Goal: Communication & Community: Answer question/provide support

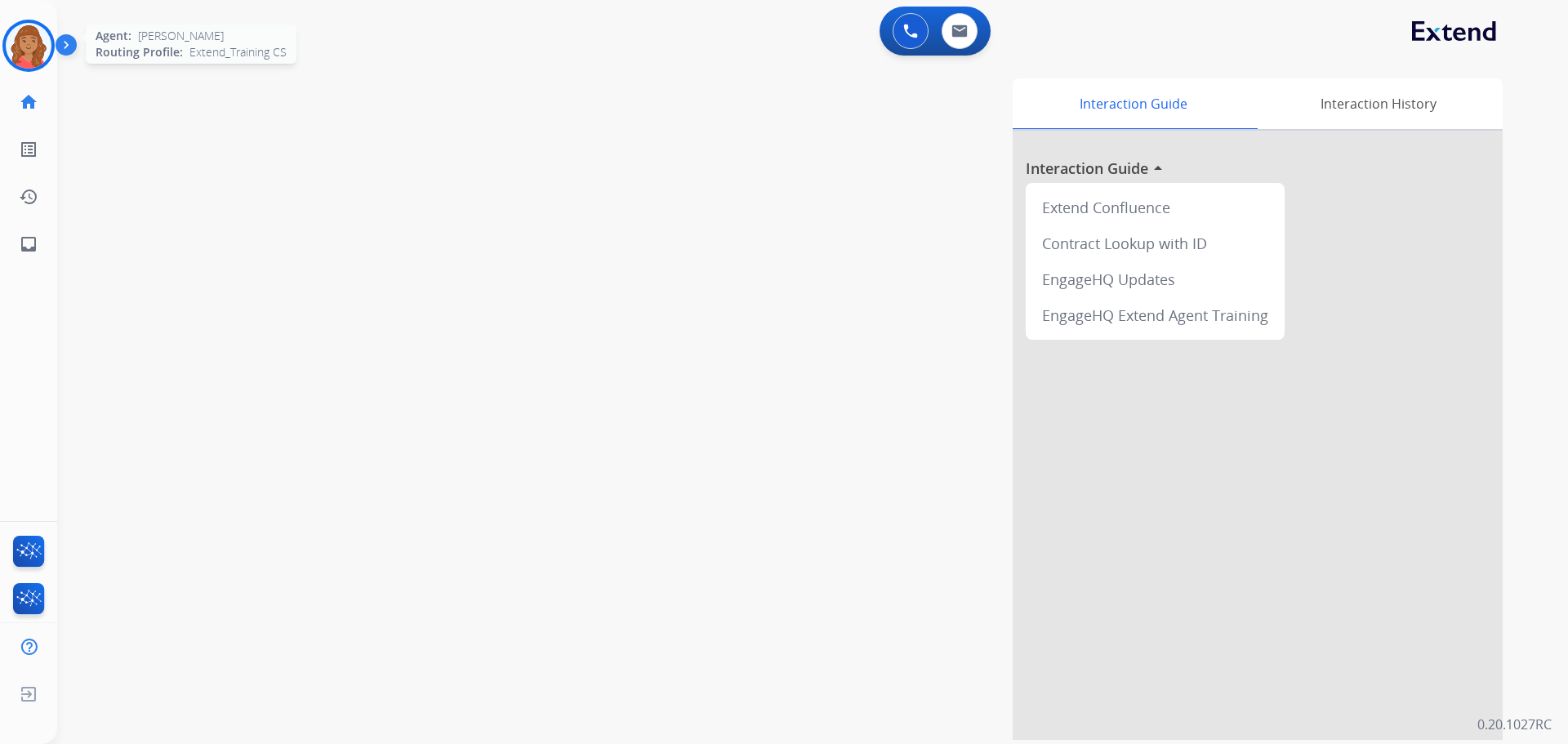
click at [20, 39] on img at bounding box center [29, 45] width 45 height 45
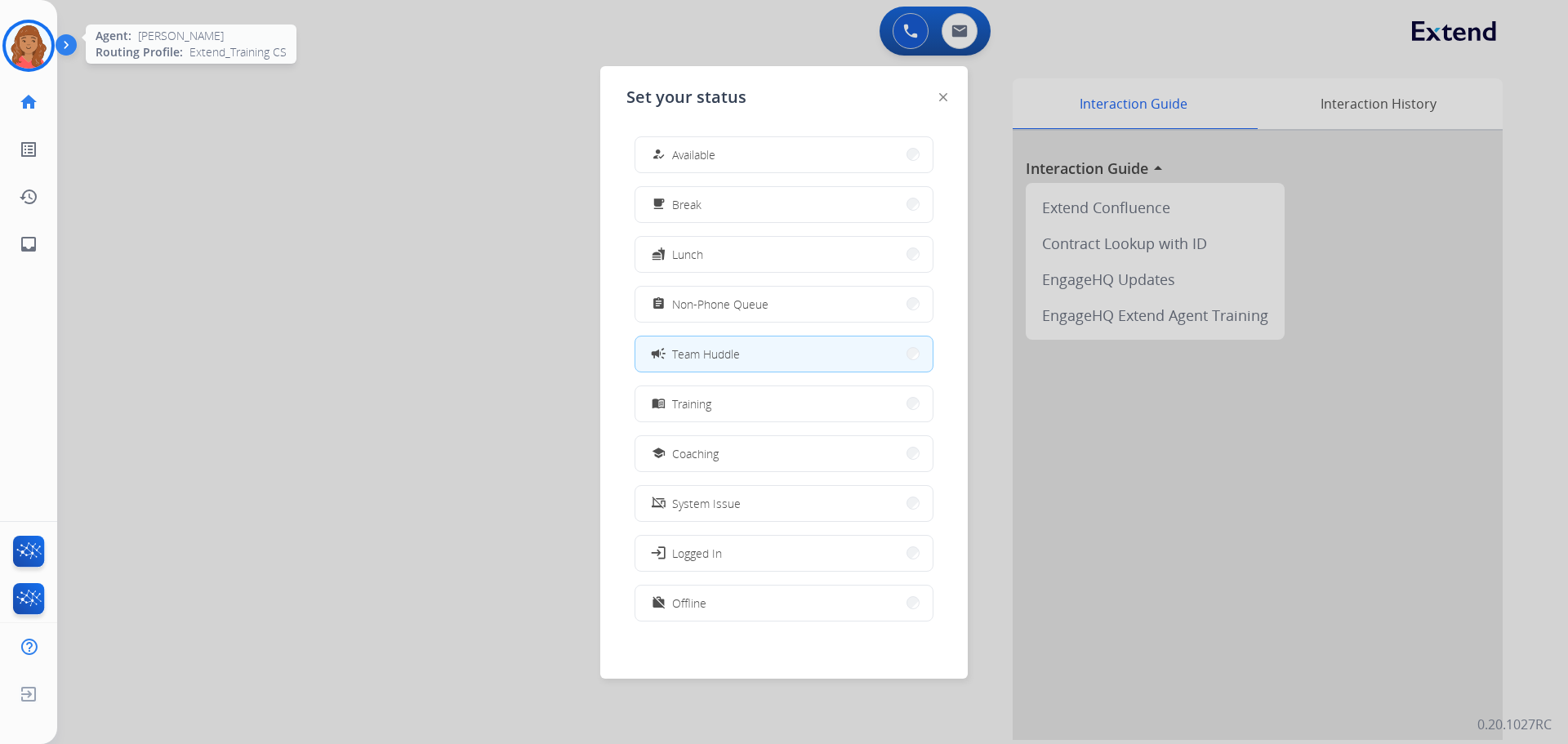
click at [20, 37] on img at bounding box center [29, 45] width 45 height 45
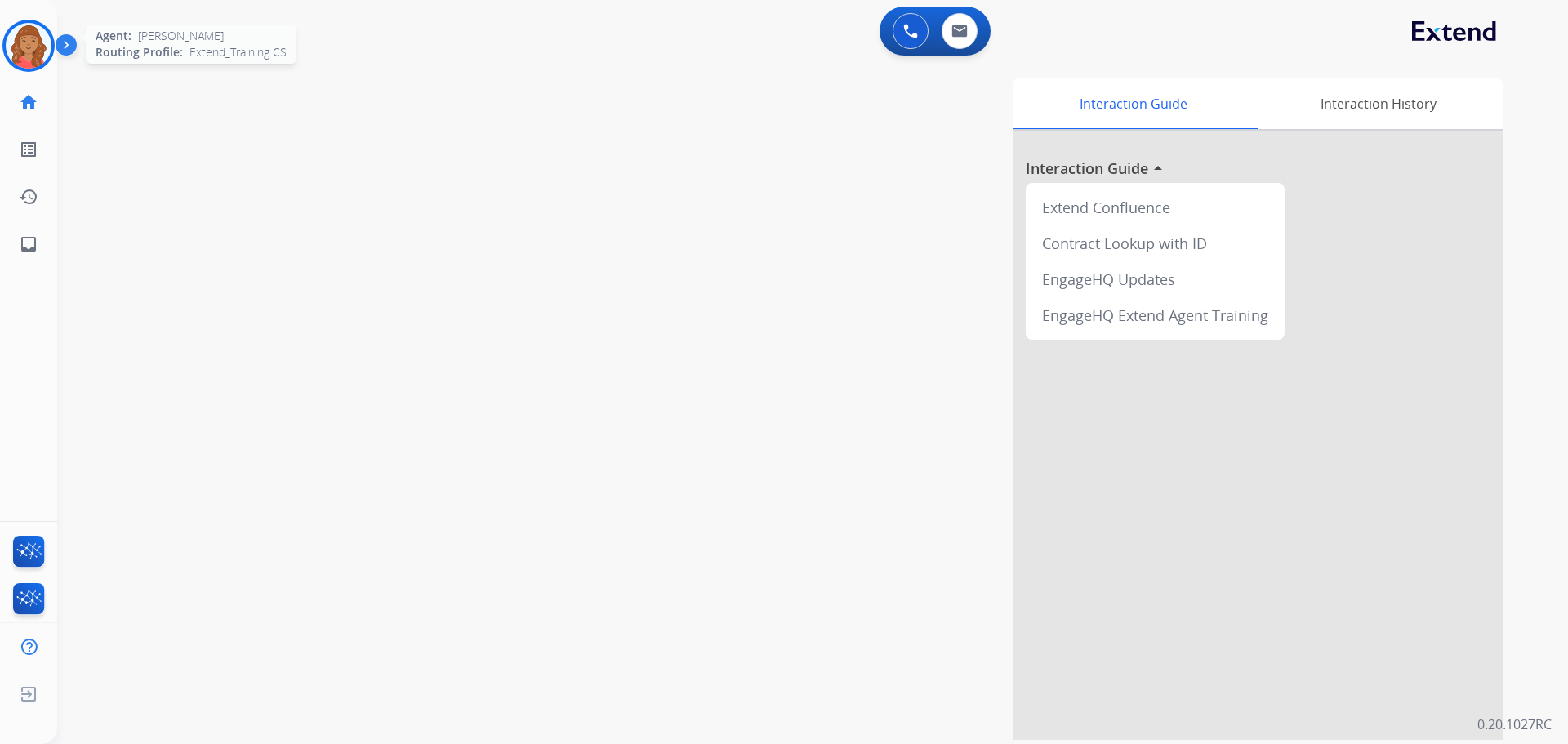
click at [22, 36] on img at bounding box center [29, 45] width 45 height 45
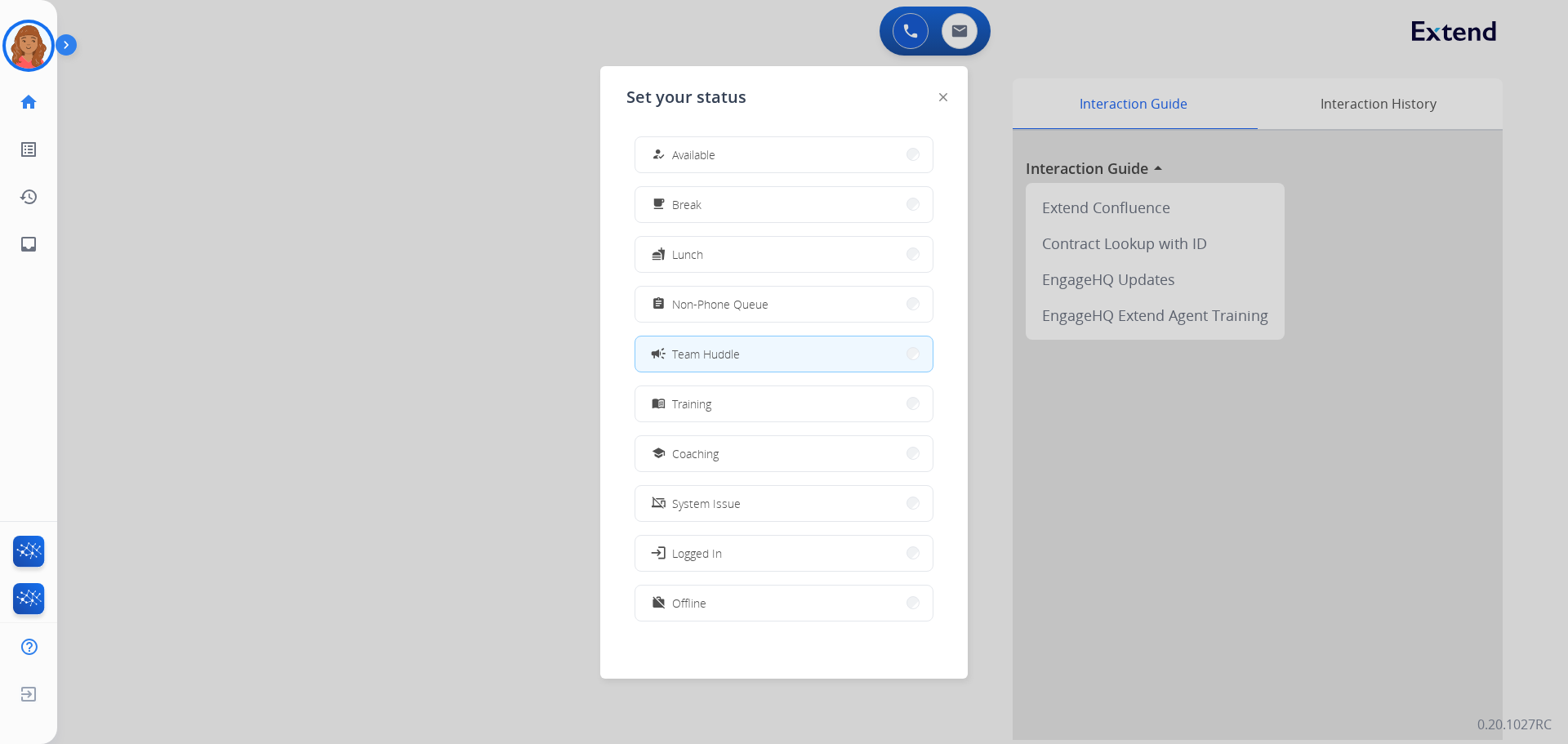
click at [697, 152] on span "Available" at bounding box center [694, 154] width 43 height 17
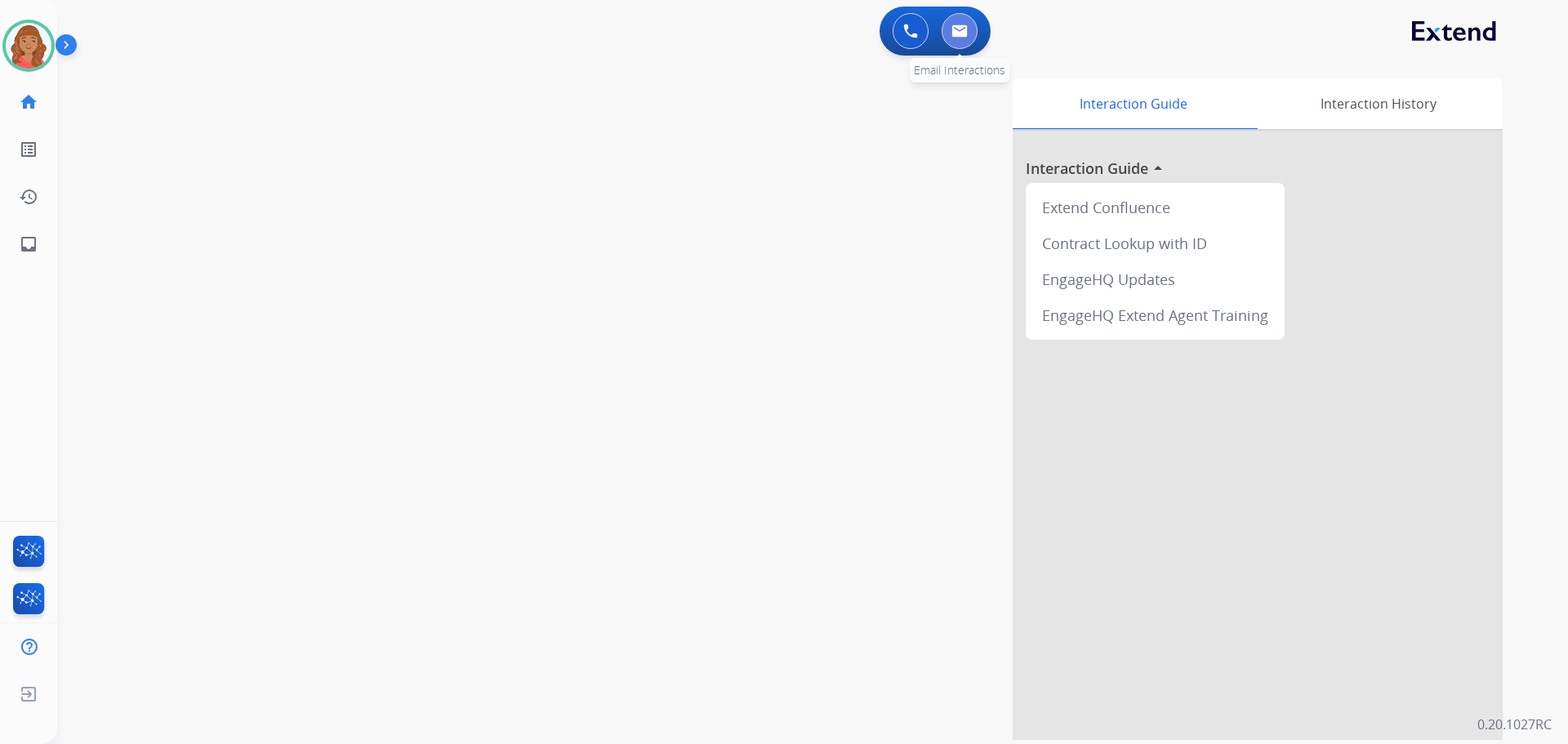
click at [954, 28] on img at bounding box center [960, 31] width 17 height 13
select select "**********"
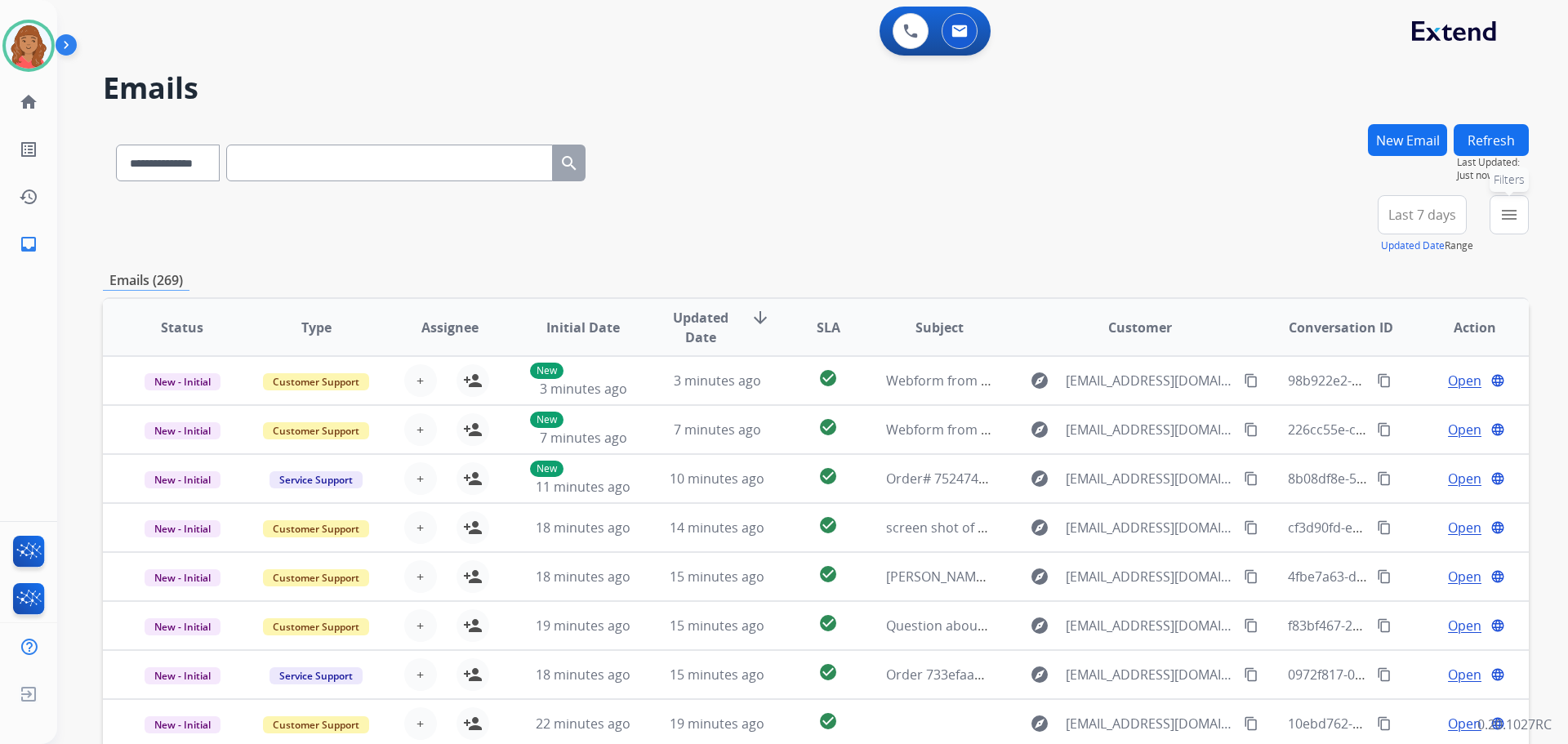
click at [1506, 215] on mat-icon "menu" at bounding box center [1510, 215] width 20 height 20
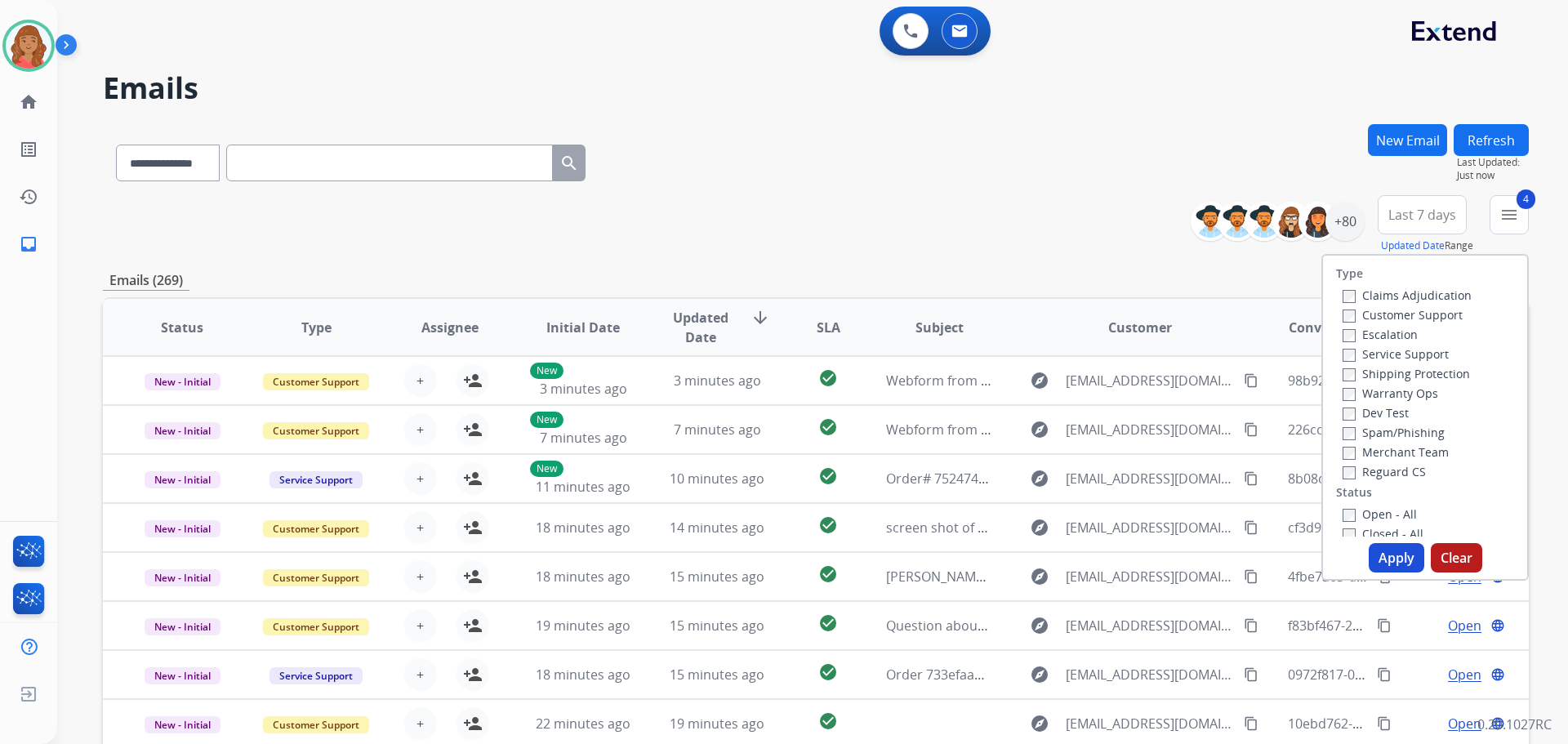
click at [1383, 554] on button "Apply" at bounding box center [1397, 558] width 55 height 30
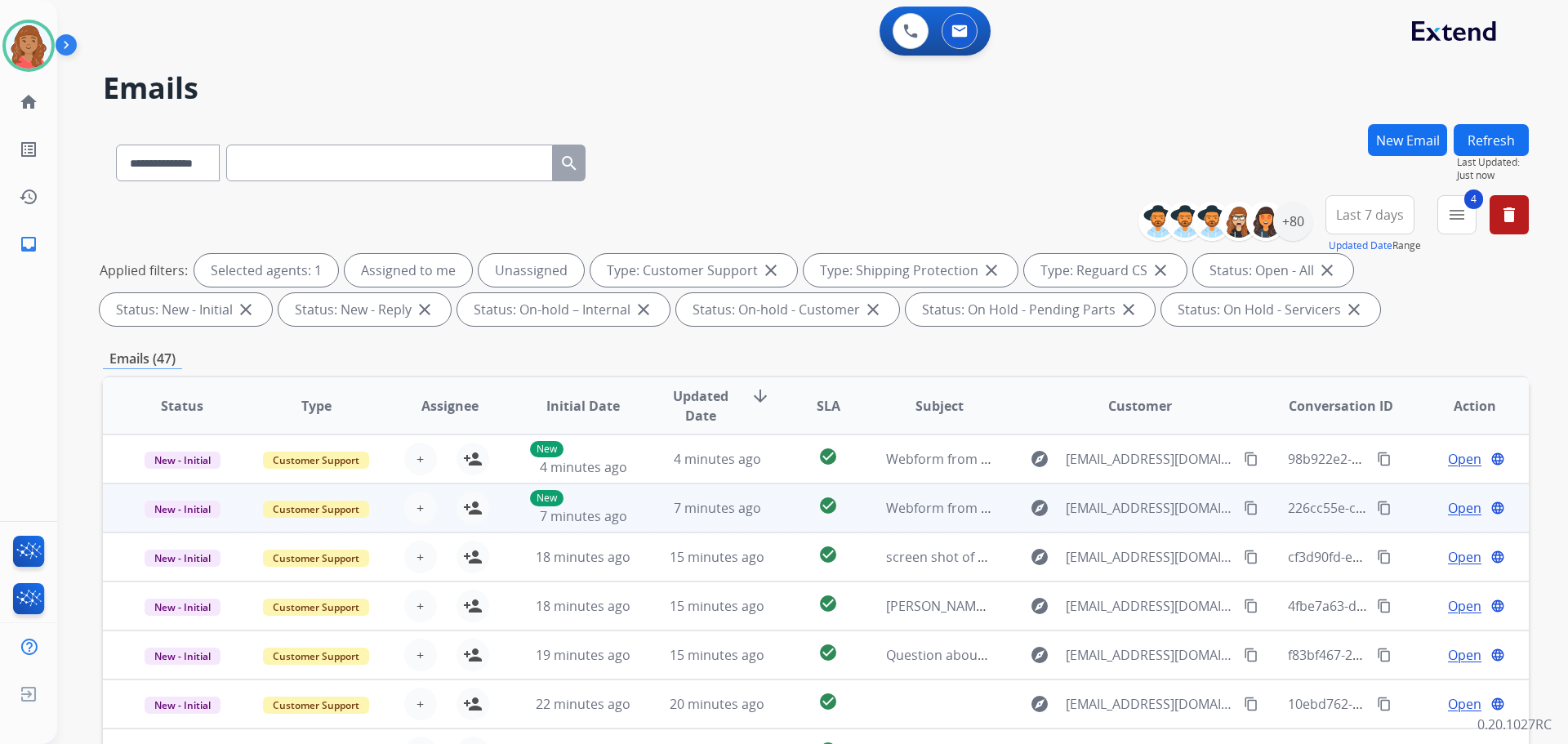
scroll to position [2, 0]
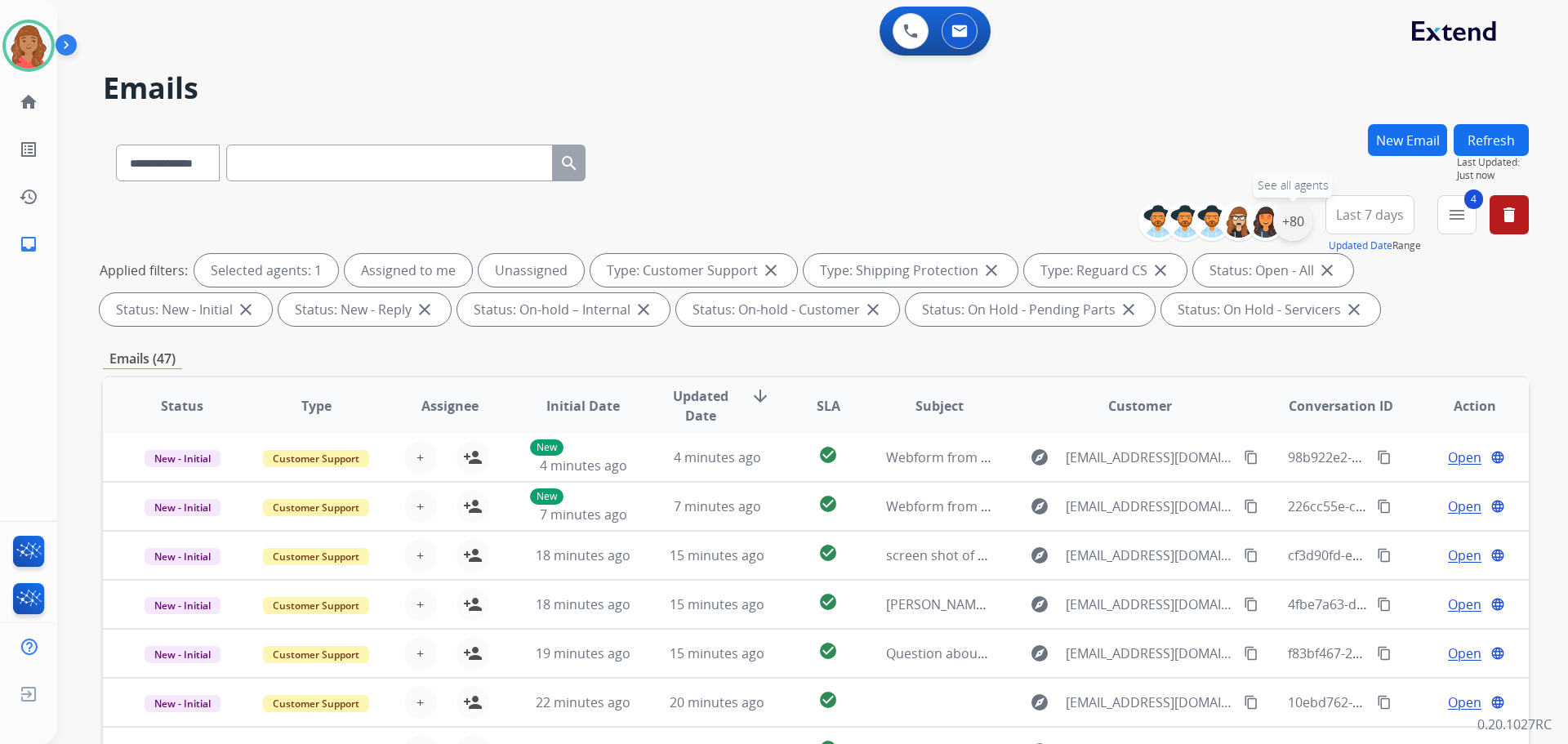
click at [1299, 227] on div "+80" at bounding box center [1293, 222] width 39 height 39
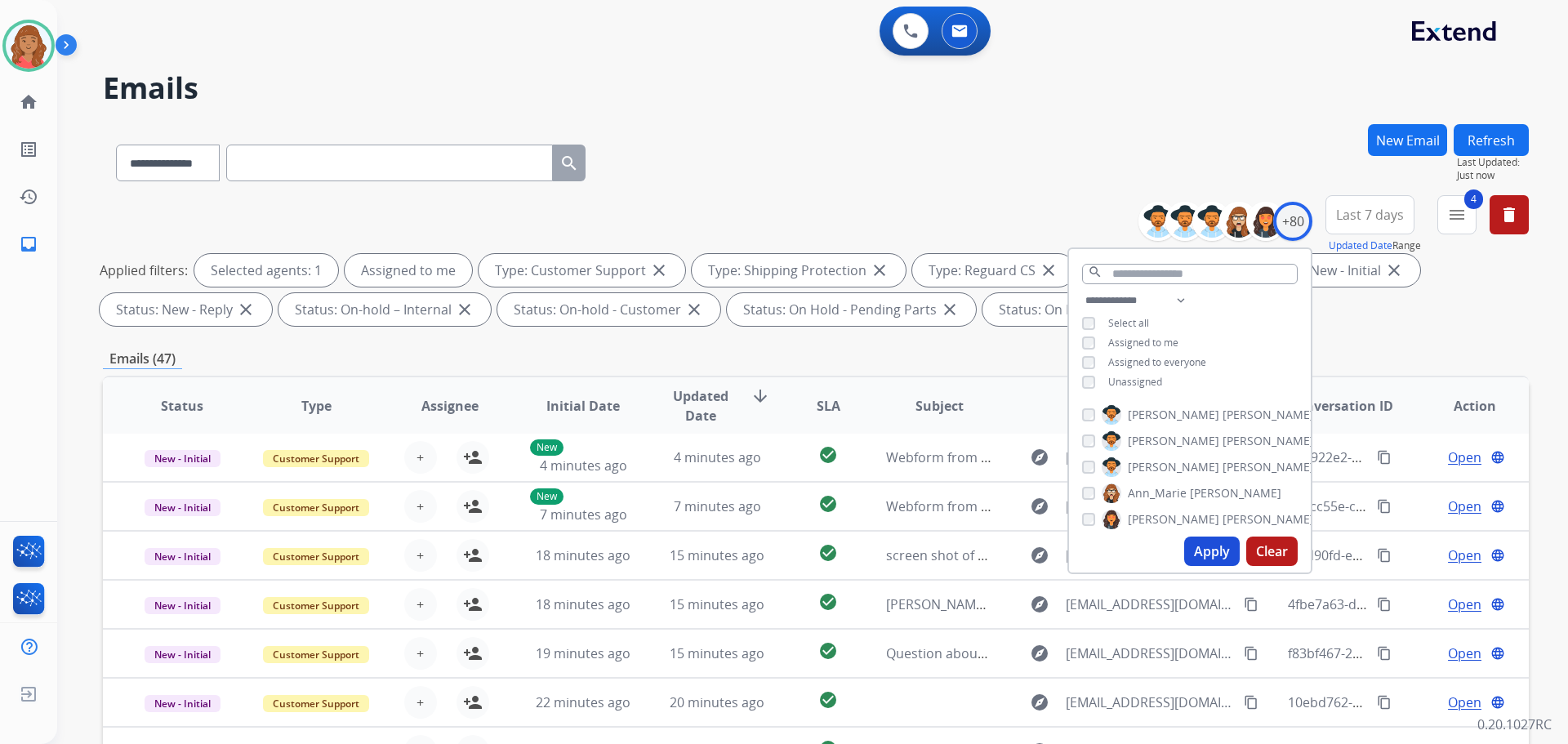
click at [1199, 558] on button "Apply" at bounding box center [1212, 552] width 55 height 30
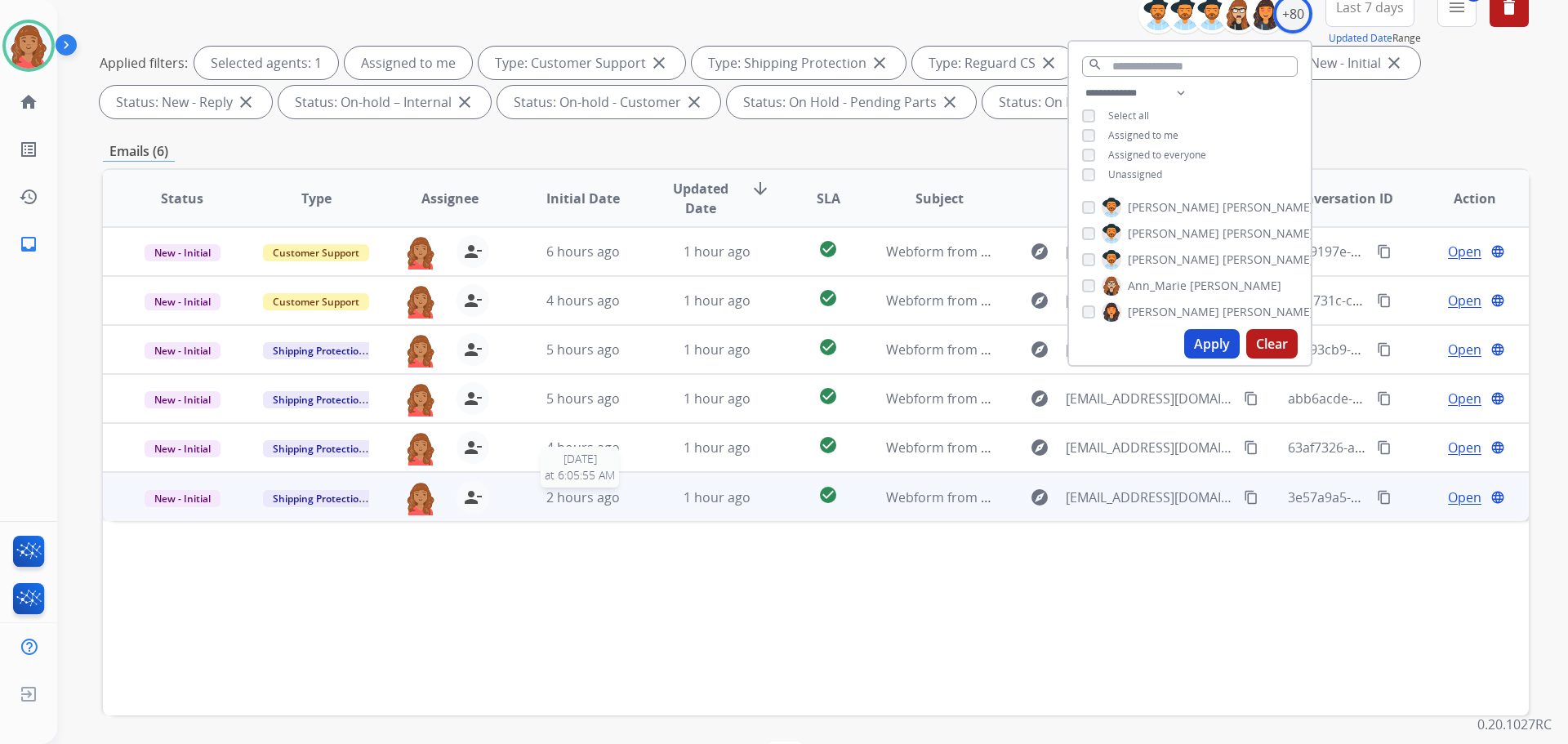
scroll to position [264, 0]
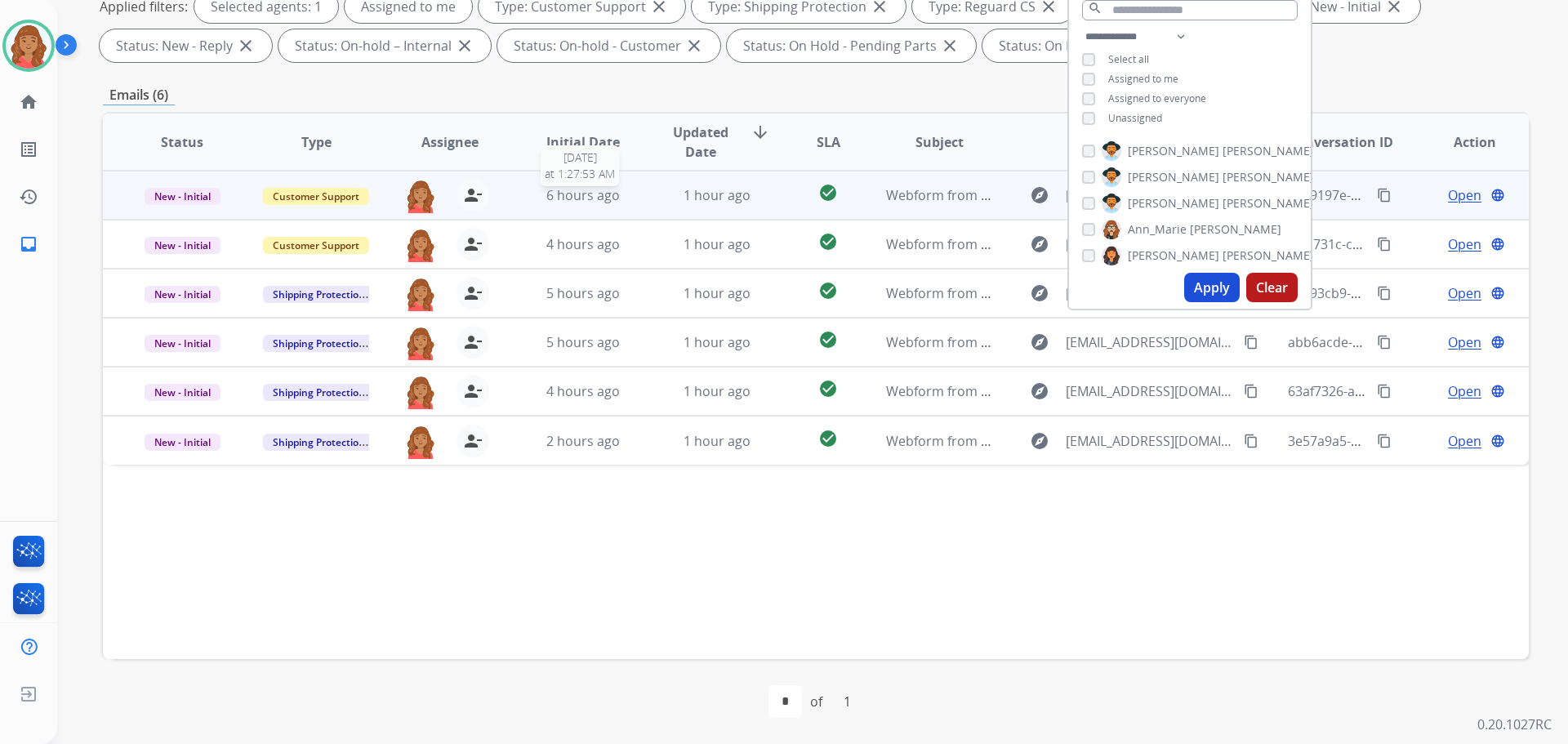
click at [557, 195] on span "6 hours ago" at bounding box center [582, 195] width 74 height 18
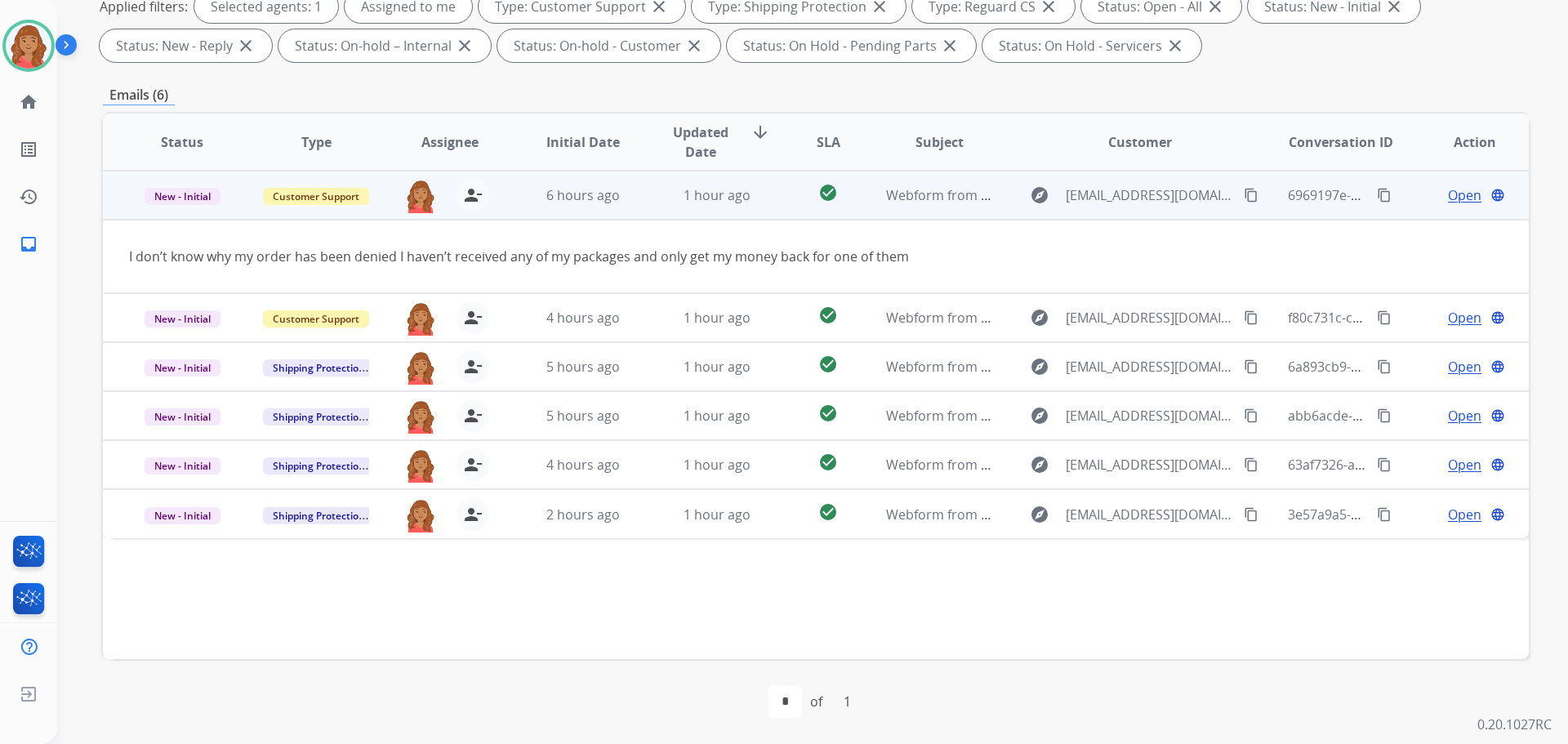
click at [1220, 195] on div "explore Xjuelzg2006@gmail.com content_copy" at bounding box center [1140, 195] width 240 height 27
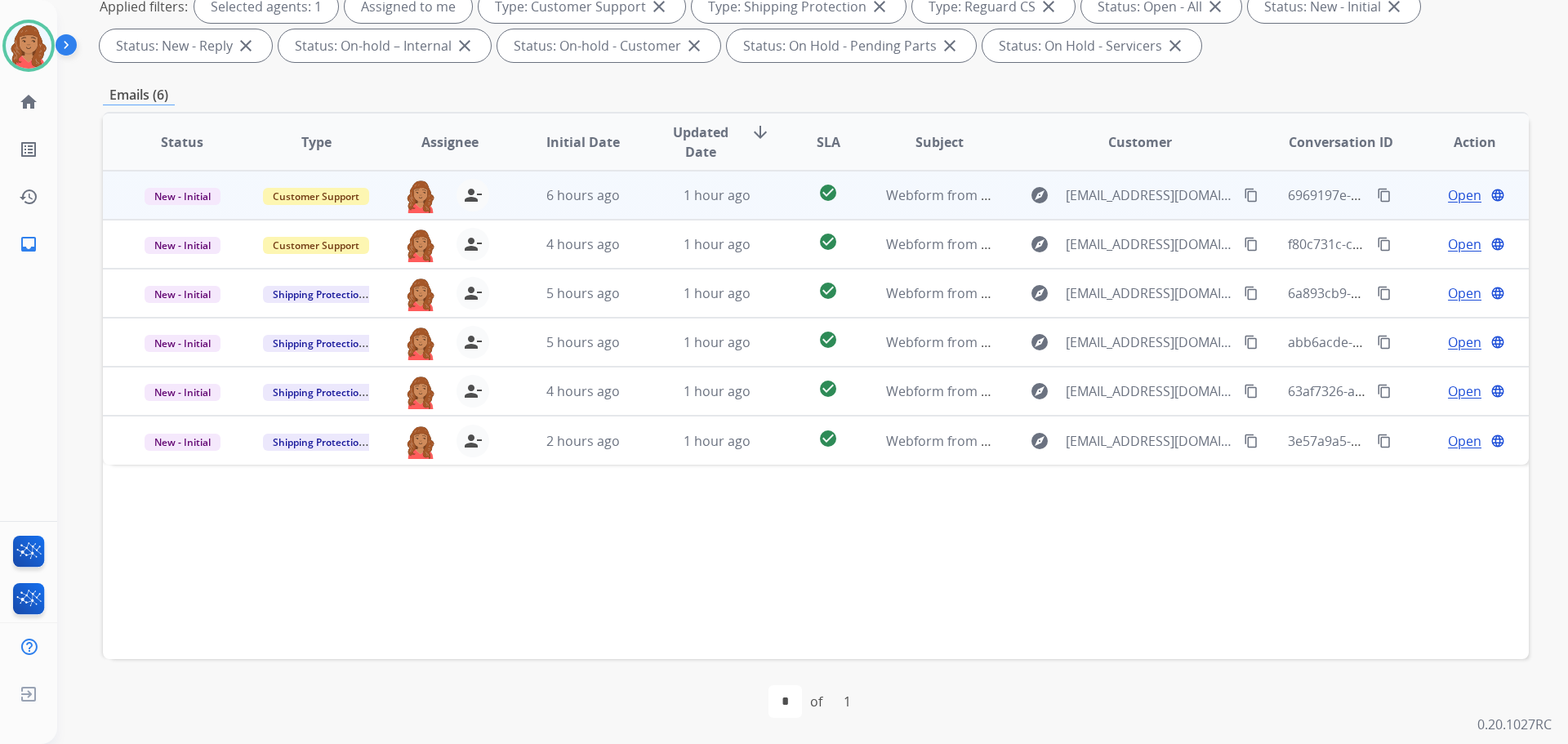
click at [1244, 195] on mat-icon "content_copy" at bounding box center [1251, 195] width 15 height 15
click at [628, 200] on div "6 hours ago" at bounding box center [583, 195] width 107 height 20
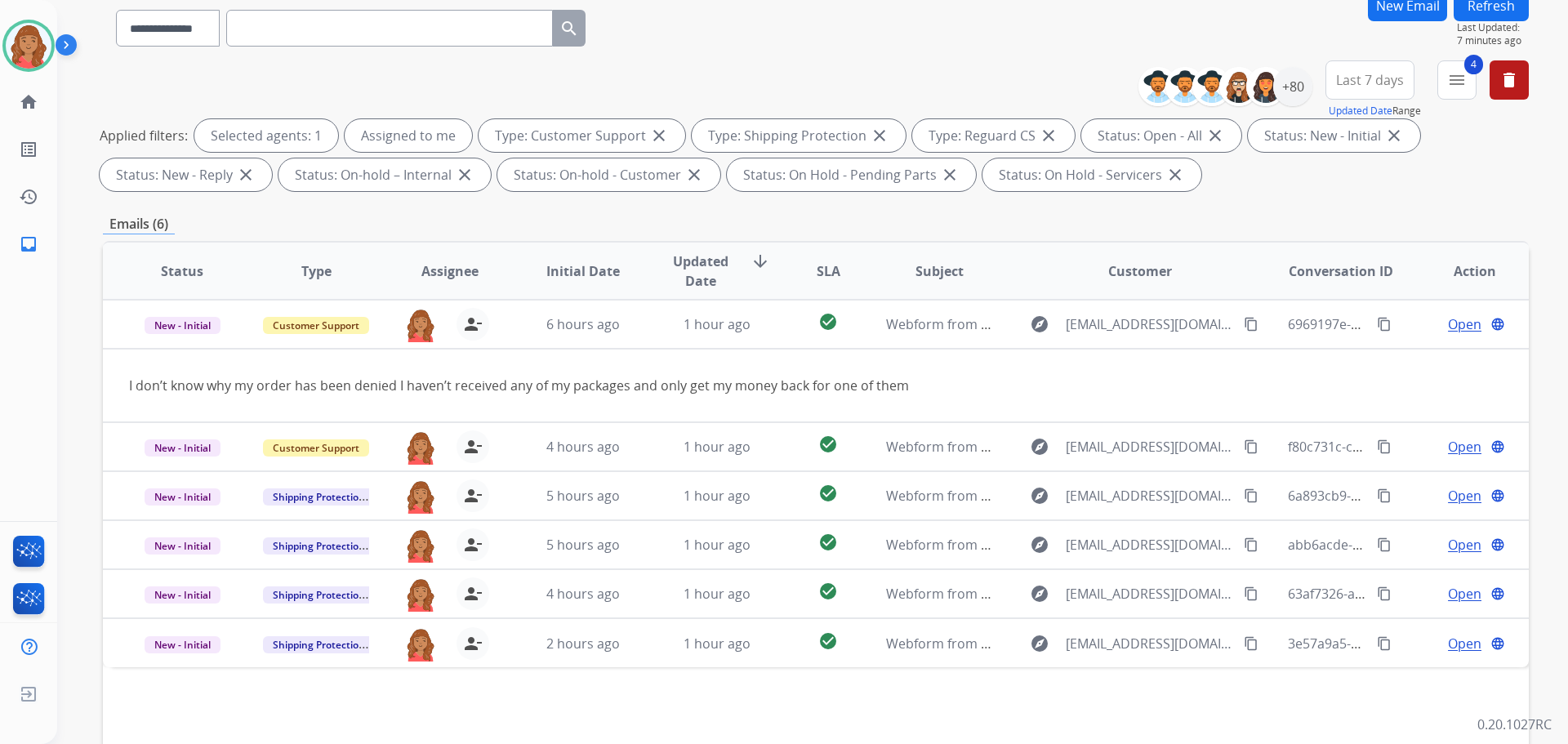
scroll to position [0, 0]
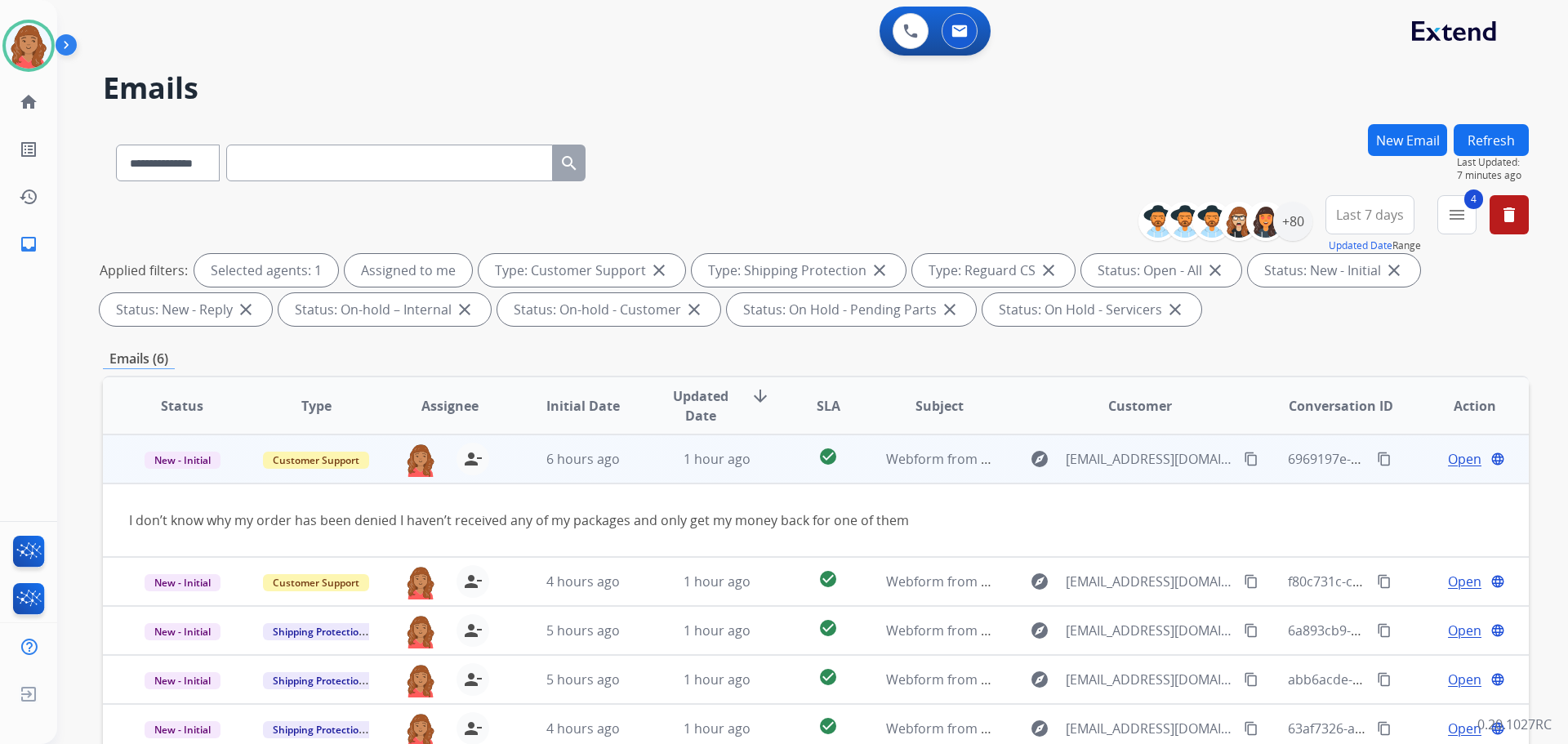
click at [1459, 461] on span "Open" at bounding box center [1466, 459] width 34 height 20
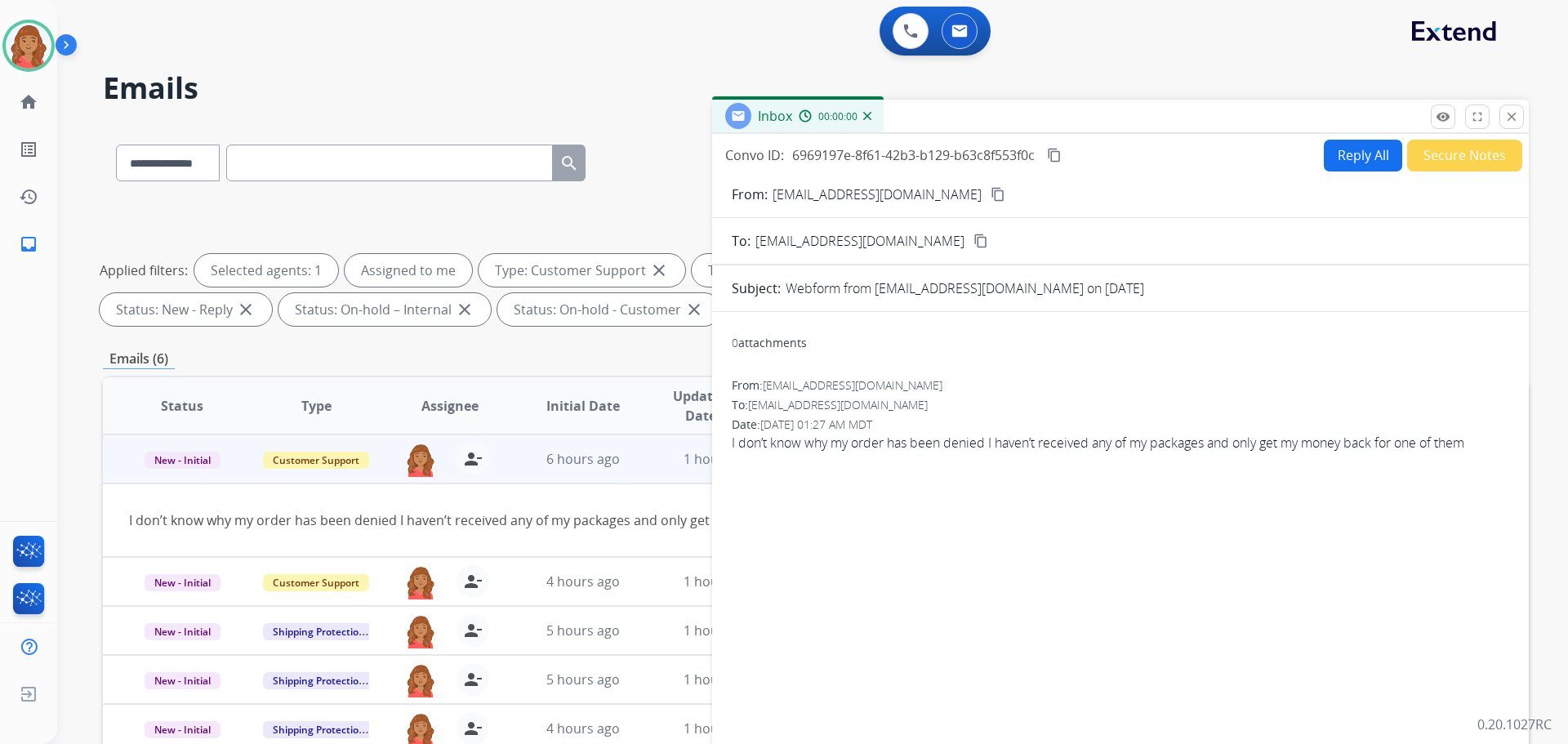
click at [1334, 152] on button "Reply All" at bounding box center [1364, 156] width 79 height 32
select select "**********"
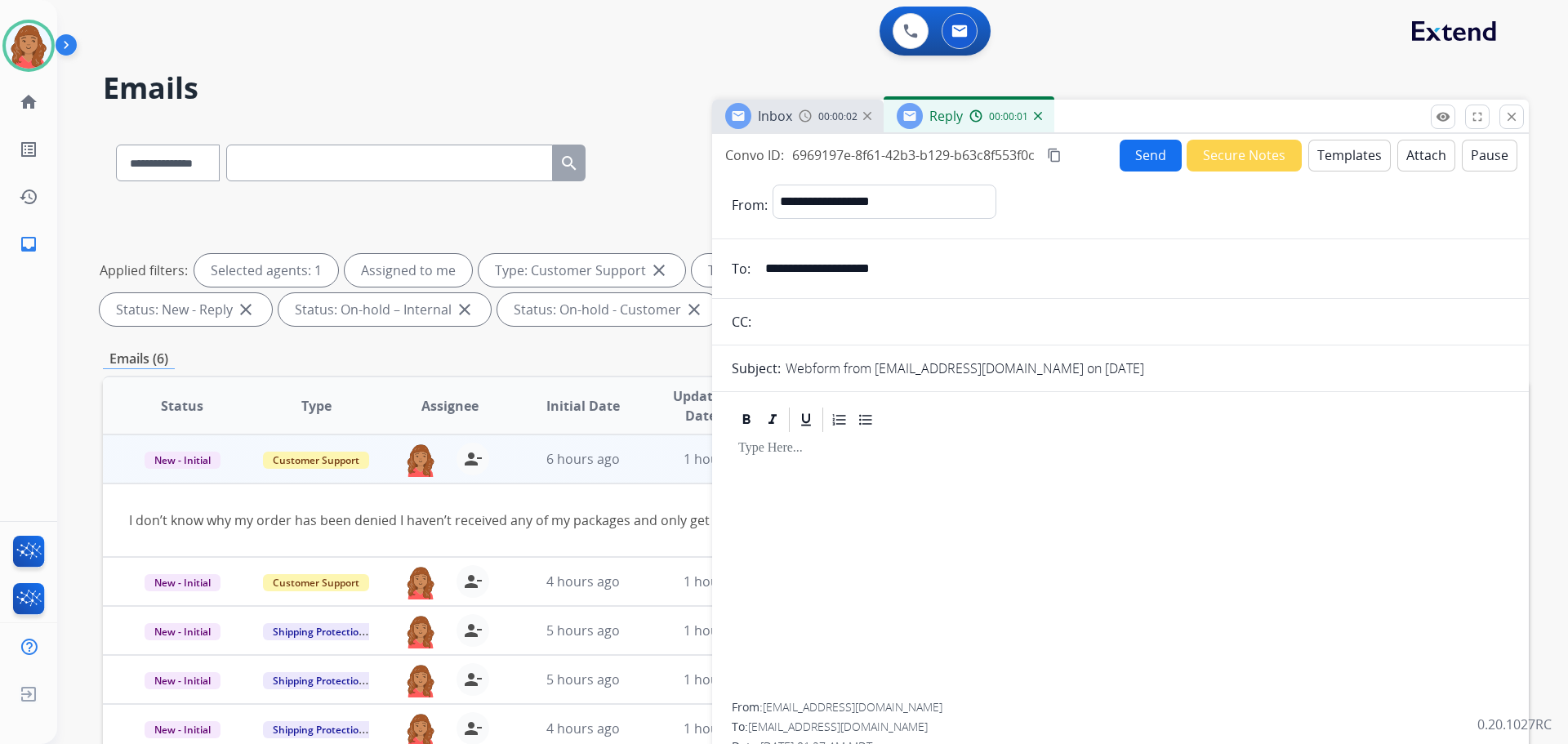
click at [1348, 159] on button "Templates" at bounding box center [1350, 156] width 83 height 32
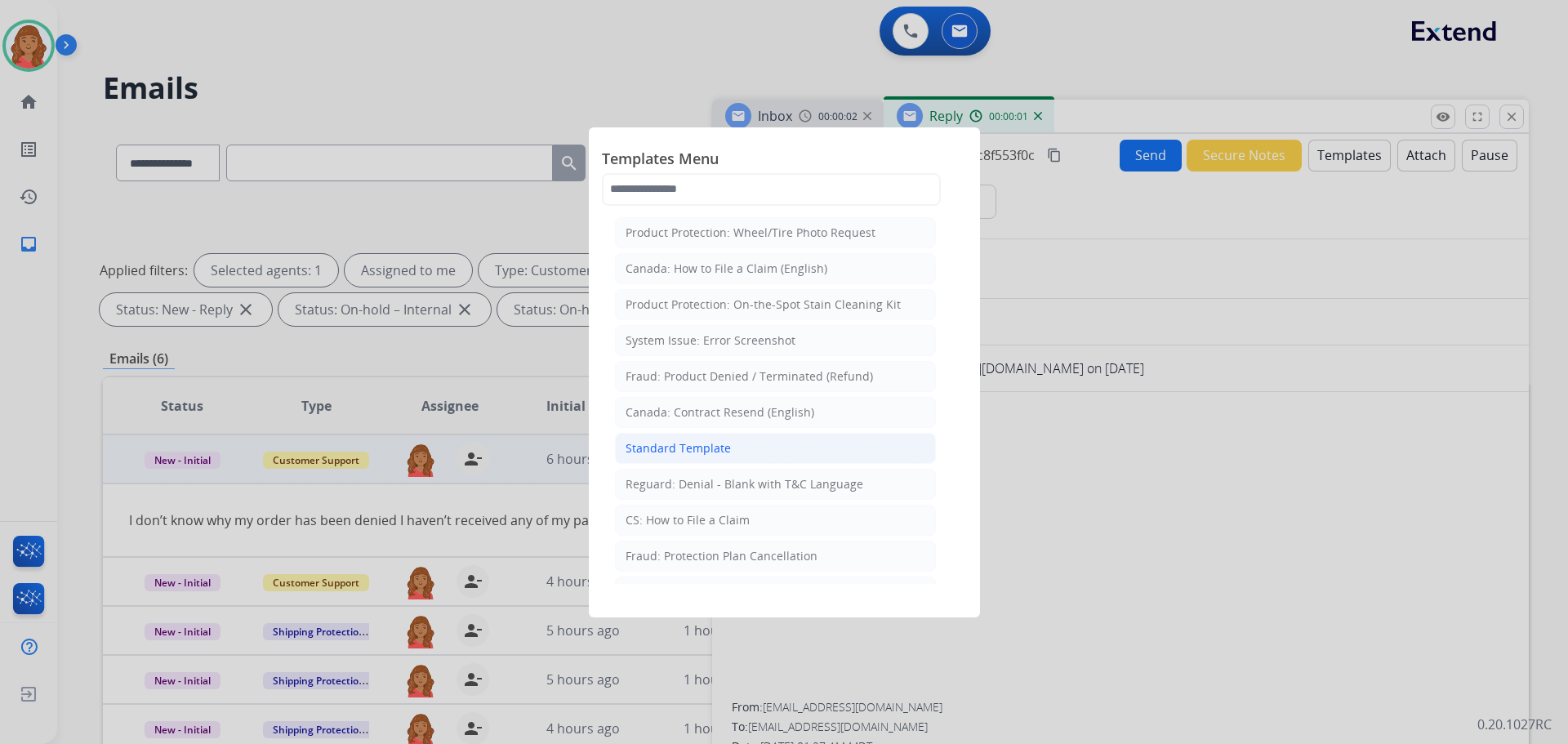
click at [735, 451] on li "Standard Template" at bounding box center [776, 447] width 321 height 31
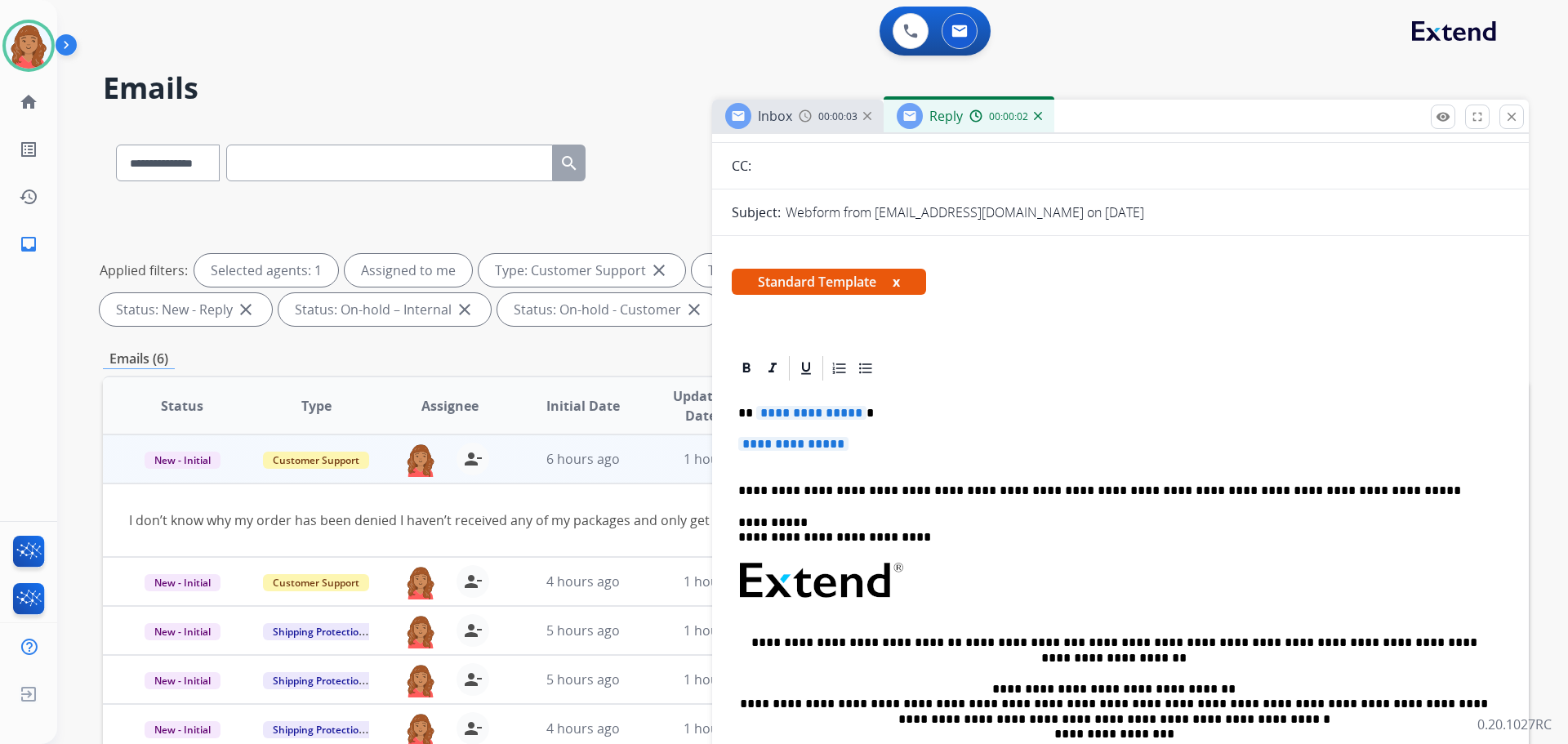
scroll to position [164, 0]
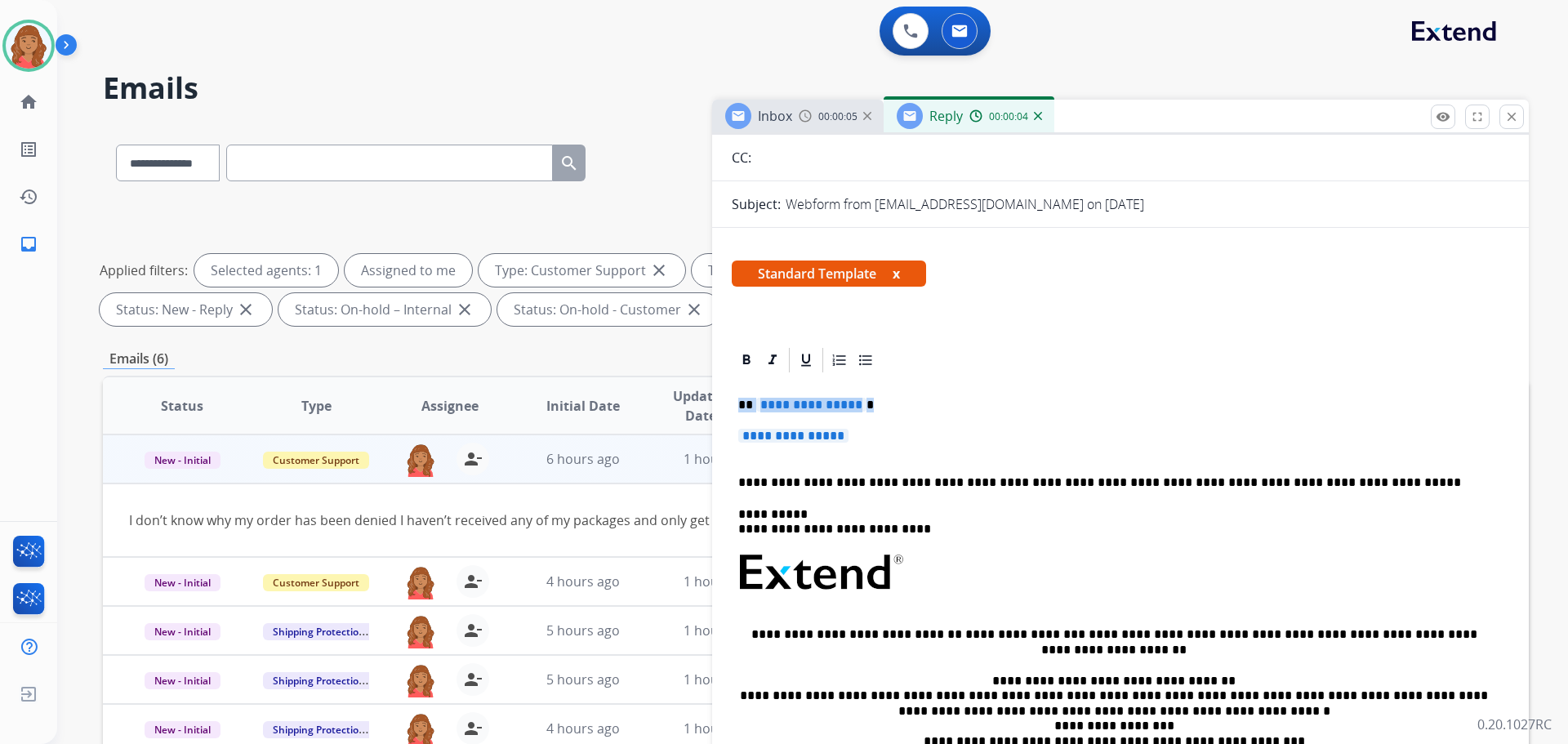
drag, startPoint x: 874, startPoint y: 441, endPoint x: 728, endPoint y: 408, distance: 149.7
click at [728, 408] on div "**********" at bounding box center [1121, 640] width 817 height 587
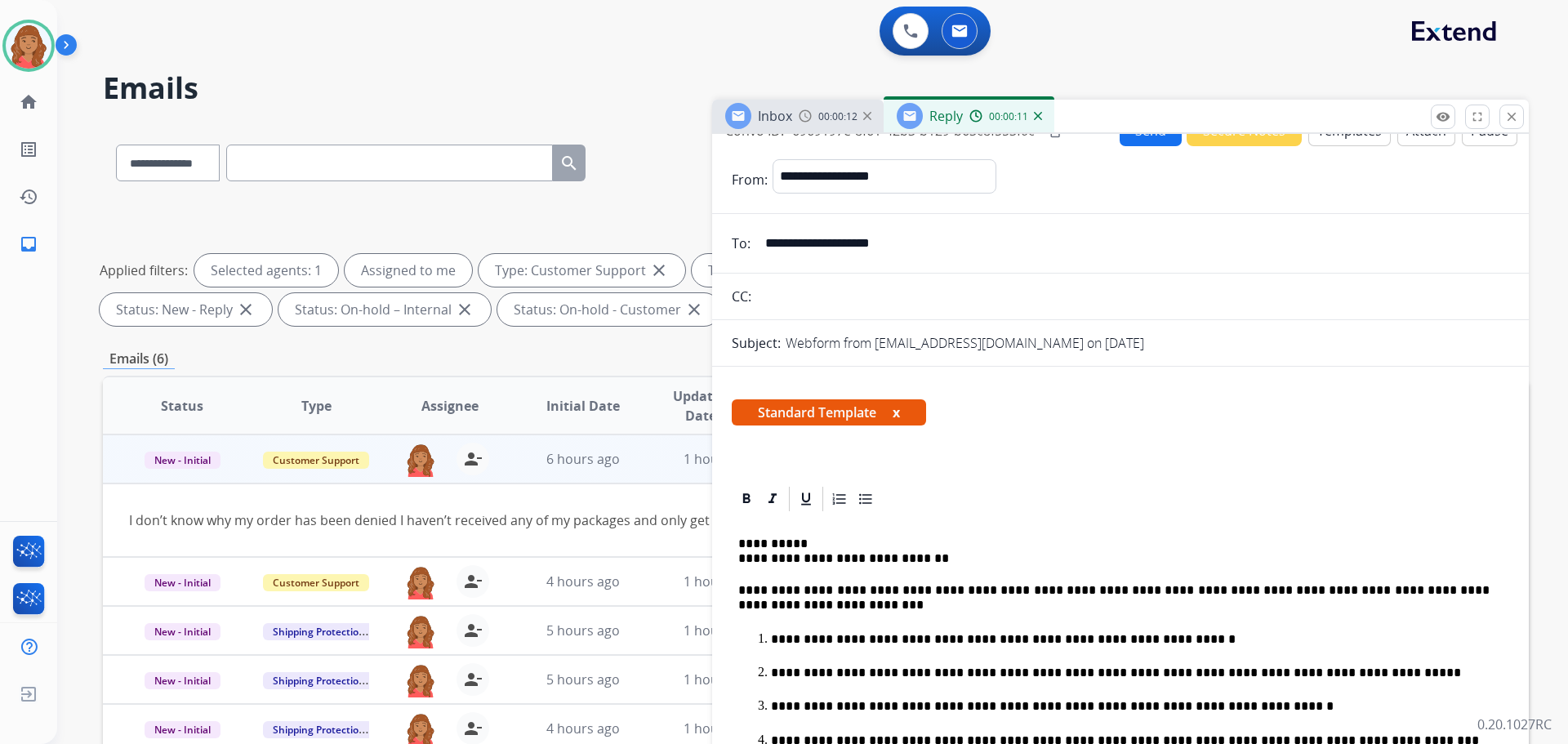
scroll to position [0, 0]
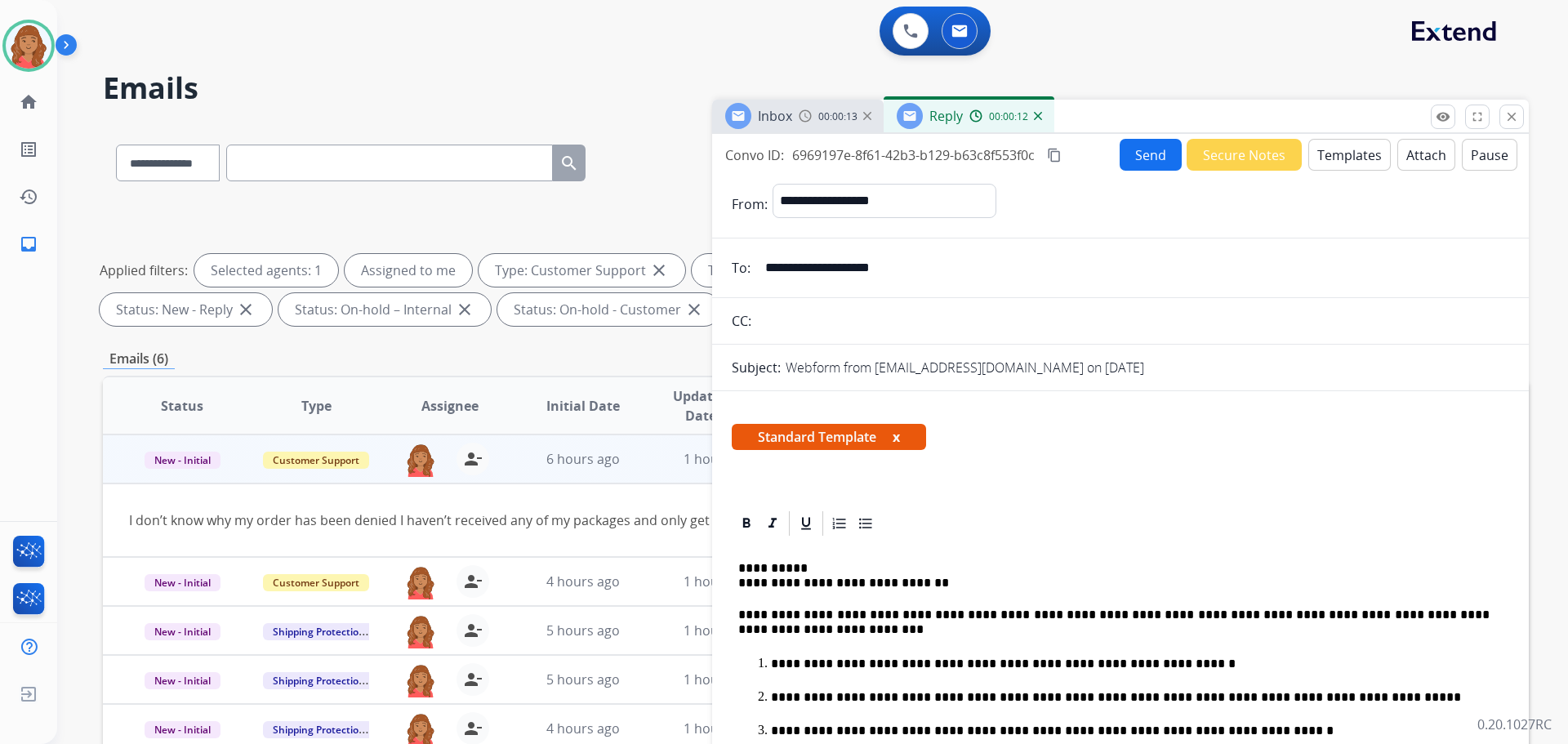
click at [1057, 153] on mat-icon "content_copy" at bounding box center [1055, 155] width 15 height 15
click at [1120, 157] on button "Send" at bounding box center [1150, 155] width 62 height 32
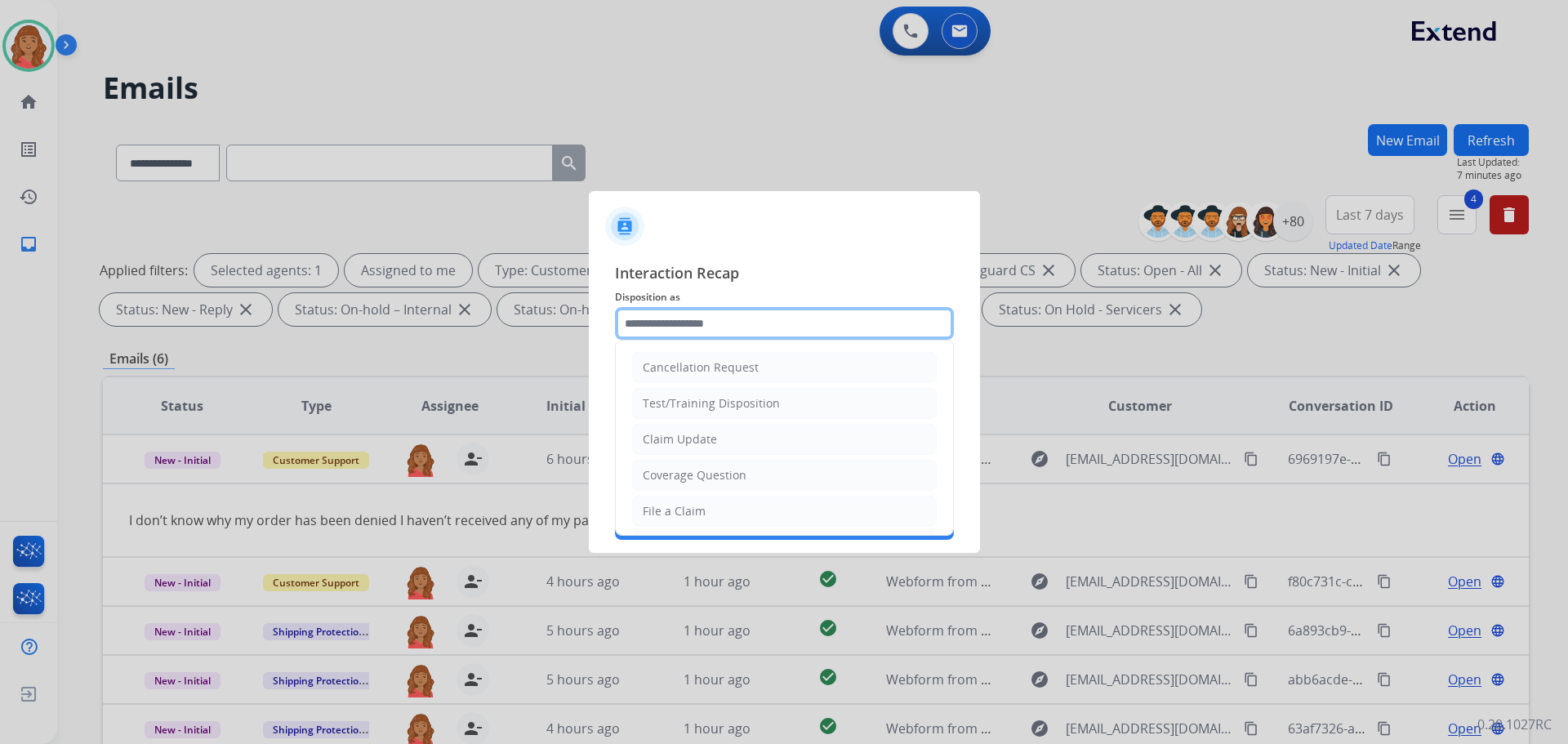
click at [737, 319] on input "text" at bounding box center [784, 323] width 339 height 33
click at [704, 433] on div "Claim Update" at bounding box center [679, 440] width 74 height 17
type input "**********"
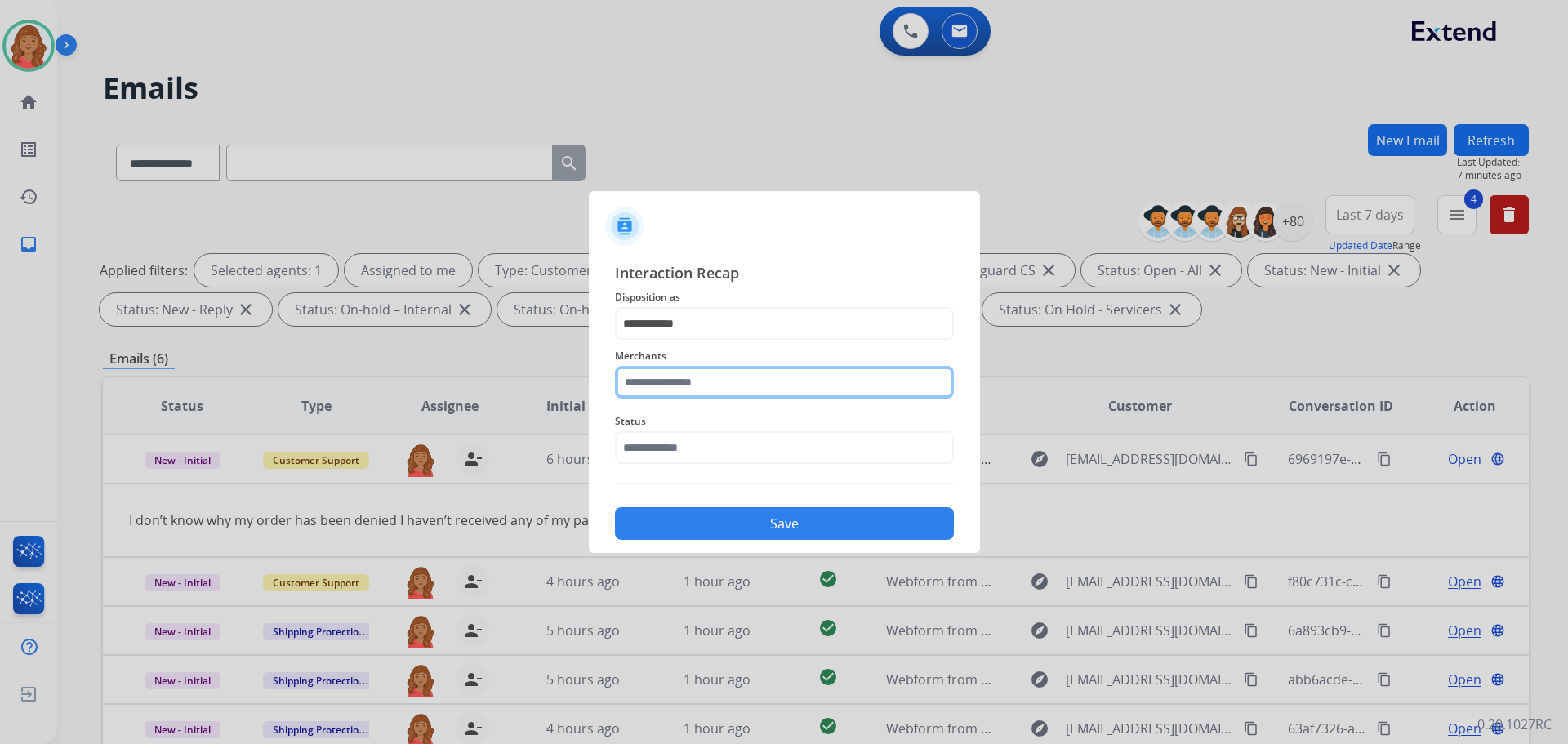
click at [701, 379] on input "text" at bounding box center [784, 381] width 339 height 33
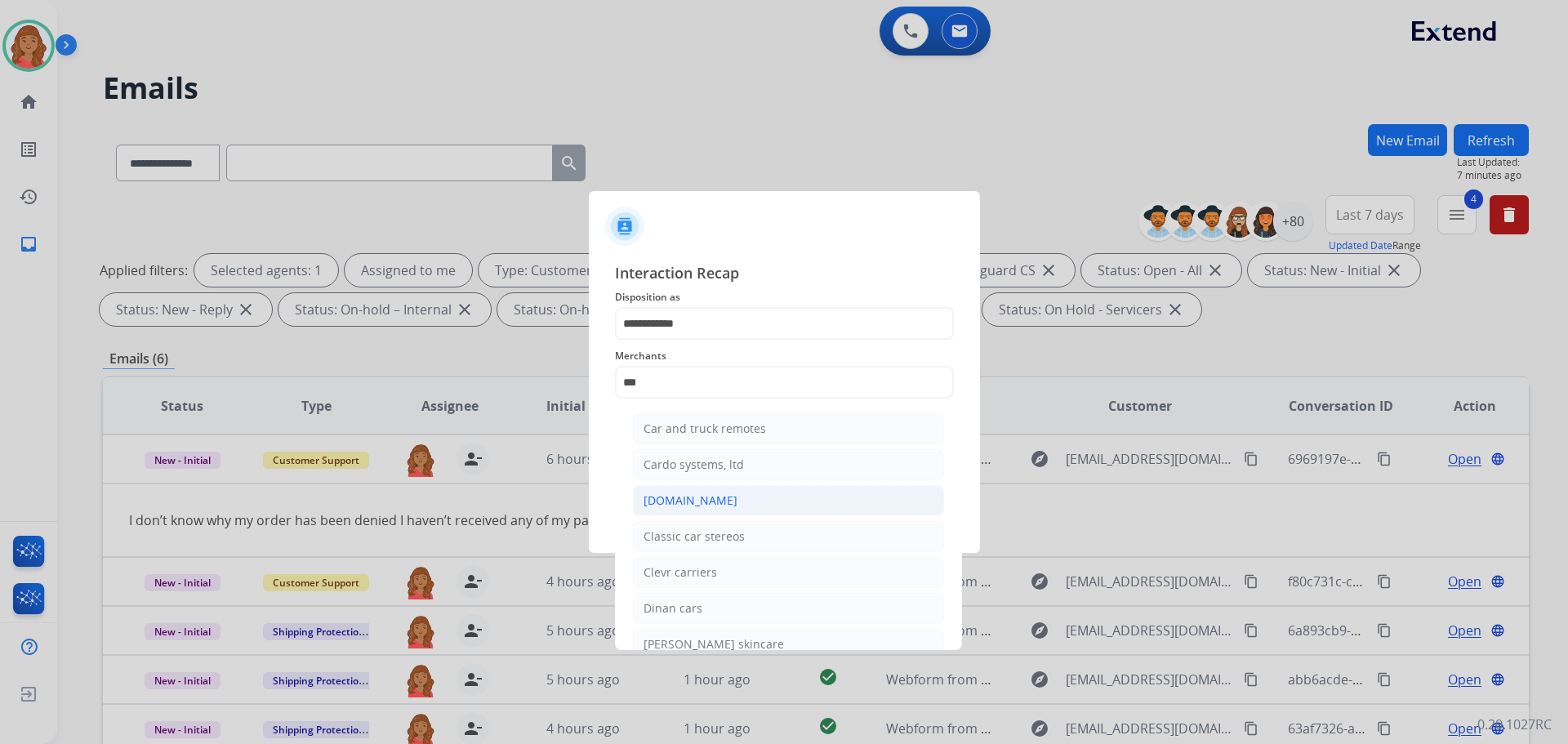
click at [675, 506] on div "[DOMAIN_NAME]" at bounding box center [690, 501] width 94 height 17
type input "**********"
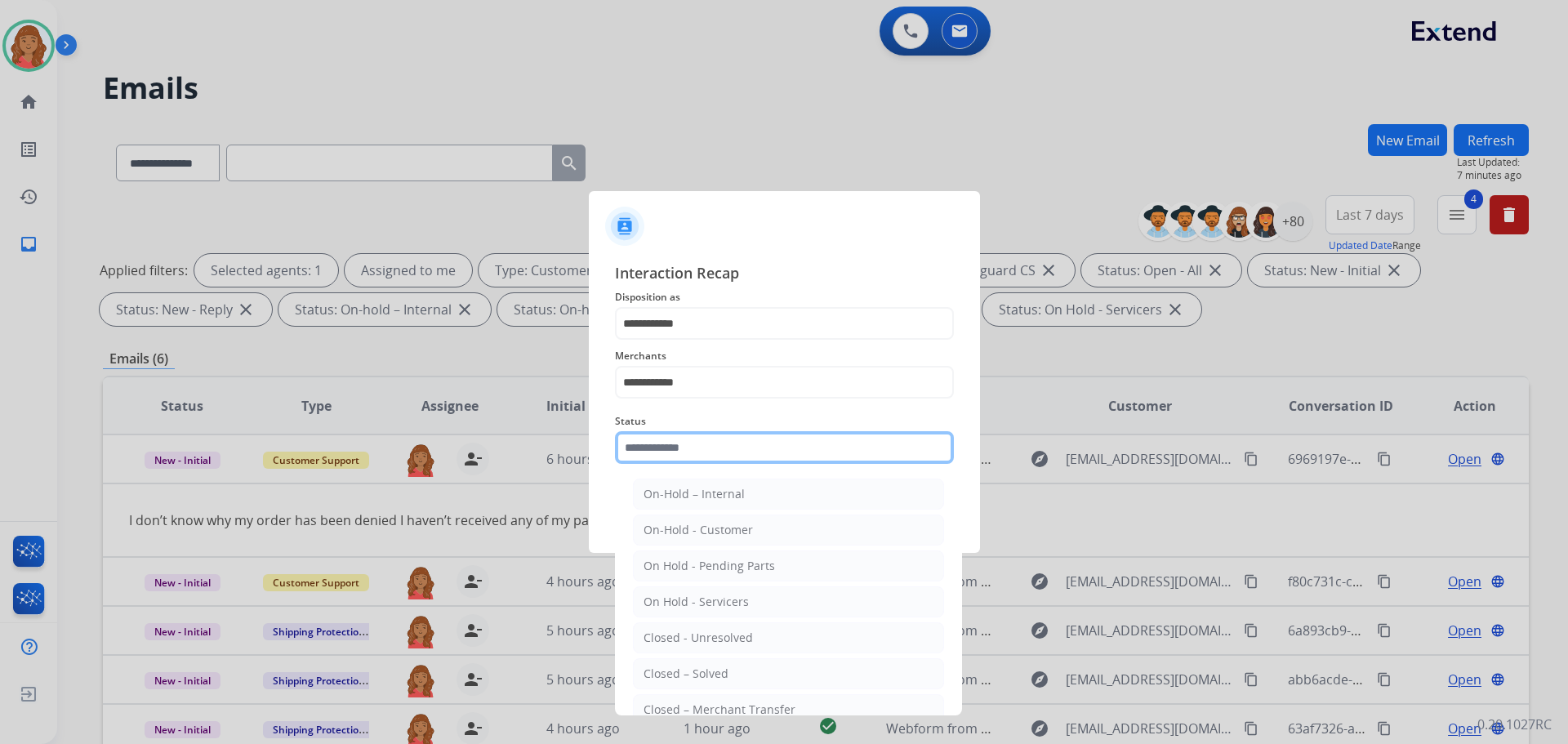
drag, startPoint x: 677, startPoint y: 442, endPoint x: 677, endPoint y: 464, distance: 22.0
click at [677, 441] on input "text" at bounding box center [784, 447] width 339 height 33
click at [695, 668] on div "Closed – Solved" at bounding box center [686, 674] width 85 height 17
type input "**********"
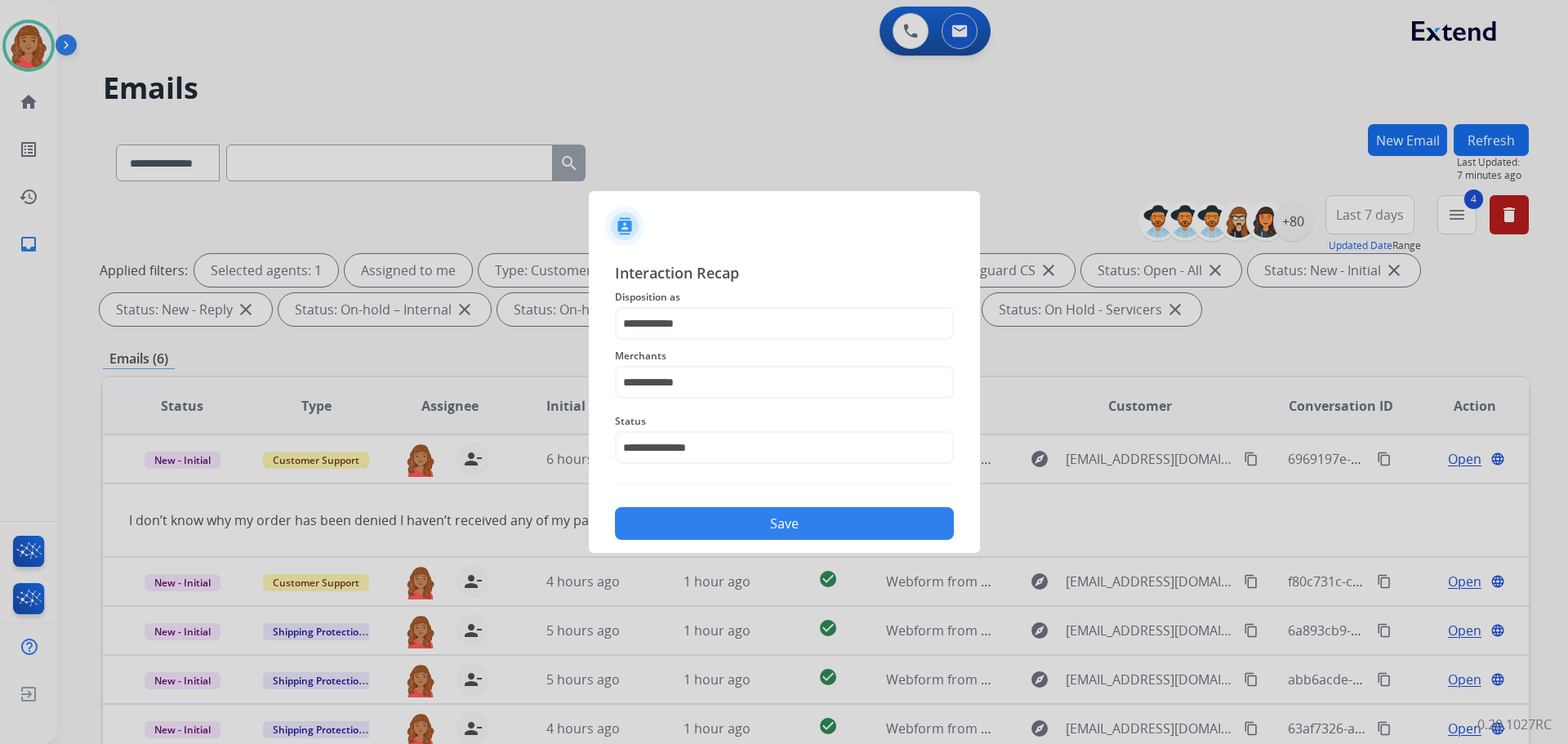
click at [731, 522] on button "Save" at bounding box center [784, 523] width 339 height 33
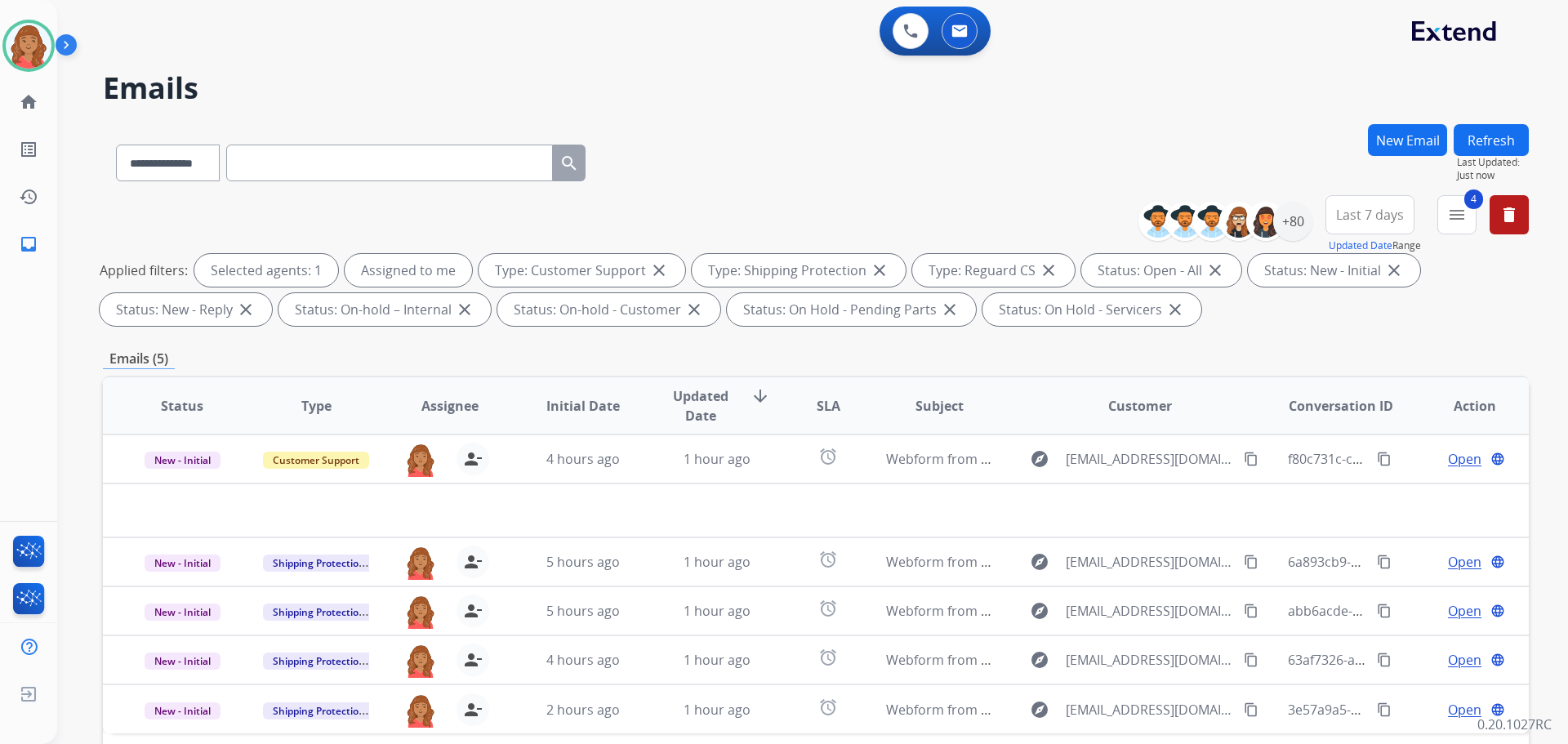
click at [1016, 127] on div "**********" at bounding box center [815, 160] width 1426 height 71
drag, startPoint x: 1462, startPoint y: 216, endPoint x: 1454, endPoint y: 268, distance: 52.6
click at [1464, 217] on mat-icon "menu" at bounding box center [1458, 215] width 20 height 20
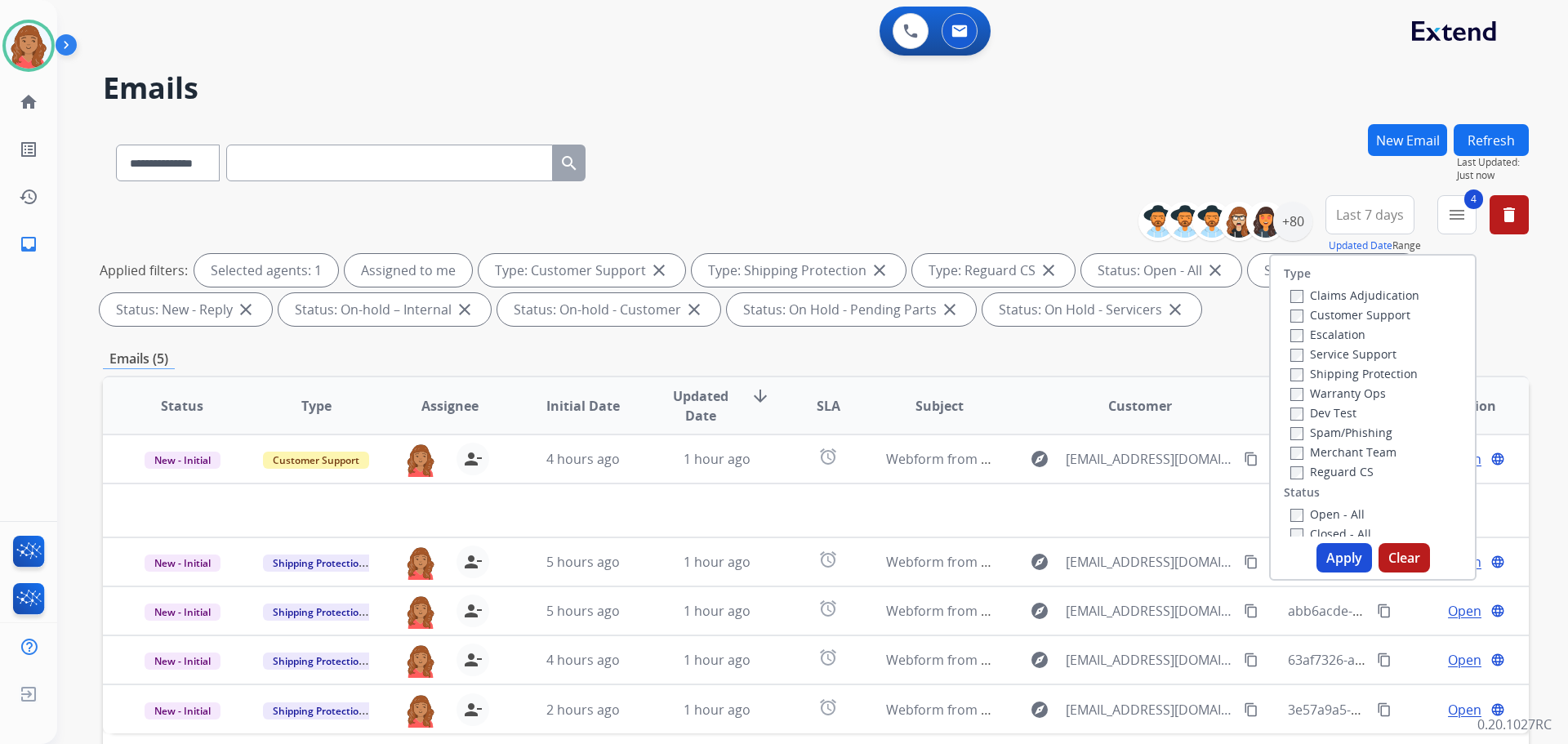
click at [1292, 525] on div "Closed - All" at bounding box center [1377, 533] width 171 height 20
click at [1333, 556] on button "Apply" at bounding box center [1344, 558] width 55 height 30
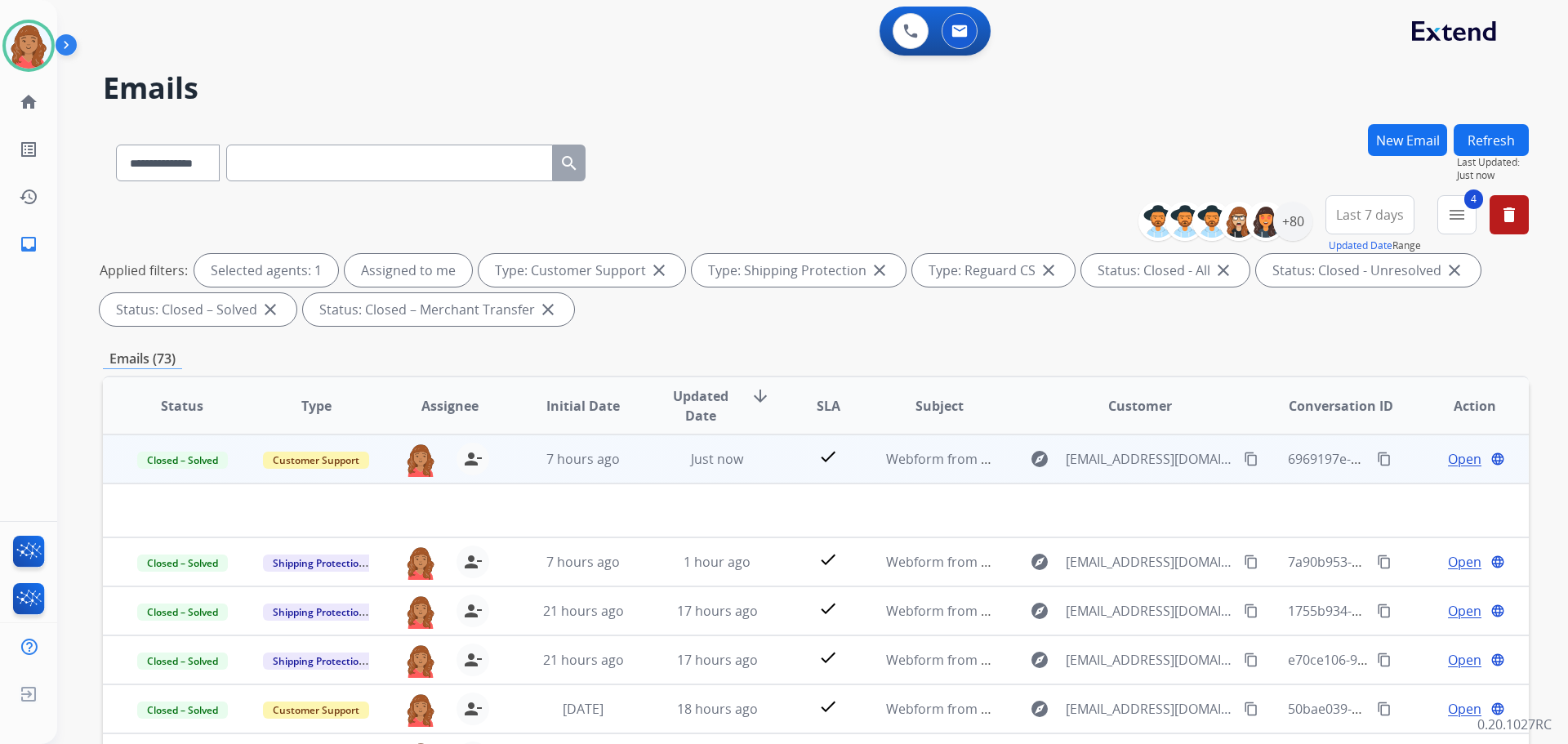
click at [1244, 463] on mat-icon "content_copy" at bounding box center [1251, 458] width 15 height 15
click at [1244, 459] on mat-icon "content_copy" at bounding box center [1251, 458] width 15 height 15
click at [1377, 460] on mat-icon "content_copy" at bounding box center [1384, 458] width 15 height 15
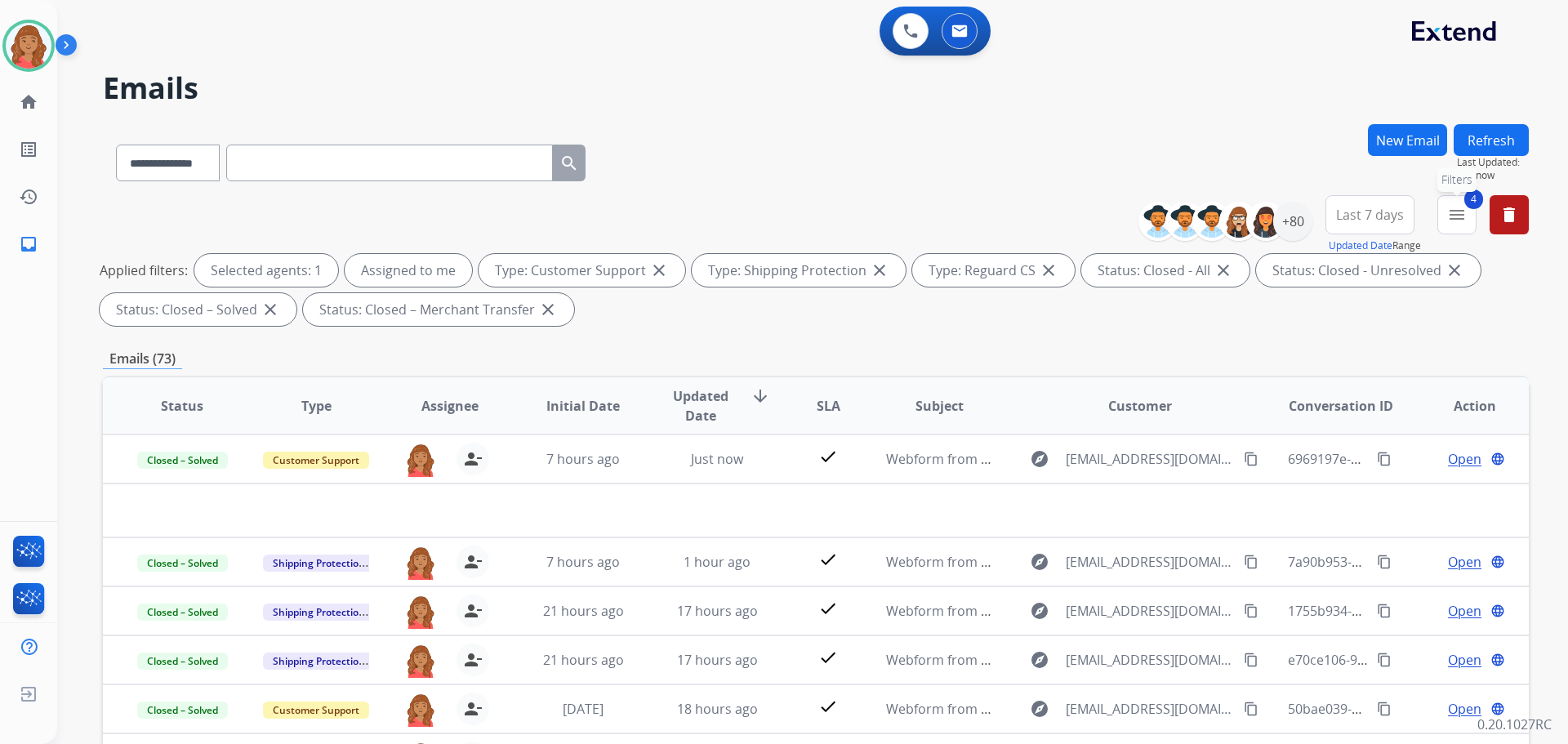
drag, startPoint x: 1465, startPoint y: 205, endPoint x: 1451, endPoint y: 235, distance: 33.1
click at [1466, 205] on button "4 menu Filters" at bounding box center [1458, 215] width 39 height 39
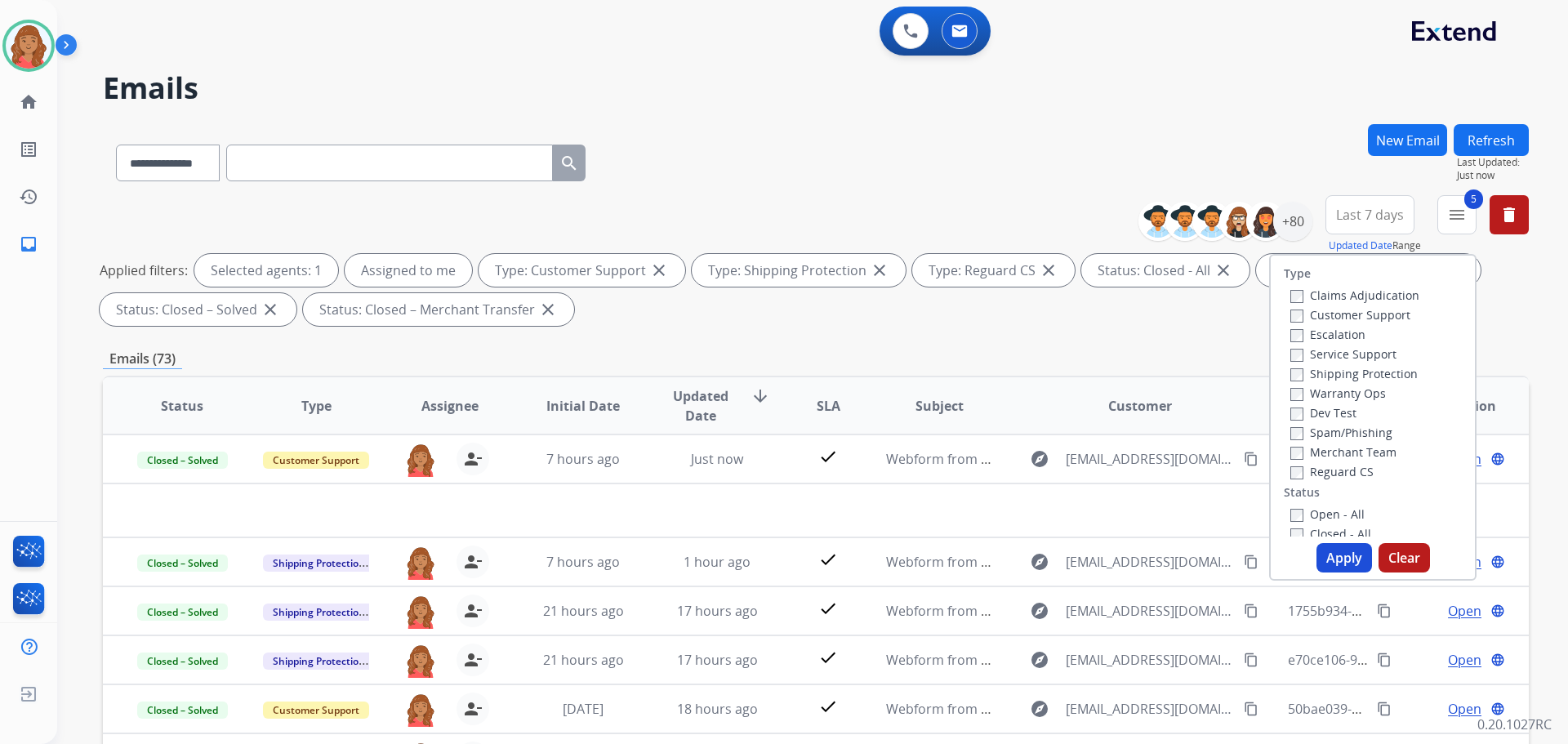
click at [1286, 538] on div "Type Claims Adjudication Customer Support Escalation Service Support Shipping P…" at bounding box center [1373, 418] width 208 height 327
click at [1329, 553] on button "Apply" at bounding box center [1344, 558] width 55 height 30
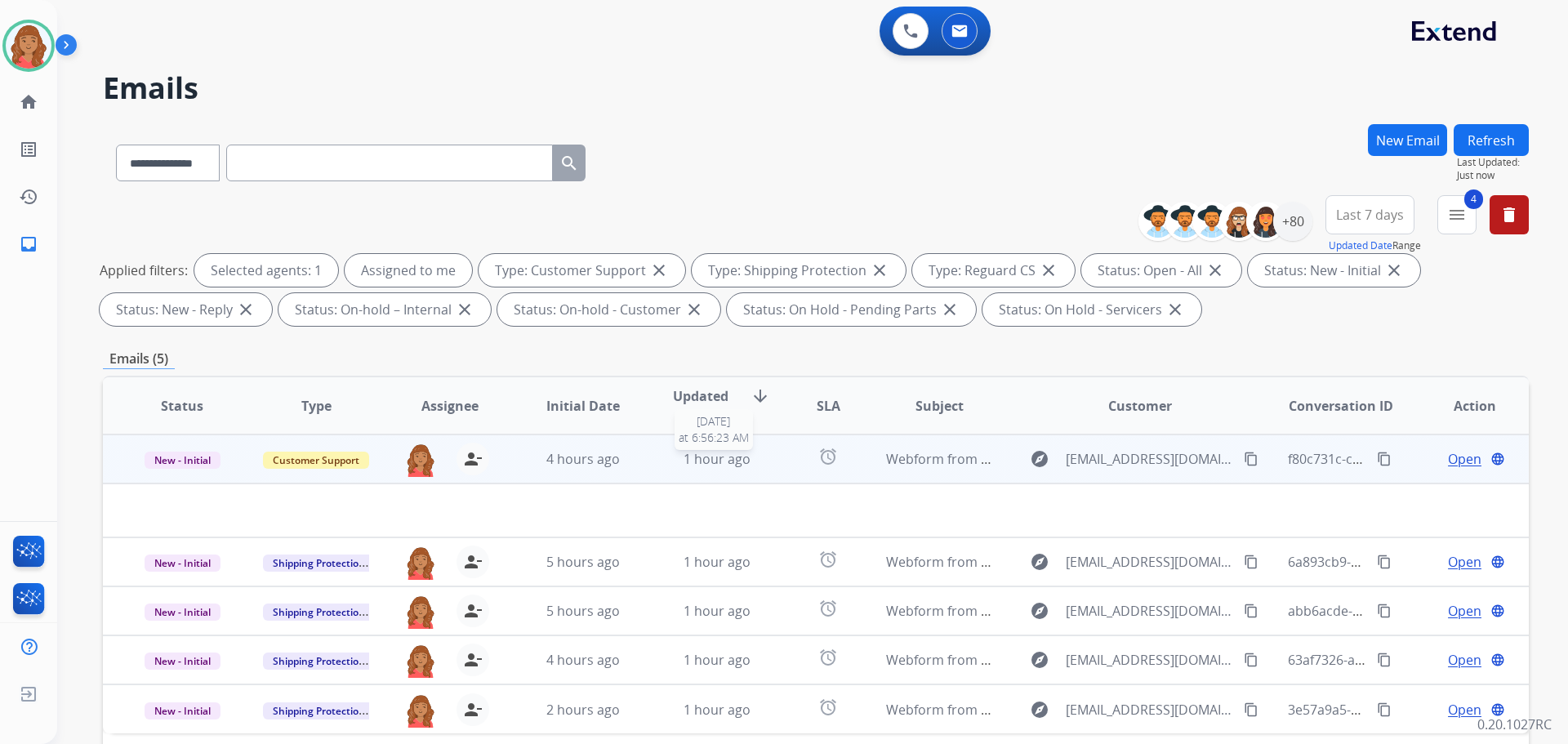
click at [699, 463] on span "1 hour ago" at bounding box center [717, 459] width 67 height 18
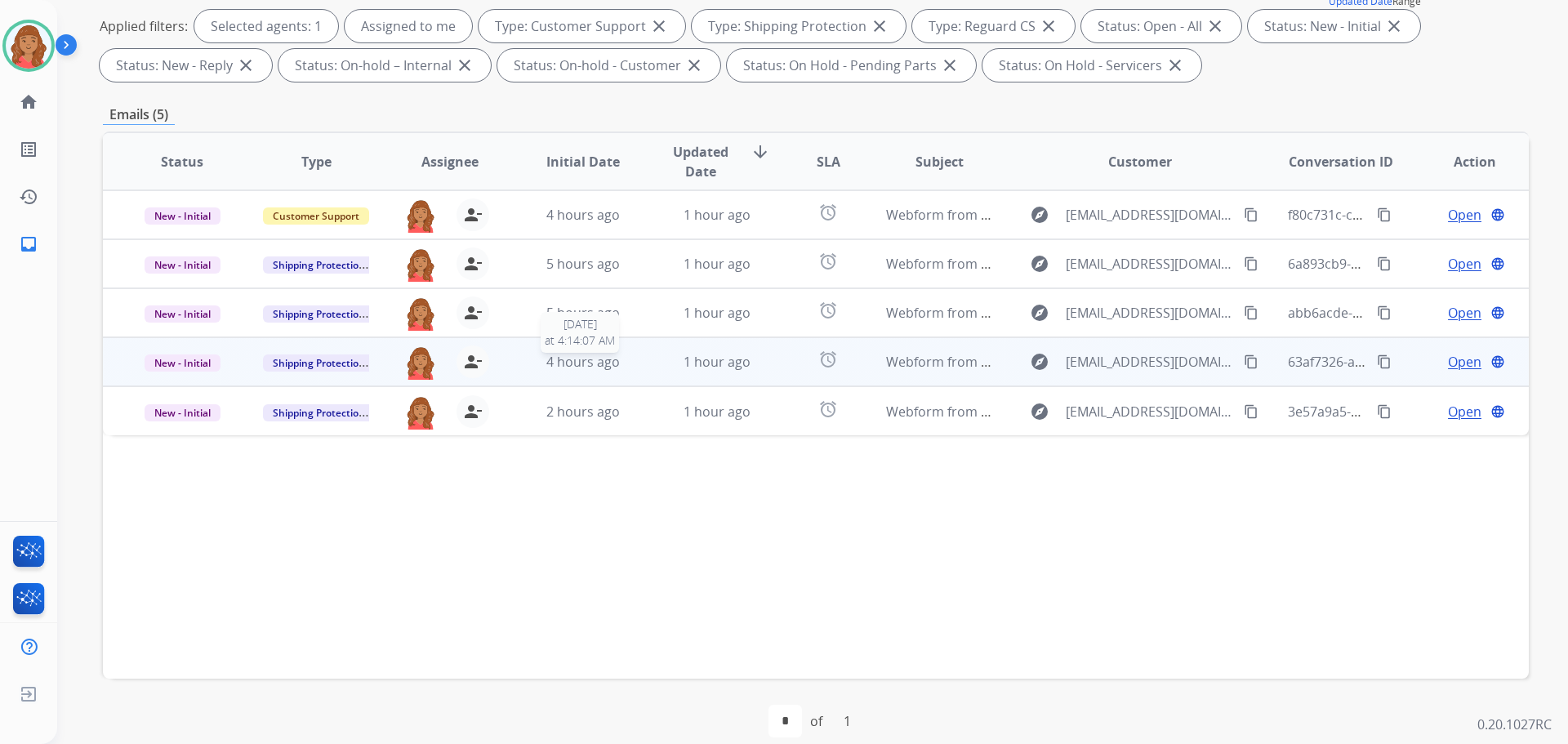
scroll to position [245, 0]
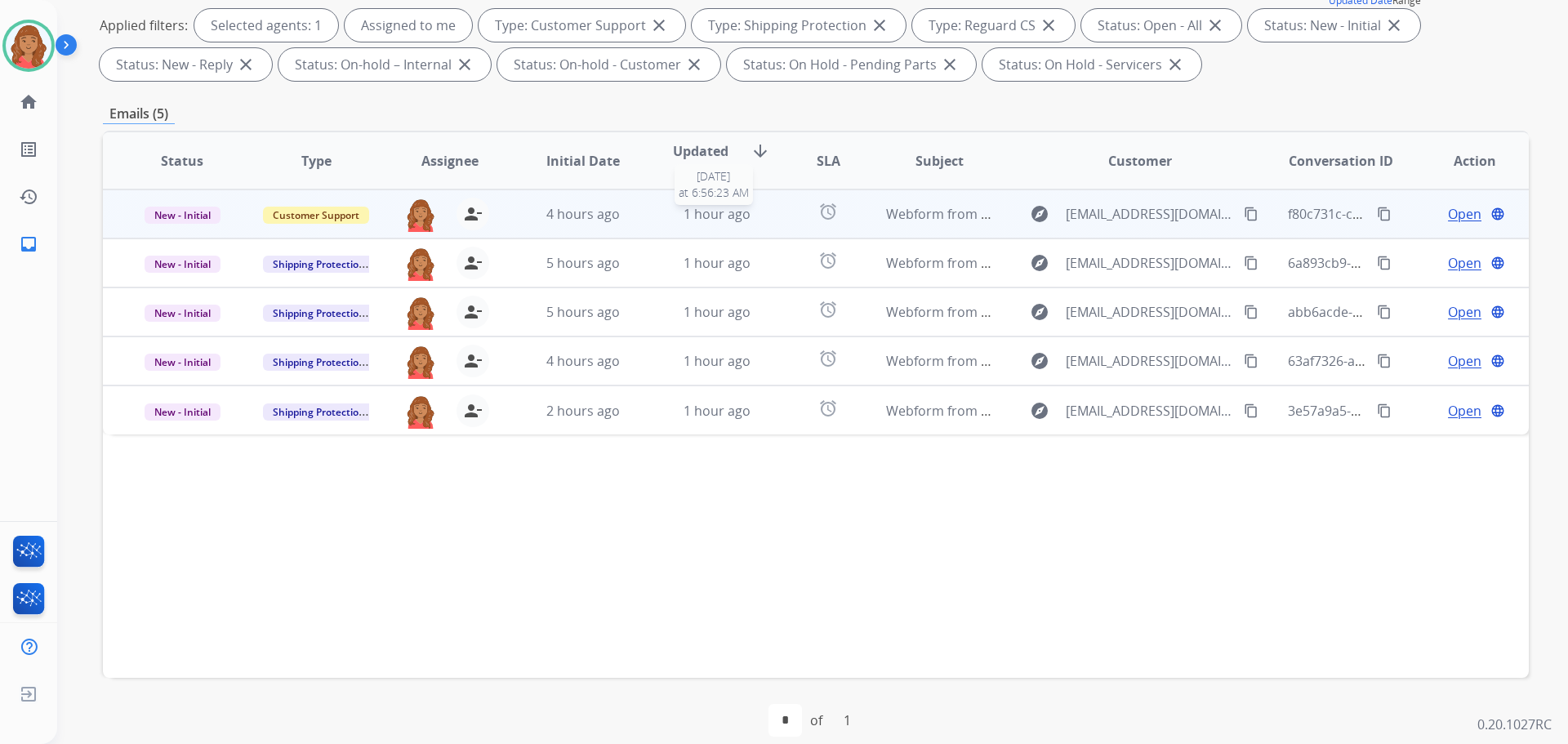
click at [664, 212] on div "1 hour ago" at bounding box center [717, 214] width 107 height 20
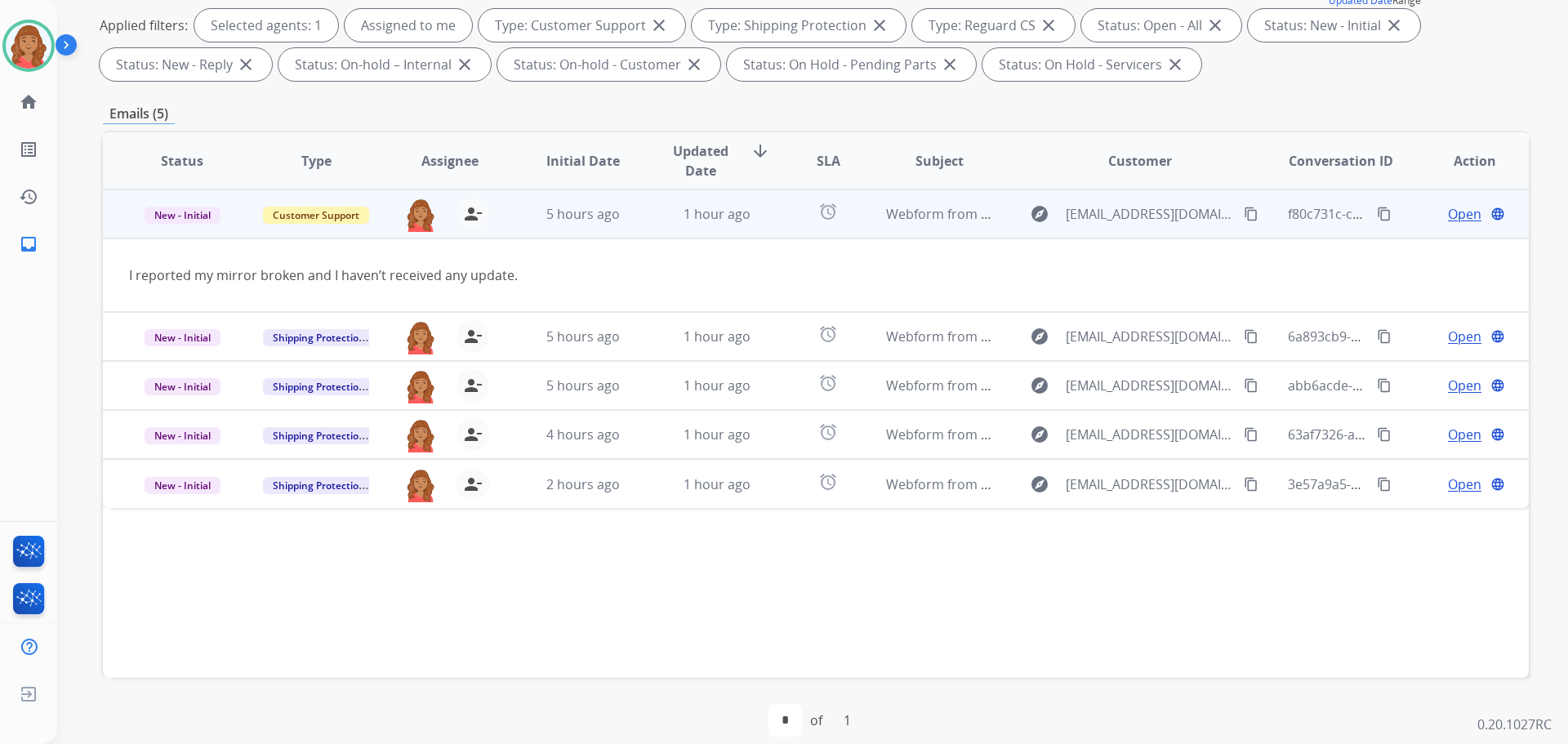
click at [1244, 218] on mat-icon "content_copy" at bounding box center [1251, 214] width 15 height 15
click at [1452, 214] on span "Open" at bounding box center [1466, 214] width 34 height 20
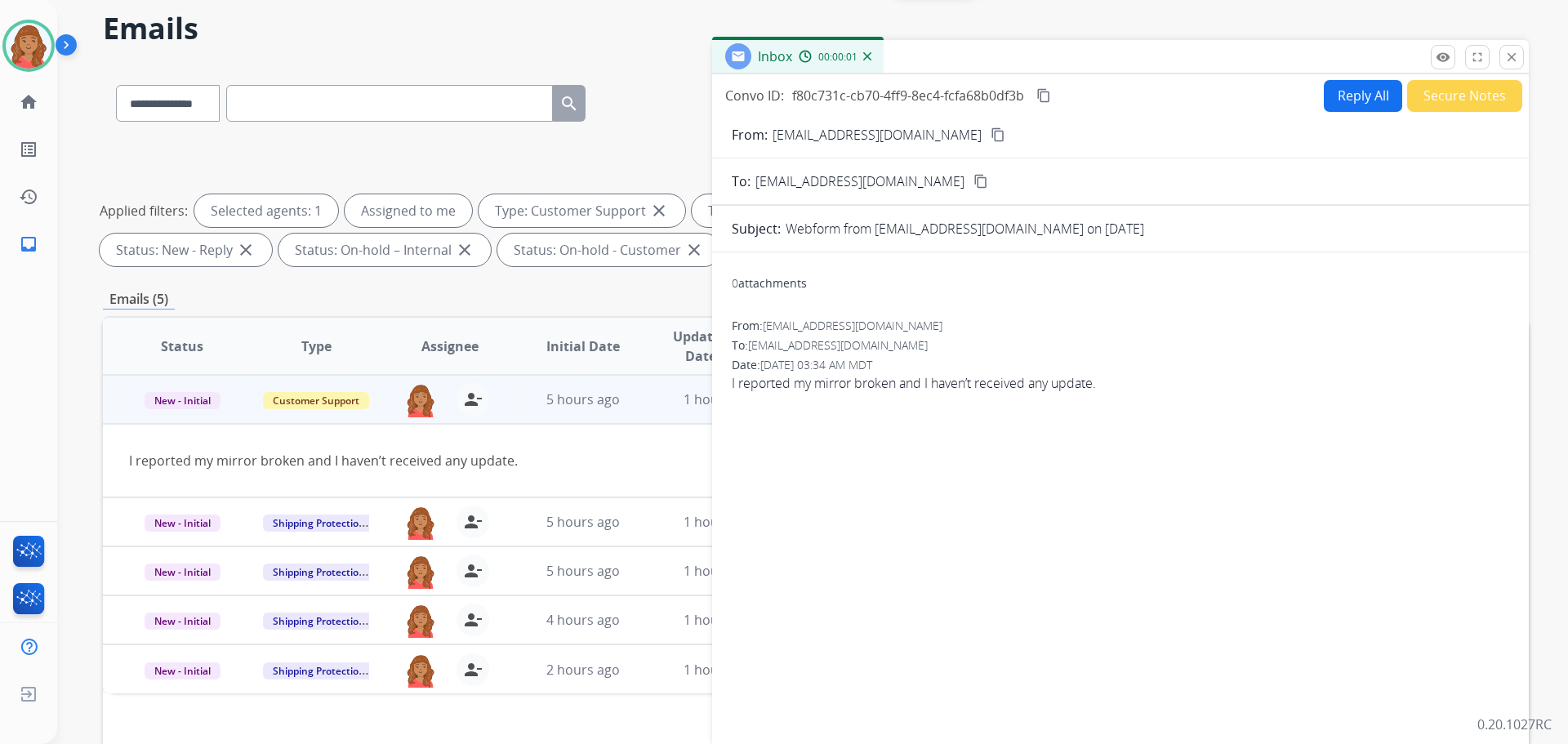
scroll to position [0, 0]
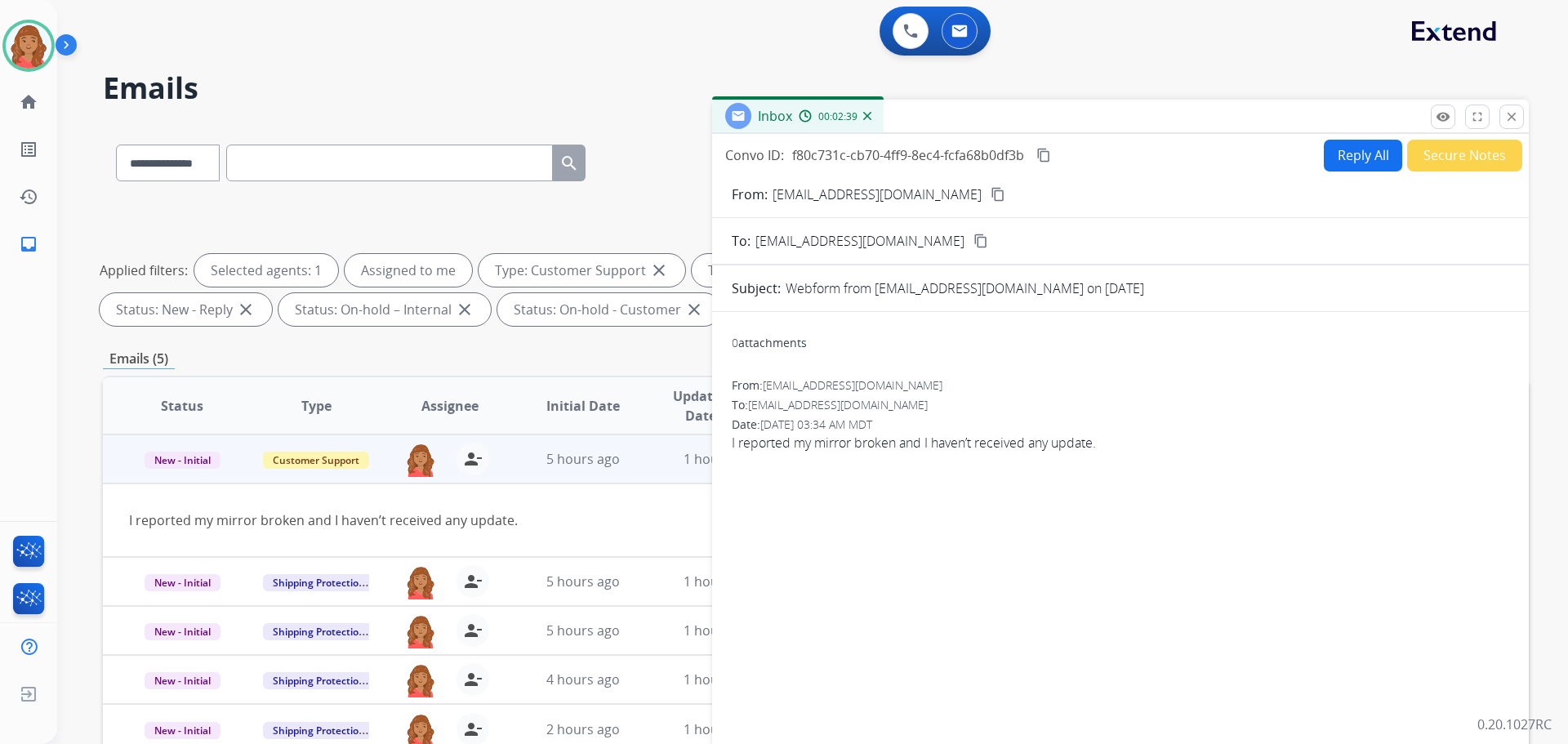
click at [1370, 167] on button "Reply All" at bounding box center [1364, 156] width 79 height 32
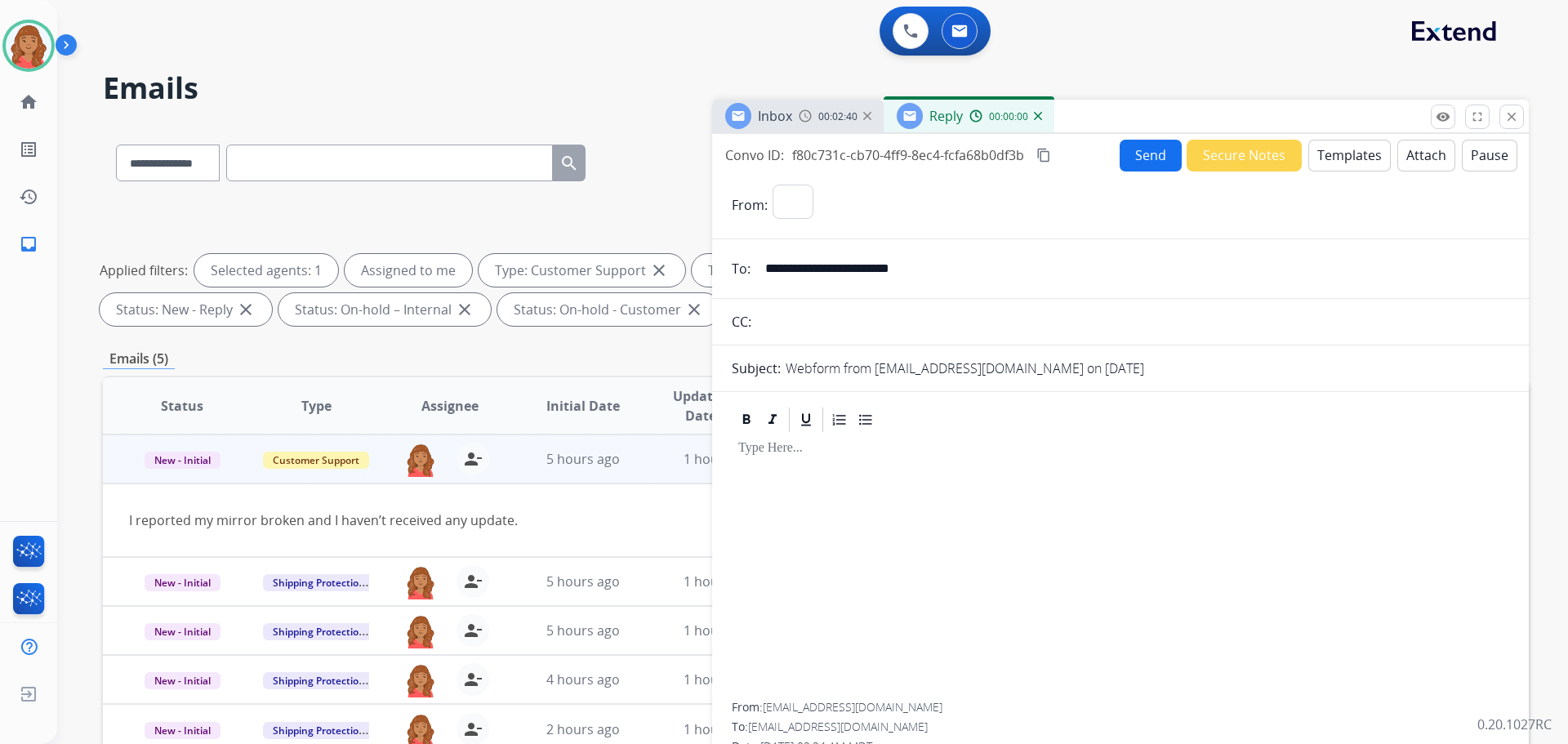
select select "**********"
click at [1337, 165] on button "Templates" at bounding box center [1350, 156] width 83 height 32
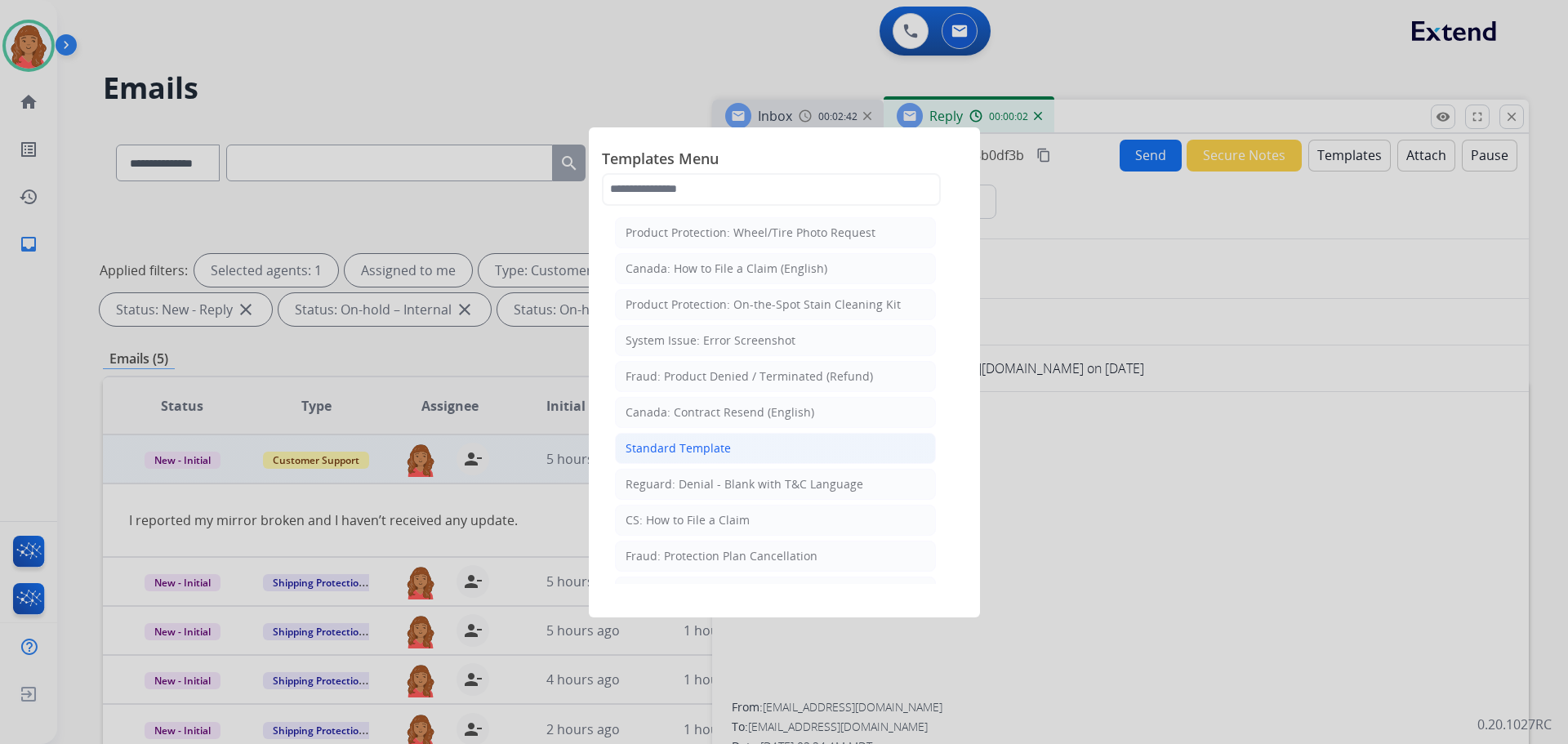
click at [724, 446] on div "Standard Template" at bounding box center [678, 448] width 105 height 17
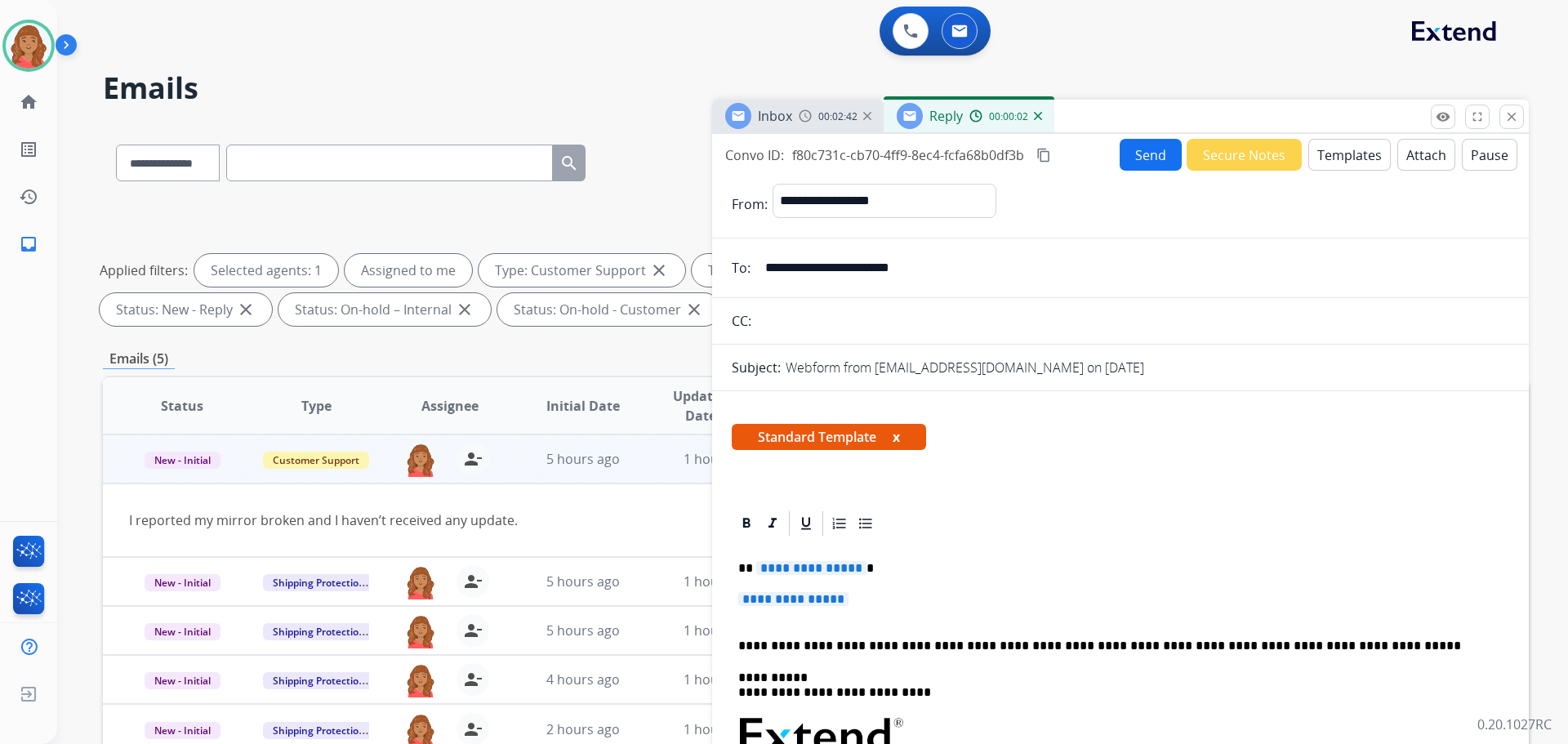
scroll to position [82, 0]
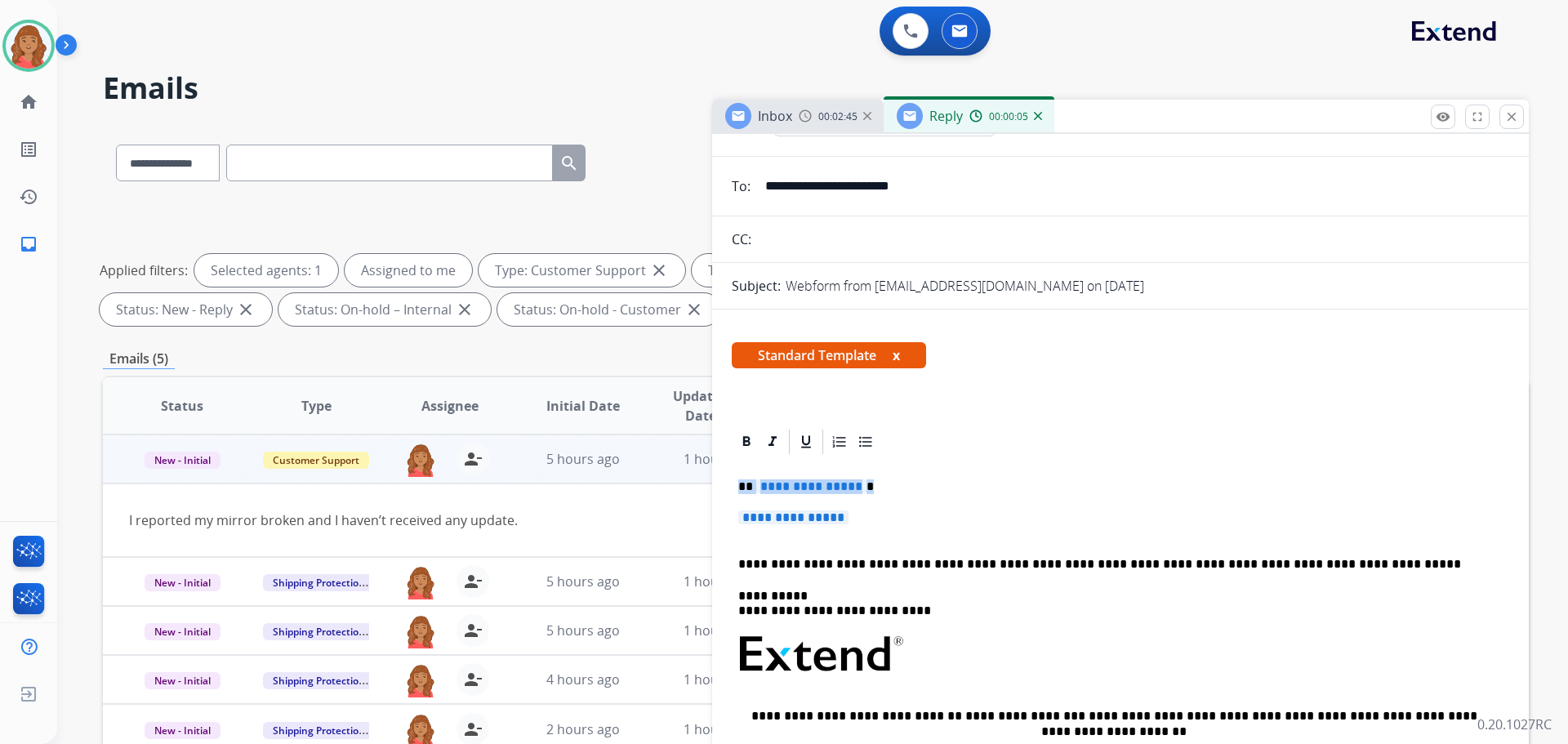
drag, startPoint x: 855, startPoint y: 514, endPoint x: 737, endPoint y: 489, distance: 120.6
click at [737, 489] on div "**********" at bounding box center [1121, 693] width 778 height 473
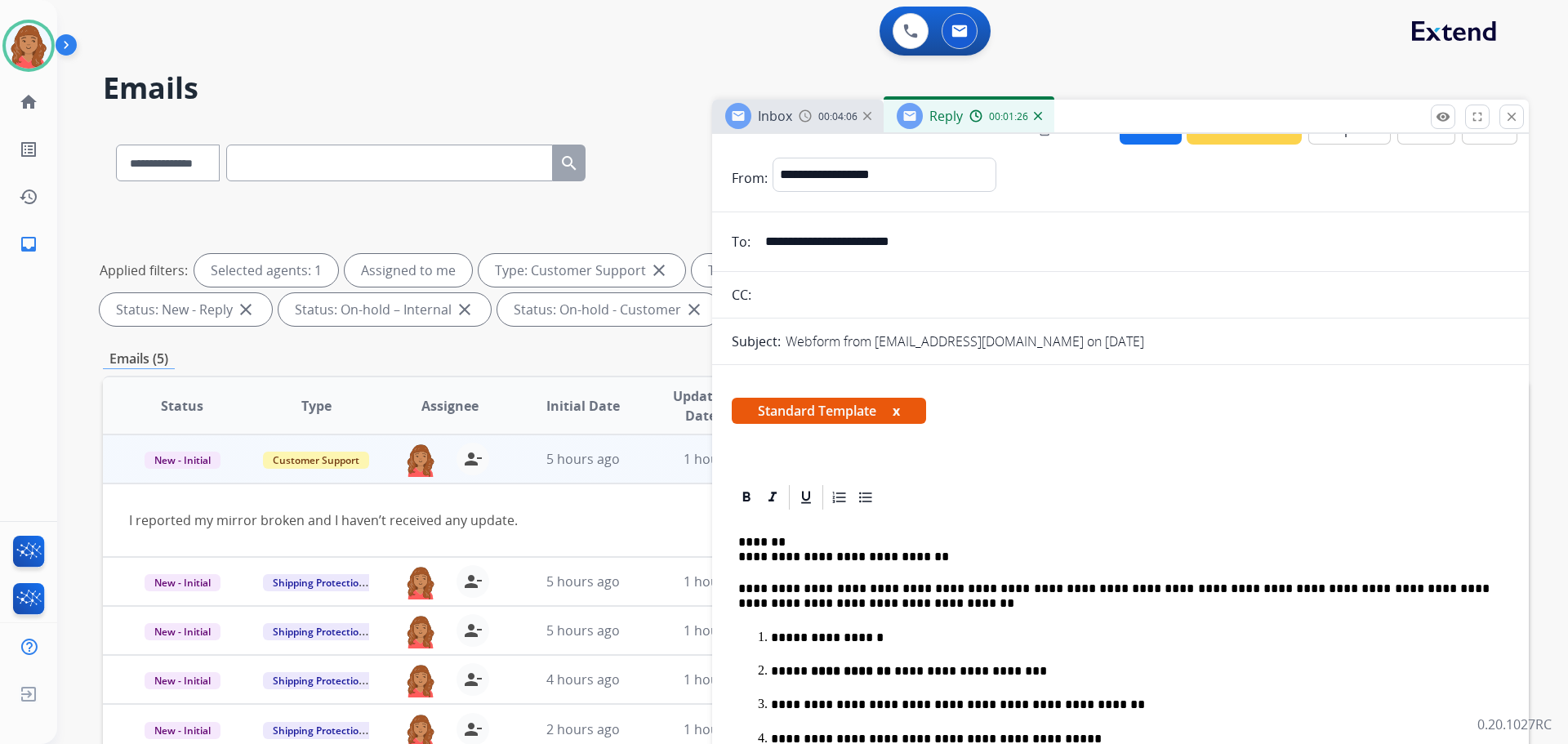
scroll to position [0, 0]
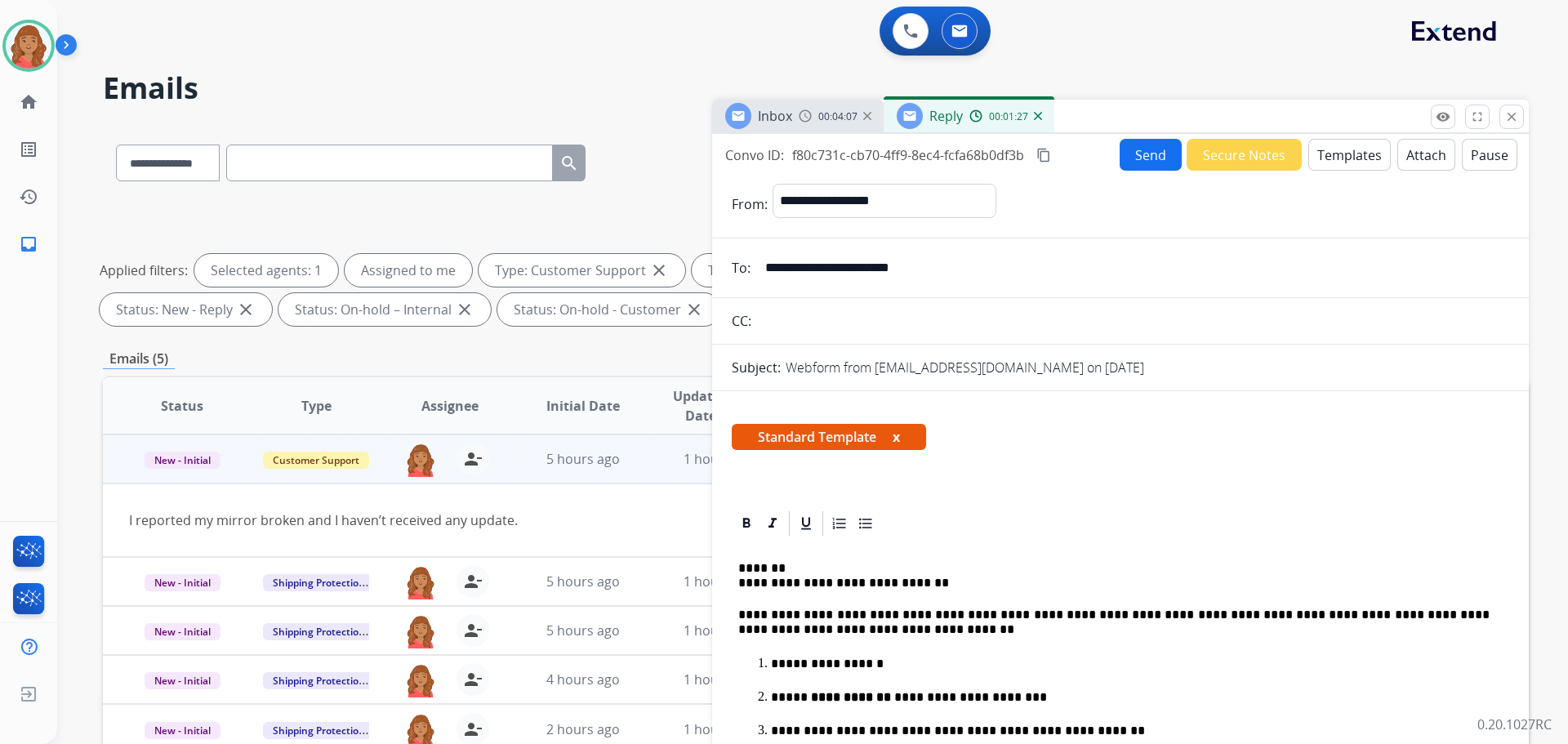
drag, startPoint x: 1044, startPoint y: 157, endPoint x: 1107, endPoint y: 164, distance: 63.4
click at [1046, 158] on mat-icon "content_copy" at bounding box center [1044, 155] width 15 height 15
click at [1156, 151] on button "Send" at bounding box center [1150, 155] width 62 height 32
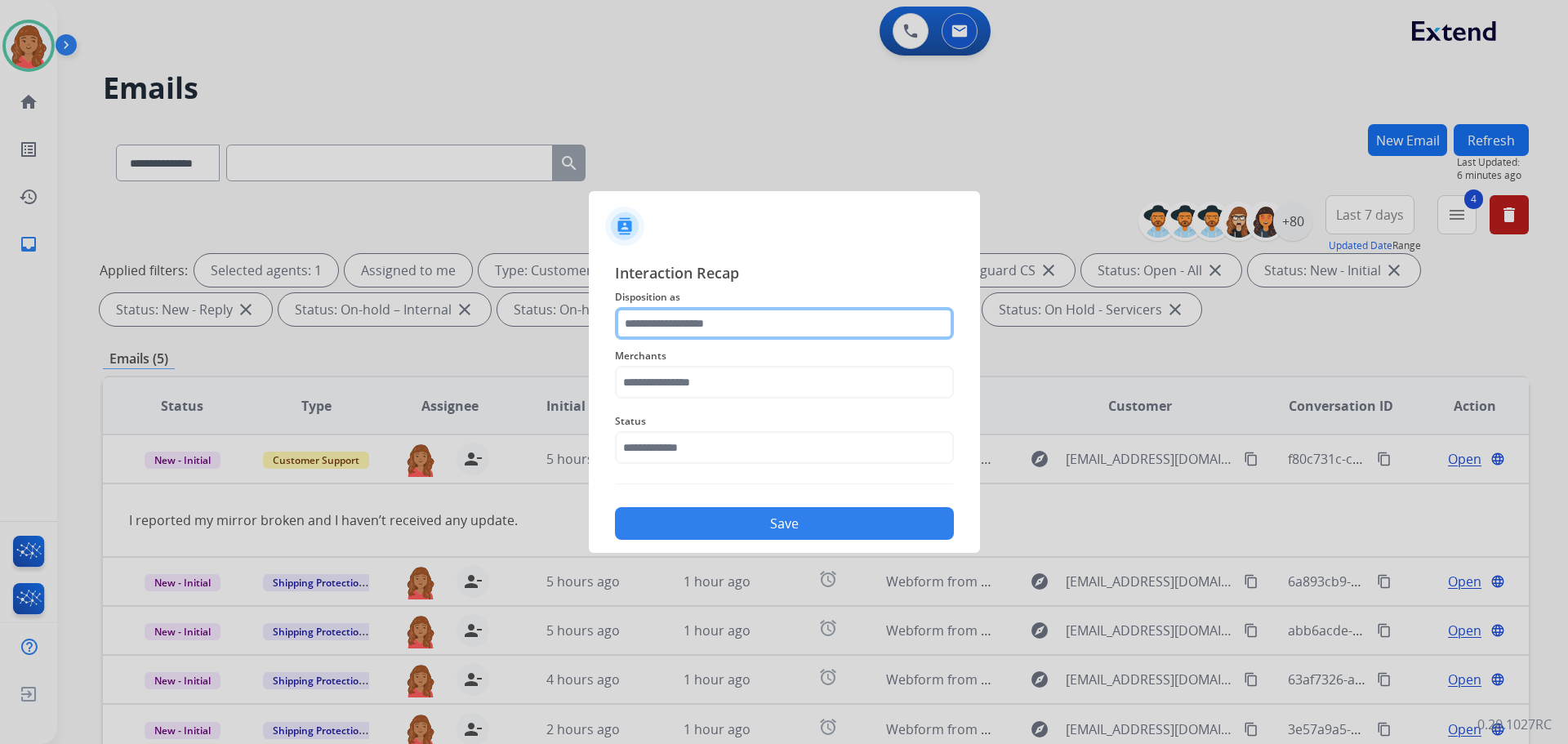
click at [785, 327] on input "text" at bounding box center [784, 323] width 339 height 33
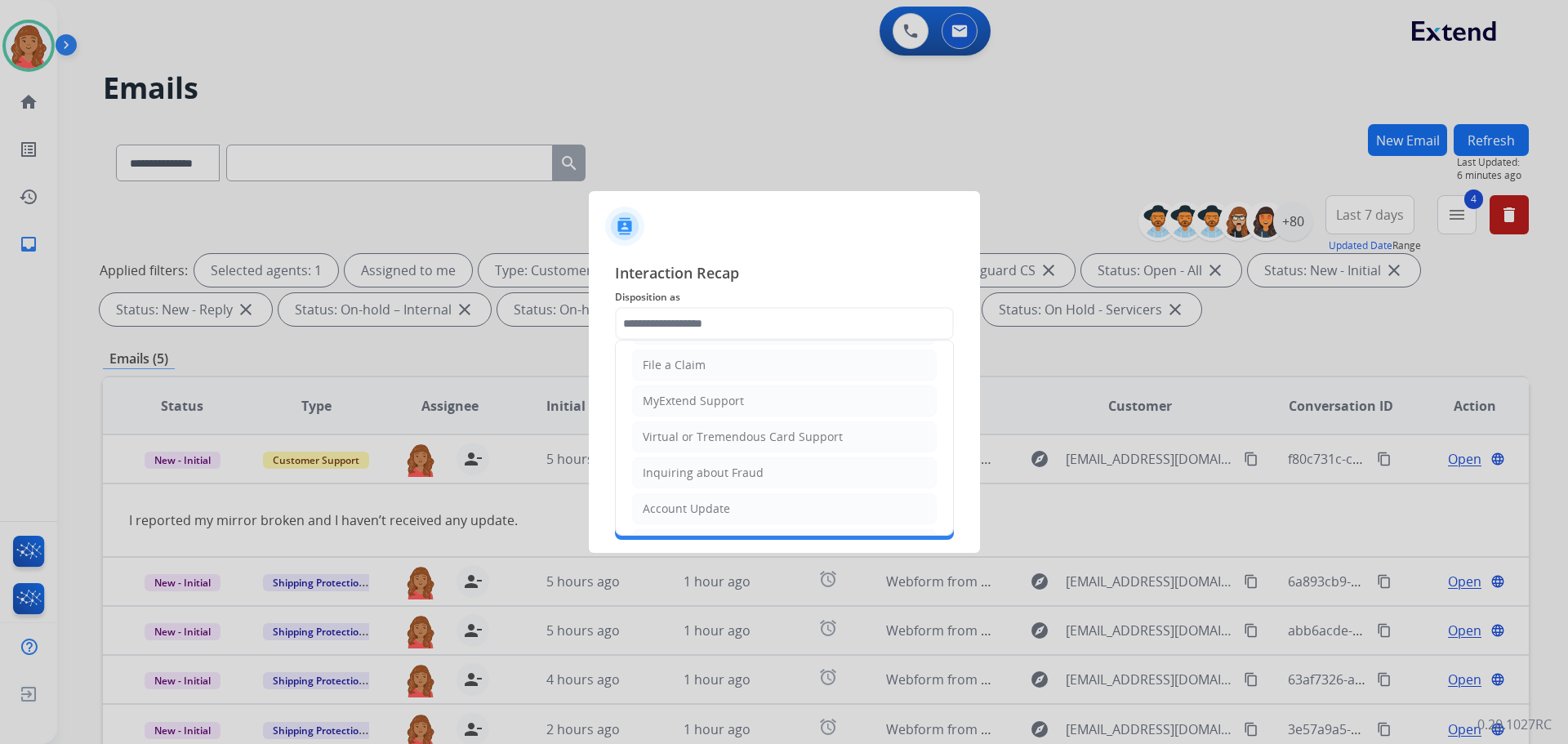
scroll to position [164, 0]
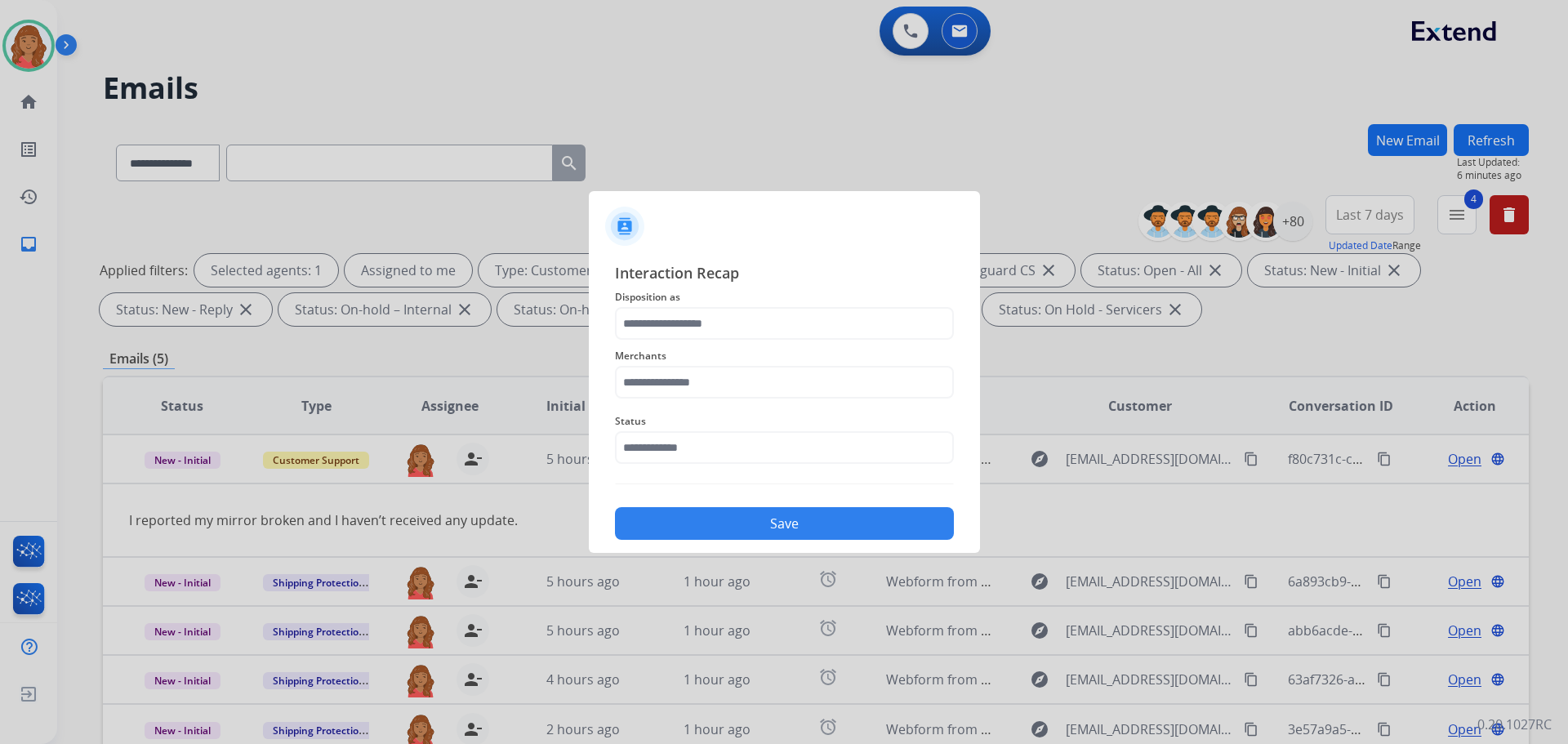
drag, startPoint x: 706, startPoint y: 389, endPoint x: 659, endPoint y: 355, distance: 58.0
click at [658, 357] on span "Merchants" at bounding box center [784, 356] width 339 height 20
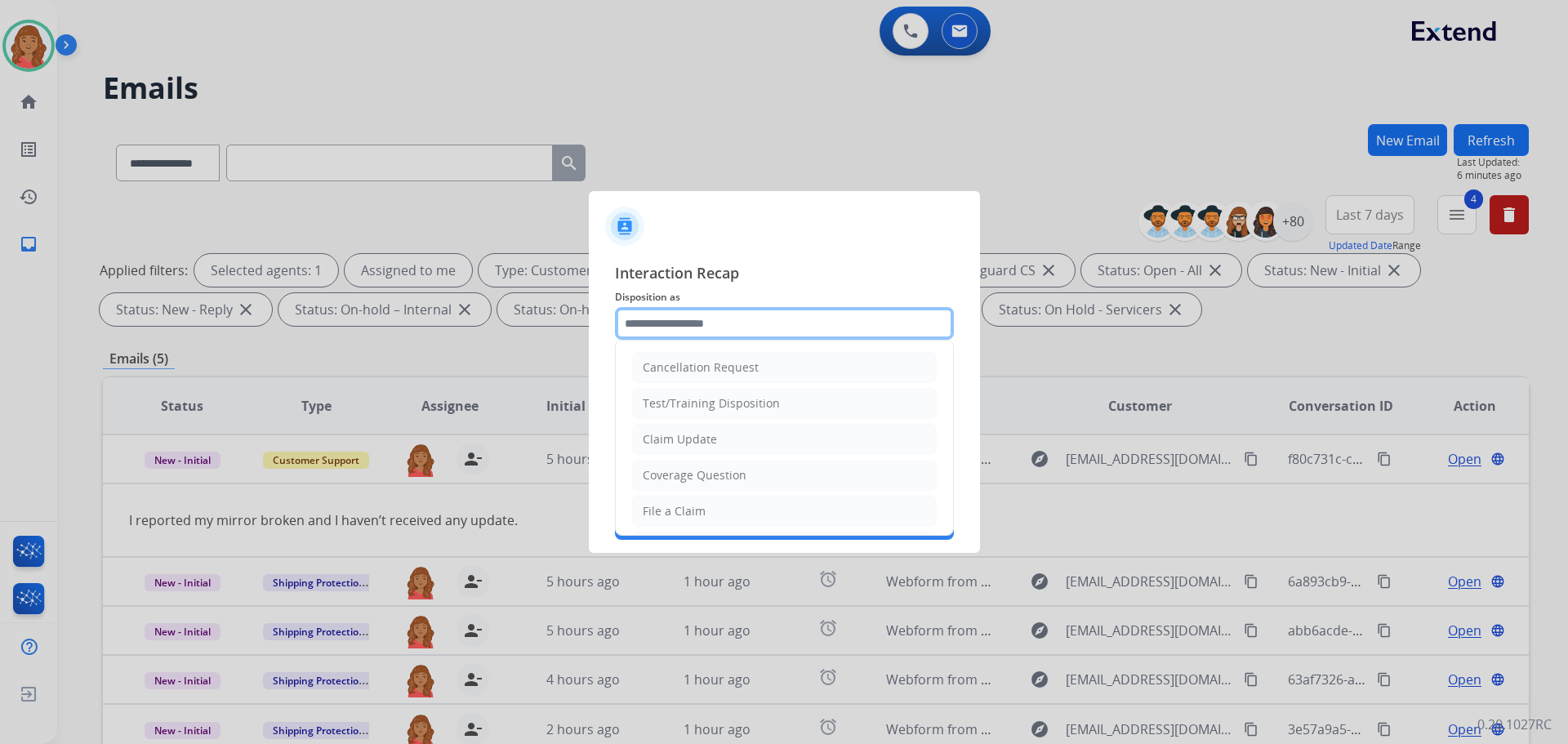
click at [672, 333] on input "text" at bounding box center [784, 323] width 339 height 33
drag, startPoint x: 815, startPoint y: 203, endPoint x: 820, endPoint y: 220, distance: 17.7
click at [817, 203] on div at bounding box center [784, 220] width 391 height 57
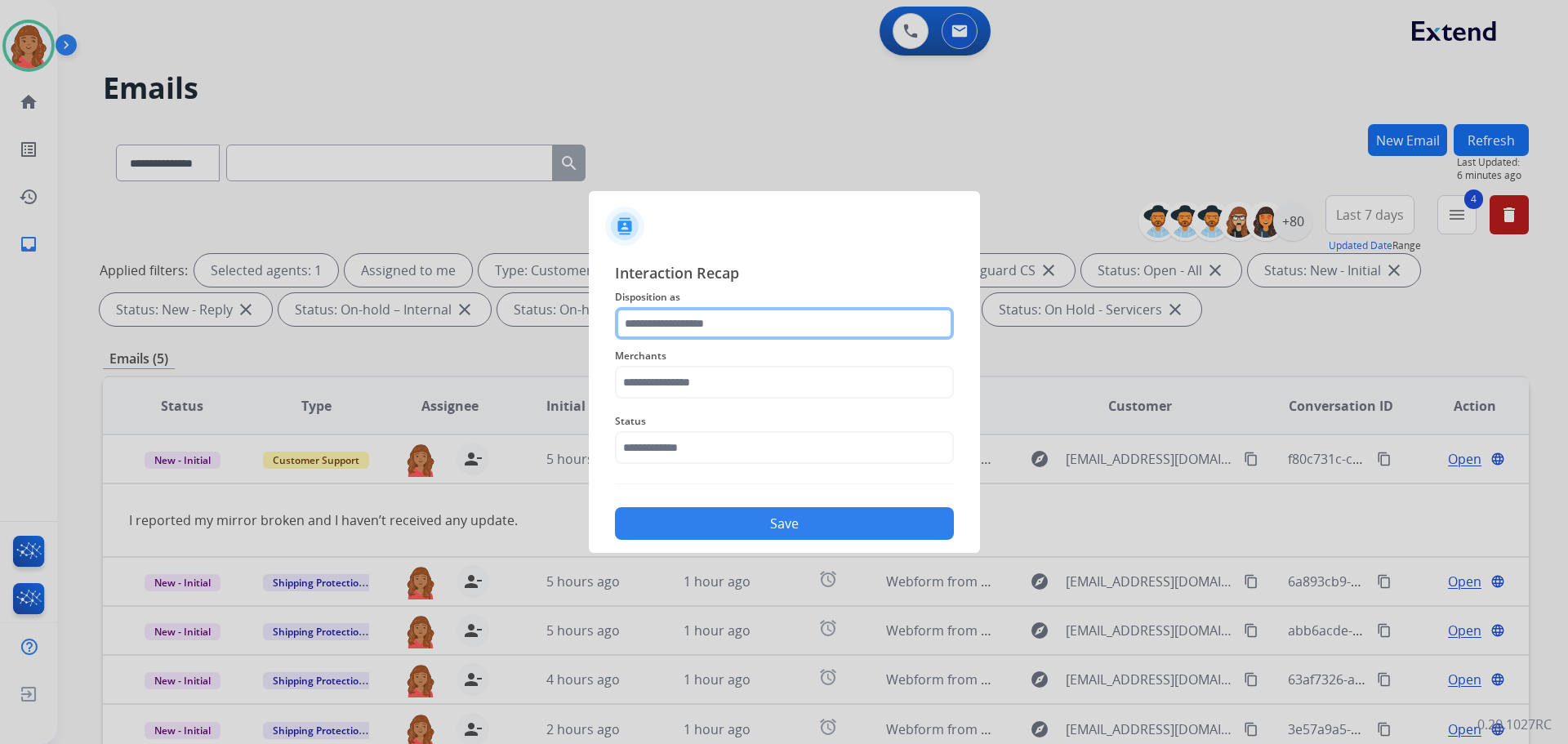
drag, startPoint x: 777, startPoint y: 317, endPoint x: 792, endPoint y: 306, distance: 18.6
click at [792, 307] on input "text" at bounding box center [784, 323] width 339 height 33
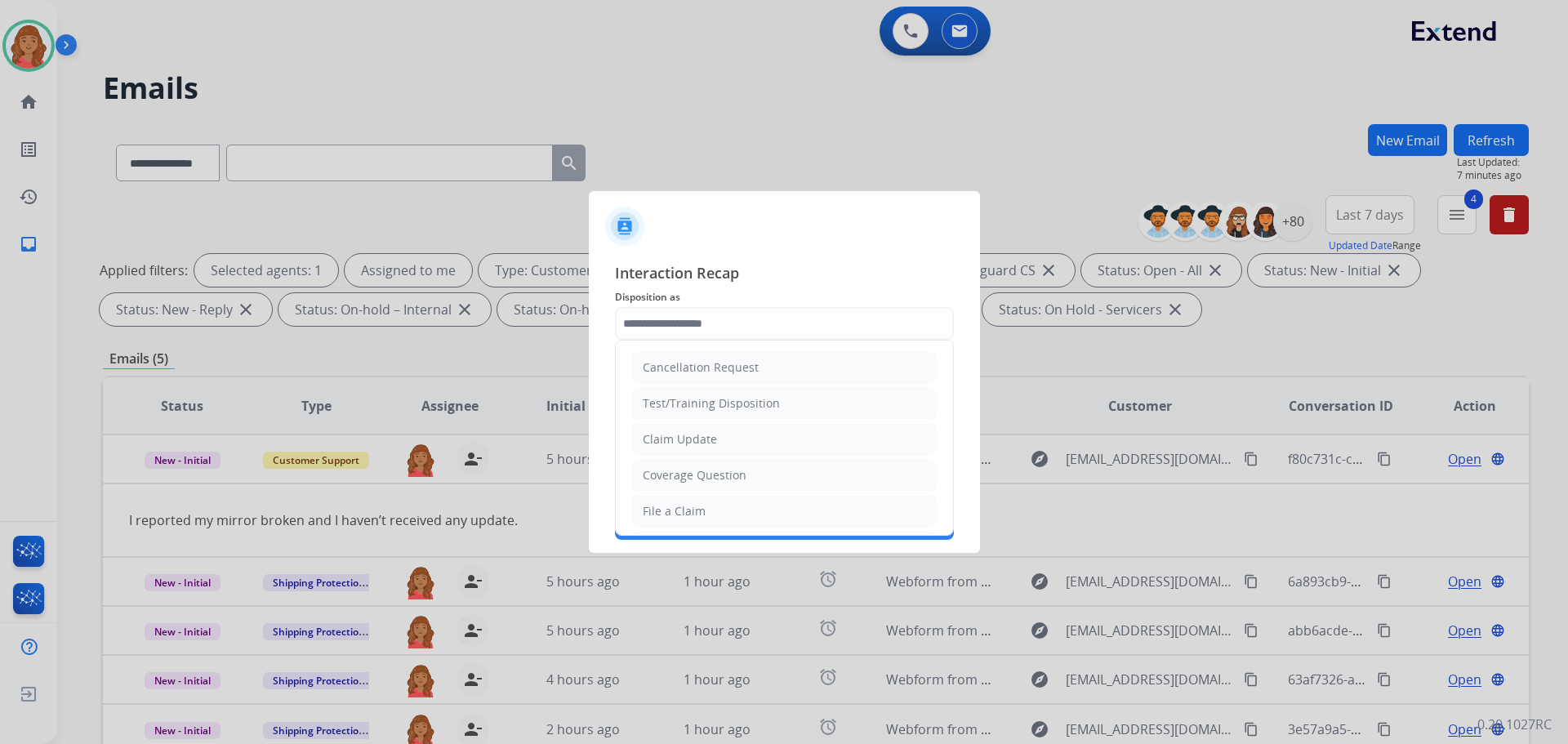
click at [681, 508] on div "File a Claim" at bounding box center [674, 511] width 63 height 17
type input "**********"
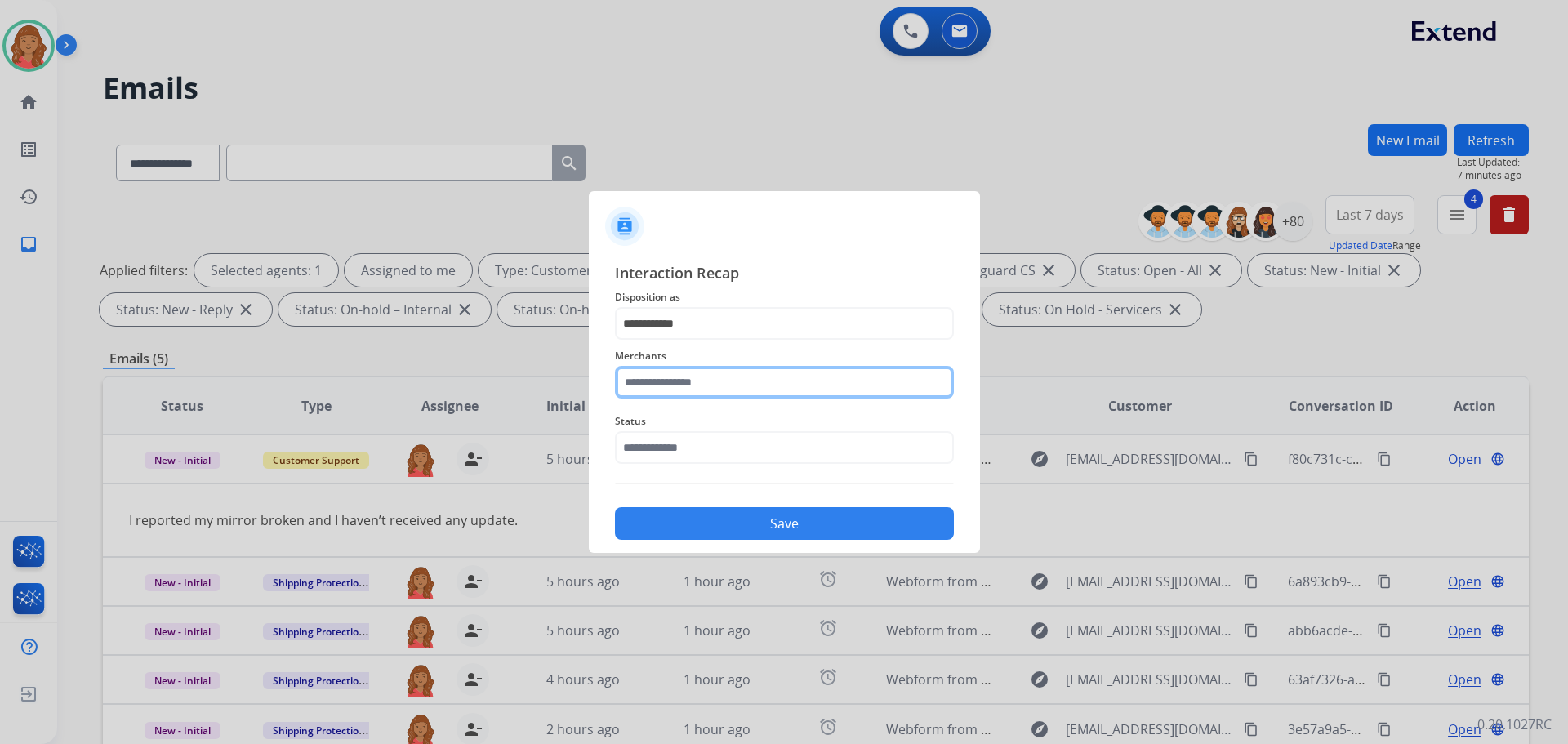
click at [695, 379] on input "text" at bounding box center [784, 381] width 339 height 33
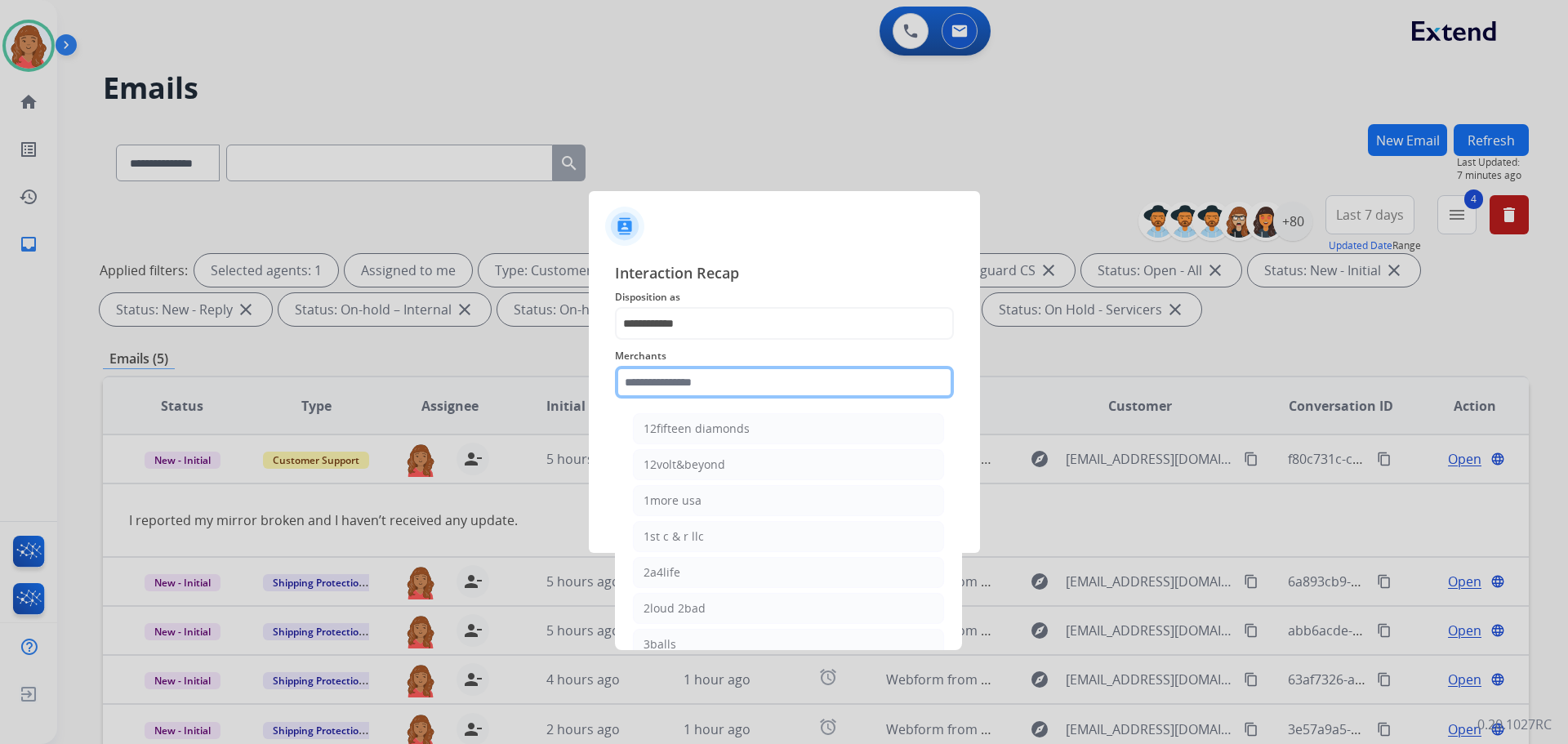
paste input "**********"
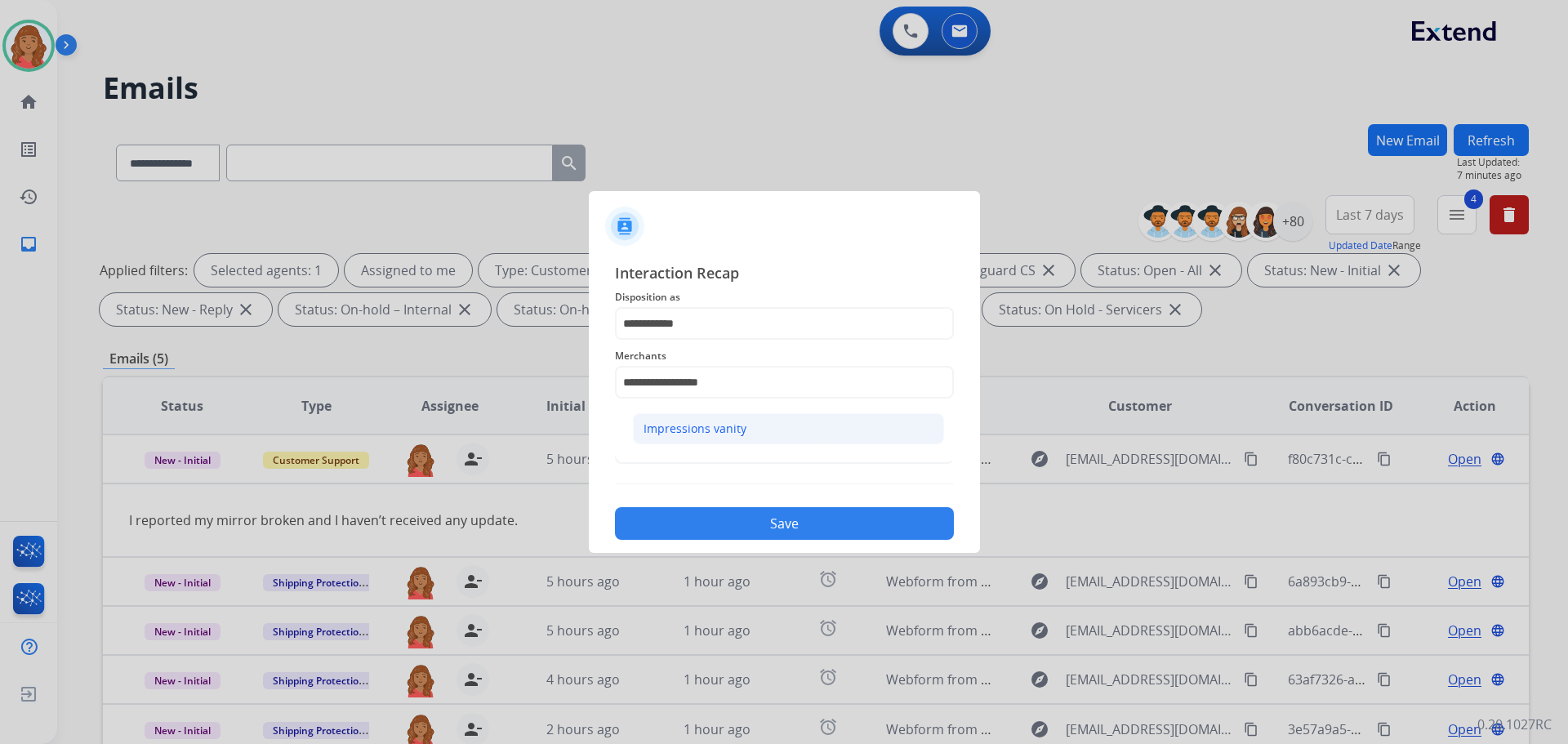
click at [760, 427] on li "Impressions vanity" at bounding box center [788, 428] width 311 height 31
type input "**********"
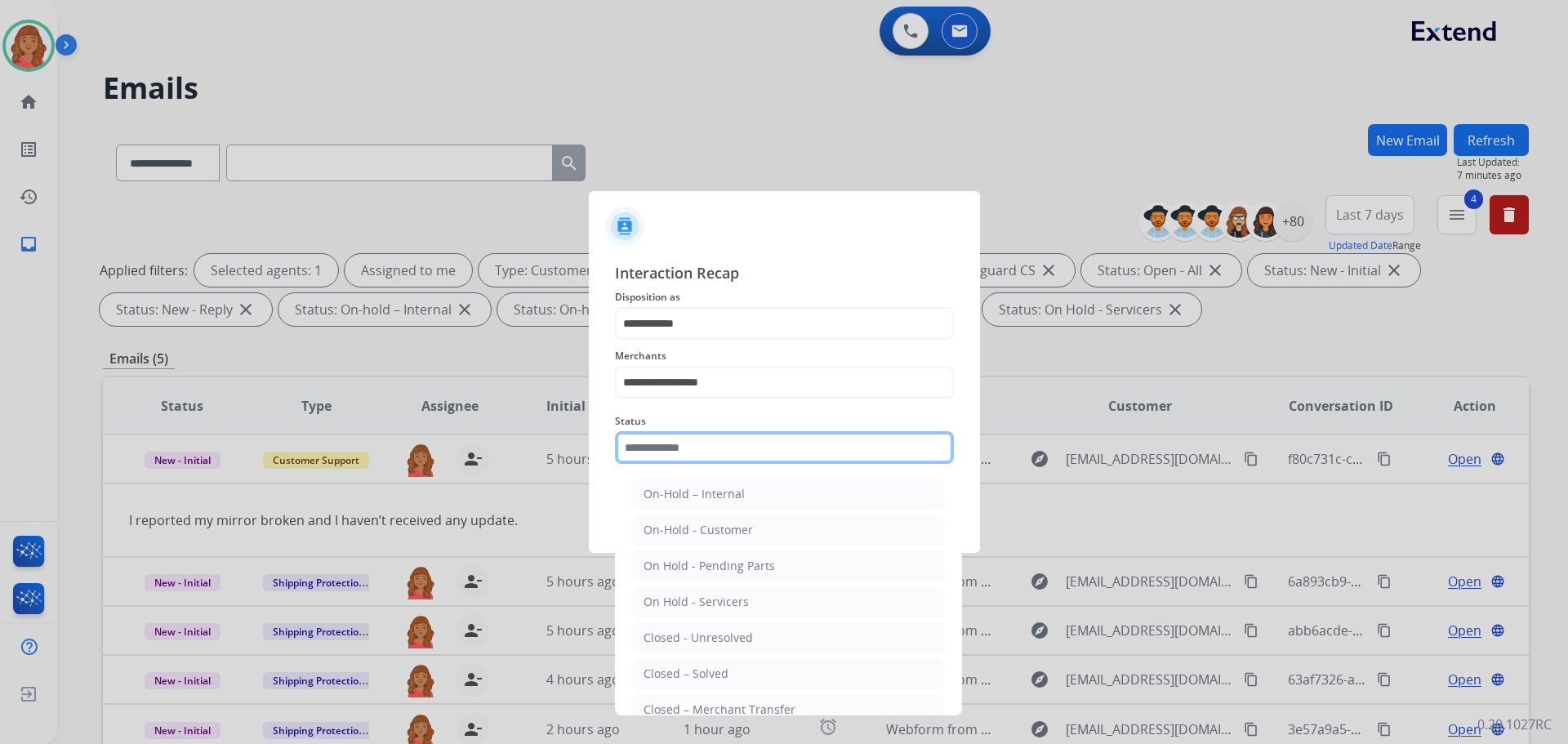
drag, startPoint x: 701, startPoint y: 446, endPoint x: 704, endPoint y: 460, distance: 14.3
click at [700, 446] on input "text" at bounding box center [784, 447] width 339 height 33
click at [690, 684] on li "Closed – Solved" at bounding box center [788, 673] width 311 height 31
type input "**********"
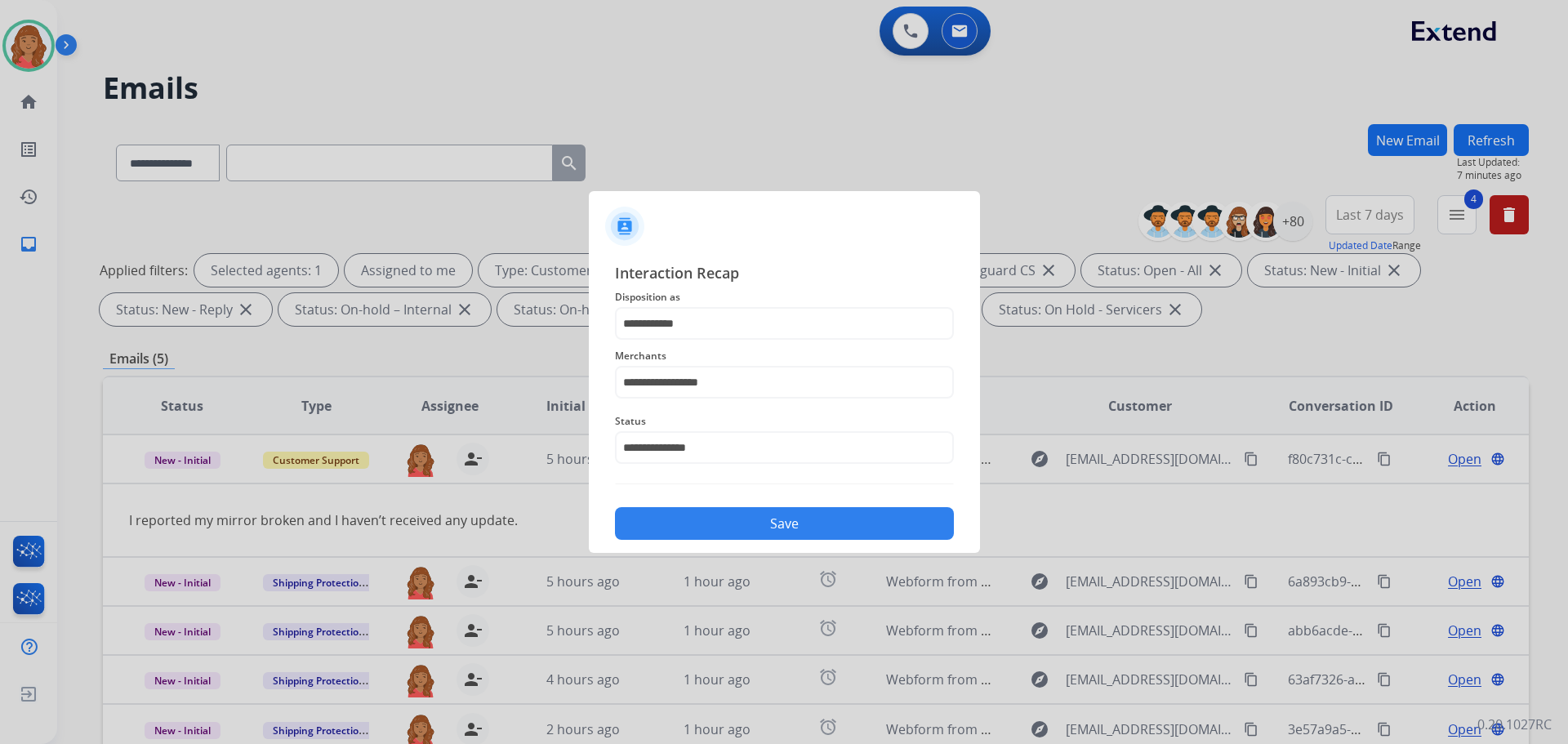
click at [742, 540] on div "**********" at bounding box center [784, 400] width 391 height 304
click at [749, 522] on button "Save" at bounding box center [784, 523] width 339 height 33
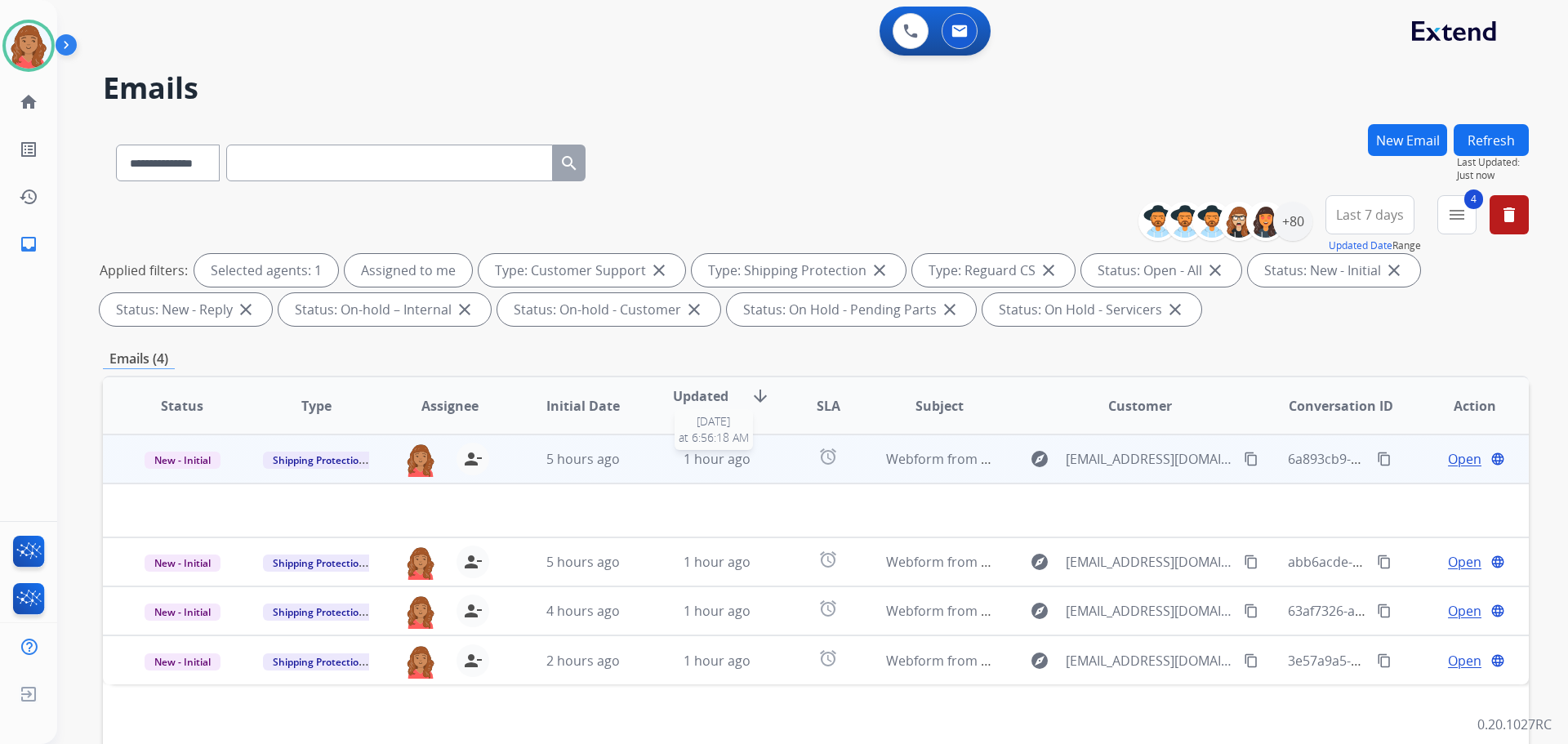
click at [754, 462] on div "1 hour ago" at bounding box center [717, 459] width 107 height 20
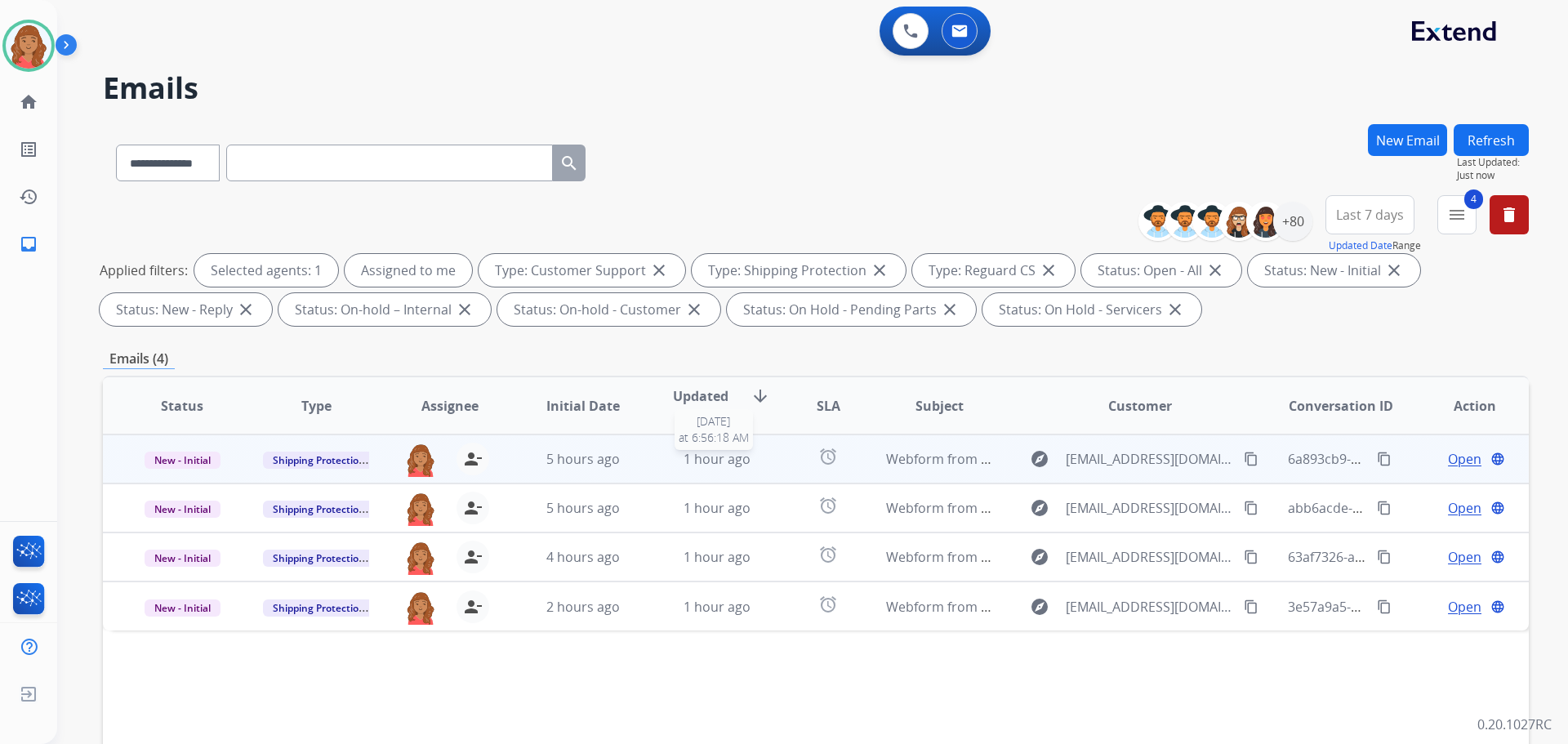
click at [754, 466] on div "1 hour ago" at bounding box center [717, 459] width 107 height 20
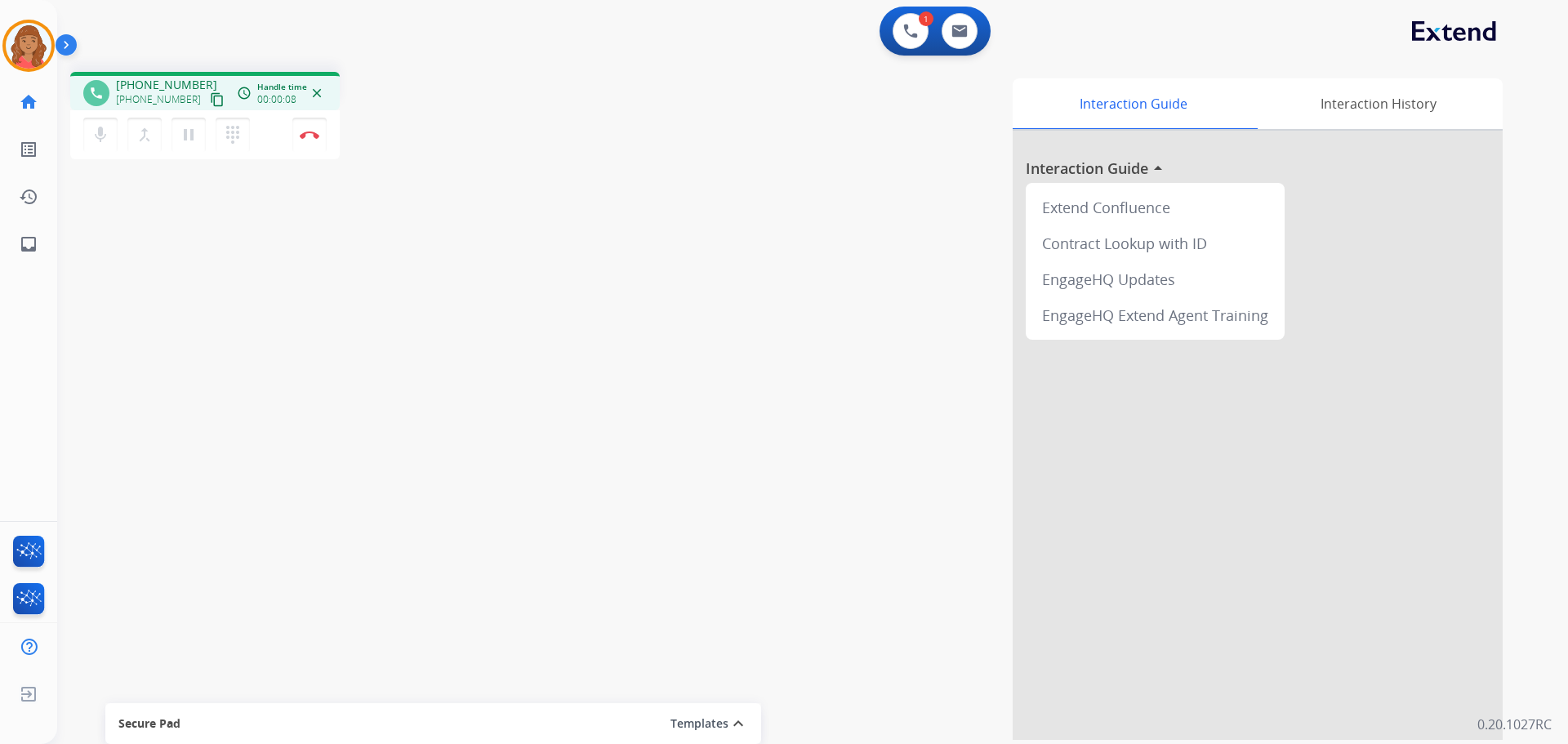
click at [210, 105] on mat-icon "content_copy" at bounding box center [217, 100] width 15 height 15
click at [312, 131] on img at bounding box center [309, 135] width 20 height 8
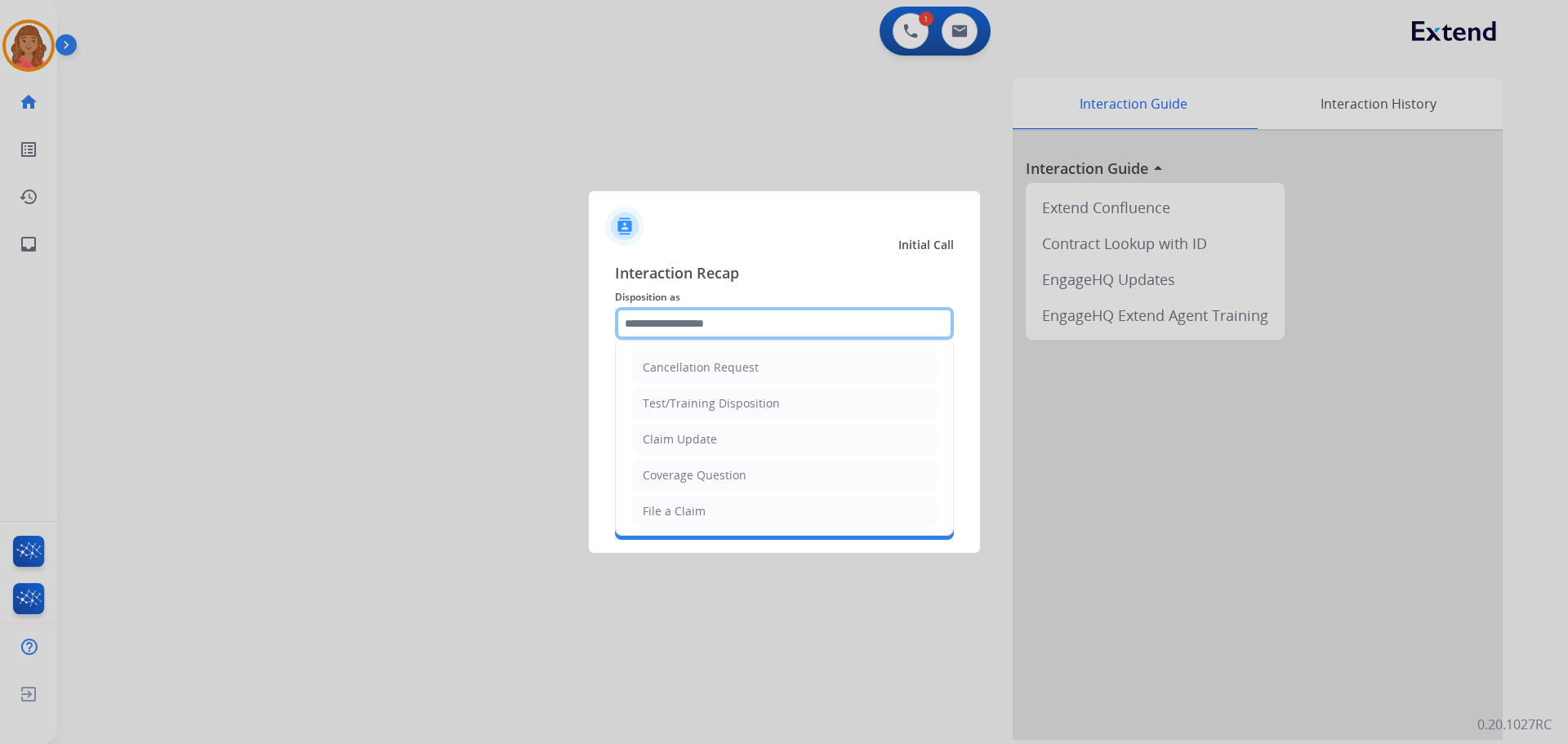
click at [689, 310] on input "text" at bounding box center [784, 323] width 339 height 33
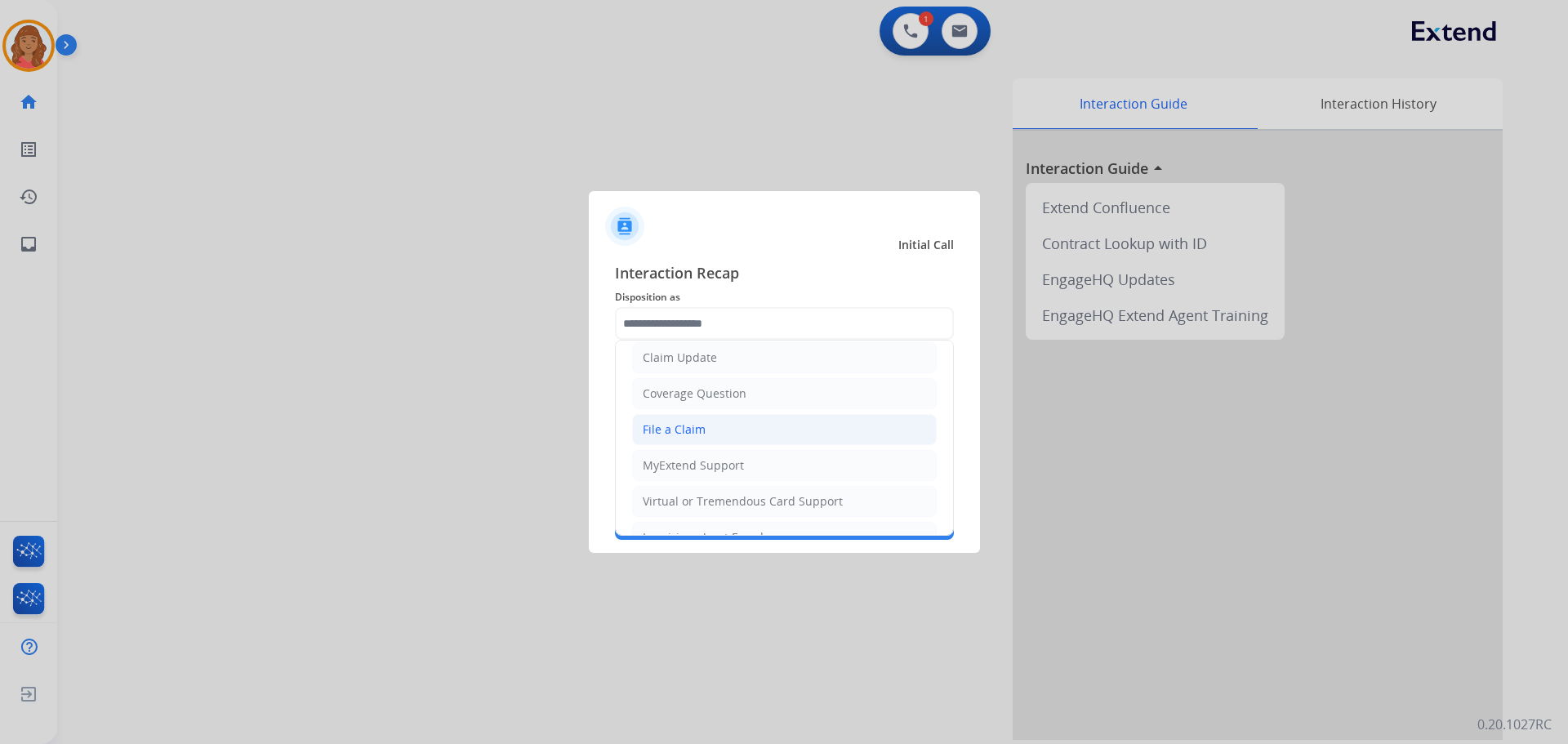
click at [688, 428] on div "File a Claim" at bounding box center [674, 430] width 63 height 17
type input "**********"
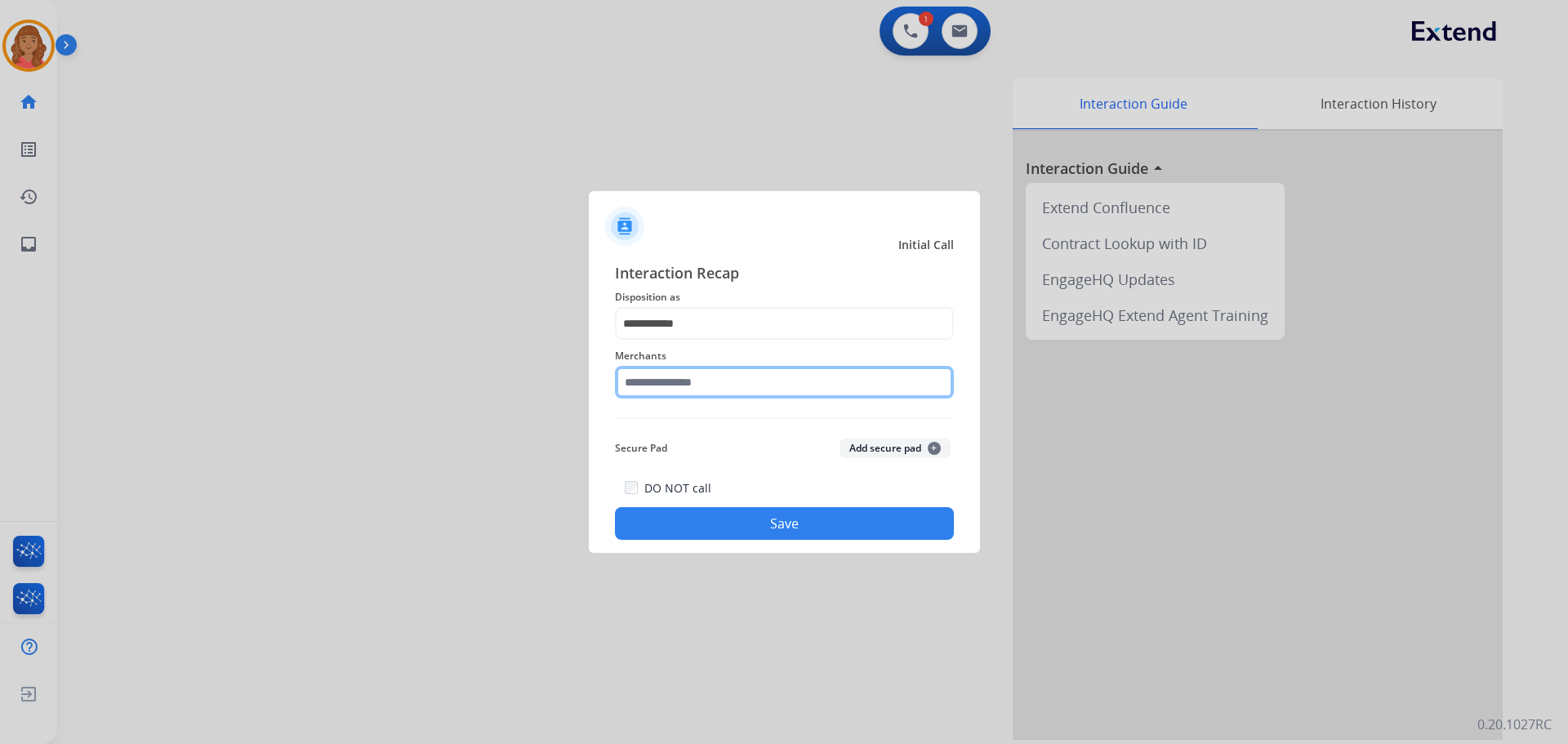
click at [689, 379] on input "text" at bounding box center [784, 381] width 339 height 33
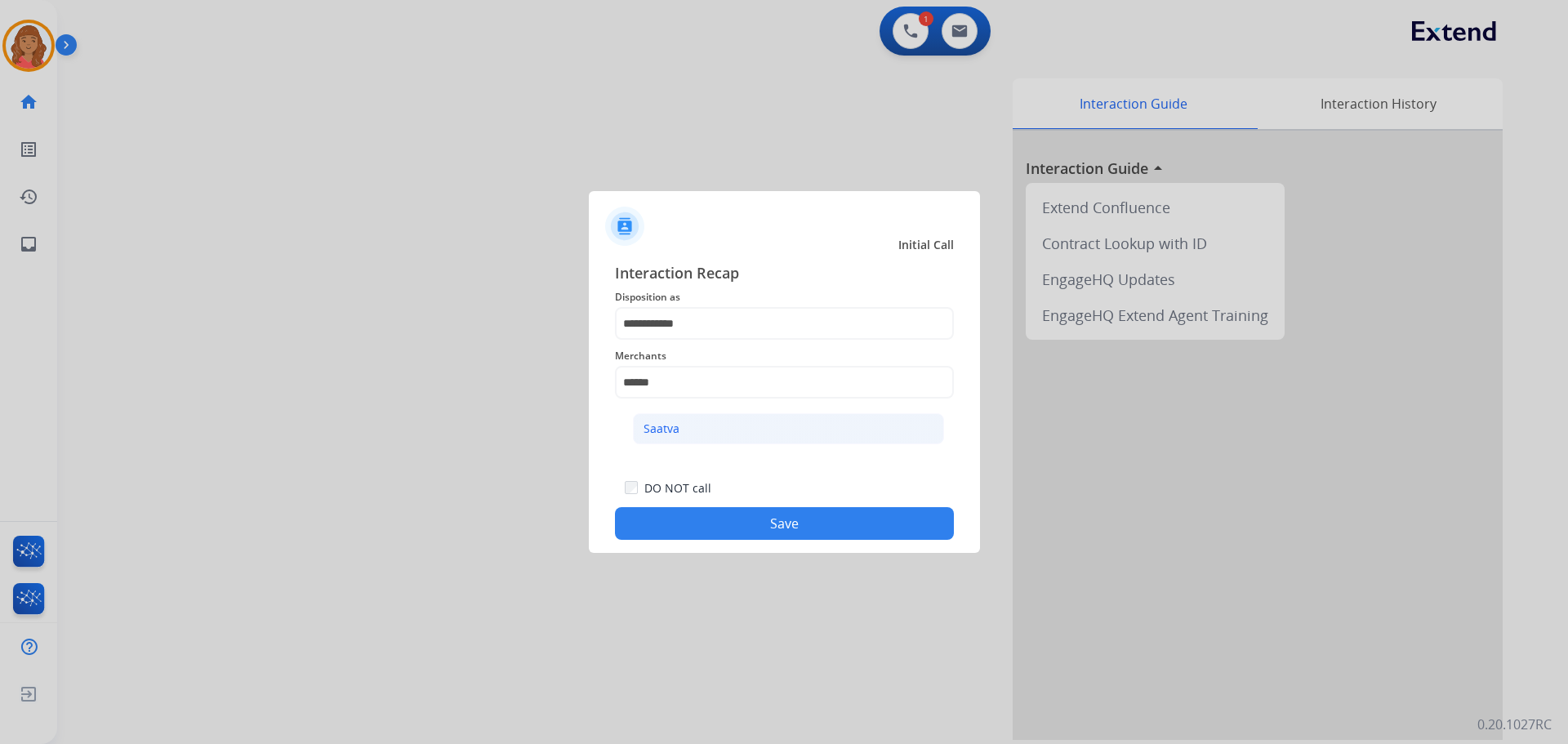
click at [665, 428] on div "Saatva" at bounding box center [661, 429] width 35 height 17
type input "******"
click at [727, 520] on button "Save" at bounding box center [784, 523] width 339 height 33
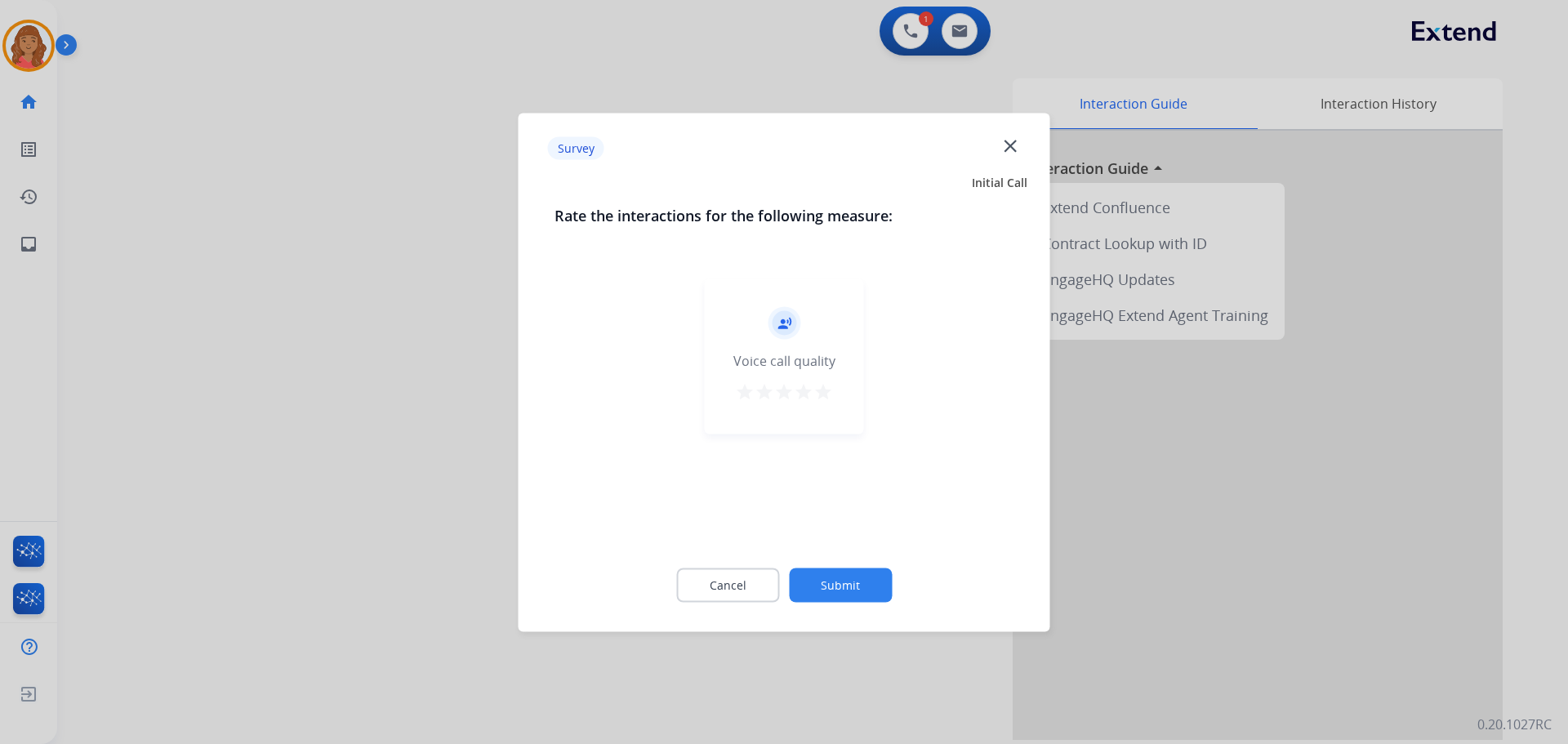
click at [838, 394] on div "record_voice_over Voice call quality star star star star star" at bounding box center [784, 356] width 160 height 155
drag, startPoint x: 821, startPoint y: 394, endPoint x: 824, endPoint y: 405, distance: 11.4
click at [821, 395] on mat-icon "star" at bounding box center [824, 391] width 20 height 20
click at [818, 575] on button "Submit" at bounding box center [841, 584] width 102 height 34
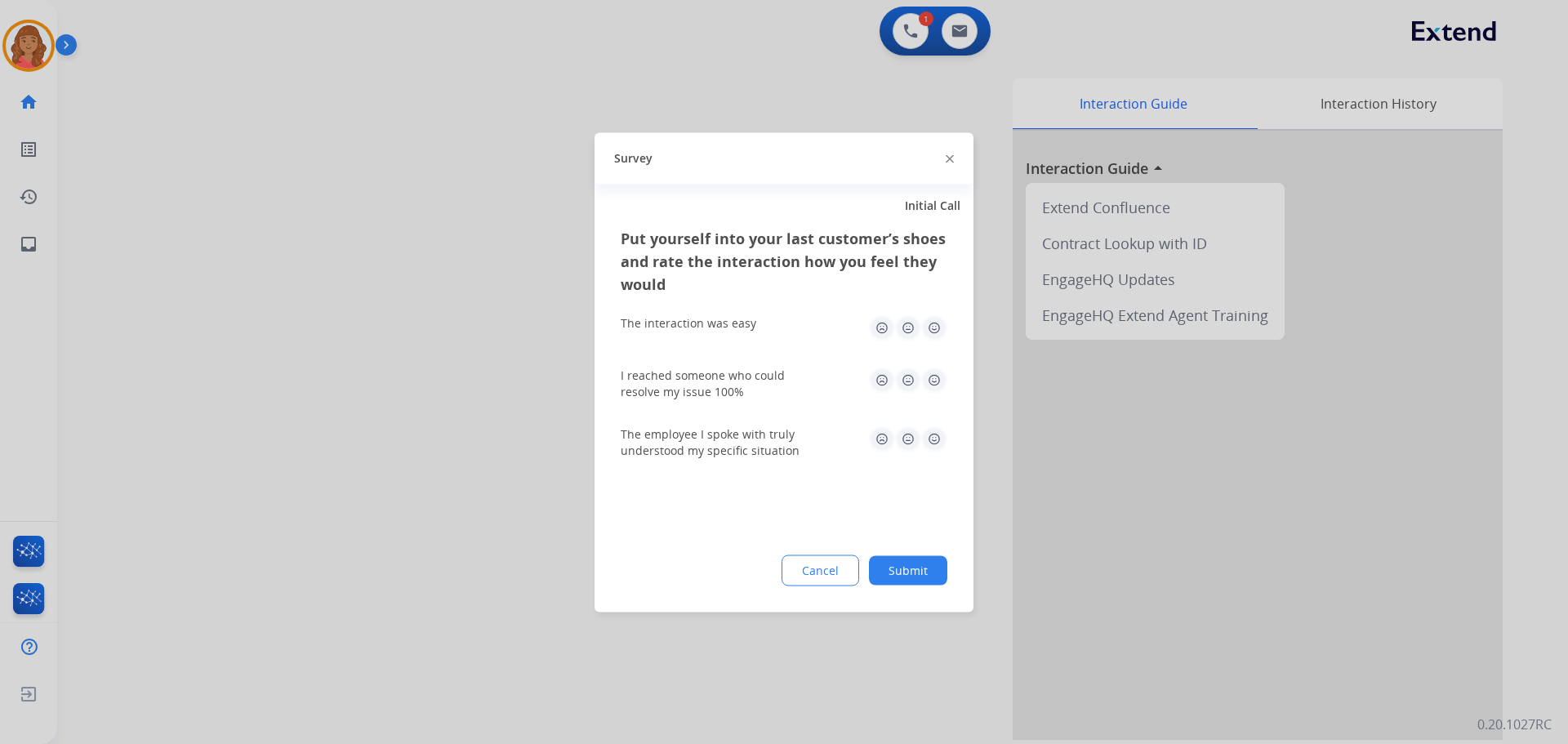
click at [933, 327] on img at bounding box center [934, 327] width 27 height 27
click at [935, 370] on img at bounding box center [934, 379] width 27 height 27
click at [929, 440] on img at bounding box center [934, 439] width 27 height 27
click at [911, 556] on div "Cancel Submit" at bounding box center [784, 570] width 327 height 31
click at [905, 566] on button "Submit" at bounding box center [909, 571] width 79 height 30
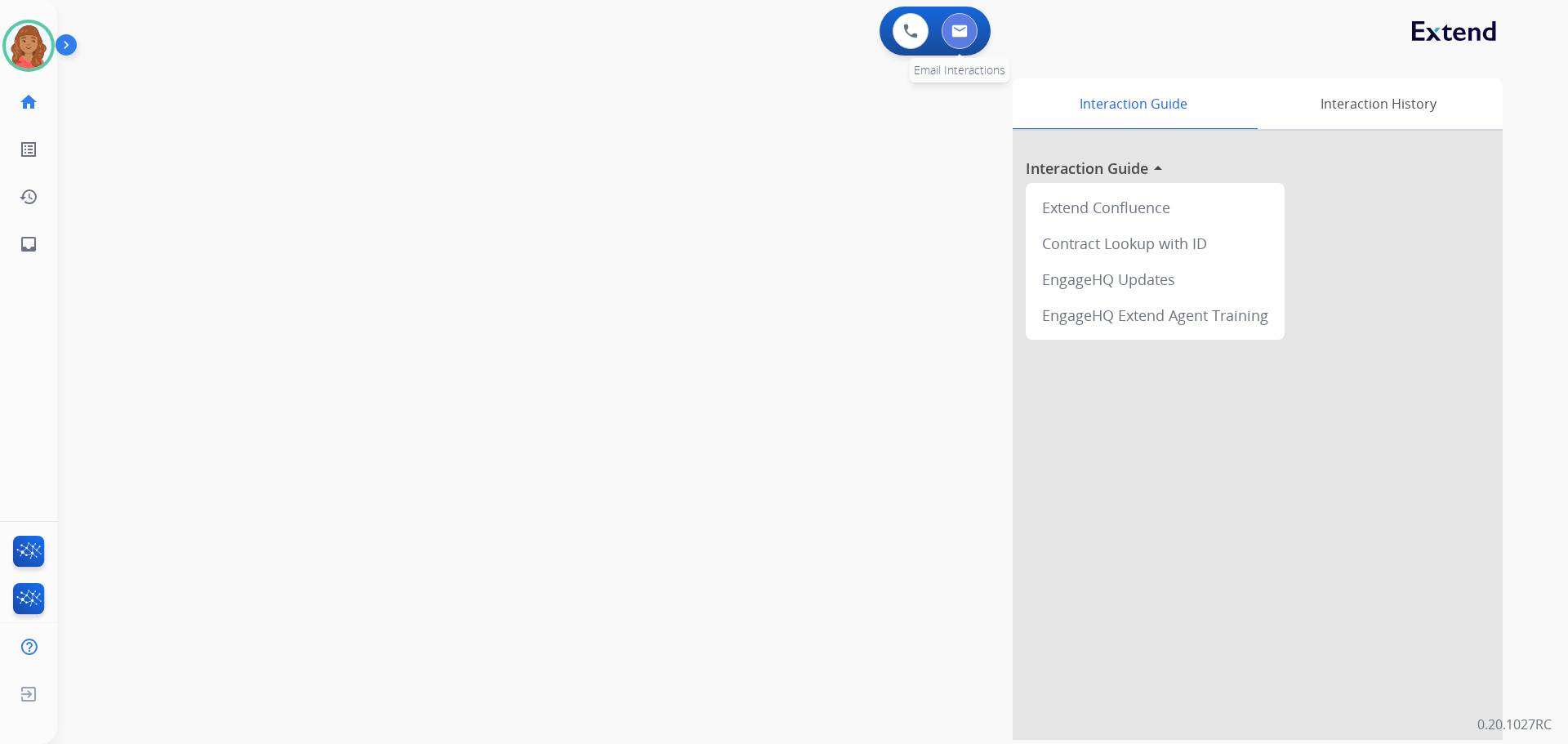
click at [960, 25] on img at bounding box center [960, 31] width 17 height 13
select select "**********"
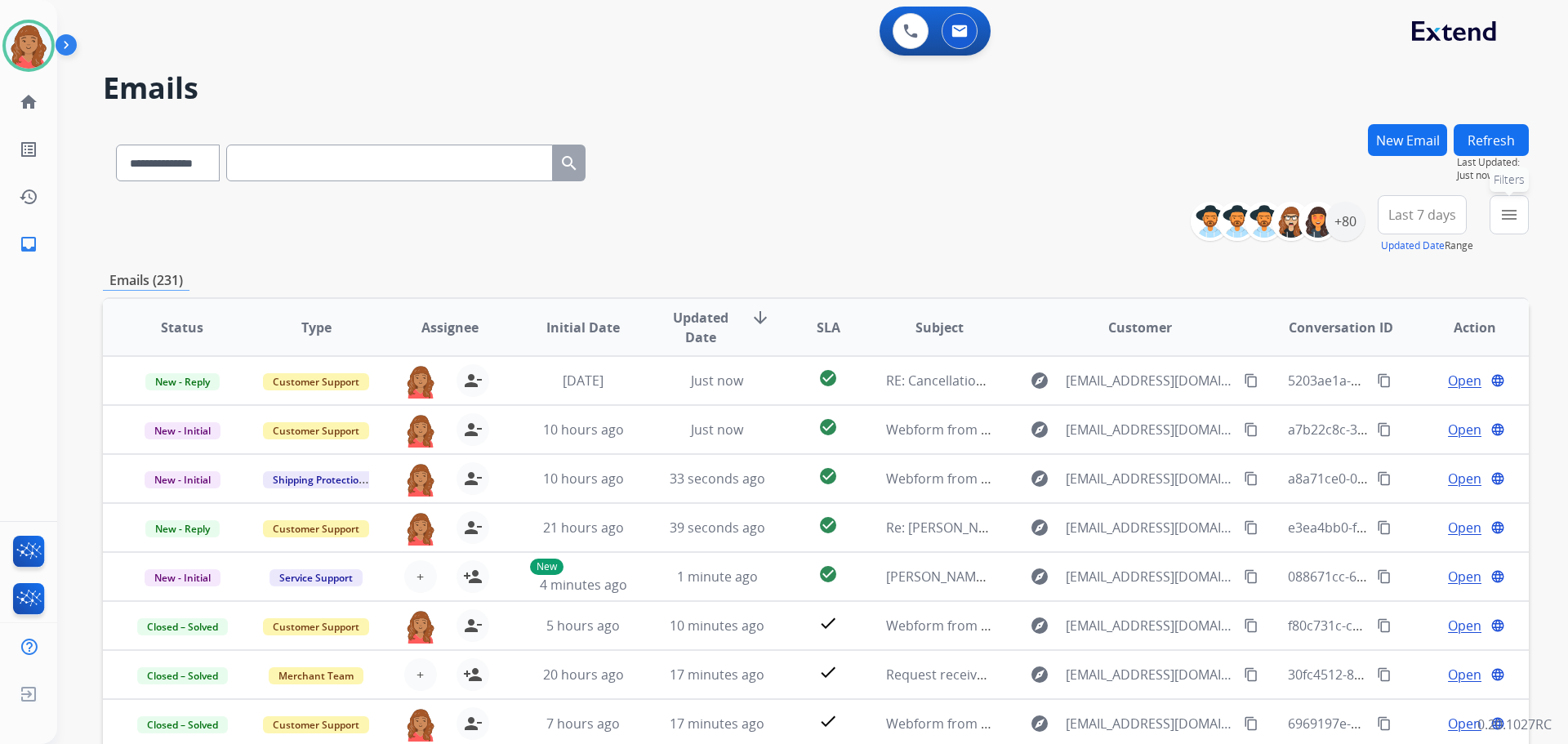
click at [1505, 218] on mat-icon "menu" at bounding box center [1510, 215] width 20 height 20
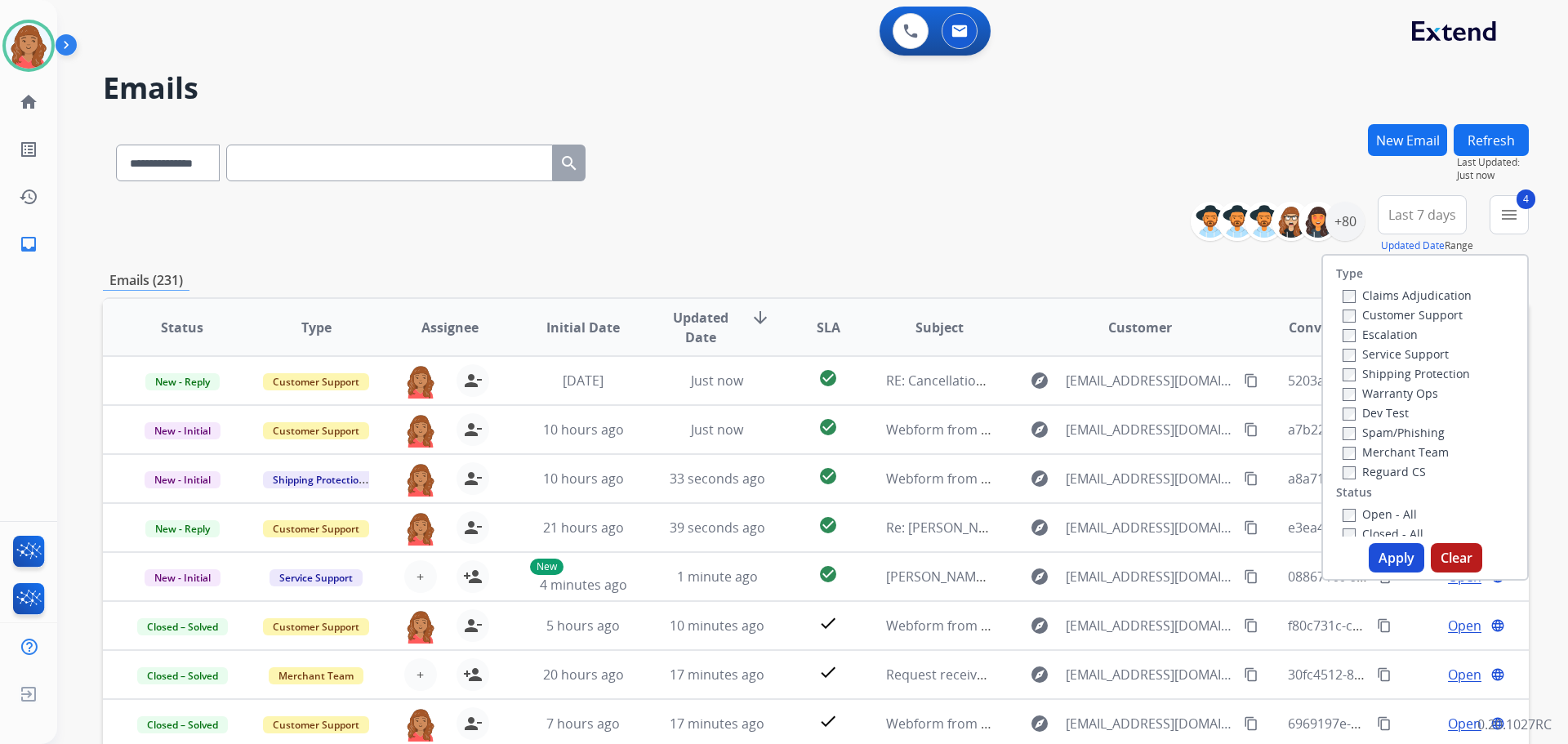
click at [1372, 546] on button "Apply" at bounding box center [1397, 558] width 55 height 30
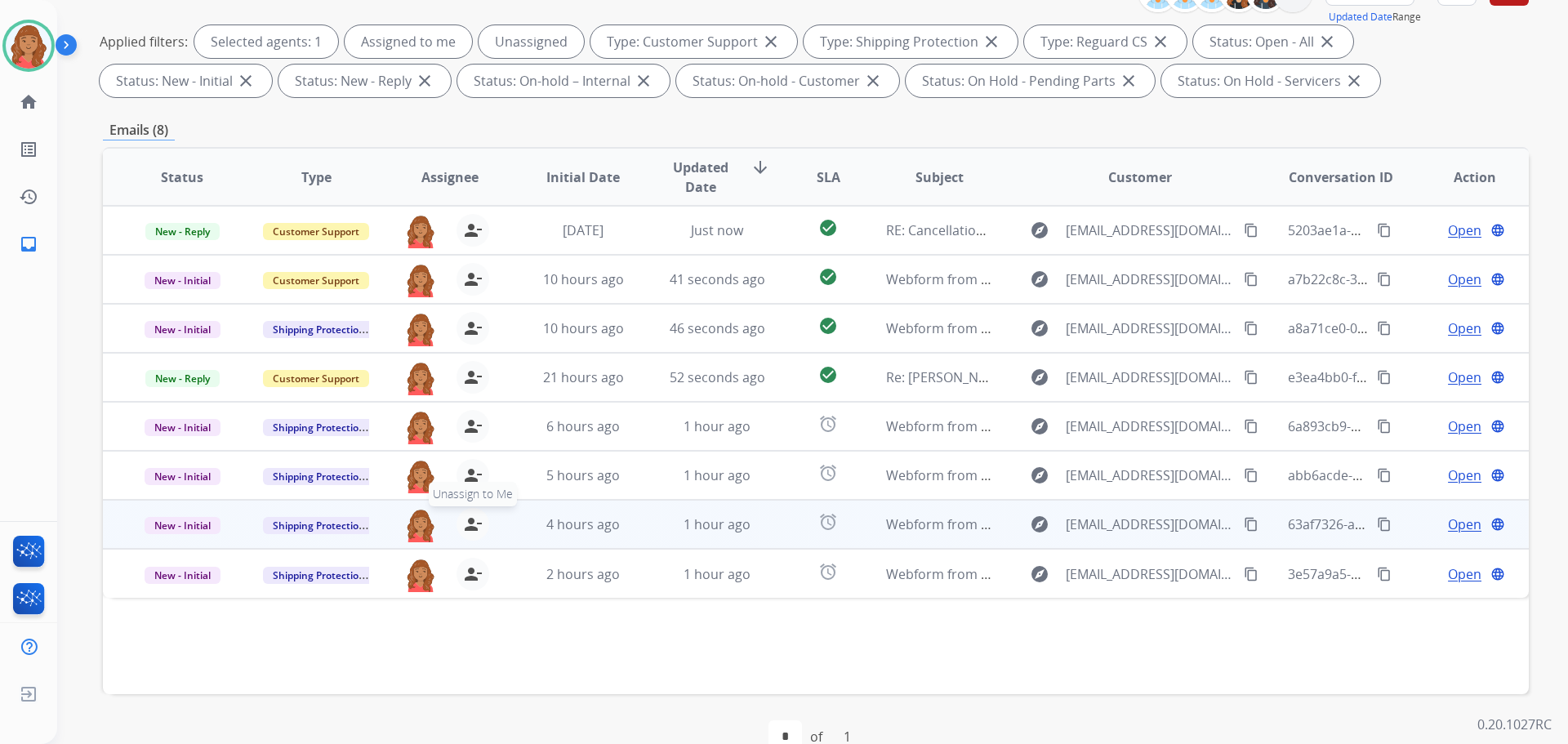
scroll to position [264, 0]
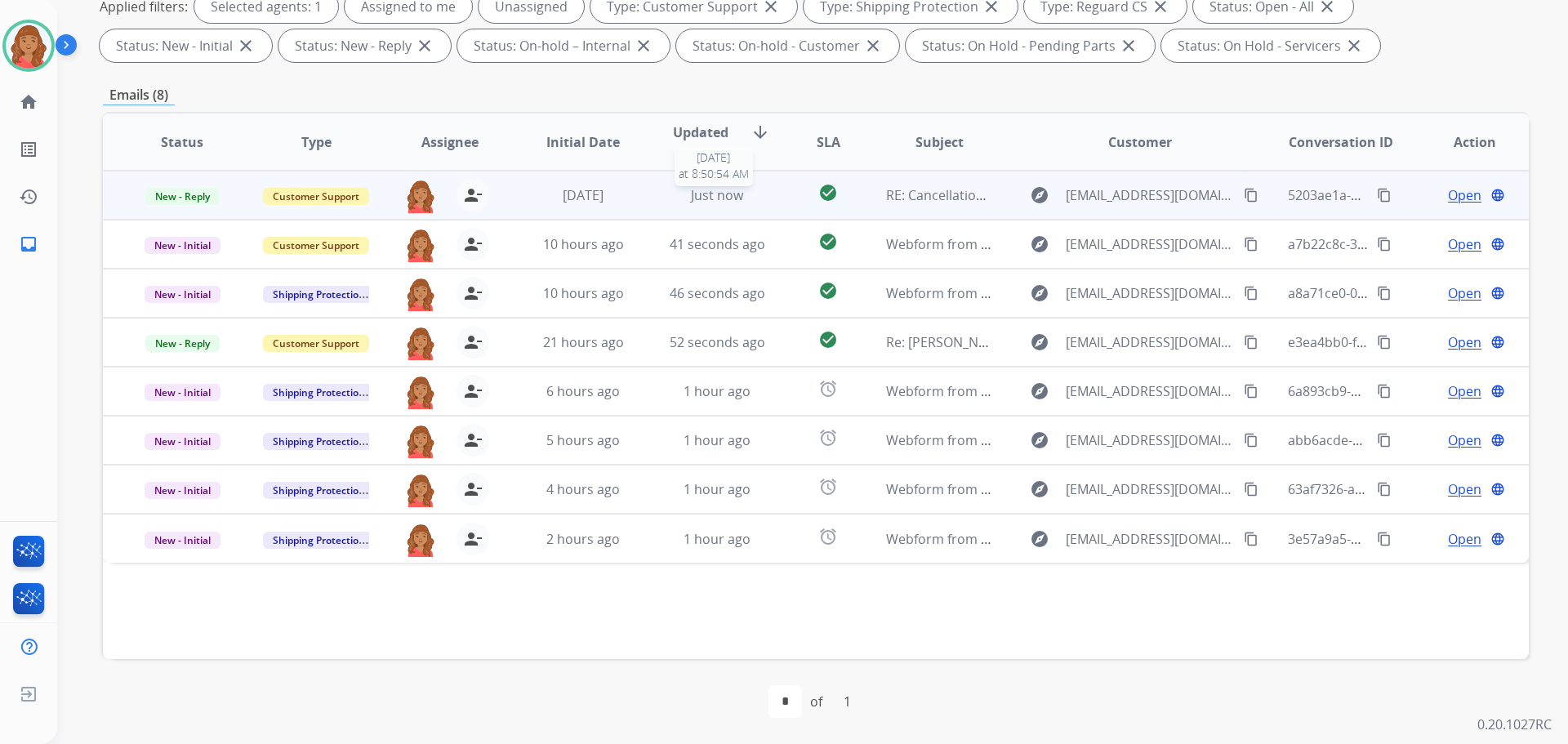
click at [730, 201] on span "Just now" at bounding box center [716, 195] width 52 height 18
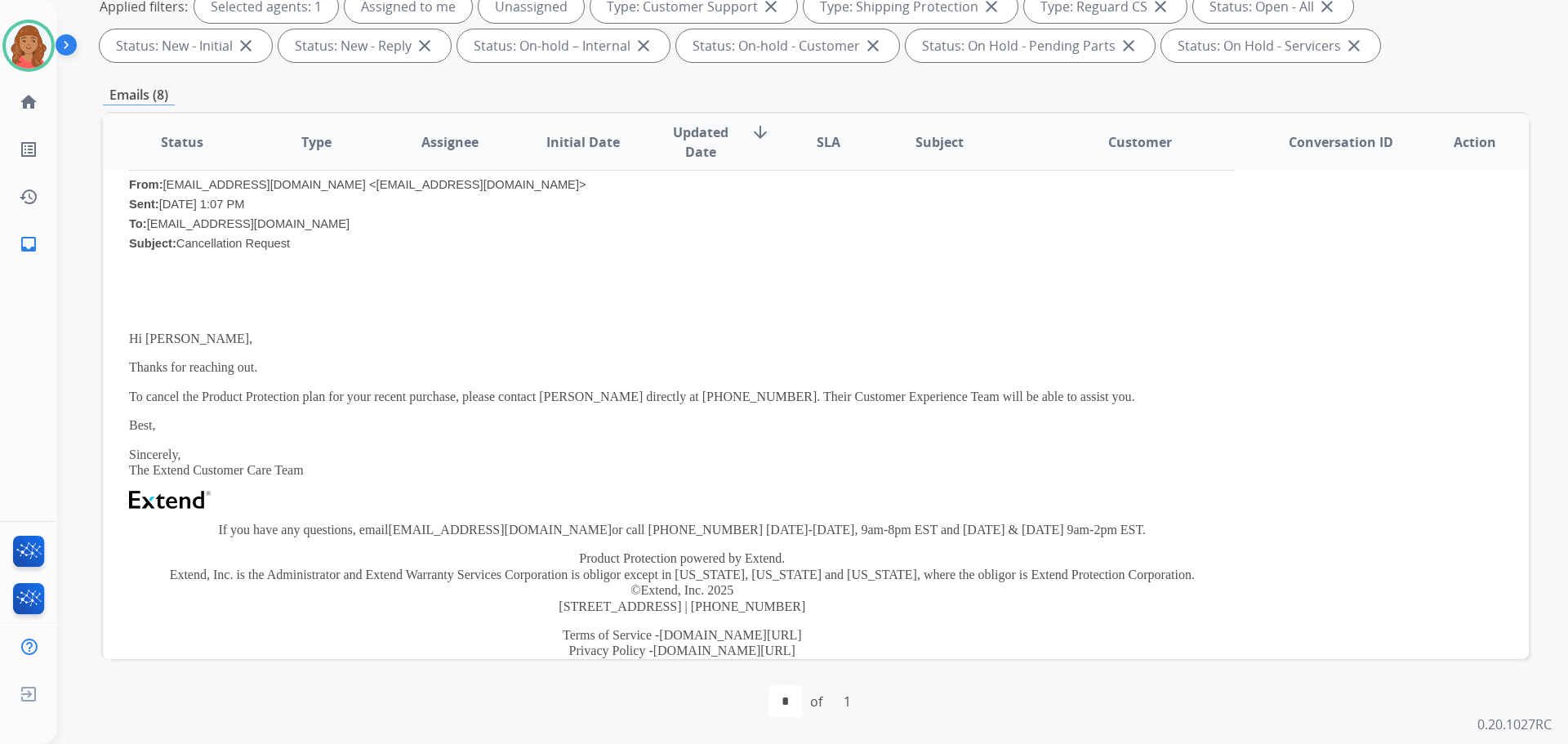
scroll to position [245, 0]
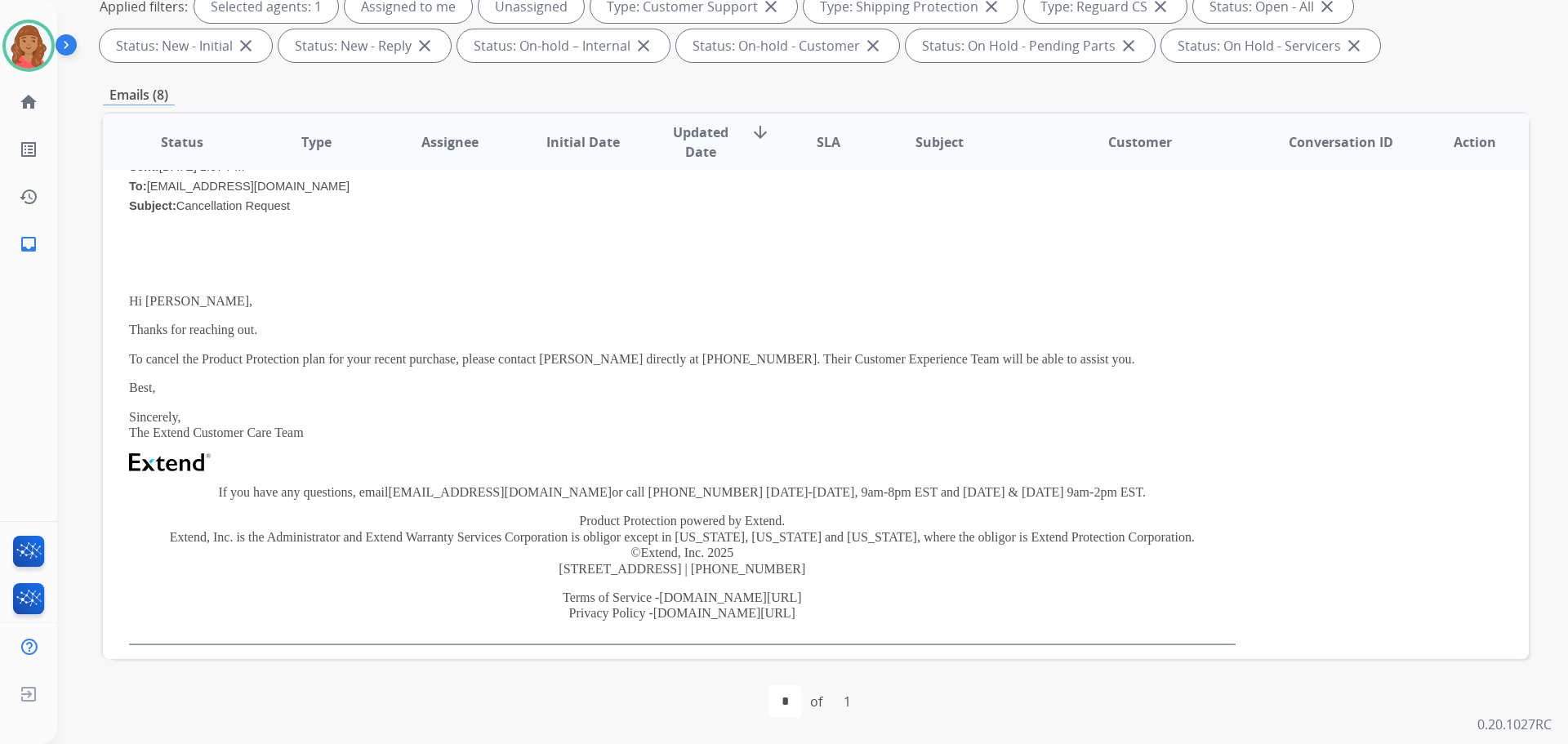
drag, startPoint x: 526, startPoint y: 377, endPoint x: 845, endPoint y: 314, distance: 325.2
click at [845, 314] on div "Hi Aryan, Thanks for reaching out. To cancel the Product Protection plan for yo…" at bounding box center [682, 452] width 1107 height 384
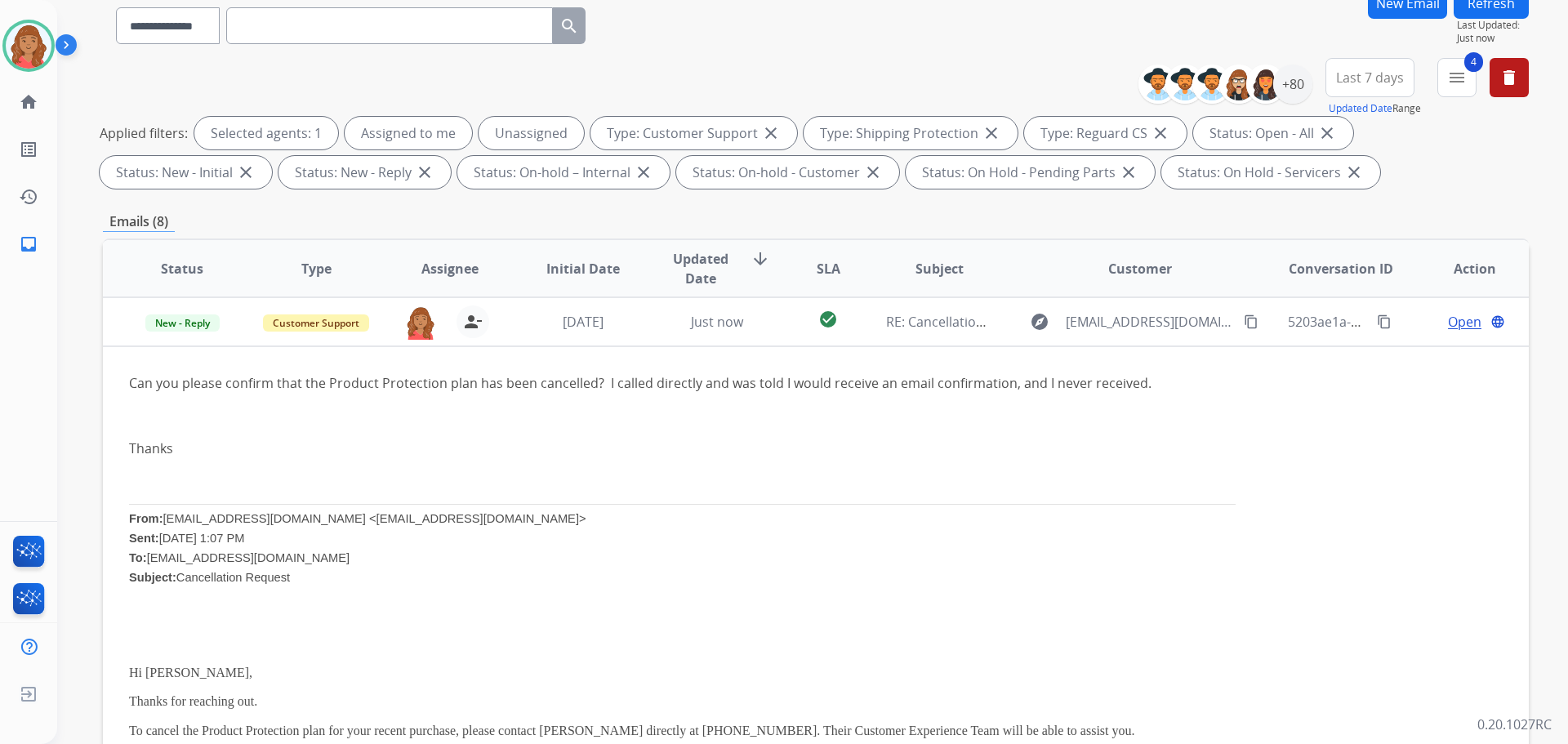
scroll to position [0, 0]
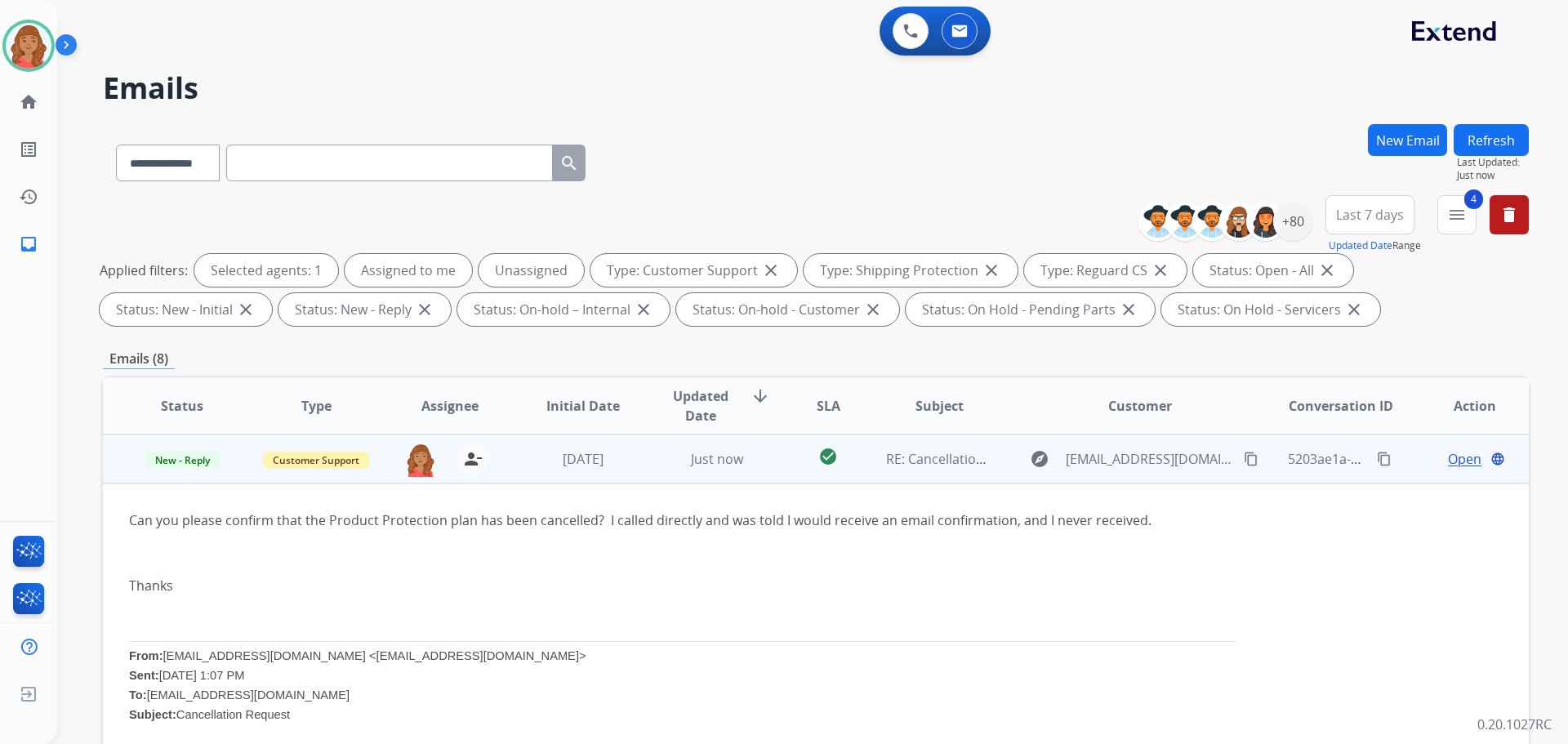
click at [1244, 460] on mat-icon "content_copy" at bounding box center [1251, 458] width 15 height 15
click at [1449, 457] on span "Open" at bounding box center [1466, 459] width 34 height 20
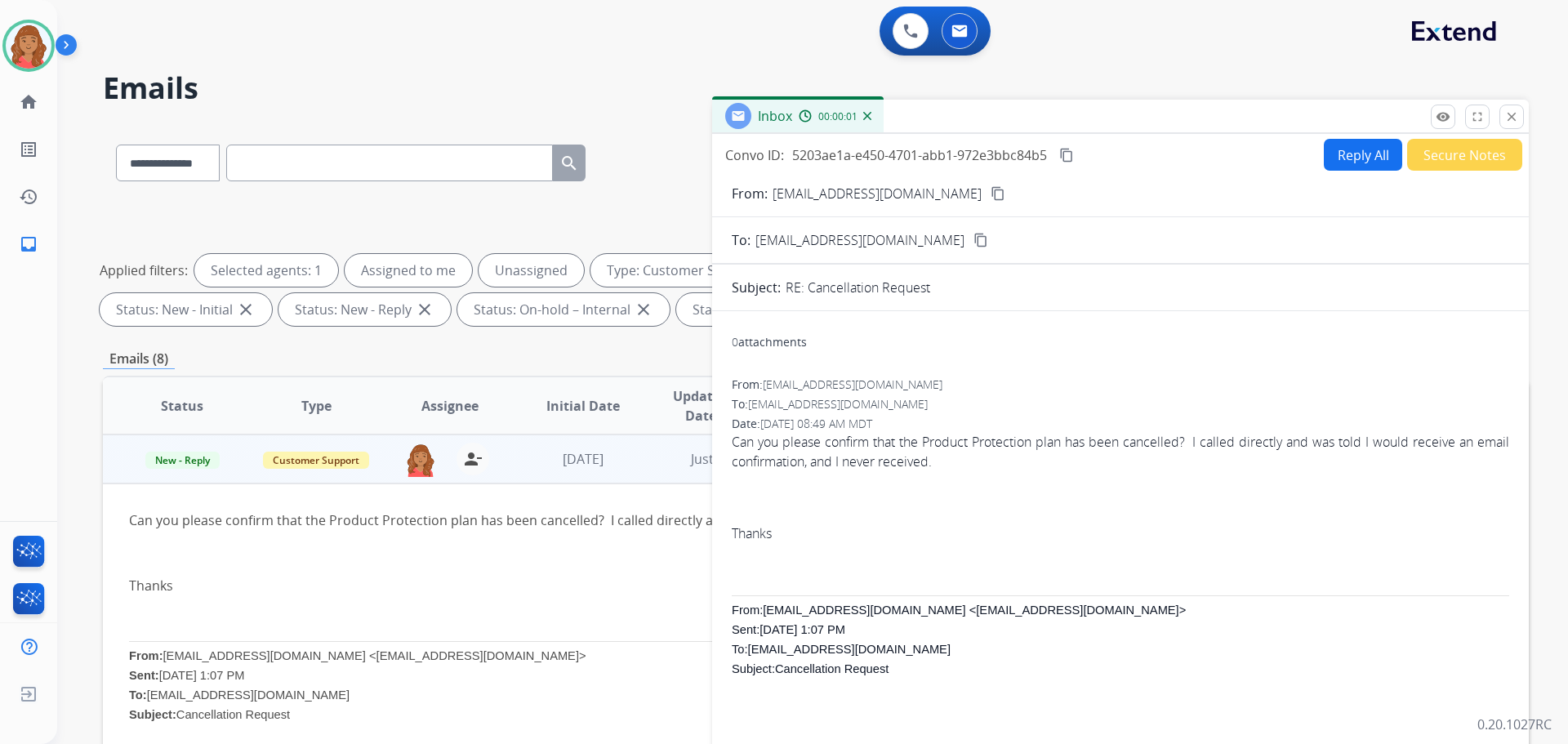
click at [1363, 152] on button "Reply All" at bounding box center [1364, 155] width 79 height 32
select select "**********"
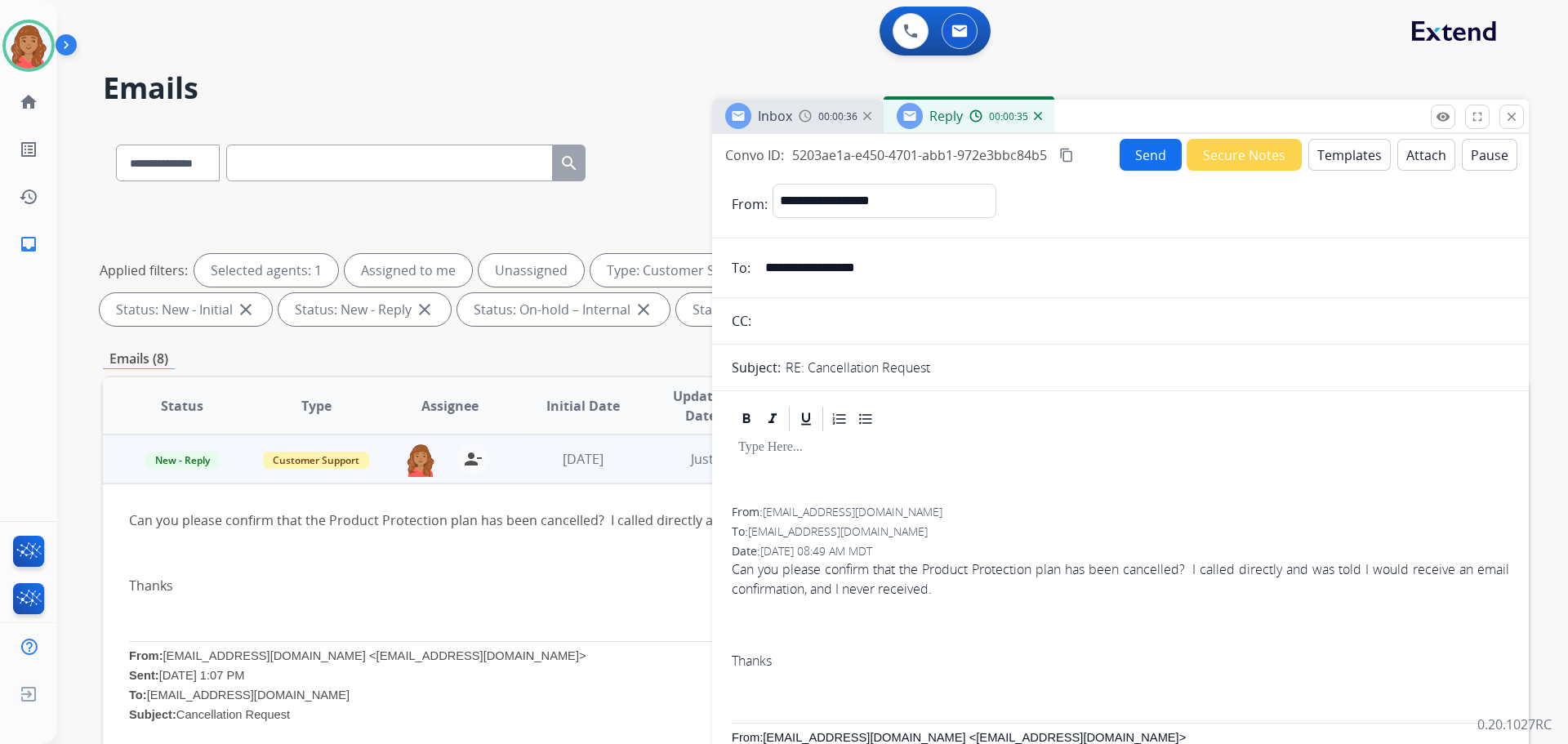
click at [1371, 162] on button "Templates" at bounding box center [1350, 155] width 83 height 32
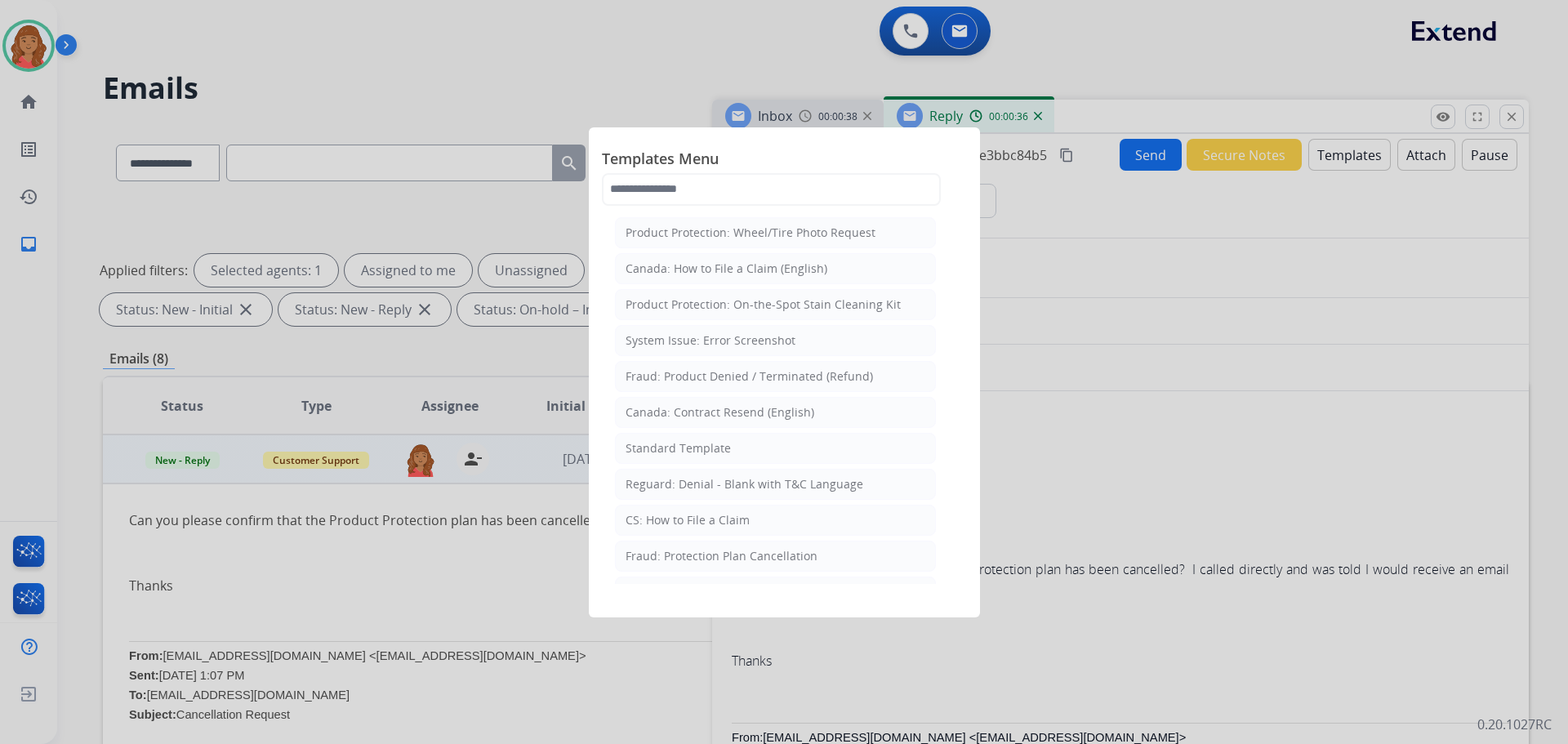
click at [670, 456] on li "Standard Template" at bounding box center [776, 447] width 321 height 31
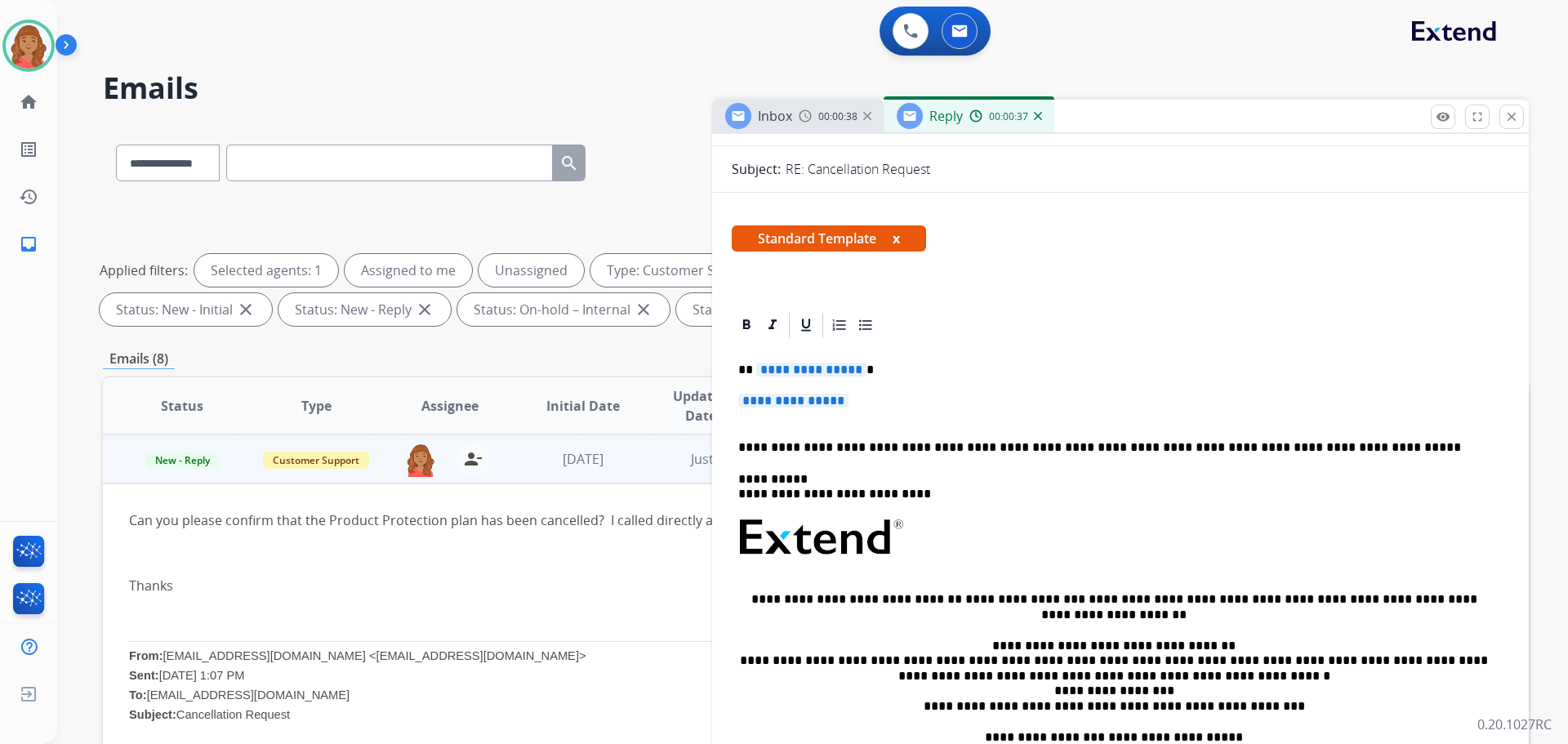
scroll to position [245, 0]
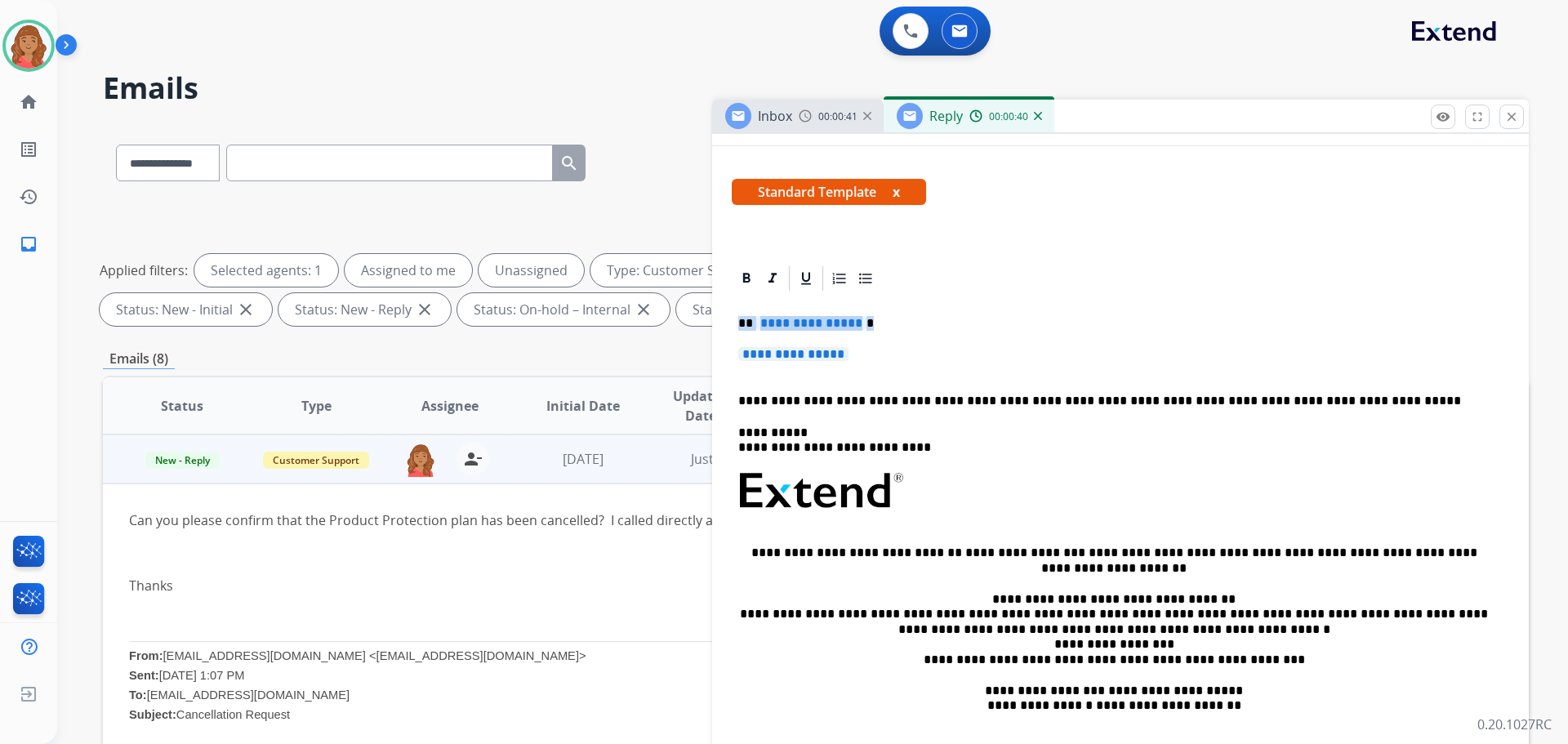
drag, startPoint x: 891, startPoint y: 370, endPoint x: 735, endPoint y: 322, distance: 163.2
drag, startPoint x: 862, startPoint y: 359, endPoint x: 853, endPoint y: 358, distance: 9.1
click at [853, 358] on p "**********" at bounding box center [1121, 362] width 765 height 31
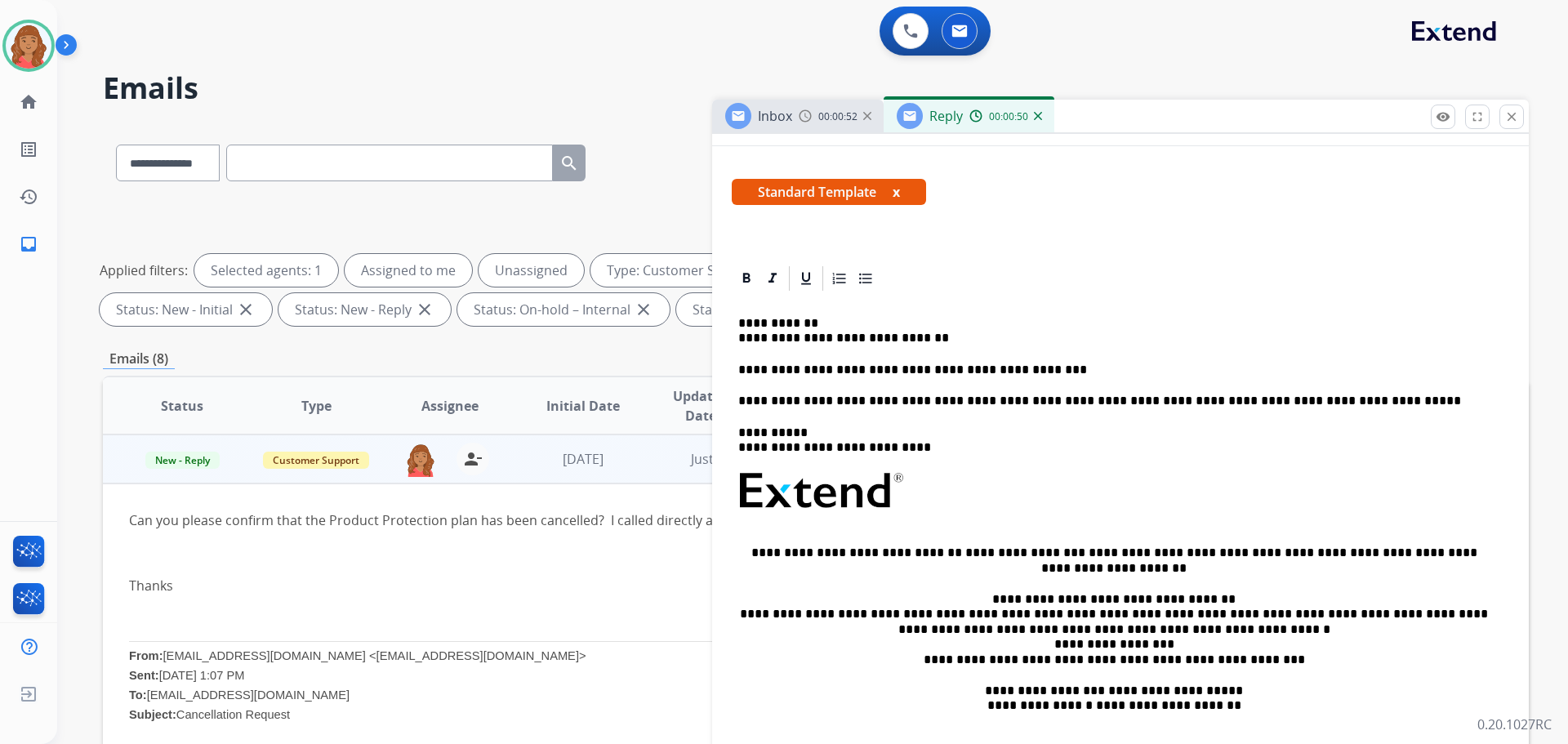
click at [750, 323] on p "**********" at bounding box center [1114, 331] width 752 height 31
click at [740, 338] on p "**********" at bounding box center [1114, 331] width 752 height 31
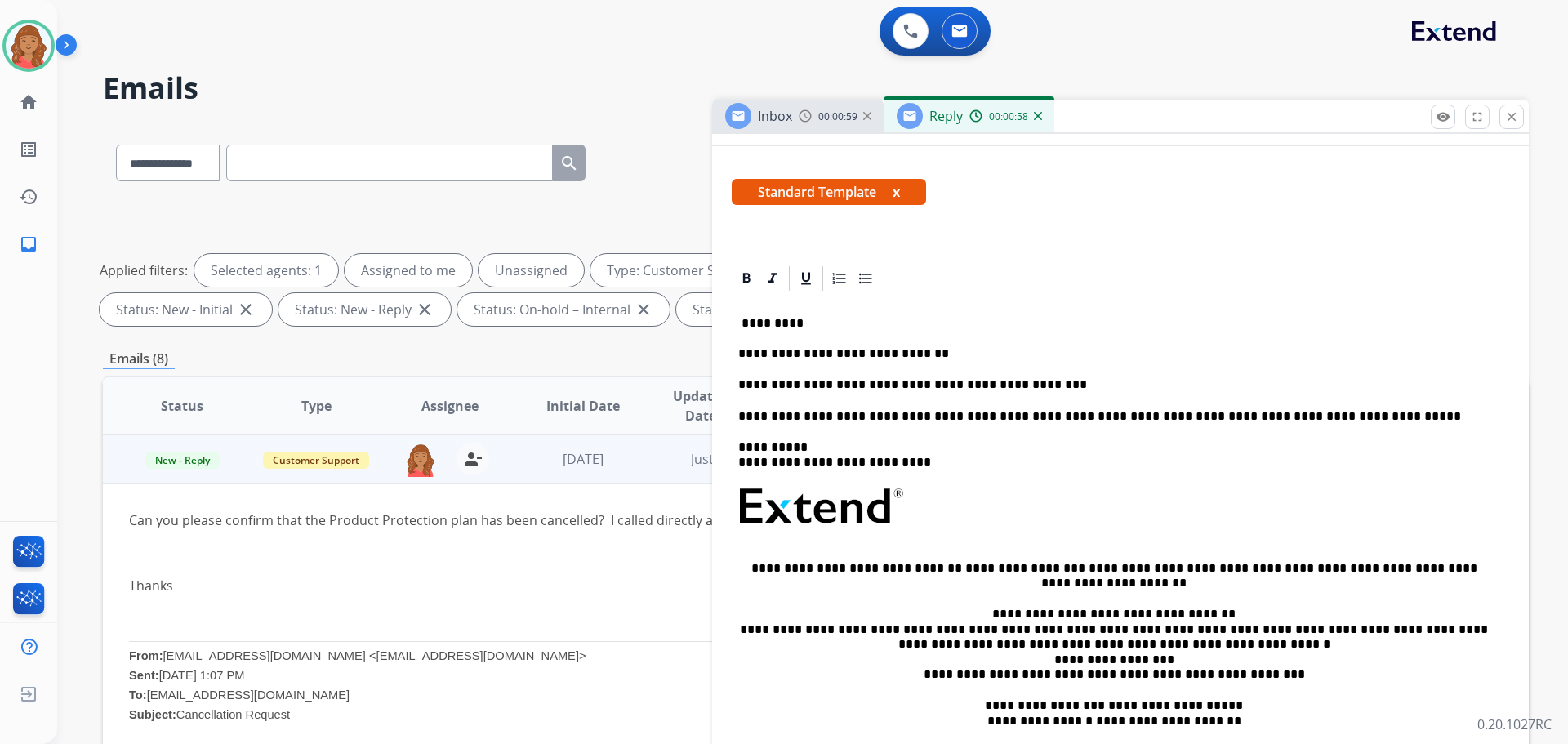
scroll to position [0, 0]
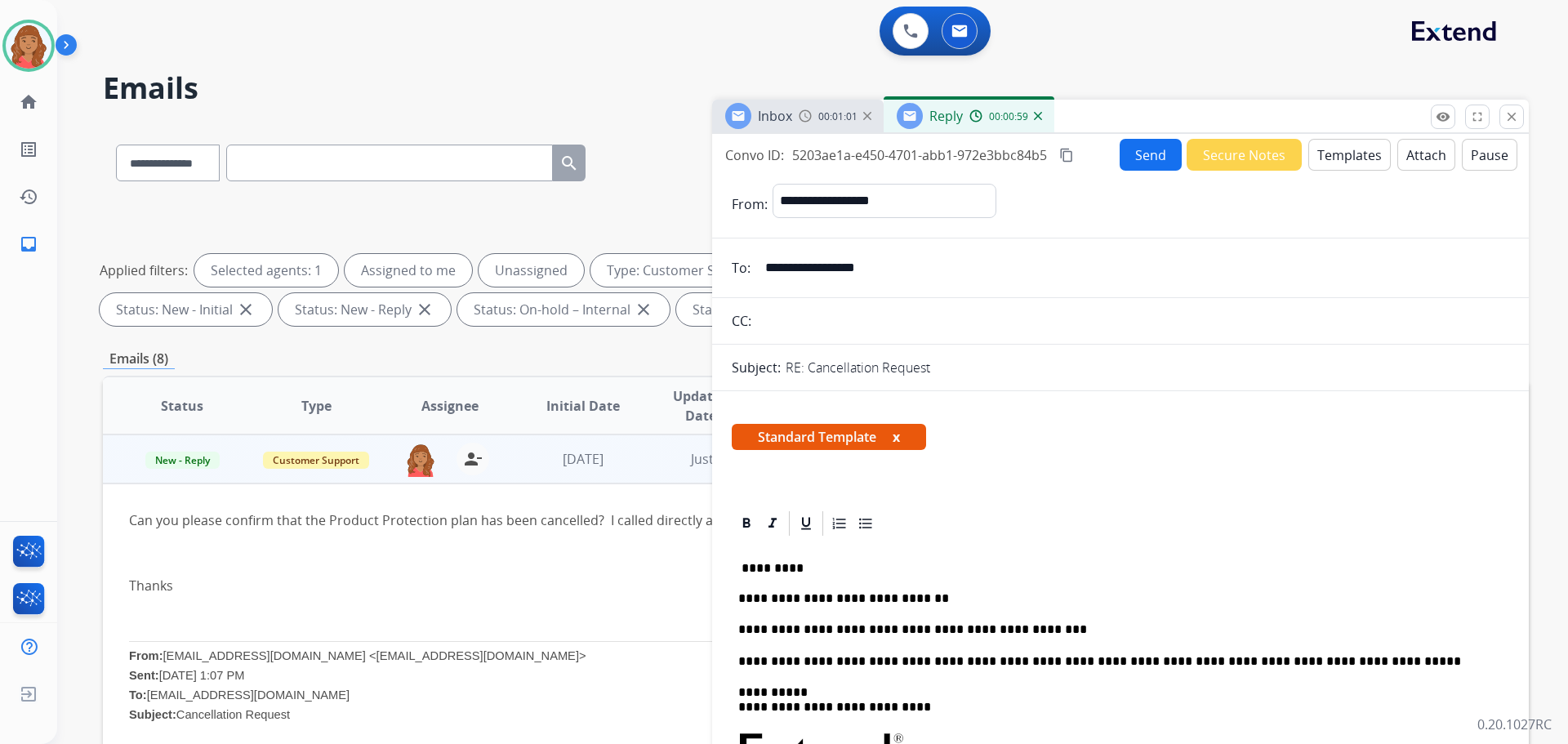
click at [1072, 155] on mat-icon "content_copy" at bounding box center [1066, 155] width 15 height 15
click at [1148, 163] on button "Send" at bounding box center [1152, 156] width 61 height 32
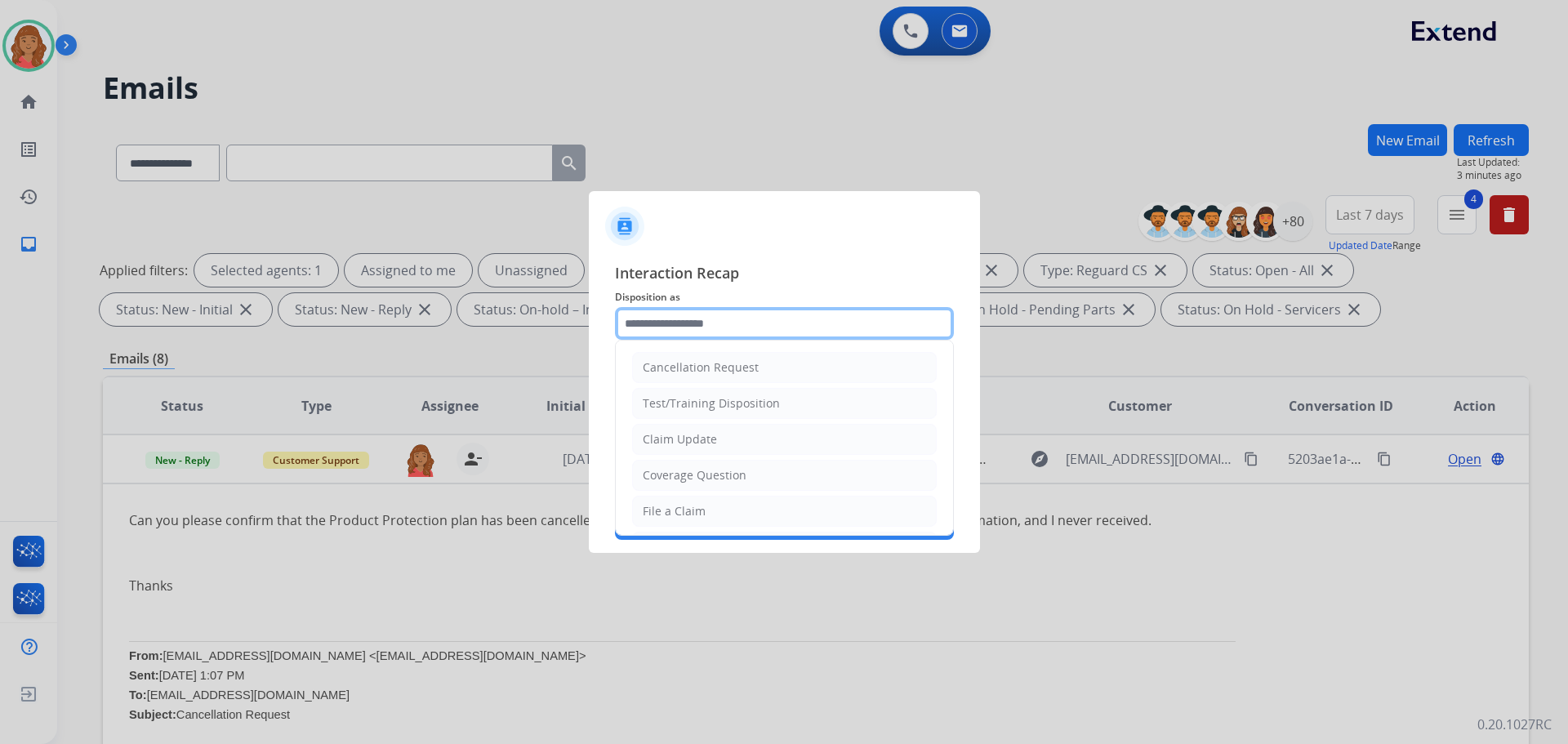
click at [696, 320] on input "text" at bounding box center [784, 323] width 339 height 33
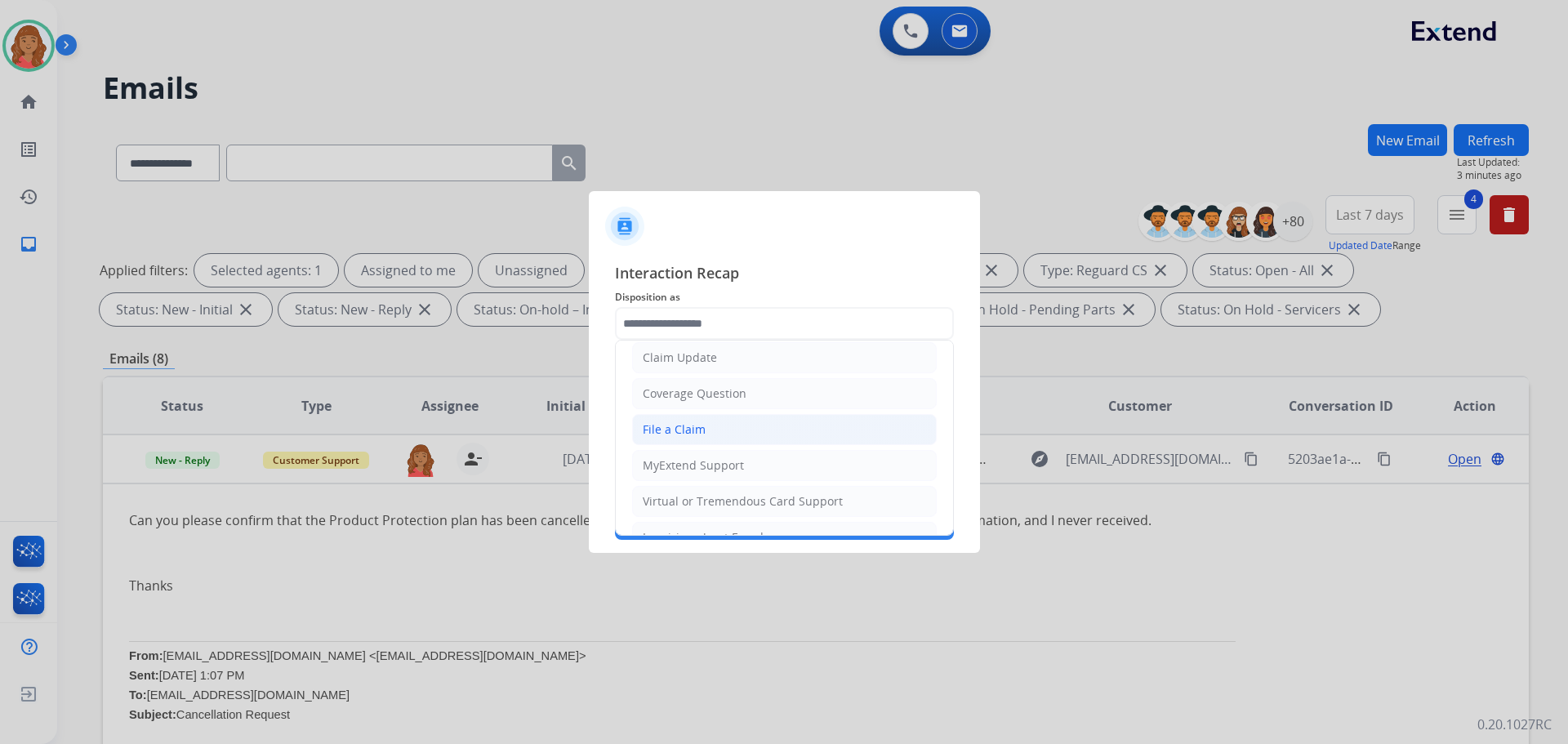
click at [672, 430] on div "File a Claim" at bounding box center [674, 430] width 63 height 17
type input "**********"
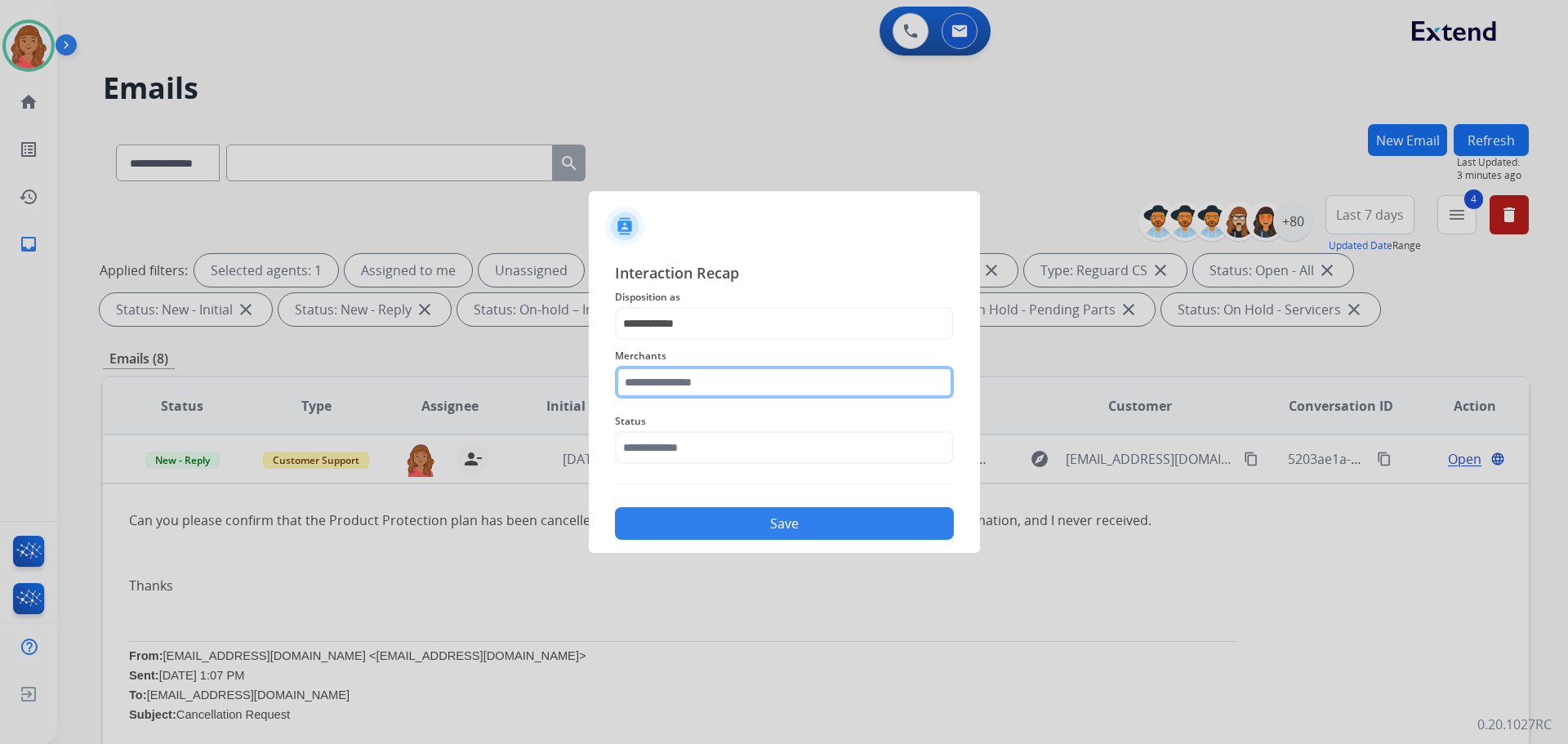
click at [675, 379] on input "text" at bounding box center [784, 381] width 339 height 33
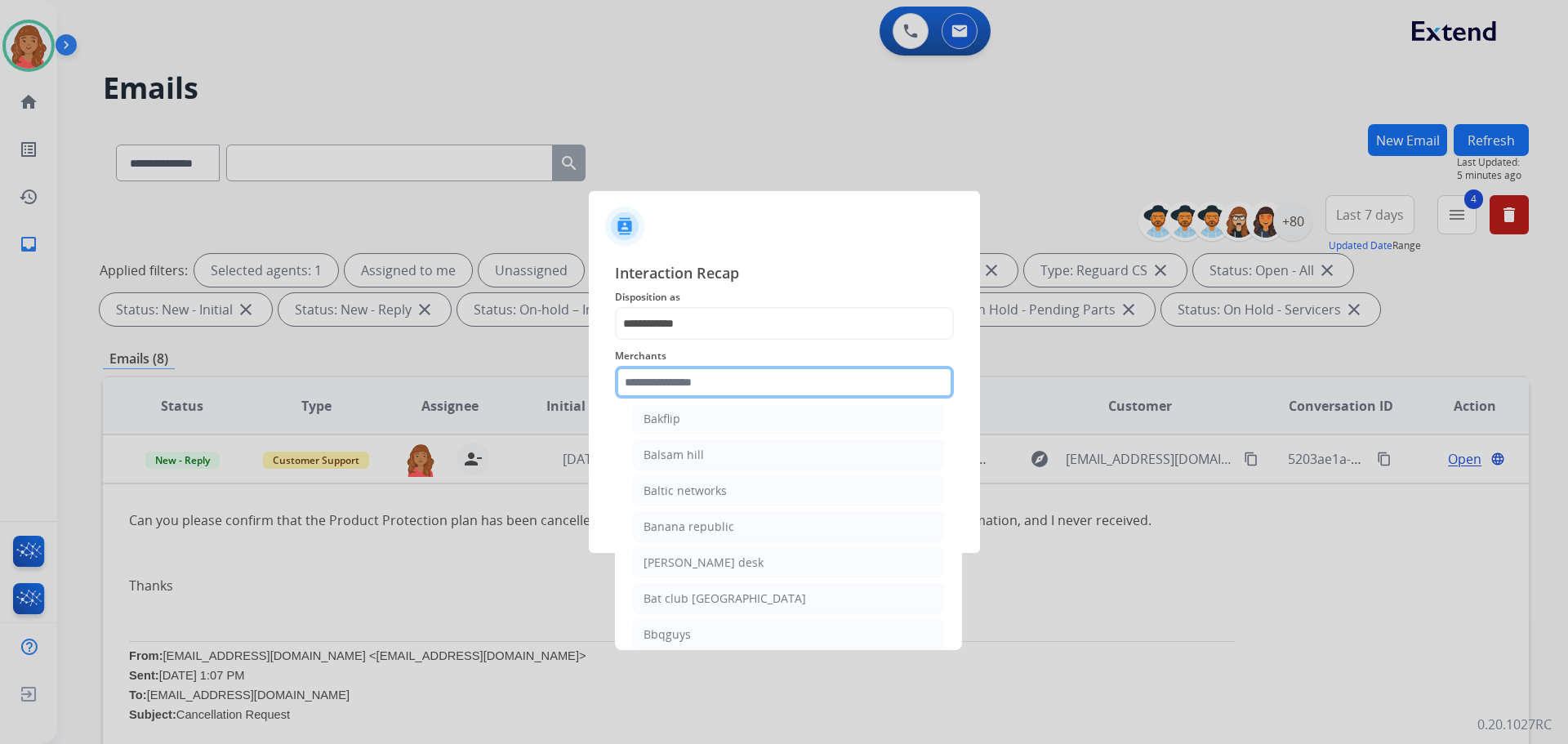
scroll to position [3512, 0]
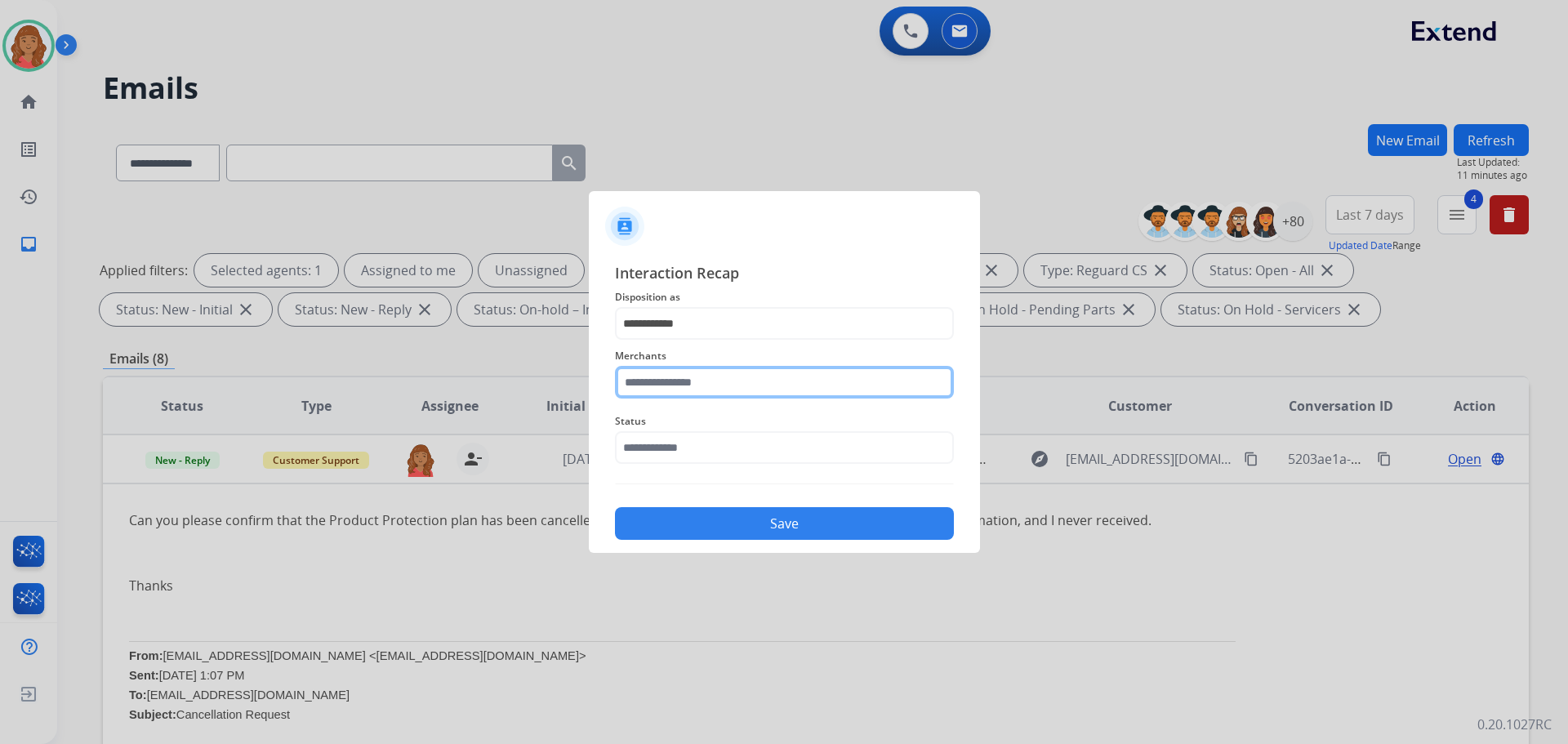
click at [669, 392] on input "text" at bounding box center [784, 381] width 339 height 33
click at [695, 385] on input "text" at bounding box center [784, 381] width 339 height 33
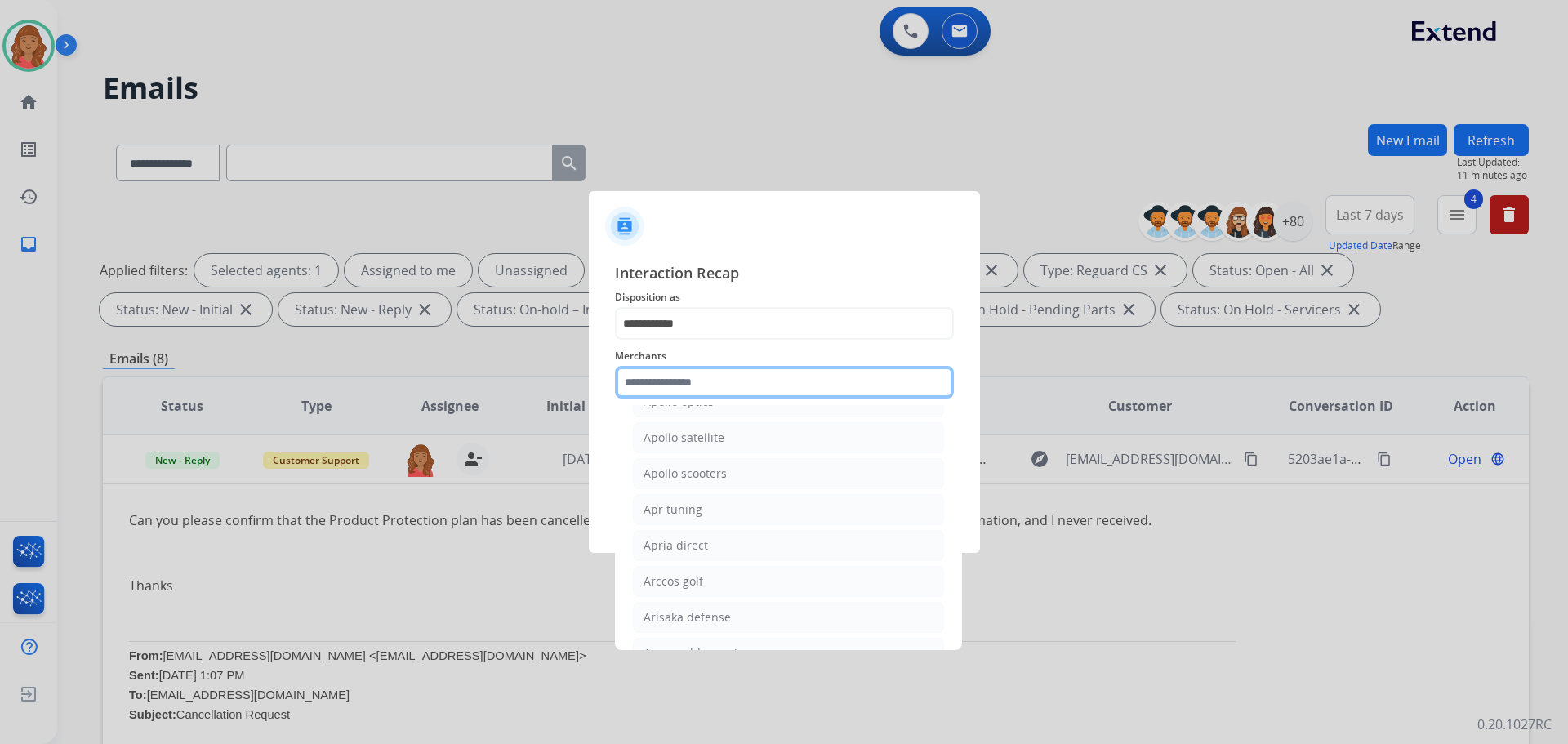
scroll to position [2042, 0]
click at [658, 384] on input "text" at bounding box center [784, 381] width 339 height 33
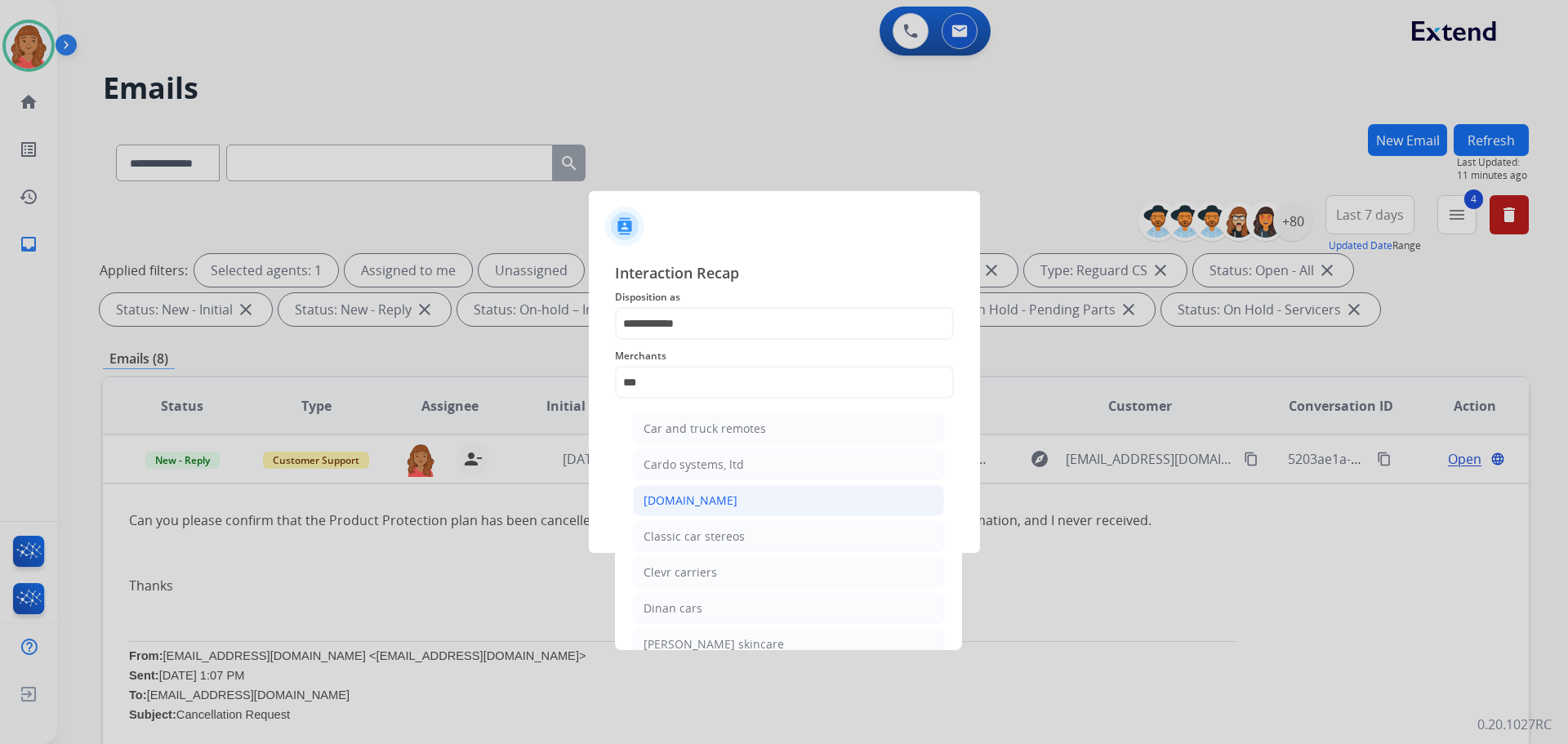
click at [678, 504] on div "[DOMAIN_NAME]" at bounding box center [690, 501] width 94 height 17
type input "**********"
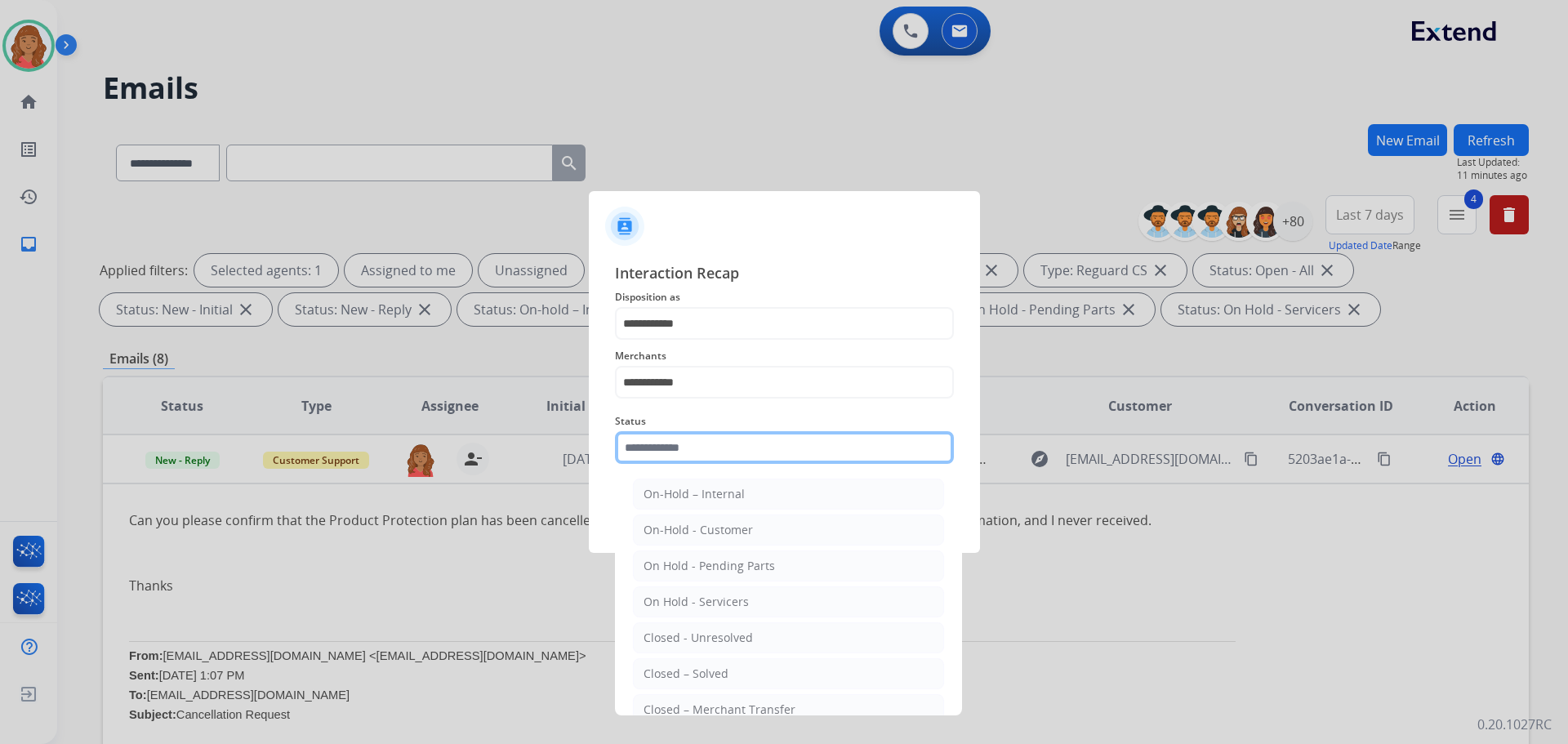
click at [671, 451] on input "text" at bounding box center [784, 447] width 339 height 33
click at [705, 669] on div "Closed – Solved" at bounding box center [686, 674] width 85 height 17
type input "**********"
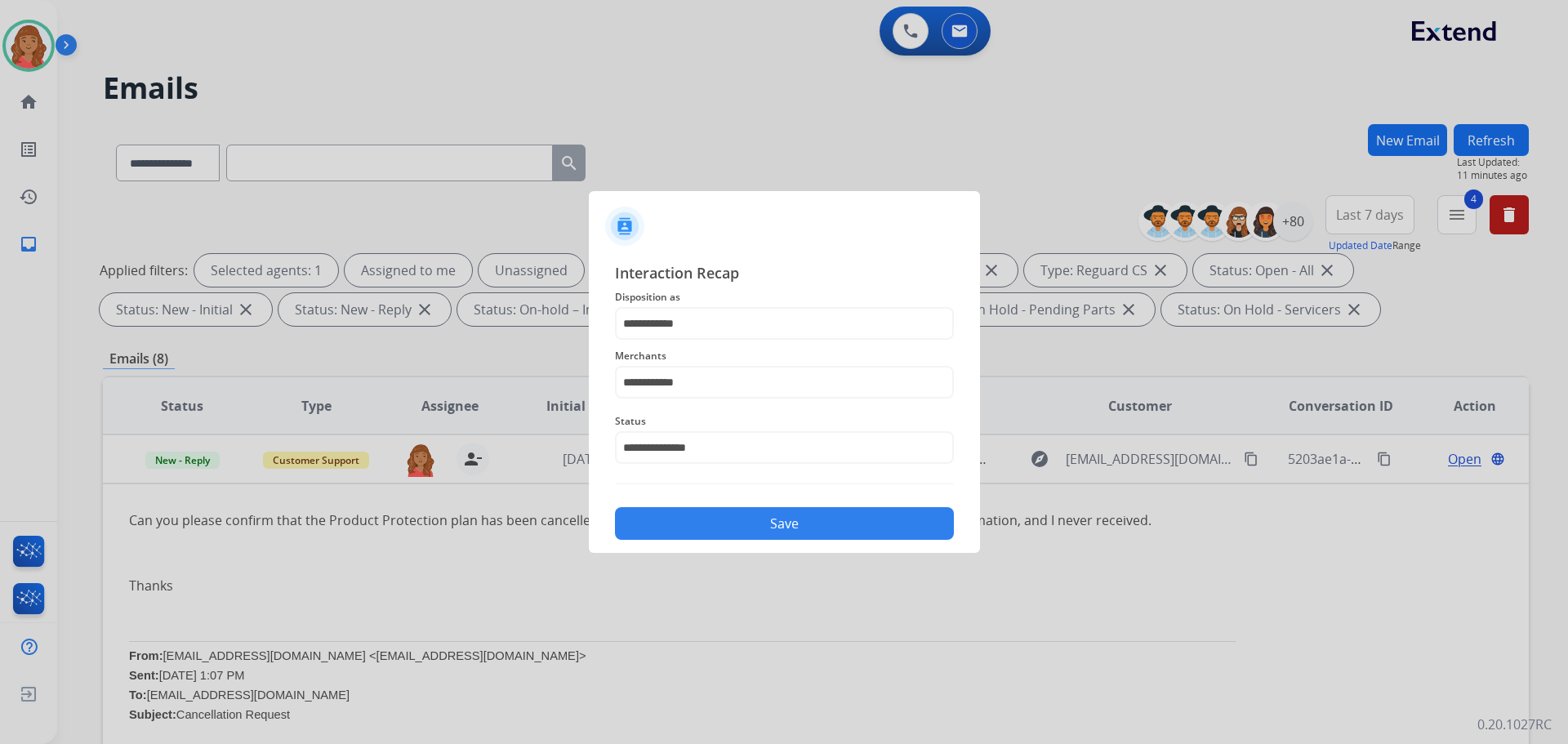
click at [717, 519] on button "Save" at bounding box center [784, 523] width 339 height 33
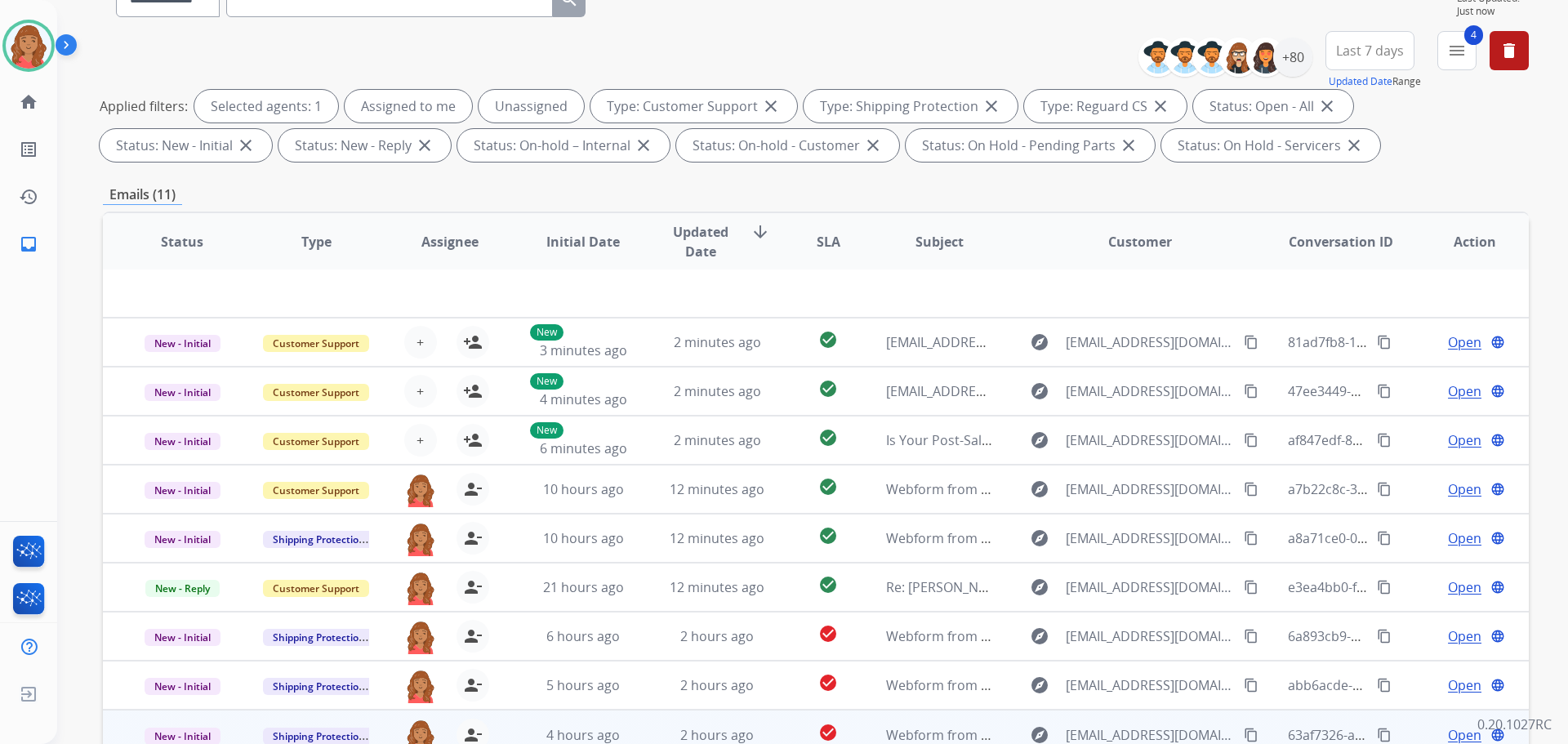
scroll to position [264, 0]
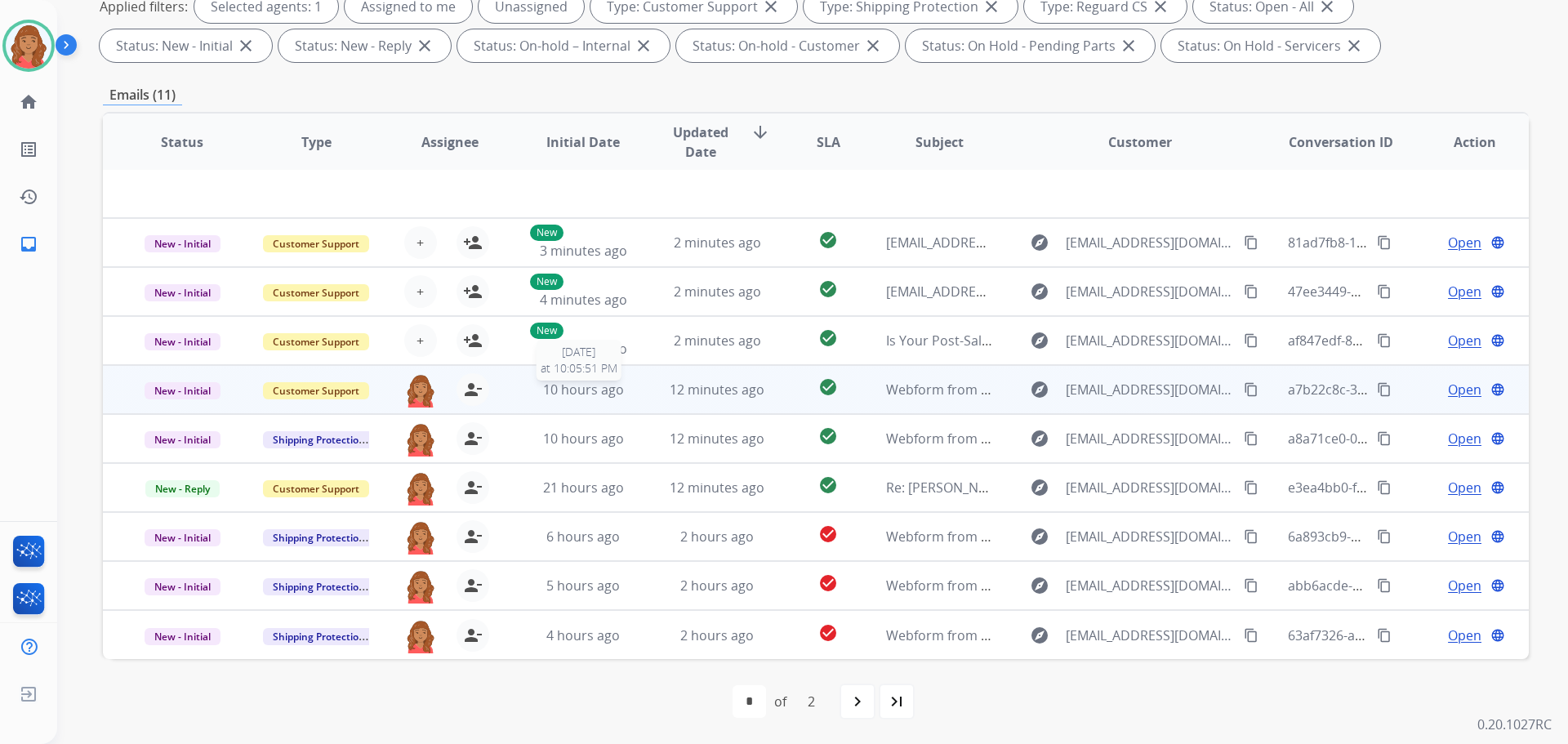
click at [587, 389] on span "10 hours ago" at bounding box center [583, 389] width 81 height 18
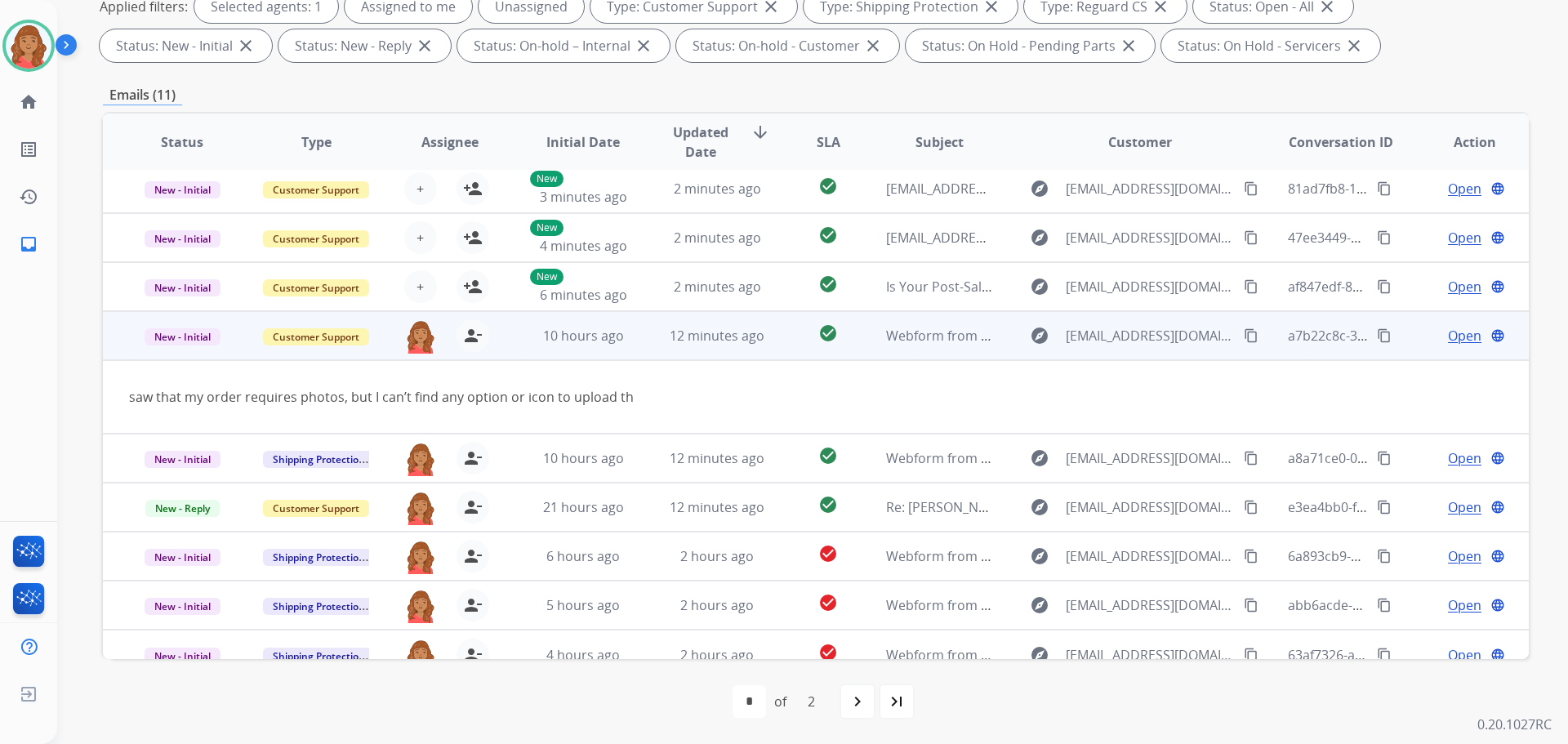
scroll to position [75, 0]
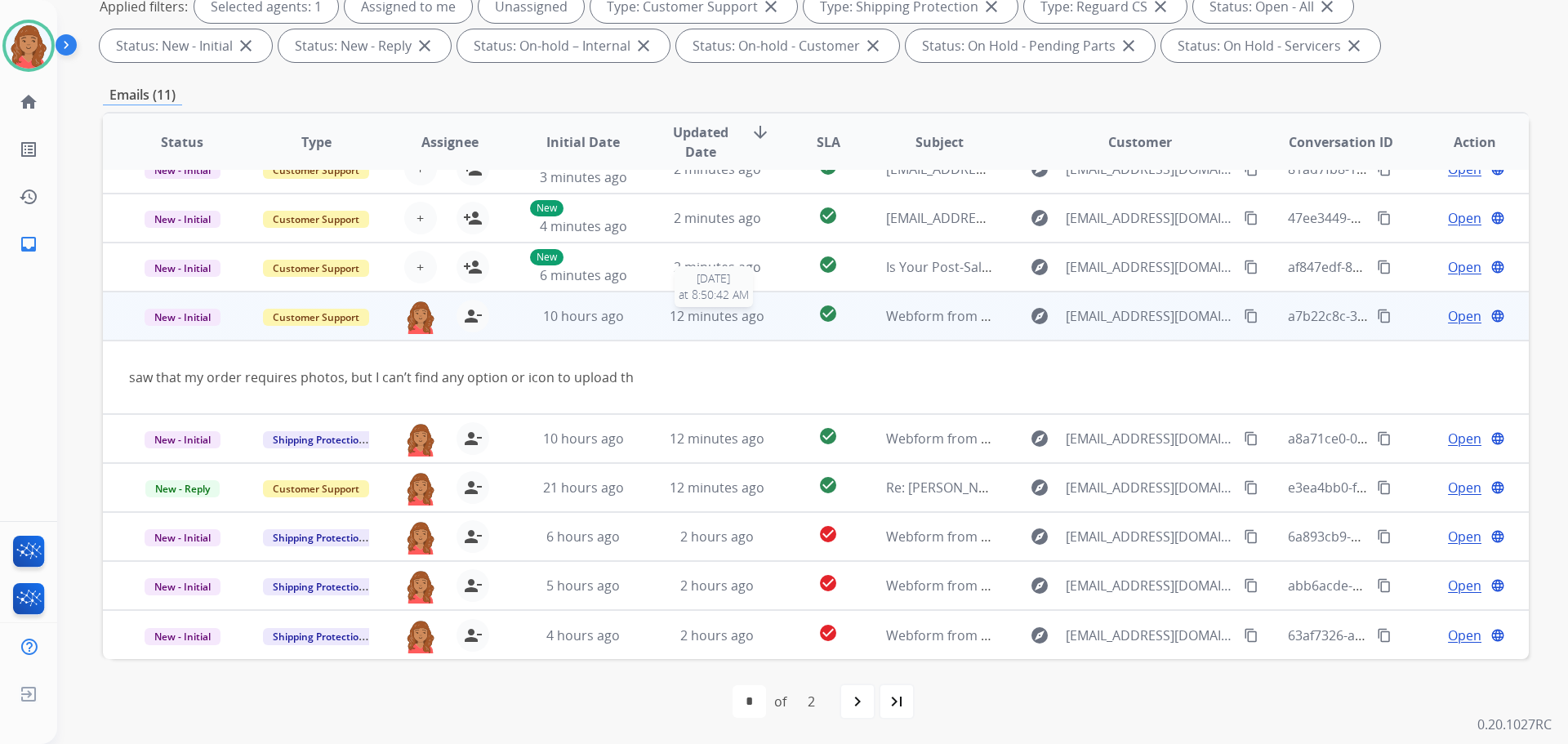
click at [671, 323] on span "12 minutes ago" at bounding box center [717, 316] width 95 height 18
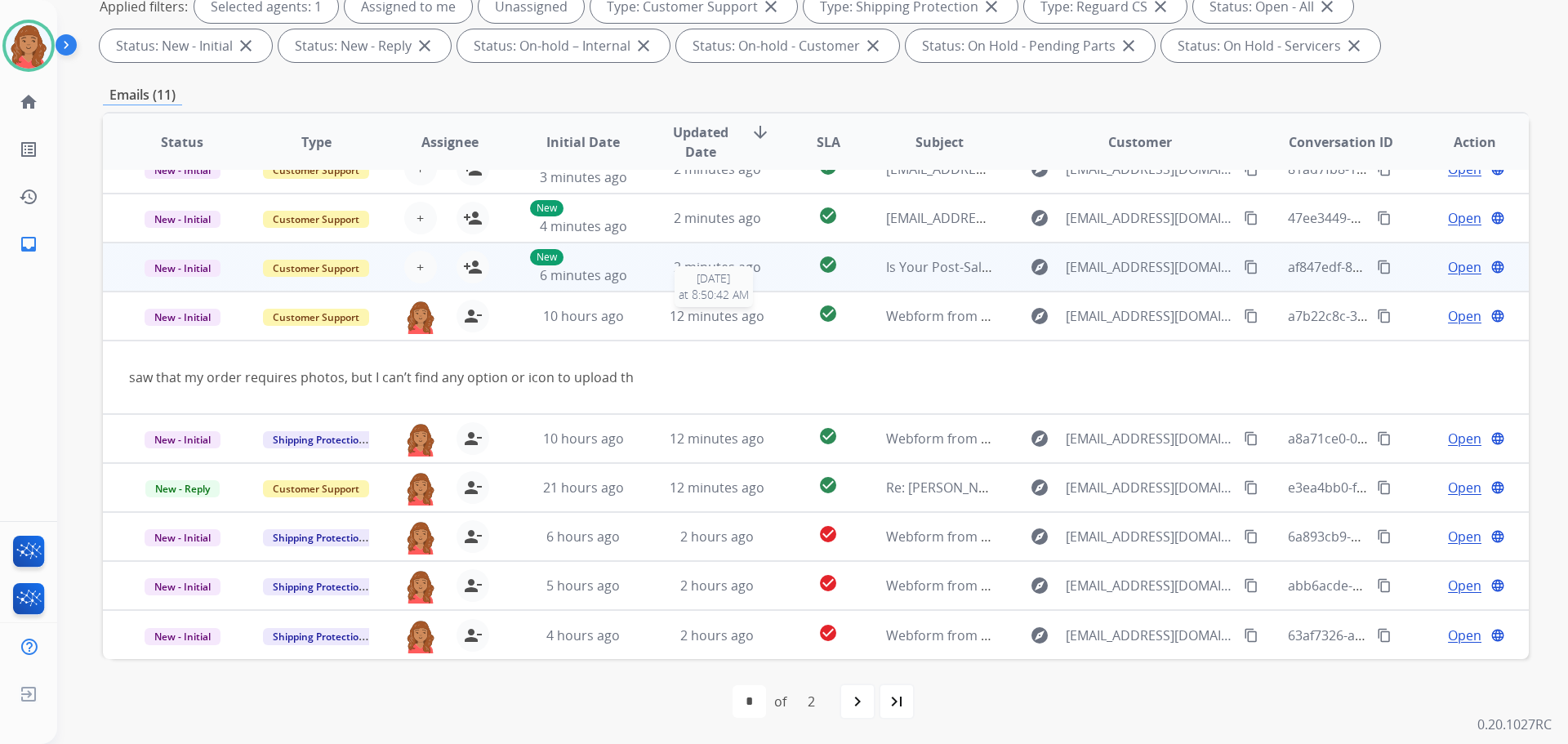
scroll to position [2, 0]
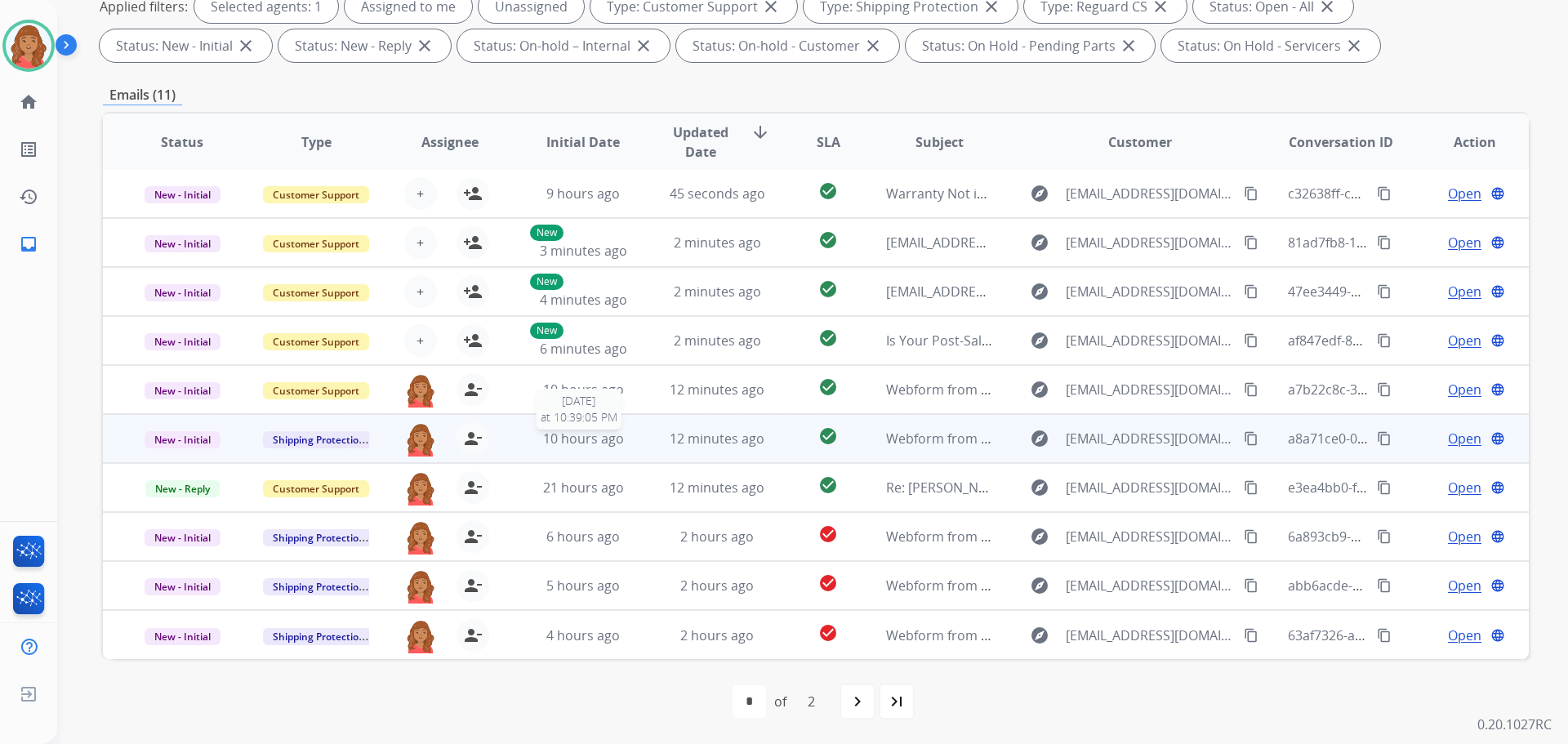
click at [579, 437] on span "10 hours ago" at bounding box center [583, 439] width 81 height 18
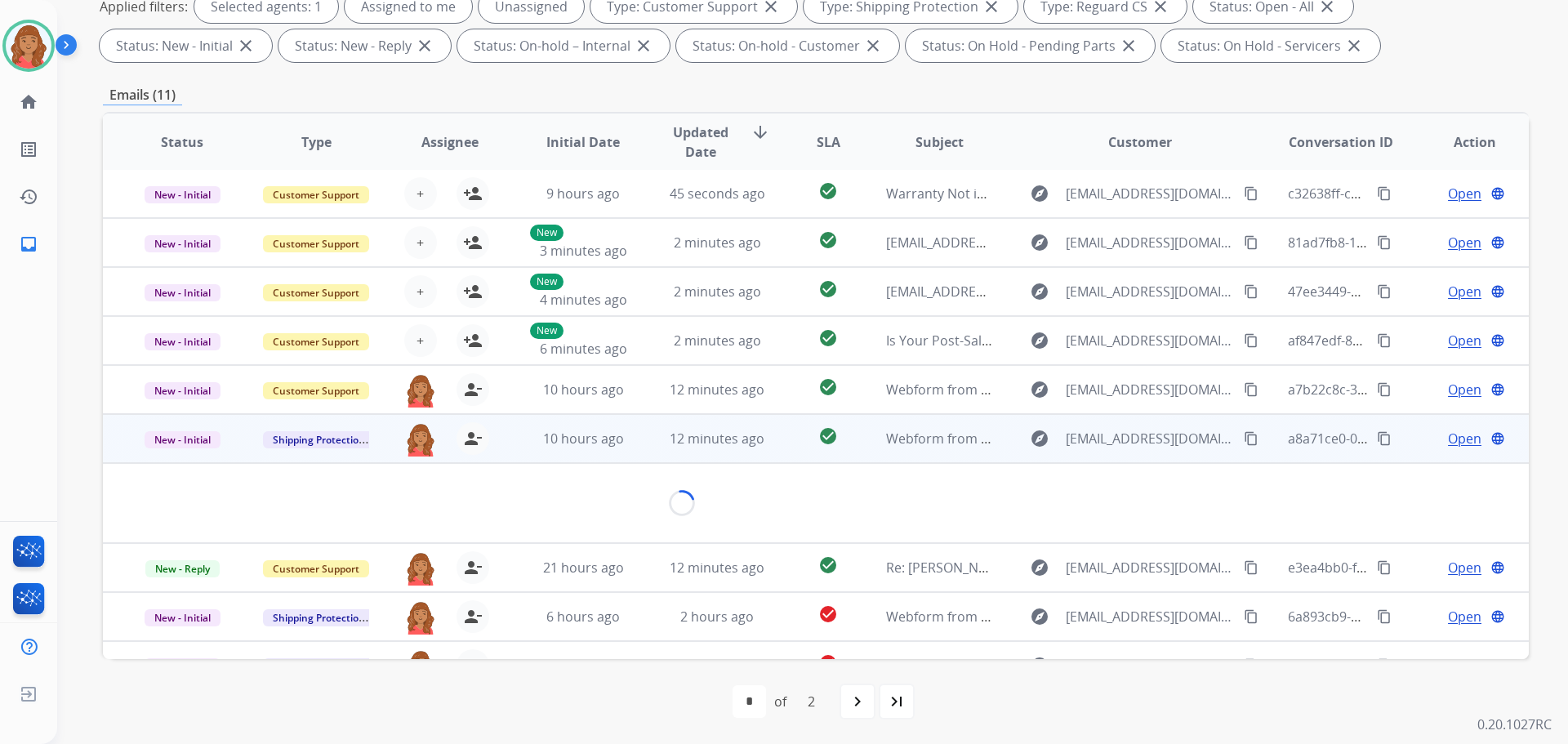
scroll to position [75, 0]
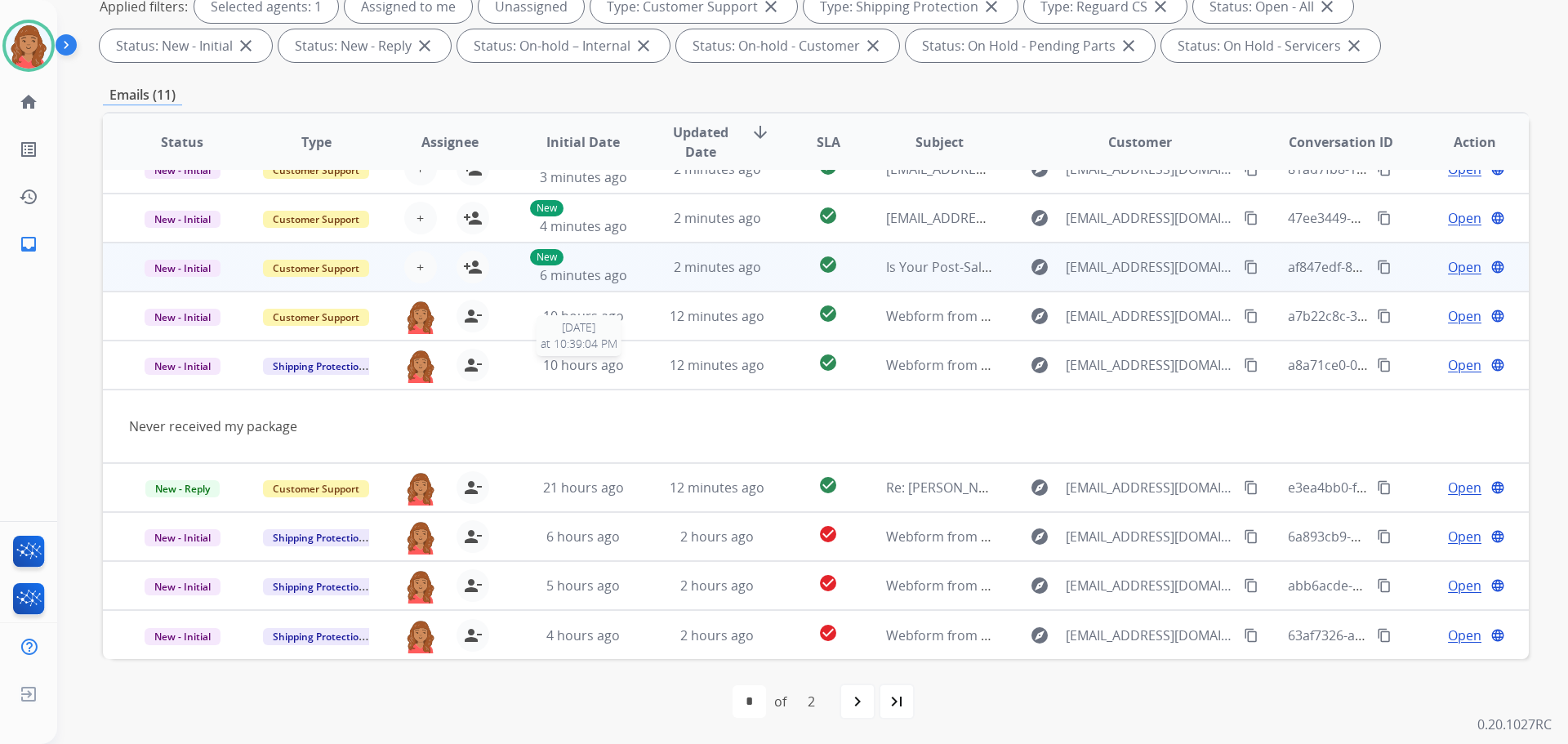
click at [579, 364] on span "10 hours ago" at bounding box center [583, 365] width 81 height 18
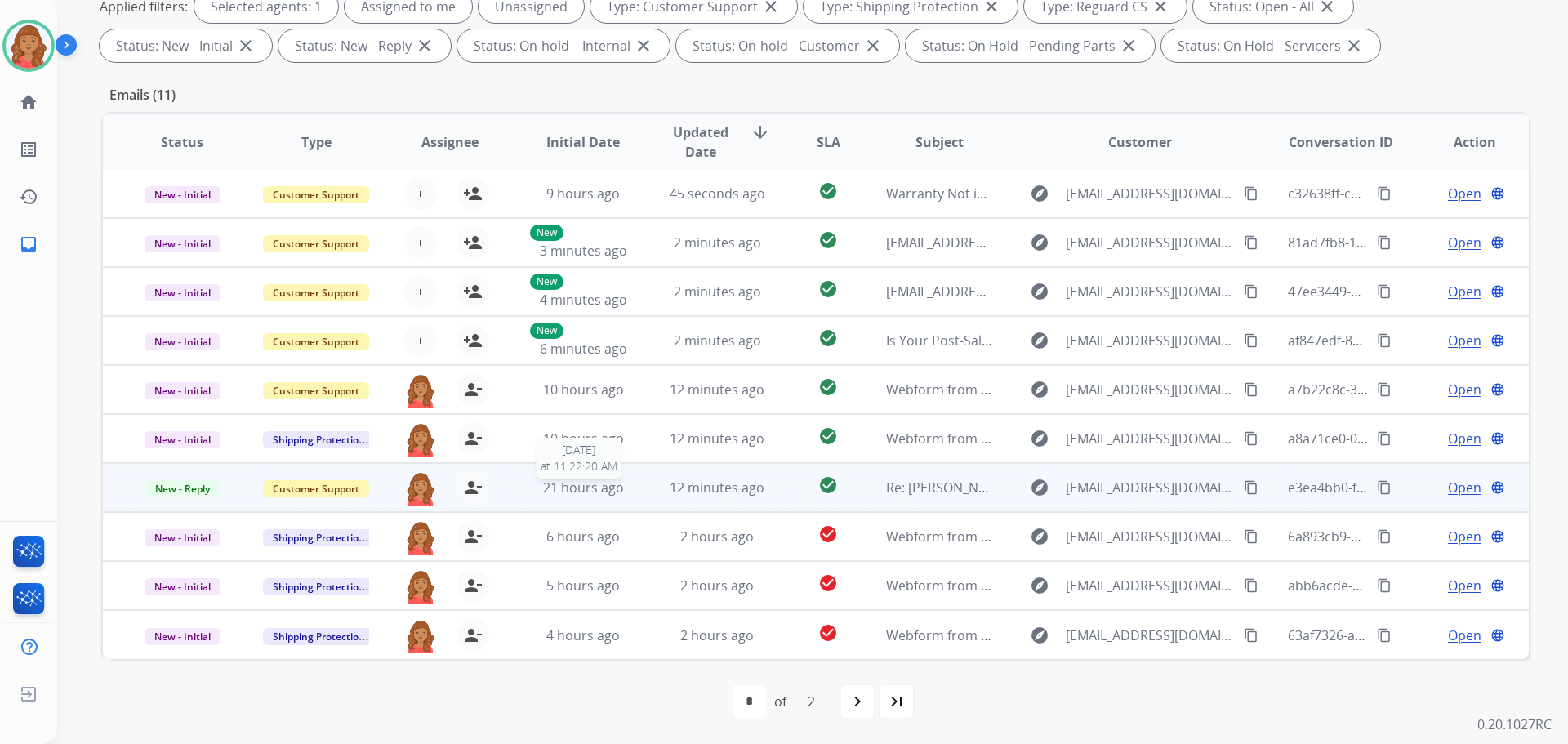
click at [576, 485] on span "21 hours ago" at bounding box center [583, 488] width 81 height 18
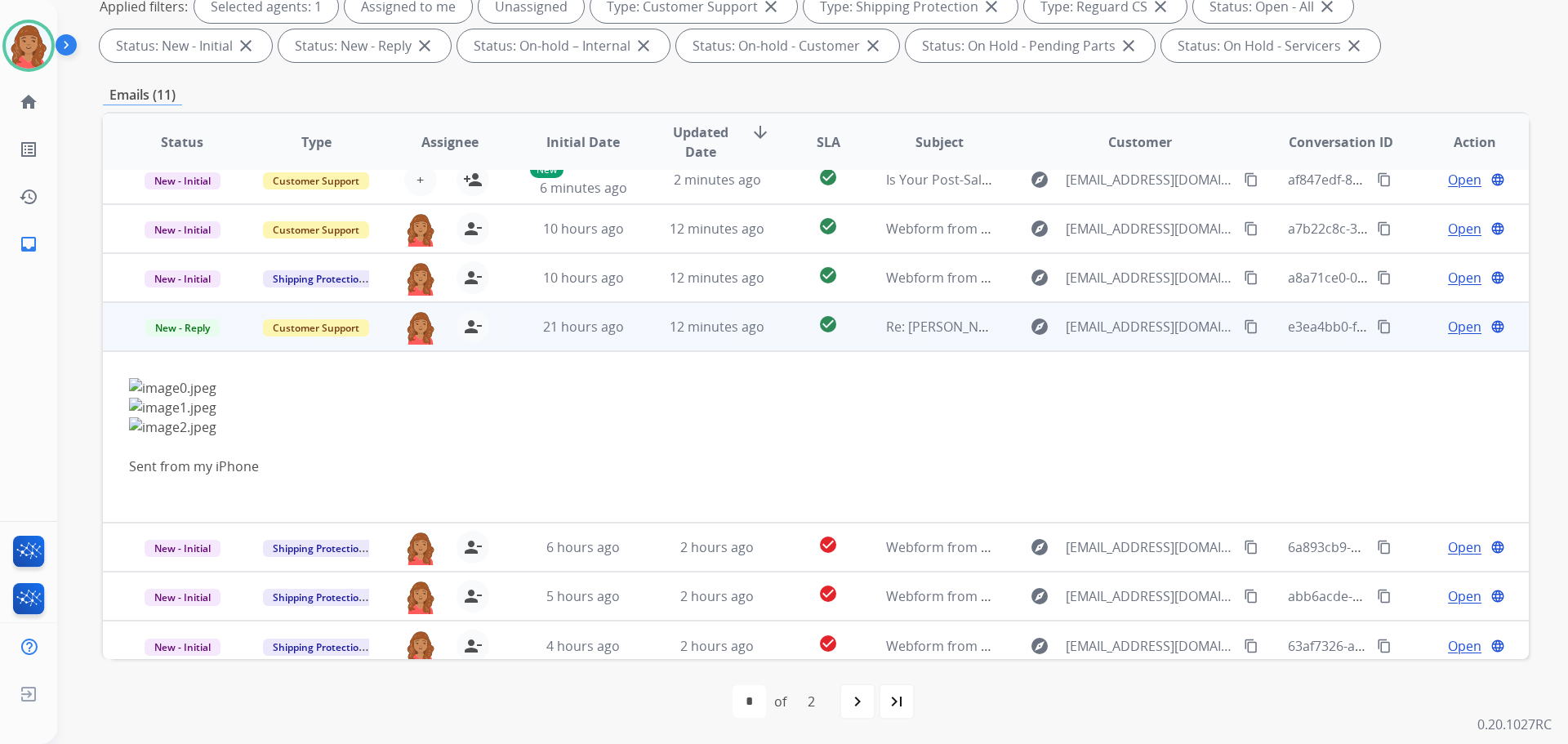
scroll to position [173, 0]
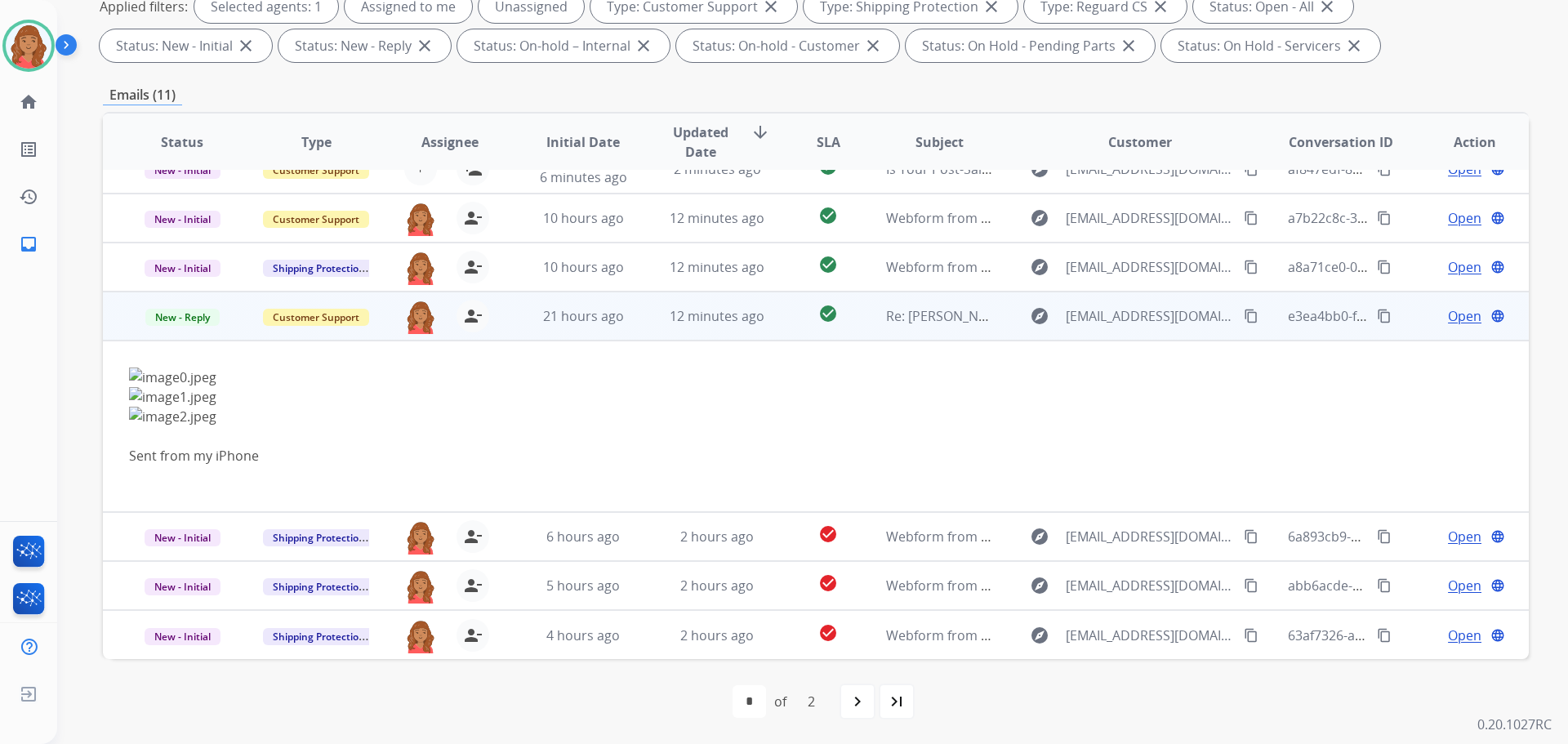
click at [559, 326] on td "21 hours ago" at bounding box center [571, 316] width 134 height 49
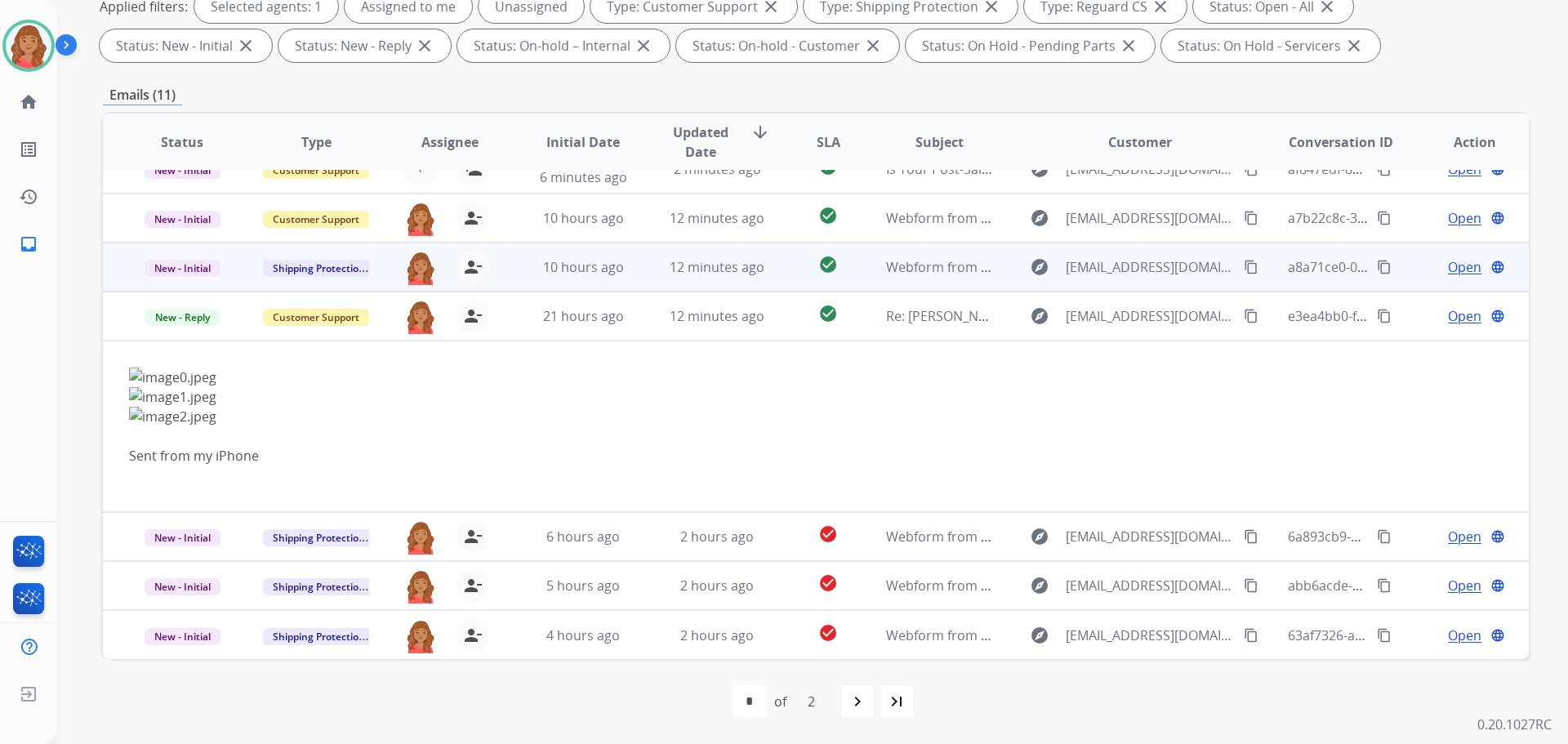
scroll to position [2, 0]
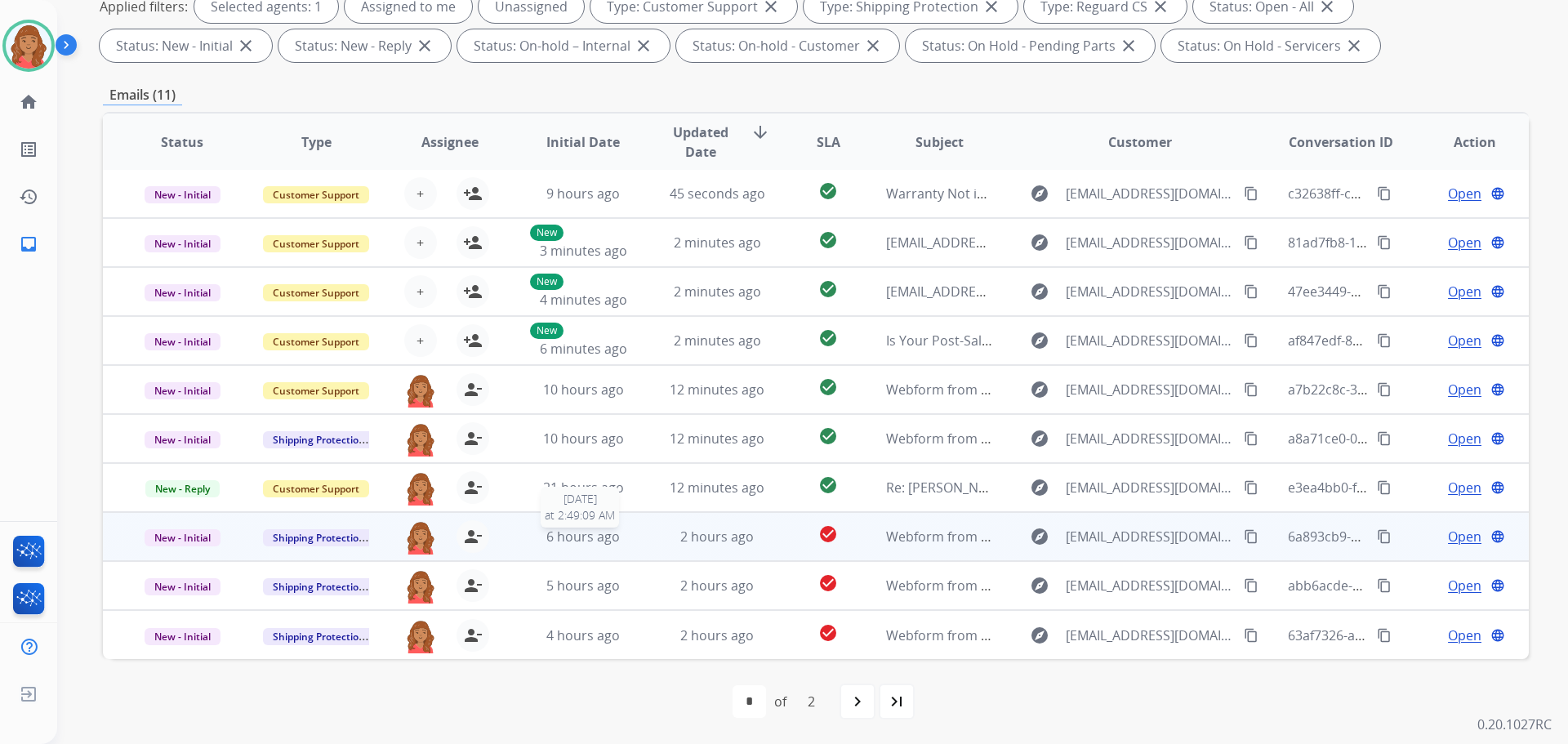
click at [566, 540] on span "6 hours ago" at bounding box center [582, 536] width 74 height 18
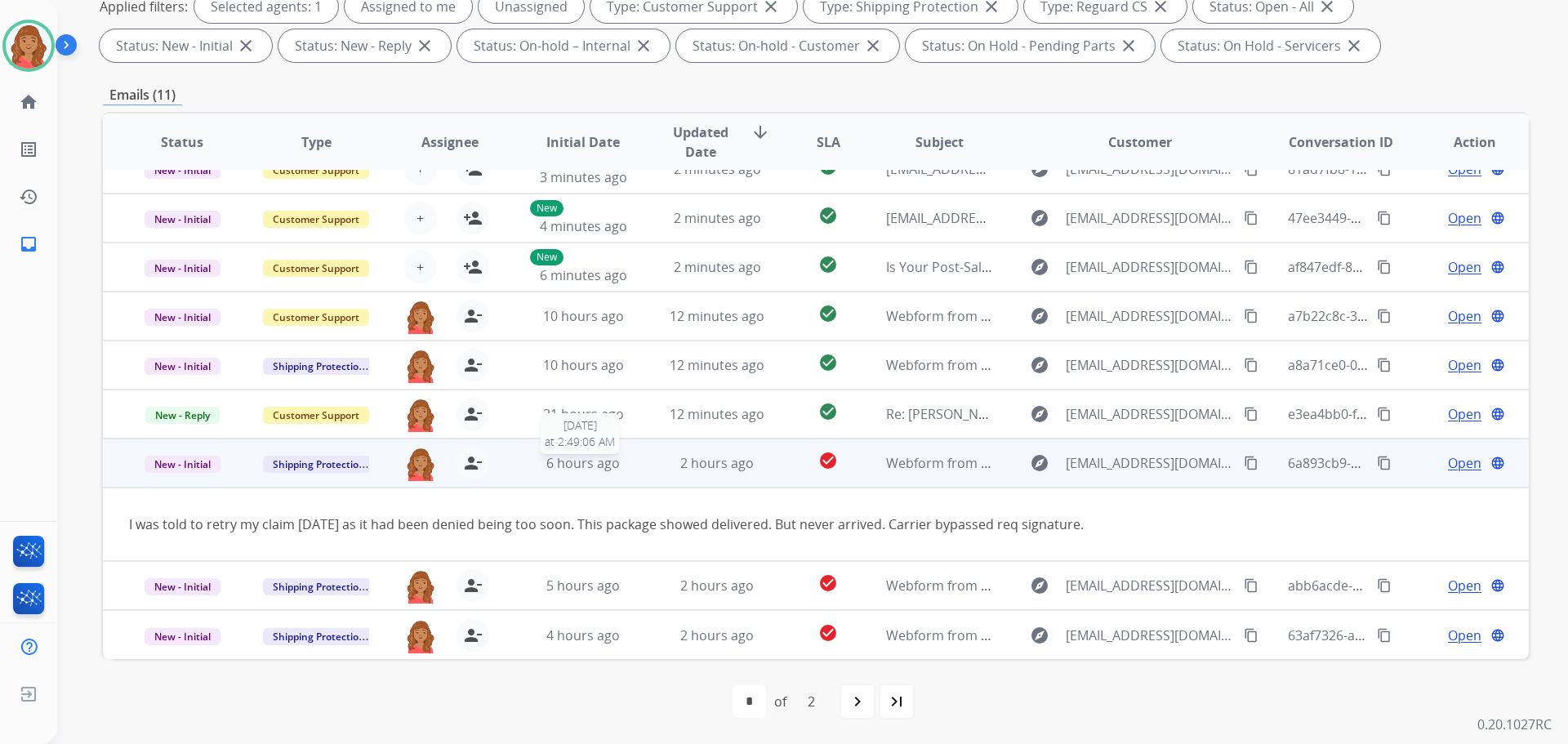
click at [565, 461] on span "6 hours ago" at bounding box center [582, 463] width 74 height 18
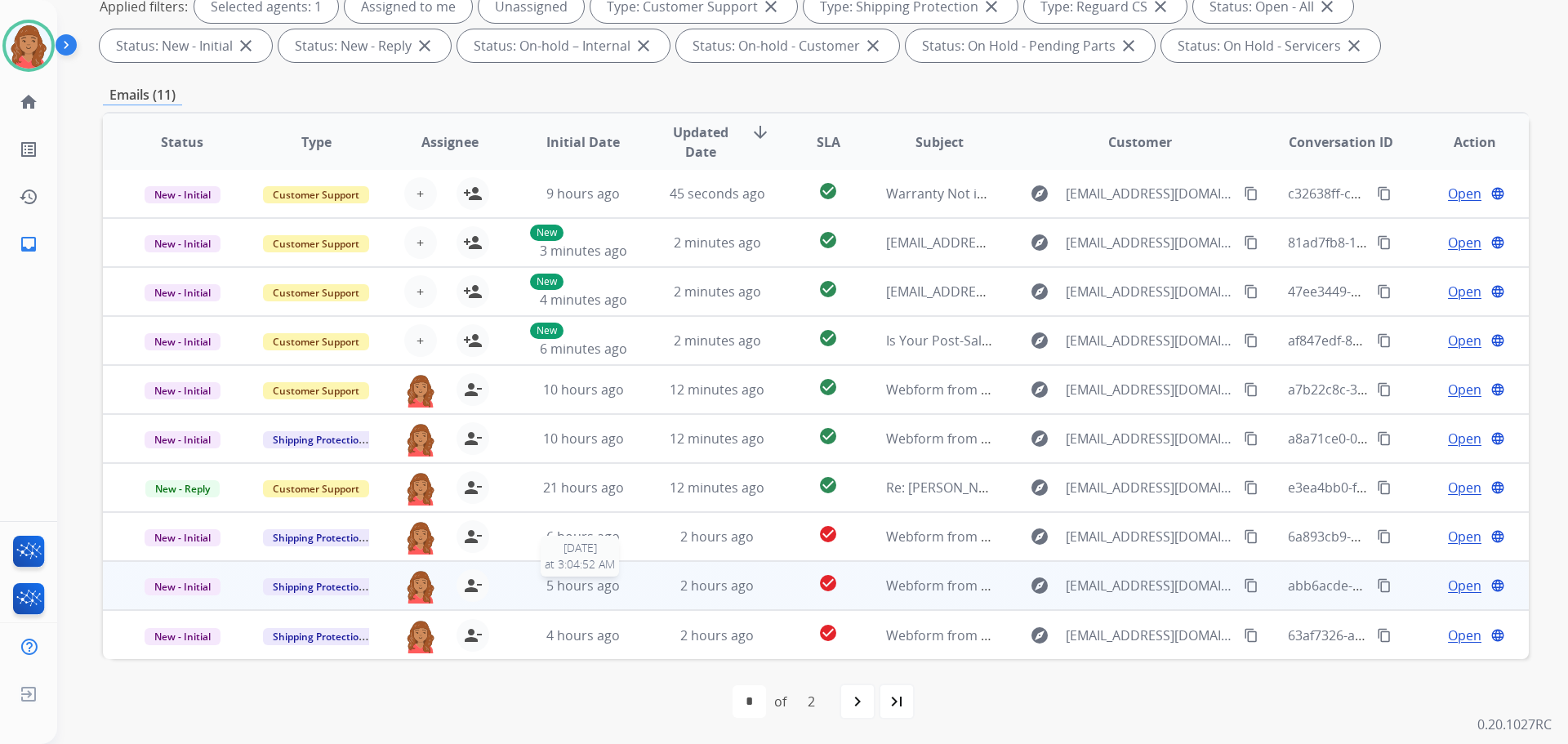
click at [567, 589] on span "5 hours ago" at bounding box center [582, 585] width 74 height 18
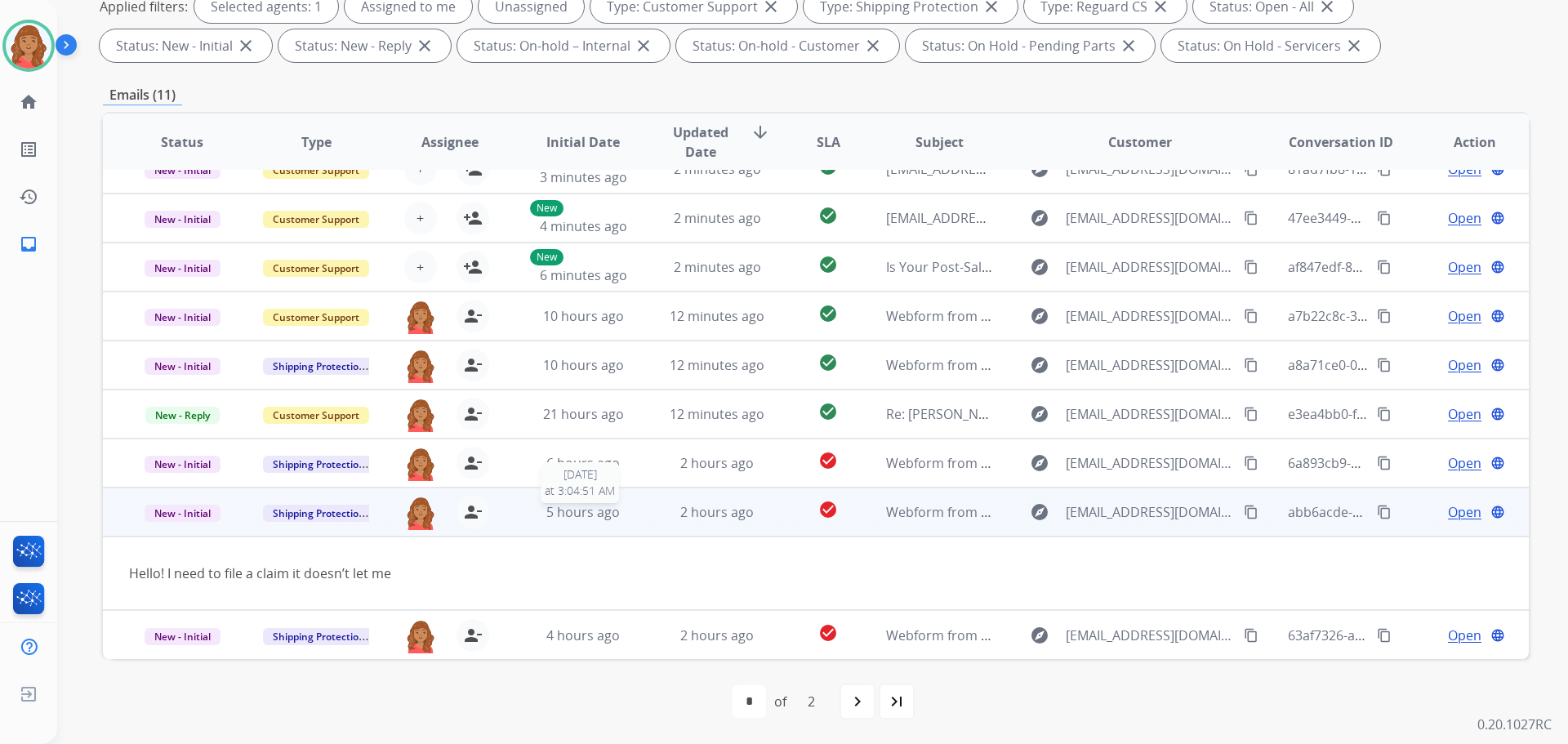
click at [556, 513] on span "5 hours ago" at bounding box center [582, 512] width 74 height 18
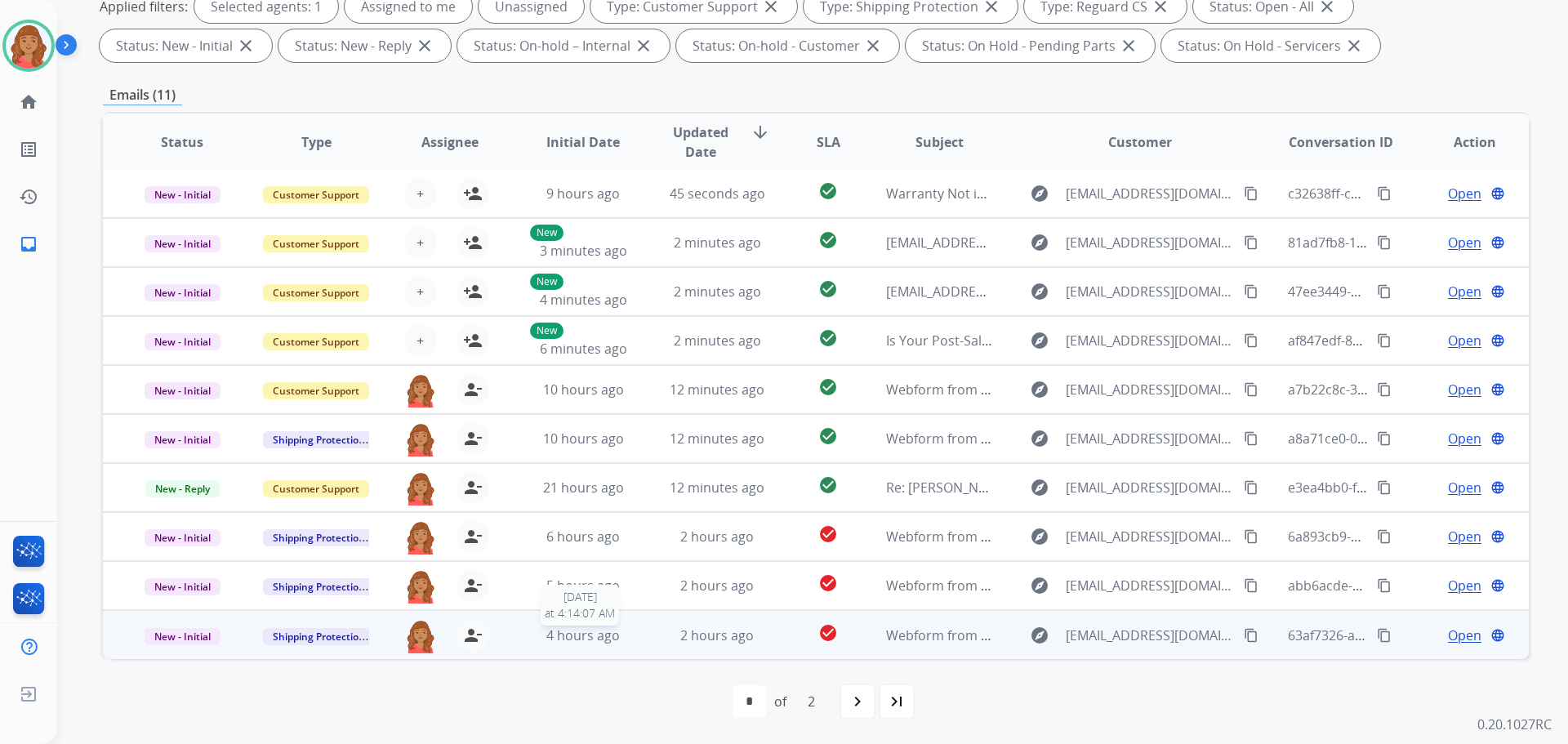
click at [568, 631] on span "4 hours ago" at bounding box center [582, 636] width 74 height 18
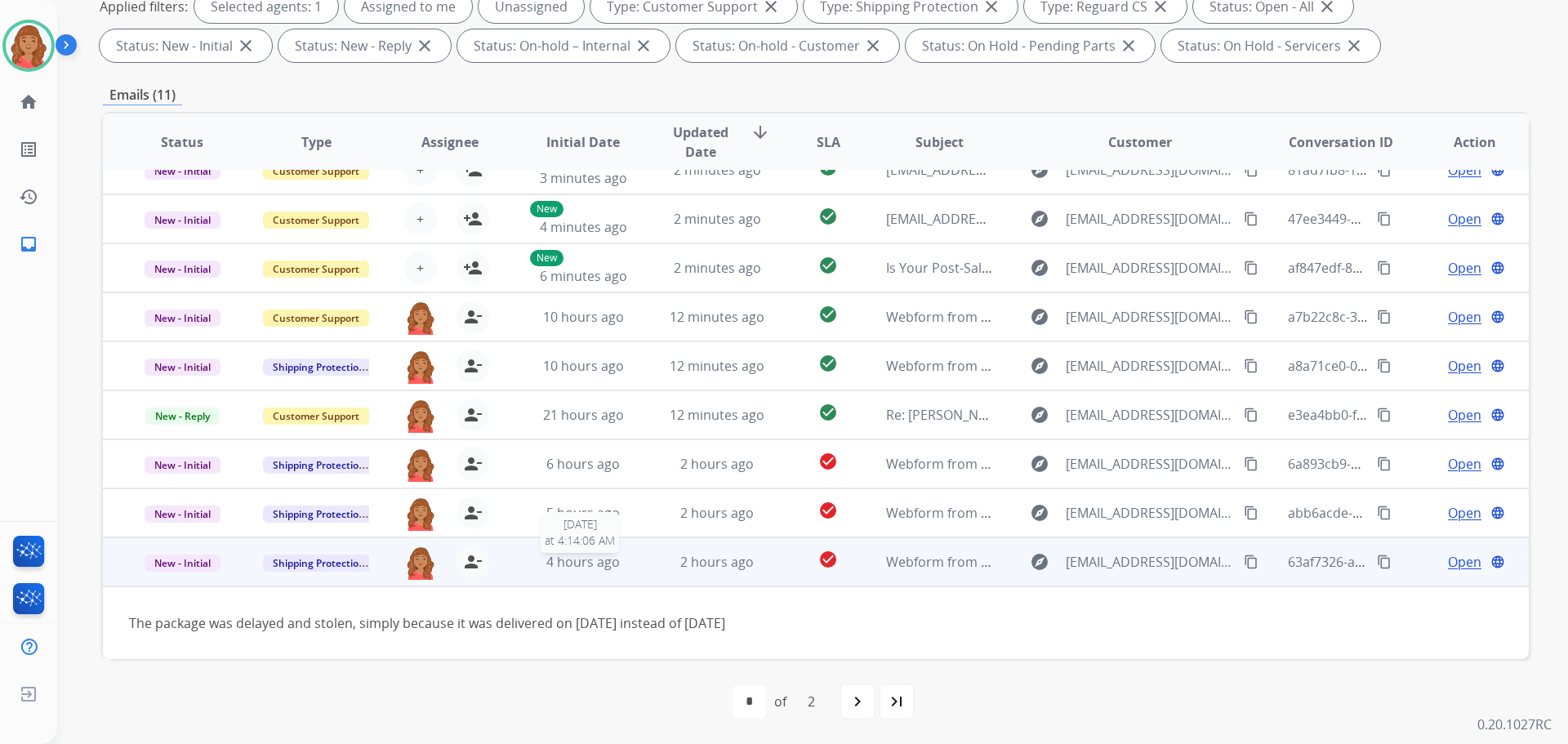
click at [561, 568] on span "4 hours ago" at bounding box center [582, 562] width 74 height 18
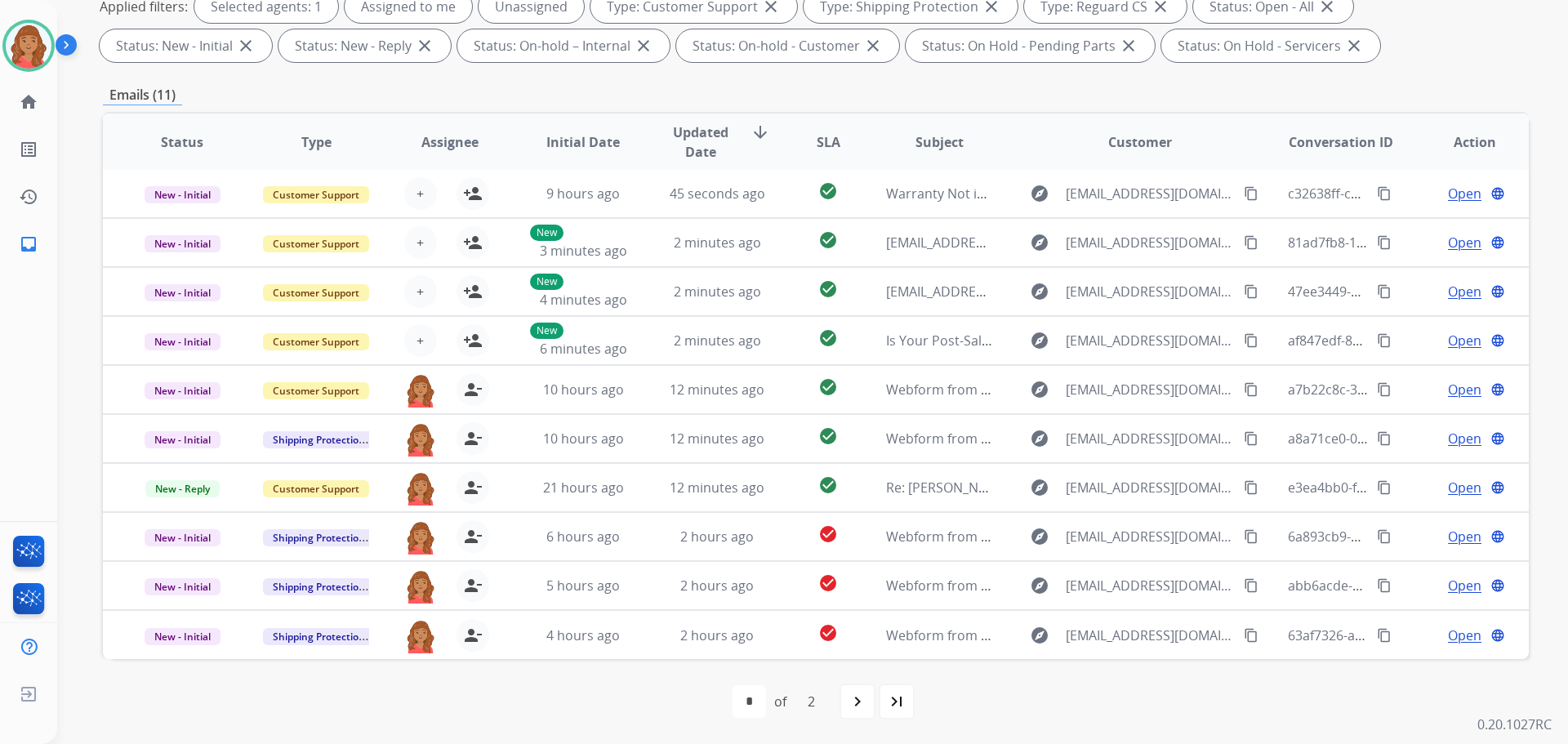
drag, startPoint x: 42, startPoint y: 52, endPoint x: 61, endPoint y: 62, distance: 21.5
click at [45, 52] on img at bounding box center [29, 45] width 45 height 45
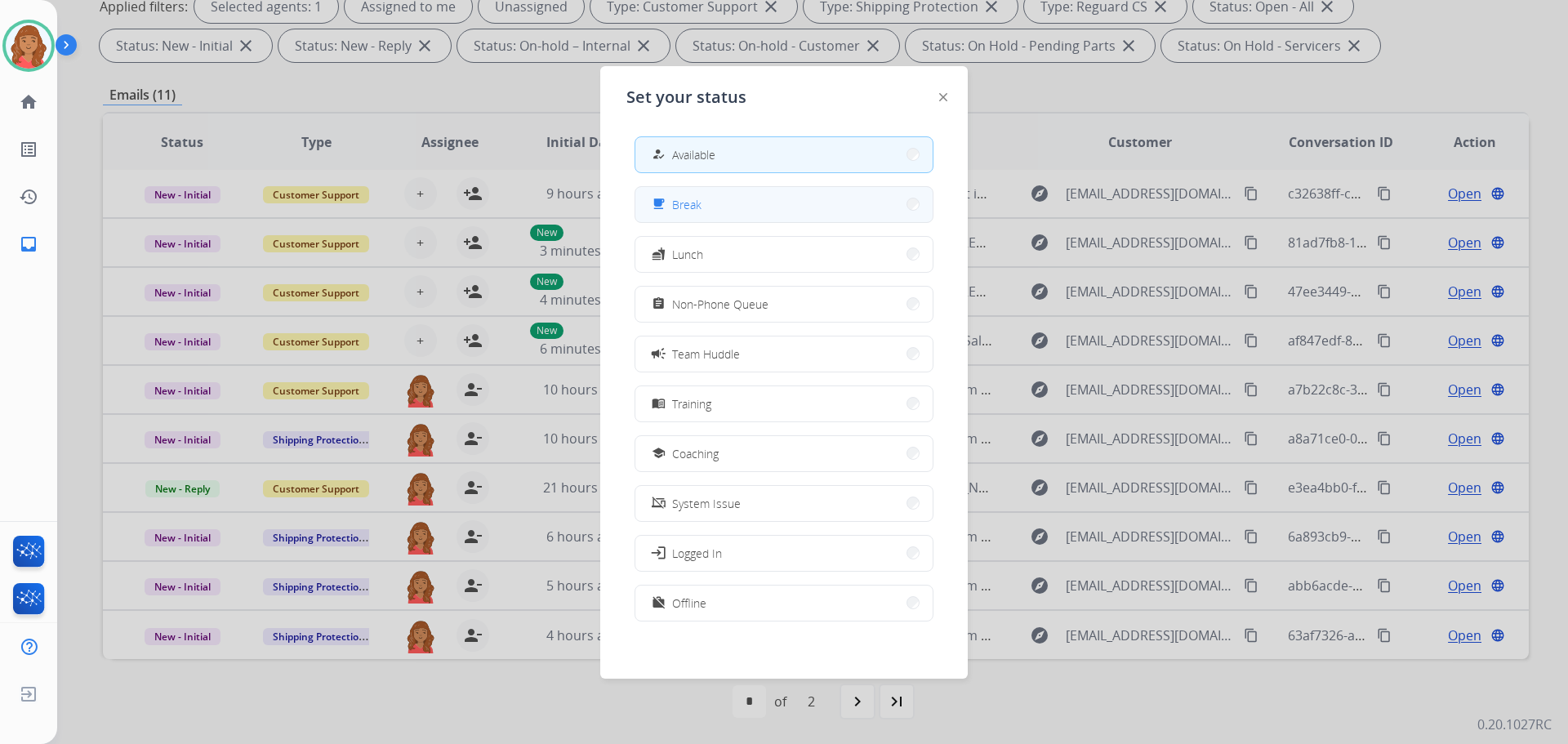
click at [722, 206] on button "free_breakfast Break" at bounding box center [784, 205] width 298 height 35
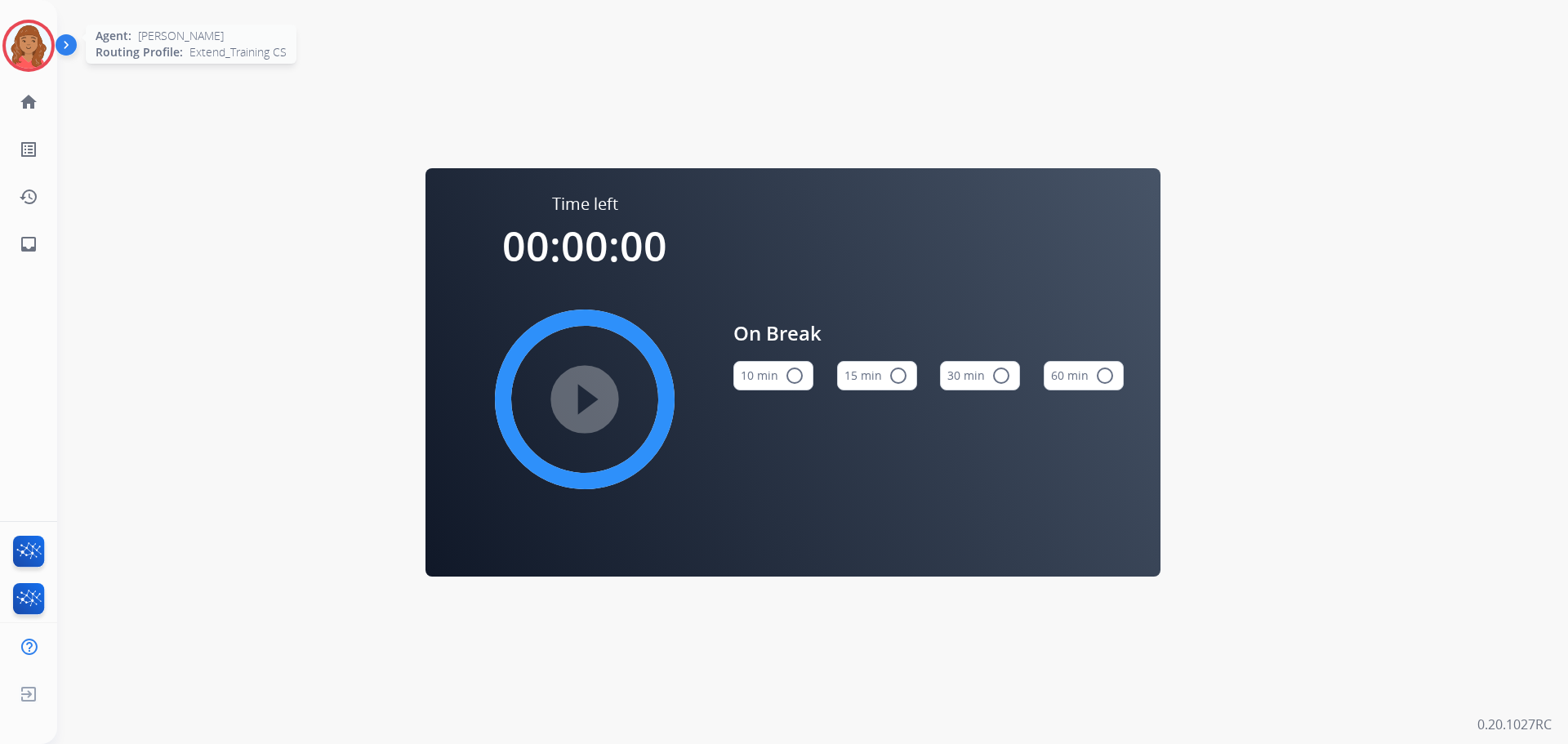
click at [34, 35] on img at bounding box center [29, 45] width 45 height 45
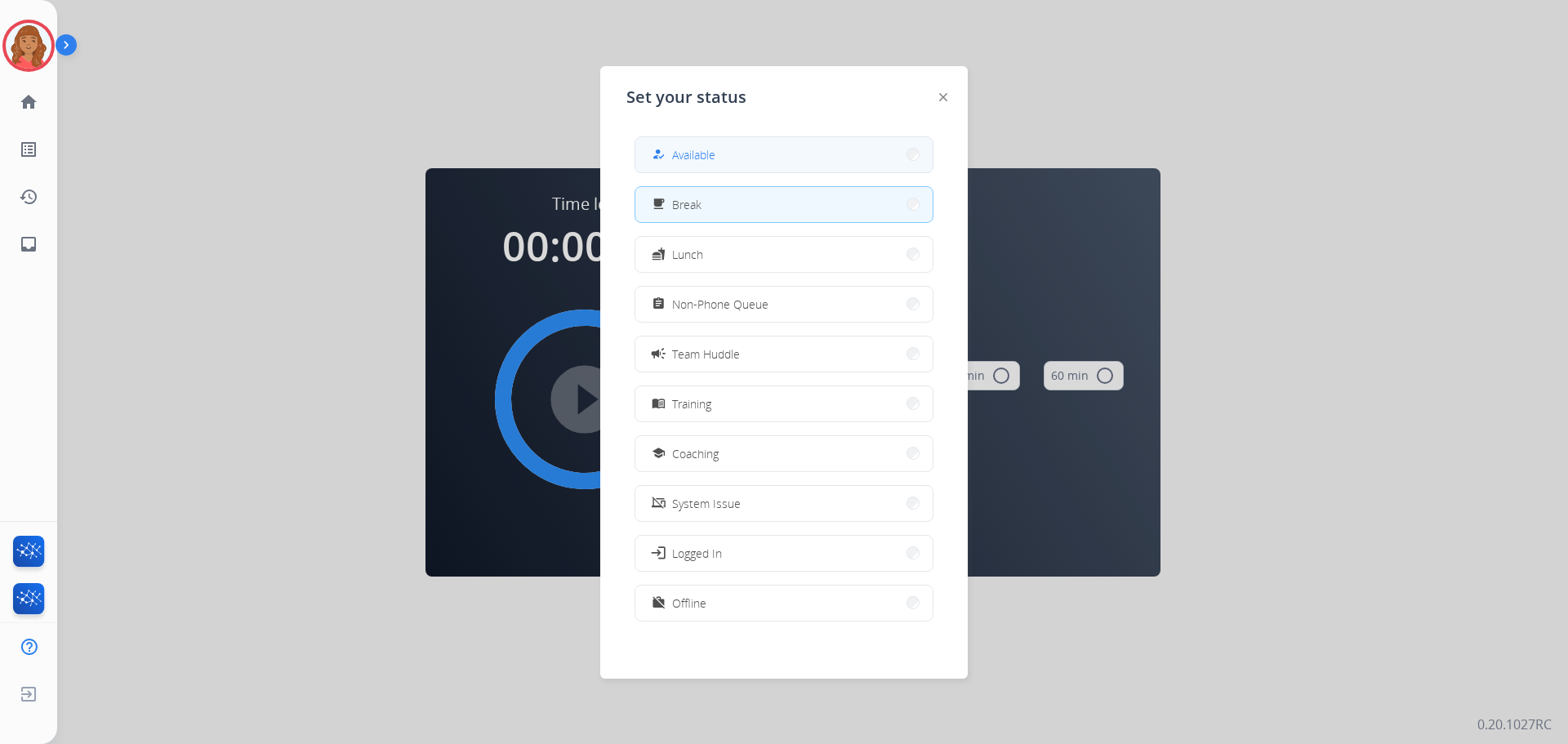
click at [701, 160] on span "Available" at bounding box center [694, 154] width 43 height 17
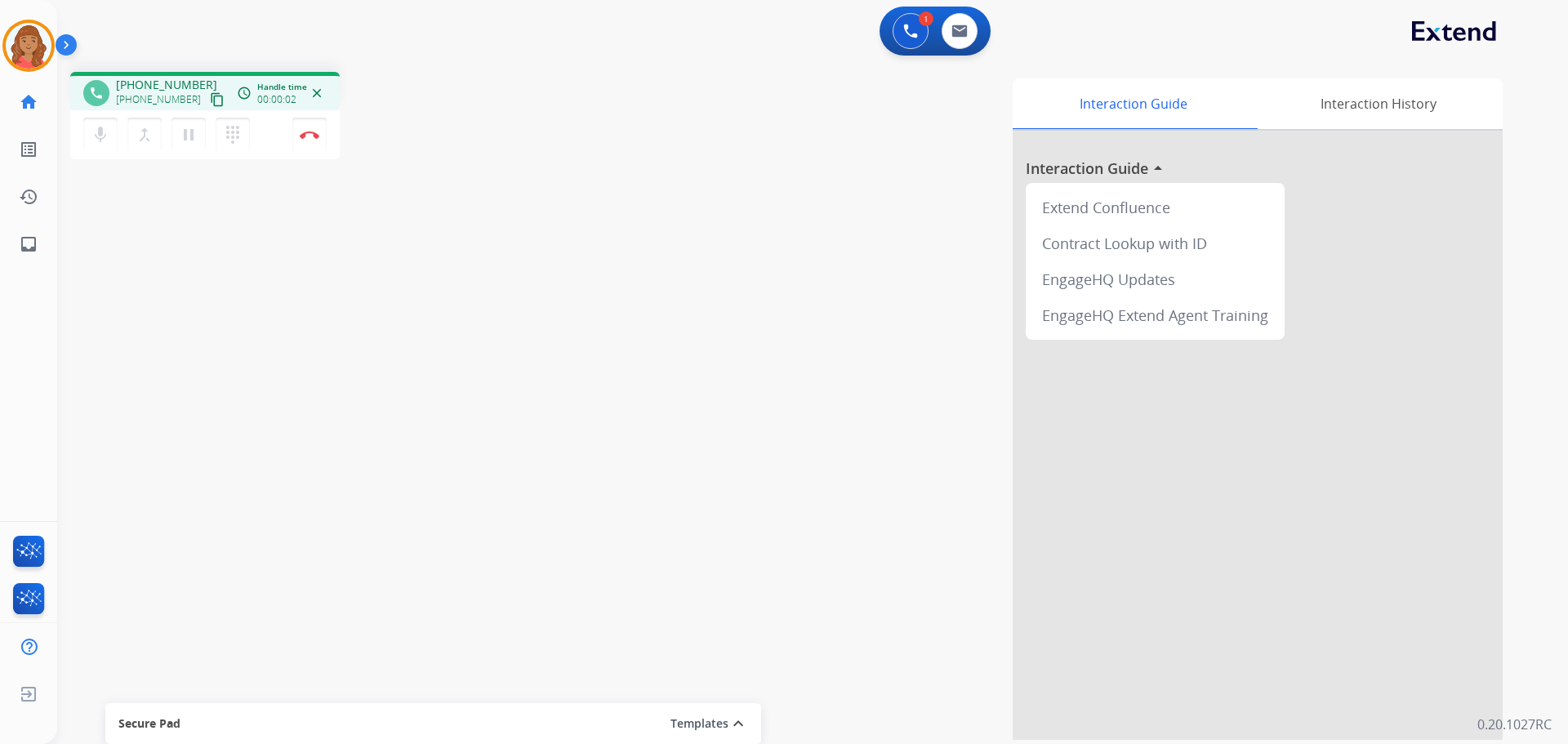
drag, startPoint x: 198, startPoint y: 98, endPoint x: 93, endPoint y: 107, distance: 105.4
click at [210, 98] on mat-icon "content_copy" at bounding box center [217, 100] width 15 height 15
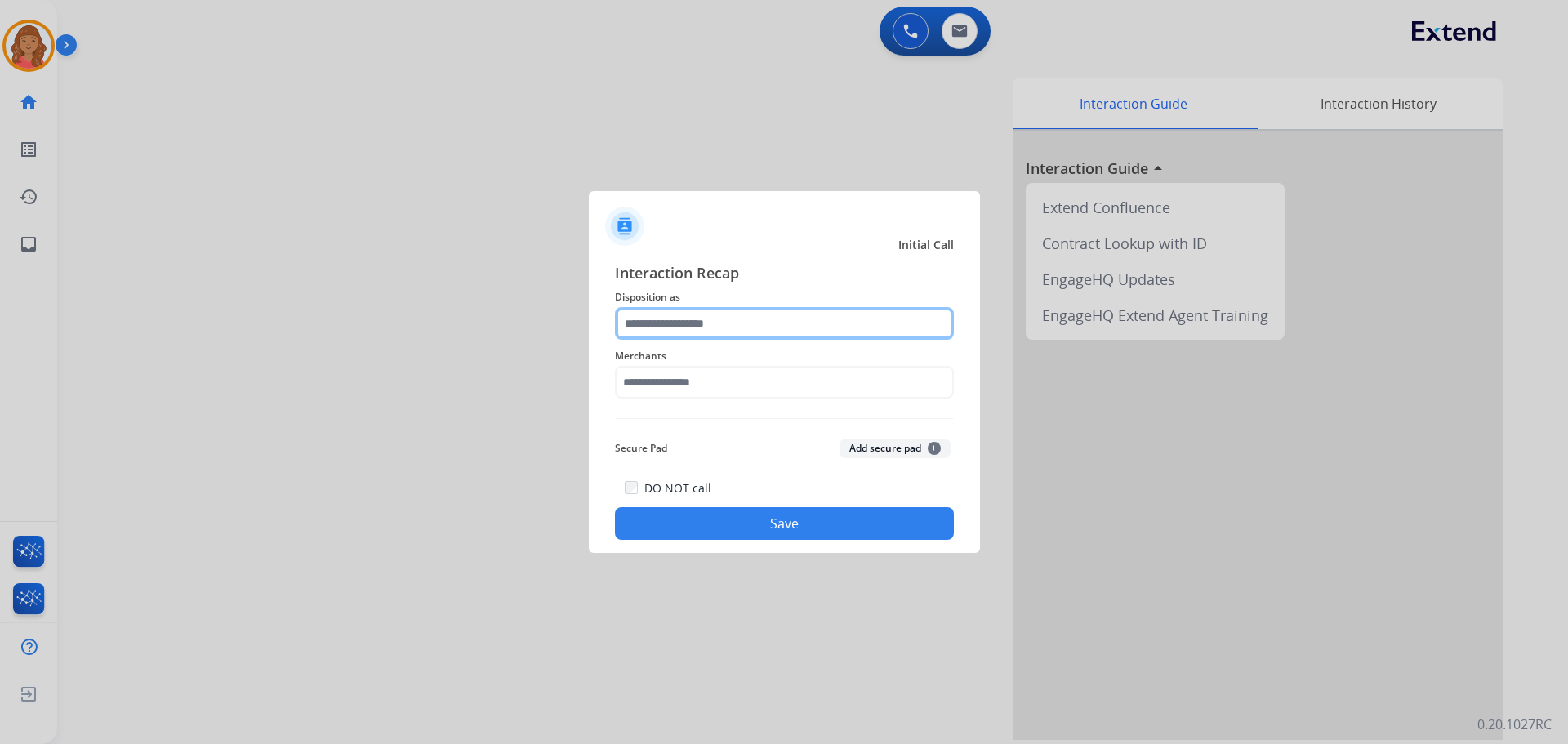
click at [714, 333] on input "text" at bounding box center [784, 323] width 339 height 33
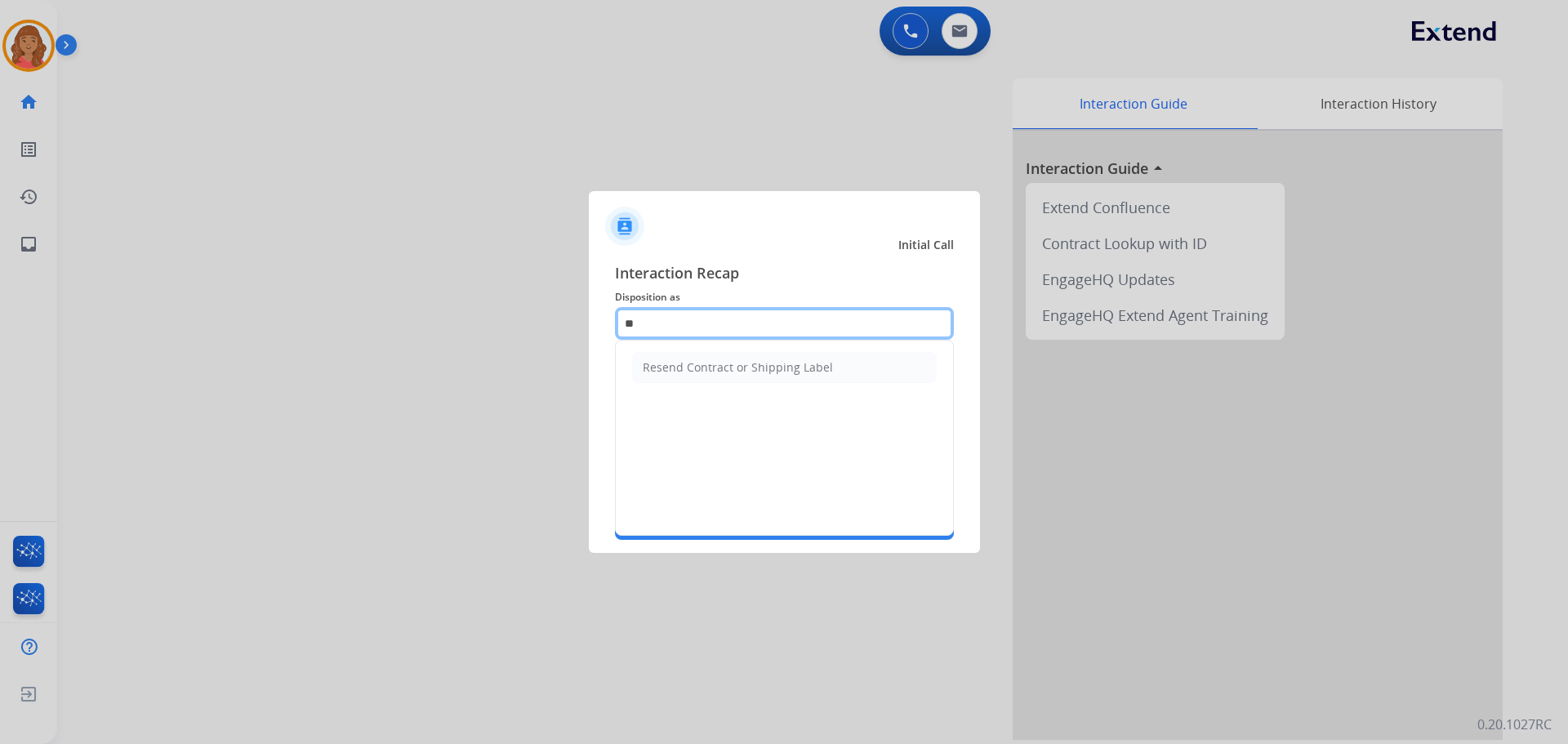
type input "*"
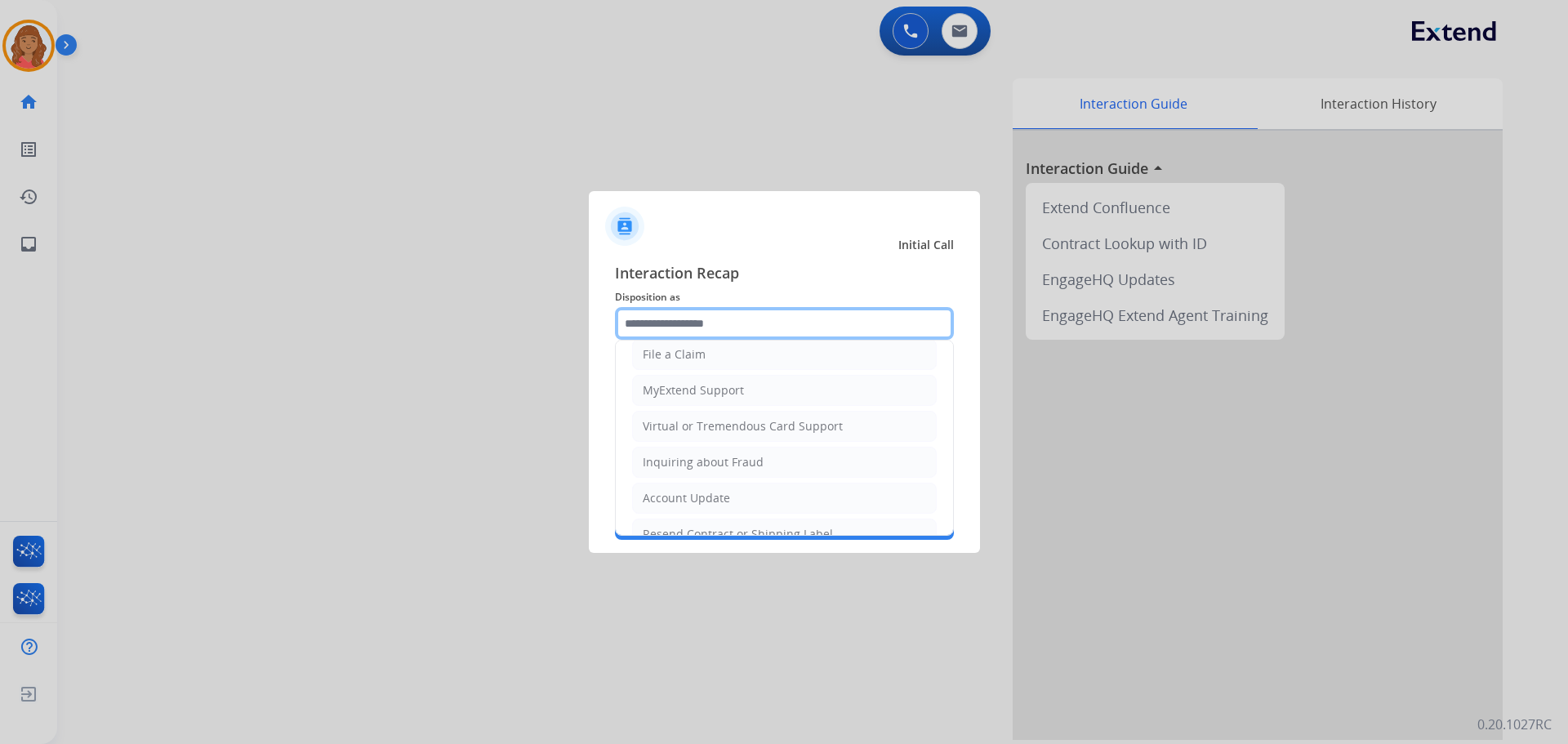
scroll to position [164, 0]
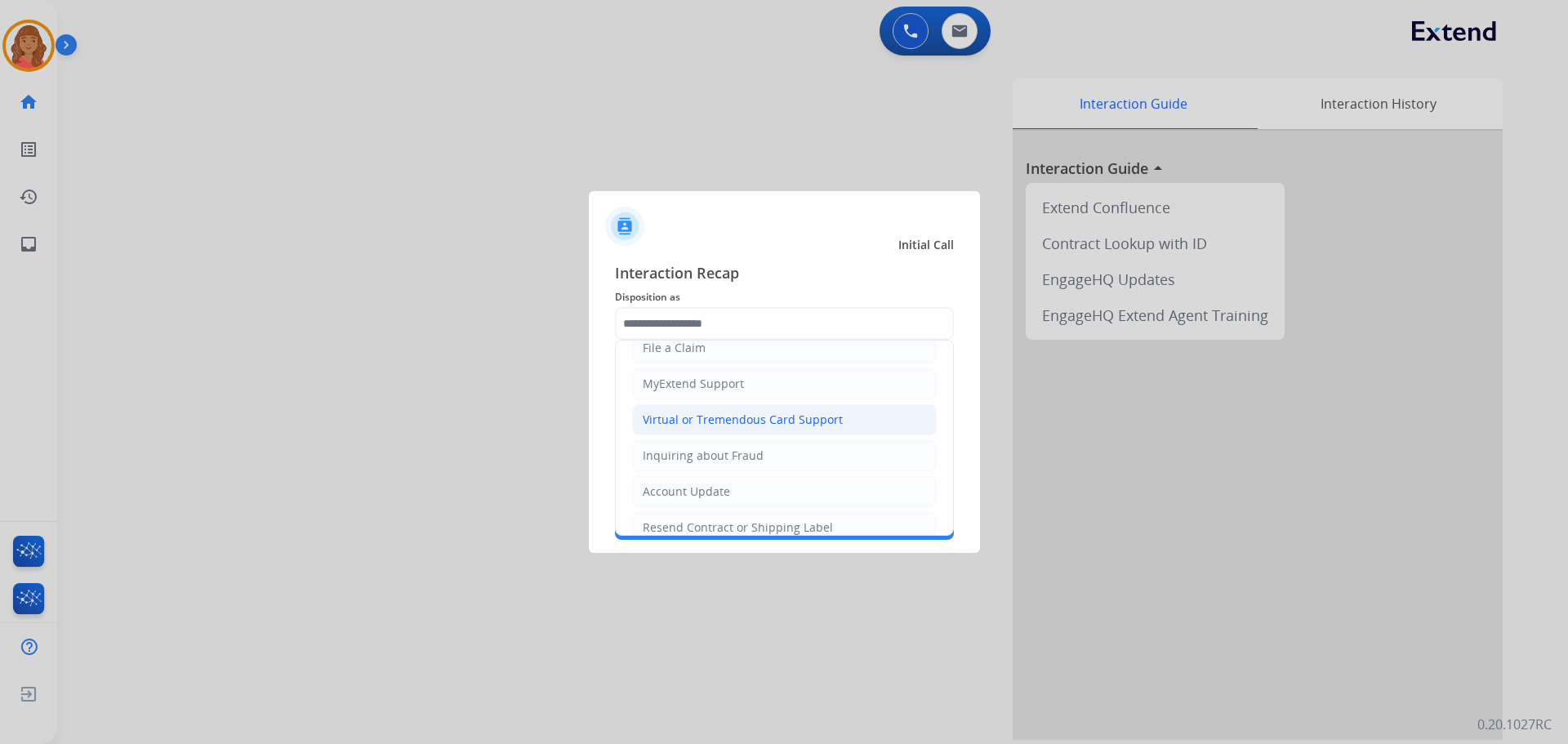
click at [688, 417] on div "Virtual or Tremendous Card Support" at bounding box center [742, 420] width 200 height 17
type input "**********"
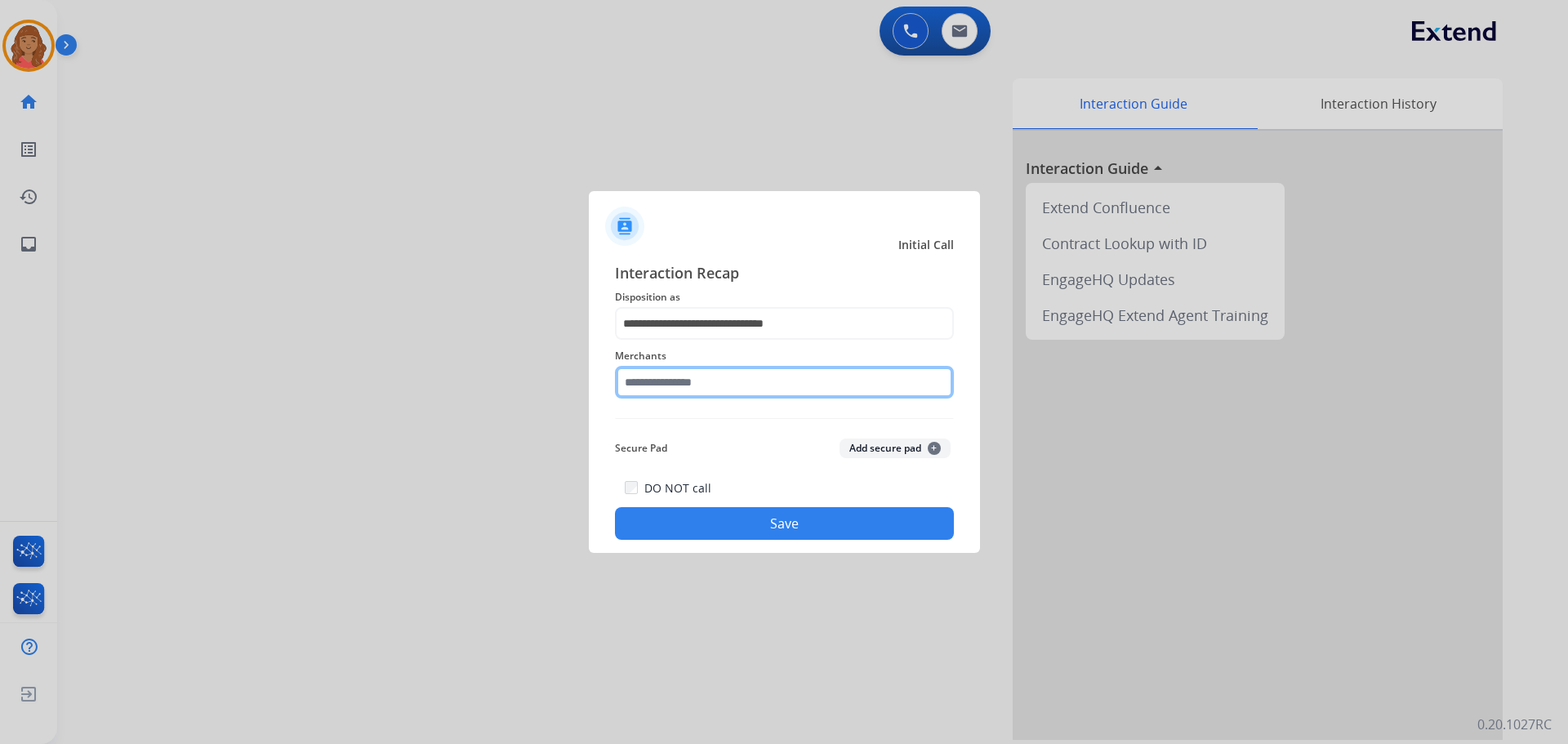
click at [685, 386] on input "text" at bounding box center [784, 381] width 339 height 33
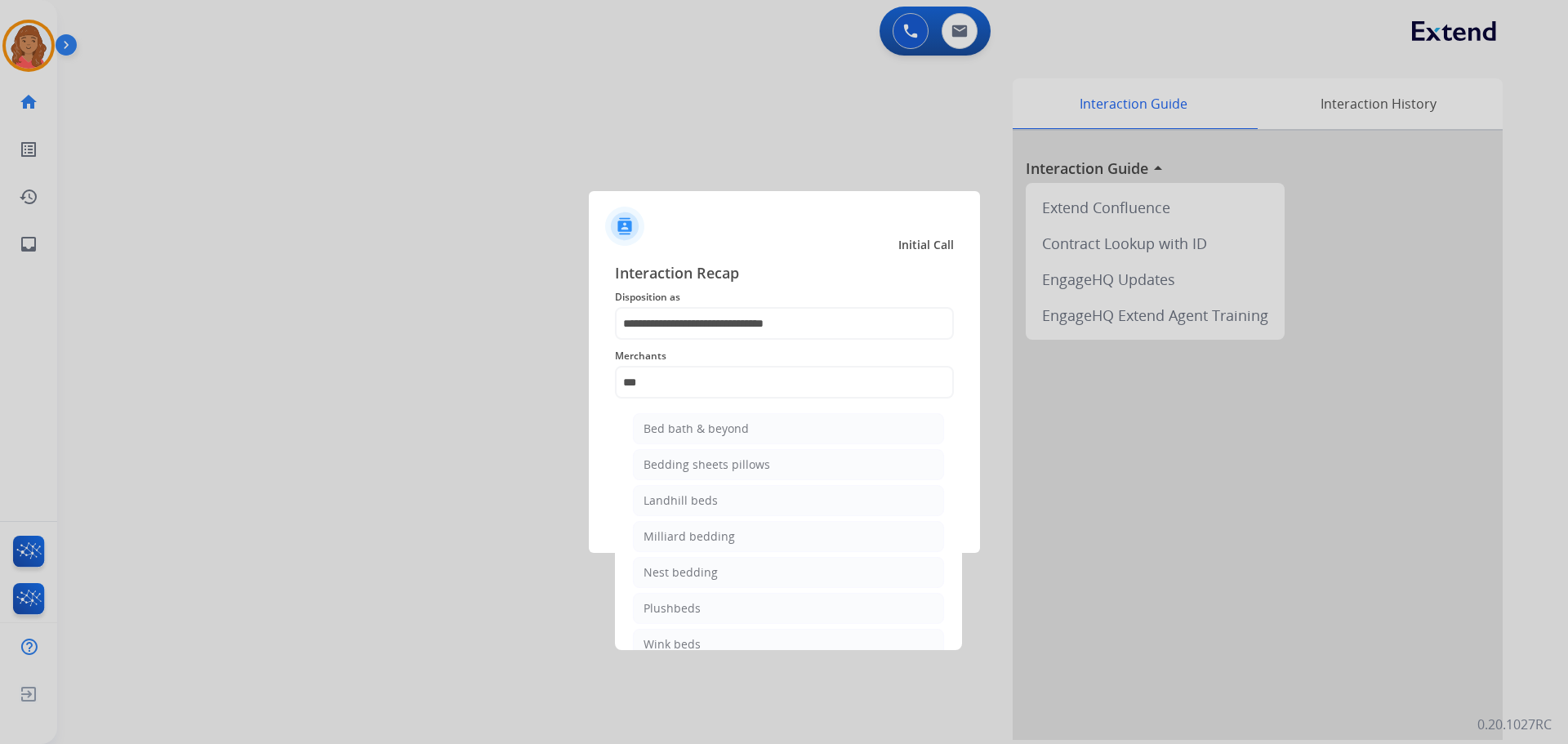
click at [685, 429] on div "Bed bath & beyond" at bounding box center [696, 429] width 105 height 17
type input "**********"
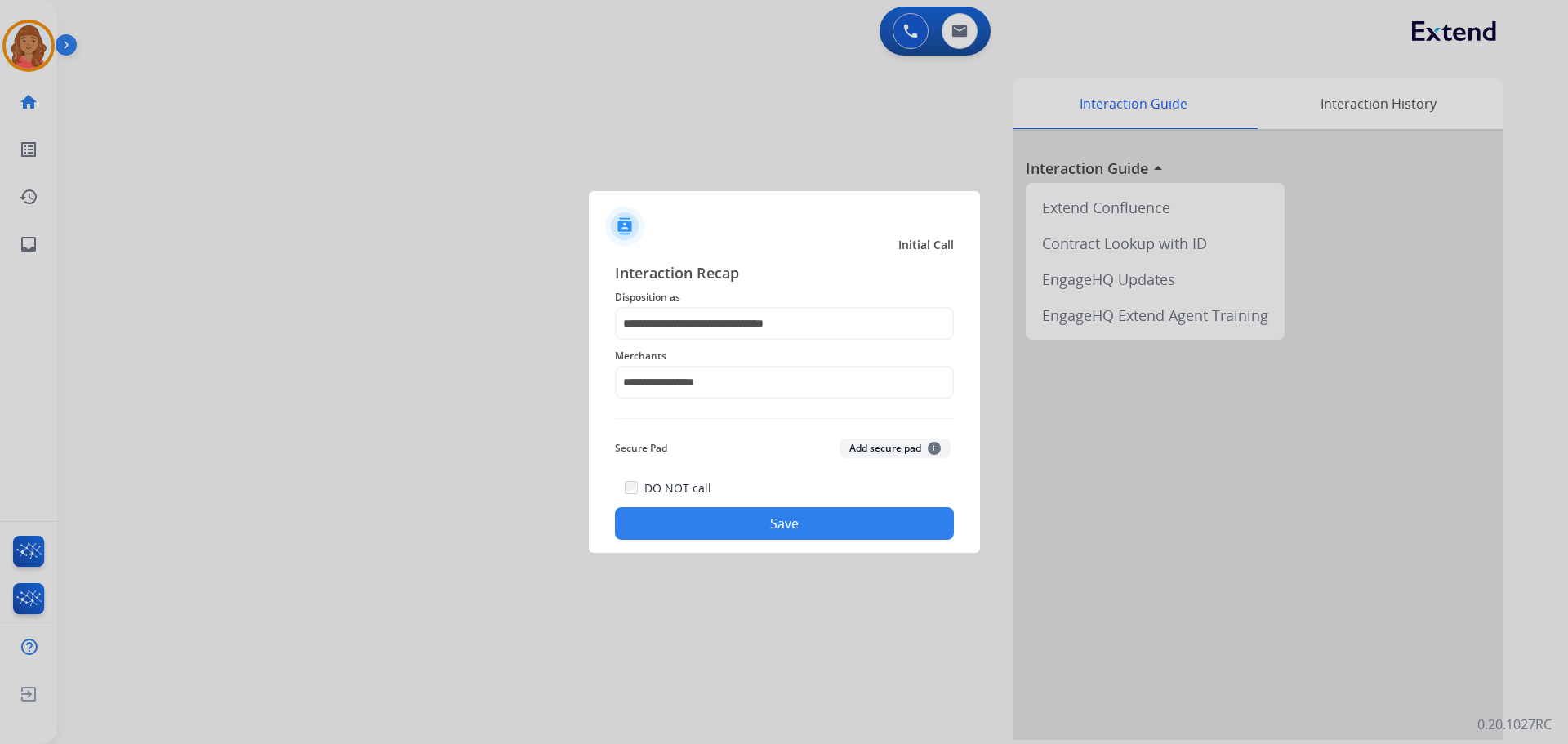
click at [721, 515] on button "Save" at bounding box center [784, 523] width 339 height 33
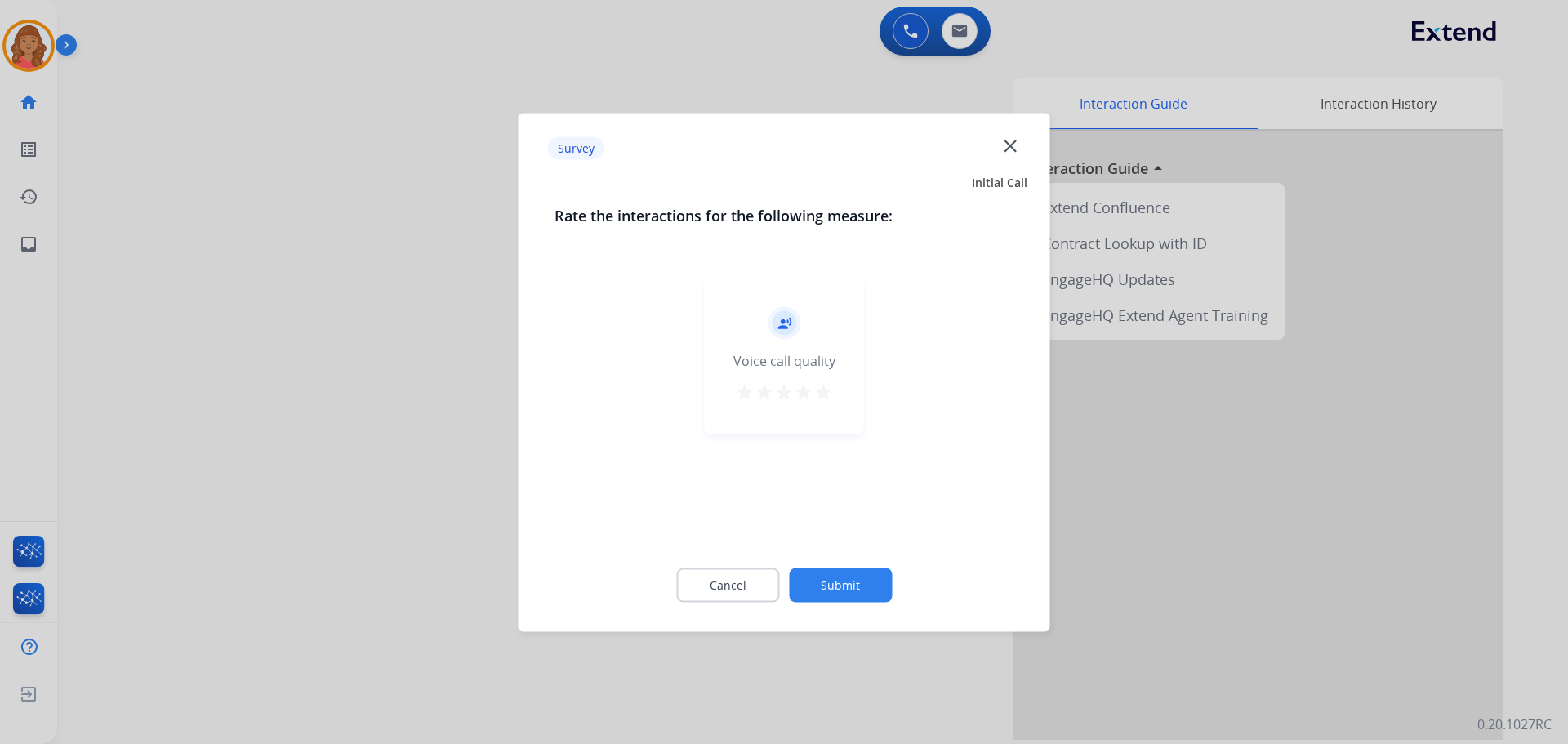
drag, startPoint x: 816, startPoint y: 388, endPoint x: 815, endPoint y: 398, distance: 10.0
click at [815, 388] on mat-icon "star" at bounding box center [824, 391] width 20 height 20
click at [819, 583] on button "Submit" at bounding box center [841, 584] width 102 height 34
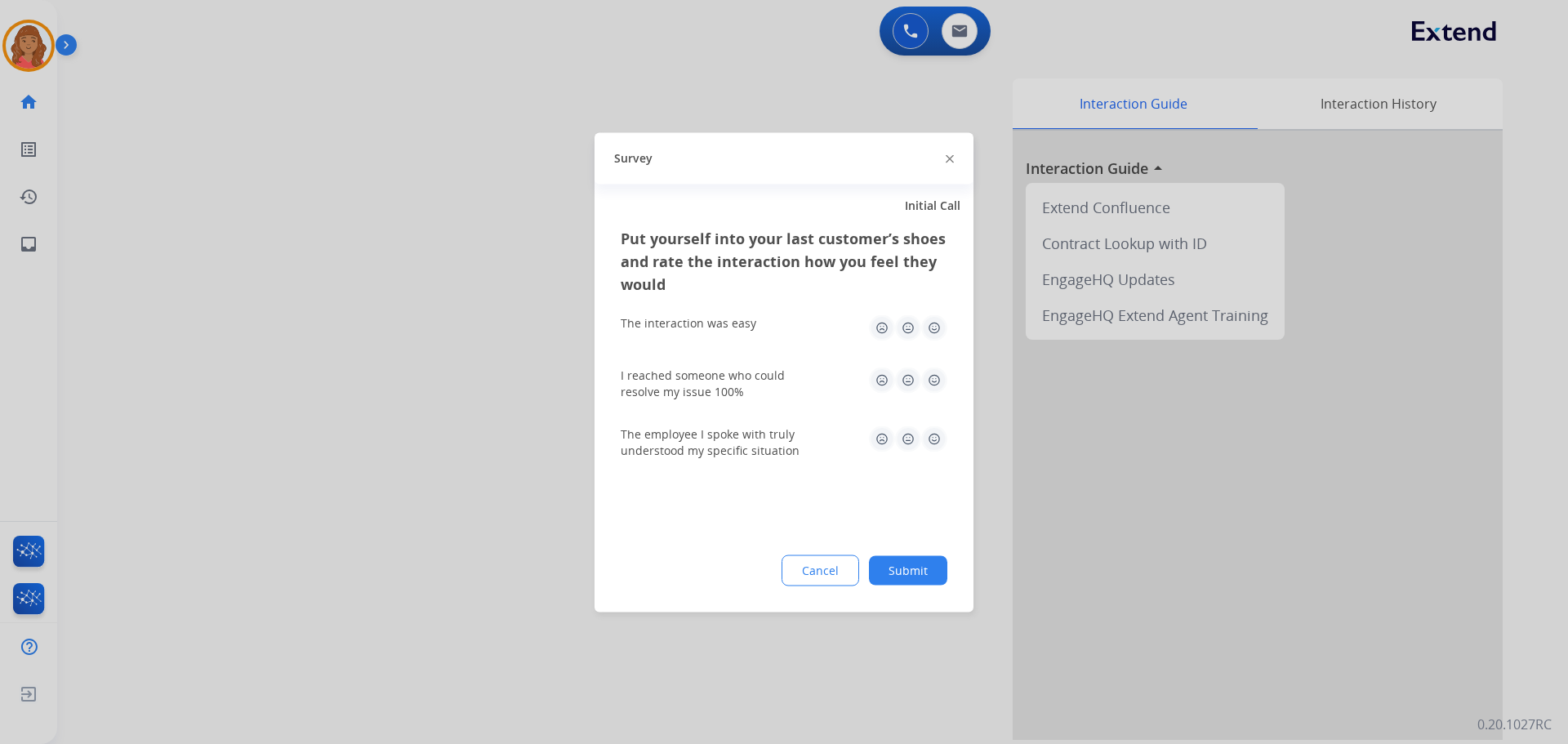
click at [933, 332] on img at bounding box center [934, 327] width 27 height 27
click at [930, 389] on img at bounding box center [934, 379] width 27 height 27
drag, startPoint x: 928, startPoint y: 438, endPoint x: 928, endPoint y: 482, distance: 44.0
click at [928, 439] on img at bounding box center [934, 439] width 27 height 27
click at [913, 543] on div "Put yourself into your last customer’s shoes and rate the interaction how you f…" at bounding box center [784, 419] width 379 height 385
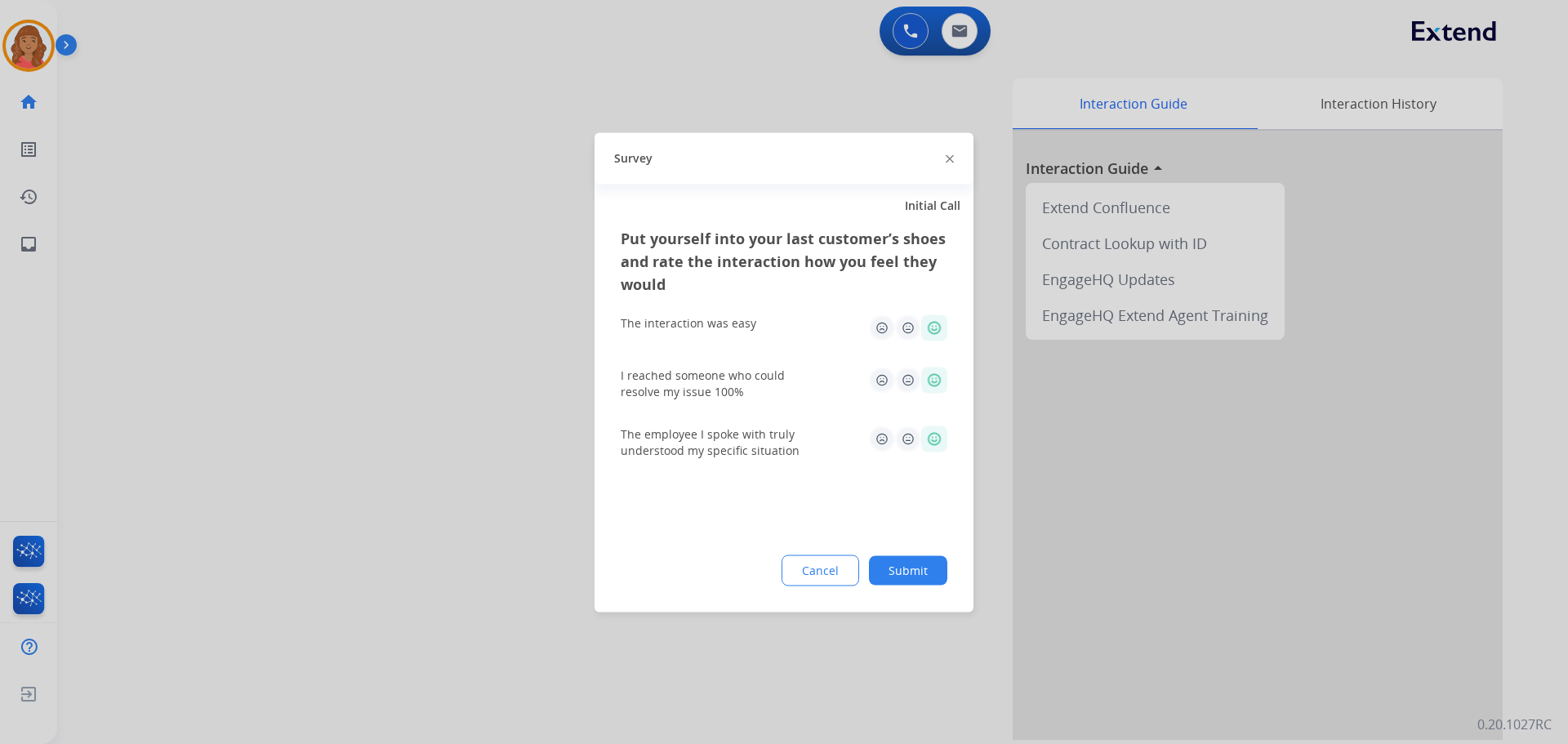
click at [909, 566] on button "Submit" at bounding box center [909, 571] width 79 height 30
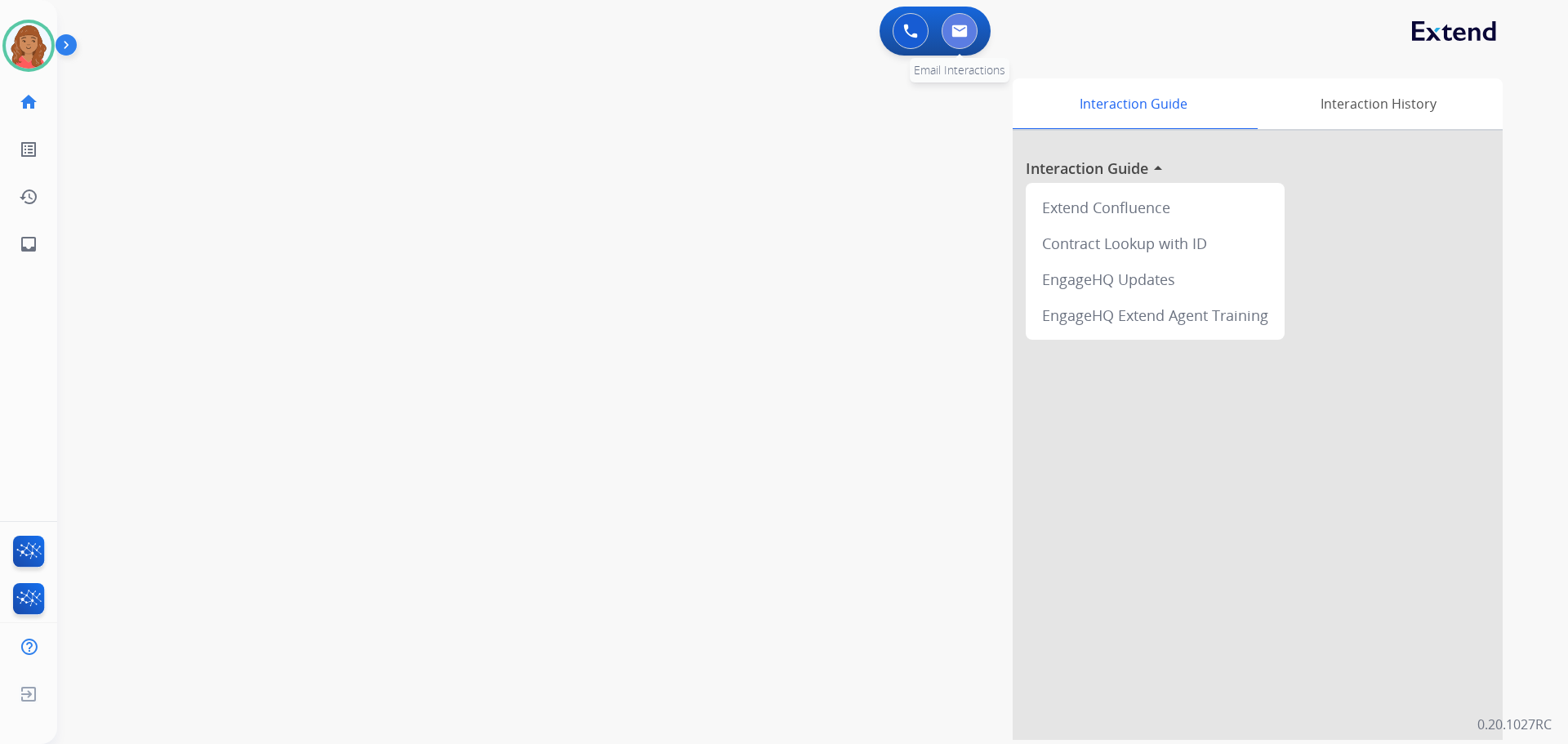
click at [967, 25] on img at bounding box center [960, 31] width 17 height 13
select select "**********"
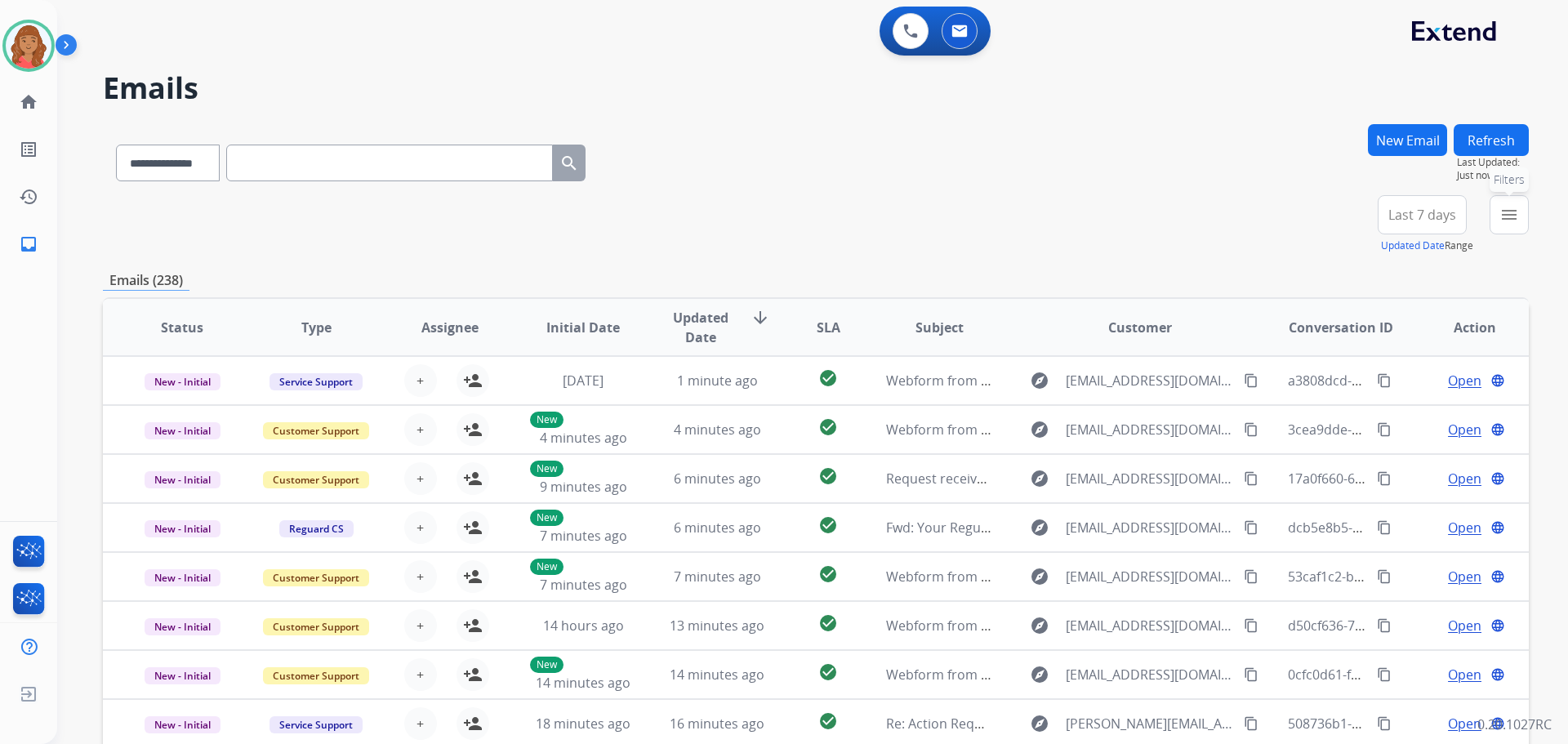
drag, startPoint x: 1496, startPoint y: 220, endPoint x: 1464, endPoint y: 248, distance: 42.5
click at [1499, 222] on button "menu Filters" at bounding box center [1510, 215] width 39 height 39
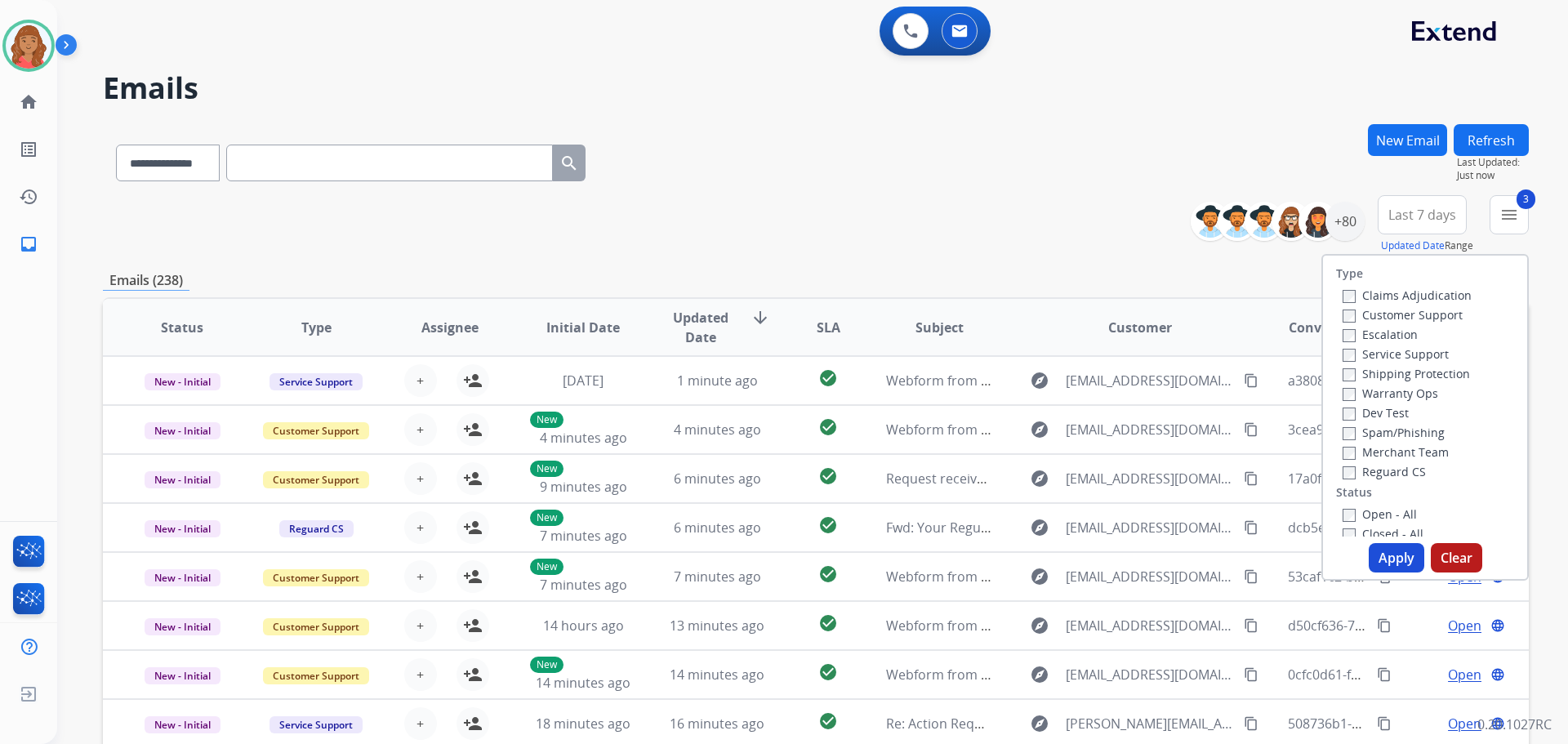
click at [1343, 508] on label "Open - All" at bounding box center [1380, 514] width 74 height 16
click at [1429, 218] on span "Last 7 days" at bounding box center [1422, 215] width 68 height 7
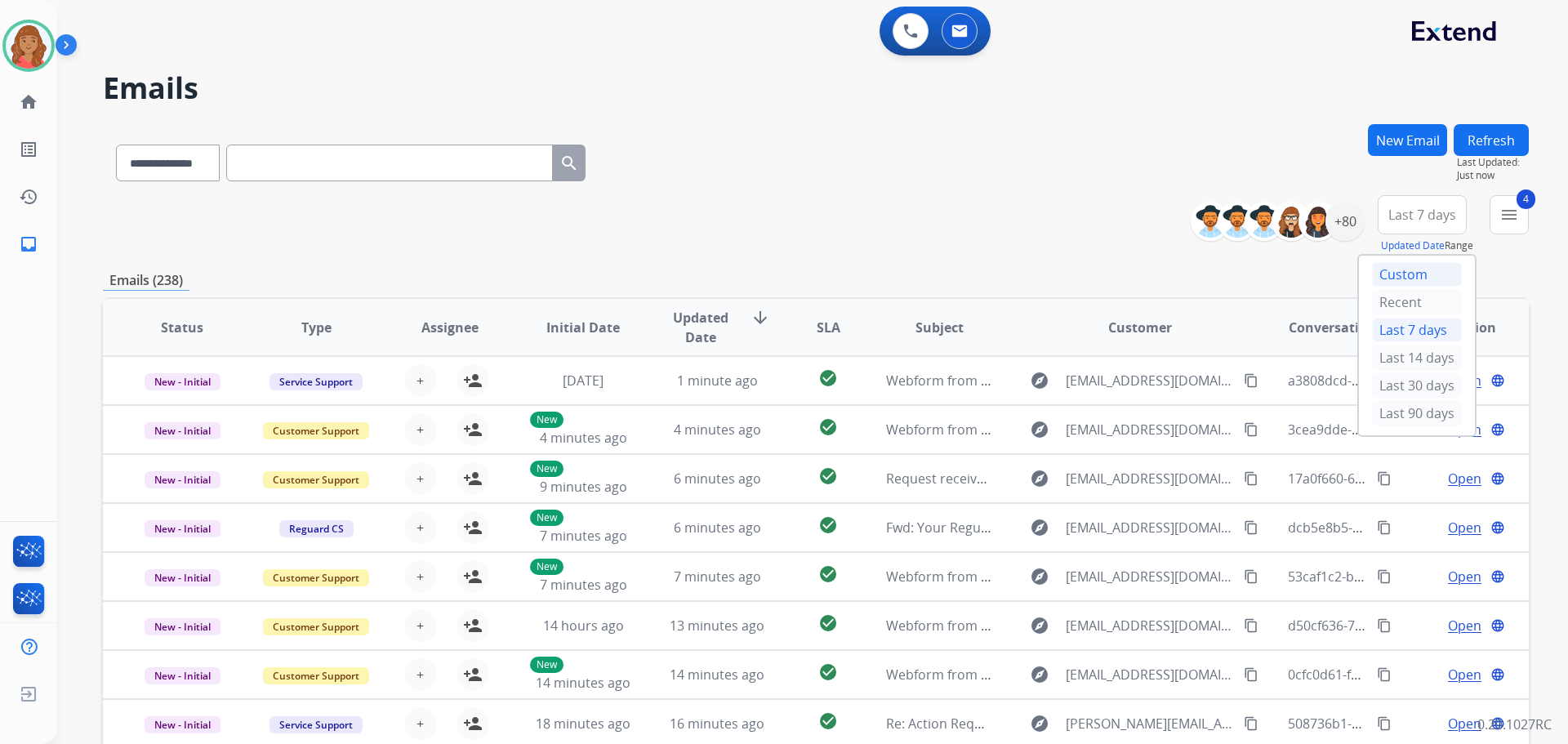
click at [1392, 281] on div "Custom" at bounding box center [1416, 274] width 90 height 25
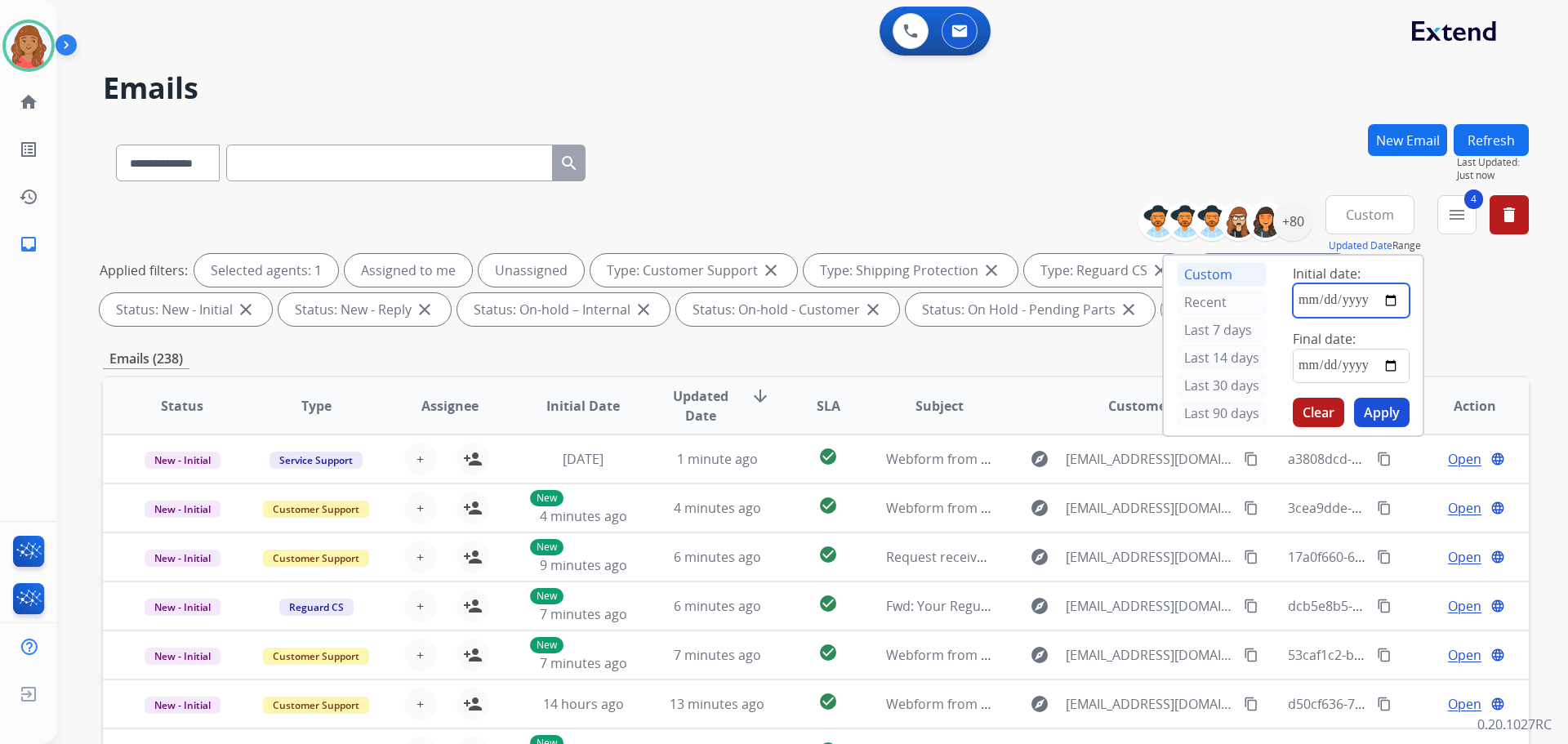
click at [1396, 302] on input "date" at bounding box center [1351, 301] width 117 height 34
type input "**********"
click at [1348, 371] on input "date" at bounding box center [1351, 366] width 117 height 34
click at [1396, 369] on input "date" at bounding box center [1351, 366] width 117 height 34
type input "**********"
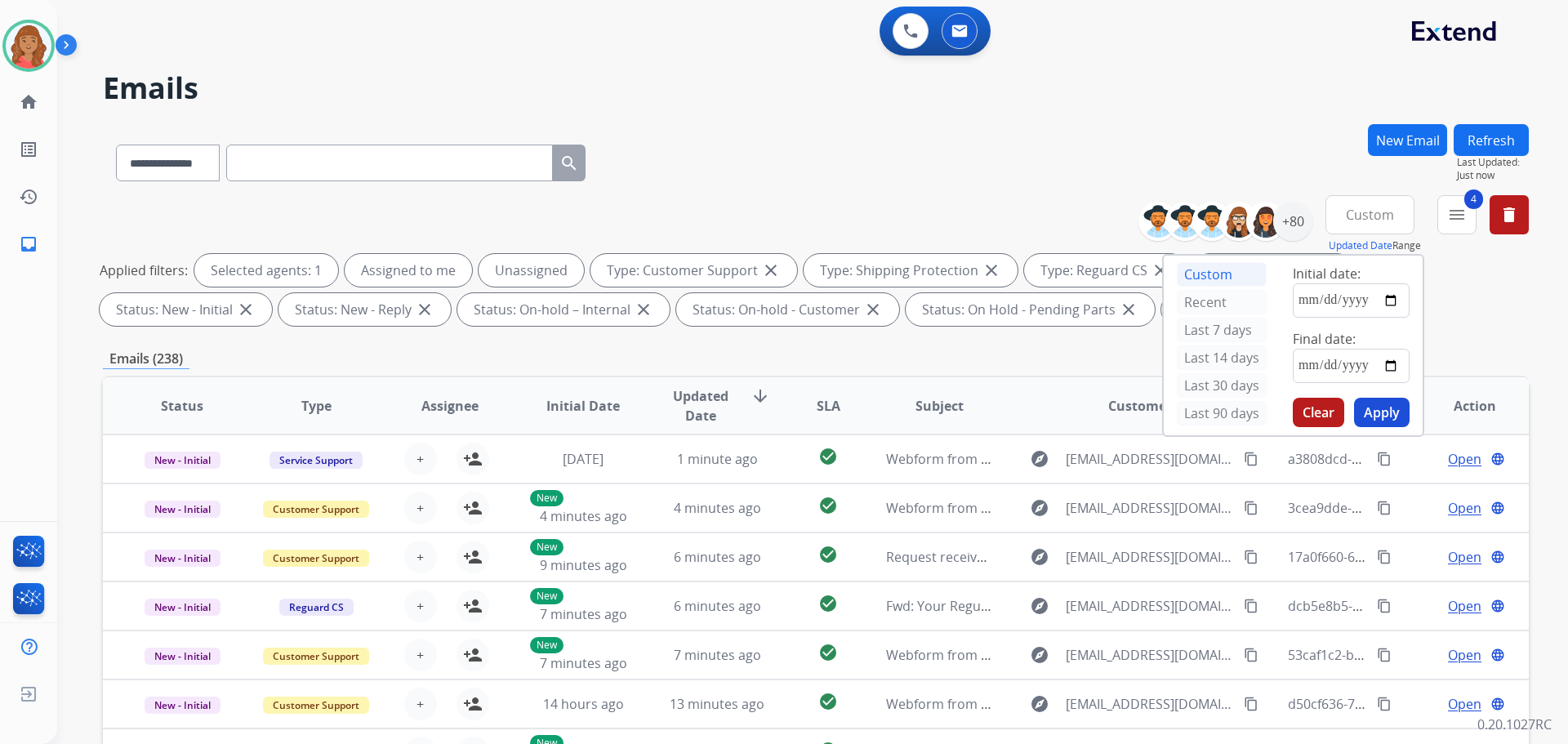
click at [1387, 416] on button "Apply" at bounding box center [1382, 413] width 55 height 30
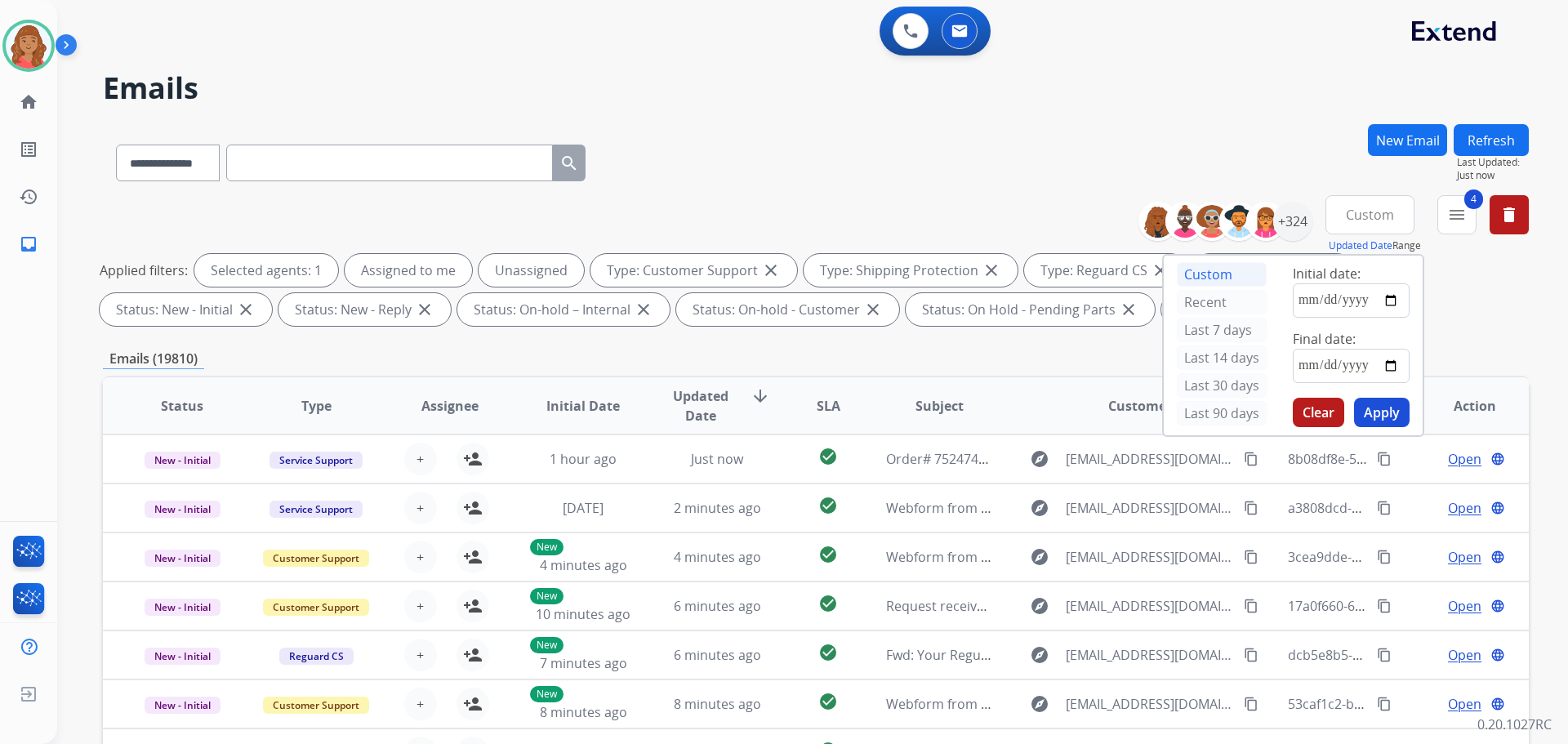
click at [1097, 360] on div "Emails (19810)" at bounding box center [815, 359] width 1426 height 21
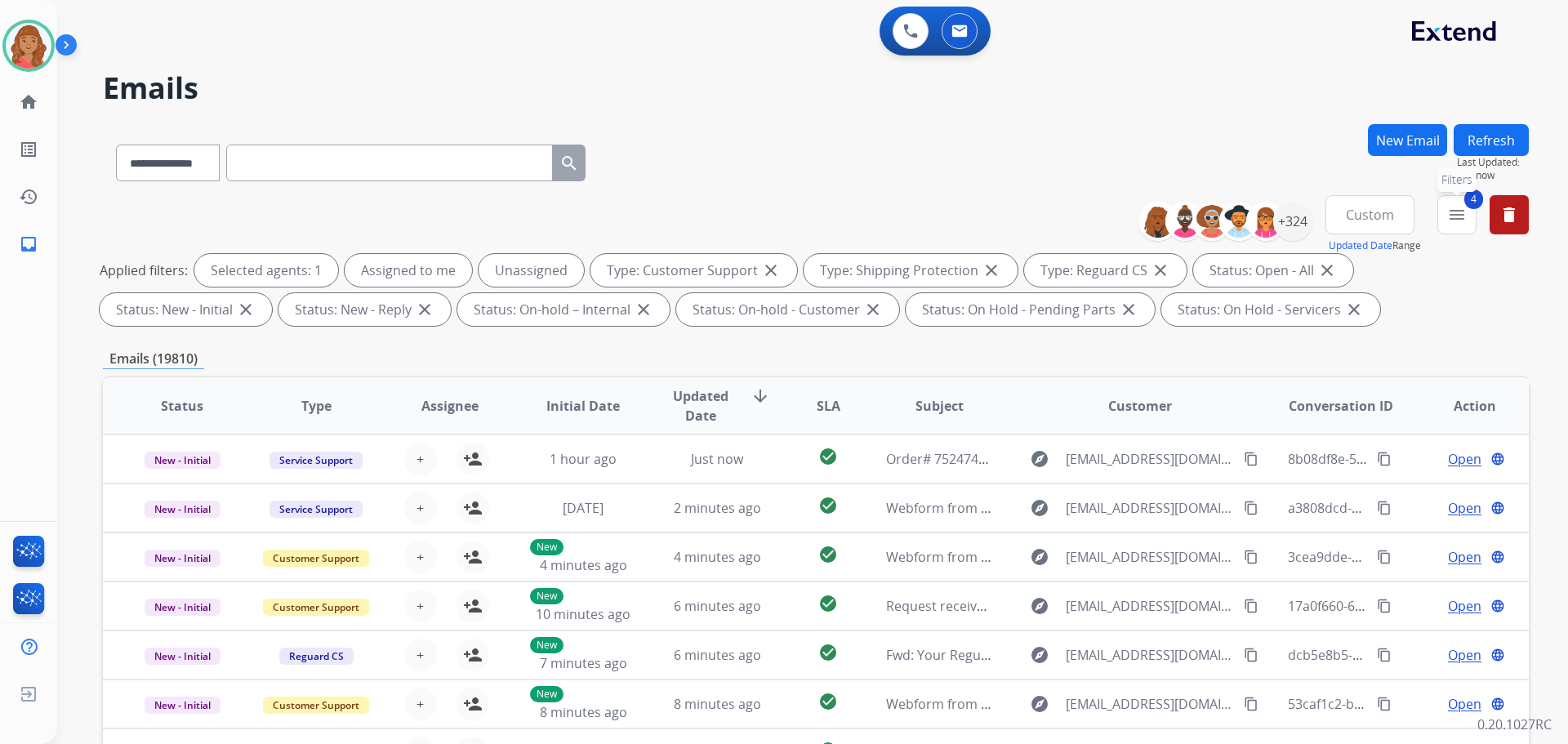
click at [1461, 218] on mat-icon "menu" at bounding box center [1458, 215] width 20 height 20
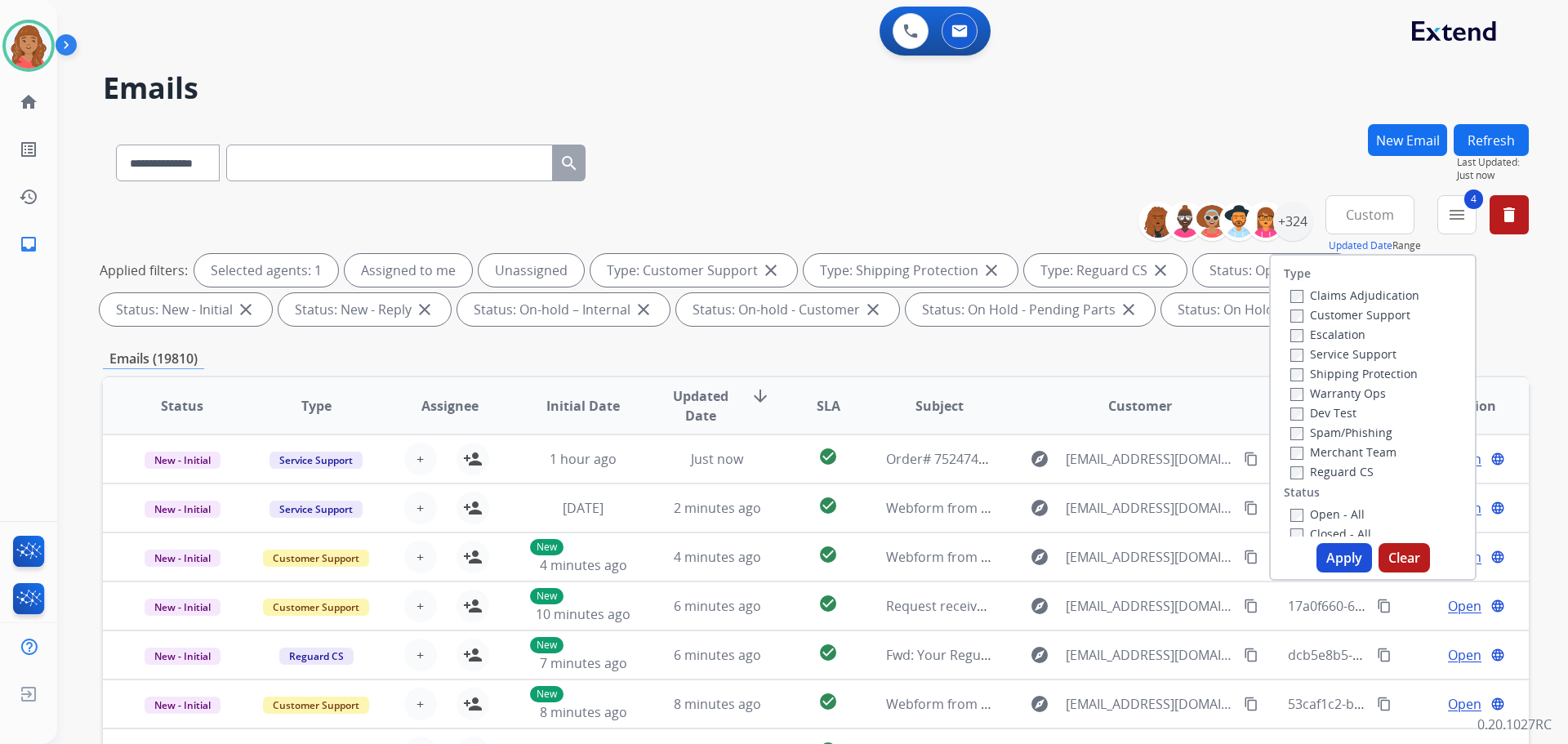
click at [1224, 348] on div "**********" at bounding box center [815, 566] width 1426 height 884
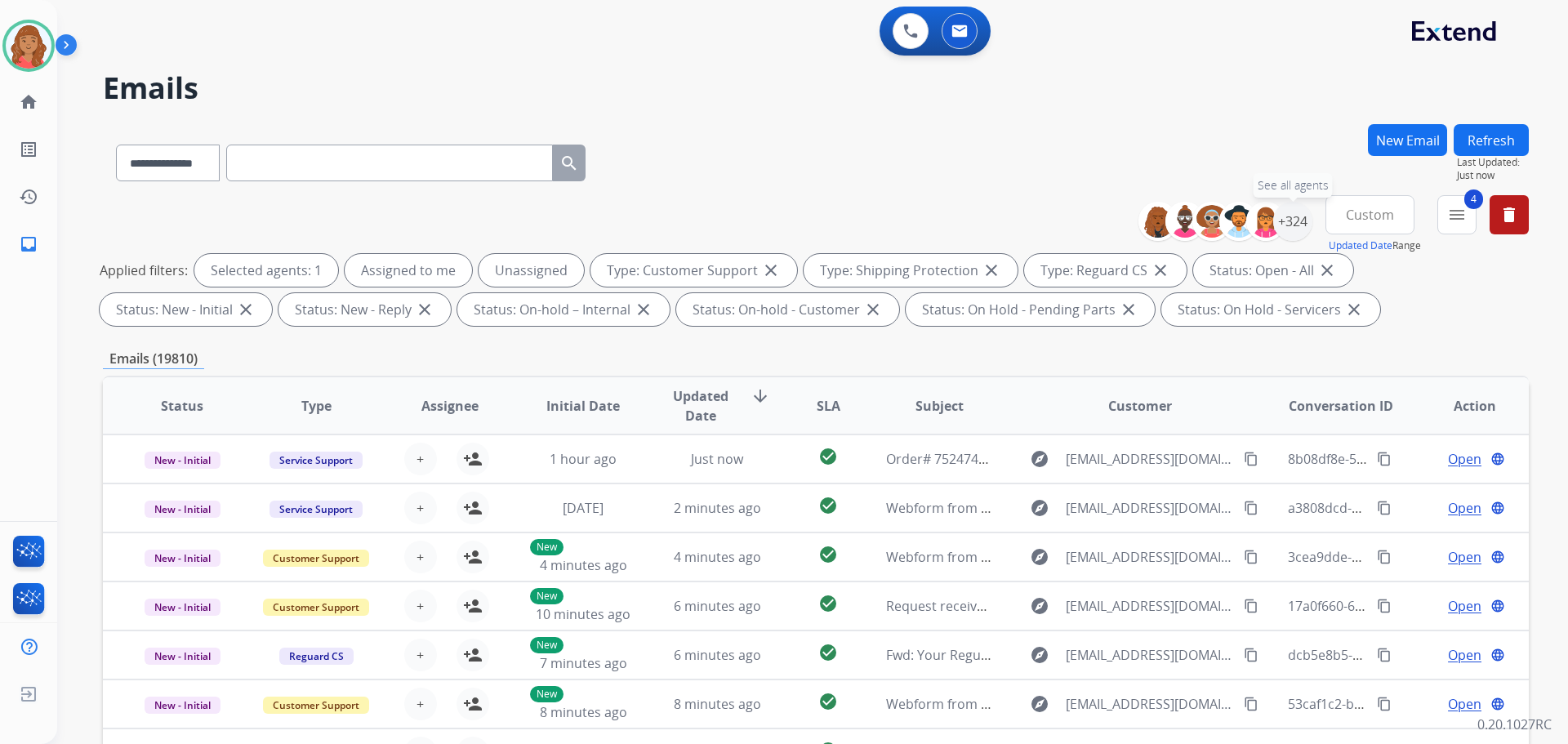
drag, startPoint x: 1290, startPoint y: 230, endPoint x: 1266, endPoint y: 288, distance: 62.8
click at [1291, 232] on div "+324" at bounding box center [1293, 222] width 39 height 39
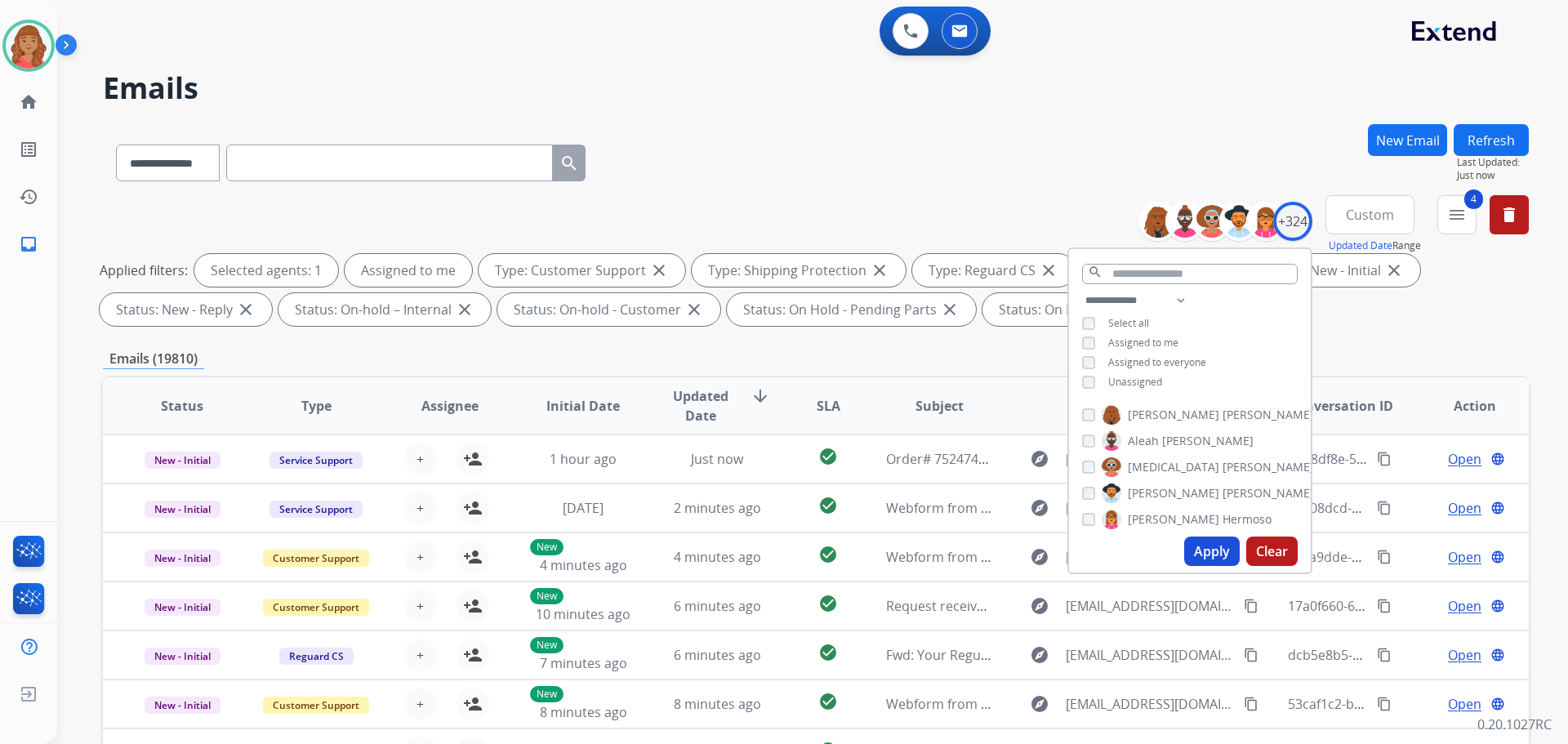
click at [1196, 548] on button "Apply" at bounding box center [1212, 552] width 55 height 30
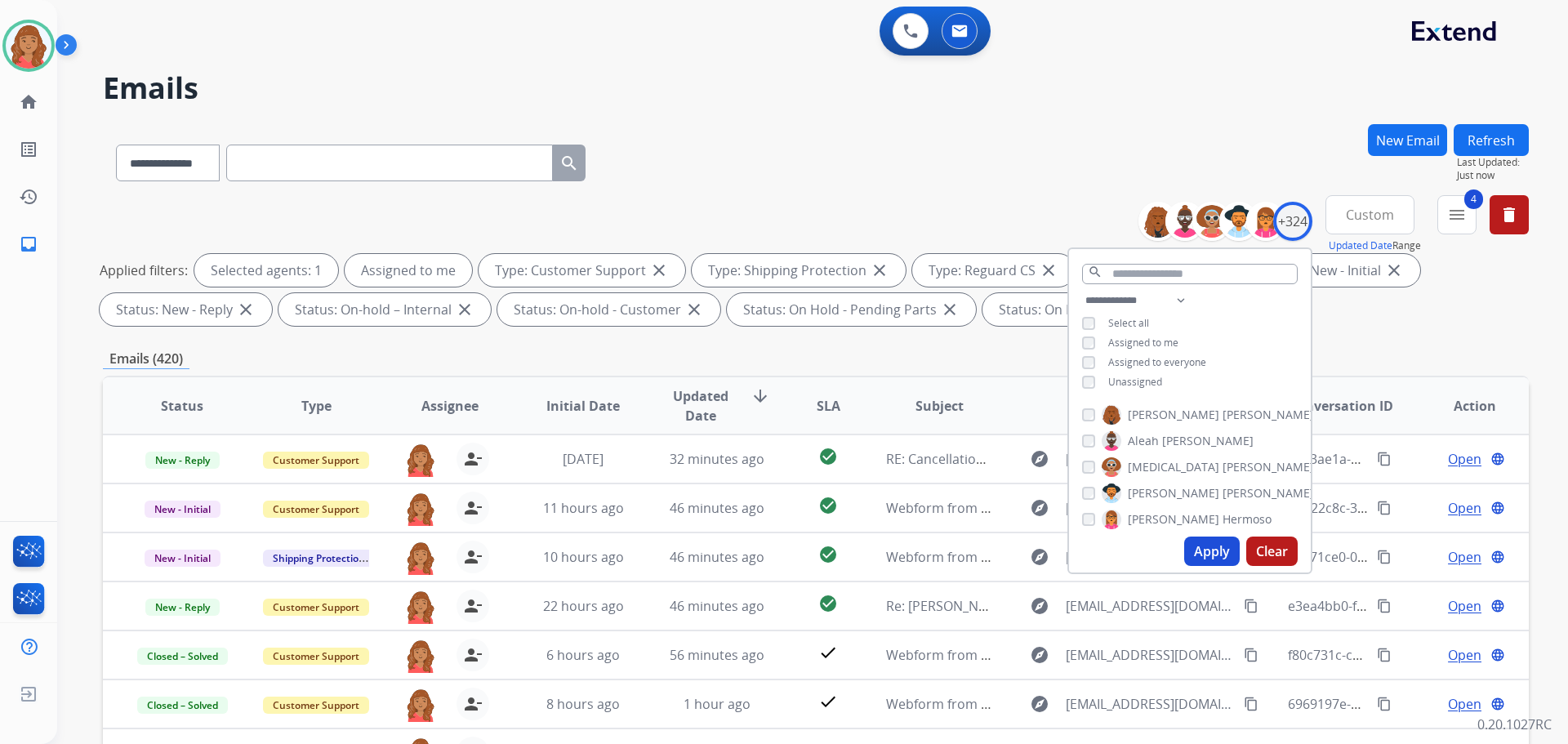
click at [647, 361] on div "Emails (420)" at bounding box center [815, 359] width 1426 height 21
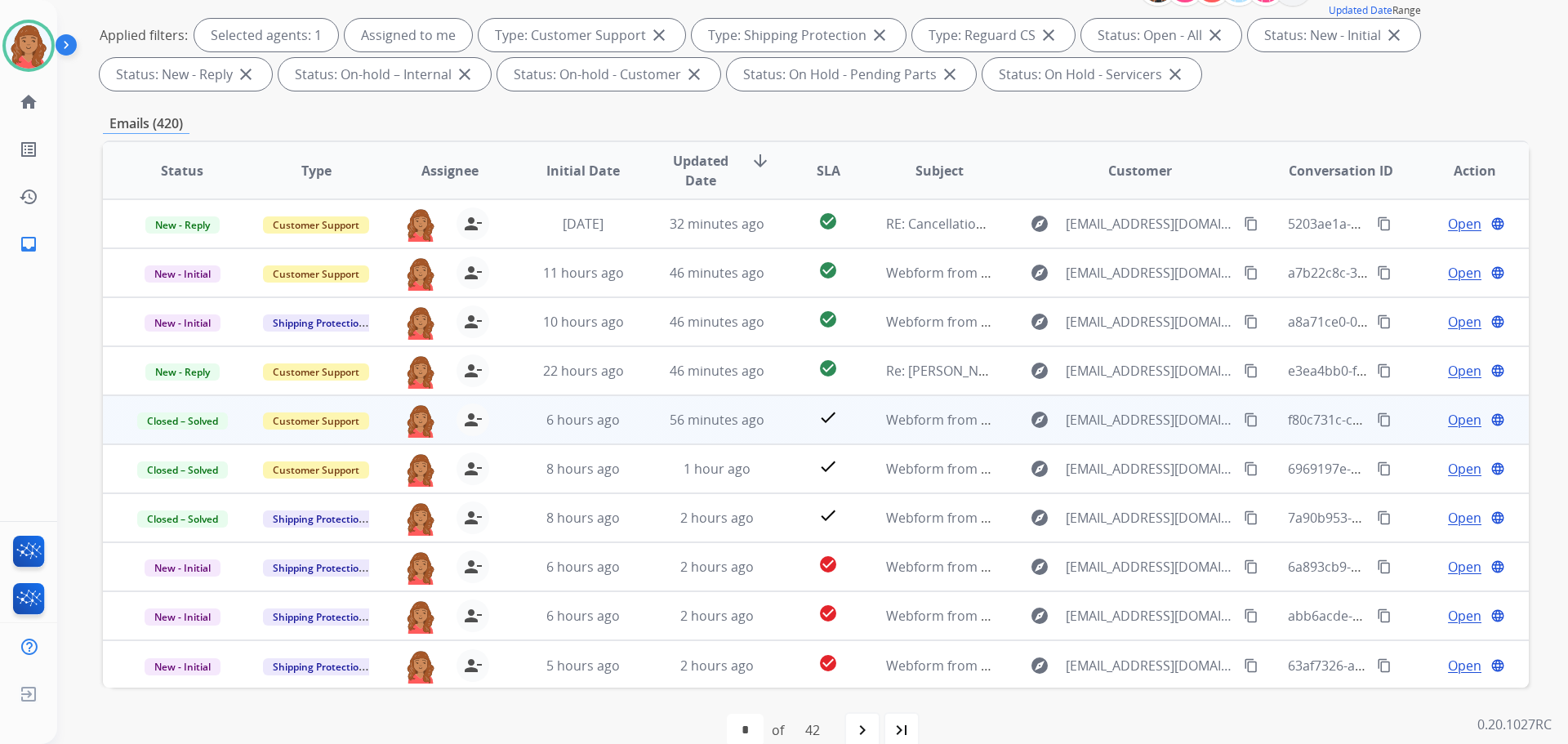
scroll to position [264, 0]
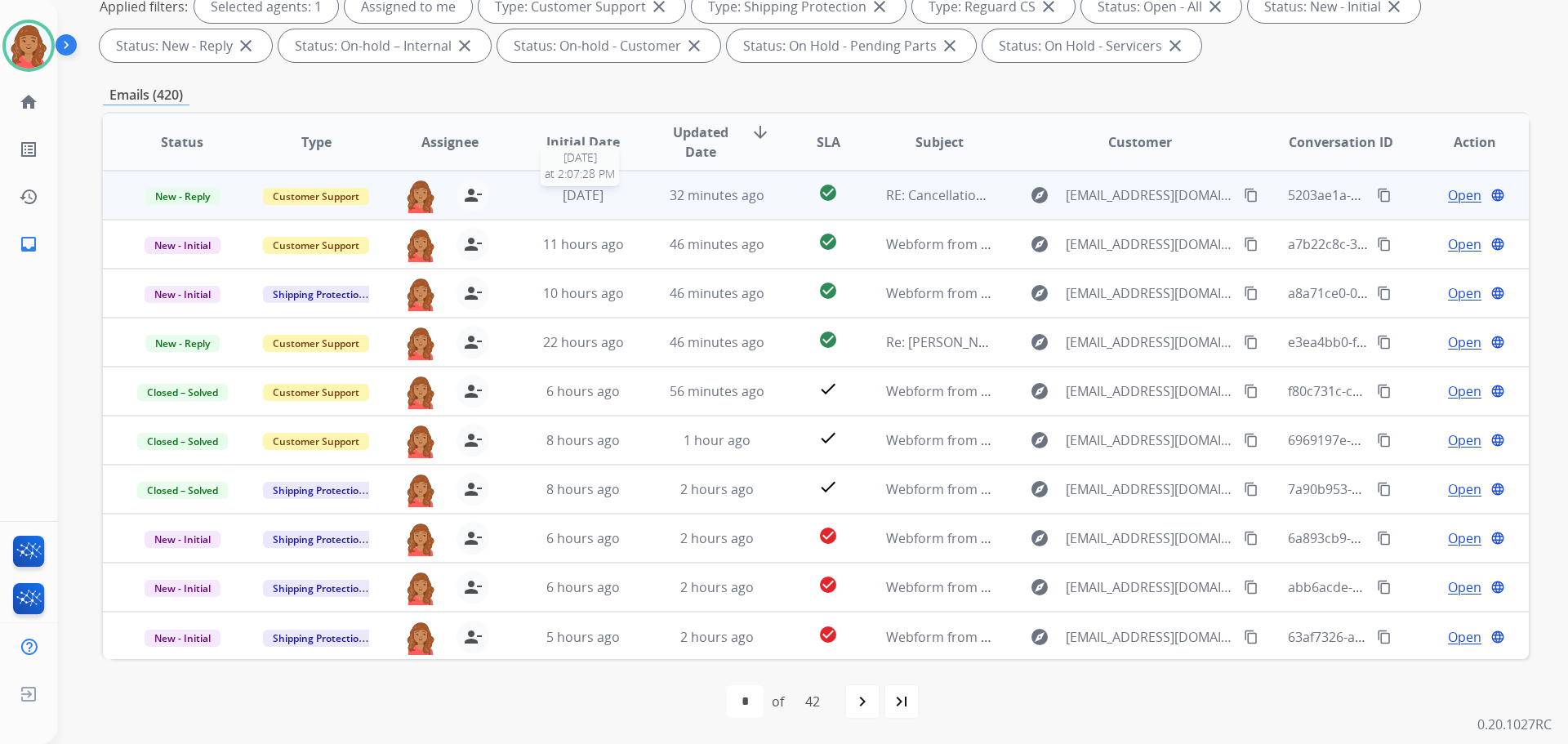
click at [584, 193] on span "5 days ago" at bounding box center [582, 195] width 40 height 18
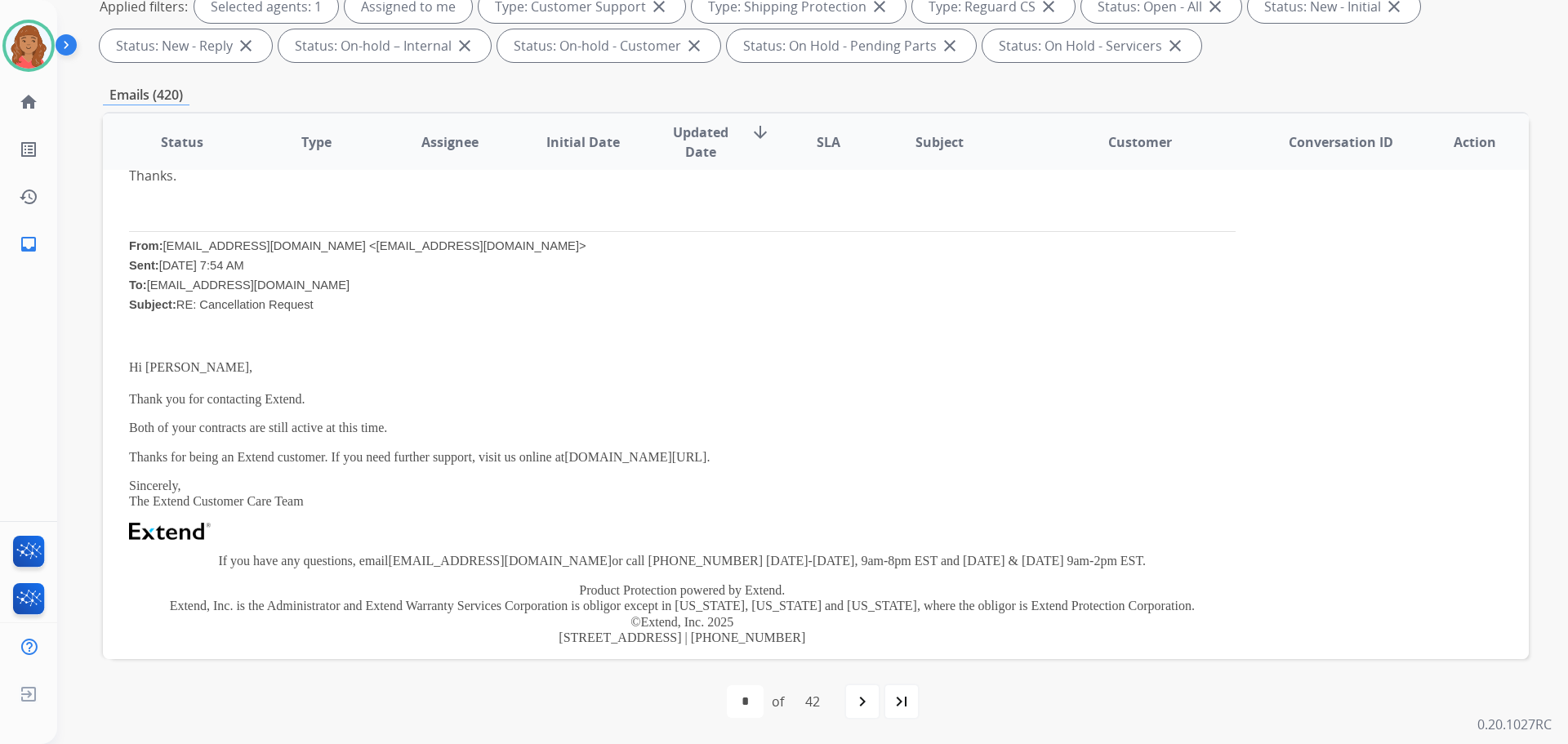
scroll to position [0, 0]
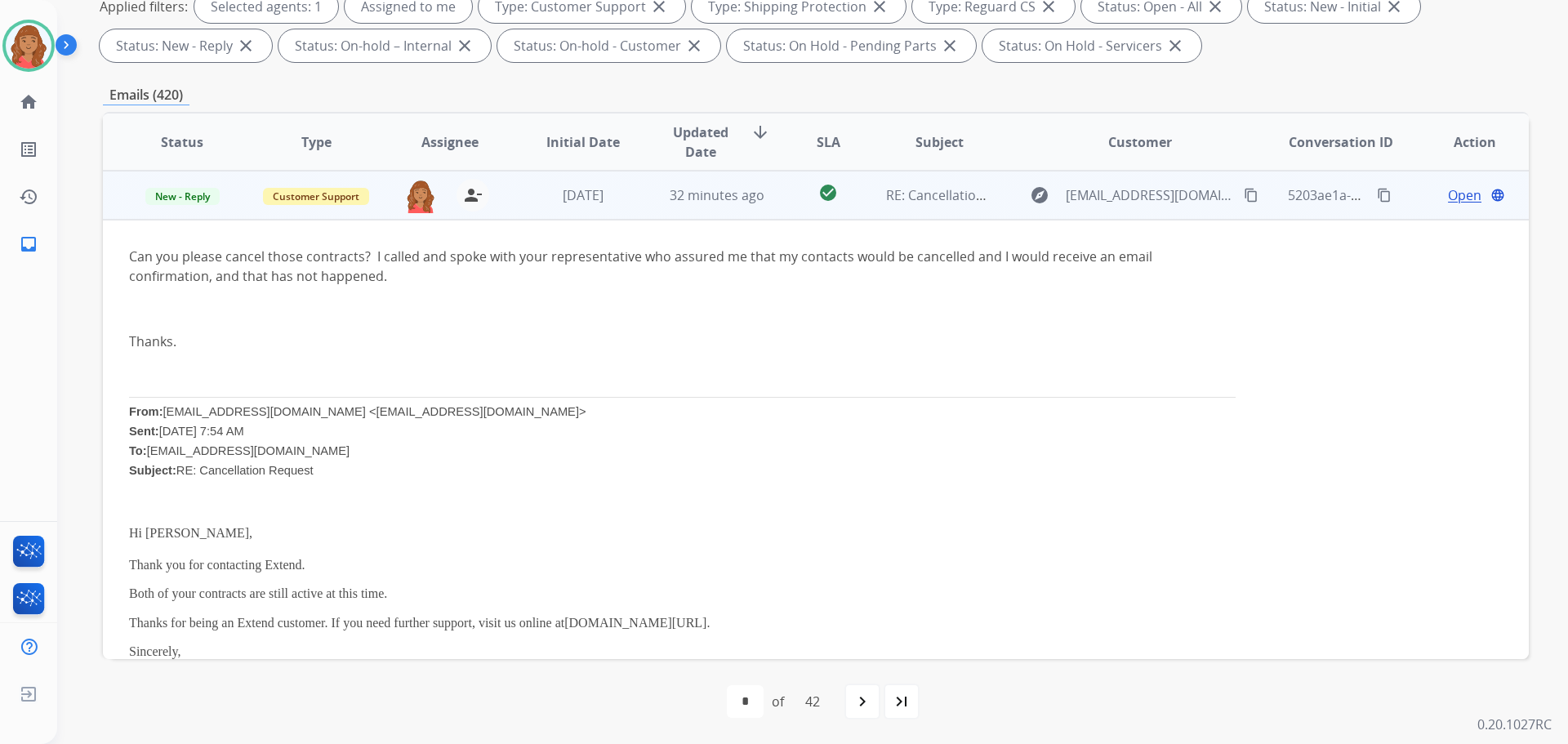
click at [1449, 191] on span "Open" at bounding box center [1466, 195] width 34 height 20
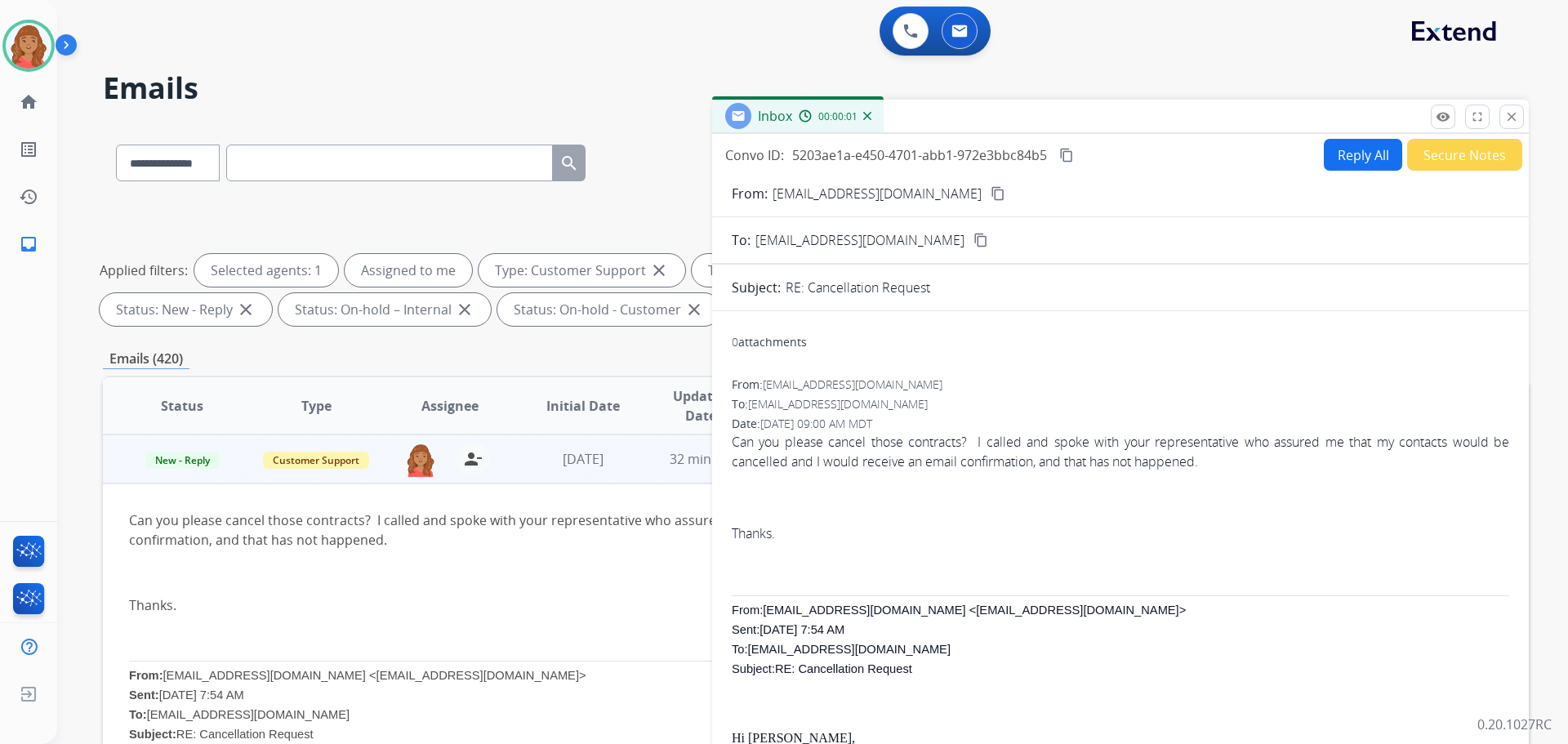
click at [1330, 147] on button "Reply All" at bounding box center [1364, 155] width 79 height 32
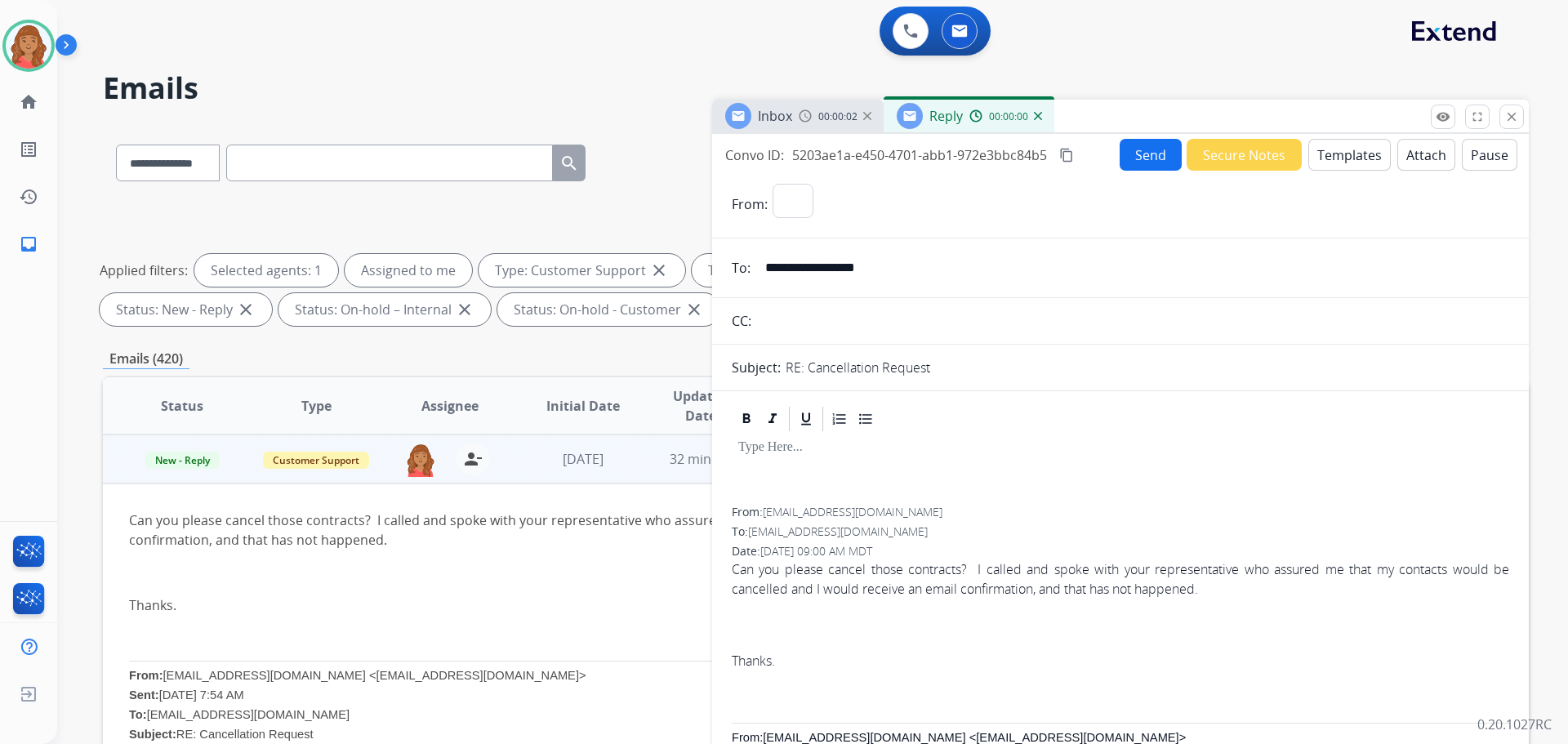
select select "**********"
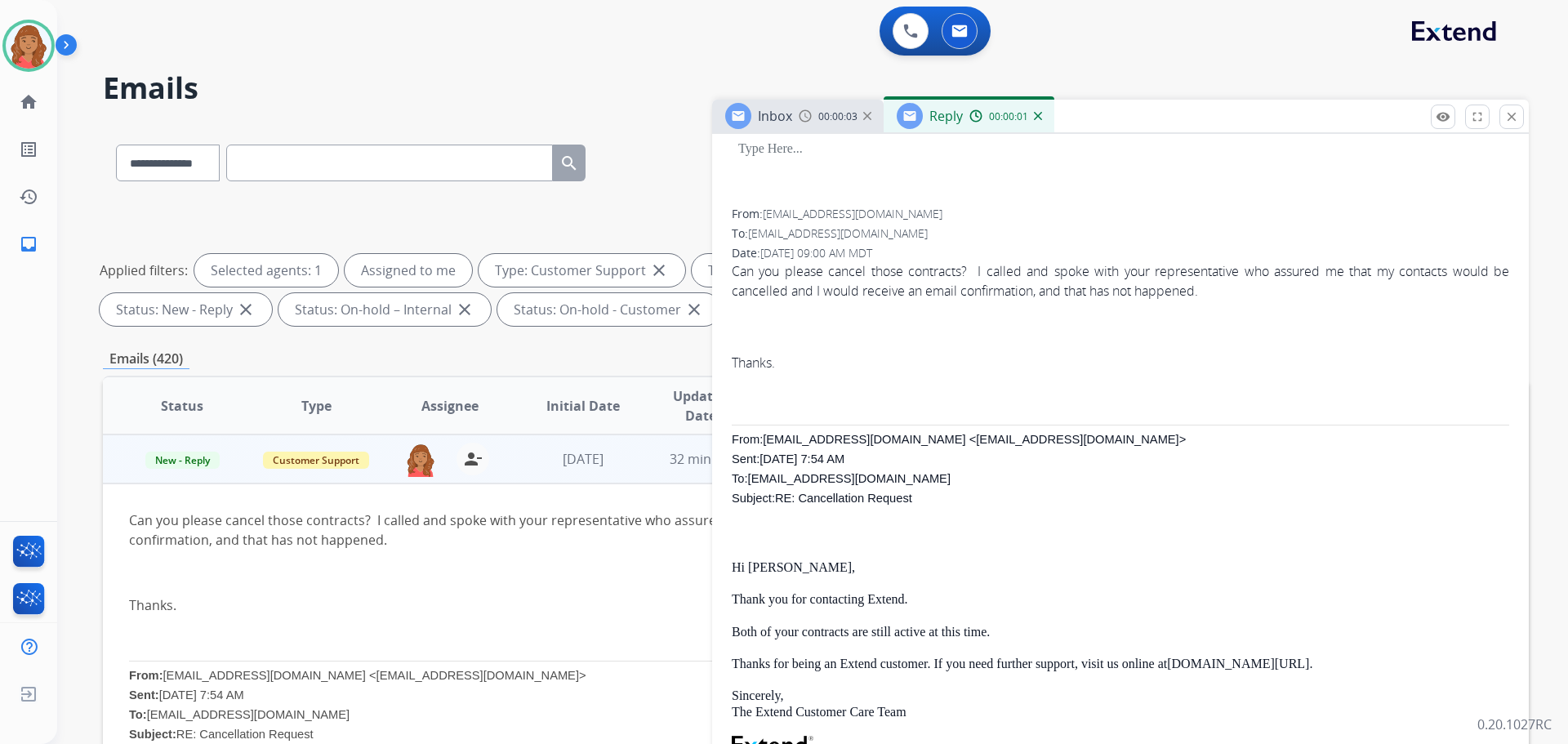
scroll to position [327, 0]
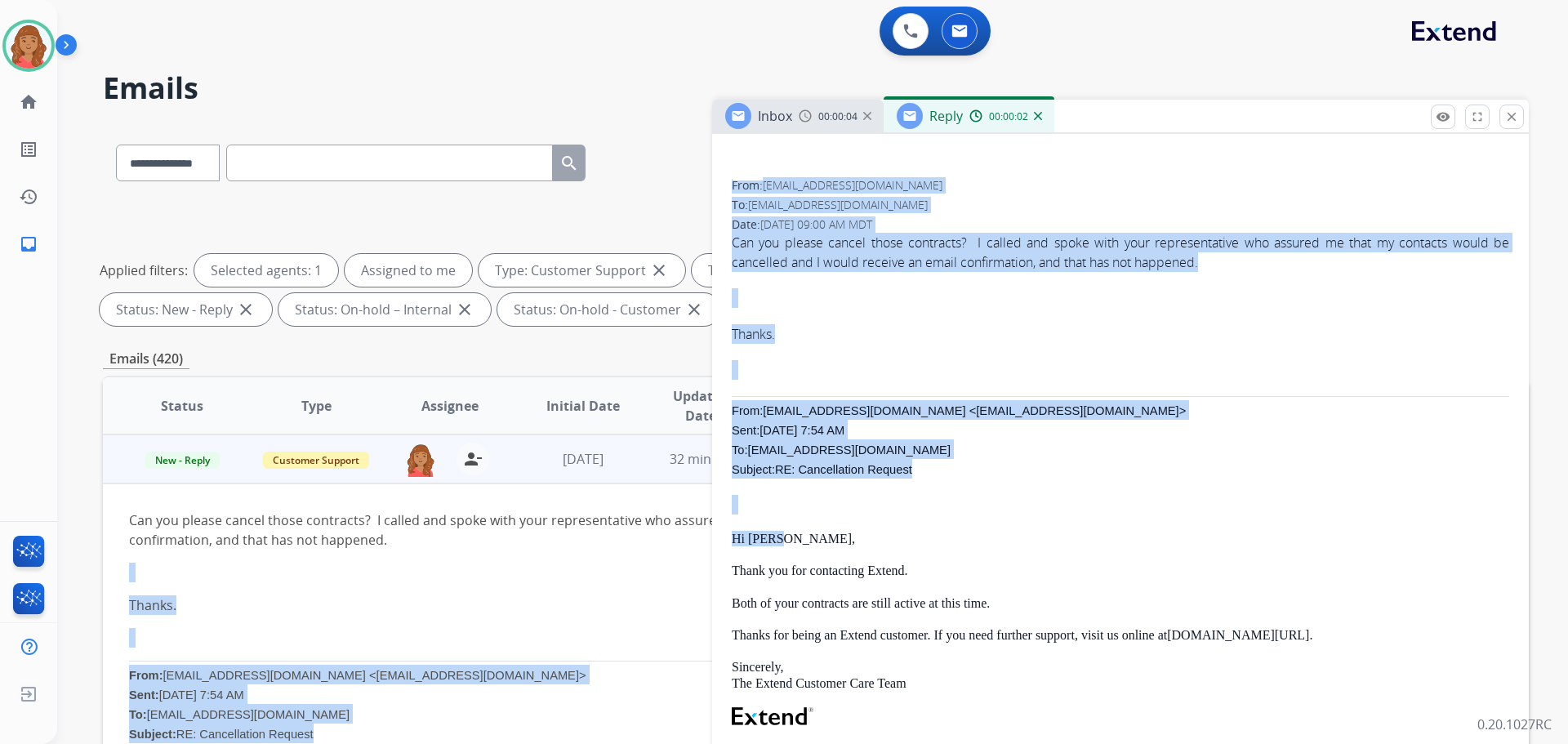
drag, startPoint x: 781, startPoint y: 531, endPoint x: 717, endPoint y: 537, distance: 64.3
click at [710, 533] on div "**********" at bounding box center [815, 566] width 1426 height 884
copy div "Thanks. From: support@extend.com <support@extend.com> Sent: Thursday, September…"
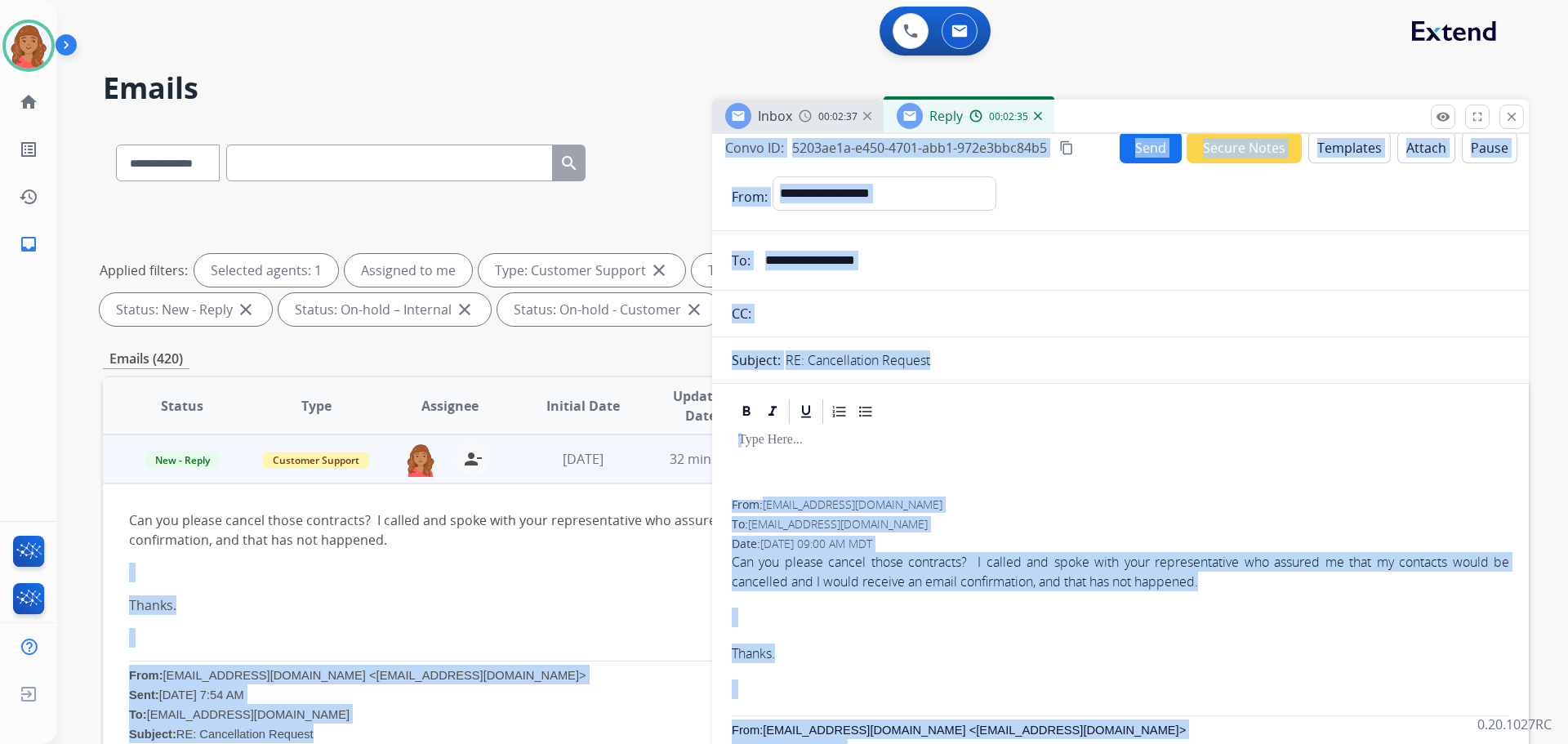
scroll to position [0, 0]
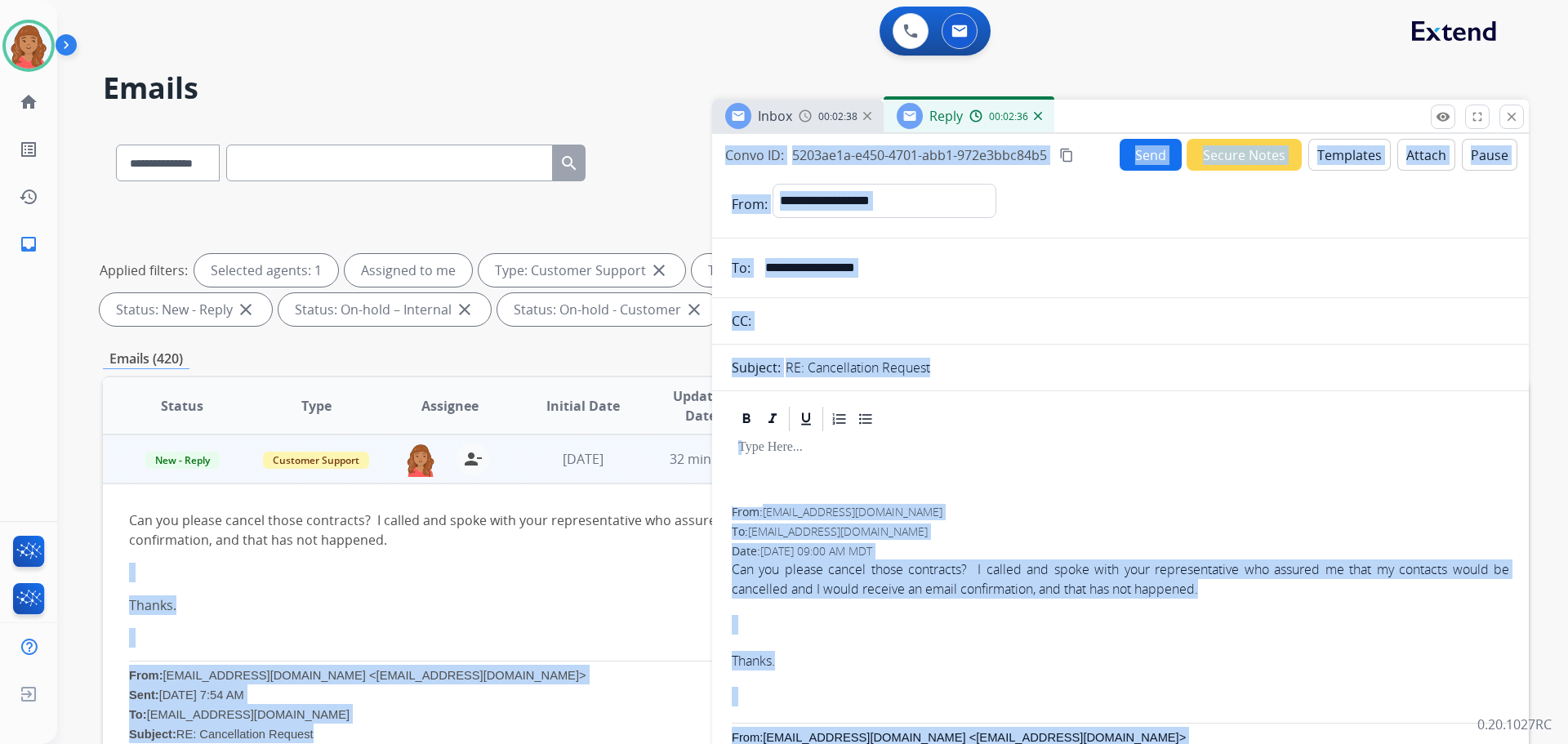
click at [1024, 421] on div at bounding box center [1121, 419] width 778 height 30
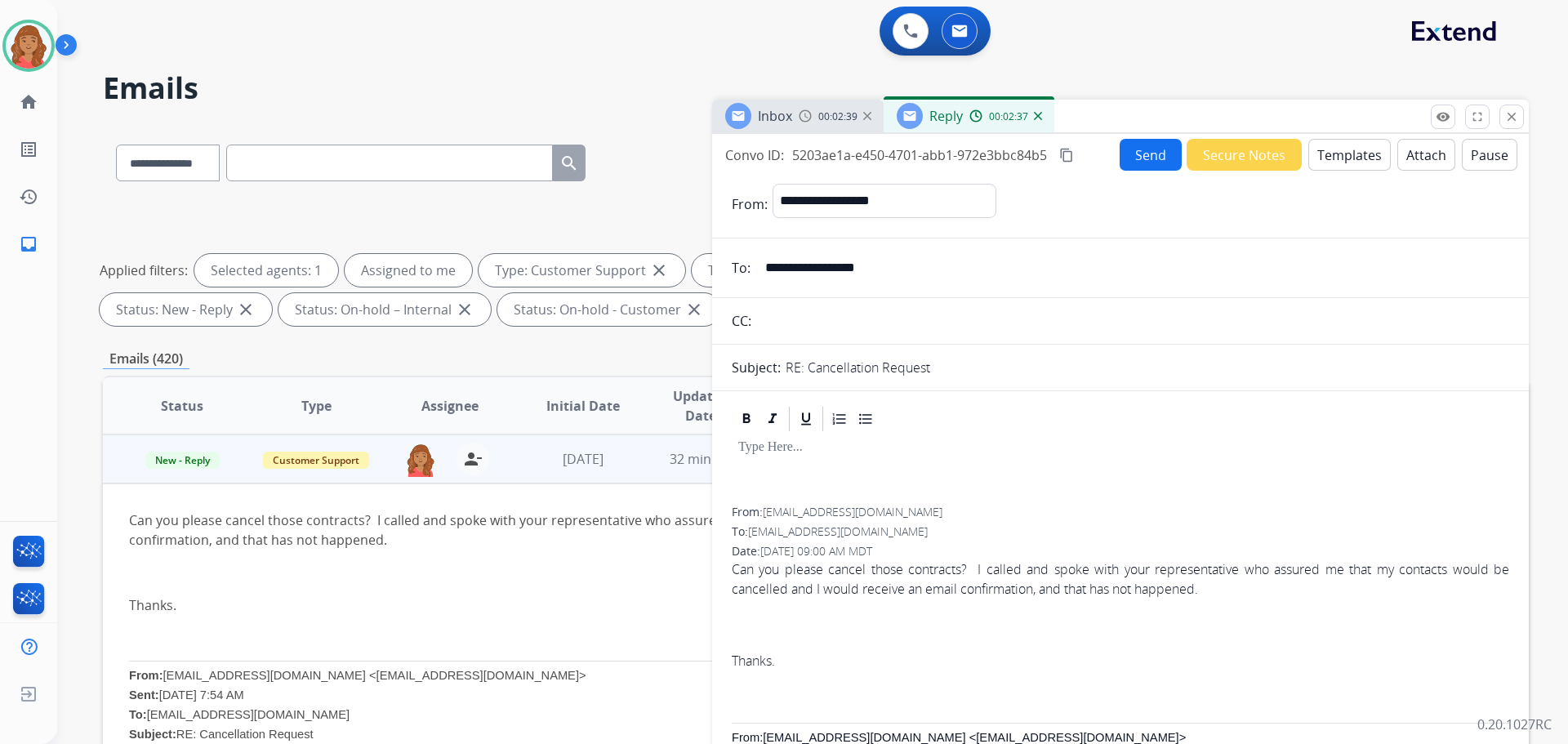
click at [1334, 165] on button "Templates" at bounding box center [1350, 155] width 83 height 32
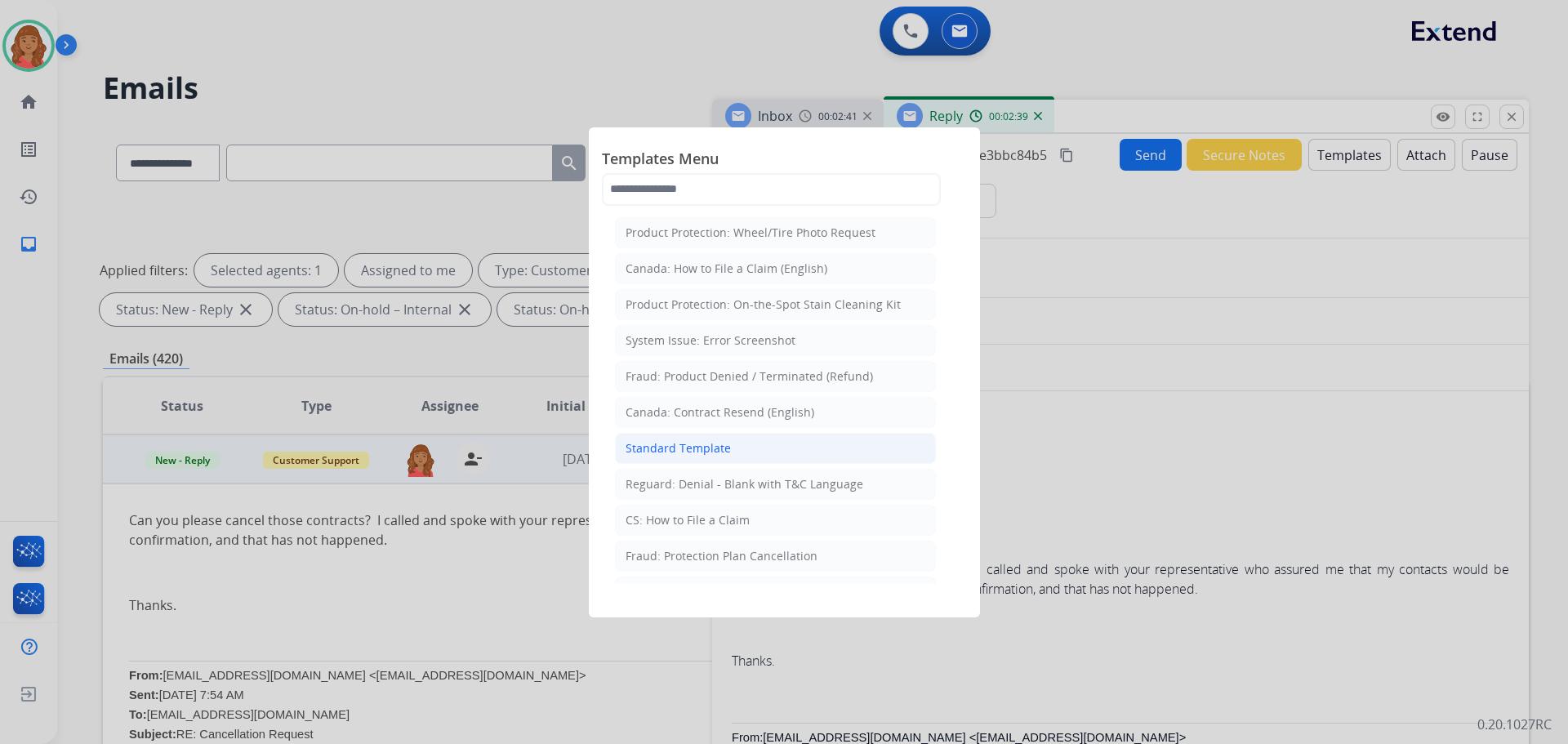
click at [676, 460] on li "Standard Template" at bounding box center [776, 447] width 321 height 31
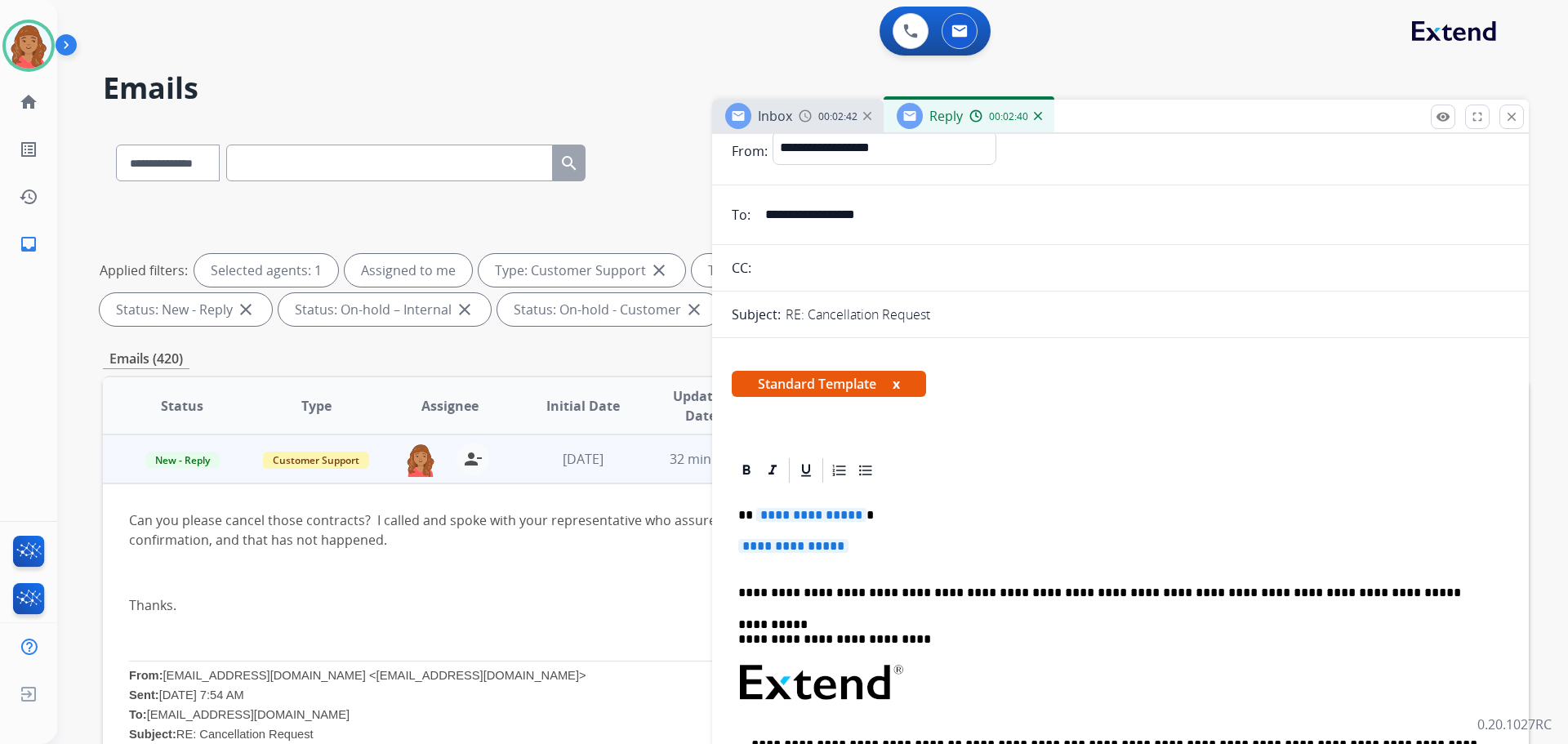
scroll to position [82, 0]
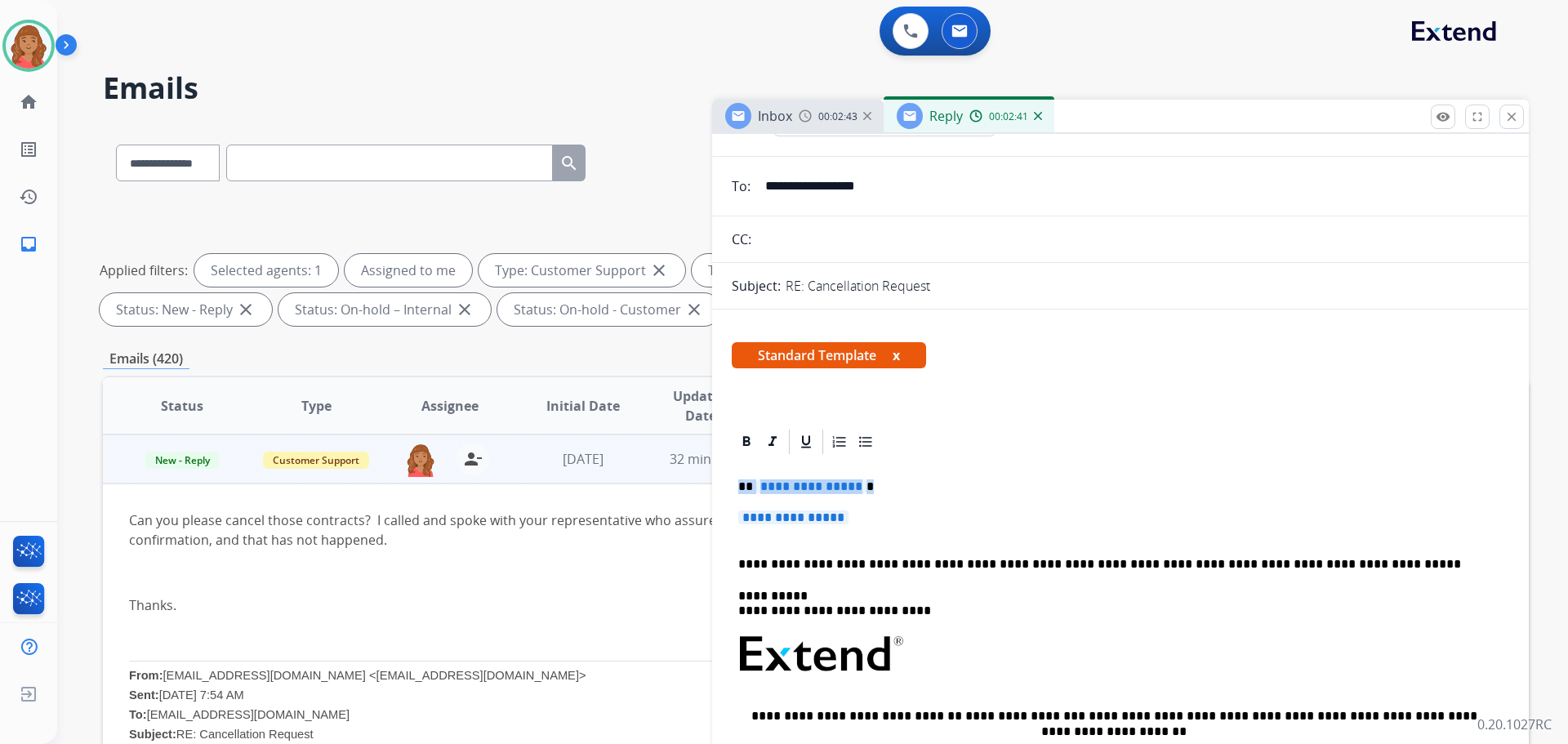
drag, startPoint x: 812, startPoint y: 506, endPoint x: 735, endPoint y: 485, distance: 79.8
drag, startPoint x: 767, startPoint y: 492, endPoint x: 848, endPoint y: 522, distance: 86.4
click at [848, 522] on span "**********" at bounding box center [793, 517] width 110 height 14
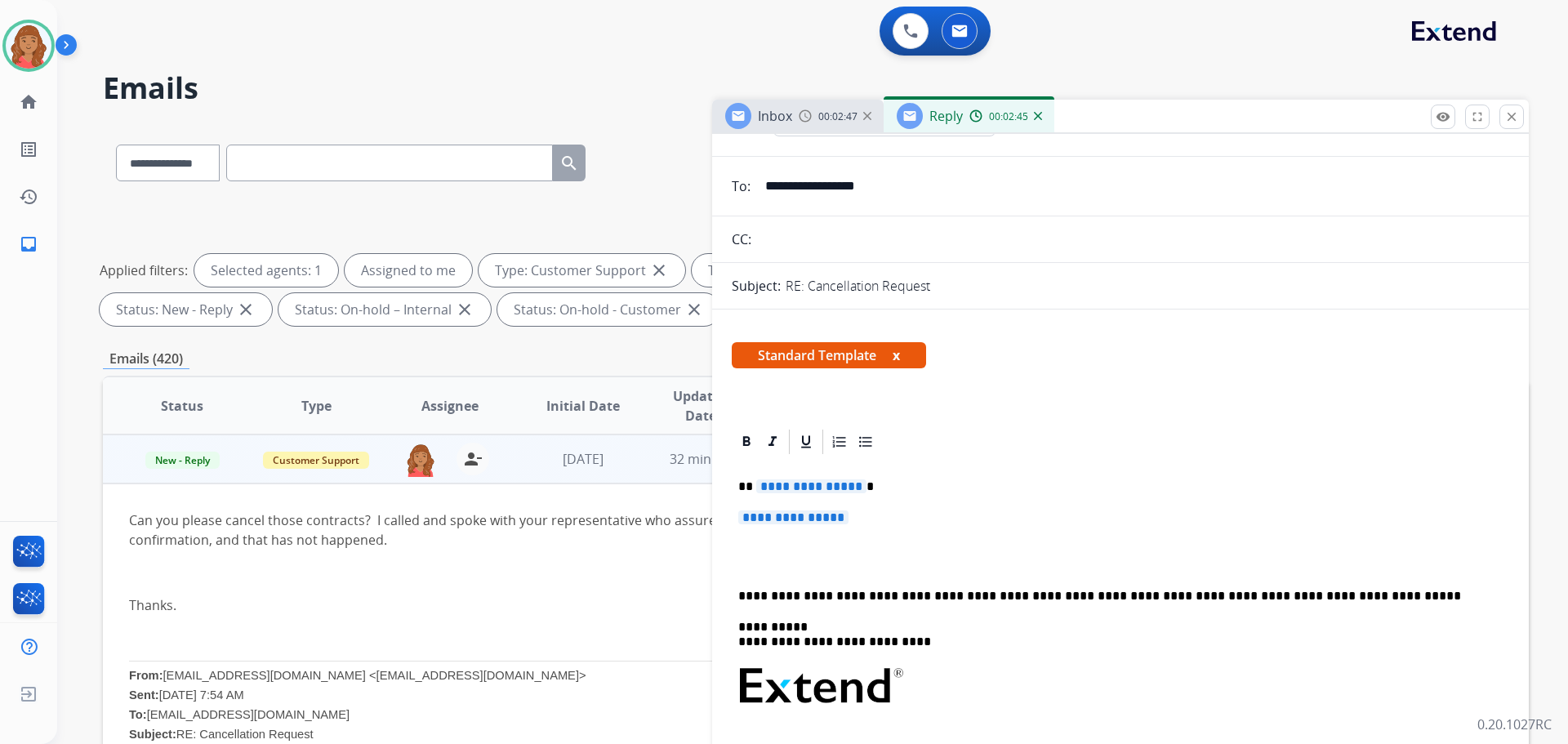
click at [857, 513] on p "**********" at bounding box center [1121, 525] width 765 height 31
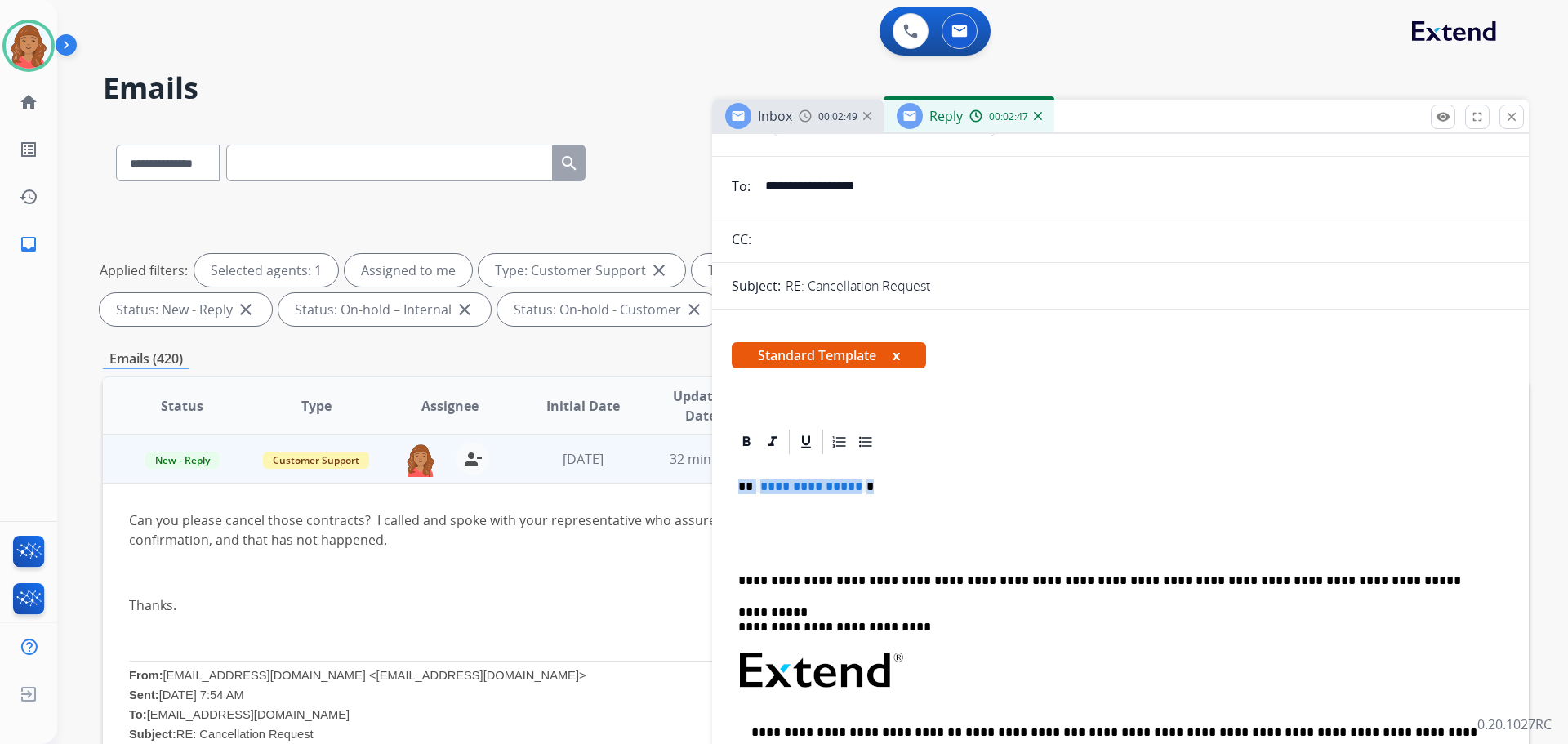
drag, startPoint x: 845, startPoint y: 486, endPoint x: 682, endPoint y: 489, distance: 163.0
click at [667, 483] on div "**********" at bounding box center [815, 566] width 1426 height 884
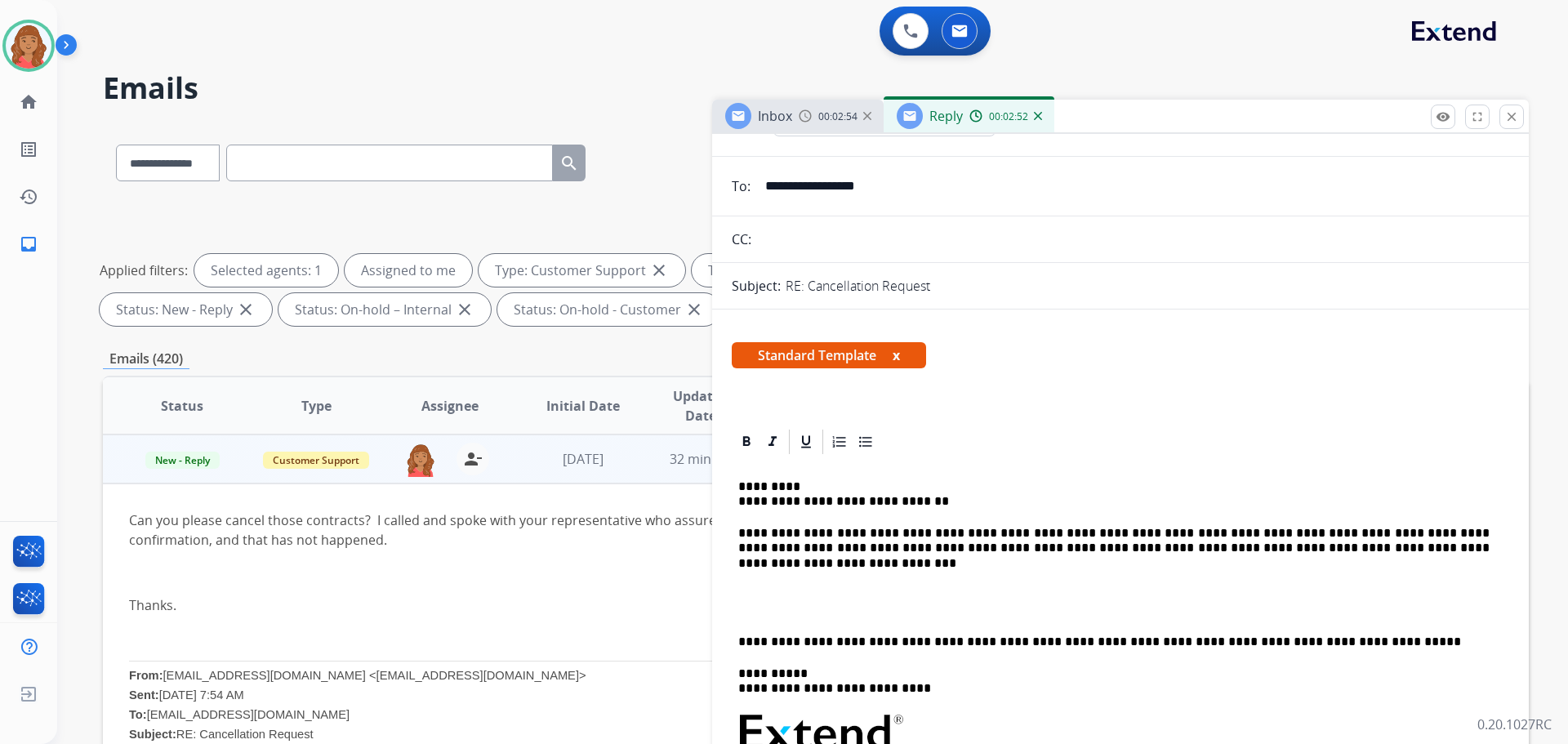
click at [734, 501] on div "**********" at bounding box center [1121, 731] width 778 height 551
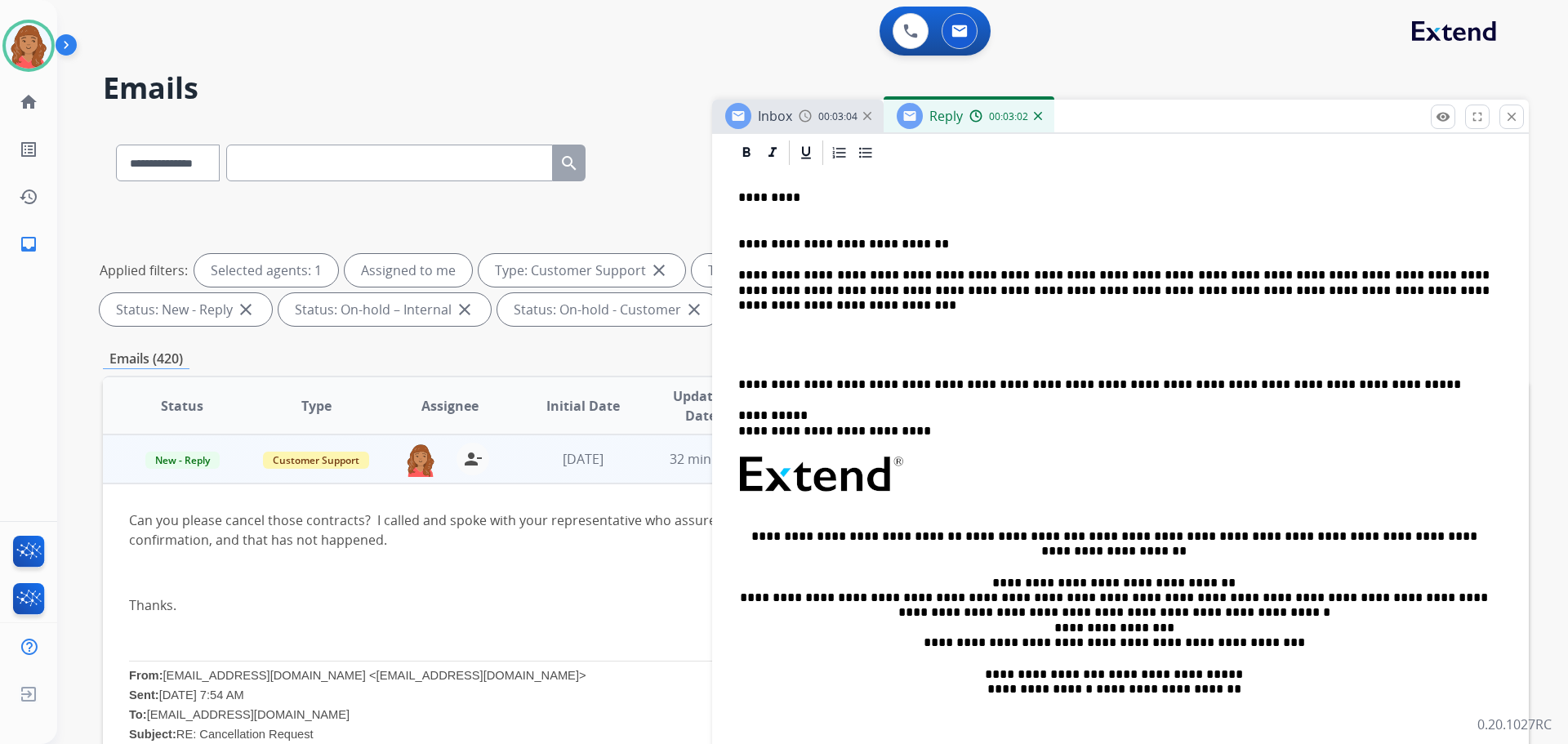
scroll to position [377, 0]
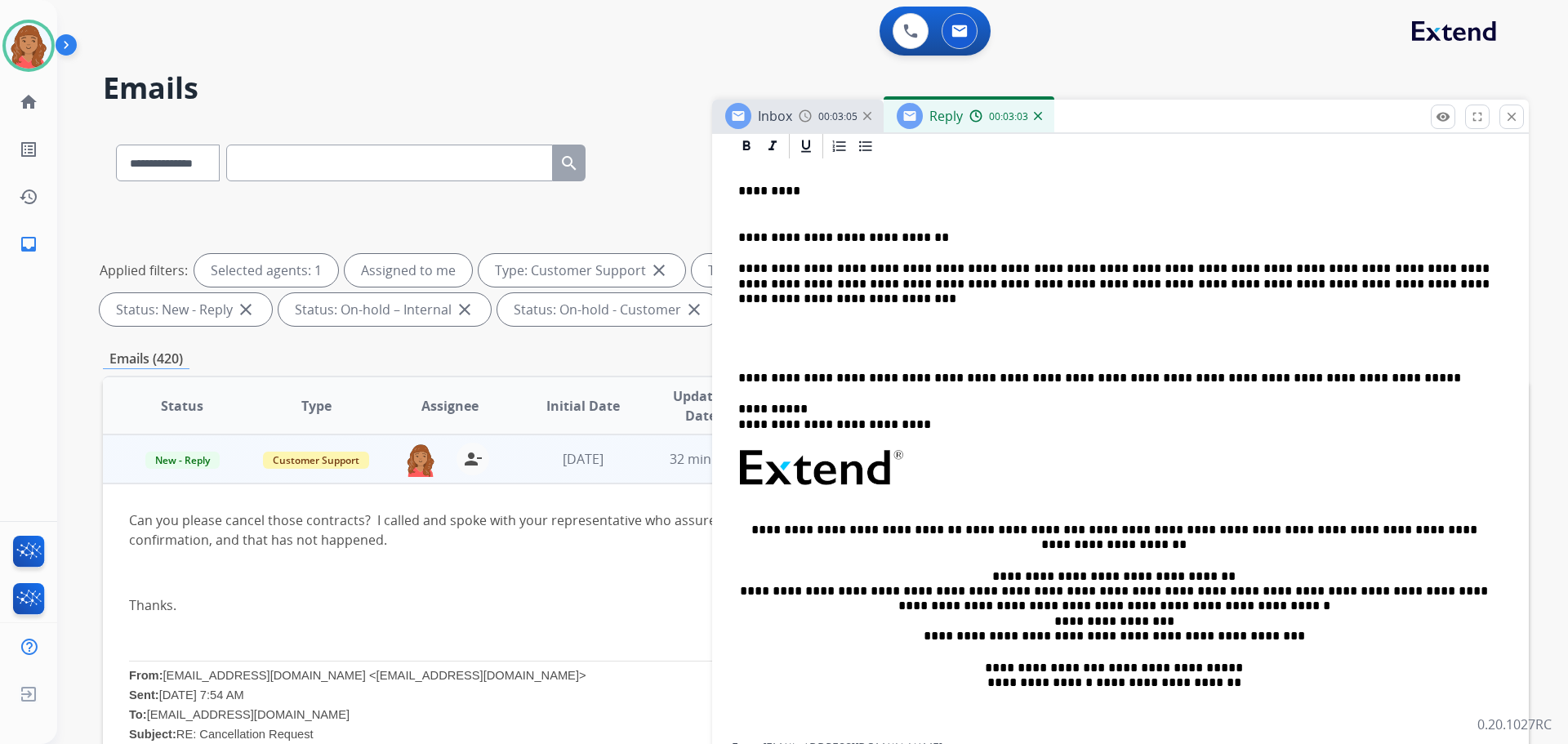
click at [742, 377] on p "**********" at bounding box center [1114, 377] width 752 height 15
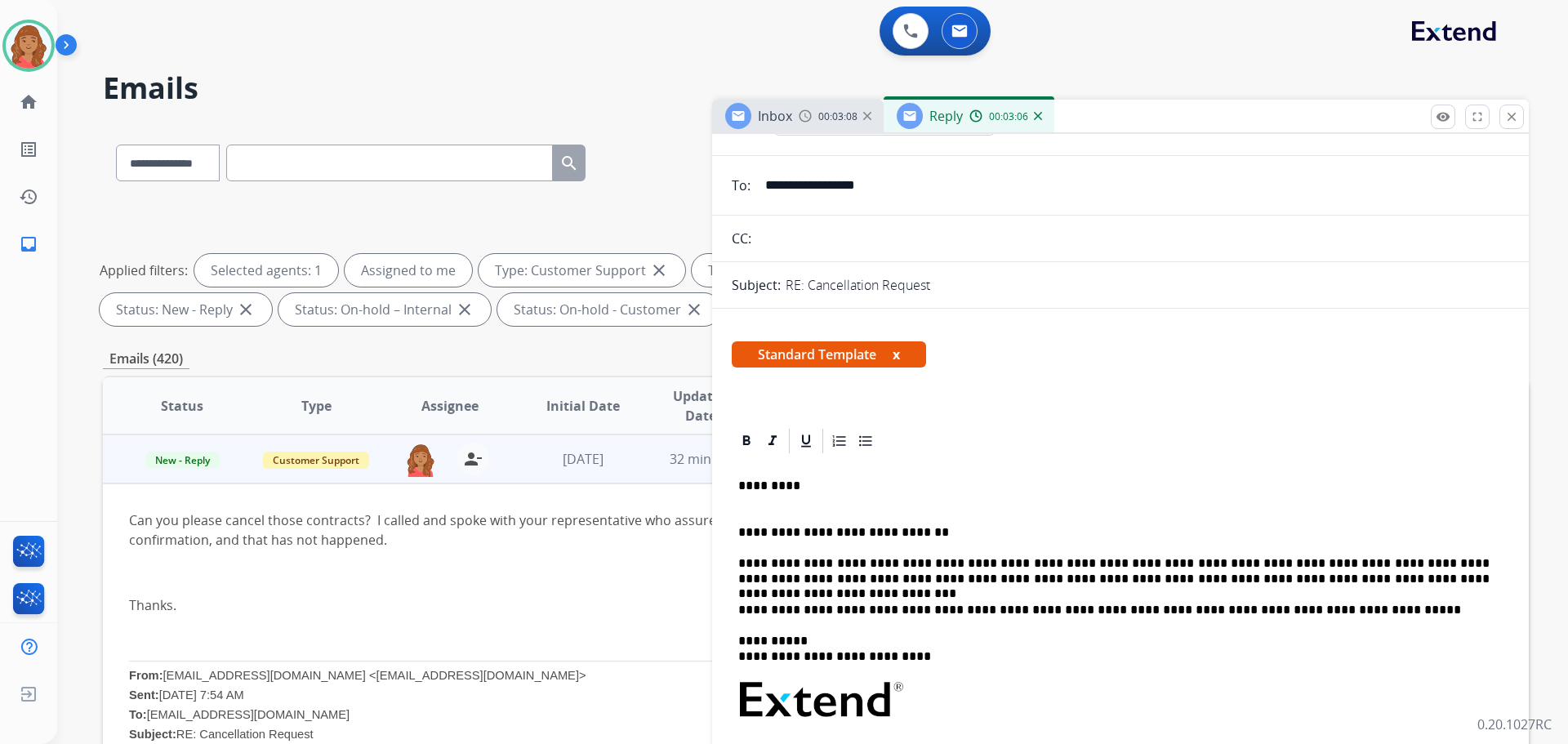
scroll to position [0, 0]
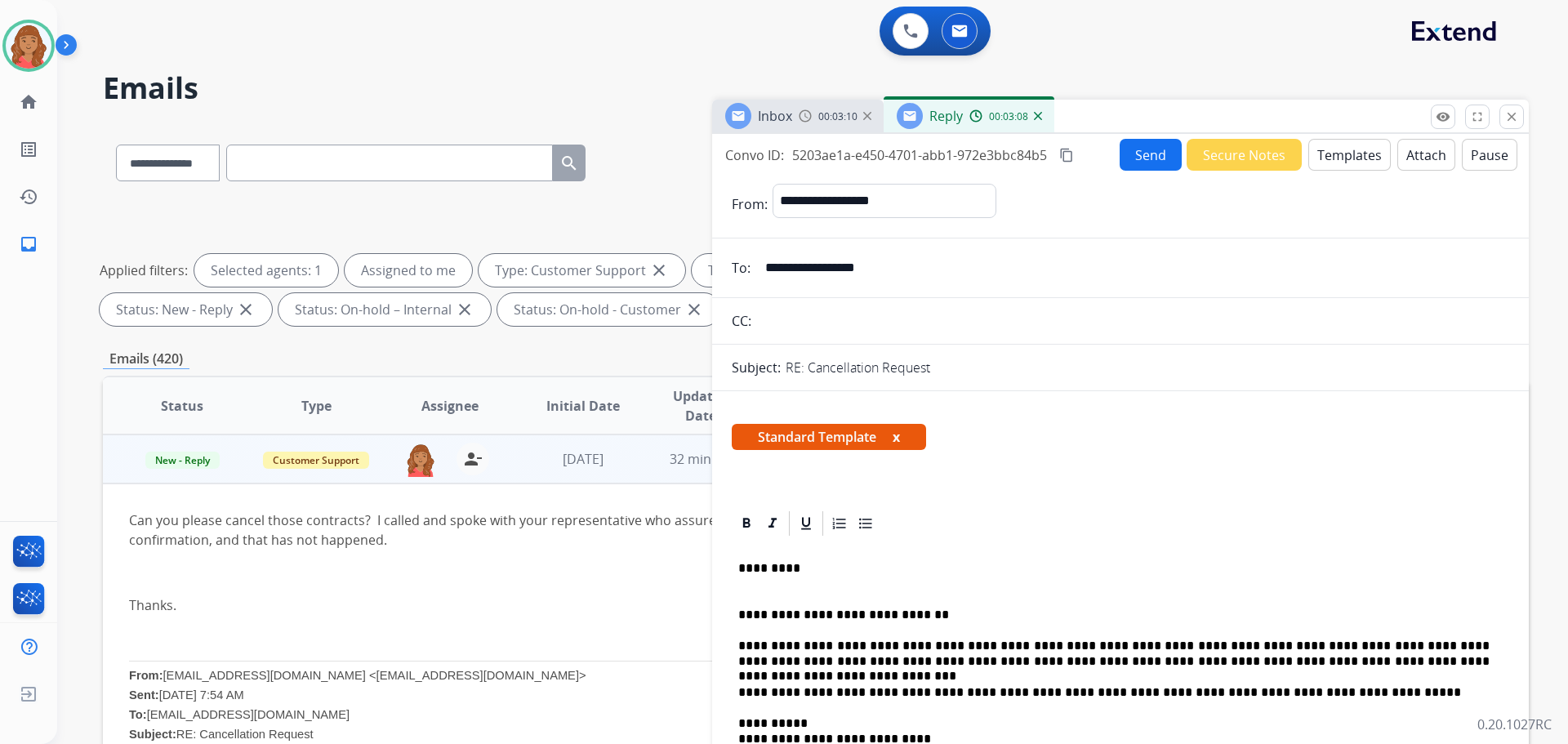
click at [1071, 154] on mat-icon "content_copy" at bounding box center [1066, 155] width 15 height 15
drag, startPoint x: 861, startPoint y: 274, endPoint x: 766, endPoint y: 271, distance: 95.0
click at [754, 267] on div "**********" at bounding box center [1121, 267] width 817 height 33
drag, startPoint x: 799, startPoint y: 265, endPoint x: 806, endPoint y: 272, distance: 9.9
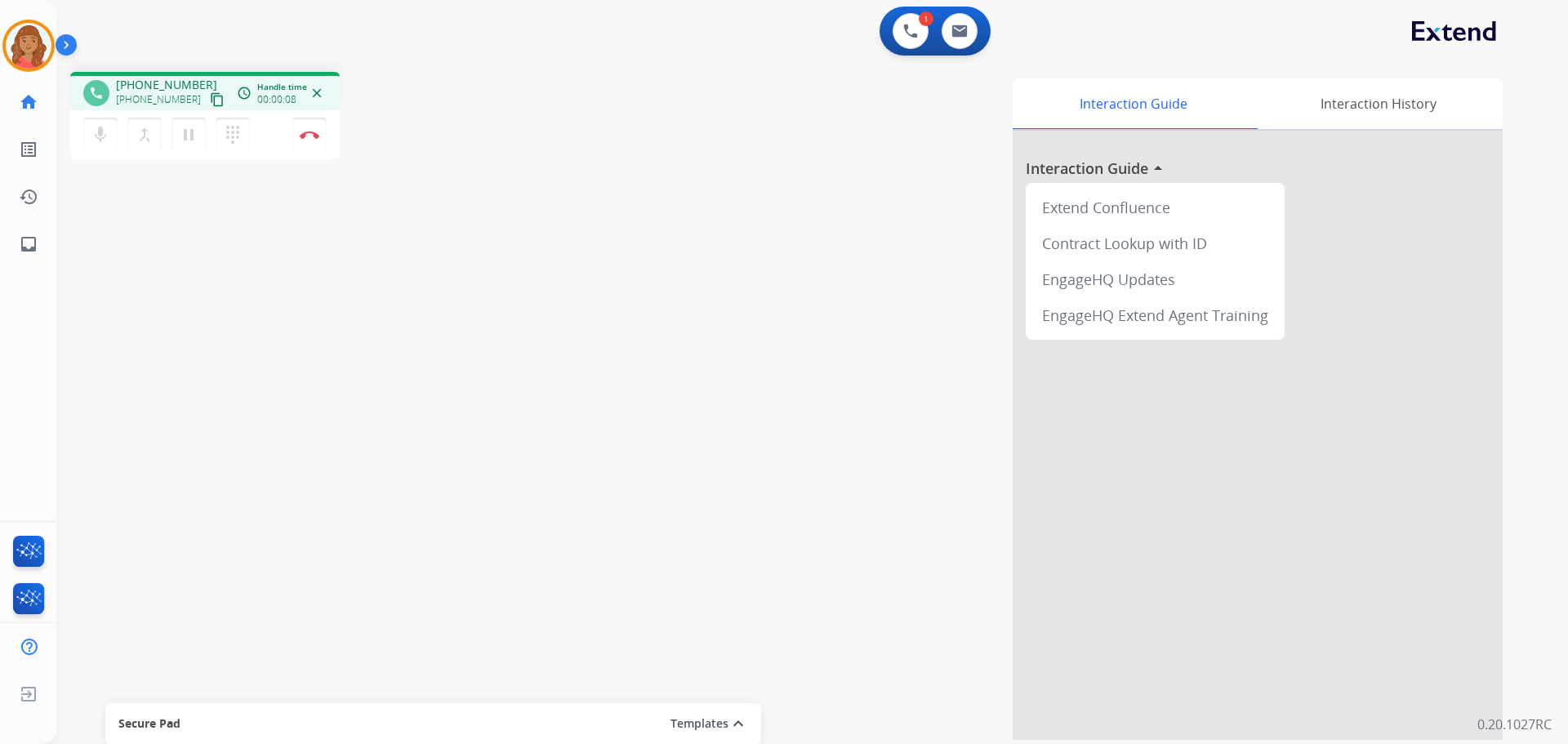
click at [210, 101] on mat-icon "content_copy" at bounding box center [217, 100] width 15 height 15
click at [210, 104] on mat-icon "content_copy" at bounding box center [217, 100] width 15 height 15
click at [312, 136] on img at bounding box center [309, 135] width 20 height 8
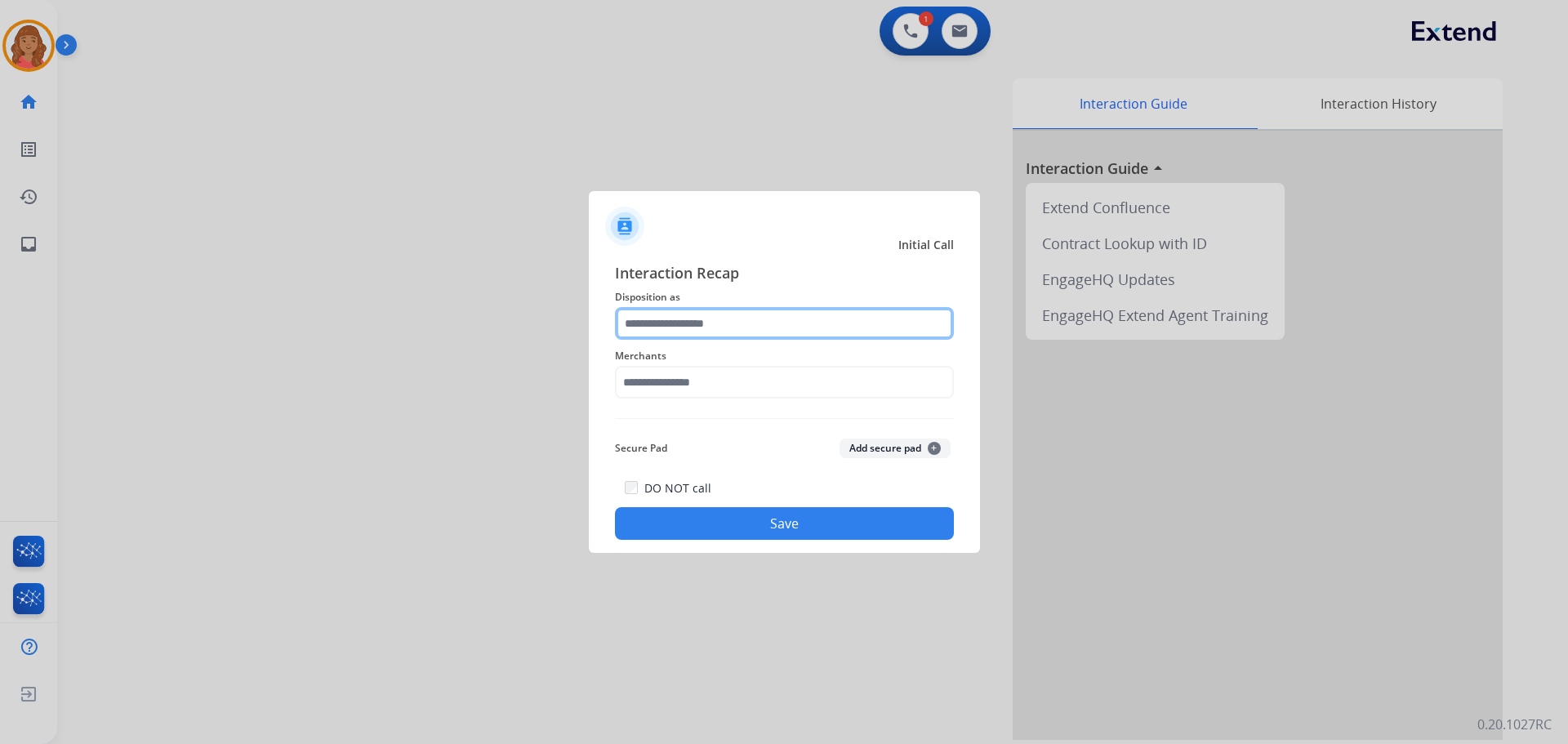
drag, startPoint x: 665, startPoint y: 319, endPoint x: 668, endPoint y: 334, distance: 15.3
click at [665, 322] on input "text" at bounding box center [784, 323] width 339 height 33
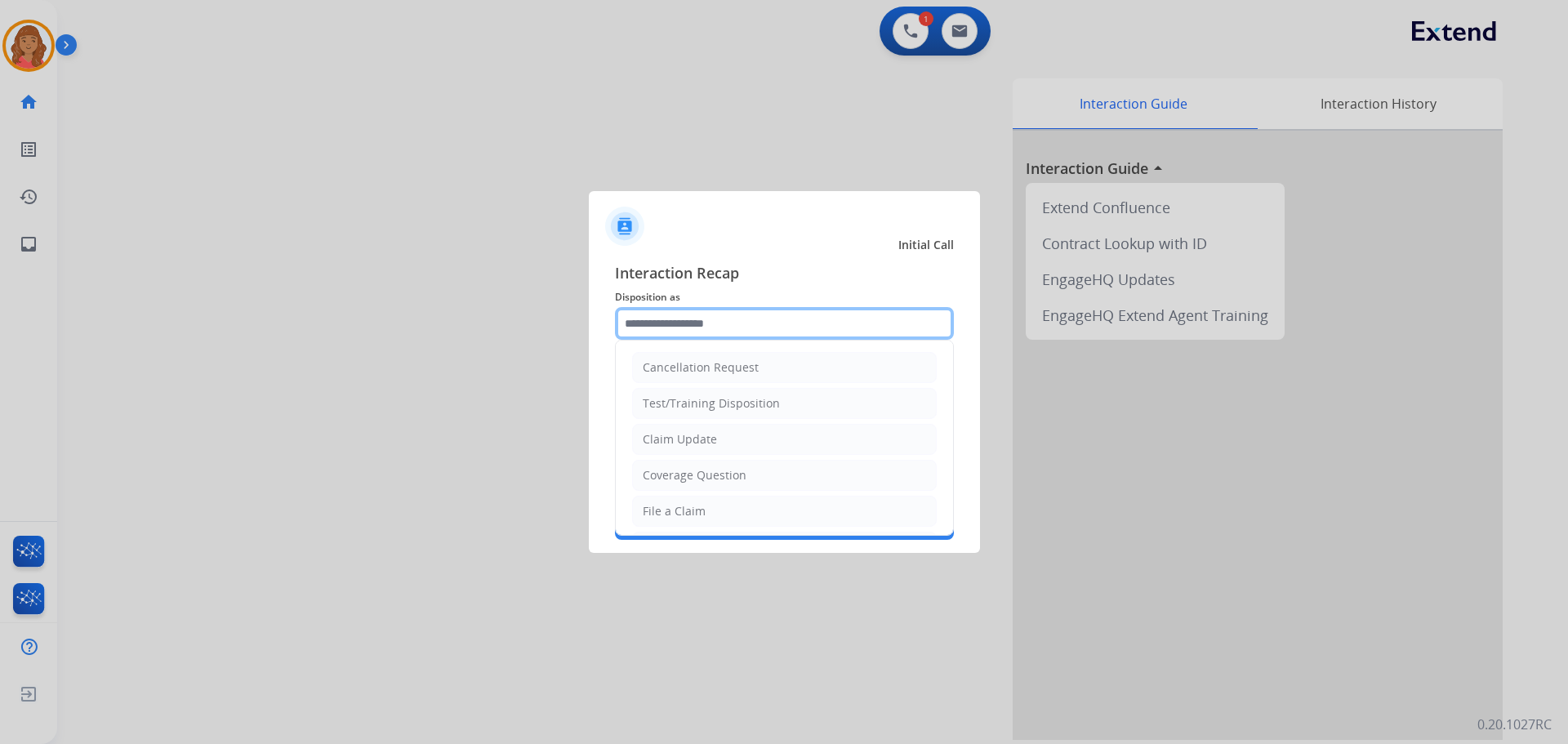
scroll to position [82, 0]
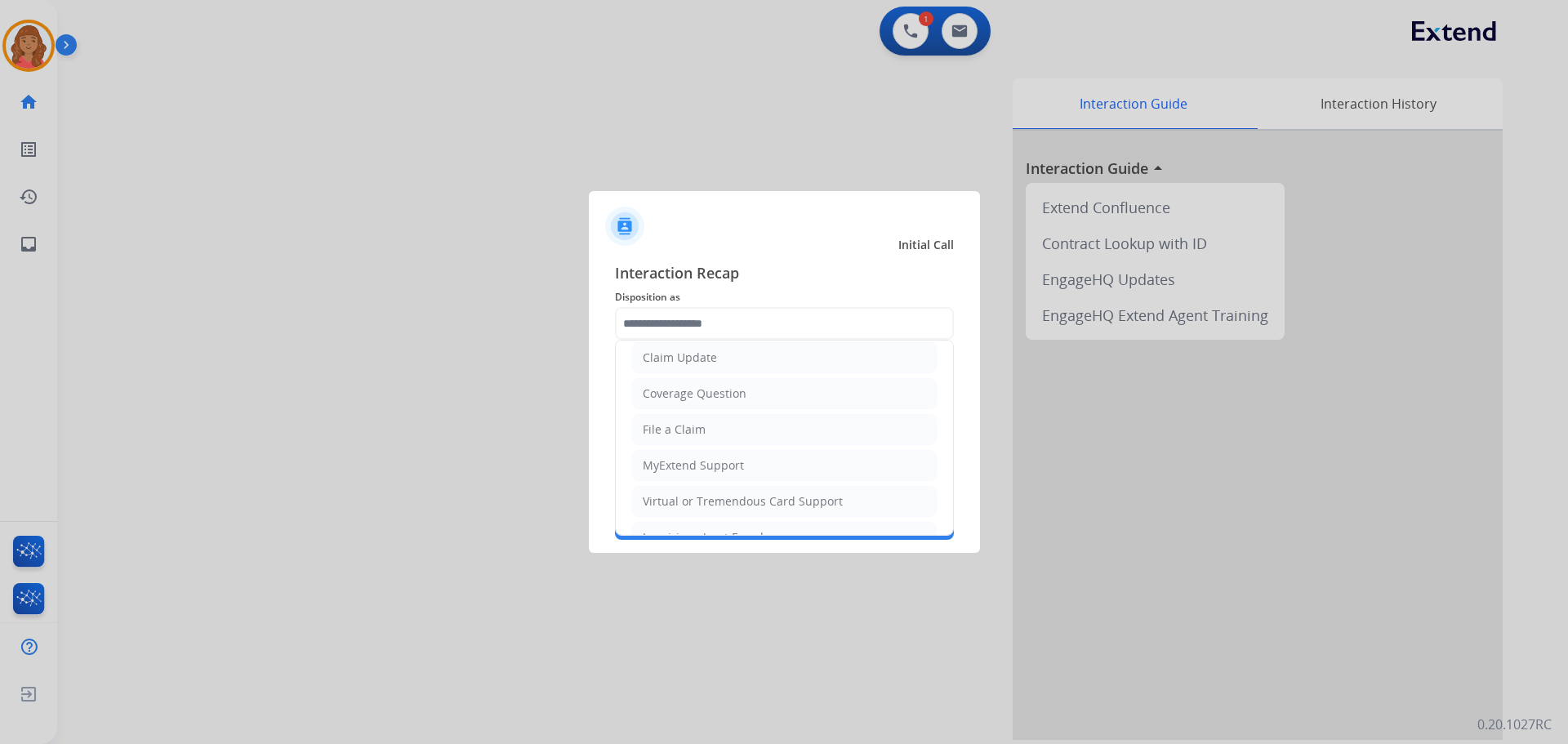
click at [675, 424] on div "File a Claim" at bounding box center [674, 430] width 63 height 17
type input "**********"
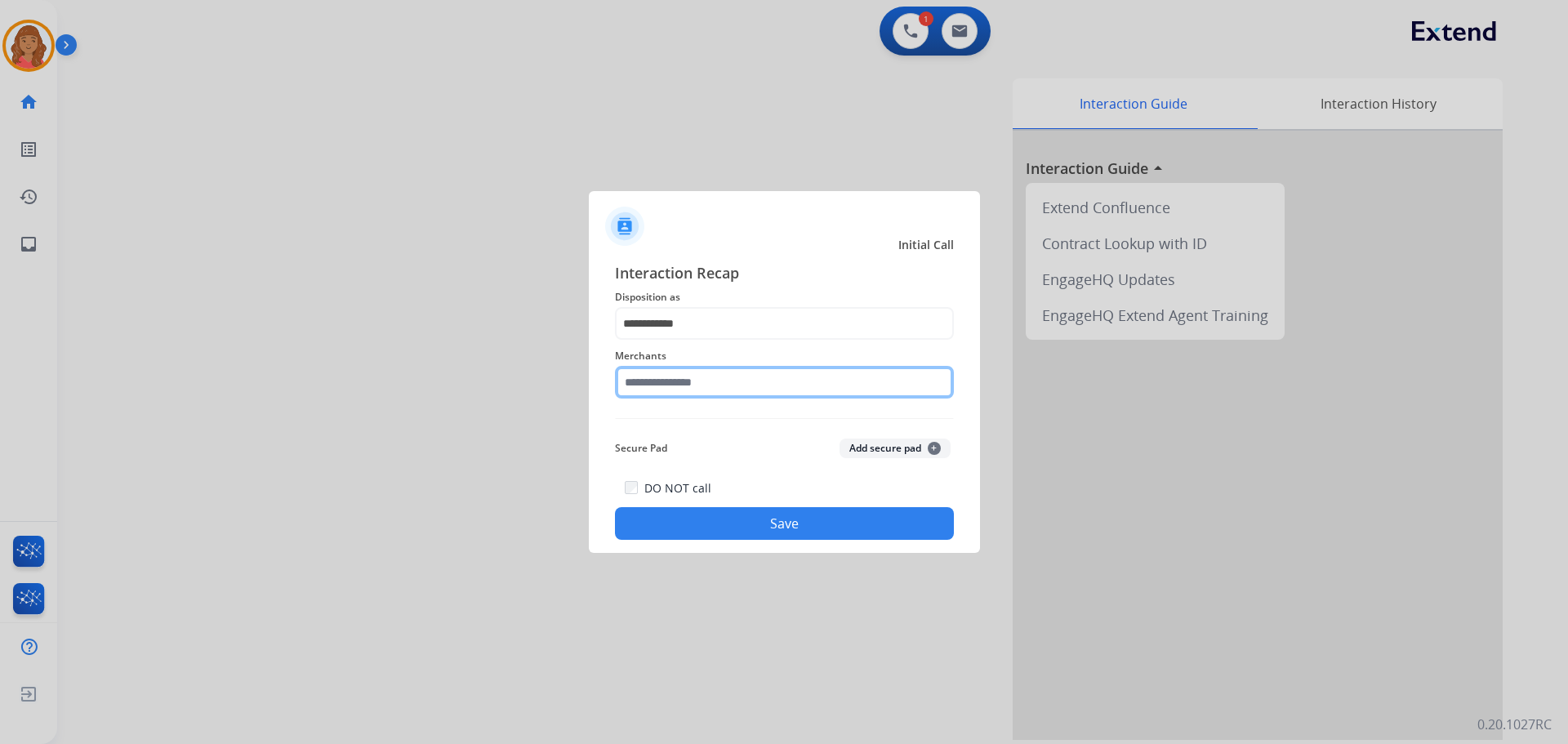
click at [681, 384] on input "text" at bounding box center [784, 381] width 339 height 33
click at [699, 394] on input "***" at bounding box center [784, 381] width 339 height 33
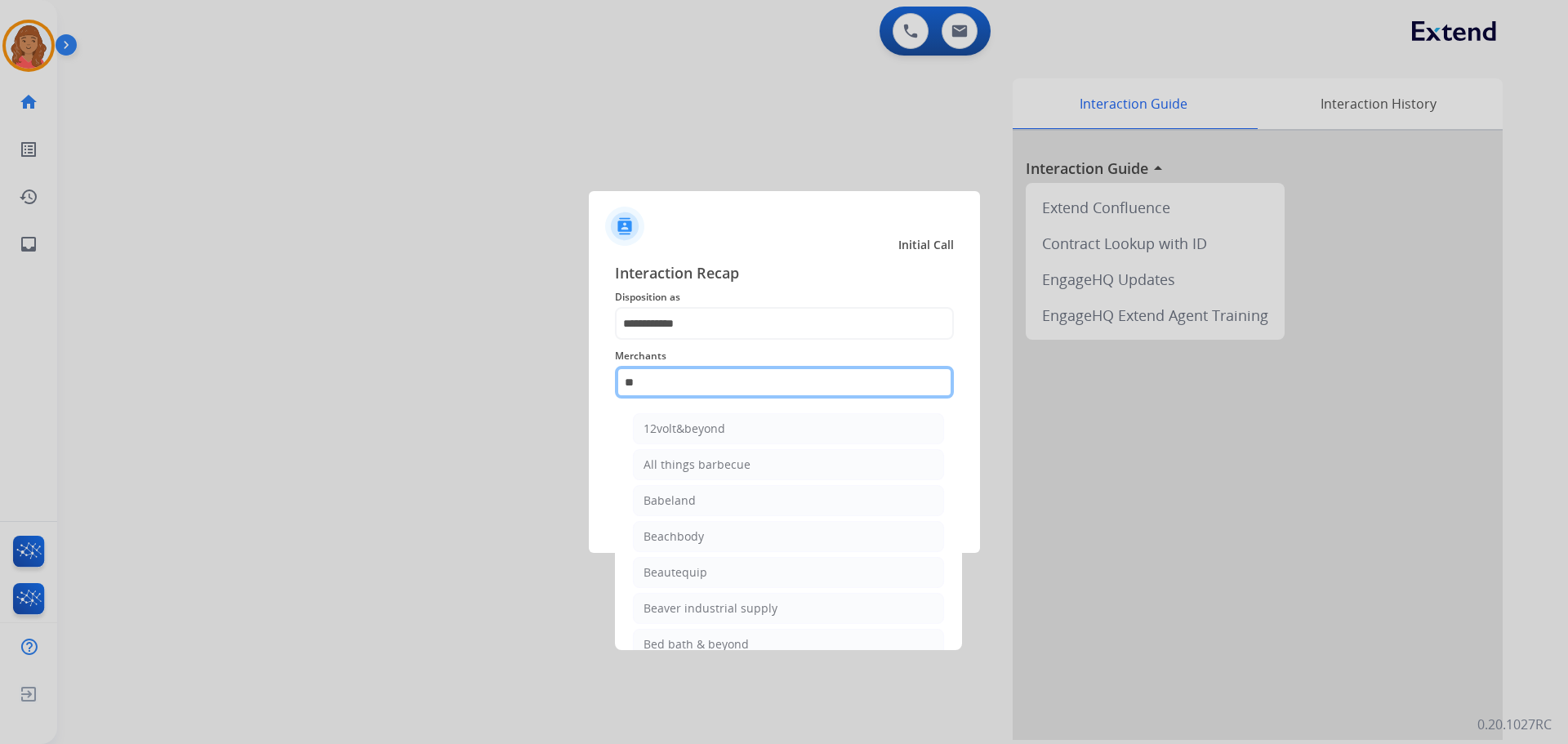
type input "*"
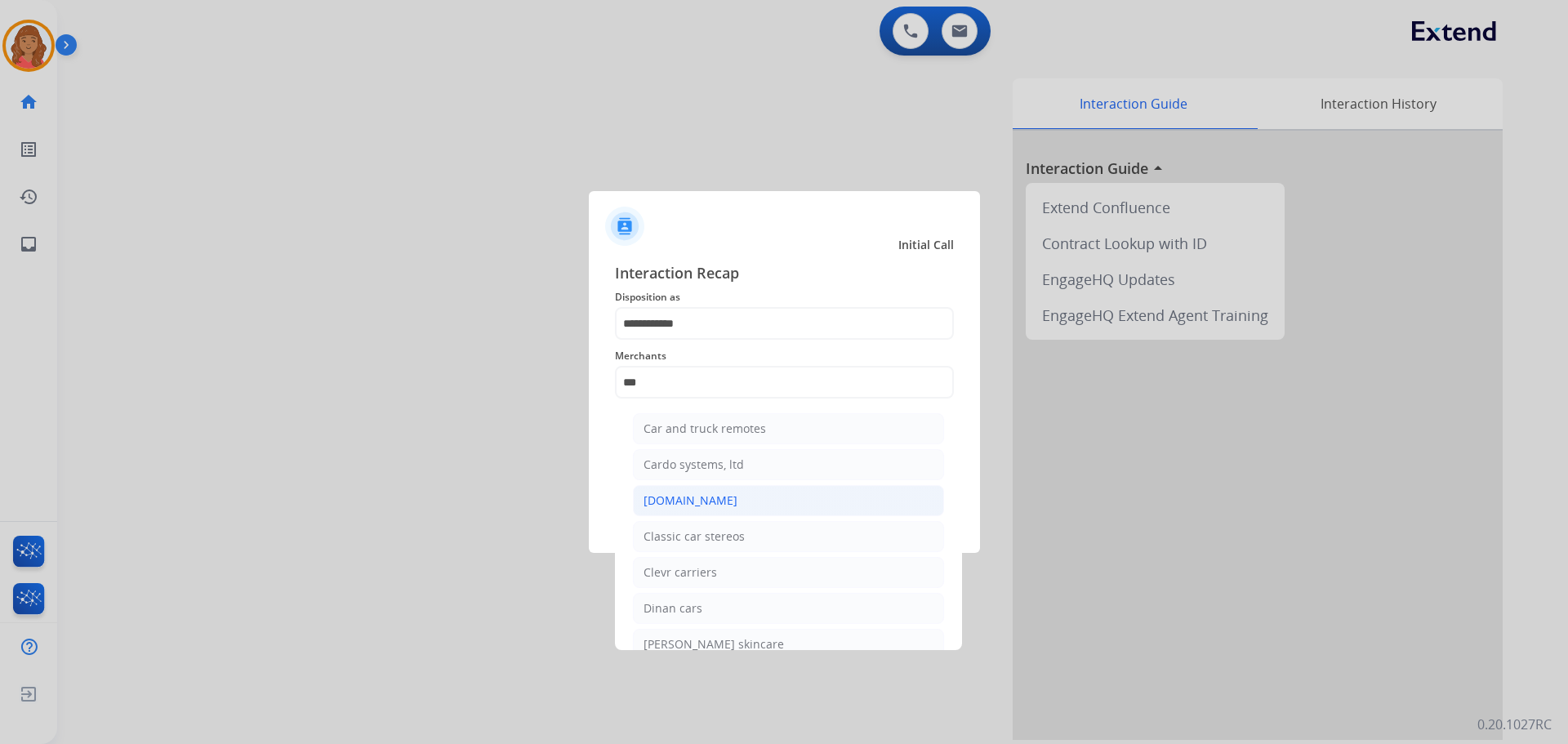
click at [685, 492] on li "[DOMAIN_NAME]" at bounding box center [788, 500] width 311 height 31
type input "**********"
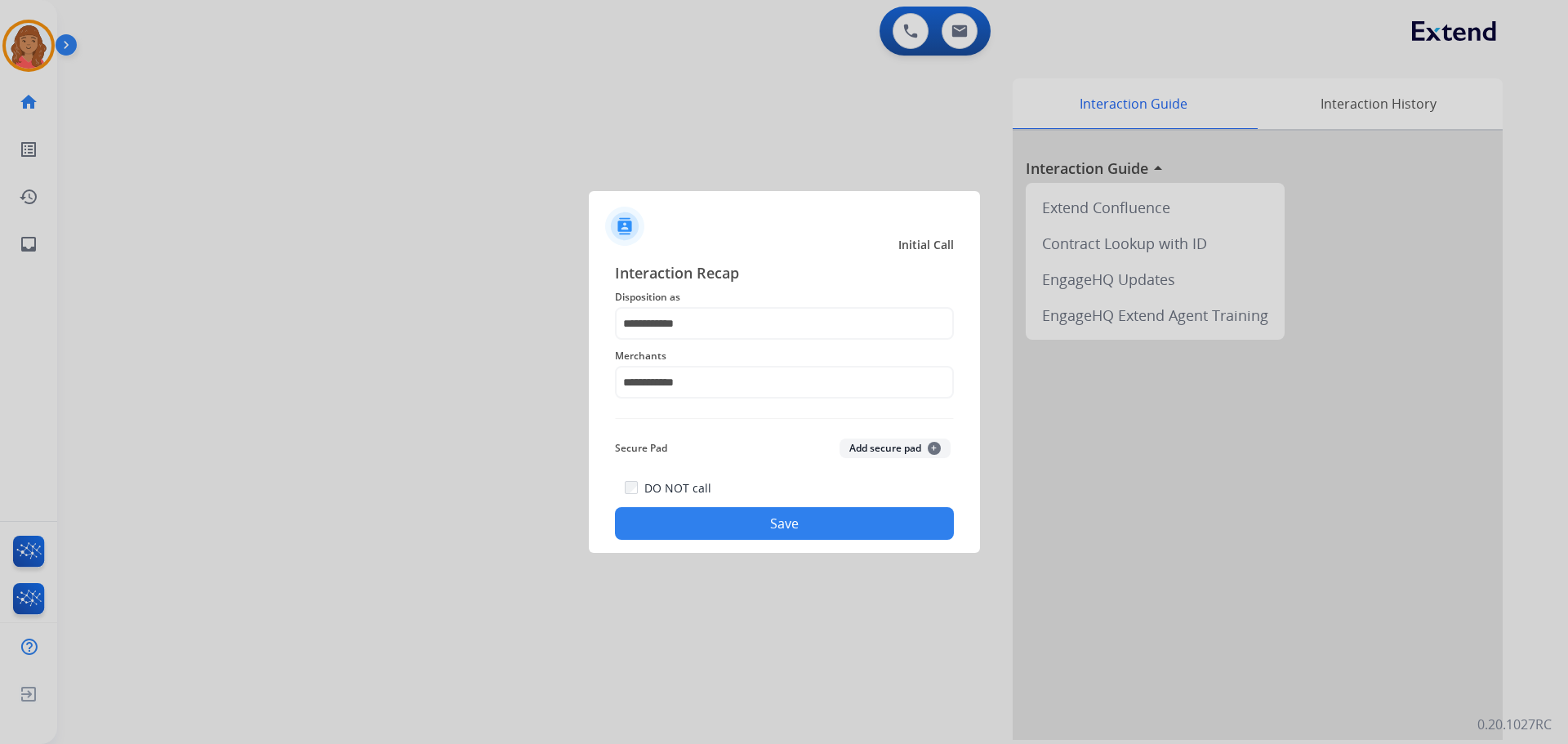
click at [732, 532] on button "Save" at bounding box center [784, 523] width 339 height 33
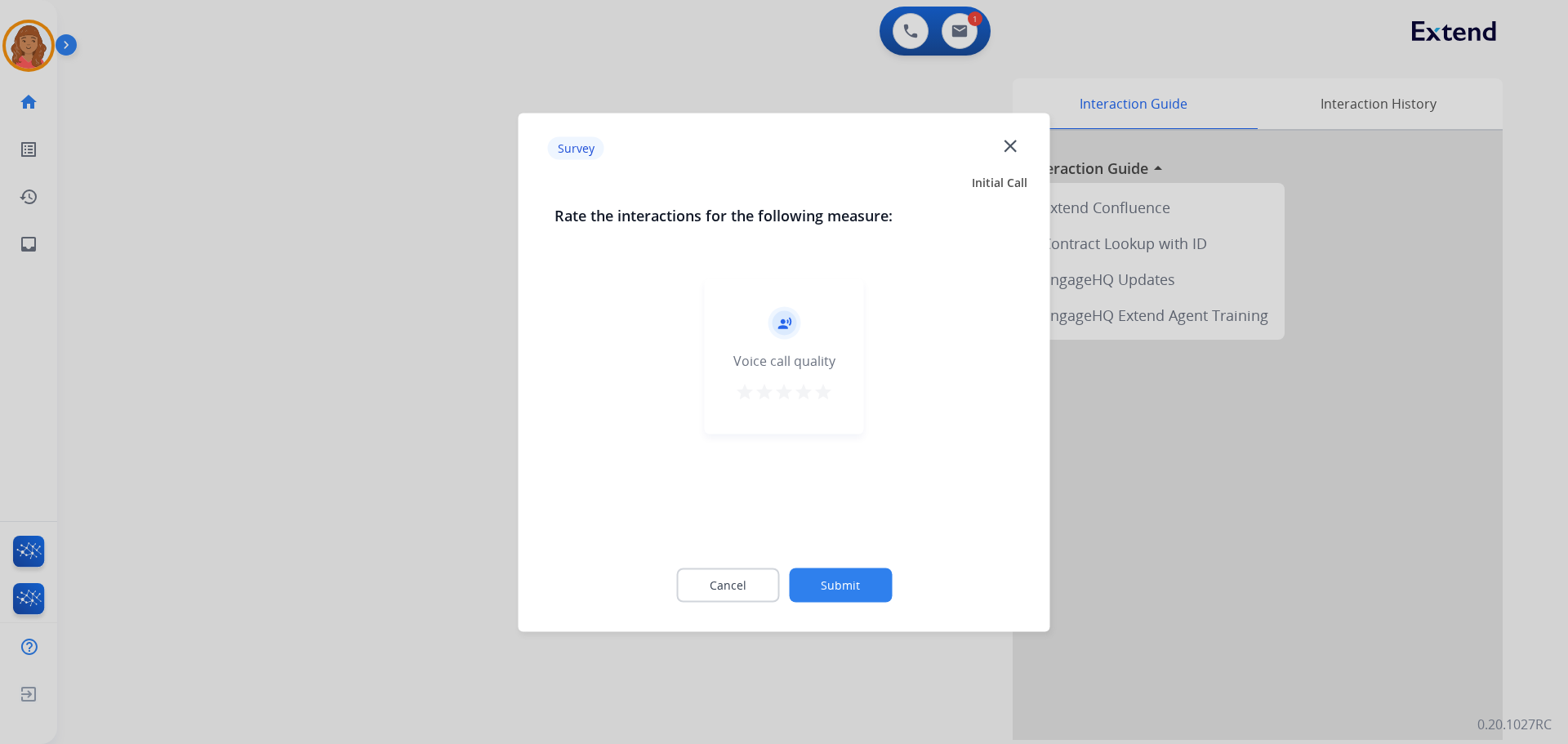
click at [824, 397] on mat-icon "star" at bounding box center [824, 391] width 20 height 20
click at [843, 573] on button "Submit" at bounding box center [841, 584] width 102 height 34
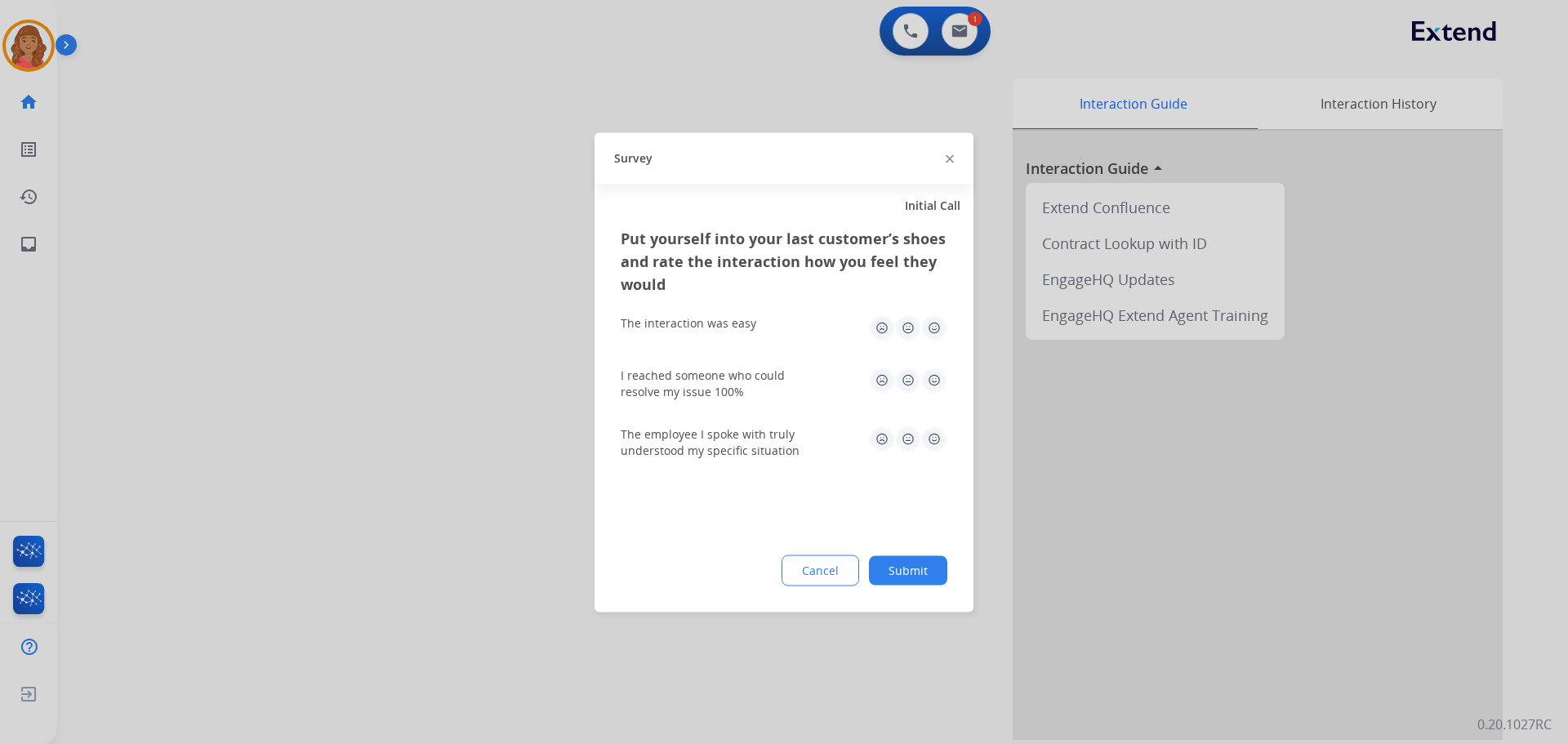
drag, startPoint x: 929, startPoint y: 326, endPoint x: 928, endPoint y: 340, distance: 14.0
click at [929, 327] on img at bounding box center [934, 327] width 27 height 27
click at [929, 381] on img at bounding box center [934, 379] width 27 height 27
click at [930, 427] on img at bounding box center [934, 439] width 27 height 27
drag, startPoint x: 903, startPoint y: 572, endPoint x: 910, endPoint y: 560, distance: 13.9
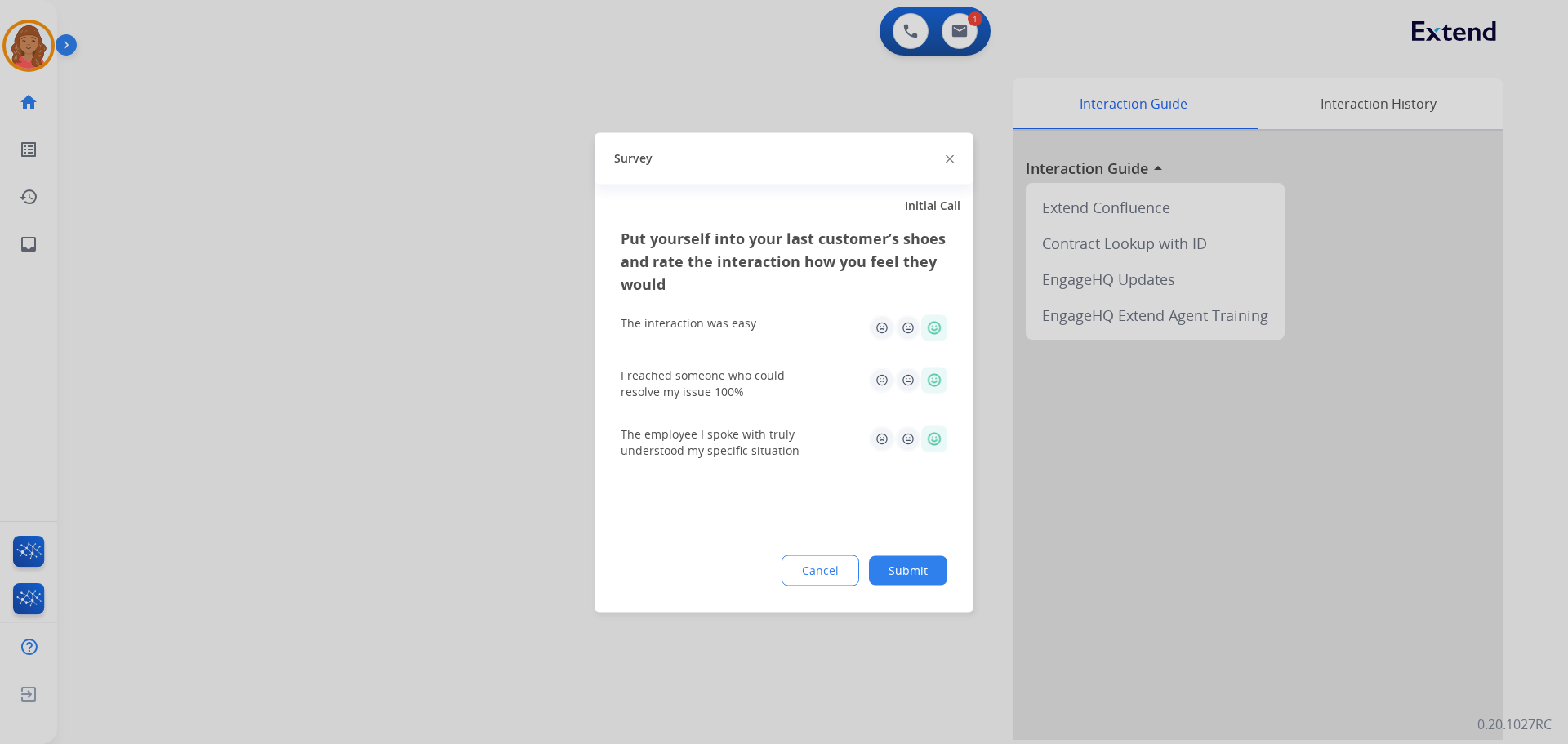
click at [904, 571] on button "Submit" at bounding box center [909, 571] width 79 height 30
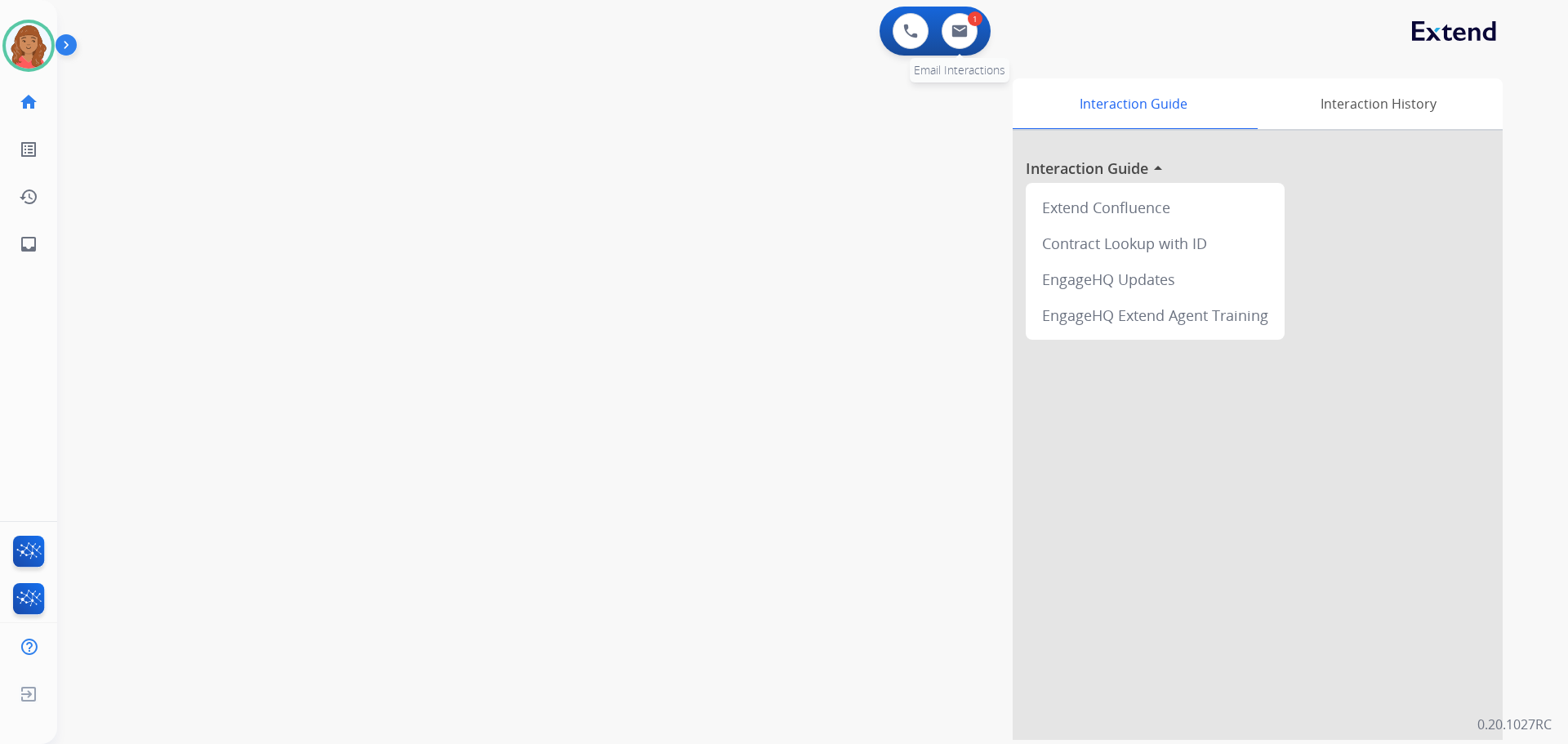
click at [981, 31] on div "1 Email Interactions" at bounding box center [960, 31] width 49 height 35
click at [964, 32] on img at bounding box center [960, 31] width 17 height 13
select select "**********"
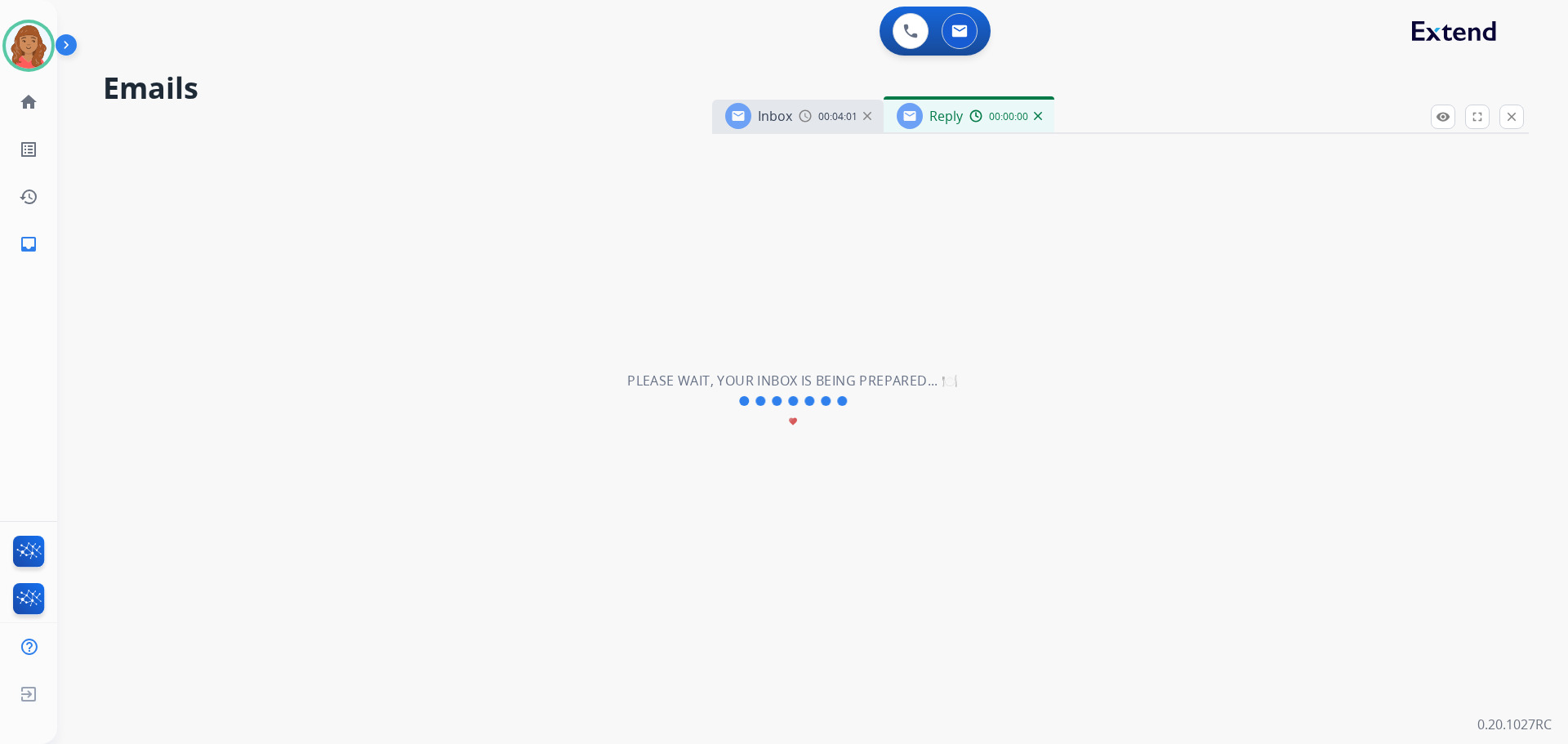
select select "**********"
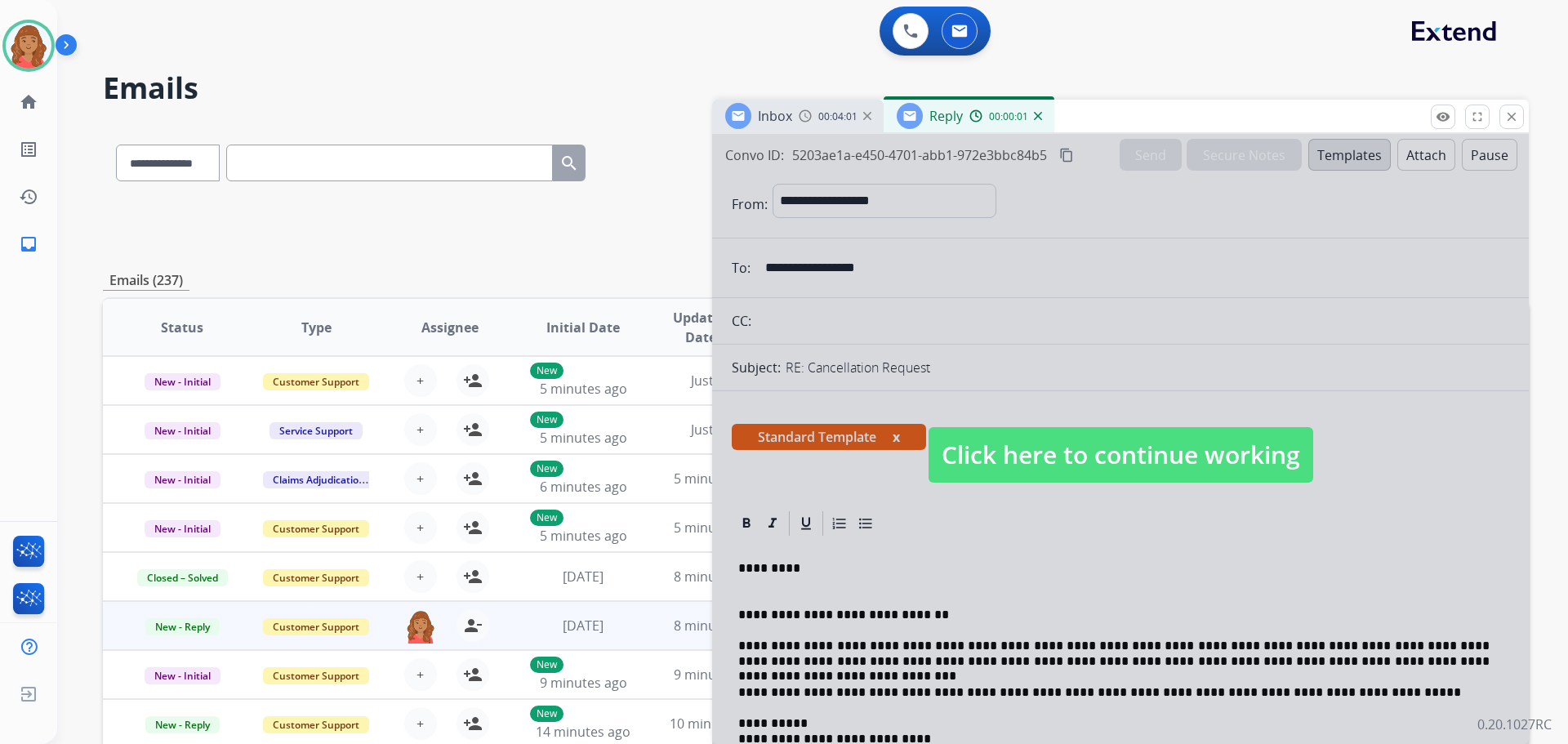
click at [1024, 444] on span "Click here to continue working" at bounding box center [1121, 454] width 384 height 55
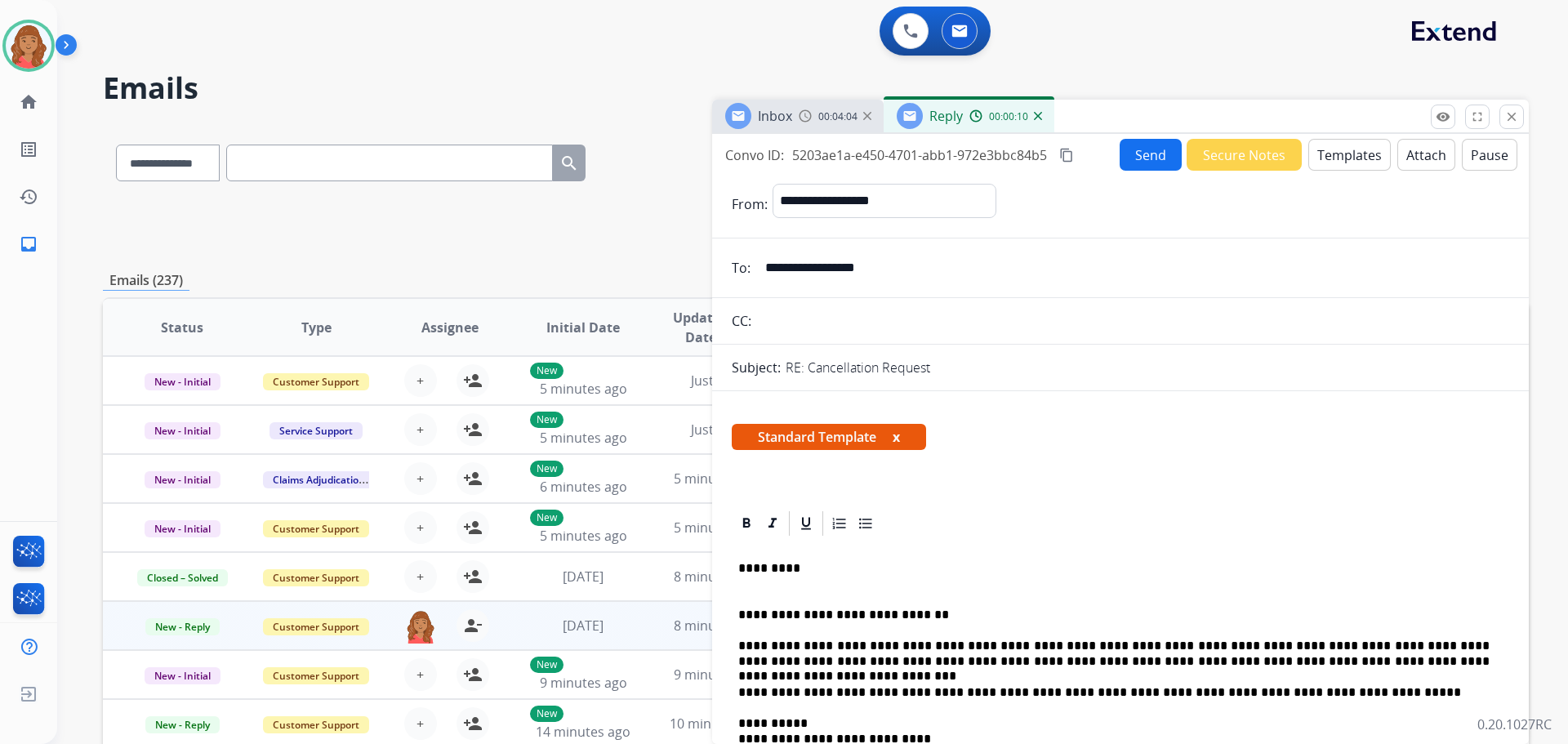
click at [1138, 163] on button "Send" at bounding box center [1150, 155] width 62 height 32
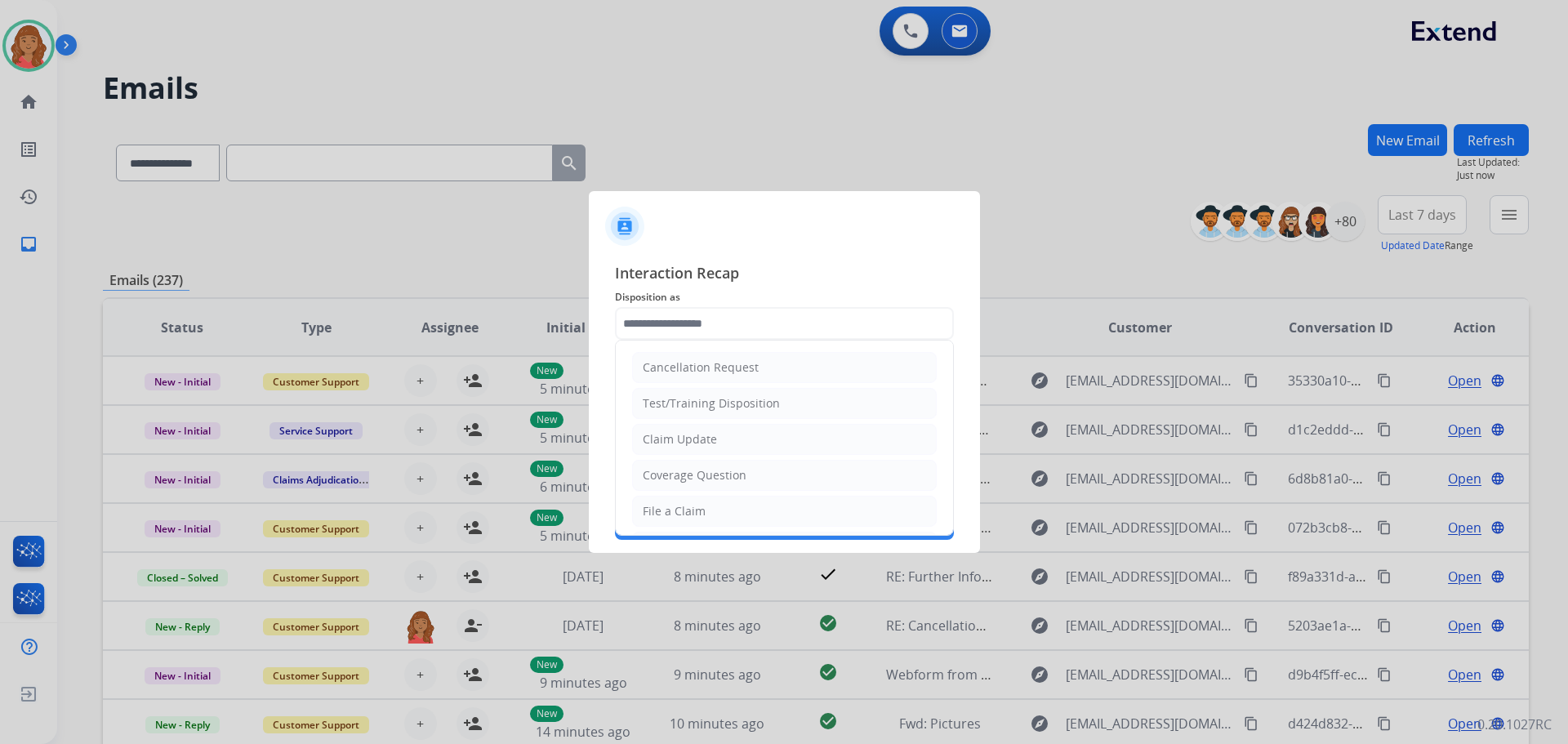
click at [716, 322] on input "text" at bounding box center [784, 323] width 339 height 33
type input "*"
drag, startPoint x: 666, startPoint y: 471, endPoint x: 676, endPoint y: 445, distance: 27.9
click at [668, 471] on div "Other" at bounding box center [658, 472] width 32 height 17
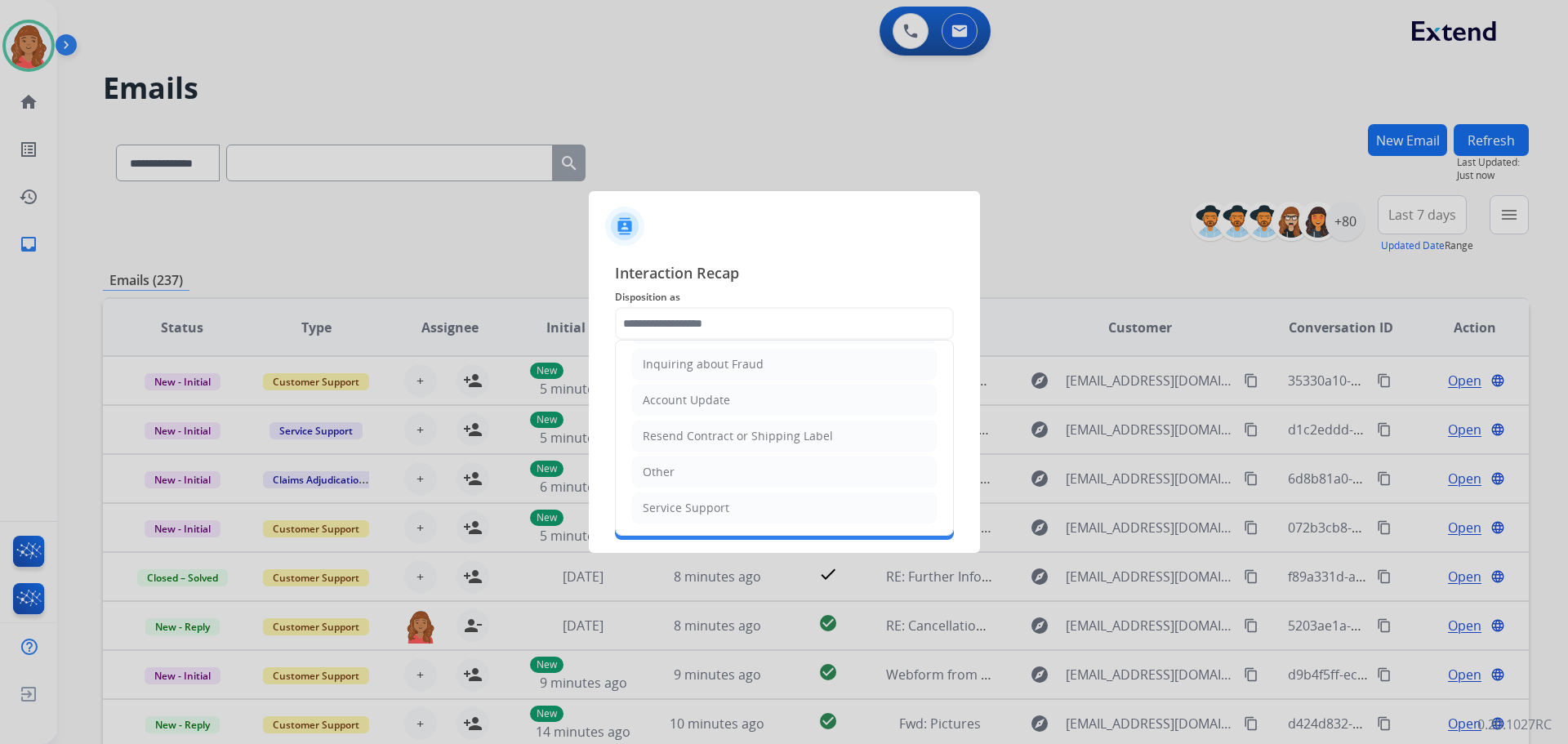
type input "*****"
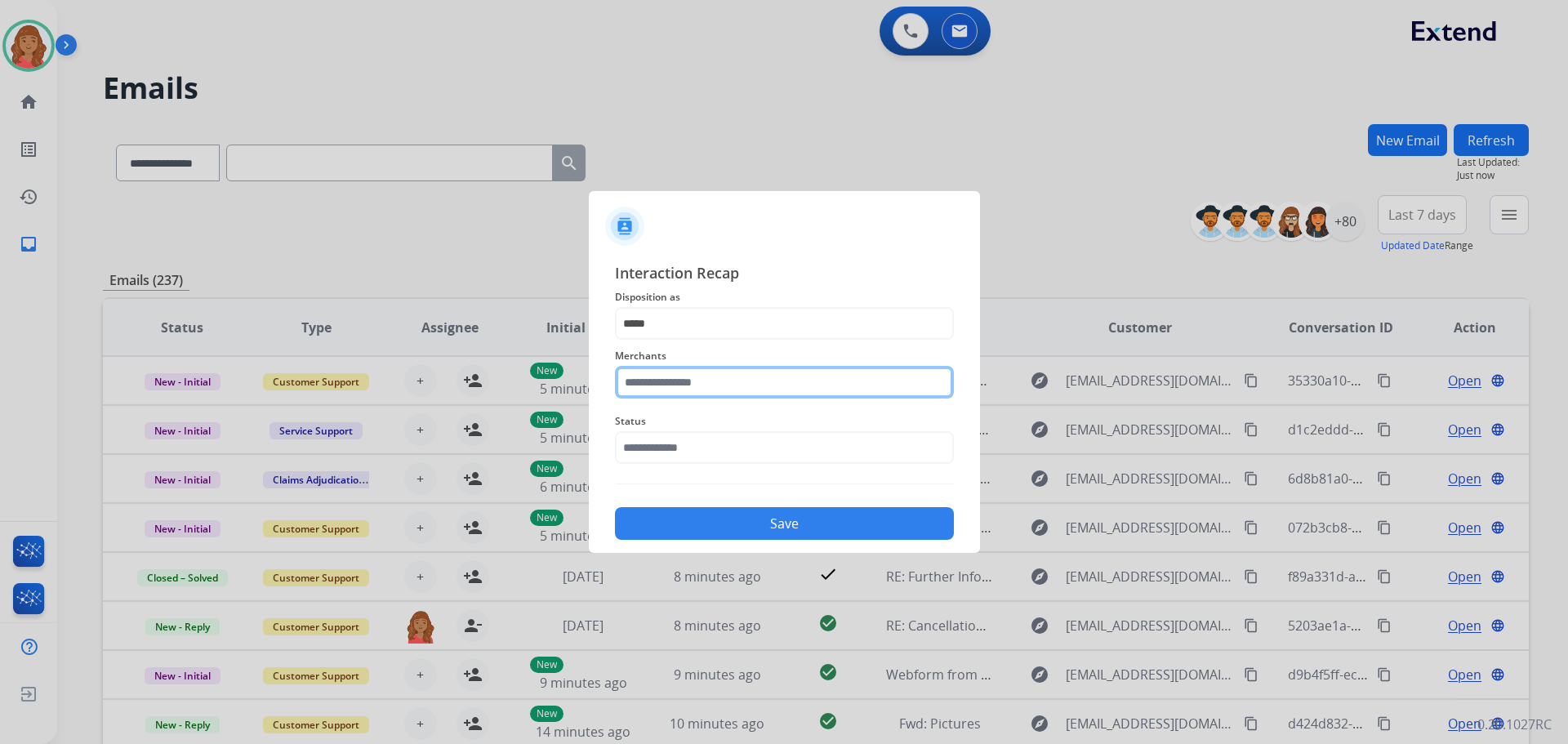
click at [685, 386] on input "text" at bounding box center [784, 381] width 339 height 33
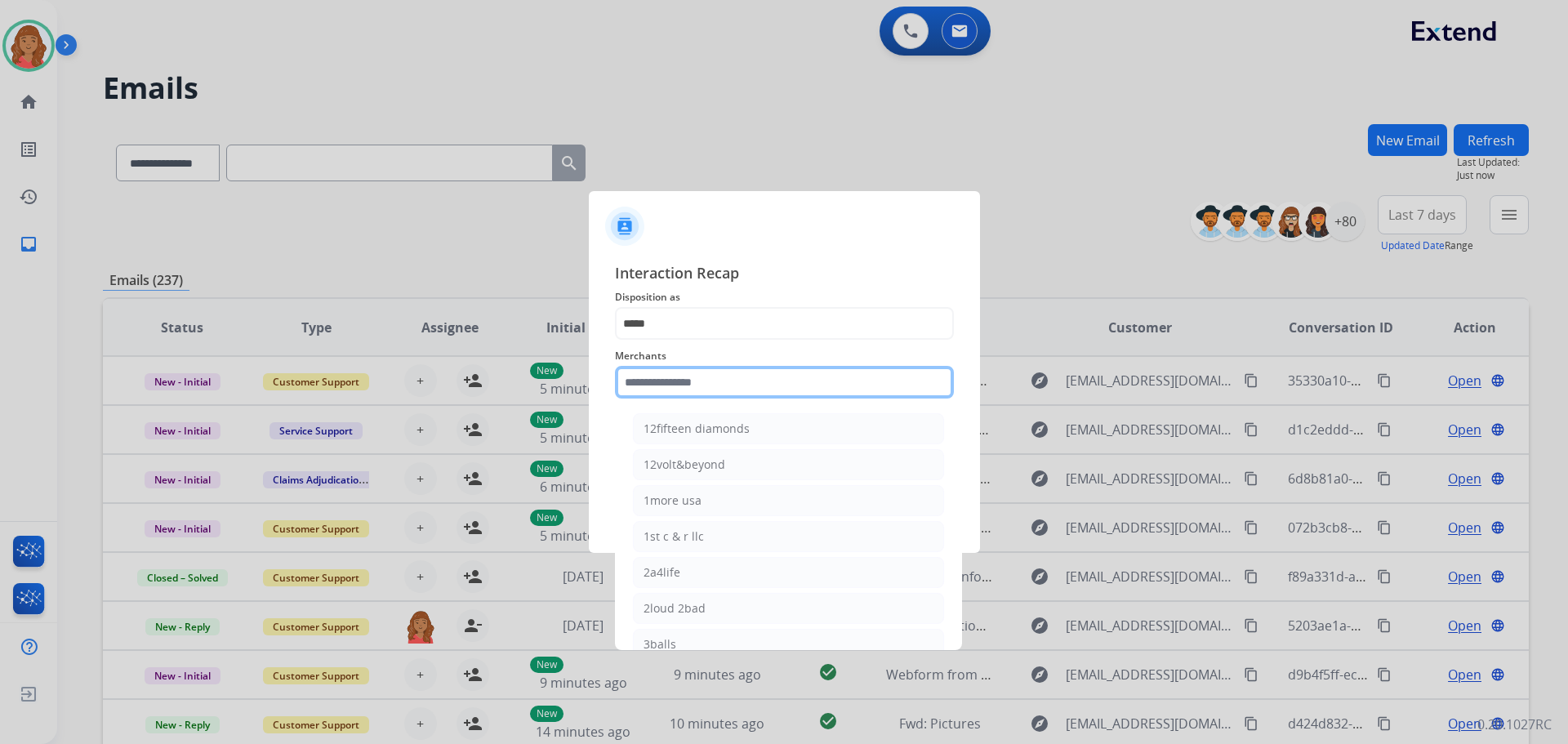
type input "*"
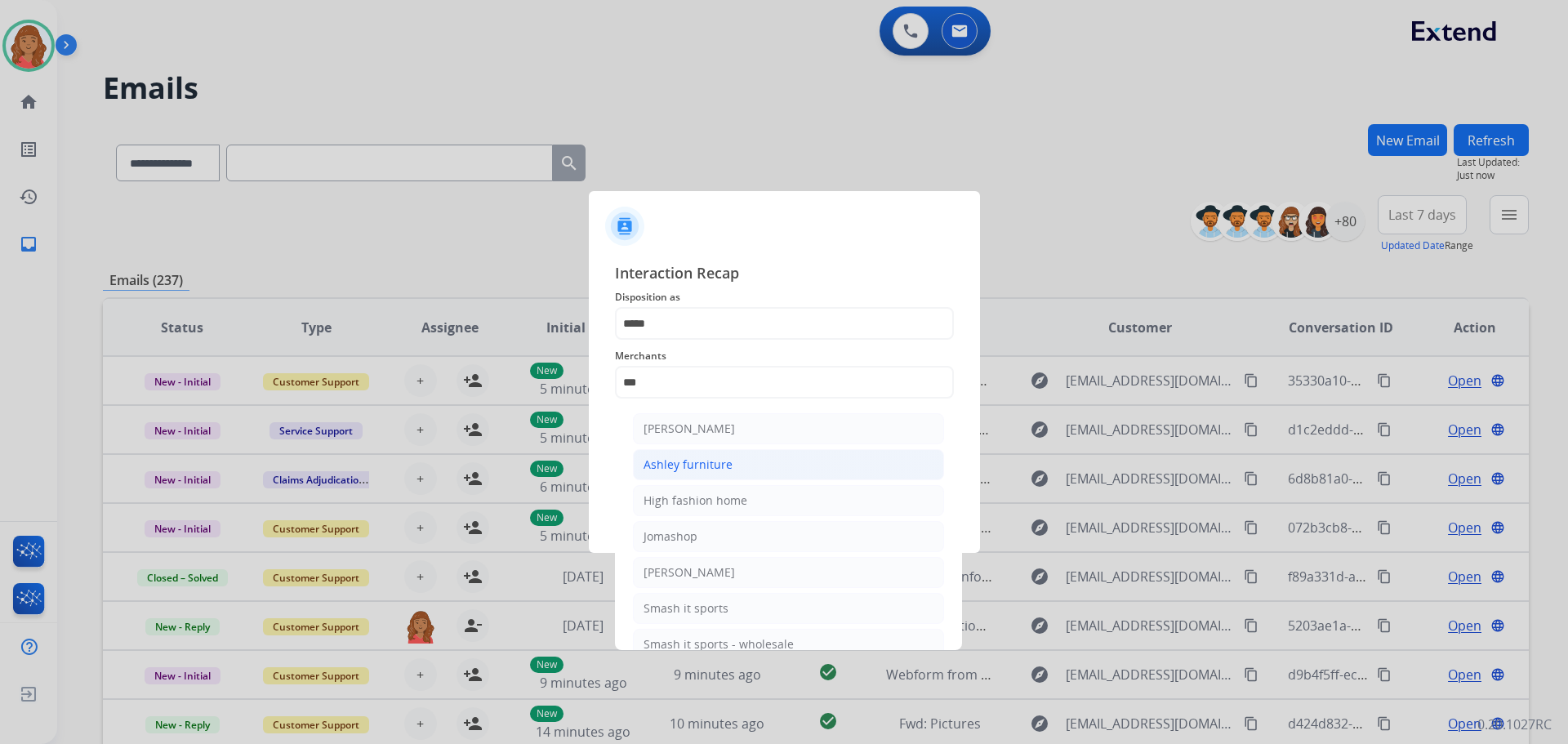
click at [690, 462] on div "Ashley furniture" at bounding box center [688, 464] width 89 height 17
type input "**********"
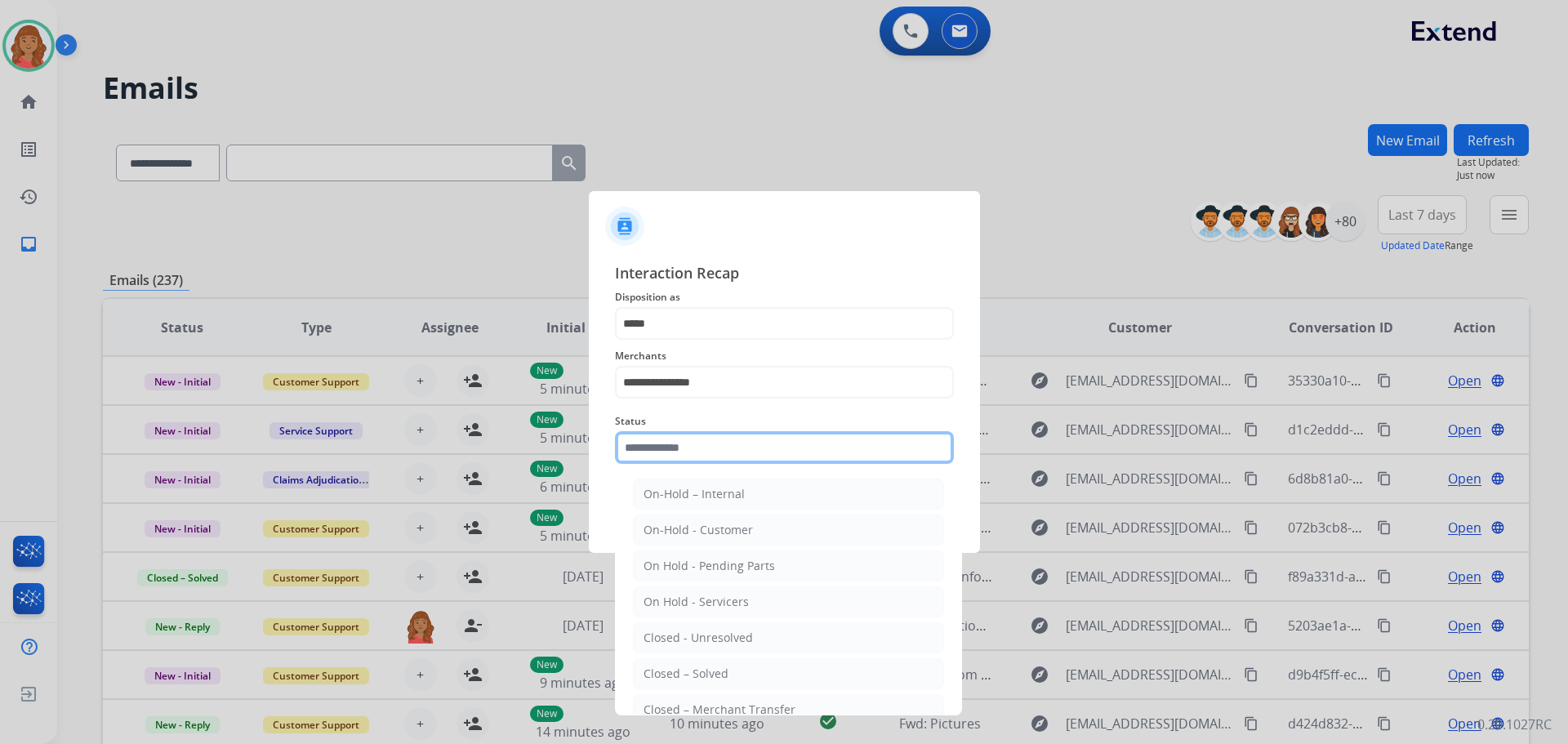
click at [661, 443] on input "text" at bounding box center [784, 447] width 339 height 33
click at [680, 677] on div "Closed – Solved" at bounding box center [686, 674] width 85 height 17
type input "**********"
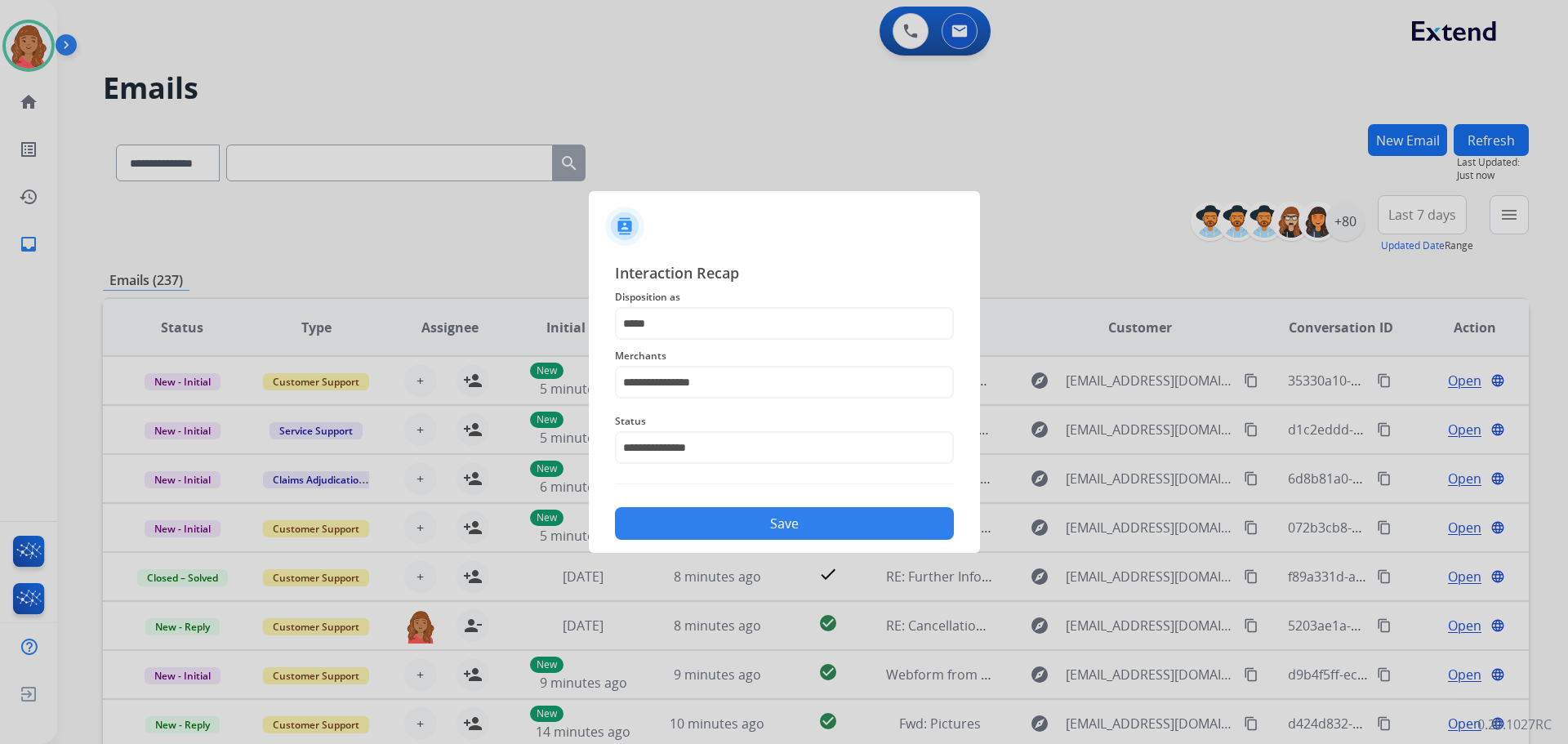
click at [723, 541] on div "**********" at bounding box center [784, 400] width 391 height 304
click at [723, 524] on button "Save" at bounding box center [784, 523] width 339 height 33
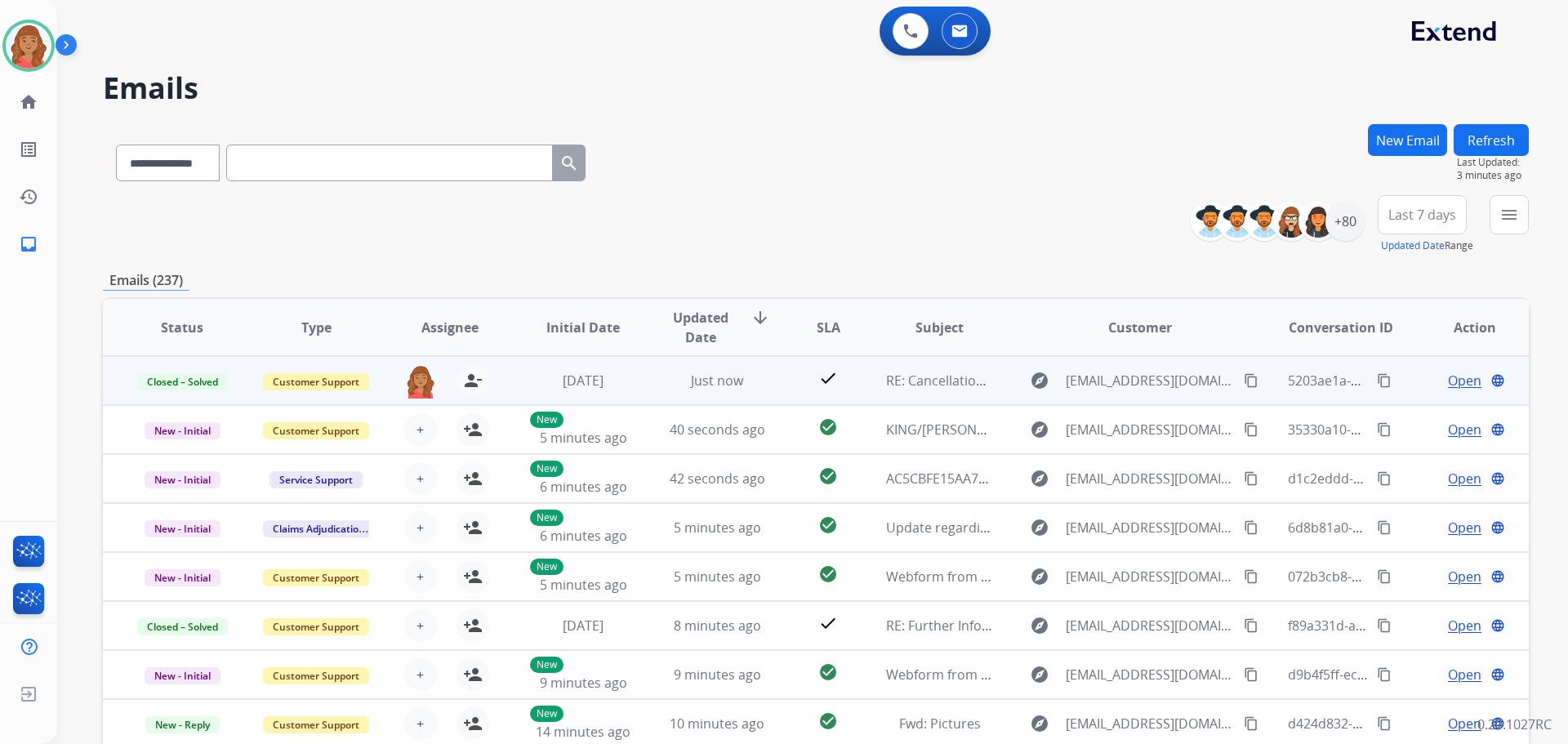
scroll to position [2, 0]
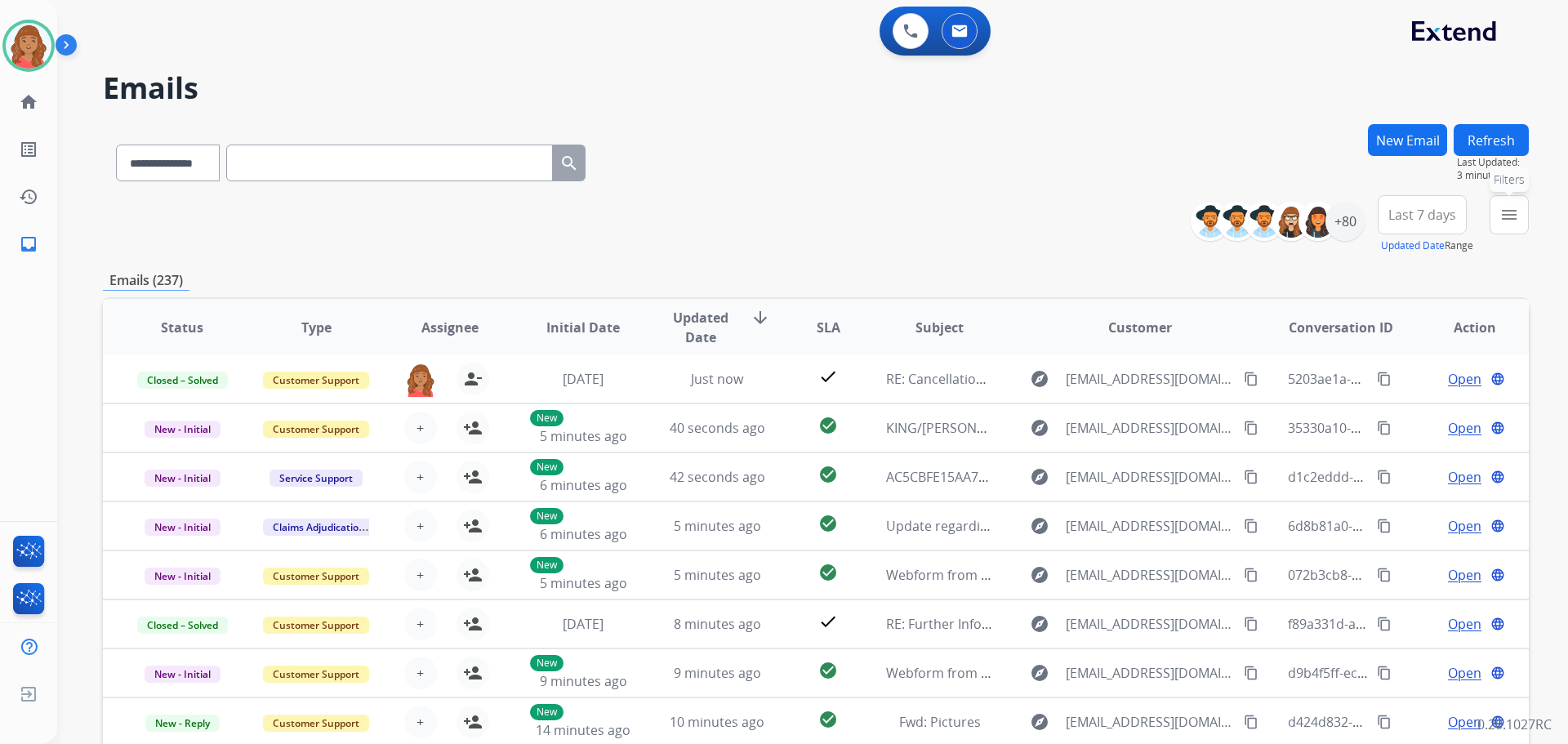
click at [1504, 219] on mat-icon "menu" at bounding box center [1510, 215] width 20 height 20
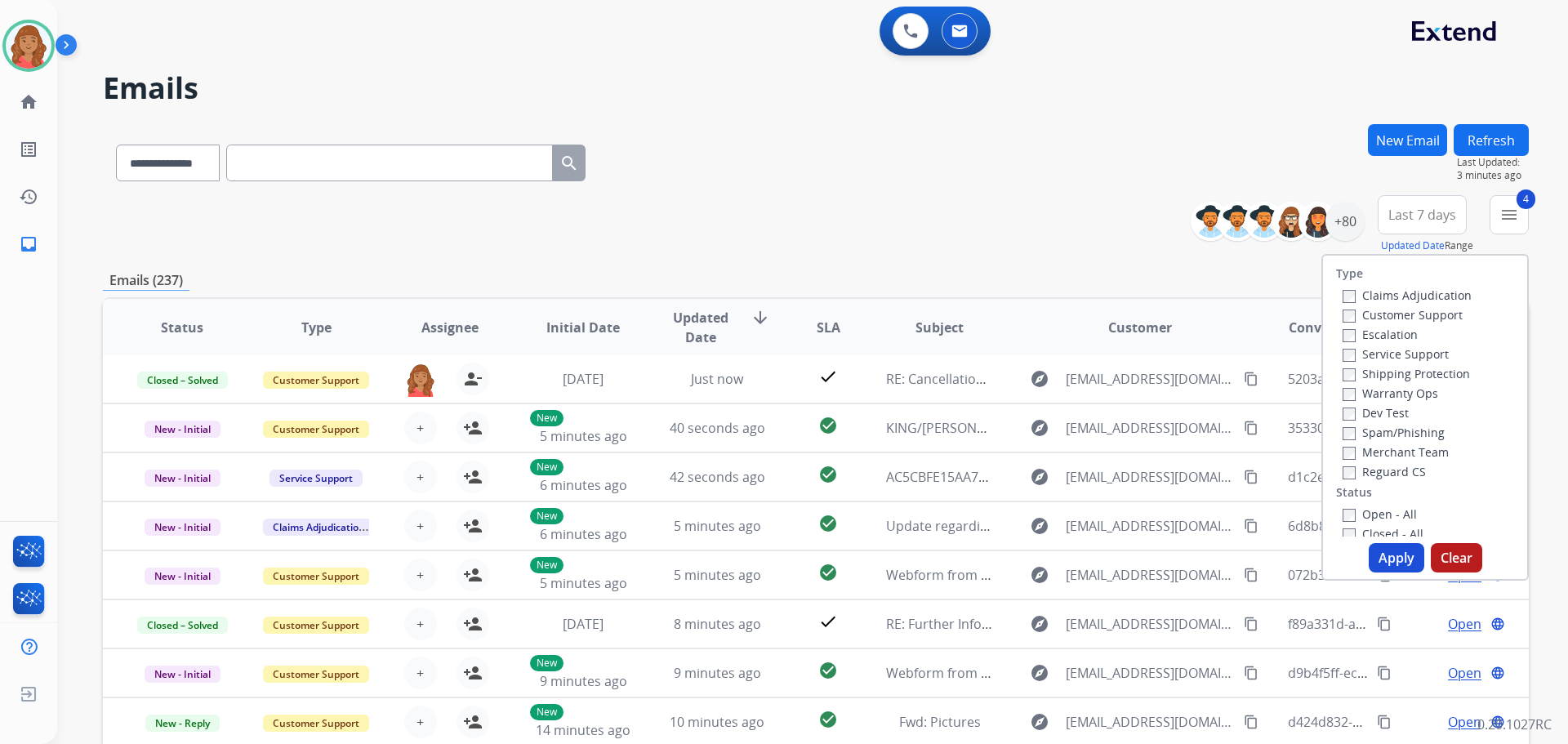
click at [1405, 569] on button "Apply" at bounding box center [1397, 558] width 55 height 30
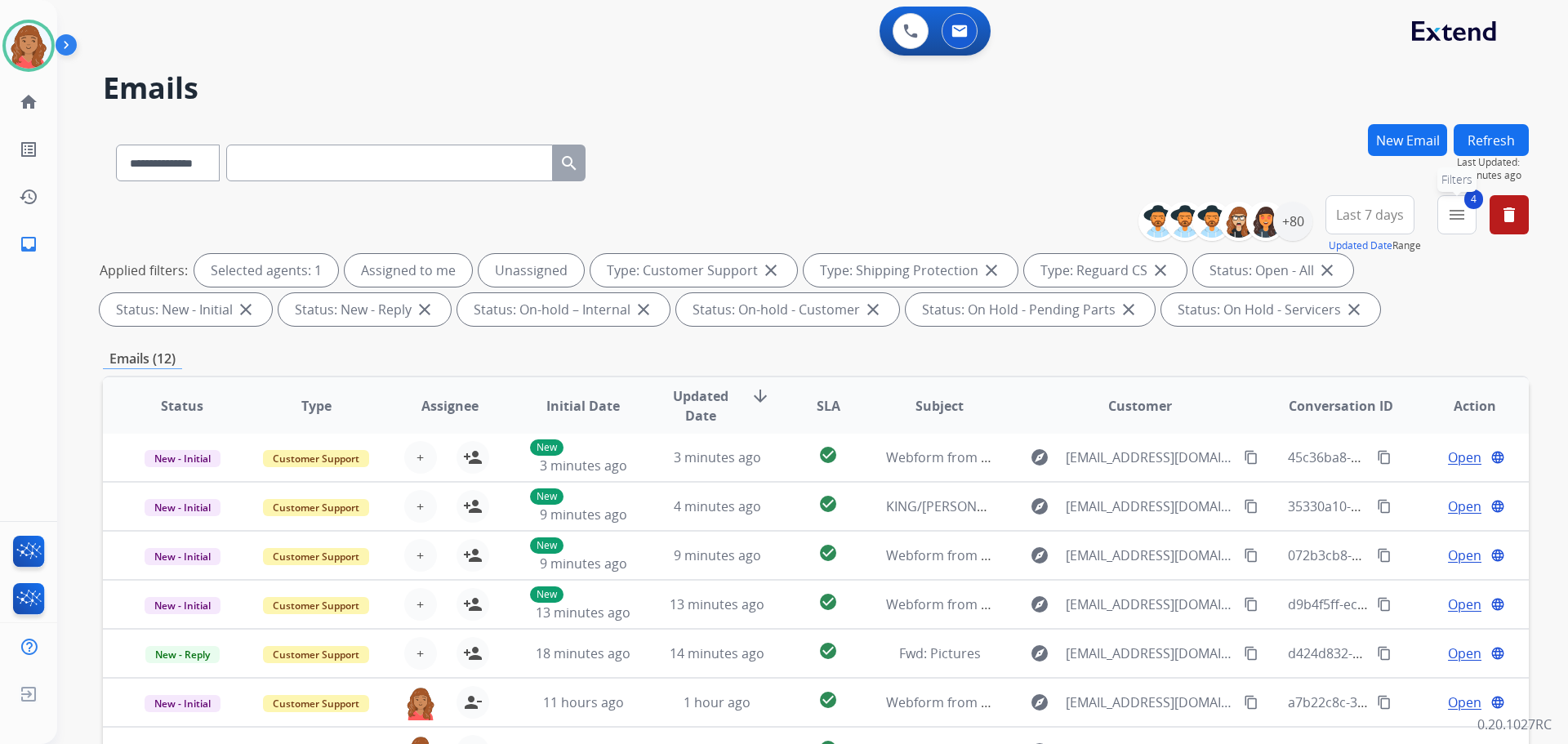
click at [1446, 217] on button "4 menu Filters" at bounding box center [1458, 215] width 39 height 39
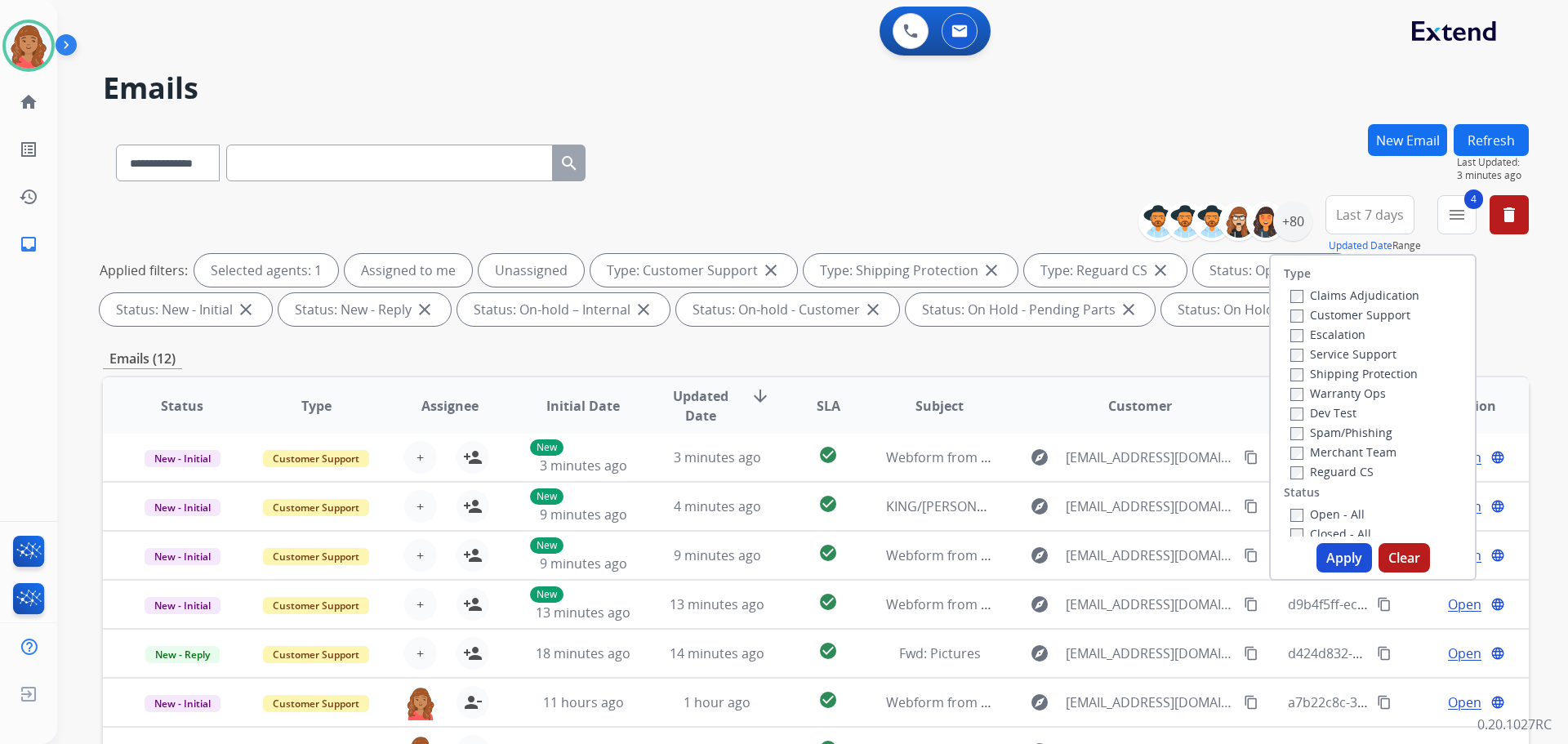
click at [1331, 553] on button "Apply" at bounding box center [1344, 558] width 55 height 30
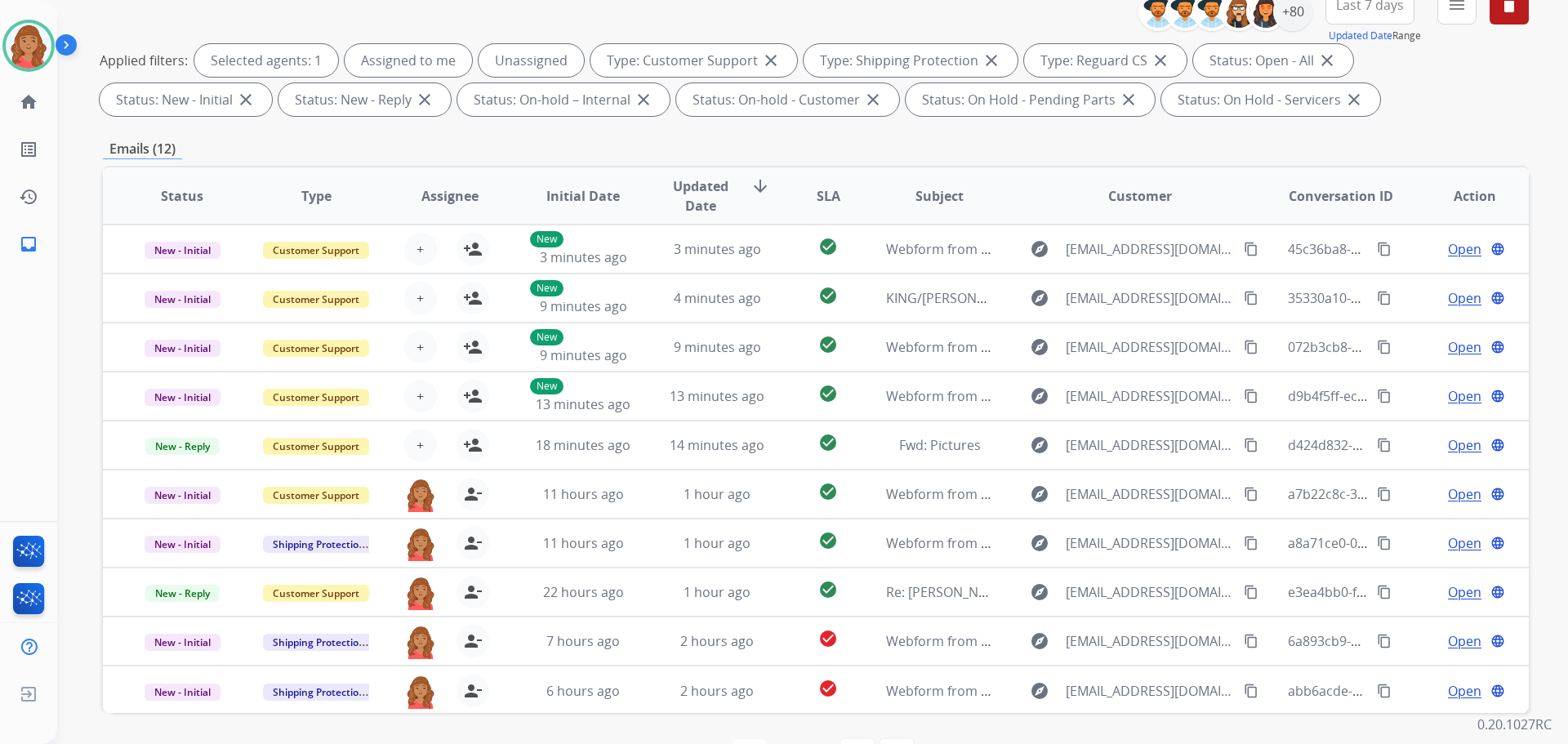
scroll to position [101, 0]
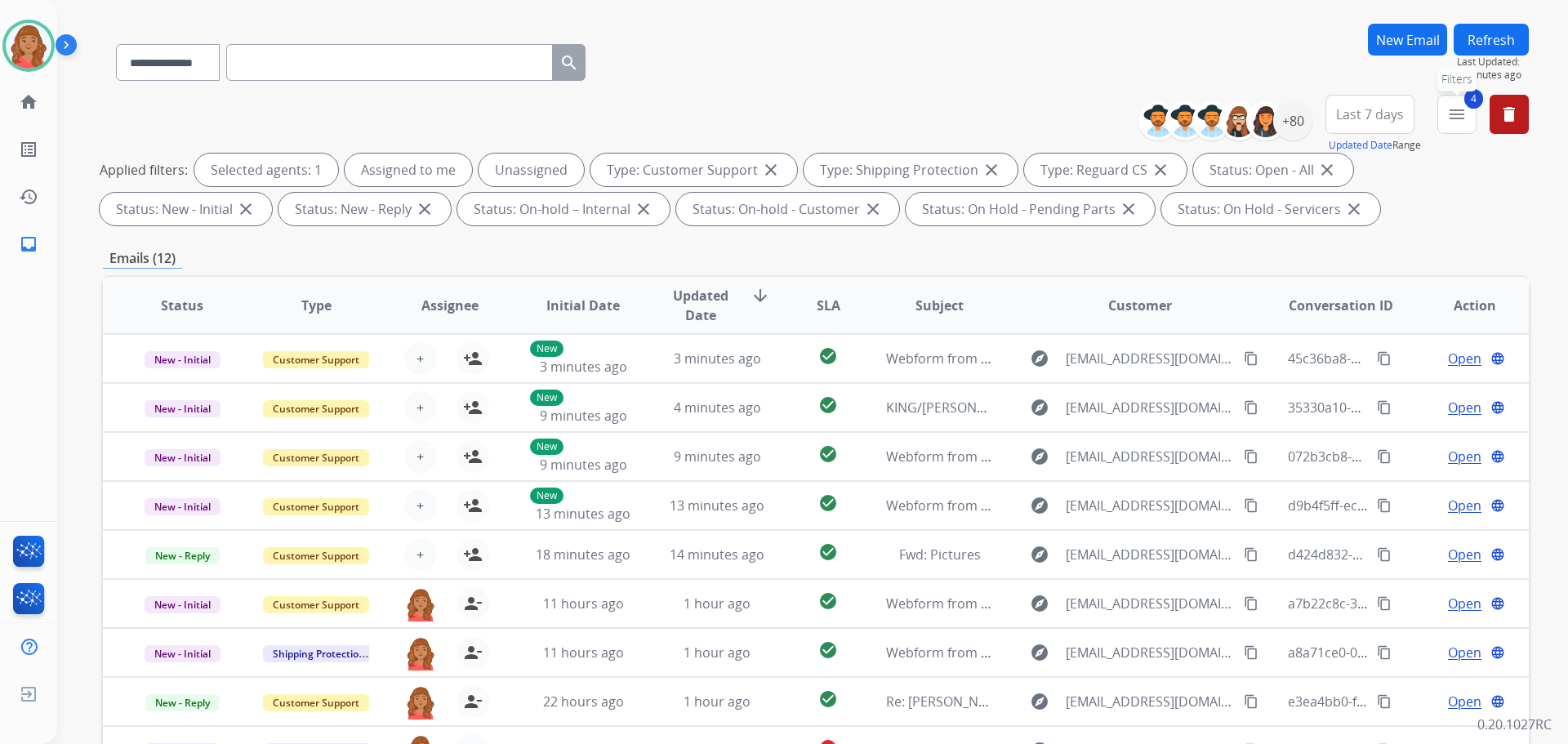
click at [1458, 123] on mat-icon "menu" at bounding box center [1458, 114] width 20 height 20
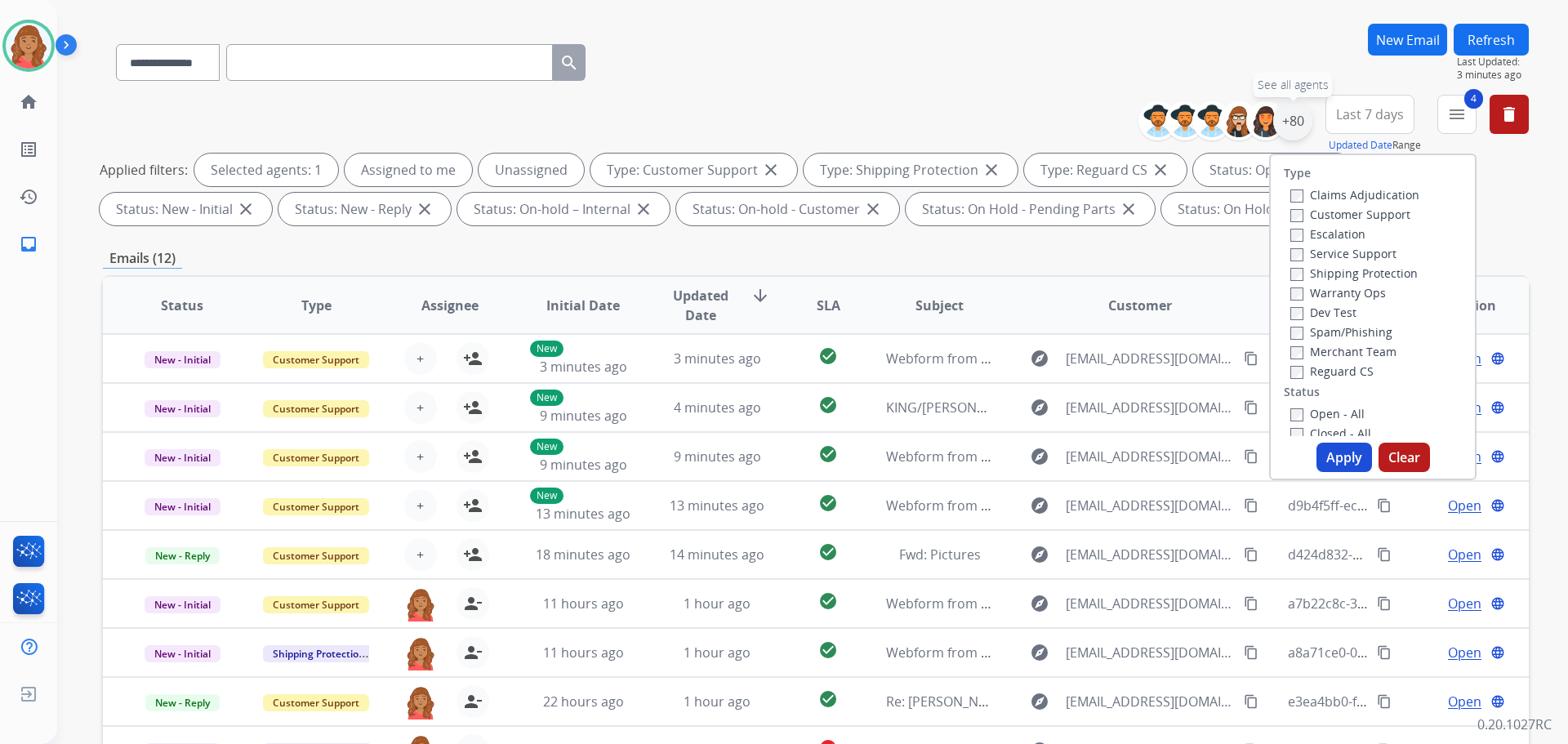
drag, startPoint x: 1289, startPoint y: 110, endPoint x: 1286, endPoint y: 134, distance: 24.2
click at [1290, 111] on div "+80" at bounding box center [1293, 121] width 39 height 39
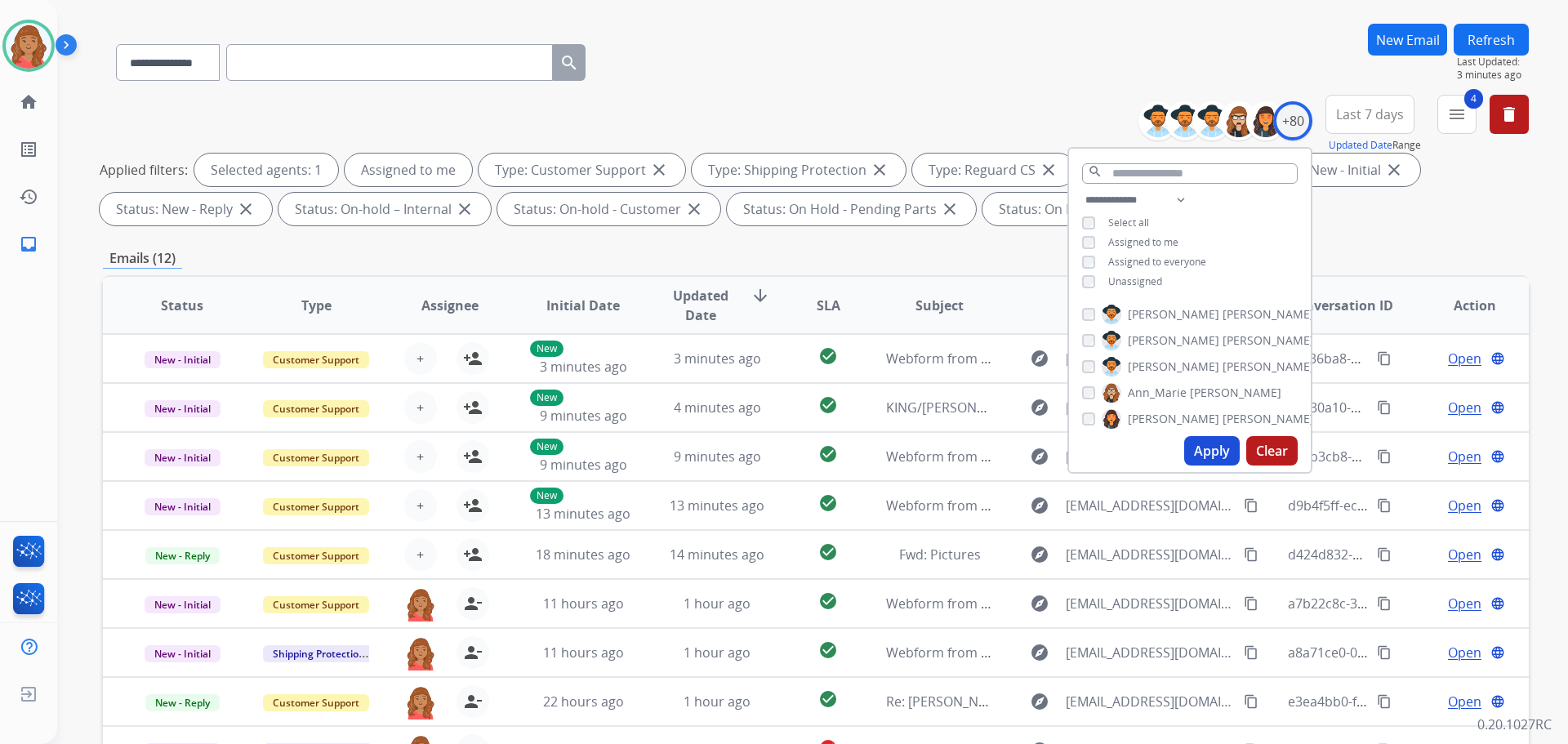
click at [1202, 454] on button "Apply" at bounding box center [1212, 451] width 55 height 30
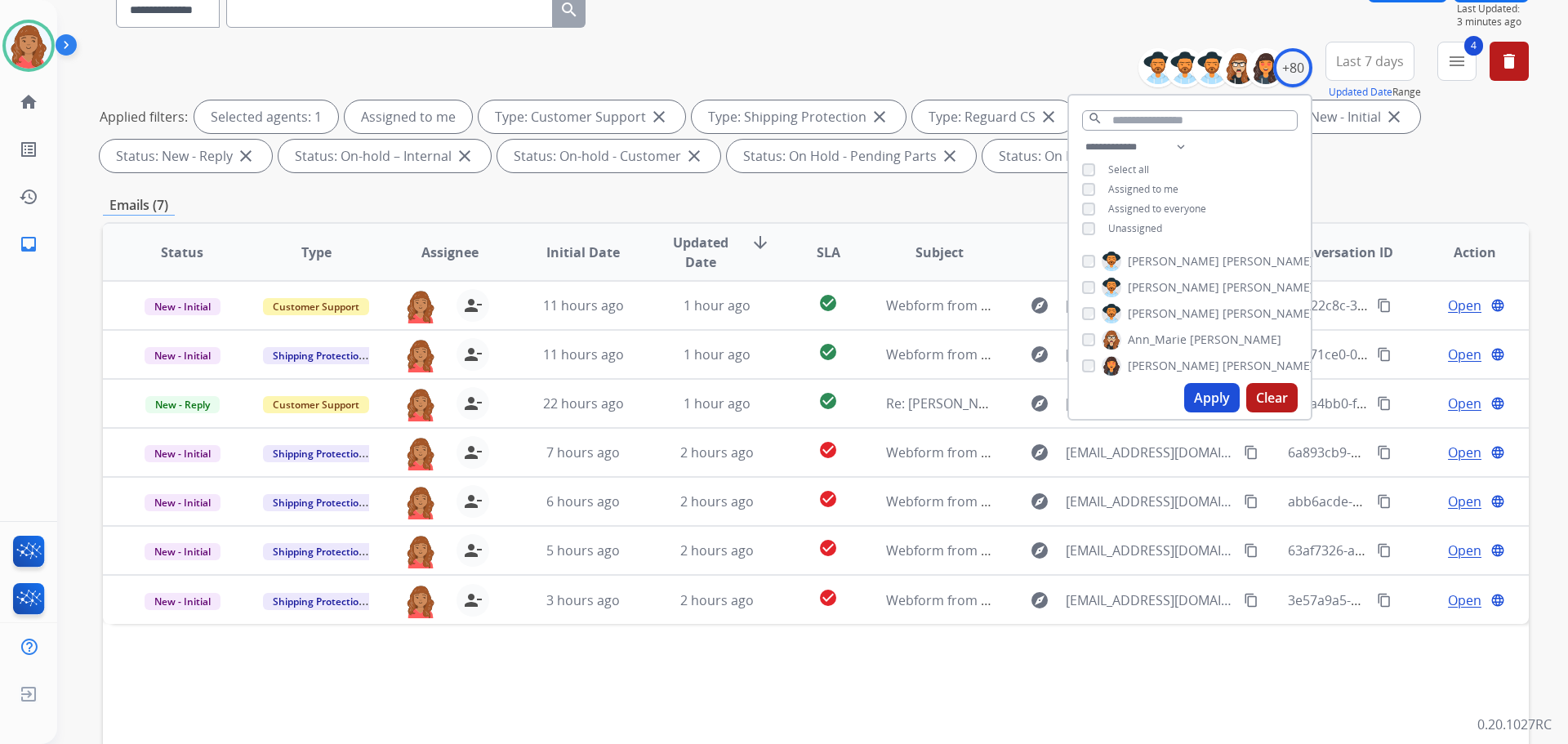
scroll to position [264, 0]
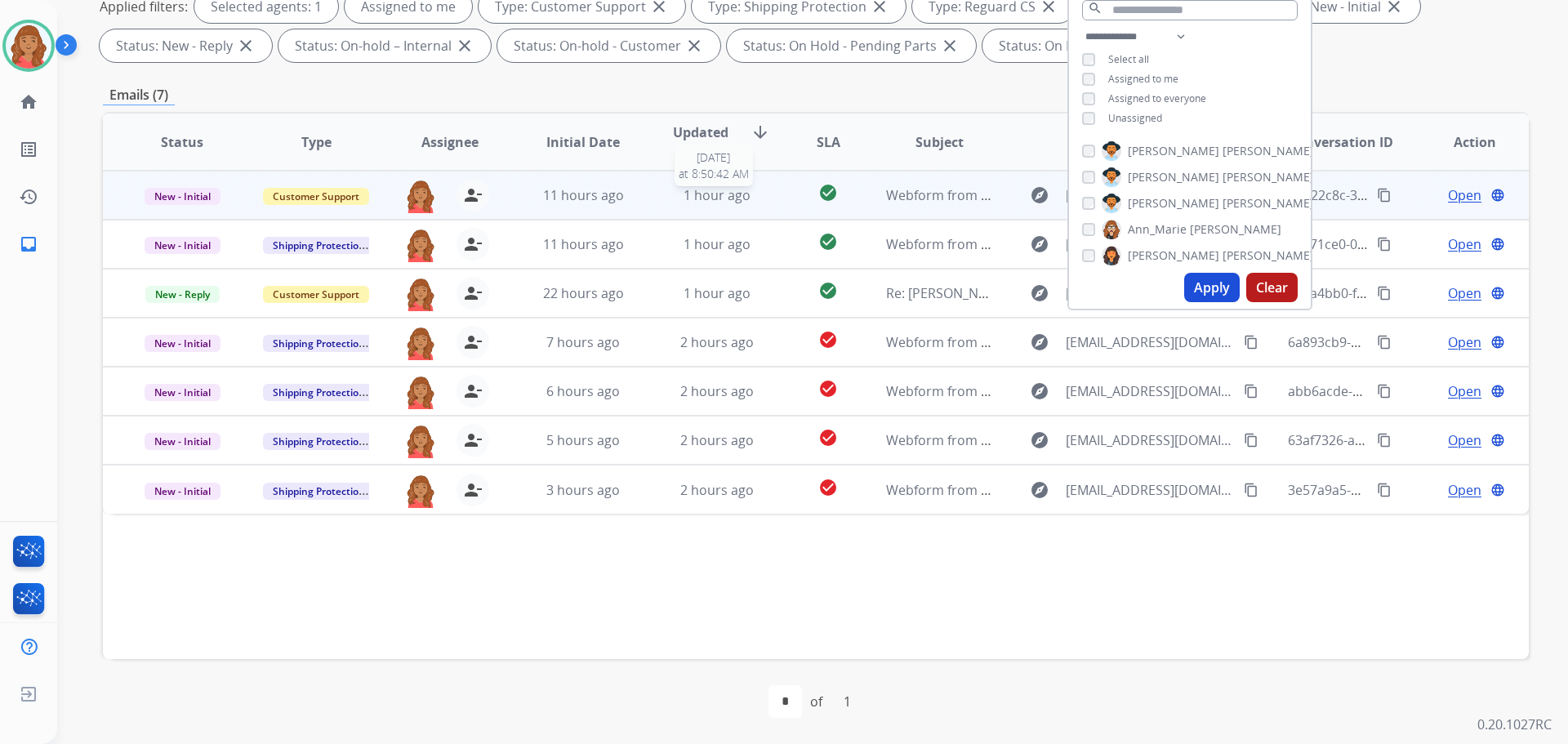
click at [722, 197] on span "1 hour ago" at bounding box center [717, 195] width 67 height 18
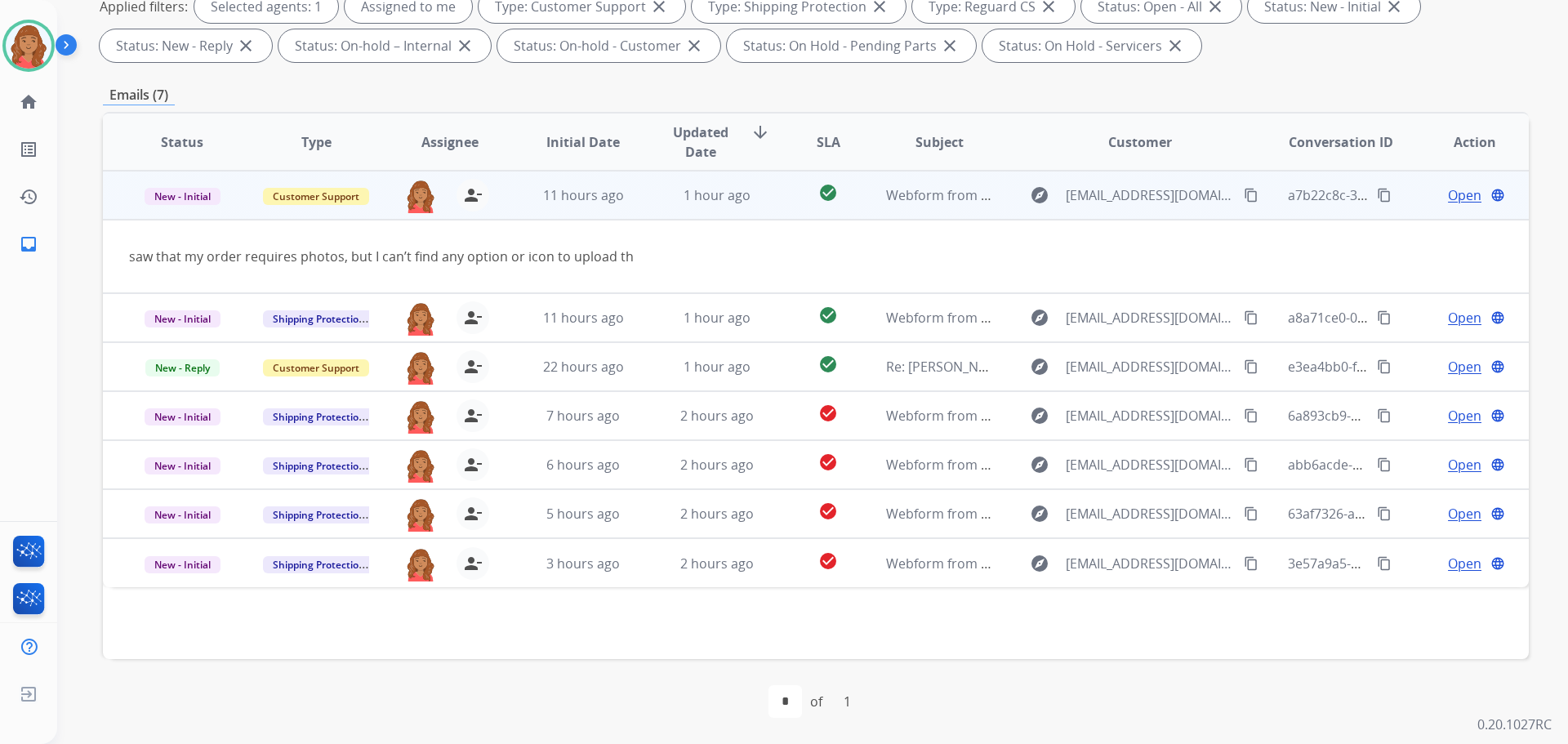
click at [1463, 193] on span "Open" at bounding box center [1466, 195] width 34 height 20
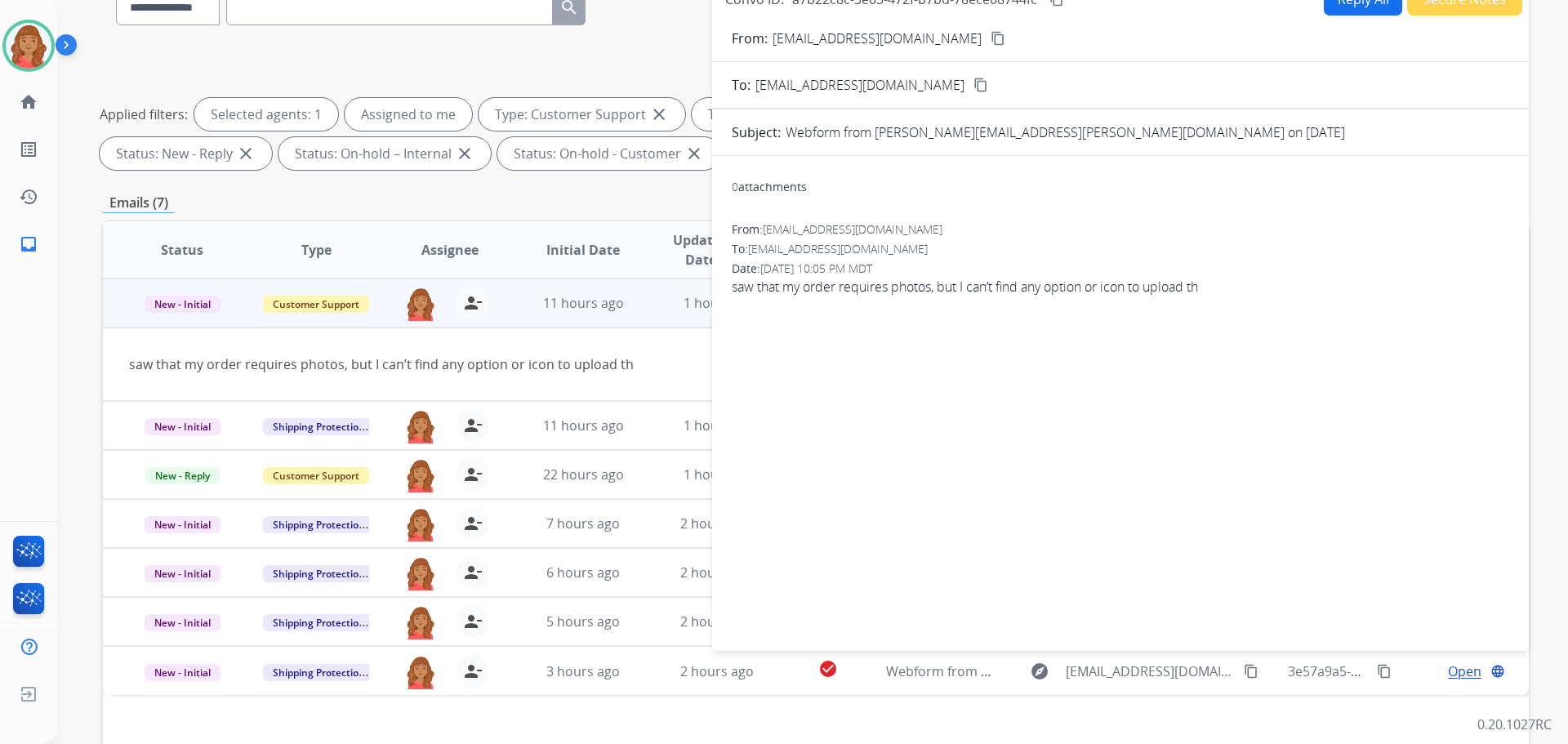
scroll to position [19, 0]
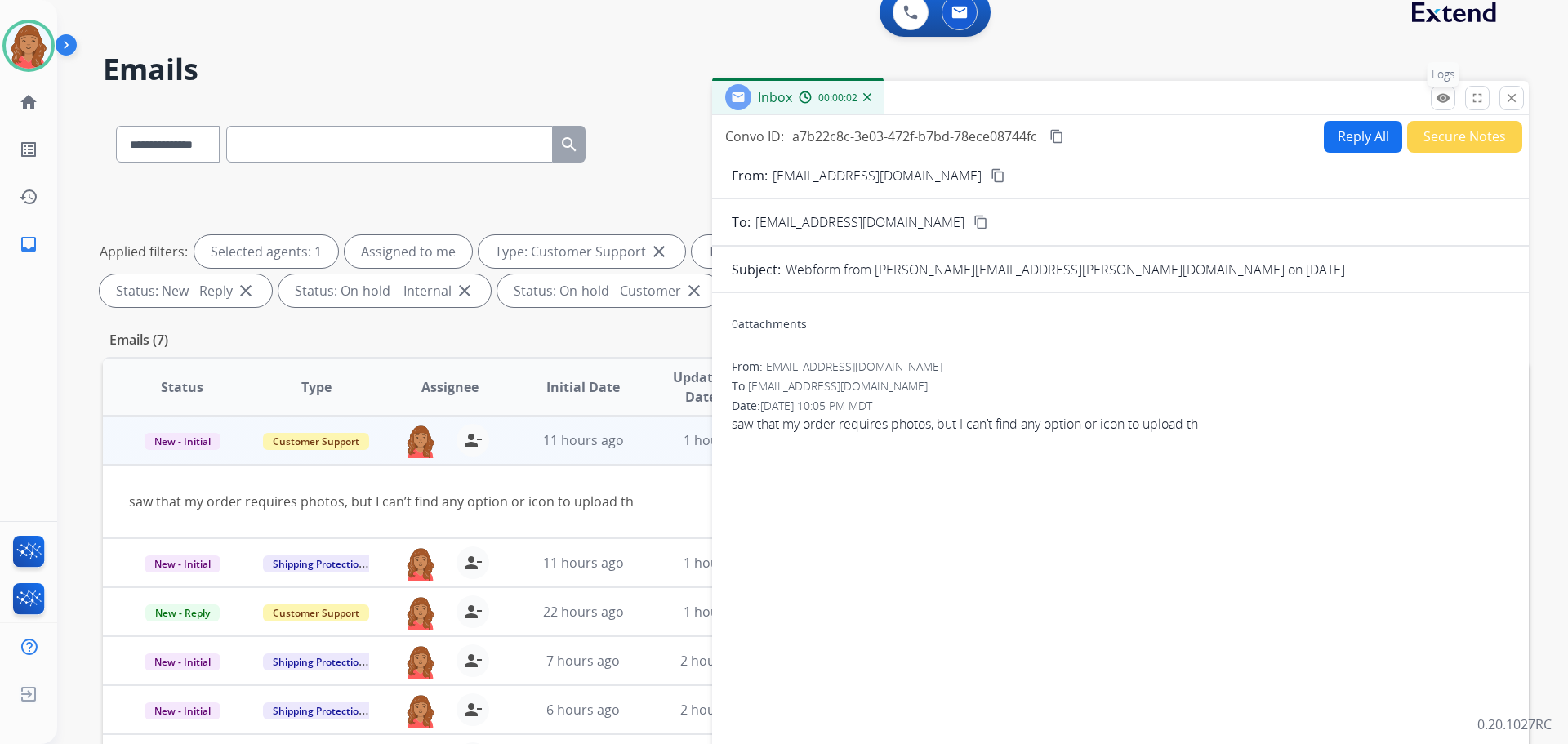
click at [1436, 104] on mat-icon "remove_red_eye" at bounding box center [1443, 98] width 15 height 15
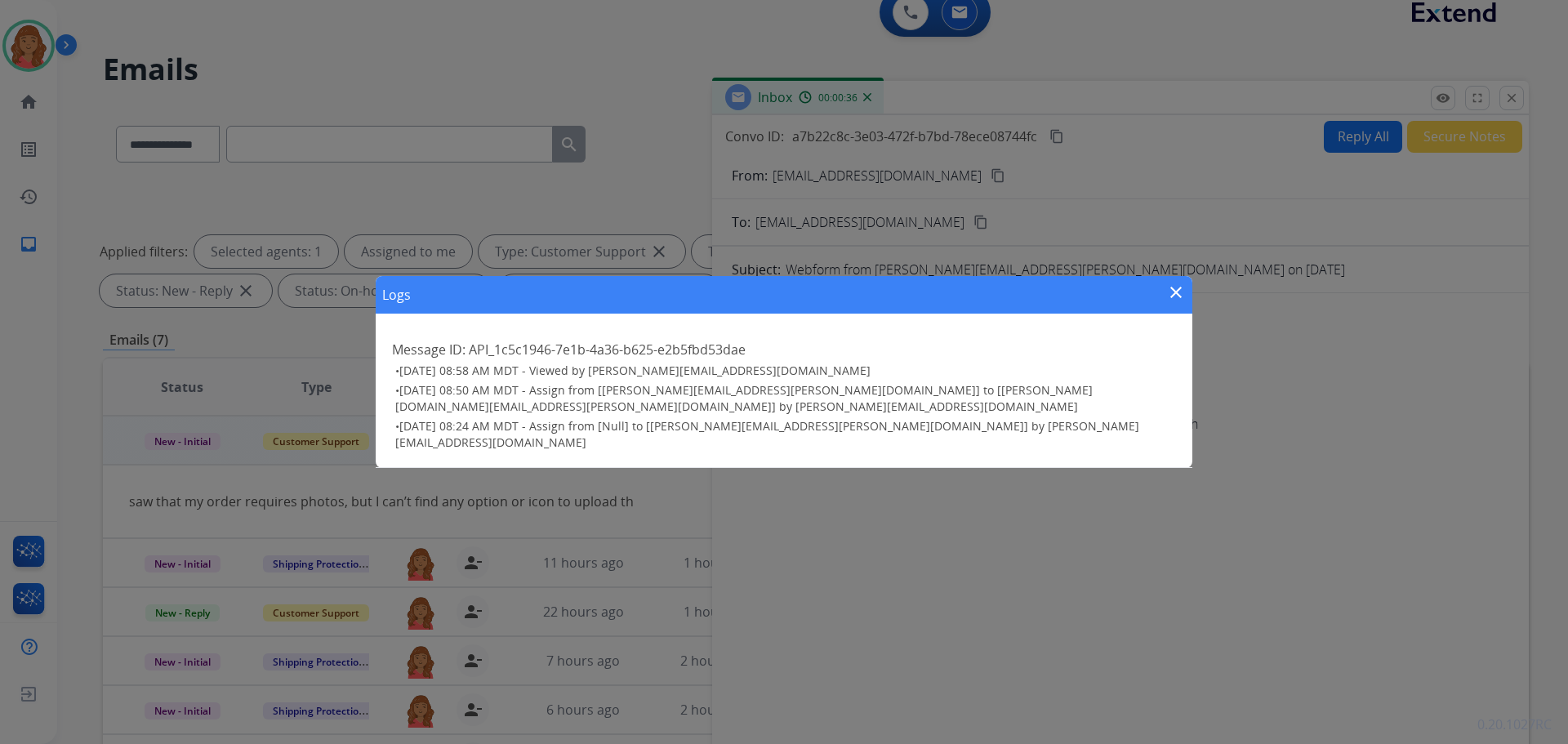
click at [1158, 306] on div "Logs close" at bounding box center [784, 295] width 817 height 37
click at [1184, 303] on mat-icon "close" at bounding box center [1177, 293] width 20 height 20
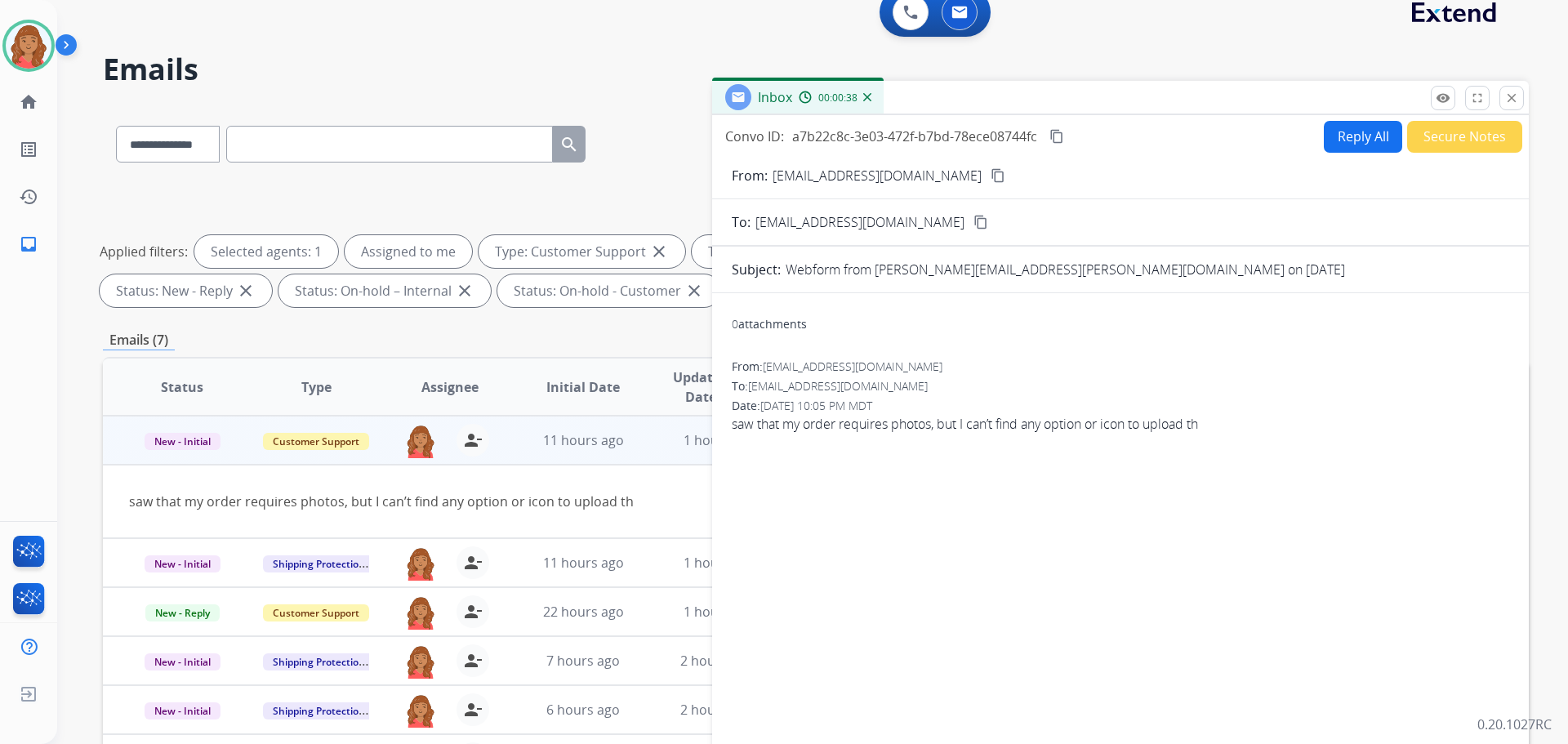
drag, startPoint x: 1514, startPoint y: 98, endPoint x: 1478, endPoint y: 112, distance: 38.6
click at [1512, 98] on mat-icon "close" at bounding box center [1512, 98] width 15 height 15
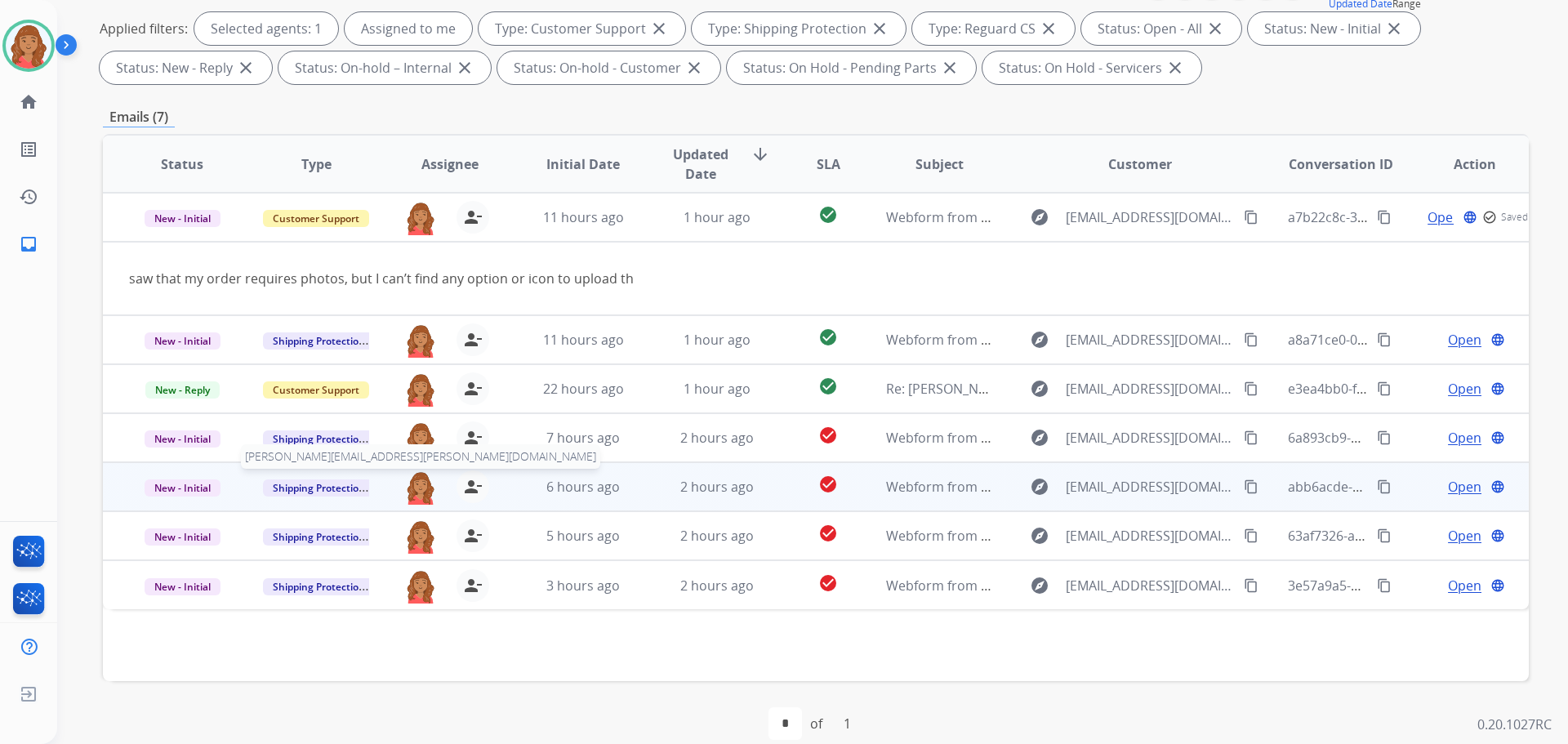
scroll to position [264, 0]
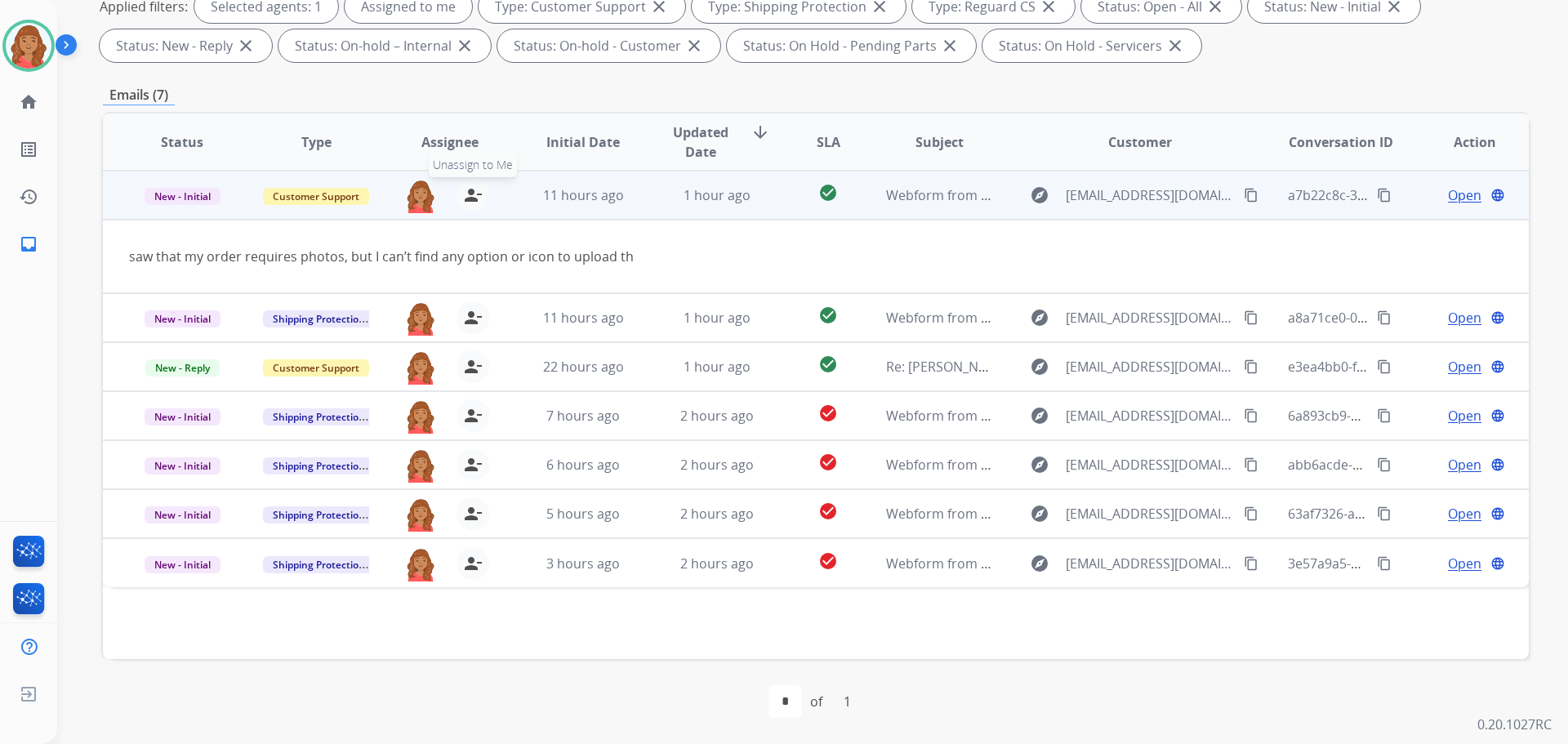
click at [456, 188] on button "person_remove Unassign to Me" at bounding box center [472, 195] width 33 height 33
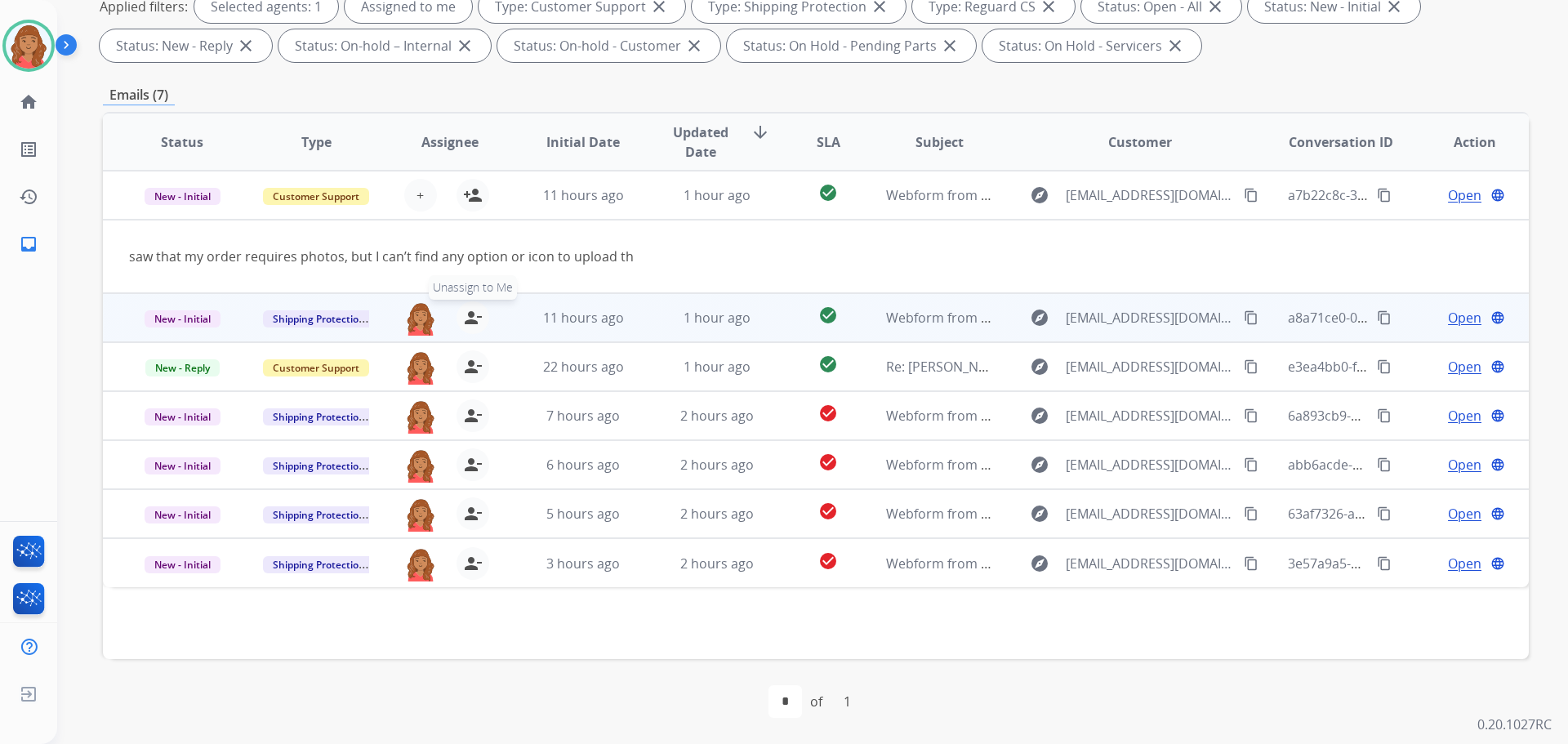
click at [474, 318] on mat-icon "person_remove" at bounding box center [473, 317] width 20 height 20
click at [474, 316] on mat-icon "person_add" at bounding box center [473, 317] width 20 height 20
click at [1457, 318] on span "Open" at bounding box center [1466, 317] width 34 height 20
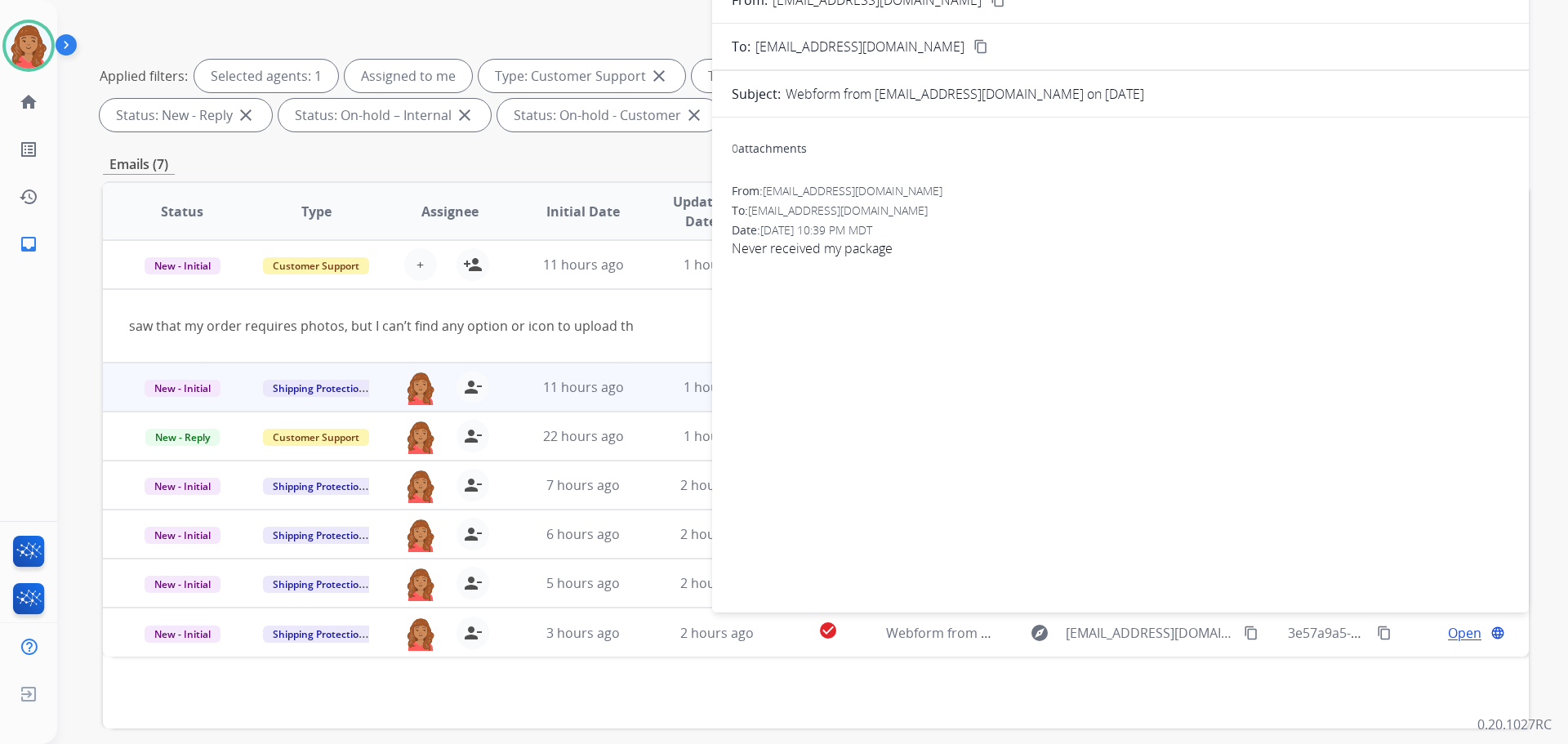
scroll to position [0, 0]
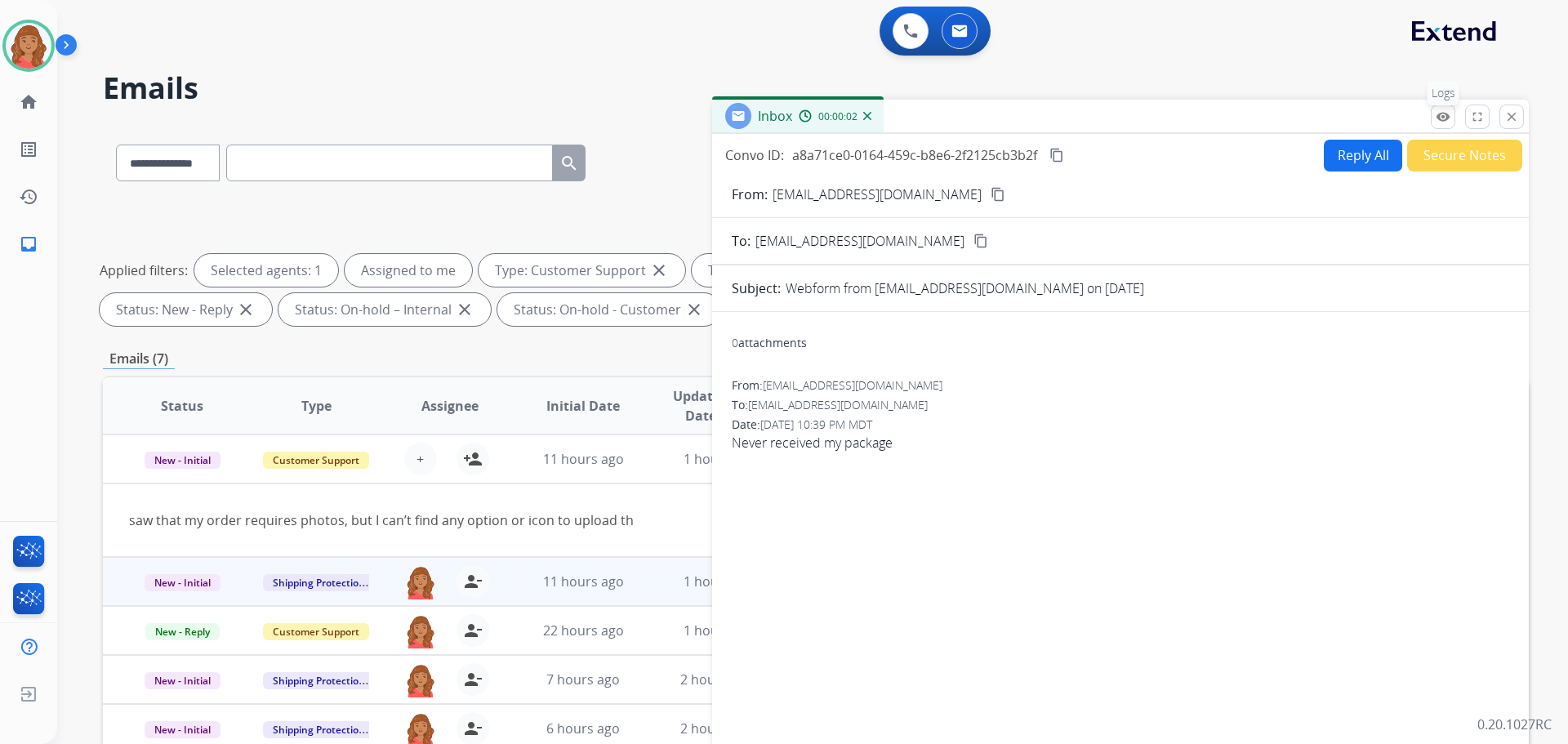
click at [1439, 126] on button "remove_red_eye Logs" at bounding box center [1443, 116] width 25 height 25
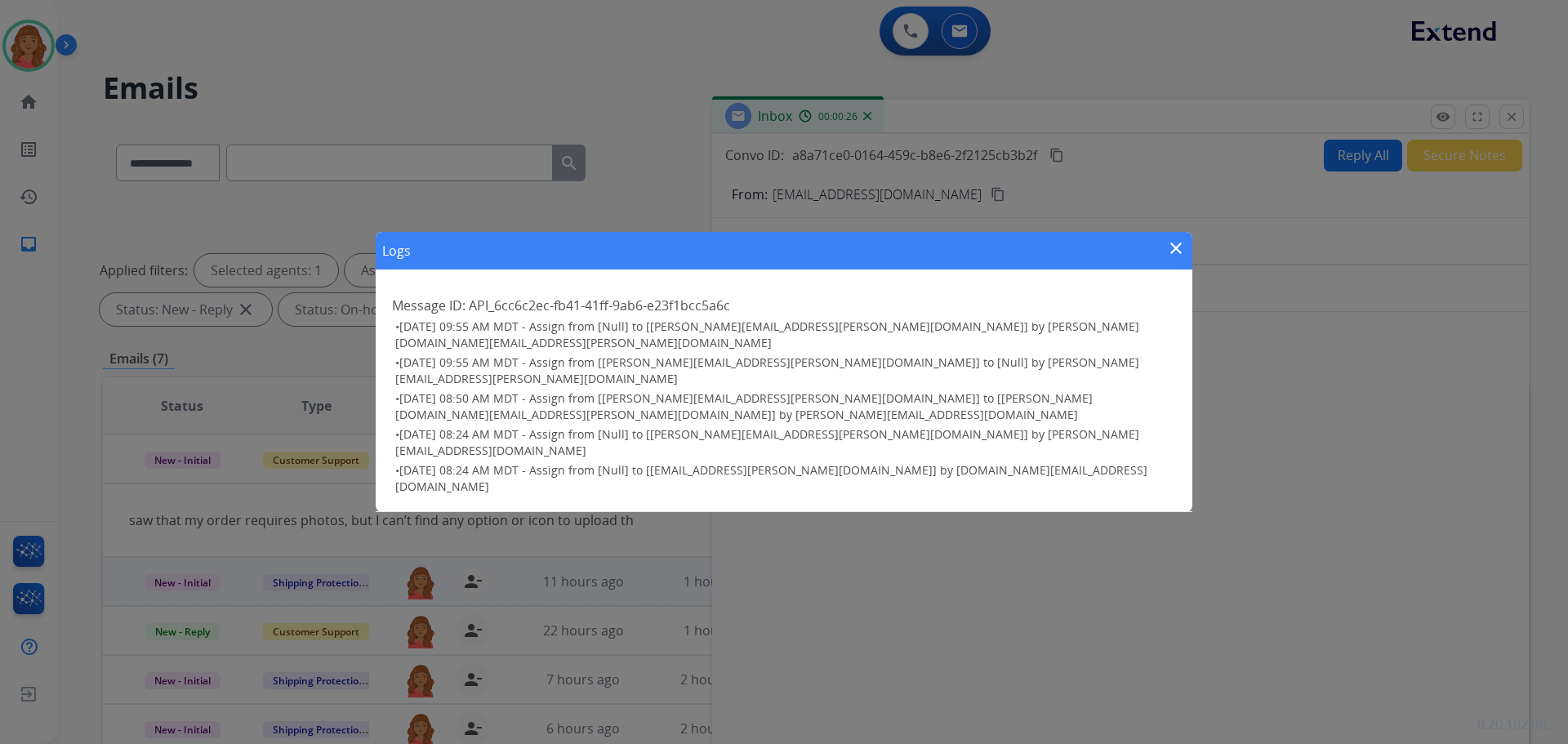
click at [1174, 258] on mat-icon "close" at bounding box center [1177, 248] width 20 height 20
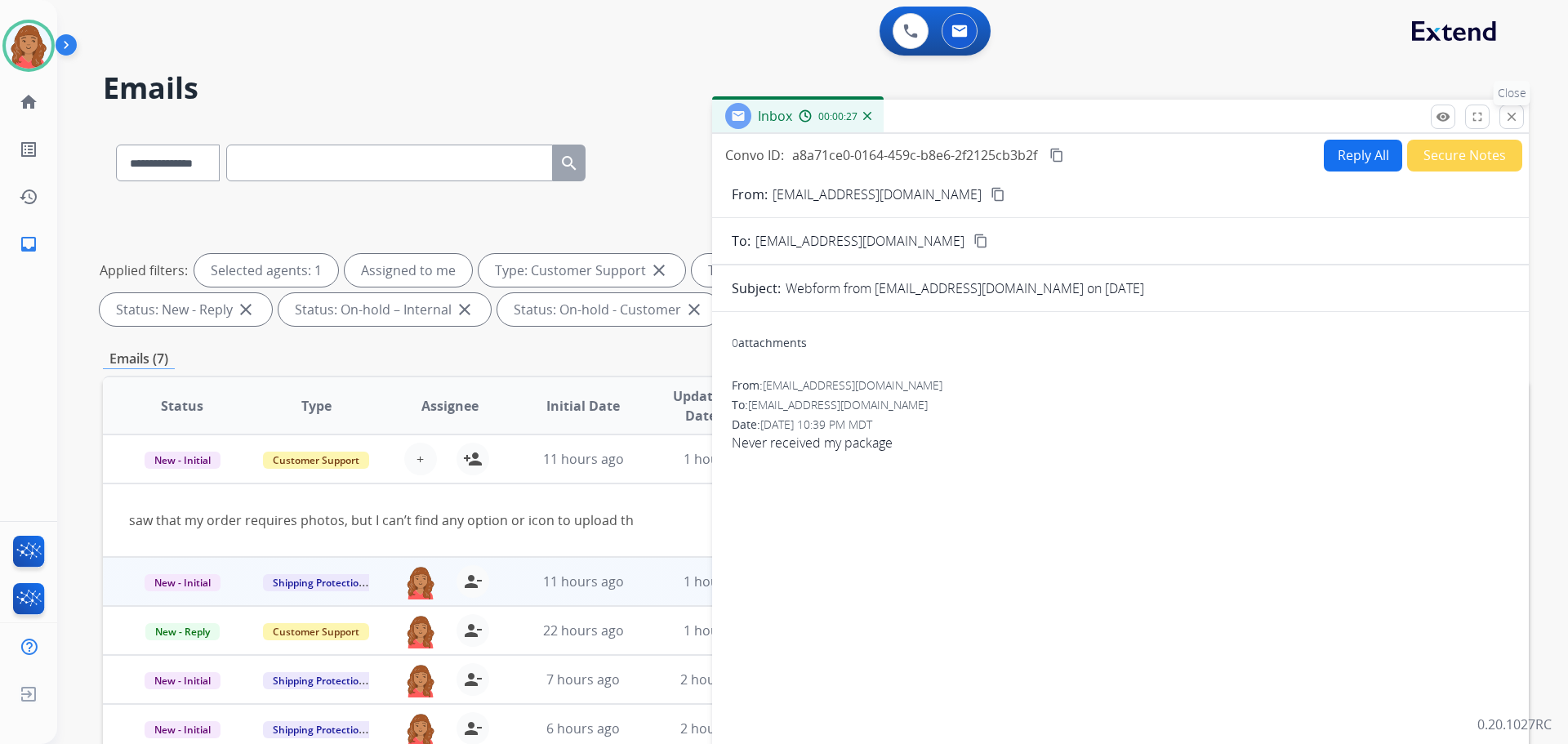
click at [1512, 119] on mat-icon "close" at bounding box center [1512, 116] width 15 height 15
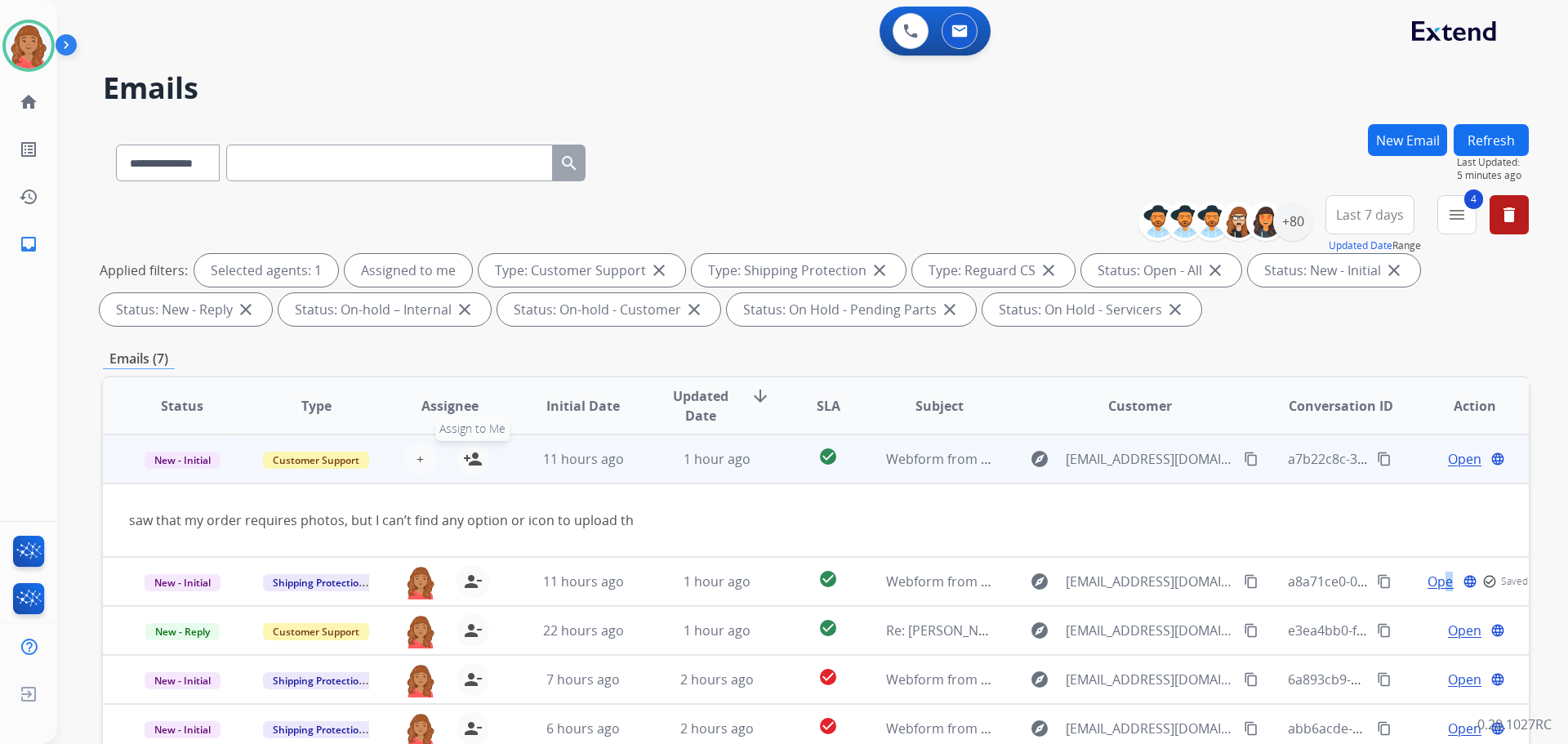
click at [466, 461] on mat-icon "person_add" at bounding box center [473, 459] width 20 height 20
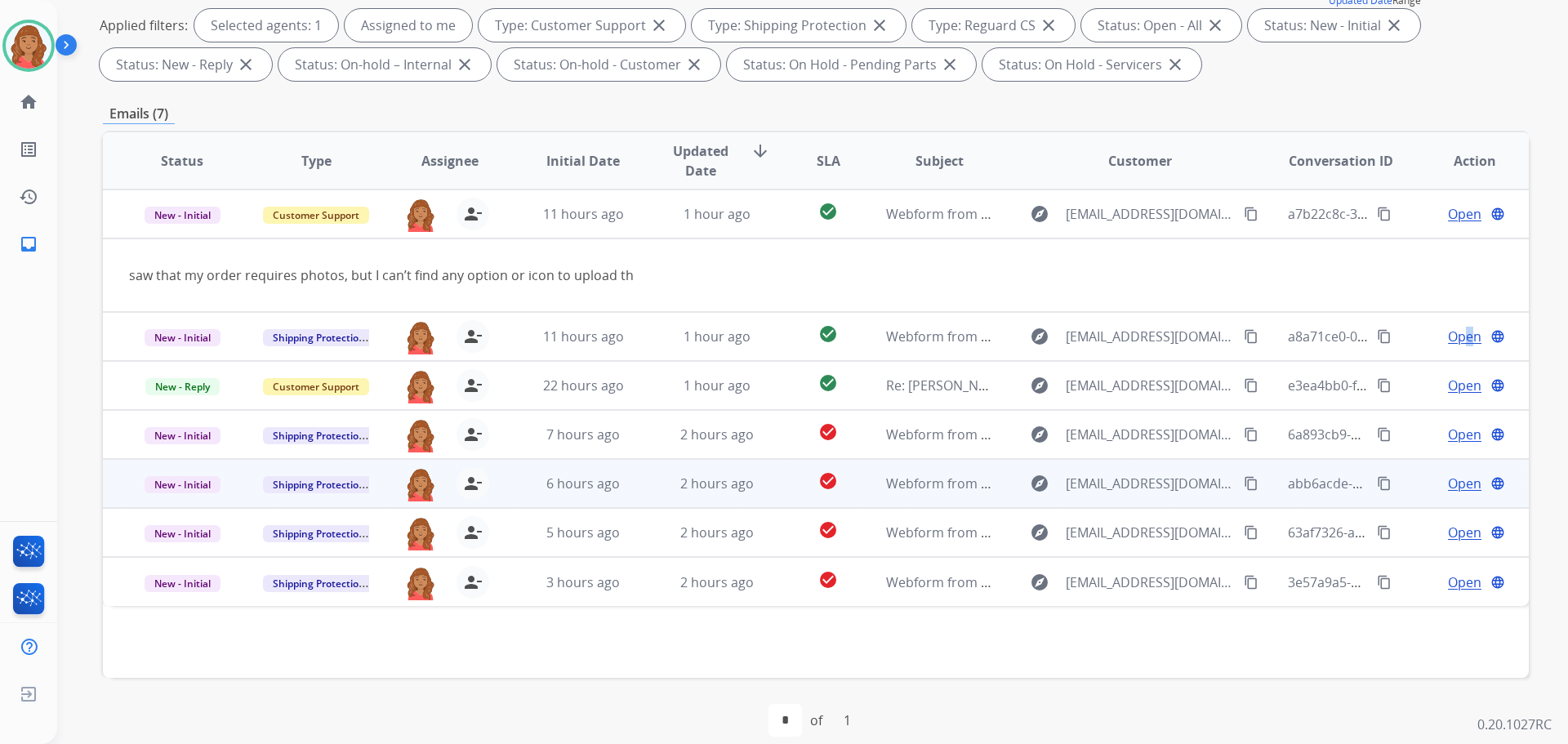
scroll to position [264, 0]
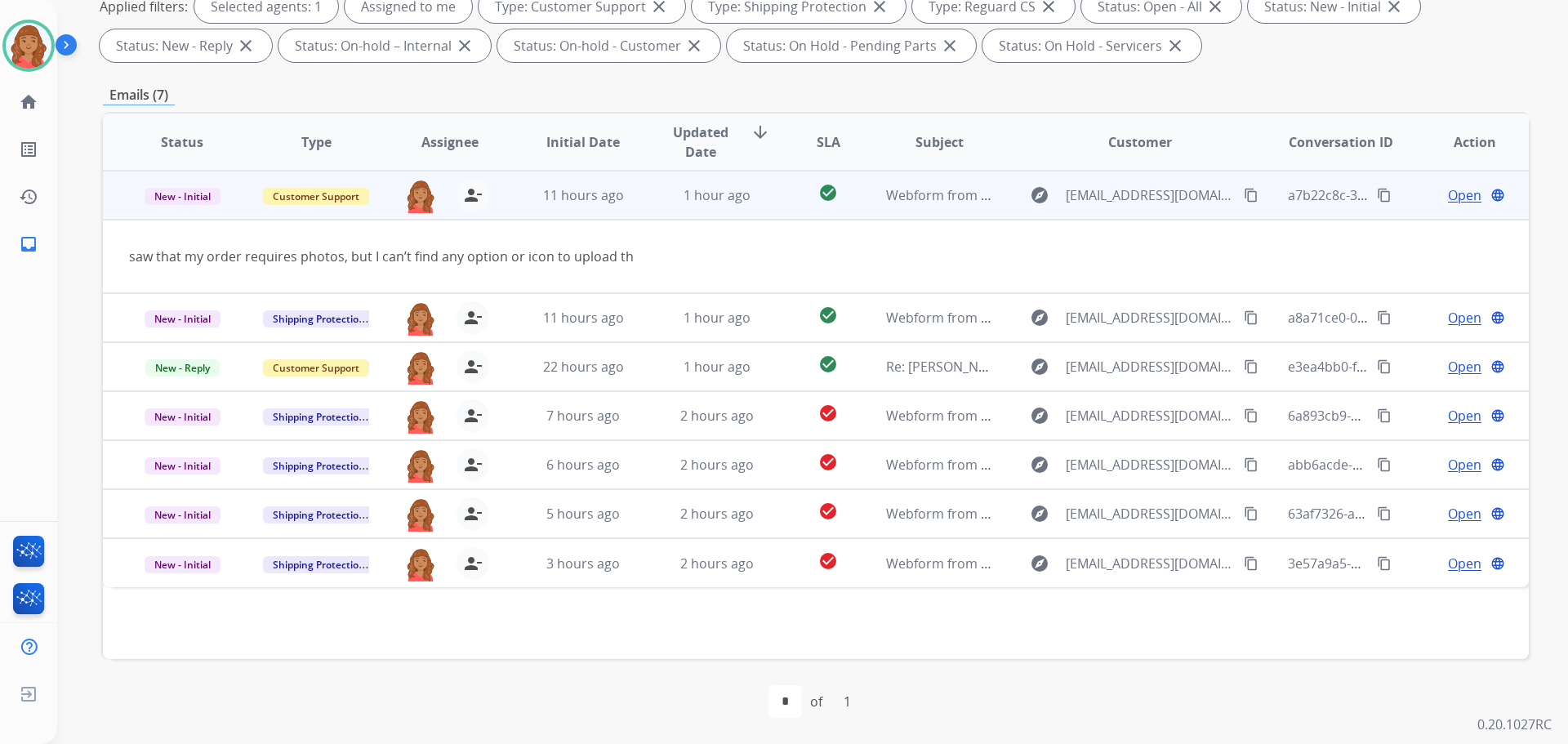
click at [706, 268] on td "saw that my order requires photos, but I can’t find any option or icon to uploa…" at bounding box center [682, 256] width 1159 height 74
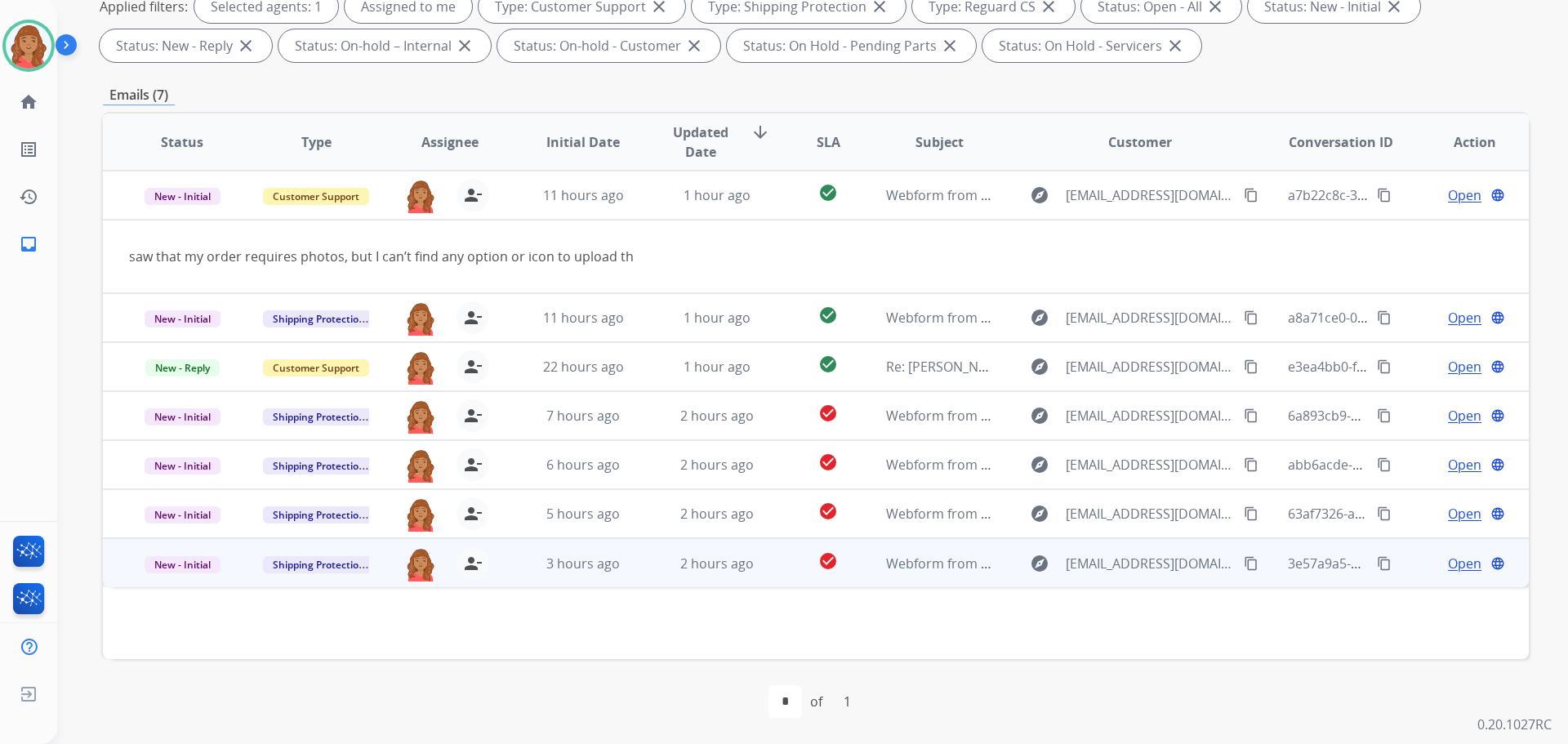
click at [784, 562] on td "check_circle" at bounding box center [815, 563] width 89 height 49
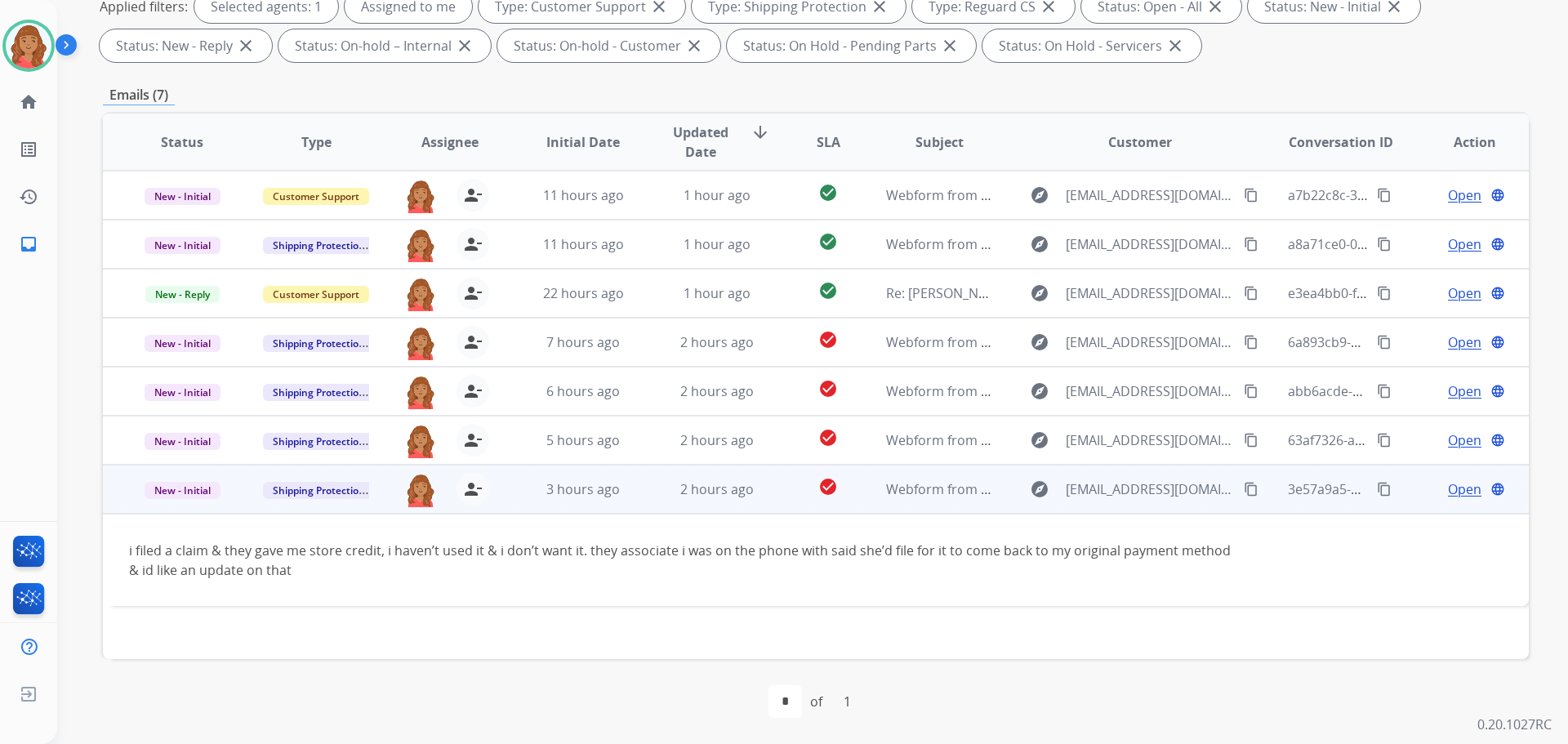
click at [1244, 491] on mat-icon "content_copy" at bounding box center [1251, 489] width 15 height 15
click at [1449, 490] on span "Open" at bounding box center [1466, 490] width 34 height 20
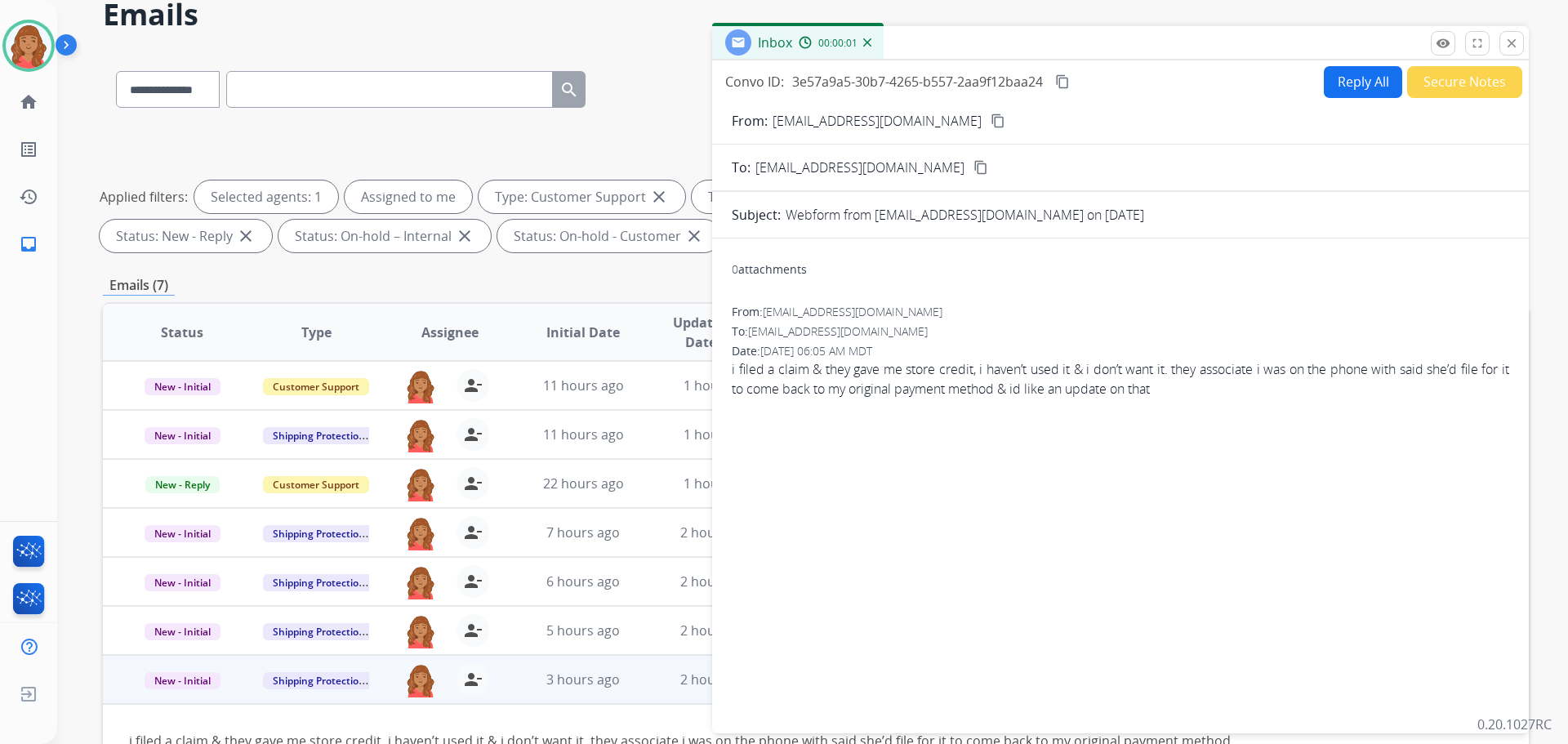
scroll to position [0, 0]
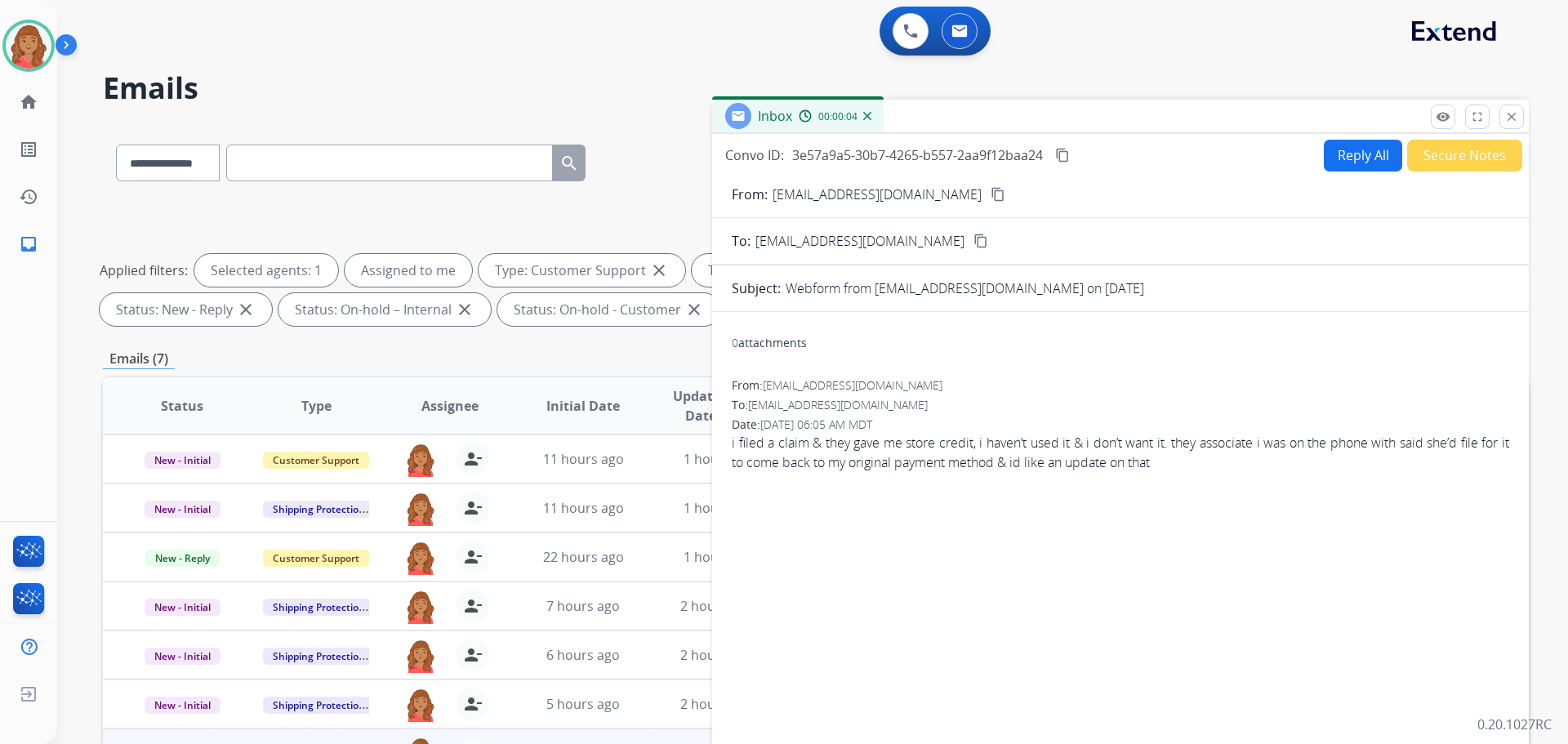
click at [1343, 158] on button "Reply All" at bounding box center [1364, 156] width 79 height 32
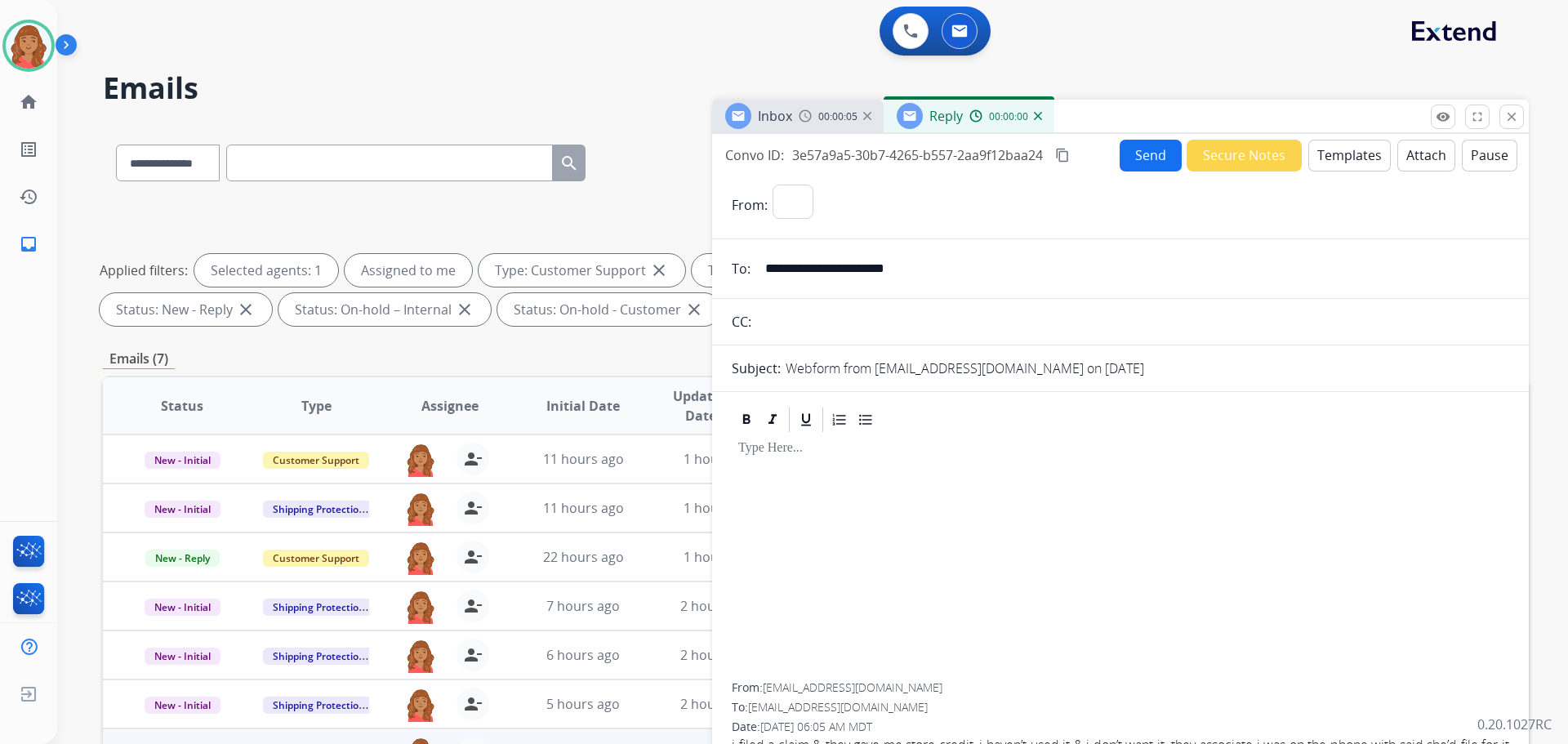
select select "**********"
click at [1333, 156] on button "Templates" at bounding box center [1350, 156] width 83 height 32
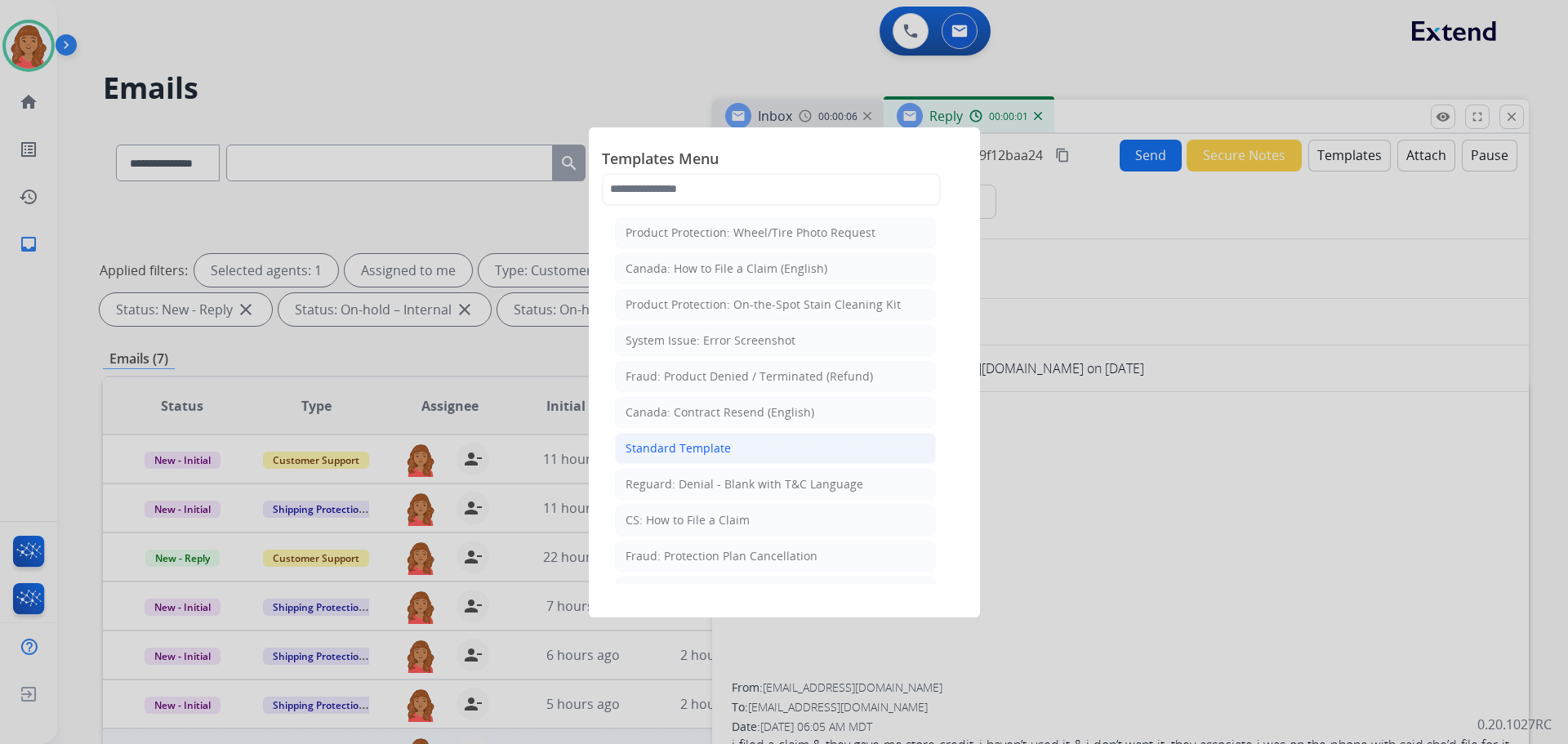
click at [732, 453] on li "Standard Template" at bounding box center [776, 447] width 321 height 31
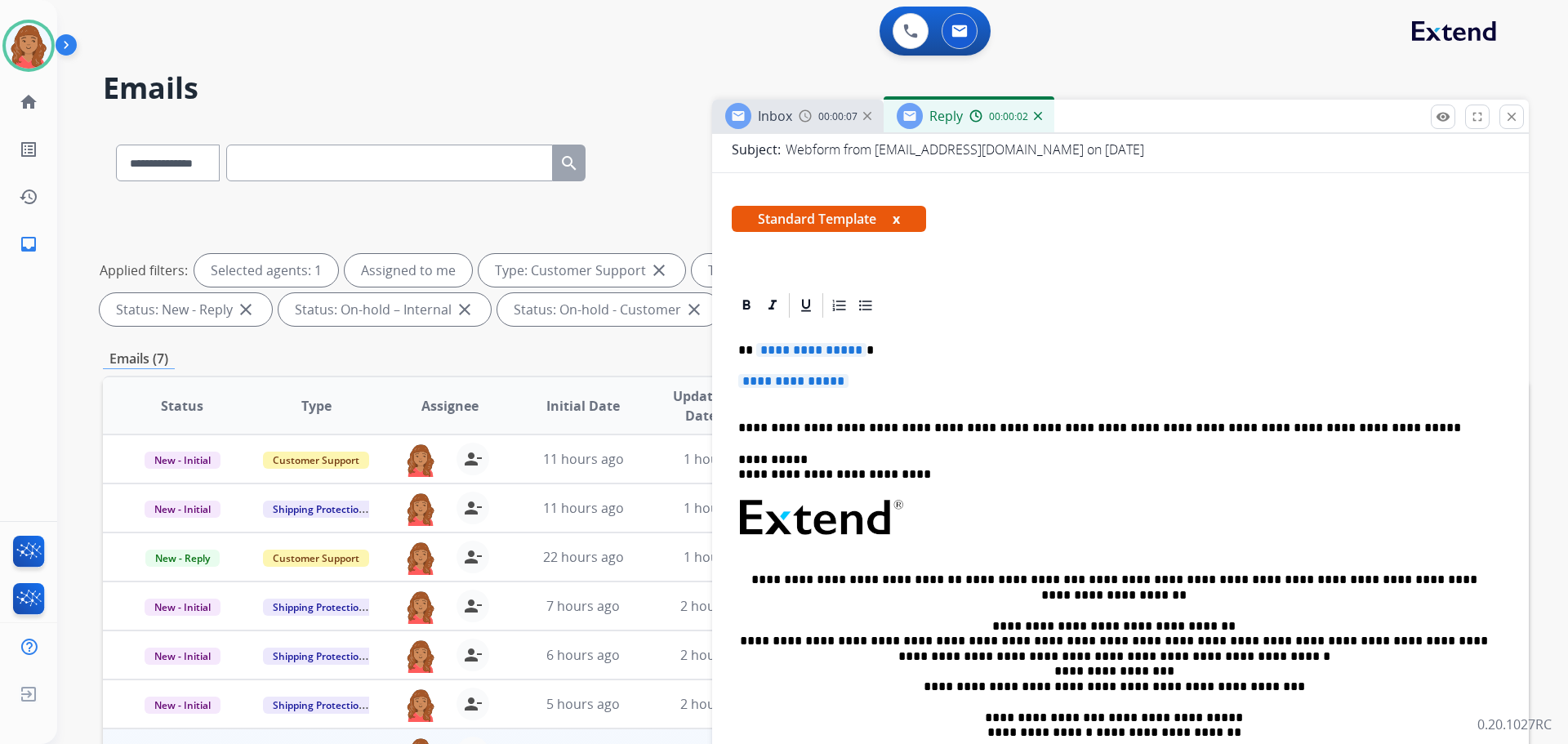
scroll to position [321, 0]
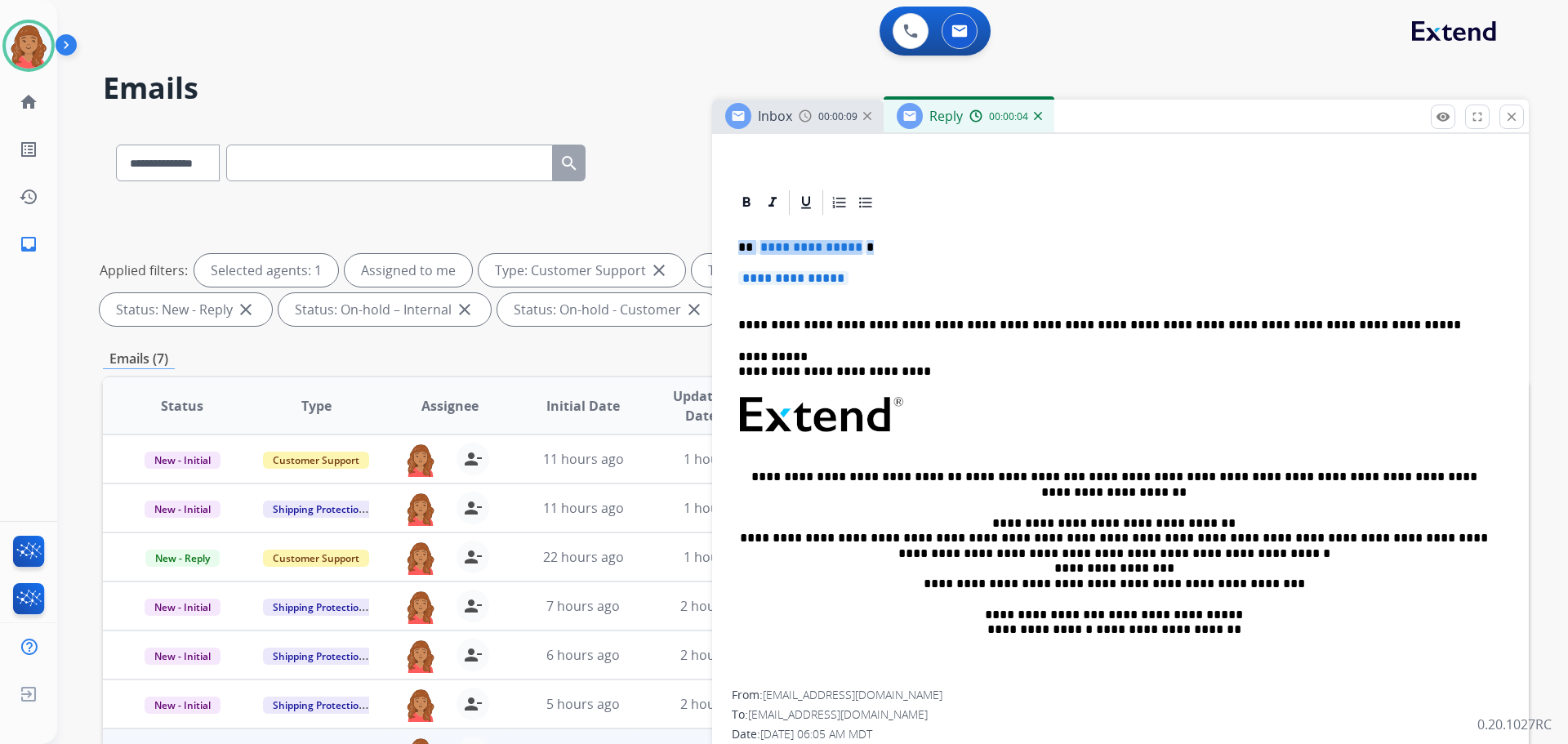
drag, startPoint x: 820, startPoint y: 284, endPoint x: 825, endPoint y: 274, distance: 11.2
click at [749, 260] on div "**********" at bounding box center [1121, 453] width 778 height 473
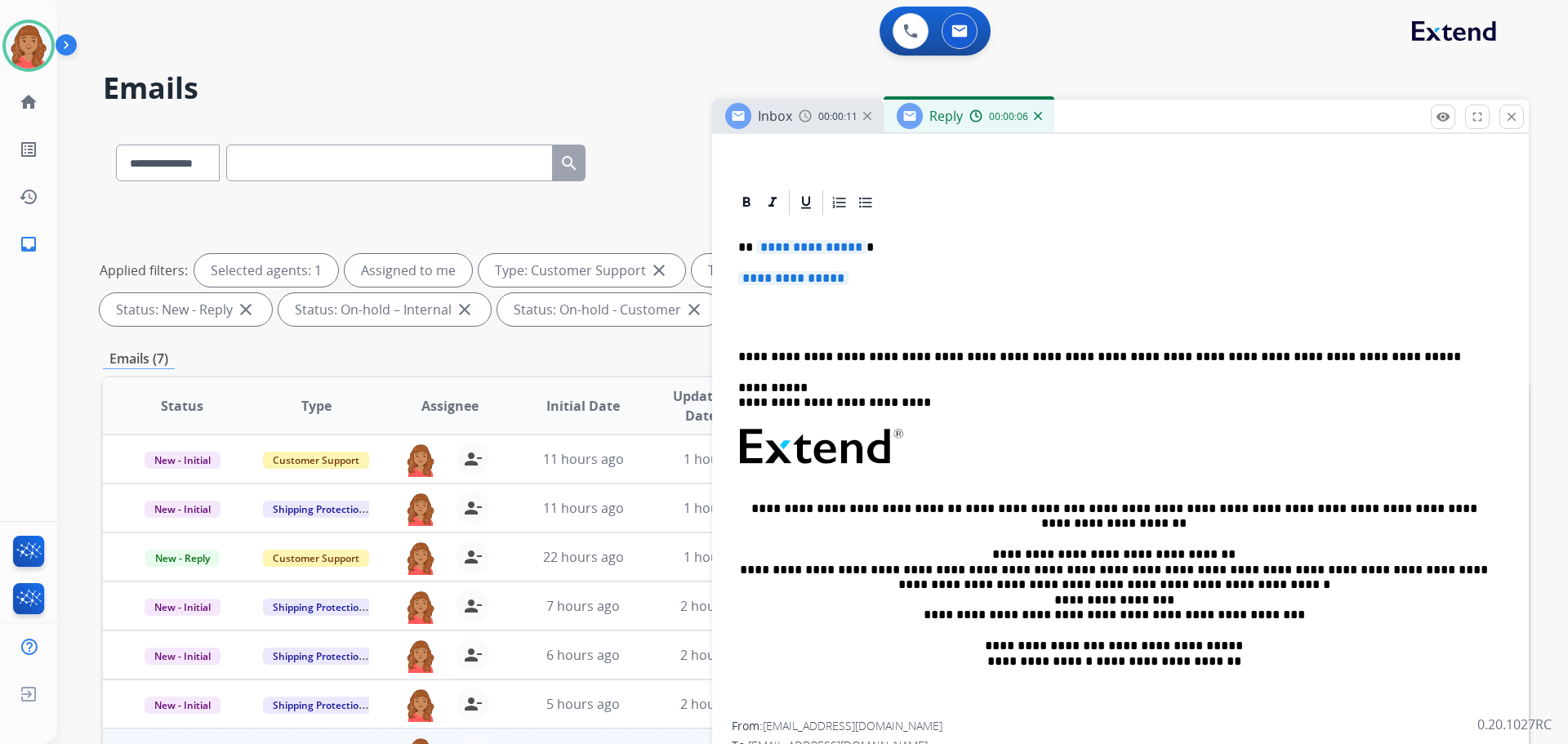
click at [862, 282] on p "**********" at bounding box center [1121, 286] width 765 height 31
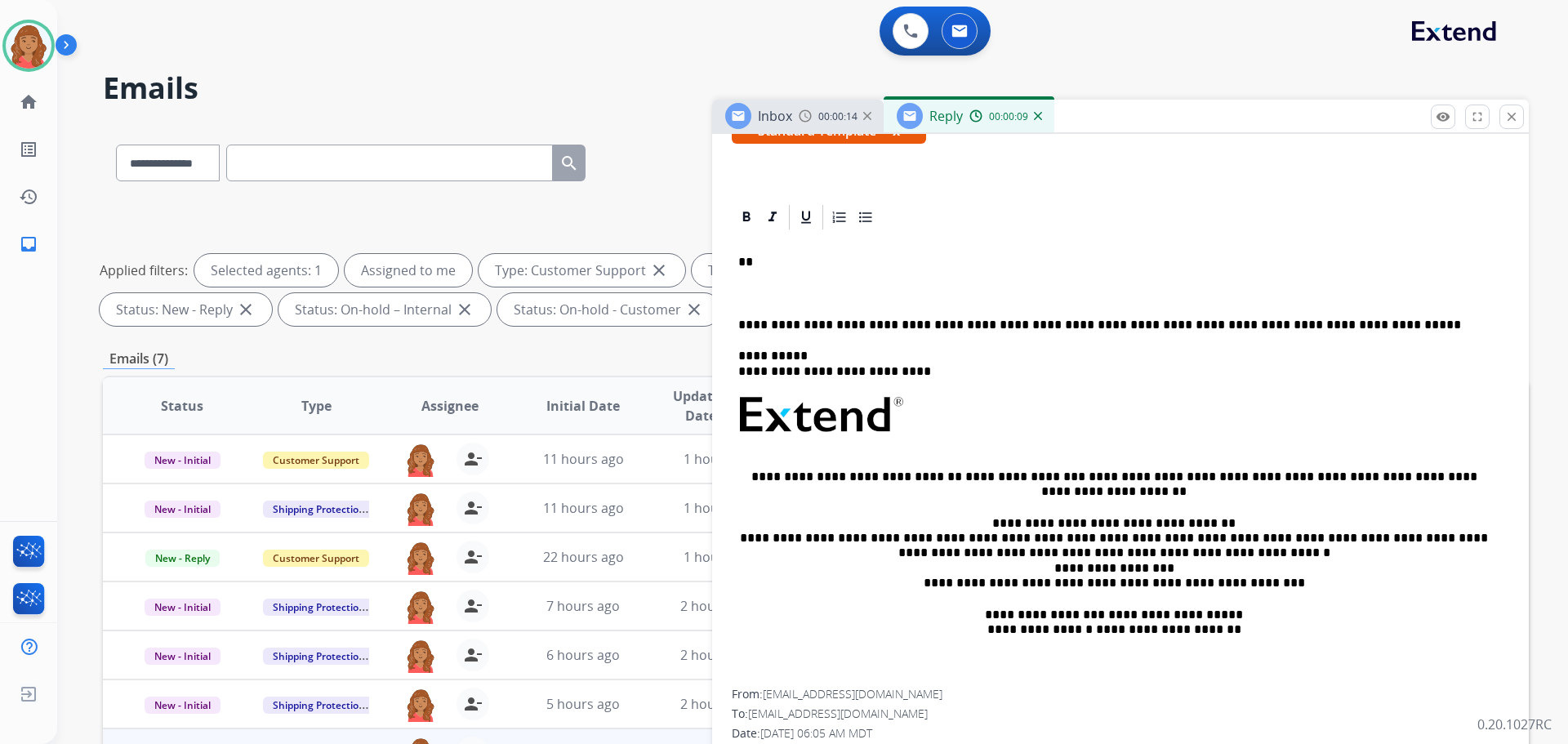
scroll to position [306, 0]
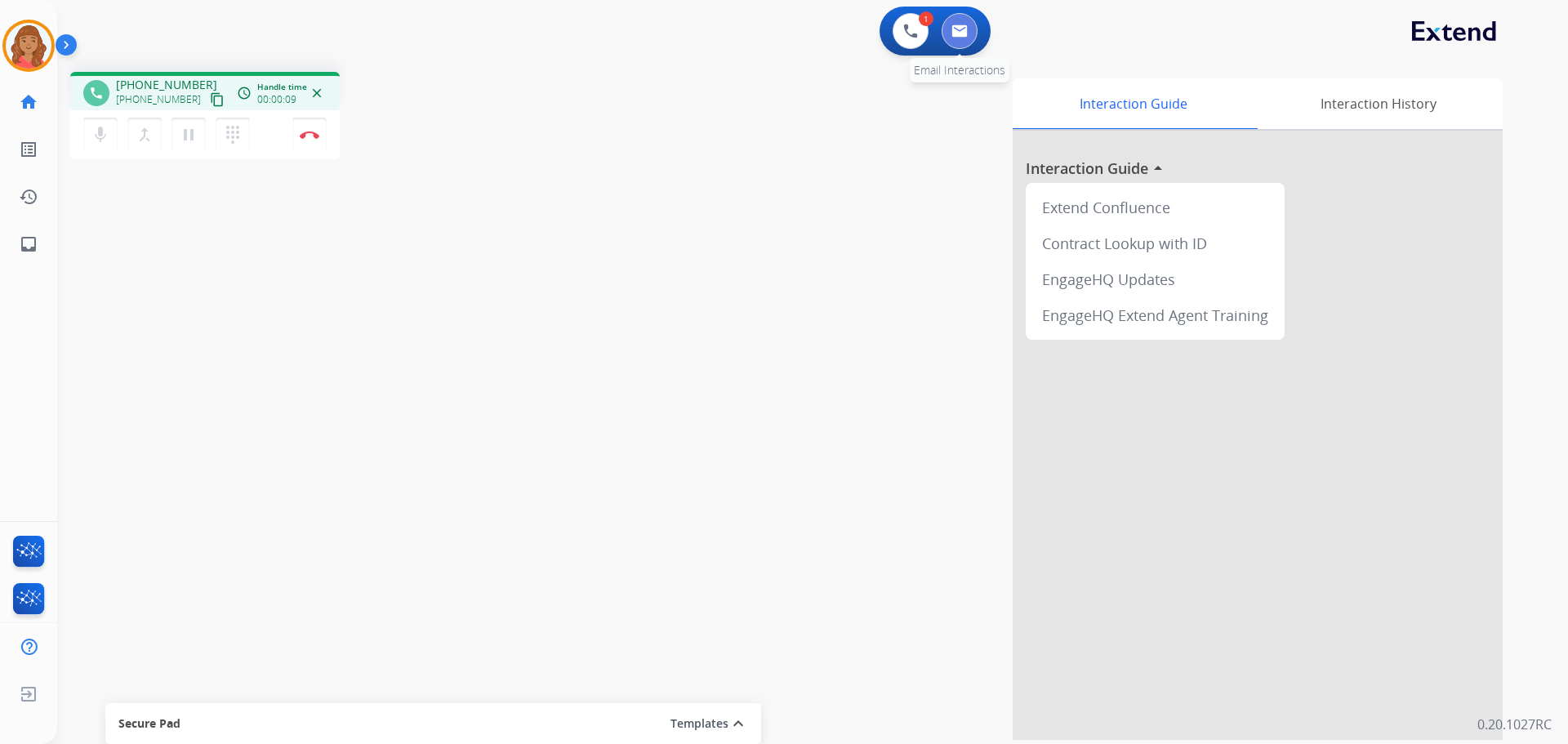
click at [954, 41] on button at bounding box center [960, 31] width 35 height 35
select select "**********"
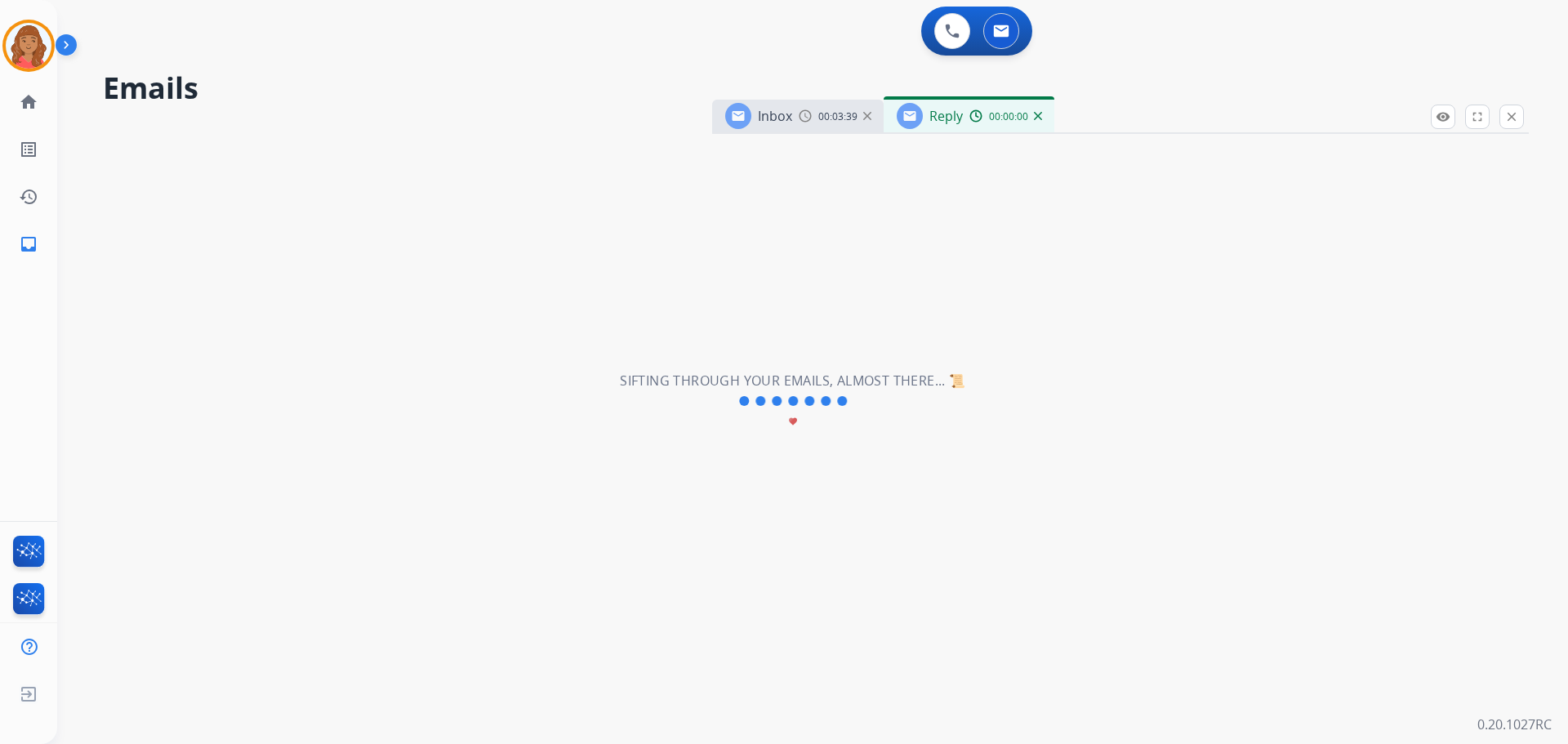
select select "**********"
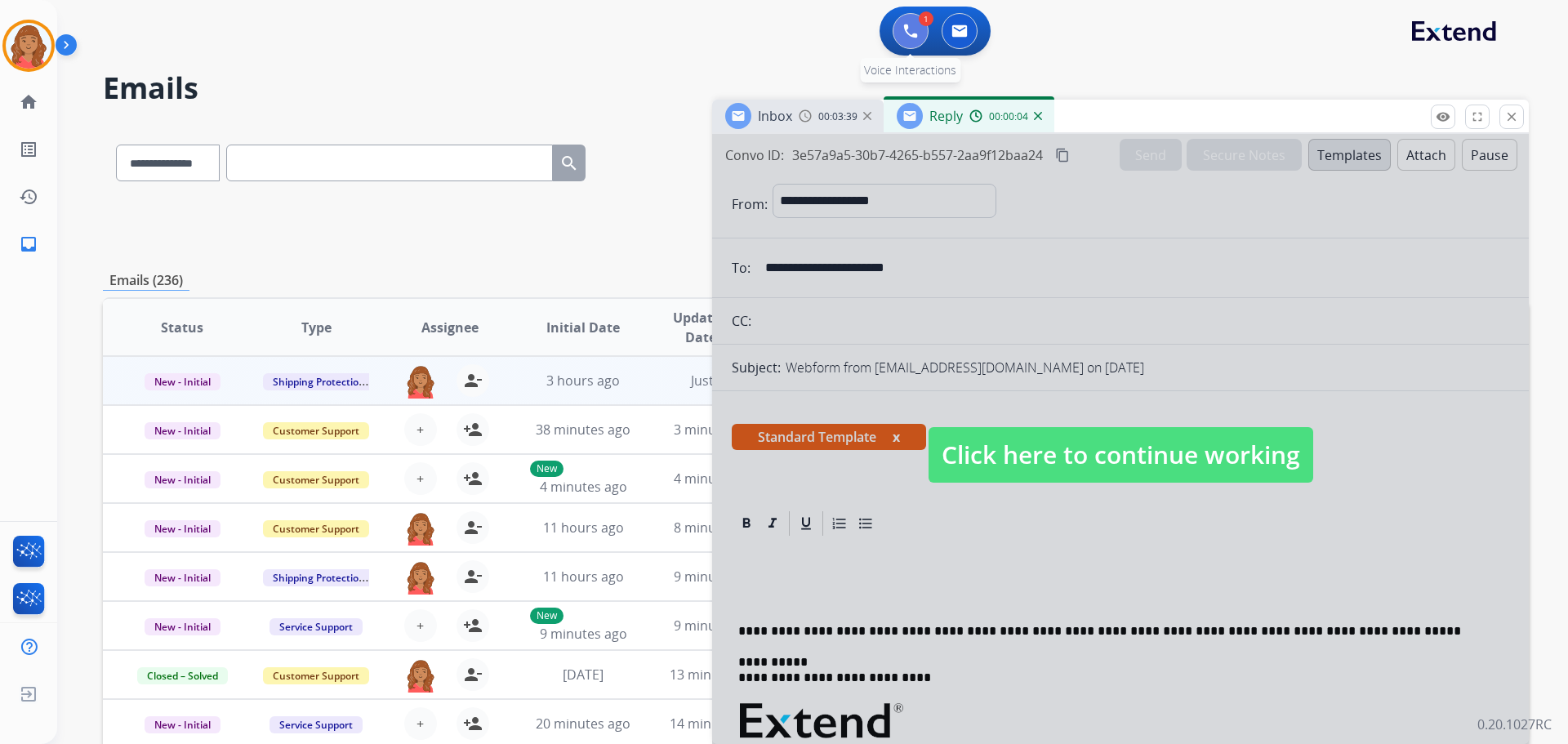
click at [901, 42] on button at bounding box center [911, 31] width 35 height 35
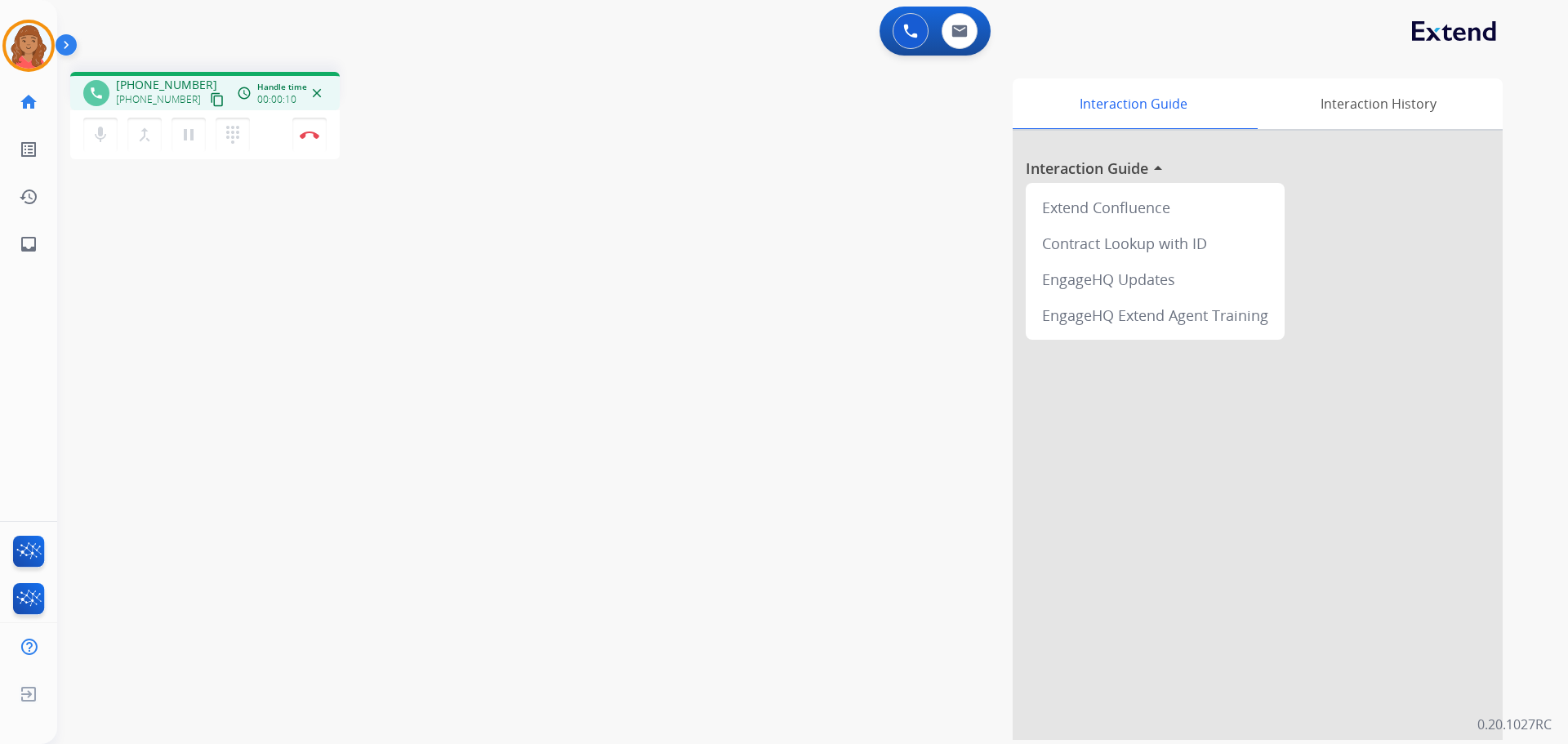
click at [210, 102] on mat-icon "content_copy" at bounding box center [217, 100] width 15 height 15
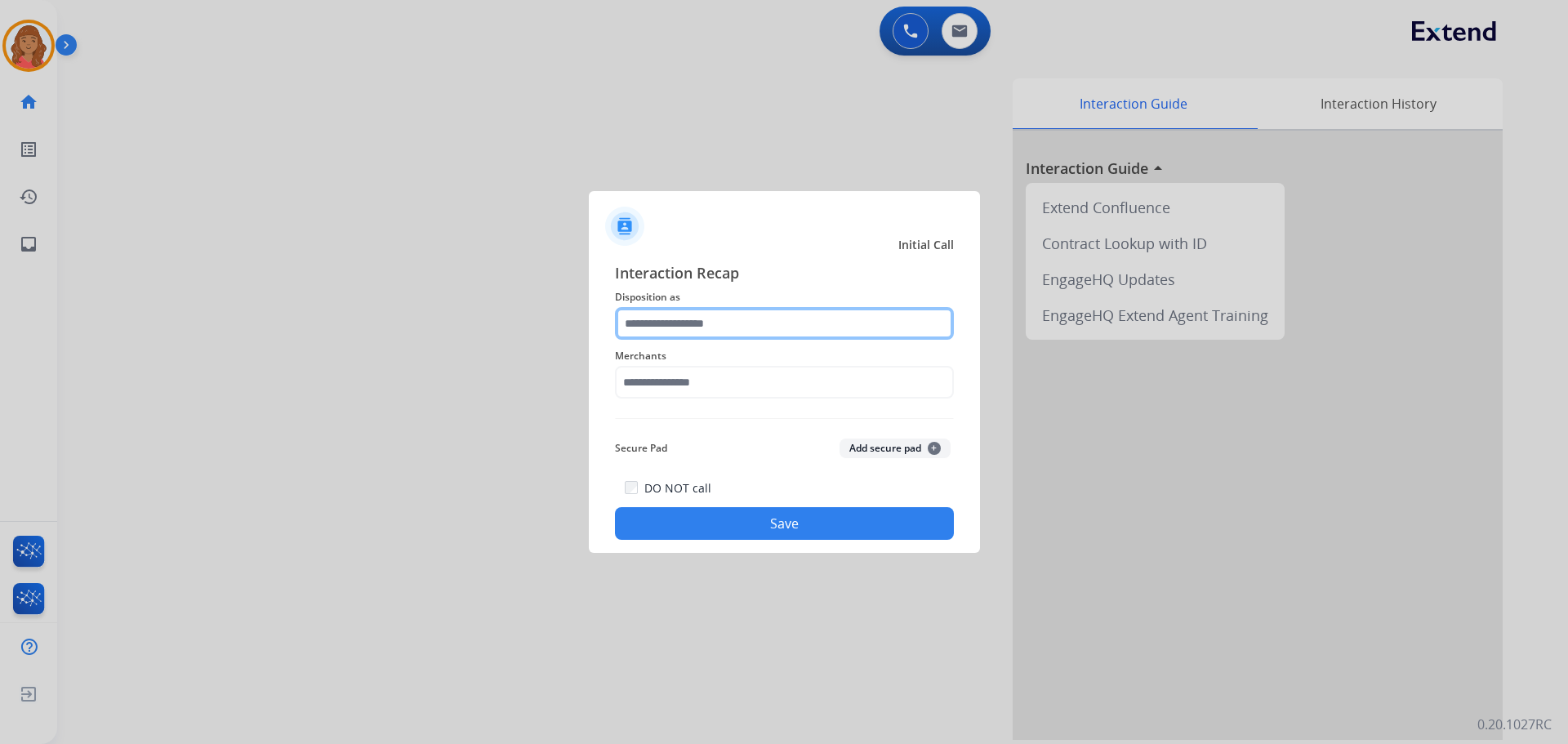
click at [727, 320] on input "text" at bounding box center [784, 323] width 339 height 33
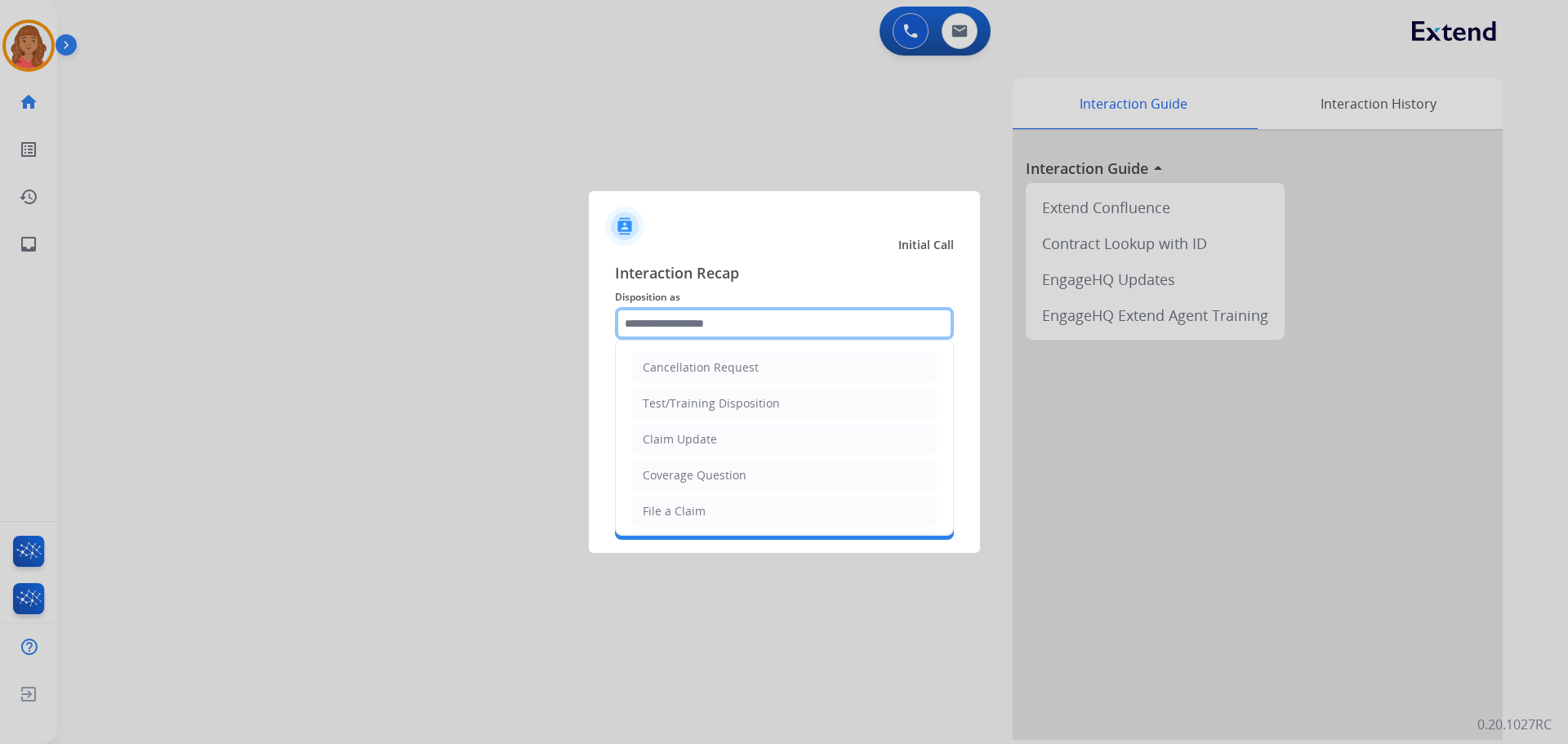
click at [683, 328] on input "text" at bounding box center [784, 323] width 339 height 33
click at [689, 284] on span "Interaction Recap" at bounding box center [784, 274] width 339 height 27
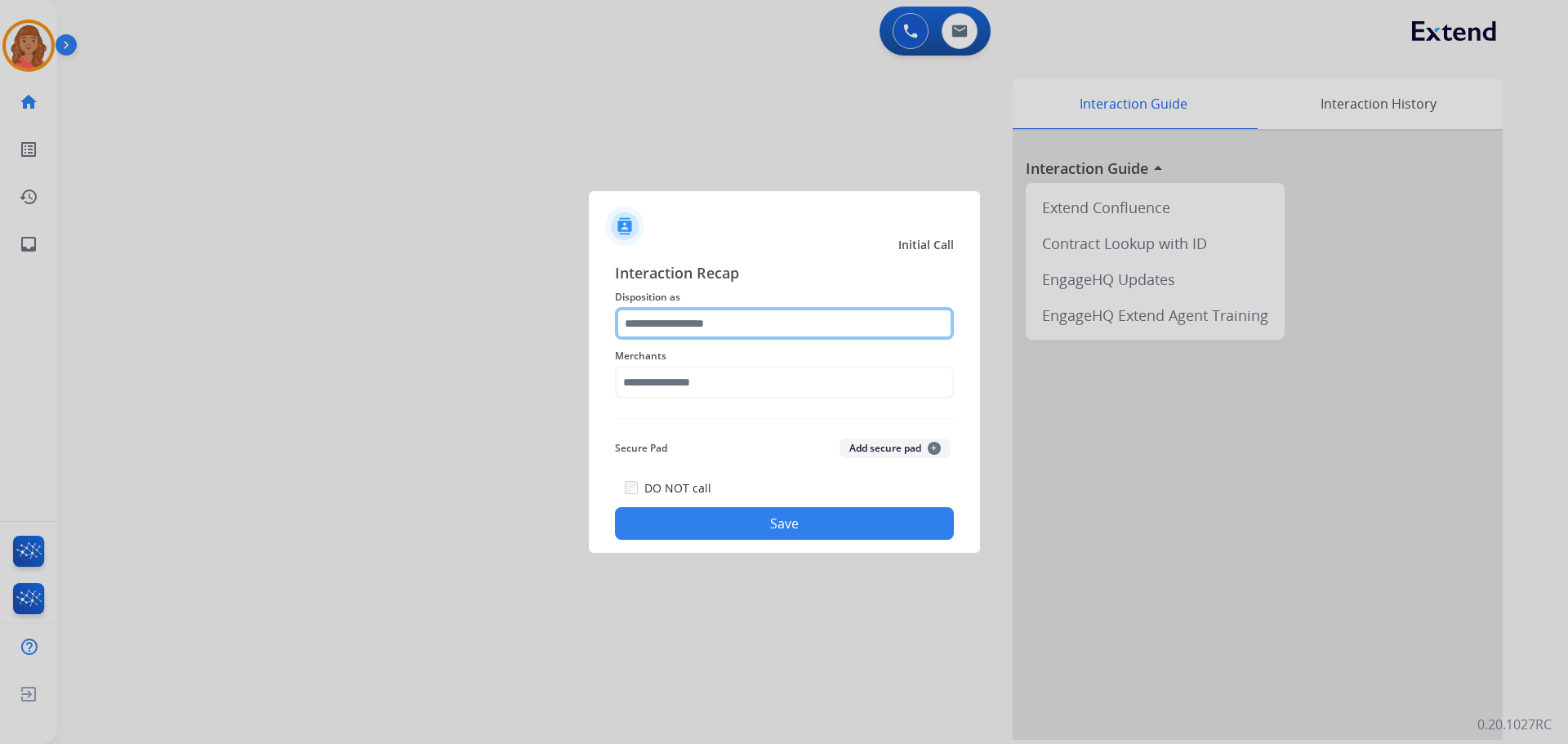
click at [779, 327] on input "text" at bounding box center [784, 323] width 339 height 33
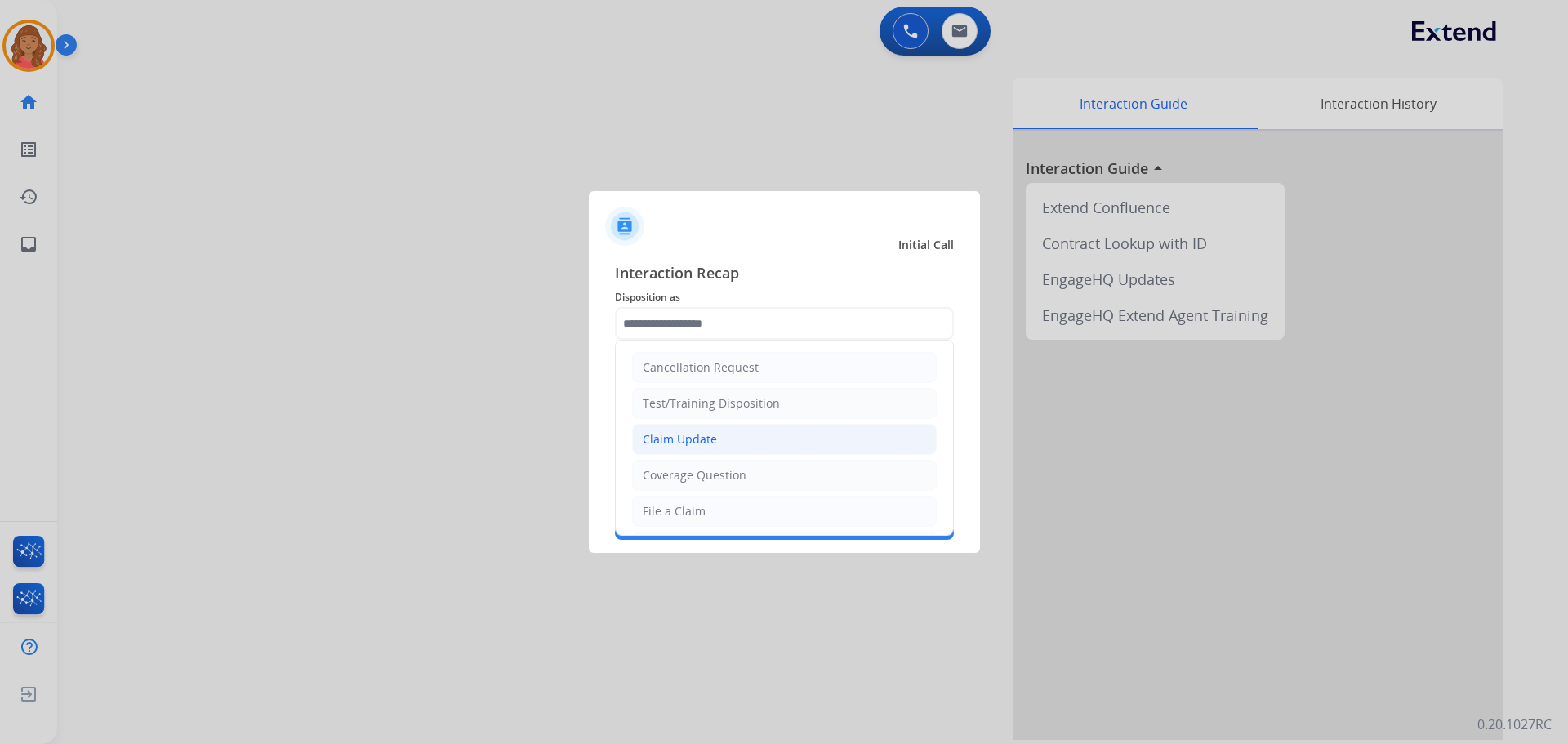
click at [694, 432] on div "Claim Update" at bounding box center [679, 440] width 74 height 17
type input "**********"
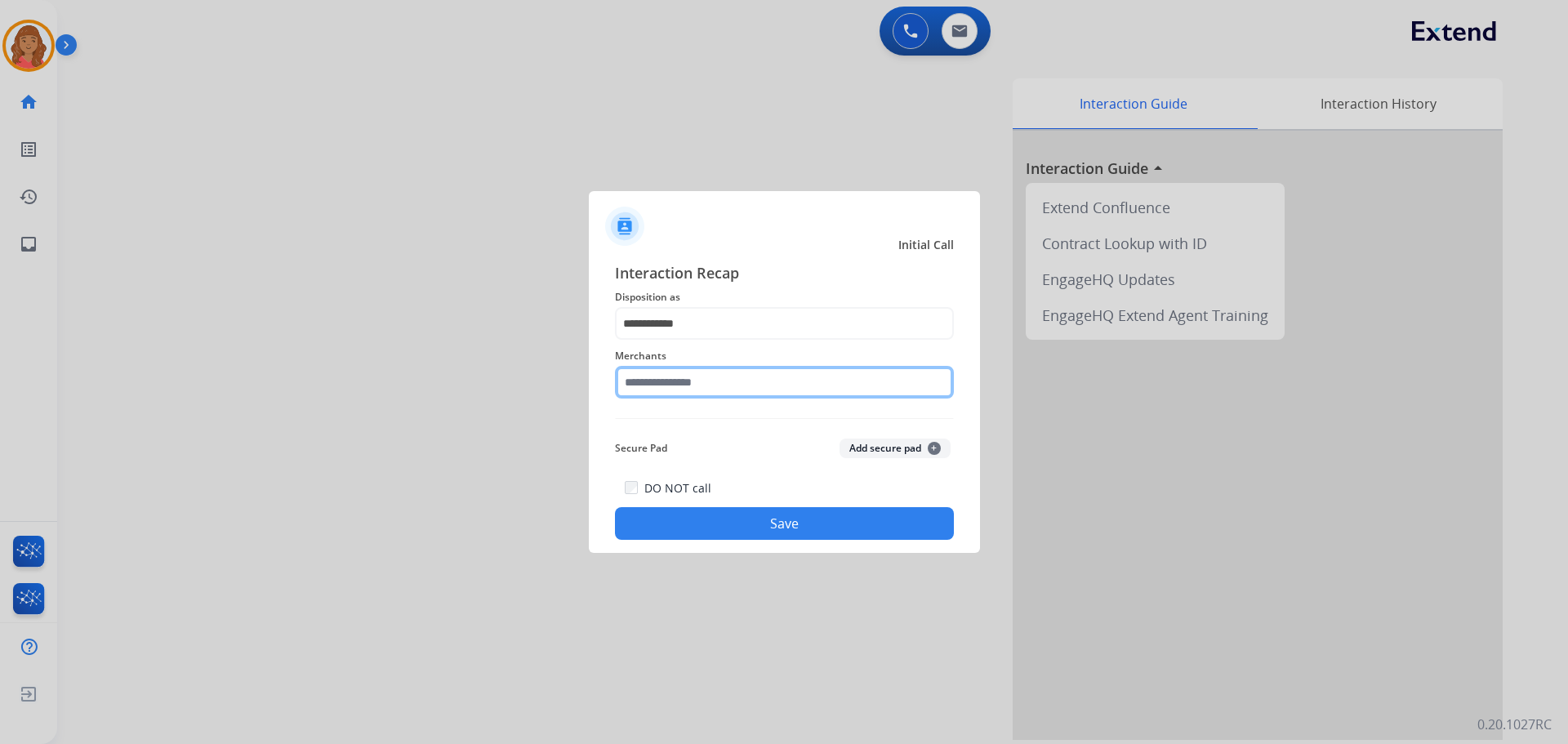
click at [668, 382] on input "text" at bounding box center [784, 381] width 339 height 33
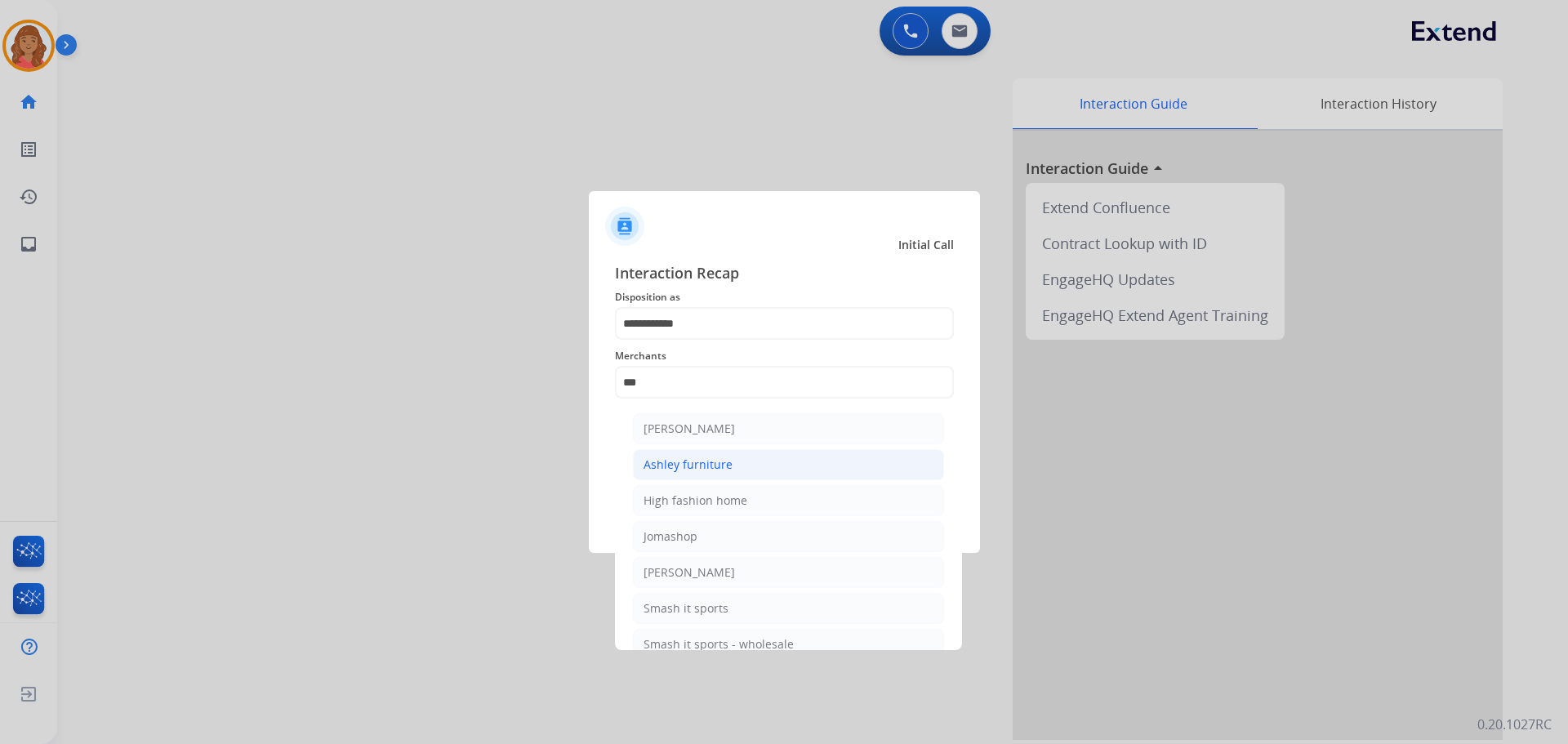
click at [670, 469] on div "Ashley furniture" at bounding box center [688, 464] width 89 height 17
type input "**********"
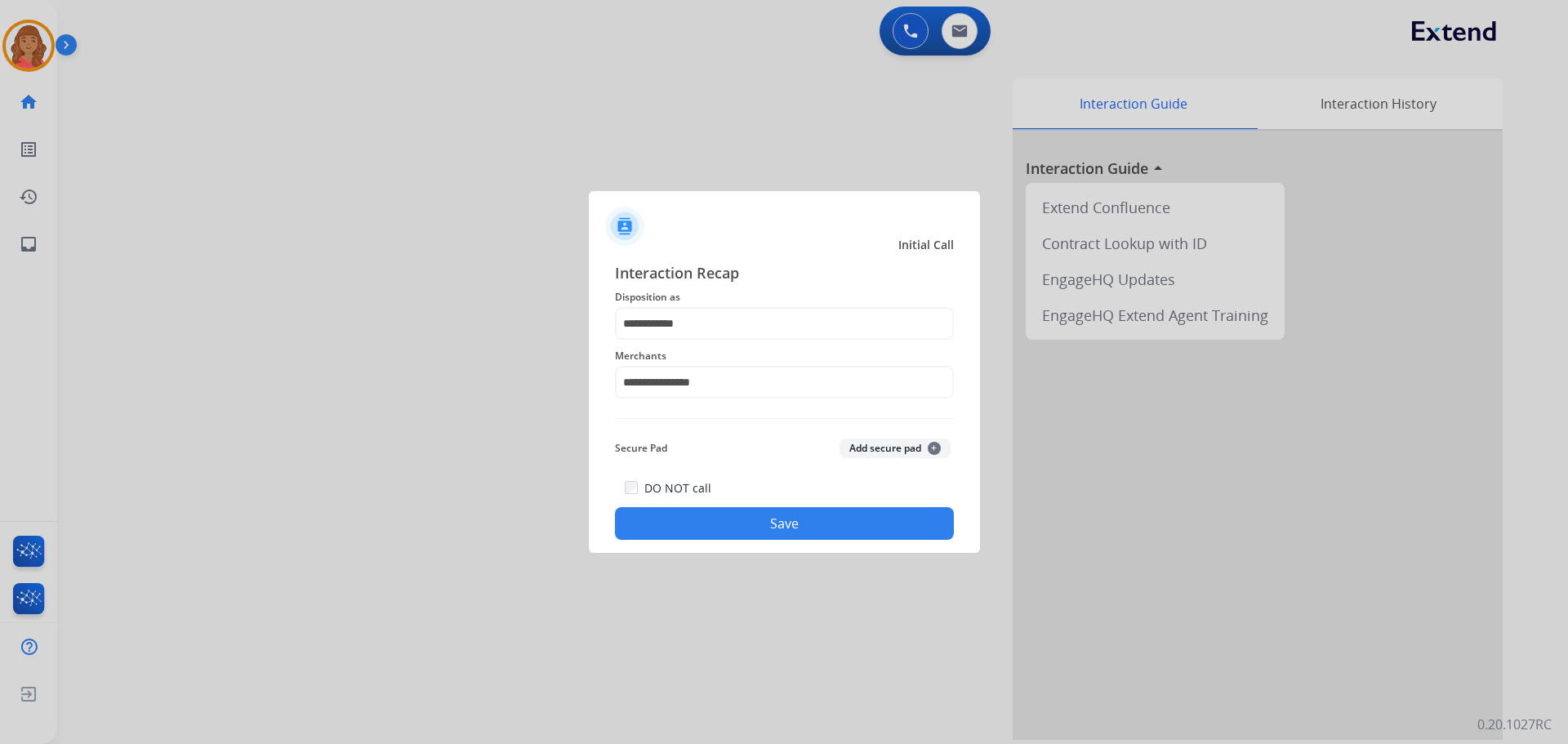
click at [699, 520] on button "Save" at bounding box center [784, 523] width 339 height 33
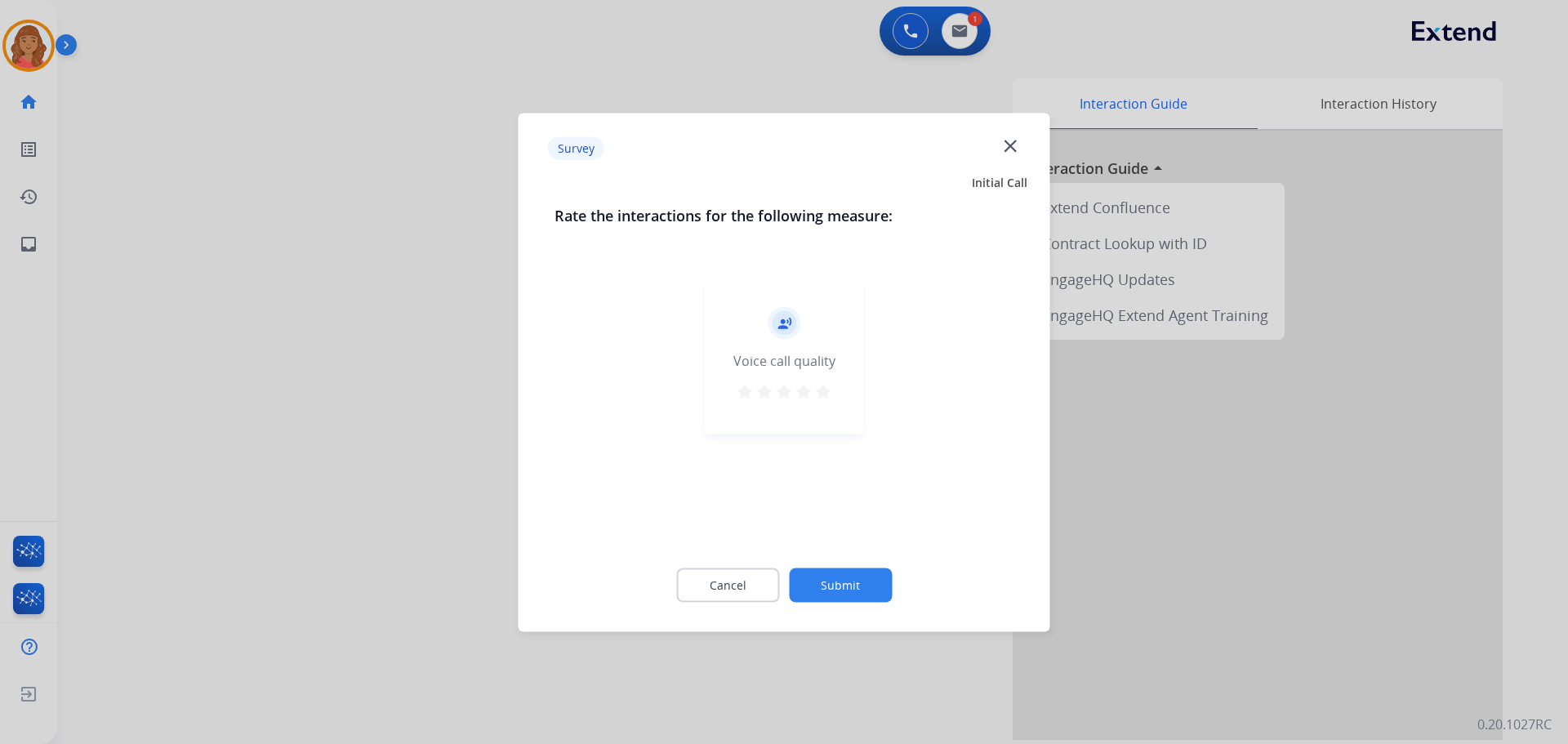
click at [820, 401] on mat-icon "star" at bounding box center [824, 391] width 20 height 20
click at [821, 584] on button "Submit" at bounding box center [841, 584] width 102 height 34
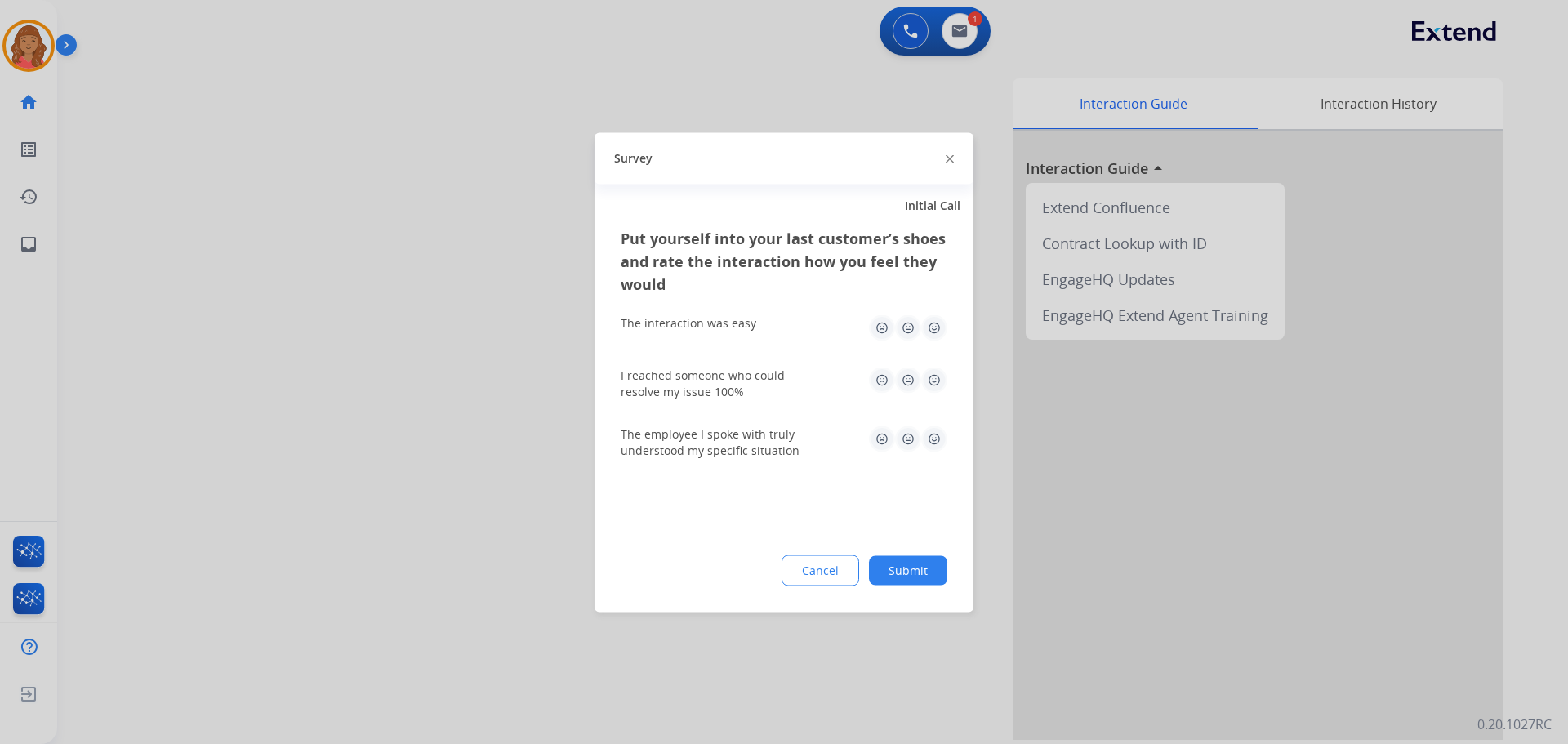
click at [935, 327] on img at bounding box center [934, 327] width 27 height 27
click at [927, 377] on img at bounding box center [934, 379] width 27 height 27
click at [933, 443] on img at bounding box center [934, 439] width 27 height 27
drag, startPoint x: 913, startPoint y: 557, endPoint x: 886, endPoint y: 563, distance: 27.7
click at [912, 557] on button "Submit" at bounding box center [909, 571] width 79 height 30
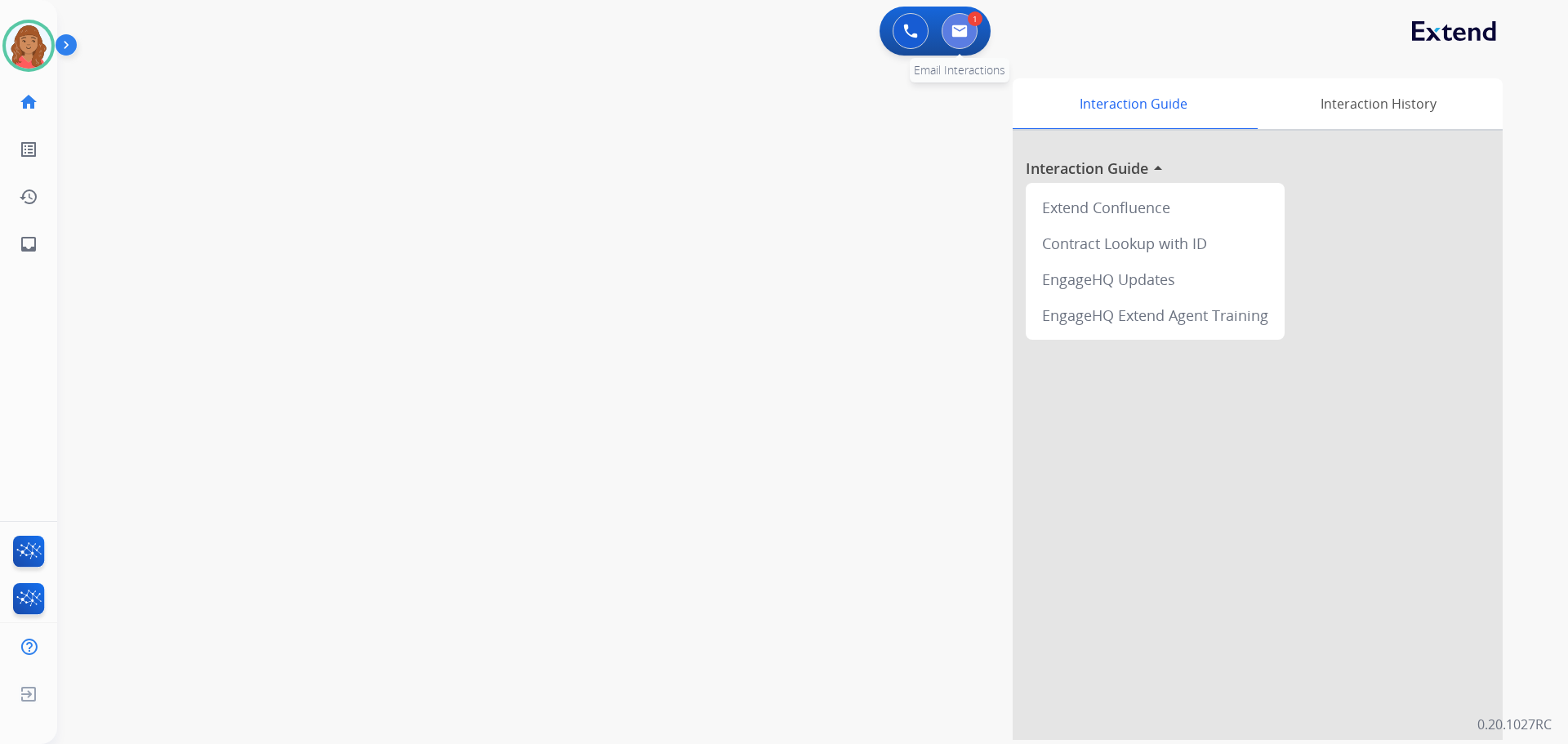
click at [954, 37] on button at bounding box center [960, 31] width 35 height 35
select select "**********"
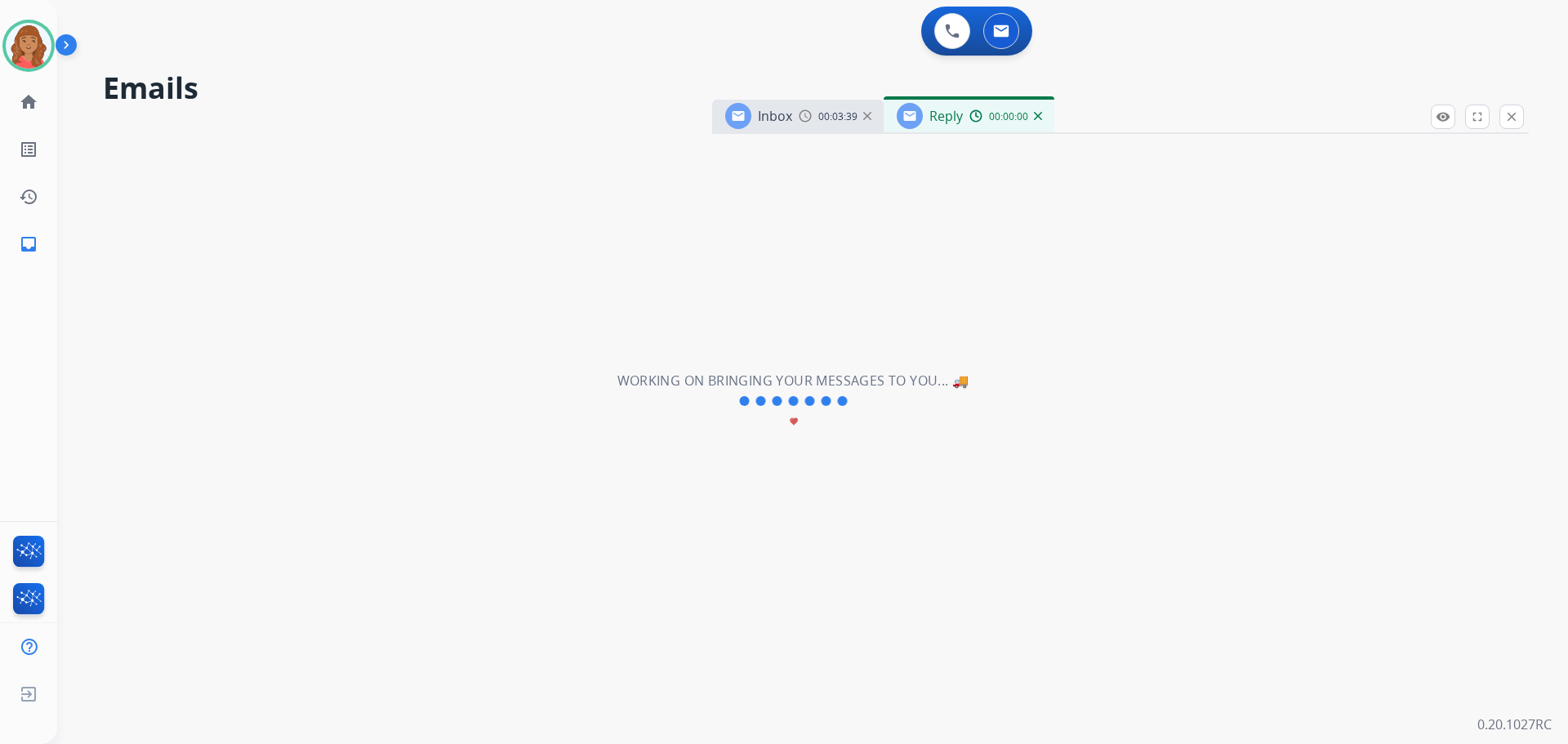
select select "**********"
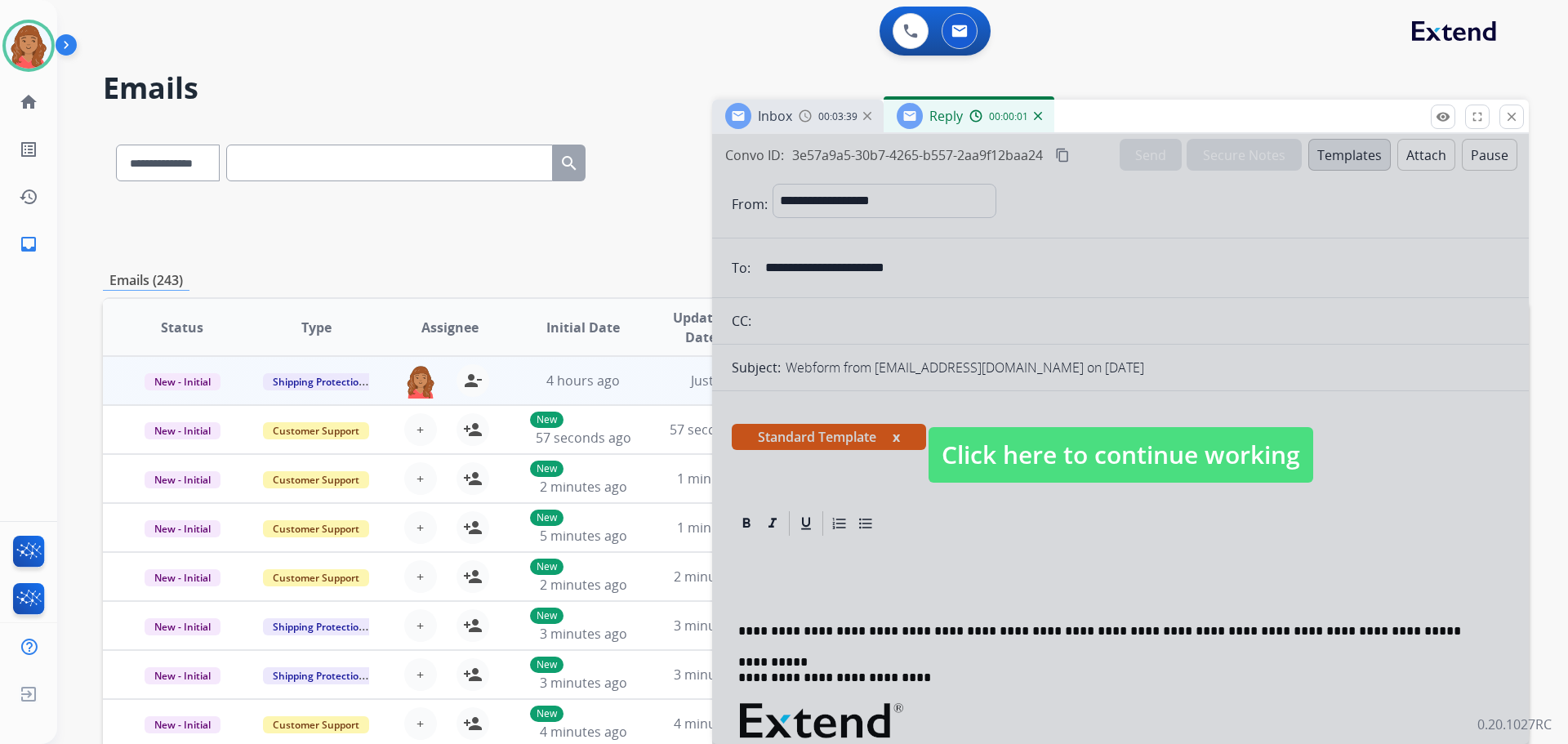
click at [1001, 448] on span "Click here to continue working" at bounding box center [1121, 454] width 384 height 55
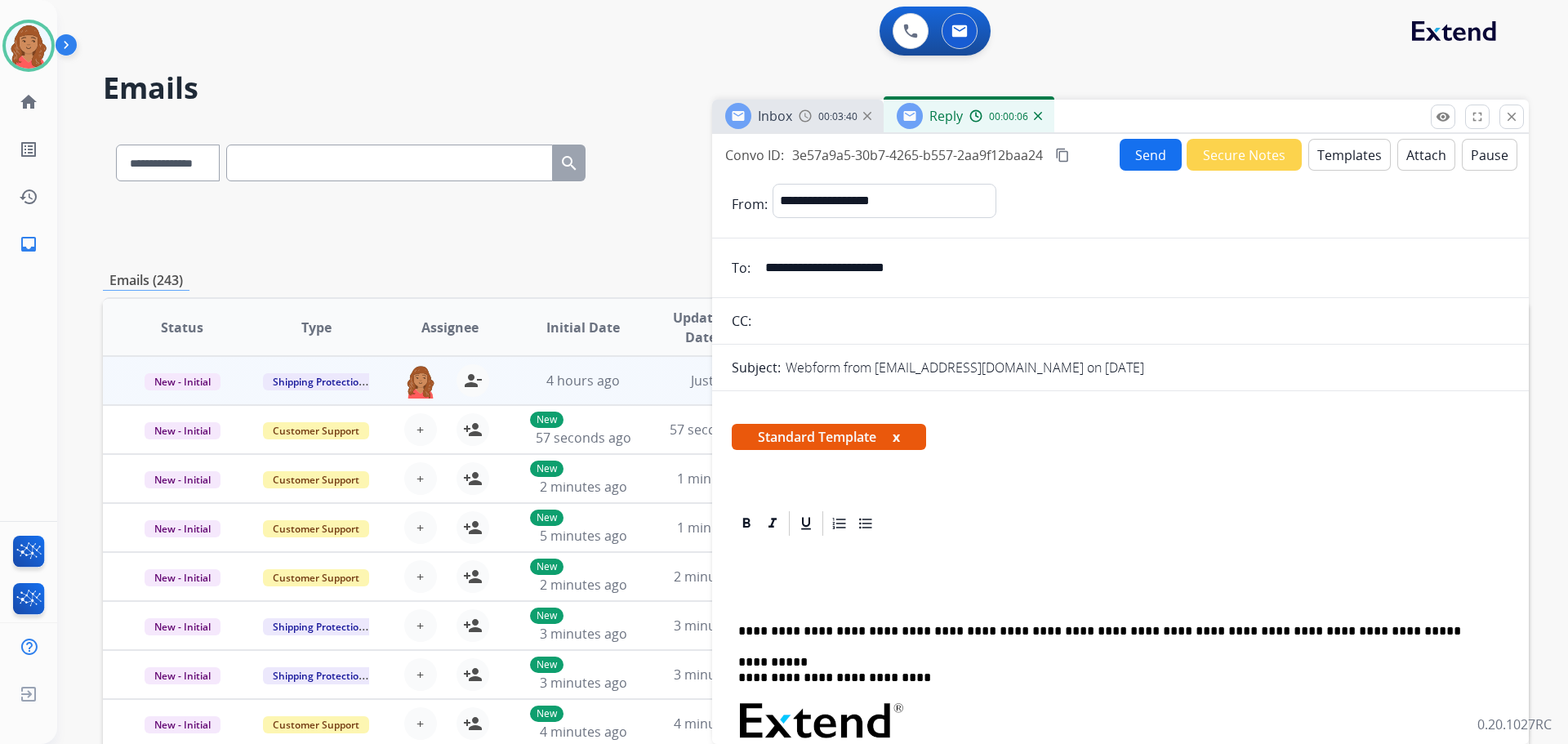
drag, startPoint x: 938, startPoint y: 262, endPoint x: 779, endPoint y: 274, distance: 159.5
click at [769, 270] on input "**********" at bounding box center [1132, 267] width 754 height 33
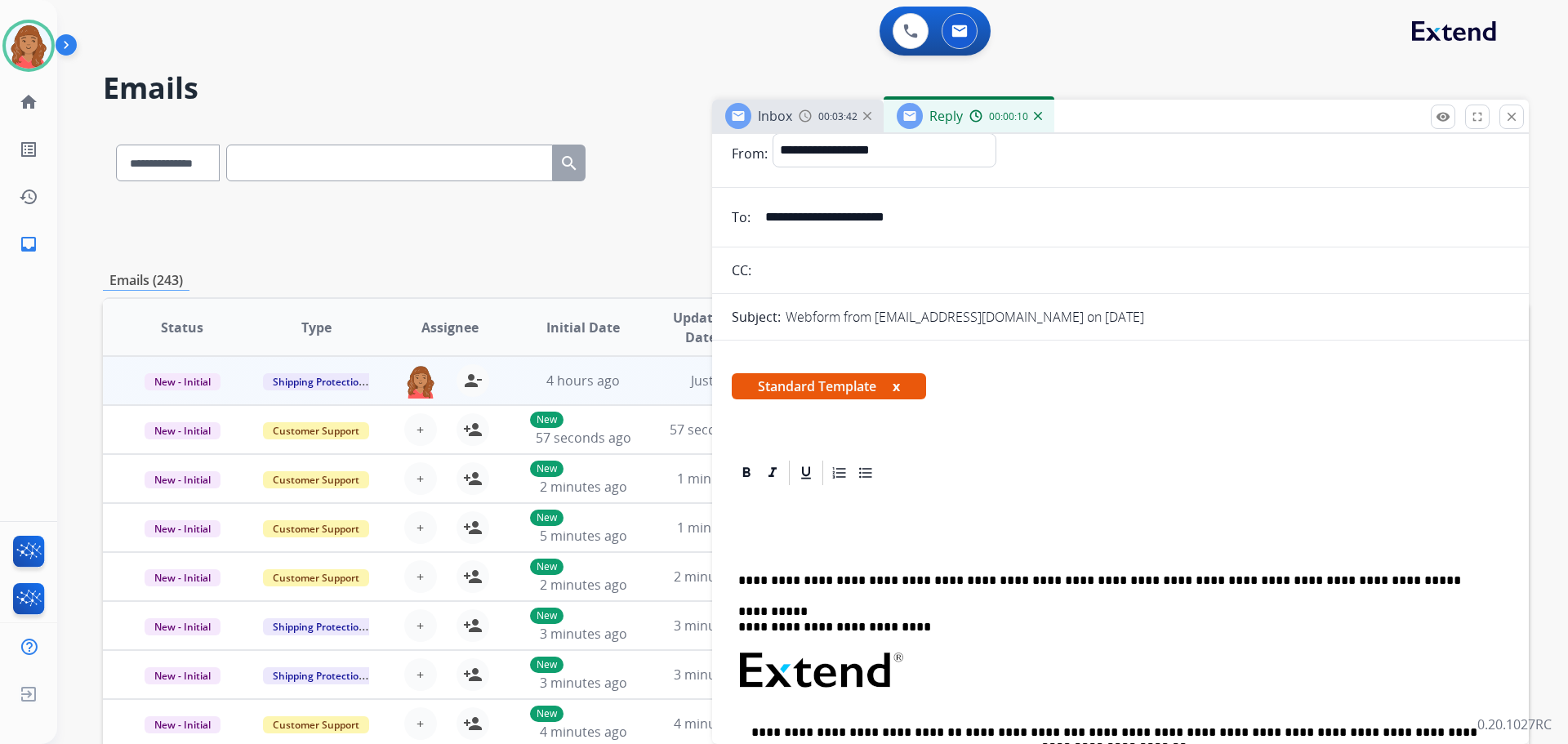
scroll to position [245, 0]
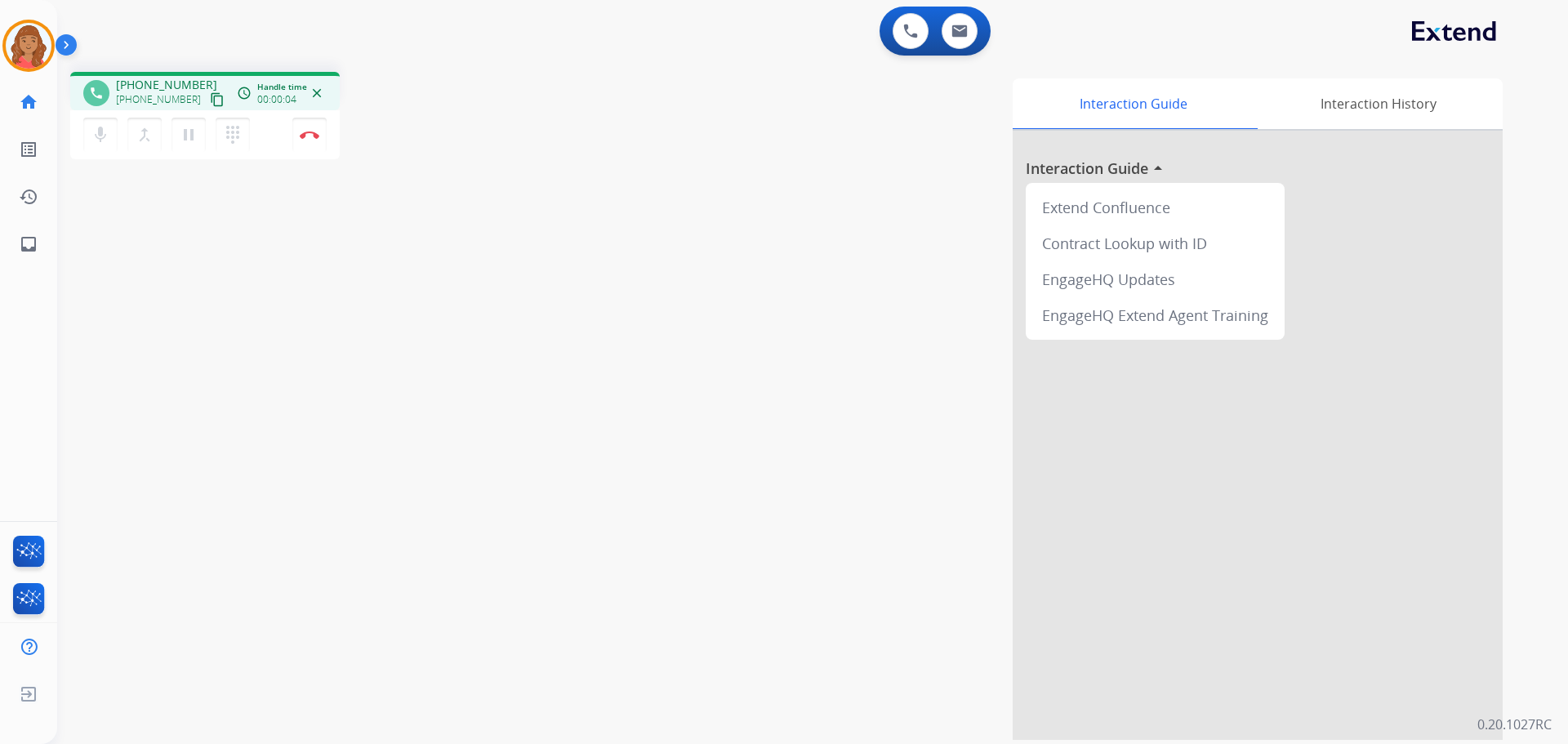
click at [210, 98] on mat-icon "content_copy" at bounding box center [217, 100] width 15 height 15
click at [312, 139] on button "Disconnect" at bounding box center [309, 134] width 34 height 34
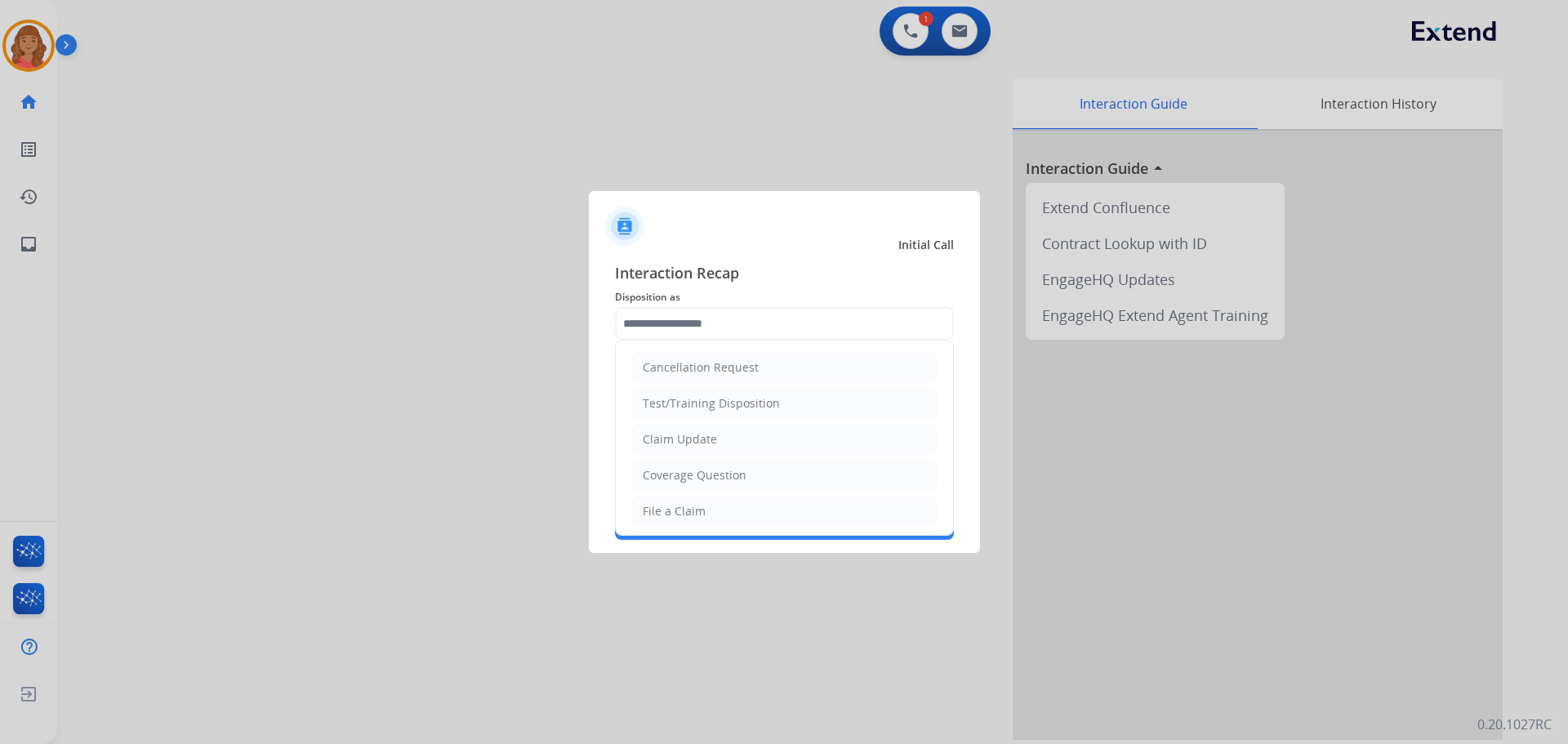
click at [704, 325] on input "text" at bounding box center [784, 323] width 339 height 33
click at [675, 522] on li "File a Claim" at bounding box center [784, 510] width 305 height 31
type input "**********"
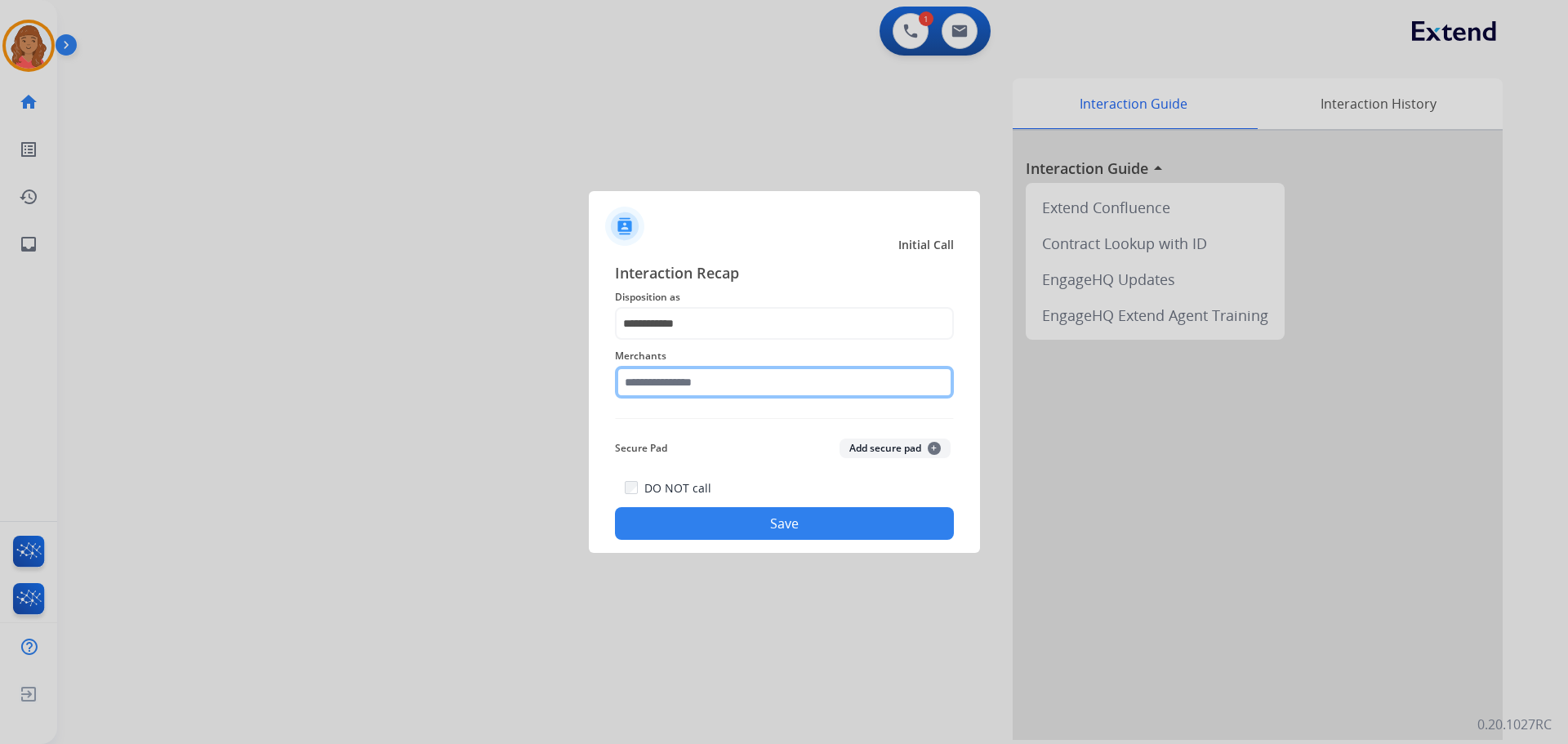
click at [675, 389] on input "text" at bounding box center [784, 381] width 339 height 33
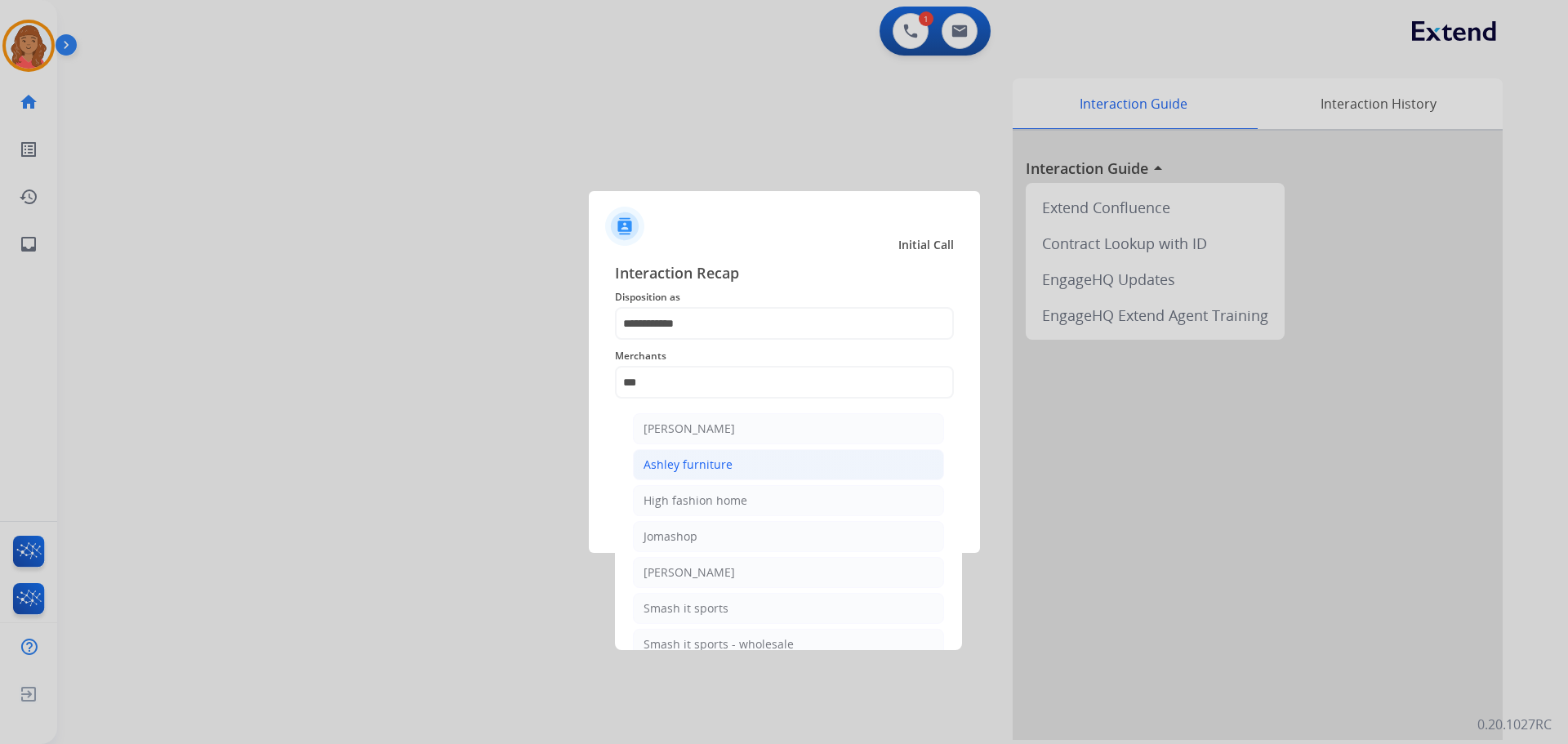
click at [678, 465] on div "Ashley furniture" at bounding box center [688, 464] width 89 height 17
type input "**********"
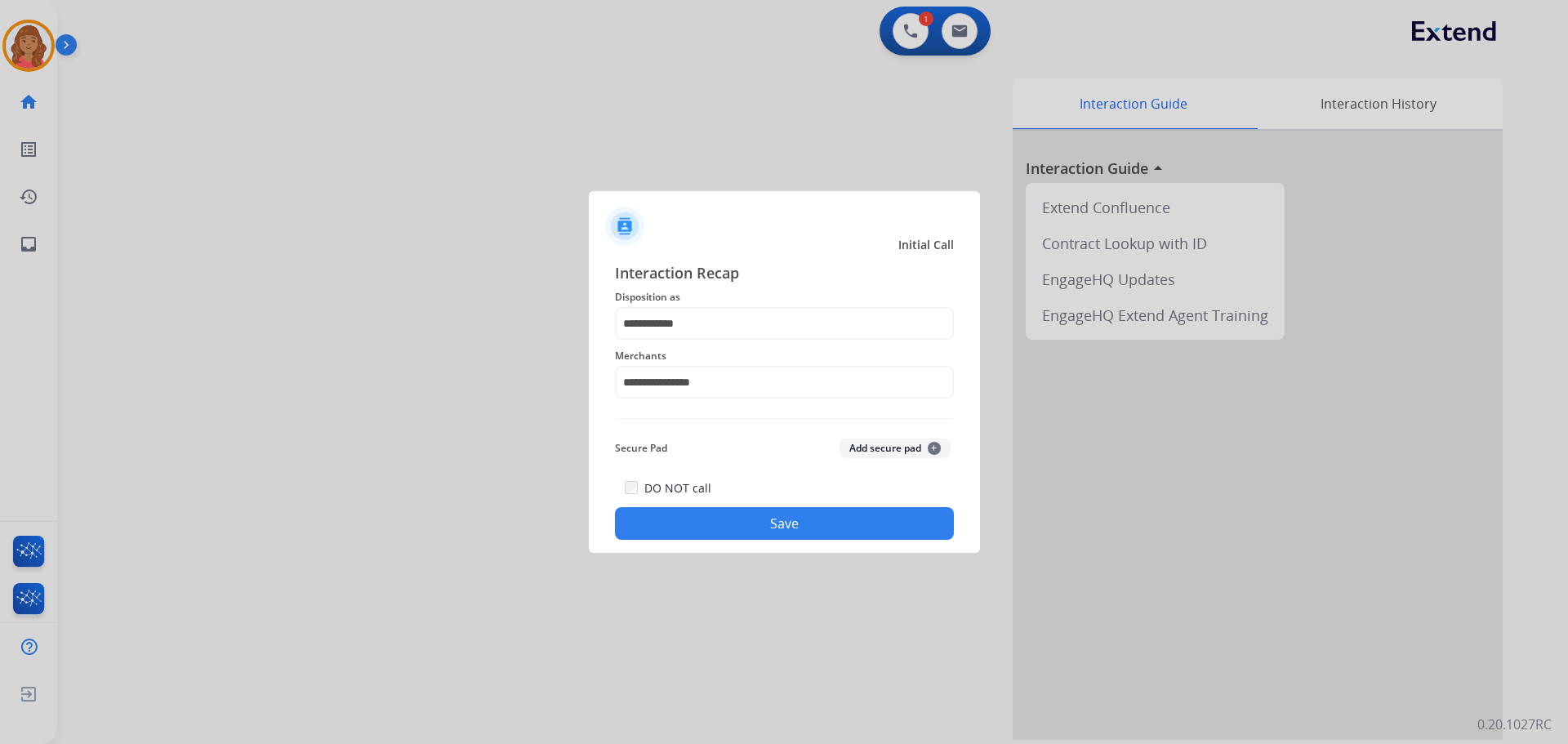
click at [693, 532] on button "Save" at bounding box center [784, 523] width 339 height 33
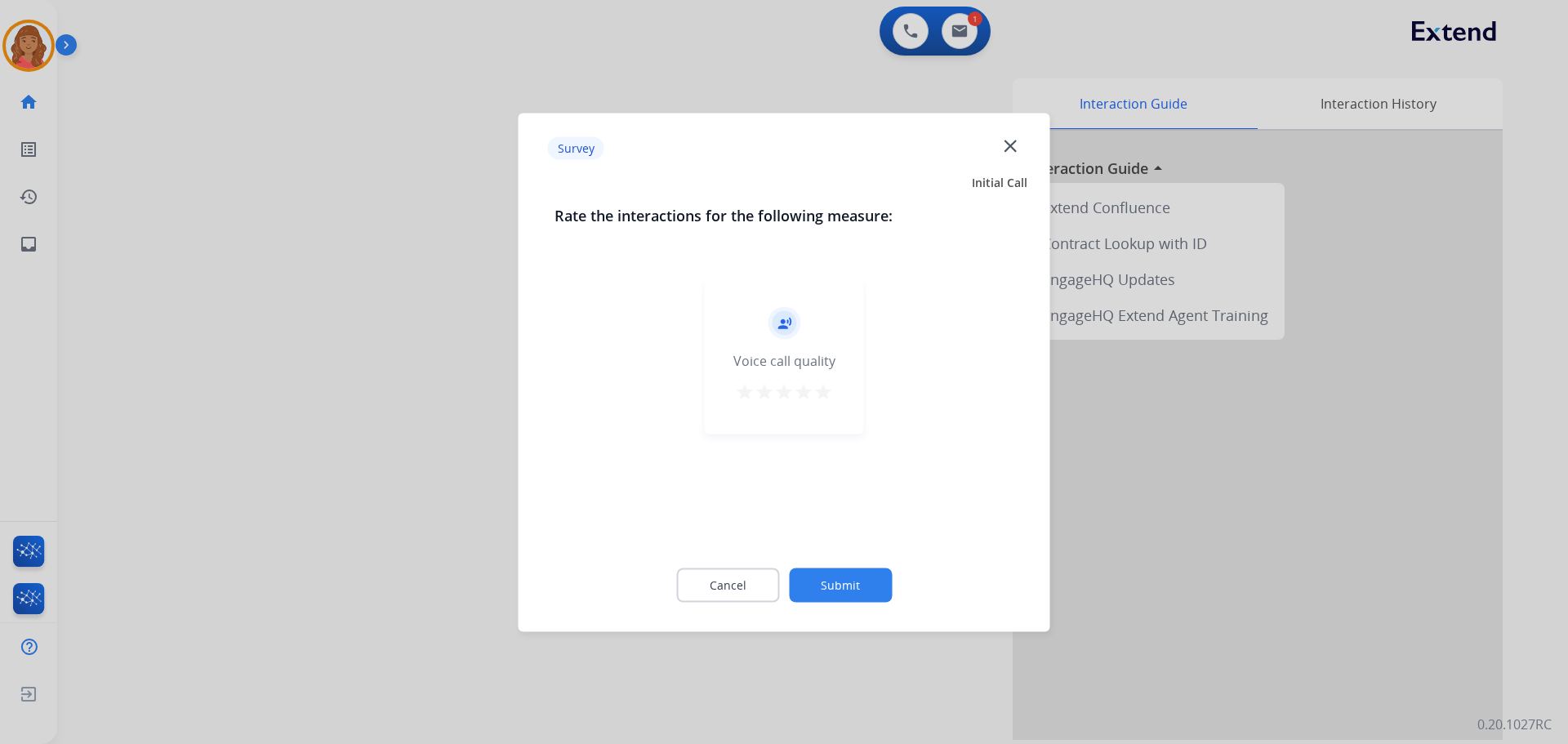
click at [804, 389] on mat-icon "star" at bounding box center [804, 391] width 20 height 20
click at [823, 394] on mat-icon "star" at bounding box center [824, 391] width 20 height 20
drag, startPoint x: 850, startPoint y: 609, endPoint x: 866, endPoint y: 537, distance: 73.8
click at [852, 608] on div "Cancel Submit" at bounding box center [784, 584] width 460 height 74
click at [851, 584] on button "Submit" at bounding box center [841, 584] width 102 height 34
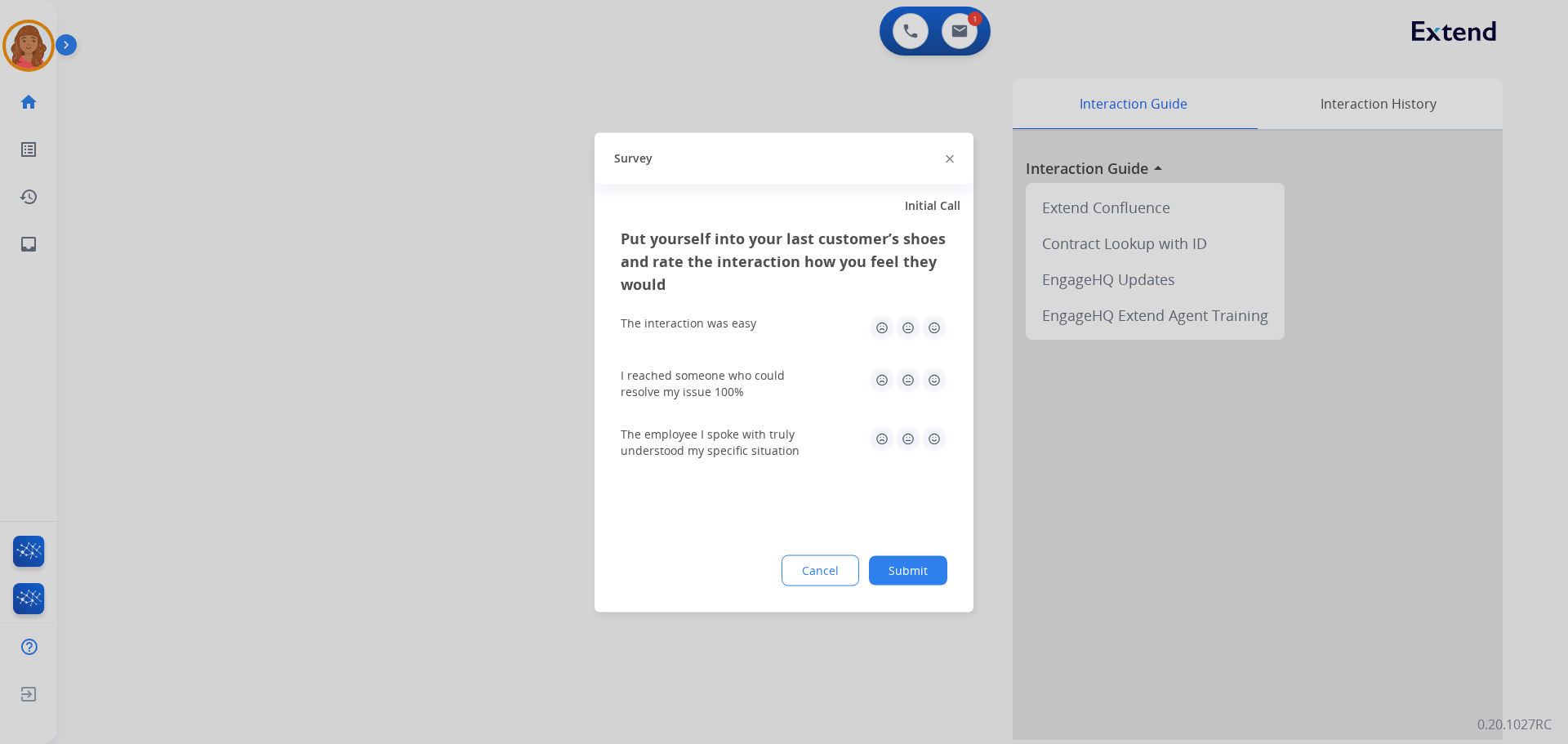
drag, startPoint x: 933, startPoint y: 334, endPoint x: 937, endPoint y: 346, distance: 12.6
click at [933, 333] on img at bounding box center [934, 327] width 27 height 27
click at [938, 377] on img at bounding box center [934, 379] width 27 height 27
click at [939, 440] on img at bounding box center [934, 439] width 27 height 27
click at [917, 571] on button "Submit" at bounding box center [909, 571] width 79 height 30
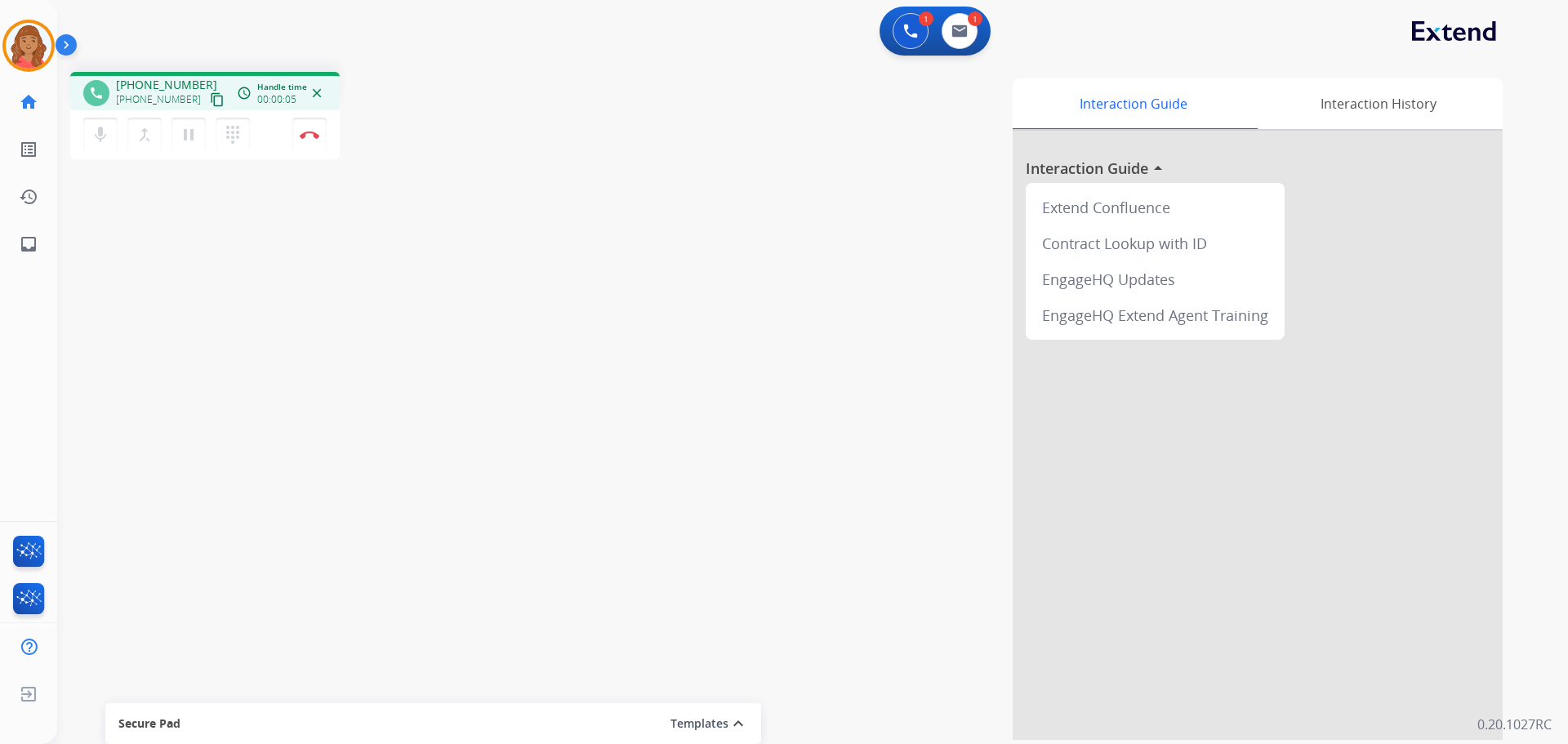
drag, startPoint x: 196, startPoint y: 102, endPoint x: 108, endPoint y: 109, distance: 88.3
click at [210, 102] on mat-icon "content_copy" at bounding box center [217, 100] width 15 height 15
click at [315, 134] on img at bounding box center [309, 135] width 20 height 8
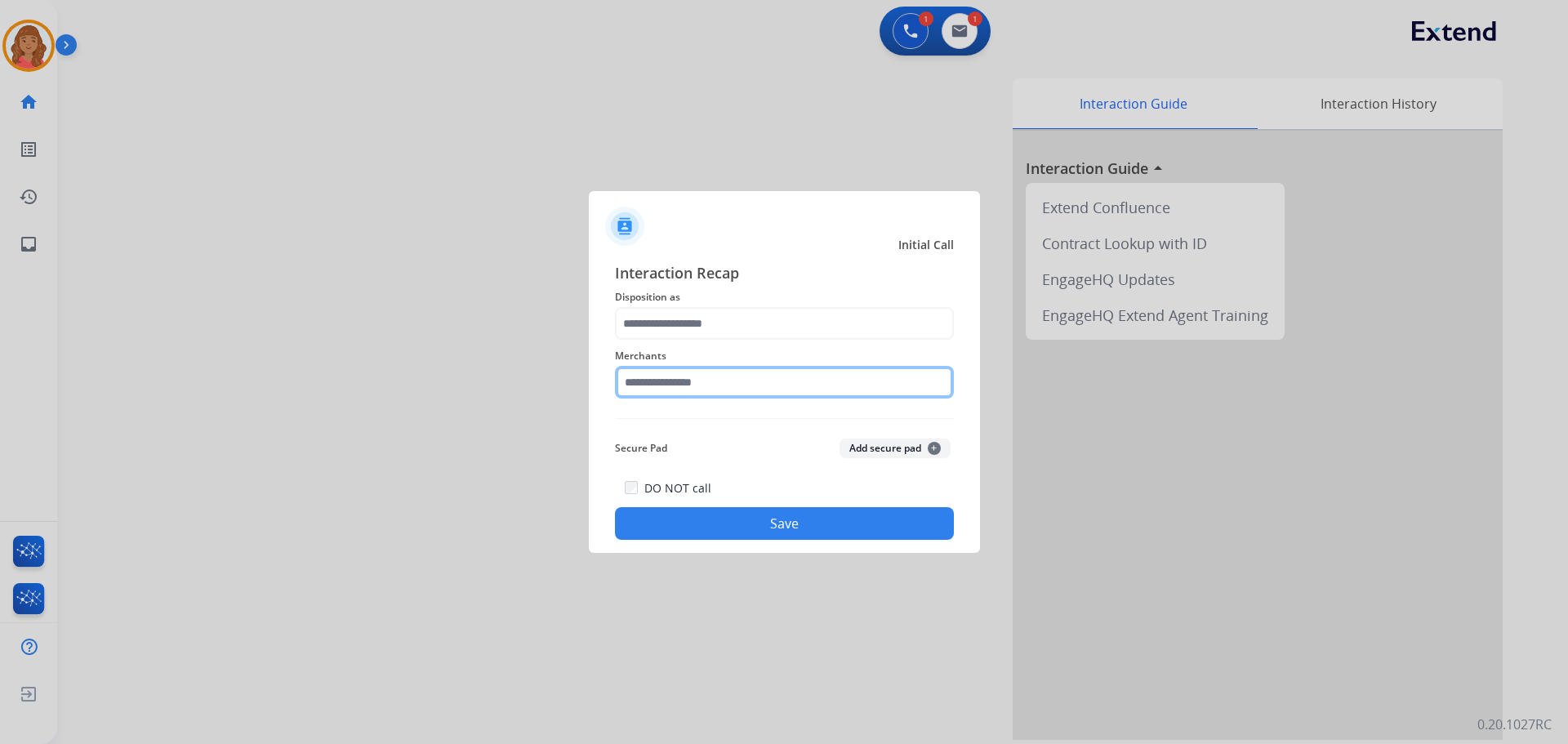
click at [684, 391] on input "text" at bounding box center [784, 381] width 339 height 33
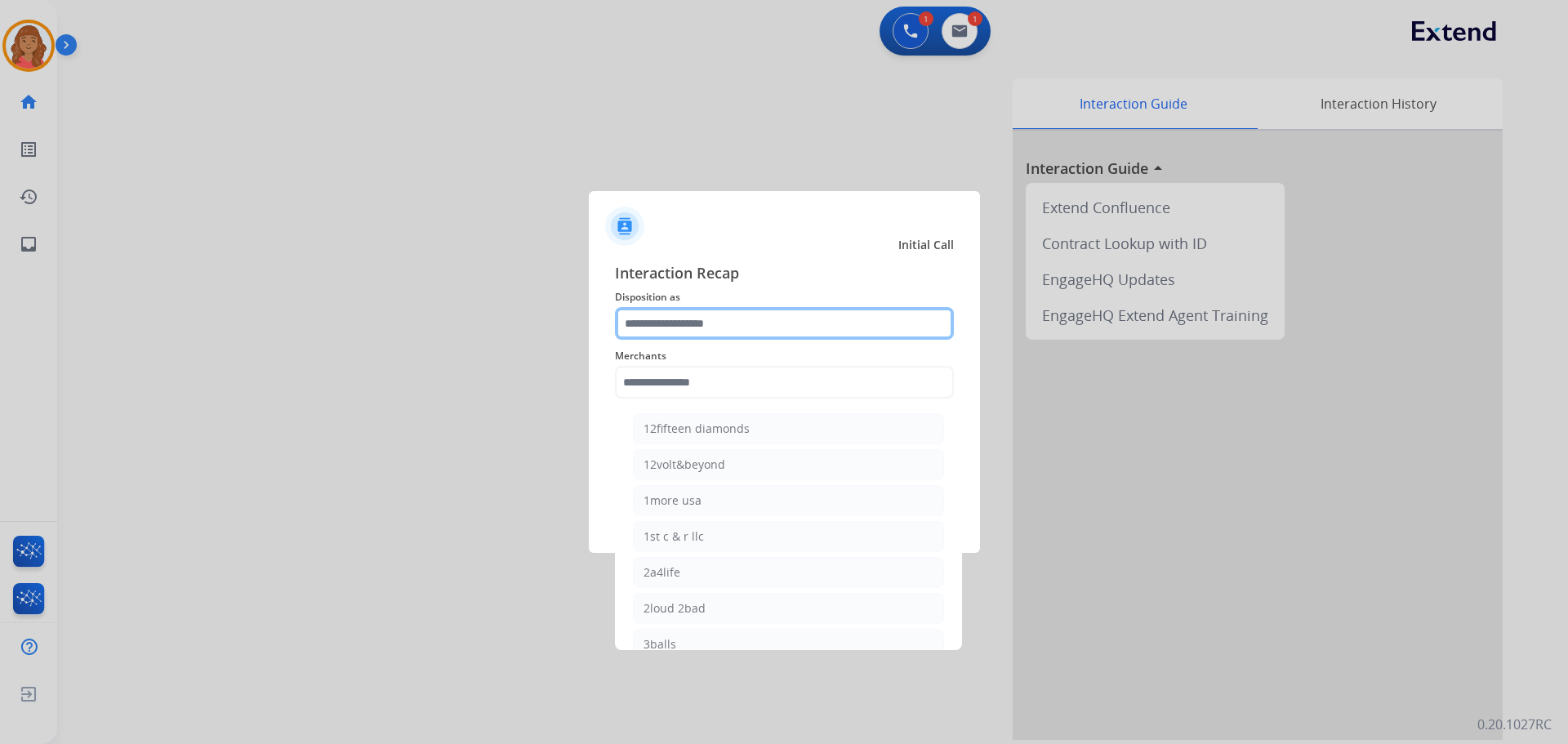
click at [679, 328] on input "text" at bounding box center [784, 323] width 339 height 33
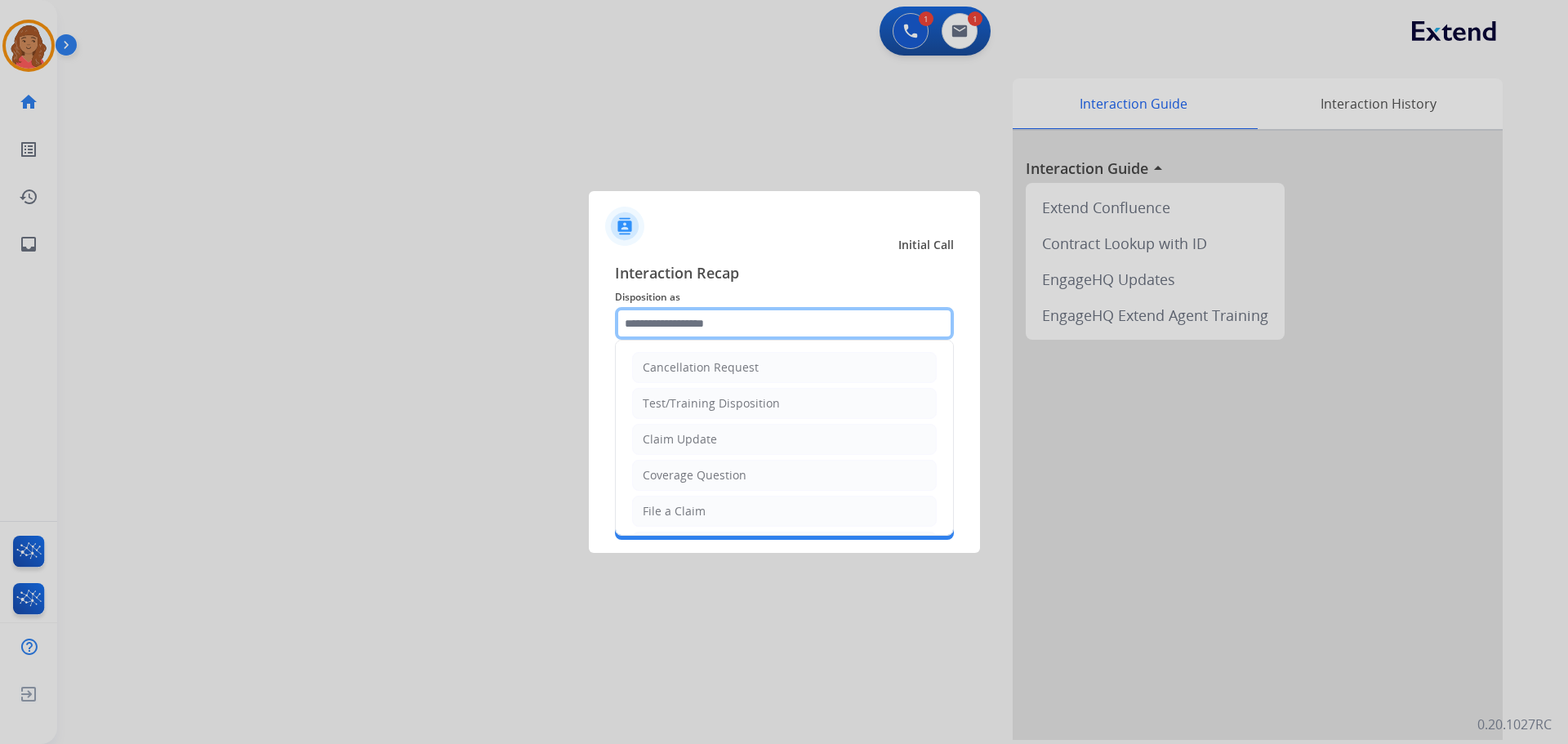
type input "*"
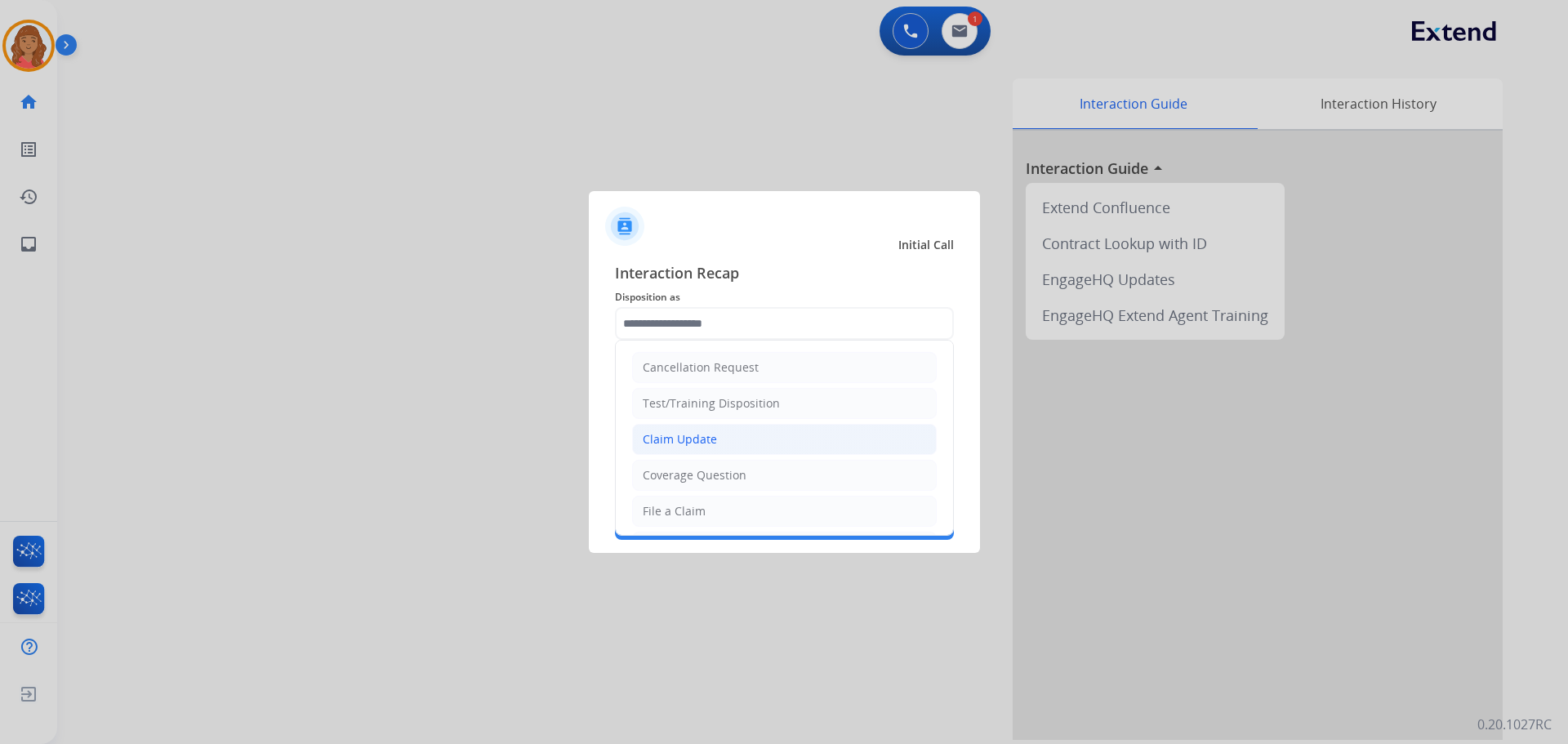
click at [683, 440] on div "Claim Update" at bounding box center [679, 440] width 74 height 17
type input "**********"
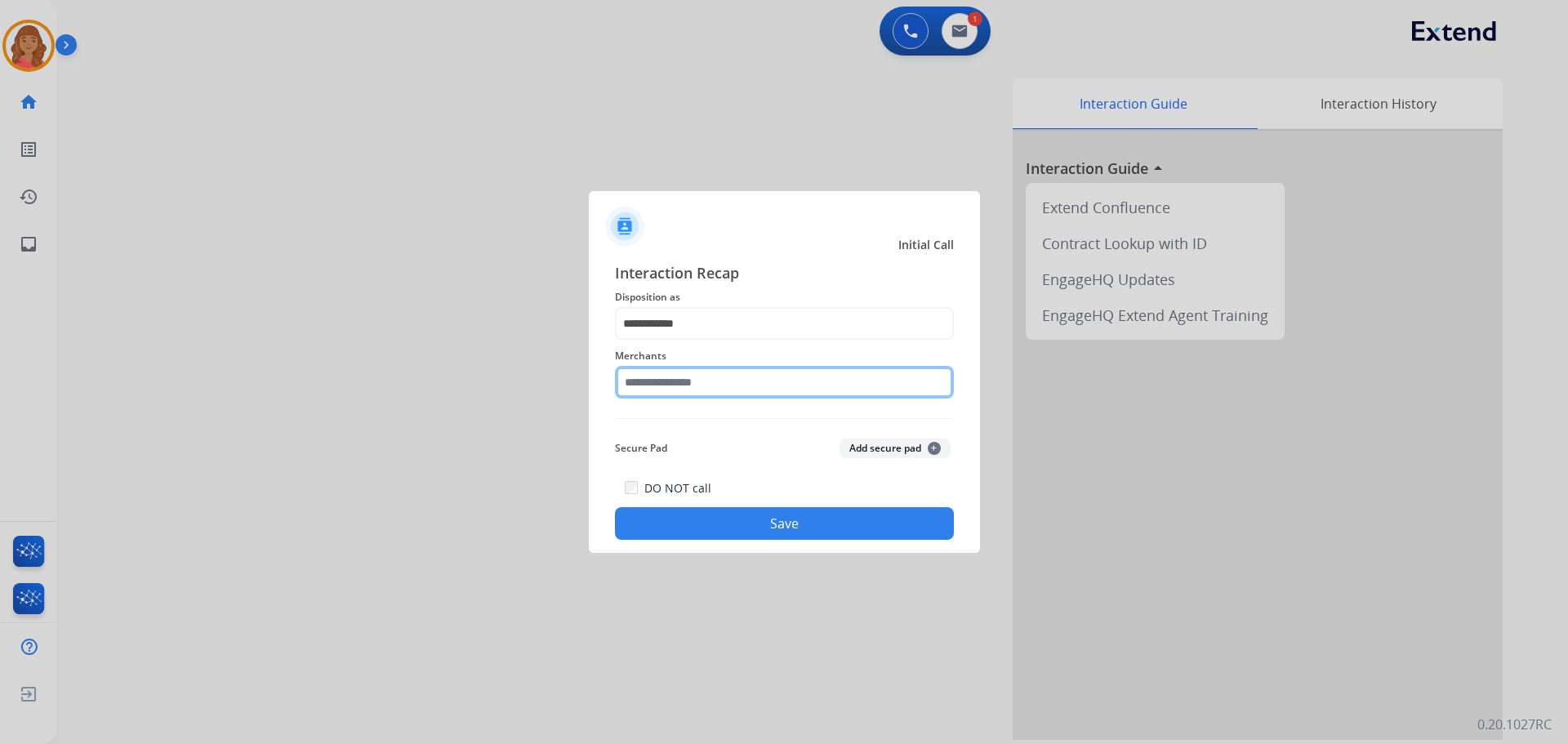
click at [660, 386] on input "text" at bounding box center [784, 381] width 339 height 33
click at [664, 380] on input "text" at bounding box center [784, 381] width 339 height 33
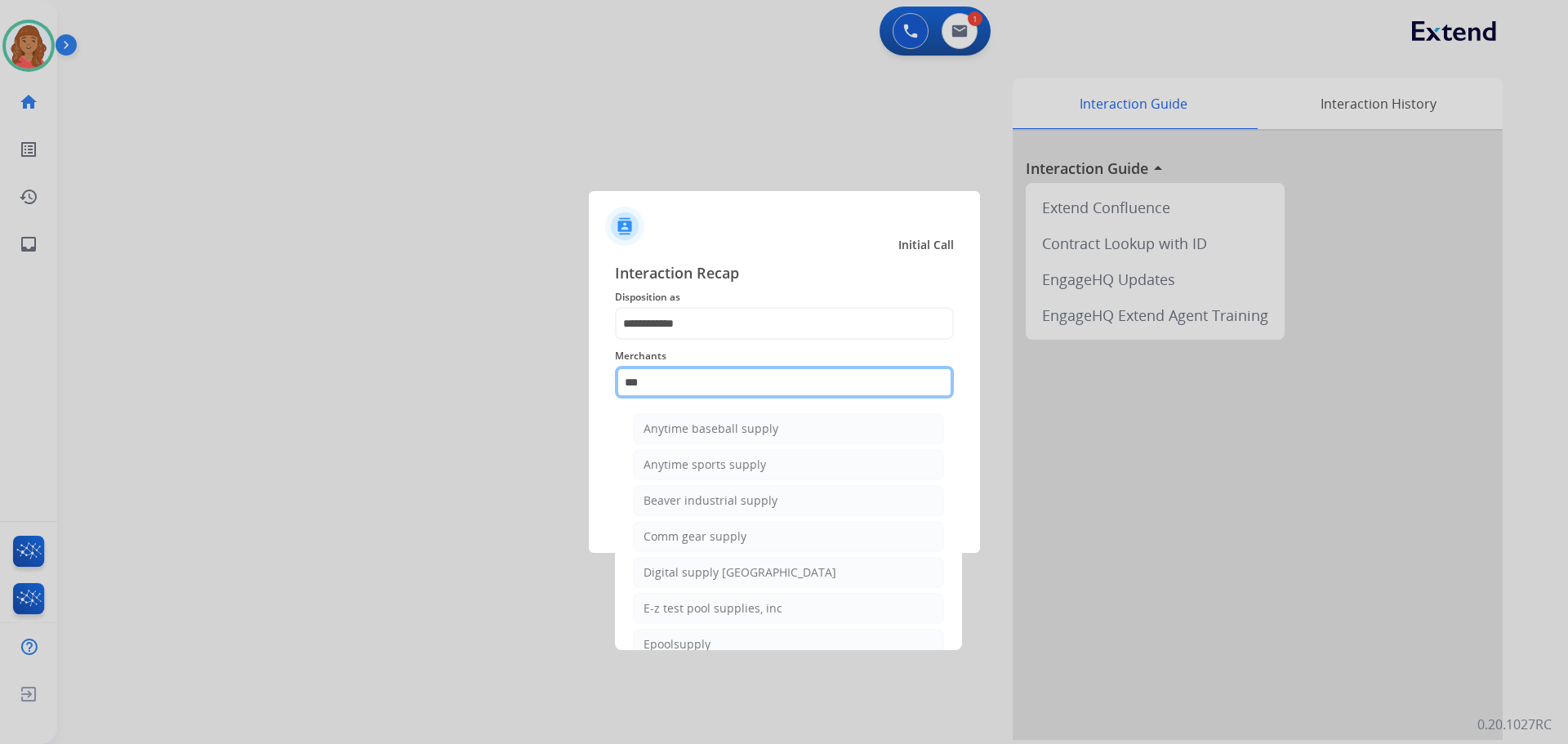
type input "***"
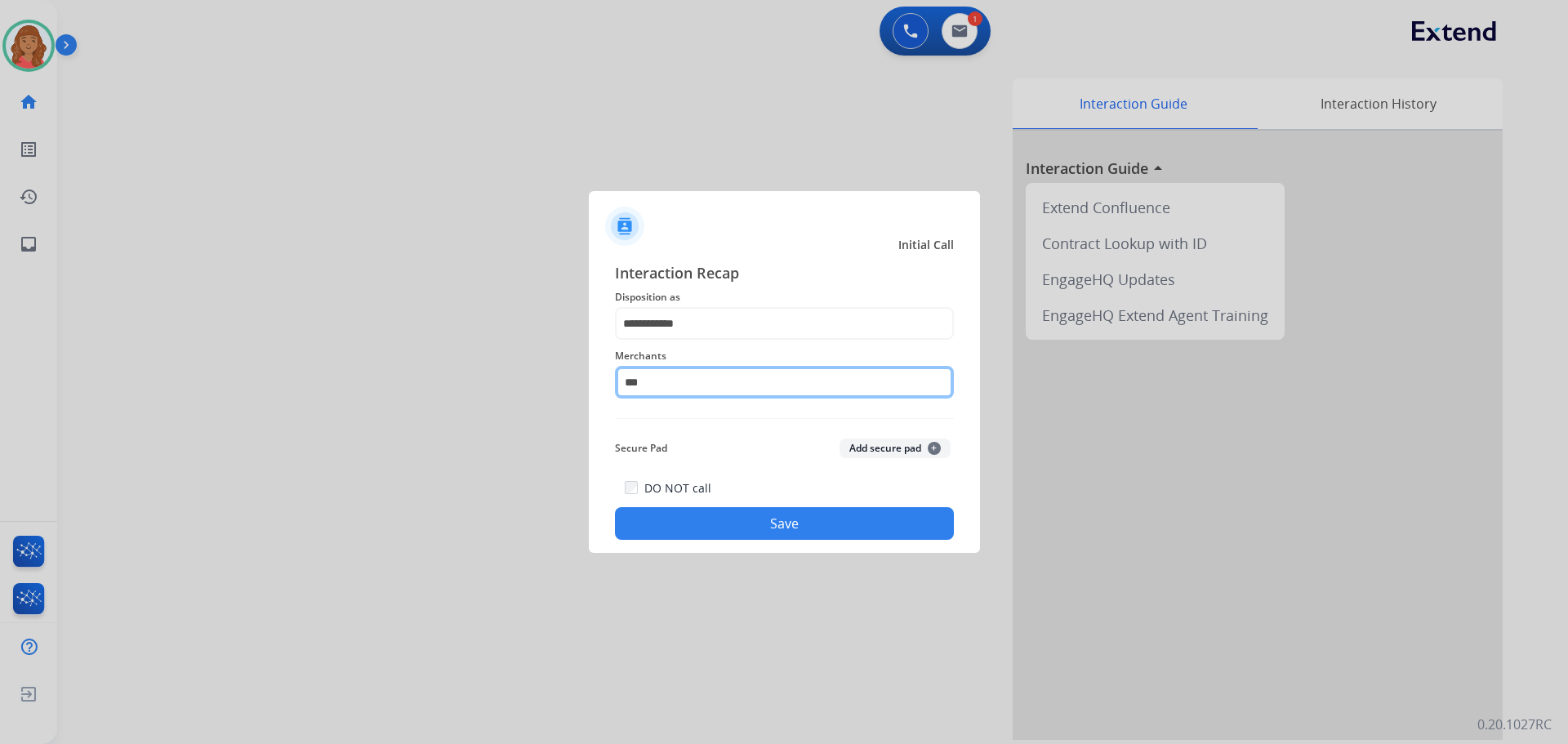
click at [659, 379] on input "***" at bounding box center [784, 381] width 339 height 33
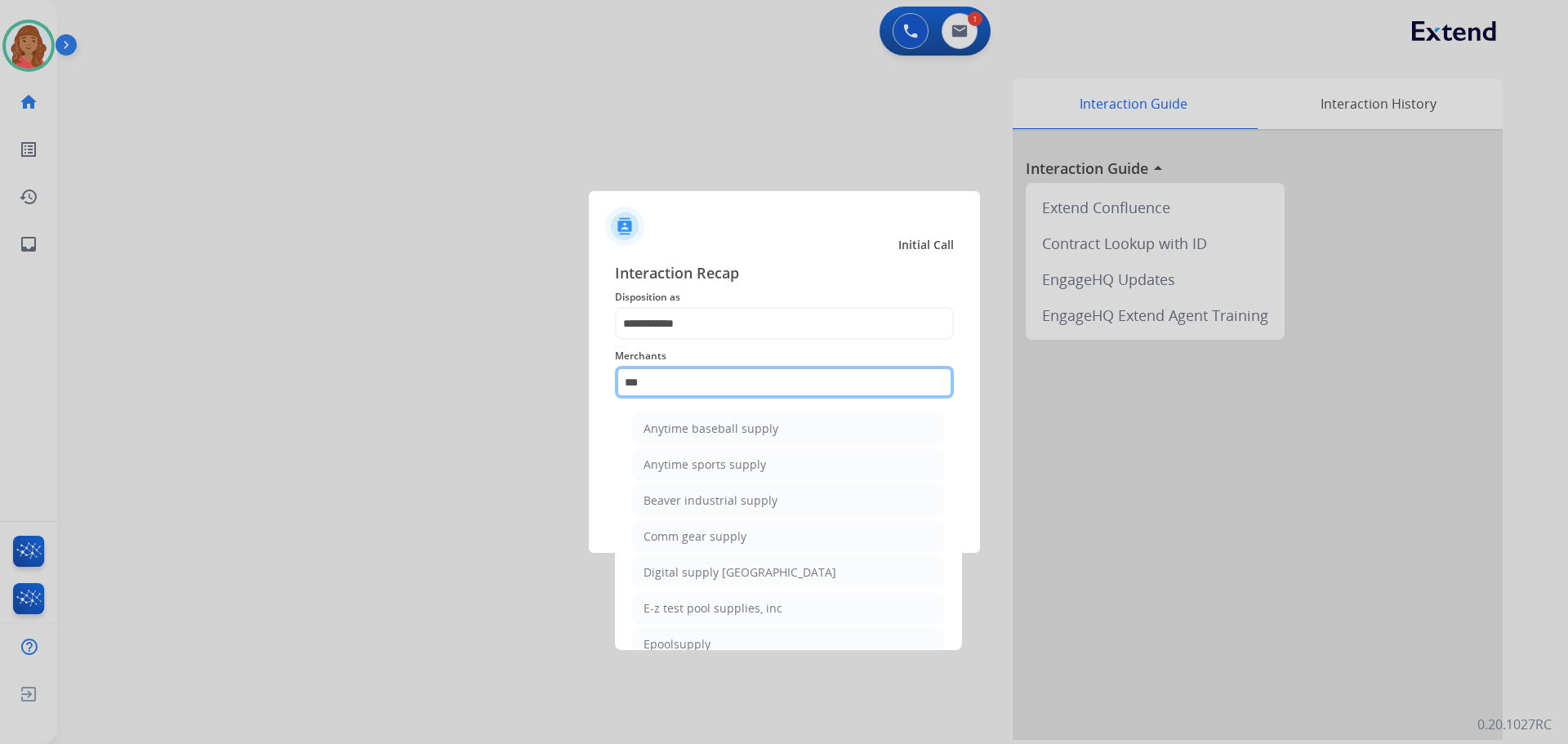
drag, startPoint x: 648, startPoint y: 379, endPoint x: 595, endPoint y: 378, distance: 53.0
click at [595, 378] on div "**********" at bounding box center [784, 400] width 391 height 304
paste input "*******"
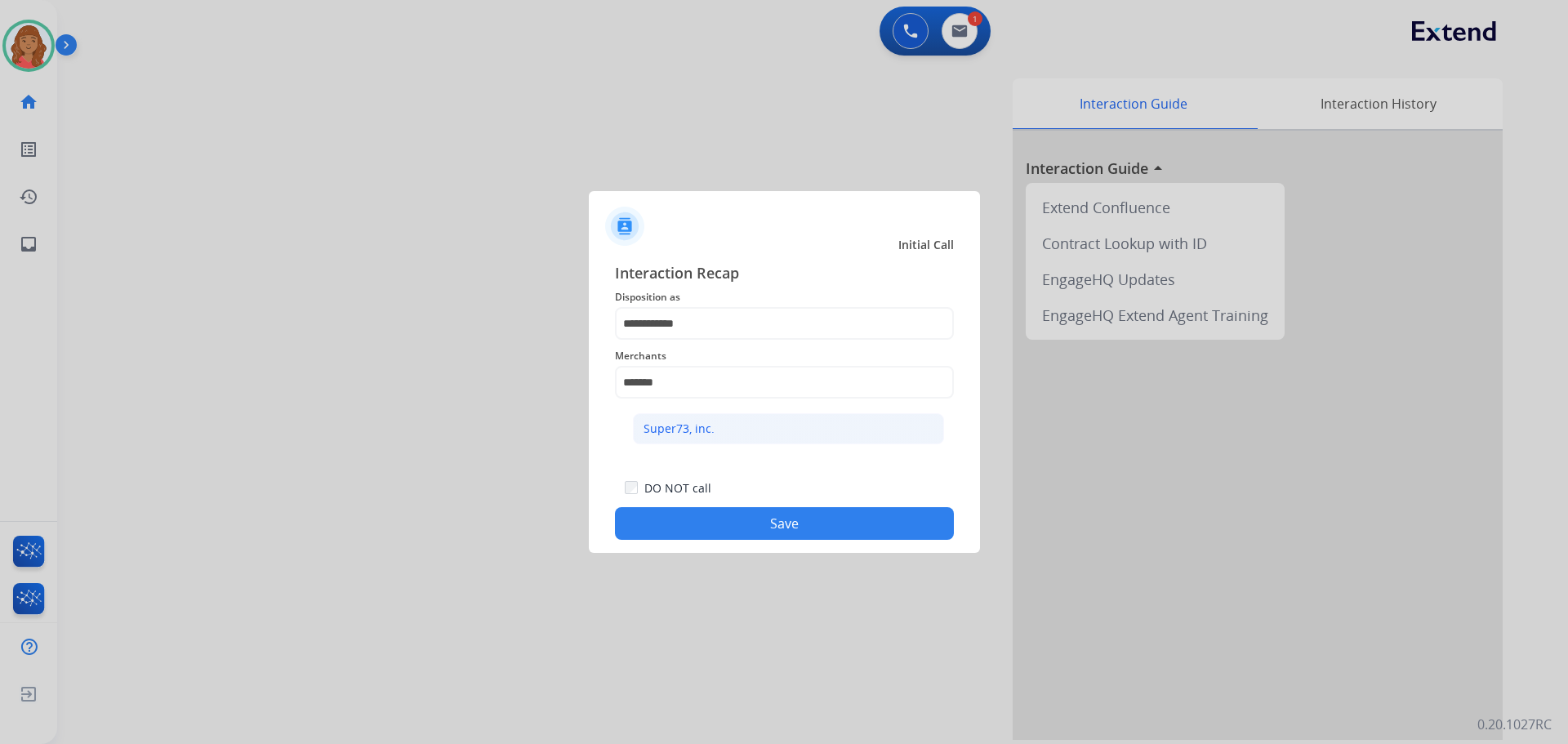
click at [689, 425] on div "Super73, inc." at bounding box center [679, 429] width 71 height 17
type input "**********"
click at [735, 534] on button "Save" at bounding box center [784, 523] width 339 height 33
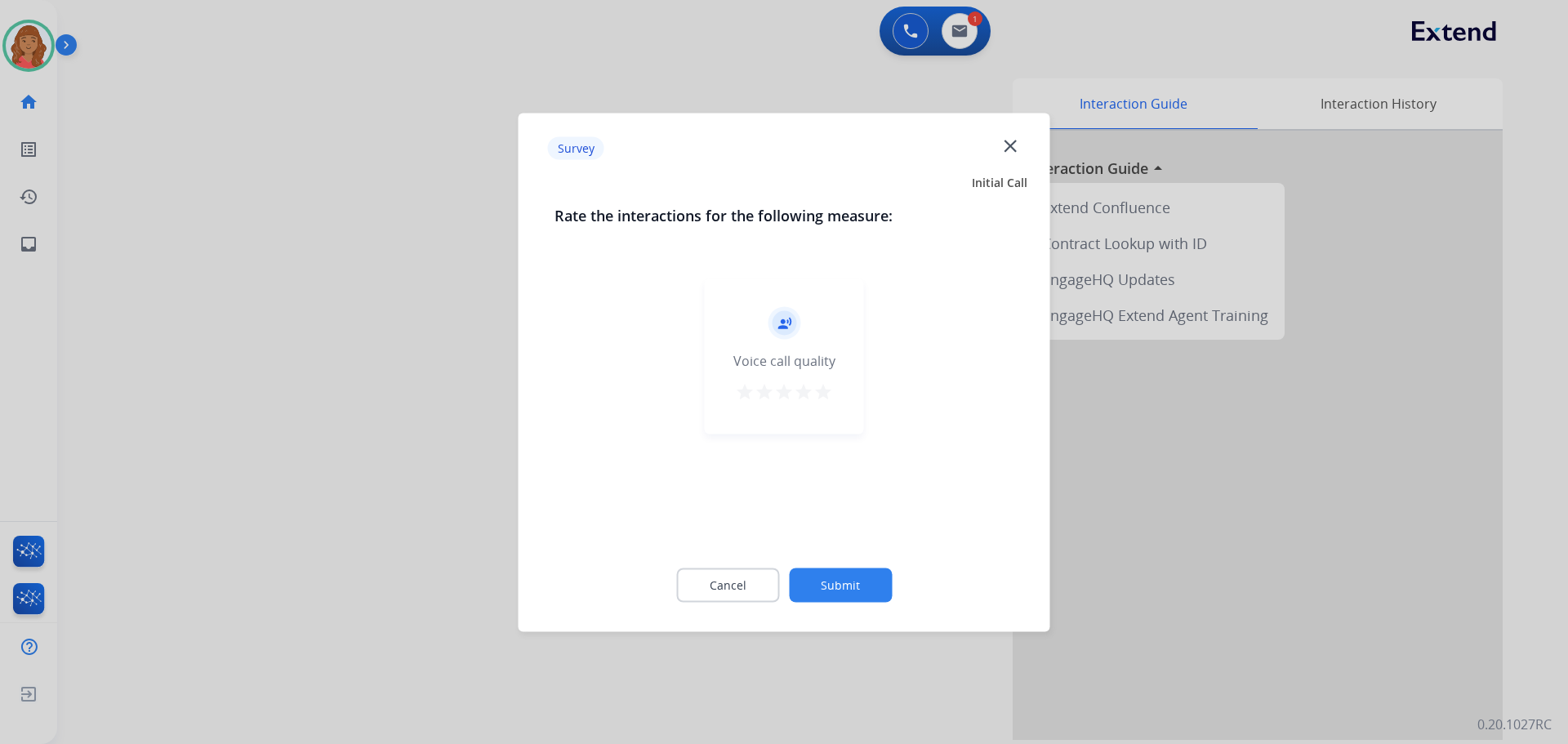
click at [828, 389] on mat-icon "star" at bounding box center [824, 391] width 20 height 20
click at [833, 579] on button "Submit" at bounding box center [841, 584] width 102 height 34
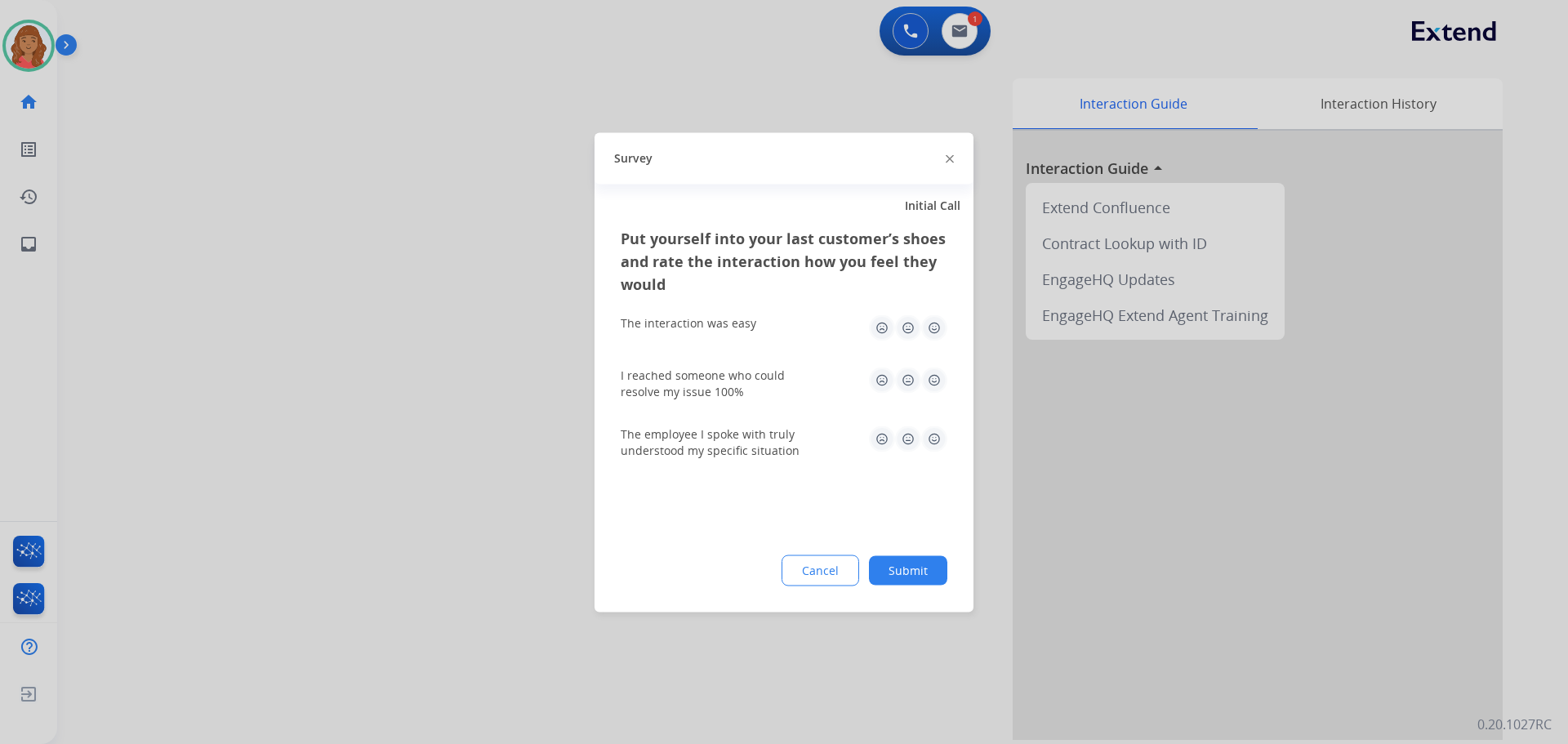
click at [935, 327] on img at bounding box center [934, 327] width 27 height 27
click at [933, 376] on img at bounding box center [934, 379] width 27 height 27
click at [933, 423] on div "The employee I spoke with truly understood my specific situation" at bounding box center [784, 442] width 327 height 59
click at [933, 441] on img at bounding box center [934, 439] width 27 height 27
click at [908, 566] on button "Submit" at bounding box center [909, 571] width 79 height 30
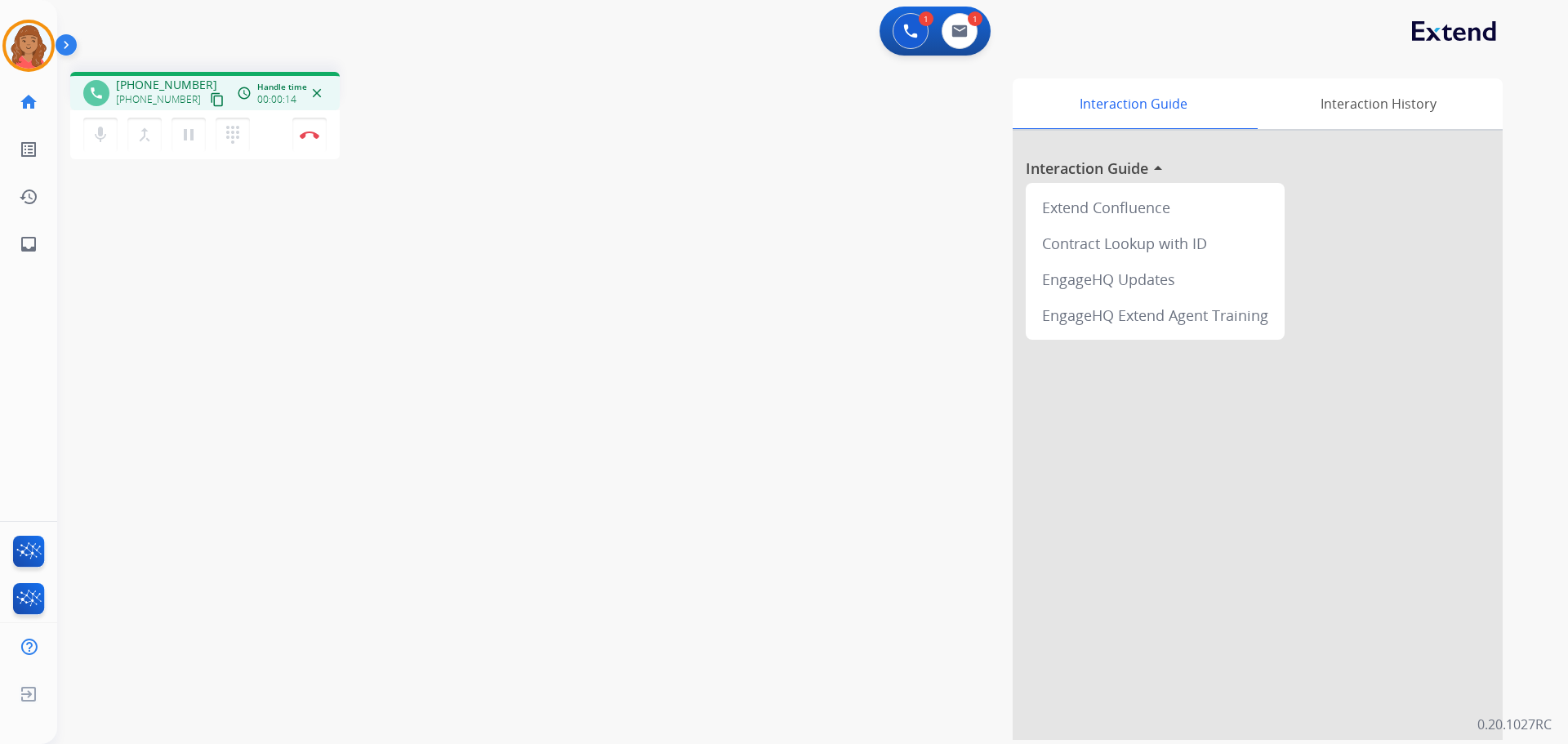
click at [210, 98] on mat-icon "content_copy" at bounding box center [217, 100] width 15 height 15
click at [210, 102] on mat-icon "content_copy" at bounding box center [217, 100] width 15 height 15
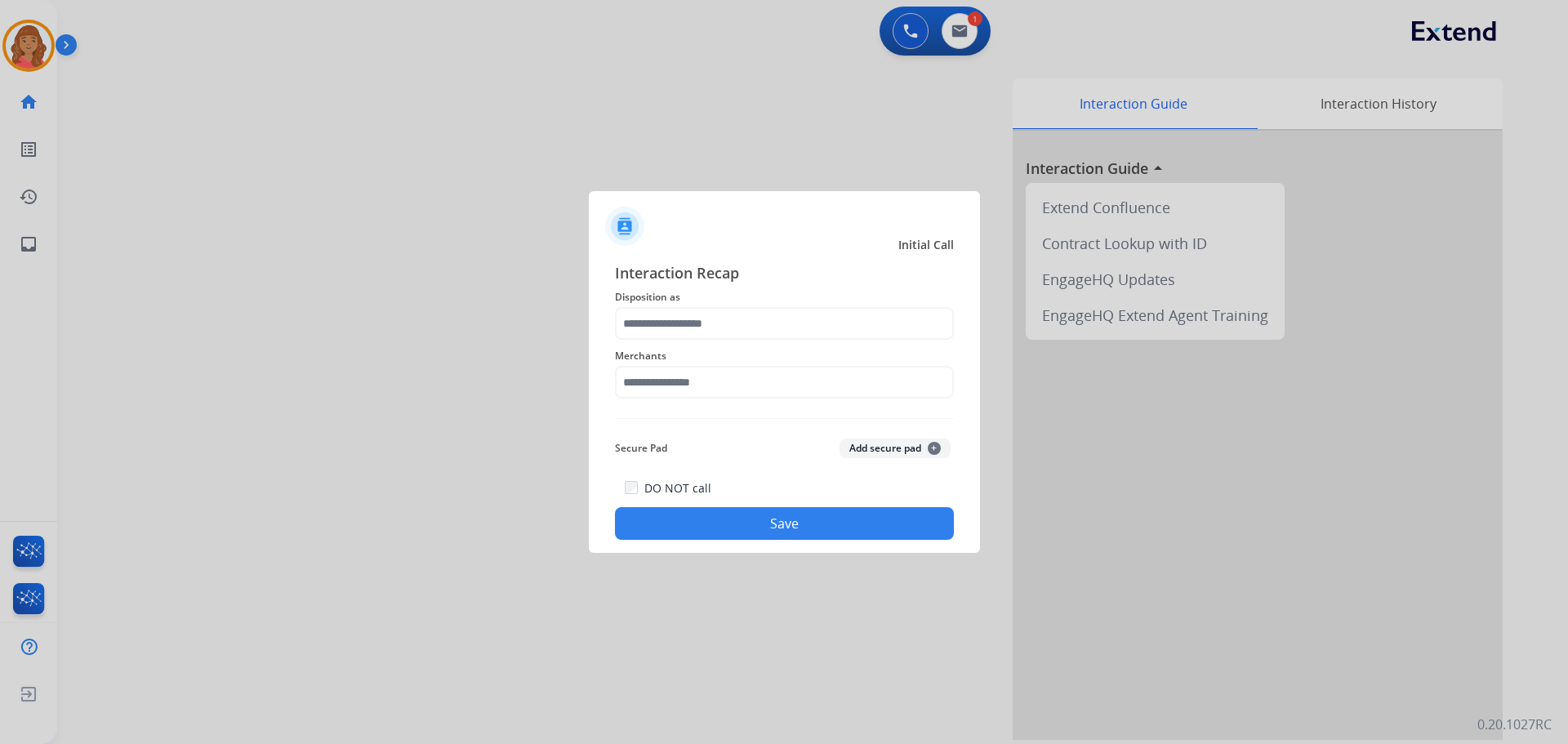
click at [700, 342] on div "Merchants" at bounding box center [784, 372] width 339 height 65
click at [692, 328] on input "text" at bounding box center [784, 323] width 339 height 33
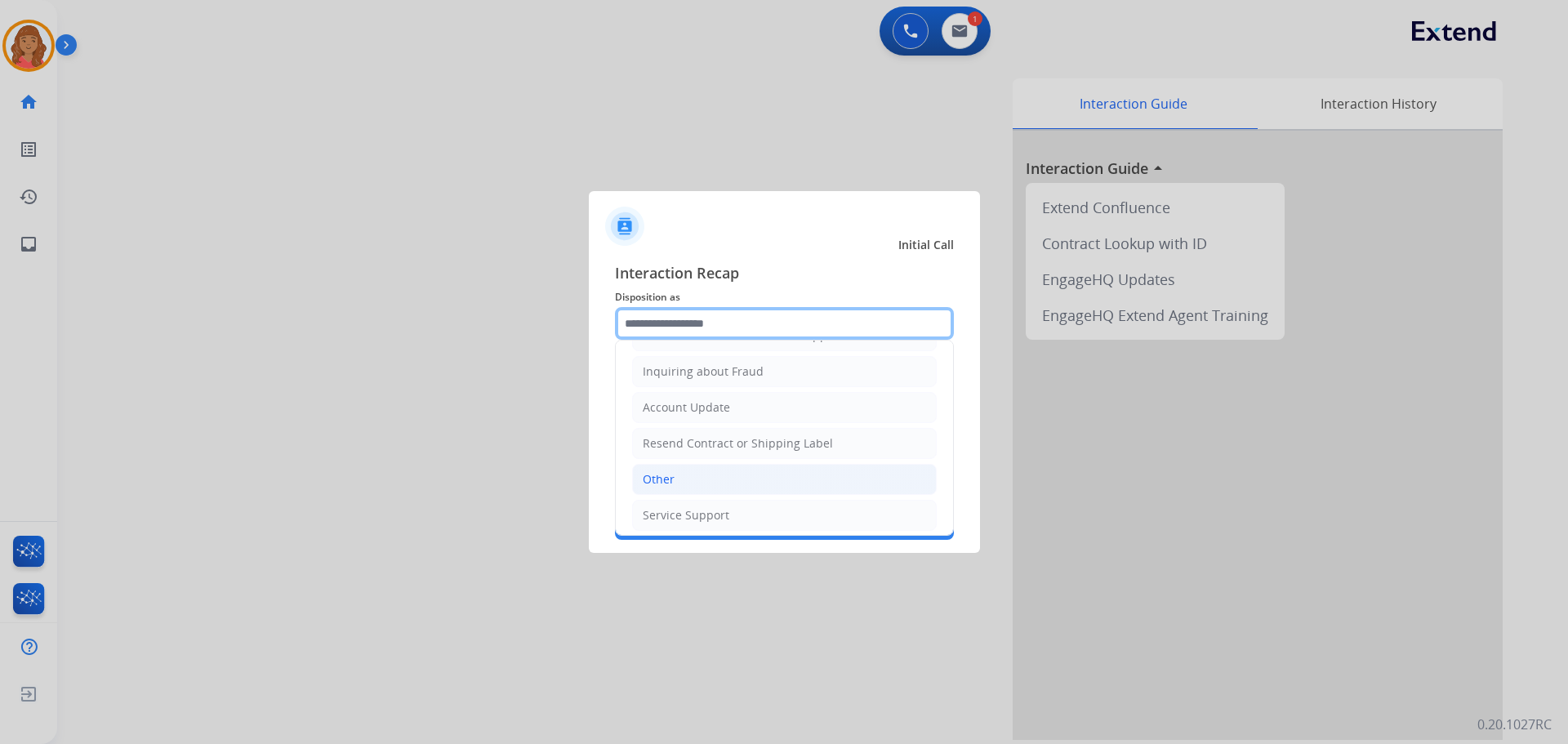
scroll to position [255, 0]
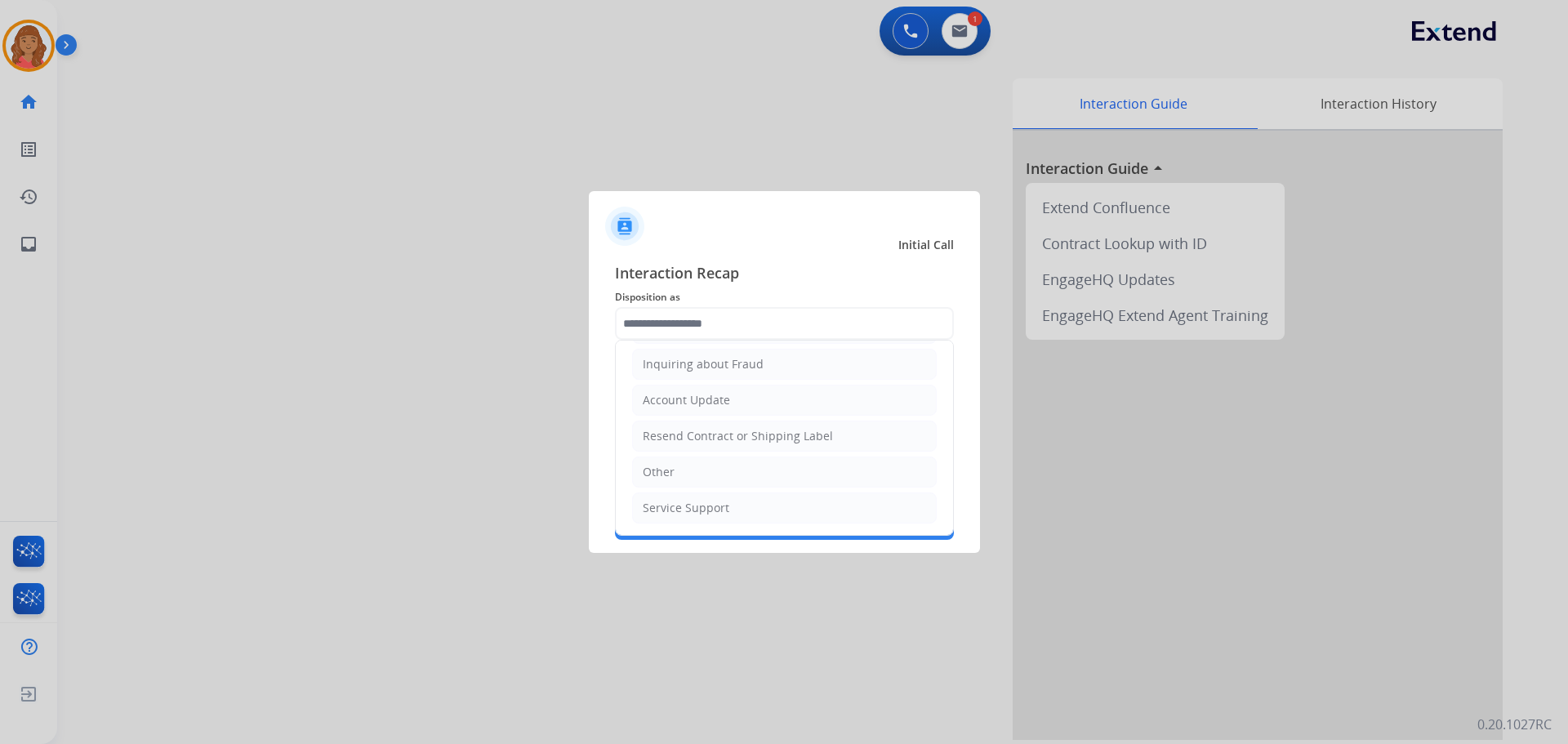
click at [673, 473] on div "Other" at bounding box center [658, 472] width 32 height 17
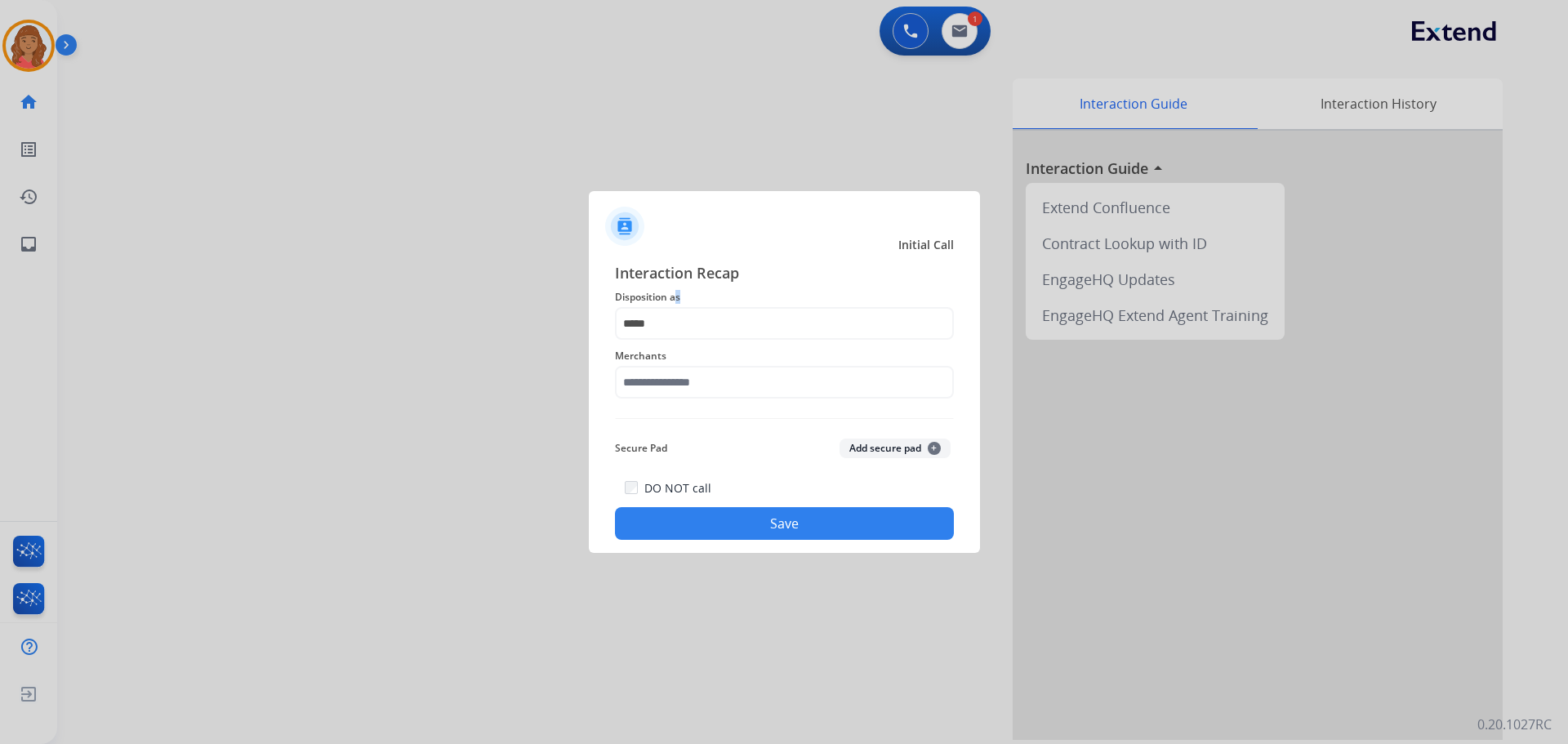
drag, startPoint x: 675, startPoint y: 307, endPoint x: 685, endPoint y: 317, distance: 14.1
click at [676, 308] on div "Interaction Recap Disposition as ***** Merchants Secure Pad Add secure pad + DO…" at bounding box center [784, 400] width 339 height 279
drag, startPoint x: 767, startPoint y: 327, endPoint x: 609, endPoint y: 311, distance: 158.8
click at [768, 328] on input "*****" at bounding box center [784, 323] width 339 height 33
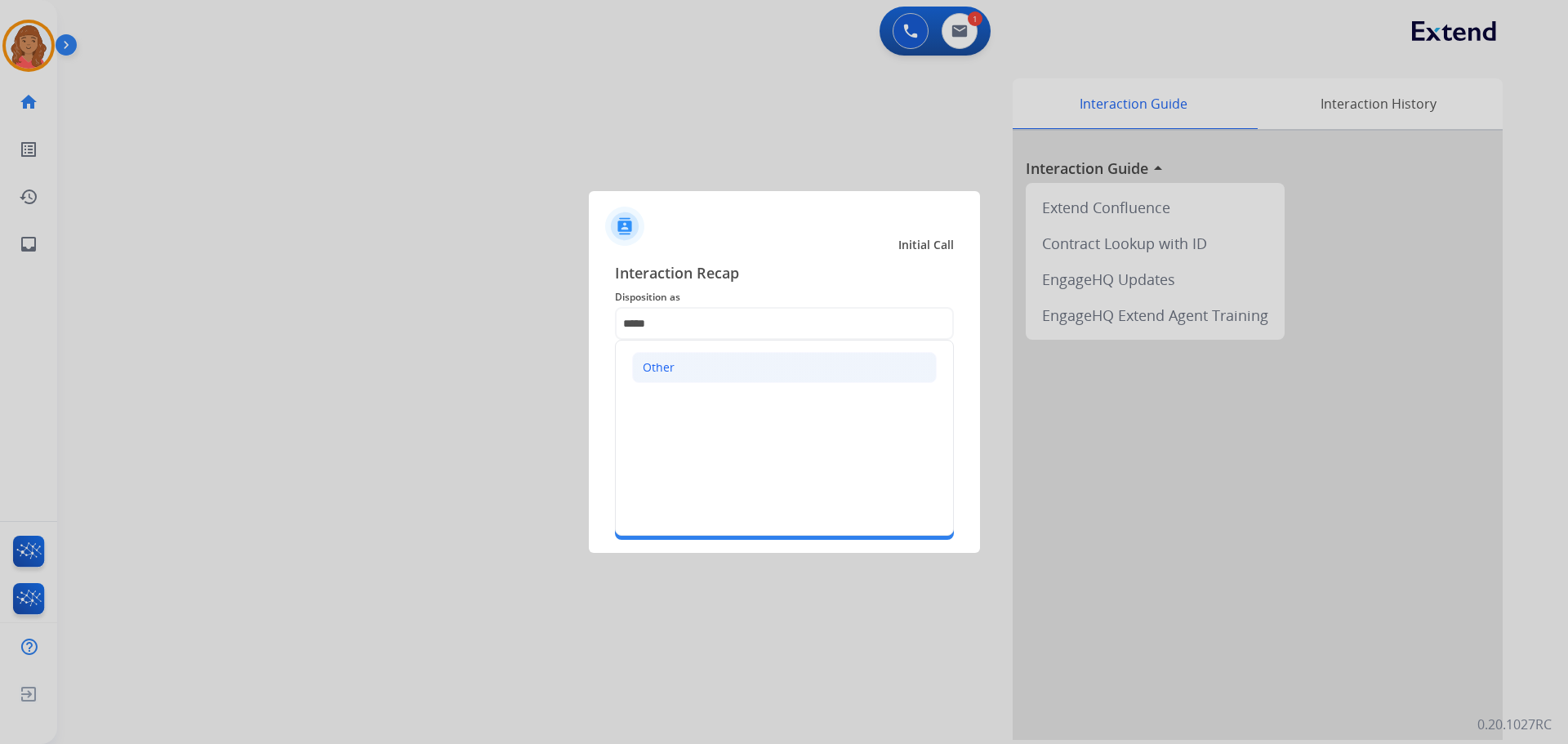
click at [687, 366] on li "Other" at bounding box center [784, 367] width 305 height 31
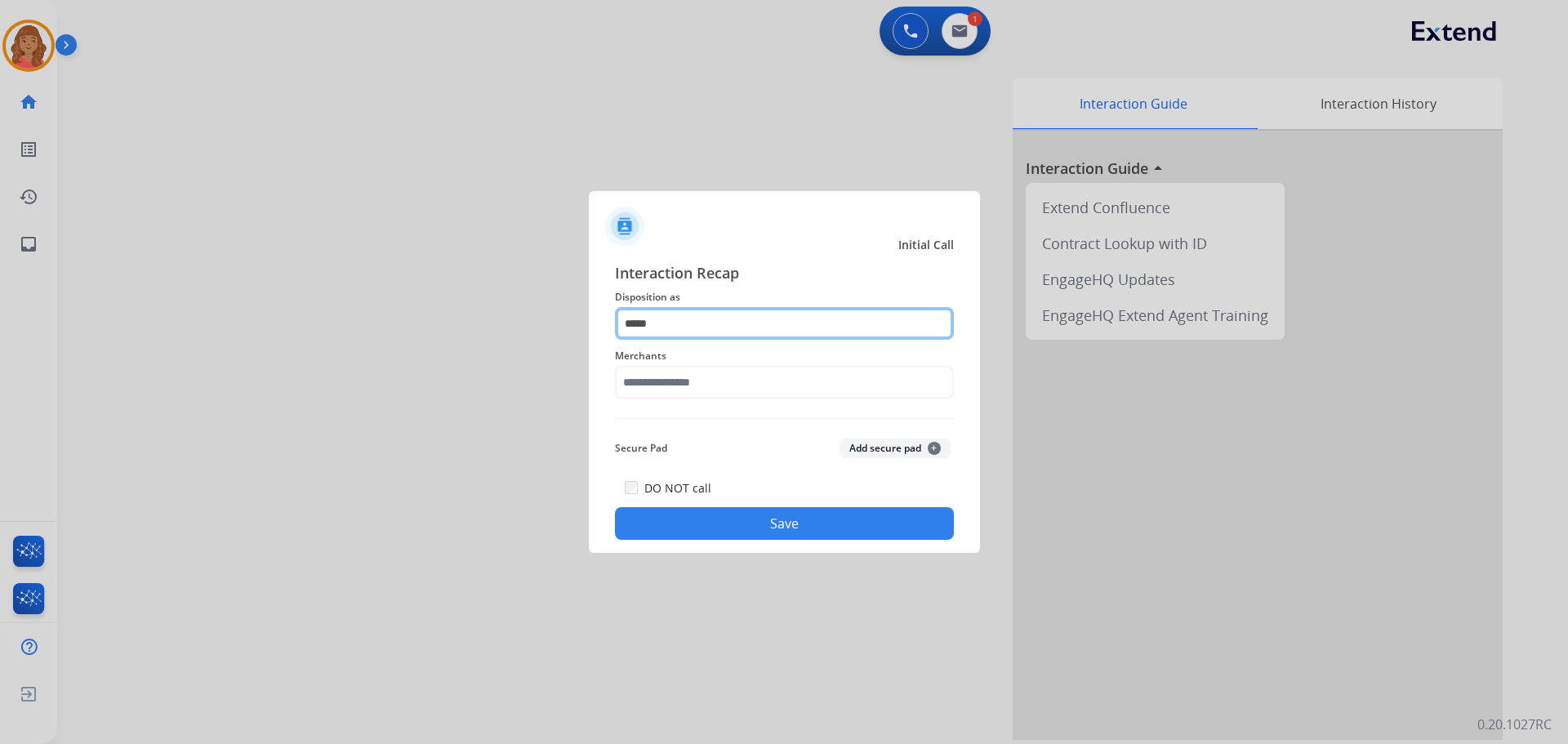
click at [889, 319] on input "*****" at bounding box center [784, 323] width 339 height 33
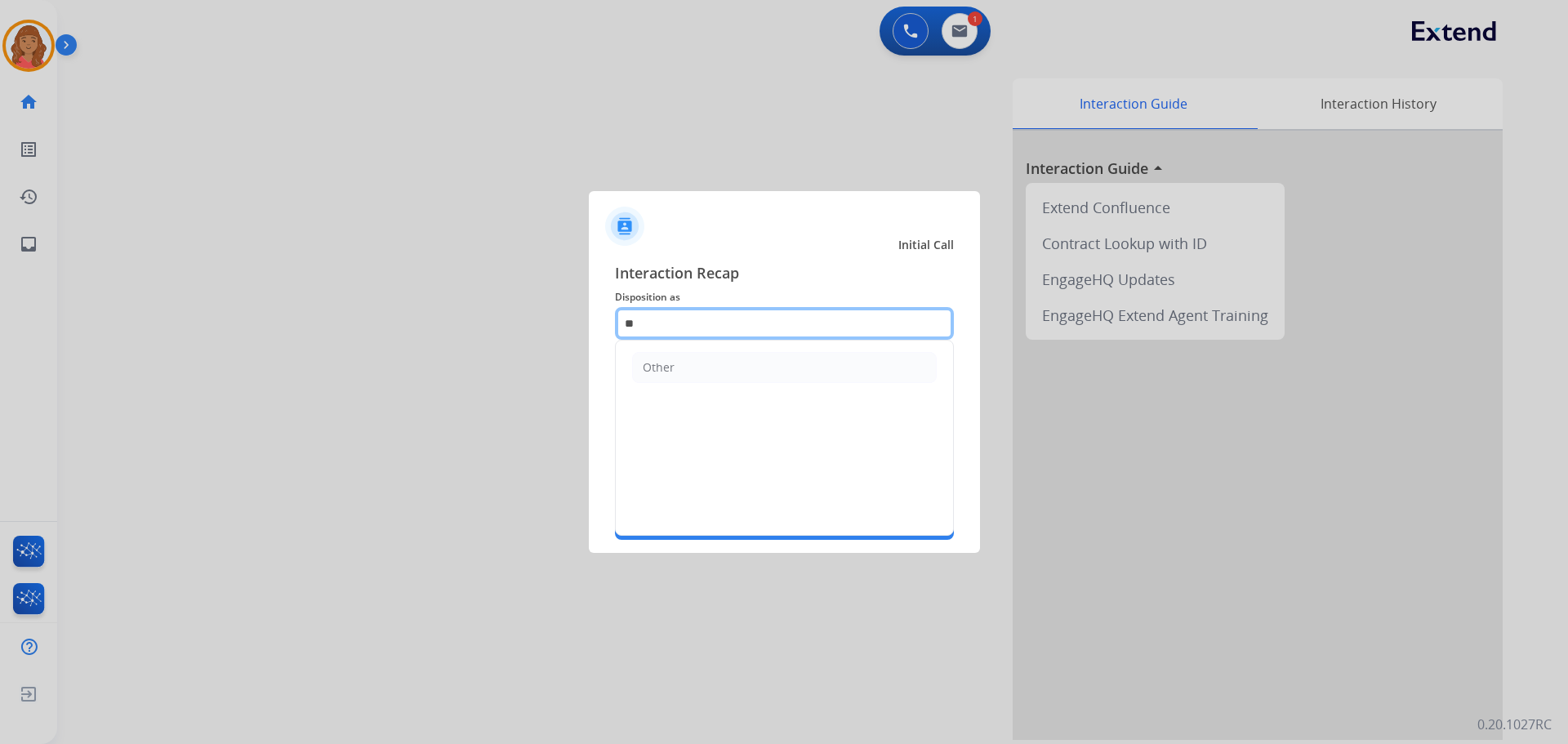
type input "*"
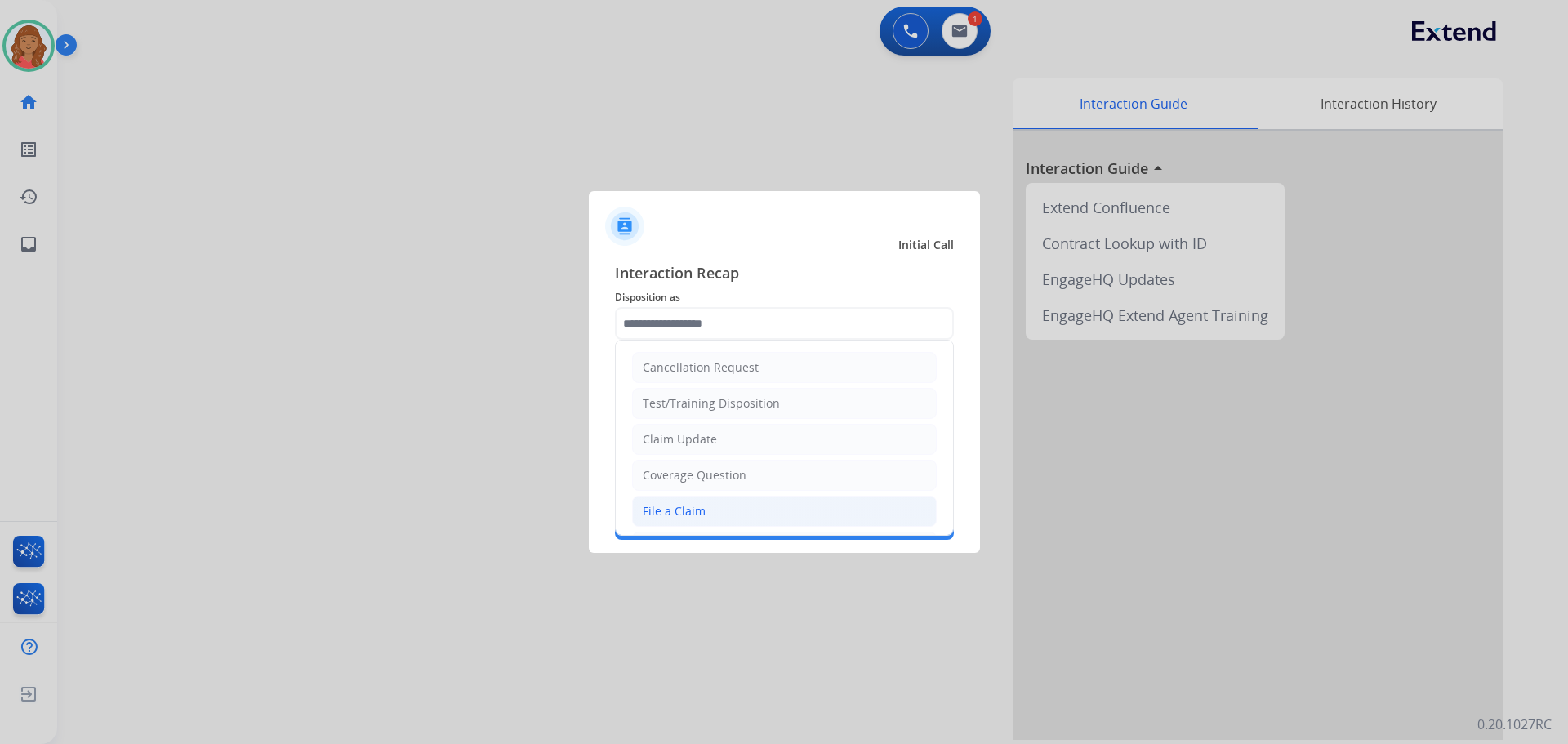
click at [674, 510] on div "File a Claim" at bounding box center [674, 511] width 63 height 17
type input "**********"
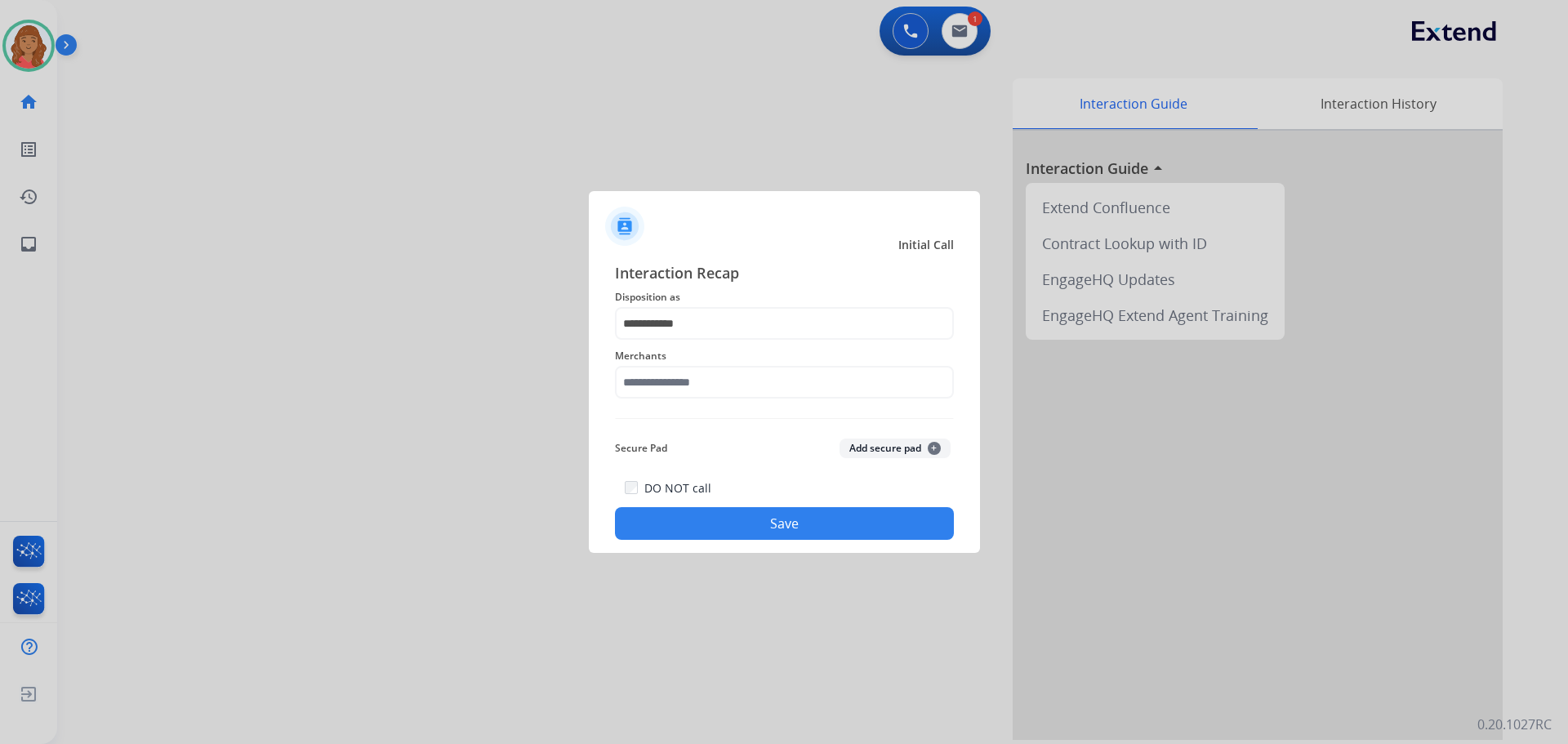
click at [662, 401] on div "Merchants" at bounding box center [784, 372] width 339 height 65
click at [661, 387] on input "text" at bounding box center [784, 381] width 339 height 33
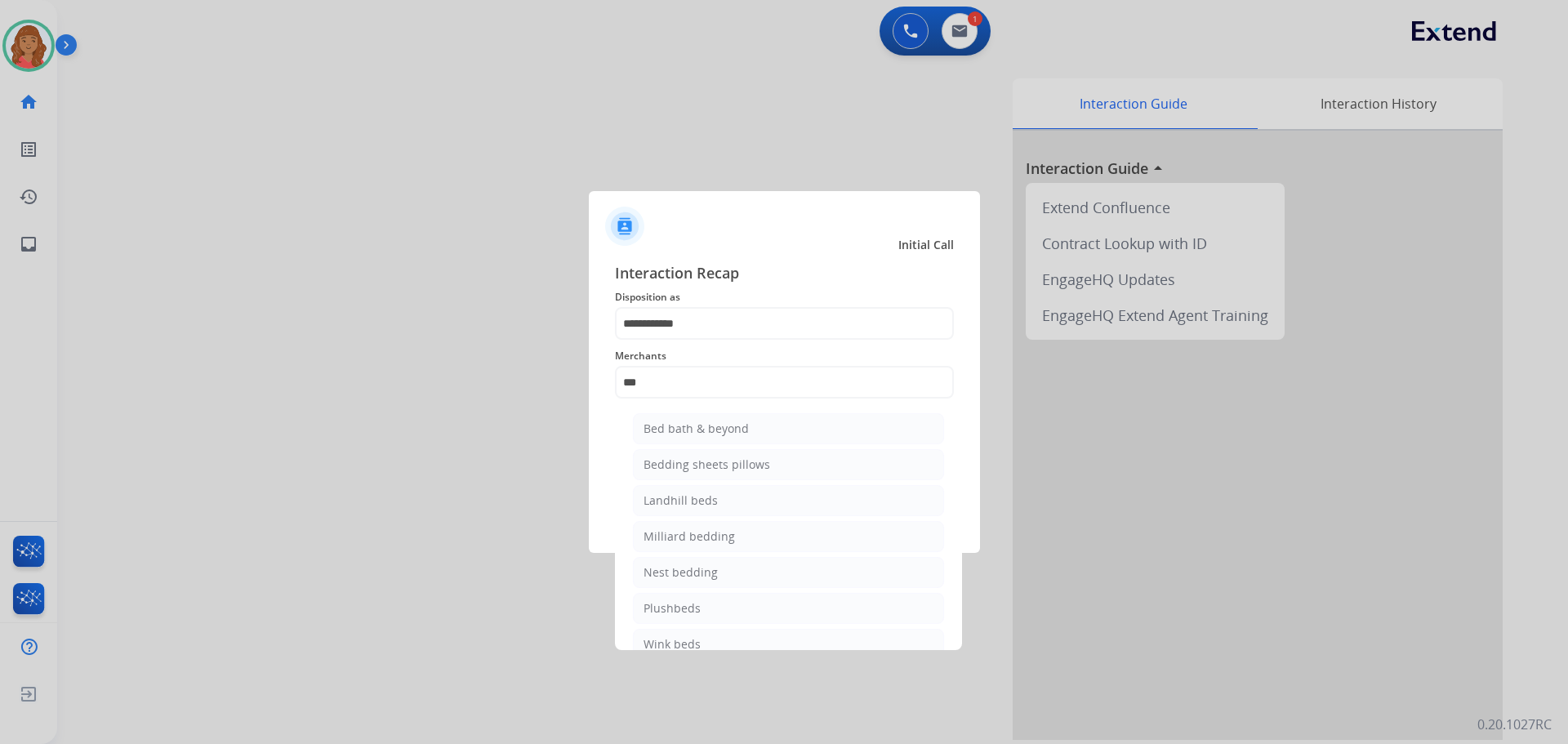
drag, startPoint x: 679, startPoint y: 422, endPoint x: 701, endPoint y: 437, distance: 26.6
click at [680, 422] on div "Bed bath & beyond" at bounding box center [696, 429] width 105 height 17
type input "**********"
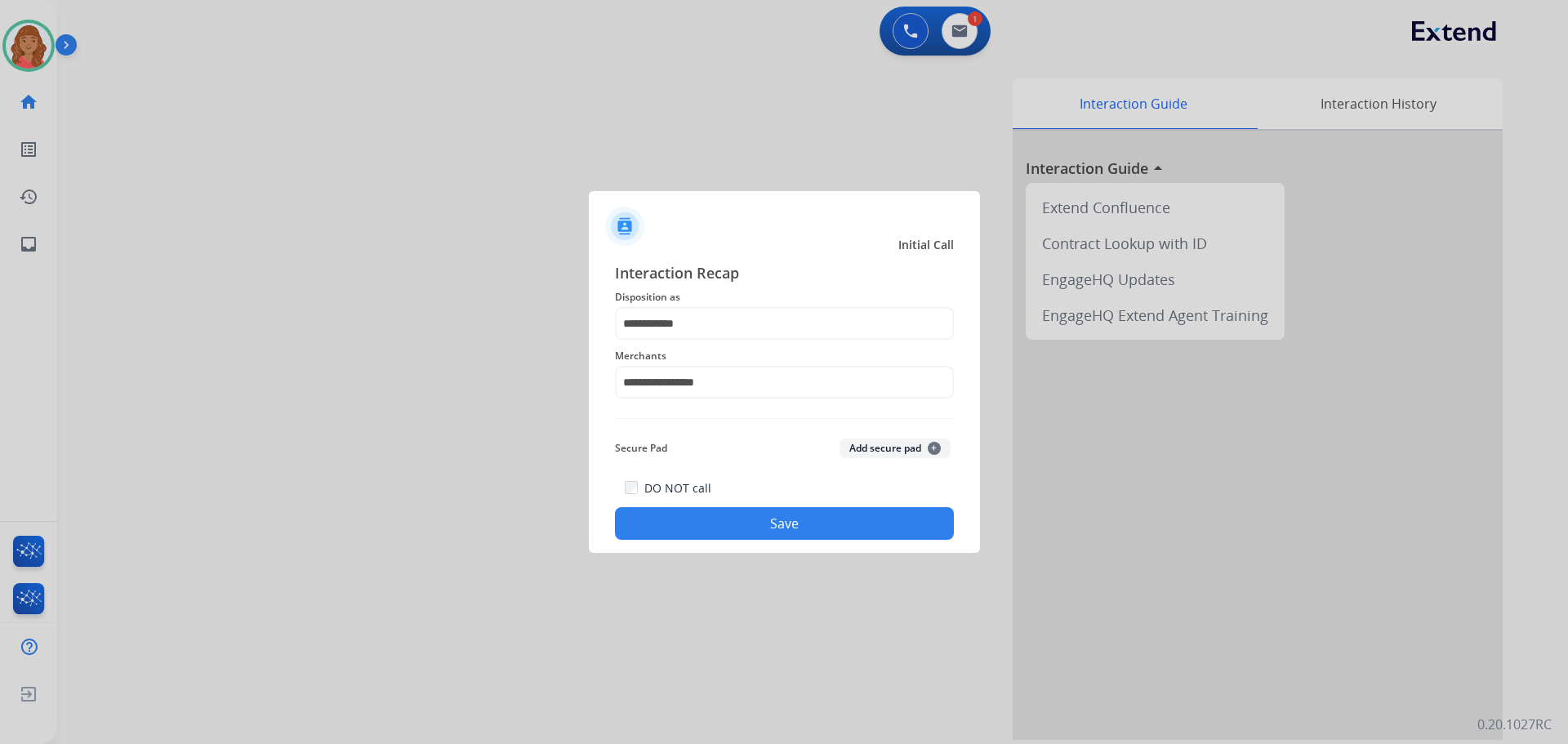
click at [736, 529] on button "Save" at bounding box center [784, 523] width 339 height 33
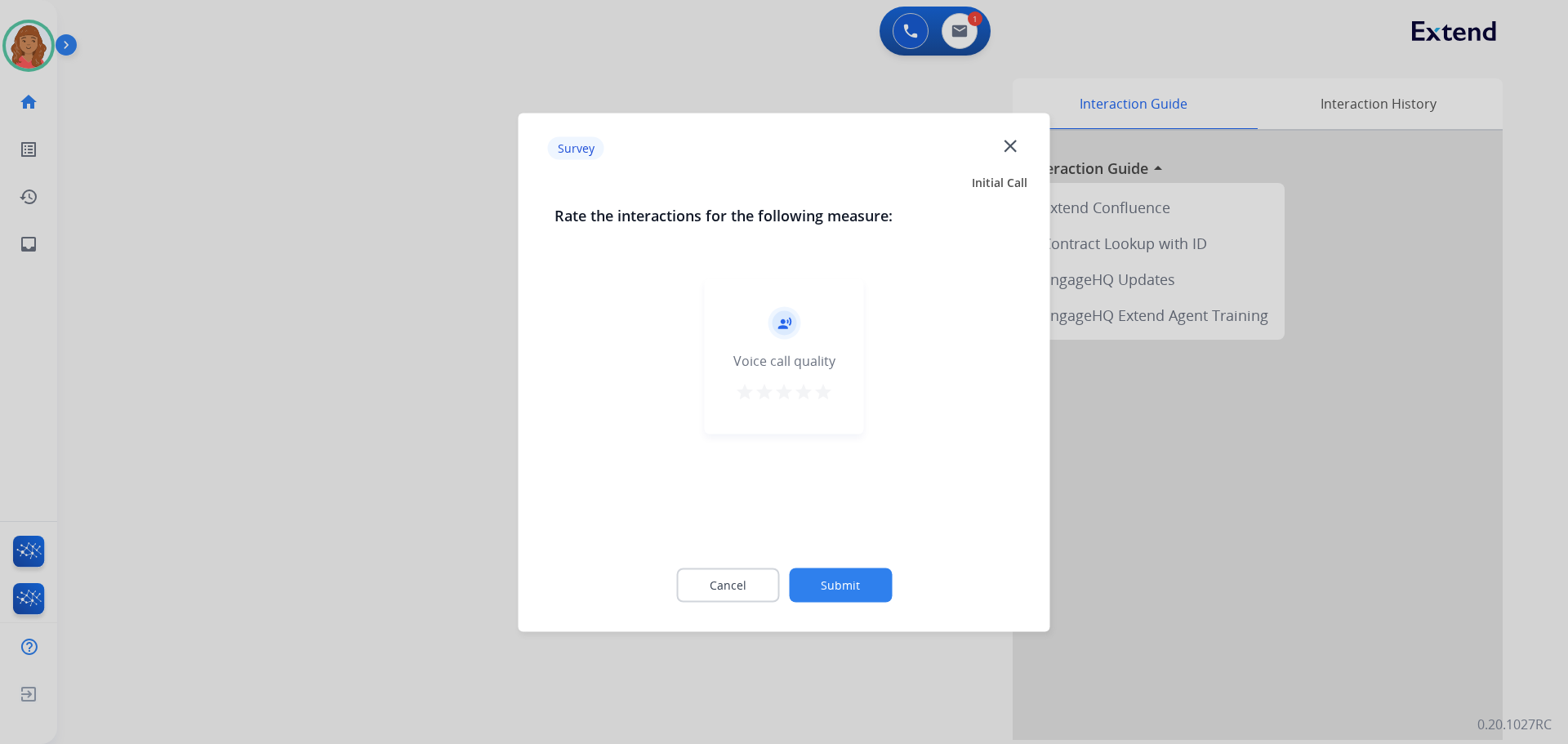
click at [820, 389] on mat-icon "star" at bounding box center [824, 391] width 20 height 20
click at [861, 587] on button "Submit" at bounding box center [841, 584] width 102 height 34
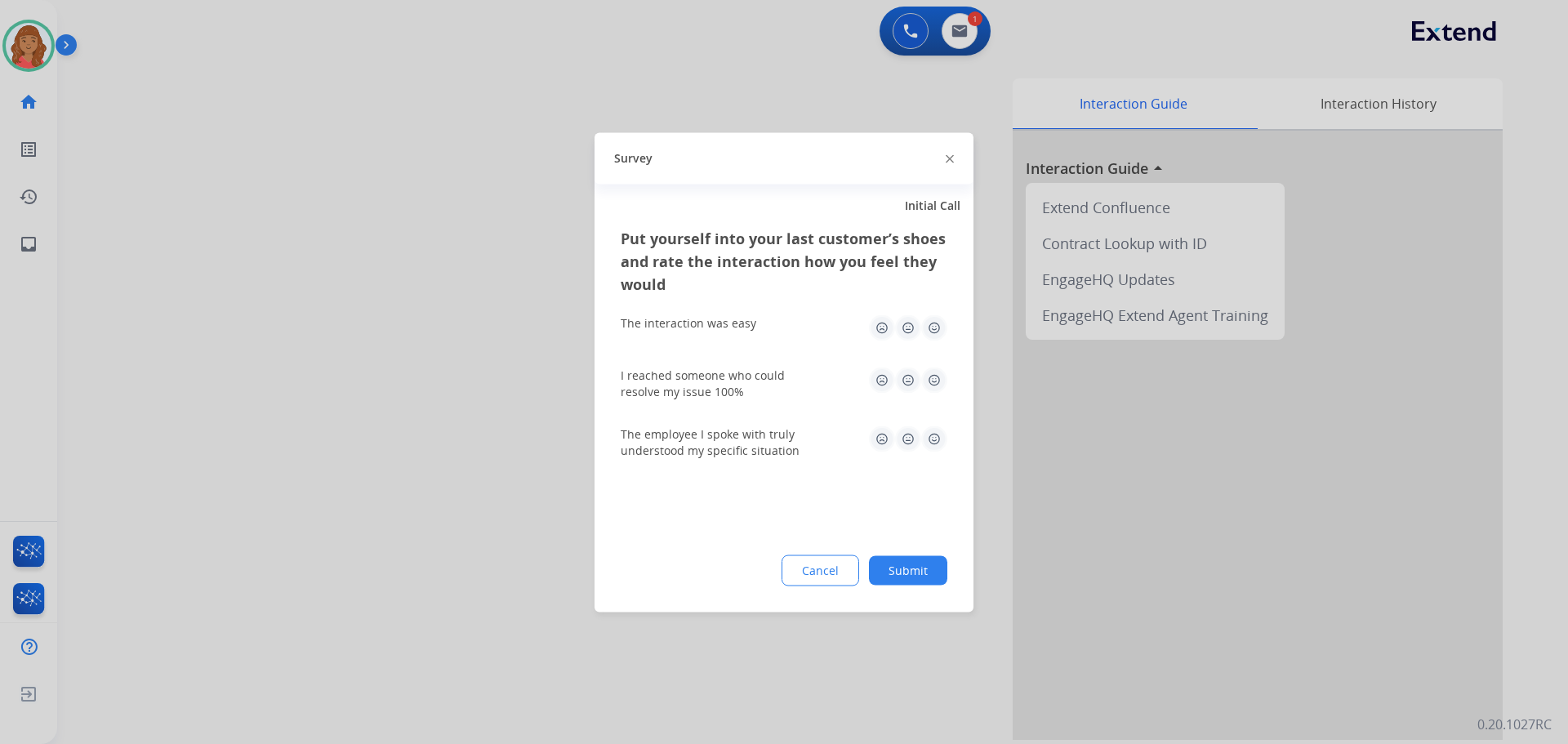
click at [932, 373] on img at bounding box center [934, 379] width 27 height 27
click at [933, 327] on img at bounding box center [934, 327] width 27 height 27
click at [933, 435] on img at bounding box center [934, 439] width 27 height 27
click at [920, 564] on button "Submit" at bounding box center [909, 571] width 79 height 30
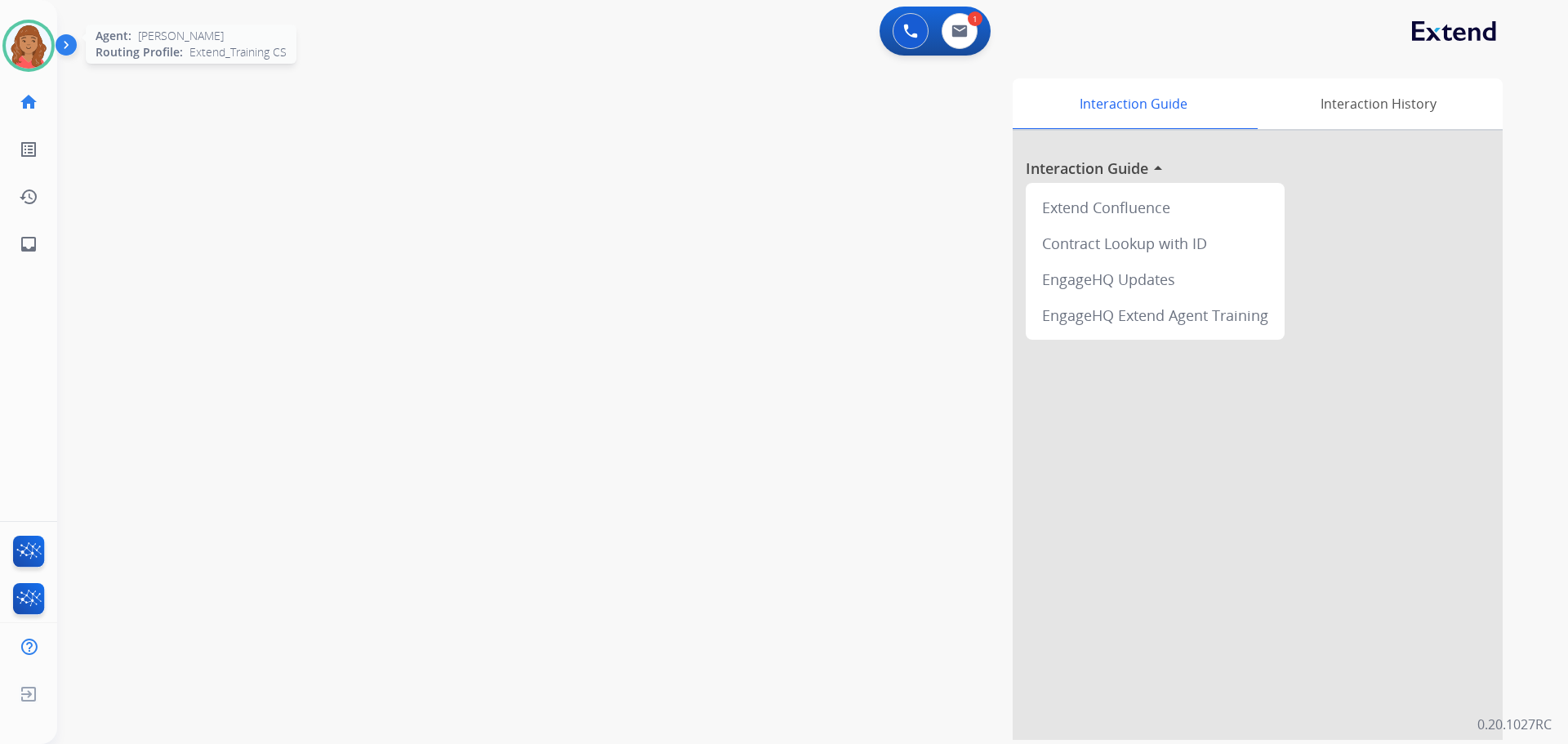
click at [31, 49] on img at bounding box center [29, 45] width 45 height 45
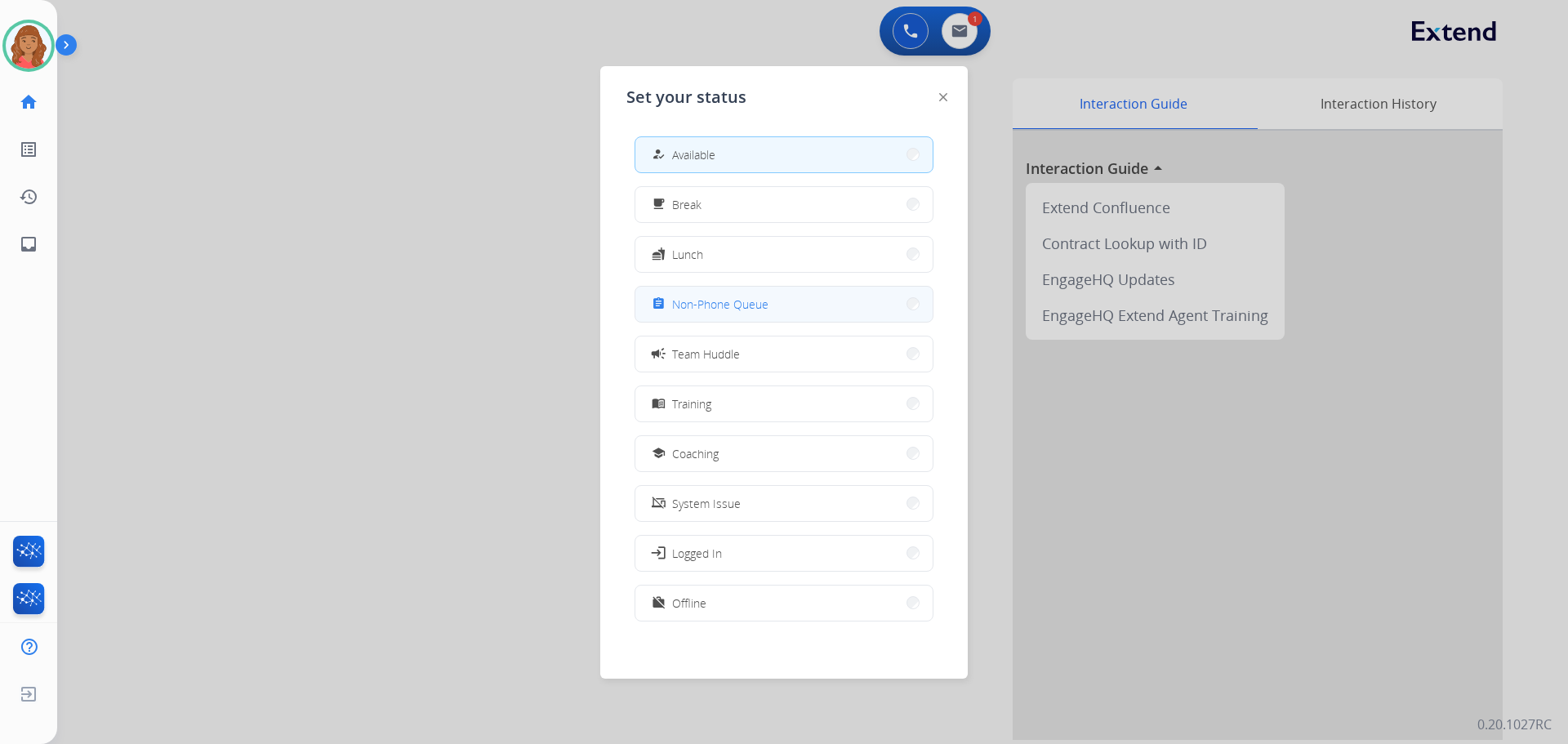
click at [683, 303] on span "Non-Phone Queue" at bounding box center [720, 304] width 97 height 17
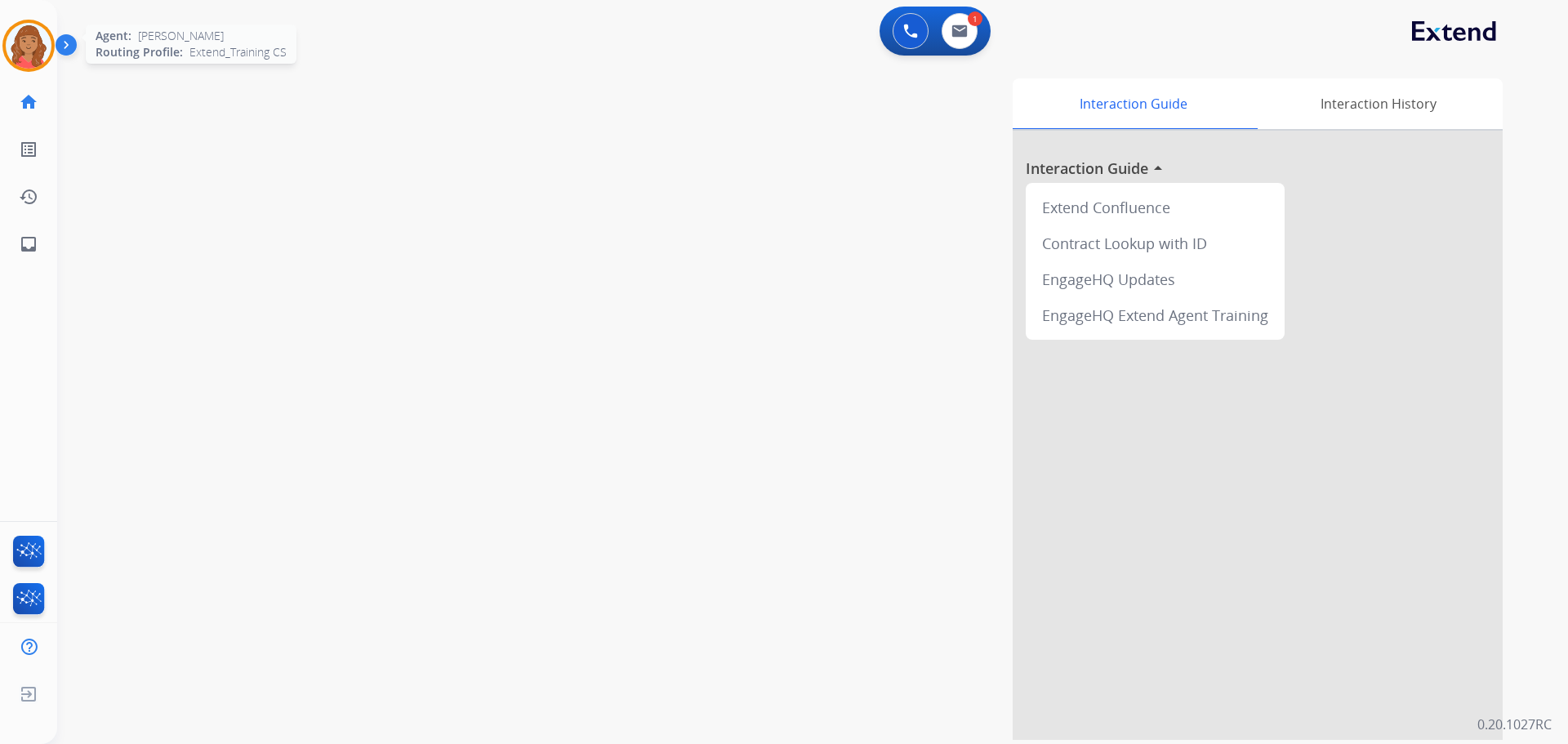
click at [29, 45] on img at bounding box center [29, 45] width 45 height 45
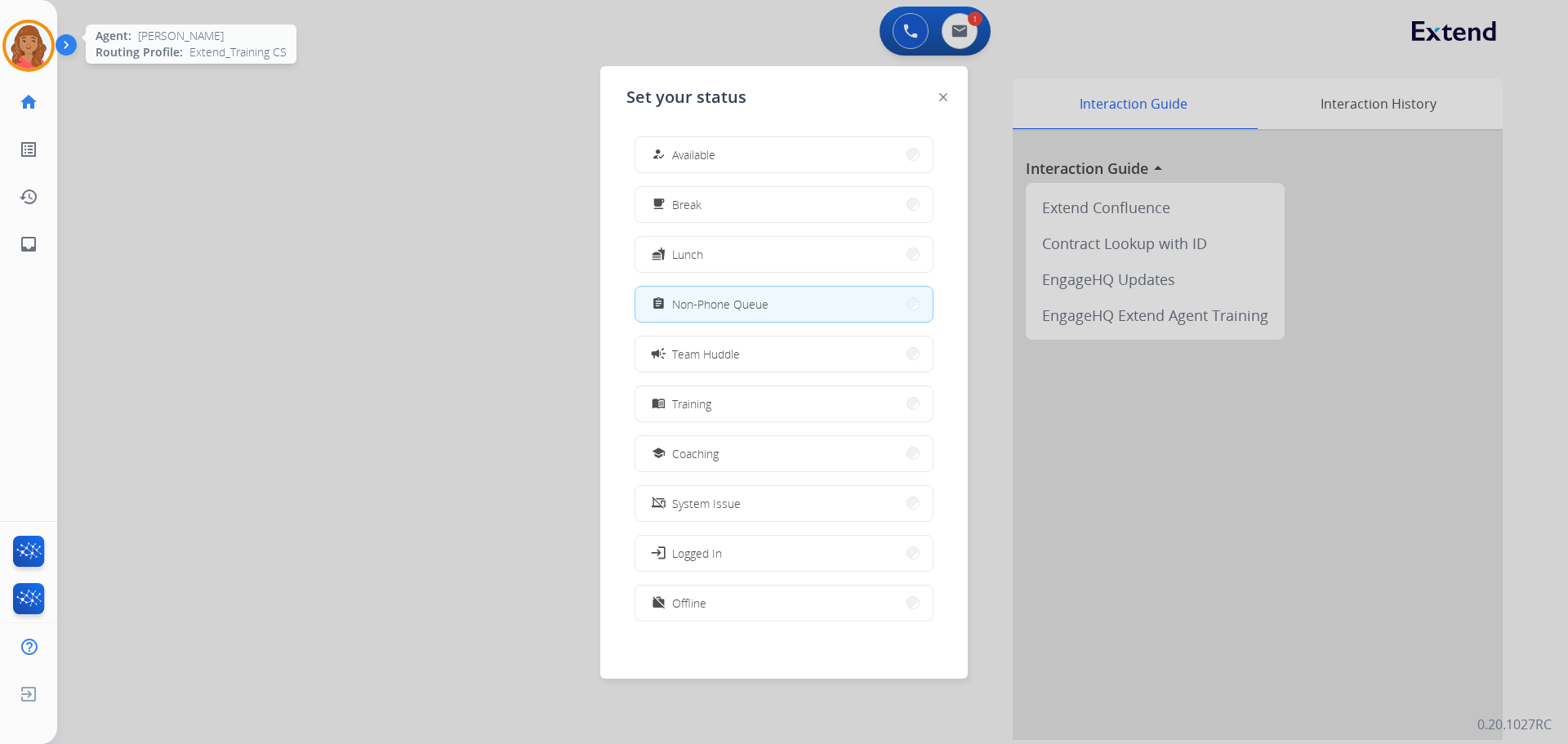
click at [28, 42] on img at bounding box center [29, 45] width 45 height 45
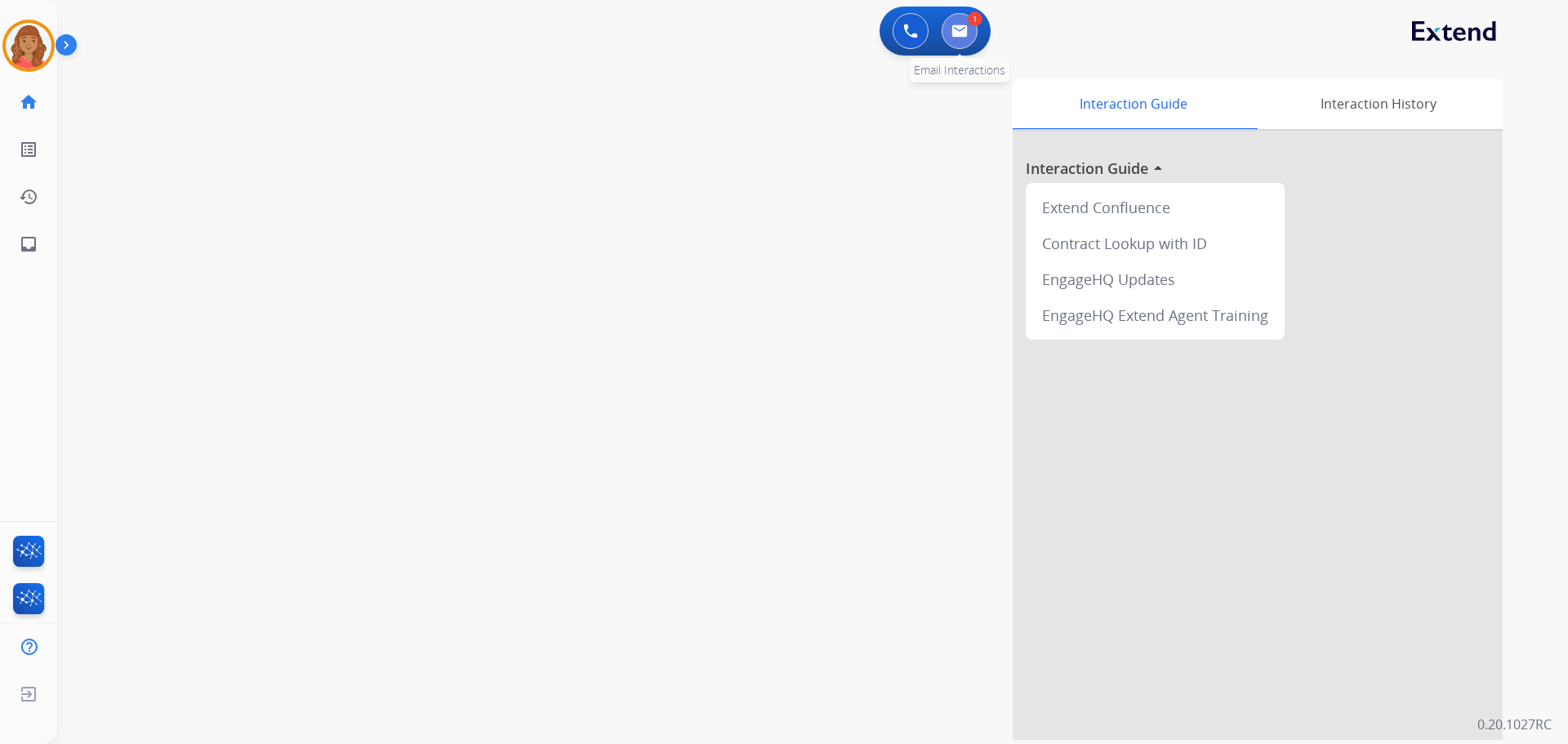
click at [971, 34] on button at bounding box center [960, 31] width 35 height 35
select select "**********"
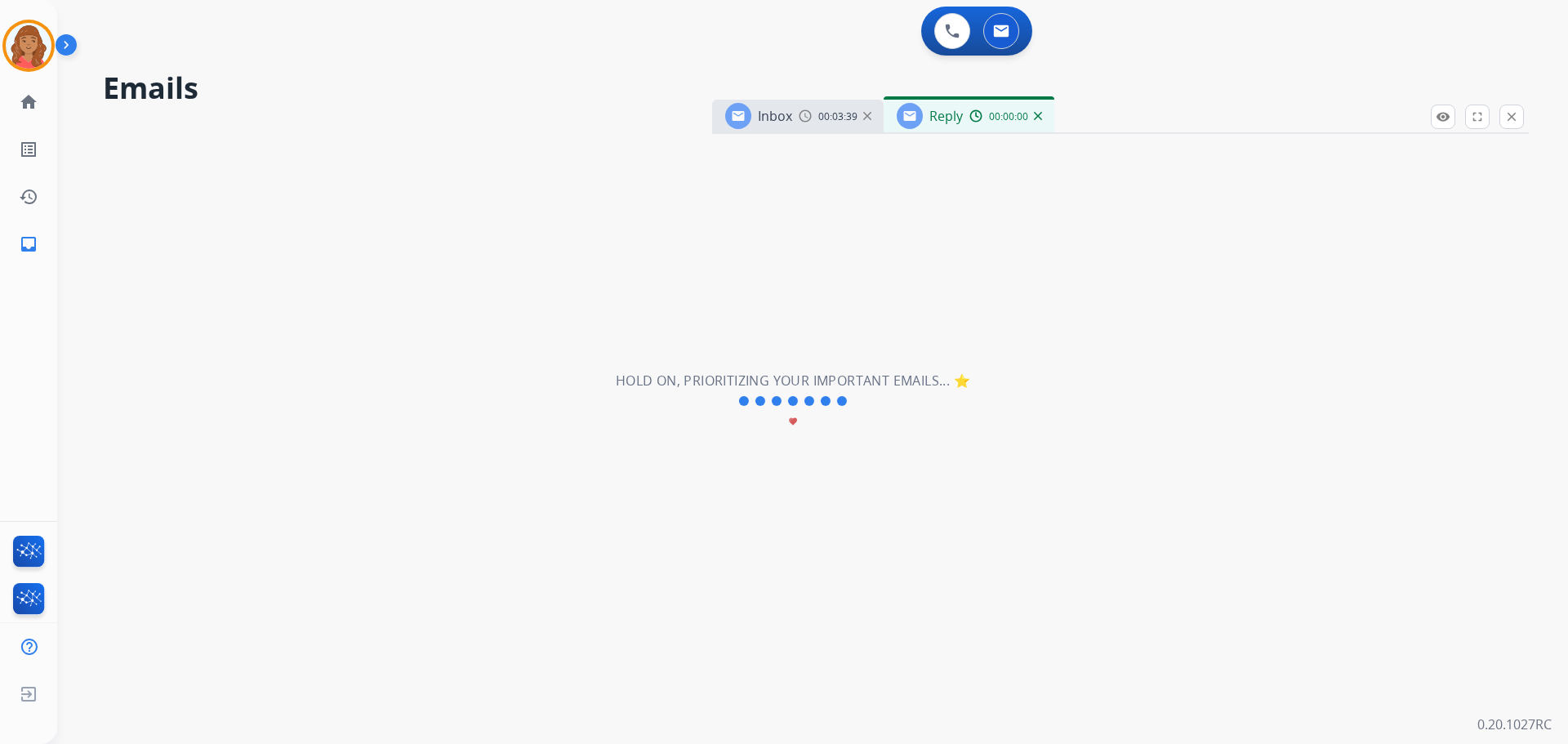
select select "**********"
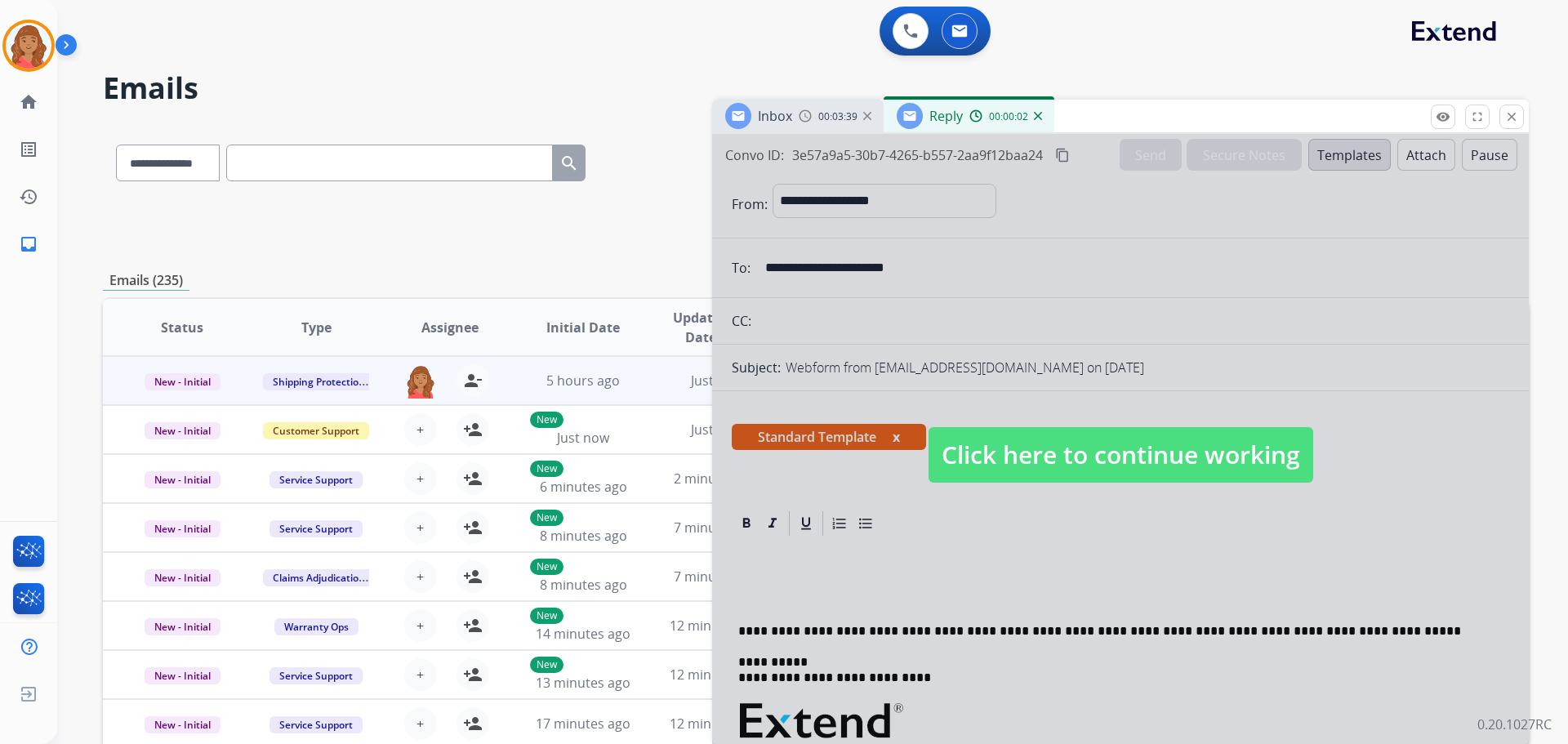
click at [1003, 435] on span "Click here to continue working" at bounding box center [1121, 454] width 384 height 55
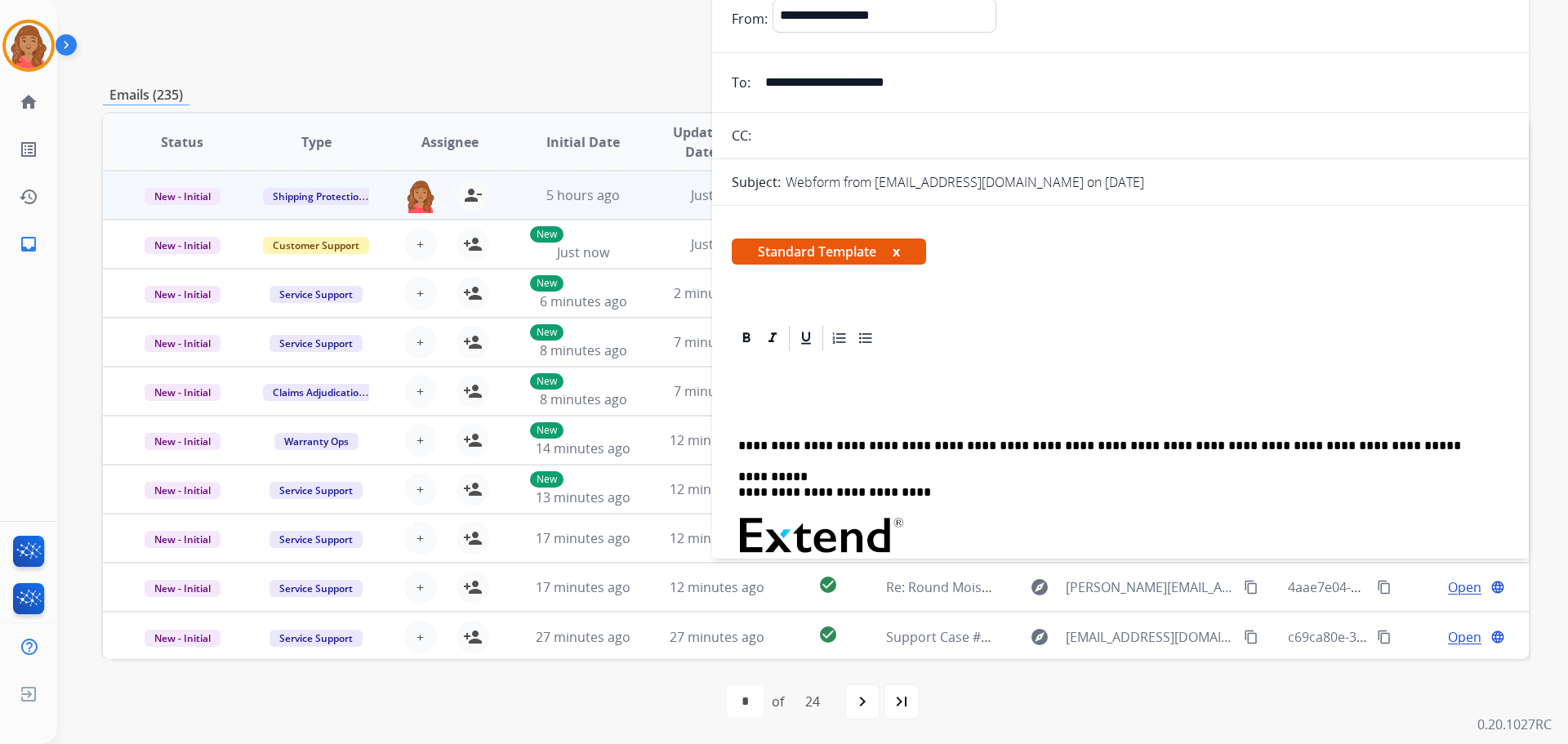
scroll to position [103, 0]
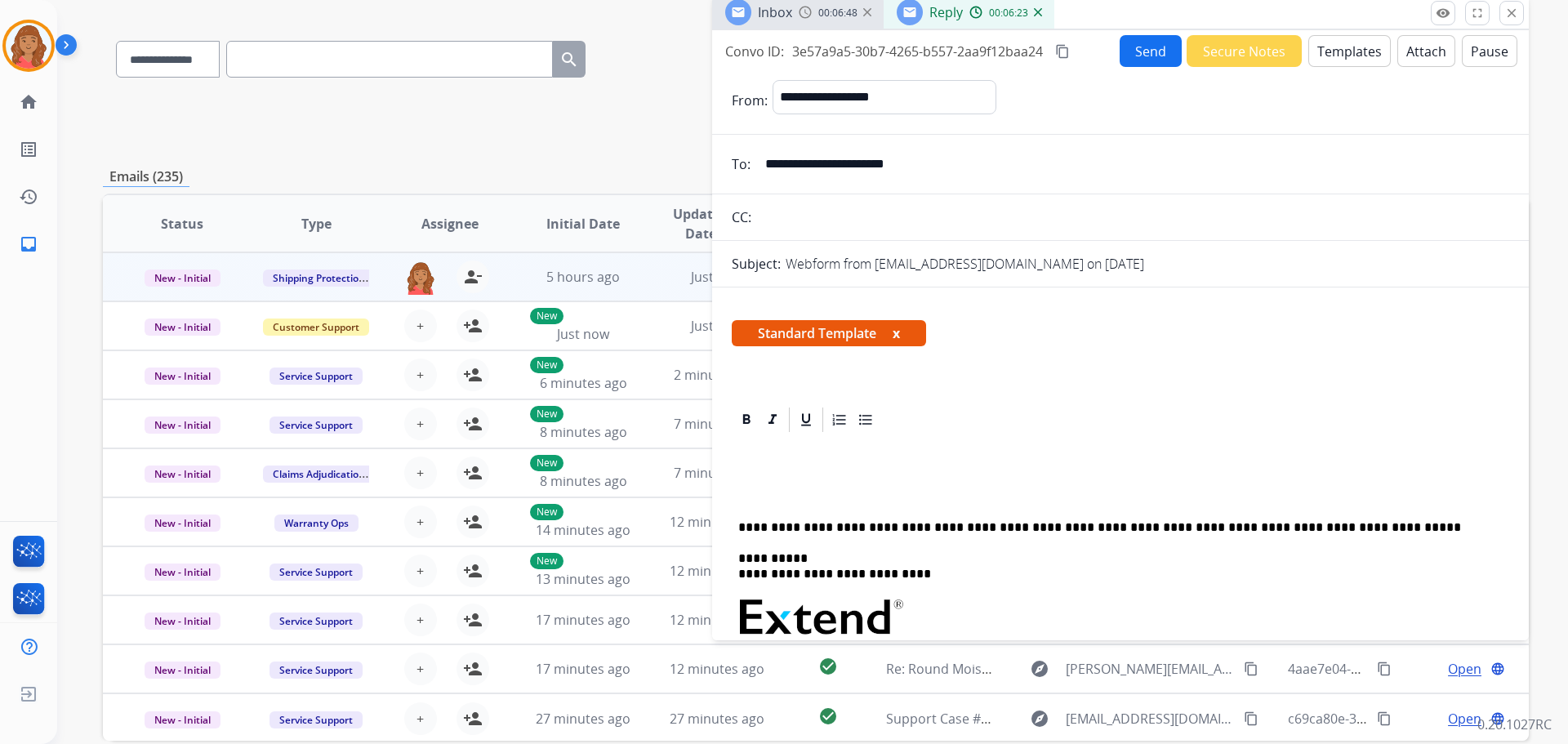
click at [1332, 45] on button "Templates" at bounding box center [1350, 51] width 83 height 32
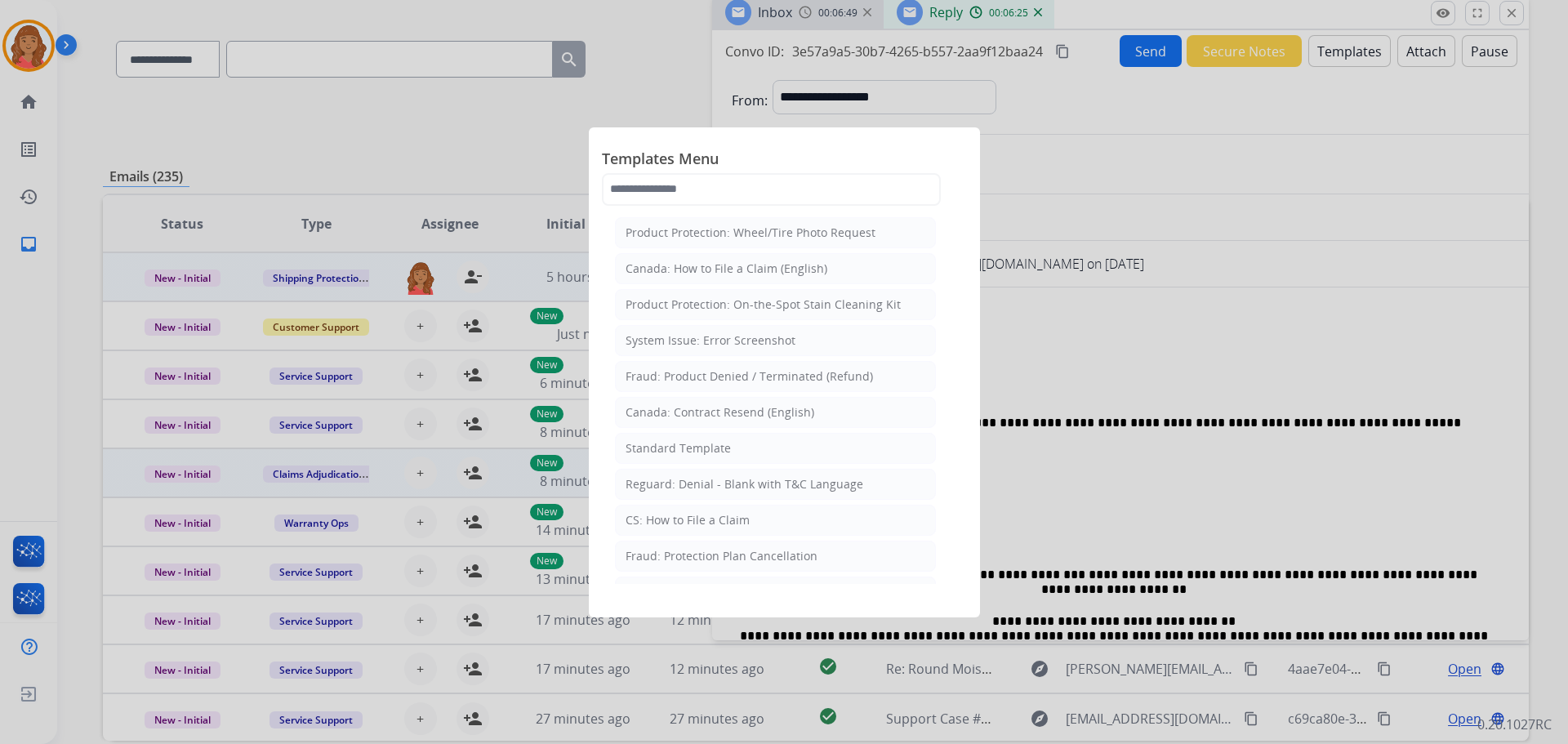
click at [687, 453] on div "Standard Template" at bounding box center [678, 448] width 105 height 17
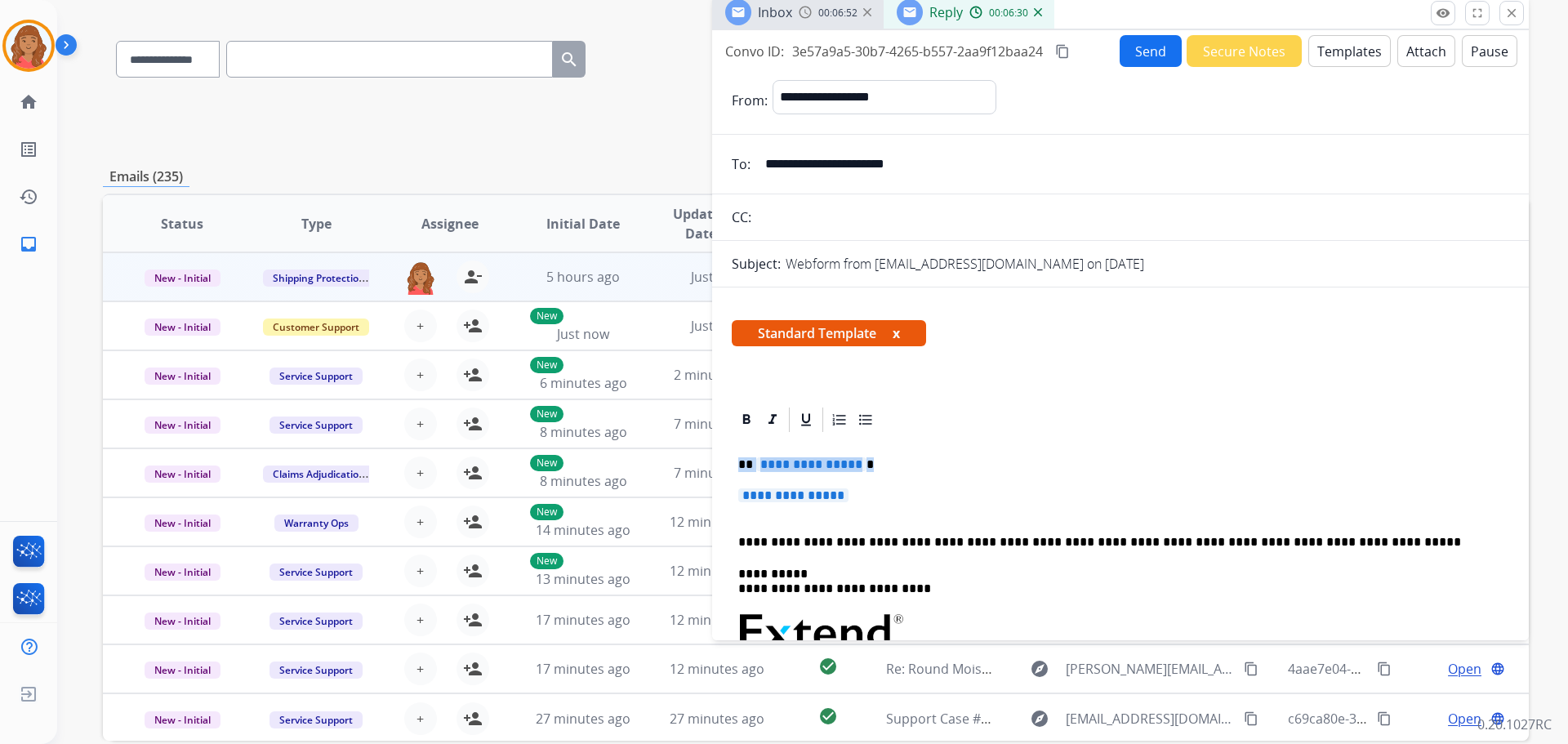
drag, startPoint x: 855, startPoint y: 501, endPoint x: 734, endPoint y: 465, distance: 126.2
click at [734, 465] on div "**********" at bounding box center [1121, 671] width 778 height 473
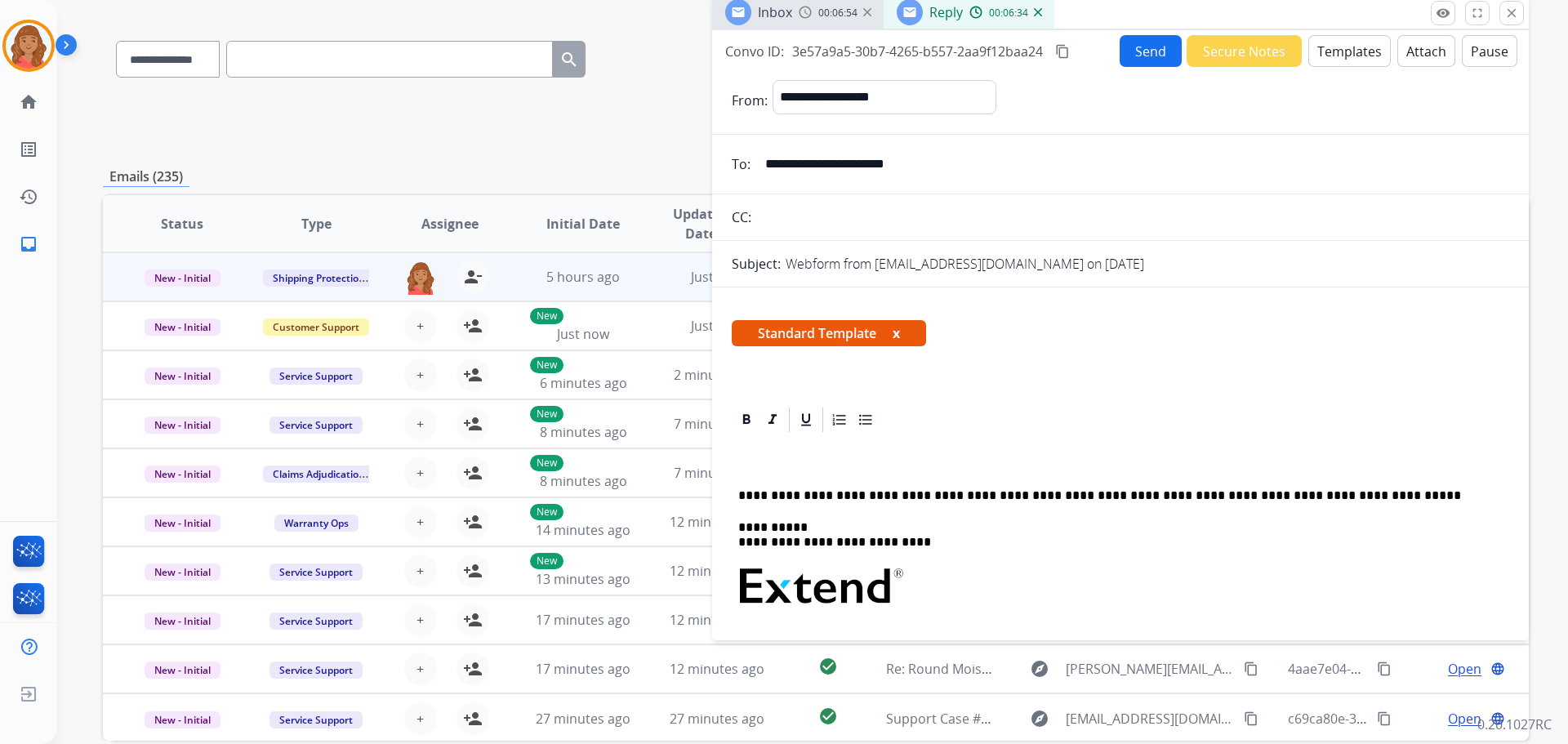
drag, startPoint x: 759, startPoint y: 473, endPoint x: 751, endPoint y: 452, distance: 22.5
click at [751, 452] on div "**********" at bounding box center [1121, 647] width 778 height 427
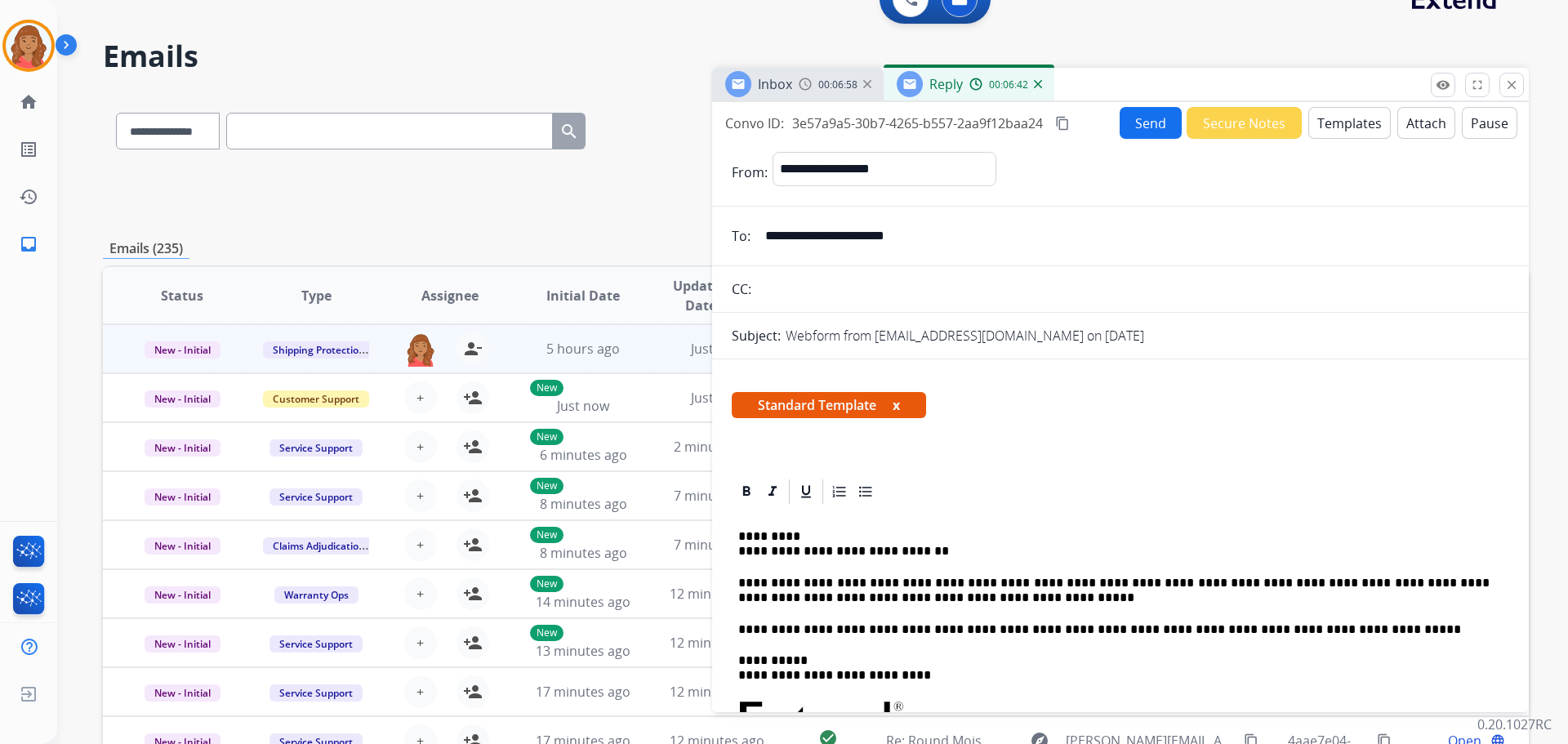
scroll to position [0, 0]
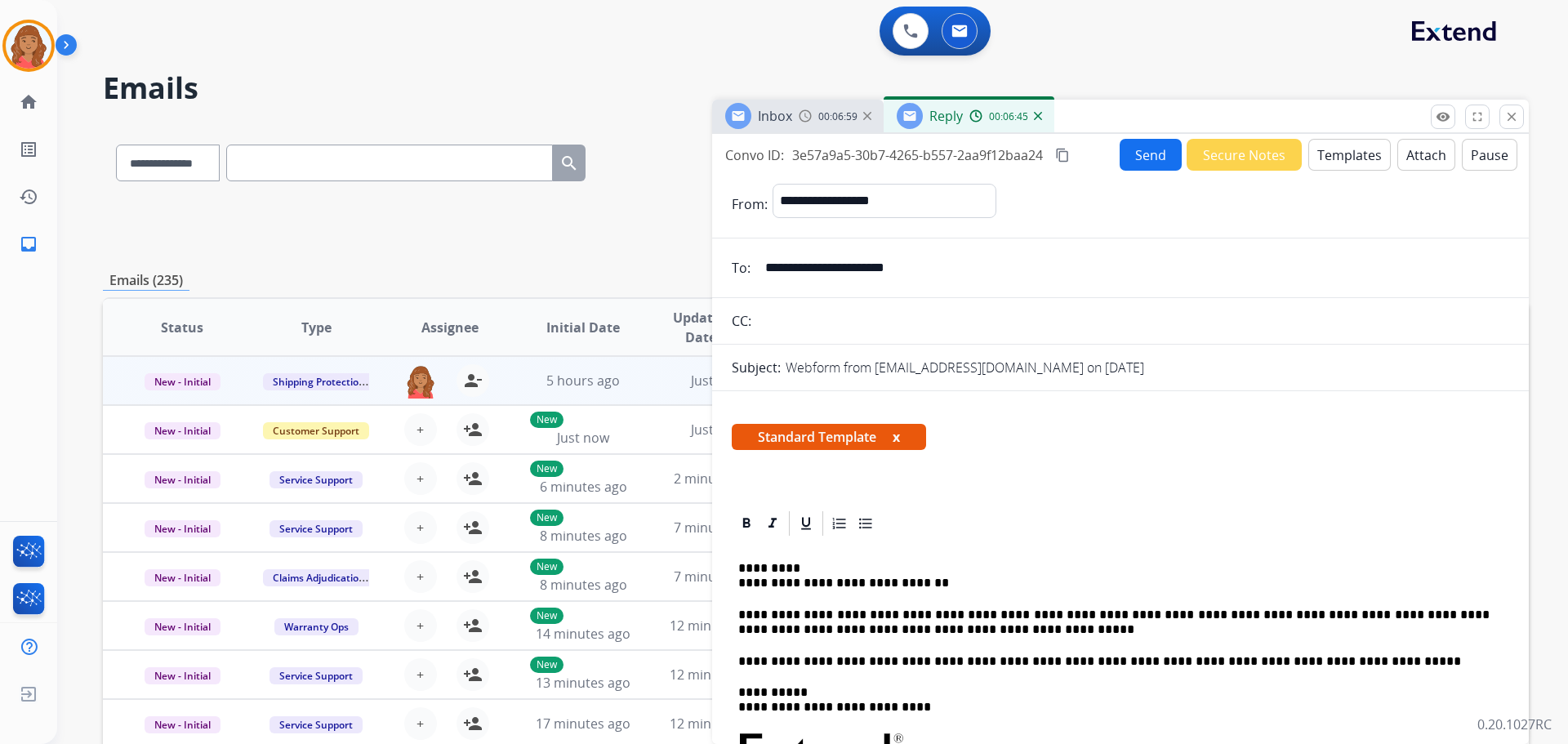
click at [1068, 153] on mat-icon "content_copy" at bounding box center [1062, 155] width 15 height 15
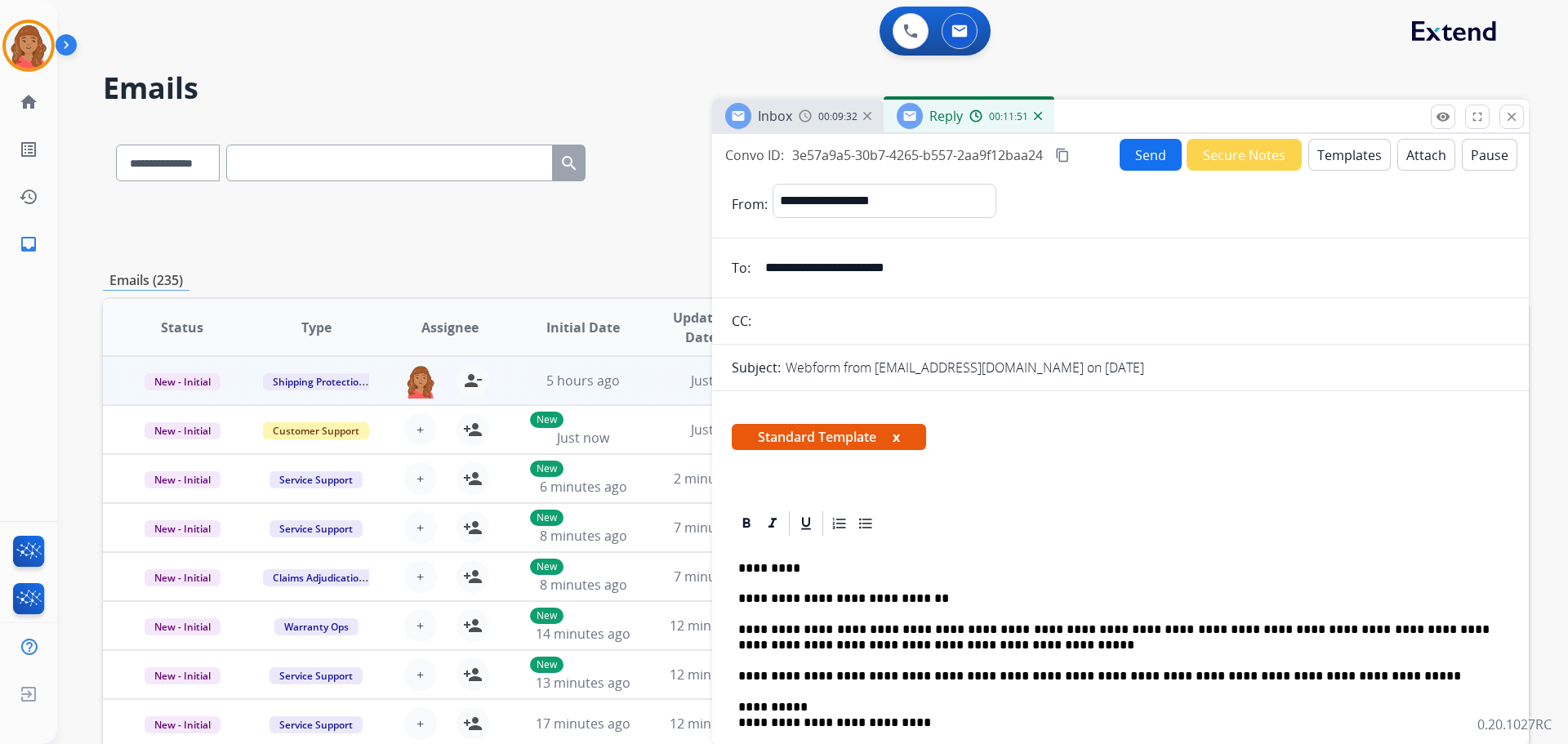
click at [1145, 155] on button "Send" at bounding box center [1150, 155] width 62 height 32
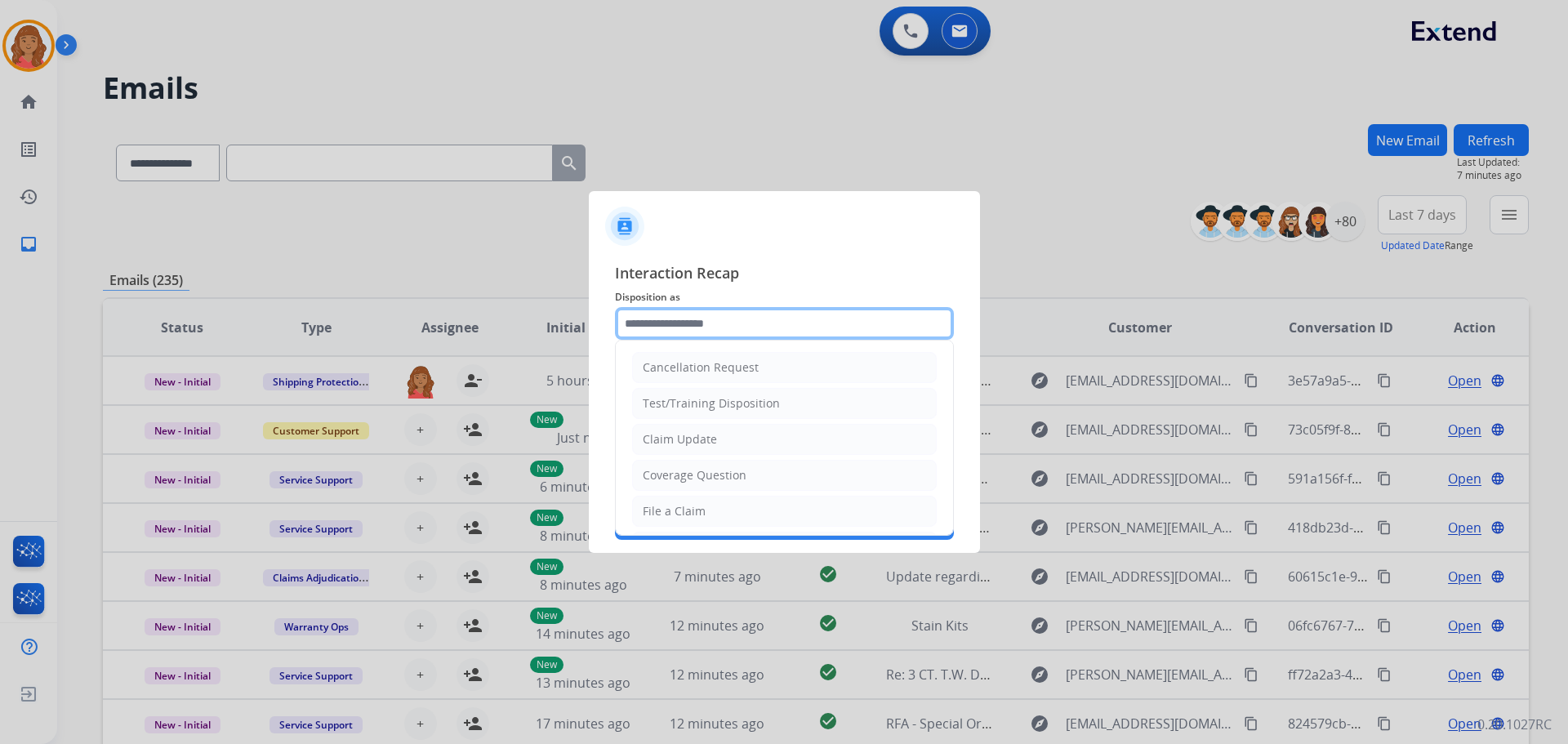
click at [642, 339] on input "text" at bounding box center [784, 323] width 339 height 33
click at [692, 514] on div "File a Claim" at bounding box center [674, 511] width 63 height 17
type input "**********"
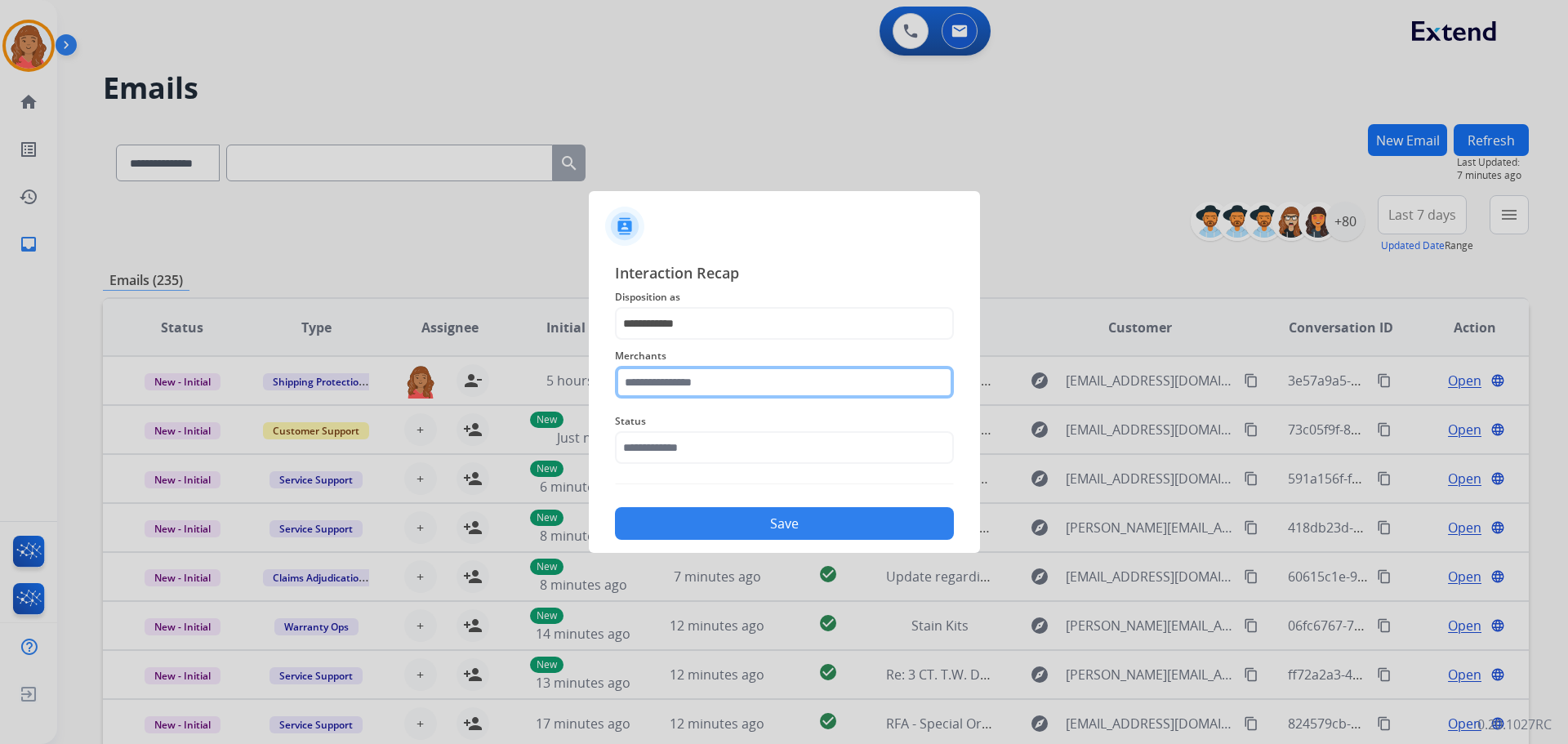
click at [685, 386] on input "text" at bounding box center [784, 381] width 339 height 33
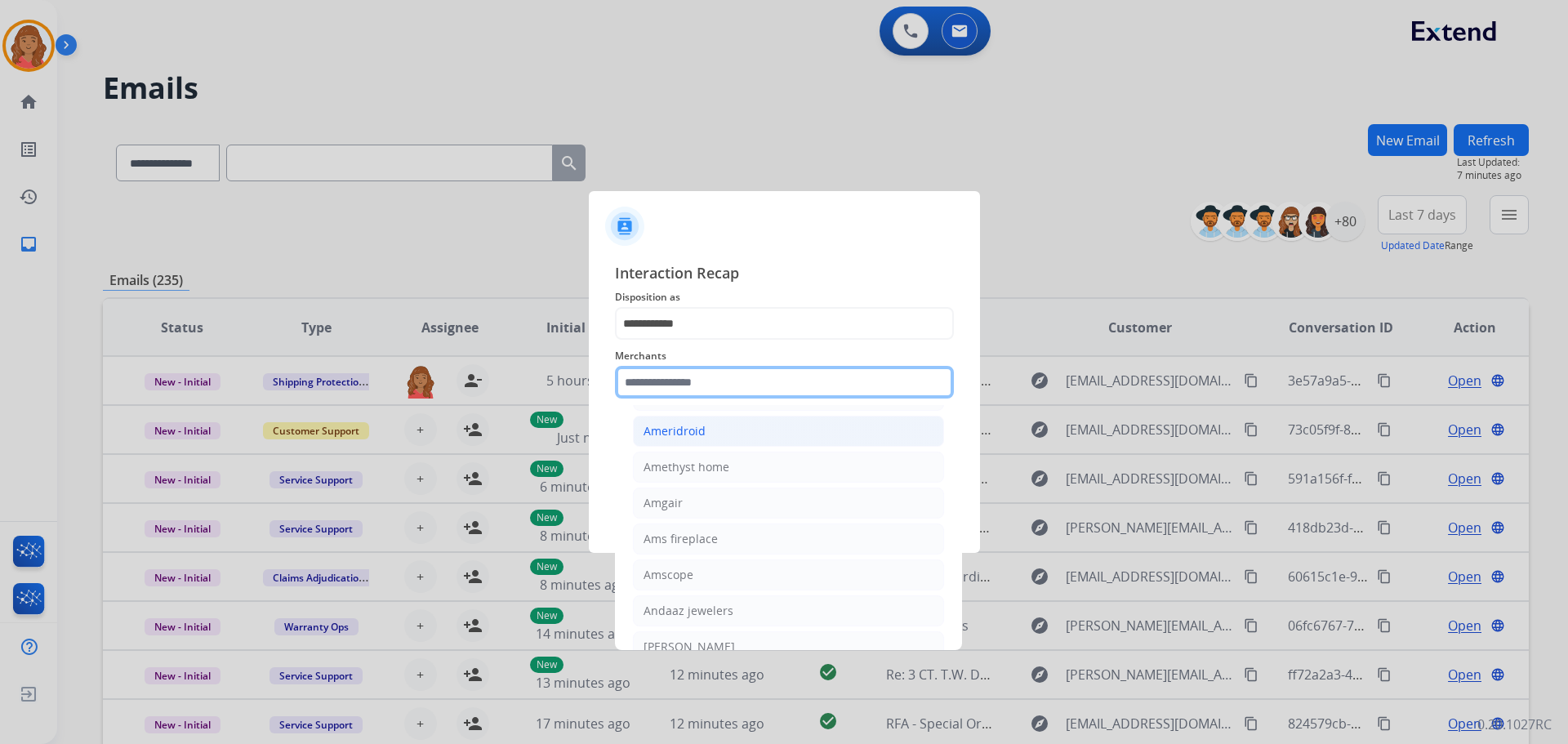
scroll to position [1552, 0]
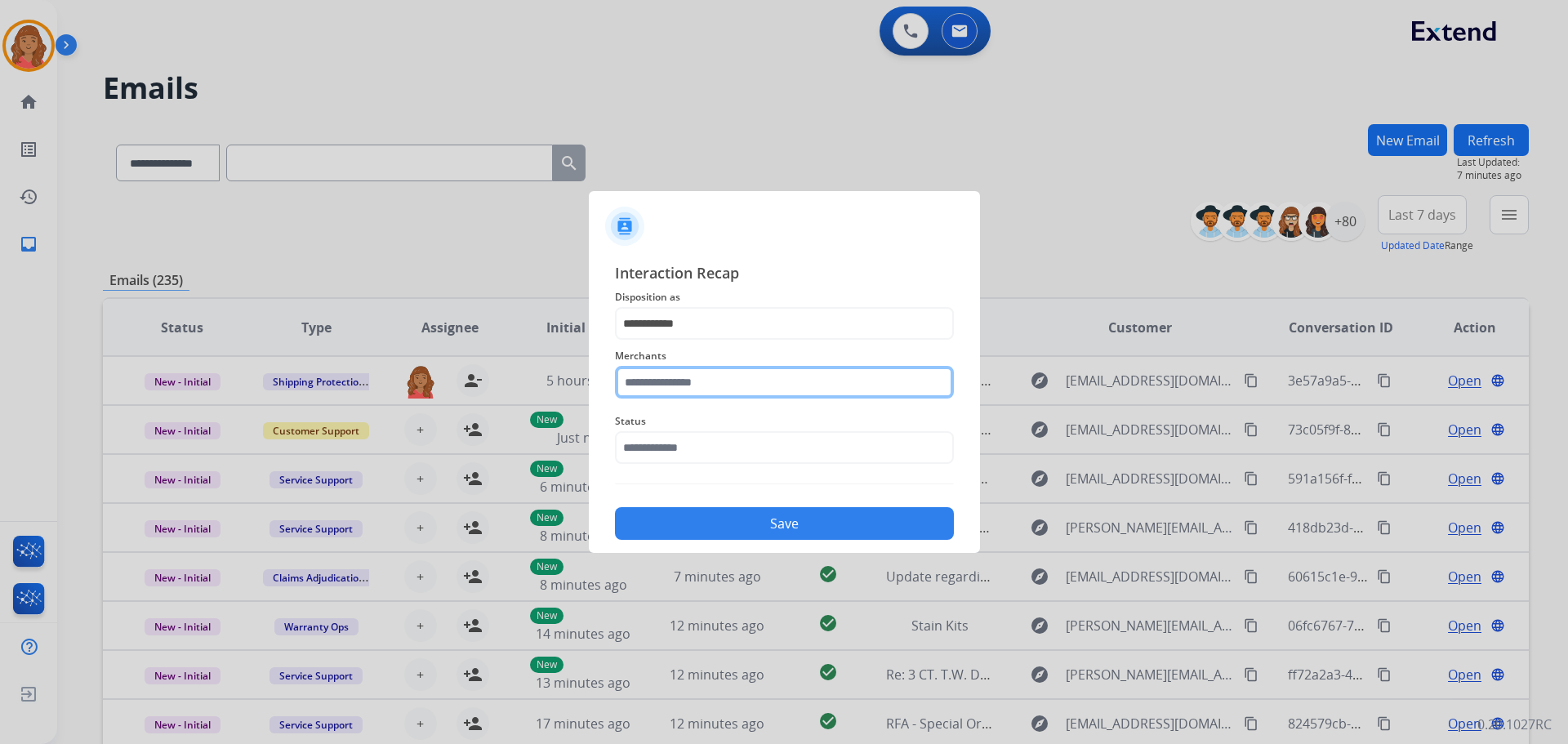
click at [690, 376] on input "text" at bounding box center [784, 381] width 339 height 33
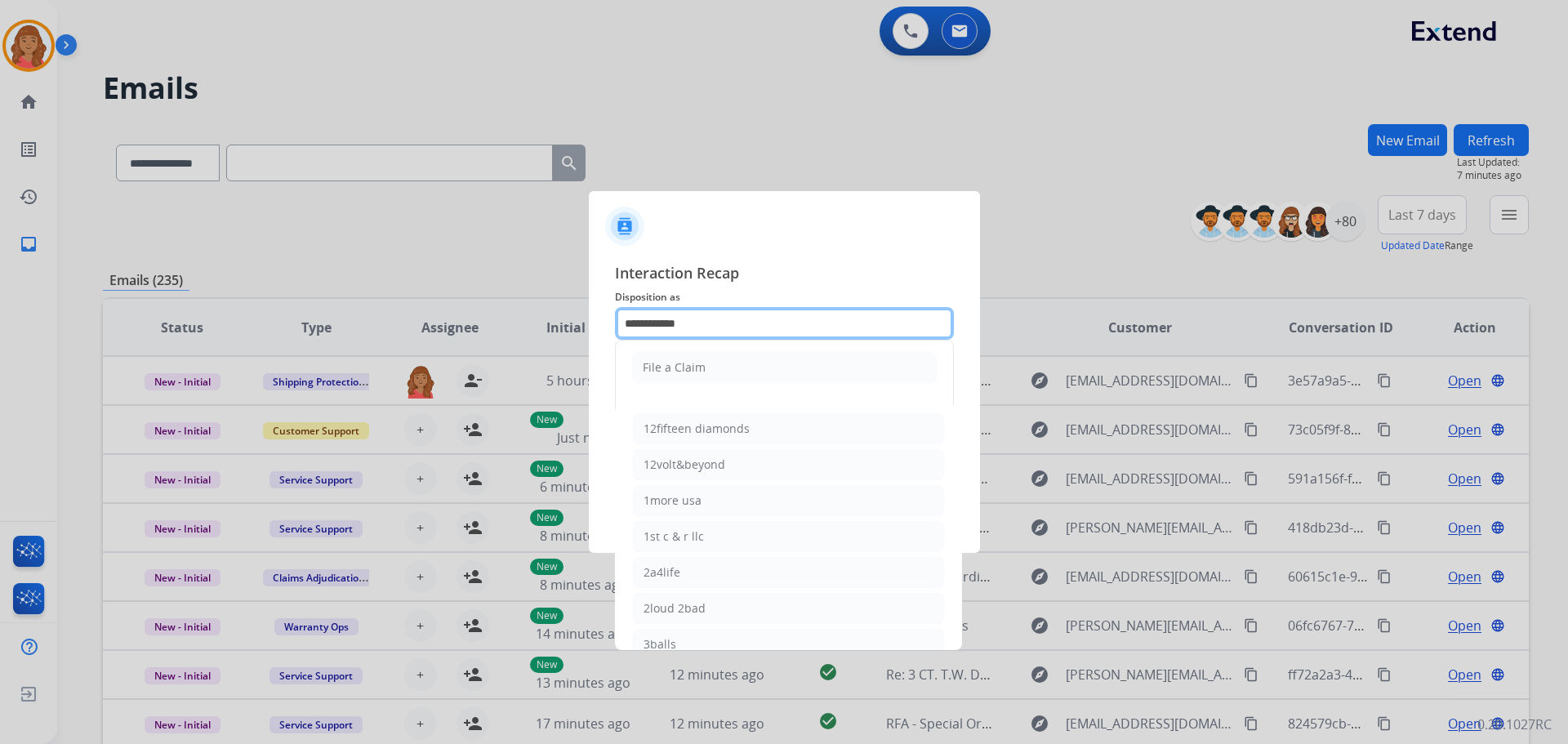
drag, startPoint x: 672, startPoint y: 320, endPoint x: 576, endPoint y: 300, distance: 98.1
click at [0, 300] on app-contact-recap-modal "**********" at bounding box center [0, 372] width 0 height 744
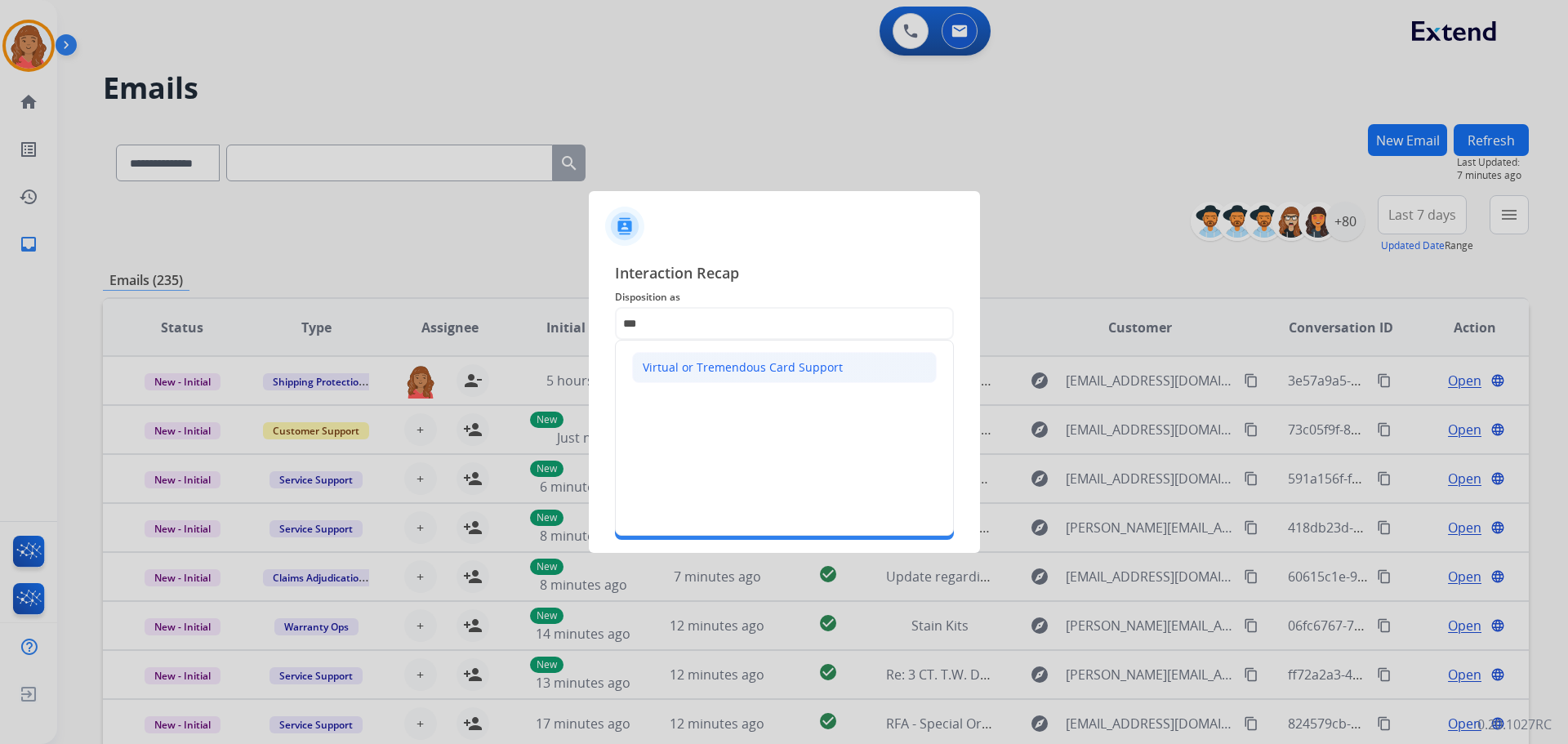
click at [745, 367] on div "Virtual or Tremendous Card Support" at bounding box center [742, 368] width 200 height 17
type input "**********"
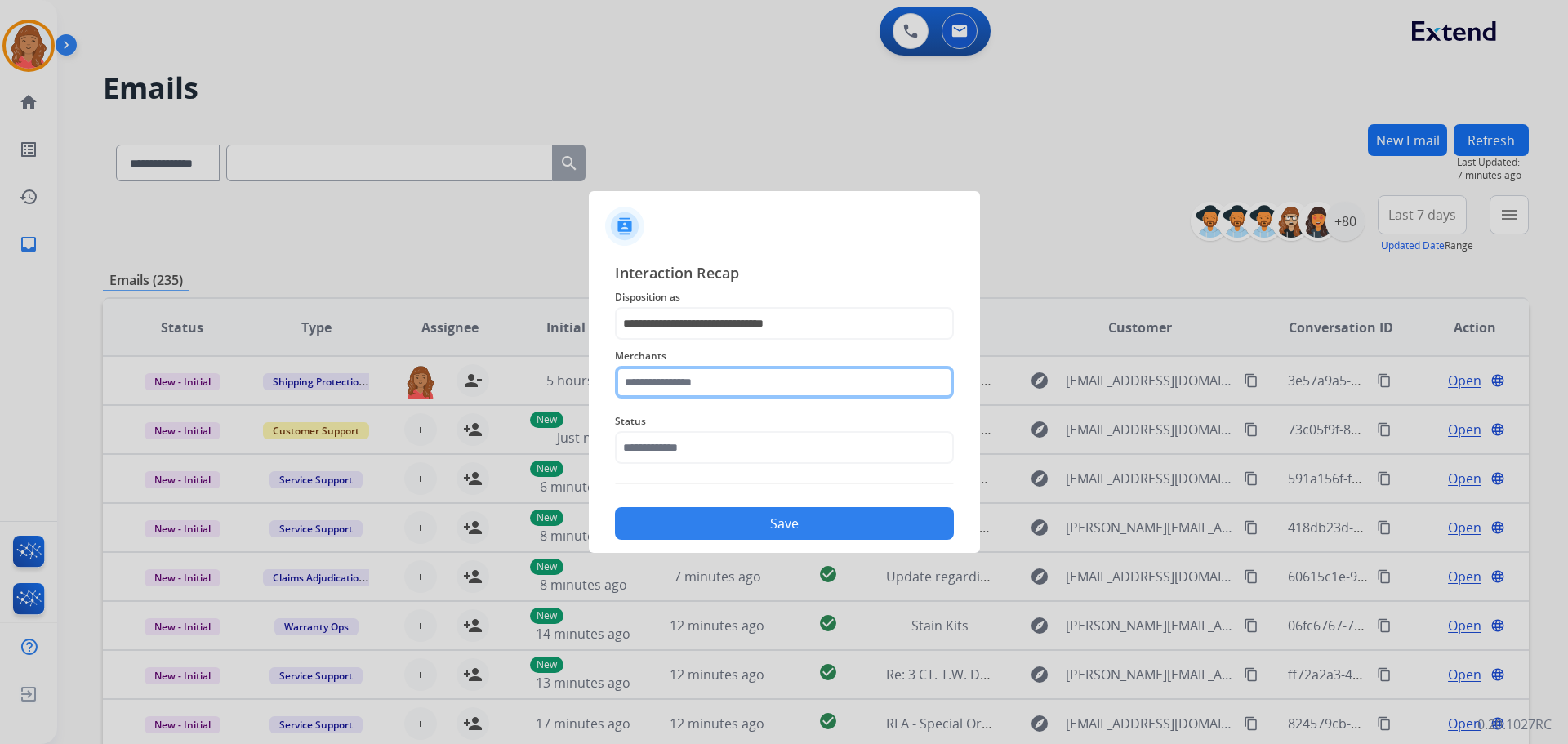
click at [682, 379] on input "text" at bounding box center [784, 381] width 339 height 33
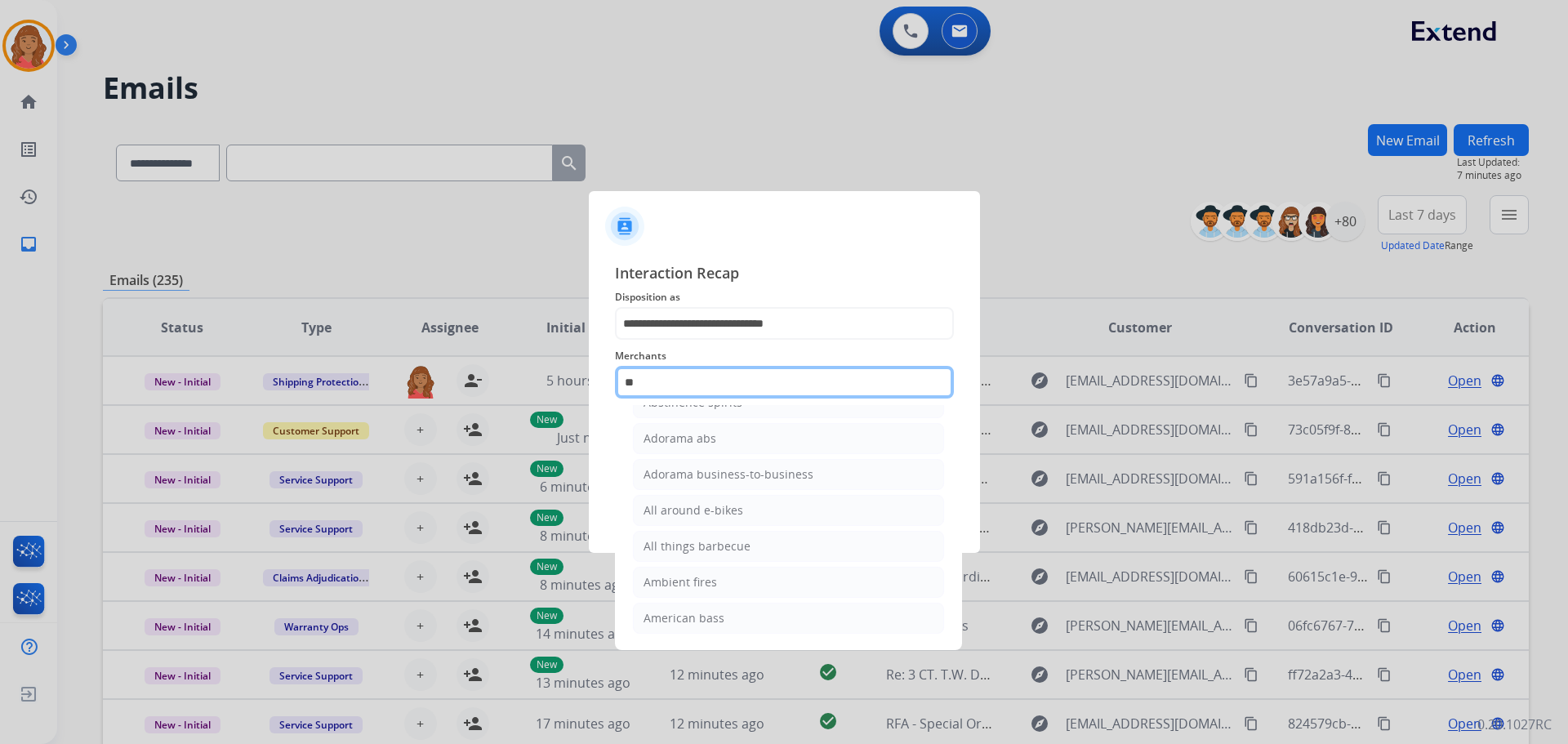
scroll to position [0, 0]
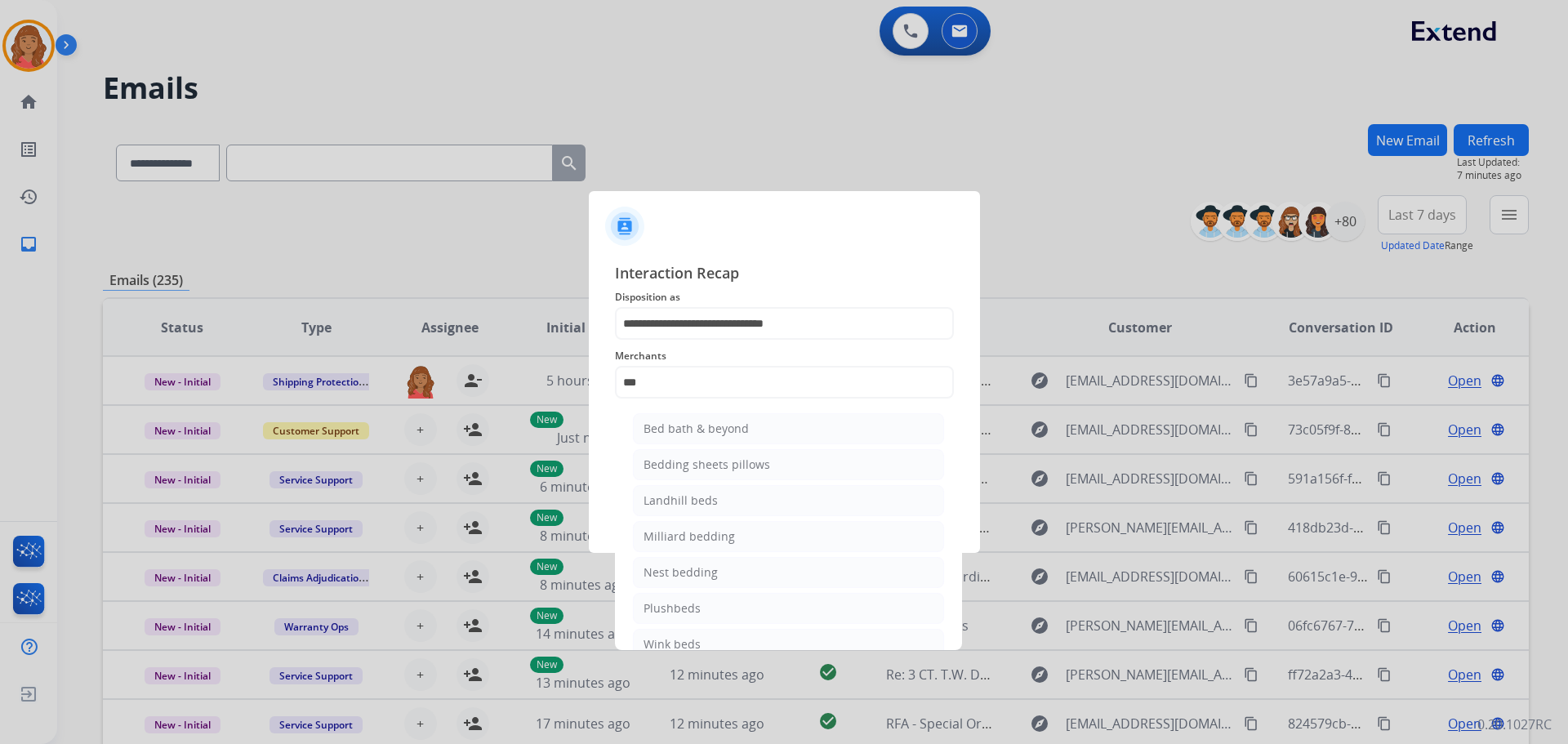
click at [684, 423] on div "Bed bath & beyond" at bounding box center [696, 429] width 105 height 17
type input "**********"
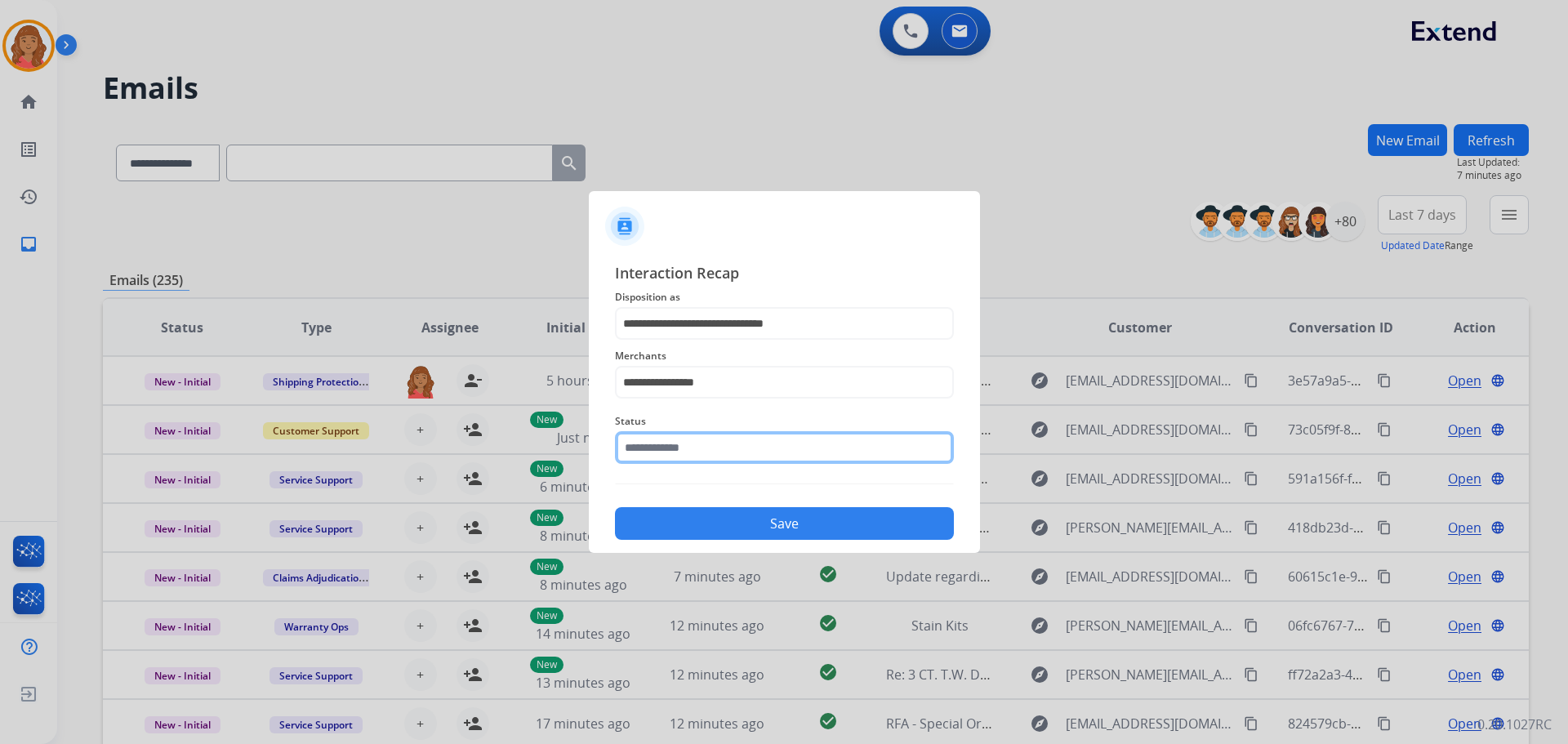
click at [686, 458] on input "text" at bounding box center [784, 447] width 339 height 33
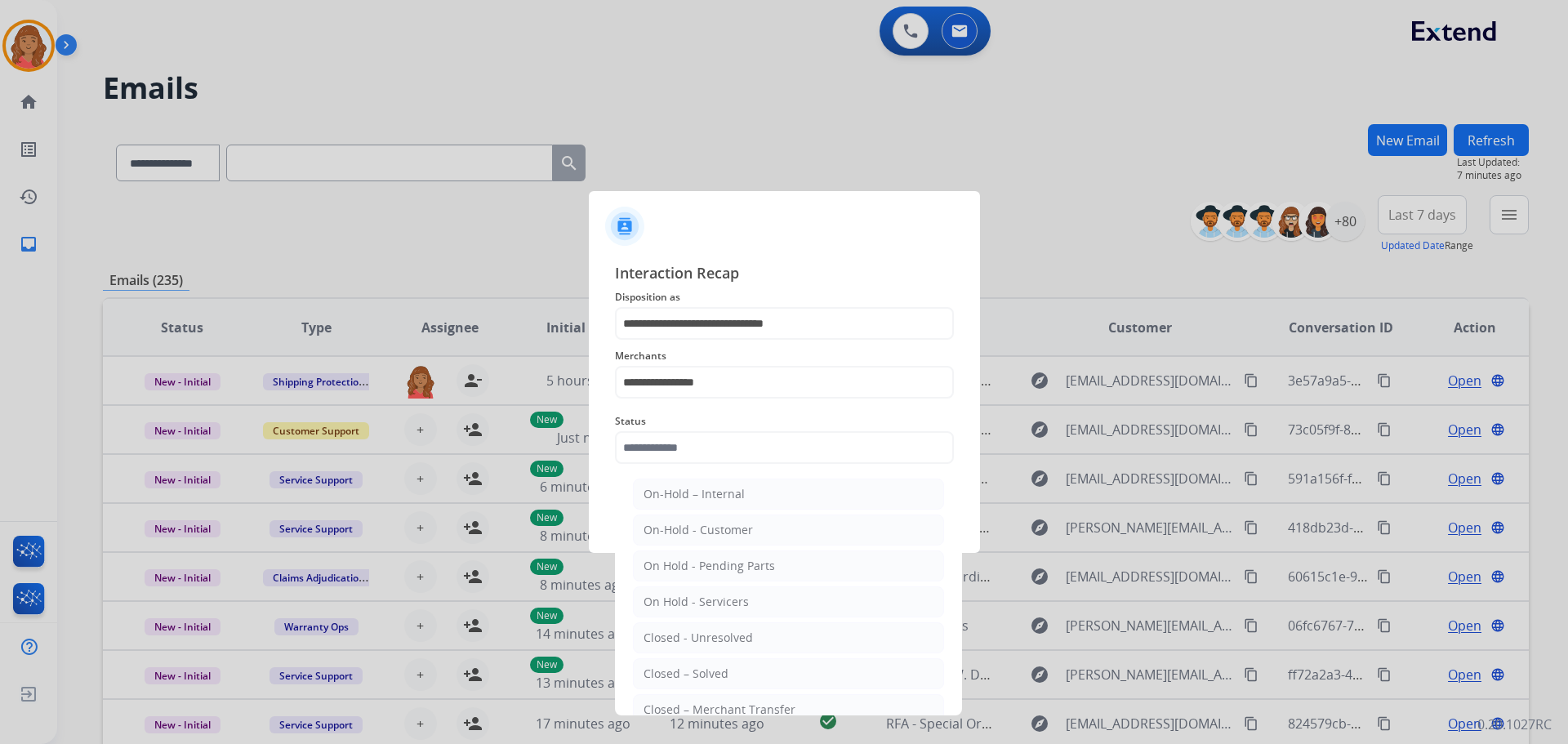
drag, startPoint x: 660, startPoint y: 667, endPoint x: 669, endPoint y: 653, distance: 16.6
click at [661, 666] on div "Closed – Solved" at bounding box center [686, 674] width 85 height 17
type input "**********"
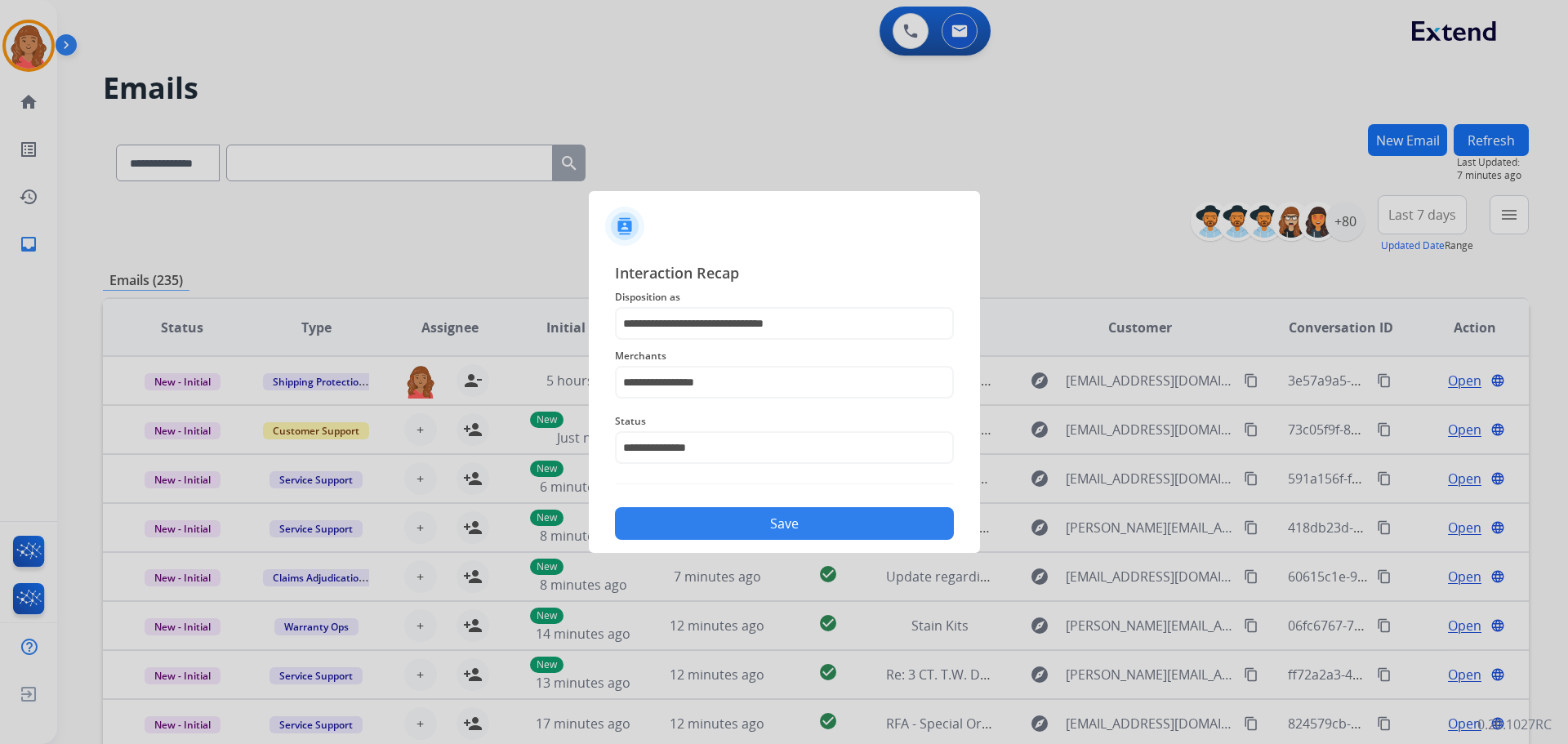
click at [728, 511] on button "Save" at bounding box center [784, 523] width 339 height 33
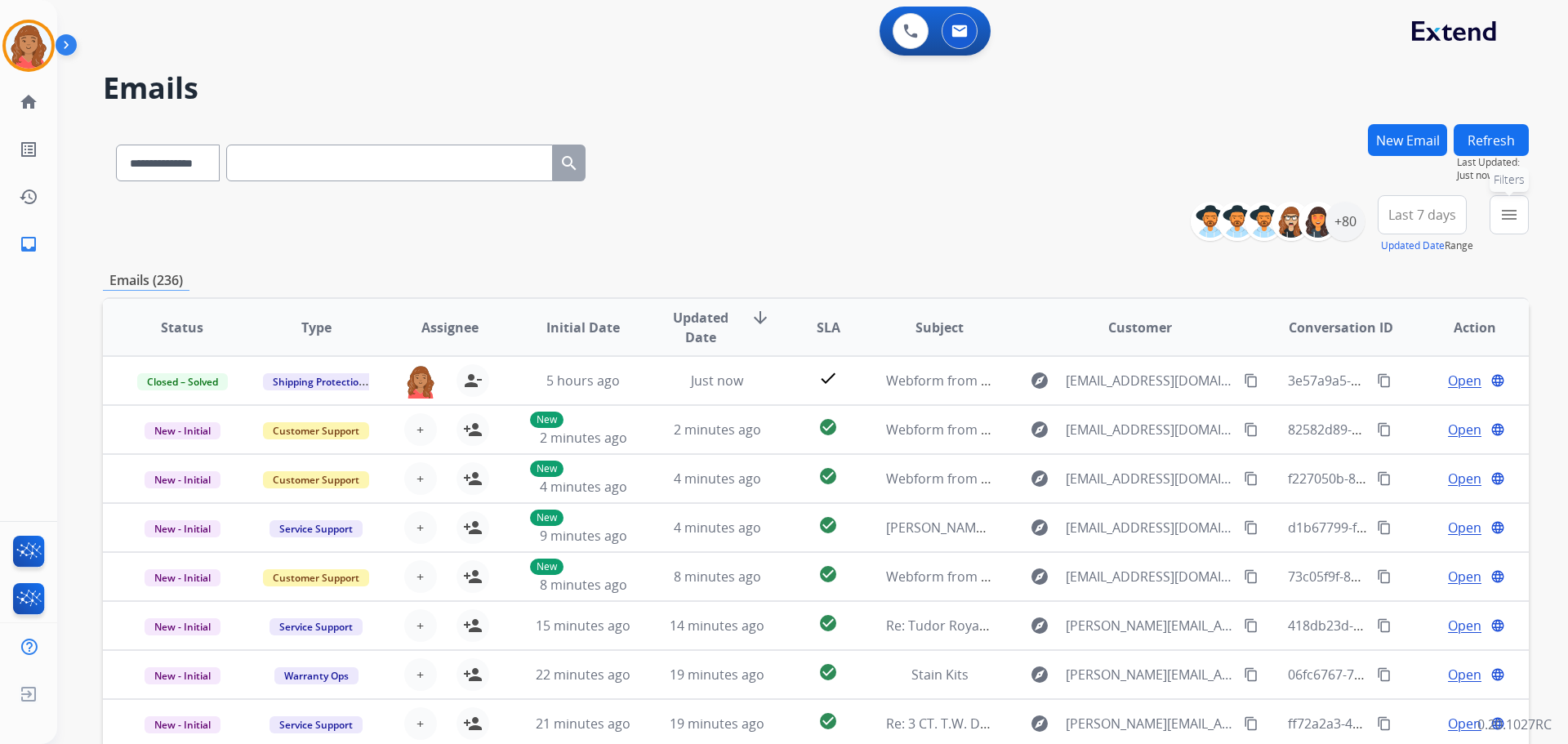
drag, startPoint x: 1512, startPoint y: 227, endPoint x: 1468, endPoint y: 248, distance: 48.8
click at [1513, 227] on button "menu Filters" at bounding box center [1510, 215] width 39 height 39
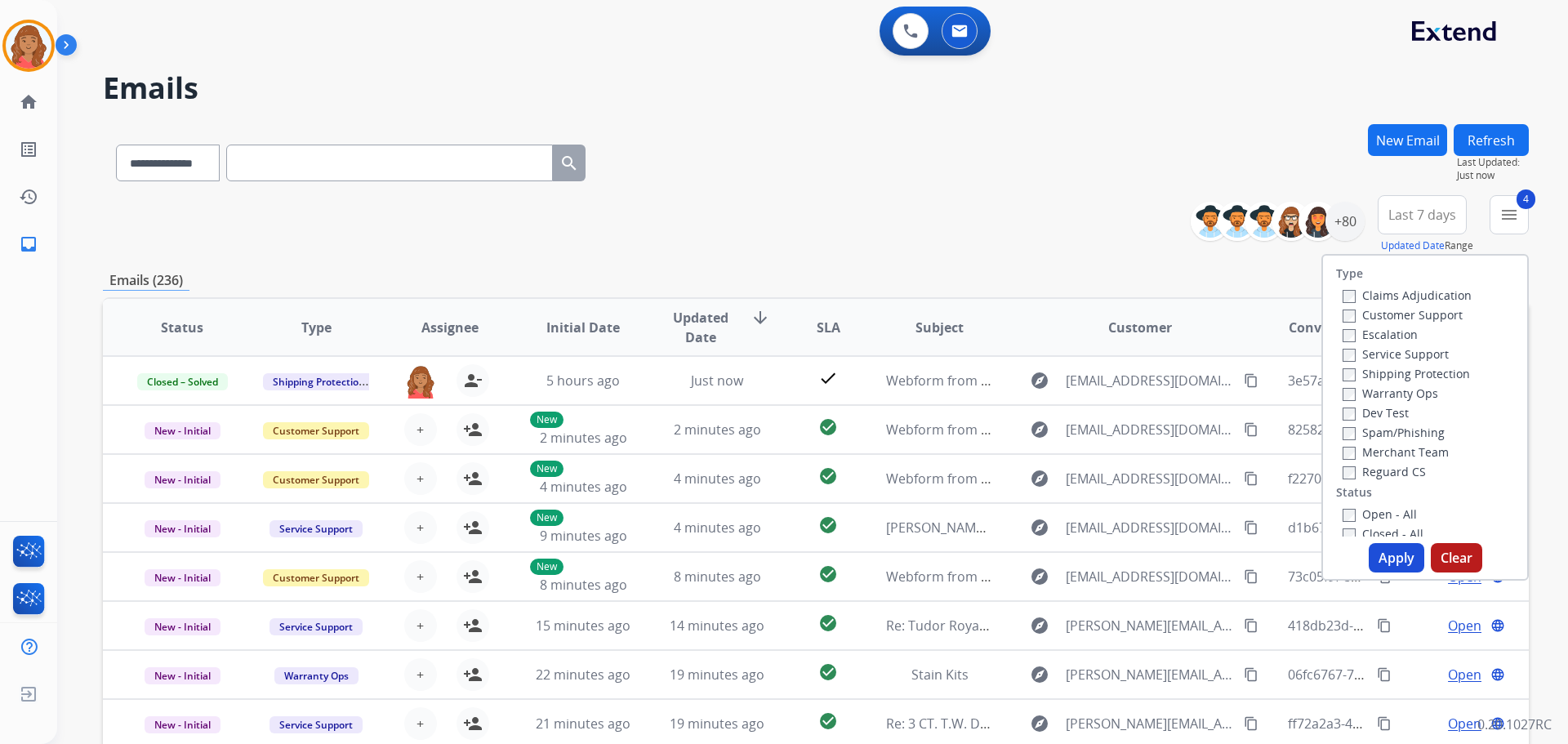
click at [1372, 552] on button "Apply" at bounding box center [1397, 558] width 55 height 30
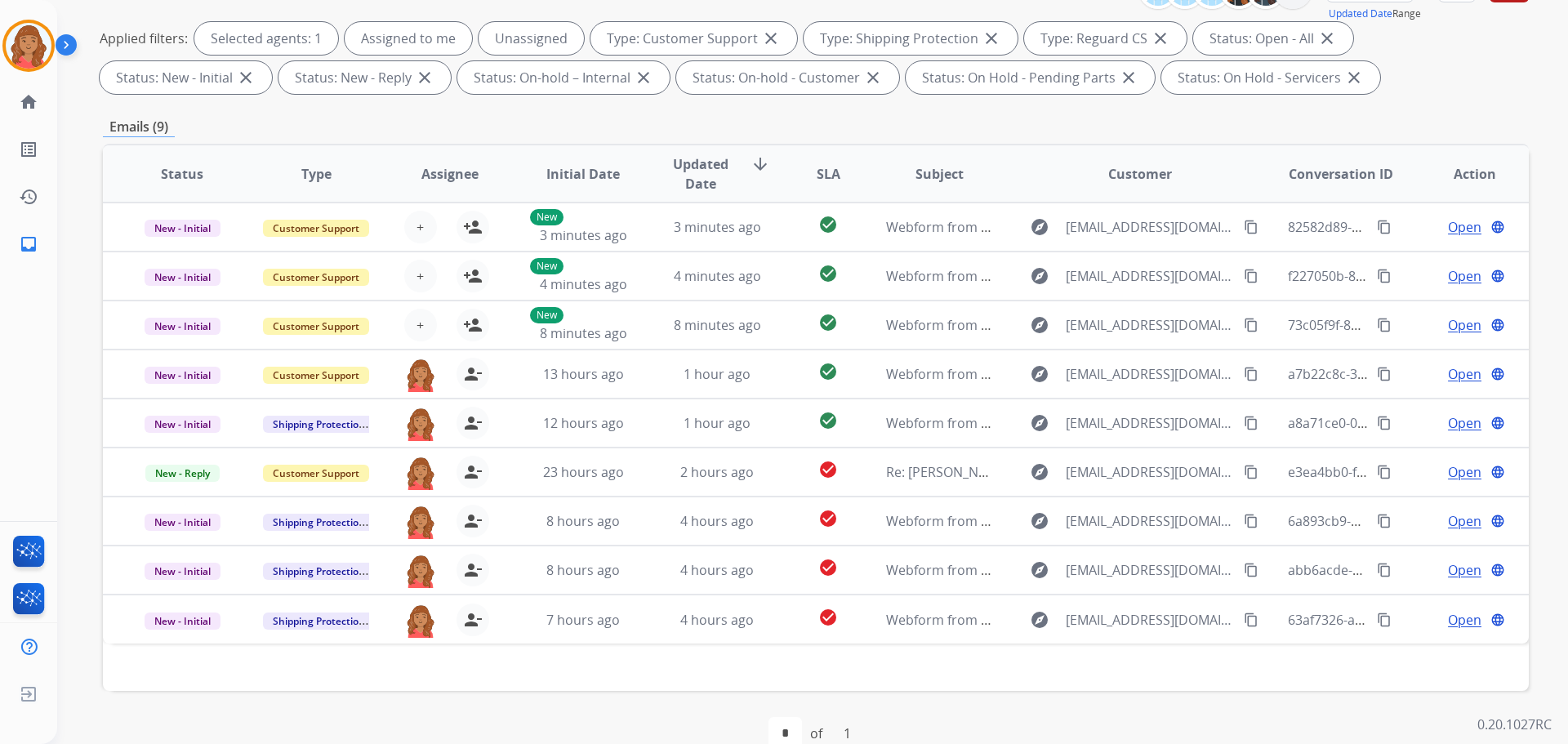
scroll to position [101, 0]
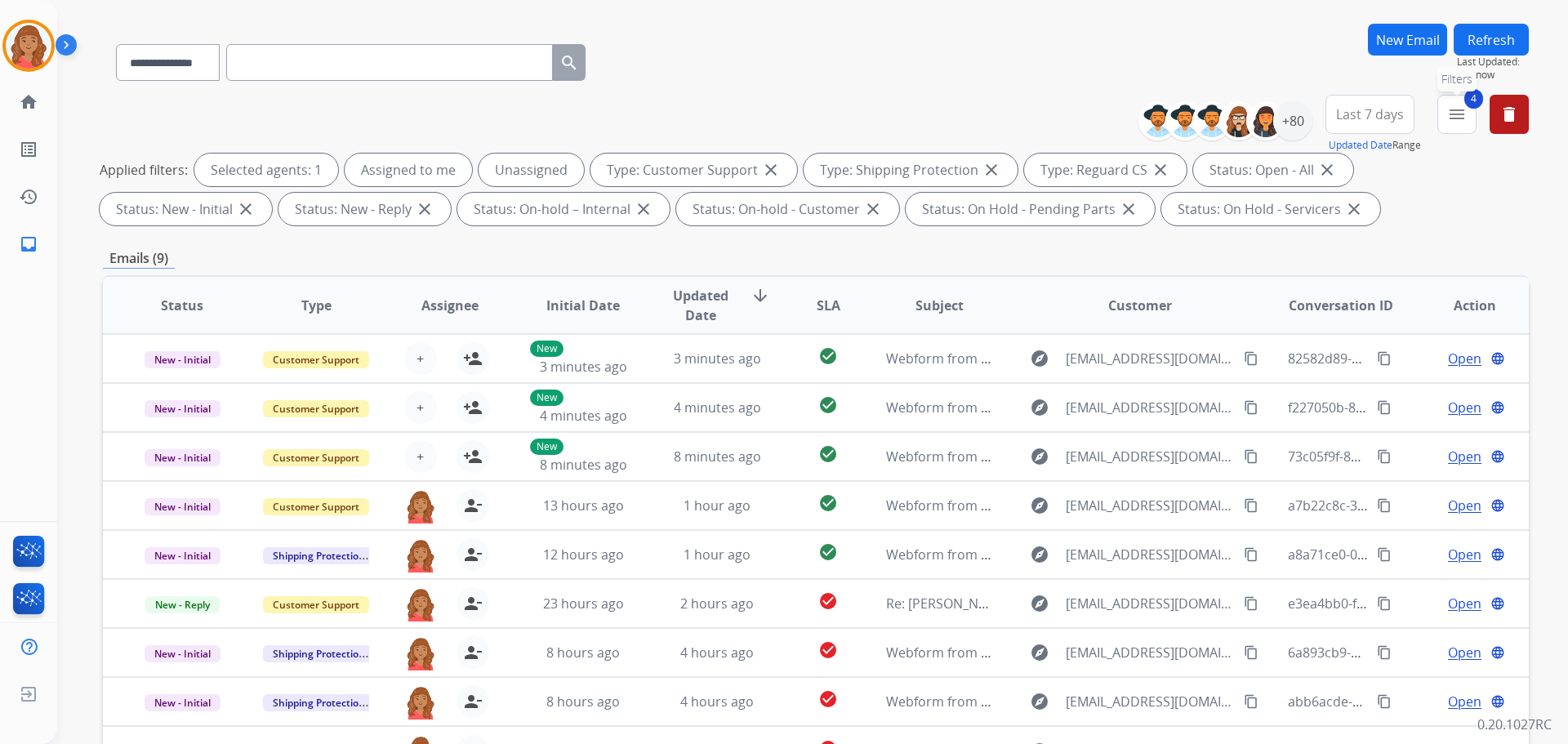
click at [1466, 120] on mat-icon "menu" at bounding box center [1458, 114] width 20 height 20
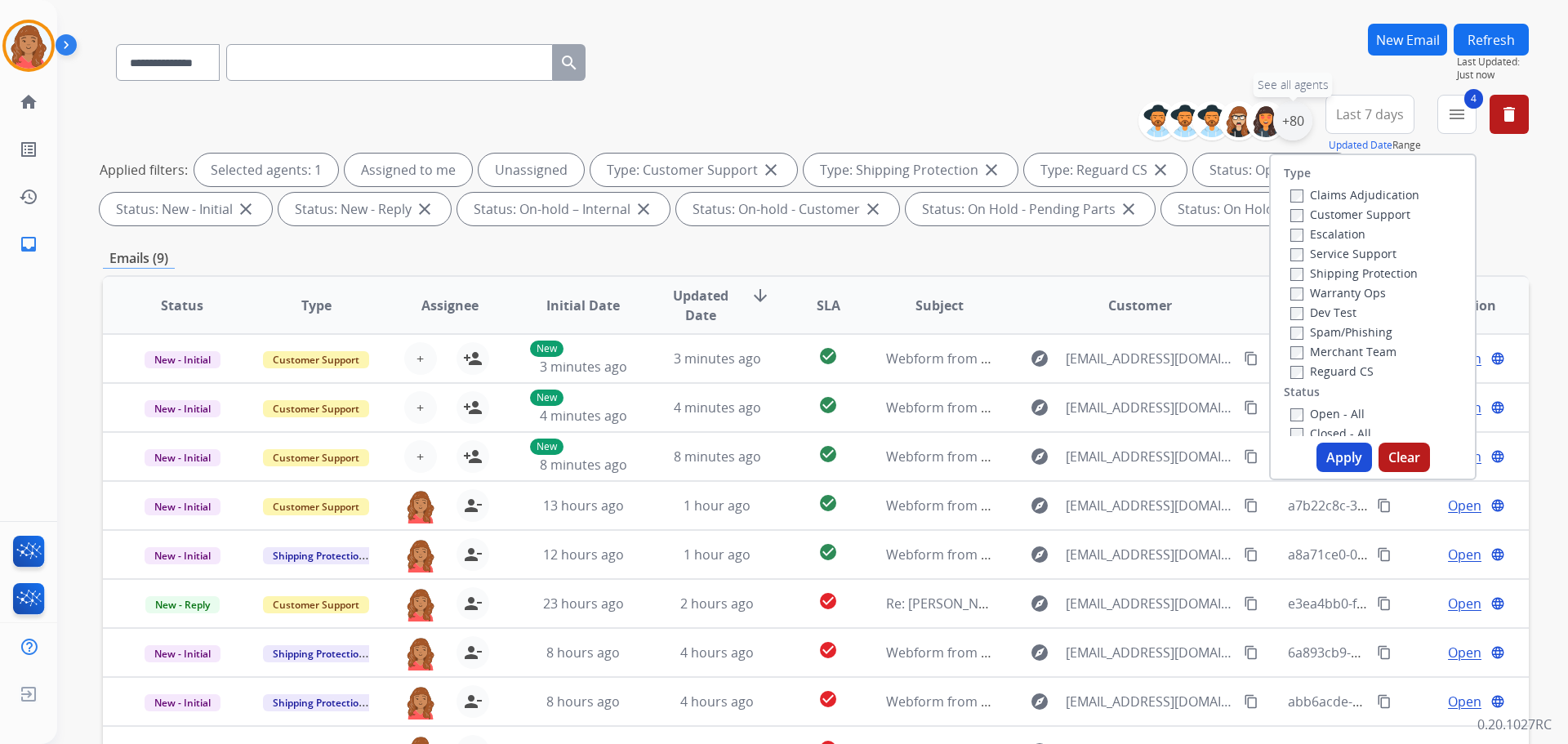
click at [1301, 125] on div "+80" at bounding box center [1293, 121] width 39 height 39
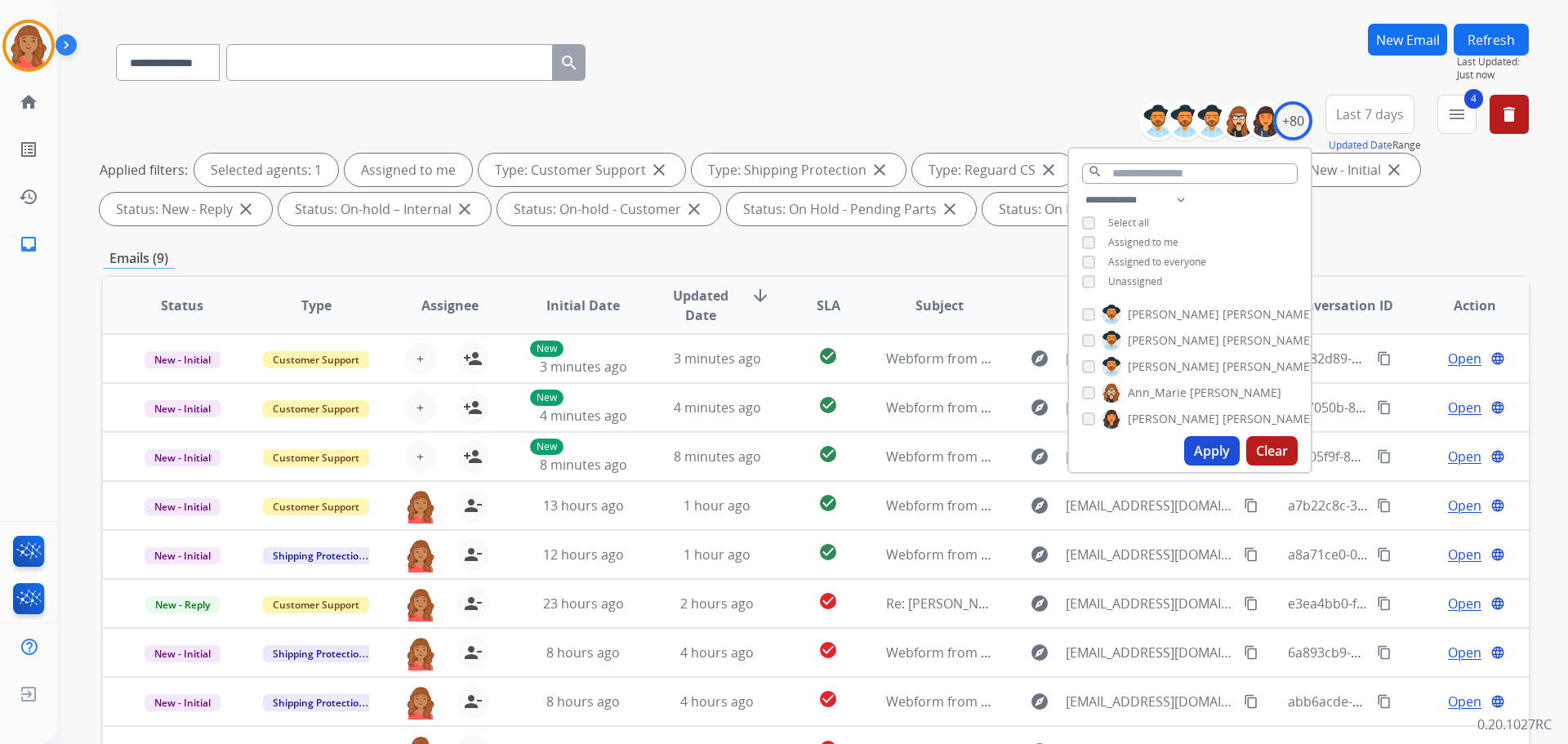
click at [1207, 464] on button "Apply" at bounding box center [1212, 451] width 55 height 30
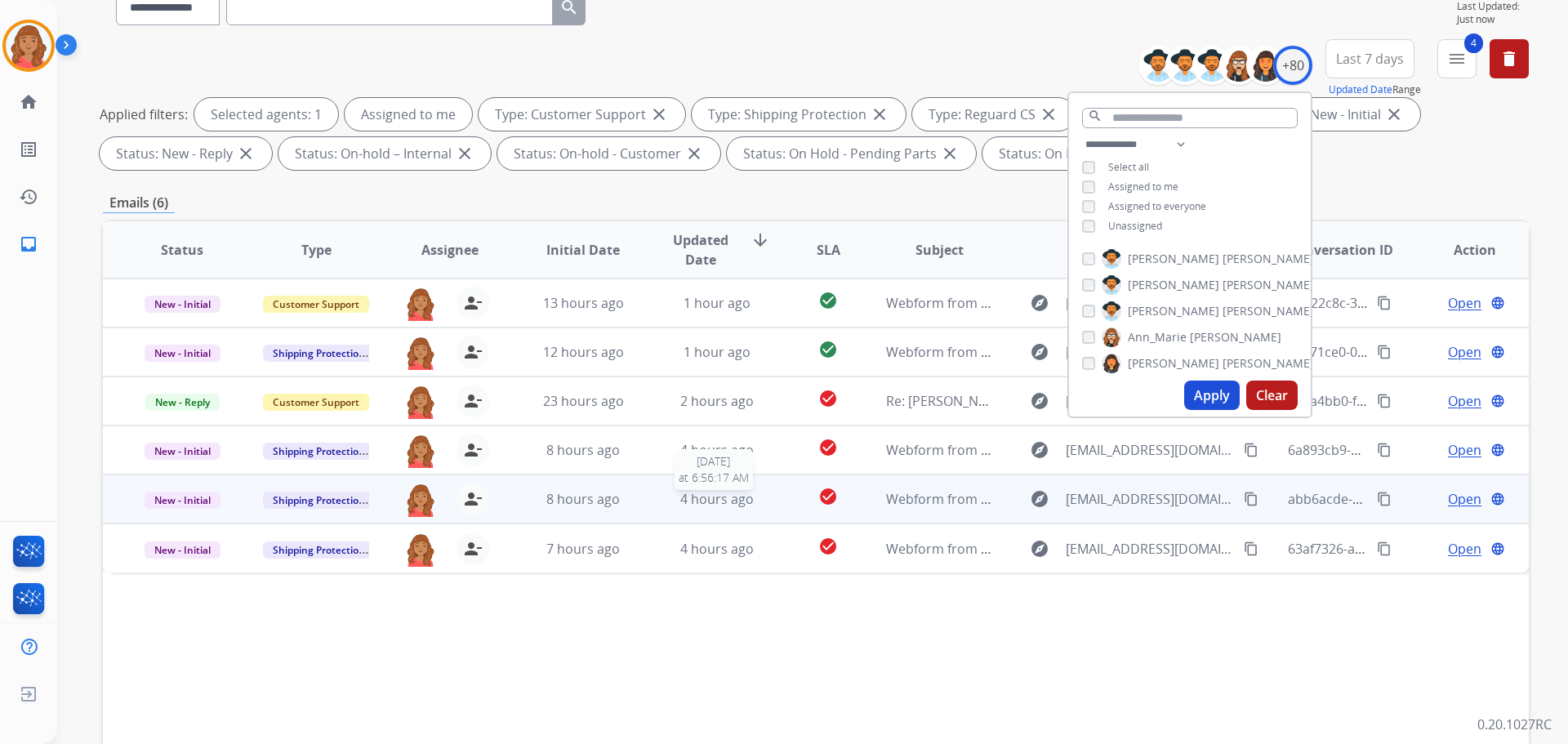
scroll to position [164, 0]
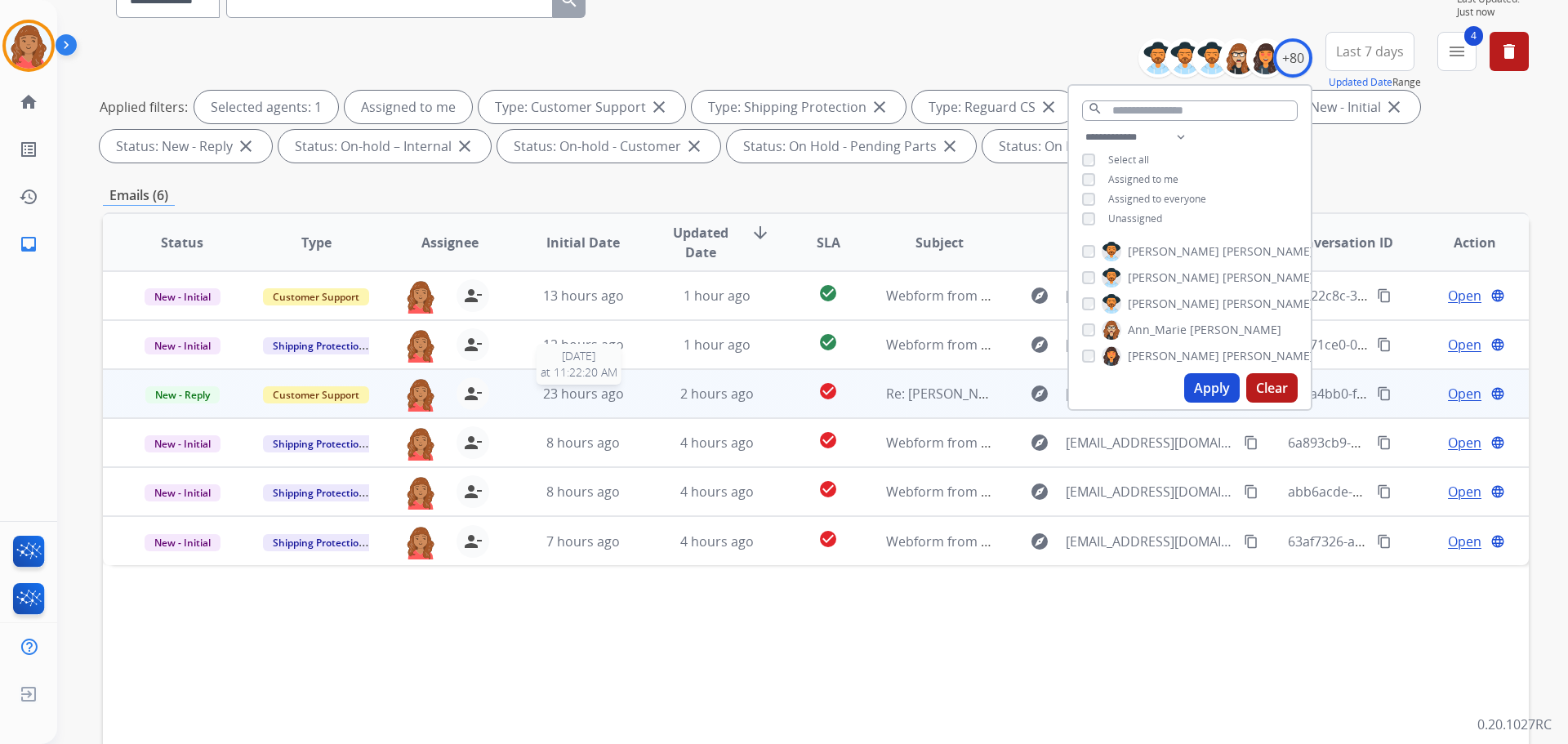
click at [556, 394] on span "23 hours ago" at bounding box center [583, 393] width 81 height 18
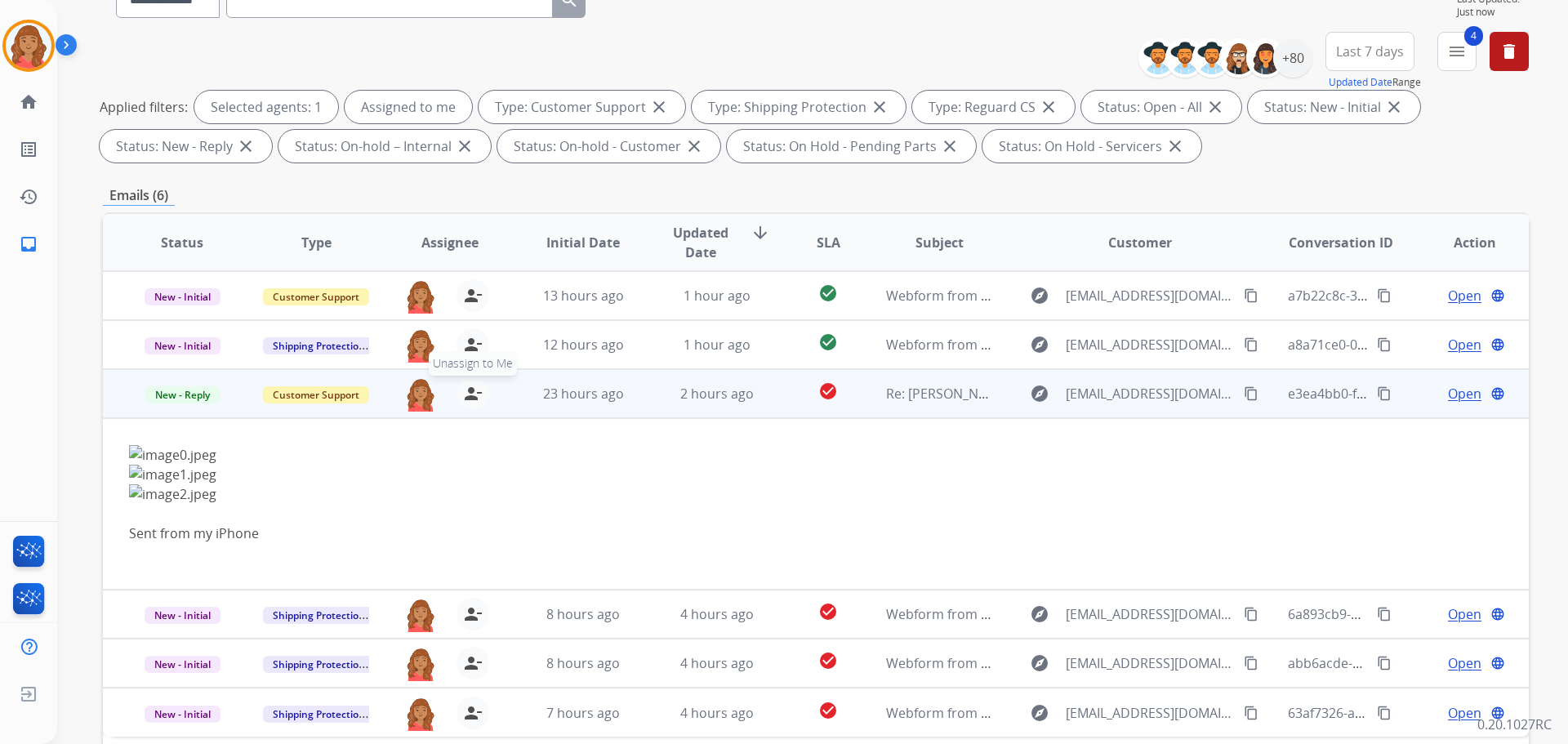
click at [469, 398] on mat-icon "person_remove" at bounding box center [473, 394] width 20 height 20
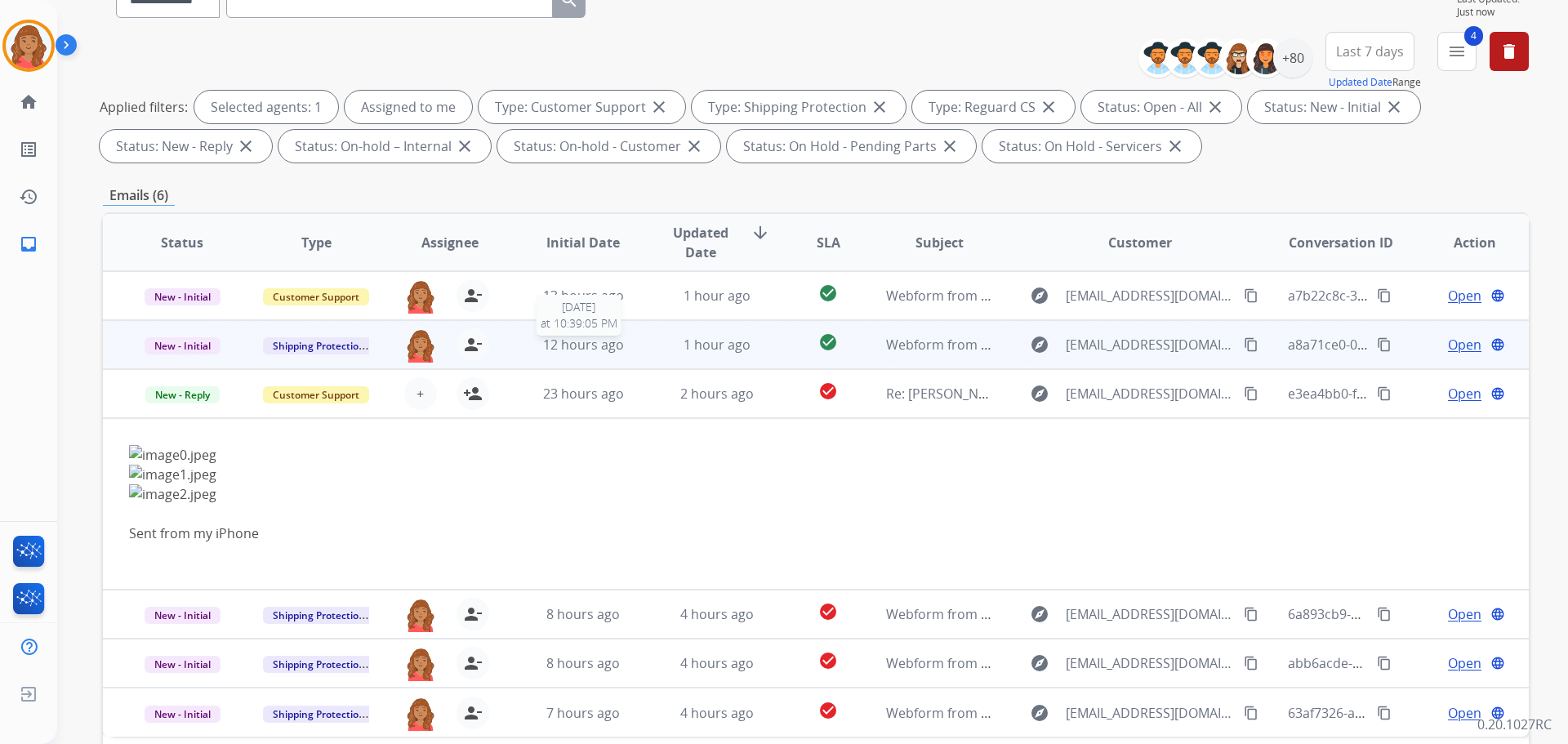
click at [599, 354] on div "12 hours ago" at bounding box center [583, 345] width 107 height 20
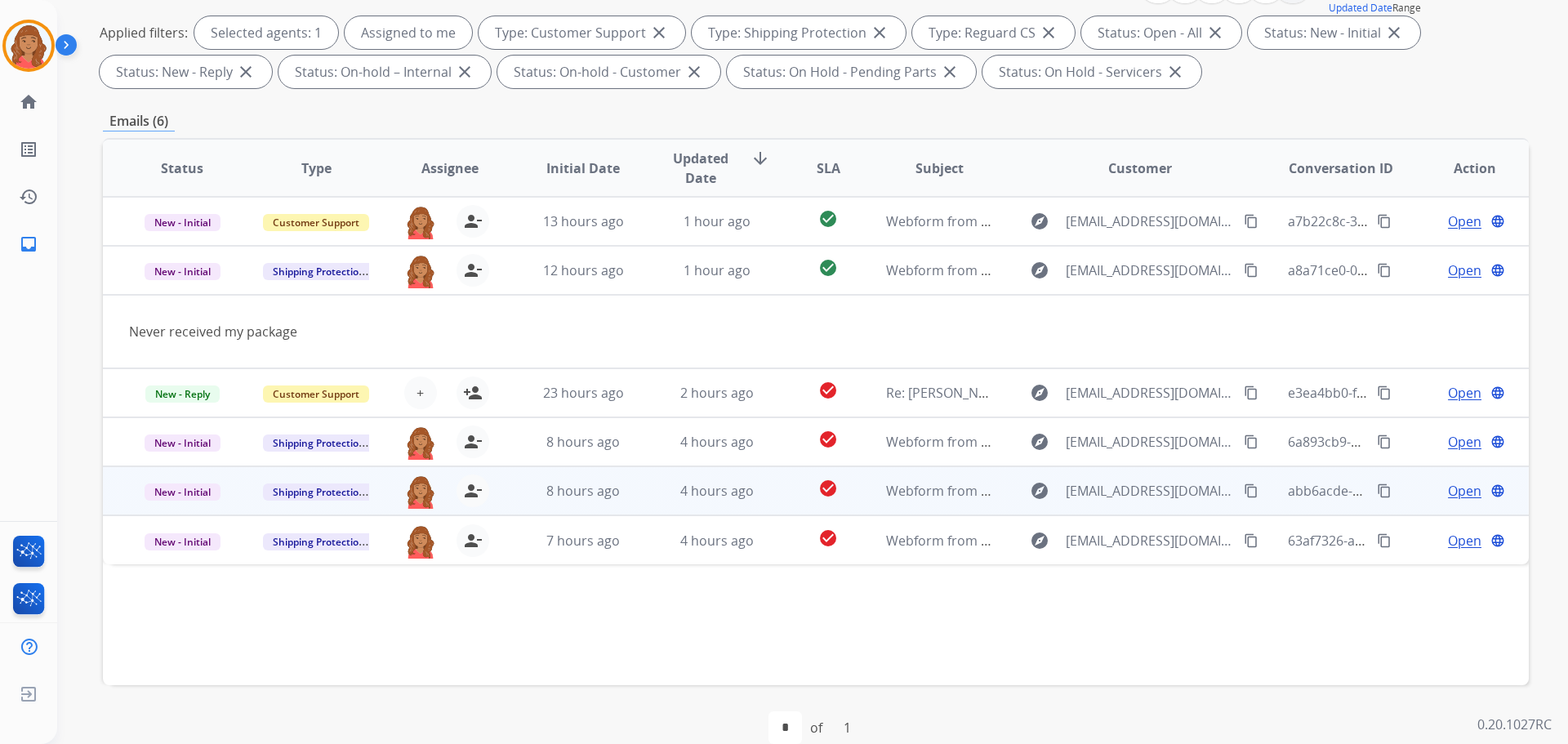
scroll to position [264, 0]
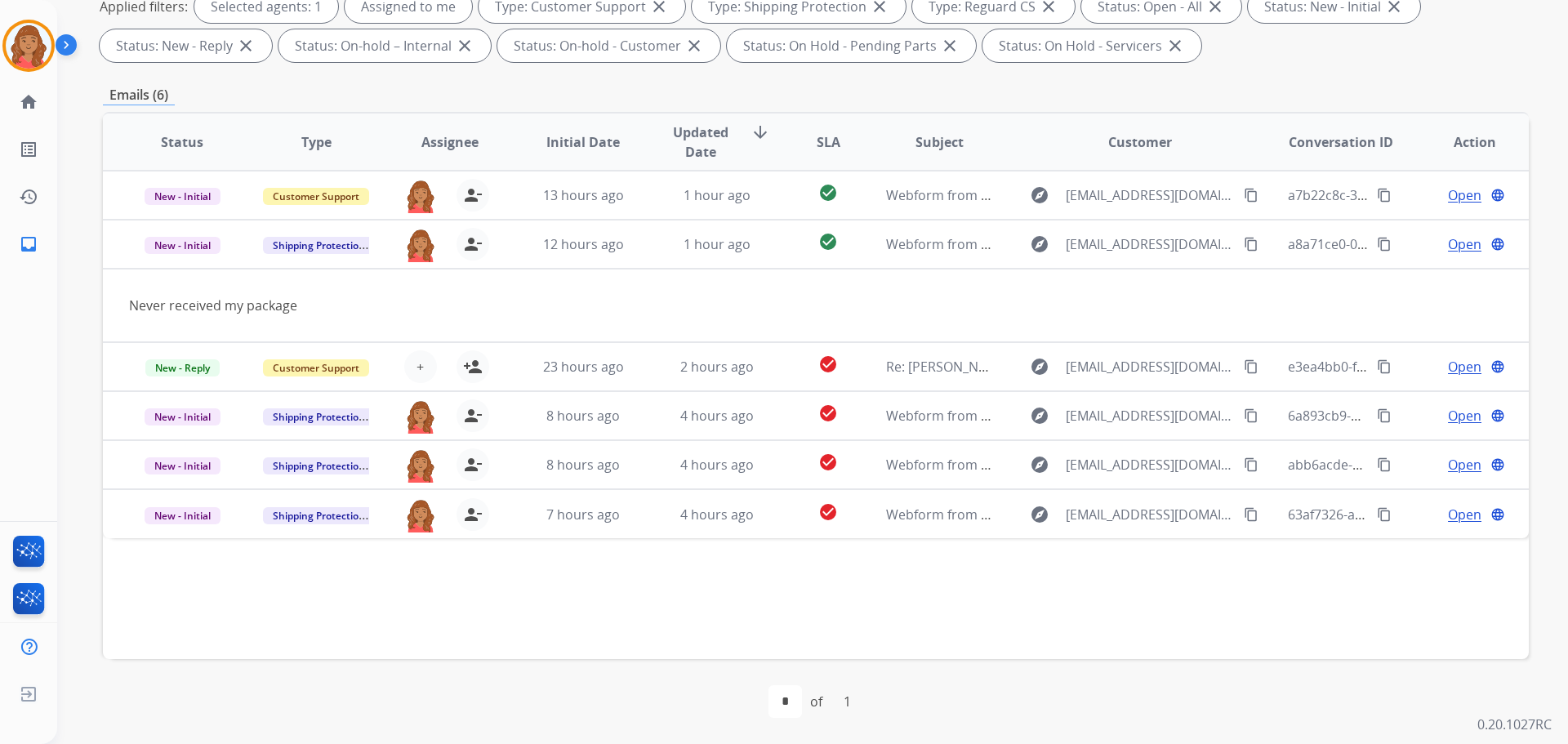
click at [679, 646] on div "Status Type Assignee Initial Date Updated Date arrow_downward SLA Subject Custo…" at bounding box center [815, 385] width 1426 height 547
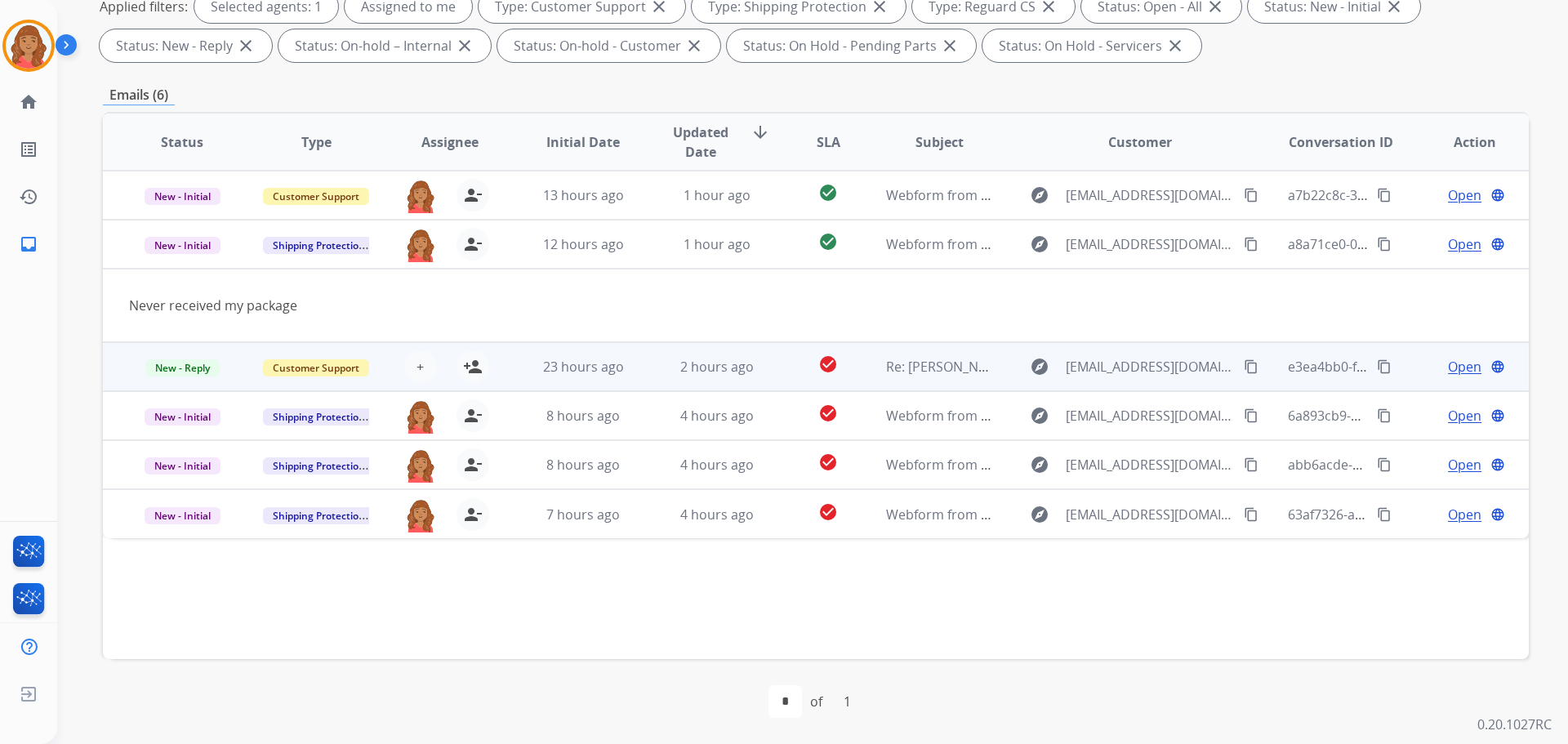
click at [513, 374] on td "23 hours ago" at bounding box center [571, 367] width 134 height 49
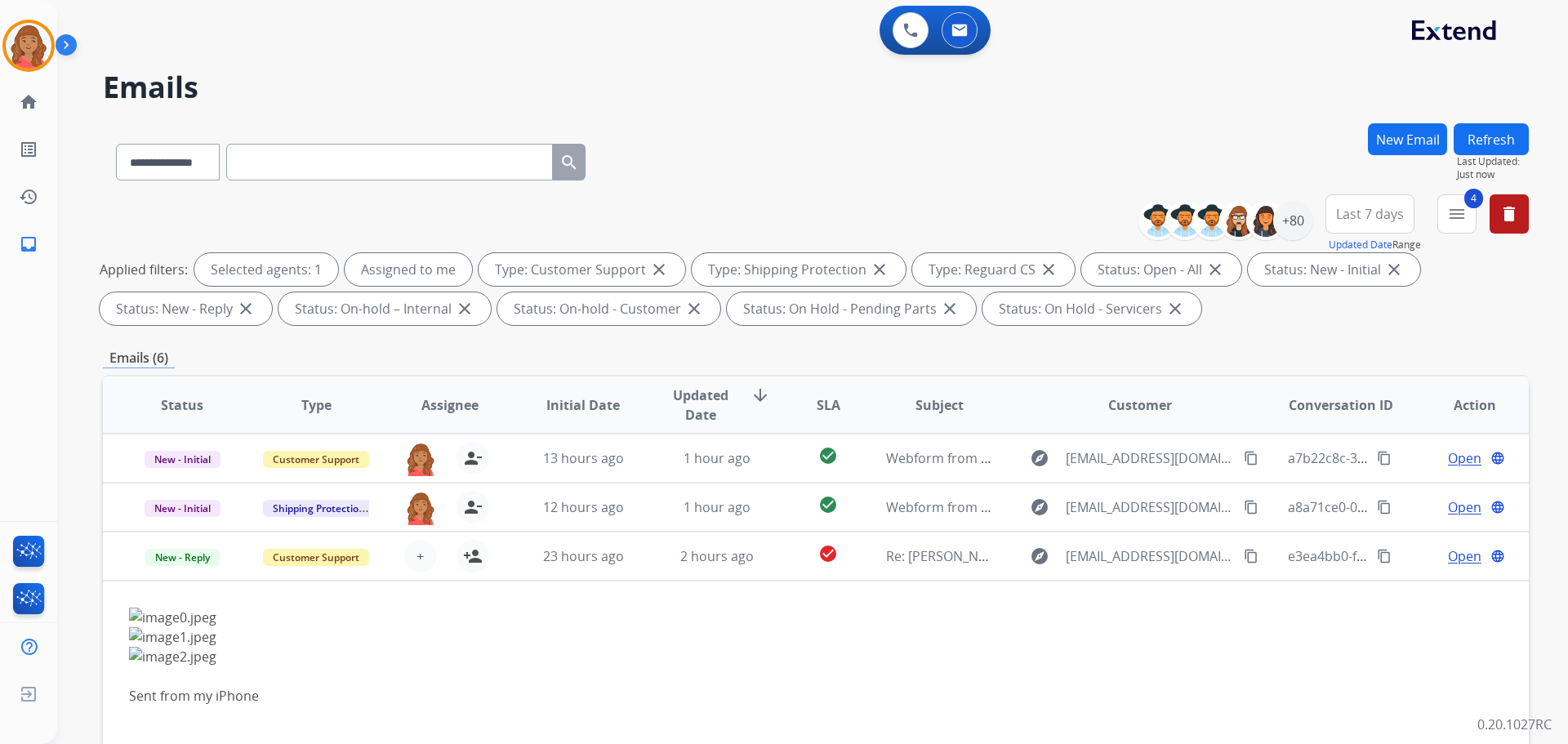
scroll to position [0, 0]
drag, startPoint x: 1453, startPoint y: 206, endPoint x: 1439, endPoint y: 225, distance: 23.6
click at [1453, 208] on mat-icon "menu" at bounding box center [1458, 215] width 20 height 20
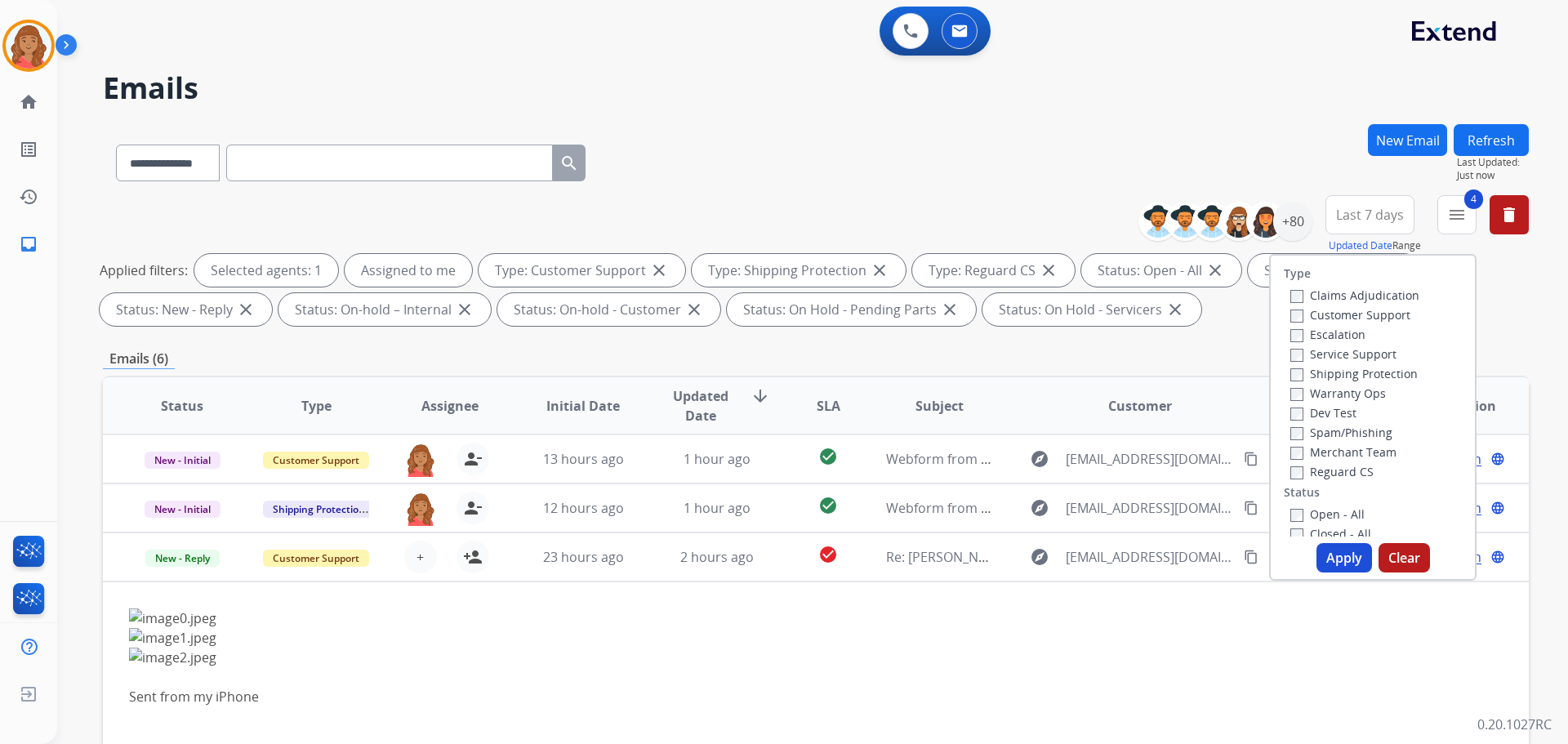
click at [1345, 568] on button "Apply" at bounding box center [1344, 558] width 55 height 30
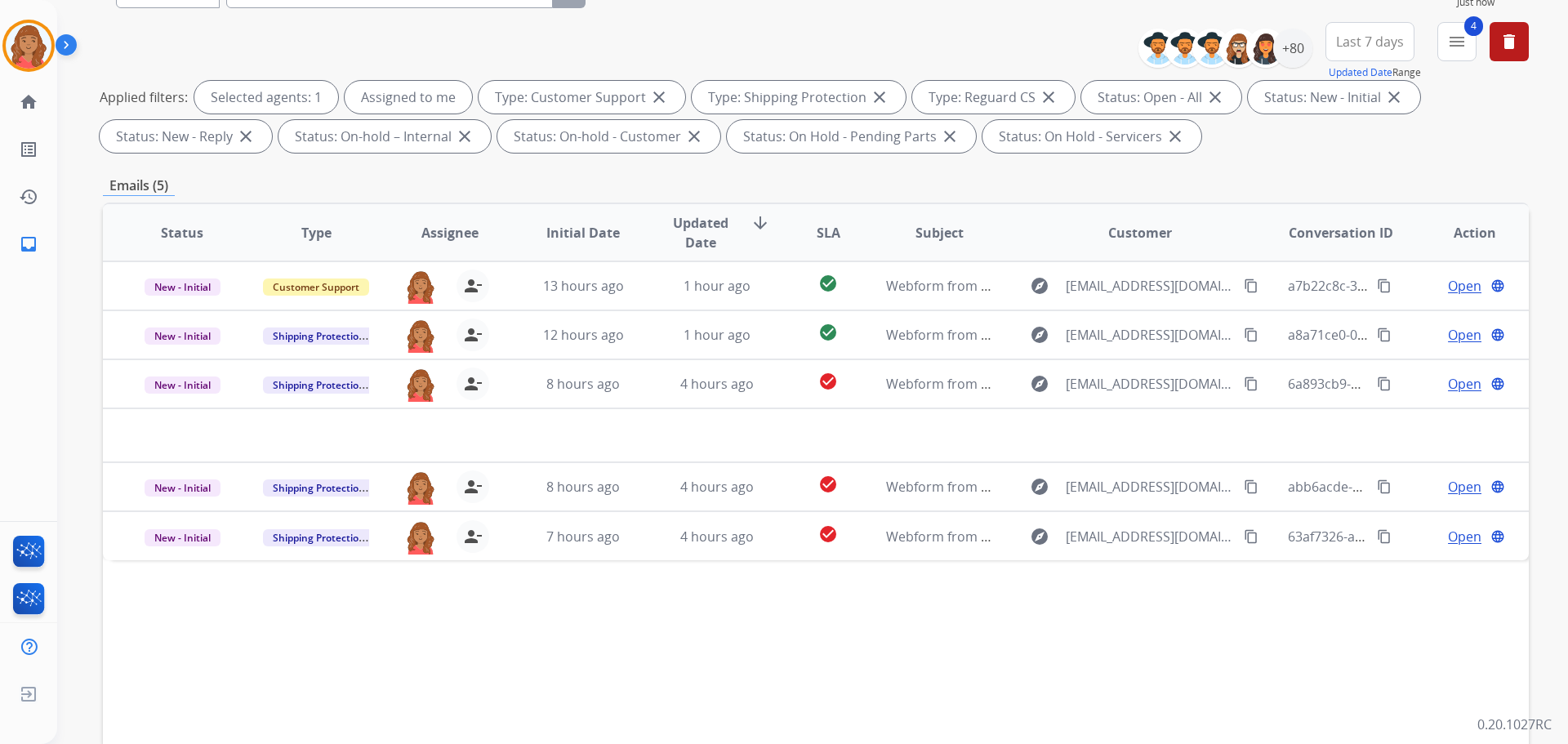
scroll to position [264, 0]
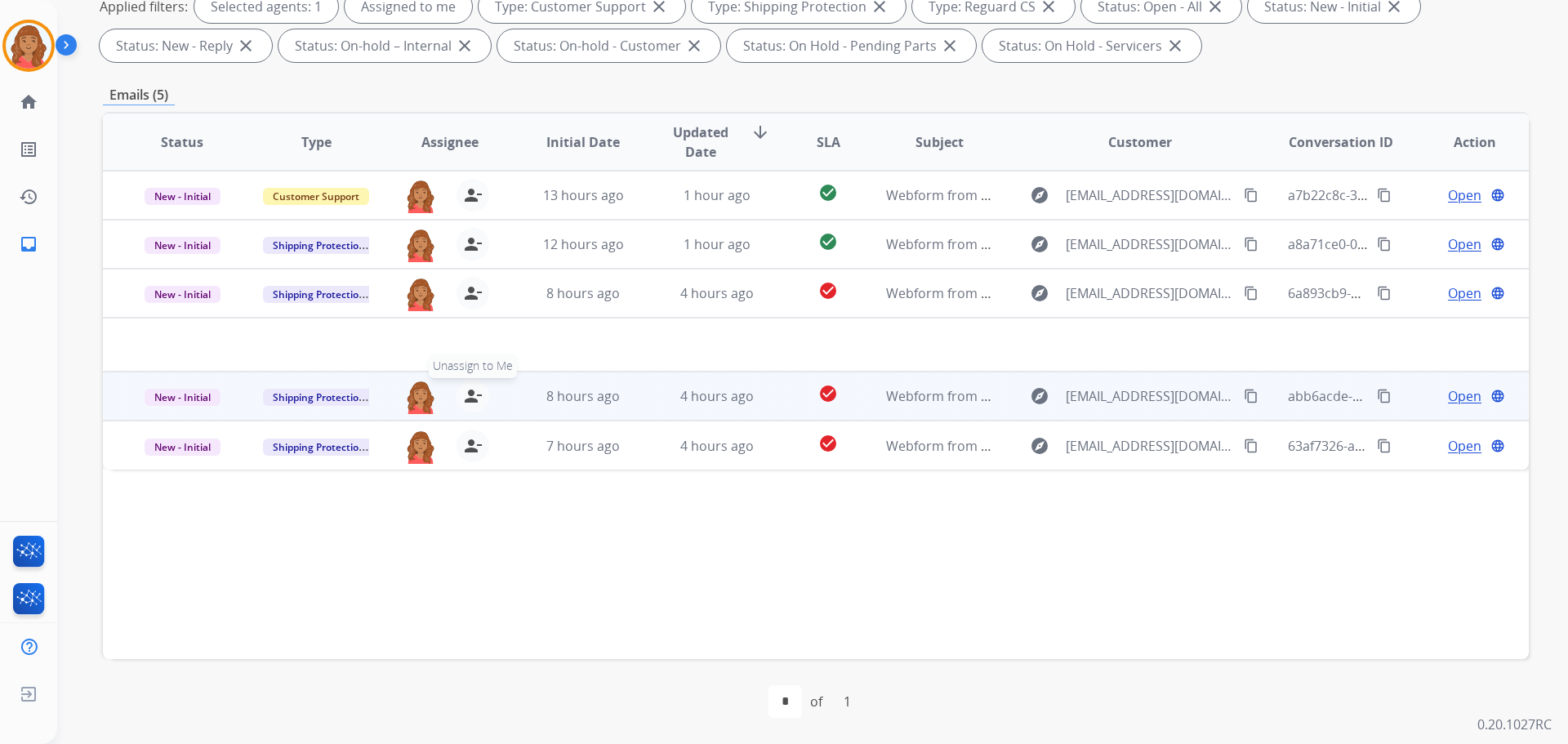
click at [481, 385] on button "person_remove Unassign to Me" at bounding box center [472, 395] width 33 height 33
click at [567, 397] on span "8 hours ago" at bounding box center [582, 396] width 74 height 18
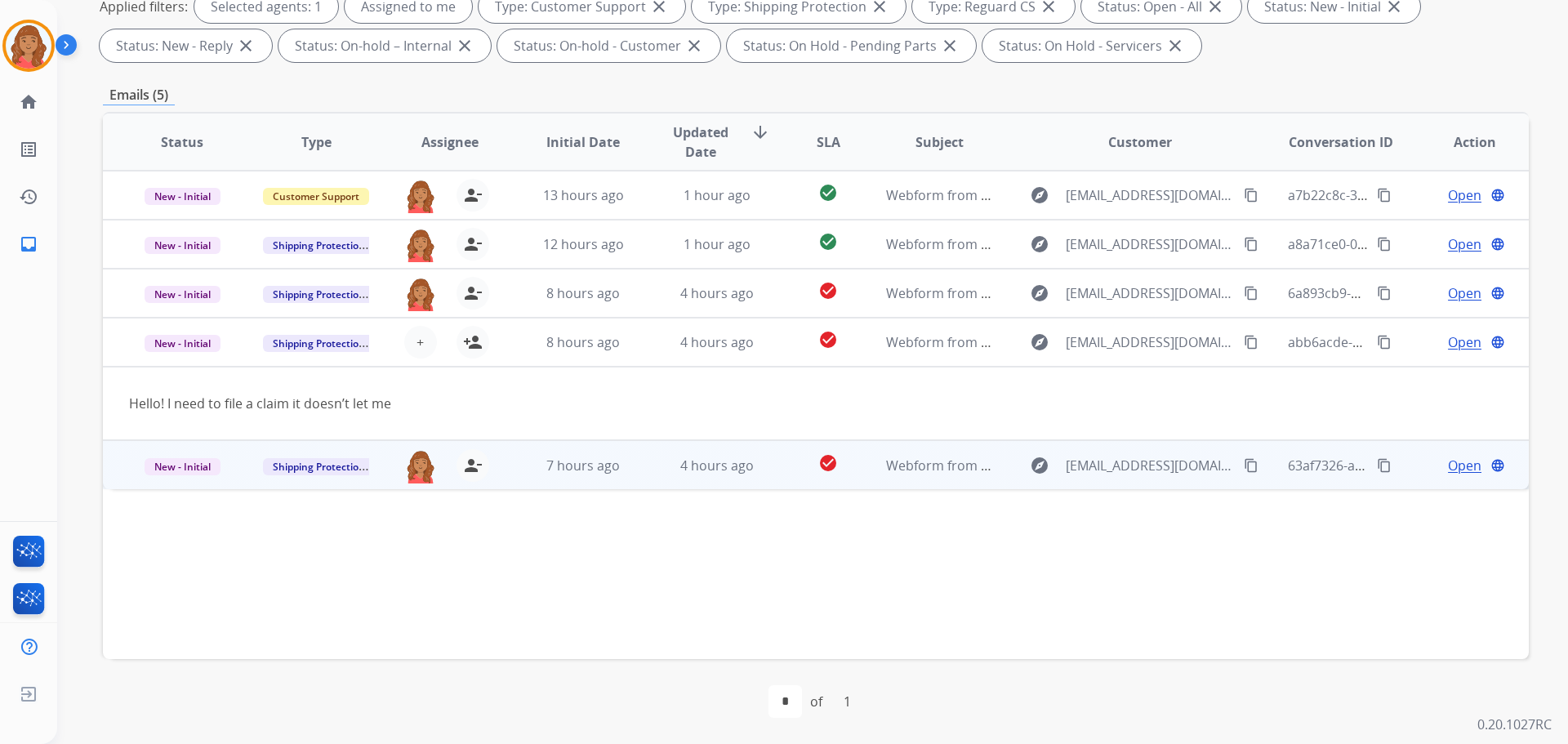
click at [577, 480] on td "7 hours ago" at bounding box center [571, 465] width 134 height 49
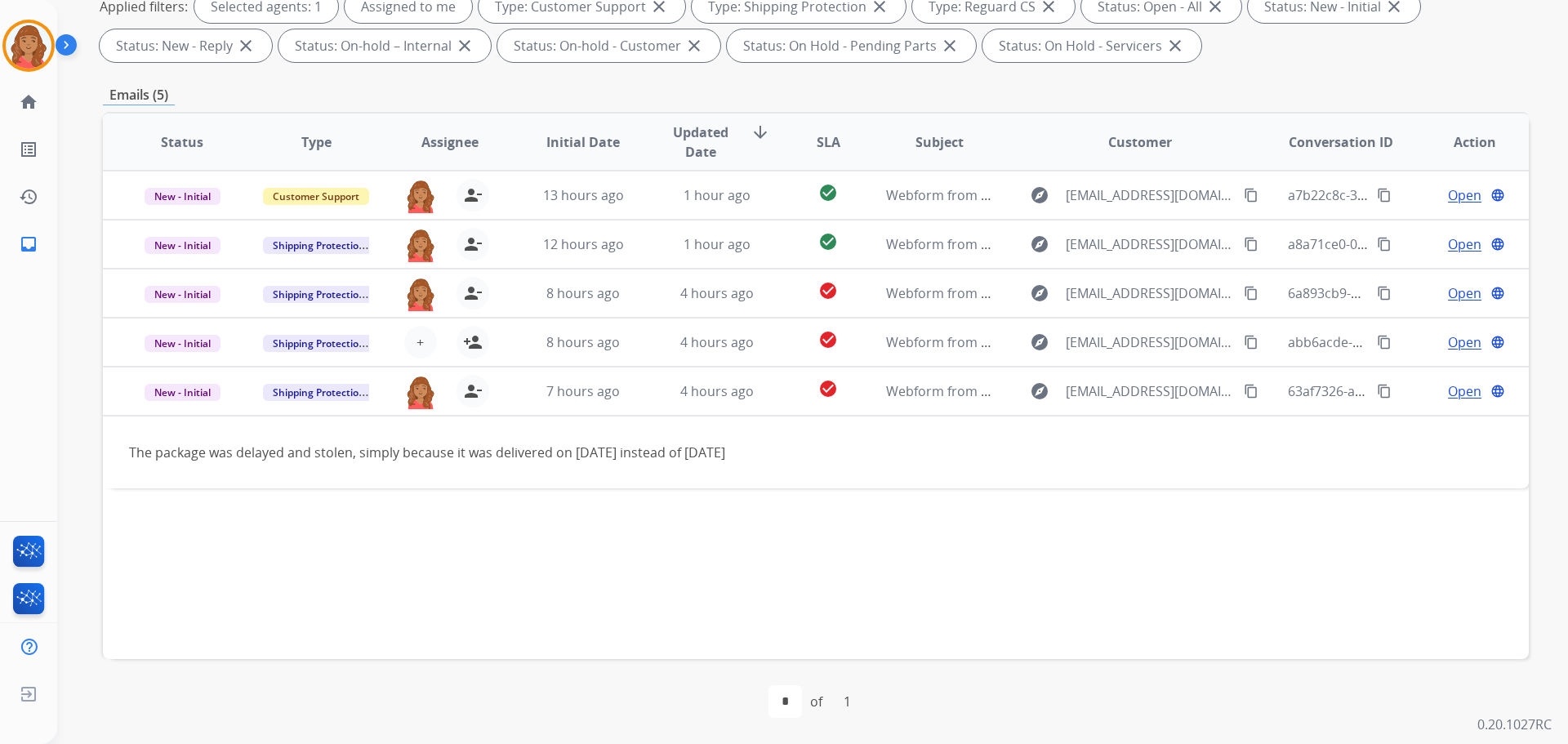
drag, startPoint x: 434, startPoint y: 619, endPoint x: 444, endPoint y: 620, distance: 10.0
click at [436, 618] on div "Status Type Assignee Initial Date Updated Date arrow_downward SLA Subject Custo…" at bounding box center [815, 385] width 1426 height 547
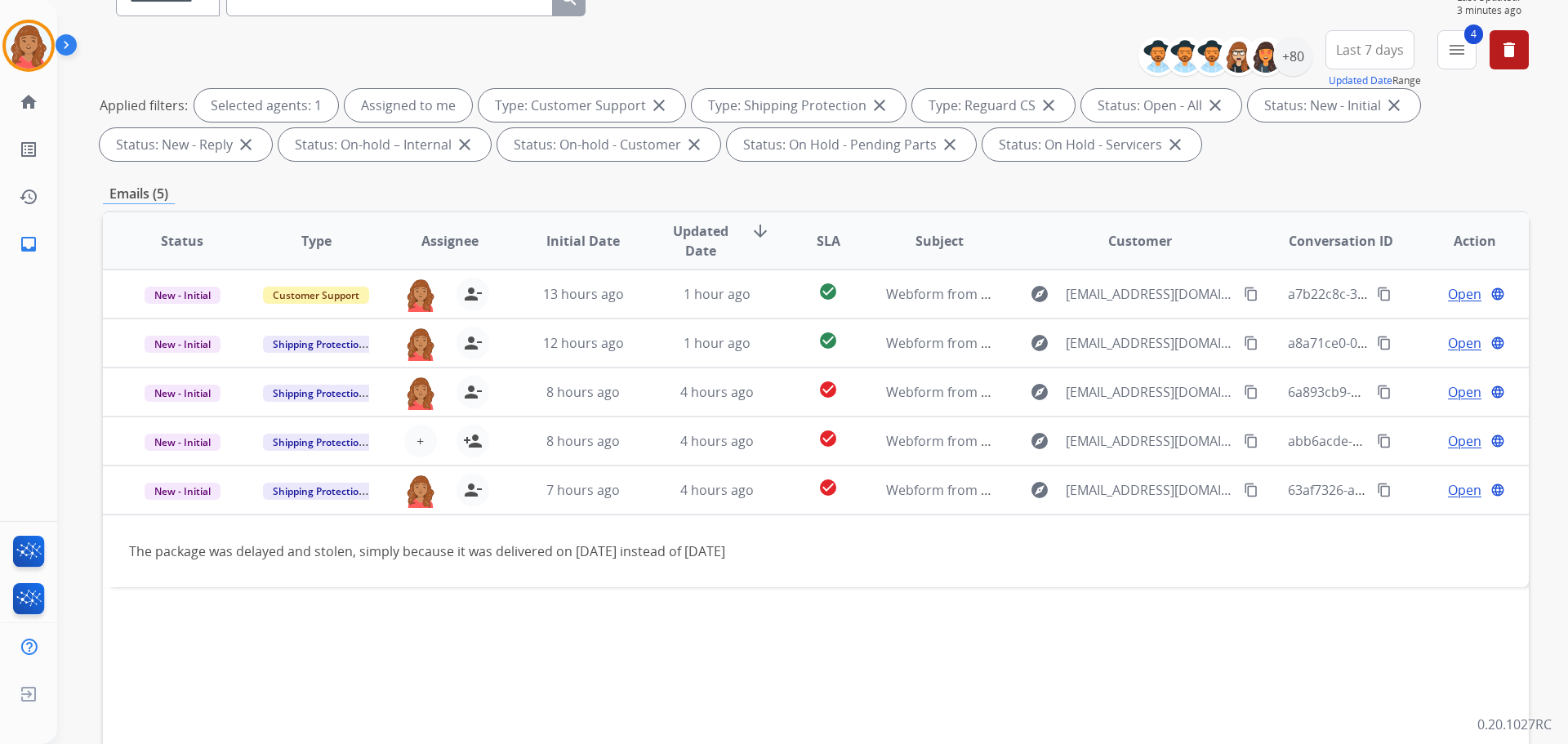
scroll to position [0, 0]
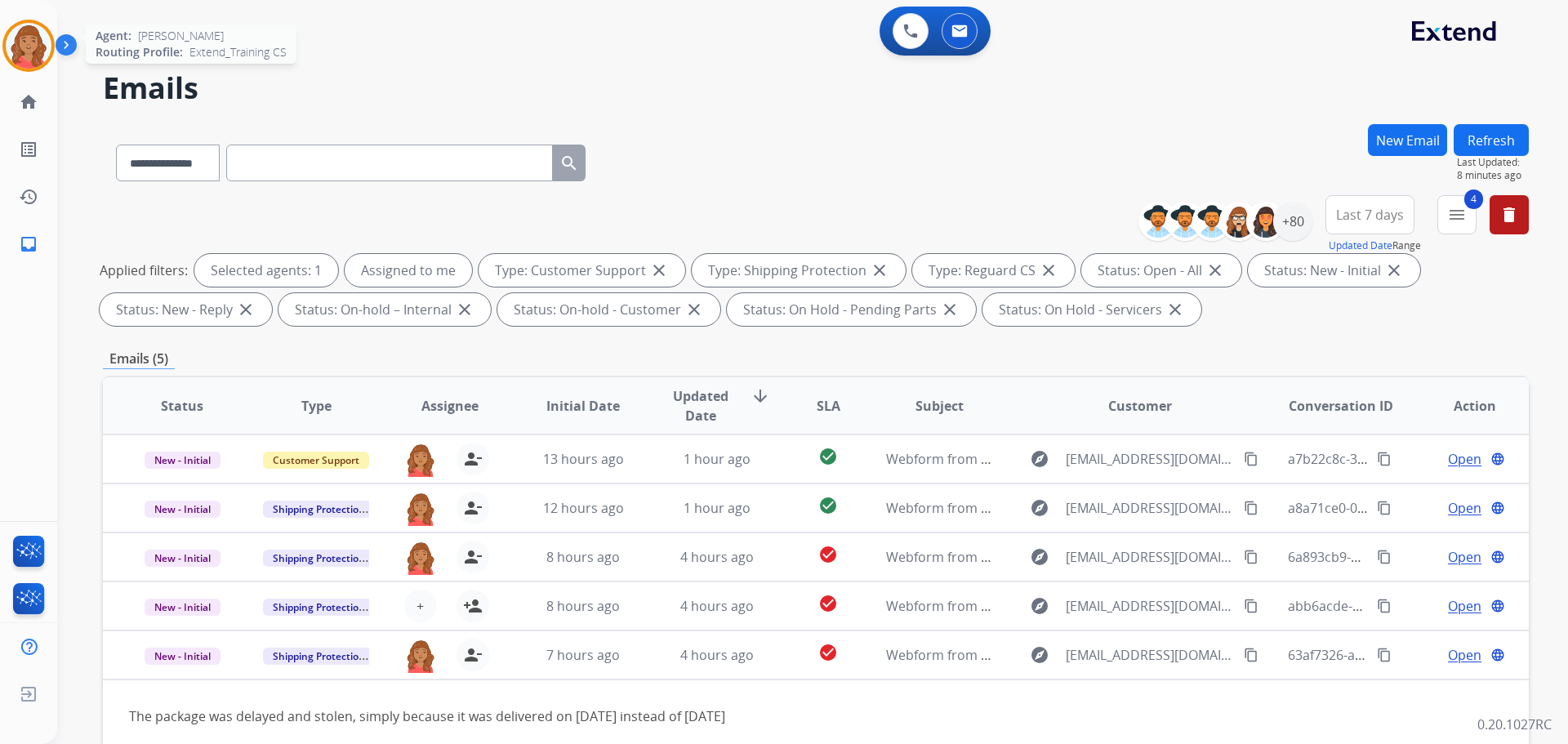
click at [31, 53] on img at bounding box center [29, 45] width 45 height 45
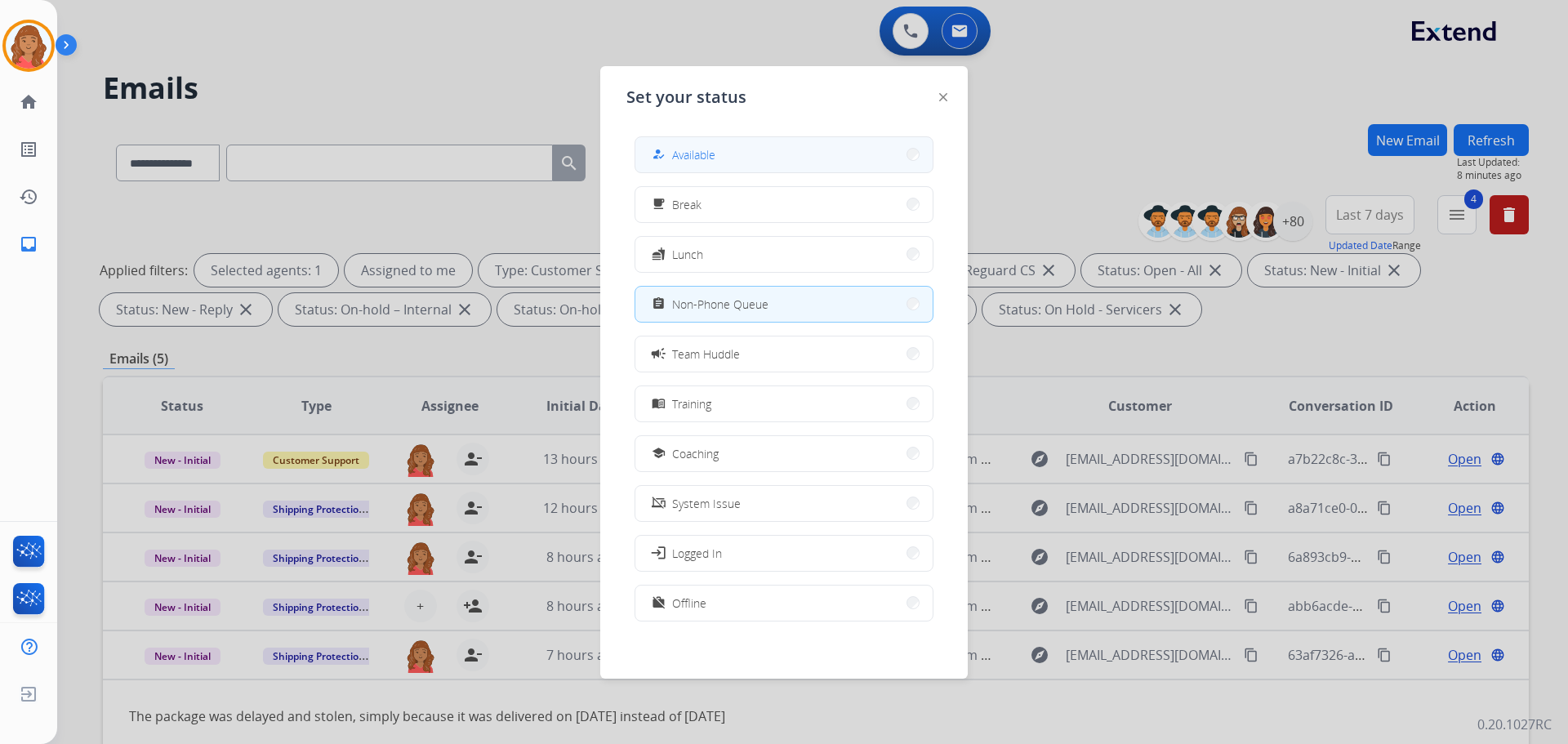
click at [729, 155] on button "how_to_reg Available" at bounding box center [784, 155] width 298 height 35
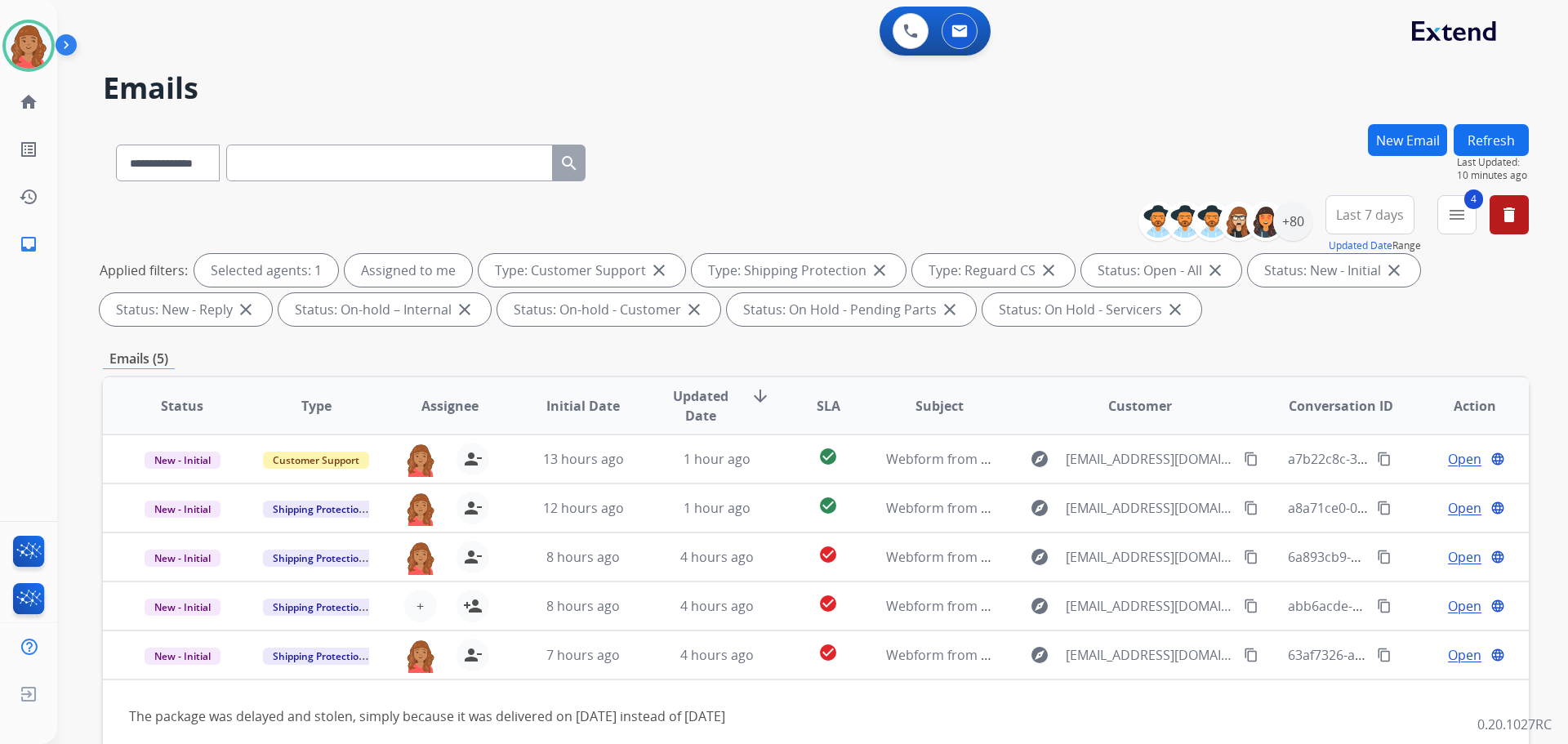
paste input "**********"
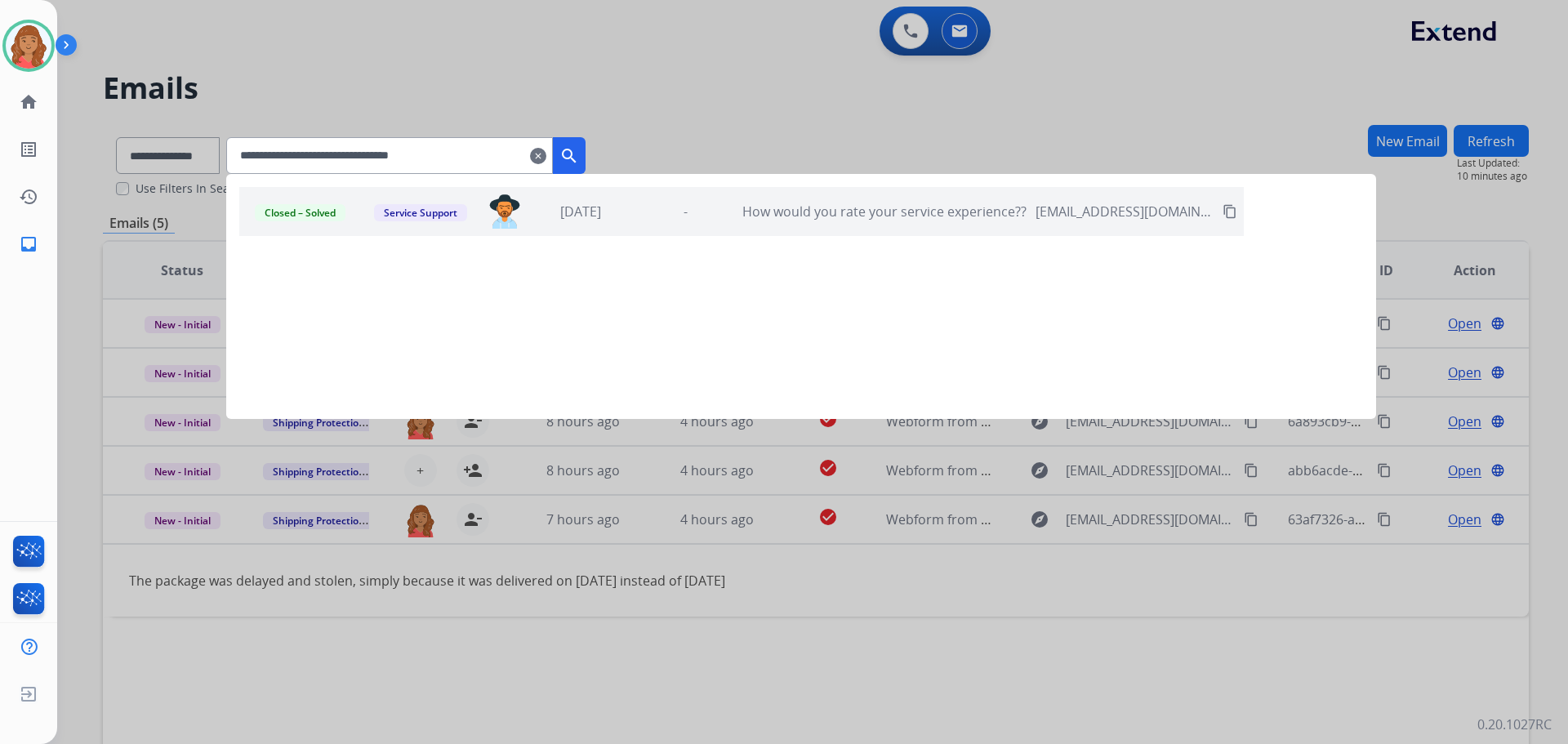
type input "**********"
click at [579, 156] on mat-icon "search" at bounding box center [570, 156] width 20 height 20
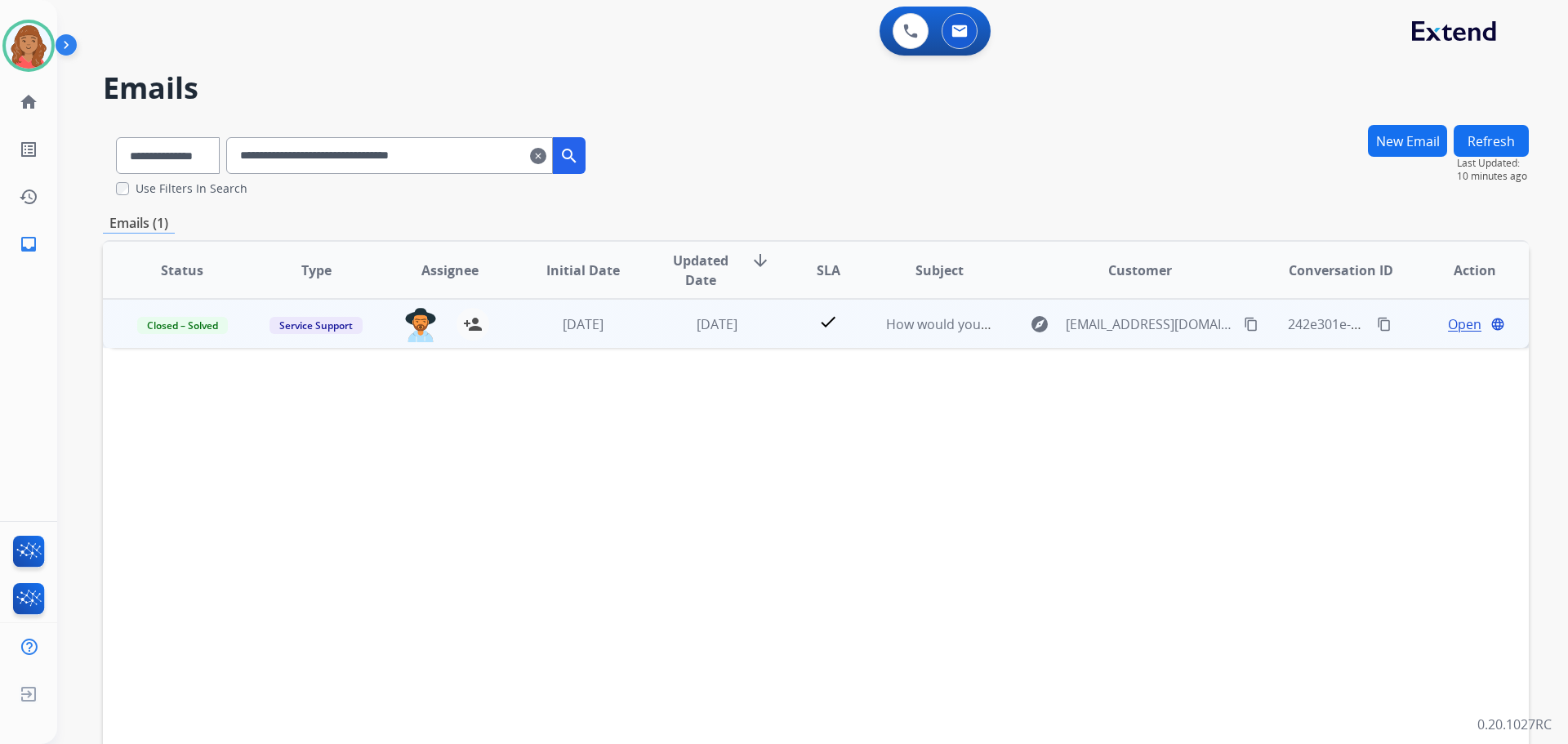
click at [638, 322] on td "2 days ago" at bounding box center [705, 323] width 134 height 49
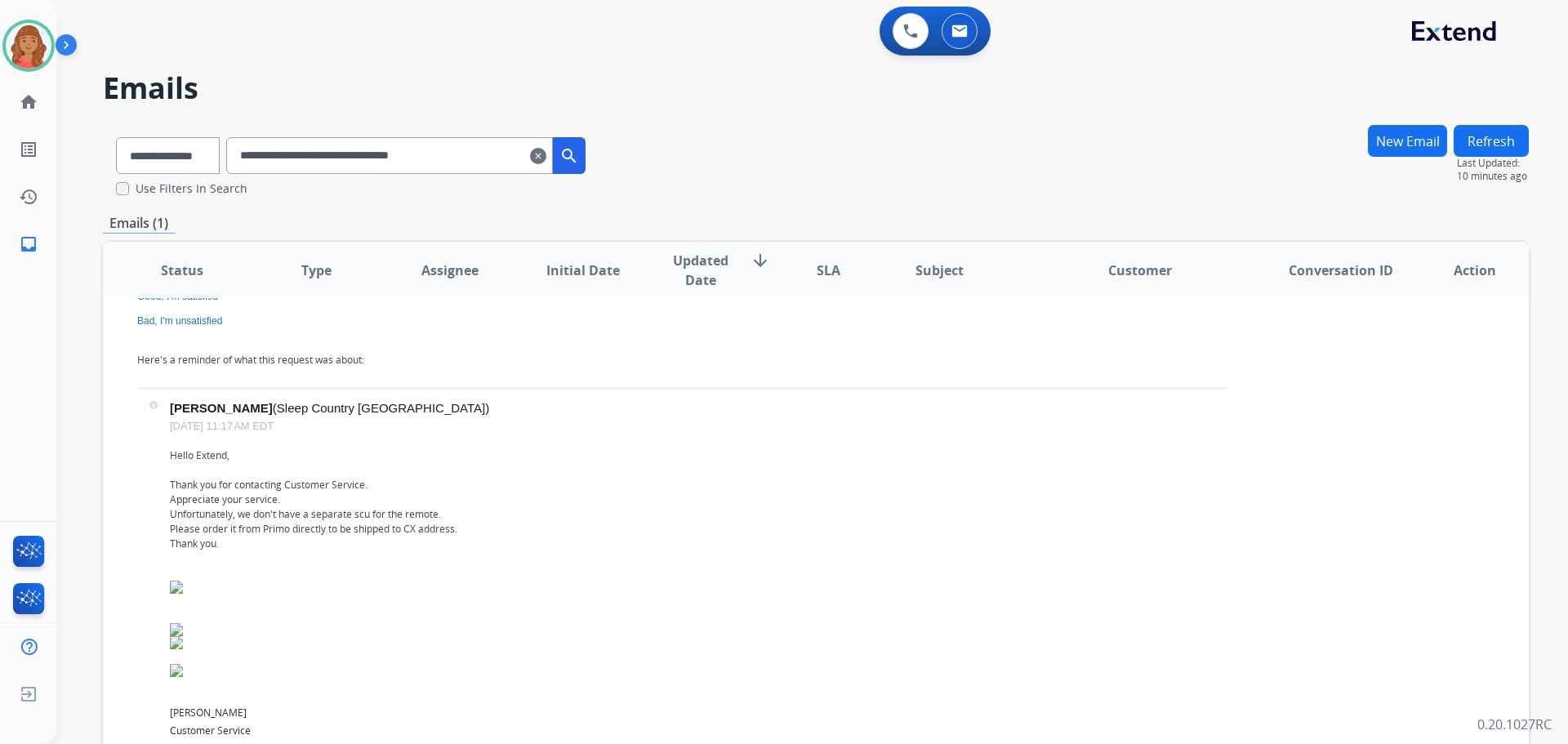
scroll to position [164, 0]
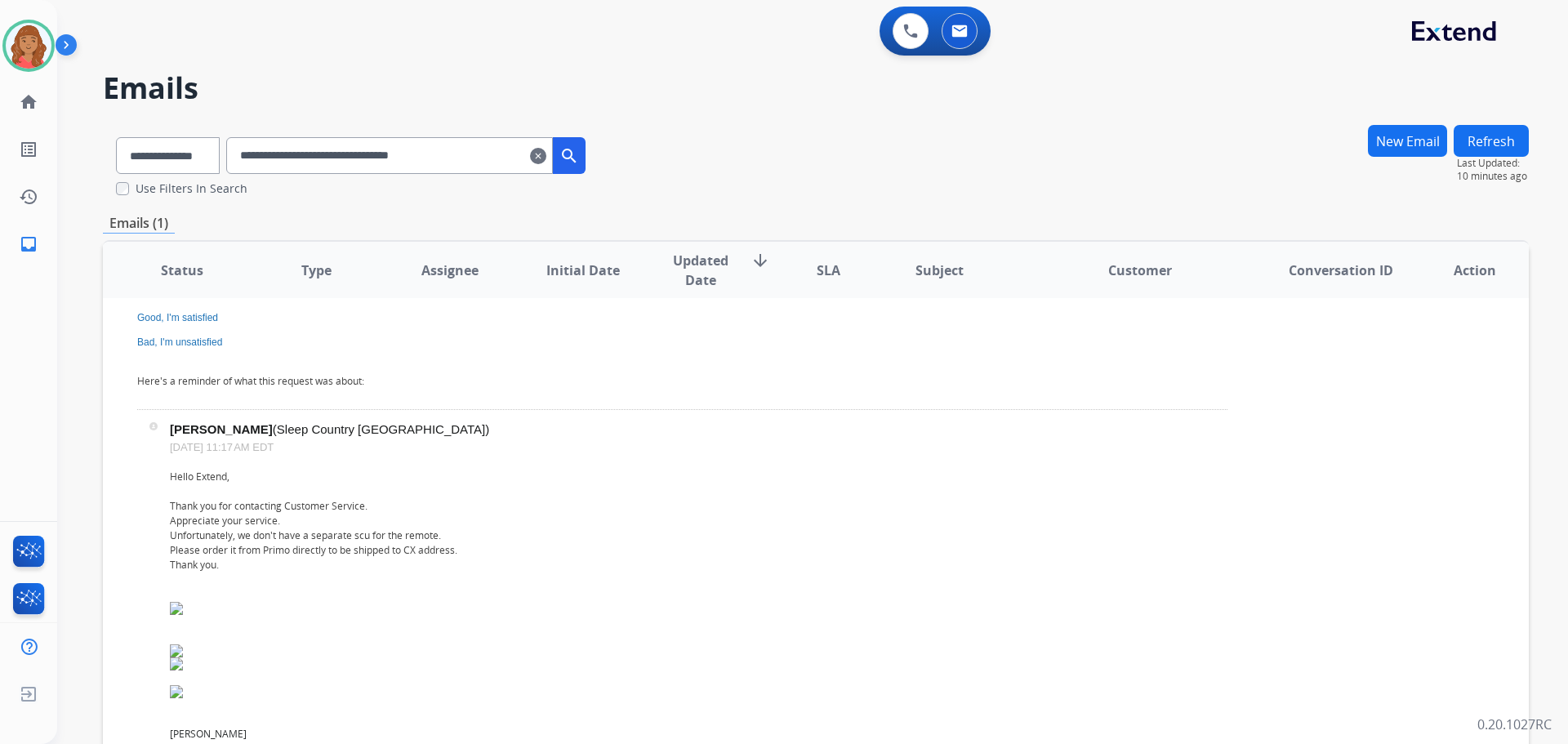
drag, startPoint x: 230, startPoint y: 543, endPoint x: 235, endPoint y: 572, distance: 29.4
click at [235, 572] on div "Hello Extend, Thank you for contacting Customer Service. Appreciate your servic…" at bounding box center [698, 685] width 1057 height 431
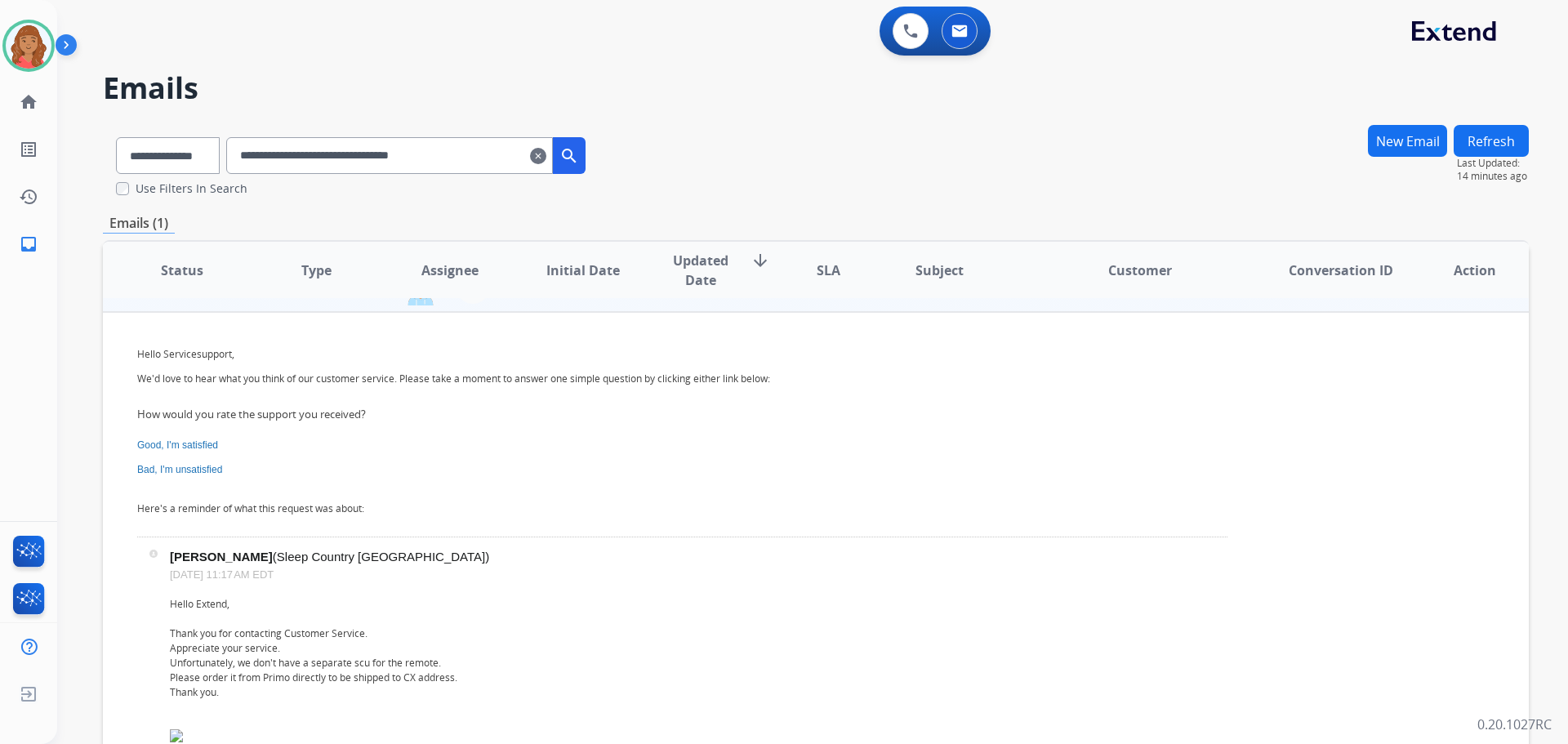
scroll to position [0, 0]
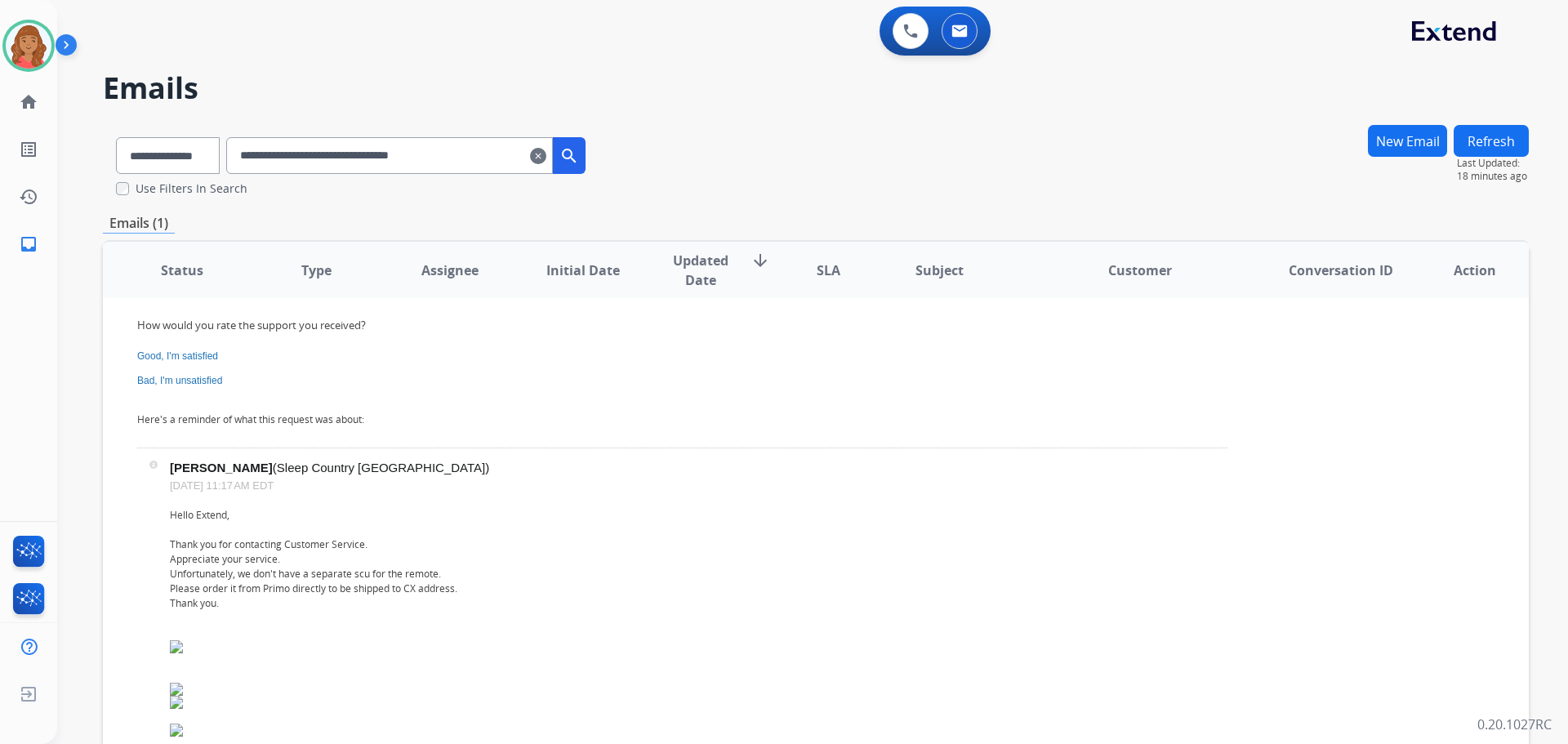
scroll to position [164, 0]
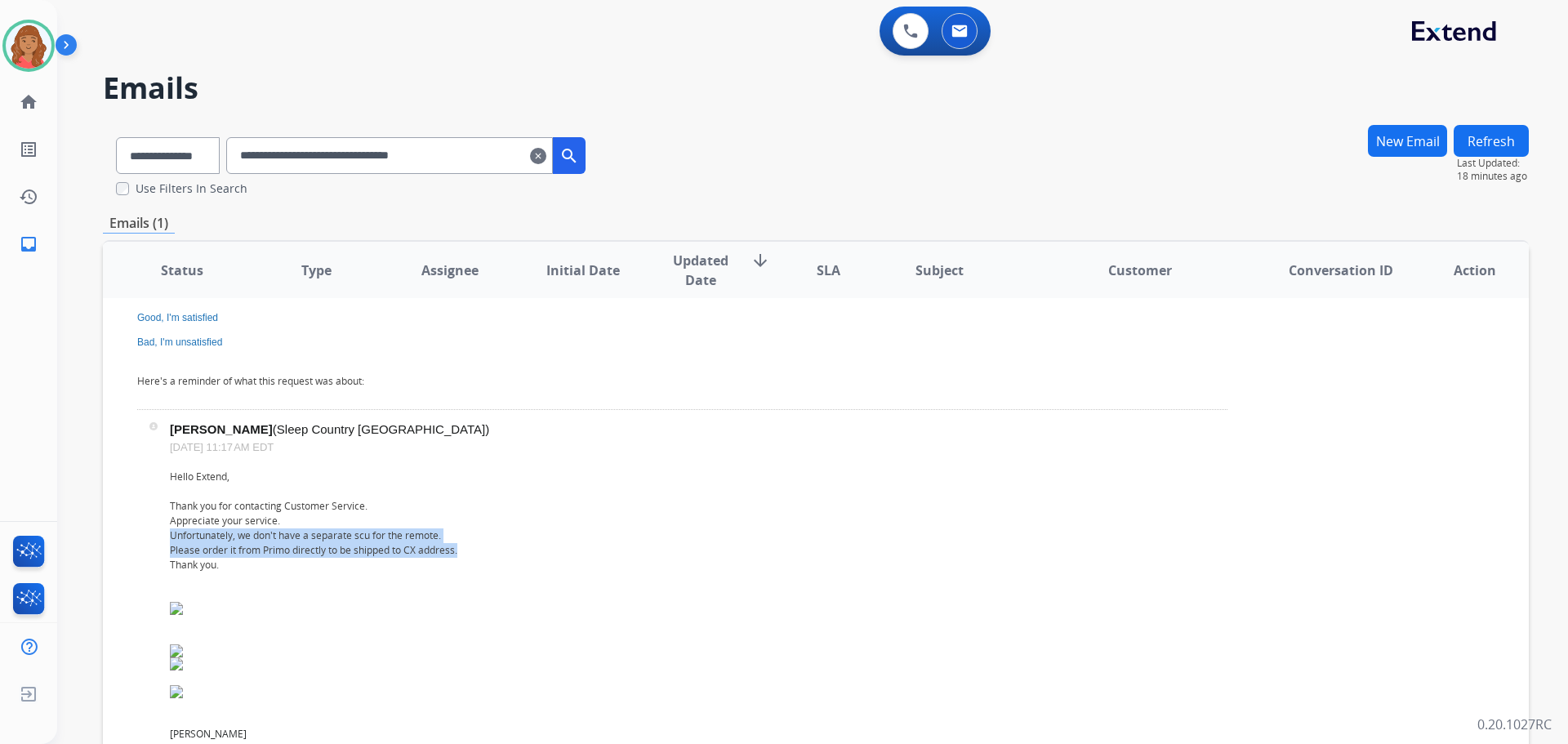
drag, startPoint x: 390, startPoint y: 548, endPoint x: 170, endPoint y: 537, distance: 220.3
click at [170, 537] on div "Hello Extend, Thank you for contacting Customer Service. Appreciate your servic…" at bounding box center [698, 685] width 1057 height 431
copy div "Unfortunately, we don't have a separate scu for the remote. Please order it fro…"
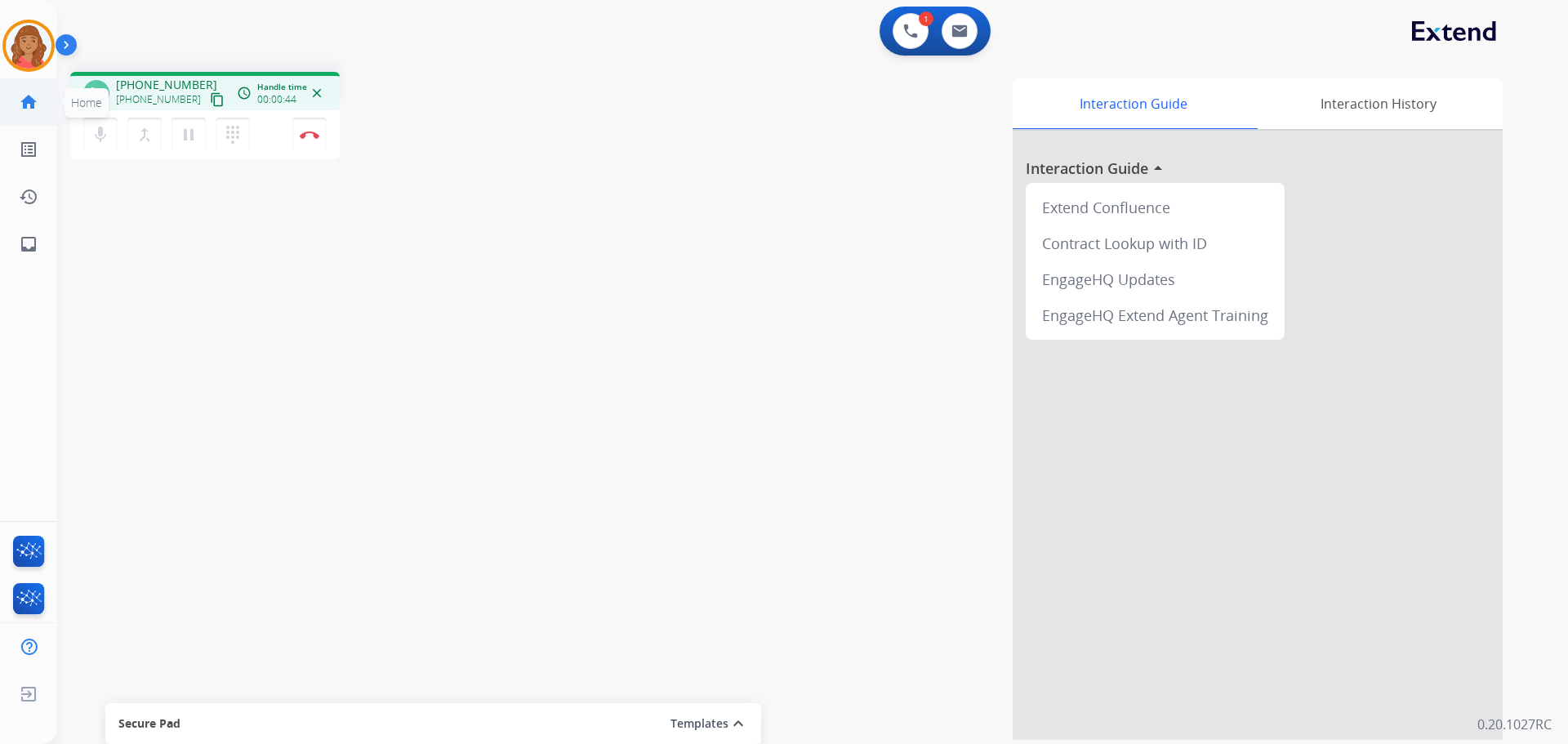
drag, startPoint x: 199, startPoint y: 102, endPoint x: 45, endPoint y: 102, distance: 154.0
click at [210, 102] on mat-icon "content_copy" at bounding box center [217, 100] width 15 height 15
click at [210, 100] on mat-icon "content_copy" at bounding box center [217, 100] width 15 height 15
click at [311, 132] on img at bounding box center [309, 135] width 20 height 8
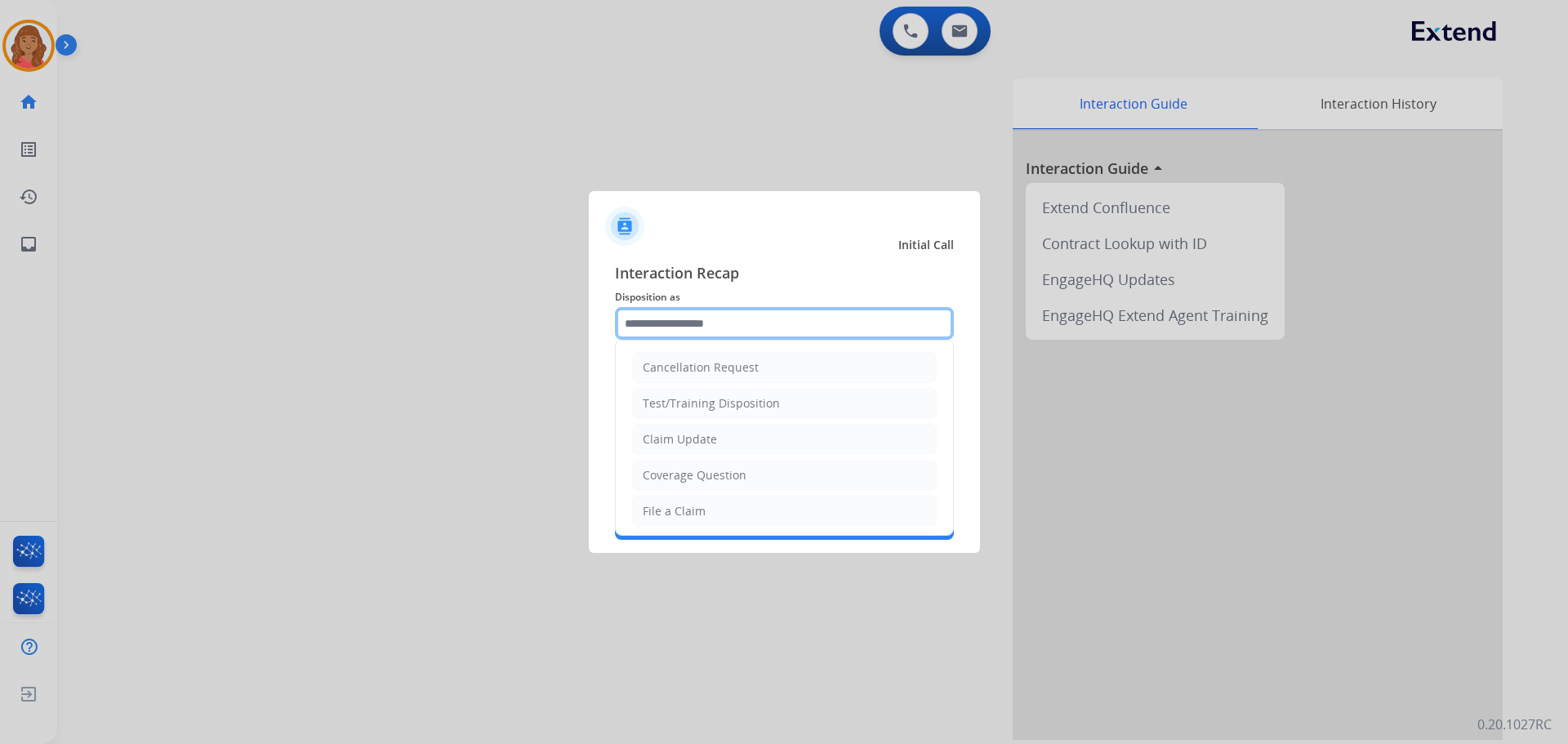
drag, startPoint x: 729, startPoint y: 332, endPoint x: 717, endPoint y: 336, distance: 12.6
click at [730, 333] on input "text" at bounding box center [784, 323] width 339 height 33
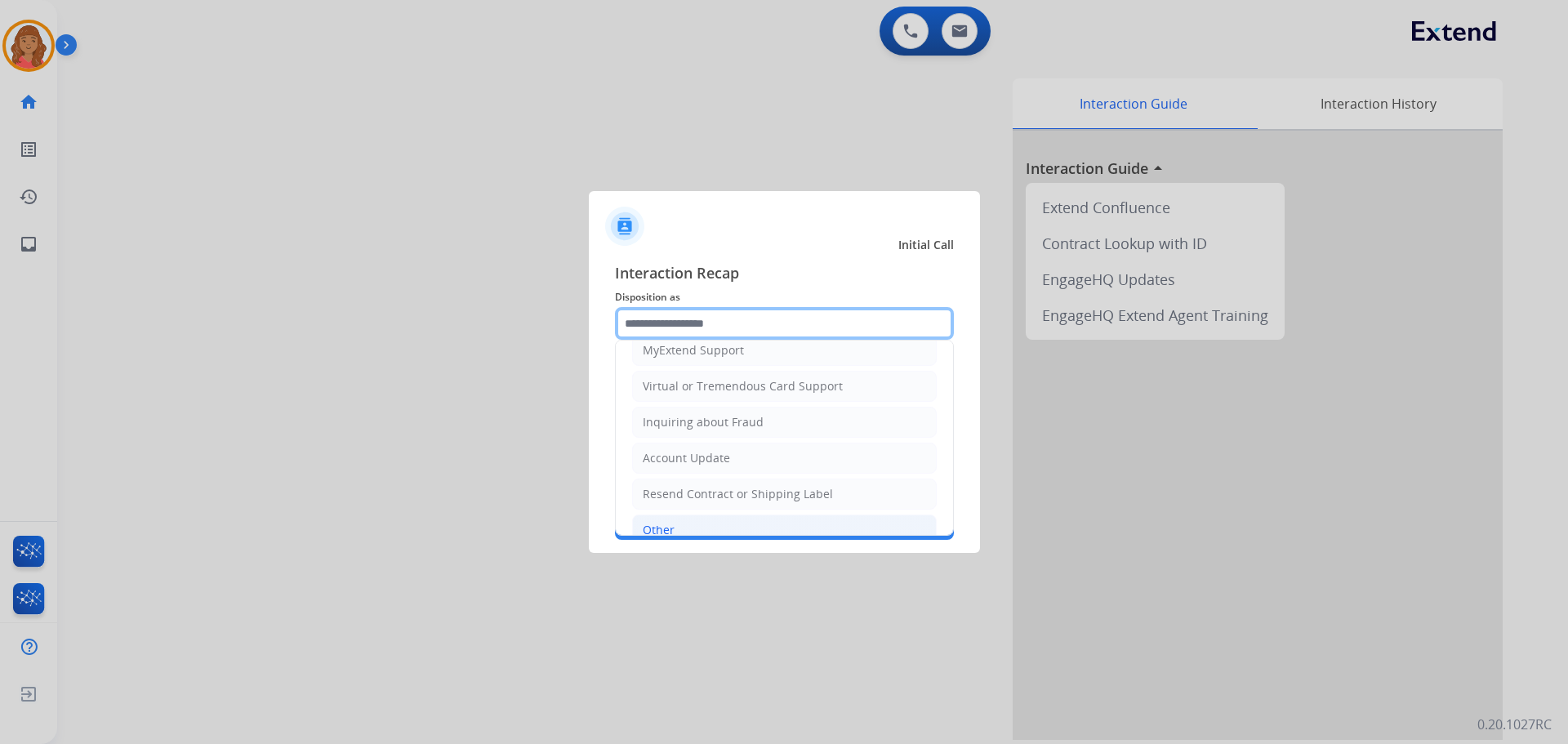
scroll to position [245, 0]
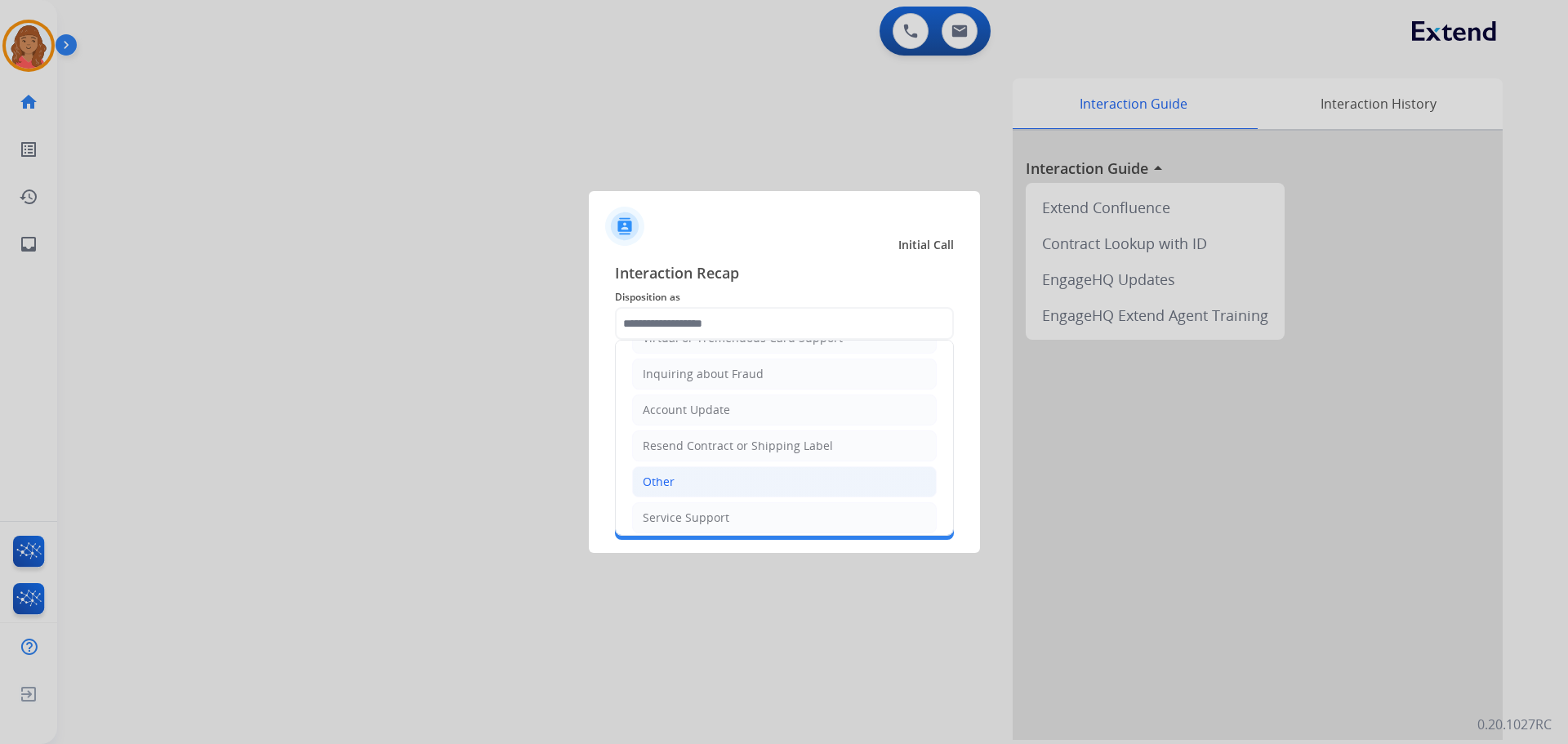
click at [676, 479] on li "Other" at bounding box center [784, 481] width 305 height 31
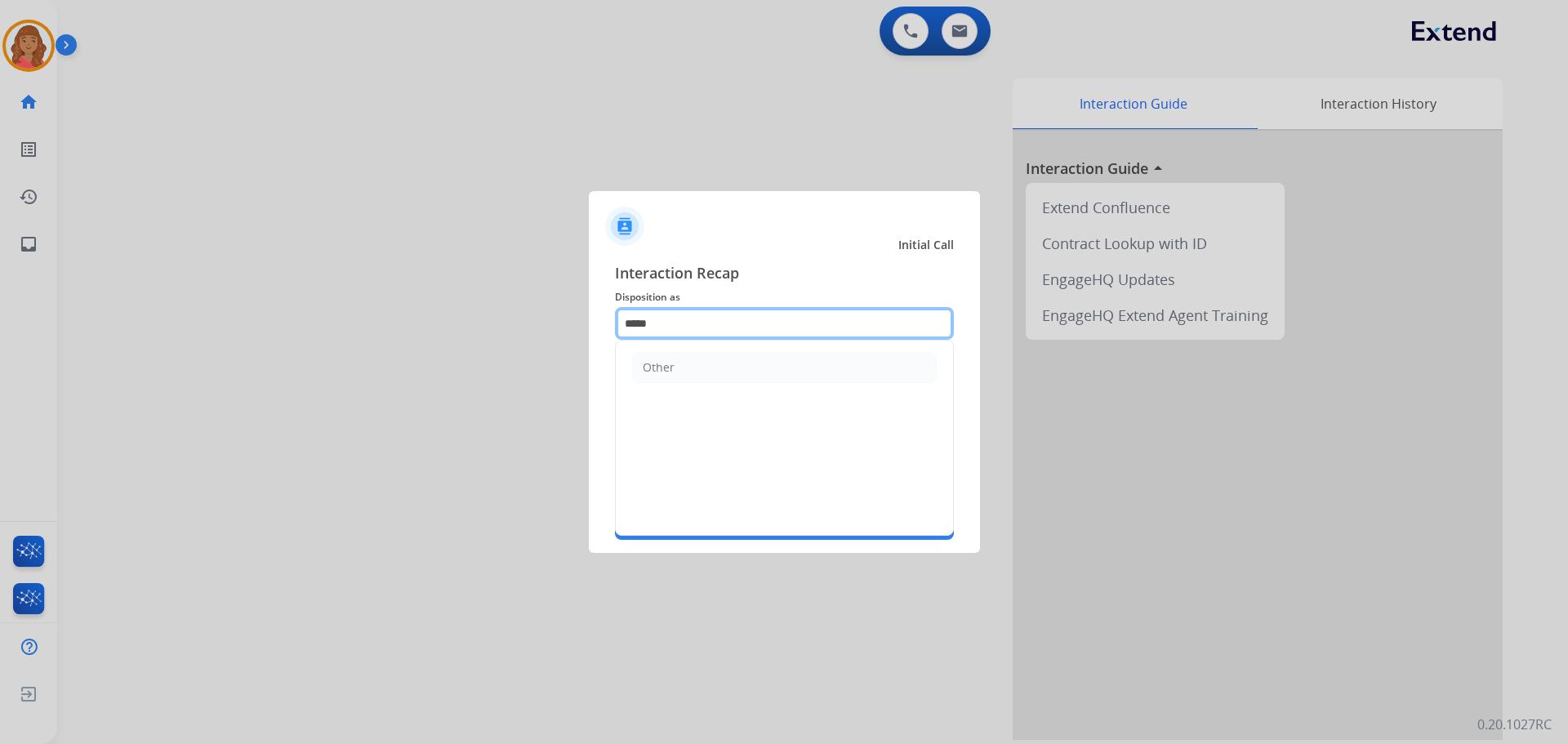
click at [725, 322] on input "*****" at bounding box center [784, 323] width 339 height 33
type input "*"
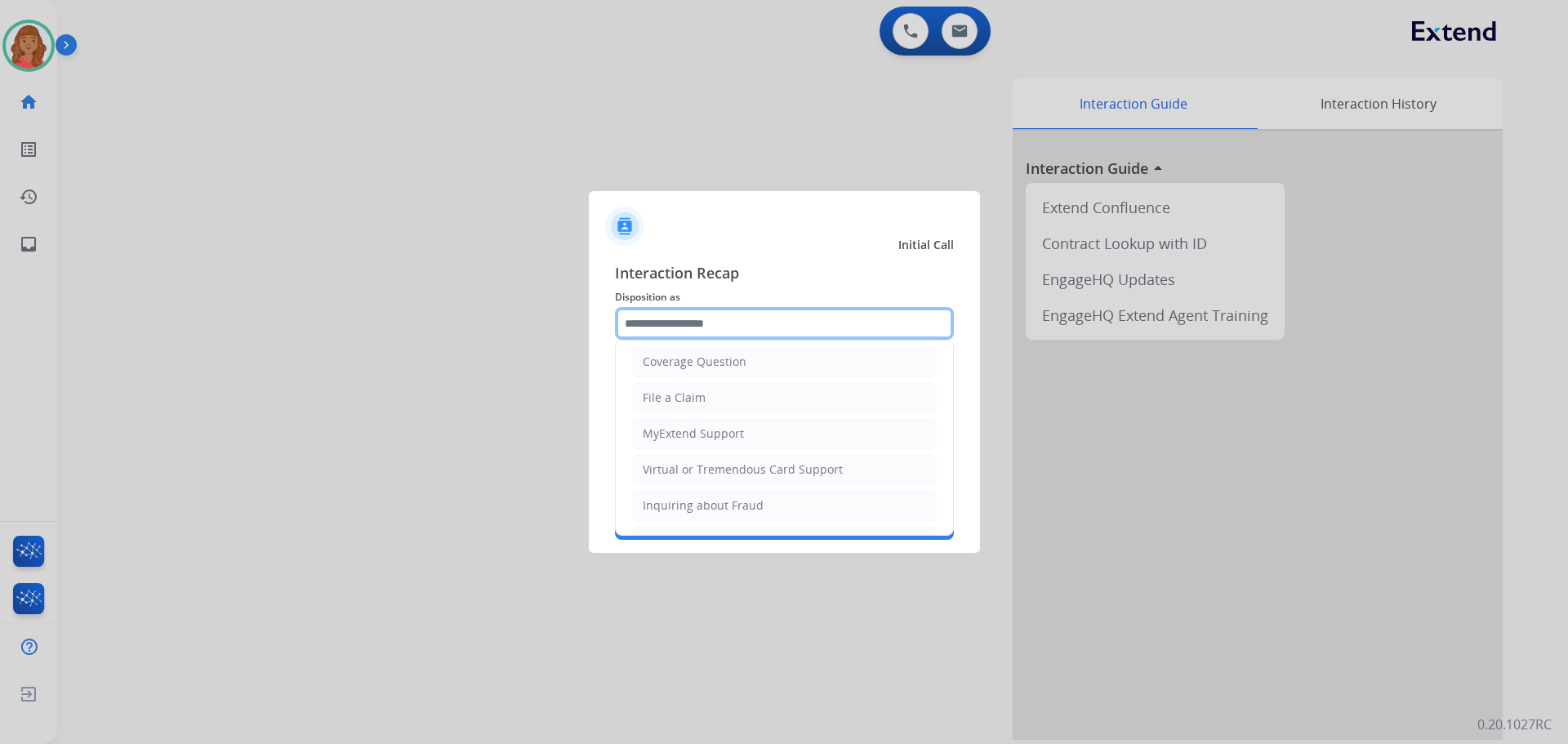
scroll to position [92, 0]
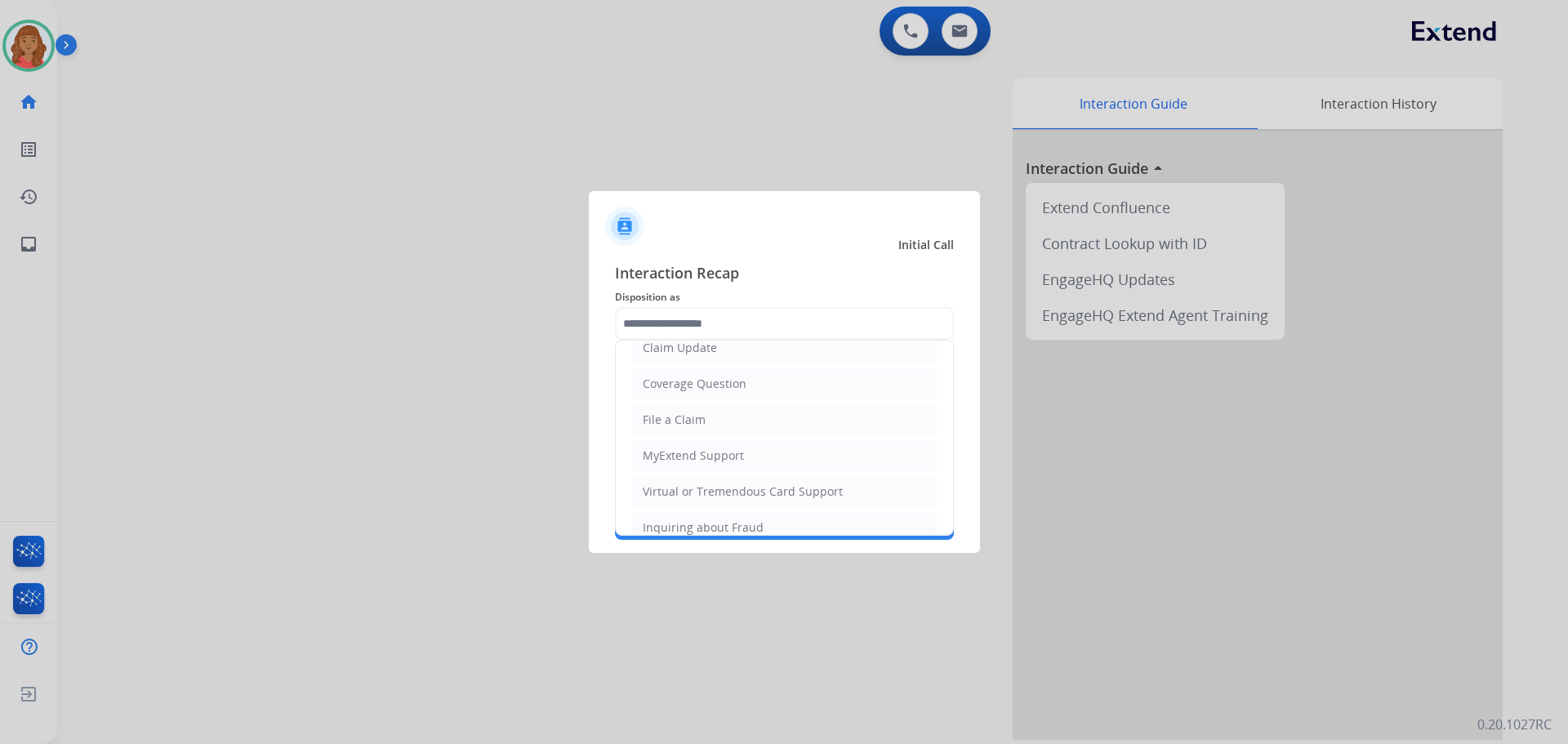
click at [691, 282] on span "Interaction Recap" at bounding box center [784, 274] width 339 height 27
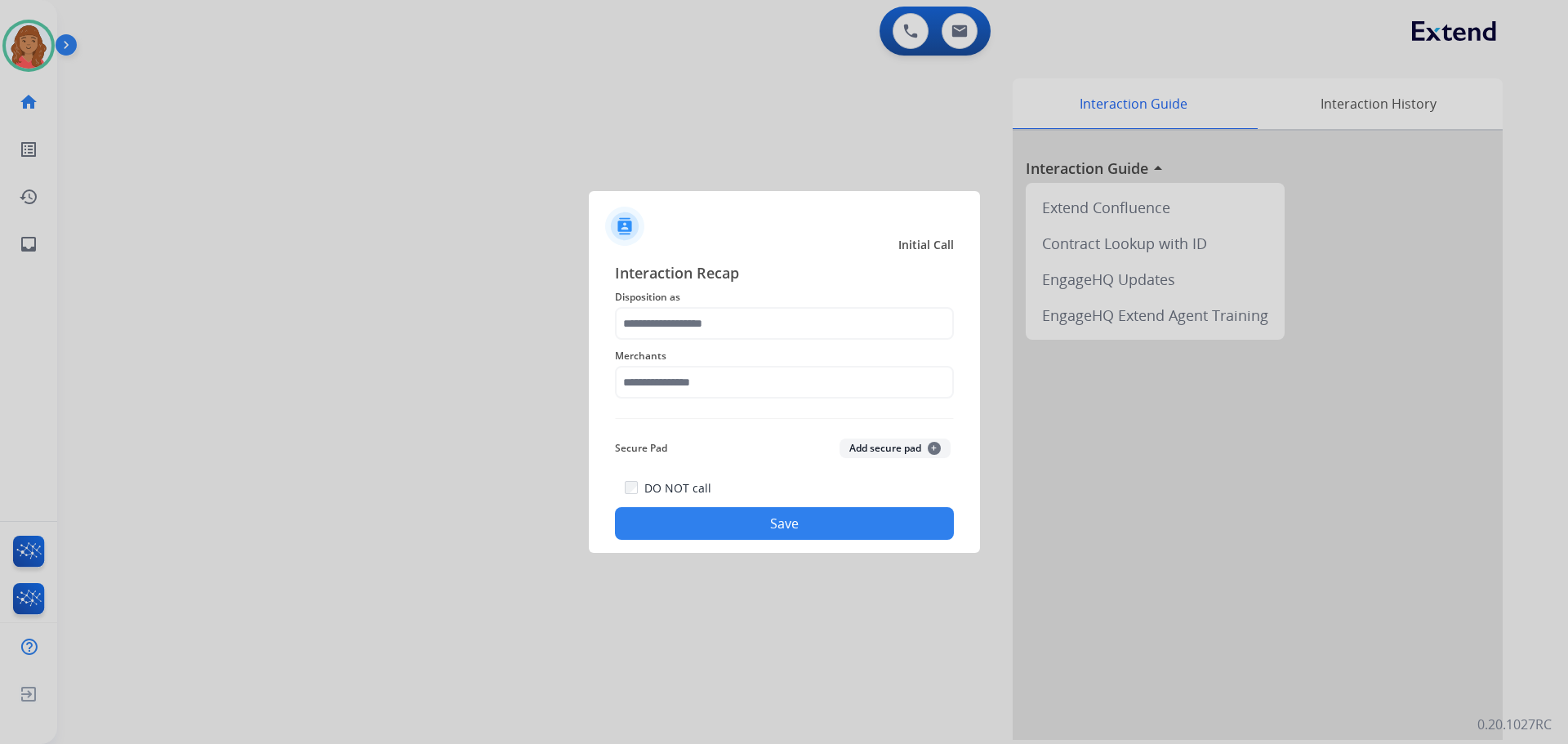
click at [0, 365] on app-contact-recap-modal "Initial Call Interaction Recap Disposition as Merchants Secure Pad Add secure p…" at bounding box center [0, 372] width 0 height 744
click at [695, 330] on input "text" at bounding box center [784, 323] width 339 height 33
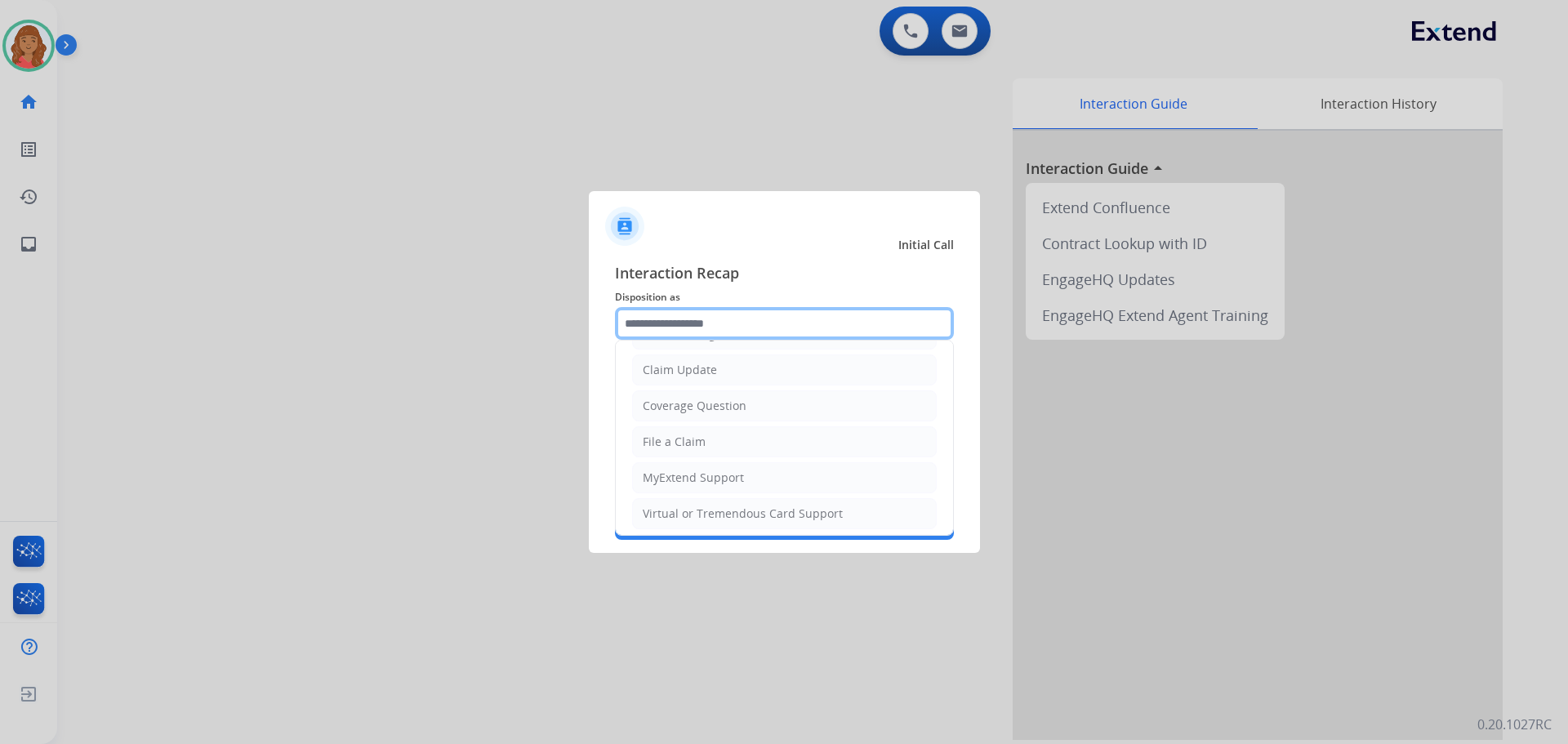
scroll to position [245, 0]
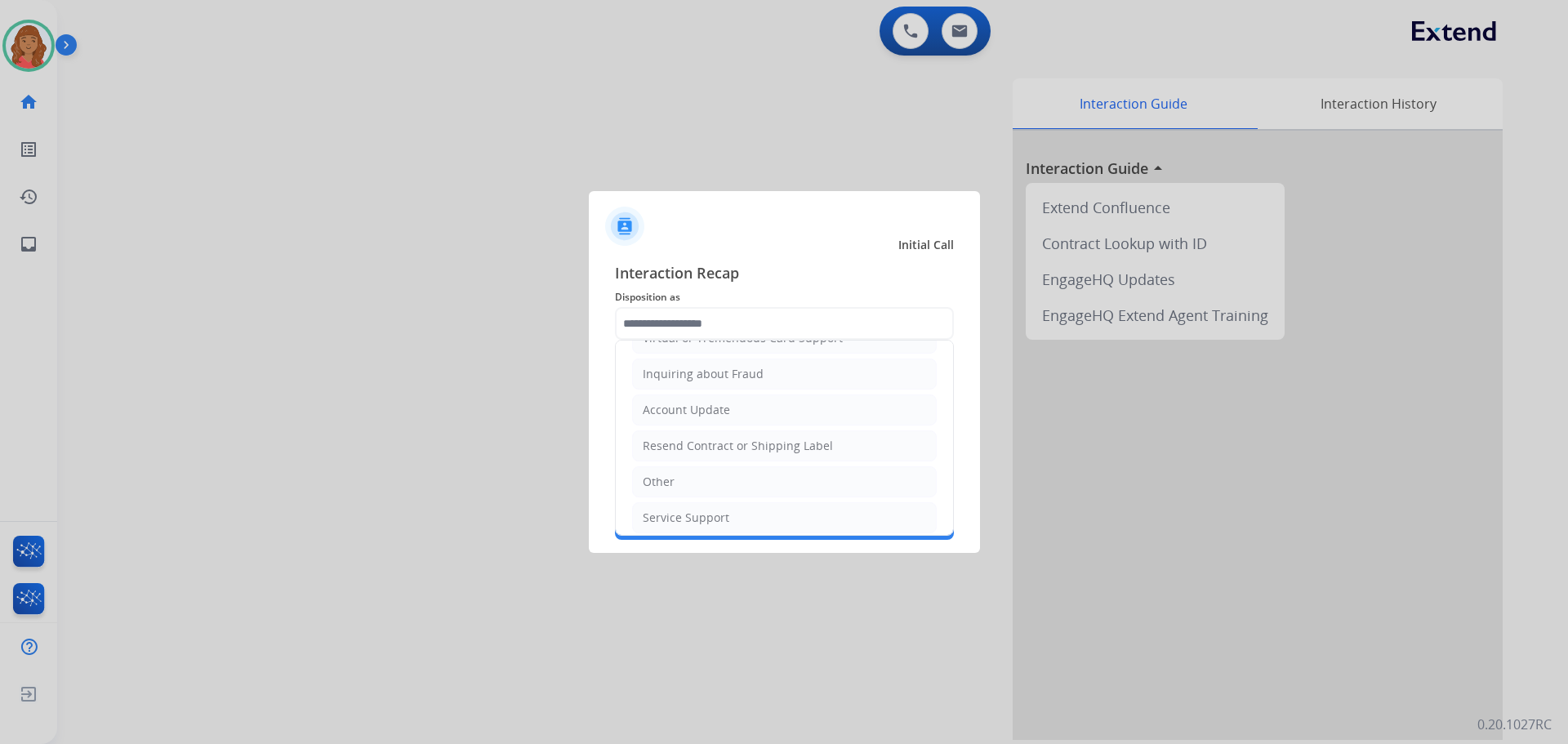
drag, startPoint x: 667, startPoint y: 481, endPoint x: 690, endPoint y: 398, distance: 86.1
click at [667, 480] on div "Other" at bounding box center [658, 482] width 32 height 17
type input "*****"
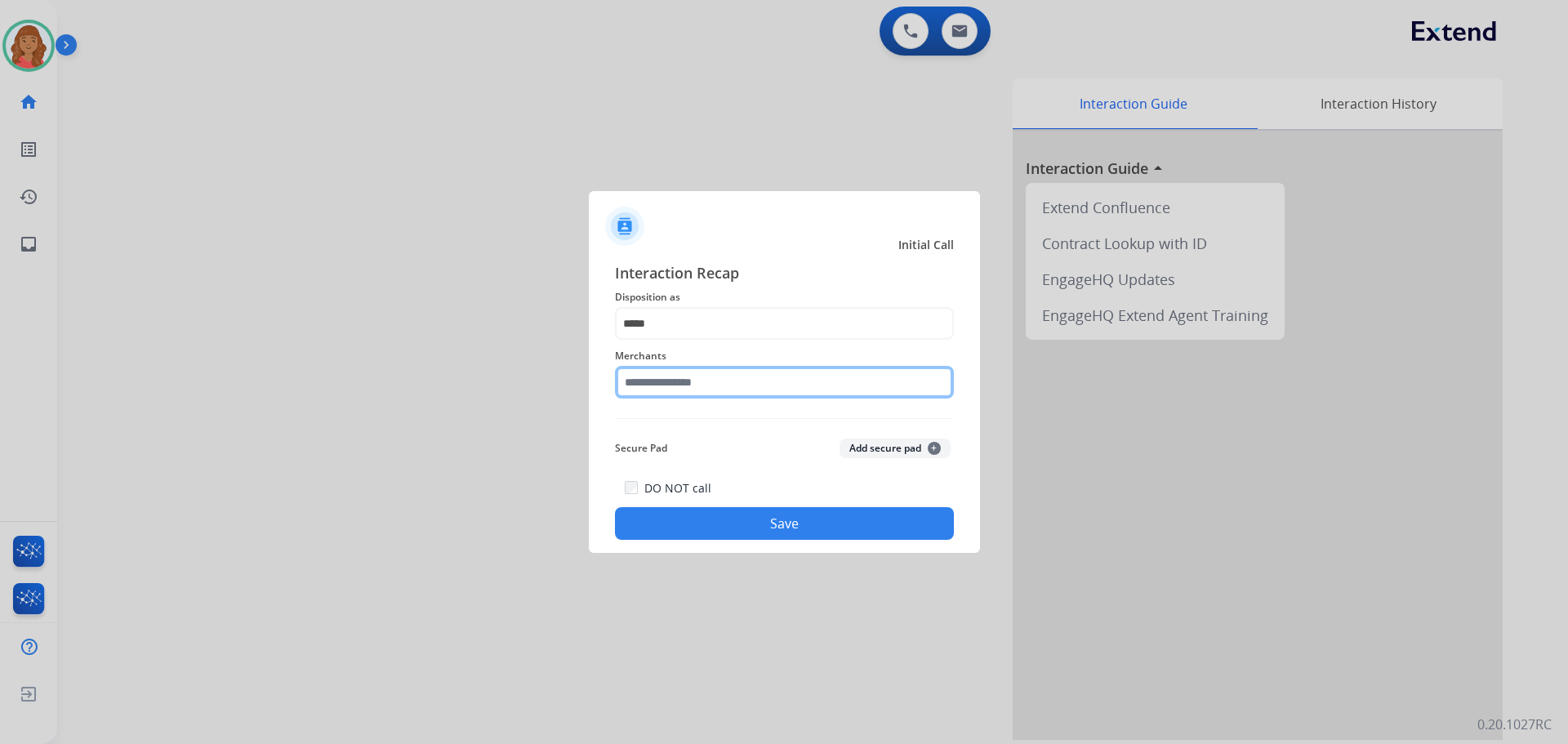
click at [699, 372] on input "text" at bounding box center [784, 381] width 339 height 33
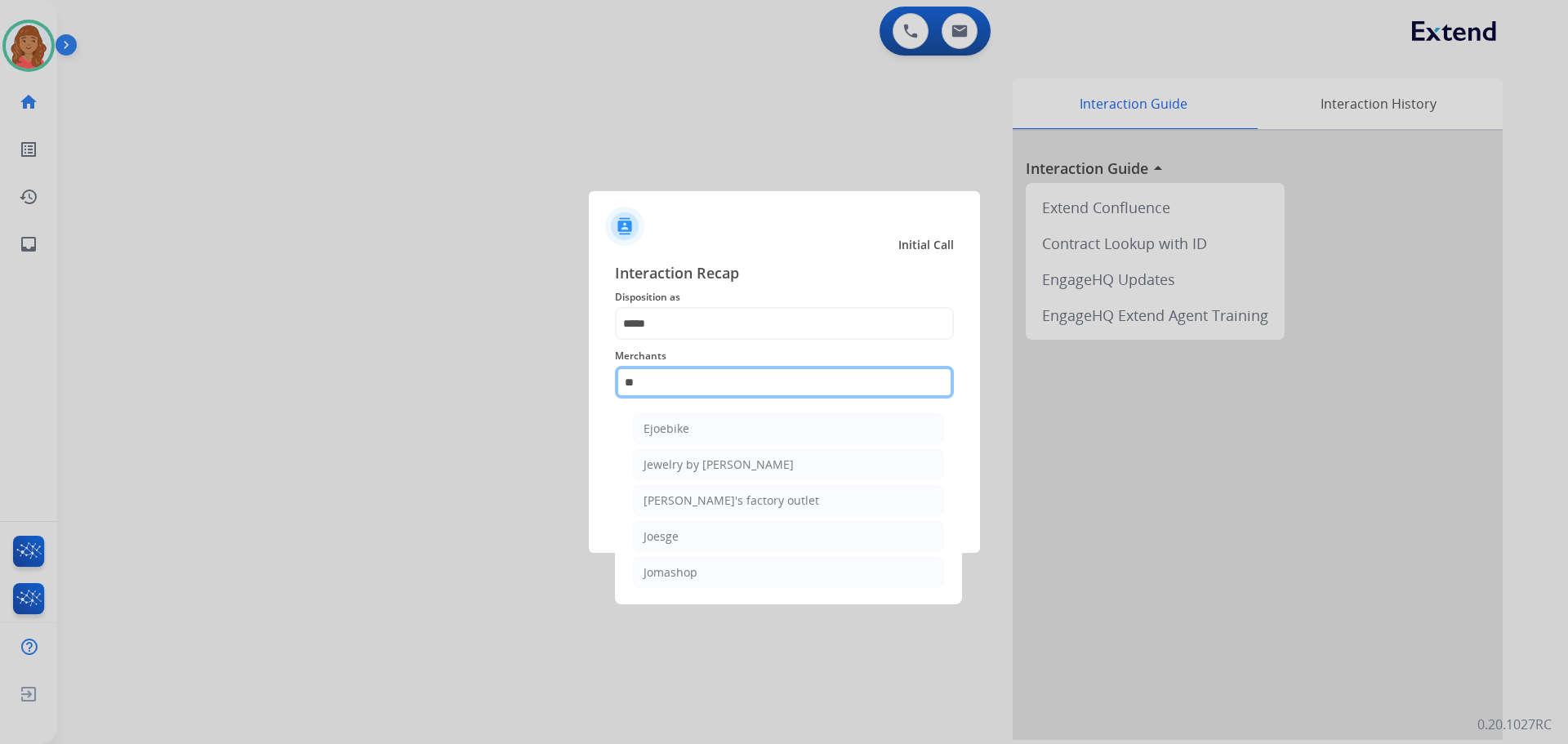
scroll to position [0, 0]
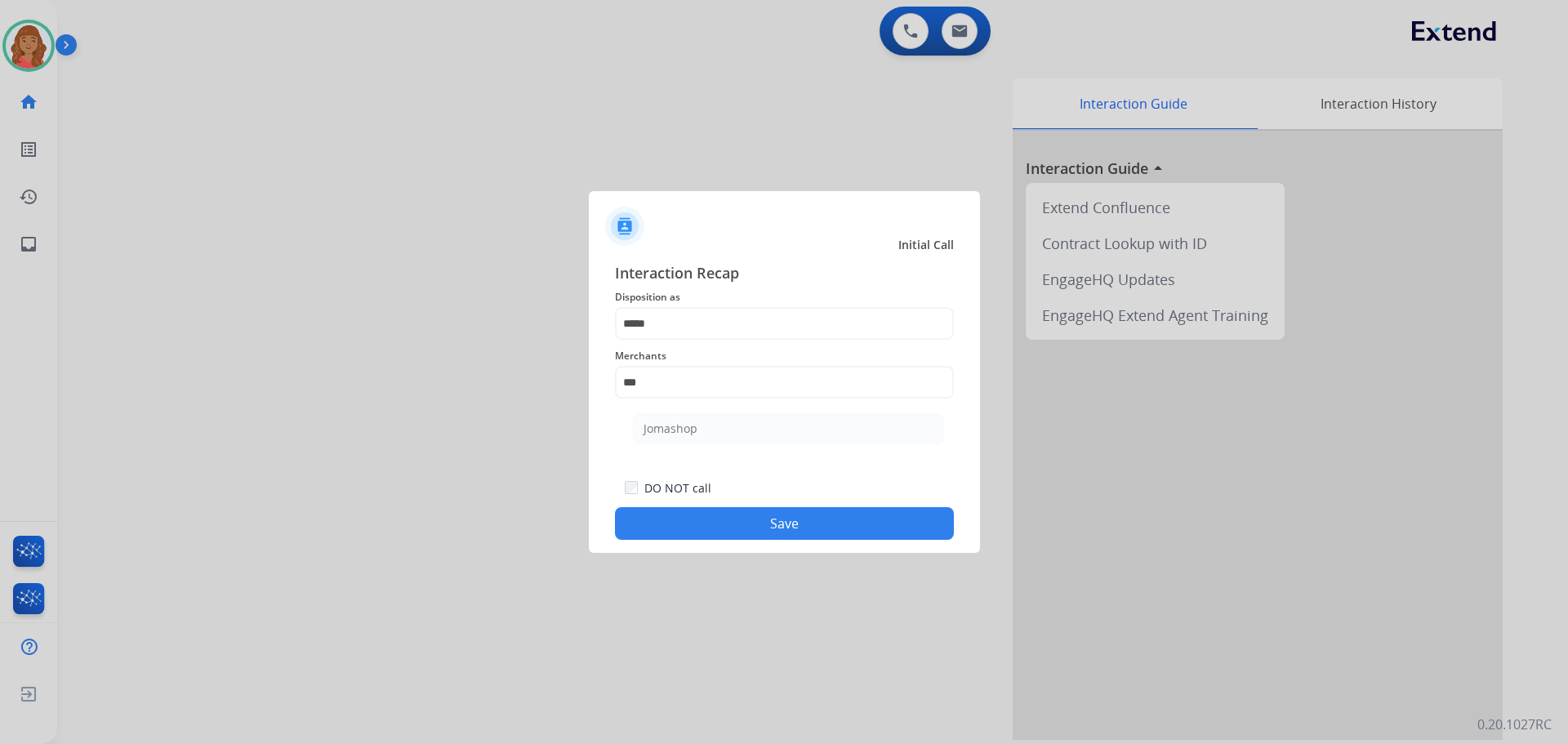
drag, startPoint x: 675, startPoint y: 444, endPoint x: 692, endPoint y: 378, distance: 68.2
click at [675, 441] on li "Jomashop" at bounding box center [788, 428] width 311 height 31
type input "********"
click at [695, 341] on div "Merchants ********" at bounding box center [784, 372] width 339 height 65
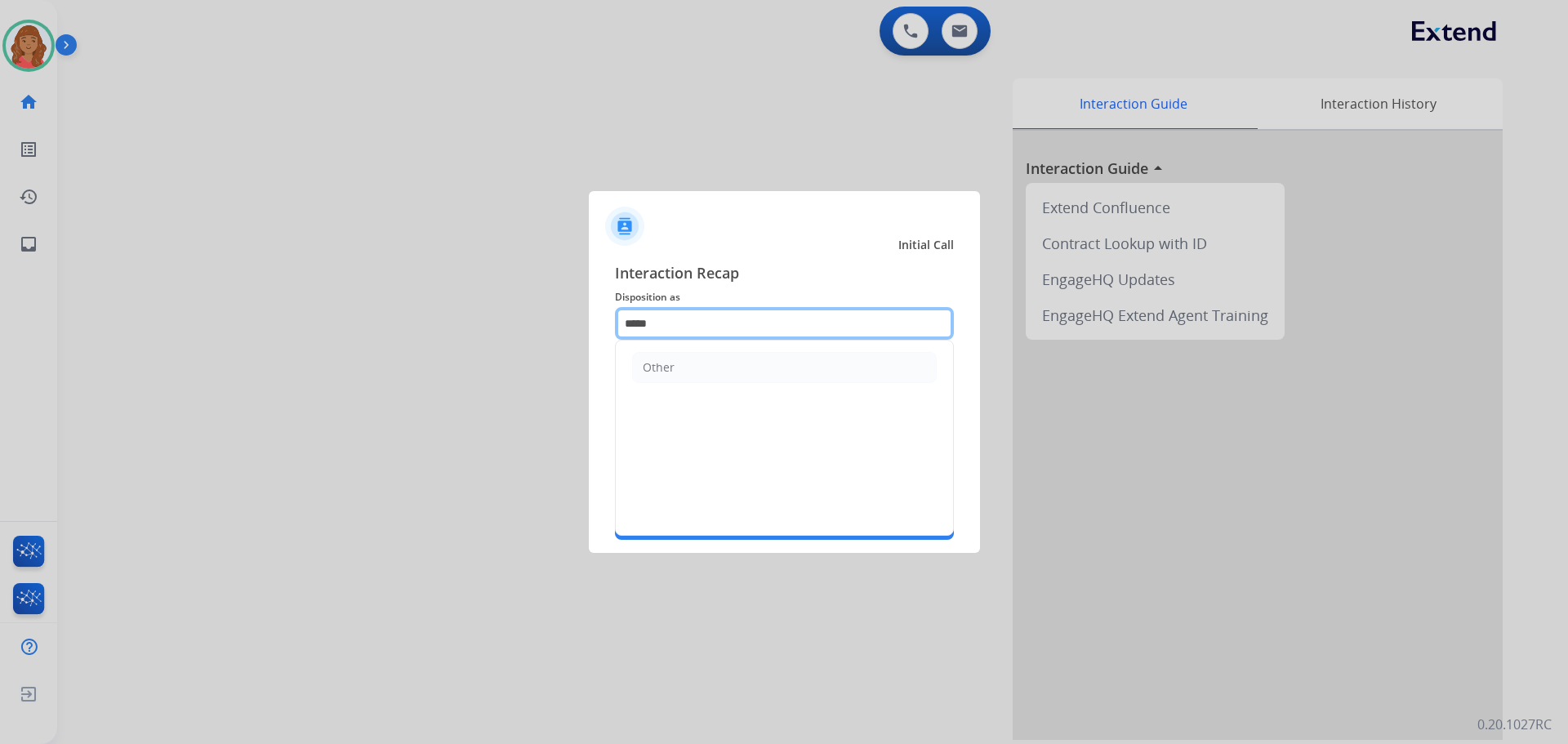
click at [693, 326] on input "*****" at bounding box center [784, 323] width 339 height 33
type input "*"
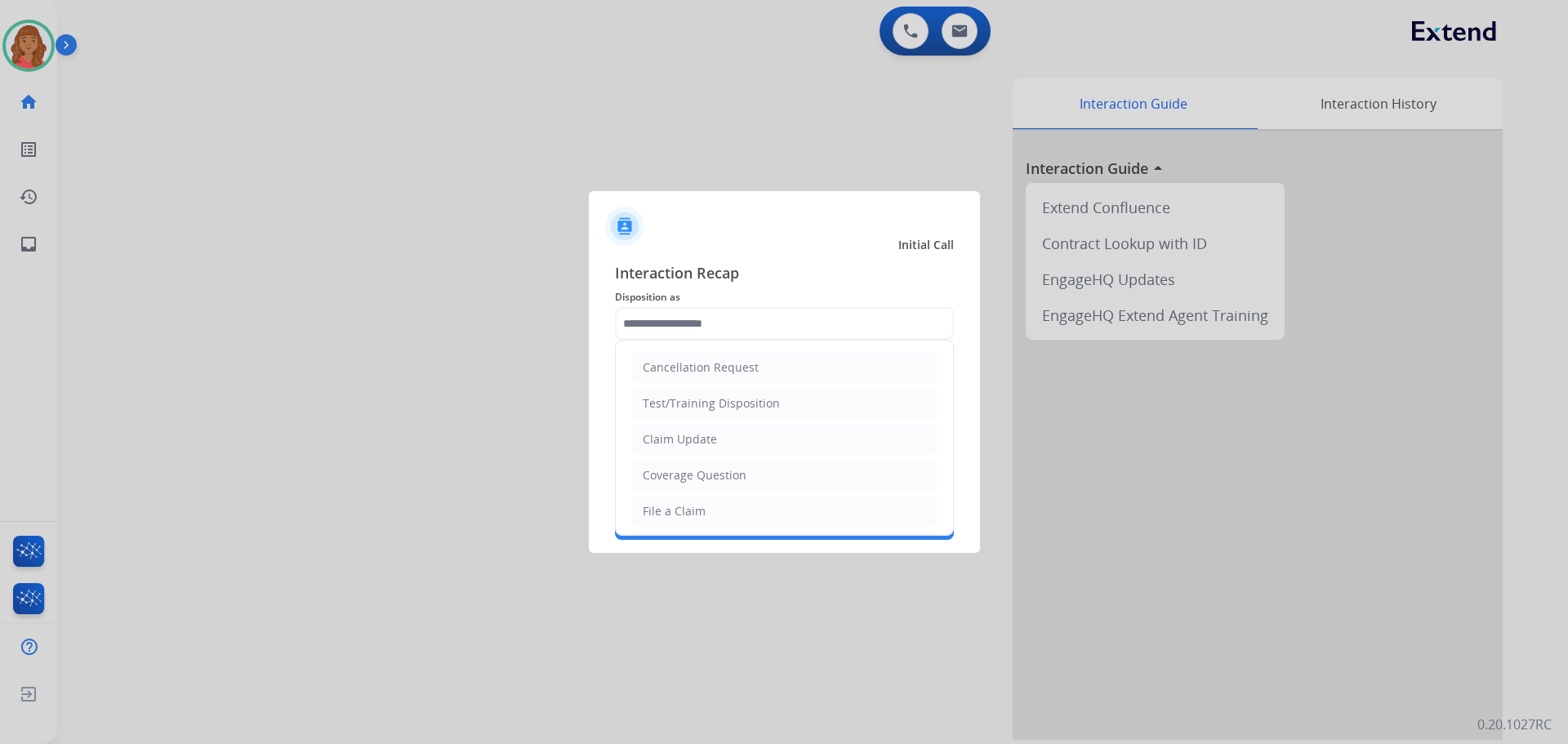
drag, startPoint x: 670, startPoint y: 509, endPoint x: 680, endPoint y: 500, distance: 13.5
click at [674, 510] on div "File a Claim" at bounding box center [674, 511] width 63 height 17
type input "**********"
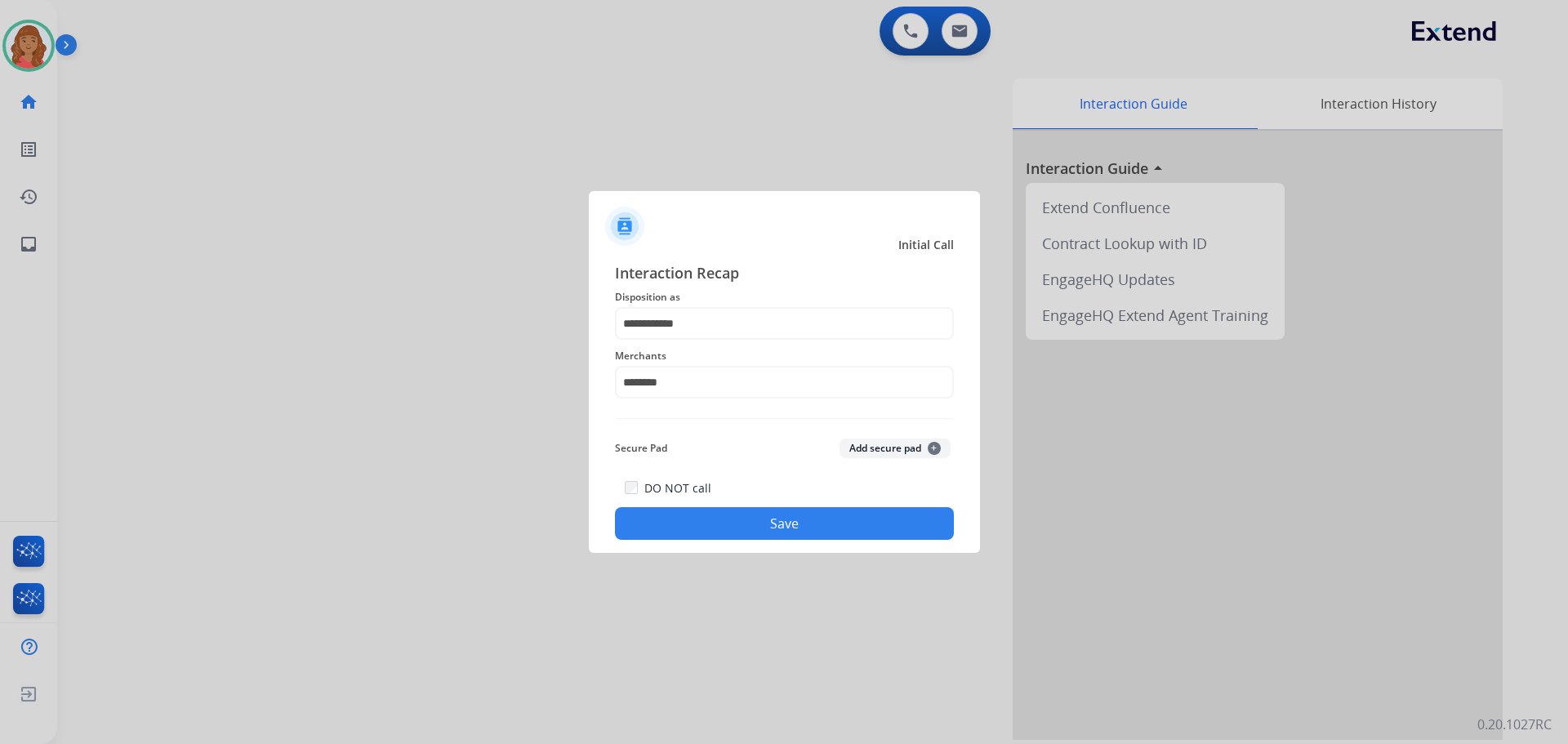
click at [711, 529] on button "Save" at bounding box center [784, 523] width 339 height 33
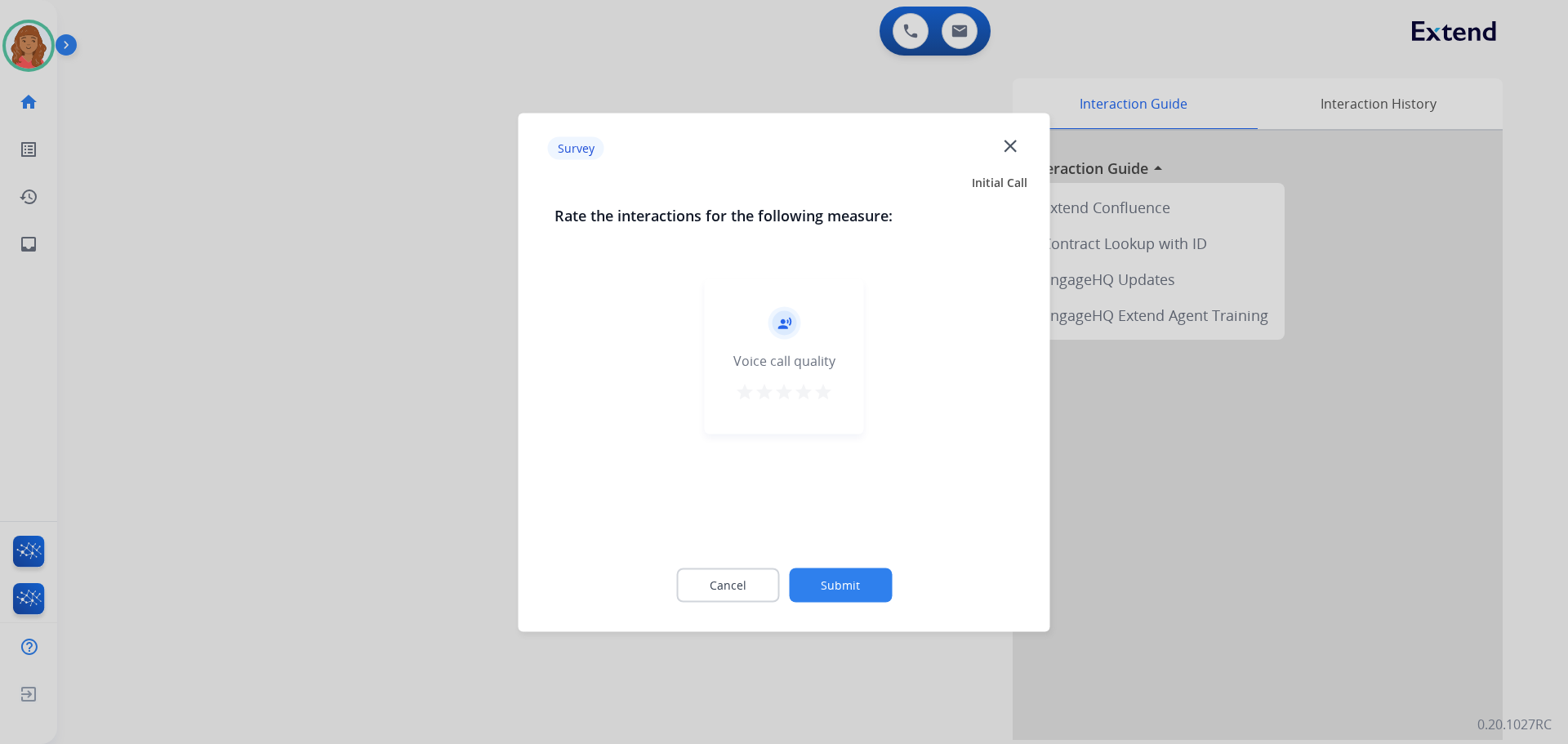
click at [829, 394] on mat-icon "star" at bounding box center [824, 391] width 20 height 20
click at [840, 588] on button "Submit" at bounding box center [841, 584] width 102 height 34
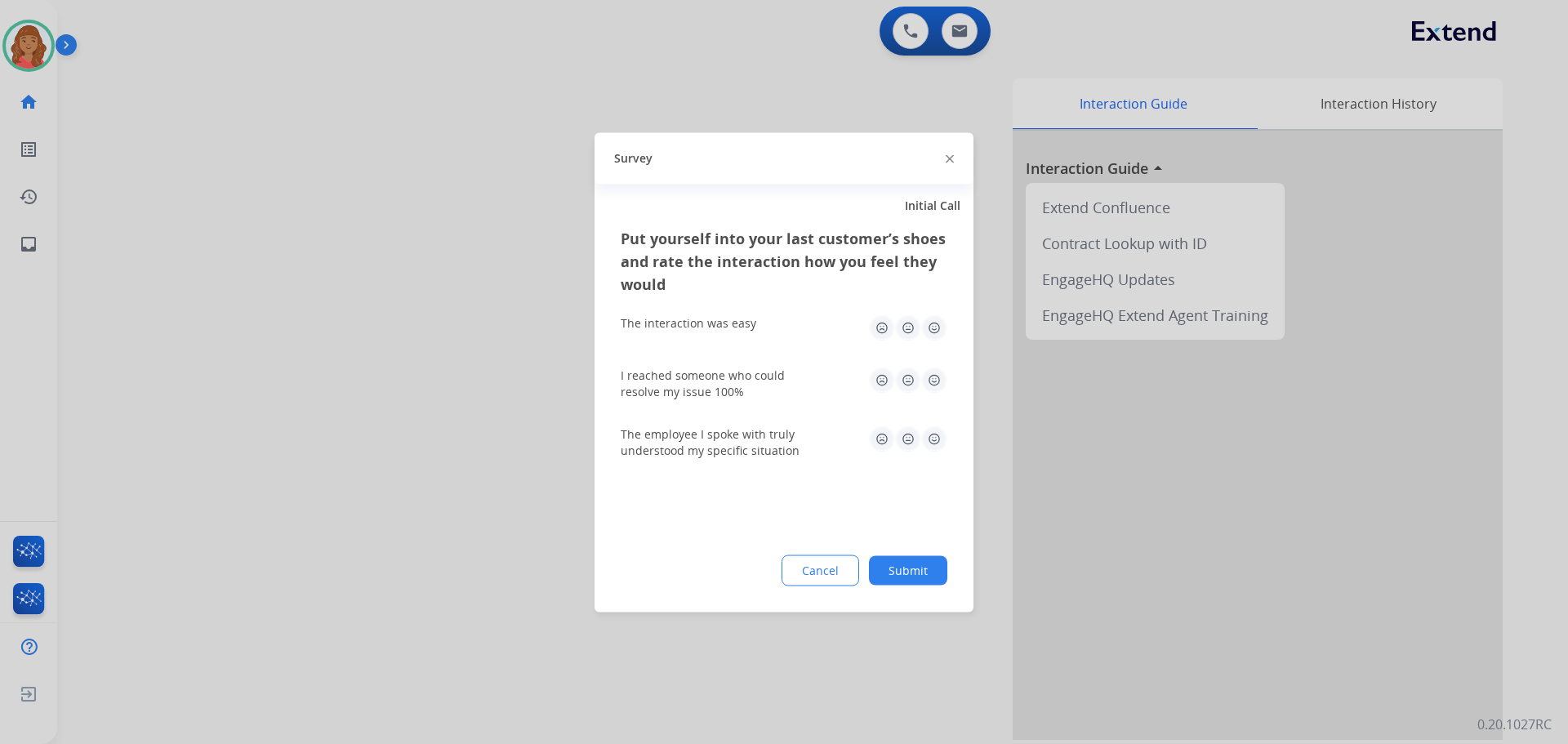
drag, startPoint x: 935, startPoint y: 329, endPoint x: 920, endPoint y: 382, distance: 55.1
click at [934, 331] on img at bounding box center [934, 327] width 27 height 27
drag, startPoint x: 932, startPoint y: 375, endPoint x: 933, endPoint y: 387, distance: 12.0
click at [933, 376] on img at bounding box center [934, 379] width 27 height 27
drag, startPoint x: 928, startPoint y: 436, endPoint x: 928, endPoint y: 483, distance: 47.0
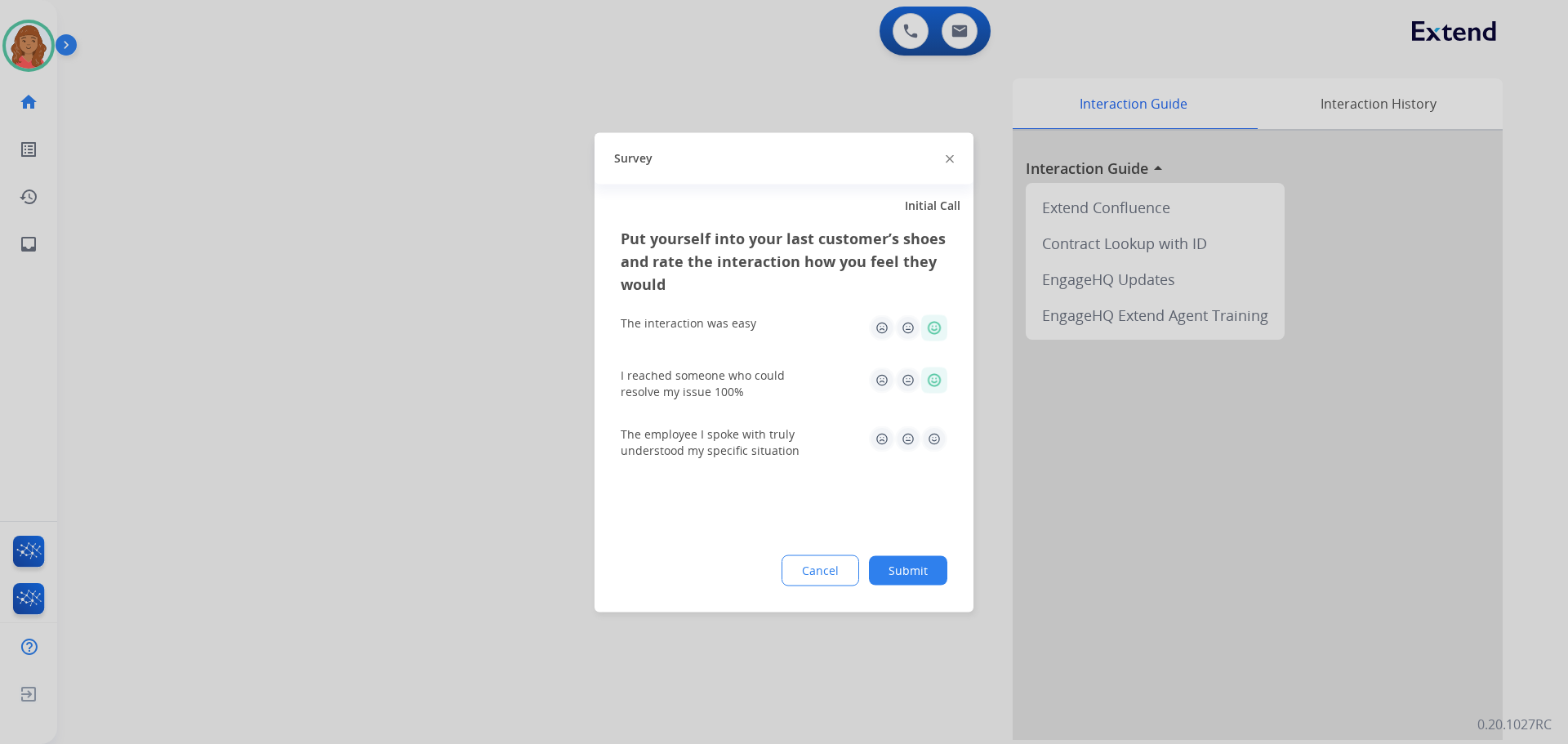
click at [928, 437] on img at bounding box center [934, 439] width 27 height 27
drag, startPoint x: 906, startPoint y: 575, endPoint x: 920, endPoint y: 474, distance: 102.0
click at [907, 575] on button "Submit" at bounding box center [909, 571] width 79 height 30
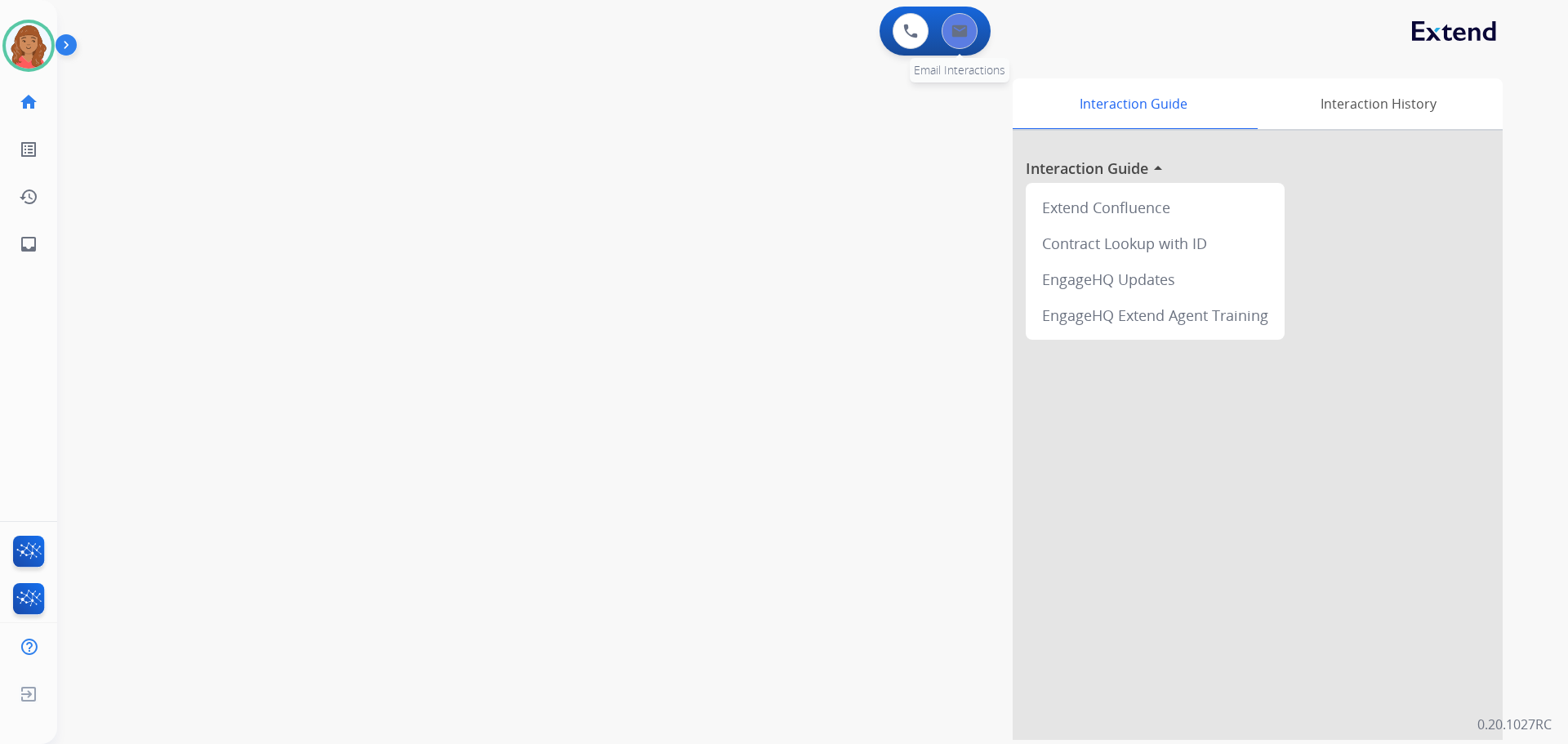
drag, startPoint x: 967, startPoint y: 50, endPoint x: 957, endPoint y: 42, distance: 12.8
click at [957, 42] on button at bounding box center [960, 31] width 35 height 35
select select "**********"
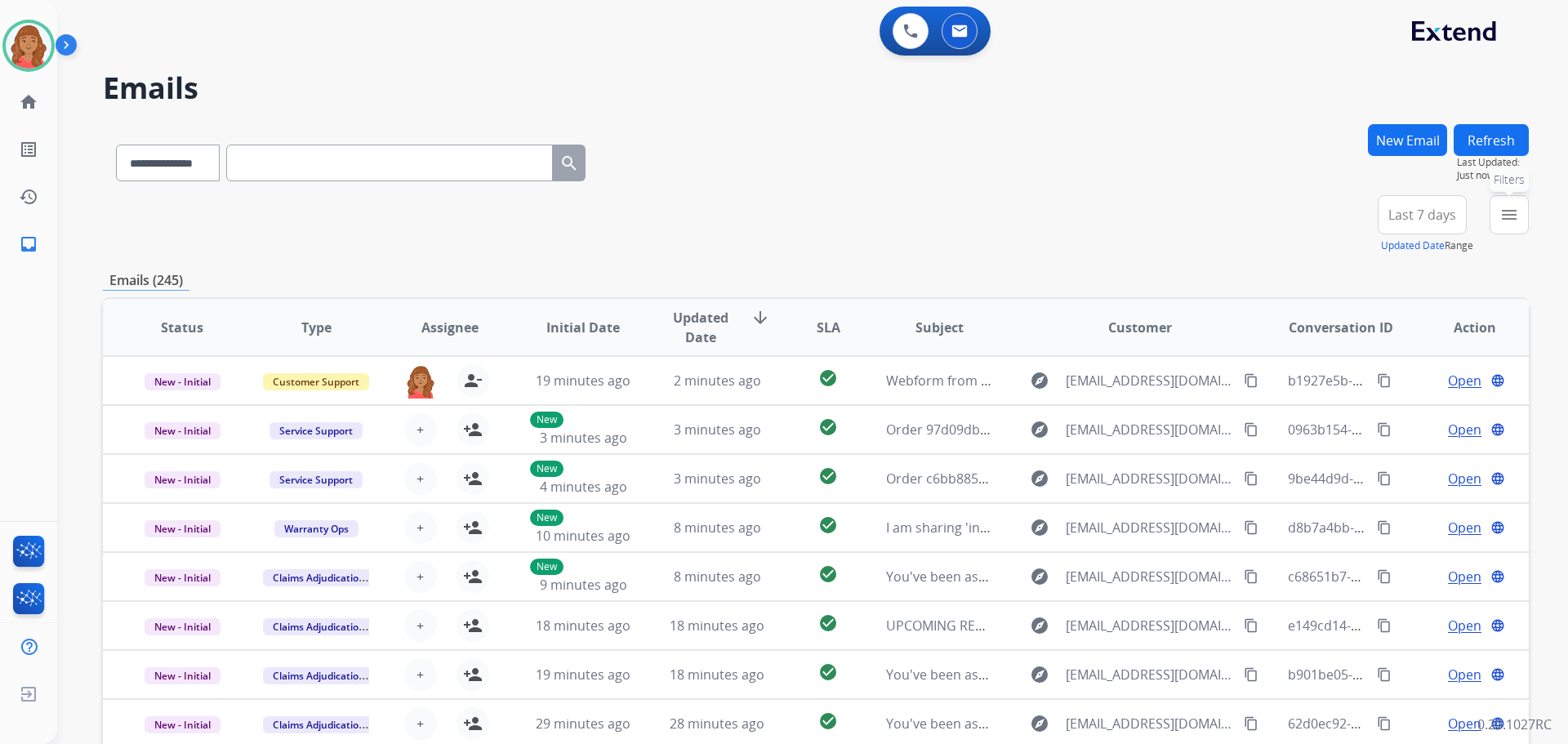
drag, startPoint x: 1514, startPoint y: 223, endPoint x: 1411, endPoint y: 299, distance: 128.0
click at [1512, 223] on mat-icon "menu" at bounding box center [1510, 215] width 20 height 20
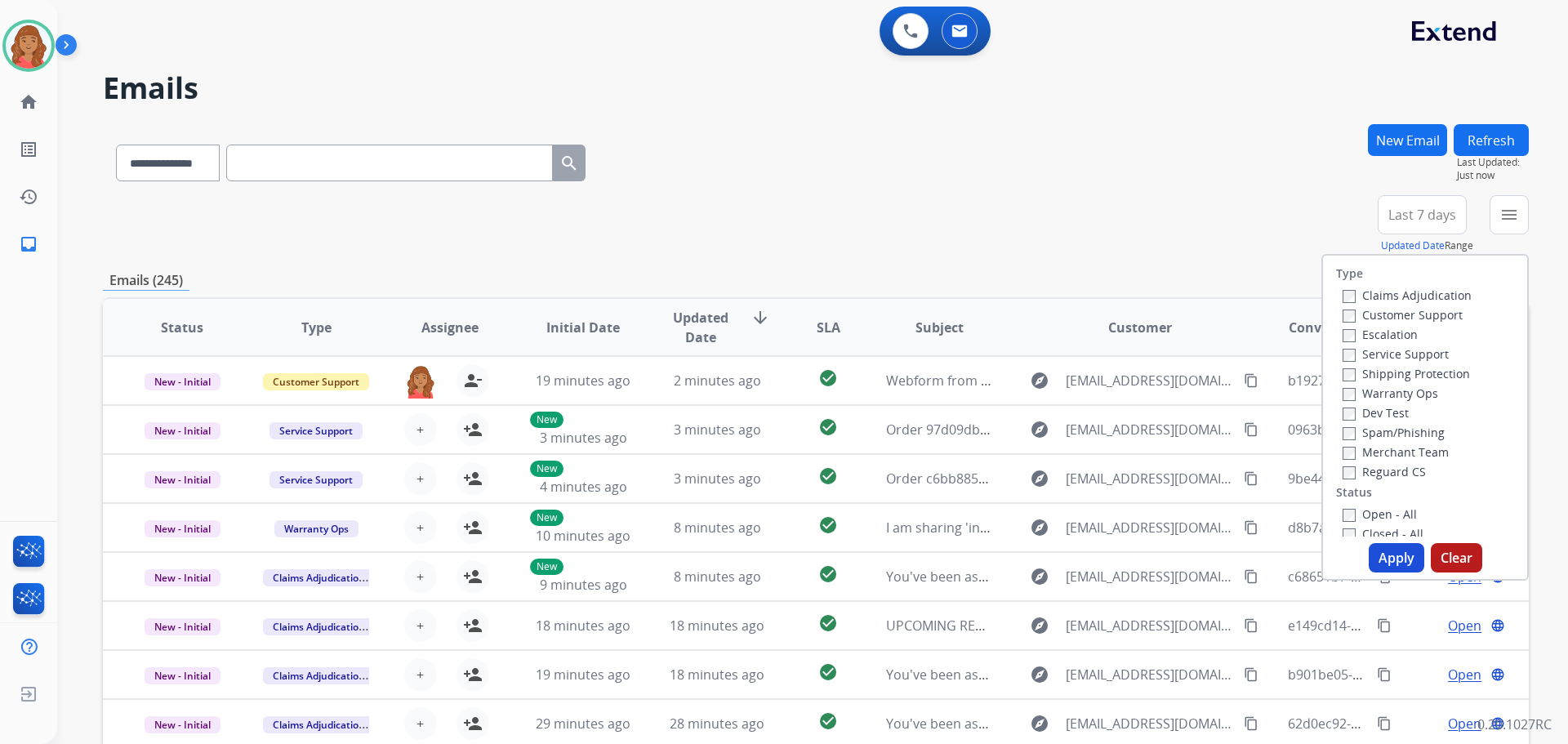
click at [1343, 312] on div "Customer Support" at bounding box center [1407, 314] width 129 height 20
click at [1347, 373] on label "Shipping Protection" at bounding box center [1406, 373] width 127 height 16
click at [1343, 463] on div "Reguard CS" at bounding box center [1407, 471] width 129 height 20
click at [1376, 559] on button "Apply" at bounding box center [1397, 558] width 55 height 30
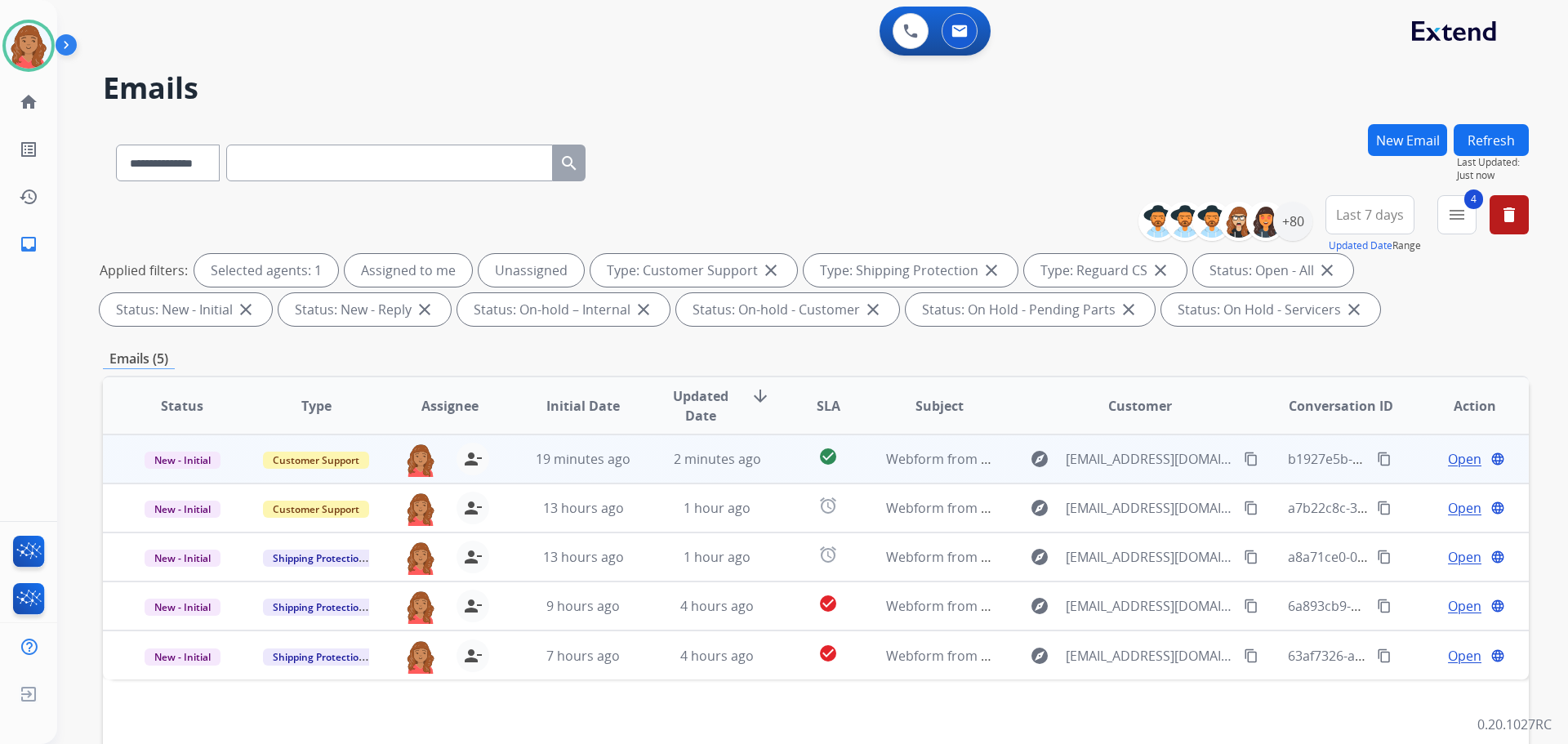
click at [1449, 457] on span "Open" at bounding box center [1466, 459] width 34 height 20
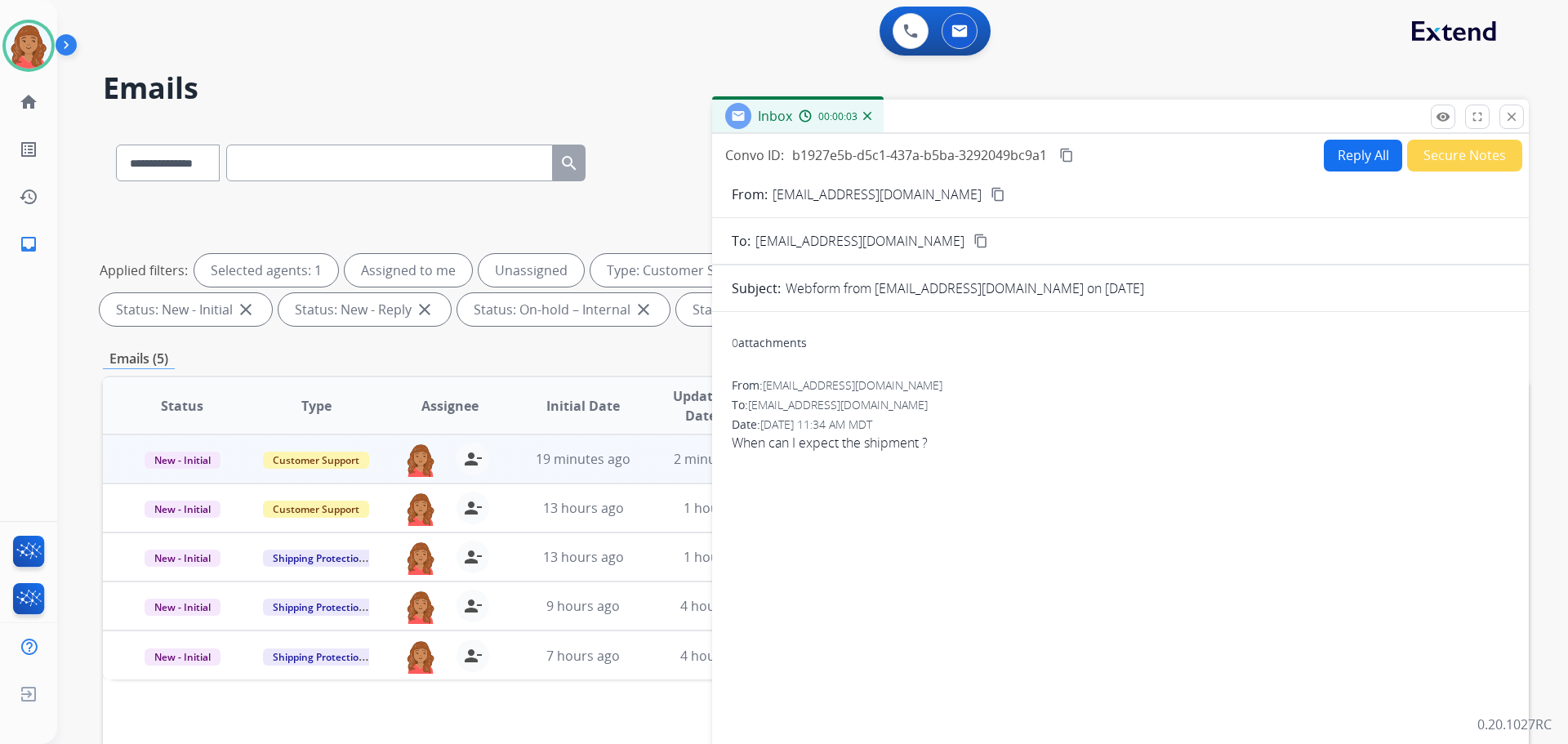
click at [1045, 155] on span "b1927e5b-d5c1-437a-b5ba-3292049bc9a1" at bounding box center [920, 155] width 255 height 18
click at [1440, 123] on mat-icon "remove_red_eye" at bounding box center [1443, 116] width 15 height 15
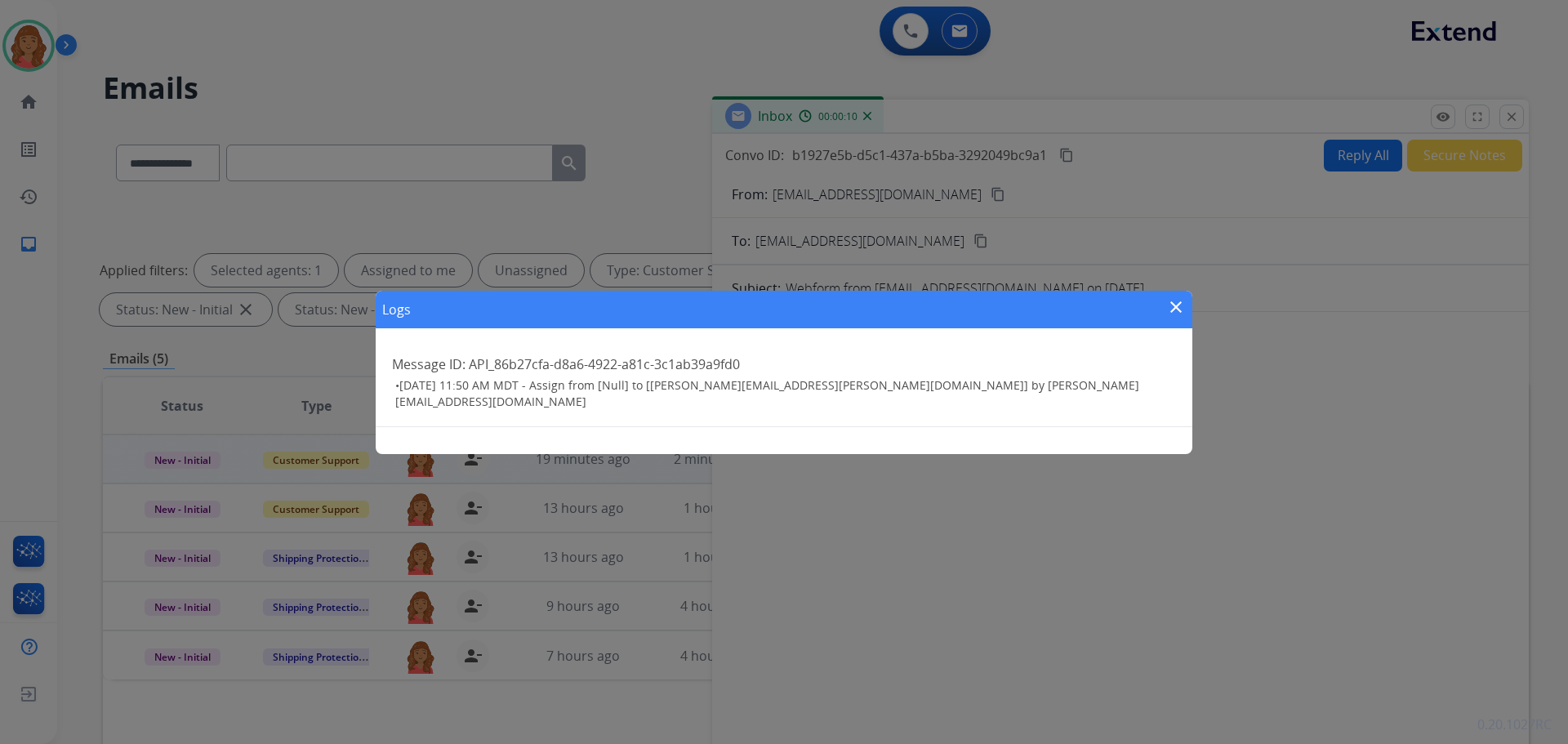
click at [1514, 117] on div "Logs close Message ID: API_86b27cfa-d8a6-4922-a81c-3c1ab39a9fd0 • 09/04/2025 - …" at bounding box center [784, 372] width 1568 height 744
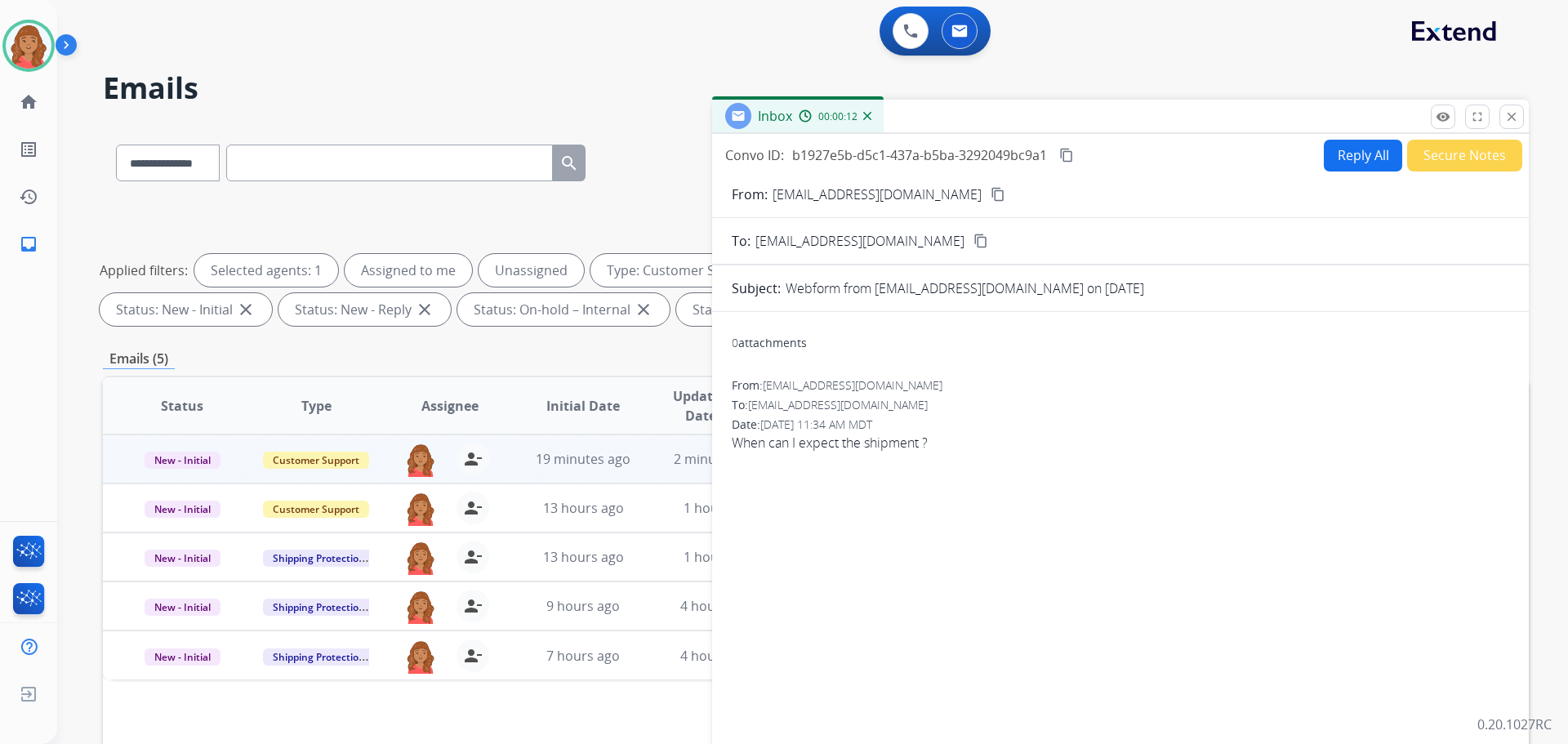
click at [1514, 115] on mat-icon "close" at bounding box center [1512, 116] width 15 height 15
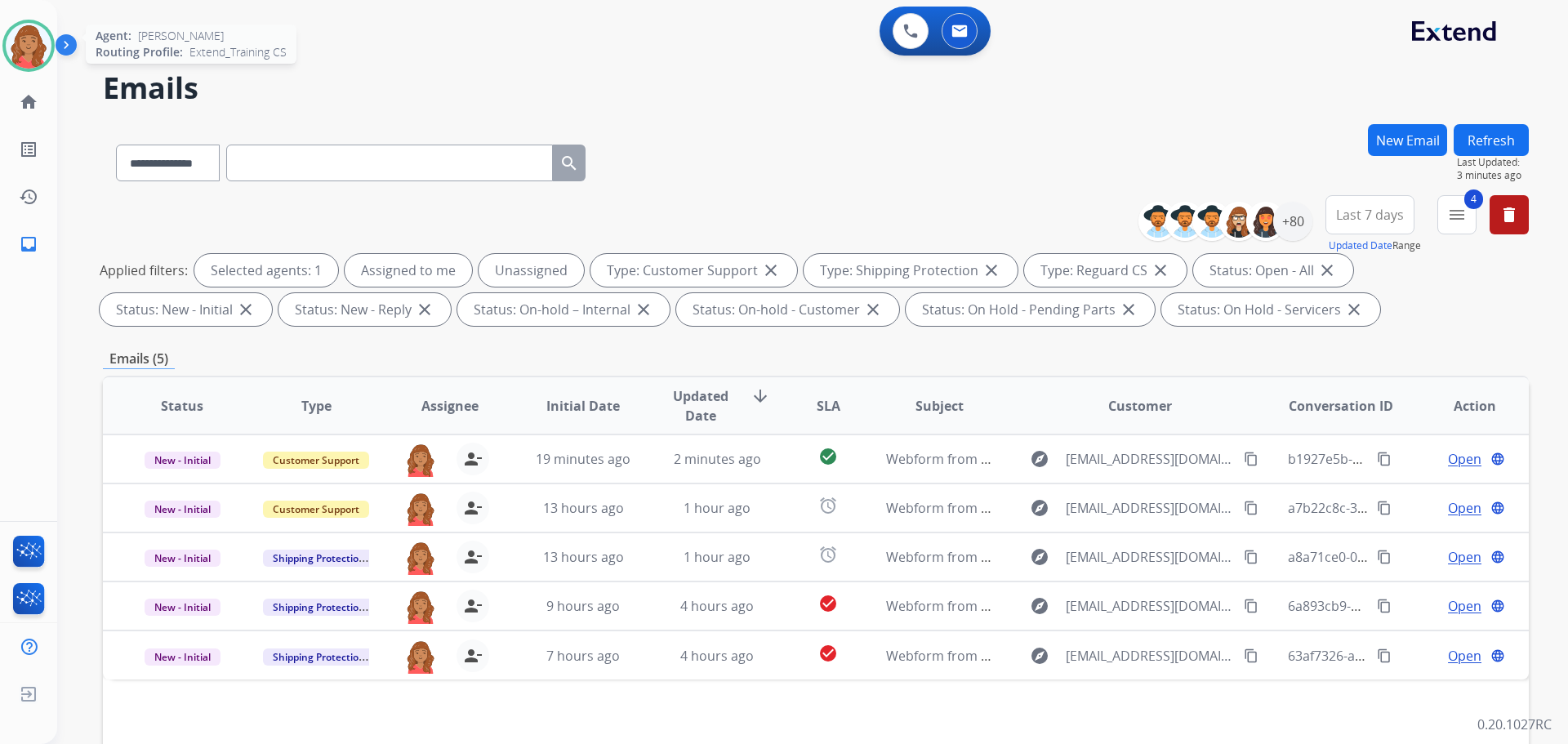
click at [42, 45] on img at bounding box center [29, 45] width 45 height 45
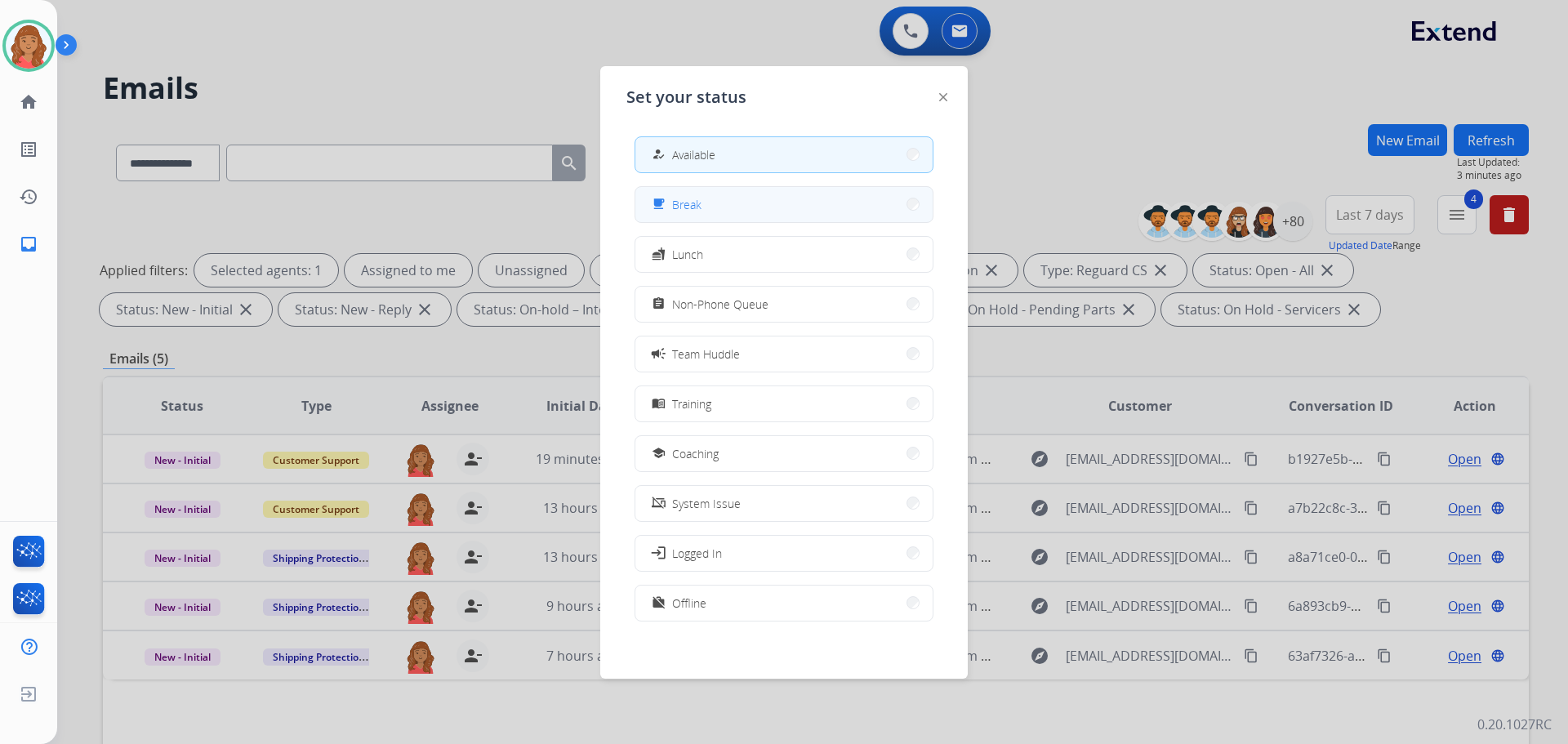
click at [690, 193] on button "free_breakfast Break" at bounding box center [784, 205] width 298 height 35
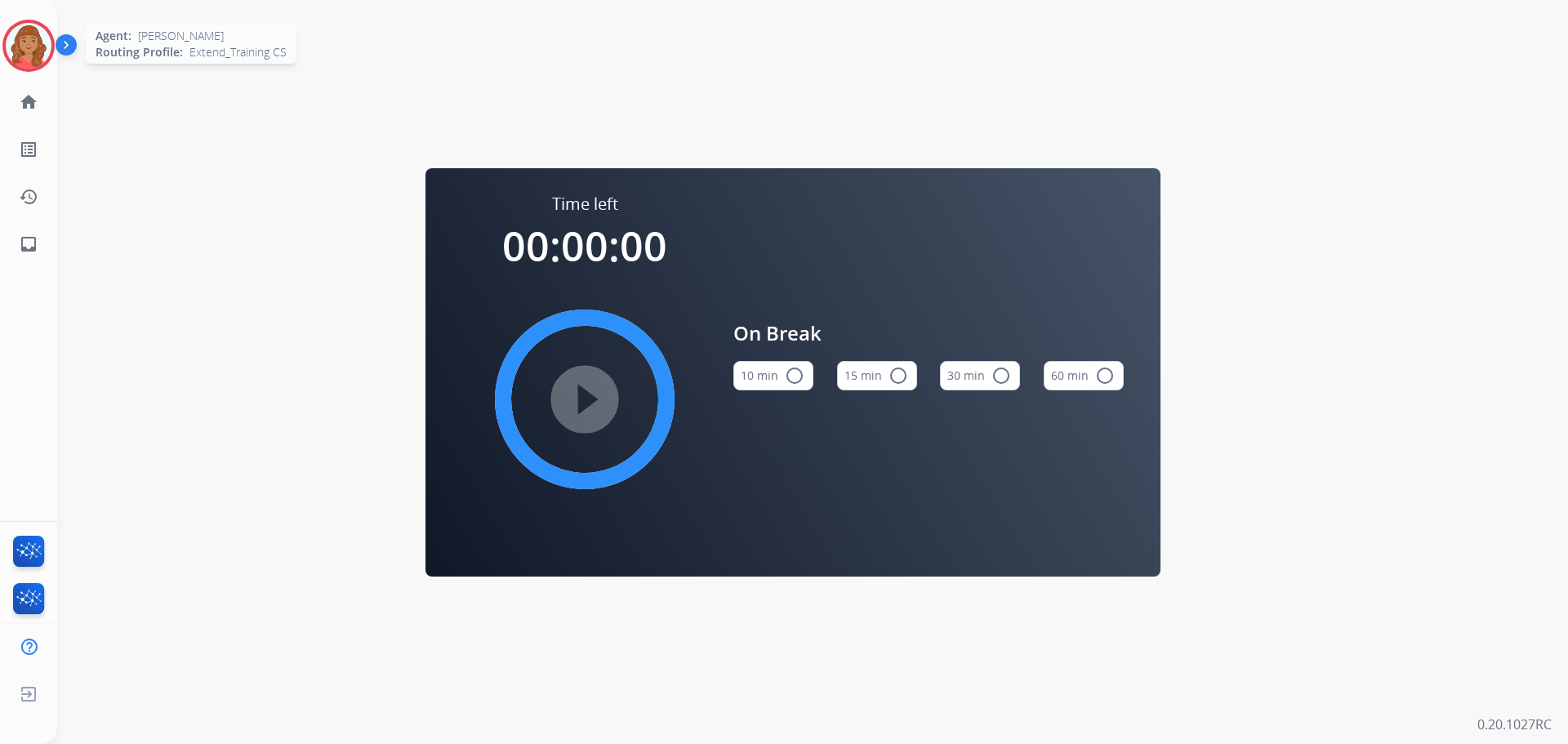
click at [30, 43] on img at bounding box center [29, 45] width 45 height 45
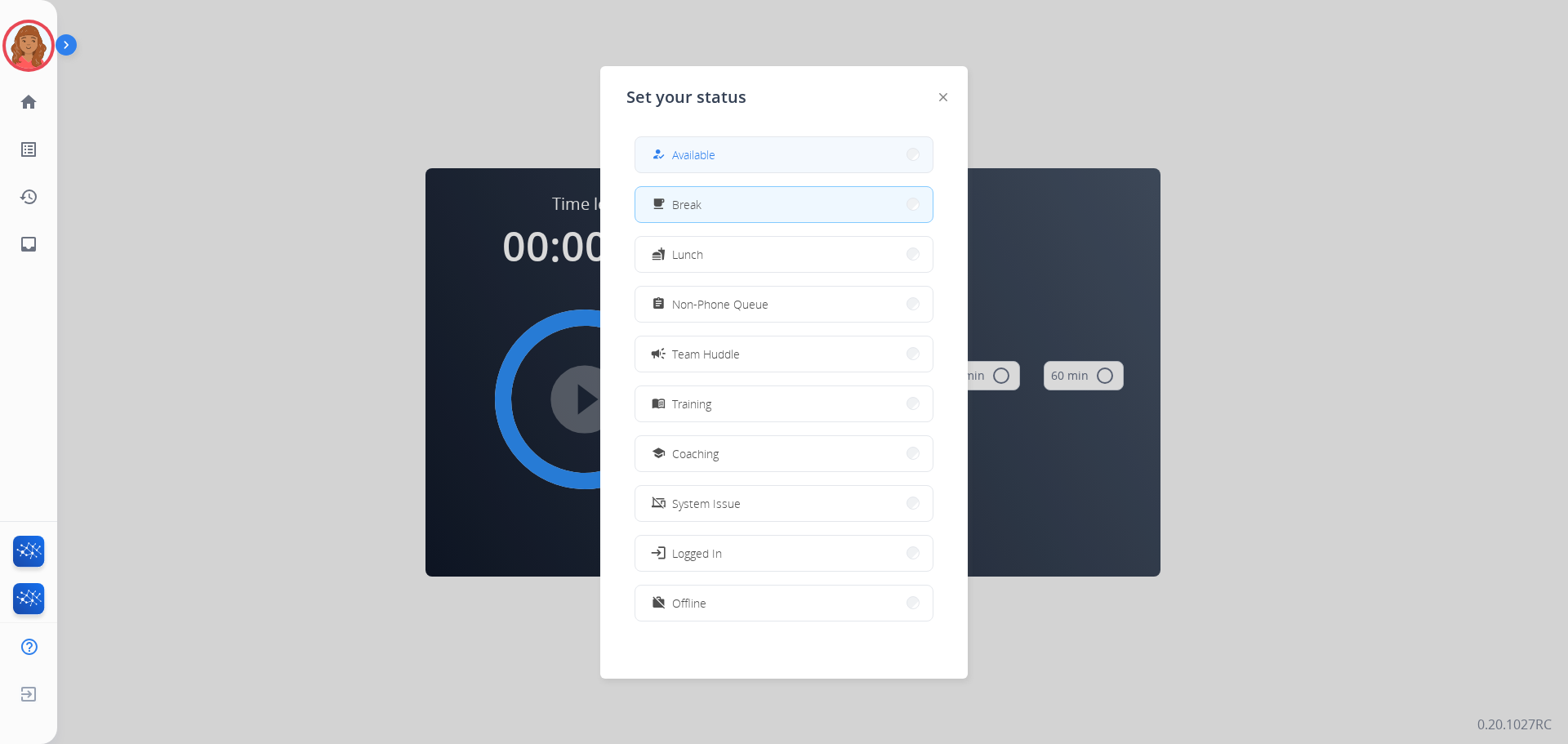
click at [727, 143] on button "how_to_reg Available" at bounding box center [784, 155] width 298 height 35
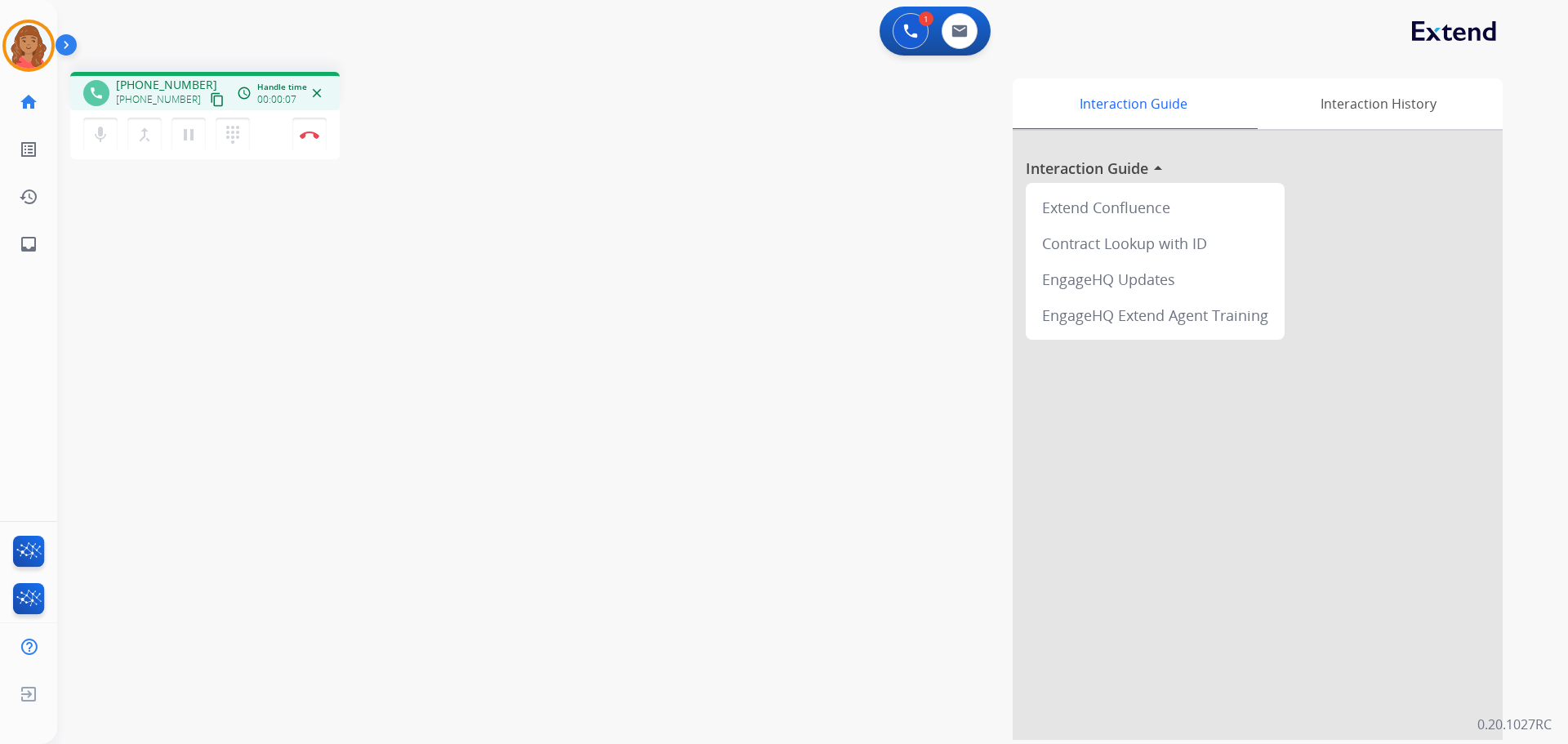
click at [210, 101] on mat-icon "content_copy" at bounding box center [217, 100] width 15 height 15
click at [954, 34] on img at bounding box center [960, 31] width 17 height 13
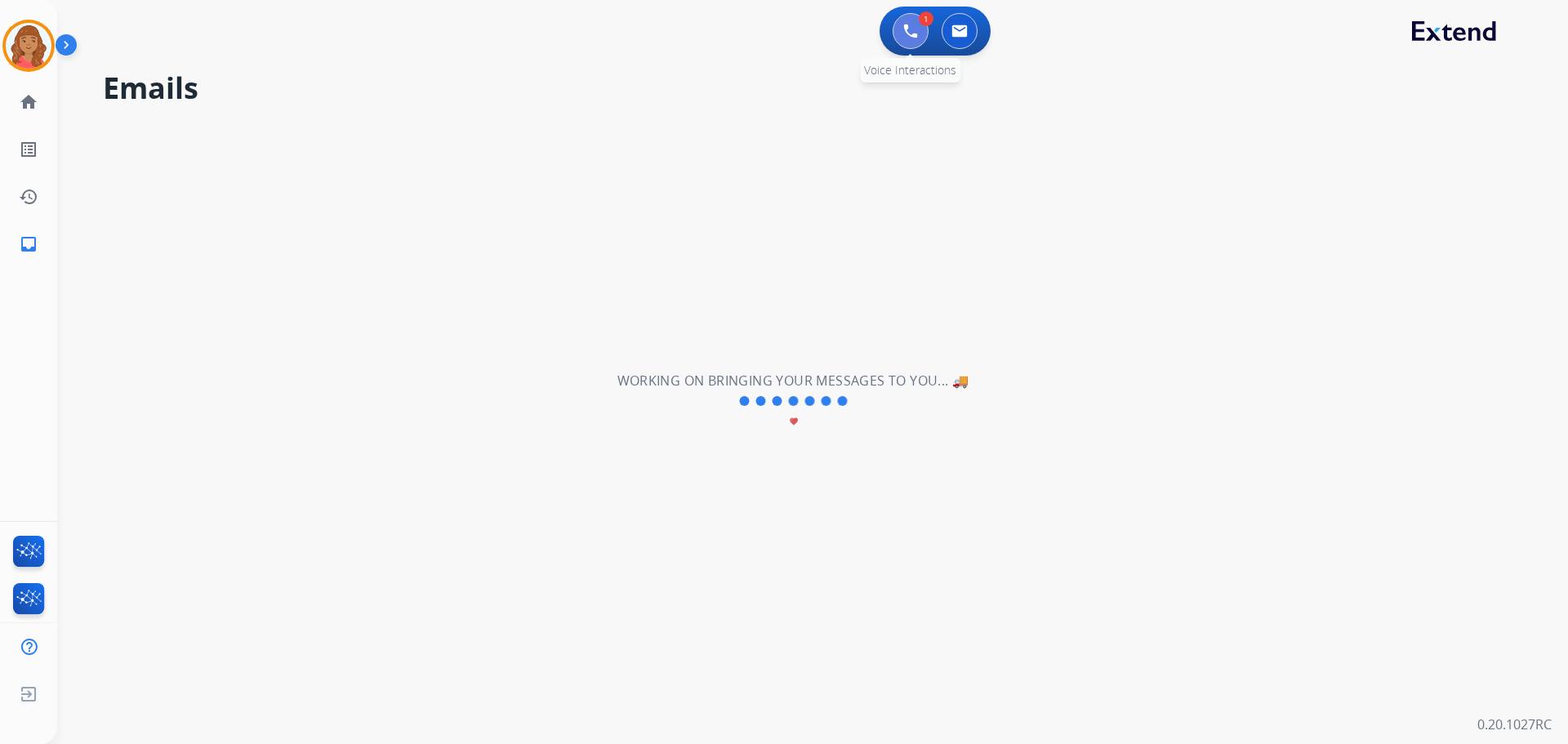
click at [910, 24] on button at bounding box center [911, 31] width 35 height 35
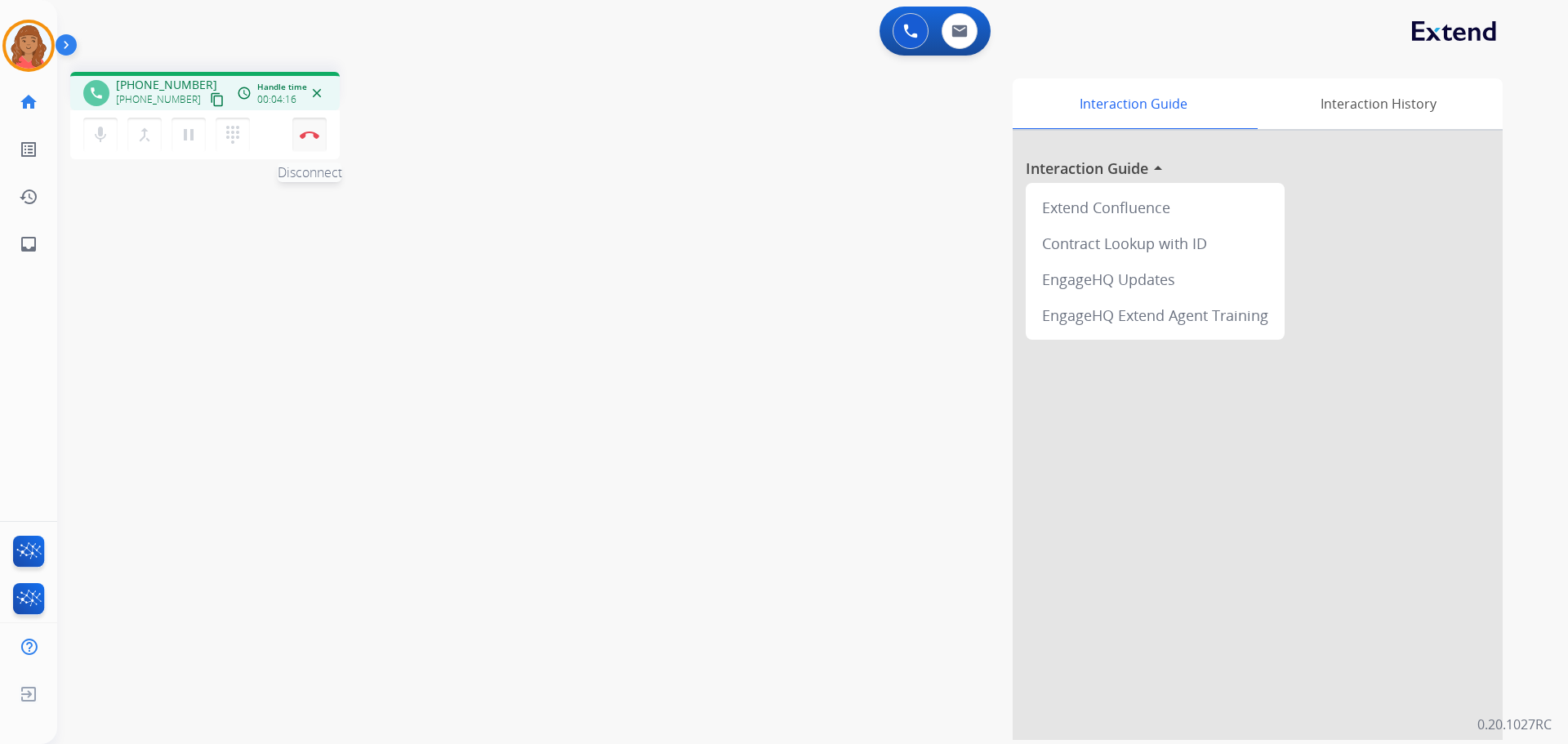
click at [307, 136] on img at bounding box center [309, 135] width 20 height 8
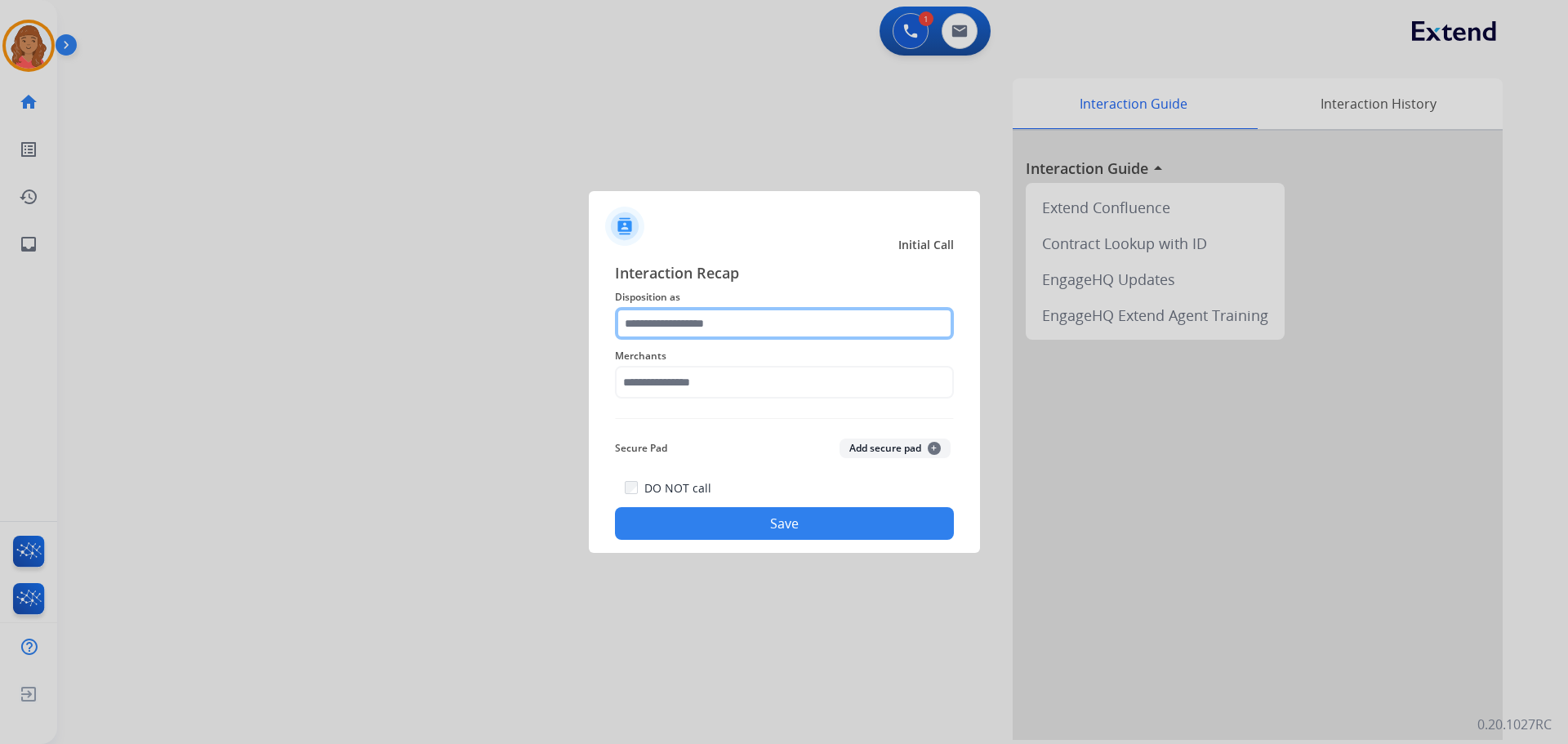
click at [682, 317] on input "text" at bounding box center [784, 323] width 339 height 33
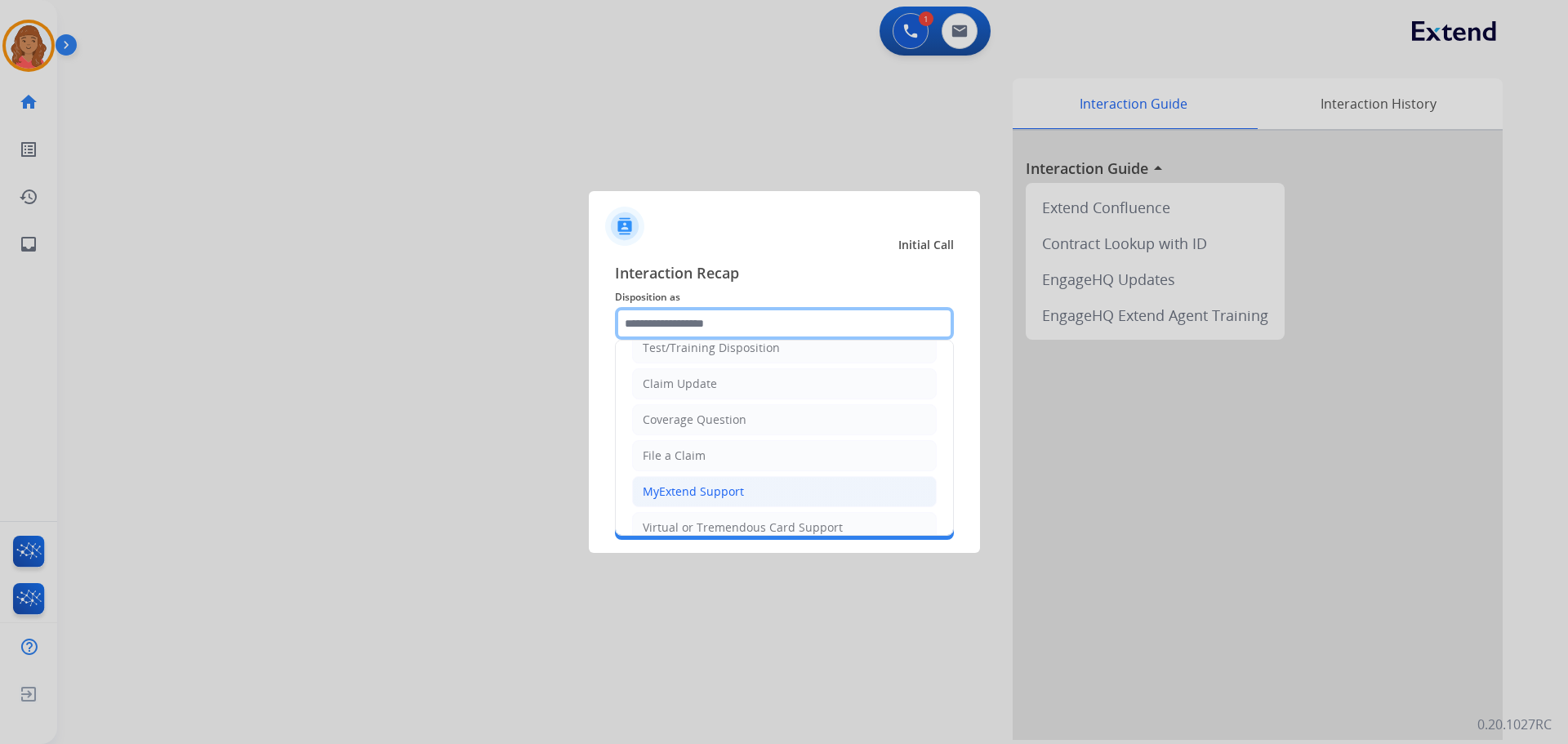
scroll to position [82, 0]
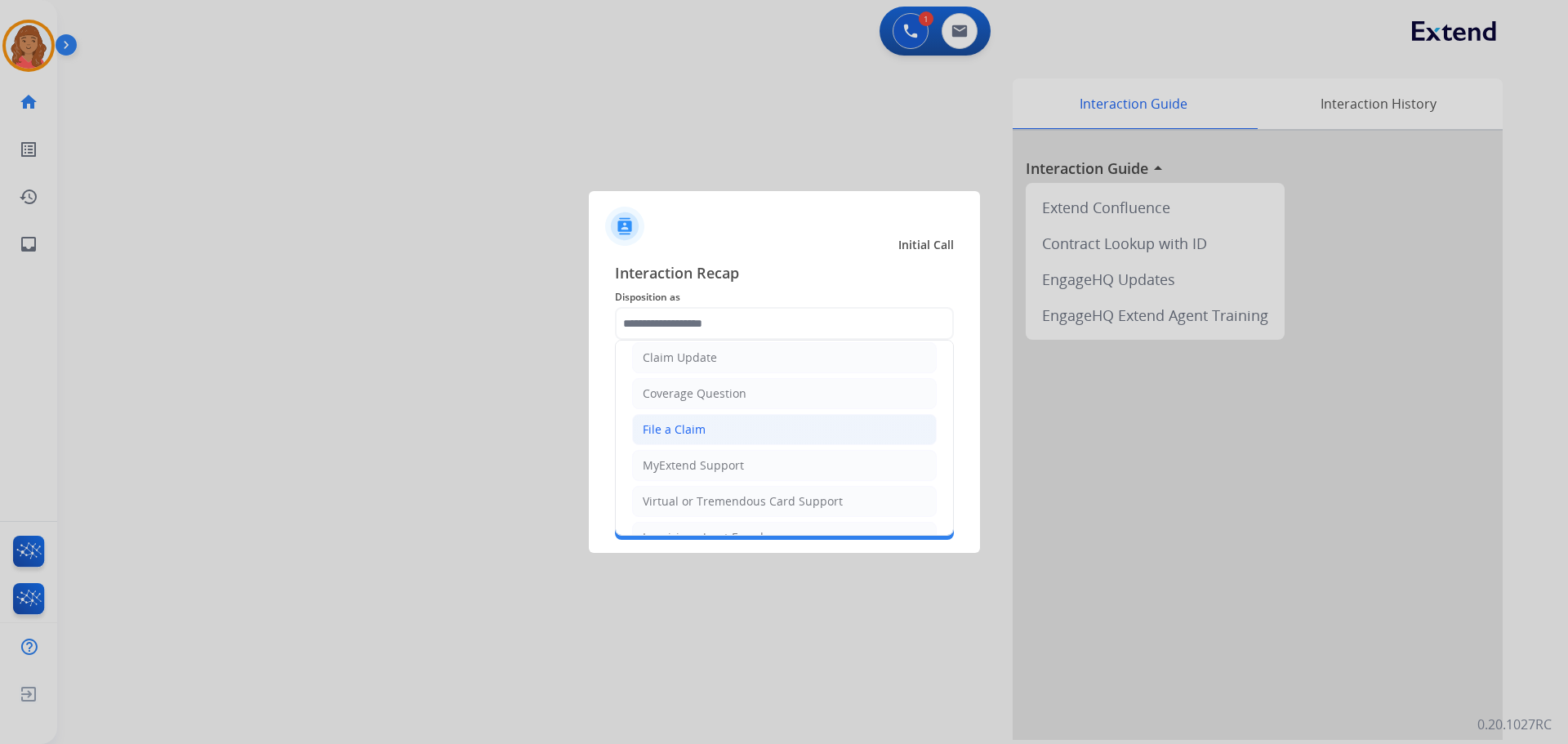
click at [667, 424] on div "File a Claim" at bounding box center [674, 430] width 63 height 17
type input "**********"
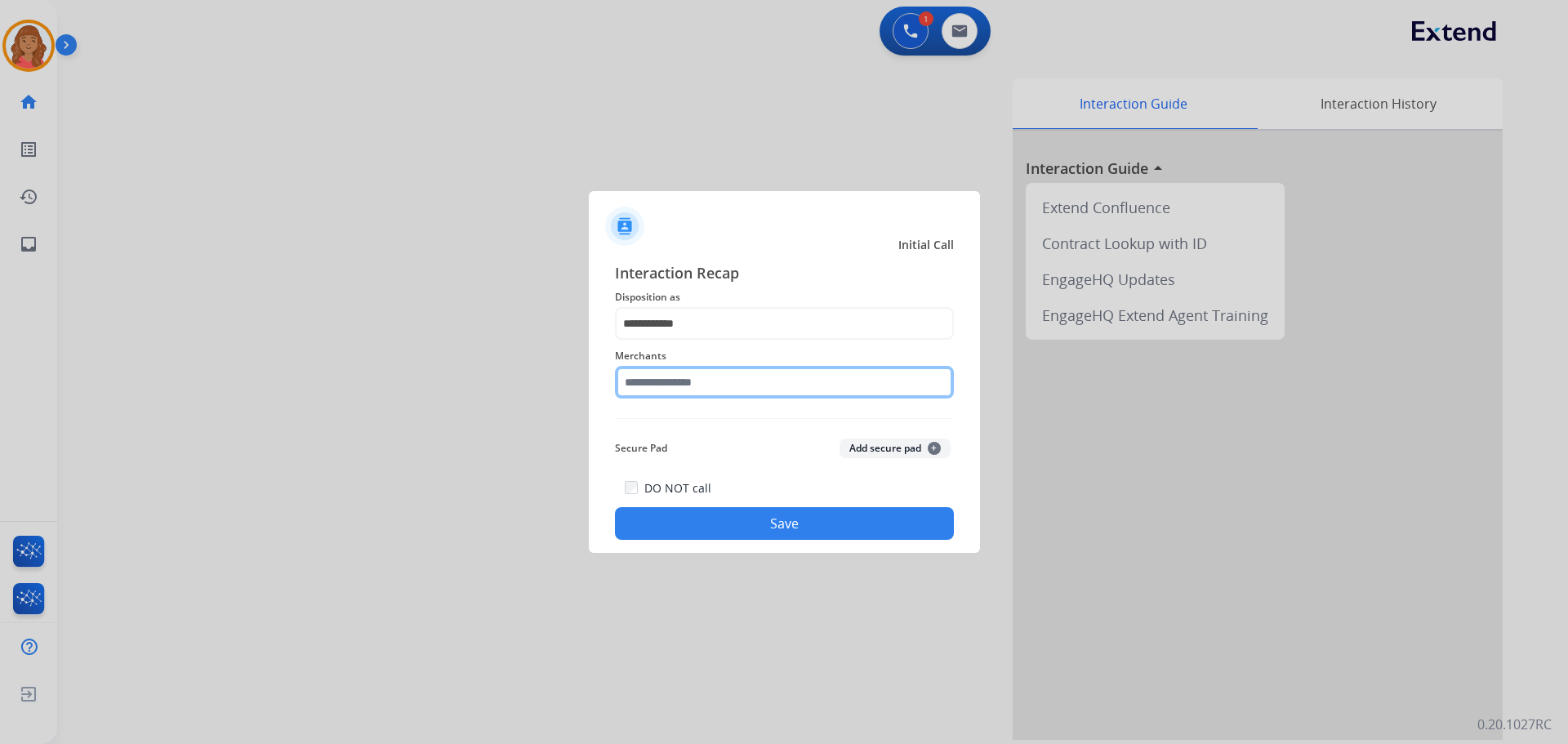
click at [669, 392] on input "text" at bounding box center [784, 381] width 339 height 33
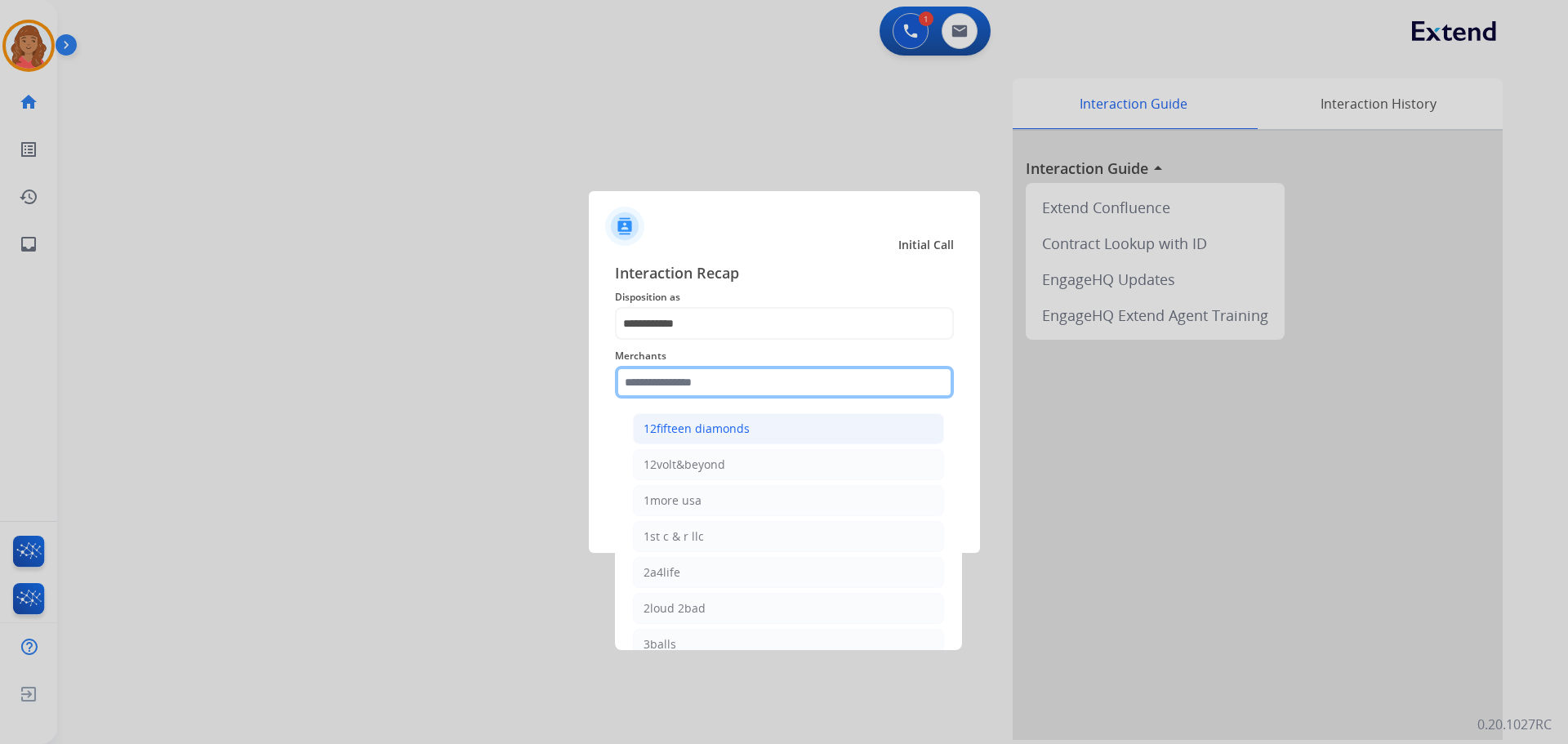
type input "*"
click at [686, 427] on div "[PERSON_NAME]" at bounding box center [689, 429] width 92 height 17
type input "**********"
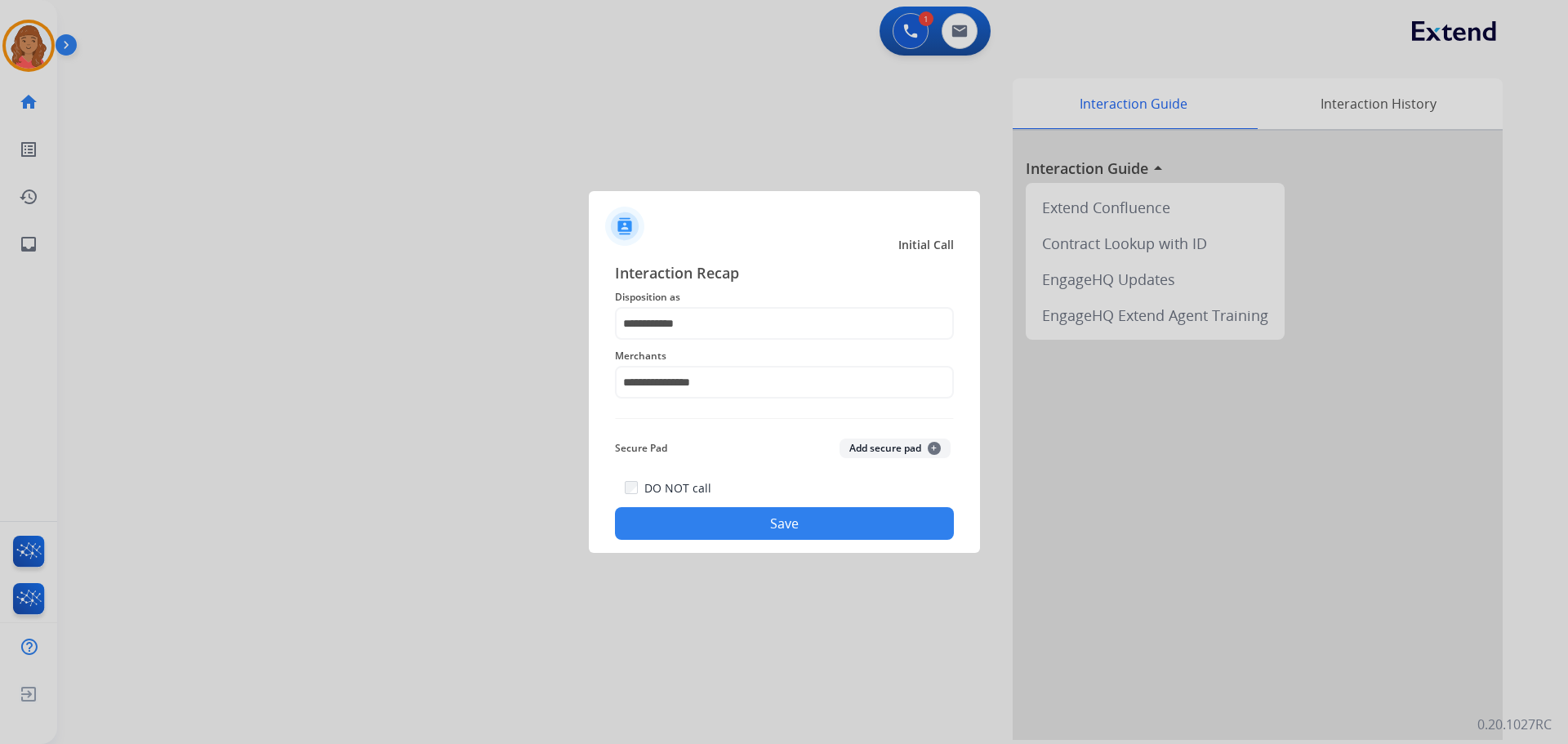
click at [734, 511] on button "Save" at bounding box center [784, 523] width 339 height 33
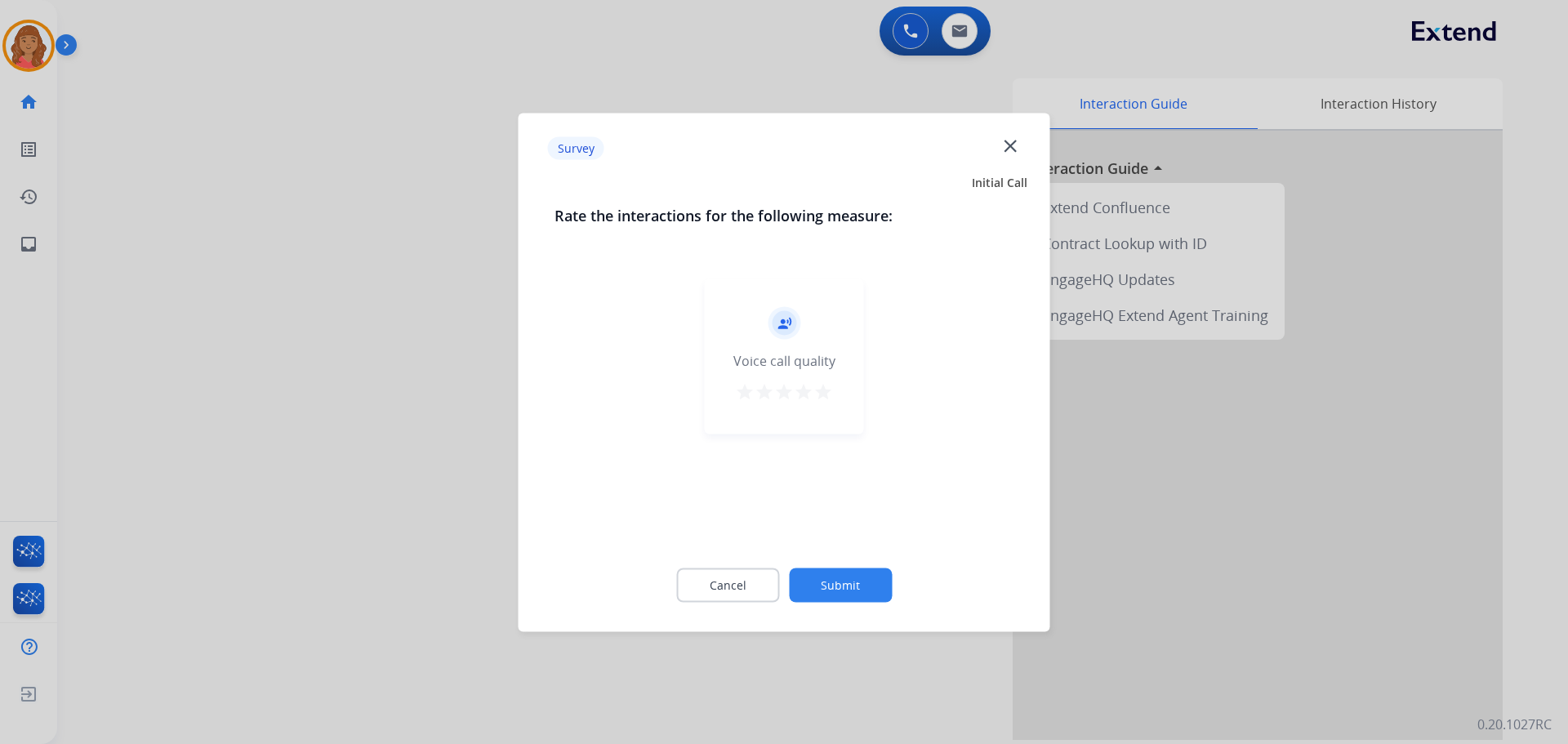
click at [817, 387] on mat-icon "star" at bounding box center [824, 391] width 20 height 20
click at [829, 594] on button "Submit" at bounding box center [841, 584] width 102 height 34
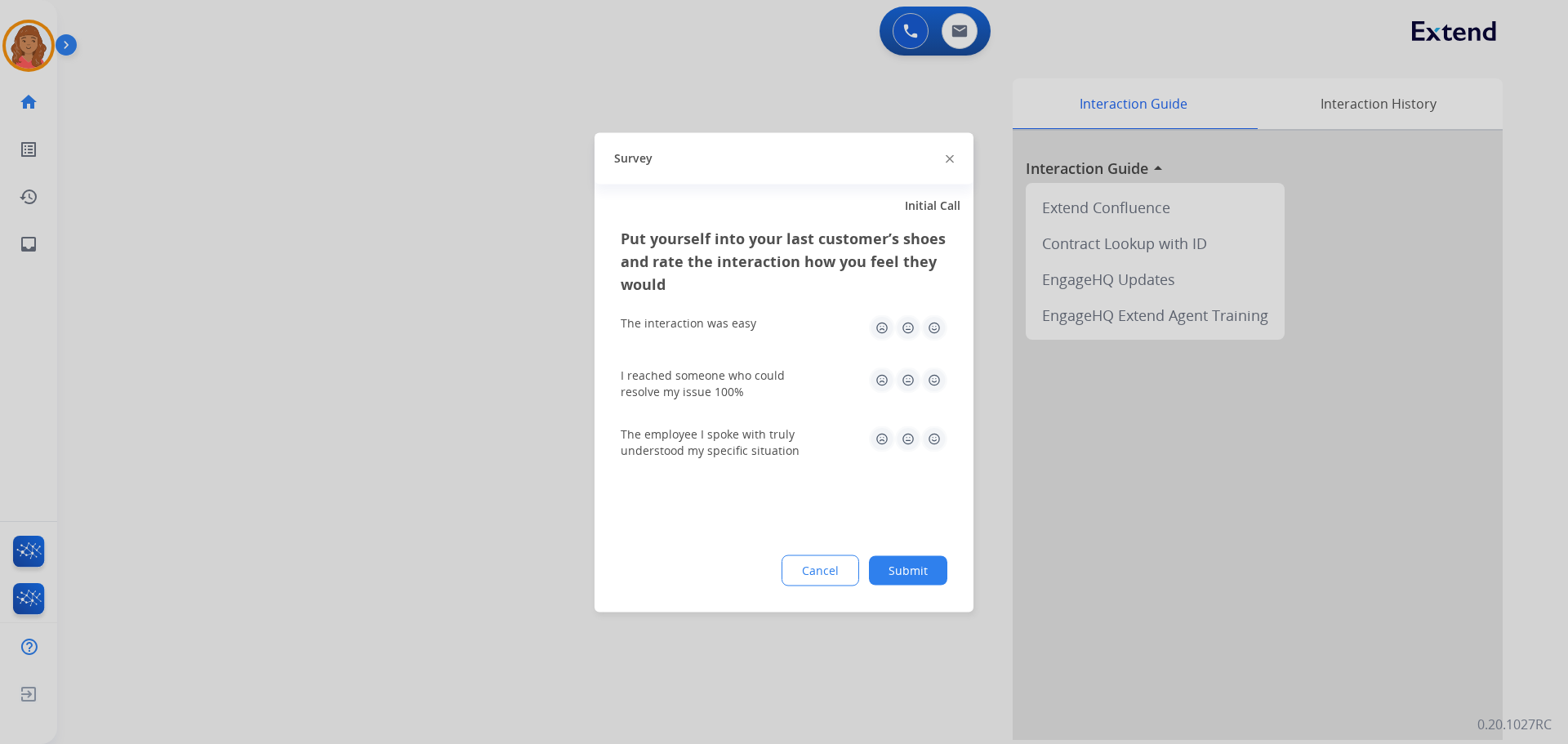
click at [923, 338] on img at bounding box center [934, 327] width 27 height 27
click at [932, 332] on img at bounding box center [934, 327] width 27 height 27
drag, startPoint x: 933, startPoint y: 382, endPoint x: 931, endPoint y: 403, distance: 21.1
click at [932, 382] on img at bounding box center [934, 379] width 27 height 27
click at [935, 441] on img at bounding box center [934, 439] width 27 height 27
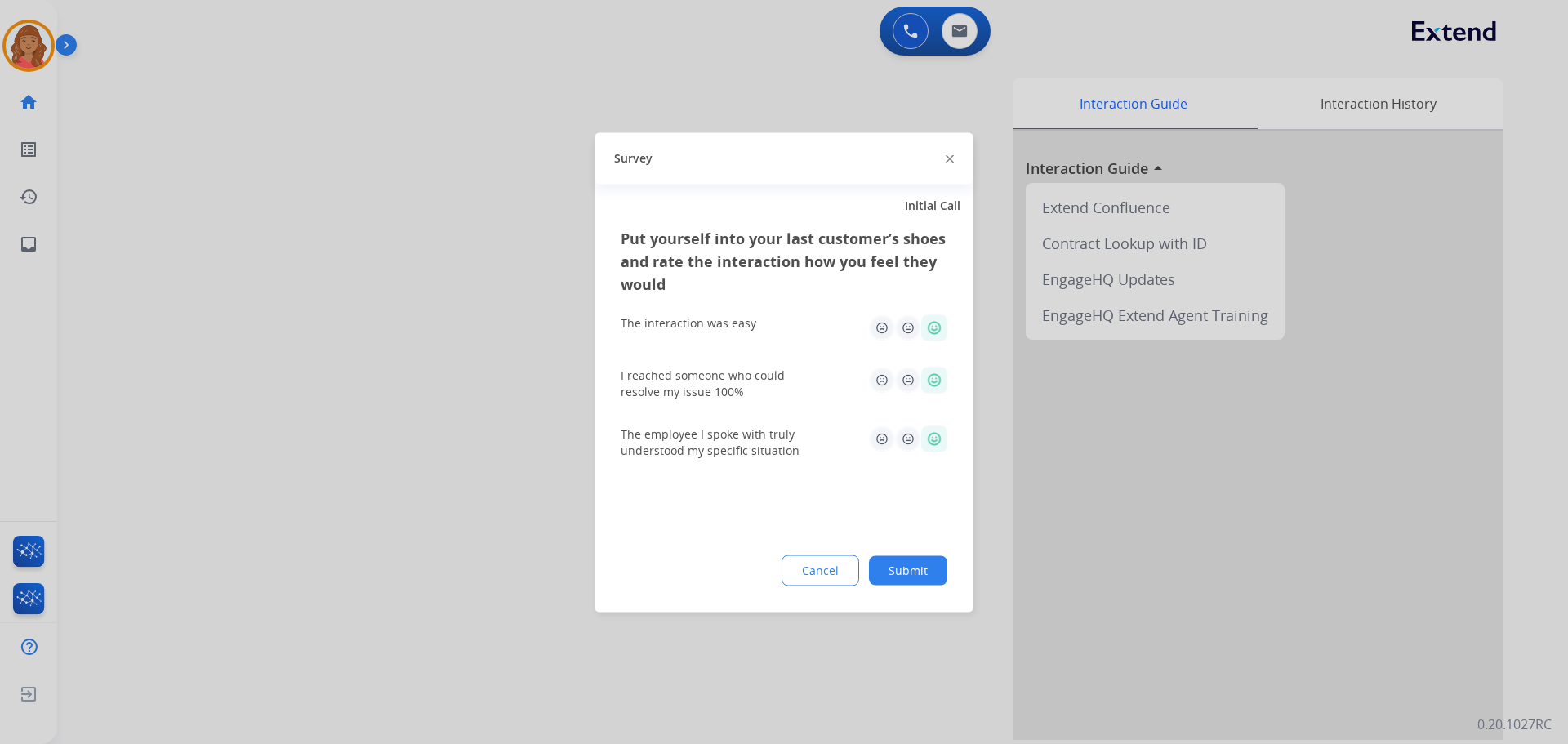
drag, startPoint x: 910, startPoint y: 567, endPoint x: 893, endPoint y: 491, distance: 77.9
click at [910, 567] on button "Submit" at bounding box center [909, 571] width 79 height 30
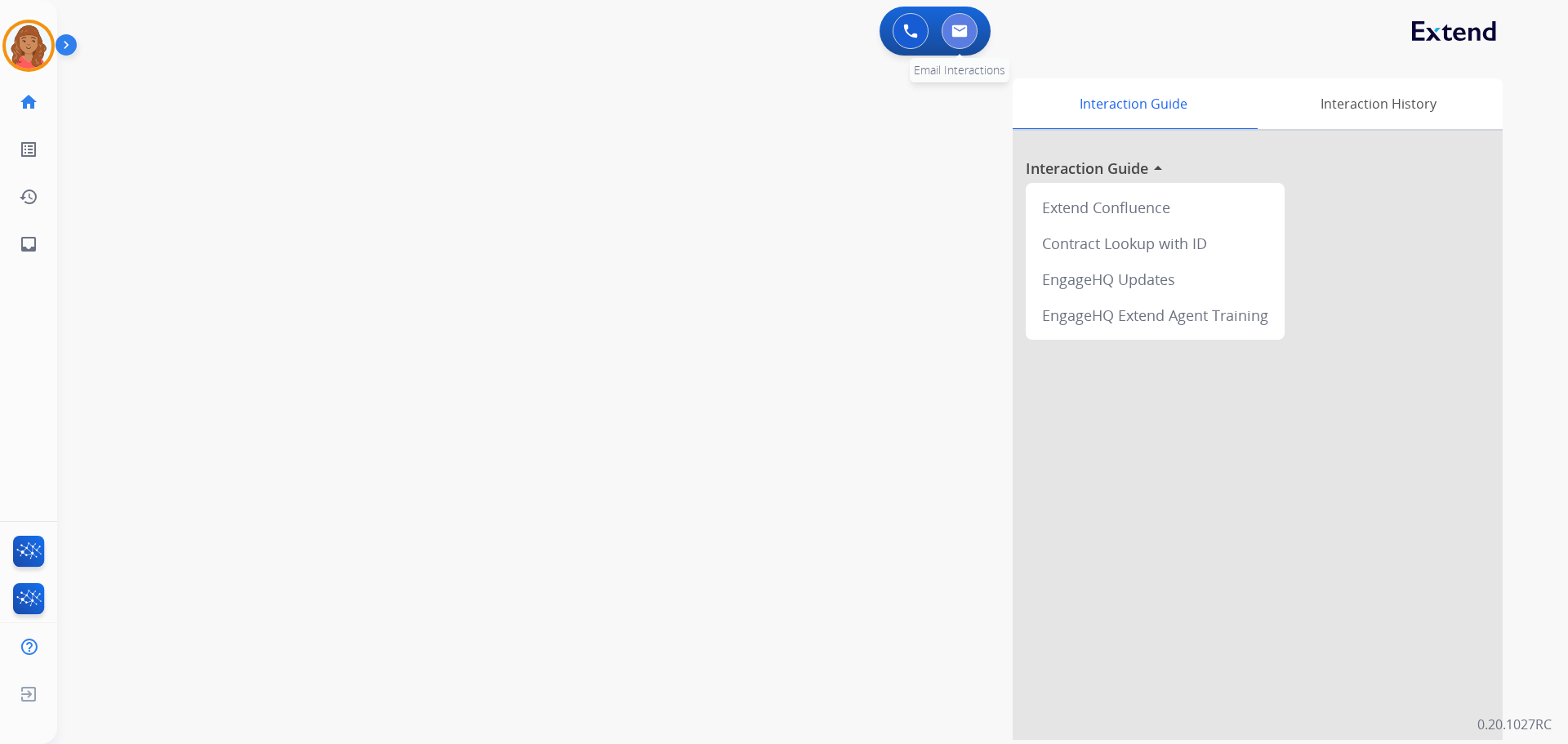
click at [960, 35] on img at bounding box center [960, 31] width 17 height 13
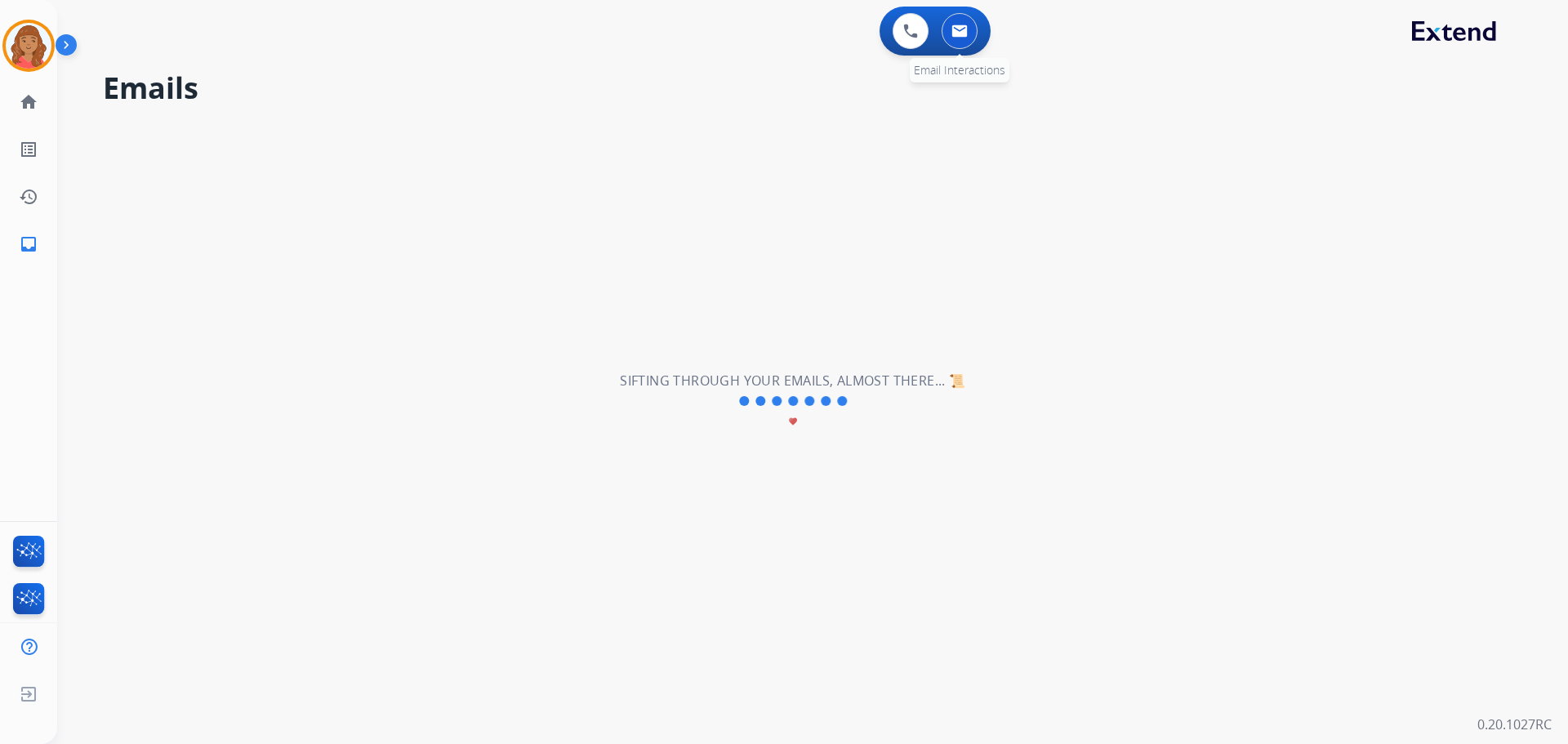
drag, startPoint x: 970, startPoint y: 28, endPoint x: 969, endPoint y: 37, distance: 9.1
click at [970, 30] on button at bounding box center [960, 31] width 35 height 35
click at [968, 38] on button at bounding box center [960, 31] width 35 height 35
drag, startPoint x: 965, startPoint y: 42, endPoint x: 957, endPoint y: 45, distance: 8.5
click at [965, 44] on button at bounding box center [960, 31] width 35 height 35
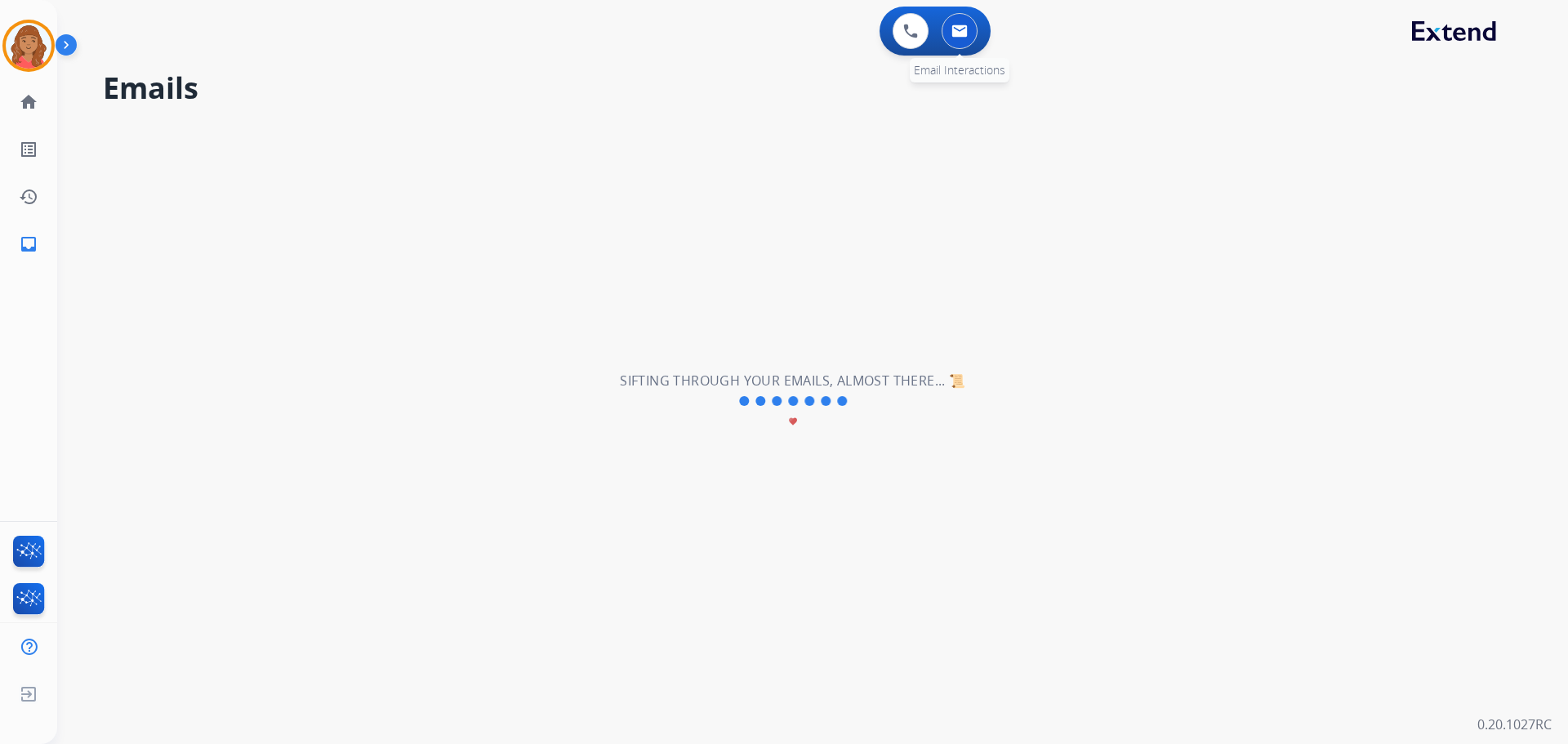
drag, startPoint x: 954, startPoint y: 45, endPoint x: 793, endPoint y: 672, distance: 647.3
click at [952, 45] on button at bounding box center [960, 31] width 35 height 35
click at [18, 55] on img at bounding box center [29, 45] width 45 height 45
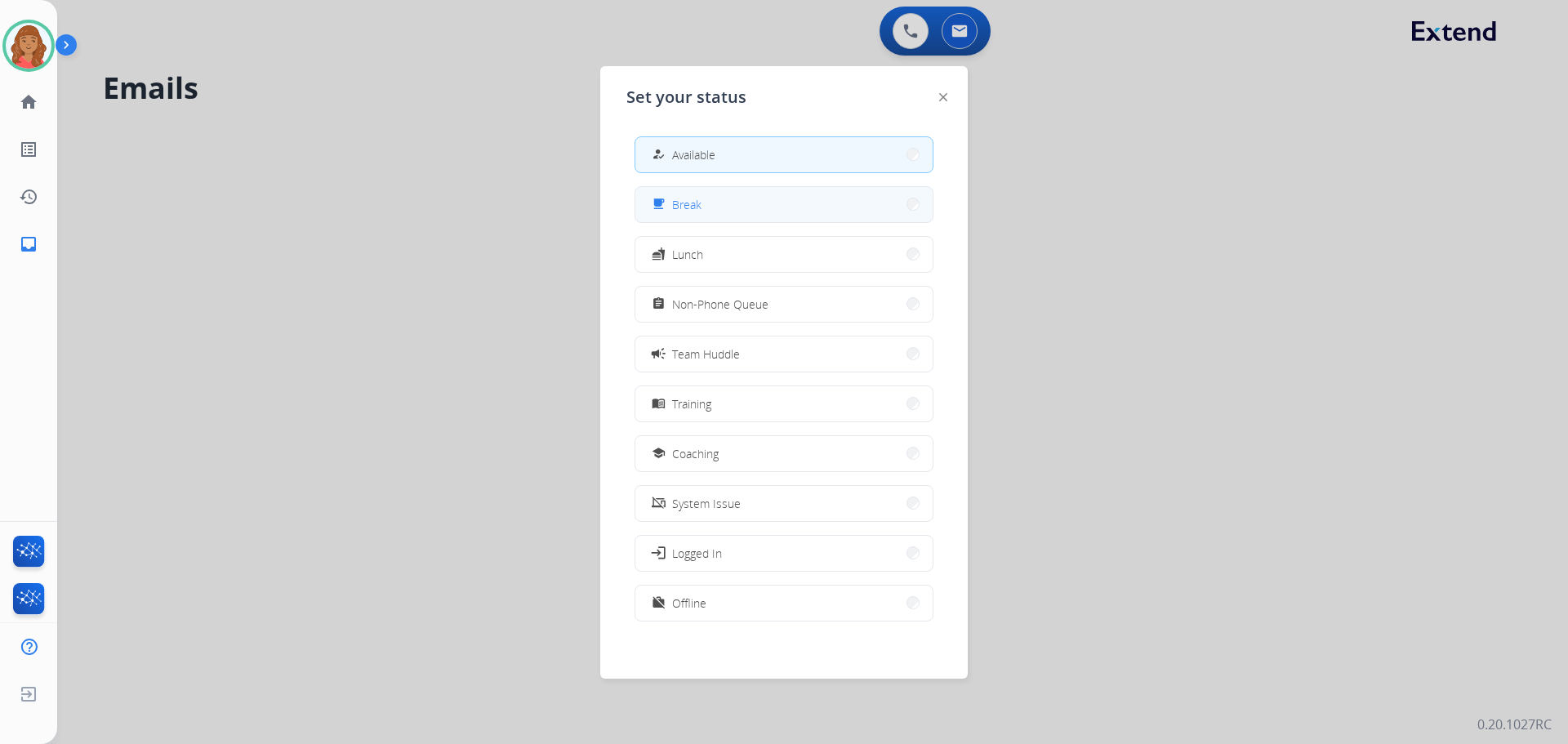
click at [707, 195] on button "free_breakfast Break" at bounding box center [784, 205] width 298 height 35
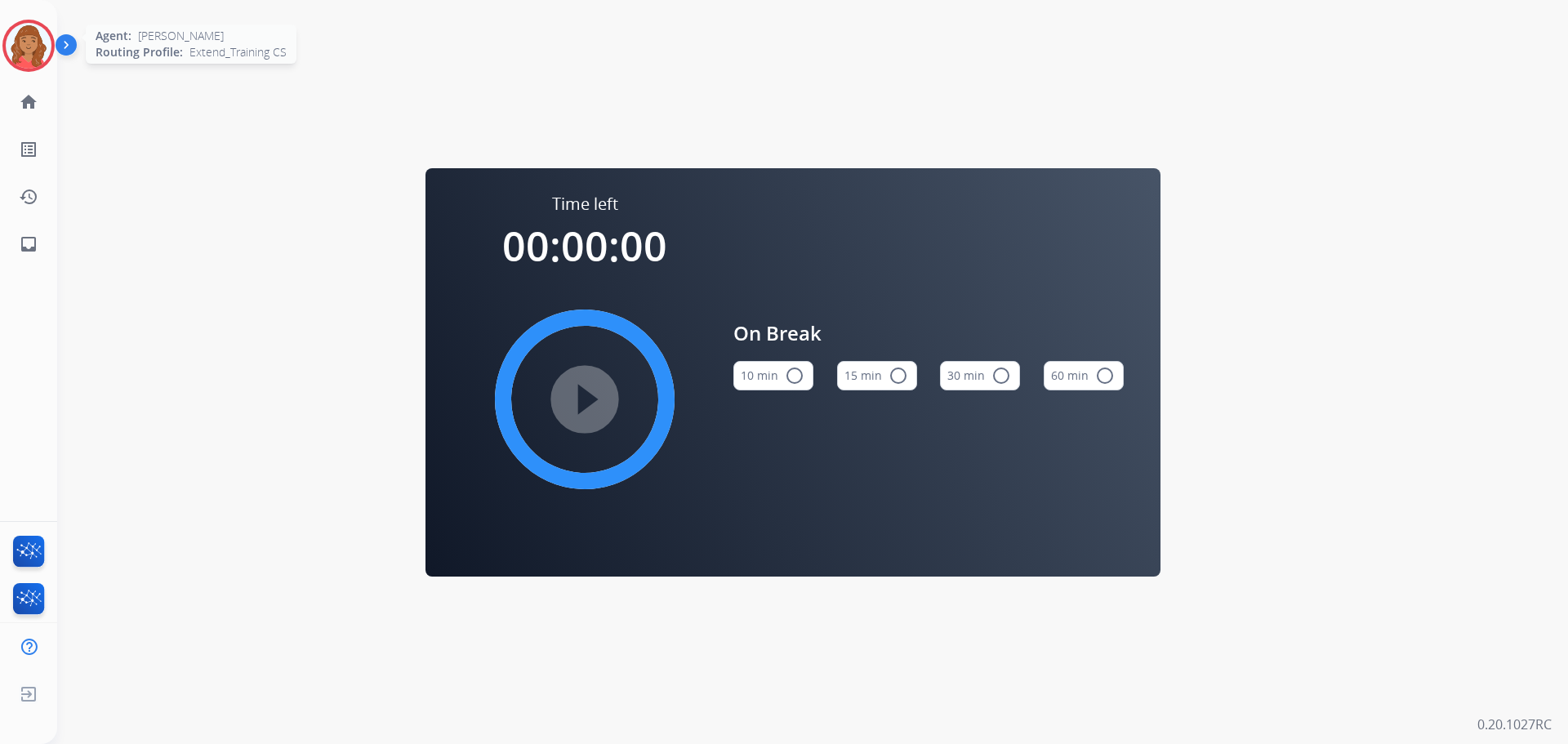
click at [37, 47] on img at bounding box center [29, 45] width 45 height 45
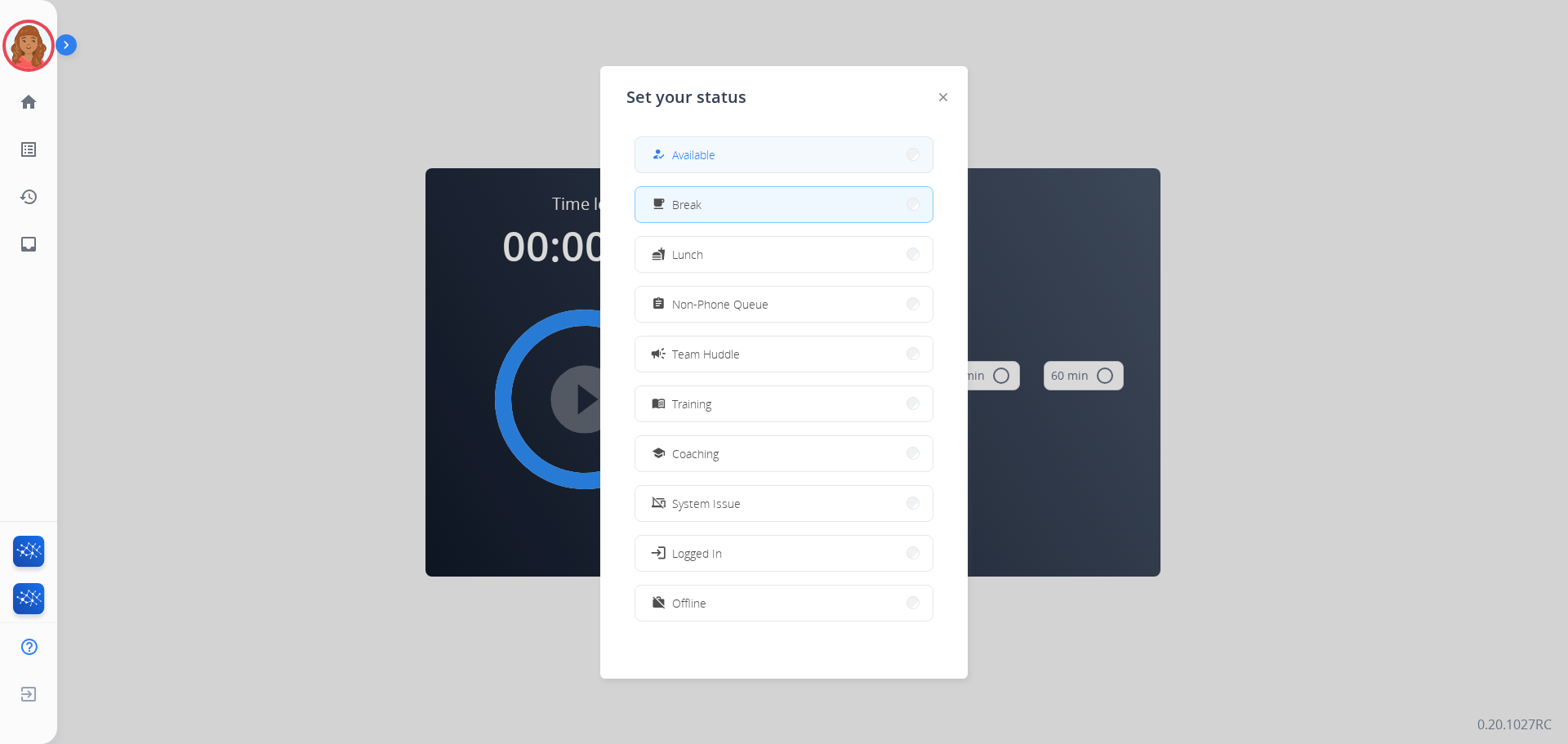
click at [680, 149] on span "Available" at bounding box center [694, 154] width 43 height 17
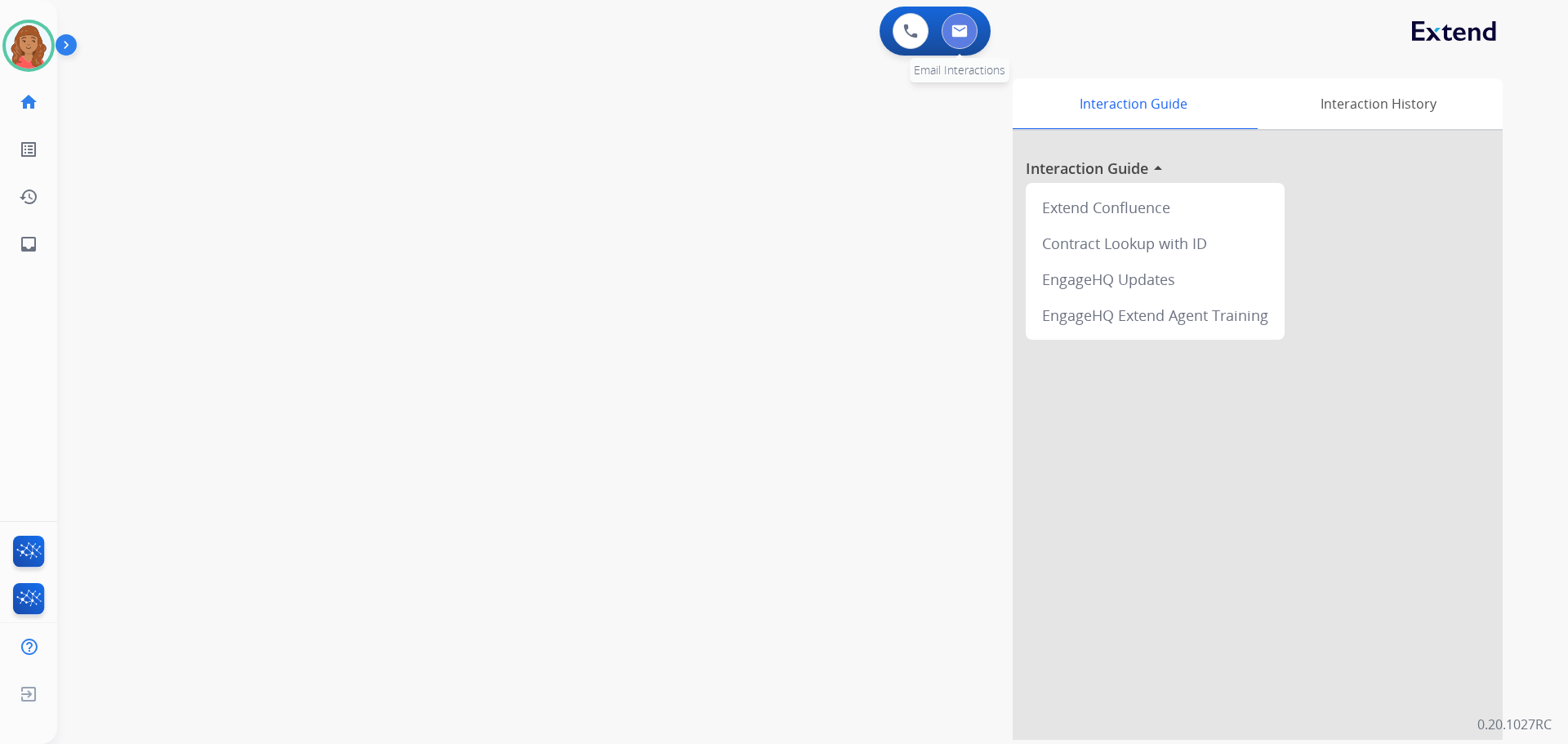
click at [968, 30] on button at bounding box center [960, 31] width 35 height 35
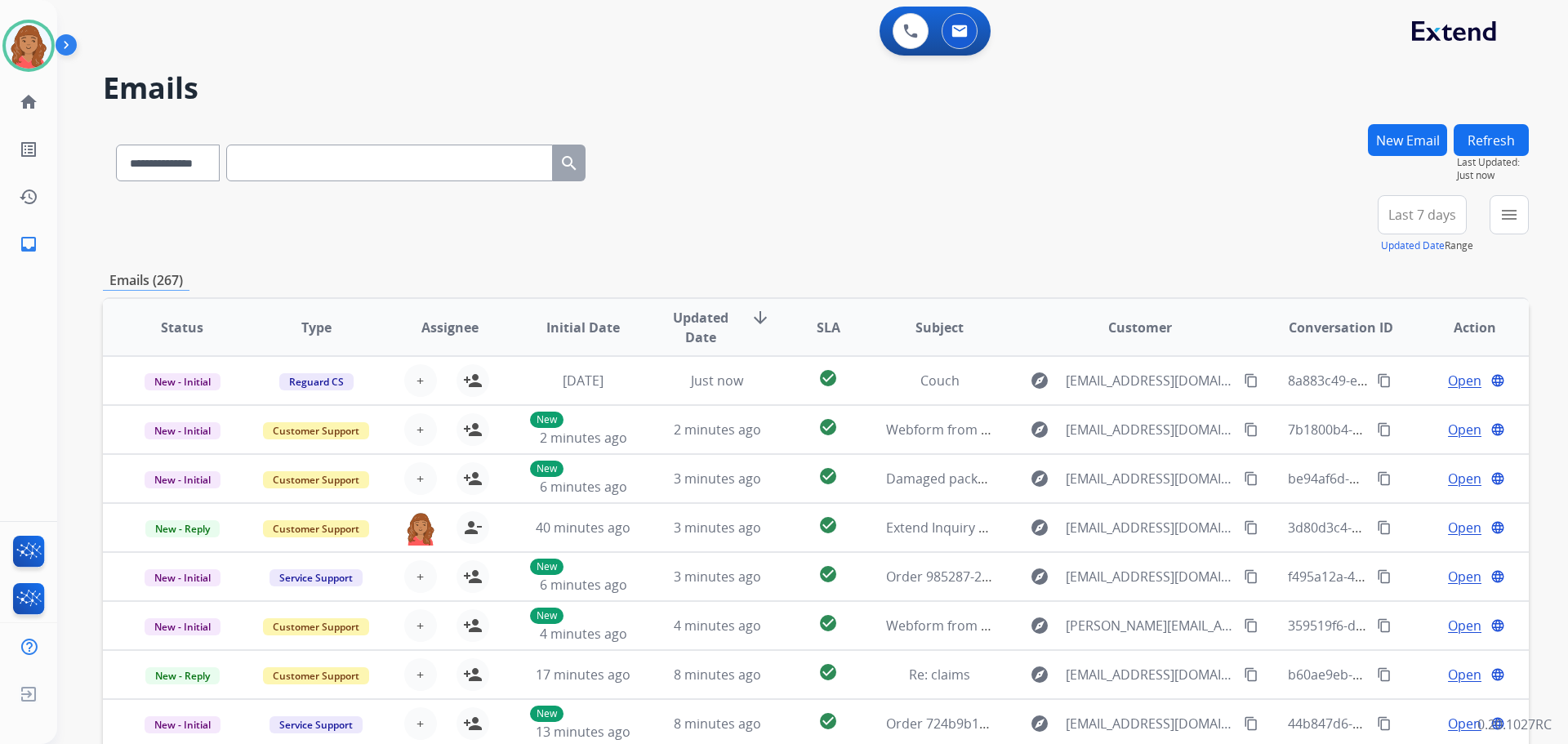
drag, startPoint x: 1486, startPoint y: 140, endPoint x: 1472, endPoint y: 158, distance: 22.8
click at [1485, 140] on button "Refresh" at bounding box center [1491, 140] width 75 height 32
click at [1405, 147] on button "New Email" at bounding box center [1407, 140] width 79 height 32
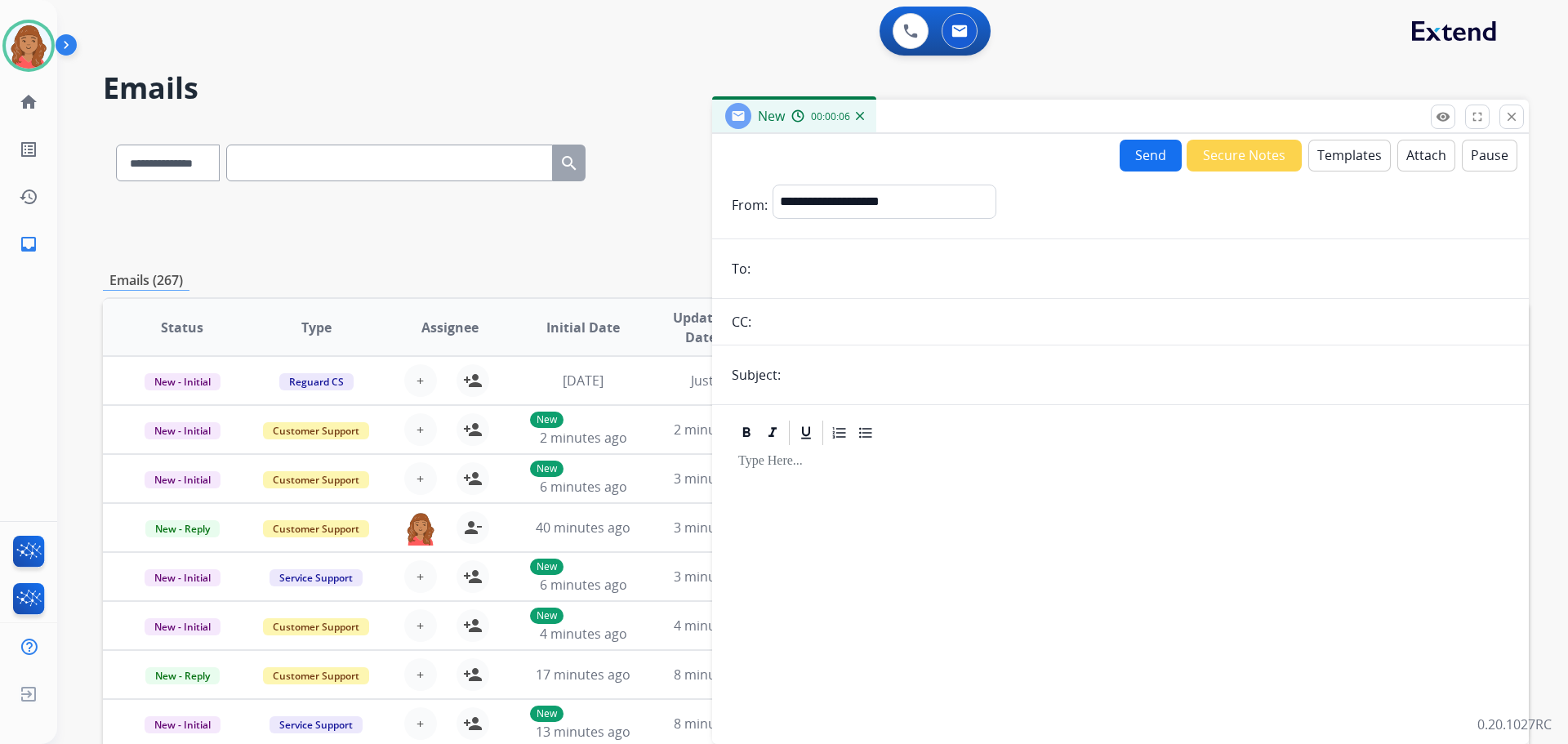
click at [1325, 162] on button "Templates" at bounding box center [1350, 156] width 83 height 32
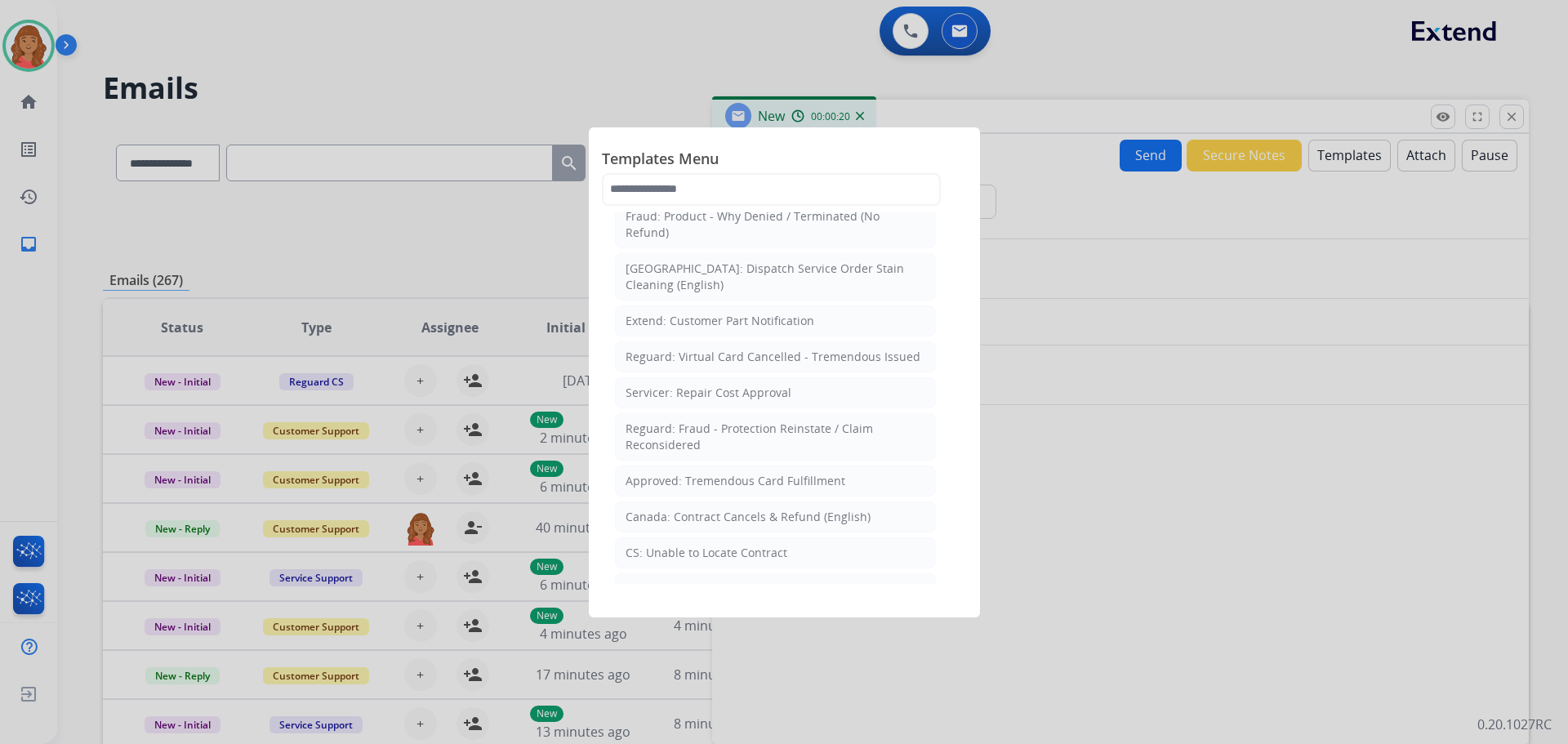
scroll to position [653, 0]
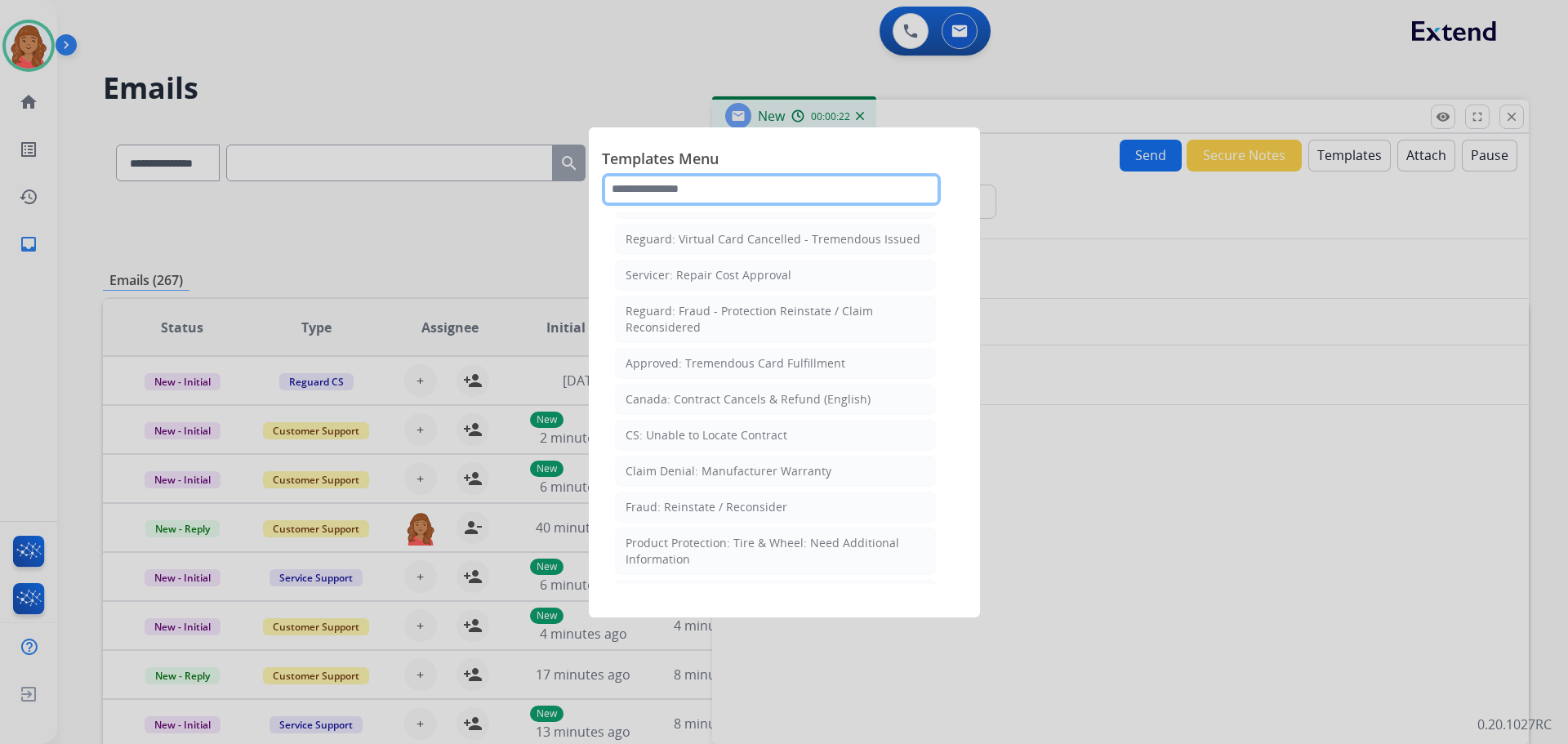
click at [680, 192] on input "text" at bounding box center [772, 189] width 339 height 33
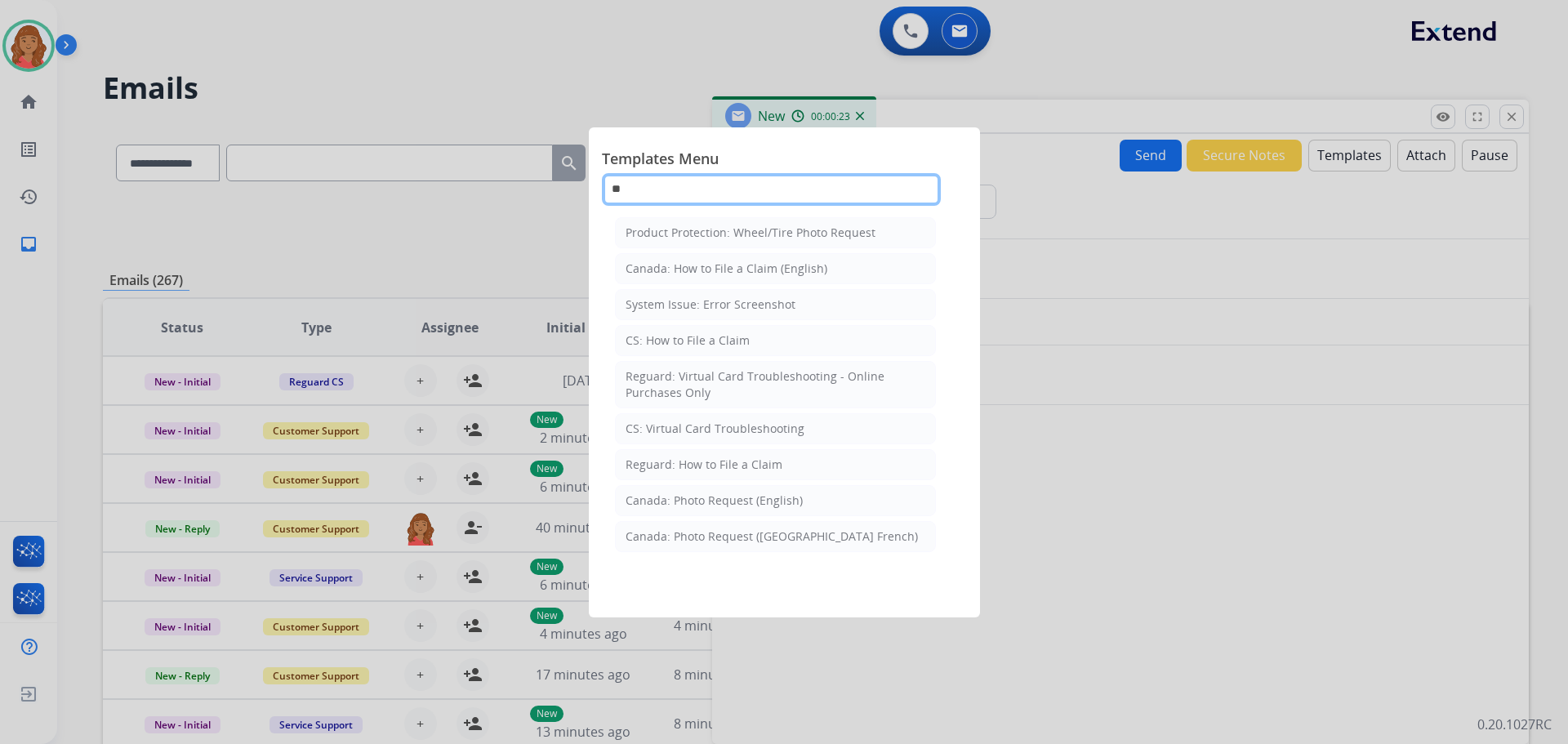
scroll to position [0, 0]
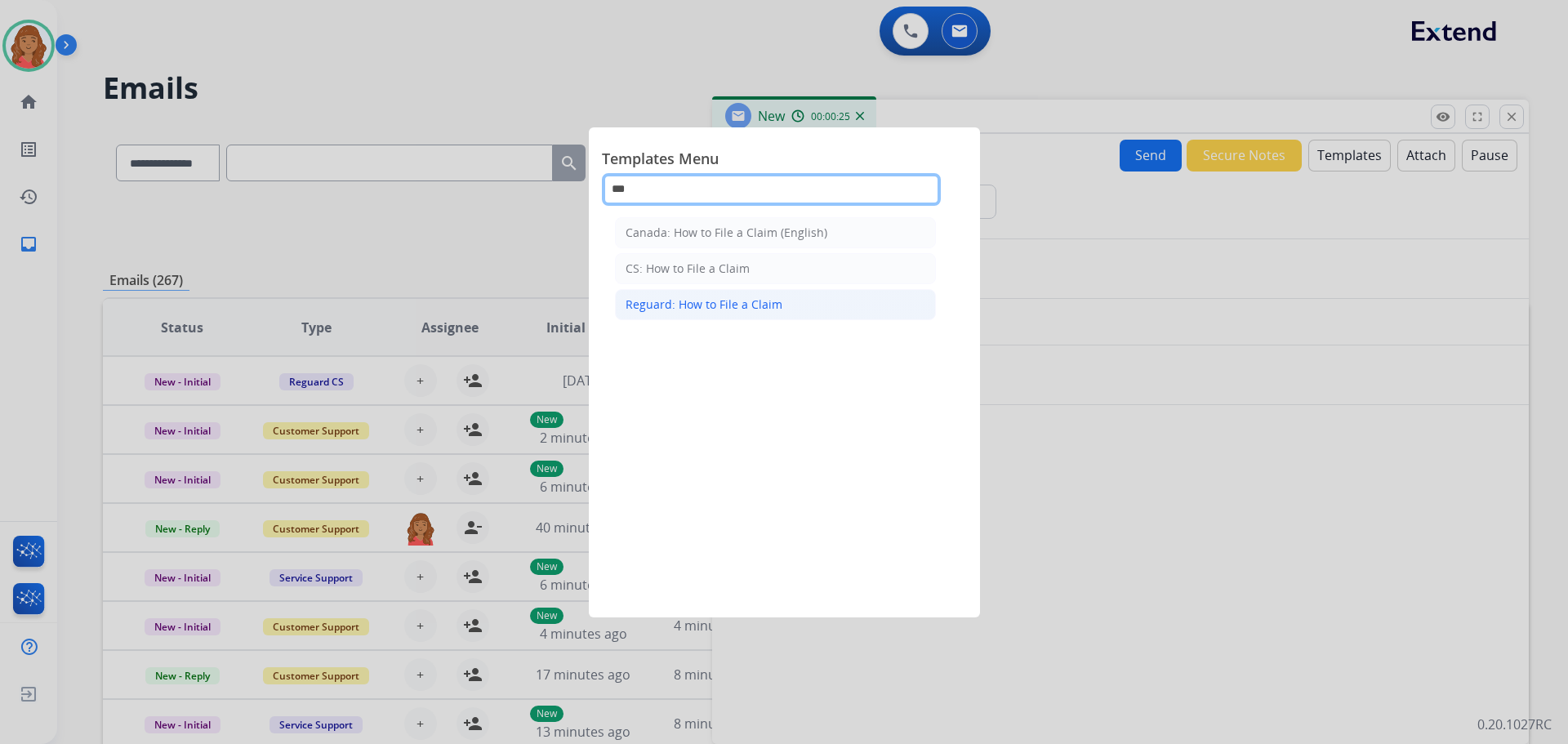
type input "***"
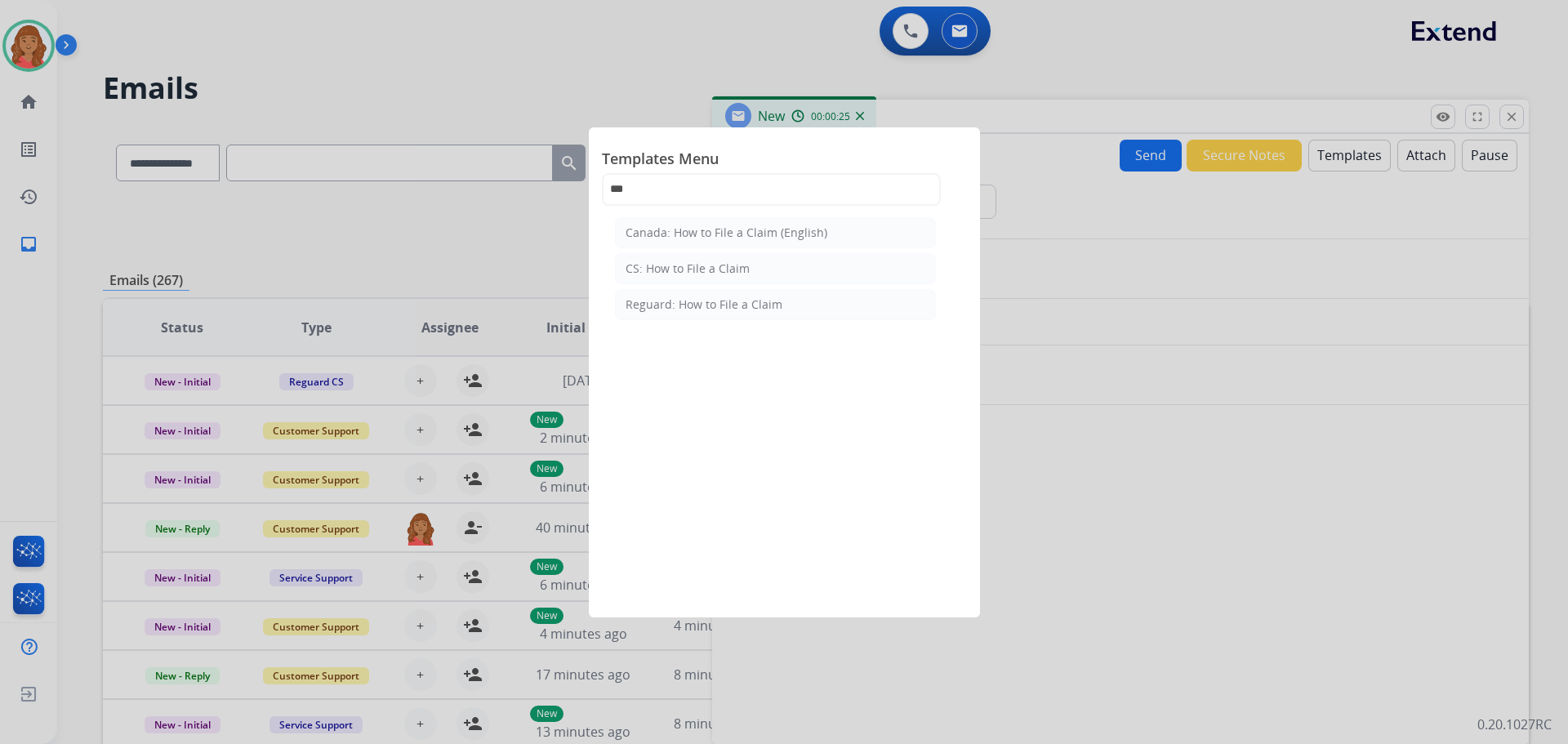
click at [692, 309] on div "Reguard: How to File a Claim" at bounding box center [704, 304] width 157 height 17
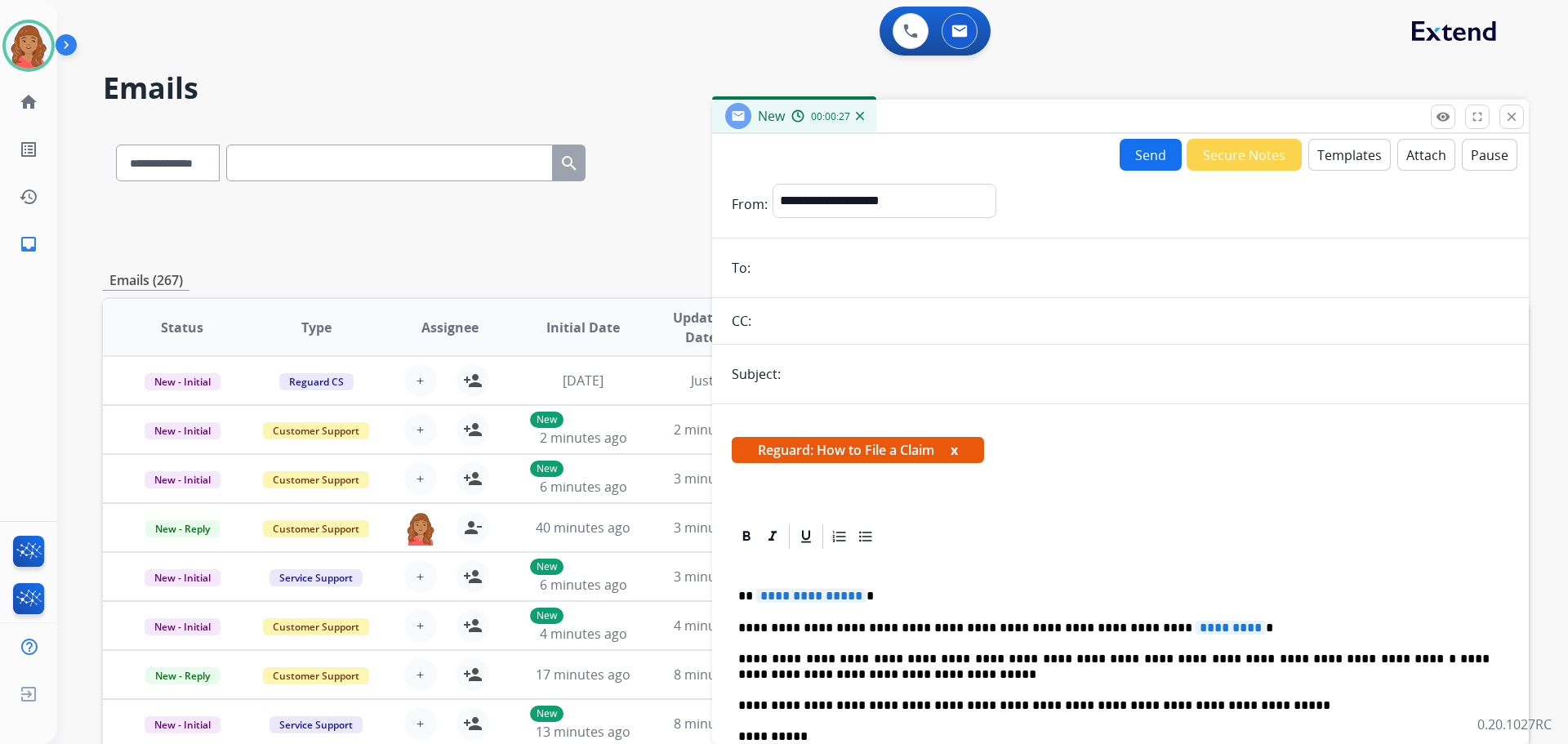
click at [852, 599] on span "**********" at bounding box center [812, 596] width 110 height 14
drag, startPoint x: 832, startPoint y: 595, endPoint x: 778, endPoint y: 594, distance: 54.0
drag, startPoint x: 778, startPoint y: 594, endPoint x: 830, endPoint y: 623, distance: 59.5
click at [802, 648] on div "**********" at bounding box center [1121, 735] width 778 height 370
click at [852, 600] on span "**********" at bounding box center [812, 596] width 110 height 14
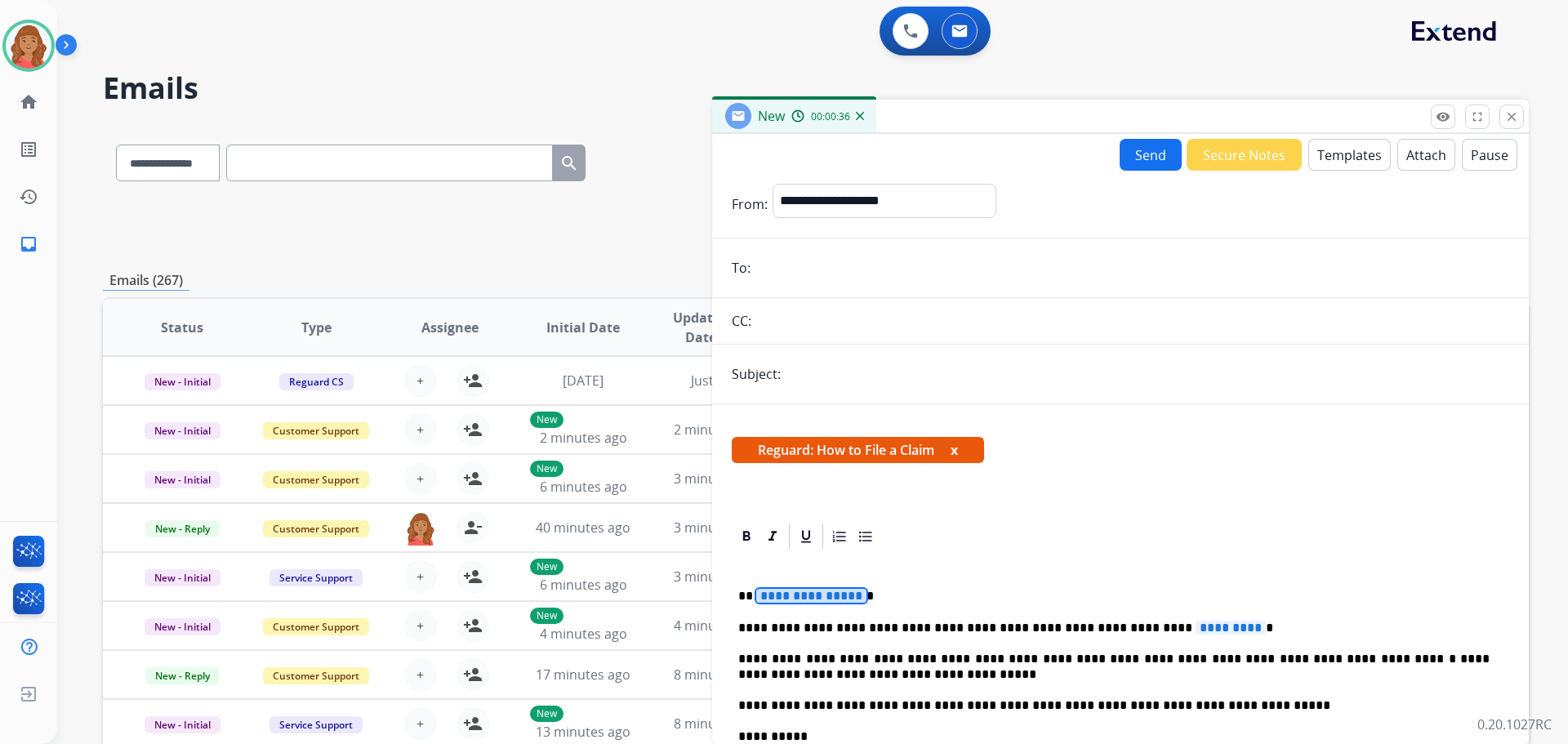
click at [757, 596] on span "**********" at bounding box center [812, 596] width 110 height 14
click at [752, 597] on p "**********" at bounding box center [1114, 596] width 752 height 15
drag, startPoint x: 764, startPoint y: 597, endPoint x: 805, endPoint y: 597, distance: 41.0
drag, startPoint x: 805, startPoint y: 597, endPoint x: 819, endPoint y: 613, distance: 21.3
click at [810, 627] on p "**********" at bounding box center [1114, 628] width 752 height 15
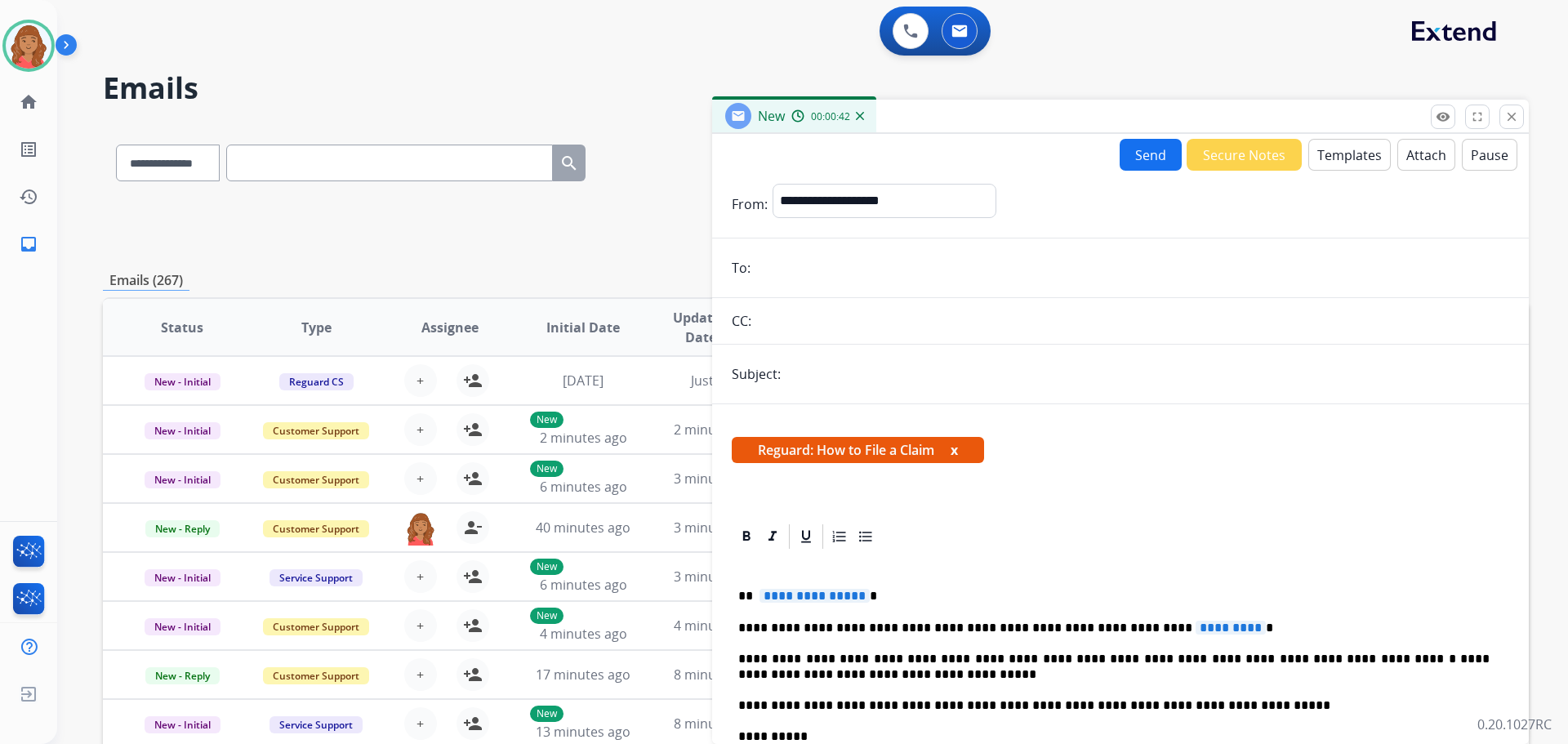
click at [854, 596] on span "**********" at bounding box center [815, 596] width 110 height 14
drag, startPoint x: 881, startPoint y: 596, endPoint x: 757, endPoint y: 599, distance: 124.0
click at [757, 599] on p "**********" at bounding box center [1114, 596] width 752 height 15
paste input "**********"
type input "**********"
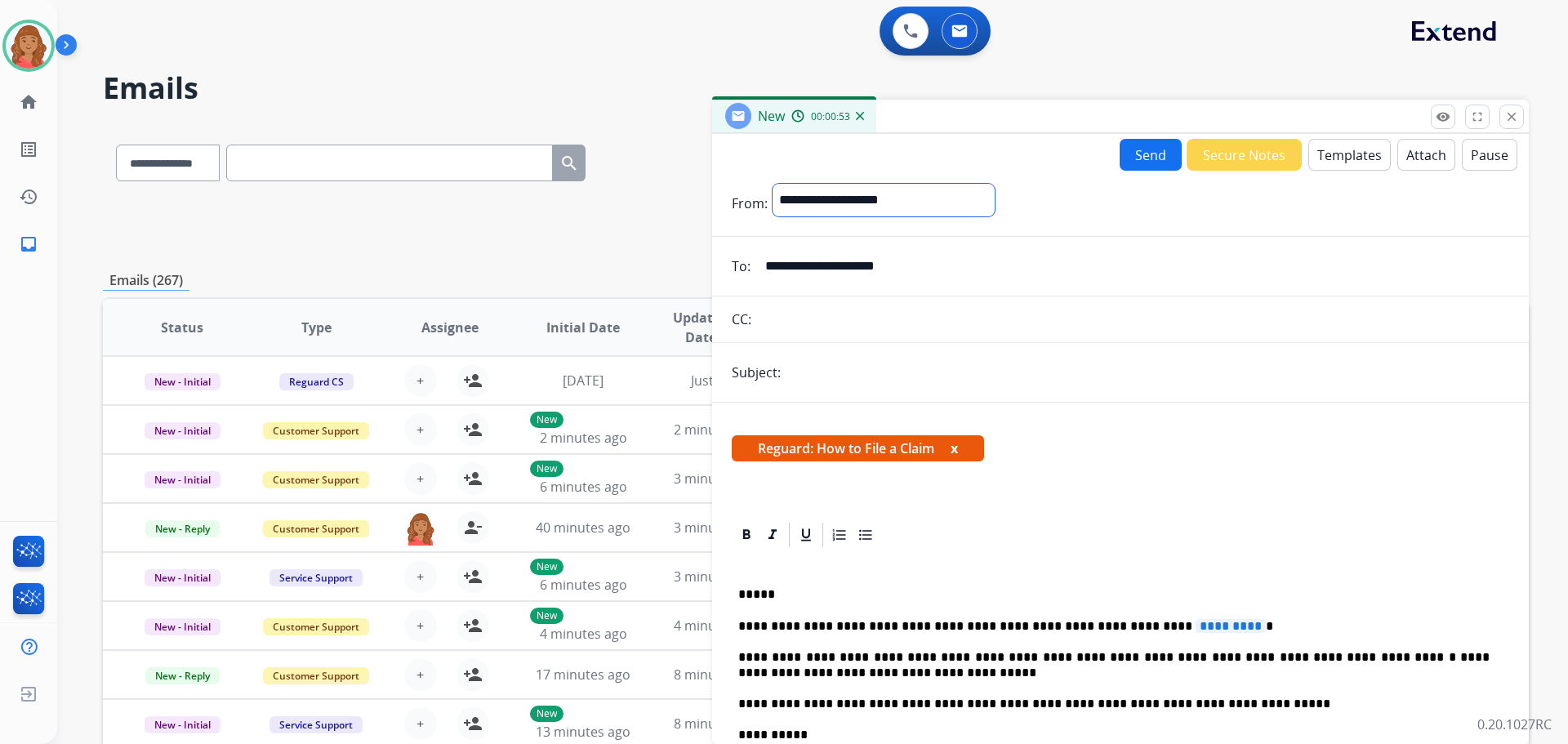
click at [853, 197] on select "**********" at bounding box center [883, 199] width 222 height 33
select select "**********"
click at [773, 183] on select "**********" at bounding box center [883, 199] width 222 height 33
click at [800, 373] on input "text" at bounding box center [1147, 373] width 723 height 33
click at [793, 377] on input "**********" at bounding box center [1147, 373] width 723 height 33
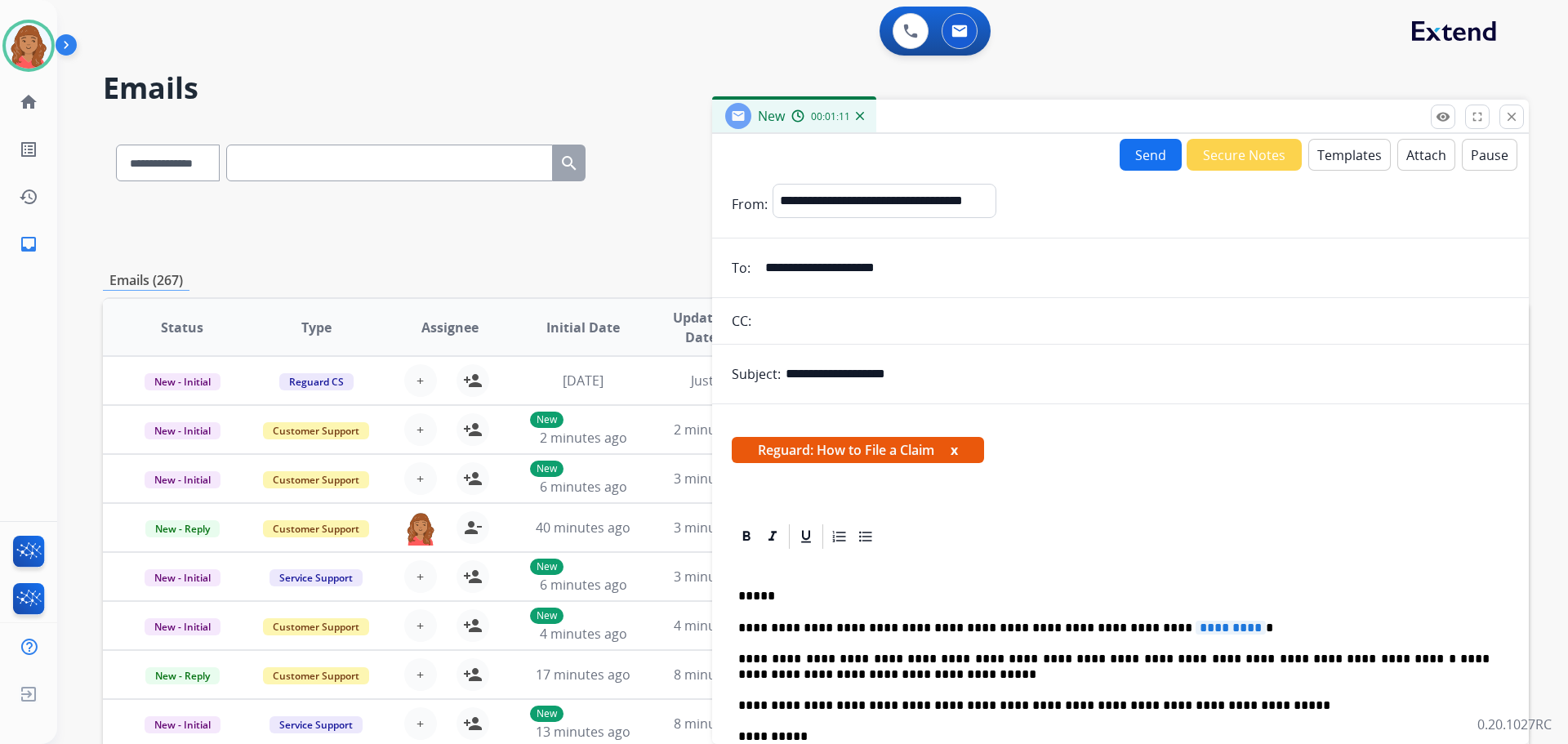
click at [903, 378] on input "**********" at bounding box center [1147, 373] width 723 height 33
type input "**********"
drag, startPoint x: 1075, startPoint y: 627, endPoint x: 1190, endPoint y: 625, distance: 115.0
click at [1190, 625] on p "**********" at bounding box center [1114, 628] width 752 height 15
click at [1152, 159] on button "Send" at bounding box center [1150, 155] width 62 height 32
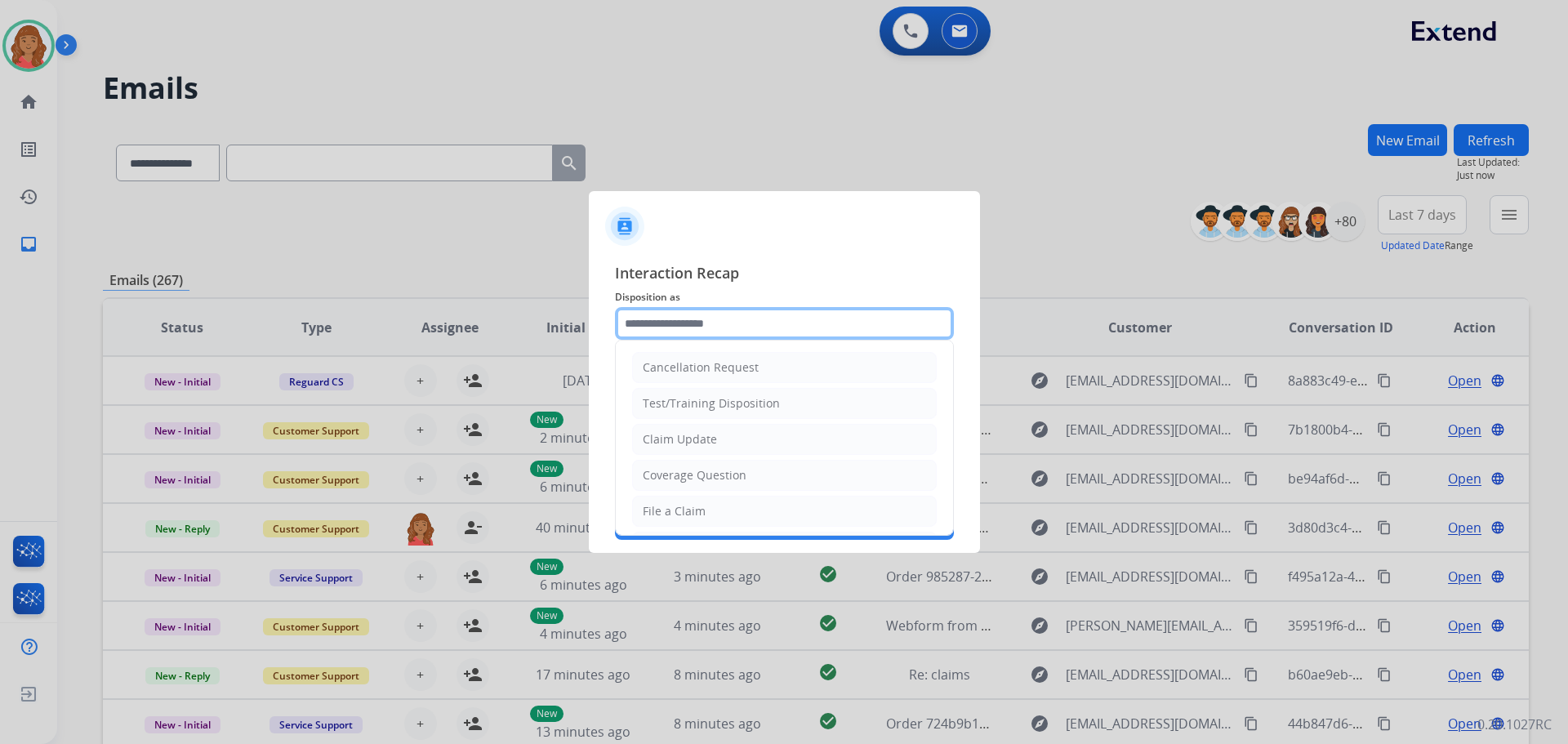
drag, startPoint x: 728, startPoint y: 317, endPoint x: 714, endPoint y: 343, distance: 29.5
click at [728, 317] on input "text" at bounding box center [784, 323] width 339 height 33
click at [668, 508] on div "File a Claim" at bounding box center [674, 511] width 63 height 17
type input "**********"
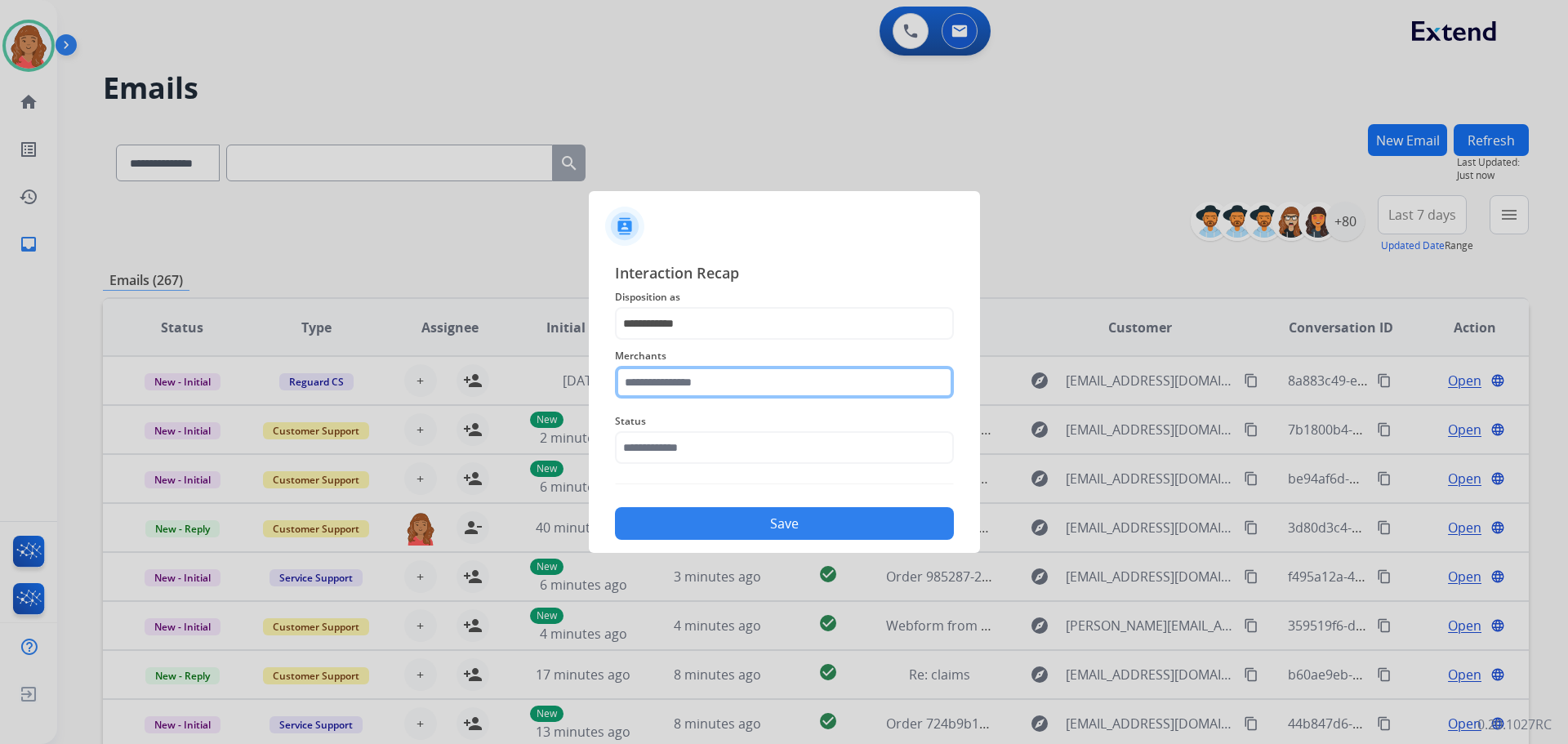
click at [695, 387] on input "text" at bounding box center [784, 381] width 339 height 33
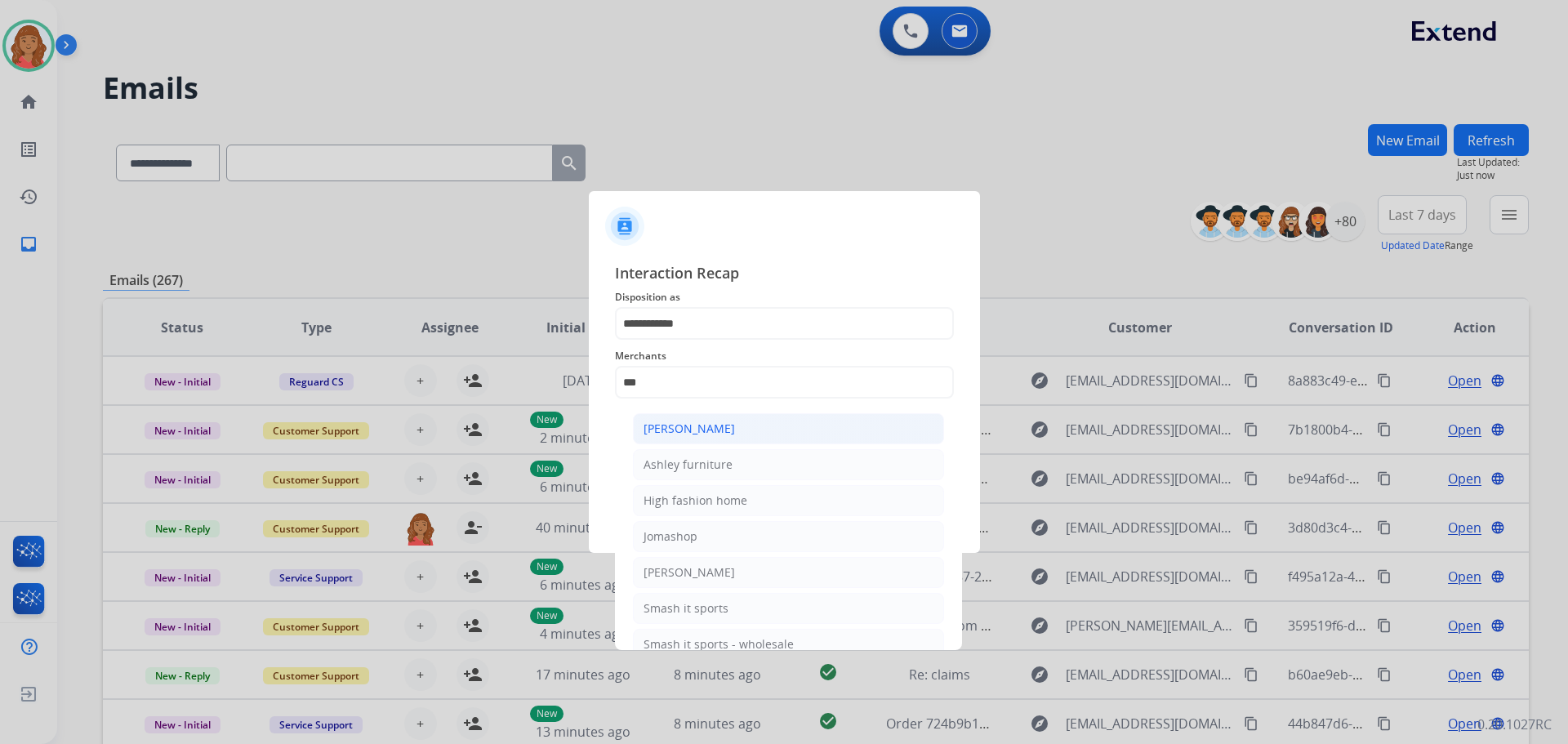
click at [692, 424] on div "[PERSON_NAME]" at bounding box center [689, 429] width 92 height 17
type input "**********"
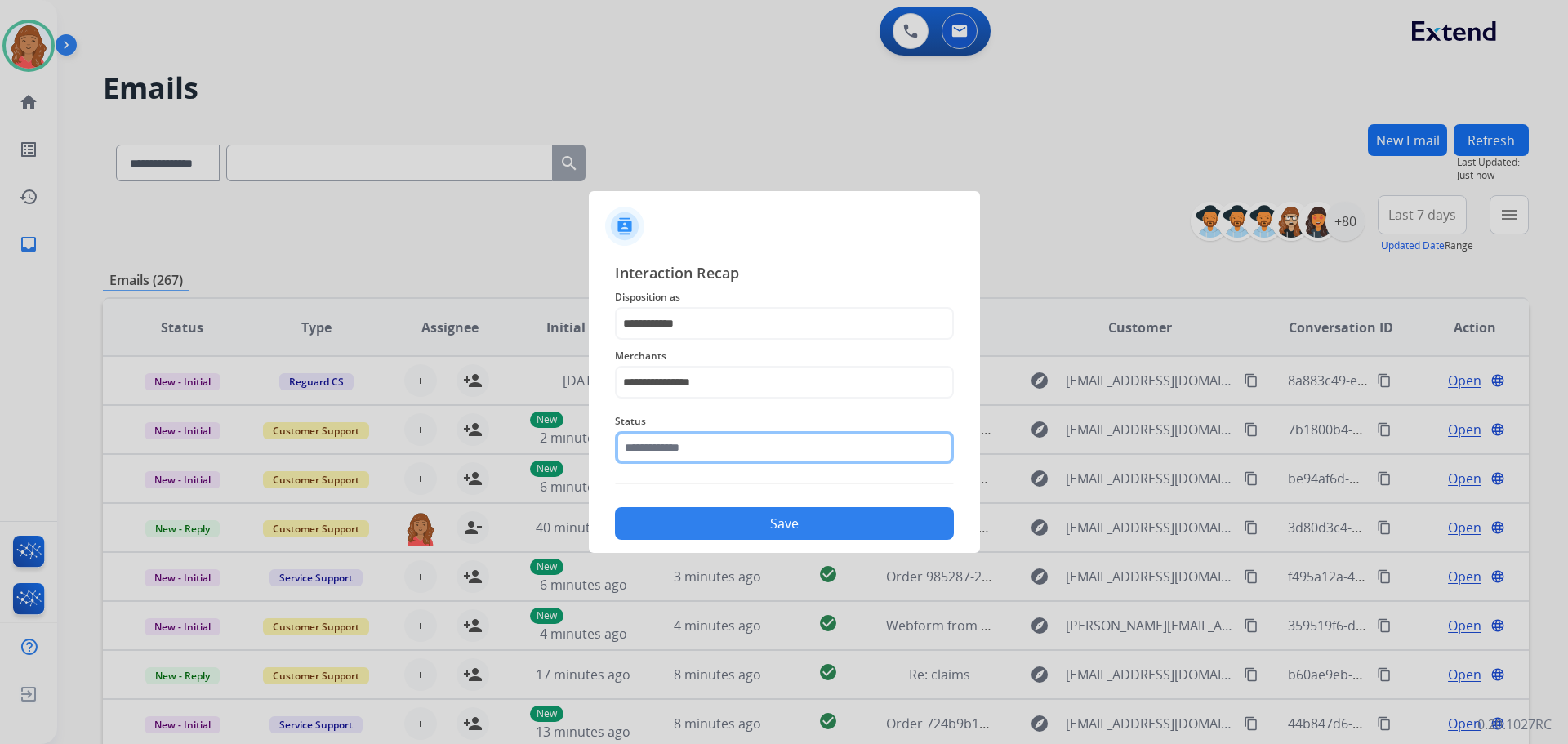
click at [670, 459] on input "text" at bounding box center [784, 447] width 339 height 33
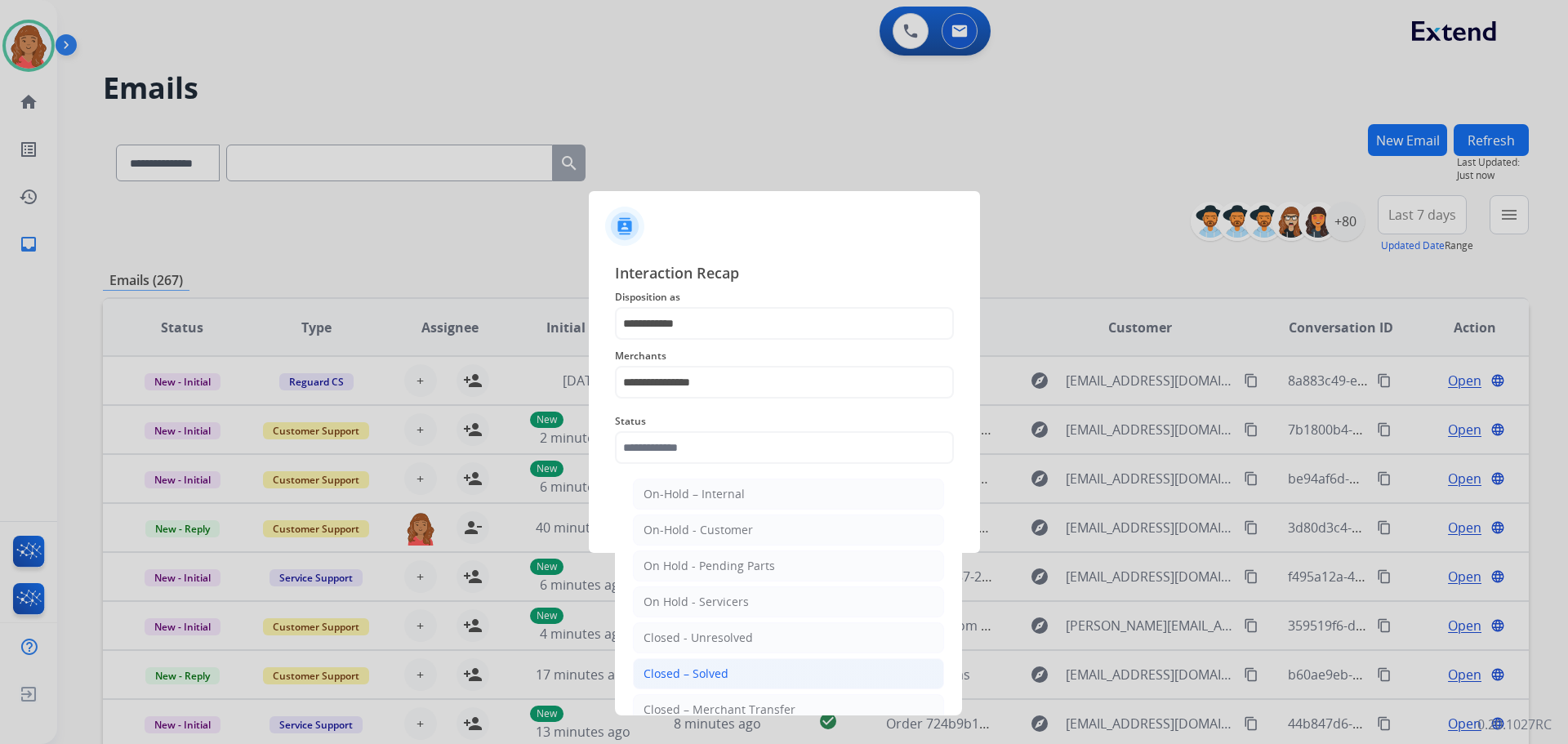
click at [699, 665] on li "Closed – Solved" at bounding box center [788, 673] width 311 height 31
type input "**********"
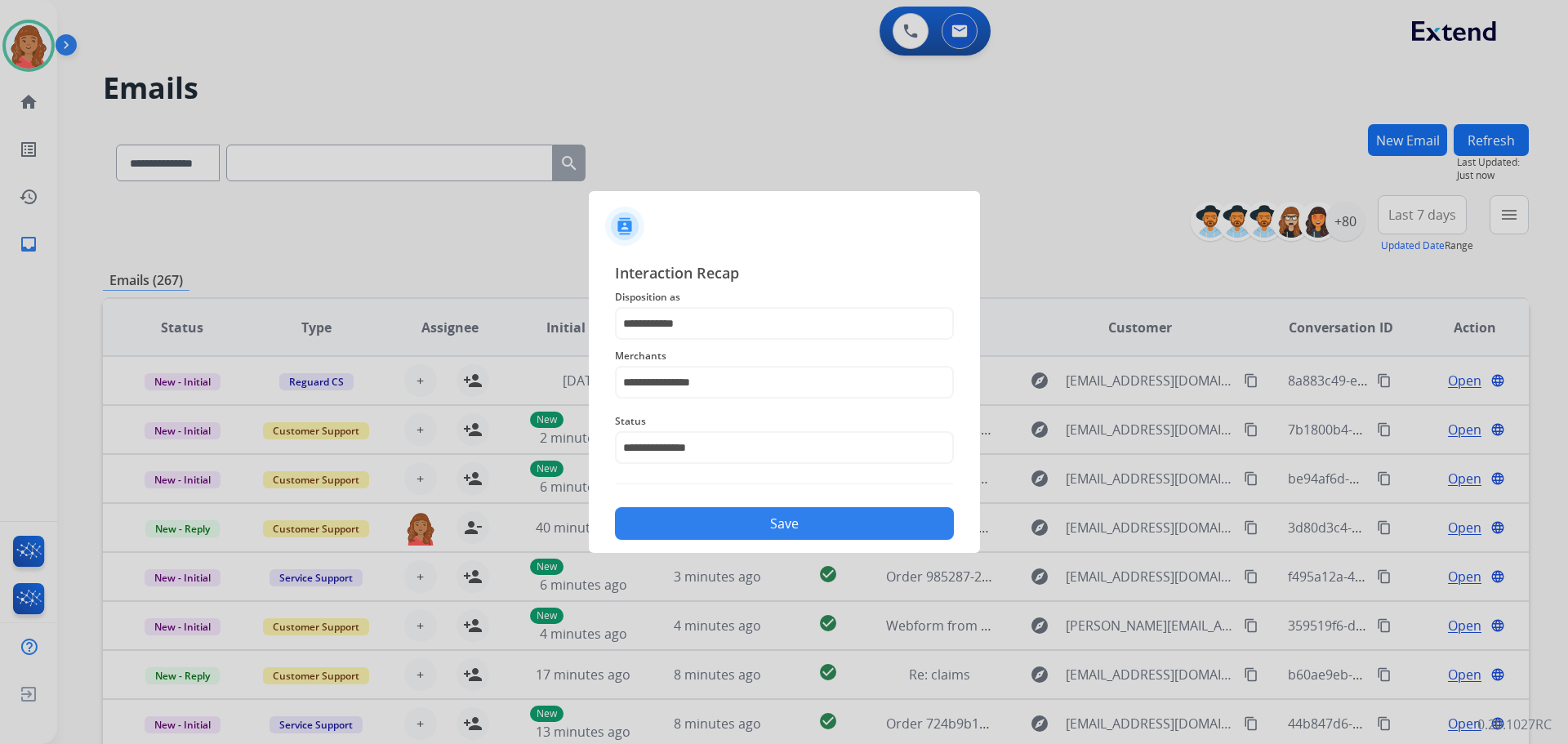
click at [728, 528] on button "Save" at bounding box center [784, 523] width 339 height 33
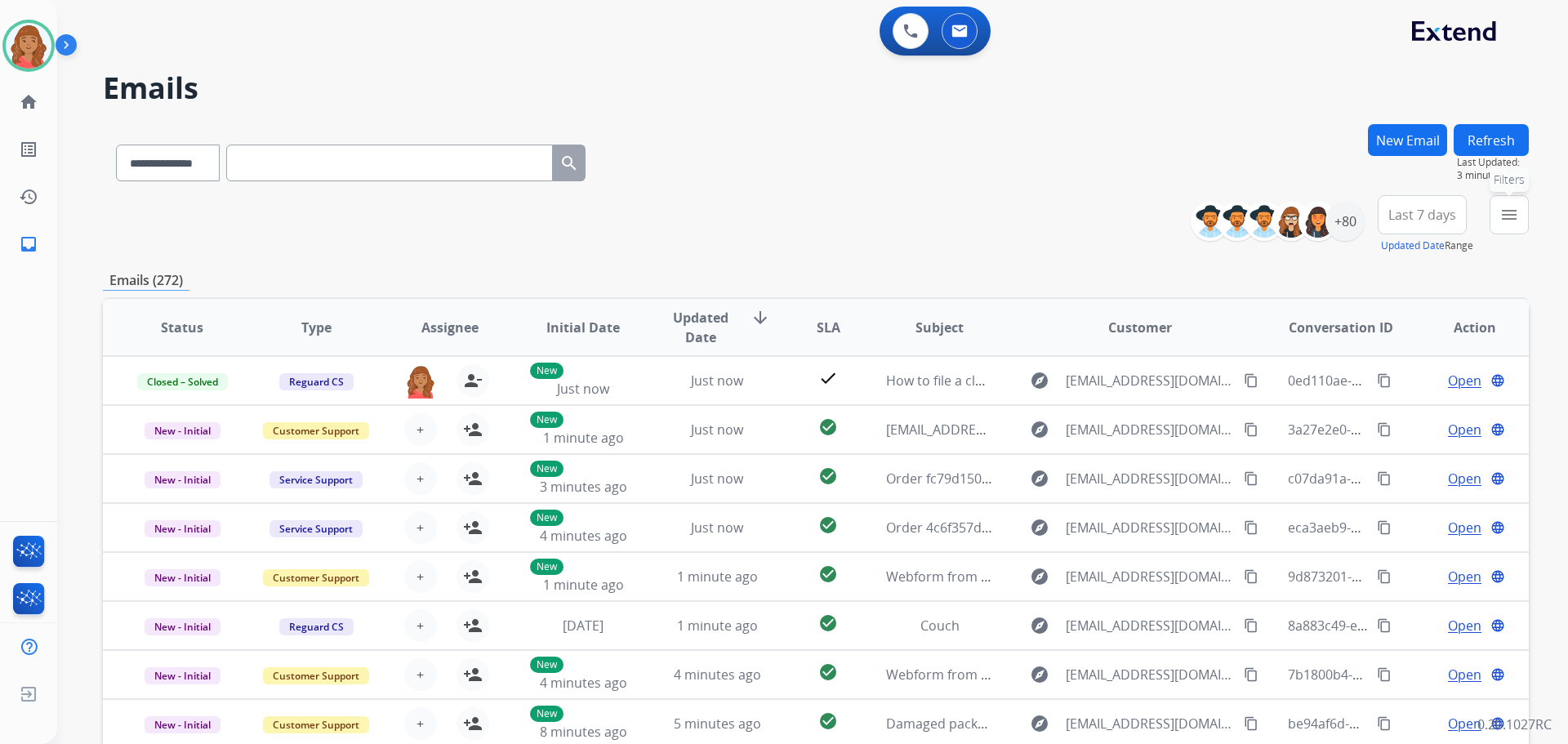
click at [1502, 219] on mat-icon "menu" at bounding box center [1510, 215] width 20 height 20
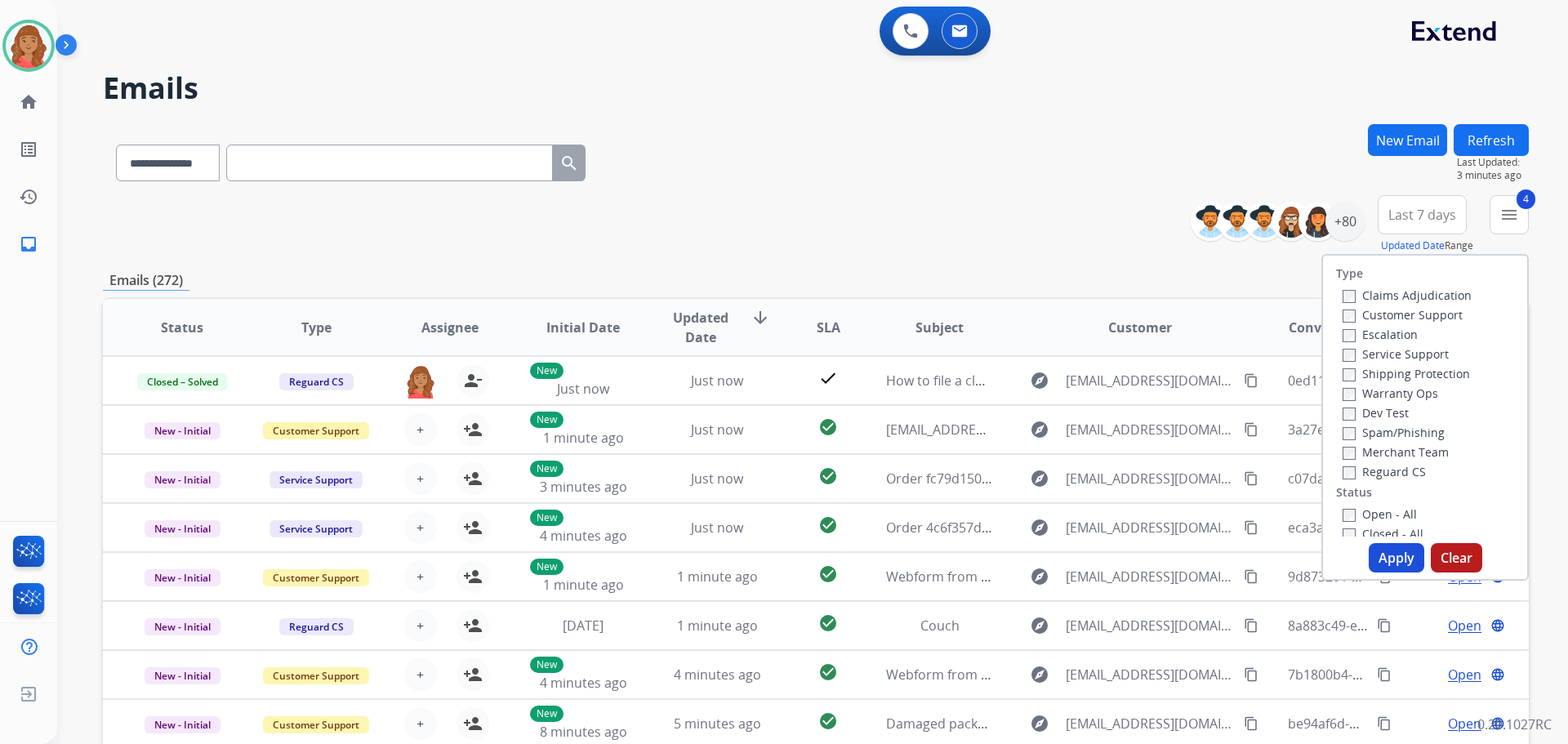
click at [1382, 553] on button "Apply" at bounding box center [1397, 558] width 55 height 30
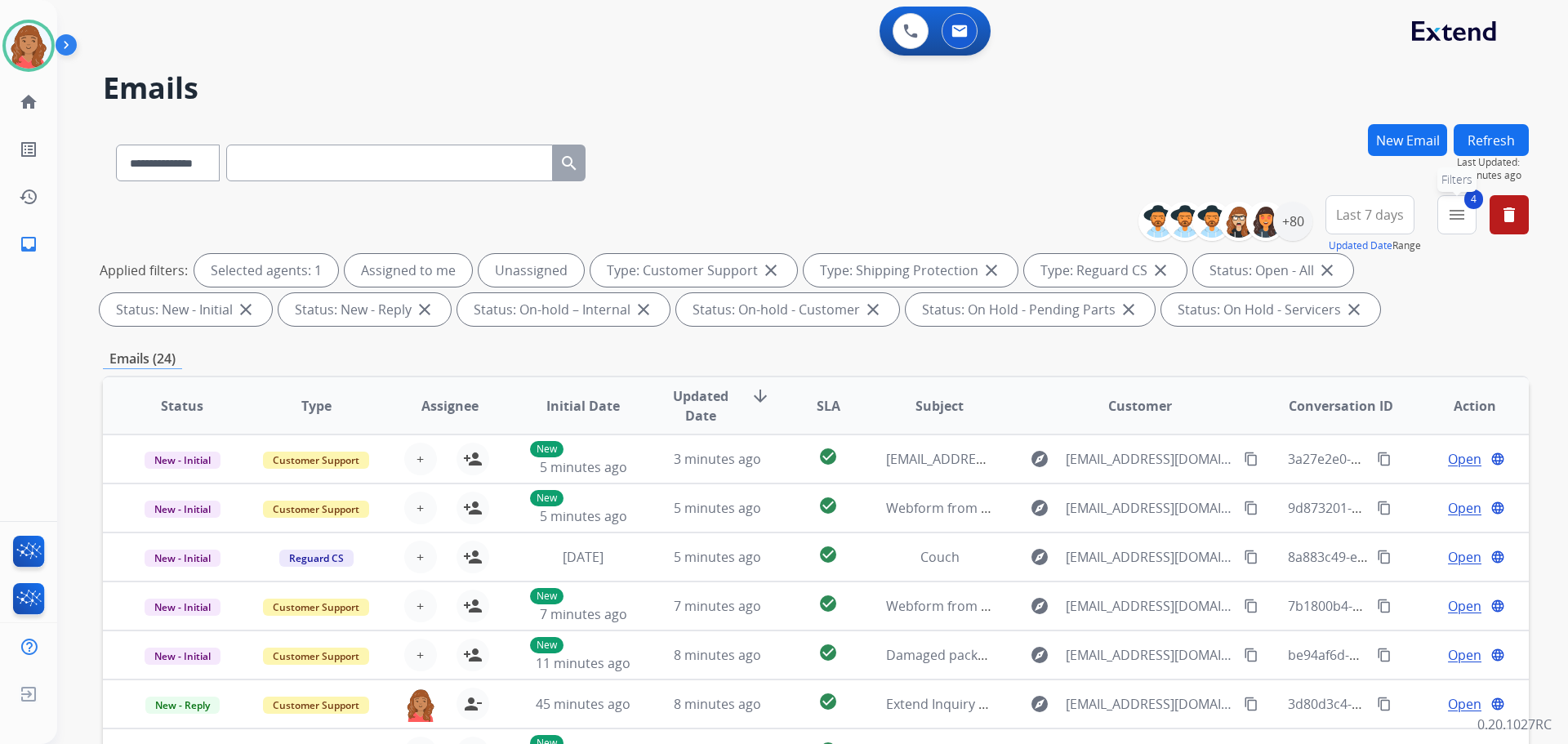
click at [1464, 225] on button "4 menu Filters" at bounding box center [1458, 215] width 39 height 39
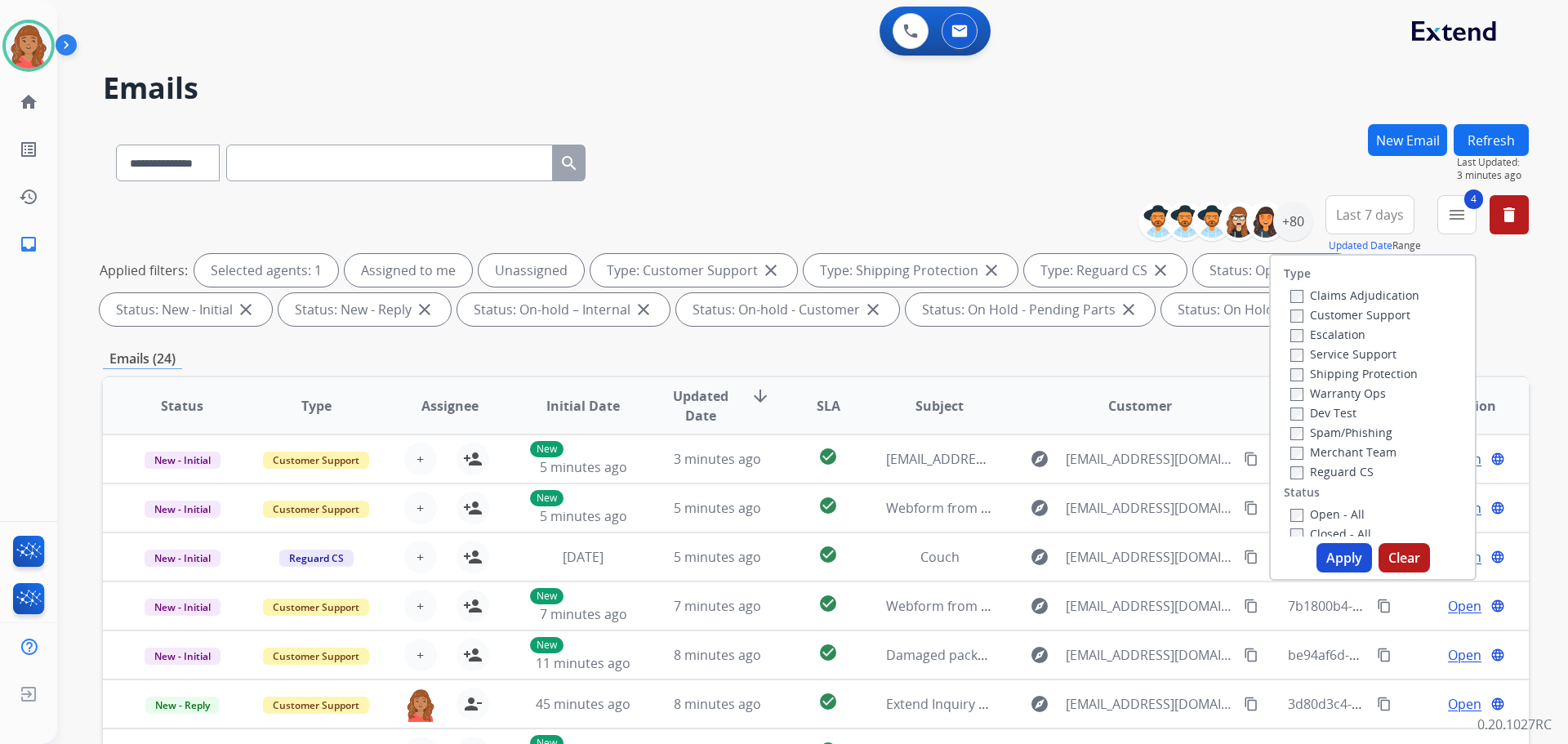
click at [1233, 336] on div "**********" at bounding box center [815, 566] width 1426 height 884
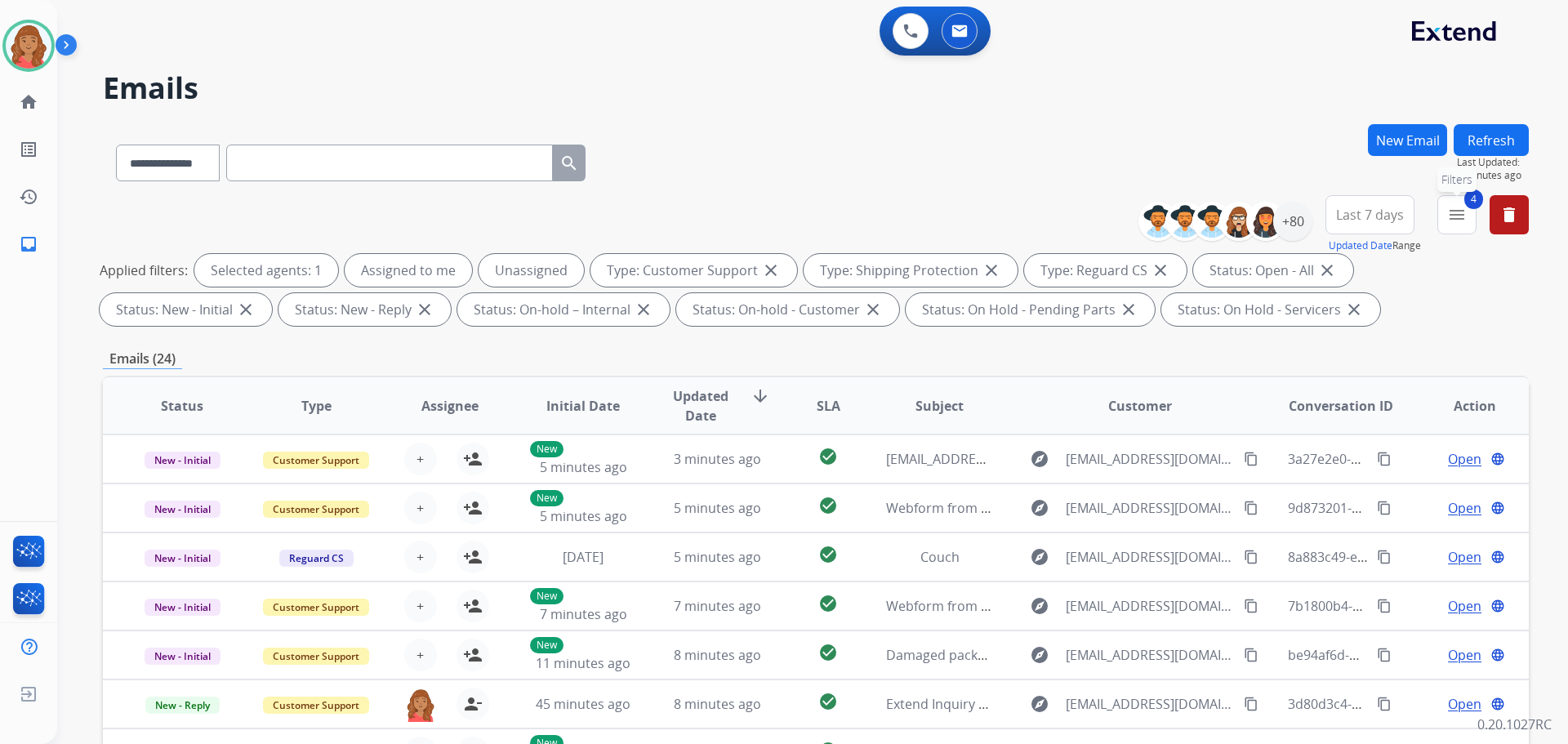
drag, startPoint x: 1448, startPoint y: 218, endPoint x: 1449, endPoint y: 229, distance: 11.0
click at [1449, 218] on mat-icon "menu" at bounding box center [1458, 215] width 20 height 20
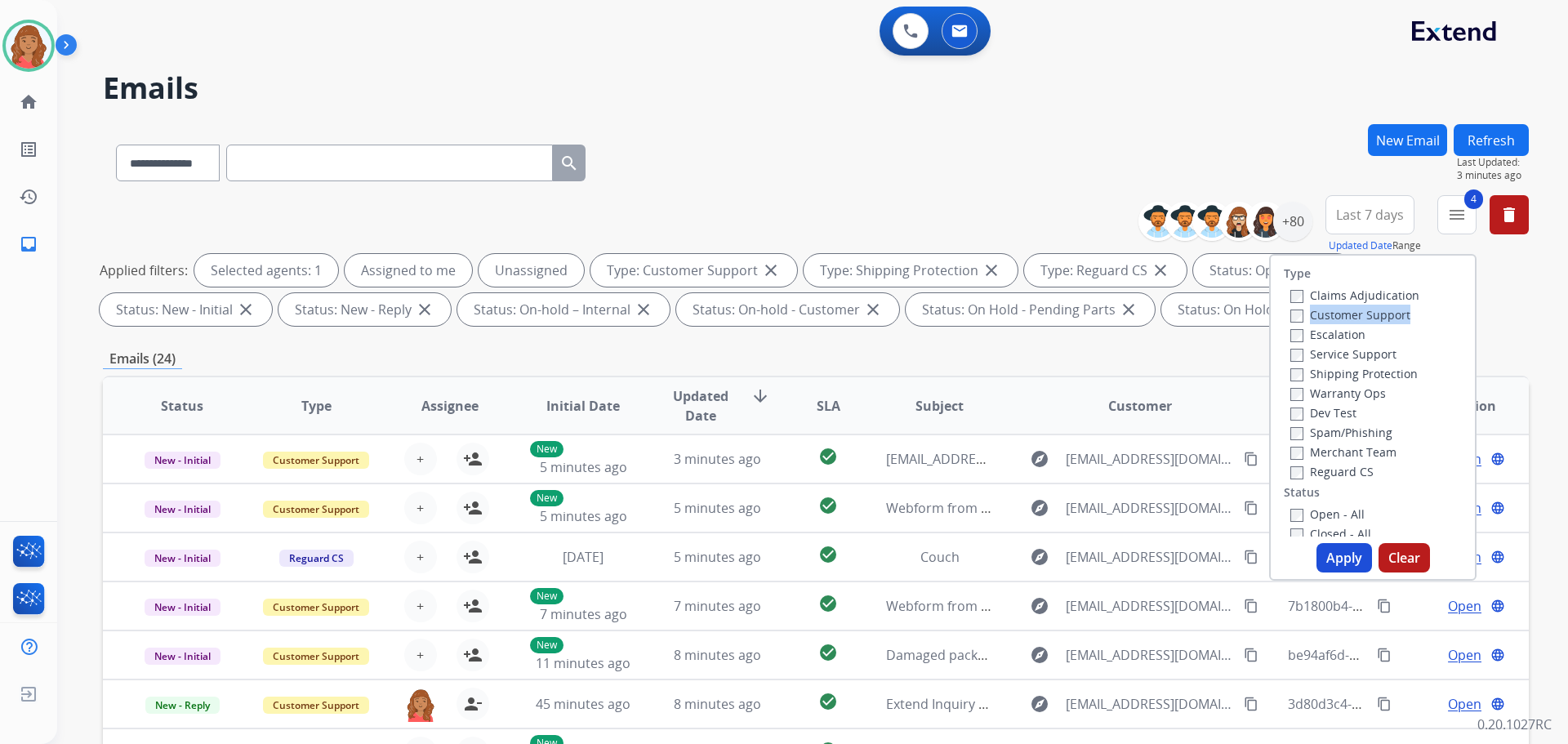
click at [1271, 323] on div "Type Claims Adjudication Customer Support Escalation Service Support Shipping P…" at bounding box center [1373, 395] width 204 height 281
click at [1220, 321] on div "Applied filters: Selected agents: 1 Assigned to me Unassigned Type: Customer Su…" at bounding box center [812, 290] width 1426 height 72
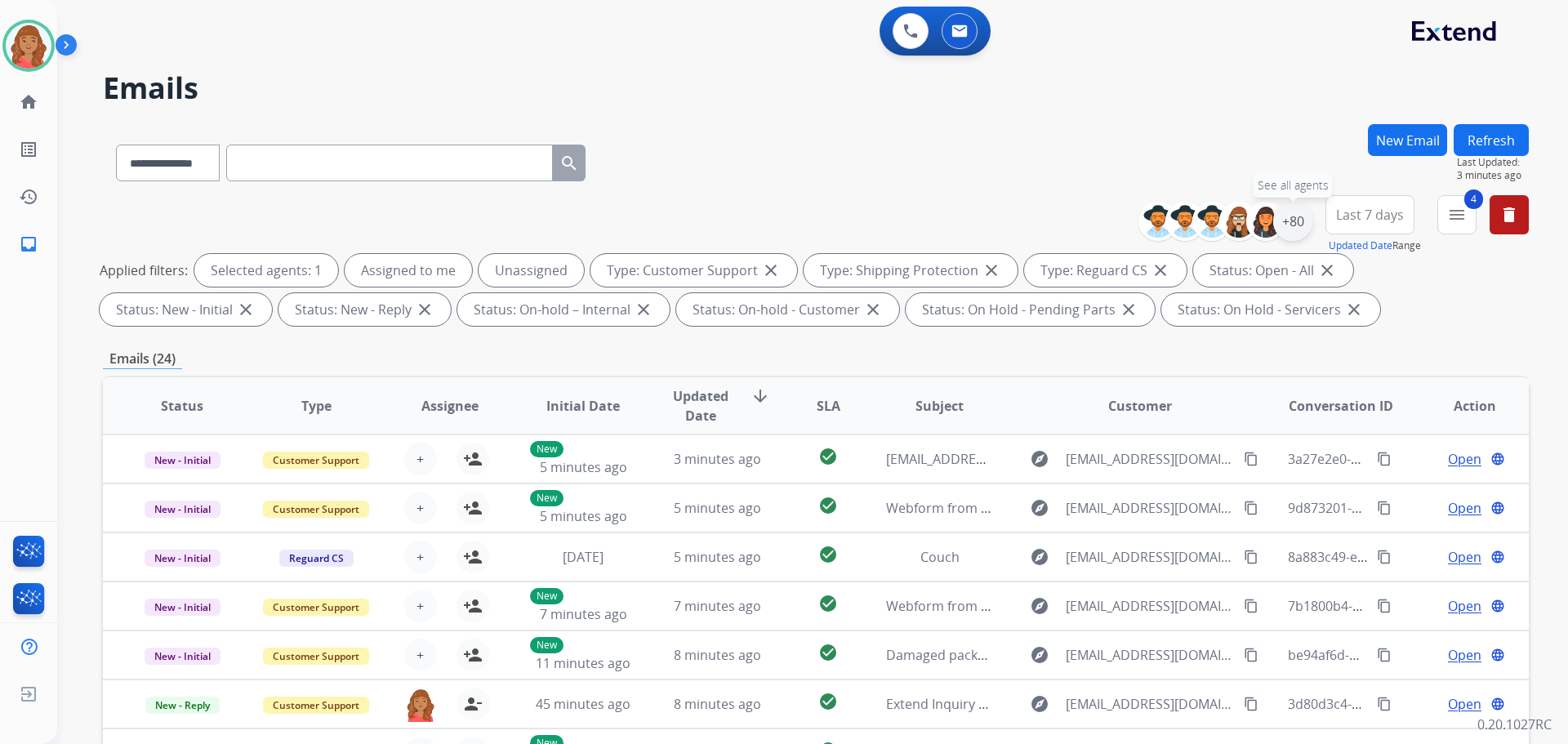
click at [1297, 231] on div "+80" at bounding box center [1293, 222] width 39 height 39
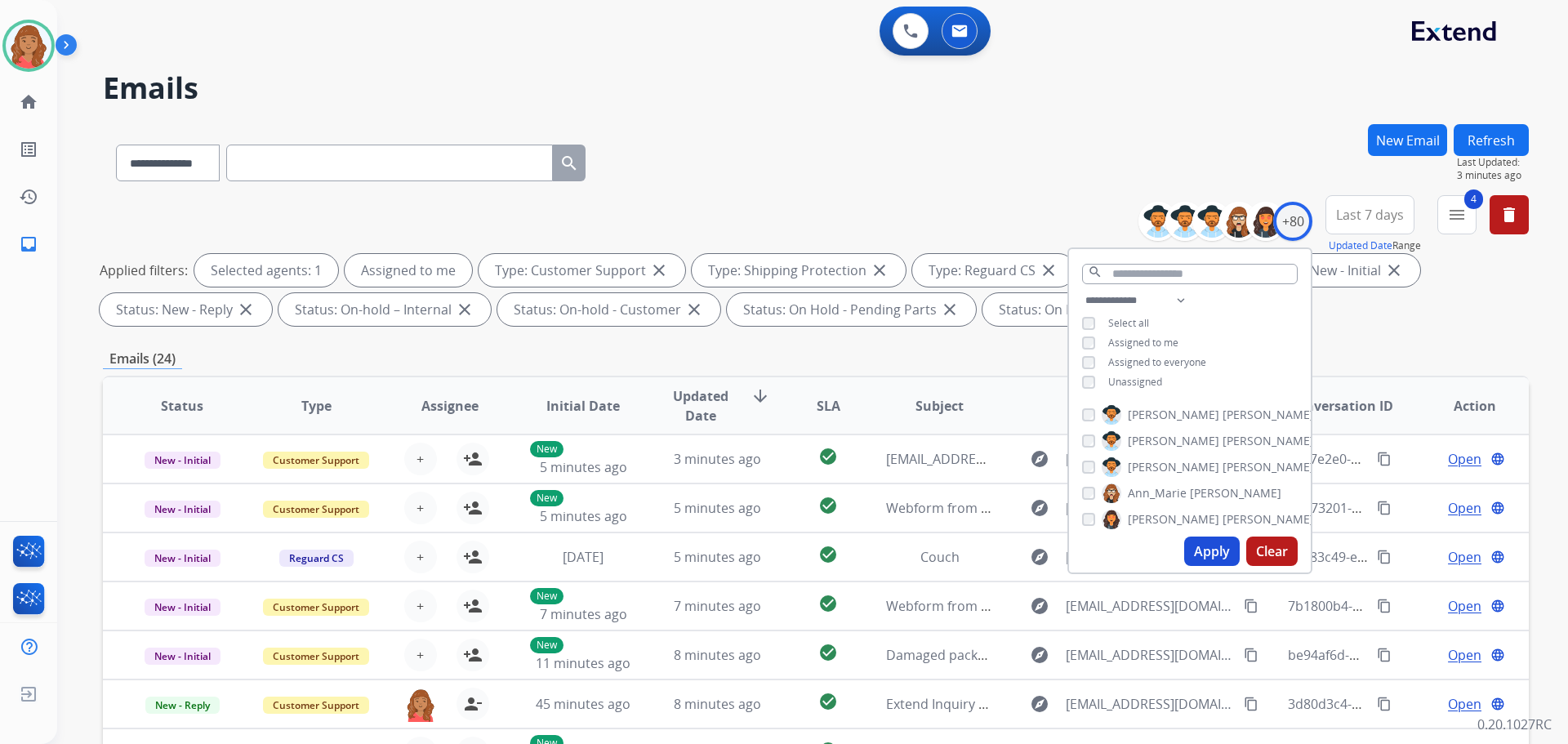
click at [1206, 555] on button "Apply" at bounding box center [1212, 552] width 55 height 30
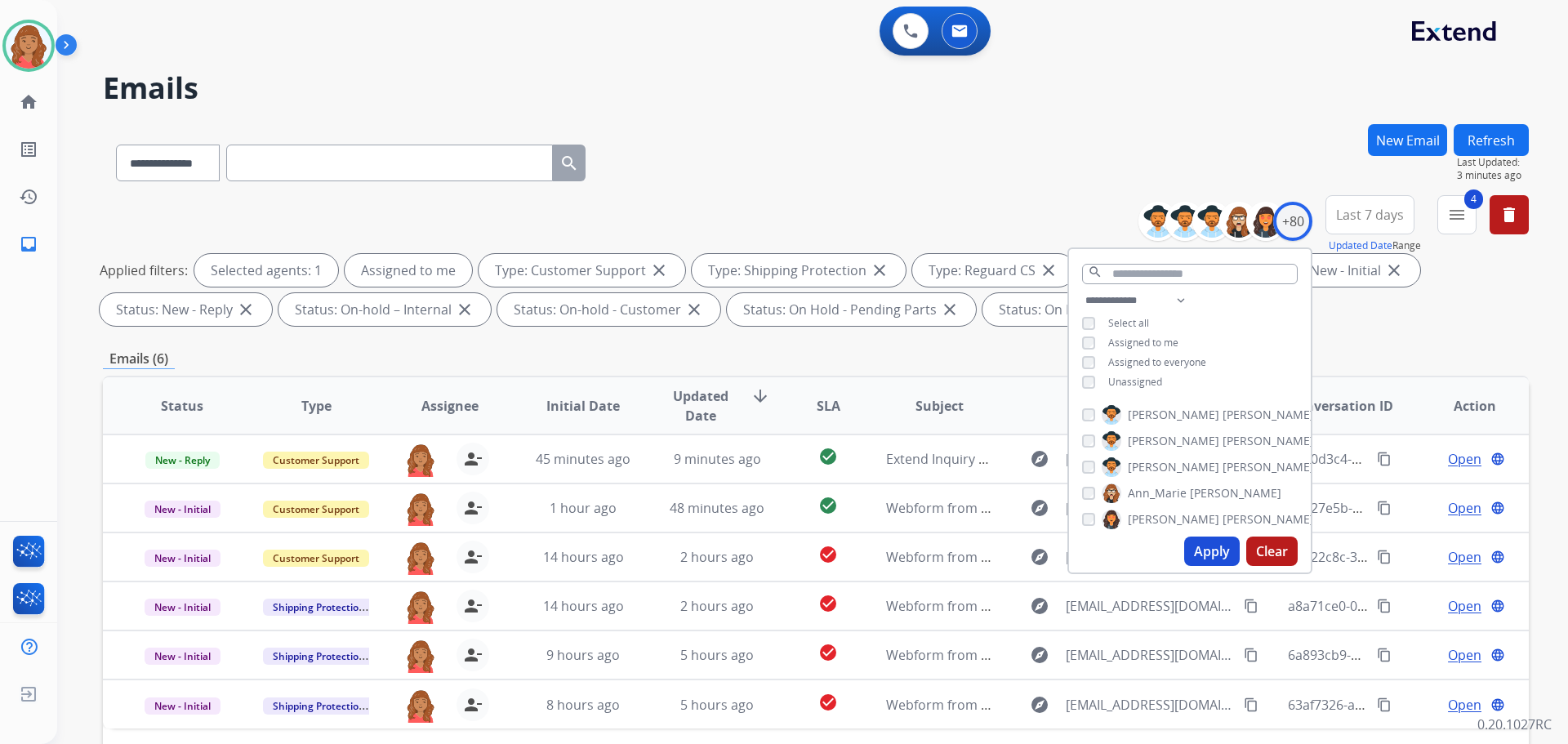
click at [895, 359] on div "Emails (6)" at bounding box center [815, 359] width 1426 height 21
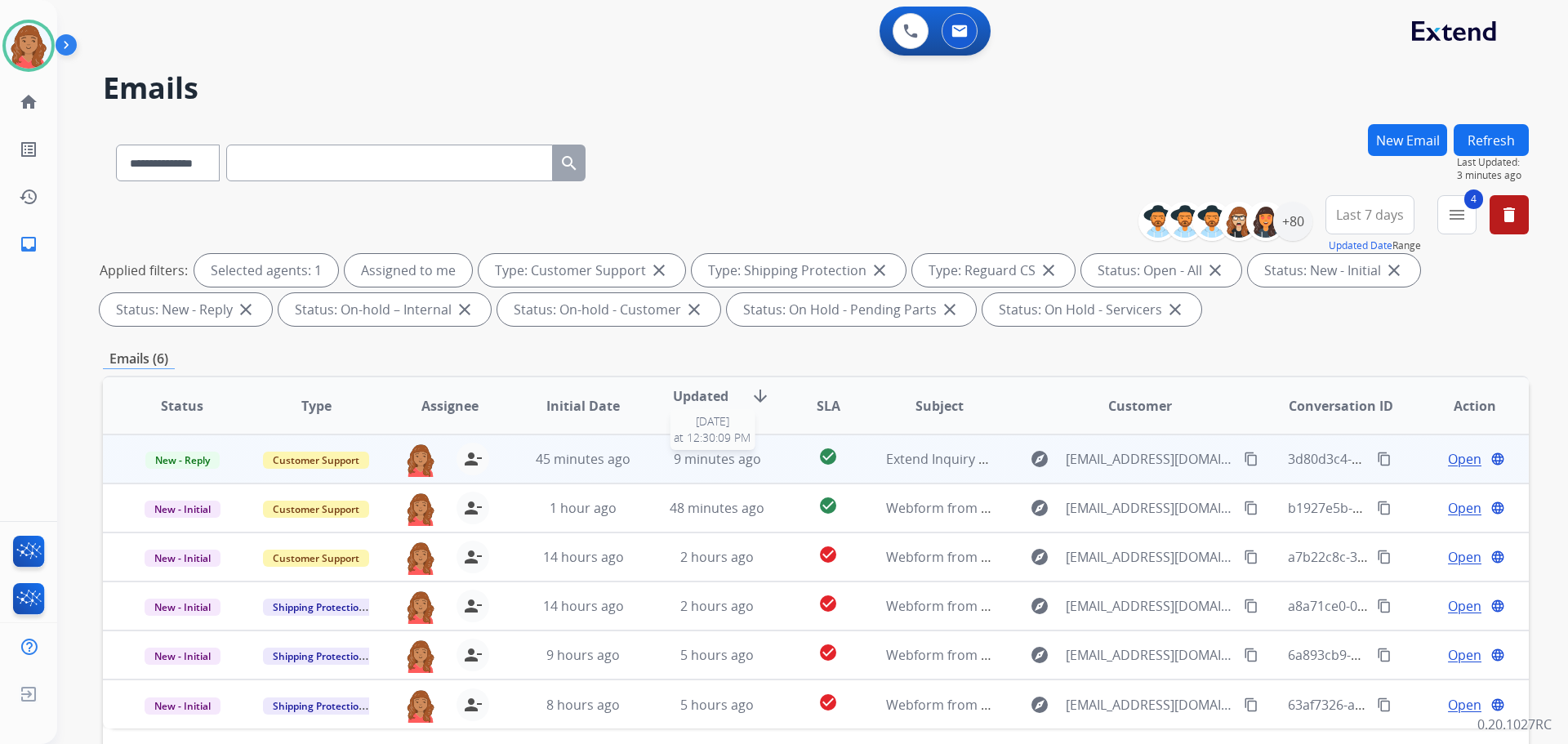
click at [692, 460] on span "9 minutes ago" at bounding box center [717, 459] width 88 height 18
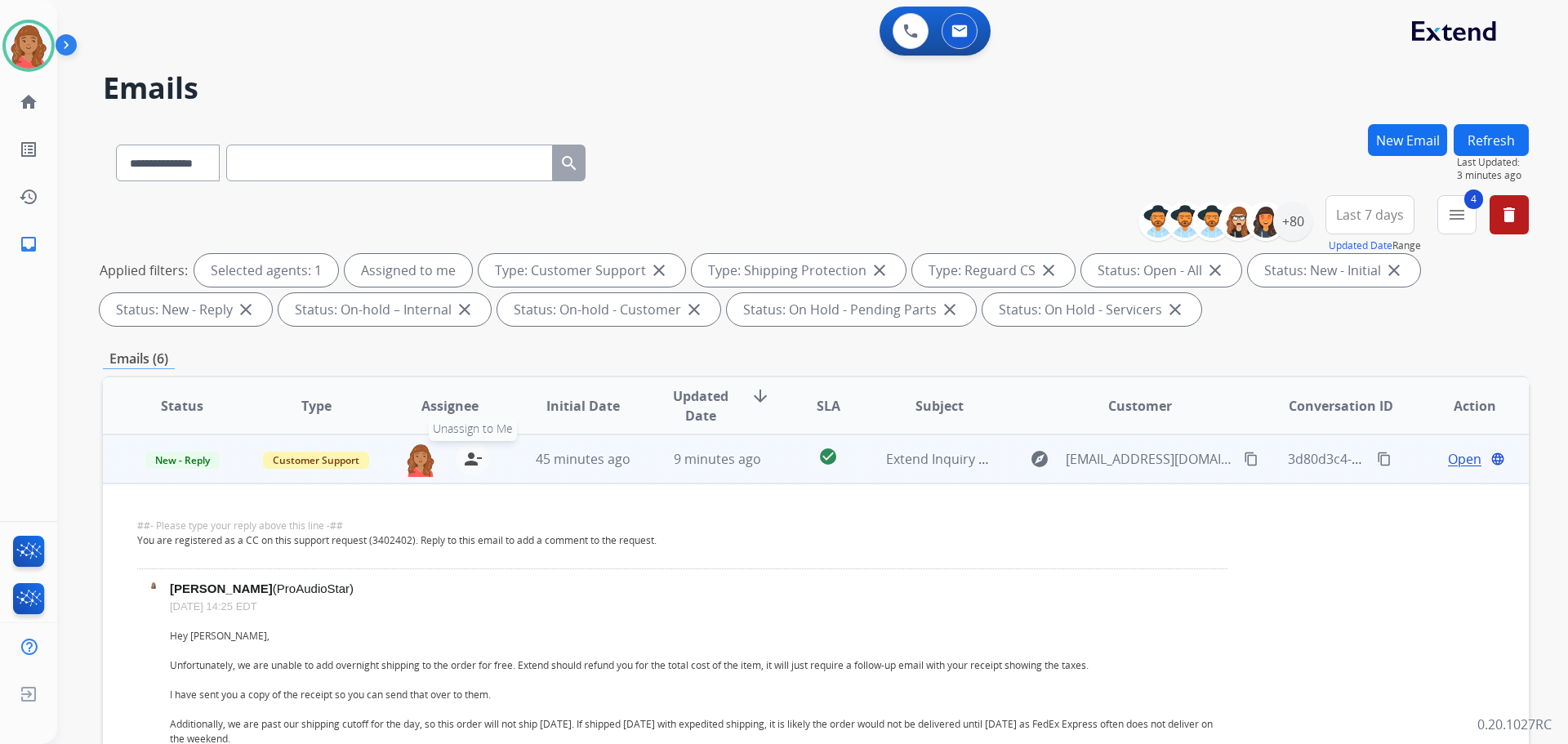
click at [463, 463] on mat-icon "person_remove" at bounding box center [473, 459] width 20 height 20
click at [1449, 454] on span "Open" at bounding box center [1466, 459] width 34 height 20
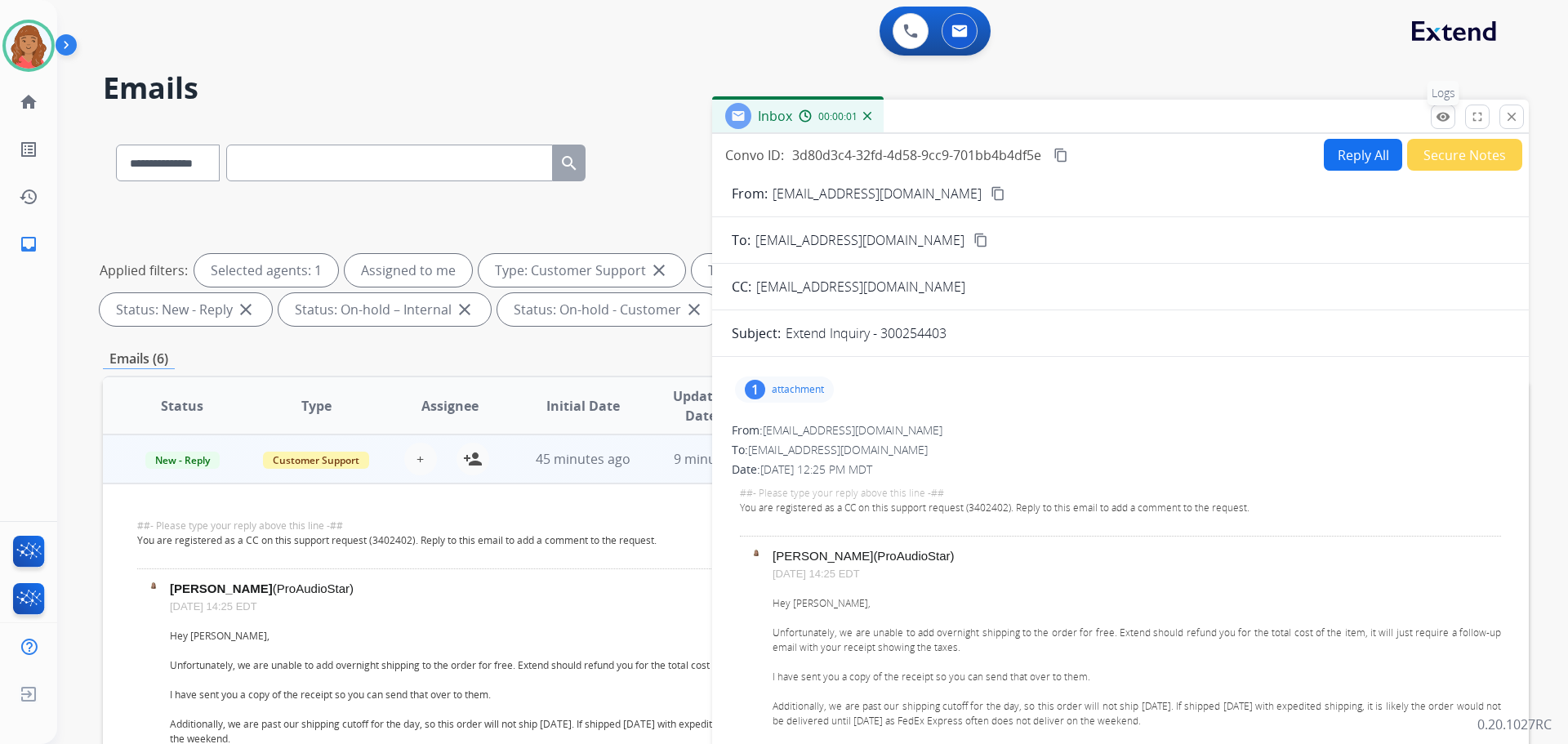
click at [1445, 119] on mat-icon "remove_red_eye" at bounding box center [1443, 116] width 15 height 15
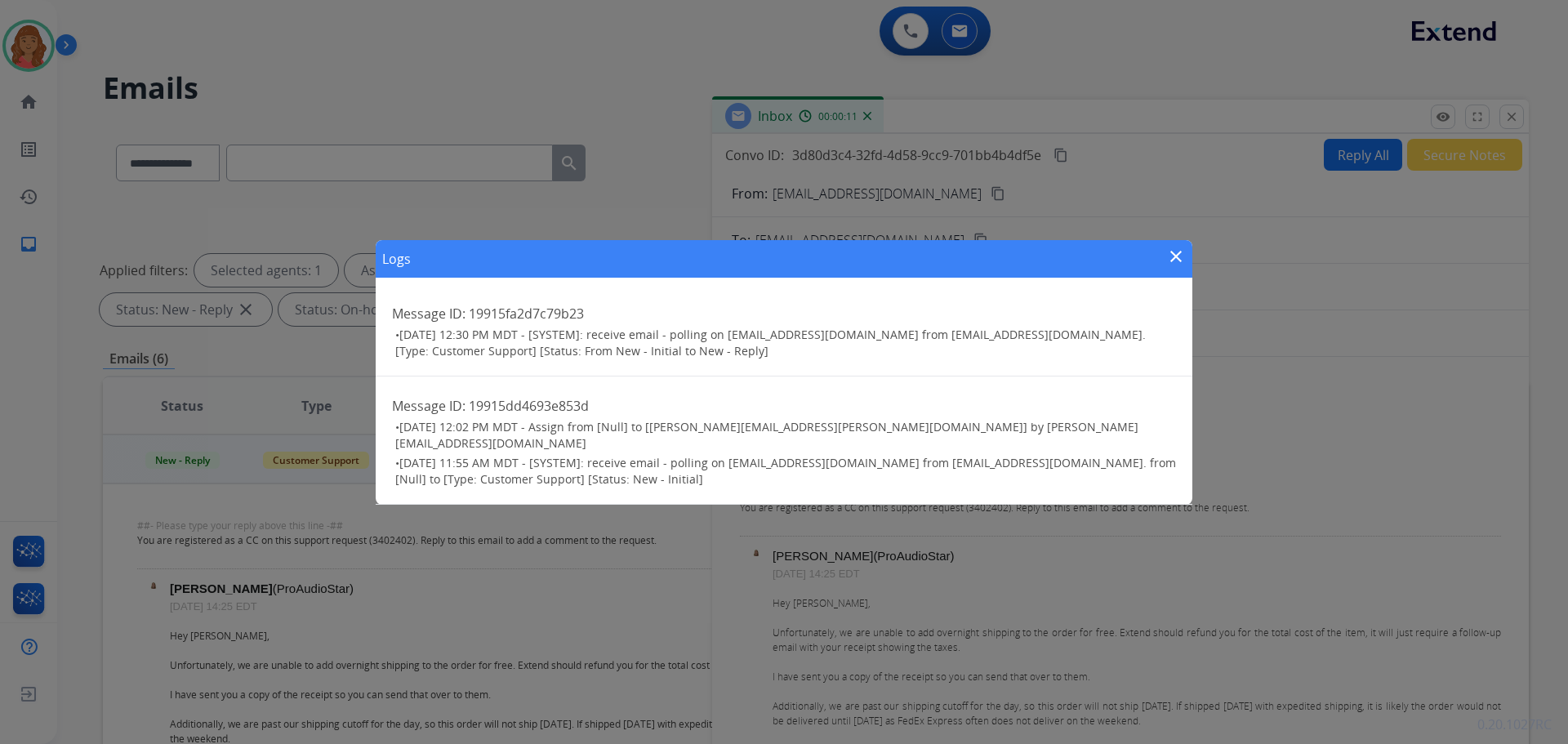
click at [1180, 266] on mat-icon "close" at bounding box center [1177, 256] width 20 height 20
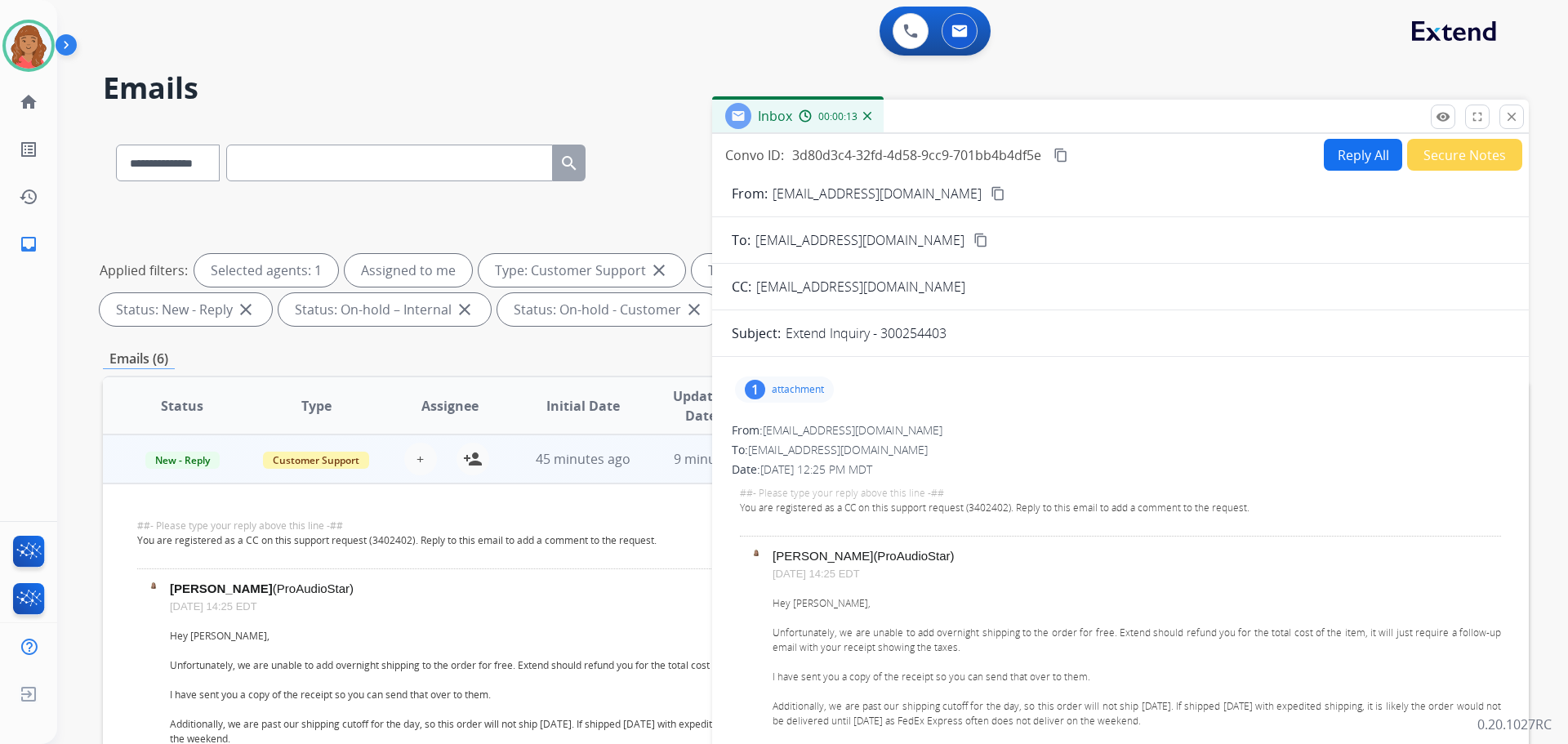
drag, startPoint x: 1511, startPoint y: 121, endPoint x: 1506, endPoint y: 131, distance: 11.2
click at [1509, 123] on mat-icon "close" at bounding box center [1512, 116] width 15 height 15
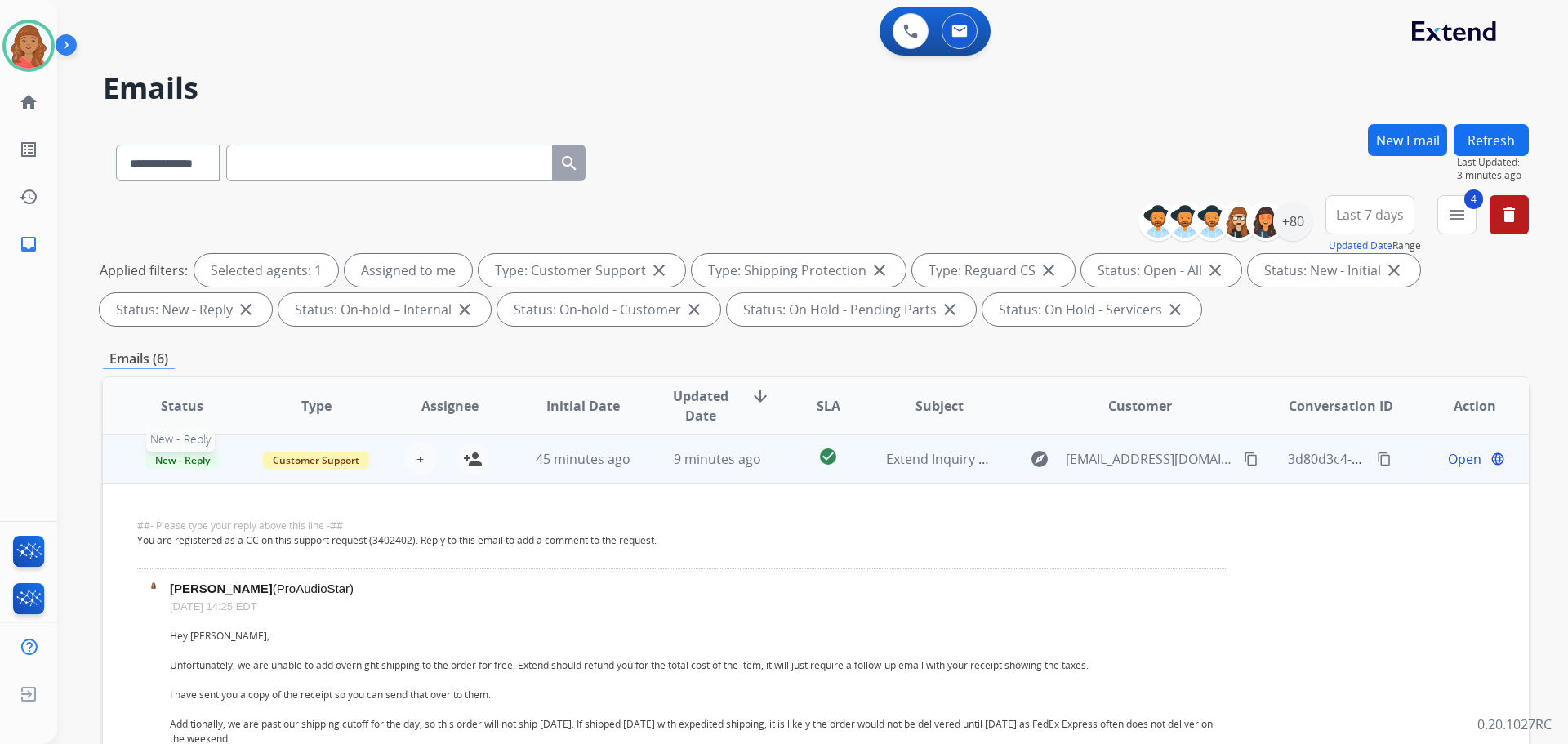
click at [197, 460] on span "New - Reply" at bounding box center [182, 459] width 74 height 17
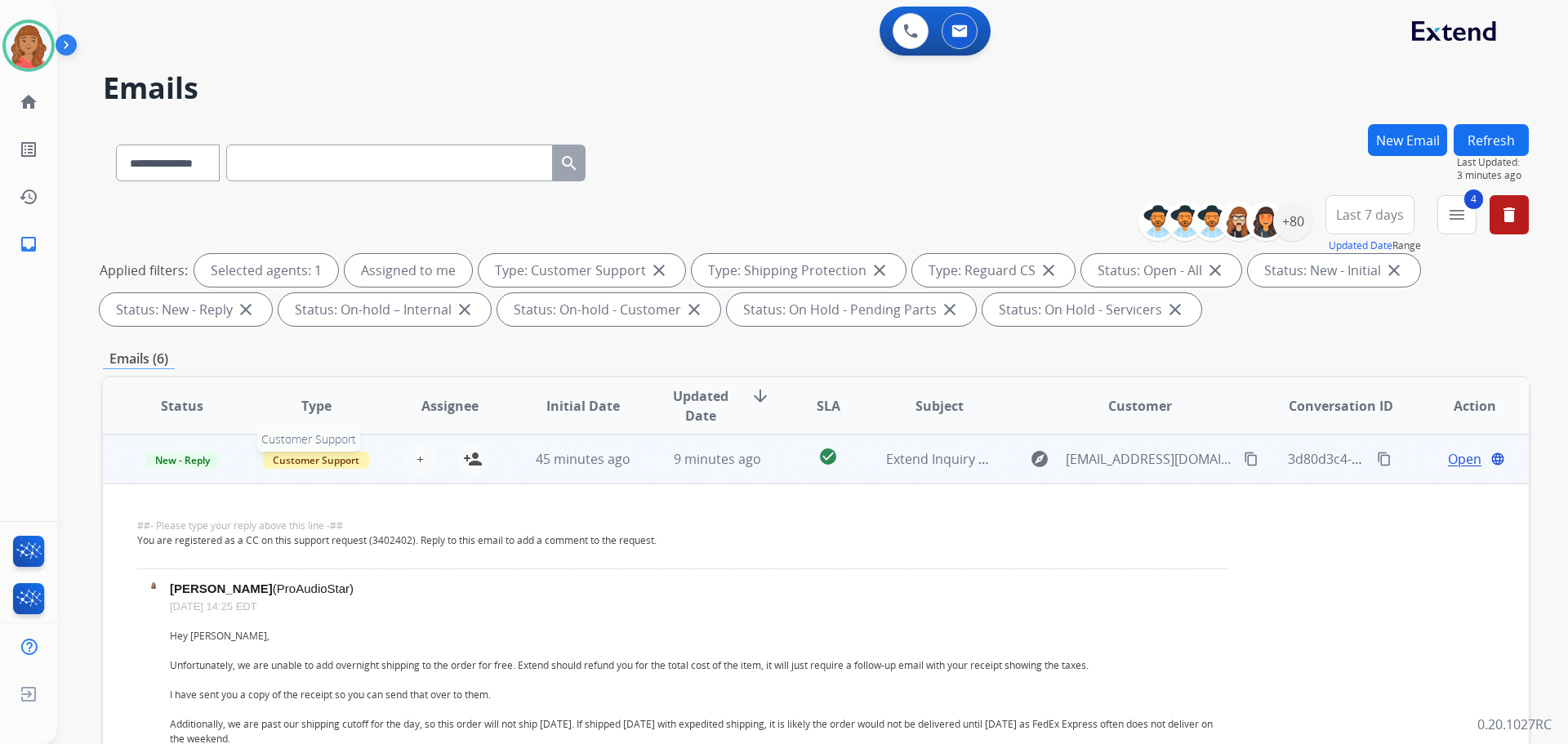
click at [336, 465] on span "Customer Support" at bounding box center [316, 459] width 106 height 17
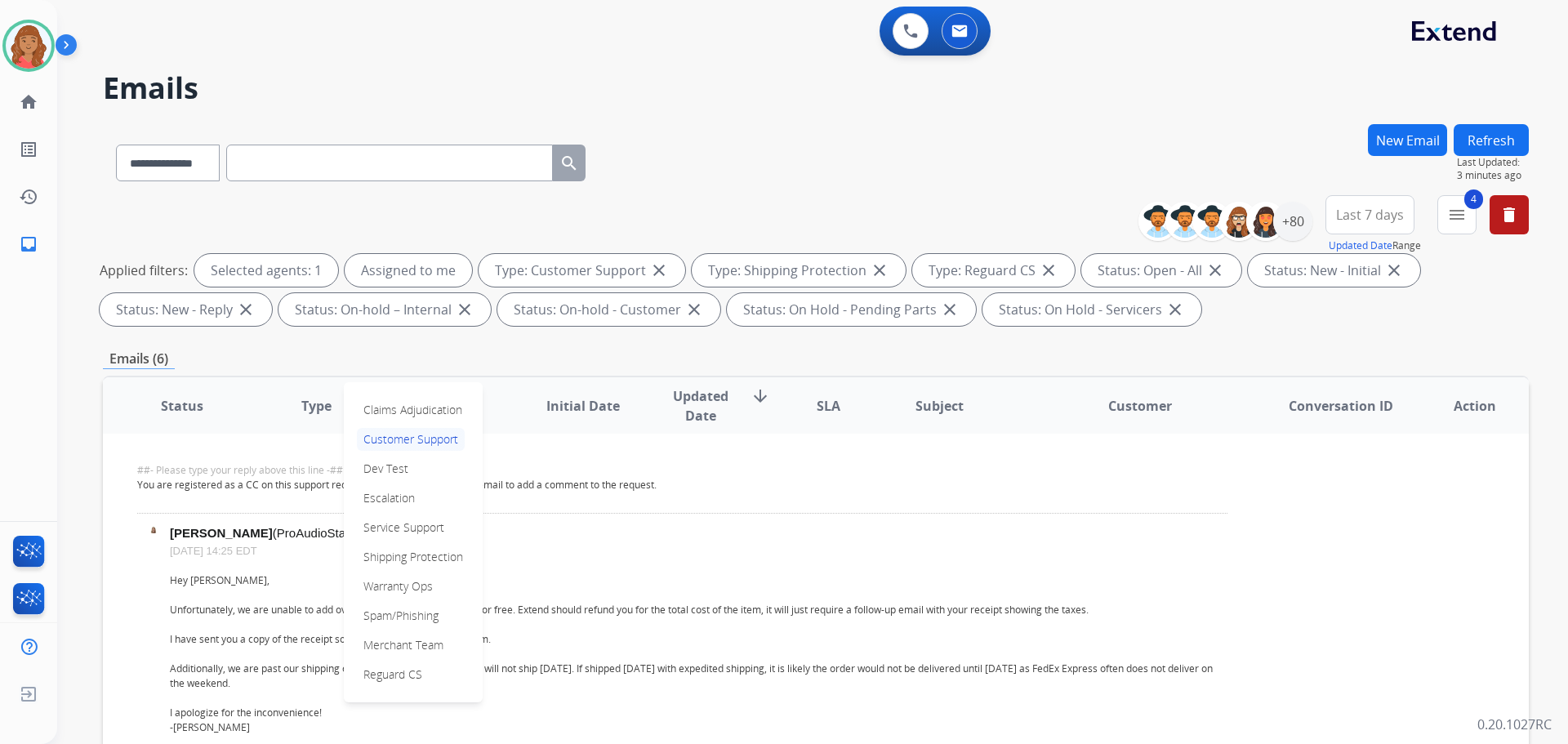
scroll to position [82, 0]
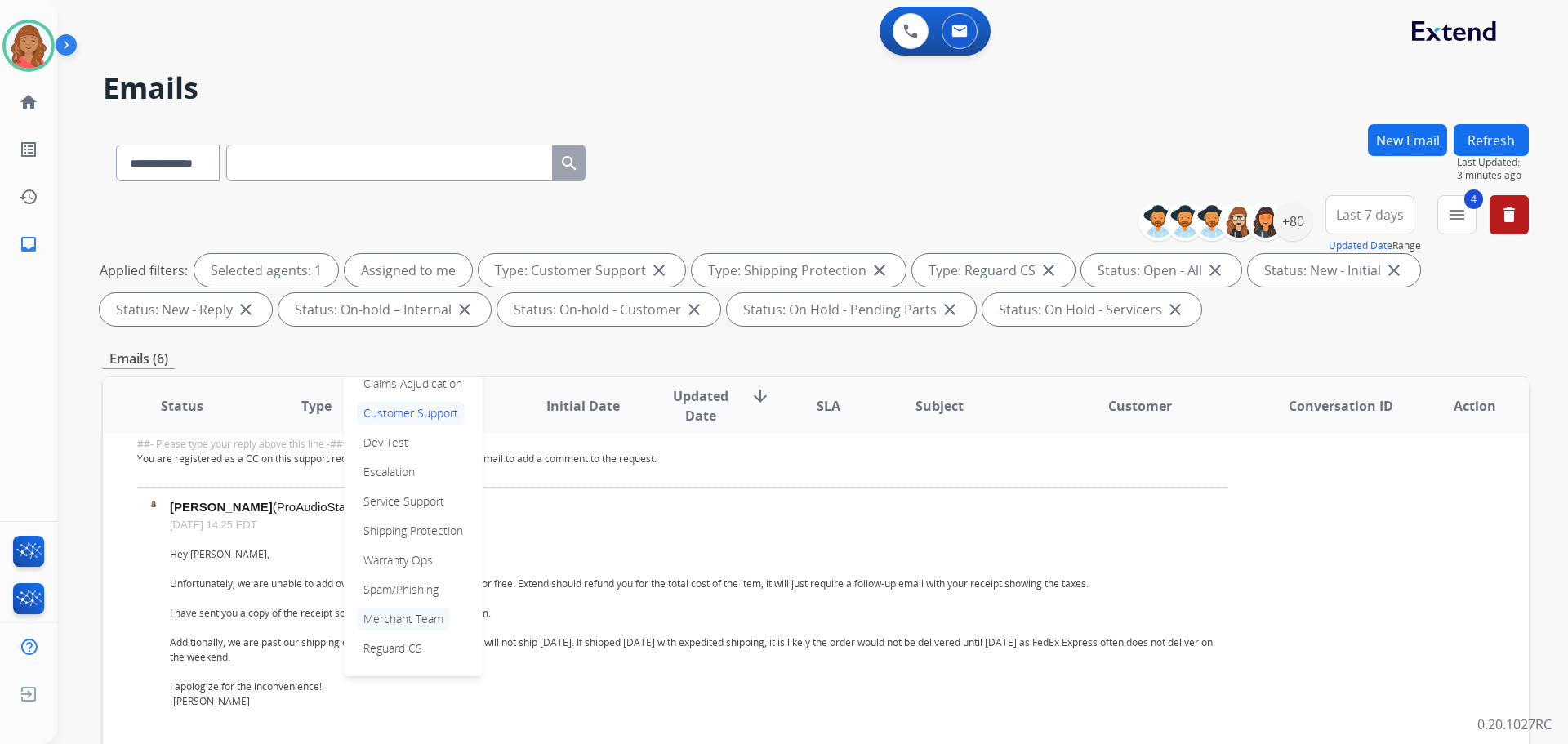
click at [404, 608] on p "Merchant Team" at bounding box center [403, 619] width 93 height 23
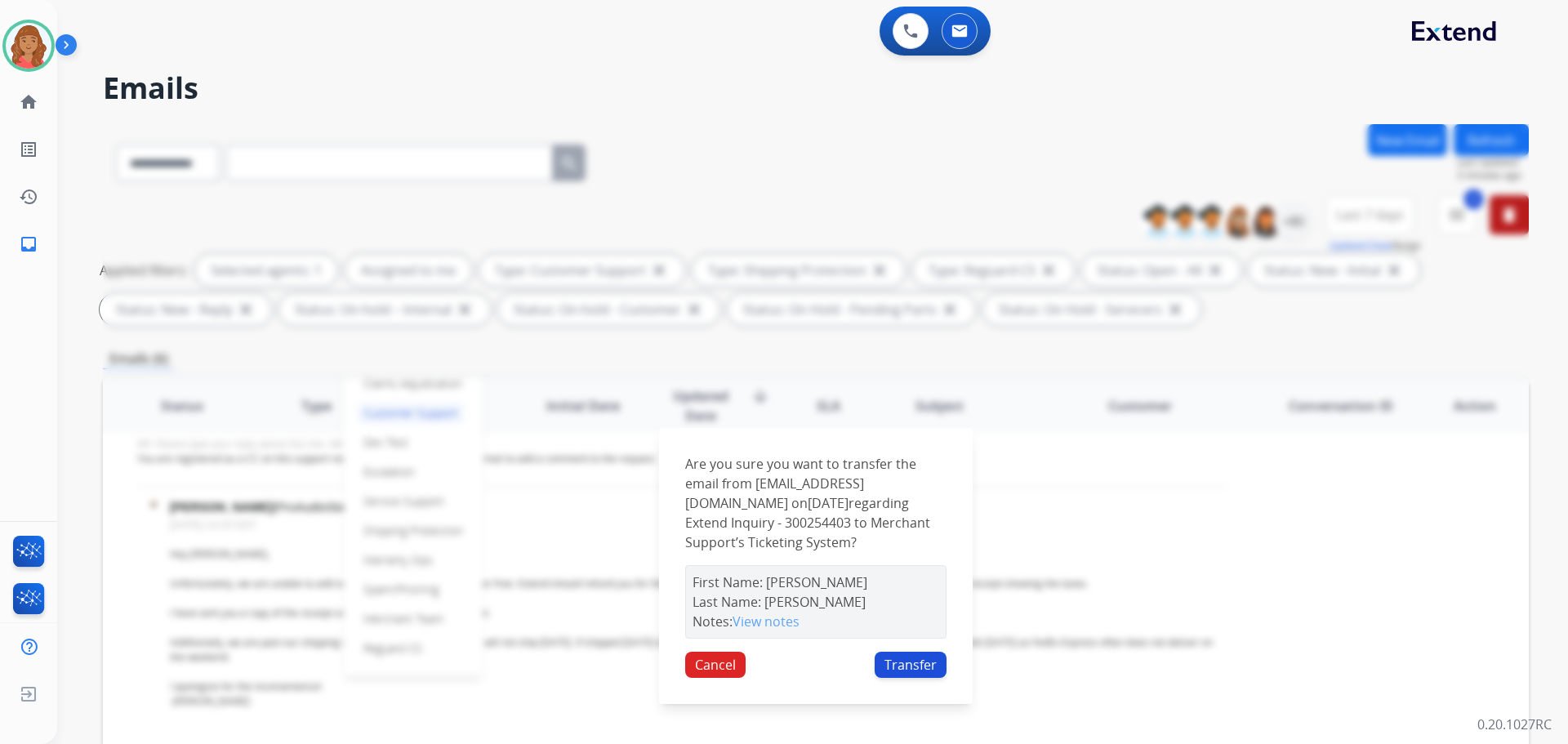
click at [916, 674] on button "Transfer" at bounding box center [911, 664] width 72 height 27
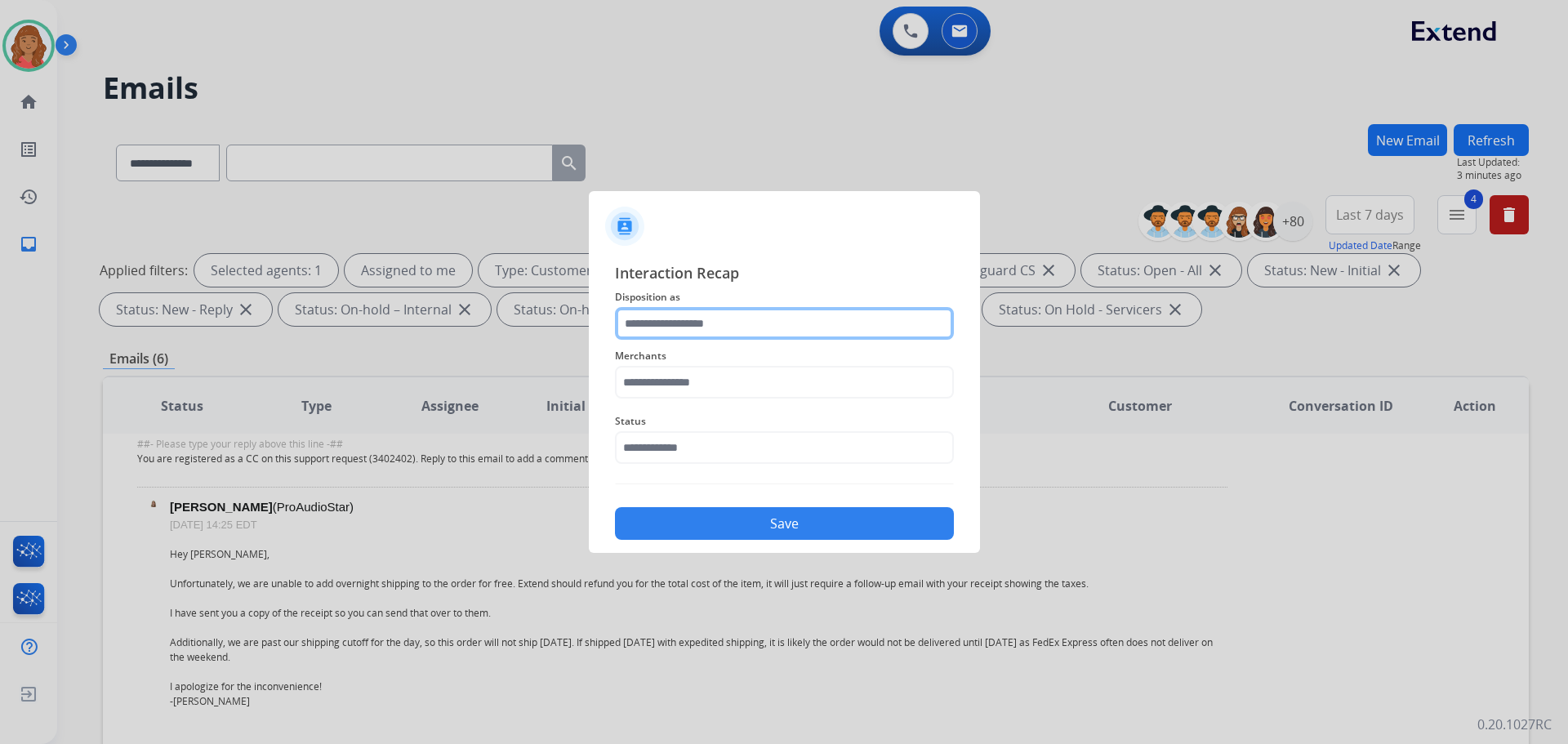
drag, startPoint x: 732, startPoint y: 317, endPoint x: 719, endPoint y: 337, distance: 23.9
click at [732, 319] on input "text" at bounding box center [784, 323] width 339 height 33
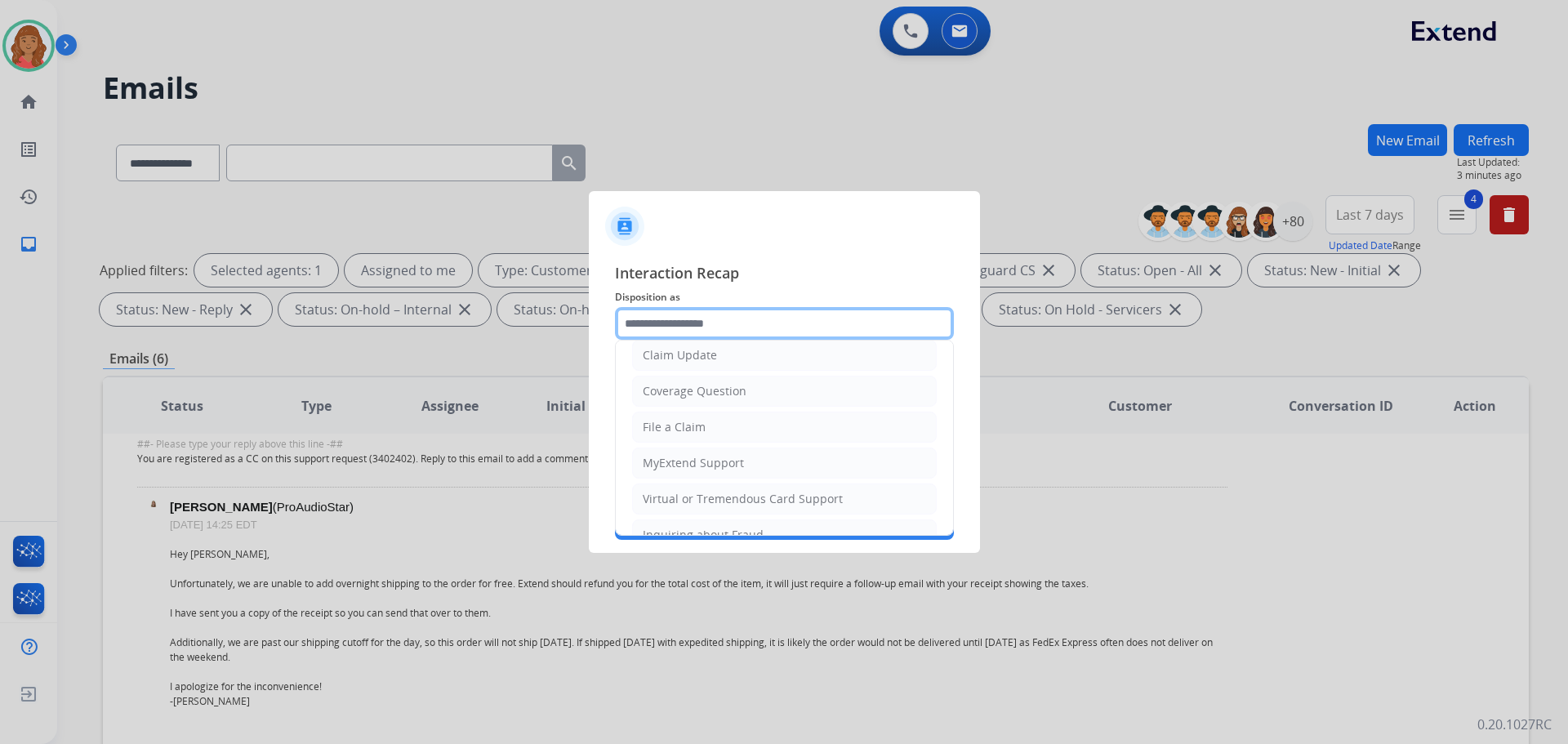
scroll to position [245, 0]
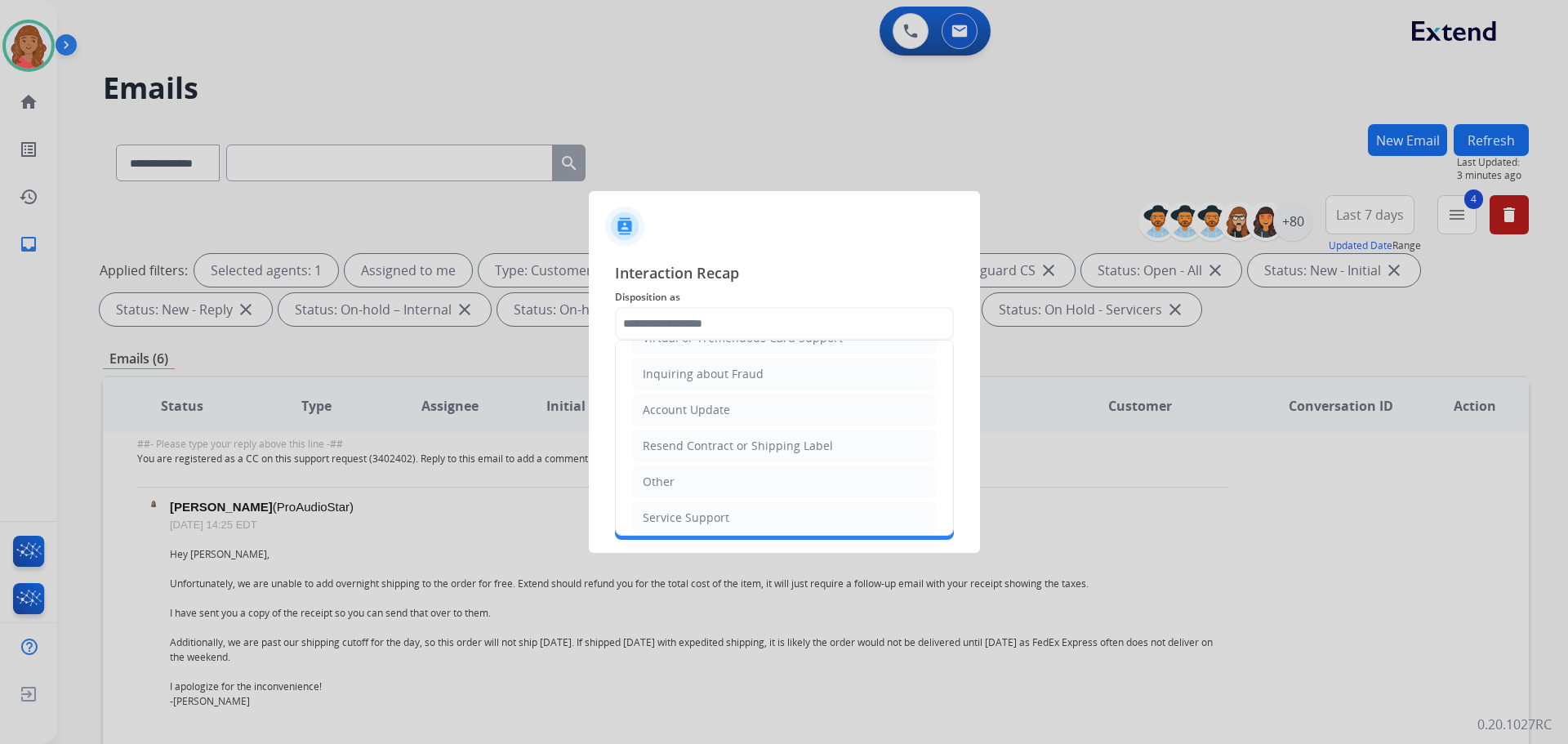
drag, startPoint x: 664, startPoint y: 484, endPoint x: 670, endPoint y: 454, distance: 30.6
click at [666, 482] on div "Other" at bounding box center [658, 482] width 32 height 17
type input "*****"
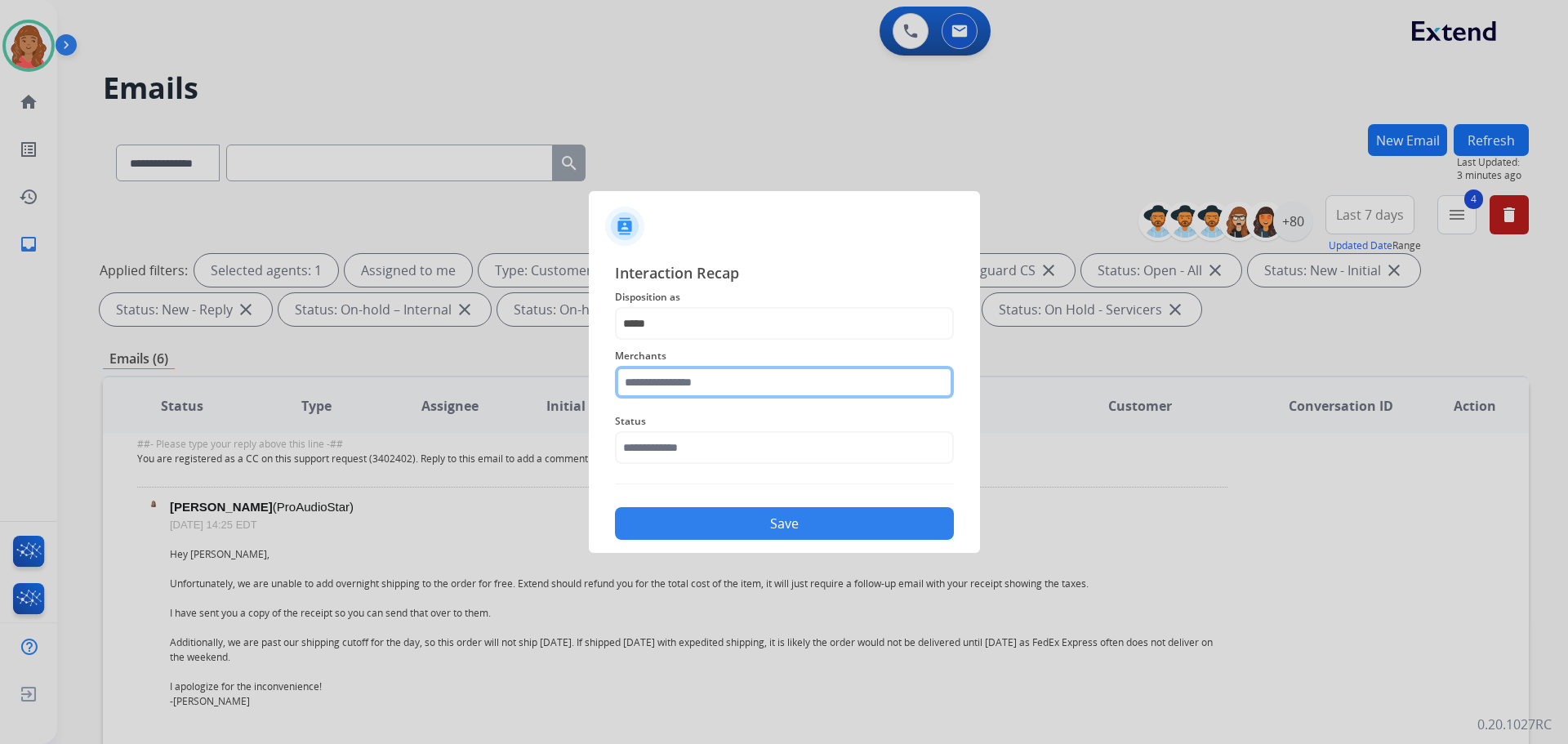
click at [682, 379] on input "text" at bounding box center [784, 381] width 339 height 33
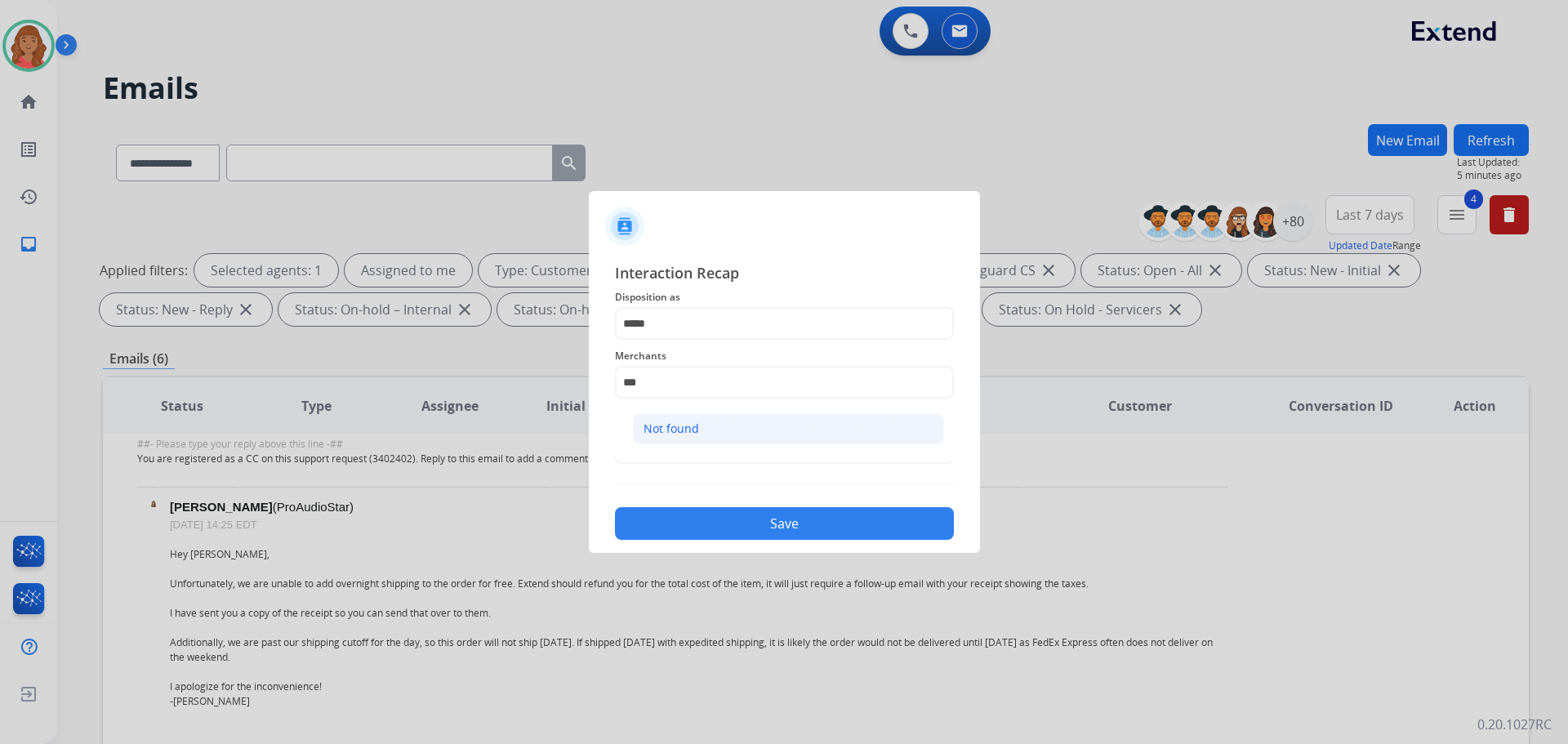
click at [686, 428] on div "Not found" at bounding box center [671, 429] width 55 height 17
type input "*********"
click at [680, 450] on input "text" at bounding box center [784, 447] width 339 height 33
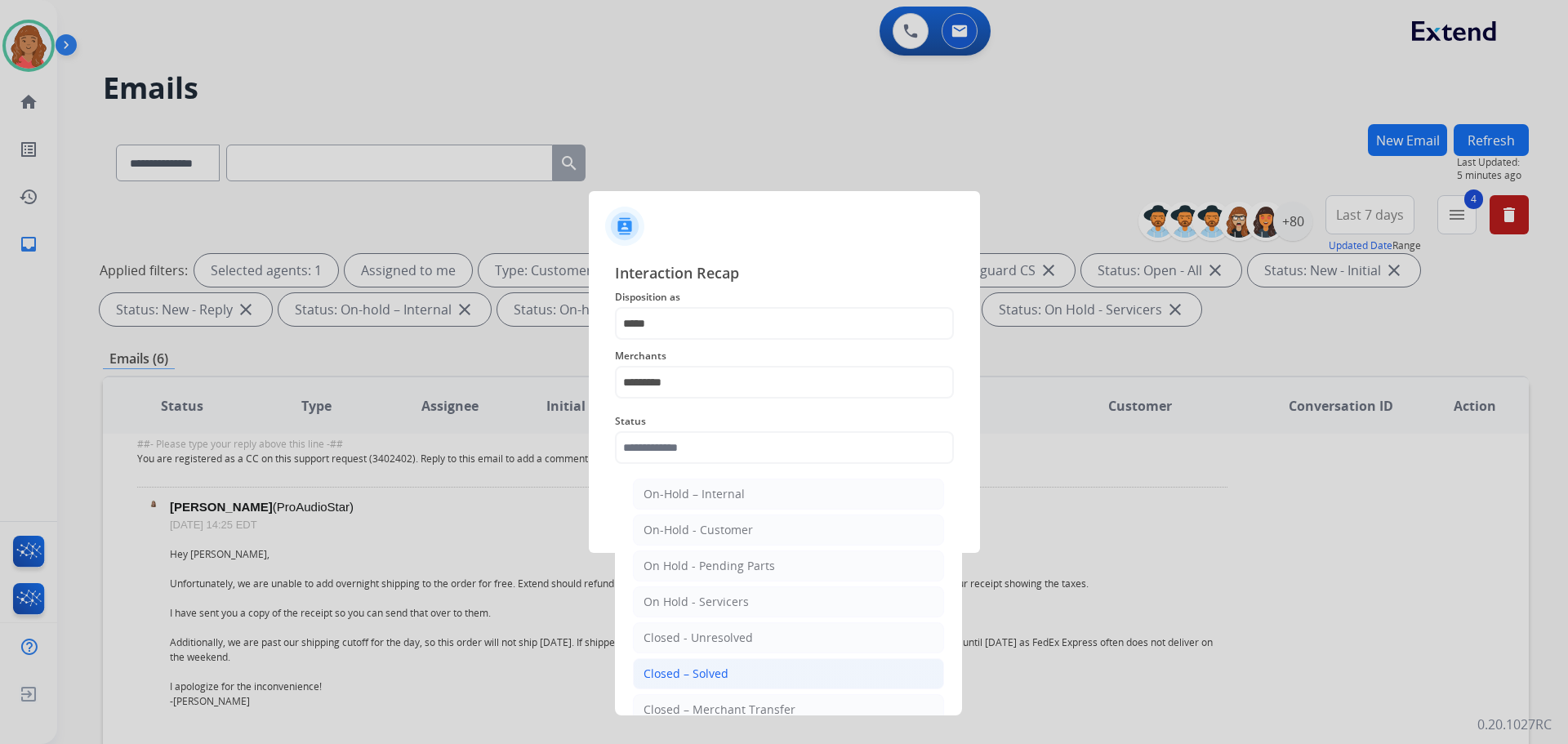
click at [658, 670] on div "Closed – Solved" at bounding box center [686, 674] width 85 height 17
type input "**********"
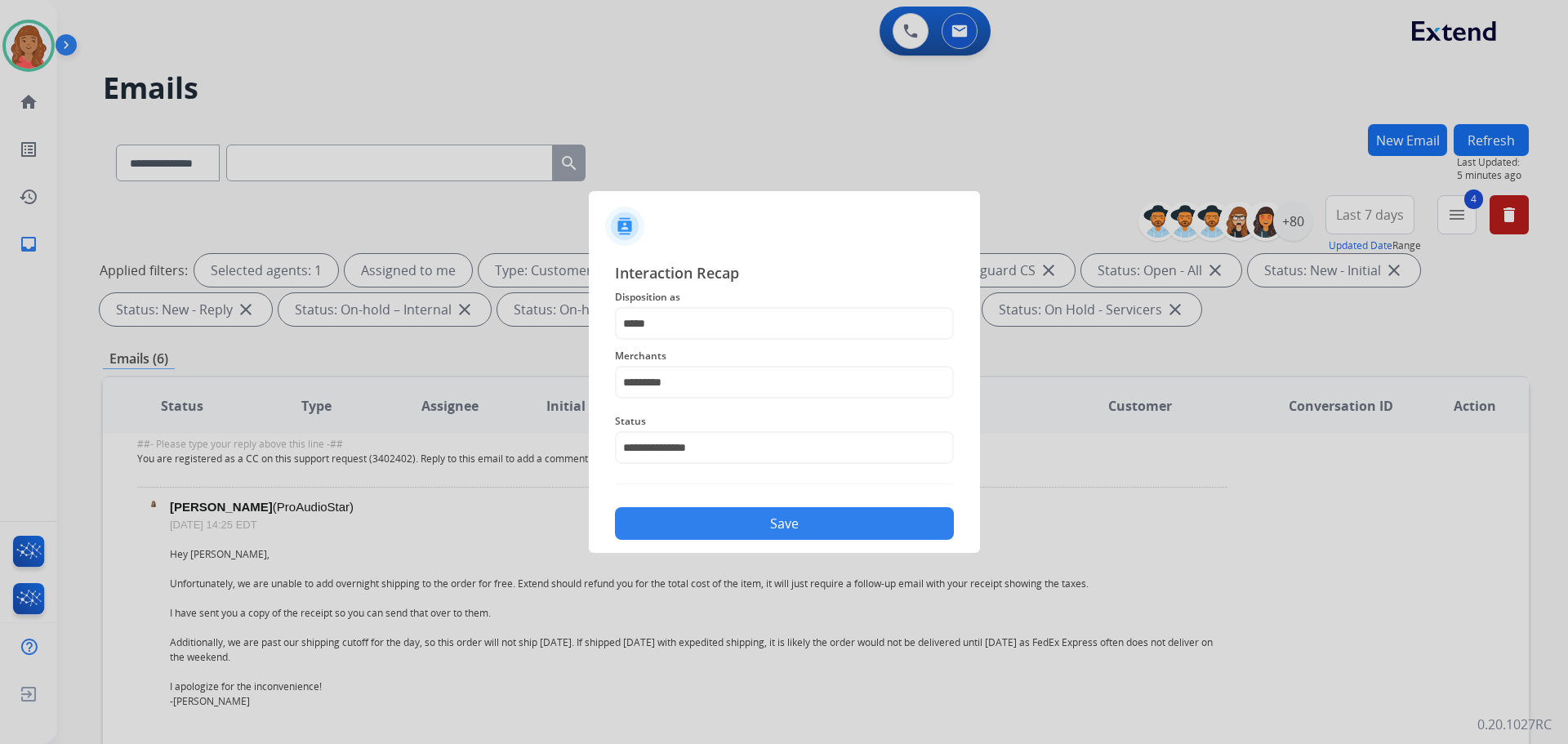
drag, startPoint x: 715, startPoint y: 529, endPoint x: 714, endPoint y: 520, distance: 9.1
click at [715, 527] on button "Save" at bounding box center [784, 523] width 339 height 33
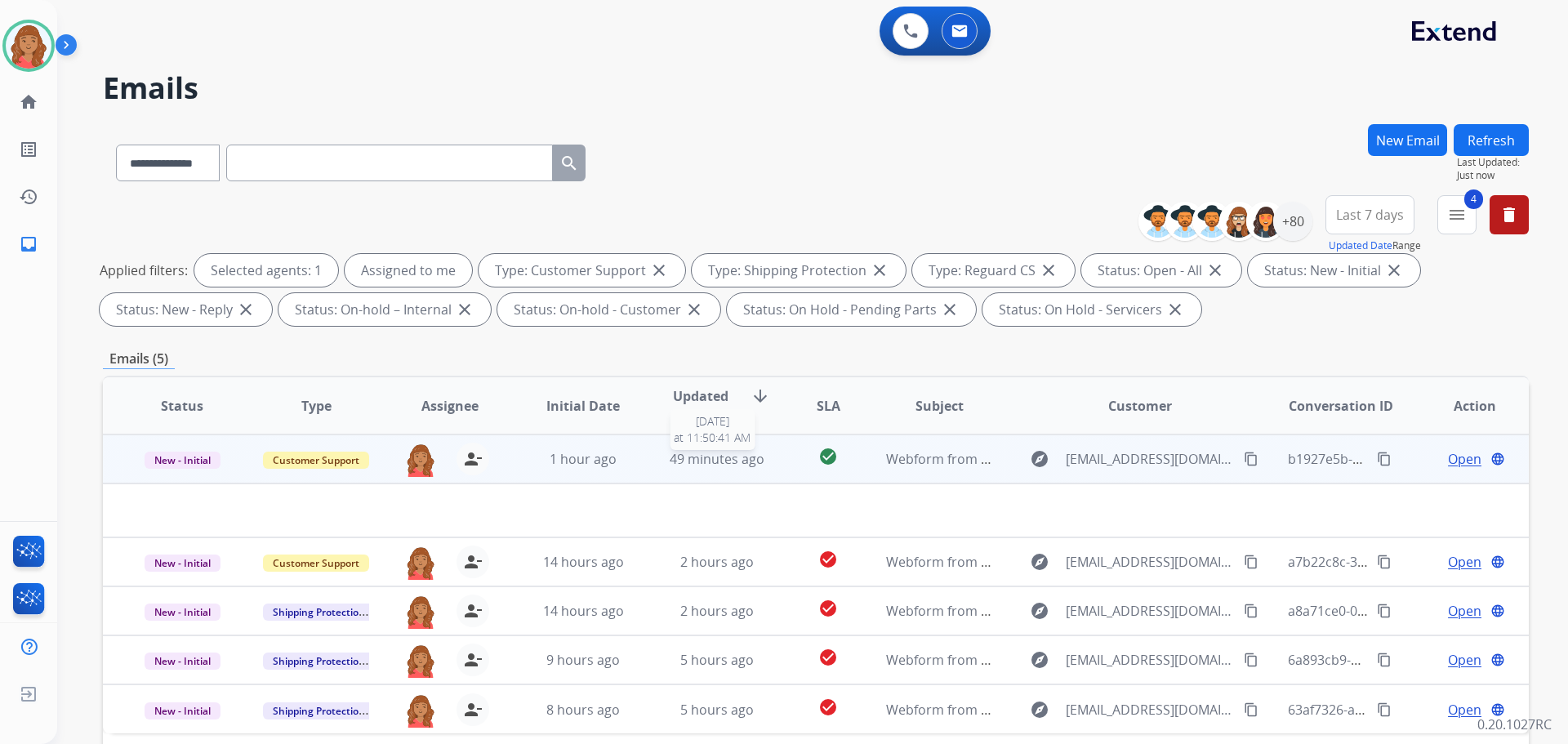
click at [670, 461] on span "49 minutes ago" at bounding box center [717, 459] width 95 height 18
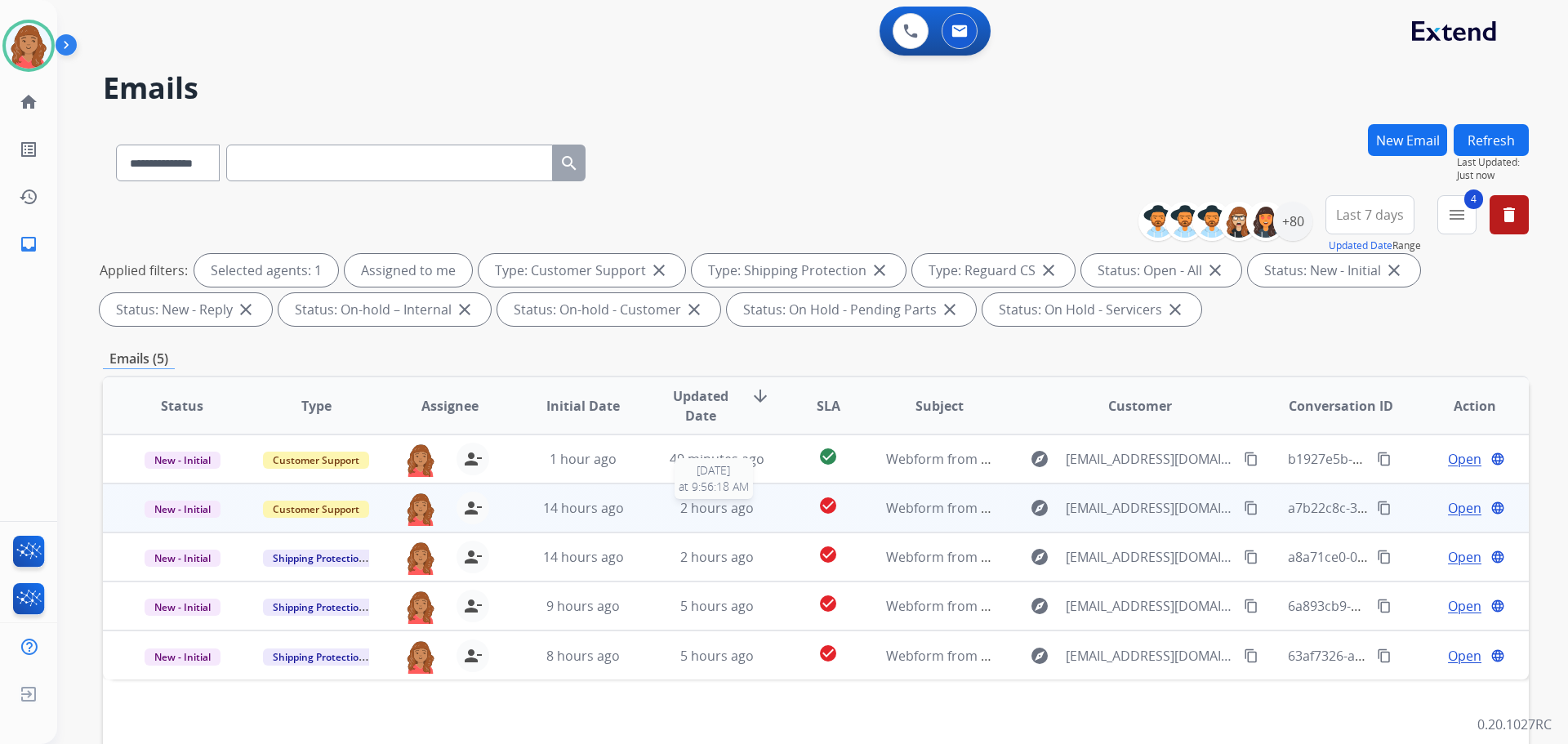
click at [673, 507] on div "2 hours ago" at bounding box center [717, 508] width 107 height 20
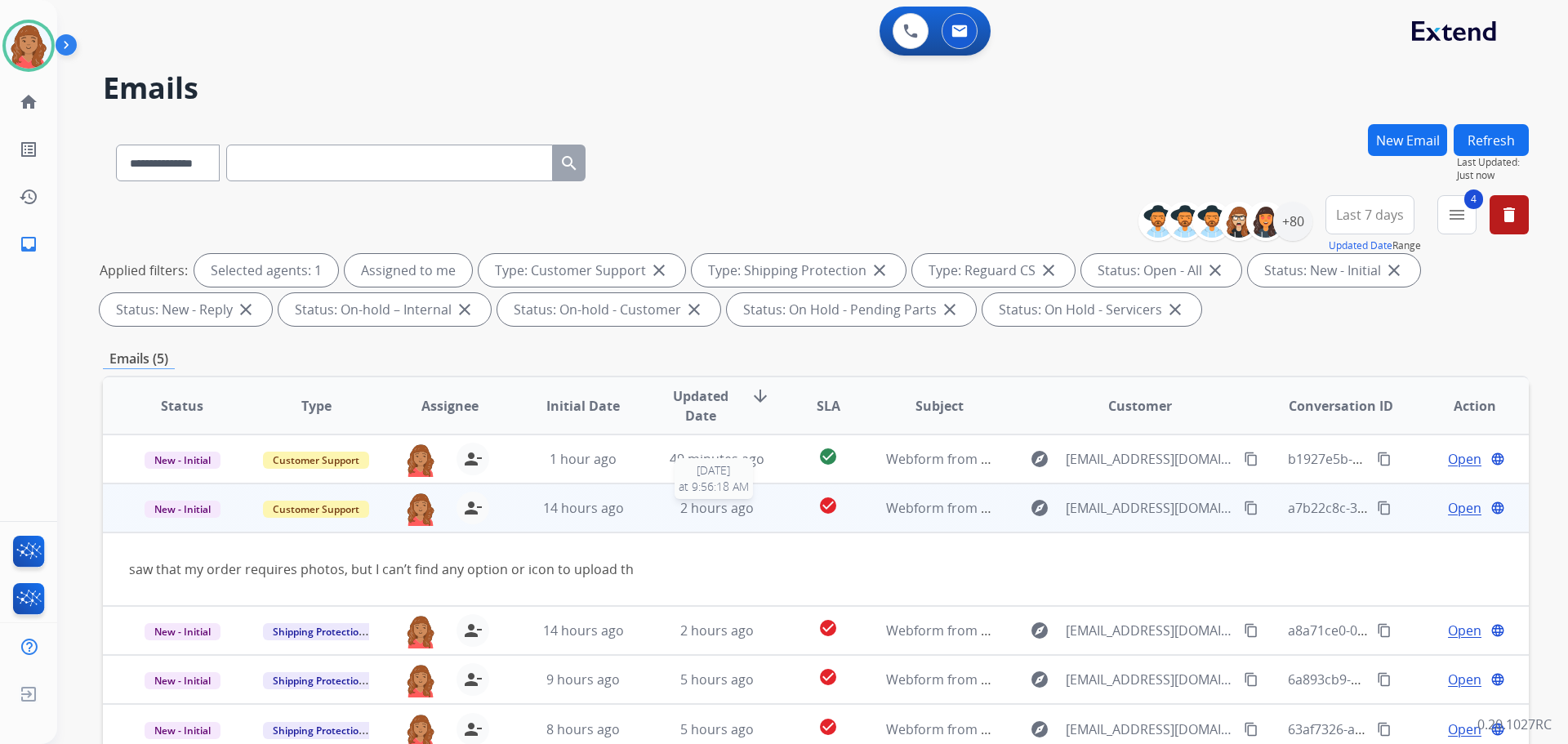
click at [701, 514] on span "2 hours ago" at bounding box center [716, 507] width 74 height 18
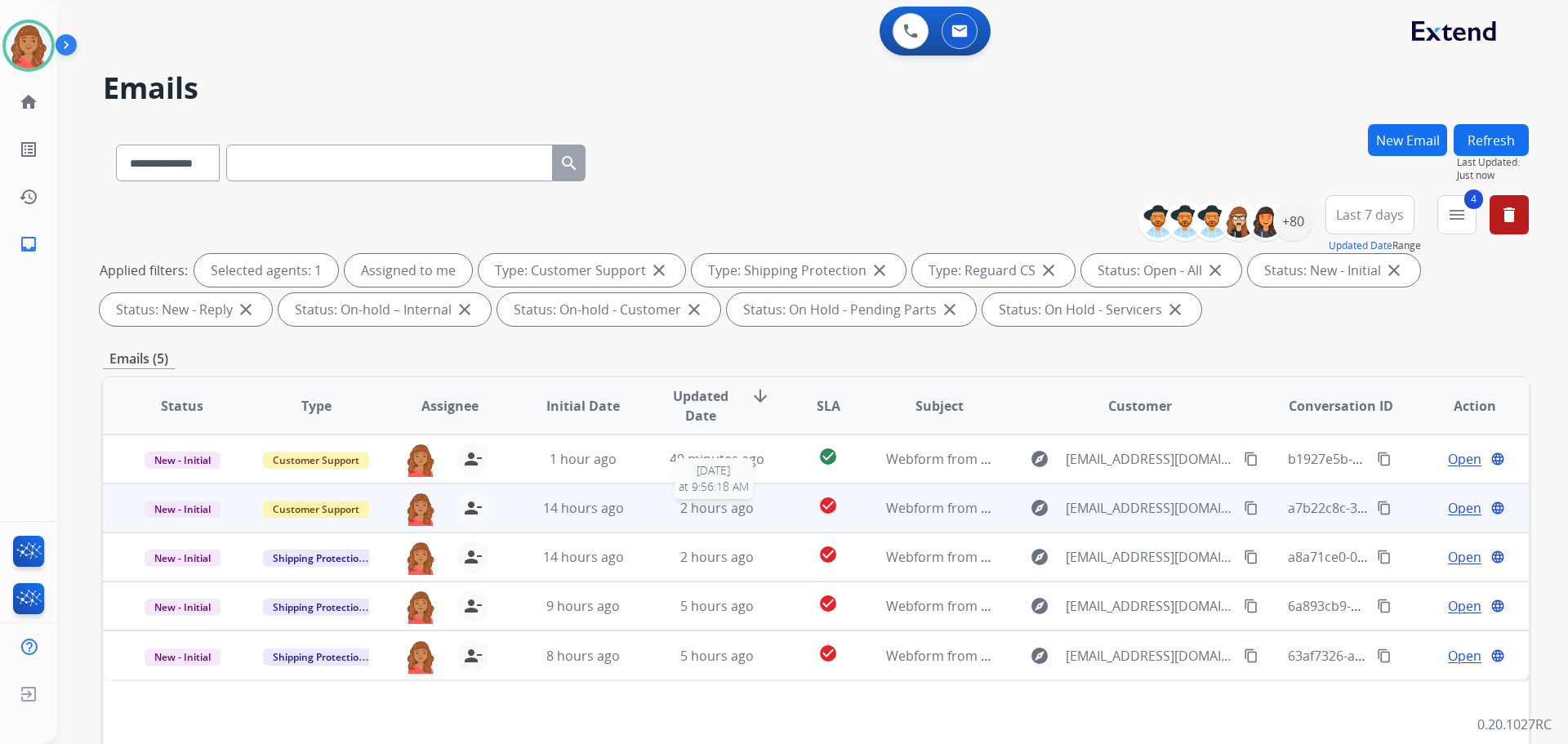
click at [701, 511] on span "2 hours ago" at bounding box center [716, 507] width 74 height 18
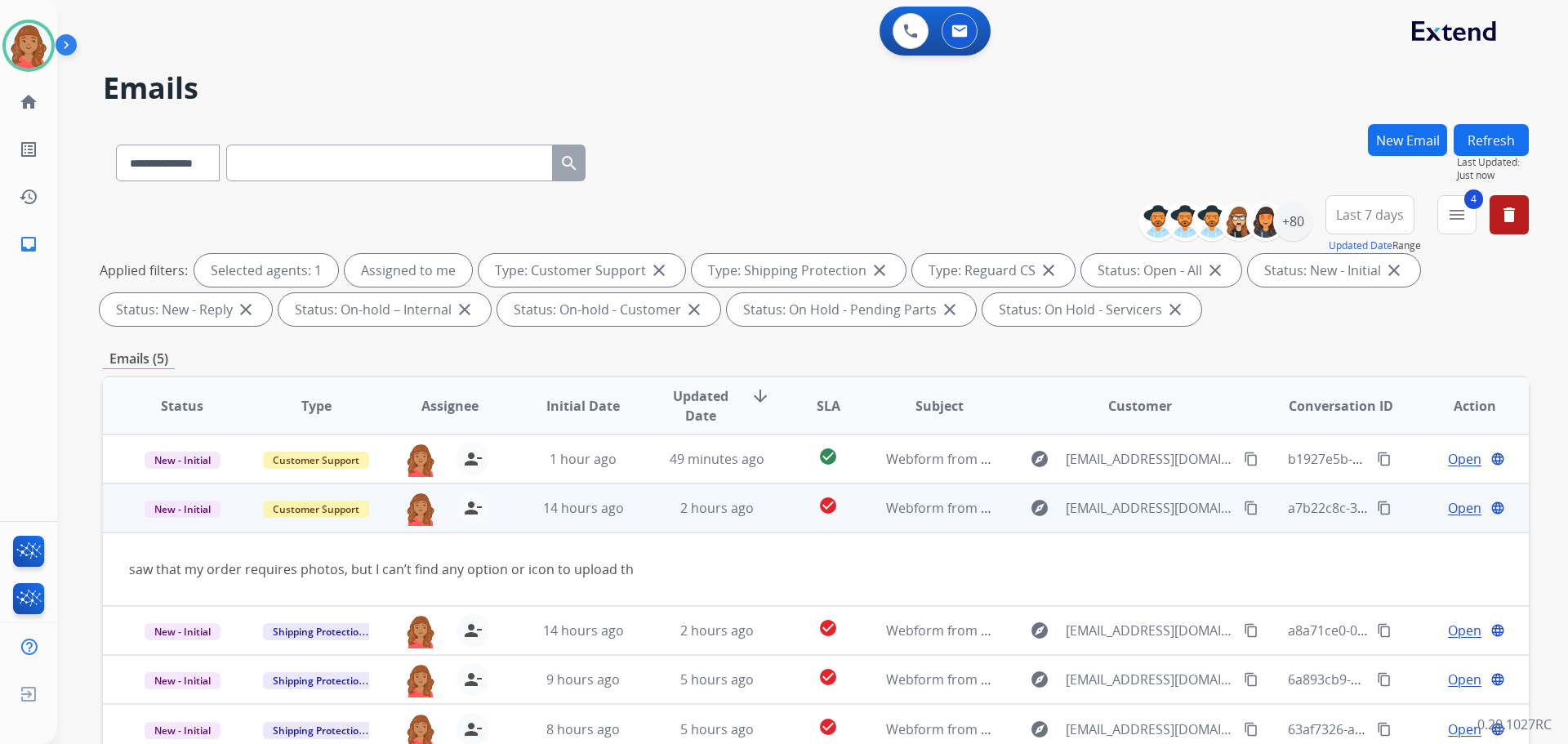
click at [1449, 508] on span "Open" at bounding box center [1466, 508] width 34 height 20
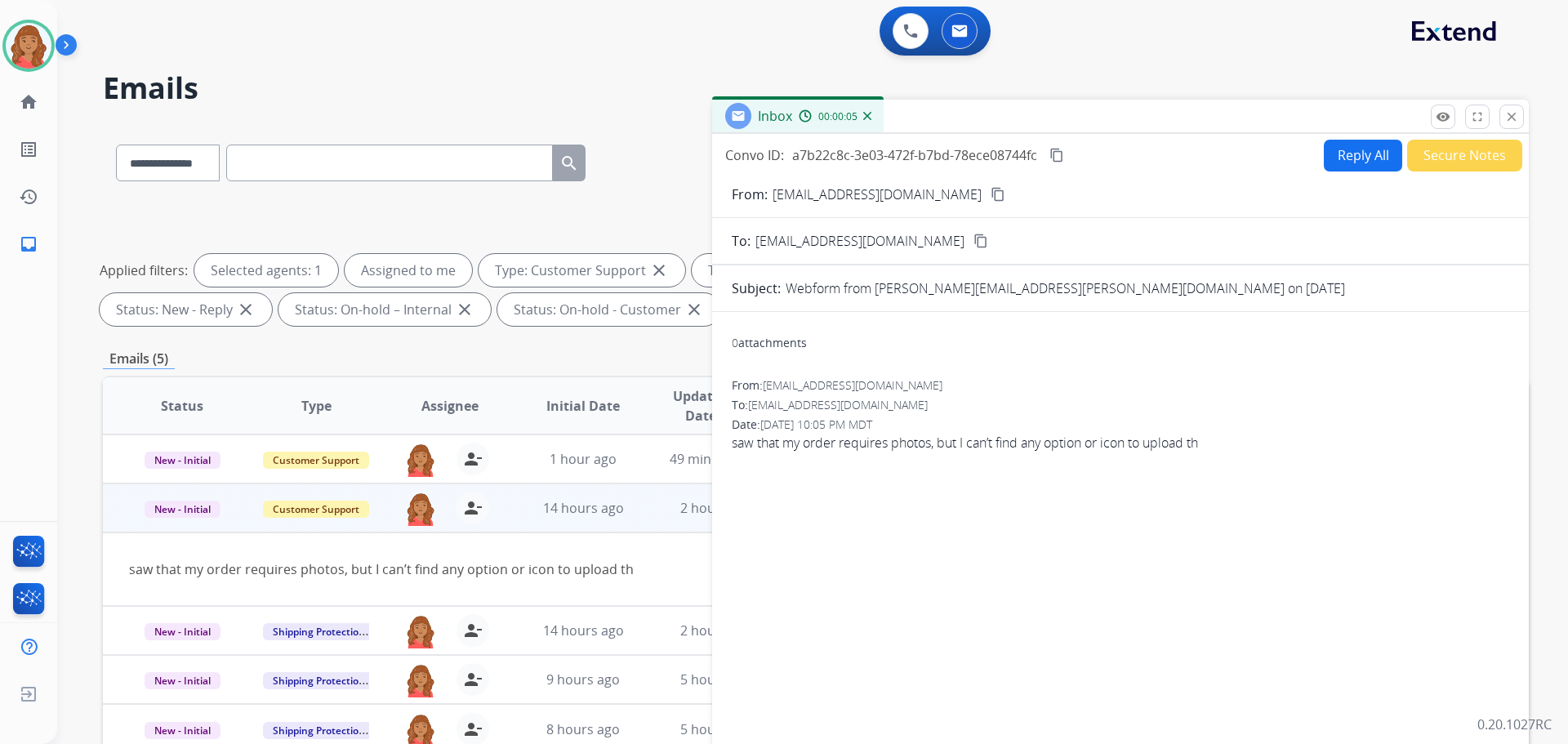
click at [1344, 144] on button "Reply All" at bounding box center [1364, 156] width 79 height 32
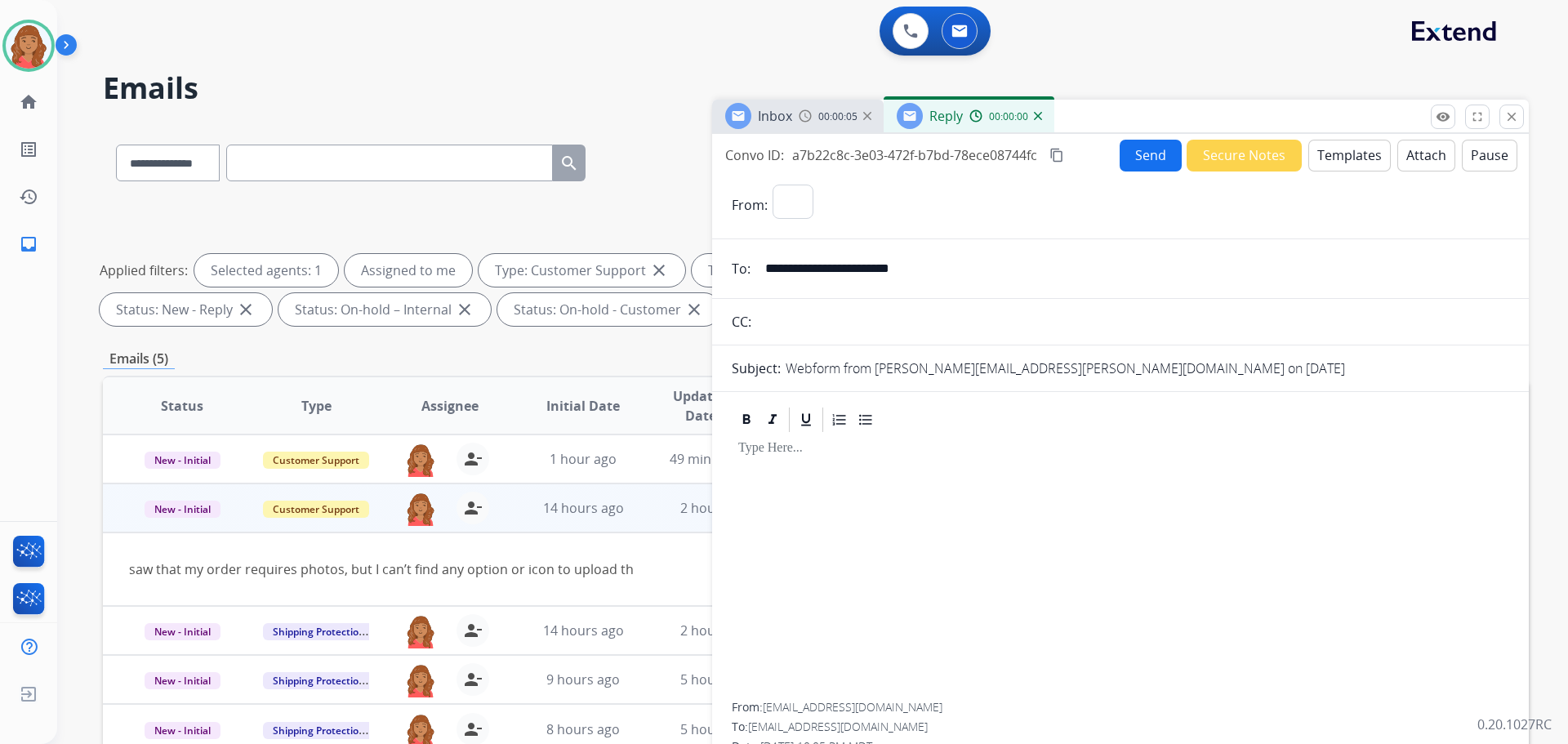
select select "**********"
click at [1341, 156] on button "Templates" at bounding box center [1350, 156] width 83 height 32
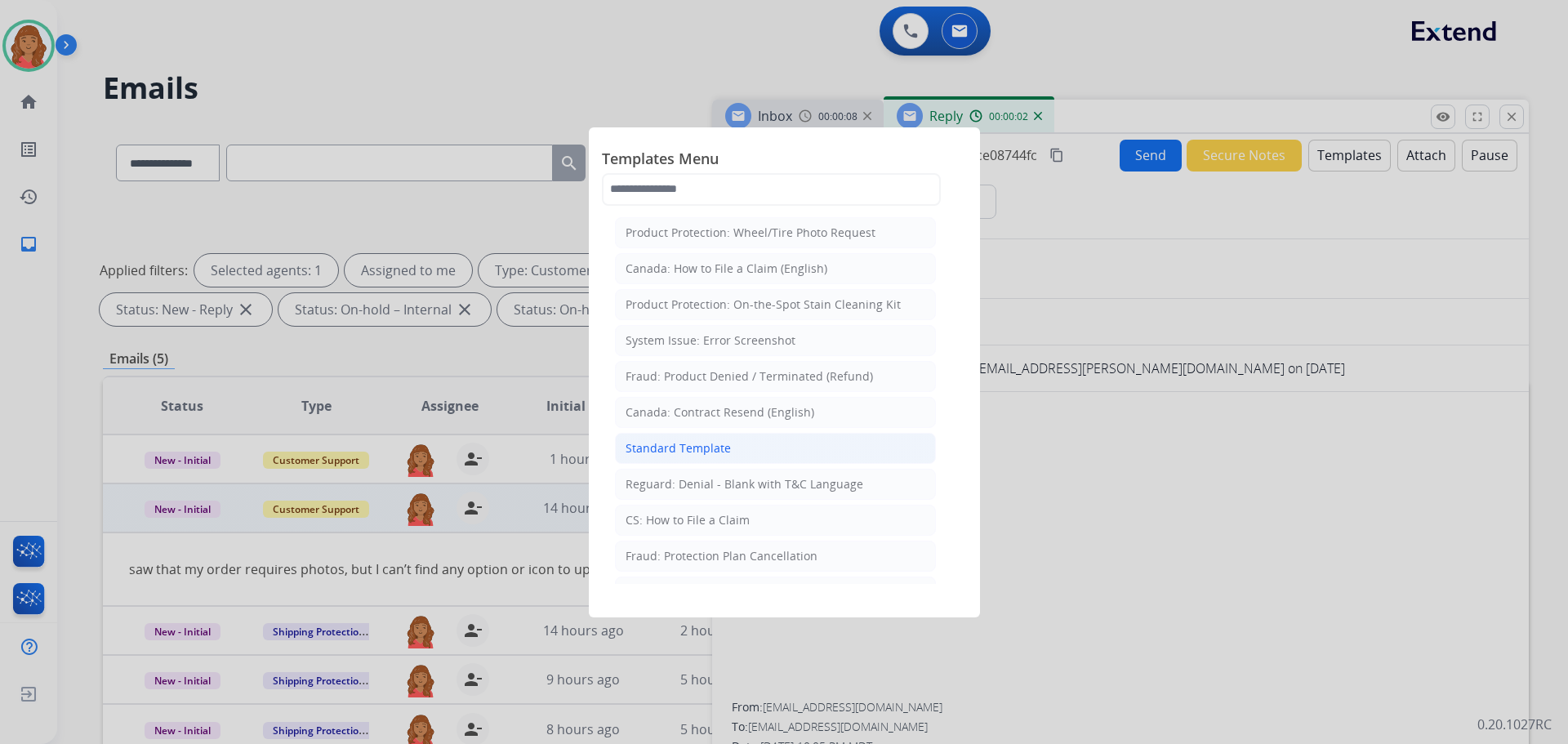
click at [681, 450] on div "Standard Template" at bounding box center [678, 448] width 105 height 17
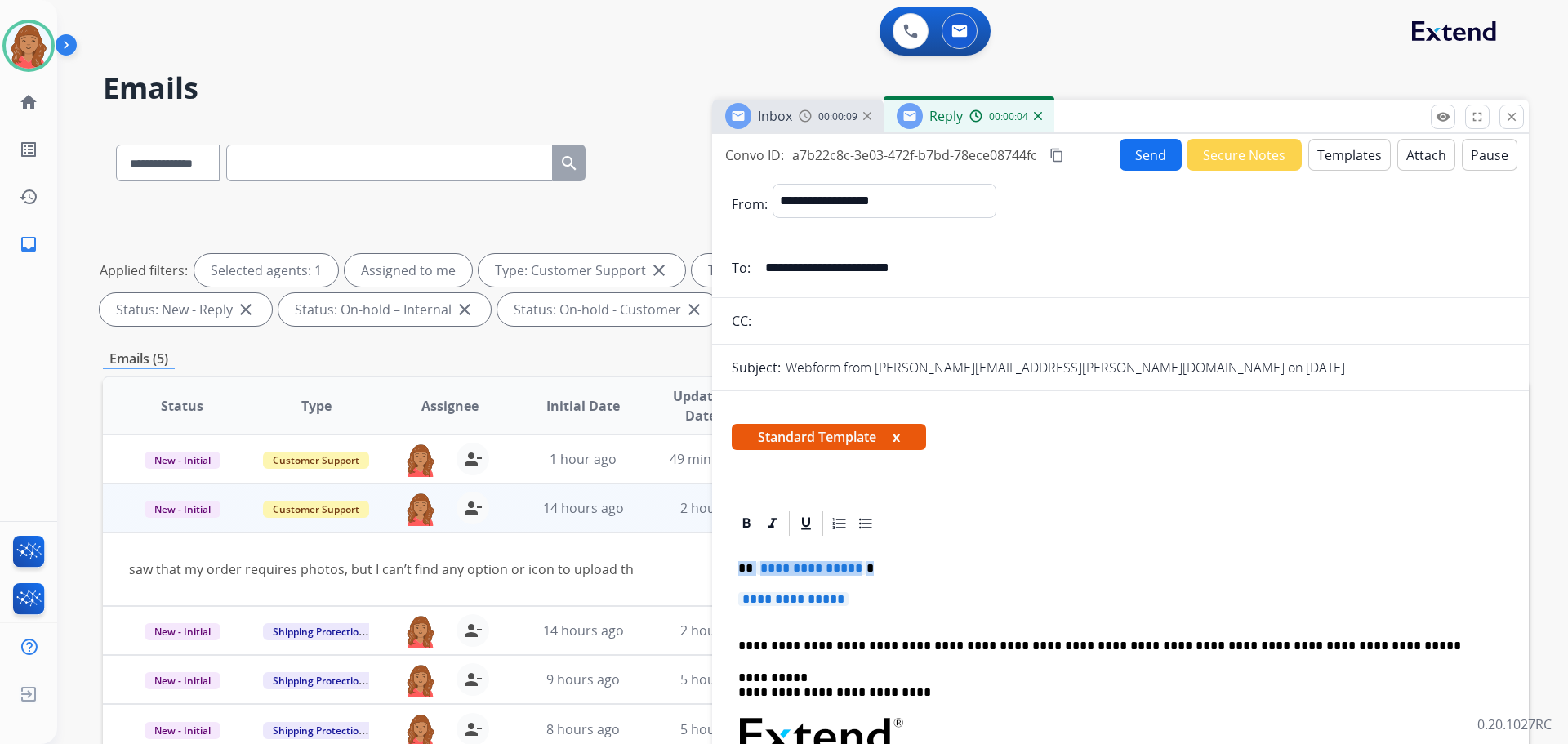
drag, startPoint x: 842, startPoint y: 601, endPoint x: 725, endPoint y: 566, distance: 122.1
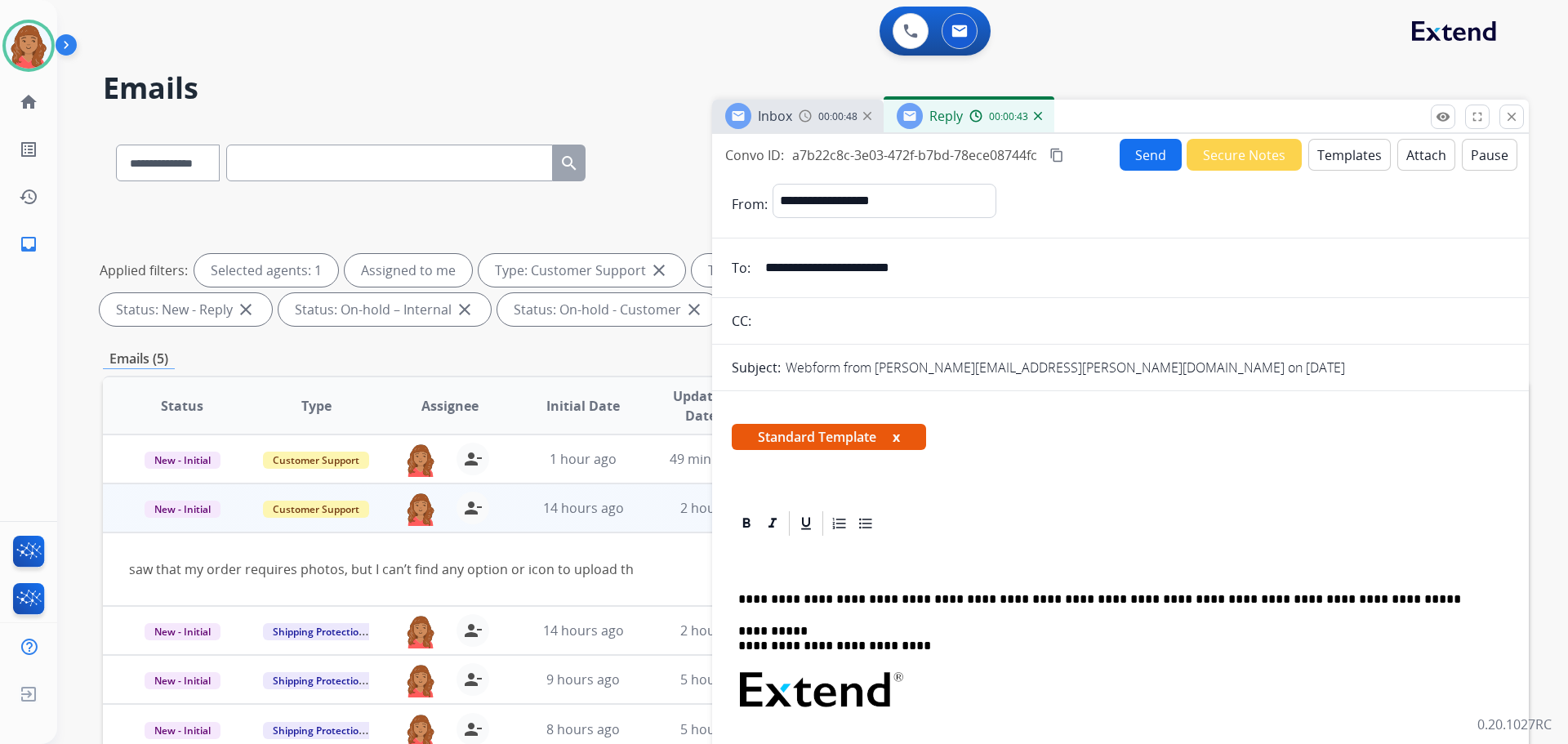
drag, startPoint x: 947, startPoint y: 267, endPoint x: 810, endPoint y: 273, distance: 137.1
click at [753, 270] on div "**********" at bounding box center [1121, 267] width 817 height 33
click at [1512, 108] on button "close Close" at bounding box center [1512, 116] width 25 height 25
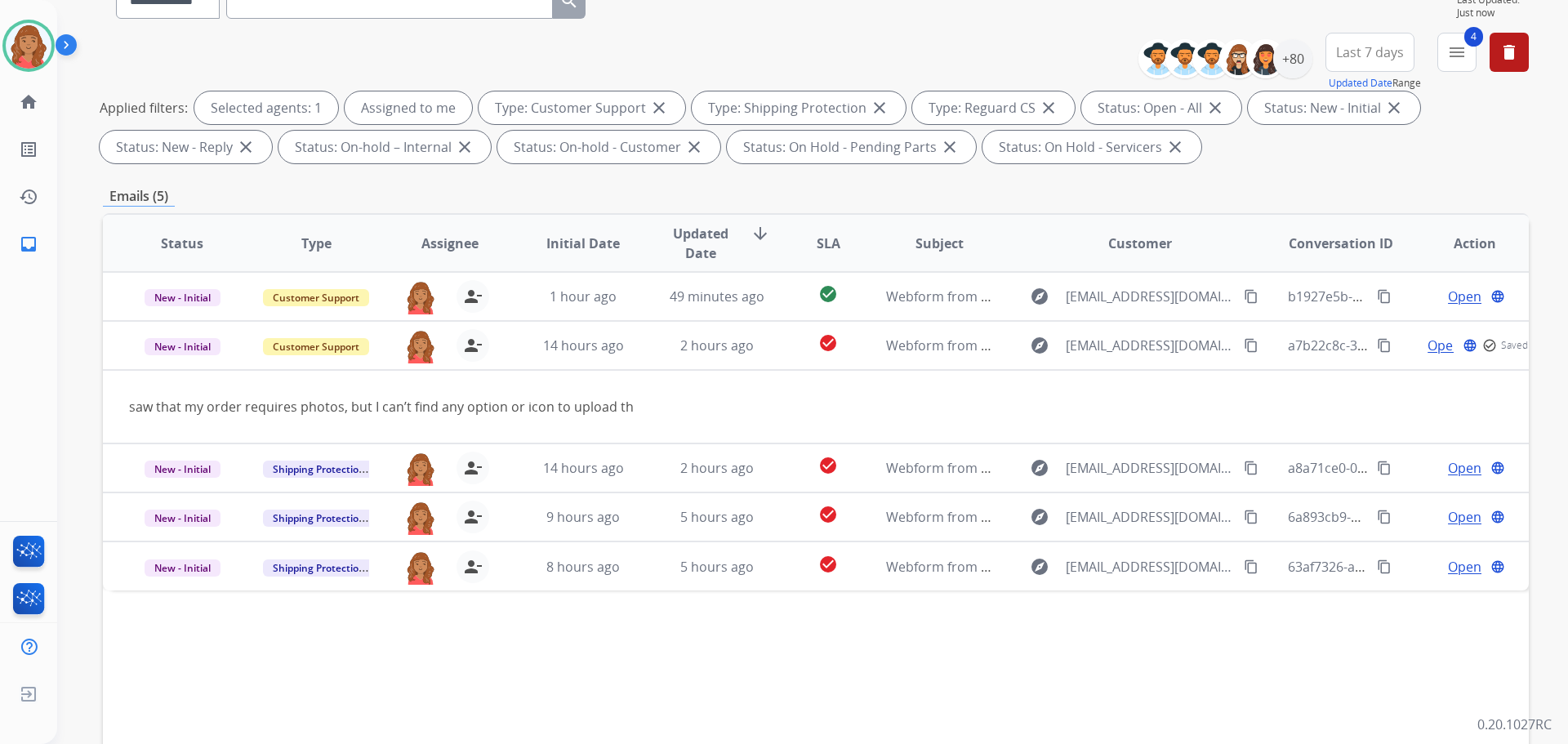
scroll to position [264, 0]
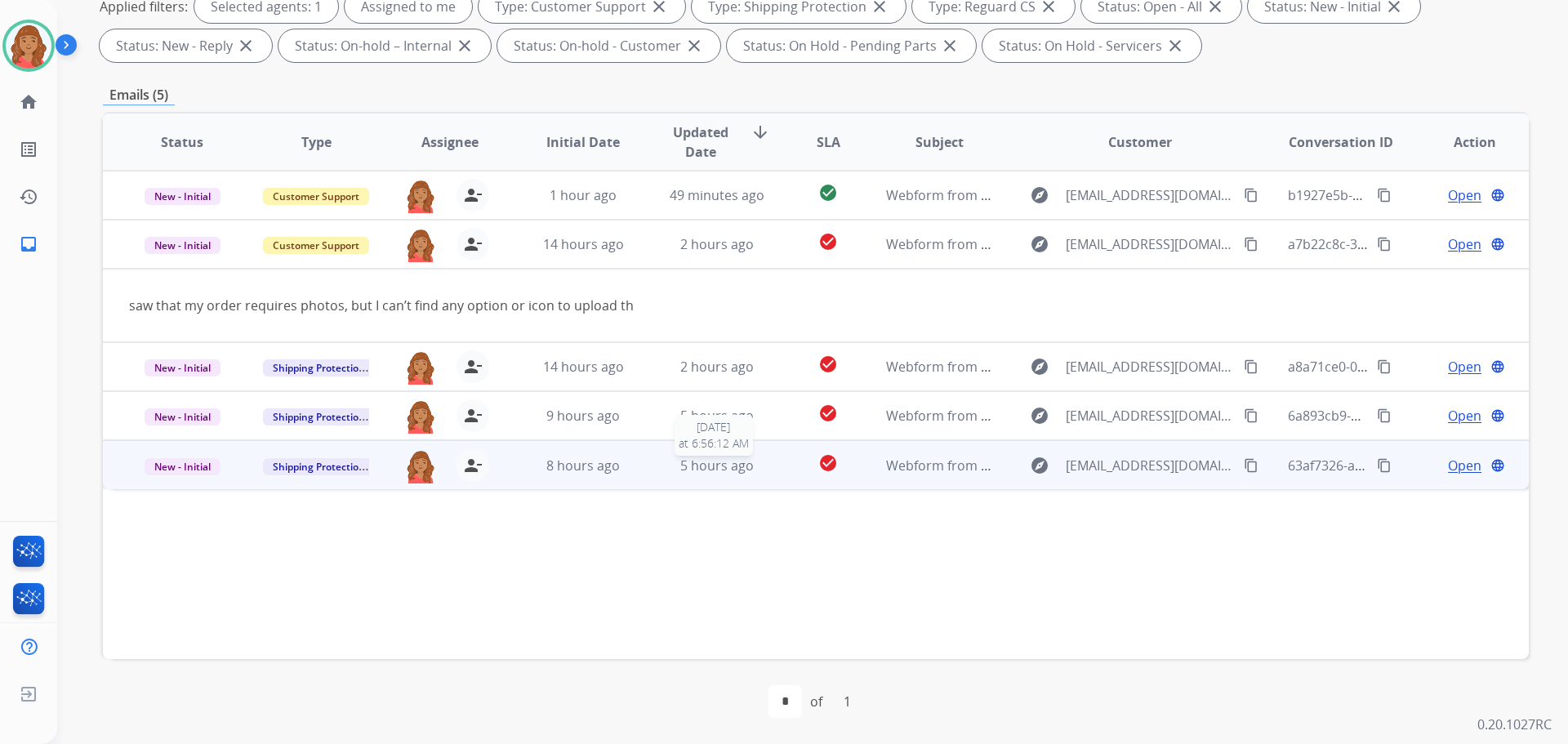
click at [705, 466] on span "5 hours ago" at bounding box center [716, 465] width 74 height 18
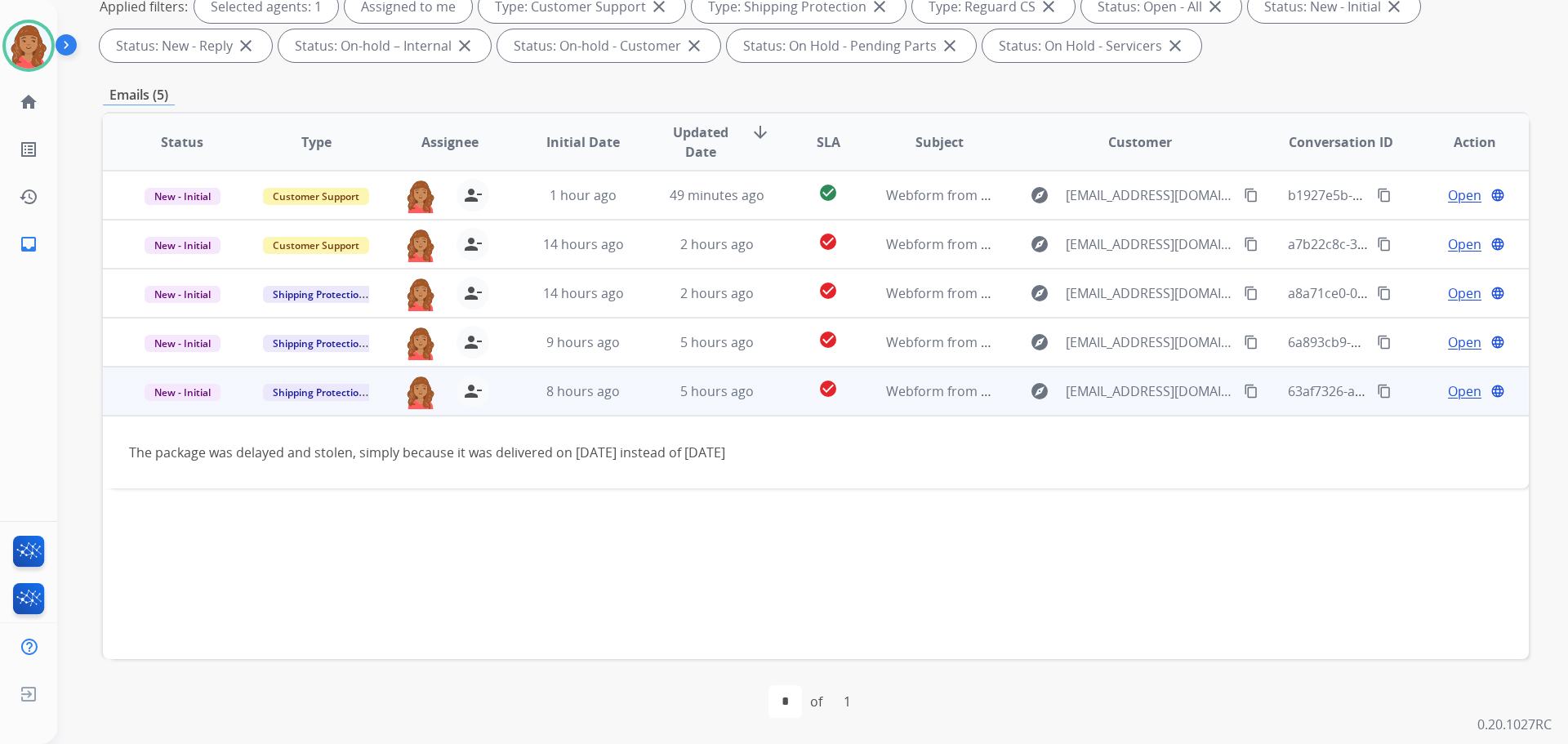
drag, startPoint x: 1222, startPoint y: 389, endPoint x: 1208, endPoint y: 395, distance: 15.2
click at [1244, 390] on mat-icon "content_copy" at bounding box center [1251, 391] width 15 height 15
click at [1453, 389] on span "Open" at bounding box center [1466, 391] width 34 height 20
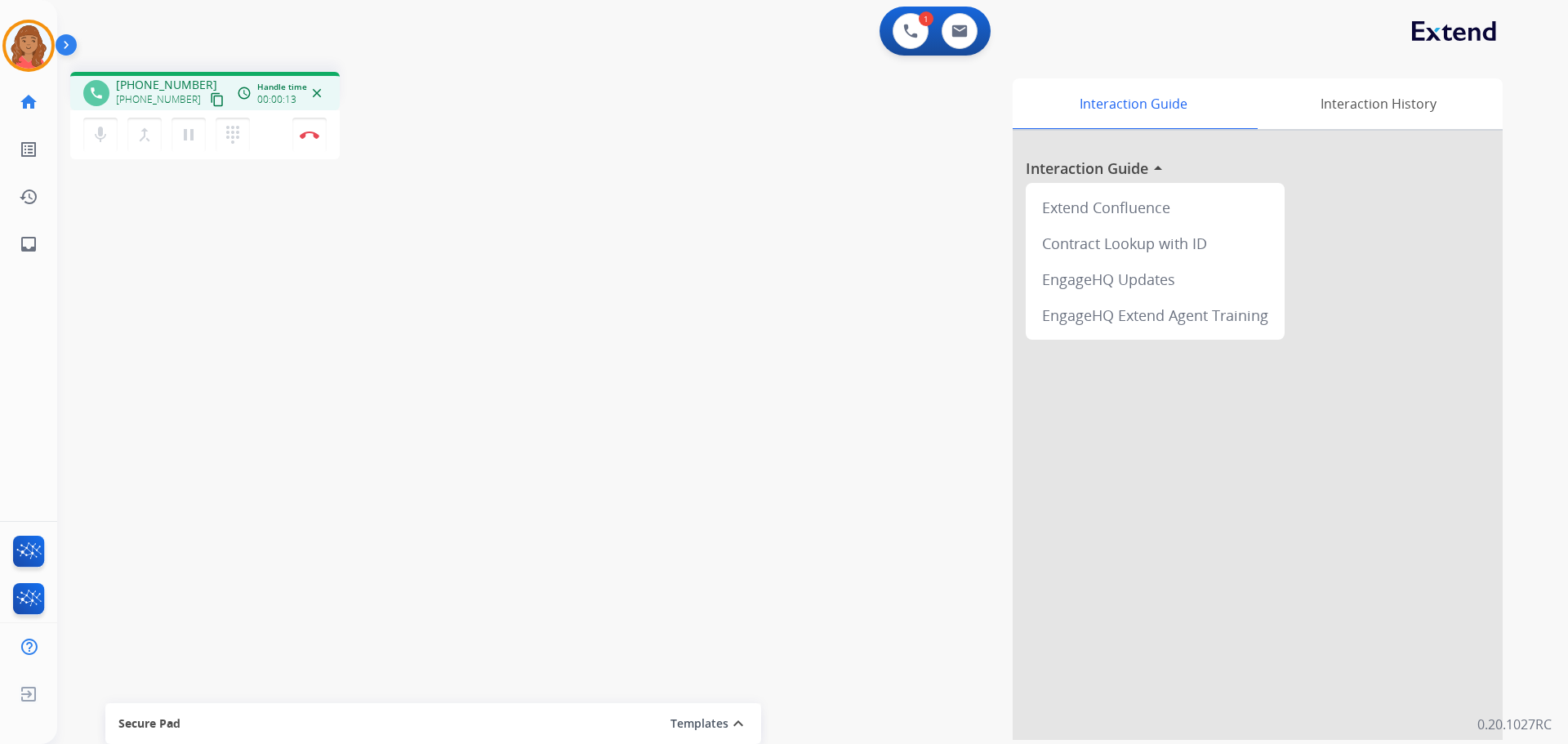
click at [210, 96] on mat-icon "content_copy" at bounding box center [217, 100] width 15 height 15
click at [210, 98] on mat-icon "content_copy" at bounding box center [217, 100] width 15 height 15
click at [307, 138] on img at bounding box center [309, 135] width 20 height 8
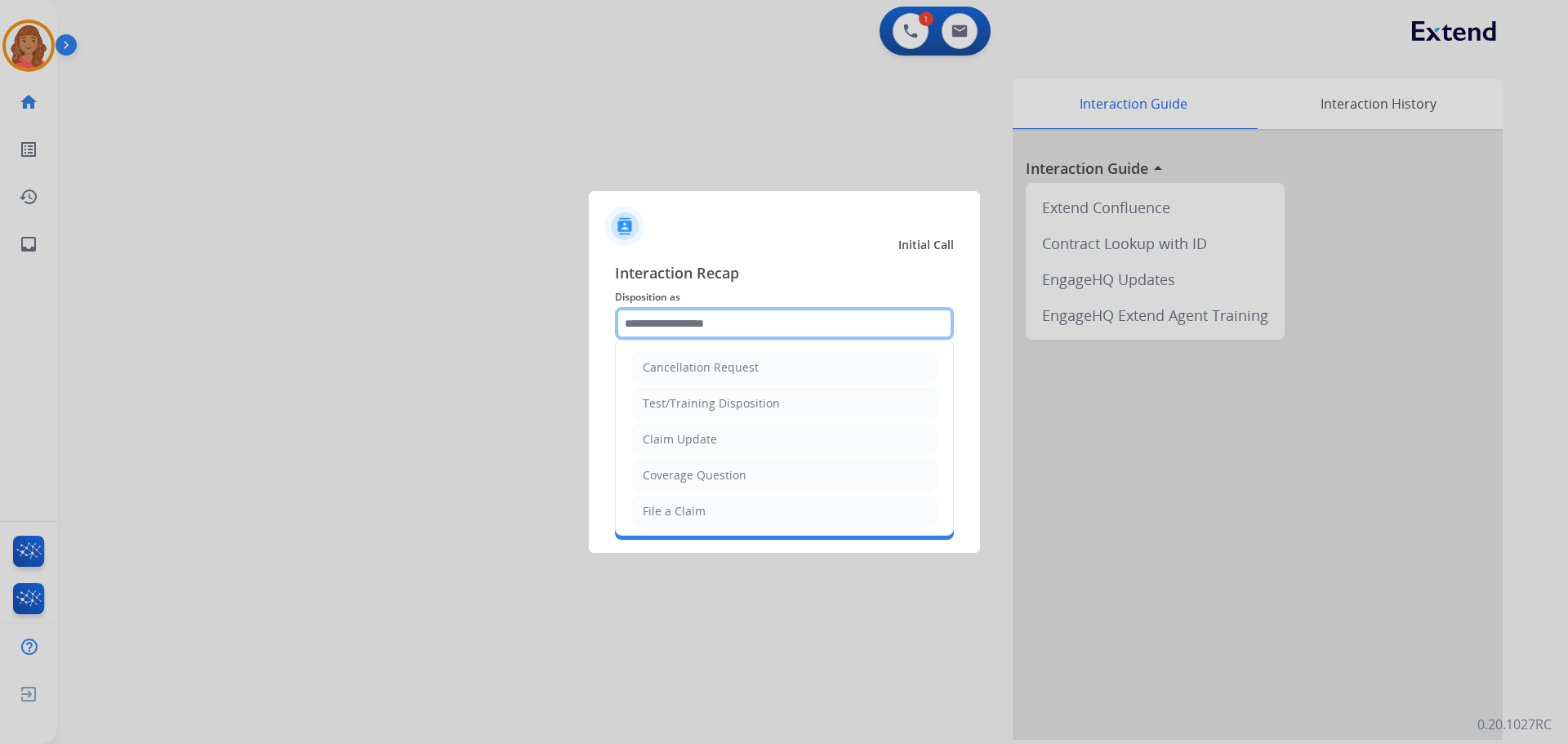
click at [670, 318] on input "text" at bounding box center [784, 323] width 339 height 33
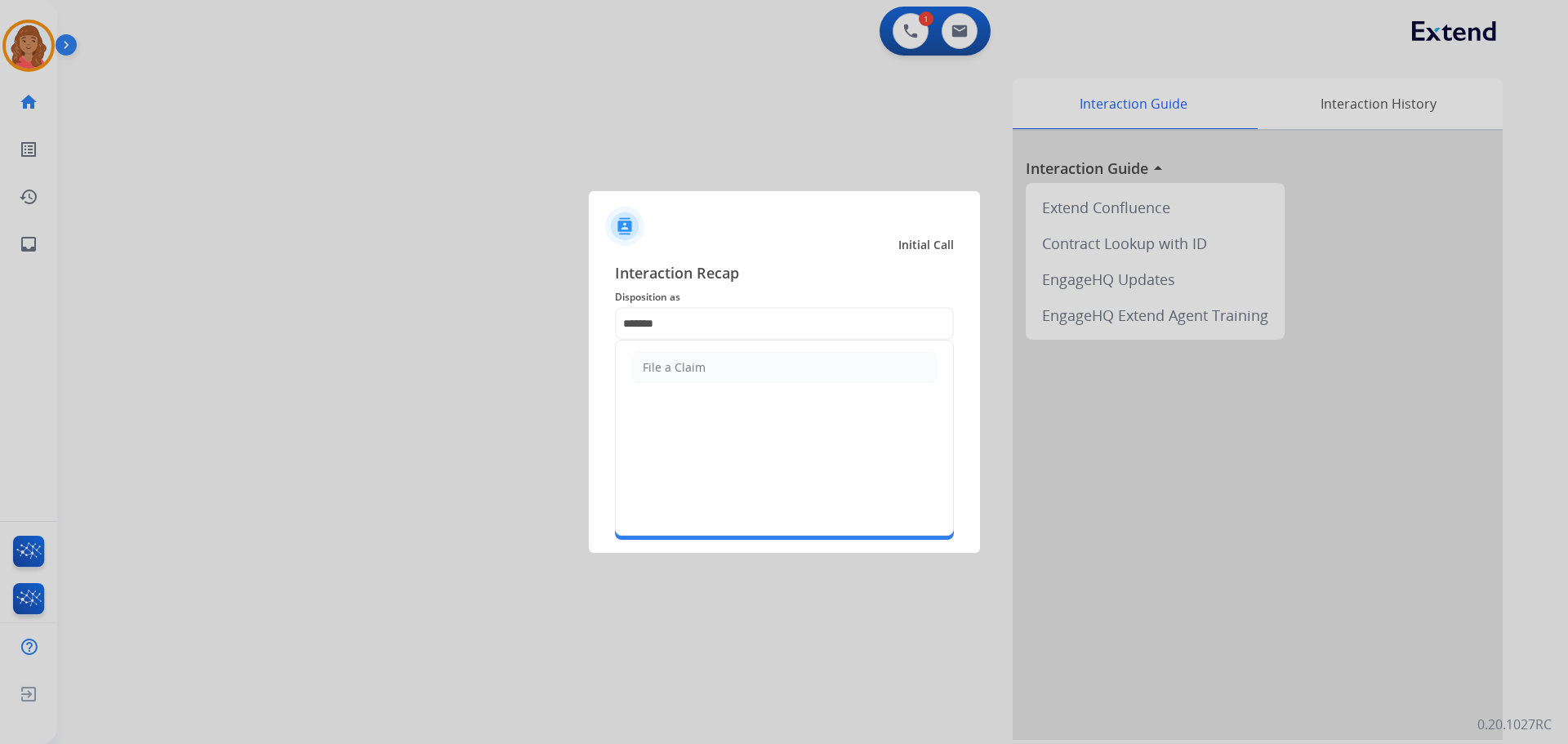
click at [673, 366] on div "File a Claim" at bounding box center [674, 368] width 63 height 17
type input "**********"
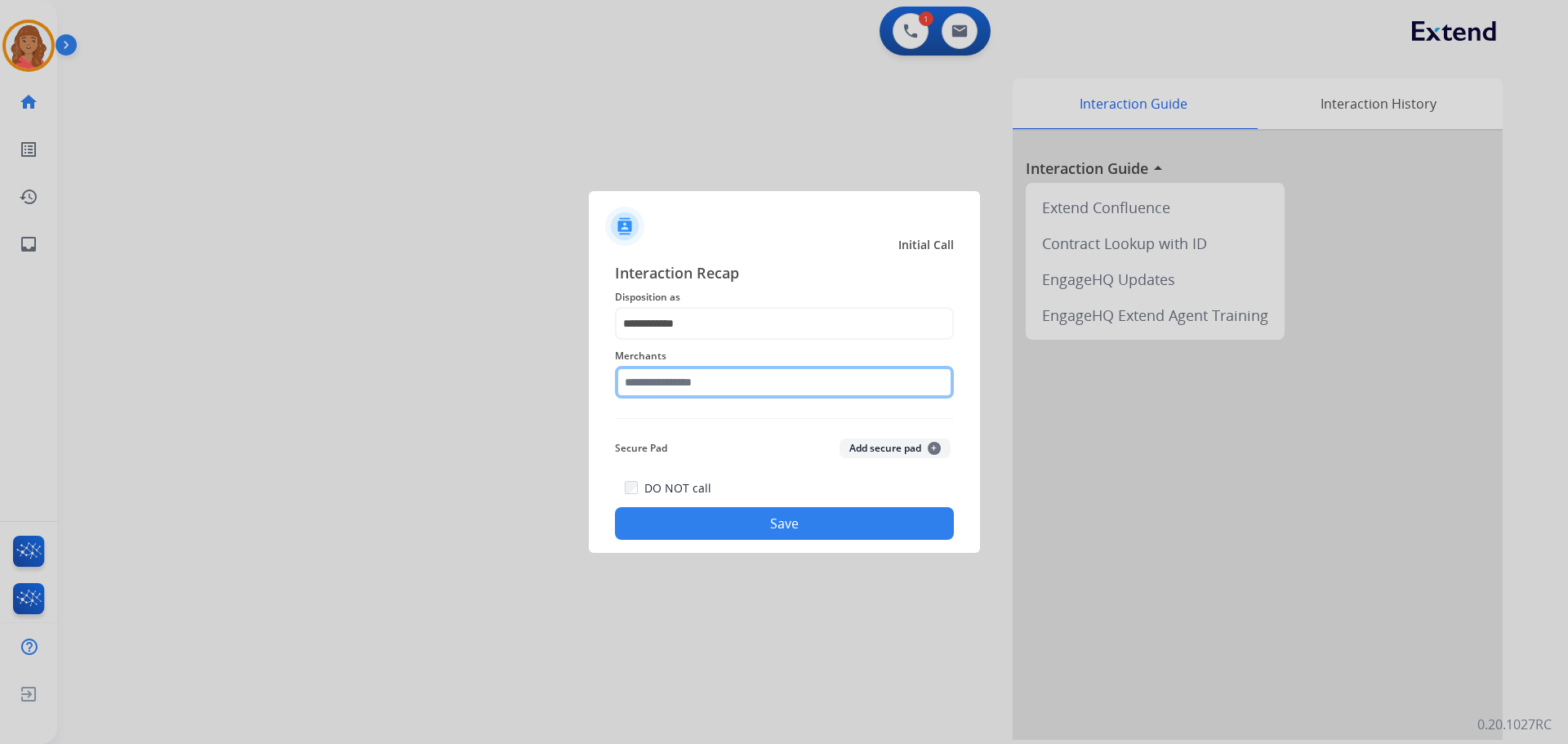
click at [679, 379] on input "text" at bounding box center [784, 381] width 339 height 33
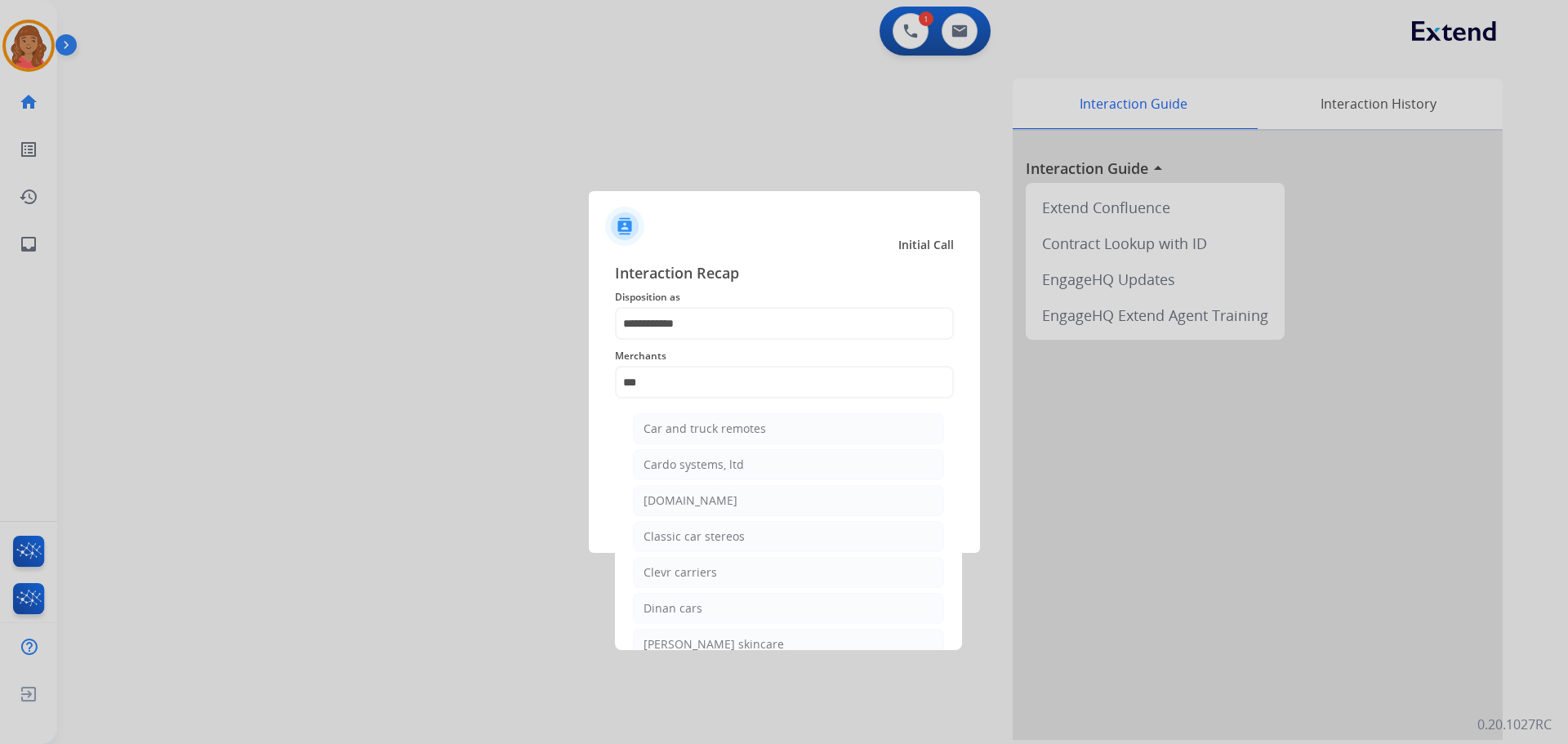
click at [693, 499] on div "[DOMAIN_NAME]" at bounding box center [690, 501] width 94 height 17
type input "**********"
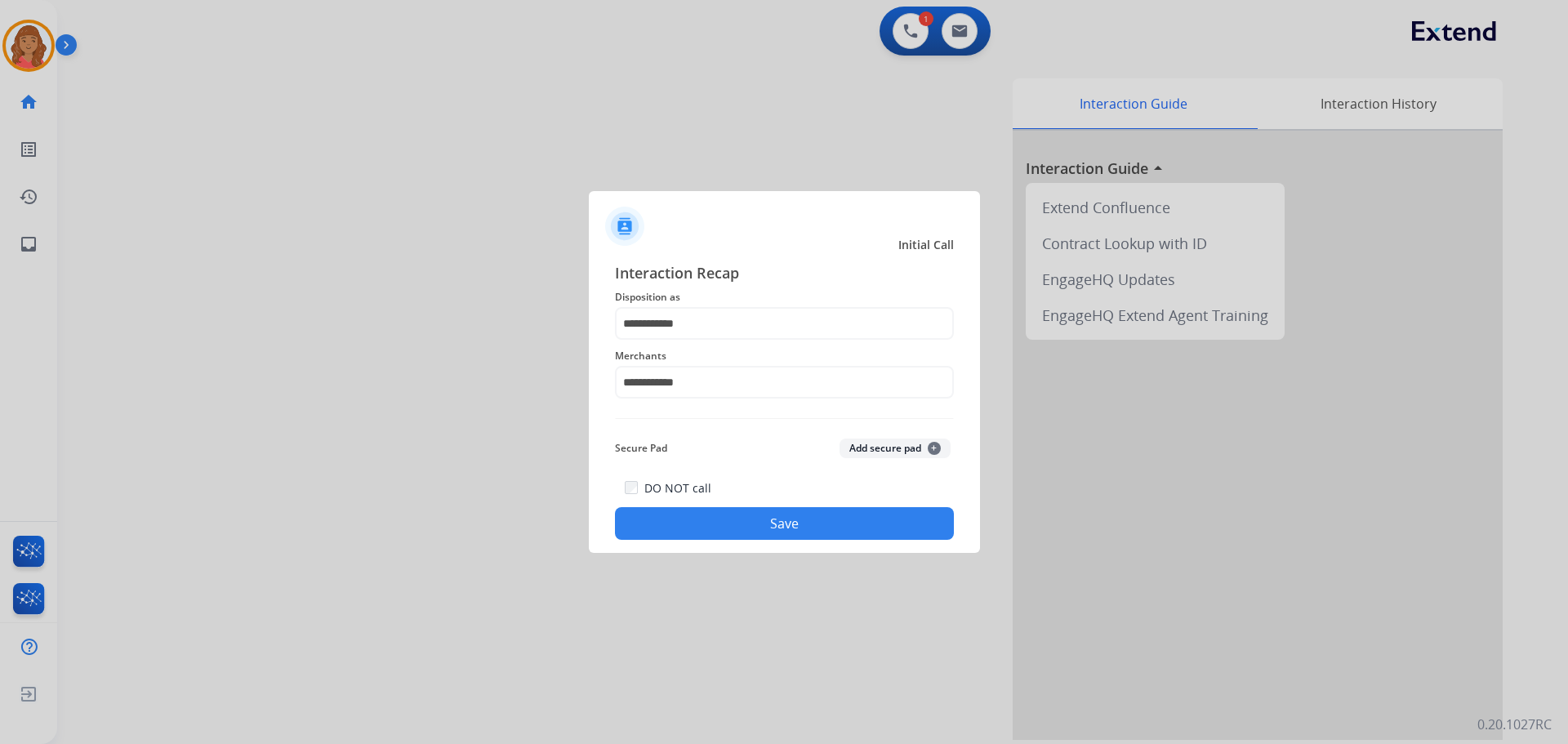
click at [716, 520] on button "Save" at bounding box center [784, 523] width 339 height 33
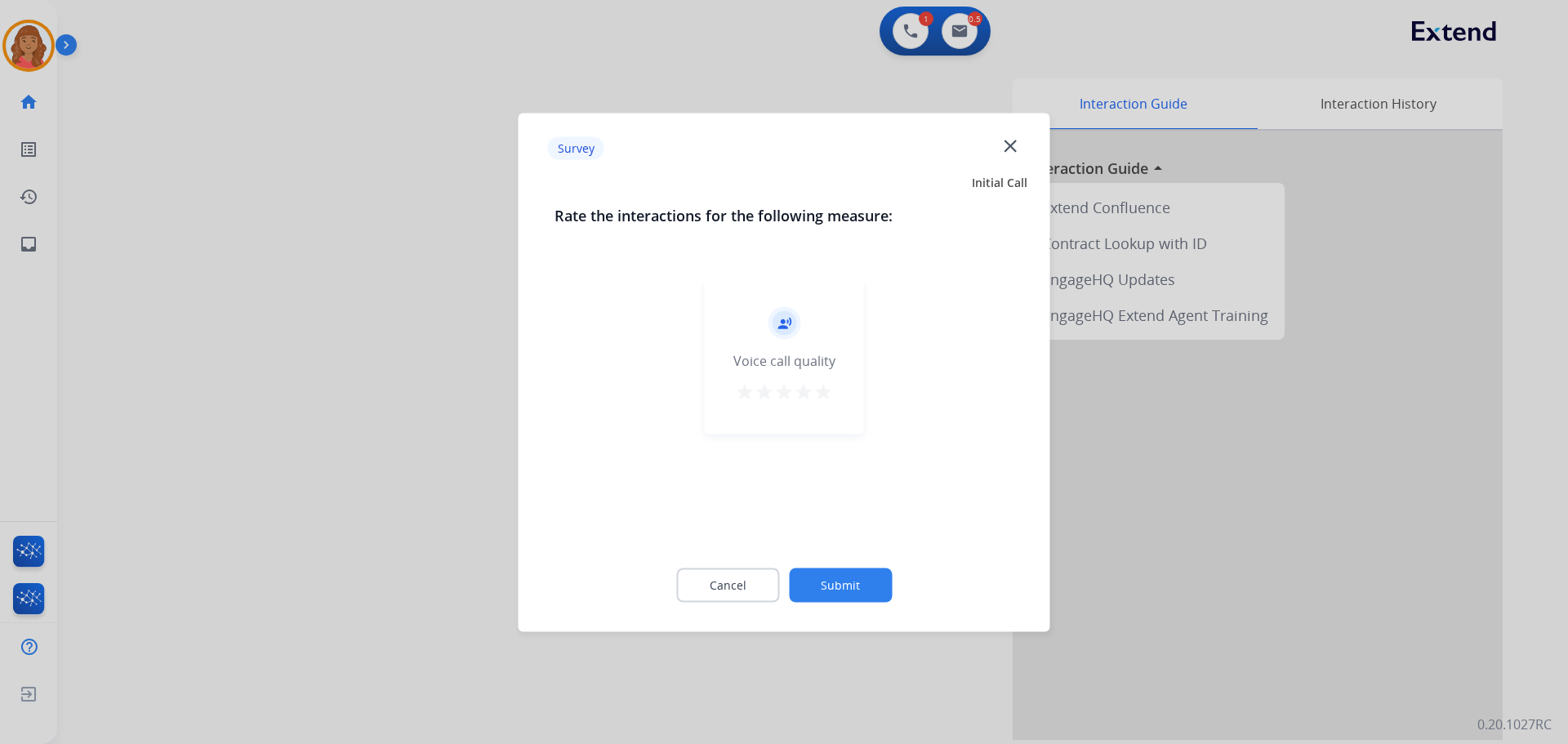
click at [825, 392] on mat-icon "star" at bounding box center [824, 391] width 20 height 20
click at [844, 579] on button "Submit" at bounding box center [841, 584] width 102 height 34
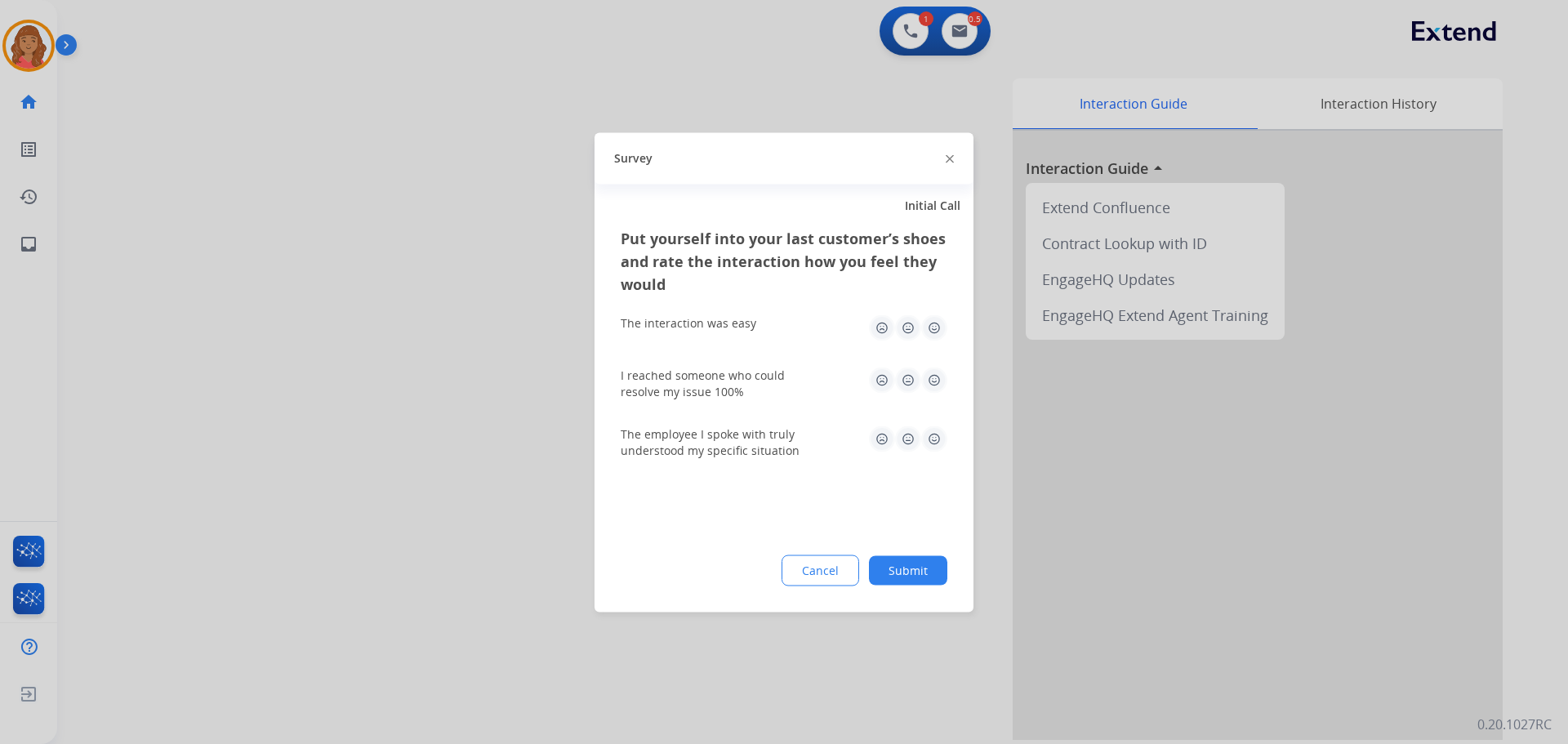
click at [937, 336] on img at bounding box center [934, 327] width 27 height 27
click at [941, 374] on img at bounding box center [934, 379] width 27 height 27
drag, startPoint x: 938, startPoint y: 428, endPoint x: 938, endPoint y: 450, distance: 22.0
click at [938, 429] on img at bounding box center [934, 439] width 27 height 27
click at [916, 564] on button "Submit" at bounding box center [909, 571] width 79 height 30
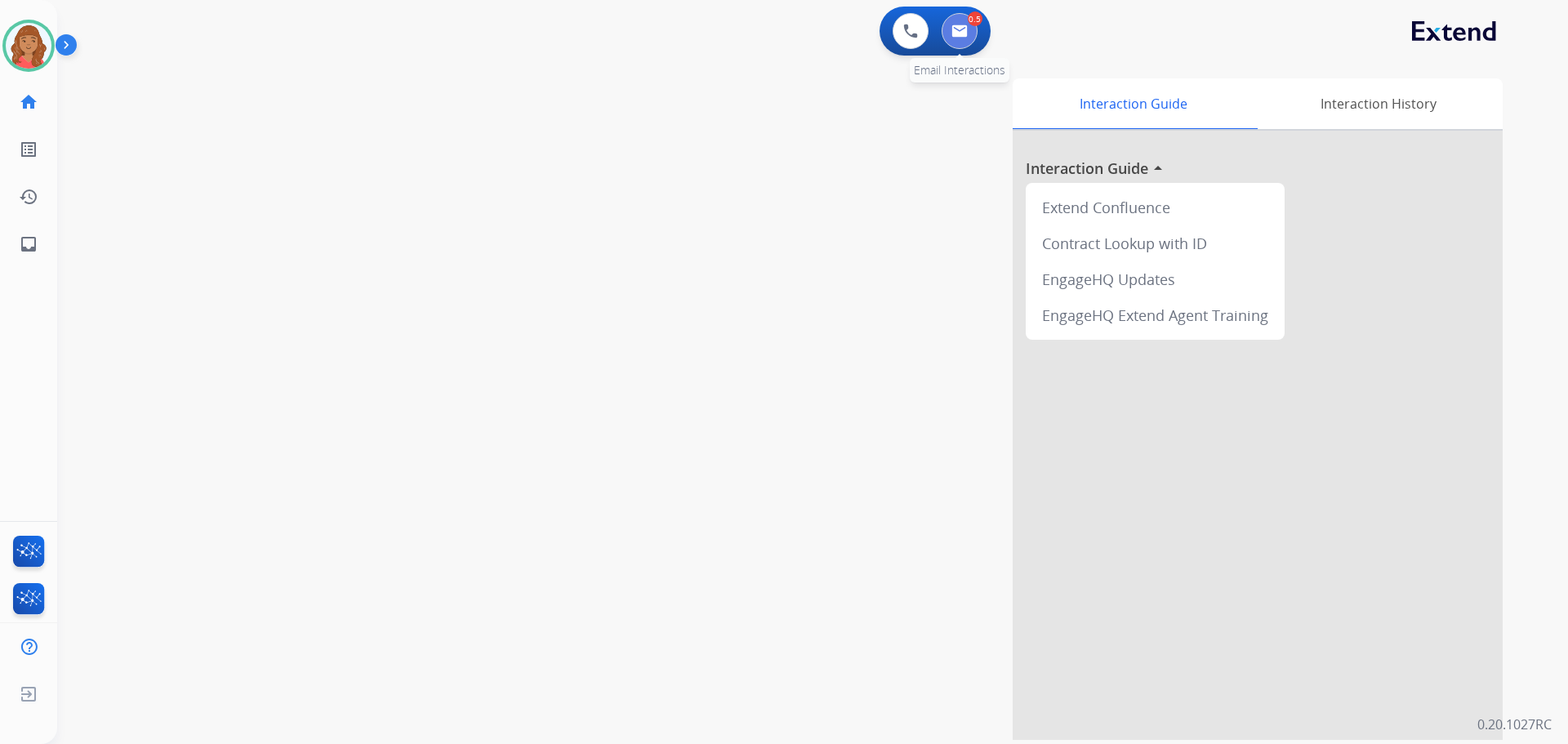
click at [956, 30] on img at bounding box center [960, 31] width 17 height 13
select select "**********"
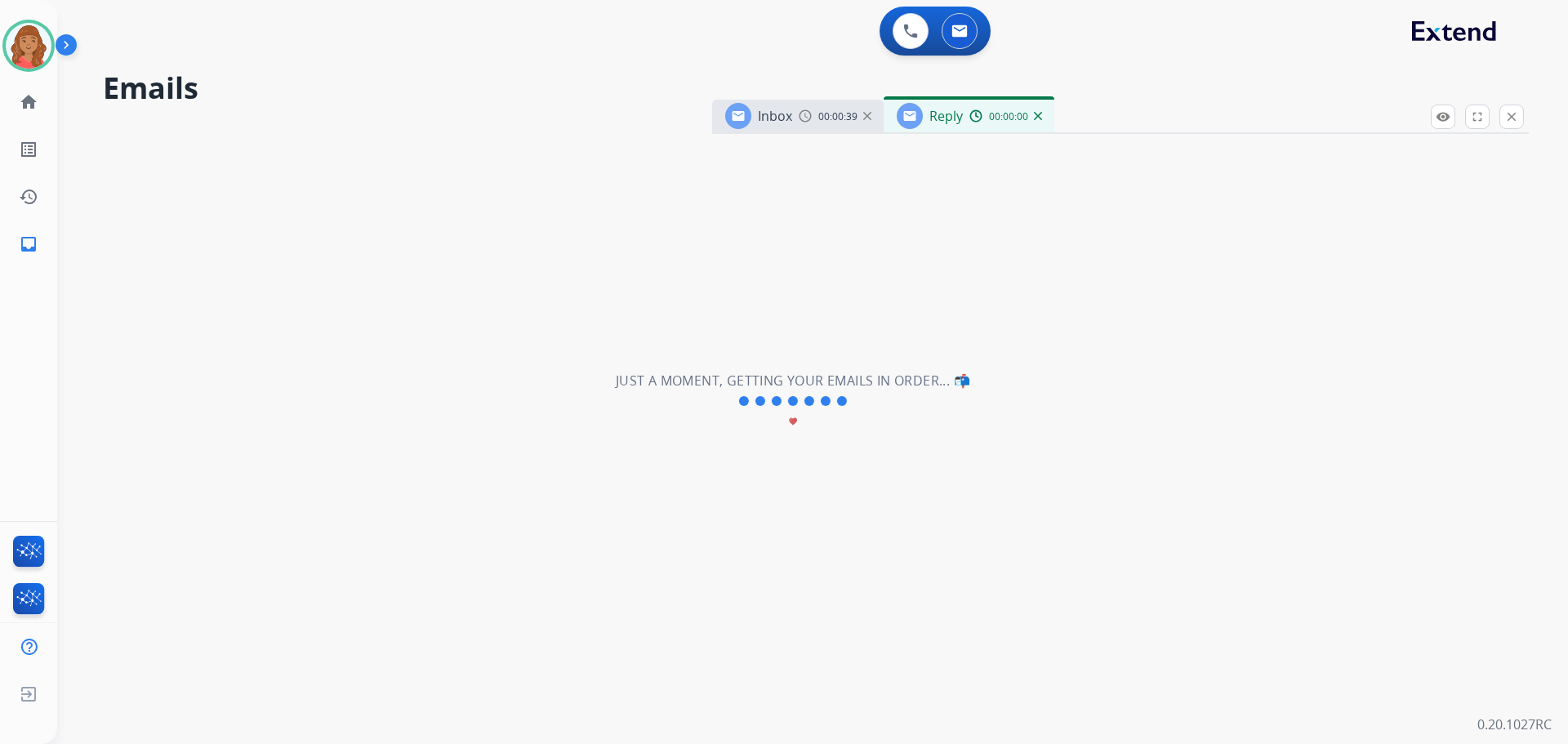
select select "**********"
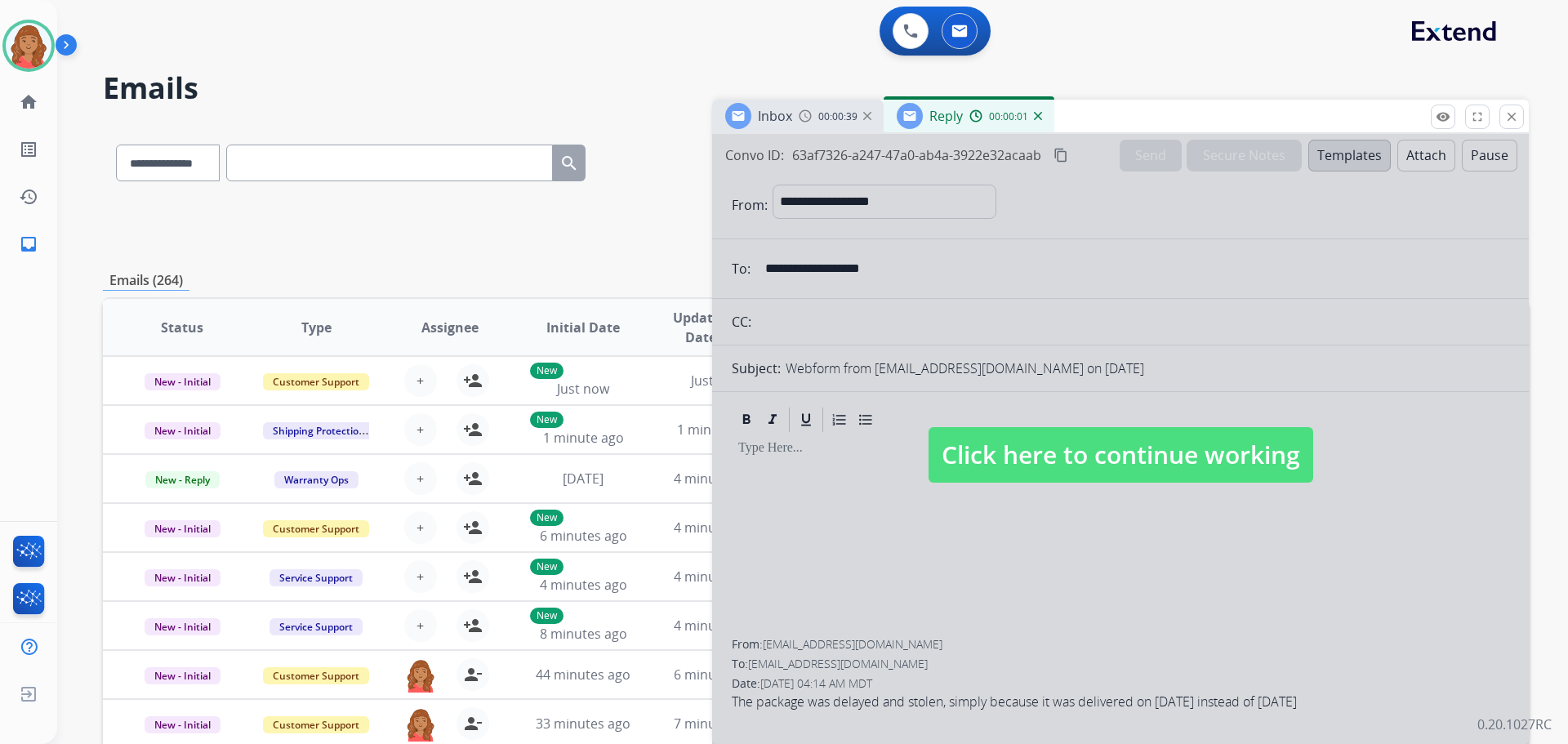
click at [1009, 456] on span "Click here to continue working" at bounding box center [1121, 454] width 384 height 55
select select
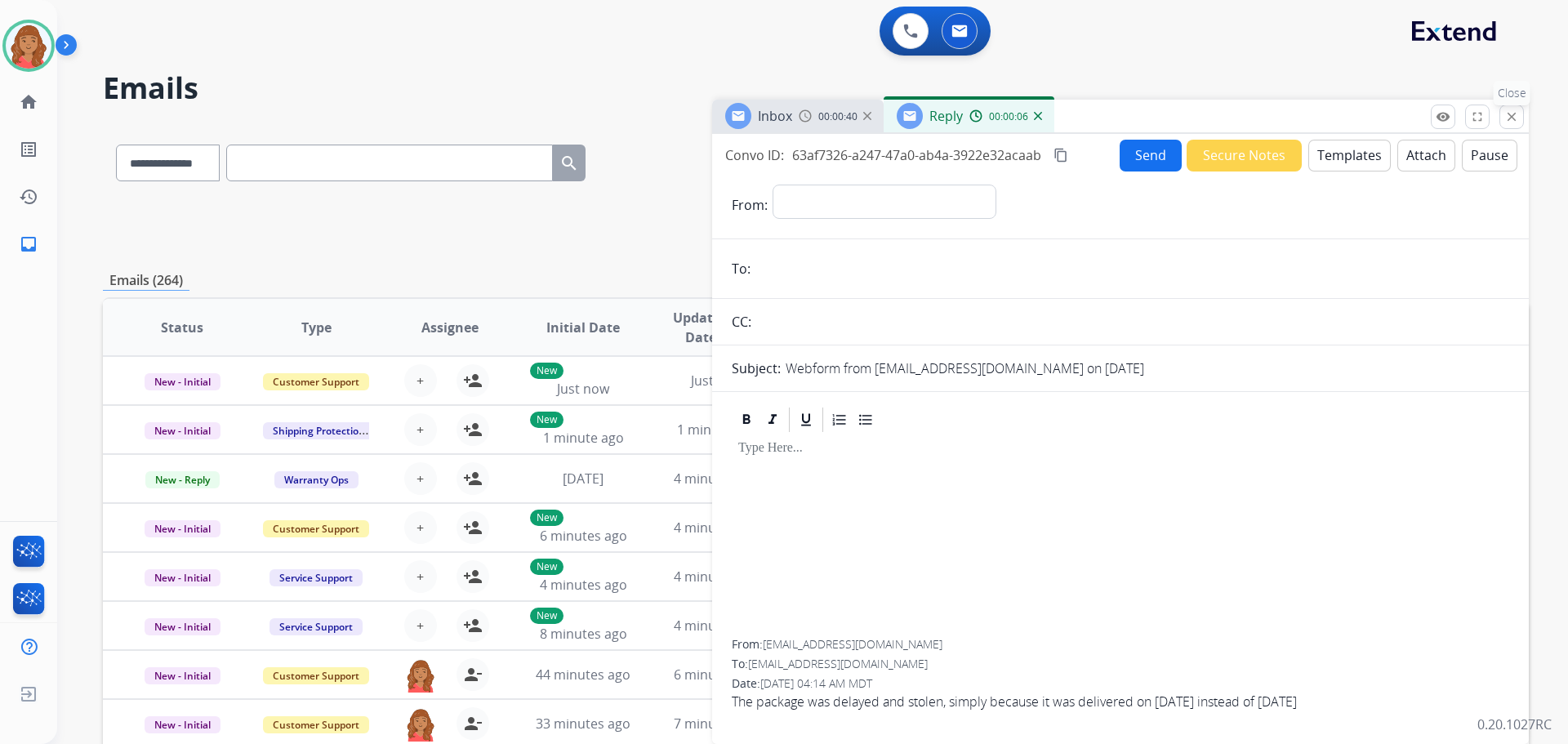
drag, startPoint x: 1502, startPoint y: 117, endPoint x: 1422, endPoint y: 167, distance: 94.3
click at [1503, 117] on button "close Close" at bounding box center [1512, 116] width 25 height 25
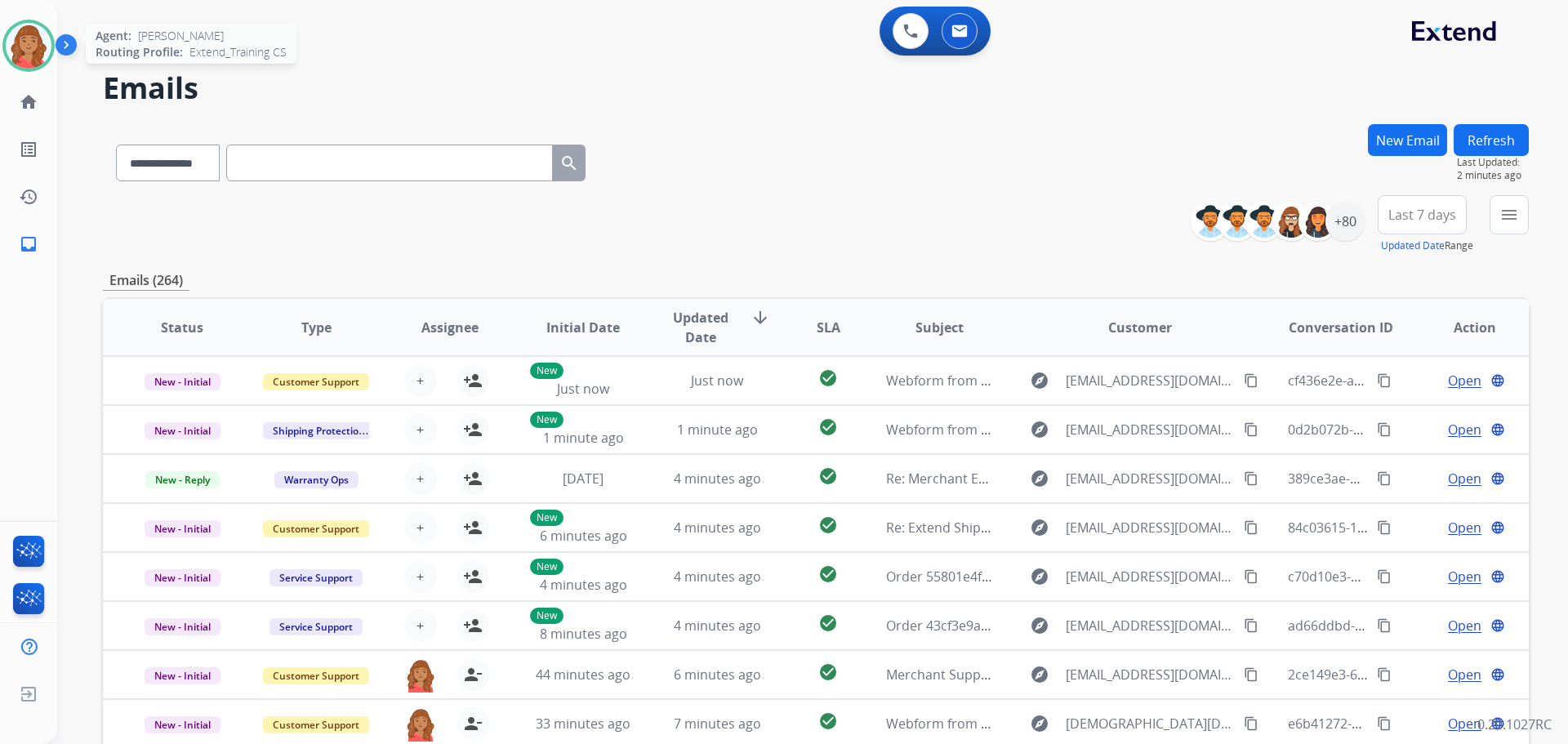
click at [35, 40] on img at bounding box center [29, 45] width 45 height 45
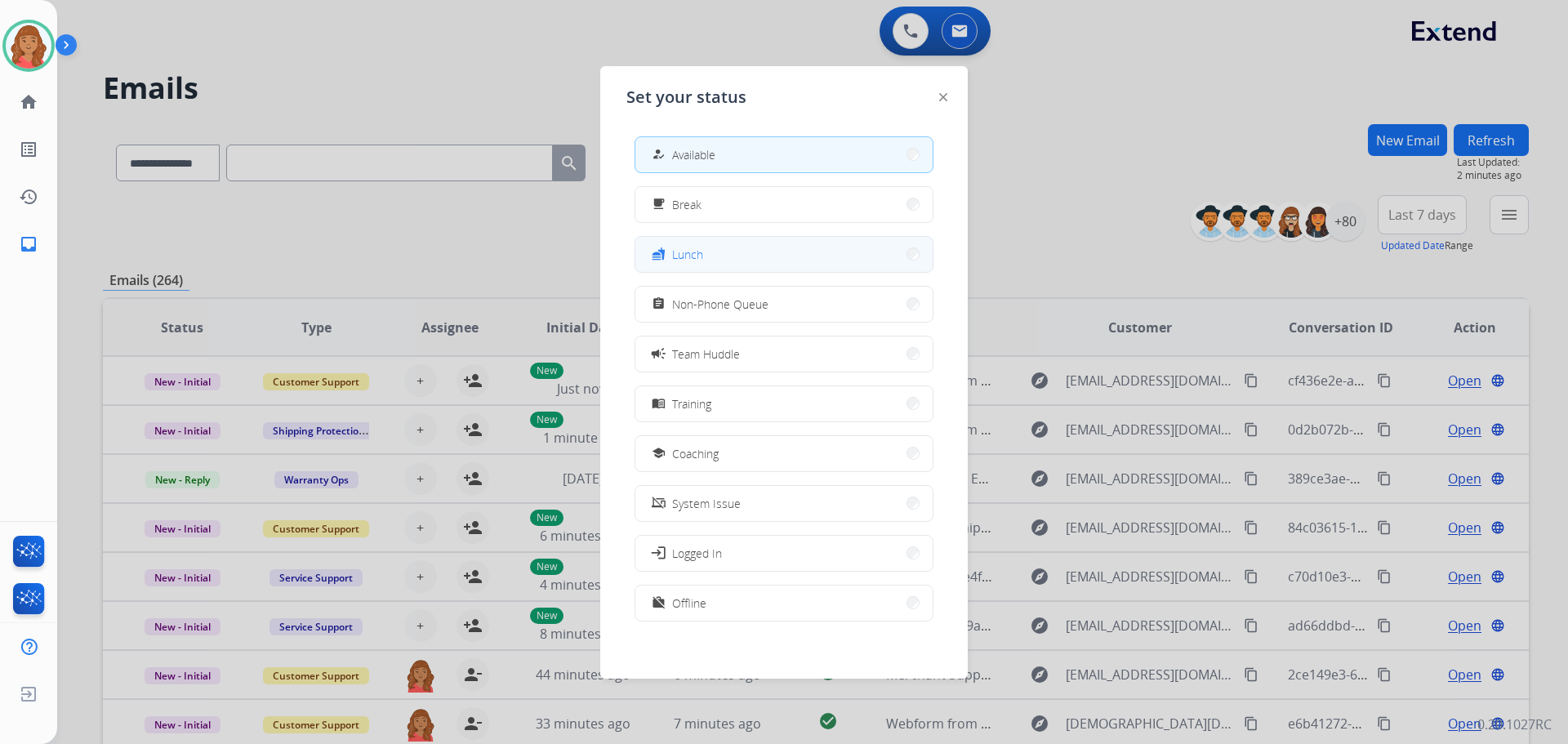
click at [692, 266] on button "fastfood Lunch" at bounding box center [784, 254] width 298 height 35
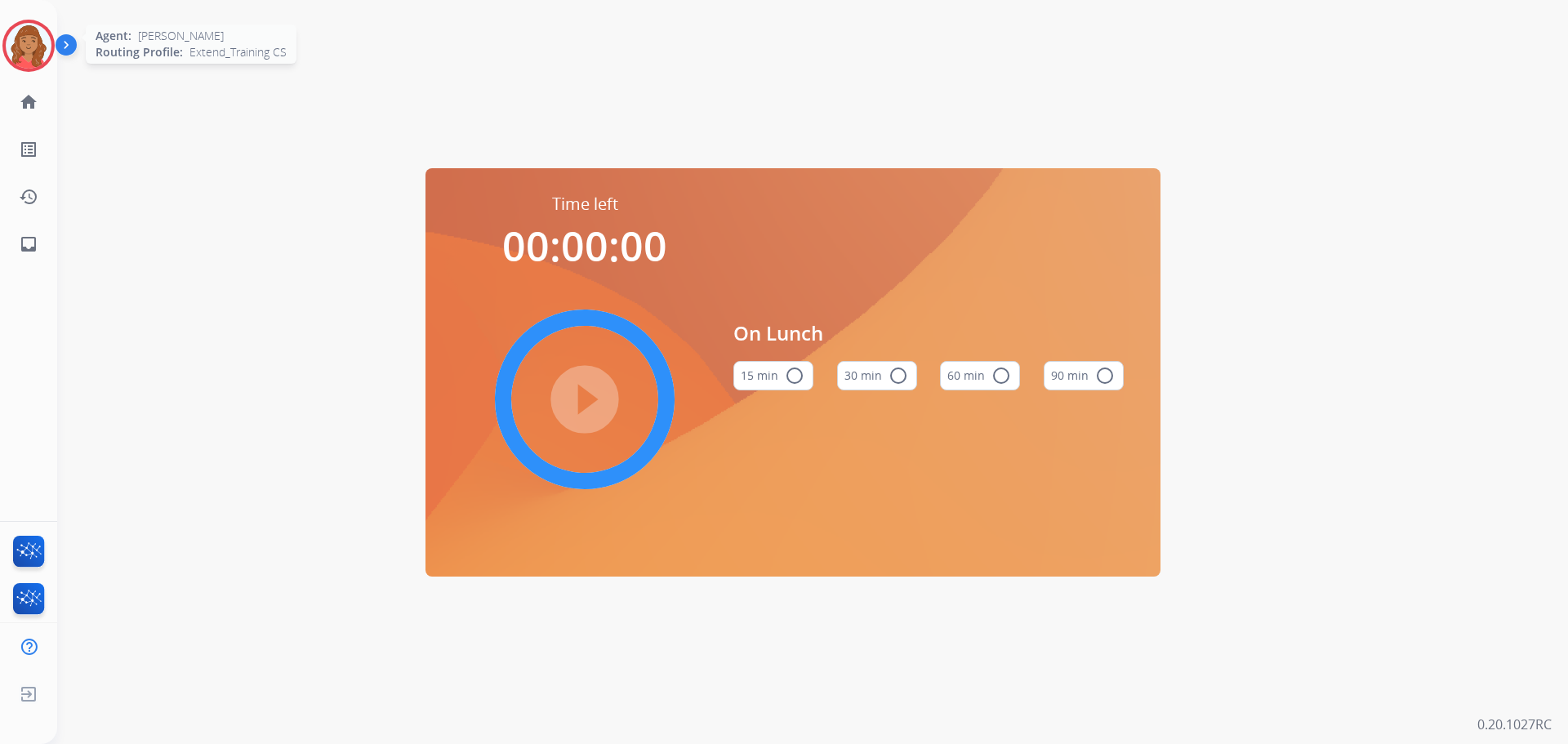
click at [30, 28] on img at bounding box center [29, 45] width 45 height 45
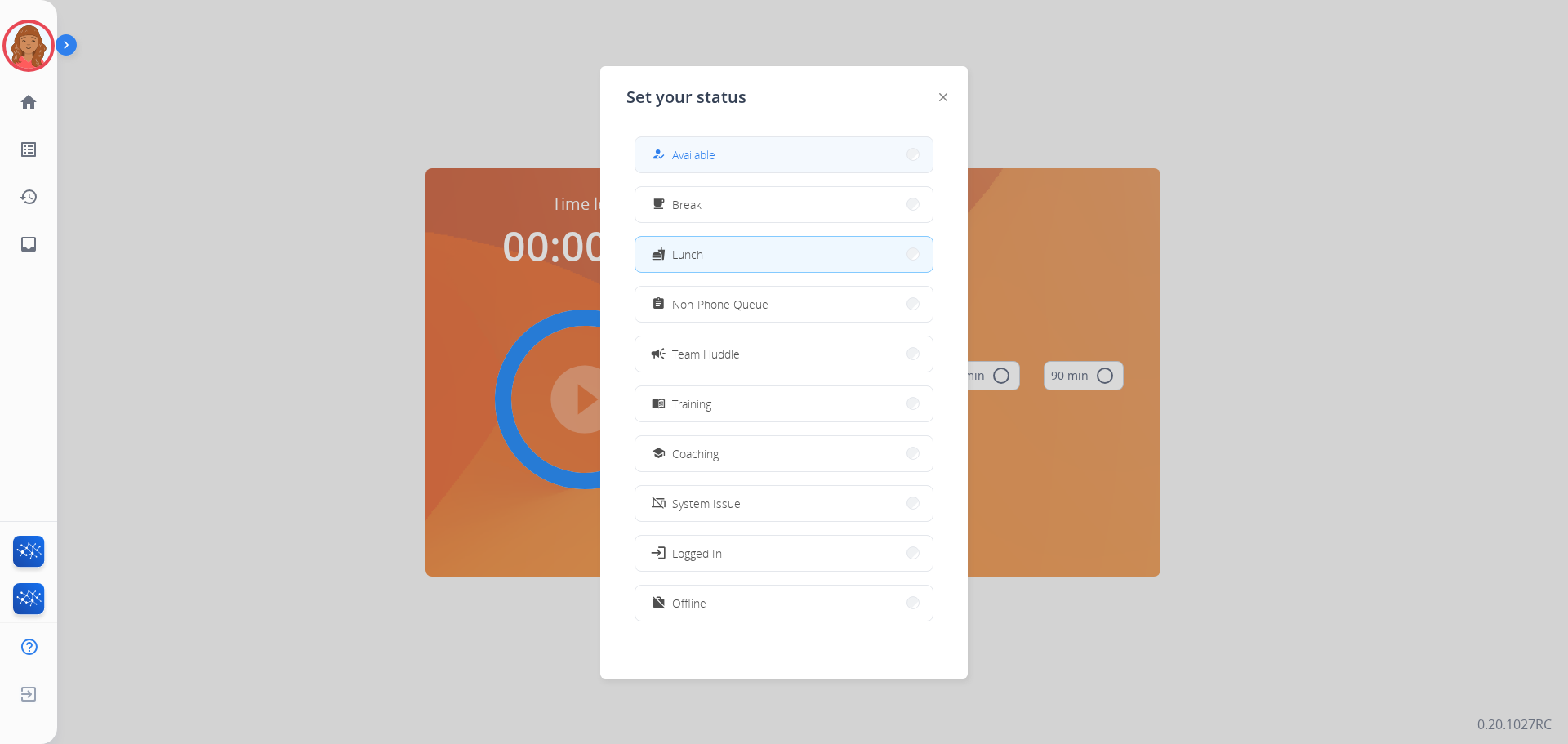
click at [724, 148] on button "how_to_reg Available" at bounding box center [784, 155] width 298 height 35
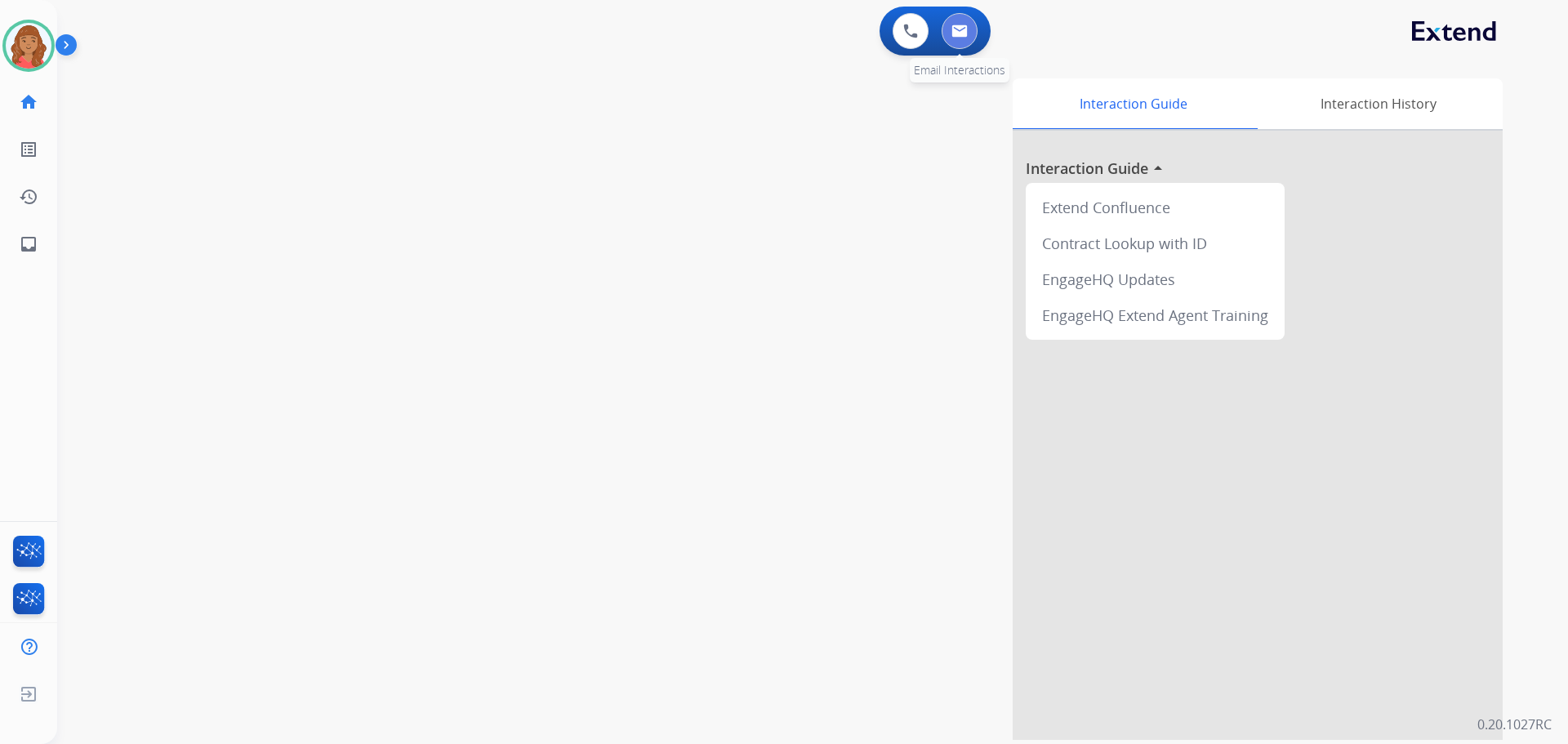
click at [968, 25] on button at bounding box center [960, 31] width 35 height 35
select select "**********"
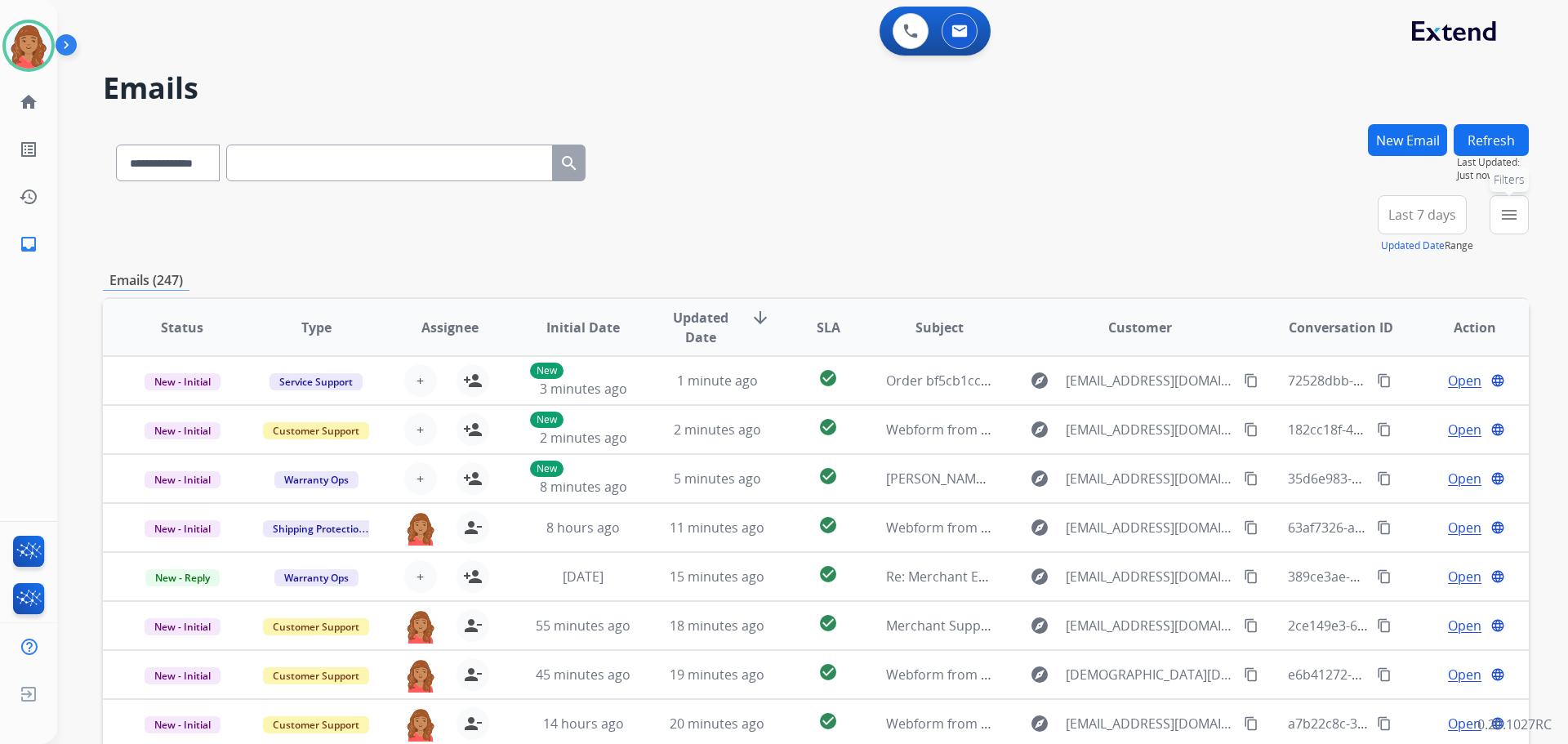
click at [1512, 219] on mat-icon "menu" at bounding box center [1510, 215] width 20 height 20
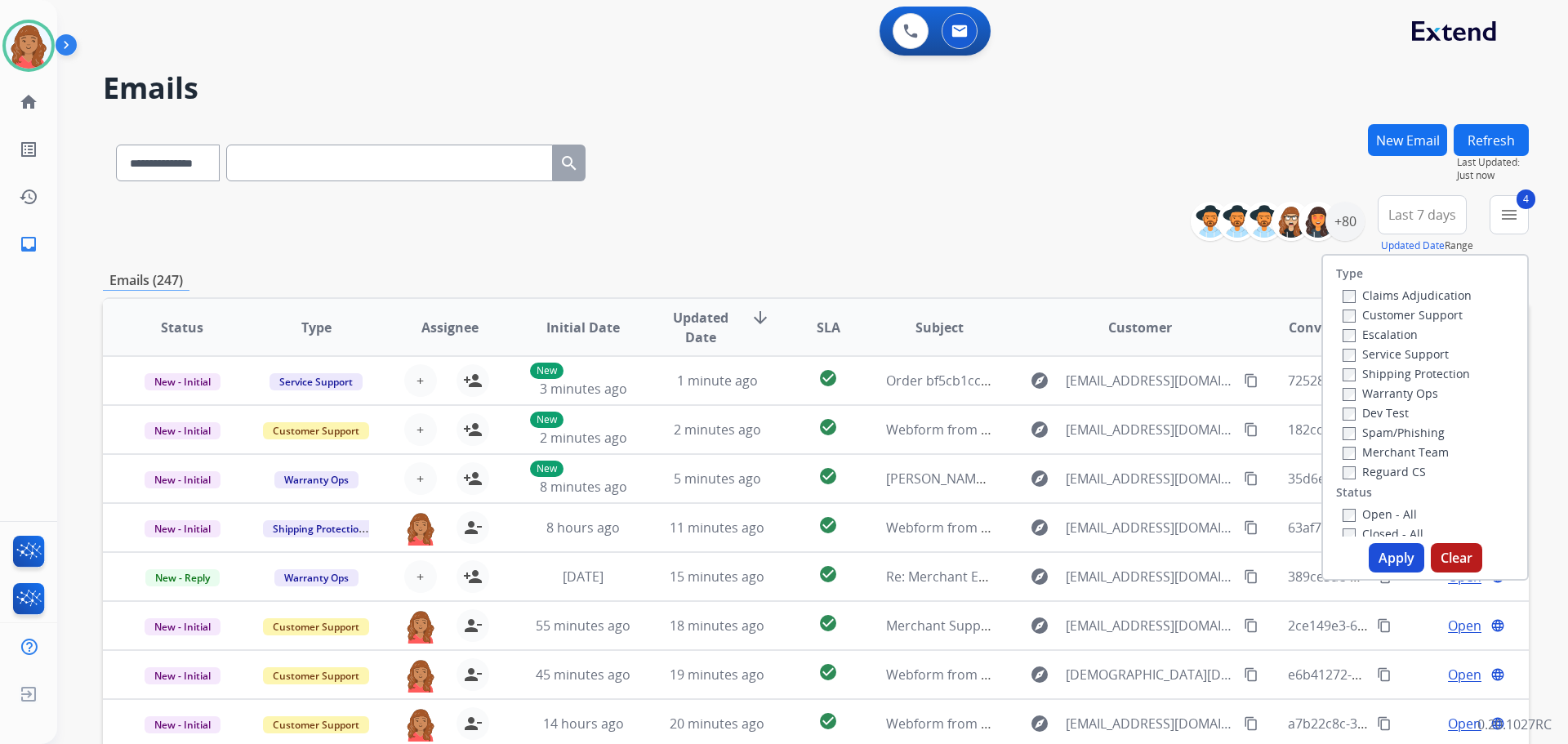
click at [1378, 563] on button "Apply" at bounding box center [1397, 558] width 55 height 30
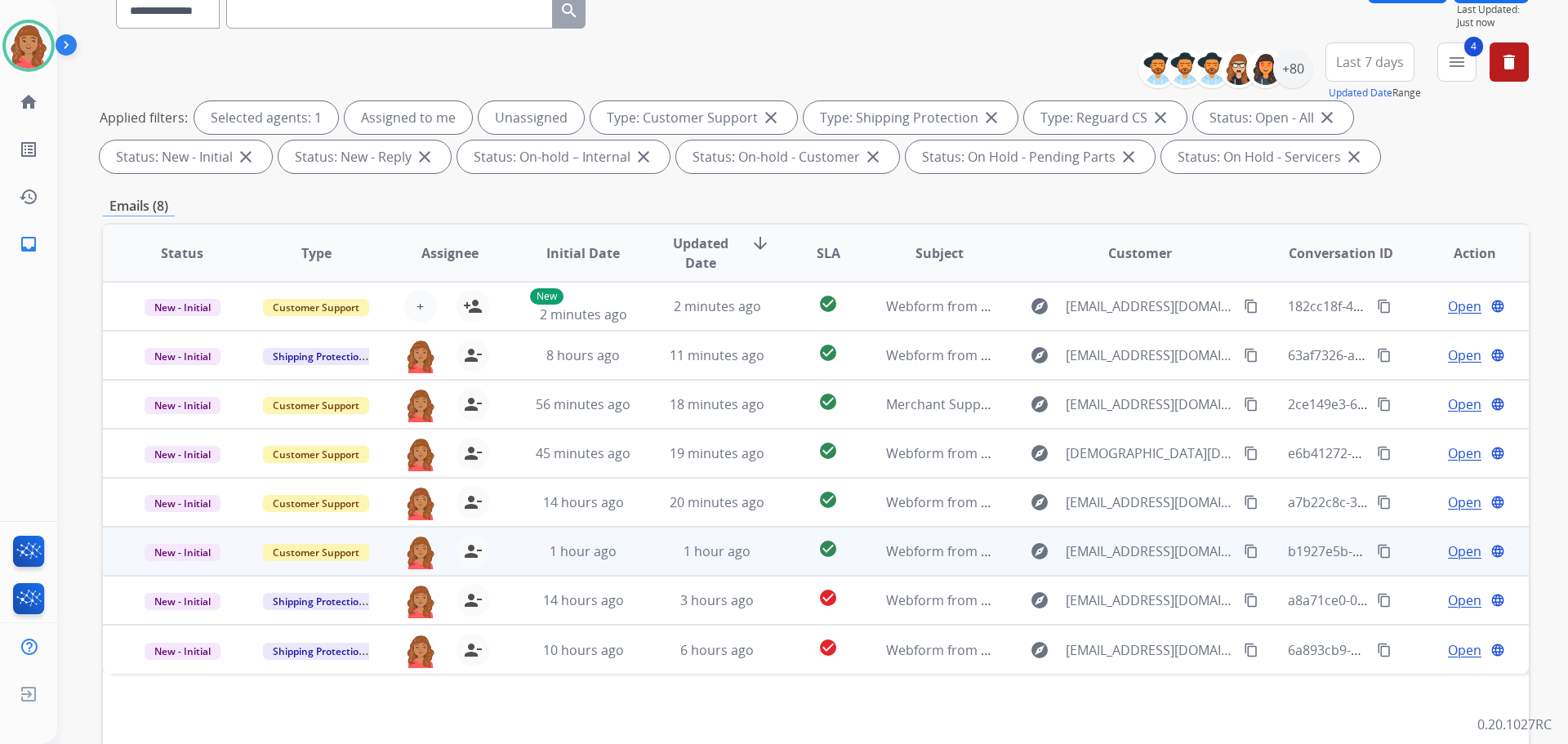
scroll to position [264, 0]
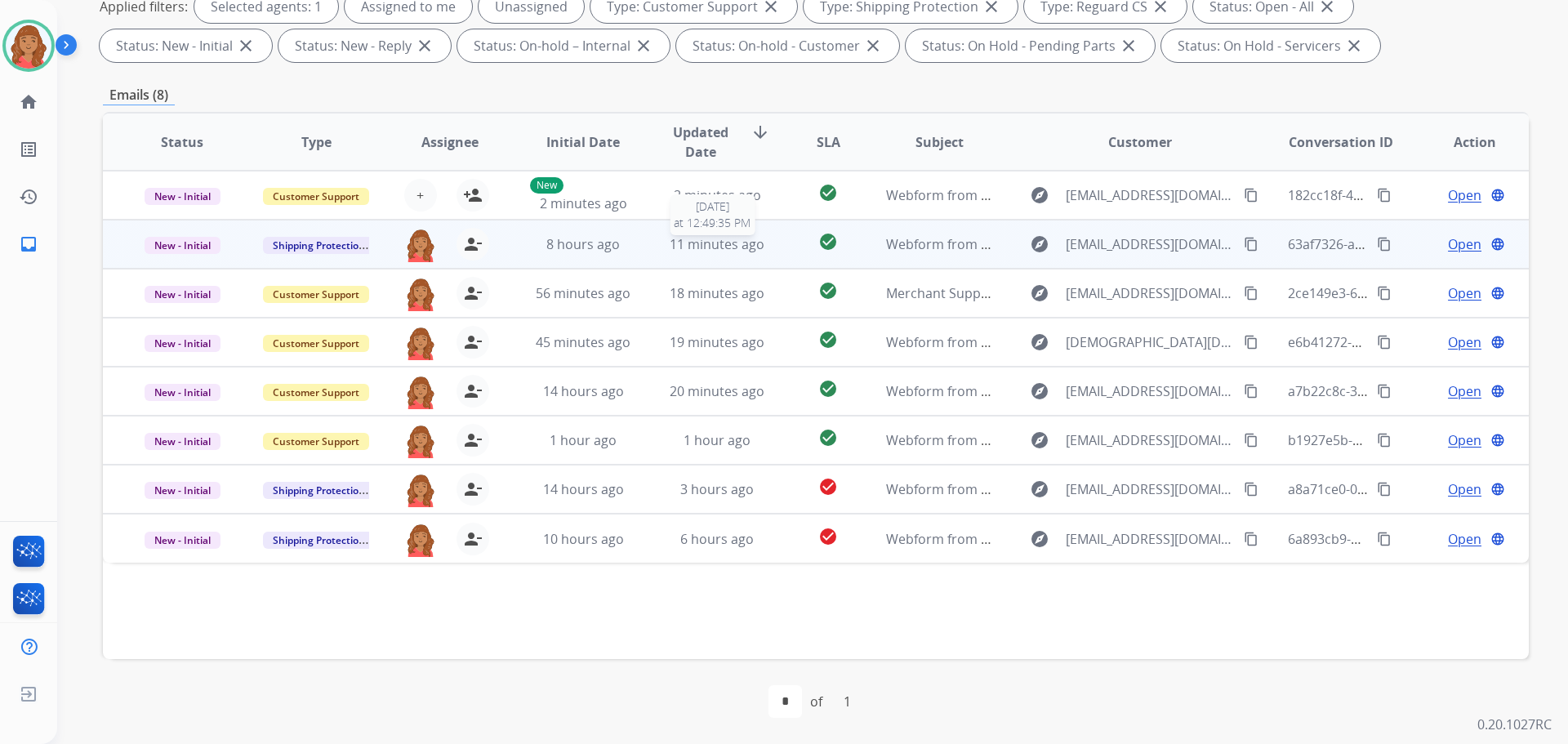
click at [720, 251] on span "11 minutes ago" at bounding box center [717, 244] width 95 height 18
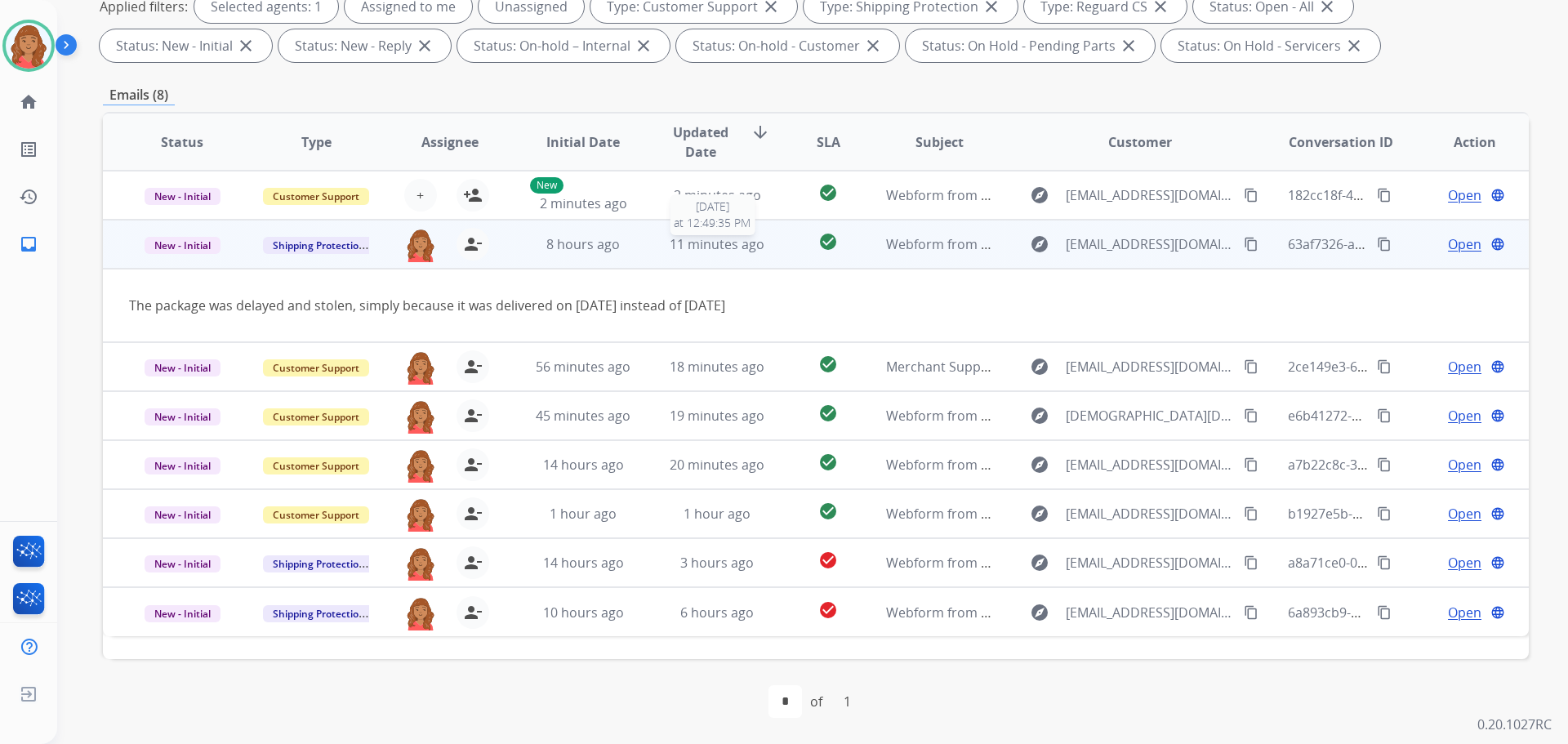
click at [740, 246] on span "11 minutes ago" at bounding box center [717, 244] width 95 height 18
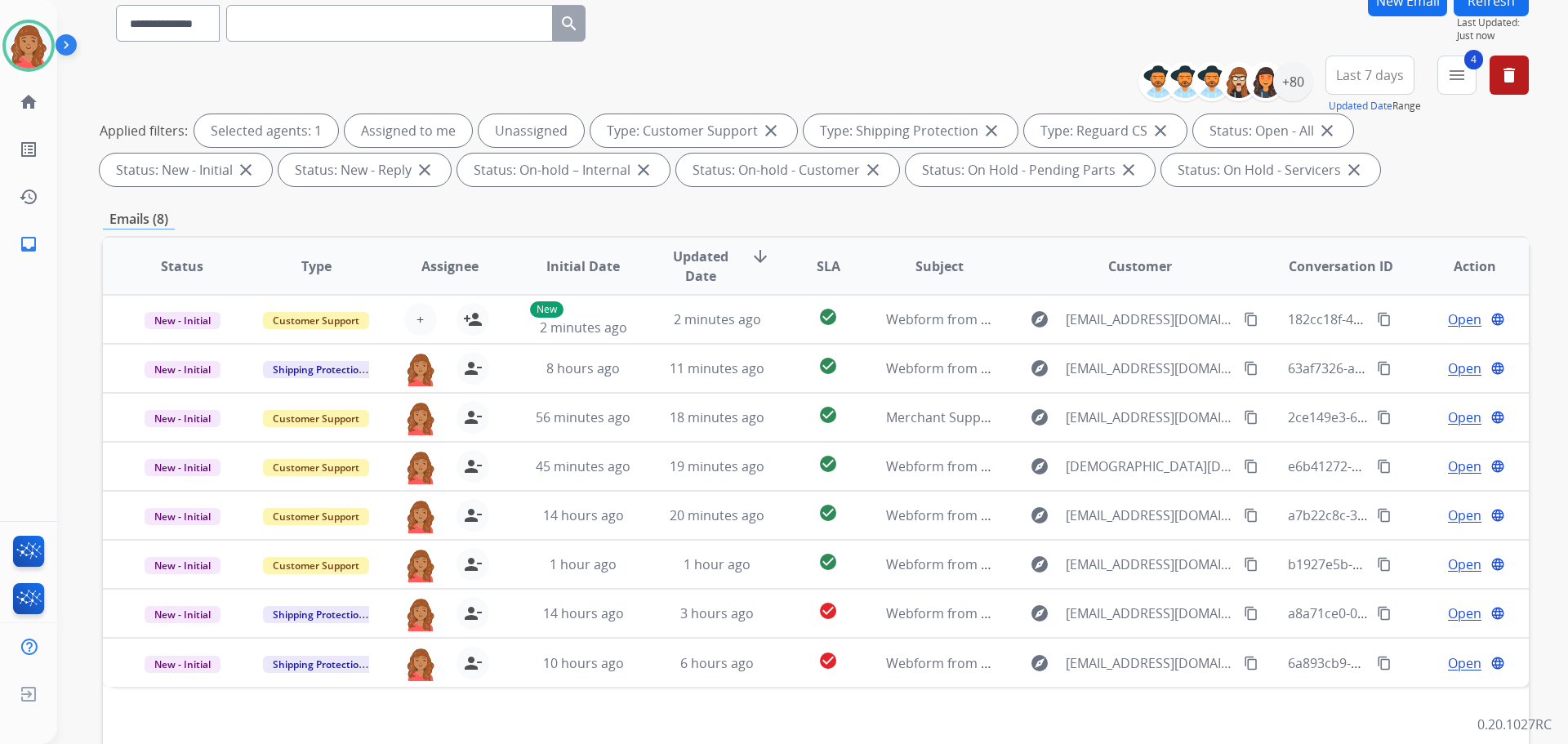
scroll to position [0, 0]
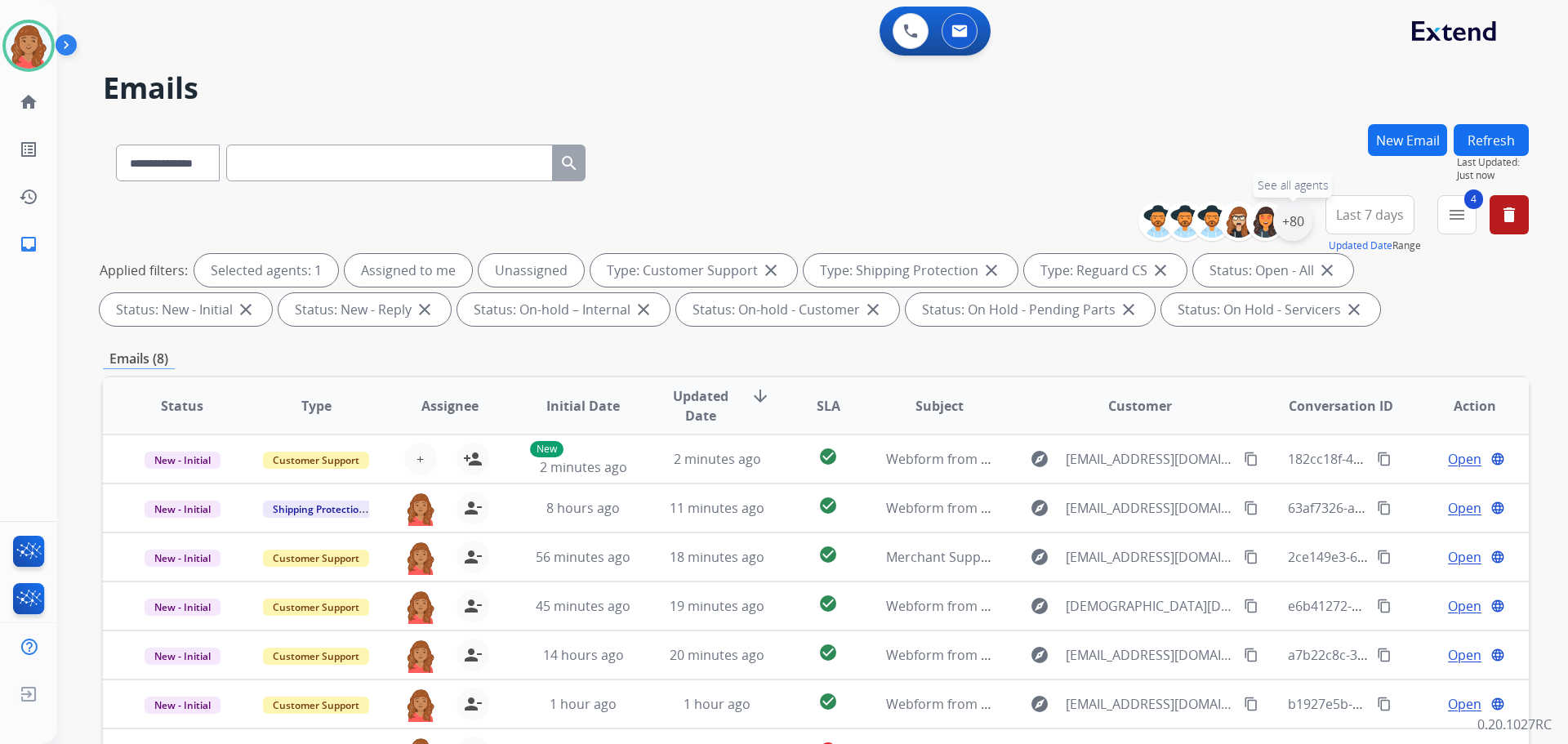
click at [1291, 226] on div "+80" at bounding box center [1293, 222] width 39 height 39
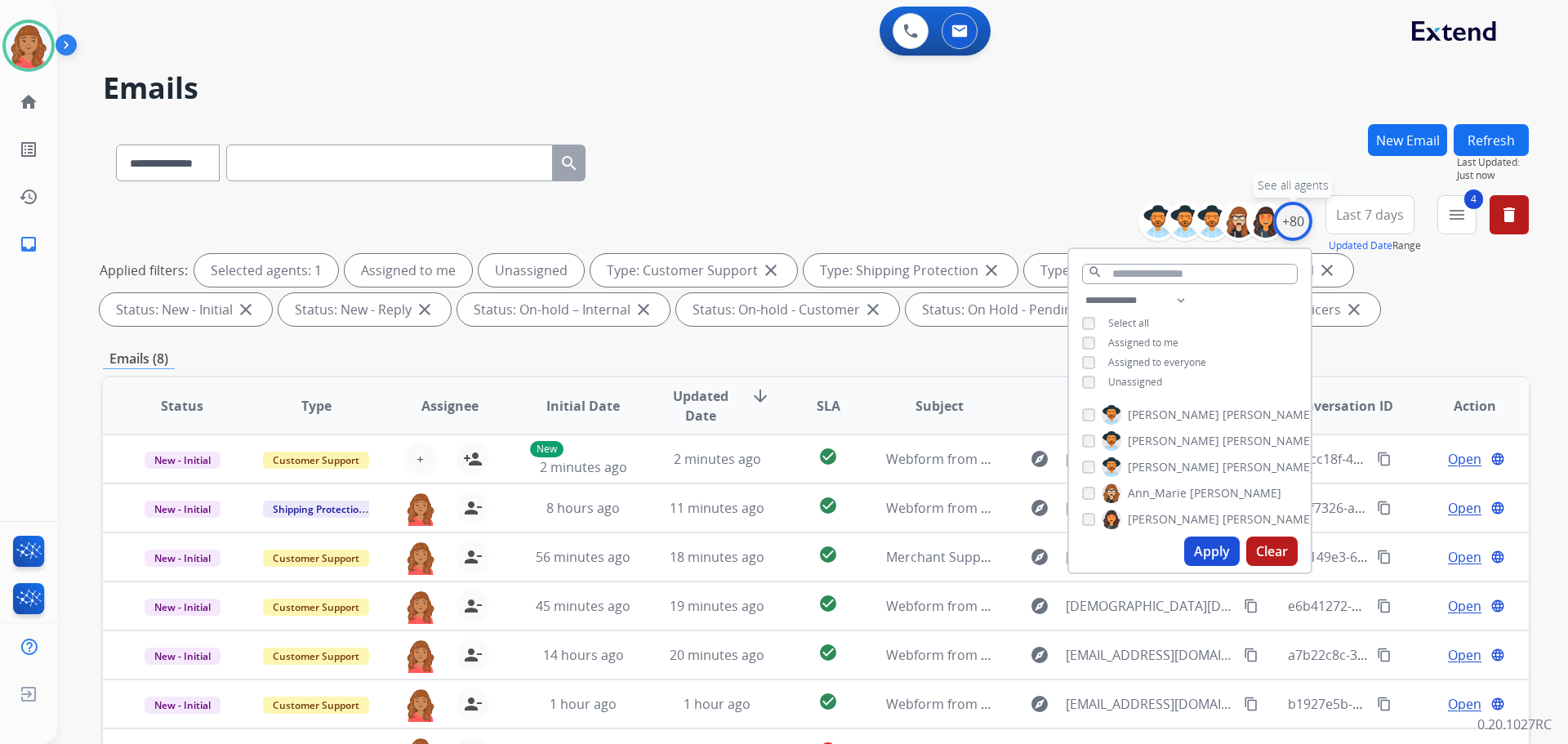
click at [1294, 225] on div "+80" at bounding box center [1293, 222] width 39 height 39
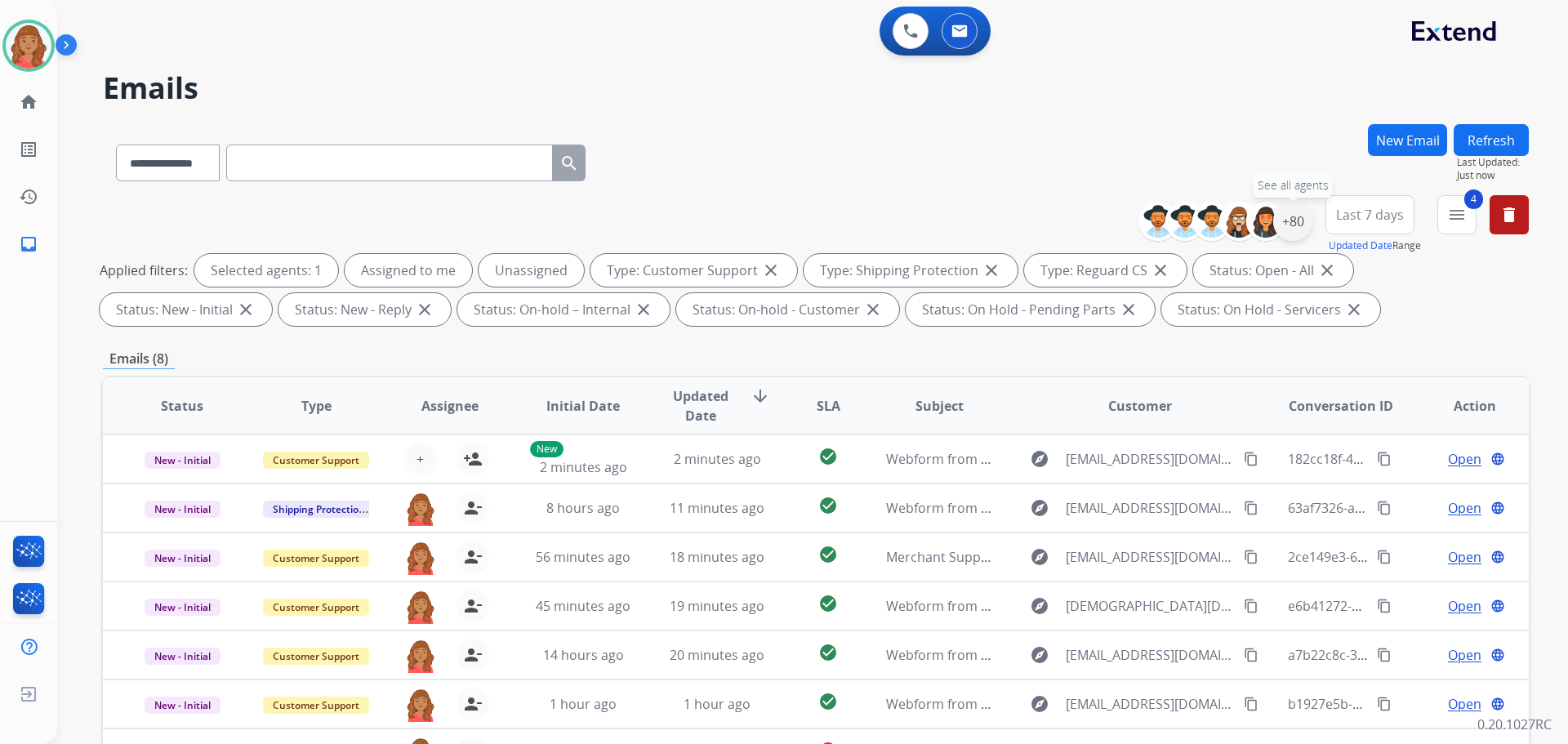
click at [1291, 226] on div "+80" at bounding box center [1293, 222] width 39 height 39
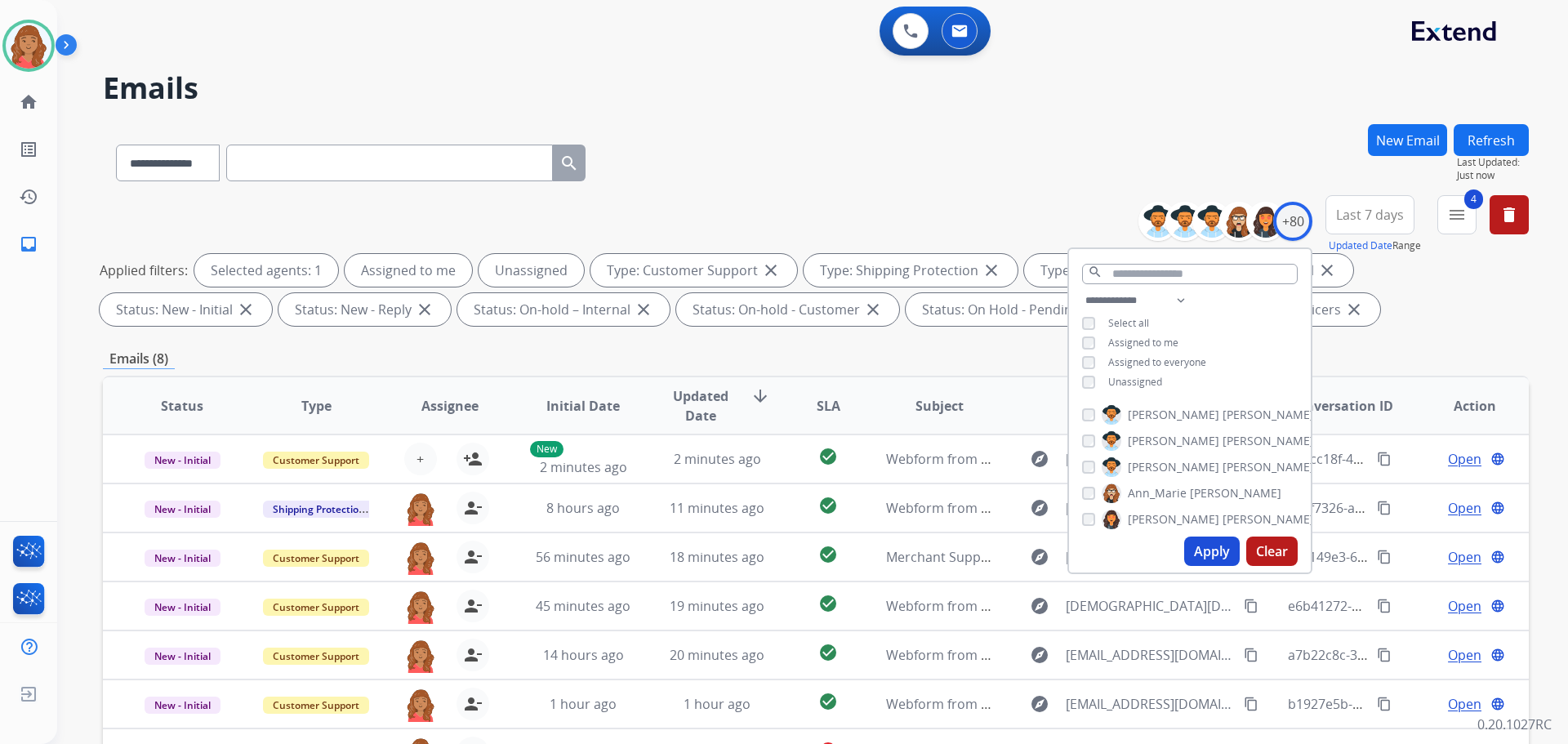
click at [960, 224] on div "**********" at bounding box center [815, 263] width 1426 height 137
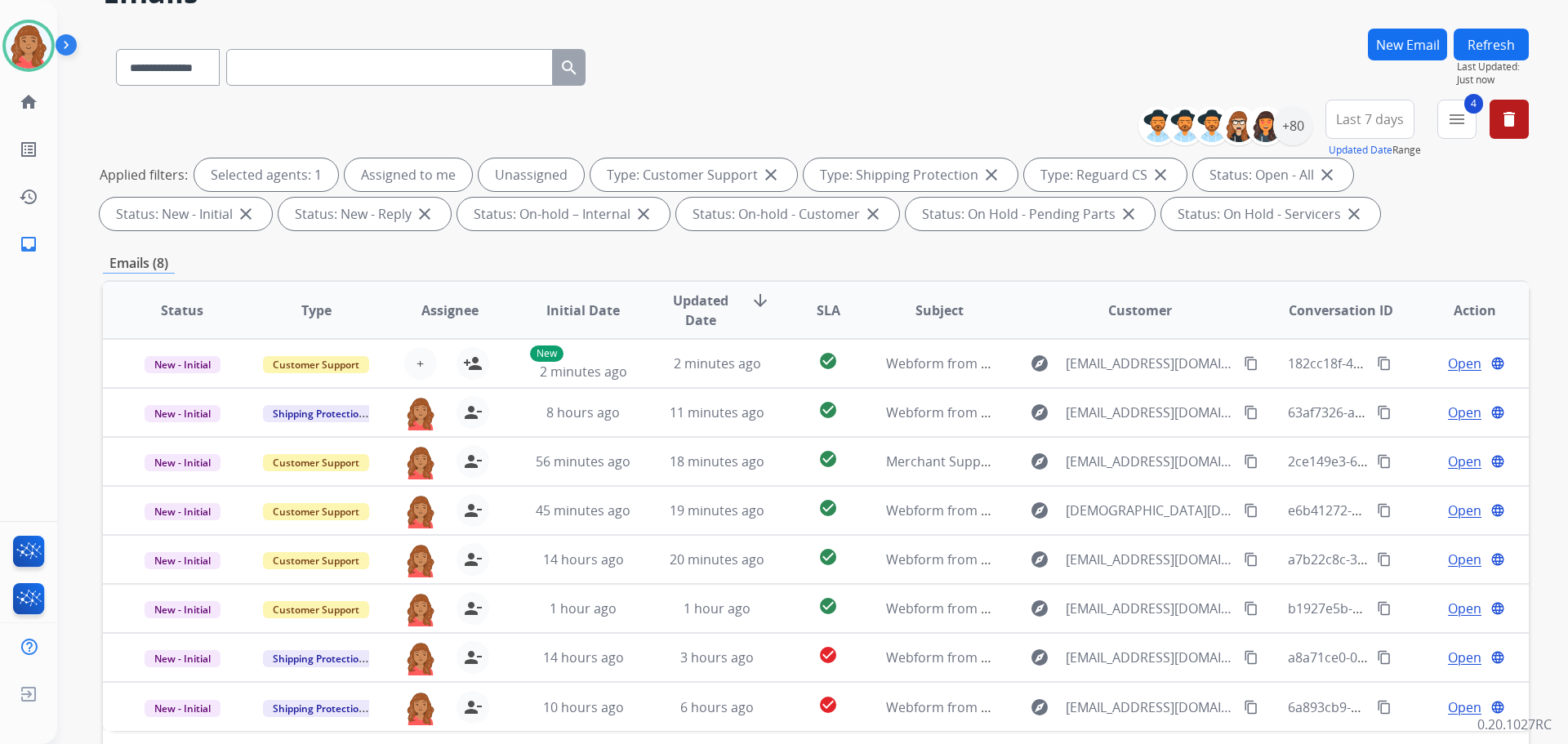
scroll to position [264, 0]
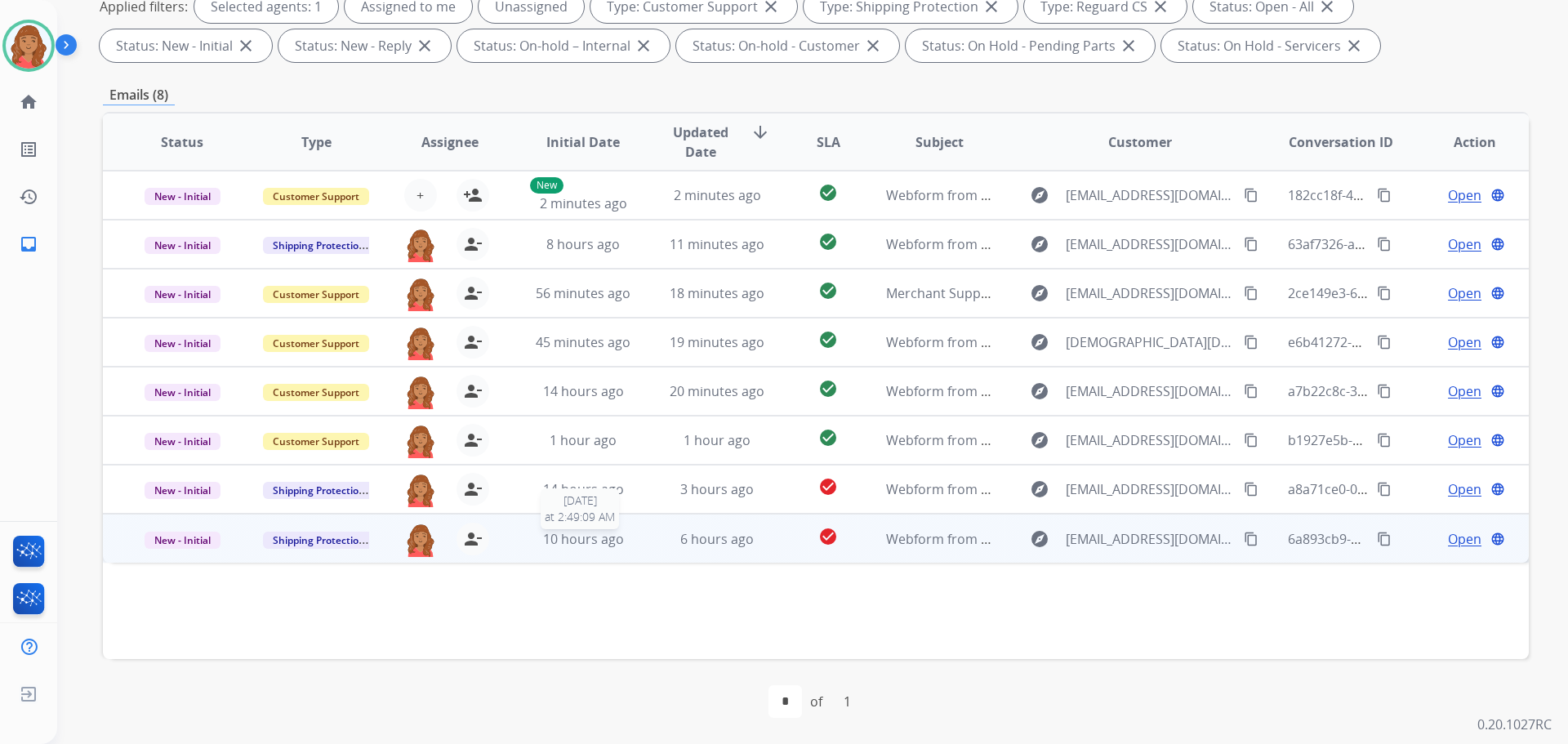
click at [571, 540] on span "10 hours ago" at bounding box center [583, 539] width 81 height 18
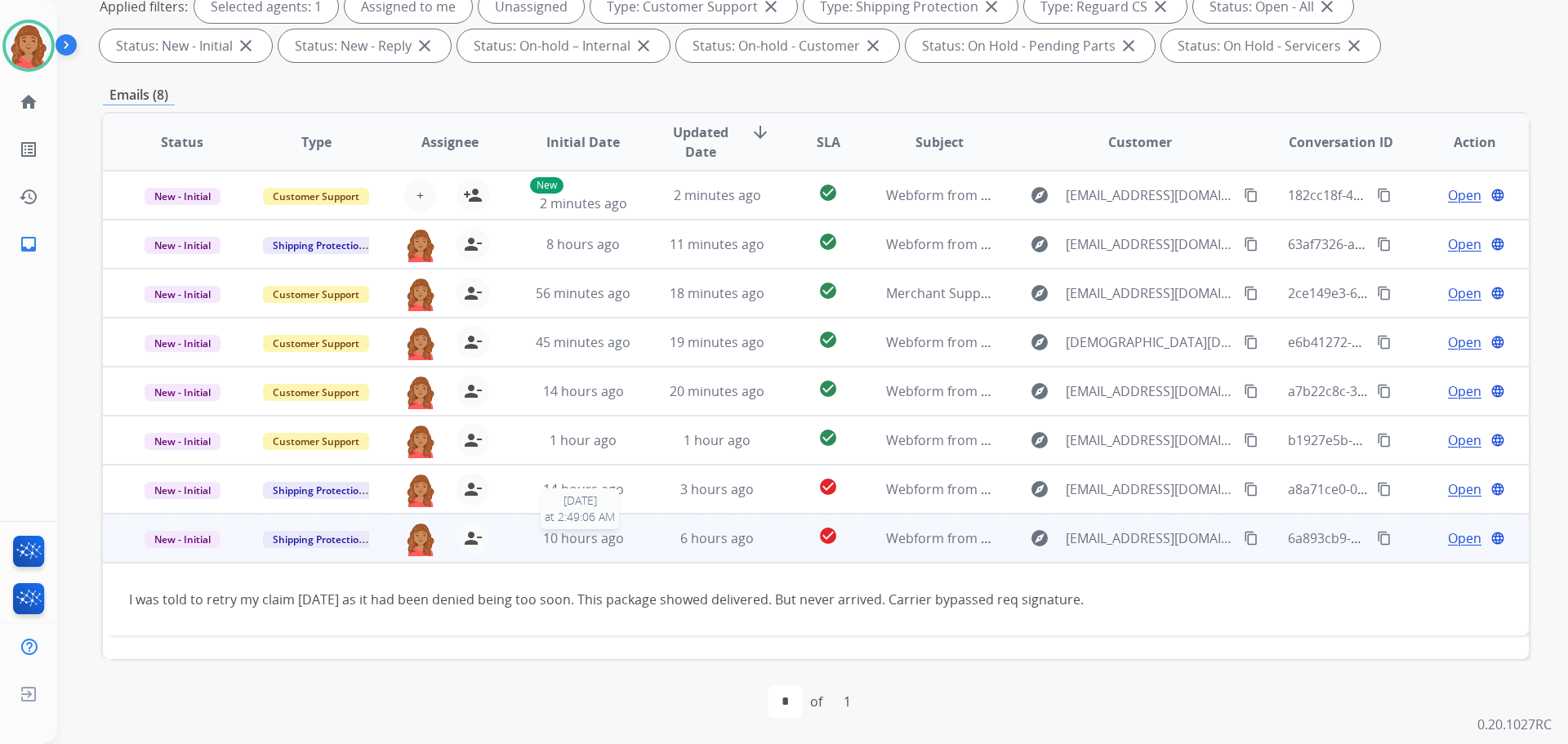
click at [574, 539] on span "10 hours ago" at bounding box center [583, 538] width 81 height 18
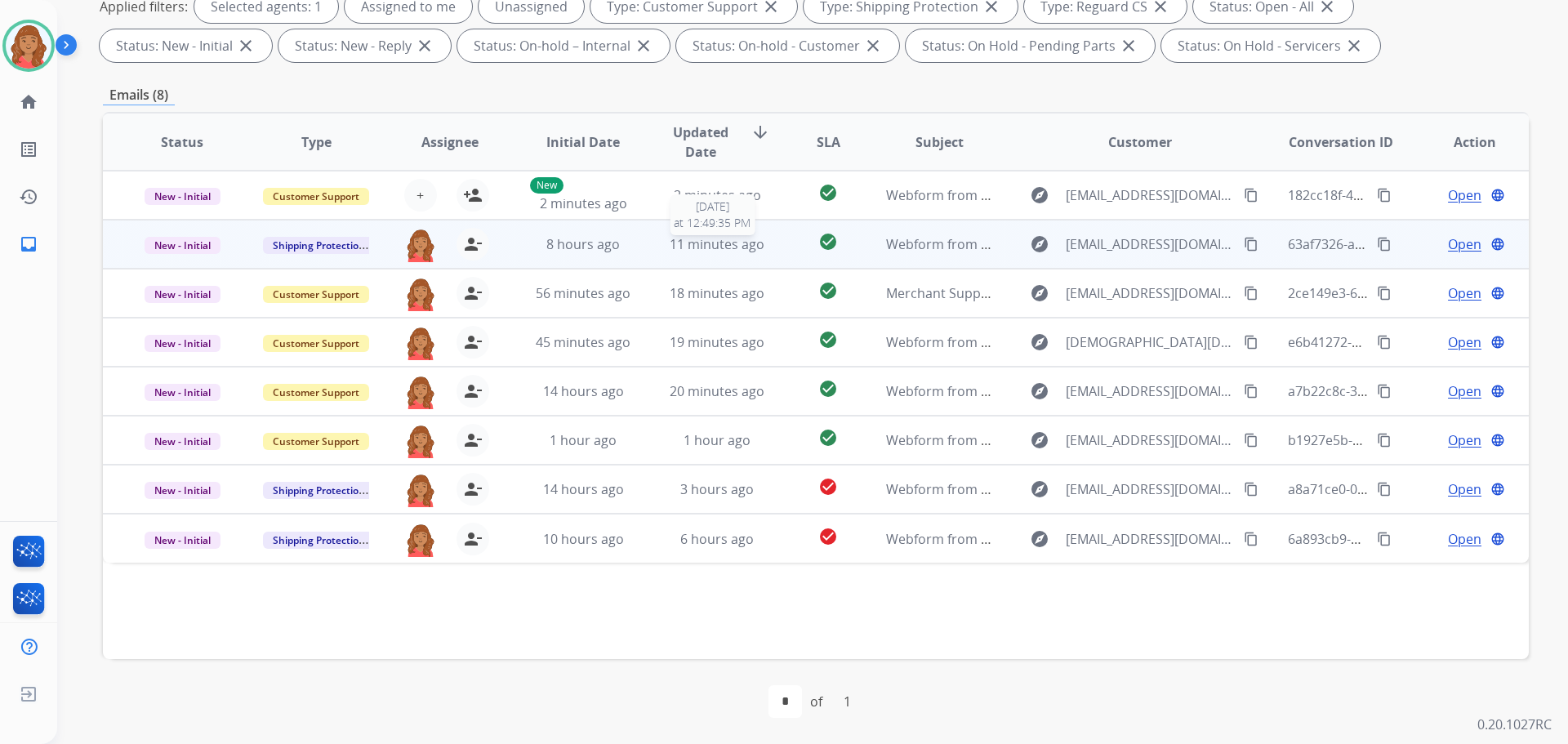
click at [693, 244] on span "11 minutes ago" at bounding box center [717, 244] width 95 height 18
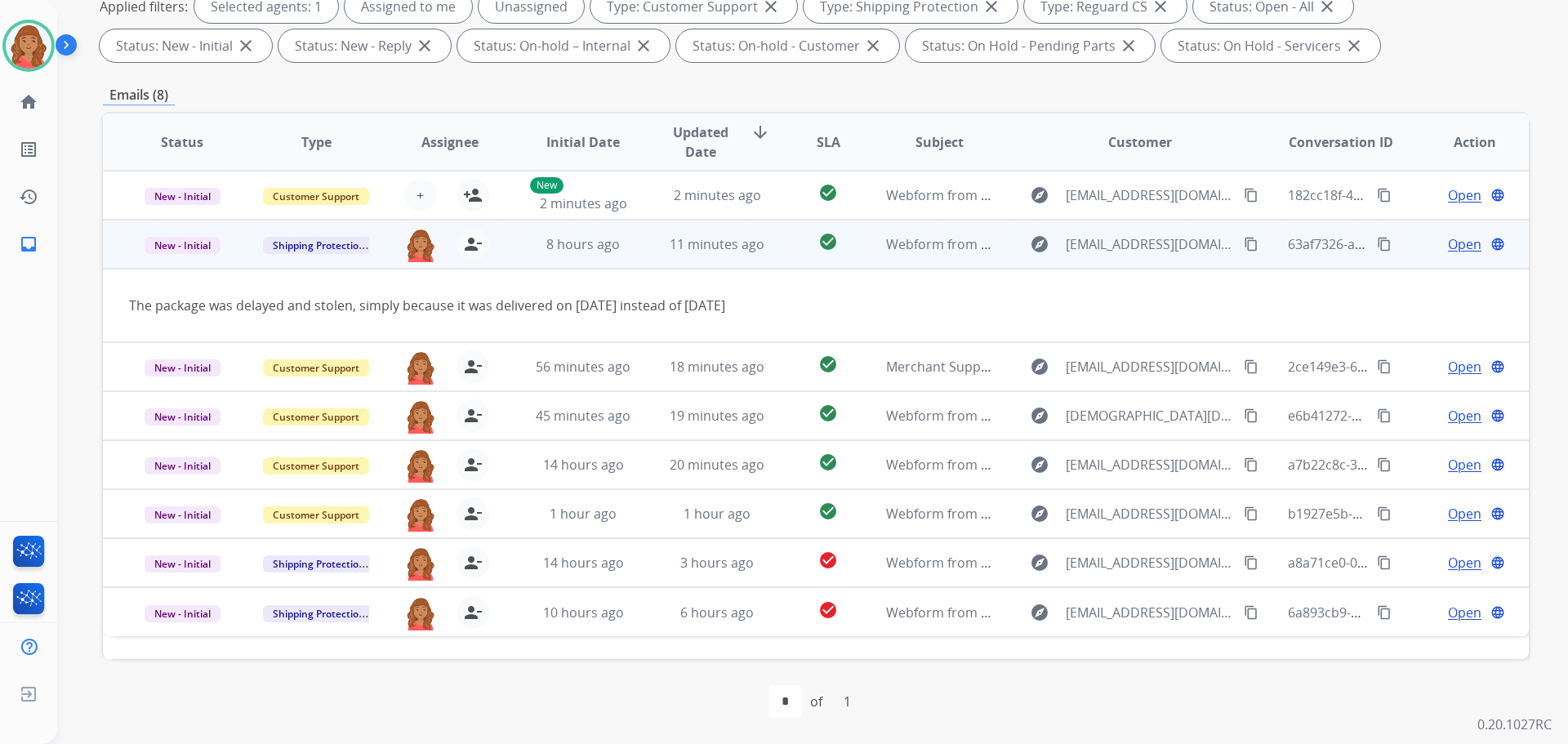
click at [1458, 241] on span "Open" at bounding box center [1466, 244] width 34 height 20
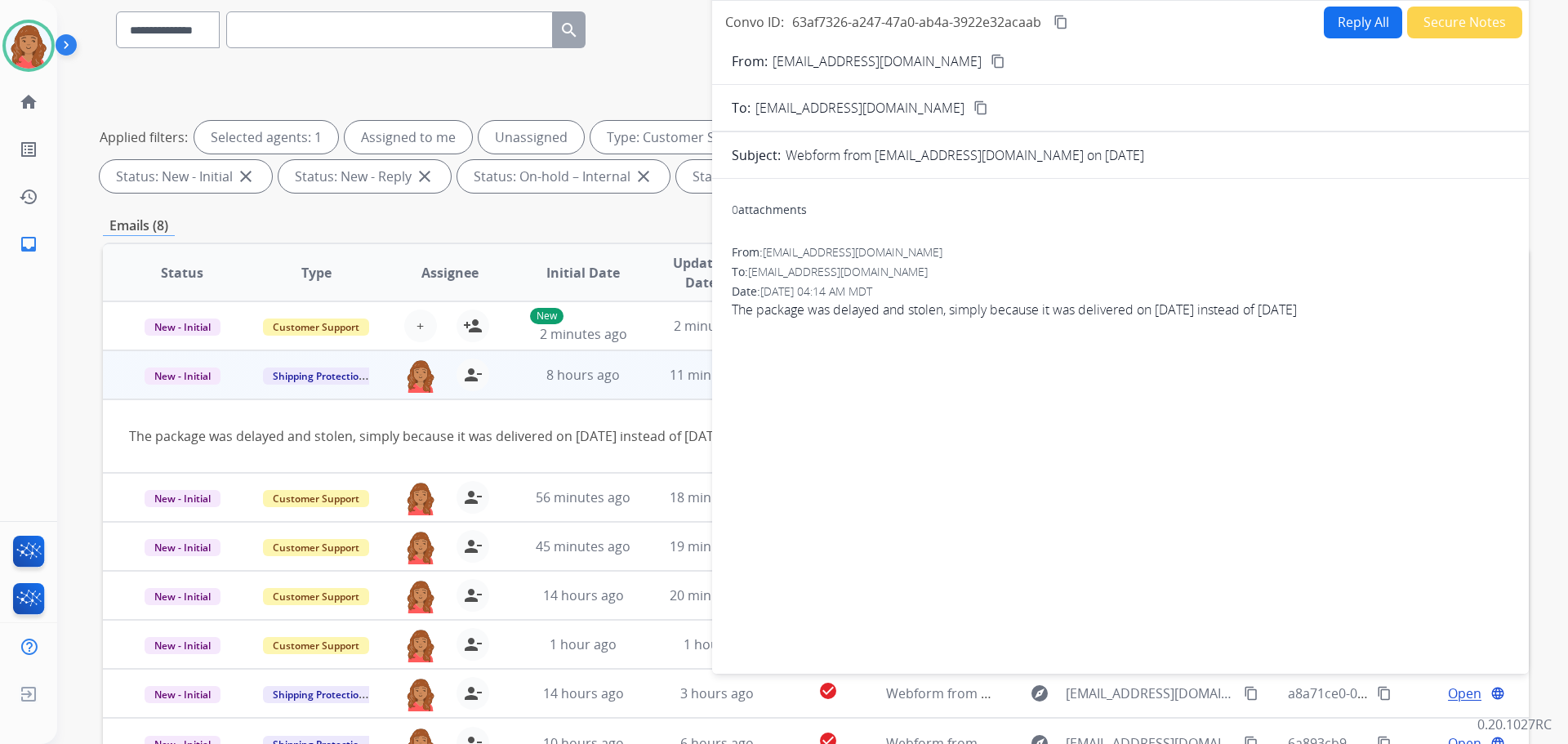
scroll to position [19, 0]
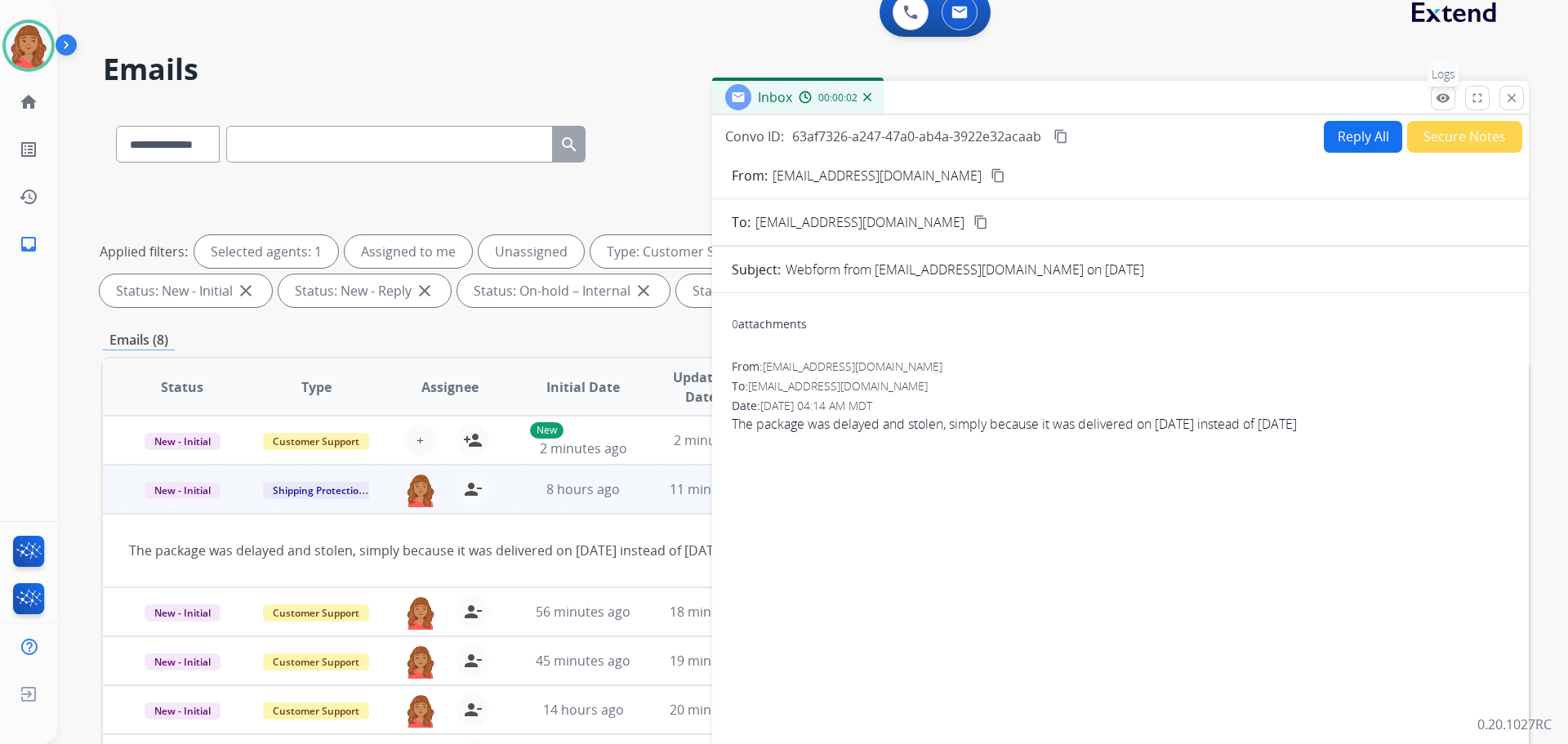
click at [1436, 101] on mat-icon "remove_red_eye" at bounding box center [1443, 98] width 15 height 15
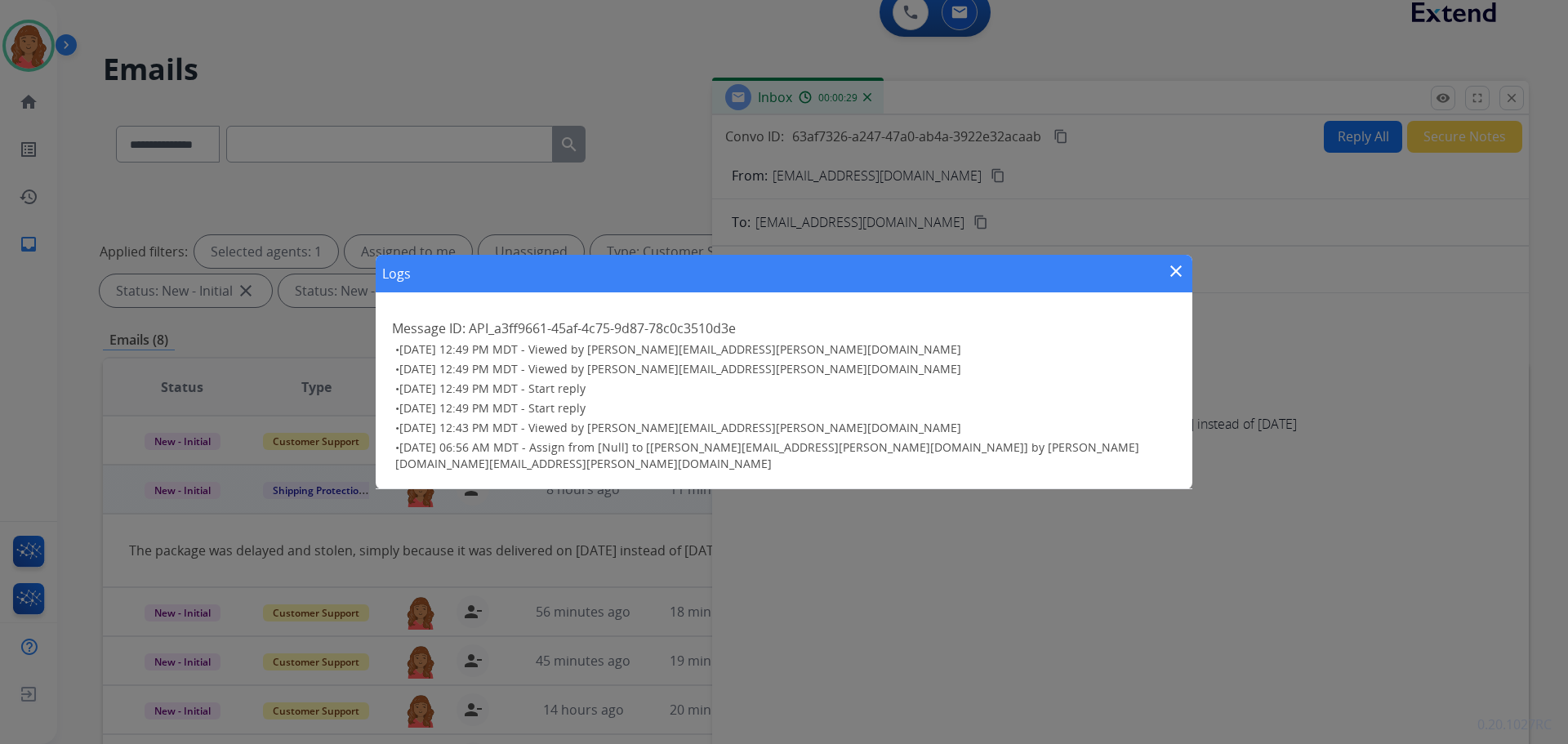
click at [1178, 279] on mat-icon "close" at bounding box center [1177, 271] width 20 height 20
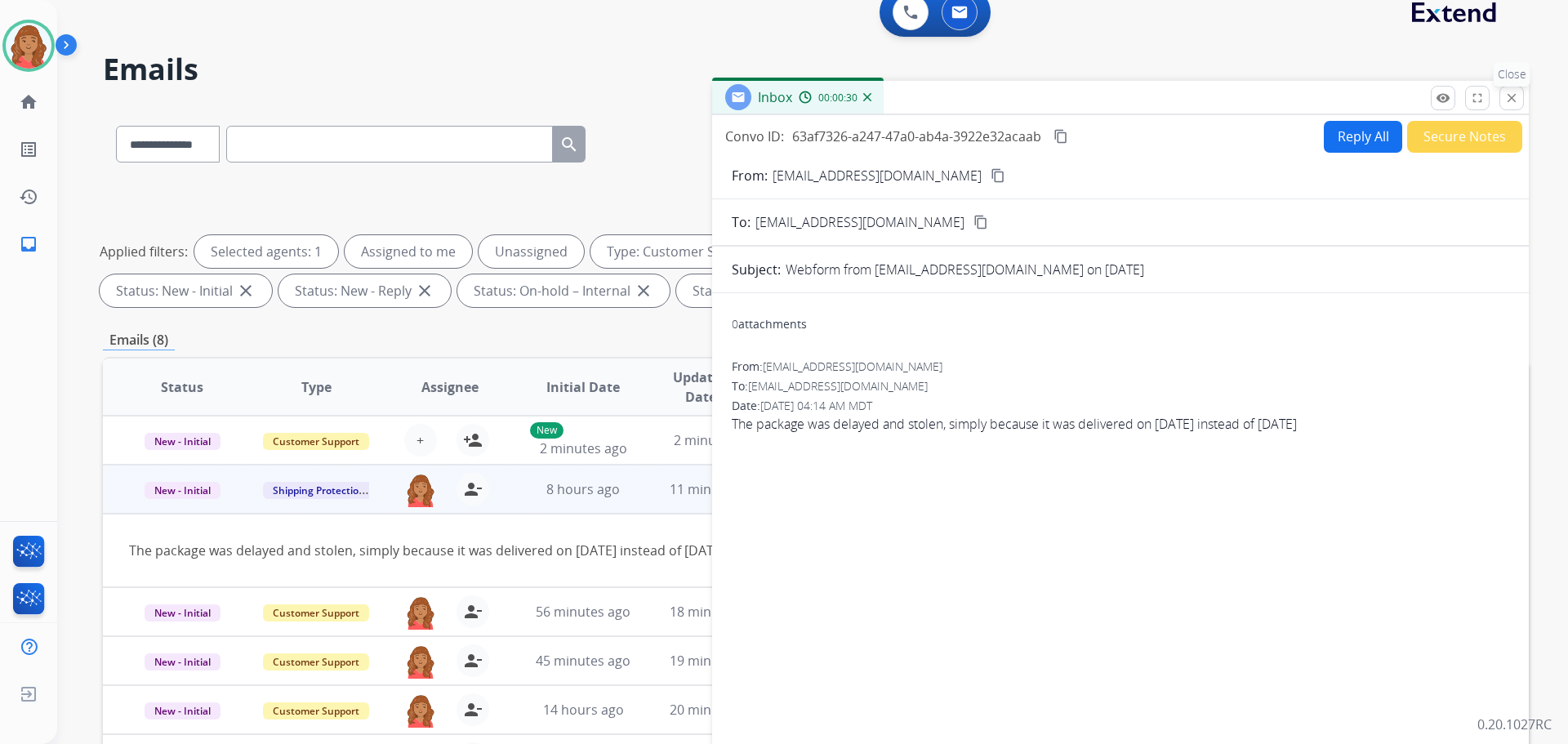
click at [1511, 100] on mat-icon "close" at bounding box center [1512, 98] width 15 height 15
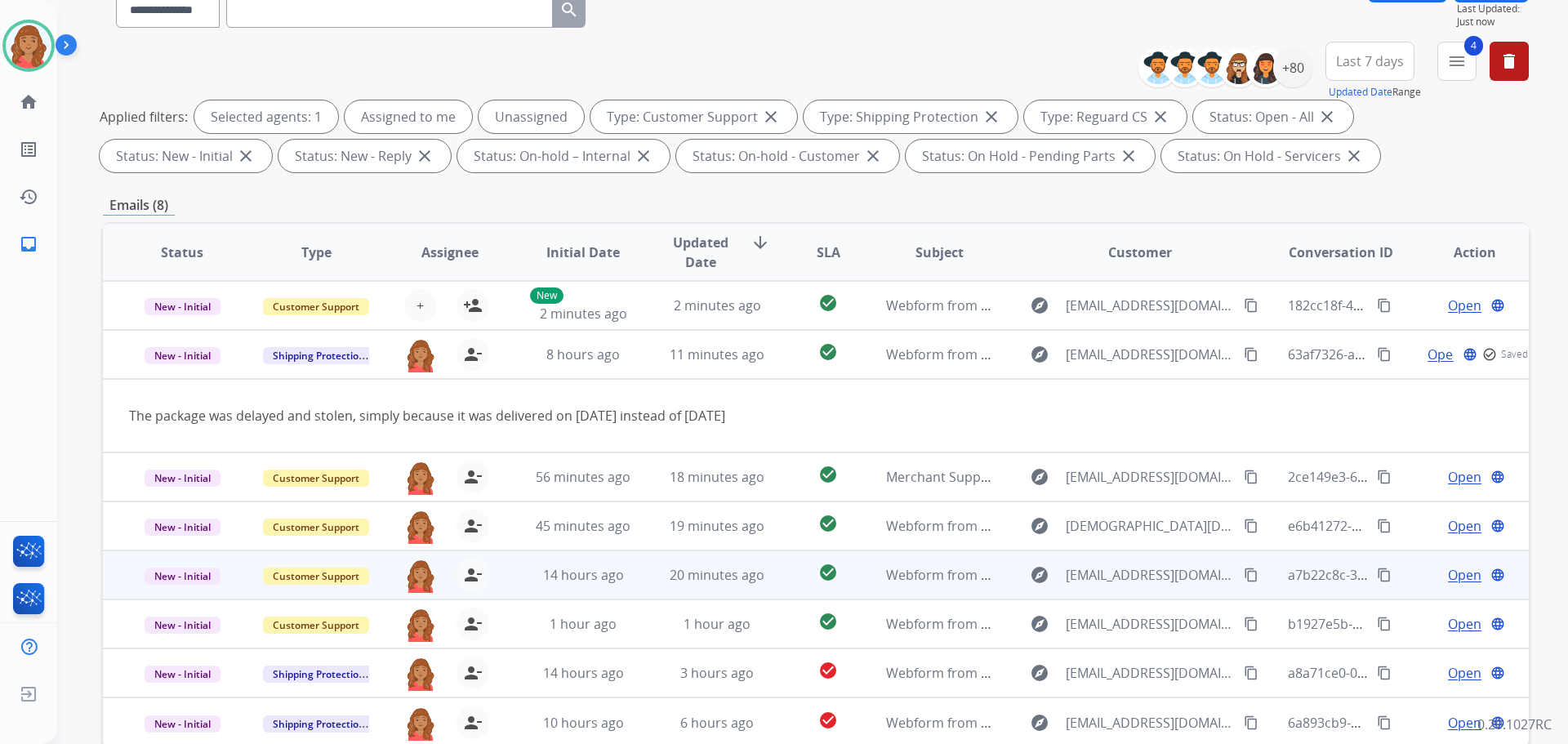
scroll to position [264, 0]
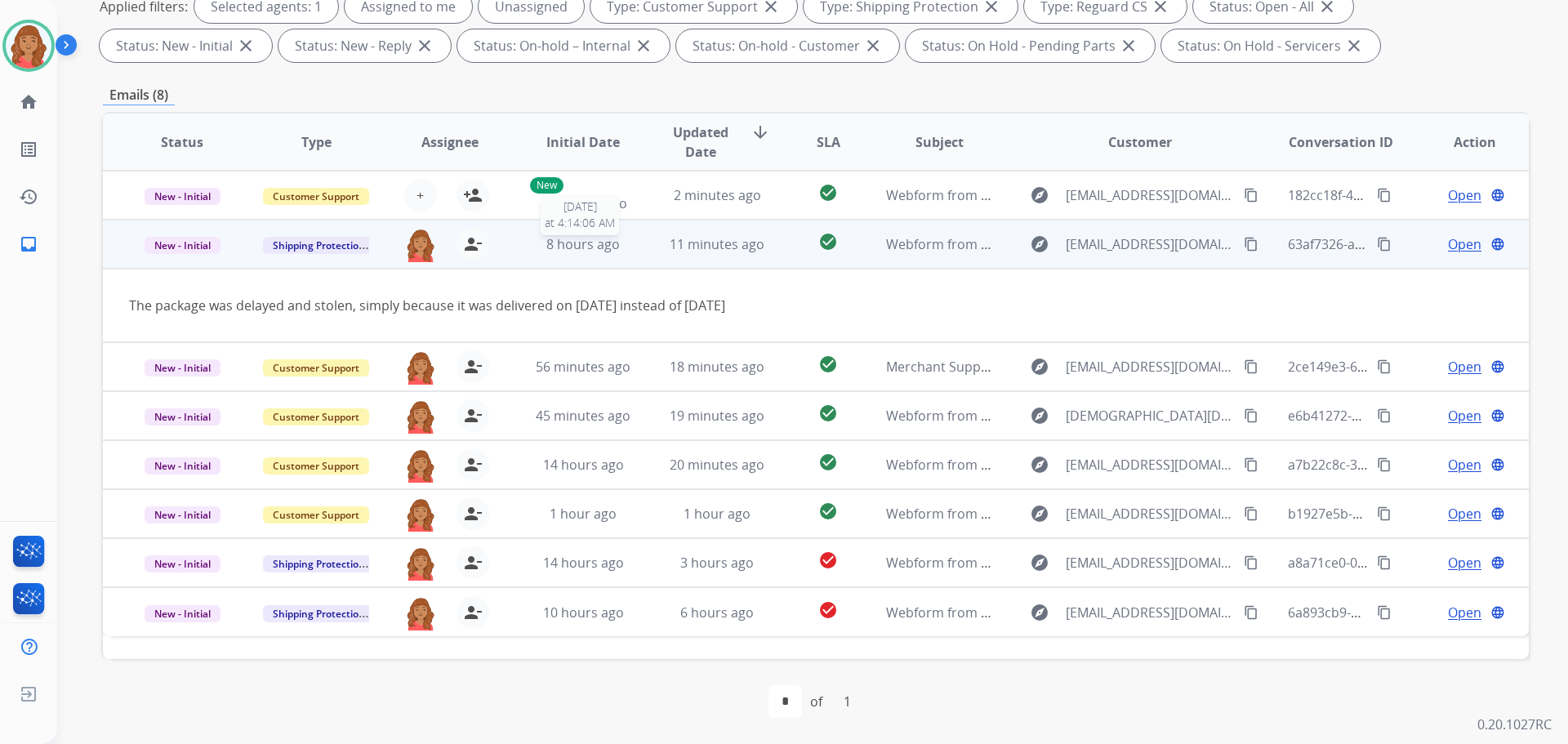
click at [632, 246] on div "8 hours ago" at bounding box center [583, 244] width 107 height 20
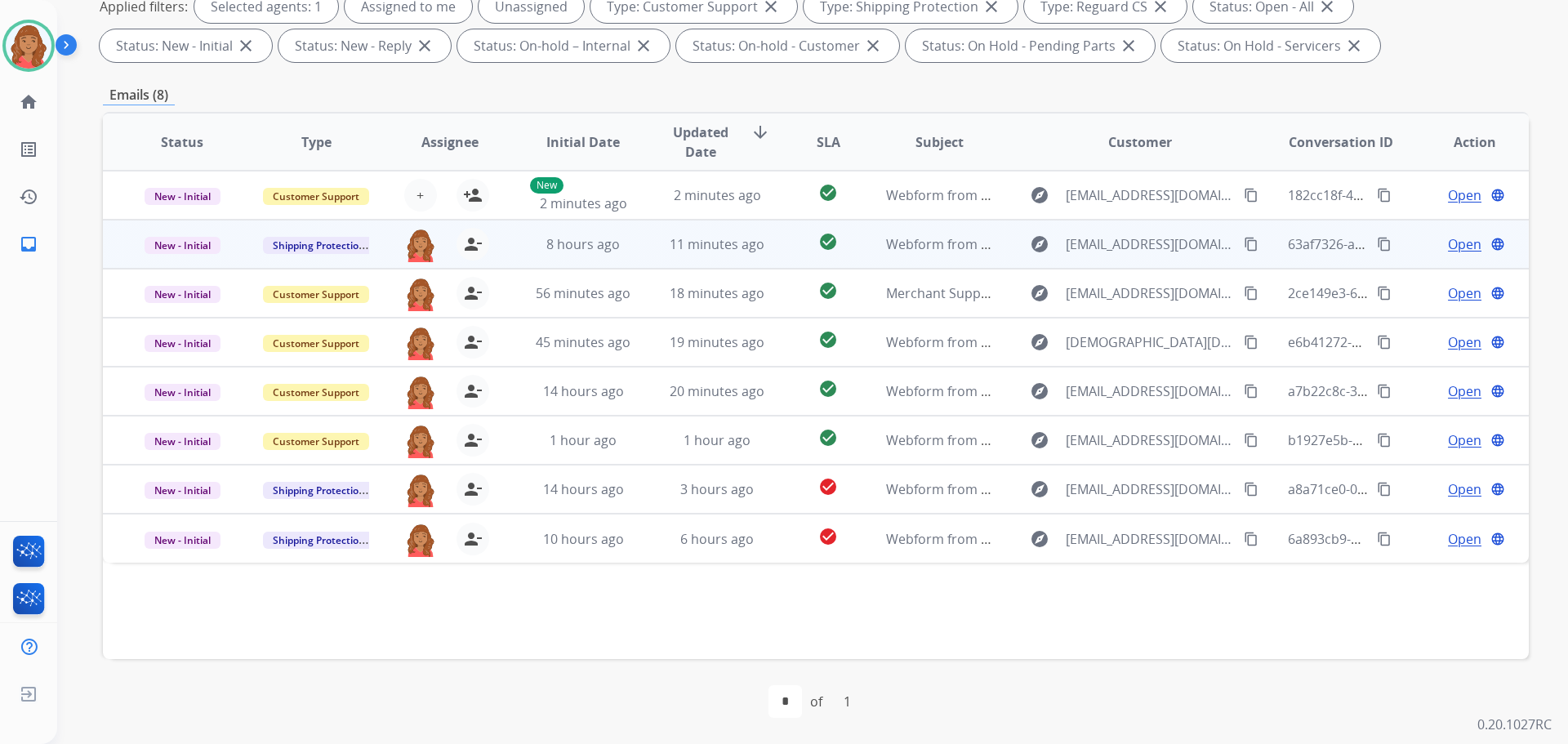
click at [781, 252] on td "check_circle" at bounding box center [815, 244] width 89 height 49
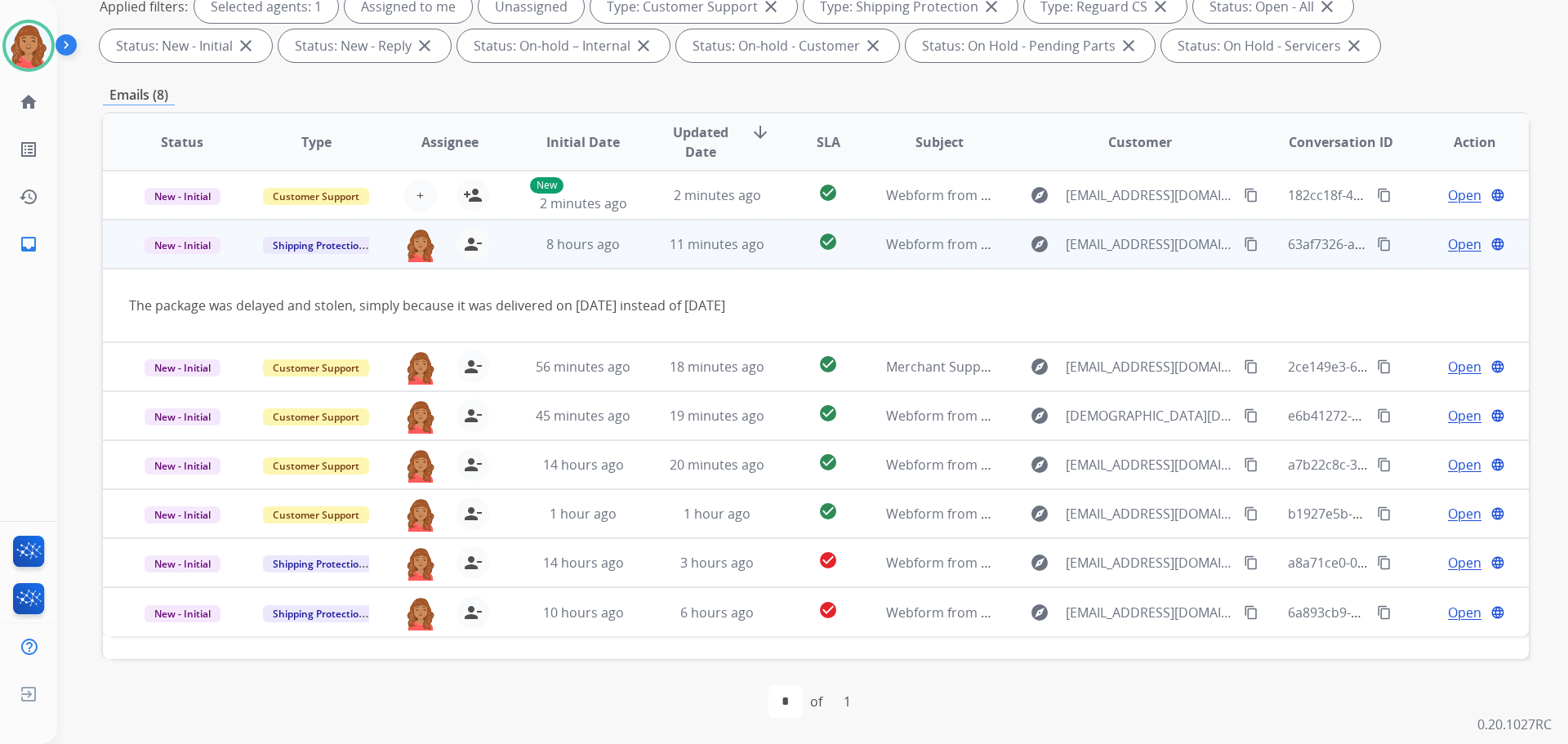
click at [1449, 238] on span "Open" at bounding box center [1466, 244] width 34 height 20
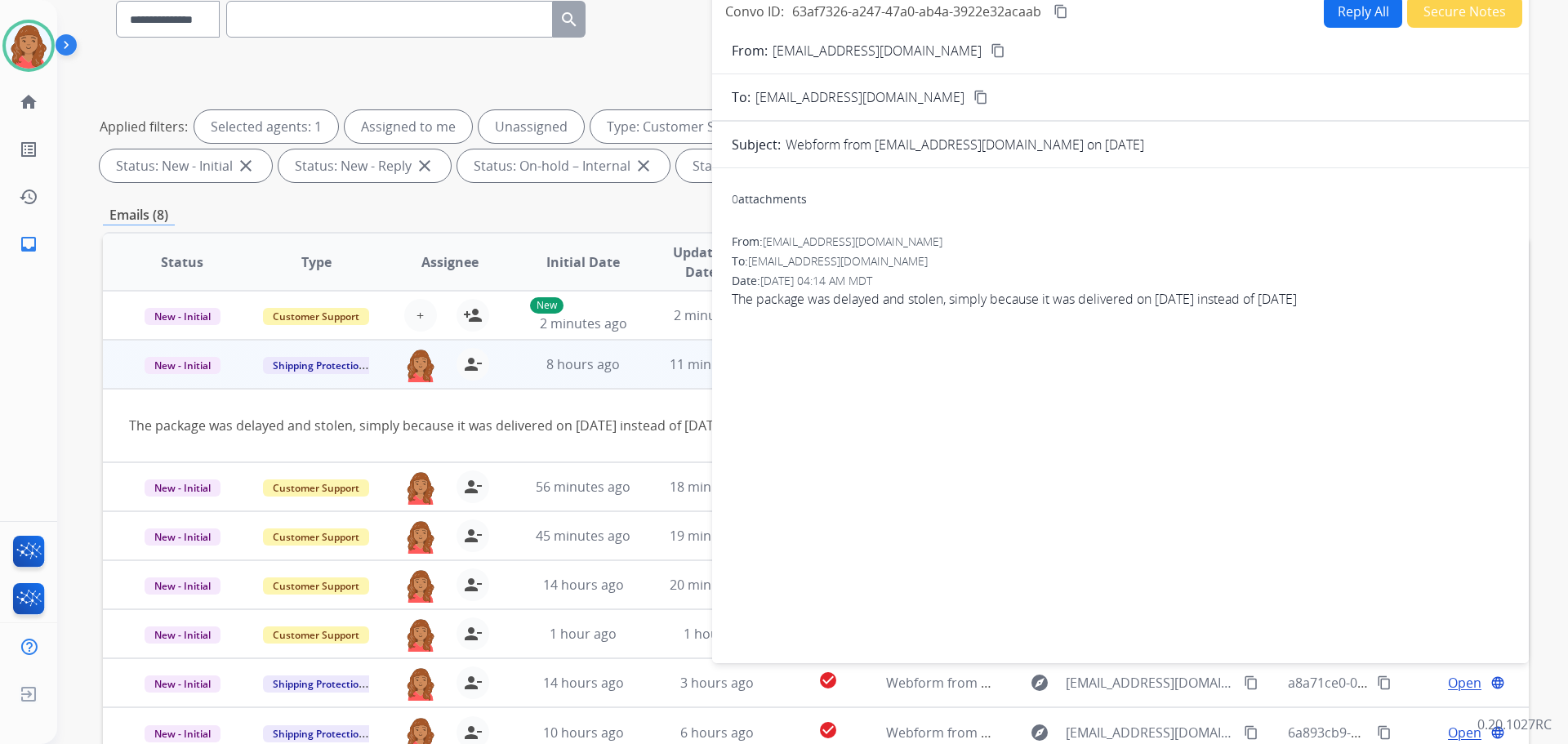
scroll to position [0, 0]
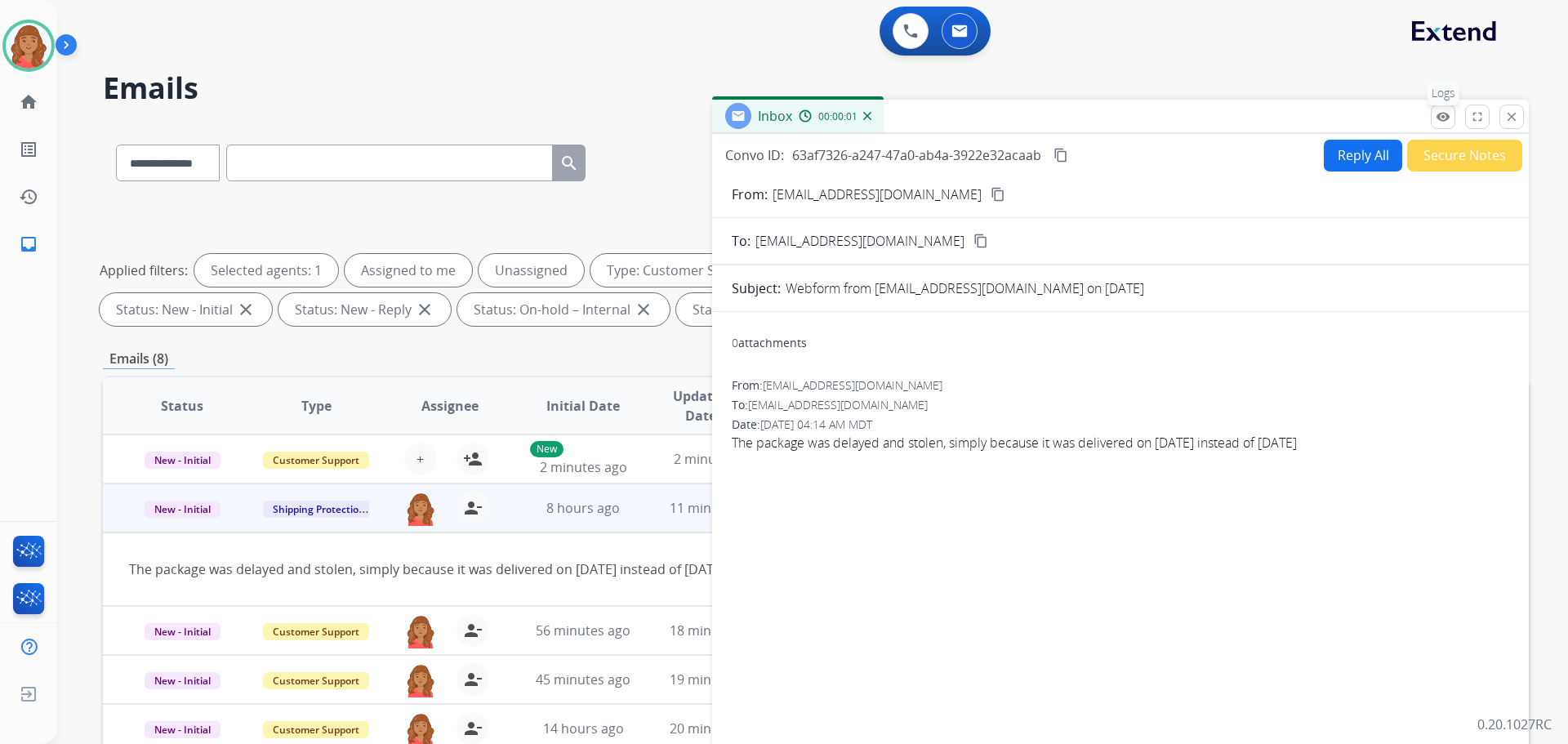
click at [1439, 117] on mat-icon "remove_red_eye" at bounding box center [1443, 116] width 15 height 15
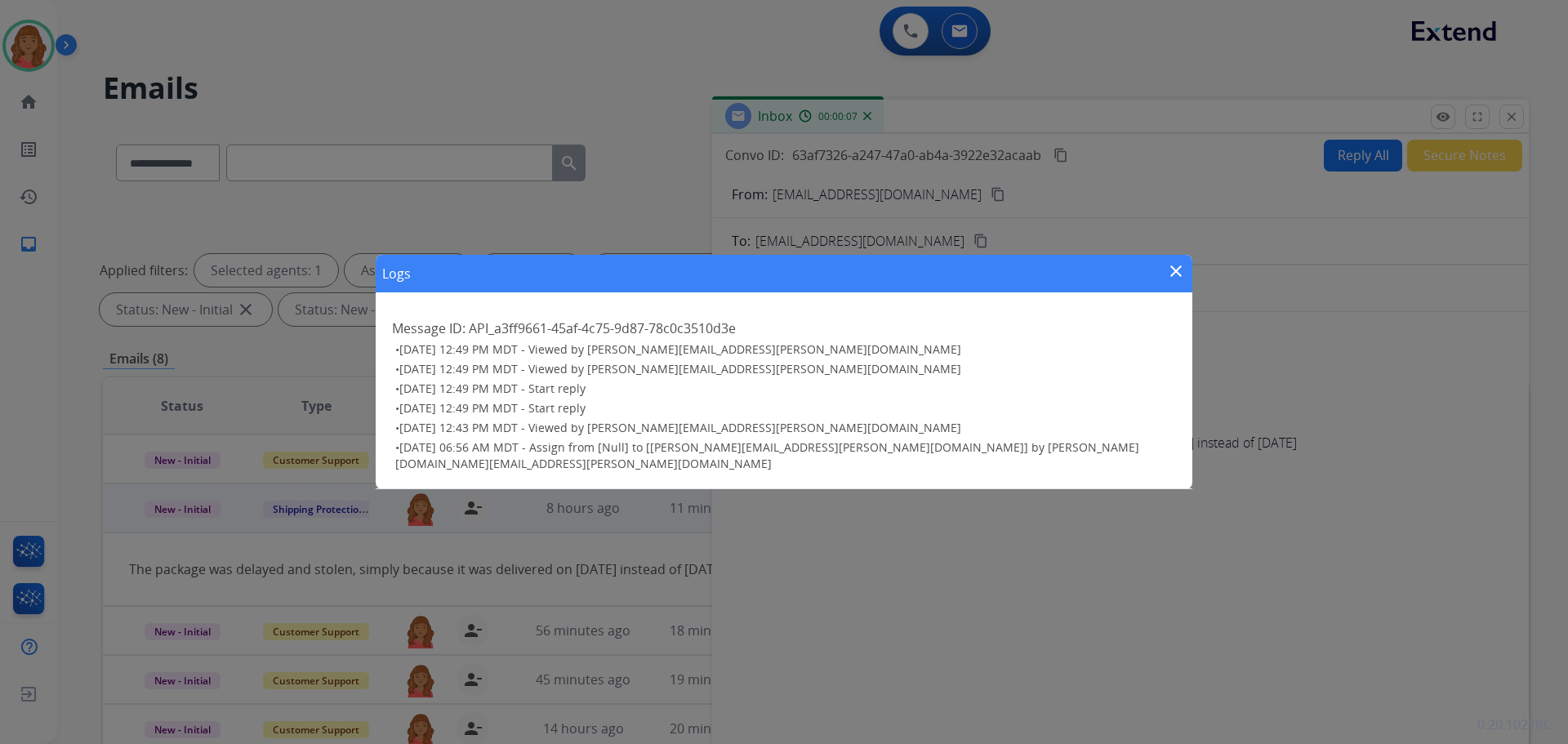
click at [1439, 117] on div "Logs close Message ID: API_a3ff9661-45af-4c75-9d87-78c0c3510d3e • 09/04/2025 - …" at bounding box center [784, 372] width 1568 height 744
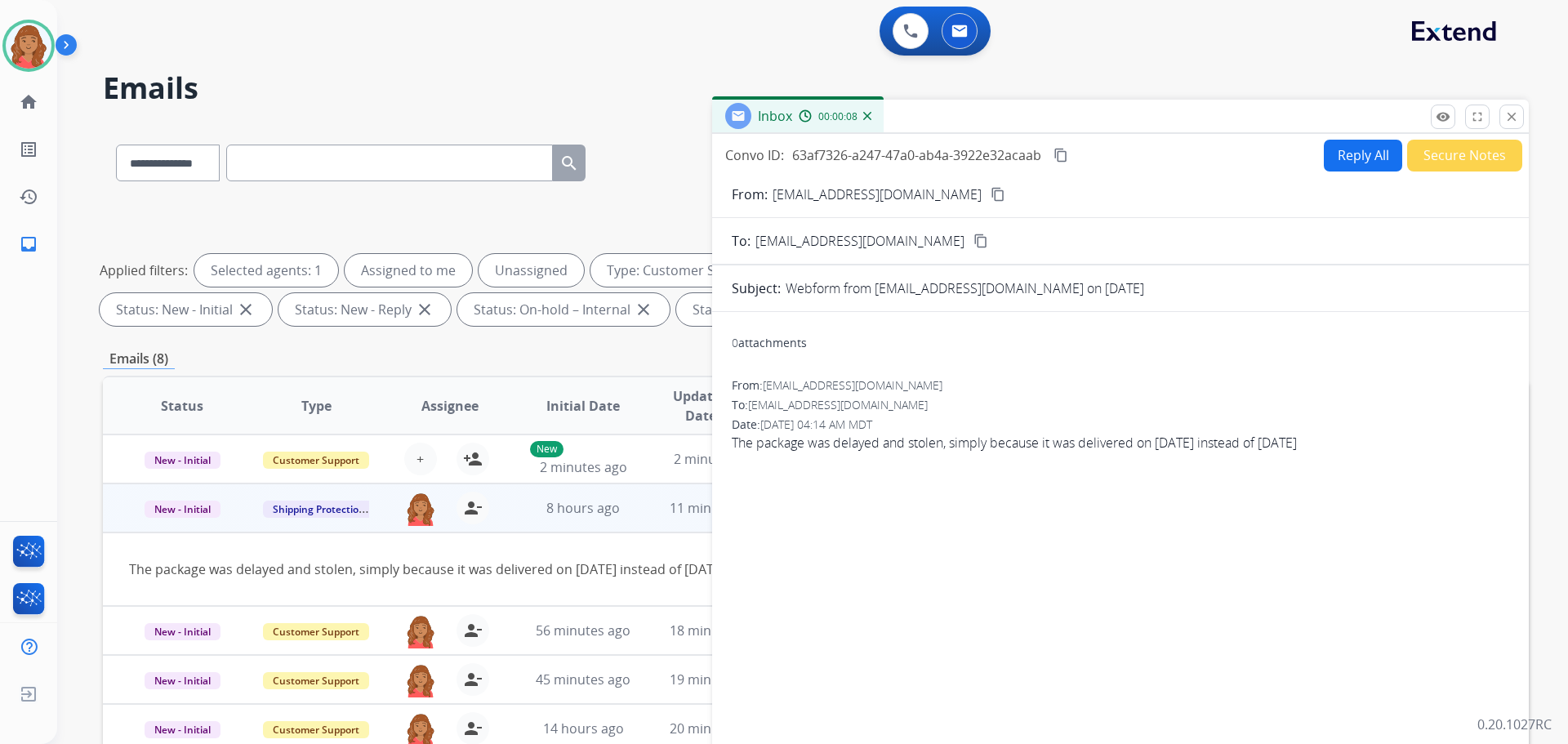
drag, startPoint x: 444, startPoint y: 581, endPoint x: 449, endPoint y: 575, distance: 7.8
click at [446, 575] on td "The package was delayed and stolen, simply because it was delivered on Sep 2nd …" at bounding box center [682, 569] width 1159 height 74
click at [631, 382] on th "Initial Date" at bounding box center [571, 406] width 134 height 57
click at [1506, 117] on mat-icon "close" at bounding box center [1512, 116] width 15 height 15
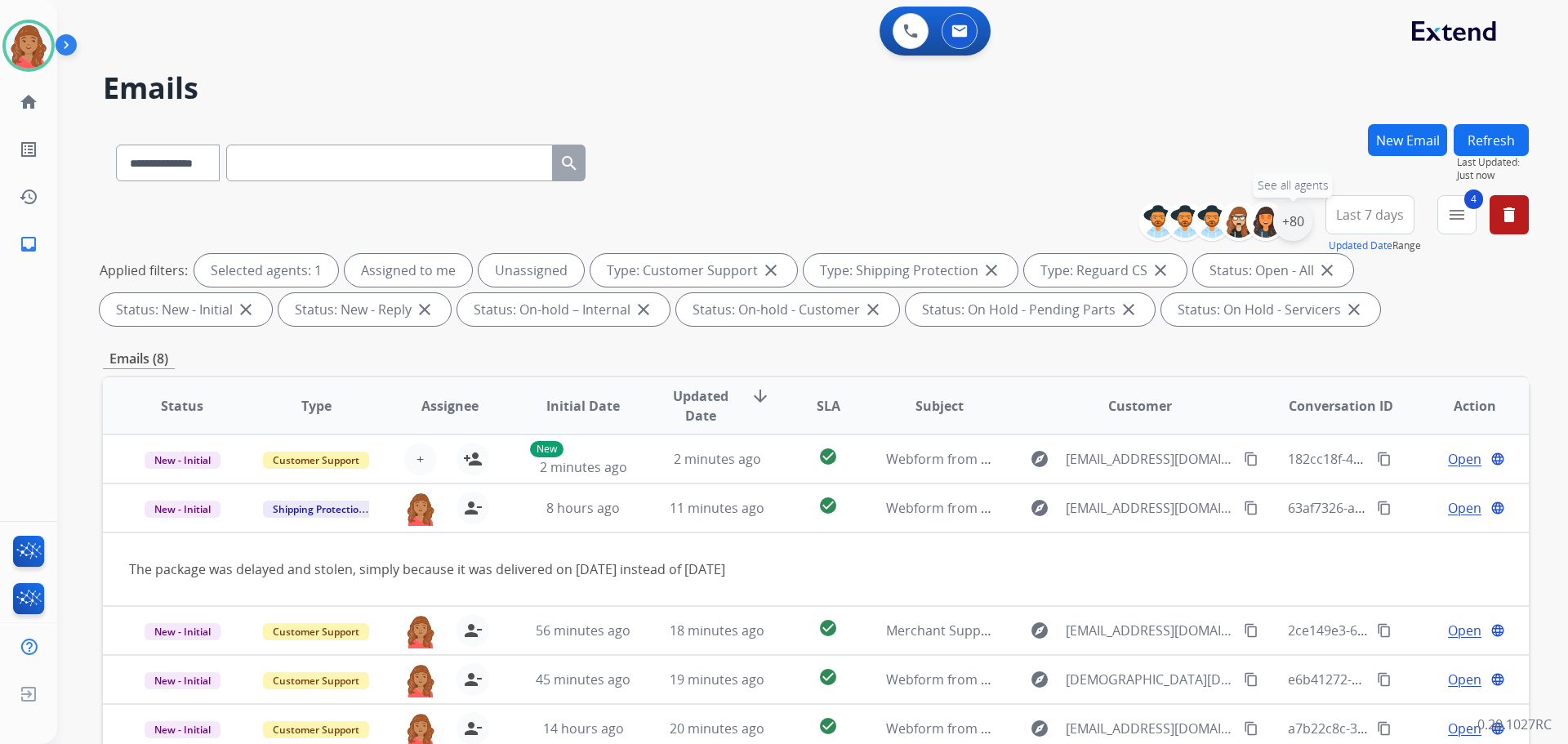
click at [1294, 229] on div "+80" at bounding box center [1293, 222] width 39 height 39
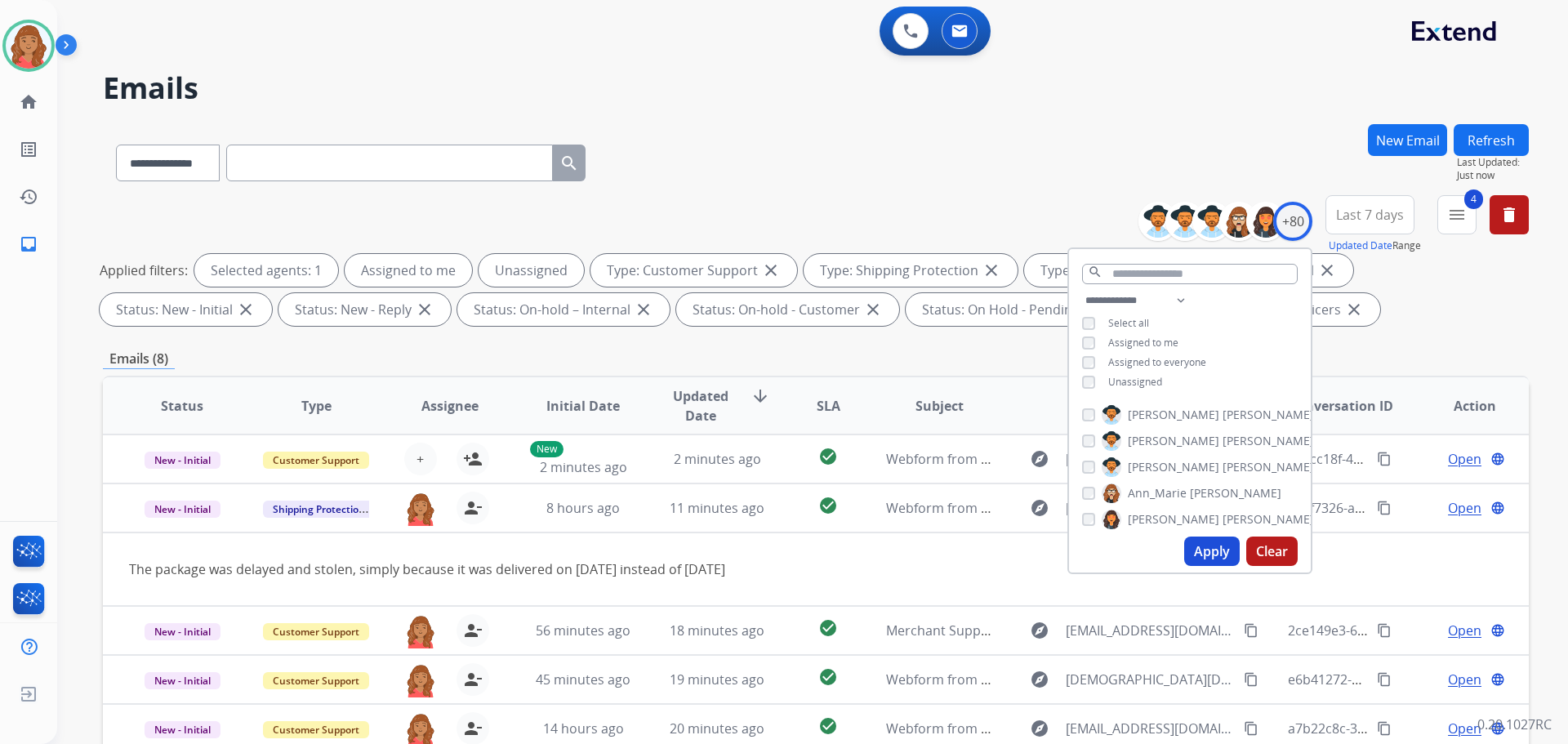
click at [1094, 376] on div "Unassigned" at bounding box center [1122, 381] width 80 height 13
click at [1197, 556] on button "Apply" at bounding box center [1212, 552] width 55 height 30
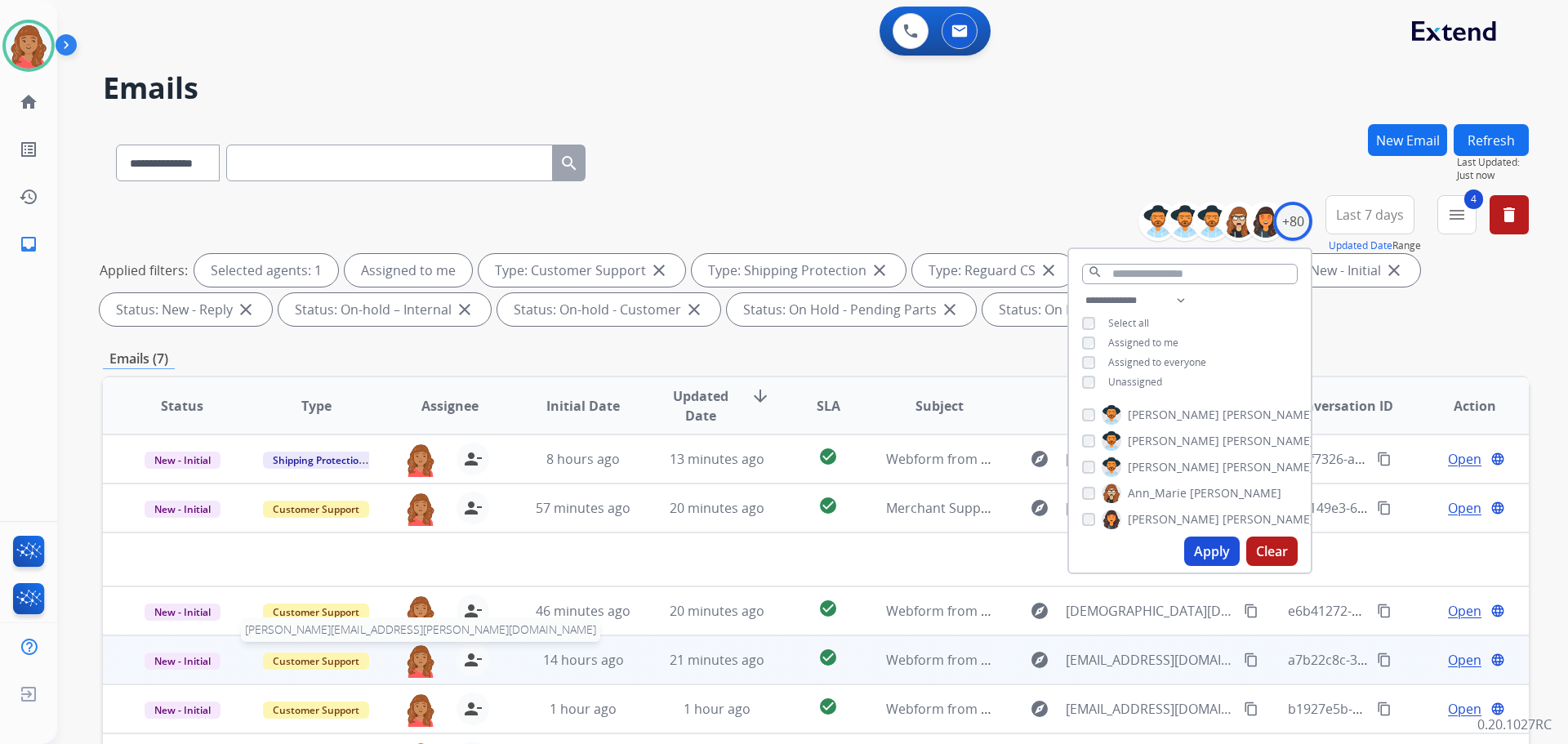
scroll to position [264, 0]
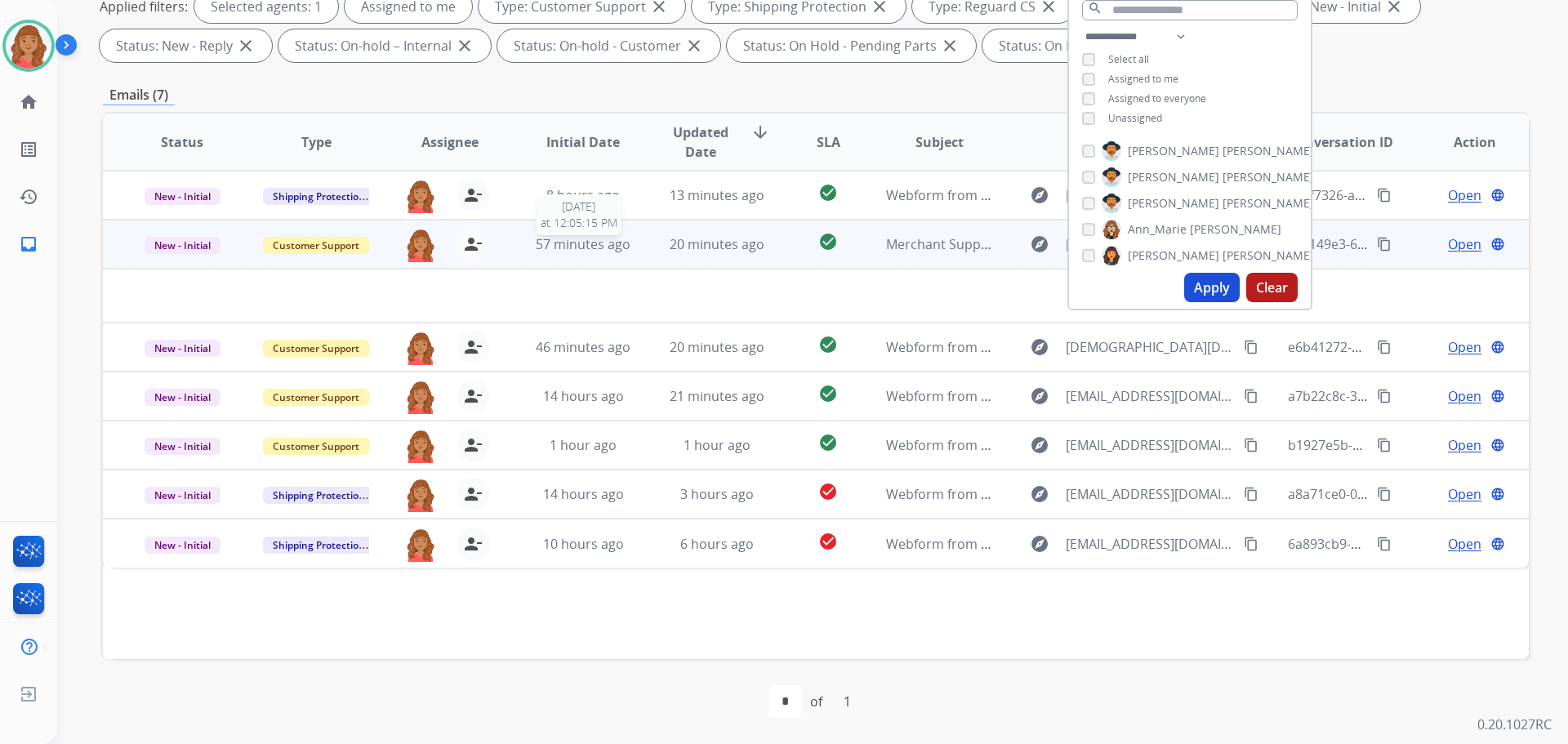
click at [604, 247] on span "57 minutes ago" at bounding box center [583, 244] width 95 height 18
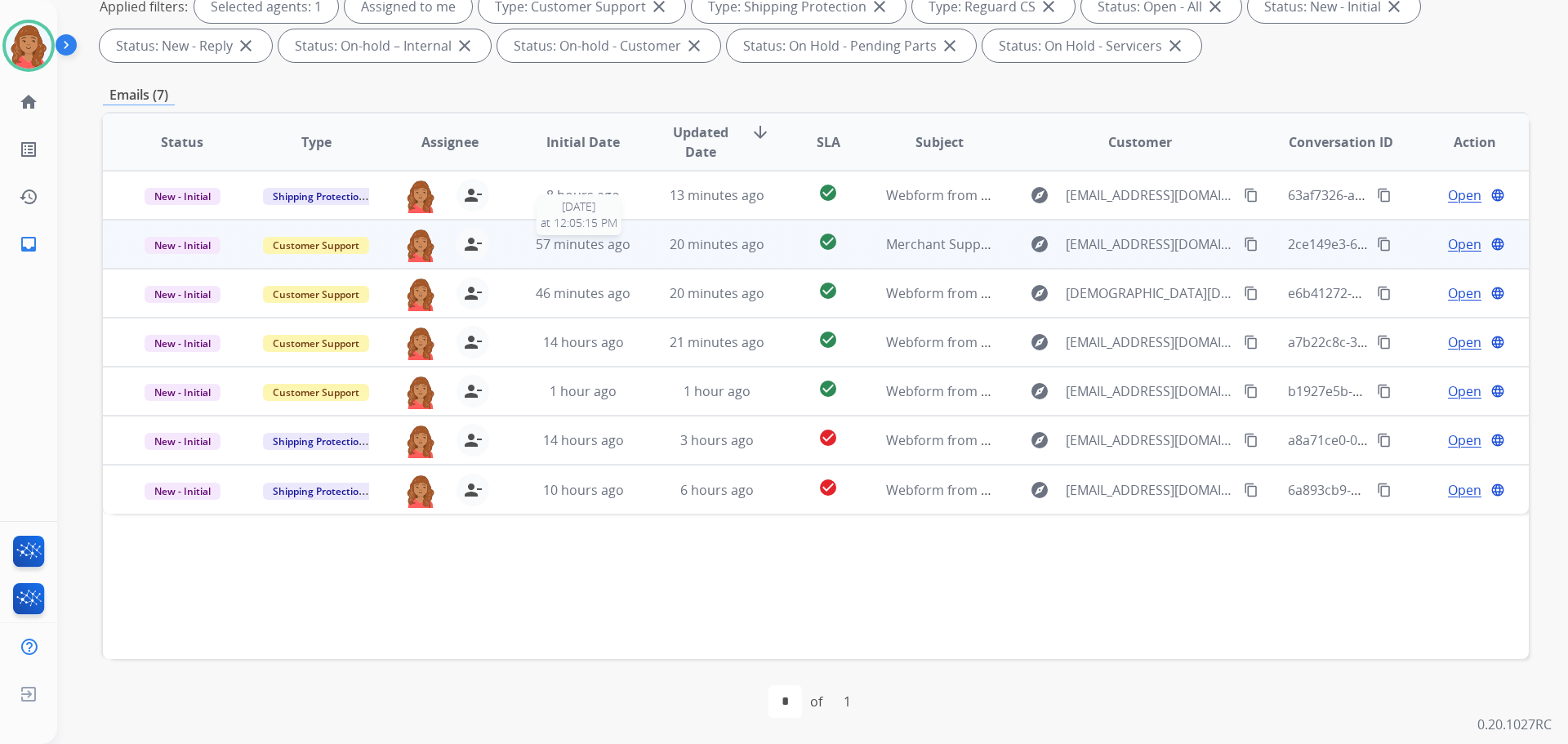
click at [605, 247] on span "57 minutes ago" at bounding box center [583, 244] width 95 height 18
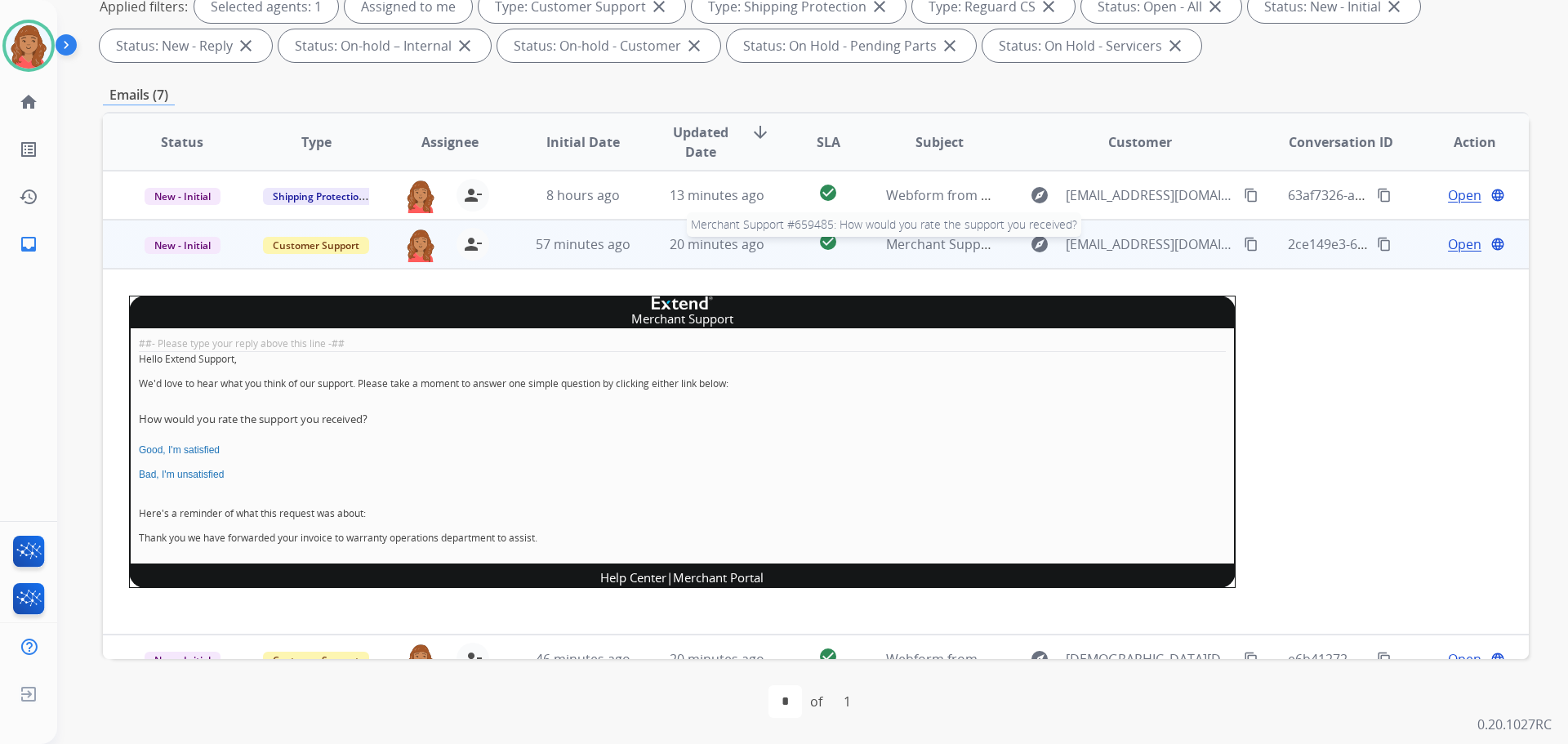
scroll to position [49, 0]
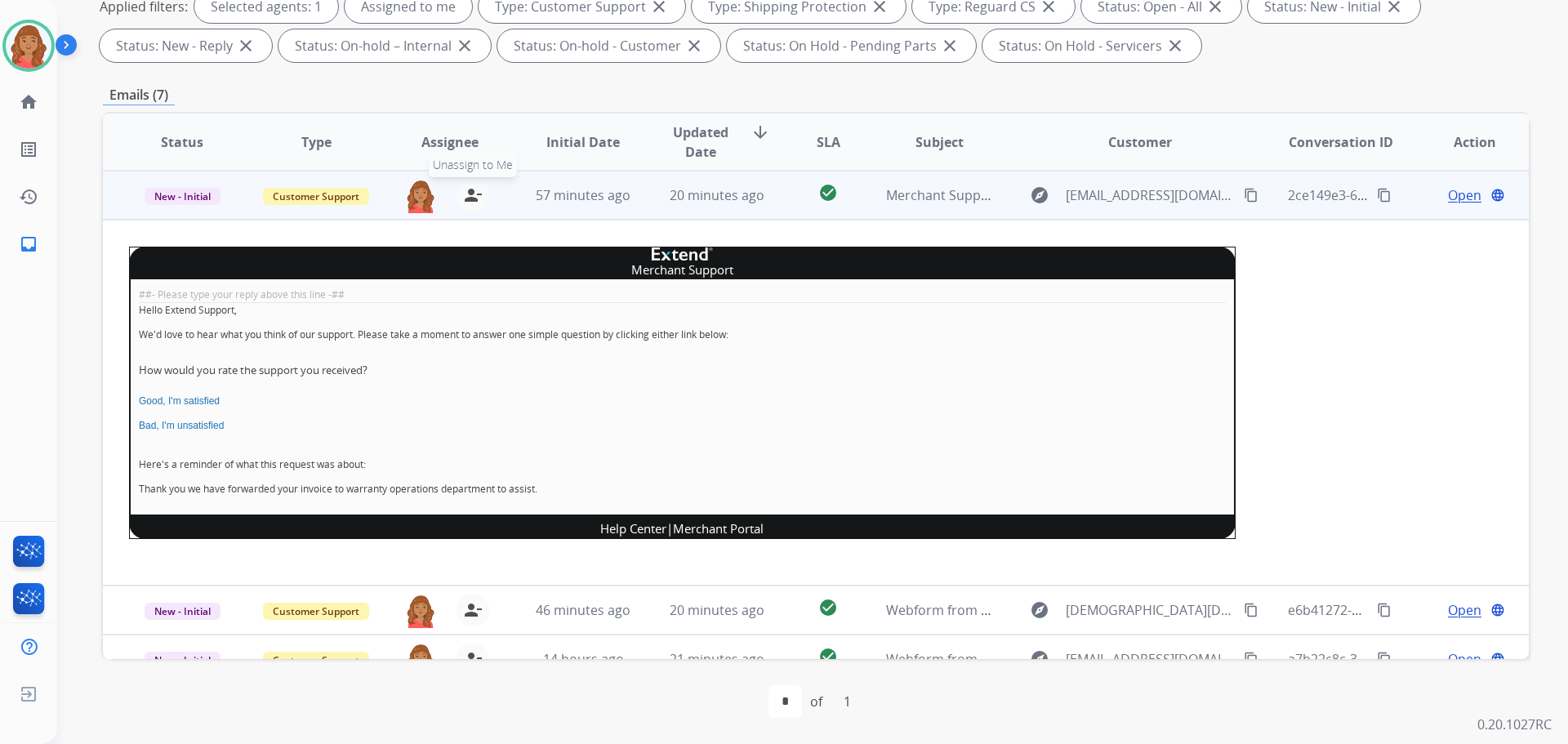
click at [465, 195] on mat-icon "person_remove" at bounding box center [473, 195] width 20 height 20
click at [342, 191] on span "Customer Support" at bounding box center [316, 196] width 106 height 17
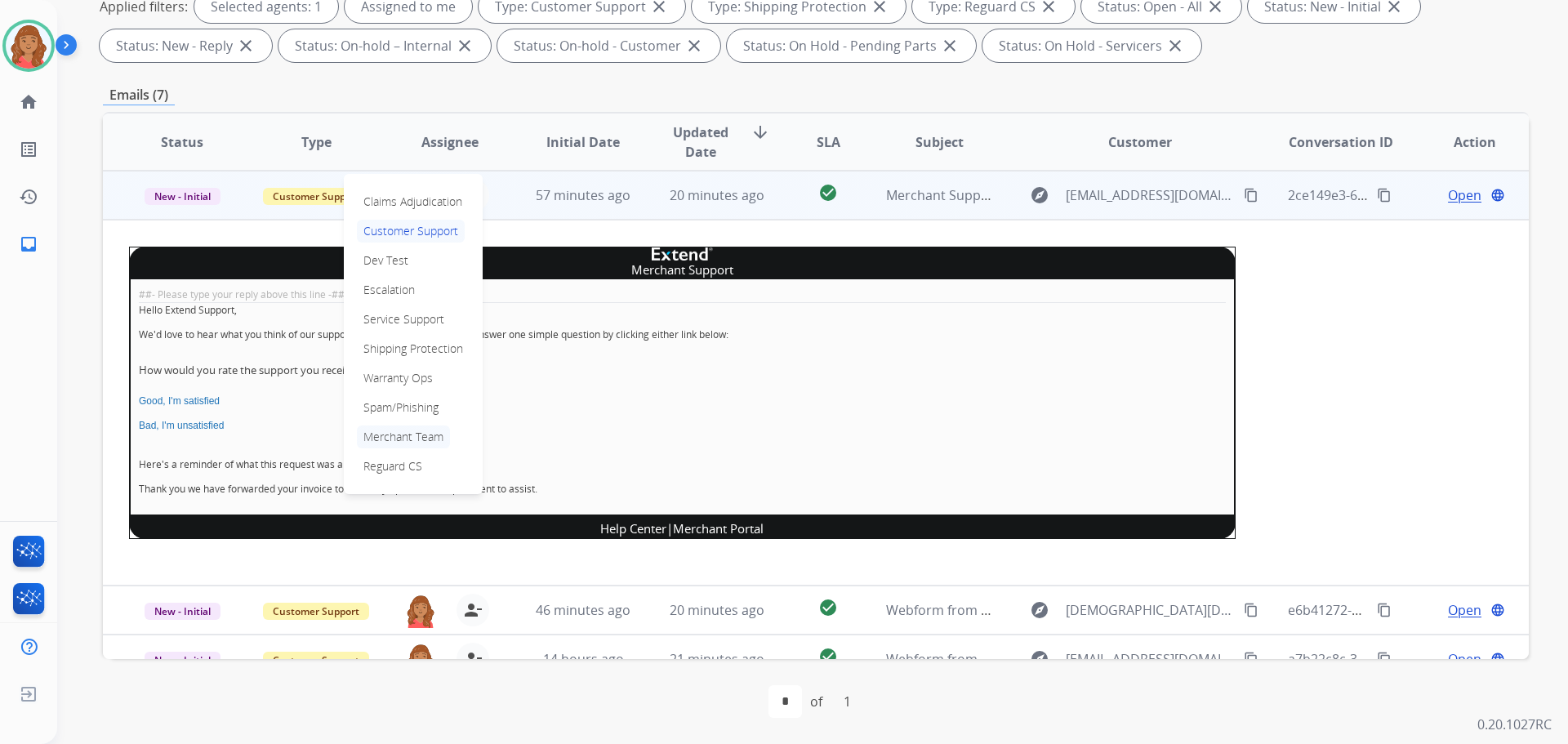
click at [387, 430] on p "Merchant Team" at bounding box center [403, 437] width 93 height 23
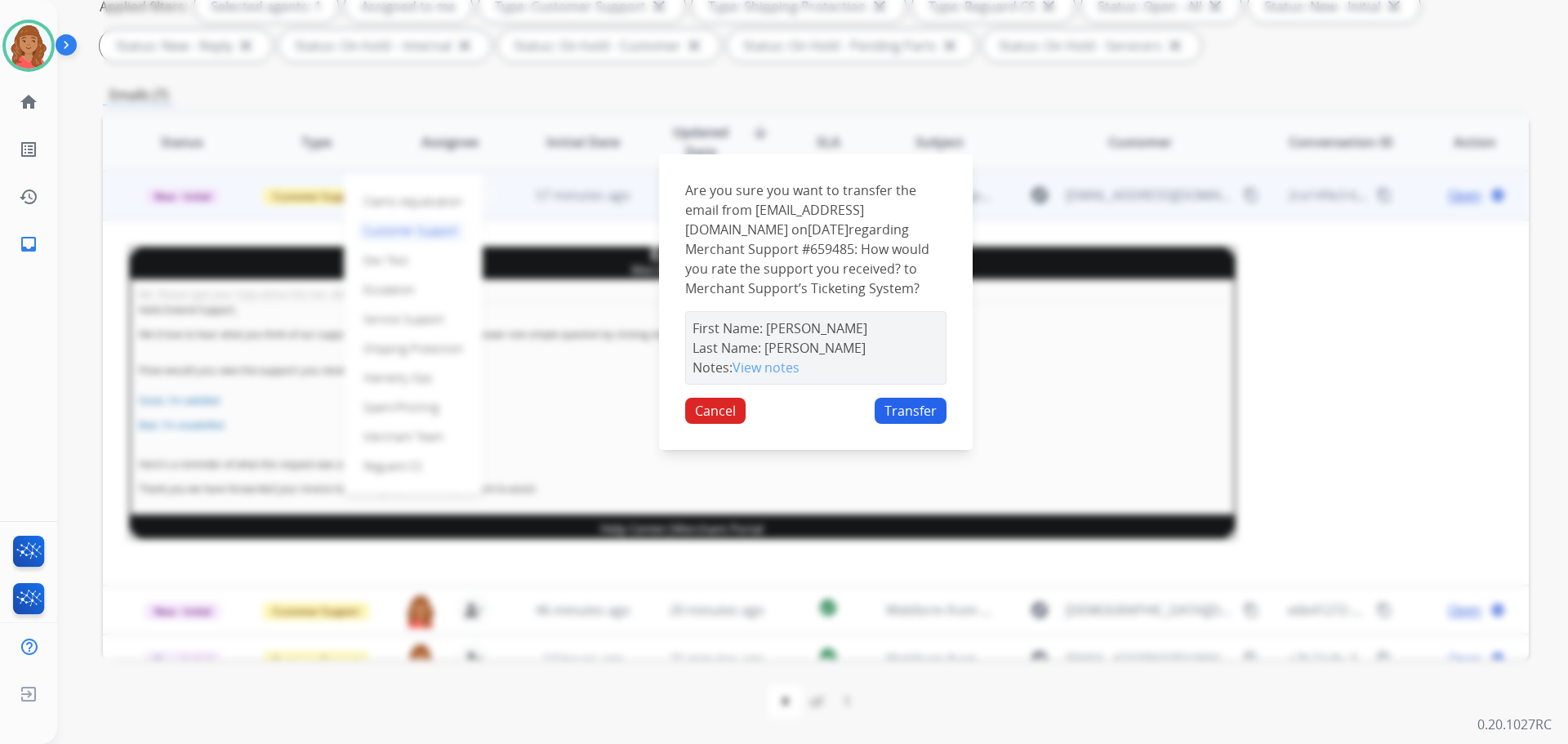
click at [908, 415] on button "Transfer" at bounding box center [911, 411] width 72 height 27
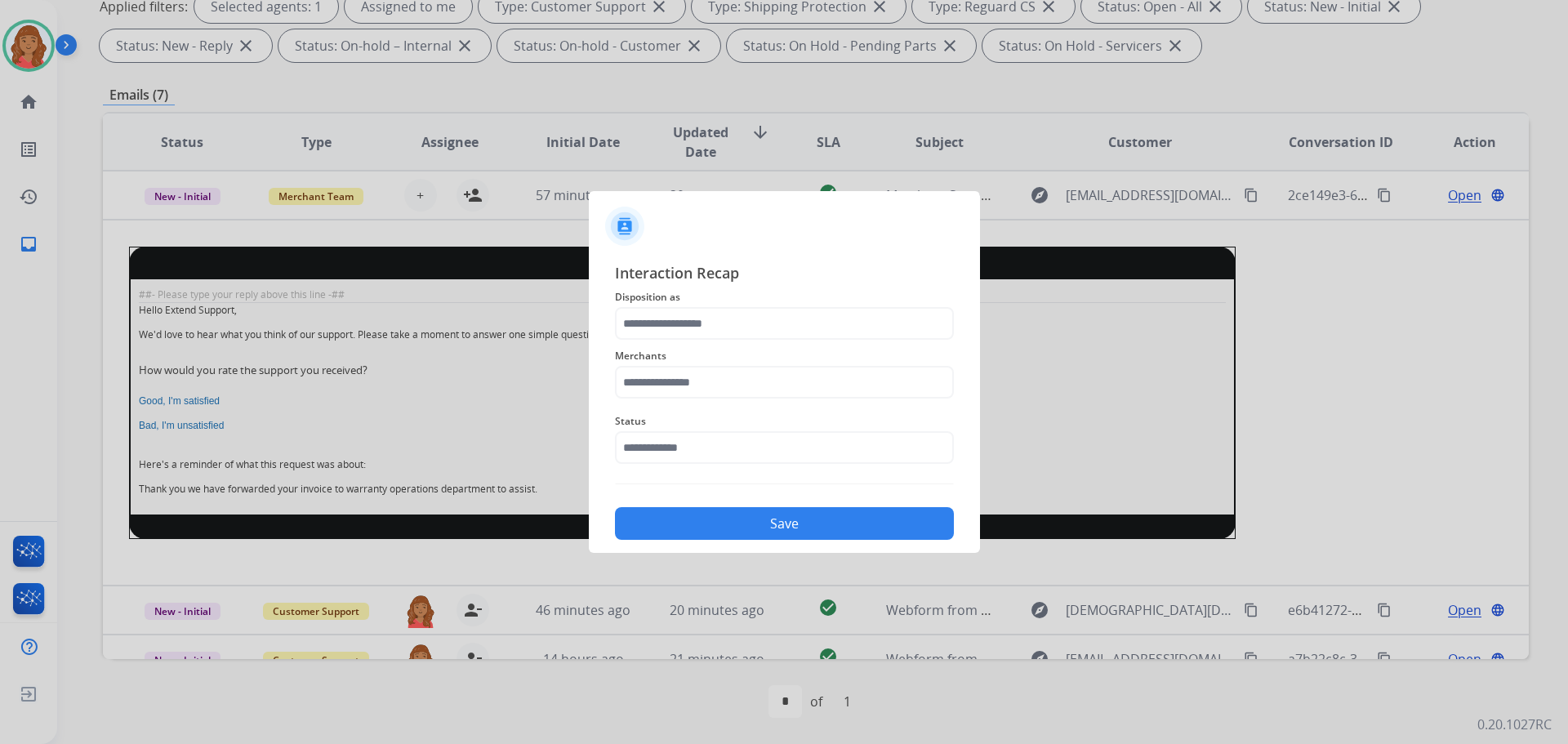
drag, startPoint x: 699, startPoint y: 302, endPoint x: 703, endPoint y: 310, distance: 8.9
click at [702, 307] on div "Interaction Recap Disposition as Merchants Status Save" at bounding box center [784, 400] width 339 height 279
click at [693, 327] on input "text" at bounding box center [784, 323] width 339 height 33
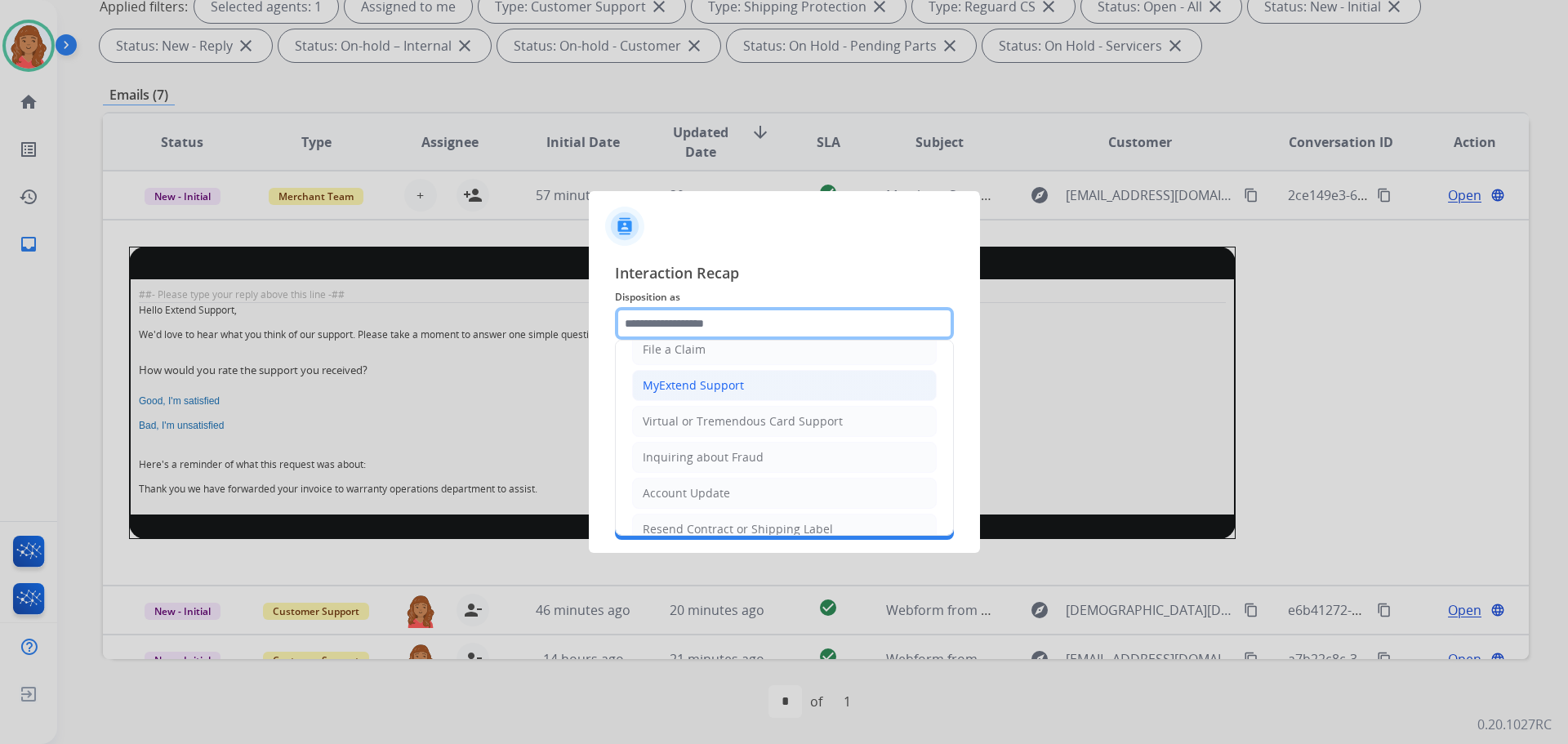
scroll to position [255, 0]
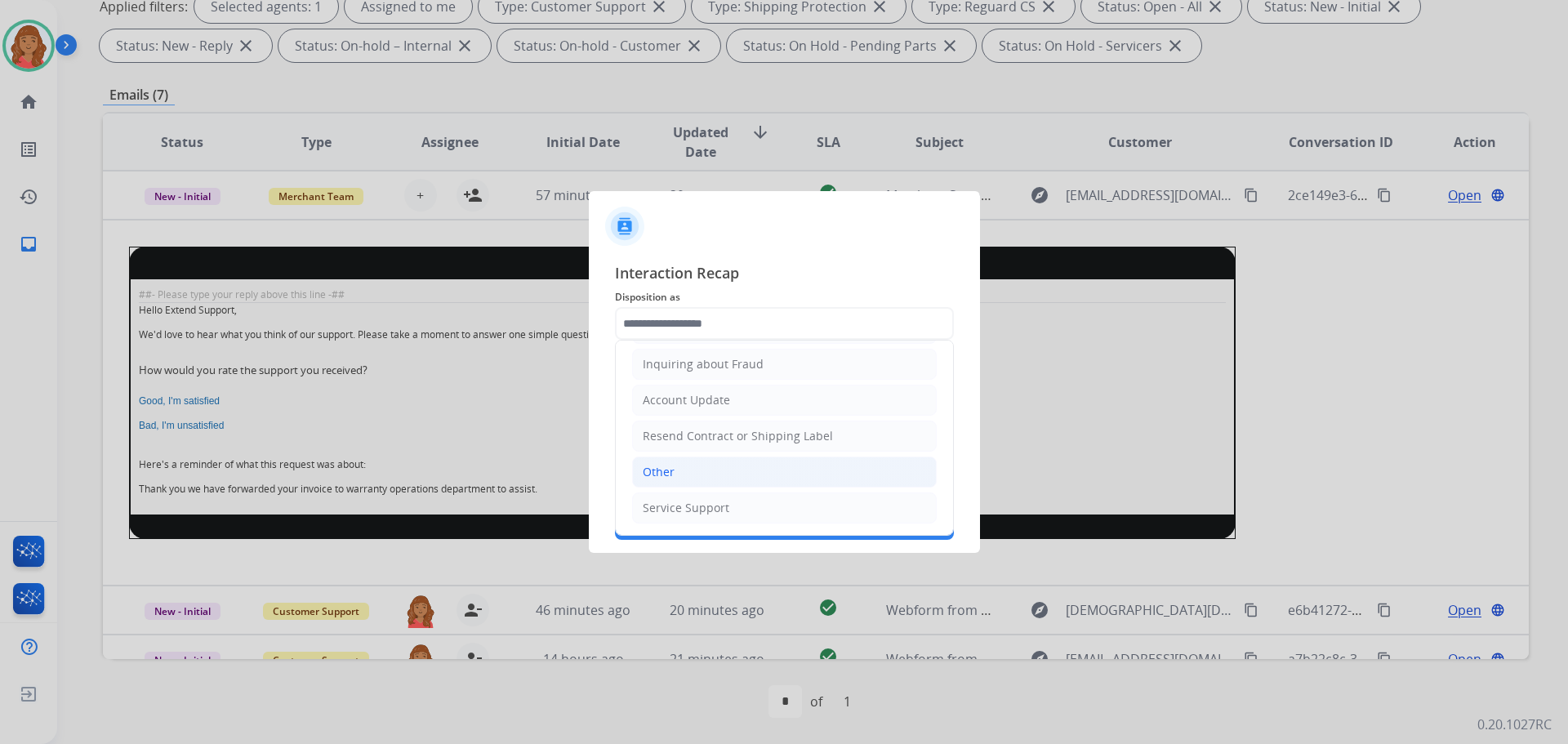
click at [657, 465] on div "Other" at bounding box center [658, 472] width 32 height 17
type input "*****"
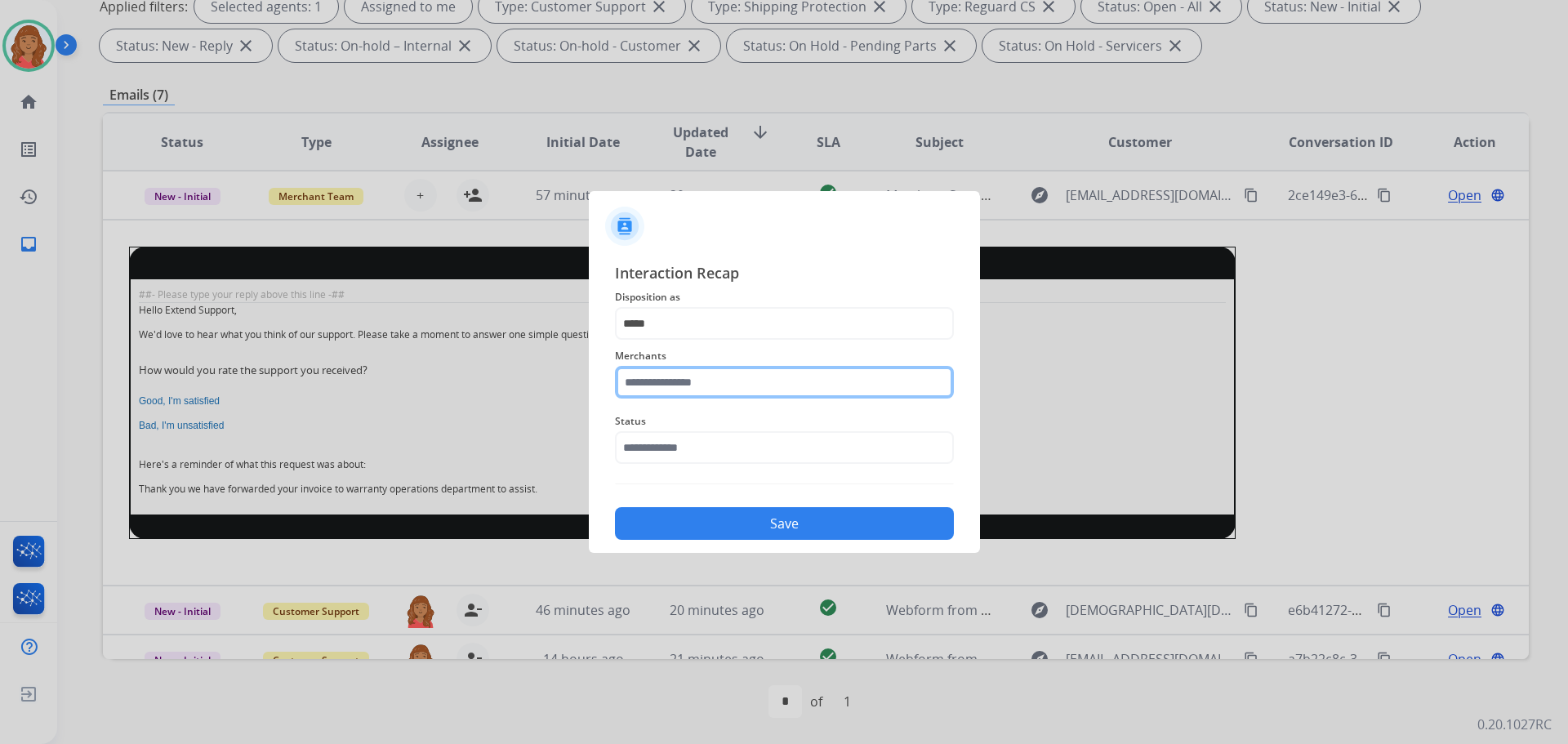
click at [677, 378] on input "text" at bounding box center [784, 381] width 339 height 33
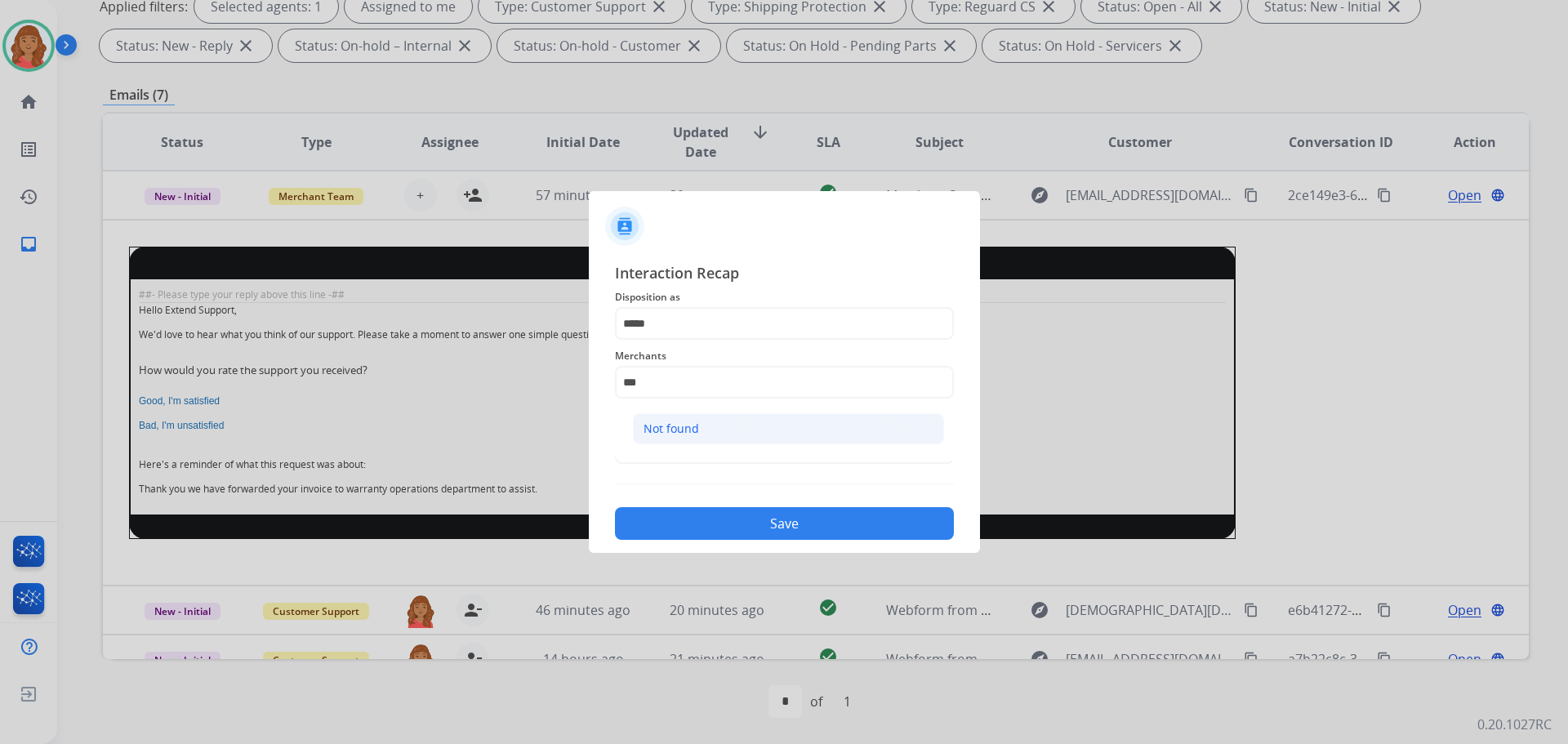
drag, startPoint x: 714, startPoint y: 403, endPoint x: 684, endPoint y: 427, distance: 38.4
click at [714, 405] on div "Merchants *** Not found" at bounding box center [784, 372] width 339 height 65
click at [675, 435] on div "Not found" at bounding box center [671, 429] width 55 height 17
type input "*********"
click at [674, 451] on input "text" at bounding box center [784, 447] width 339 height 33
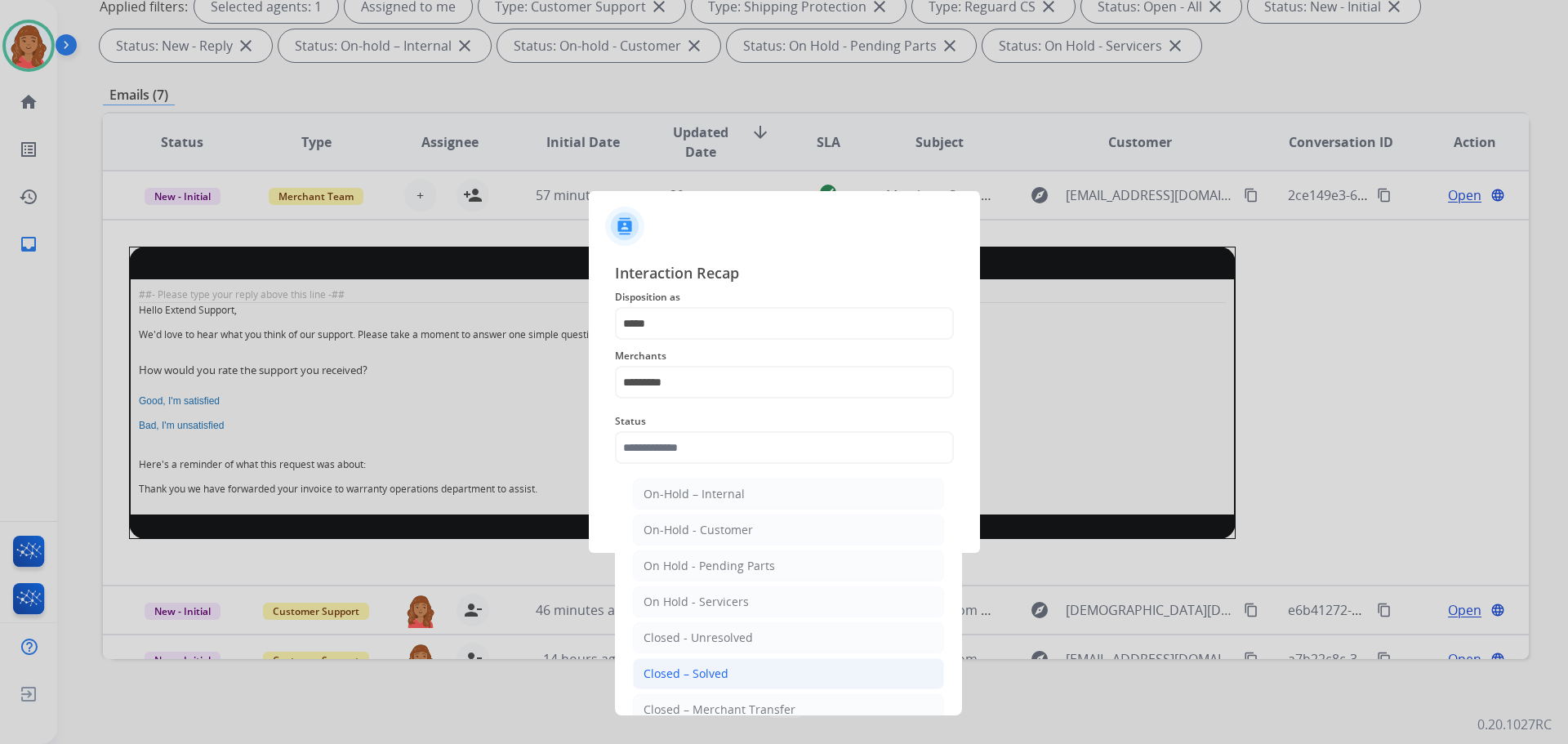
drag, startPoint x: 695, startPoint y: 673, endPoint x: 718, endPoint y: 593, distance: 83.2
click at [696, 673] on div "Closed – Solved" at bounding box center [686, 674] width 85 height 17
type input "**********"
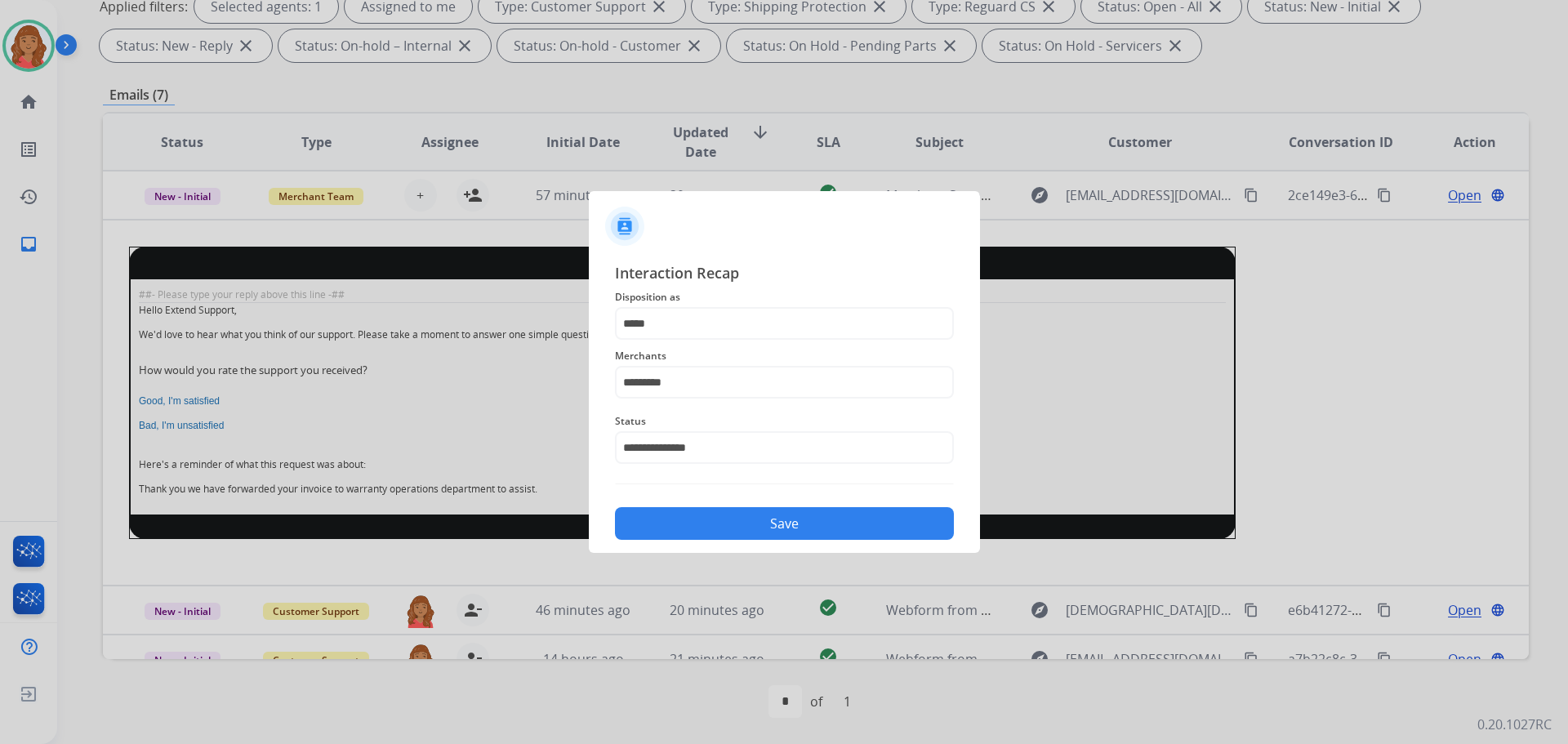
click at [732, 519] on button "Save" at bounding box center [784, 523] width 339 height 33
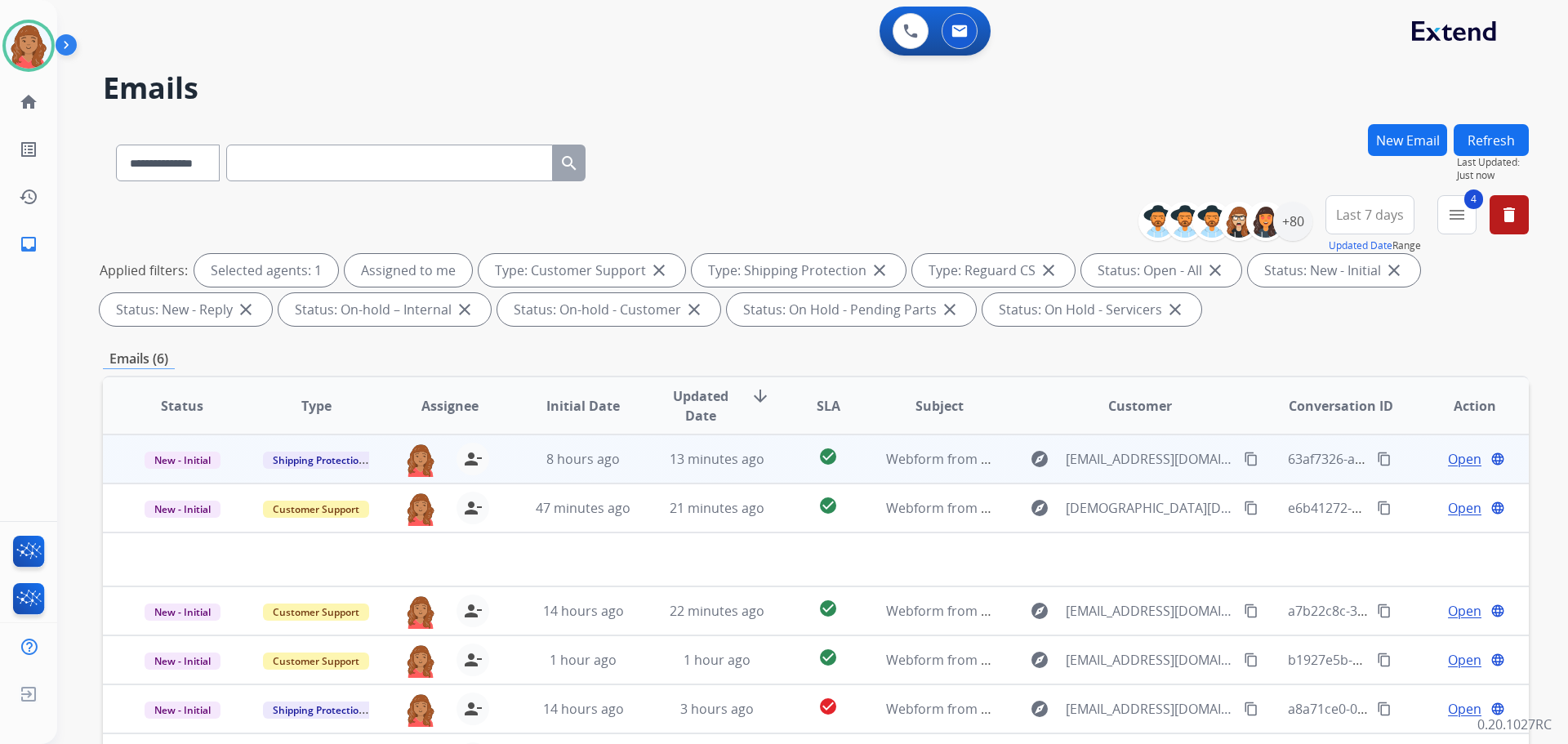
scroll to position [0, 0]
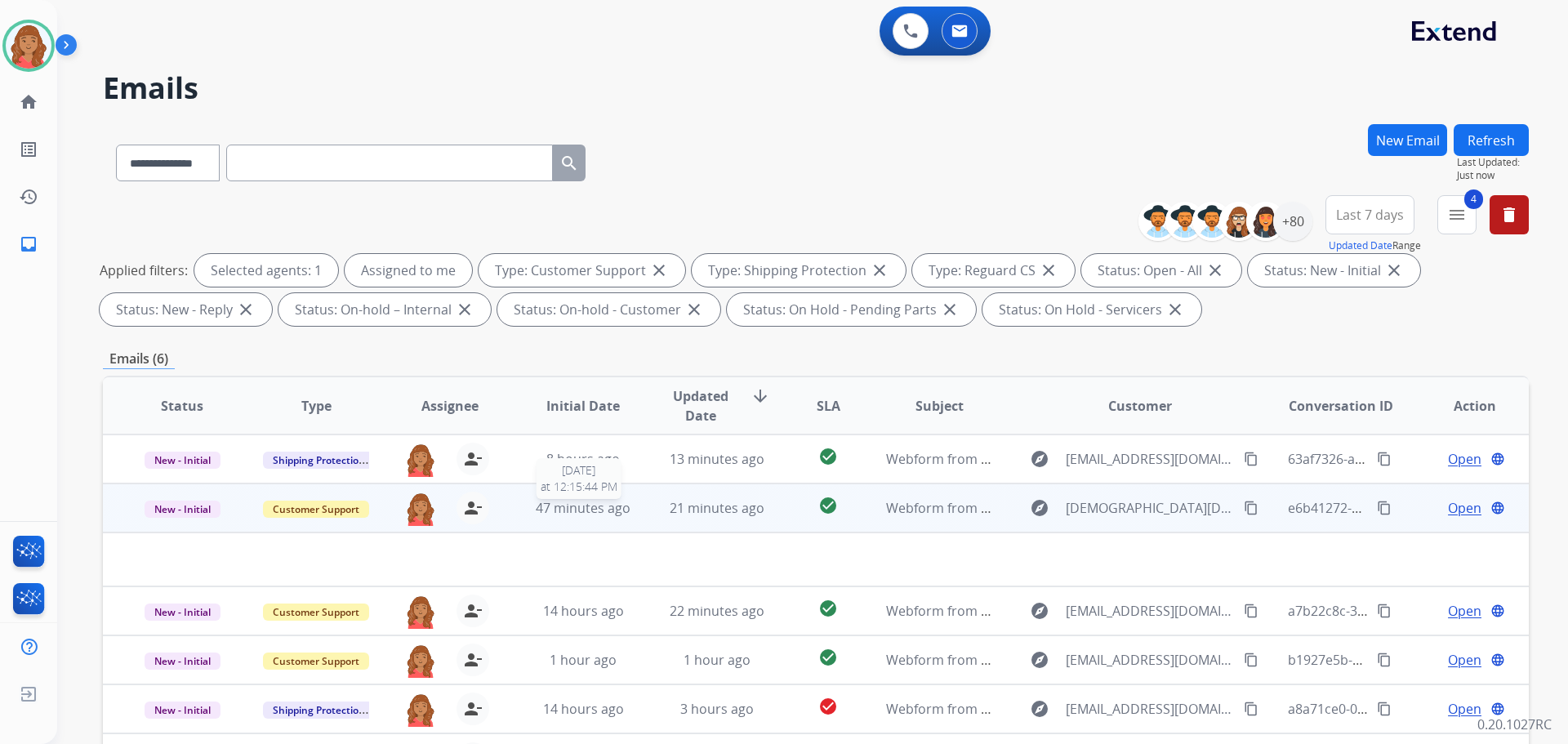
click at [626, 507] on span "47 minutes ago" at bounding box center [583, 507] width 95 height 18
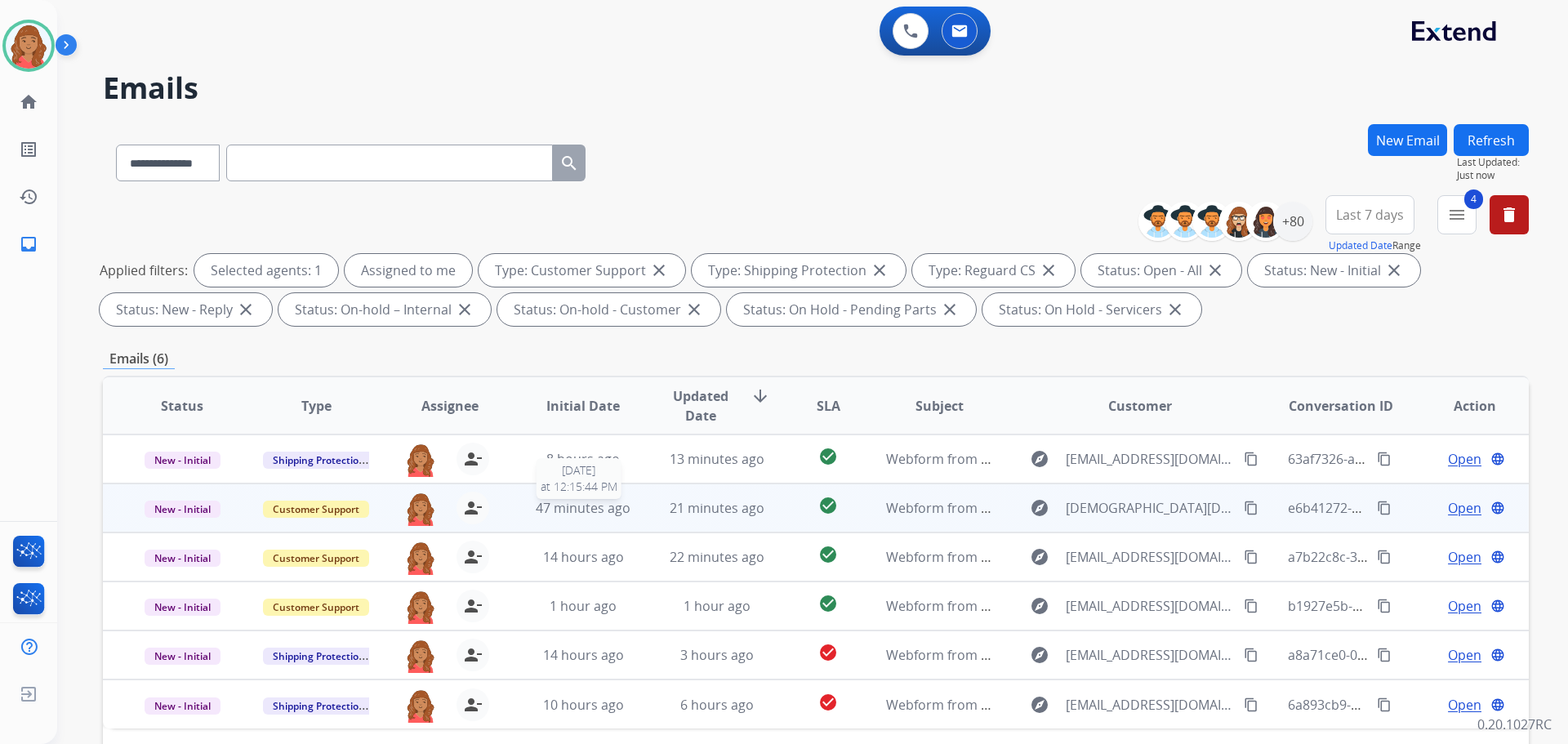
click at [626, 507] on span "47 minutes ago" at bounding box center [583, 507] width 95 height 18
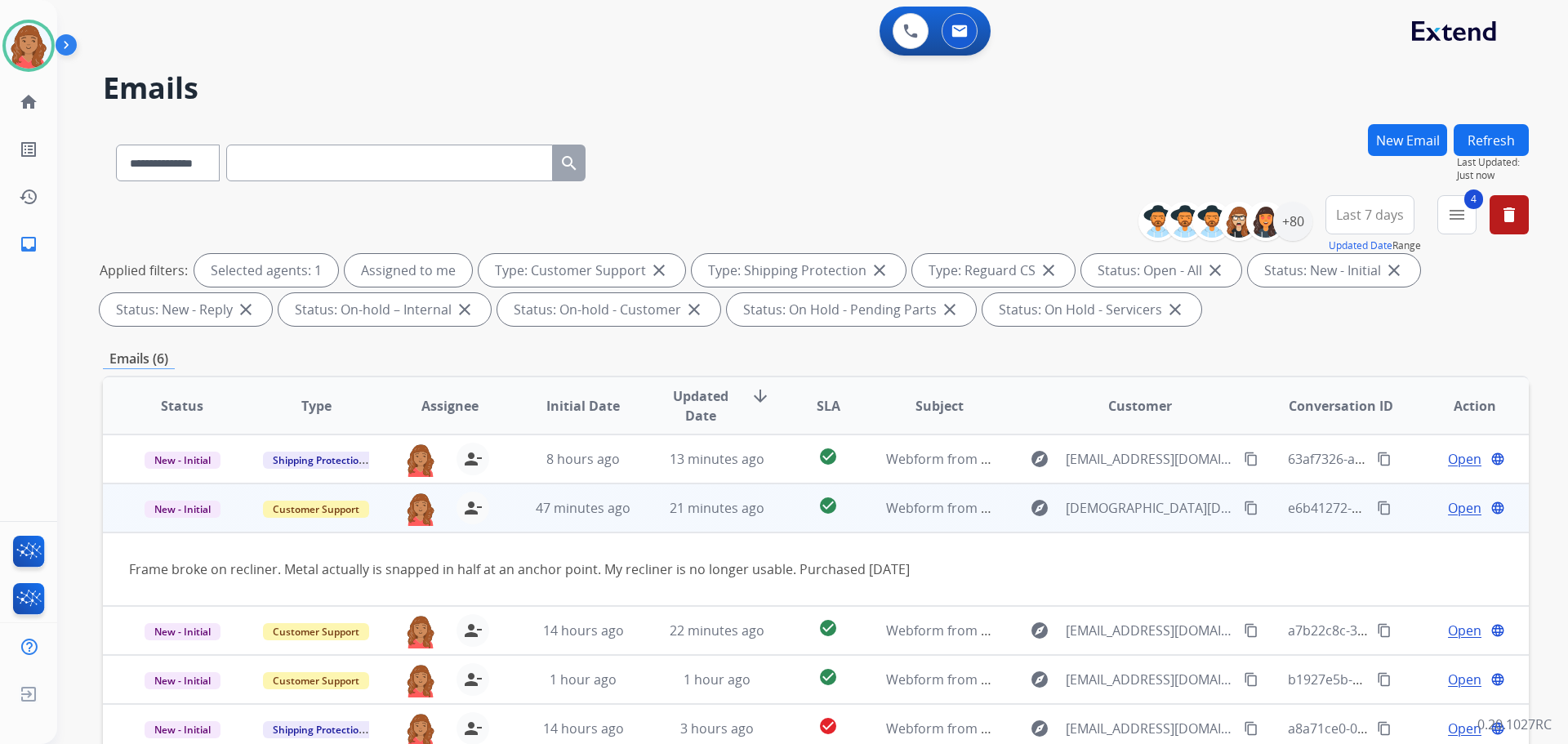
click at [1457, 509] on span "Open" at bounding box center [1466, 508] width 34 height 20
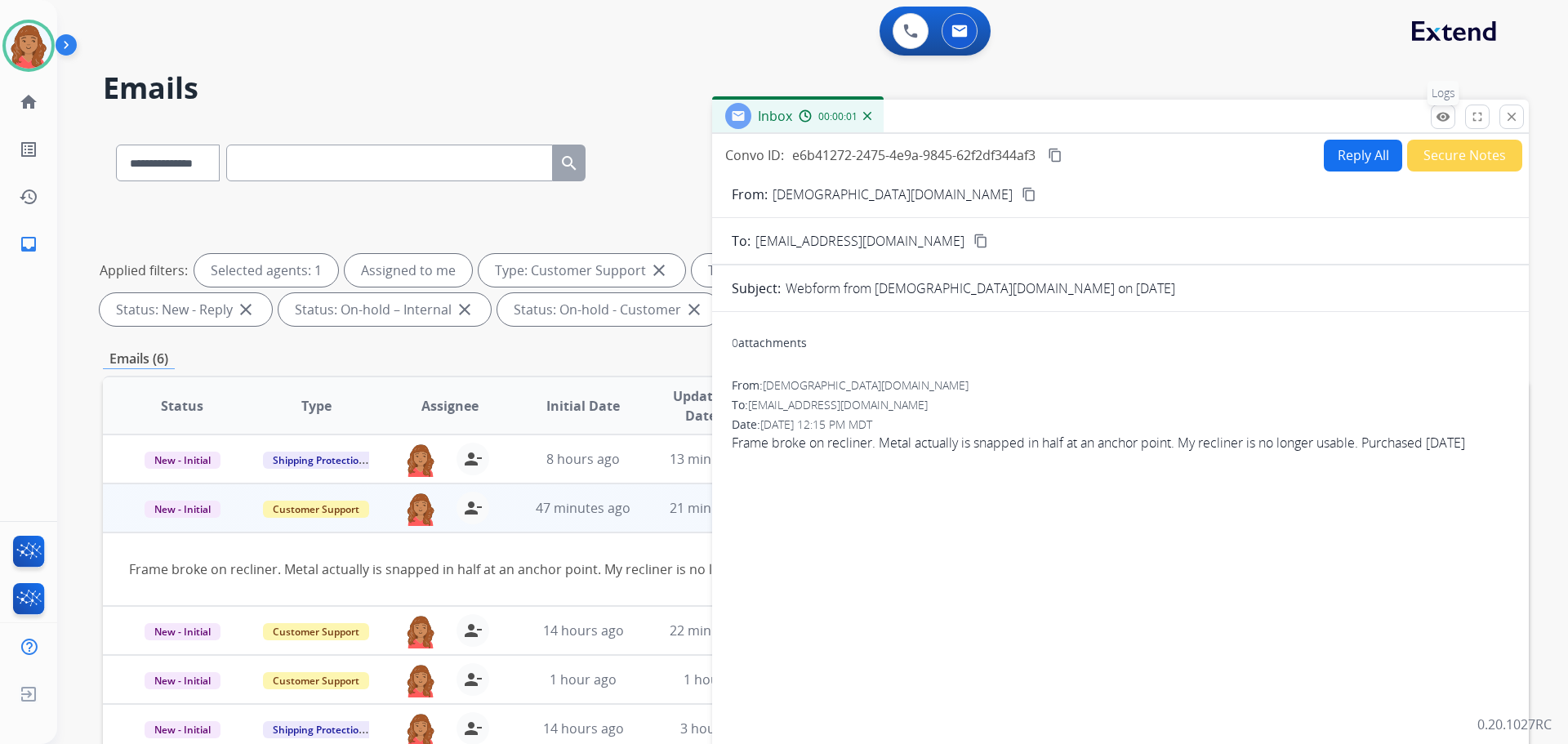
click at [1446, 116] on mat-icon "remove_red_eye" at bounding box center [1443, 116] width 15 height 15
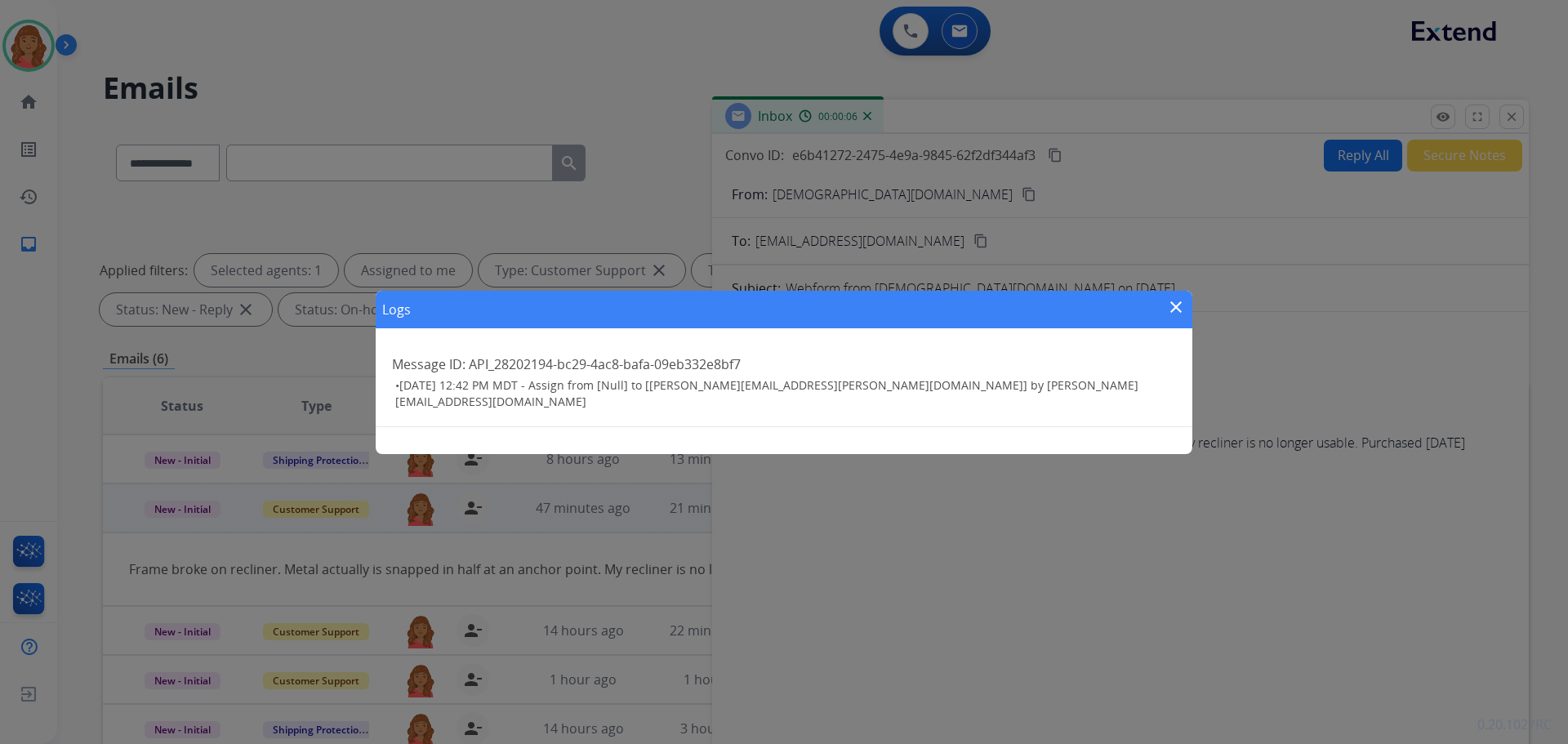
click at [1445, 117] on div "Logs close Message ID: API_28202194-bc29-4ac8-bafa-09eb332e8bf7 • 09/04/2025 - …" at bounding box center [784, 372] width 1568 height 744
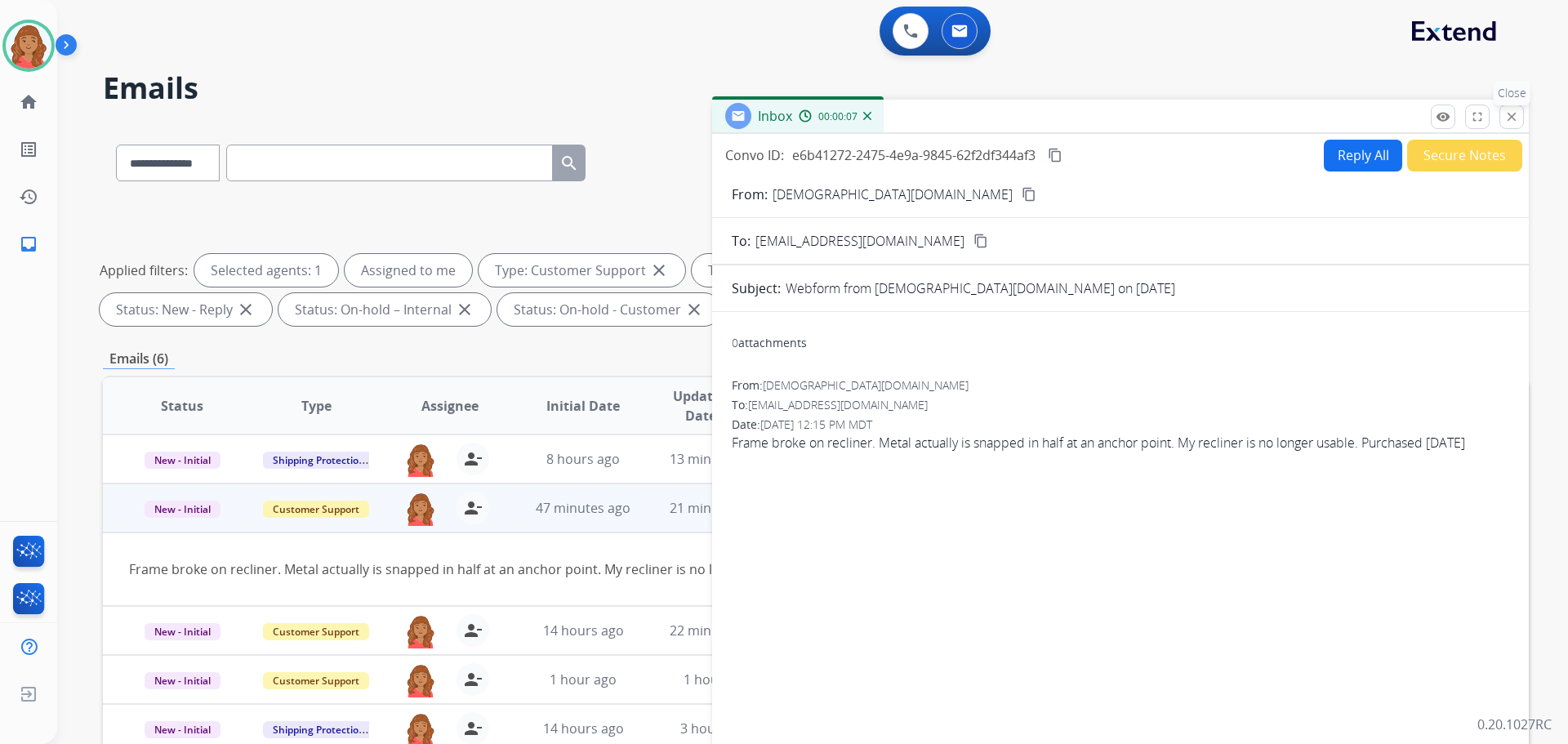
click at [1502, 122] on button "close Close" at bounding box center [1512, 116] width 25 height 25
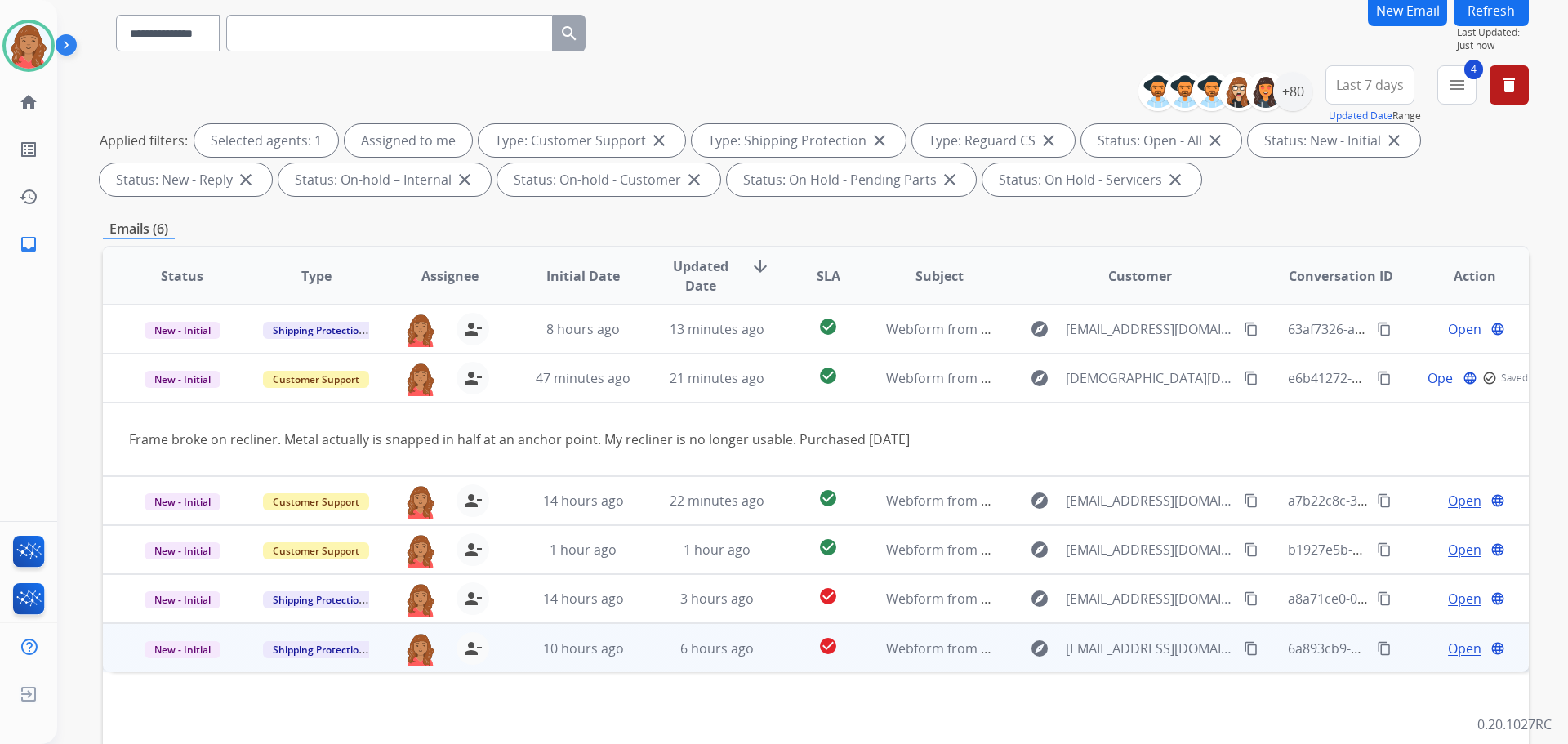
scroll to position [245, 0]
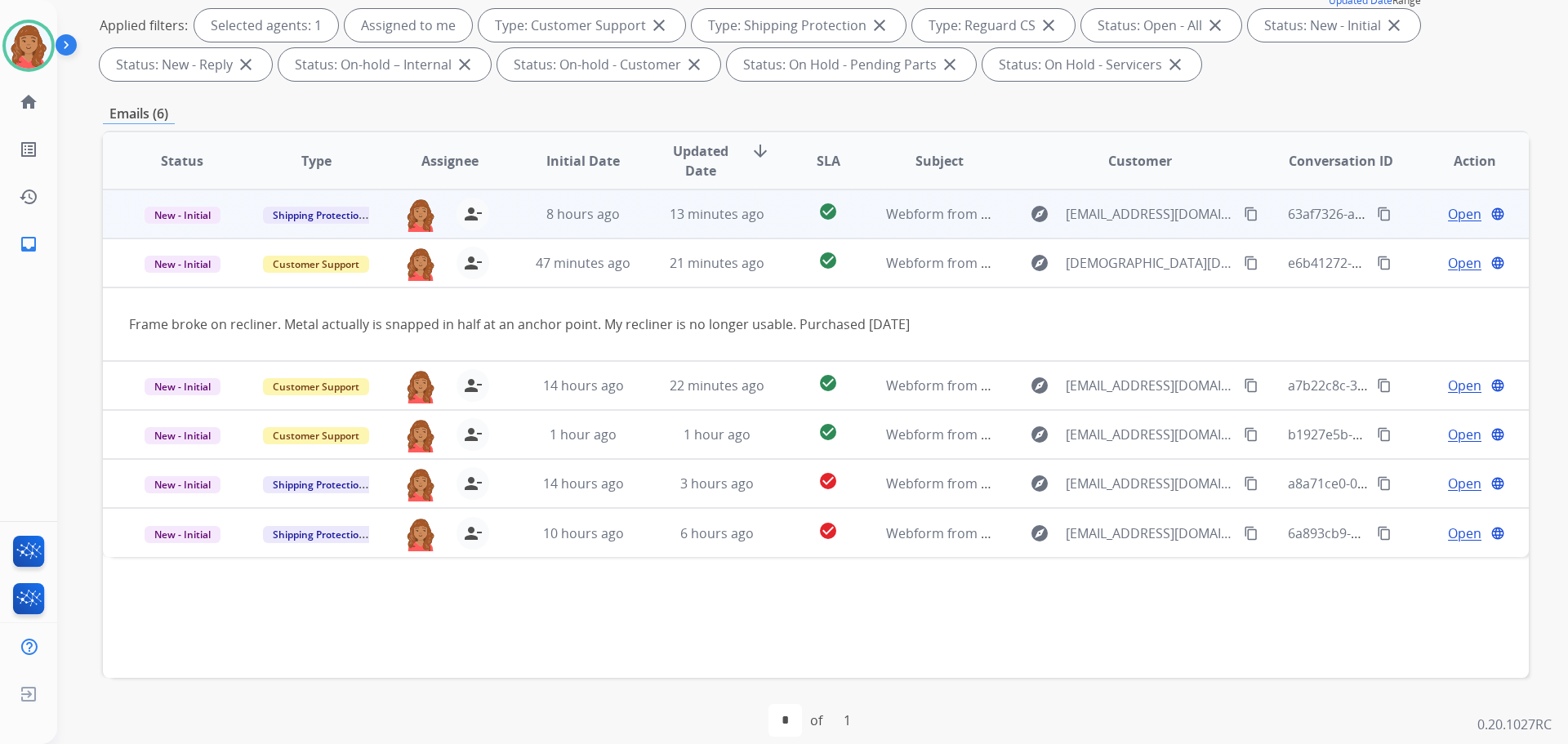
click at [648, 217] on td "13 minutes ago" at bounding box center [705, 214] width 134 height 49
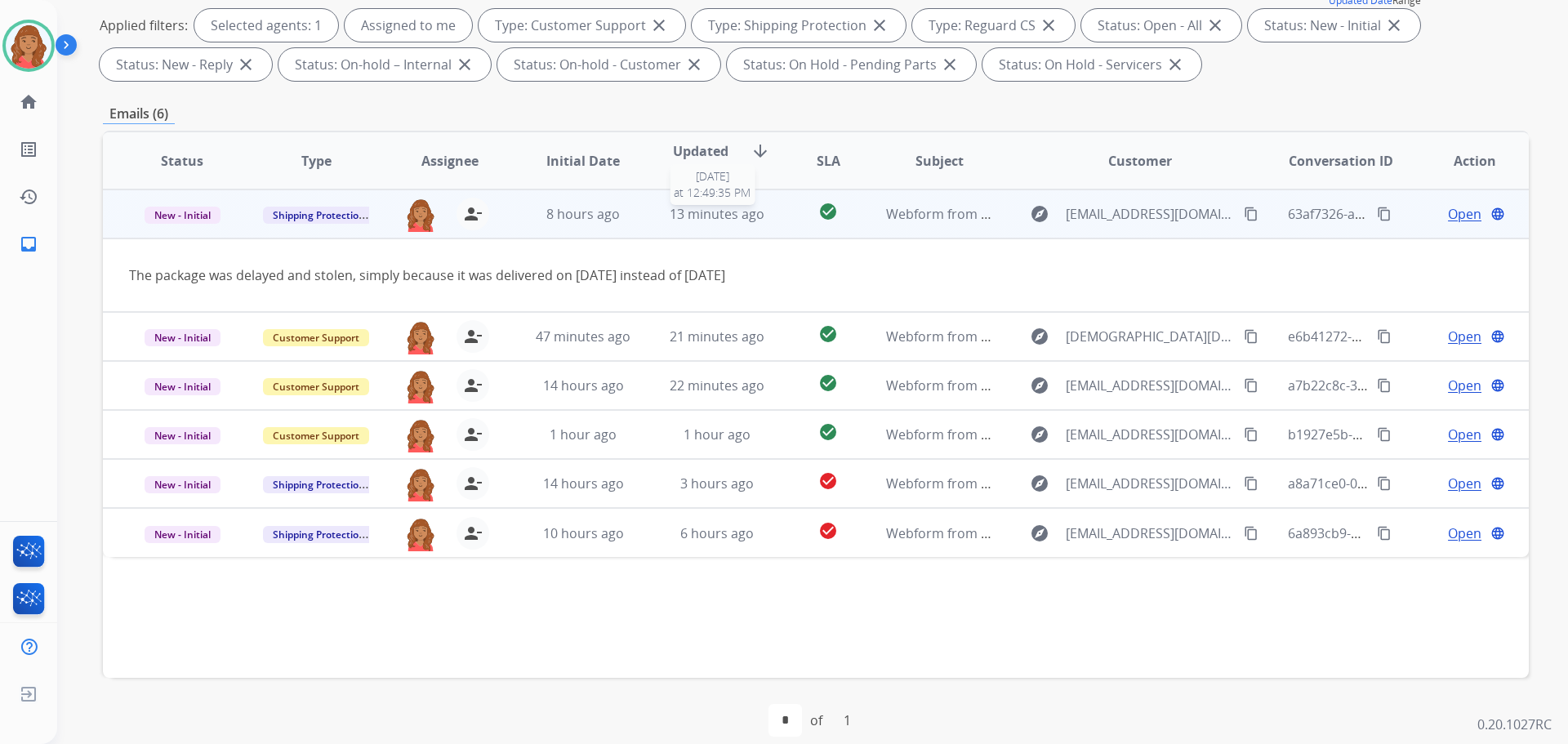
click at [672, 215] on span "13 minutes ago" at bounding box center [717, 214] width 95 height 18
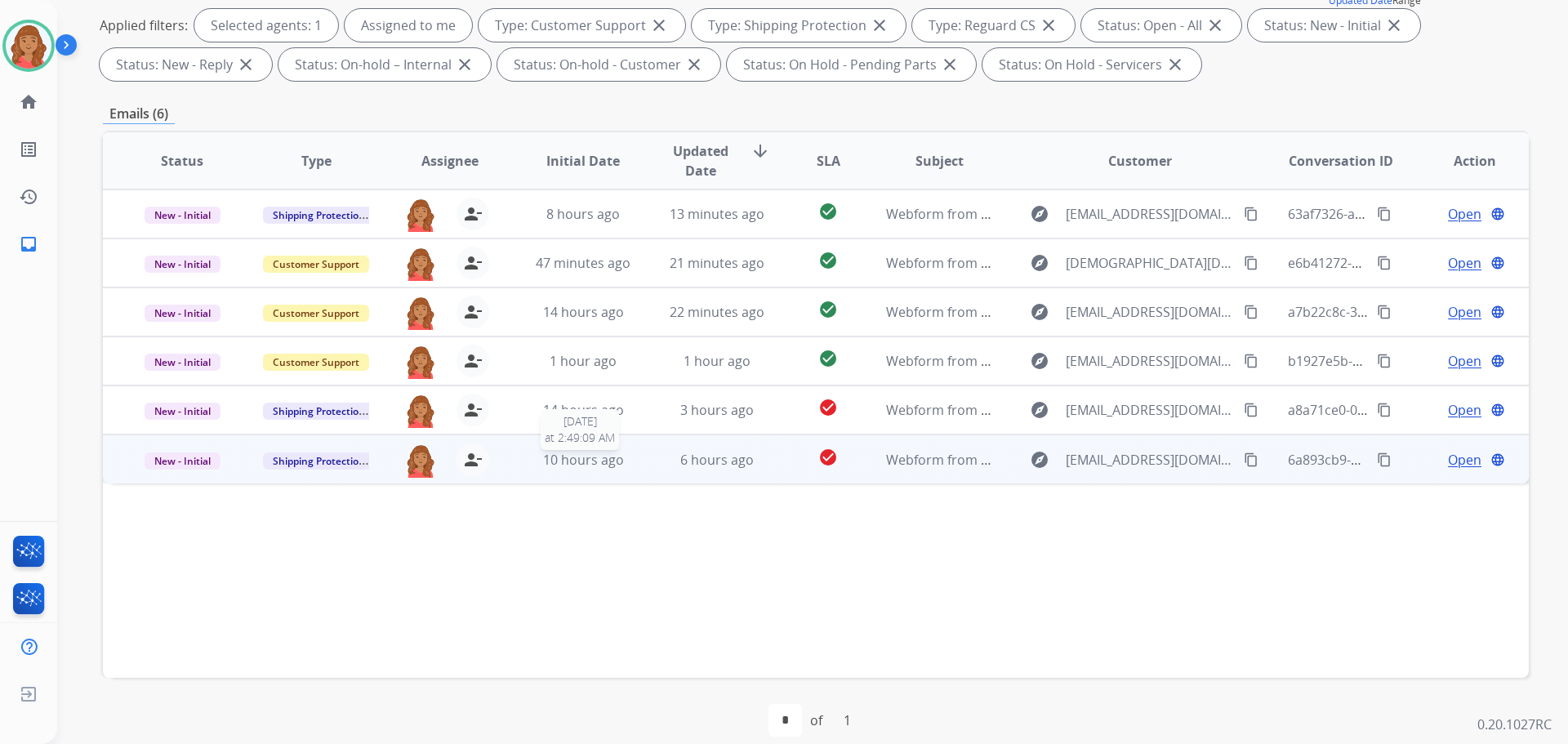
click at [560, 459] on span "10 hours ago" at bounding box center [583, 460] width 81 height 18
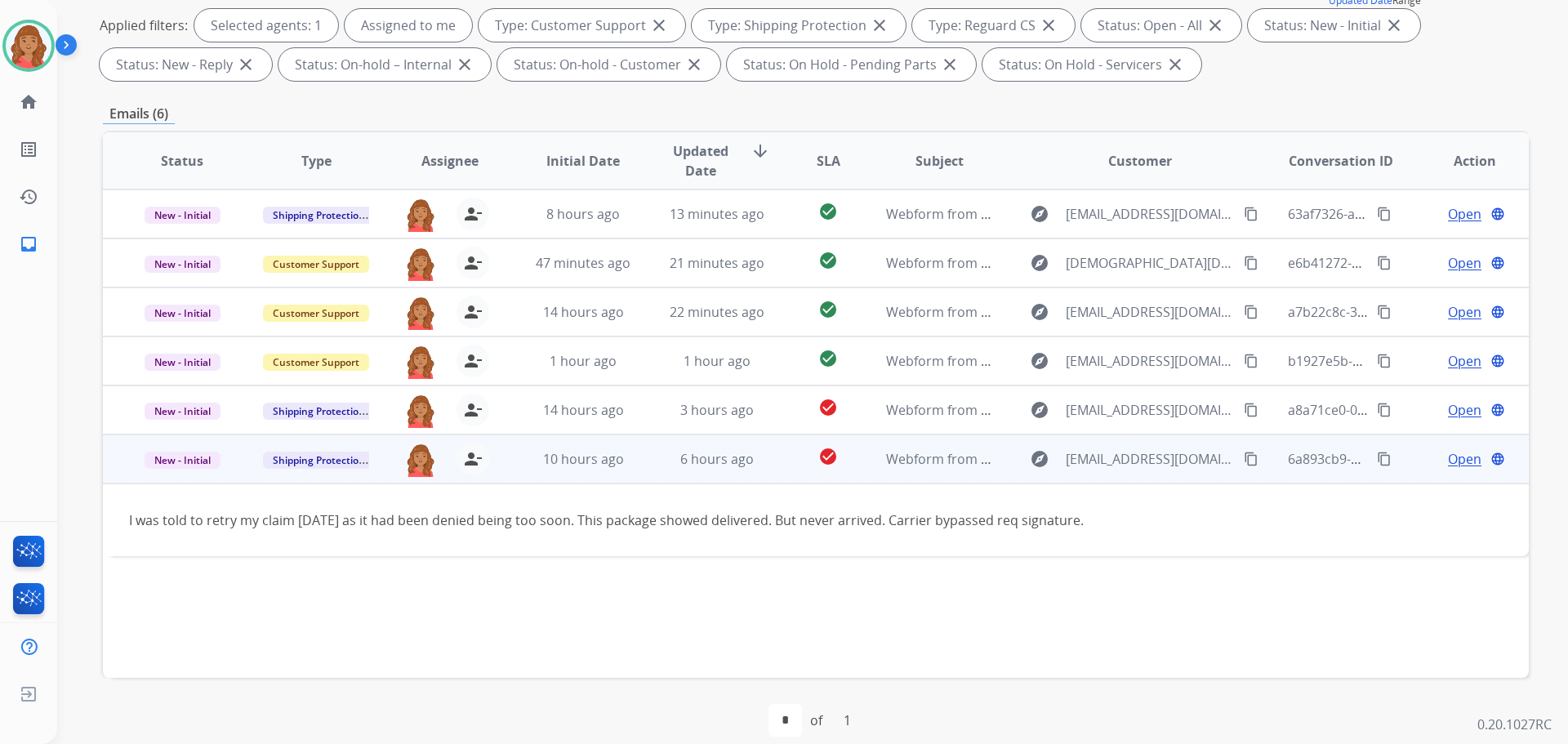
click at [1242, 465] on button "content_copy" at bounding box center [1252, 459] width 20 height 20
click at [1459, 458] on span "Open" at bounding box center [1466, 459] width 34 height 20
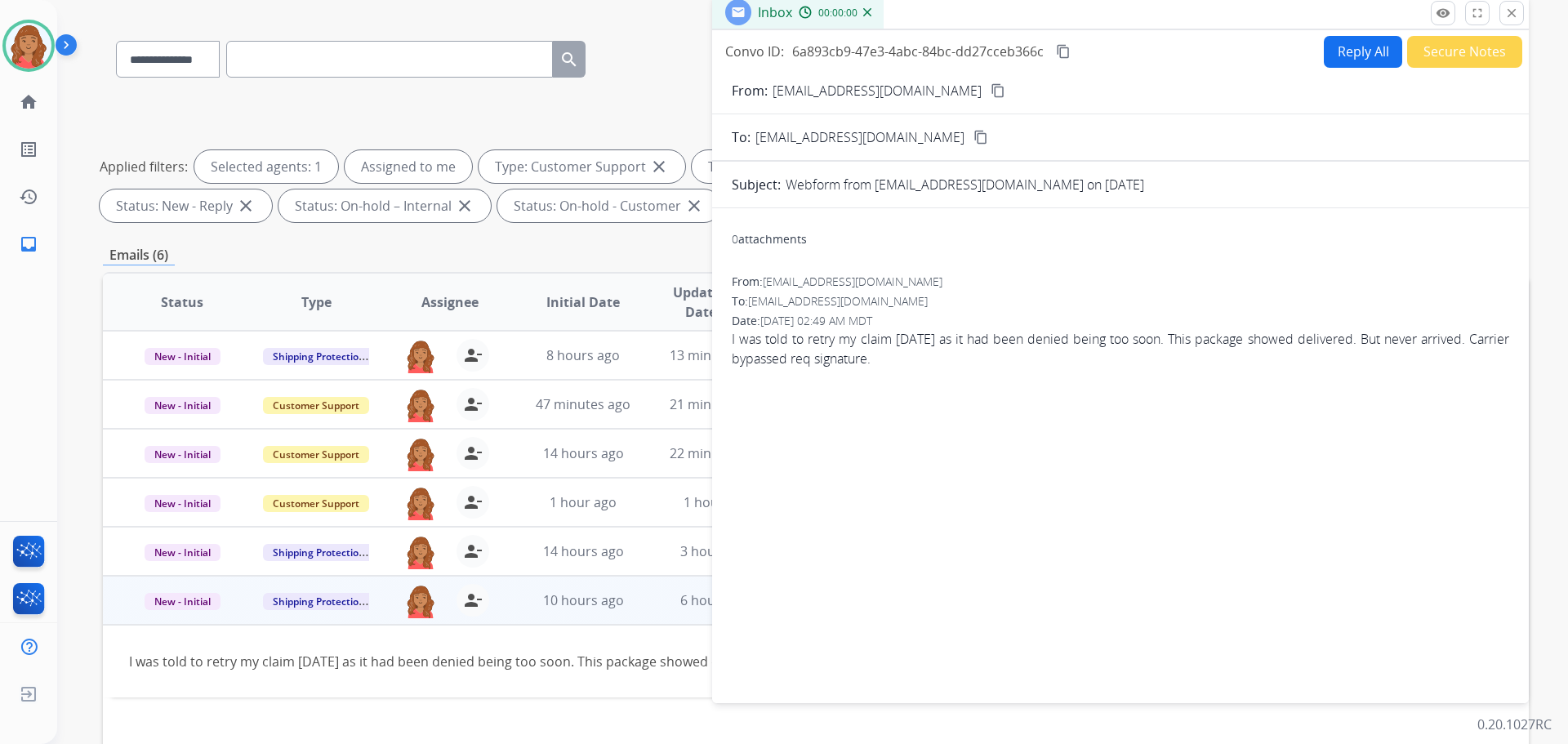
scroll to position [0, 0]
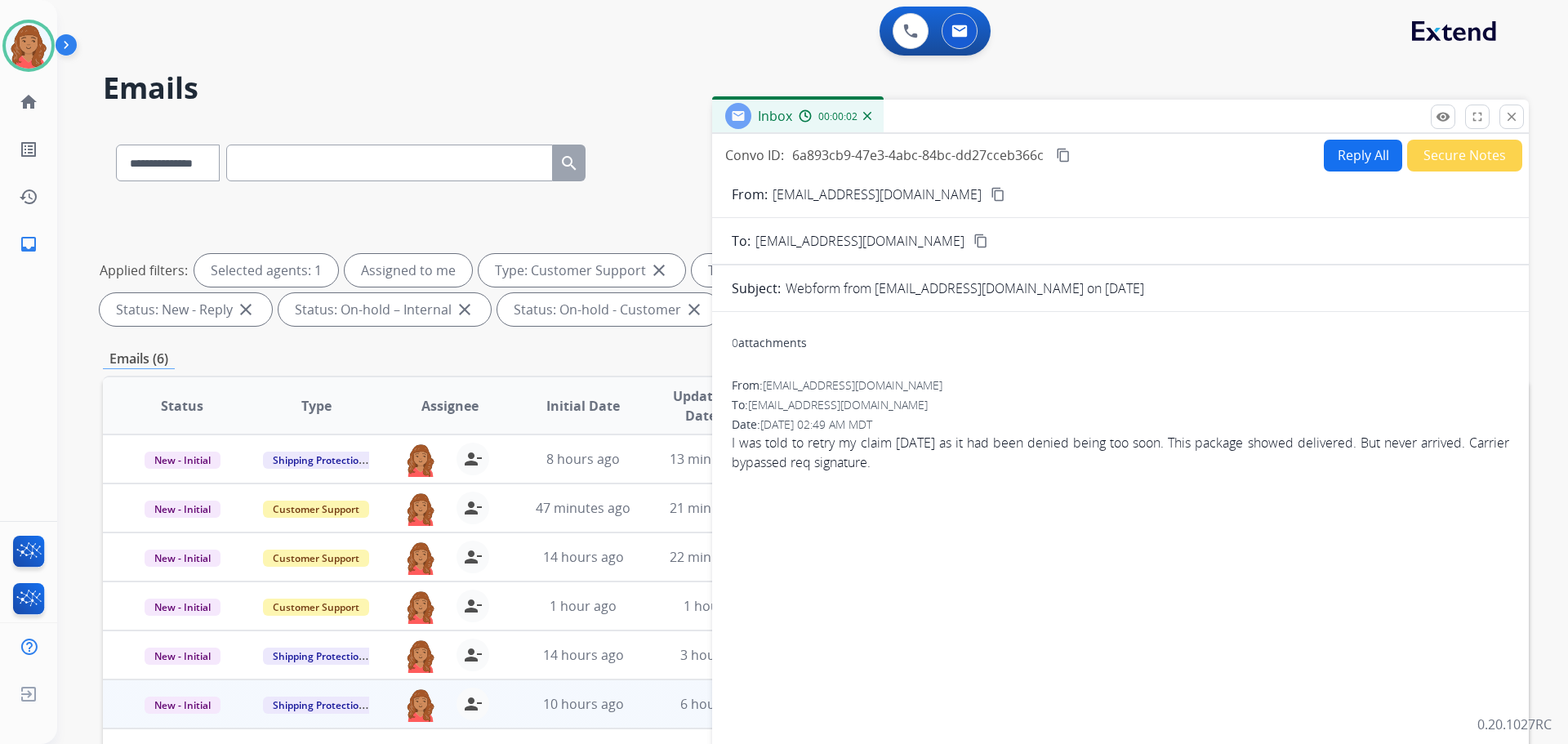
click at [1342, 162] on button "Reply All" at bounding box center [1364, 156] width 79 height 32
select select "**********"
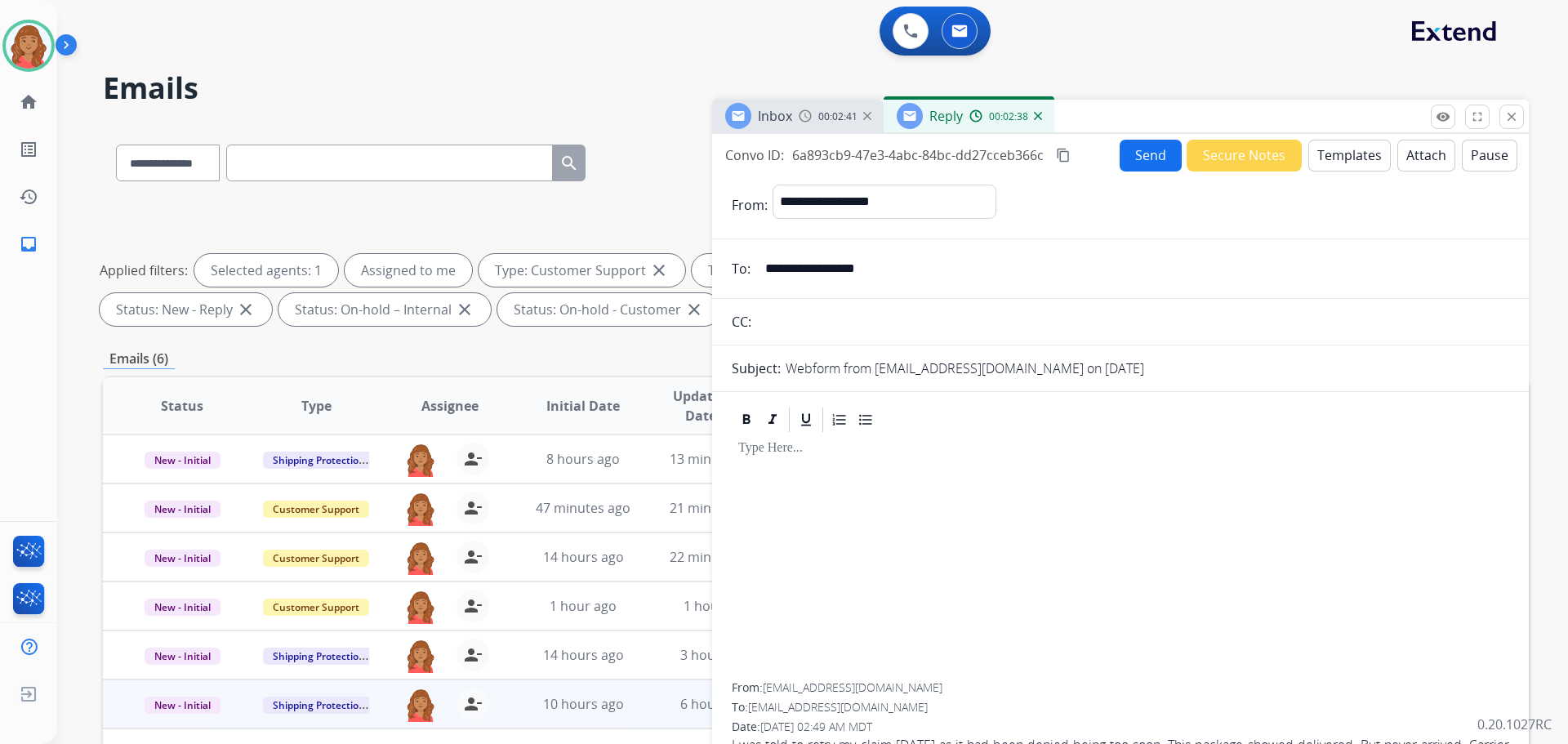
click at [1342, 157] on button "Templates" at bounding box center [1350, 156] width 83 height 32
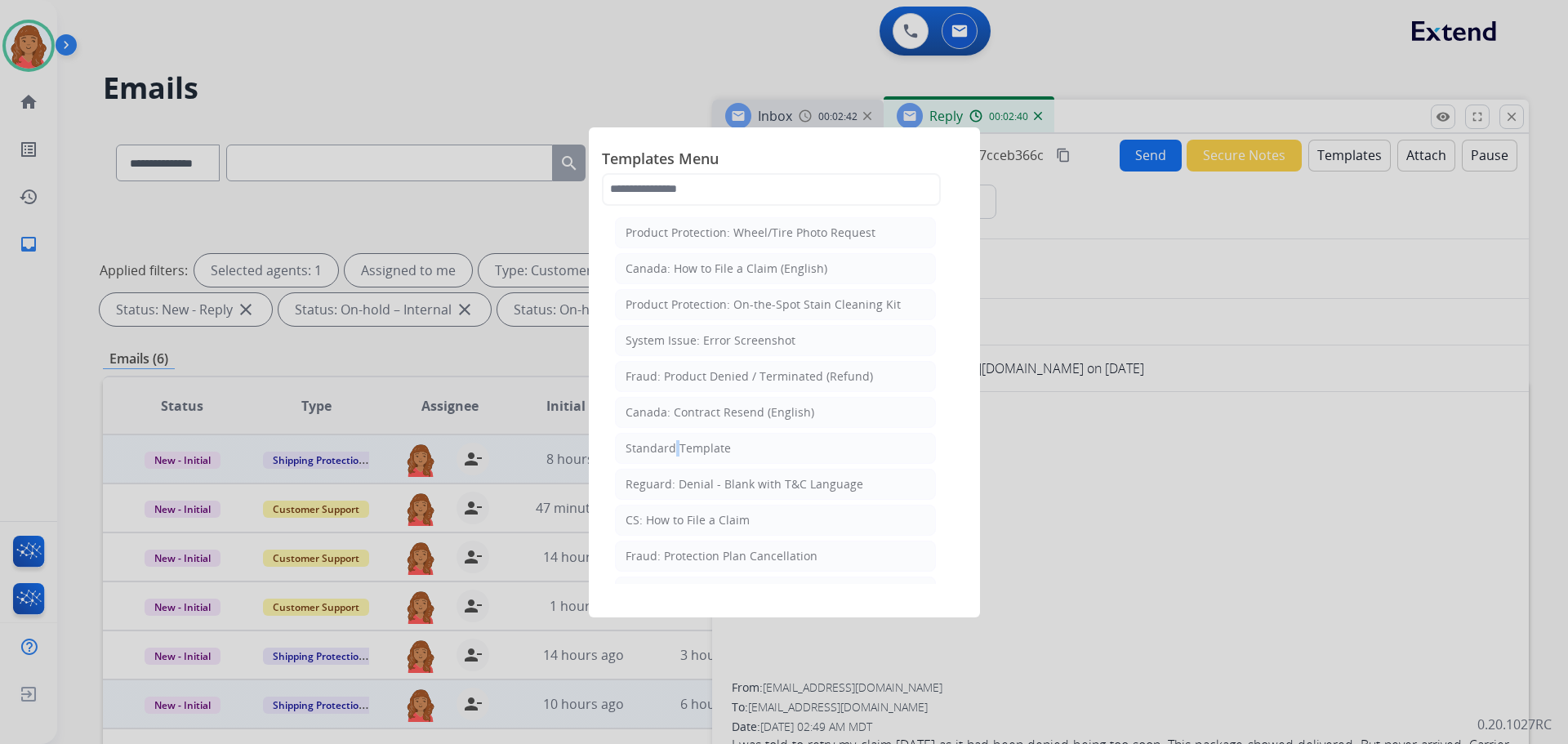
drag, startPoint x: 673, startPoint y: 451, endPoint x: 687, endPoint y: 451, distance: 14.0
click at [677, 451] on div "Standard Template" at bounding box center [678, 448] width 105 height 17
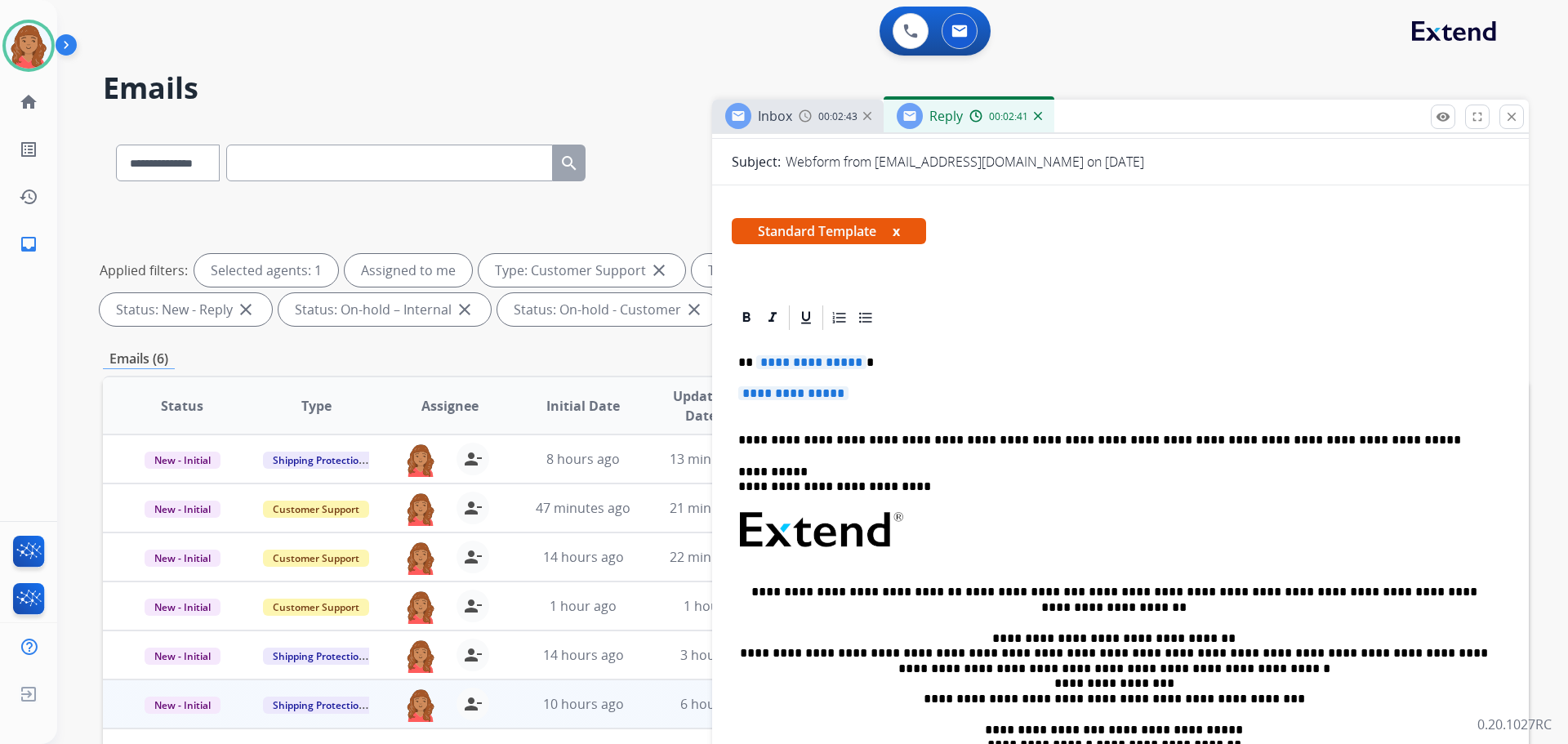
scroll to position [245, 0]
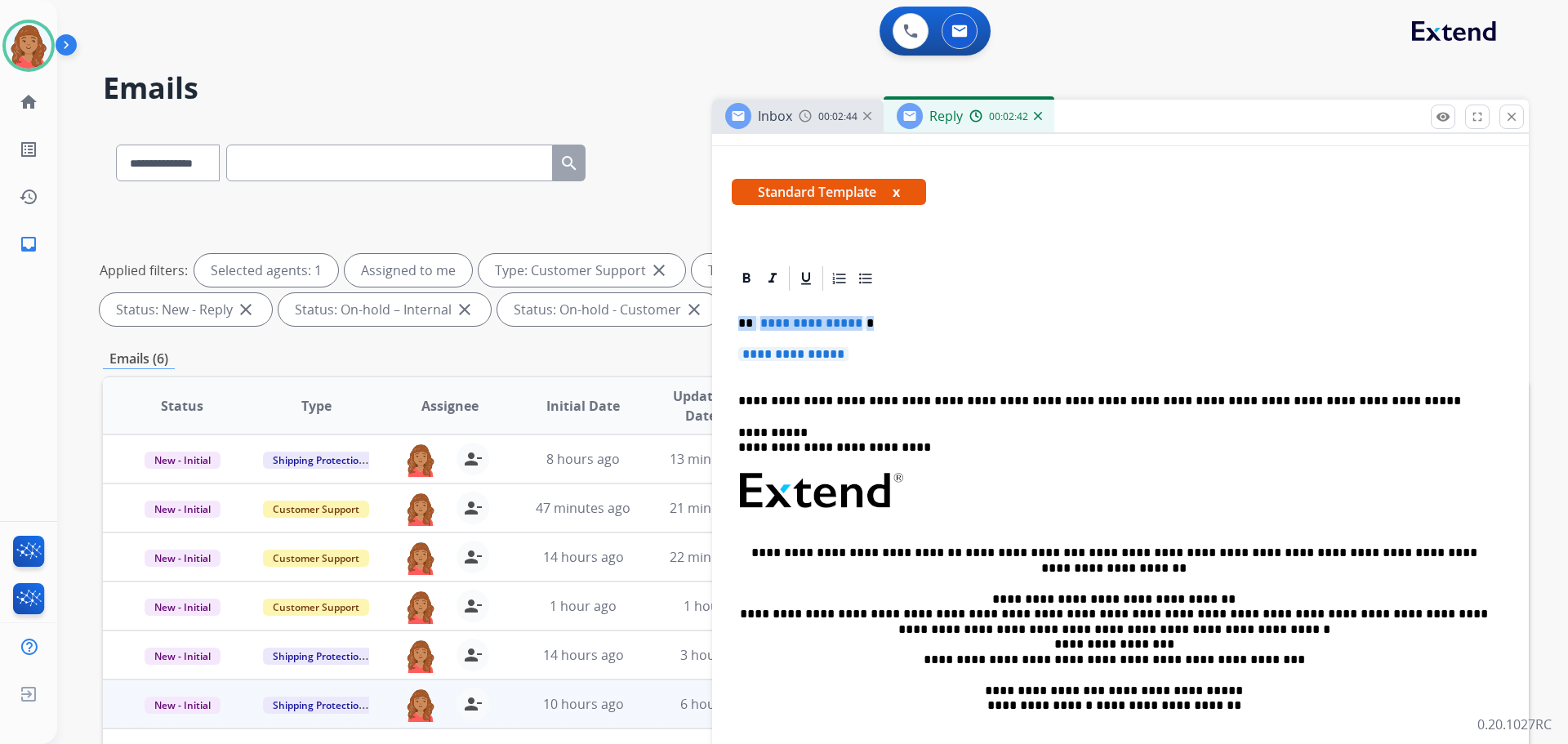
drag, startPoint x: 847, startPoint y: 358, endPoint x: 737, endPoint y: 317, distance: 117.4
click at [737, 317] on div "**********" at bounding box center [1121, 530] width 778 height 473
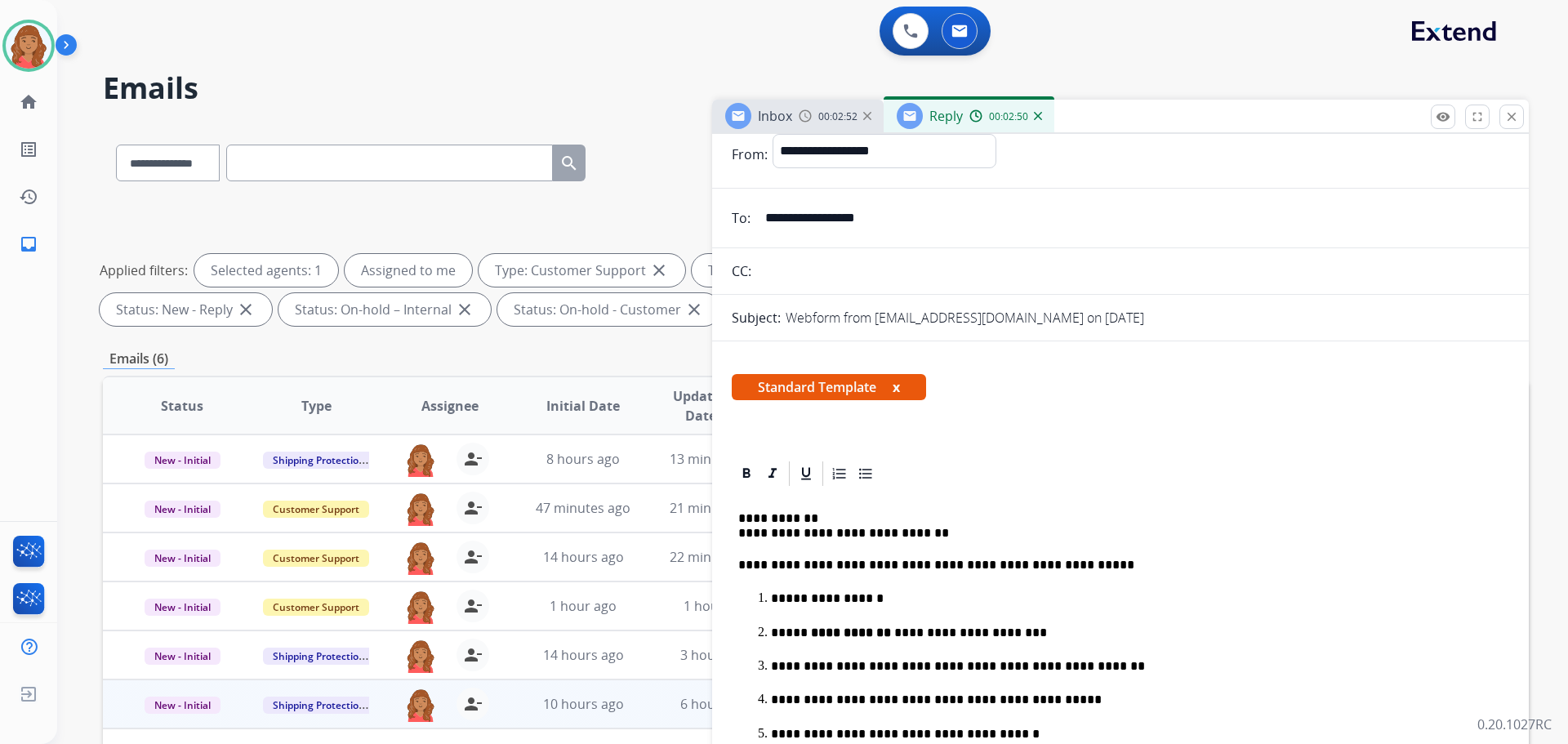
scroll to position [0, 0]
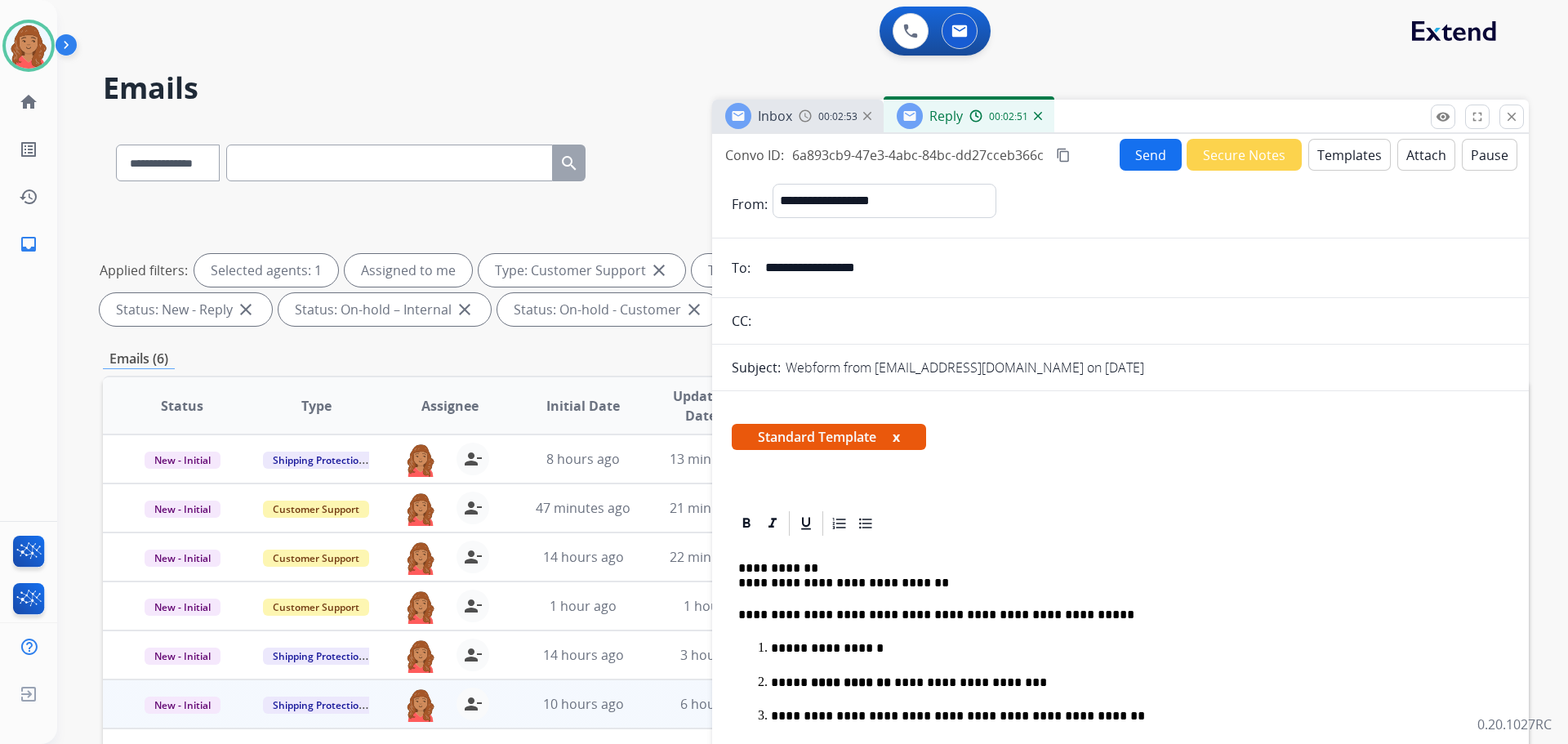
click at [1065, 156] on mat-icon "content_copy" at bounding box center [1063, 155] width 15 height 15
click at [738, 582] on p "**********" at bounding box center [1114, 575] width 752 height 31
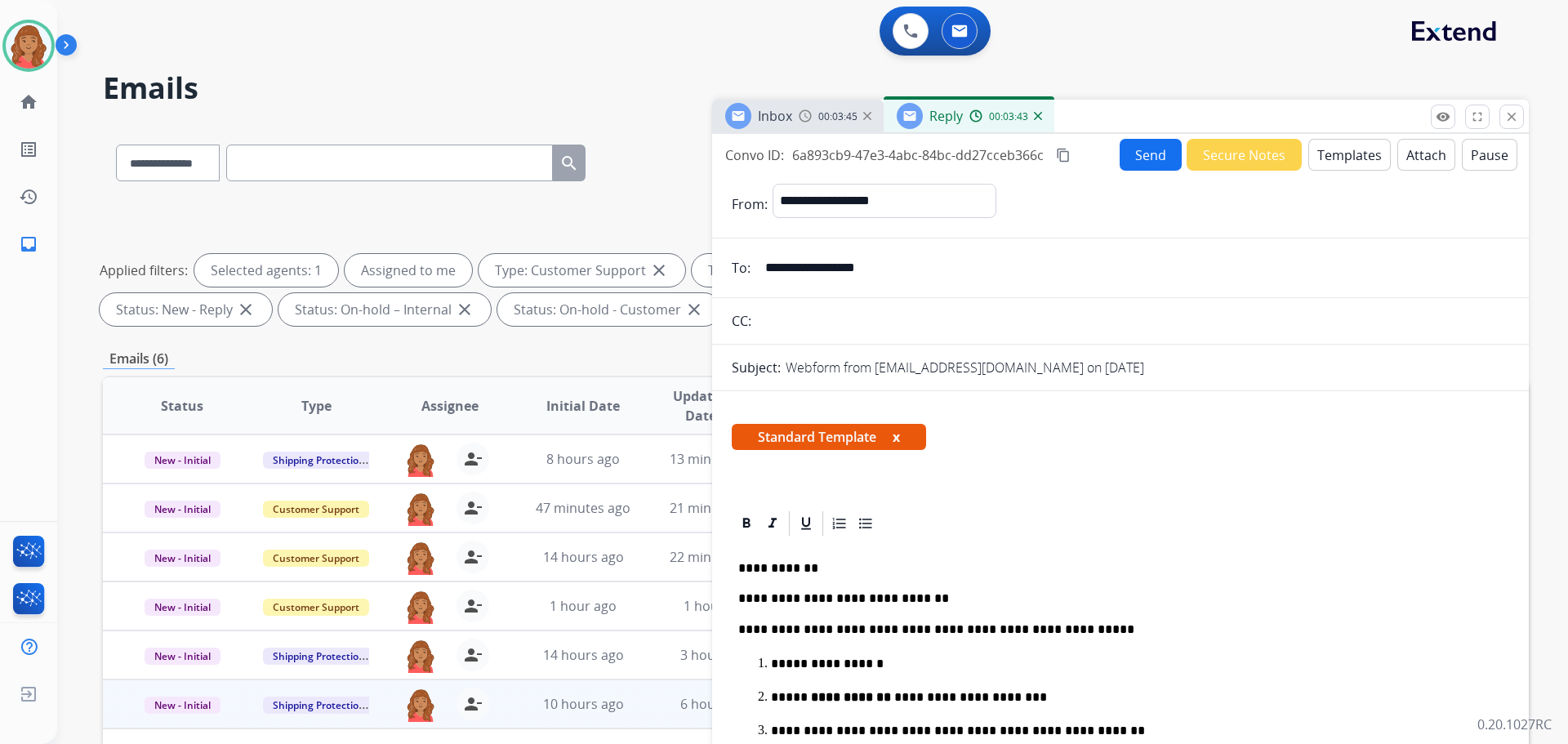
click at [1065, 154] on mat-icon "content_copy" at bounding box center [1063, 155] width 15 height 15
click at [1138, 155] on button "Send" at bounding box center [1150, 155] width 62 height 32
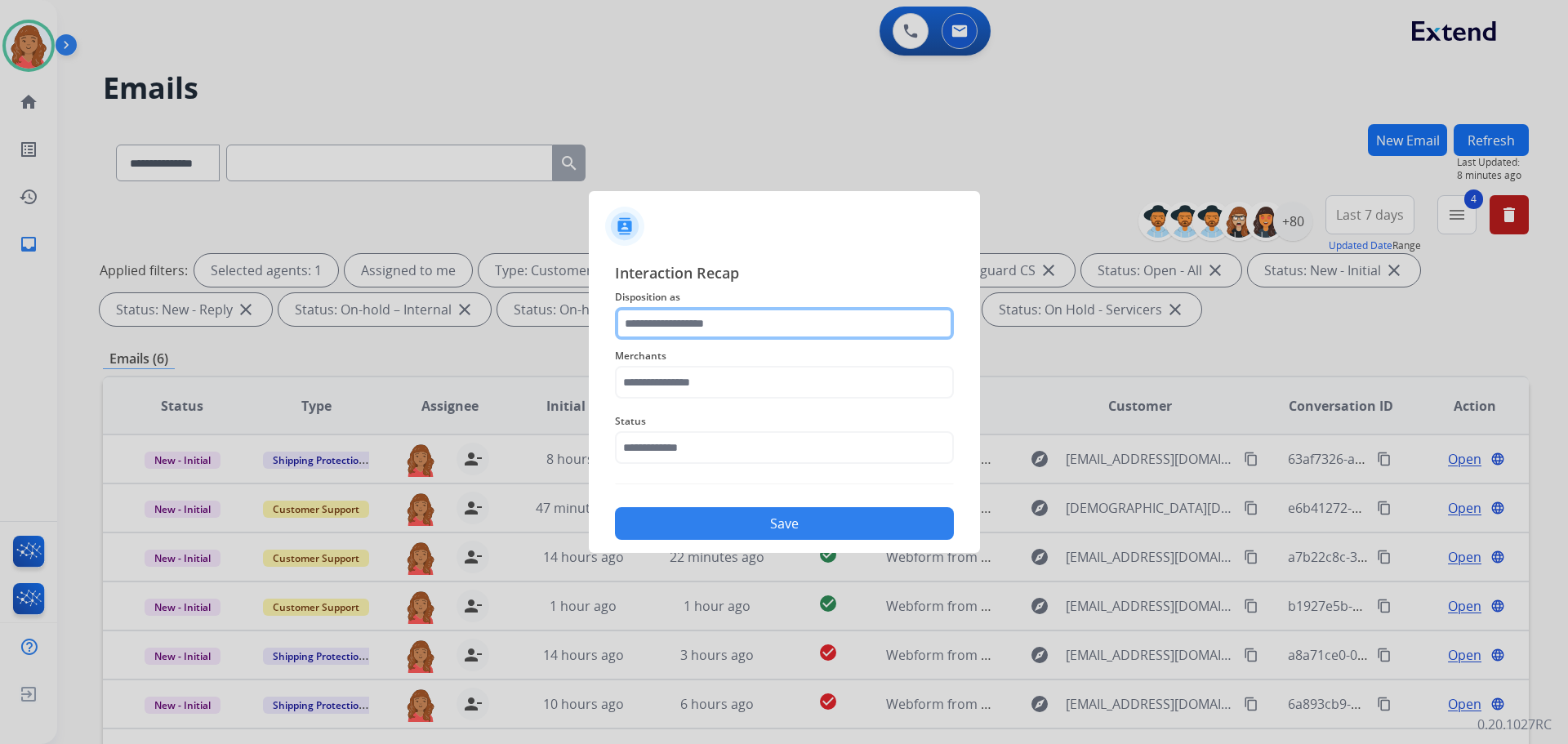
click at [710, 327] on input "text" at bounding box center [784, 323] width 339 height 33
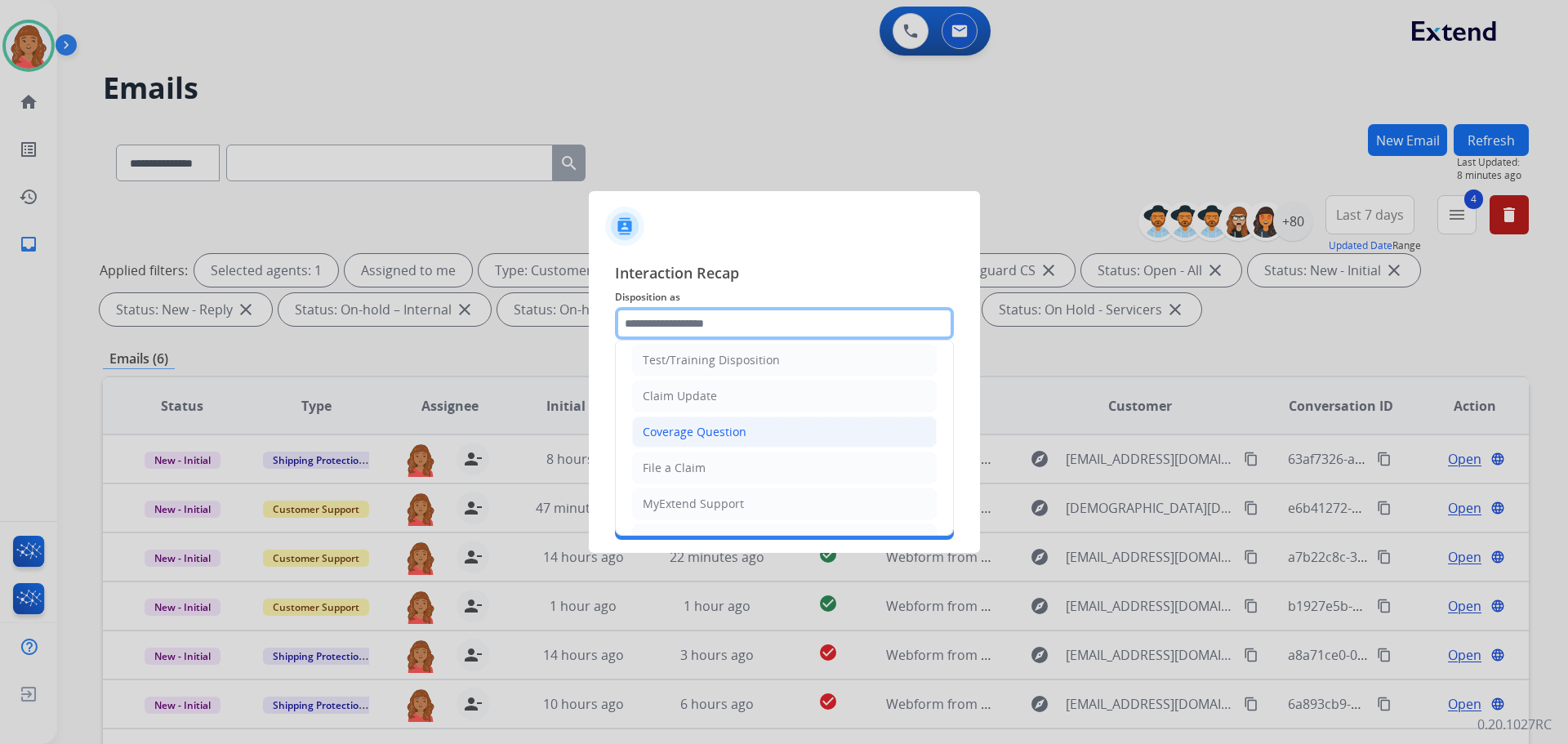
scroll to position [82, 0]
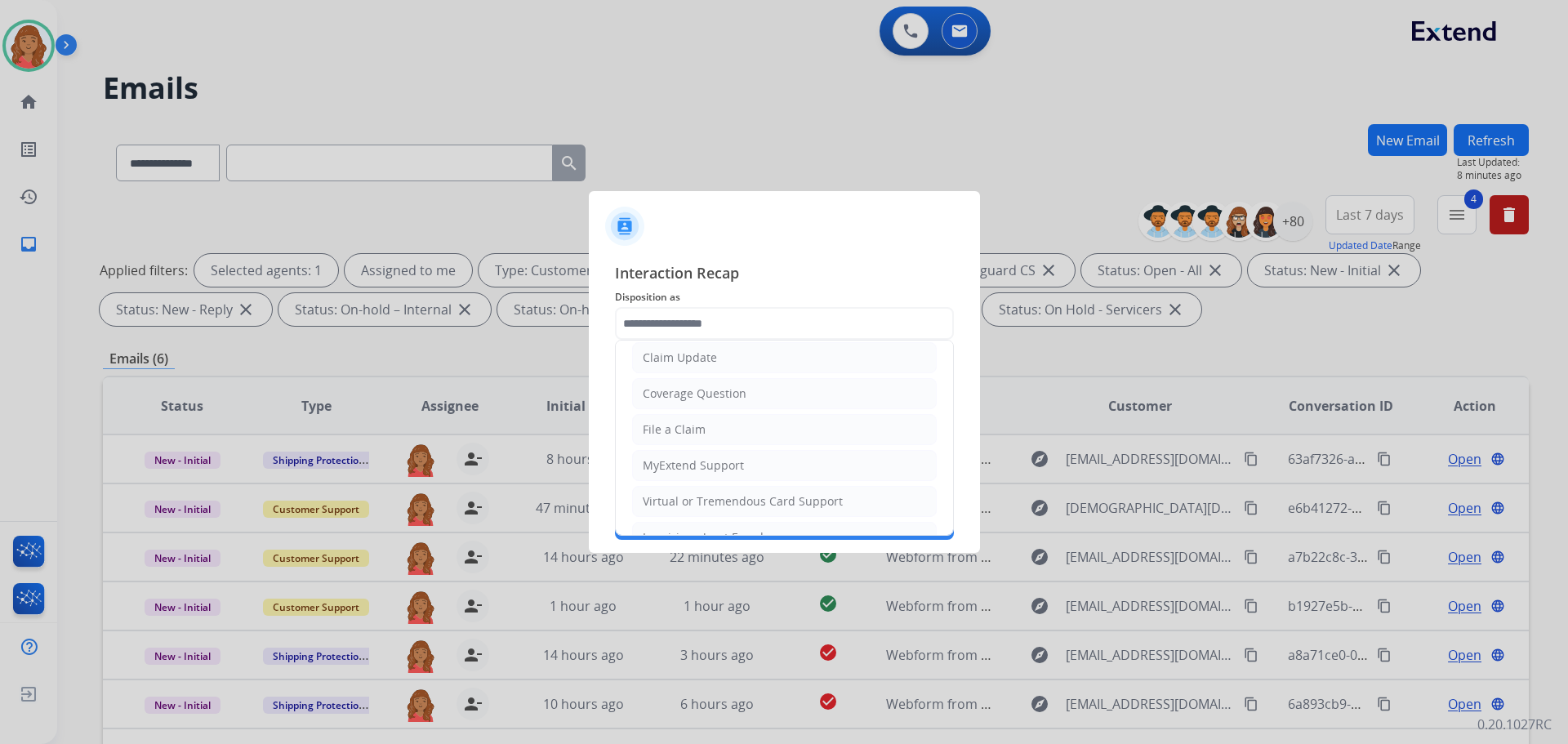
click at [679, 437] on div "File a Claim" at bounding box center [674, 430] width 63 height 17
type input "**********"
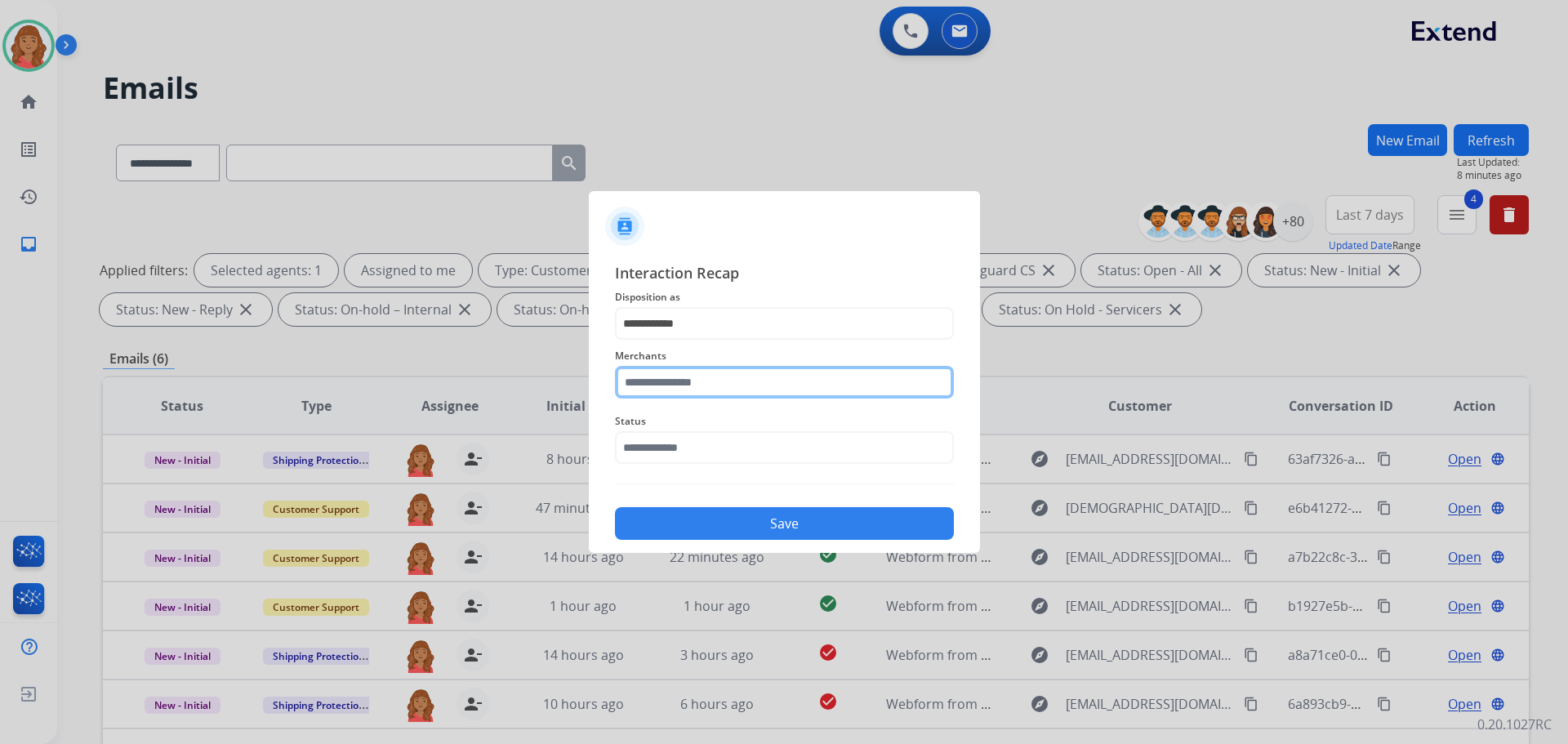
click at [674, 374] on input "text" at bounding box center [784, 381] width 339 height 33
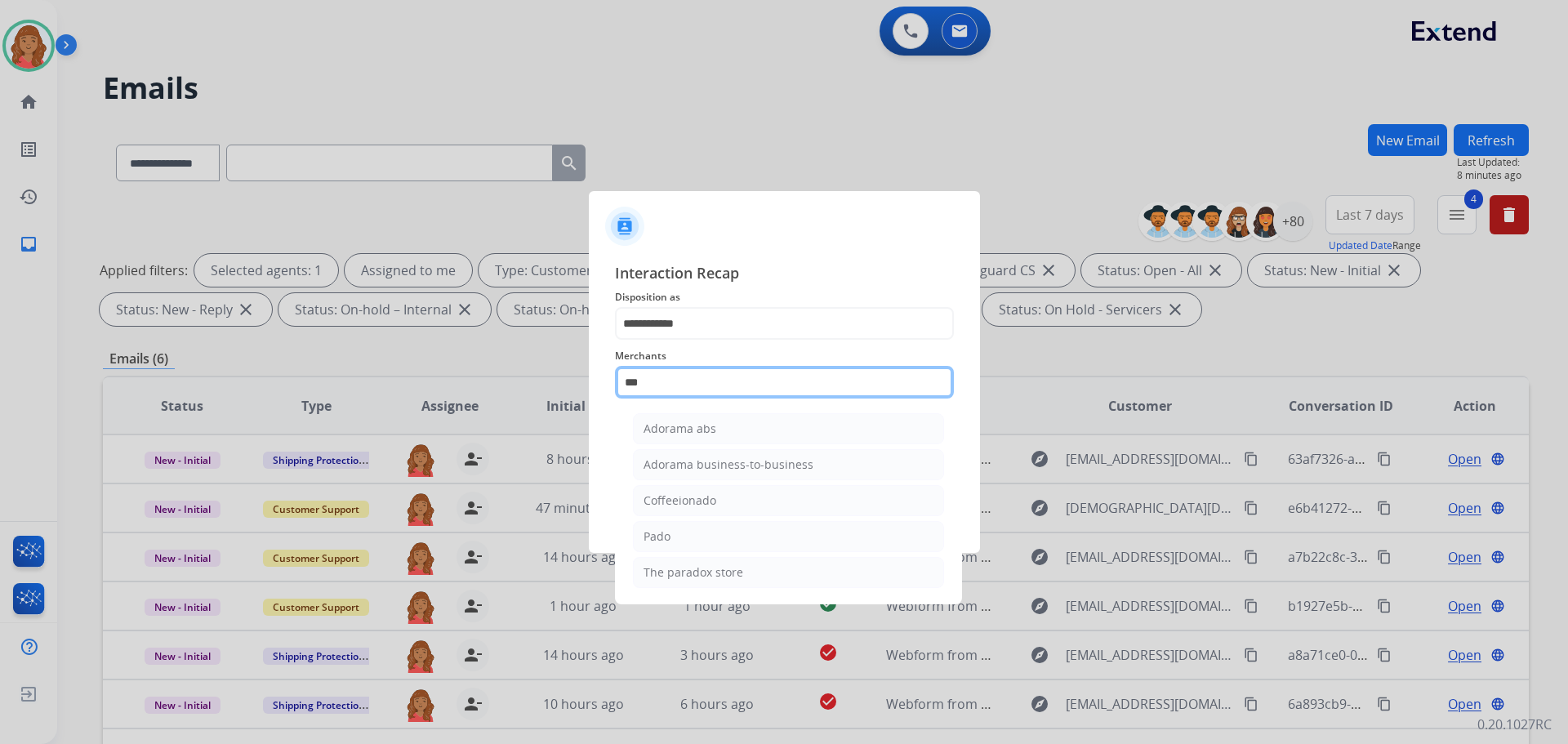
scroll to position [0, 0]
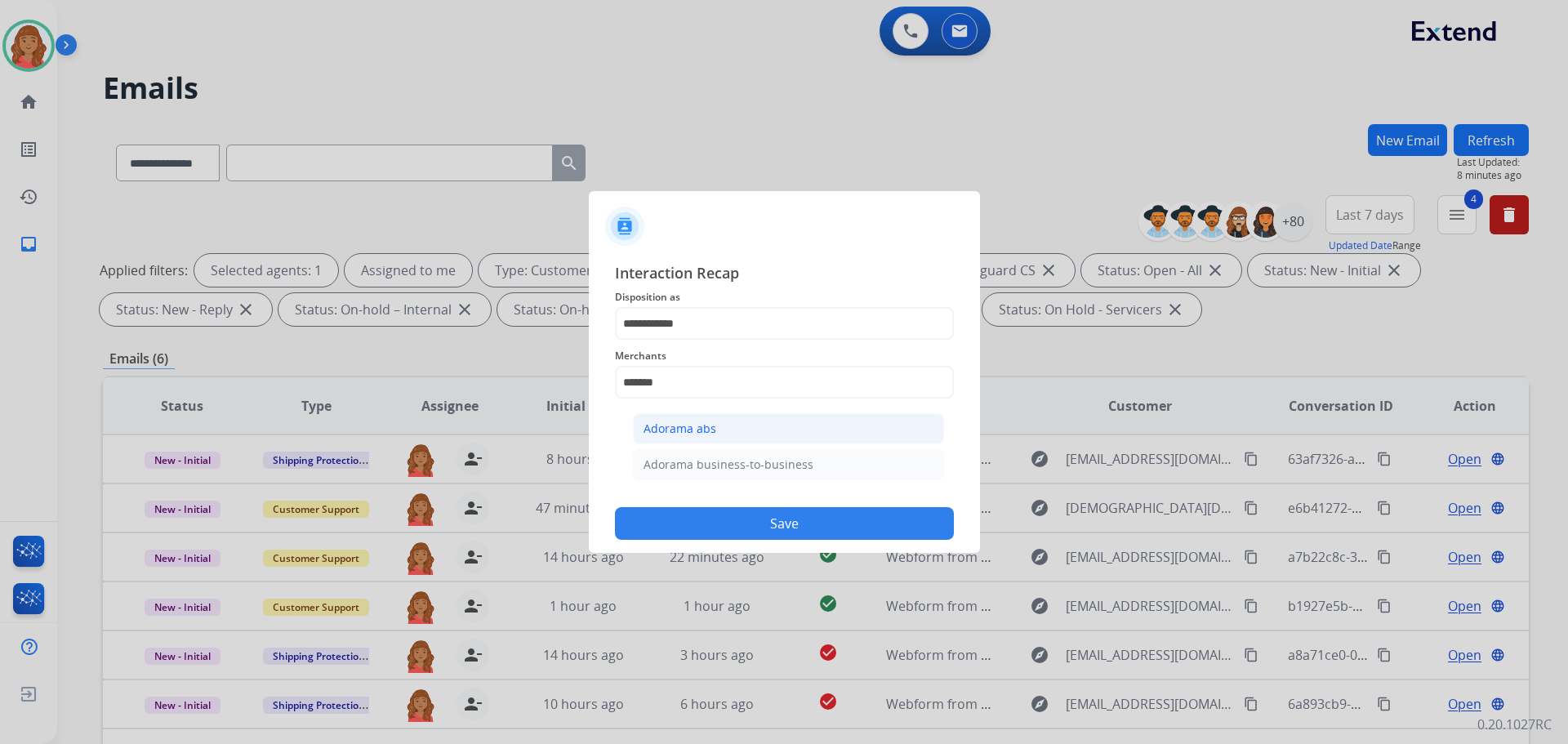
click at [692, 433] on div "Adorama abs" at bounding box center [680, 429] width 73 height 17
type input "**********"
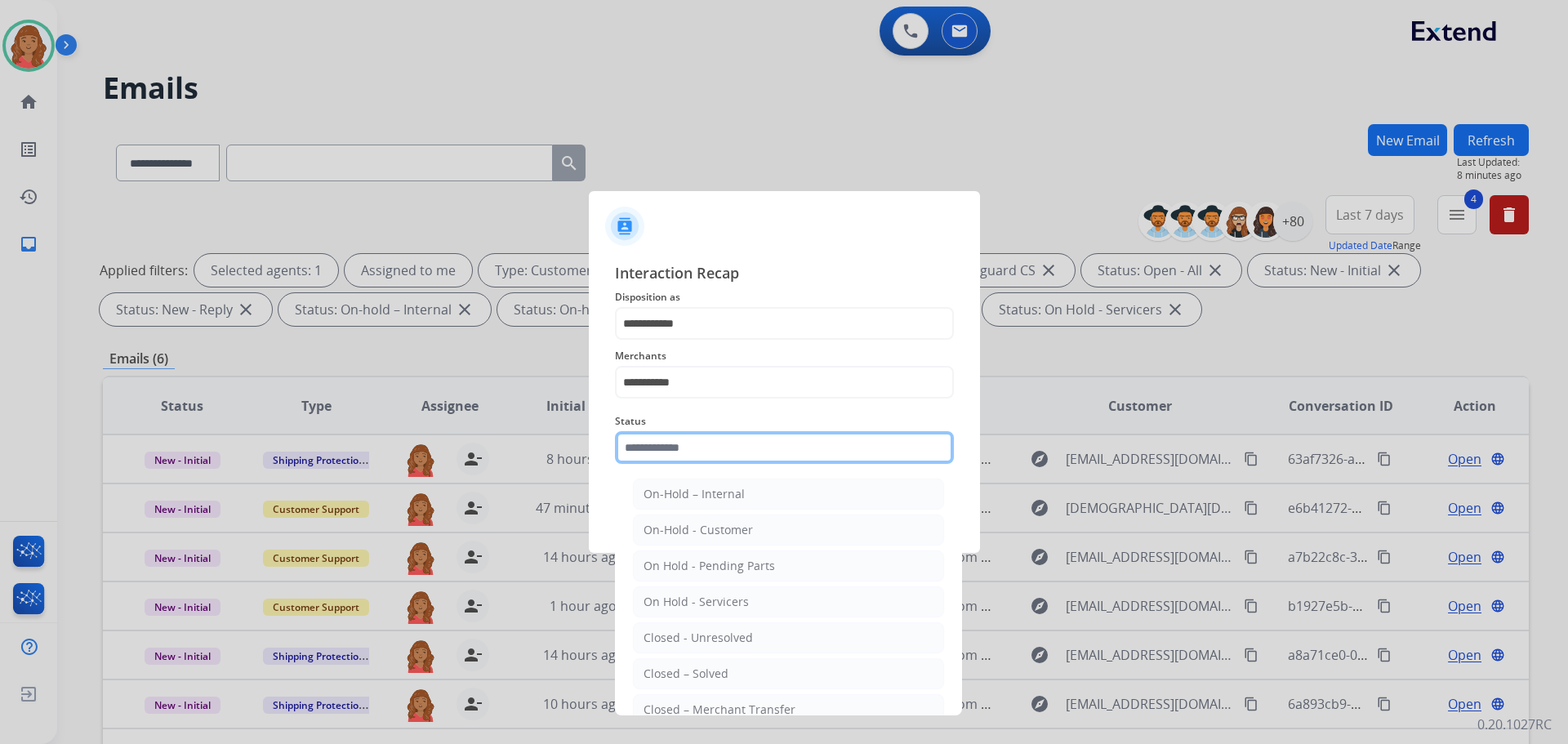
click at [690, 447] on input "text" at bounding box center [784, 447] width 339 height 33
click at [688, 670] on div "Closed – Solved" at bounding box center [686, 674] width 85 height 17
type input "**********"
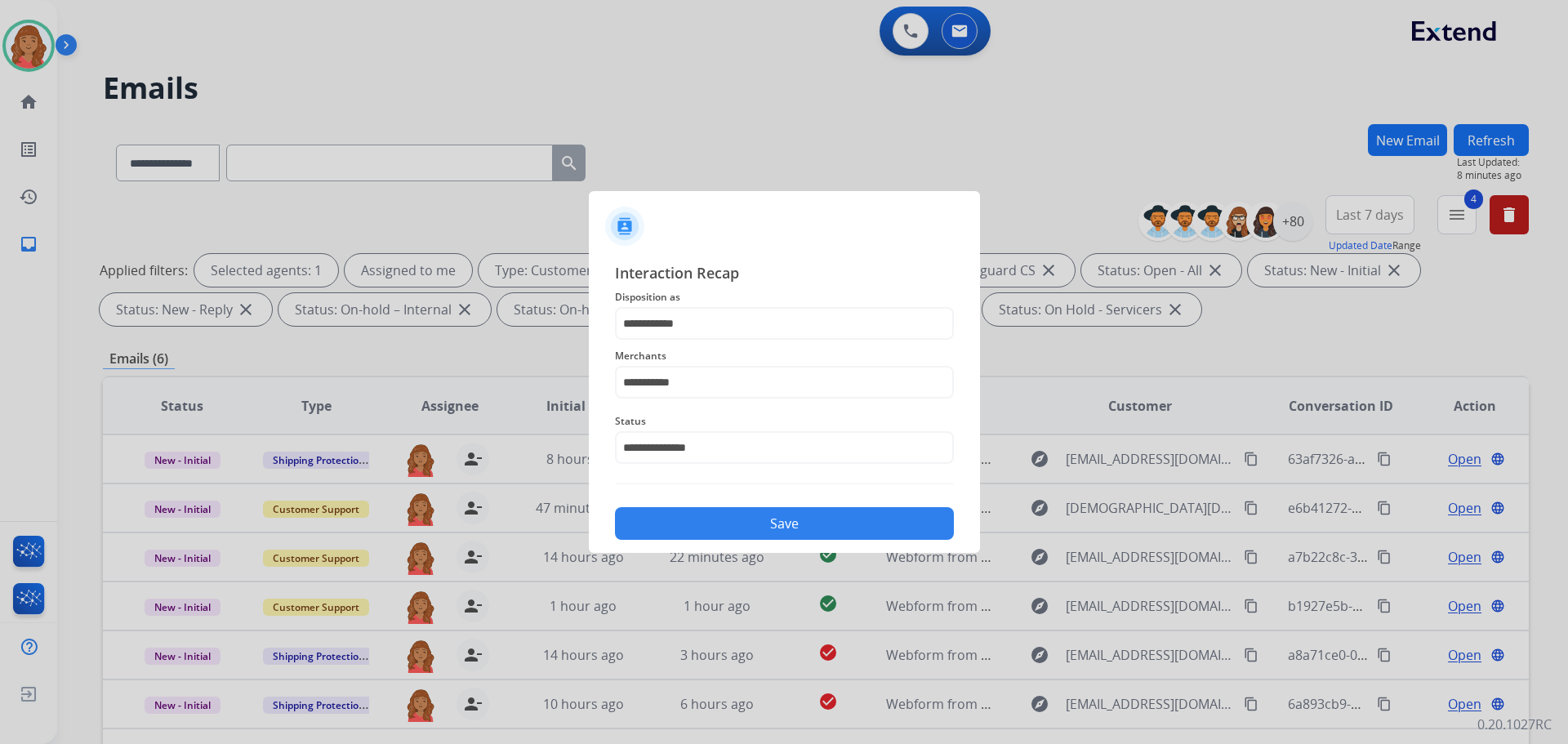
click at [701, 515] on button "Save" at bounding box center [784, 523] width 339 height 33
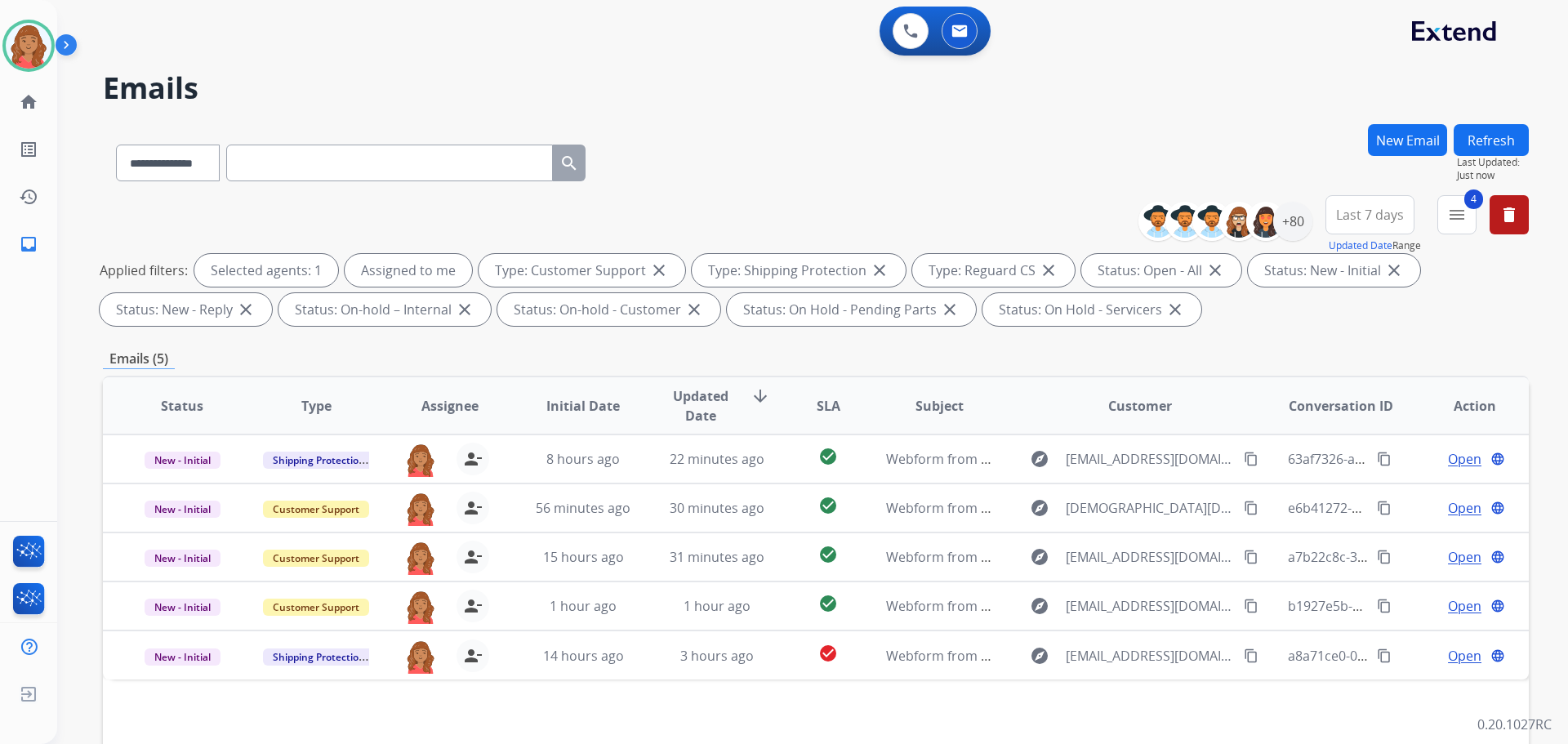
drag, startPoint x: 936, startPoint y: 118, endPoint x: 891, endPoint y: 141, distance: 50.5
click at [937, 118] on div "**********" at bounding box center [793, 431] width 1472 height 744
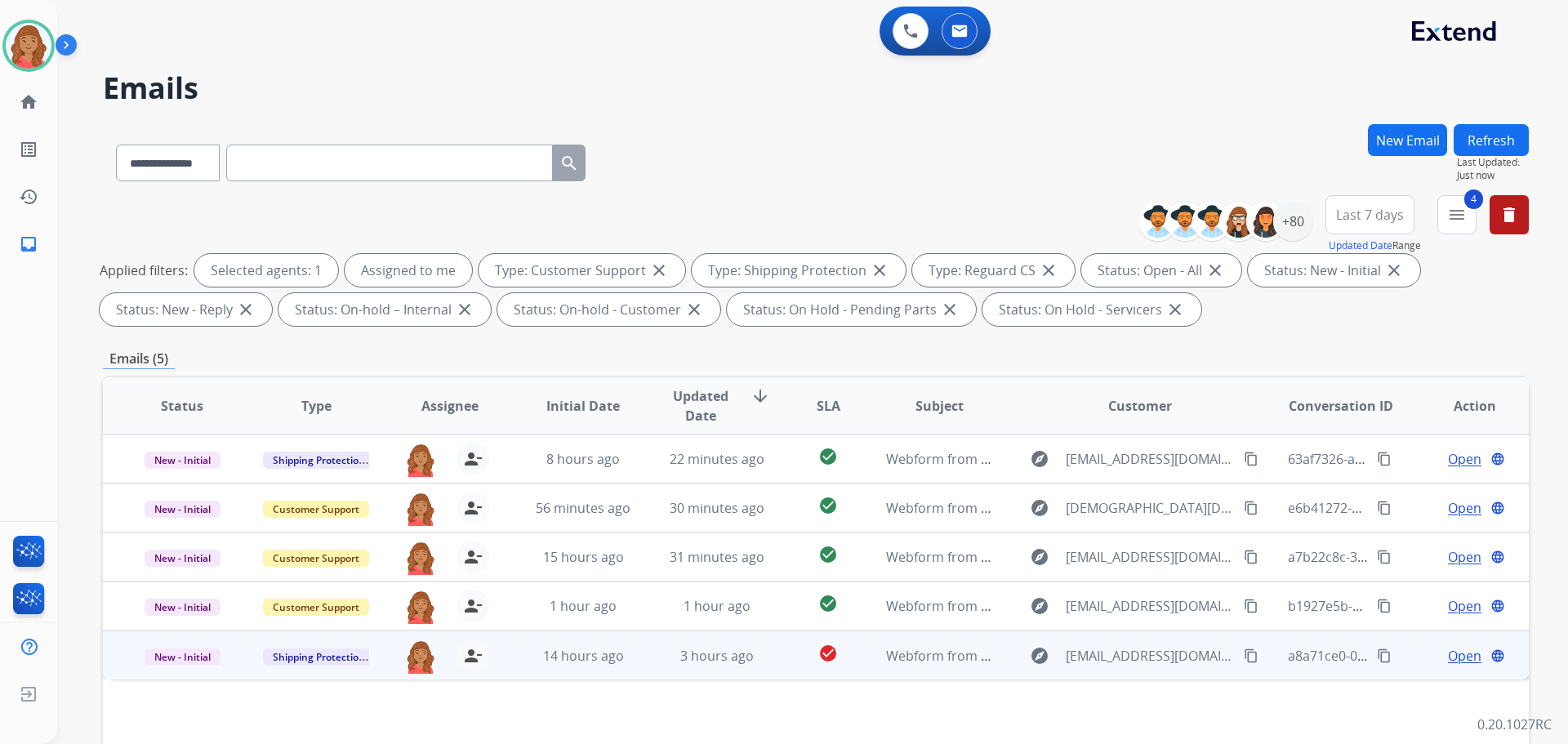
click at [1244, 657] on mat-icon "content_copy" at bounding box center [1251, 655] width 15 height 15
click at [551, 666] on td "14 hours ago" at bounding box center [571, 655] width 134 height 49
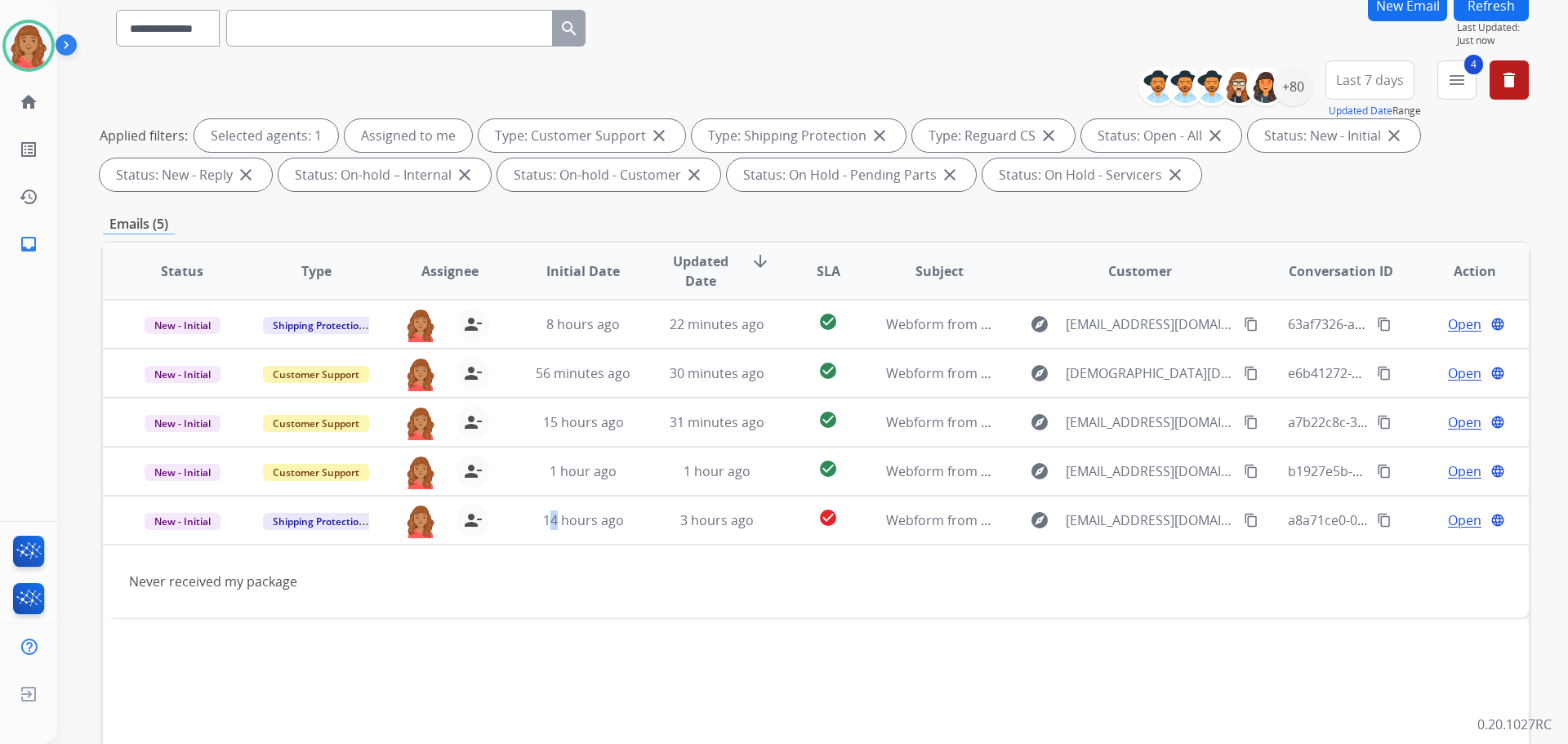
scroll to position [264, 0]
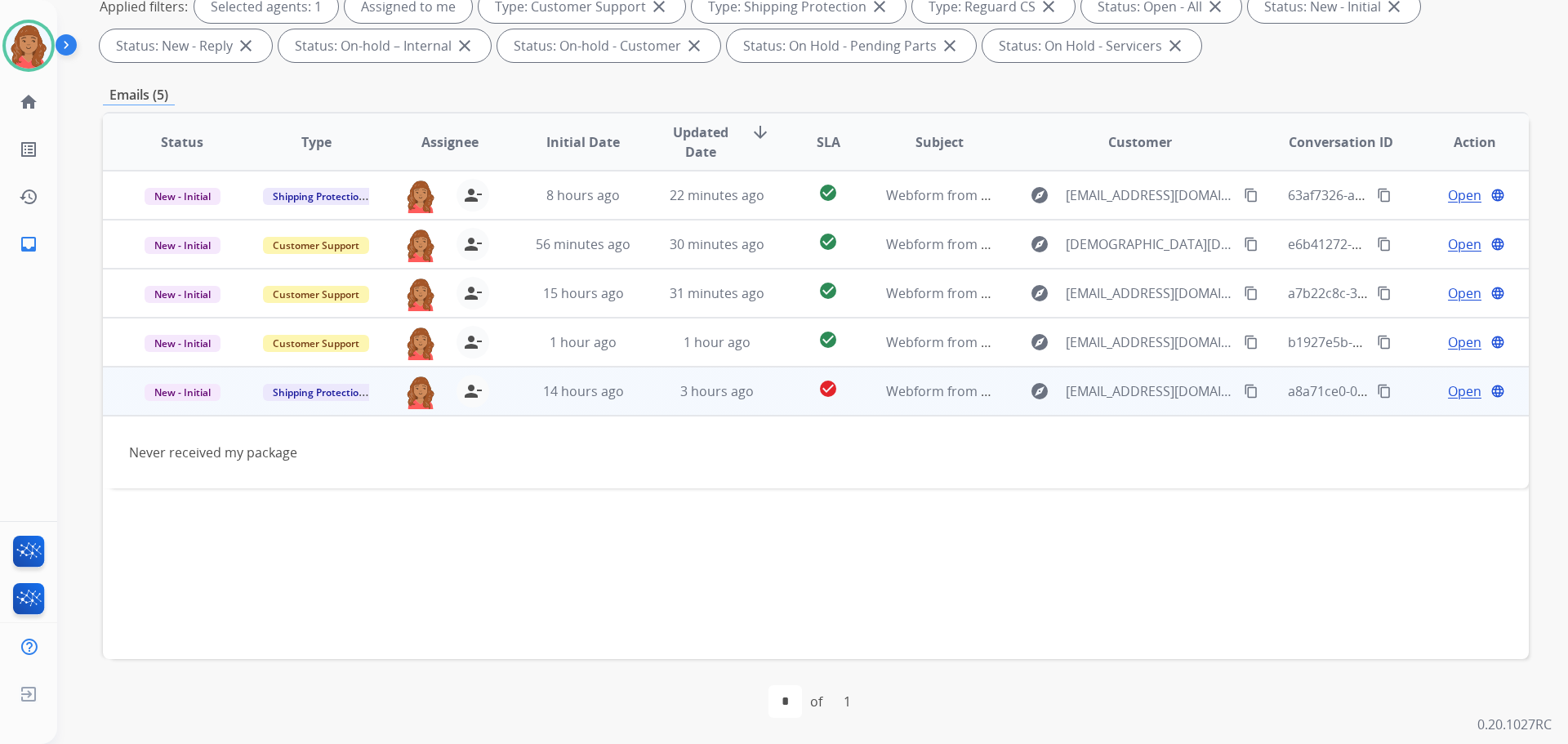
click at [1449, 391] on span "Open" at bounding box center [1466, 391] width 34 height 20
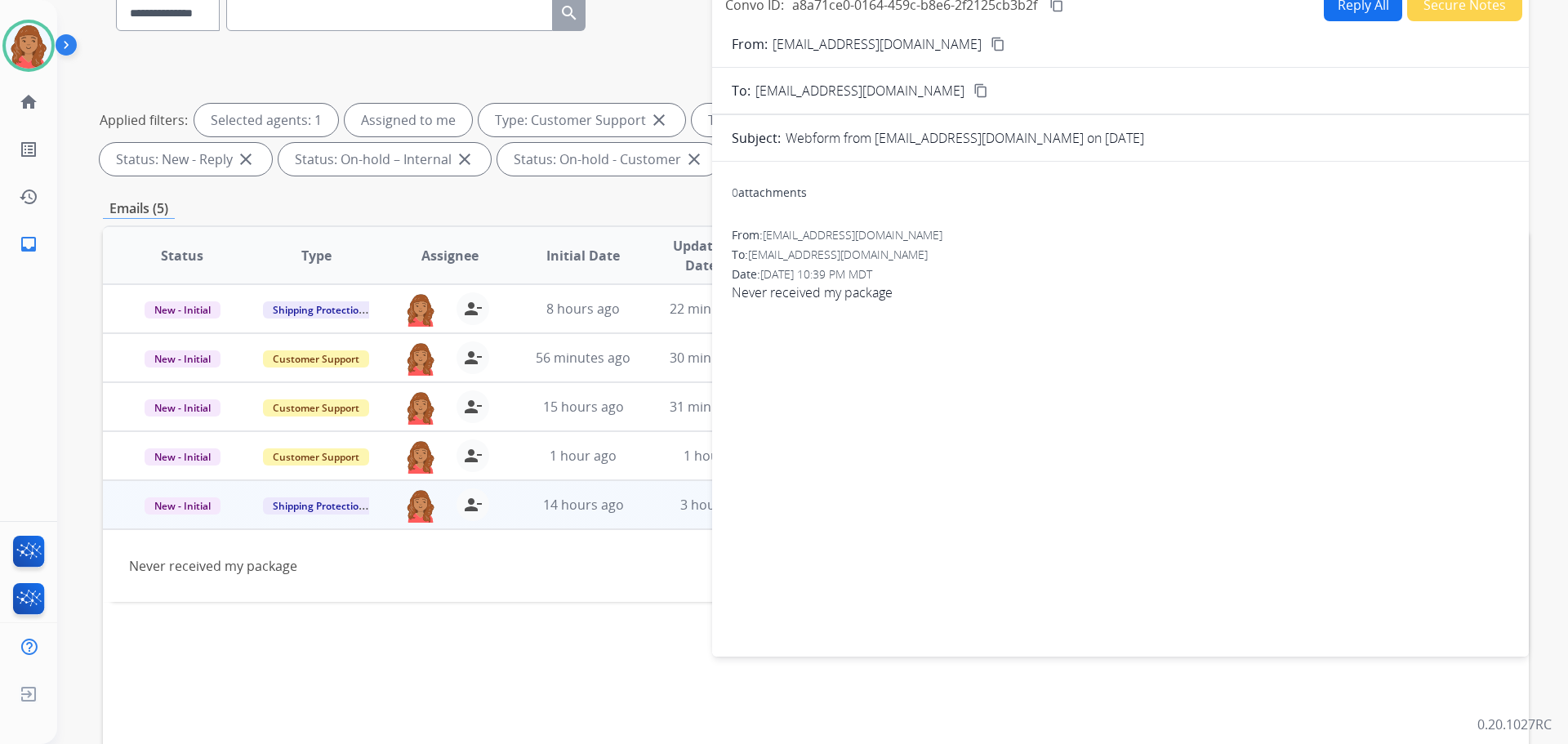
scroll to position [0, 0]
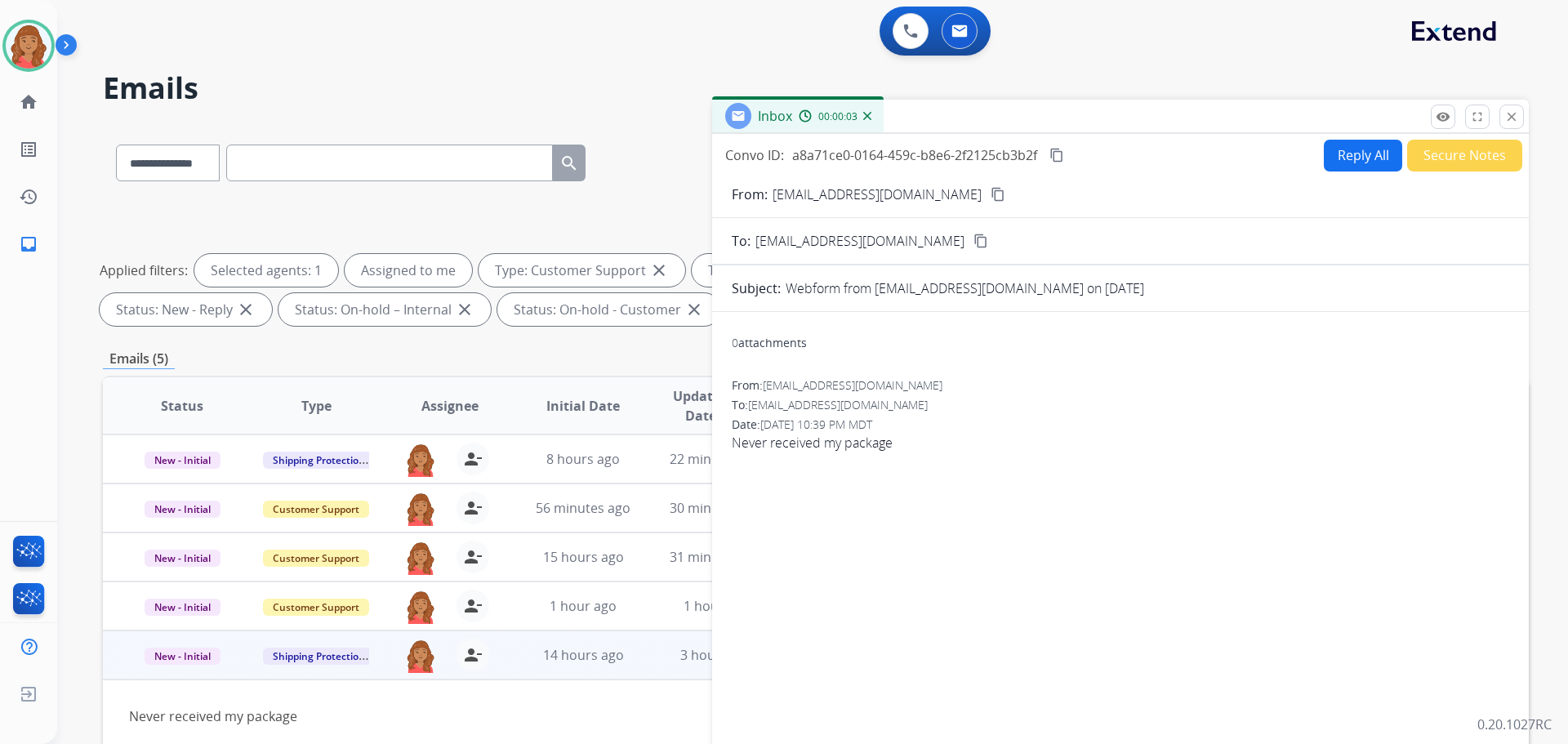
click at [1346, 165] on button "Reply All" at bounding box center [1364, 156] width 79 height 32
select select "**********"
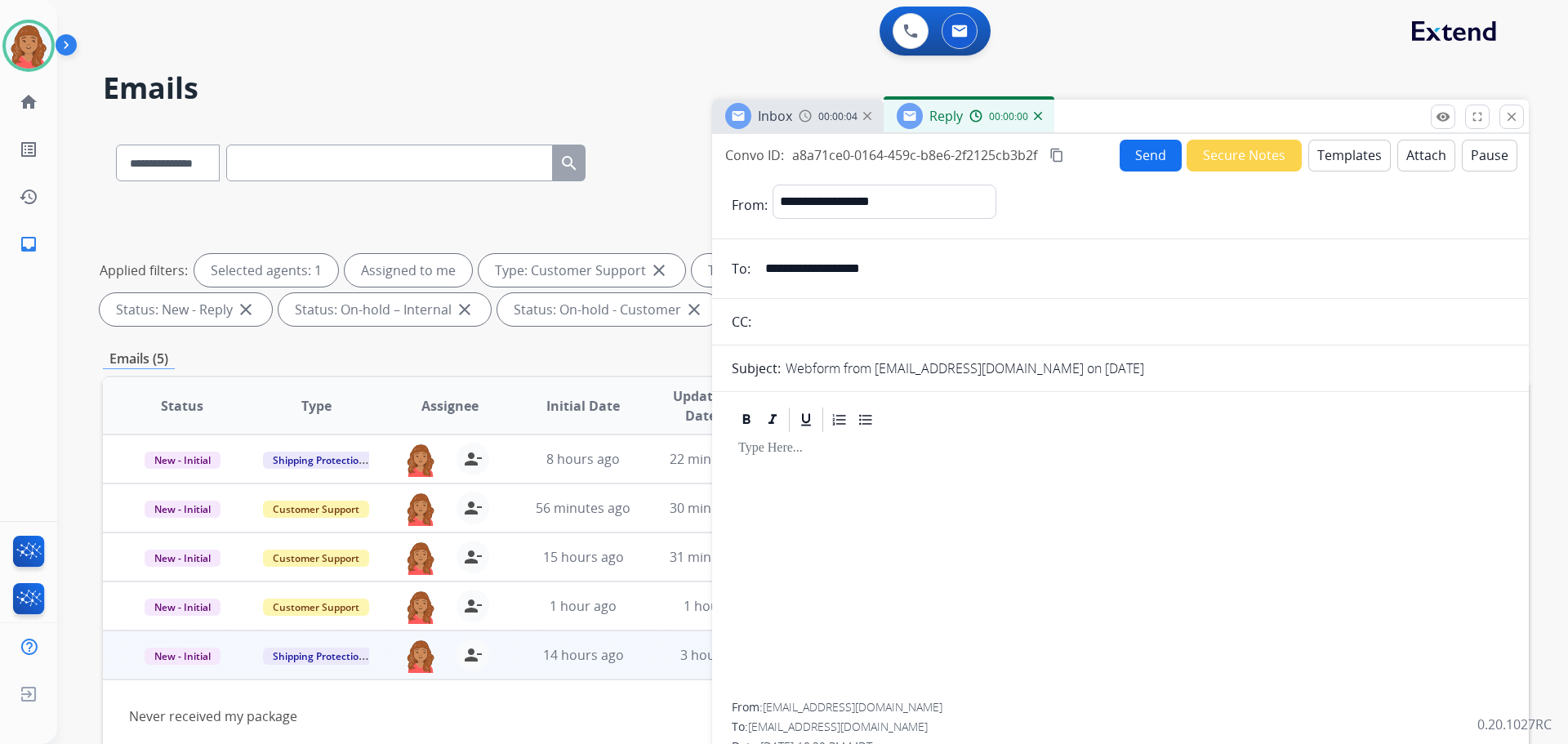
click at [1348, 151] on button "Templates" at bounding box center [1350, 156] width 83 height 32
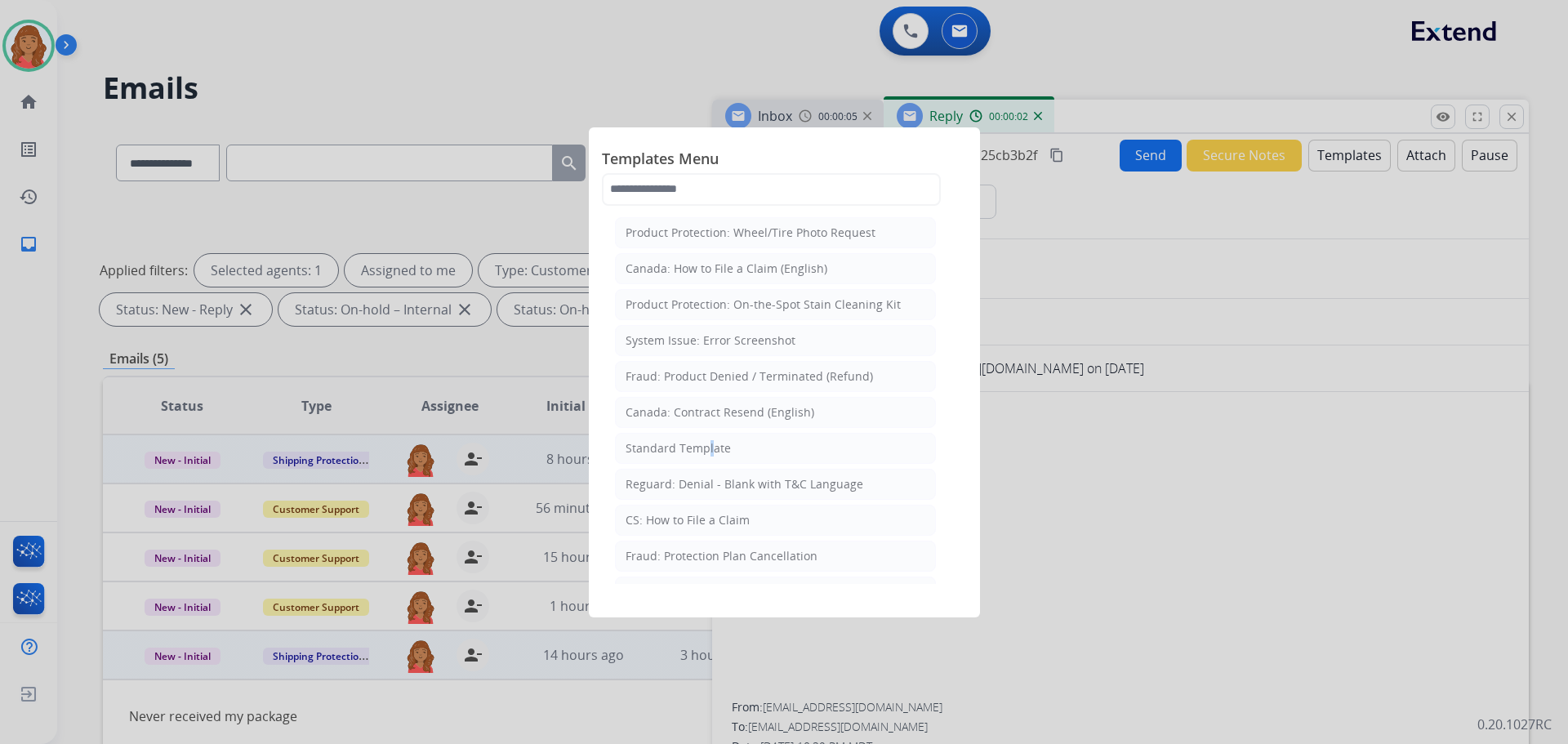
click at [707, 447] on div "Standard Template" at bounding box center [678, 448] width 105 height 17
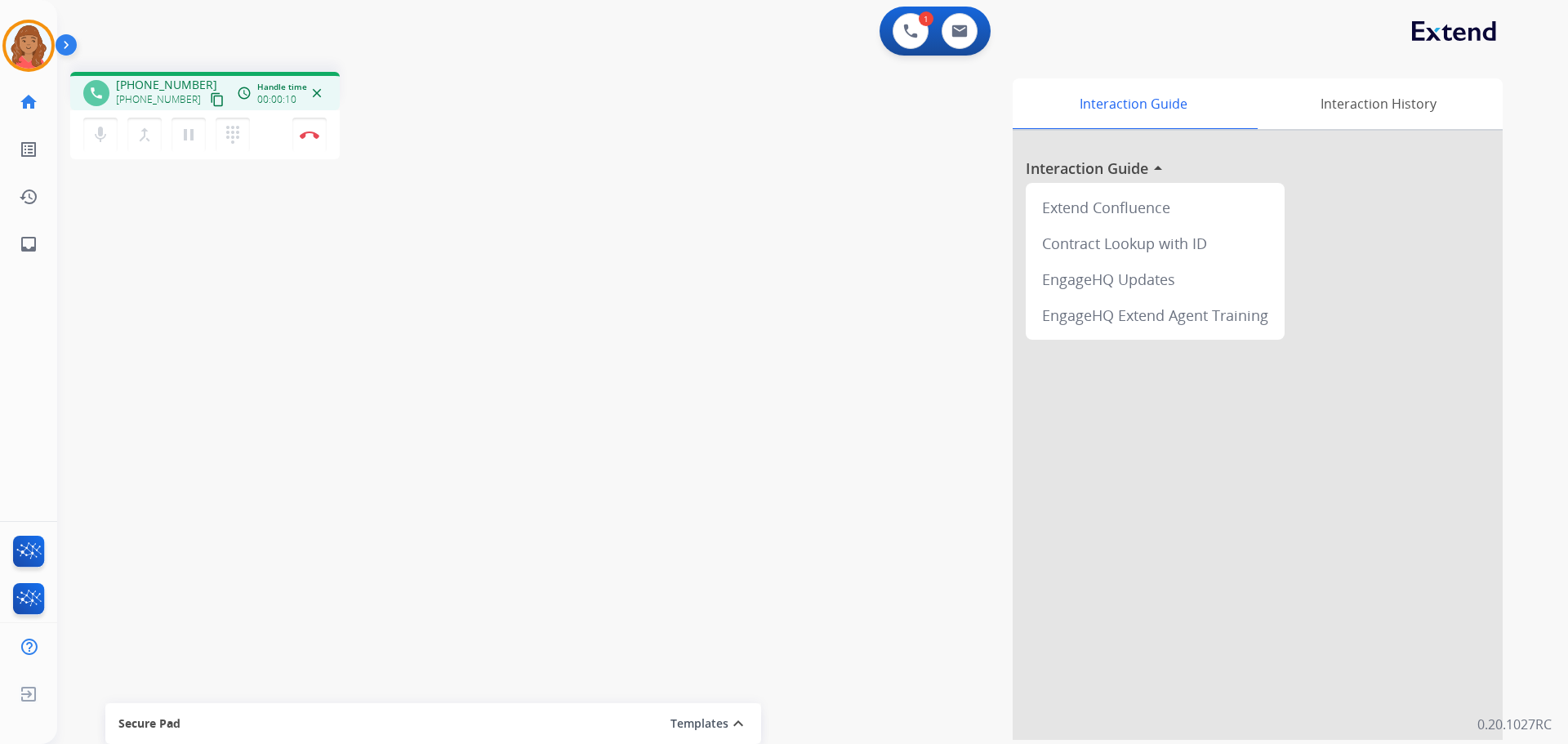
click at [210, 102] on mat-icon "content_copy" at bounding box center [217, 100] width 15 height 15
click at [210, 99] on mat-icon "content_copy" at bounding box center [217, 100] width 15 height 15
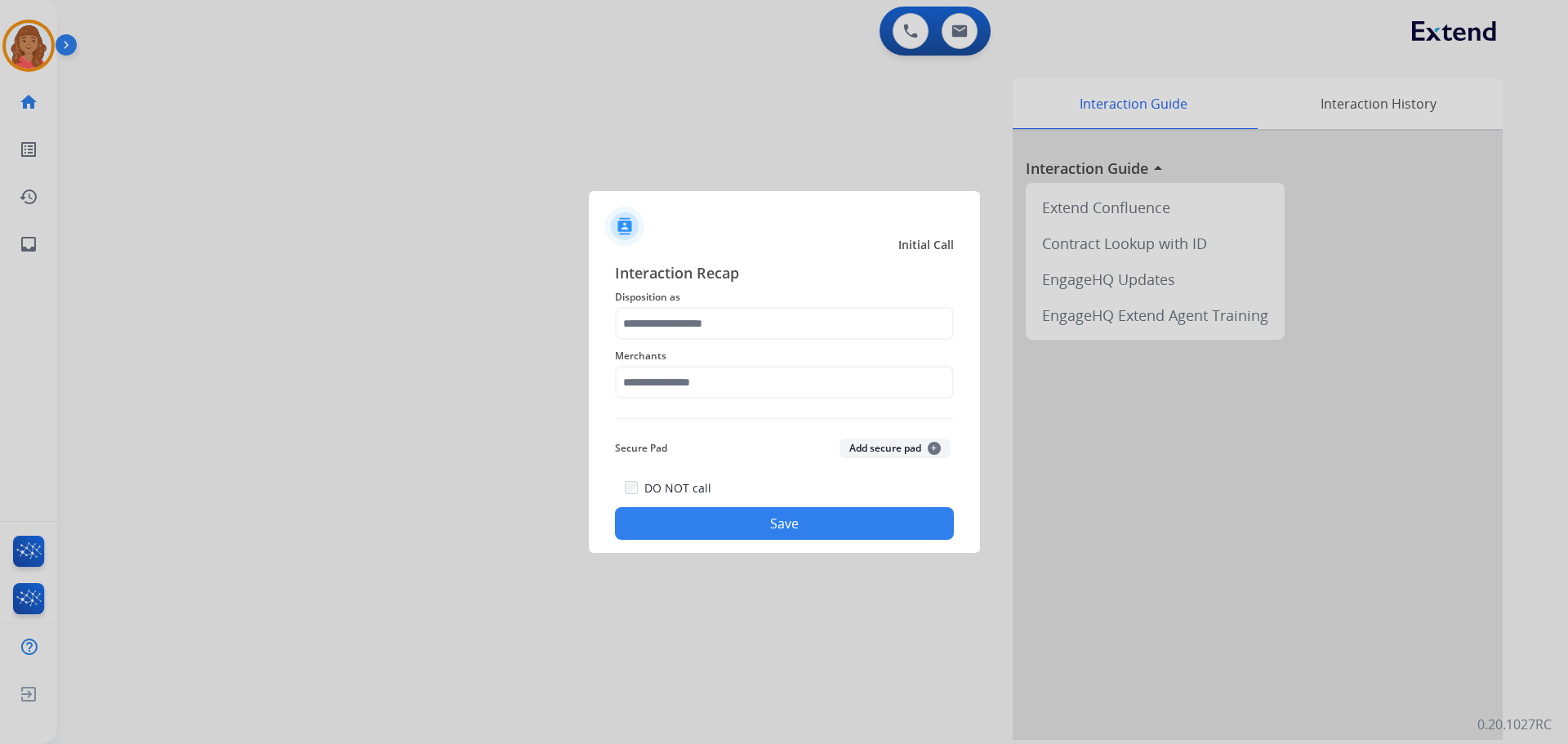
click at [31, 54] on div at bounding box center [784, 372] width 1568 height 744
click at [664, 334] on input "text" at bounding box center [784, 323] width 339 height 33
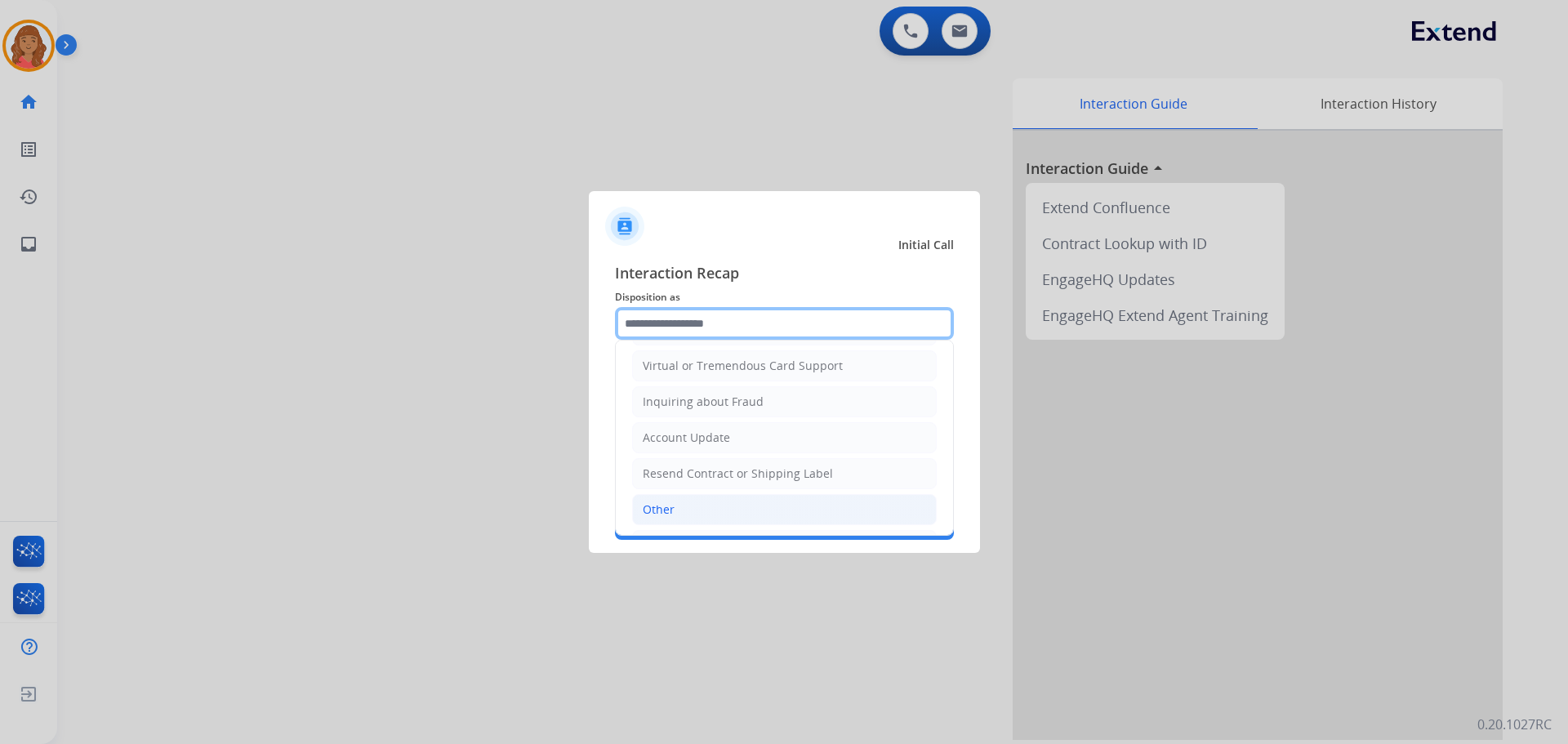
scroll to position [255, 0]
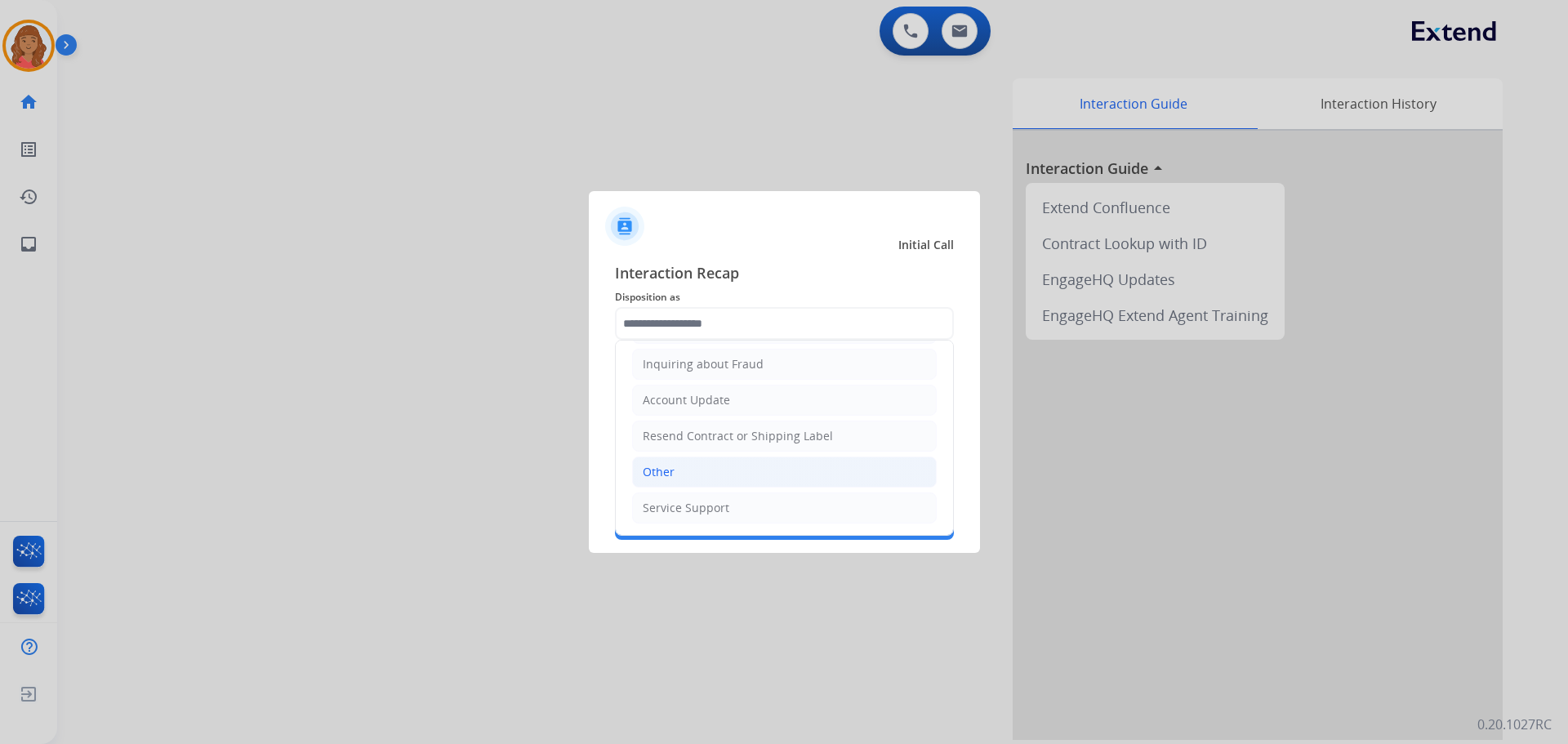
click at [673, 468] on li "Other" at bounding box center [784, 471] width 305 height 31
type input "*****"
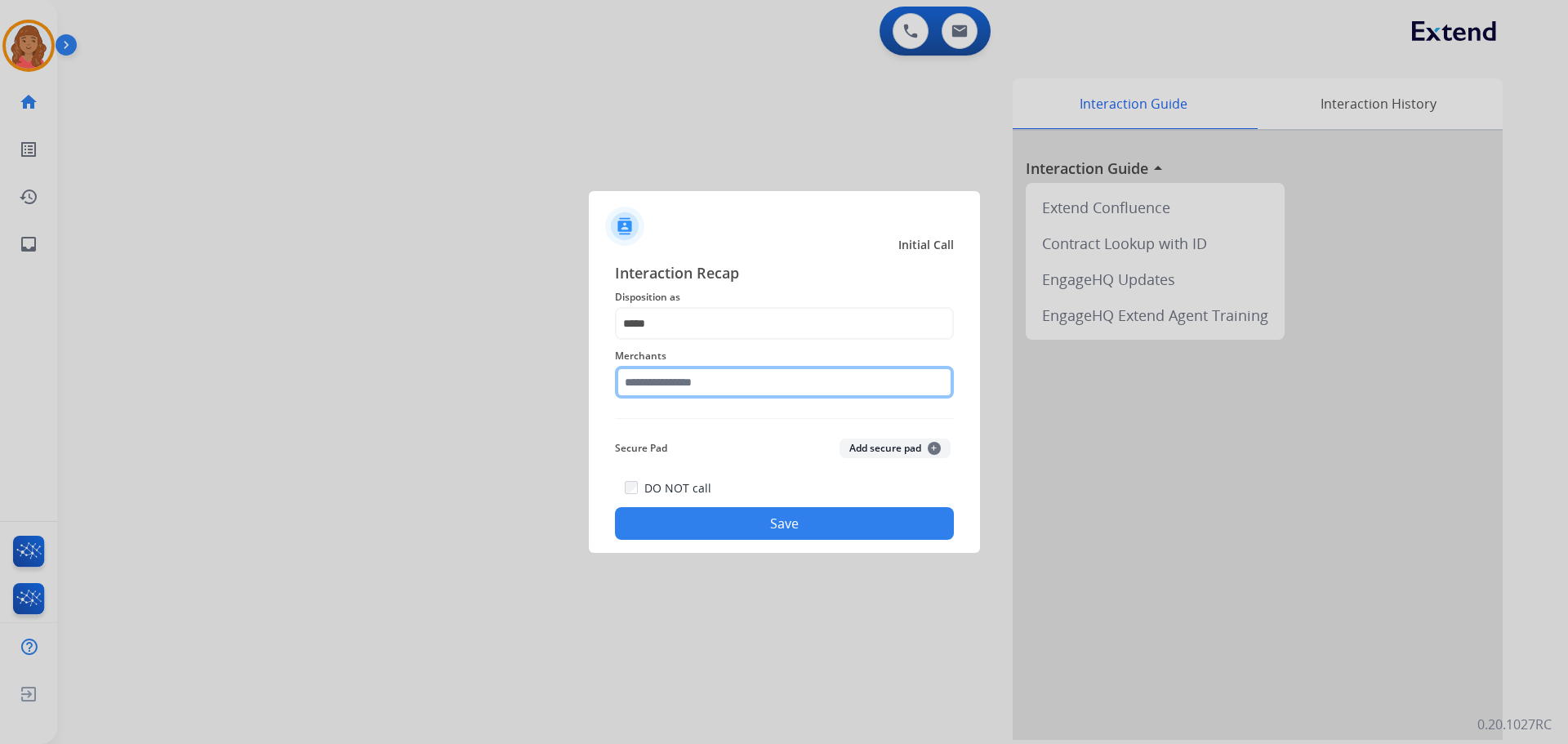
click at [685, 384] on input "text" at bounding box center [784, 381] width 339 height 33
type input "*"
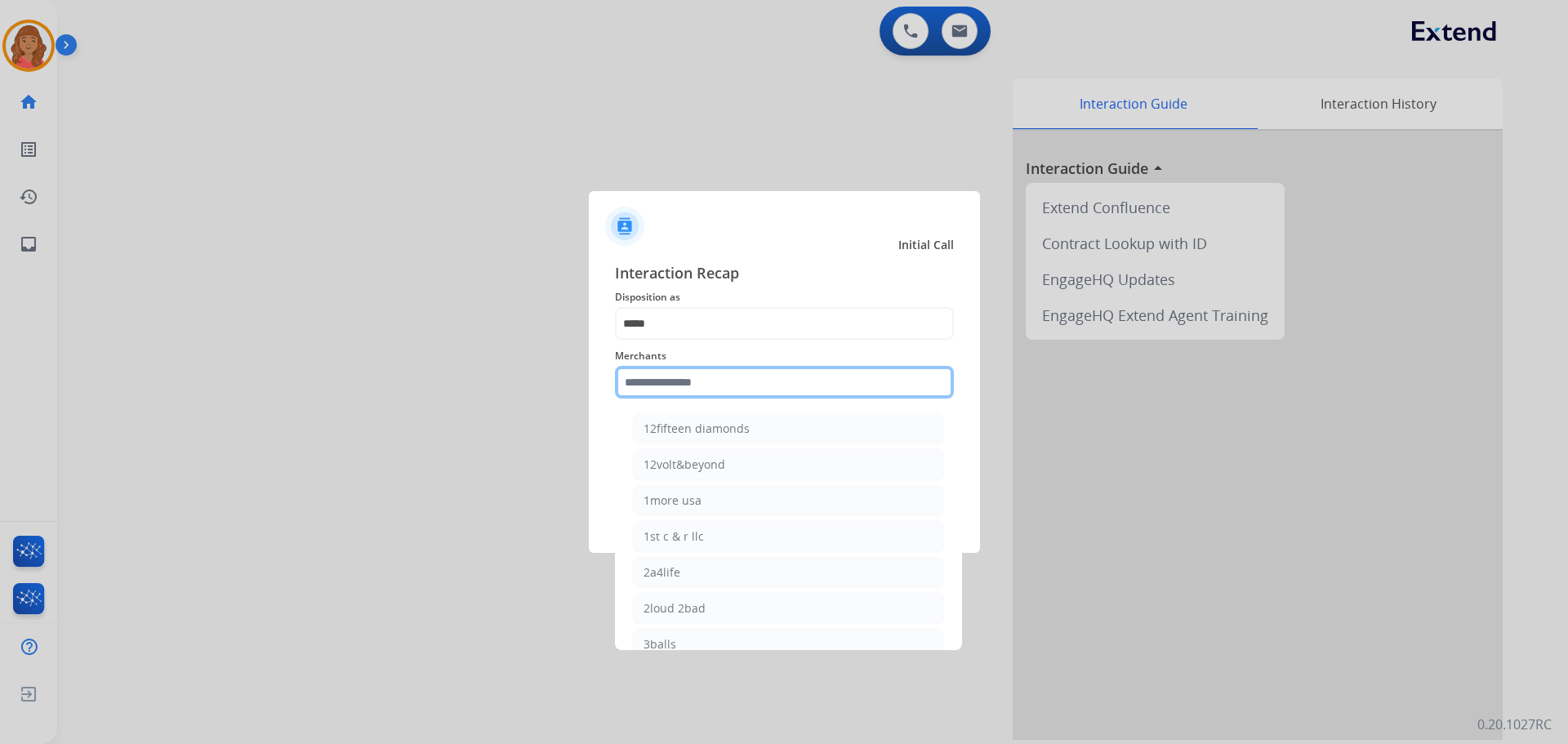
paste input "*******"
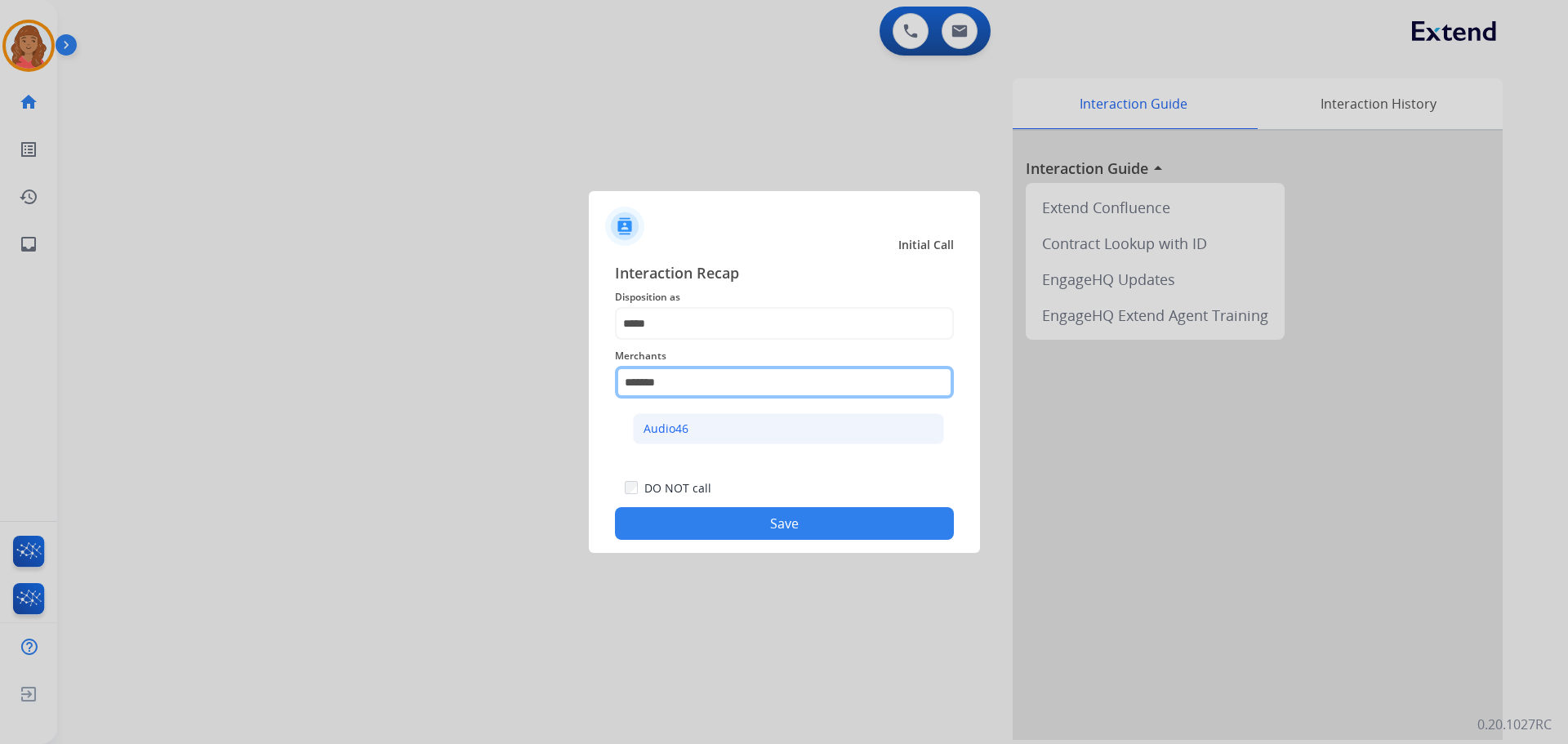
type input "*******"
click at [681, 427] on div "Audio46" at bounding box center [666, 429] width 45 height 17
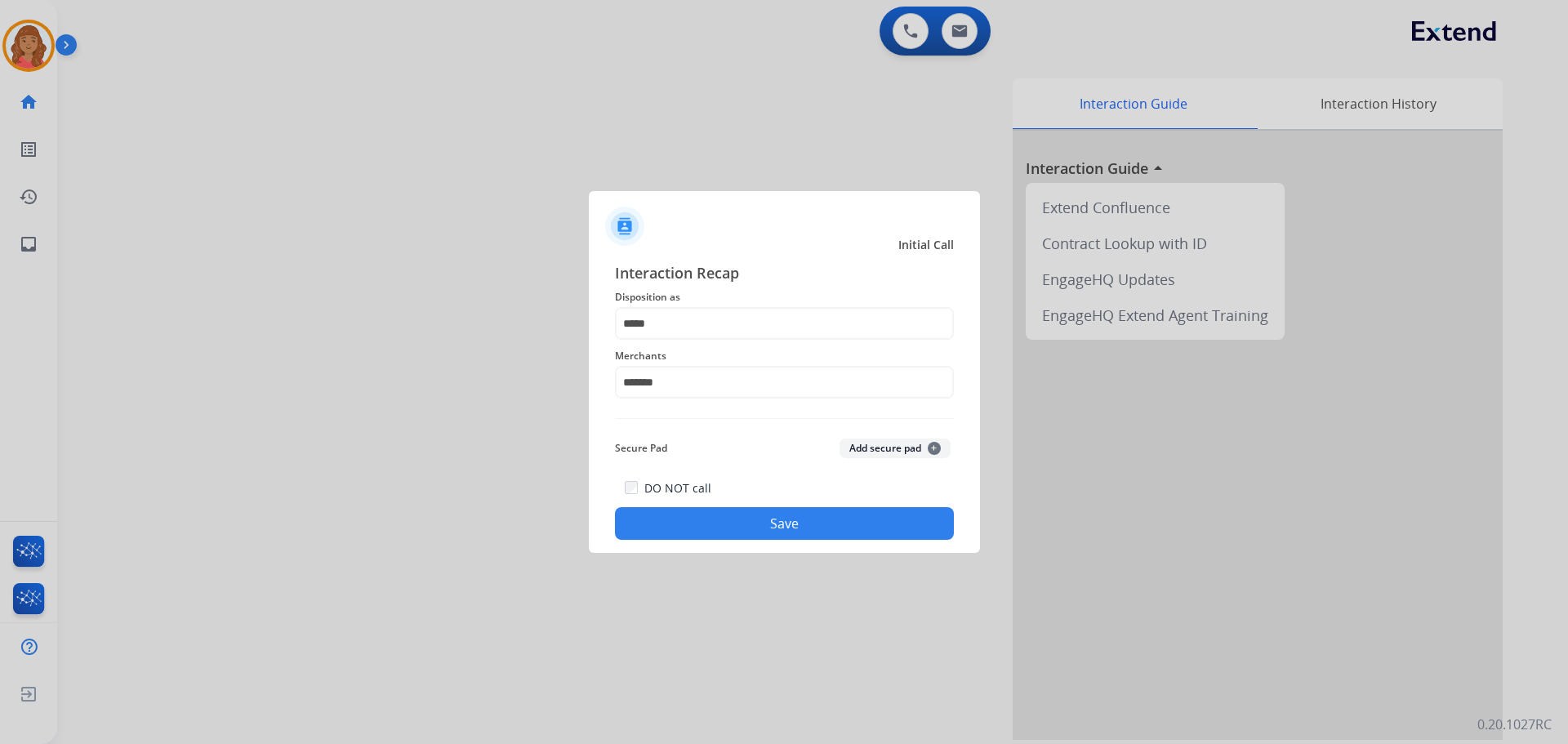
click at [732, 535] on button "Save" at bounding box center [784, 523] width 339 height 33
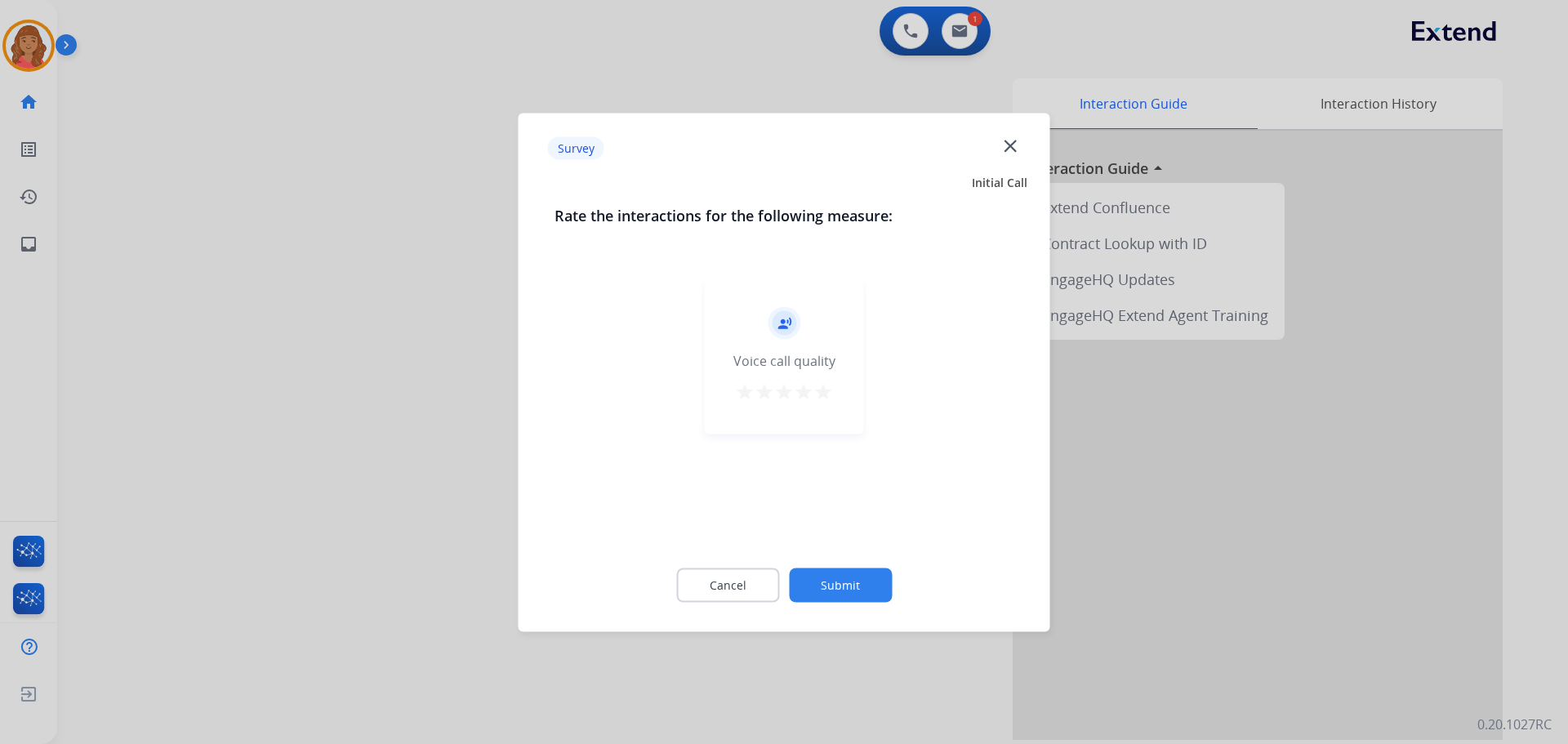
drag, startPoint x: 834, startPoint y: 394, endPoint x: 823, endPoint y: 394, distance: 11.0
click at [831, 394] on div "record_voice_over Voice call quality star star star star star" at bounding box center [784, 356] width 160 height 155
drag, startPoint x: 818, startPoint y: 393, endPoint x: 828, endPoint y: 455, distance: 62.8
click at [817, 393] on mat-icon "star" at bounding box center [824, 391] width 20 height 20
click at [853, 571] on button "Submit" at bounding box center [841, 584] width 102 height 34
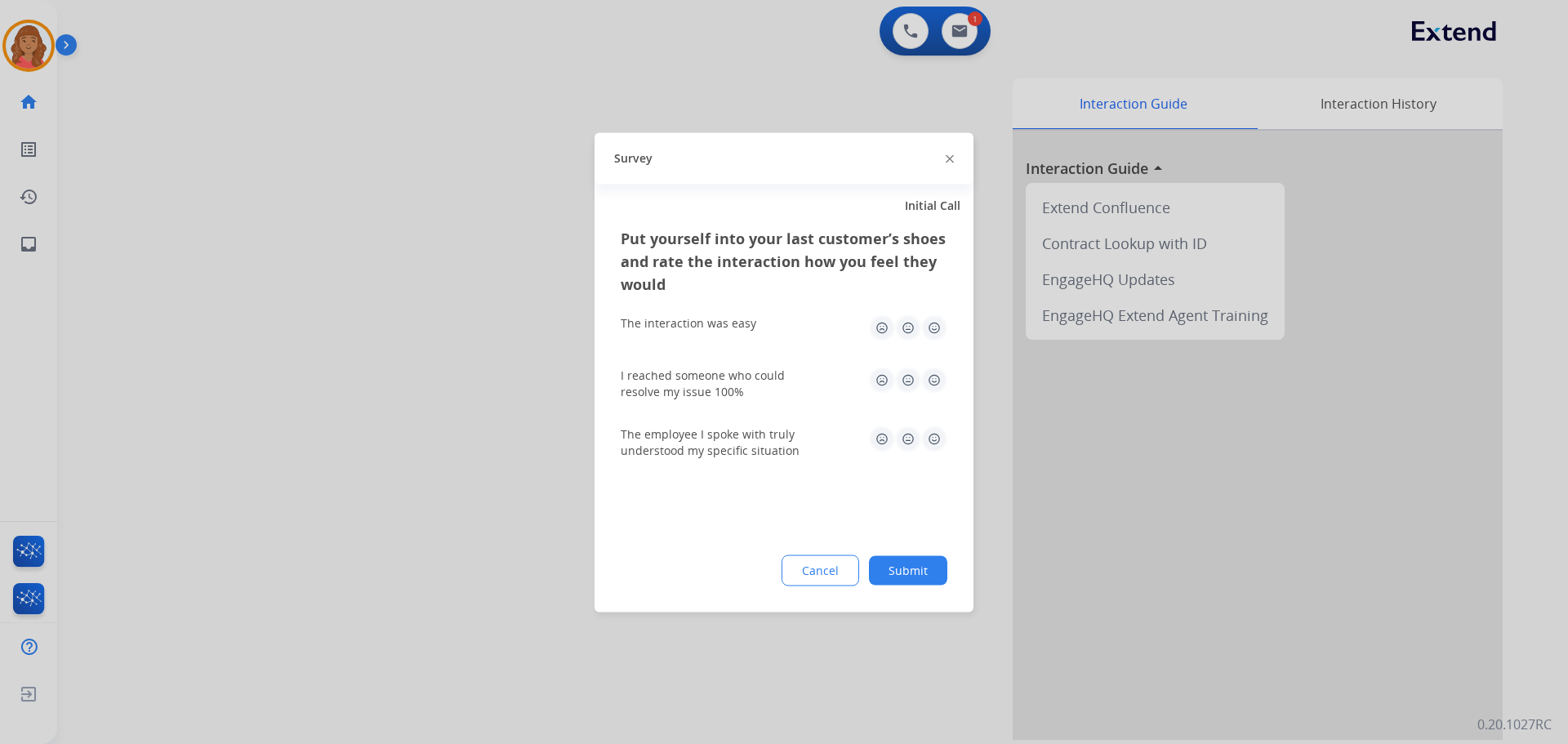
click at [932, 374] on img at bounding box center [934, 379] width 27 height 27
click at [933, 324] on img at bounding box center [934, 327] width 27 height 27
click at [935, 432] on img at bounding box center [934, 439] width 27 height 27
drag, startPoint x: 910, startPoint y: 577, endPoint x: 826, endPoint y: 542, distance: 91.0
click at [910, 575] on button "Submit" at bounding box center [909, 571] width 79 height 30
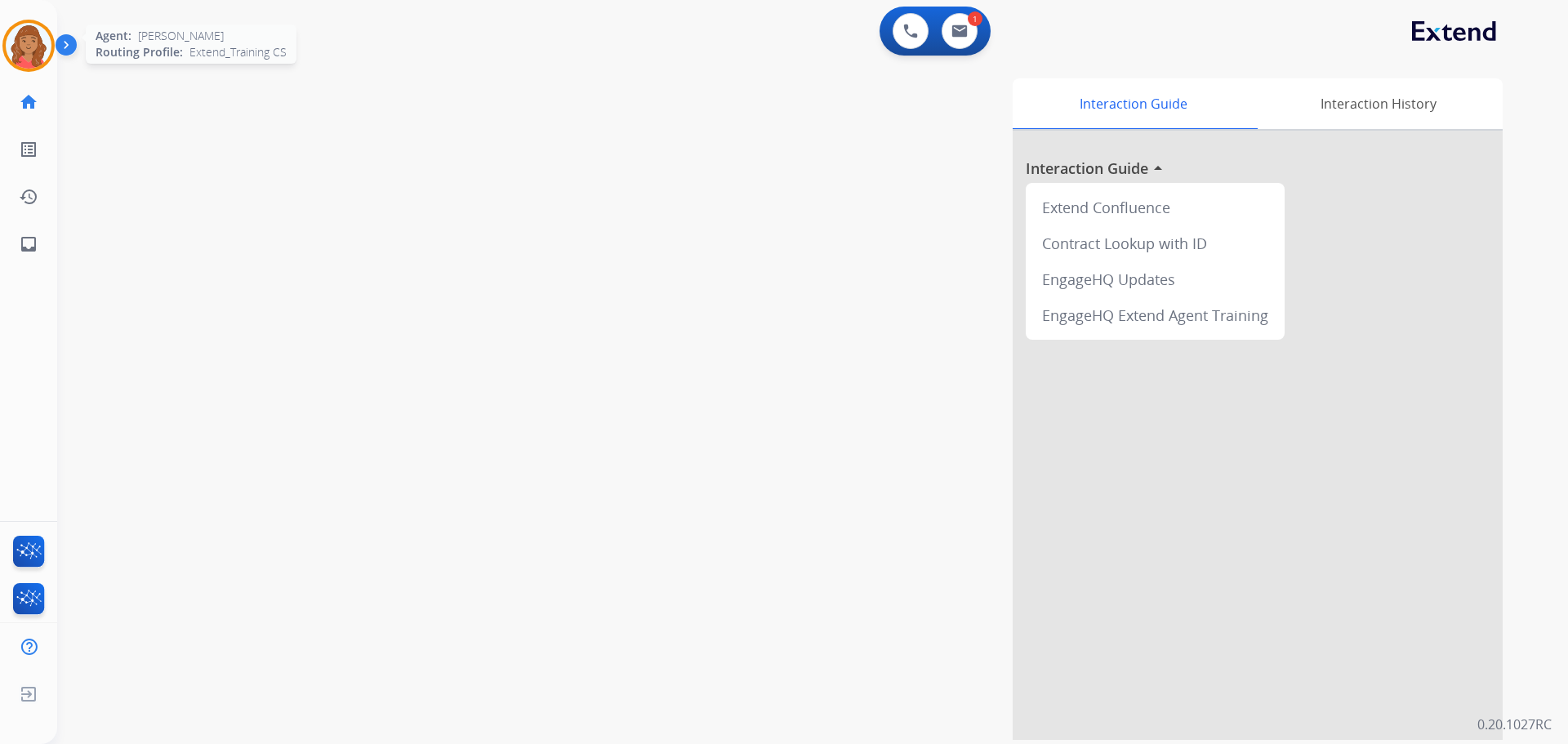
click at [39, 40] on img at bounding box center [29, 45] width 45 height 45
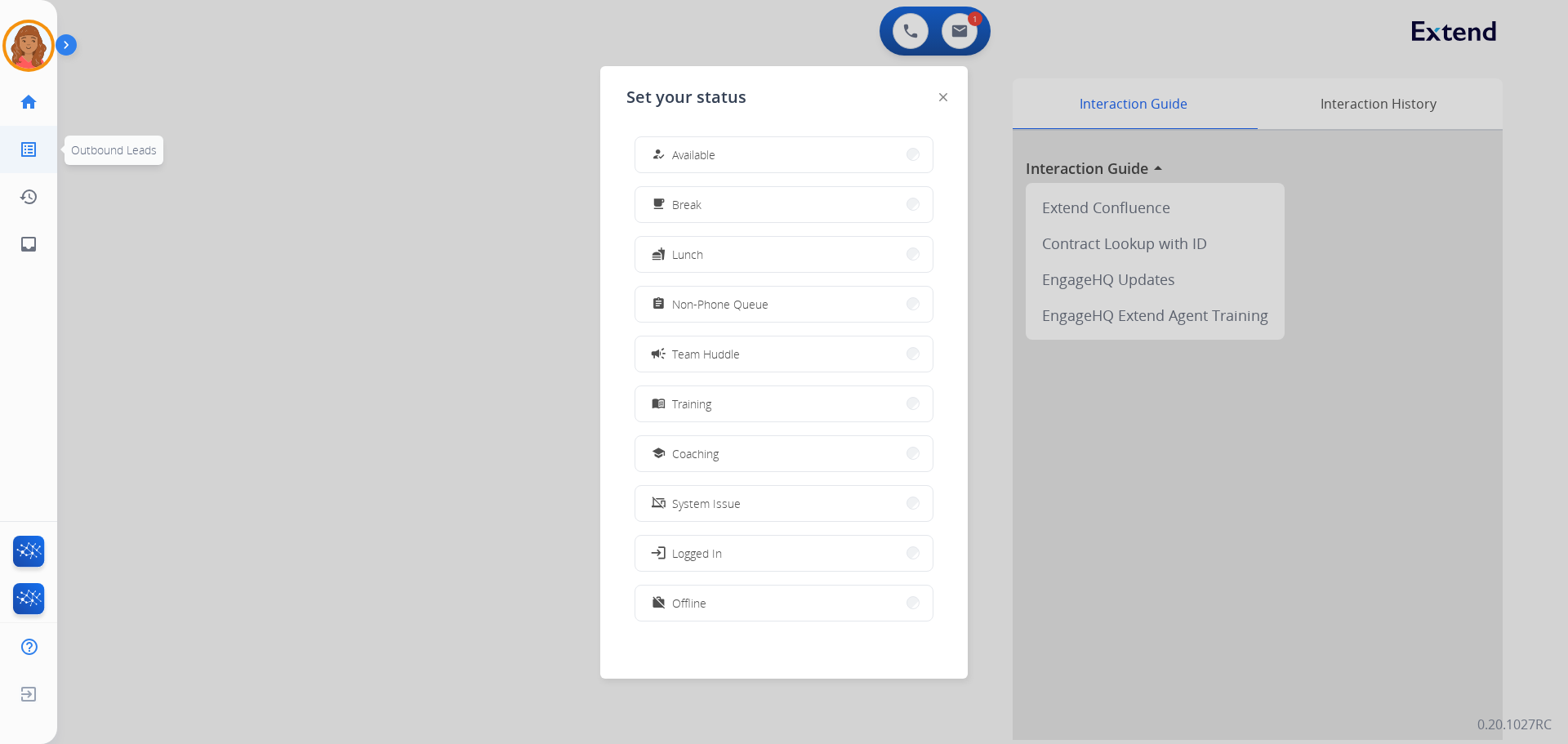
click at [30, 154] on mat-icon "list_alt" at bounding box center [29, 150] width 20 height 20
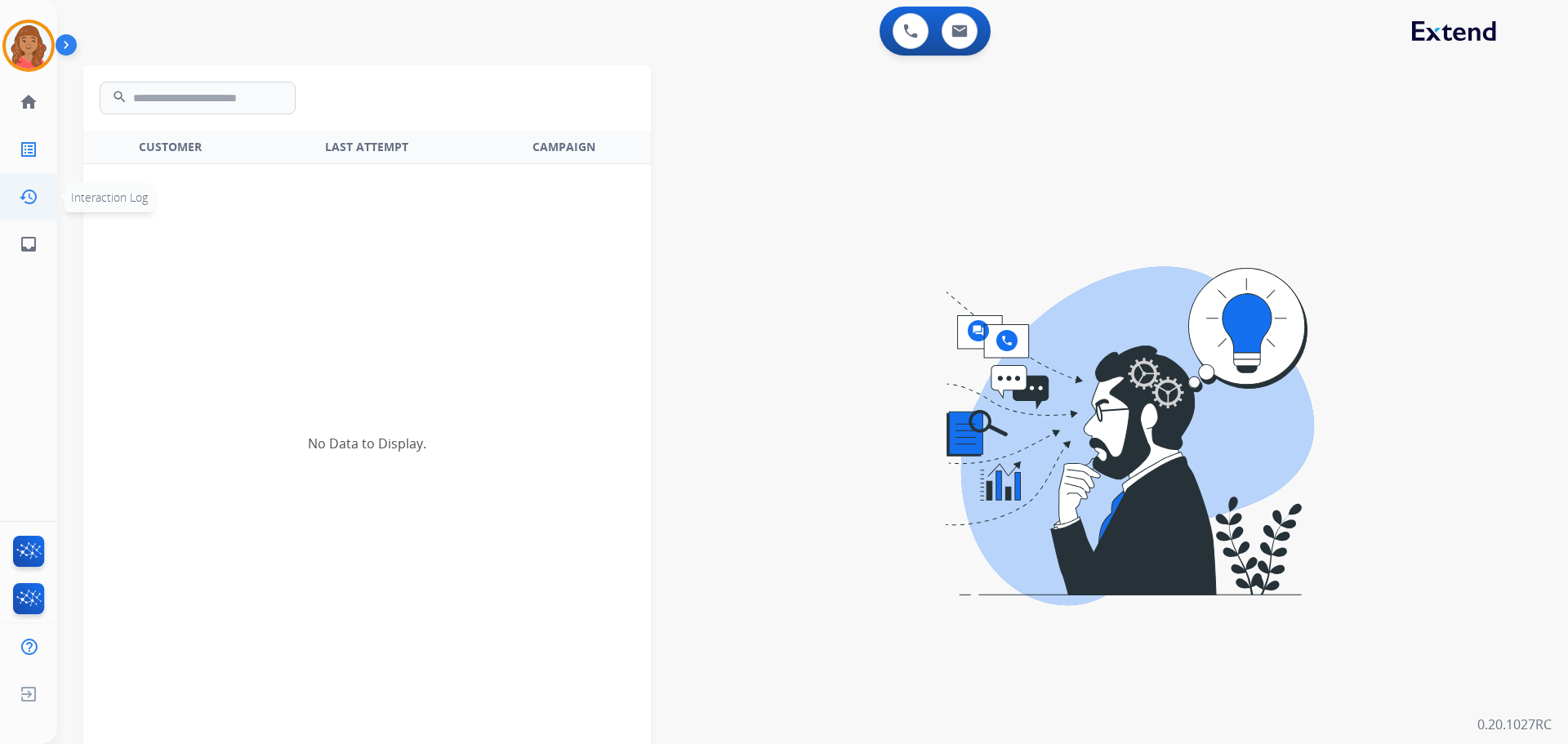
click at [32, 193] on mat-icon "history" at bounding box center [29, 197] width 20 height 20
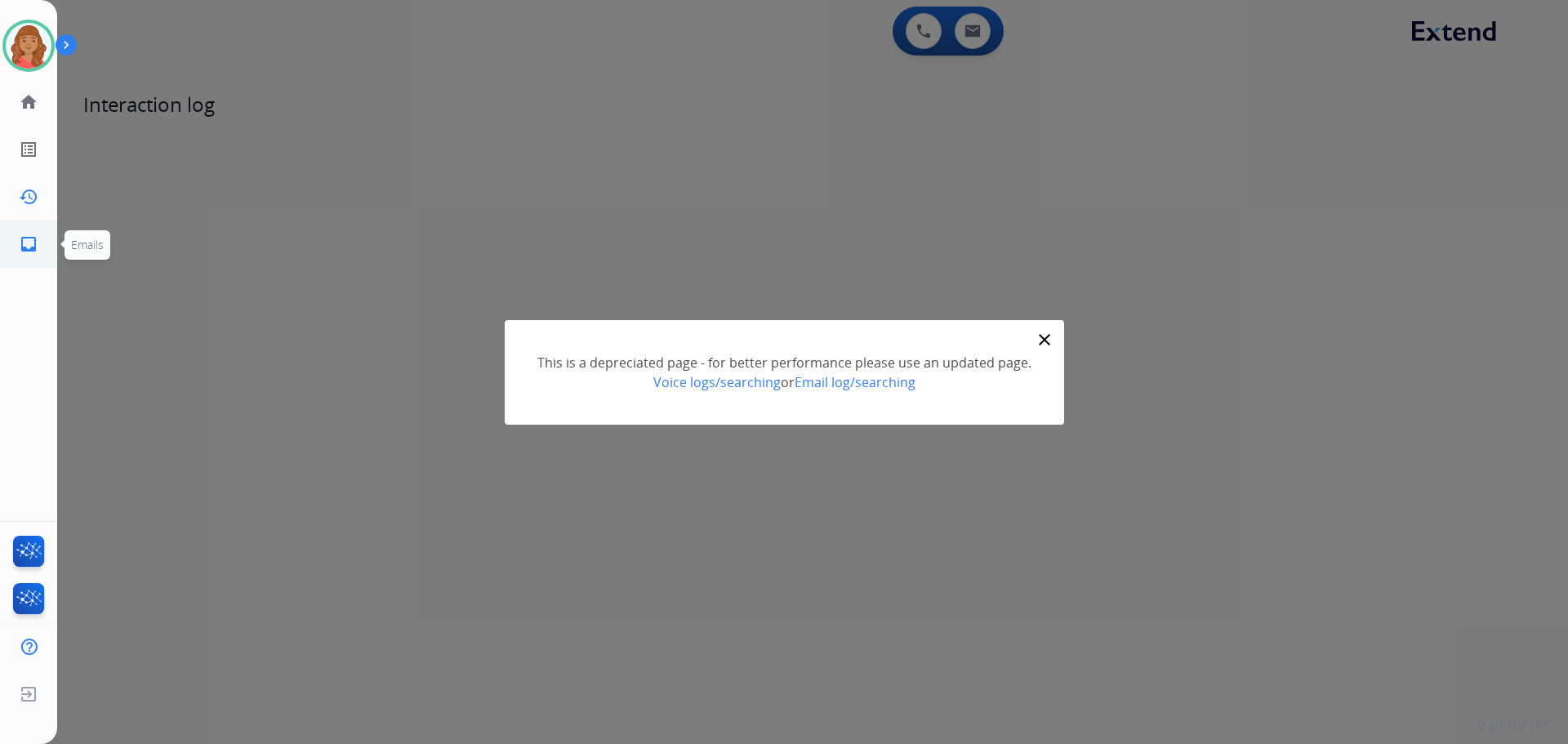
click at [35, 237] on mat-icon "inbox" at bounding box center [29, 244] width 20 height 20
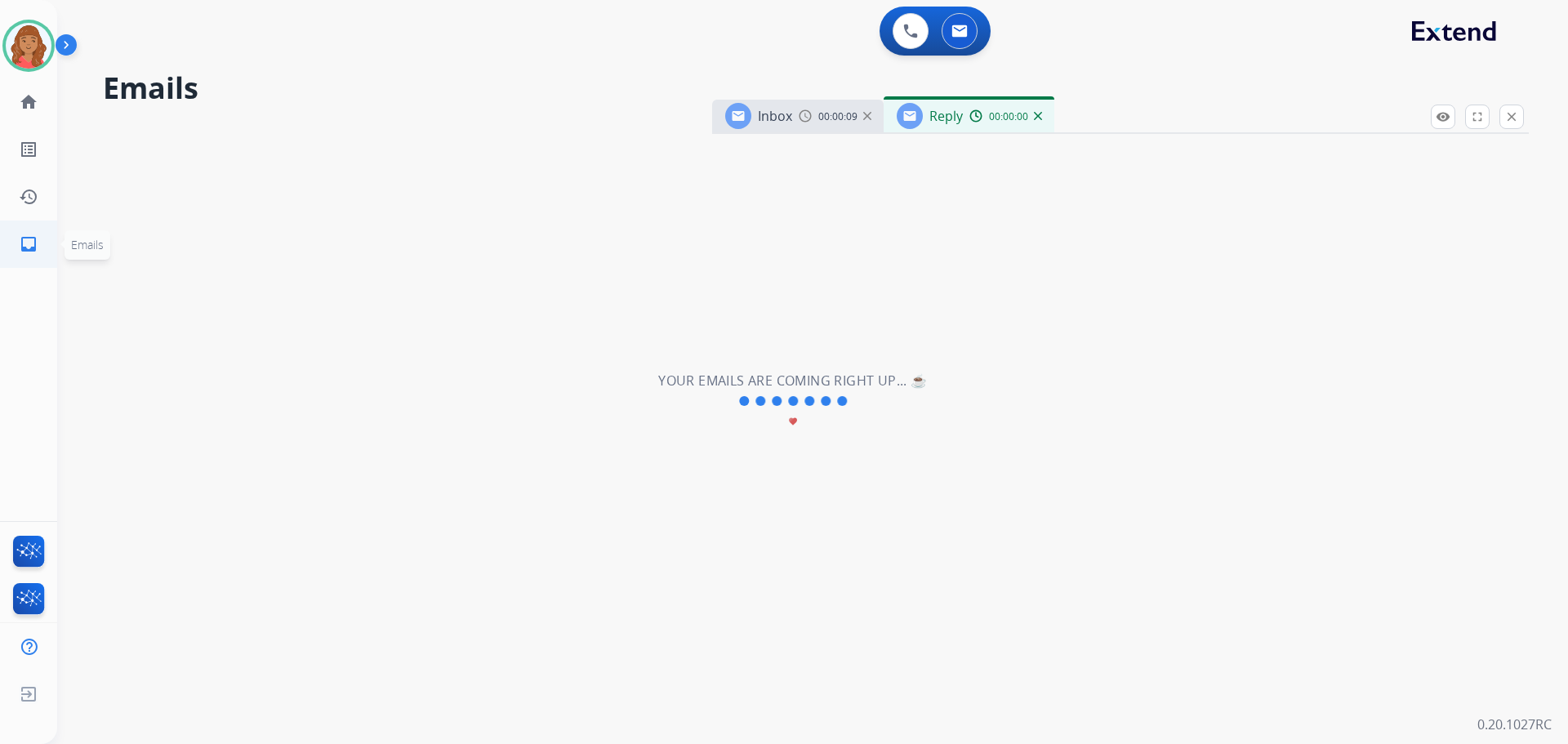
select select "**********"
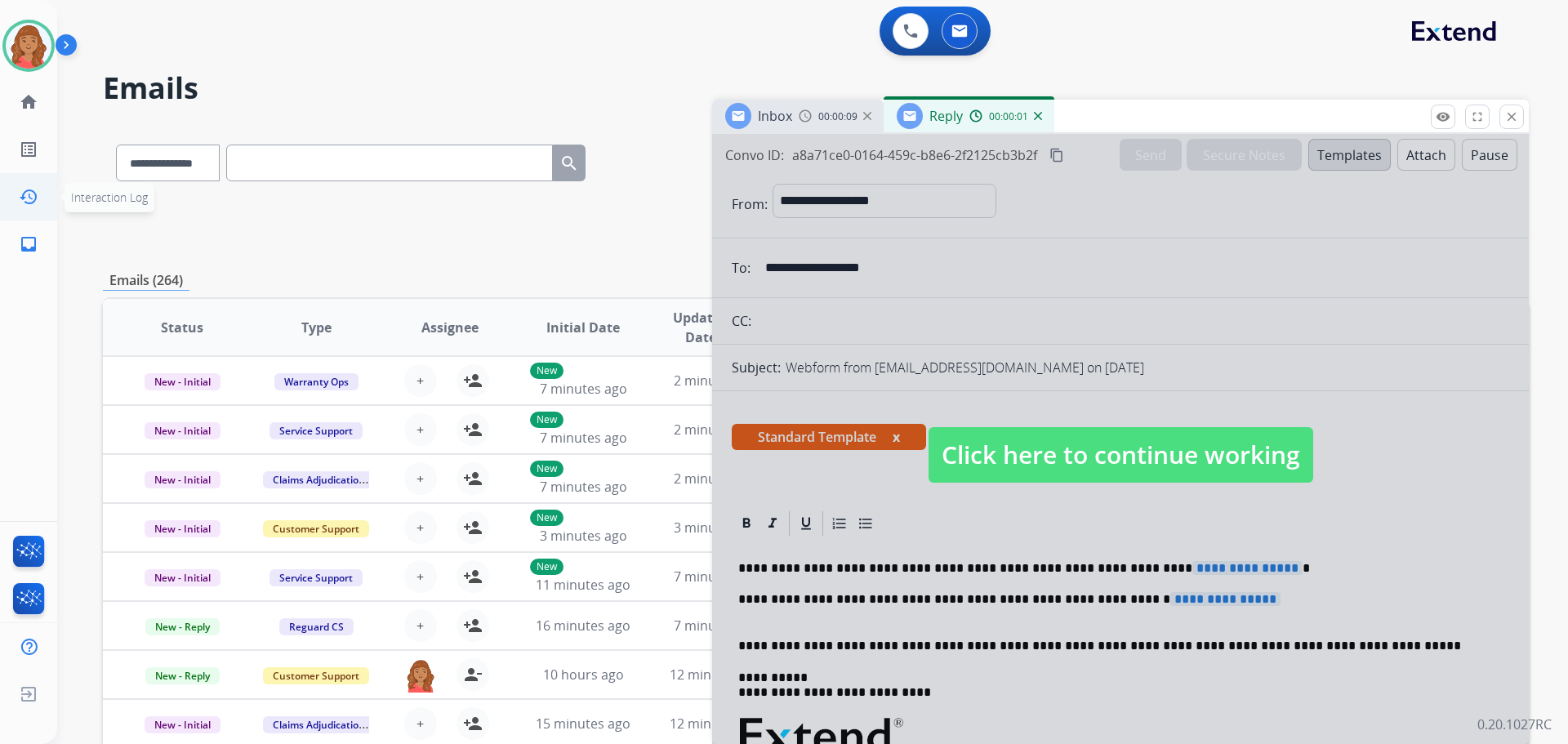
click at [37, 185] on link "history Interaction Log" at bounding box center [29, 197] width 45 height 45
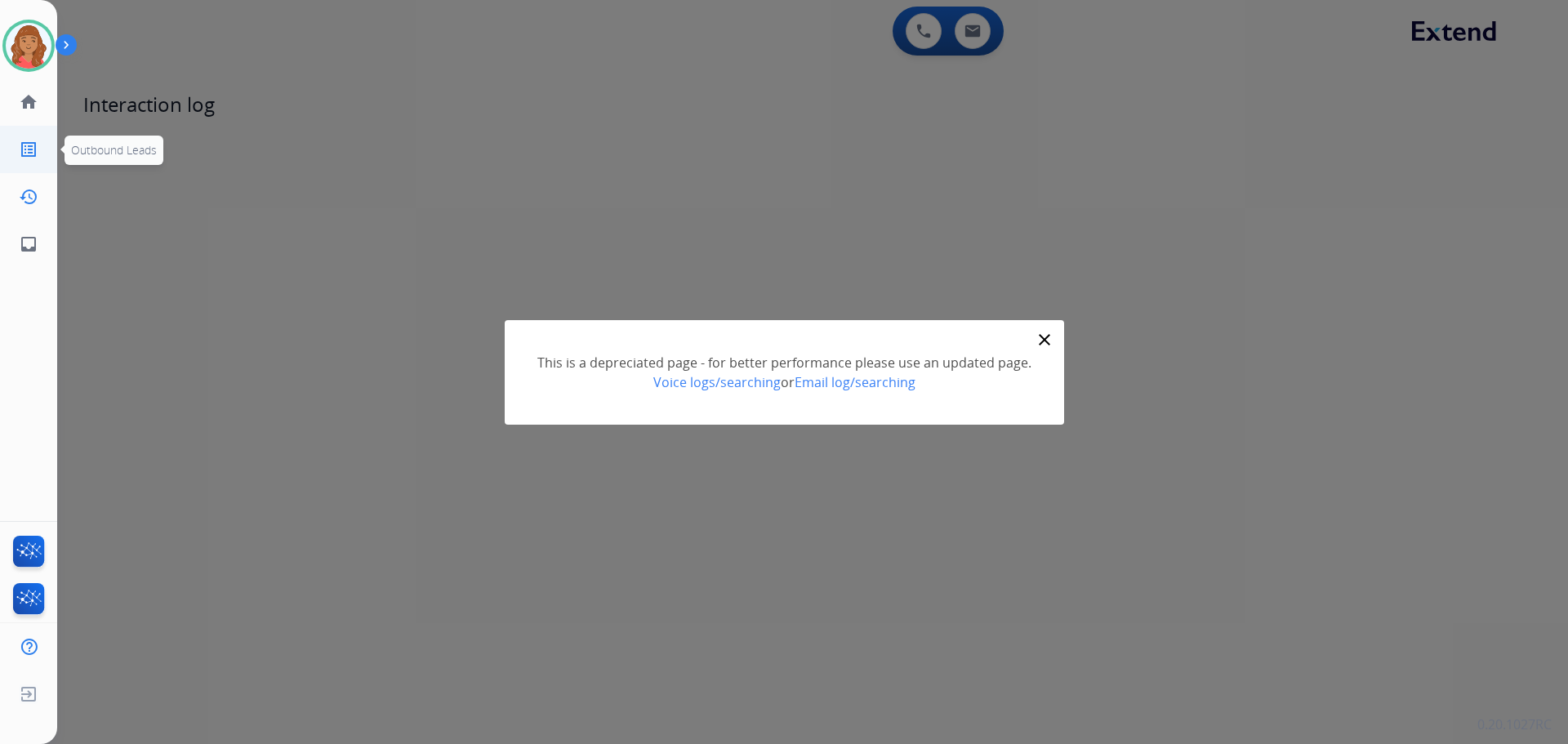
click at [31, 145] on mat-icon "list_alt" at bounding box center [29, 150] width 20 height 20
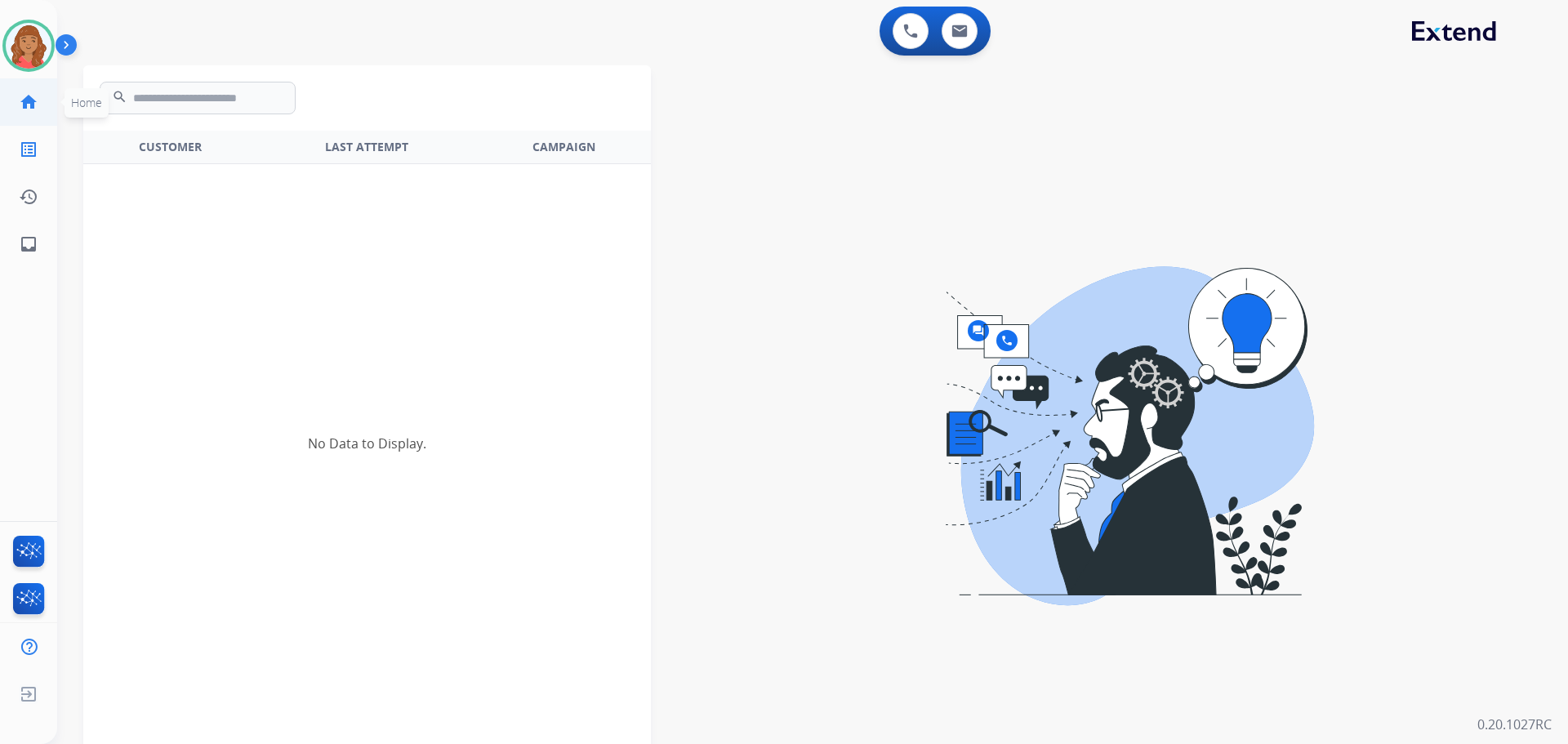
click at [31, 93] on mat-icon "home" at bounding box center [29, 102] width 20 height 20
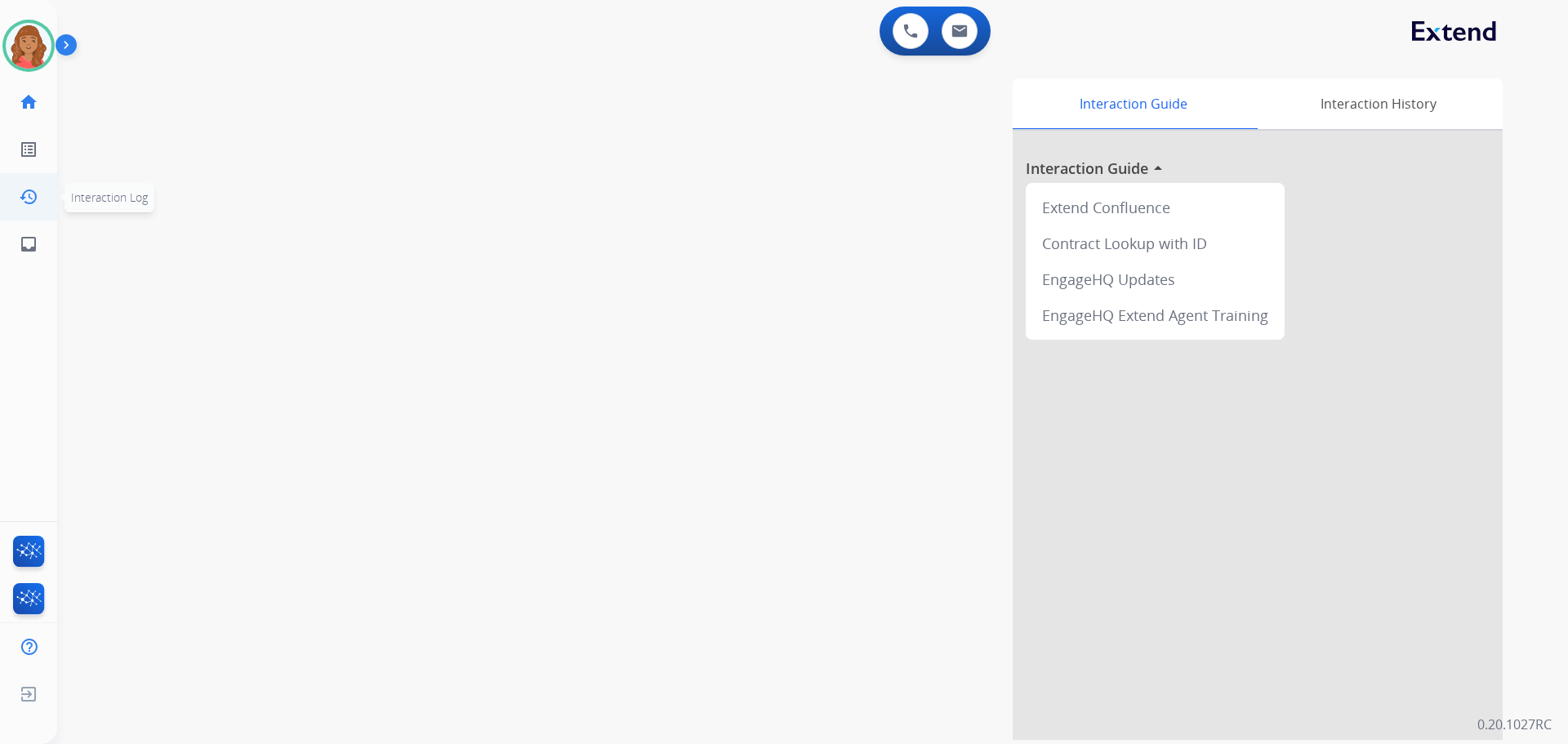
click at [35, 189] on mat-icon "history" at bounding box center [29, 197] width 20 height 20
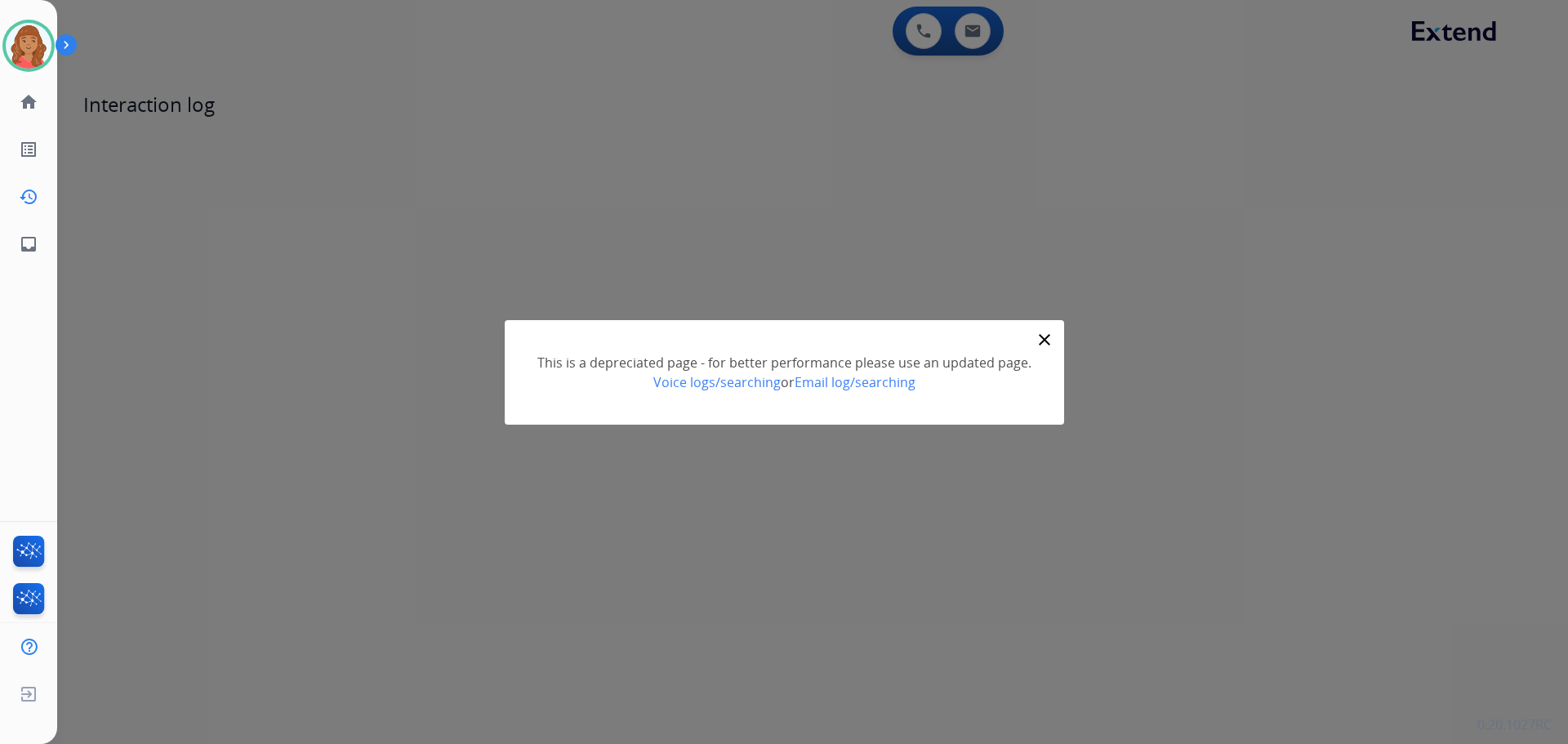
click at [1038, 341] on mat-icon "close" at bounding box center [1045, 340] width 20 height 20
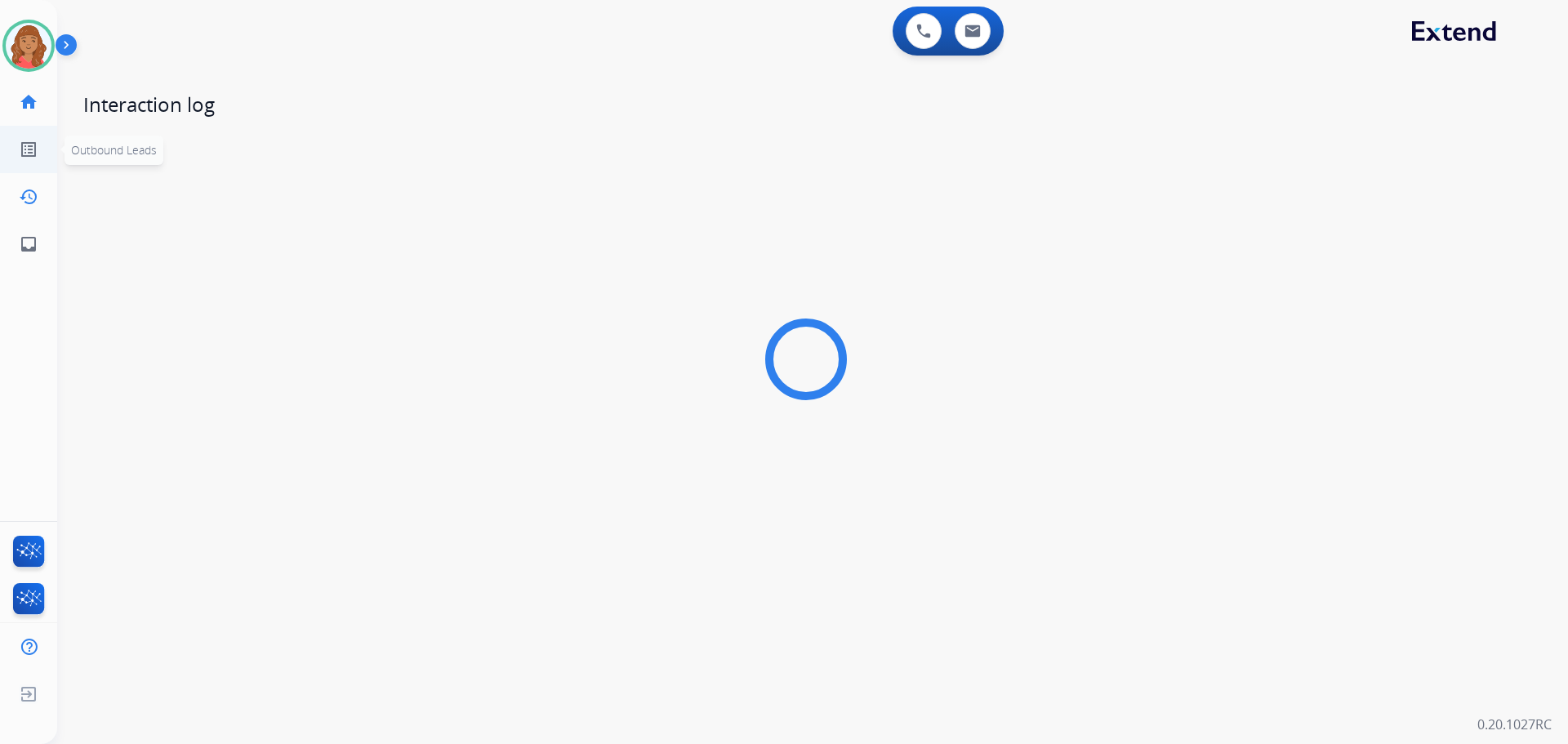
click at [20, 162] on link "list_alt Outbound Leads" at bounding box center [29, 149] width 45 height 45
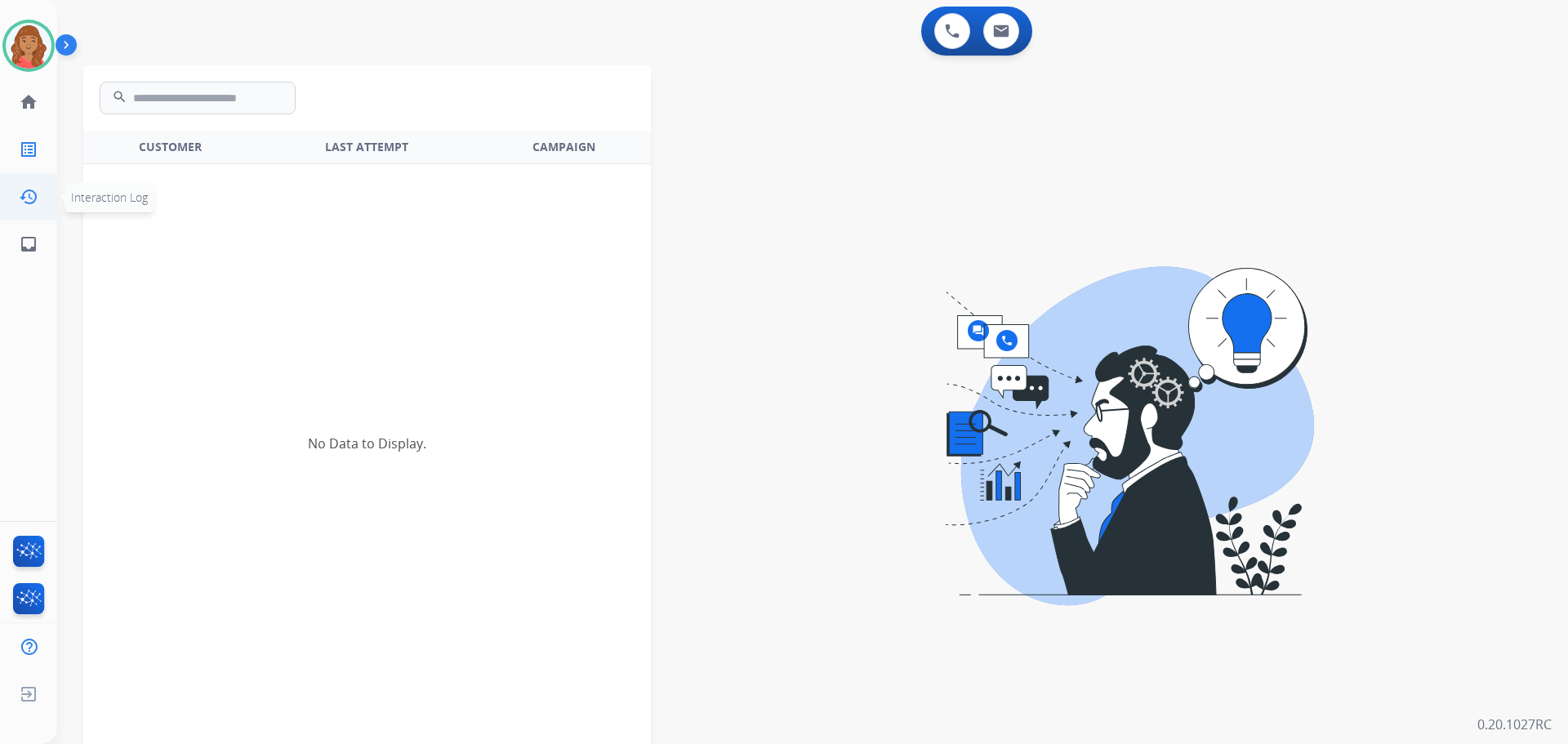
click at [32, 199] on mat-icon "history" at bounding box center [29, 197] width 20 height 20
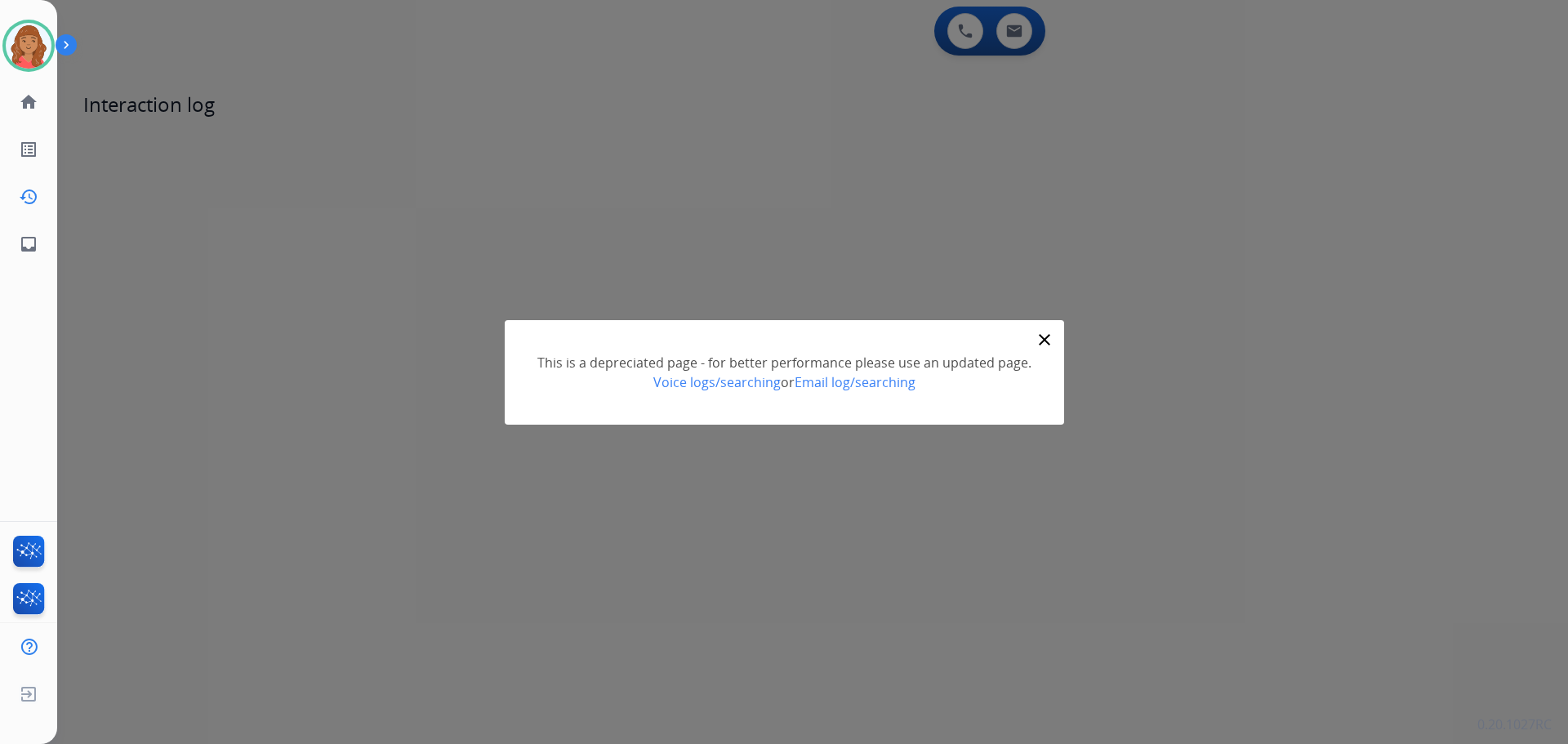
drag, startPoint x: 1043, startPoint y: 341, endPoint x: 64, endPoint y: 0, distance: 1036.7
click at [1044, 341] on mat-icon "close" at bounding box center [1045, 340] width 20 height 20
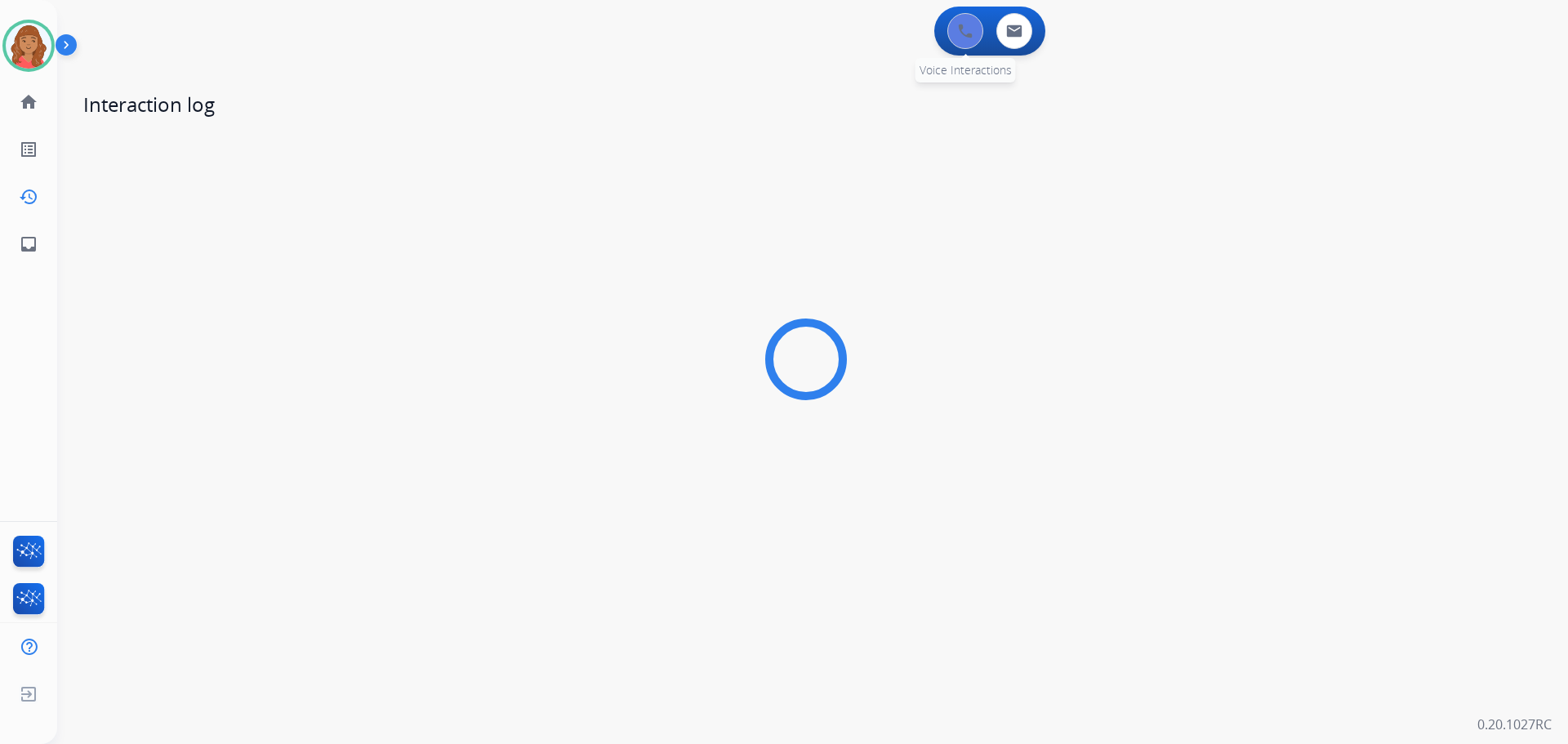
click at [960, 31] on img at bounding box center [965, 31] width 15 height 15
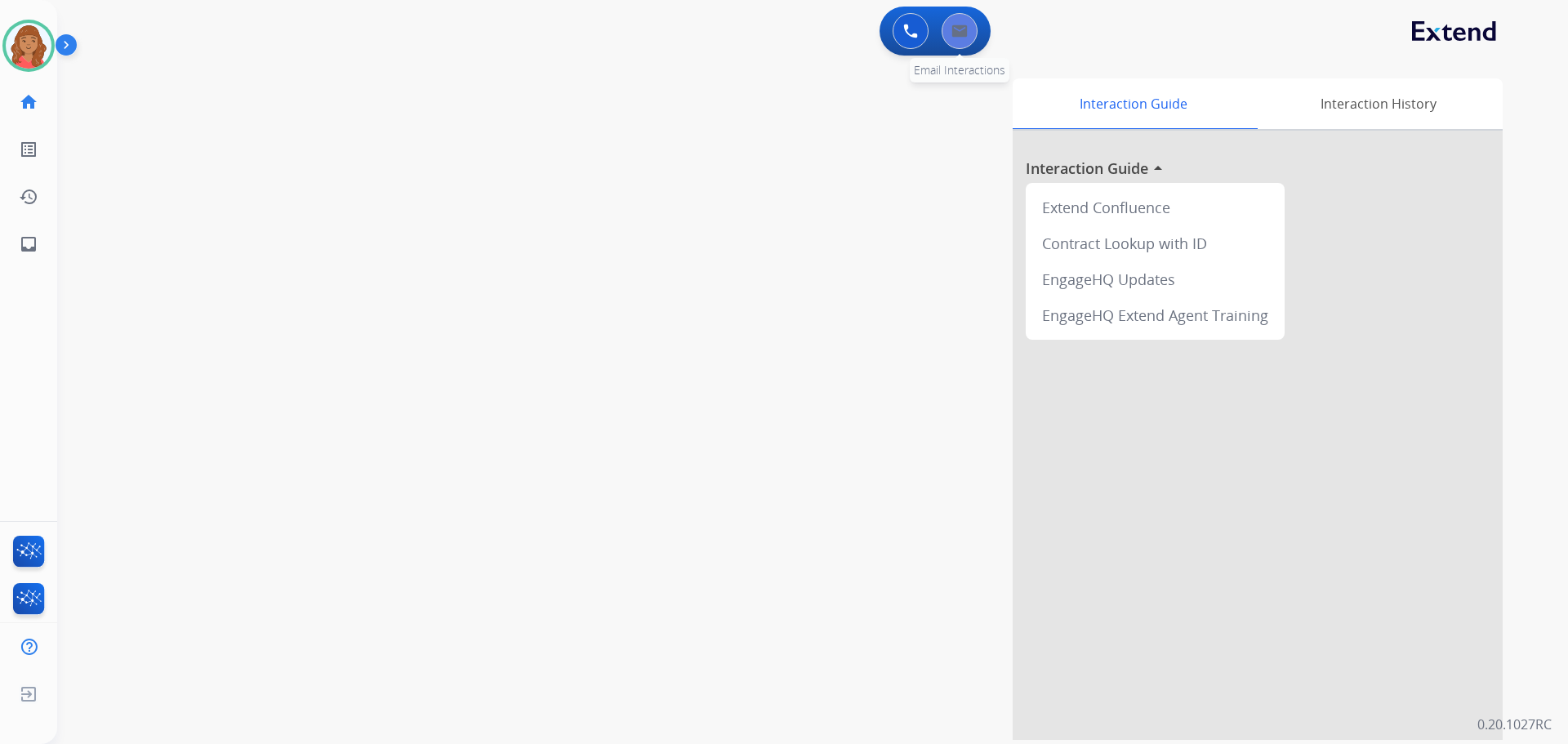
click at [955, 34] on img at bounding box center [960, 31] width 17 height 13
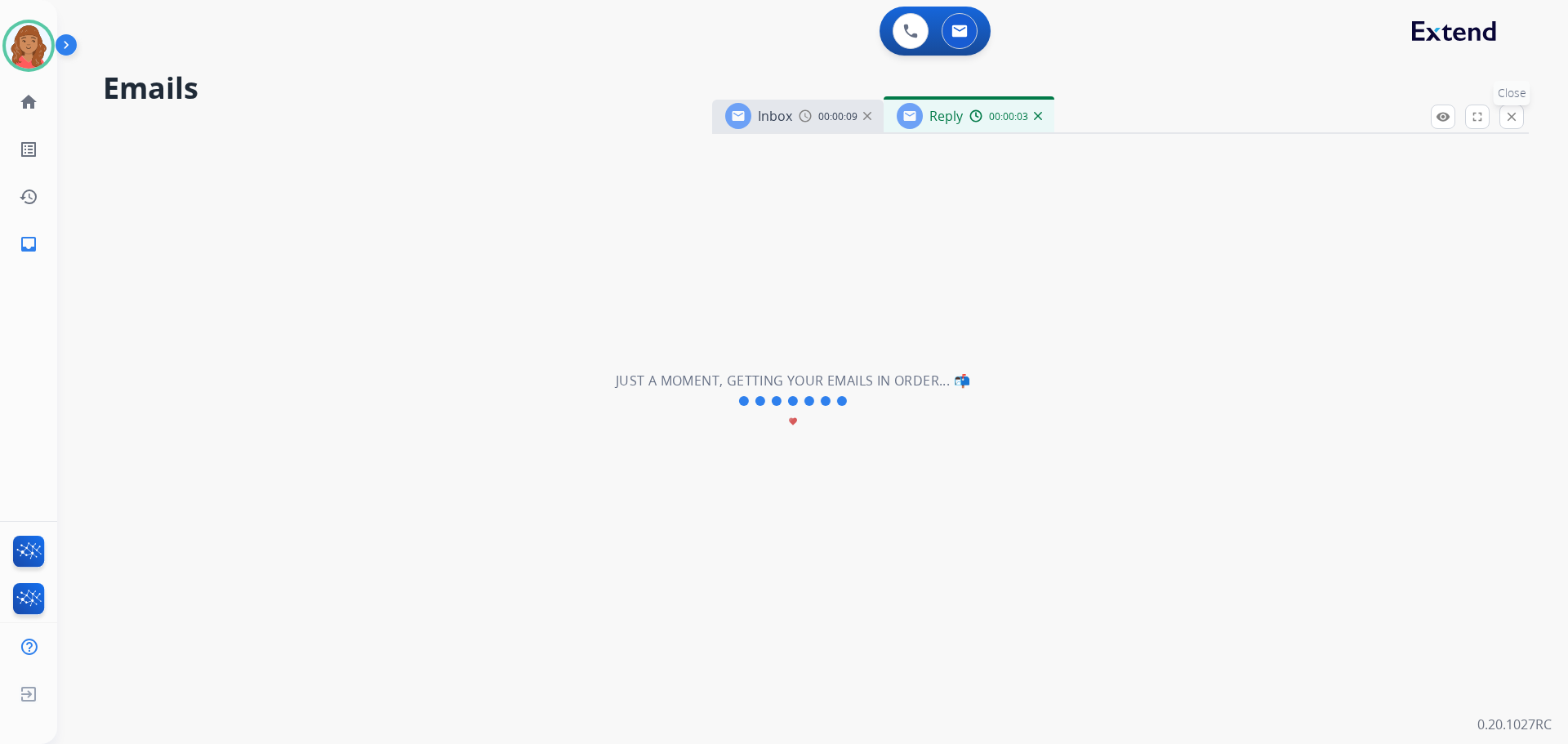
click at [1511, 123] on mat-icon "close" at bounding box center [1512, 116] width 15 height 15
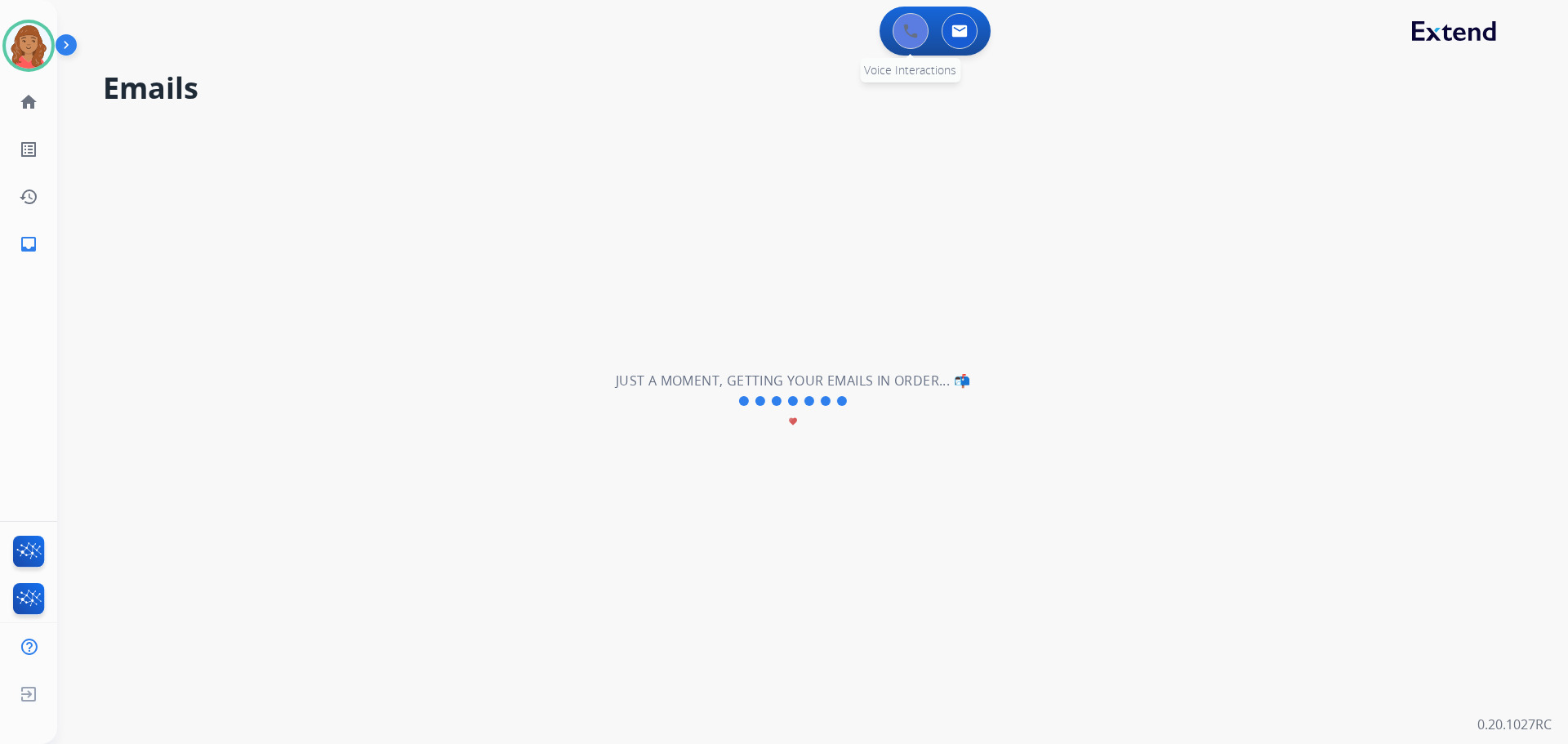
click at [907, 35] on img at bounding box center [911, 31] width 15 height 15
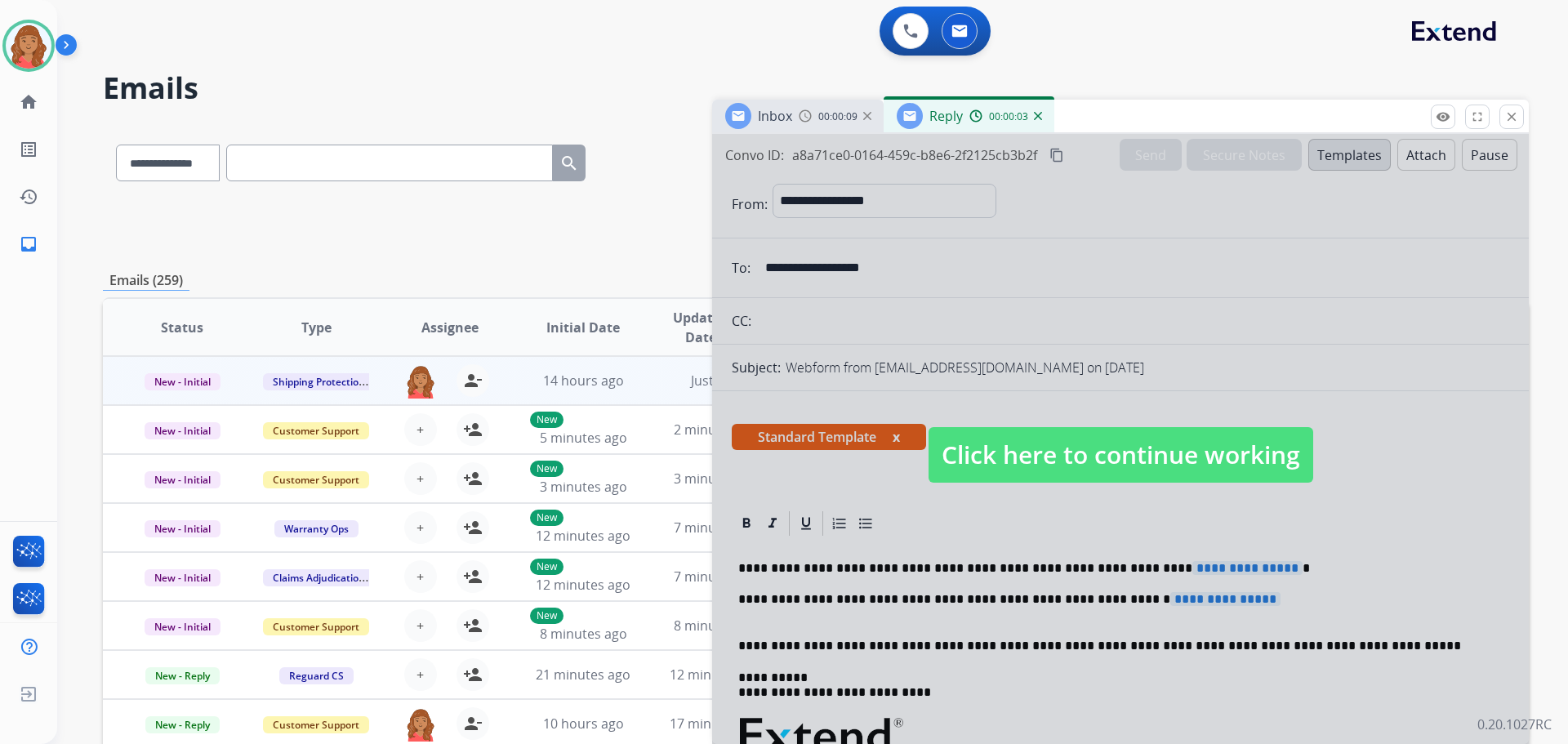
select select "**********"
click at [1228, 454] on span "Click here to continue working" at bounding box center [1121, 454] width 384 height 55
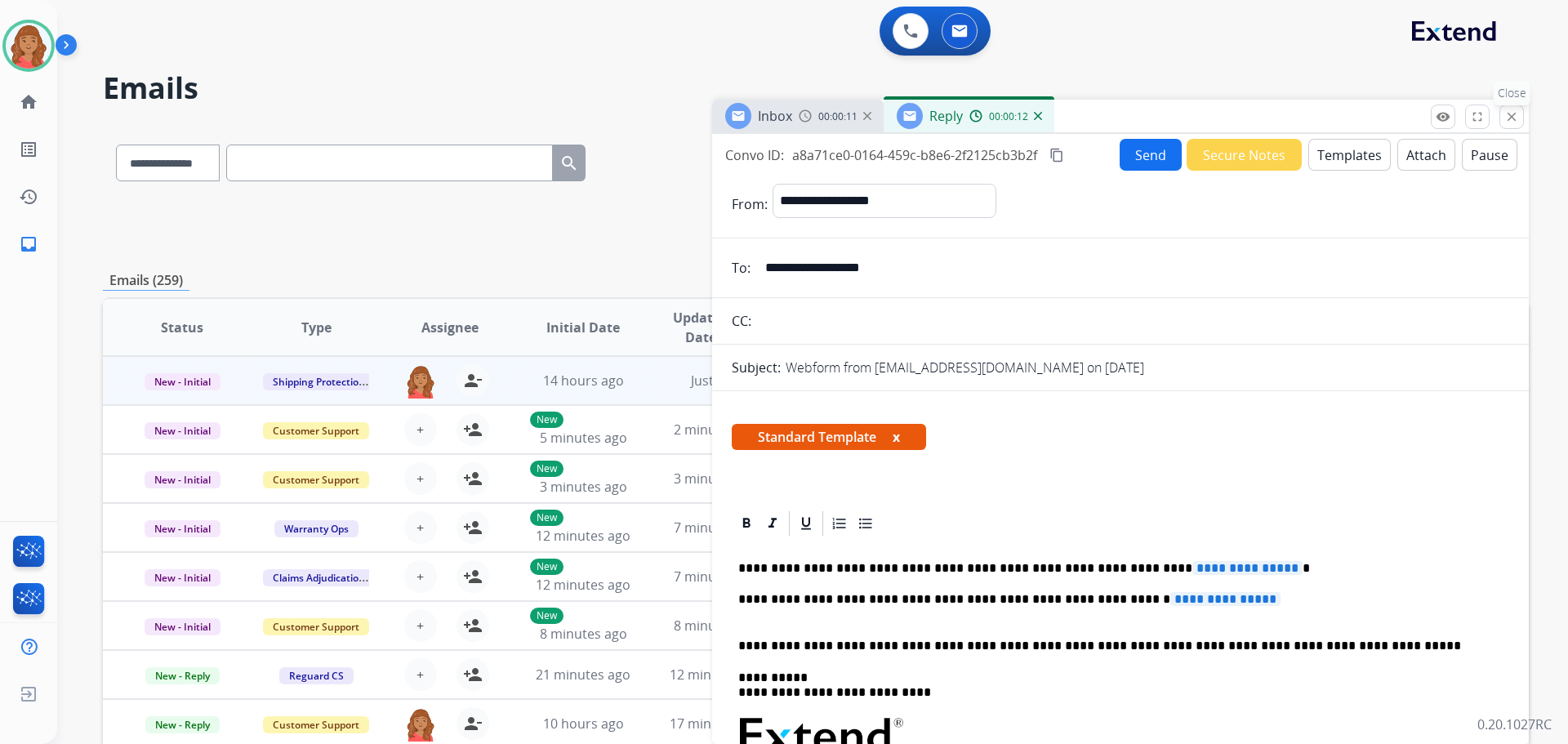
drag, startPoint x: 1510, startPoint y: 121, endPoint x: 1495, endPoint y: 134, distance: 19.8
click at [1511, 121] on mat-icon "close" at bounding box center [1512, 116] width 15 height 15
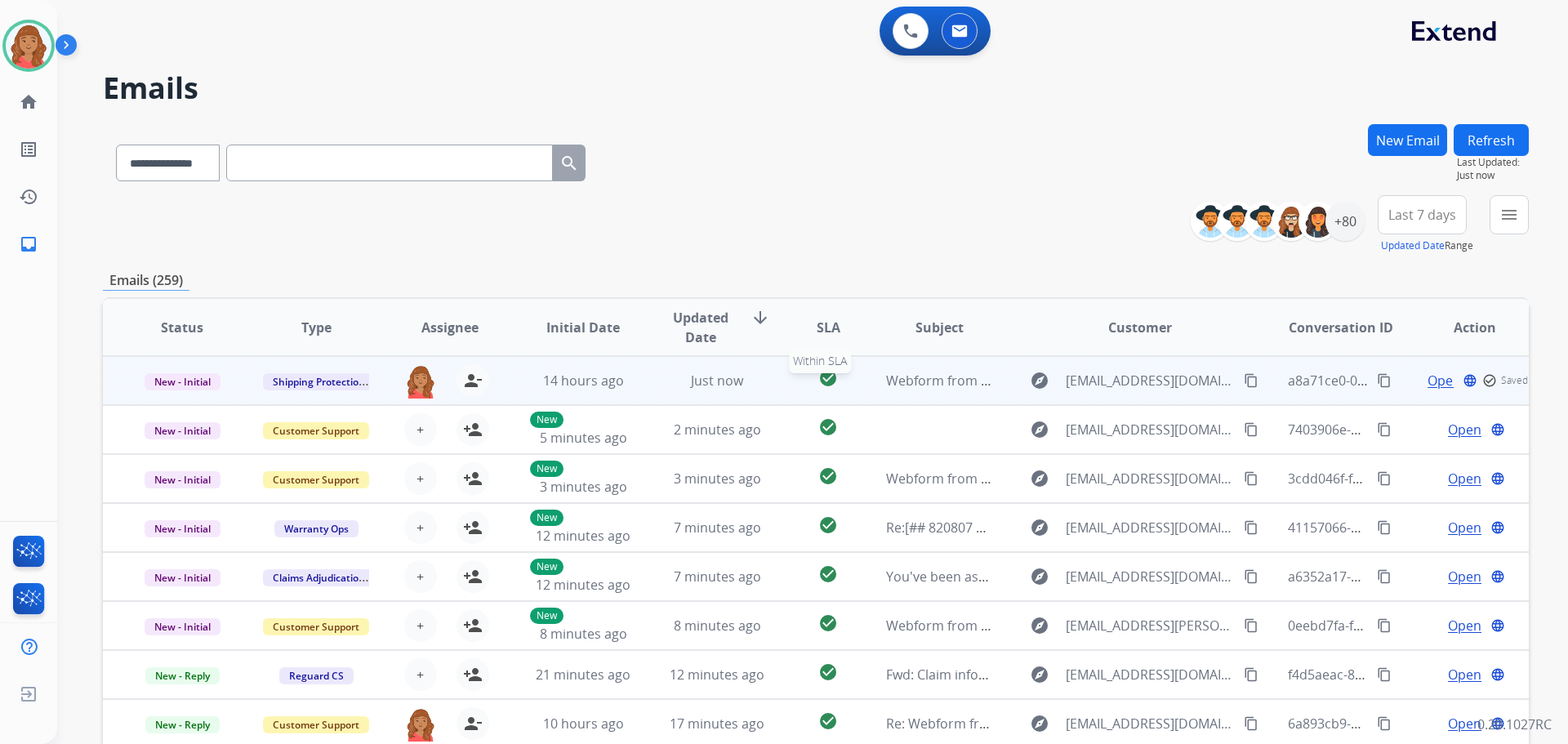
scroll to position [2, 0]
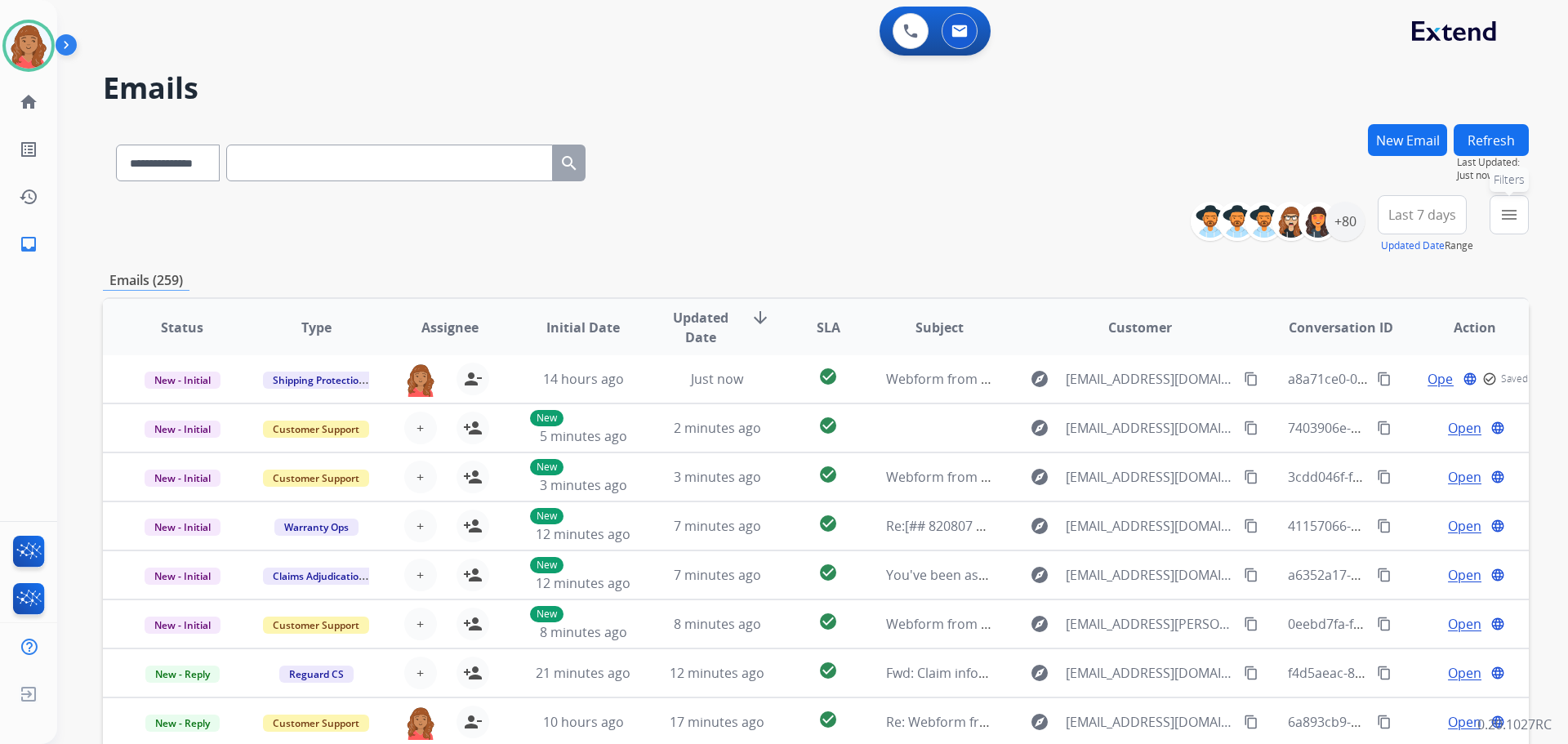
click at [1508, 216] on mat-icon "menu" at bounding box center [1510, 215] width 20 height 20
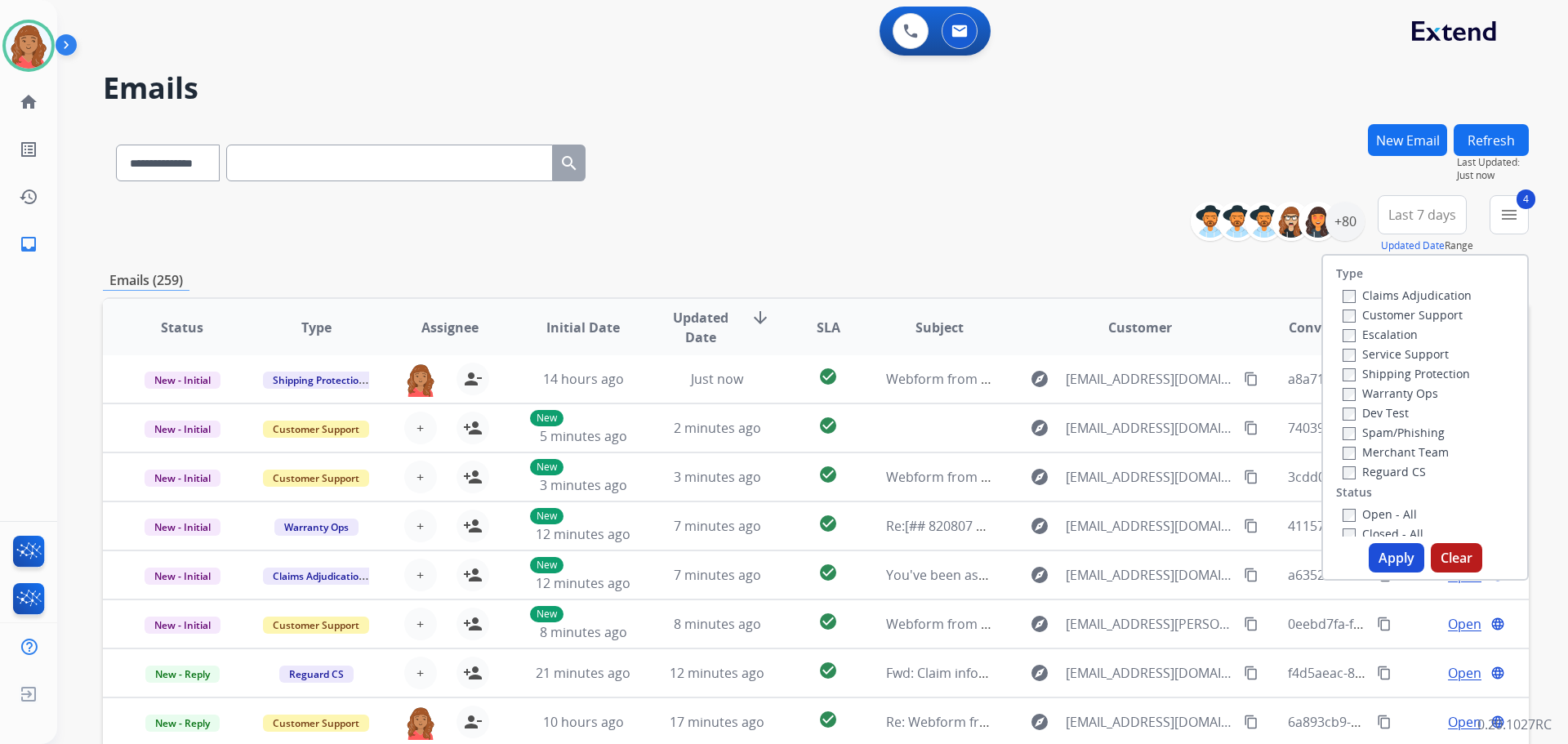
click at [1400, 553] on button "Apply" at bounding box center [1397, 558] width 55 height 30
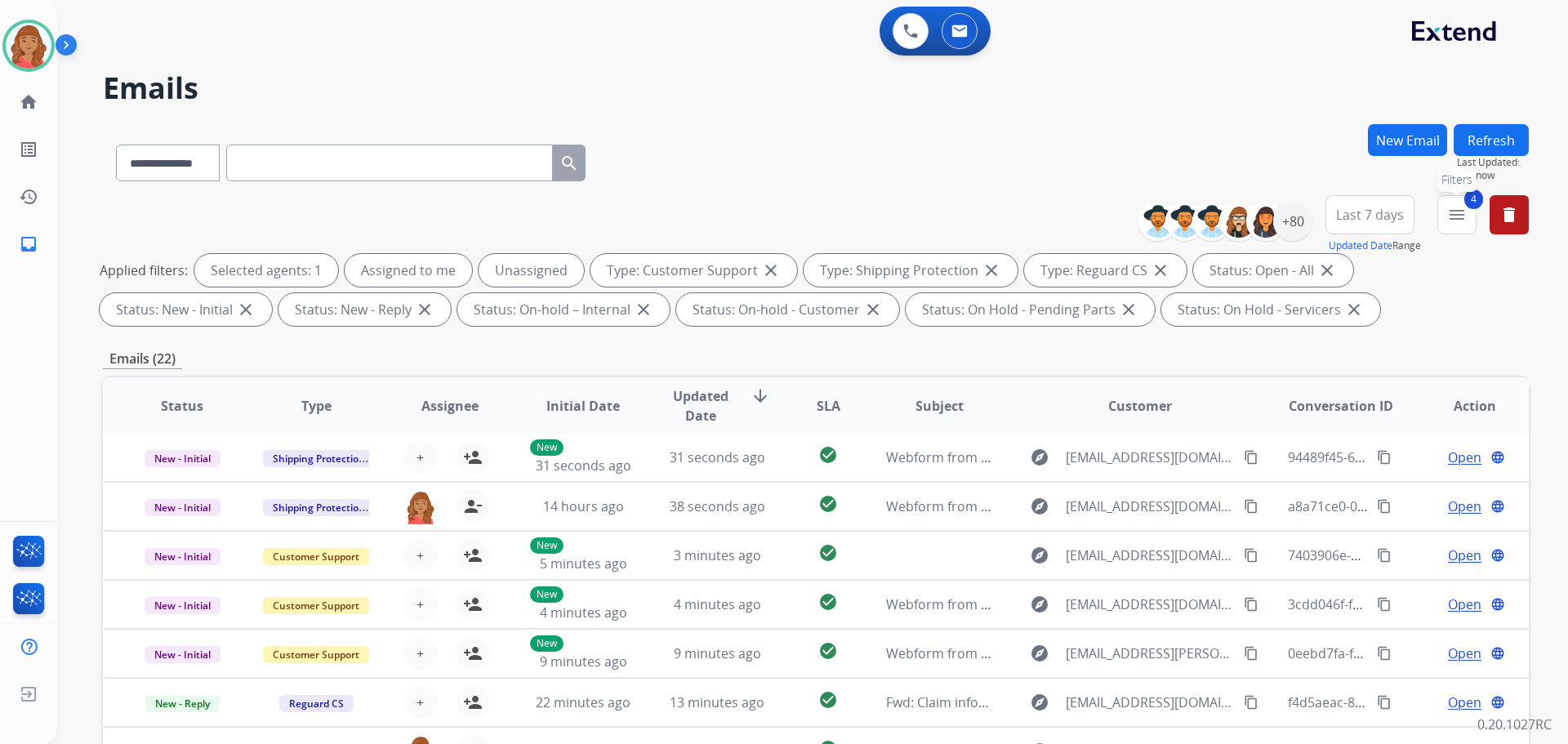
click at [1454, 213] on mat-icon "menu" at bounding box center [1458, 215] width 20 height 20
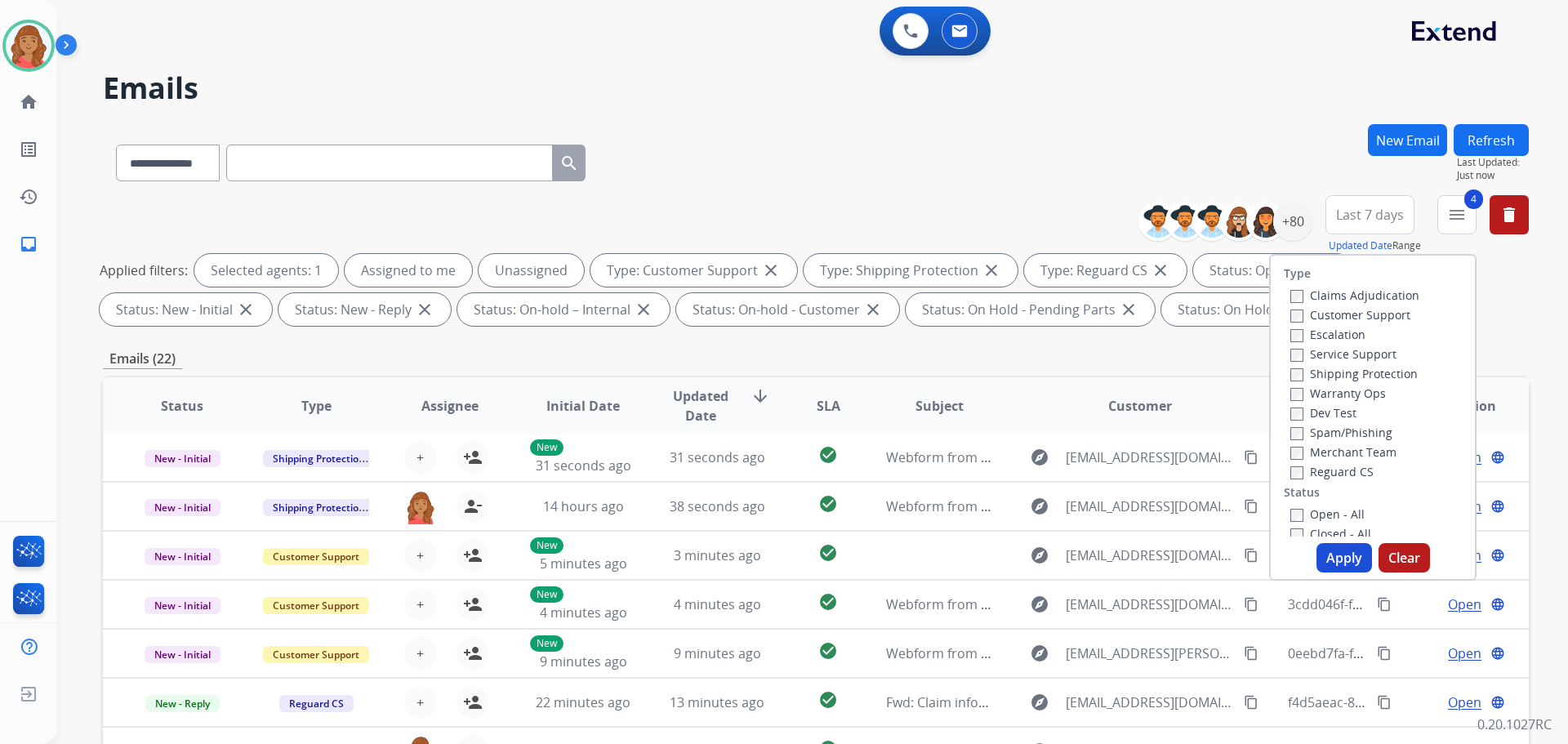
click at [1340, 549] on button "Apply" at bounding box center [1344, 558] width 55 height 30
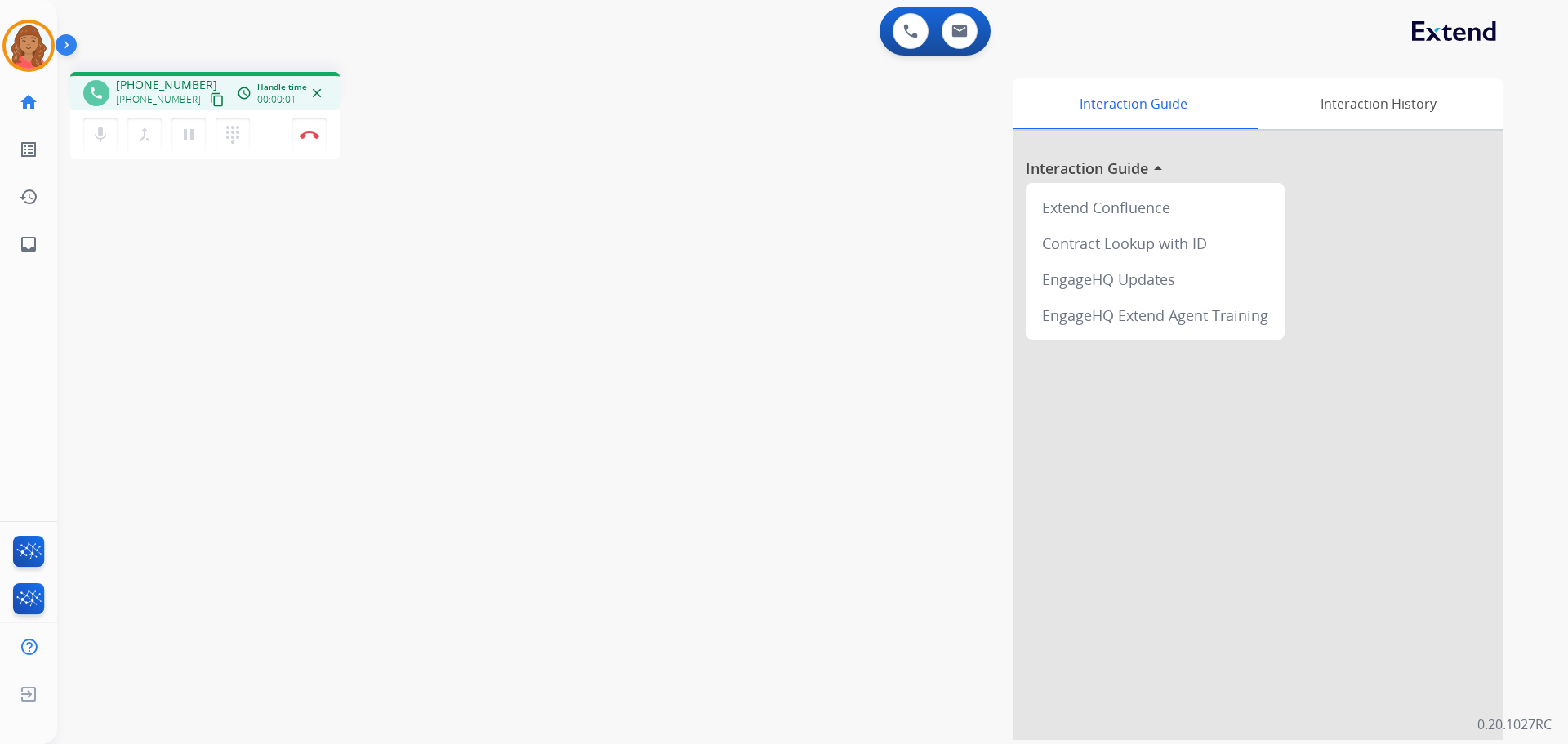
drag, startPoint x: 198, startPoint y: 99, endPoint x: 196, endPoint y: 107, distance: 8.2
click at [210, 98] on mat-icon "content_copy" at bounding box center [217, 100] width 15 height 15
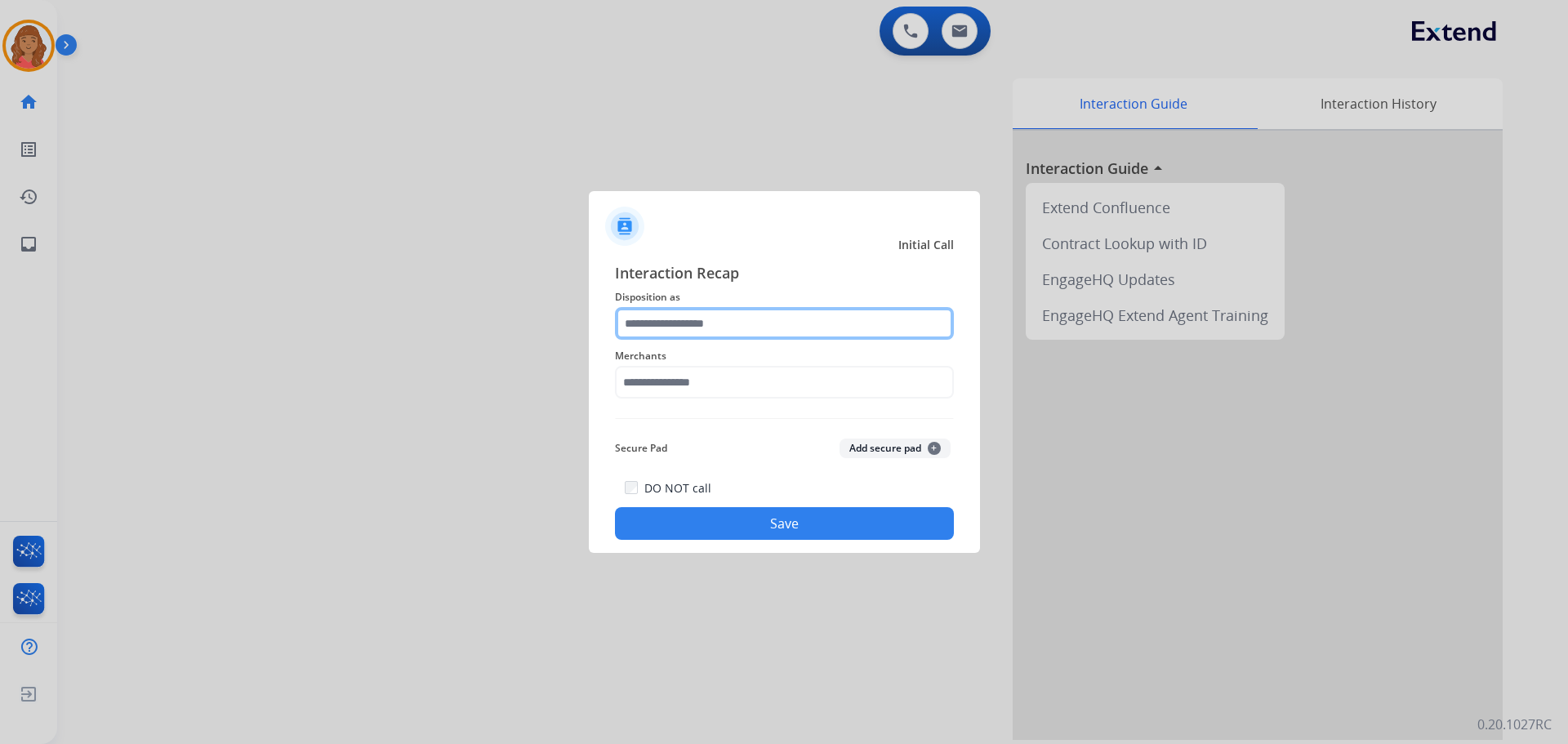
drag, startPoint x: 692, startPoint y: 308, endPoint x: 691, endPoint y: 323, distance: 15.0
click at [692, 310] on input "text" at bounding box center [784, 323] width 339 height 33
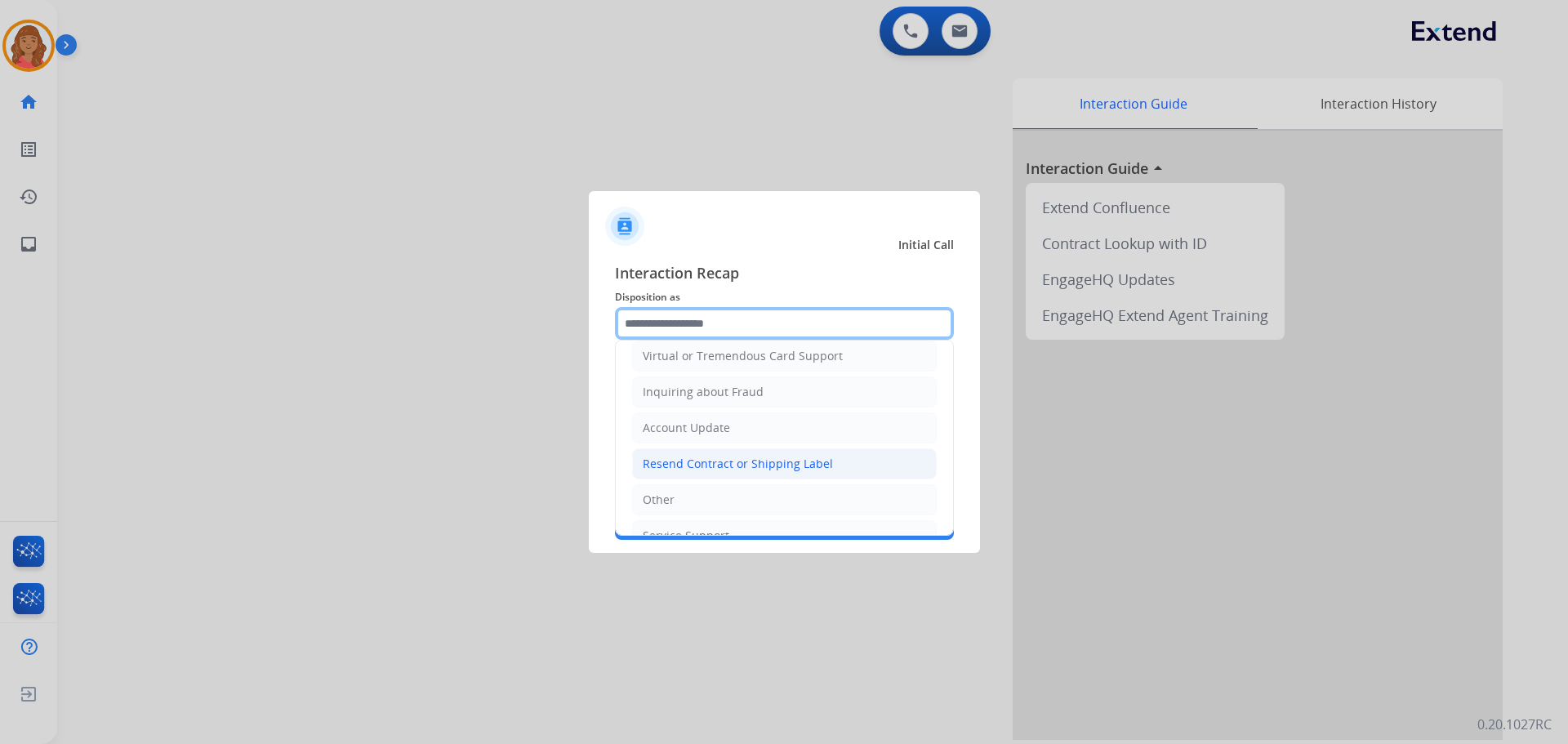
scroll to position [255, 0]
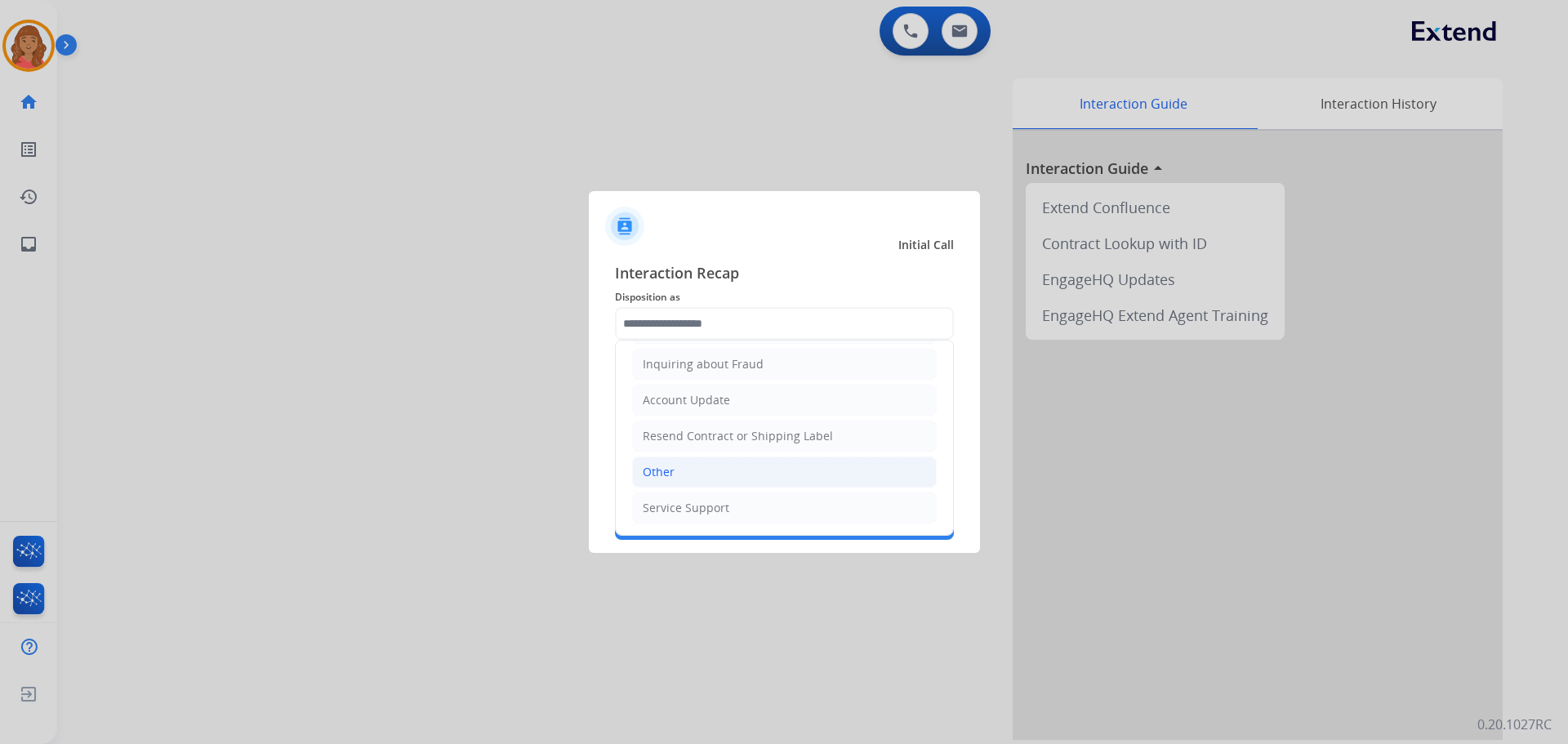
click at [668, 473] on div "Other" at bounding box center [658, 472] width 32 height 17
type input "*****"
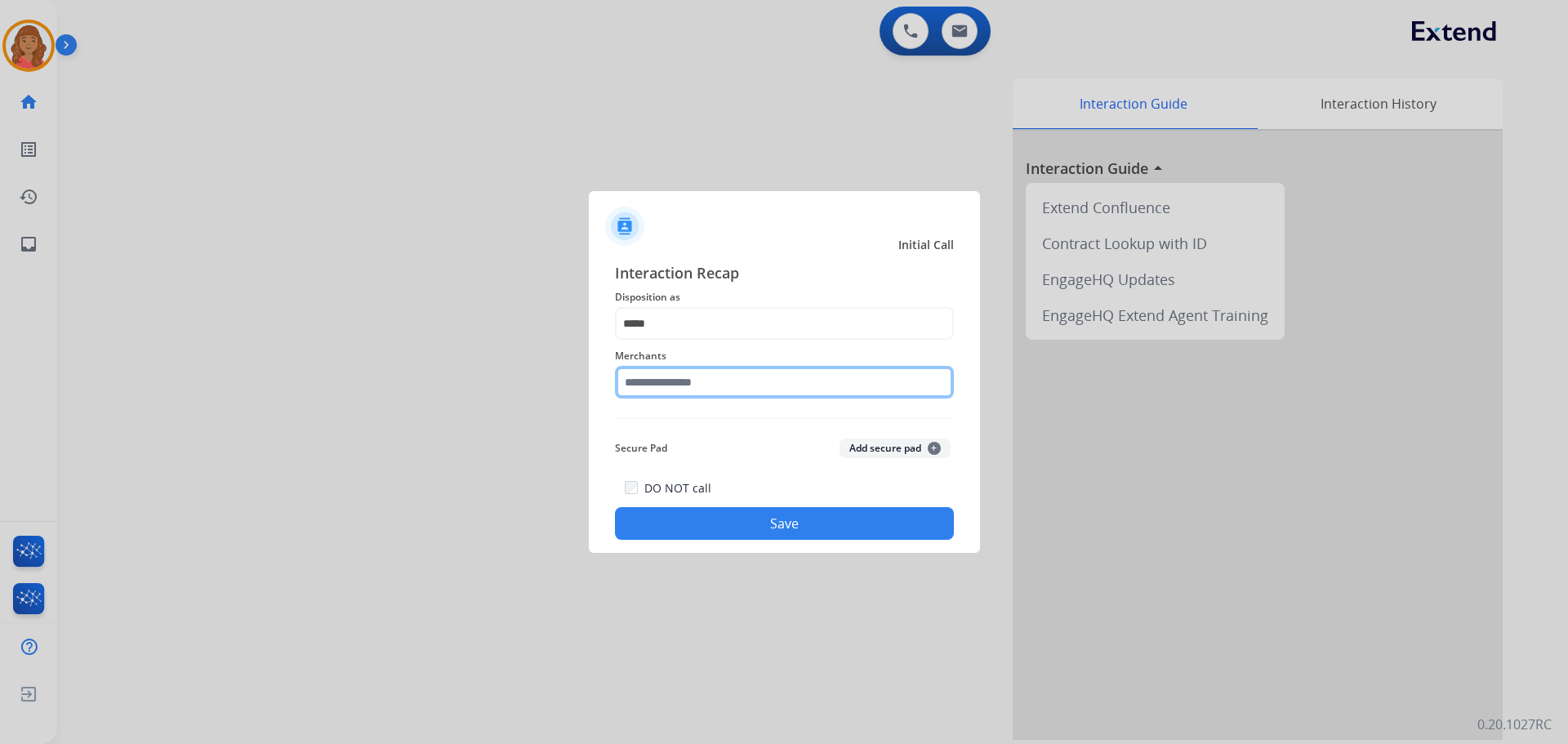
click at [712, 376] on input "text" at bounding box center [784, 381] width 339 height 33
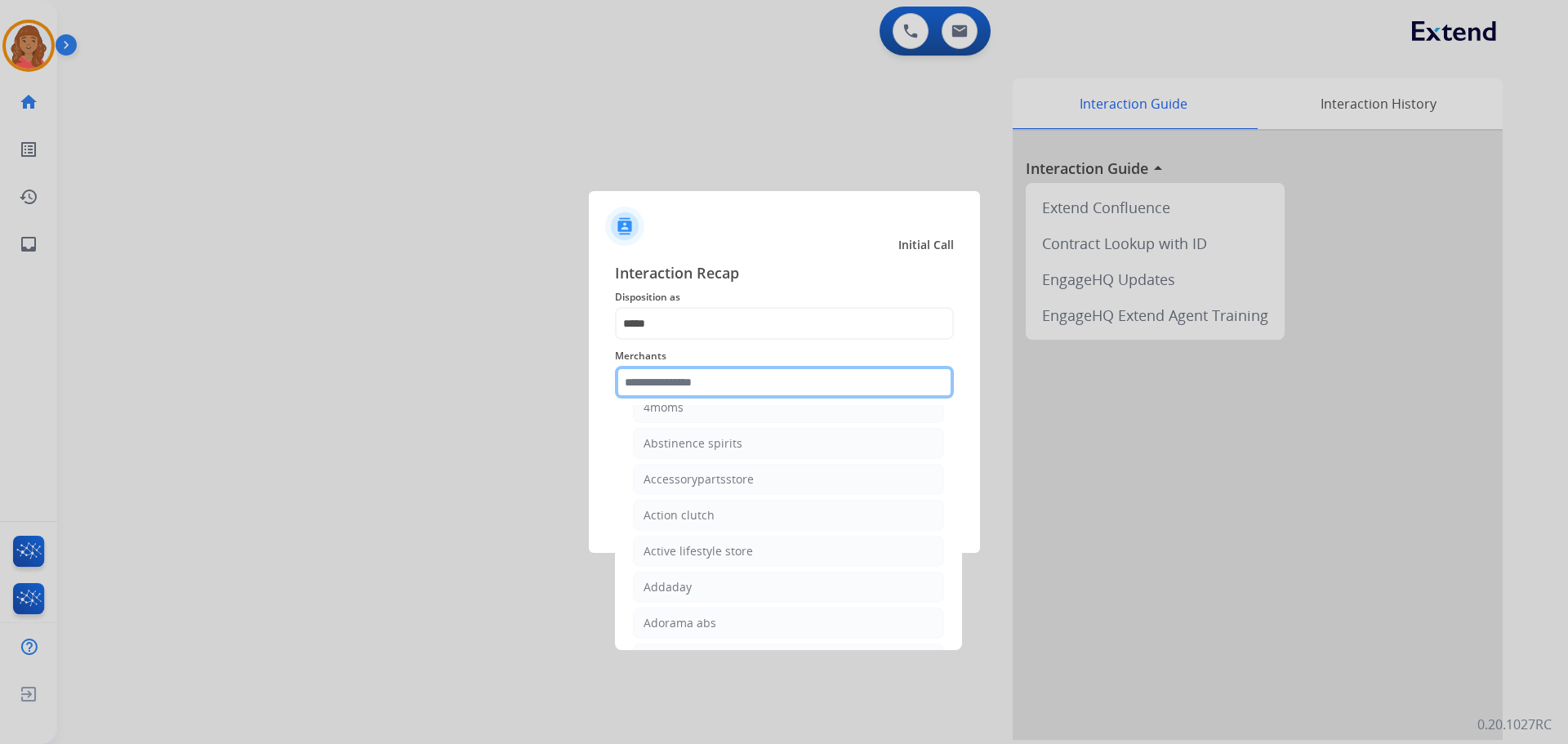
scroll to position [245, 0]
click at [713, 375] on input "text" at bounding box center [784, 381] width 339 height 33
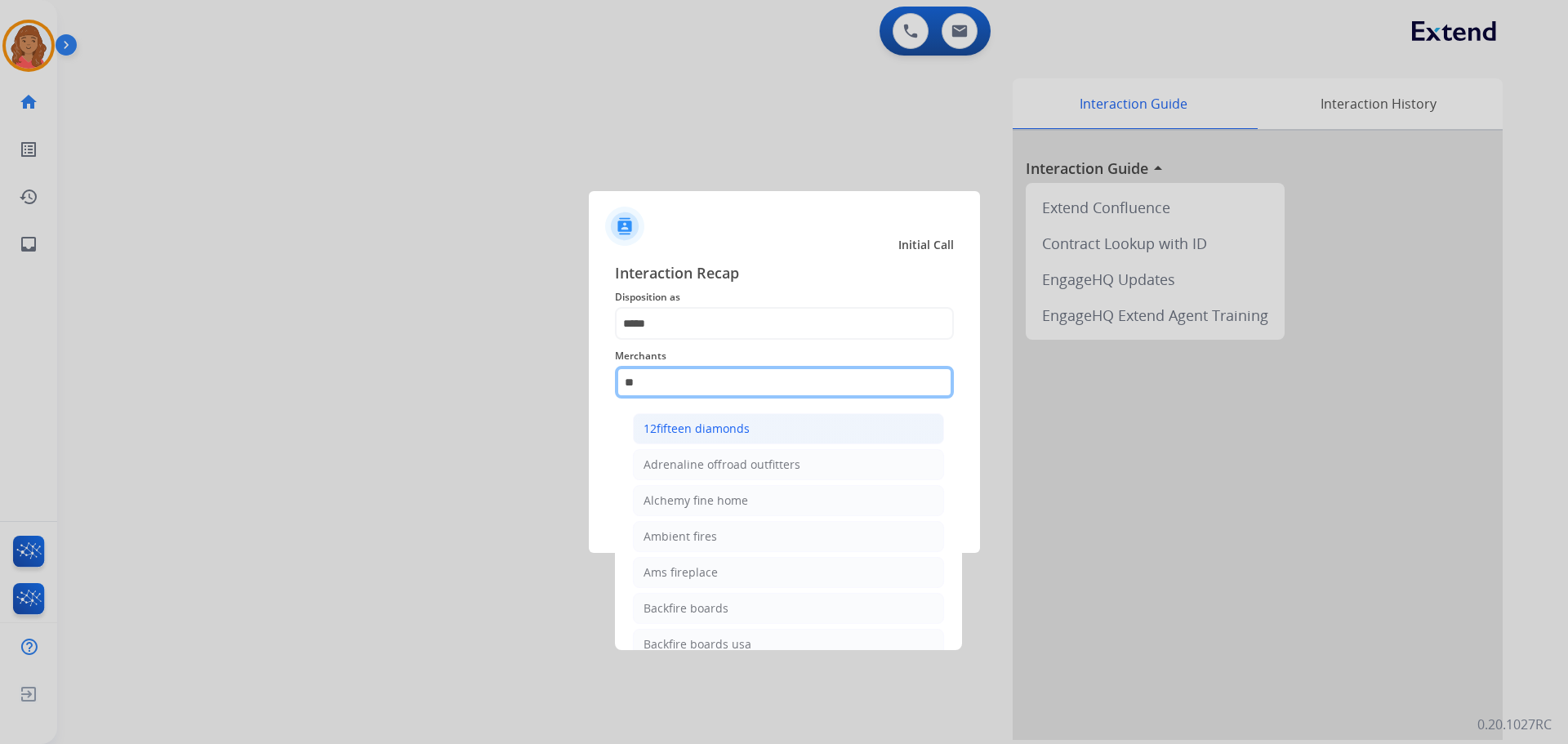
type input "*"
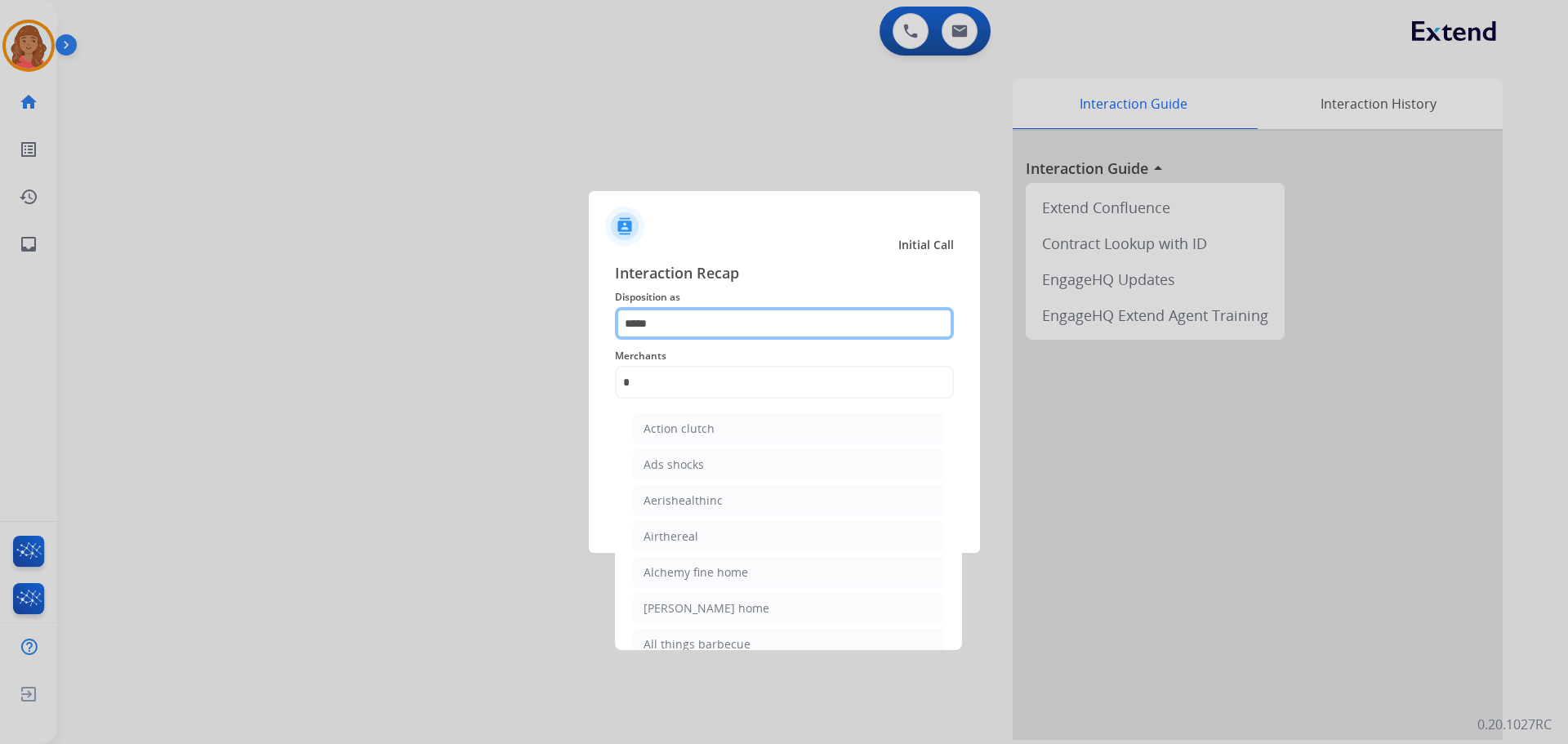
click at [675, 321] on input "*****" at bounding box center [784, 323] width 339 height 33
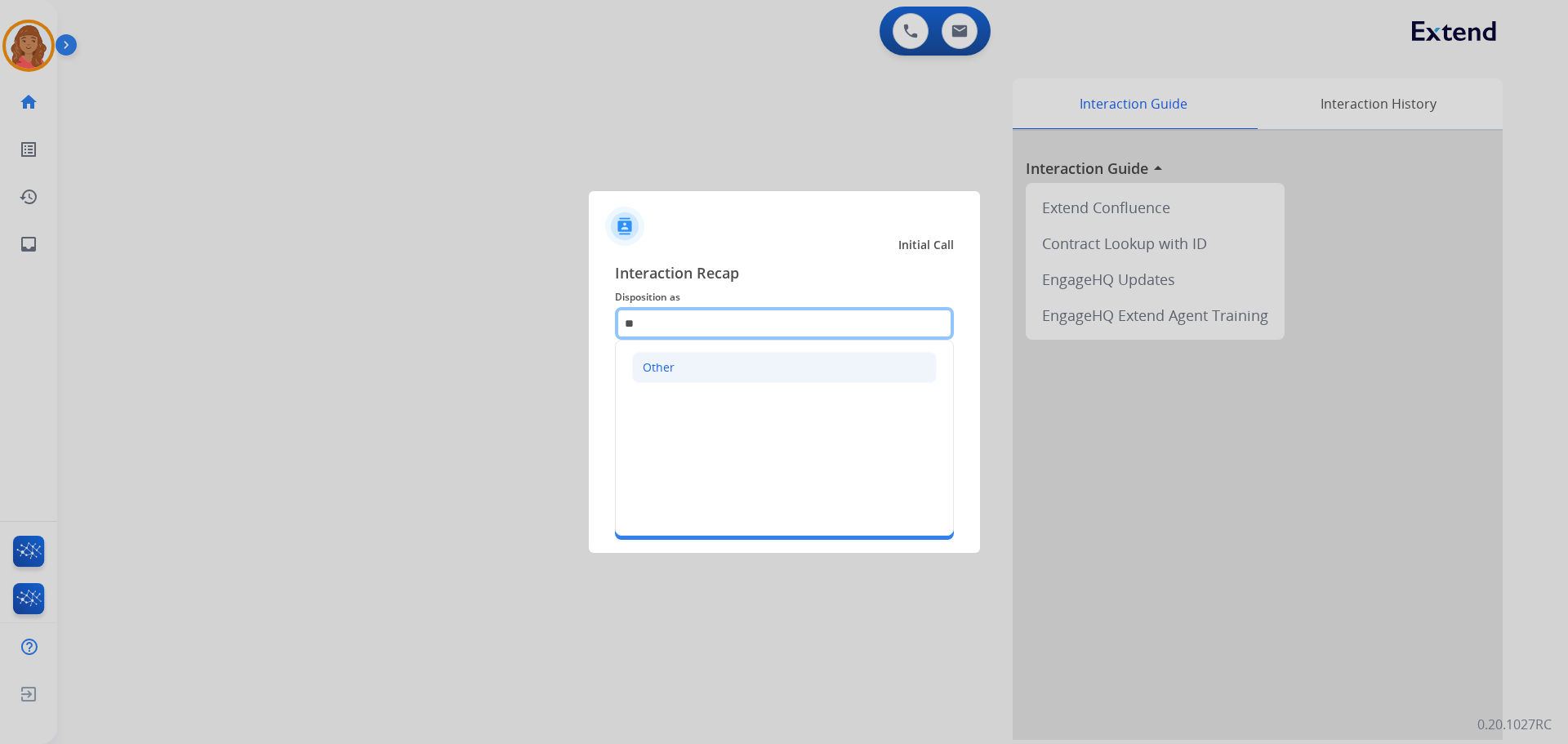
type input "*"
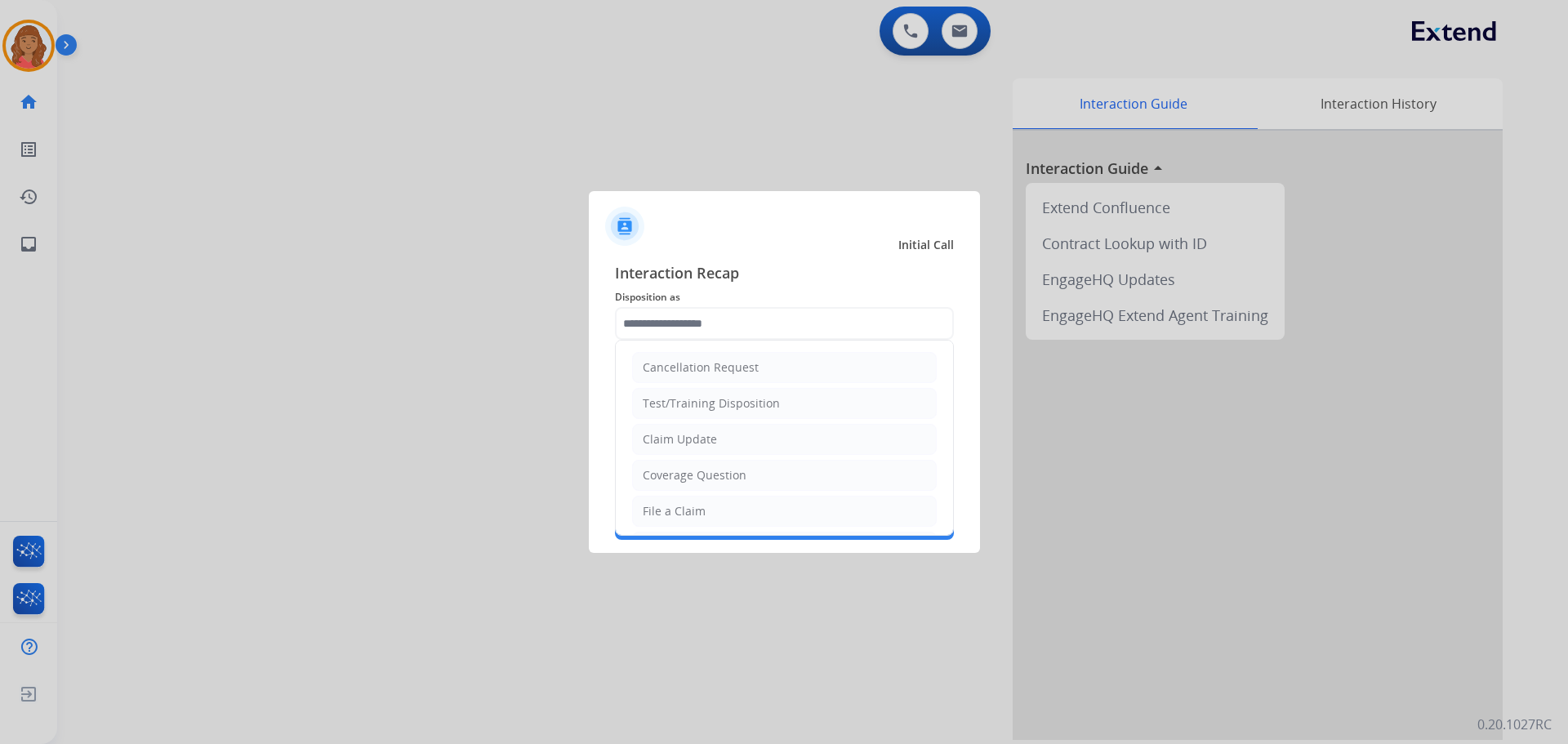
drag, startPoint x: 666, startPoint y: 507, endPoint x: 675, endPoint y: 494, distance: 15.8
click at [668, 507] on div "File a Claim" at bounding box center [674, 511] width 63 height 17
type input "**********"
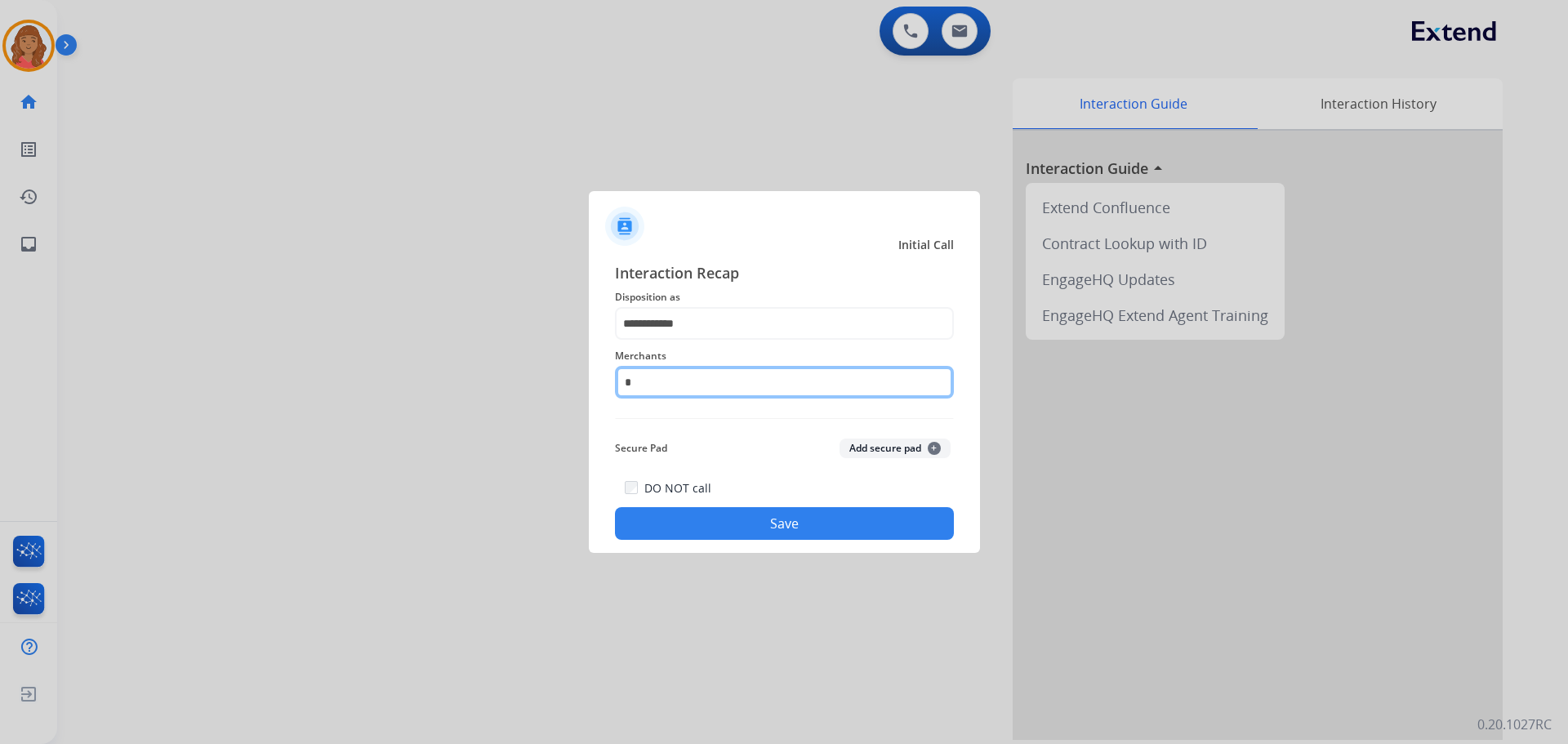
click at [685, 377] on input "*" at bounding box center [784, 381] width 339 height 33
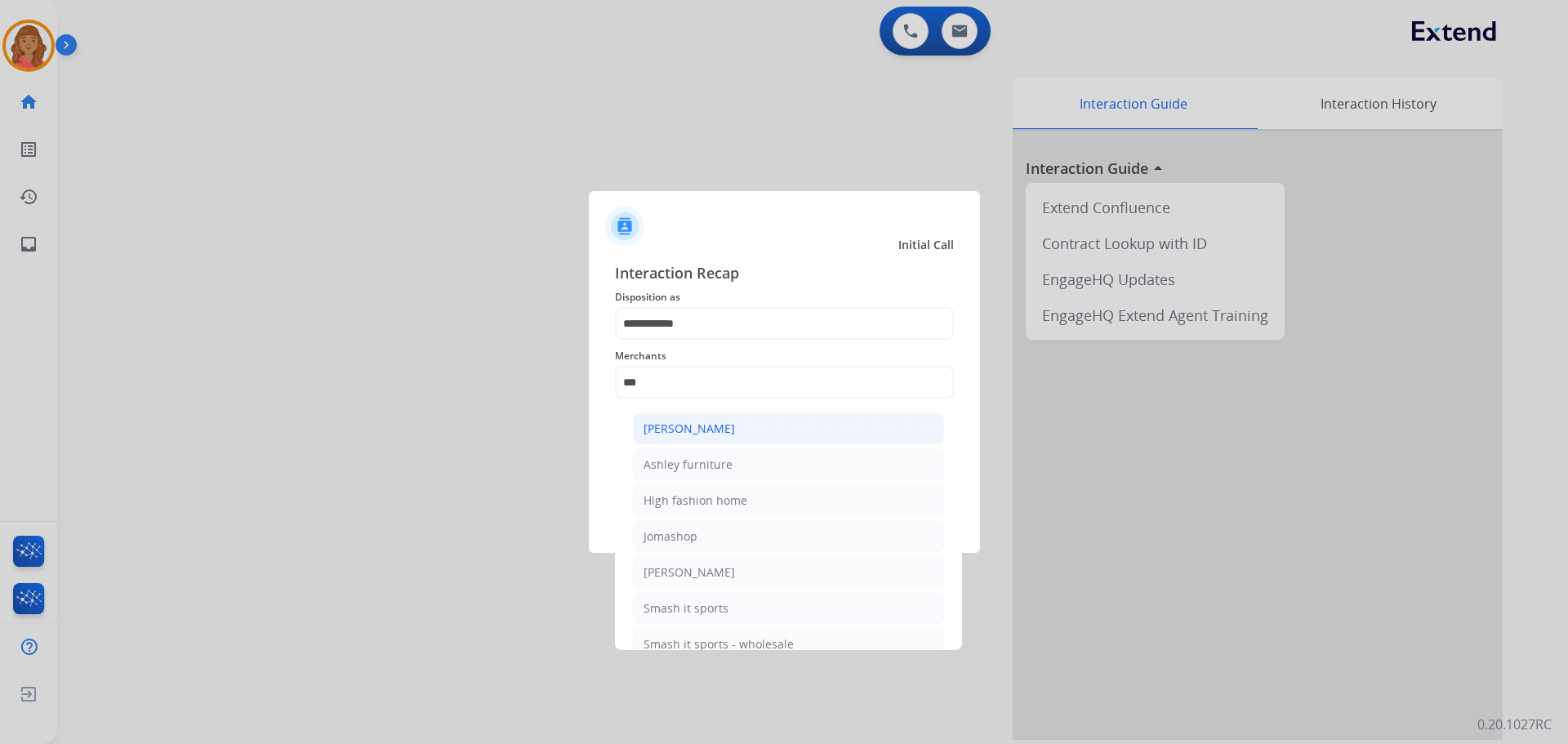
click at [672, 432] on div "[PERSON_NAME]" at bounding box center [689, 429] width 92 height 17
type input "**********"
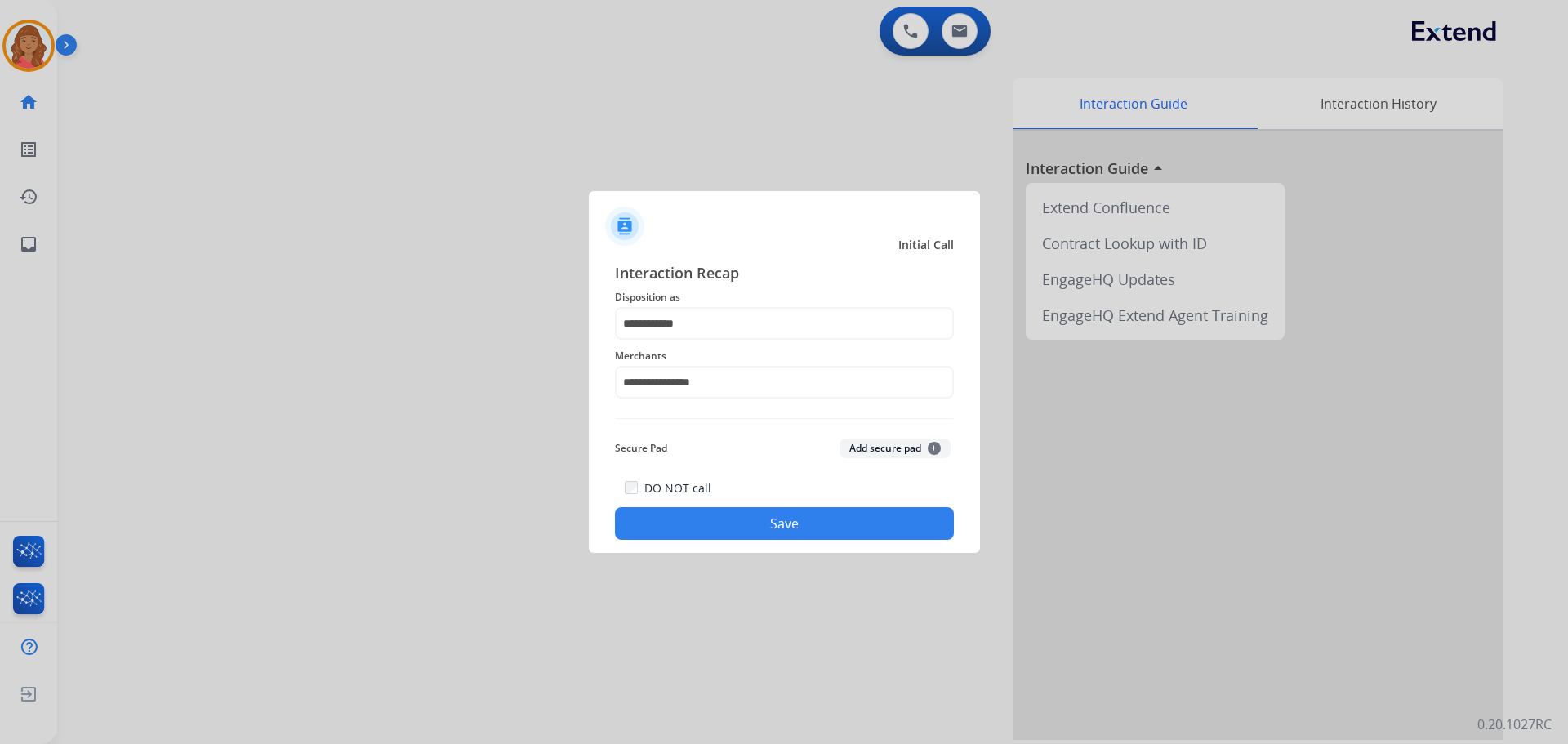
click at [737, 512] on button "Save" at bounding box center [784, 523] width 339 height 33
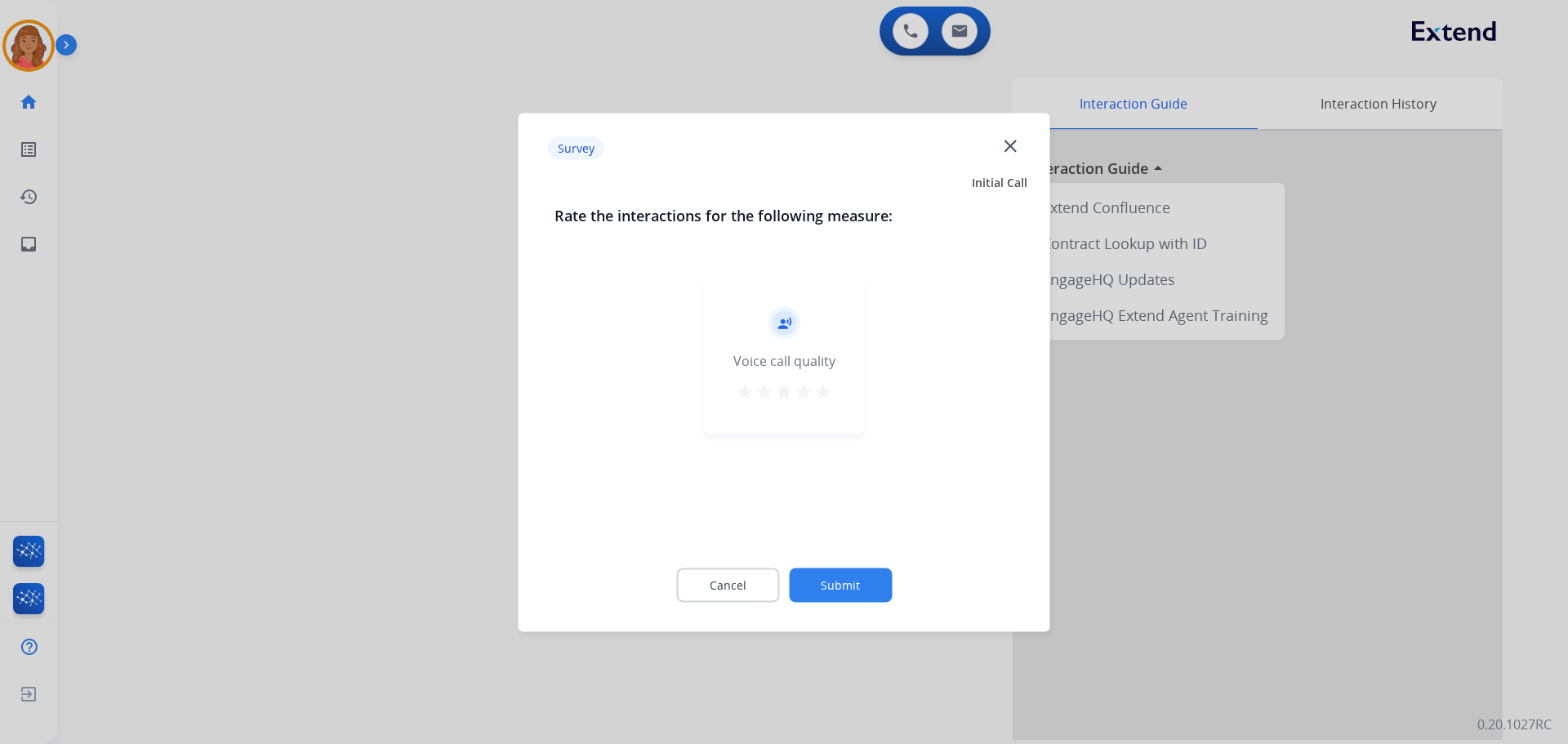
click at [821, 398] on mat-icon "star" at bounding box center [824, 391] width 20 height 20
click at [836, 571] on button "Submit" at bounding box center [841, 584] width 102 height 34
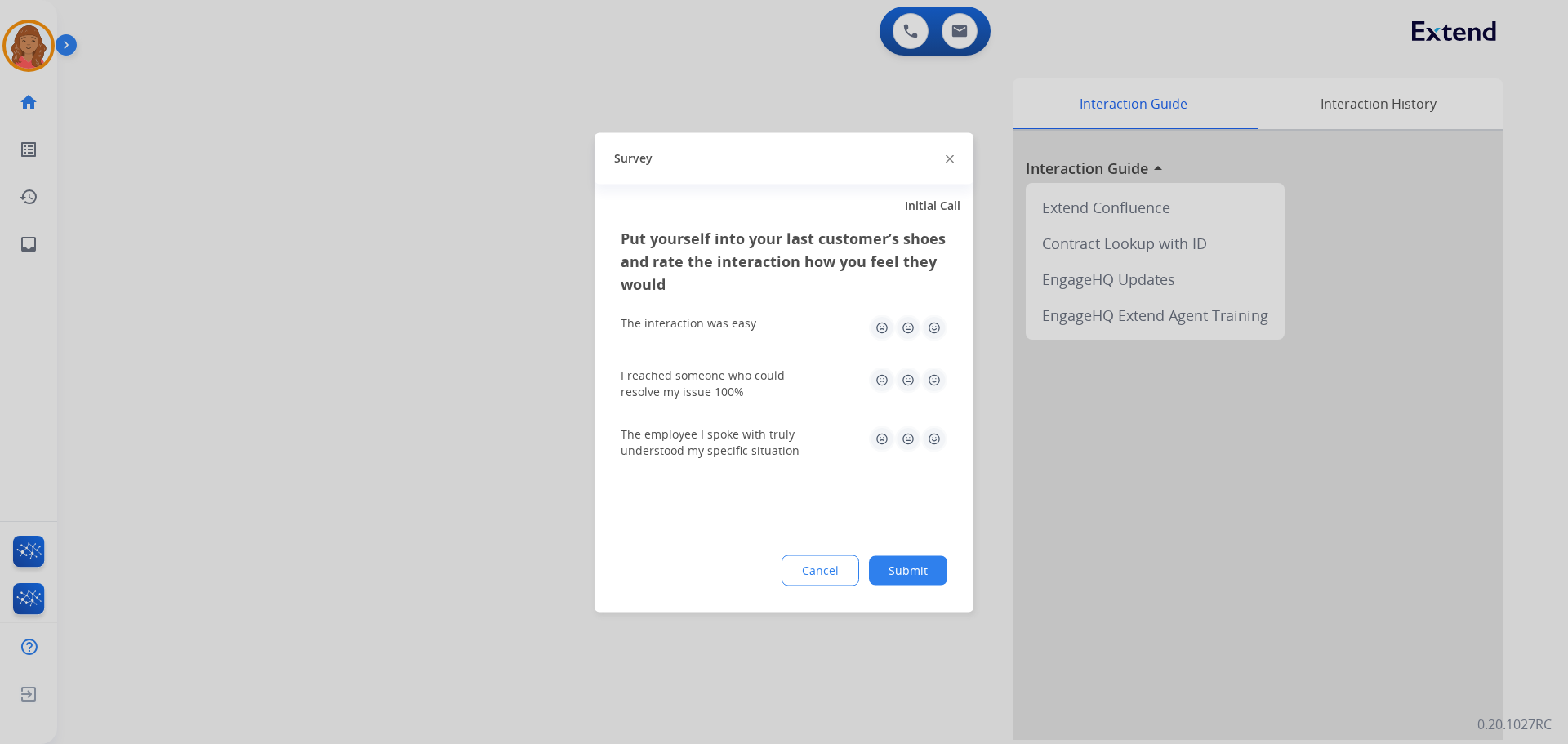
click at [937, 327] on img at bounding box center [934, 327] width 27 height 27
click at [939, 375] on img at bounding box center [934, 379] width 27 height 27
click at [930, 441] on img at bounding box center [934, 439] width 27 height 27
drag, startPoint x: 910, startPoint y: 573, endPoint x: 904, endPoint y: 560, distance: 14.3
click at [910, 573] on button "Submit" at bounding box center [909, 571] width 79 height 30
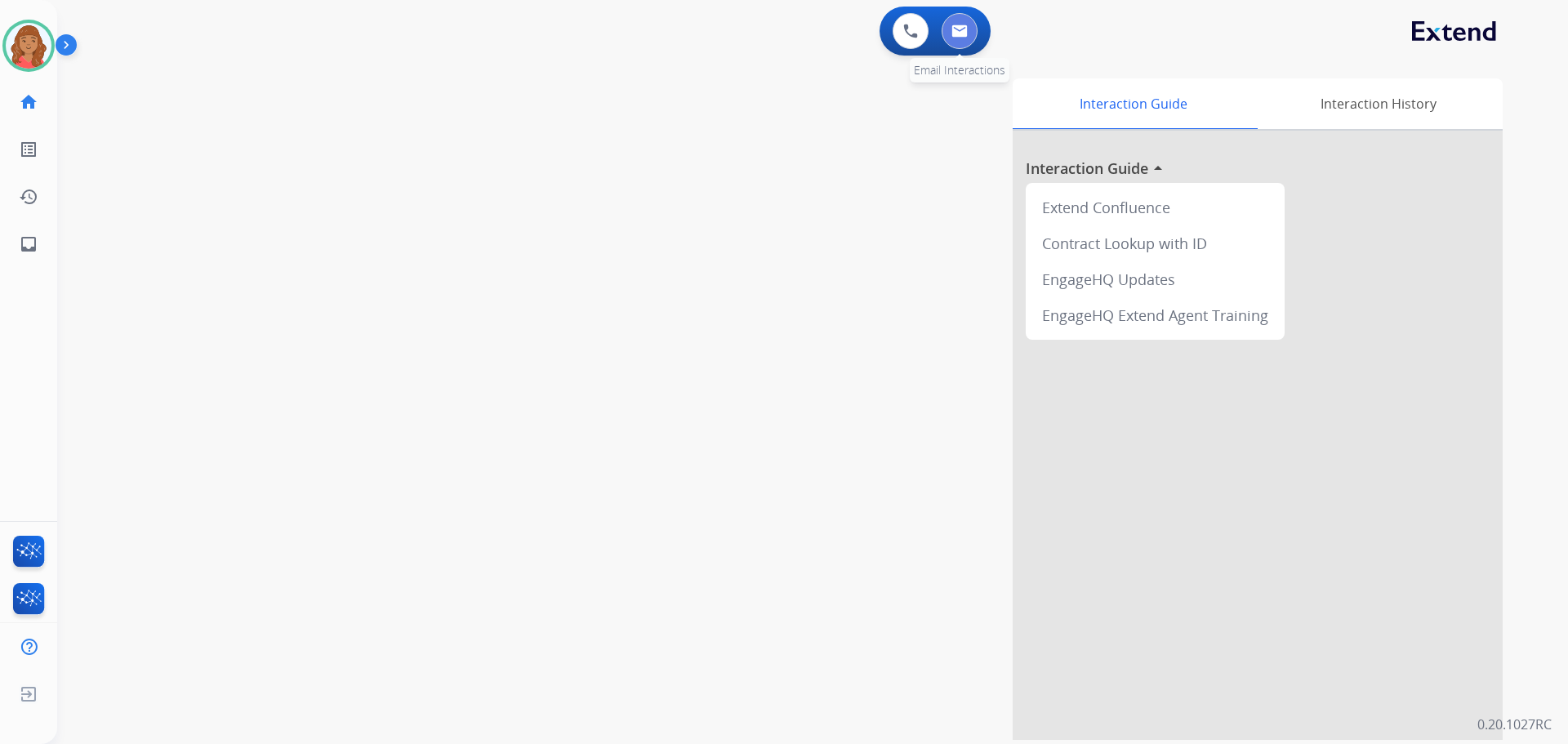
click at [969, 34] on button at bounding box center [960, 31] width 35 height 35
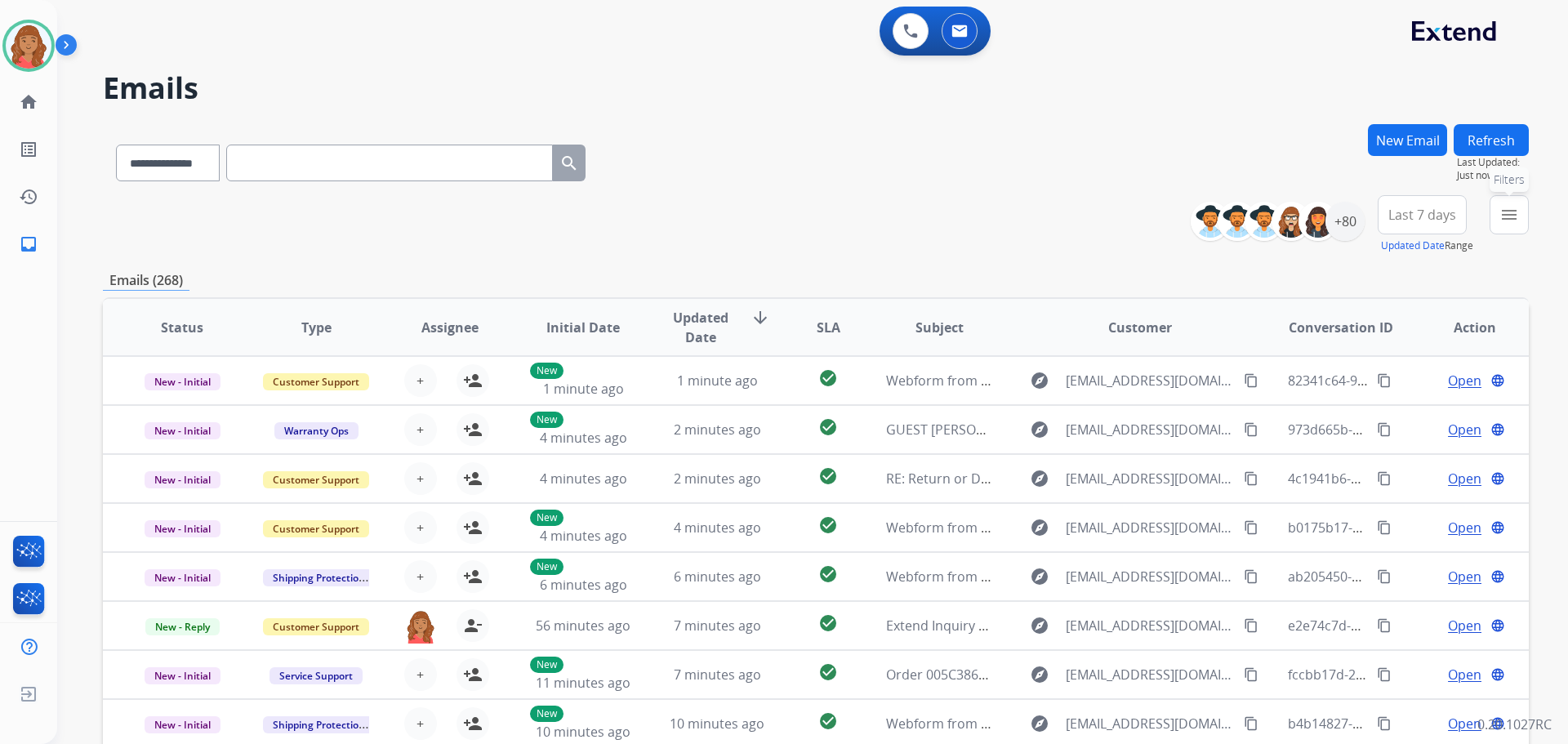
click at [1506, 217] on mat-icon "menu" at bounding box center [1510, 215] width 20 height 20
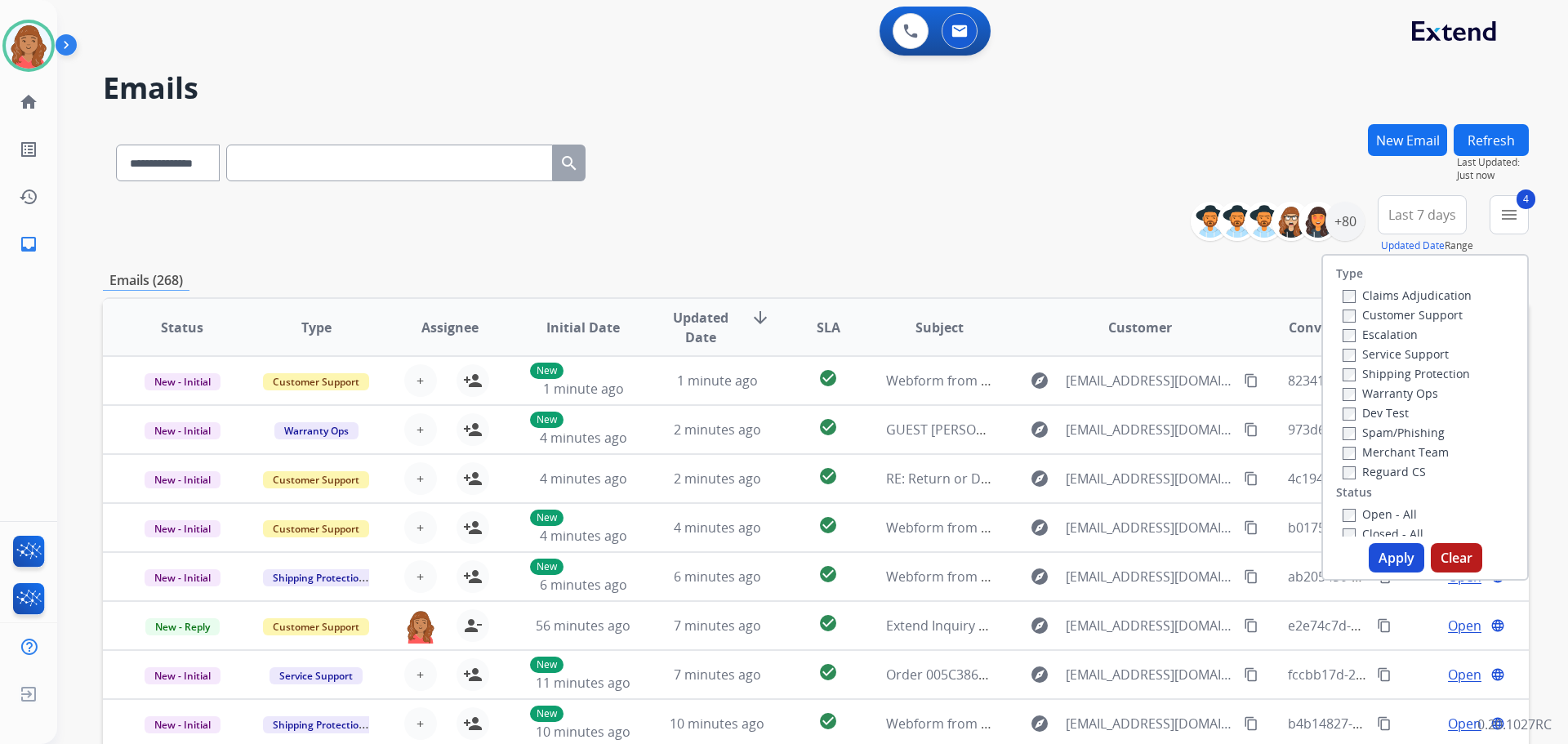
click at [1369, 549] on button "Apply" at bounding box center [1397, 558] width 55 height 30
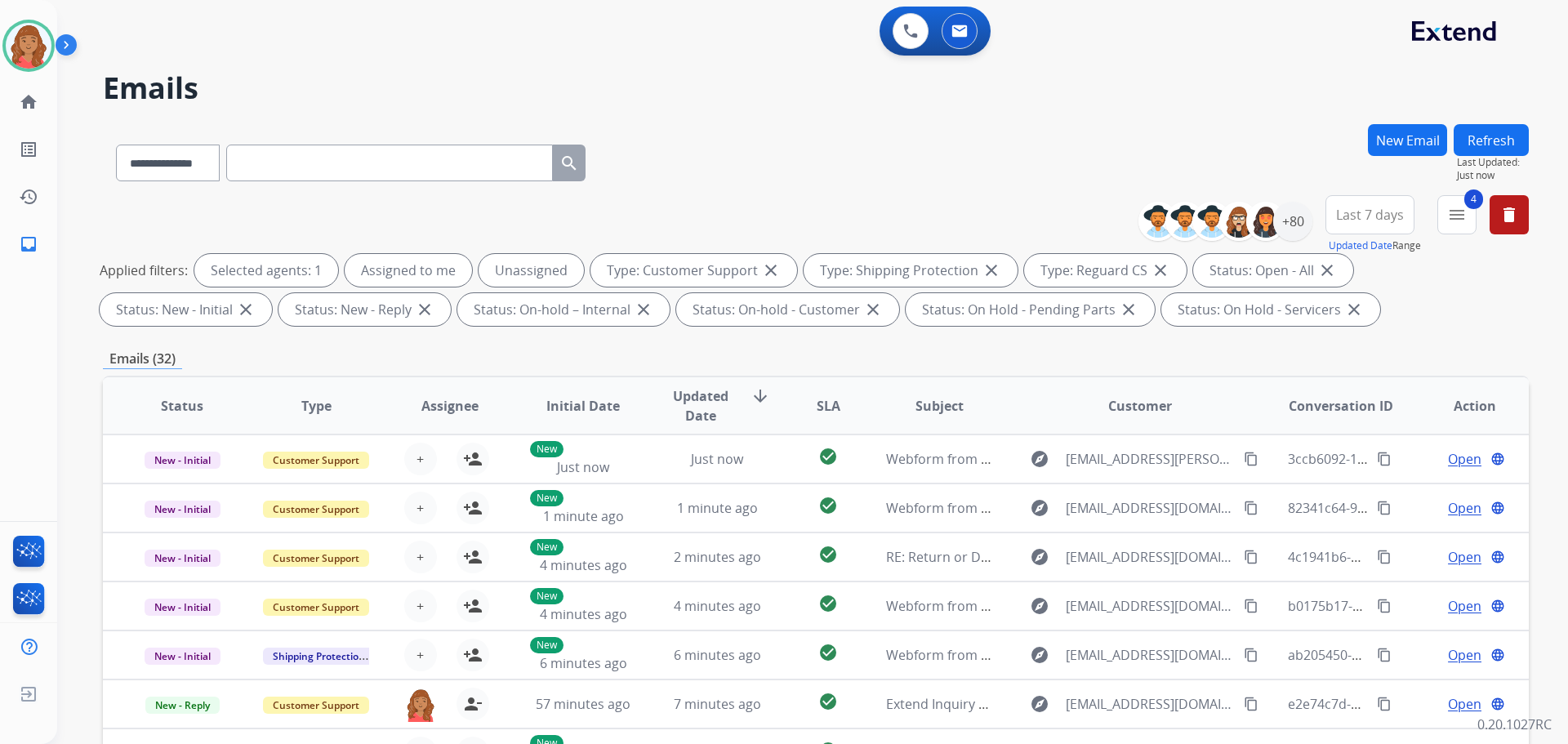
click at [1439, 233] on div "4 menu Type Claims Adjudication Customer Support Escalation Service Support Shi…" at bounding box center [1458, 225] width 39 height 59
click at [1439, 232] on button "4 menu Filters" at bounding box center [1458, 215] width 39 height 39
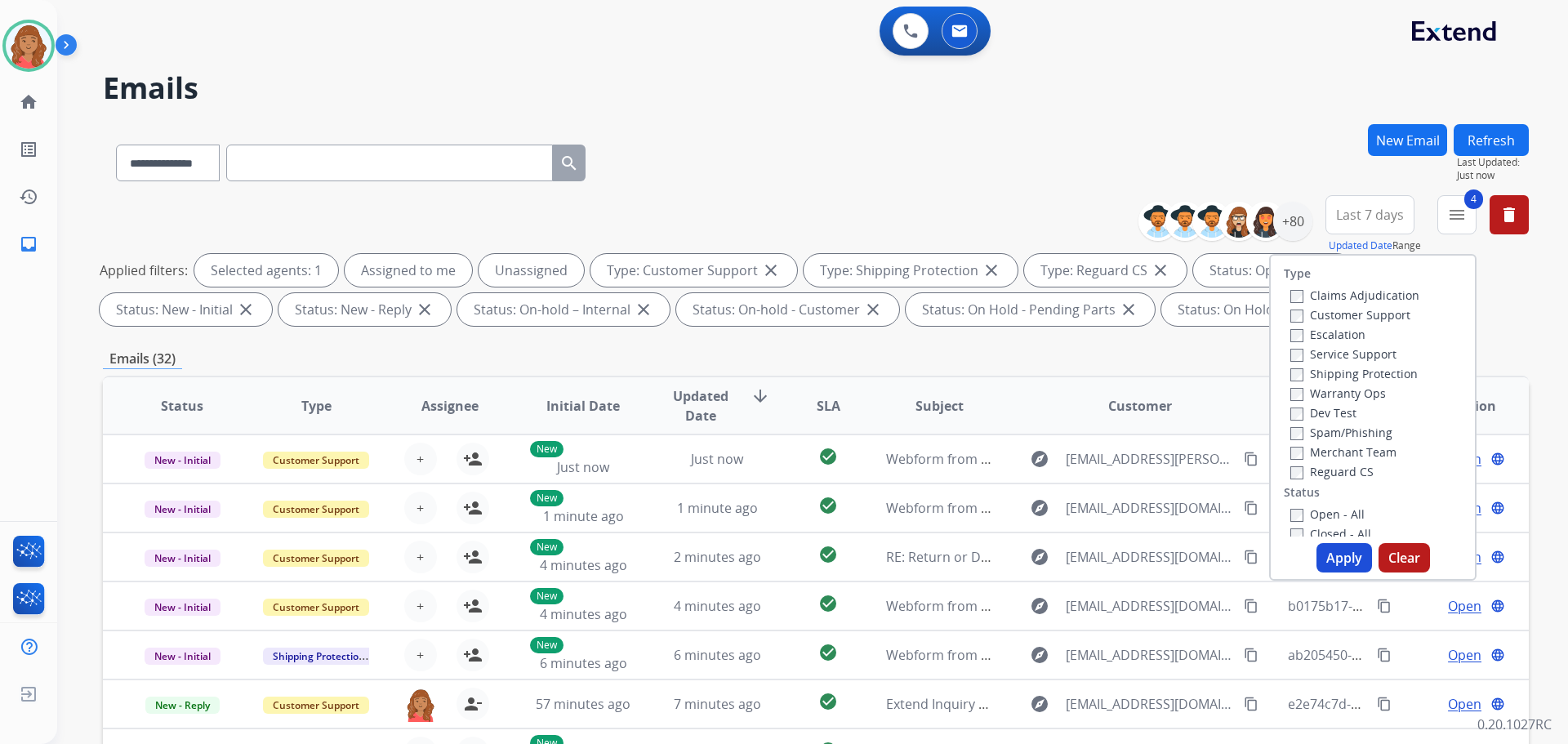
click at [1325, 556] on button "Apply" at bounding box center [1344, 558] width 55 height 30
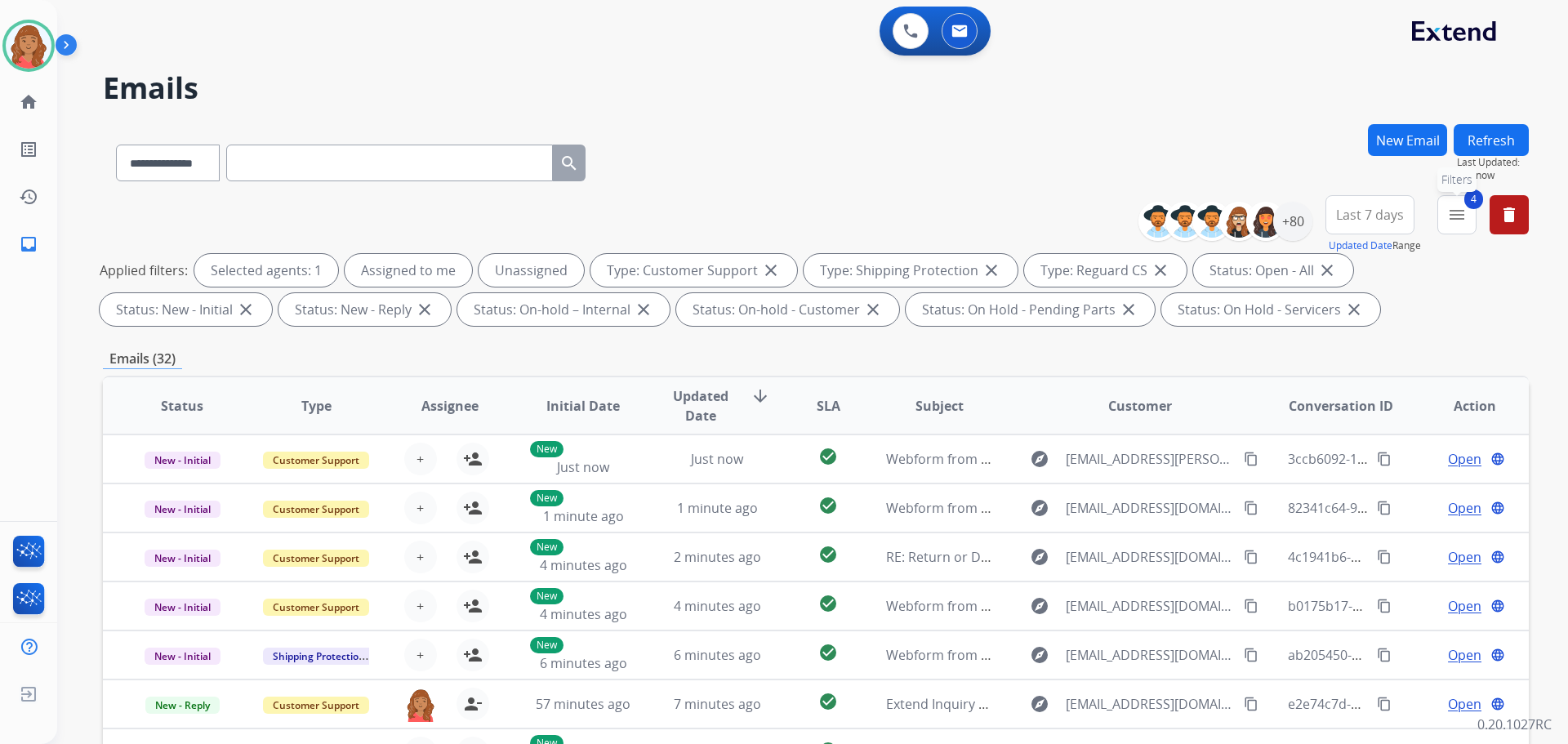
click at [1454, 212] on mat-icon "menu" at bounding box center [1458, 215] width 20 height 20
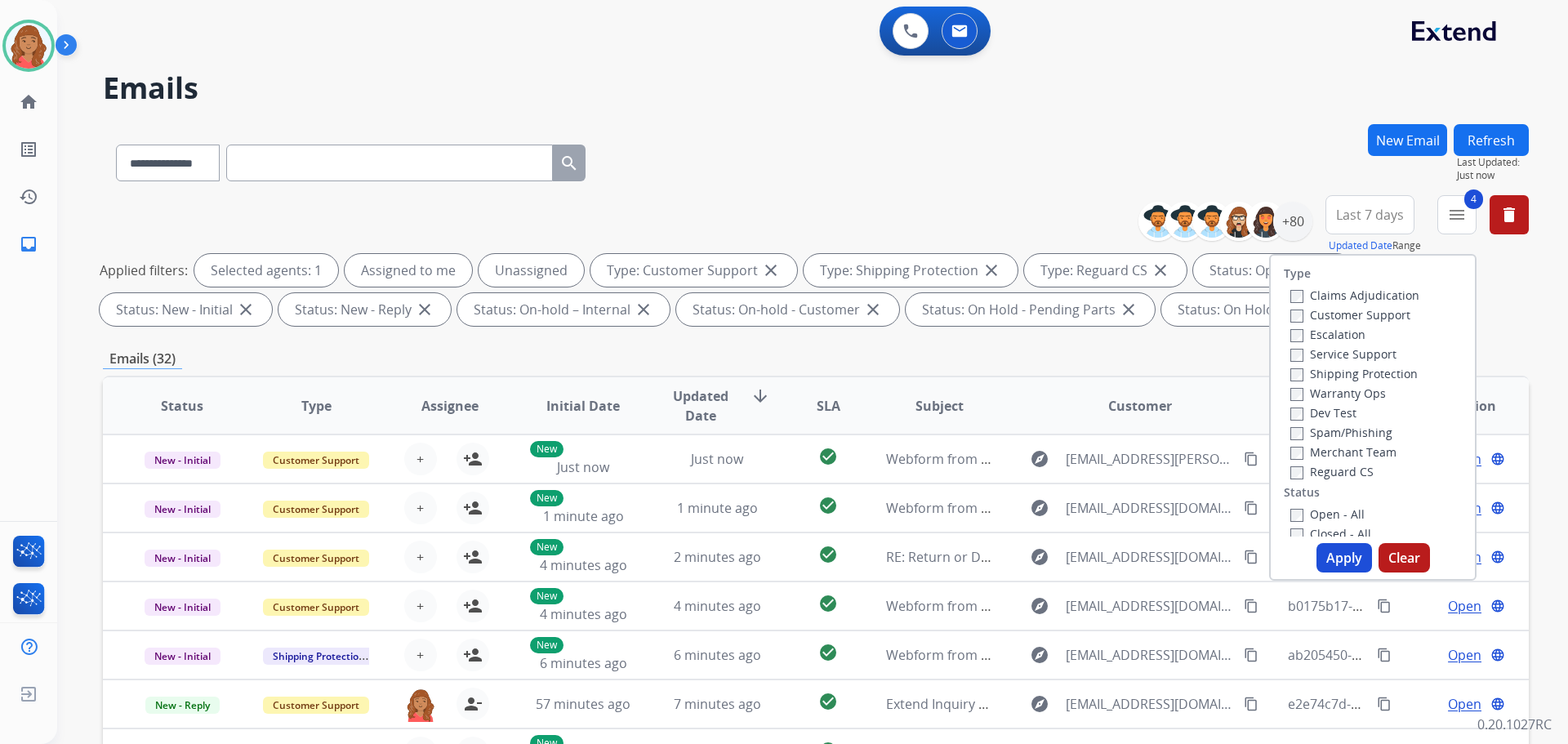
click at [1327, 561] on button "Apply" at bounding box center [1344, 558] width 55 height 30
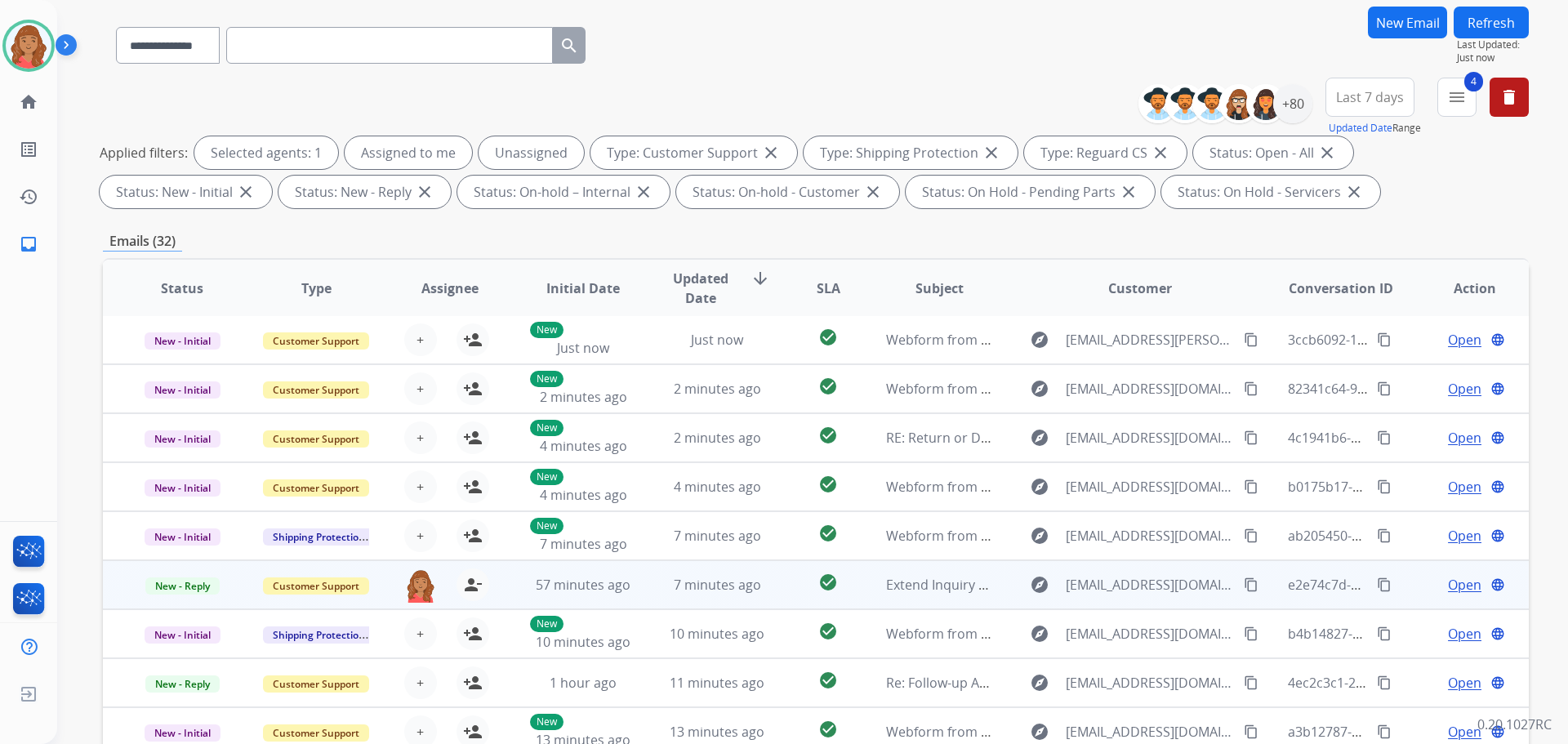
scroll to position [164, 0]
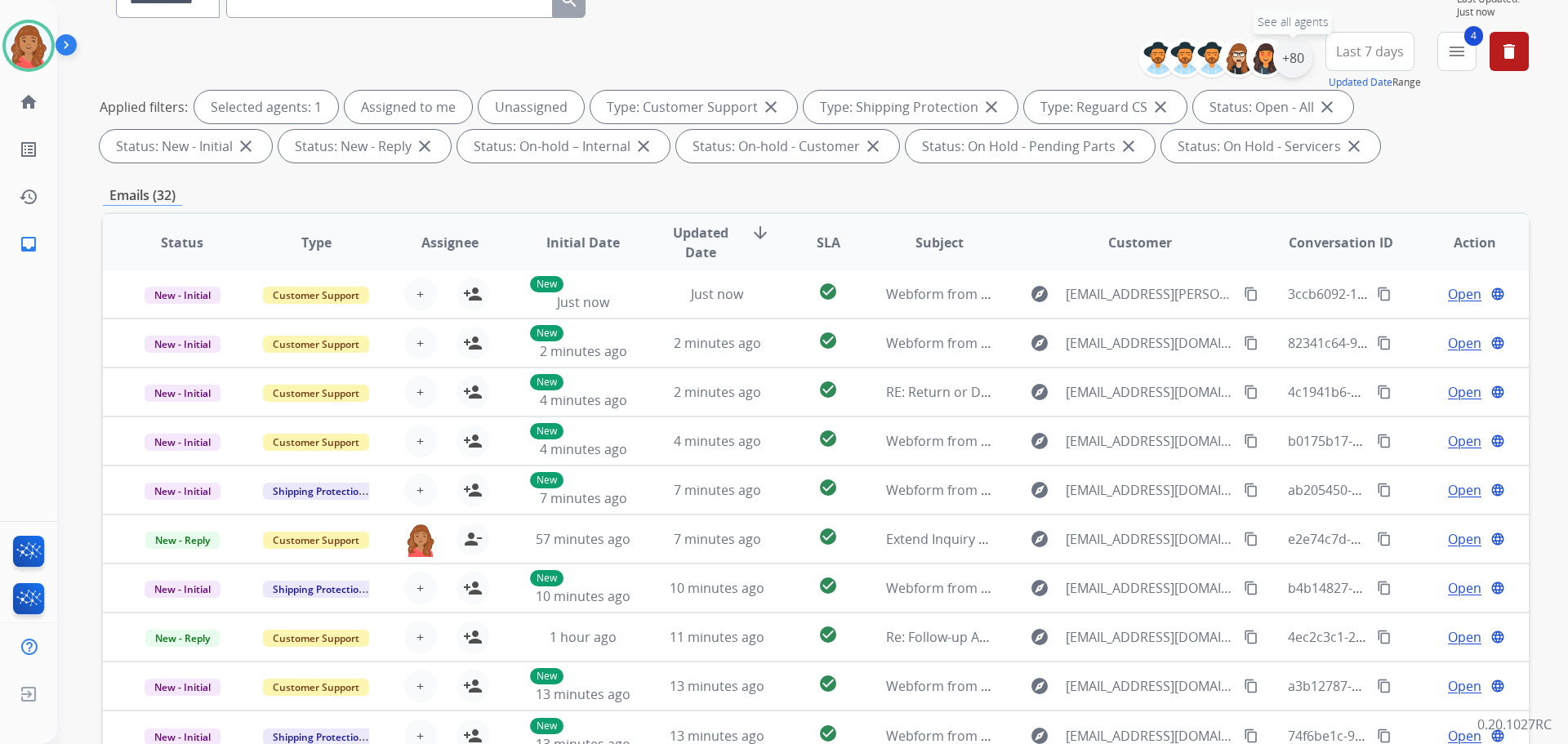
click at [1295, 69] on div "+80" at bounding box center [1293, 58] width 39 height 39
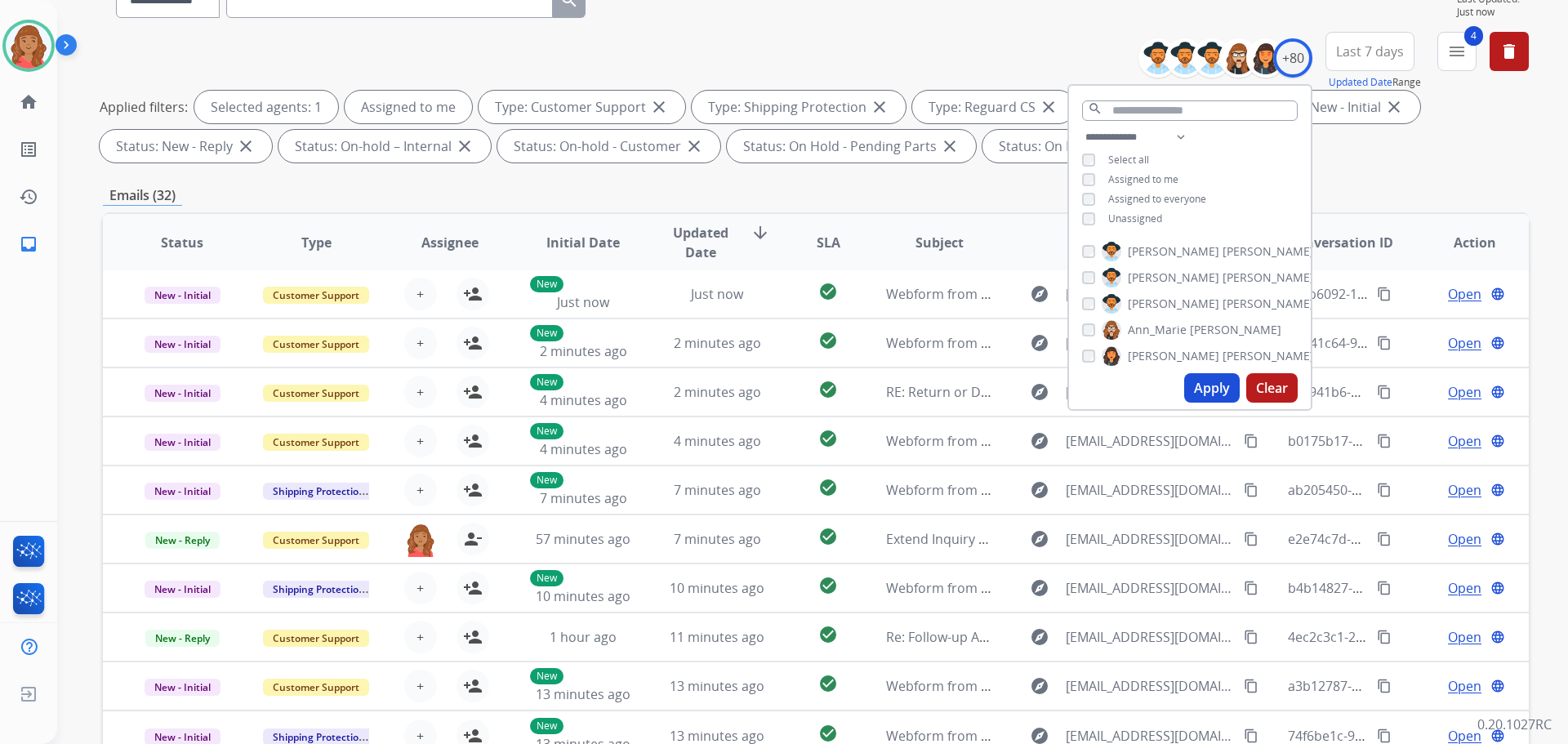
click at [1200, 395] on button "Apply" at bounding box center [1212, 388] width 55 height 30
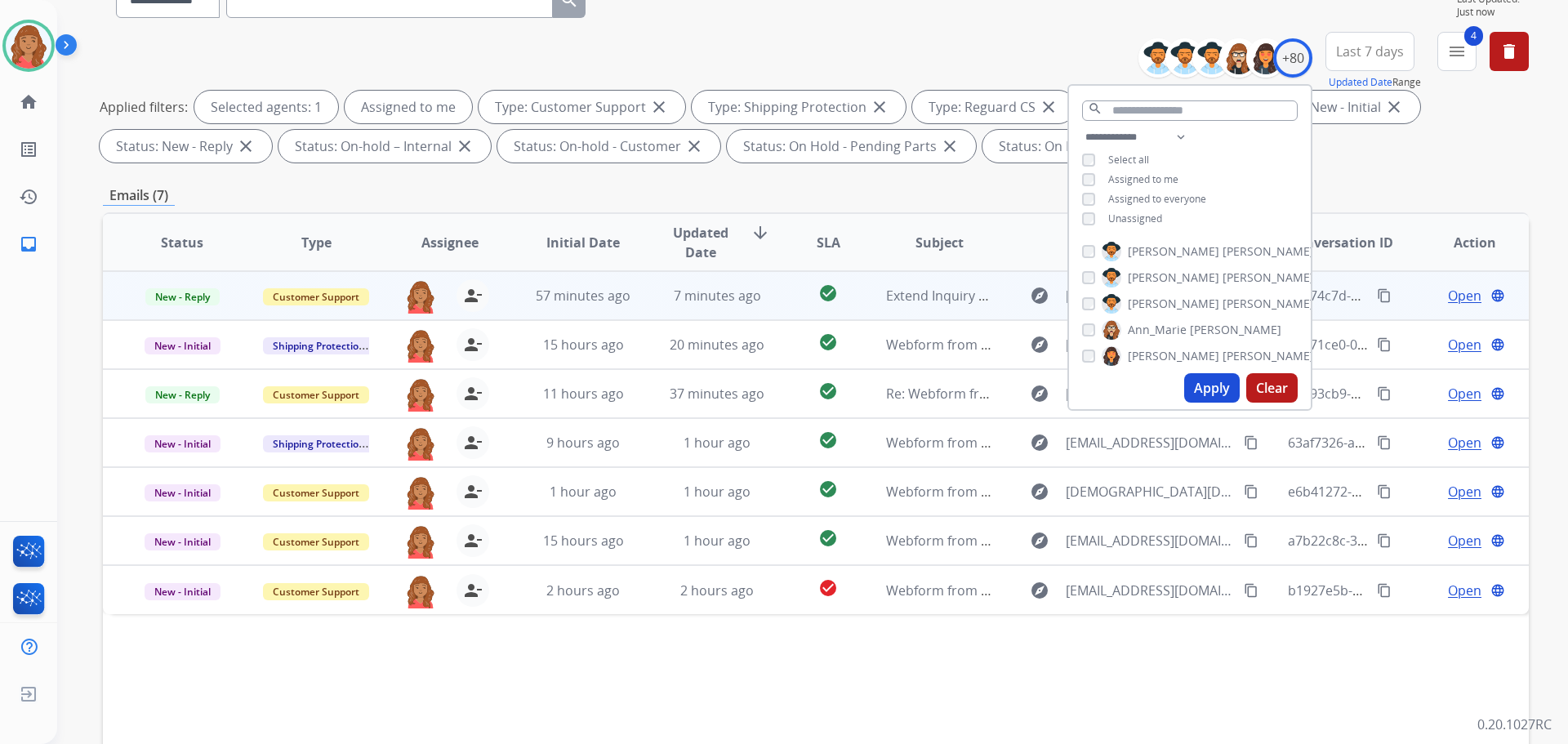
click at [655, 303] on td "7 minutes ago" at bounding box center [705, 296] width 134 height 49
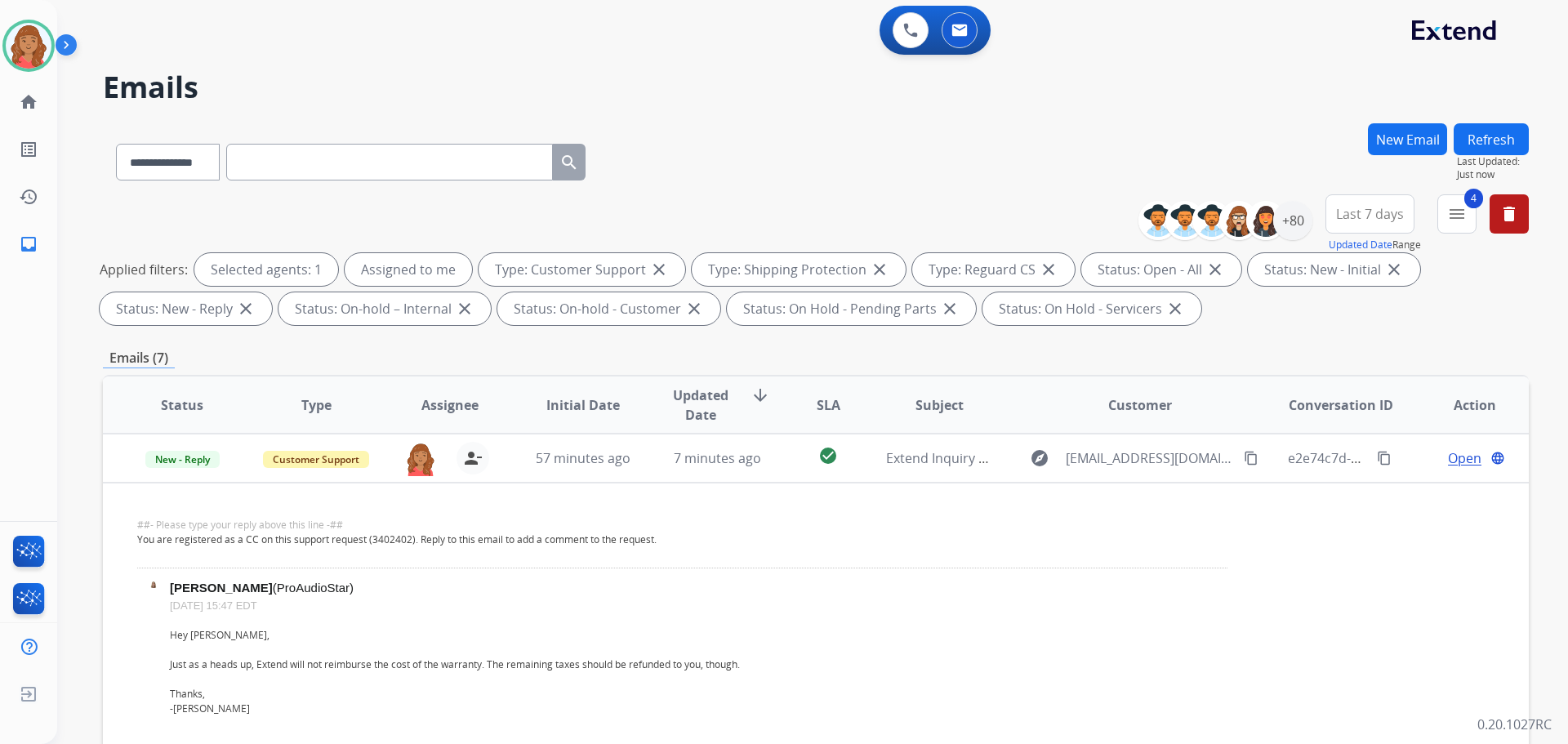
scroll to position [0, 0]
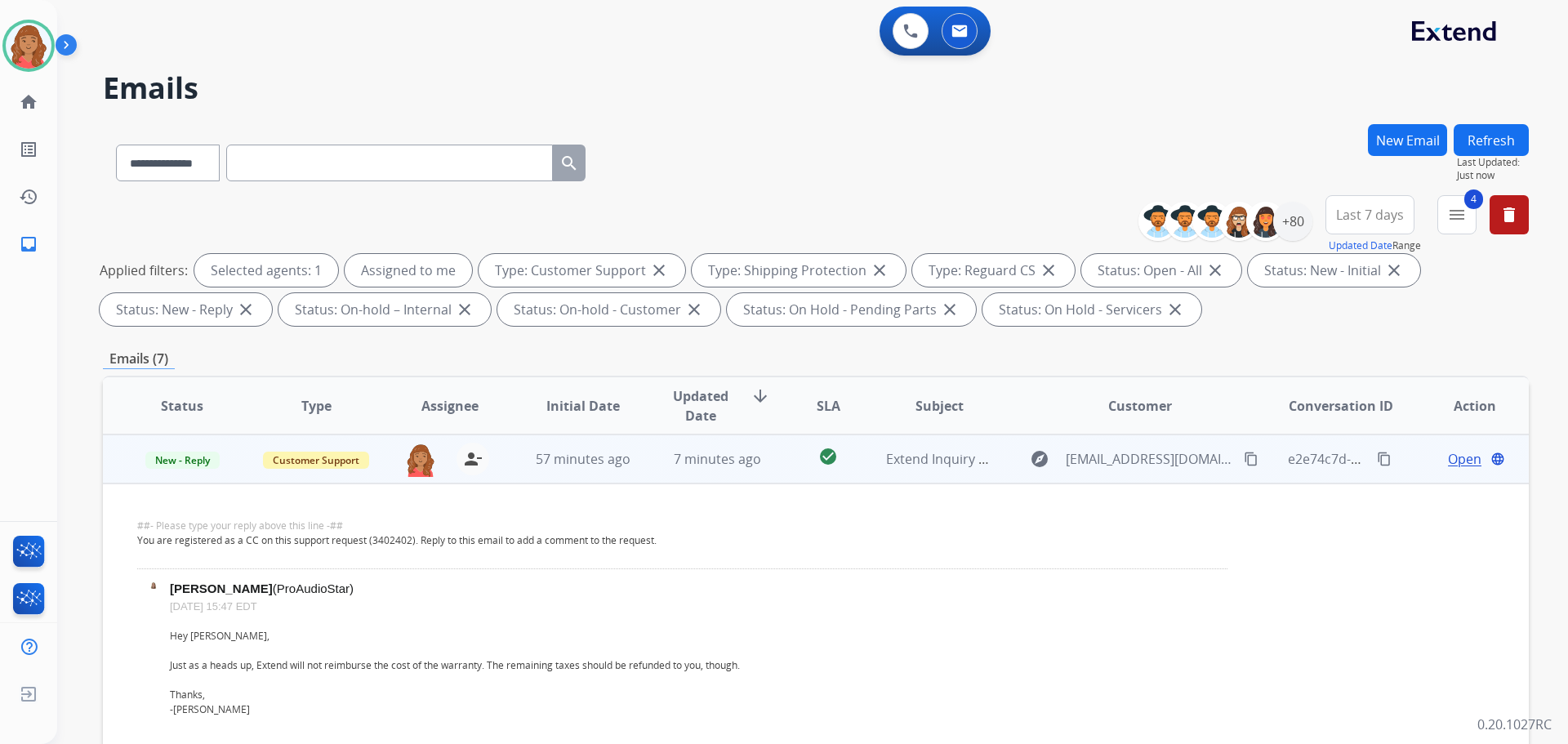
click at [1449, 466] on span "Open" at bounding box center [1466, 459] width 34 height 20
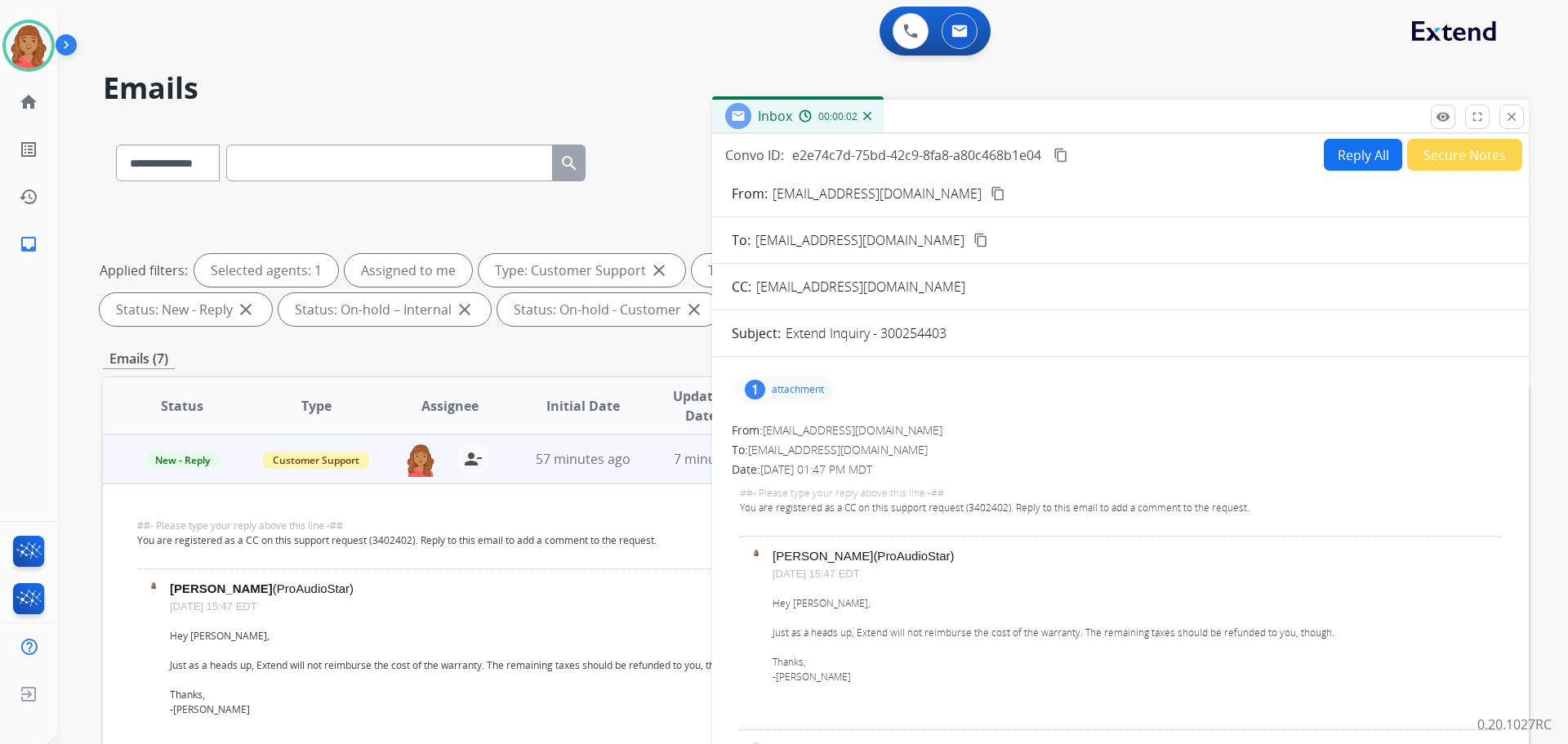
click at [786, 380] on div "1 attachment" at bounding box center [784, 389] width 99 height 27
click at [789, 429] on div at bounding box center [788, 432] width 82 height 57
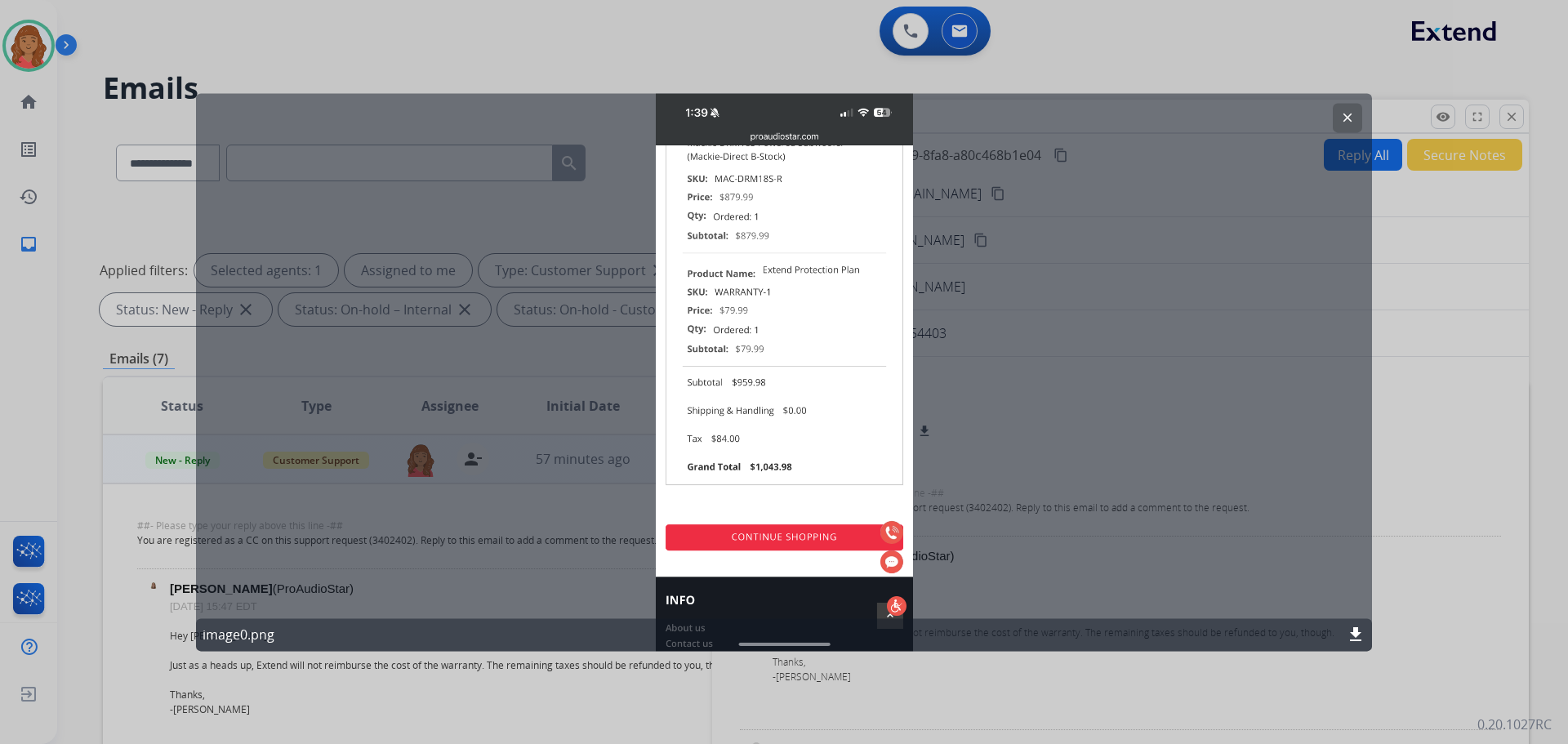
click at [1340, 111] on mat-icon "clear" at bounding box center [1347, 117] width 15 height 15
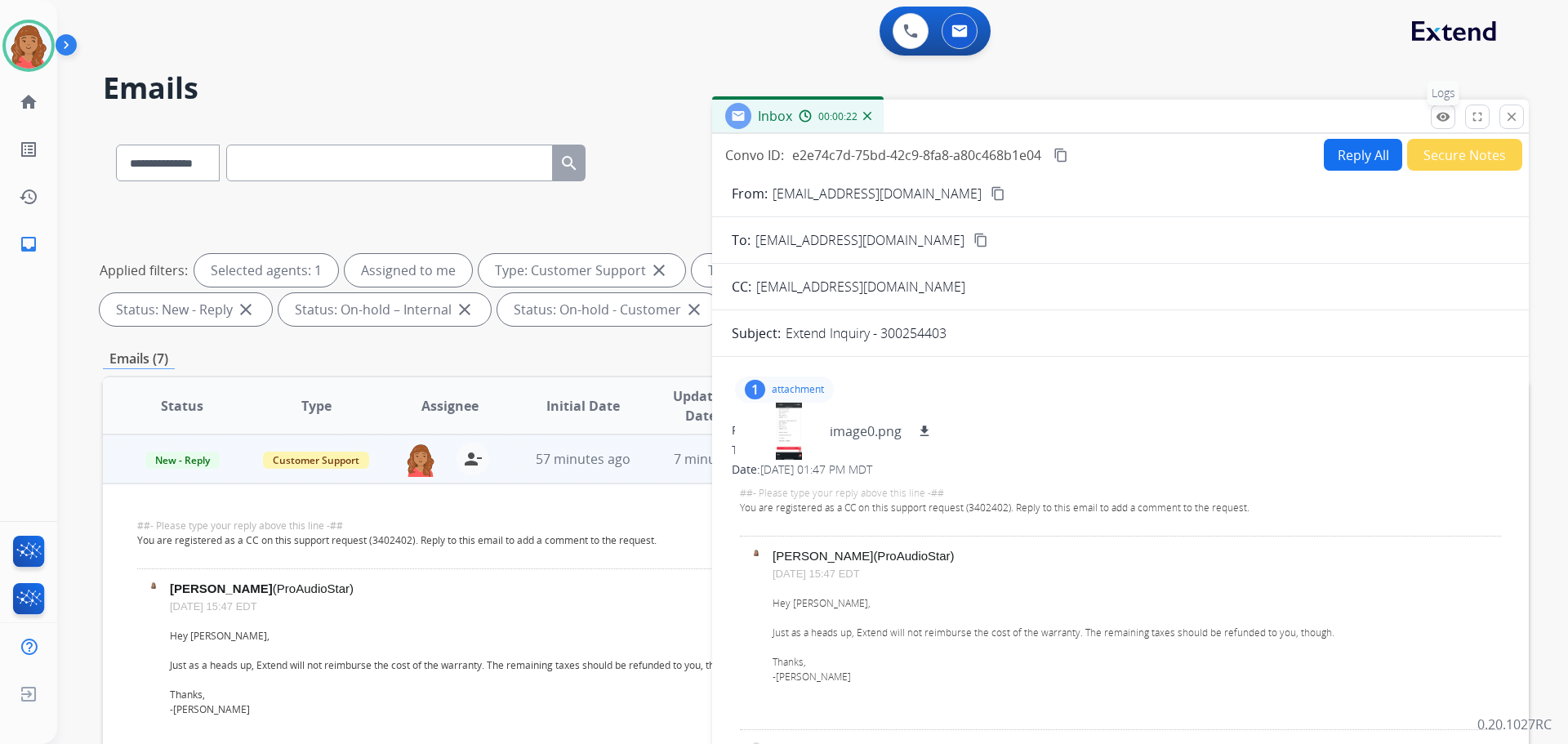
click at [1446, 126] on button "remove_red_eye Logs" at bounding box center [1443, 116] width 25 height 25
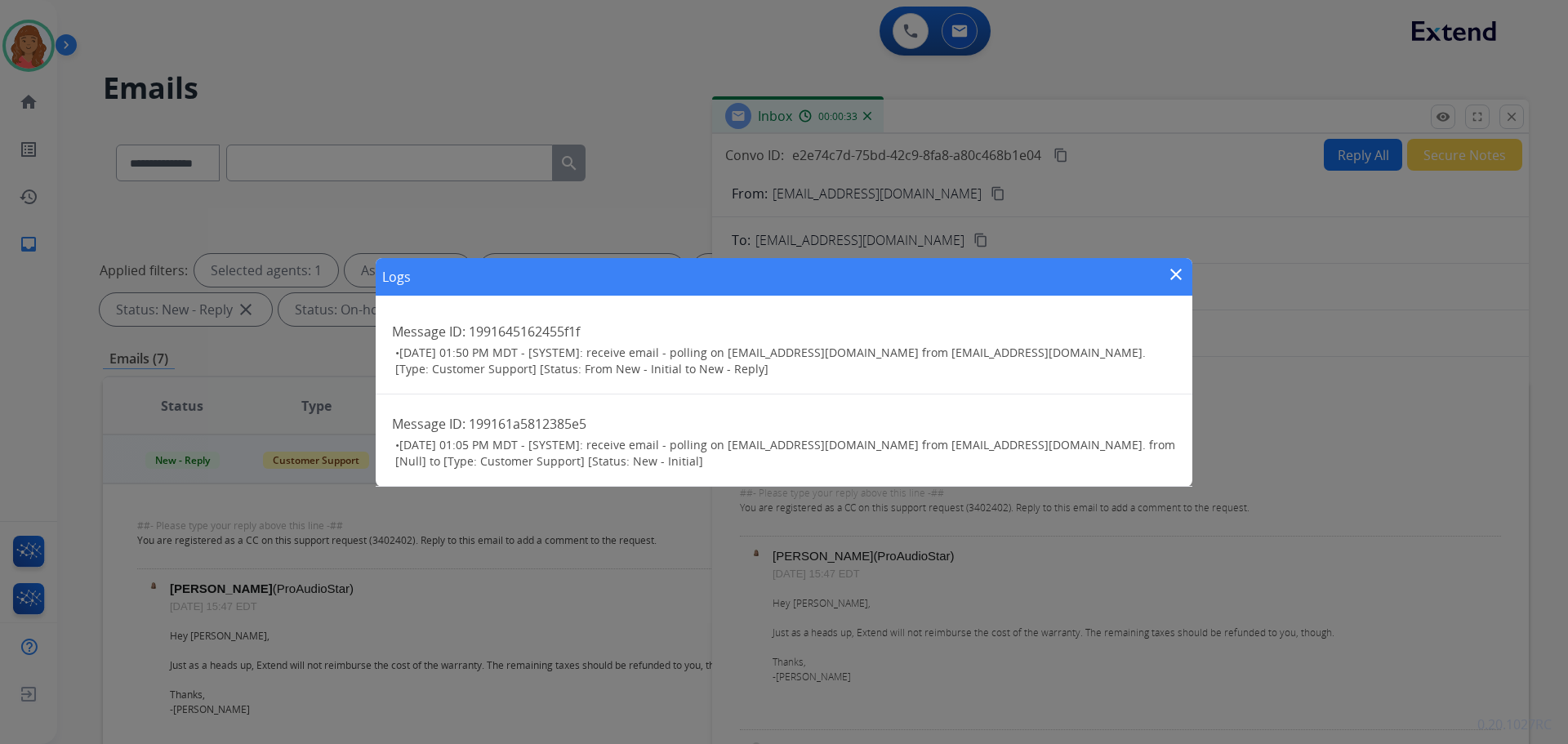
click at [1176, 270] on mat-icon "close" at bounding box center [1177, 275] width 20 height 20
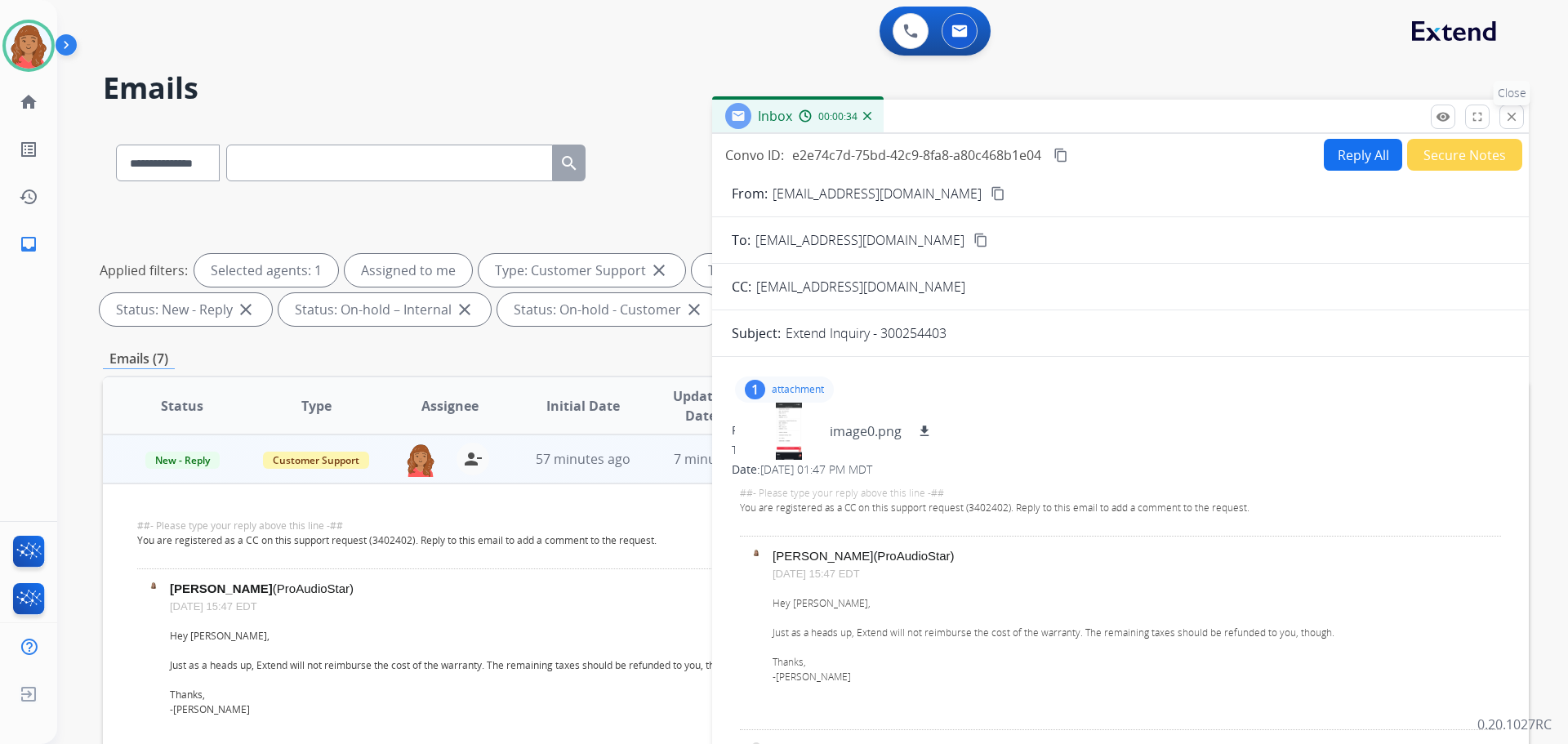
click at [1517, 117] on mat-icon "close" at bounding box center [1512, 116] width 15 height 15
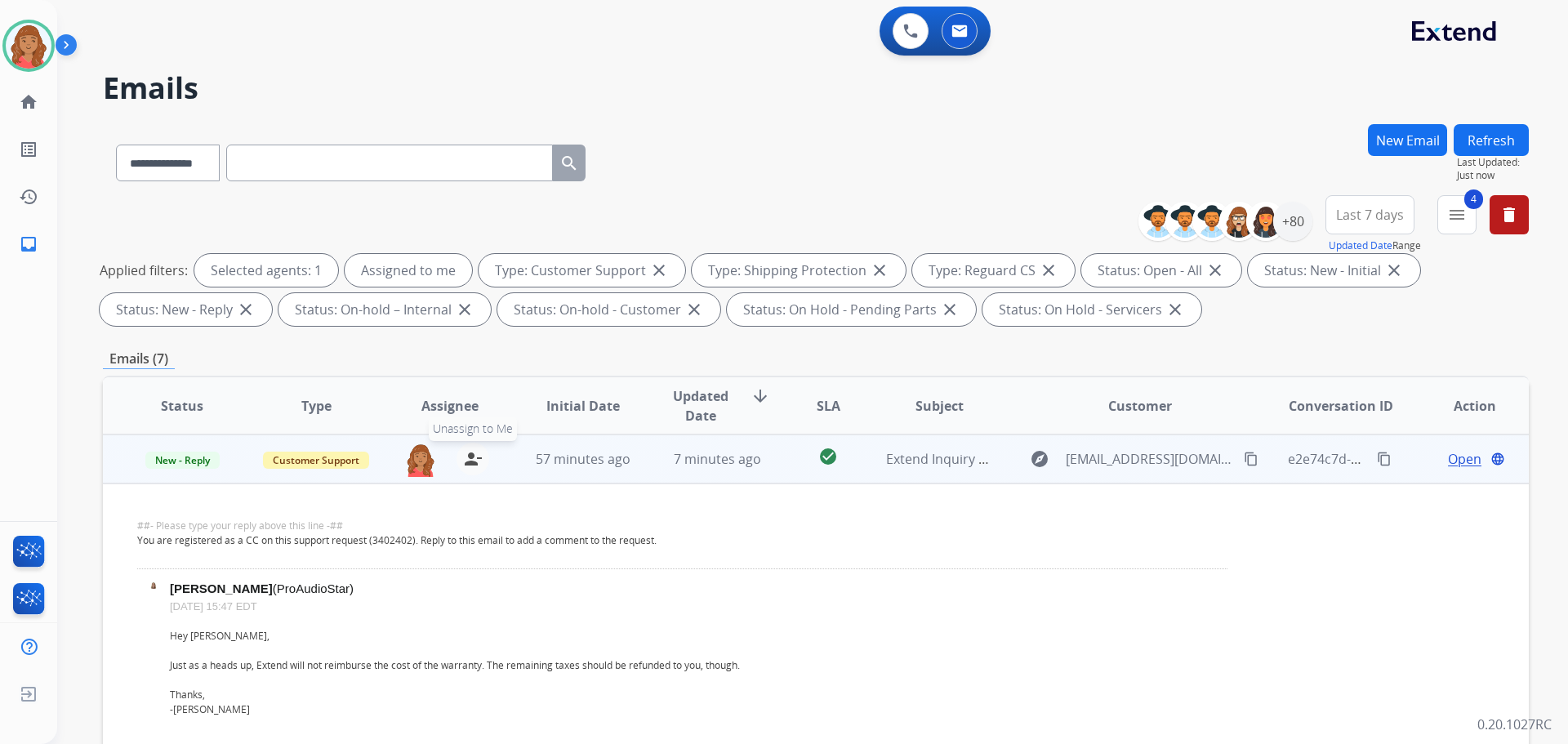
click at [463, 465] on mat-icon "person_remove" at bounding box center [473, 459] width 20 height 20
click at [332, 459] on span "Customer Support" at bounding box center [316, 459] width 106 height 17
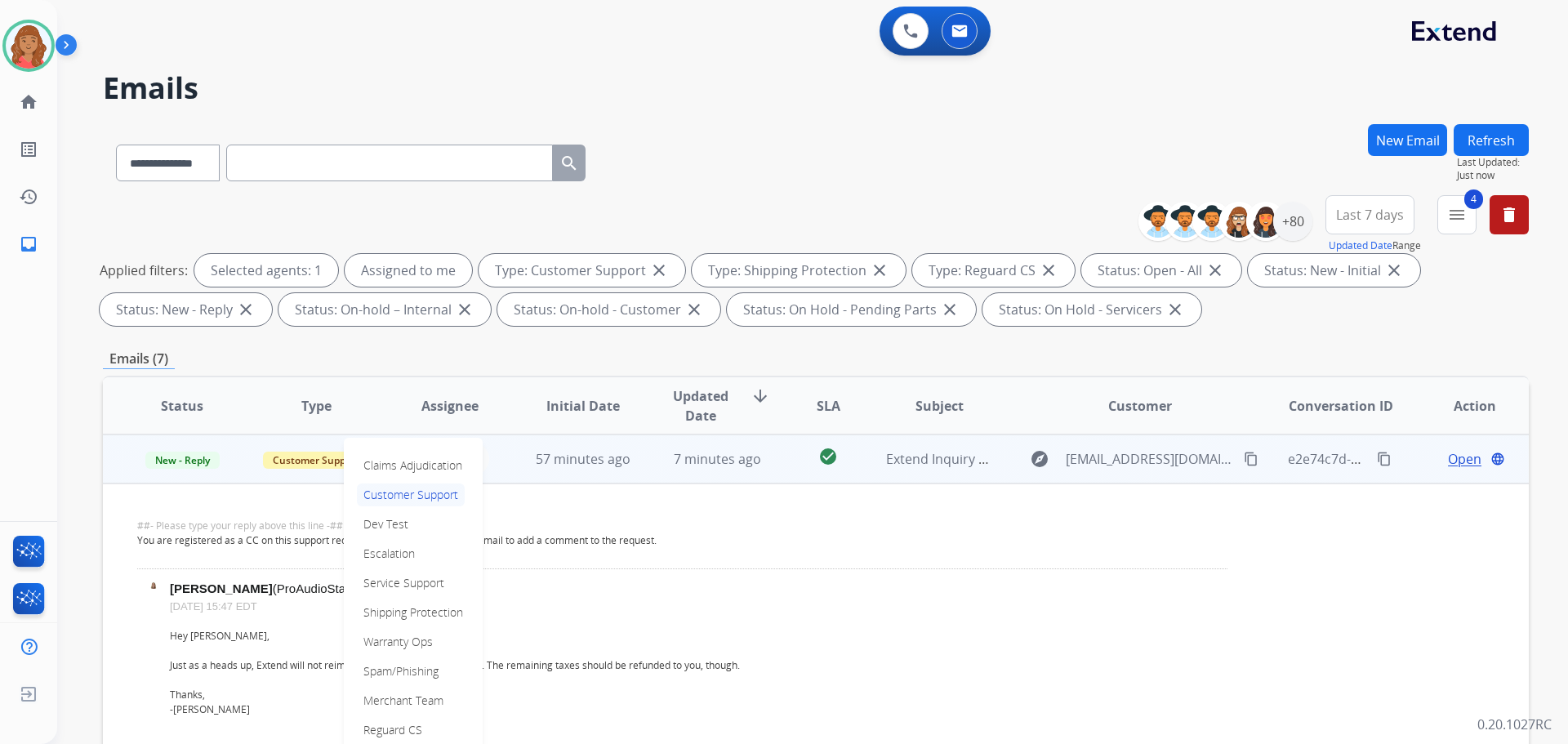
click at [383, 686] on div "Claims Adjudication Customer Support Dev Test Escalation Service Support Shippi…" at bounding box center [413, 597] width 139 height 320
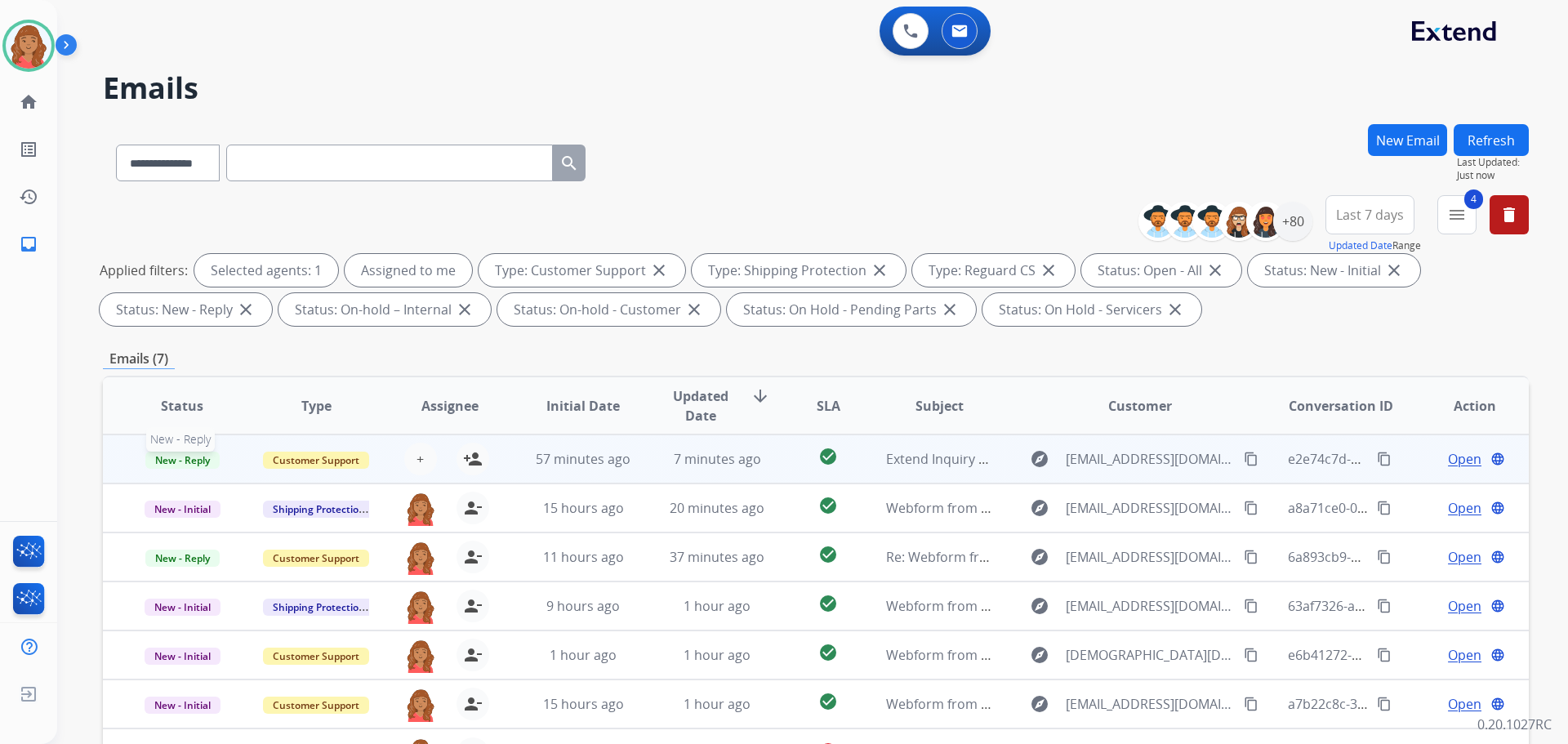
click at [199, 451] on span "New - Reply" at bounding box center [182, 459] width 74 height 17
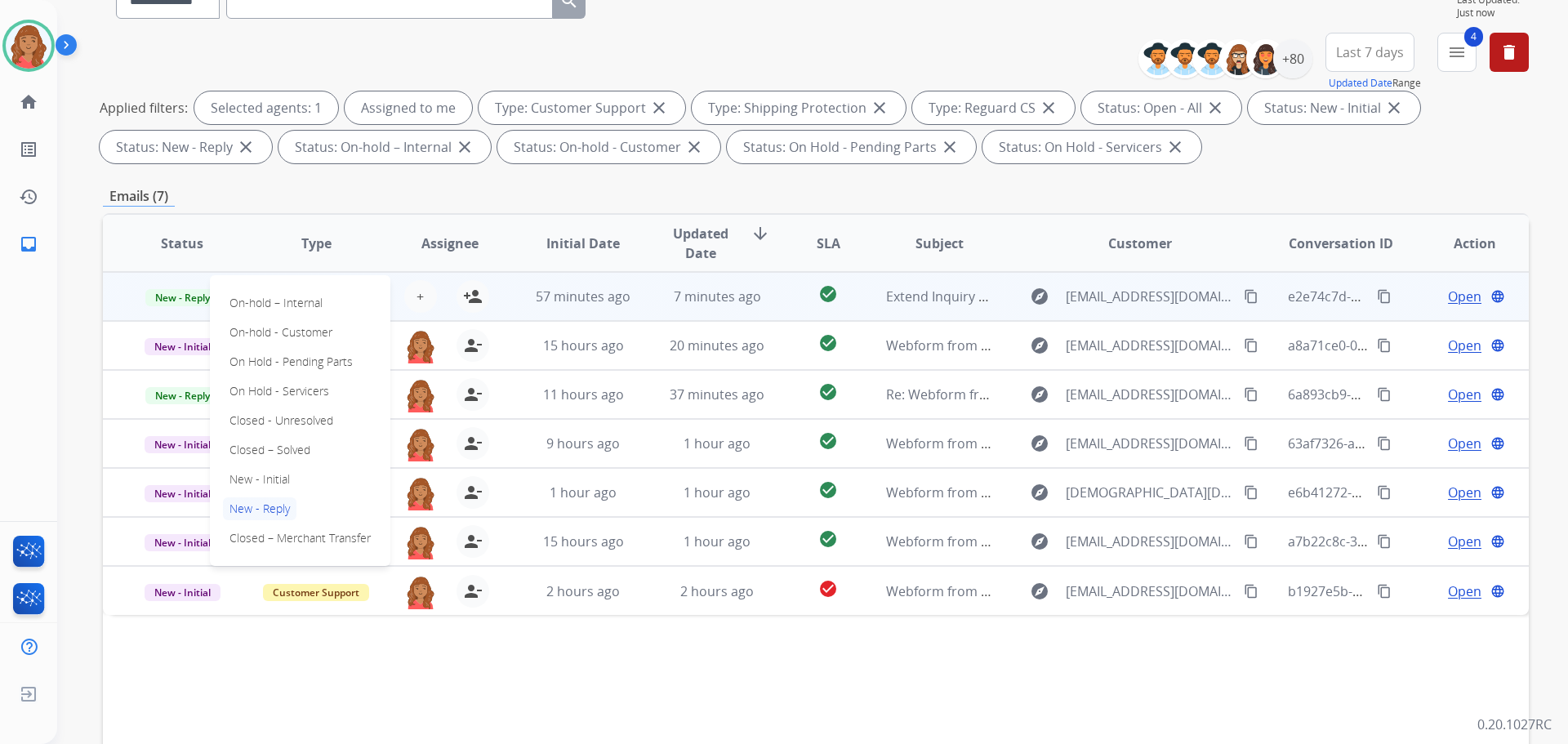
scroll to position [164, 0]
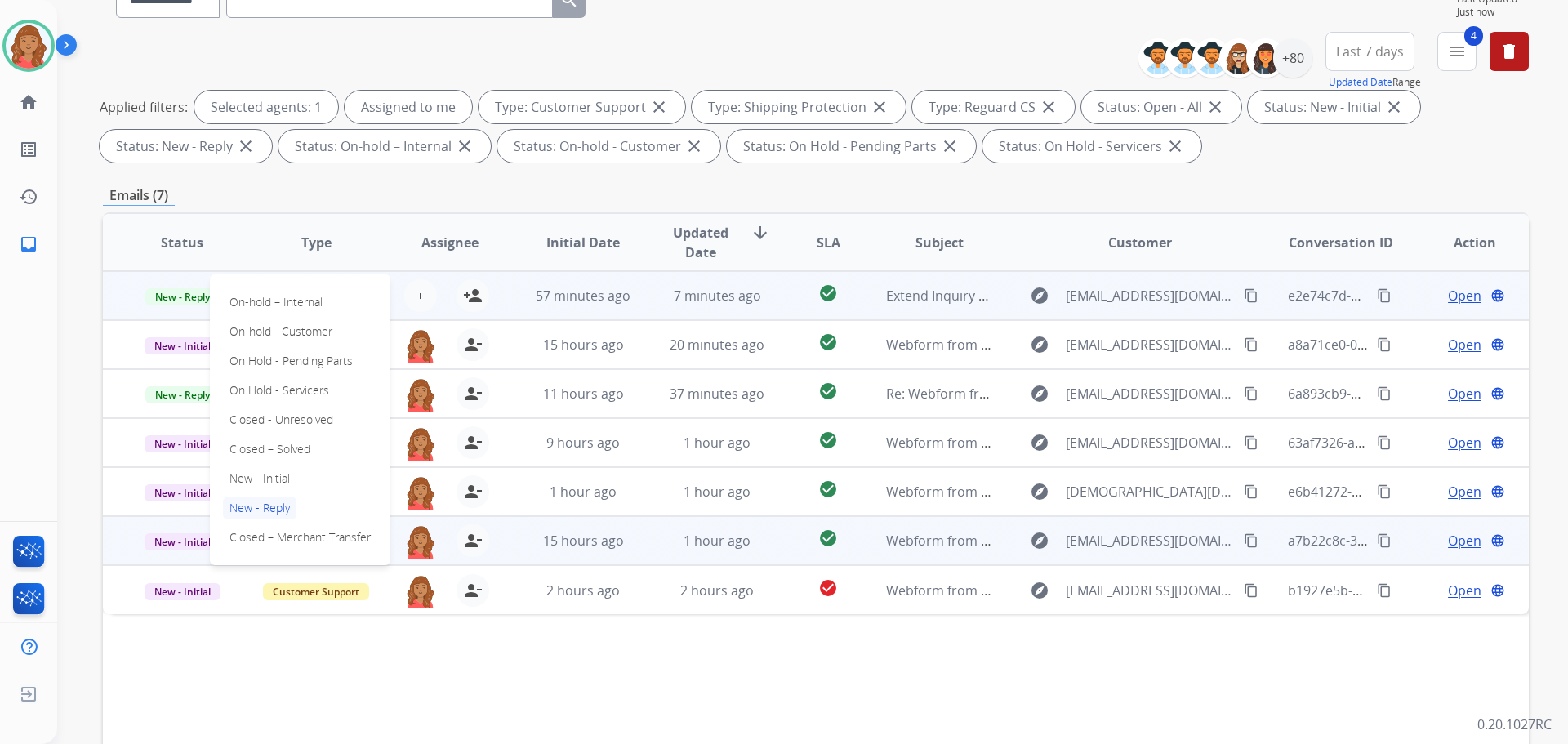
click at [297, 538] on p "Closed – Merchant Transfer" at bounding box center [300, 537] width 155 height 23
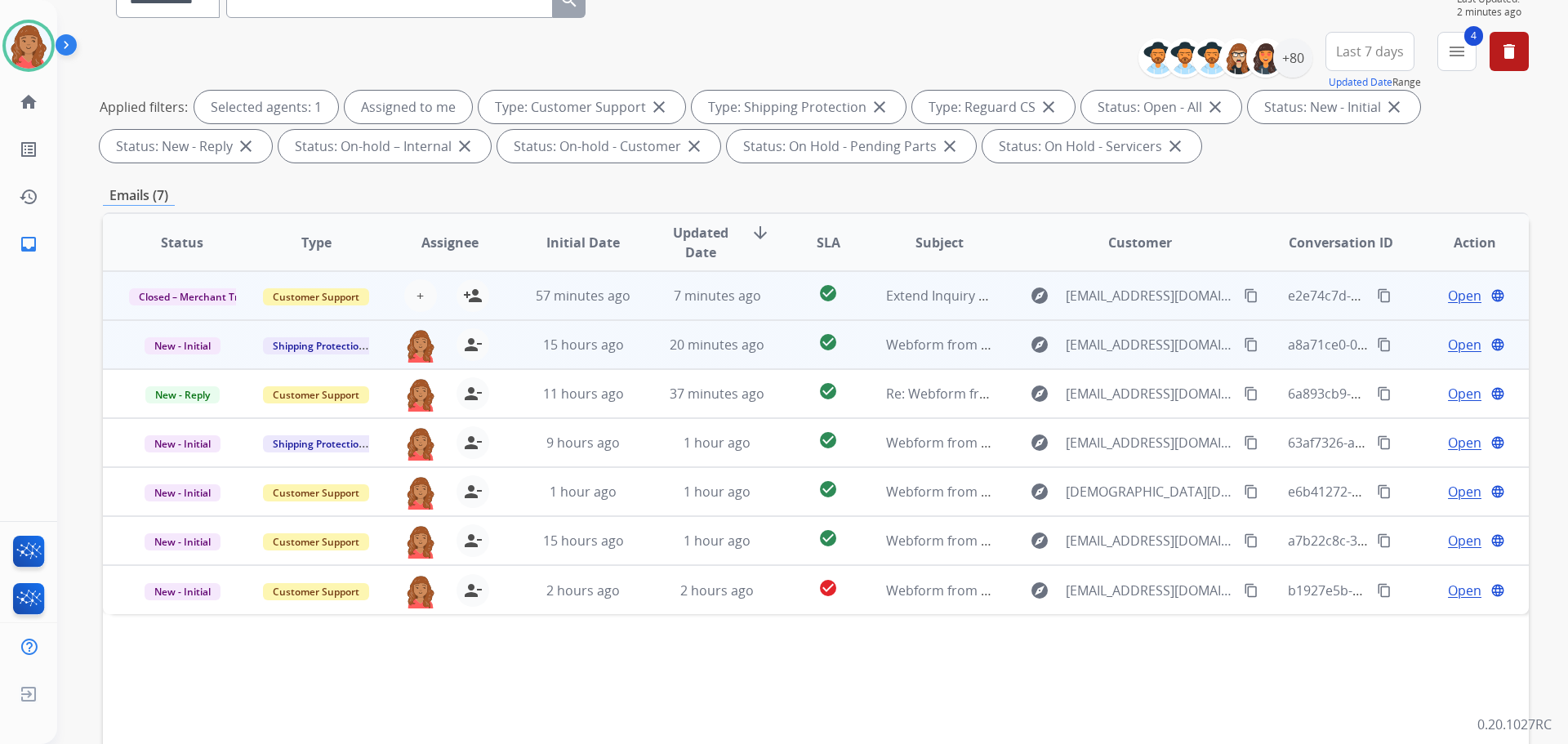
click at [504, 355] on td "15 hours ago" at bounding box center [571, 345] width 134 height 49
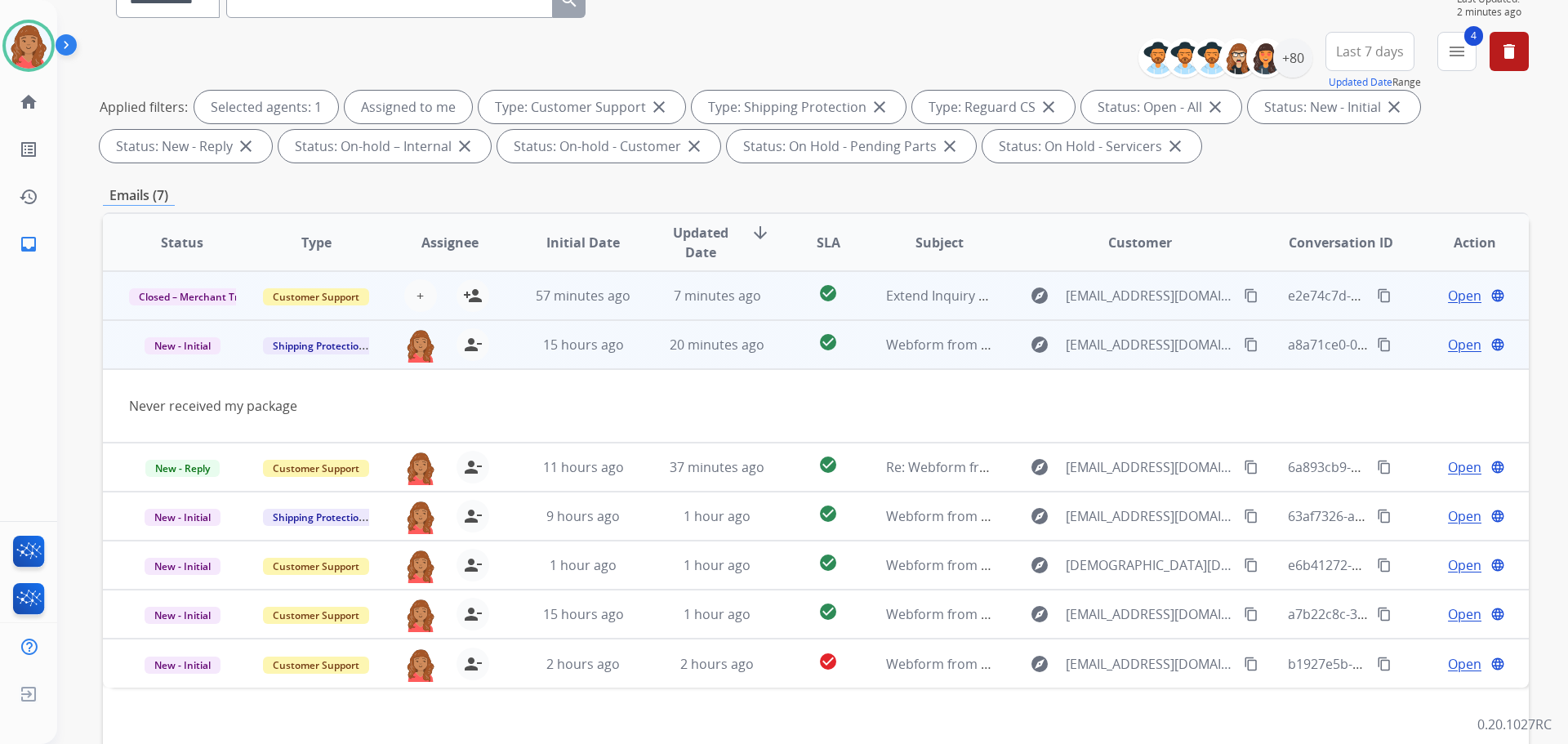
click at [1464, 338] on span "Open" at bounding box center [1466, 345] width 34 height 20
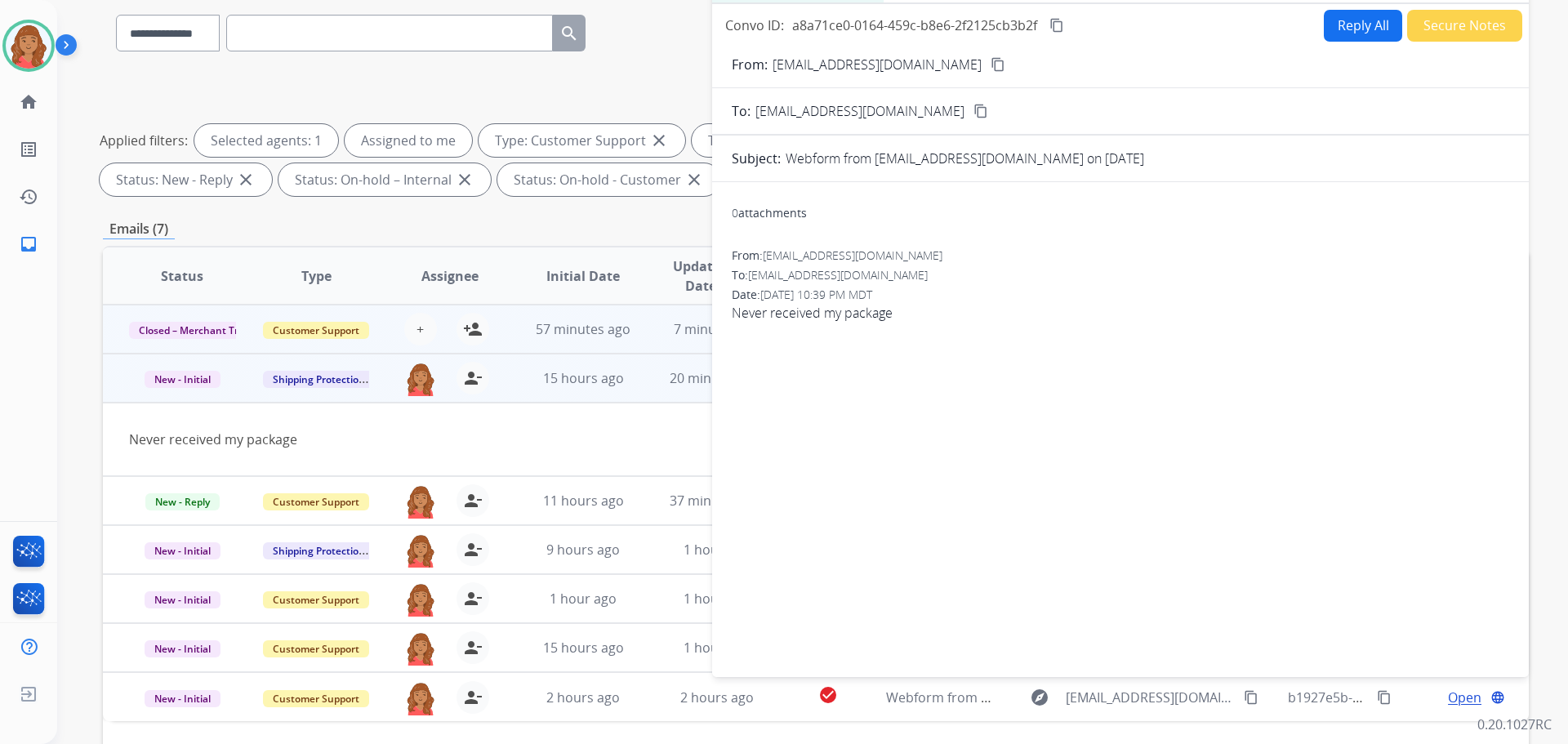
scroll to position [0, 0]
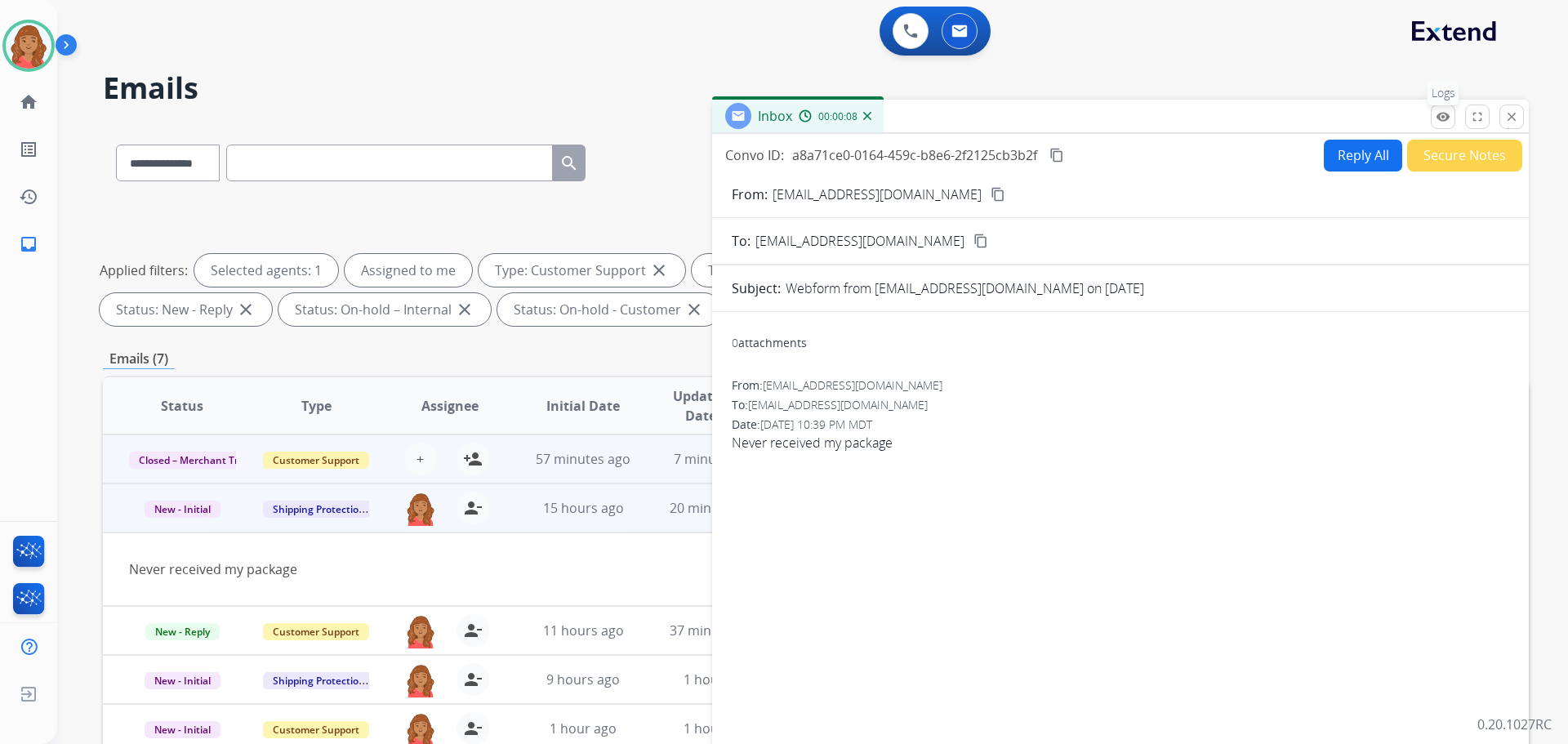
click at [1449, 116] on mat-icon "remove_red_eye" at bounding box center [1443, 116] width 15 height 15
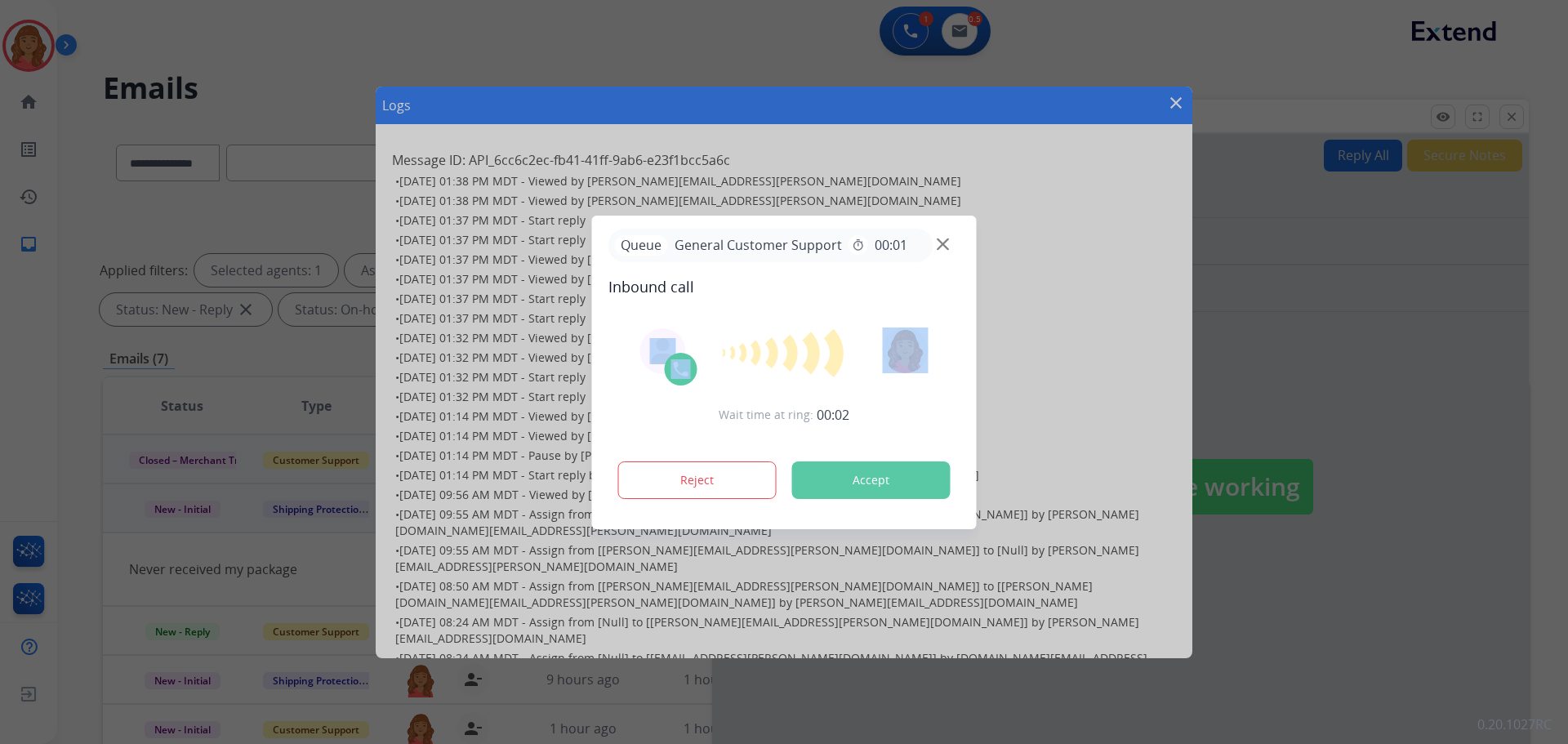
drag, startPoint x: 923, startPoint y: 284, endPoint x: 869, endPoint y: 317, distance: 63.3
click at [869, 317] on div "Queue General Customer Support timer 00:01 Inbound call Wait time at ring: 00:0…" at bounding box center [784, 372] width 384 height 313
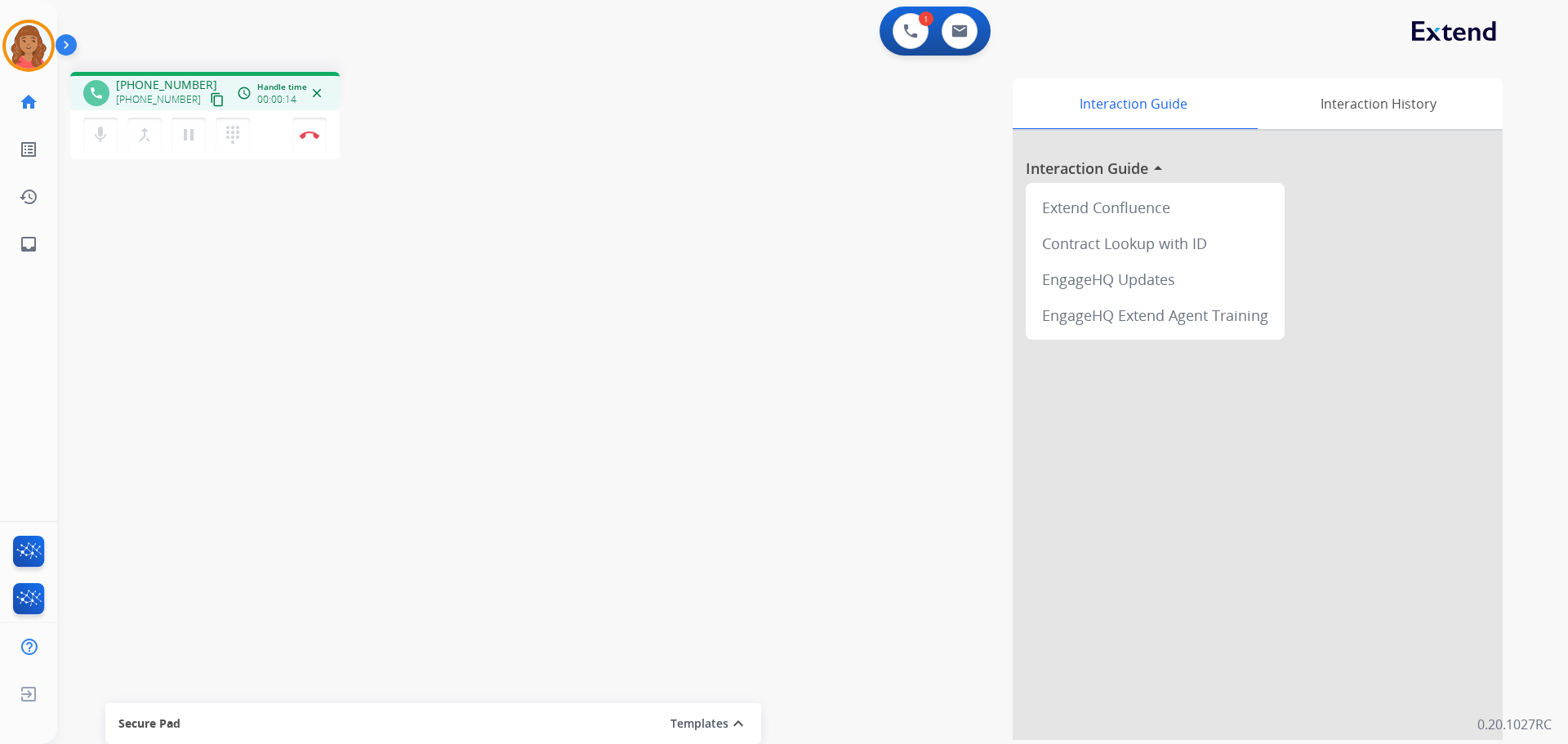
drag, startPoint x: 198, startPoint y: 104, endPoint x: 100, endPoint y: 161, distance: 113.4
click at [210, 104] on mat-icon "content_copy" at bounding box center [217, 100] width 15 height 15
click at [319, 131] on button "Disconnect" at bounding box center [309, 134] width 34 height 34
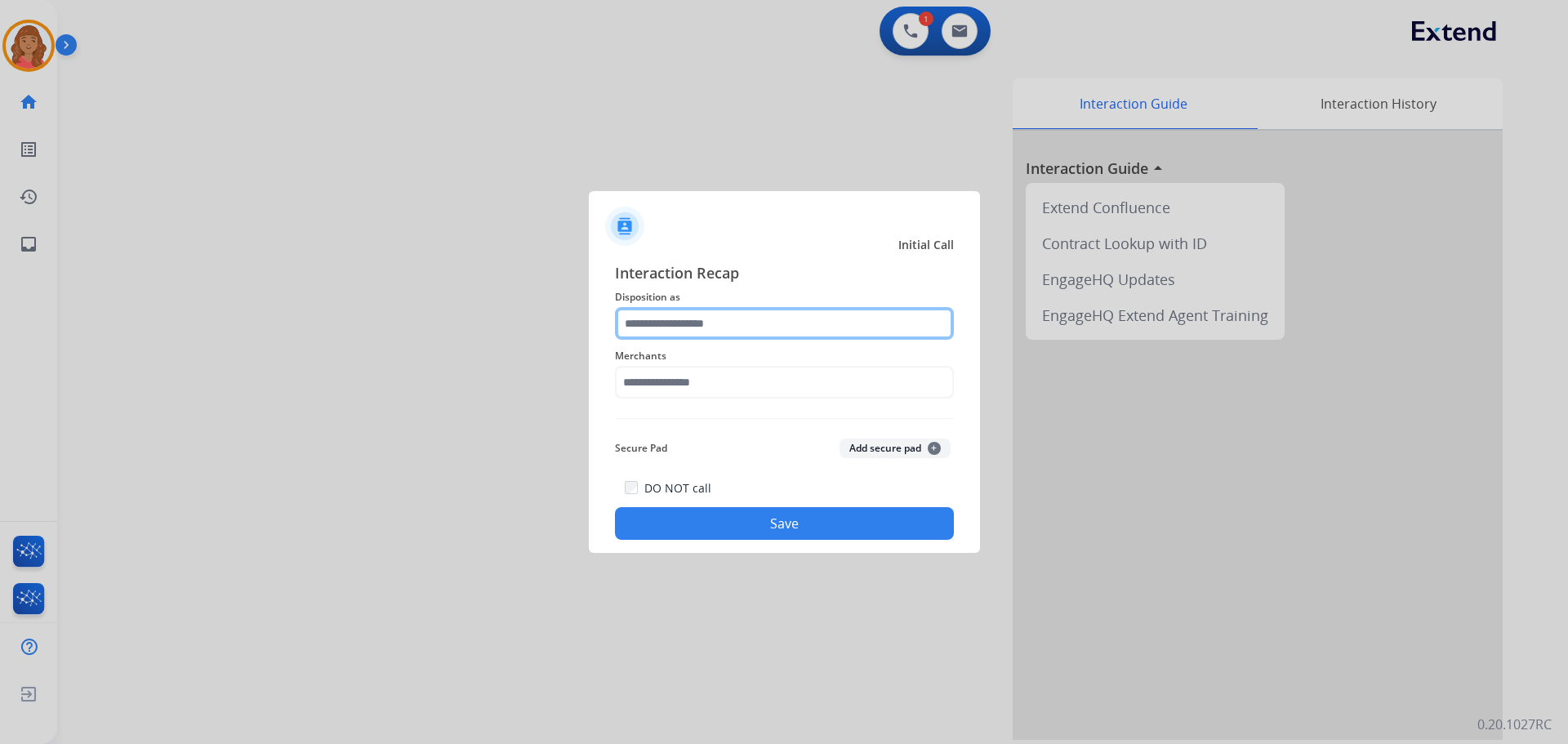
click at [716, 331] on input "text" at bounding box center [784, 323] width 339 height 33
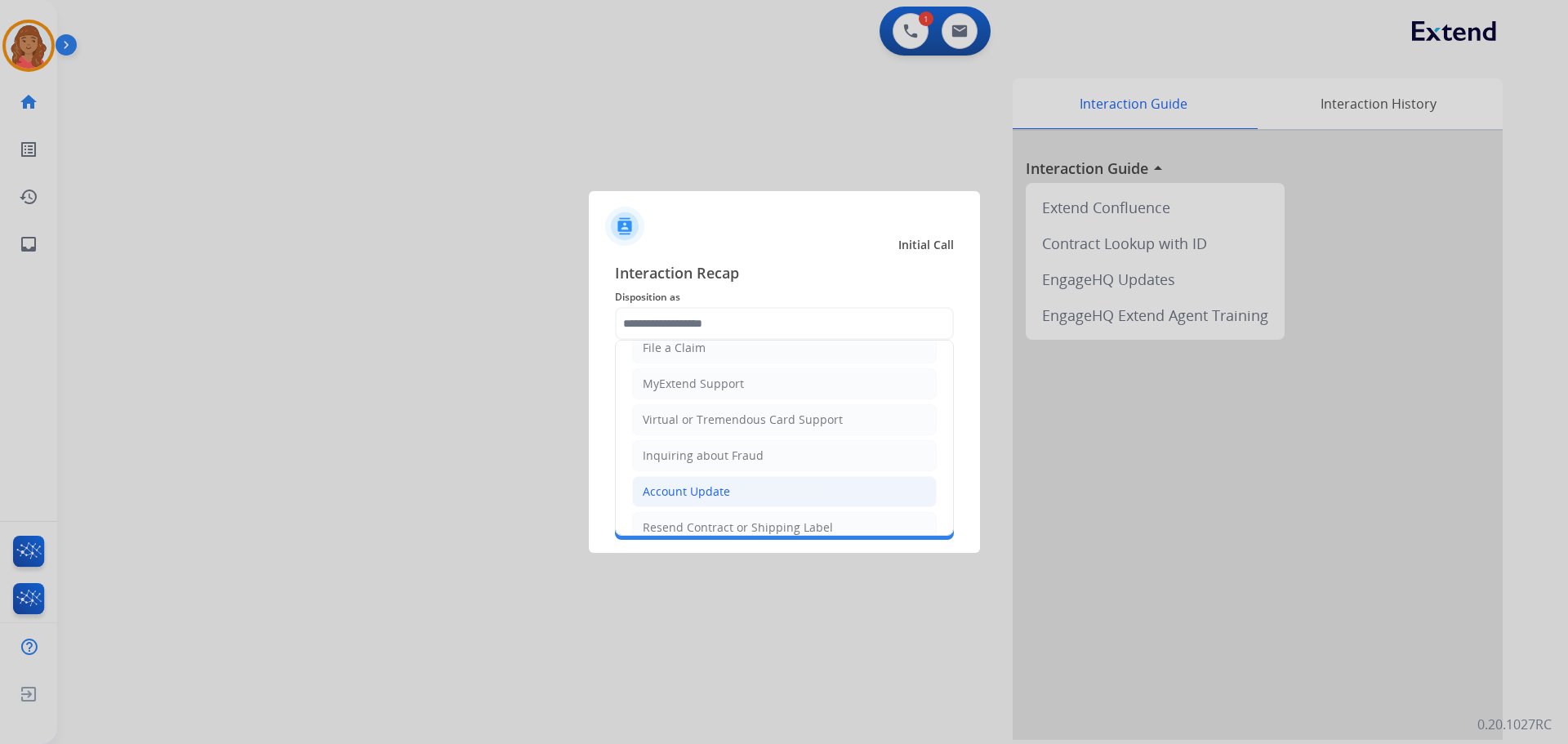
scroll to position [255, 0]
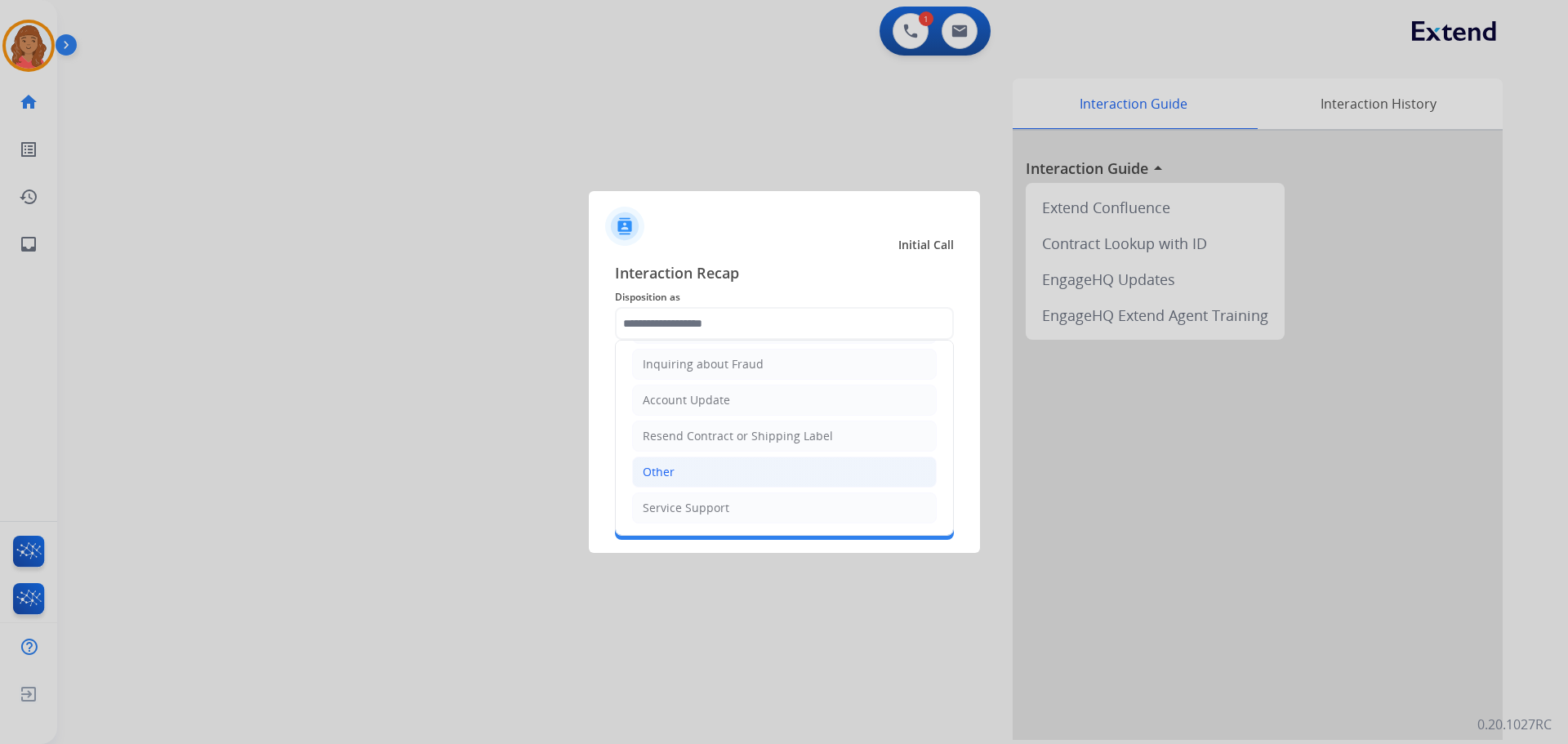
click at [653, 470] on div "Other" at bounding box center [658, 472] width 32 height 17
type input "*****"
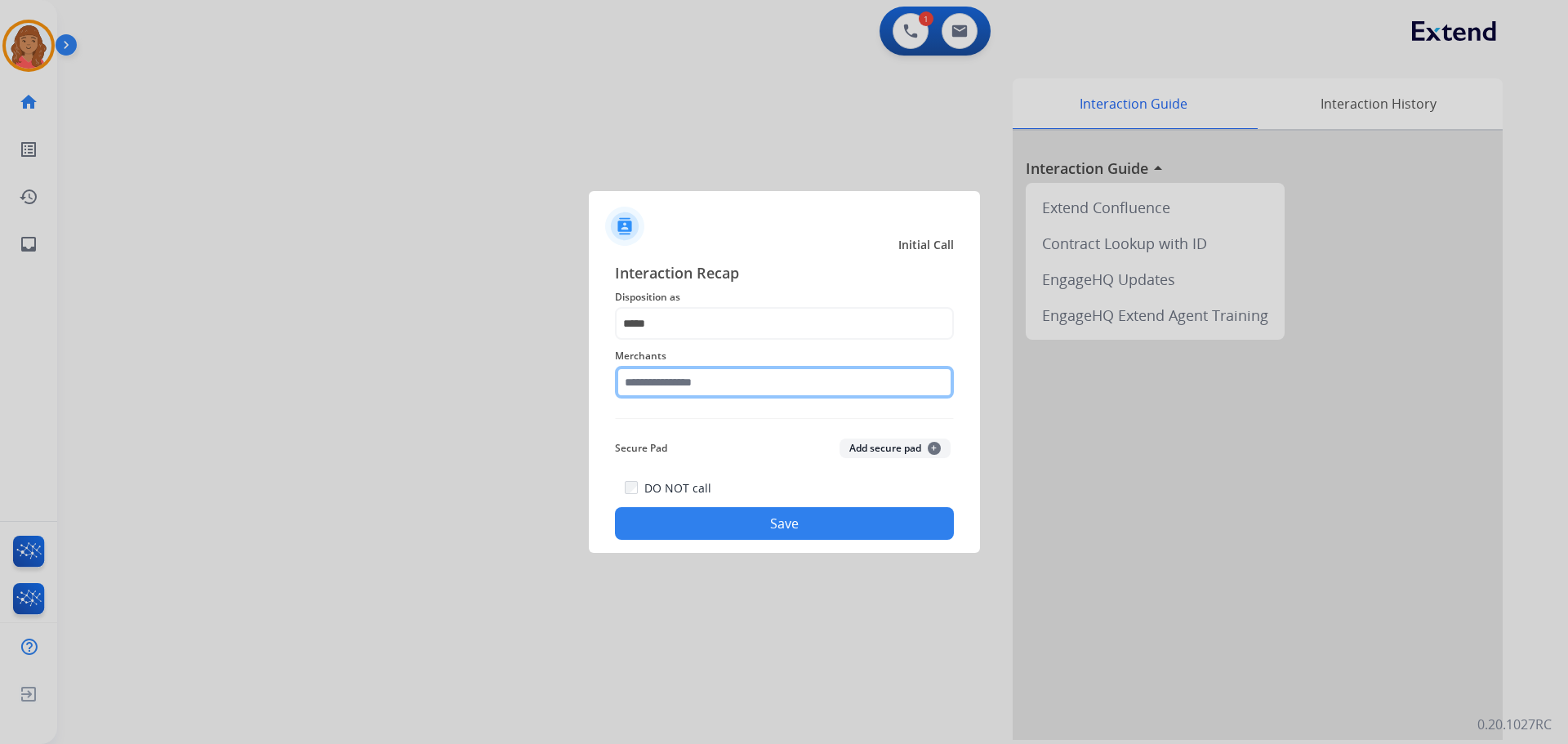
click at [683, 388] on input "text" at bounding box center [784, 381] width 339 height 33
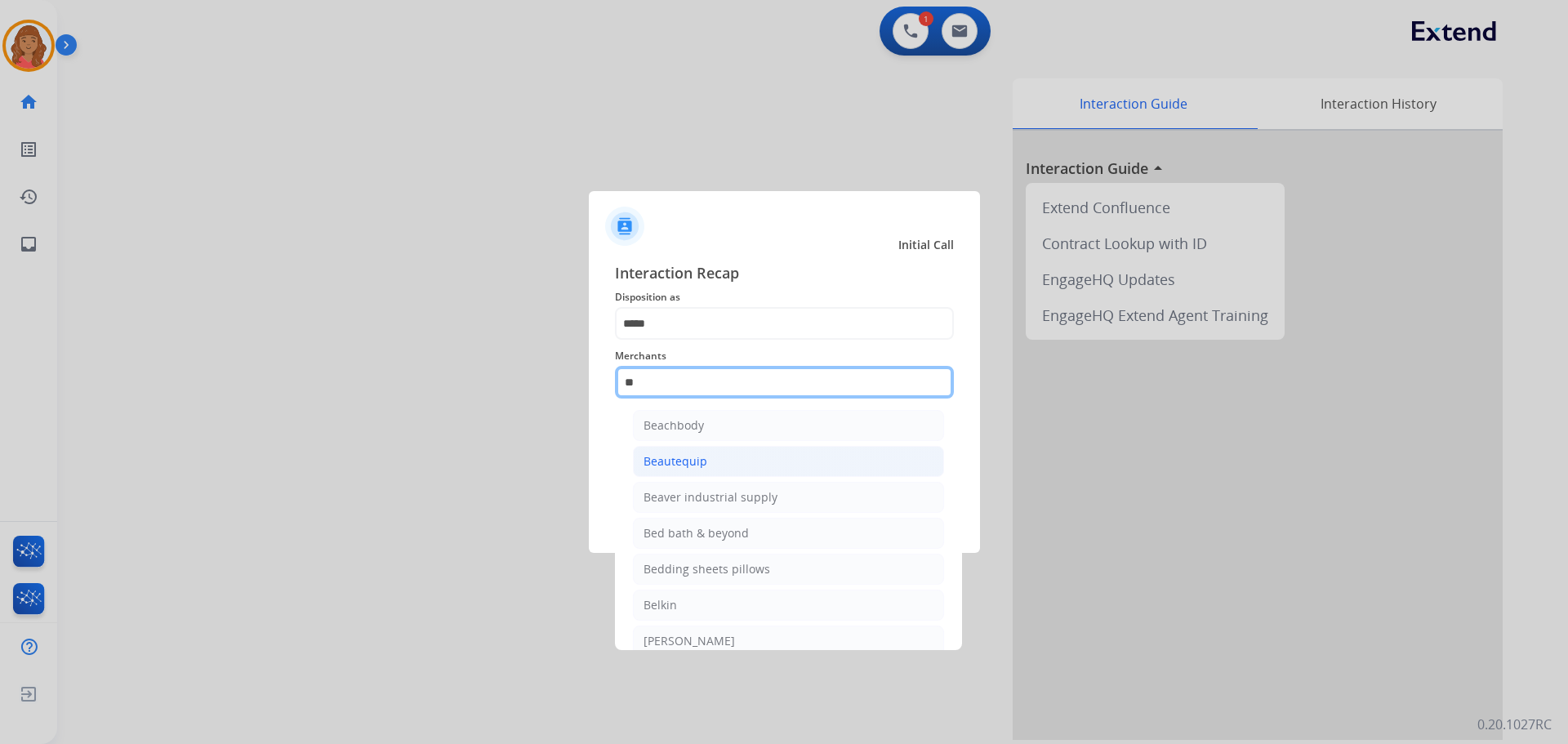
scroll to position [0, 0]
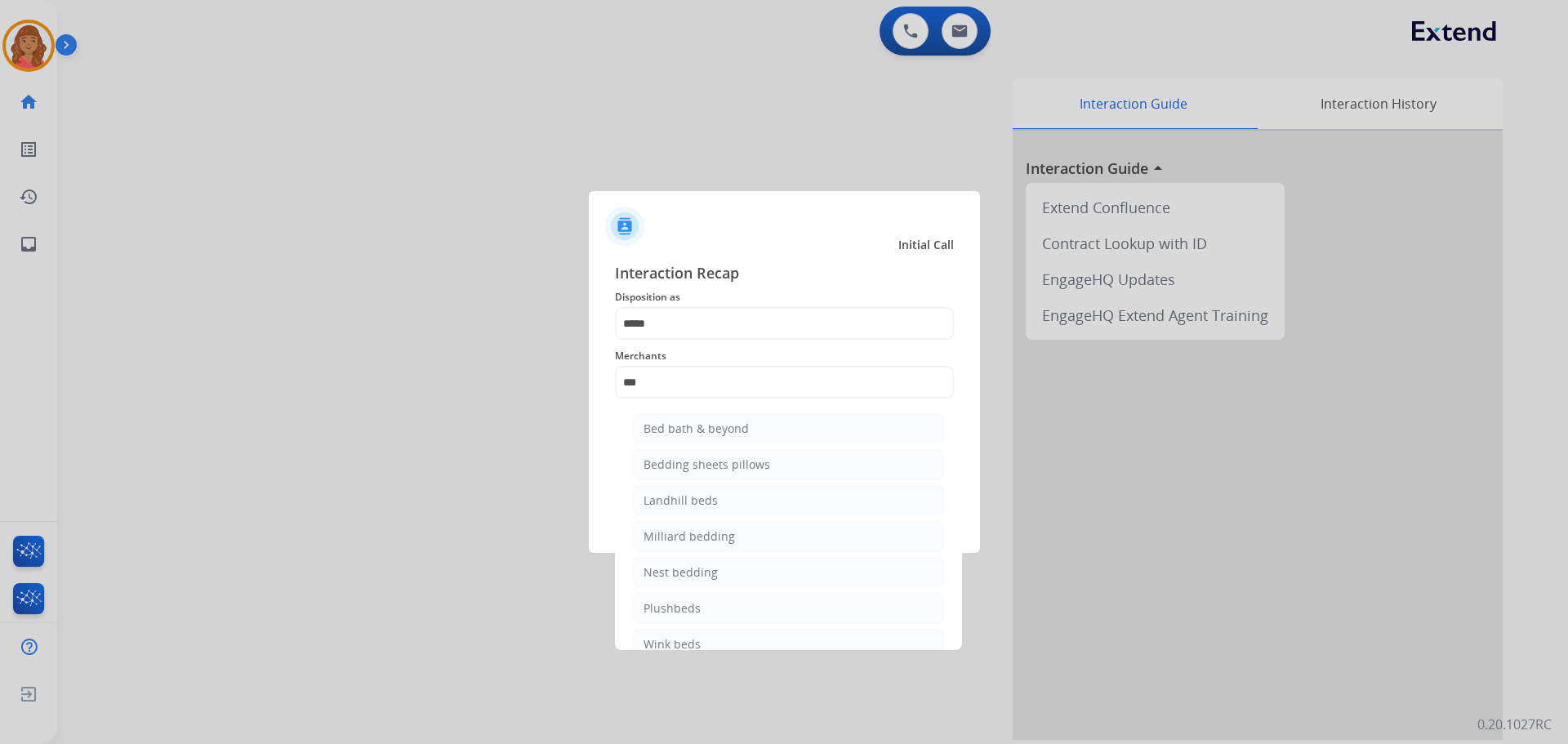
click at [692, 428] on div "Bed bath & beyond" at bounding box center [696, 429] width 105 height 17
type input "**********"
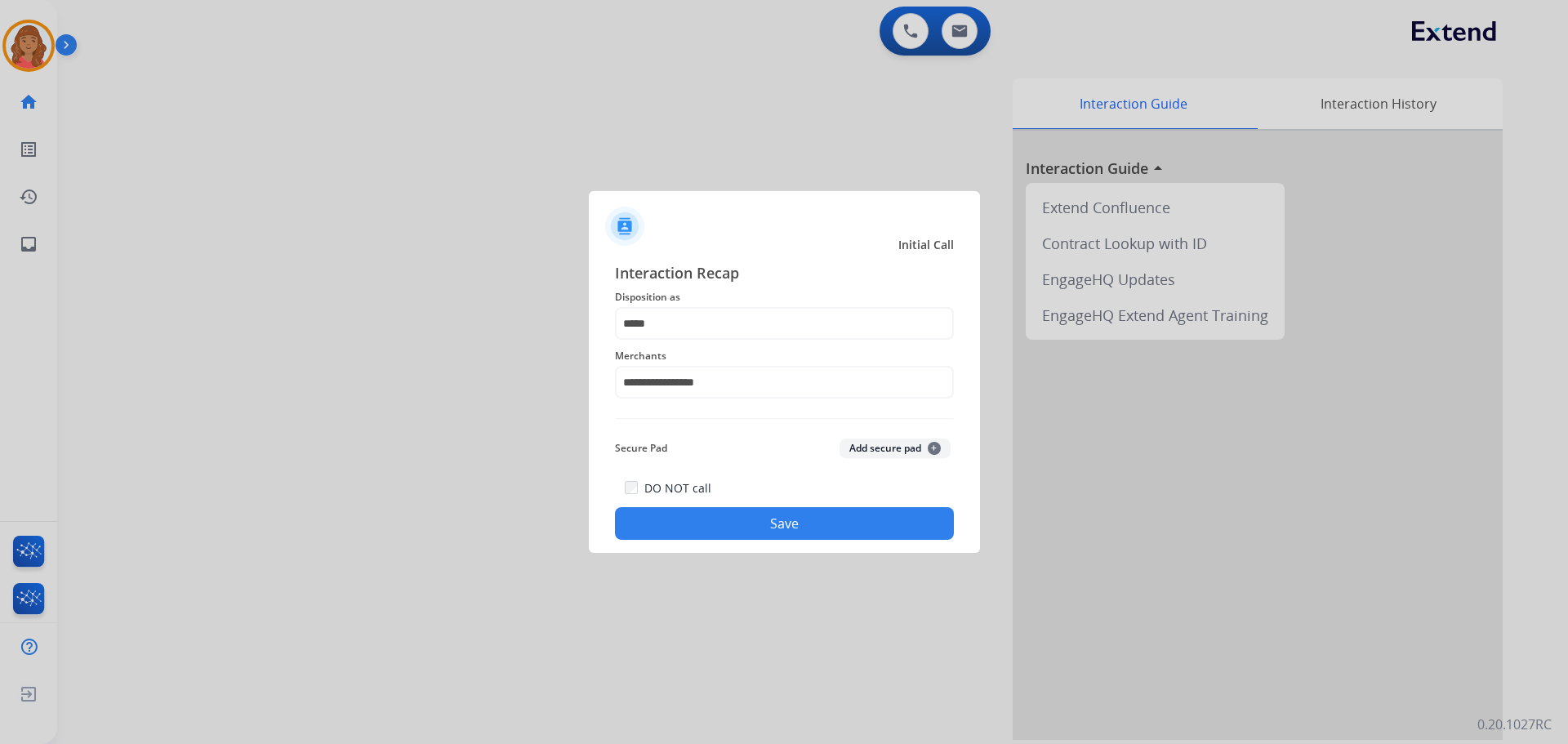
click at [707, 503] on div "DO NOT call Save" at bounding box center [784, 508] width 339 height 62
click at [718, 522] on button "Save" at bounding box center [784, 523] width 339 height 33
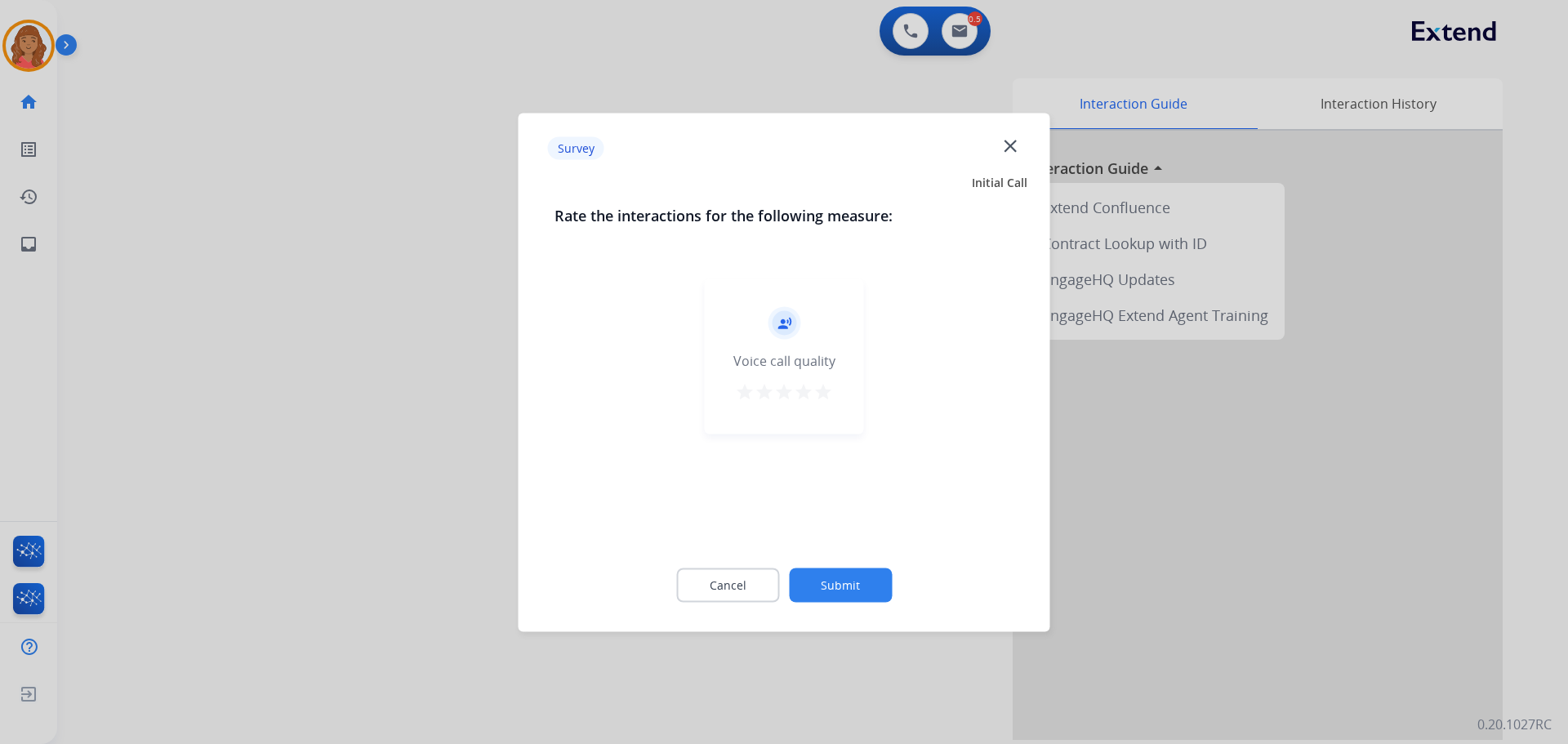
click at [828, 395] on mat-icon "star" at bounding box center [824, 391] width 20 height 20
click at [800, 579] on button "Submit" at bounding box center [841, 584] width 102 height 34
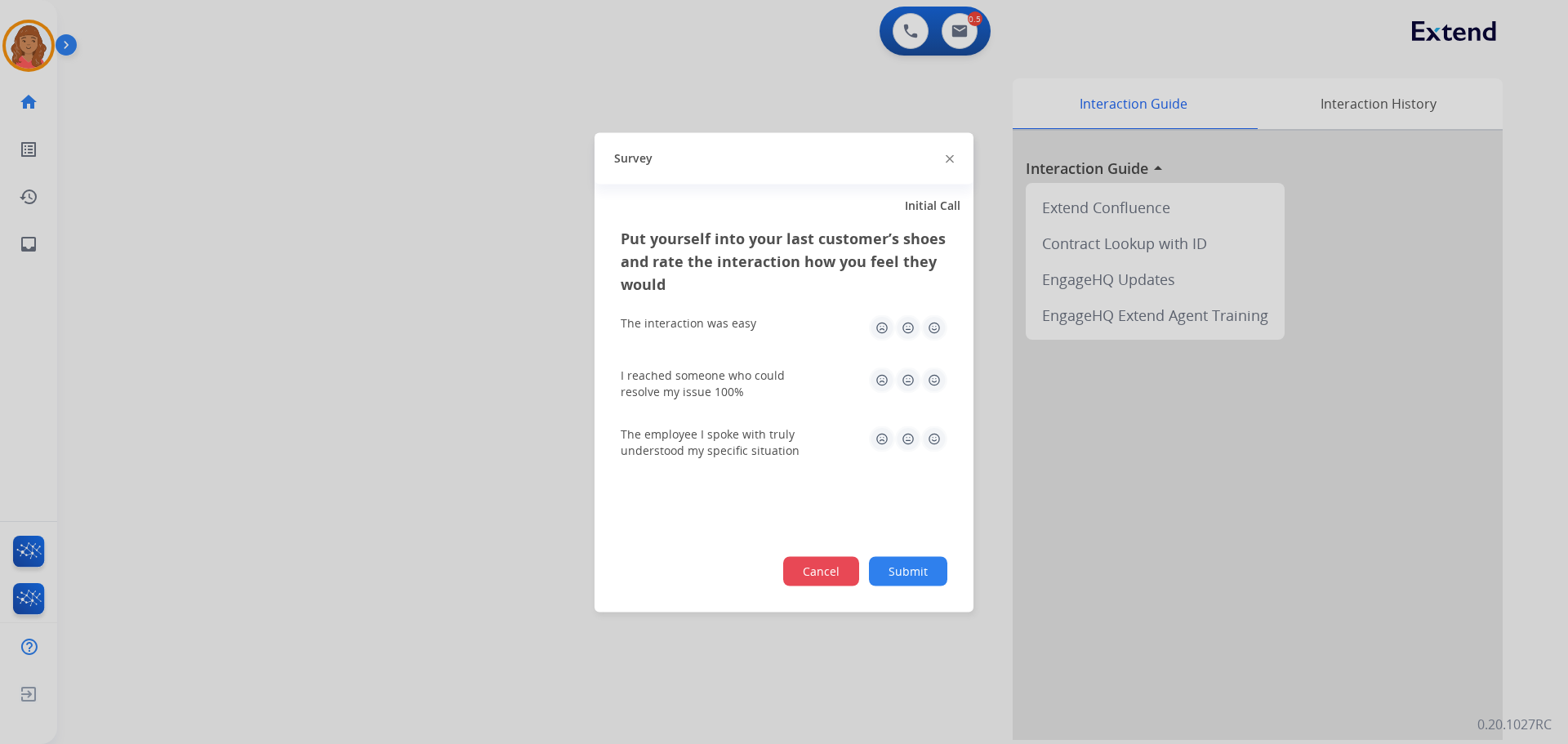
click at [794, 565] on button "Cancel" at bounding box center [821, 571] width 76 height 30
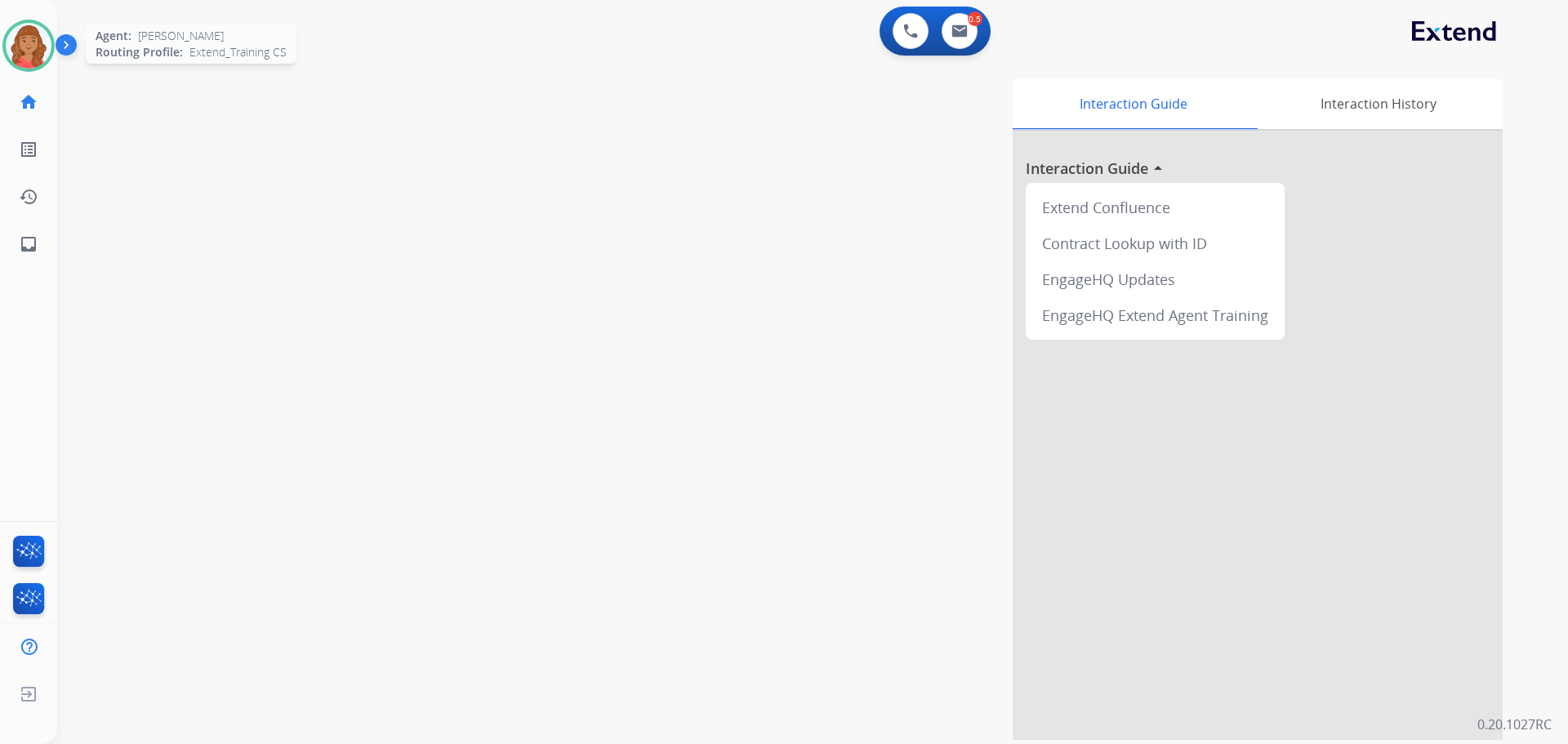
click at [27, 44] on img at bounding box center [29, 45] width 45 height 45
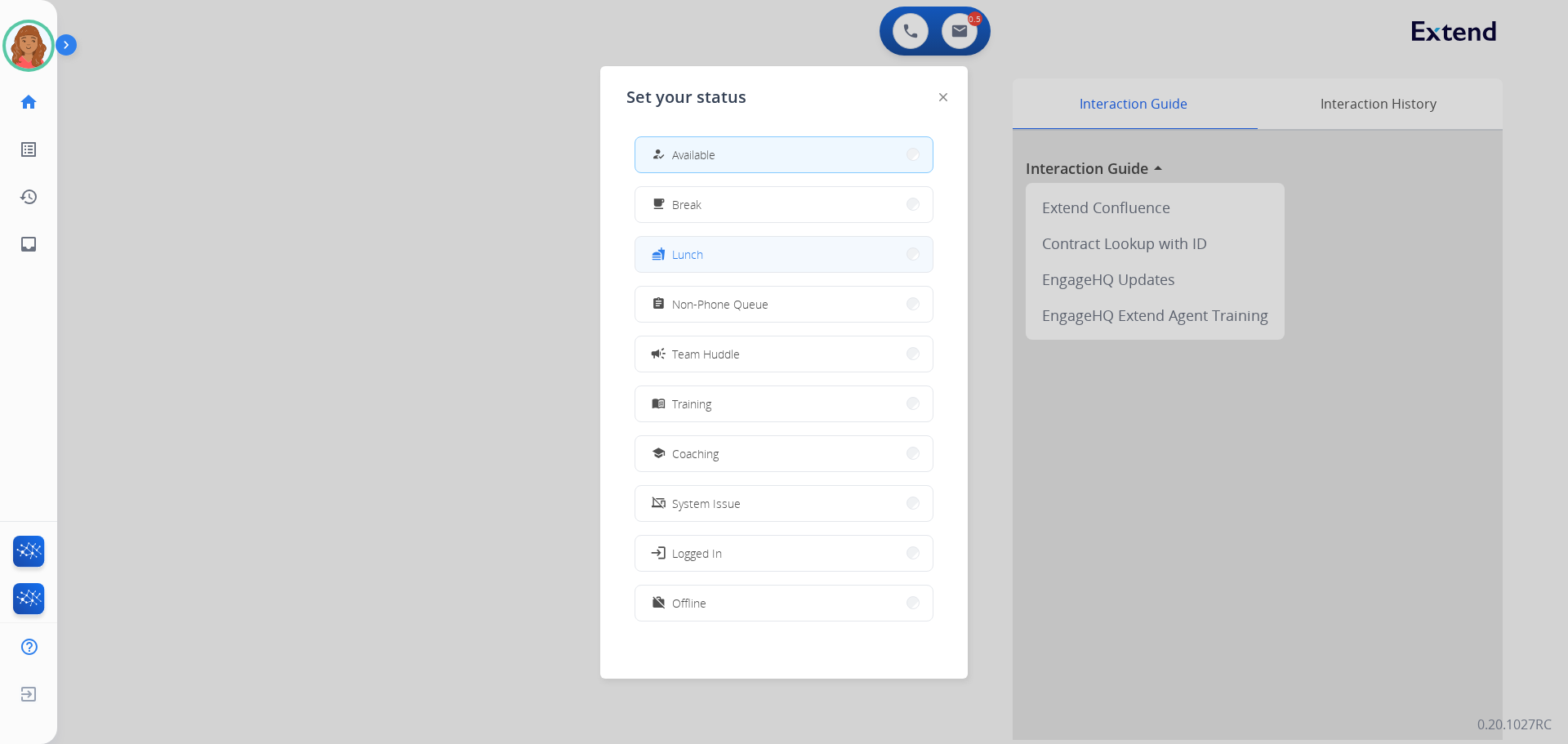
click at [689, 265] on button "fastfood Lunch" at bounding box center [784, 254] width 298 height 35
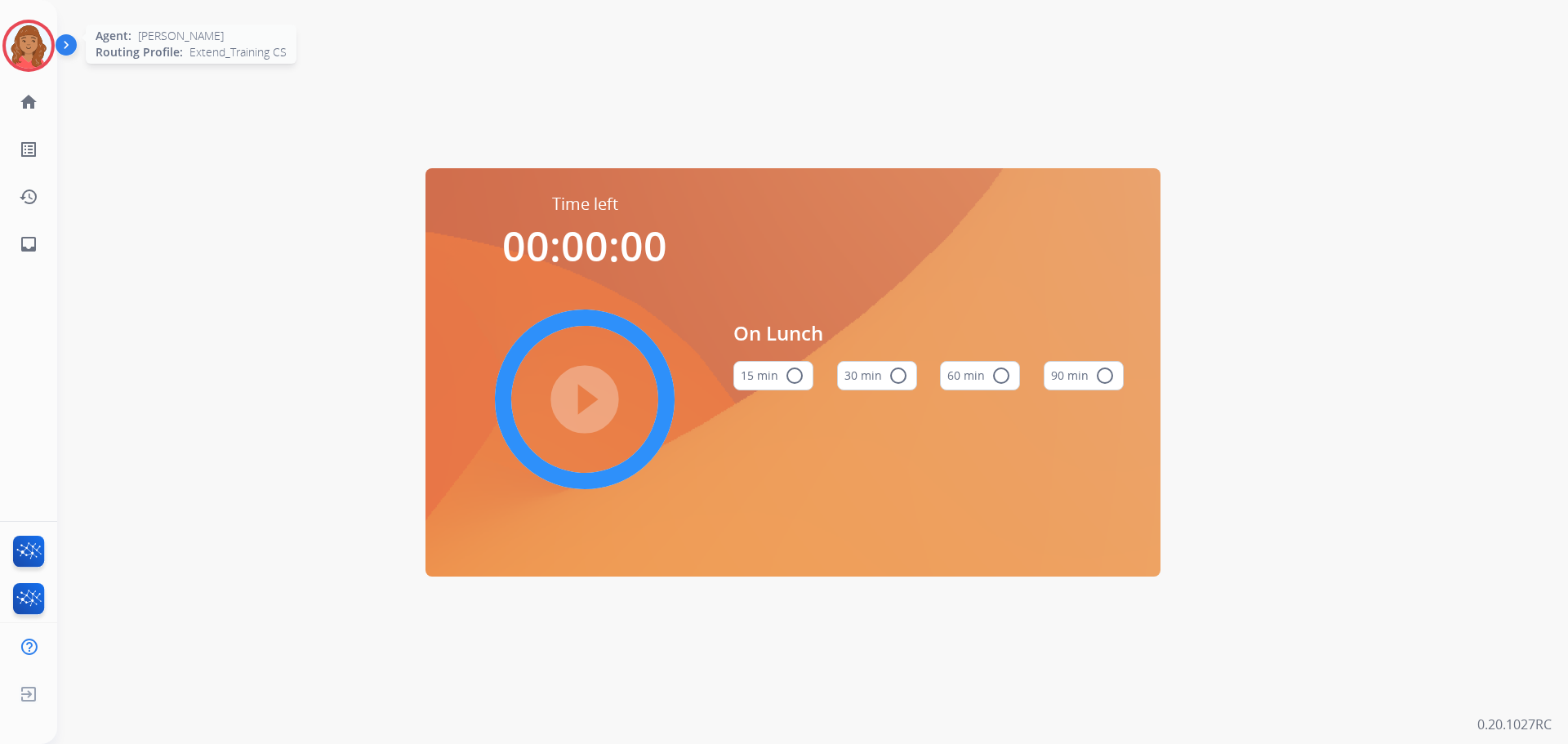
click at [41, 31] on img at bounding box center [29, 45] width 45 height 45
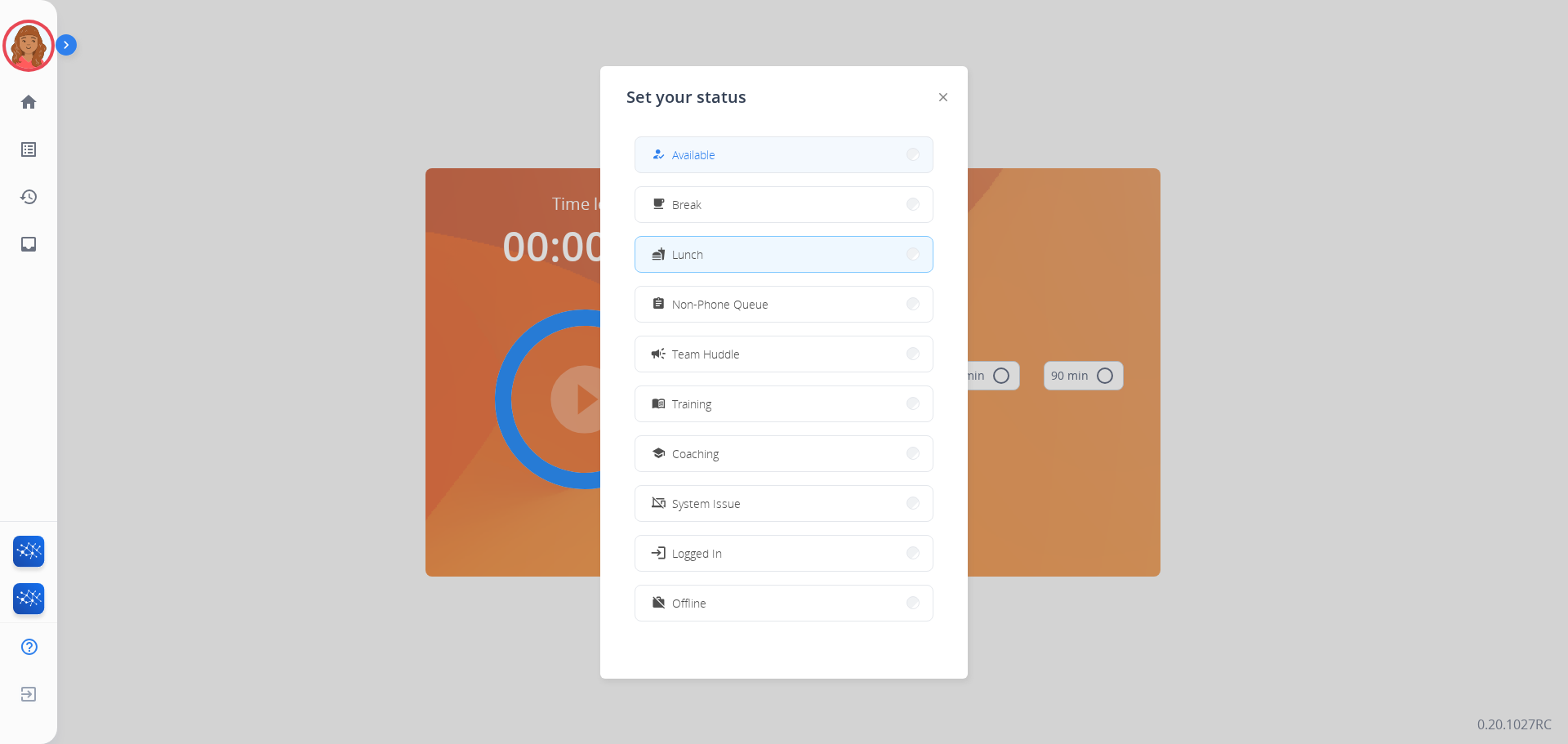
click at [743, 146] on button "how_to_reg Available" at bounding box center [784, 155] width 298 height 35
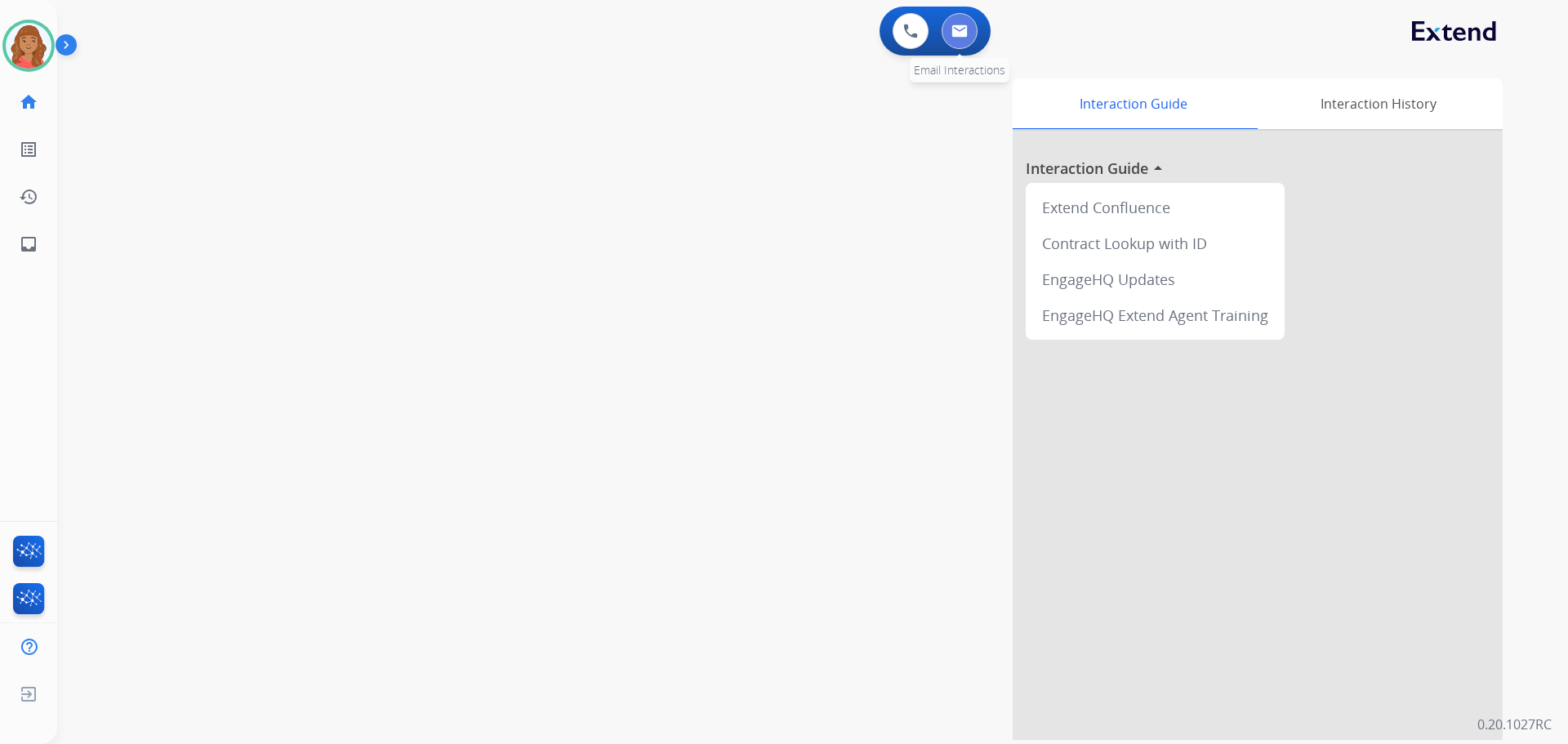
click at [962, 35] on img at bounding box center [960, 31] width 17 height 13
select select "**********"
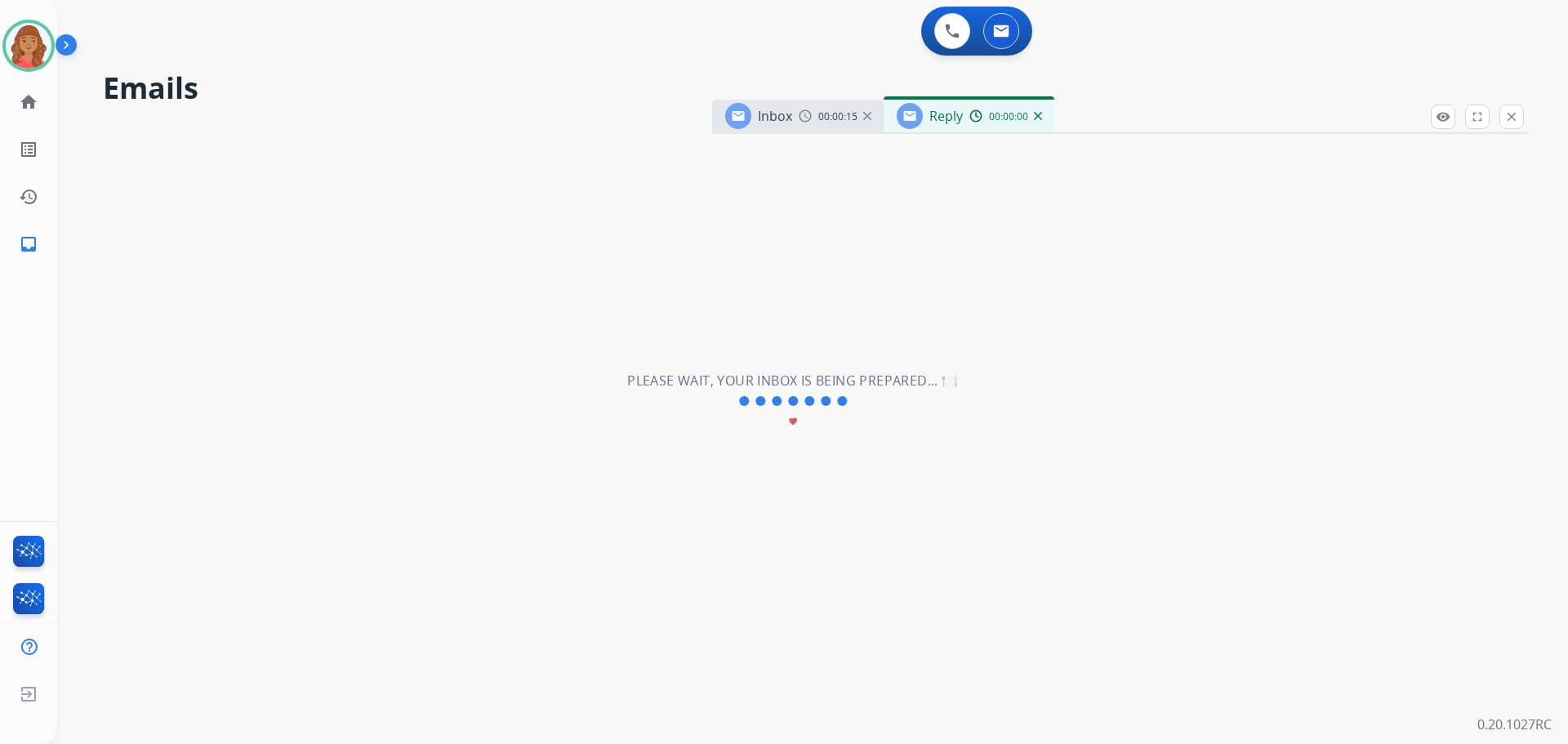
select select "**********"
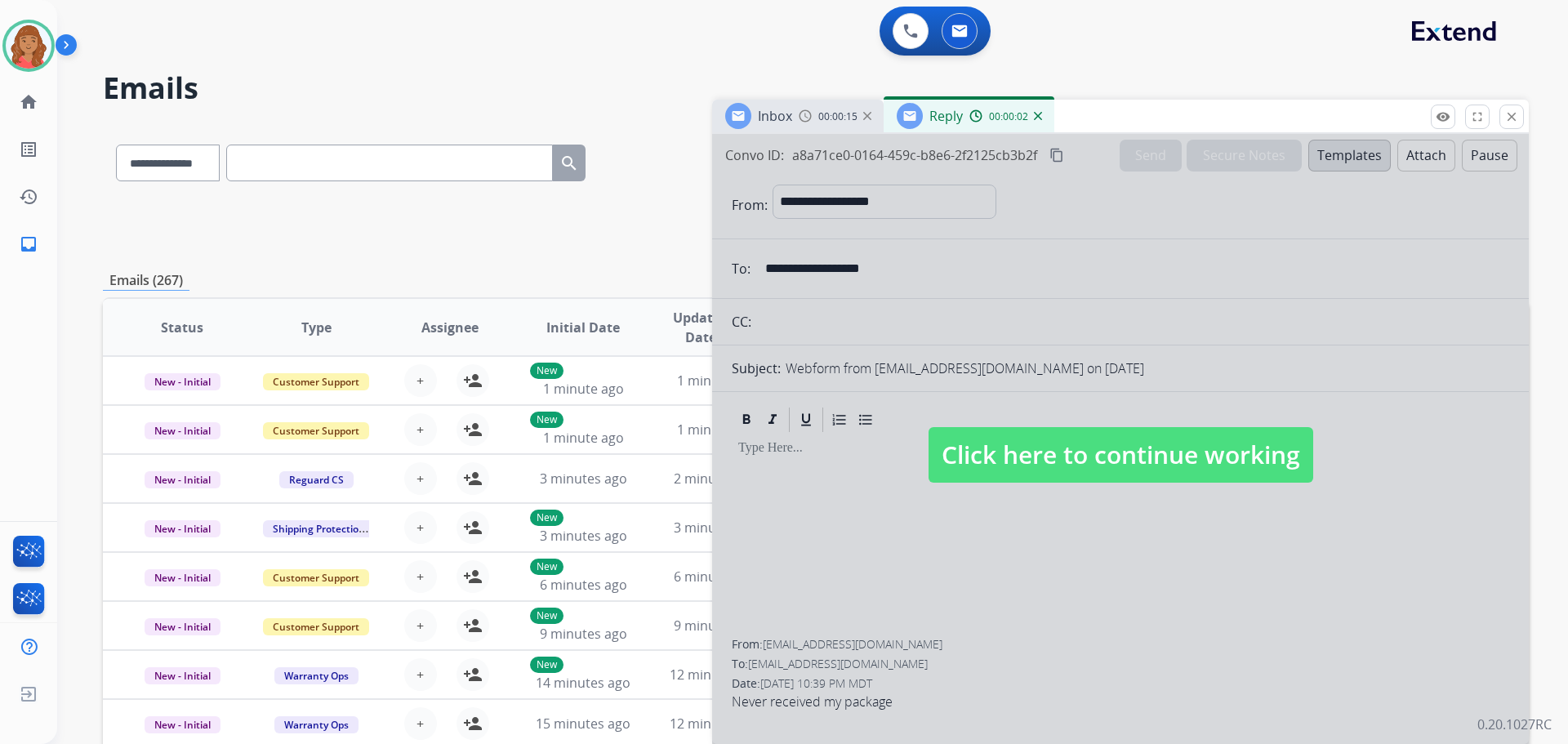
click at [1086, 440] on span "Click here to continue working" at bounding box center [1121, 454] width 384 height 55
select select
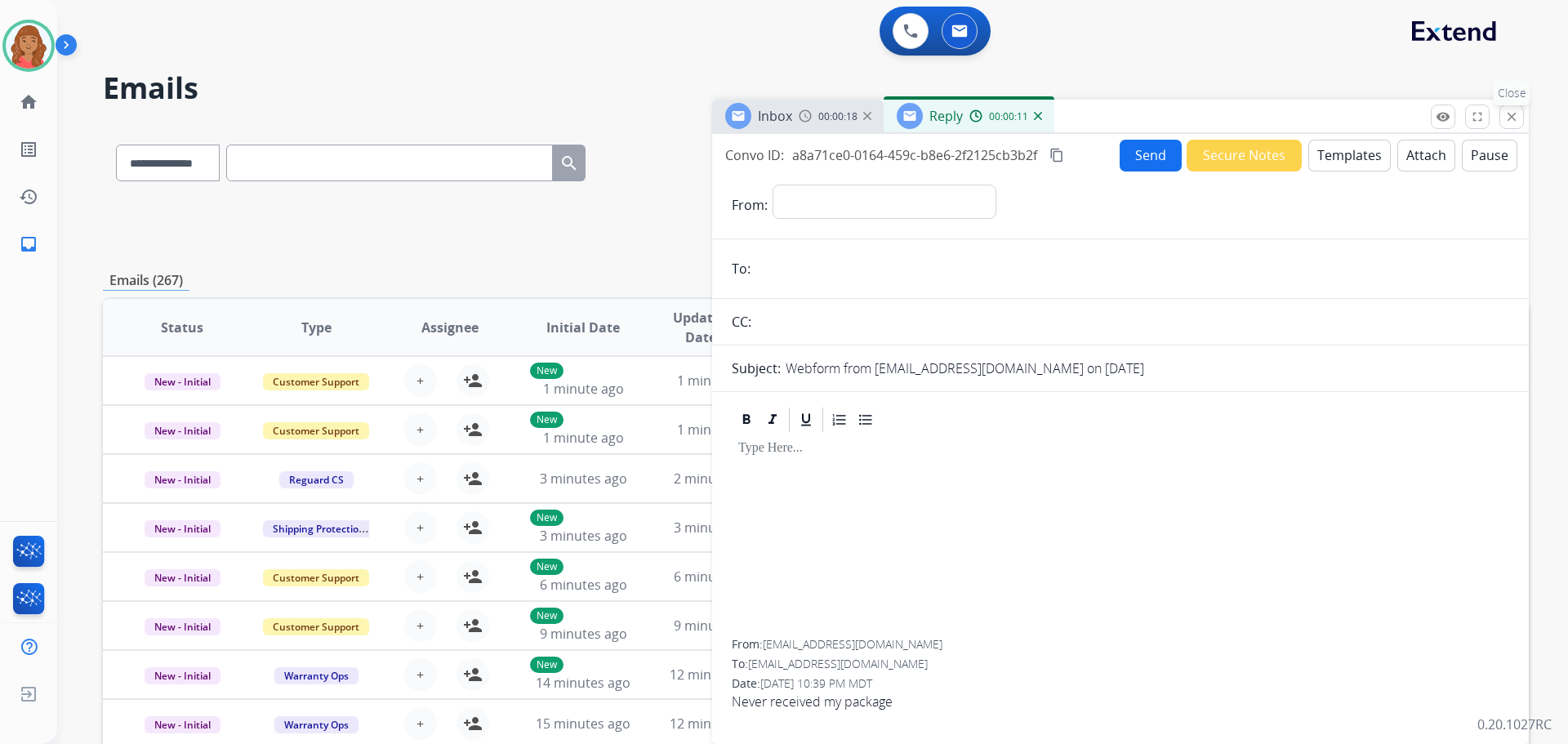
click at [1515, 121] on mat-icon "close" at bounding box center [1512, 116] width 15 height 15
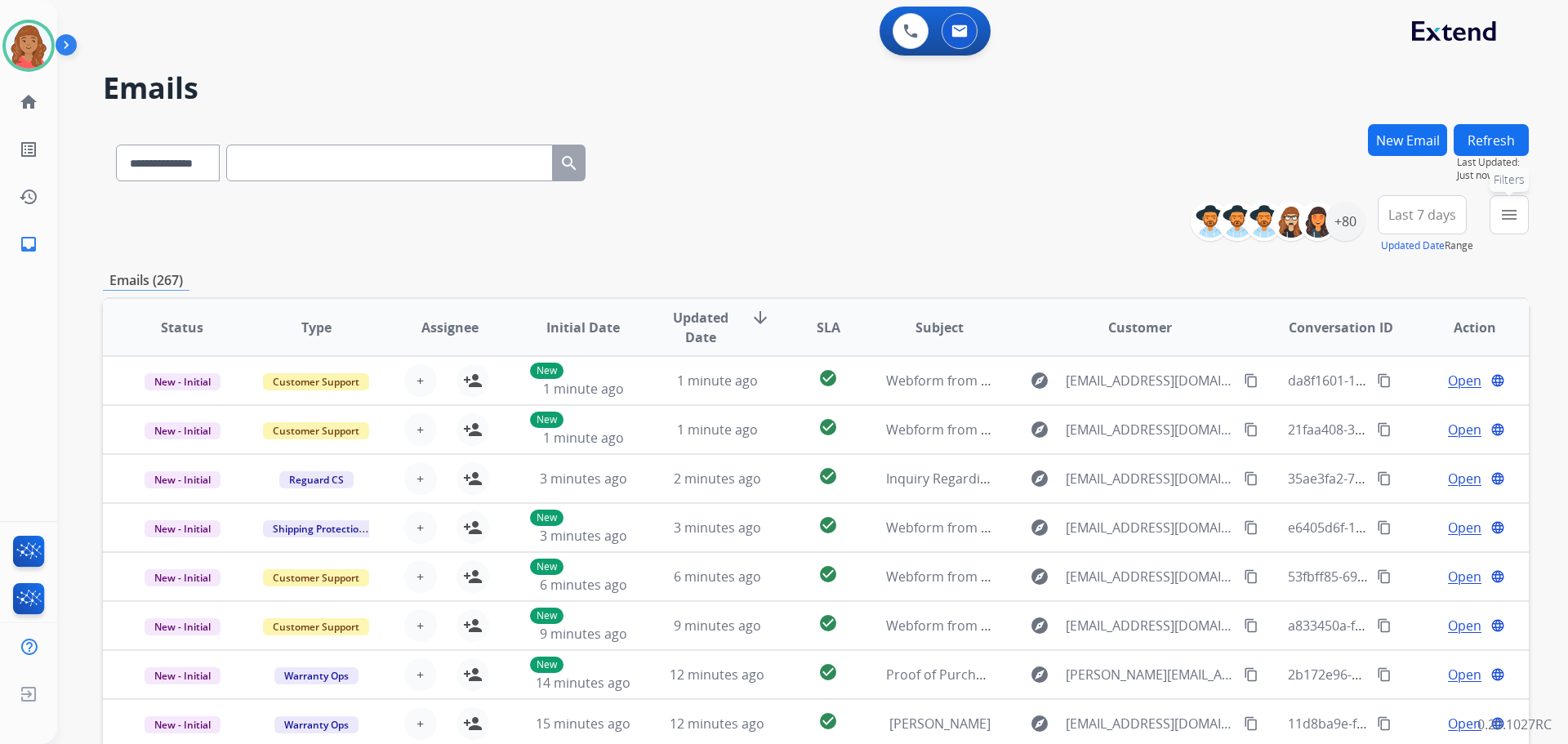
drag, startPoint x: 1510, startPoint y: 212, endPoint x: 1375, endPoint y: 263, distance: 144.3
click at [1508, 212] on mat-icon "menu" at bounding box center [1510, 215] width 20 height 20
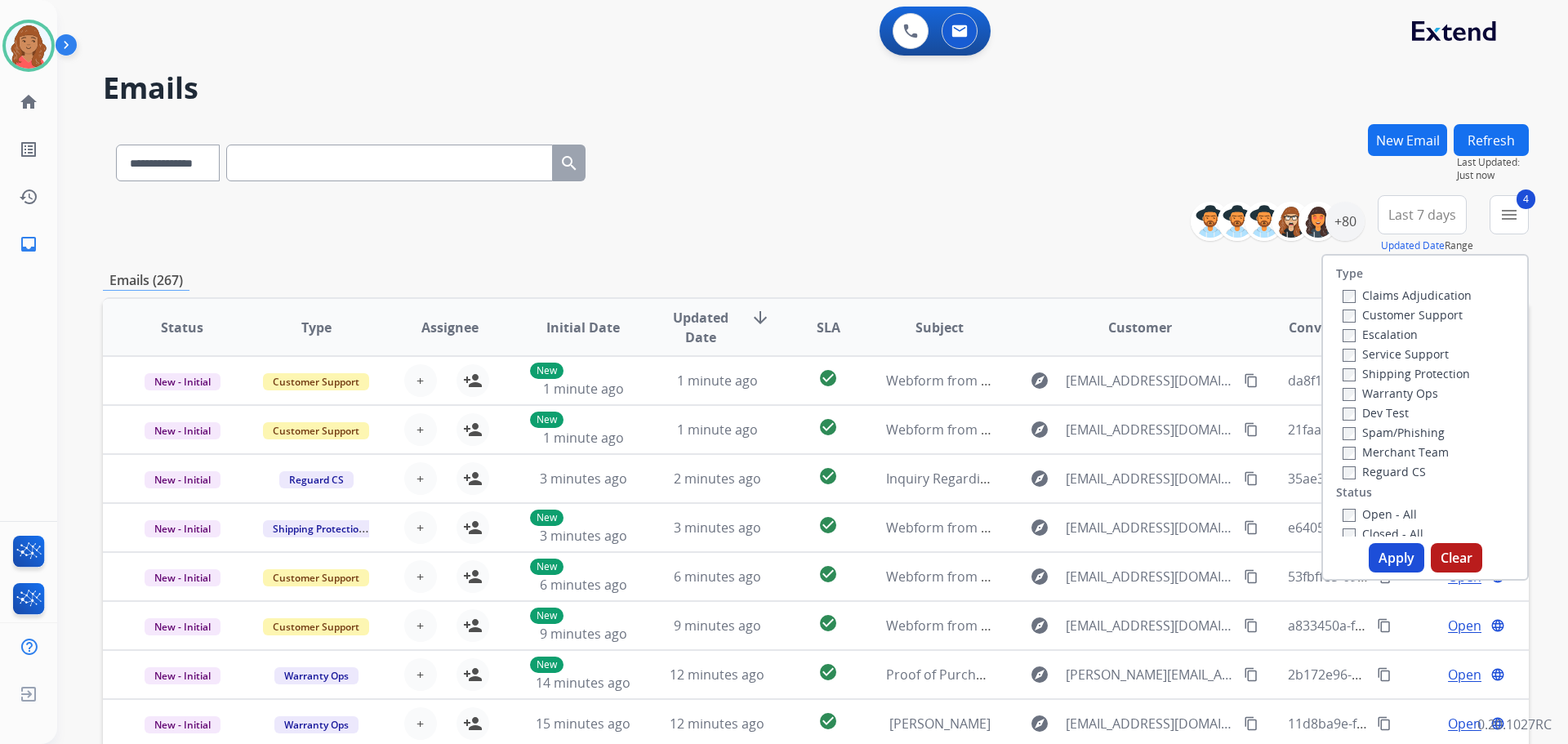
click at [1391, 554] on button "Apply" at bounding box center [1397, 558] width 55 height 30
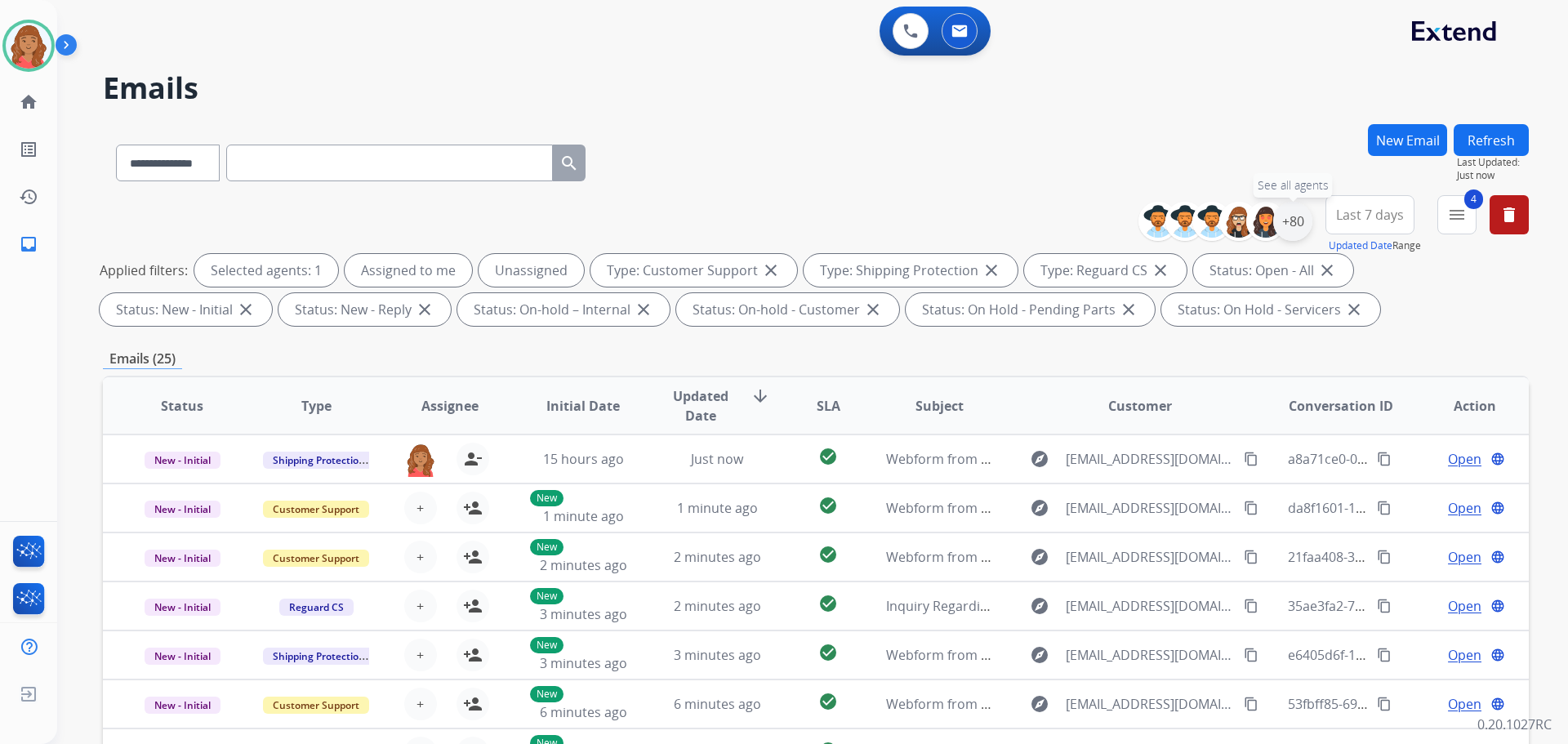
click at [1304, 232] on div "+80" at bounding box center [1293, 222] width 39 height 39
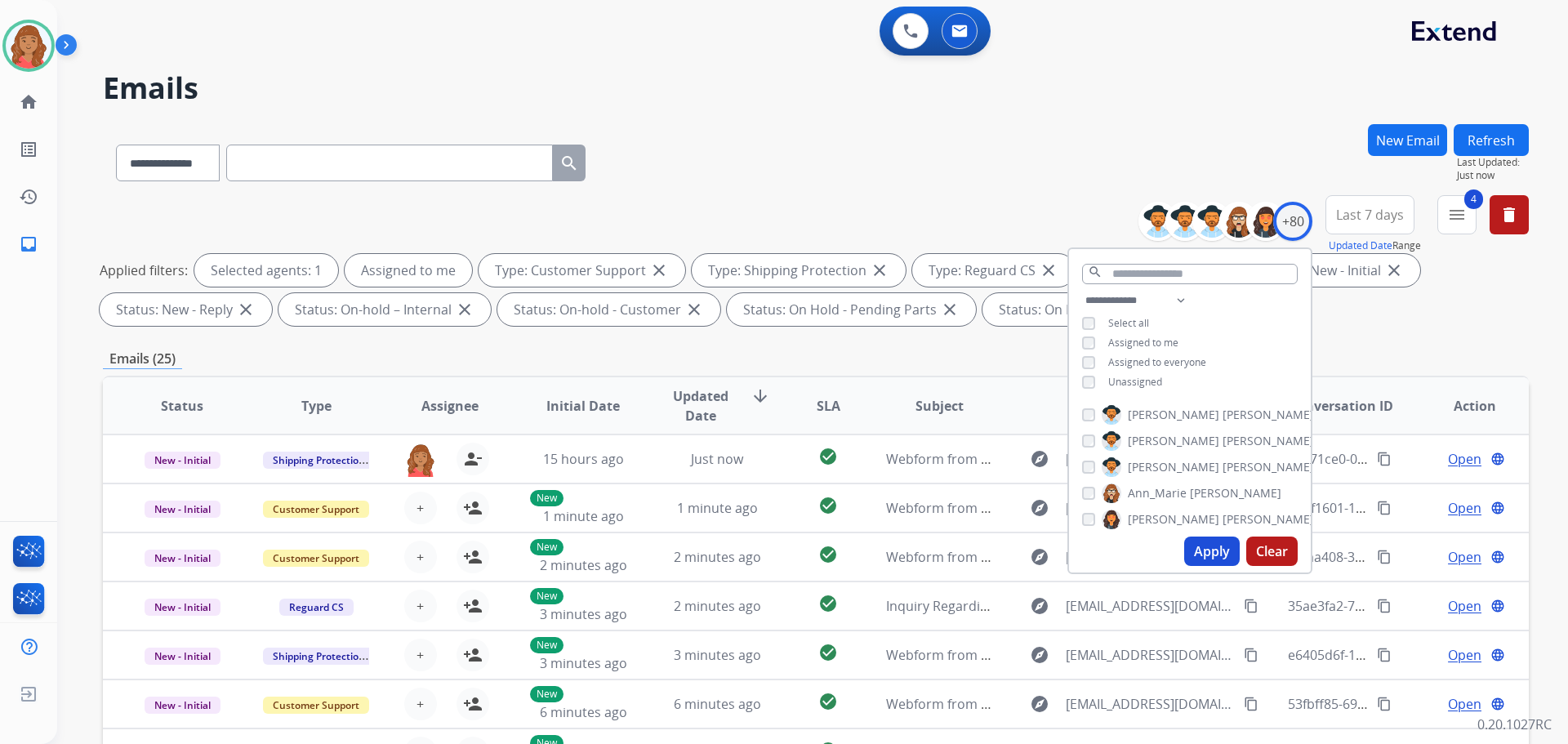
click at [1197, 553] on button "Apply" at bounding box center [1212, 552] width 55 height 30
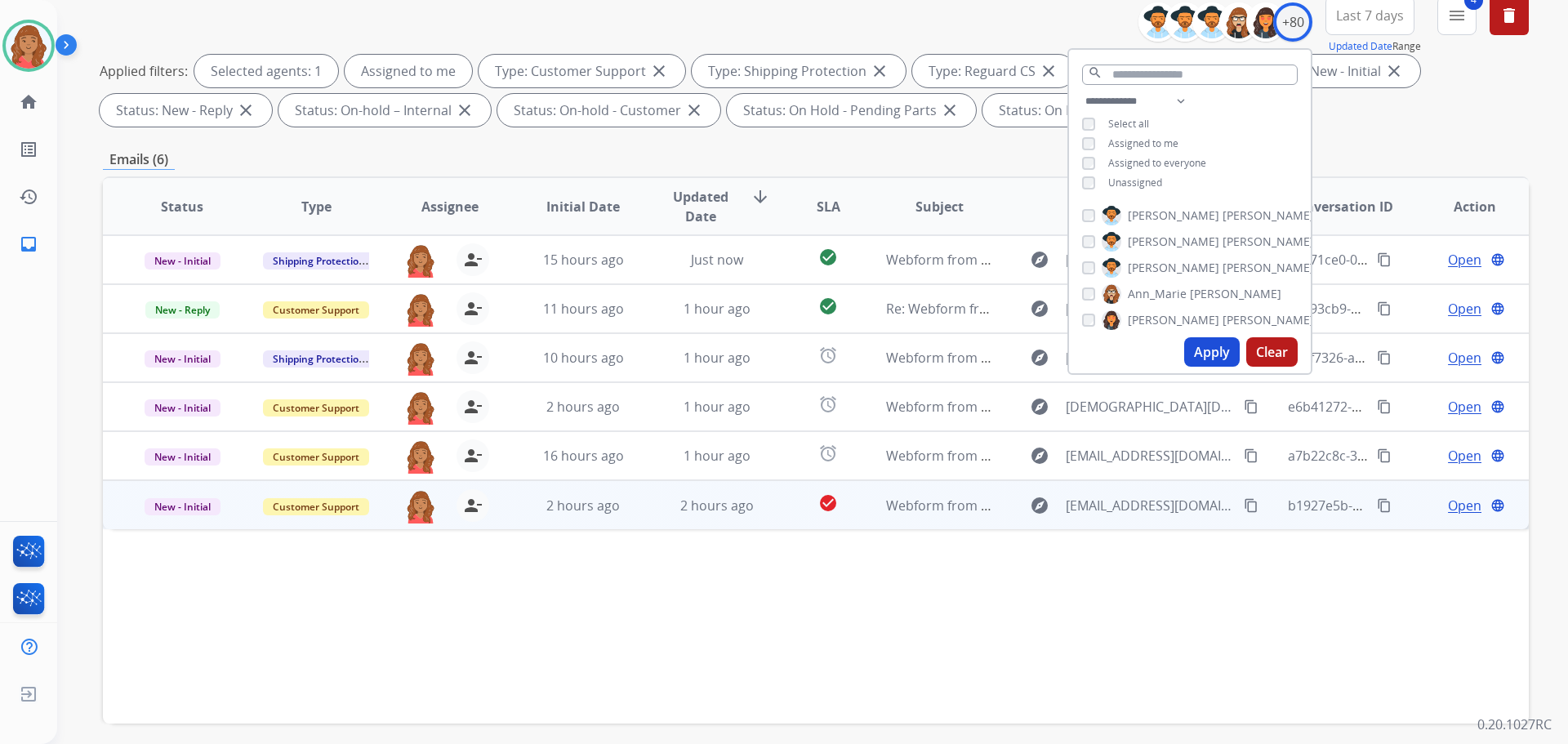
scroll to position [245, 0]
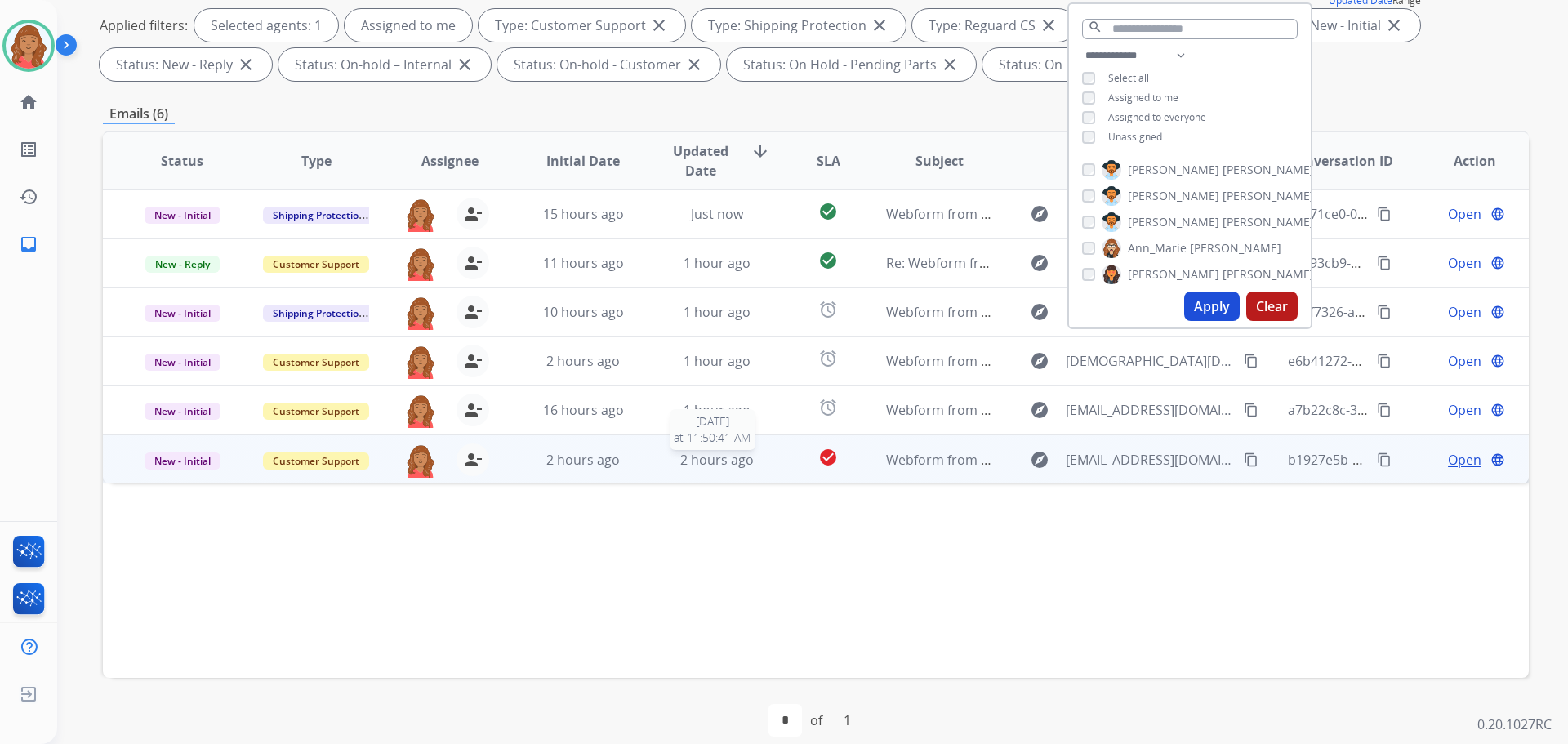
click at [694, 461] on span "2 hours ago" at bounding box center [716, 460] width 74 height 18
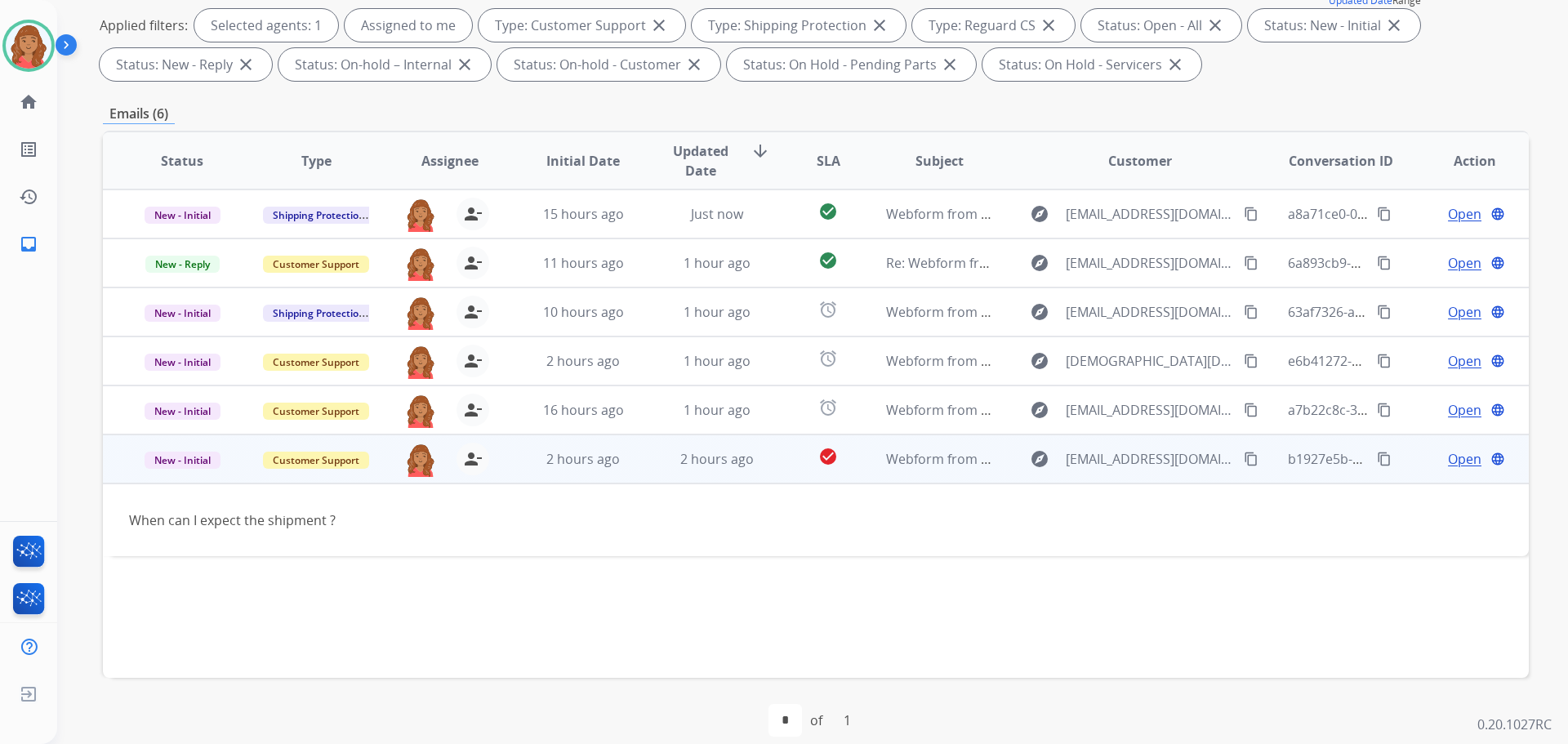
drag, startPoint x: 1239, startPoint y: 463, endPoint x: 1253, endPoint y: 472, distance: 16.6
click at [1244, 461] on mat-icon "content_copy" at bounding box center [1251, 458] width 15 height 15
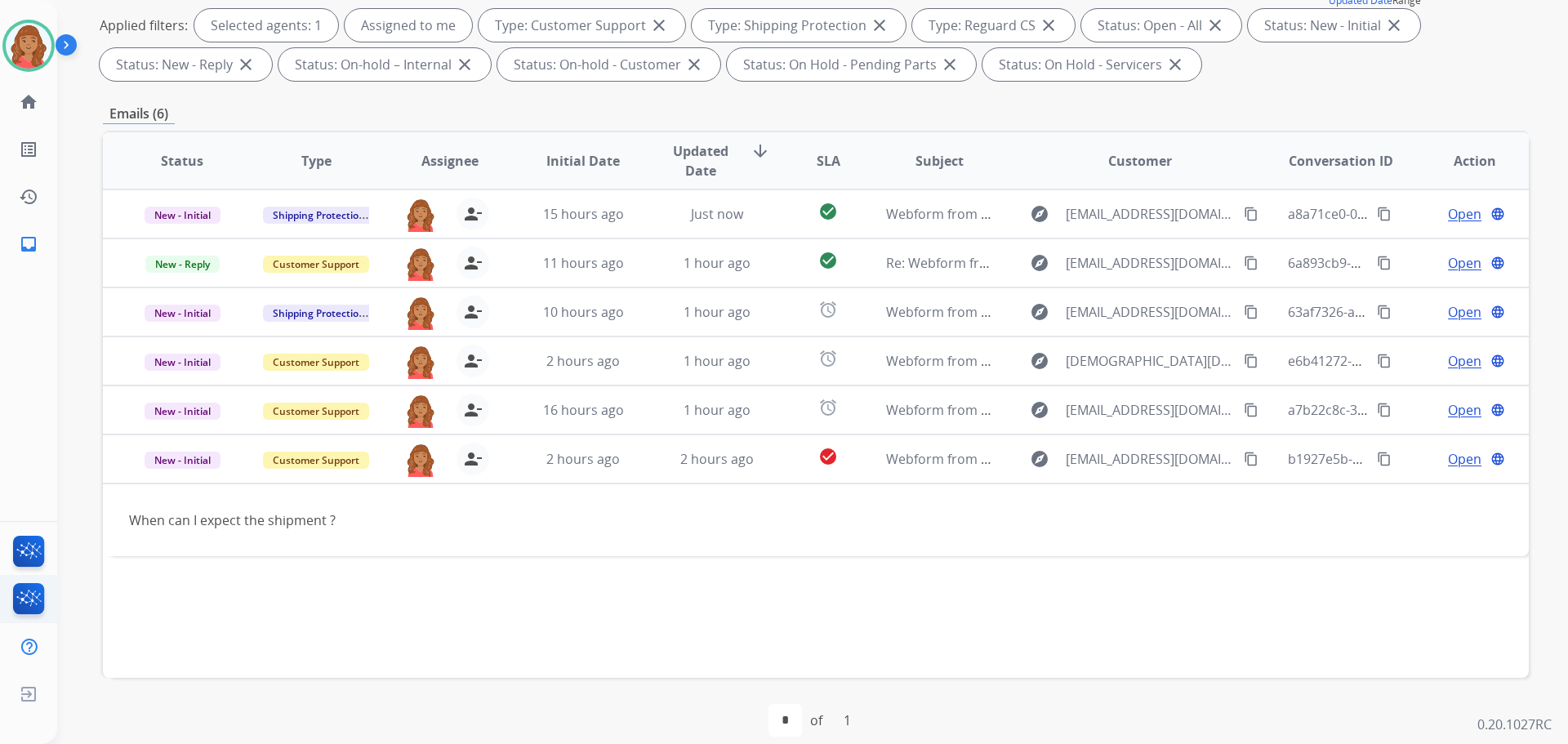
click at [0, 594] on ul "Interaction Analytics" at bounding box center [29, 599] width 57 height 47
click at [4, 589] on ul "Interaction Analytics" at bounding box center [29, 599] width 57 height 47
click at [1, 593] on ul "Interaction Analytics" at bounding box center [29, 599] width 57 height 47
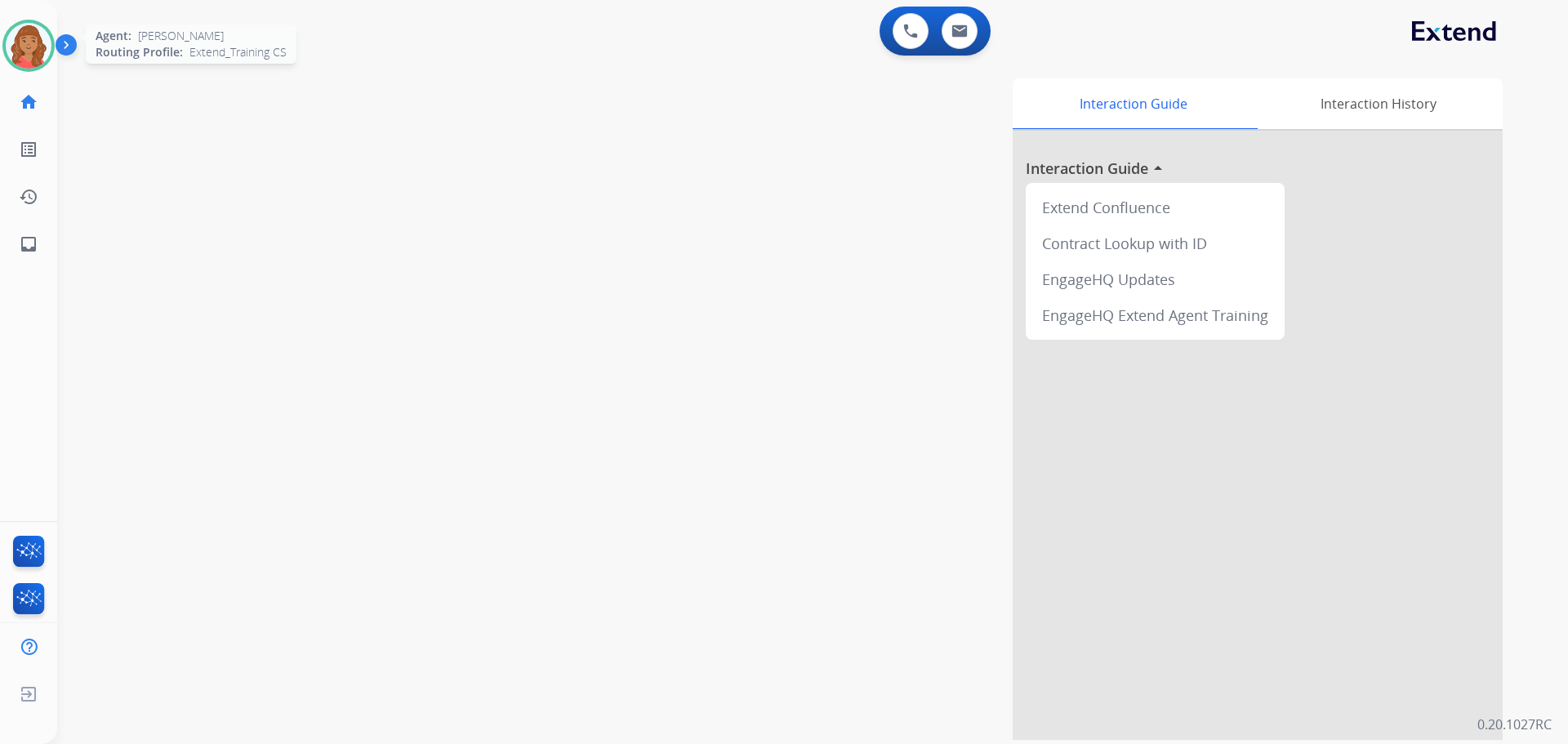
click at [31, 51] on img at bounding box center [29, 45] width 45 height 45
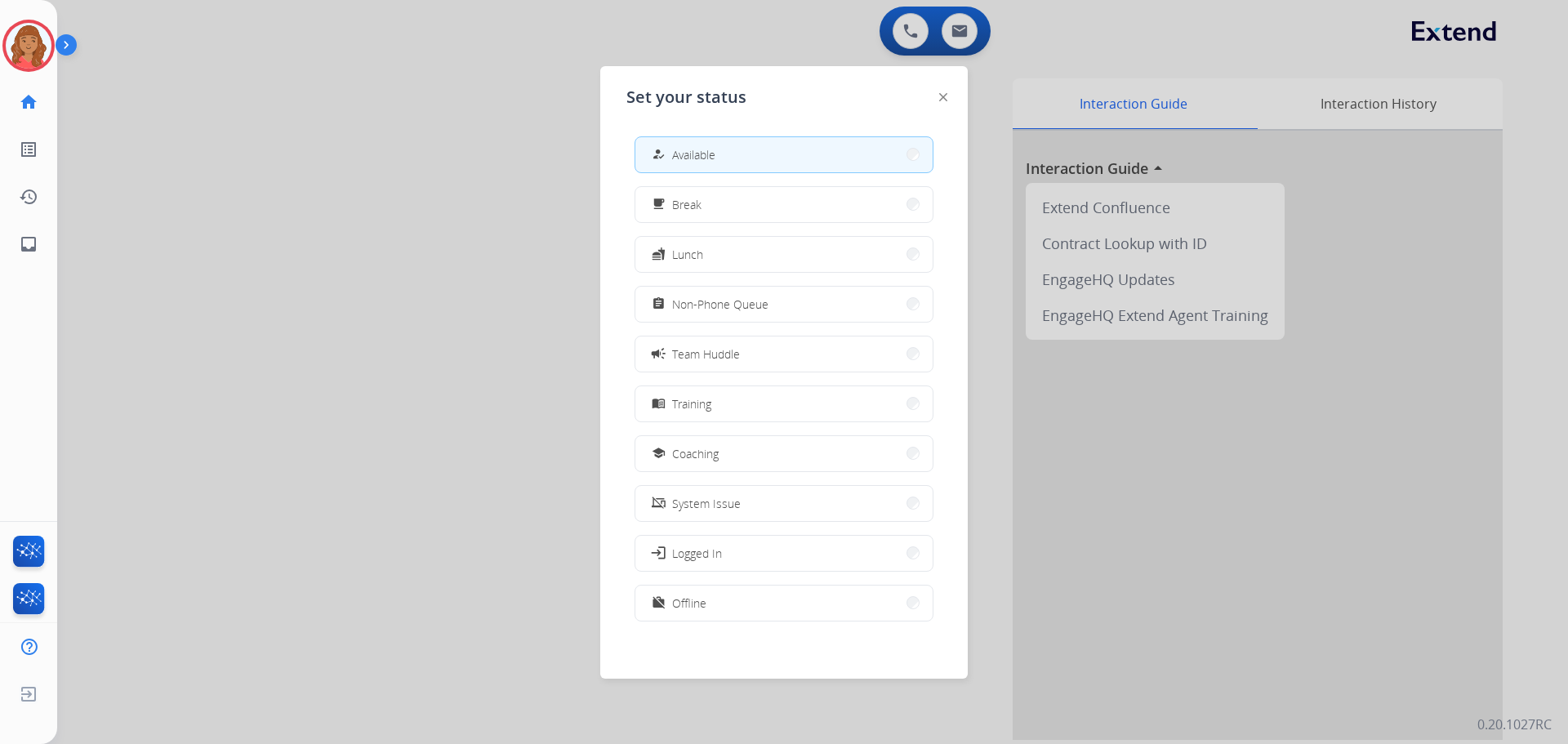
click at [942, 94] on img at bounding box center [943, 97] width 8 height 8
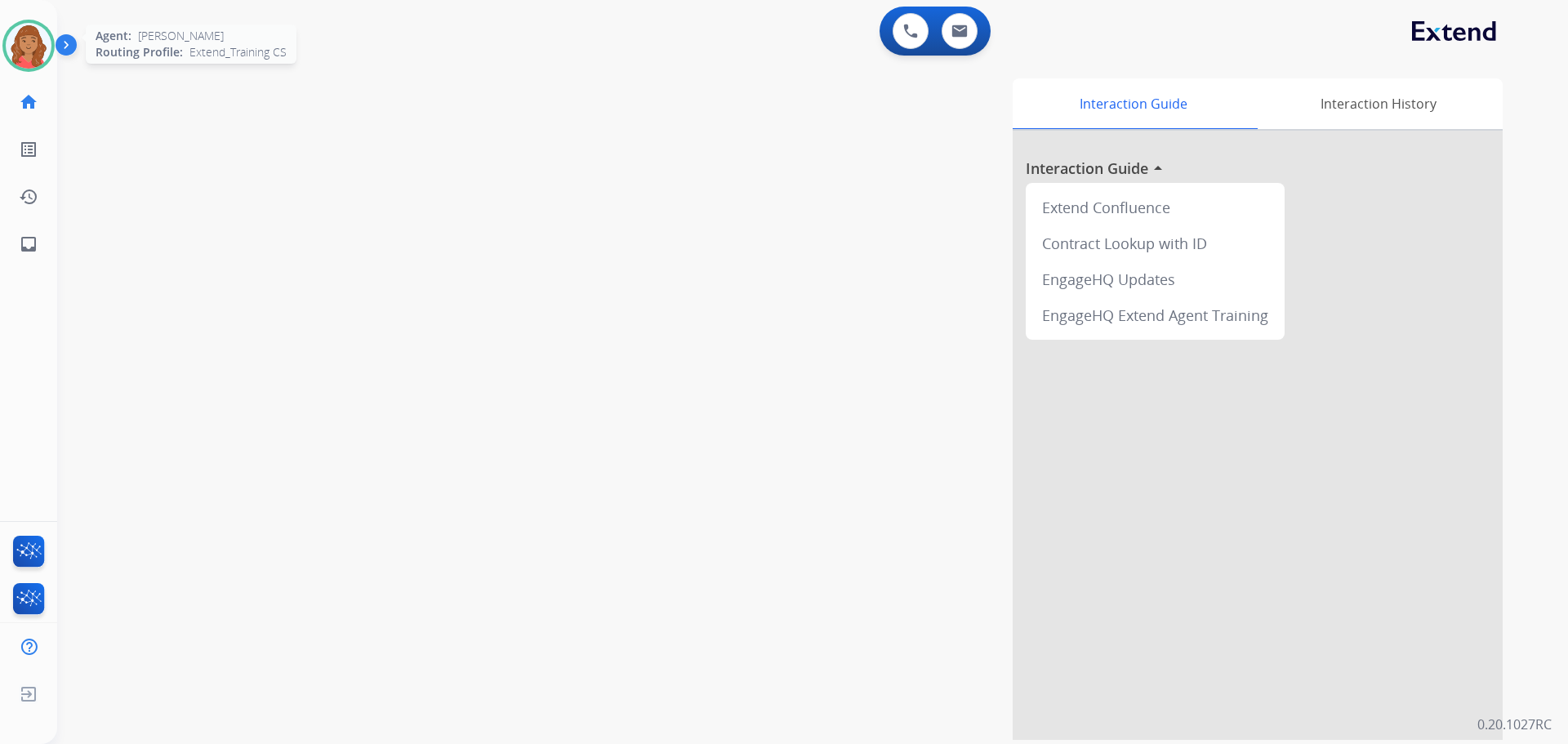
click at [40, 52] on img at bounding box center [29, 45] width 45 height 45
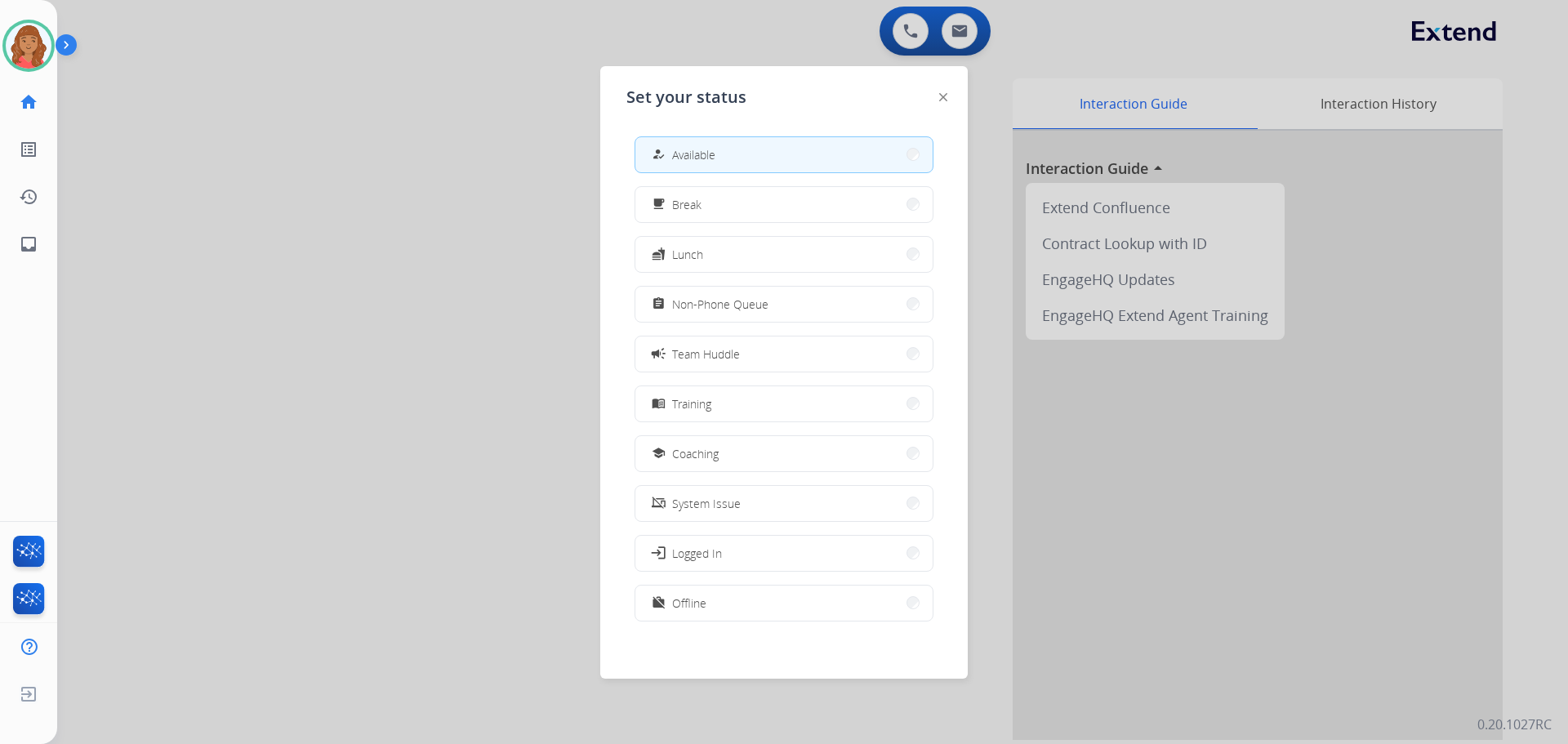
click at [190, 100] on div at bounding box center [784, 372] width 1568 height 744
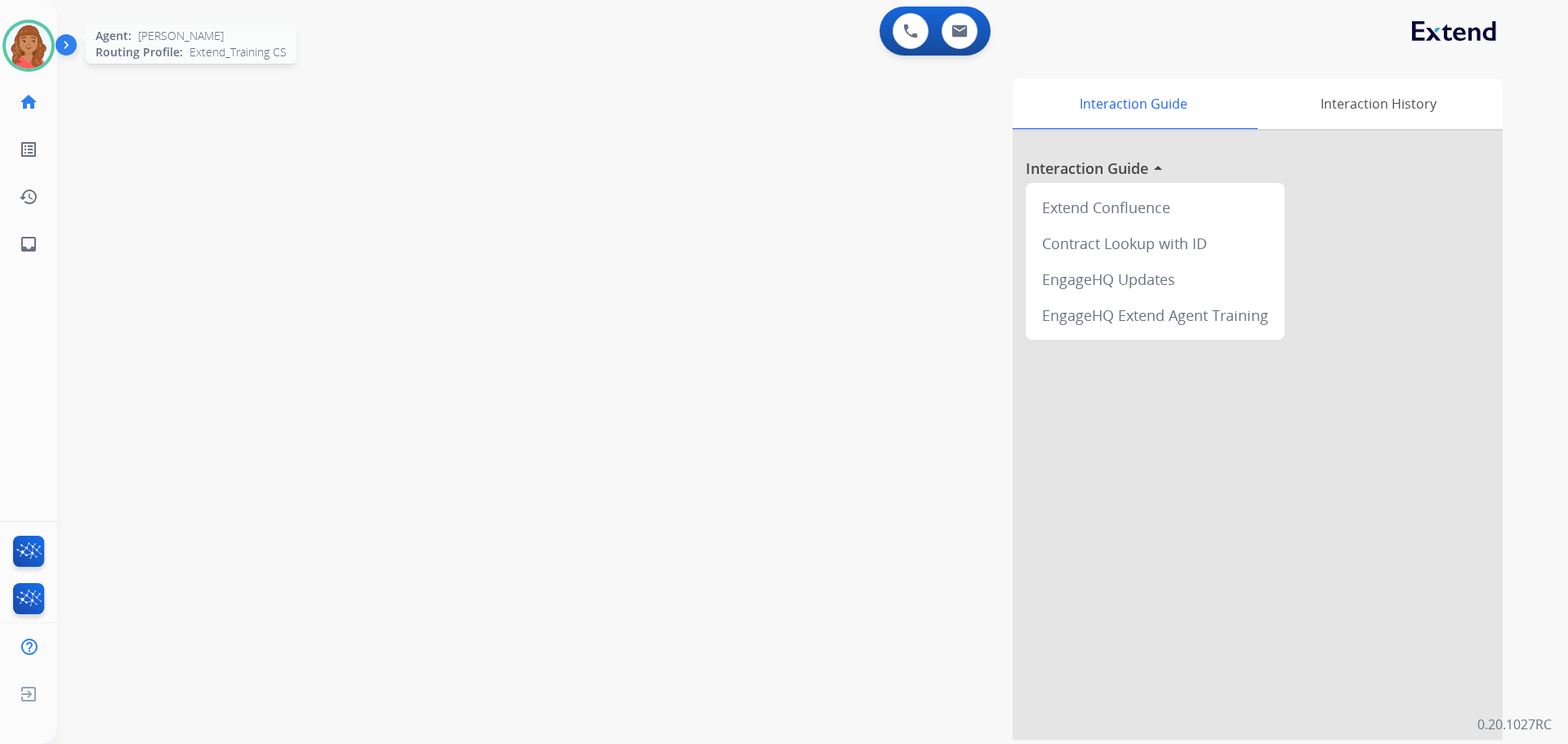
click at [32, 48] on img at bounding box center [29, 45] width 45 height 45
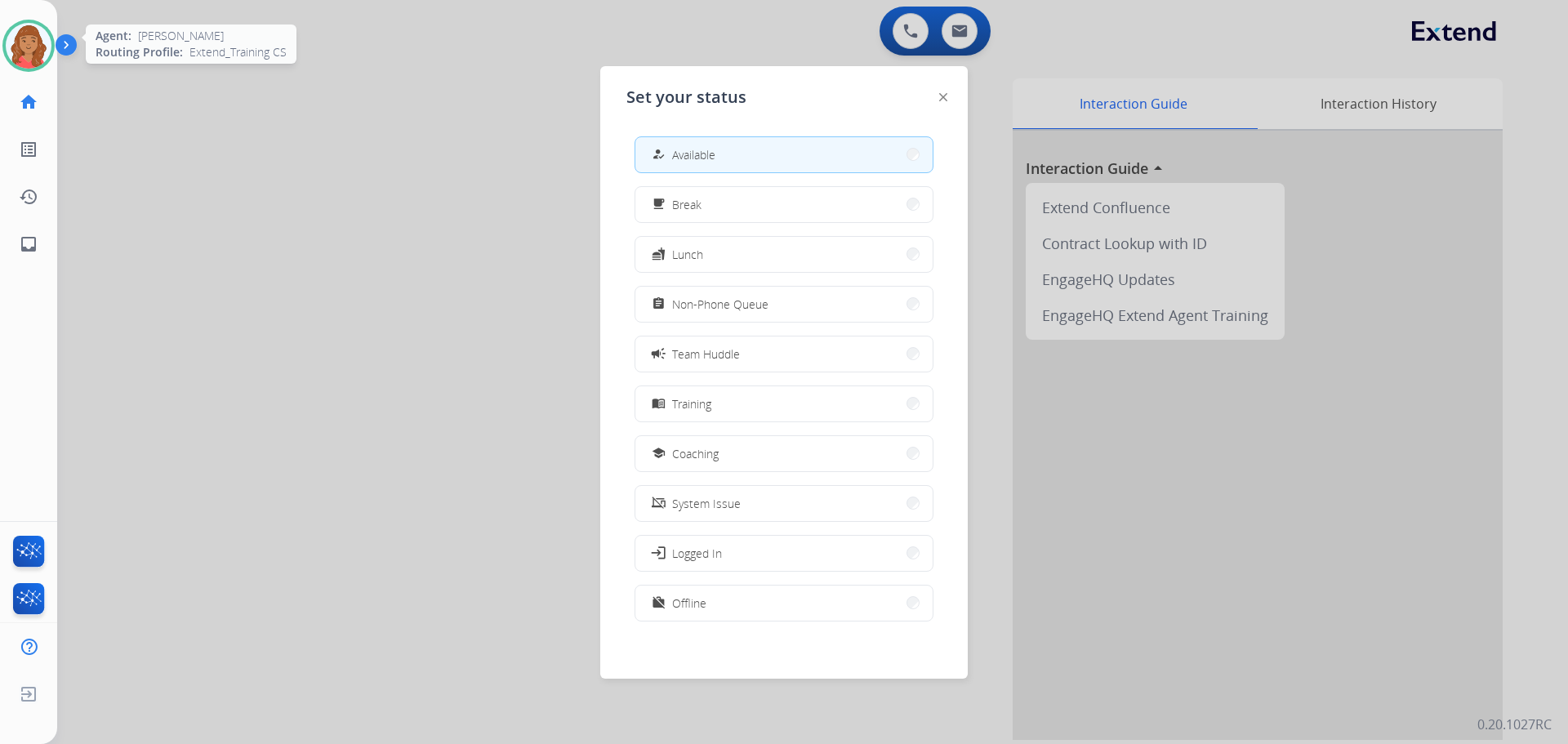
click at [31, 48] on img at bounding box center [29, 45] width 45 height 45
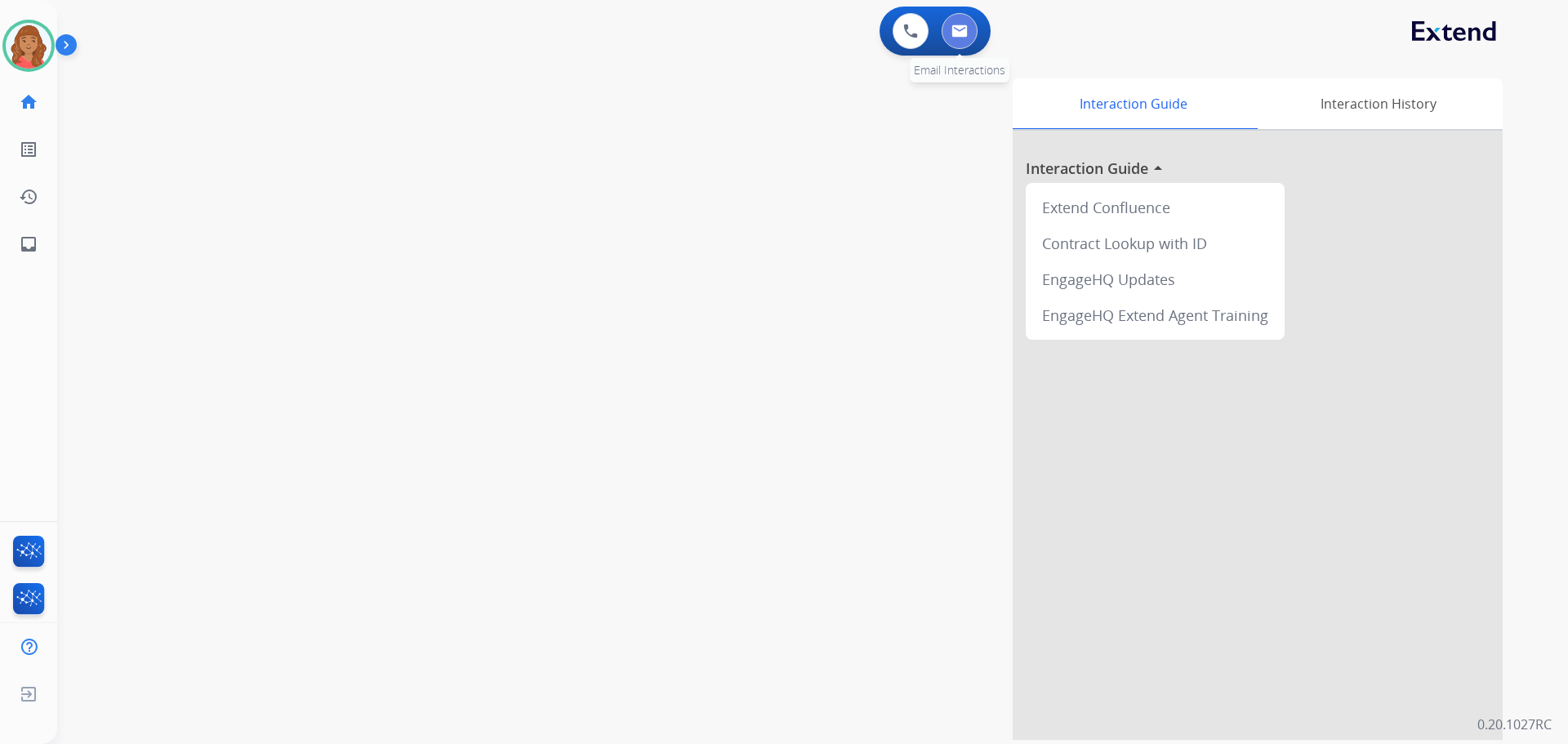
click at [956, 27] on img at bounding box center [960, 31] width 17 height 13
select select "**********"
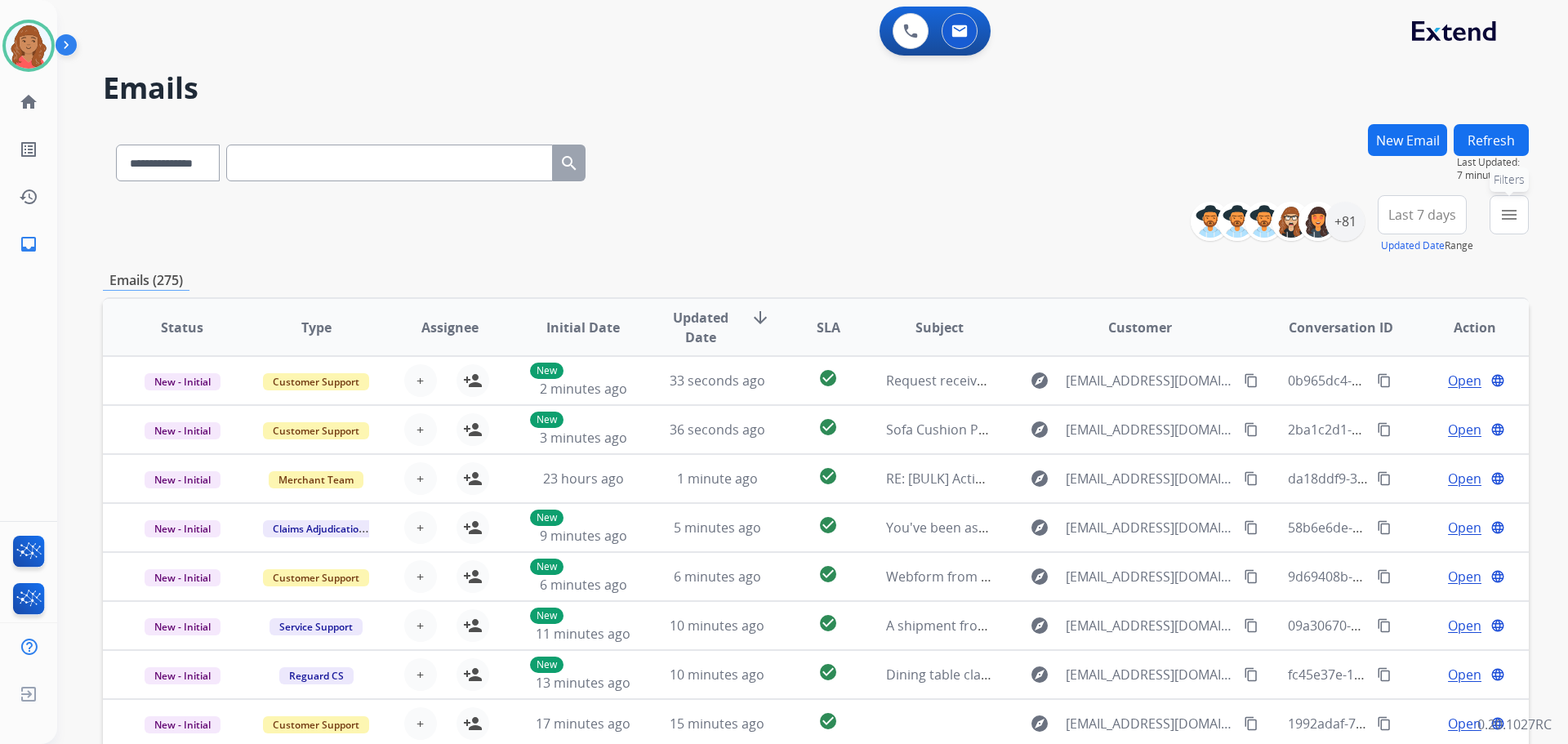
click at [1501, 224] on mat-icon "menu" at bounding box center [1510, 215] width 20 height 20
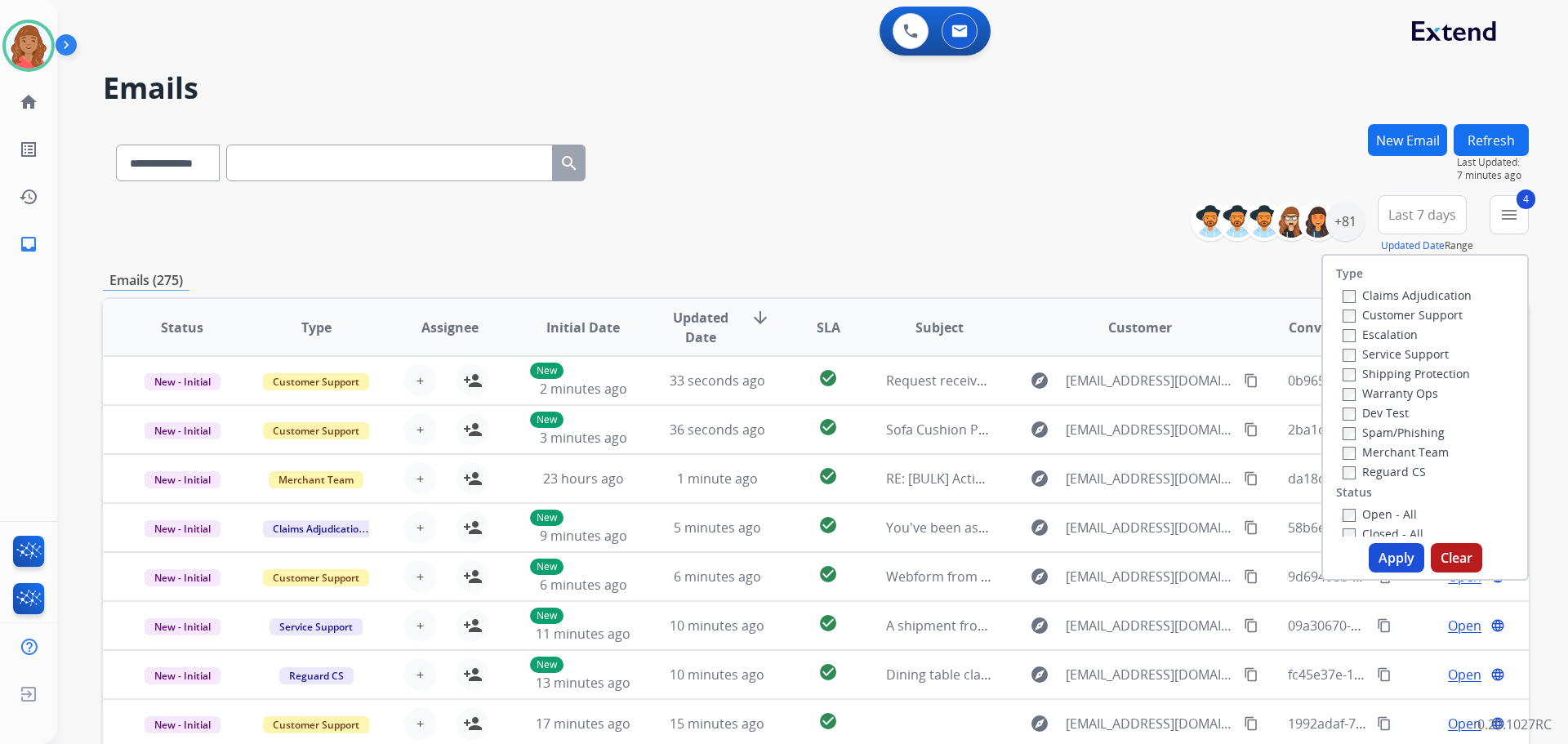
click at [1398, 567] on button "Apply" at bounding box center [1397, 558] width 55 height 30
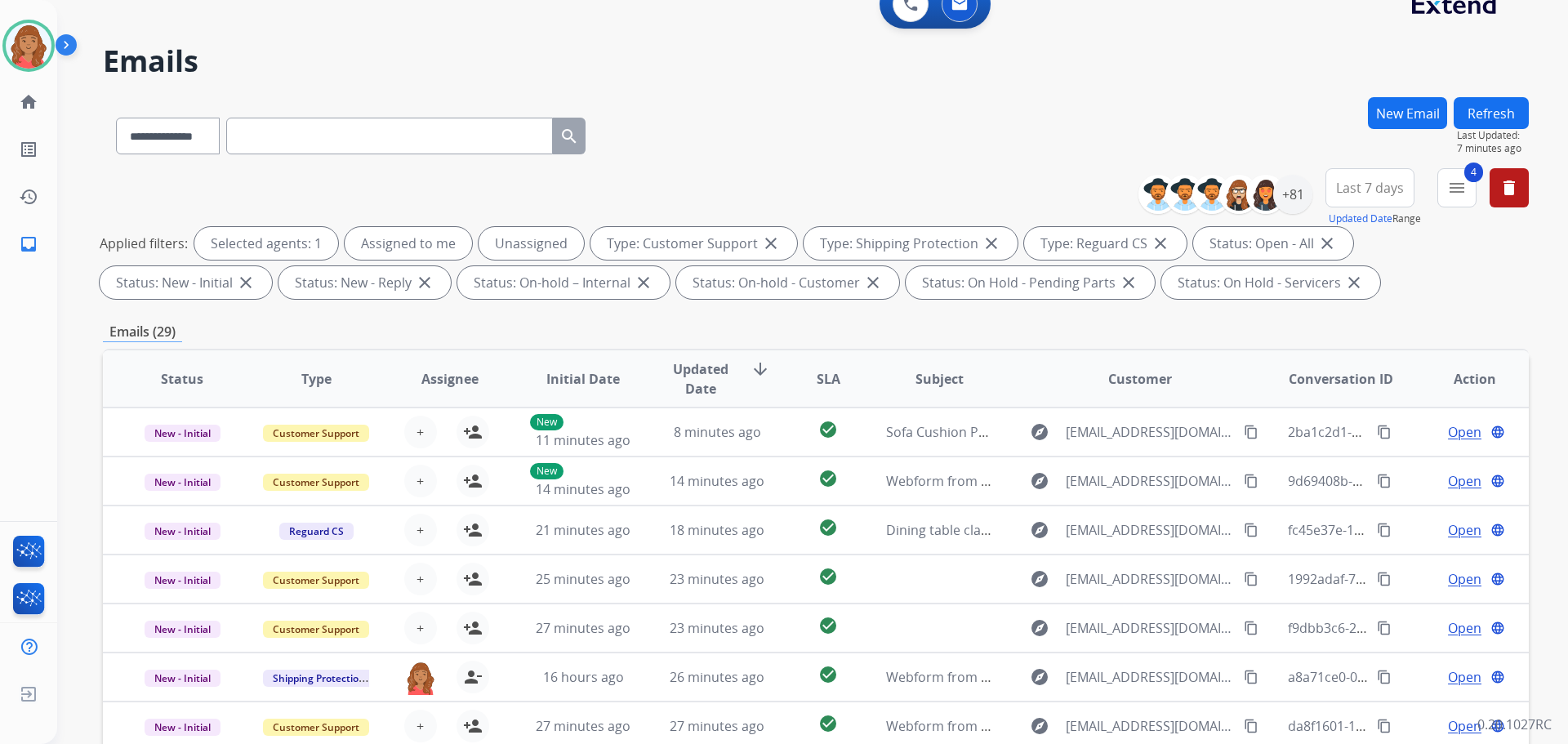
scroll to position [19, 0]
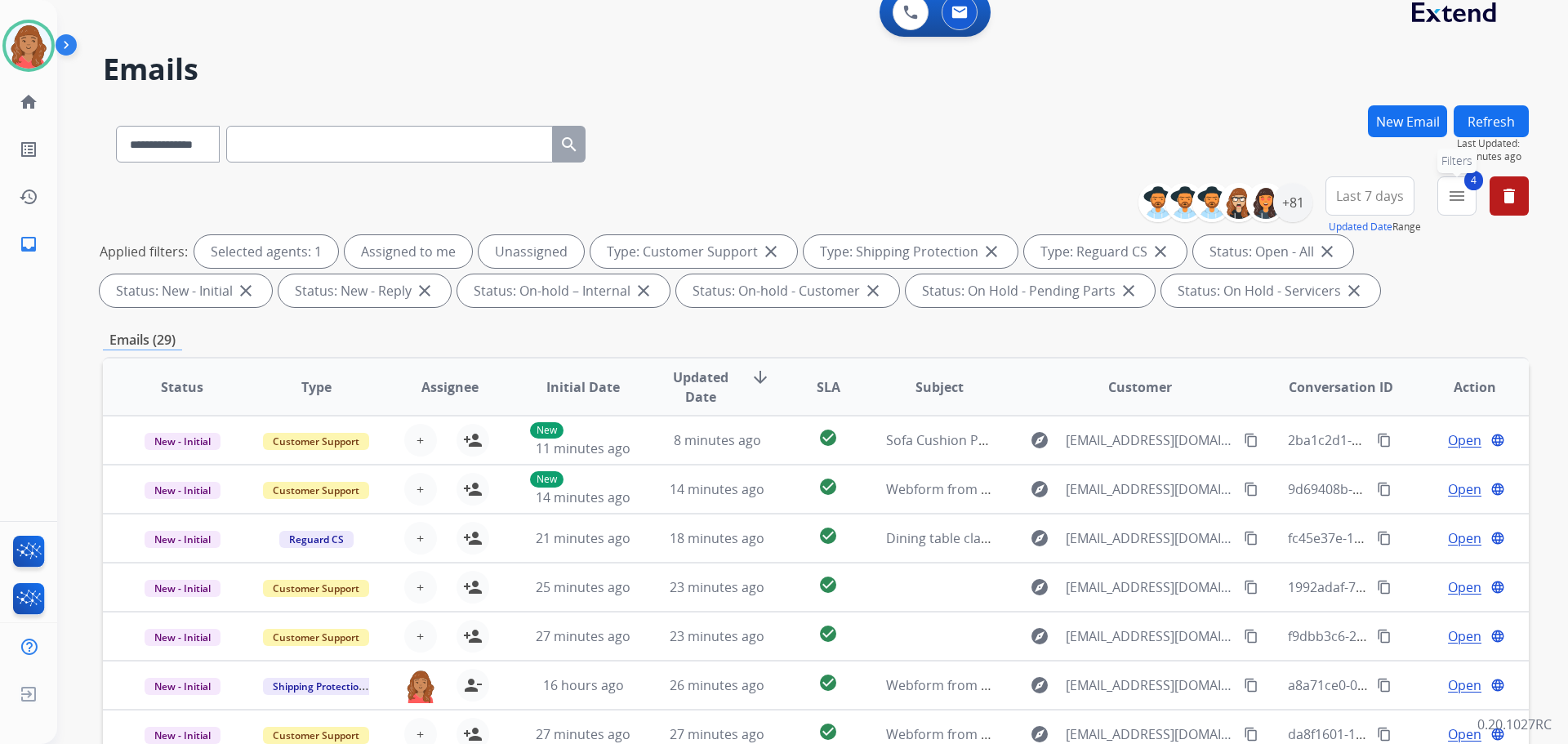
drag, startPoint x: 1454, startPoint y: 206, endPoint x: 1440, endPoint y: 220, distance: 19.8
click at [1454, 208] on button "4 menu Filters" at bounding box center [1458, 196] width 39 height 39
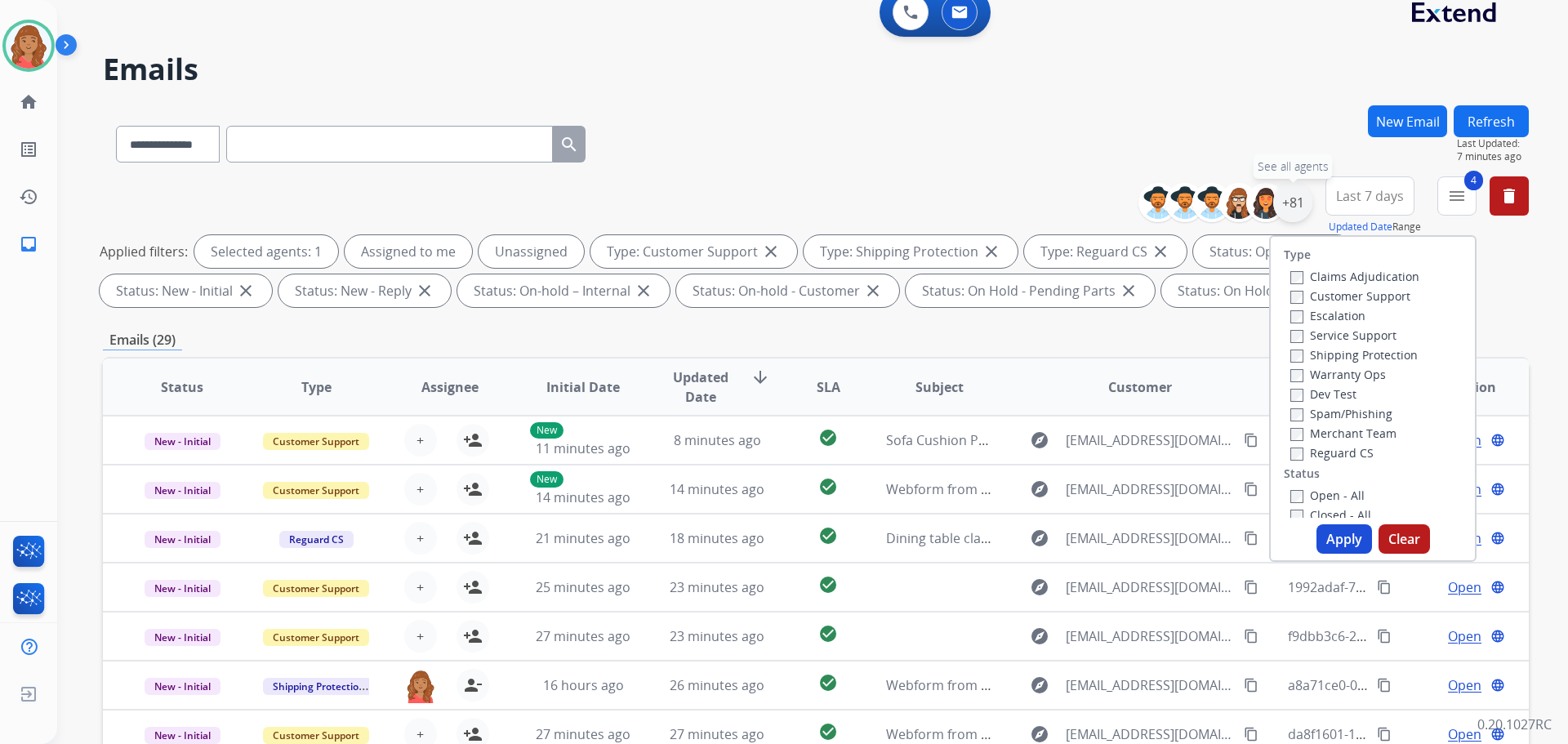
click at [1286, 200] on div "+81" at bounding box center [1293, 203] width 39 height 39
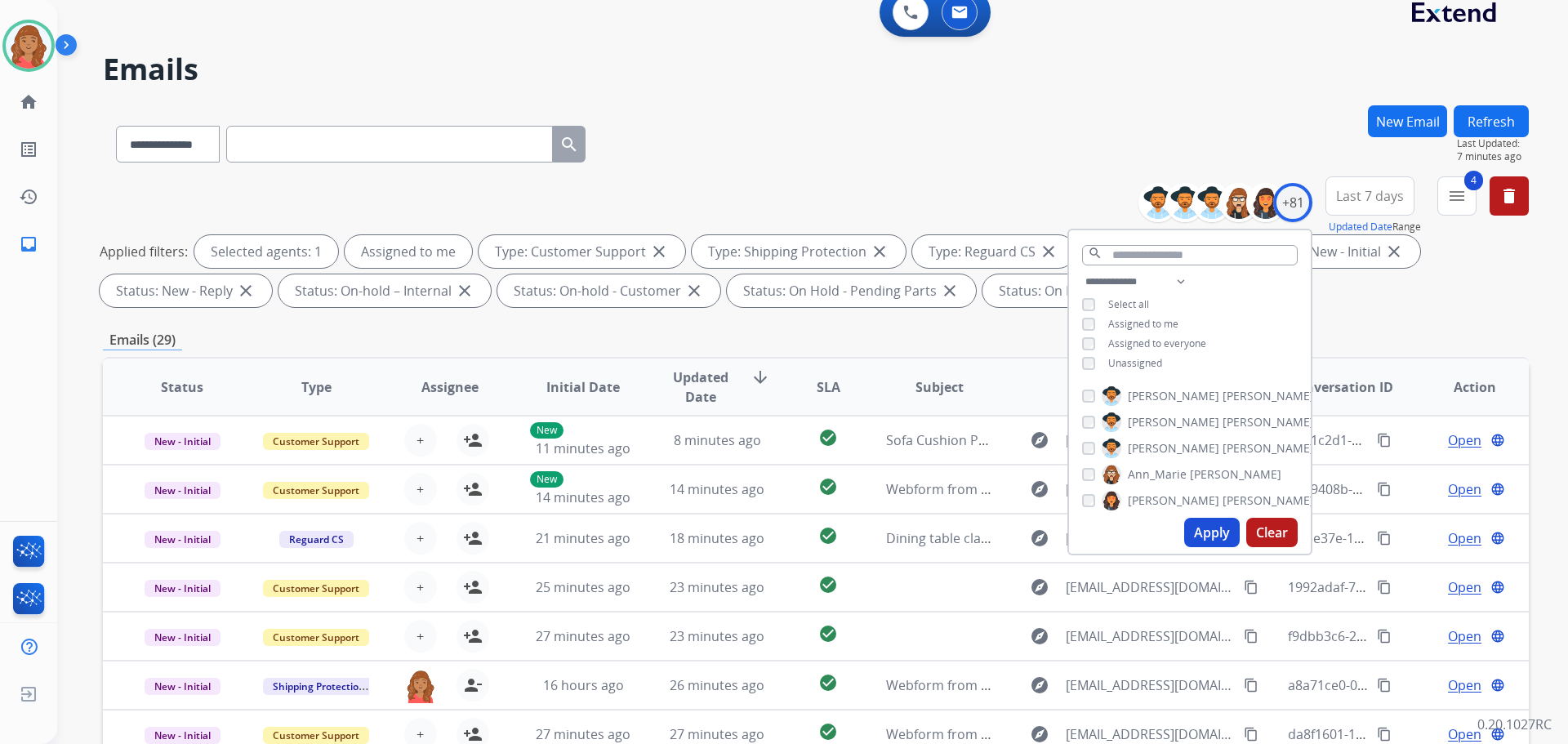
drag, startPoint x: 1195, startPoint y: 532, endPoint x: 1146, endPoint y: 517, distance: 51.2
click at [1196, 532] on button "Apply" at bounding box center [1212, 532] width 55 height 30
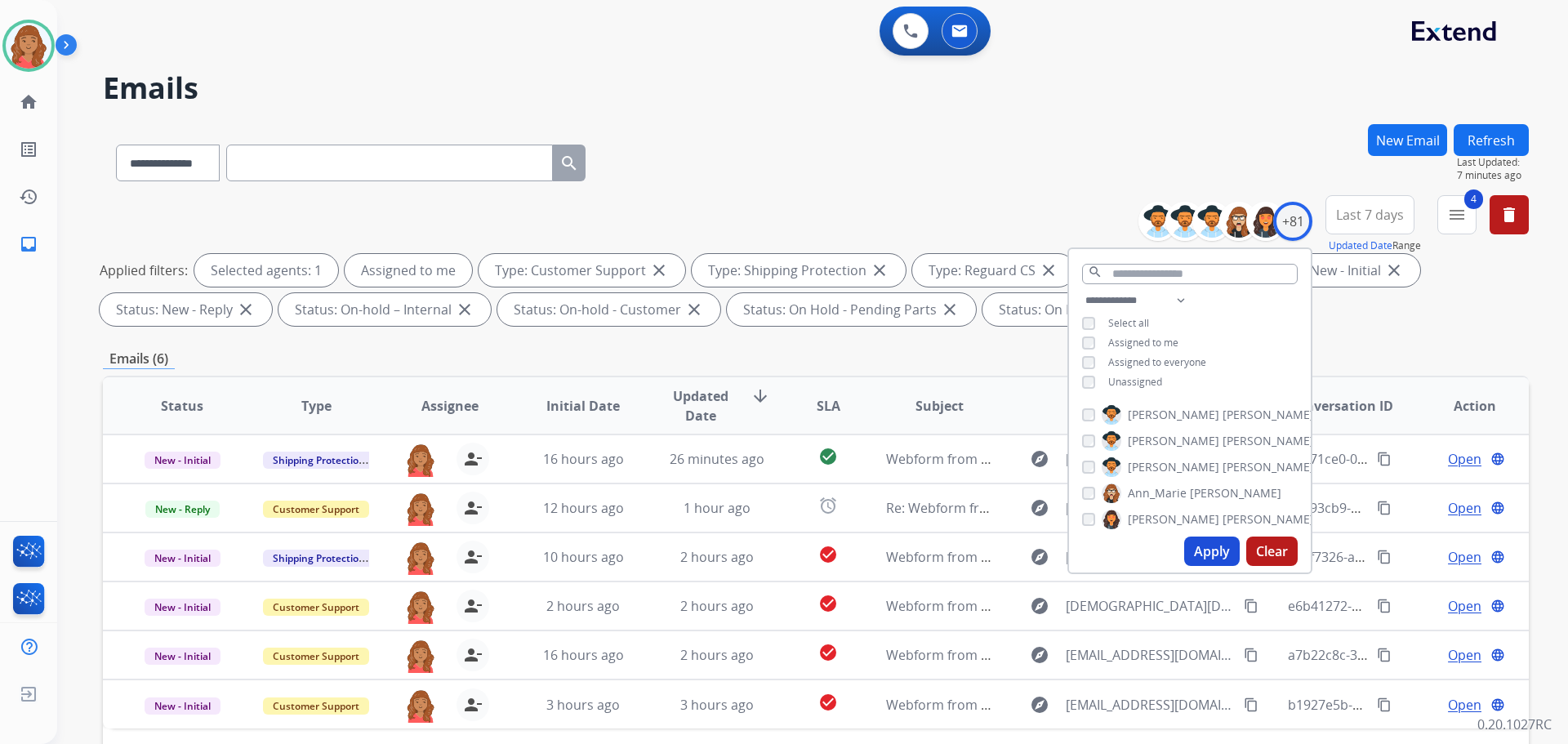
click at [737, 325] on div "Status: On Hold - Pending Parts close" at bounding box center [852, 309] width 249 height 33
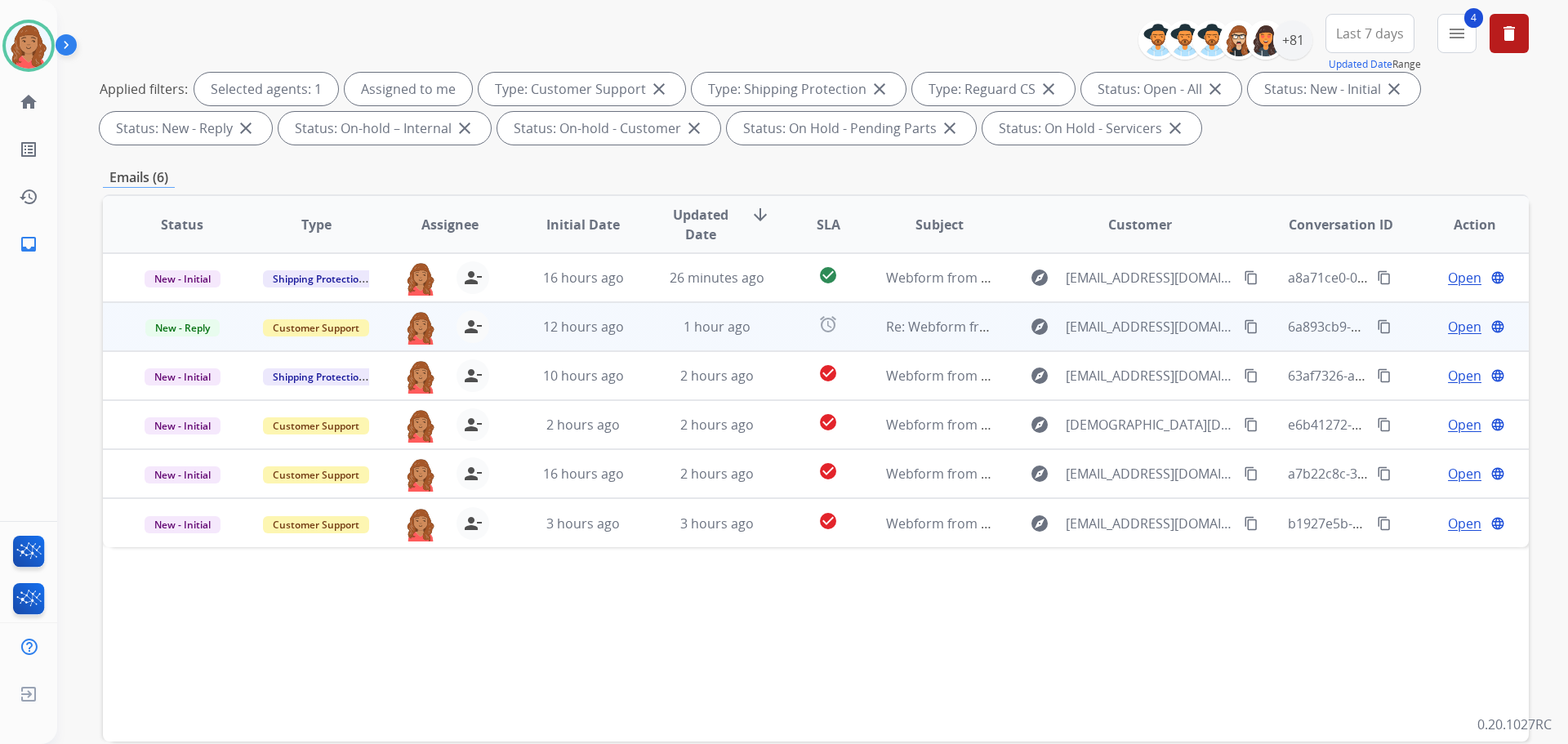
scroll to position [264, 0]
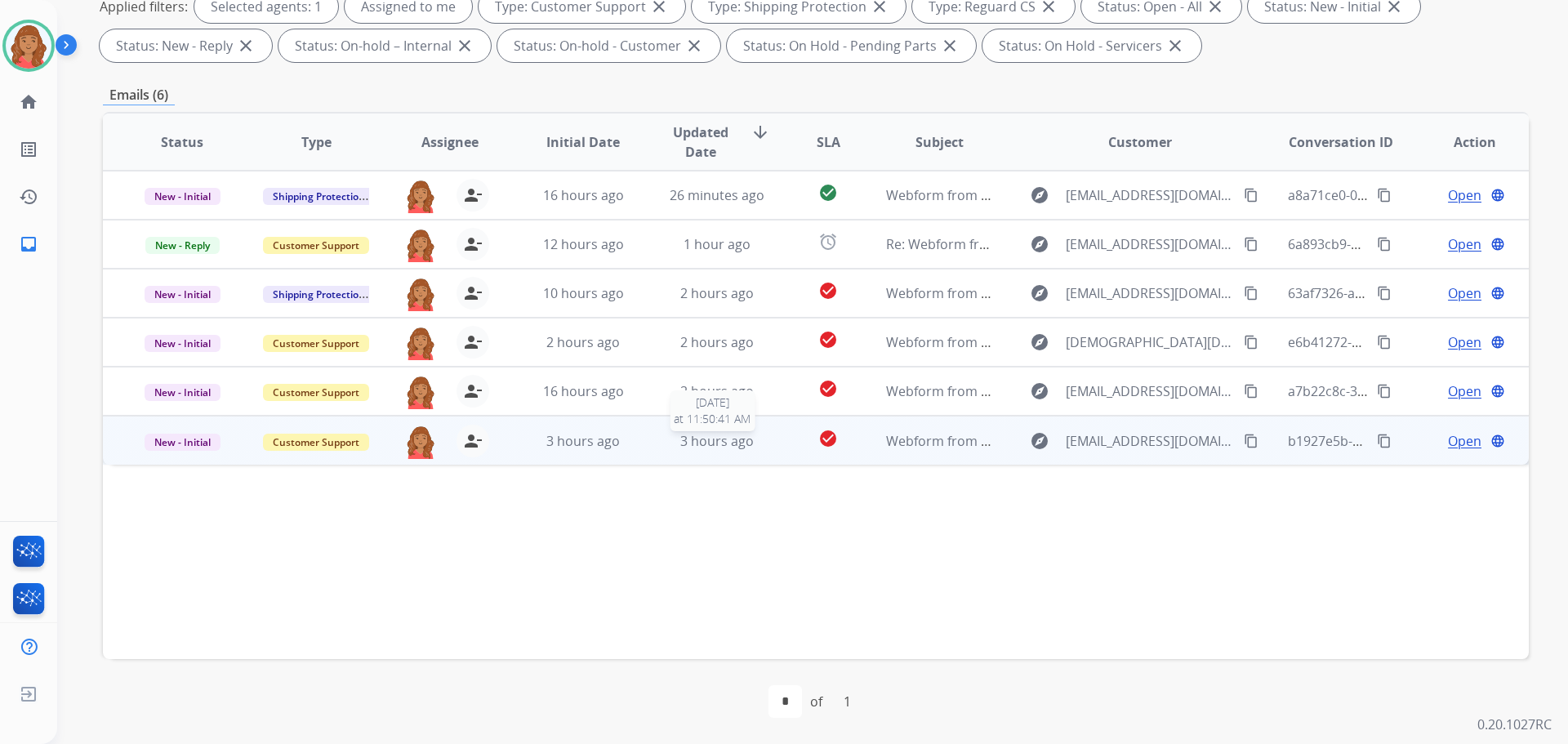
click at [681, 448] on span "3 hours ago" at bounding box center [716, 440] width 74 height 18
click at [1456, 442] on span "Open" at bounding box center [1466, 440] width 34 height 20
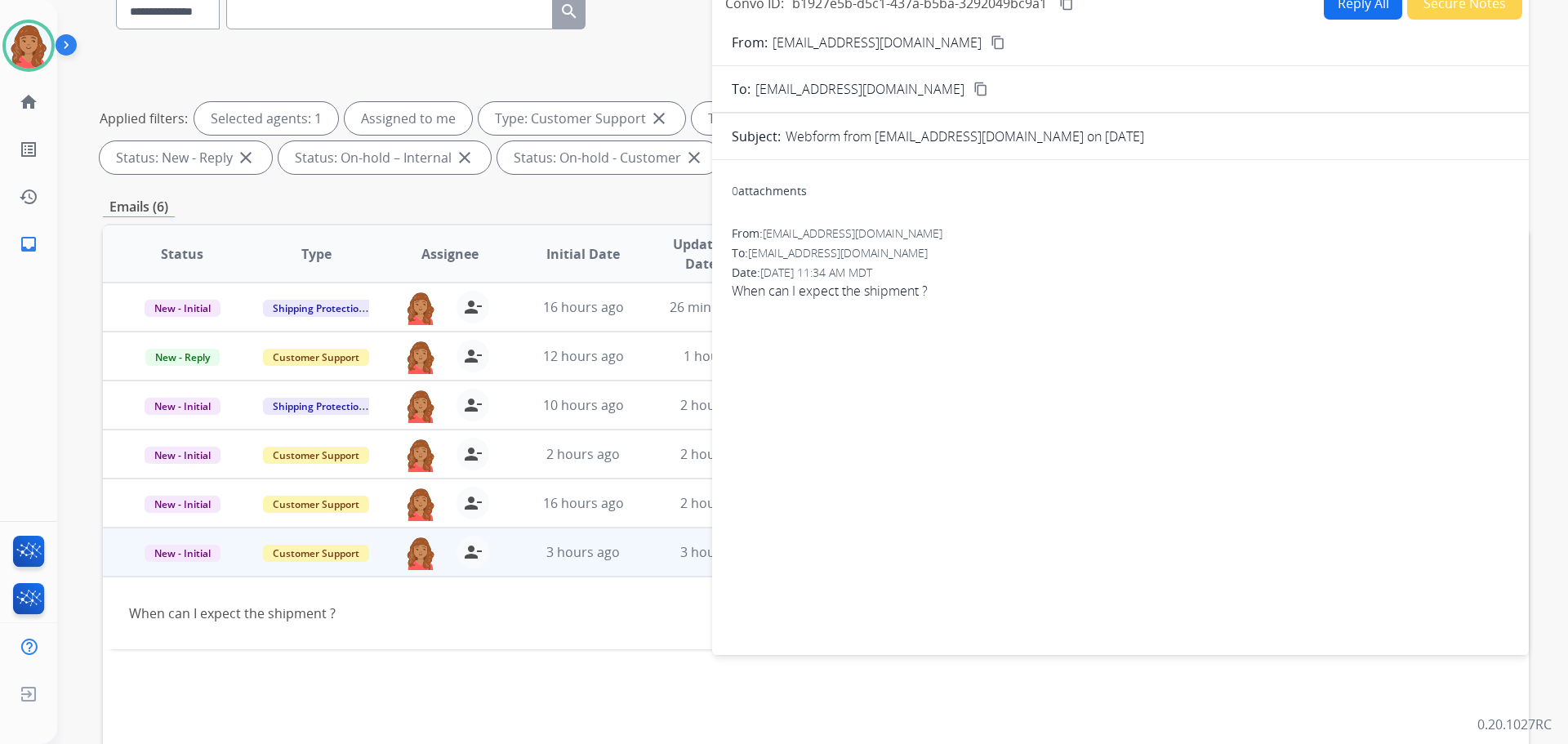
scroll to position [0, 0]
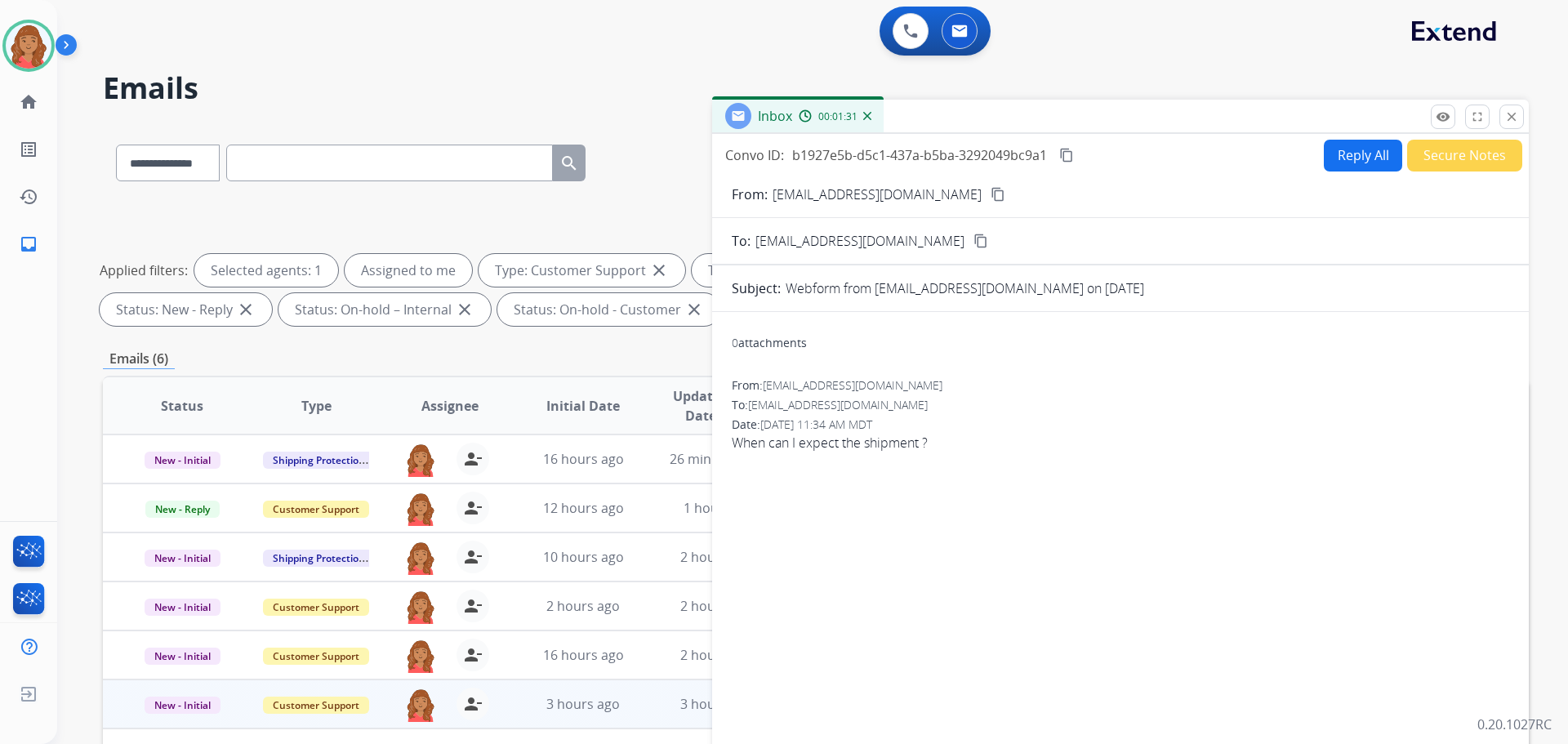
click at [1432, 159] on button "Secure Notes" at bounding box center [1465, 156] width 115 height 32
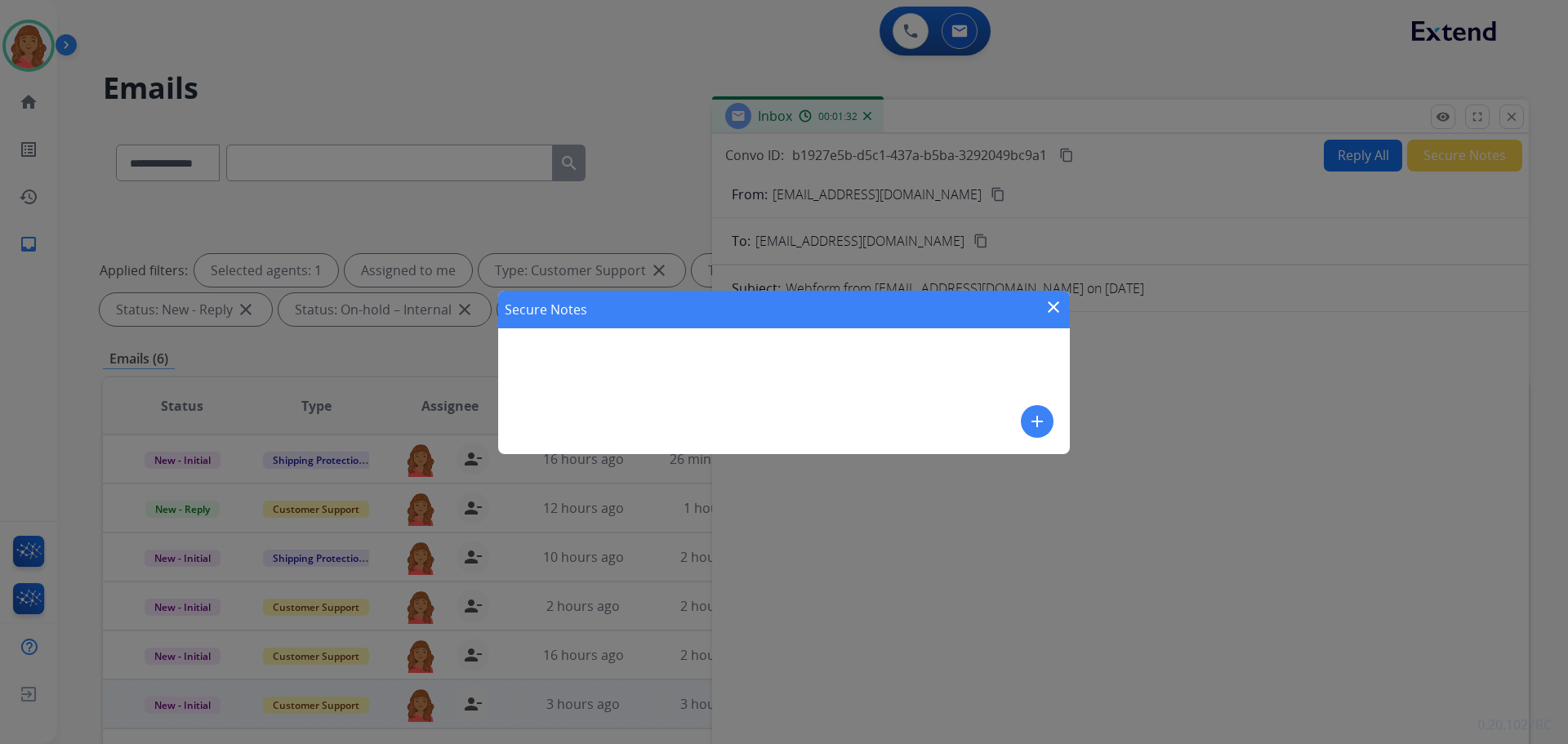
click at [1056, 312] on mat-icon "close" at bounding box center [1054, 307] width 20 height 20
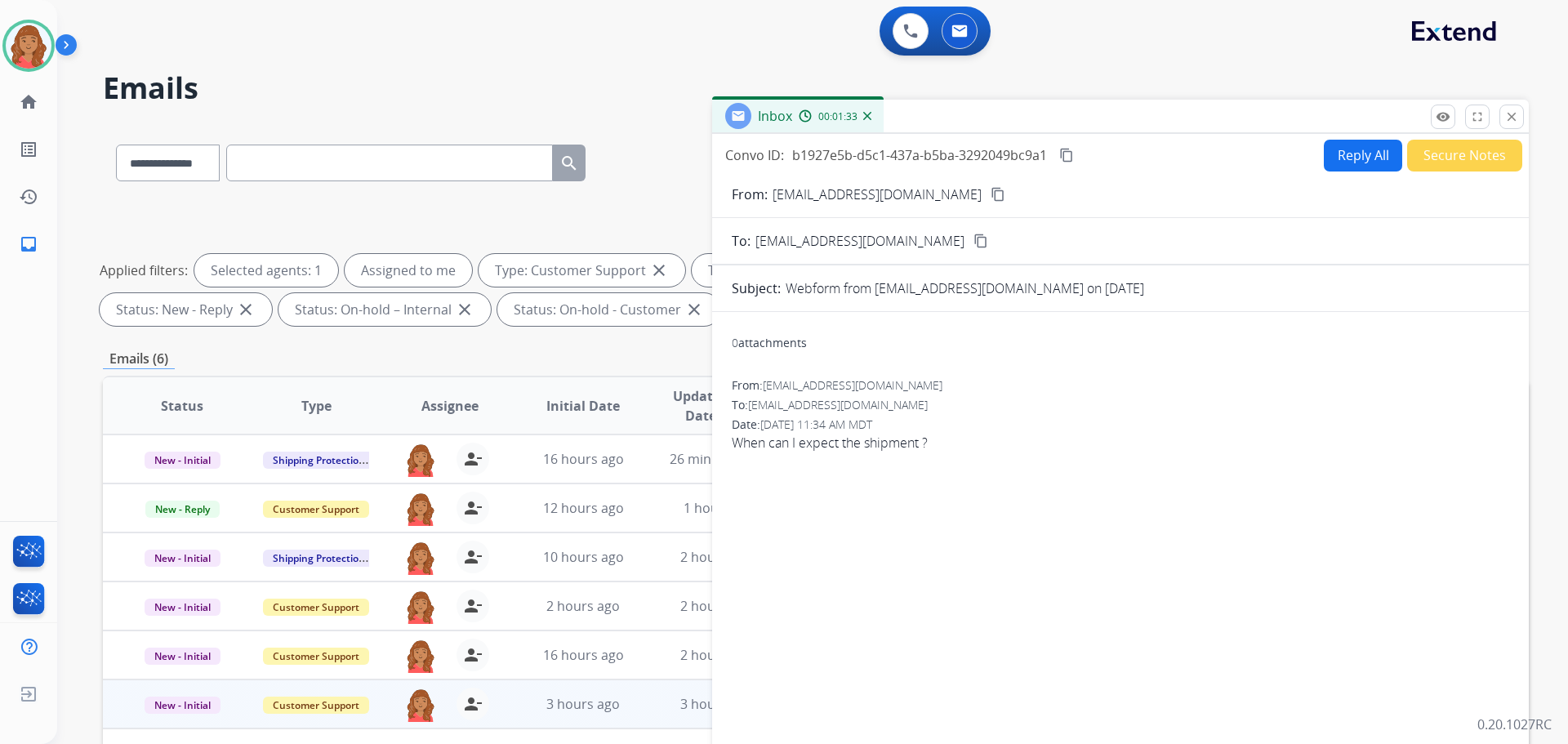
click at [1341, 155] on button "Reply All" at bounding box center [1364, 156] width 79 height 32
select select "**********"
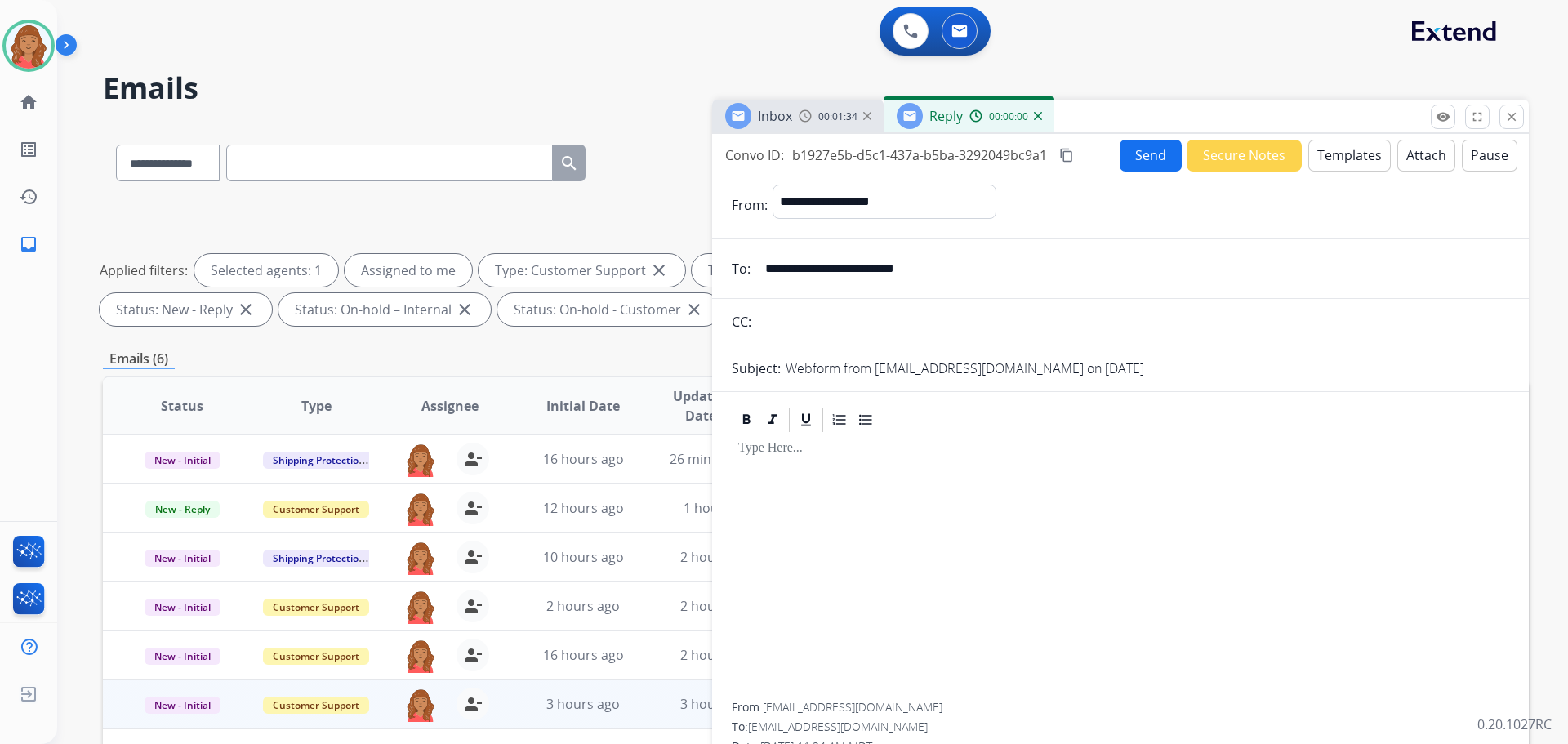
click at [1333, 161] on button "Templates" at bounding box center [1350, 156] width 83 height 32
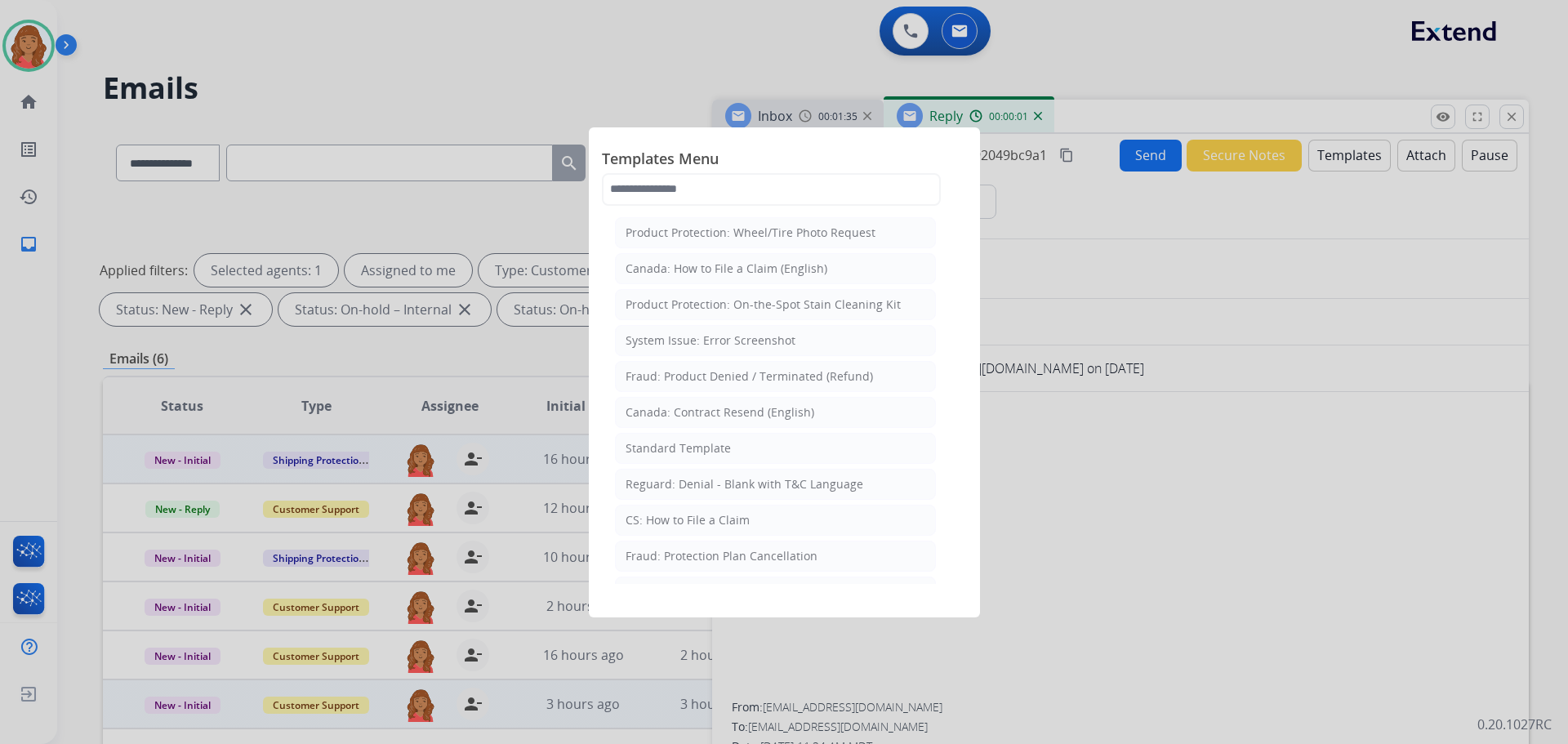
click at [681, 453] on div "Standard Template" at bounding box center [678, 448] width 105 height 17
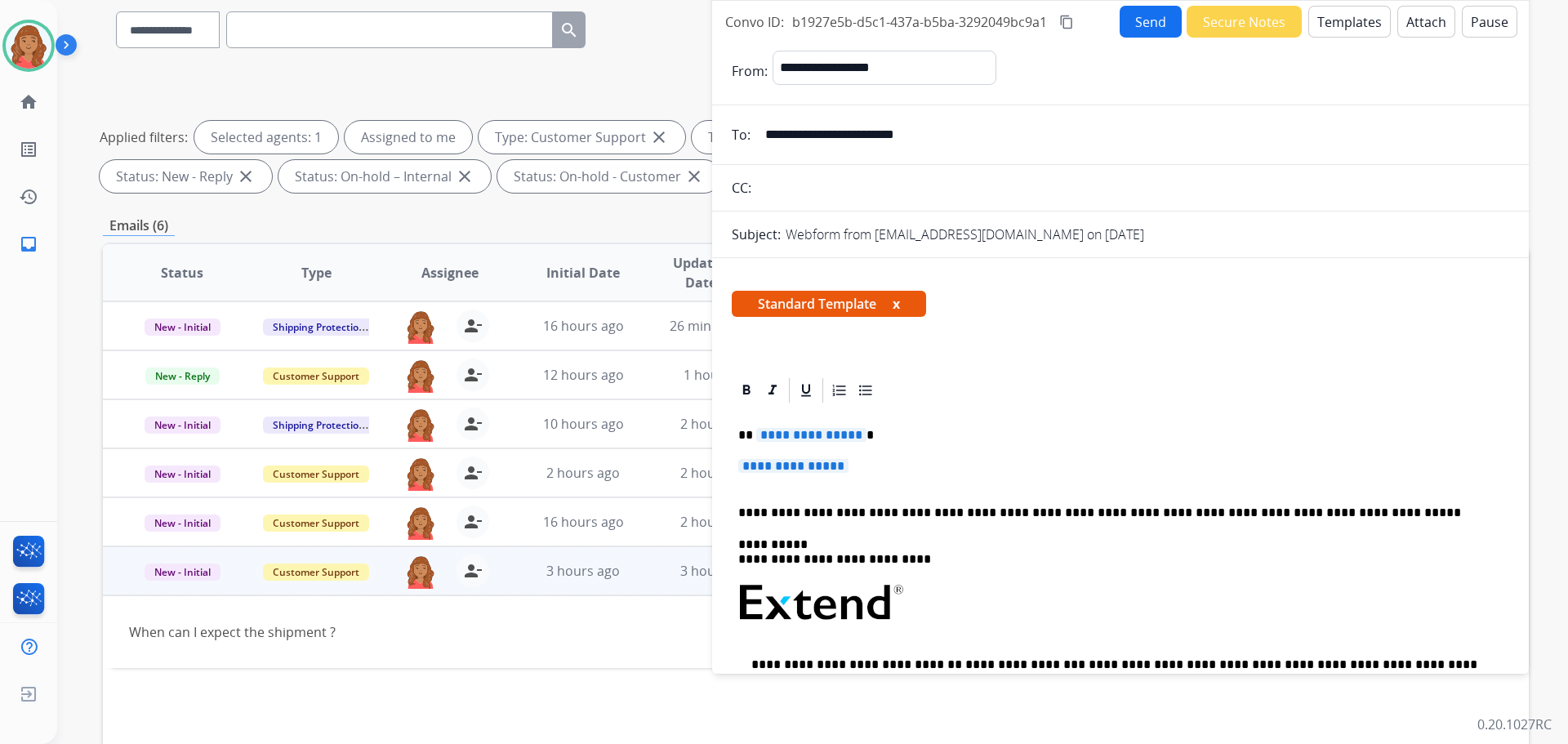
scroll to position [245, 0]
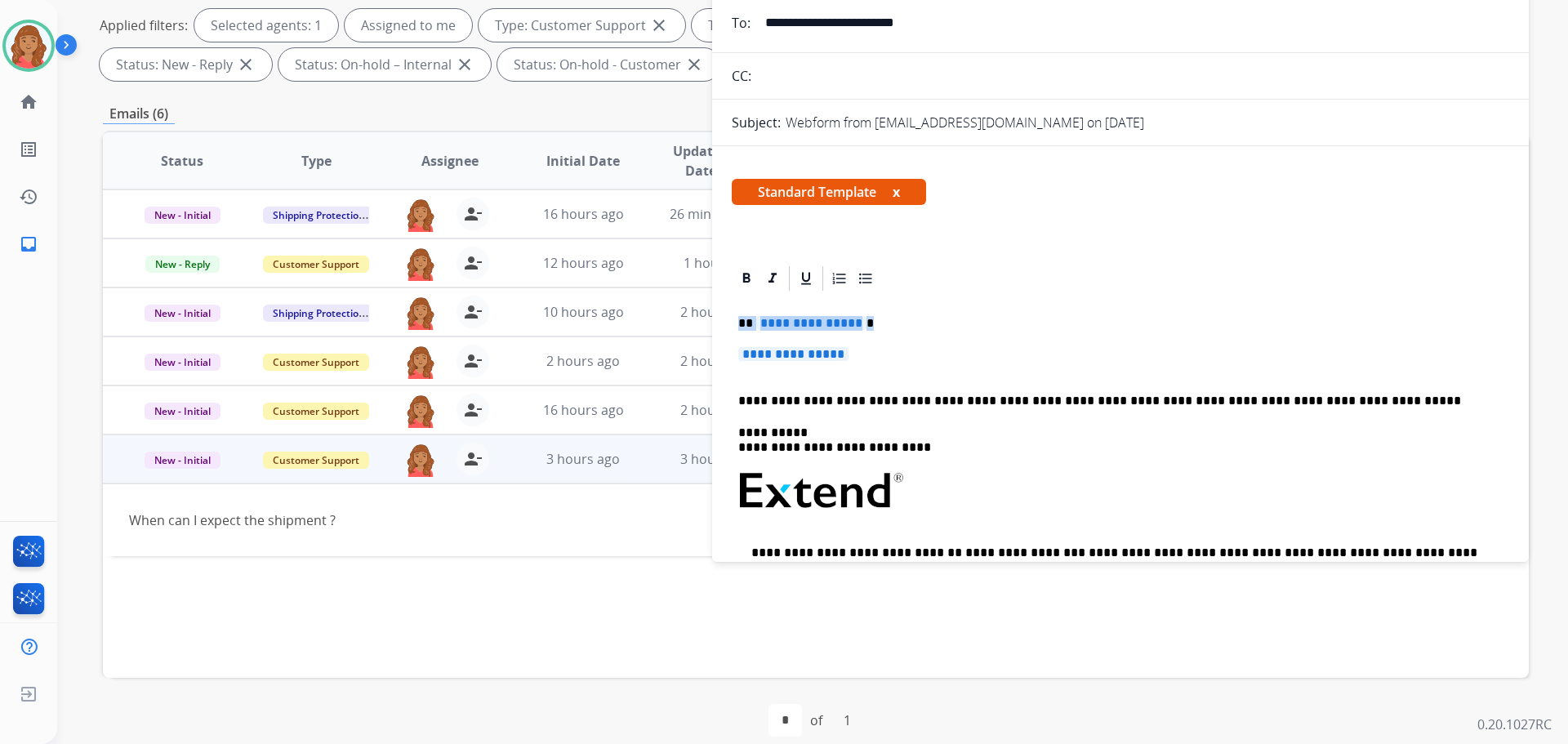
drag, startPoint x: 885, startPoint y: 362, endPoint x: 727, endPoint y: 325, distance: 162.3
click at [723, 323] on div "**********" at bounding box center [1121, 558] width 817 height 587
drag, startPoint x: 871, startPoint y: 366, endPoint x: 860, endPoint y: 362, distance: 11.7
click at [868, 365] on p "**********" at bounding box center [1121, 362] width 765 height 31
click at [861, 356] on p "**********" at bounding box center [1121, 362] width 765 height 31
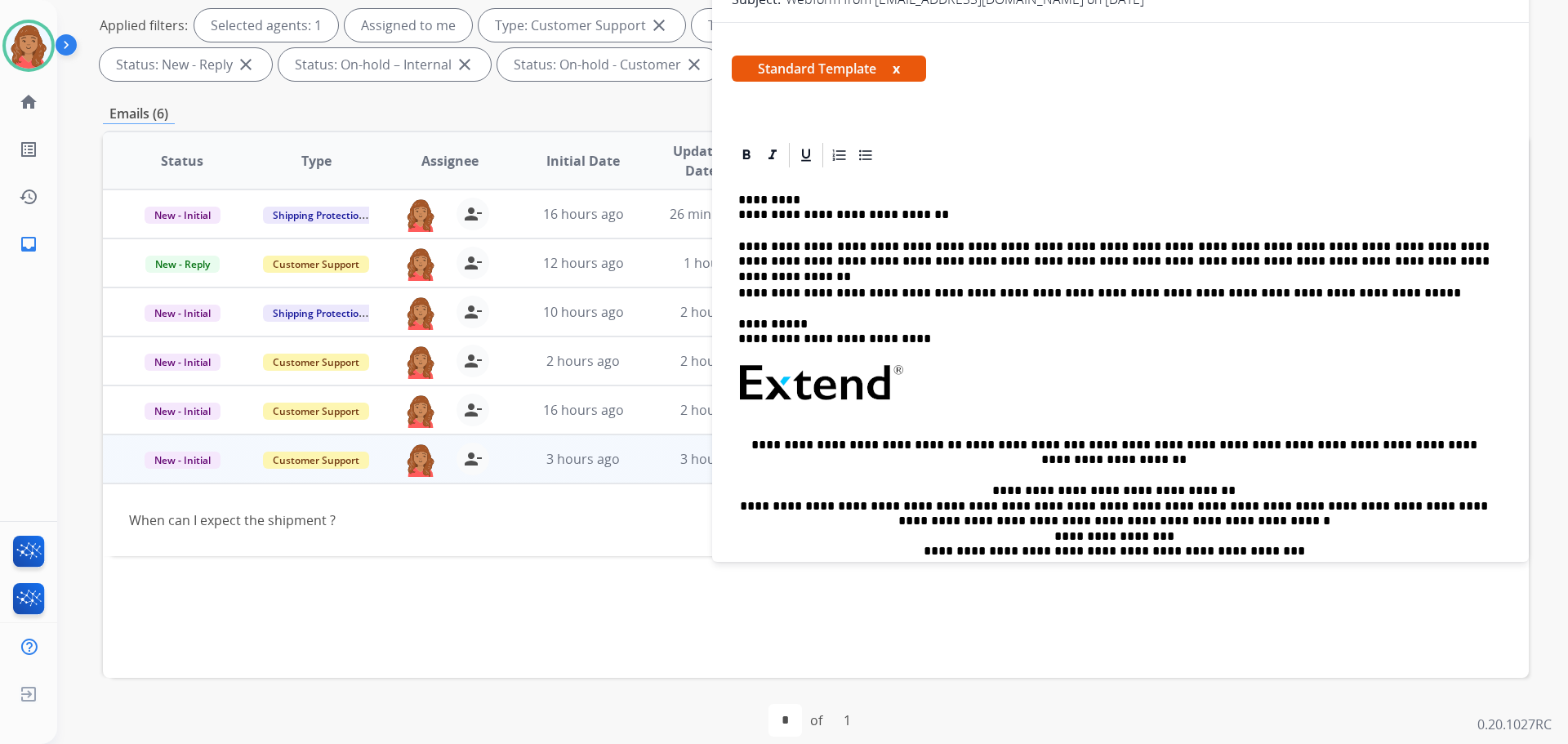
scroll to position [82, 0]
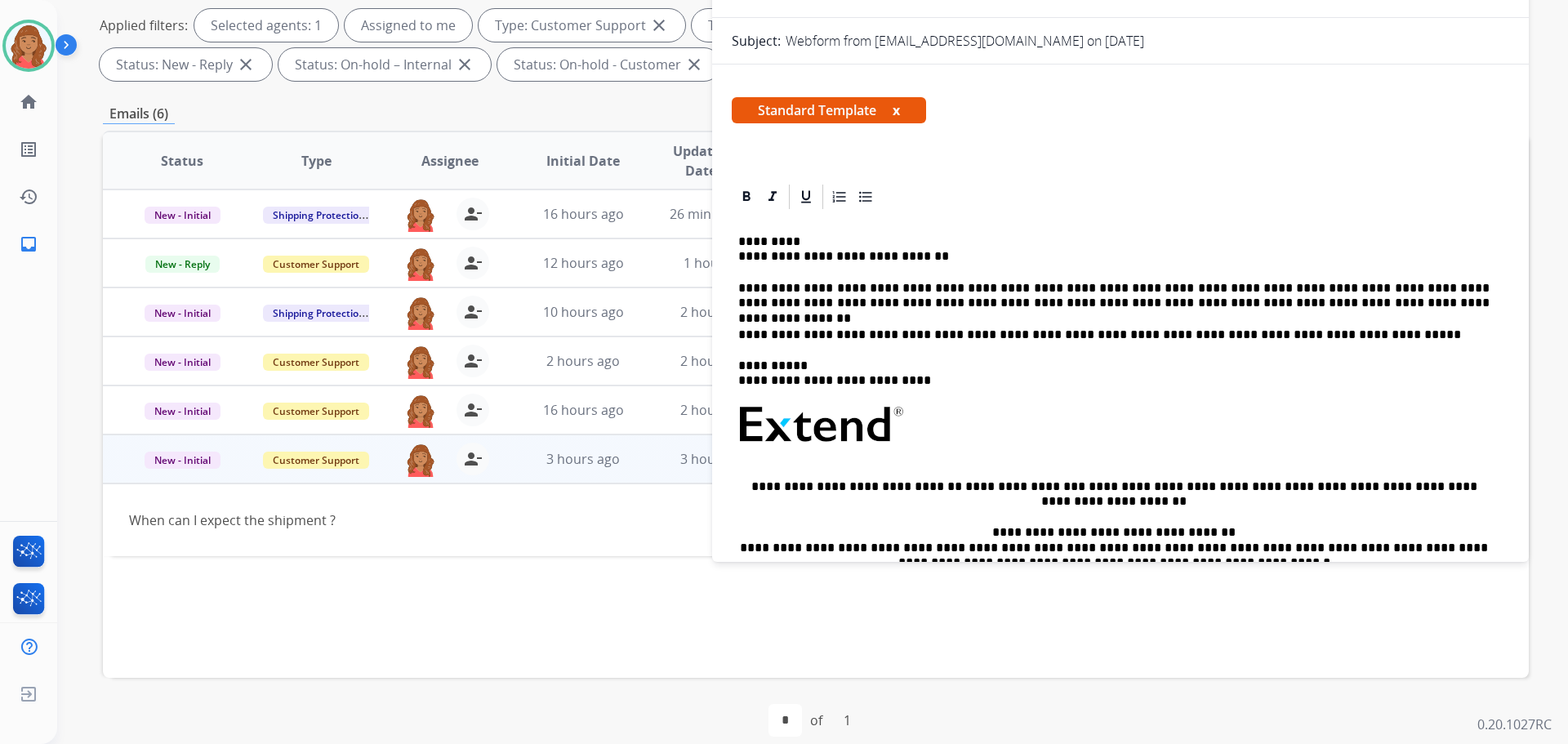
click at [734, 258] on div "**********" at bounding box center [1121, 455] width 778 height 488
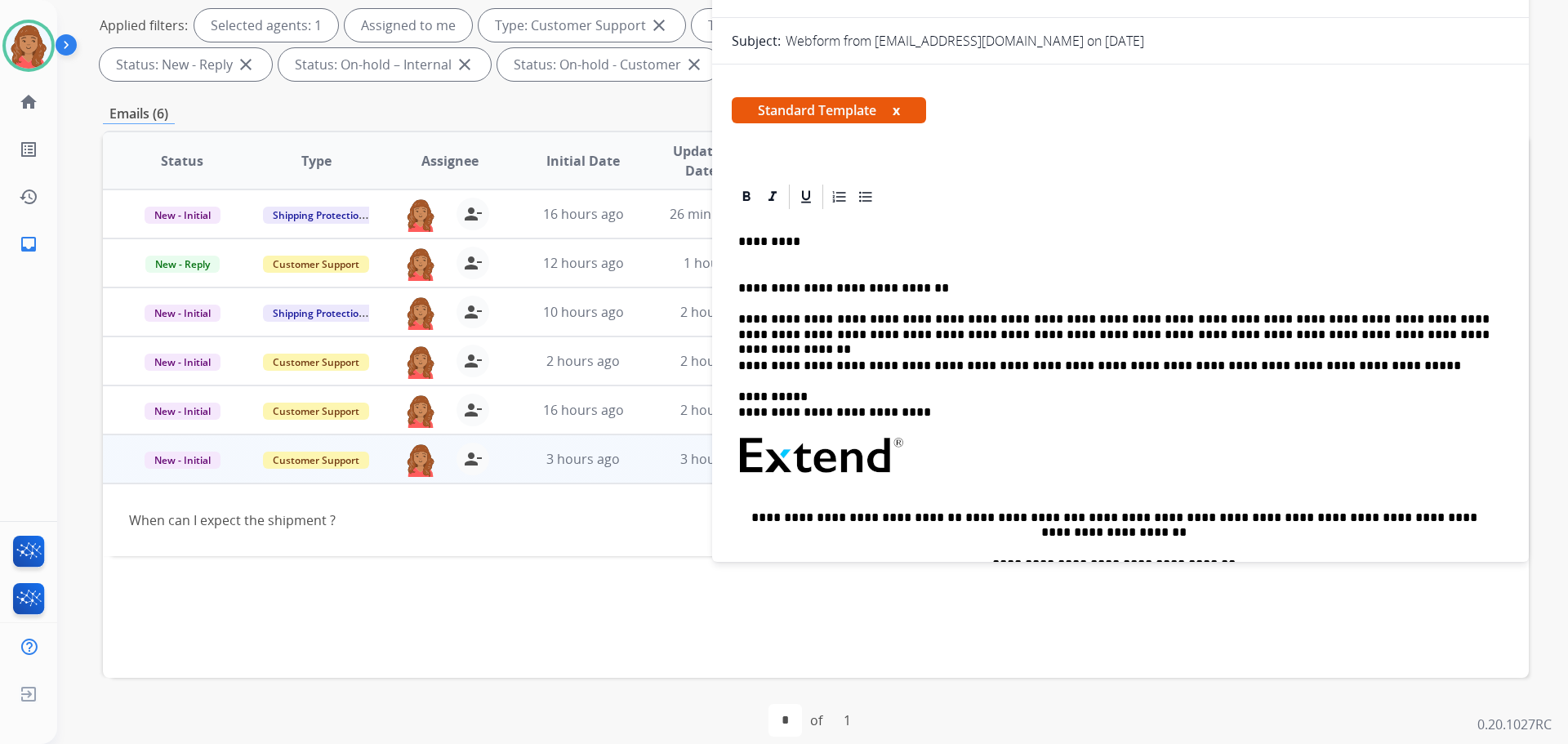
click at [729, 241] on div "**********" at bounding box center [1121, 499] width 817 height 634
click at [740, 239] on p "*********" at bounding box center [1114, 249] width 752 height 31
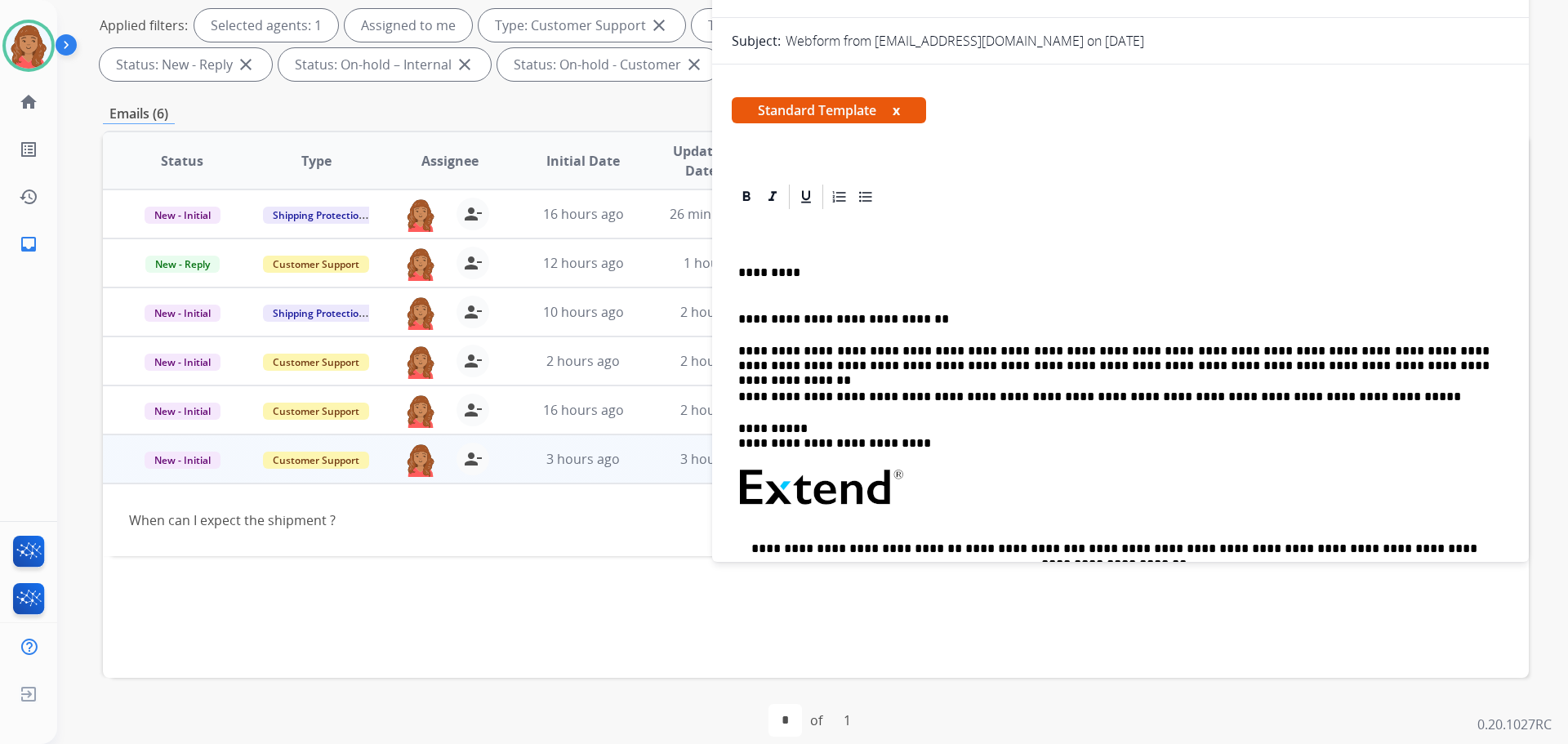
click at [1285, 346] on p "**********" at bounding box center [1114, 359] width 752 height 31
click at [1282, 353] on p "**********" at bounding box center [1114, 359] width 752 height 31
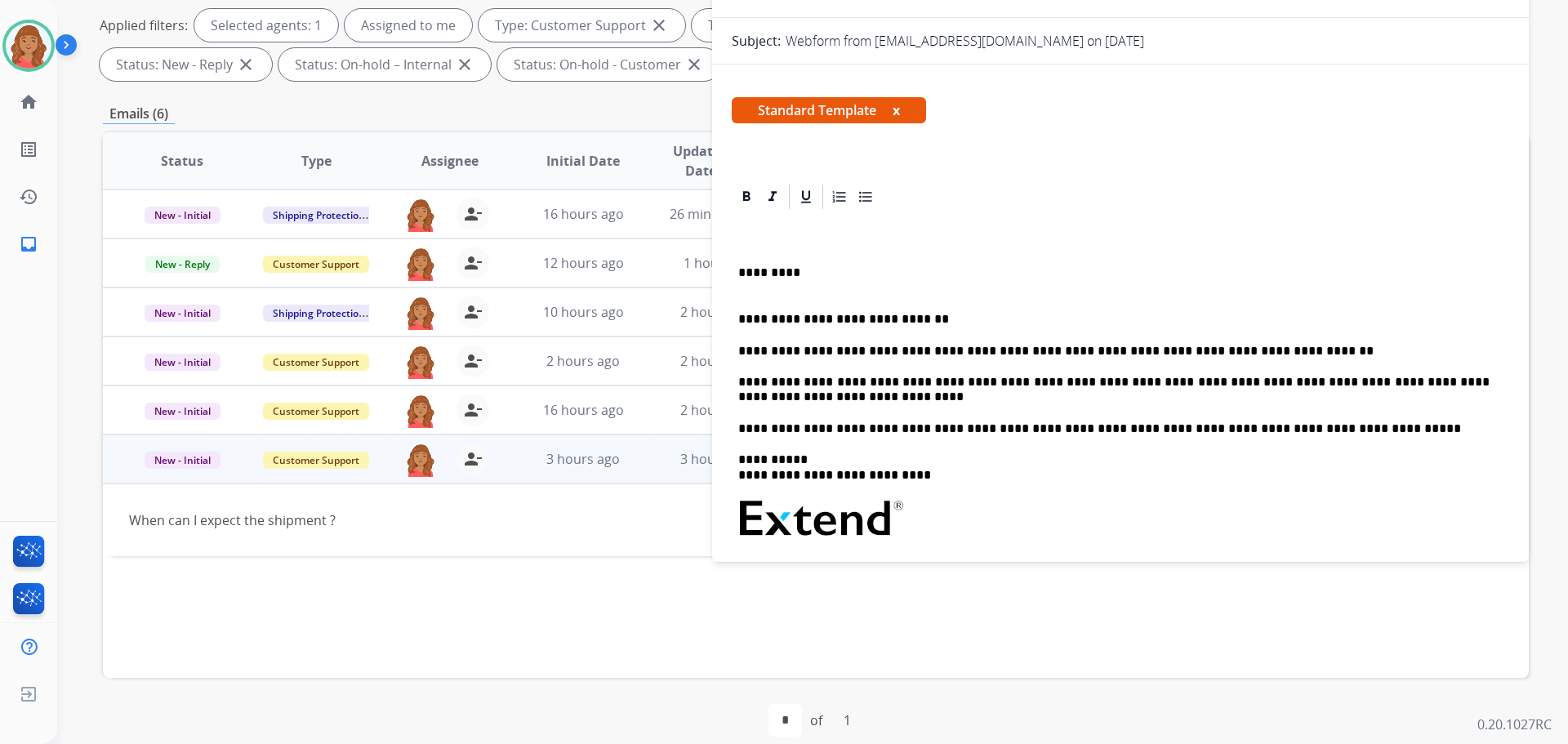
click at [741, 270] on p "*********" at bounding box center [1114, 280] width 752 height 31
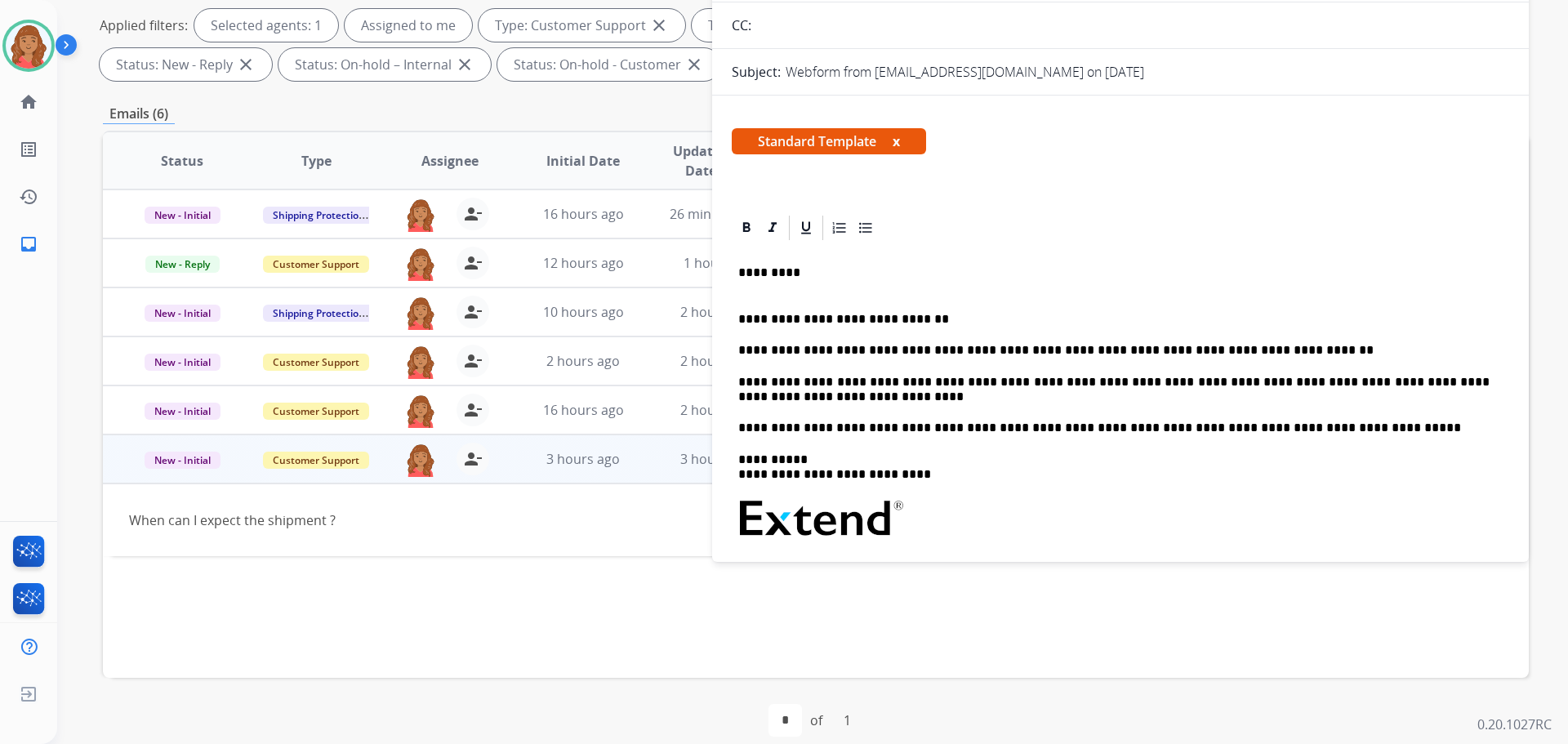
scroll to position [264, 0]
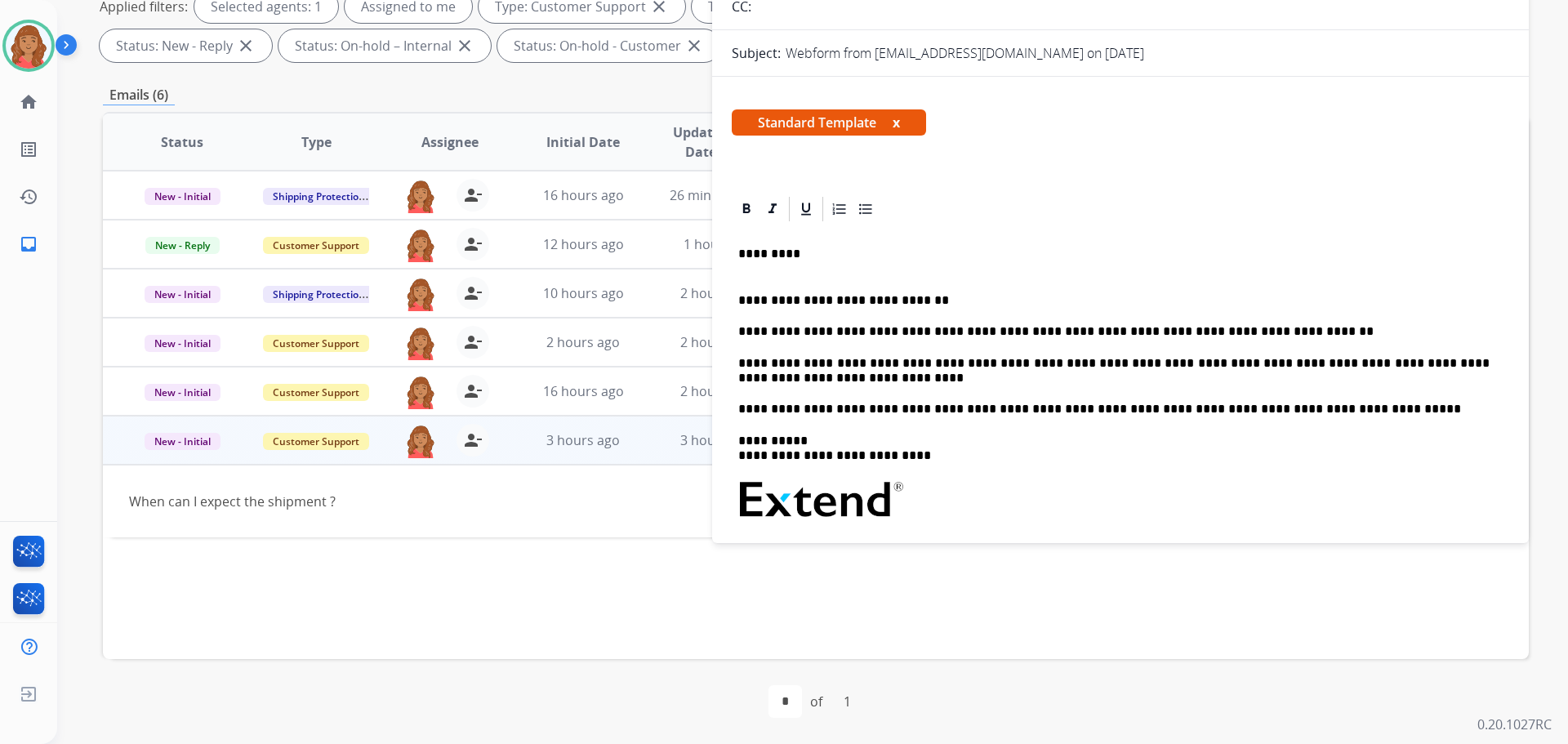
click at [742, 302] on p "**********" at bounding box center [1114, 301] width 752 height 15
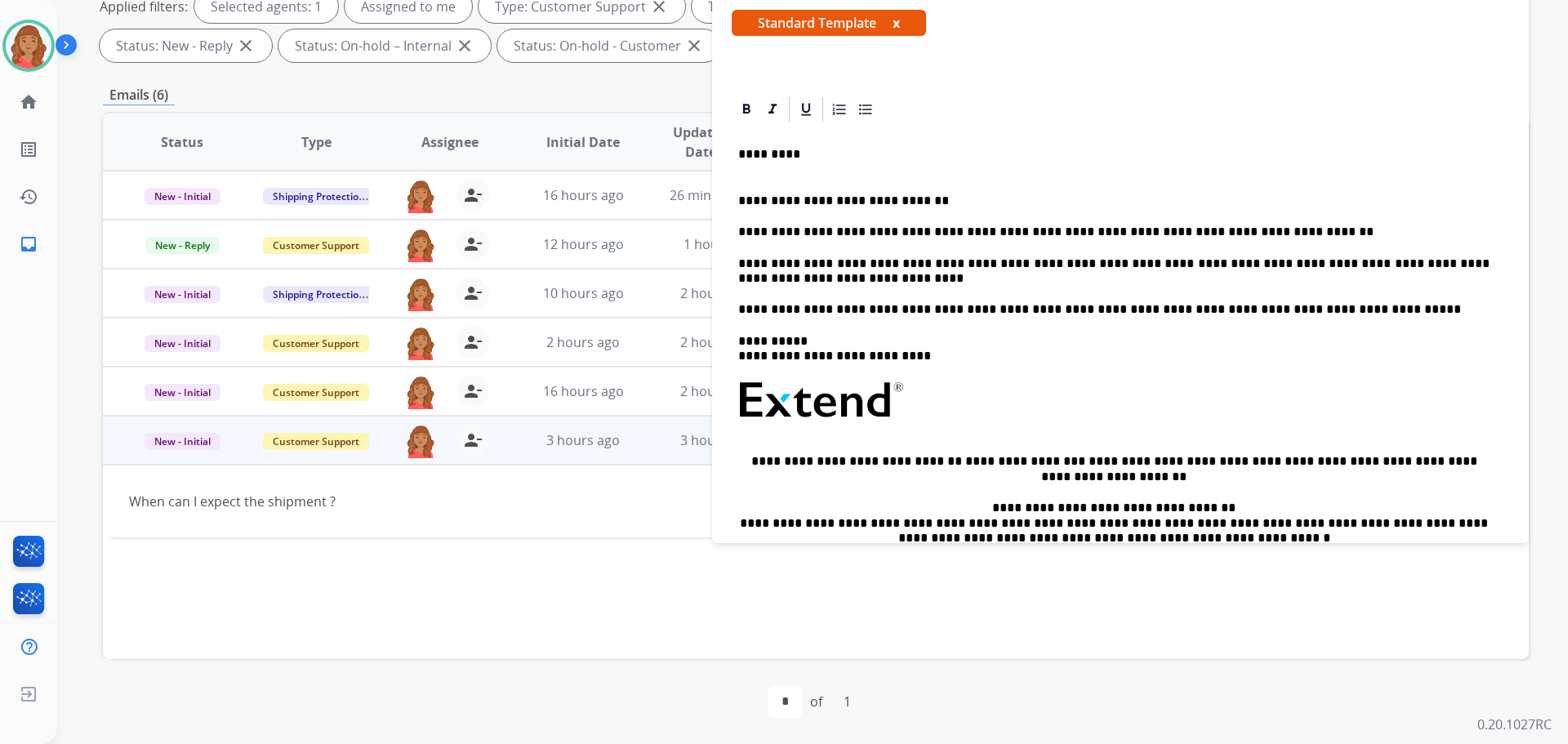
scroll to position [164, 0]
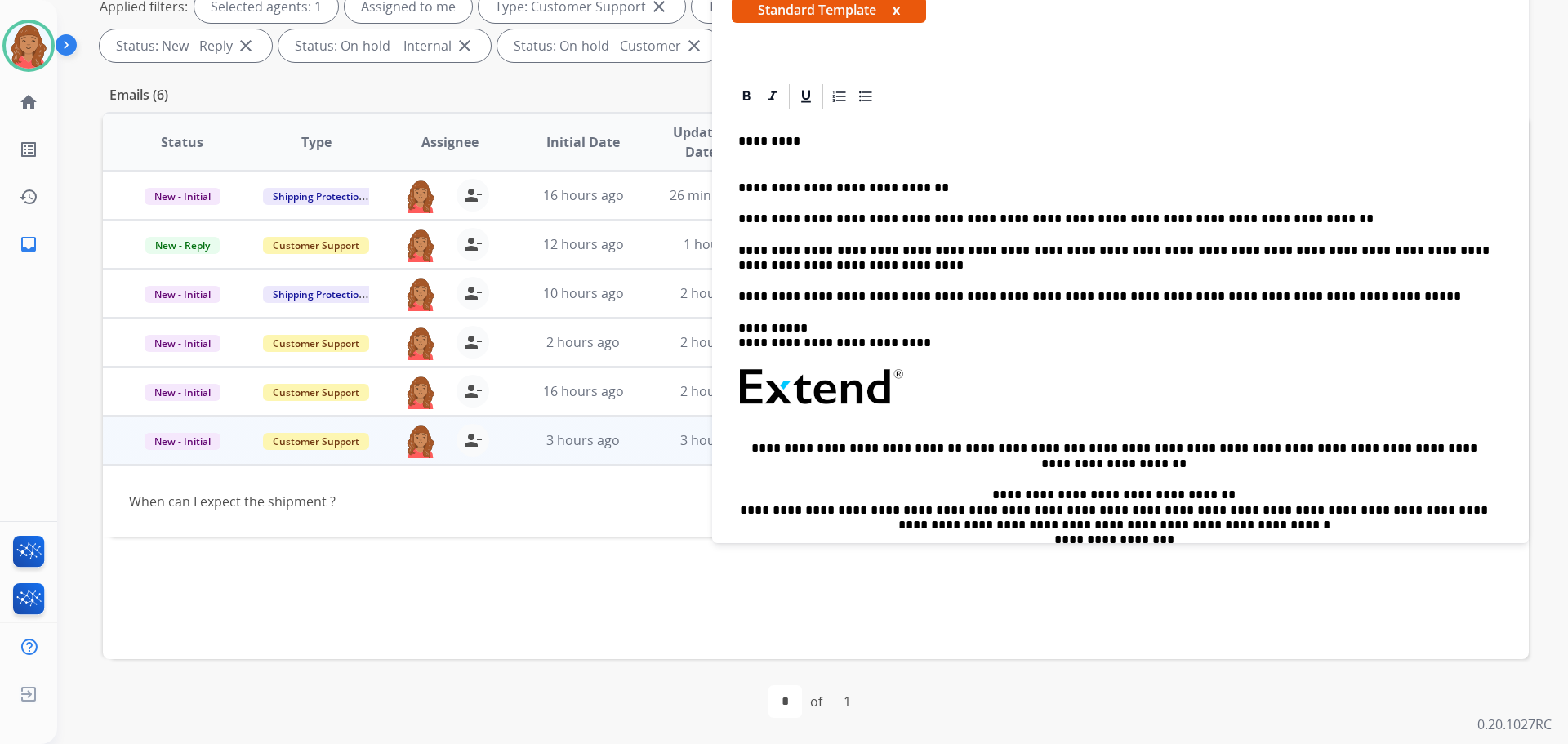
click at [737, 329] on div "**********" at bounding box center [1121, 386] width 778 height 551
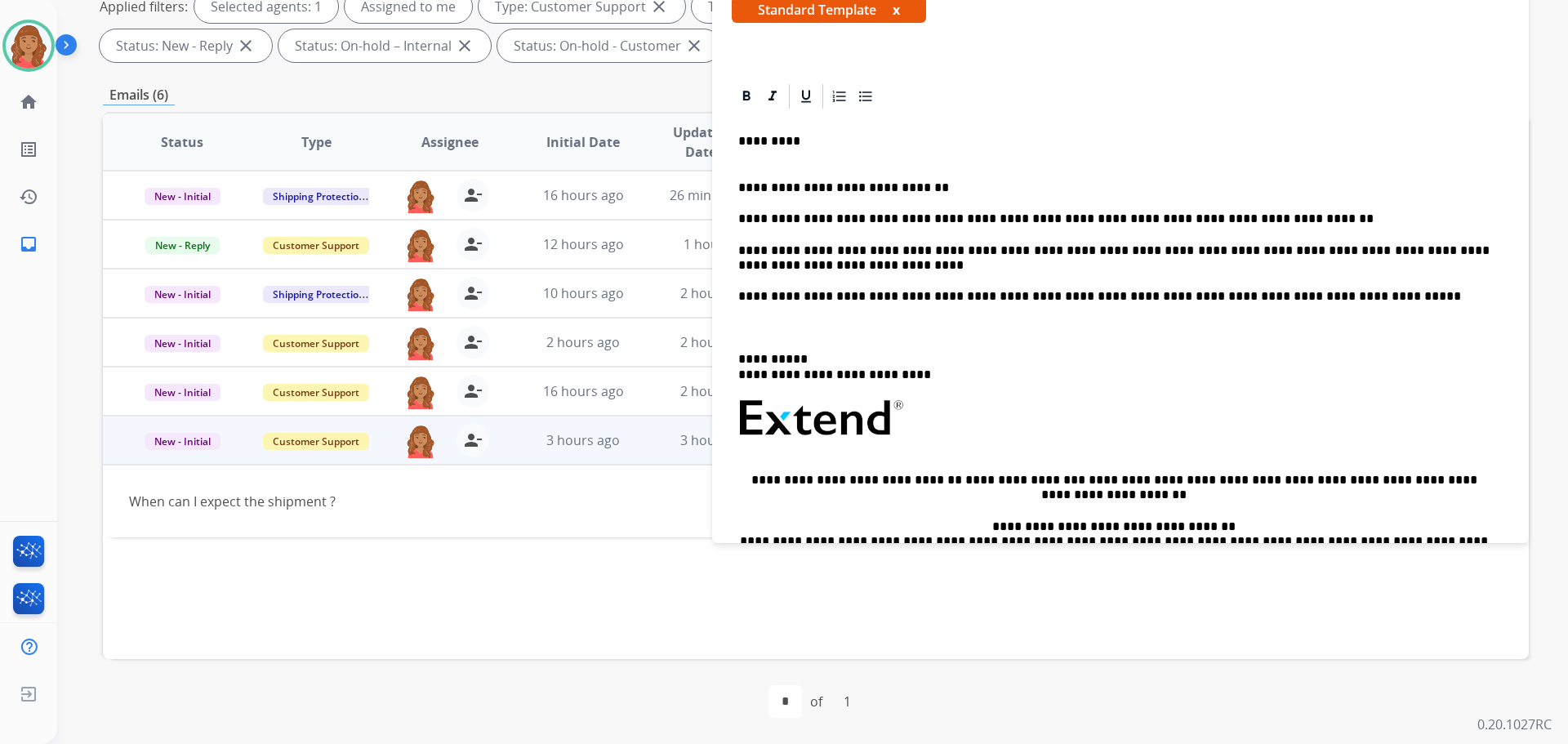
click at [739, 294] on p "**********" at bounding box center [1114, 296] width 752 height 15
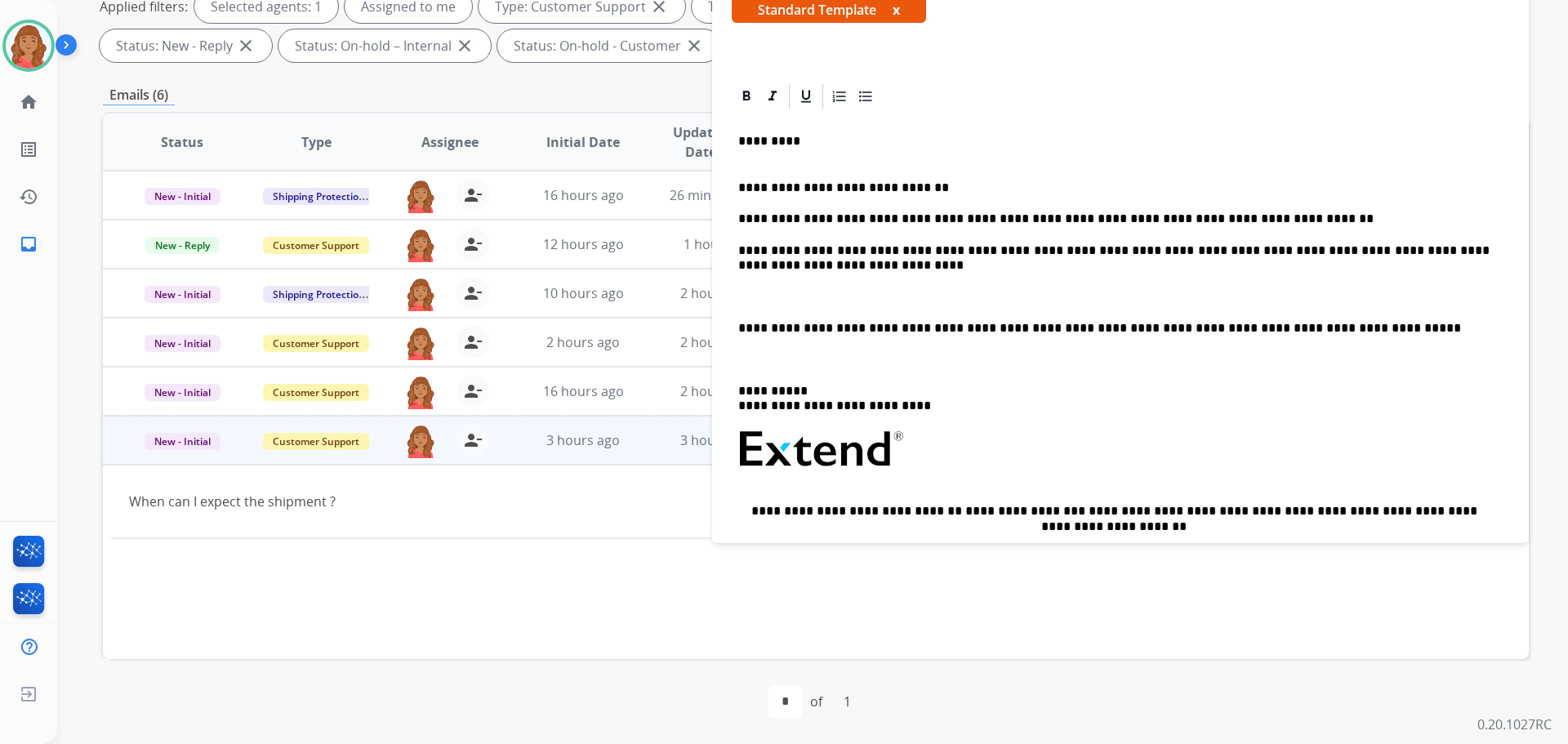
click at [742, 249] on p "**********" at bounding box center [1114, 258] width 752 height 31
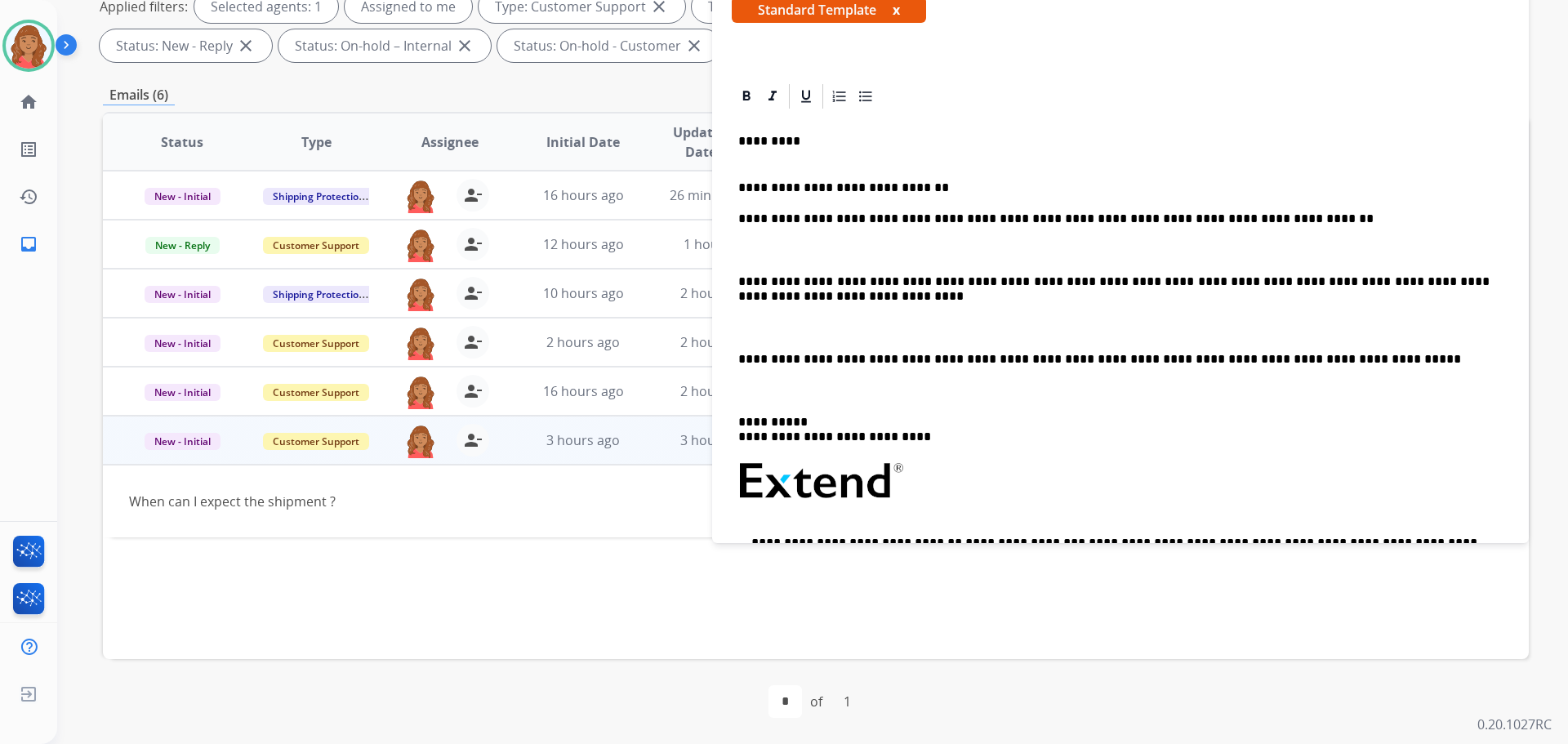
click at [737, 222] on div "**********" at bounding box center [1121, 434] width 778 height 644
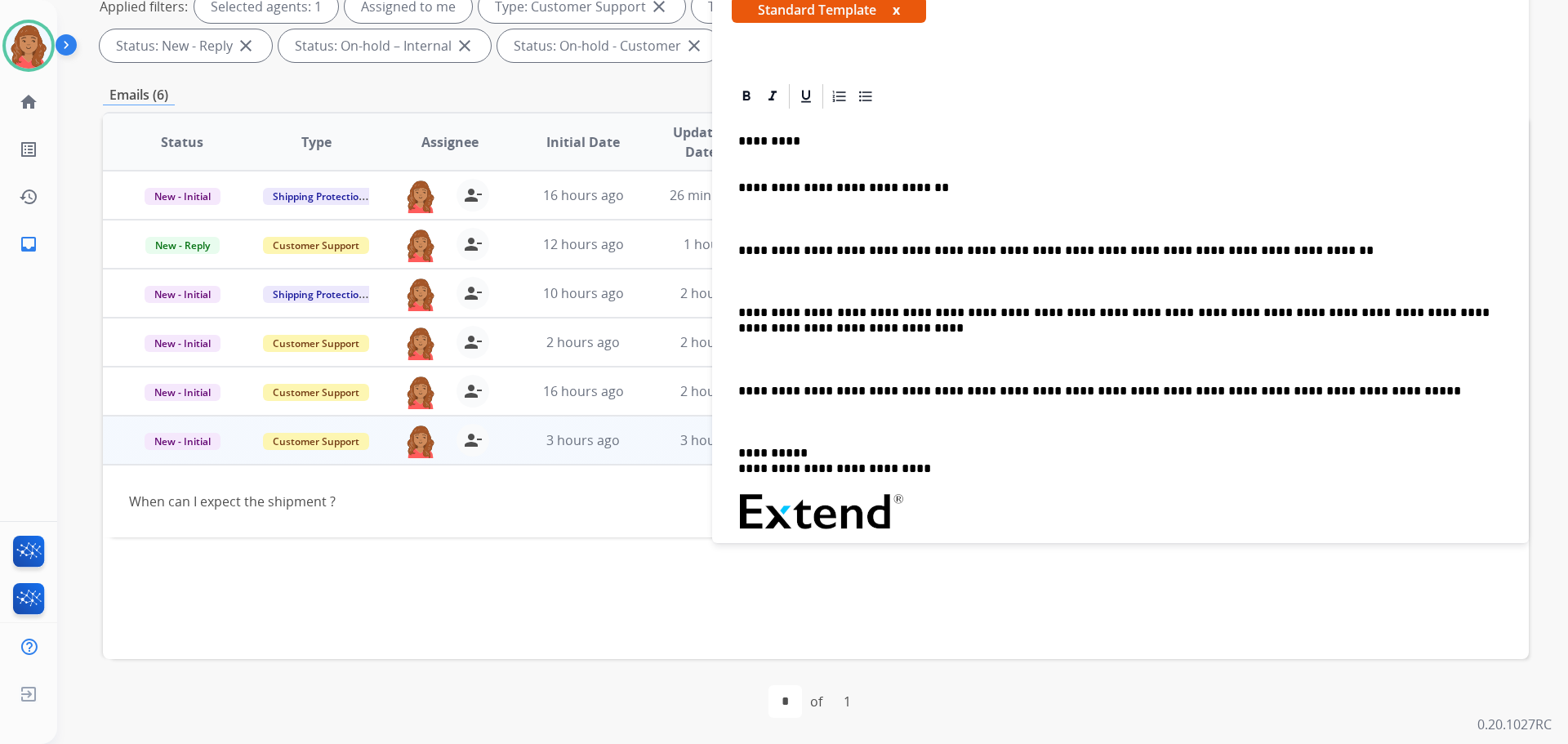
click at [738, 185] on p "**********" at bounding box center [1114, 187] width 752 height 15
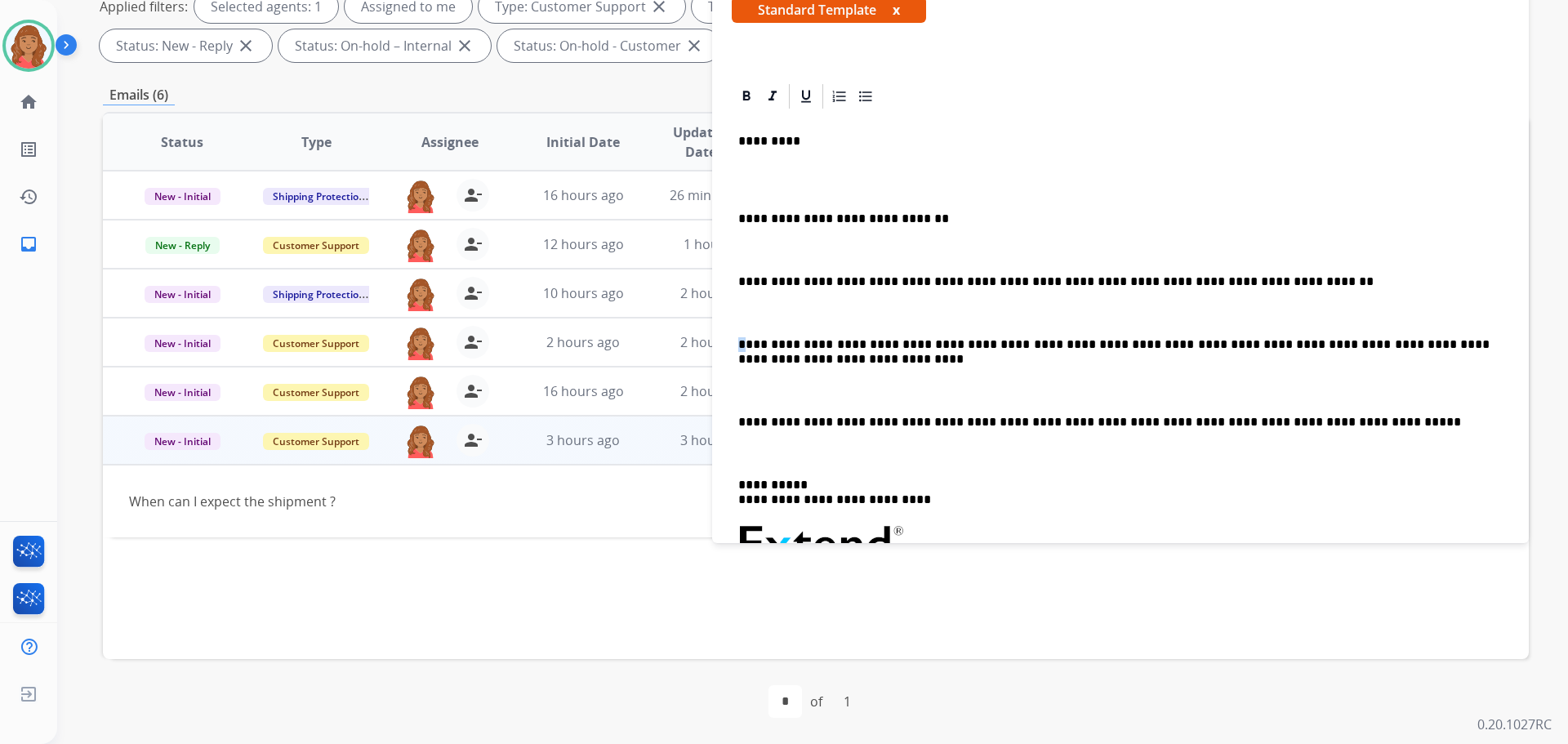
click at [746, 341] on p "**********" at bounding box center [1114, 352] width 752 height 31
click at [737, 341] on div "**********" at bounding box center [1121, 465] width 778 height 708
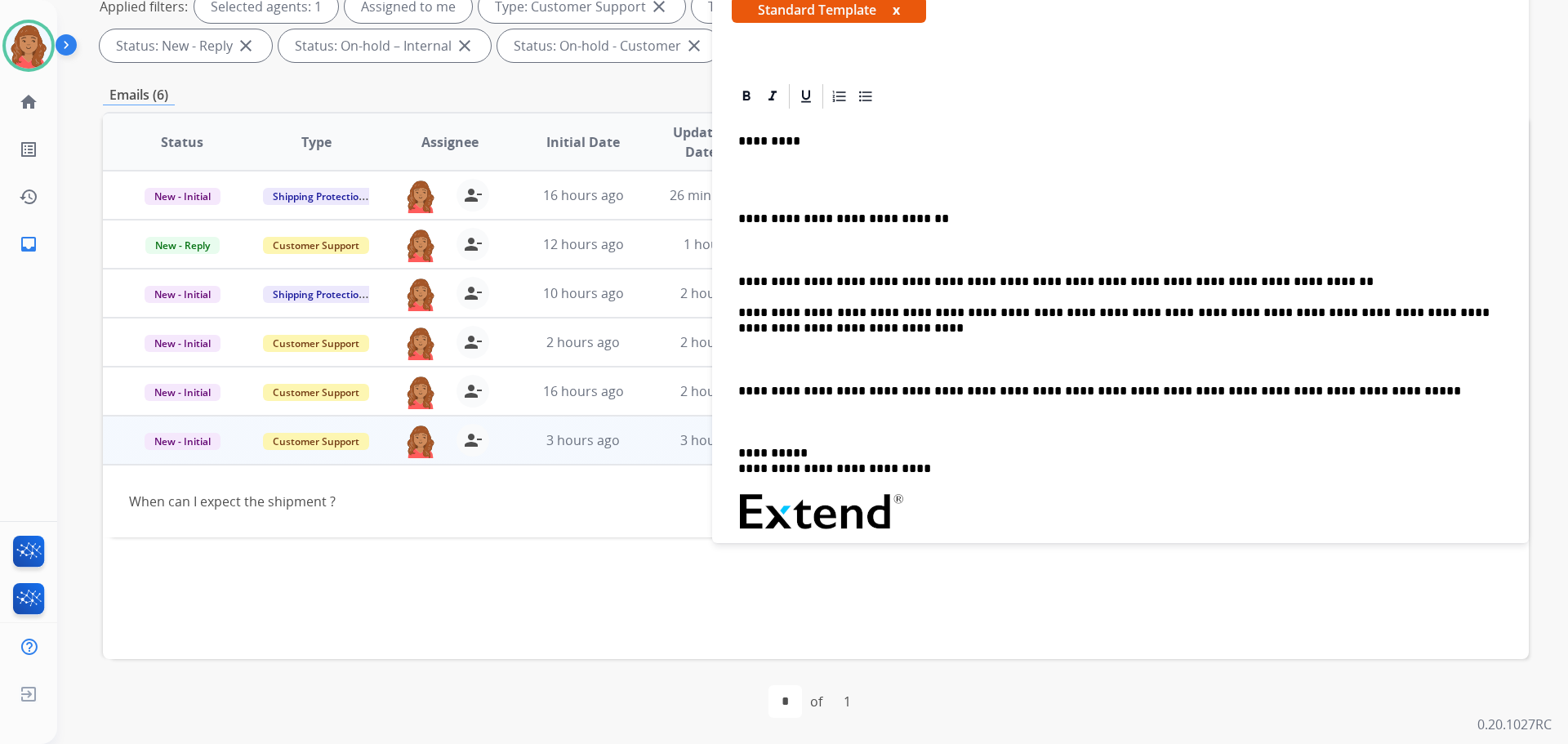
click at [742, 390] on p "**********" at bounding box center [1114, 391] width 752 height 15
click at [735, 387] on div "**********" at bounding box center [1121, 449] width 778 height 676
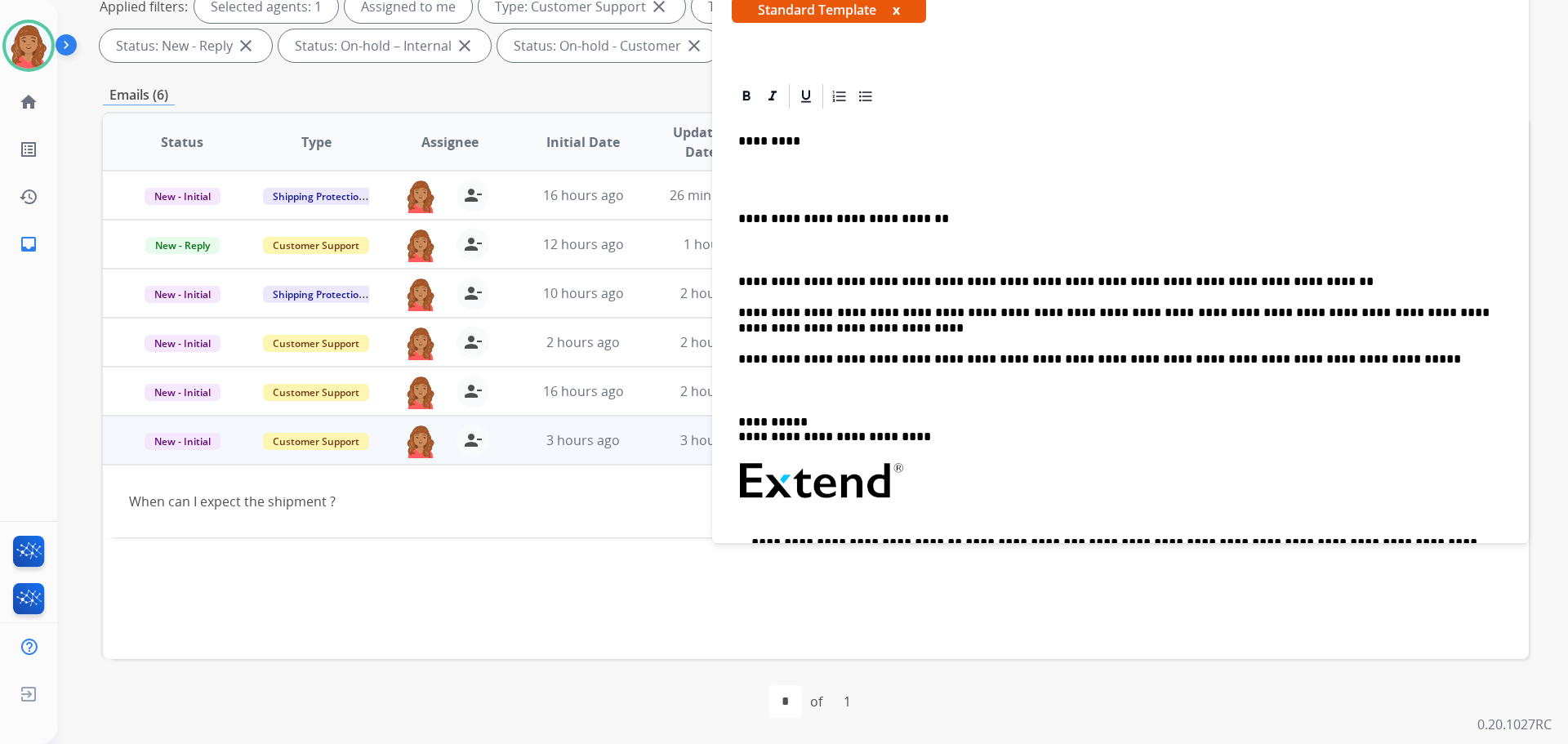
click at [742, 222] on p "**********" at bounding box center [1114, 219] width 752 height 15
click at [739, 279] on p "**********" at bounding box center [1114, 281] width 752 height 15
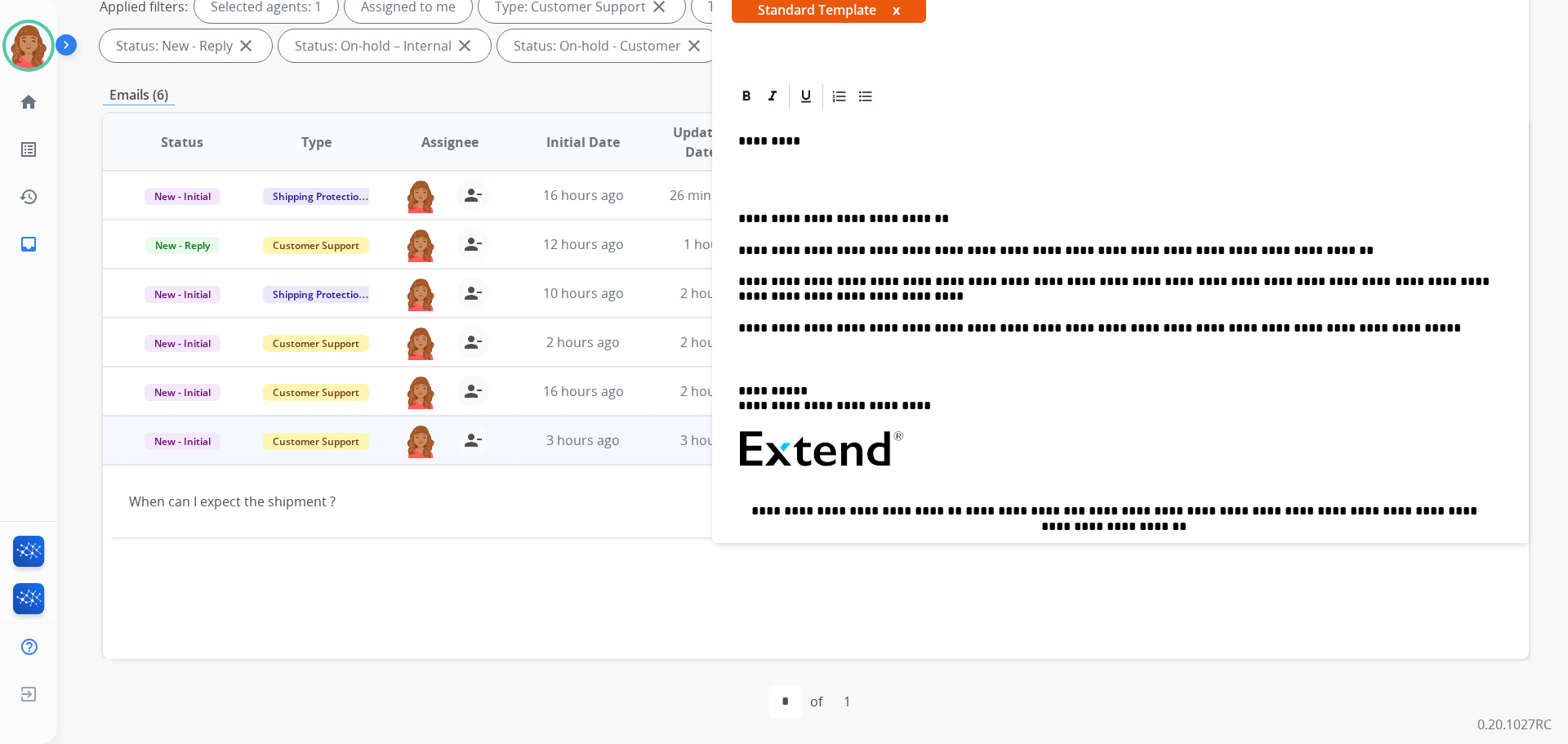
click at [741, 217] on p "**********" at bounding box center [1114, 219] width 752 height 15
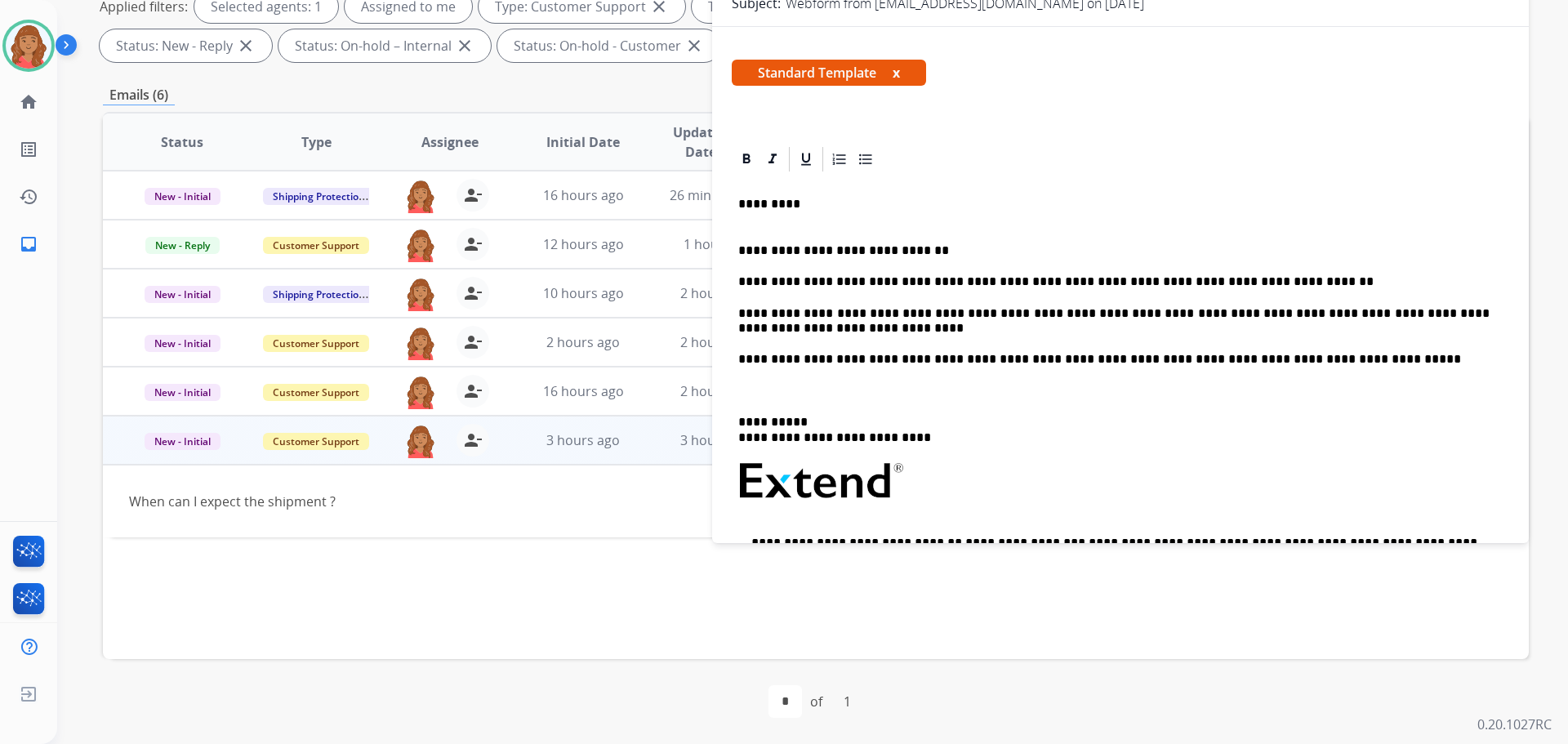
scroll to position [0, 0]
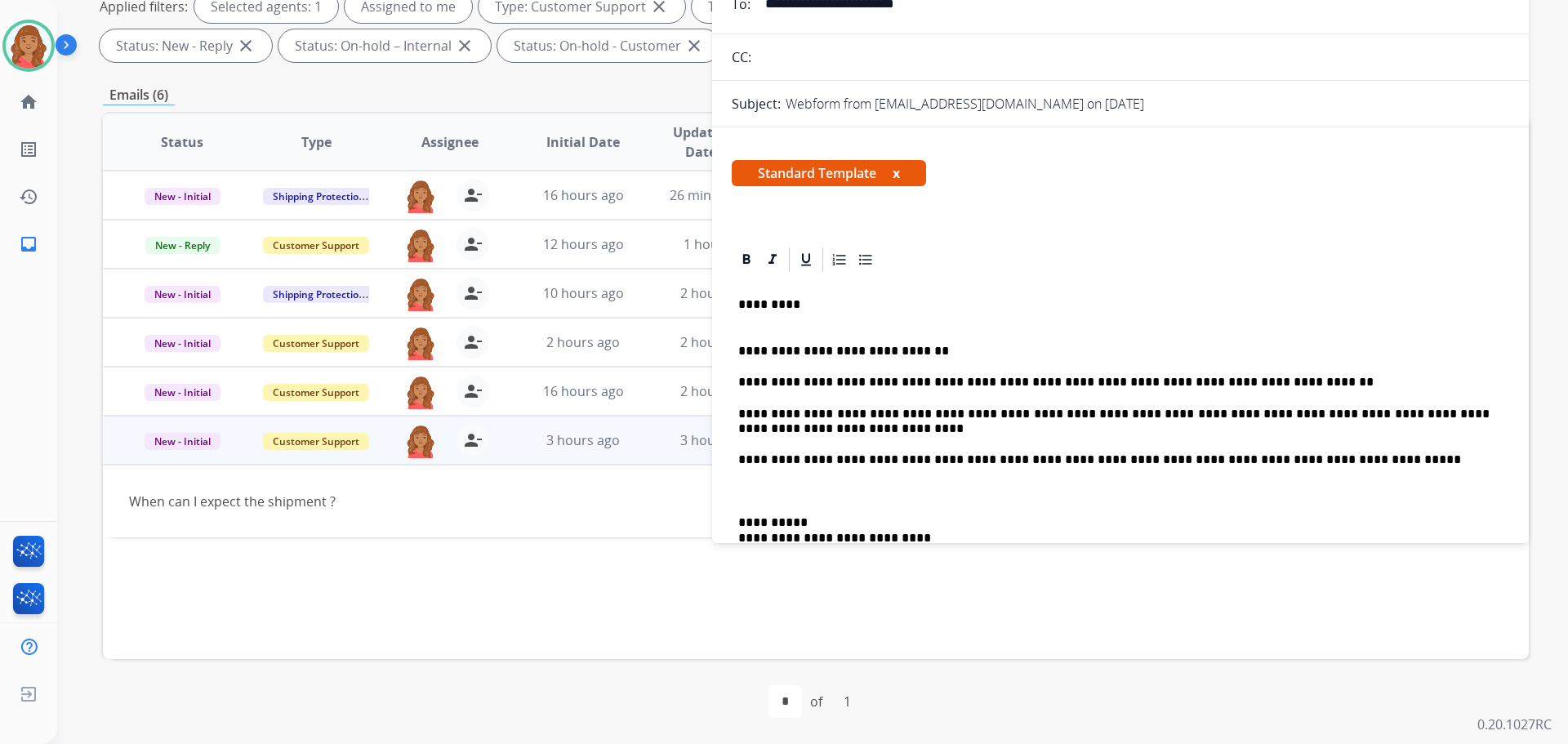
click at [739, 292] on div "**********" at bounding box center [1121, 565] width 778 height 581
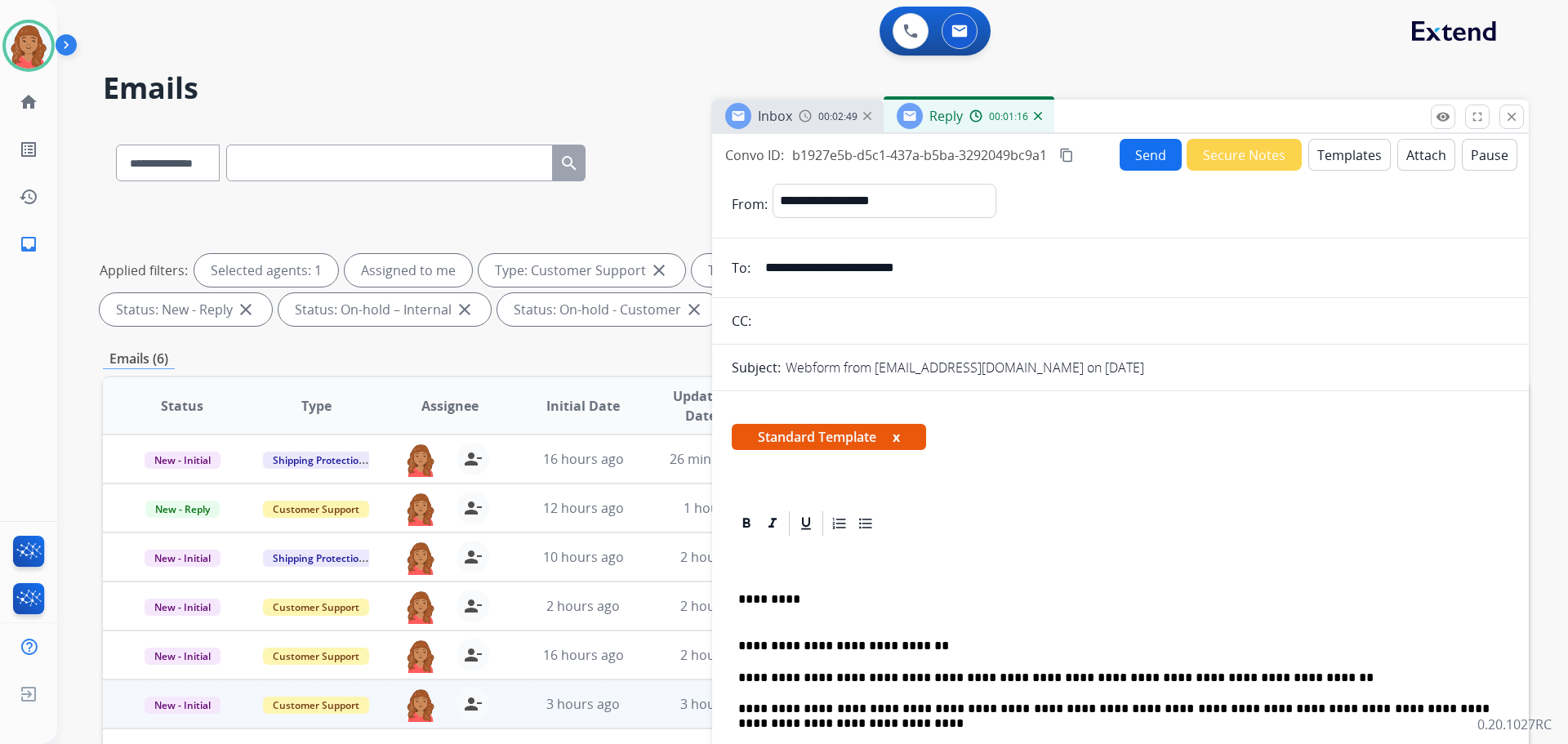
click at [1068, 157] on mat-icon "content_copy" at bounding box center [1066, 155] width 15 height 15
click at [1144, 155] on button "Send" at bounding box center [1152, 156] width 61 height 32
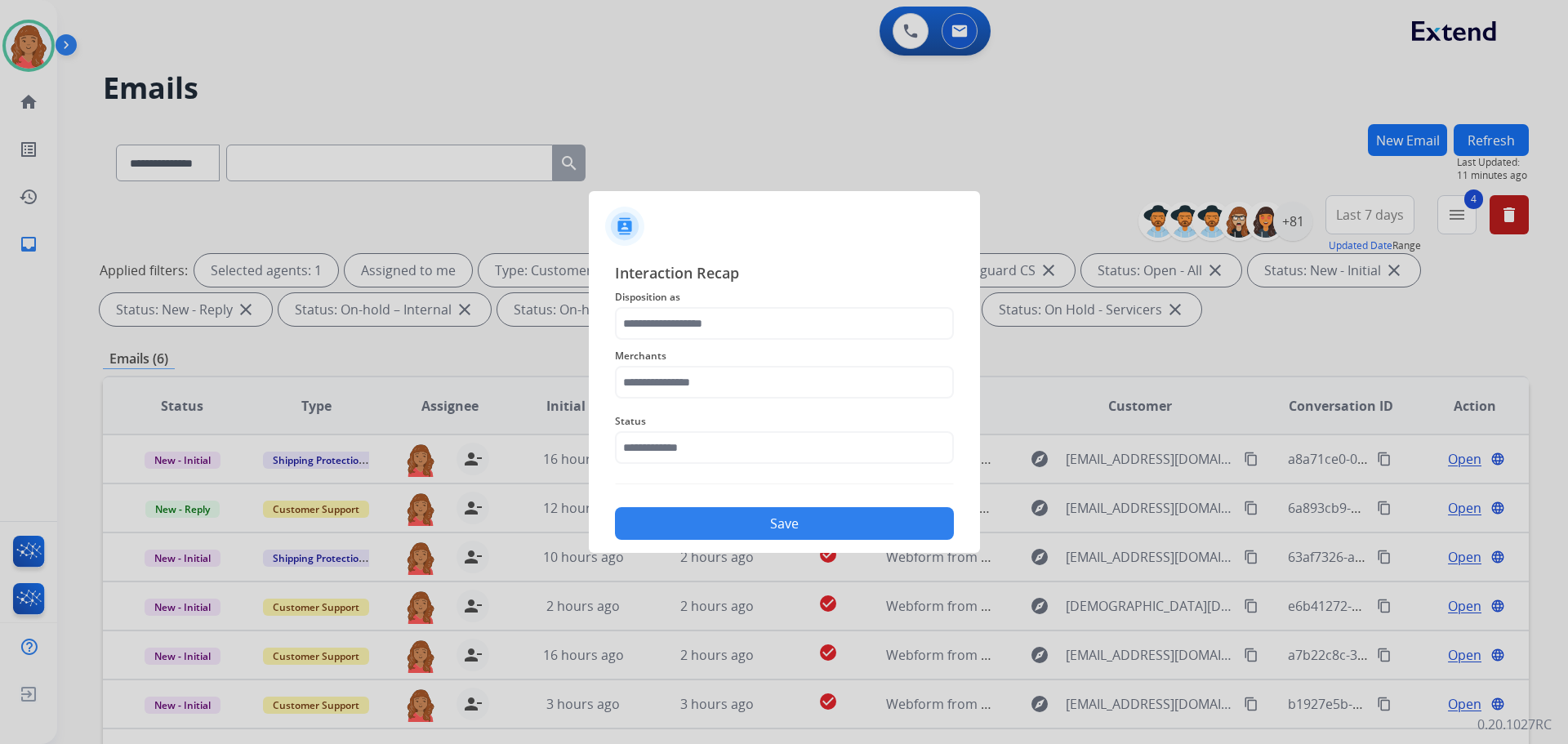
click at [703, 298] on span "Disposition as" at bounding box center [784, 298] width 339 height 20
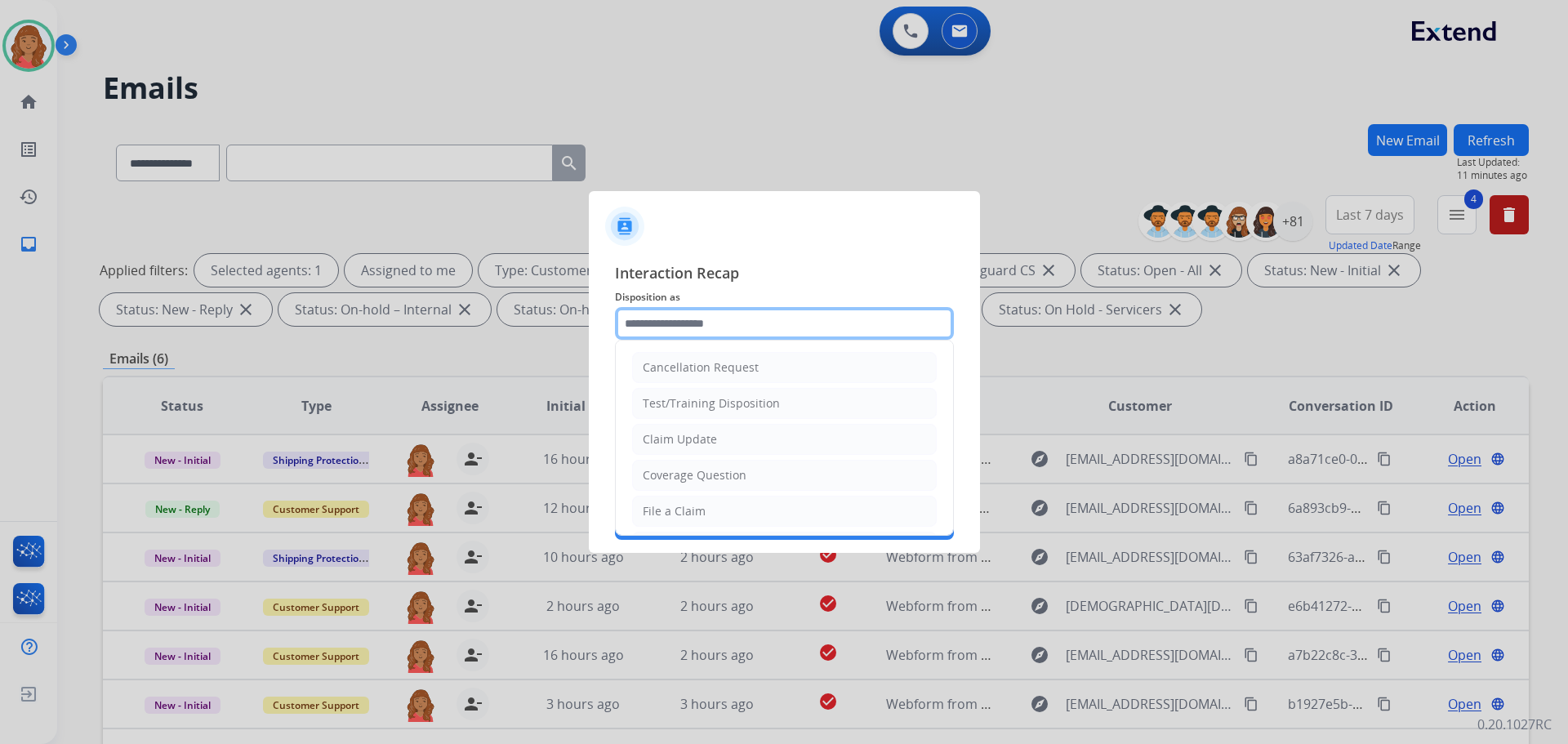
click at [702, 335] on input "text" at bounding box center [784, 323] width 339 height 33
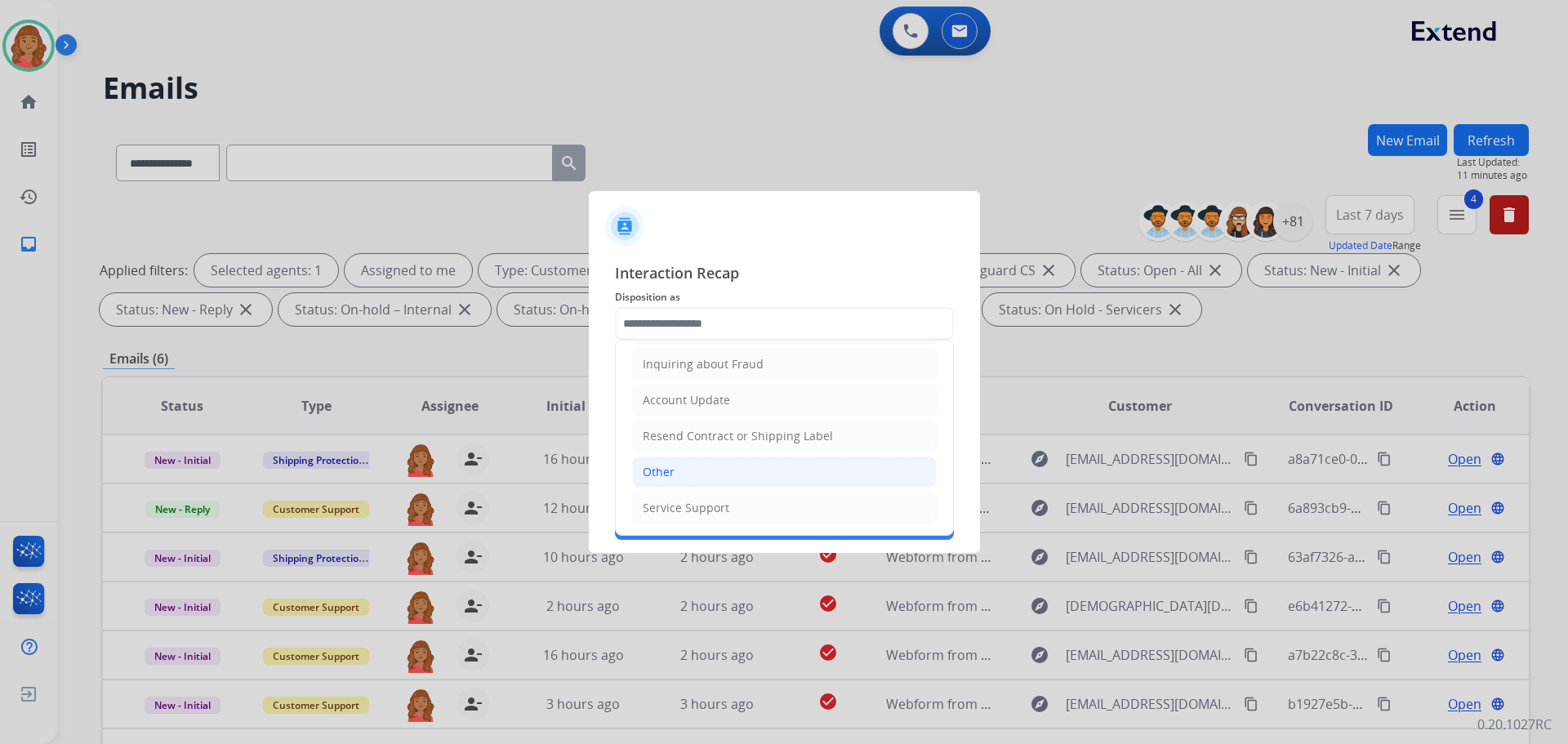
click at [666, 475] on div "Other" at bounding box center [658, 472] width 32 height 17
type input "*****"
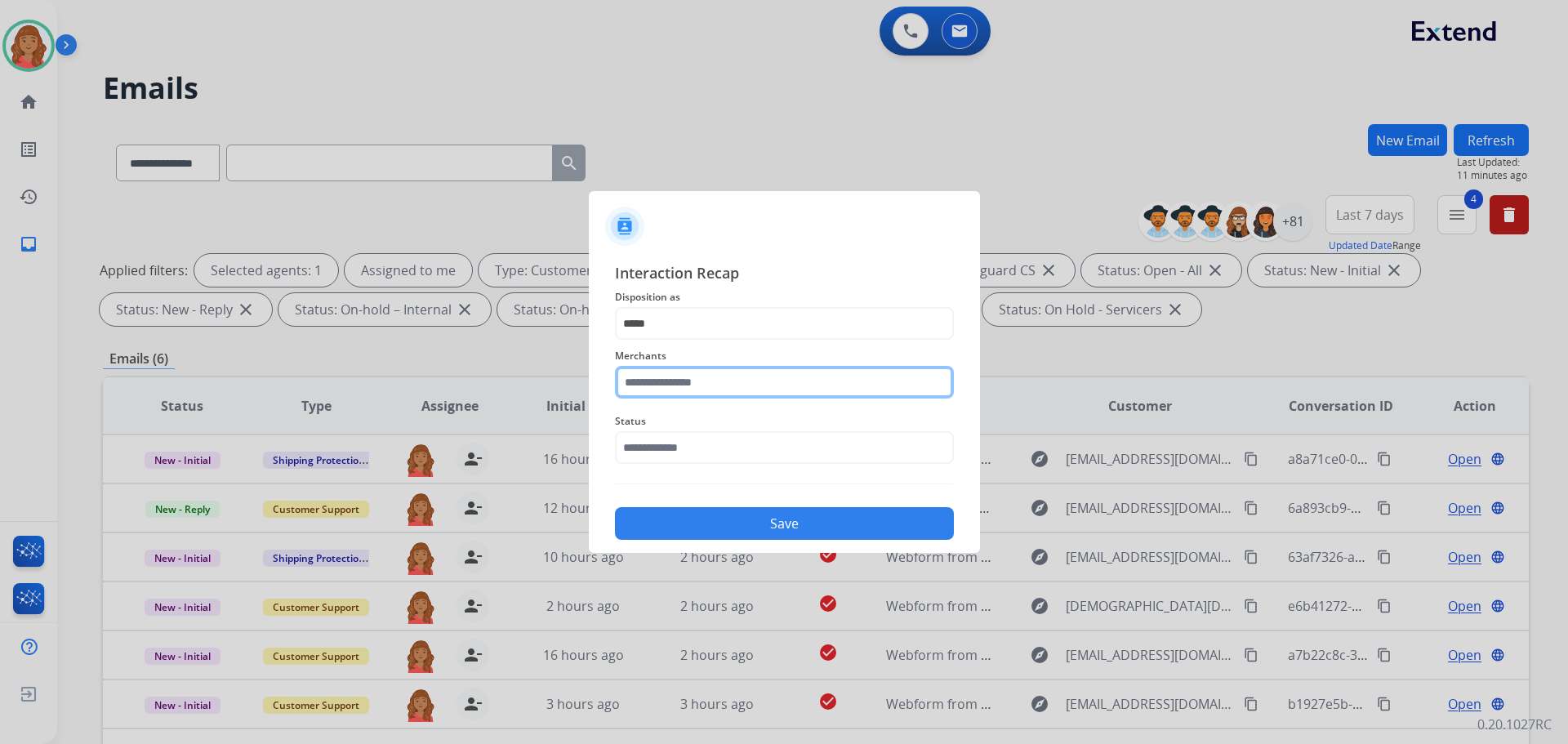
click at [671, 386] on input "text" at bounding box center [784, 381] width 339 height 33
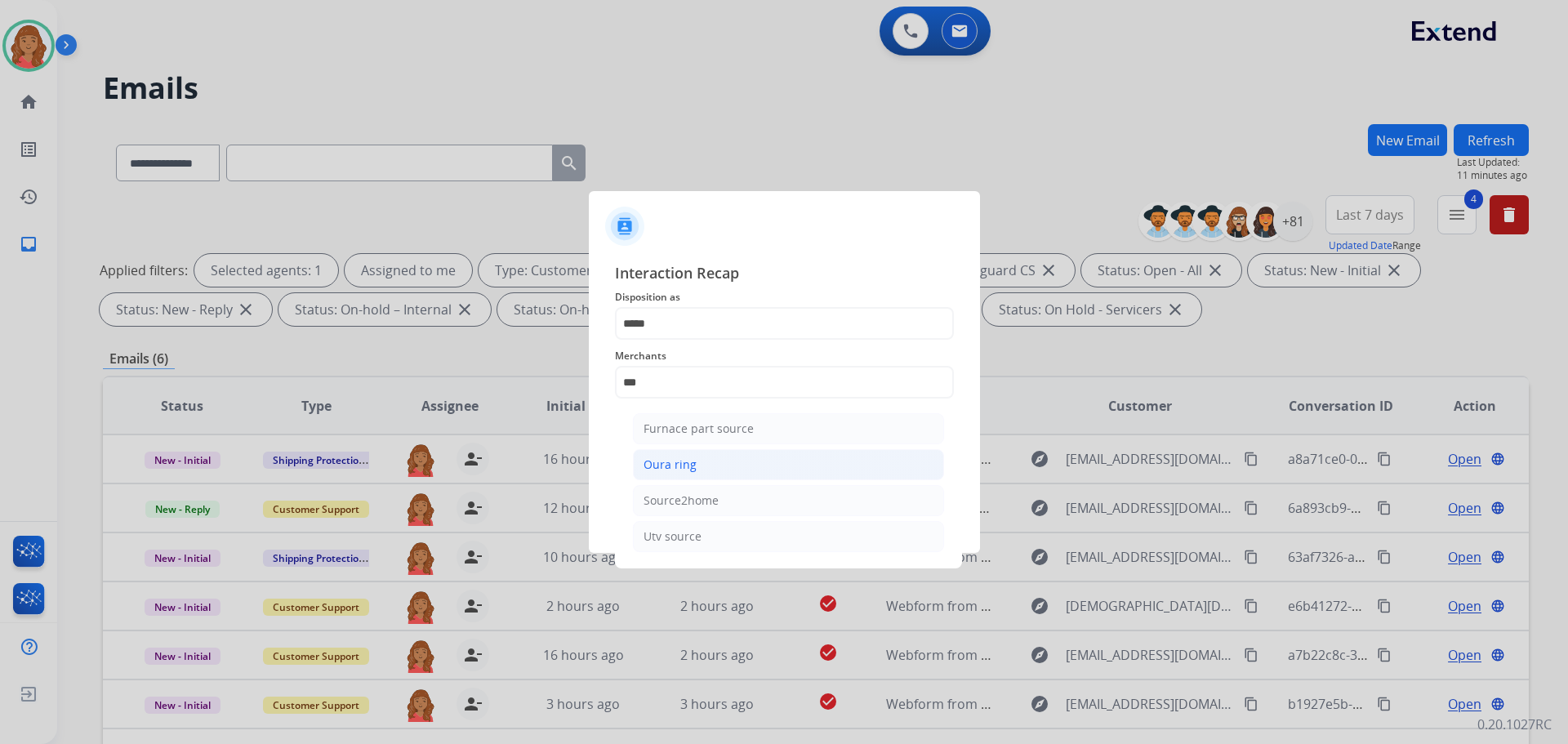
click at [686, 471] on div "Oura ring" at bounding box center [670, 464] width 53 height 17
type input "*********"
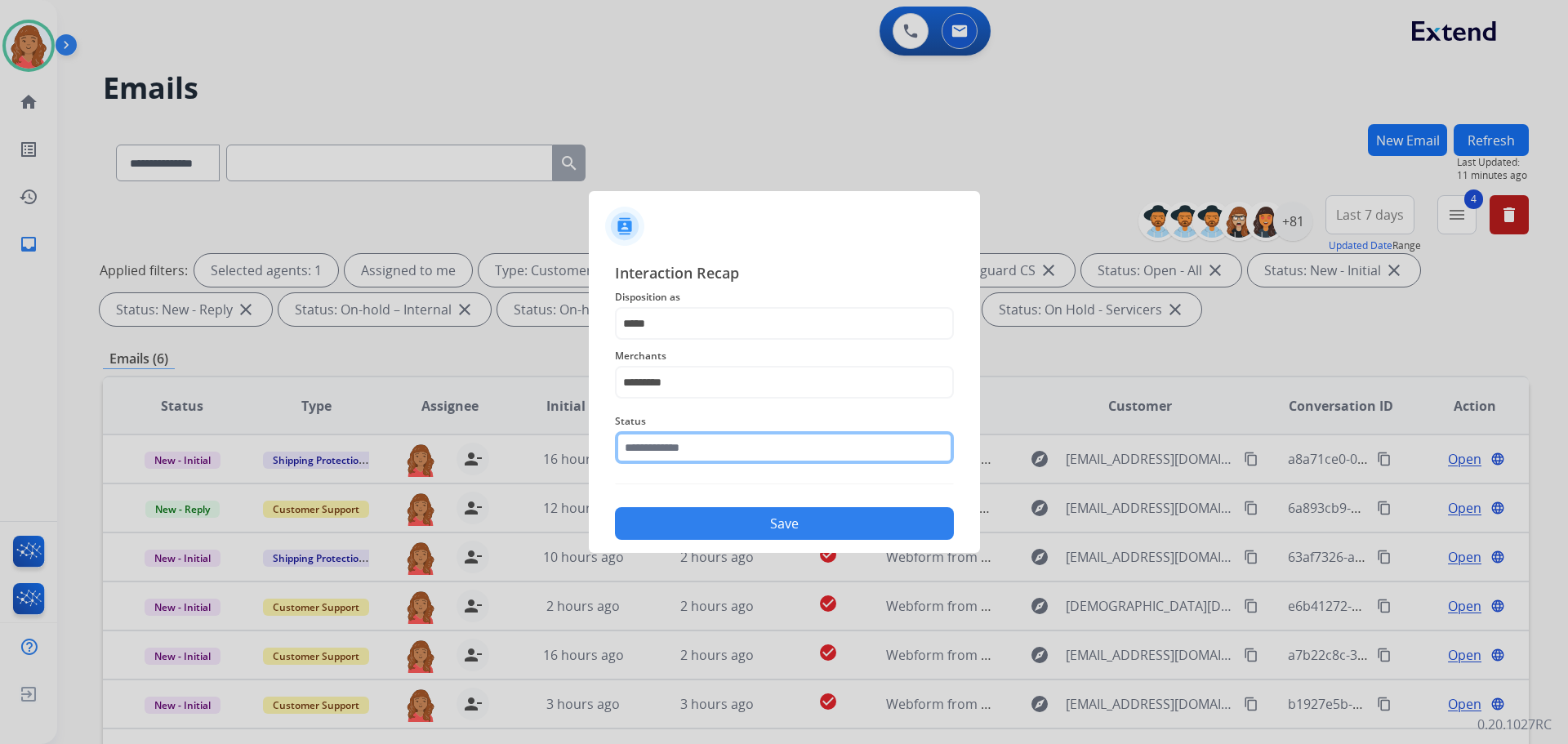
click at [689, 452] on input "text" at bounding box center [784, 447] width 339 height 33
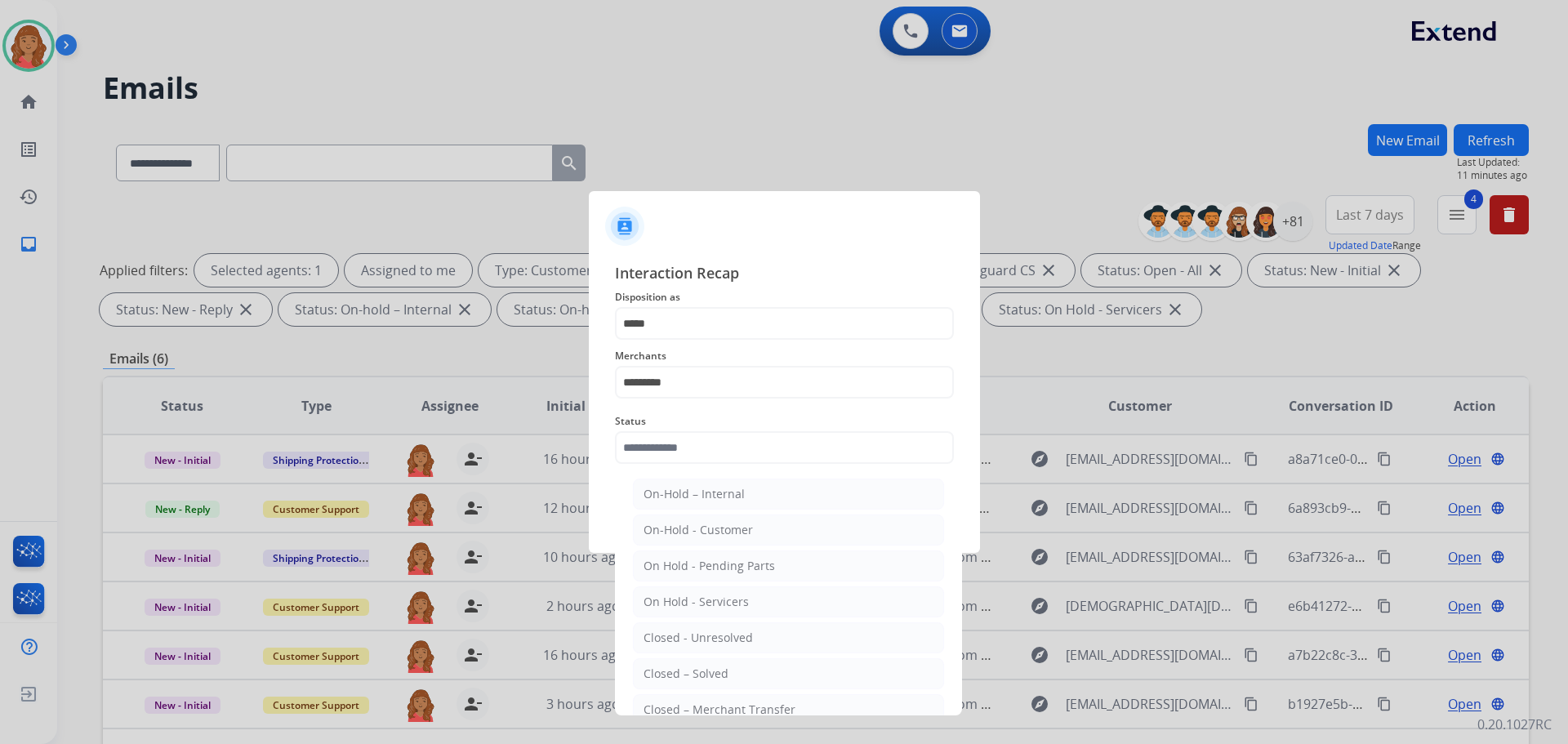
drag, startPoint x: 692, startPoint y: 676, endPoint x: 700, endPoint y: 588, distance: 88.4
click at [691, 676] on div "Closed – Solved" at bounding box center [686, 674] width 85 height 17
type input "**********"
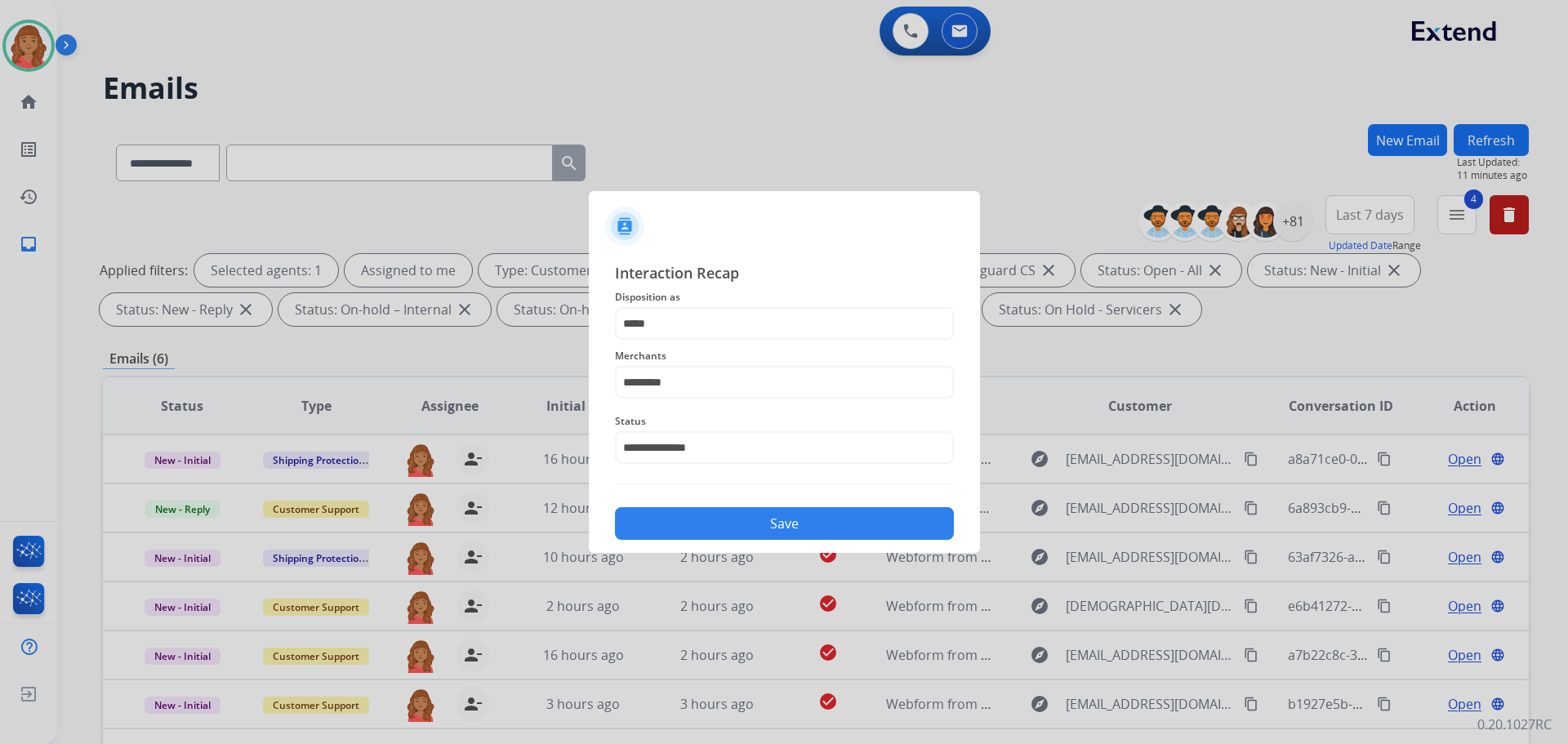
click at [715, 538] on button "Save" at bounding box center [784, 523] width 339 height 33
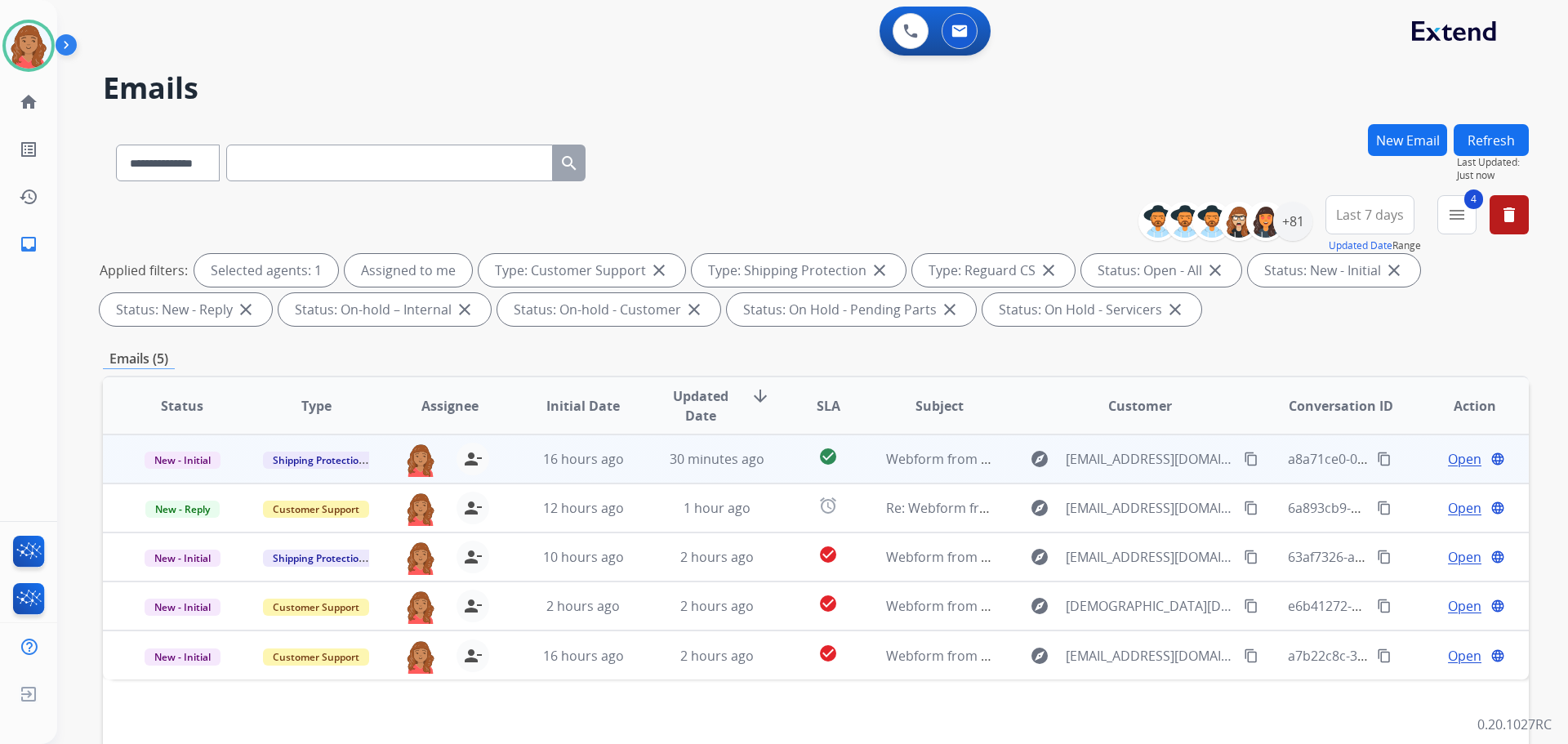
click at [1455, 462] on span "Open" at bounding box center [1466, 459] width 34 height 20
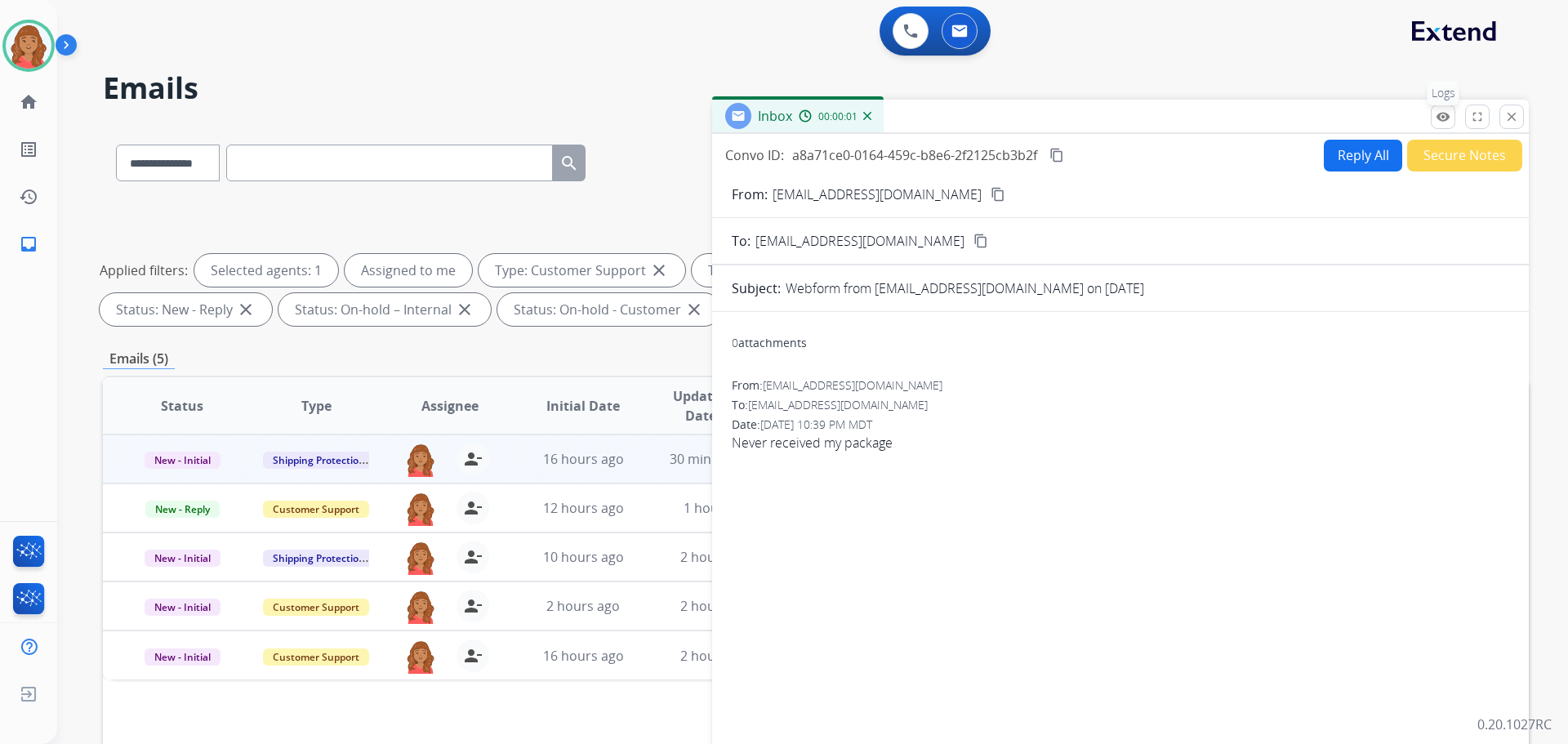
click at [1449, 127] on button "remove_red_eye Logs" at bounding box center [1443, 116] width 25 height 25
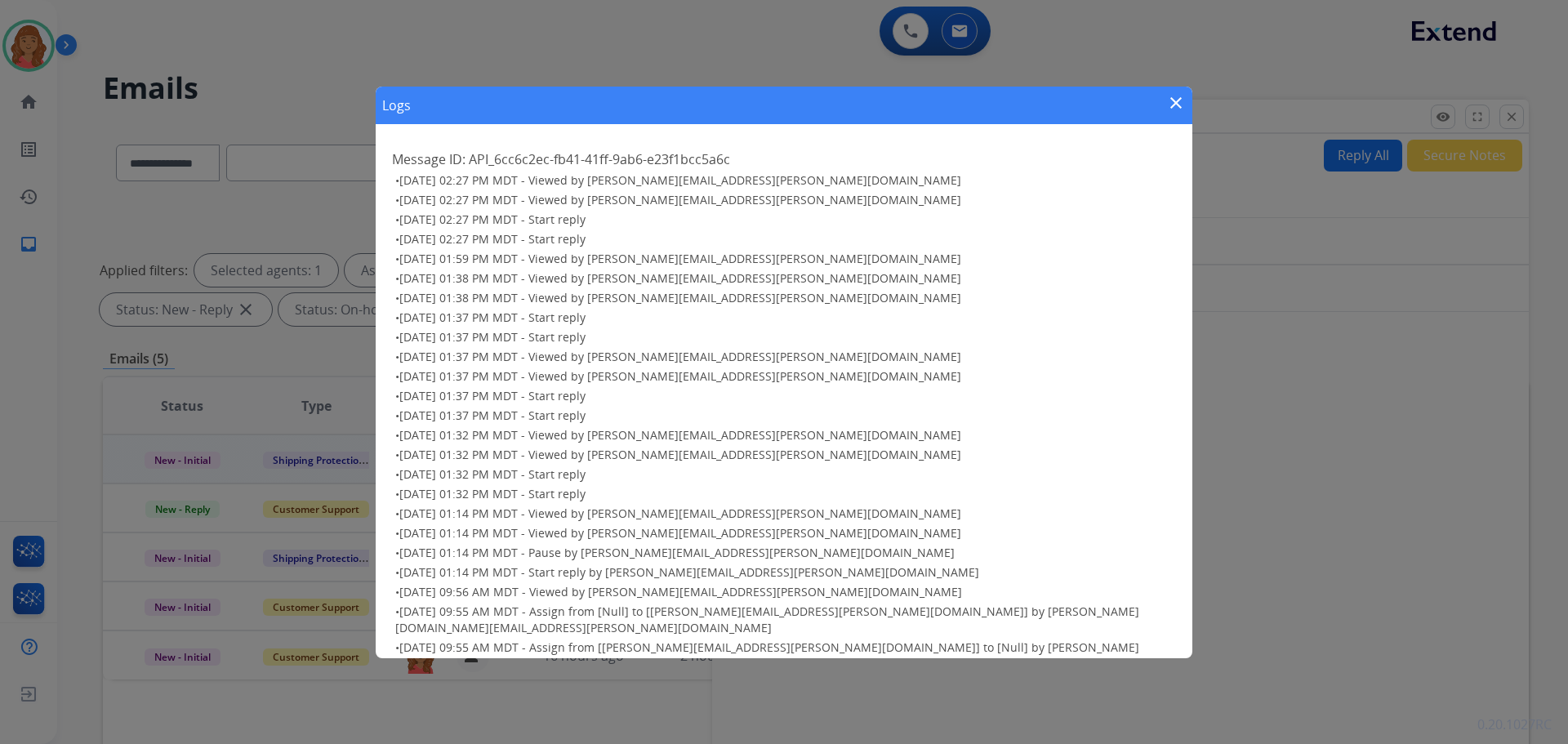
scroll to position [0, 0]
click at [1139, 532] on h3 "• 09/04/2025 - 01:14 PM MDT - Viewed by roberta.jordan@eccogroupusa.com" at bounding box center [785, 534] width 781 height 17
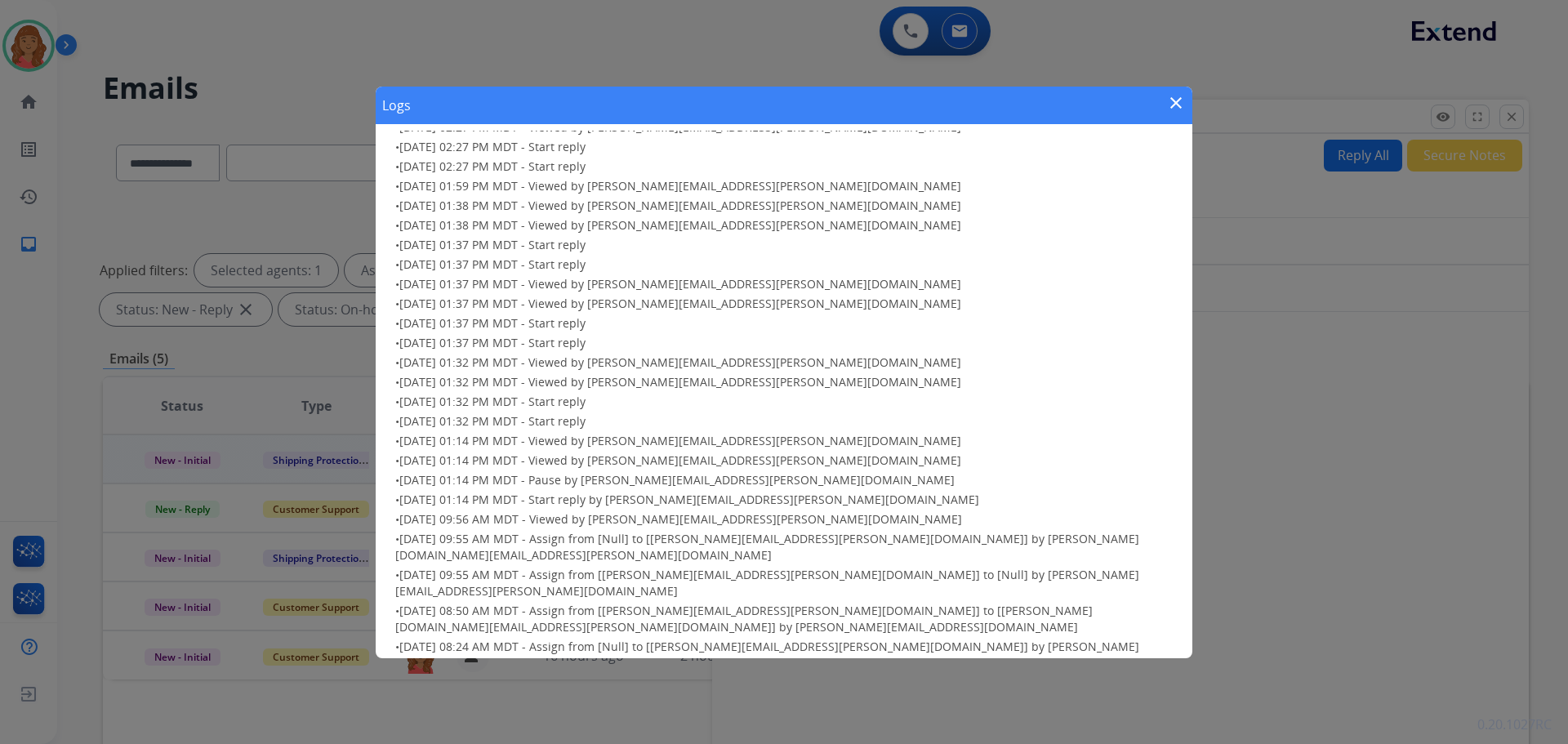
scroll to position [74, 0]
click at [1182, 104] on mat-icon "close" at bounding box center [1177, 102] width 20 height 20
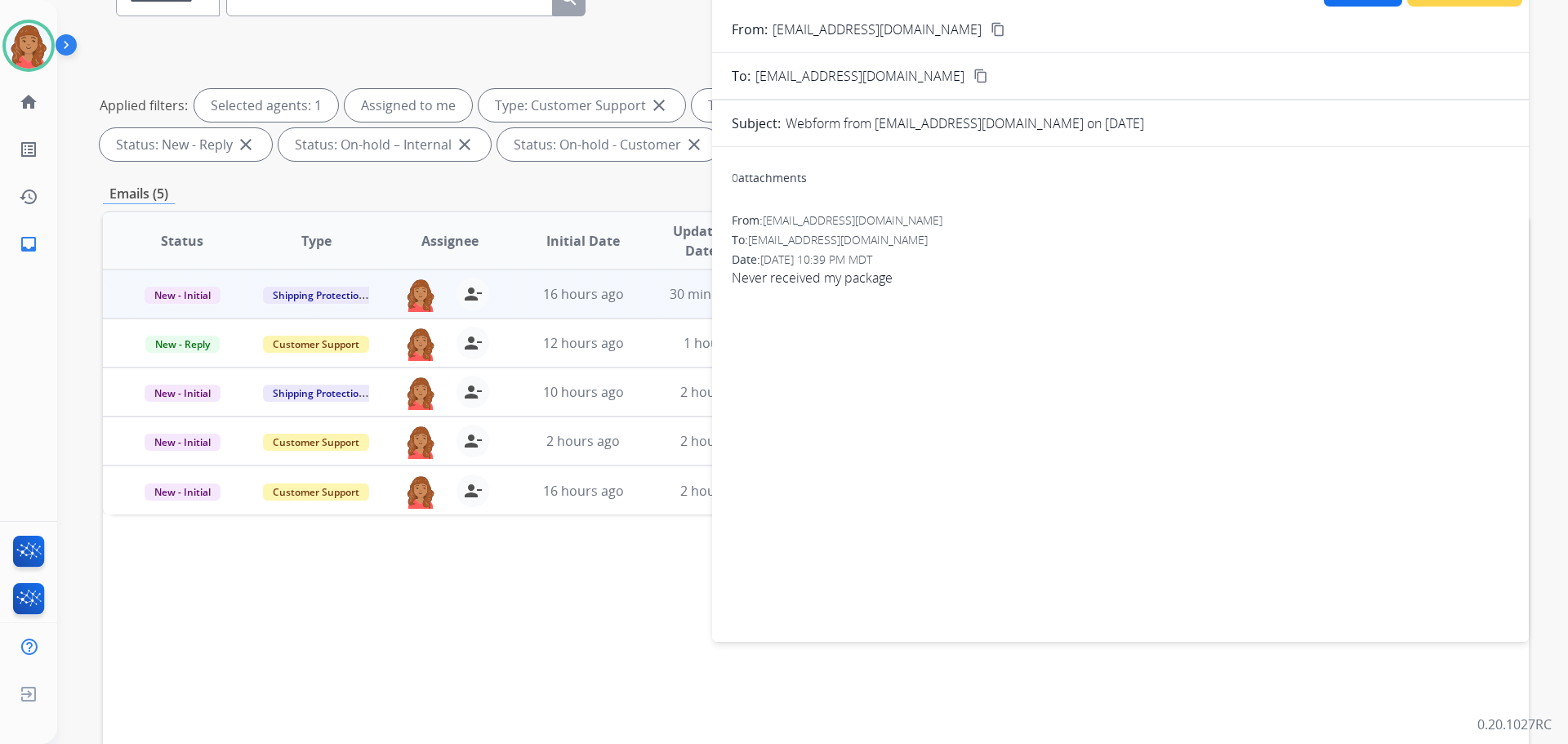
scroll to position [0, 0]
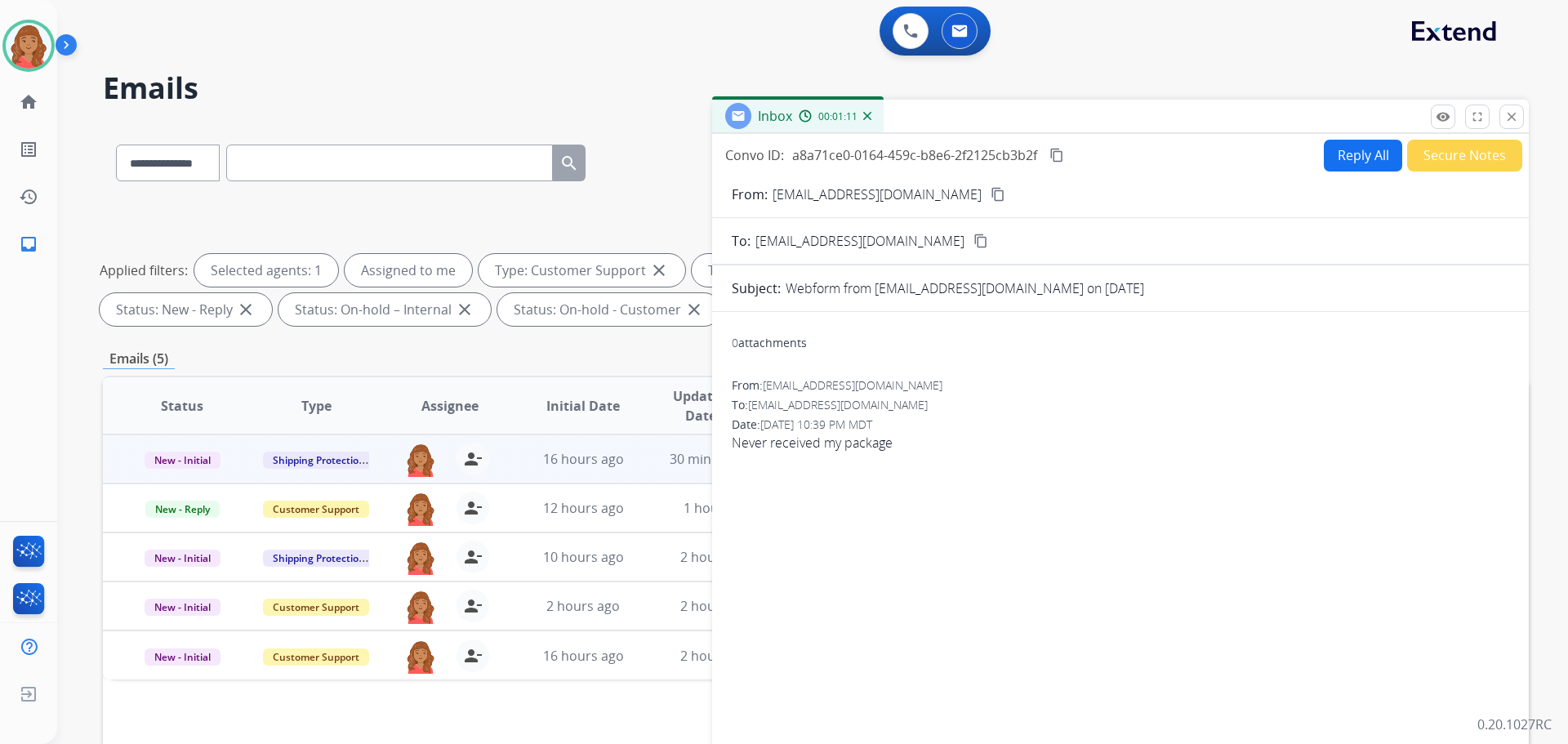
drag, startPoint x: 1508, startPoint y: 123, endPoint x: 1325, endPoint y: 170, distance: 188.9
click at [1508, 125] on button "close Close" at bounding box center [1512, 116] width 25 height 25
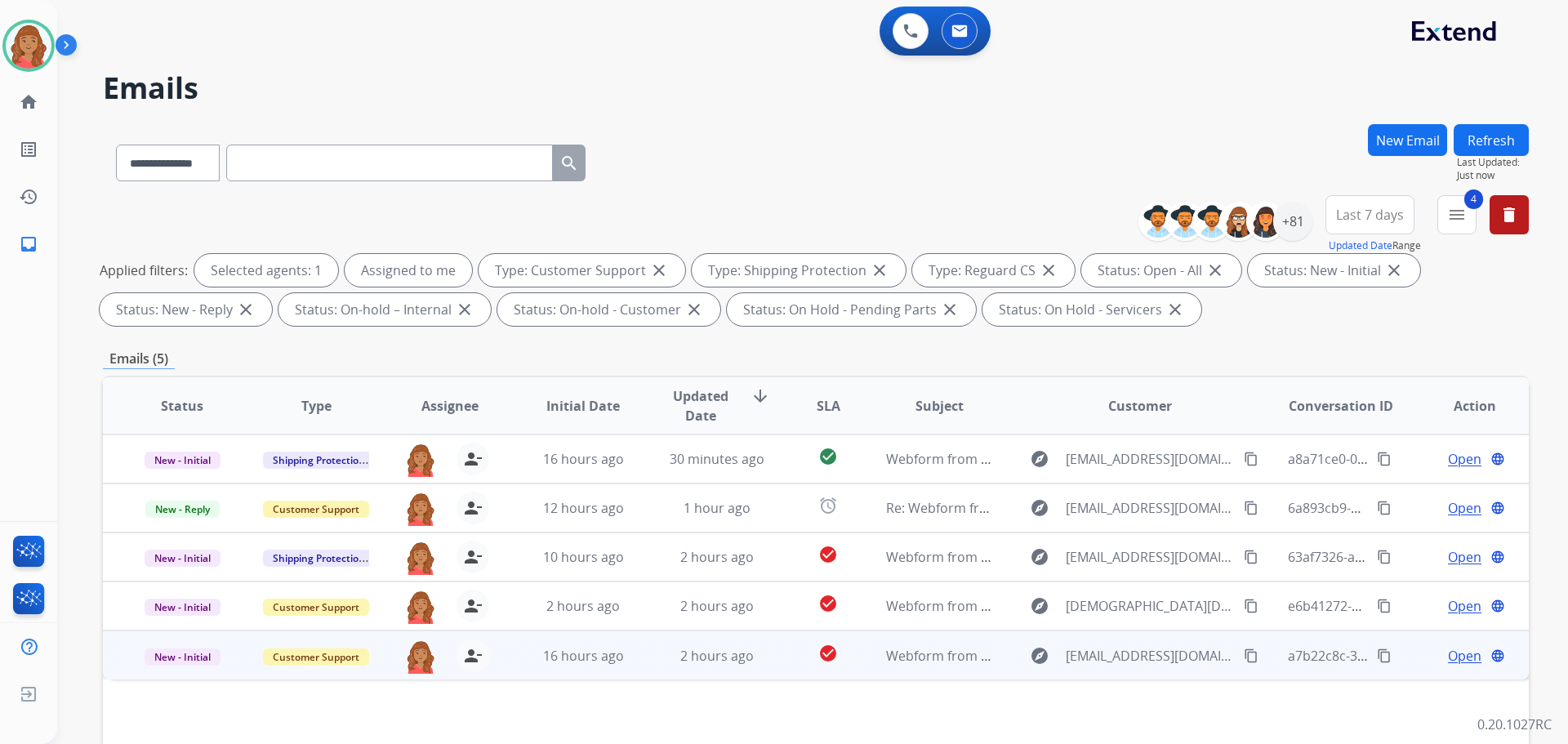
click at [1244, 659] on mat-icon "content_copy" at bounding box center [1251, 655] width 15 height 15
click at [1244, 658] on mat-icon "content_copy" at bounding box center [1251, 655] width 15 height 15
click at [586, 657] on span "16 hours ago" at bounding box center [583, 655] width 81 height 18
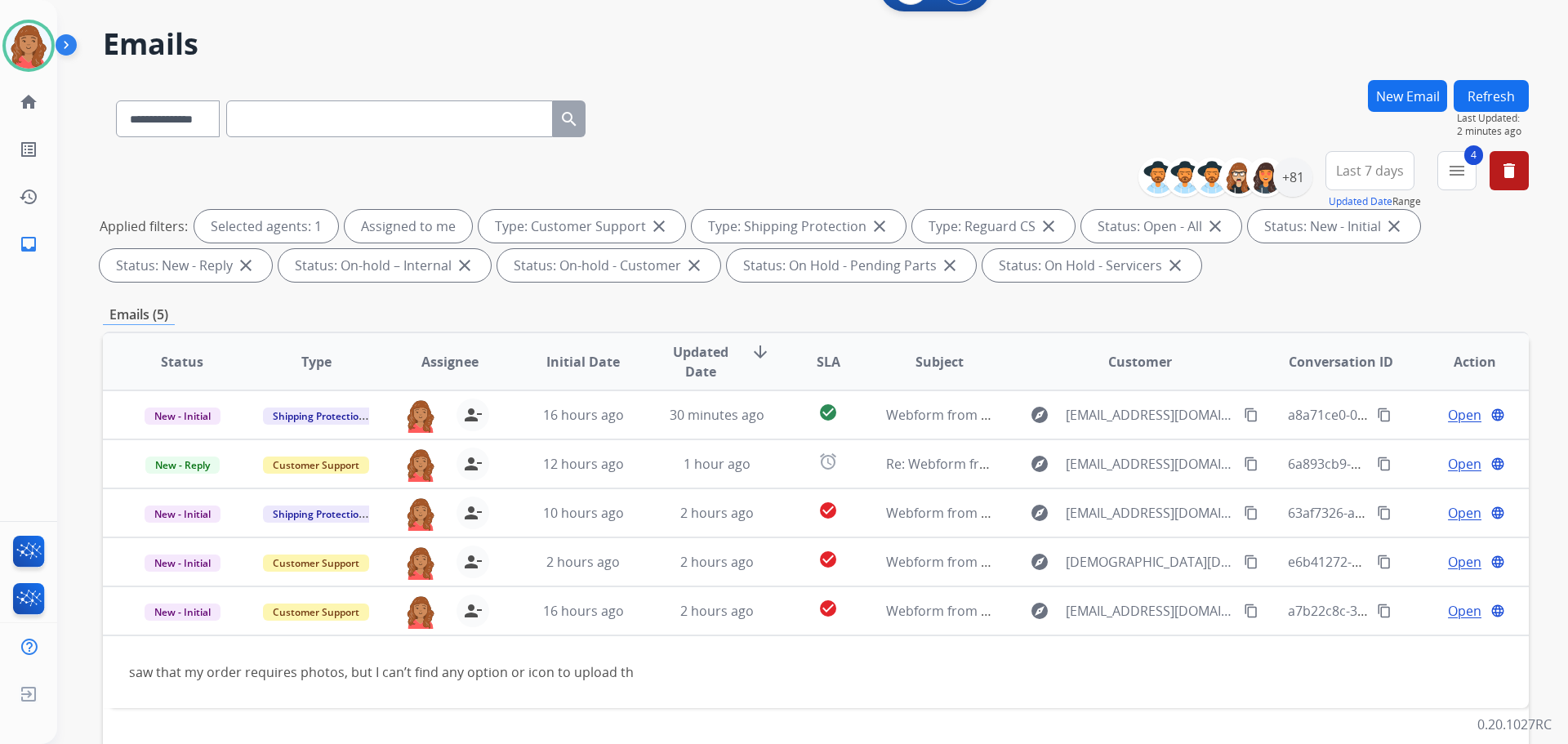
scroll to position [164, 0]
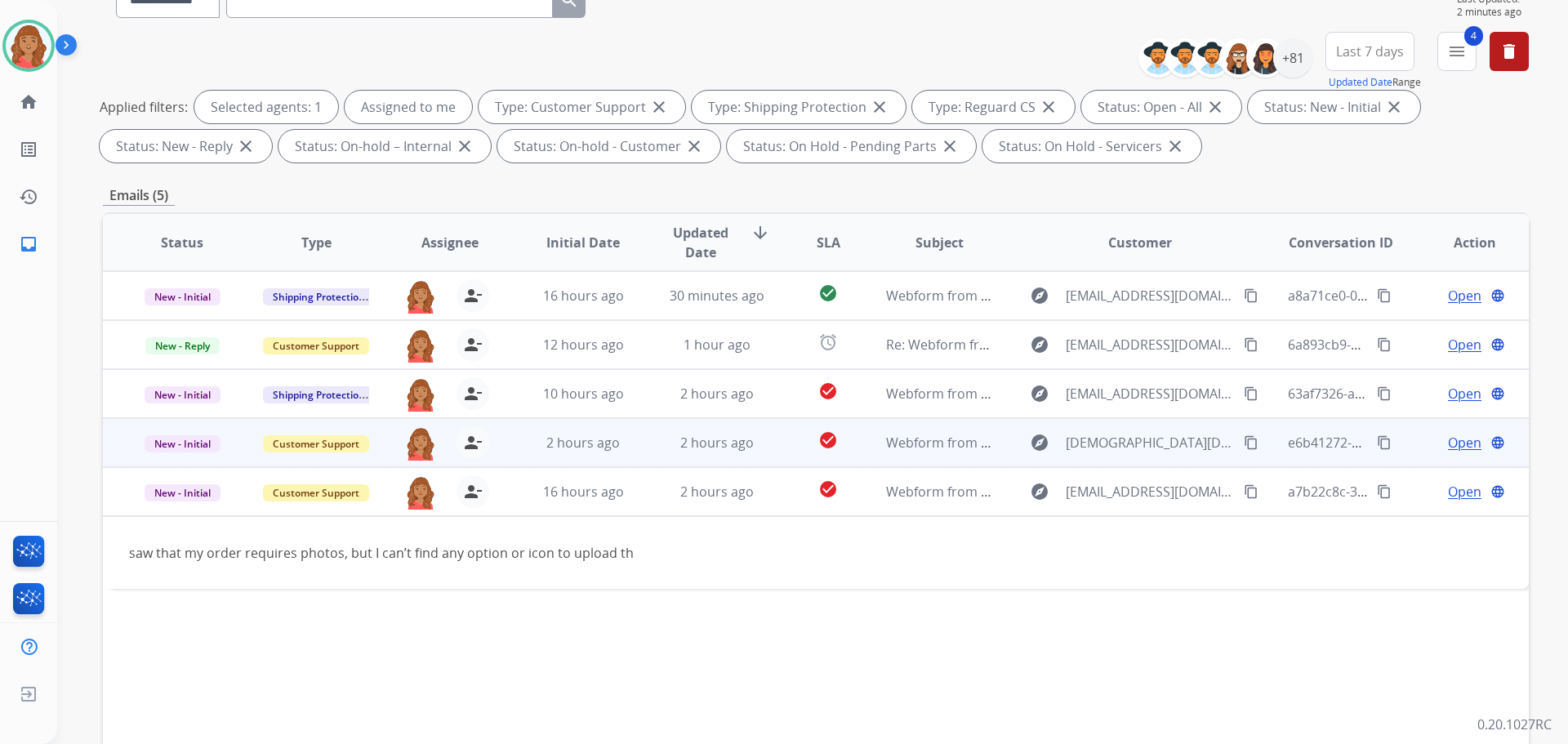
click at [630, 455] on td "2 hours ago" at bounding box center [571, 442] width 134 height 49
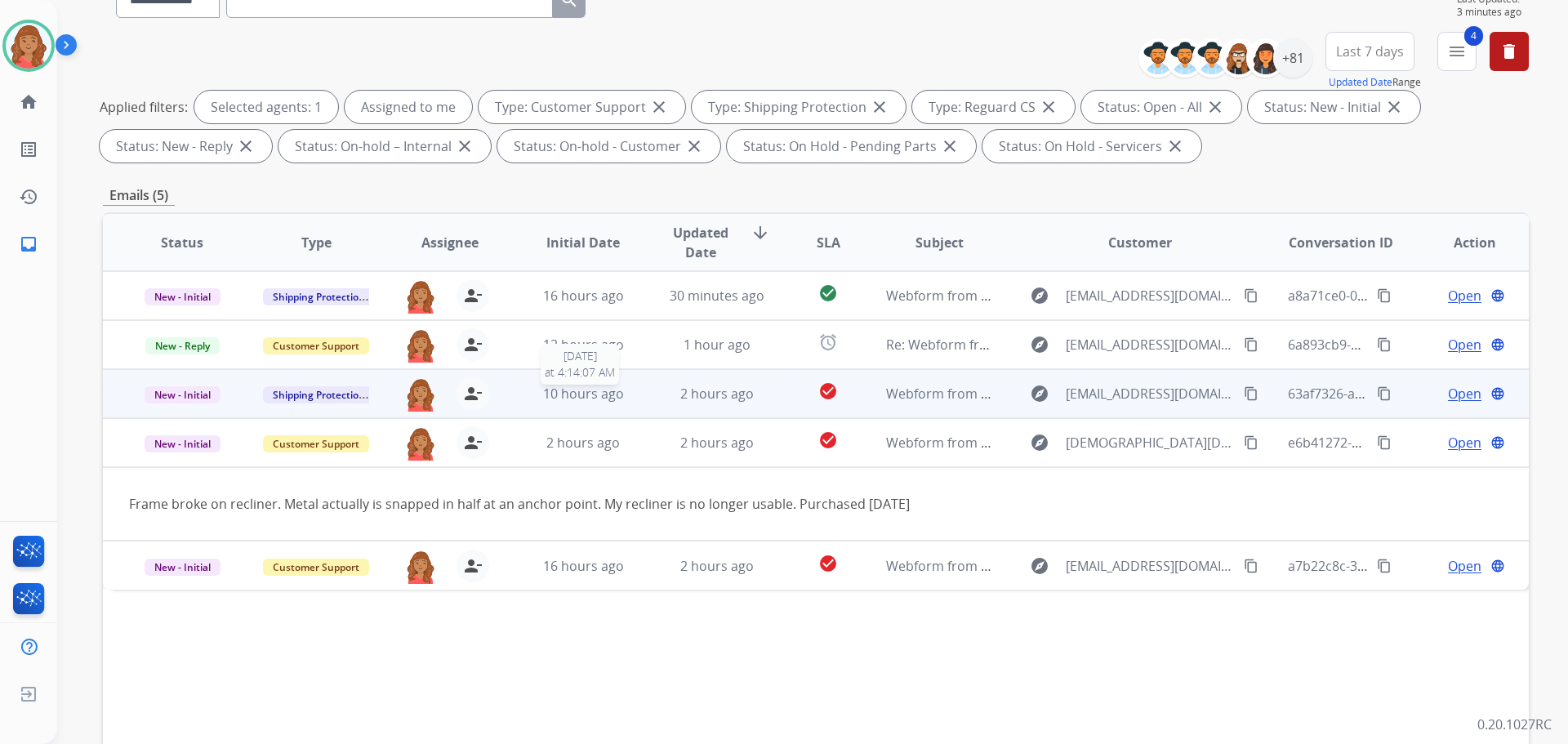
click at [602, 396] on span "10 hours ago" at bounding box center [583, 393] width 81 height 18
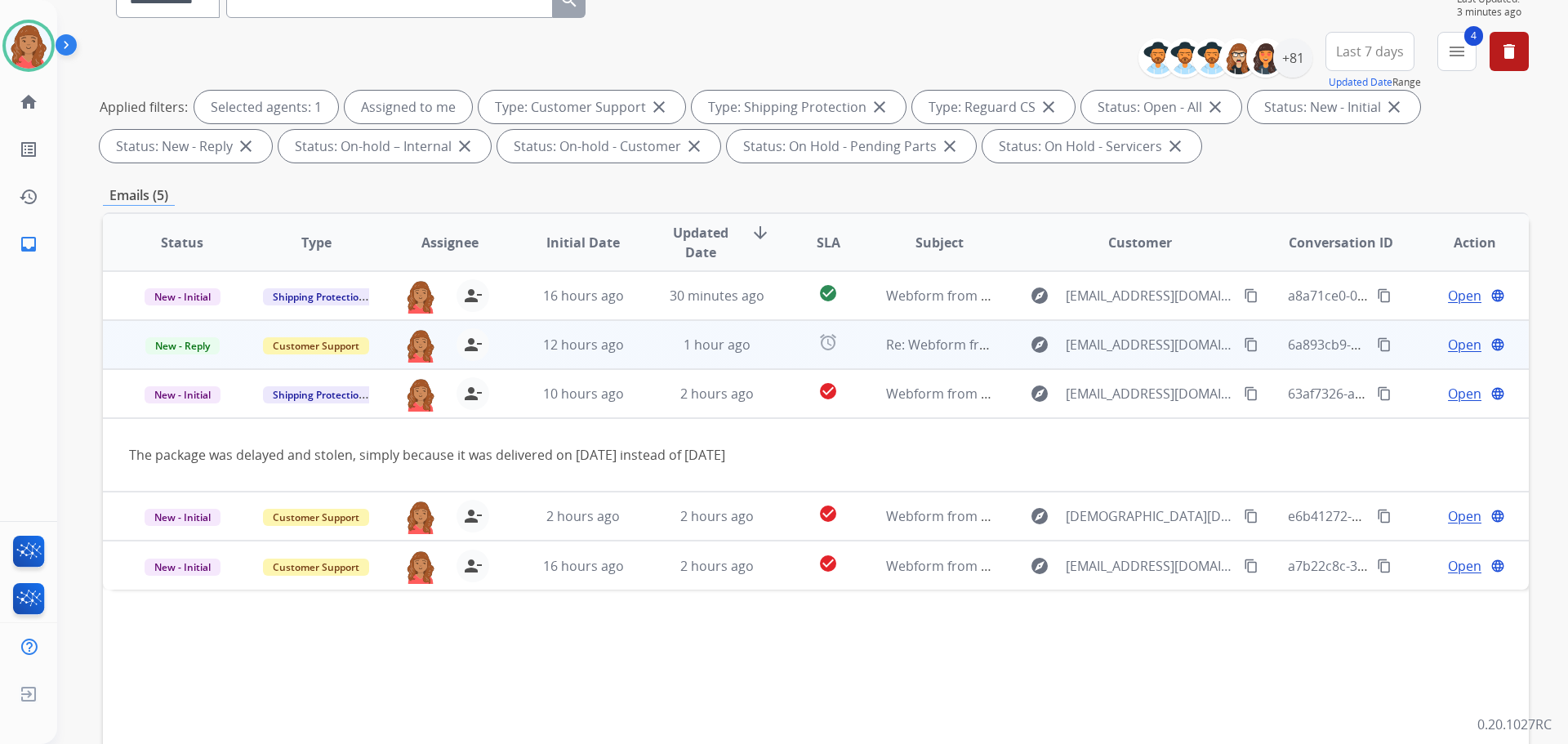
click at [599, 361] on td "12 hours ago" at bounding box center [571, 345] width 134 height 49
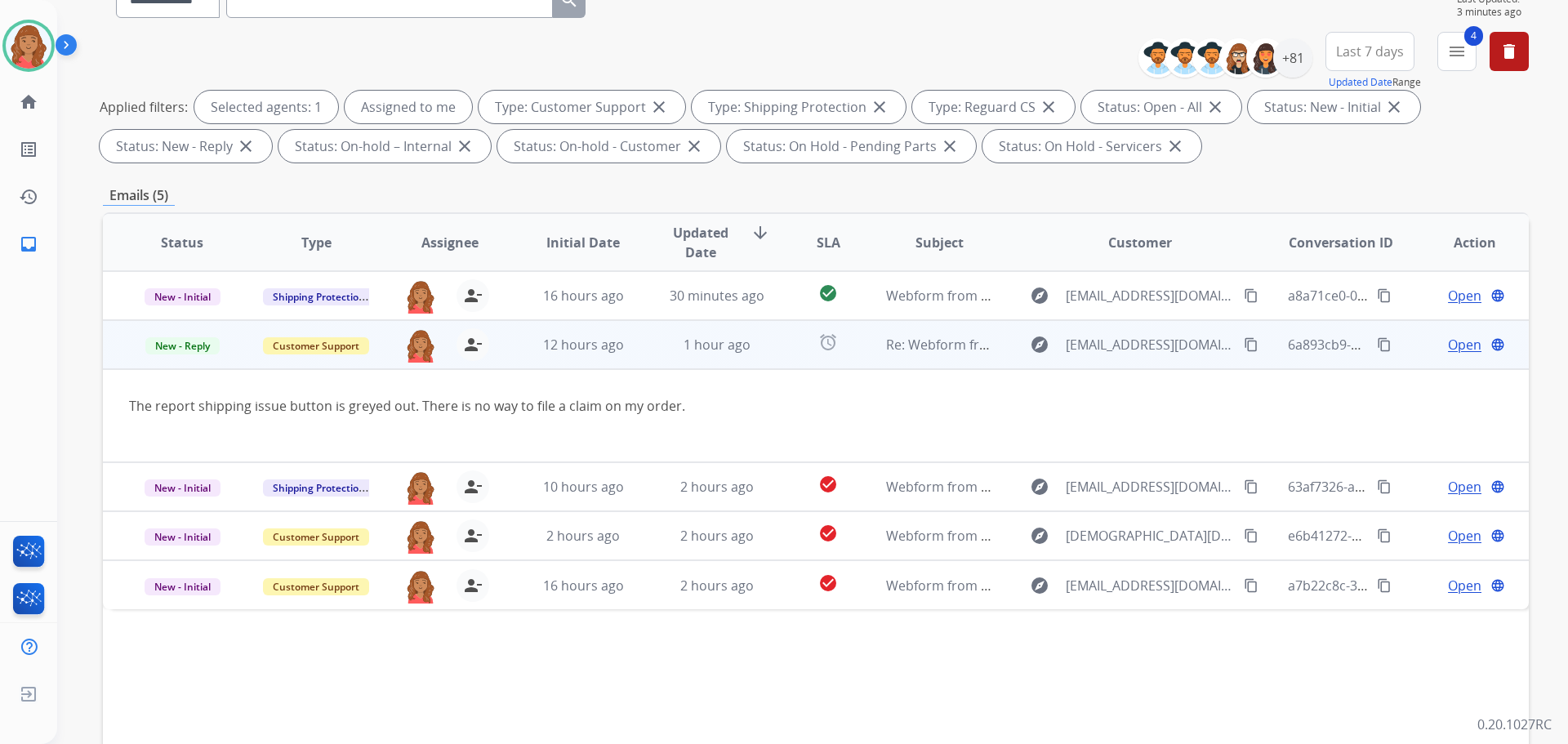
click at [1452, 340] on span "Open" at bounding box center [1466, 345] width 34 height 20
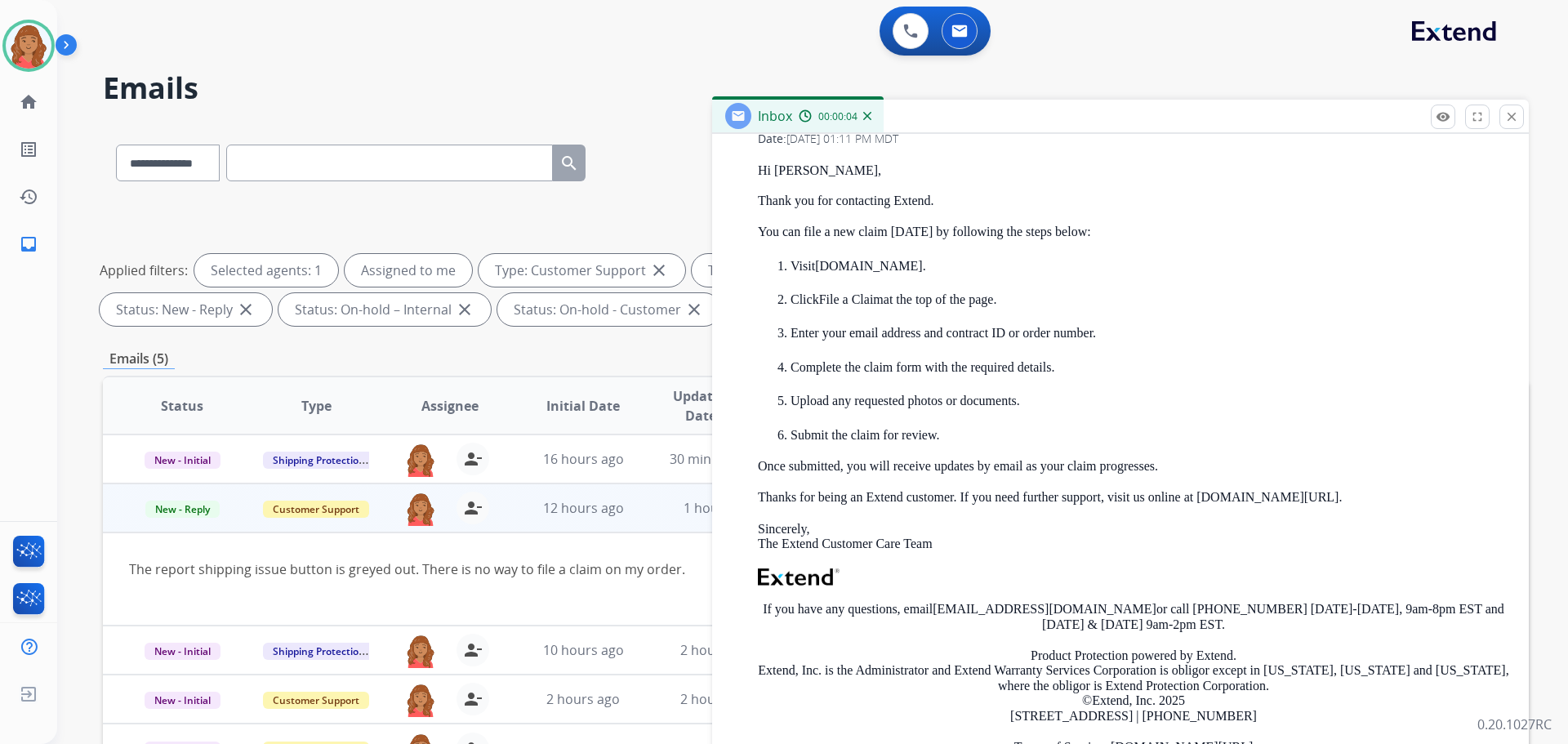
scroll to position [408, 0]
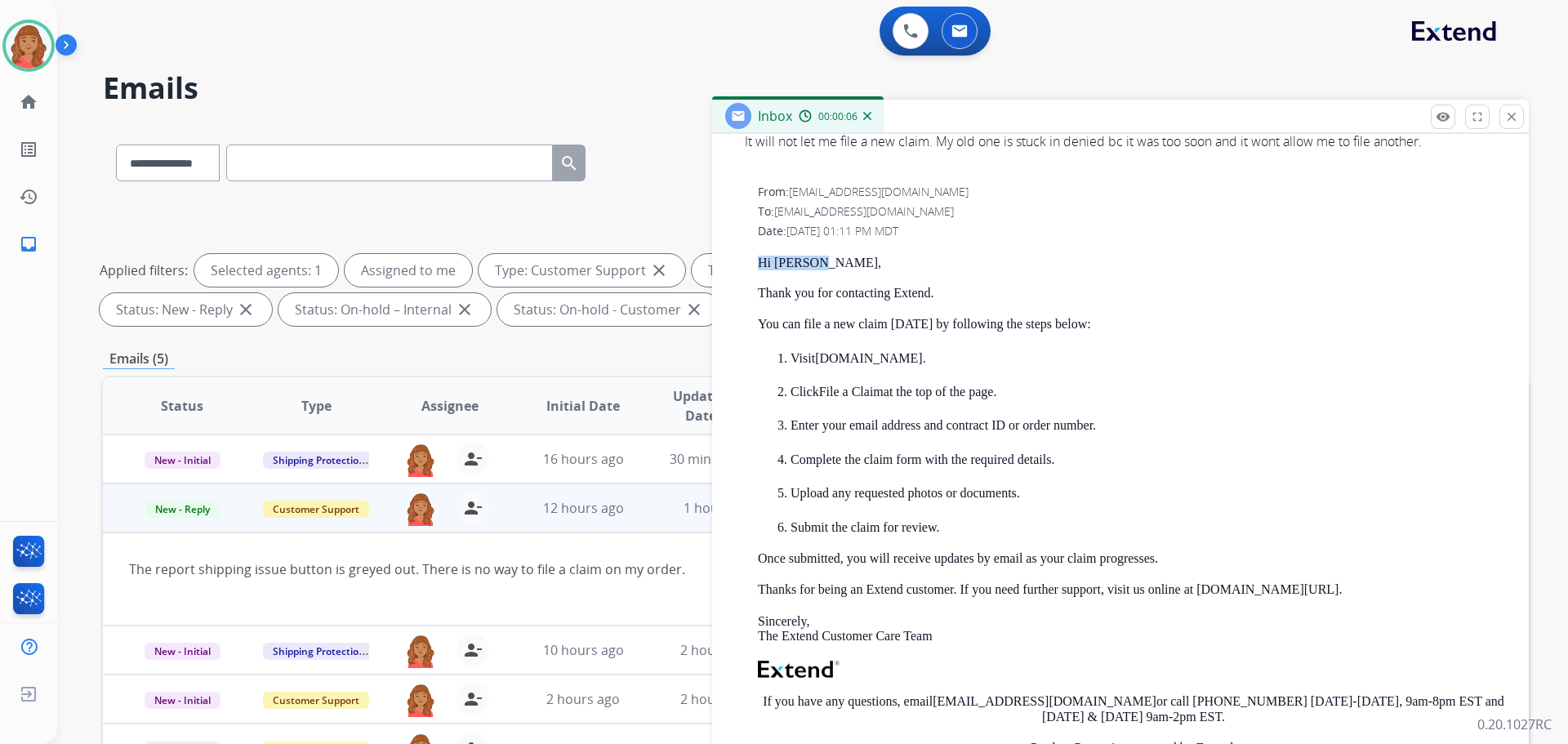
drag, startPoint x: 814, startPoint y: 260, endPoint x: 735, endPoint y: 253, distance: 79.3
click at [735, 253] on div "From: support@extend.com To: lorenm53@gmail.com Date: 09/04/2025 - 01:11 PM MDT…" at bounding box center [1121, 535] width 778 height 705
click at [864, 258] on p "Hi Vineyard, Thank you for contacting Extend." at bounding box center [1133, 278] width 752 height 45
drag, startPoint x: 810, startPoint y: 255, endPoint x: 747, endPoint y: 257, distance: 63.0
click at [747, 257] on div "From: support@extend.com To: lorenm53@gmail.com Date: 09/04/2025 - 01:11 PM MDT…" at bounding box center [1121, 535] width 778 height 705
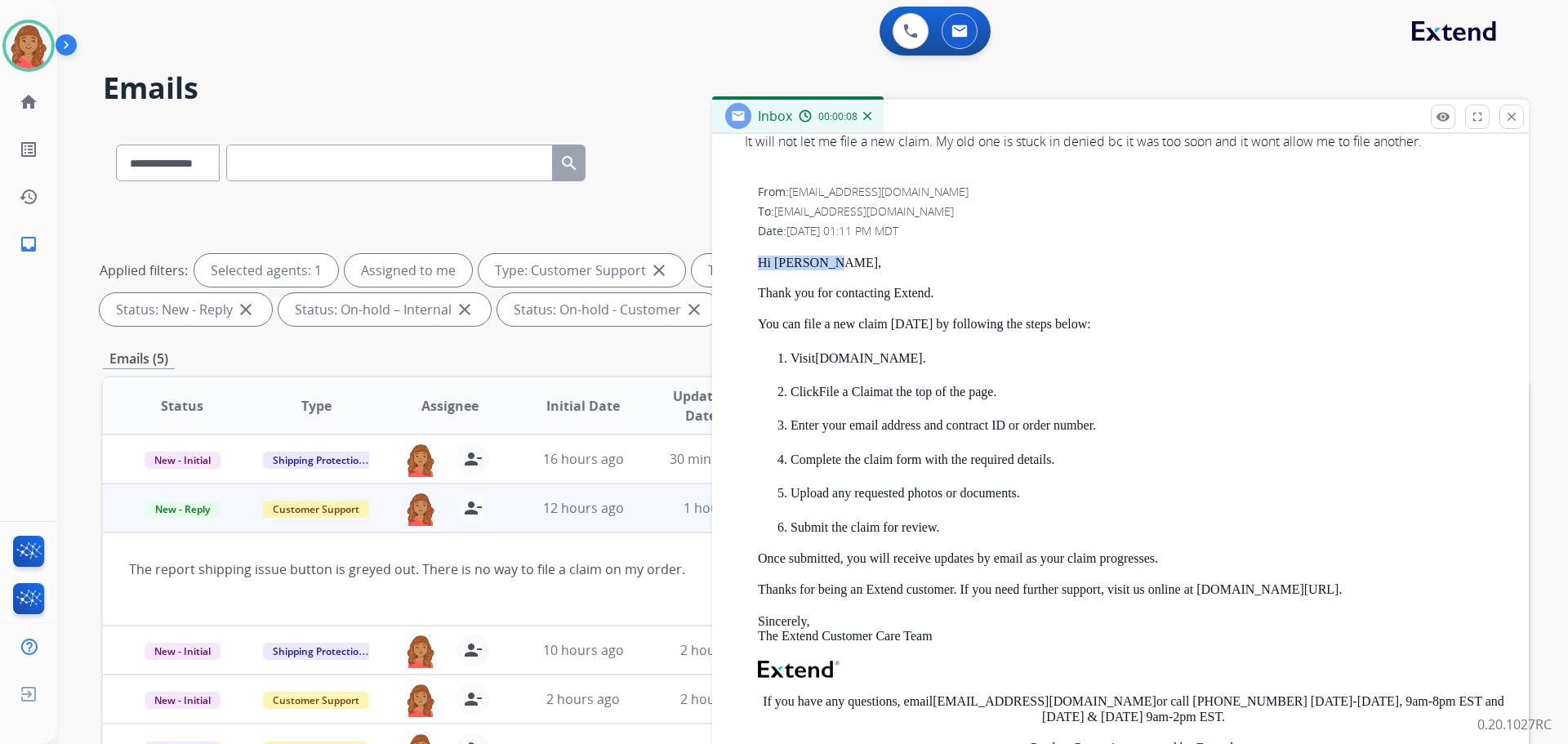
copy p "Hi Vineyard,"
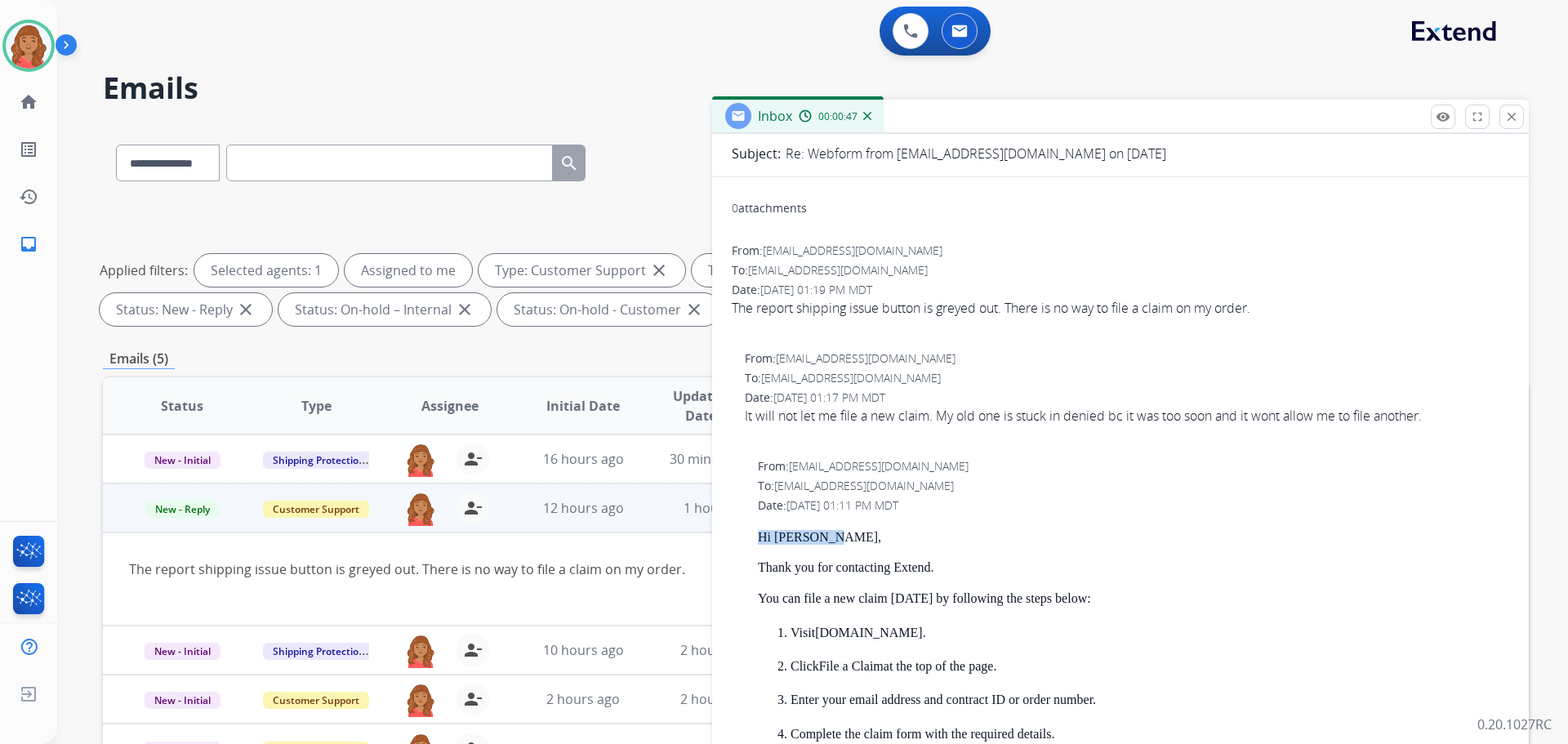
scroll to position [0, 0]
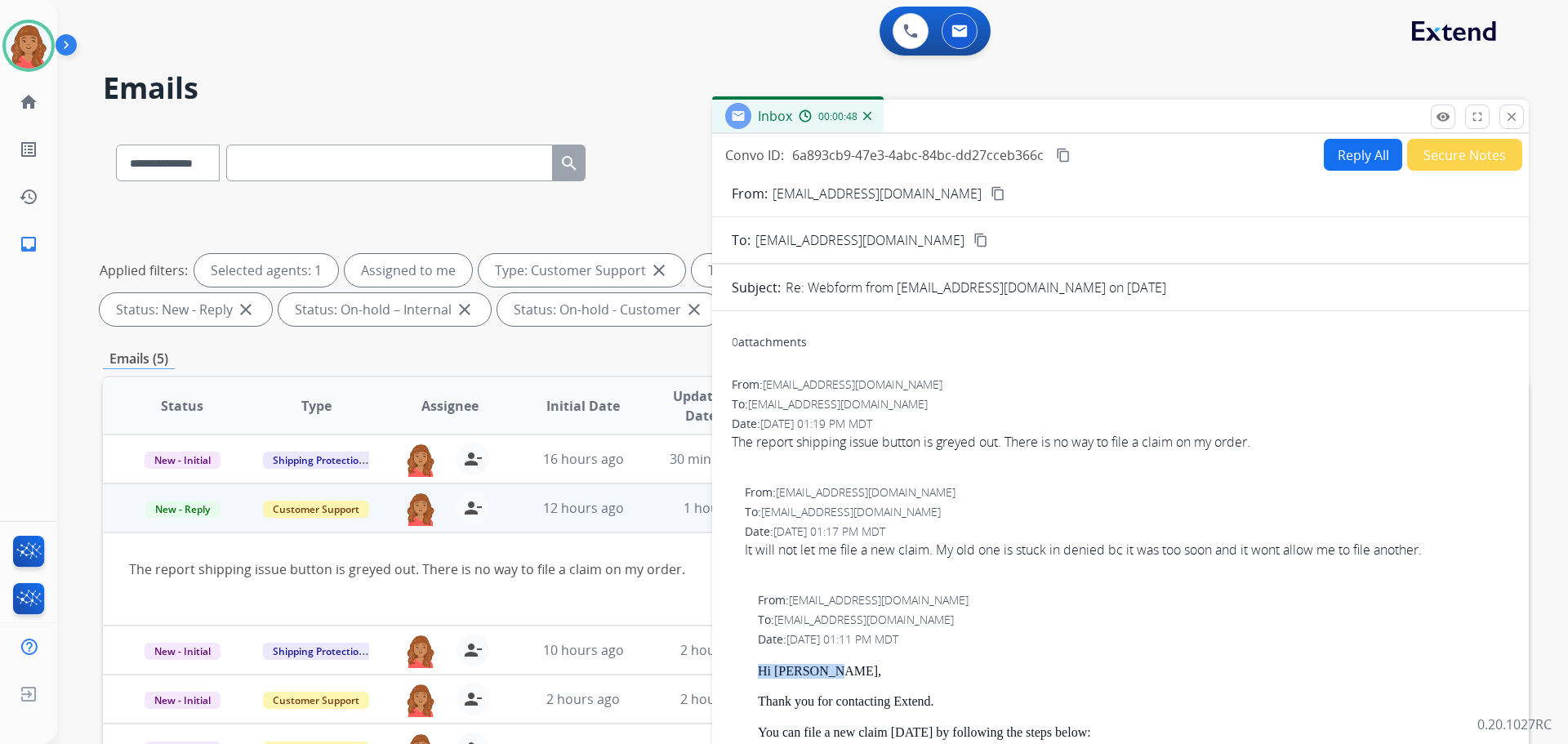
click at [1361, 162] on button "Reply All" at bounding box center [1364, 155] width 79 height 32
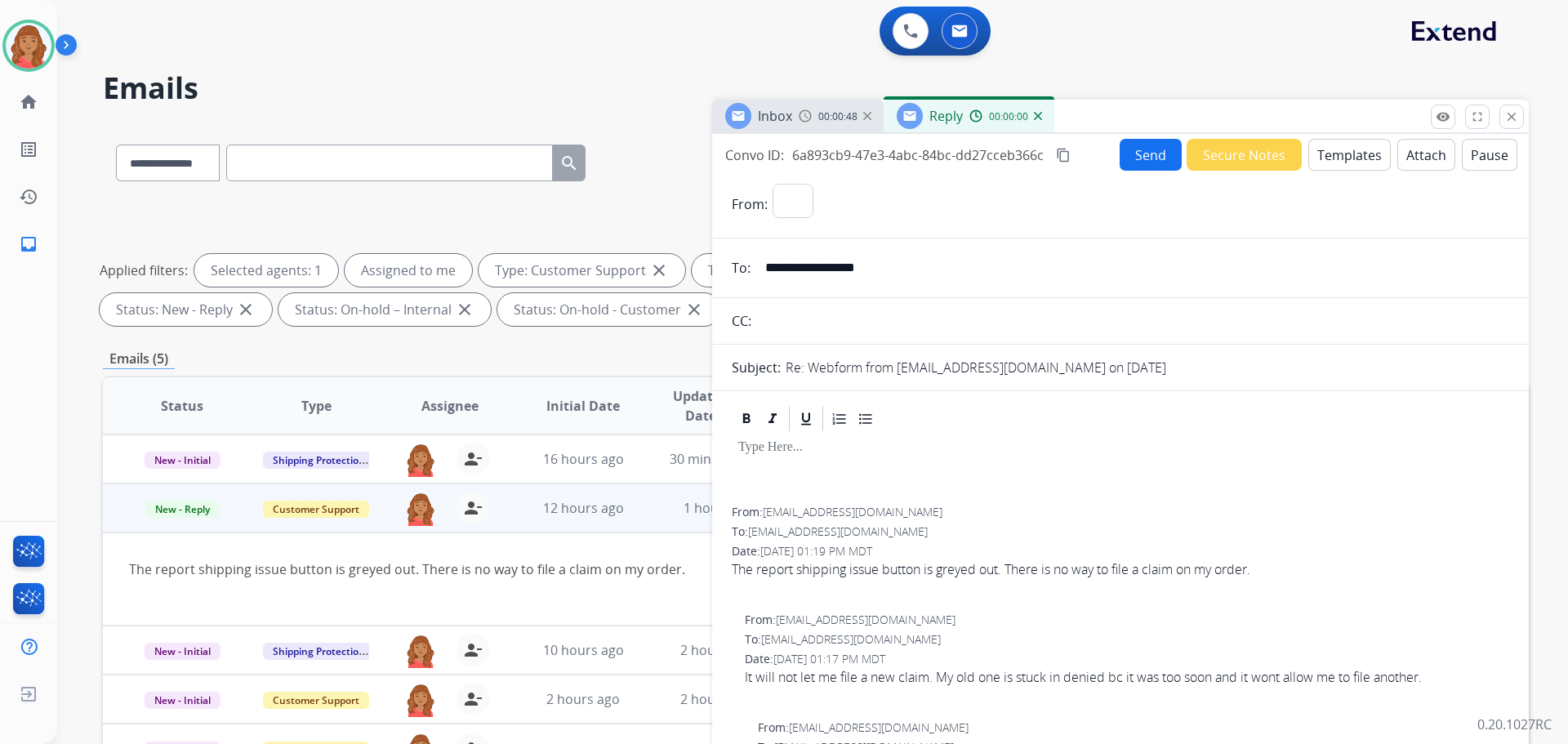
select select "**********"
click at [1345, 164] on button "Templates" at bounding box center [1350, 155] width 83 height 32
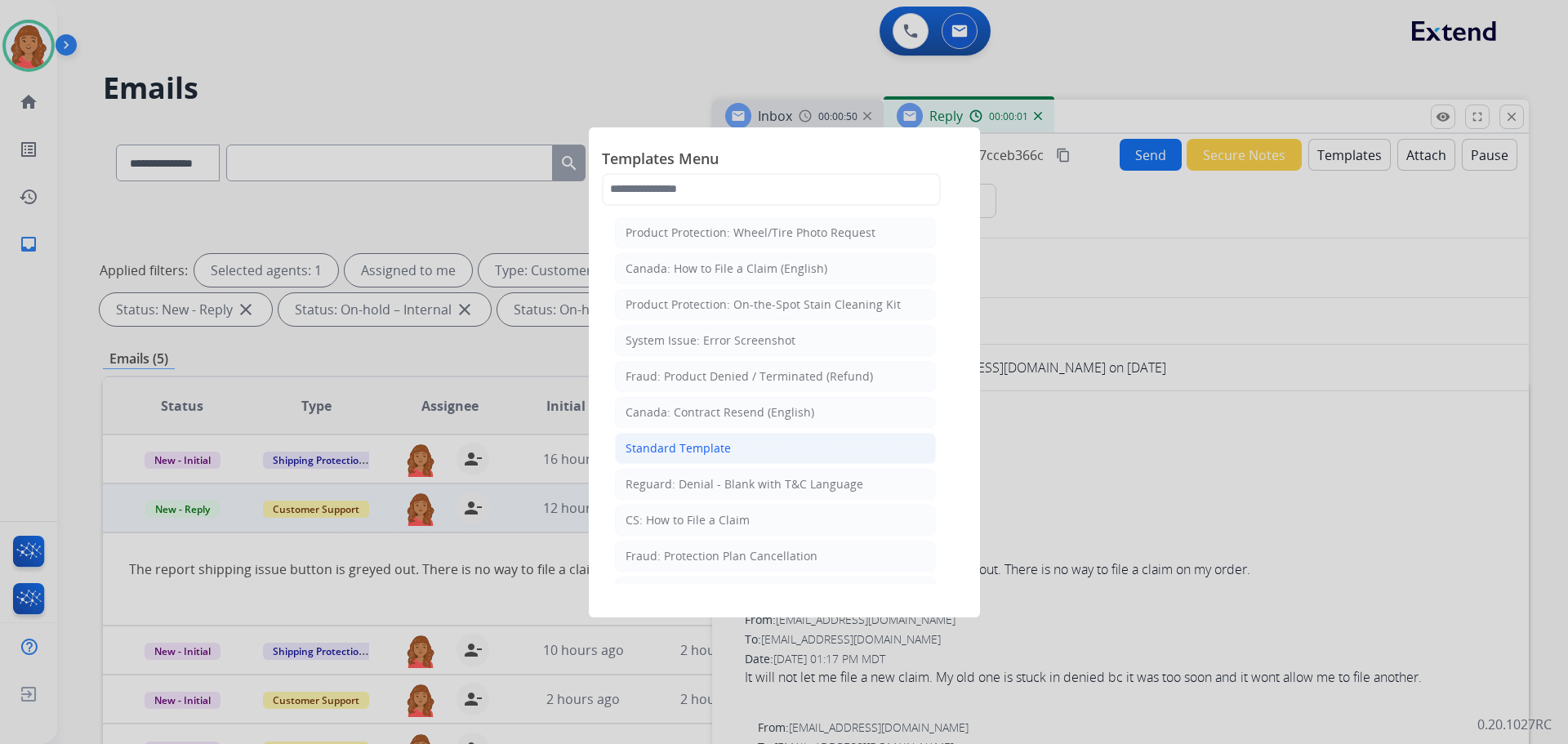
click at [678, 455] on div "Standard Template" at bounding box center [678, 448] width 105 height 17
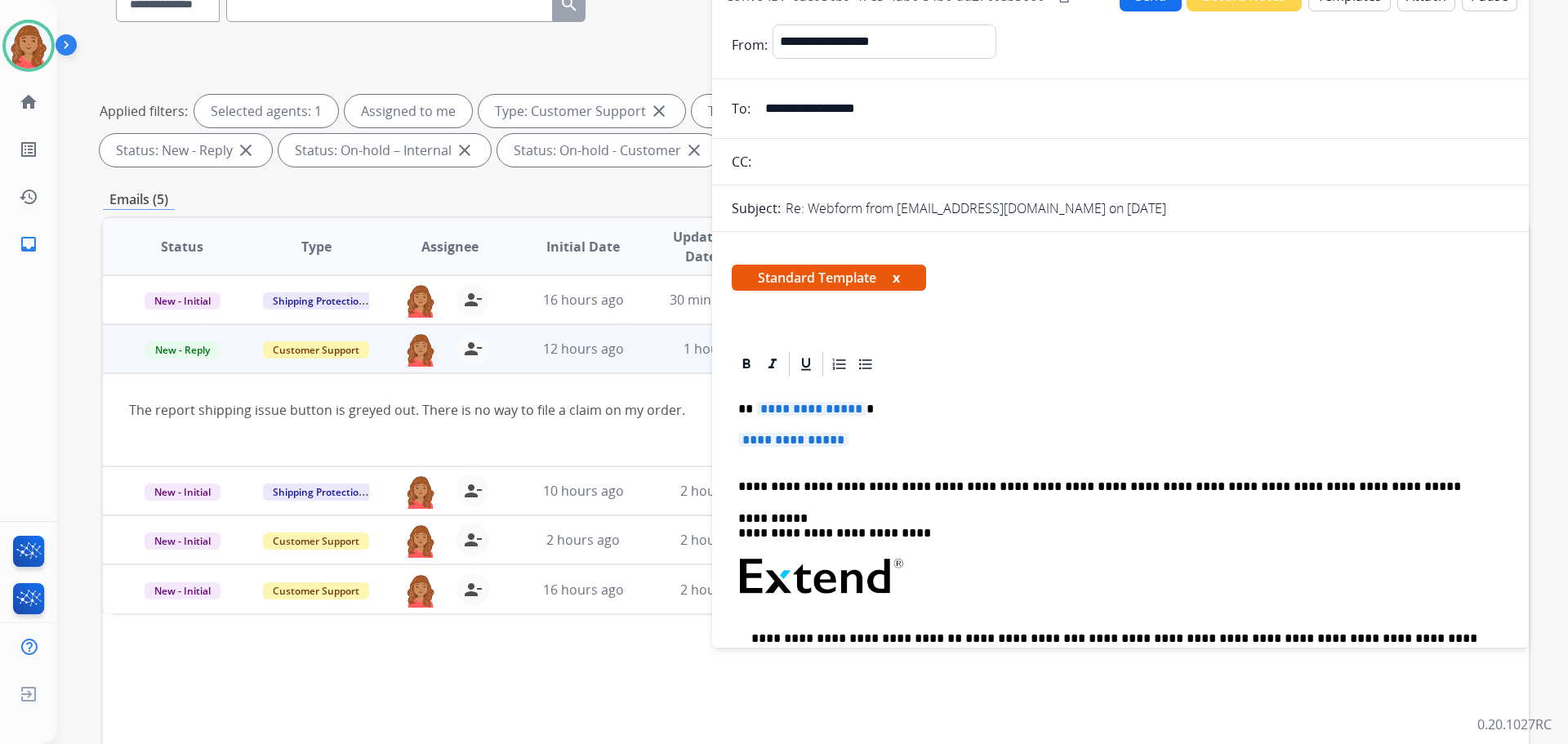
scroll to position [164, 0]
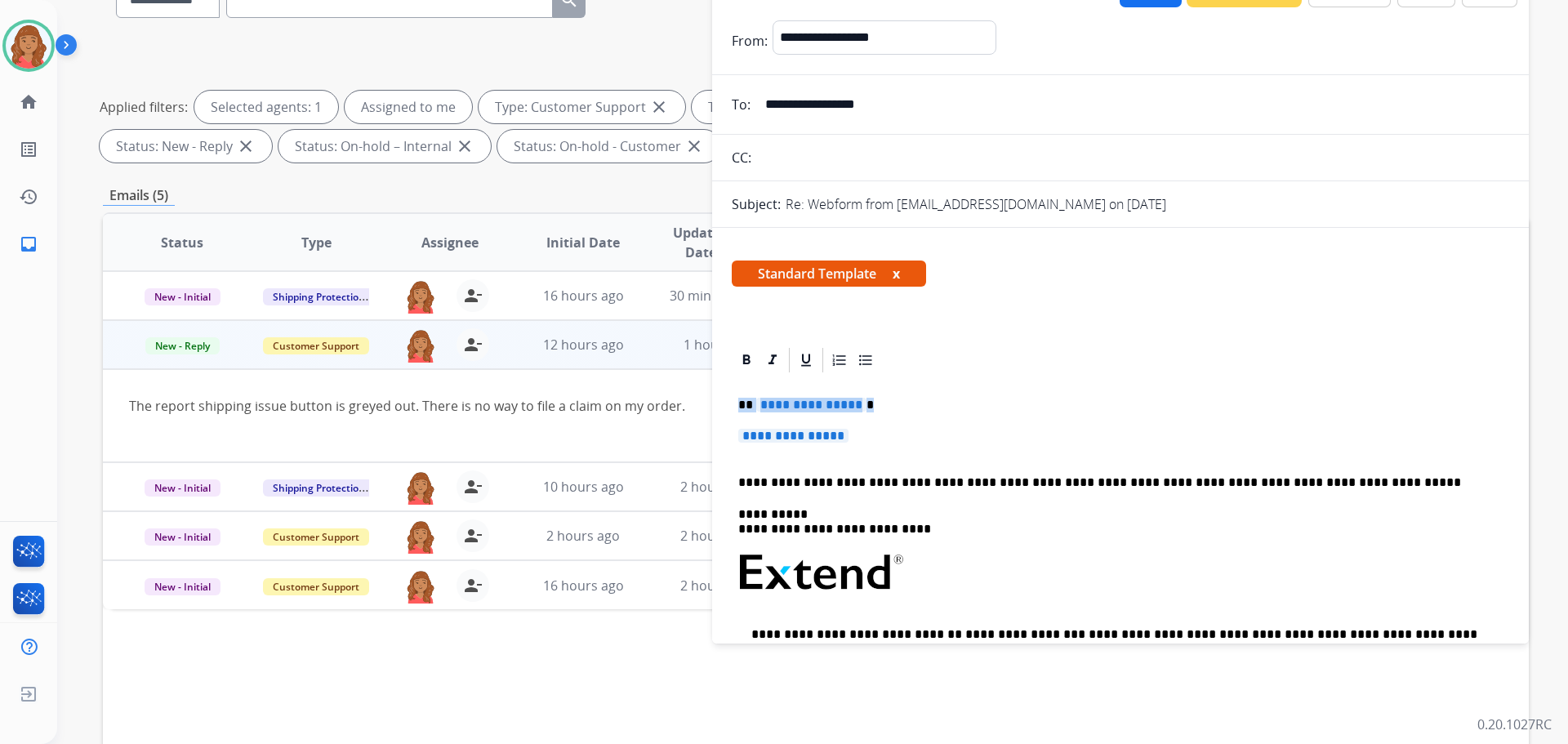
drag, startPoint x: 862, startPoint y: 440, endPoint x: 740, endPoint y: 408, distance: 126.1
click at [739, 408] on div "**********" at bounding box center [1121, 611] width 778 height 473
click at [737, 407] on div "**********" at bounding box center [1121, 611] width 778 height 473
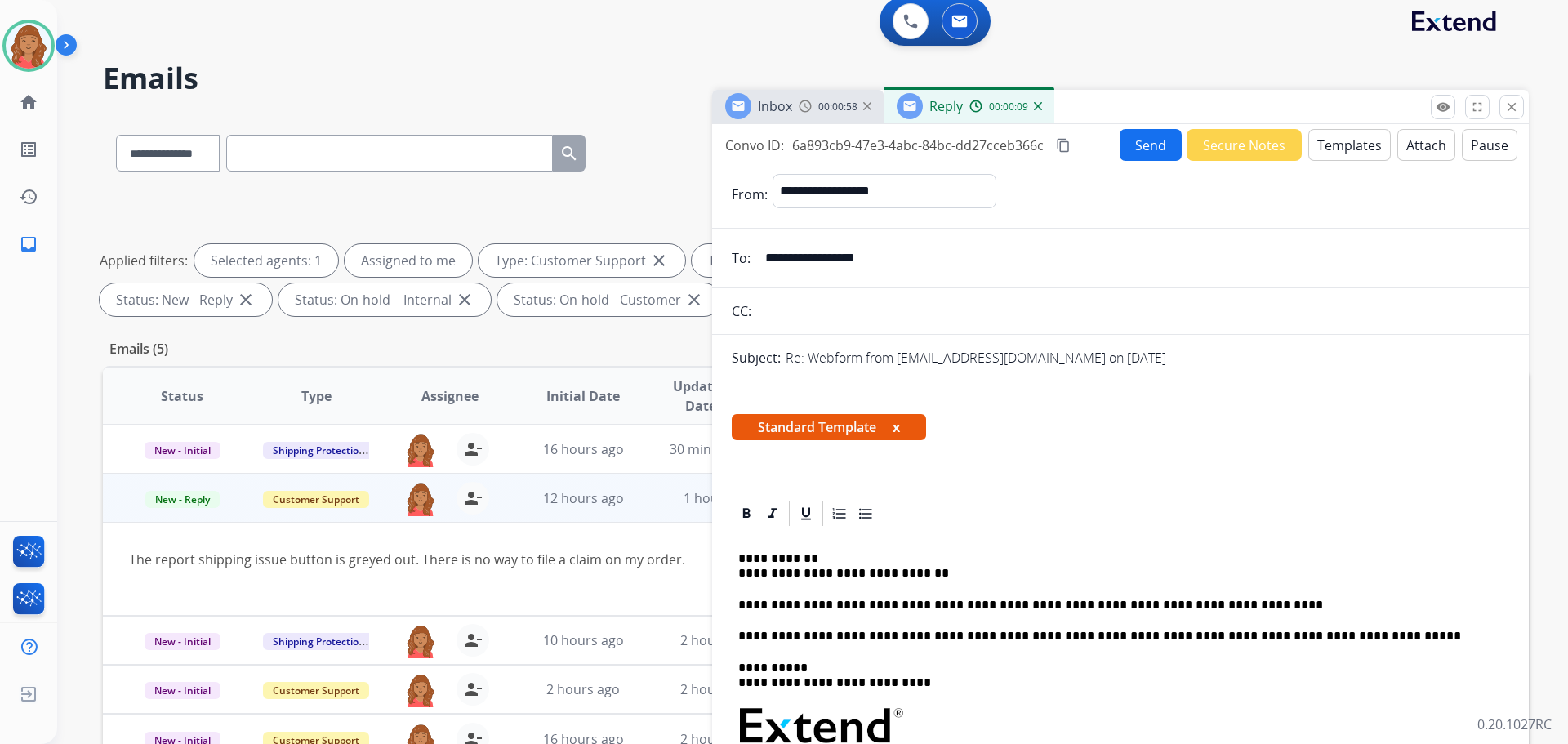
scroll to position [0, 0]
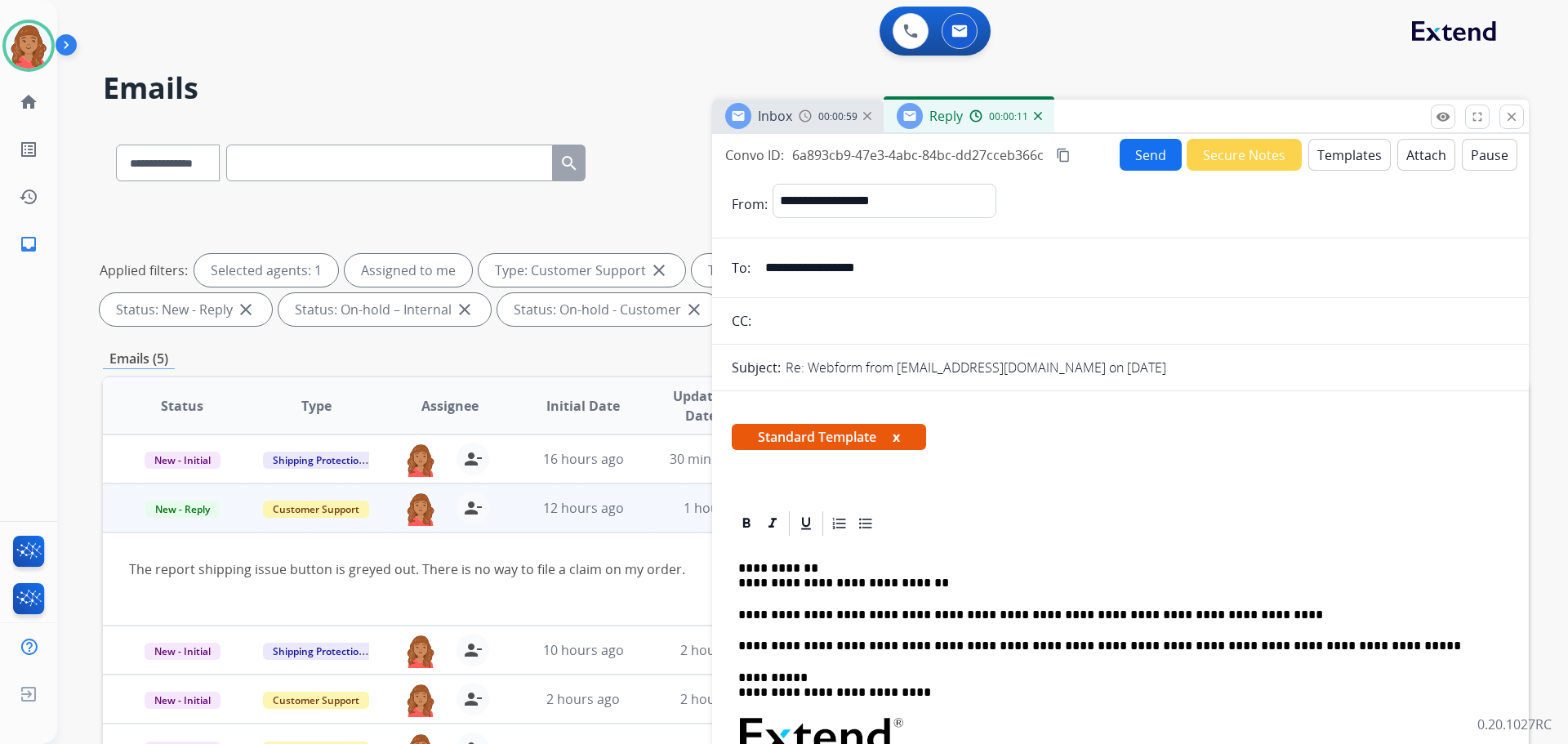
click at [1128, 160] on button "Send" at bounding box center [1150, 155] width 62 height 32
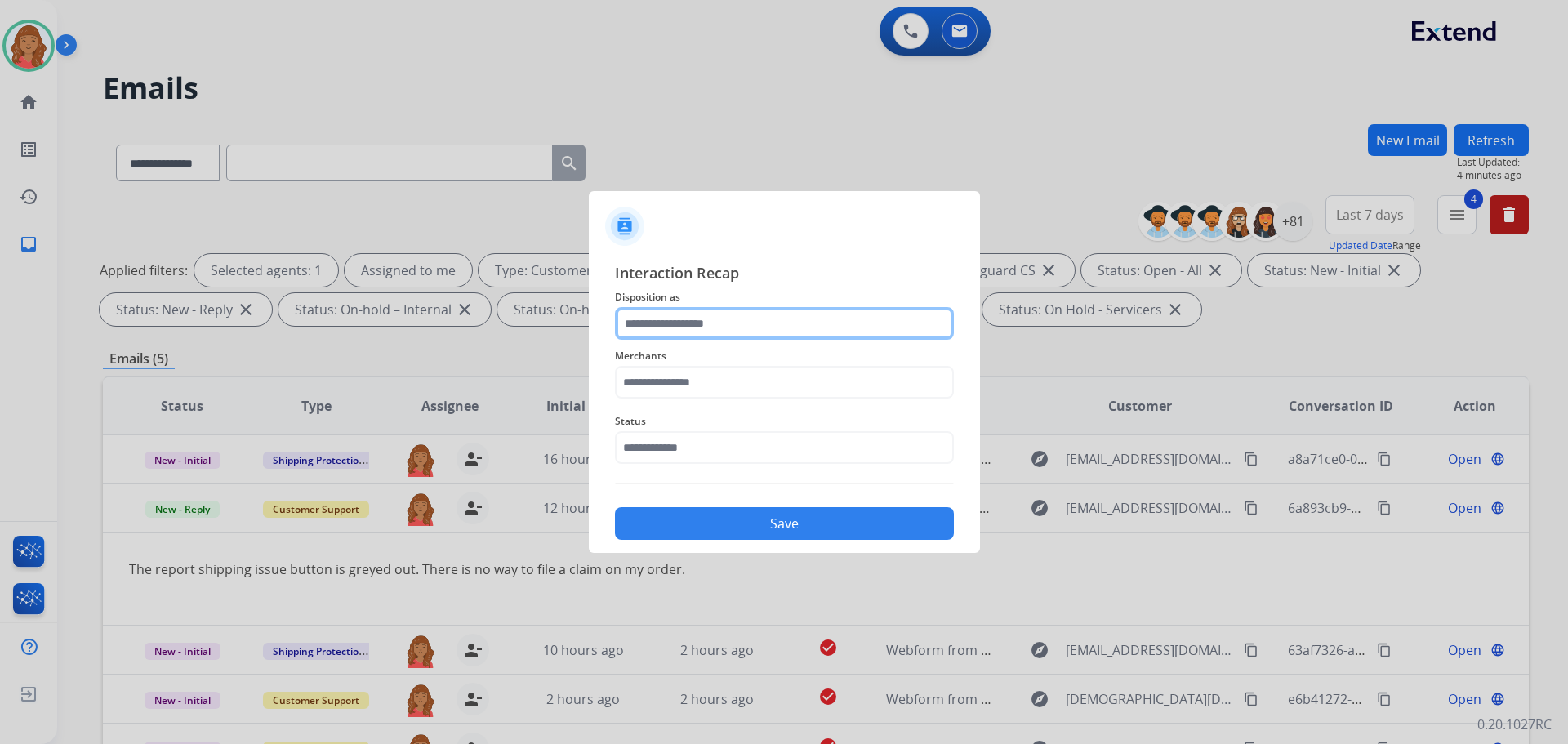
drag, startPoint x: 715, startPoint y: 322, endPoint x: 718, endPoint y: 333, distance: 11.4
click at [716, 322] on input "text" at bounding box center [784, 323] width 339 height 33
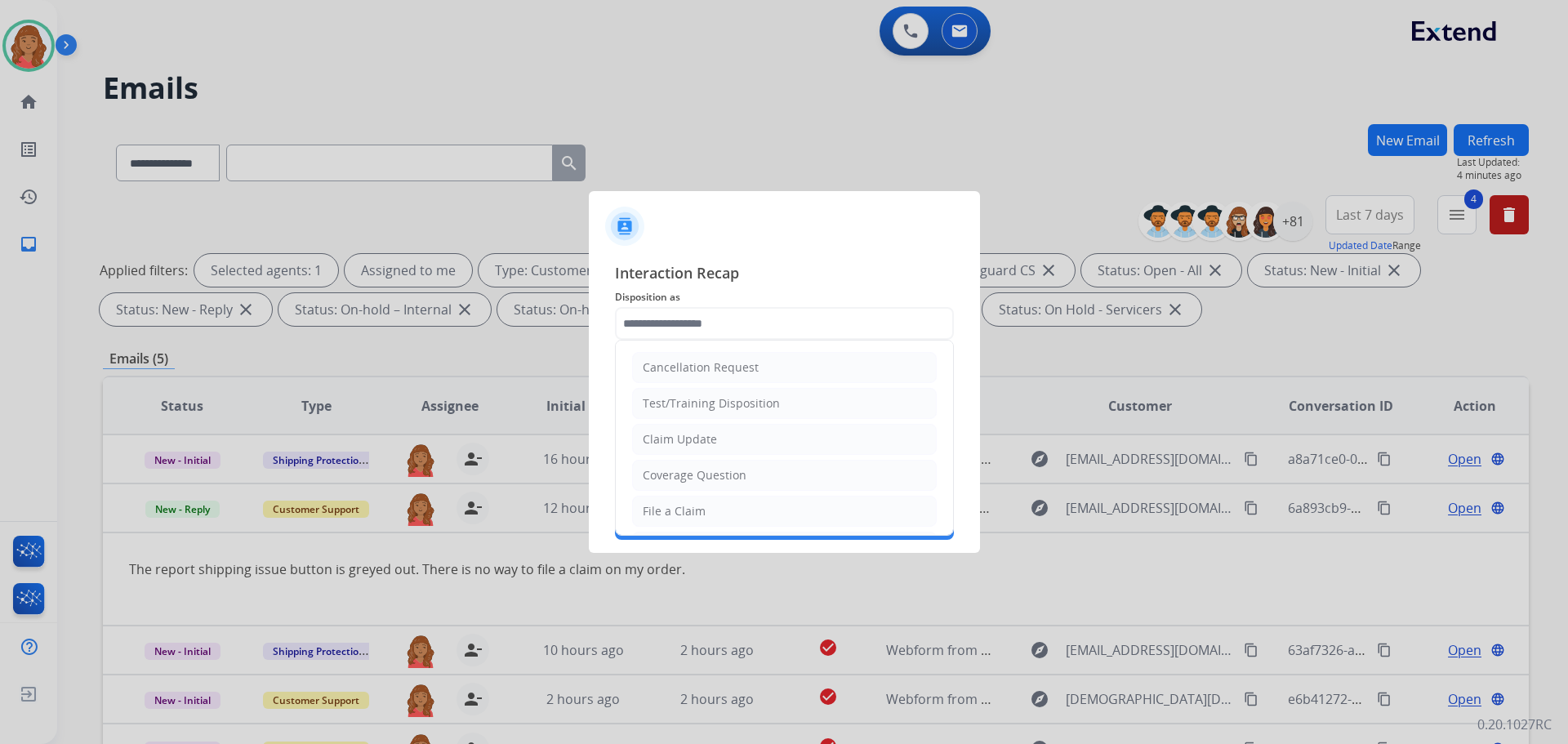
click at [673, 512] on div "File a Claim" at bounding box center [674, 511] width 63 height 17
type input "**********"
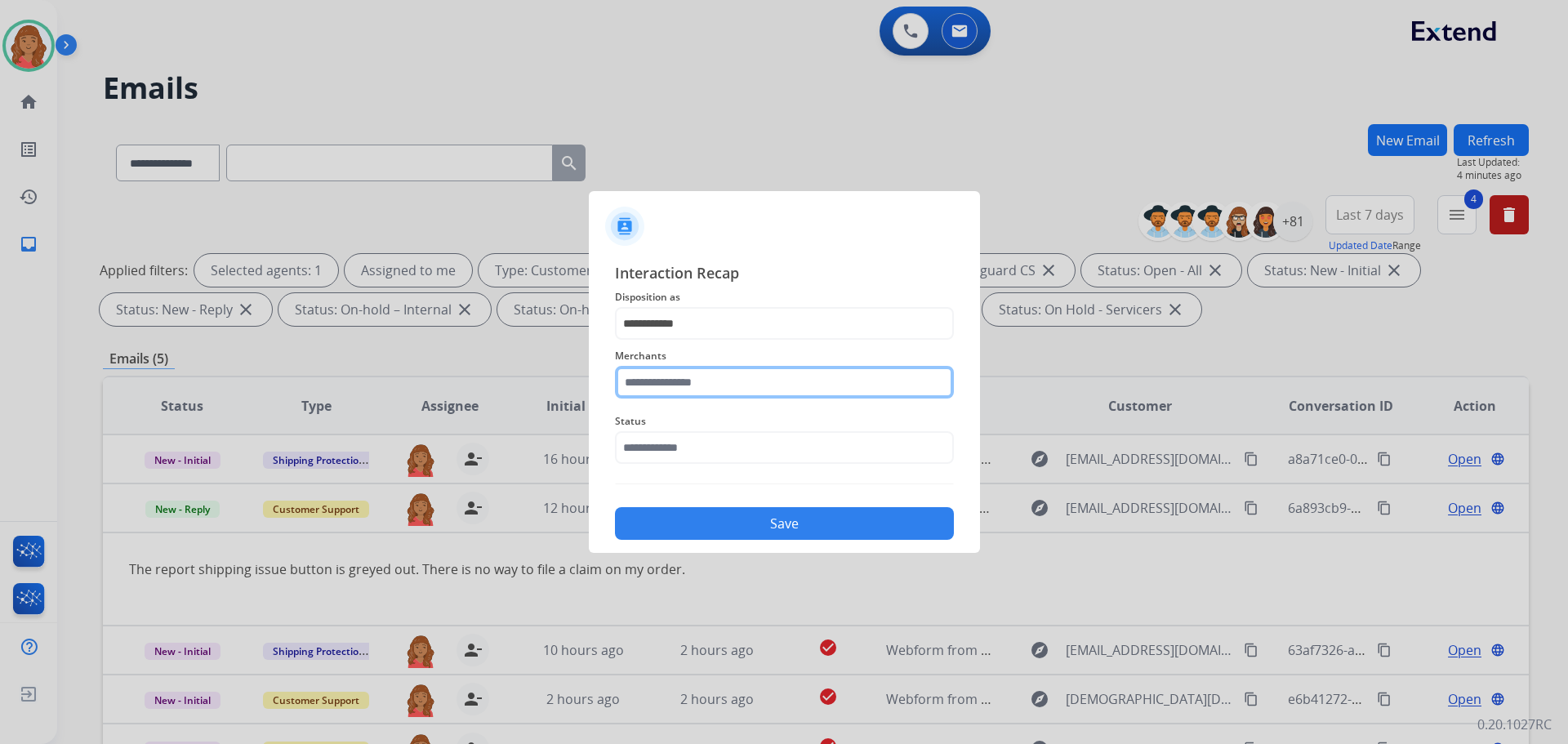
click at [670, 388] on input "text" at bounding box center [784, 381] width 339 height 33
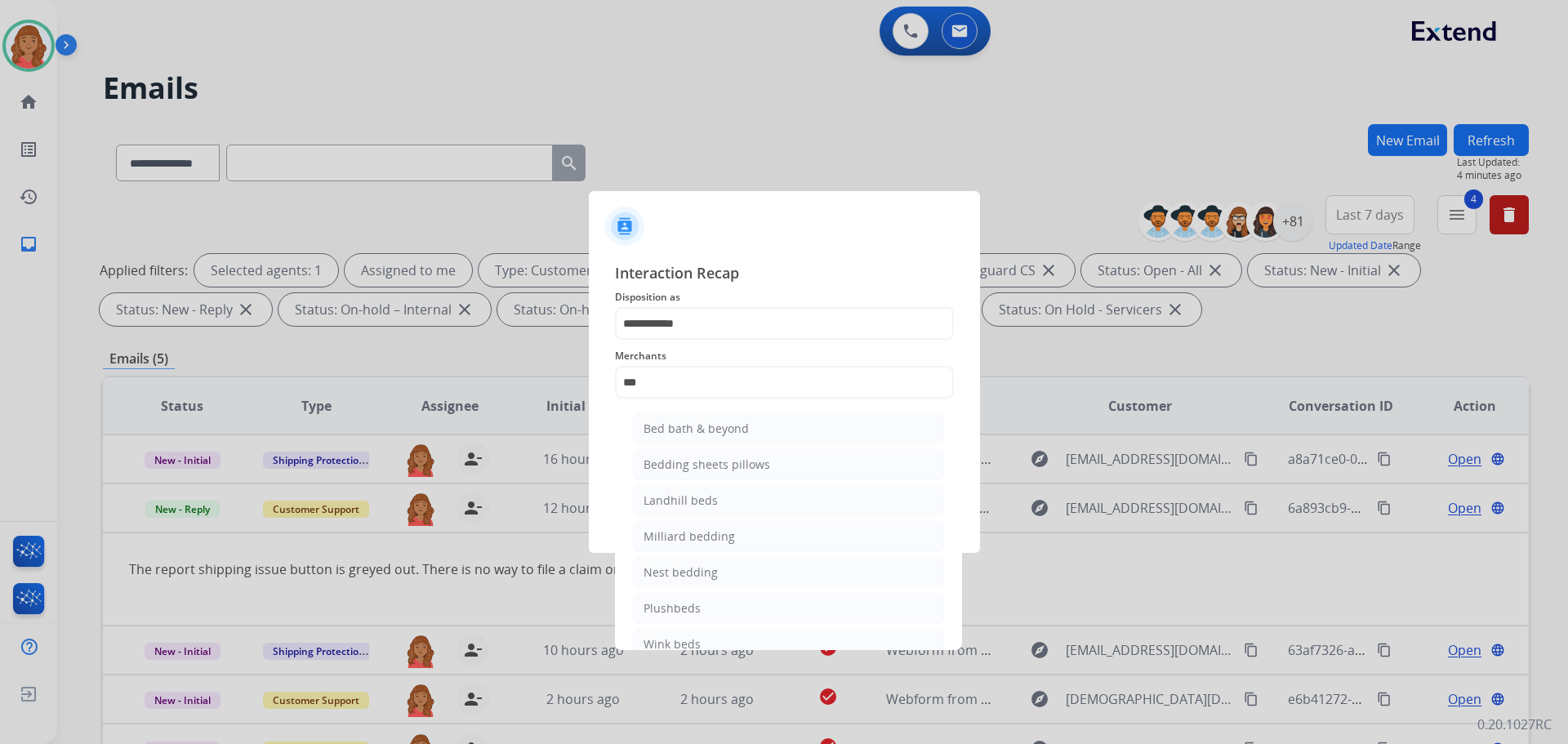
drag, startPoint x: 684, startPoint y: 428, endPoint x: 695, endPoint y: 451, distance: 25.5
click at [684, 427] on div "Bed bath & beyond" at bounding box center [696, 429] width 105 height 17
type input "**********"
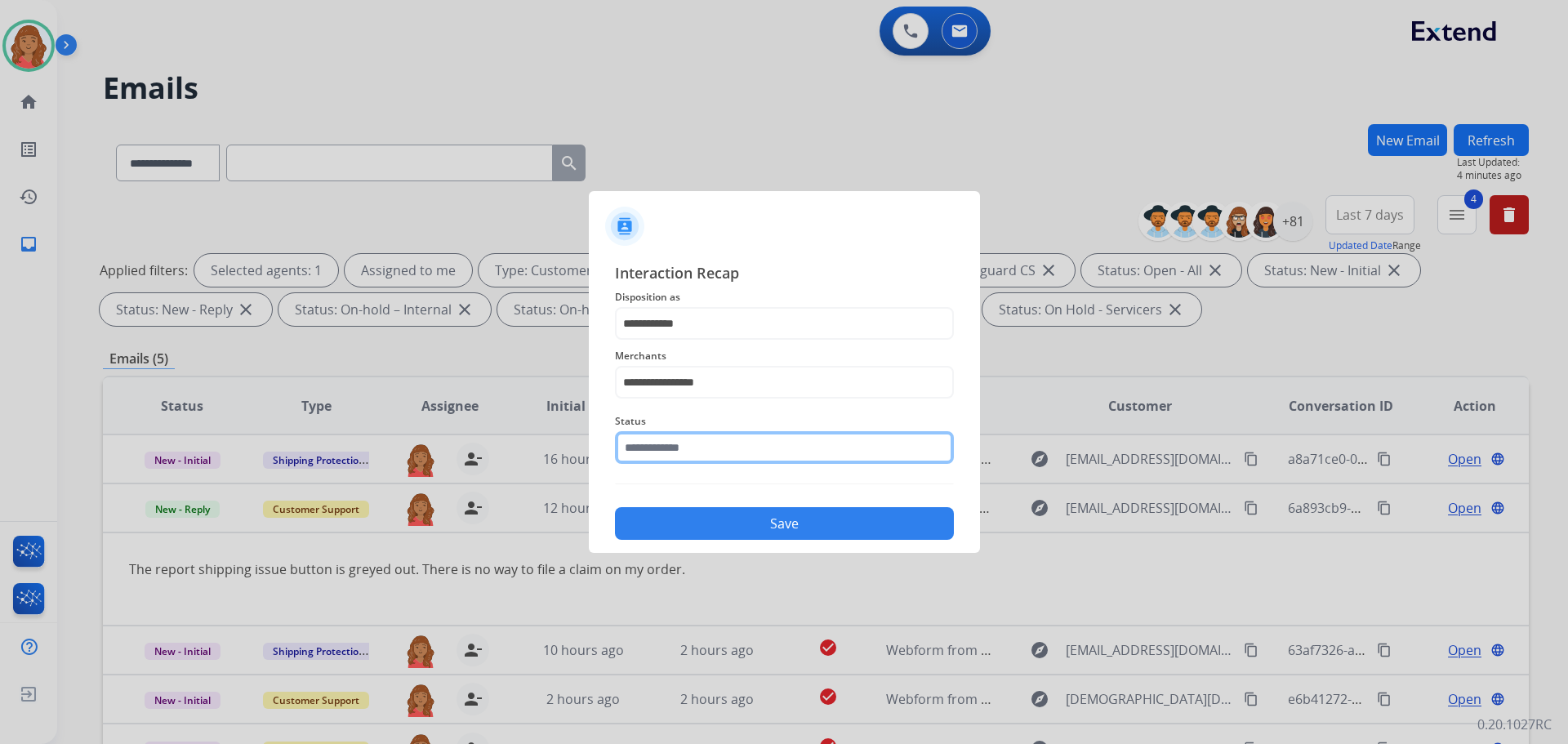
drag, startPoint x: 710, startPoint y: 441, endPoint x: 709, endPoint y: 454, distance: 13.0
click at [710, 440] on input "text" at bounding box center [784, 447] width 339 height 33
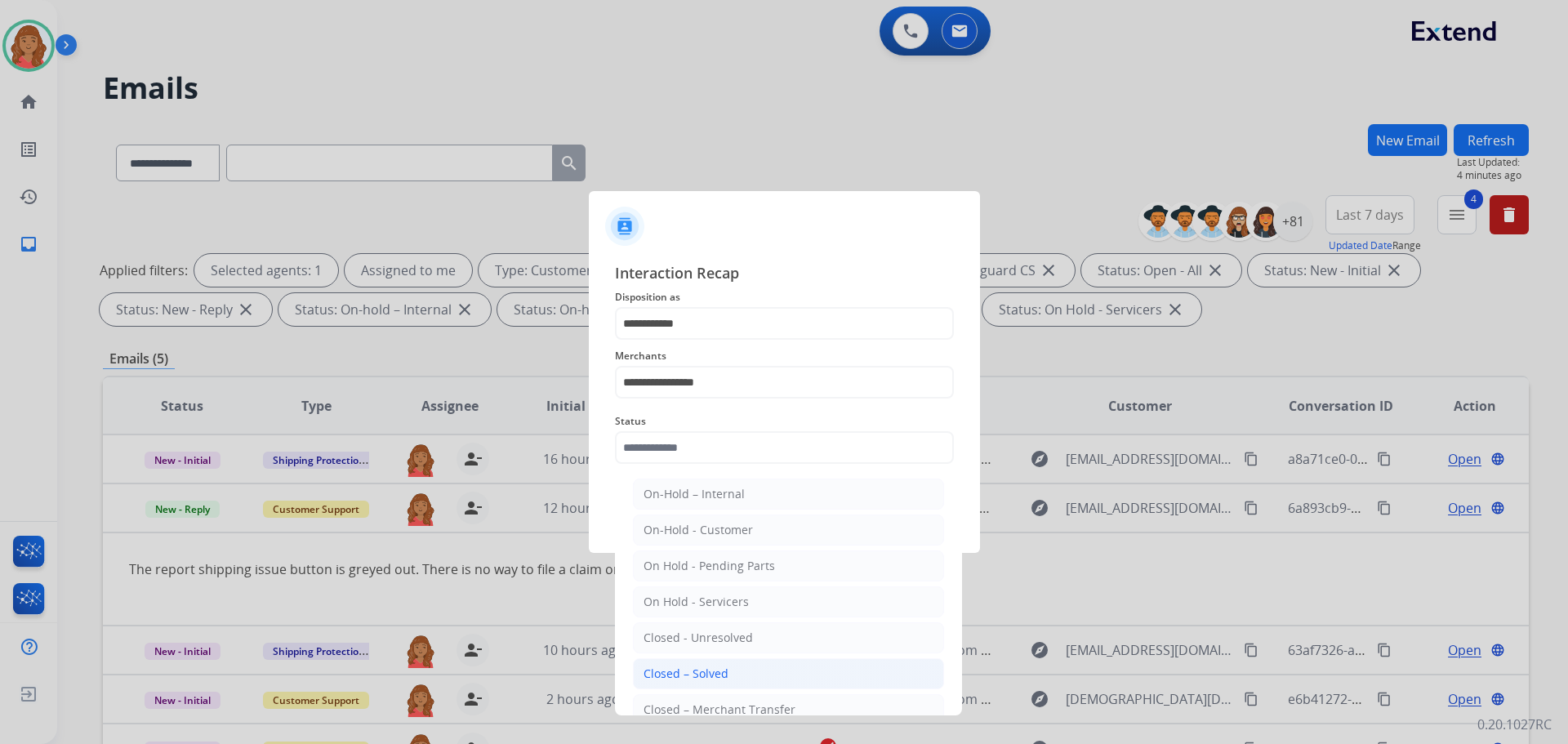
click at [690, 668] on div "Closed – Solved" at bounding box center [686, 674] width 85 height 17
type input "**********"
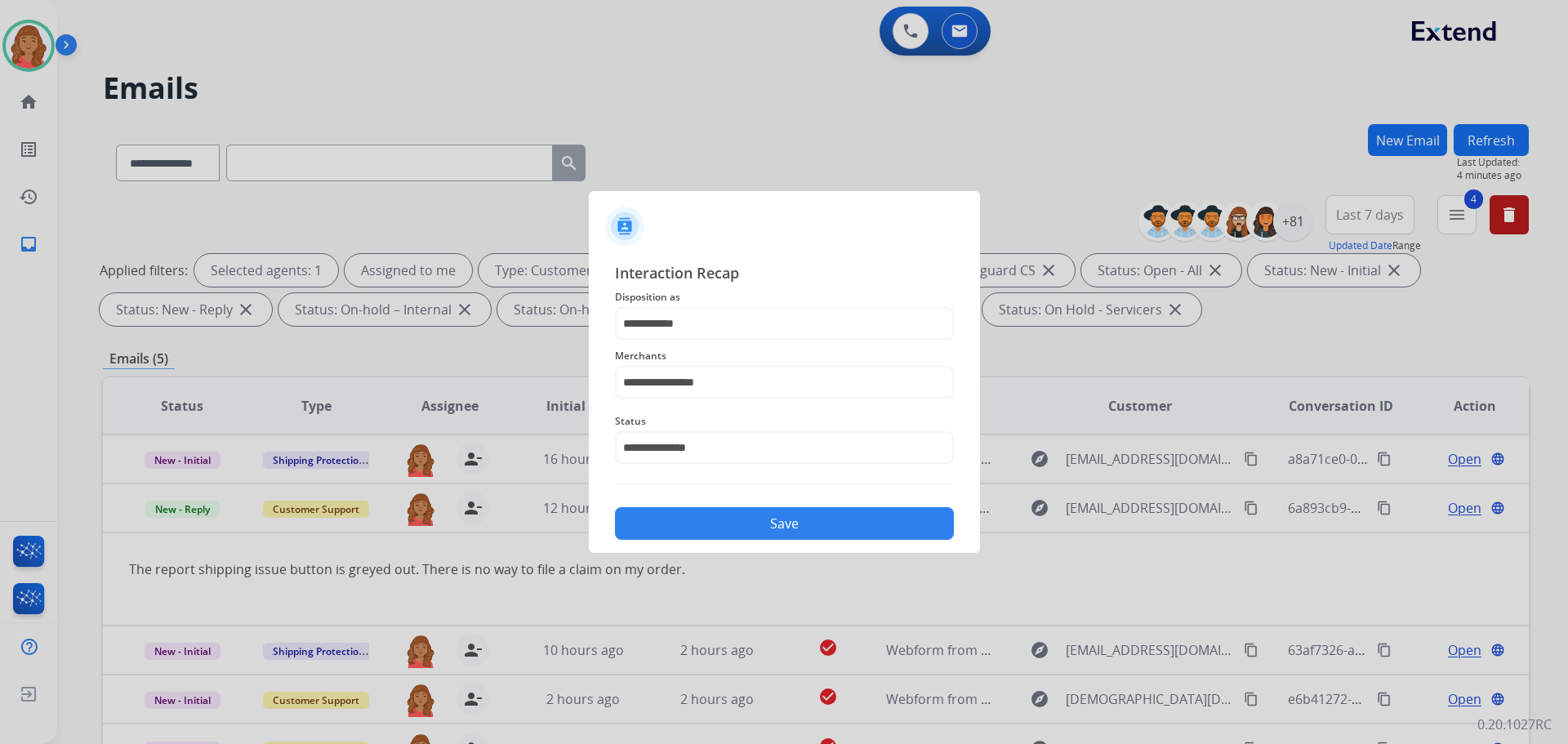
drag, startPoint x: 717, startPoint y: 524, endPoint x: 704, endPoint y: 511, distance: 18.4
click at [716, 518] on button "Save" at bounding box center [784, 523] width 339 height 33
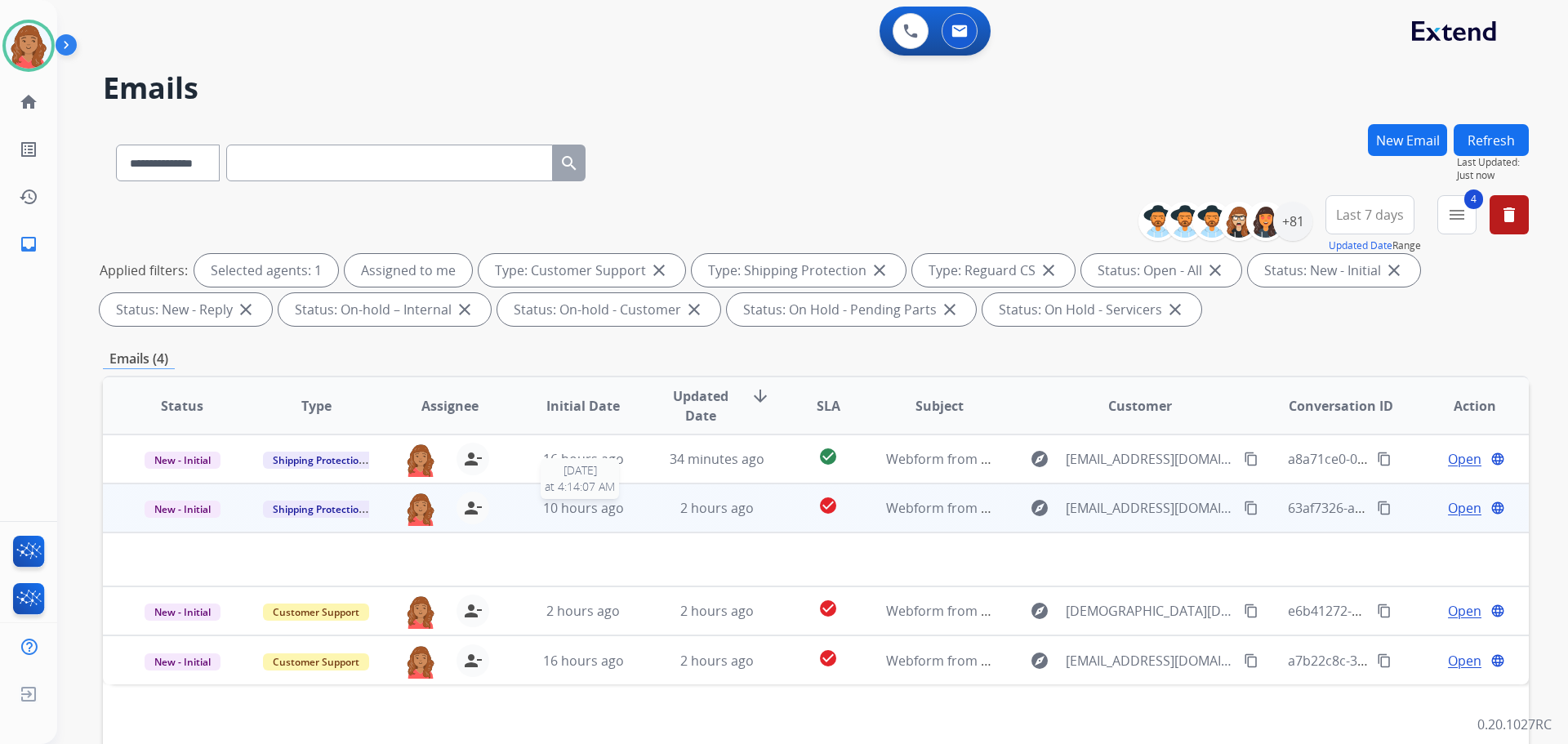
click at [606, 510] on span "10 hours ago" at bounding box center [583, 507] width 81 height 18
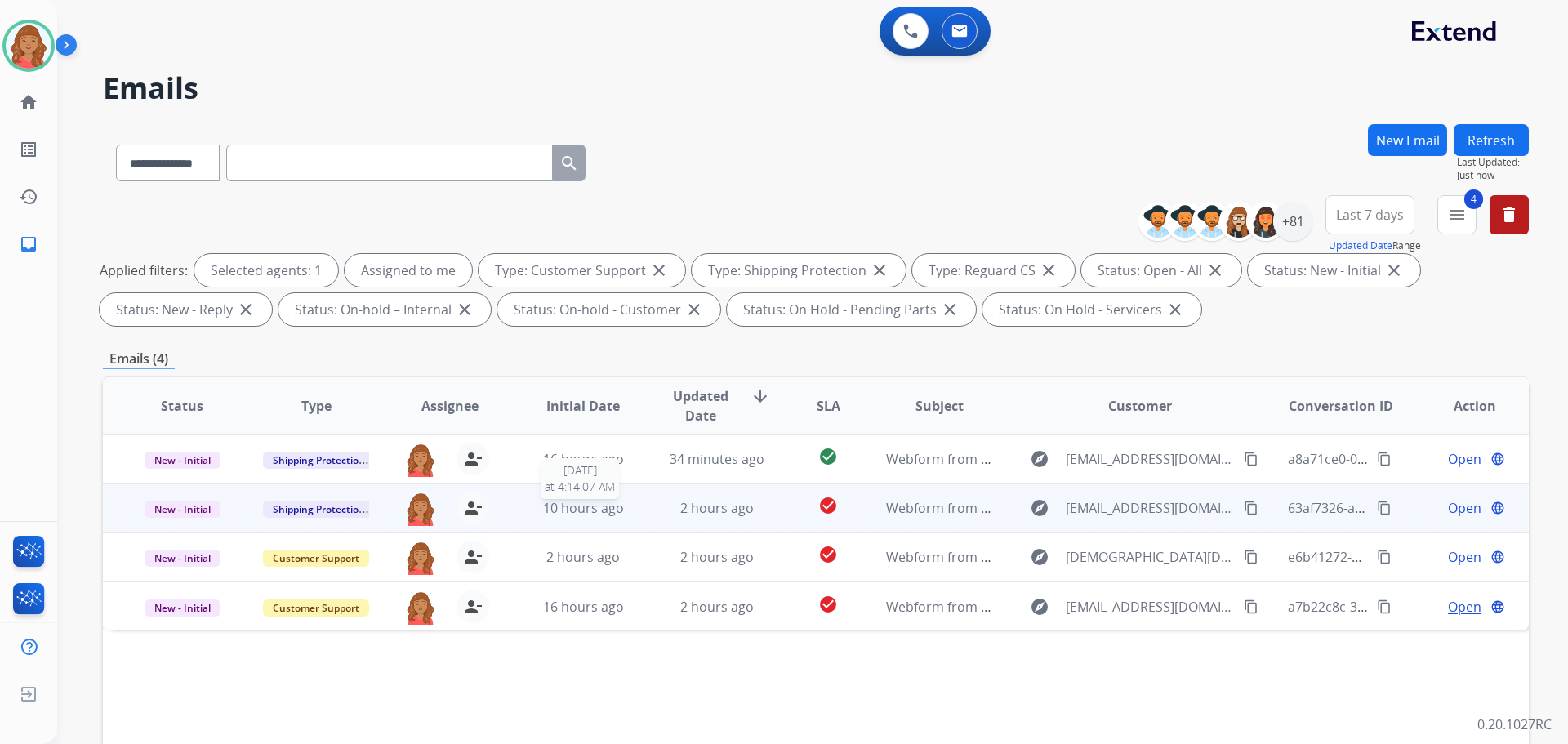
click at [583, 503] on span "10 hours ago" at bounding box center [583, 507] width 81 height 18
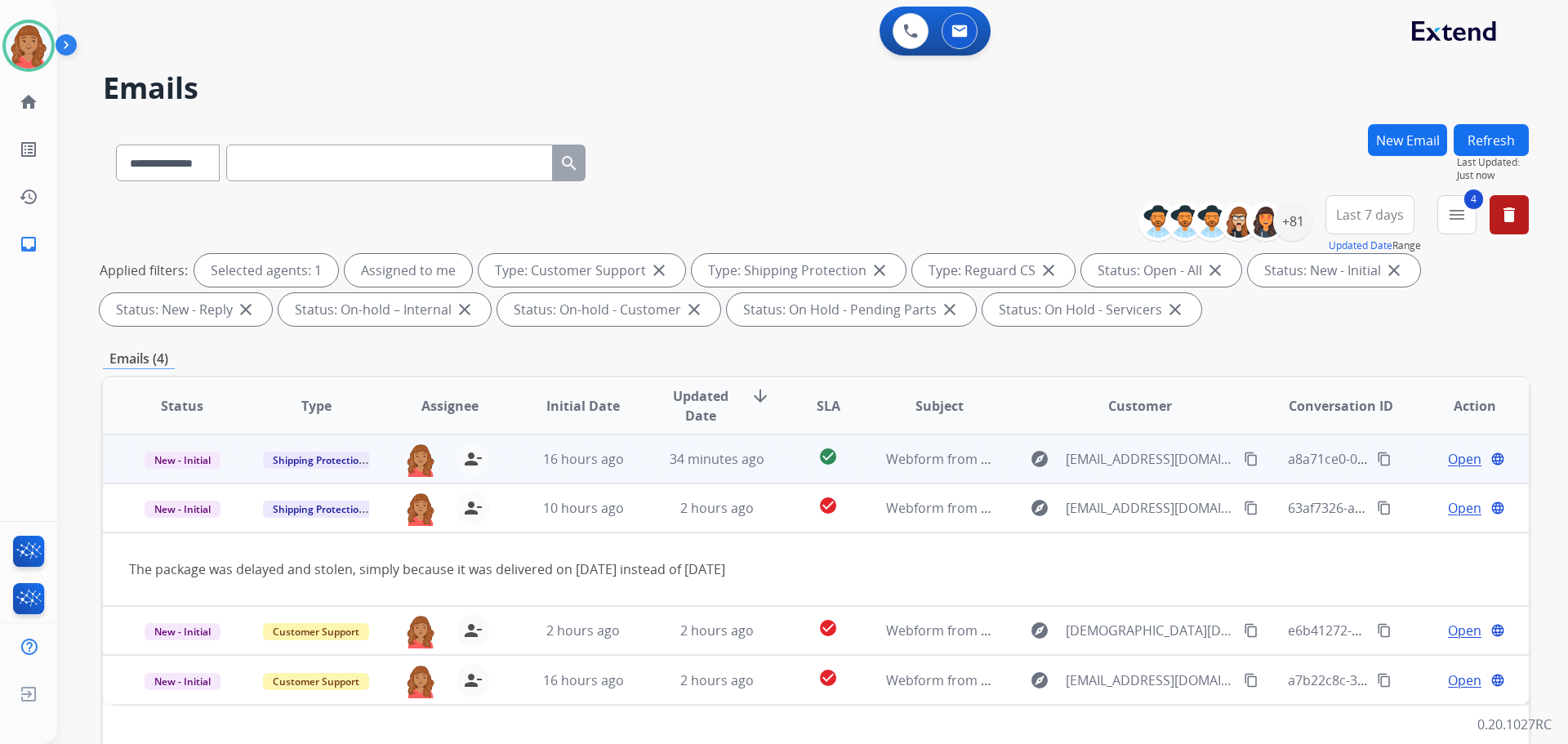
click at [613, 467] on span "16 hours ago" at bounding box center [583, 459] width 81 height 18
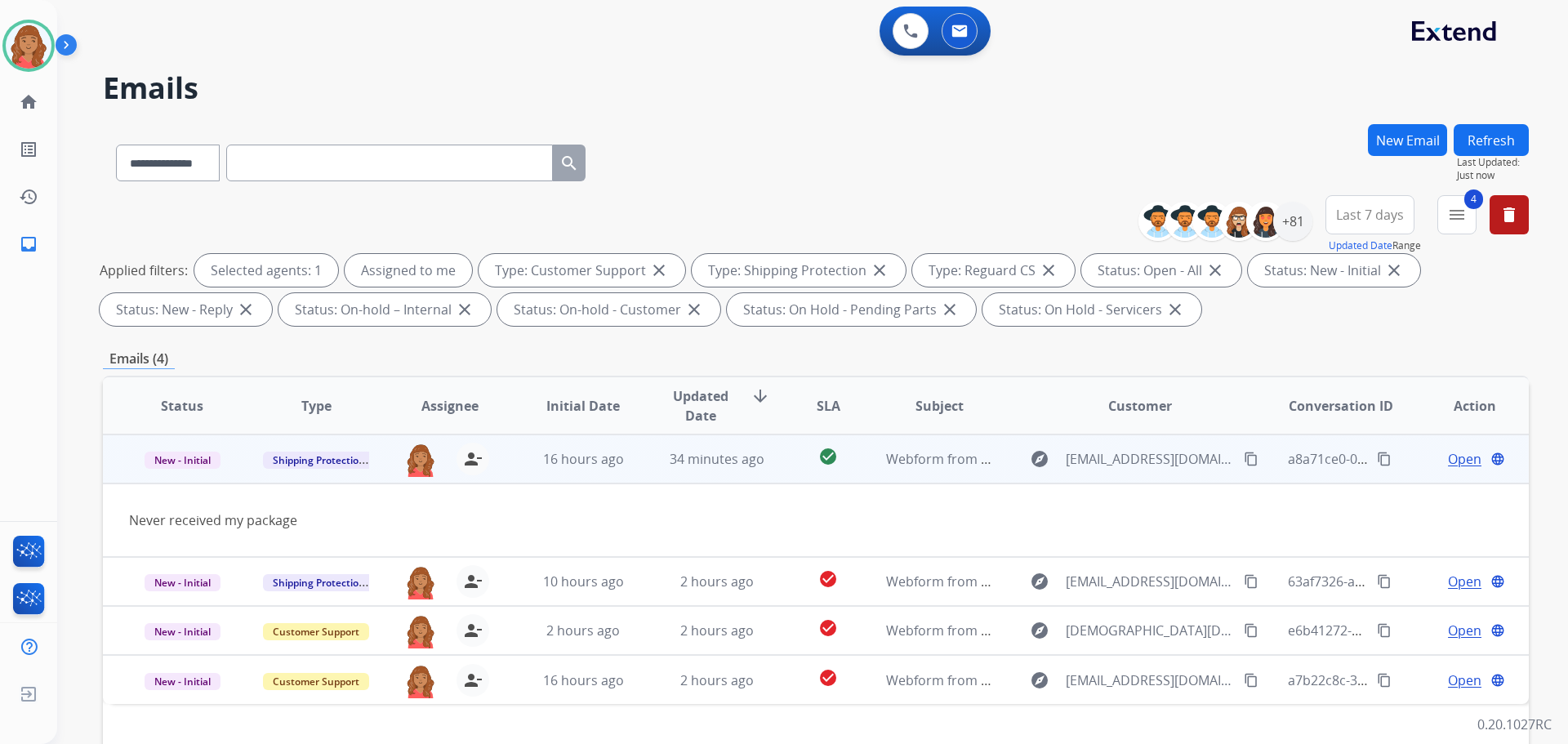
click at [1244, 460] on mat-icon "content_copy" at bounding box center [1251, 458] width 15 height 15
click at [1462, 458] on span "Open" at bounding box center [1466, 459] width 34 height 20
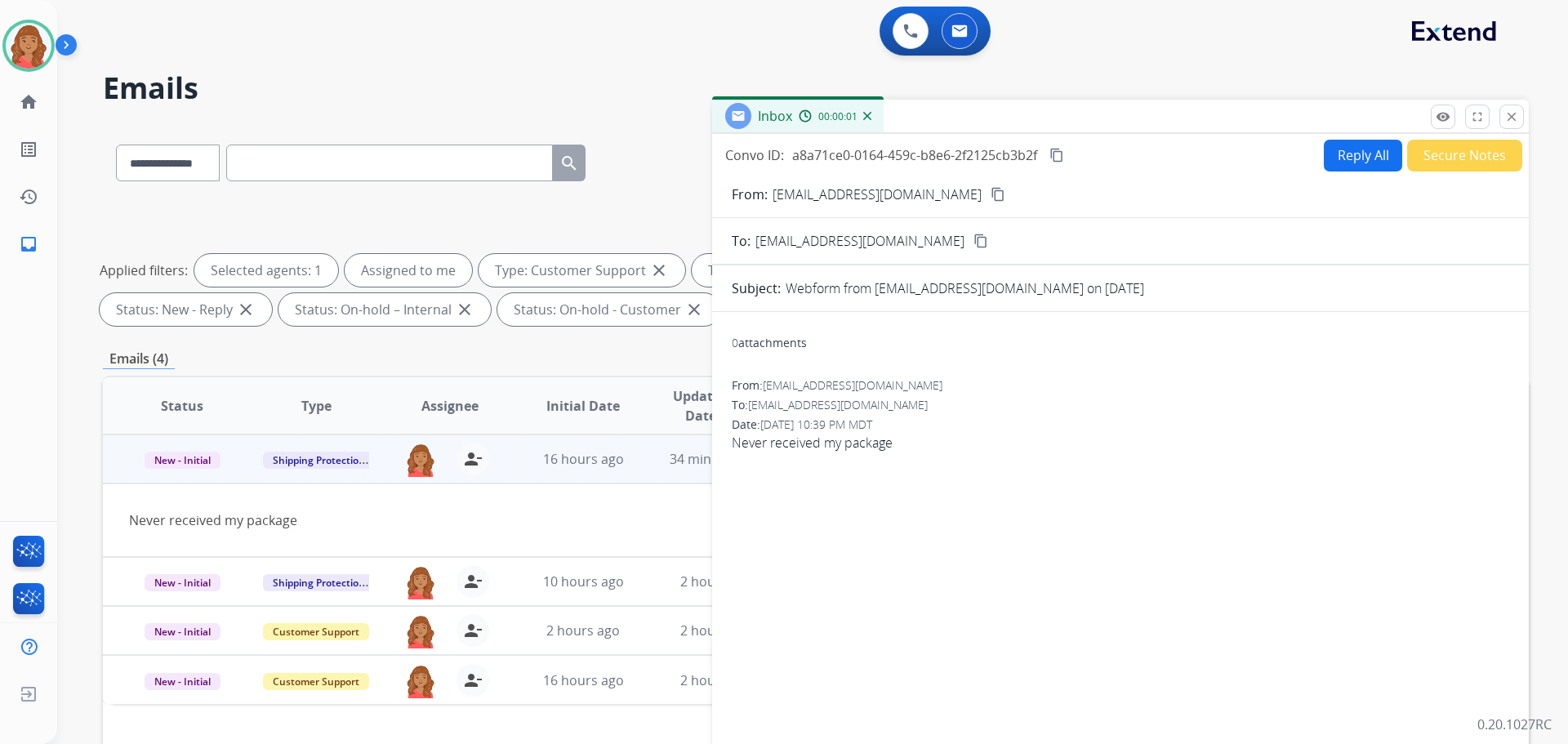
click at [1341, 156] on button "Reply All" at bounding box center [1364, 156] width 79 height 32
select select "**********"
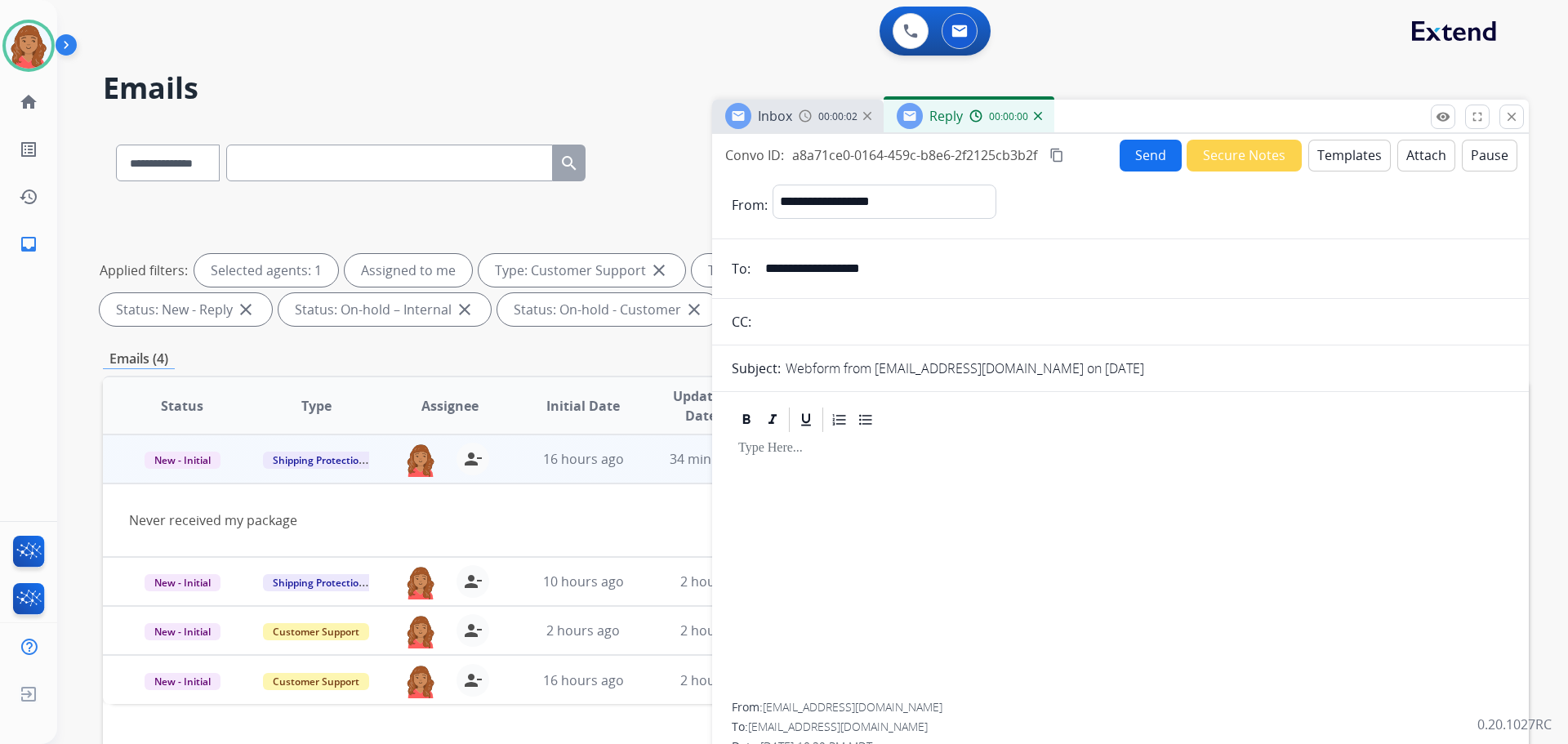
click at [1338, 160] on button "Templates" at bounding box center [1350, 156] width 83 height 32
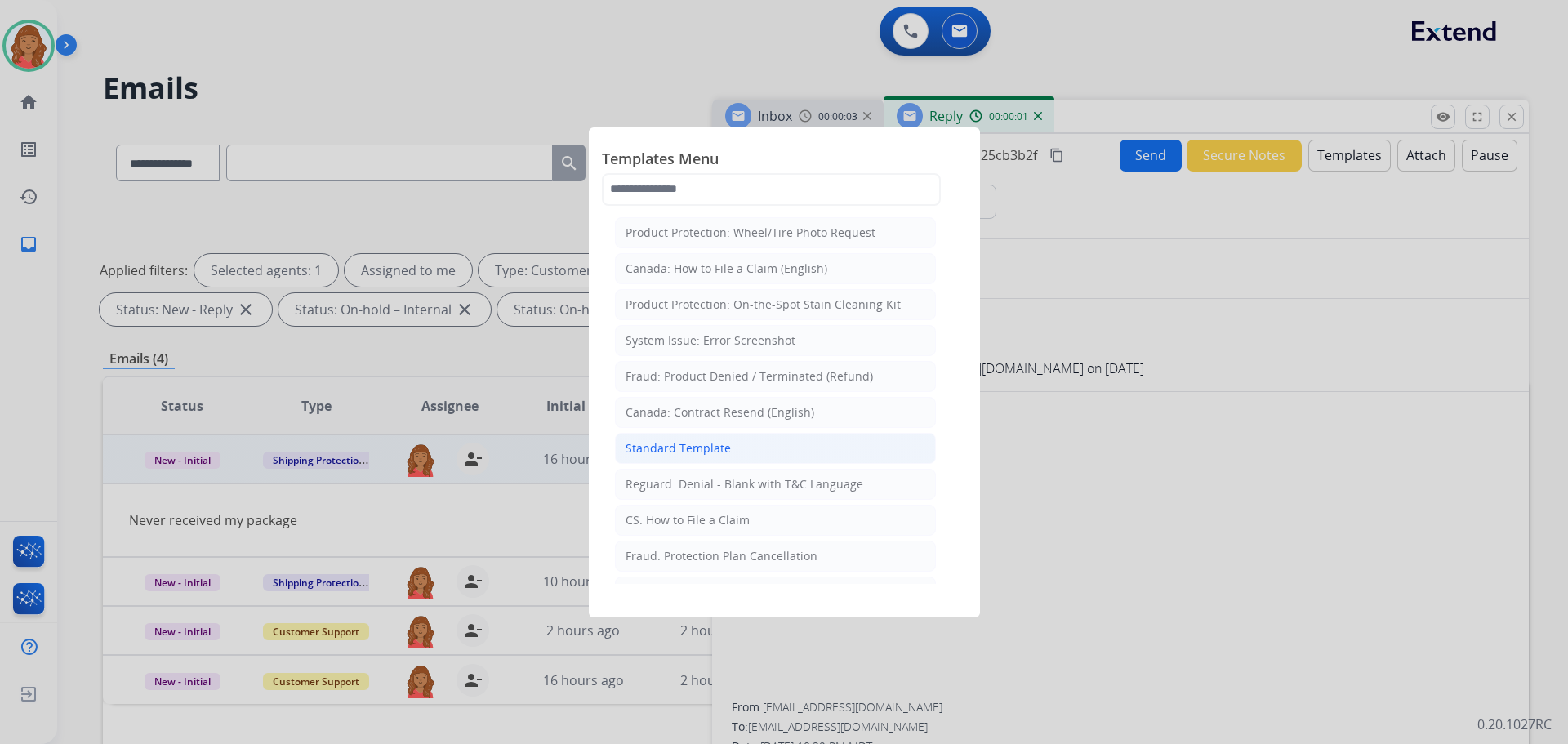
click at [707, 447] on div "Standard Template" at bounding box center [678, 448] width 105 height 17
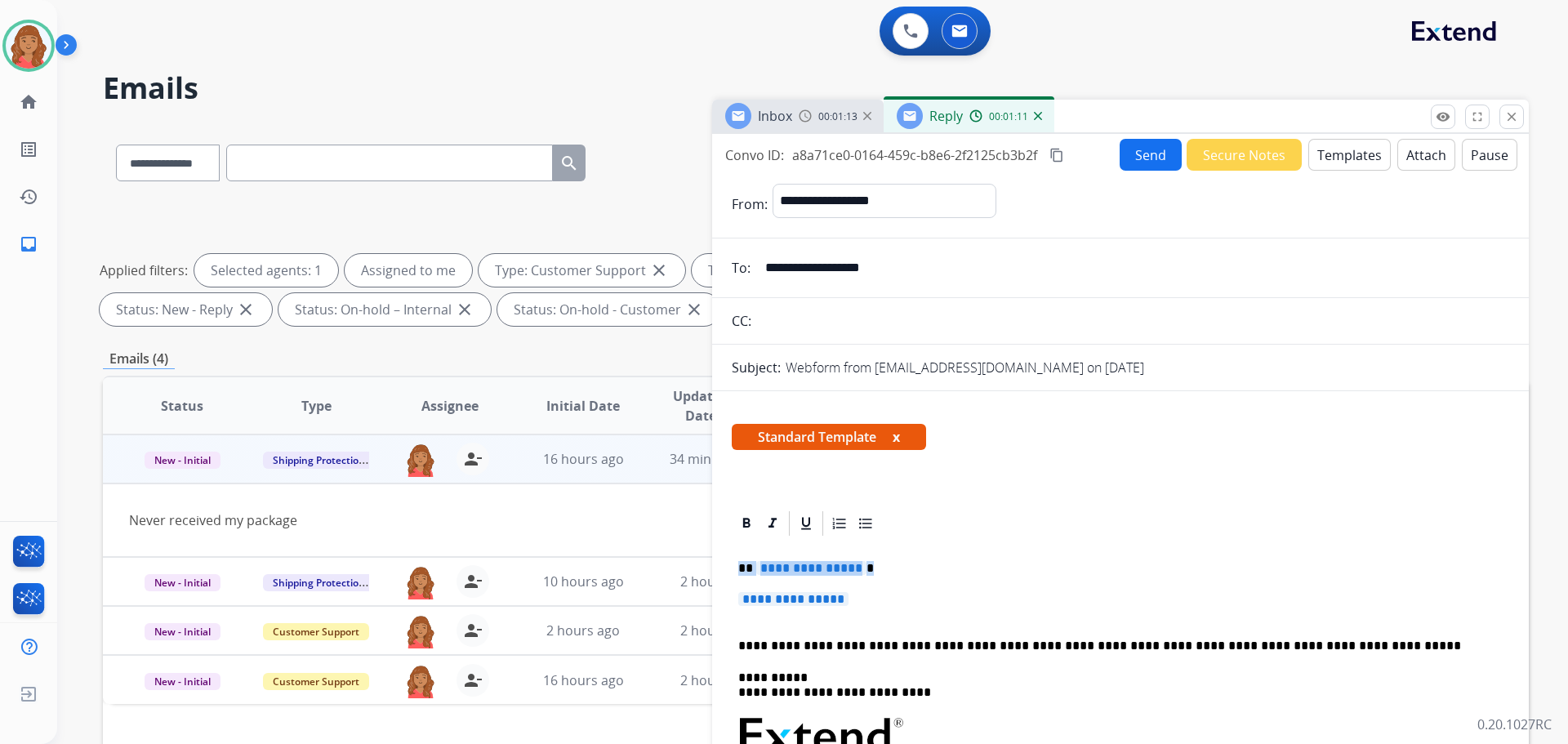
drag, startPoint x: 852, startPoint y: 604, endPoint x: 724, endPoint y: 565, distance: 133.8
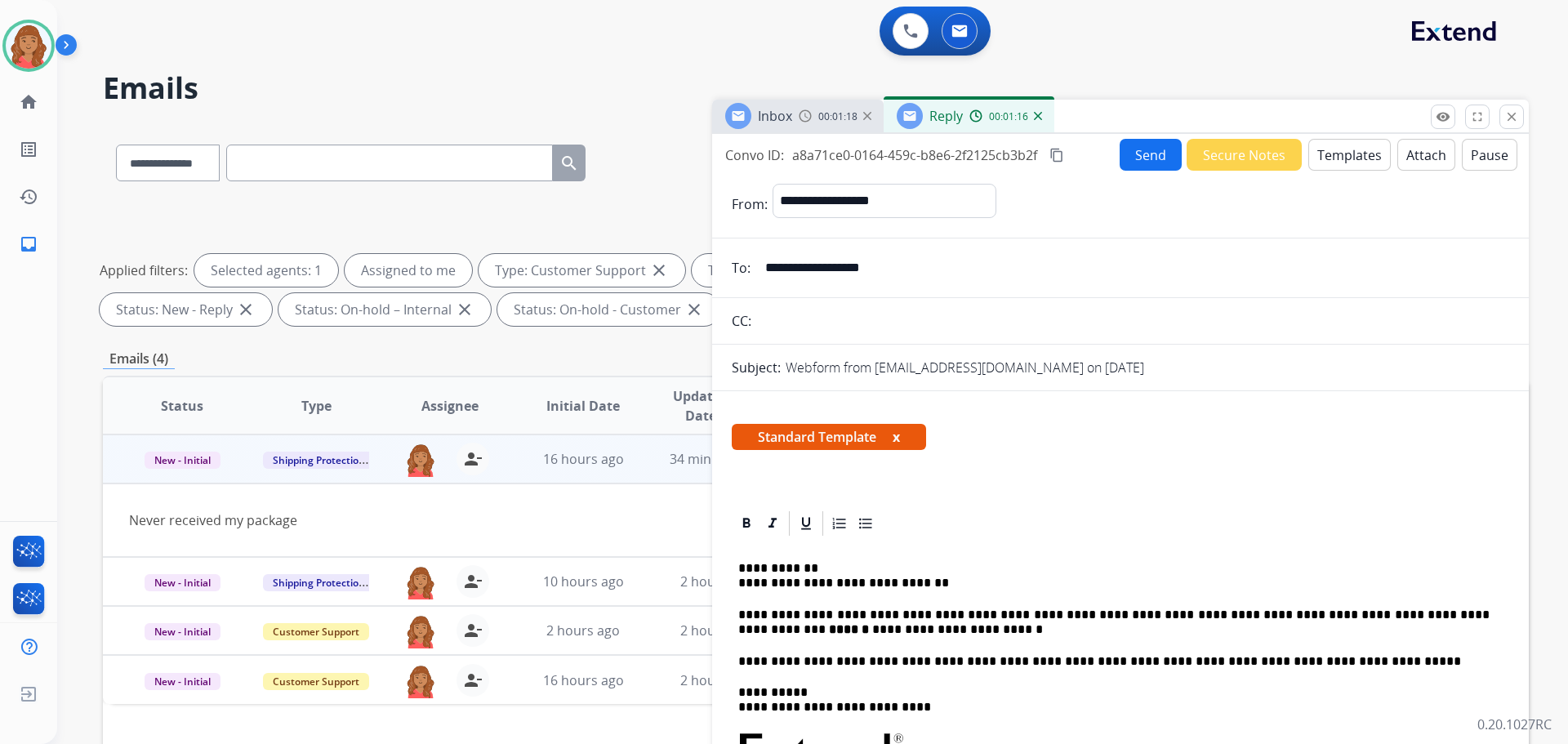
click at [1060, 154] on mat-icon "content_copy" at bounding box center [1057, 155] width 15 height 15
click at [1128, 152] on button "Send" at bounding box center [1150, 155] width 62 height 32
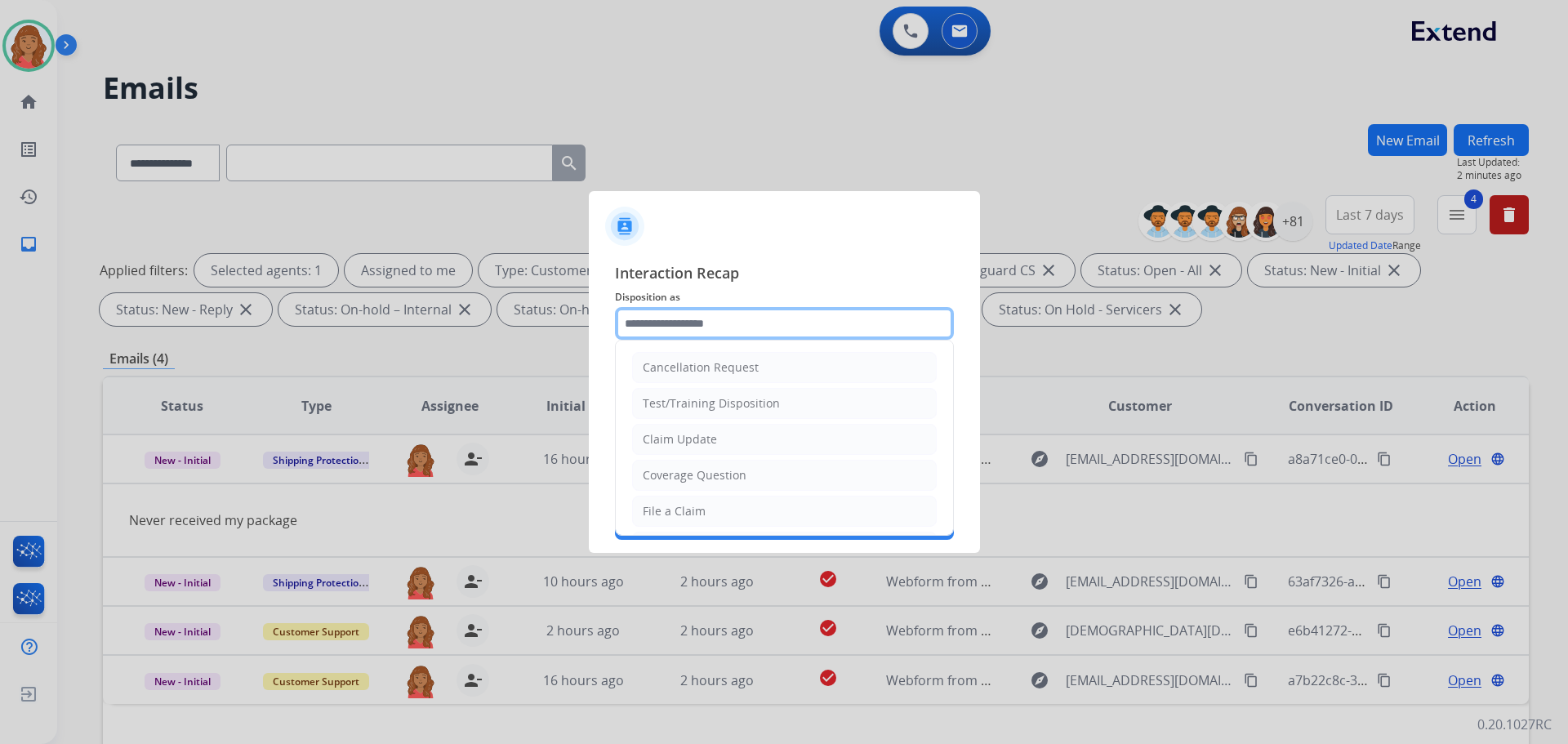
drag, startPoint x: 697, startPoint y: 320, endPoint x: 697, endPoint y: 331, distance: 11.0
click at [697, 322] on input "text" at bounding box center [784, 323] width 339 height 33
click at [692, 428] on li "Claim Update" at bounding box center [784, 439] width 305 height 31
type input "**********"
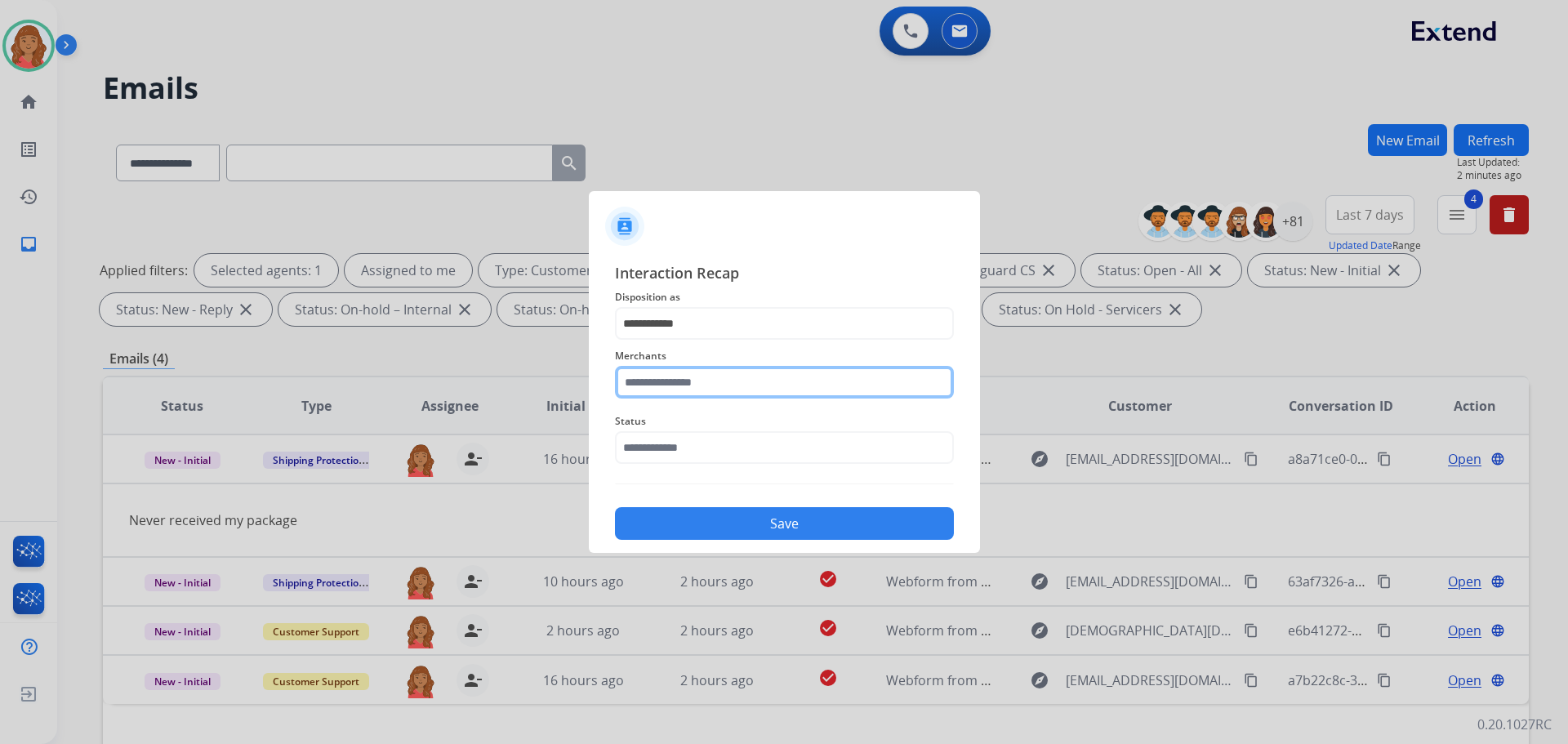
click at [679, 378] on input "text" at bounding box center [784, 381] width 339 height 33
click at [676, 436] on div "Jomashop" at bounding box center [670, 429] width 54 height 17
type input "********"
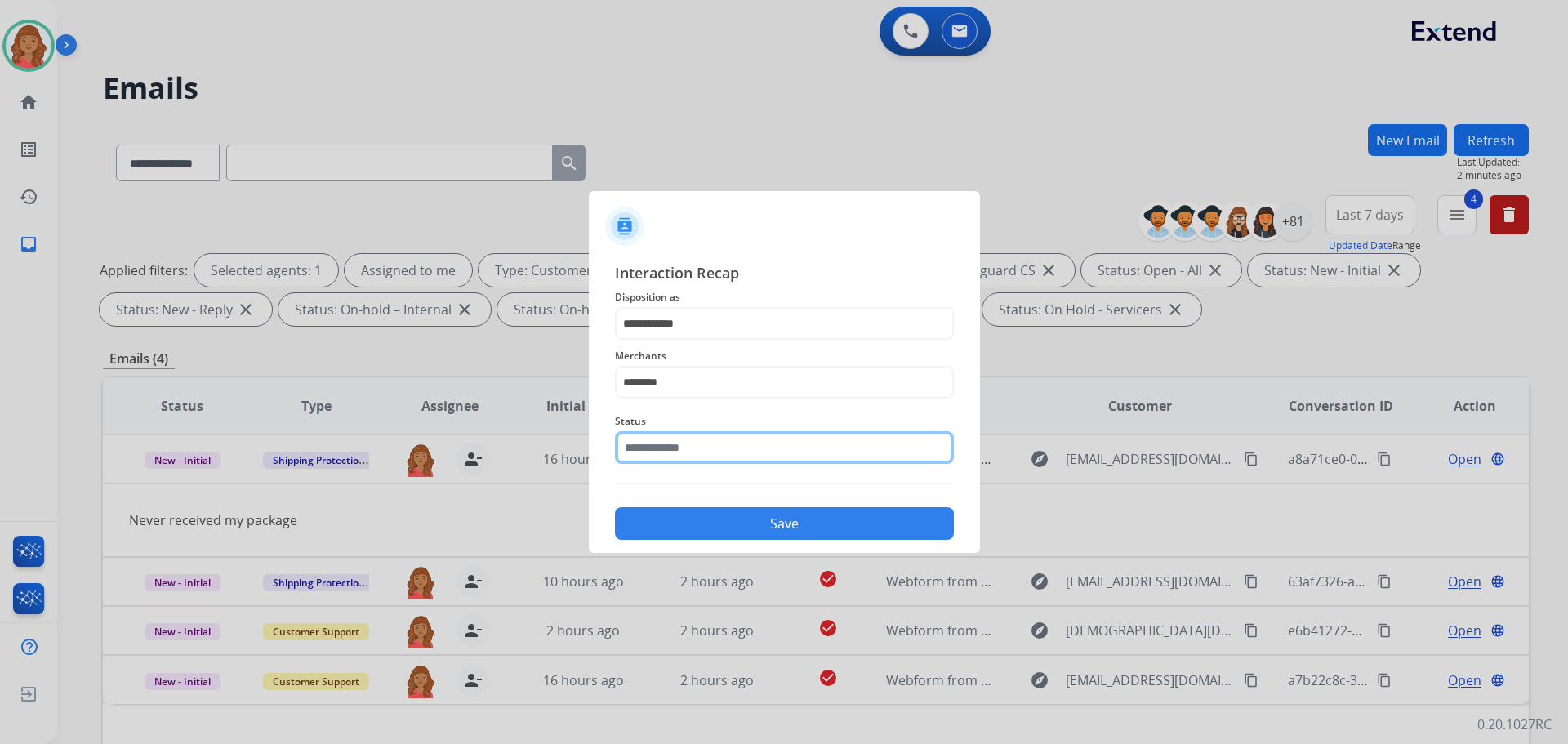
click at [675, 434] on input "text" at bounding box center [784, 447] width 339 height 33
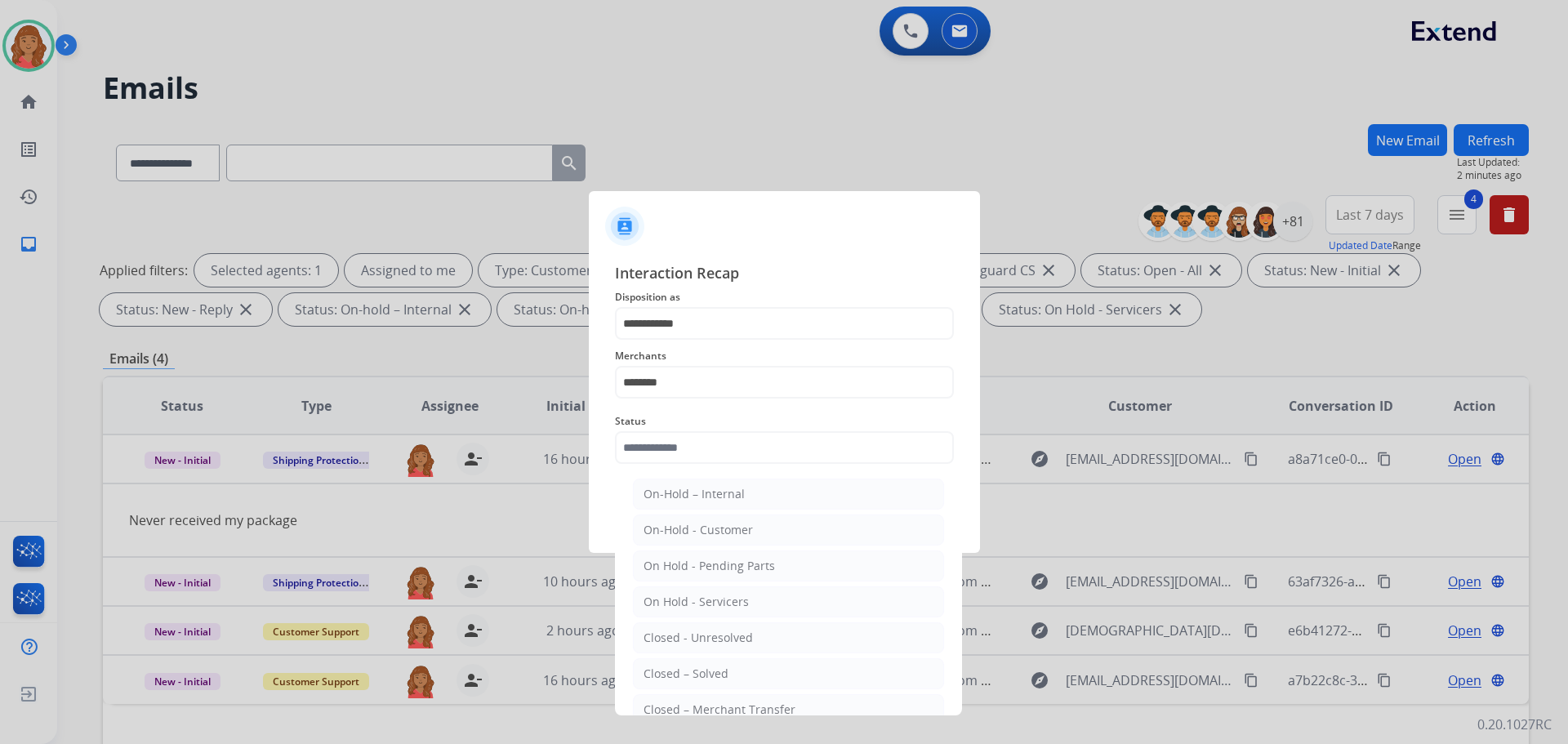
drag, startPoint x: 683, startPoint y: 675, endPoint x: 691, endPoint y: 629, distance: 46.7
click at [687, 675] on div "Closed – Solved" at bounding box center [686, 674] width 85 height 17
type input "**********"
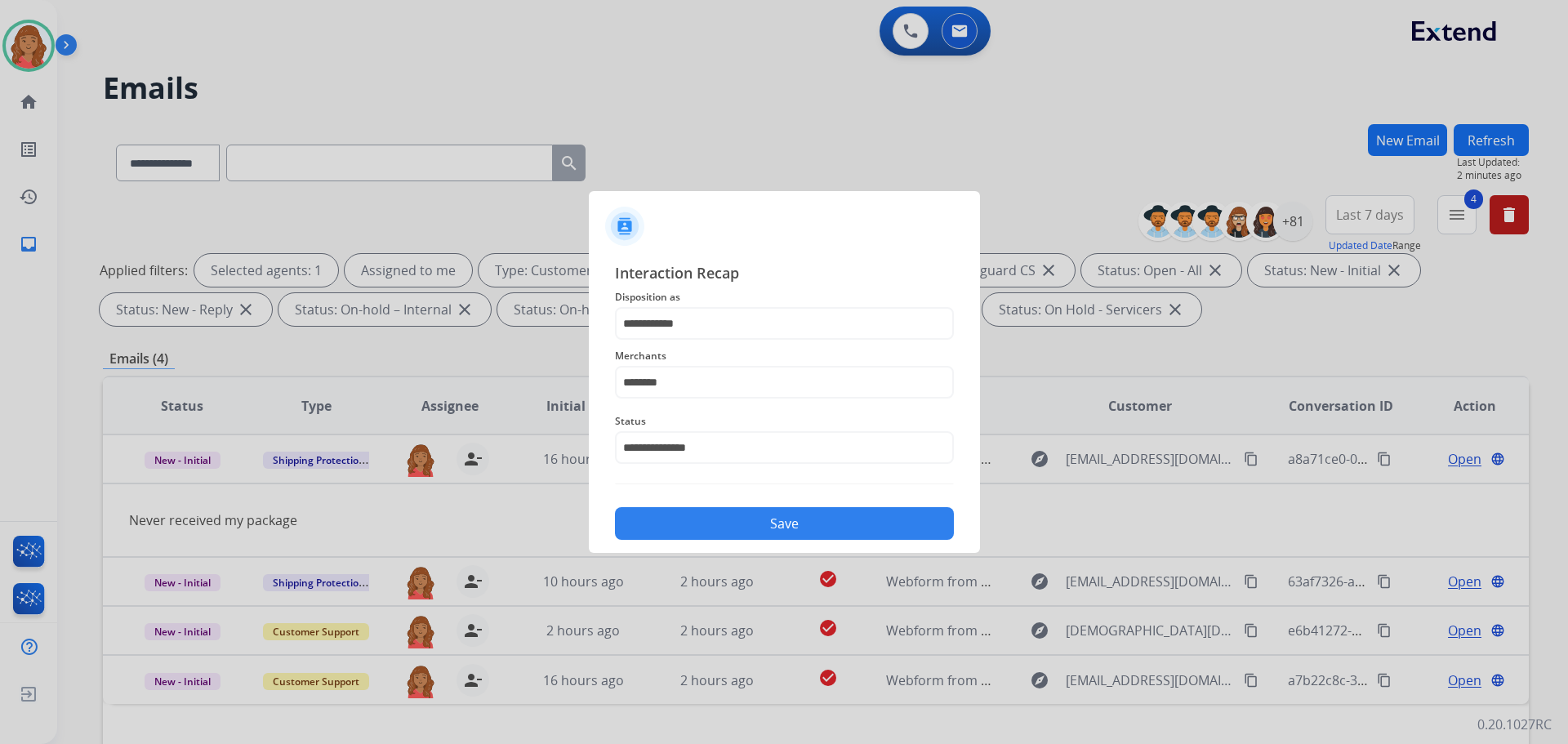
click at [732, 528] on button "Save" at bounding box center [784, 523] width 339 height 33
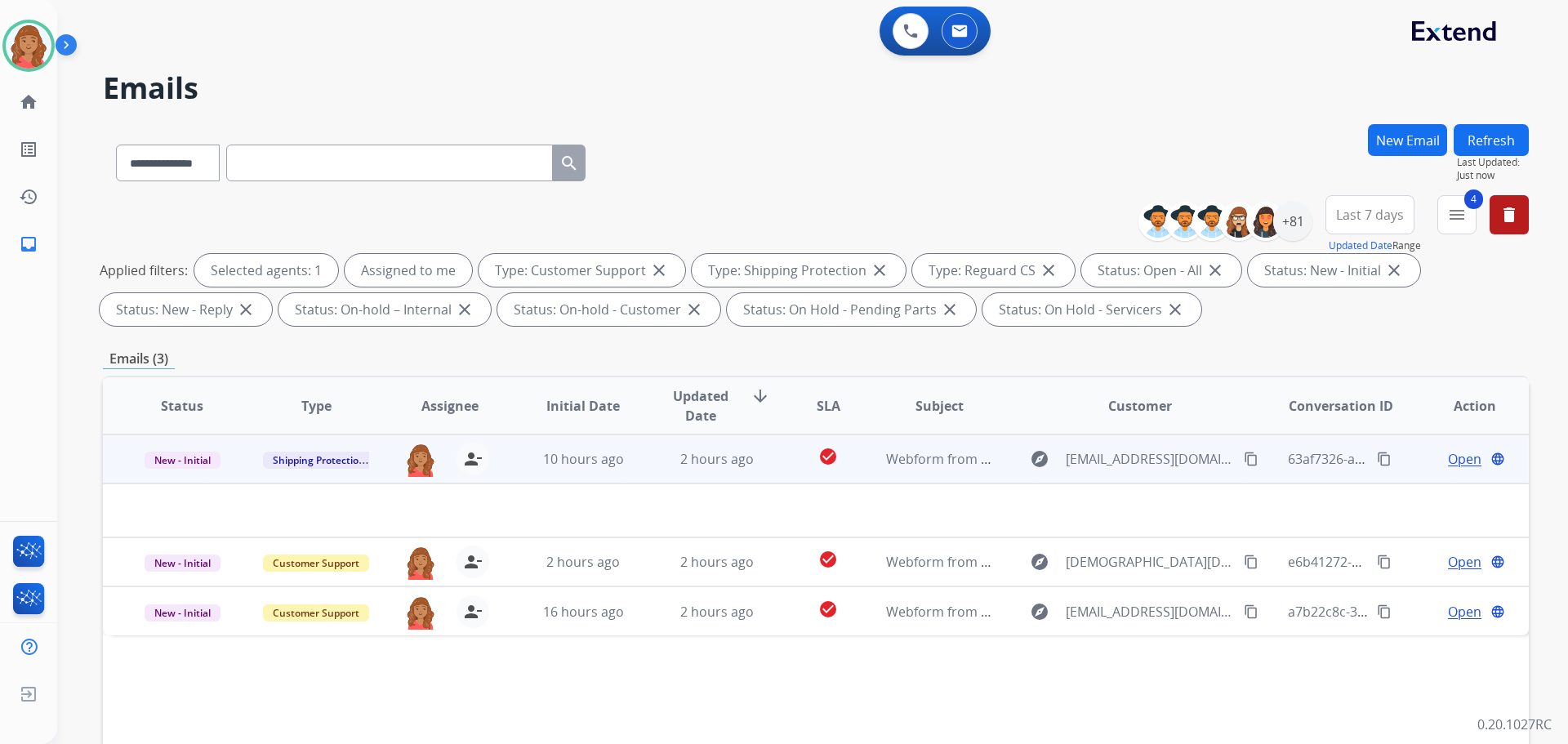
click at [646, 460] on td "2 hours ago" at bounding box center [705, 459] width 134 height 49
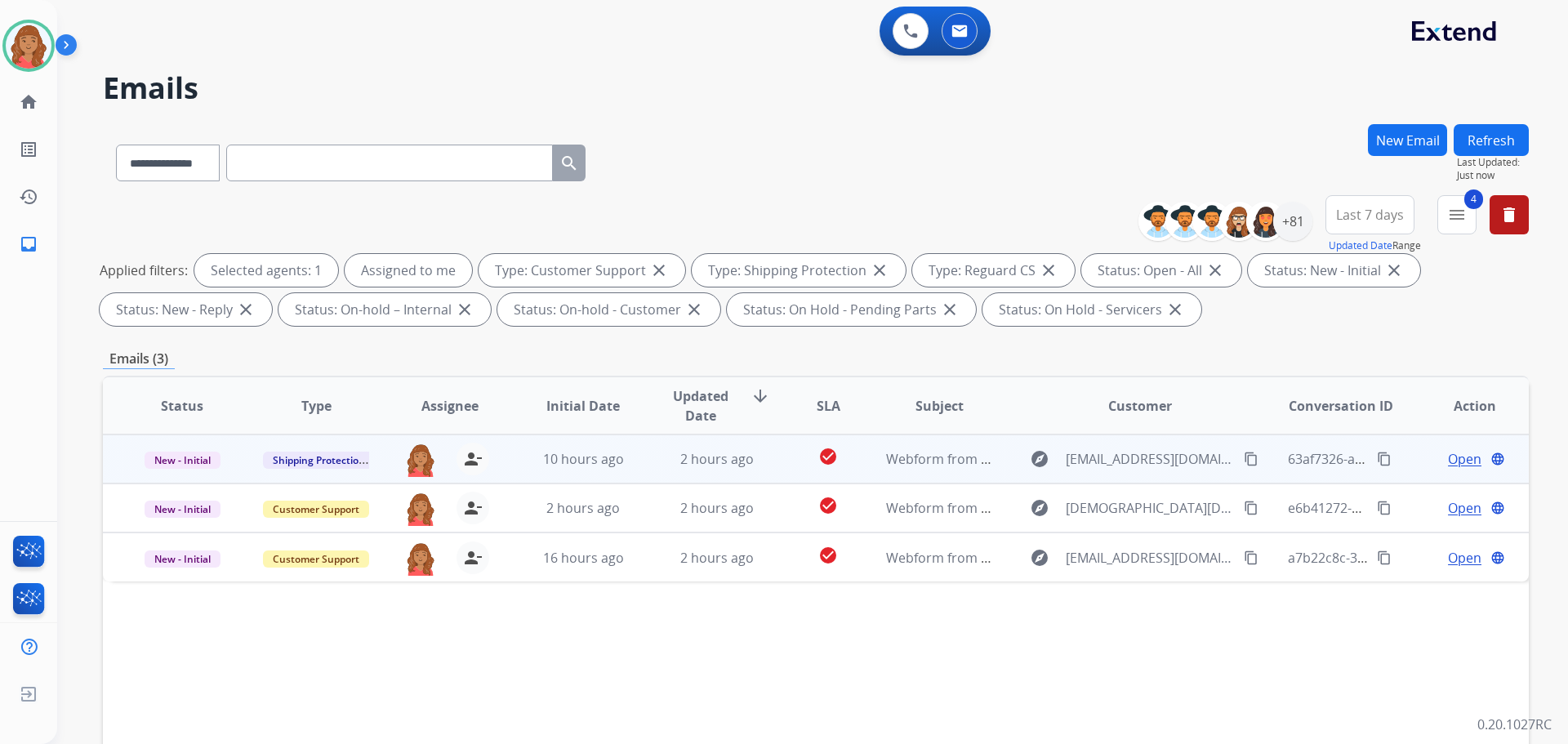
click at [615, 472] on td "10 hours ago" at bounding box center [571, 459] width 134 height 49
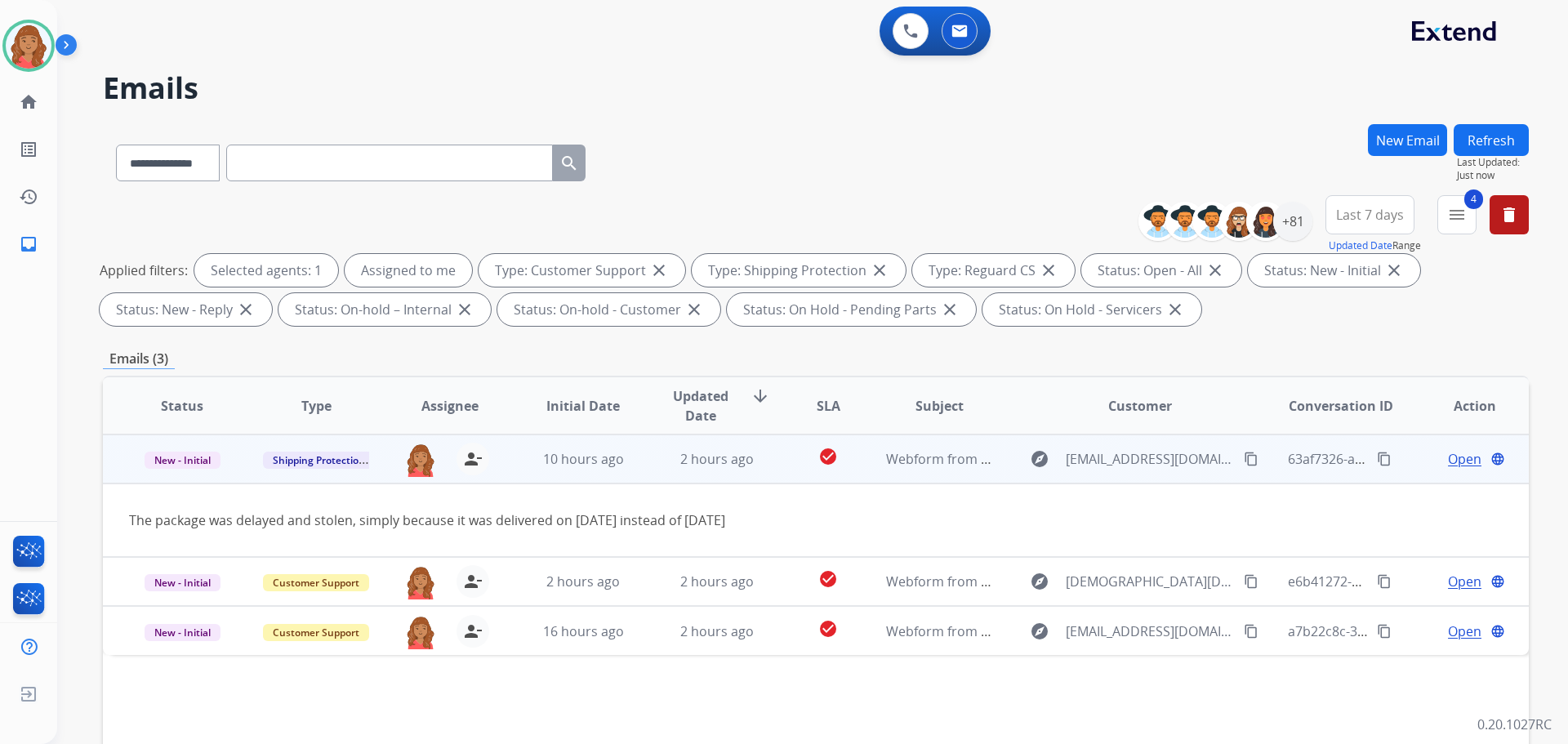
click at [1242, 460] on button "content_copy" at bounding box center [1252, 459] width 20 height 20
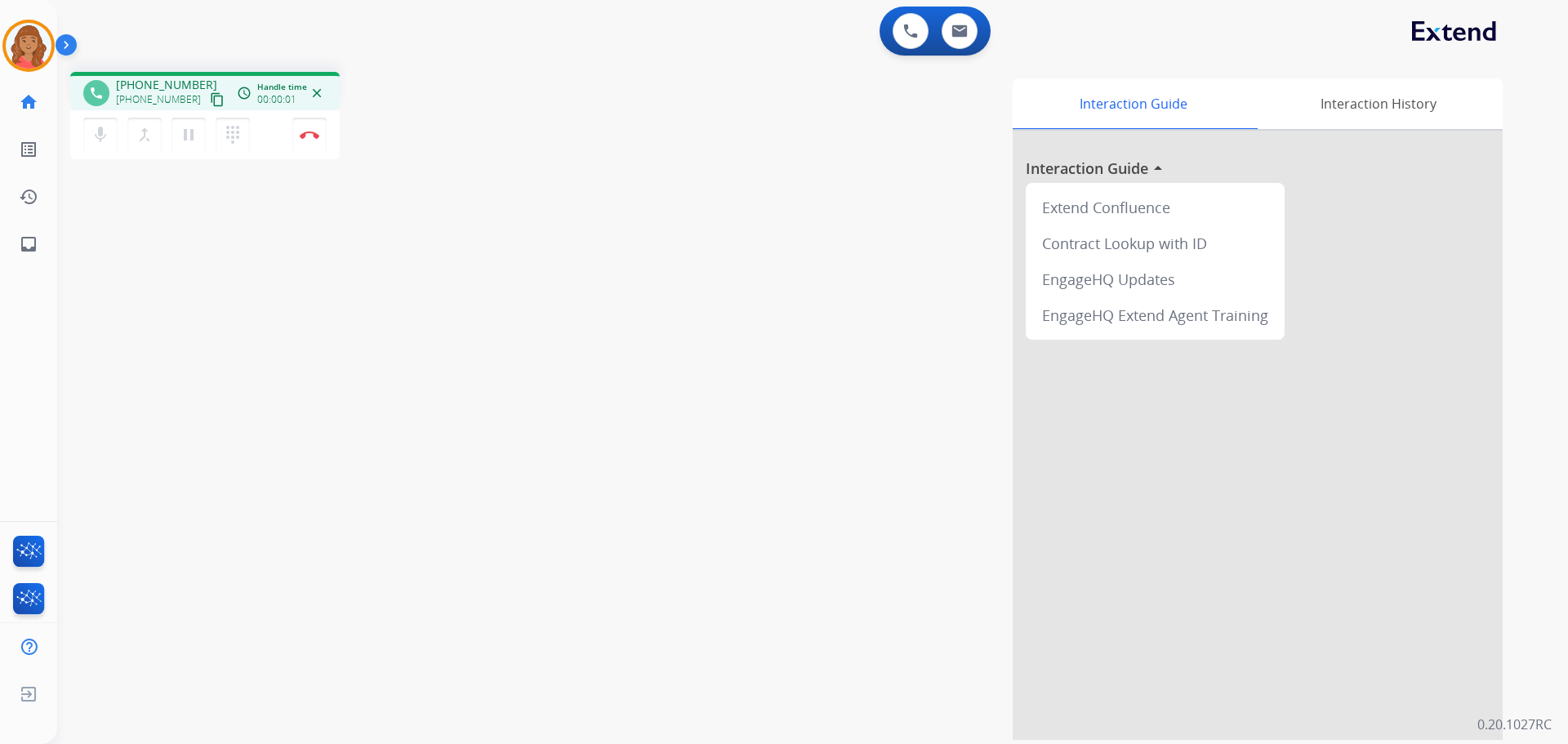
drag, startPoint x: 200, startPoint y: 99, endPoint x: 22, endPoint y: 116, distance: 178.8
click at [210, 99] on mat-icon "content_copy" at bounding box center [217, 100] width 15 height 15
click at [312, 140] on button "Disconnect" at bounding box center [309, 134] width 34 height 34
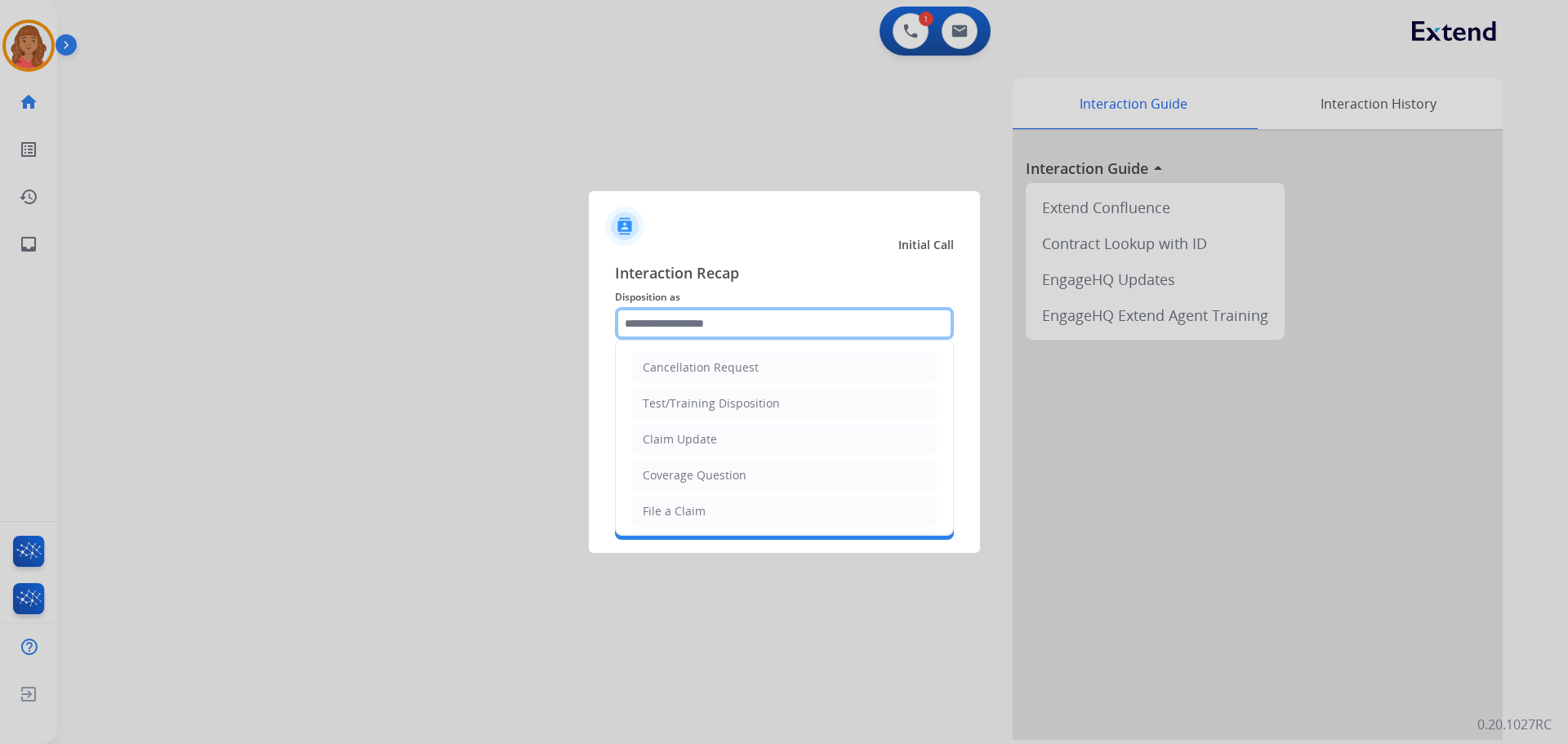
click at [709, 336] on input "text" at bounding box center [784, 323] width 339 height 33
type input "*"
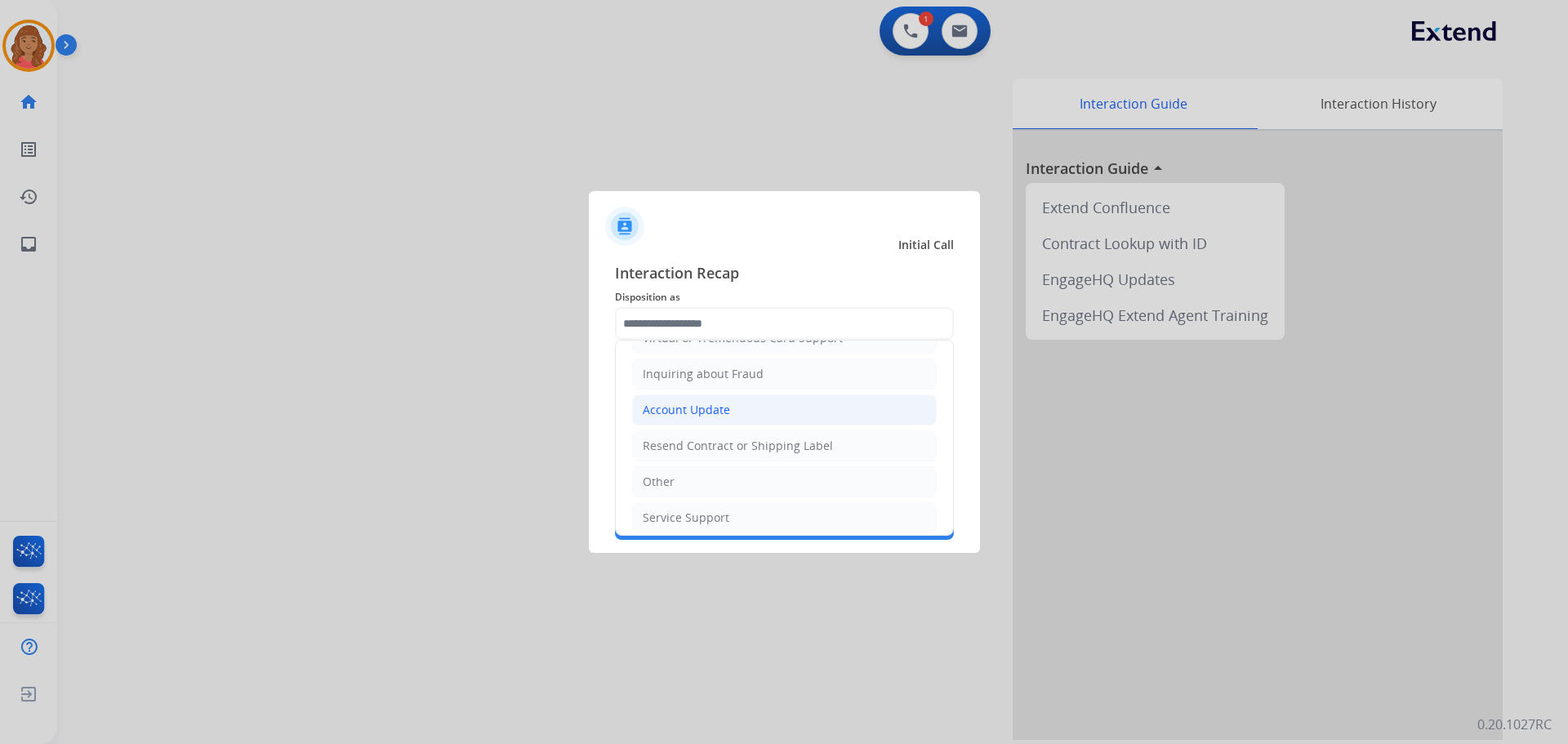
click at [671, 417] on div "Account Update" at bounding box center [686, 410] width 88 height 17
type input "**********"
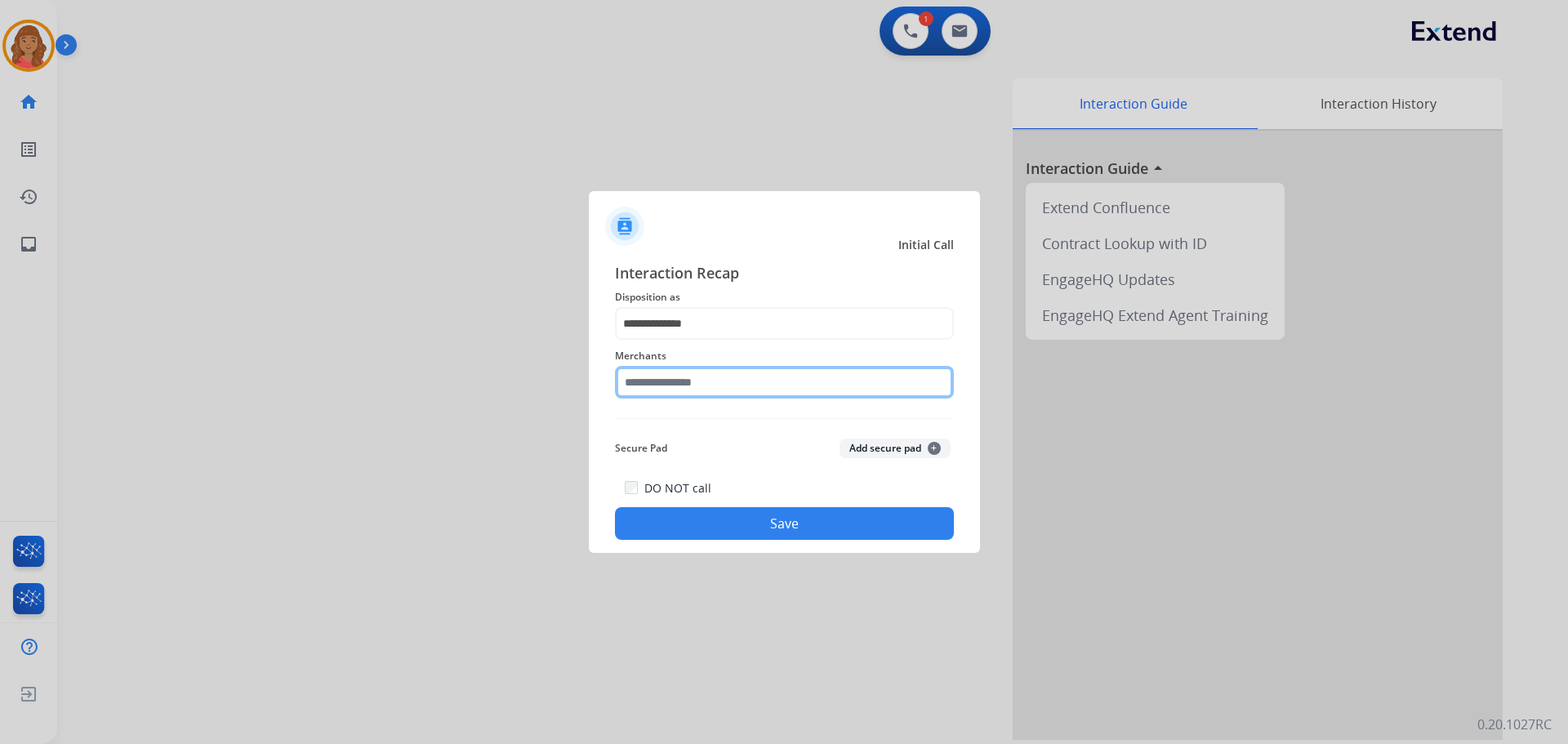
click at [671, 376] on input "text" at bounding box center [784, 381] width 339 height 33
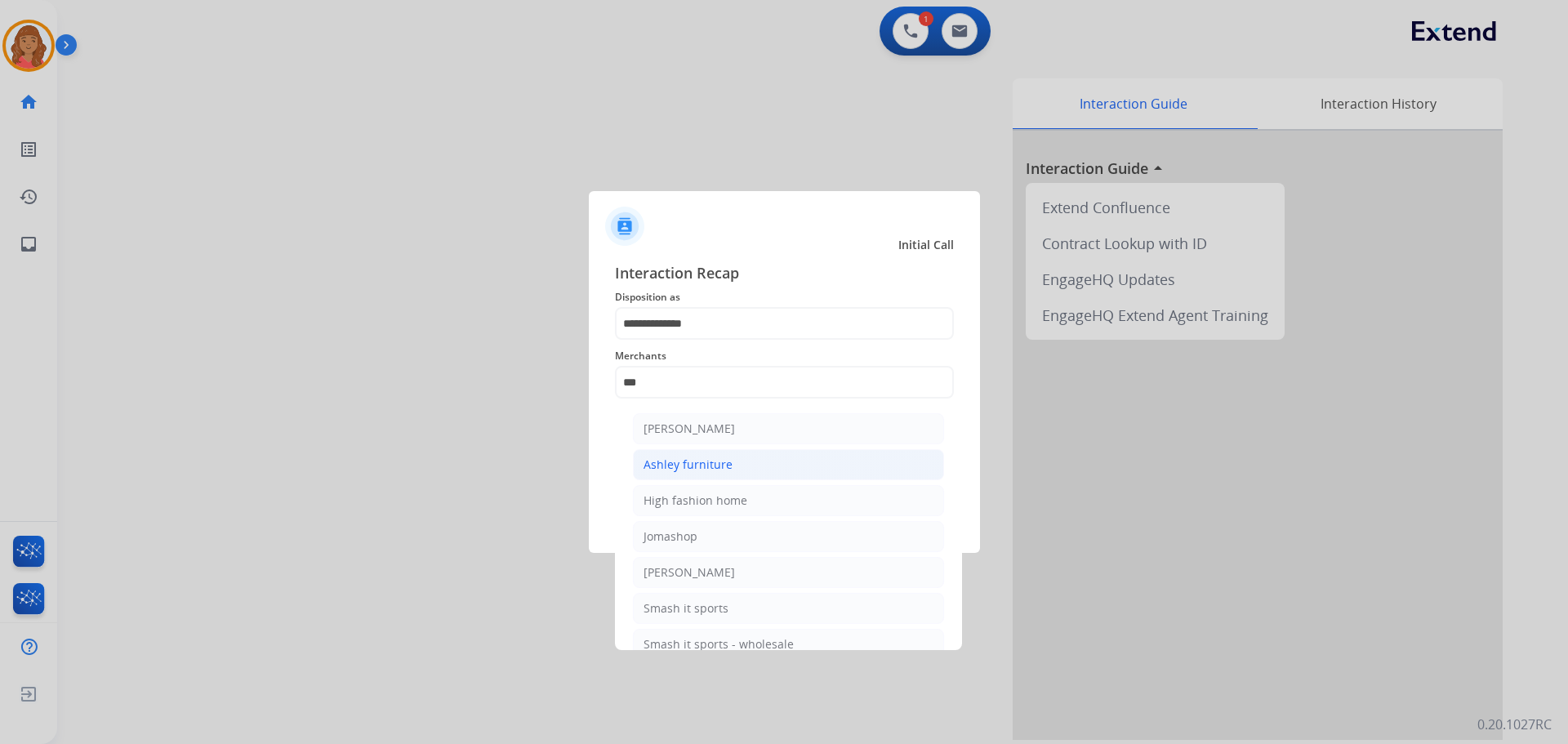
click at [683, 455] on li "Ashley furniture" at bounding box center [788, 464] width 311 height 31
type input "**********"
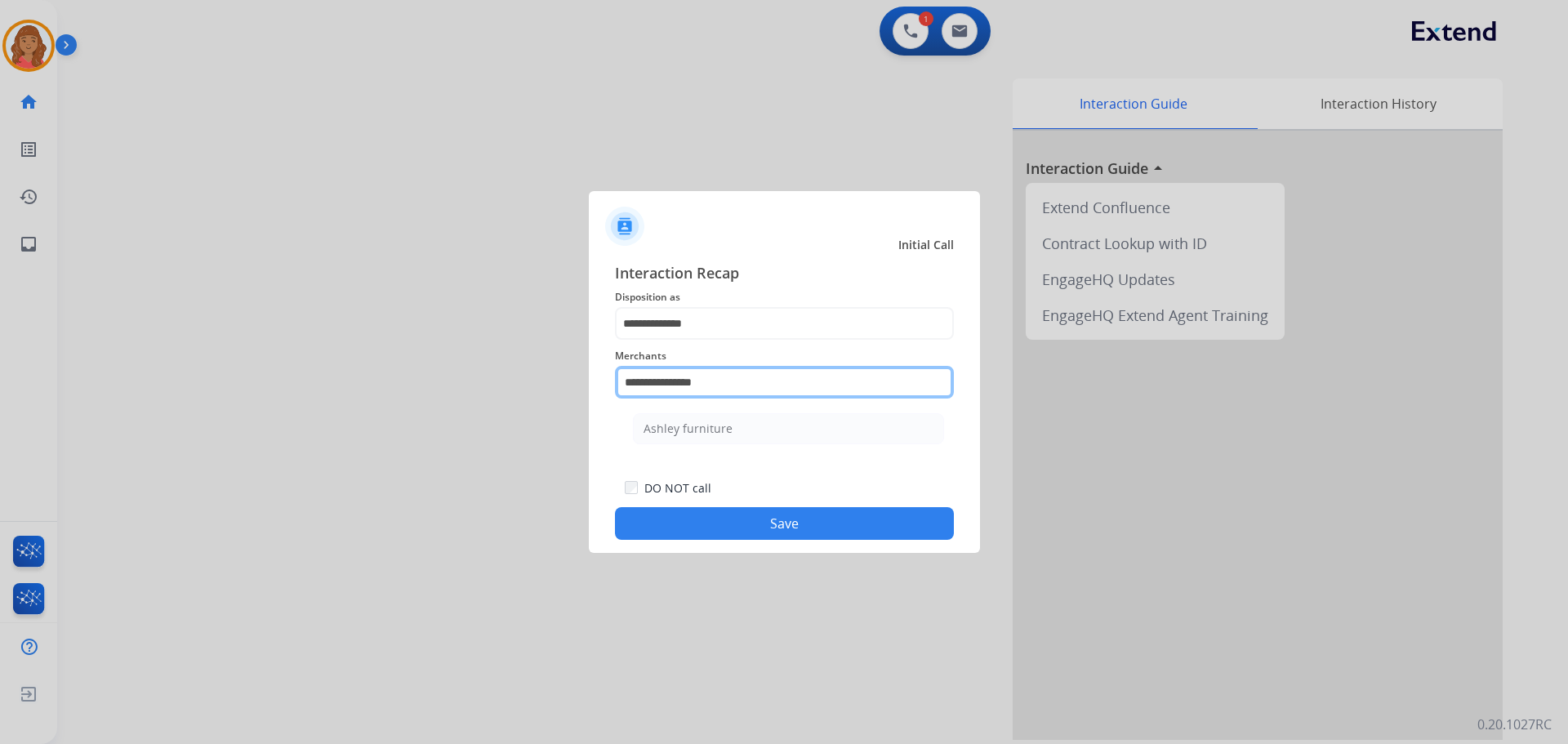
drag, startPoint x: 716, startPoint y: 388, endPoint x: 570, endPoint y: 379, distance: 146.3
click at [0, 379] on app-contact-recap-modal "**********" at bounding box center [0, 372] width 0 height 744
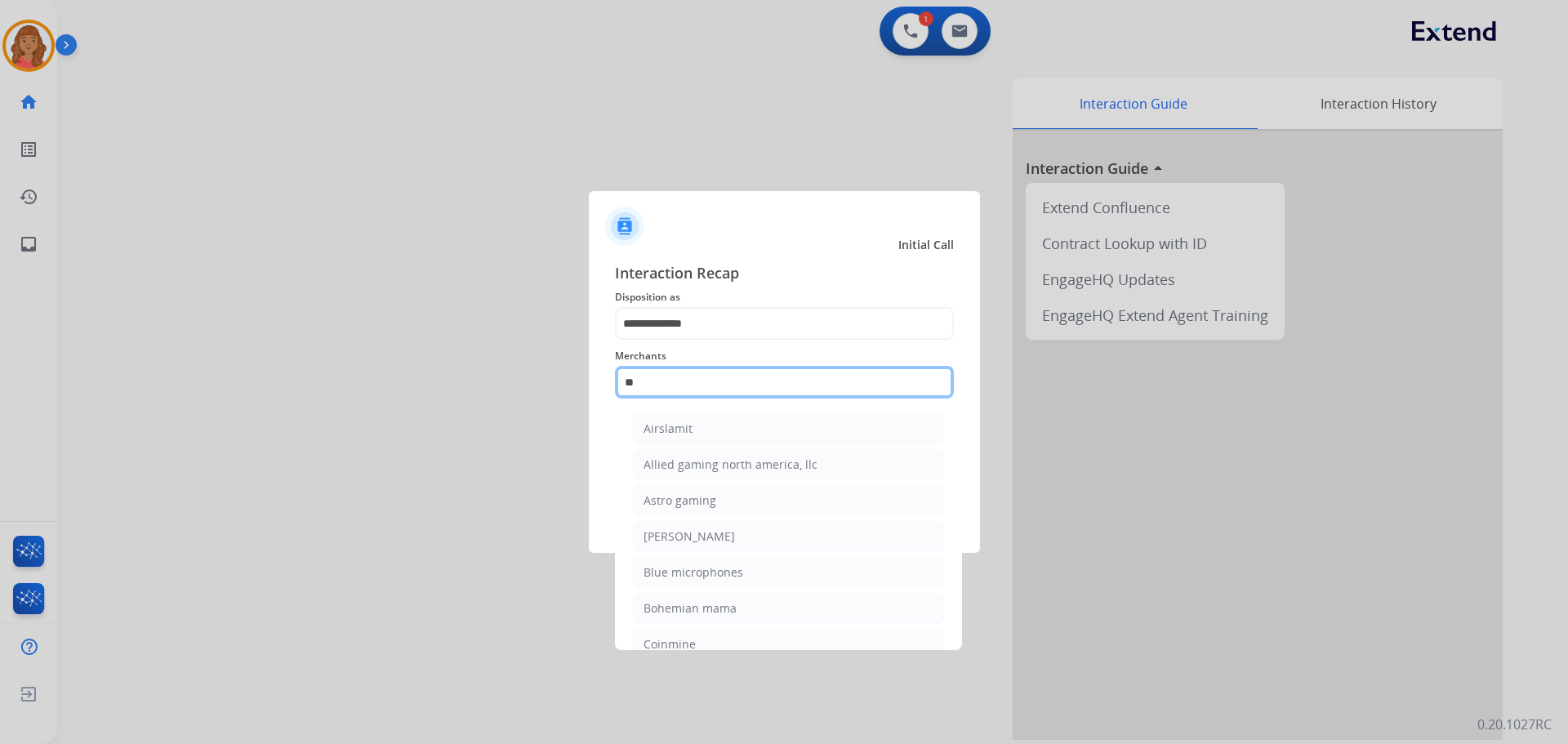
type input "*"
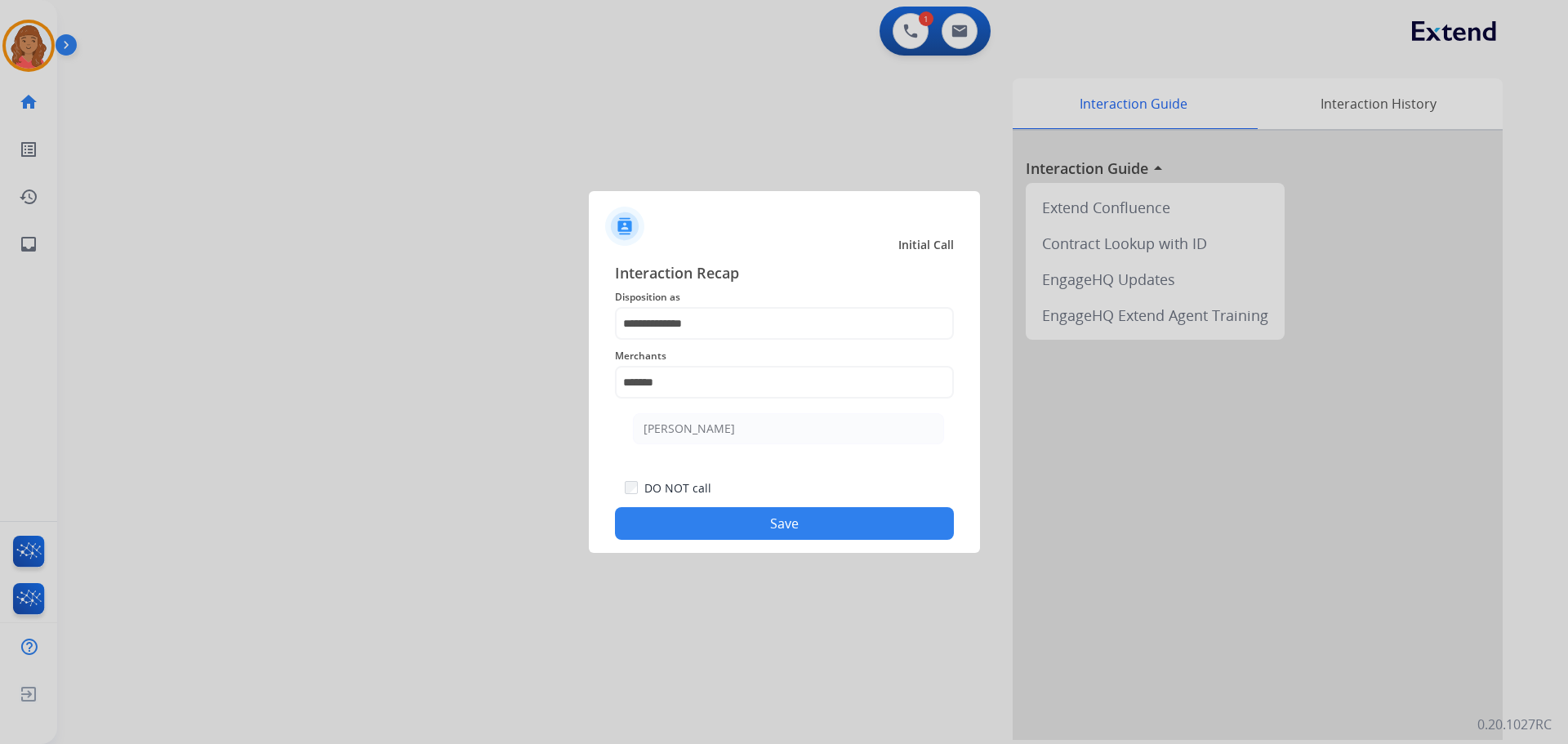
drag, startPoint x: 728, startPoint y: 438, endPoint x: 702, endPoint y: 499, distance: 66.3
click at [727, 438] on li "[PERSON_NAME]" at bounding box center [788, 428] width 311 height 31
type input "********"
click at [716, 518] on button "Save" at bounding box center [784, 523] width 339 height 33
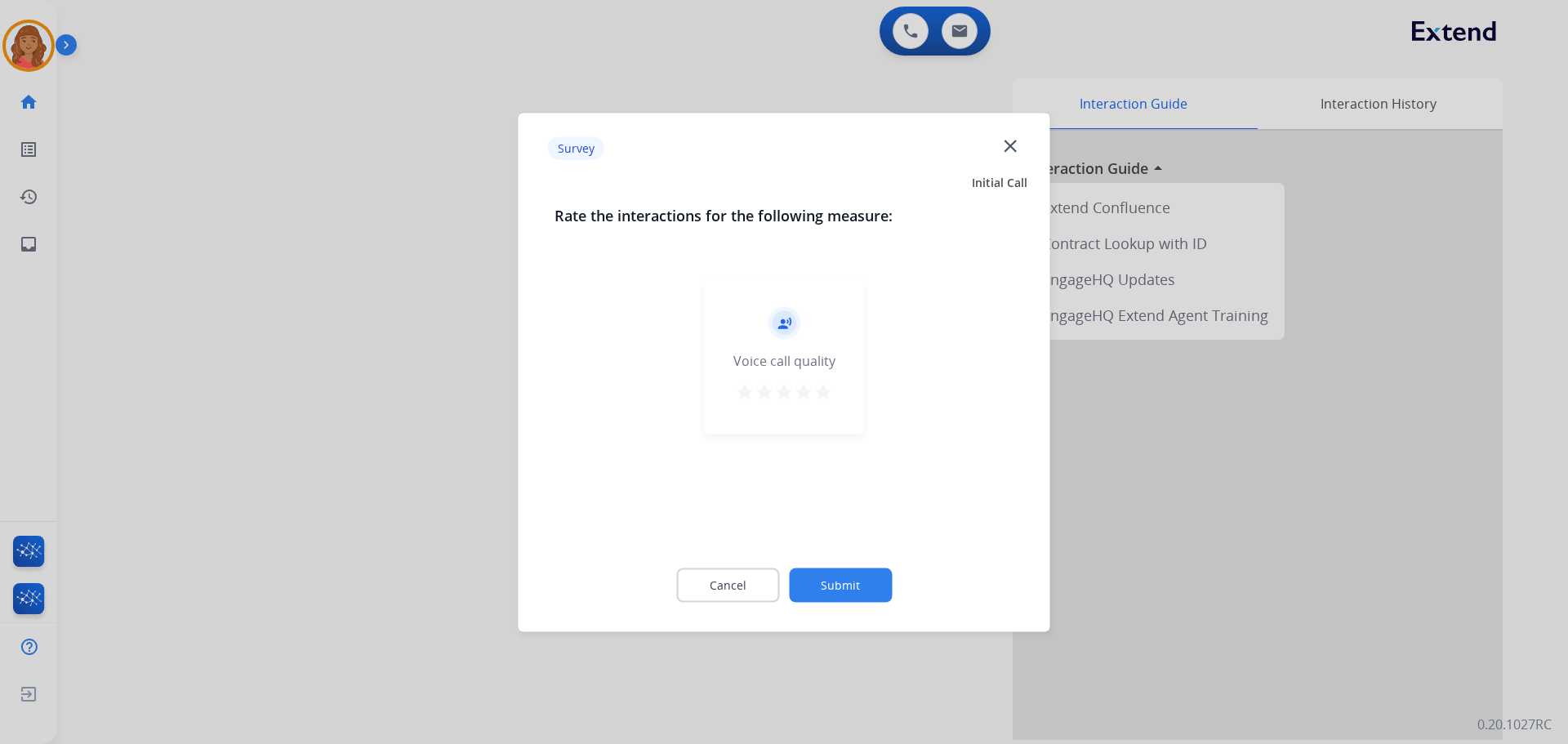
drag, startPoint x: 820, startPoint y: 396, endPoint x: 818, endPoint y: 445, distance: 49.0
click at [819, 396] on mat-icon "star" at bounding box center [824, 391] width 20 height 20
click at [841, 579] on button "Submit" at bounding box center [841, 584] width 102 height 34
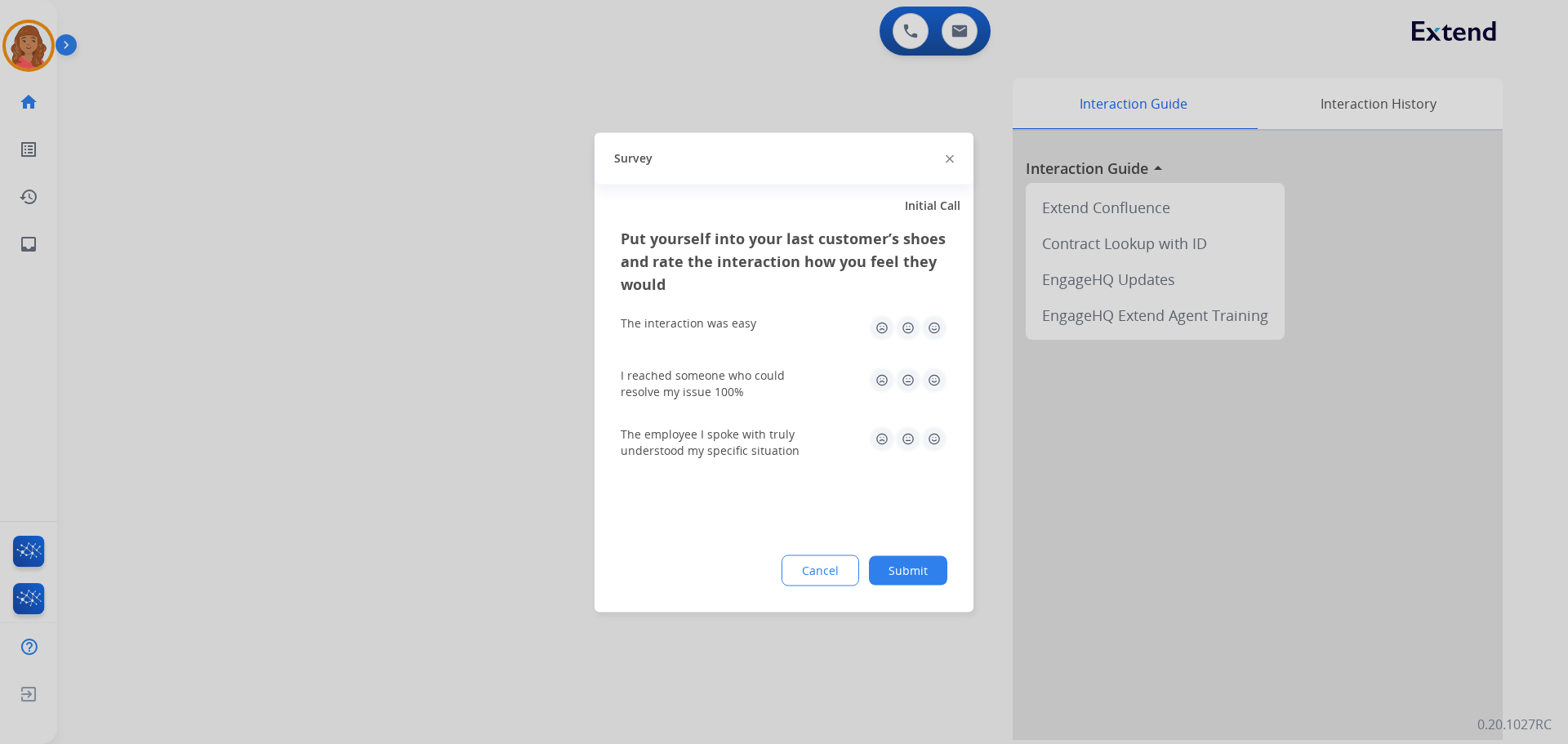
click at [936, 332] on img at bounding box center [934, 327] width 27 height 27
drag, startPoint x: 932, startPoint y: 374, endPoint x: 938, endPoint y: 407, distance: 33.5
click at [932, 375] on img at bounding box center [934, 379] width 27 height 27
click at [931, 442] on img at bounding box center [934, 439] width 27 height 27
click at [923, 566] on button "Submit" at bounding box center [909, 571] width 79 height 30
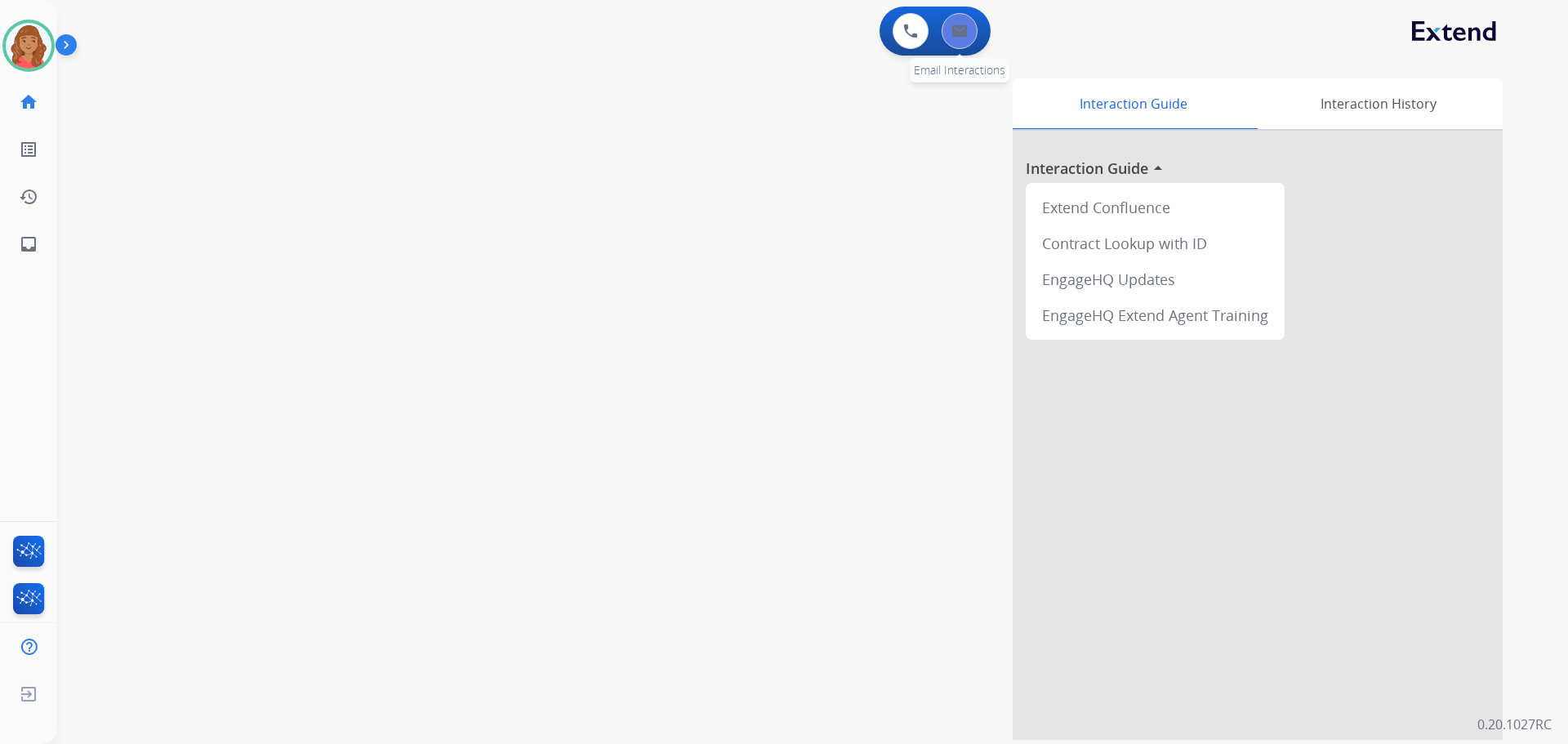
click at [971, 34] on button at bounding box center [960, 31] width 35 height 35
select select "**********"
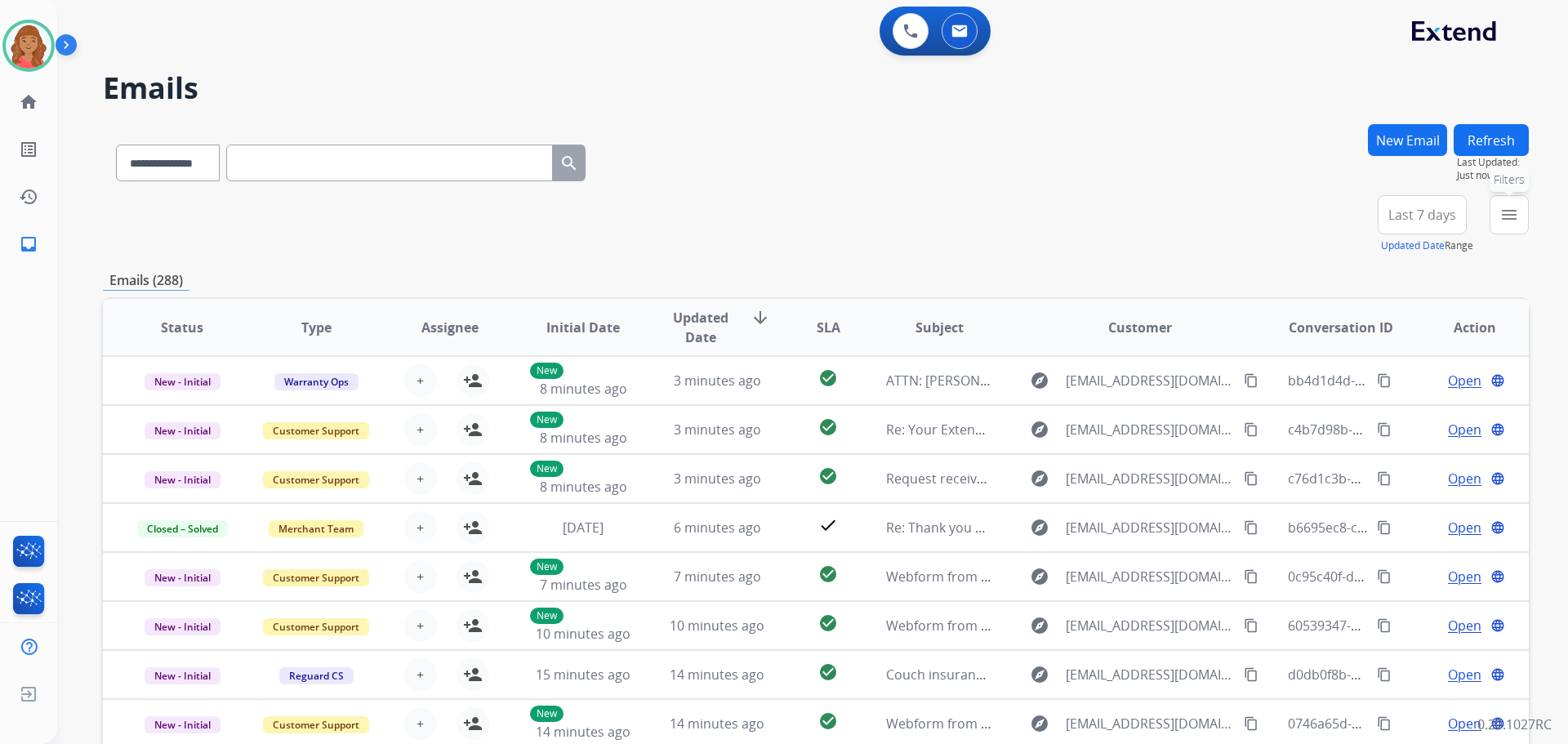
click at [1510, 212] on mat-icon "menu" at bounding box center [1510, 215] width 20 height 20
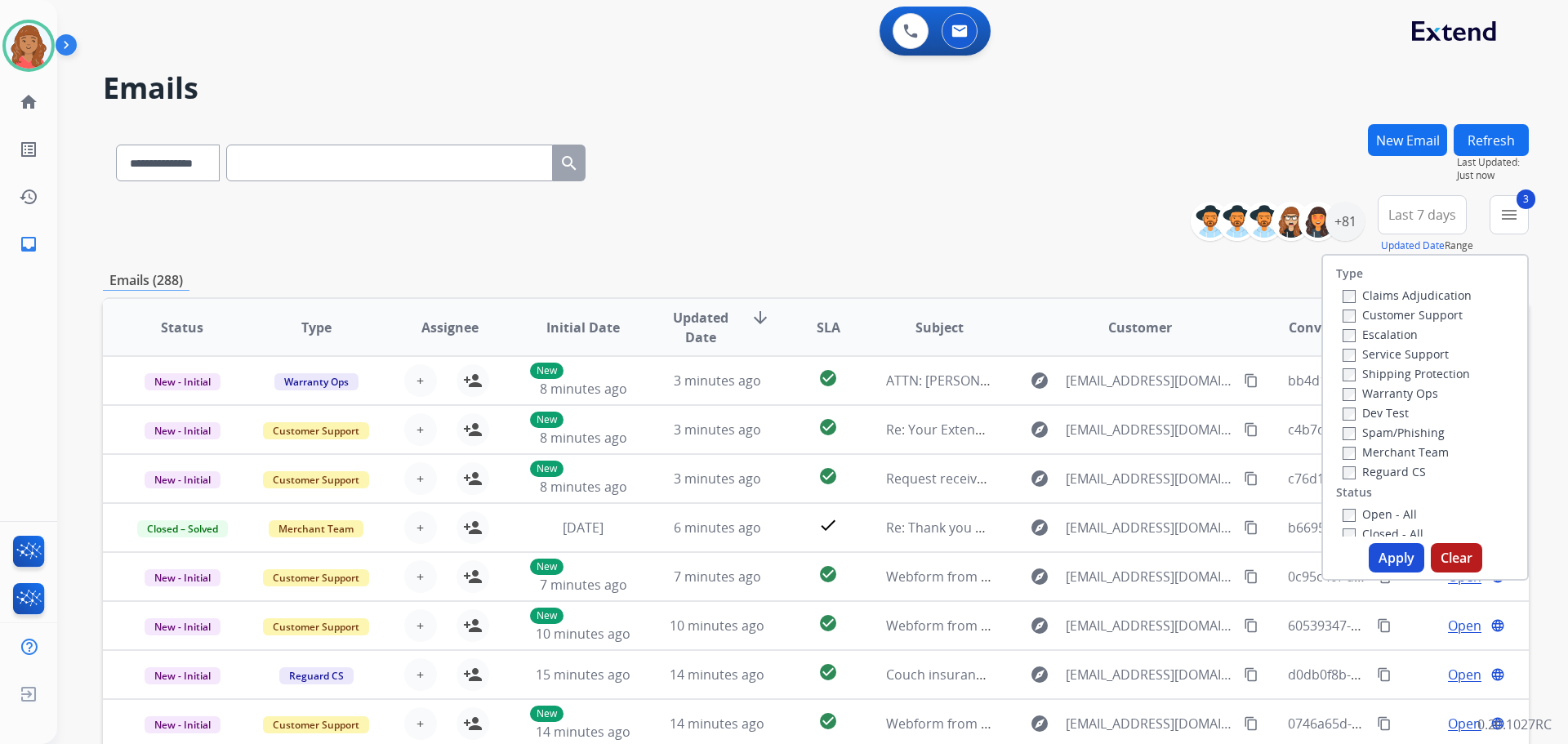
click at [1336, 519] on div "Open - All Closed - All New - Initial New - Reply On-hold – Internal On-hold - …" at bounding box center [1425, 611] width 178 height 216
click at [1387, 556] on button "Apply" at bounding box center [1397, 558] width 55 height 30
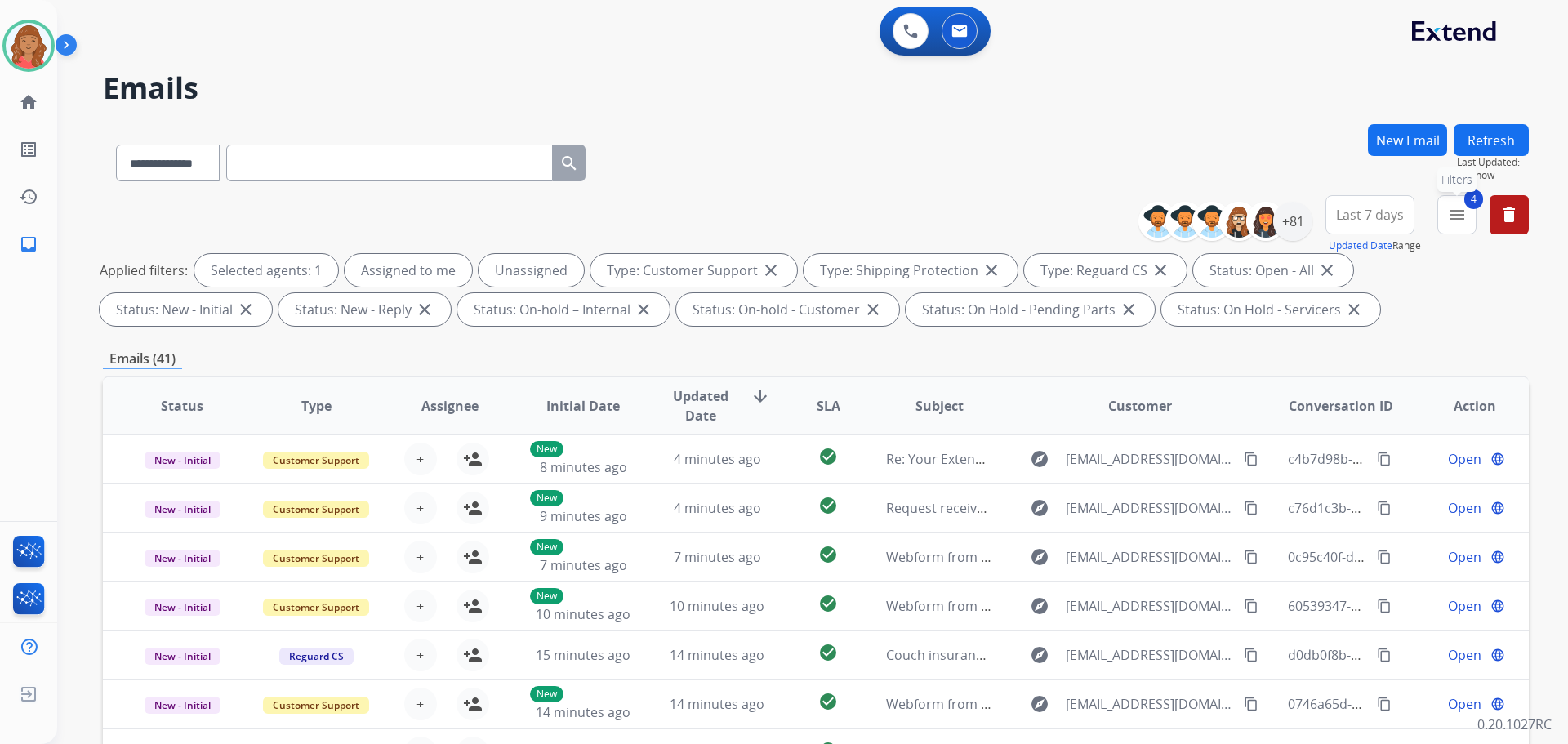
click at [1466, 222] on mat-icon "menu" at bounding box center [1458, 215] width 20 height 20
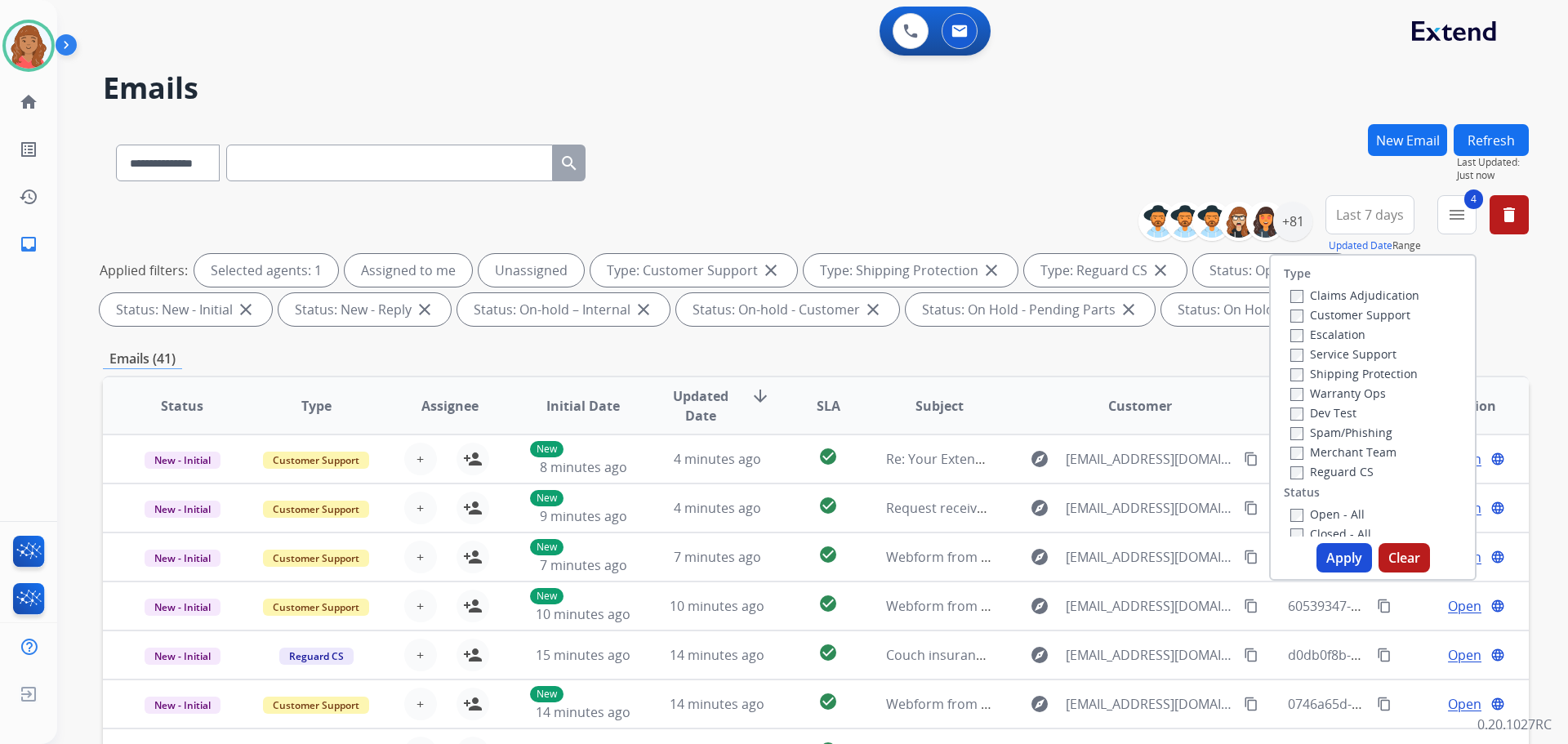
click at [1341, 567] on button "Apply" at bounding box center [1344, 558] width 55 height 30
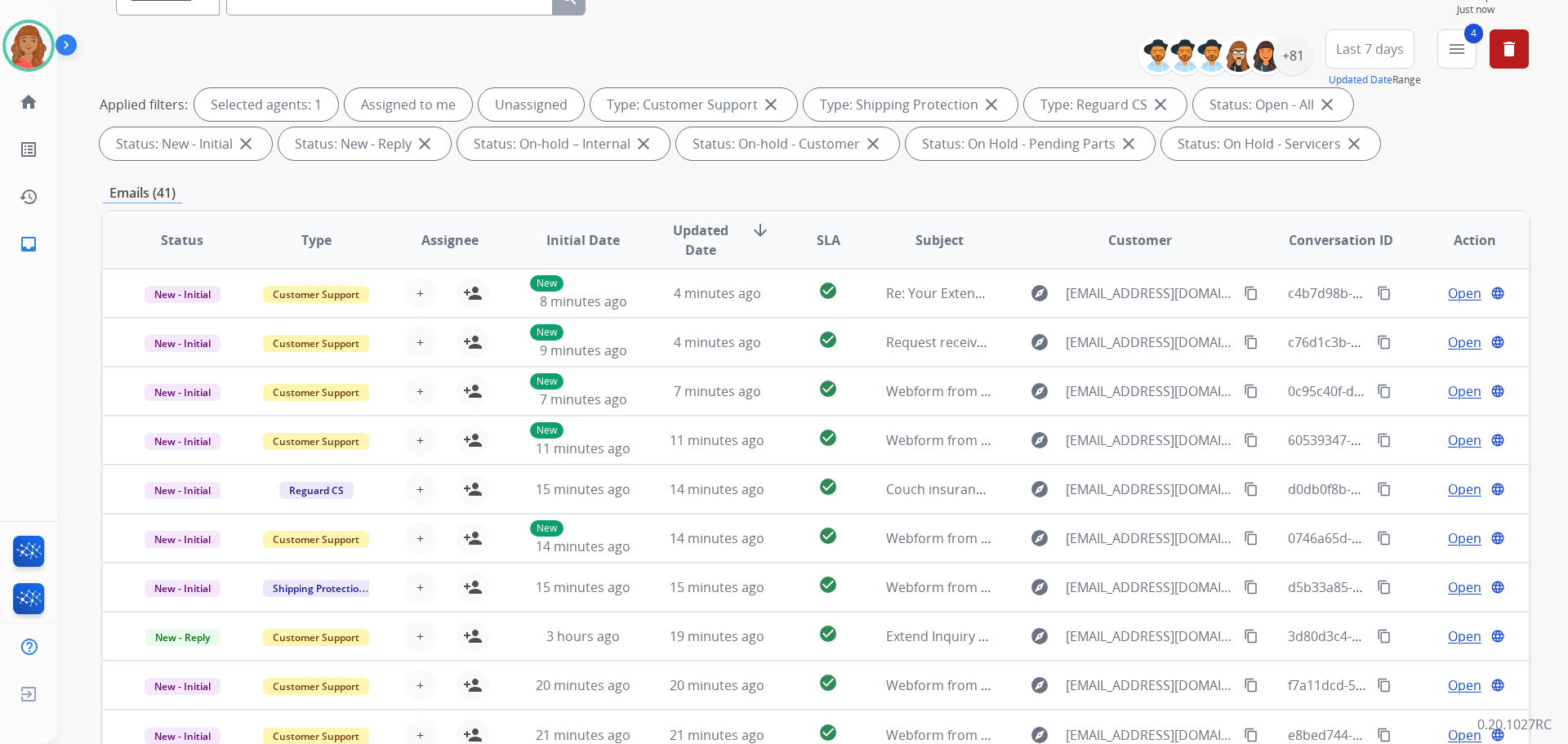
scroll to position [19, 0]
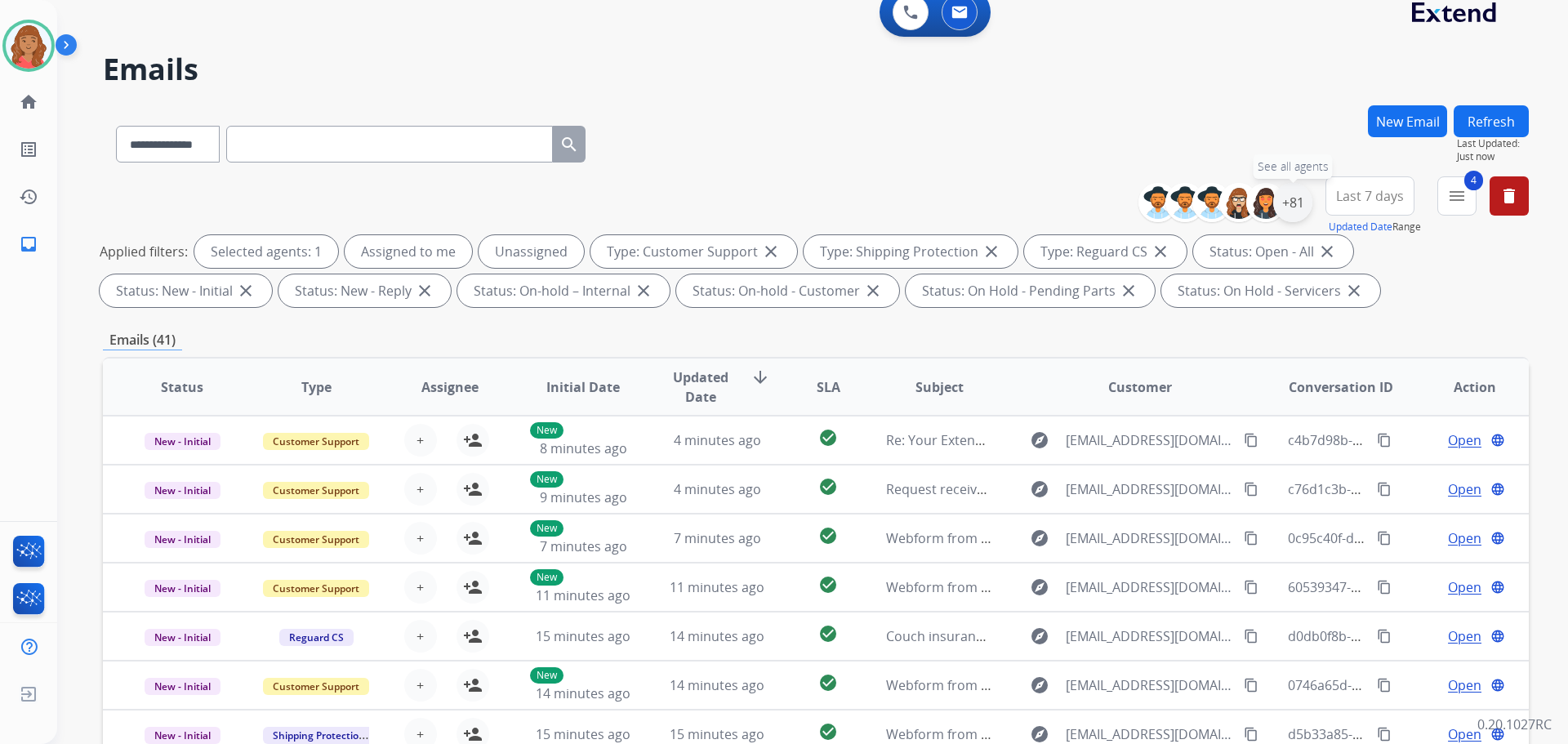
click at [1283, 202] on div "+81" at bounding box center [1293, 203] width 39 height 39
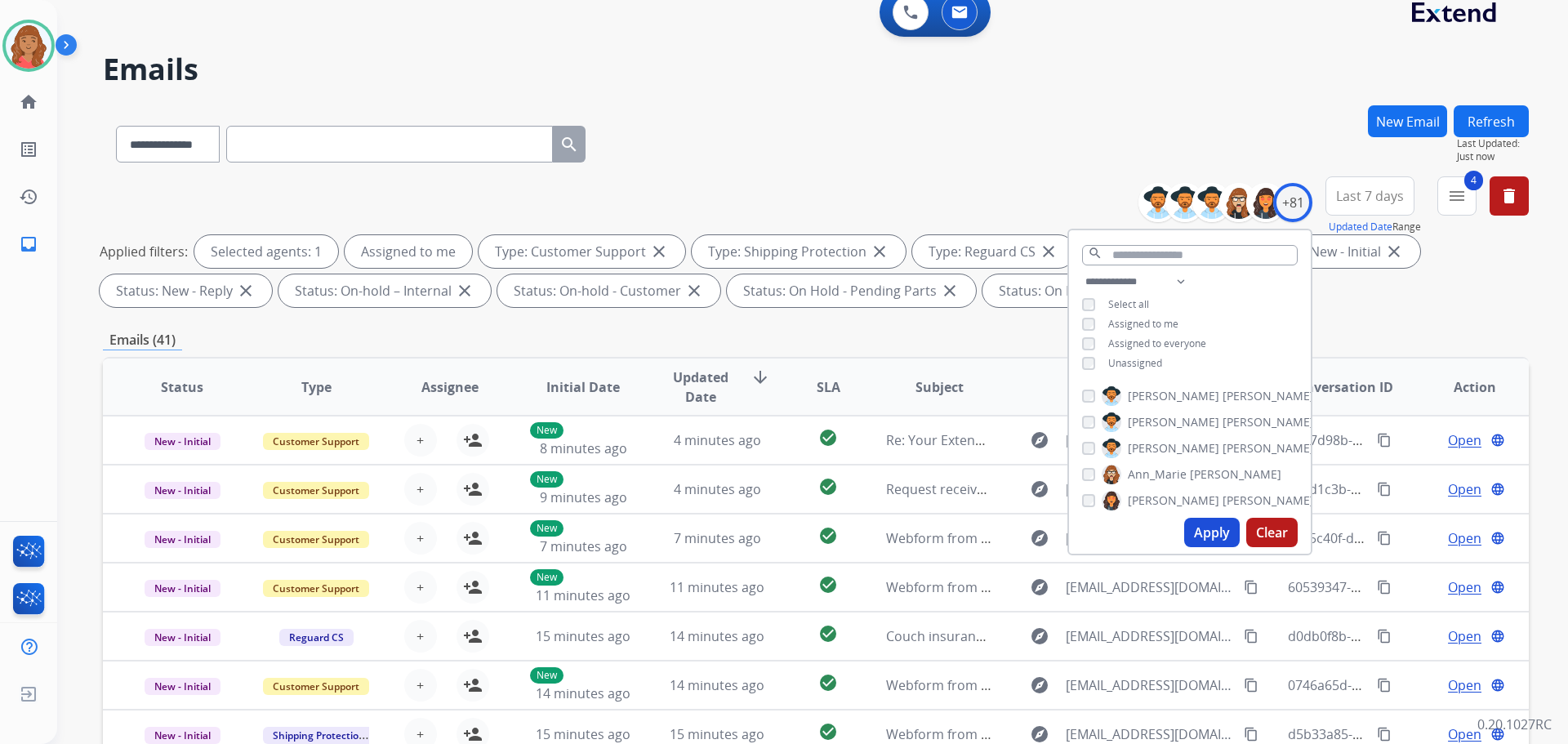
click at [1208, 546] on div "Apply Clear" at bounding box center [1190, 532] width 241 height 42
click at [1194, 530] on button "Apply" at bounding box center [1212, 532] width 55 height 30
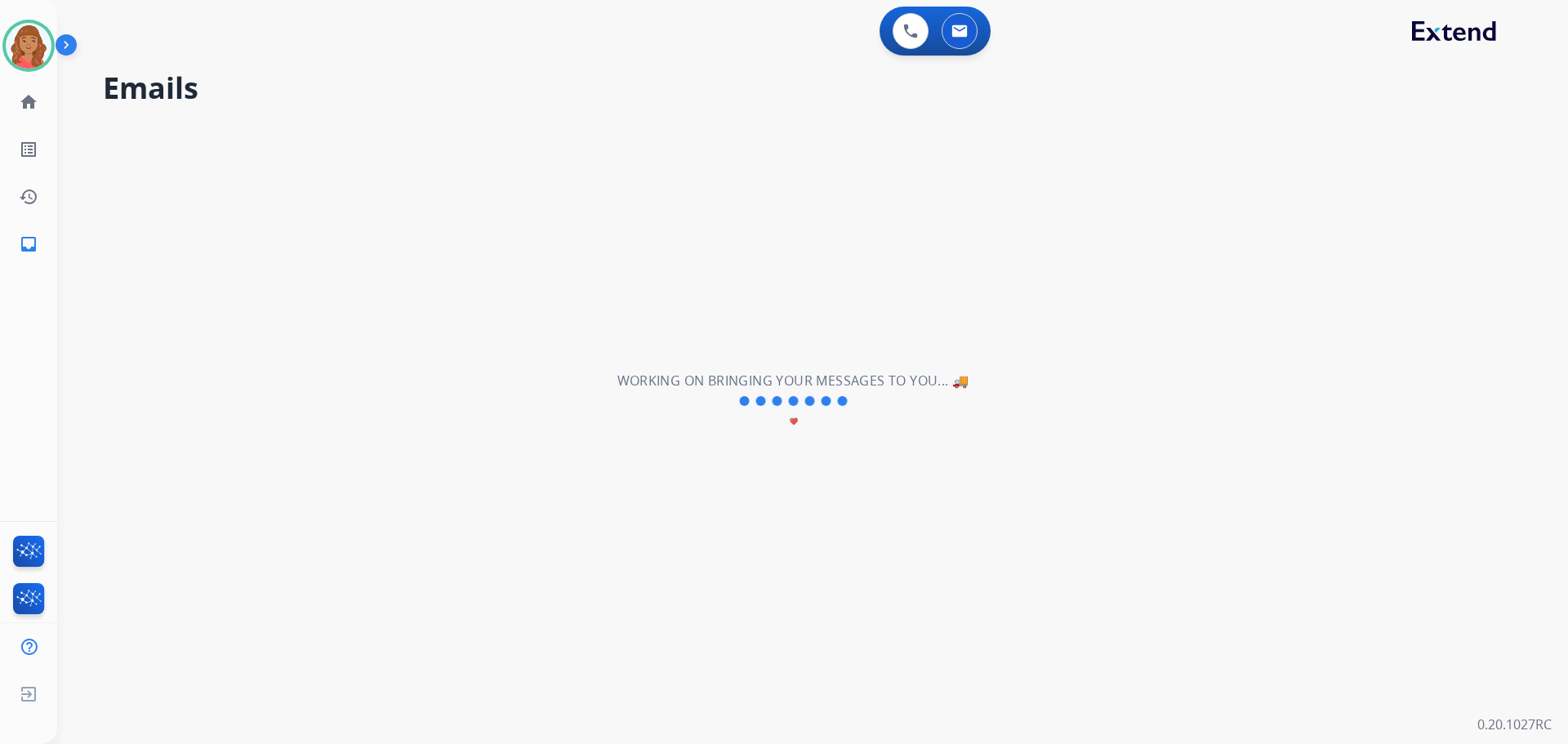
scroll to position [0, 0]
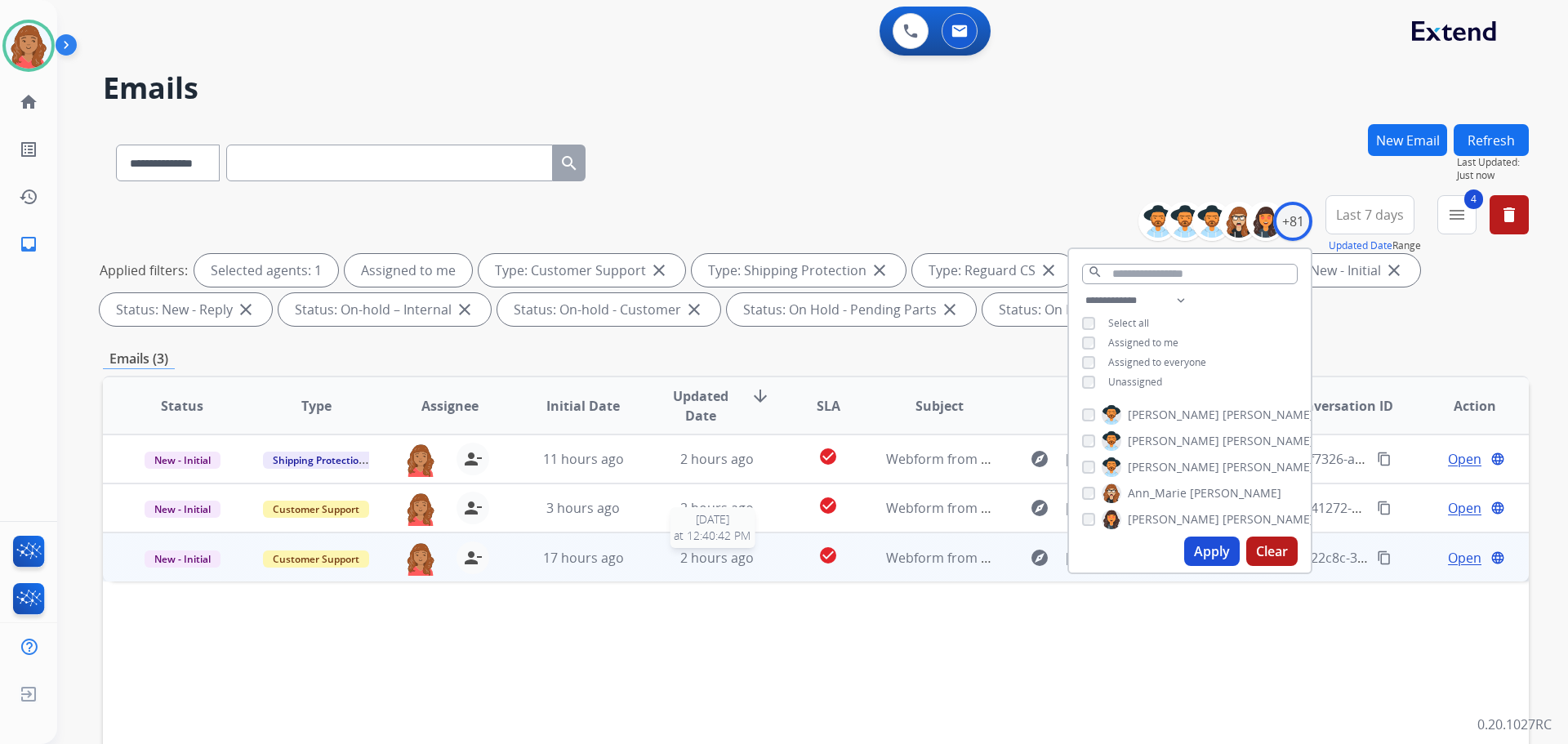
click at [673, 561] on div "2 hours ago" at bounding box center [717, 558] width 107 height 20
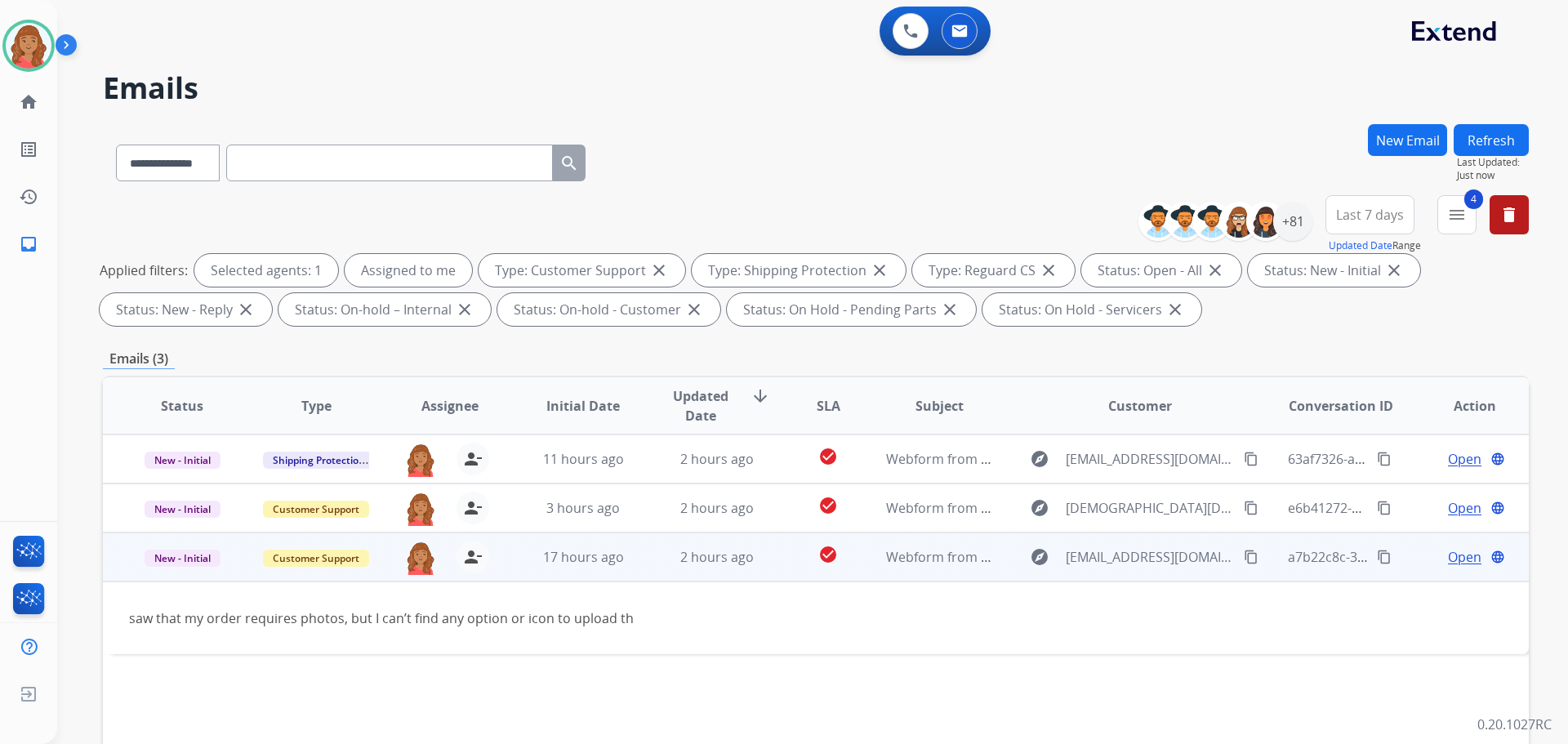
click at [1244, 552] on mat-icon "content_copy" at bounding box center [1251, 557] width 15 height 15
click at [1449, 551] on span "Open" at bounding box center [1466, 557] width 34 height 20
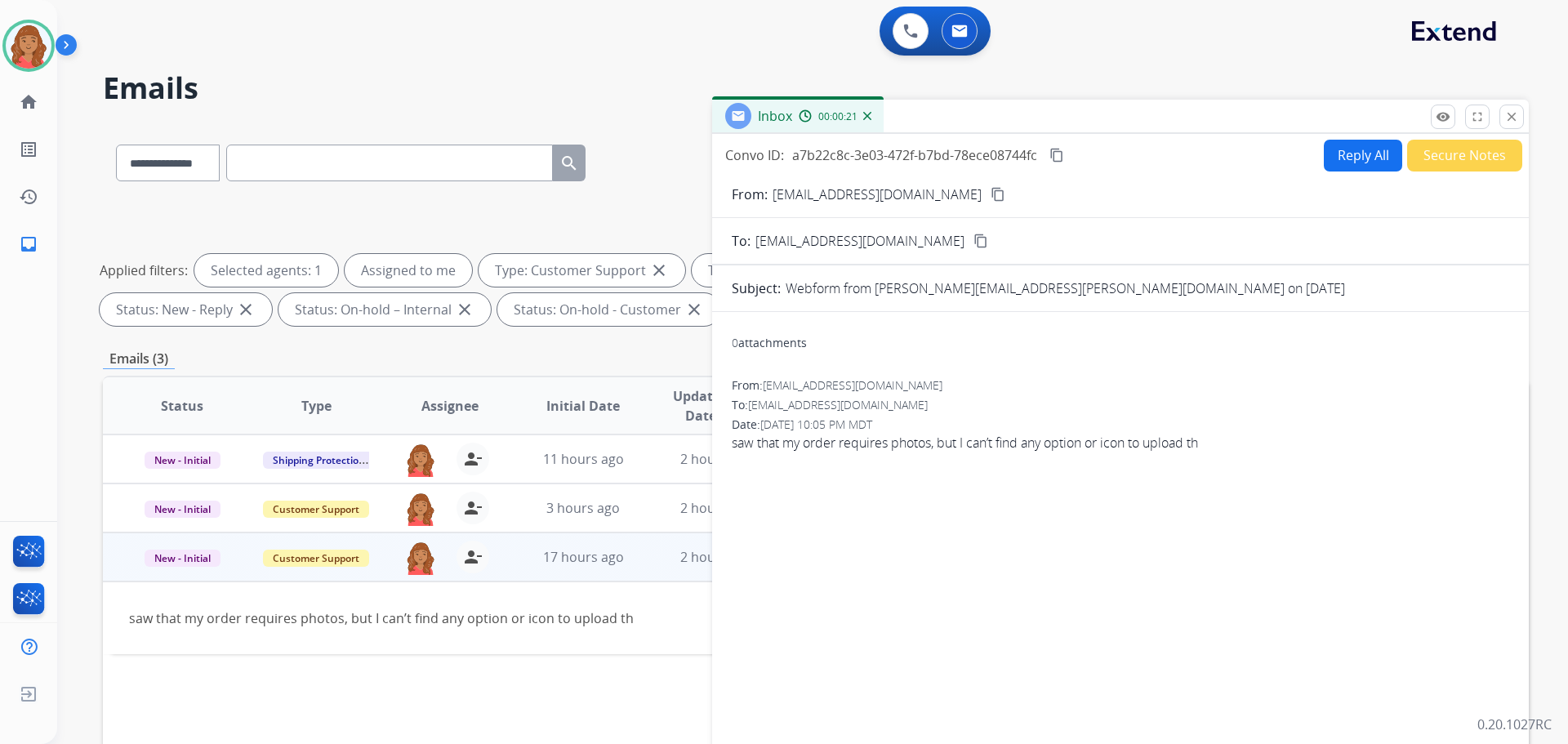
click at [1347, 159] on button "Reply All" at bounding box center [1364, 156] width 79 height 32
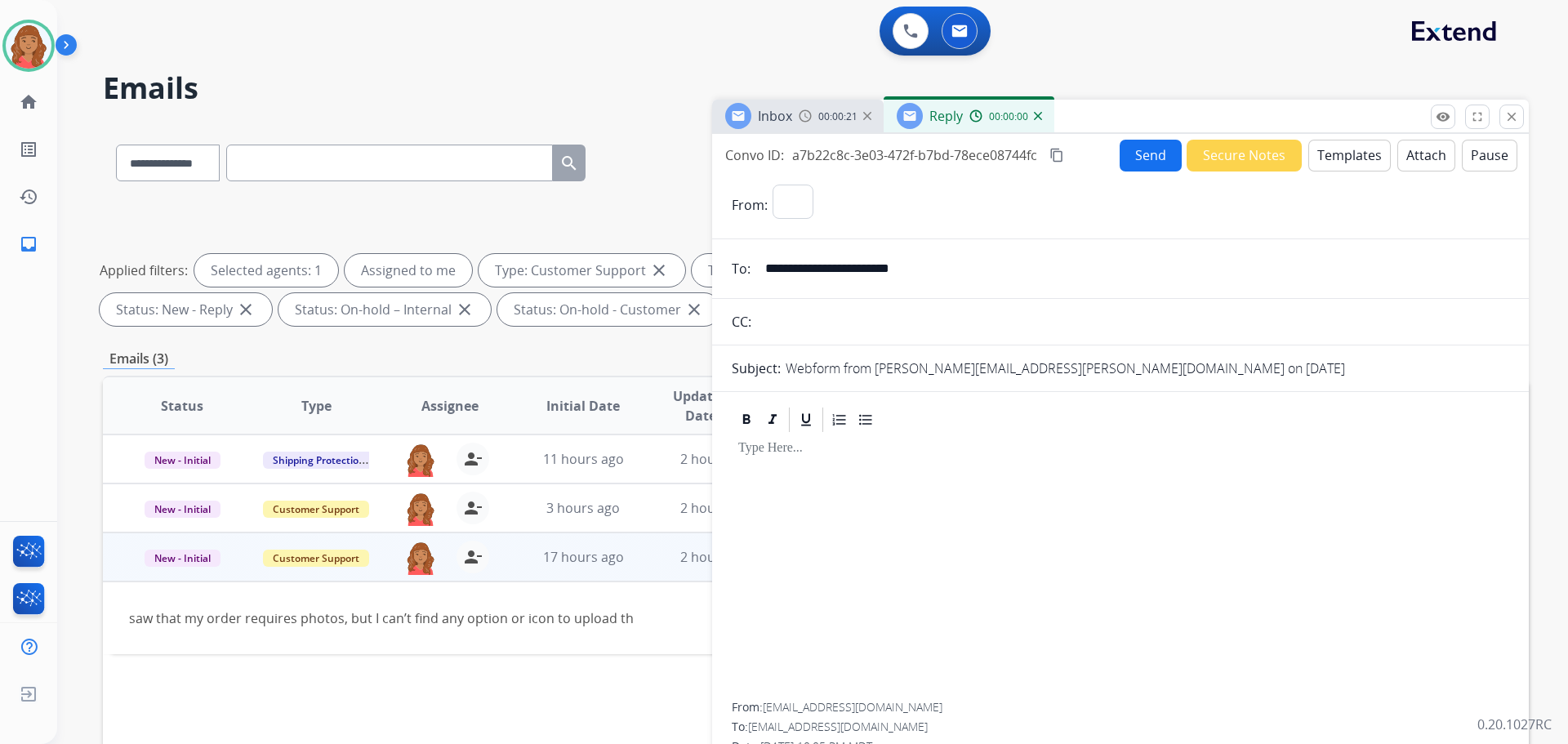
select select "**********"
click at [1345, 160] on button "Templates" at bounding box center [1350, 156] width 83 height 32
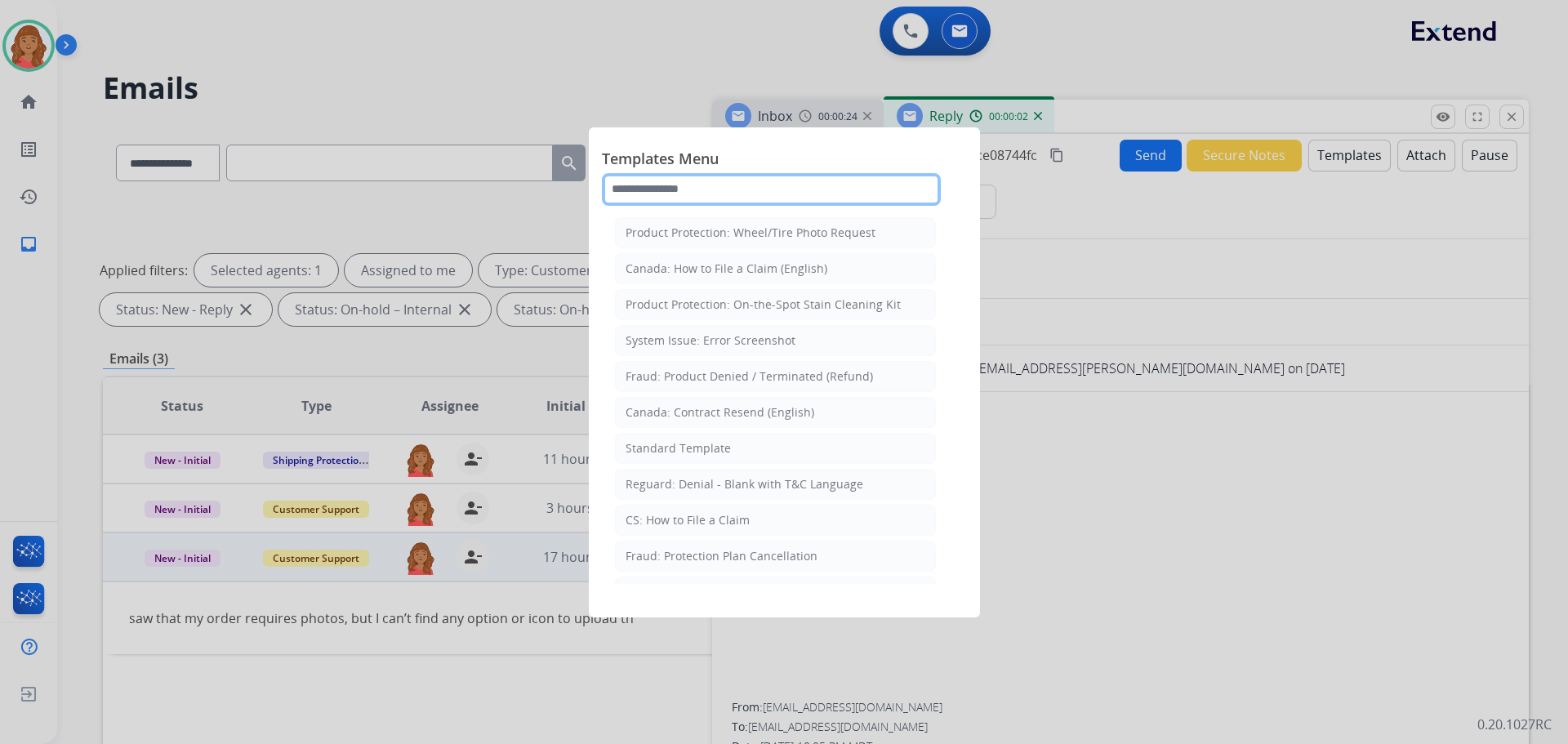
click at [680, 180] on input "text" at bounding box center [772, 189] width 339 height 33
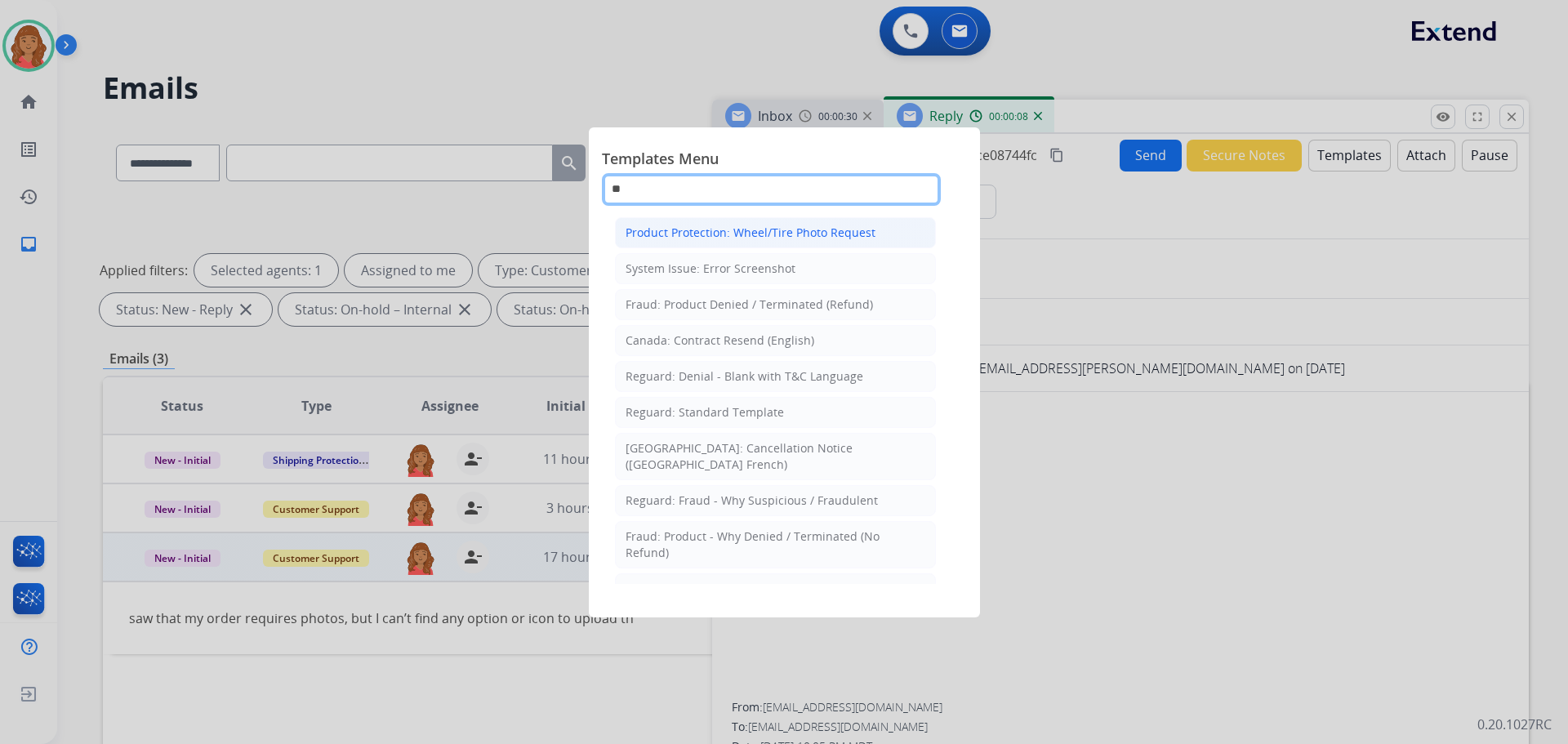
type input "*"
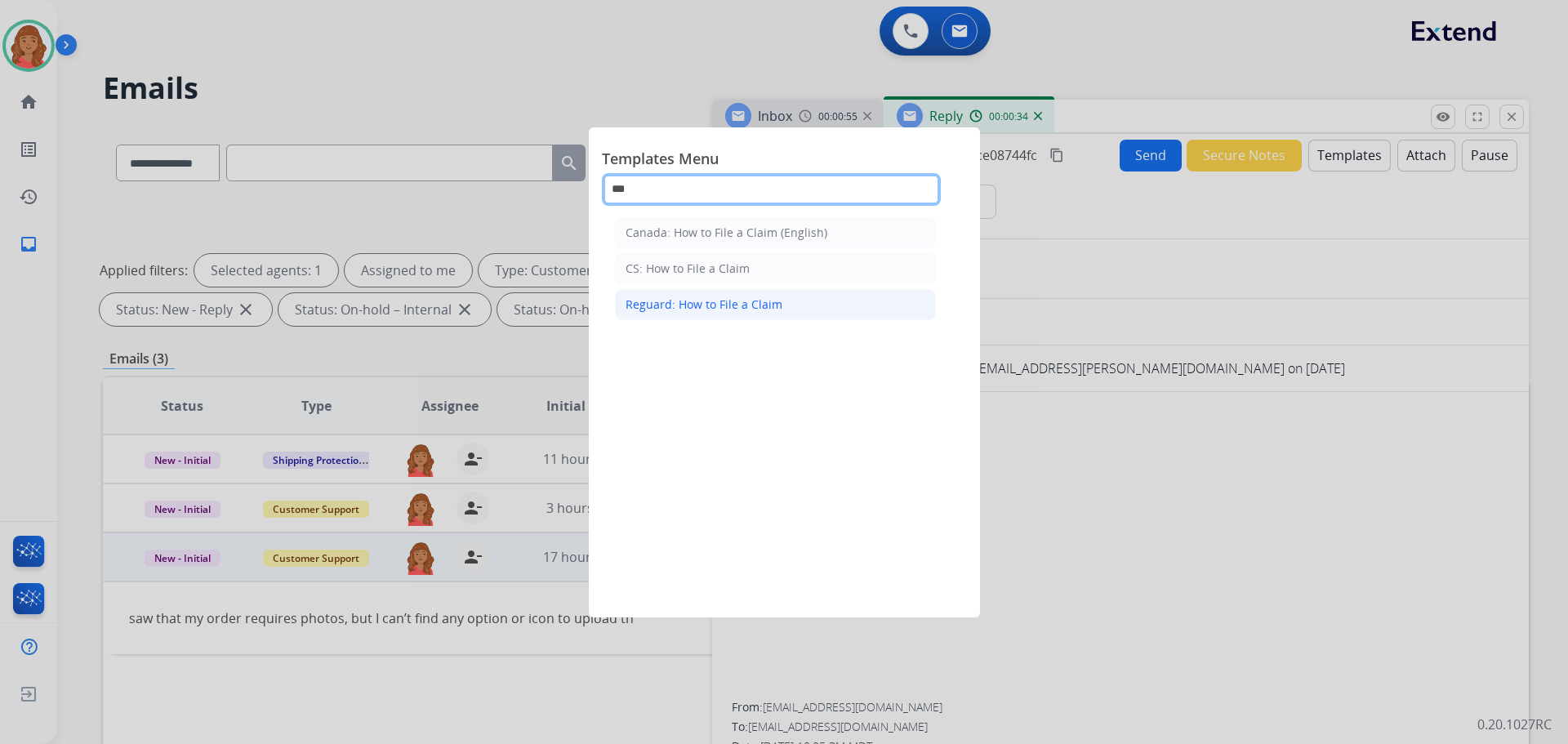
type input "***"
click at [706, 312] on div "Reguard: How to File a Claim" at bounding box center [704, 304] width 157 height 17
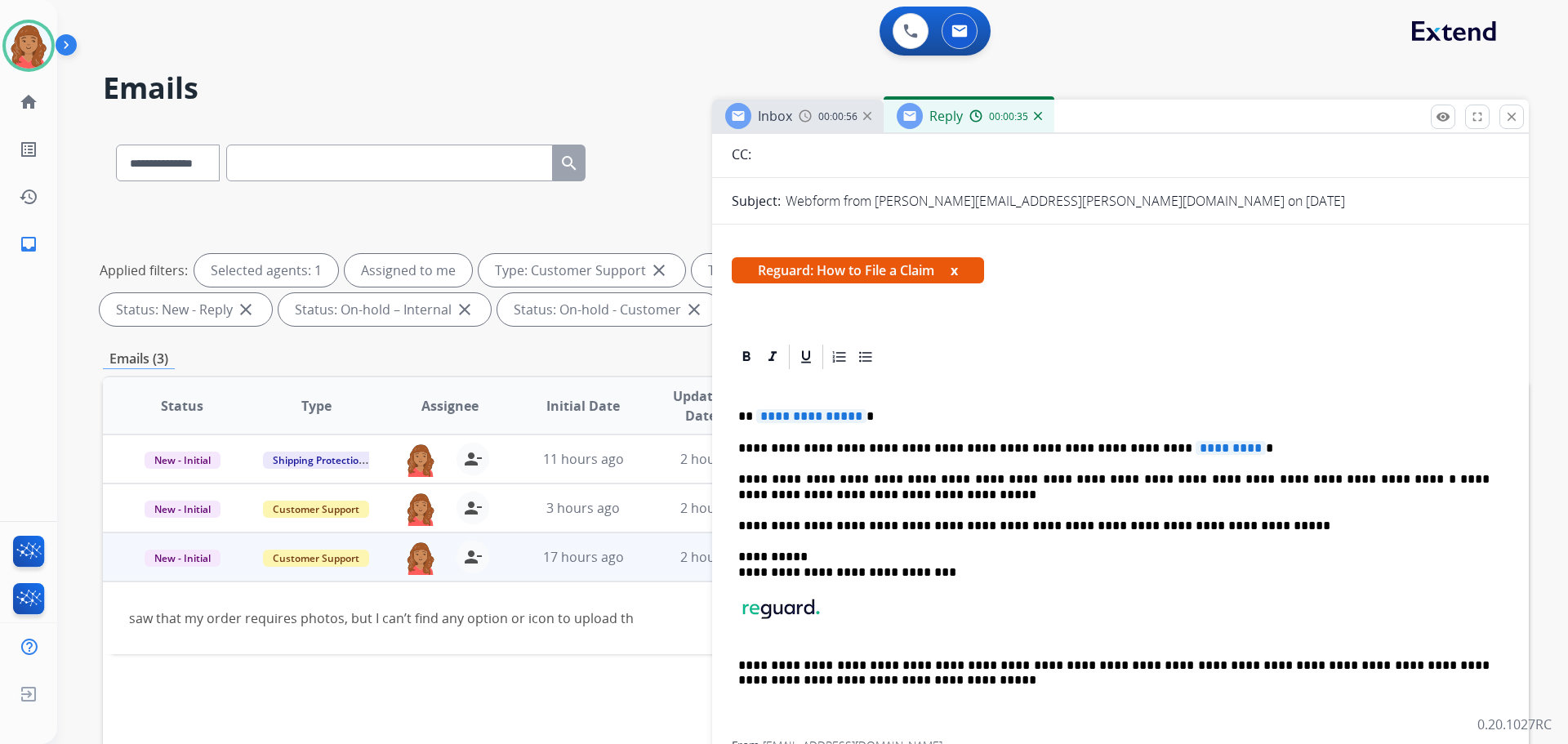
scroll to position [198, 0]
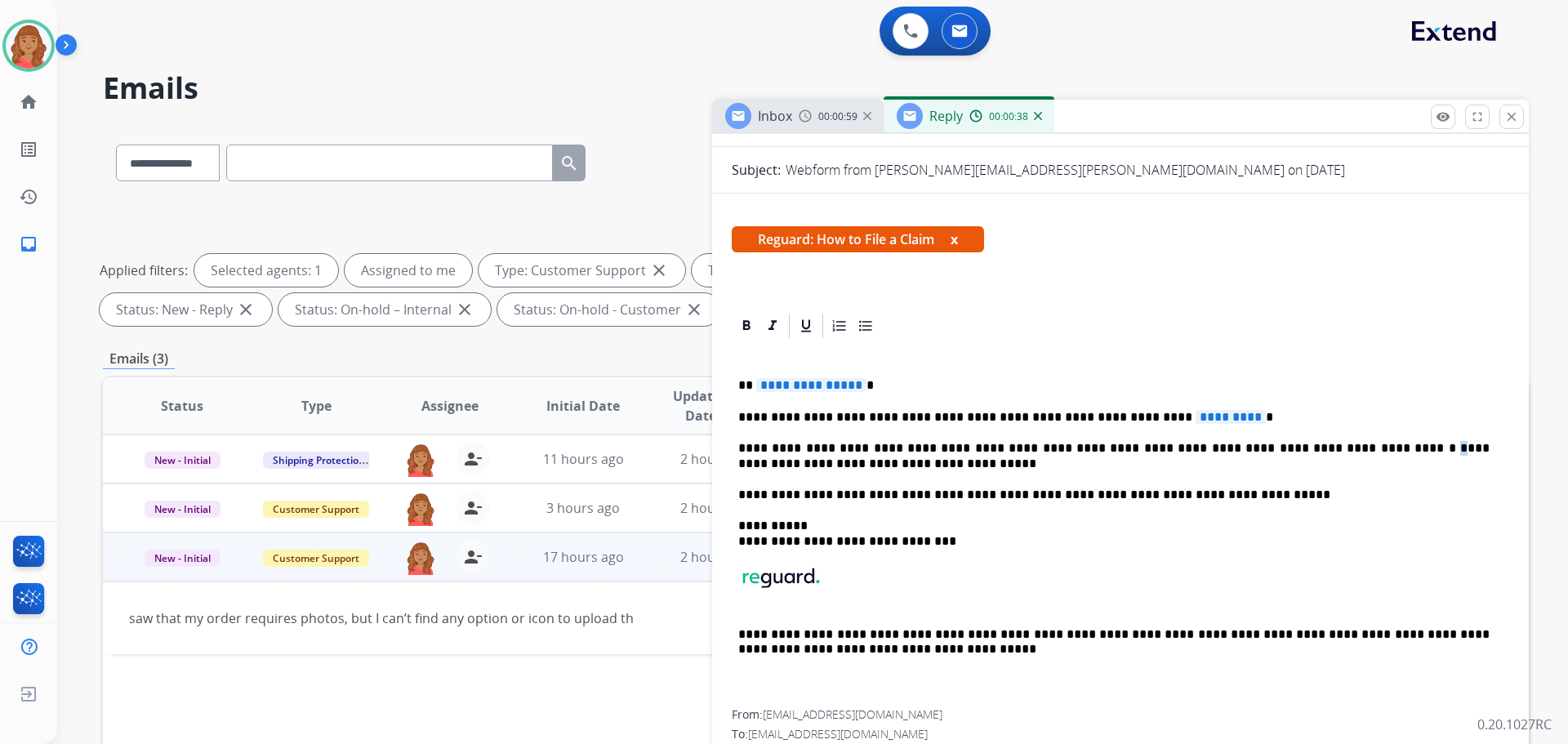
click at [1305, 447] on p "**********" at bounding box center [1114, 456] width 752 height 31
drag, startPoint x: 1333, startPoint y: 451, endPoint x: 1489, endPoint y: 447, distance: 156.1
click at [1489, 447] on link "**********" at bounding box center [1116, 454] width 755 height 27
copy link "**********"
click at [1507, 117] on mat-icon "close" at bounding box center [1512, 116] width 15 height 15
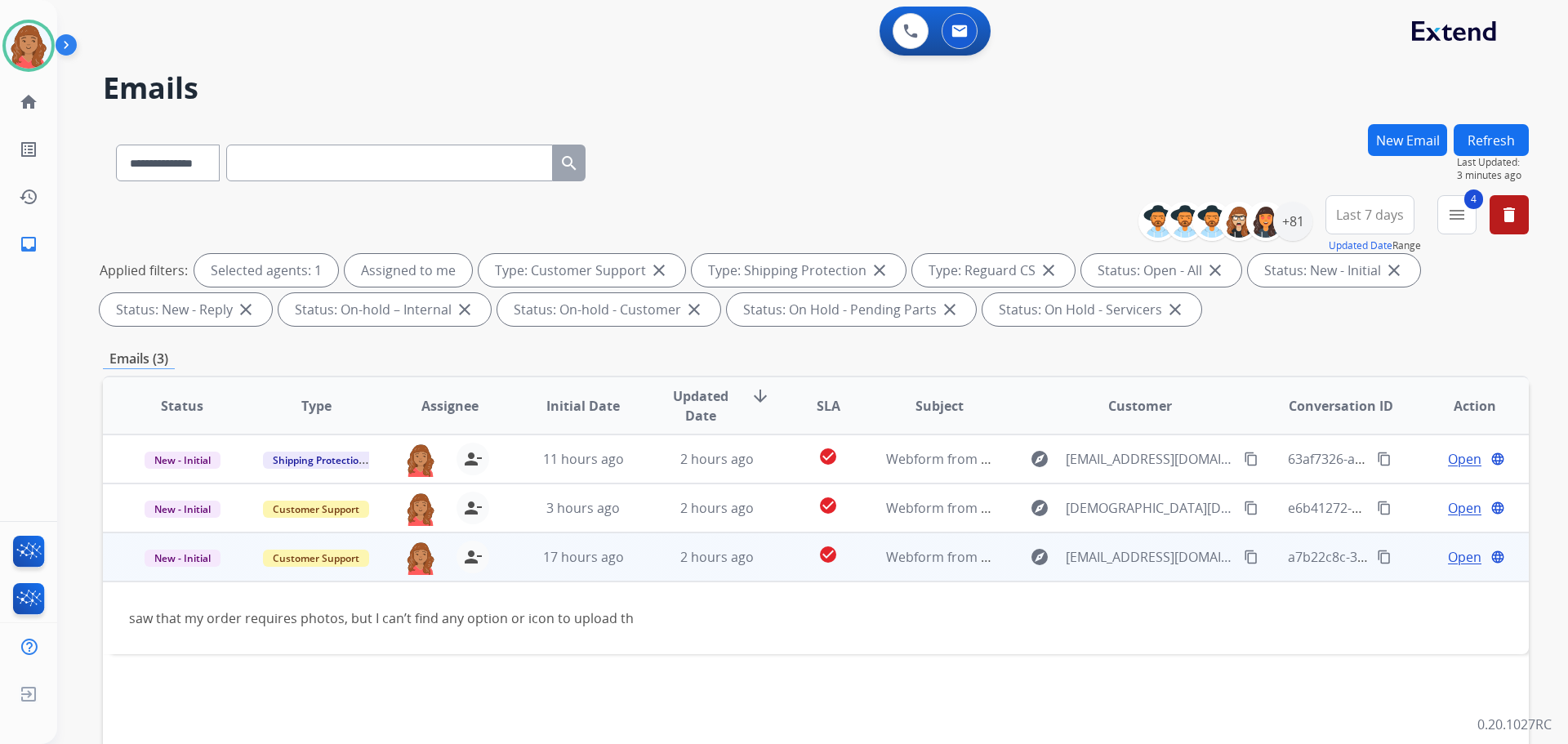
click at [1452, 561] on span "Open" at bounding box center [1466, 557] width 34 height 20
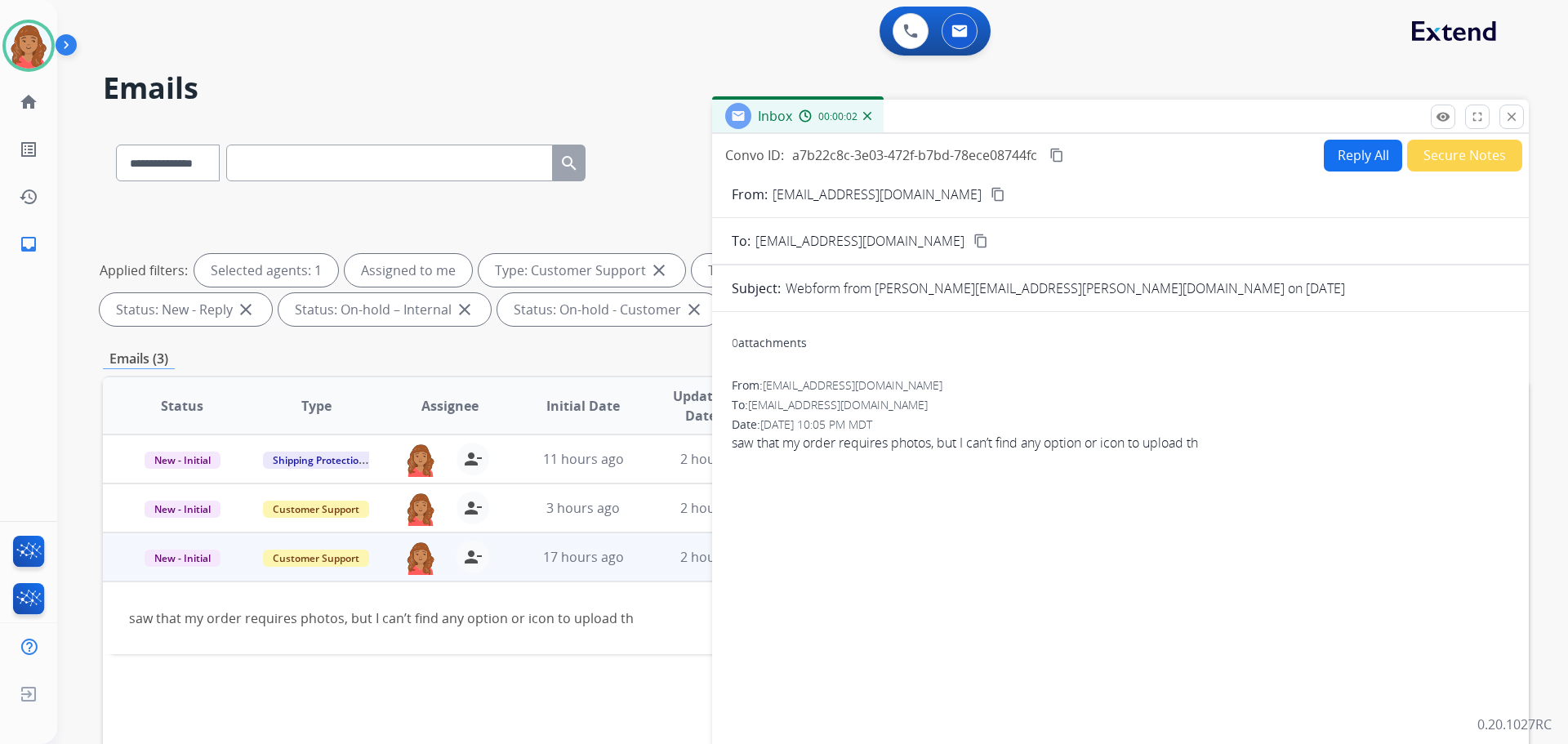
click at [1363, 162] on button "Reply All" at bounding box center [1364, 156] width 79 height 32
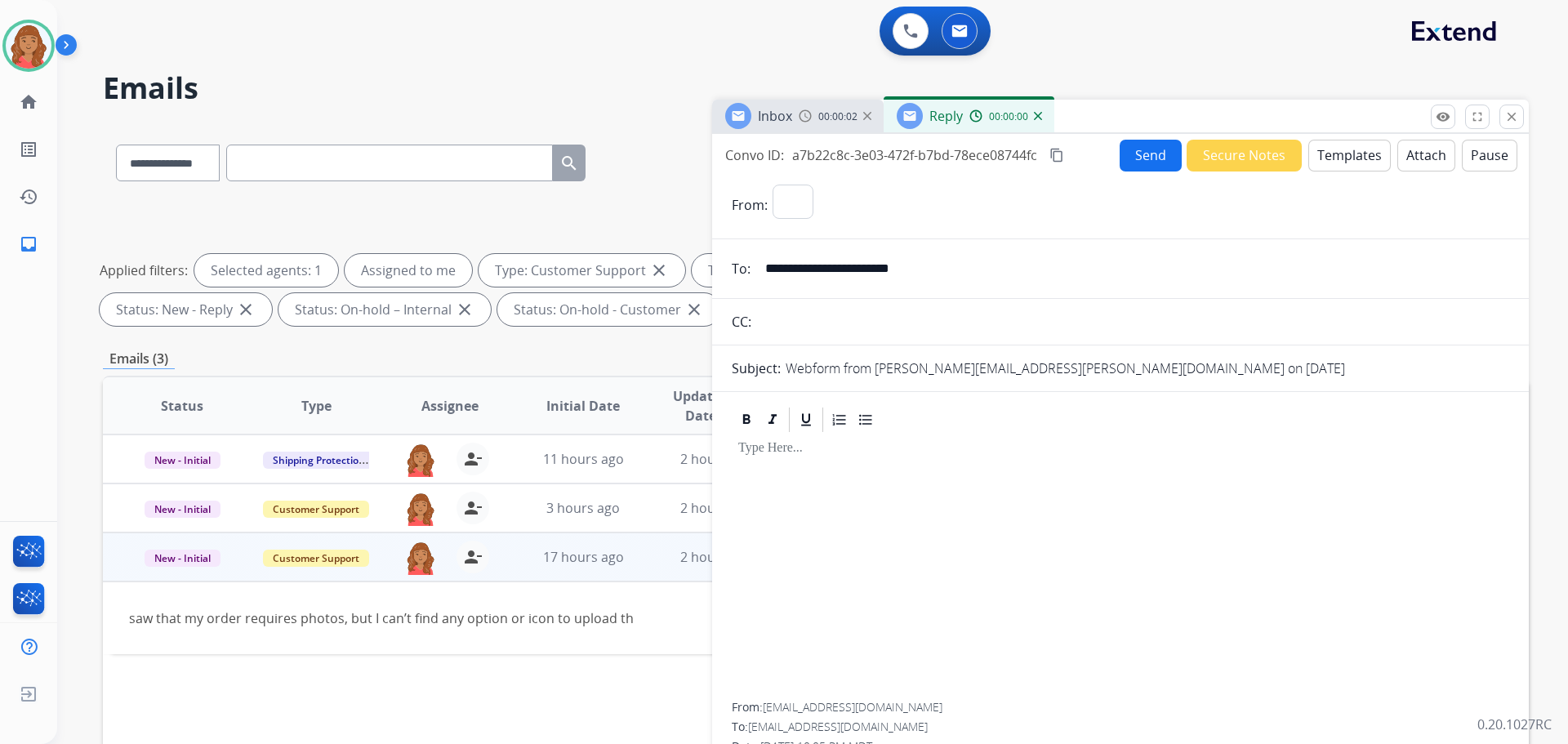
select select "**********"
click at [1338, 154] on button "Templates" at bounding box center [1350, 156] width 83 height 32
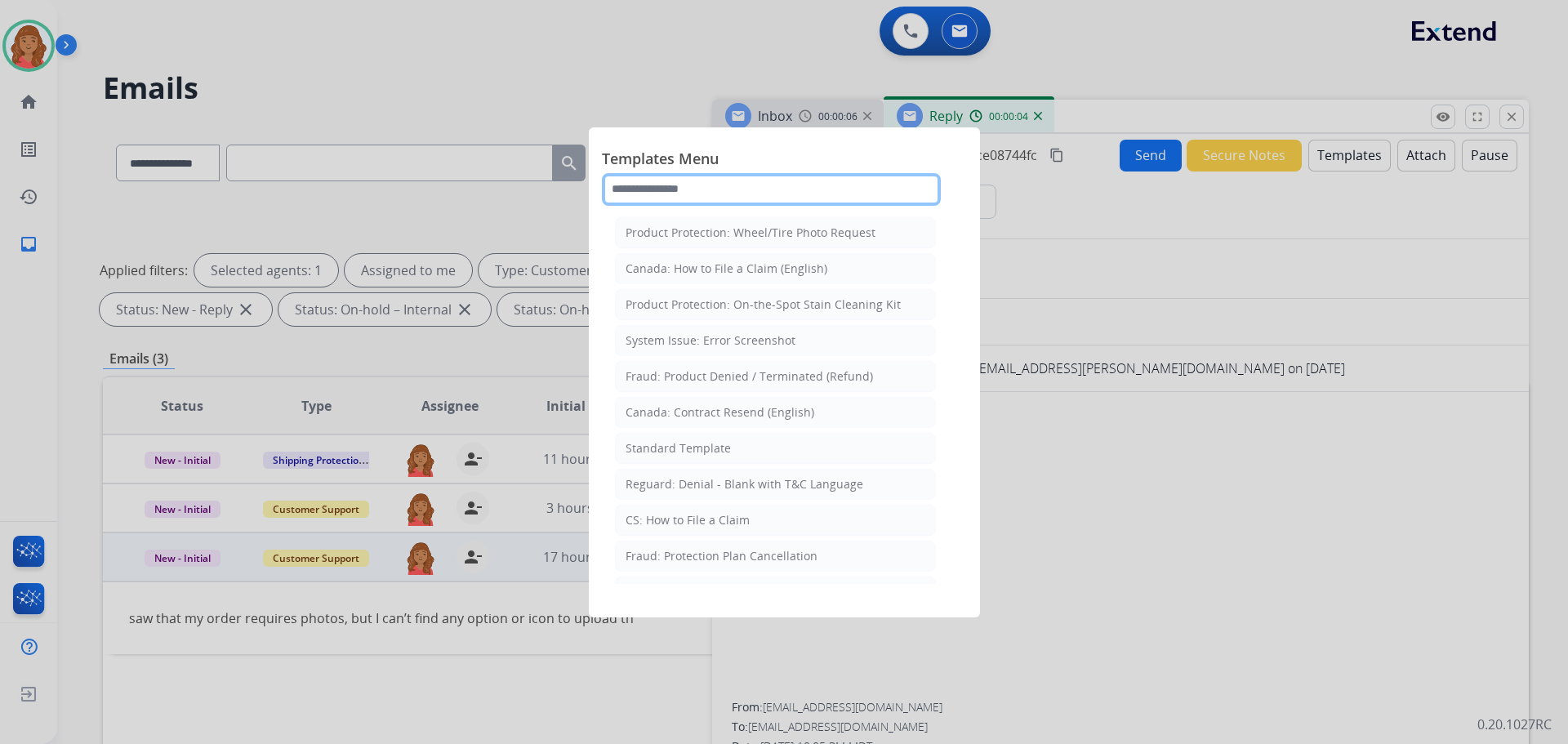
click at [693, 187] on input "text" at bounding box center [772, 189] width 339 height 33
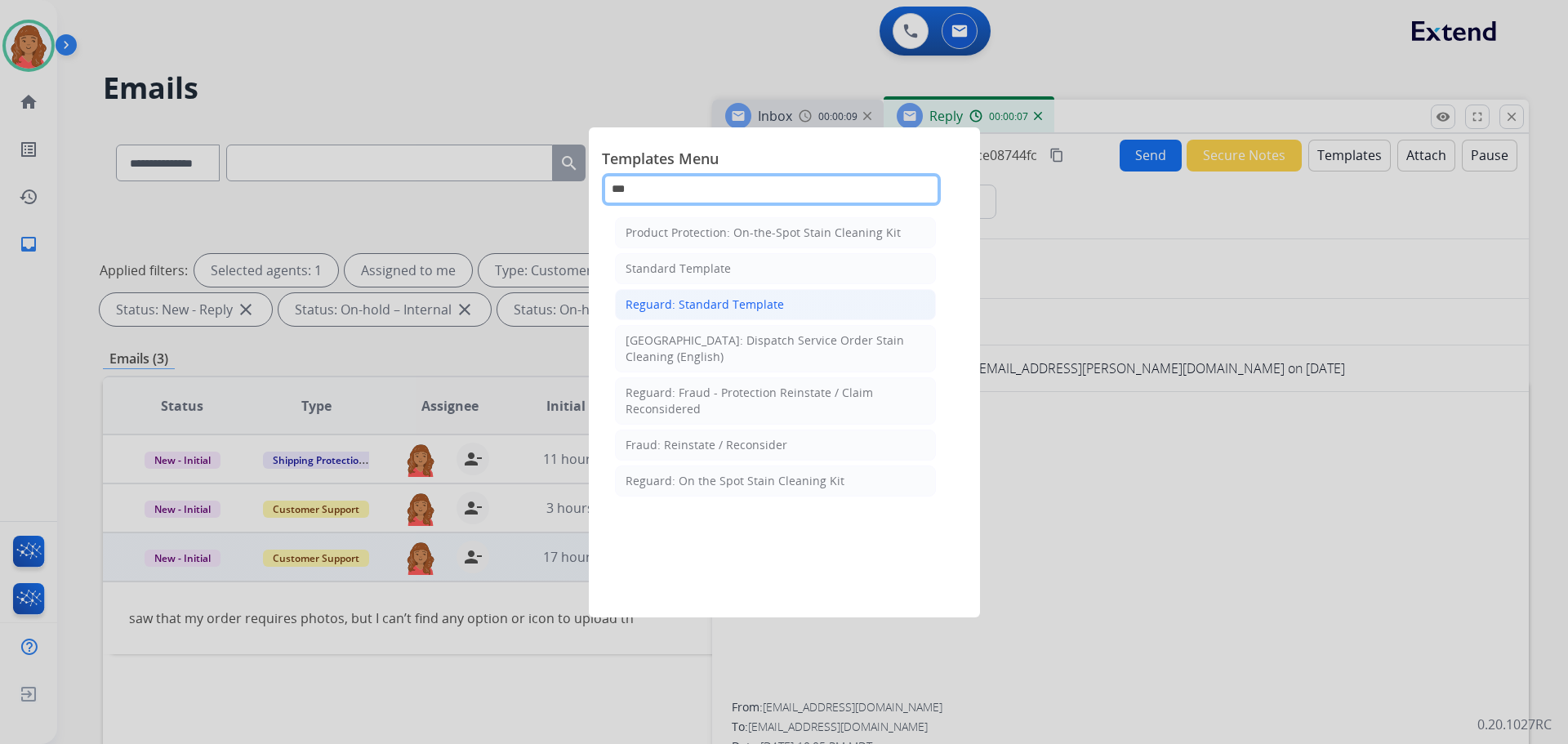
type input "***"
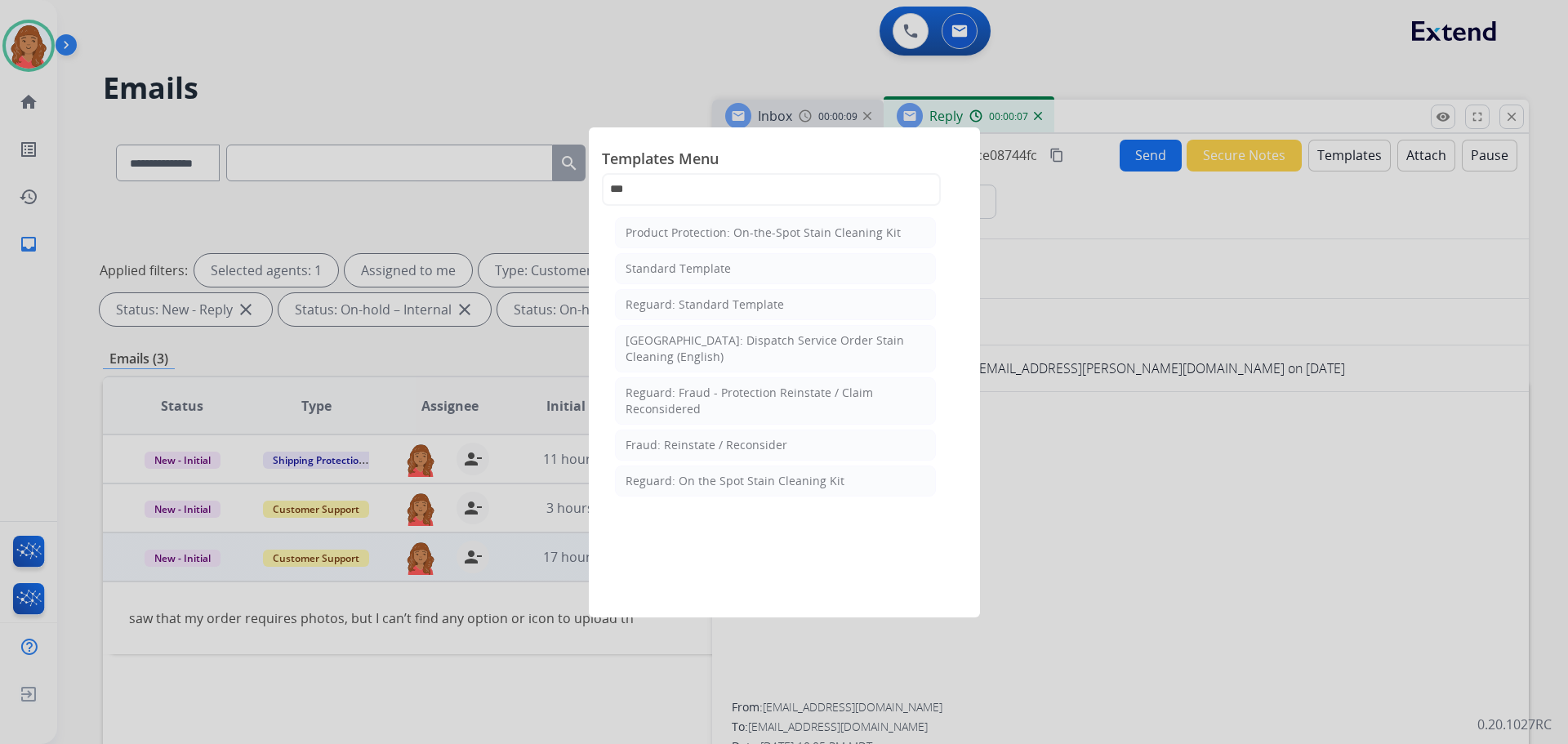
click at [680, 311] on div "Reguard: Standard Template" at bounding box center [705, 304] width 159 height 17
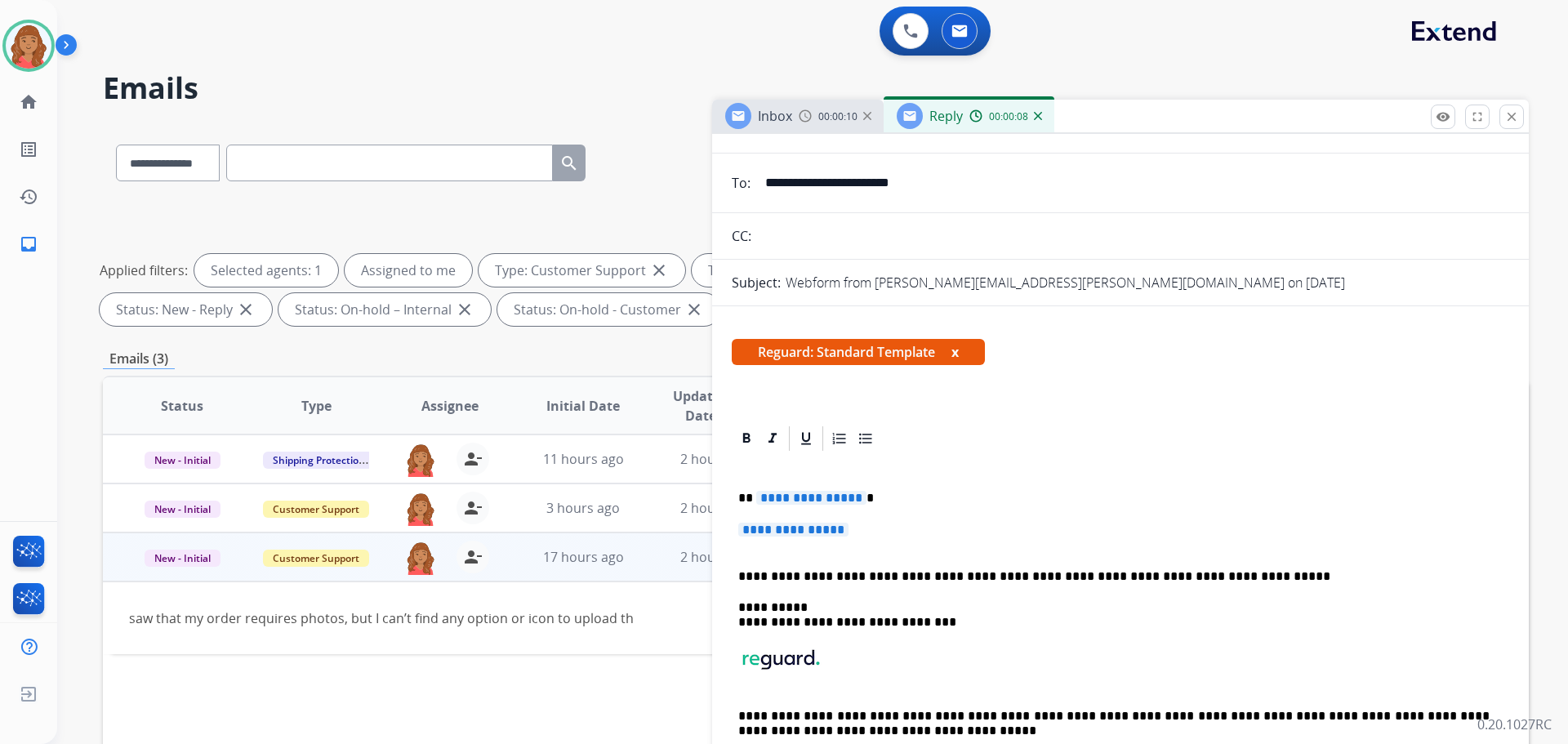
scroll to position [164, 0]
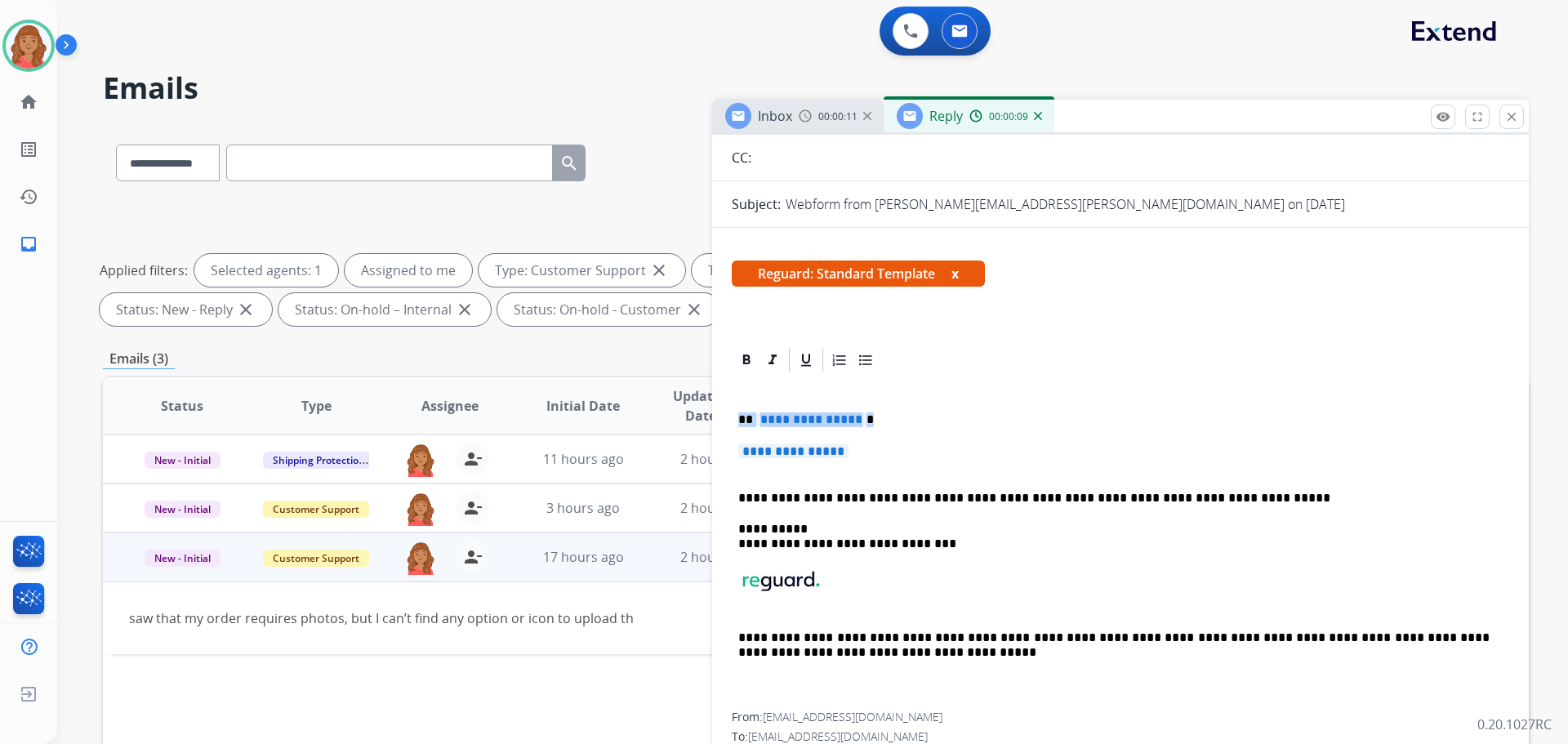
drag, startPoint x: 848, startPoint y: 455, endPoint x: 711, endPoint y: 414, distance: 143.0
click at [711, 414] on div "**********" at bounding box center [815, 566] width 1426 height 884
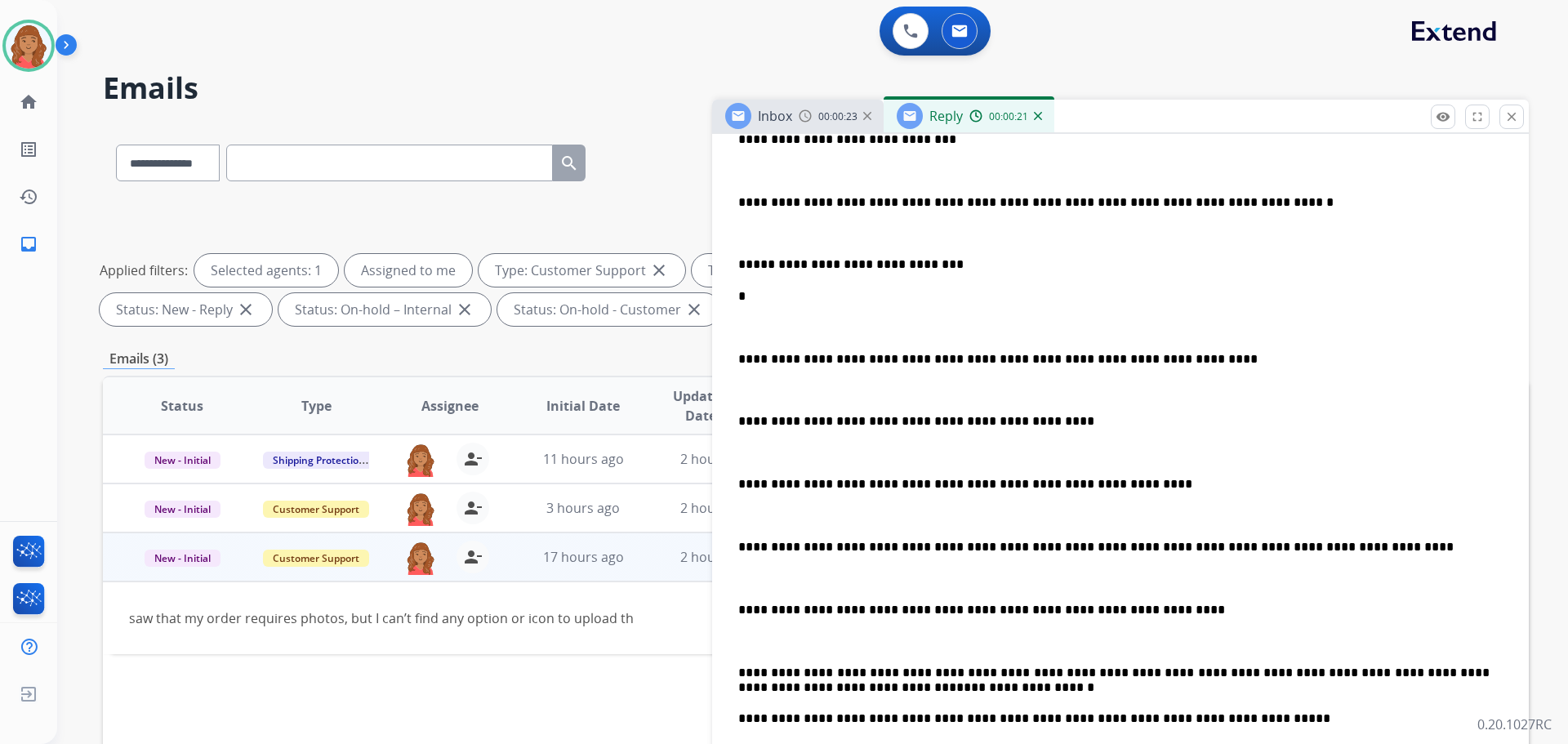
scroll to position [372, 0]
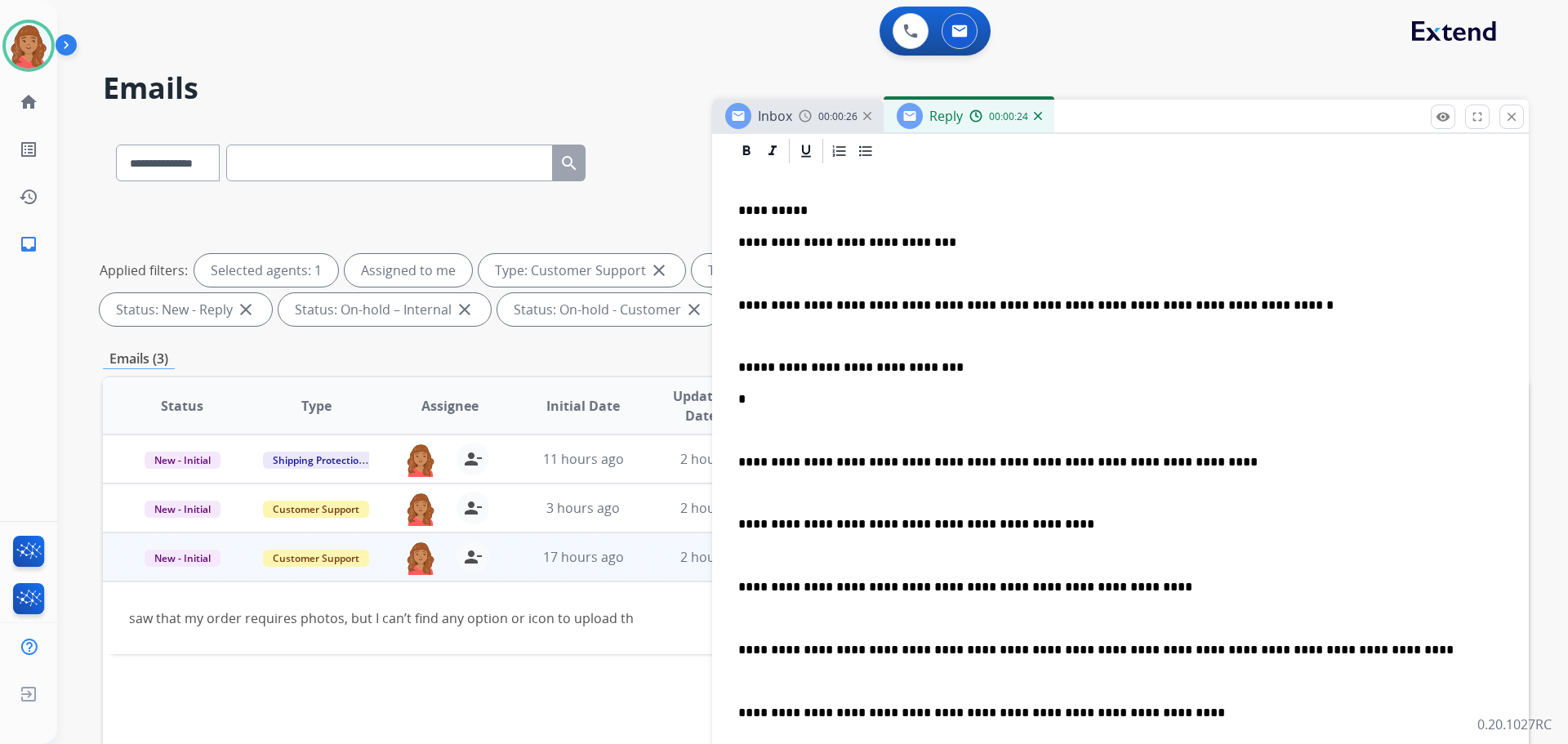
click at [738, 239] on p "**********" at bounding box center [1114, 242] width 752 height 15
click at [743, 304] on p "**********" at bounding box center [1114, 305] width 752 height 15
click at [741, 370] on p "**********" at bounding box center [1114, 368] width 752 height 15
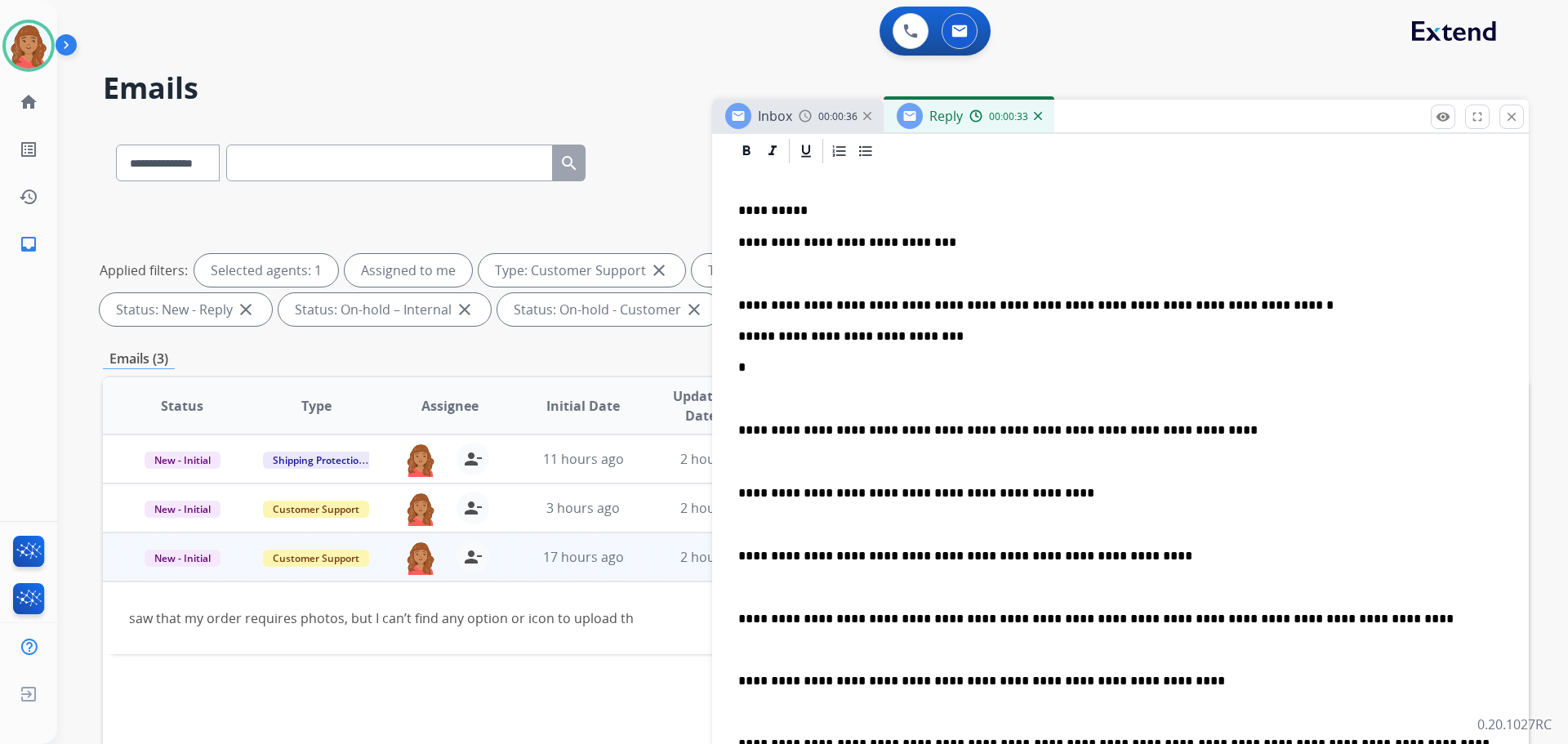
click at [740, 427] on p "**********" at bounding box center [1114, 430] width 752 height 15
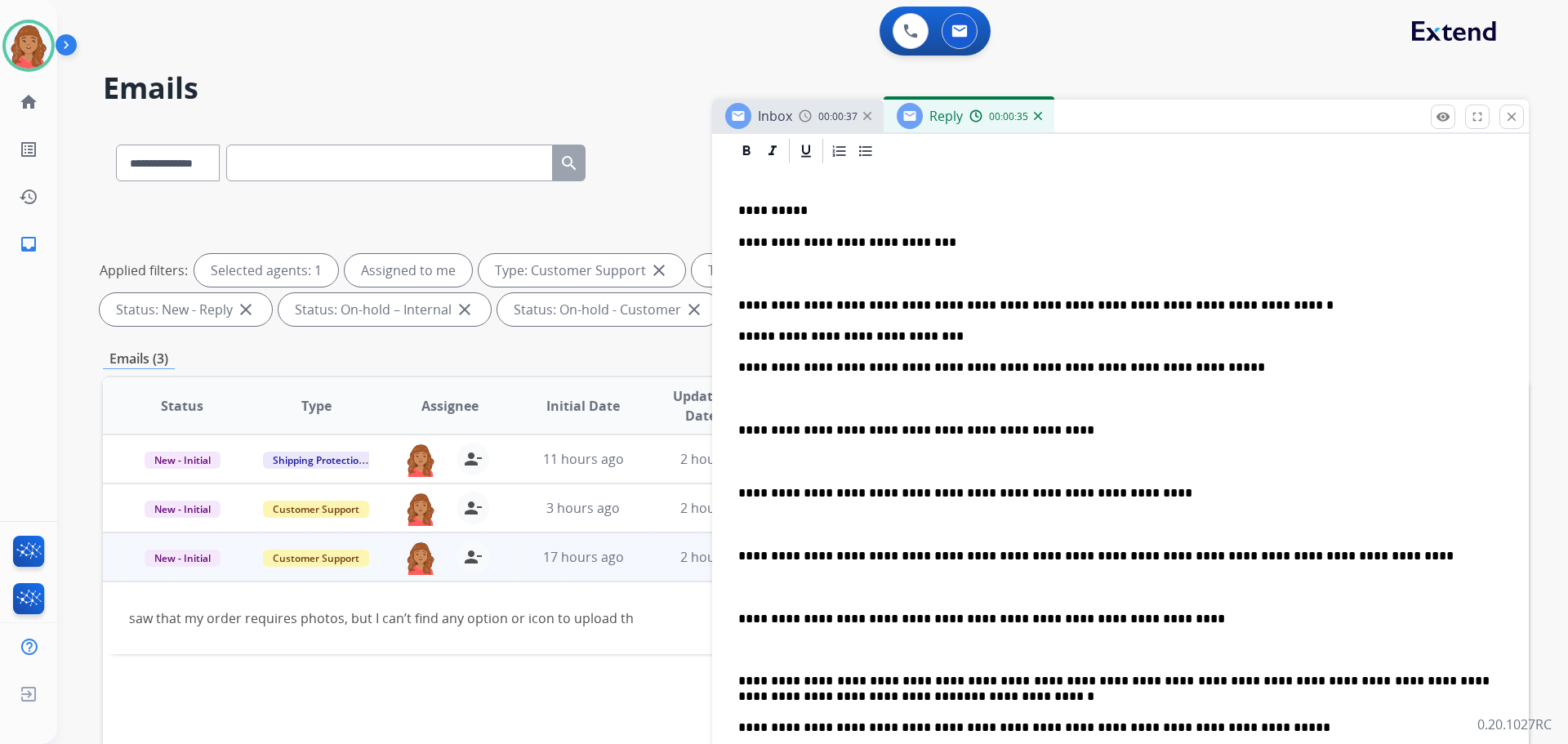
click at [740, 420] on div "**********" at bounding box center [1121, 554] width 778 height 777
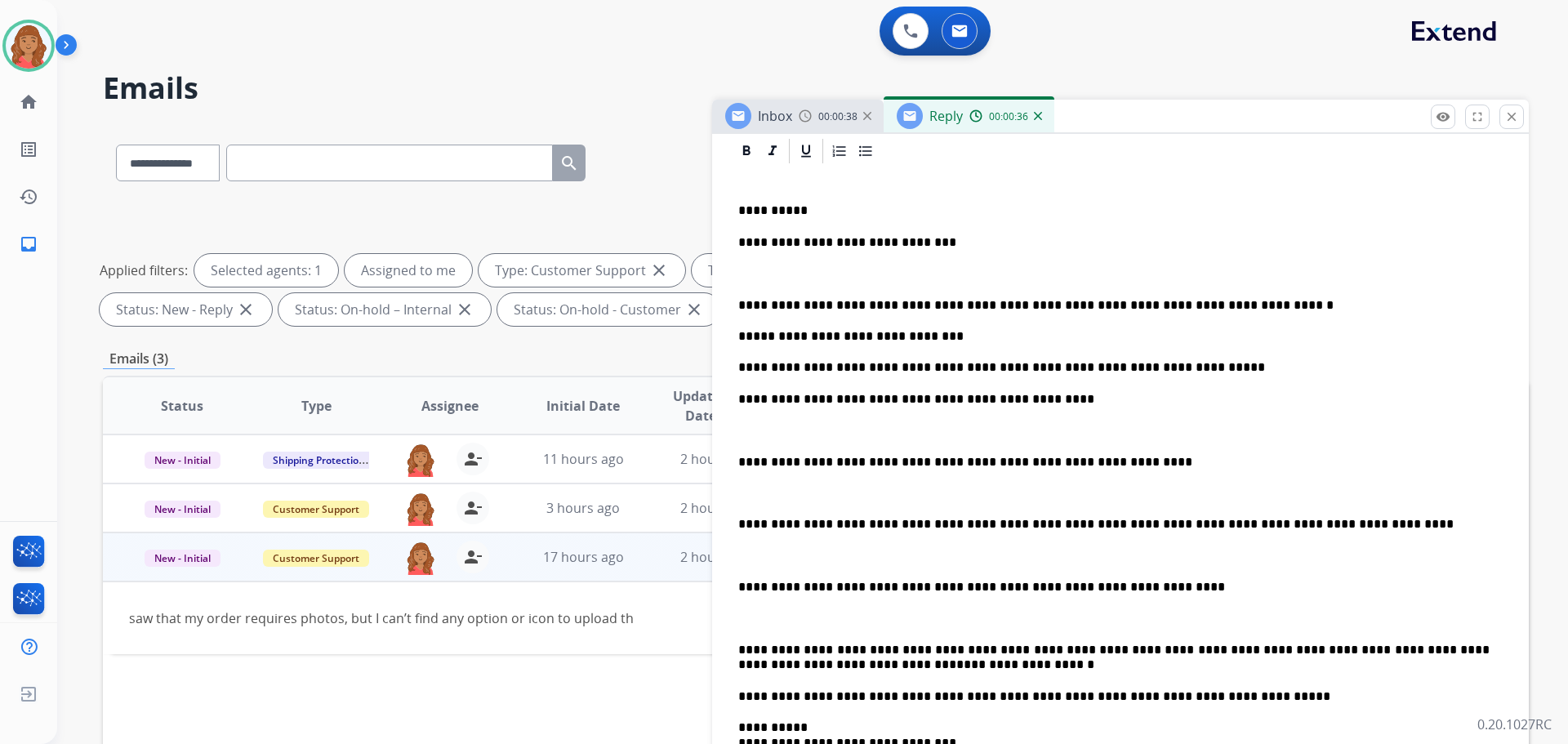
click at [739, 461] on div "**********" at bounding box center [1121, 538] width 778 height 746
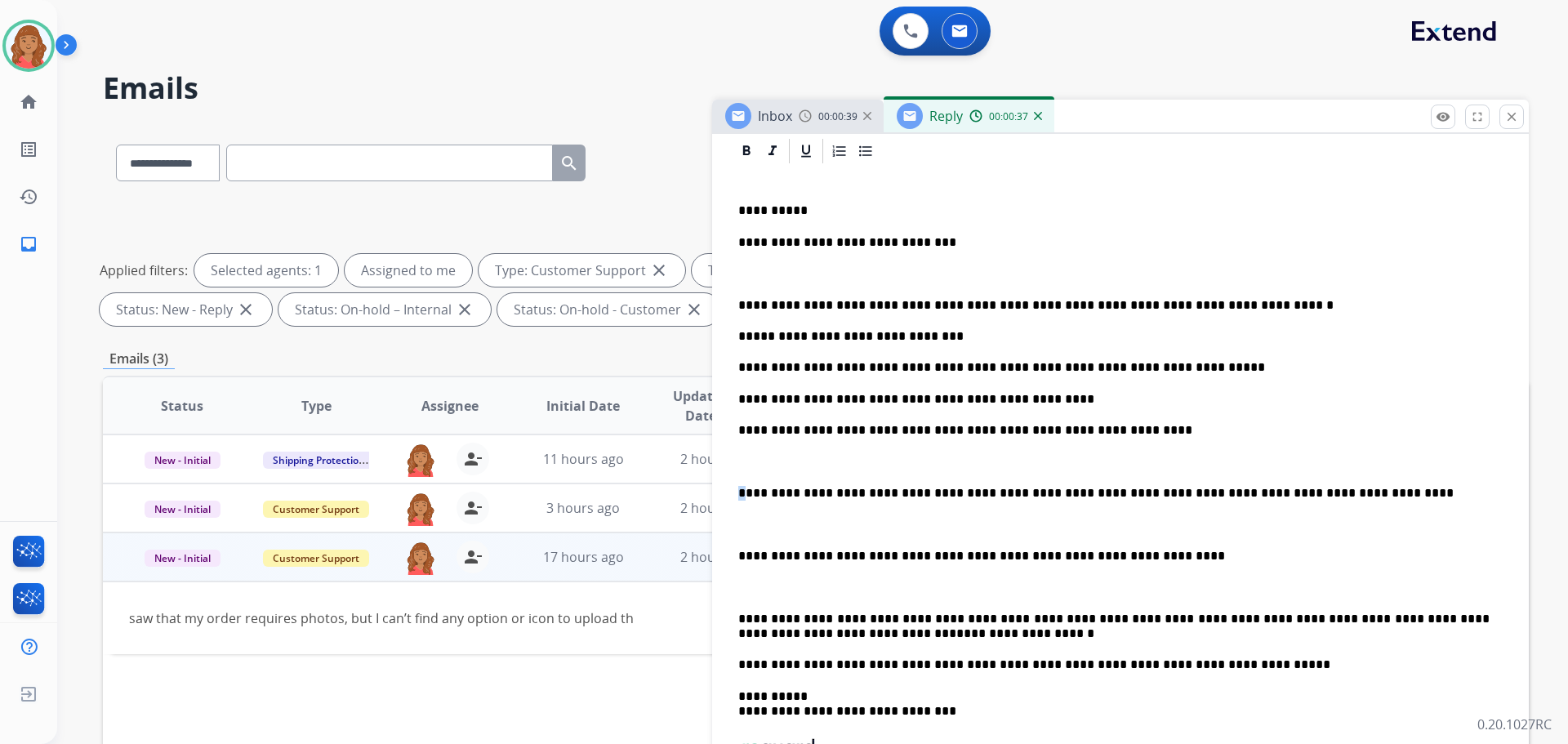
click at [743, 494] on p "**********" at bounding box center [1114, 493] width 752 height 15
click at [742, 491] on p "**********" at bounding box center [1114, 493] width 752 height 15
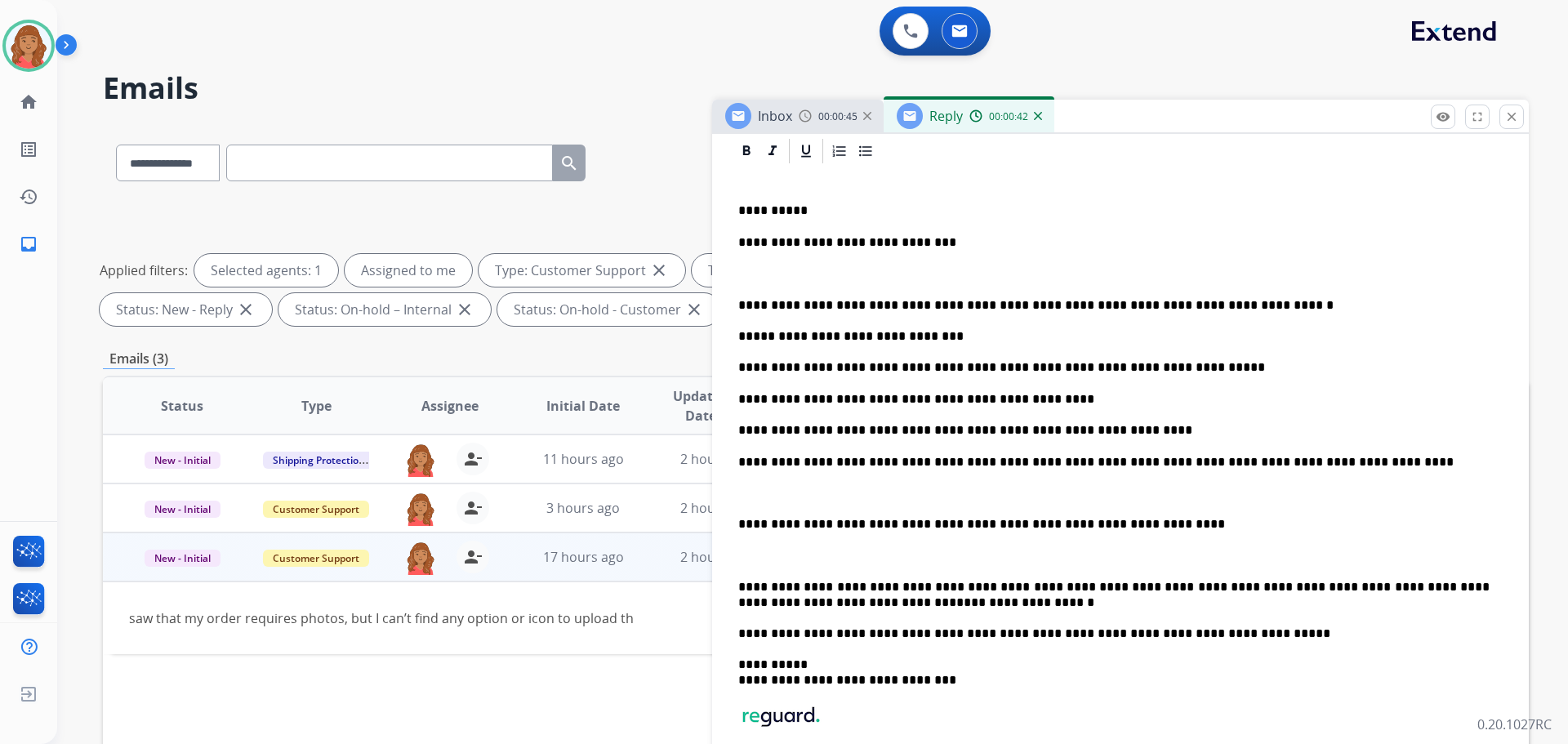
click at [742, 523] on p "**********" at bounding box center [1114, 524] width 752 height 15
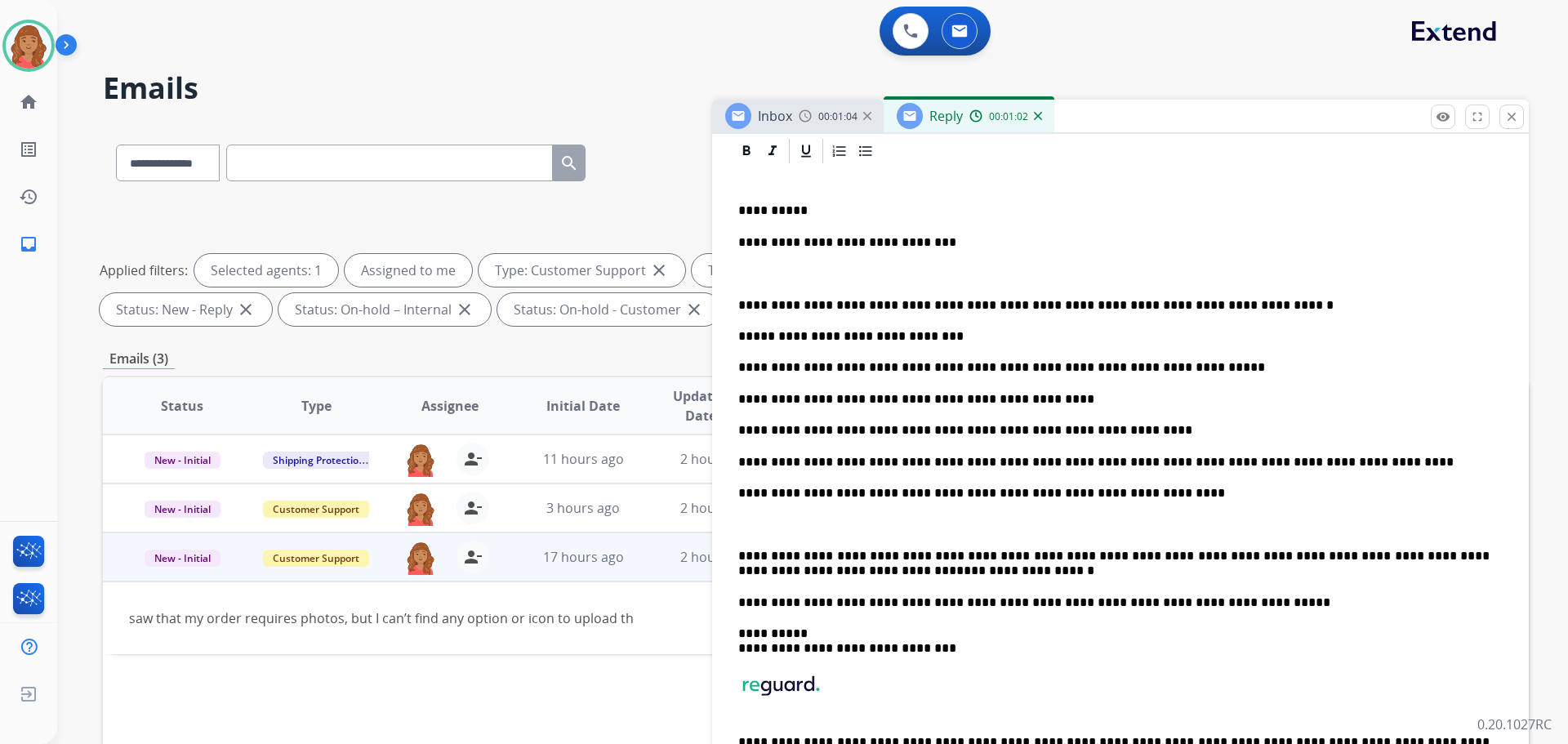
click at [734, 560] on div "**********" at bounding box center [1121, 491] width 778 height 651
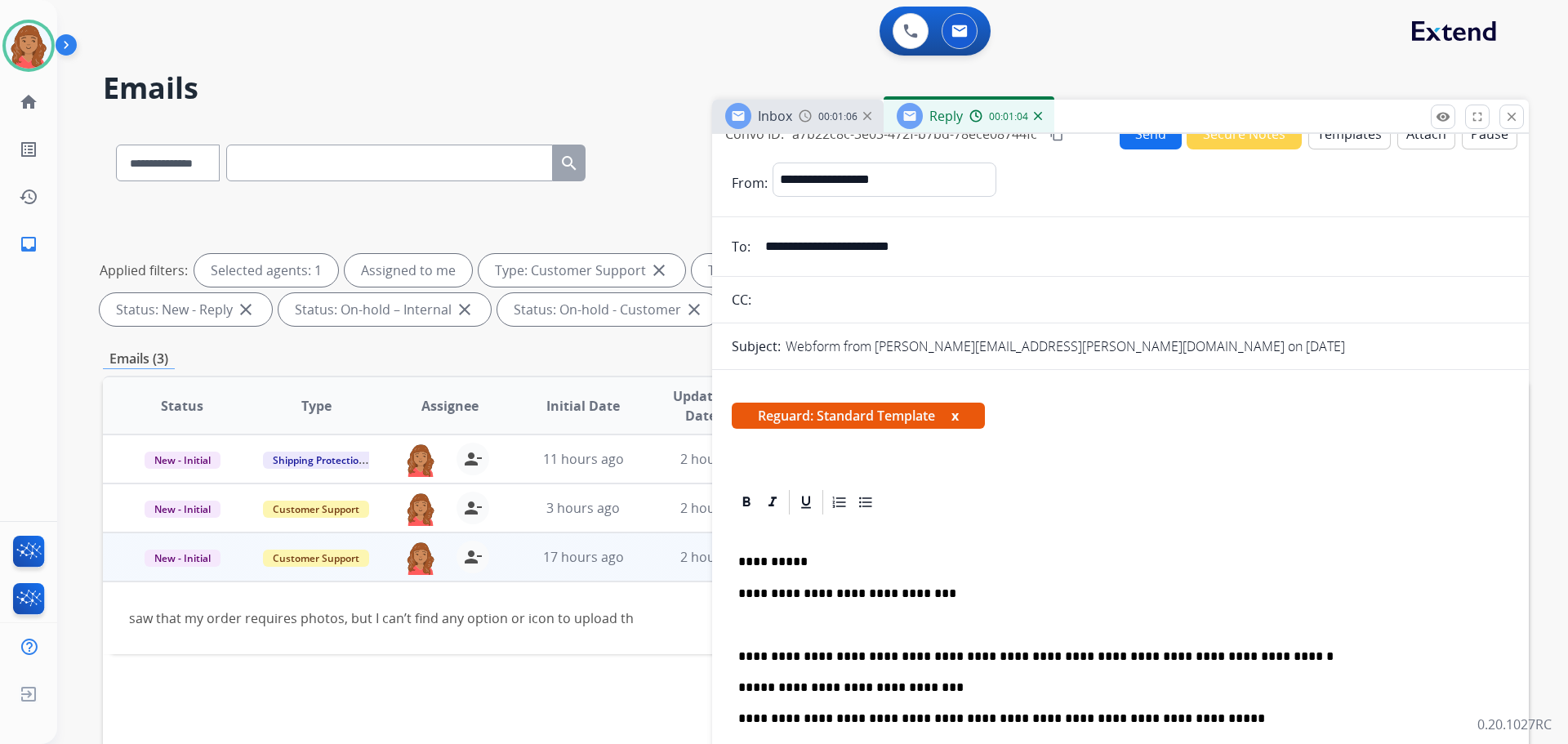
scroll to position [0, 0]
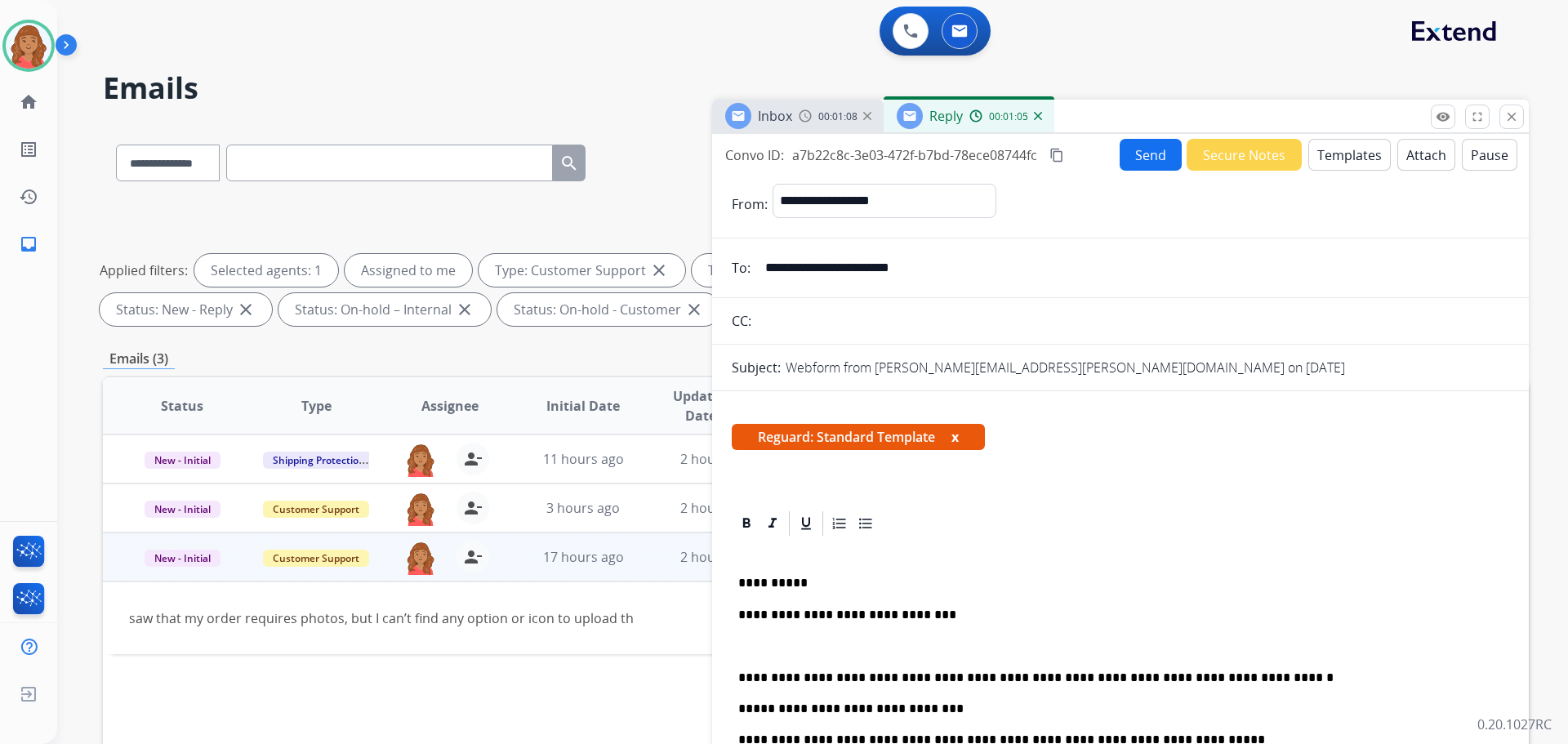
click at [1057, 159] on mat-icon "content_copy" at bounding box center [1057, 155] width 15 height 15
click at [1124, 160] on button "Send" at bounding box center [1150, 155] width 62 height 32
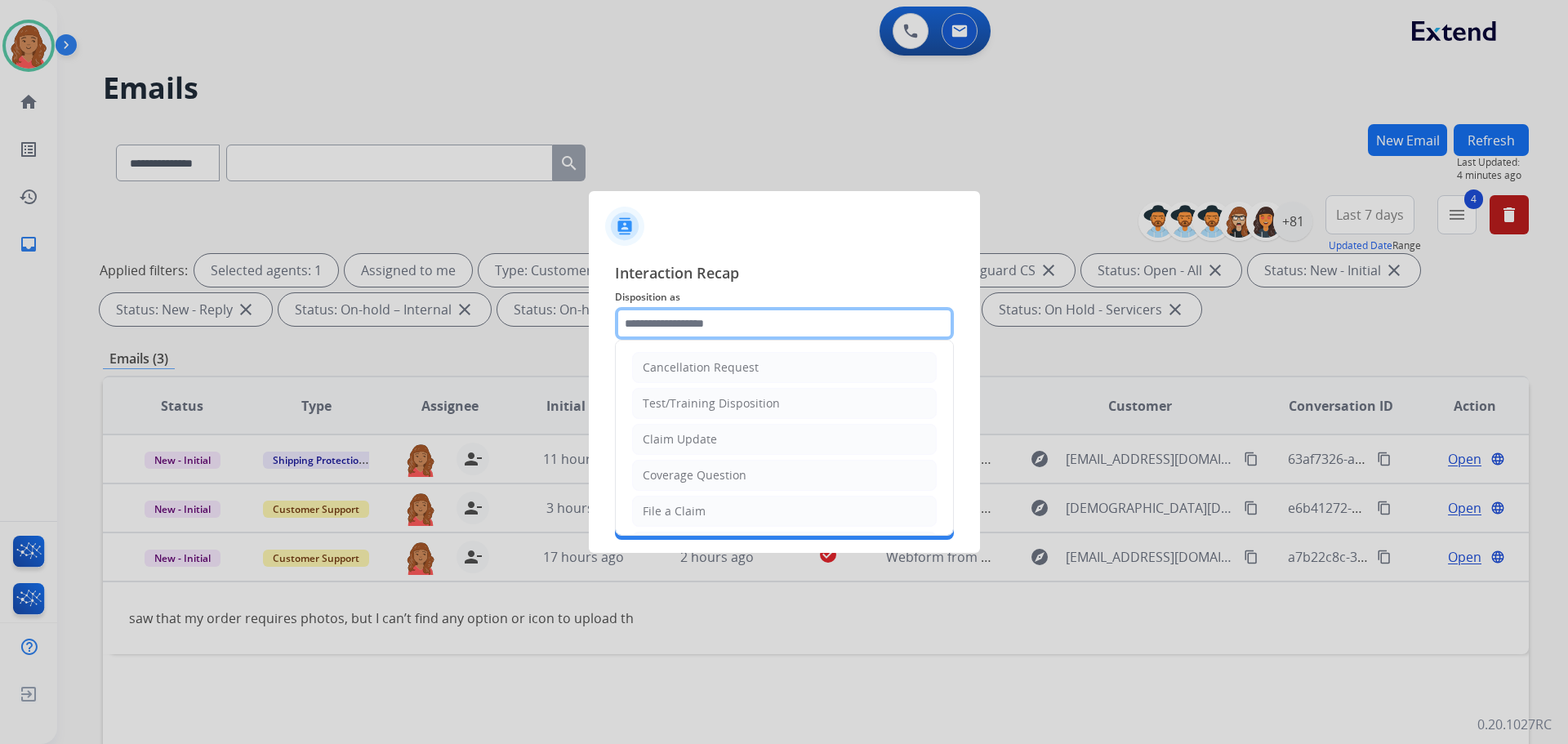
drag, startPoint x: 697, startPoint y: 317, endPoint x: 699, endPoint y: 368, distance: 51.0
click at [697, 317] on input "text" at bounding box center [784, 323] width 339 height 33
click at [685, 508] on div "File a Claim" at bounding box center [674, 511] width 63 height 17
type input "**********"
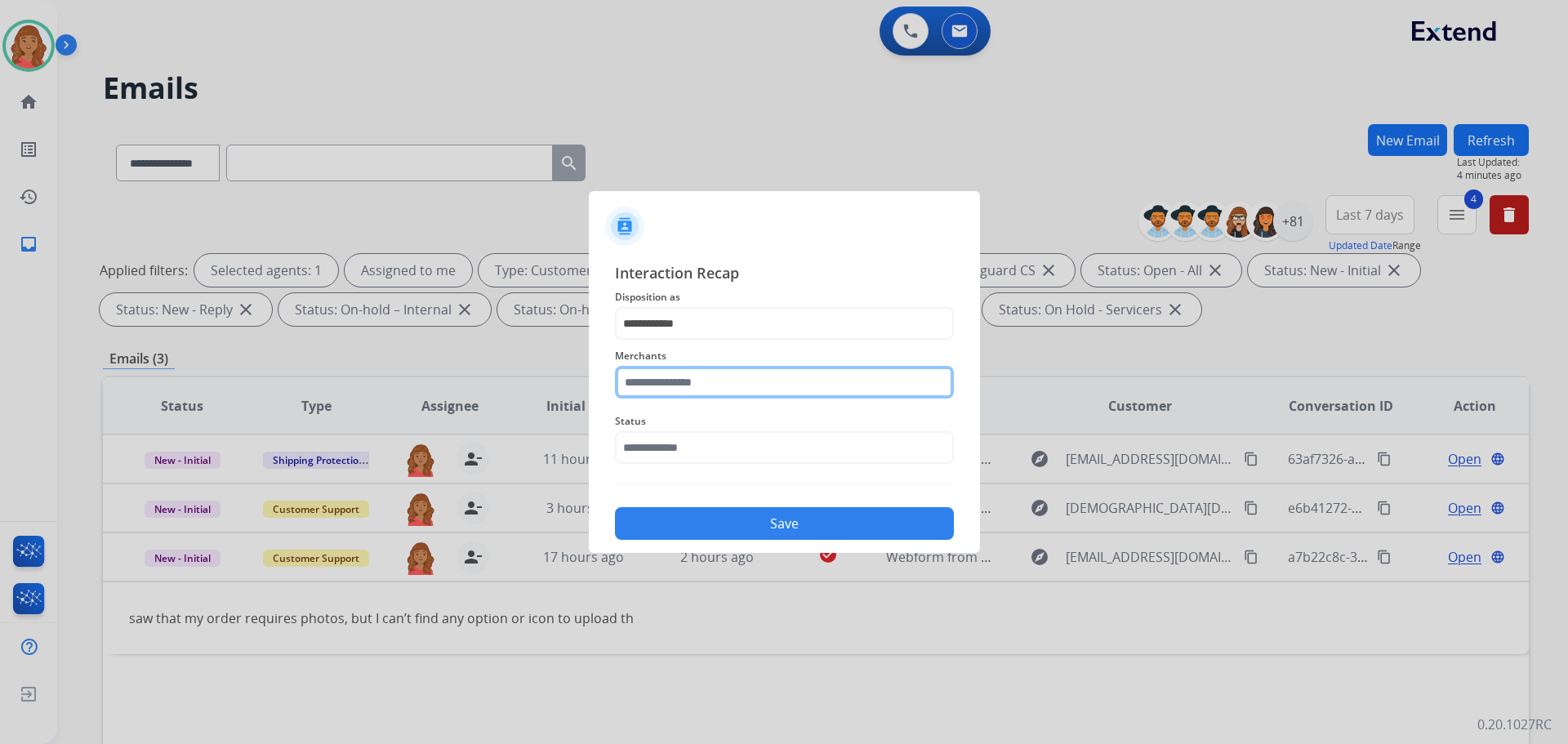
click at [684, 378] on input "text" at bounding box center [784, 381] width 339 height 33
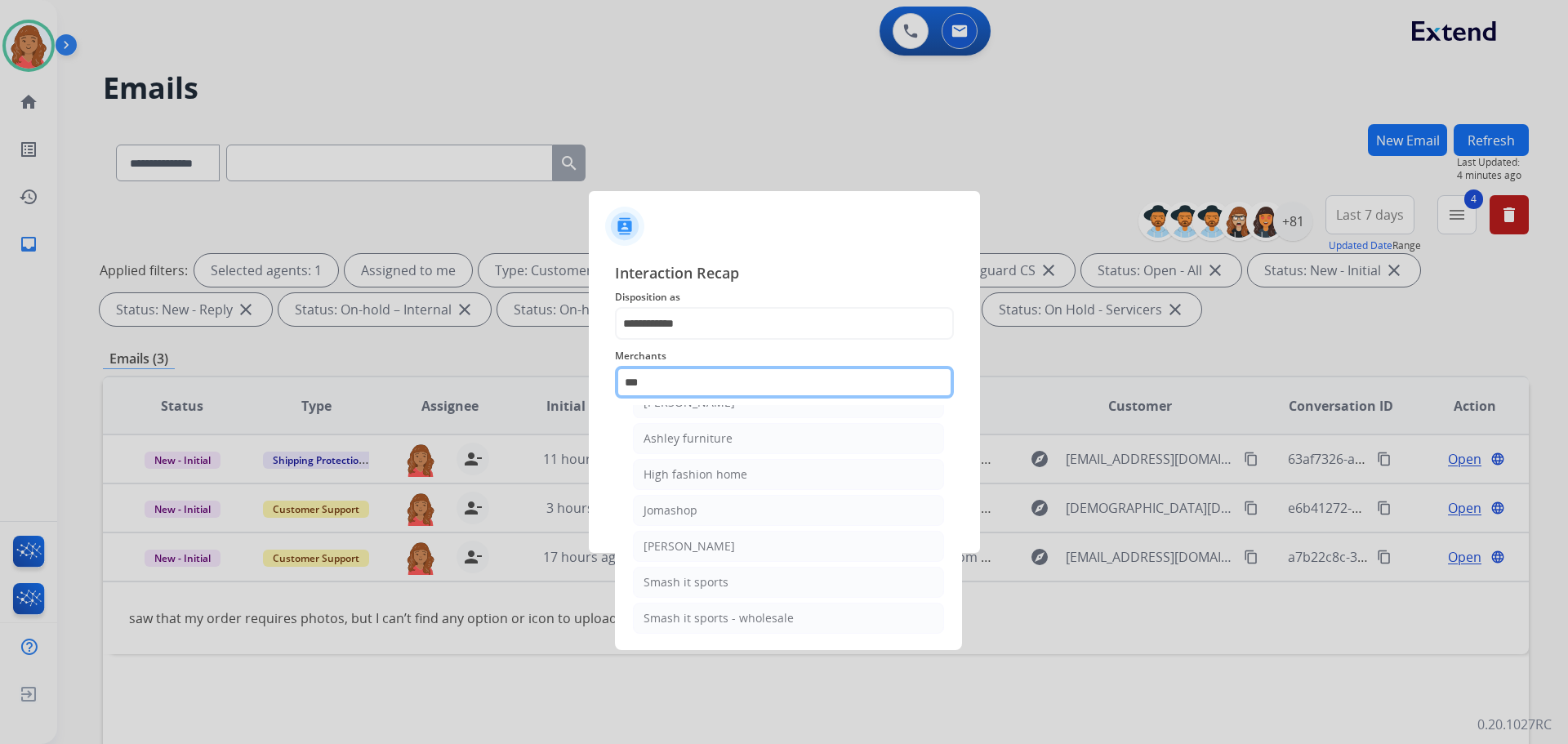
scroll to position [27, 0]
click at [685, 438] on div "Ashley furniture" at bounding box center [688, 439] width 89 height 17
type input "**********"
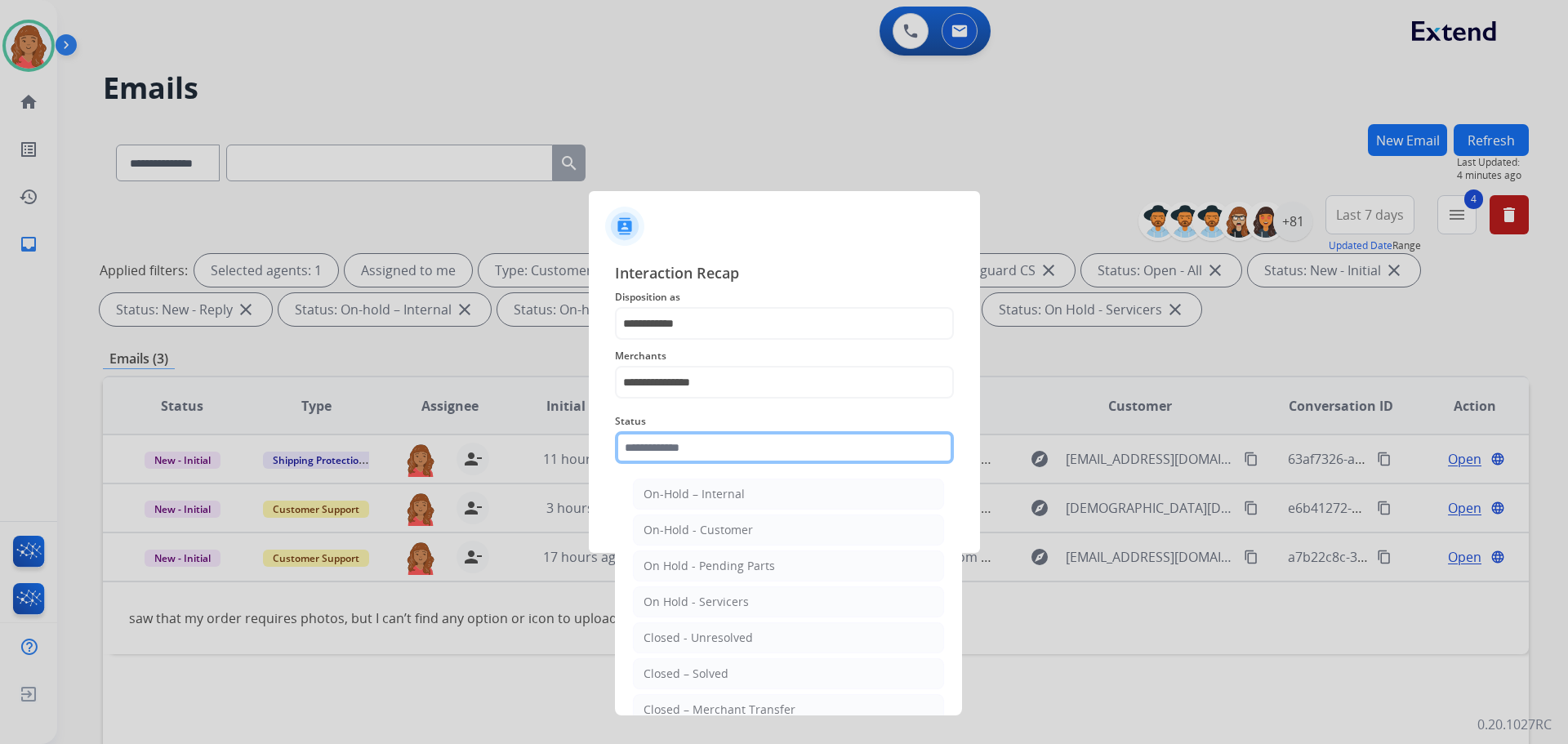
click at [685, 452] on input "text" at bounding box center [784, 447] width 339 height 33
click at [692, 672] on div "Closed – Solved" at bounding box center [686, 674] width 85 height 17
type input "**********"
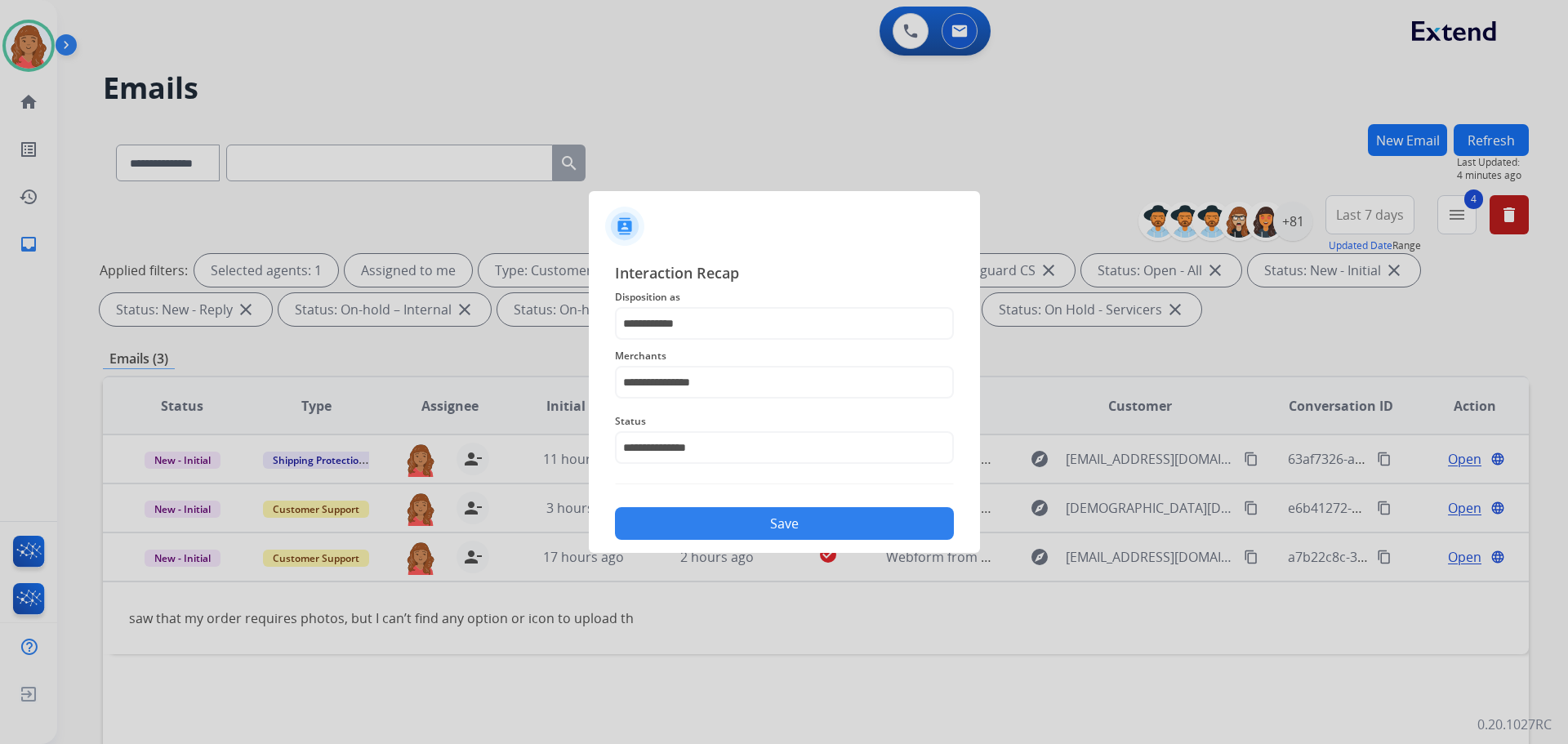
click at [712, 522] on button "Save" at bounding box center [784, 523] width 339 height 33
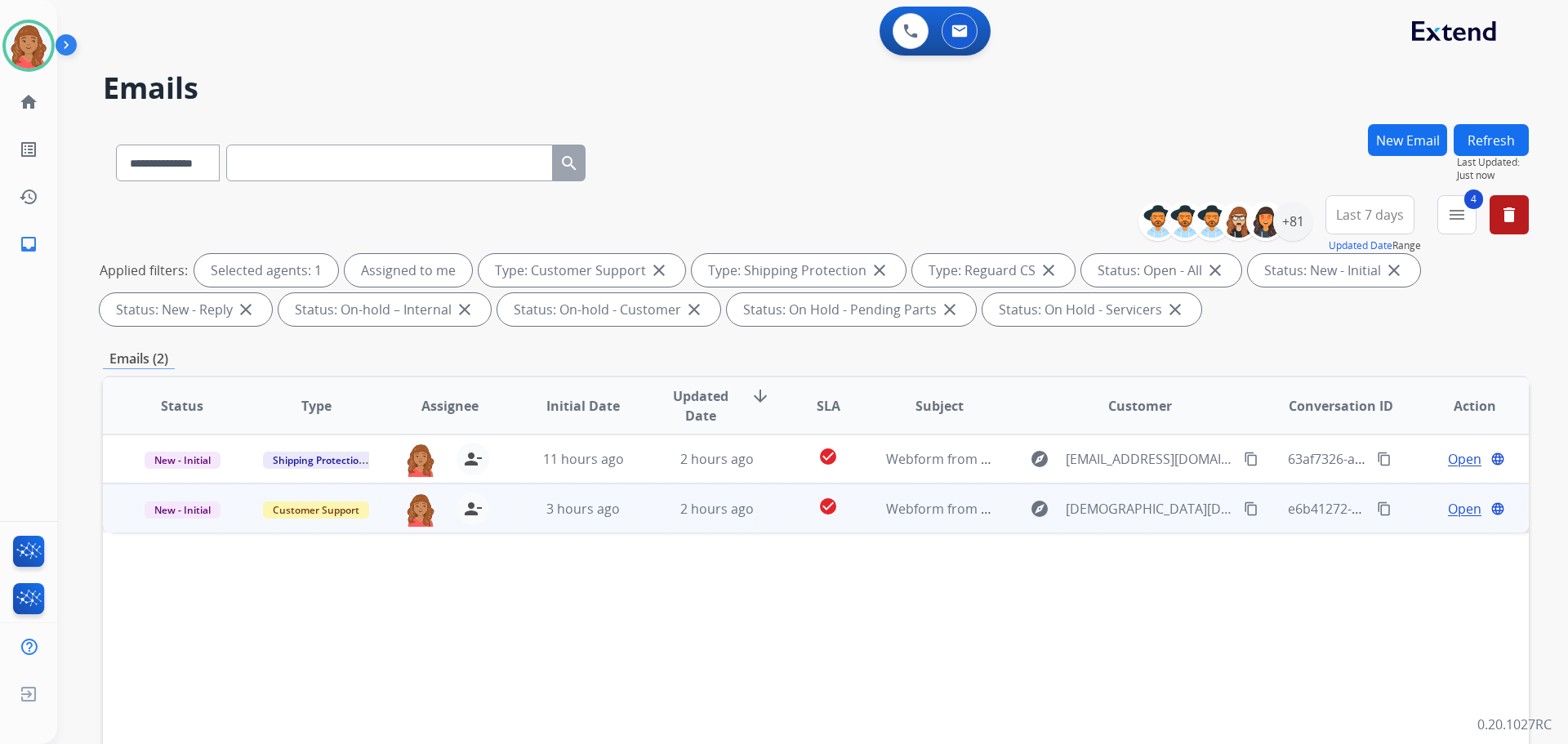
click at [757, 518] on td "2 hours ago" at bounding box center [705, 508] width 134 height 49
click at [1244, 503] on mat-icon "content_copy" at bounding box center [1251, 507] width 15 height 15
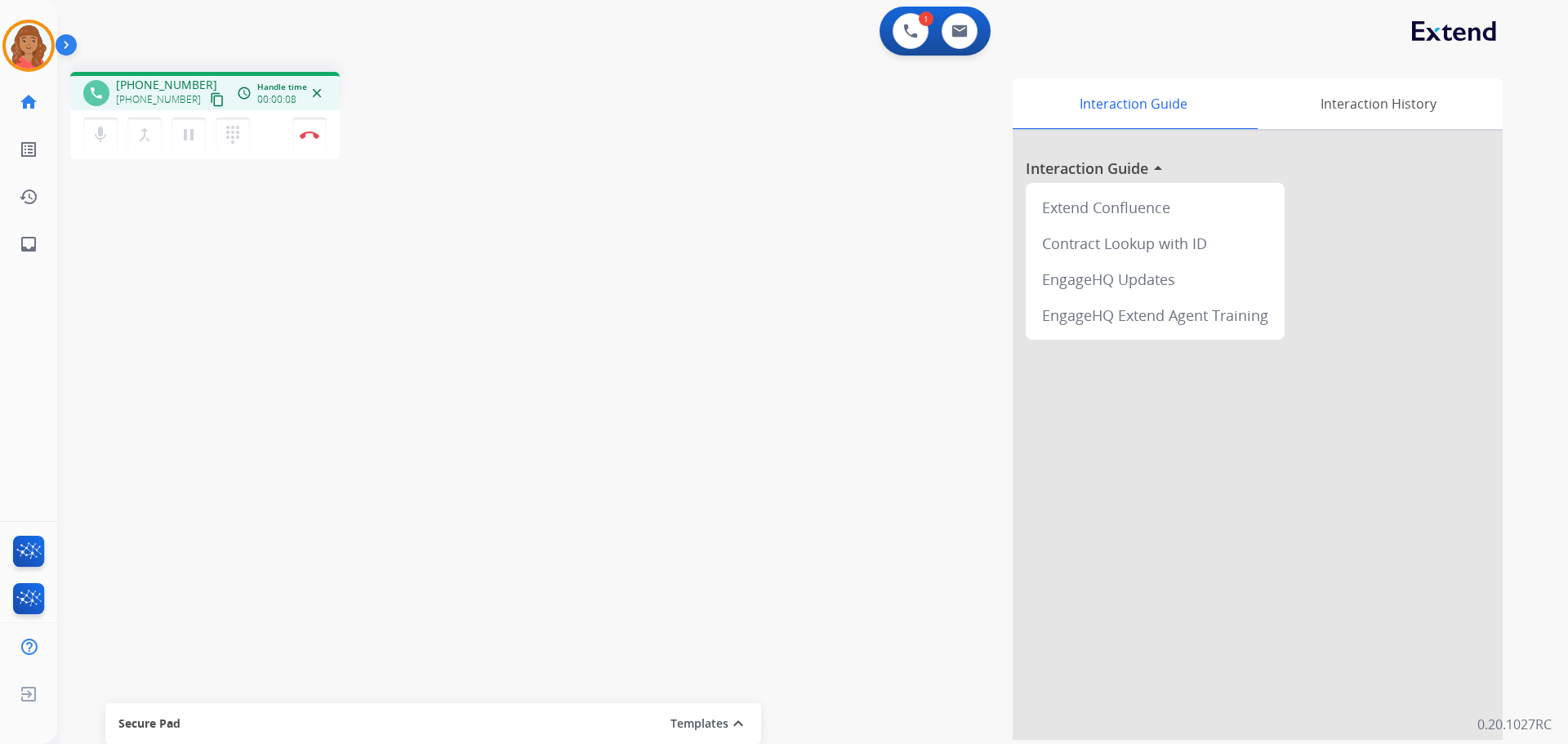
drag, startPoint x: 205, startPoint y: 100, endPoint x: 77, endPoint y: 101, distance: 128.0
click at [210, 102] on mat-icon "content_copy" at bounding box center [217, 100] width 15 height 15
click at [312, 140] on button "Disconnect" at bounding box center [309, 134] width 34 height 34
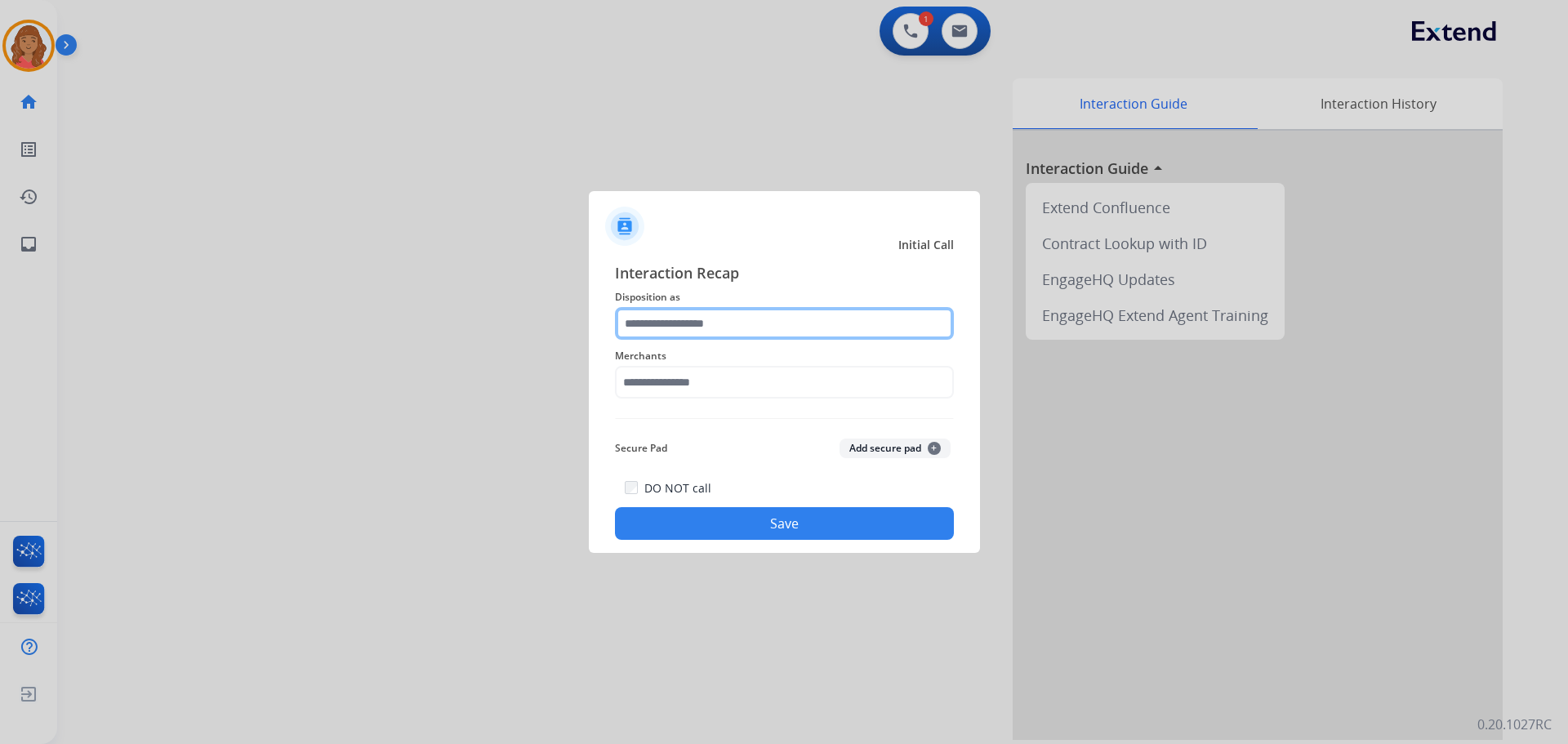
click at [697, 323] on input "text" at bounding box center [784, 323] width 339 height 33
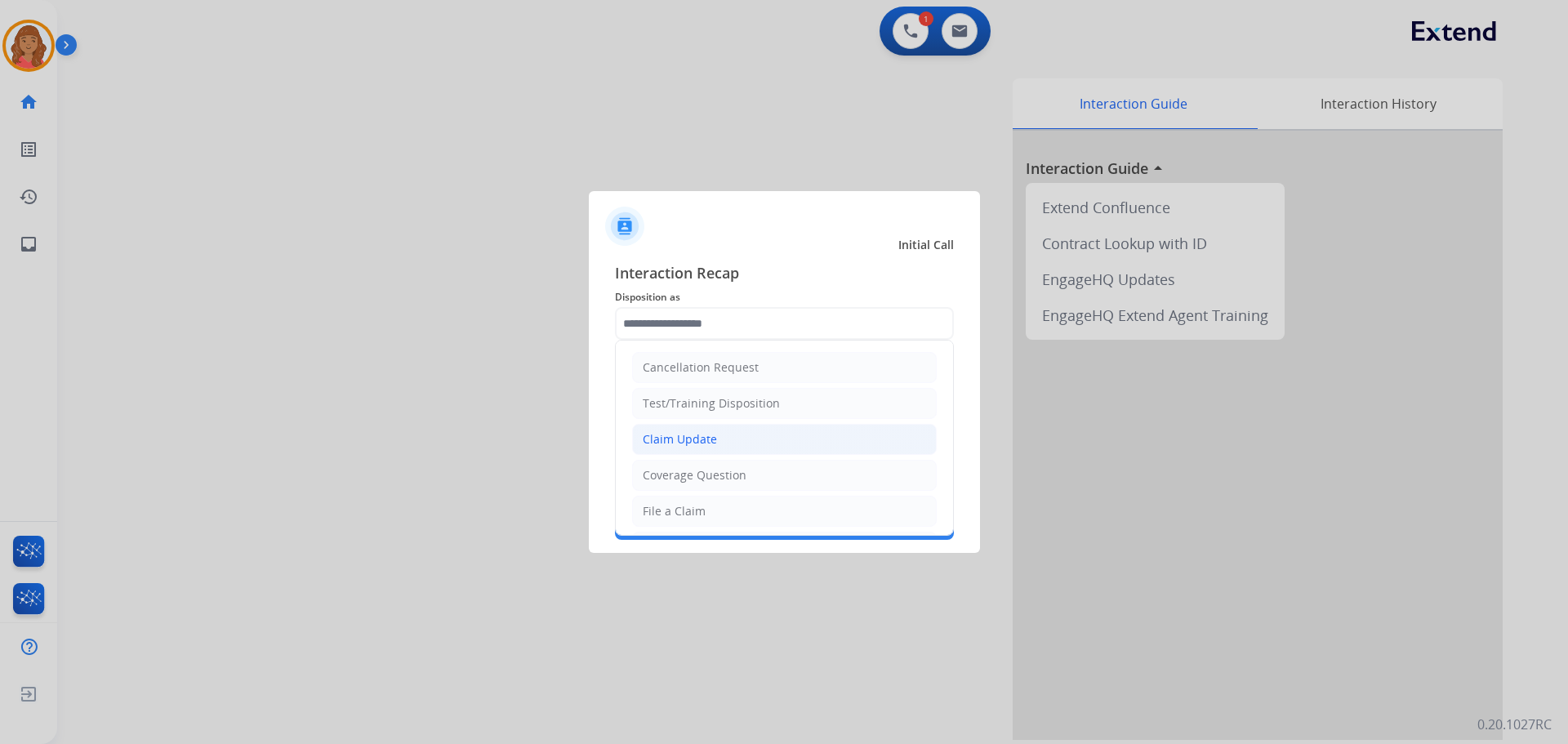
click at [689, 438] on div "Claim Update" at bounding box center [679, 440] width 74 height 17
type input "**********"
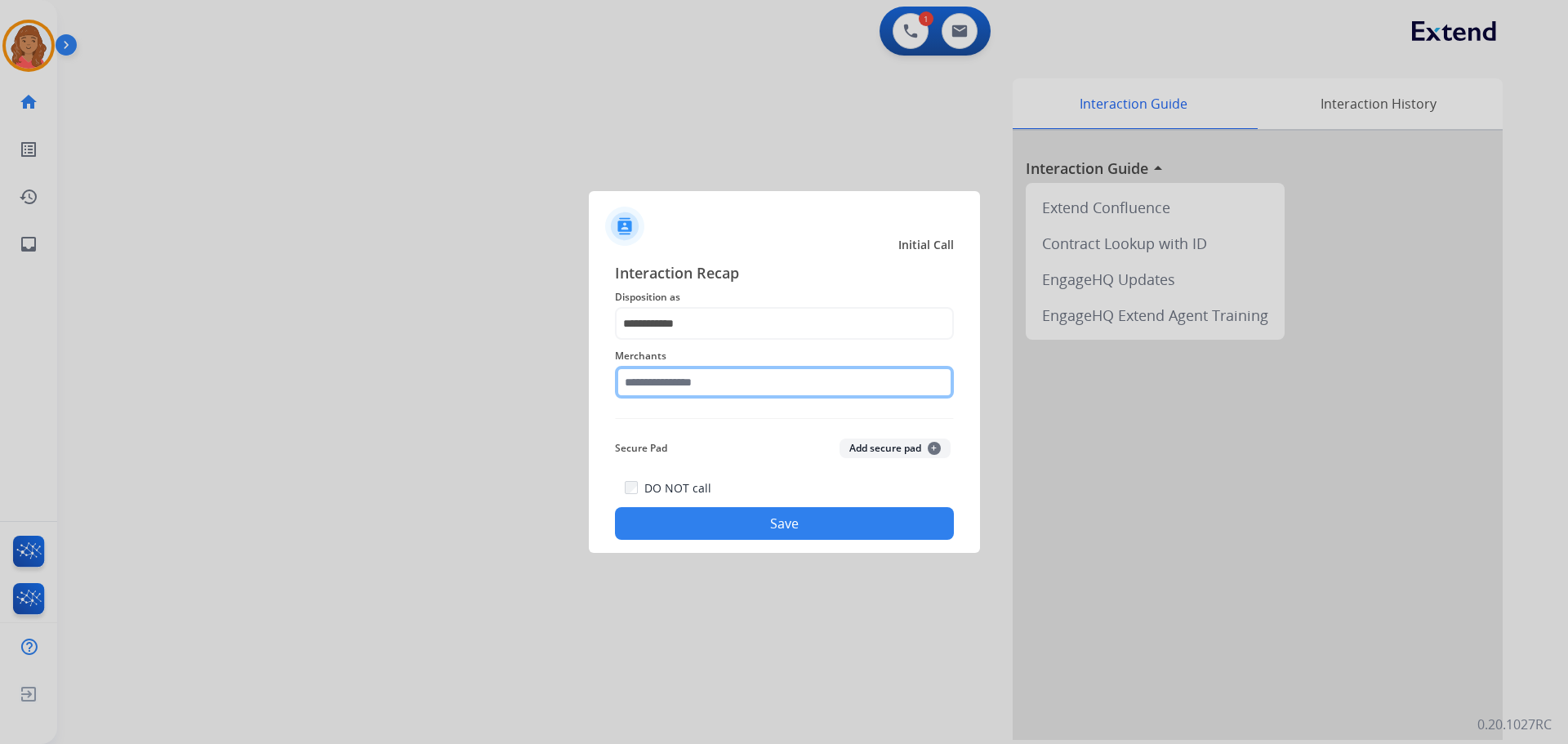
click at [663, 379] on input "text" at bounding box center [784, 381] width 339 height 33
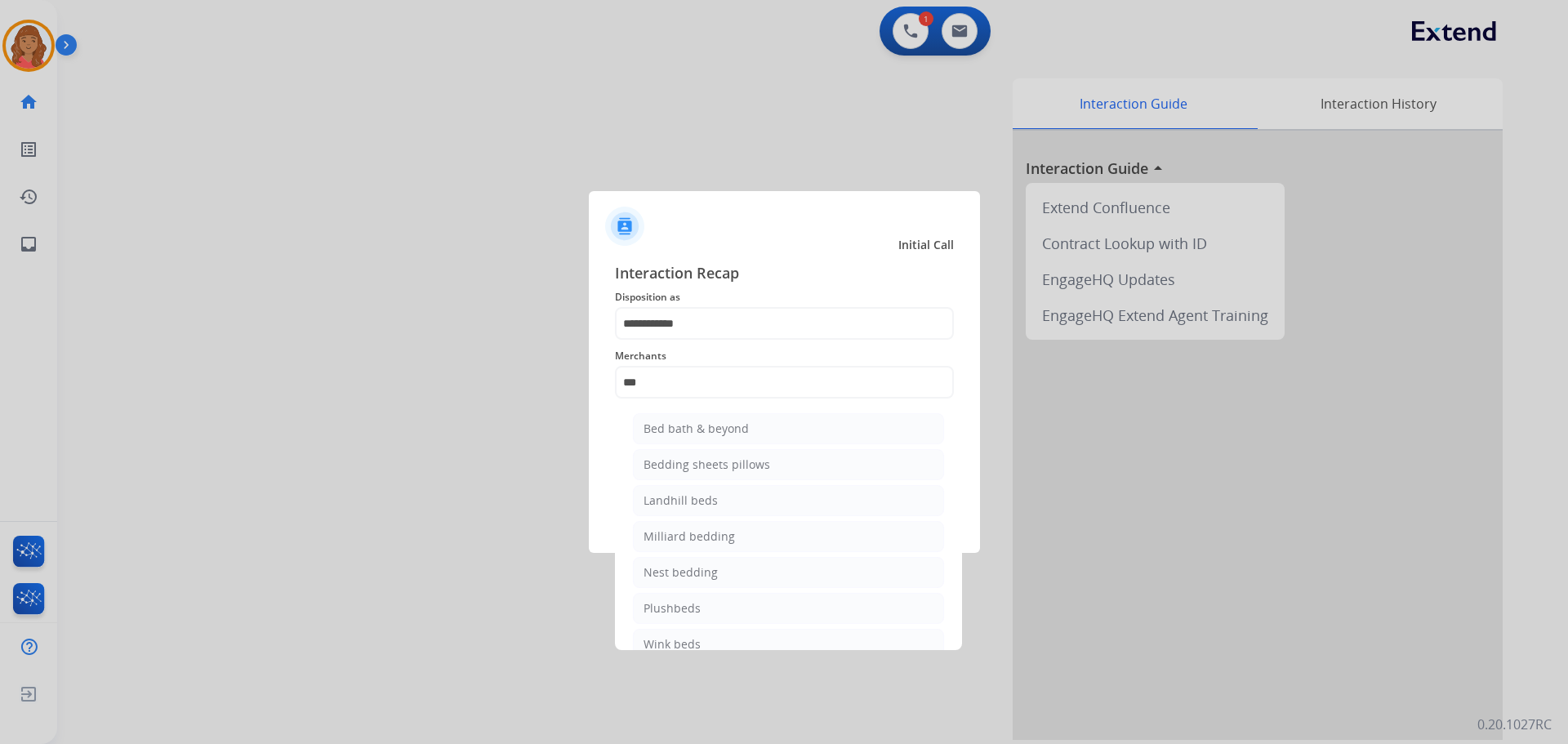
click at [679, 426] on div "Bed bath & beyond" at bounding box center [696, 429] width 105 height 17
type input "**********"
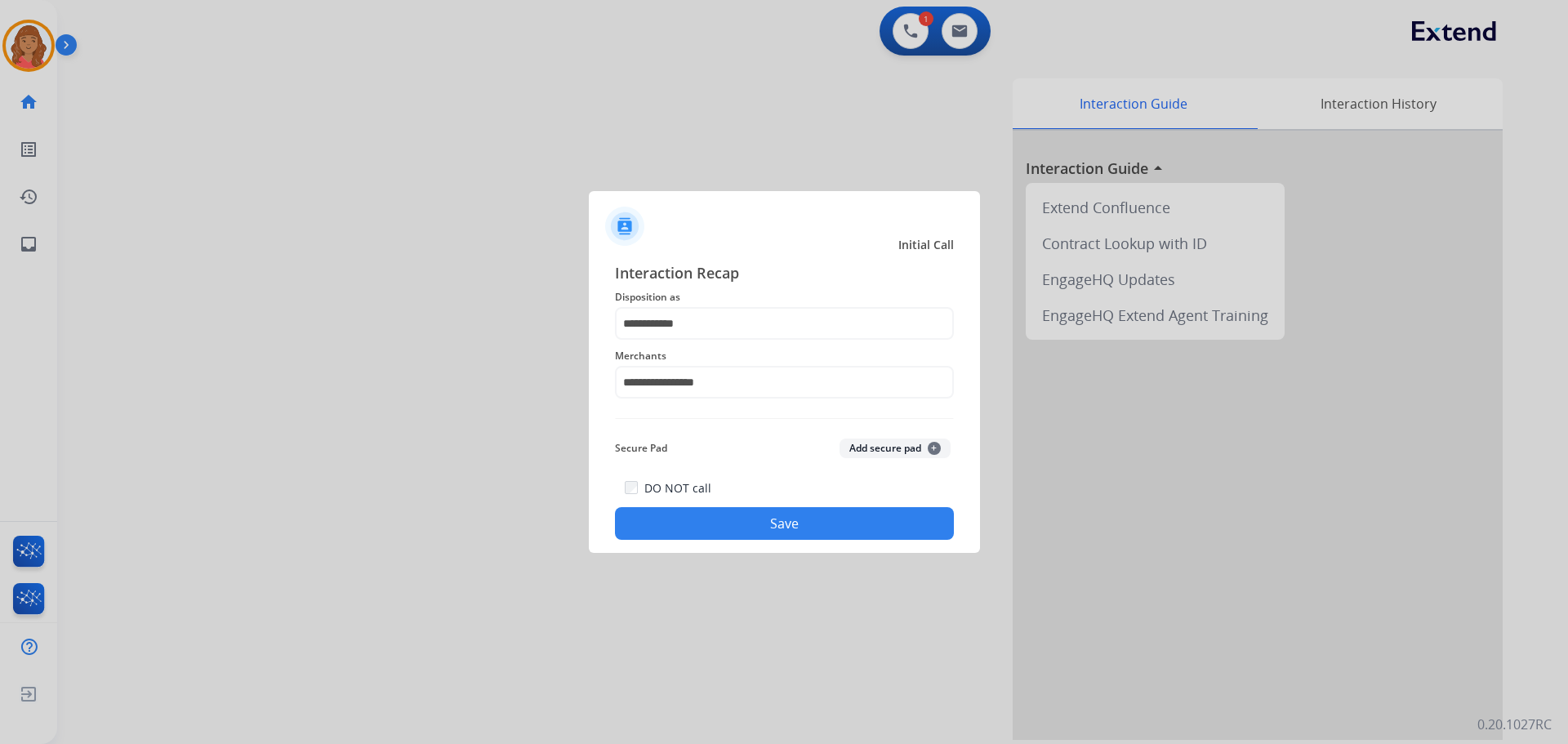
click at [714, 516] on button "Save" at bounding box center [784, 523] width 339 height 33
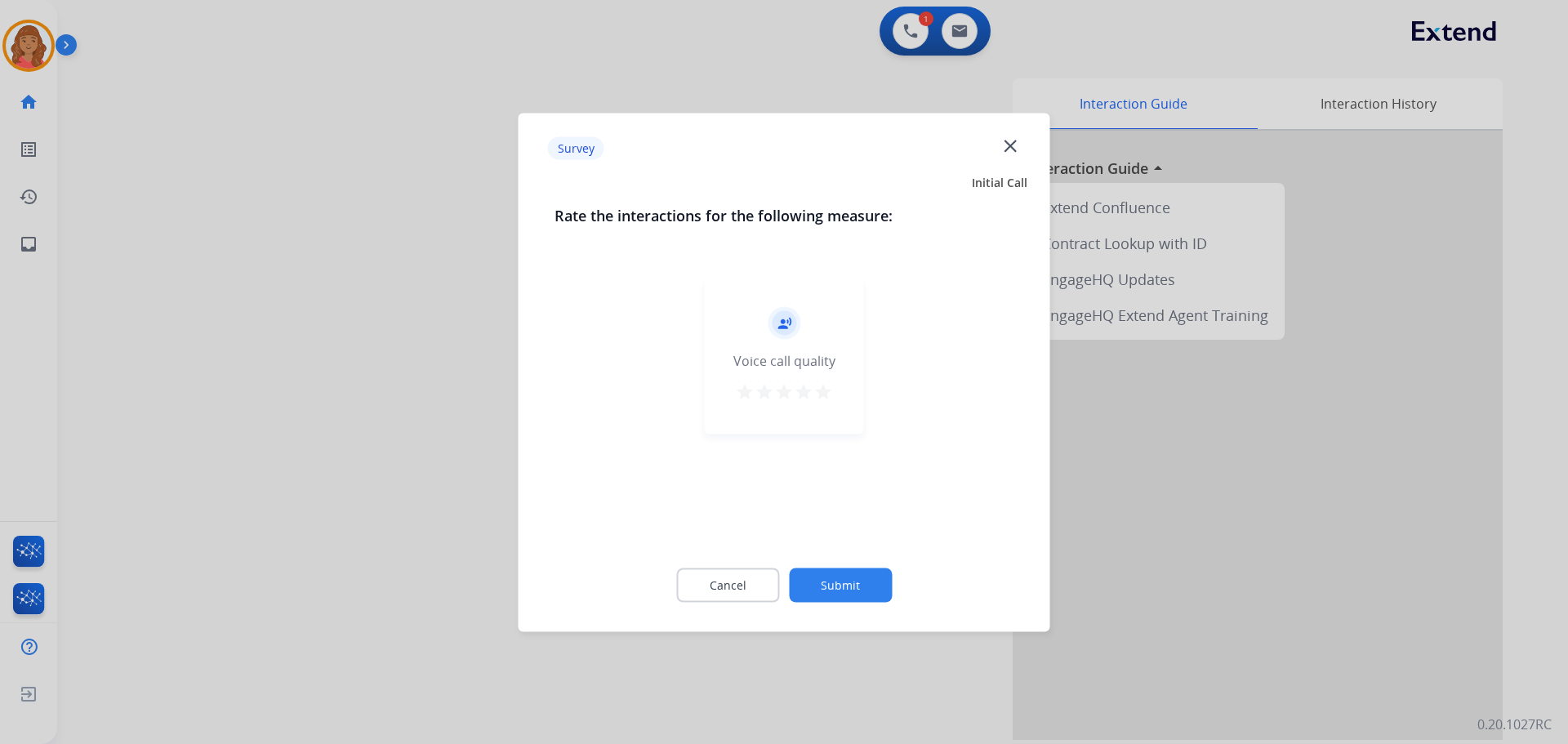
drag, startPoint x: 830, startPoint y: 389, endPoint x: 823, endPoint y: 424, distance: 35.7
click at [831, 390] on mat-icon "star" at bounding box center [824, 391] width 20 height 20
click at [826, 572] on button "Submit" at bounding box center [841, 584] width 102 height 34
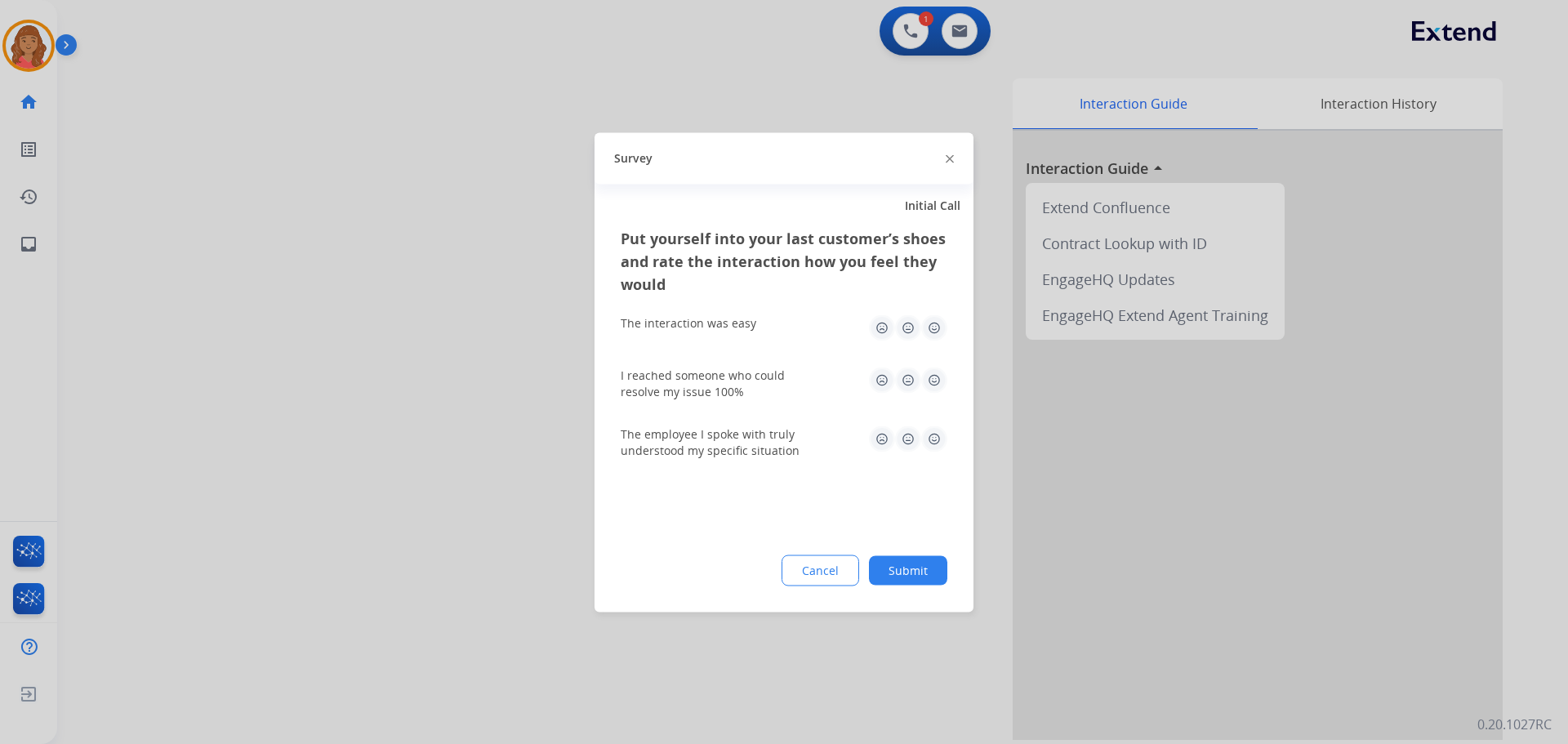
click at [930, 324] on img at bounding box center [934, 327] width 27 height 27
click at [936, 374] on img at bounding box center [934, 379] width 27 height 27
drag, startPoint x: 935, startPoint y: 449, endPoint x: 938, endPoint y: 461, distance: 12.4
click at [935, 450] on img at bounding box center [934, 439] width 27 height 27
drag, startPoint x: 923, startPoint y: 565, endPoint x: 929, endPoint y: 556, distance: 10.8
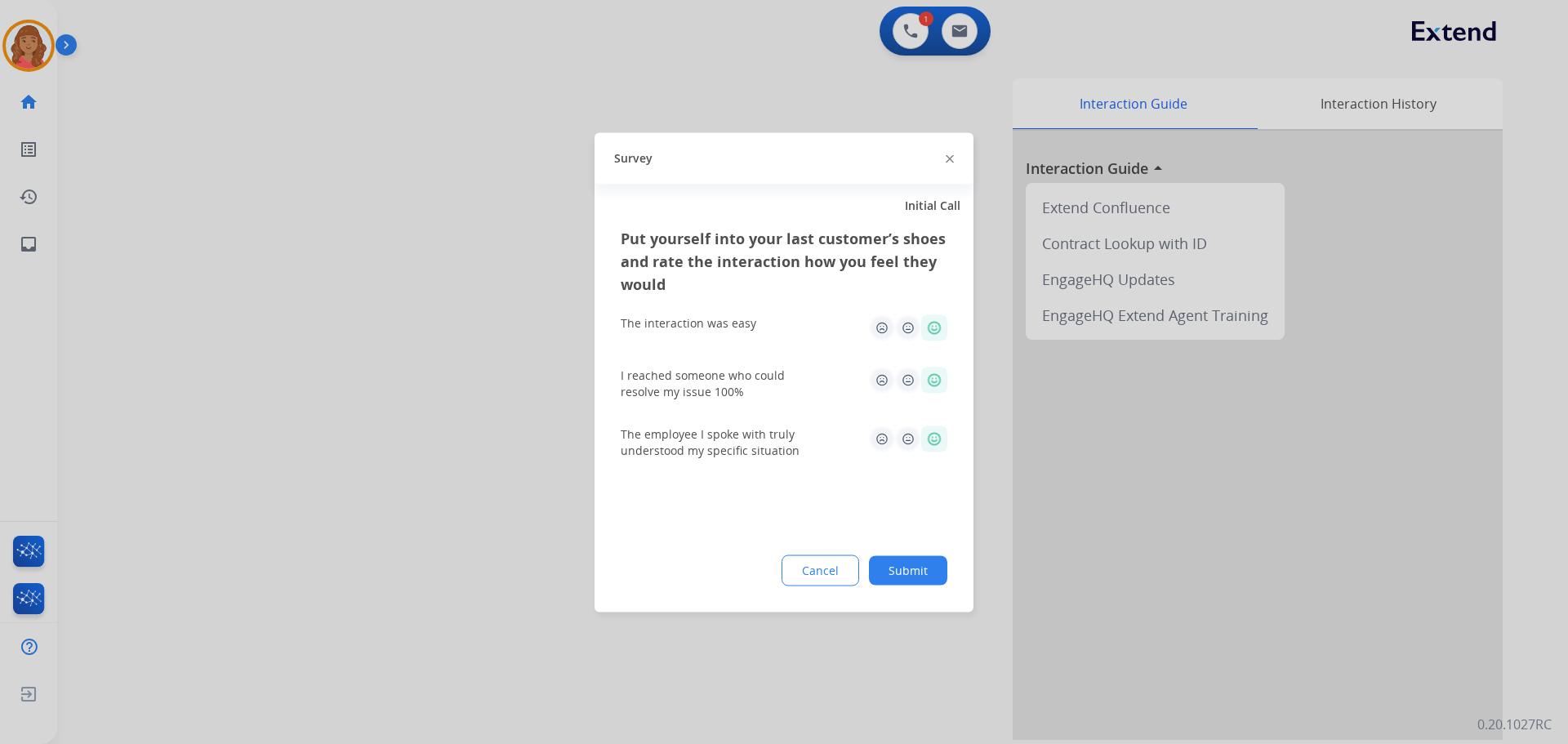
click at [924, 566] on button "Submit" at bounding box center [909, 571] width 79 height 30
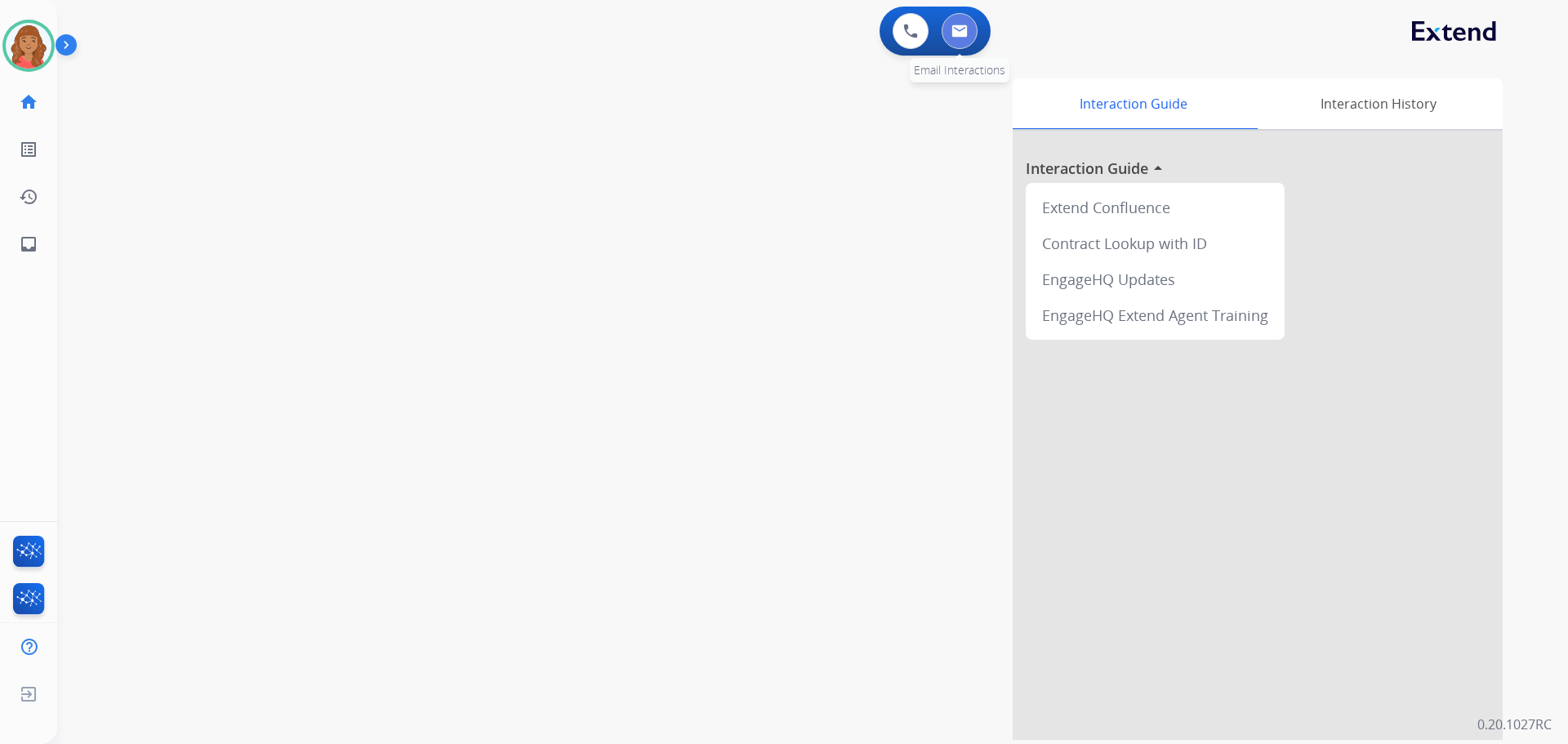
click at [957, 40] on button at bounding box center [960, 31] width 35 height 35
select select "**********"
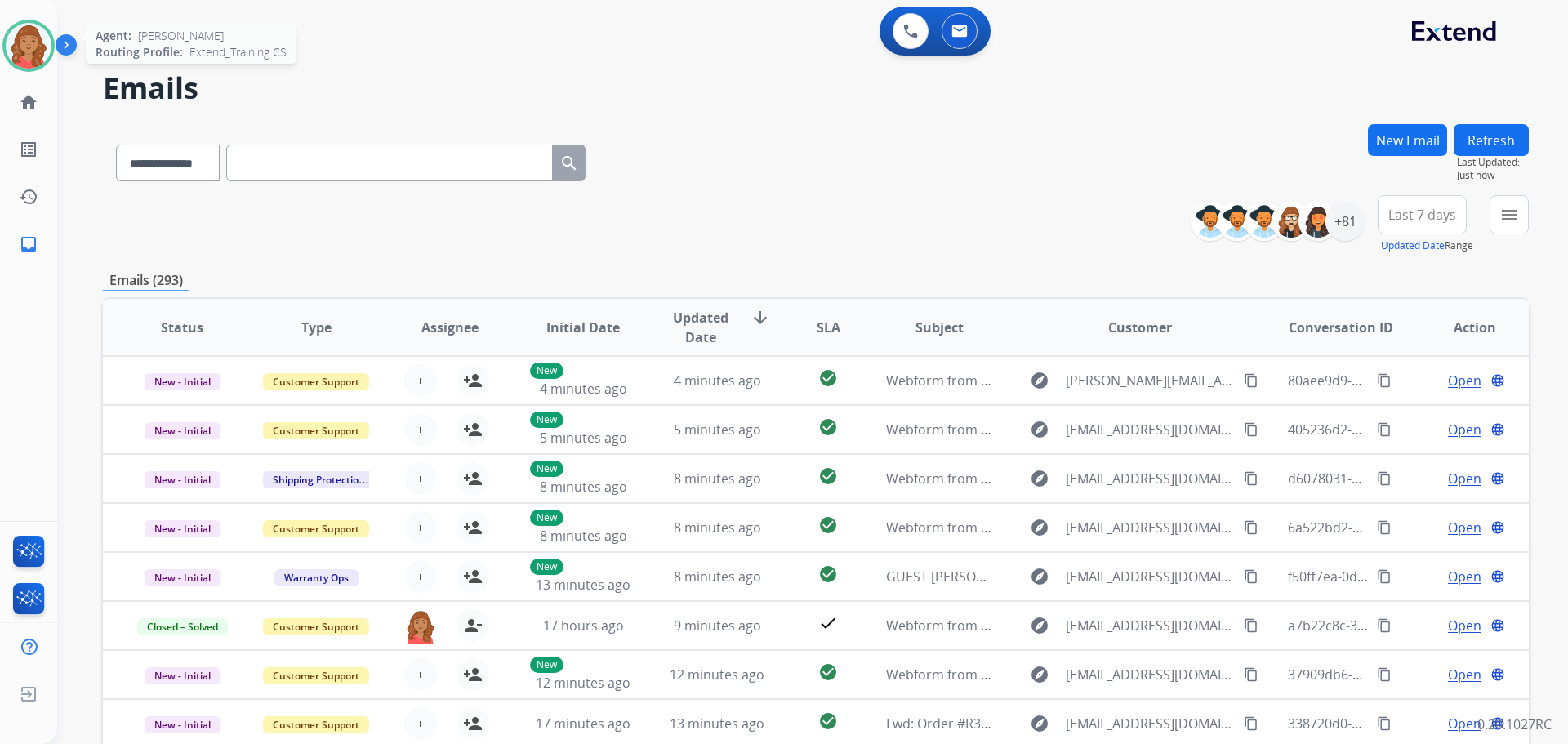
click at [37, 34] on img at bounding box center [29, 45] width 45 height 45
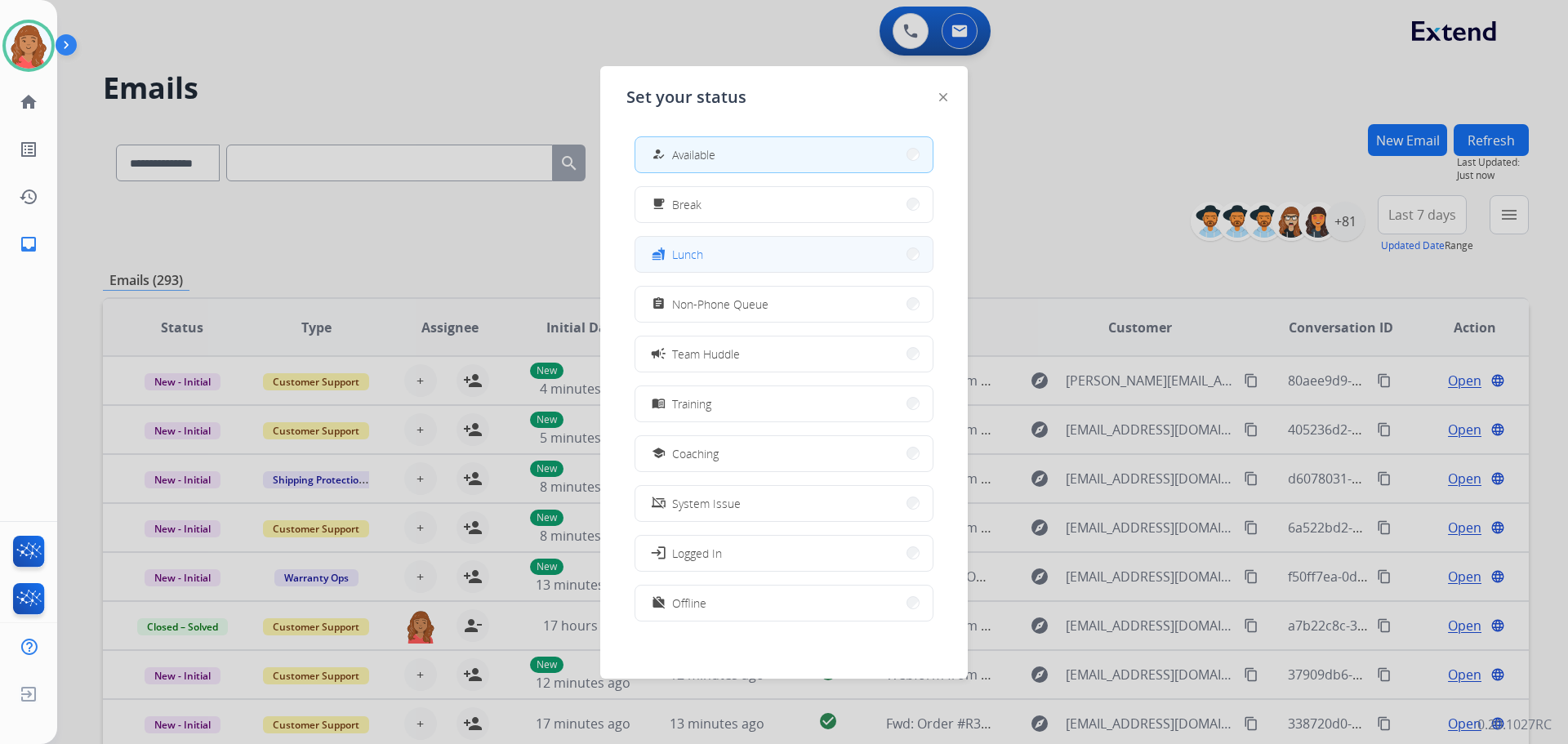
click at [672, 255] on div "fastfood" at bounding box center [660, 254] width 24 height 20
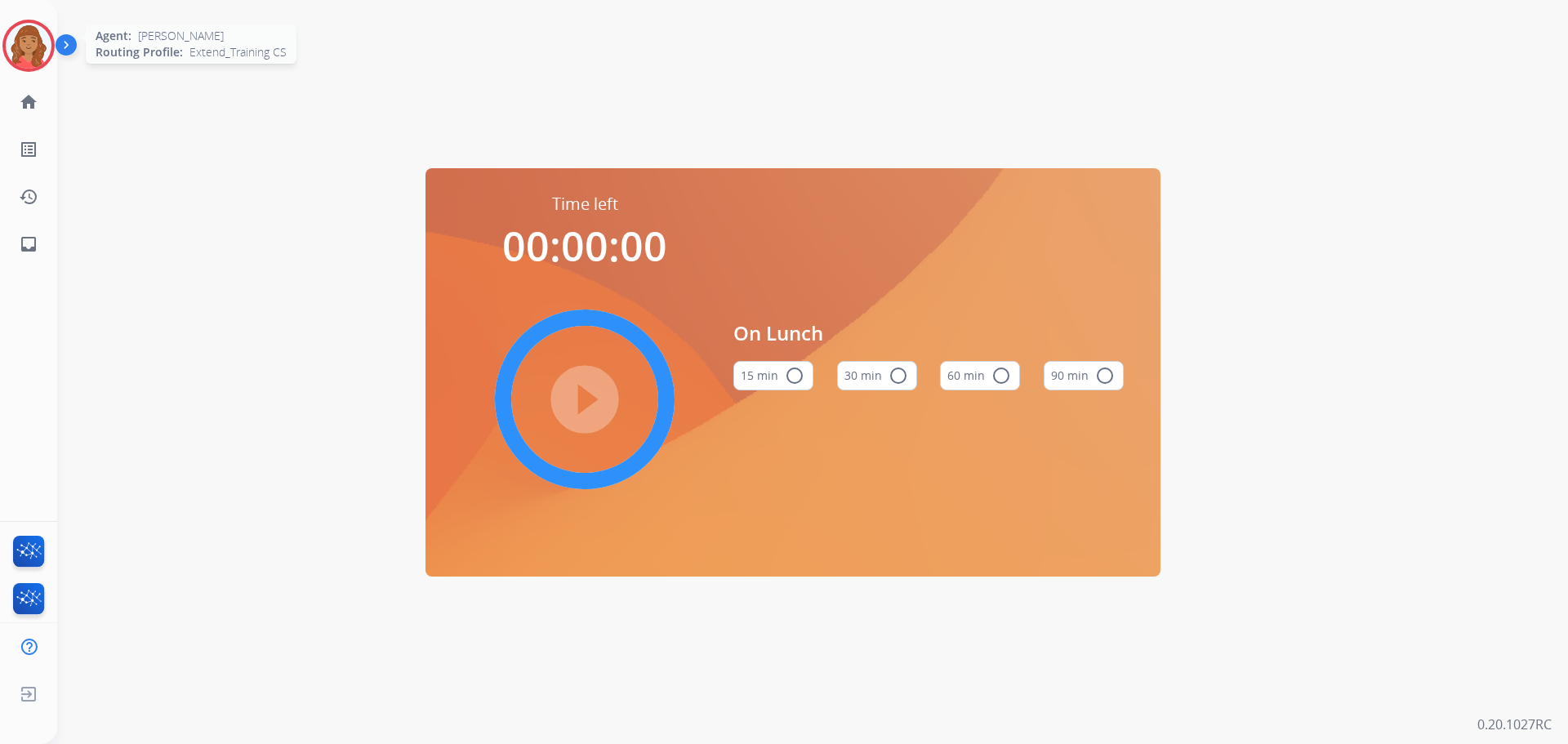
drag, startPoint x: 19, startPoint y: 43, endPoint x: 102, endPoint y: 55, distance: 83.9
click at [19, 43] on img at bounding box center [29, 45] width 45 height 45
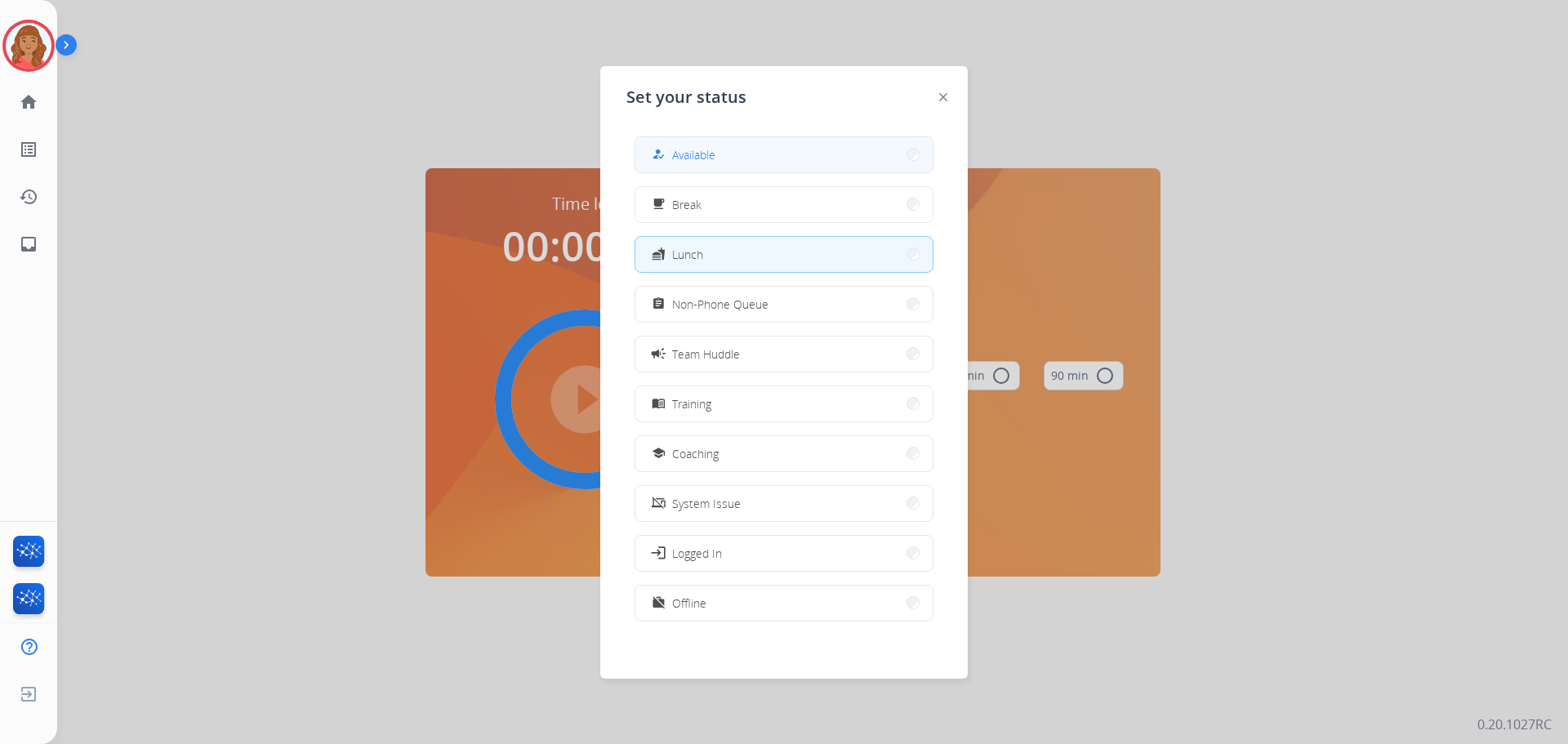
click at [728, 146] on button "how_to_reg Available" at bounding box center [784, 155] width 298 height 35
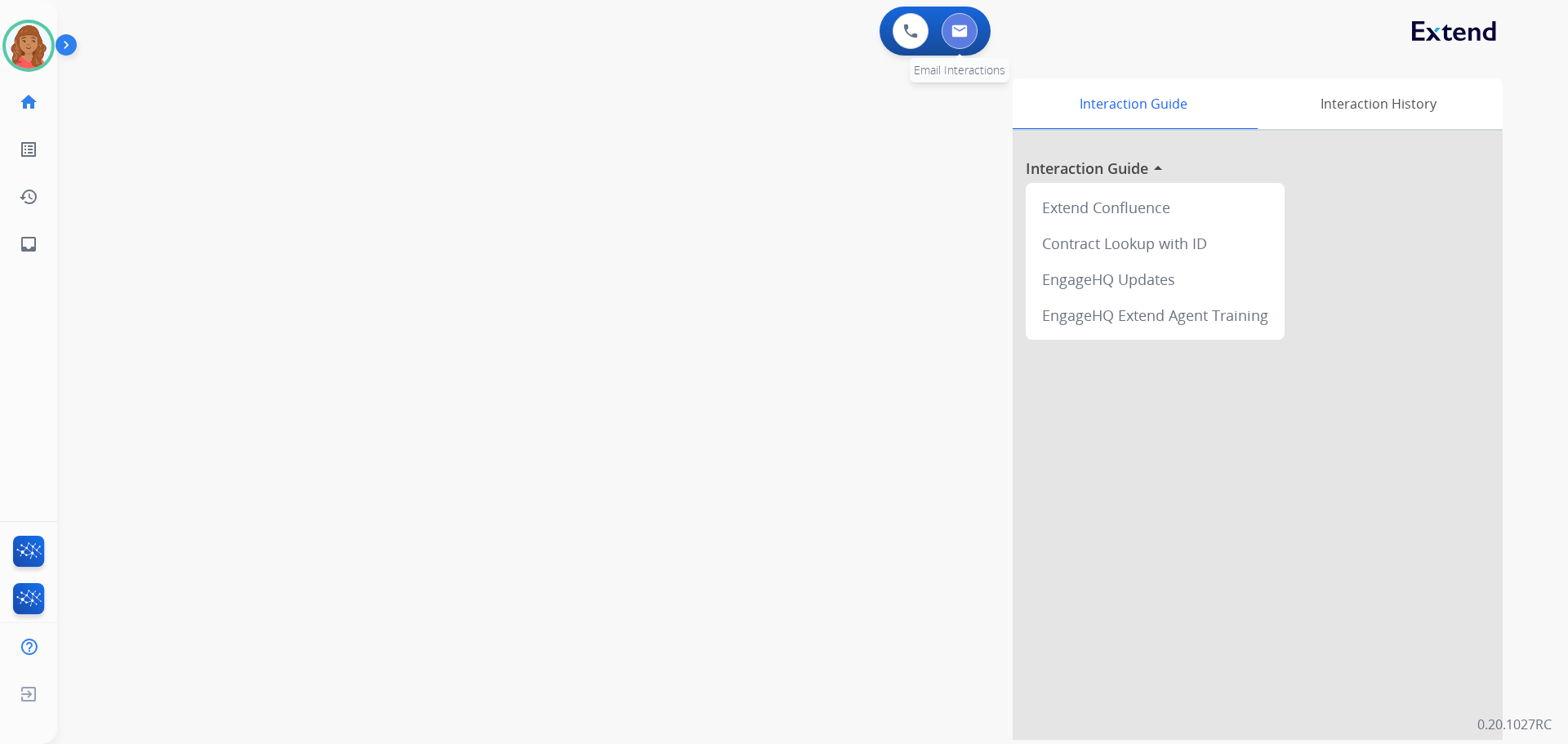
click at [959, 31] on img at bounding box center [960, 31] width 17 height 13
select select "**********"
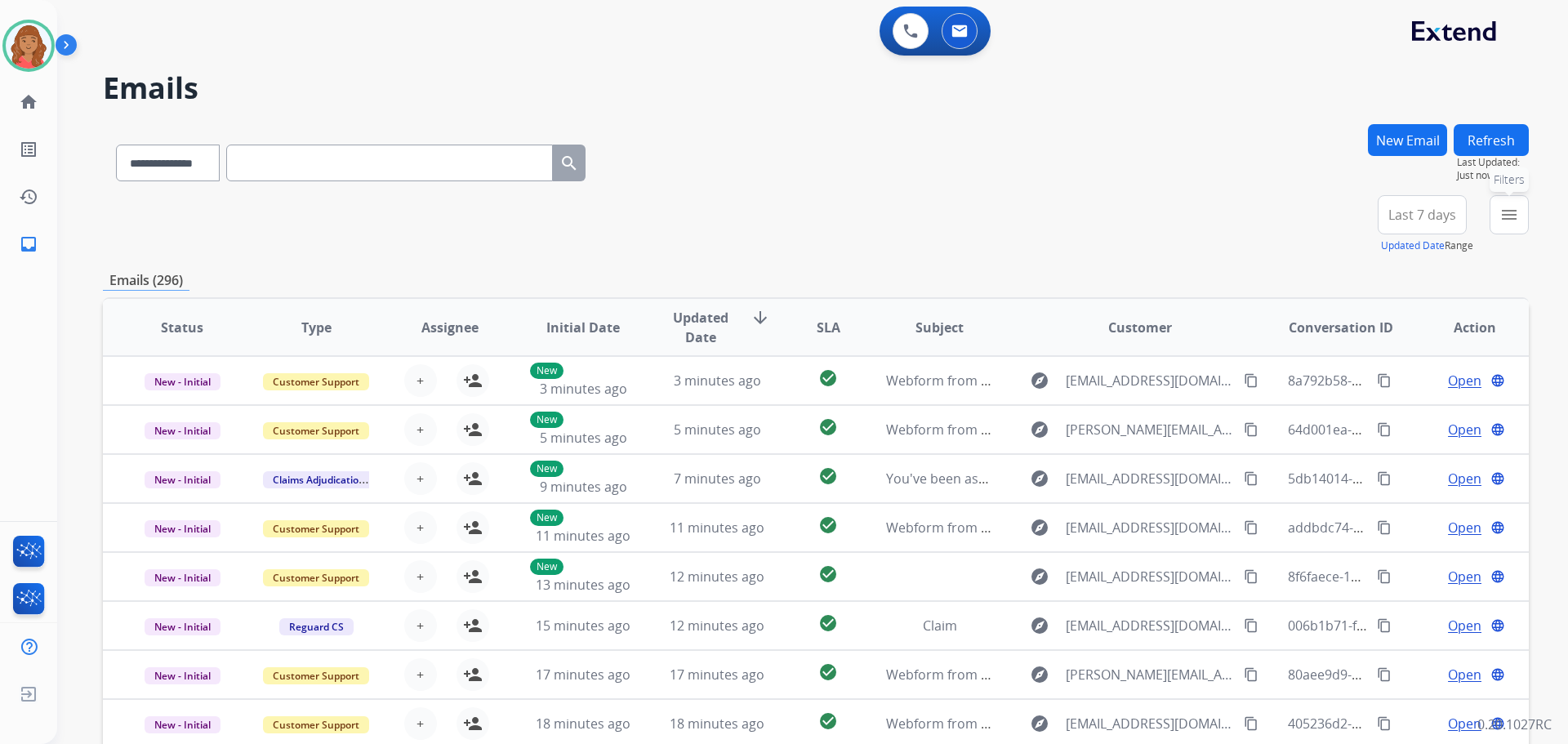
click at [1516, 220] on mat-icon "menu" at bounding box center [1510, 215] width 20 height 20
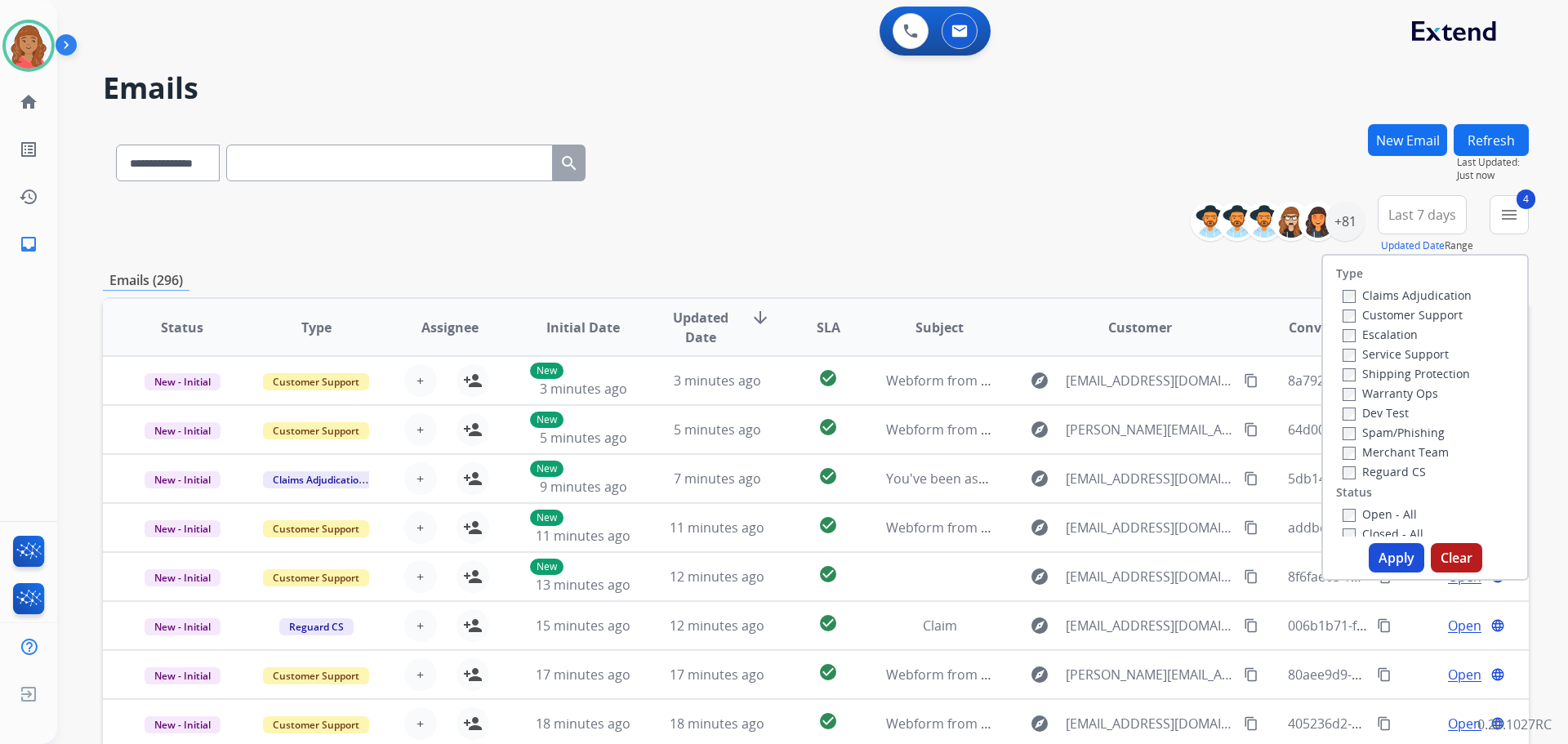
click at [1378, 556] on button "Apply" at bounding box center [1397, 558] width 55 height 30
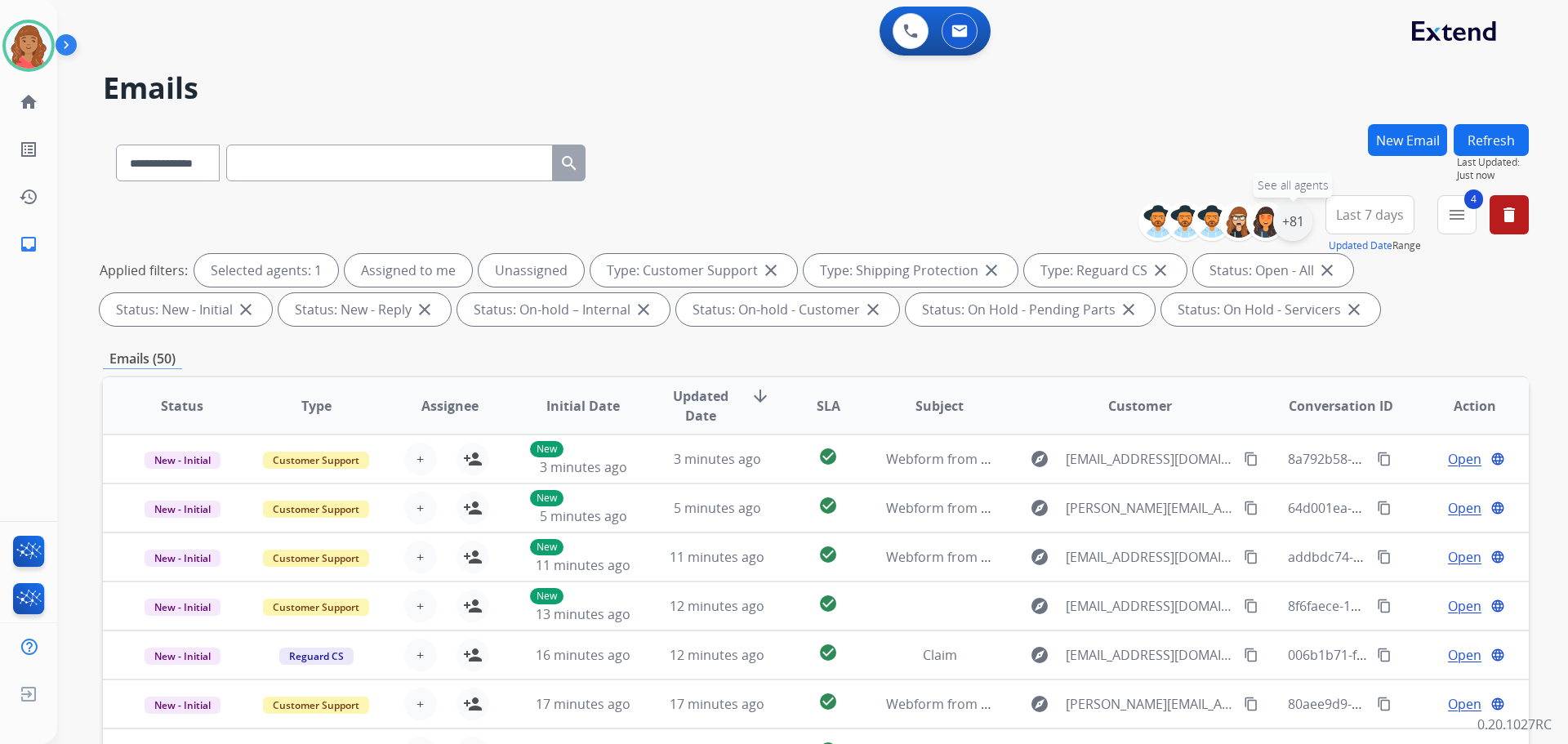
click at [1286, 233] on div "+81" at bounding box center [1293, 222] width 39 height 39
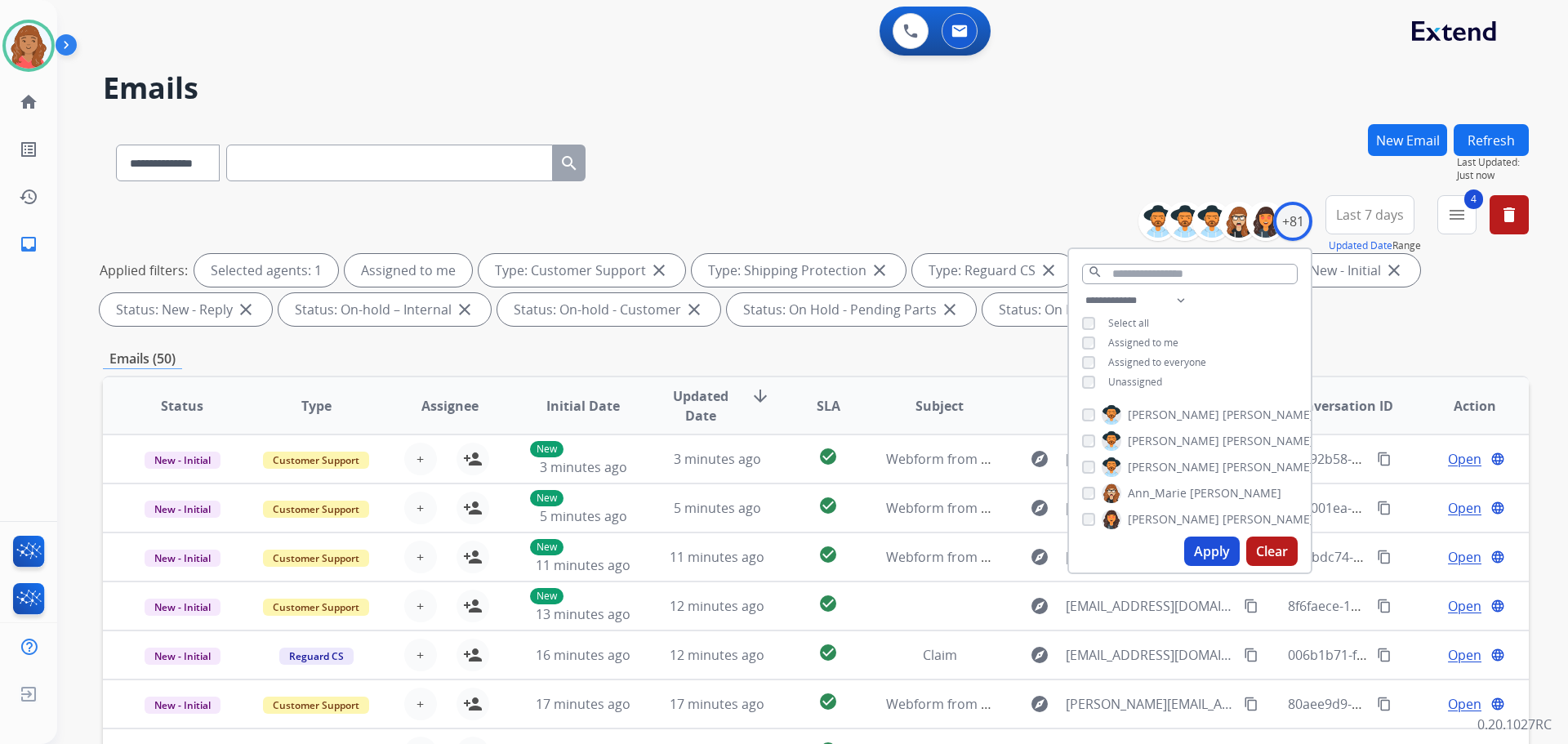
click at [1200, 554] on button "Apply" at bounding box center [1212, 552] width 55 height 30
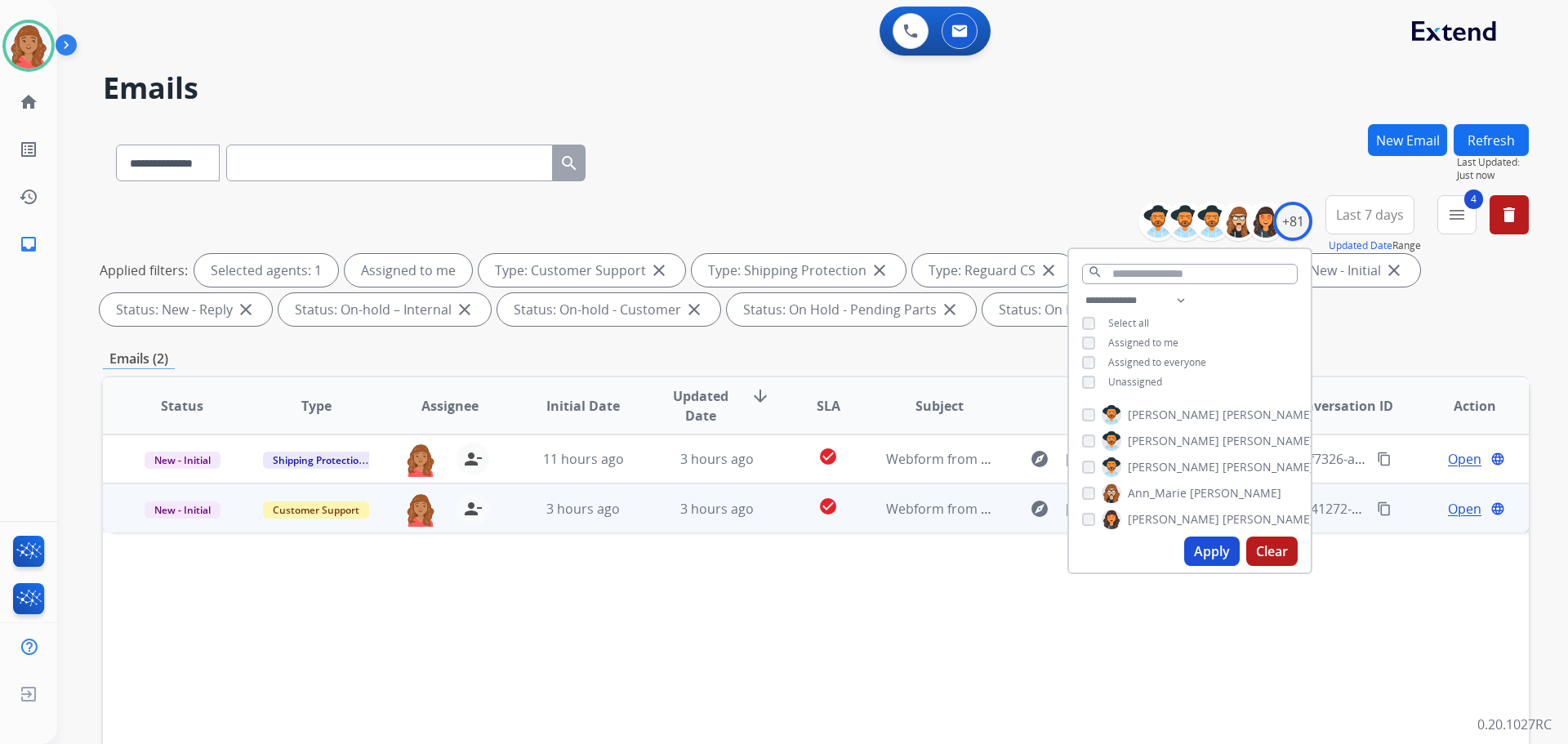
click at [648, 509] on td "3 hours ago" at bounding box center [705, 508] width 134 height 49
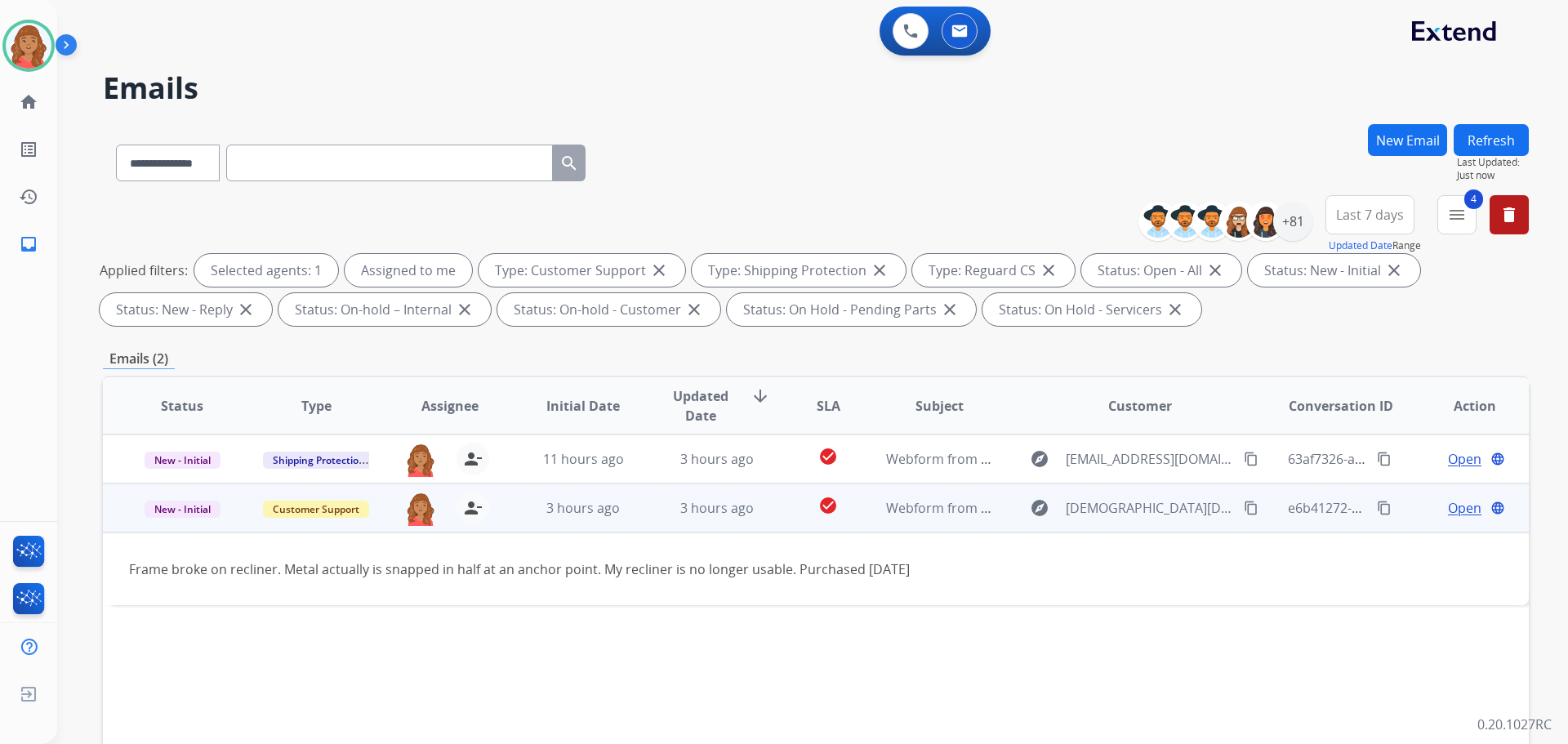
click at [1244, 508] on mat-icon "content_copy" at bounding box center [1251, 507] width 15 height 15
click at [1450, 507] on span "Open" at bounding box center [1466, 508] width 34 height 20
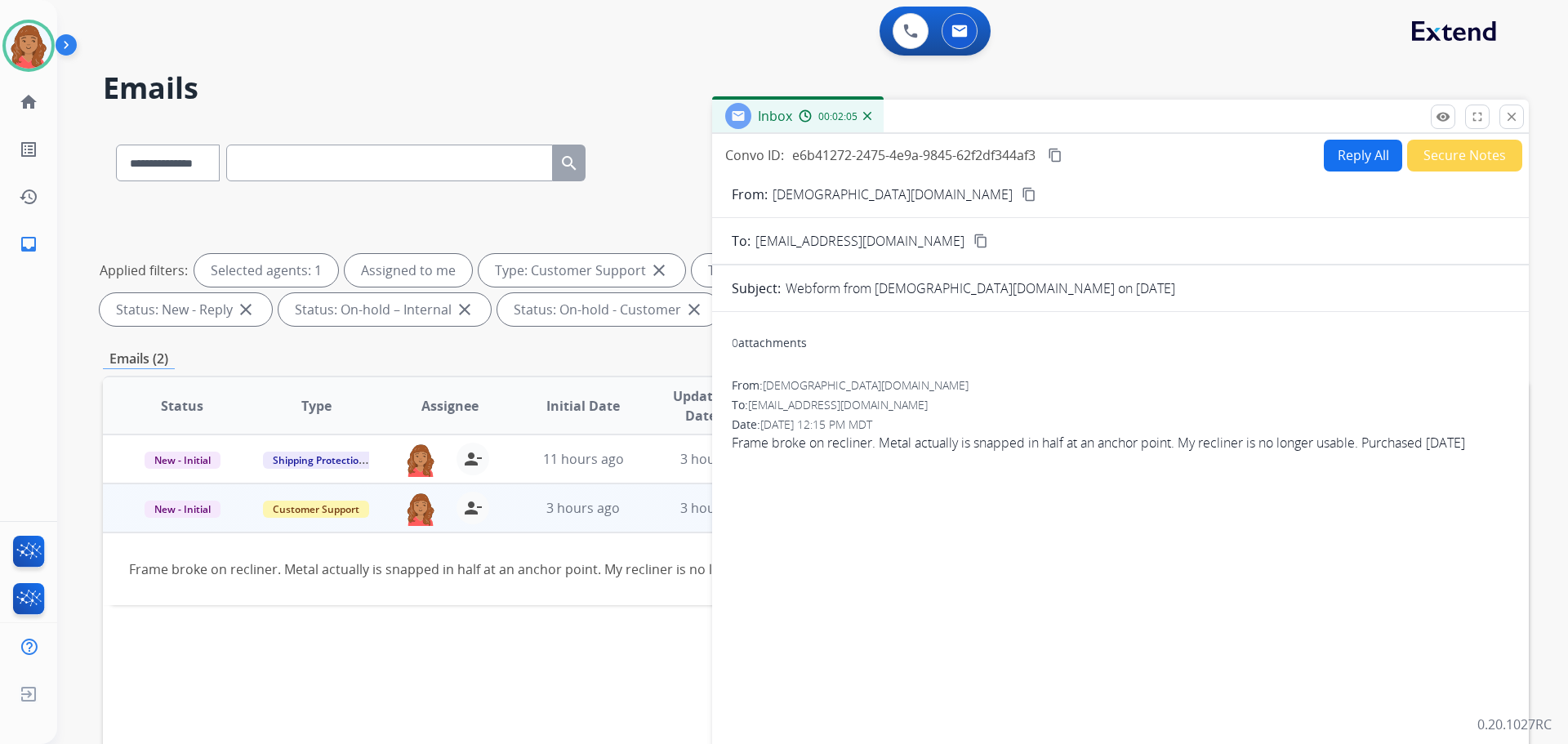
click at [1348, 151] on button "Reply All" at bounding box center [1364, 156] width 79 height 32
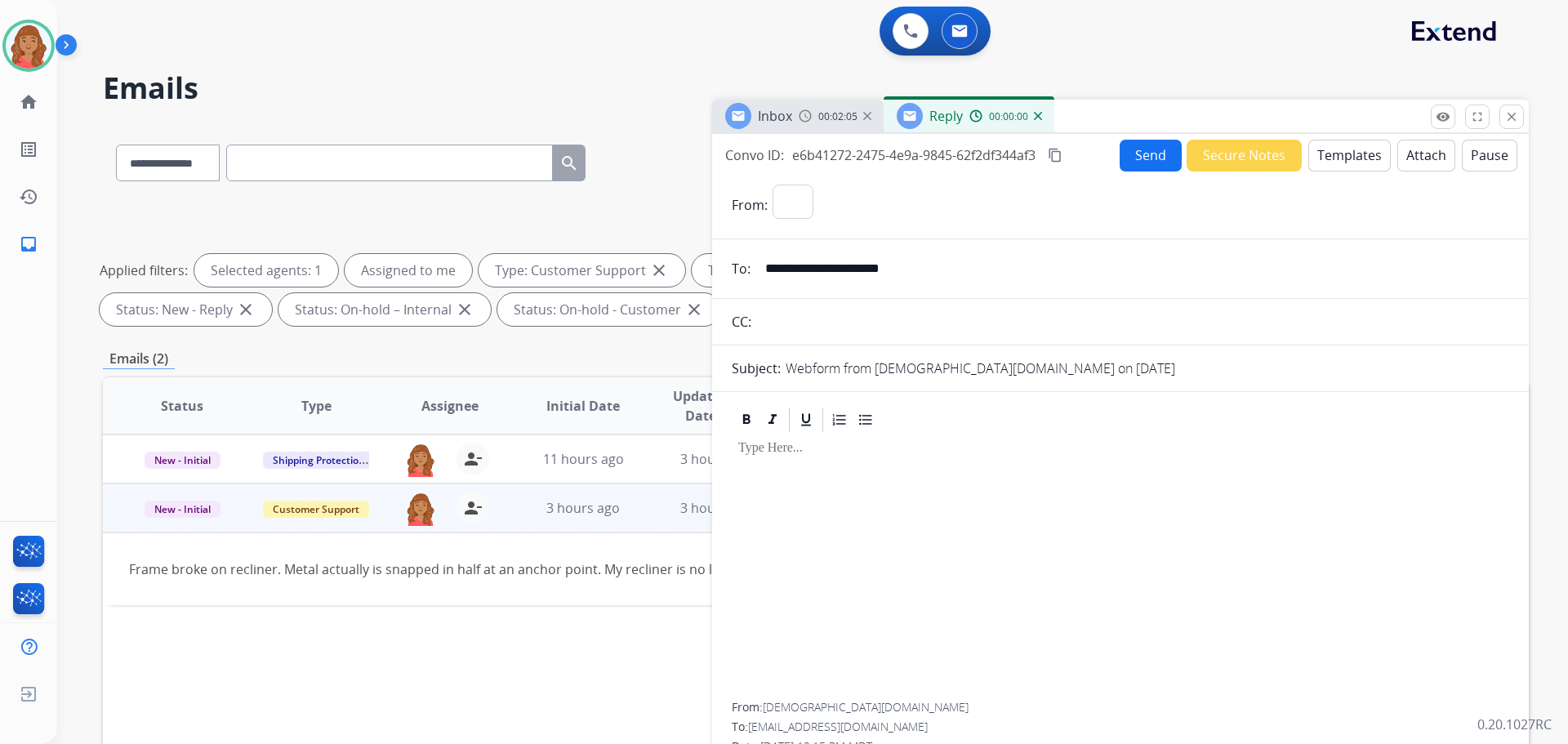
select select "**********"
click at [1347, 153] on button "Templates" at bounding box center [1350, 156] width 83 height 32
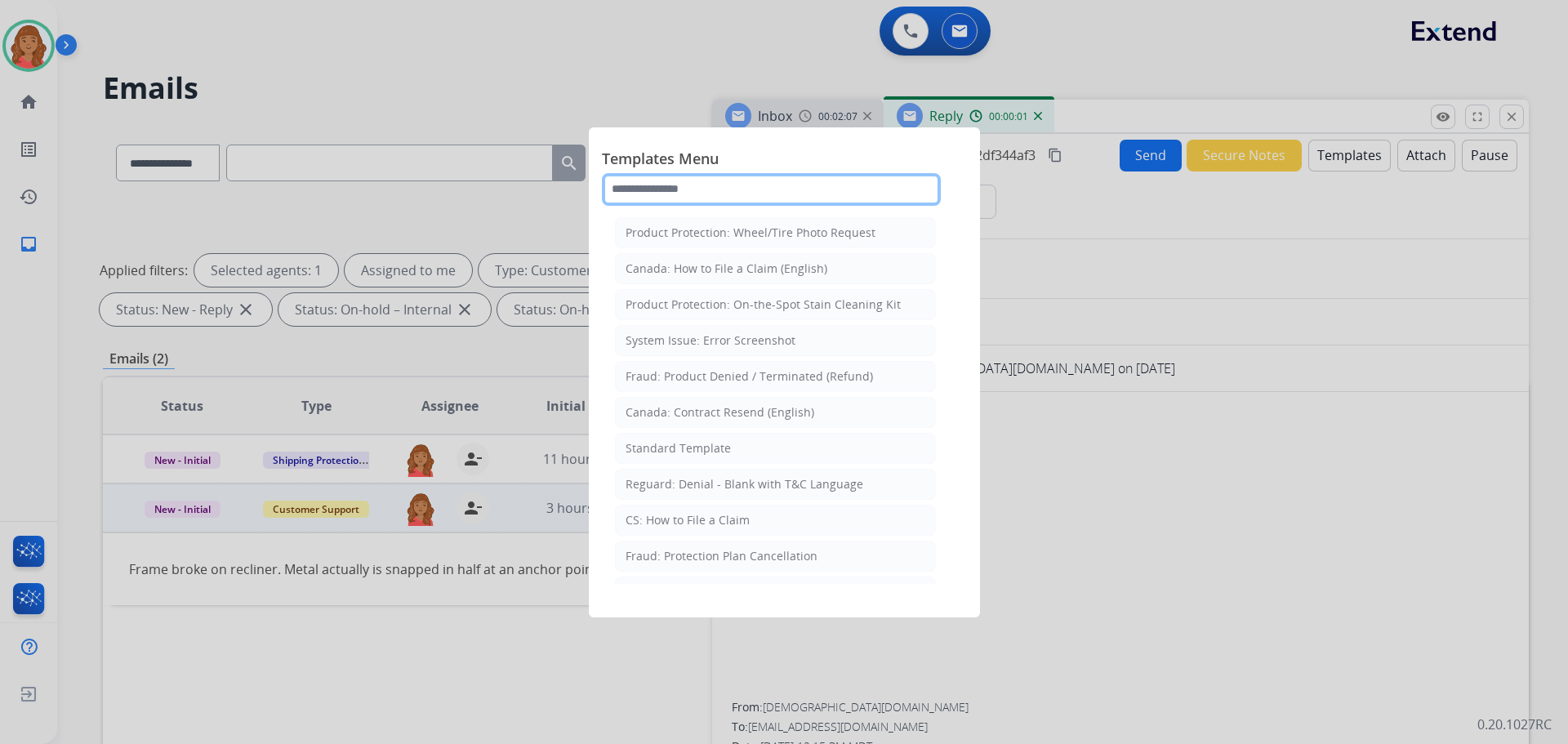
click at [687, 189] on input "text" at bounding box center [772, 189] width 339 height 33
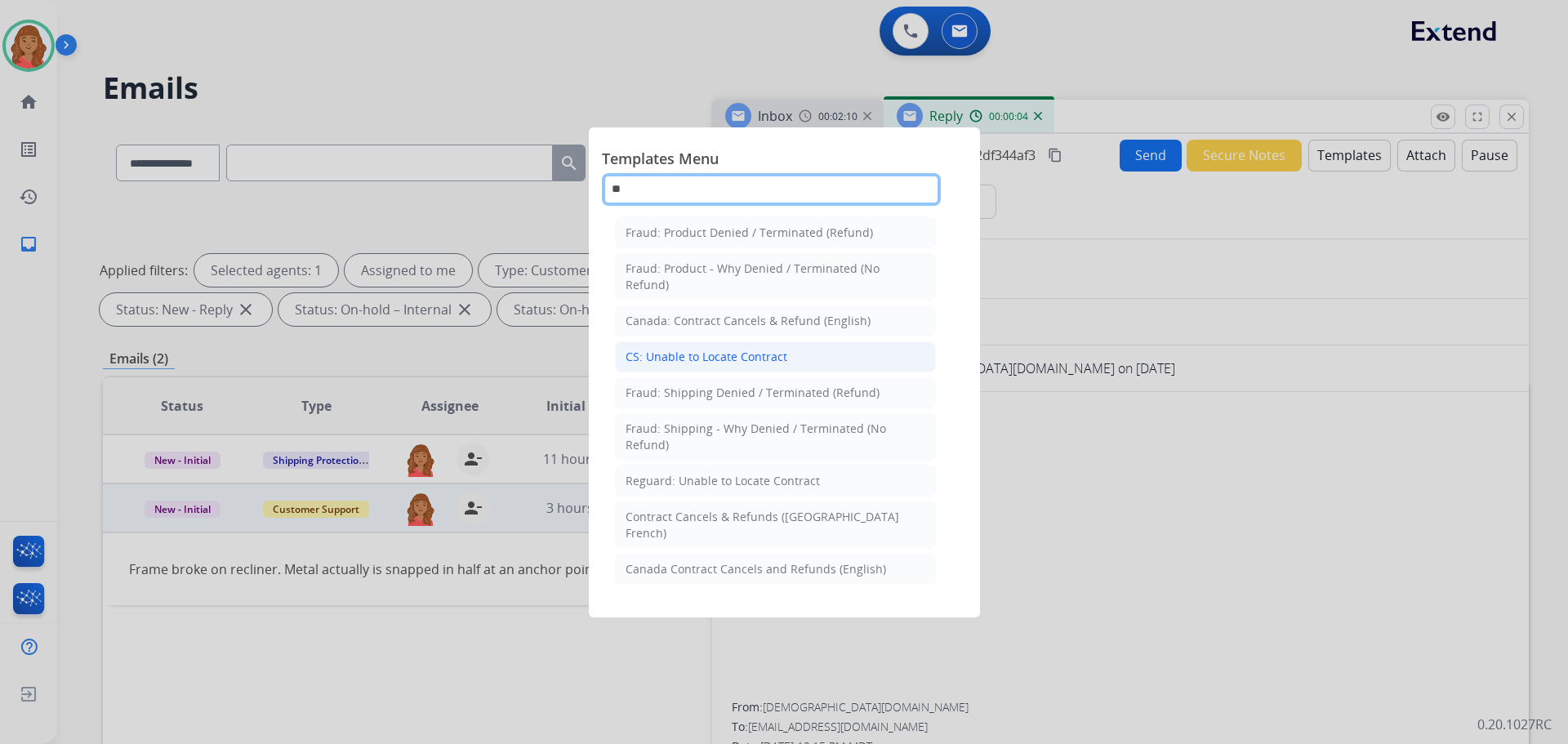
type input "**"
click at [685, 355] on div "CS: Unable to Locate Contract" at bounding box center [707, 357] width 162 height 17
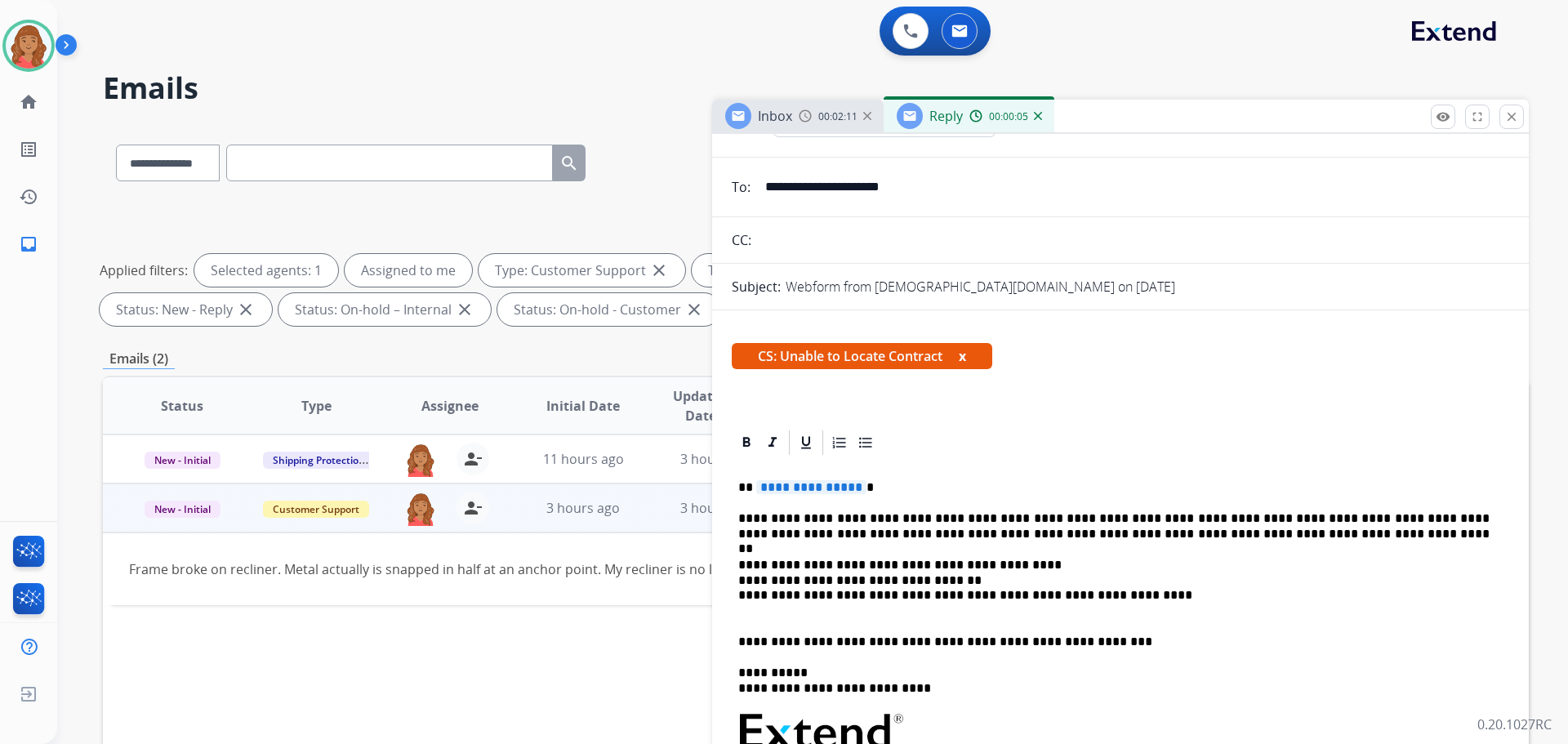
scroll to position [82, 0]
drag, startPoint x: 852, startPoint y: 487, endPoint x: 753, endPoint y: 487, distance: 99.0
click at [753, 487] on p "**********" at bounding box center [1114, 487] width 752 height 15
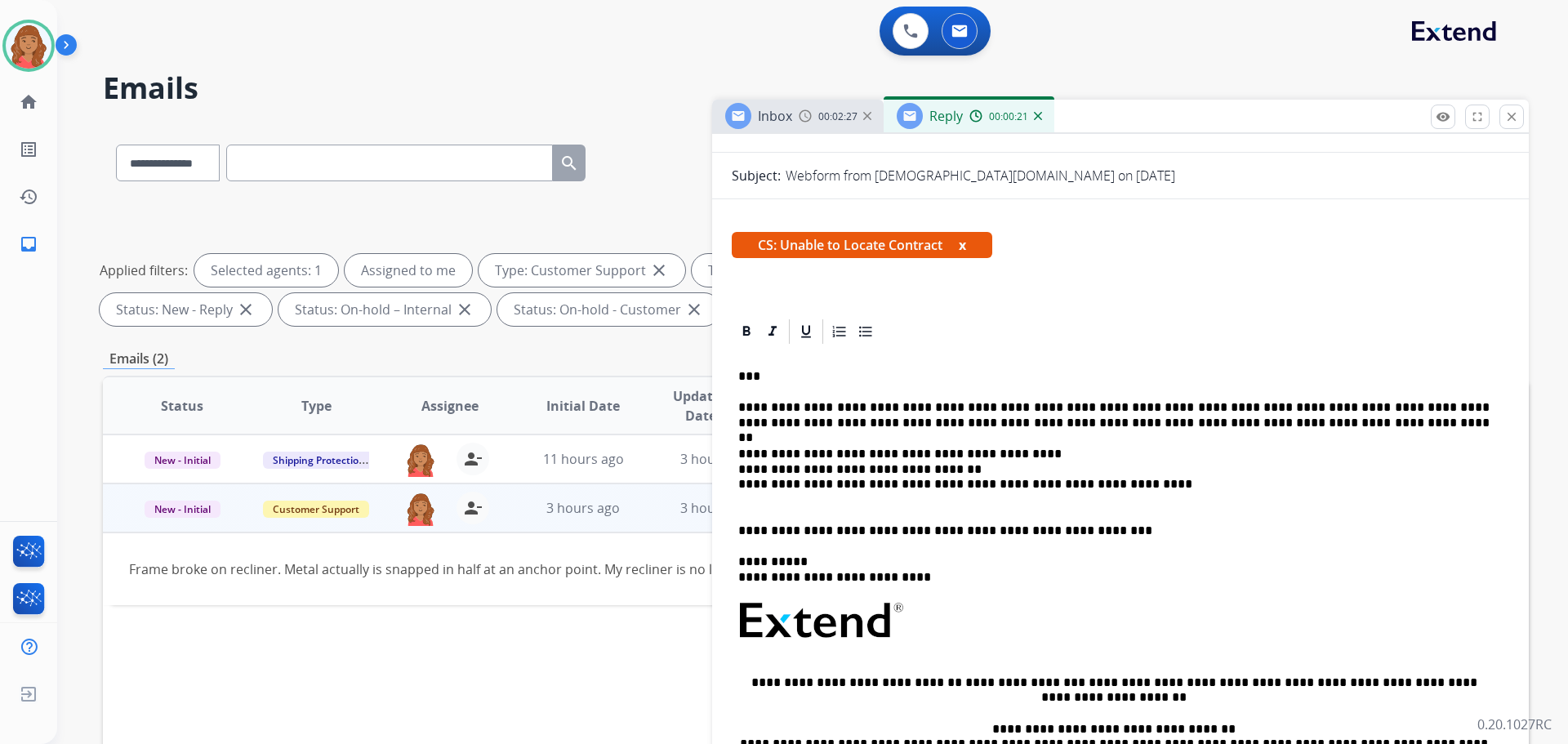
scroll to position [0, 0]
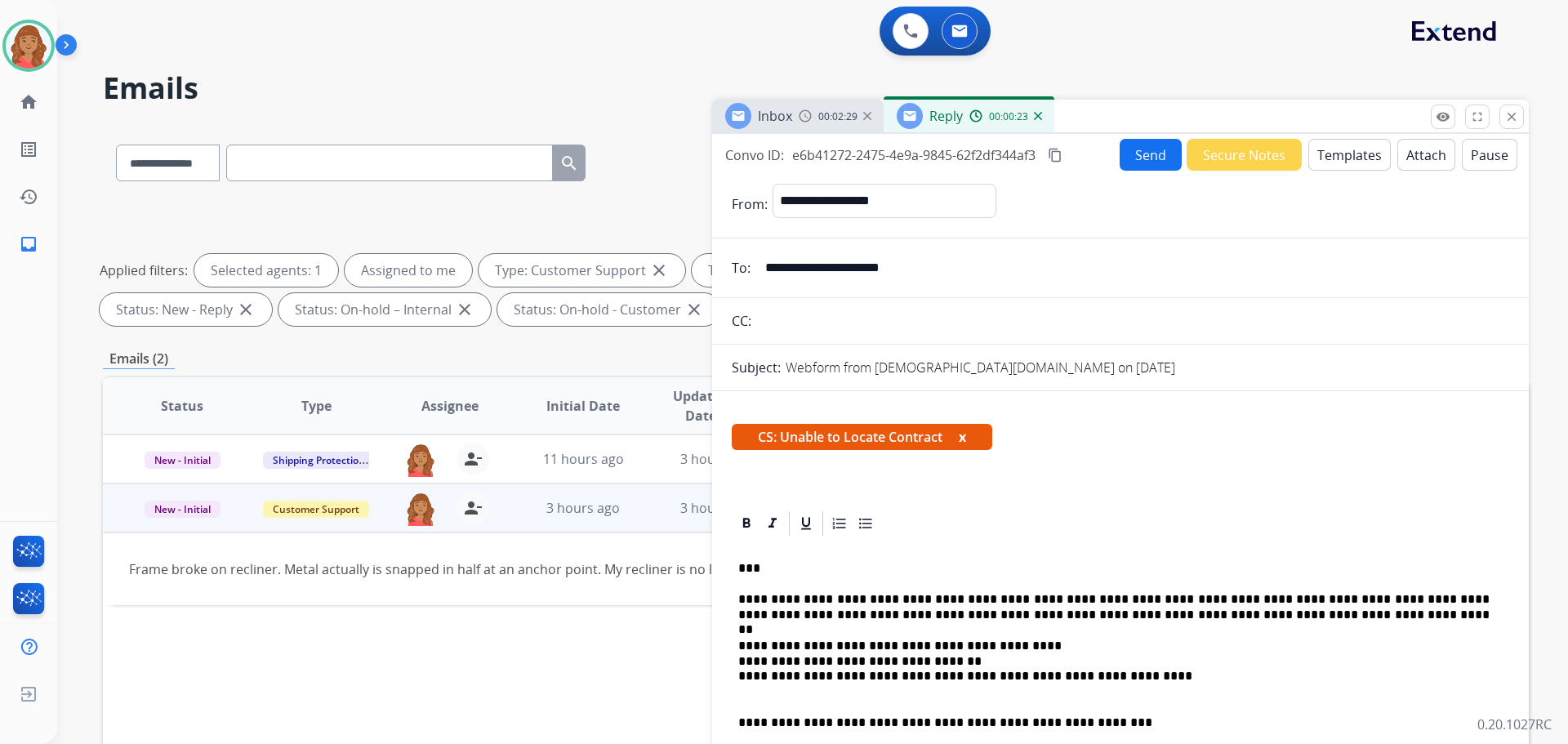
click at [1152, 156] on button "Send" at bounding box center [1150, 155] width 62 height 32
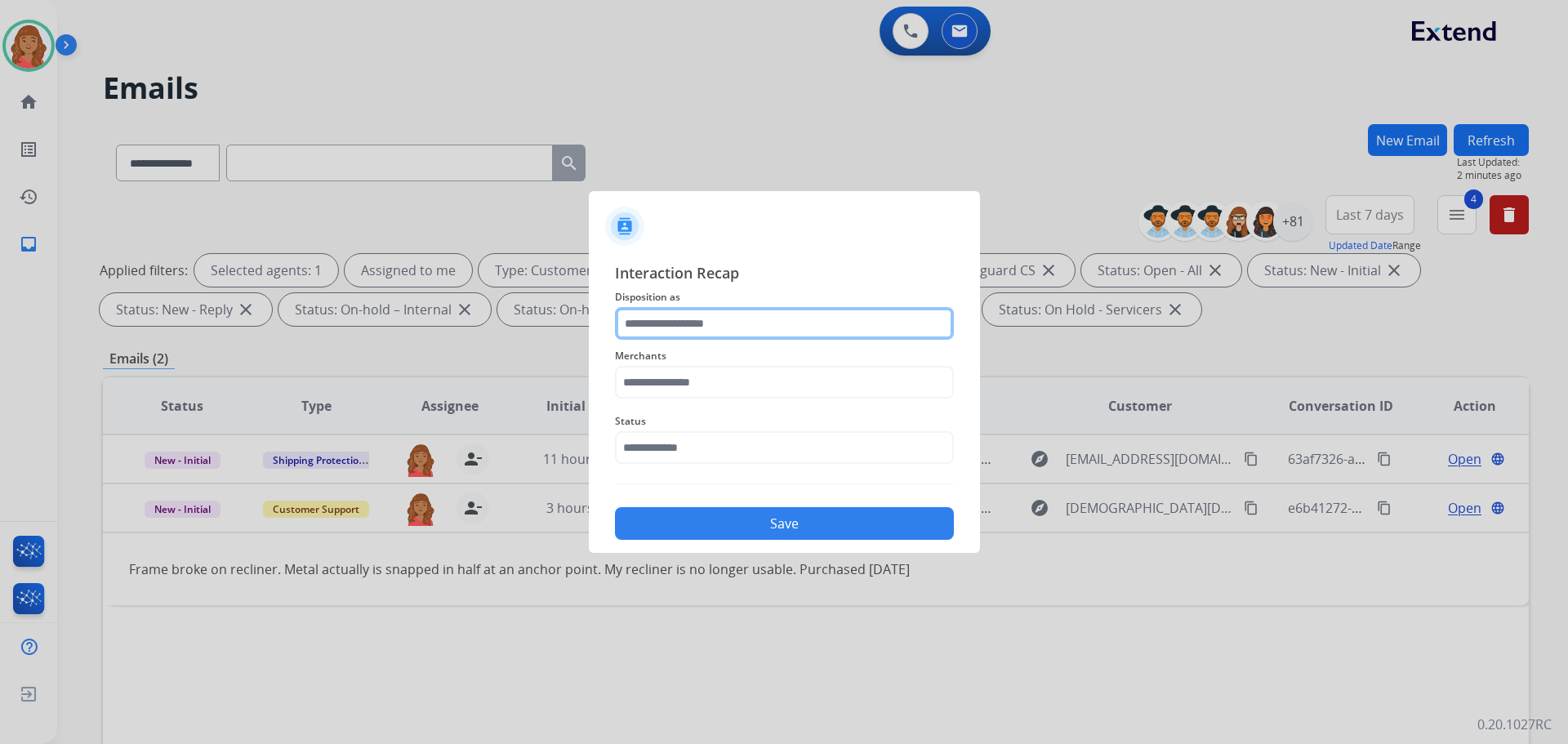
click at [694, 321] on input "text" at bounding box center [784, 323] width 339 height 33
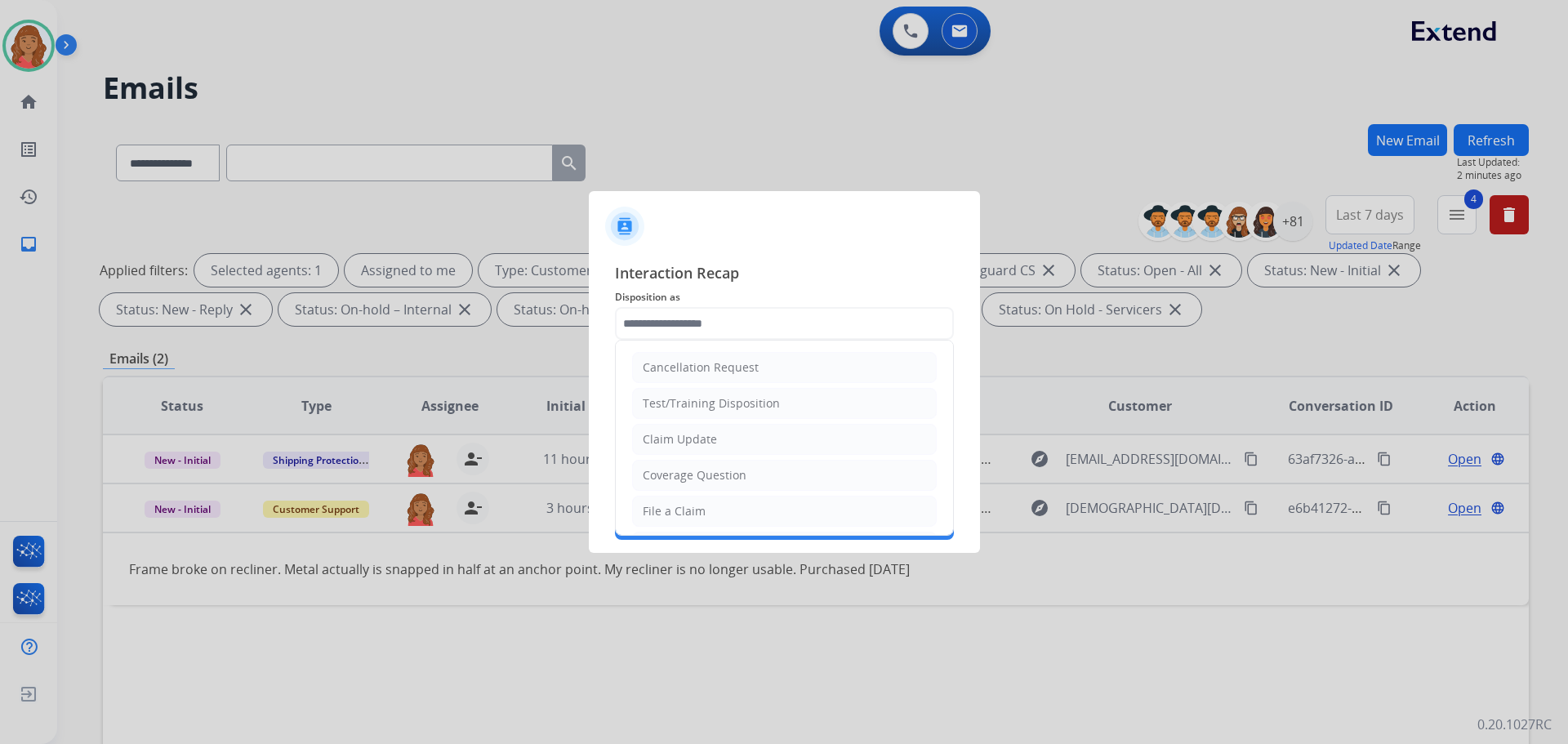
click at [661, 514] on div "File a Claim" at bounding box center [674, 511] width 63 height 17
type input "**********"
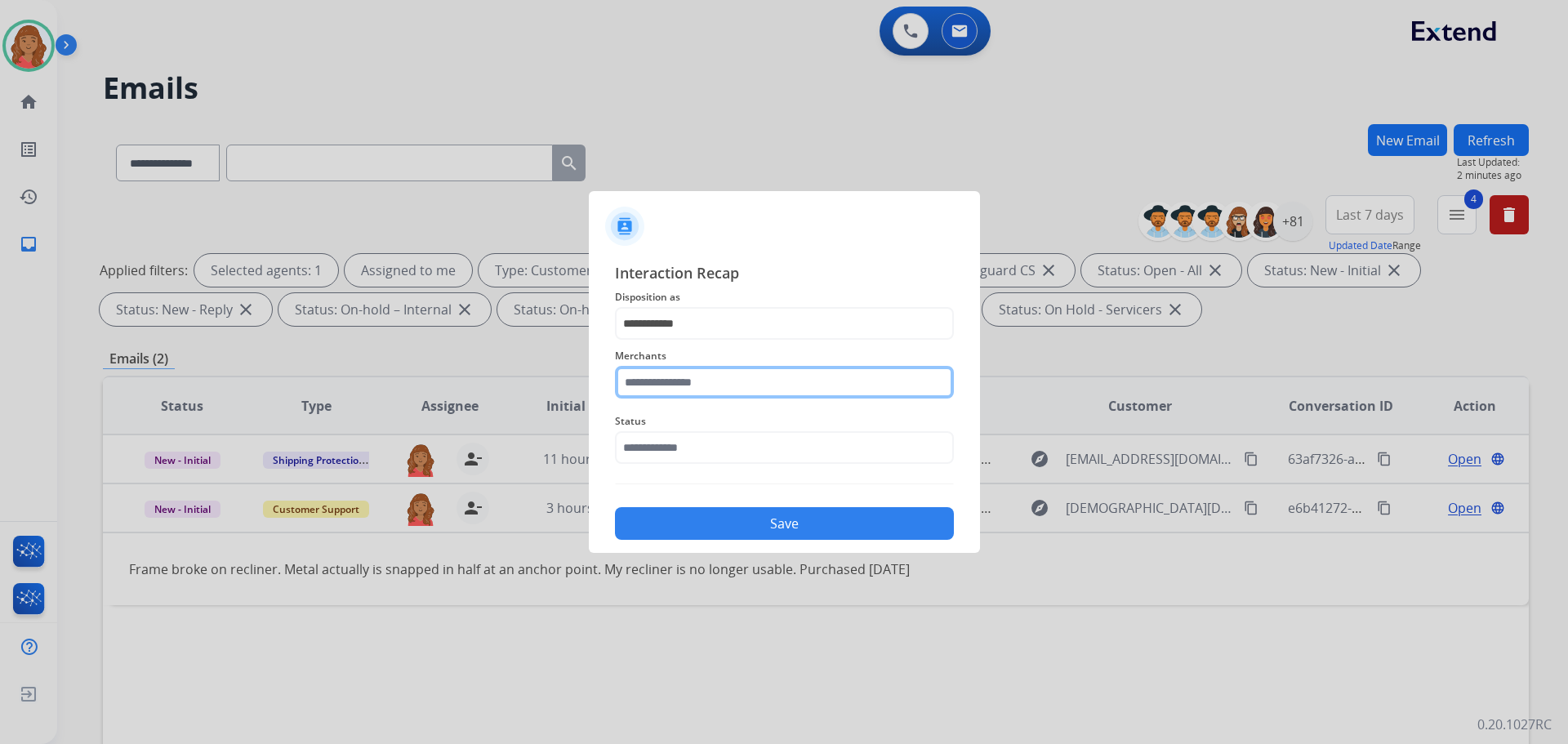
click at [684, 387] on input "text" at bounding box center [784, 381] width 339 height 33
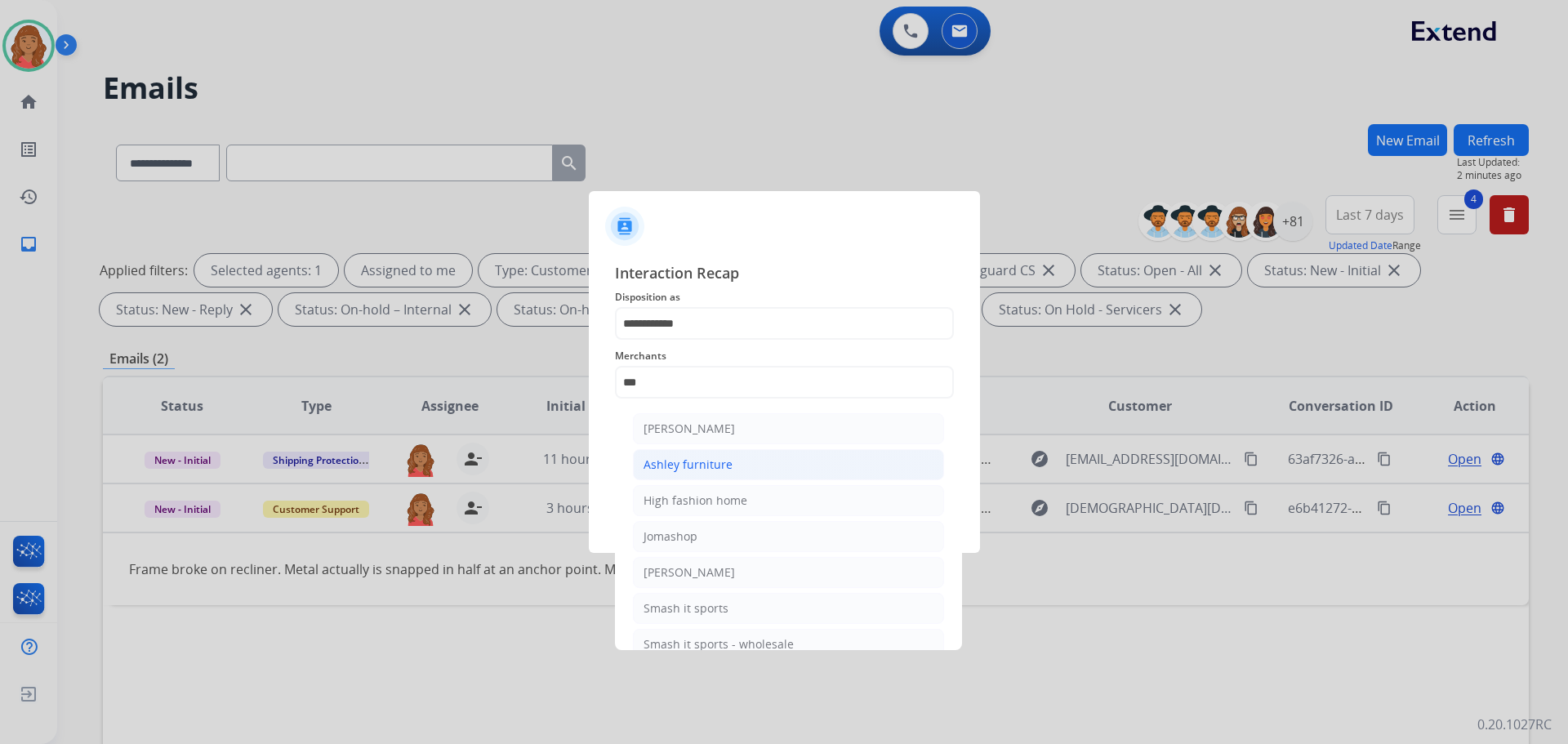
click at [680, 460] on div "Ashley furniture" at bounding box center [688, 464] width 89 height 17
type input "**********"
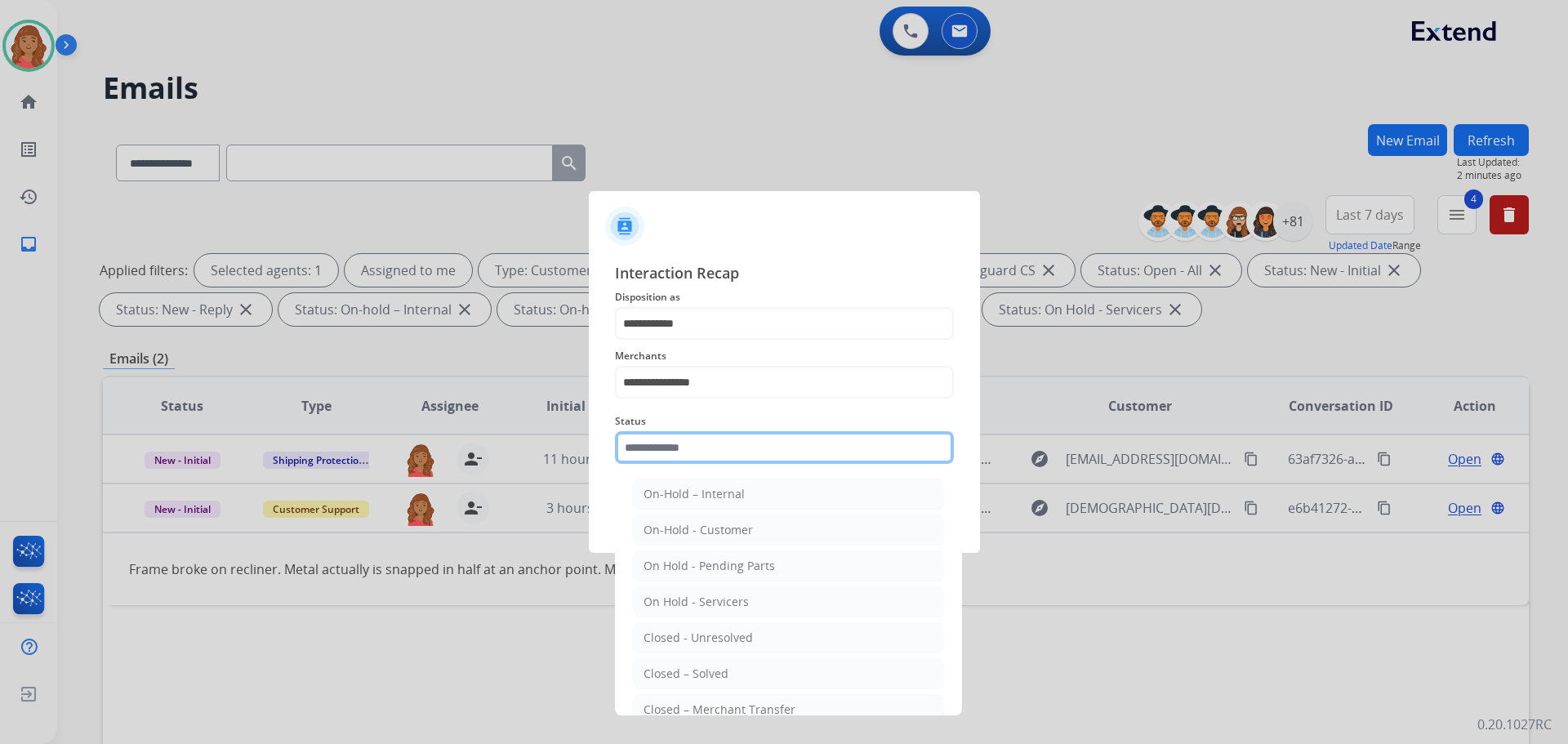
click at [671, 450] on input "text" at bounding box center [784, 447] width 339 height 33
click at [670, 662] on li "Closed – Solved" at bounding box center [788, 673] width 311 height 31
type input "**********"
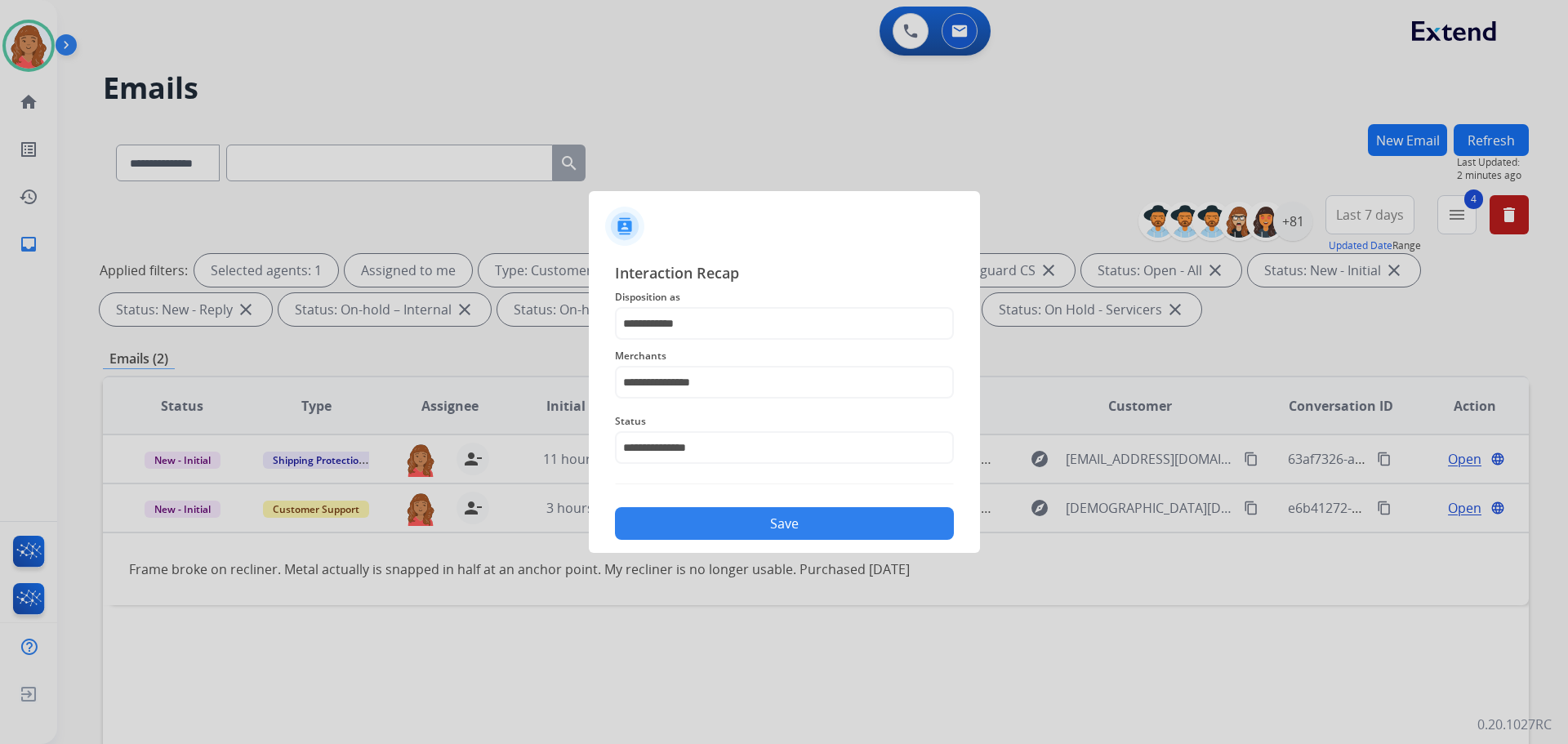
click at [687, 534] on button "Save" at bounding box center [784, 523] width 339 height 33
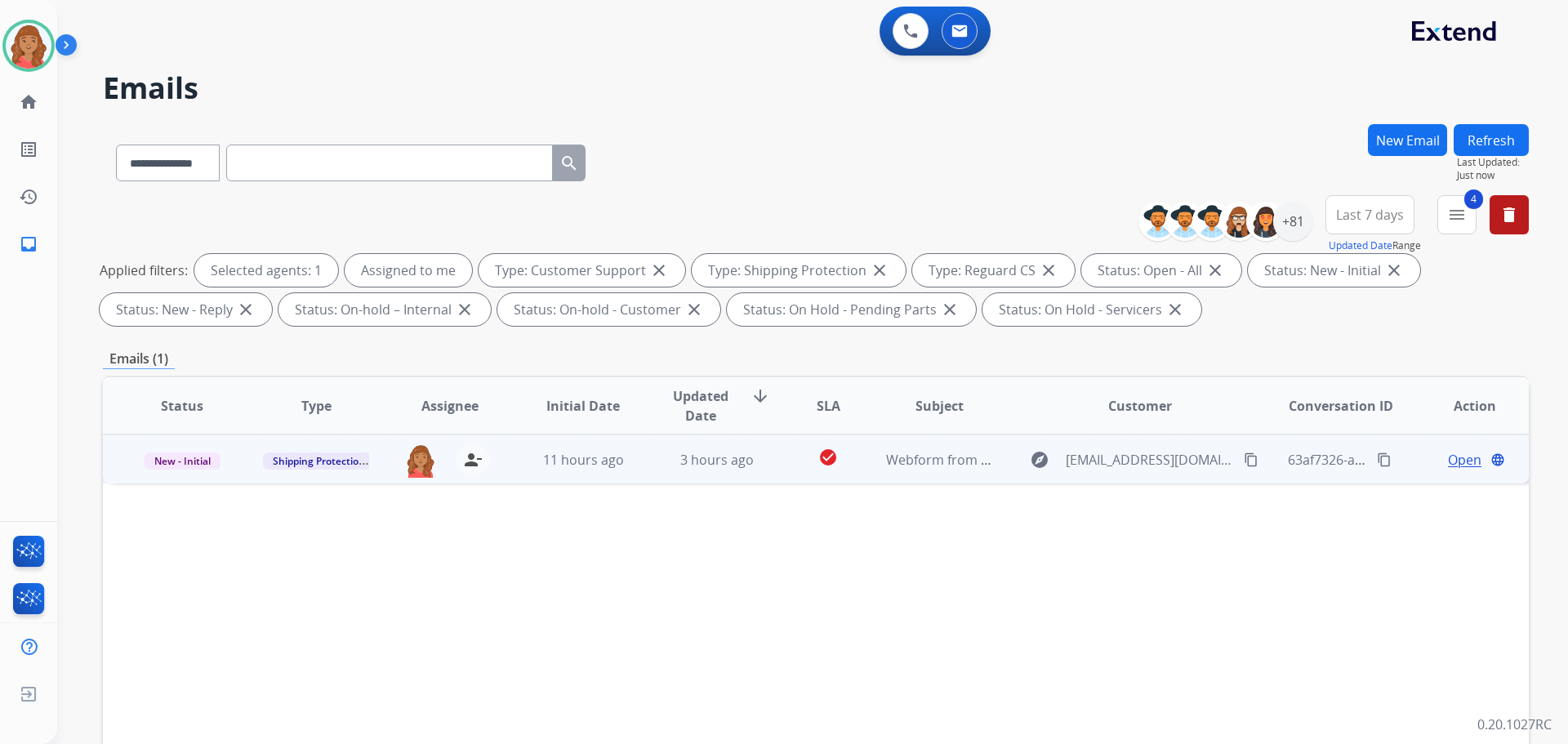
click at [1244, 463] on mat-icon "content_copy" at bounding box center [1251, 459] width 15 height 15
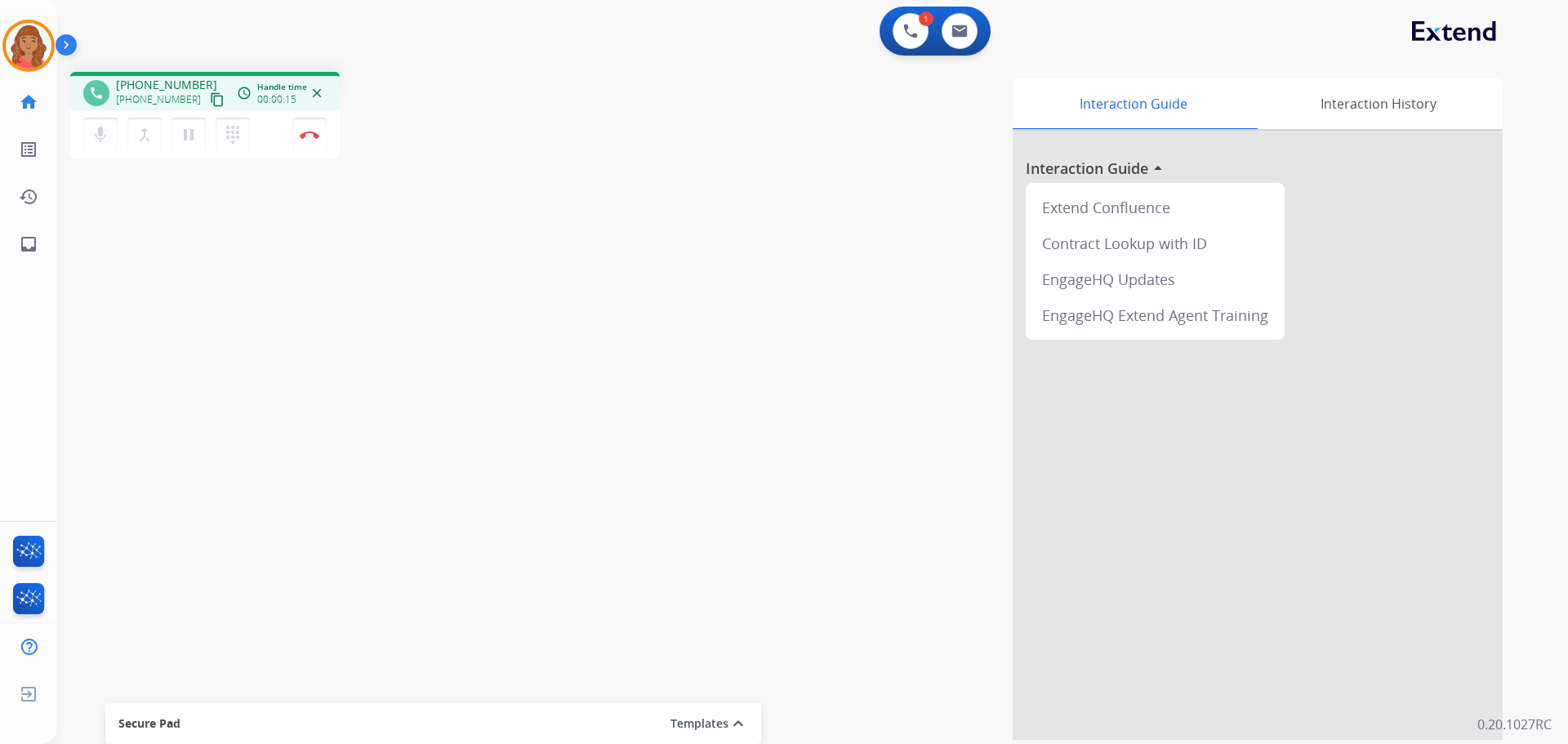
drag, startPoint x: 198, startPoint y: 98, endPoint x: 99, endPoint y: 98, distance: 99.0
click at [210, 98] on mat-icon "content_copy" at bounding box center [217, 100] width 15 height 15
click at [312, 138] on img at bounding box center [309, 135] width 20 height 8
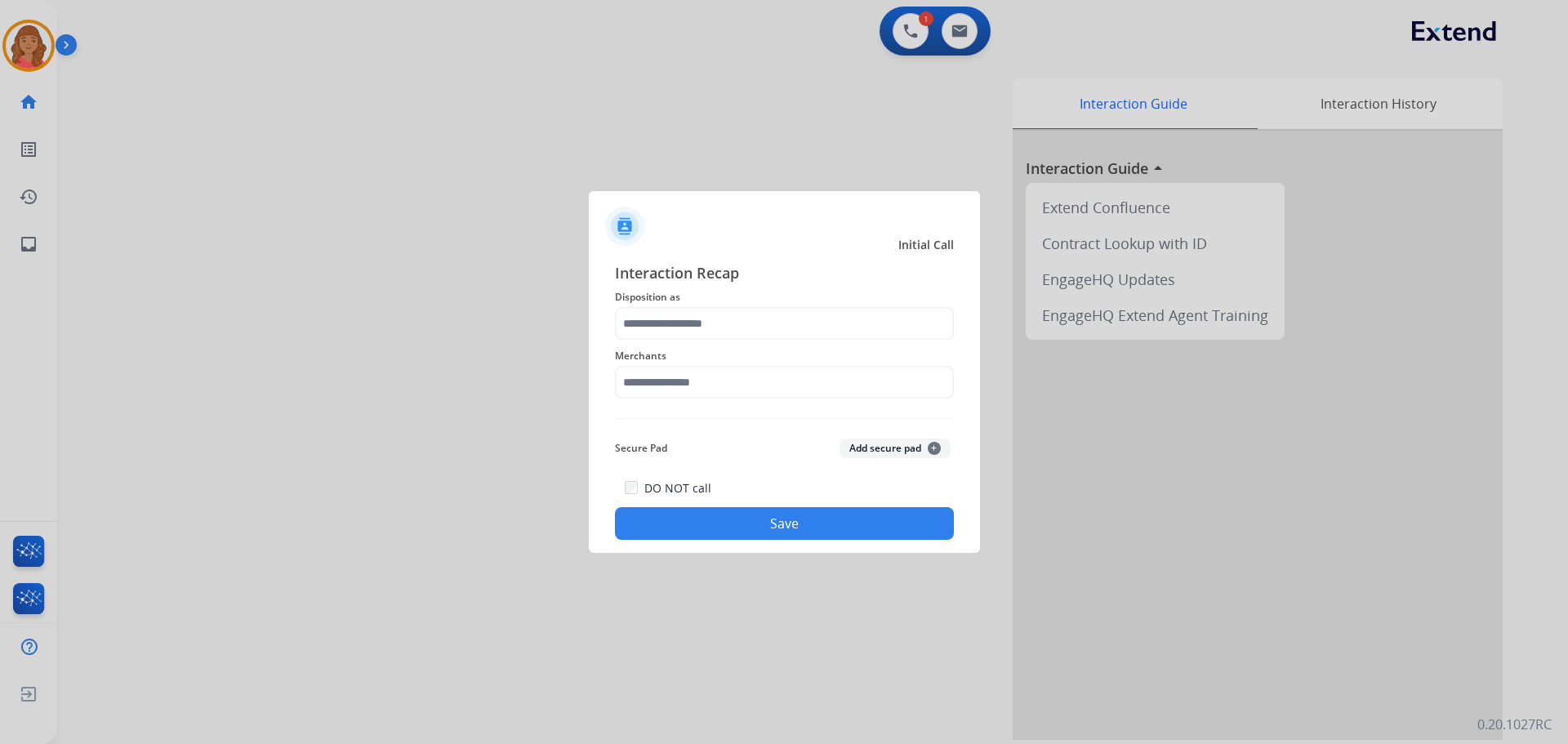
click at [681, 346] on span "Merchants" at bounding box center [784, 356] width 339 height 20
click at [671, 332] on input "text" at bounding box center [784, 323] width 339 height 33
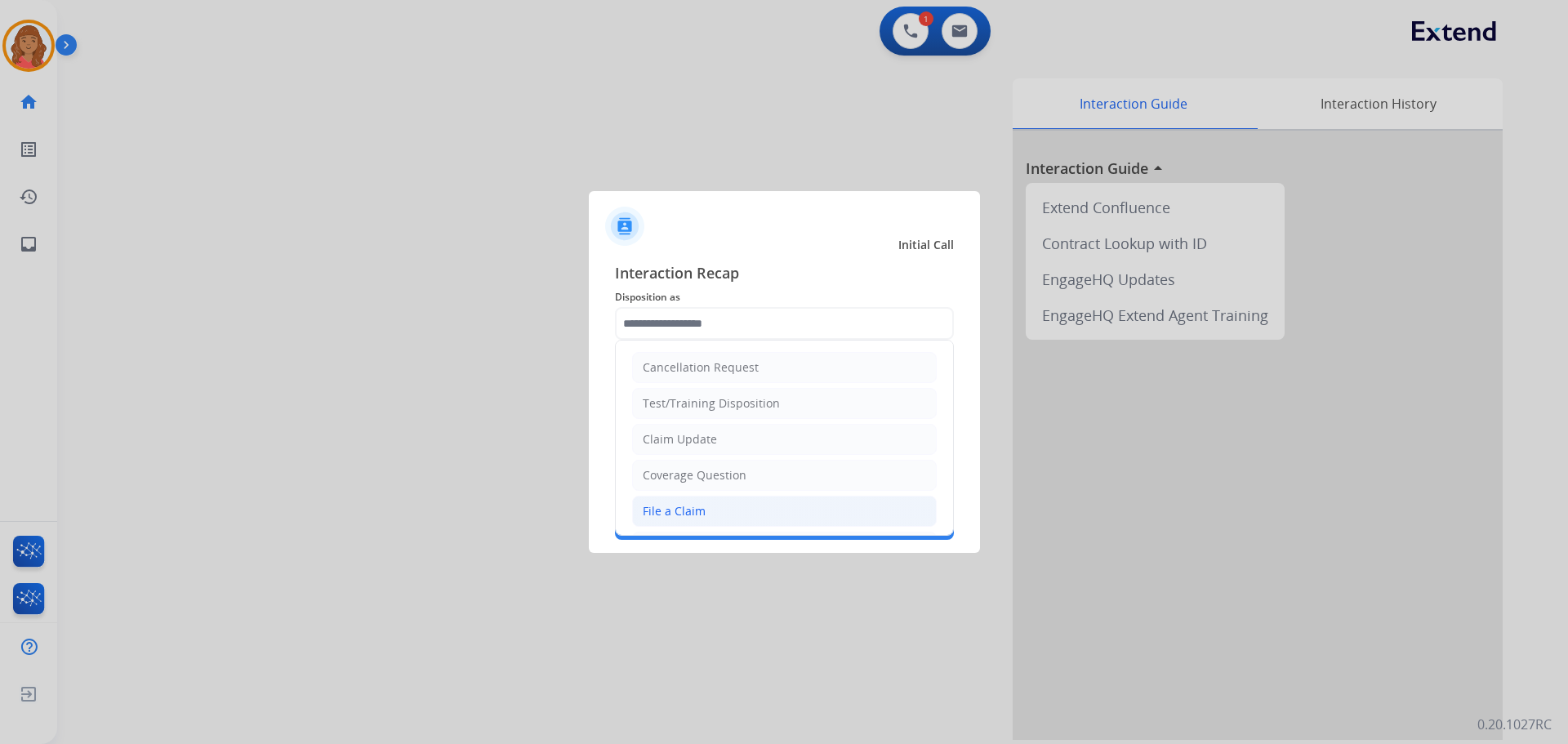
click at [675, 520] on li "File a Claim" at bounding box center [784, 510] width 305 height 31
type input "**********"
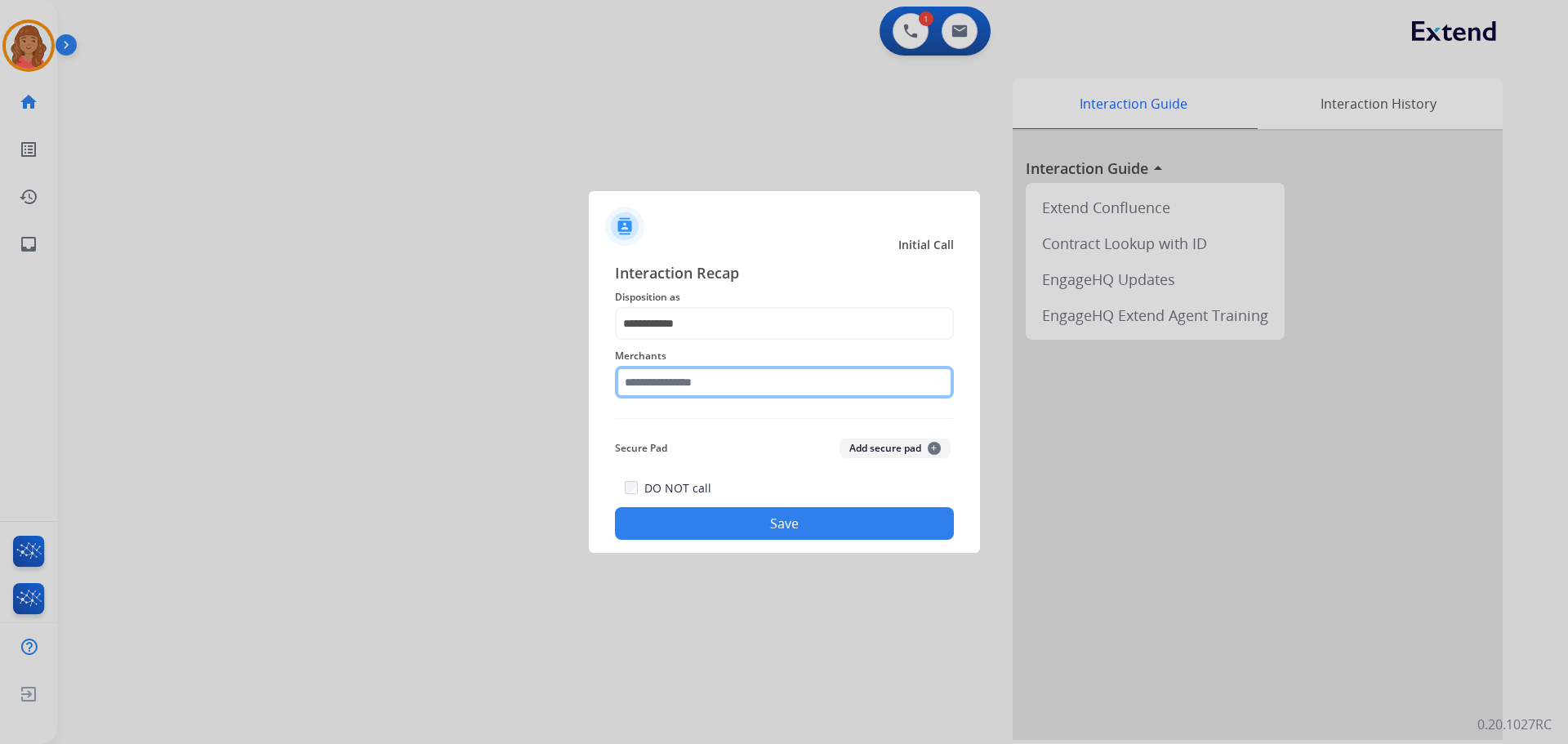
click at [675, 394] on input "text" at bounding box center [784, 381] width 339 height 33
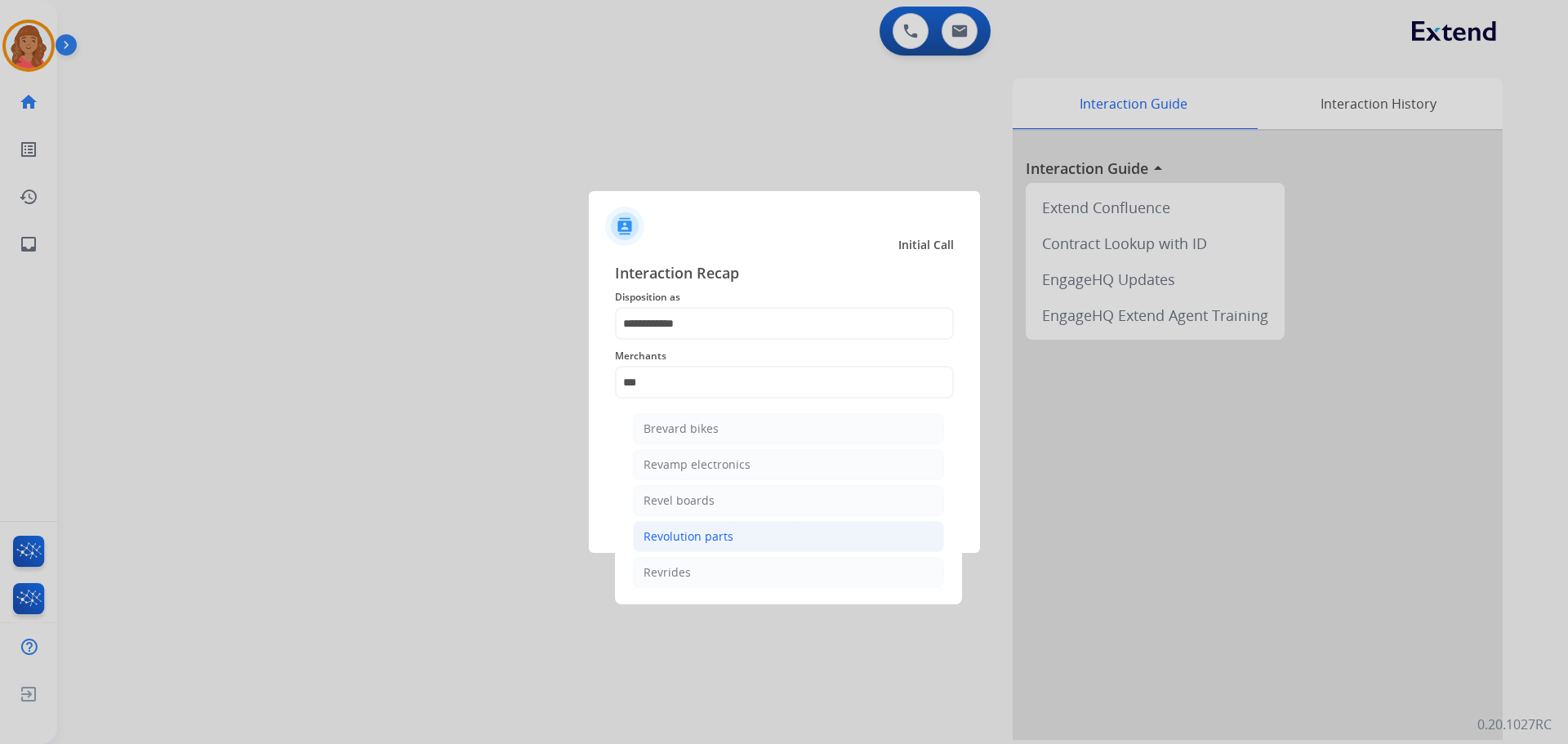
click at [677, 538] on div "Revolution parts" at bounding box center [688, 536] width 90 height 17
type input "**********"
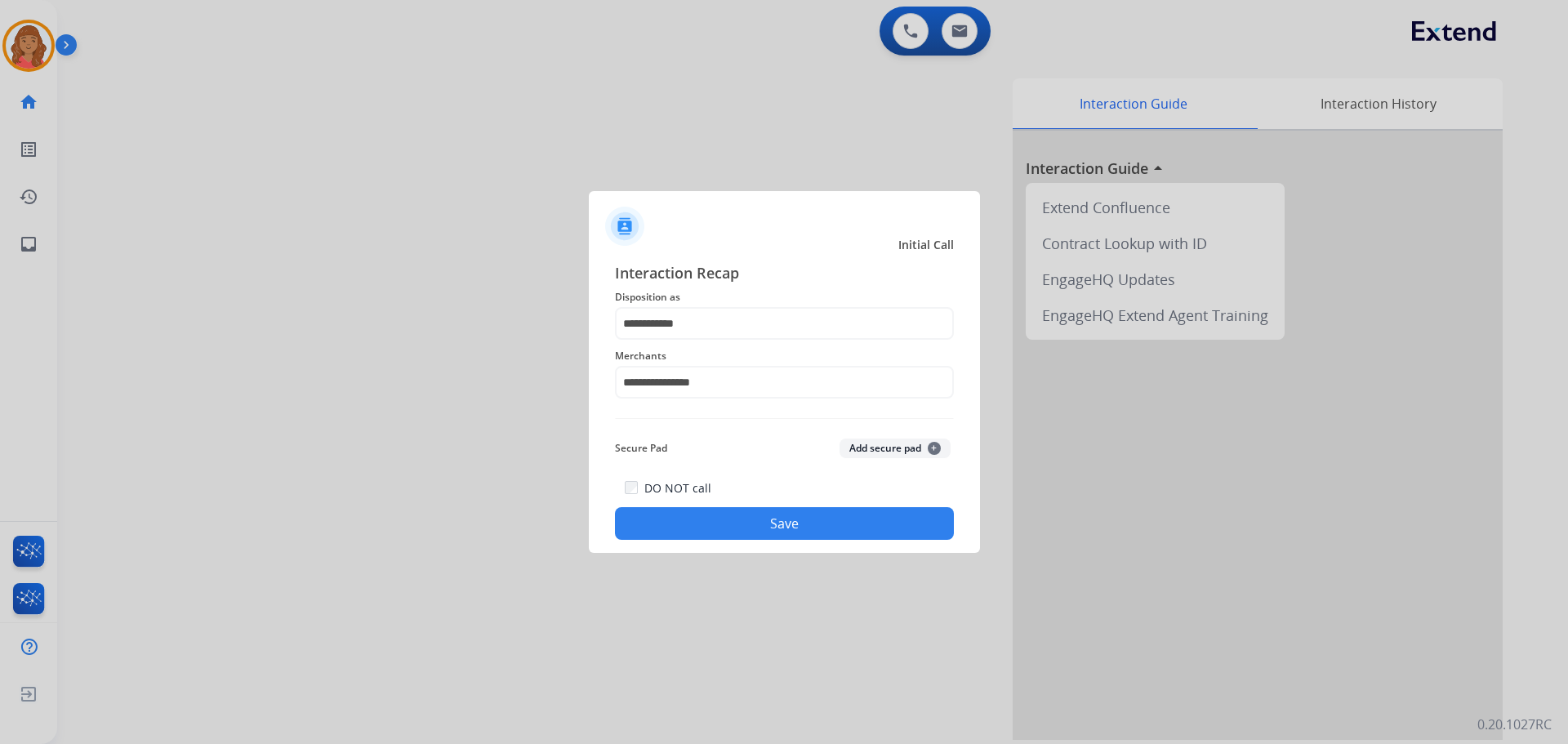
click at [715, 513] on button "Save" at bounding box center [784, 523] width 339 height 33
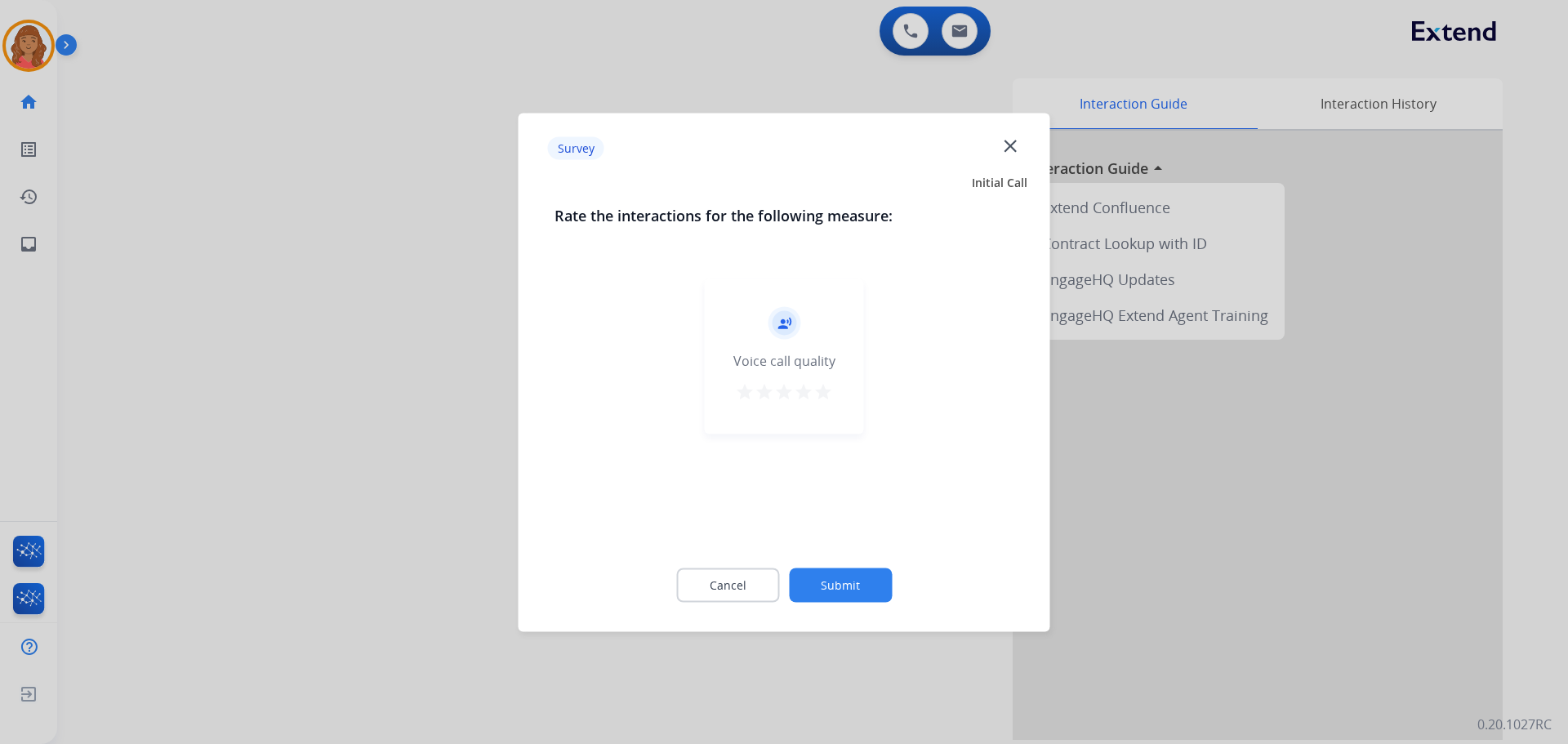
click at [828, 389] on mat-icon "star" at bounding box center [824, 391] width 20 height 20
click at [834, 585] on button "Submit" at bounding box center [841, 584] width 102 height 34
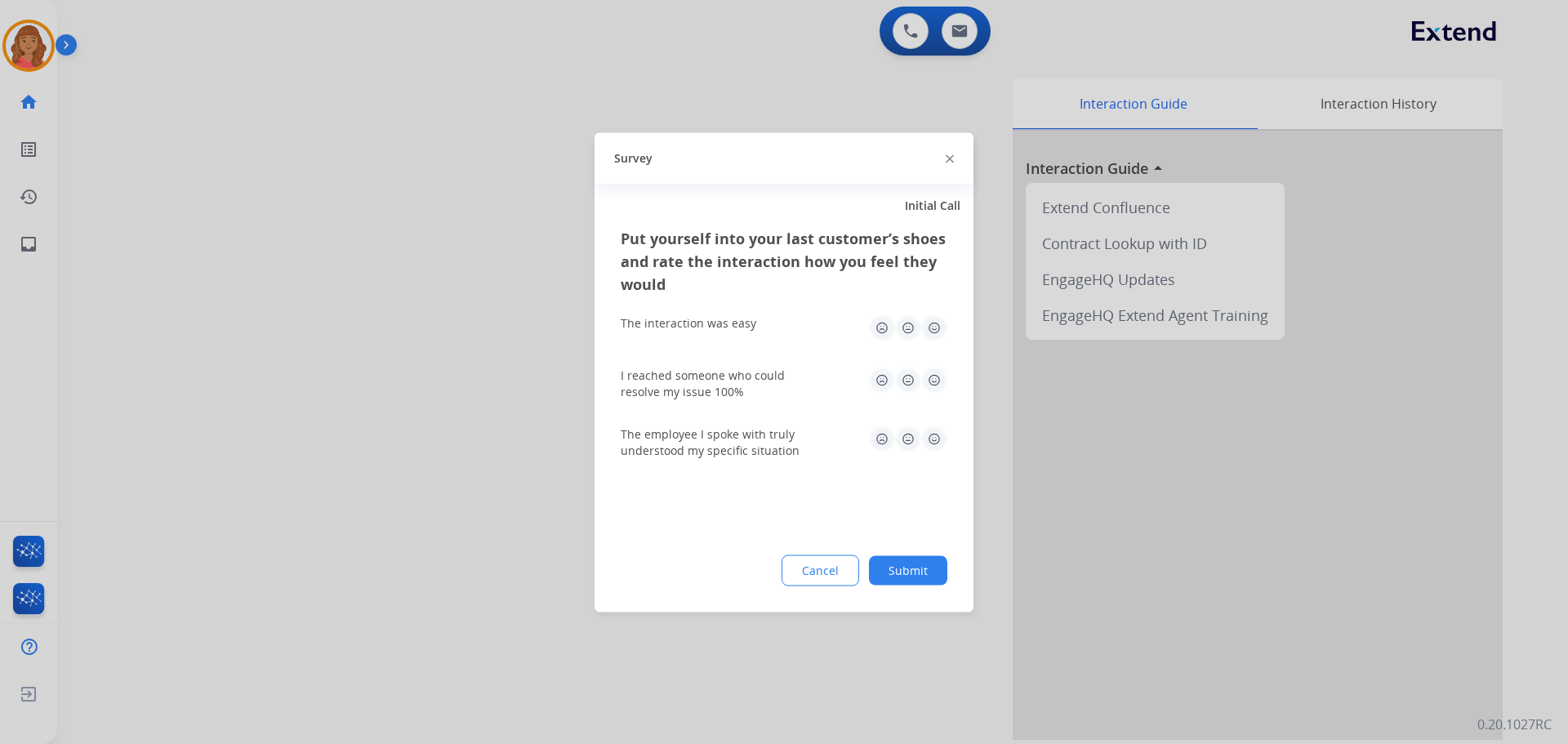
click at [933, 338] on img at bounding box center [934, 327] width 27 height 27
click at [935, 375] on img at bounding box center [934, 379] width 27 height 27
drag, startPoint x: 933, startPoint y: 430, endPoint x: 931, endPoint y: 475, distance: 45.0
click at [935, 430] on img at bounding box center [934, 439] width 27 height 27
drag, startPoint x: 913, startPoint y: 532, endPoint x: 913, endPoint y: 547, distance: 15.0
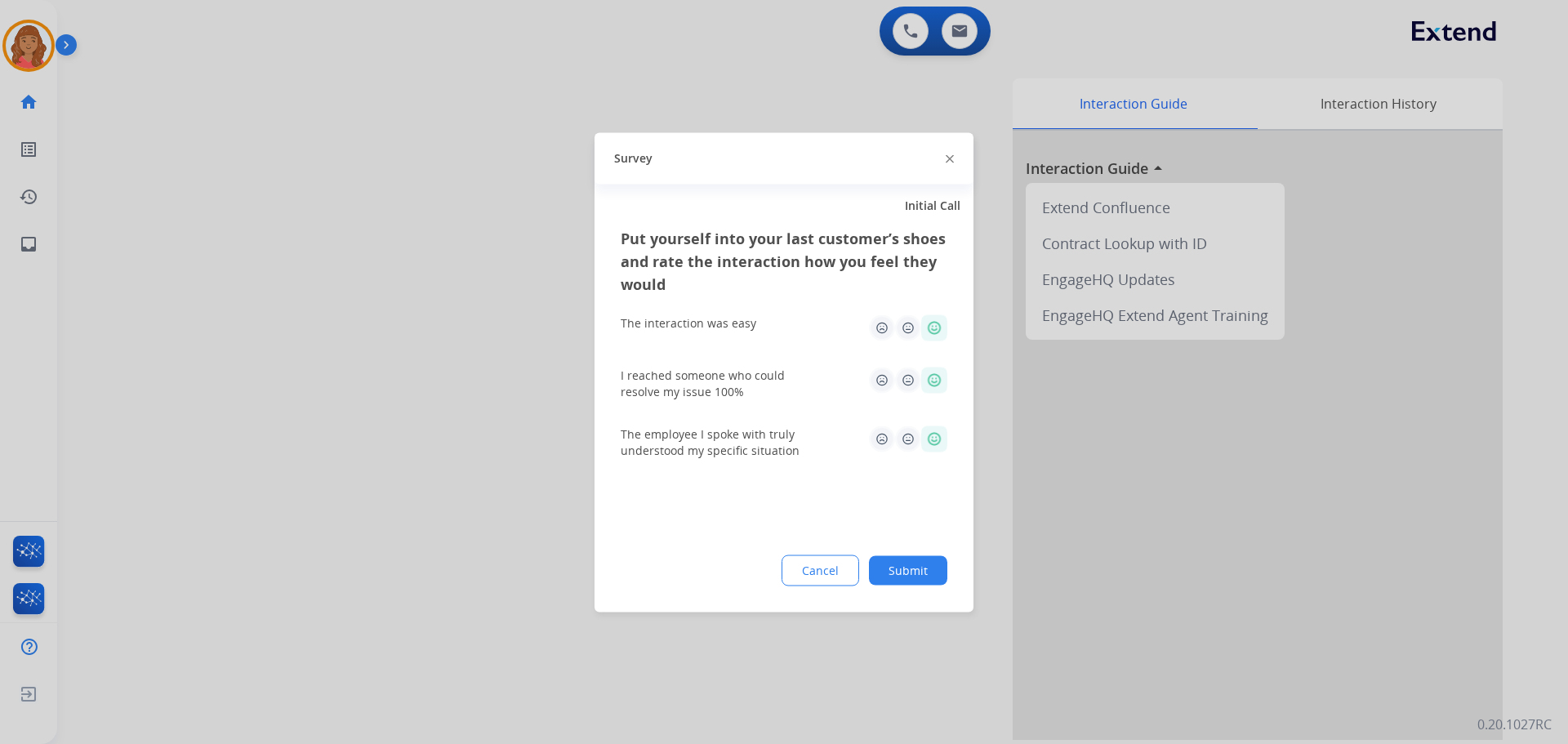
click at [915, 533] on div "Put yourself into your last customer’s shoes and rate the interaction how you f…" at bounding box center [784, 419] width 379 height 385
click at [908, 576] on button "Submit" at bounding box center [909, 571] width 79 height 30
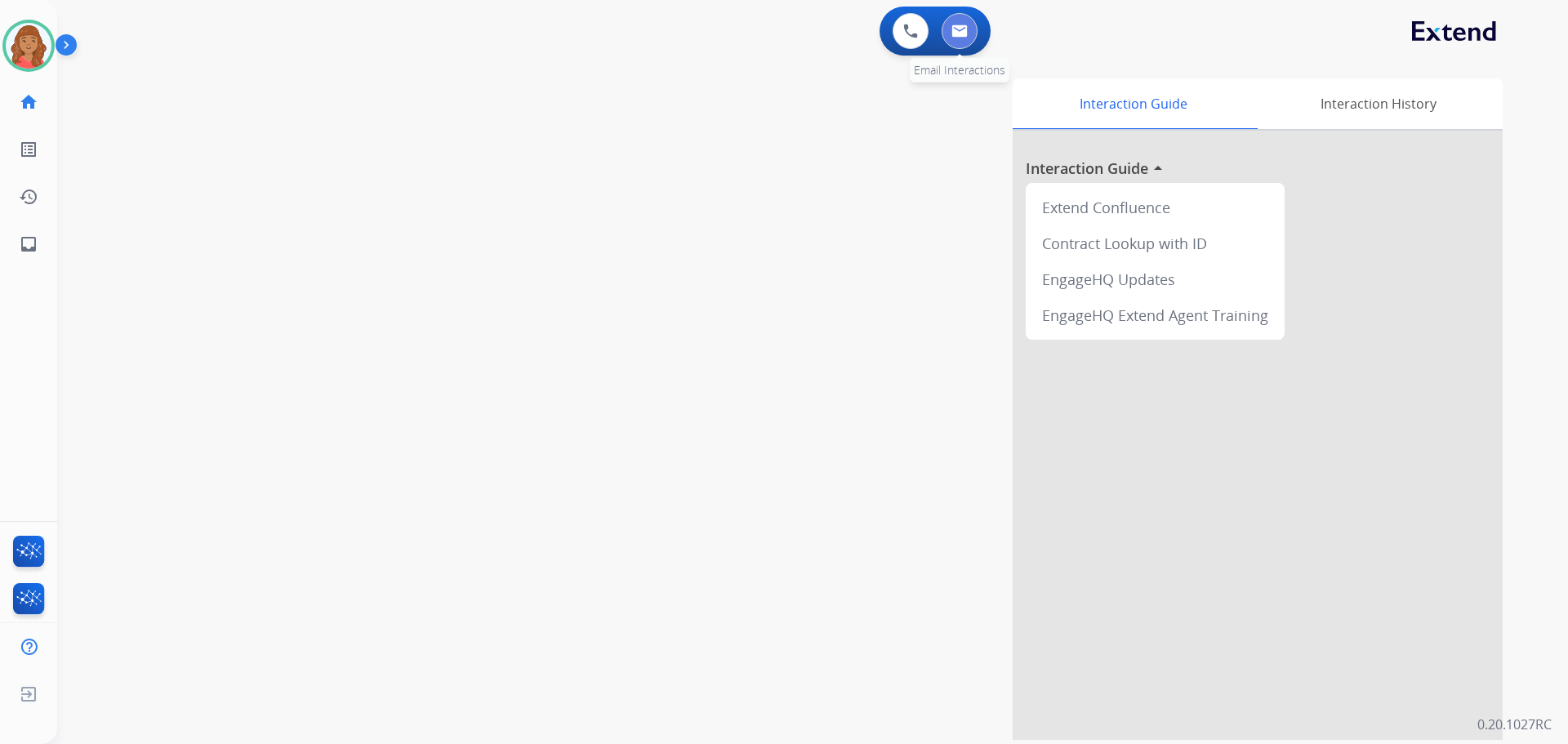
click at [948, 40] on button at bounding box center [960, 31] width 35 height 35
select select "**********"
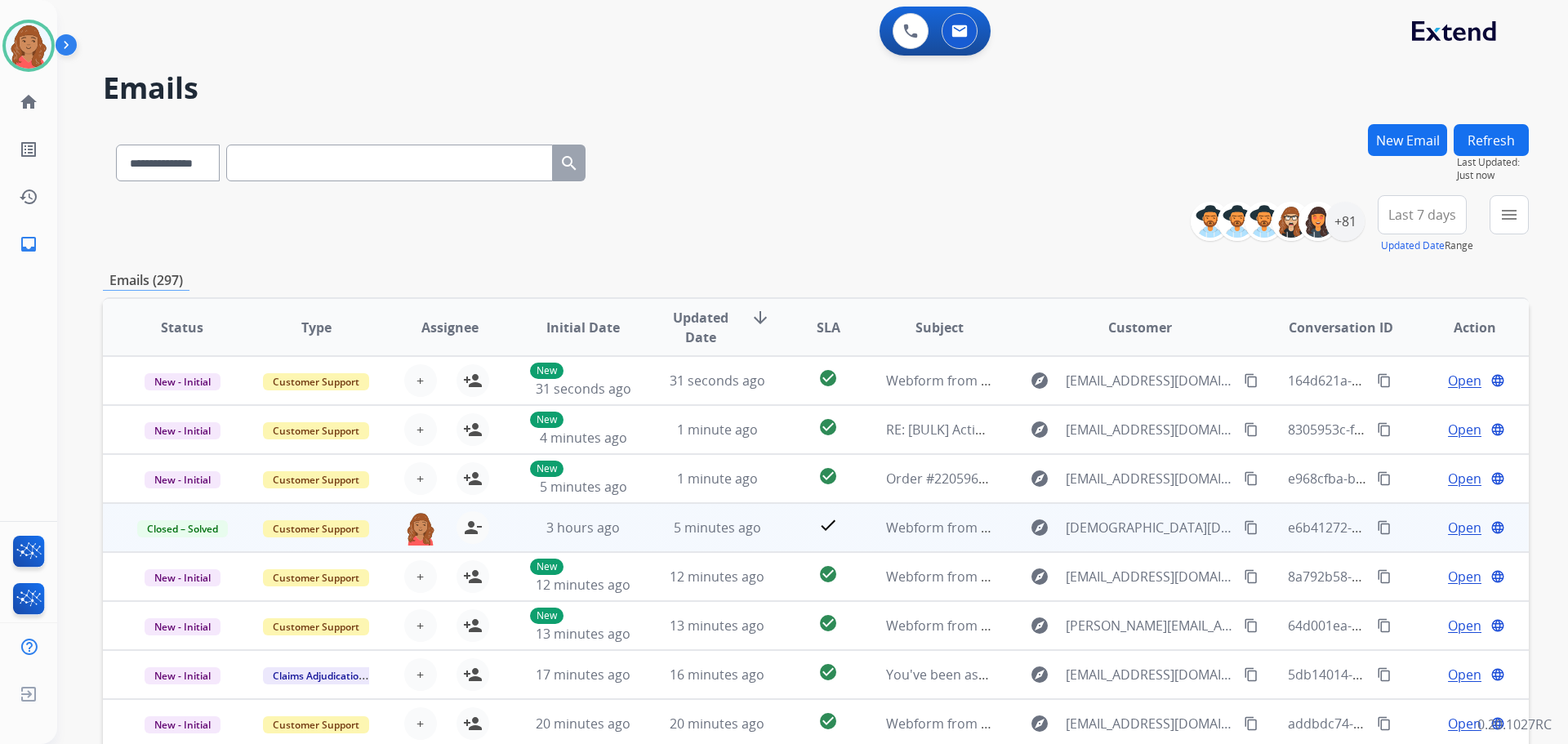
click at [1248, 526] on mat-icon "content_copy" at bounding box center [1251, 527] width 15 height 15
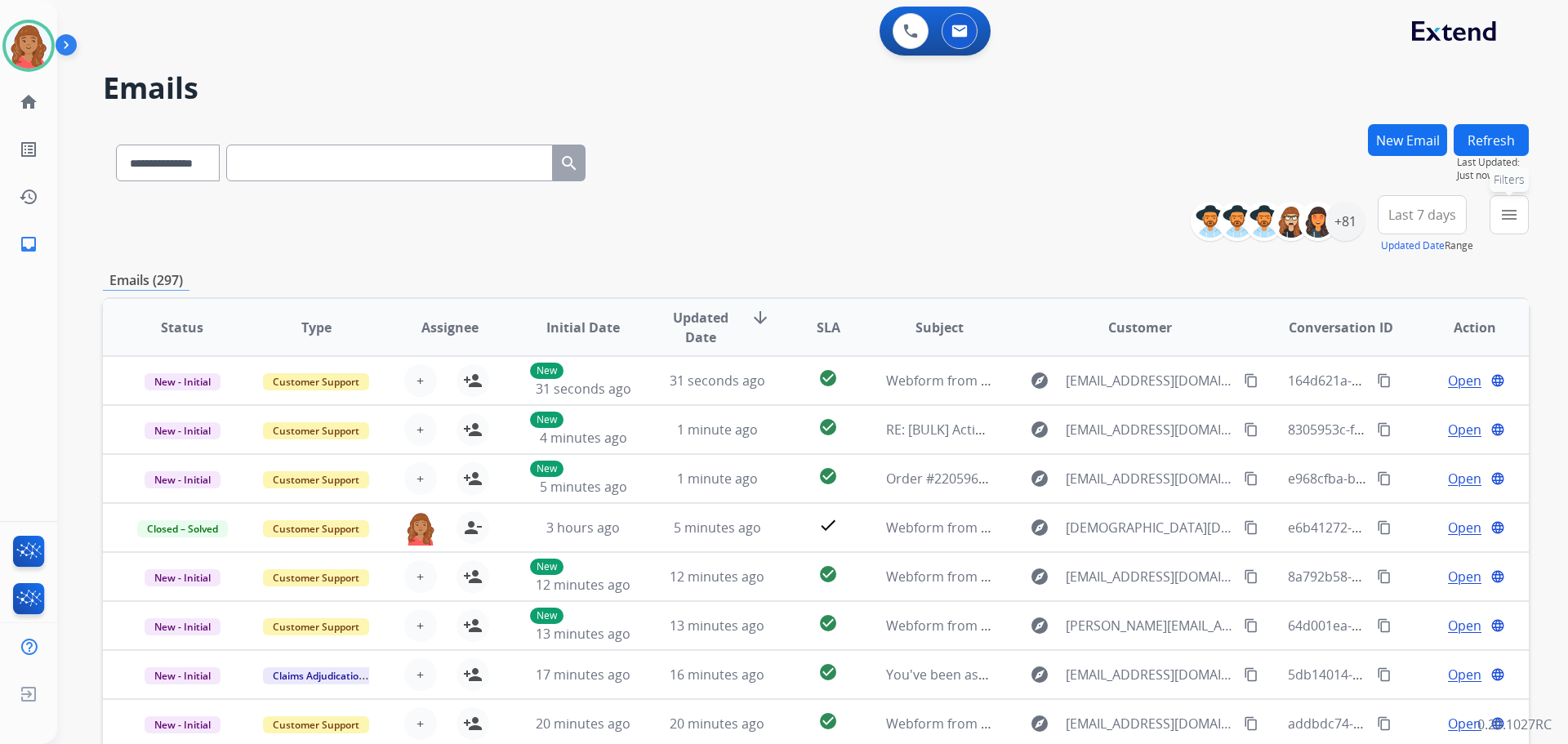
click at [1511, 216] on mat-icon "menu" at bounding box center [1510, 215] width 20 height 20
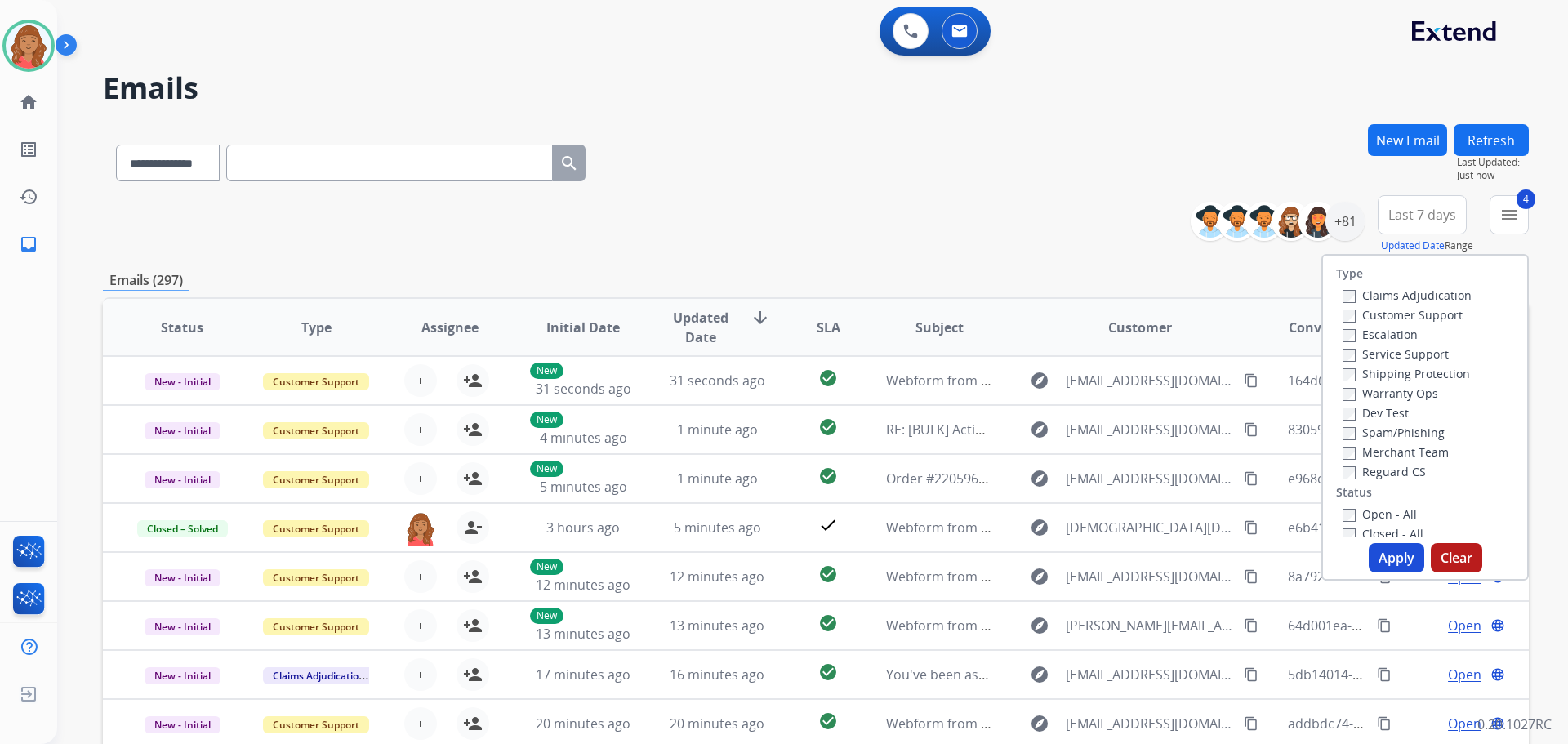
click at [1363, 546] on div "Apply Clear" at bounding box center [1425, 558] width 204 height 30
click at [1376, 543] on button "Apply" at bounding box center [1397, 558] width 55 height 30
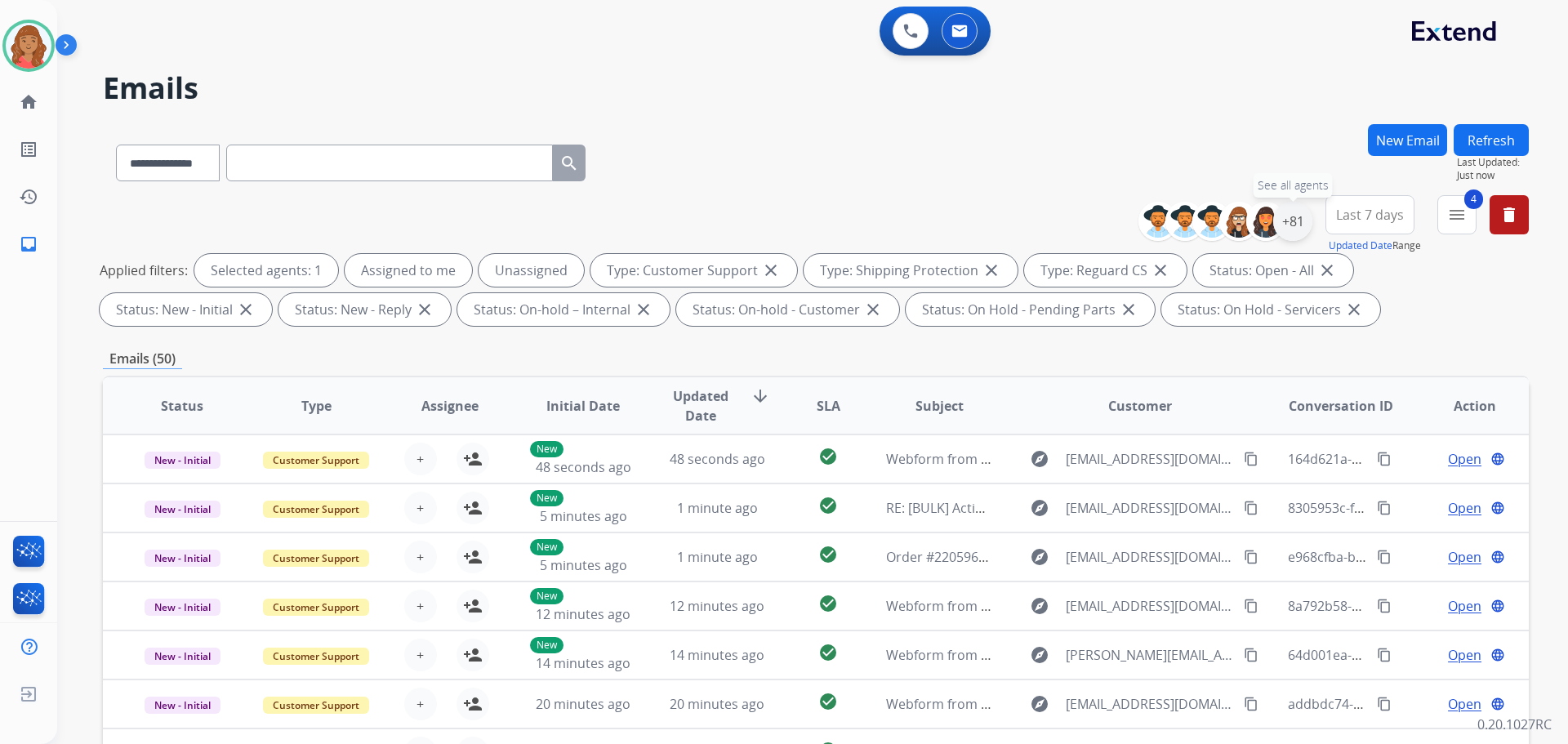
click at [1286, 212] on div "+81" at bounding box center [1293, 222] width 39 height 39
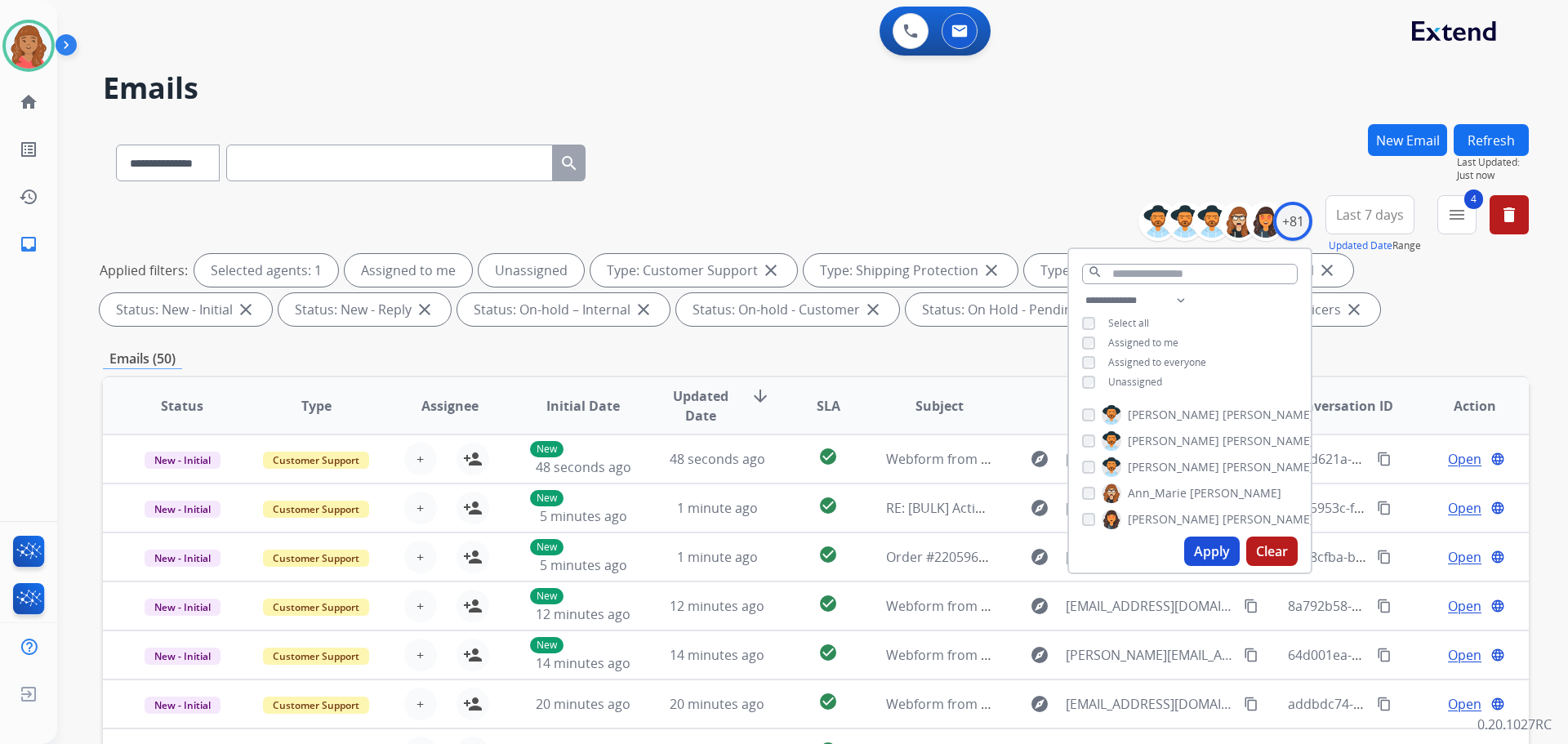
click at [1094, 385] on div "Unassigned" at bounding box center [1122, 381] width 80 height 13
click at [1198, 553] on button "Apply" at bounding box center [1212, 552] width 55 height 30
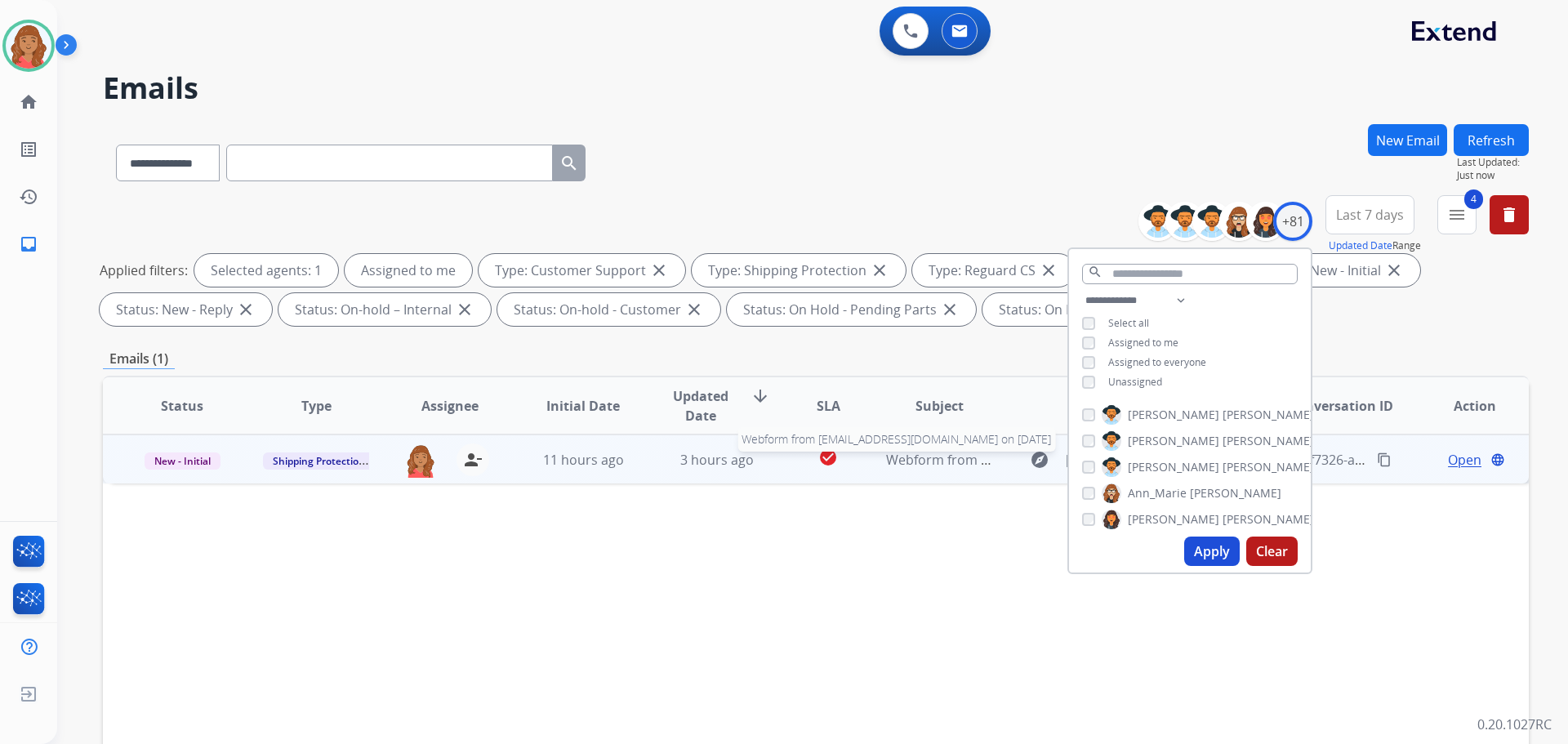
drag, startPoint x: 914, startPoint y: 457, endPoint x: 957, endPoint y: 473, distance: 45.9
click at [916, 459] on span "Webform from [EMAIL_ADDRESS][DOMAIN_NAME] on [DATE]" at bounding box center [1070, 460] width 370 height 18
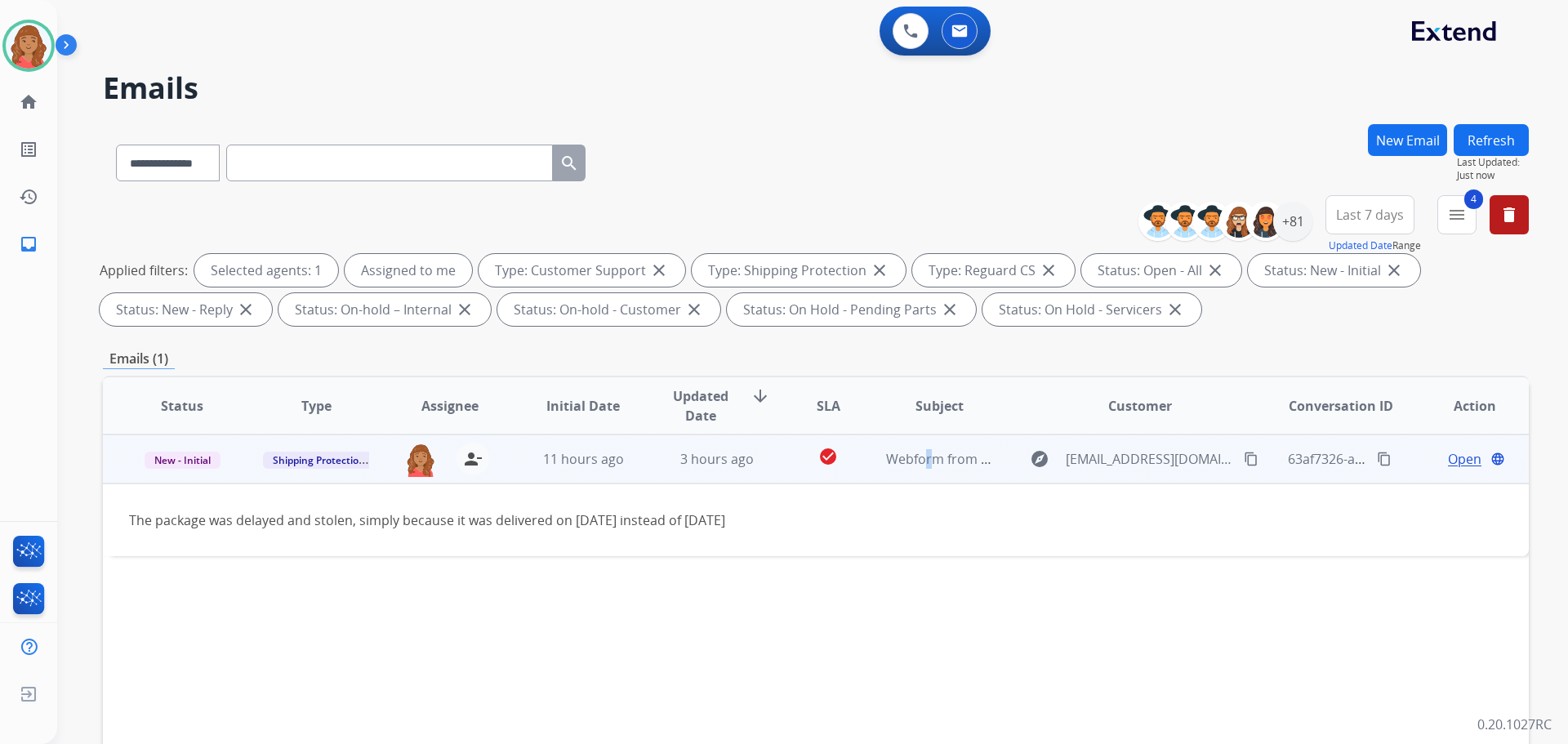
click at [1244, 463] on mat-icon "content_copy" at bounding box center [1251, 458] width 15 height 15
click at [1449, 458] on span "Open" at bounding box center [1466, 459] width 34 height 20
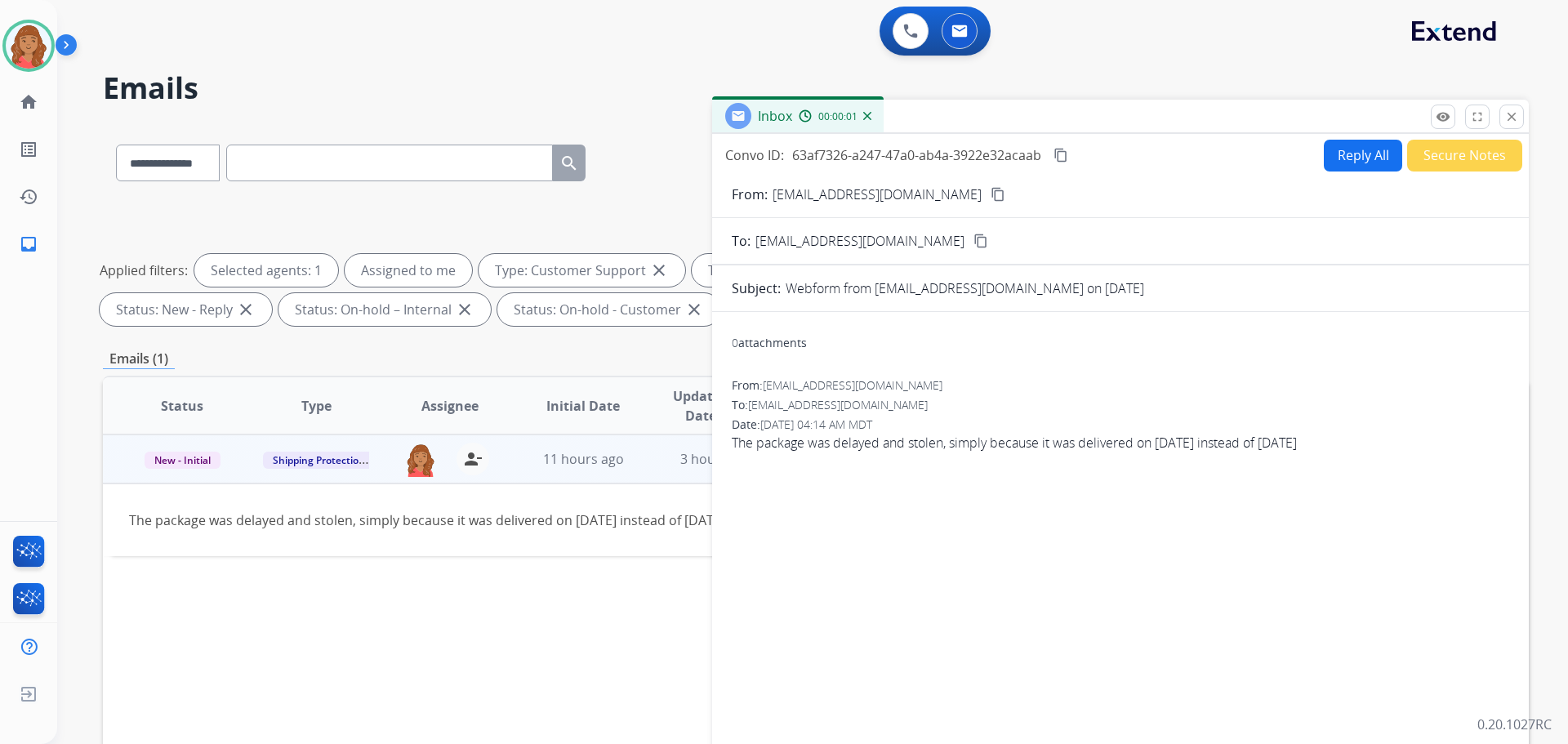
click at [1348, 163] on button "Reply All" at bounding box center [1364, 156] width 79 height 32
select select "**********"
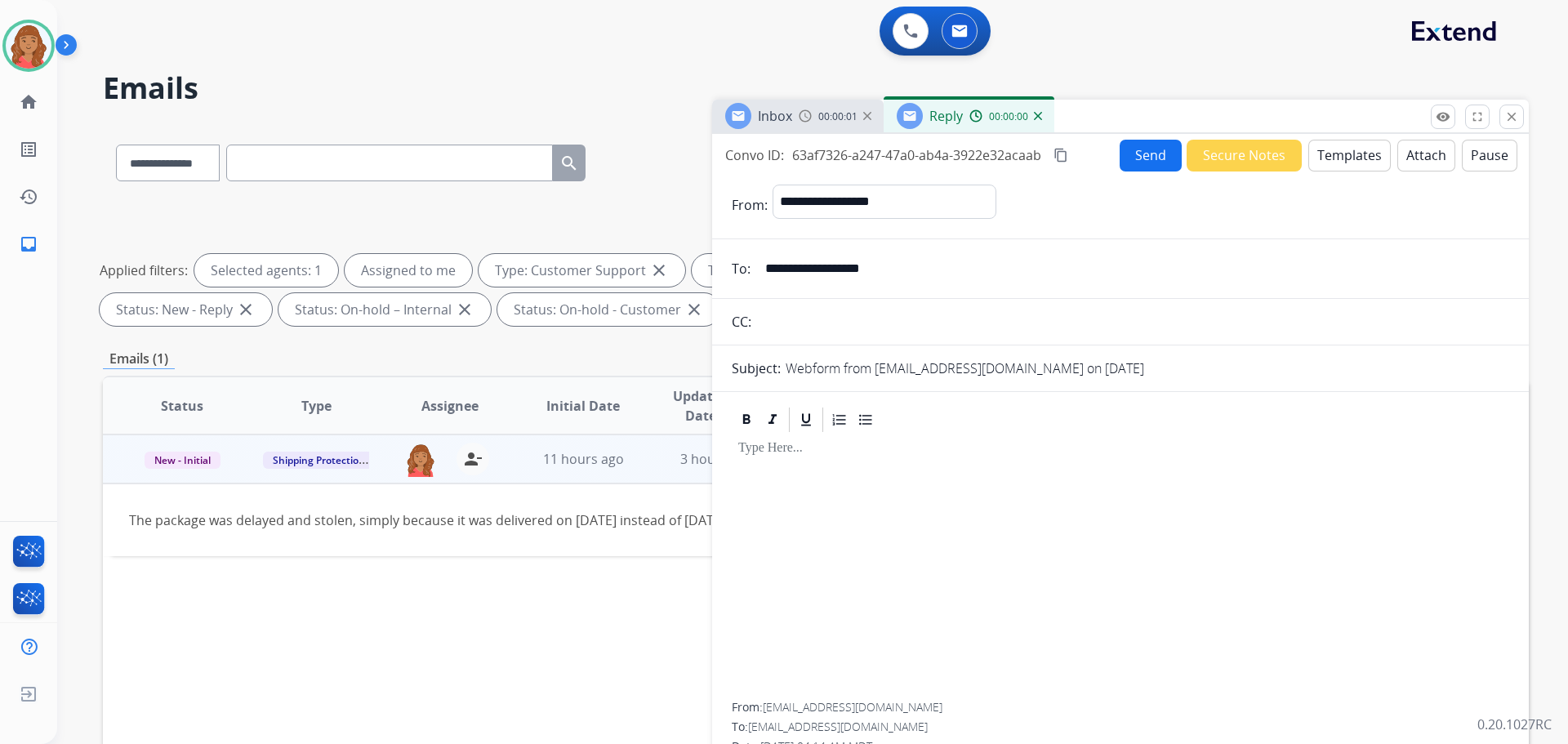
click at [1338, 156] on button "Templates" at bounding box center [1350, 156] width 83 height 32
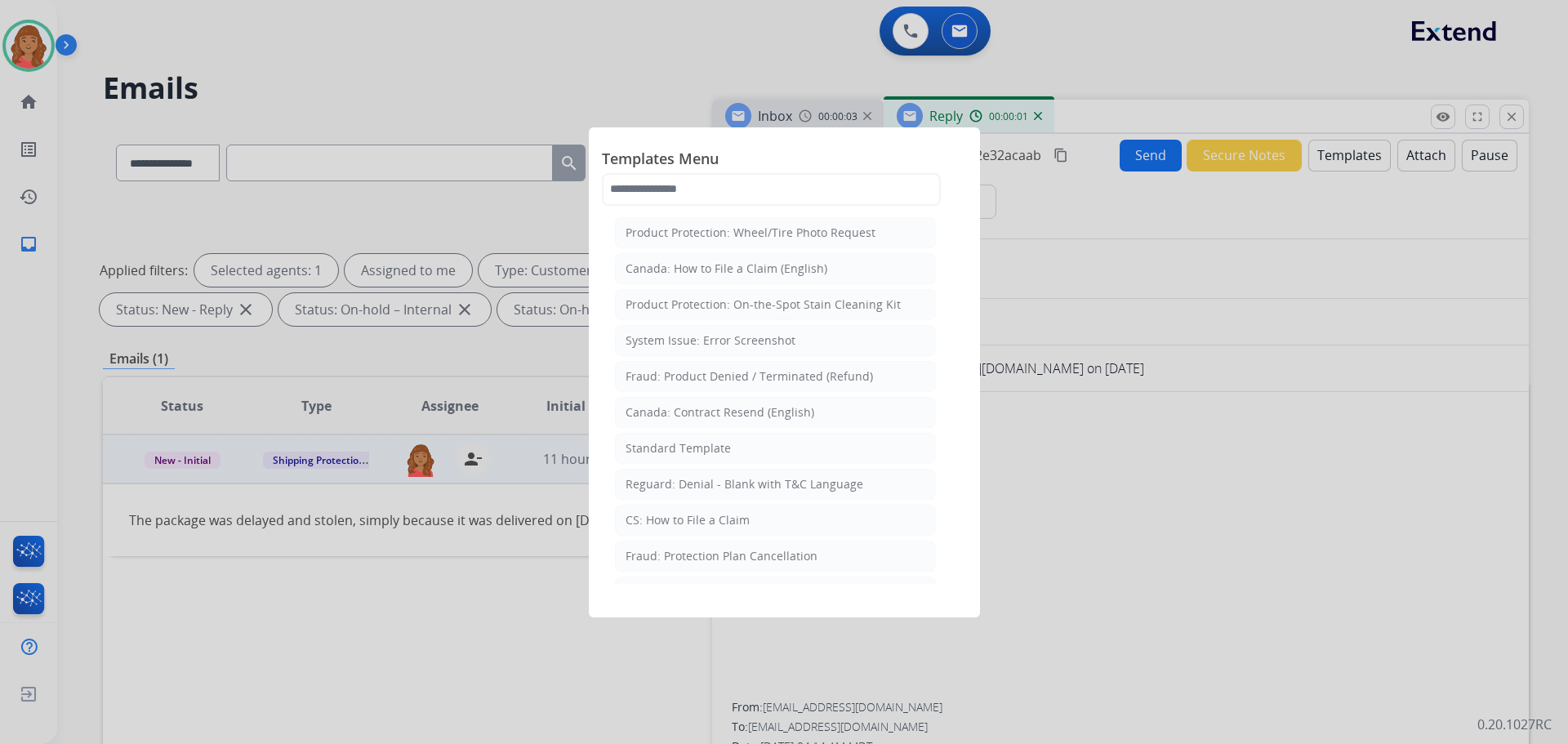
click at [662, 445] on div "Standard Template" at bounding box center [678, 448] width 105 height 17
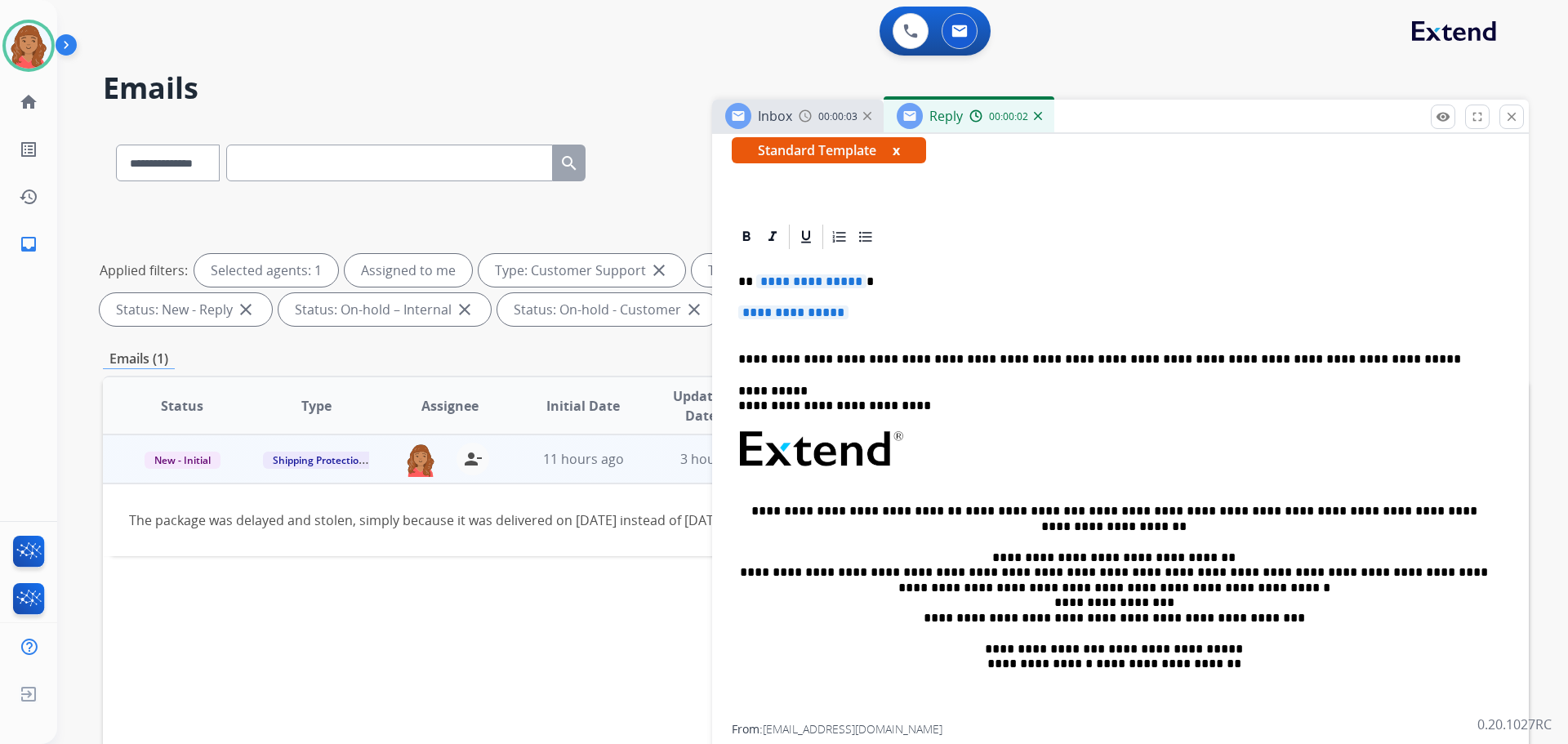
scroll to position [302, 0]
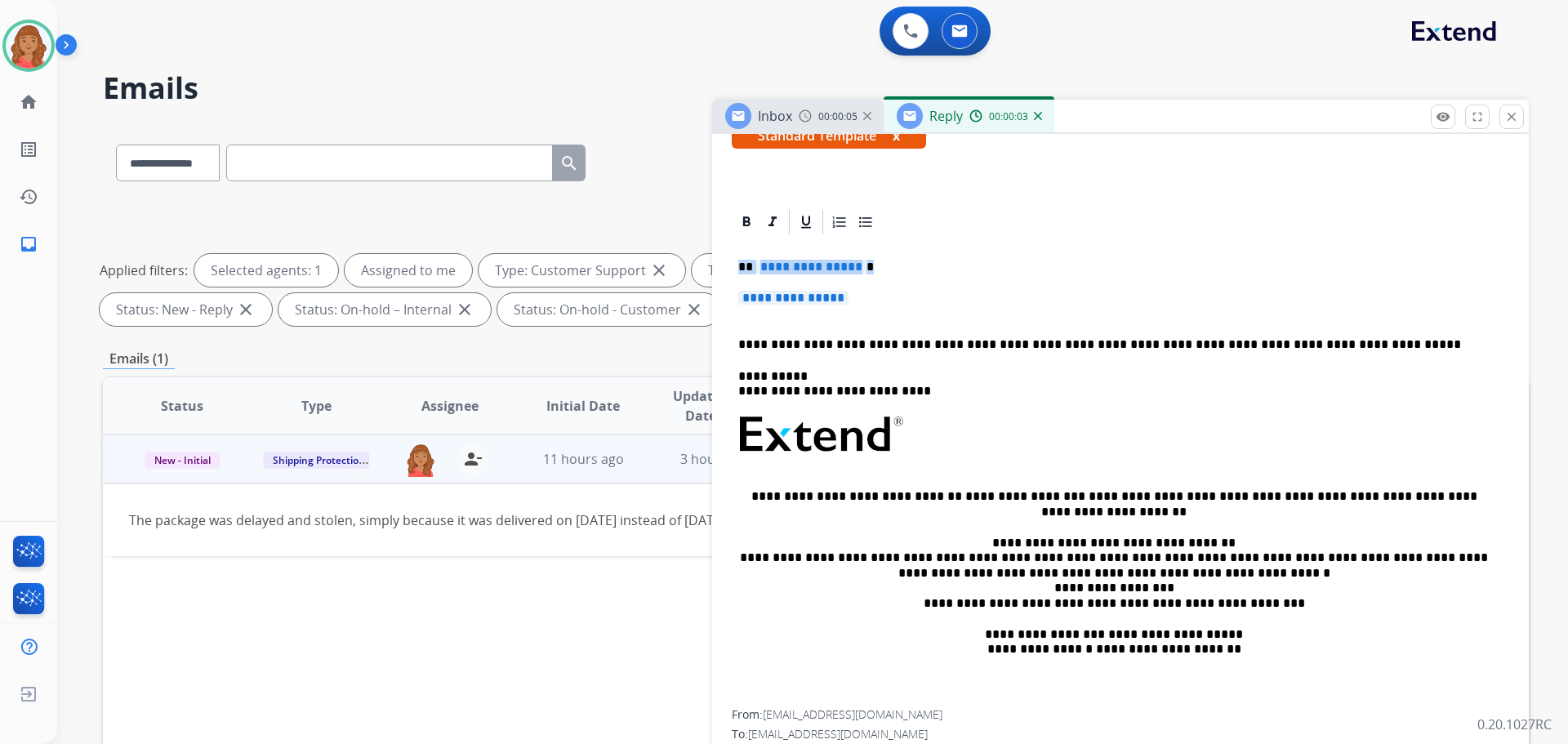
drag, startPoint x: 885, startPoint y: 295, endPoint x: 708, endPoint y: 262, distance: 180.0
click at [708, 262] on div "**********" at bounding box center [815, 566] width 1426 height 884
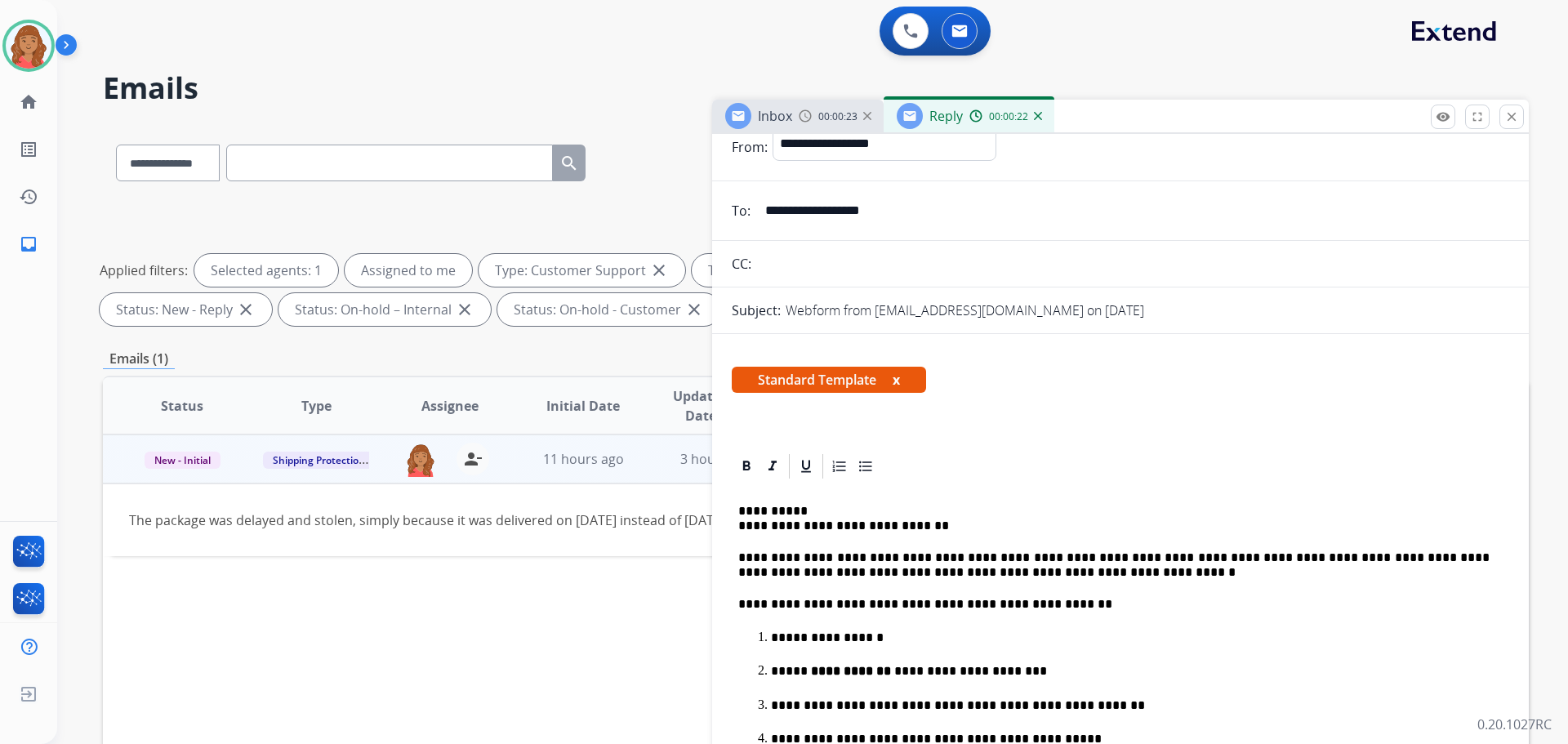
scroll to position [82, 0]
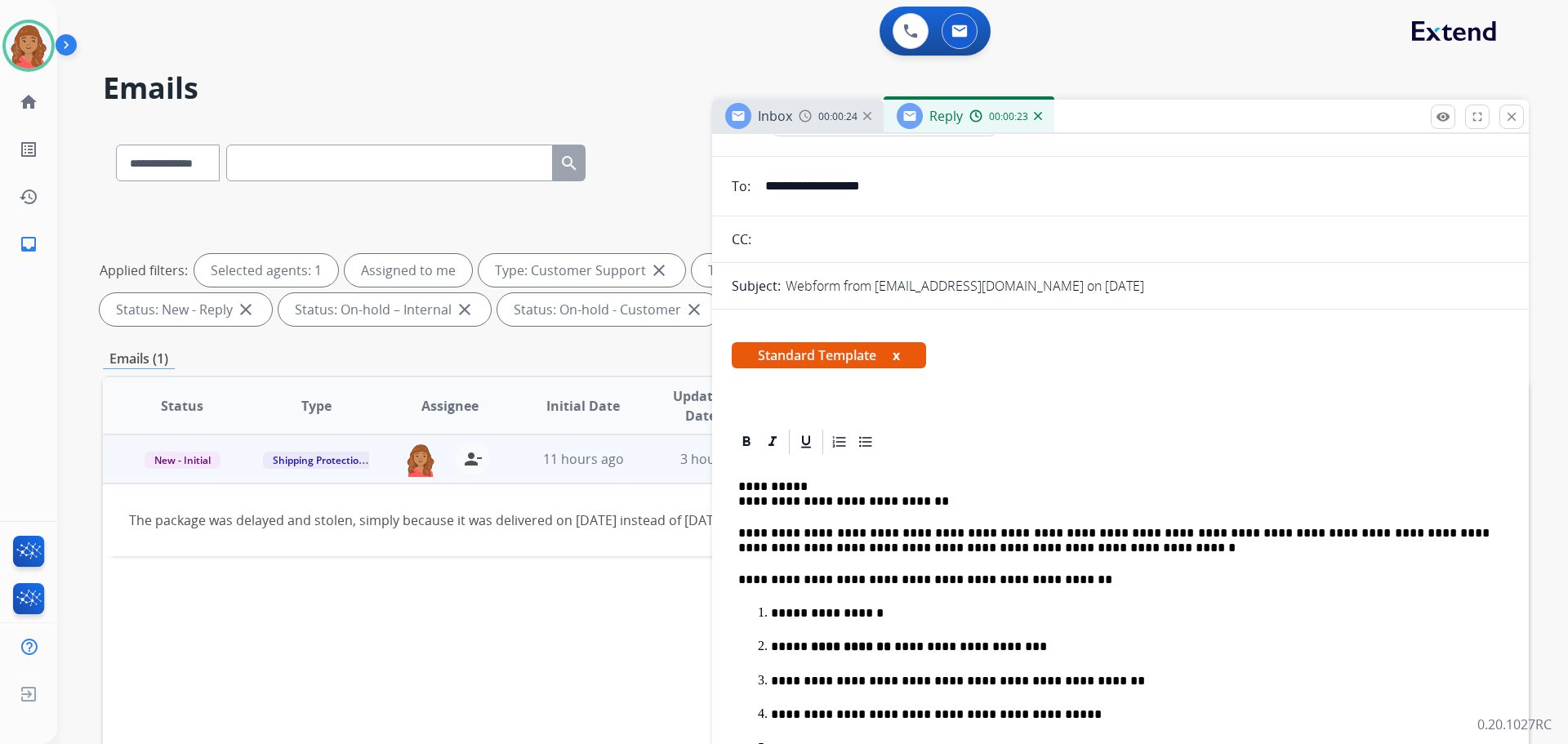
click at [741, 505] on p "**********" at bounding box center [1114, 495] width 752 height 31
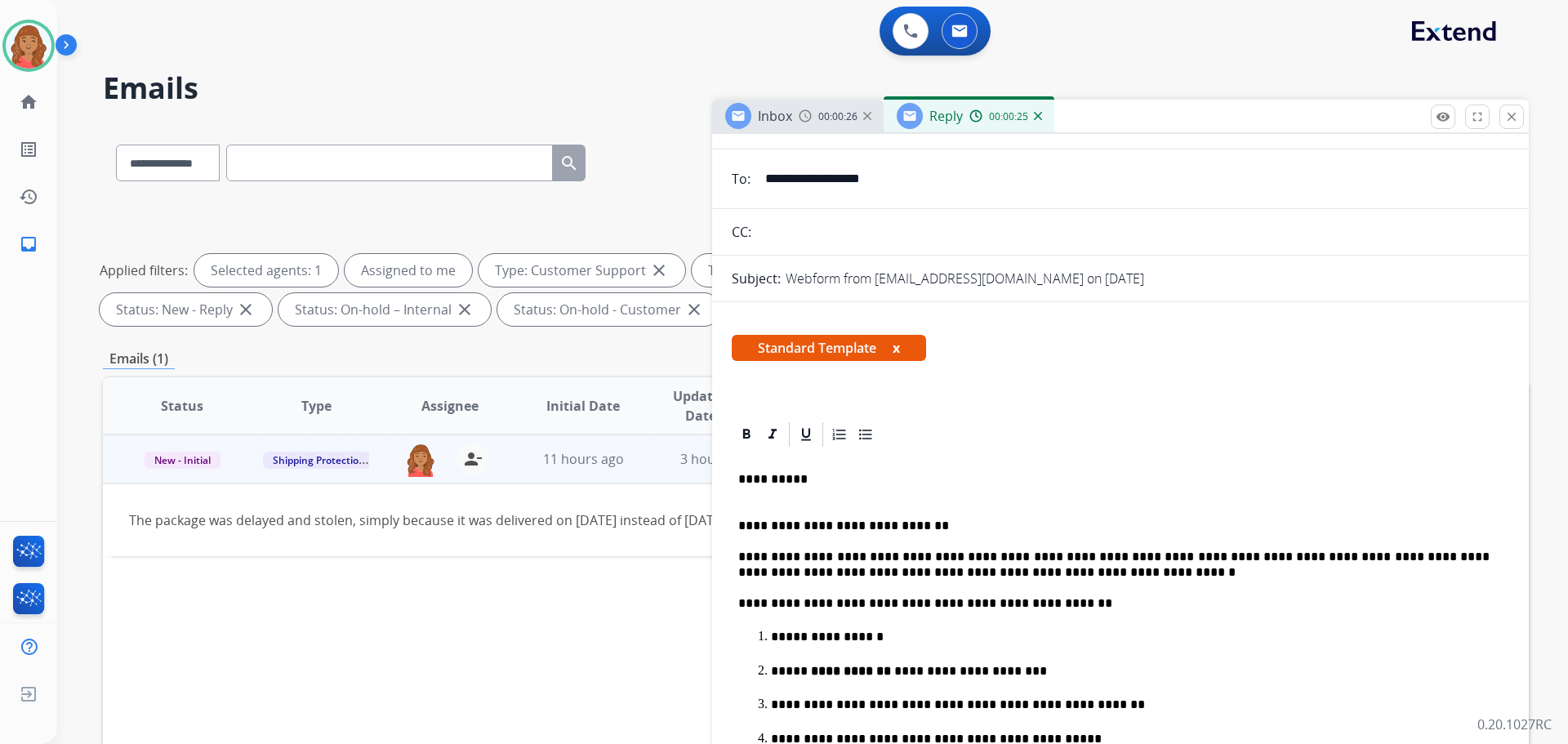
scroll to position [0, 0]
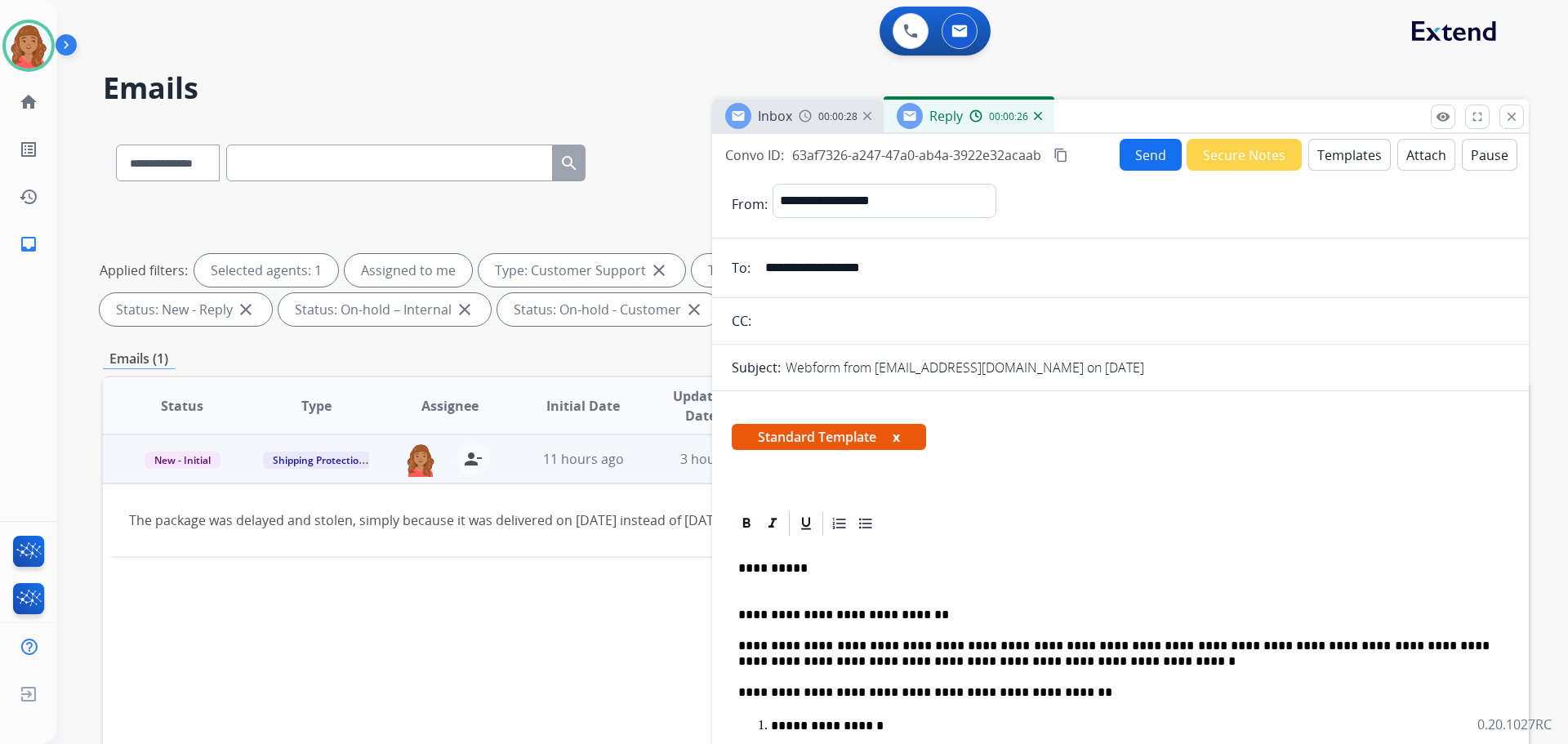
click at [1061, 157] on mat-icon "content_copy" at bounding box center [1060, 155] width 15 height 15
click at [805, 575] on p "**********" at bounding box center [1114, 575] width 752 height 31
click at [1142, 156] on button "Send" at bounding box center [1150, 155] width 62 height 32
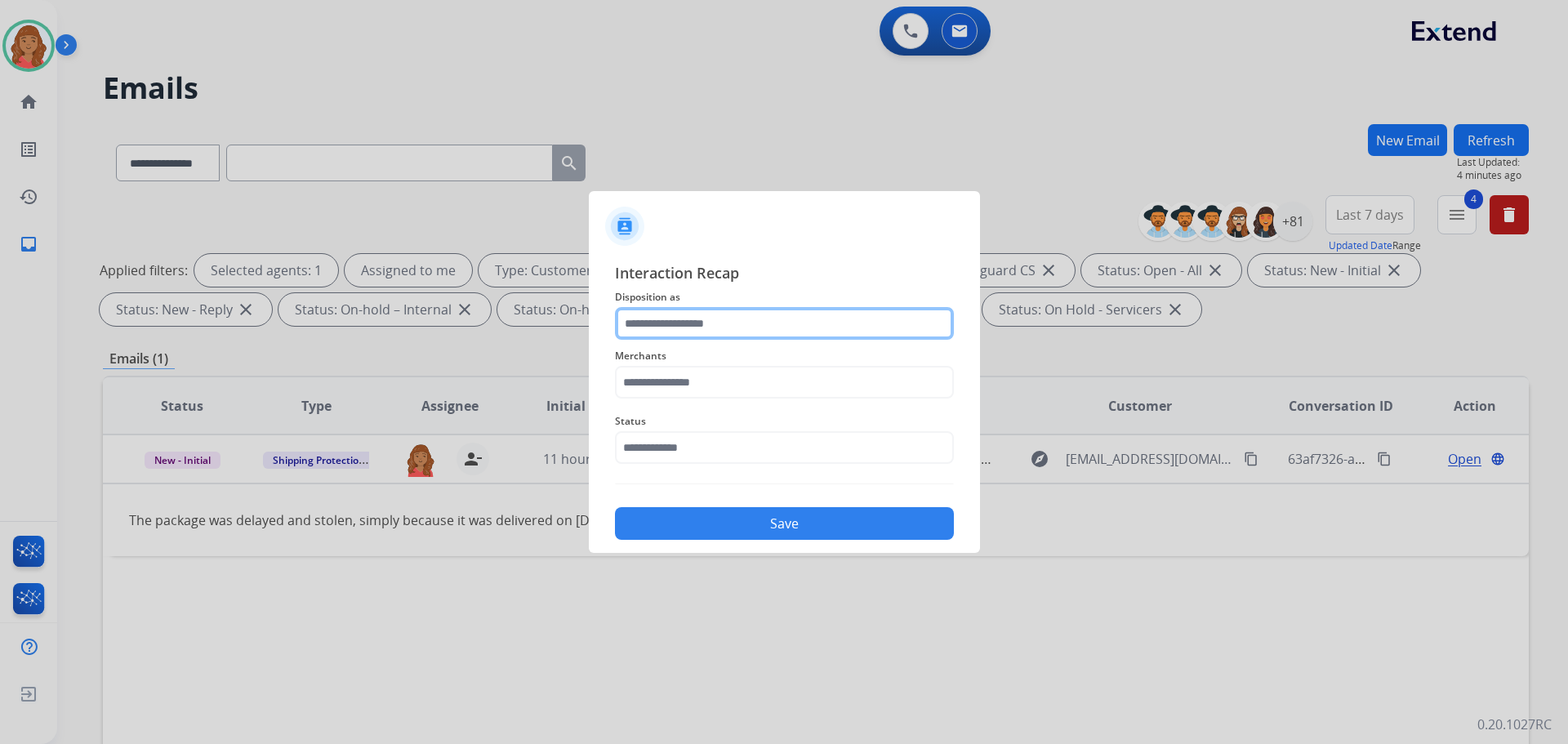
click at [701, 323] on input "text" at bounding box center [784, 323] width 339 height 33
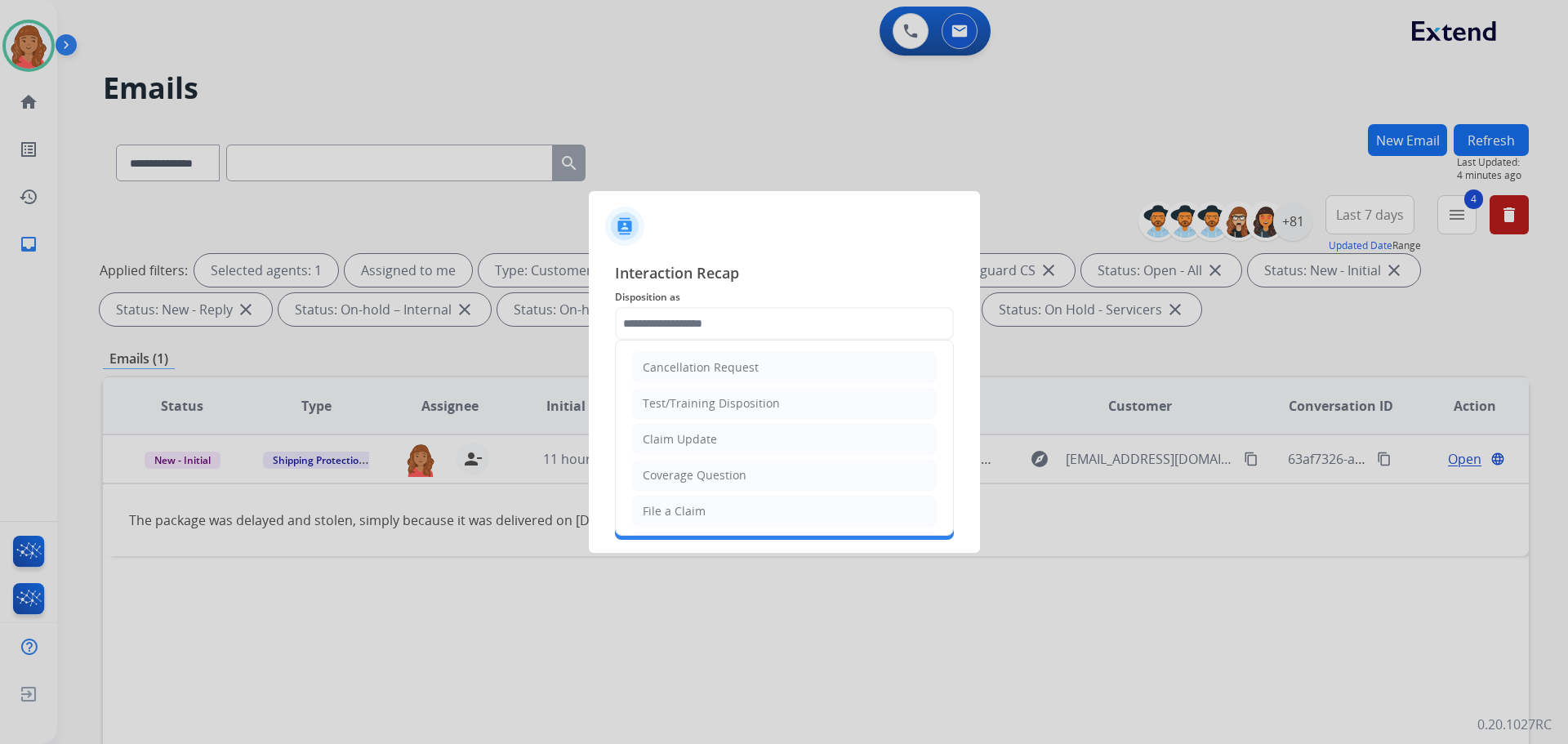
click at [686, 509] on div "File a Claim" at bounding box center [674, 511] width 63 height 17
type input "**********"
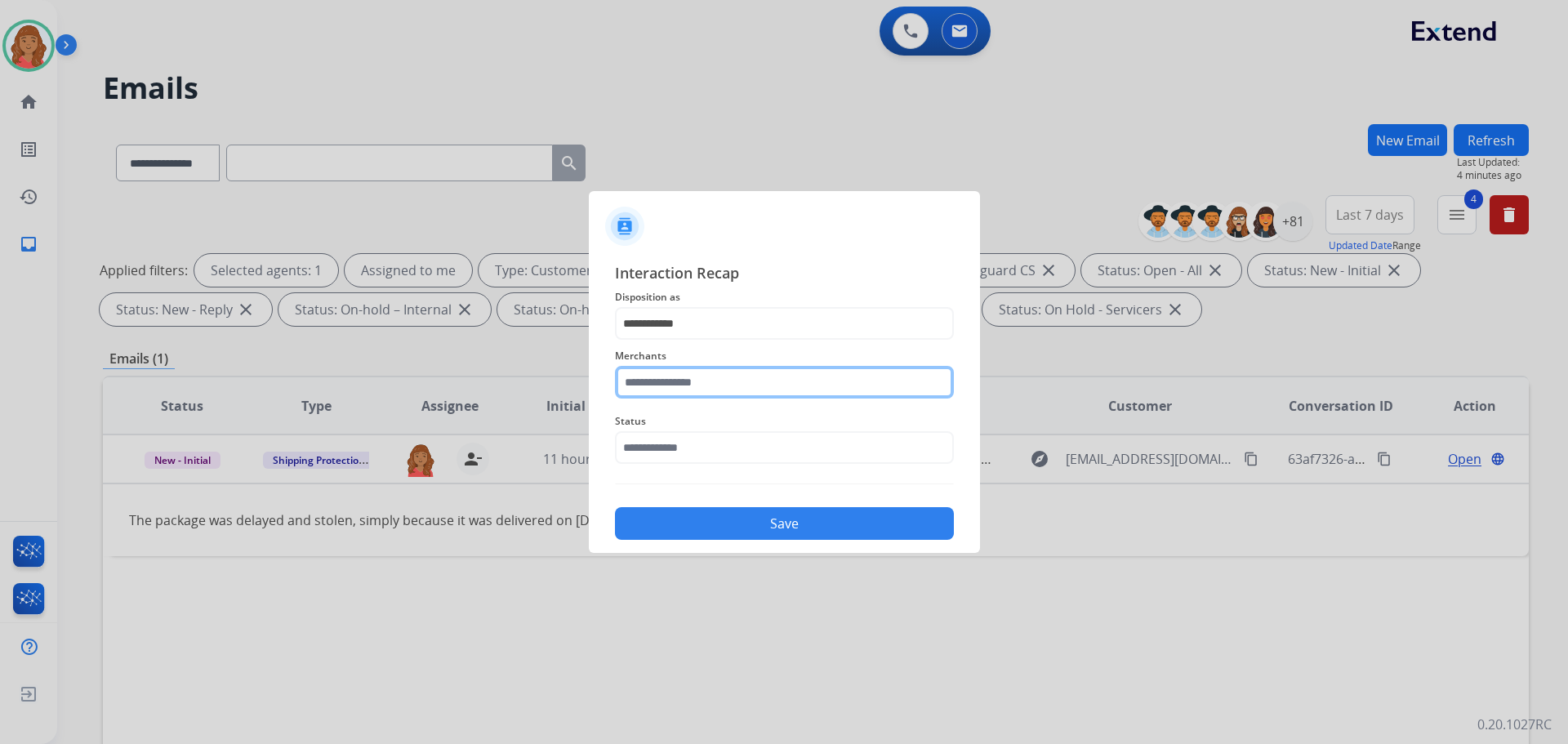
click at [690, 379] on input "text" at bounding box center [784, 381] width 339 height 33
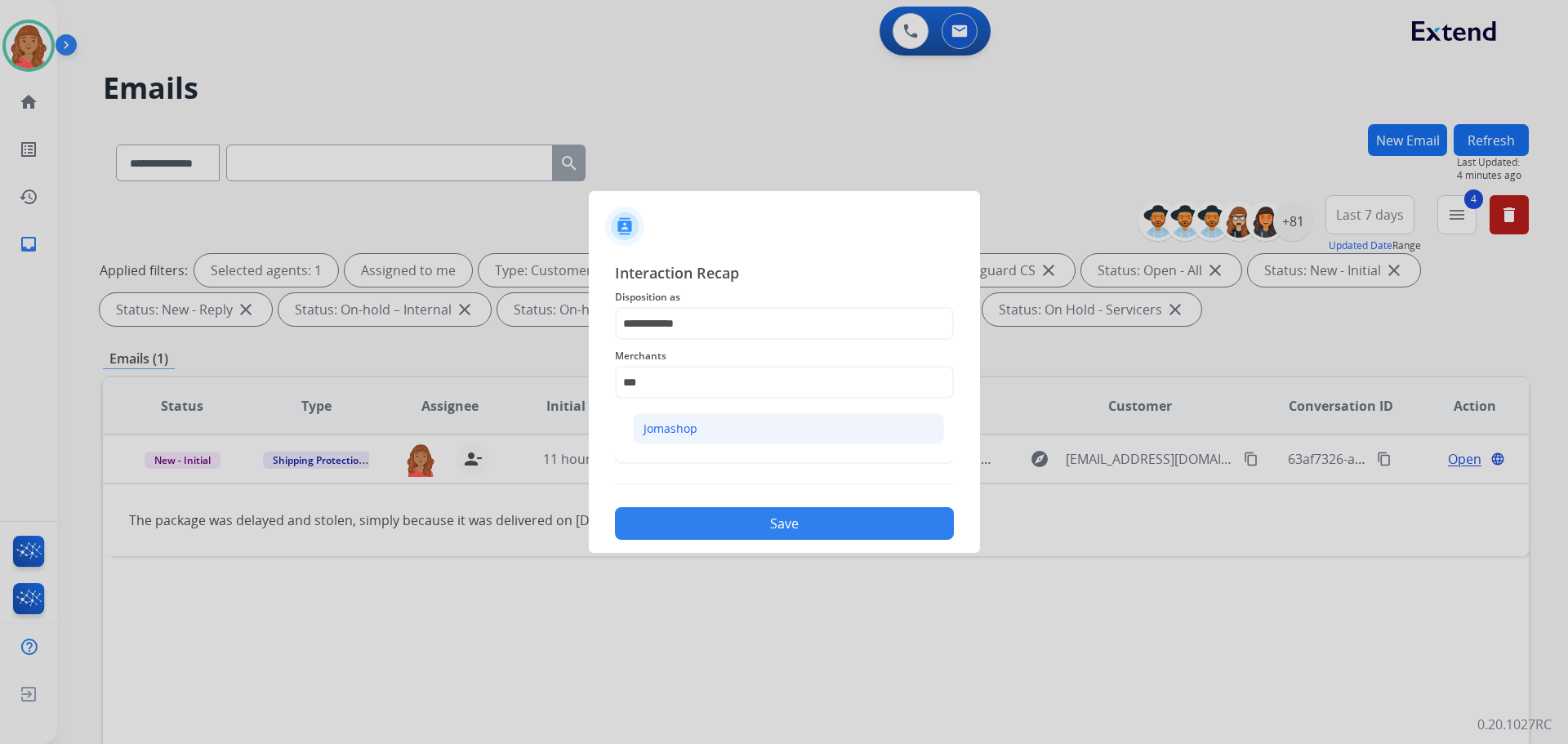
click at [681, 426] on div "Jomashop" at bounding box center [670, 429] width 54 height 17
type input "********"
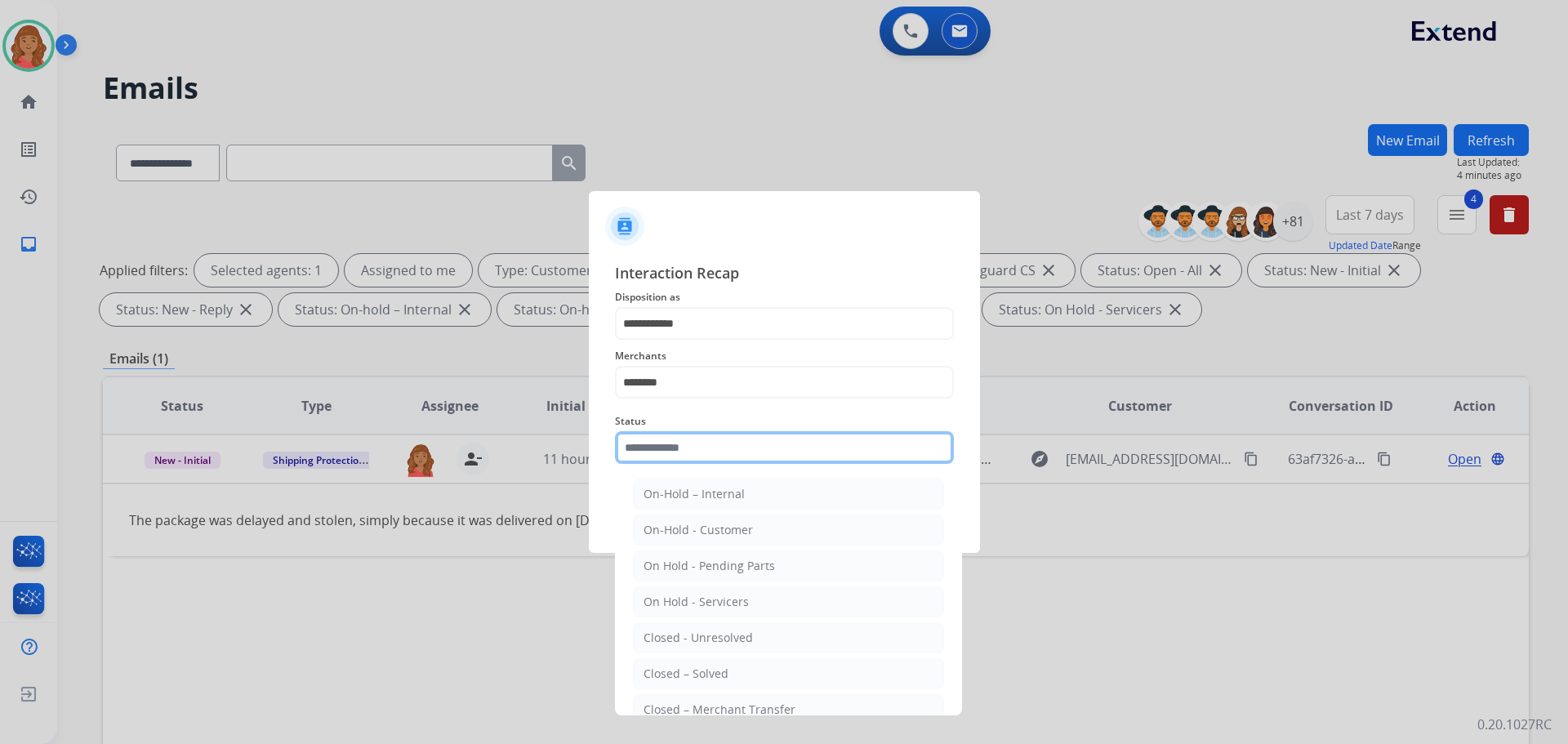
click at [681, 448] on input "text" at bounding box center [784, 447] width 339 height 33
click at [696, 669] on div "Closed – Solved" at bounding box center [686, 674] width 85 height 17
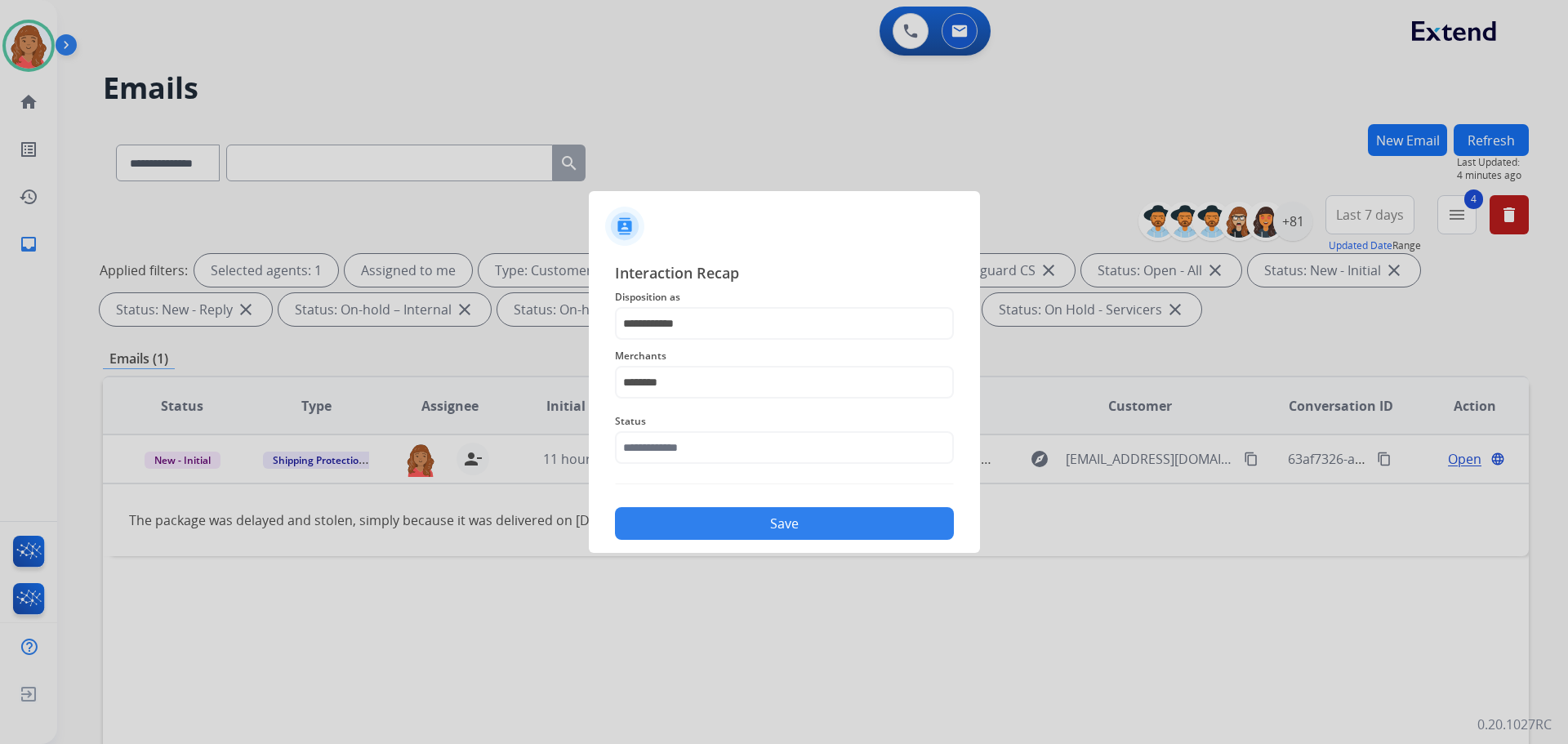
type input "**********"
click at [727, 527] on button "Save" at bounding box center [784, 523] width 339 height 33
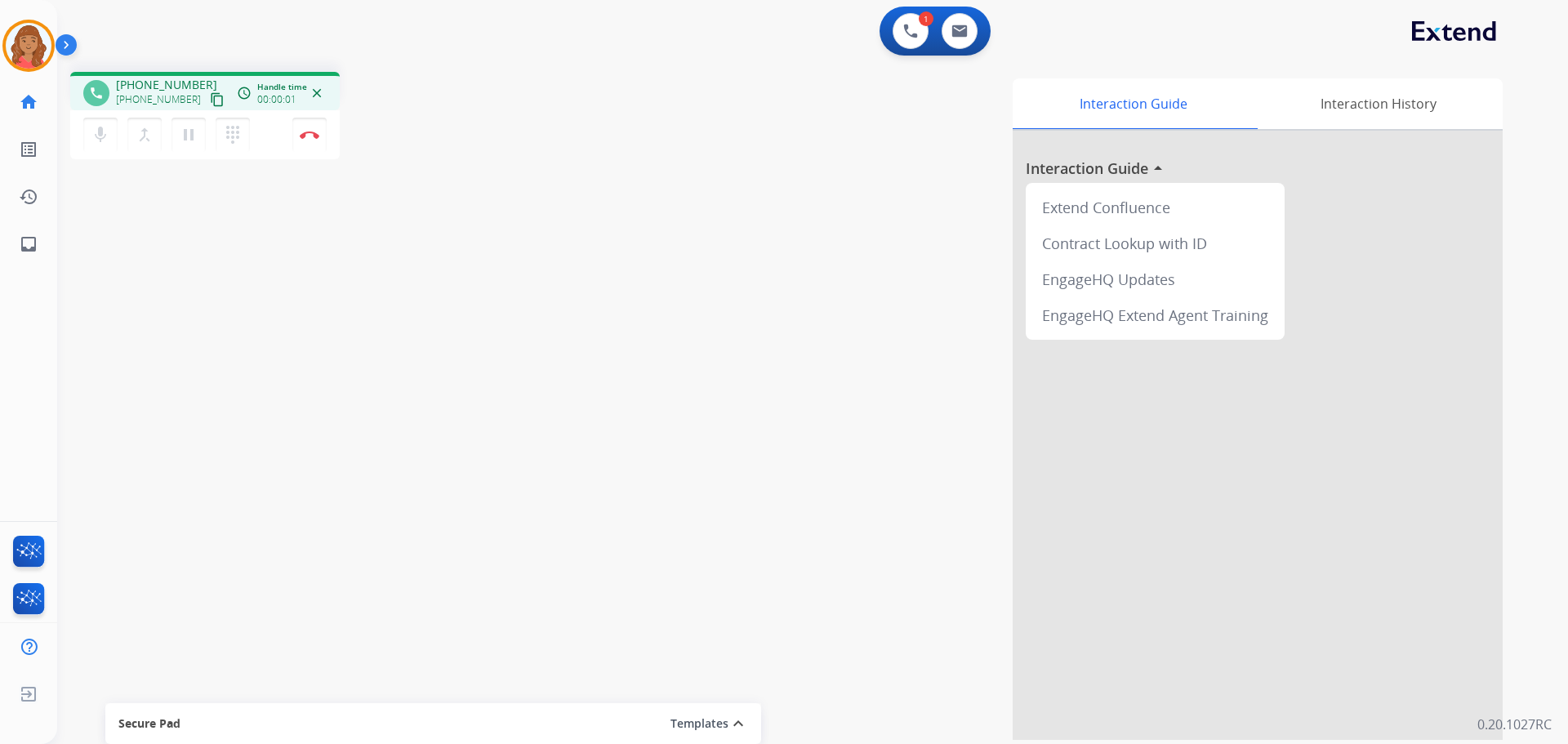
drag, startPoint x: 203, startPoint y: 100, endPoint x: 187, endPoint y: 98, distance: 16.1
click at [210, 99] on mat-icon "content_copy" at bounding box center [217, 100] width 15 height 15
click at [307, 132] on img at bounding box center [309, 135] width 20 height 8
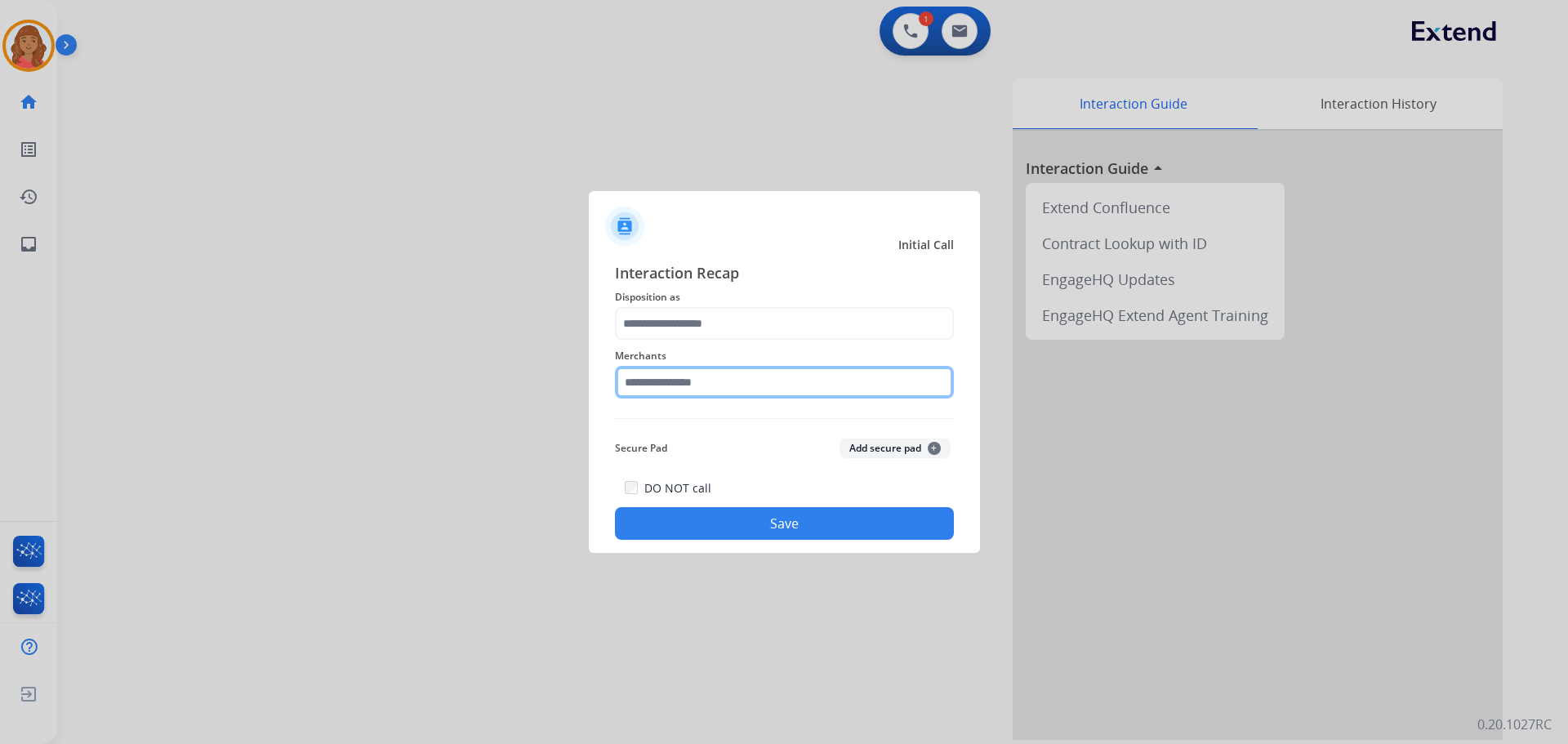
click at [628, 381] on input "text" at bounding box center [784, 381] width 339 height 33
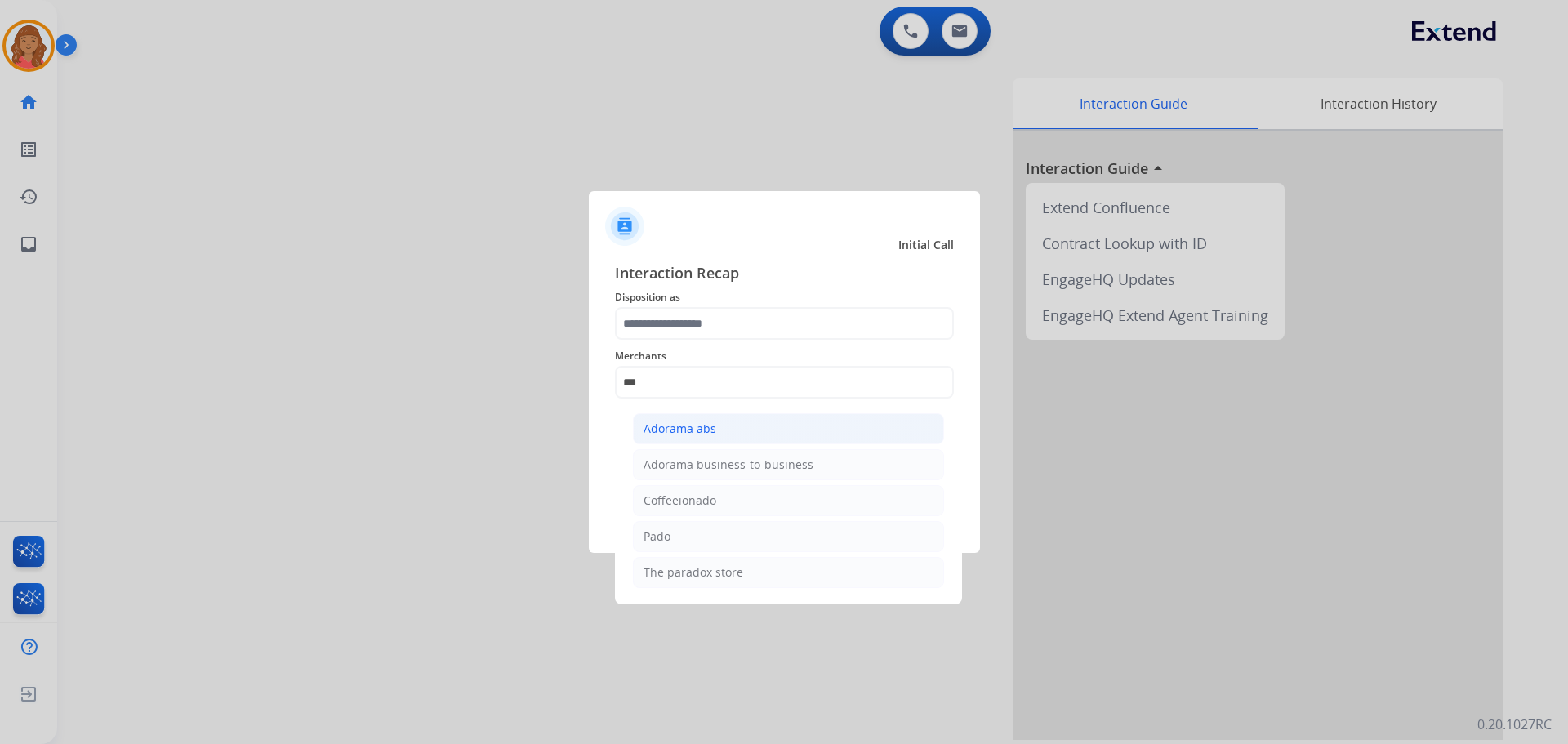
click at [742, 436] on li "Adorama abs" at bounding box center [788, 428] width 311 height 31
type input "**********"
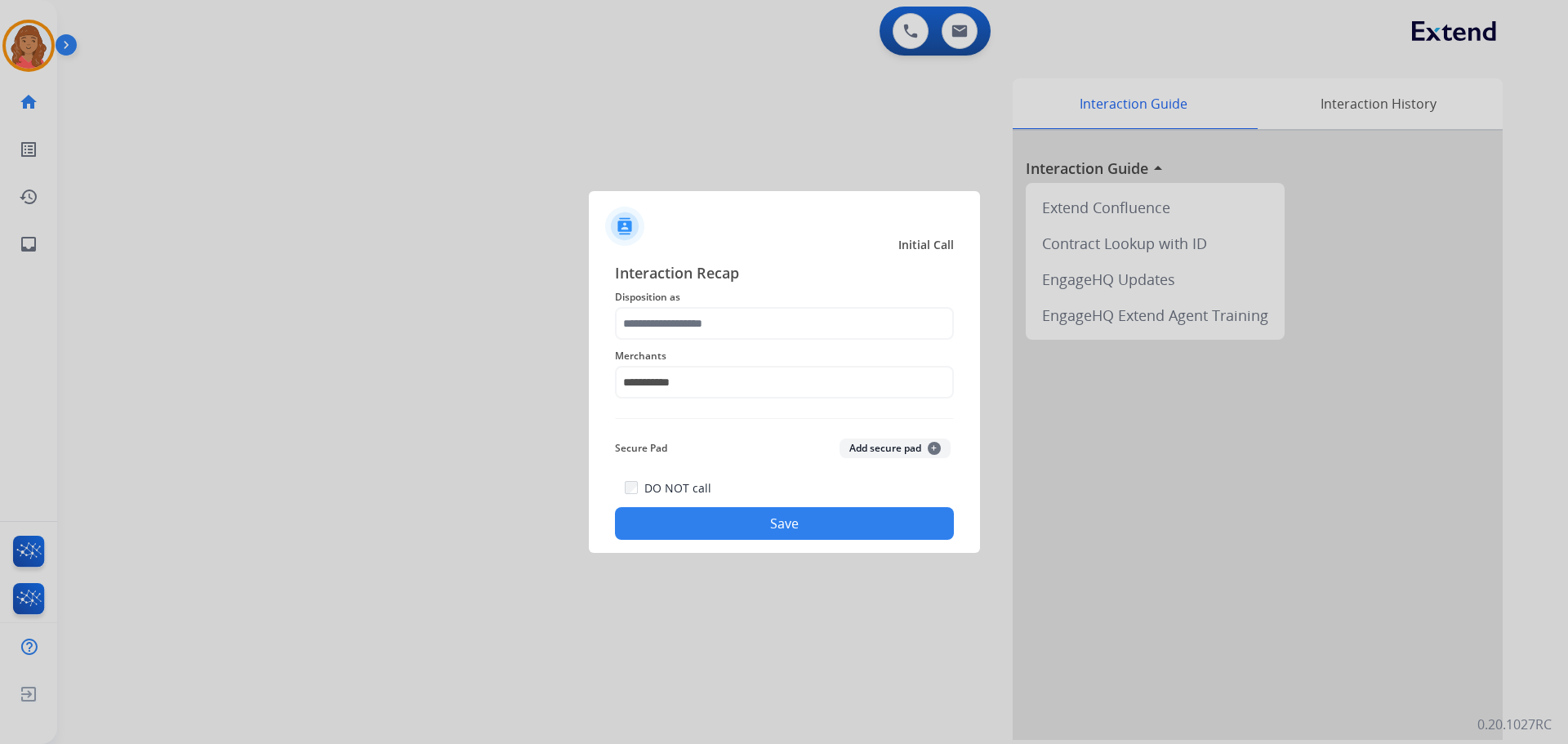
click at [705, 300] on span "Disposition as" at bounding box center [784, 298] width 339 height 20
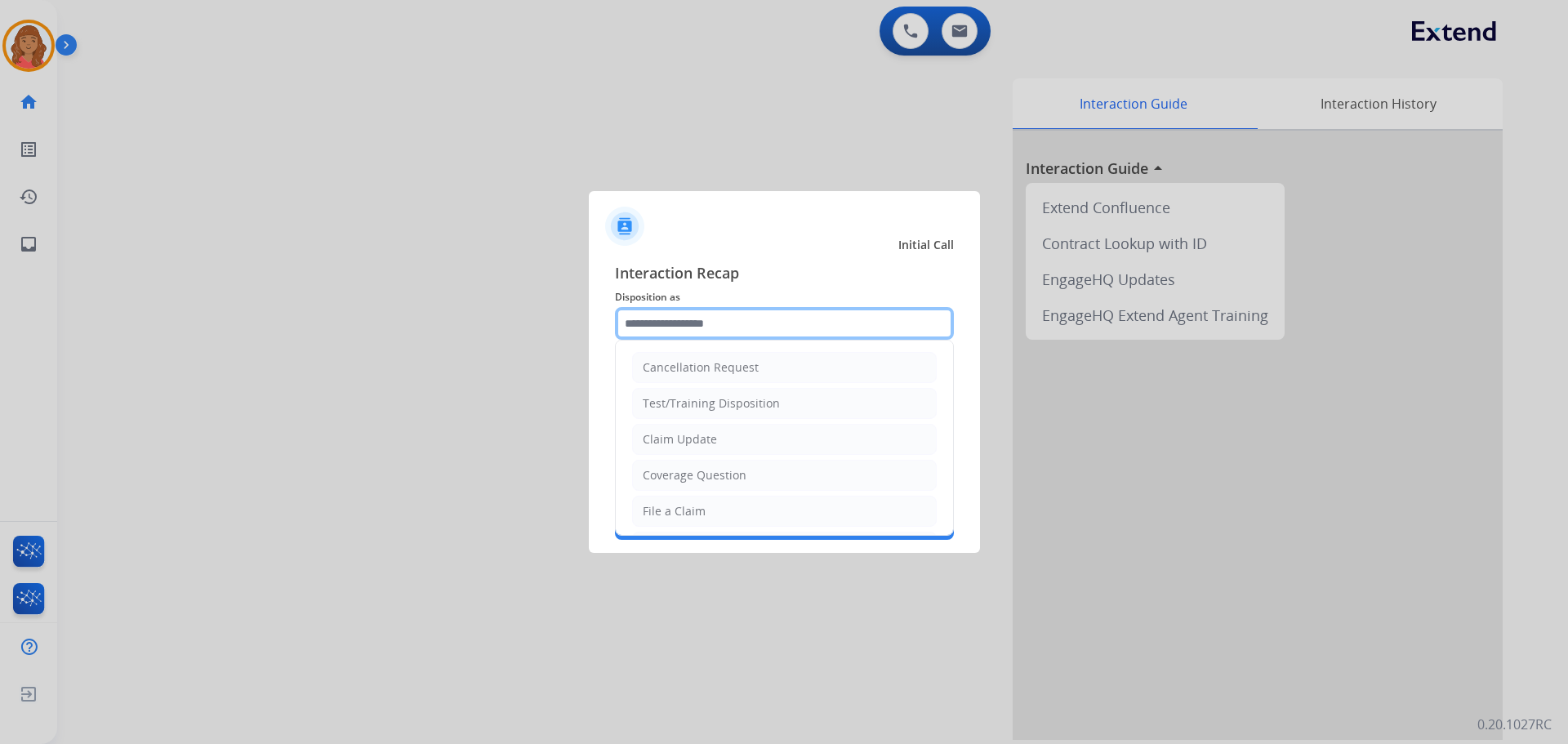
click at [706, 333] on input "text" at bounding box center [784, 323] width 339 height 33
click at [700, 444] on div "Claim Update" at bounding box center [679, 440] width 74 height 17
type input "**********"
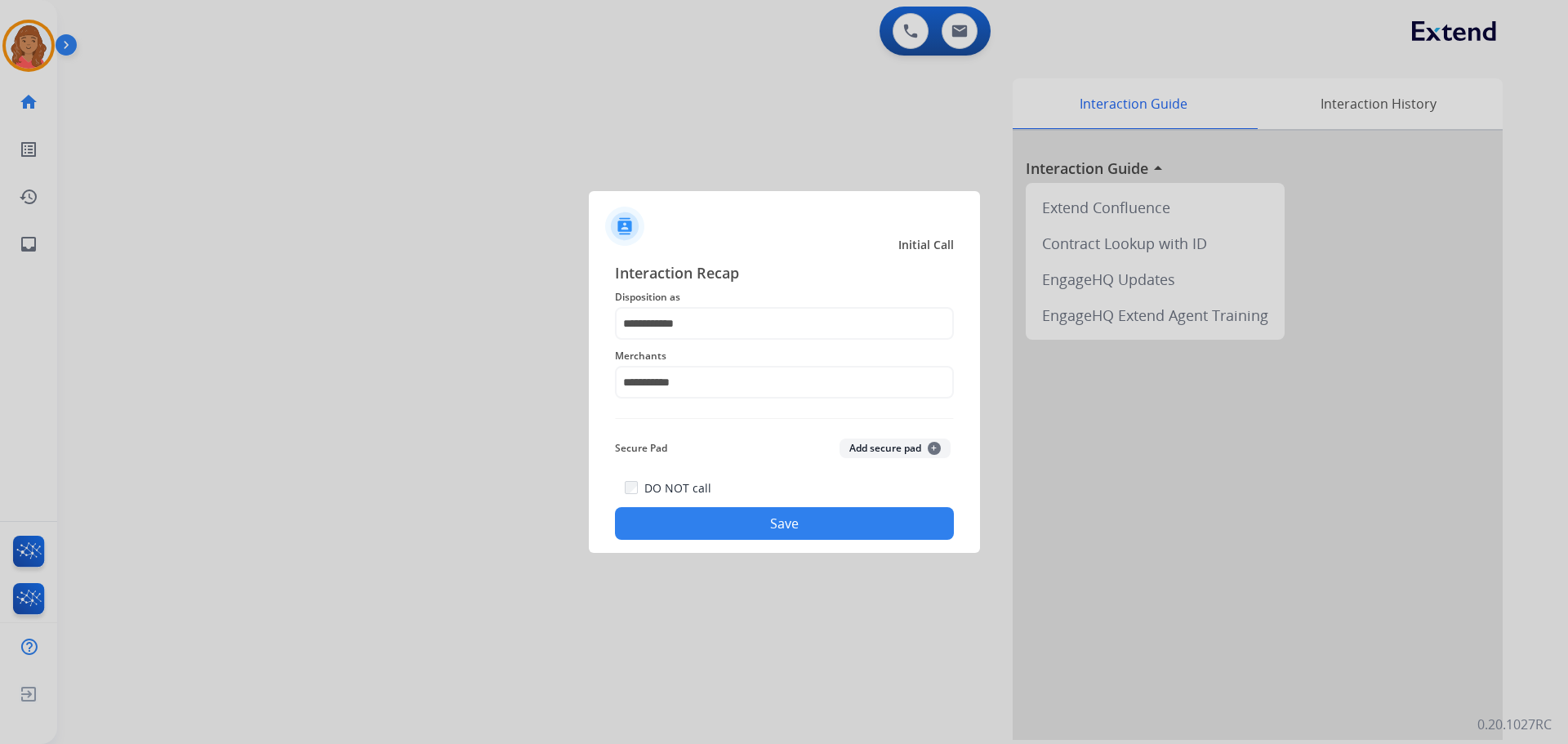
click at [703, 528] on button "Save" at bounding box center [784, 523] width 339 height 33
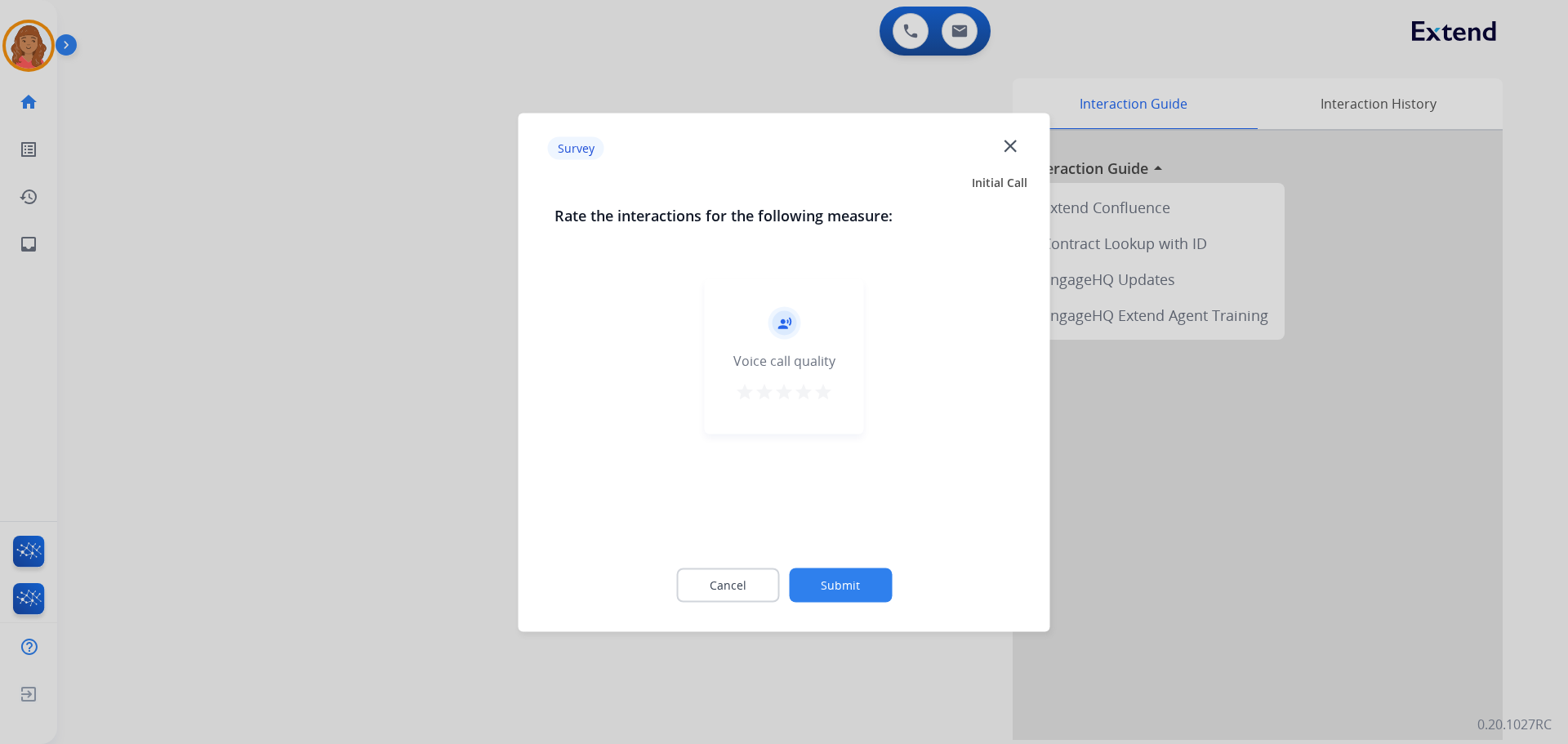
click at [430, 366] on div at bounding box center [784, 372] width 1568 height 744
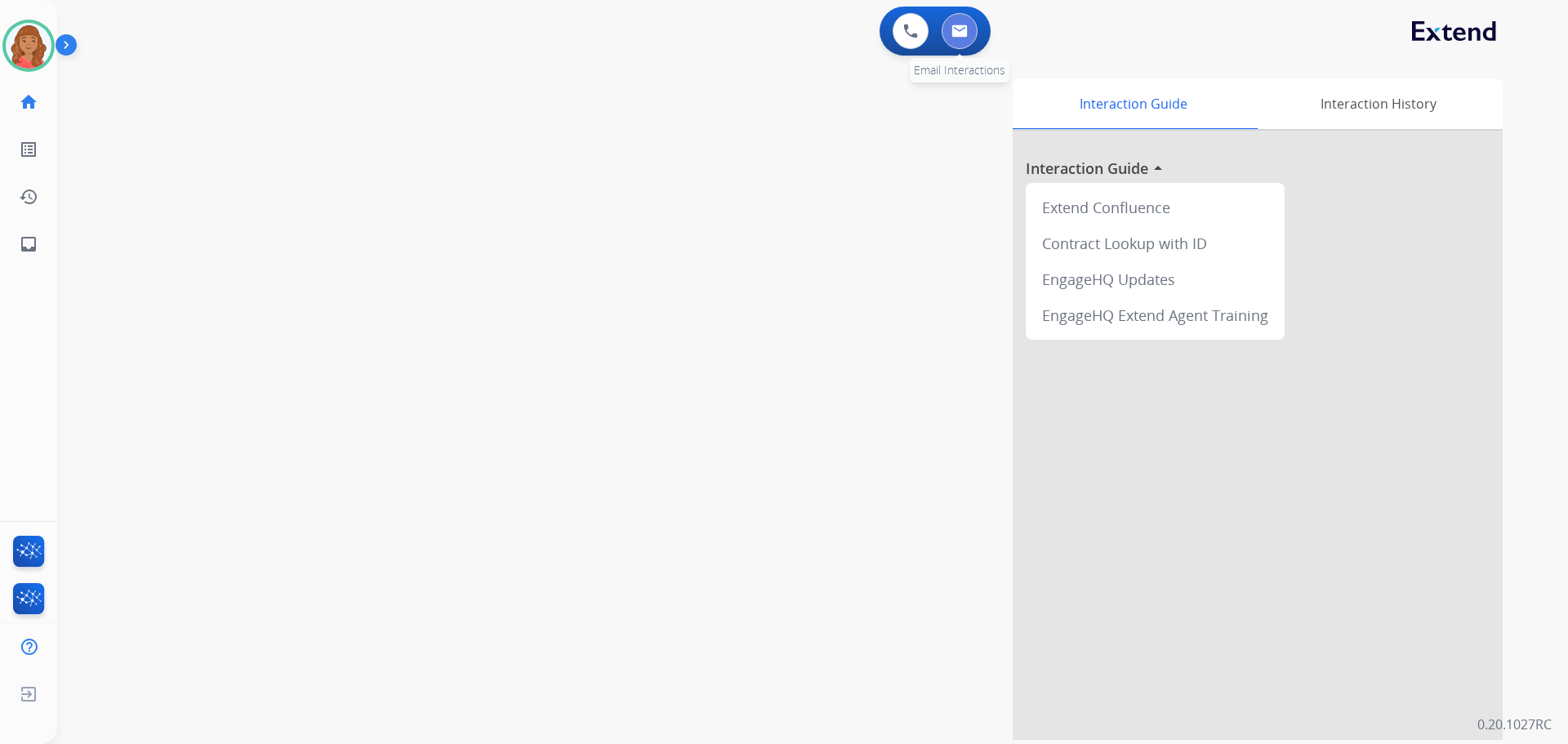
click at [958, 32] on img at bounding box center [960, 31] width 17 height 13
select select "**********"
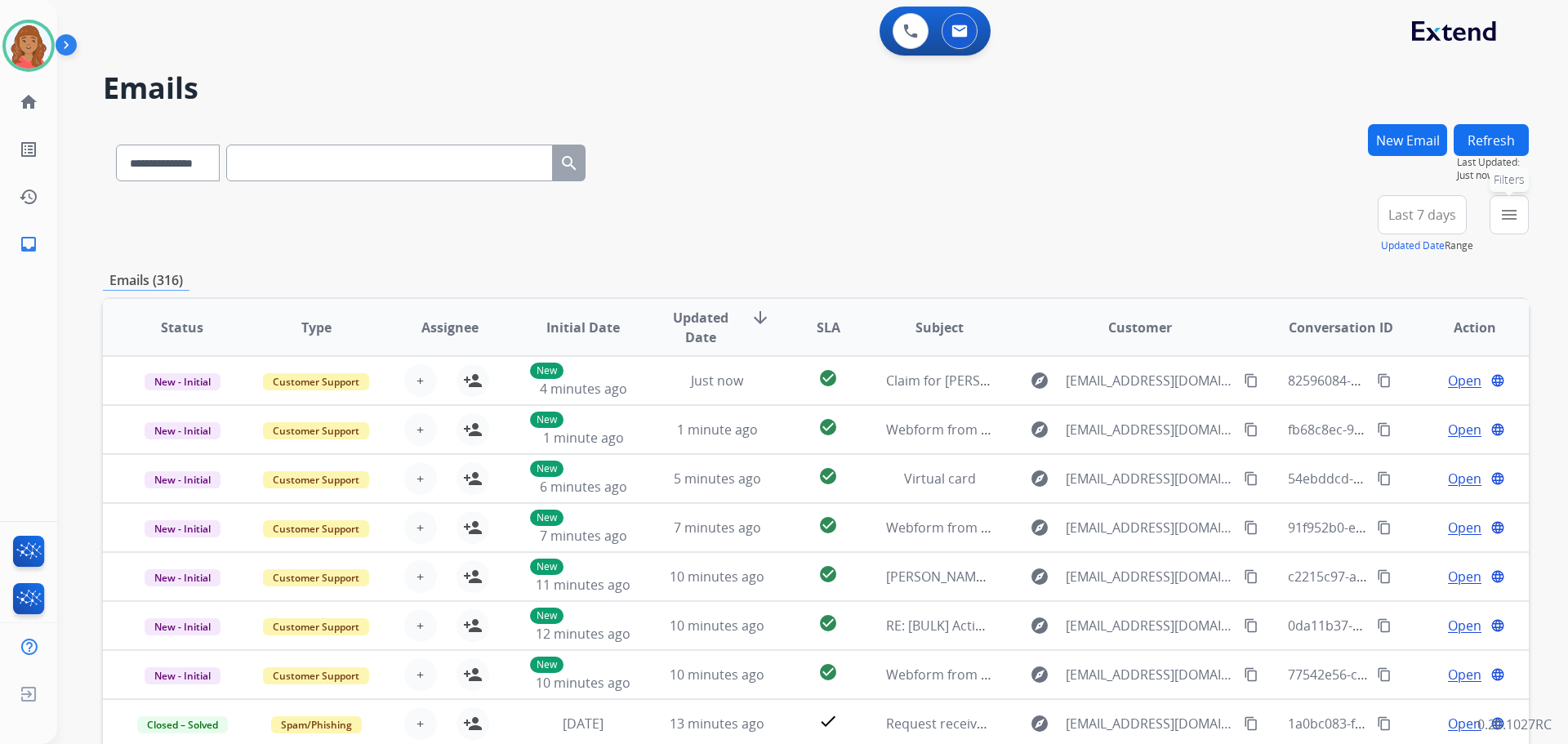
click at [1513, 217] on mat-icon "menu" at bounding box center [1510, 215] width 20 height 20
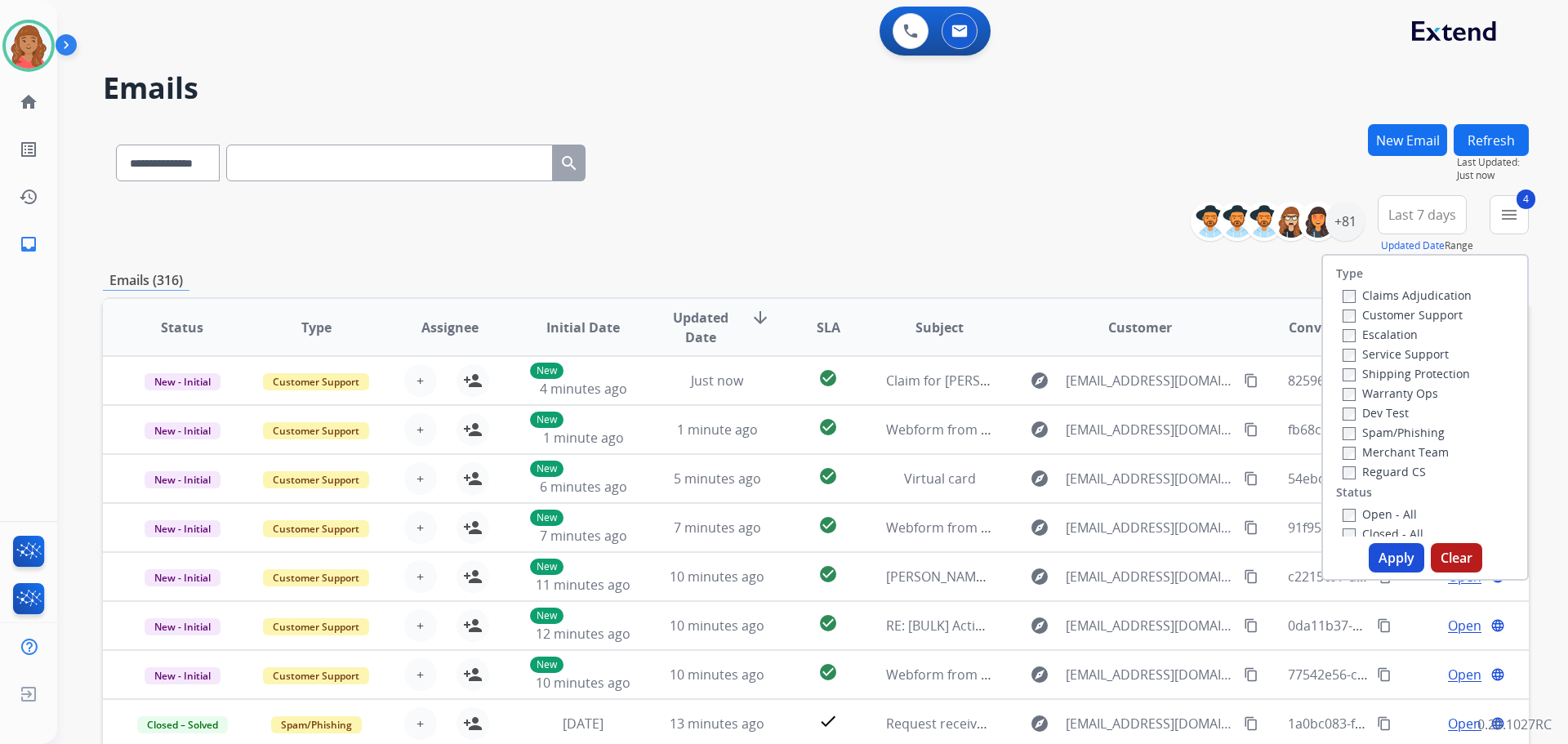
click at [1382, 547] on button "Apply" at bounding box center [1397, 558] width 55 height 30
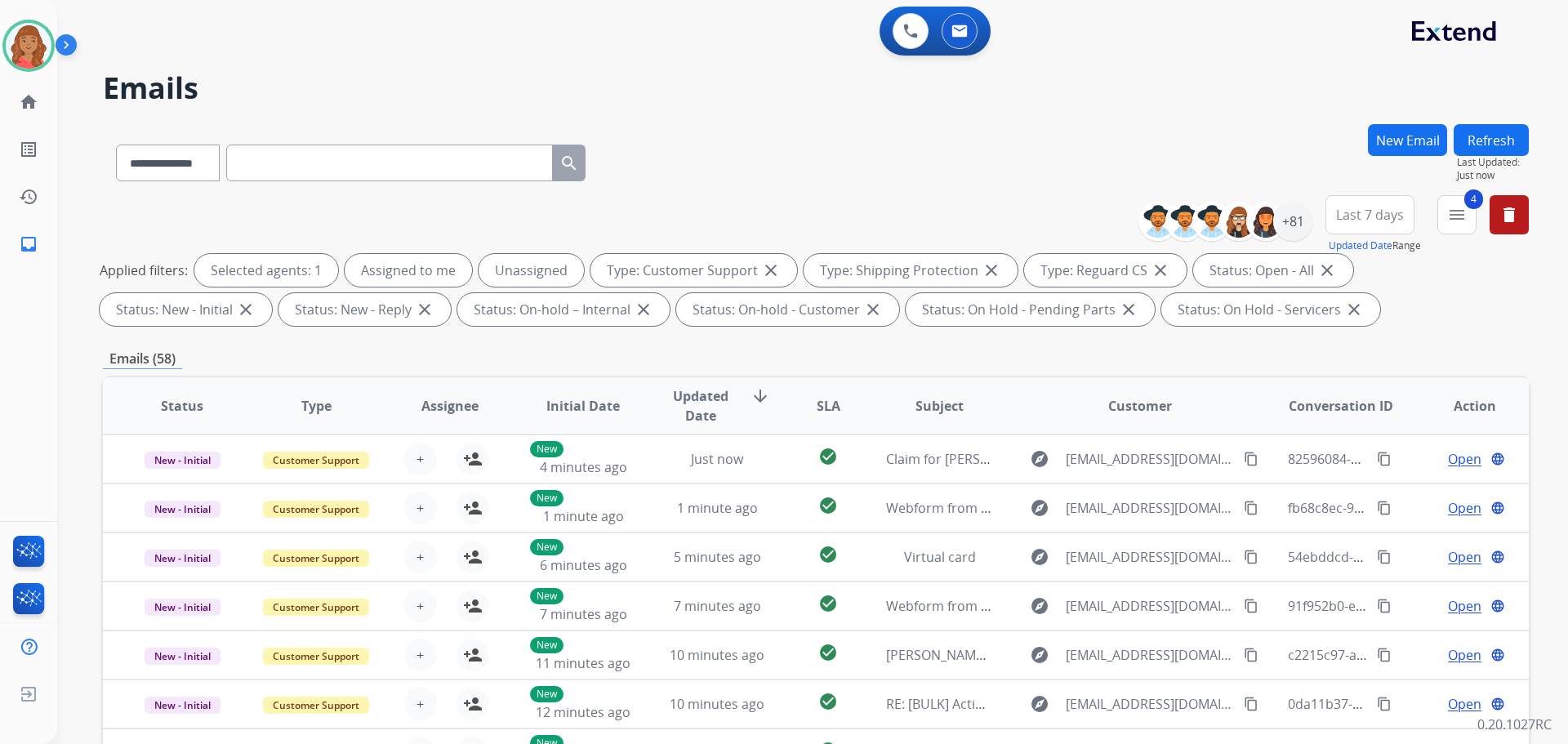
scroll to position [2, 0]
click at [1454, 212] on mat-icon "menu" at bounding box center [1458, 215] width 20 height 20
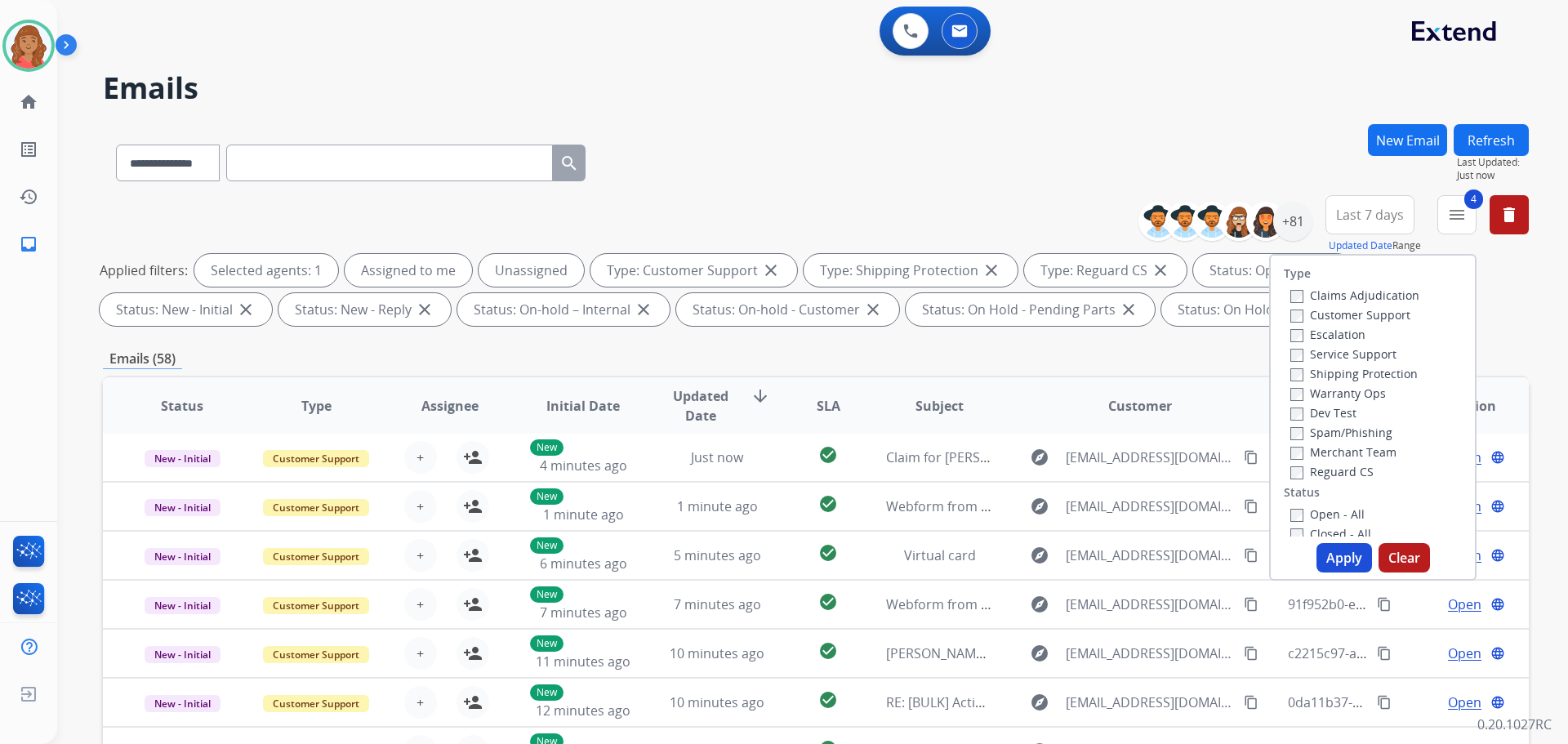
click at [1317, 561] on button "Apply" at bounding box center [1344, 558] width 55 height 30
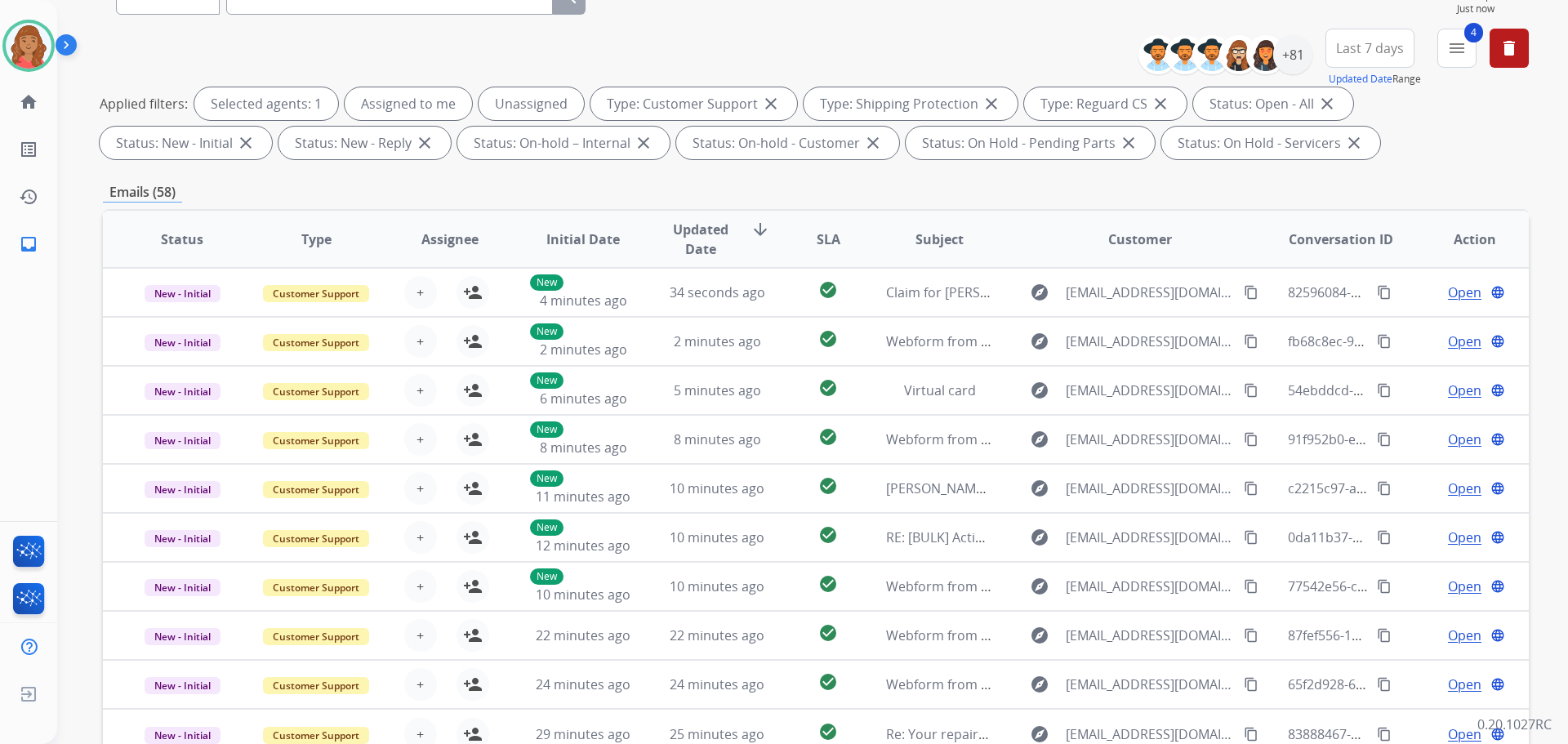
scroll to position [19, 0]
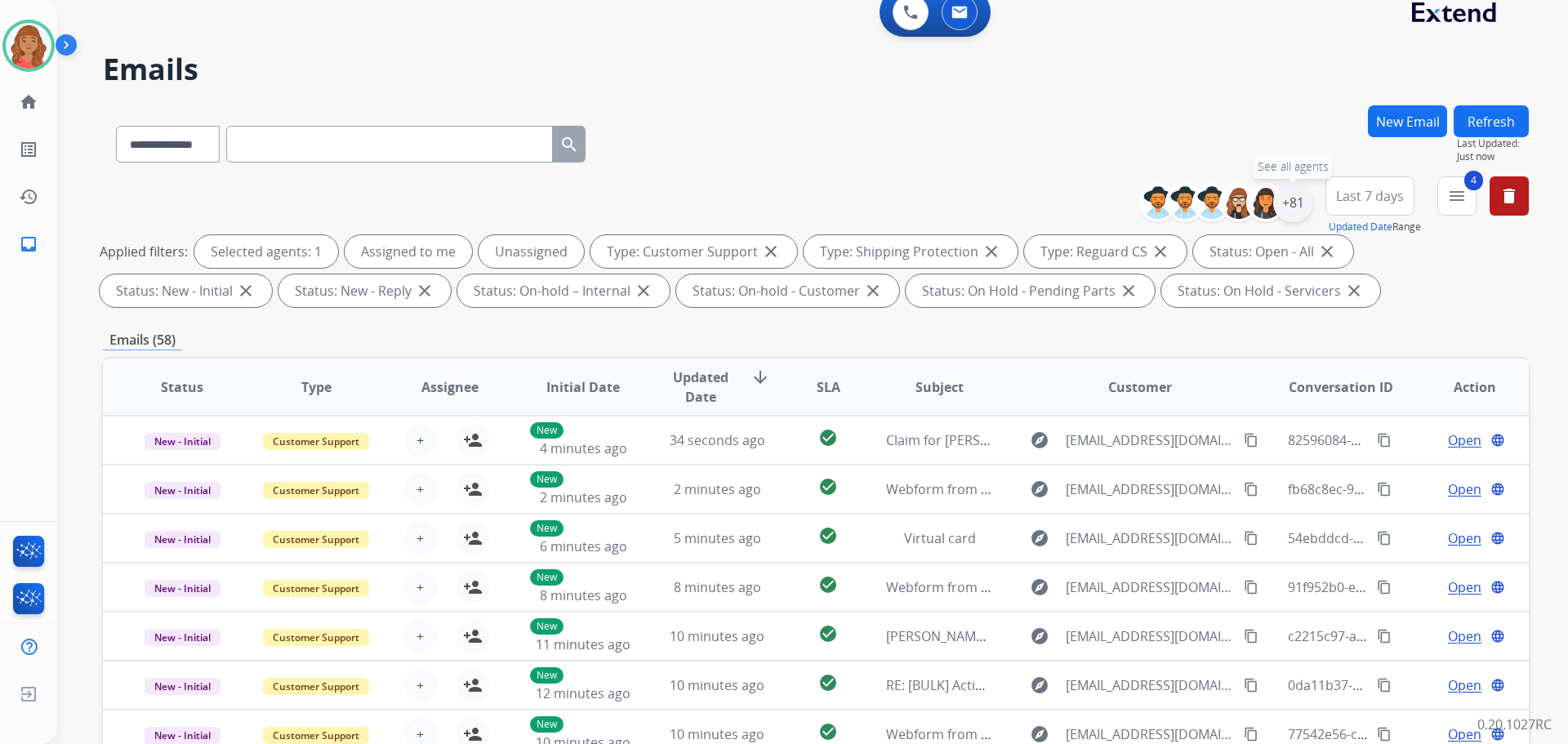
click at [1286, 211] on div "+81" at bounding box center [1293, 203] width 39 height 39
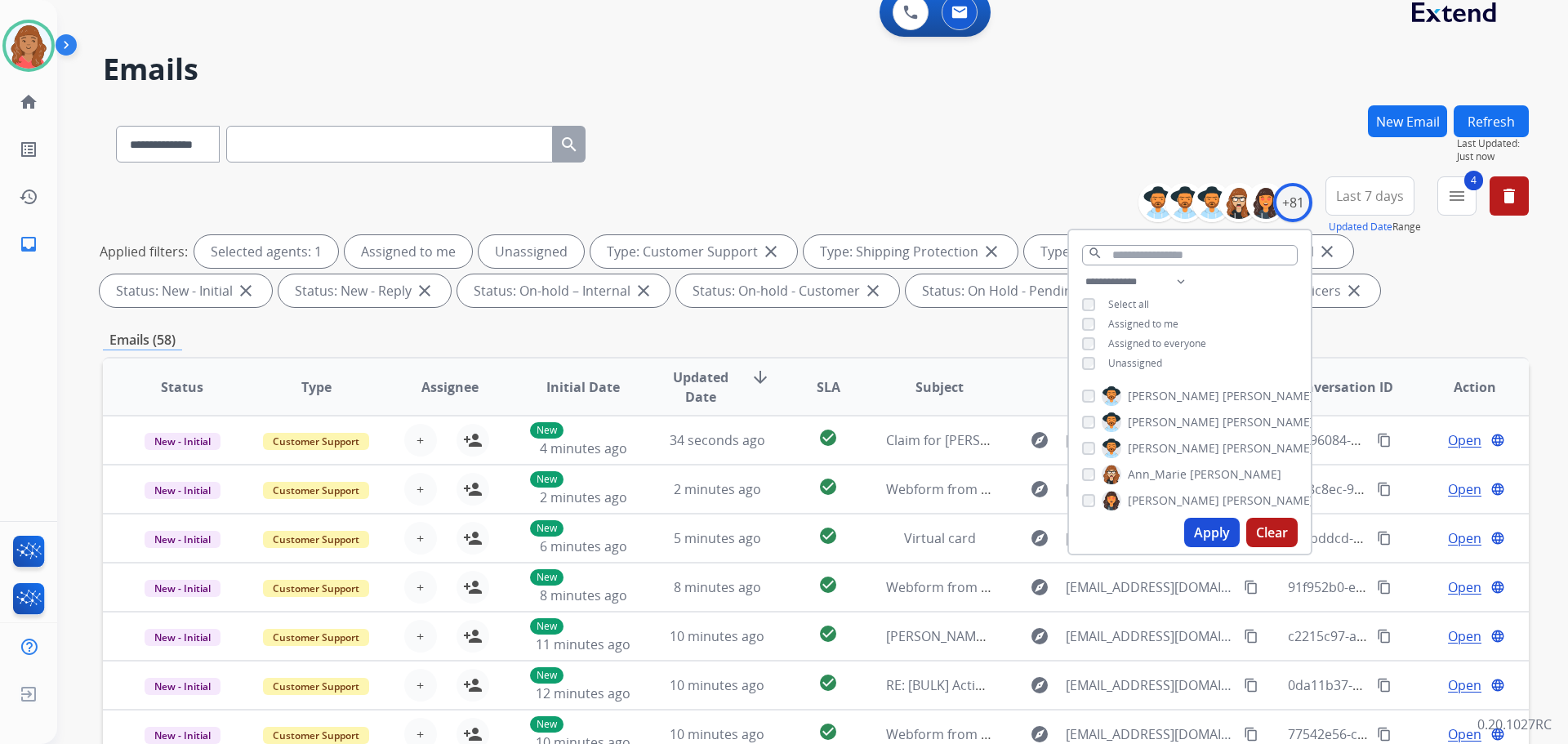
click at [821, 117] on div "**********" at bounding box center [815, 141] width 1426 height 71
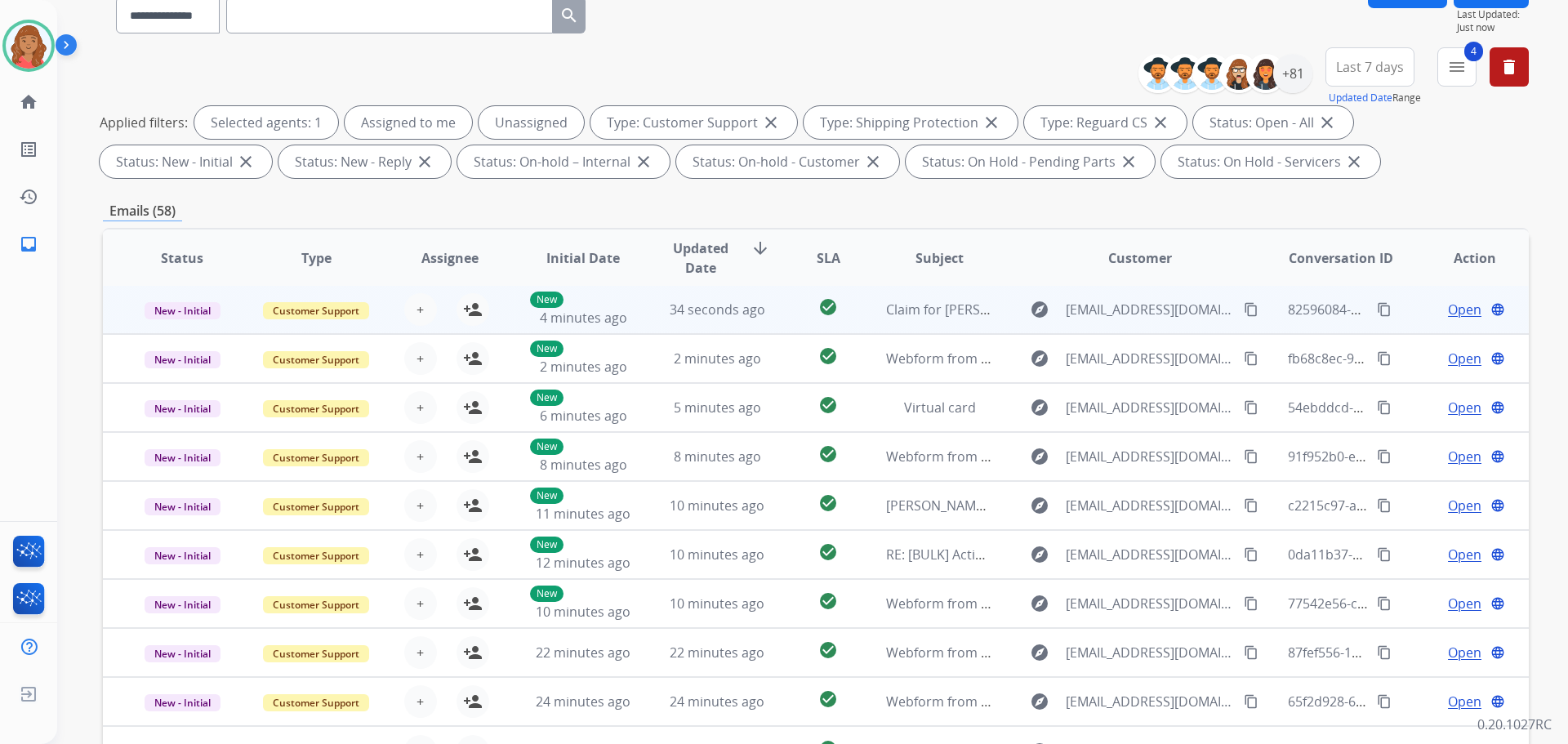
scroll to position [182, 0]
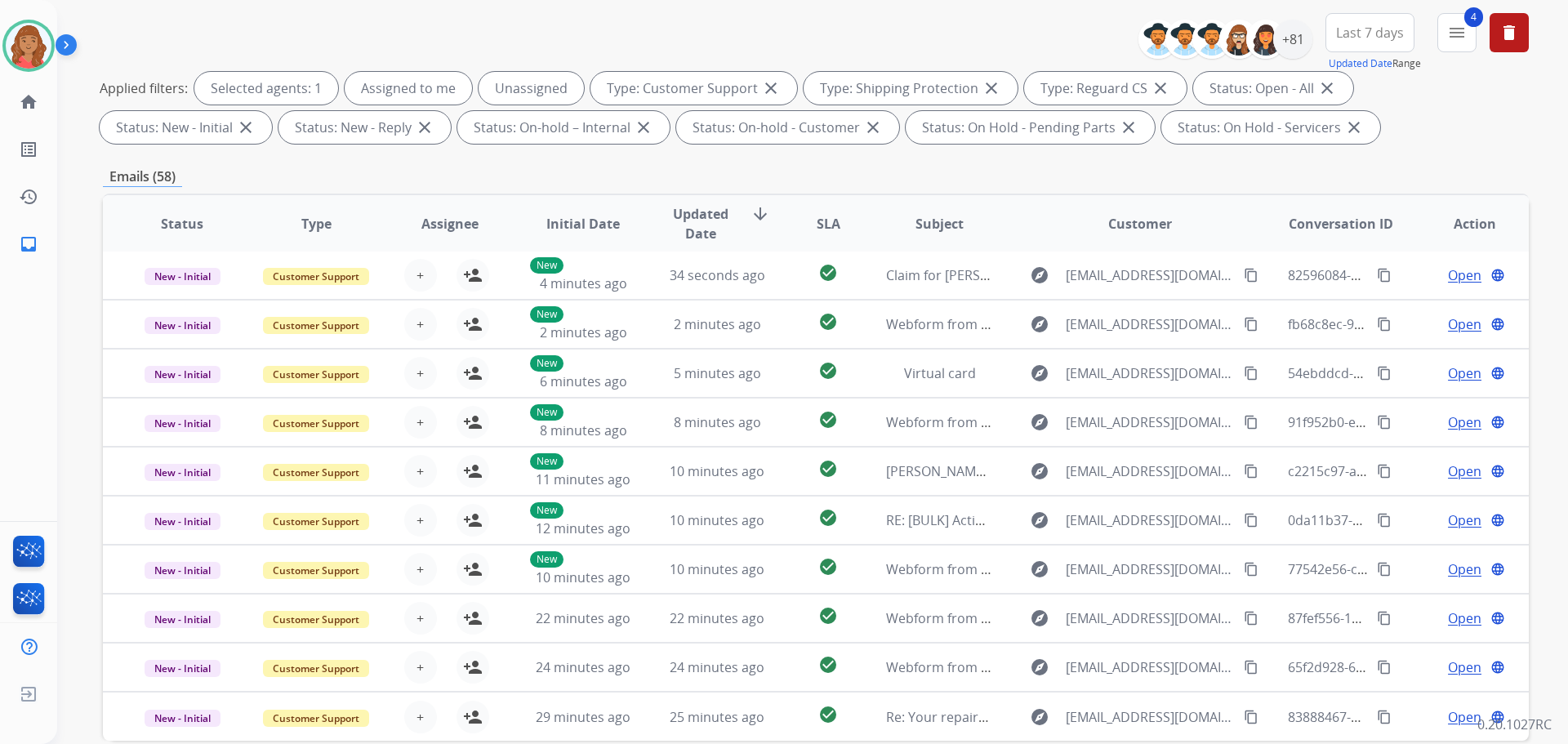
drag, startPoint x: 513, startPoint y: 433, endPoint x: 885, endPoint y: 31, distance: 547.7
click at [884, 27] on div "**********" at bounding box center [815, 81] width 1426 height 137
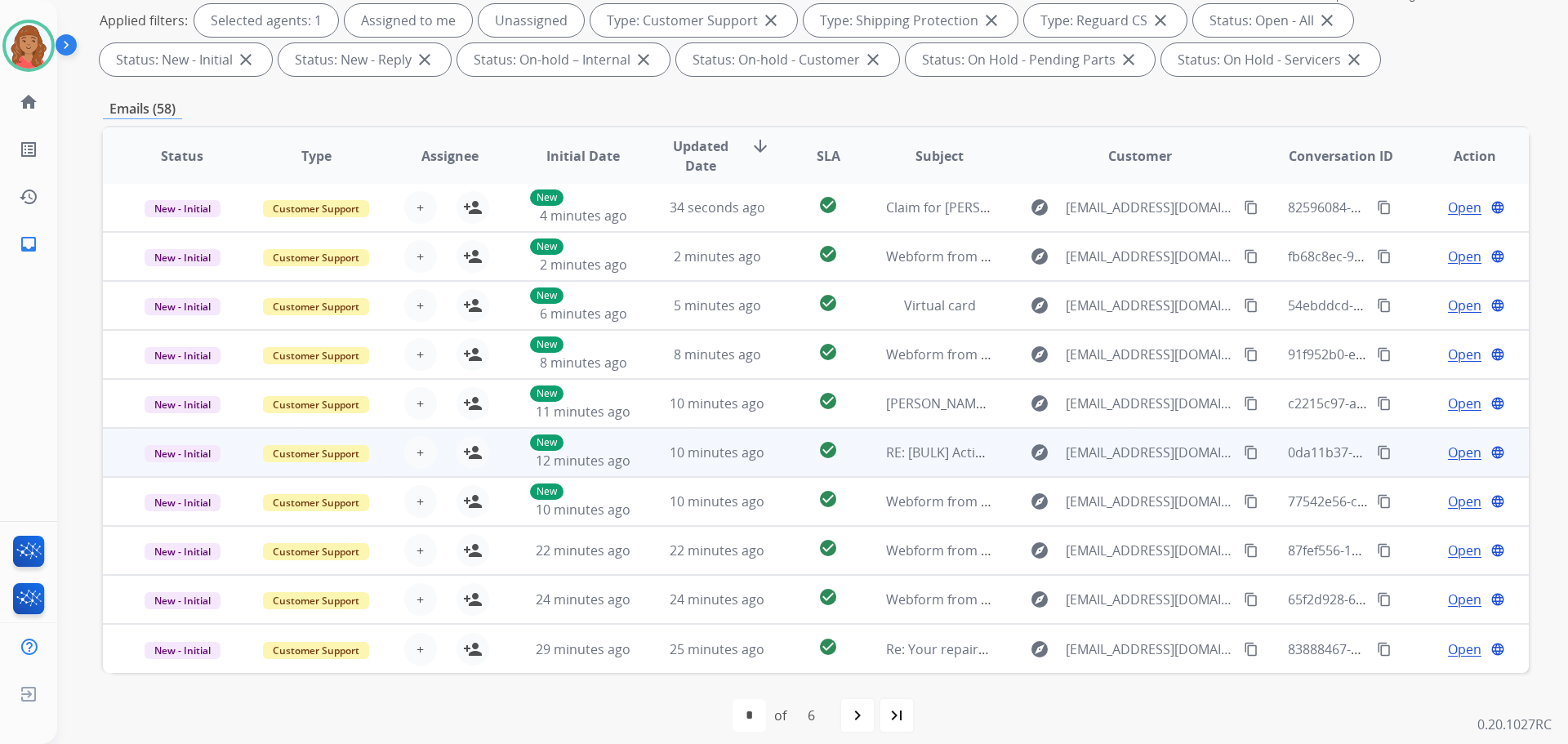
scroll to position [264, 0]
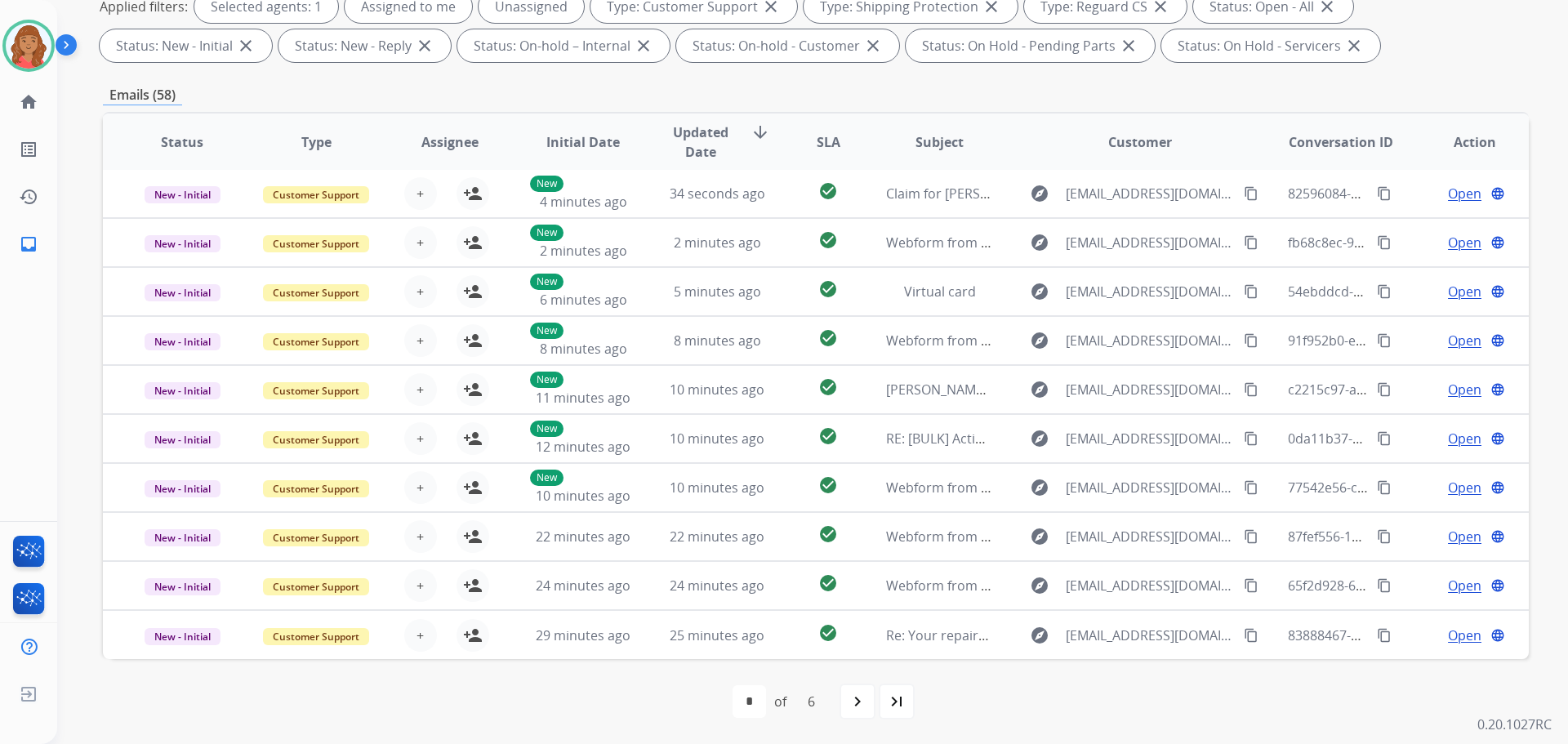
click at [840, 704] on div "navigate_next" at bounding box center [857, 702] width 35 height 35
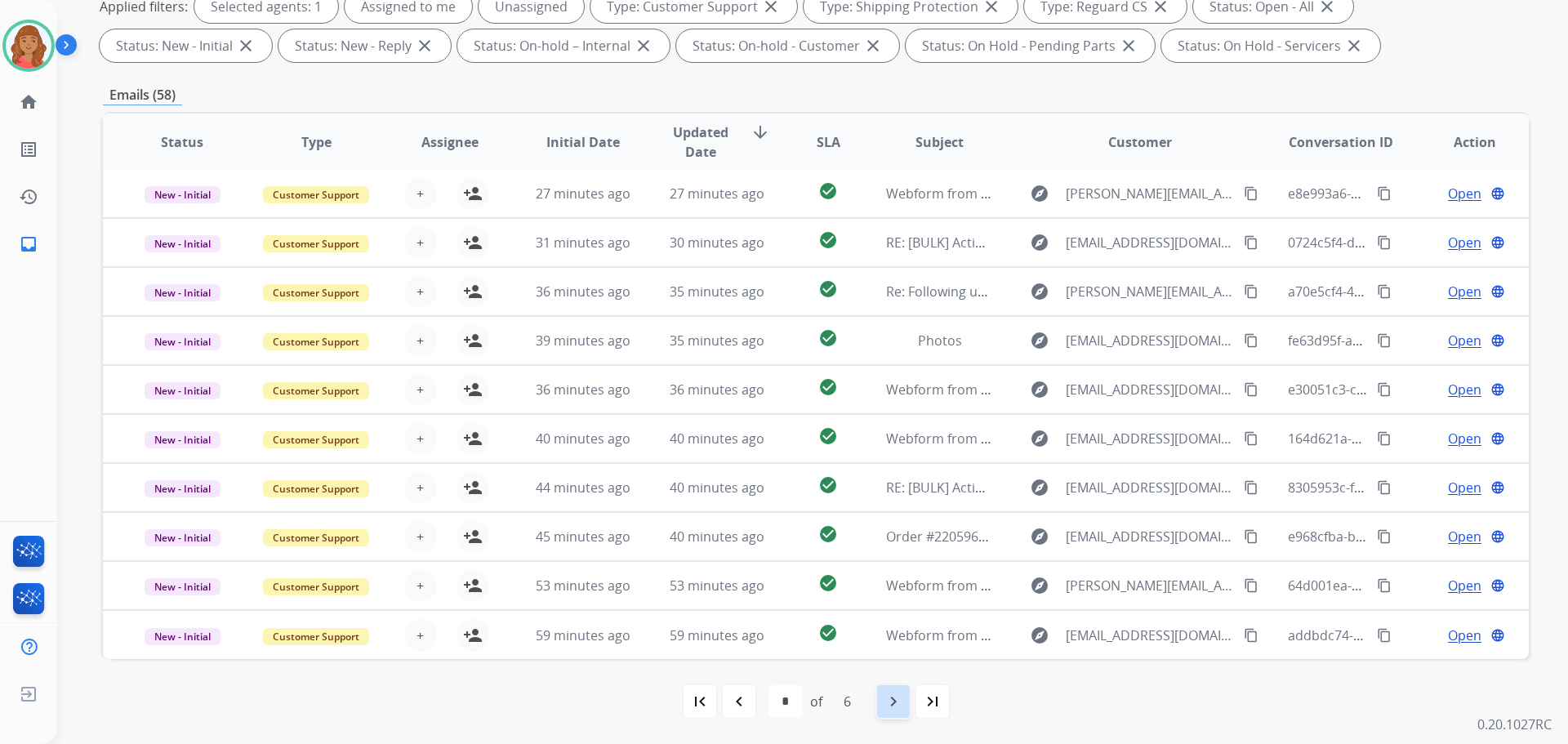
click at [879, 703] on div "navigate_next" at bounding box center [894, 702] width 35 height 35
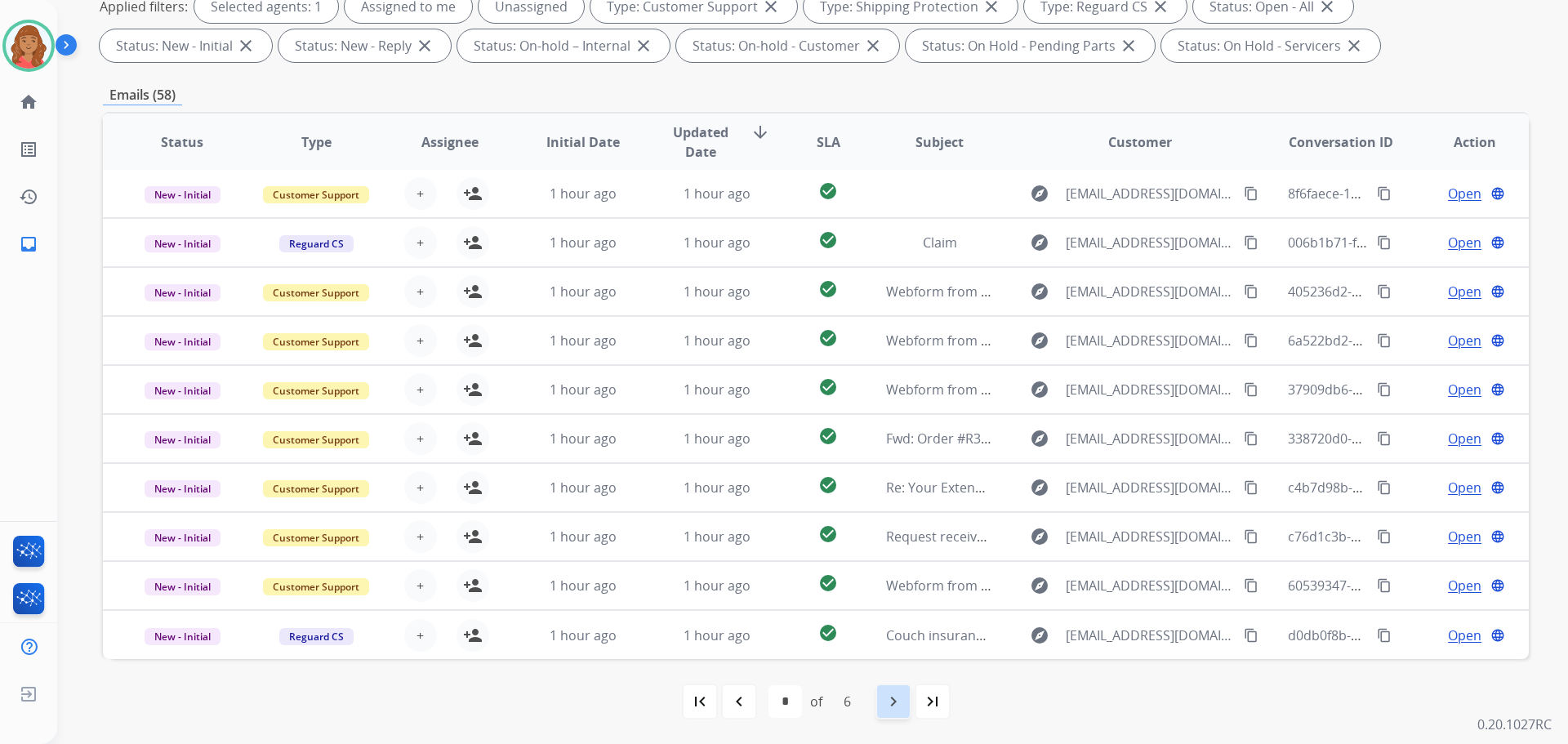
click at [883, 708] on div "navigate_next" at bounding box center [894, 702] width 35 height 35
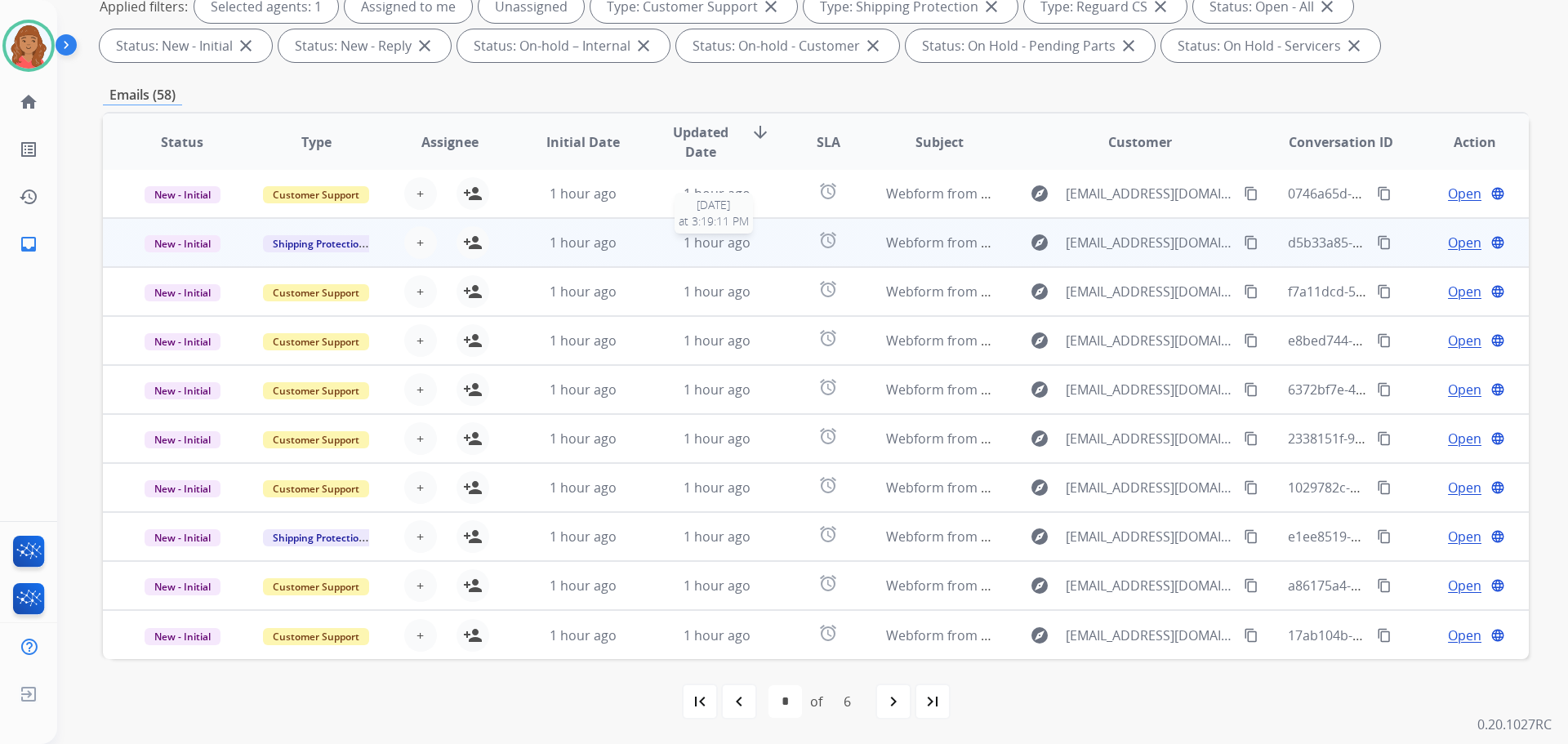
click at [728, 240] on span "1 hour ago" at bounding box center [717, 242] width 67 height 18
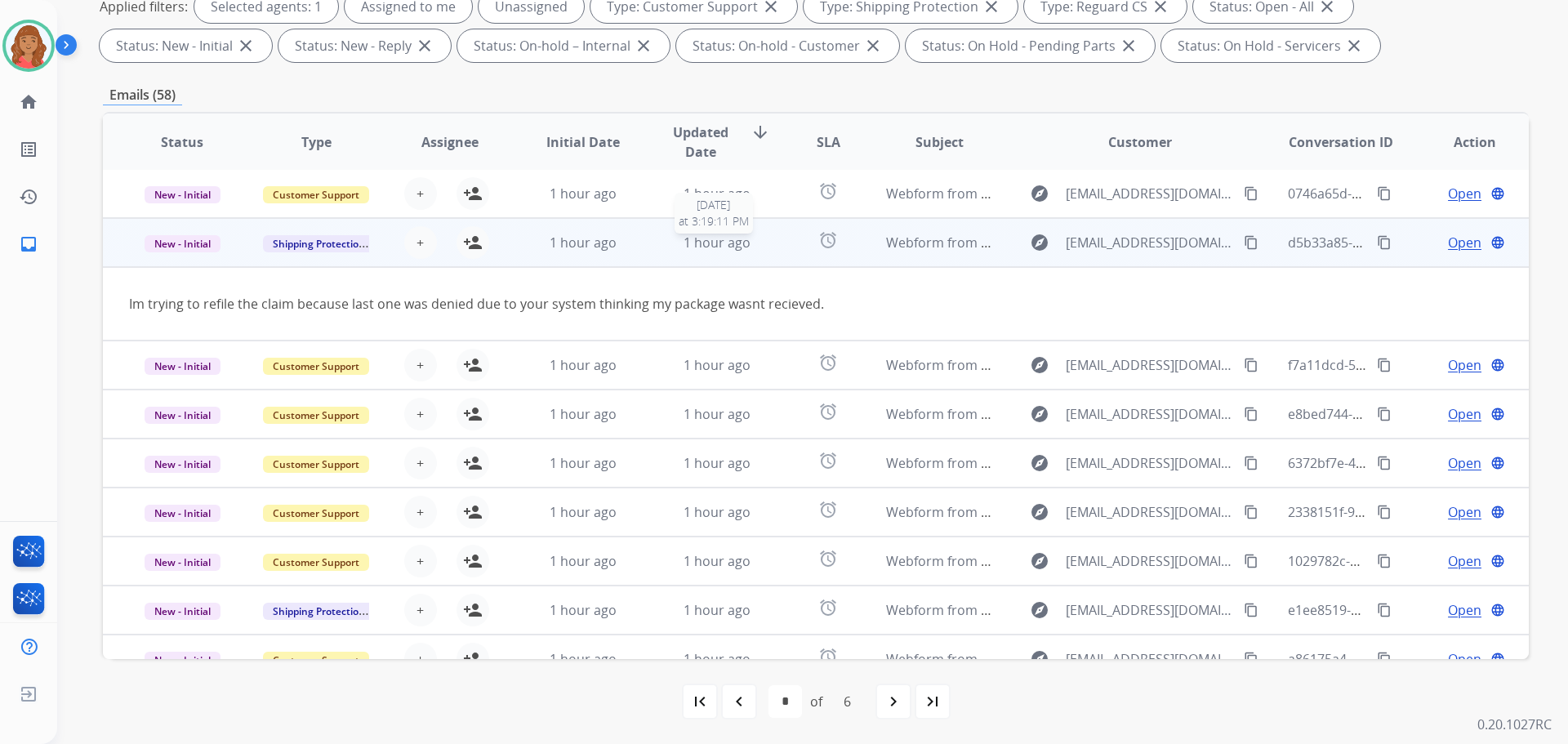
scroll to position [49, 0]
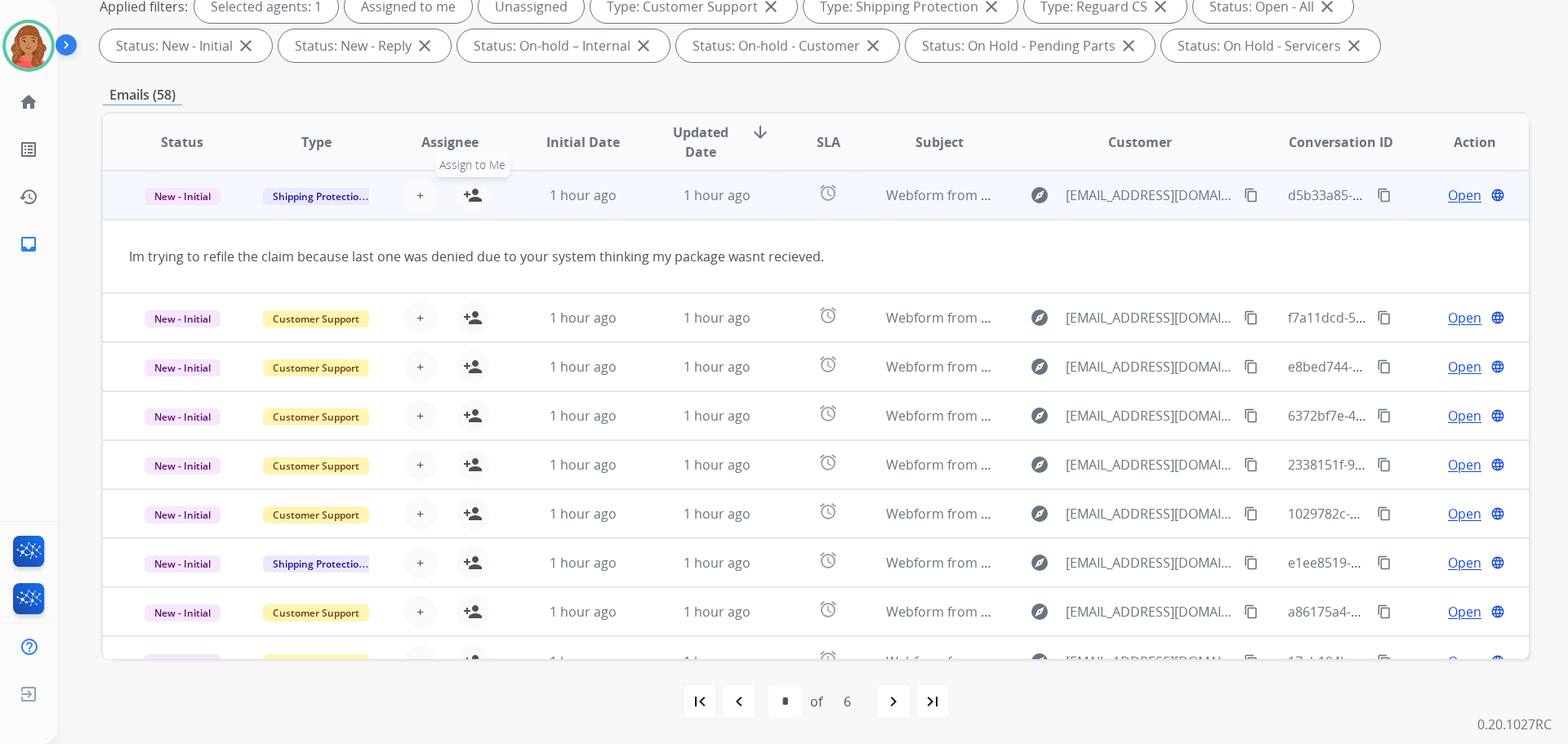
click at [470, 198] on mat-icon "person_add" at bounding box center [473, 195] width 20 height 20
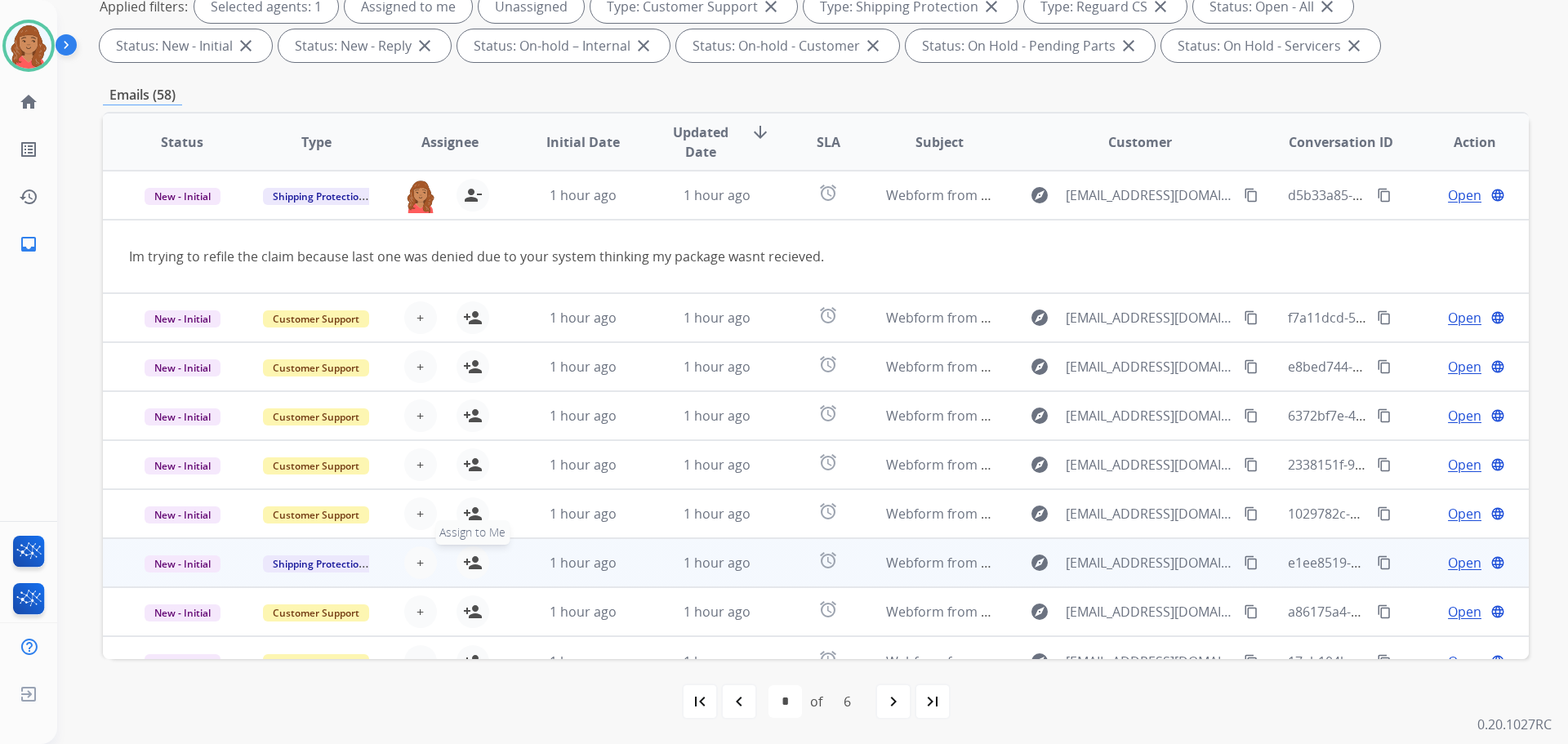
click at [465, 557] on mat-icon "person_add" at bounding box center [473, 563] width 20 height 20
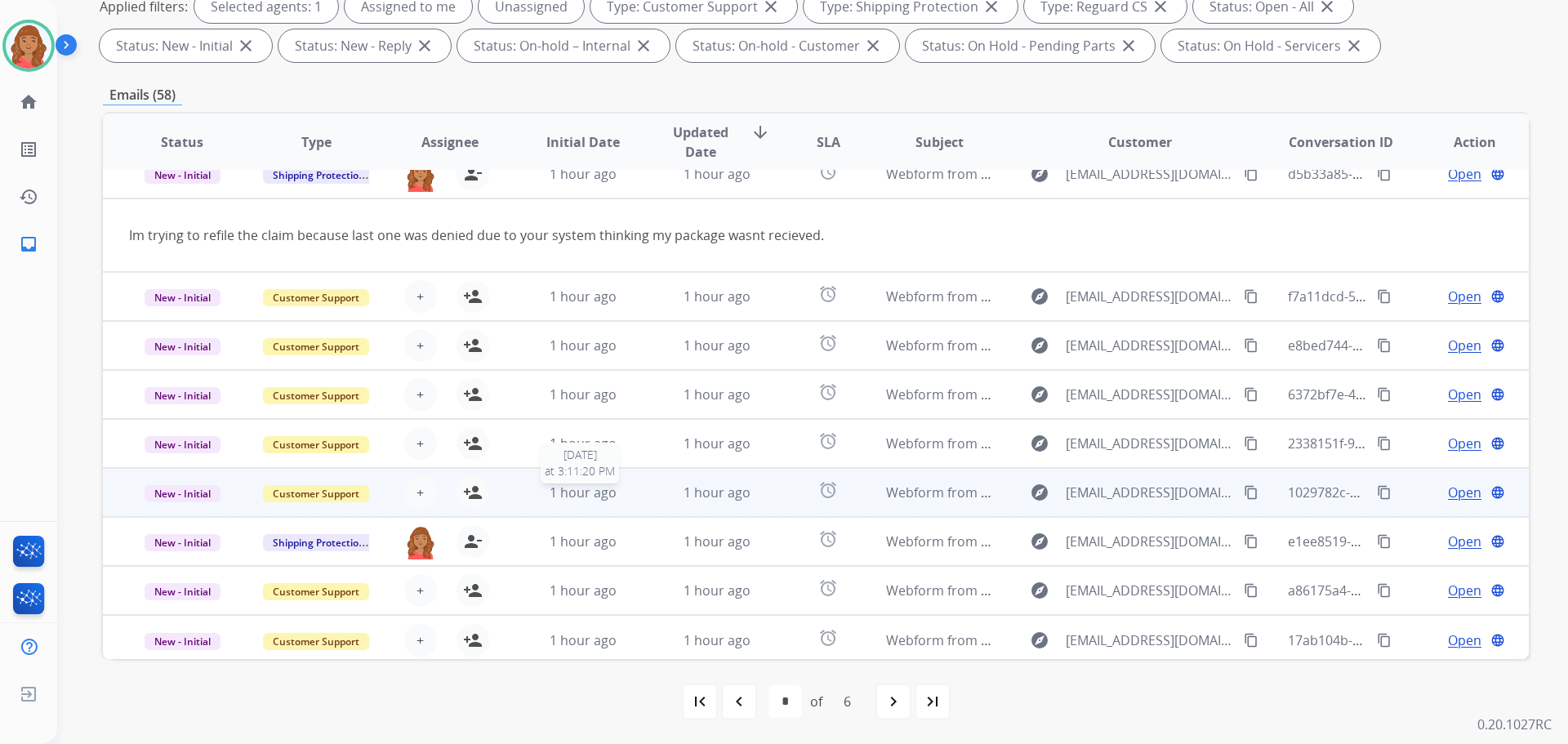
scroll to position [75, 0]
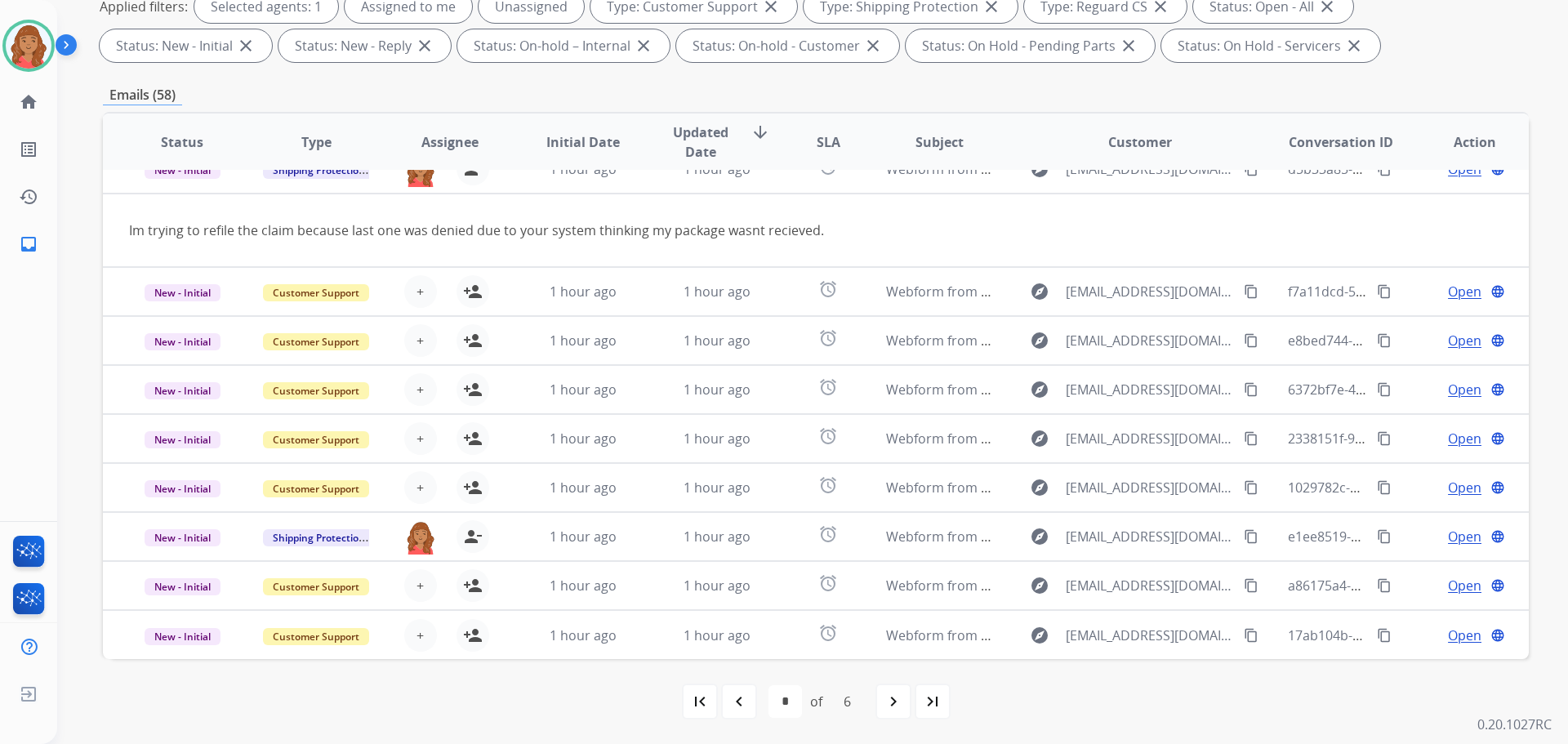
click at [894, 706] on mat-icon "navigate_next" at bounding box center [894, 702] width 20 height 20
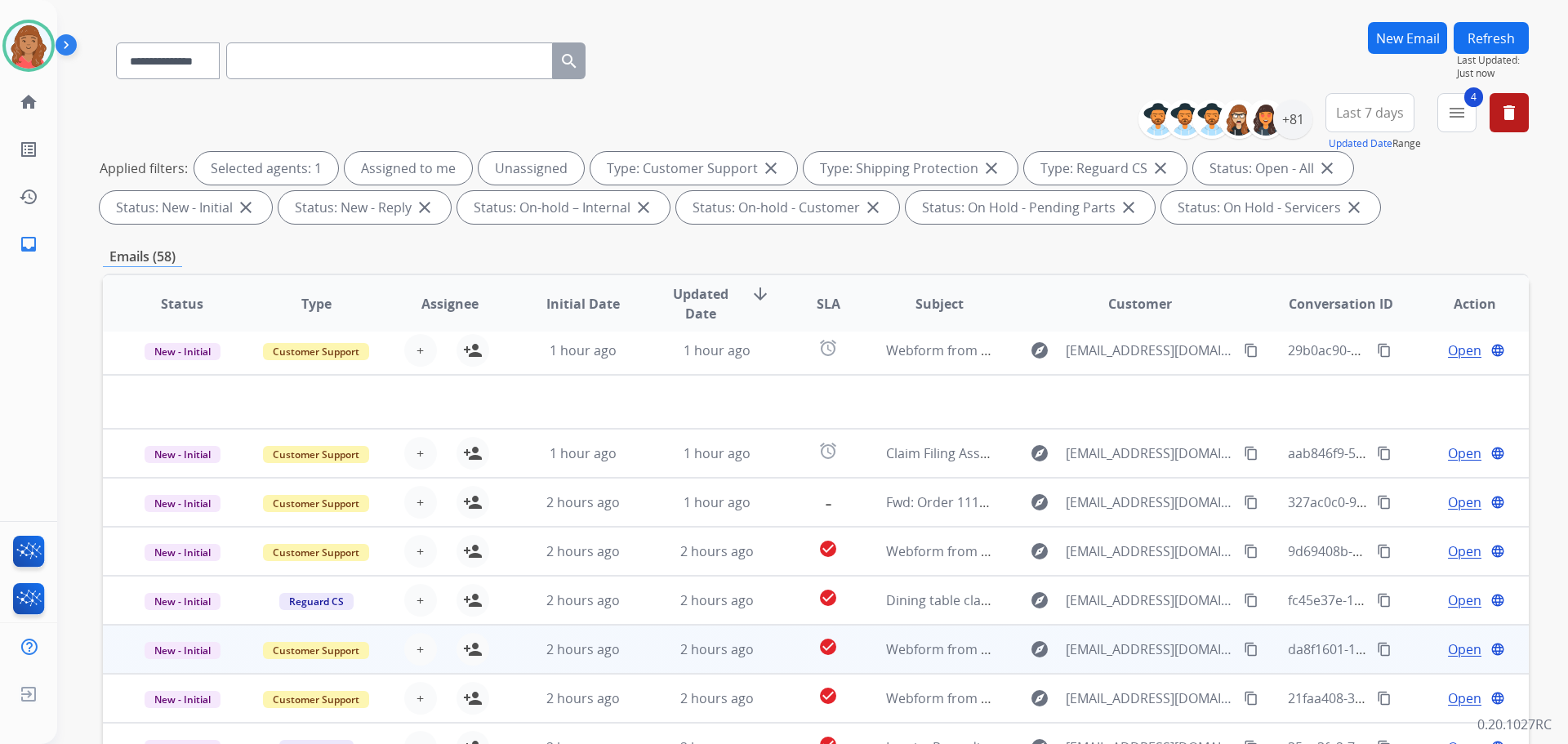
scroll to position [264, 0]
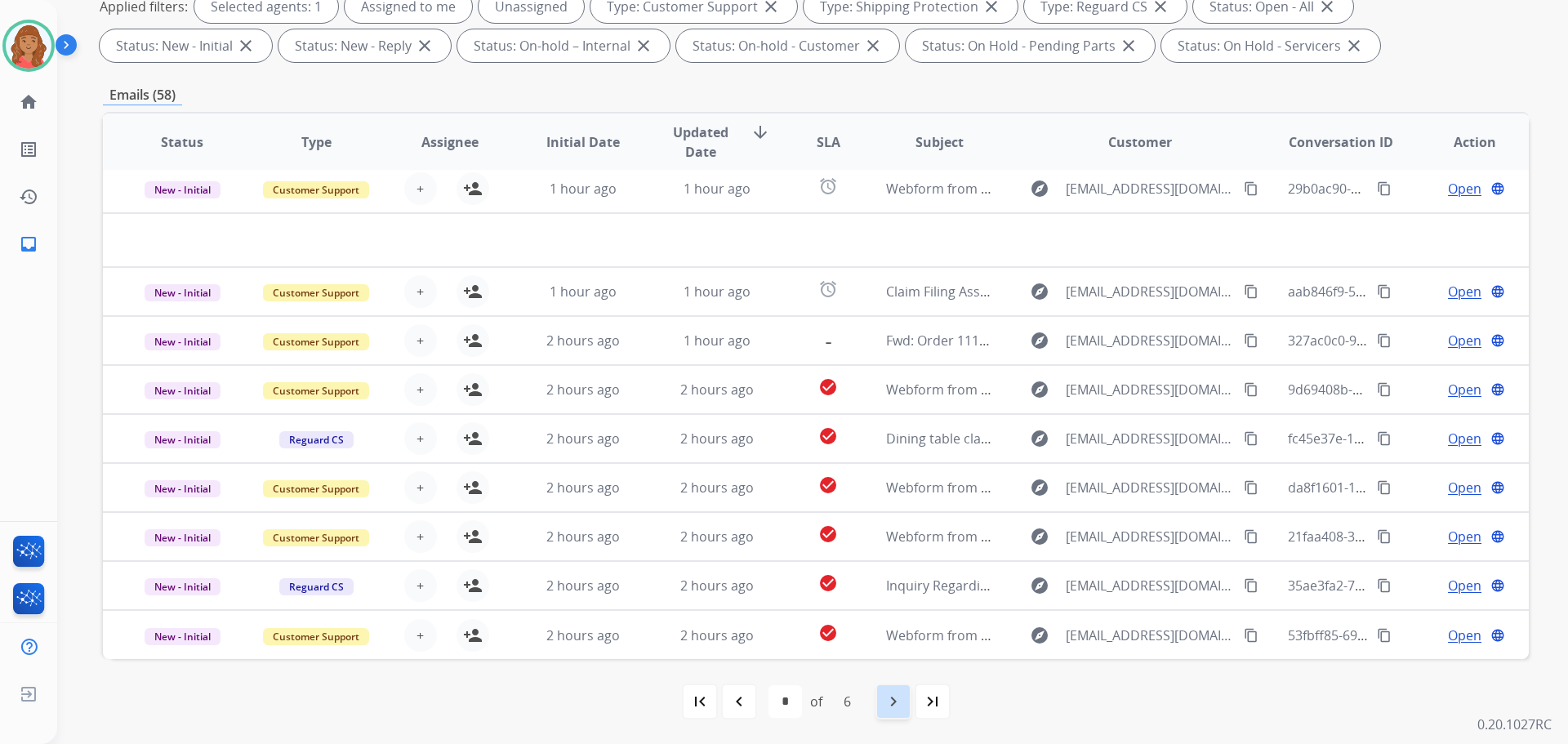
click at [886, 706] on mat-icon "navigate_next" at bounding box center [894, 702] width 20 height 20
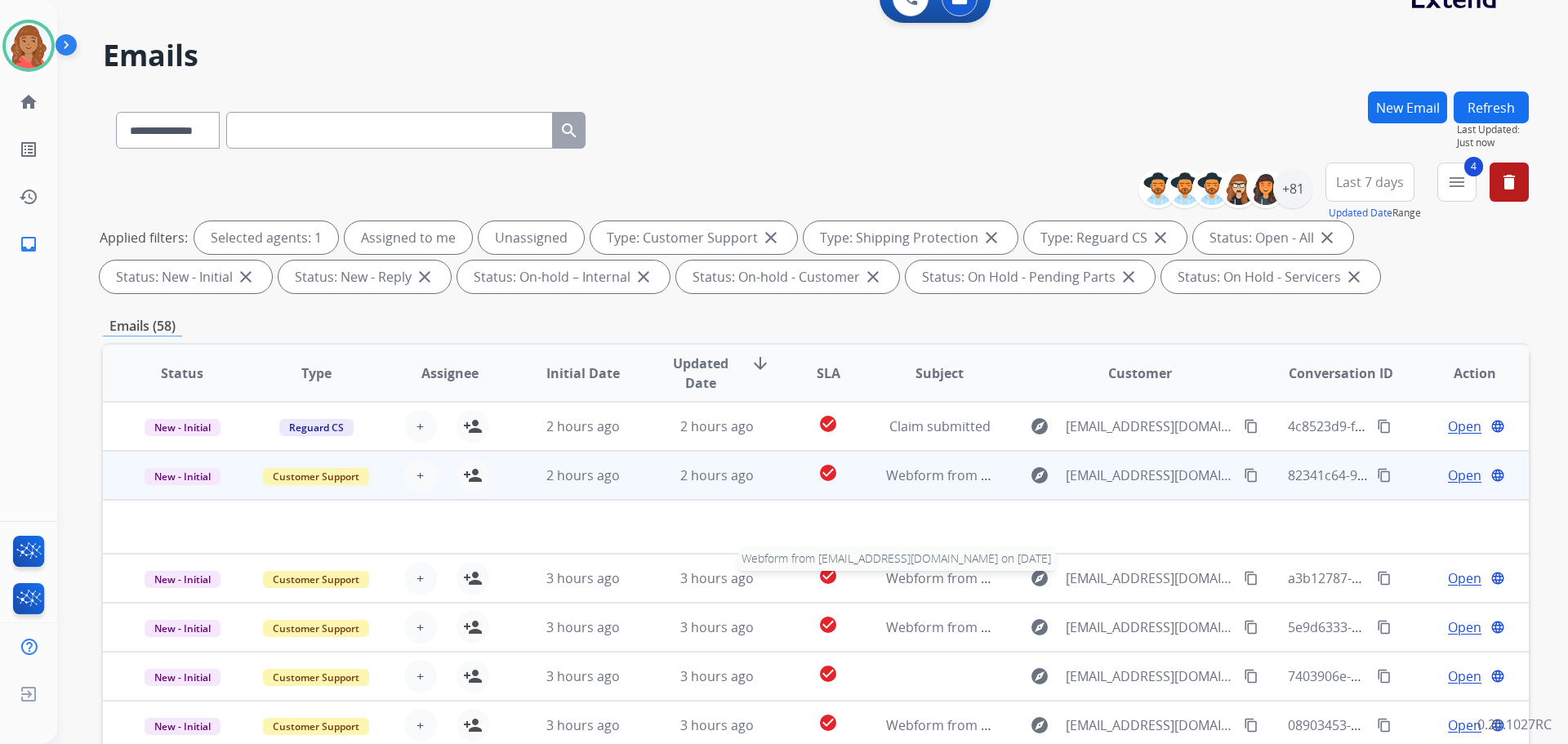
scroll to position [0, 0]
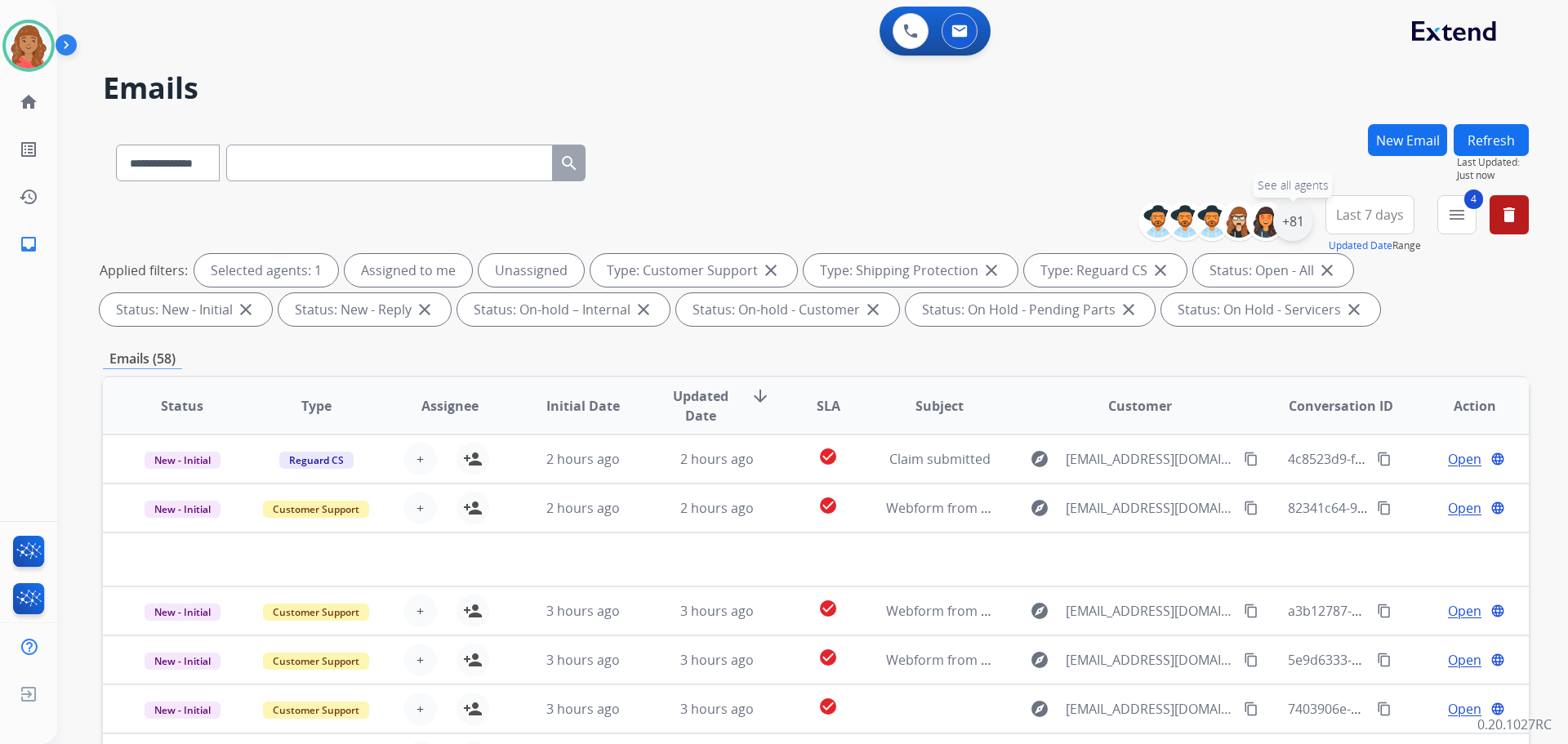
click at [1295, 219] on div "+81" at bounding box center [1293, 222] width 39 height 39
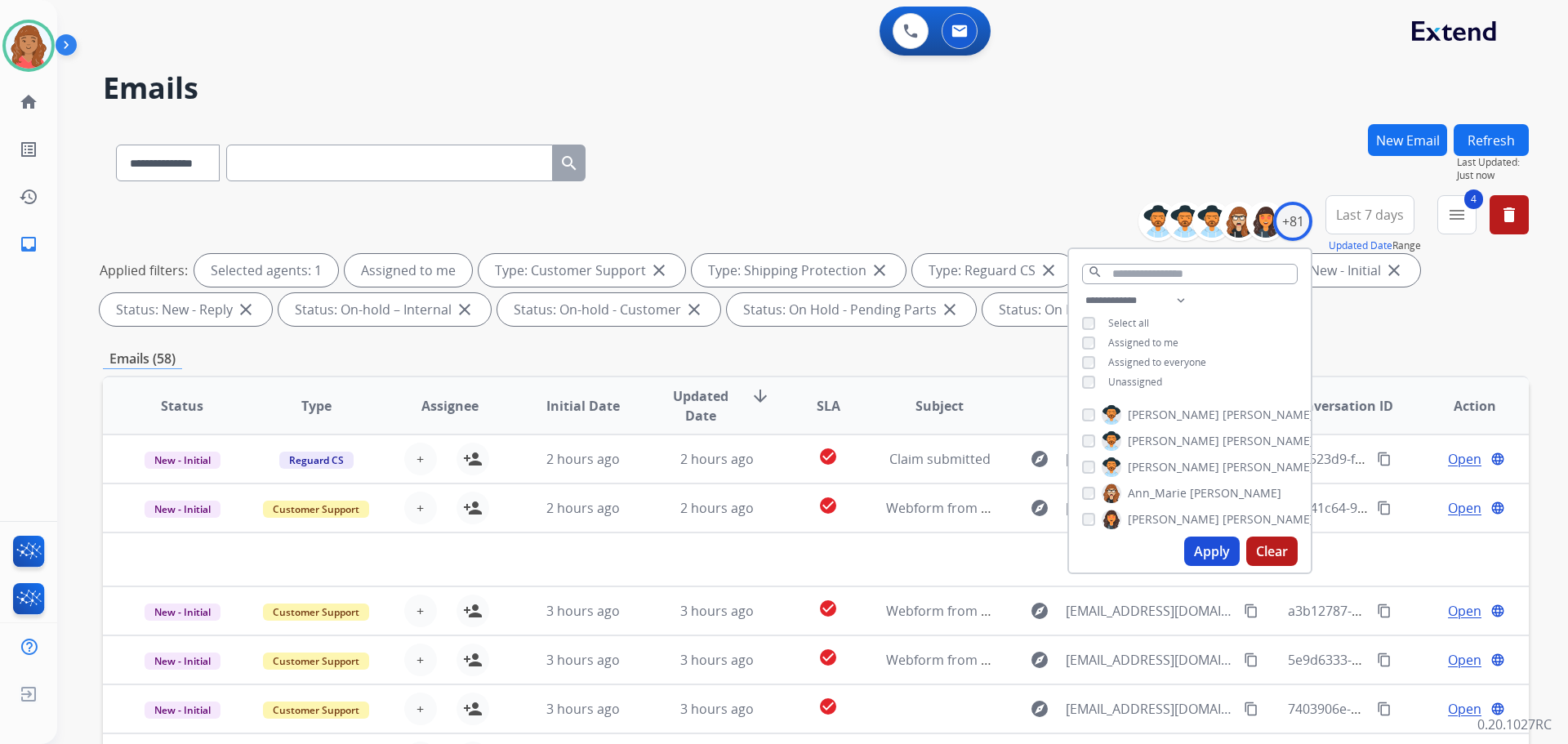
click at [1206, 552] on button "Apply" at bounding box center [1212, 552] width 55 height 30
select select "*"
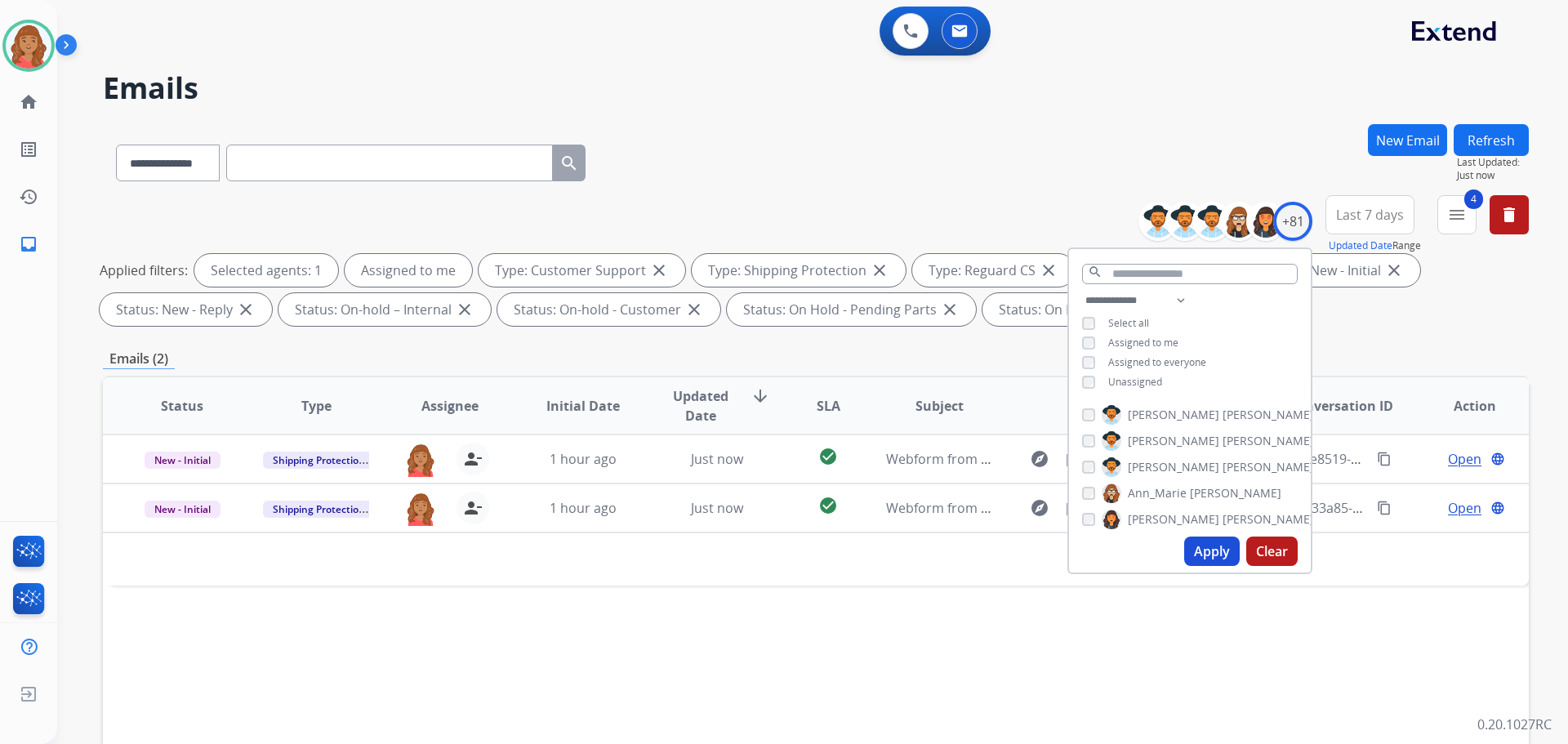
click at [254, 679] on div "Status Type Assignee Initial Date Updated Date arrow_downward SLA Subject Custo…" at bounding box center [815, 648] width 1426 height 547
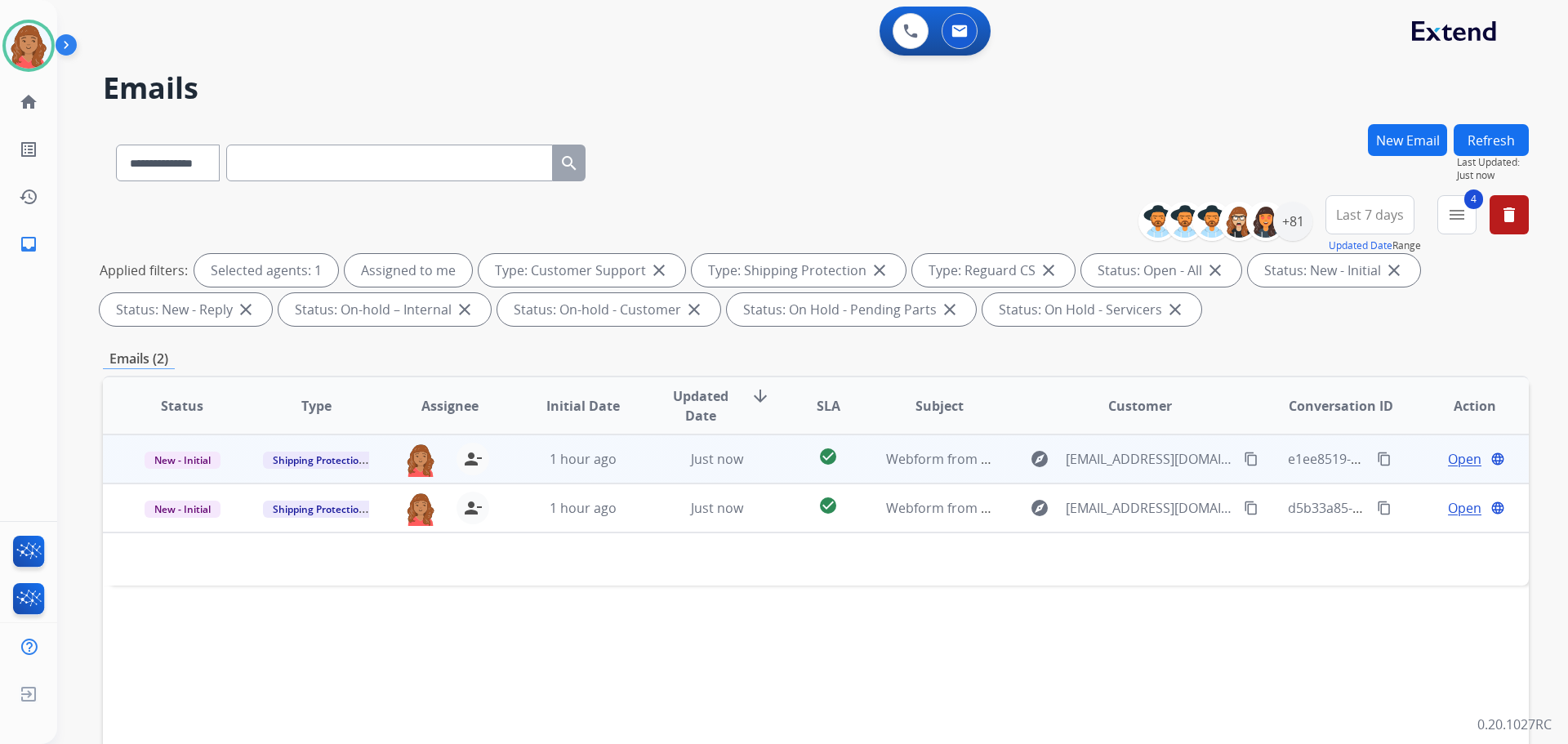
click at [1244, 461] on mat-icon "content_copy" at bounding box center [1251, 458] width 15 height 15
drag, startPoint x: 1236, startPoint y: 460, endPoint x: 1202, endPoint y: 463, distance: 34.1
click at [1242, 460] on button "content_copy" at bounding box center [1252, 459] width 20 height 20
click at [732, 460] on span "Just now" at bounding box center [716, 459] width 52 height 18
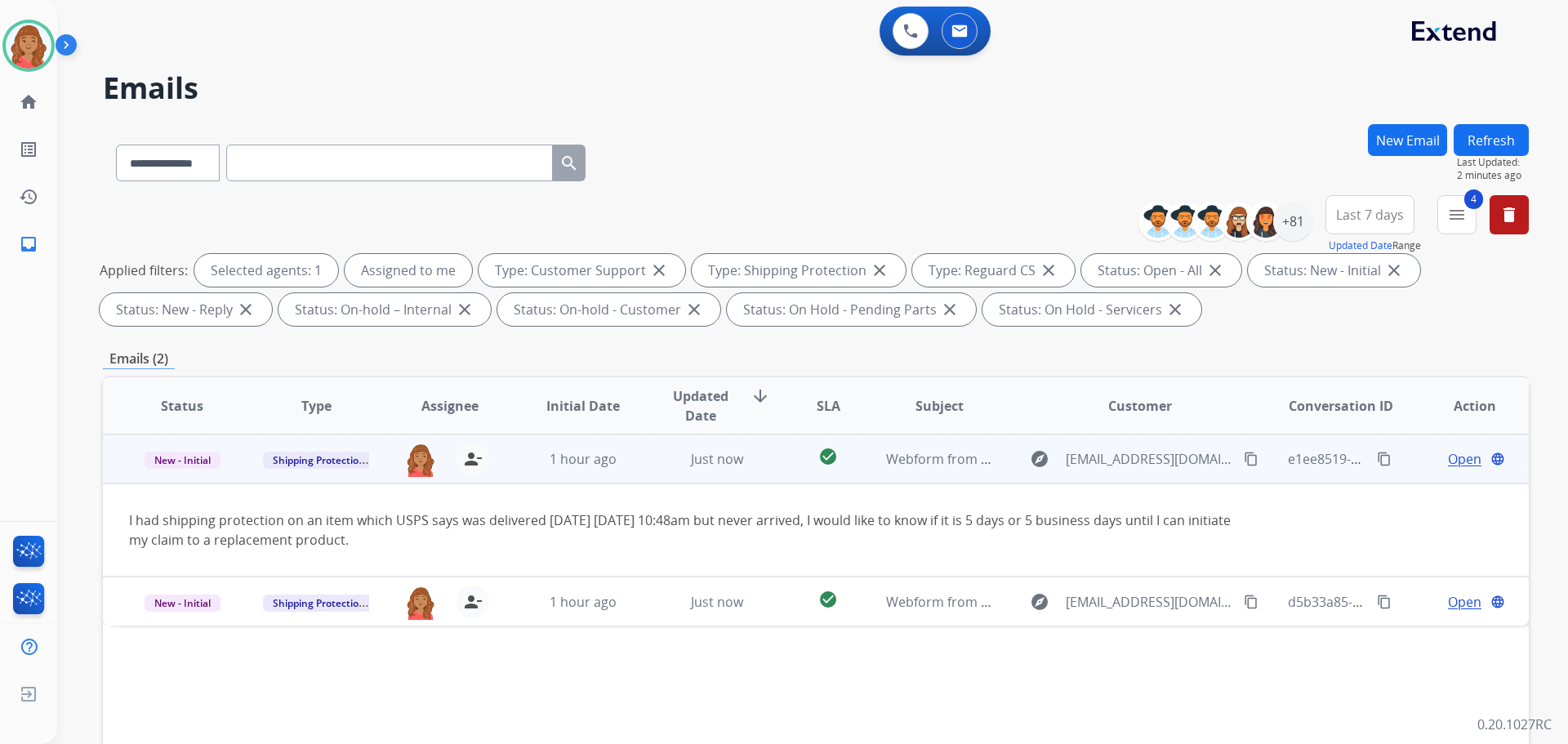
click at [1244, 457] on mat-icon "content_copy" at bounding box center [1251, 458] width 15 height 15
click at [1459, 455] on span "Open" at bounding box center [1466, 459] width 34 height 20
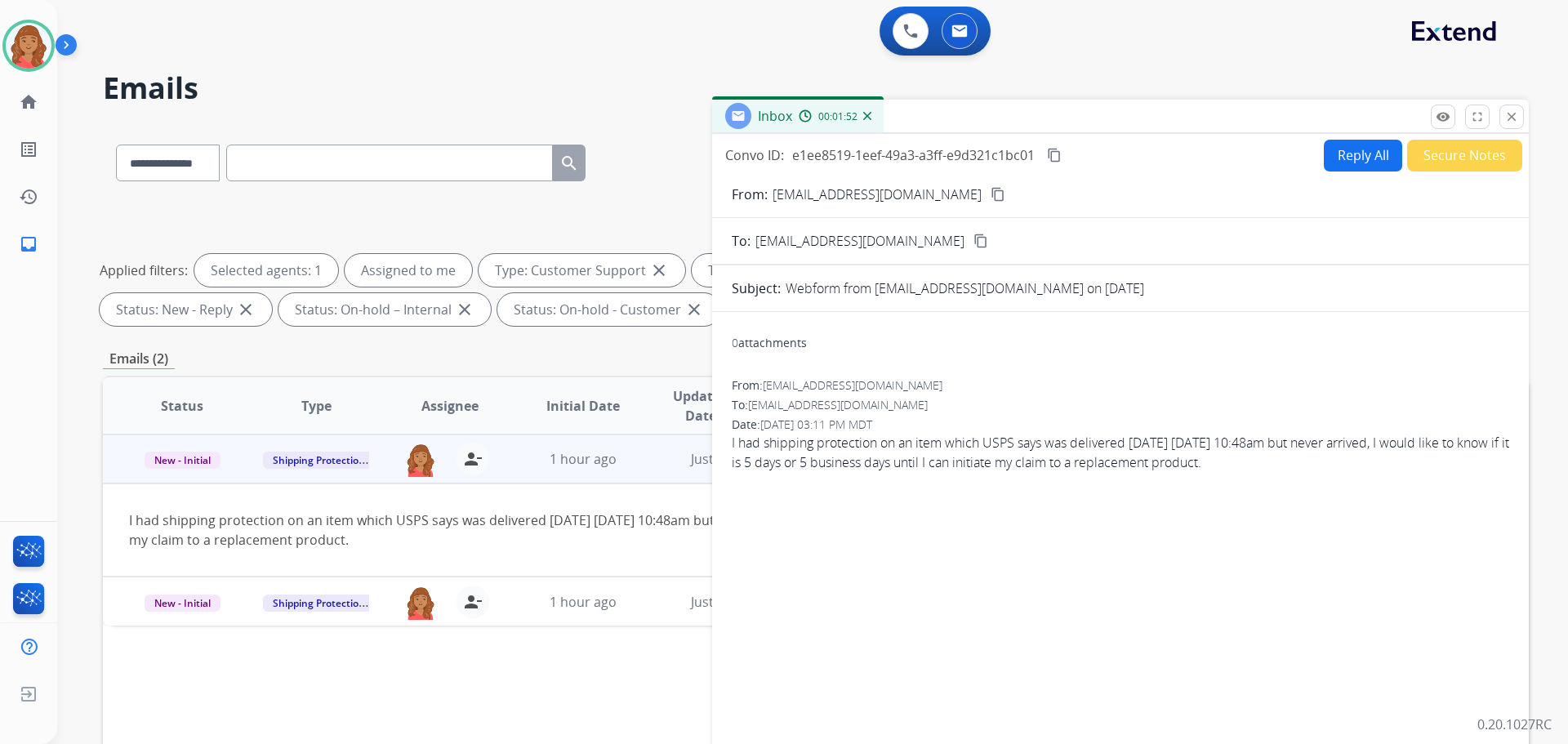
click at [1351, 158] on button "Reply All" at bounding box center [1364, 156] width 79 height 32
select select "**********"
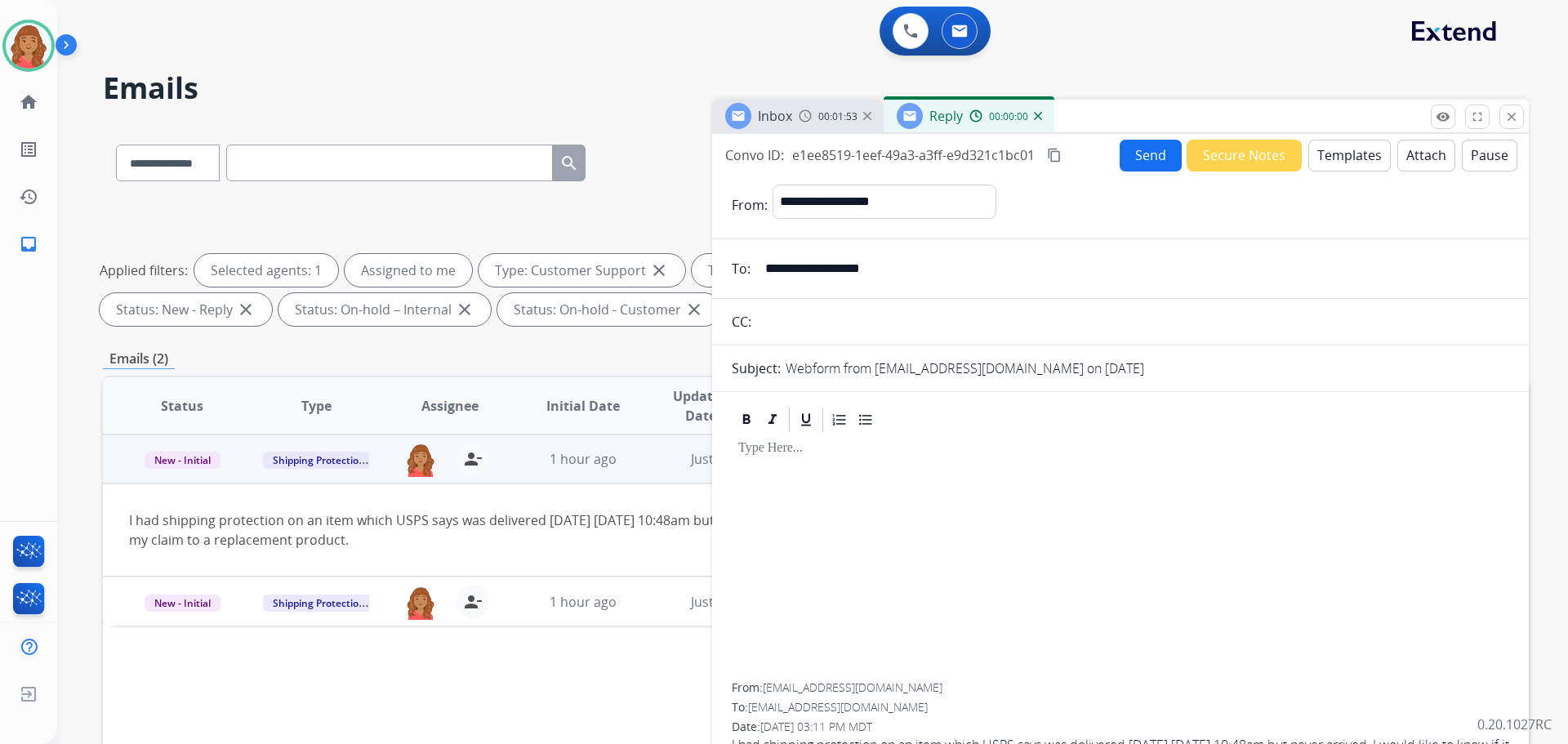
click at [1348, 159] on button "Templates" at bounding box center [1350, 156] width 83 height 32
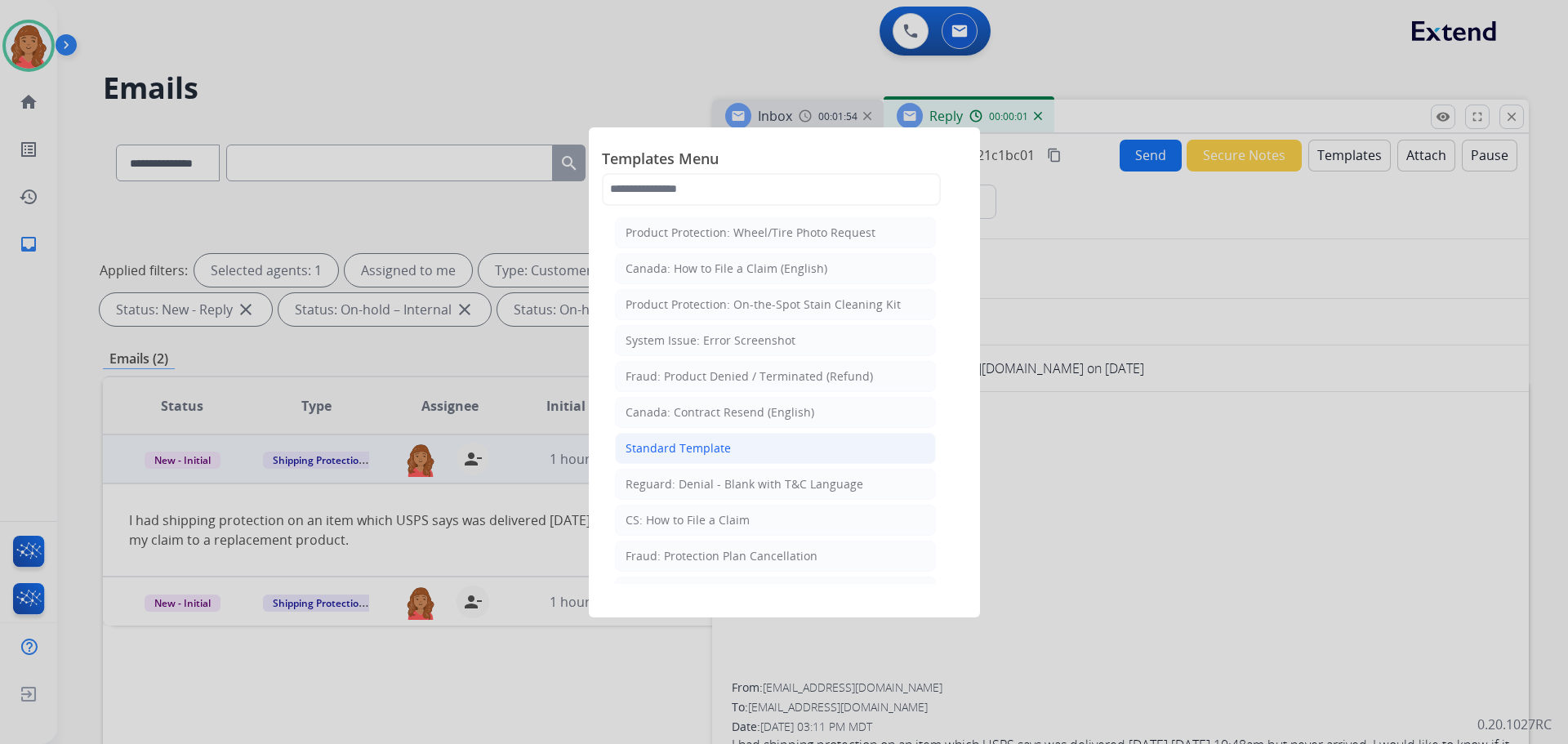
click at [676, 447] on div "Standard Template" at bounding box center [678, 448] width 105 height 17
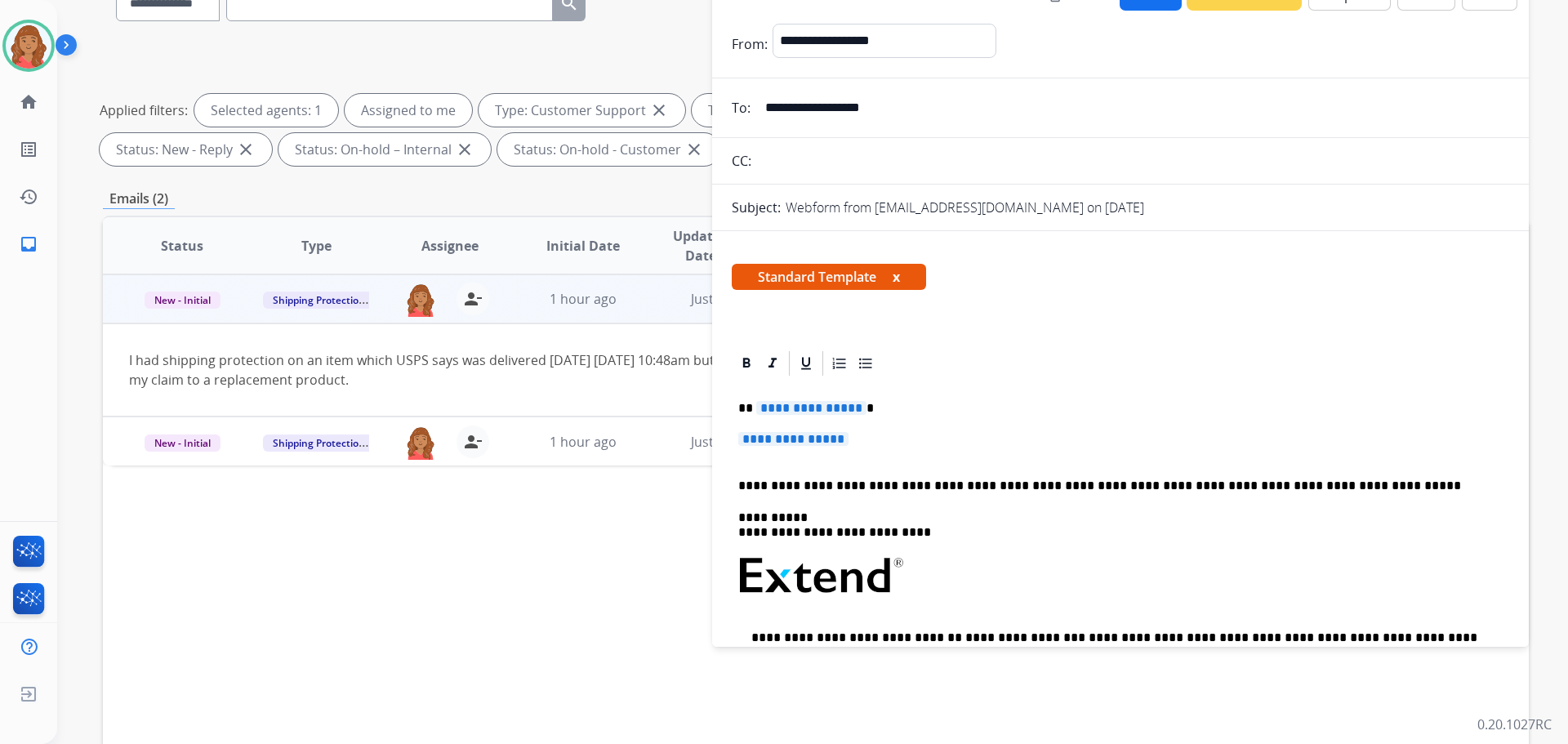
scroll to position [245, 0]
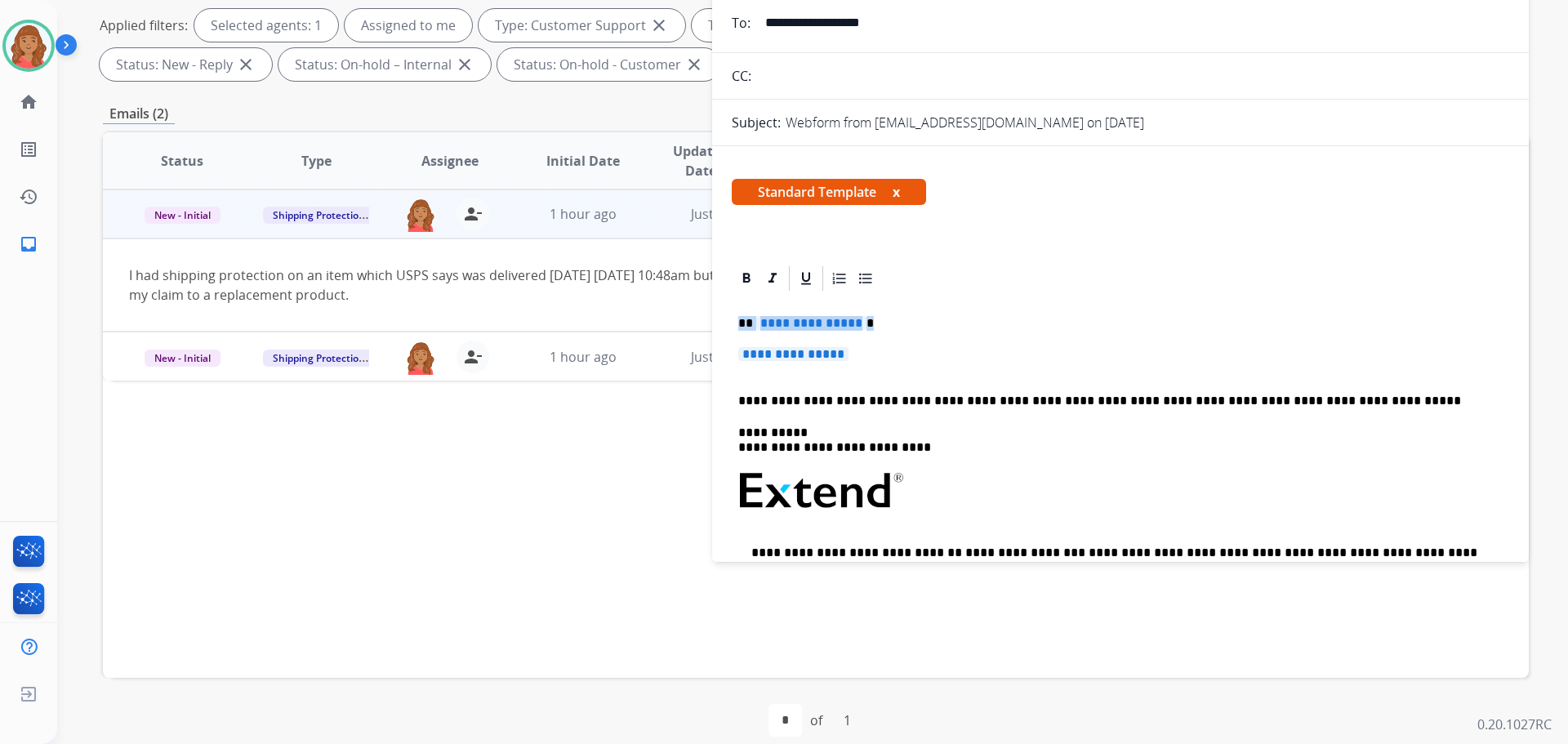
drag, startPoint x: 876, startPoint y: 365, endPoint x: 732, endPoint y: 317, distance: 151.8
click at [728, 317] on div "**********" at bounding box center [1121, 568] width 817 height 607
click at [849, 356] on span "**********" at bounding box center [793, 354] width 110 height 14
drag, startPoint x: 846, startPoint y: 355, endPoint x: 781, endPoint y: 341, distance: 66.5
click at [781, 341] on div "**********" at bounding box center [1121, 530] width 778 height 473
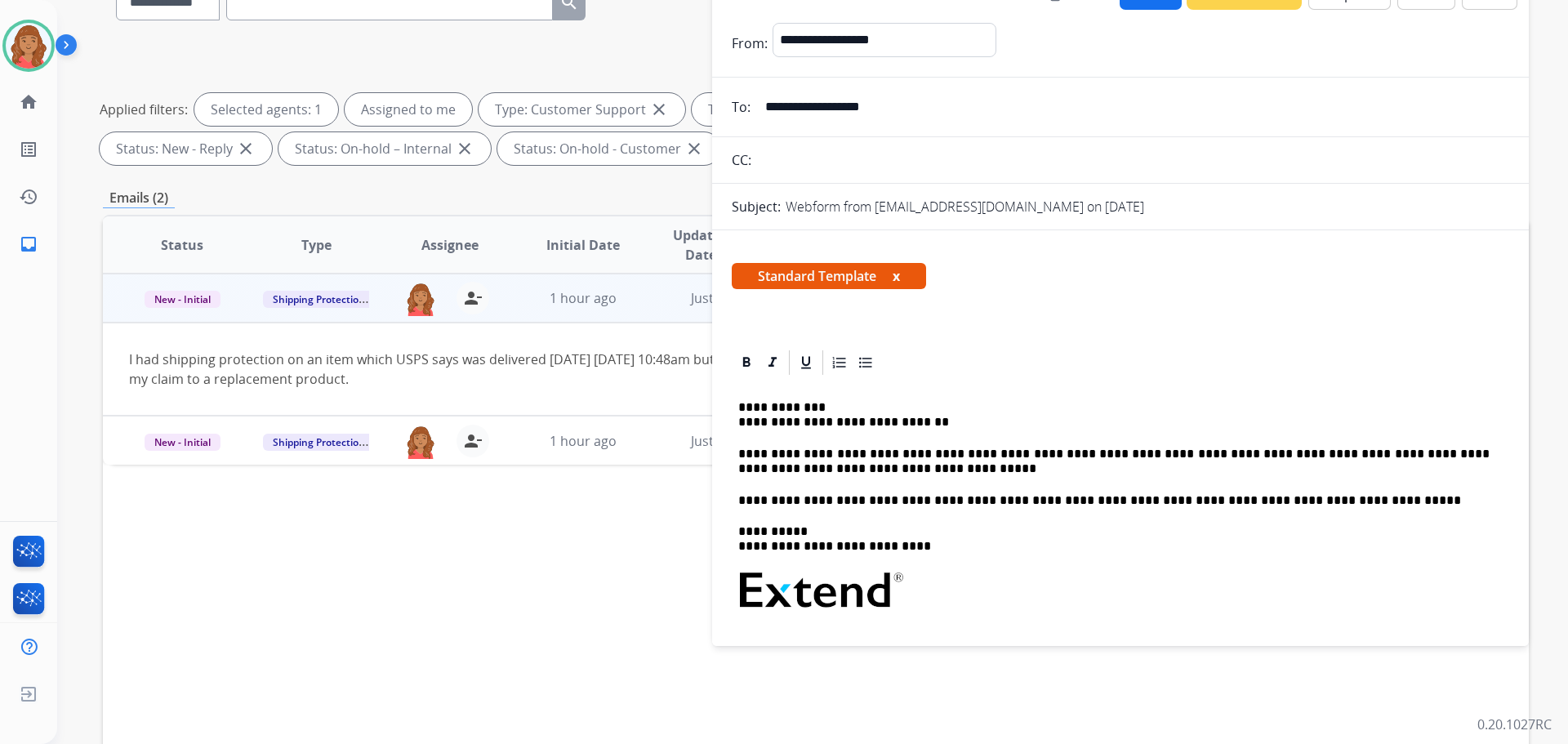
scroll to position [0, 0]
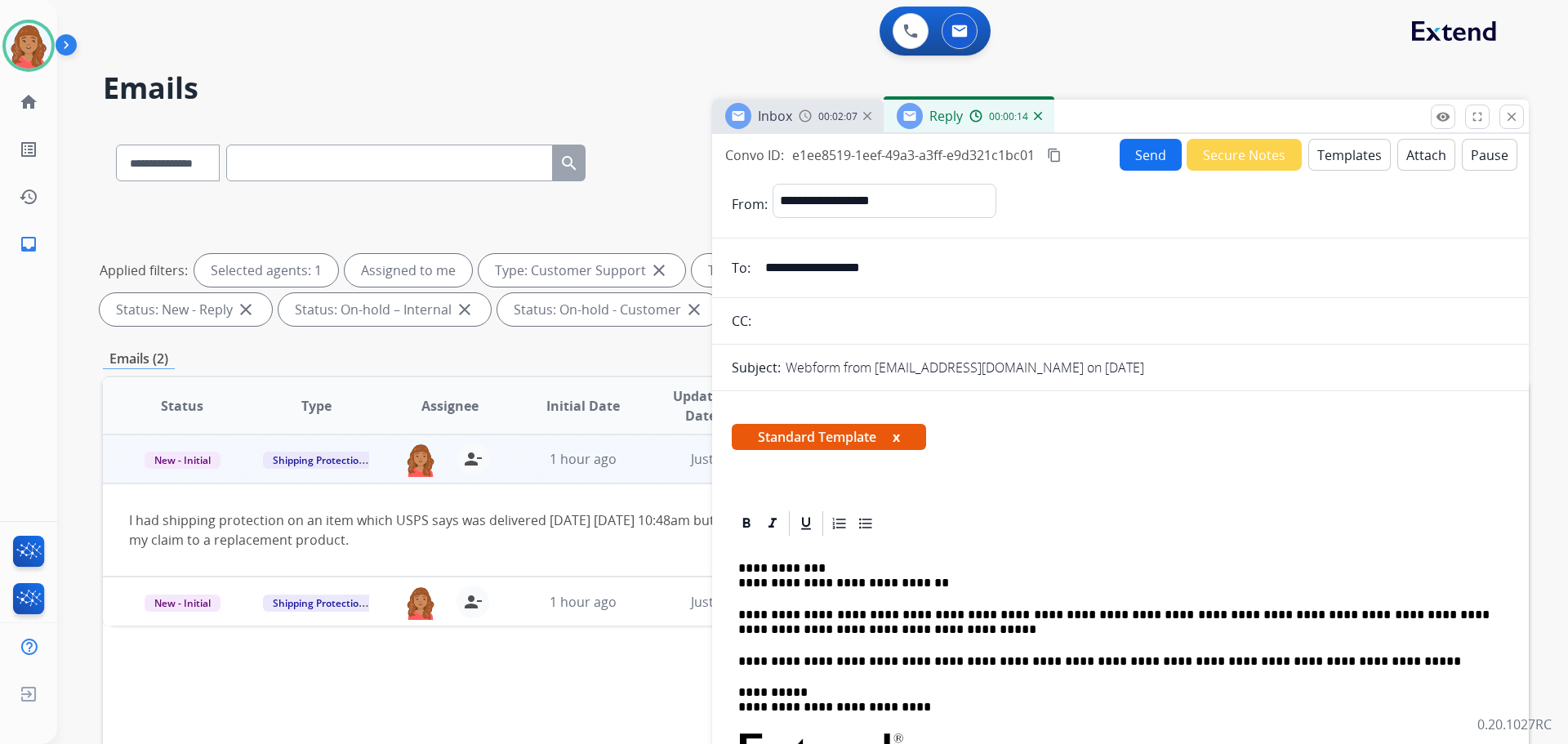
click at [1053, 154] on mat-icon "content_copy" at bounding box center [1055, 155] width 15 height 15
click at [1156, 150] on button "Send" at bounding box center [1150, 155] width 62 height 32
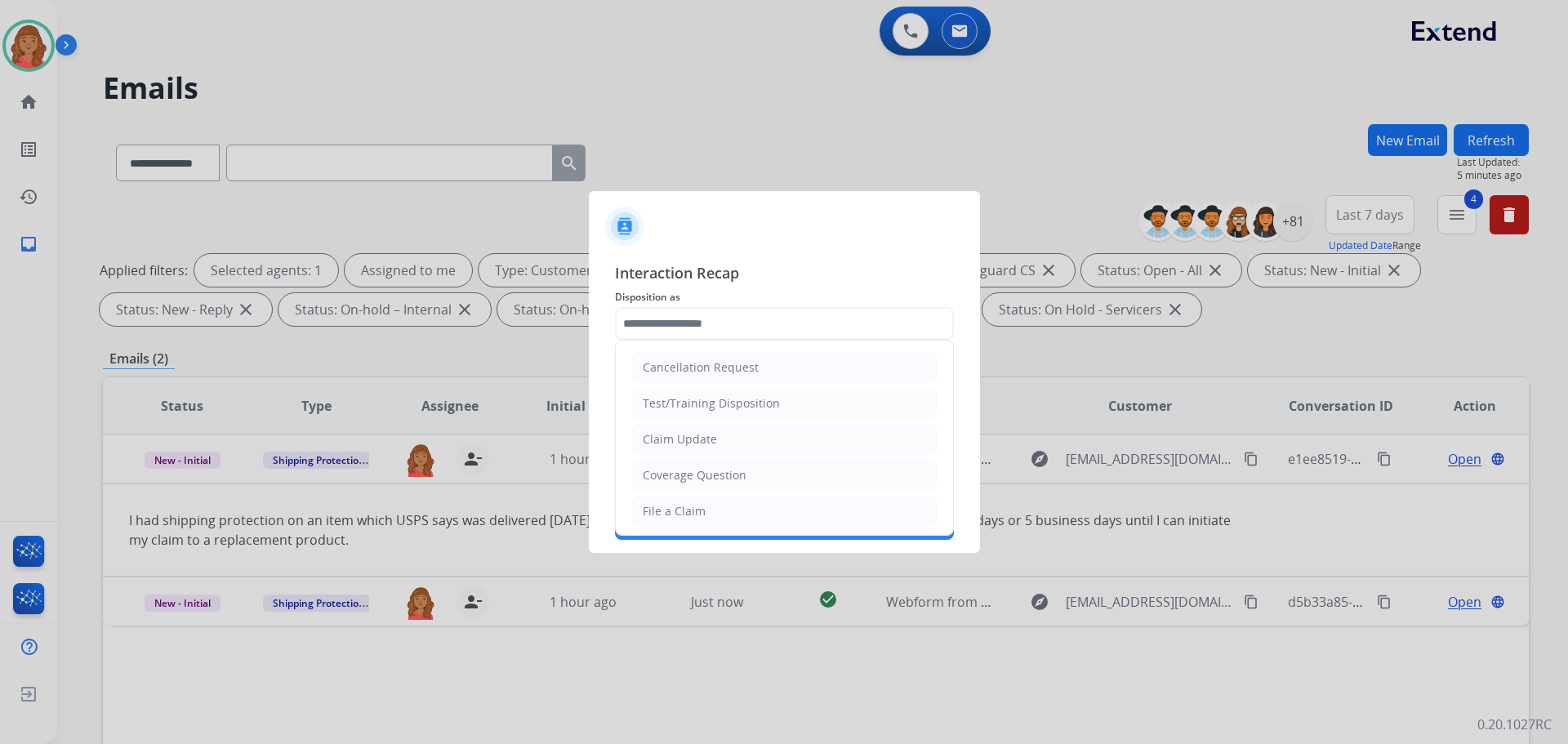
click at [706, 318] on input "text" at bounding box center [784, 323] width 339 height 33
click at [675, 511] on div "File a Claim" at bounding box center [674, 511] width 63 height 17
type input "**********"
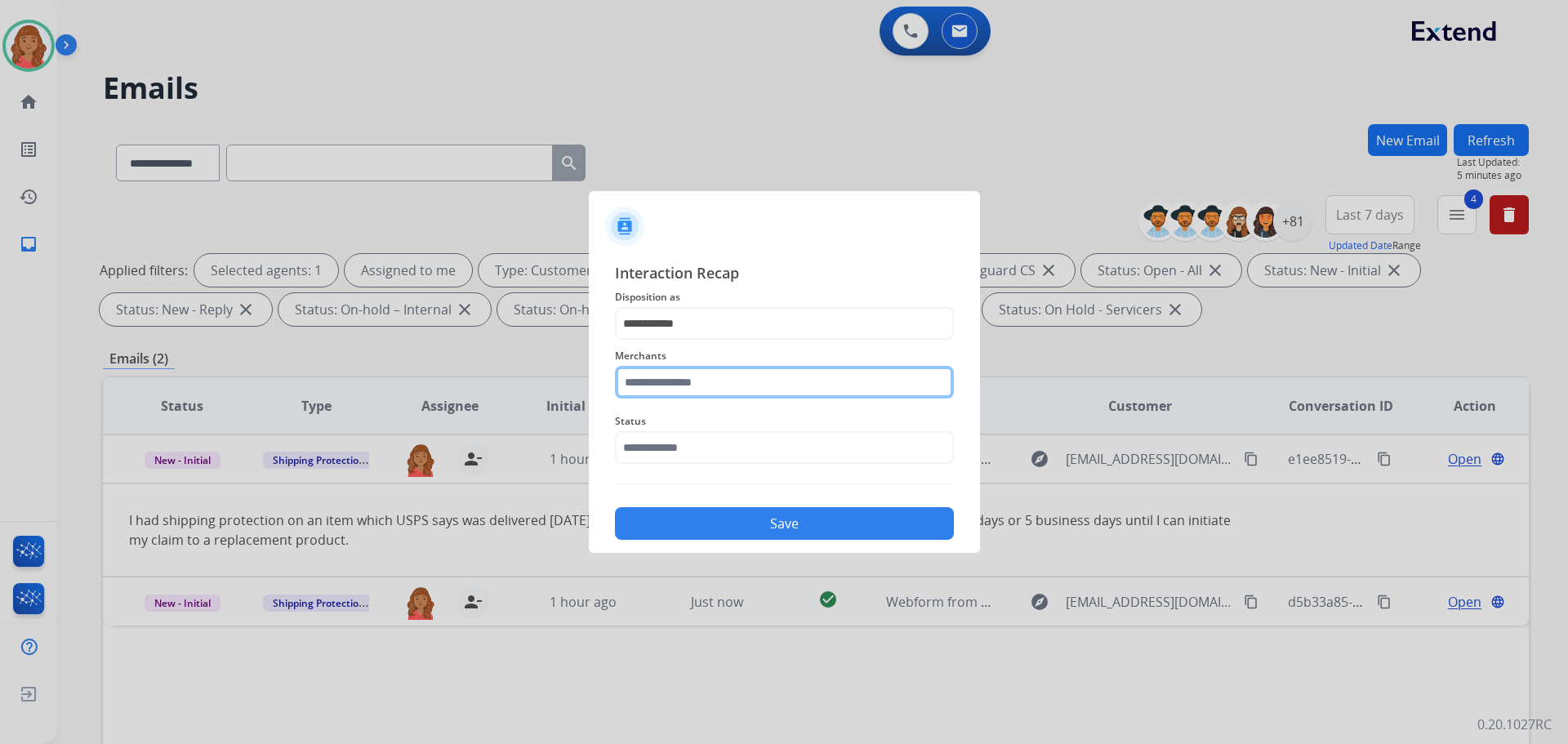
click at [676, 390] on input "text" at bounding box center [784, 381] width 339 height 33
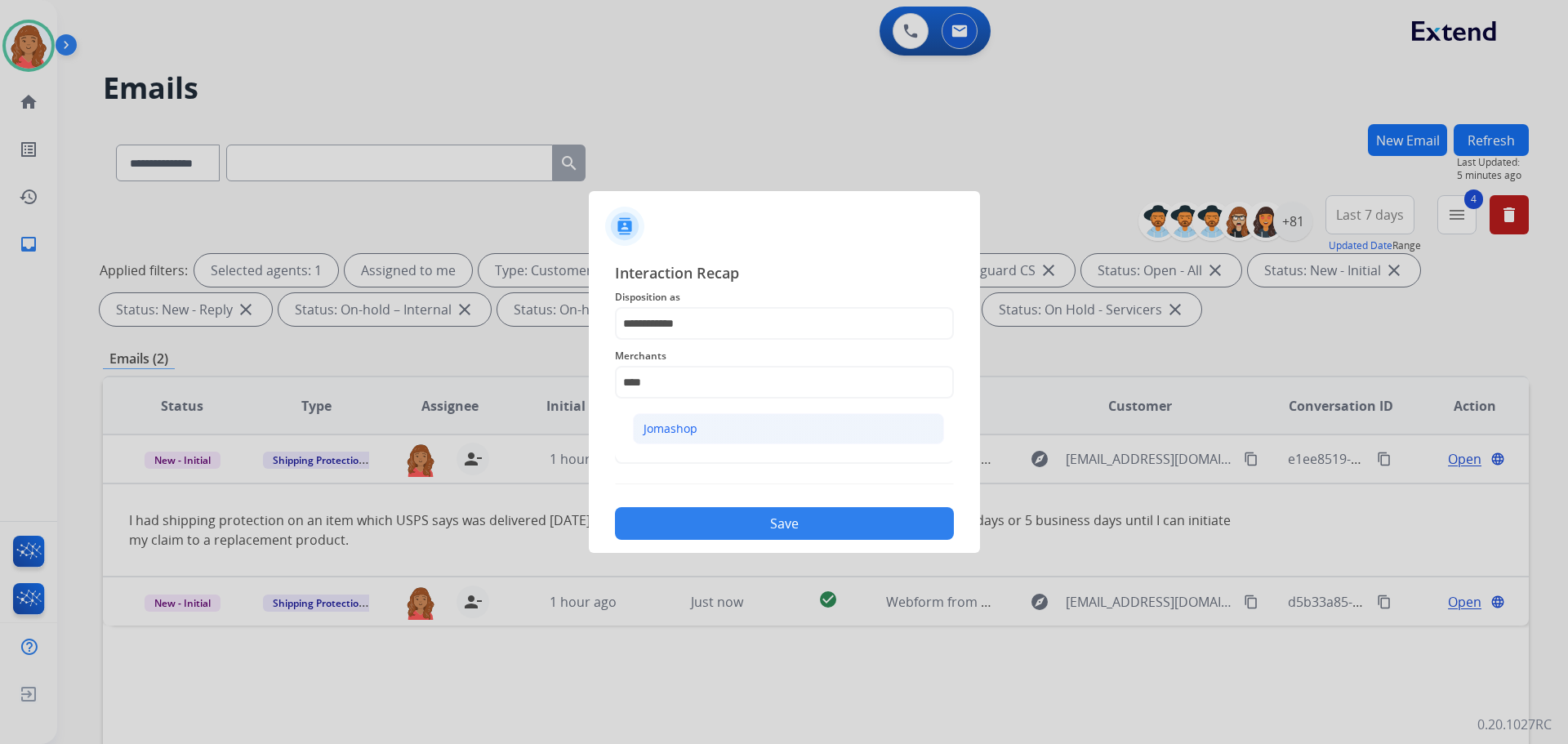
click at [662, 433] on div "Jomashop" at bounding box center [670, 429] width 54 height 17
type input "********"
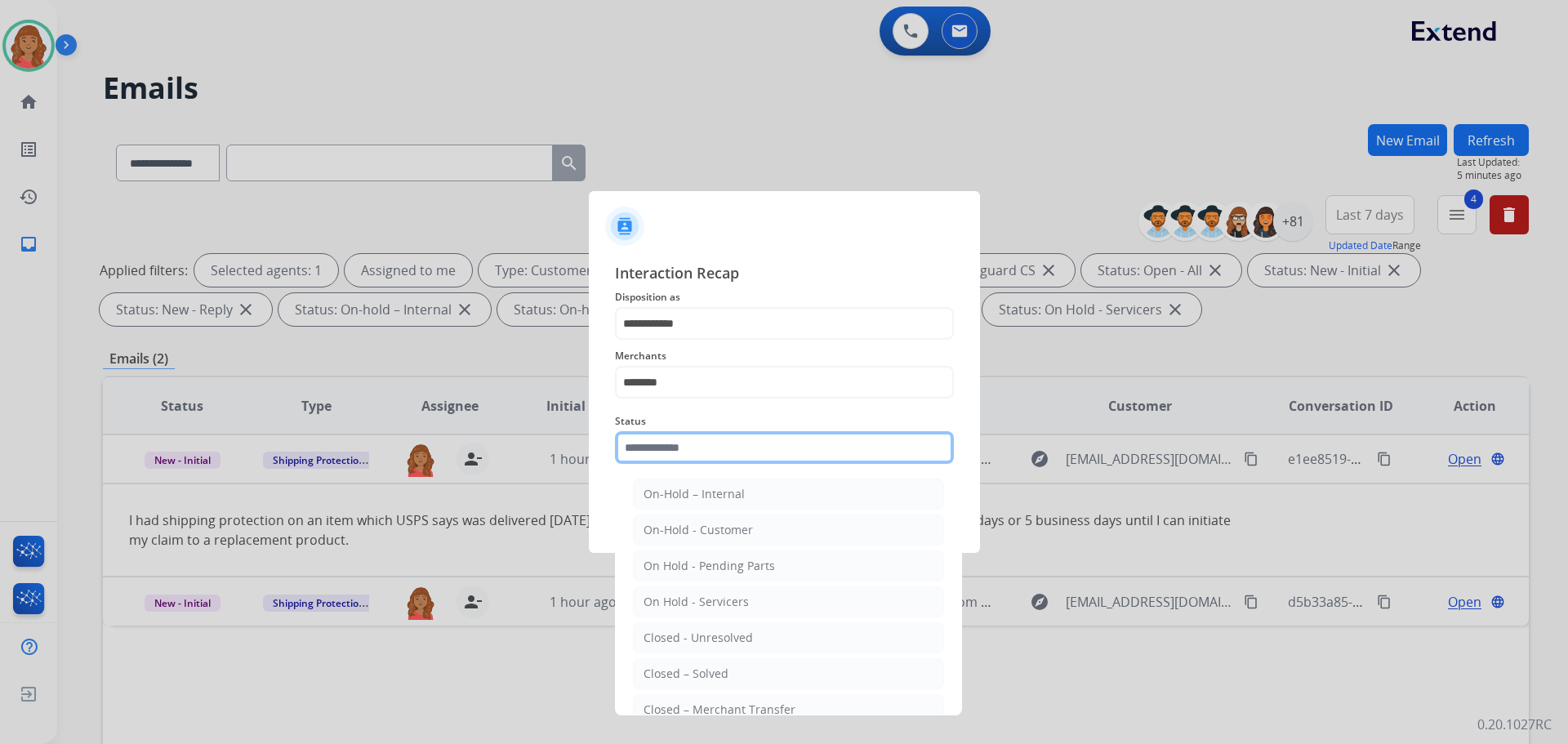
click at [666, 447] on input "text" at bounding box center [784, 447] width 339 height 33
click at [680, 667] on div "Closed – Solved" at bounding box center [686, 674] width 85 height 17
type input "**********"
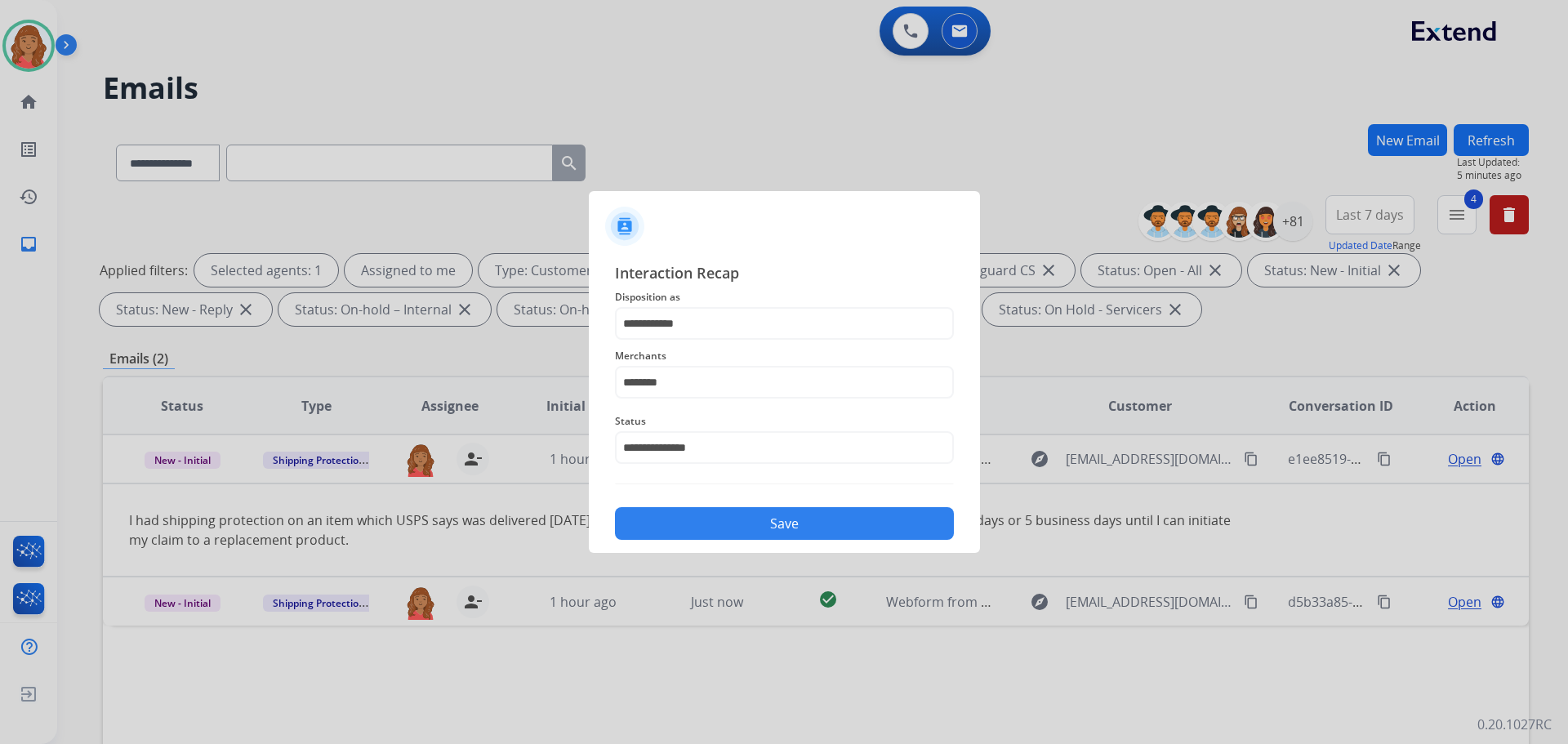
click at [709, 513] on button "Save" at bounding box center [784, 523] width 339 height 33
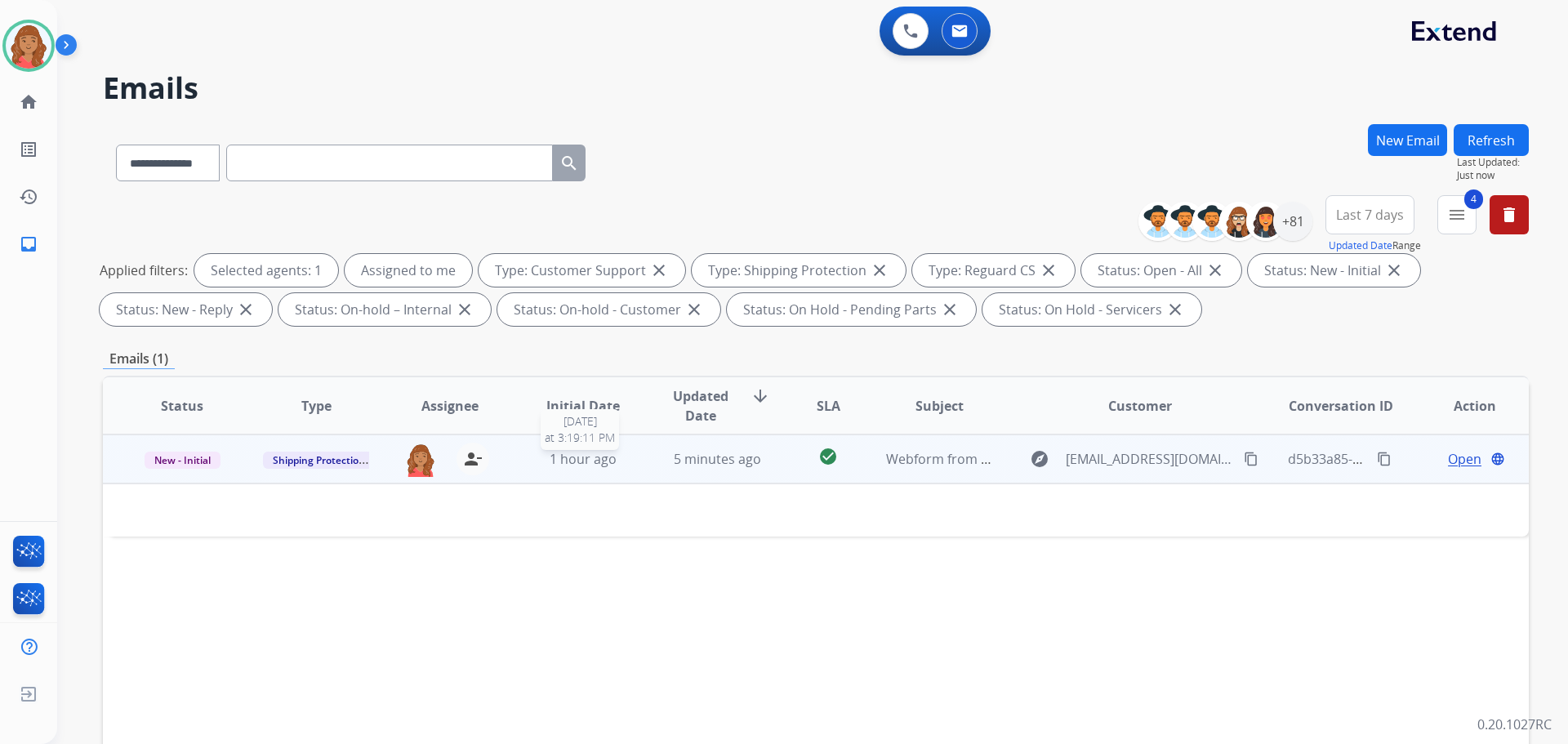
click at [608, 466] on span "1 hour ago" at bounding box center [583, 459] width 67 height 18
click at [664, 468] on div "5 minutes ago" at bounding box center [717, 460] width 107 height 20
click at [1244, 462] on mat-icon "content_copy" at bounding box center [1251, 458] width 15 height 15
click at [1453, 455] on span "Open" at bounding box center [1466, 459] width 34 height 20
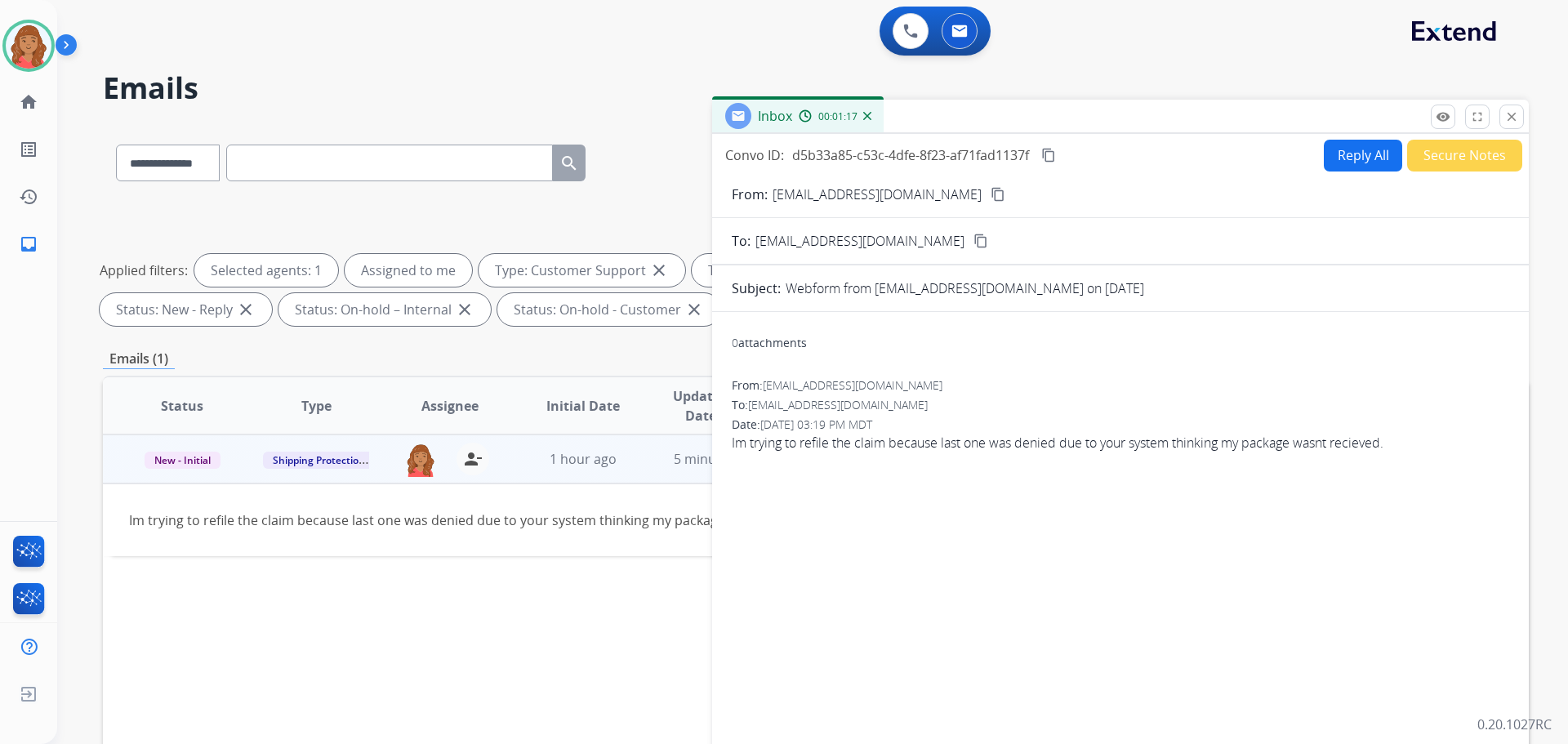
click at [1360, 155] on button "Reply All" at bounding box center [1364, 156] width 79 height 32
select select "**********"
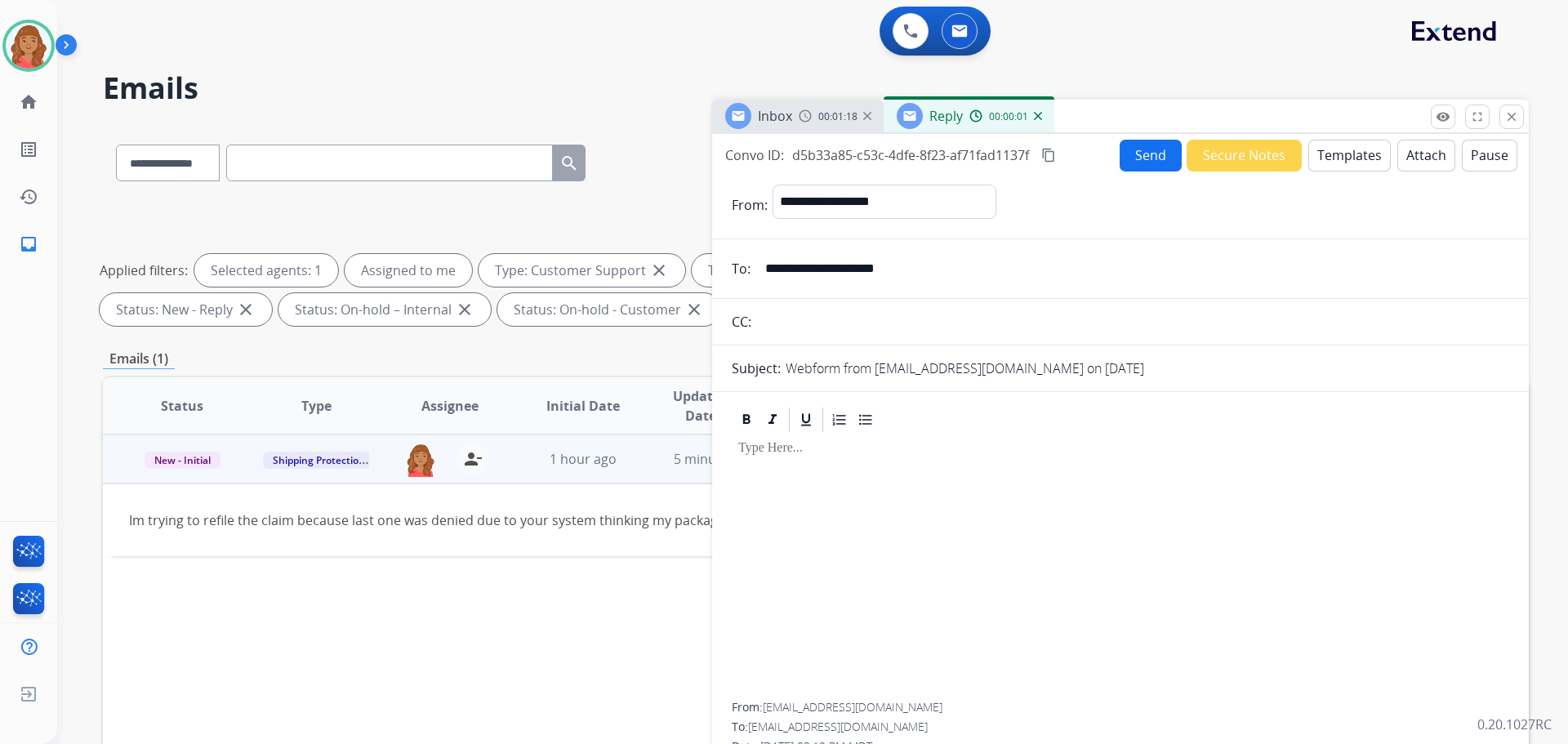
click at [1340, 160] on button "Templates" at bounding box center [1350, 156] width 83 height 32
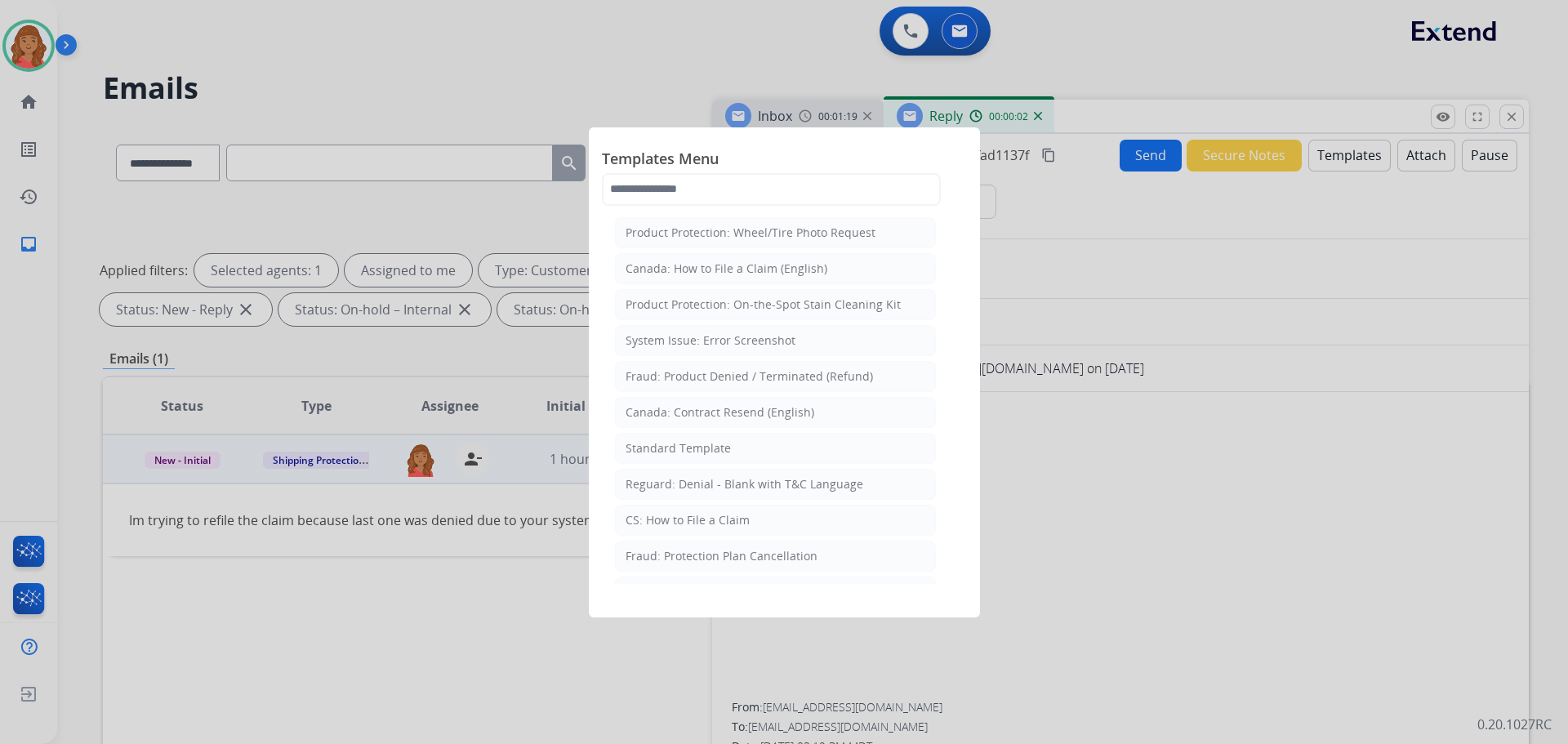
drag, startPoint x: 681, startPoint y: 448, endPoint x: 709, endPoint y: 475, distance: 38.9
click at [683, 448] on div "Standard Template" at bounding box center [678, 448] width 105 height 17
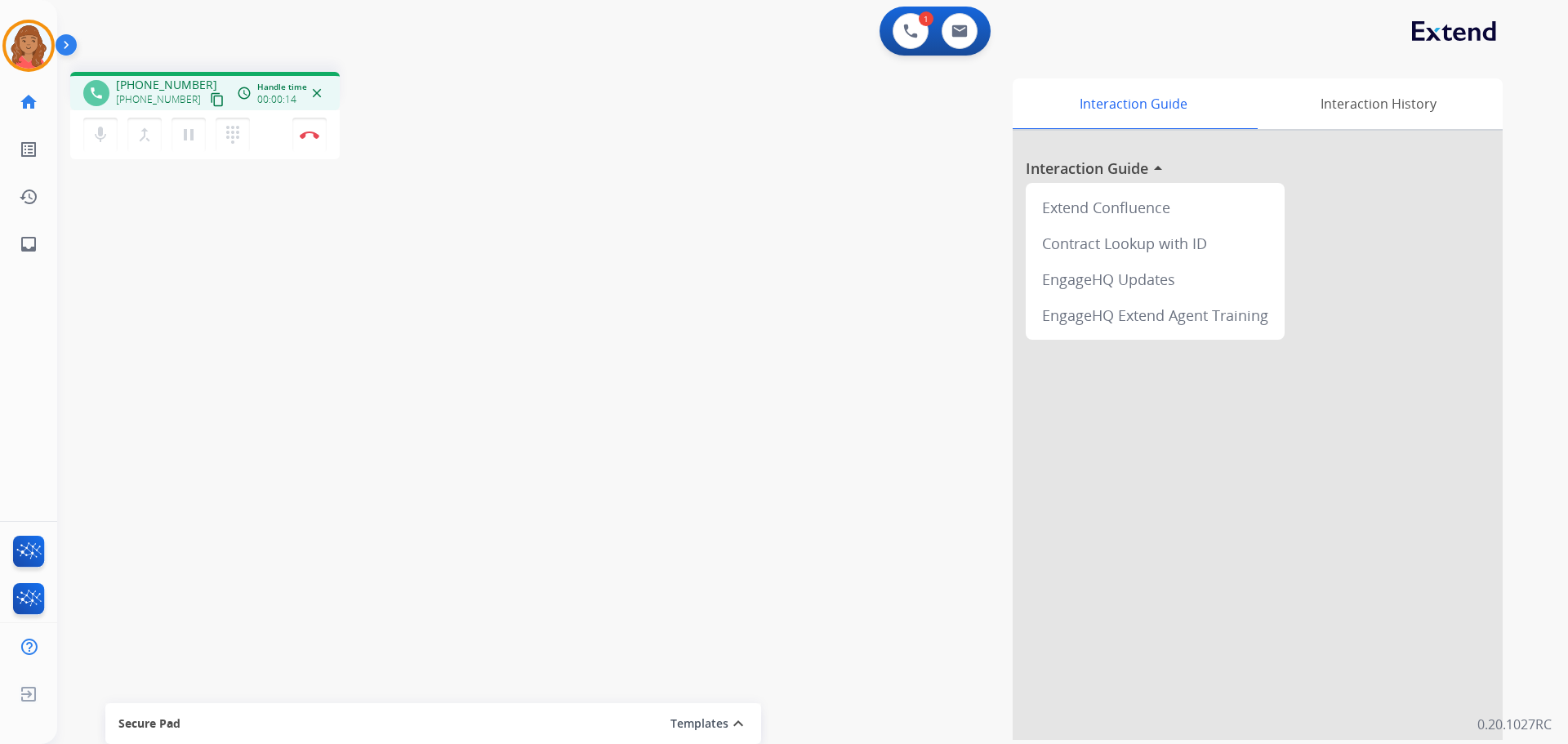
click at [210, 100] on mat-icon "content_copy" at bounding box center [217, 100] width 15 height 15
click at [310, 146] on button "Disconnect" at bounding box center [309, 134] width 34 height 34
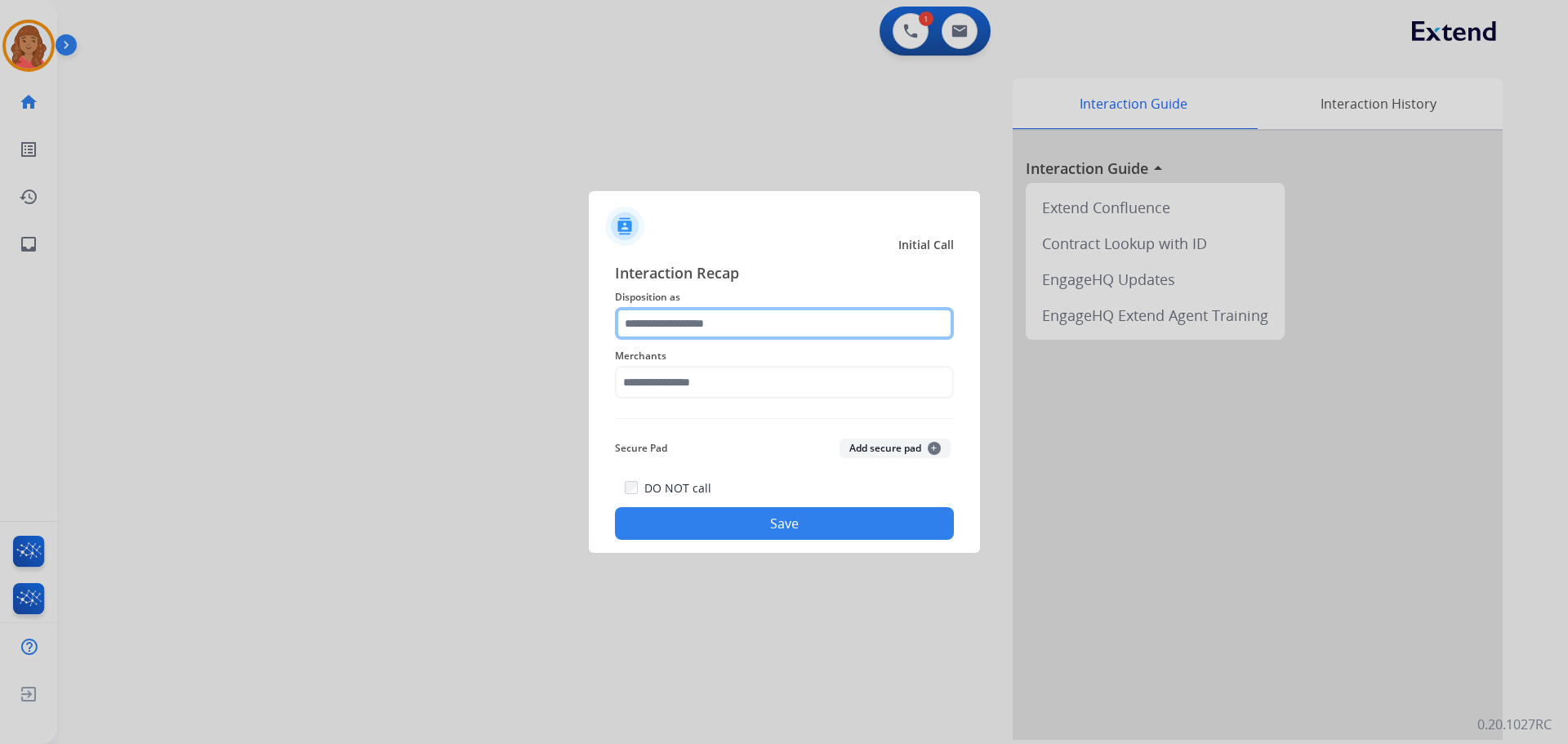
click at [653, 323] on input "text" at bounding box center [784, 323] width 339 height 33
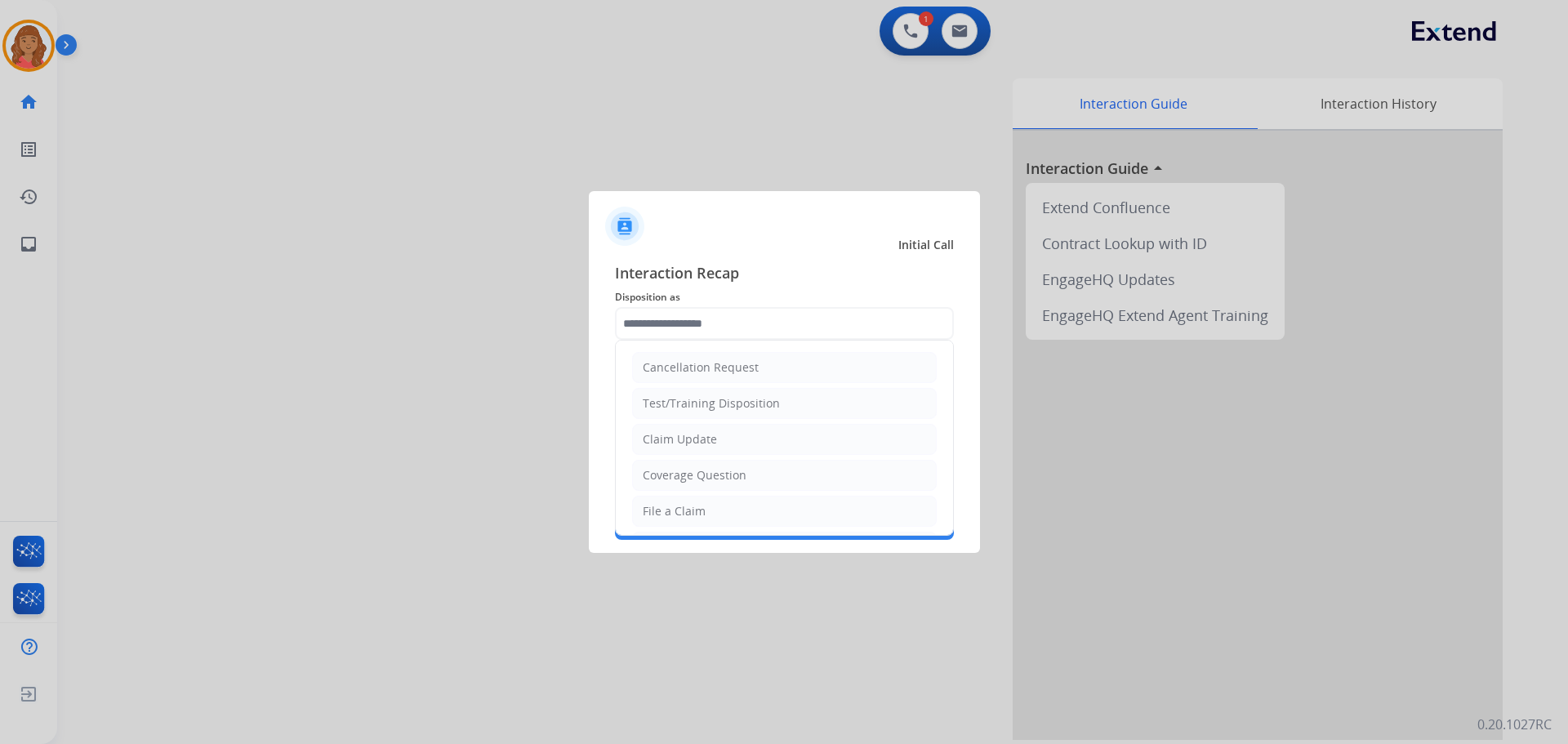
drag, startPoint x: 680, startPoint y: 511, endPoint x: 676, endPoint y: 475, distance: 36.2
click at [680, 508] on div "File a Claim" at bounding box center [674, 511] width 63 height 17
type input "**********"
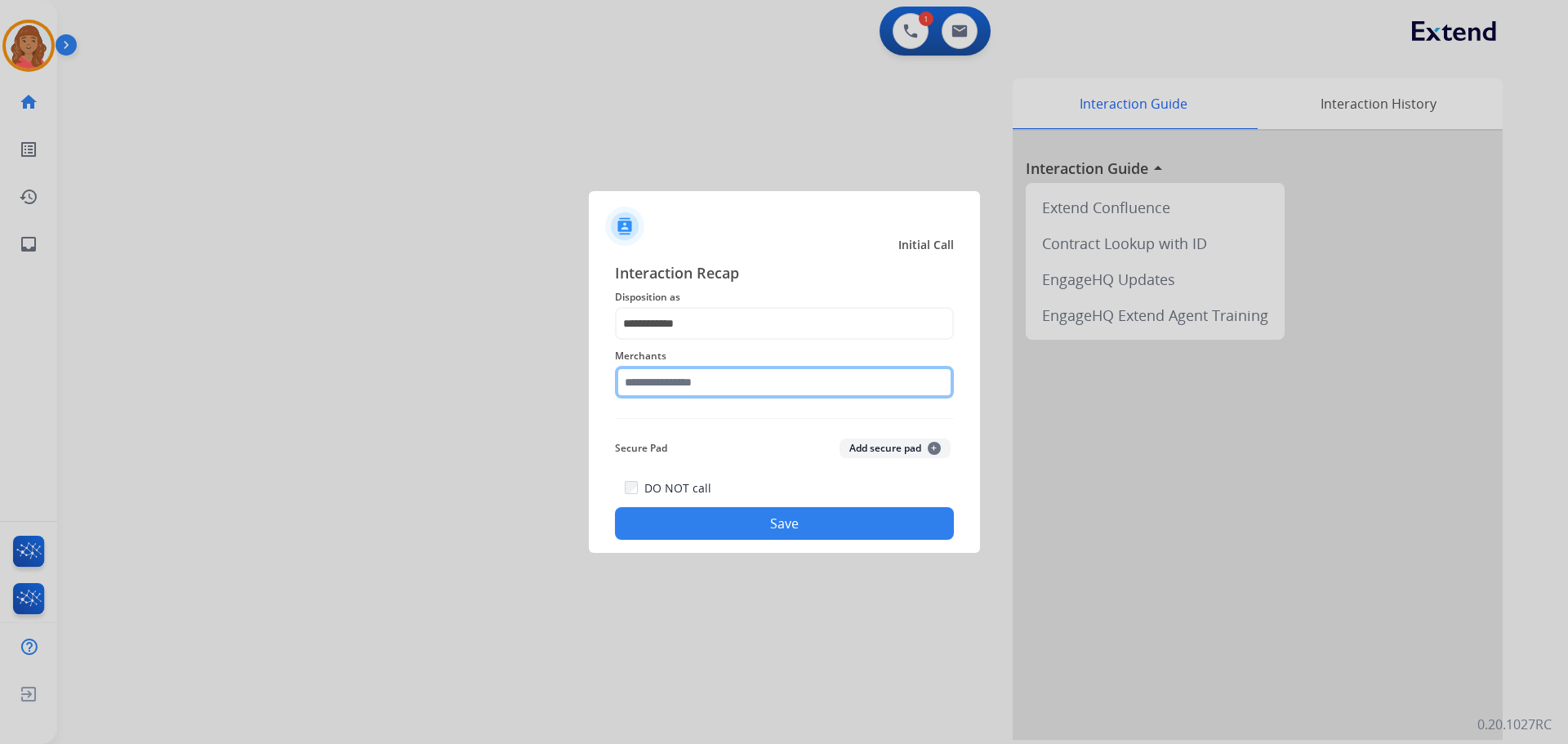
click at [671, 389] on input "text" at bounding box center [784, 381] width 339 height 33
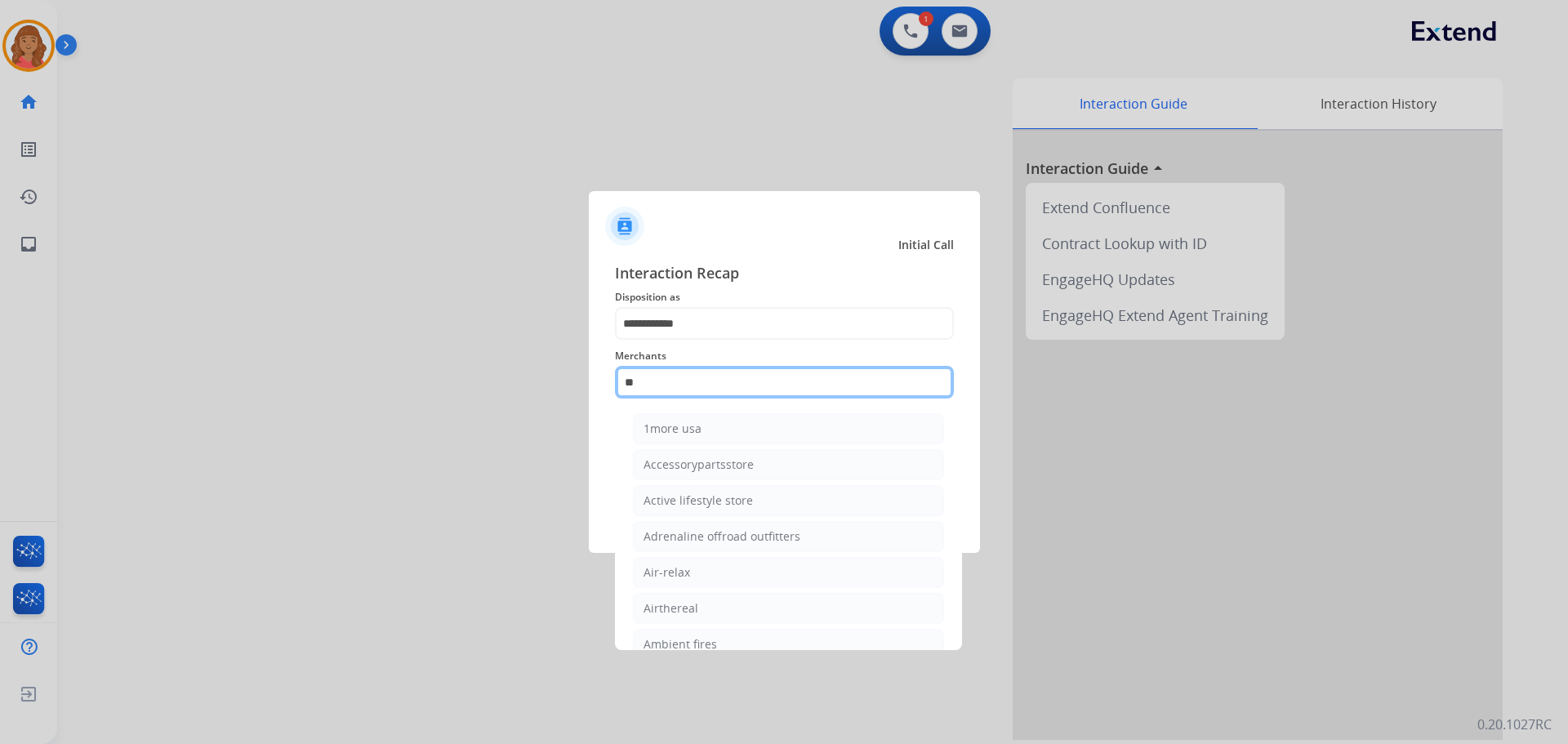
click at [682, 373] on input "**" at bounding box center [784, 381] width 339 height 33
type input "*"
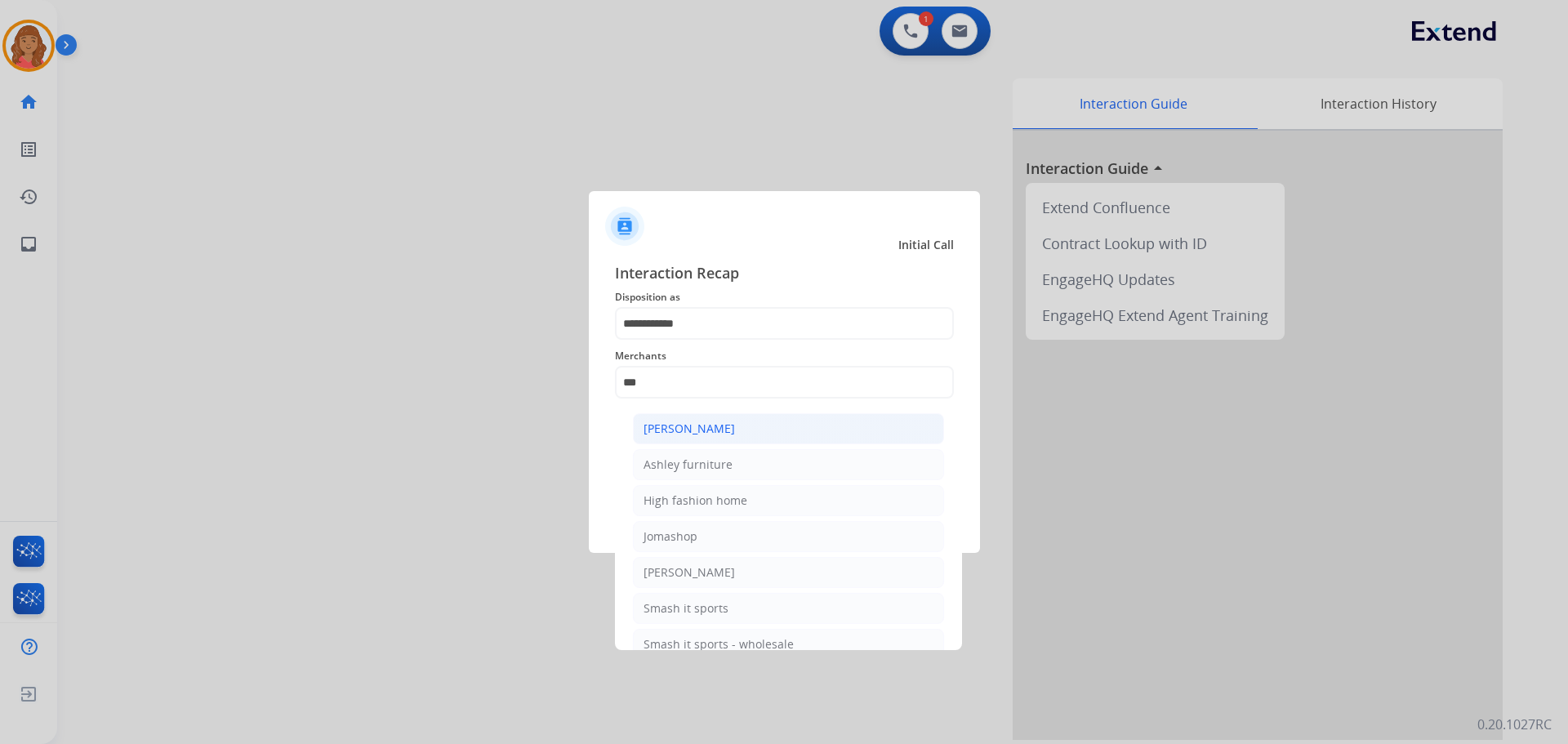
click at [698, 427] on div "[PERSON_NAME]" at bounding box center [689, 429] width 92 height 17
type input "**********"
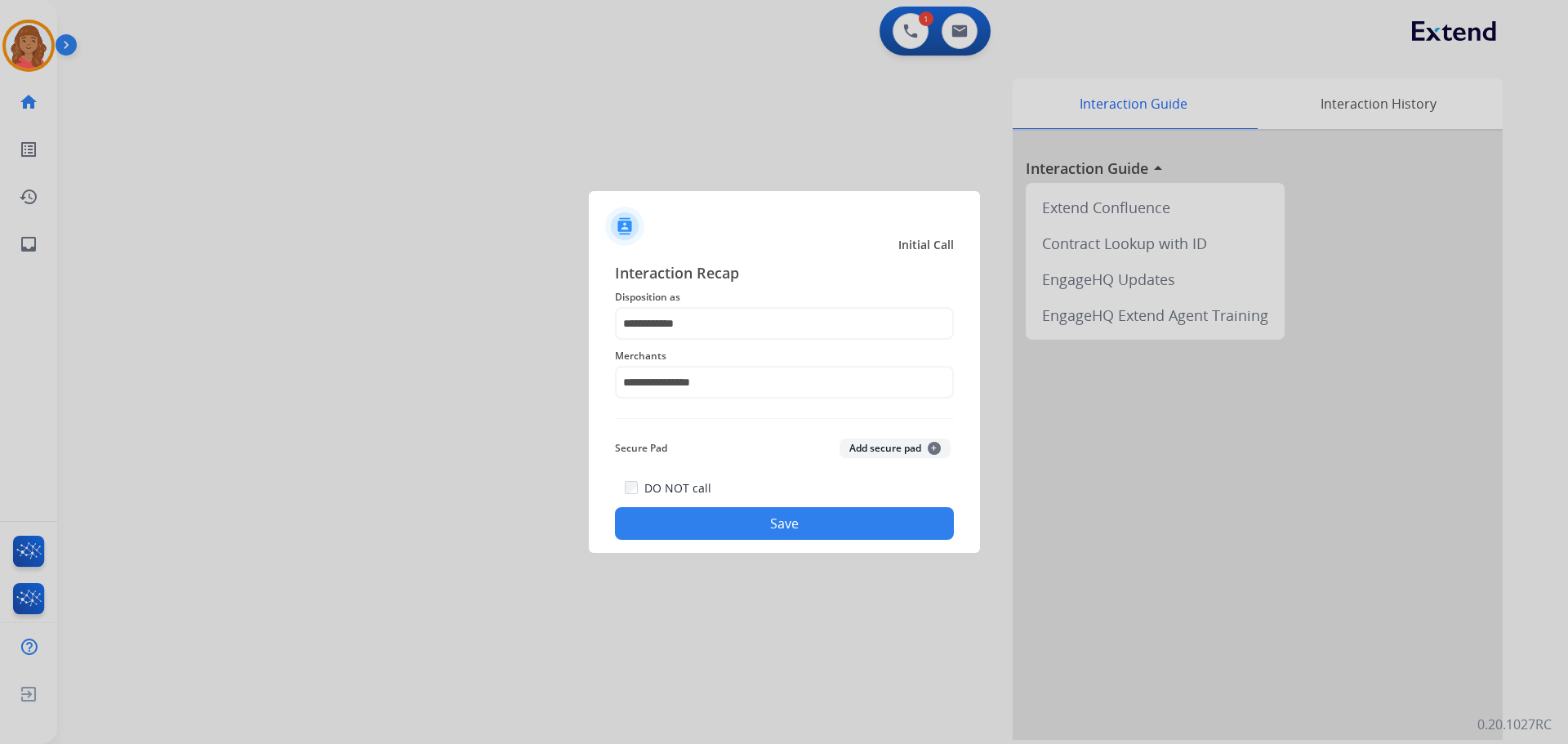
click at [735, 519] on button "Save" at bounding box center [784, 523] width 339 height 33
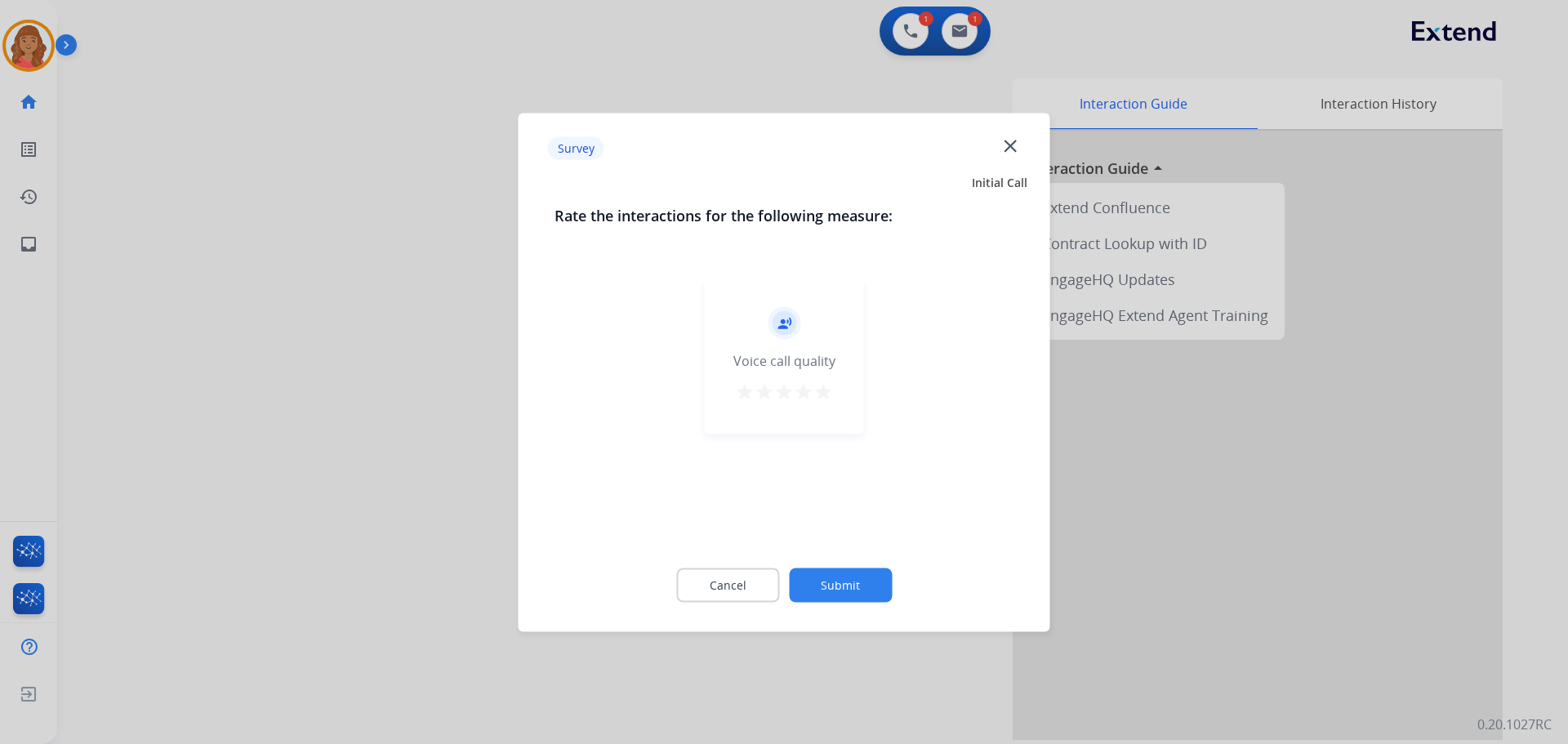
click at [830, 400] on button "star" at bounding box center [824, 393] width 20 height 25
click at [855, 571] on button "Submit" at bounding box center [841, 584] width 102 height 34
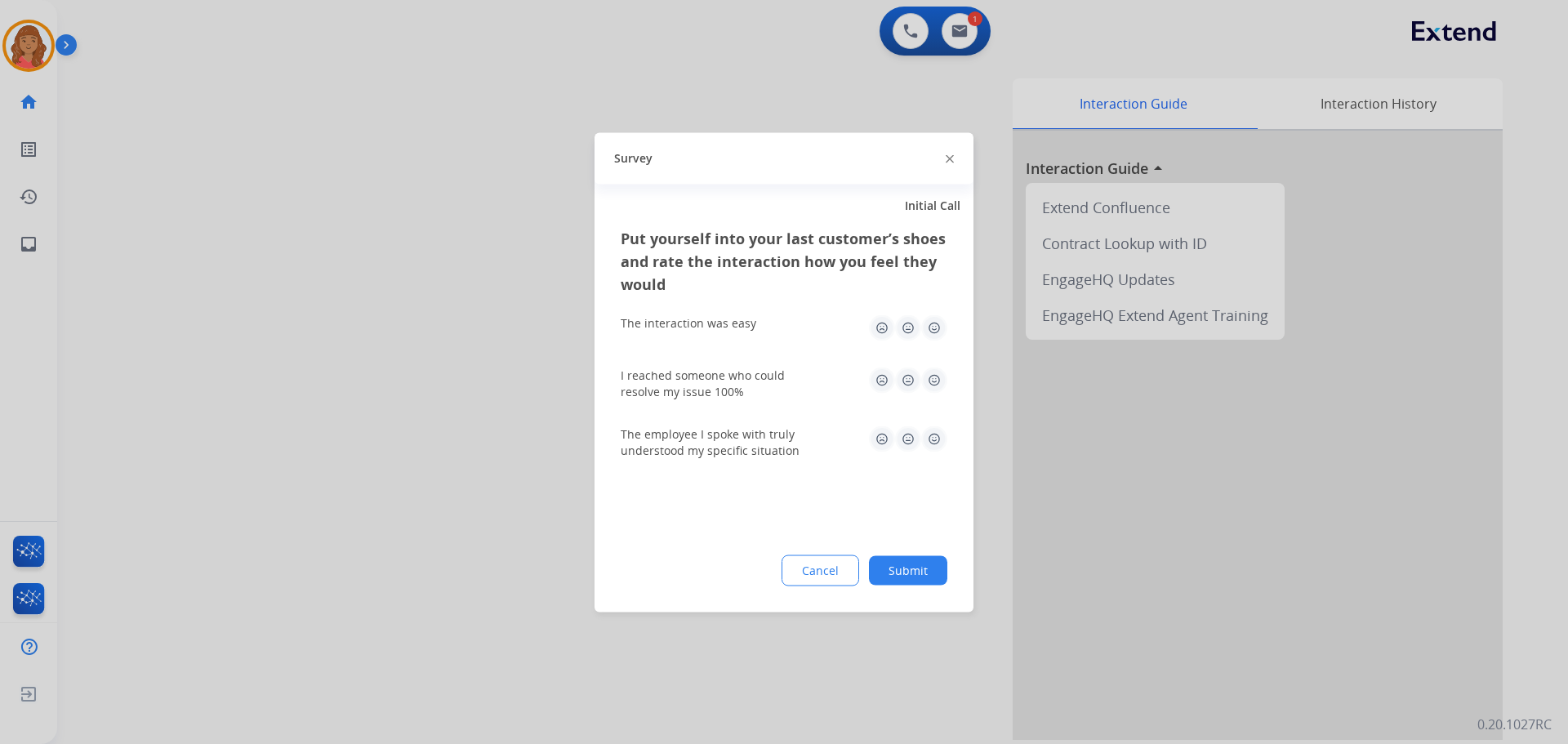
click at [935, 332] on img at bounding box center [934, 327] width 27 height 27
click at [936, 374] on img at bounding box center [934, 379] width 27 height 27
click at [934, 438] on img at bounding box center [934, 439] width 27 height 27
click at [928, 567] on button "Submit" at bounding box center [909, 571] width 79 height 30
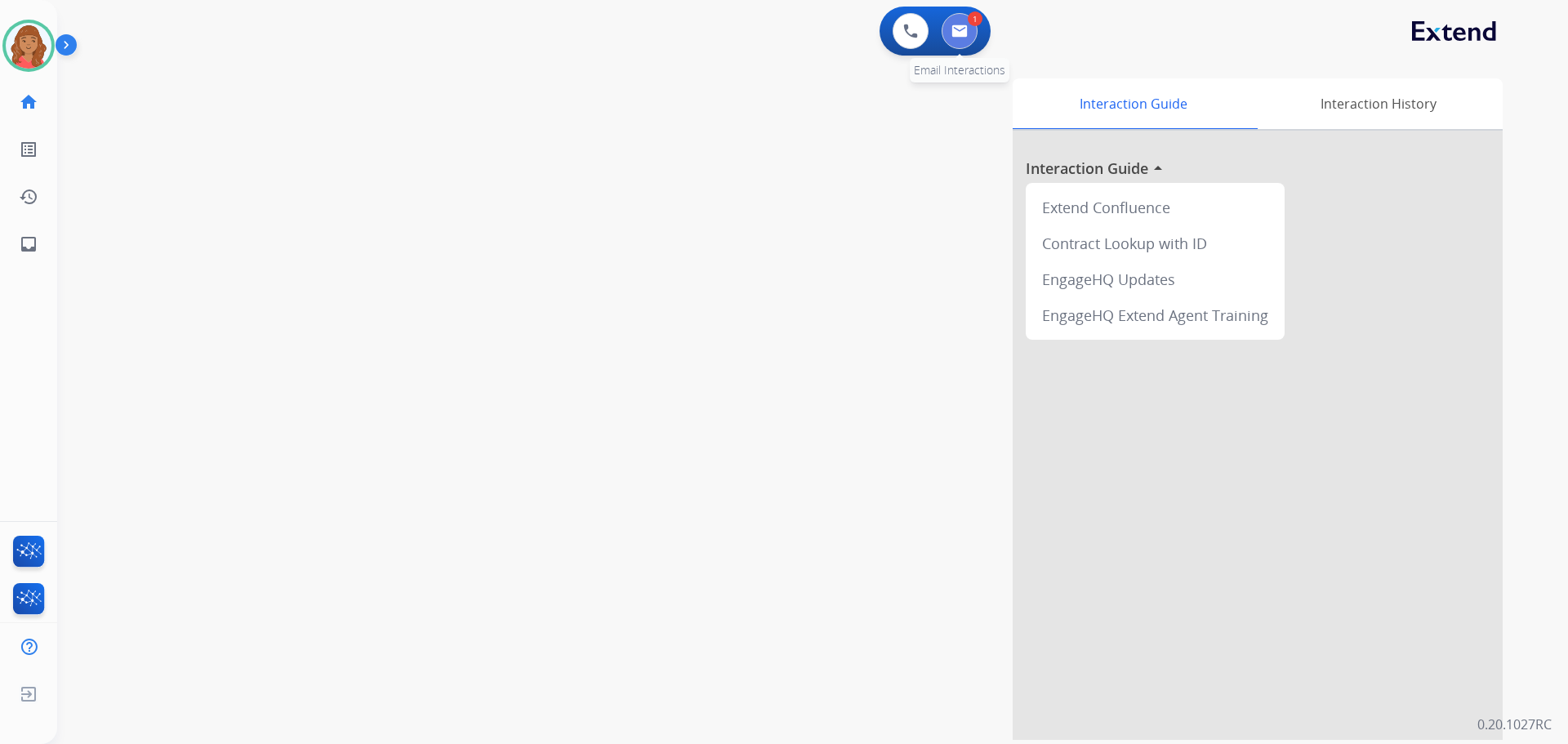
click at [971, 28] on button at bounding box center [960, 31] width 35 height 35
select select "**********"
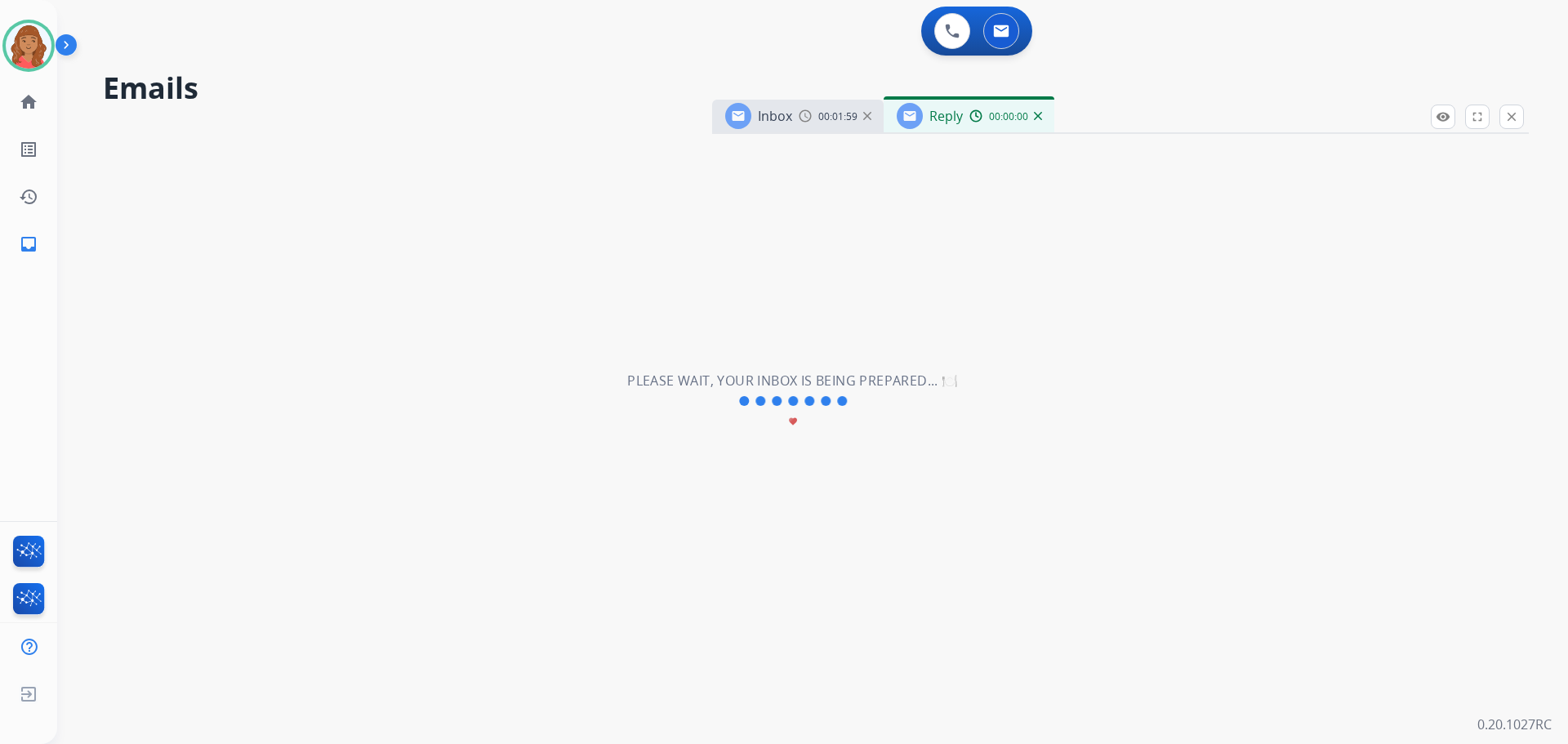
select select "**********"
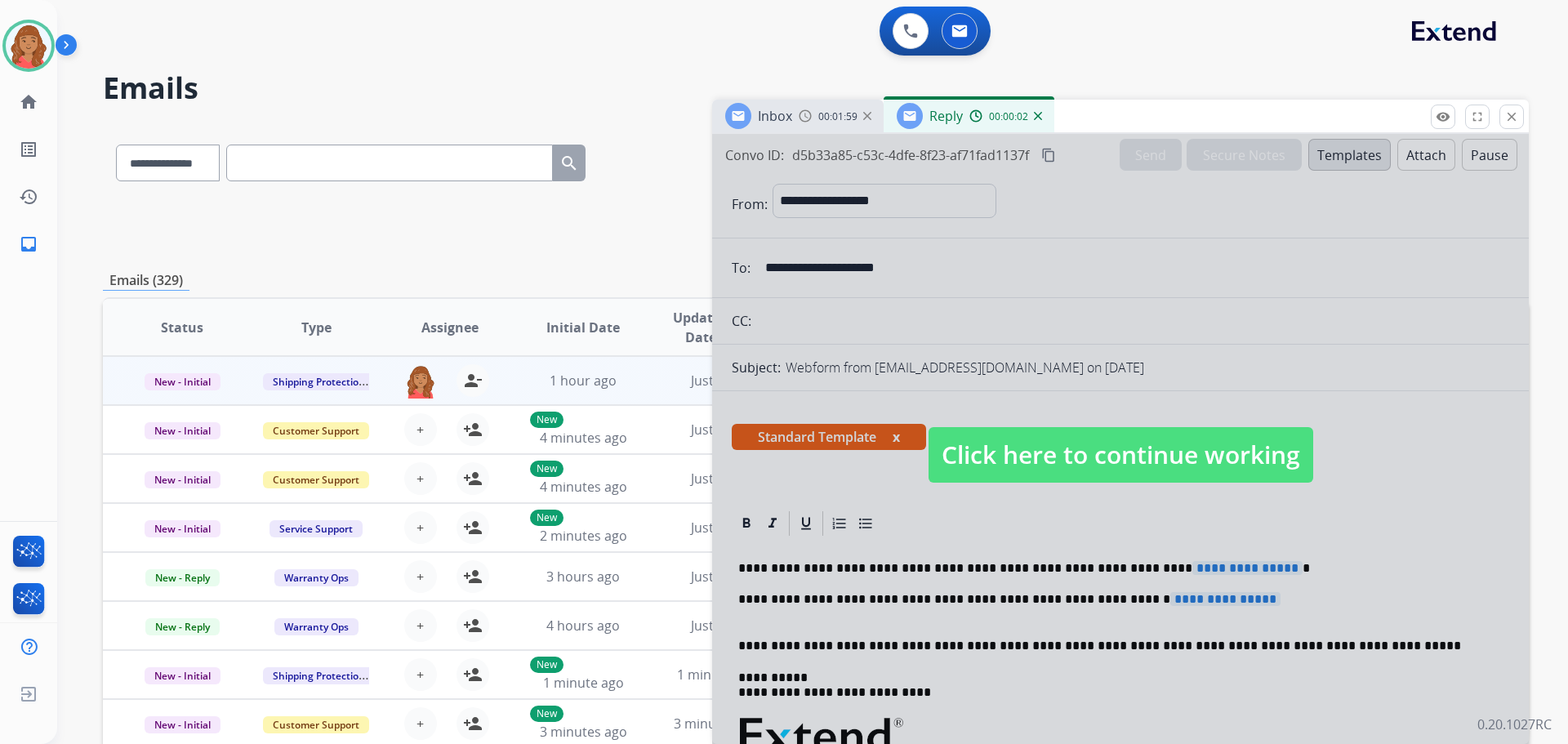
click at [998, 437] on span "Click here to continue working" at bounding box center [1121, 454] width 384 height 55
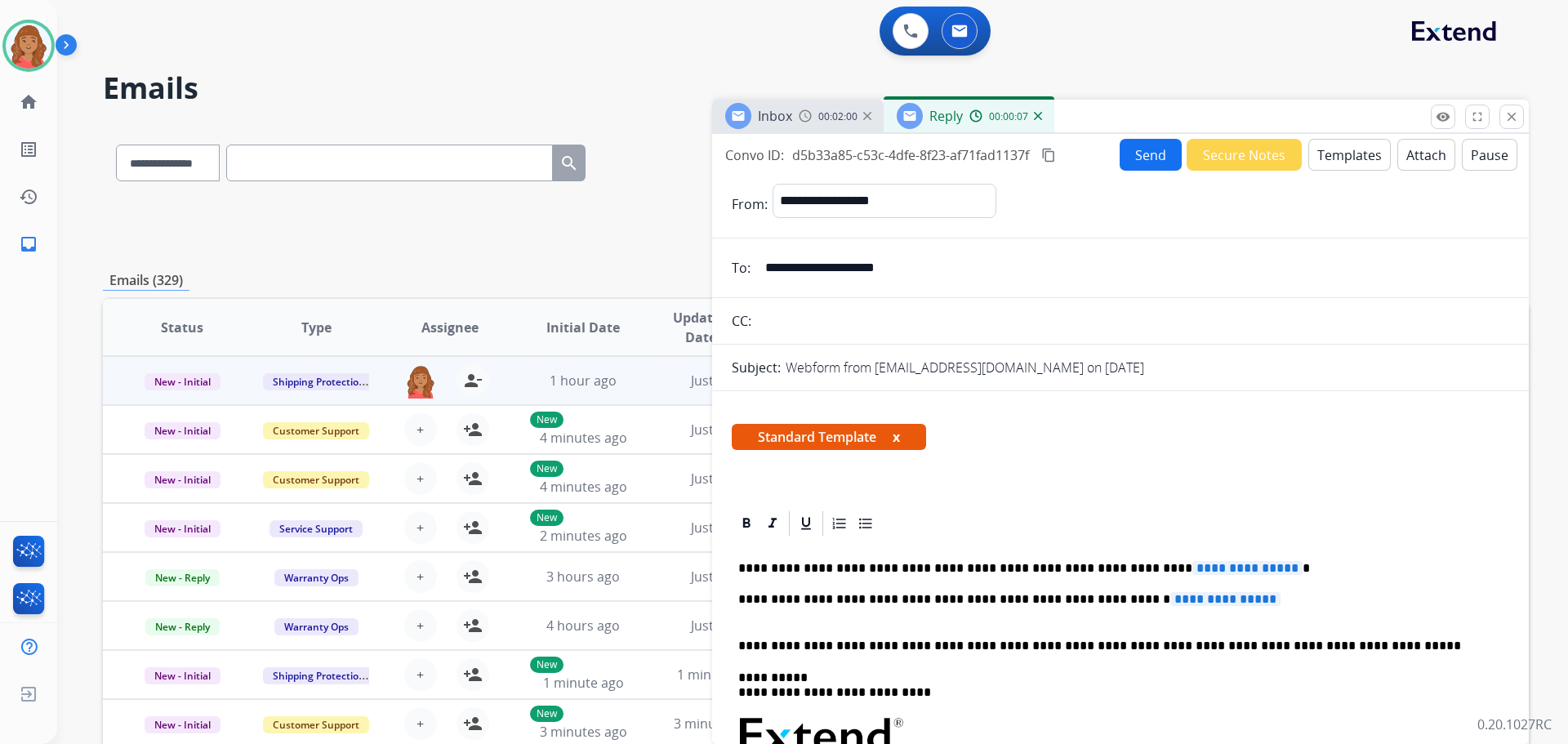
drag, startPoint x: 871, startPoint y: 263, endPoint x: 765, endPoint y: 270, distance: 106.2
click at [765, 270] on input "**********" at bounding box center [1132, 267] width 754 height 33
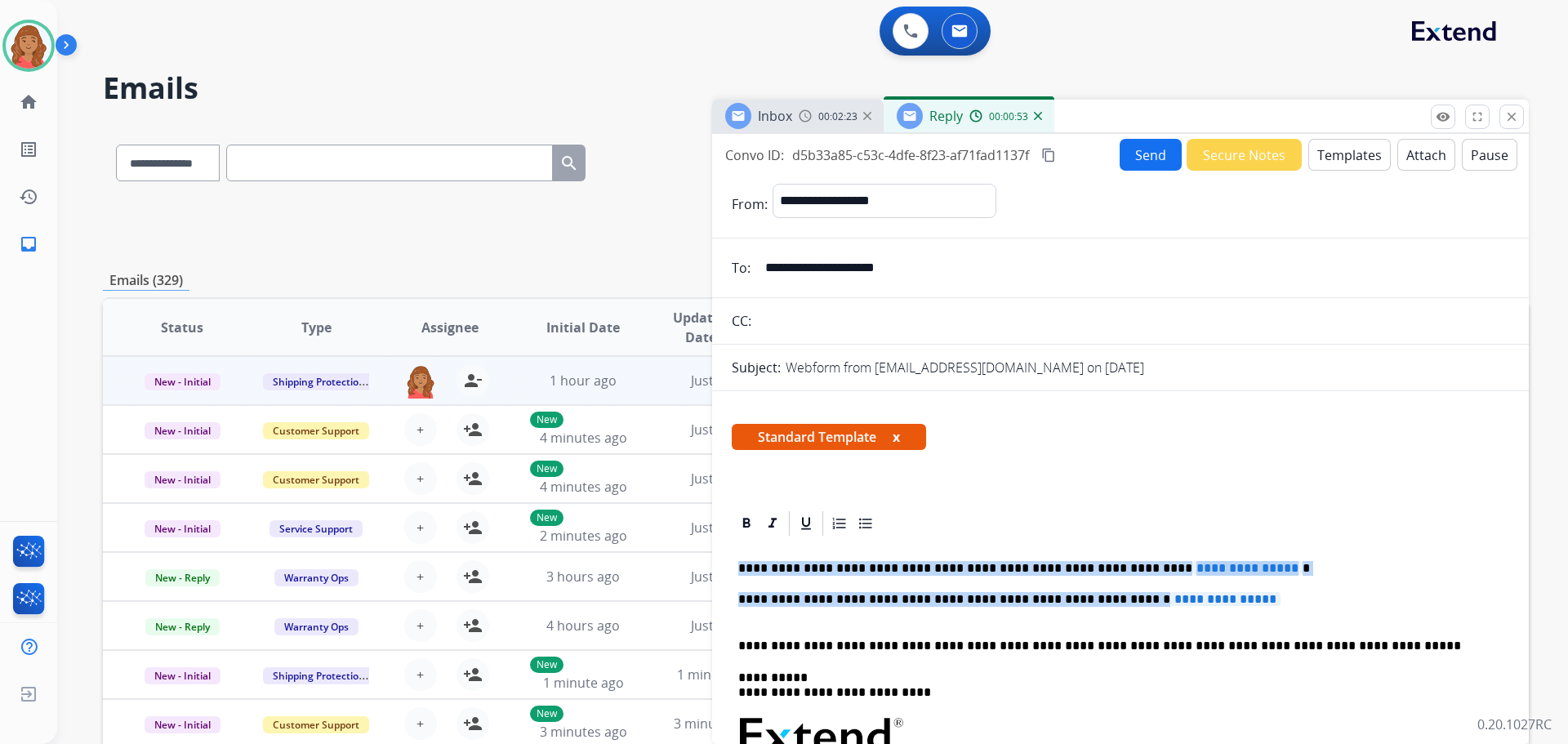
drag, startPoint x: 1249, startPoint y: 608, endPoint x: 716, endPoint y: 552, distance: 535.9
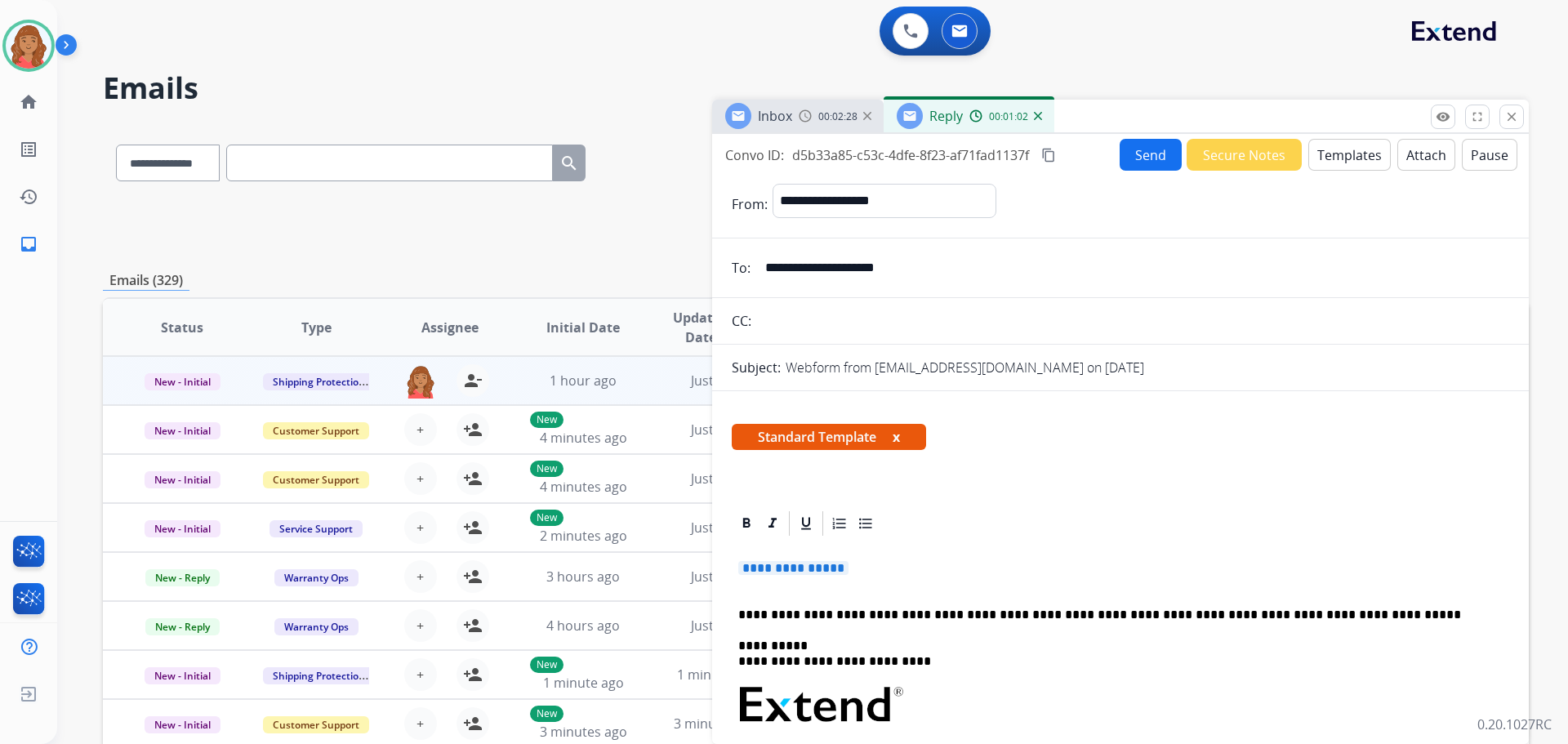
drag, startPoint x: 922, startPoint y: 270, endPoint x: 757, endPoint y: 274, distance: 165.0
click at [757, 274] on input "**********" at bounding box center [1132, 267] width 754 height 33
drag, startPoint x: 861, startPoint y: 571, endPoint x: 728, endPoint y: 565, distance: 133.1
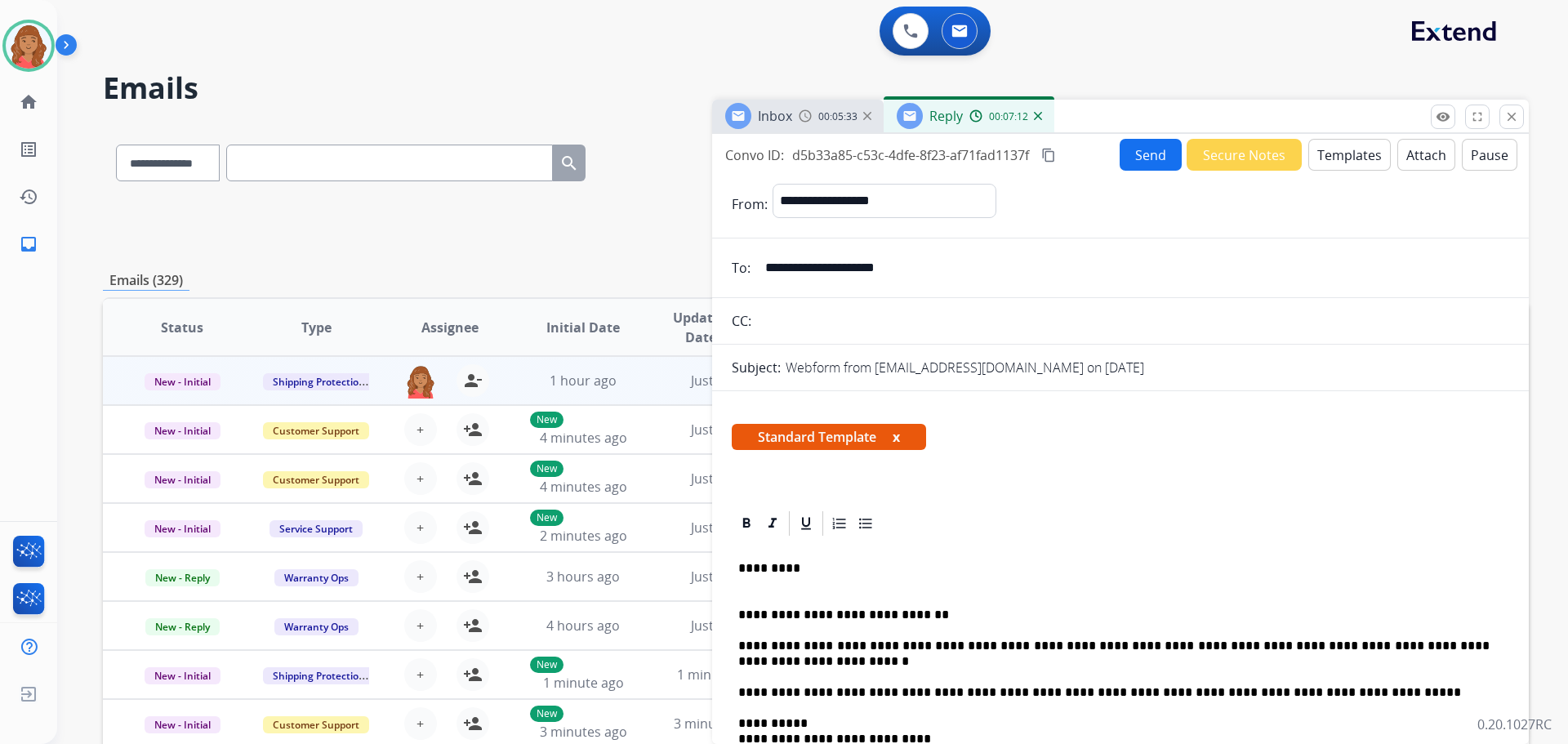
click at [1048, 156] on mat-icon "content_copy" at bounding box center [1049, 155] width 15 height 15
click at [1125, 158] on button "Send" at bounding box center [1150, 155] width 62 height 32
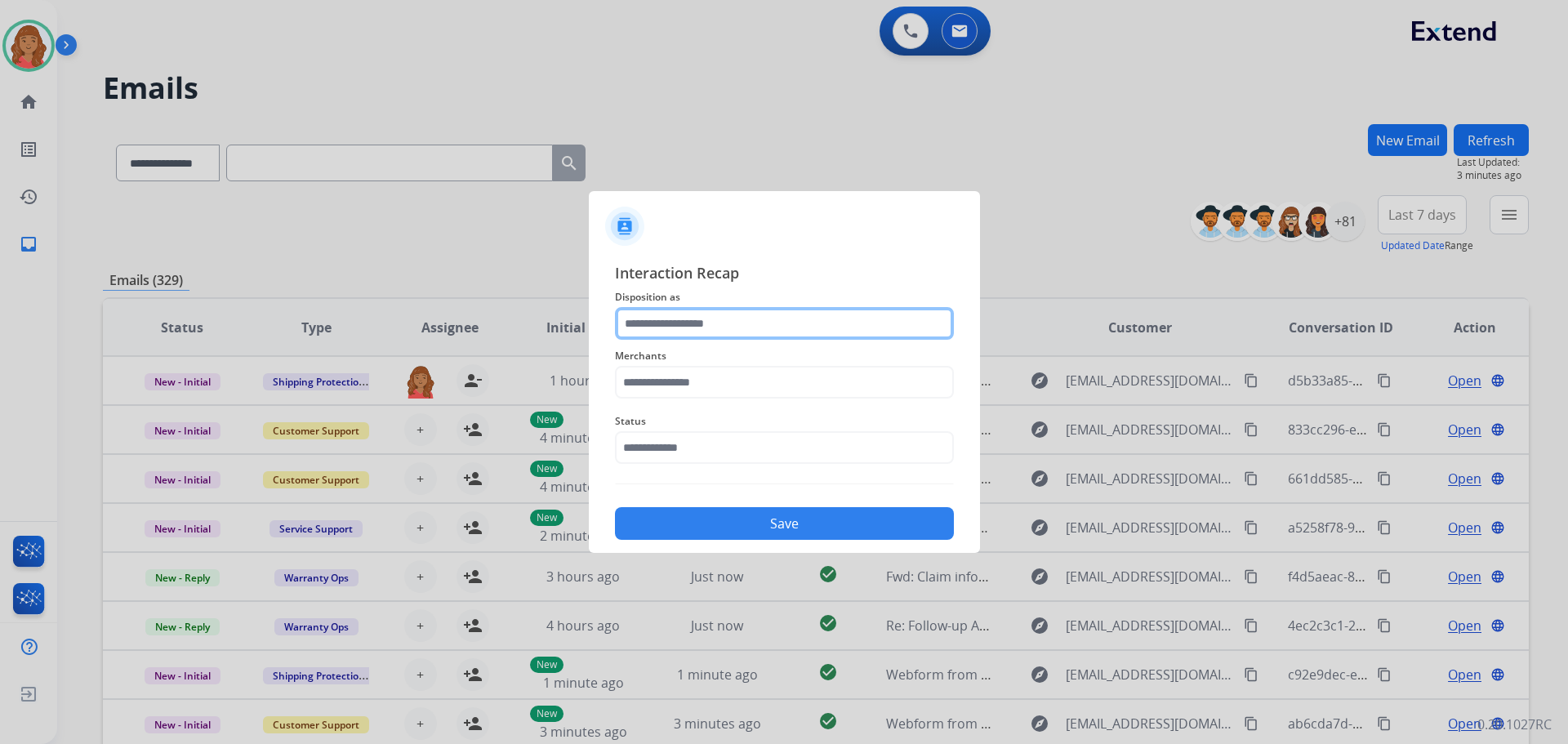
click at [672, 312] on input "text" at bounding box center [784, 323] width 339 height 33
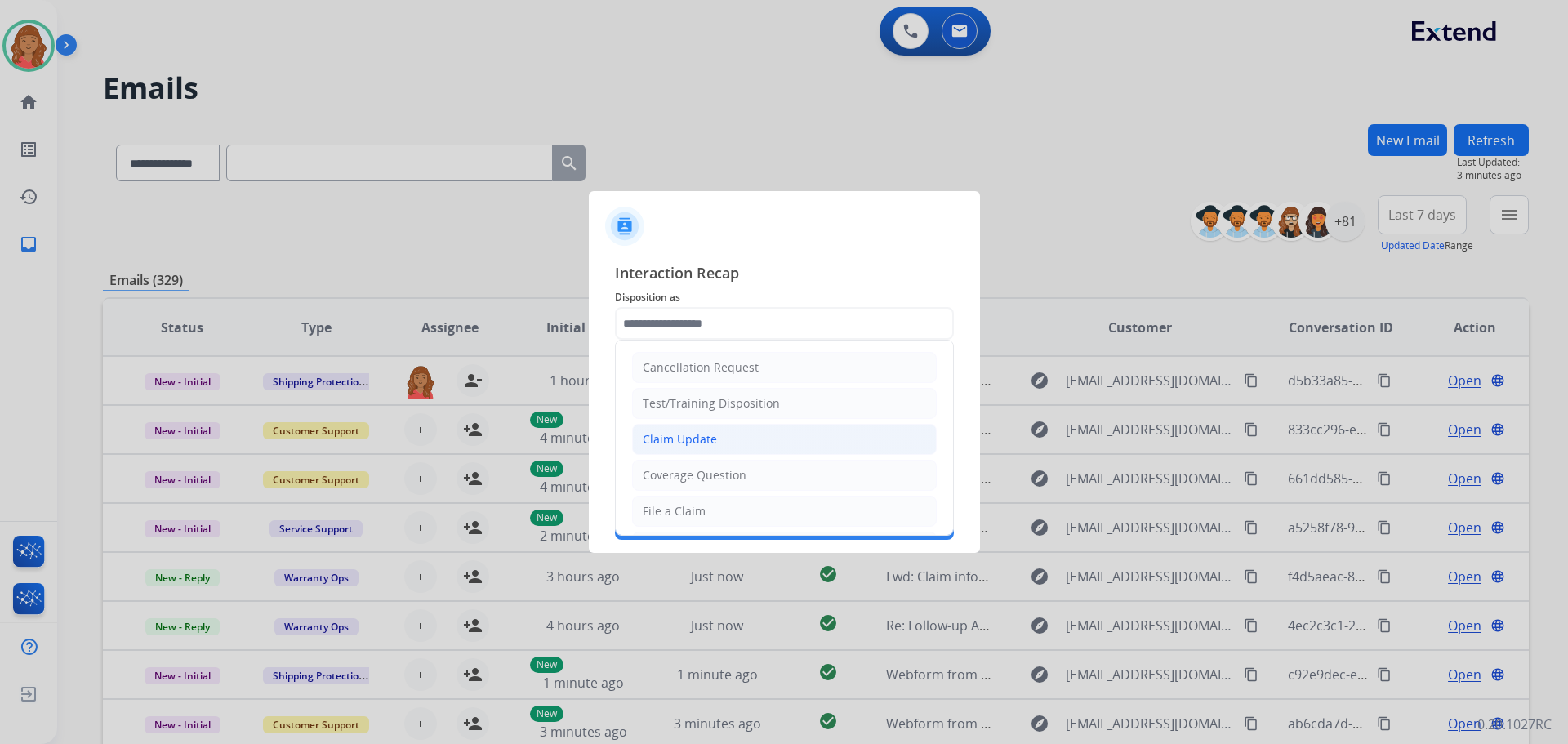
click at [681, 436] on div "Claim Update" at bounding box center [679, 440] width 74 height 17
type input "**********"
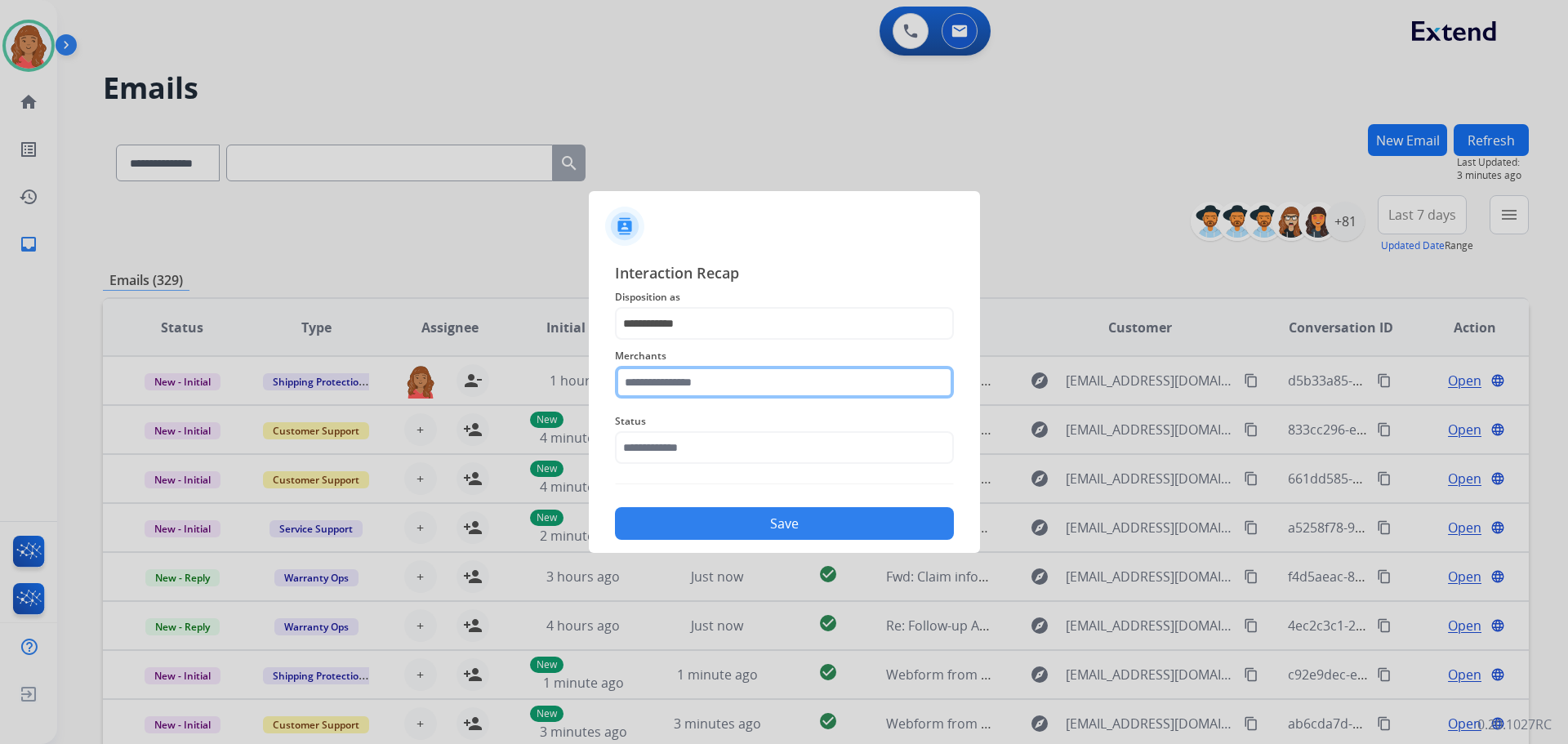
click at [687, 384] on input "text" at bounding box center [784, 381] width 339 height 33
click at [670, 389] on input "text" at bounding box center [784, 381] width 339 height 33
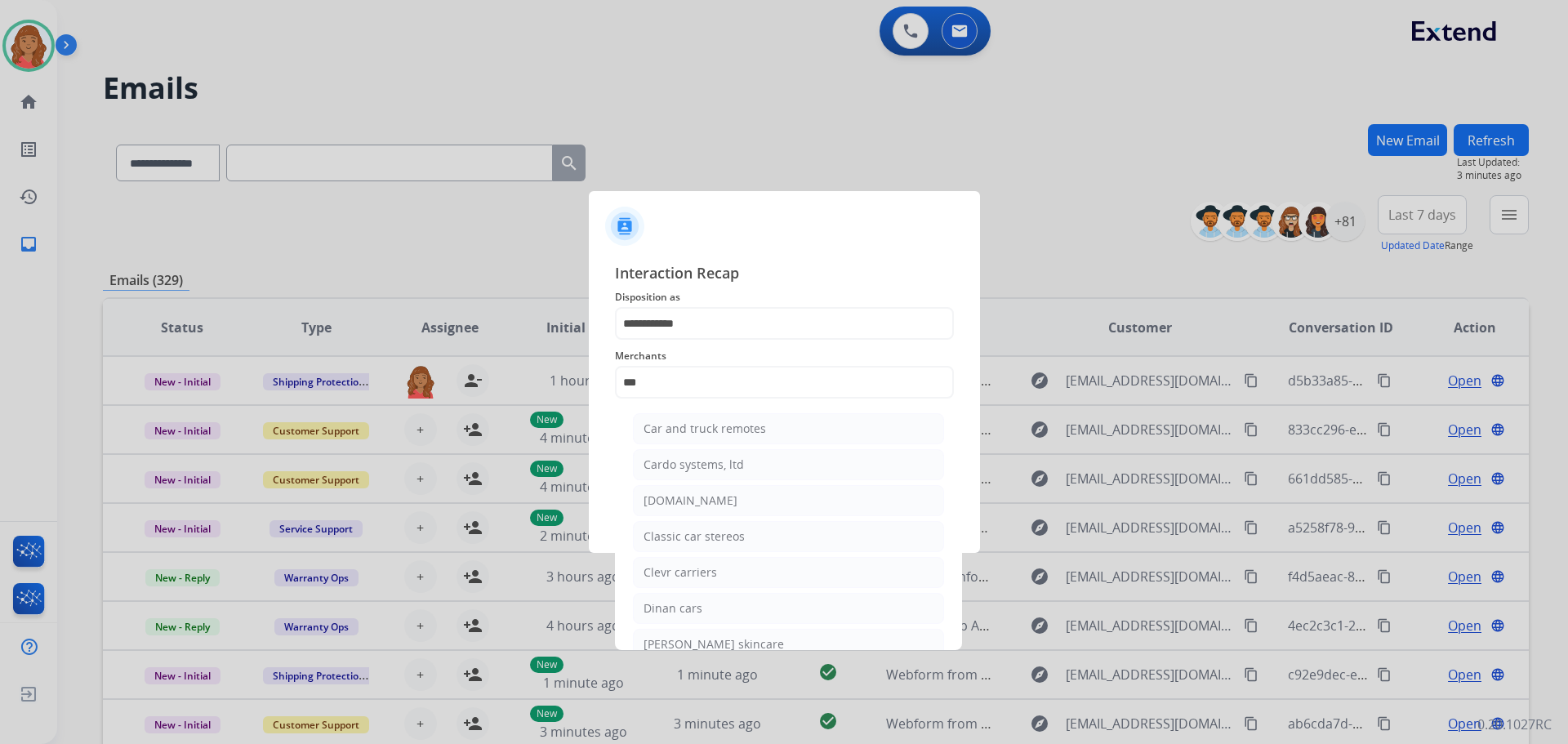
click at [699, 507] on div "[DOMAIN_NAME]" at bounding box center [690, 501] width 94 height 17
type input "**********"
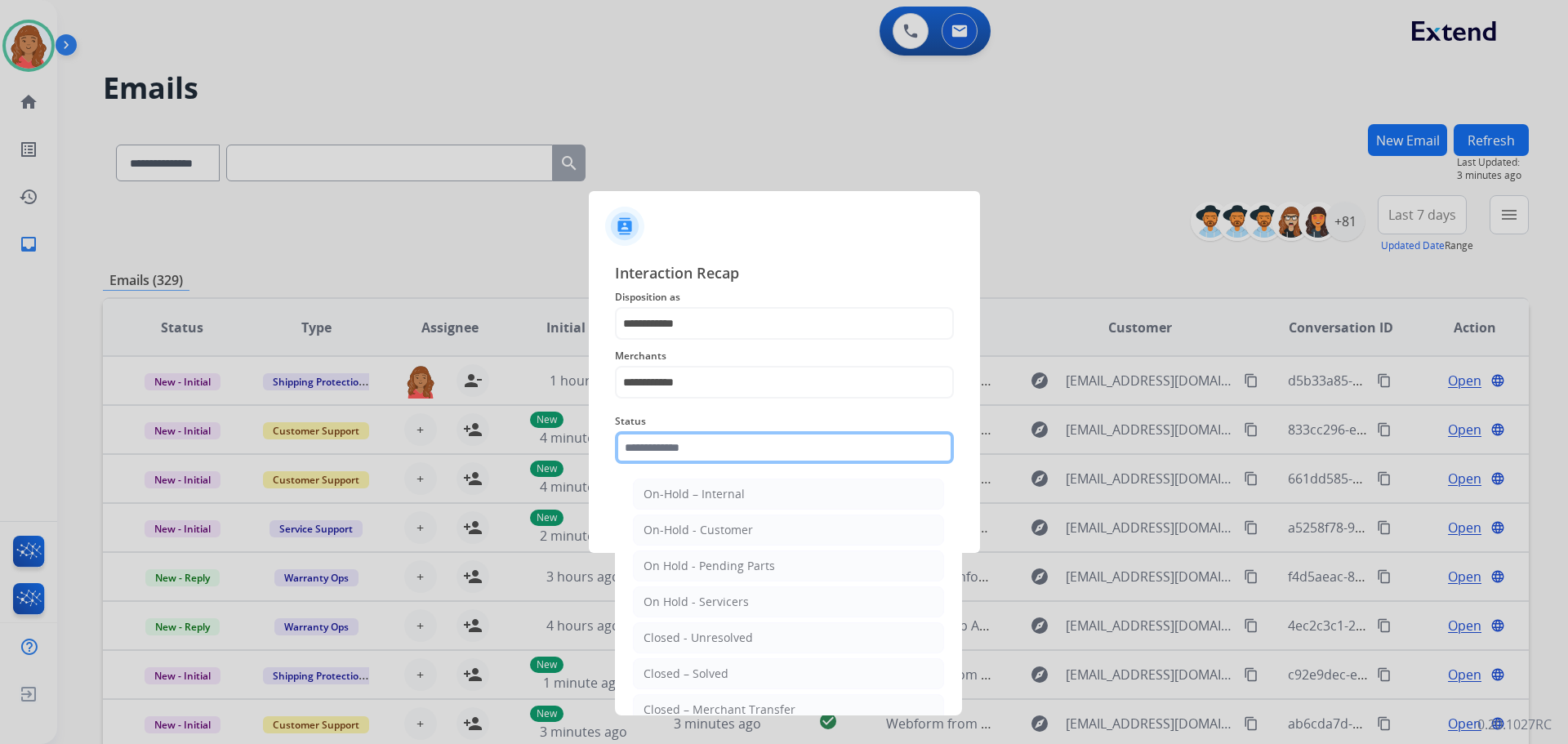
drag, startPoint x: 670, startPoint y: 453, endPoint x: 686, endPoint y: 470, distance: 23.3
click at [672, 454] on input "text" at bounding box center [784, 447] width 339 height 33
click at [704, 665] on li "Closed – Solved" at bounding box center [788, 673] width 311 height 31
type input "**********"
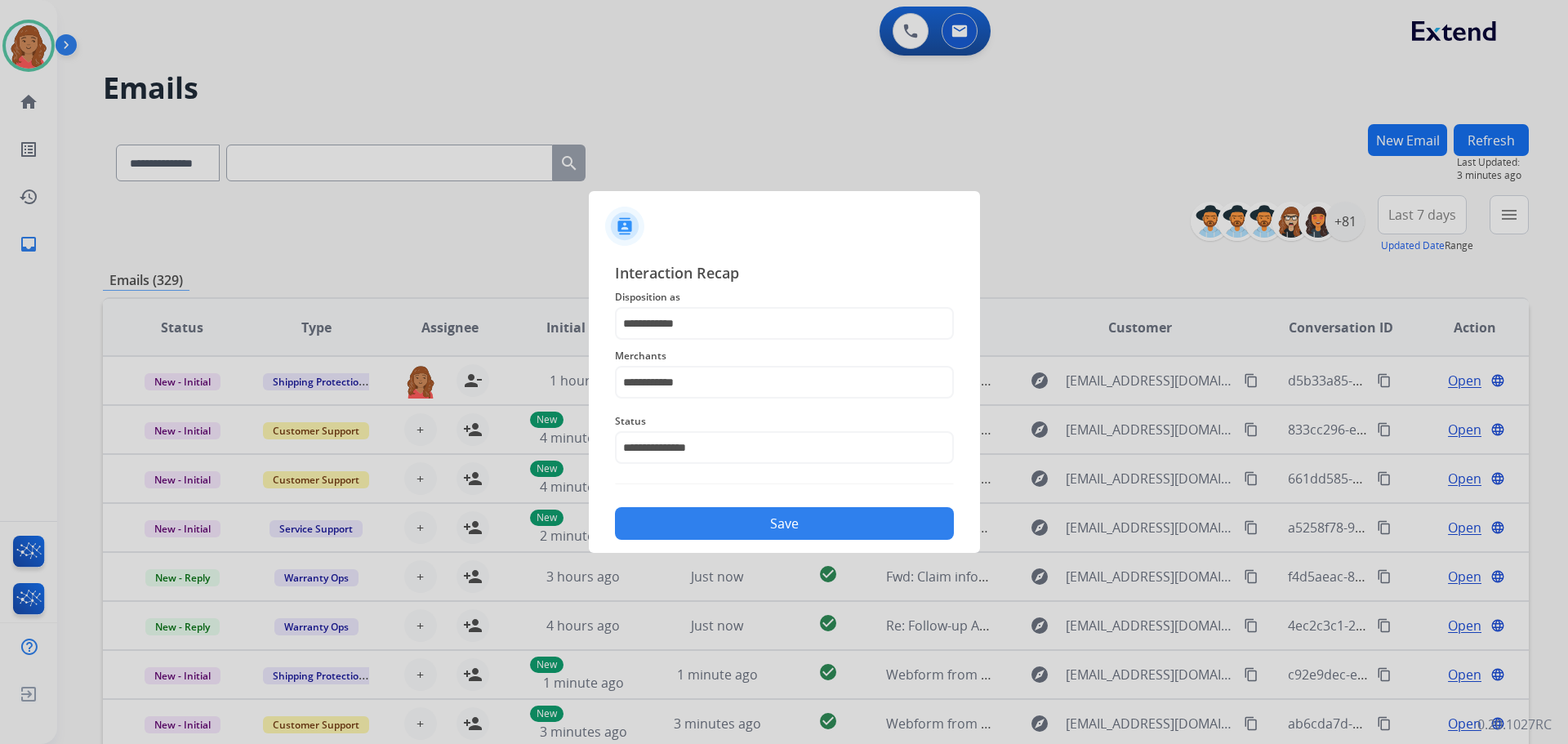
click at [695, 525] on button "Save" at bounding box center [784, 523] width 339 height 33
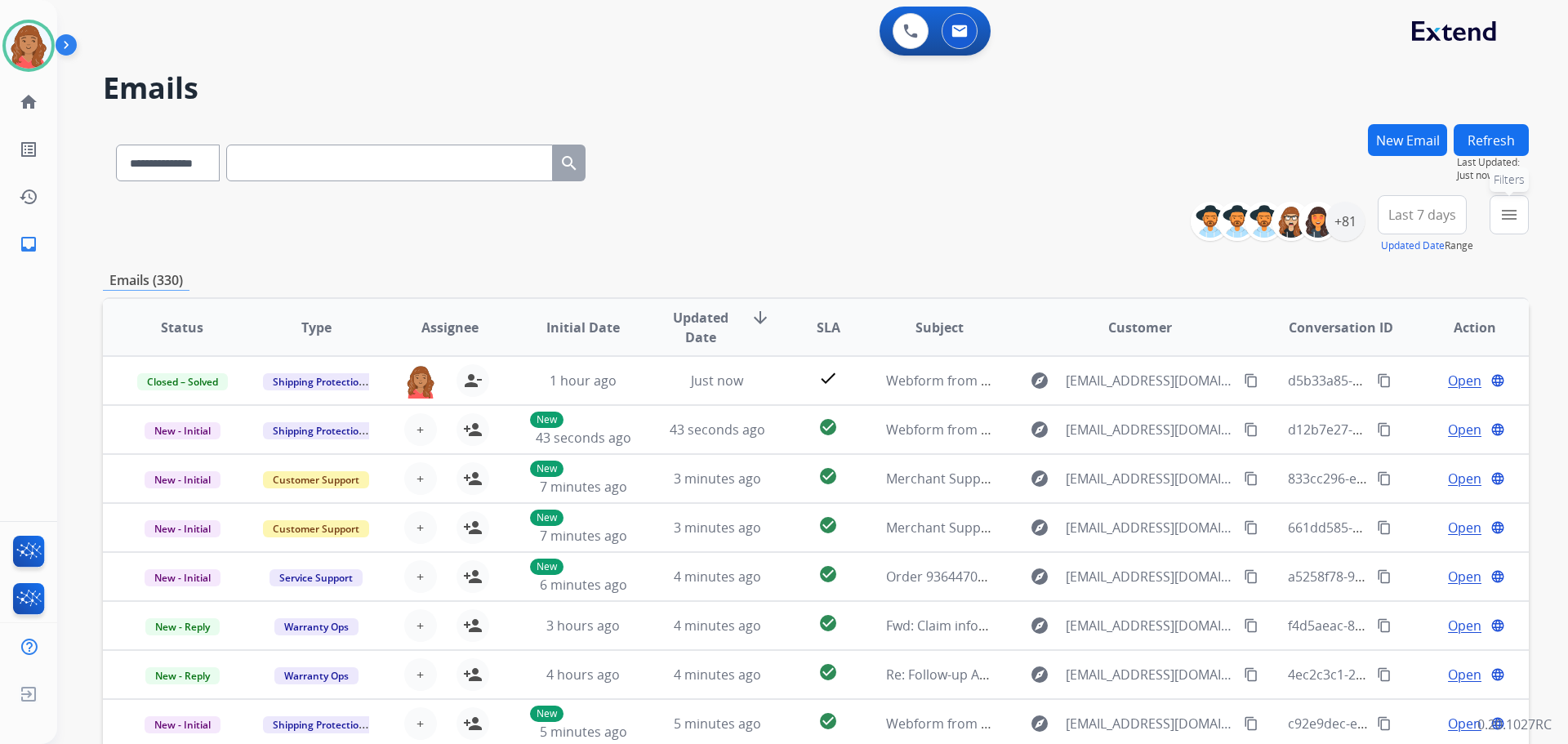
click at [1506, 206] on mat-icon "menu" at bounding box center [1510, 215] width 20 height 20
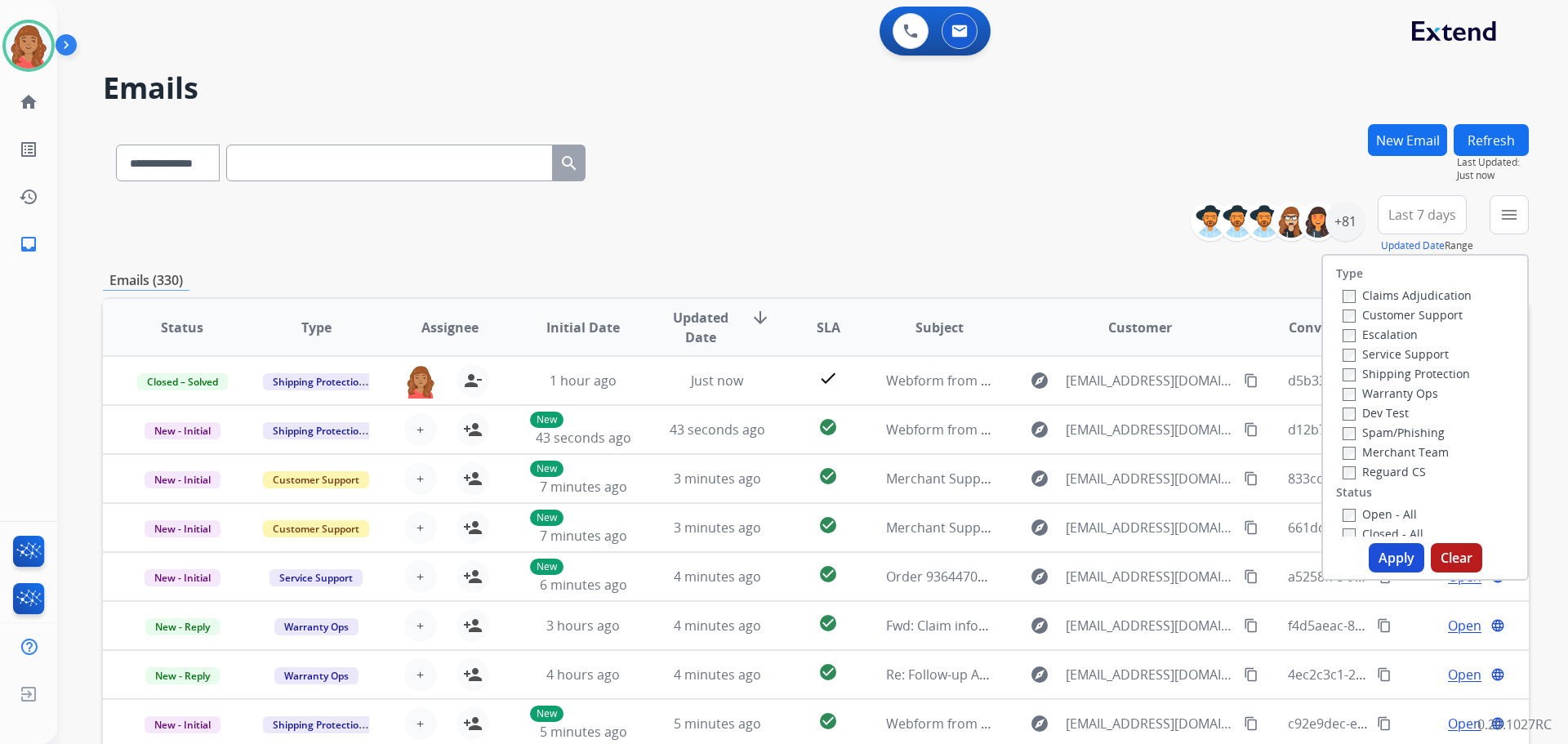
click at [1346, 312] on label "Customer Support" at bounding box center [1403, 315] width 120 height 16
click at [1400, 565] on button "Apply" at bounding box center [1397, 558] width 55 height 30
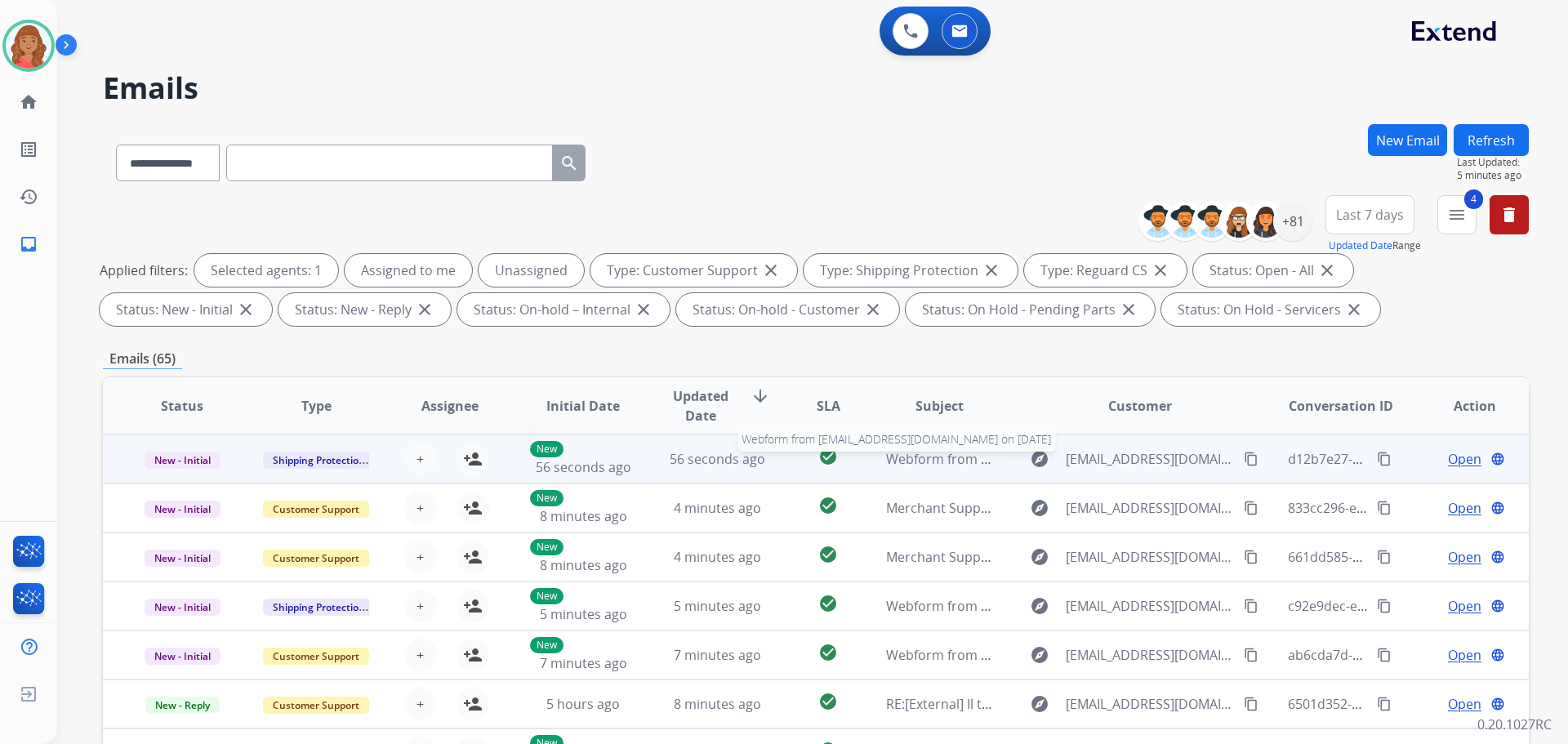
click at [936, 460] on span "Webform from manojy.9595@gmail.com on 09/04/2025" at bounding box center [1070, 459] width 370 height 18
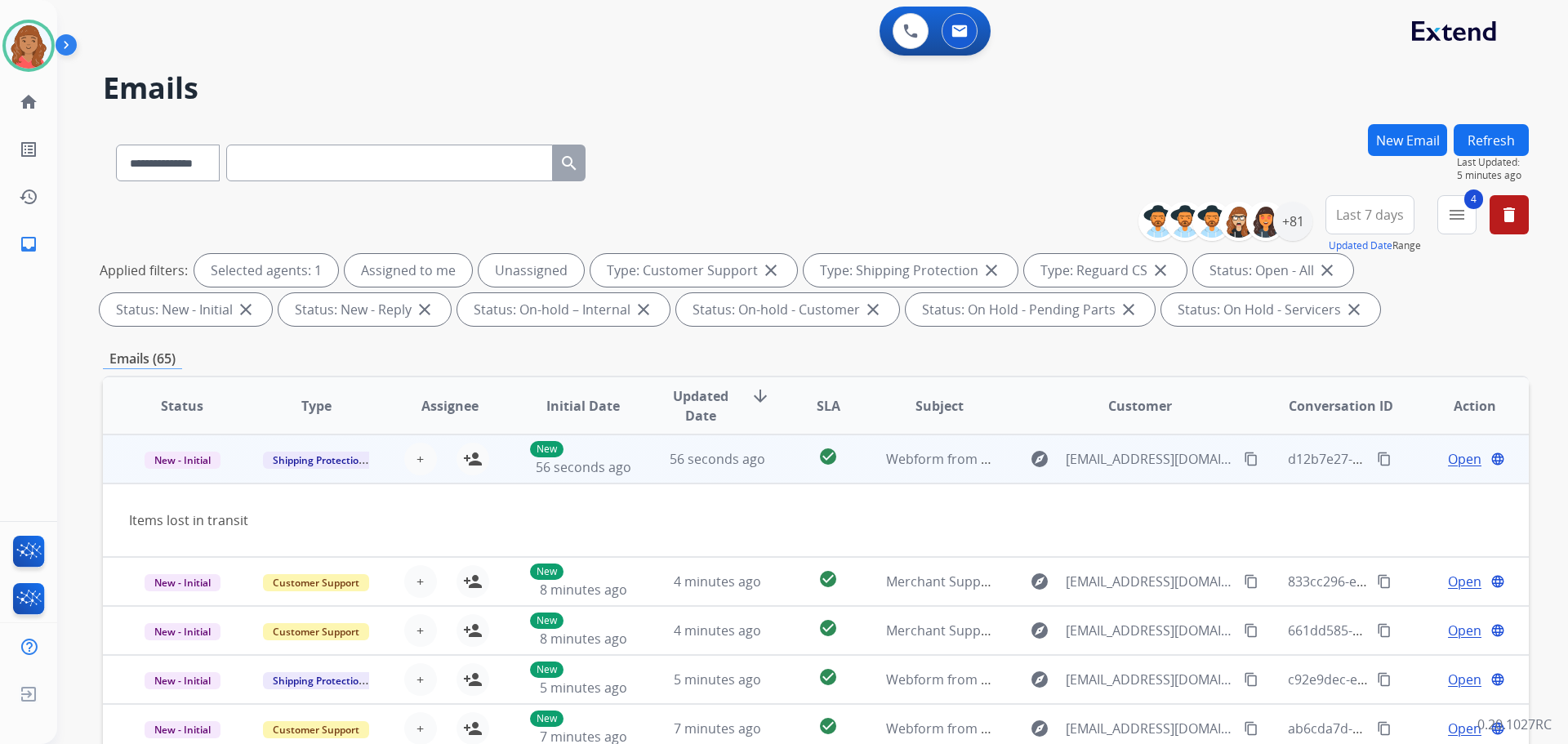
click at [1244, 464] on mat-icon "content_copy" at bounding box center [1251, 458] width 15 height 15
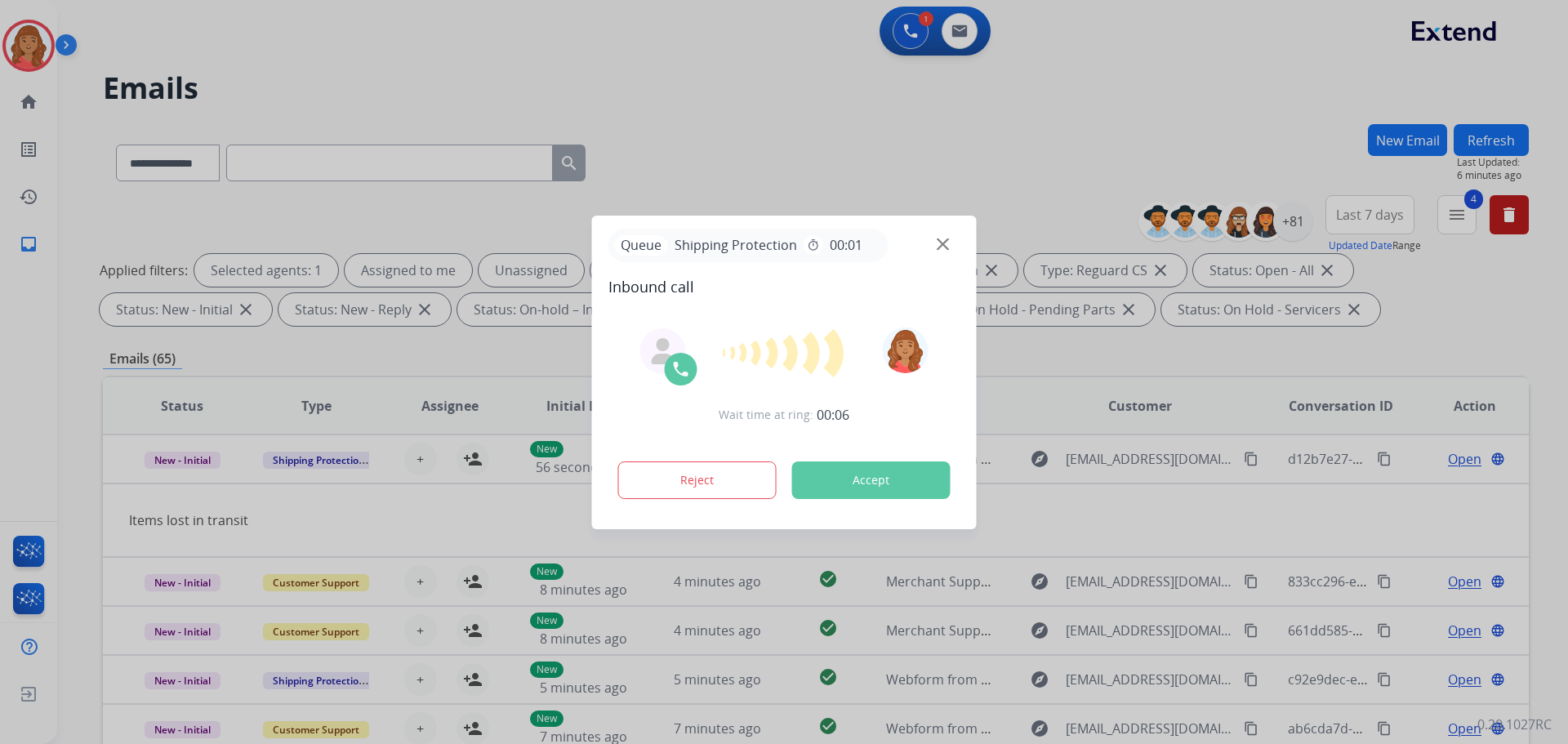
click at [867, 98] on div at bounding box center [784, 372] width 1568 height 744
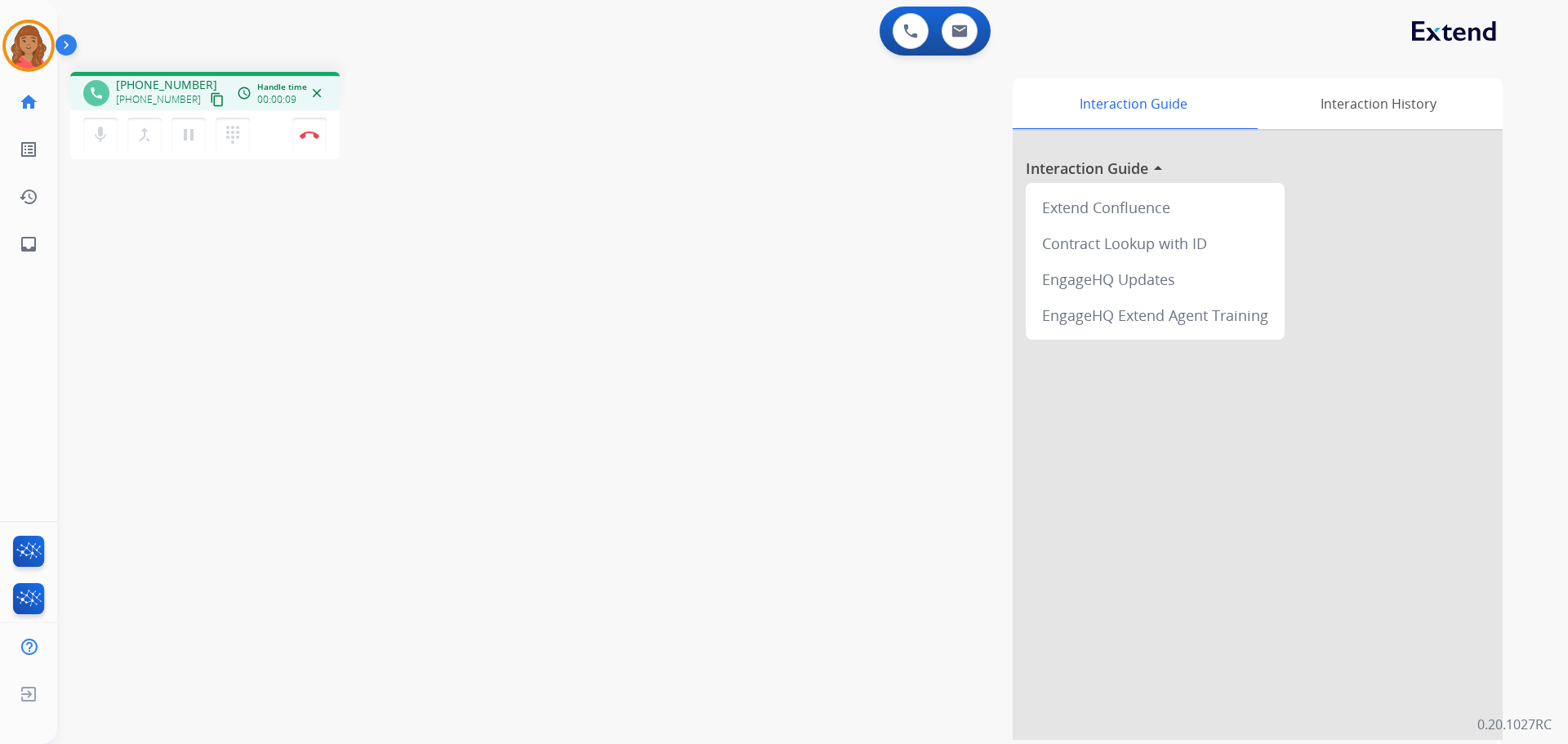
click at [210, 100] on mat-icon "content_copy" at bounding box center [217, 100] width 15 height 15
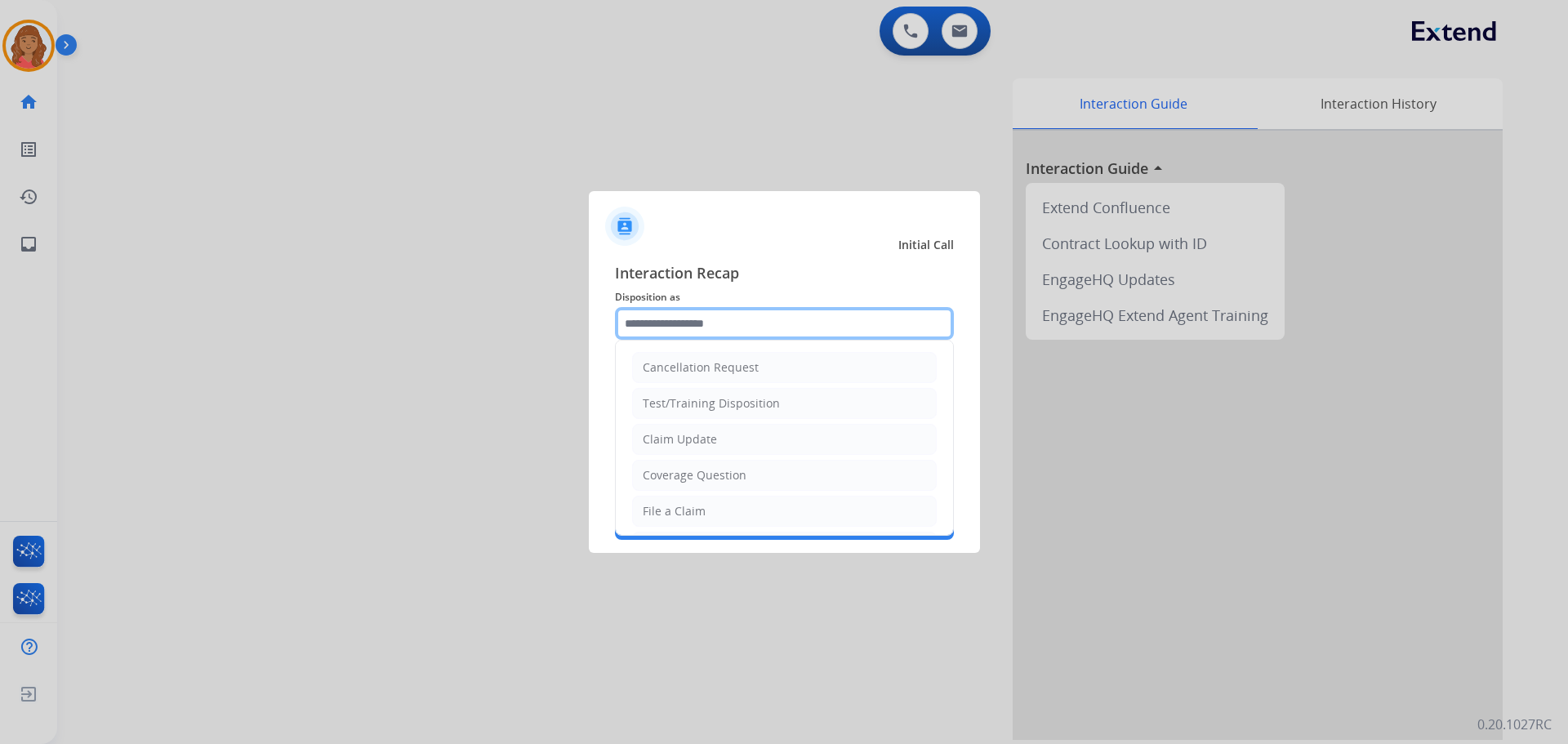
click at [710, 323] on input "text" at bounding box center [784, 323] width 339 height 33
click at [683, 439] on div "Claim Update" at bounding box center [679, 440] width 74 height 17
type input "**********"
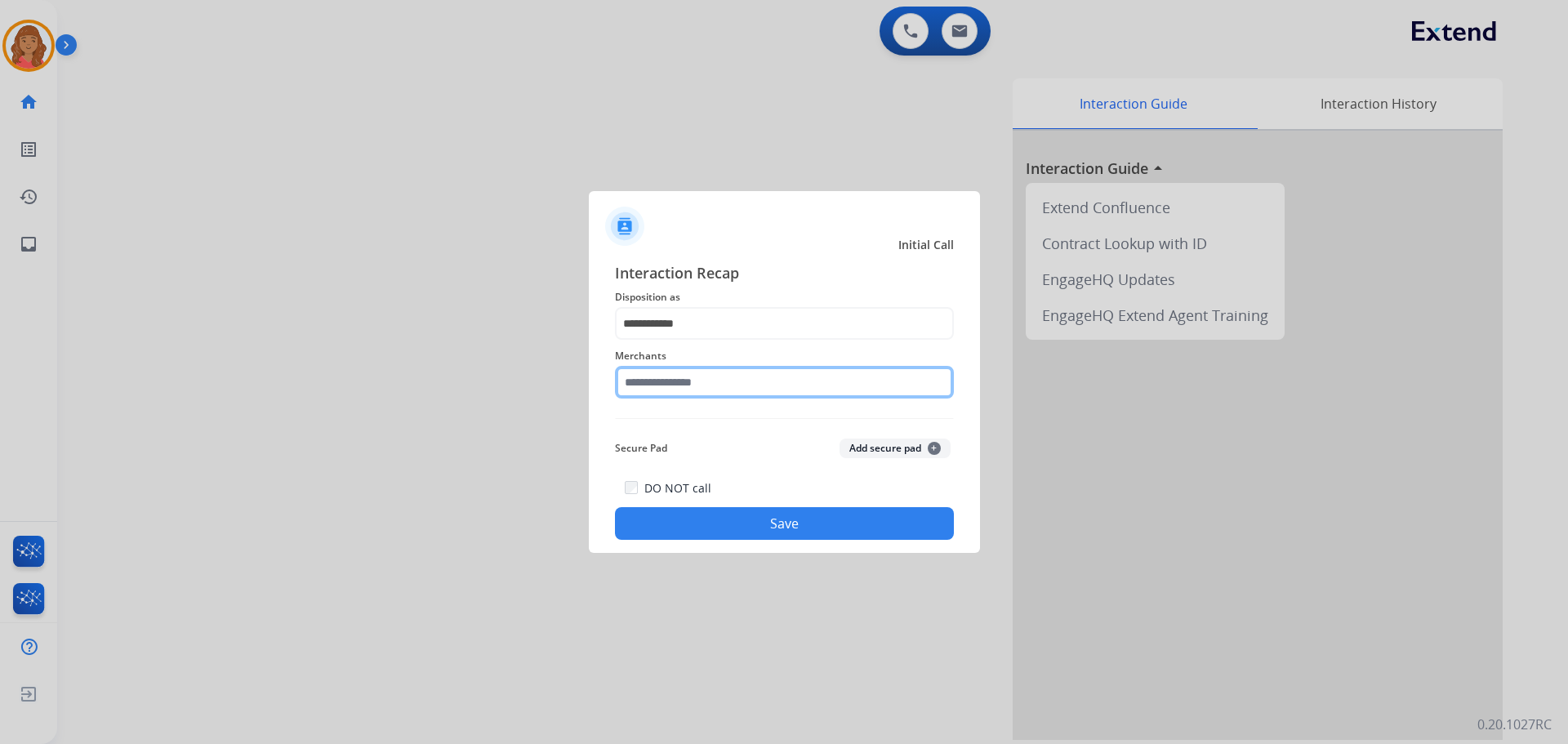
click at [670, 388] on input "text" at bounding box center [784, 381] width 339 height 33
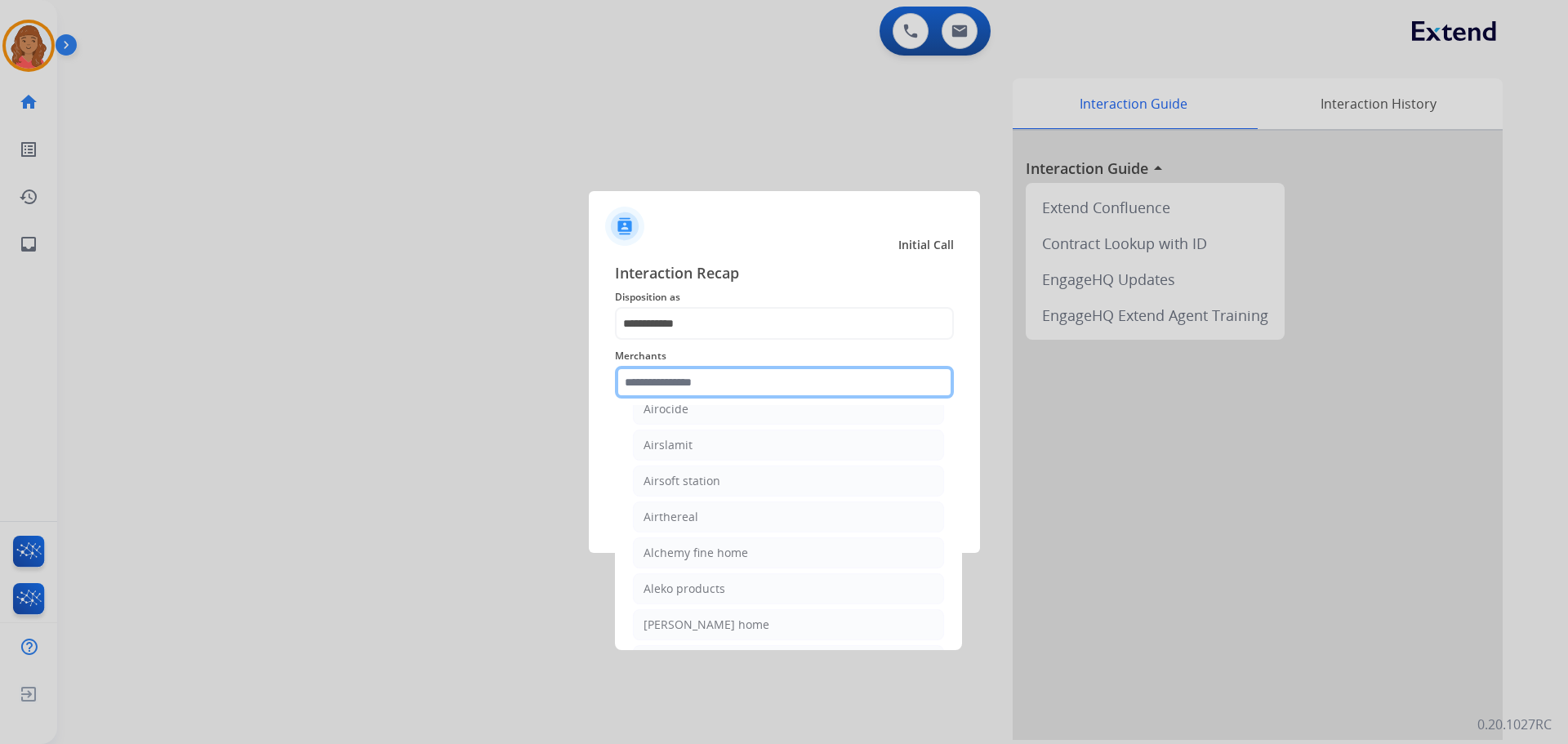
scroll to position [899, 0]
drag, startPoint x: 814, startPoint y: 379, endPoint x: 778, endPoint y: 394, distance: 39.0
click at [816, 377] on input "text" at bounding box center [784, 381] width 339 height 33
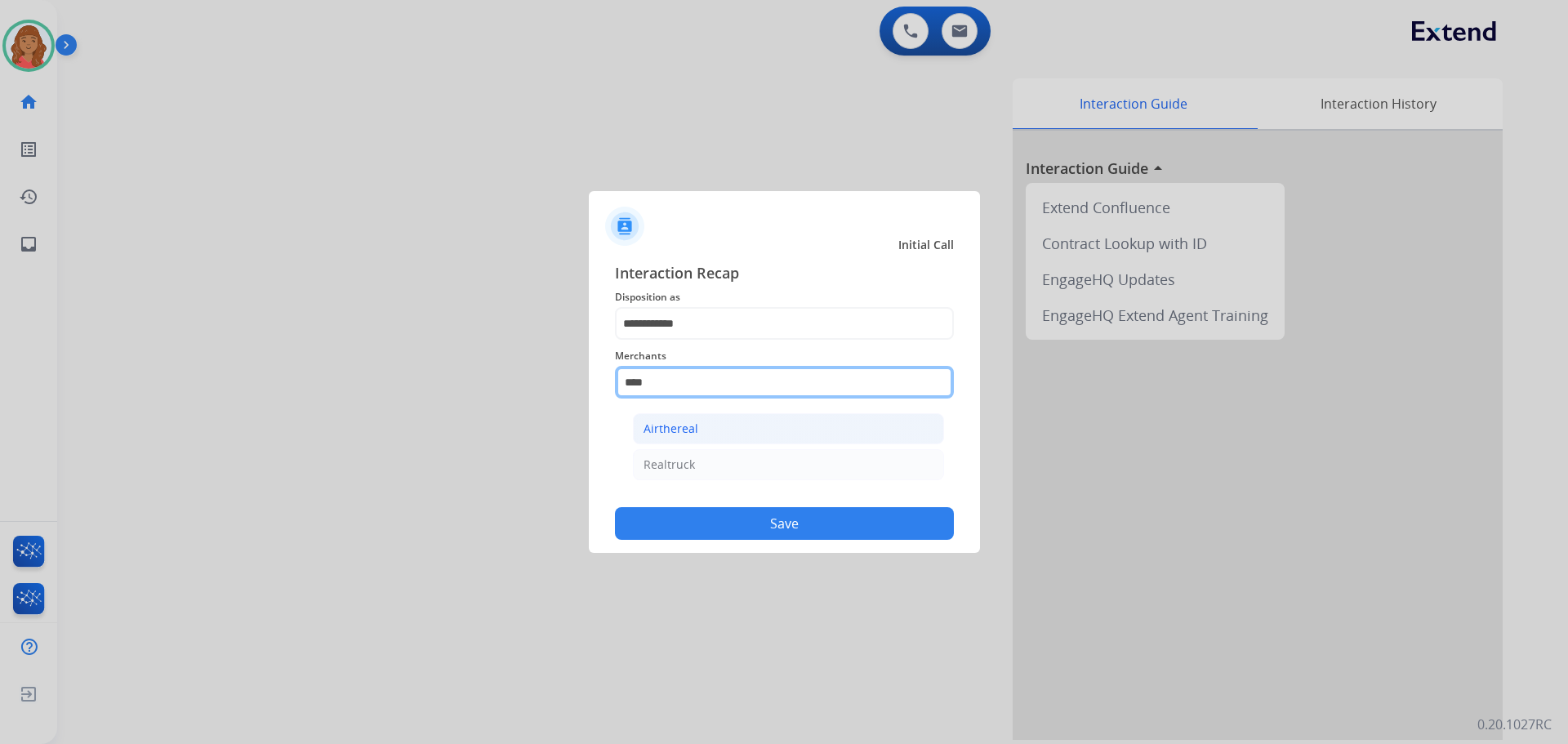
scroll to position [0, 0]
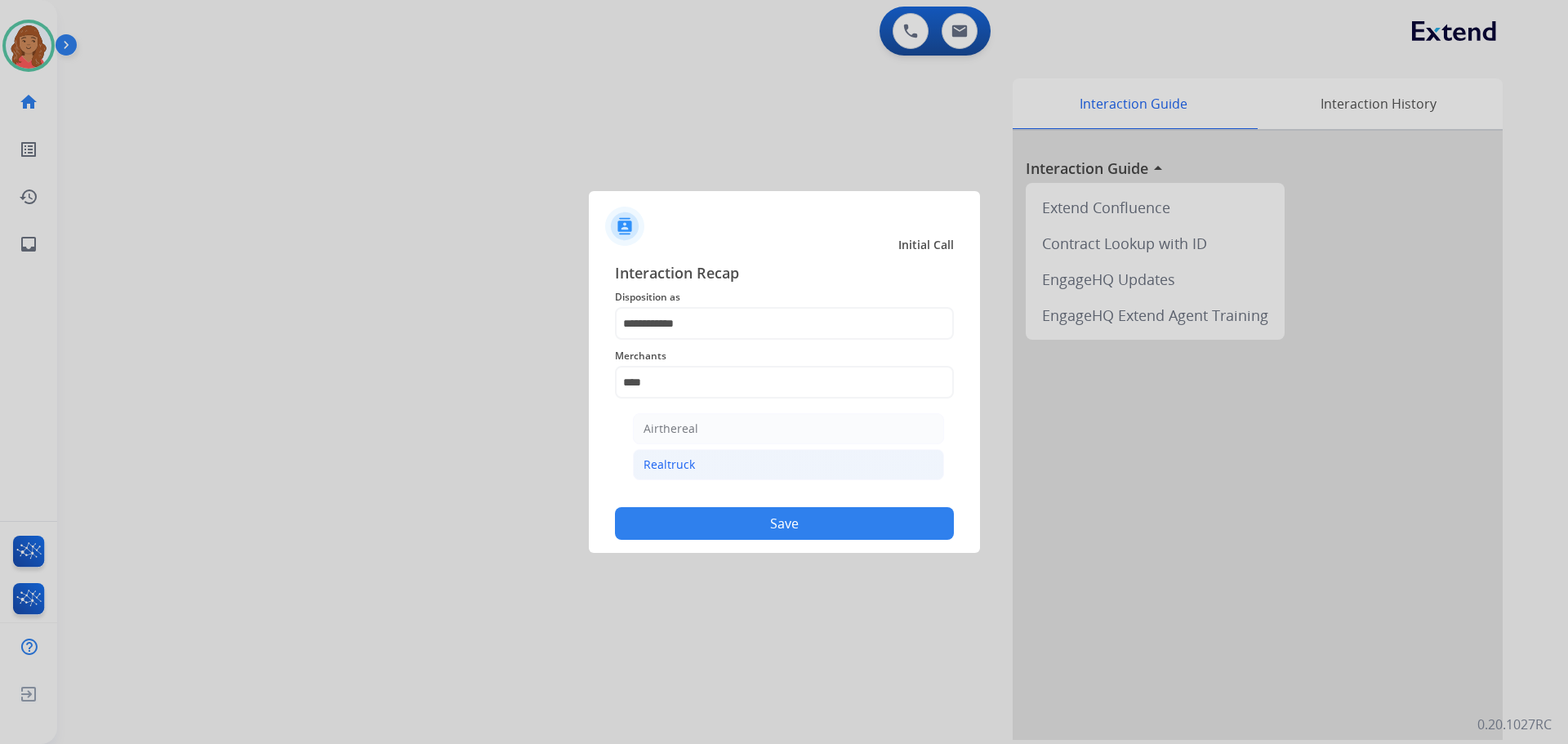
click at [675, 462] on div "Realtruck" at bounding box center [669, 464] width 51 height 17
type input "*********"
click at [729, 522] on button "Save" at bounding box center [784, 523] width 339 height 33
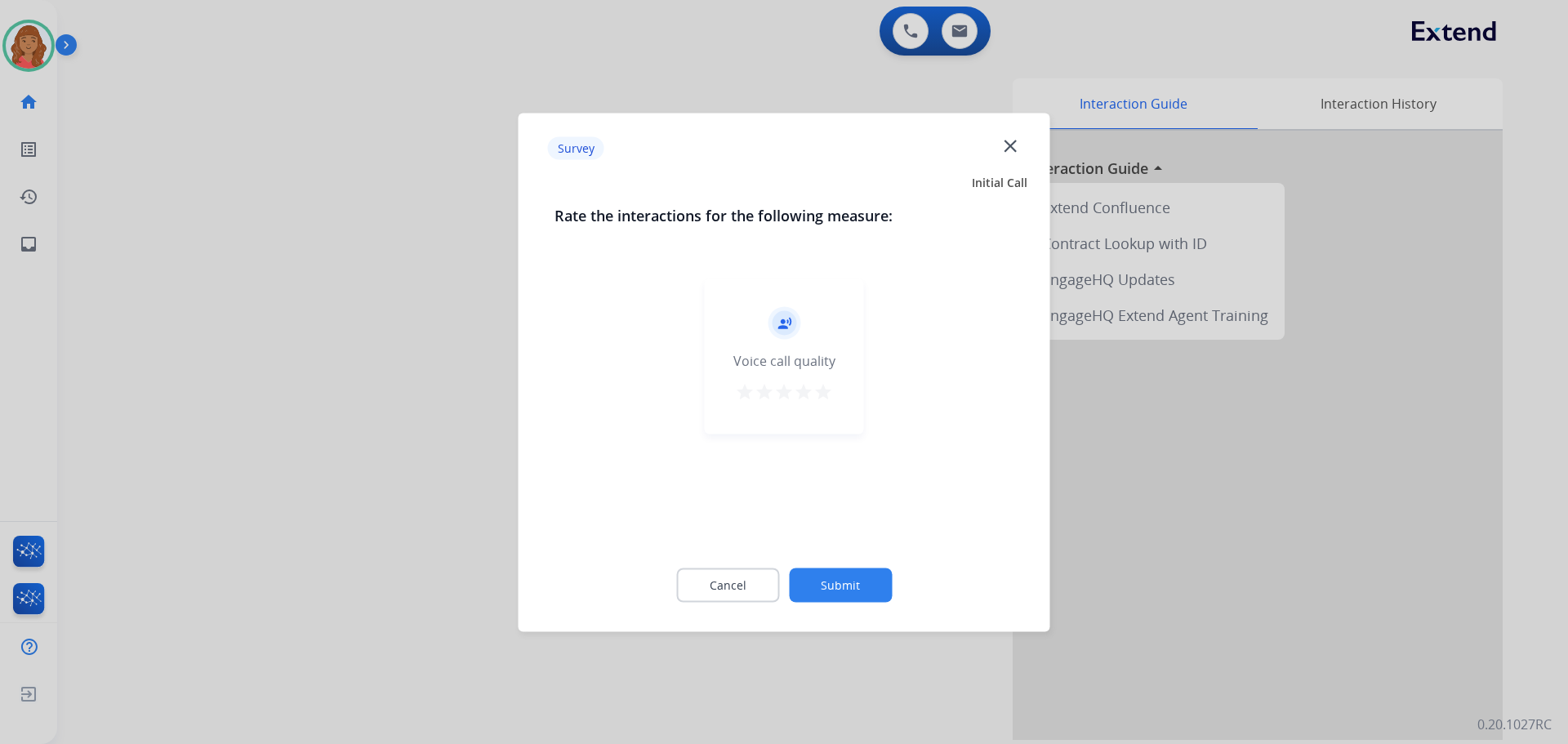
click at [827, 391] on mat-icon "star" at bounding box center [824, 391] width 20 height 20
drag, startPoint x: 856, startPoint y: 622, endPoint x: 857, endPoint y: 607, distance: 15.0
click at [857, 622] on div "Survey close Initial Call Rate the interactions for the following measure: reco…" at bounding box center [784, 372] width 532 height 518
click at [854, 588] on button "Submit" at bounding box center [841, 584] width 102 height 34
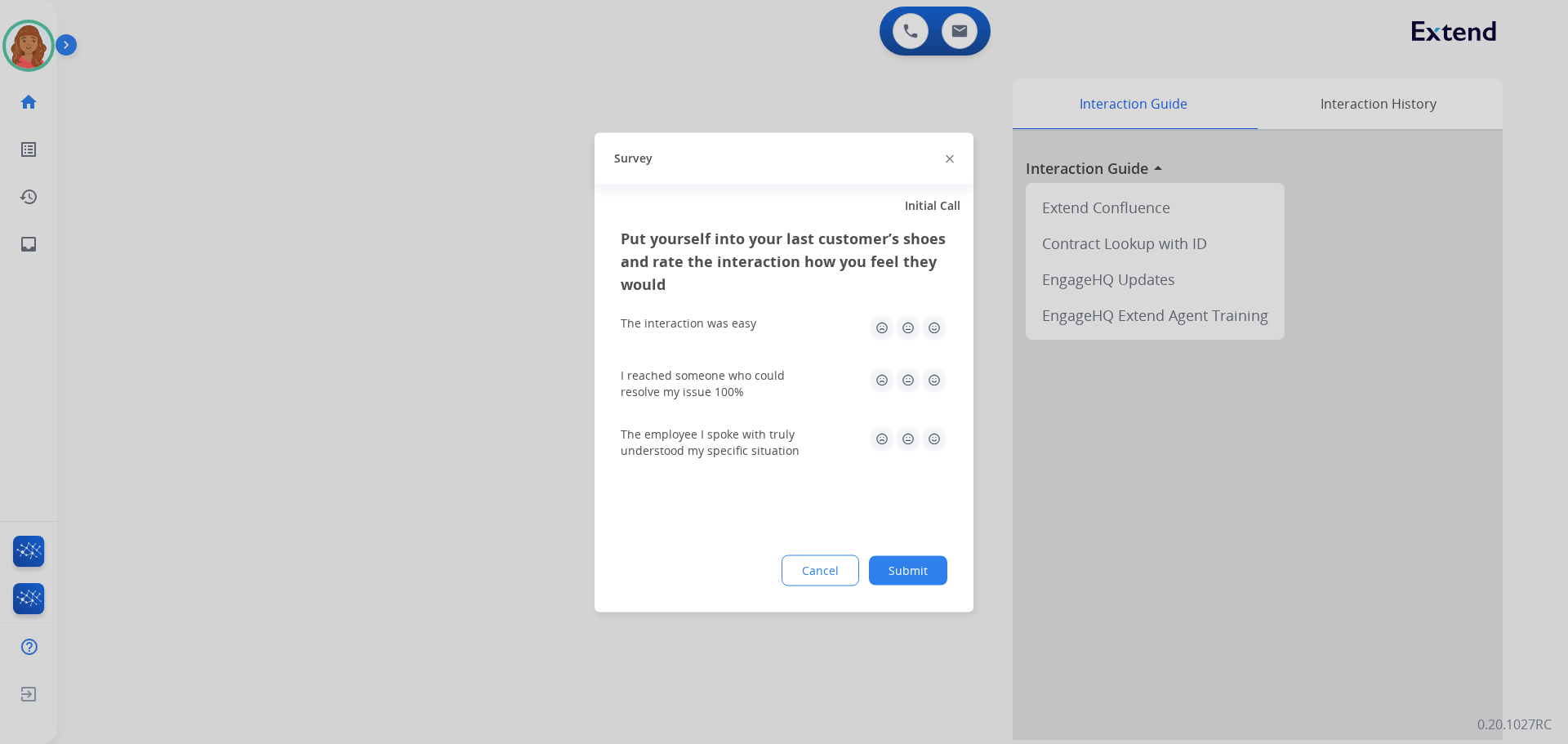
drag, startPoint x: 936, startPoint y: 320, endPoint x: 941, endPoint y: 366, distance: 46.3
click at [936, 322] on img at bounding box center [934, 327] width 27 height 27
click at [943, 412] on div "I reached someone who could resolve my issue 100%" at bounding box center [784, 383] width 327 height 59
click at [951, 494] on div "Put yourself into your last customer’s shoes and rate the interaction how you f…" at bounding box center [784, 419] width 379 height 385
click at [914, 571] on button "Submit" at bounding box center [909, 571] width 79 height 30
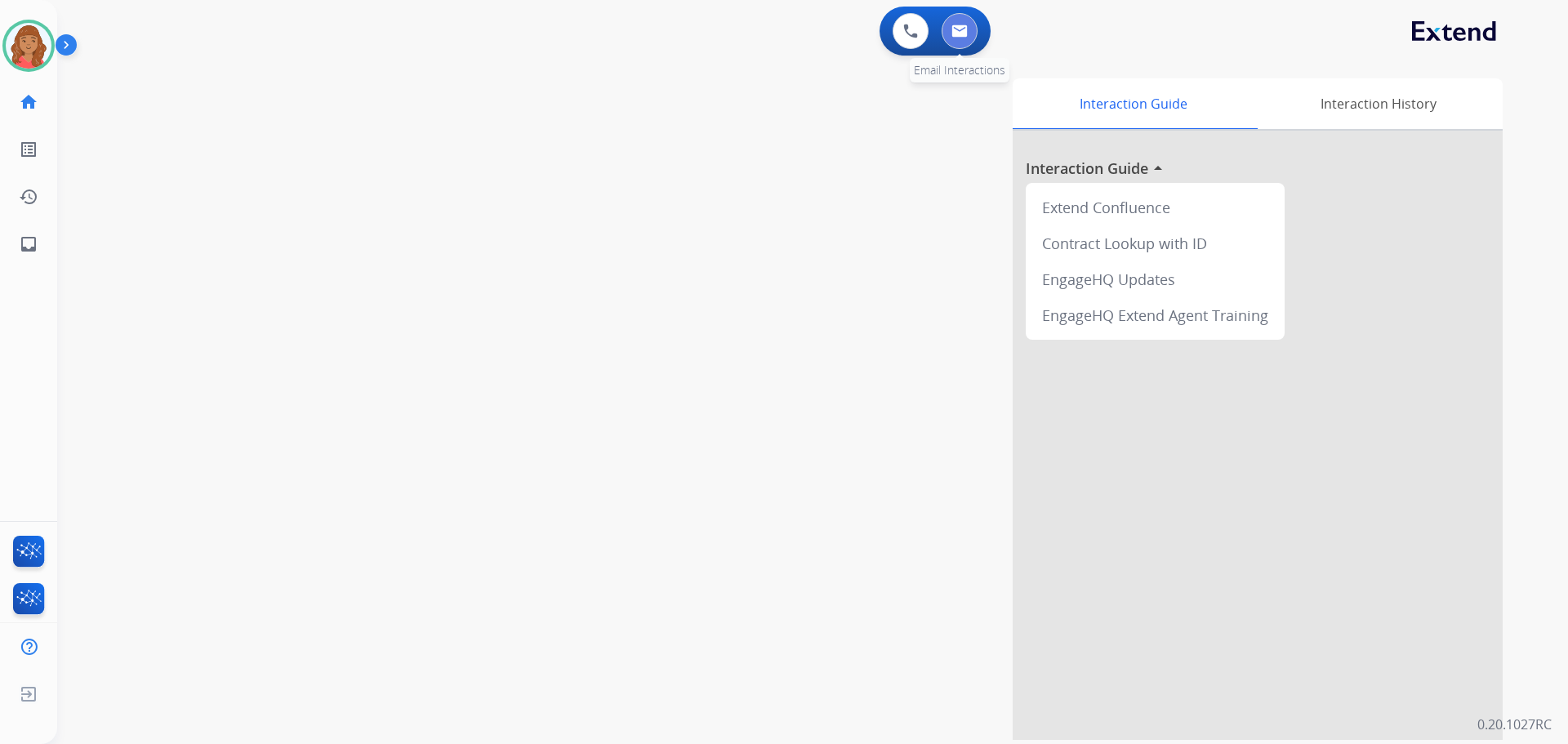
click at [956, 26] on img at bounding box center [960, 31] width 17 height 13
select select "**********"
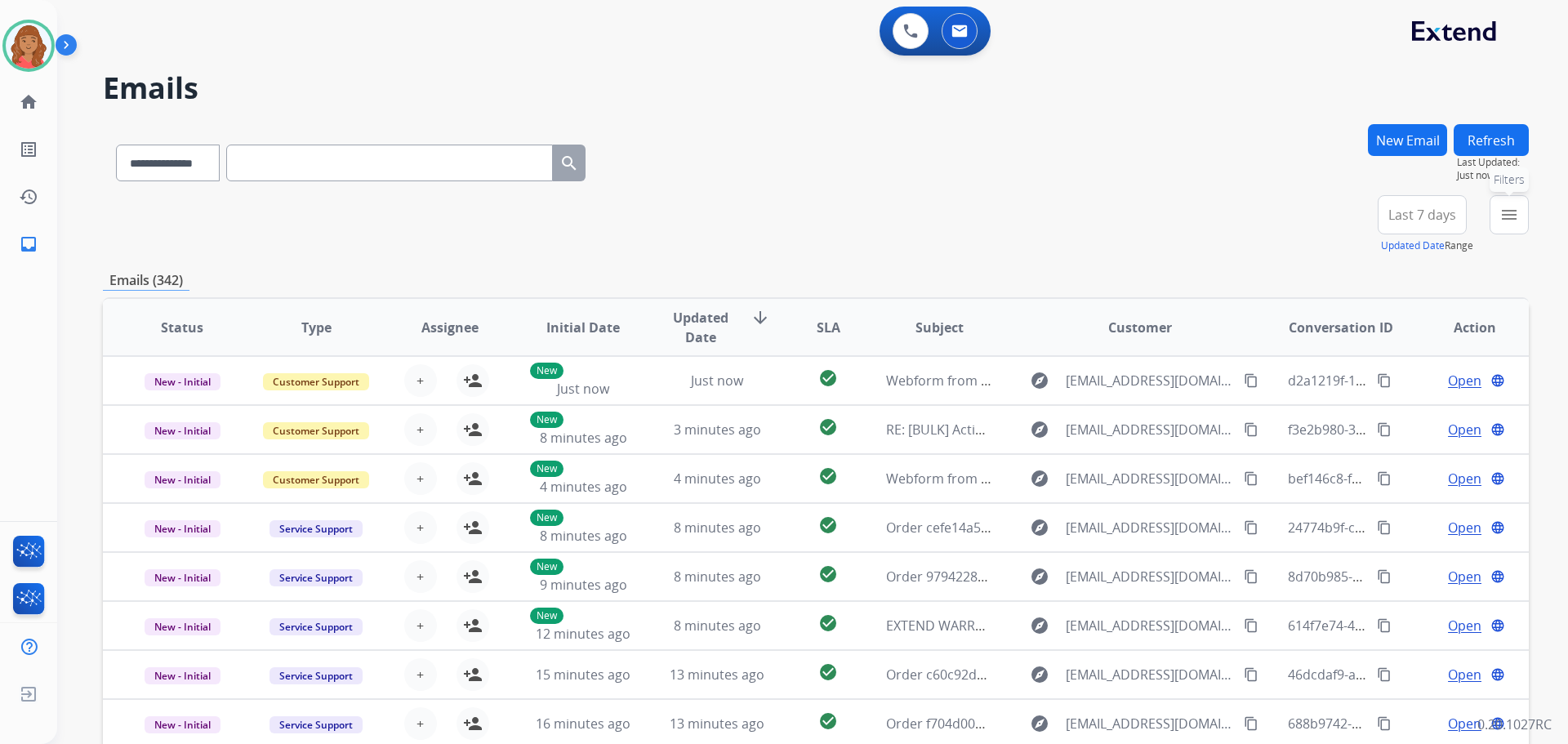
click at [1510, 224] on mat-icon "menu" at bounding box center [1510, 215] width 20 height 20
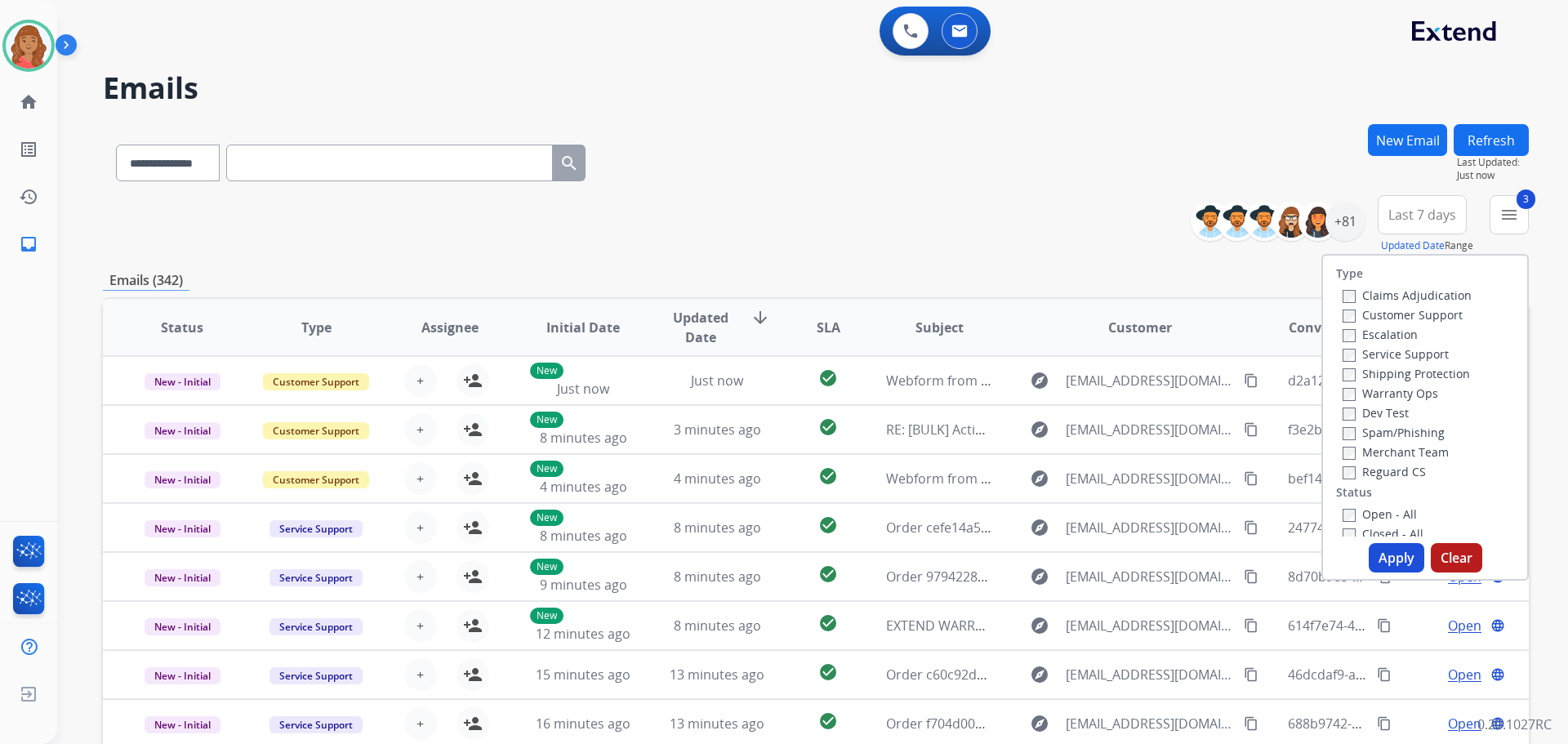
click at [1345, 512] on label "Open - All" at bounding box center [1380, 514] width 74 height 16
click at [1377, 557] on button "Apply" at bounding box center [1397, 558] width 55 height 30
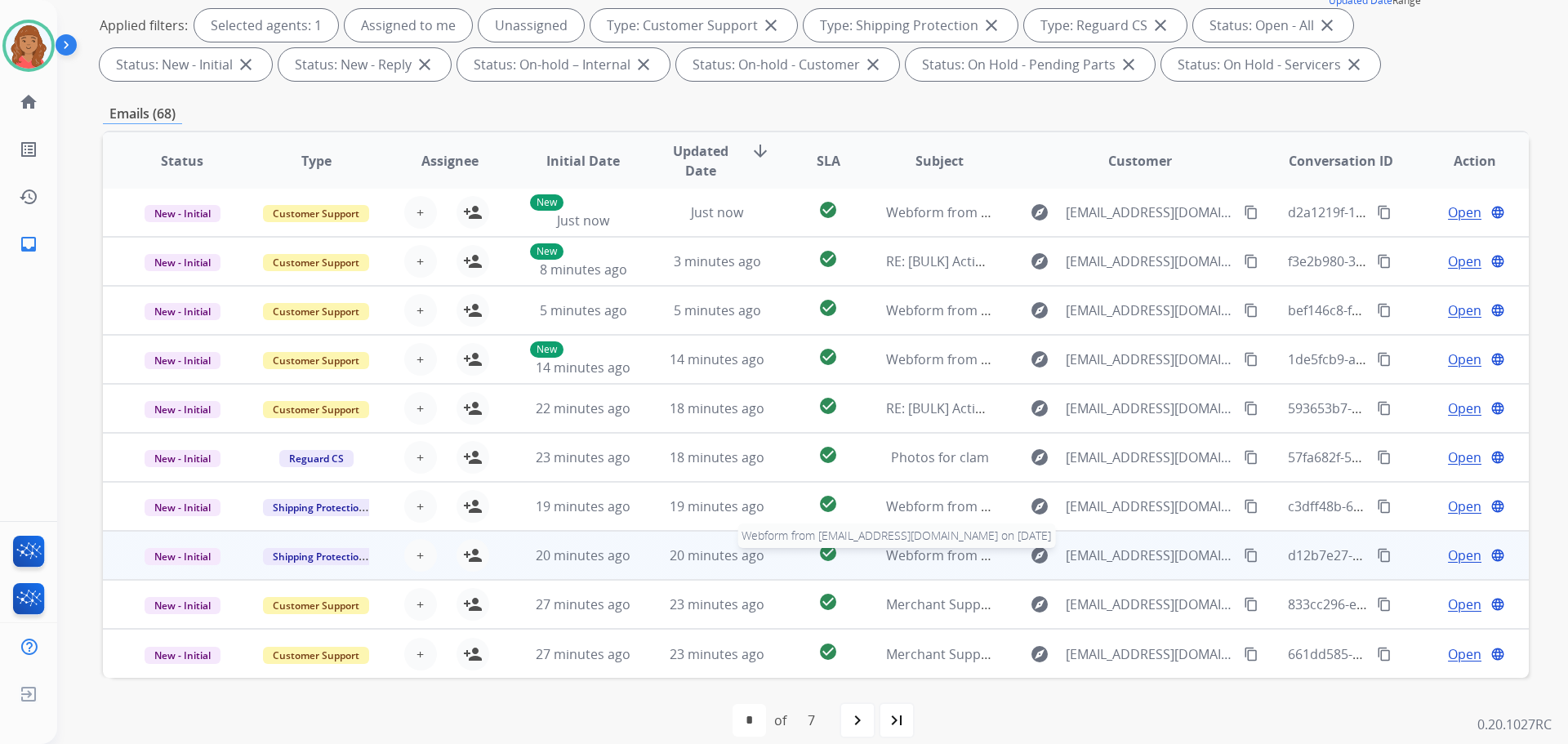
scroll to position [264, 0]
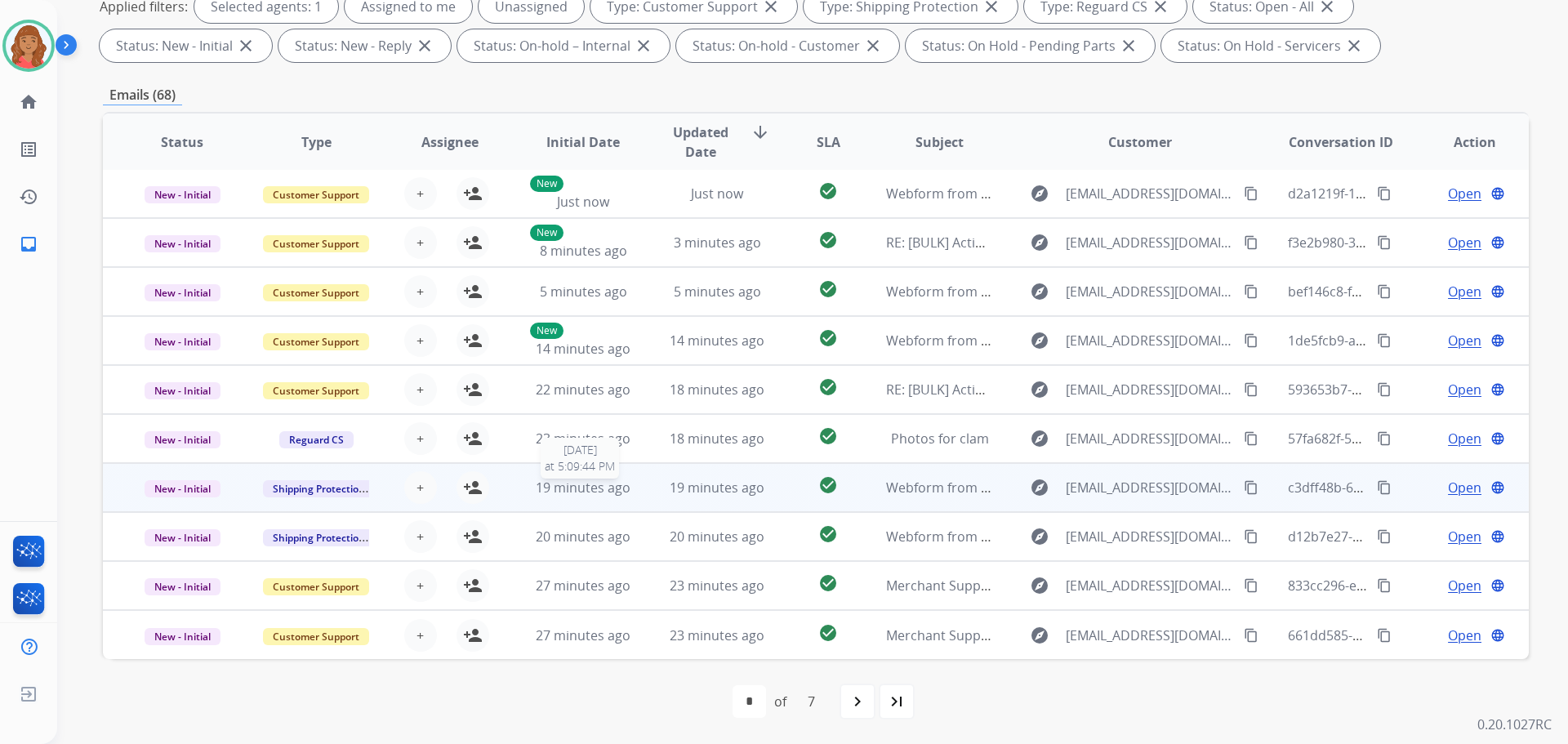
click at [593, 488] on span "19 minutes ago" at bounding box center [583, 488] width 95 height 18
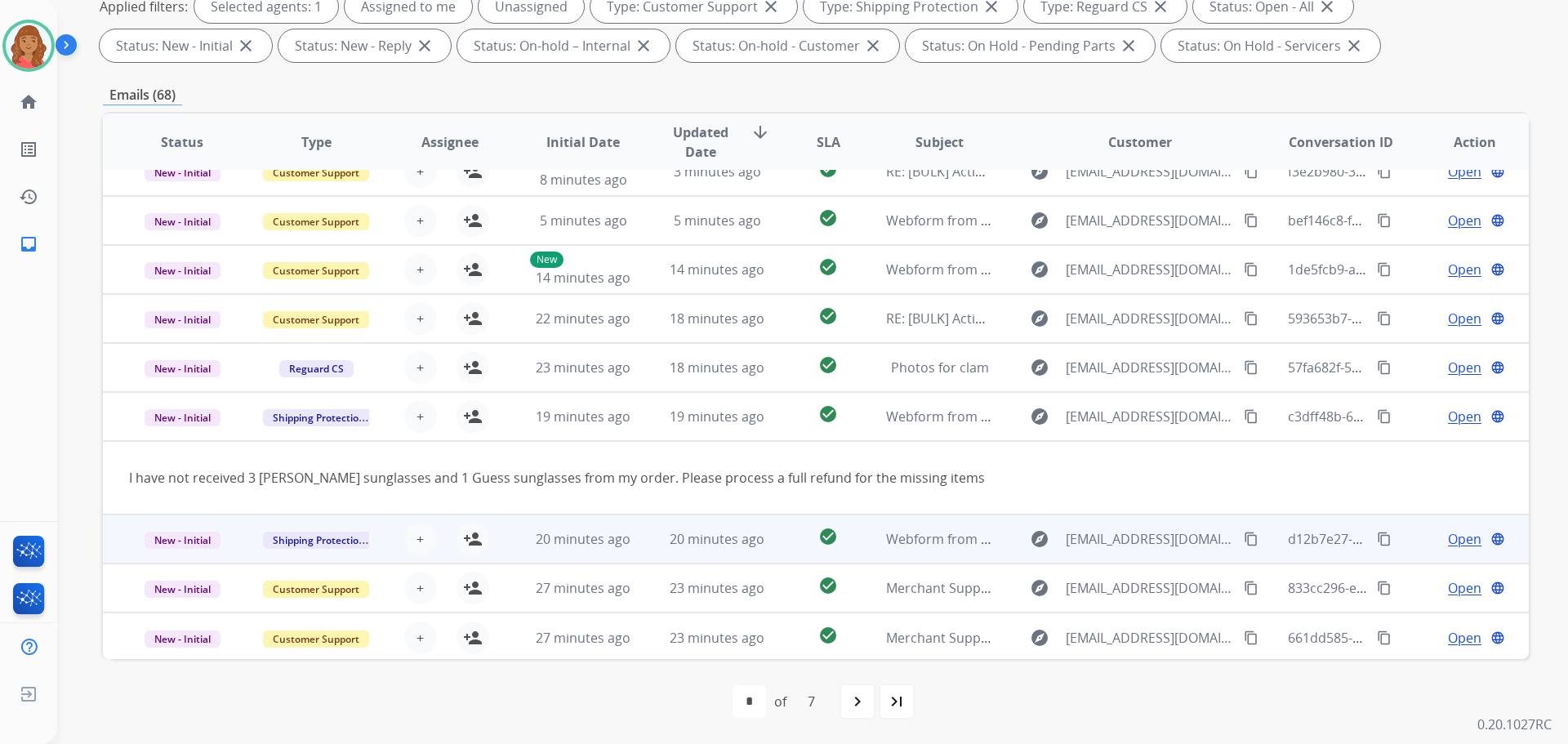
scroll to position [75, 0]
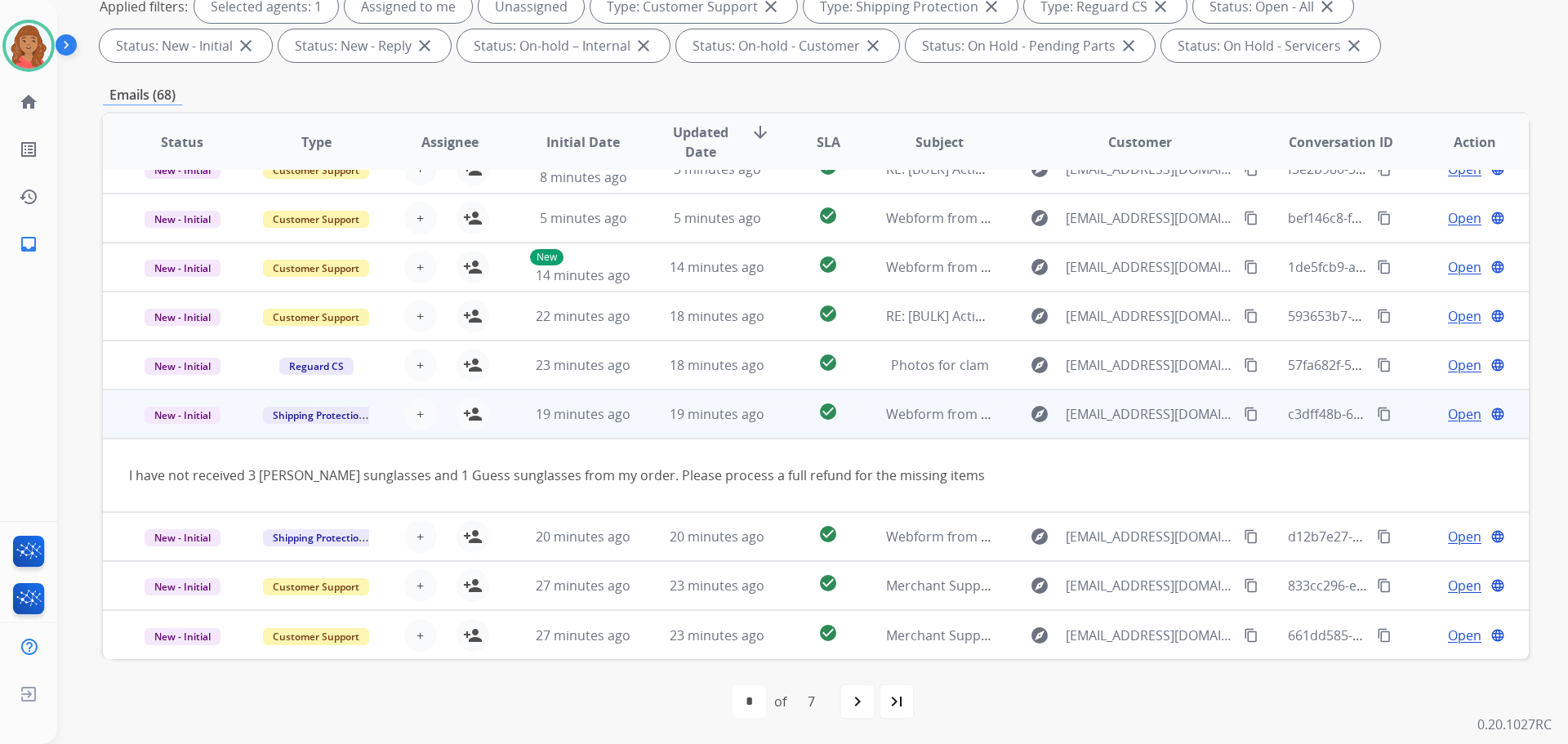
click at [1244, 411] on mat-icon "content_copy" at bounding box center [1251, 414] width 15 height 15
click at [1143, 420] on span "Ghazalf1372@yahoo.com" at bounding box center [1150, 414] width 169 height 20
type input "**********"
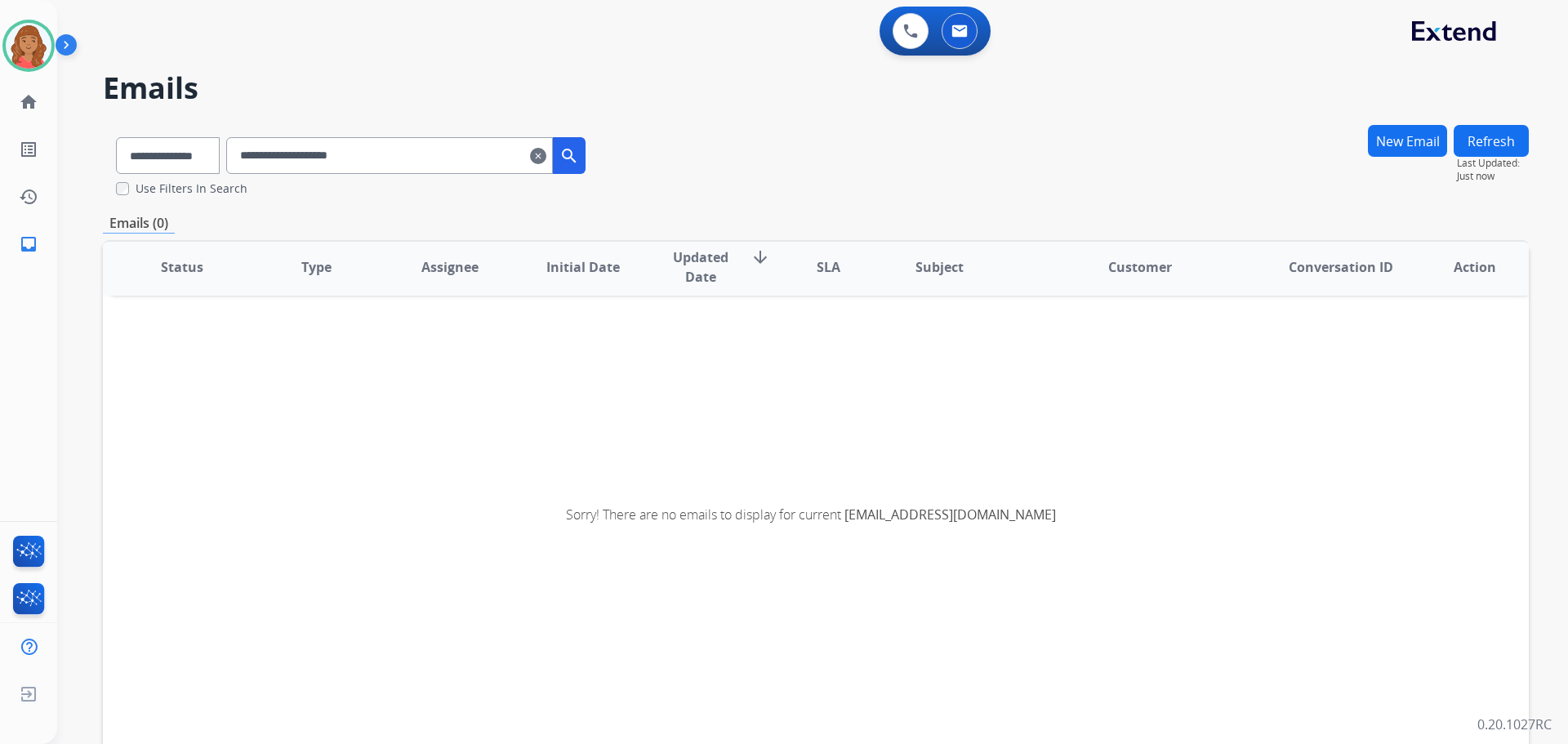
scroll to position [3, 0]
click at [551, 156] on input "**********" at bounding box center [390, 155] width 327 height 36
click at [546, 156] on mat-icon "clear" at bounding box center [538, 156] width 17 height 20
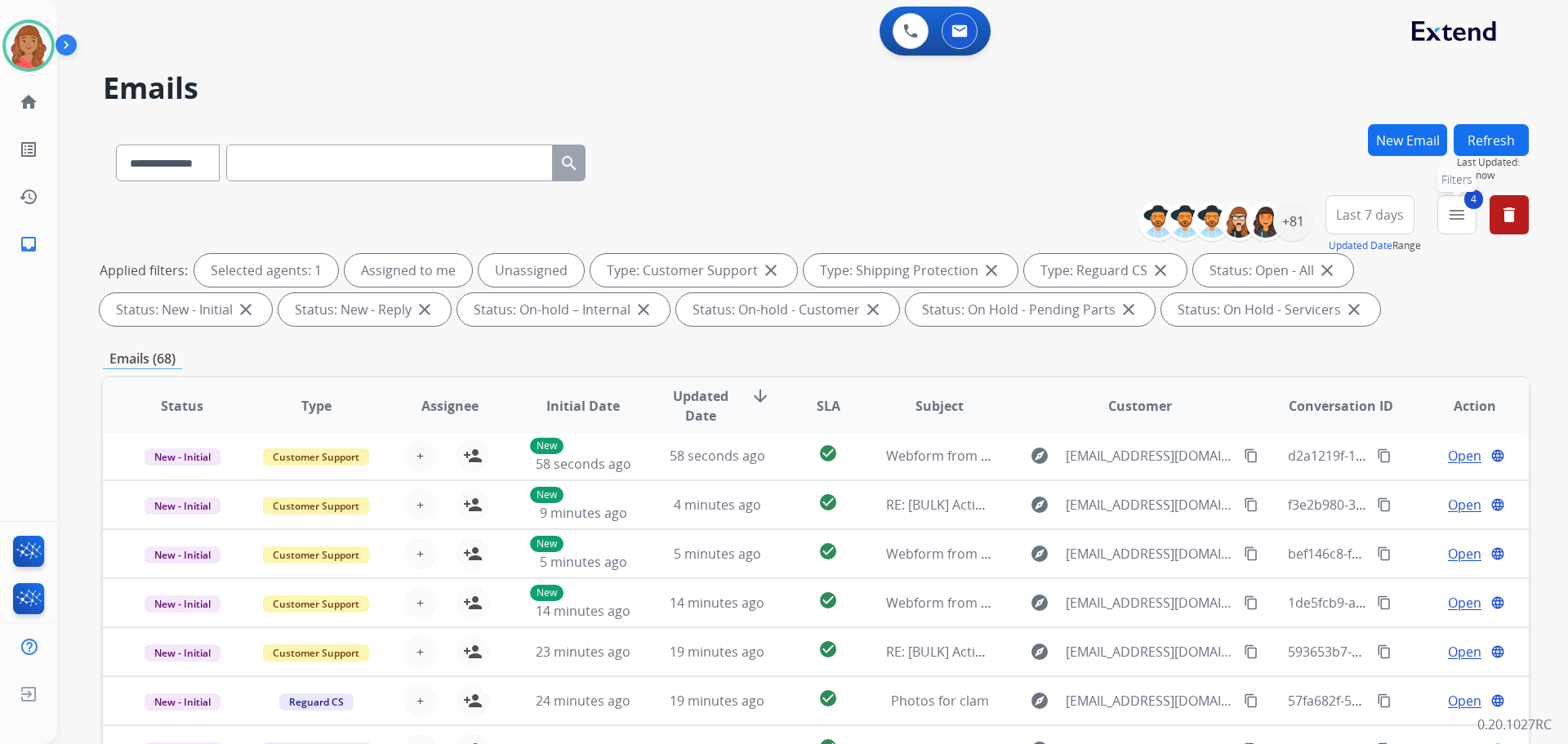
click at [1462, 222] on mat-icon "menu" at bounding box center [1458, 215] width 20 height 20
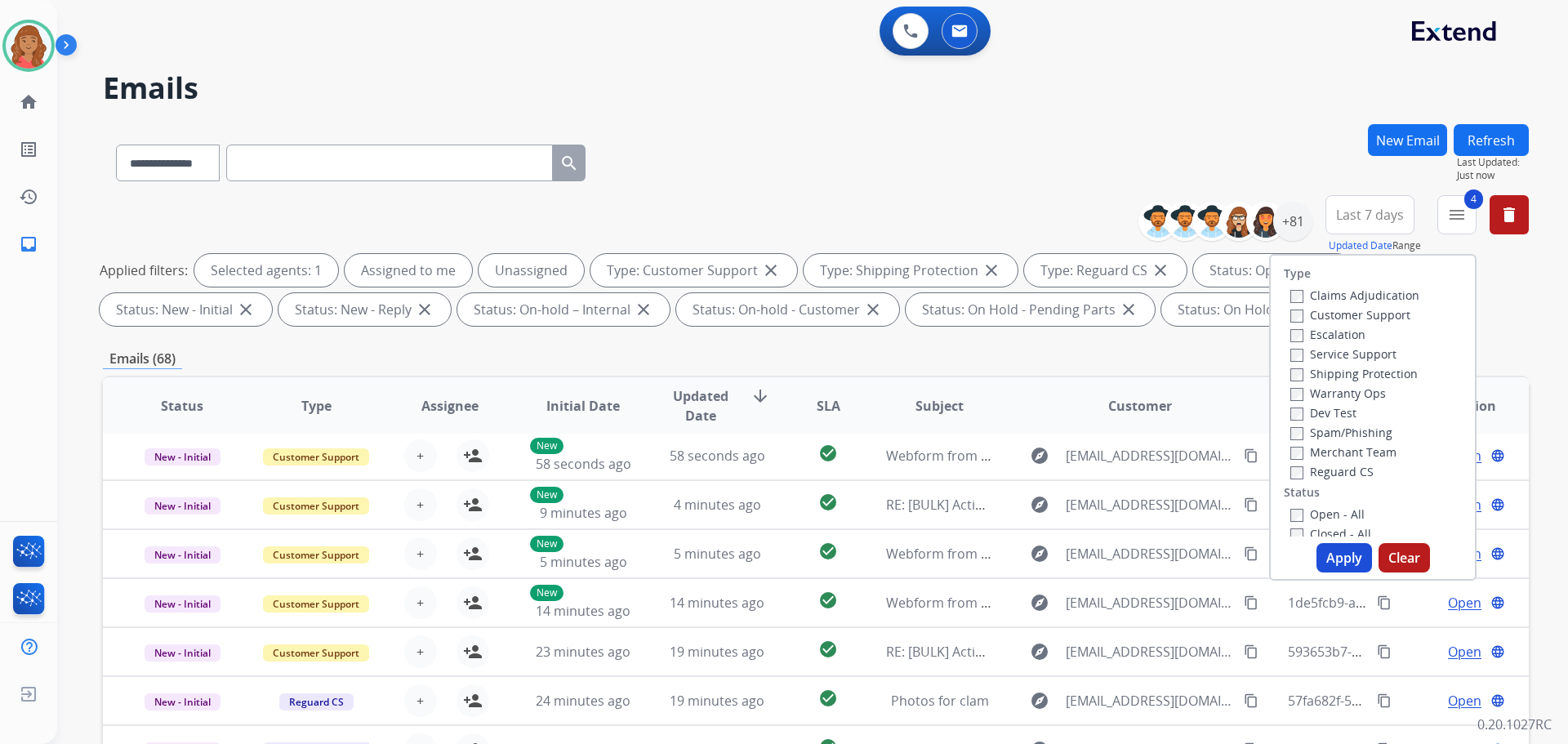
click at [1340, 557] on button "Apply" at bounding box center [1344, 558] width 55 height 30
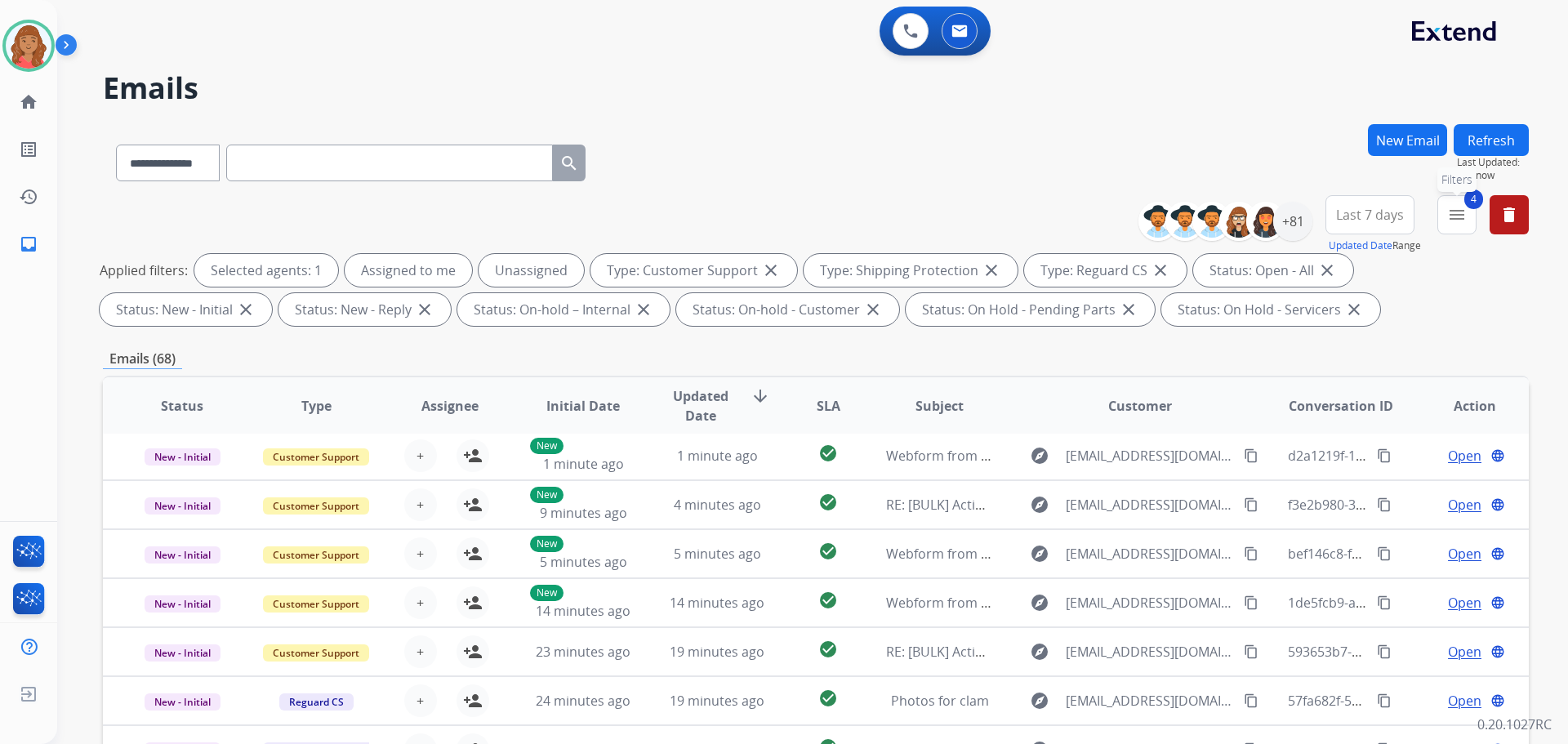
click at [1454, 220] on mat-icon "menu" at bounding box center [1458, 215] width 20 height 20
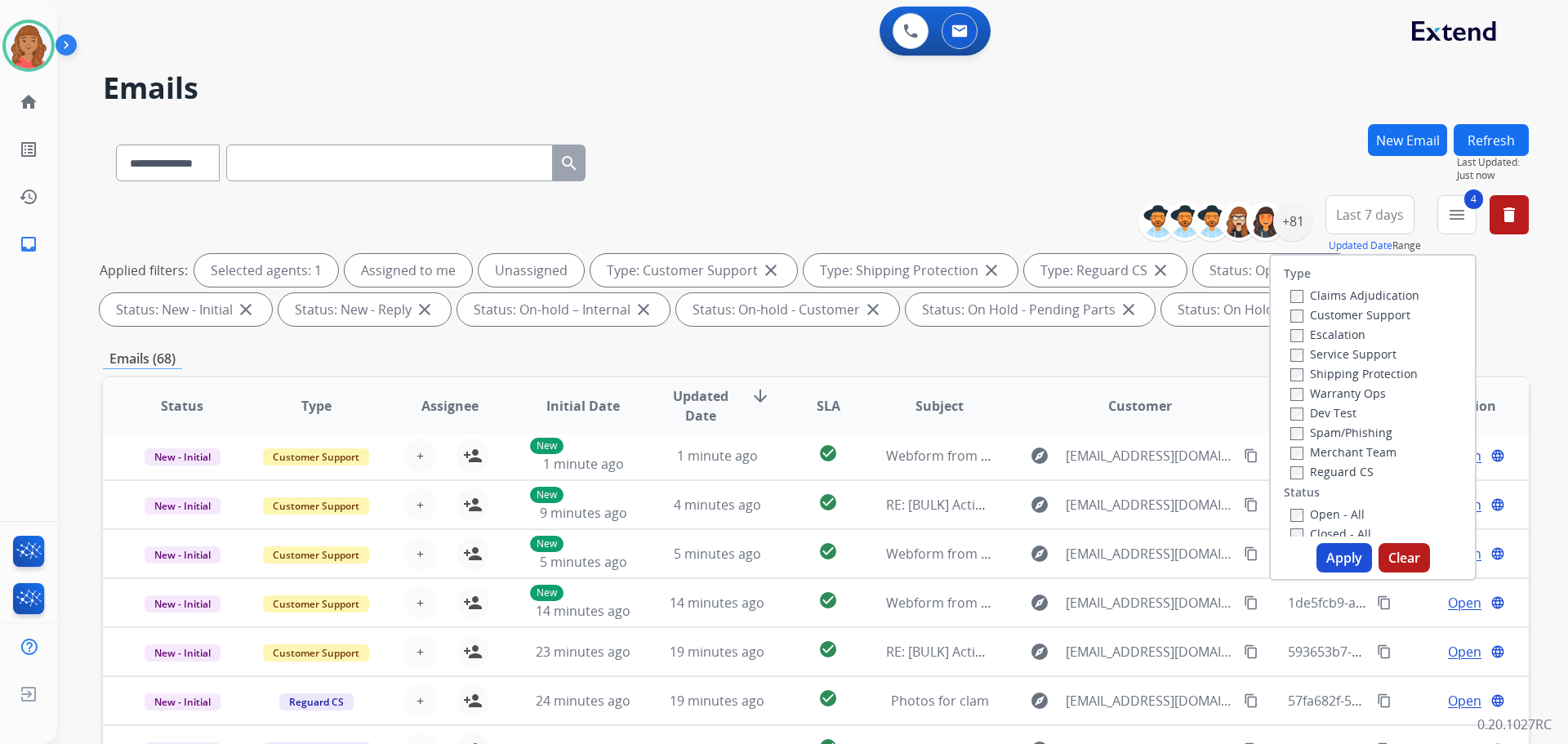
click at [1211, 325] on div "Applied filters: Selected agents: 1 Assigned to me Unassigned Type: Customer Su…" at bounding box center [812, 290] width 1426 height 72
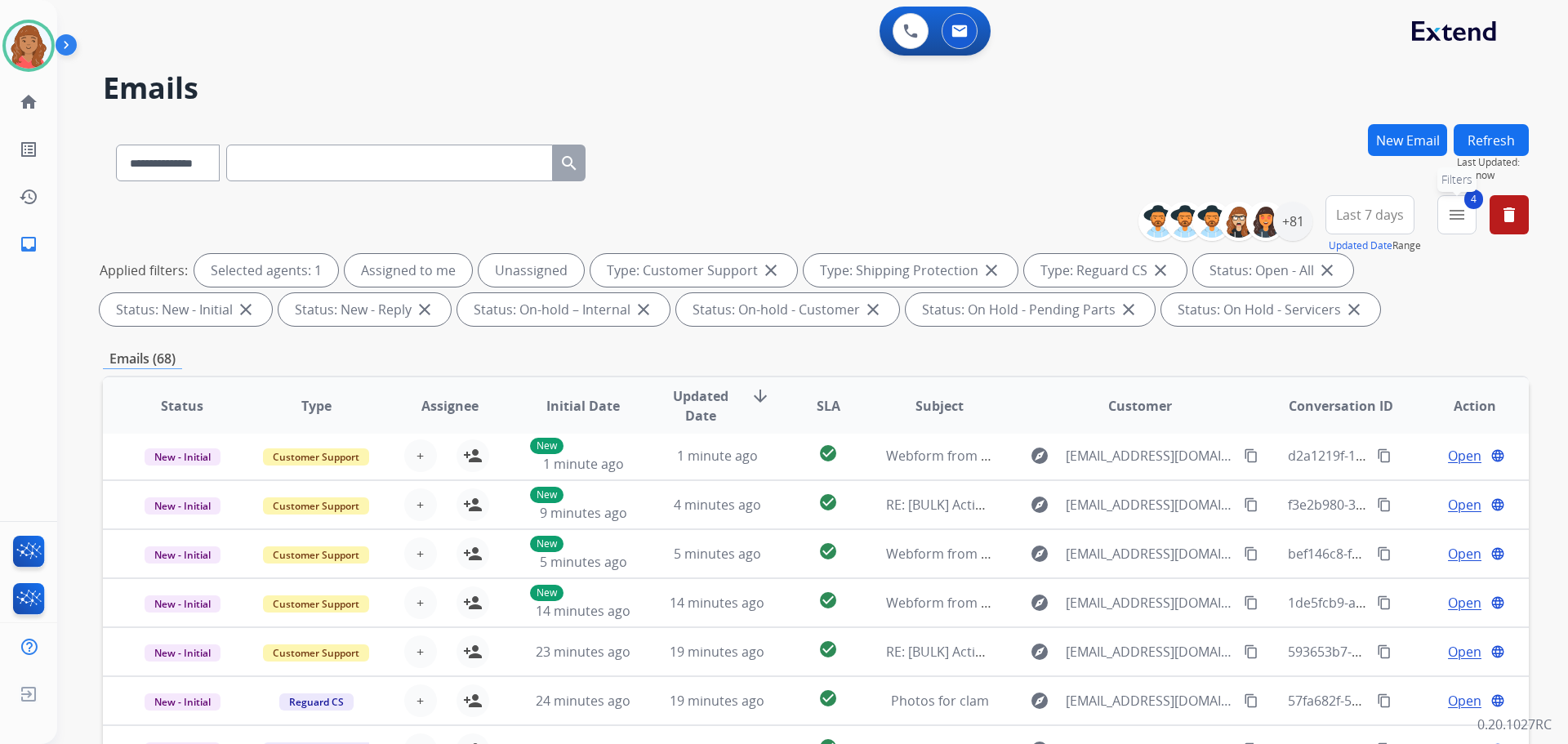
click at [1453, 226] on button "4 menu Filters" at bounding box center [1458, 215] width 39 height 39
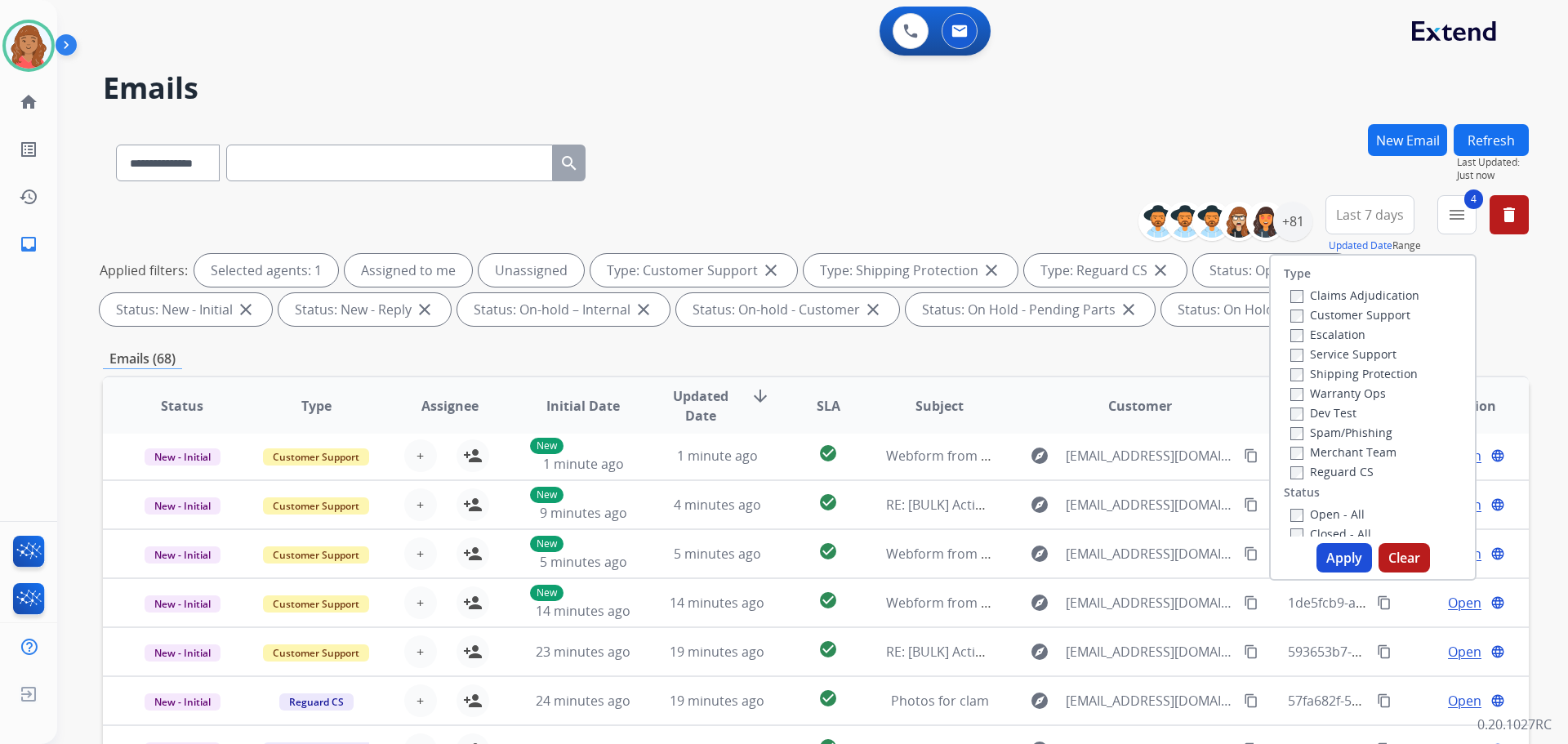
click at [1237, 351] on div "Emails (68)" at bounding box center [815, 359] width 1426 height 21
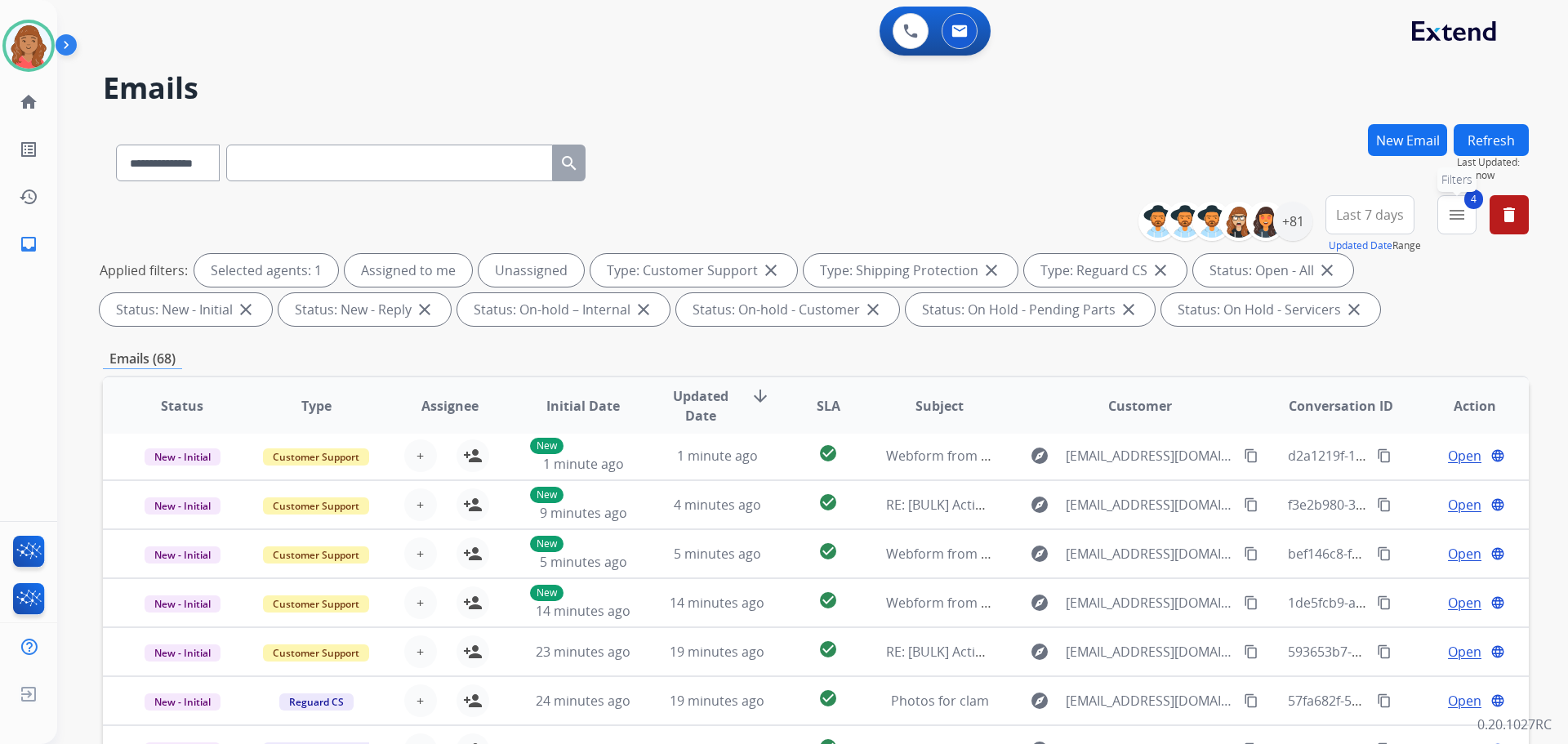
click at [1453, 227] on button "4 menu Filters" at bounding box center [1458, 215] width 39 height 39
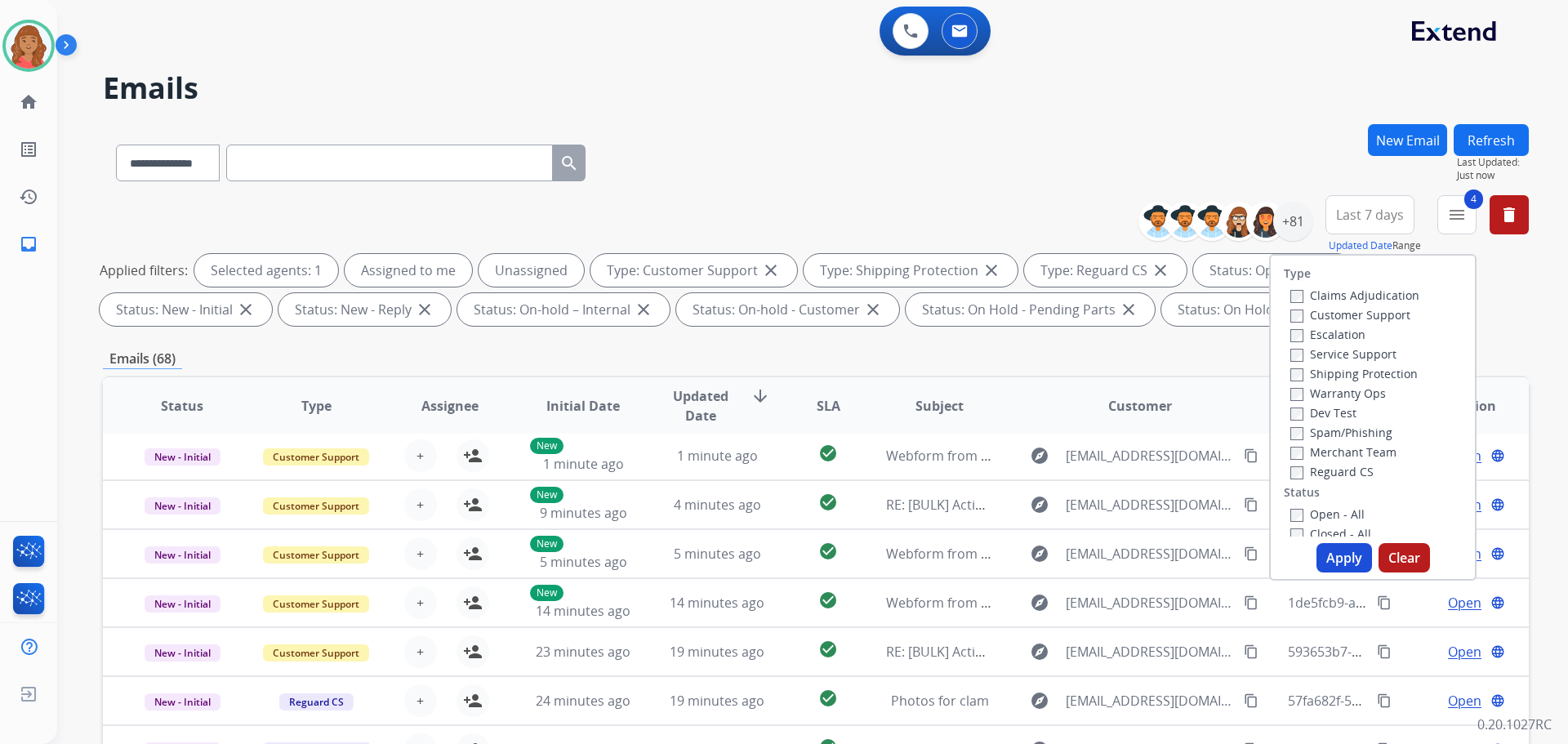
click at [1321, 549] on button "Apply" at bounding box center [1344, 558] width 55 height 30
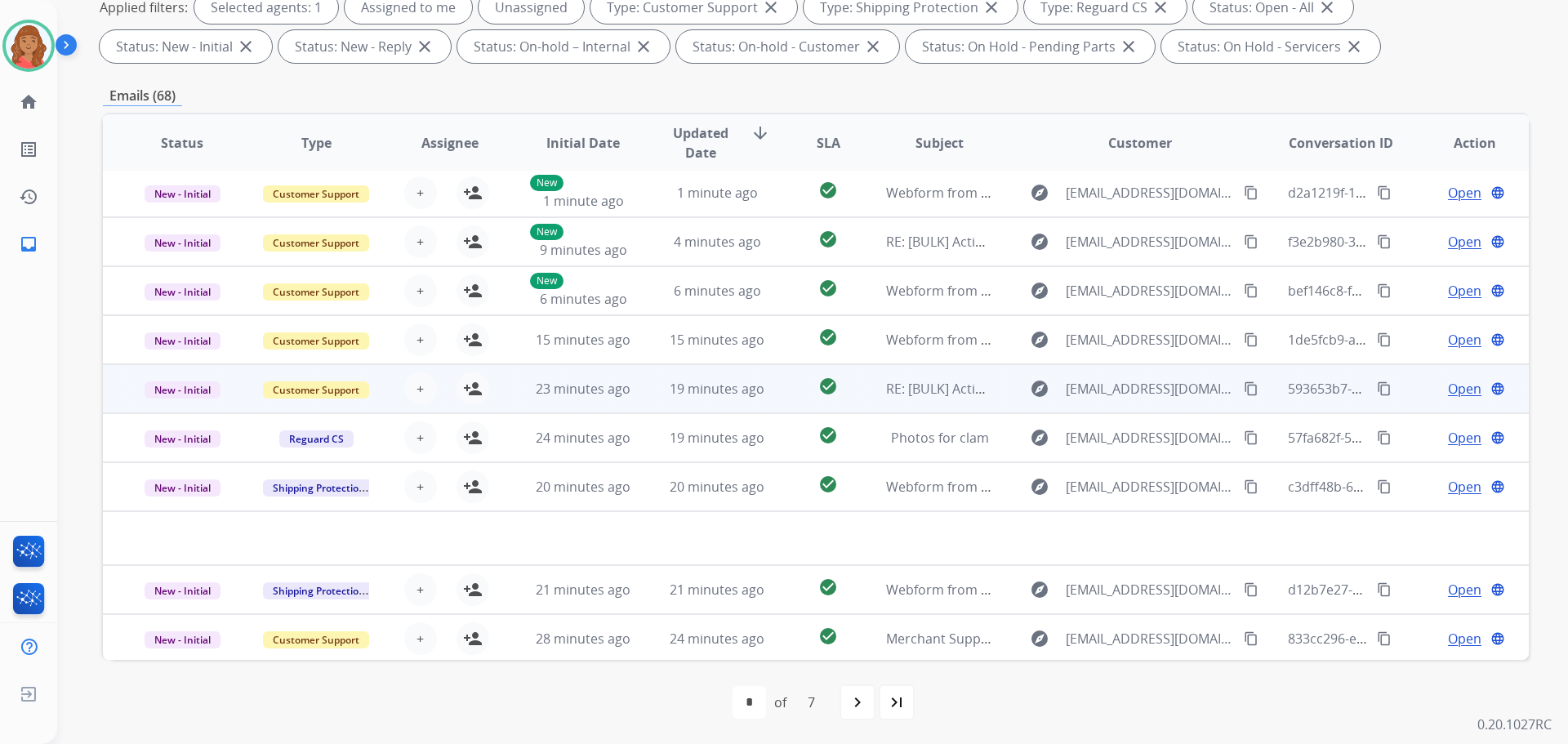
scroll to position [264, 0]
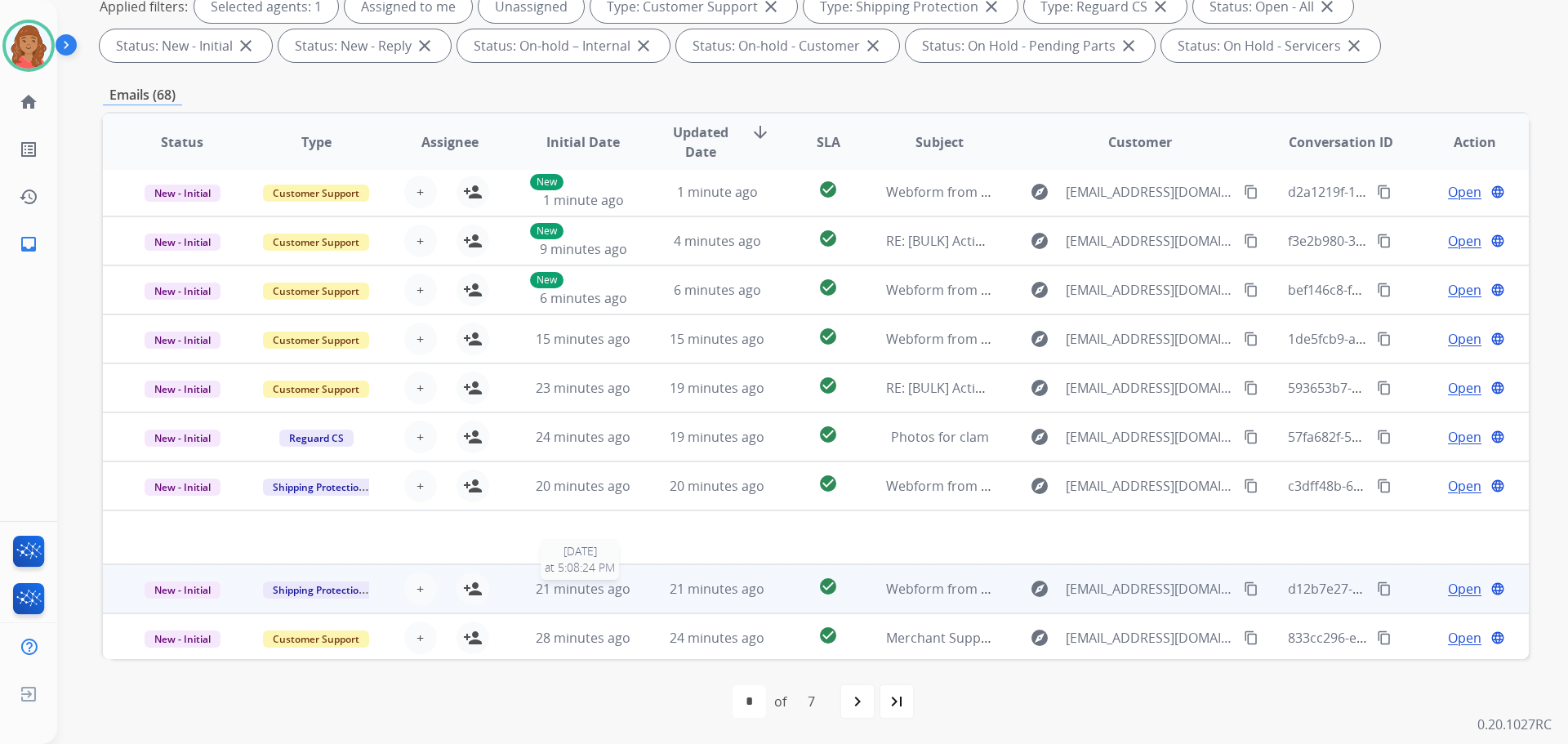
click at [623, 594] on span "21 minutes ago" at bounding box center [583, 588] width 95 height 18
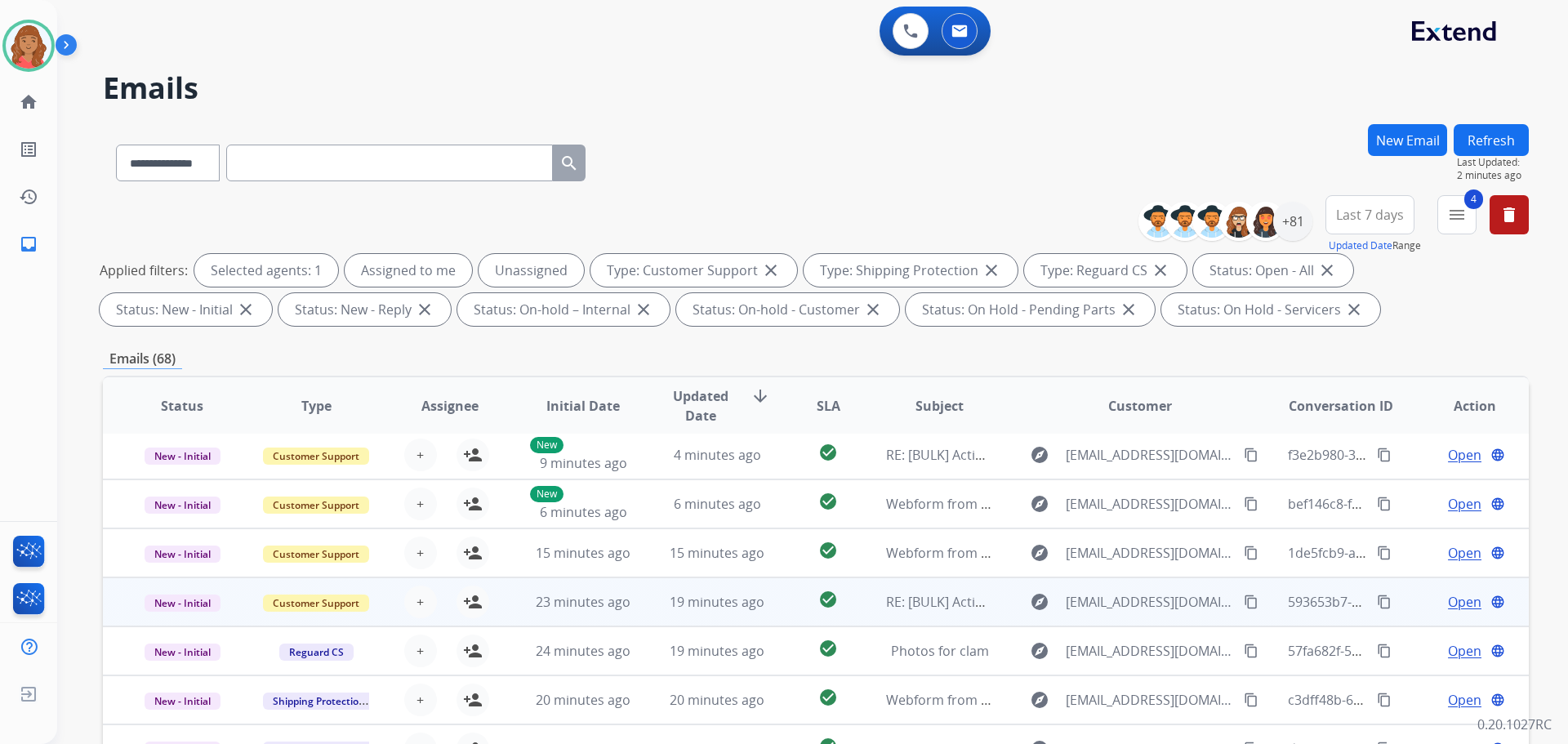
scroll to position [75, 0]
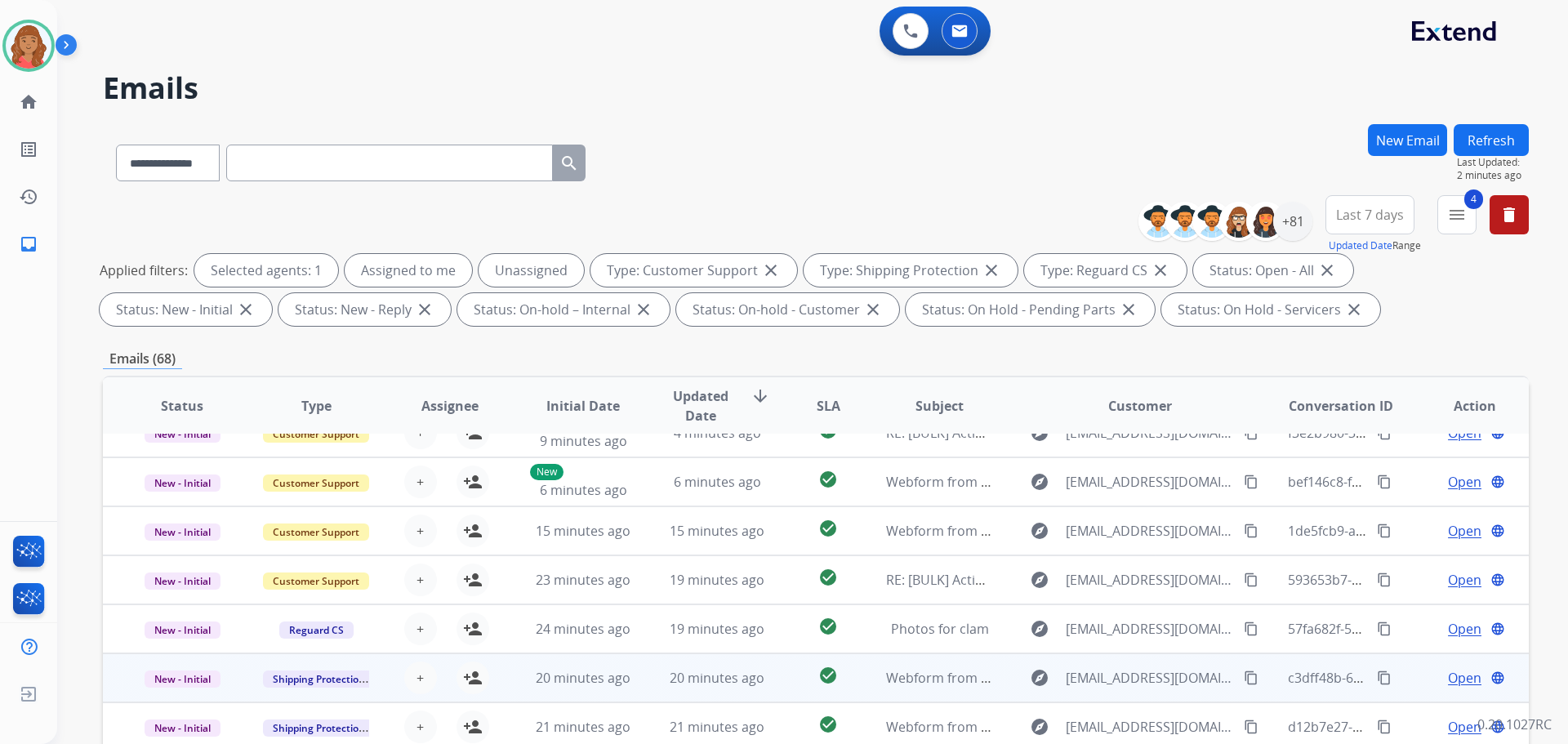
click at [598, 695] on td "20 minutes ago" at bounding box center [571, 678] width 134 height 49
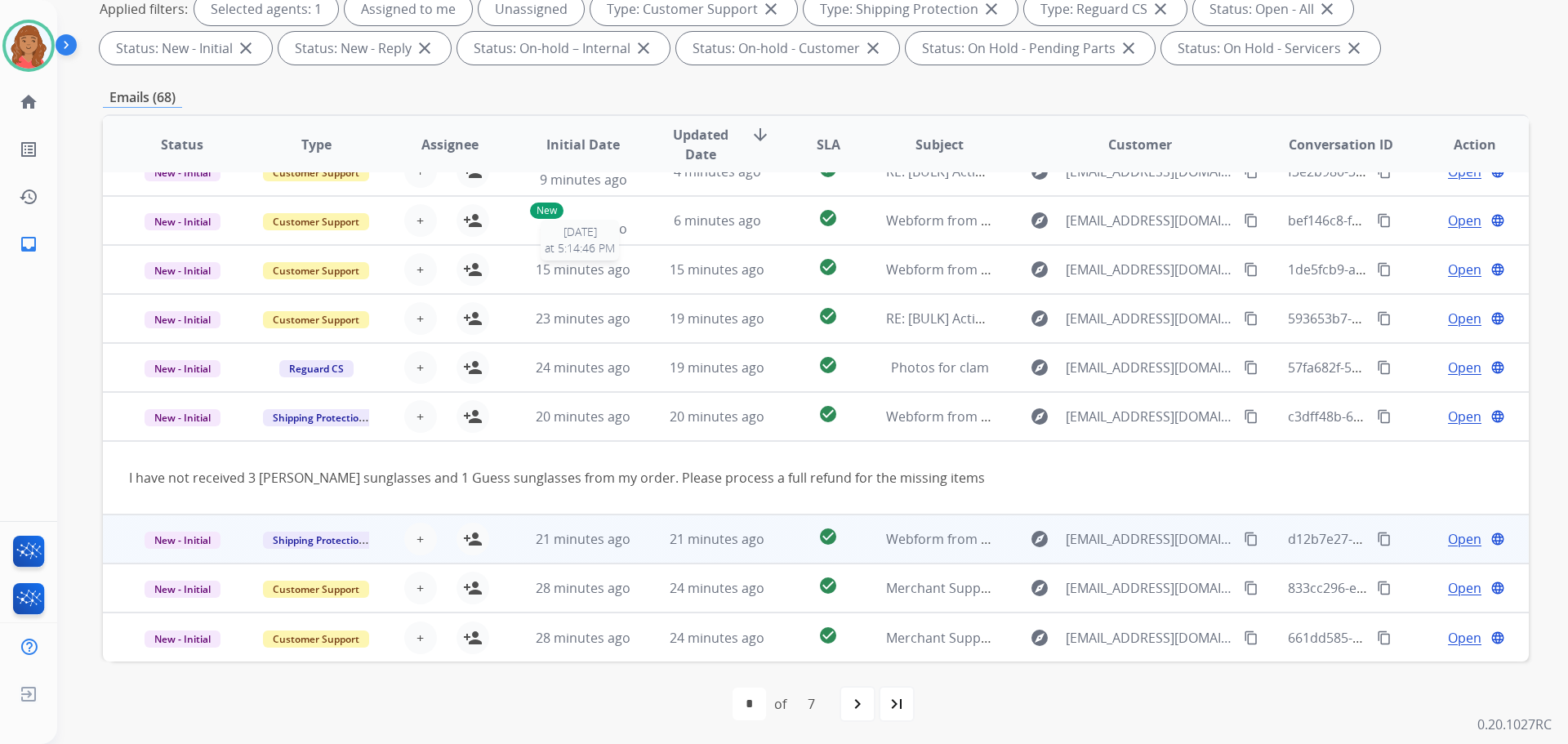
scroll to position [264, 0]
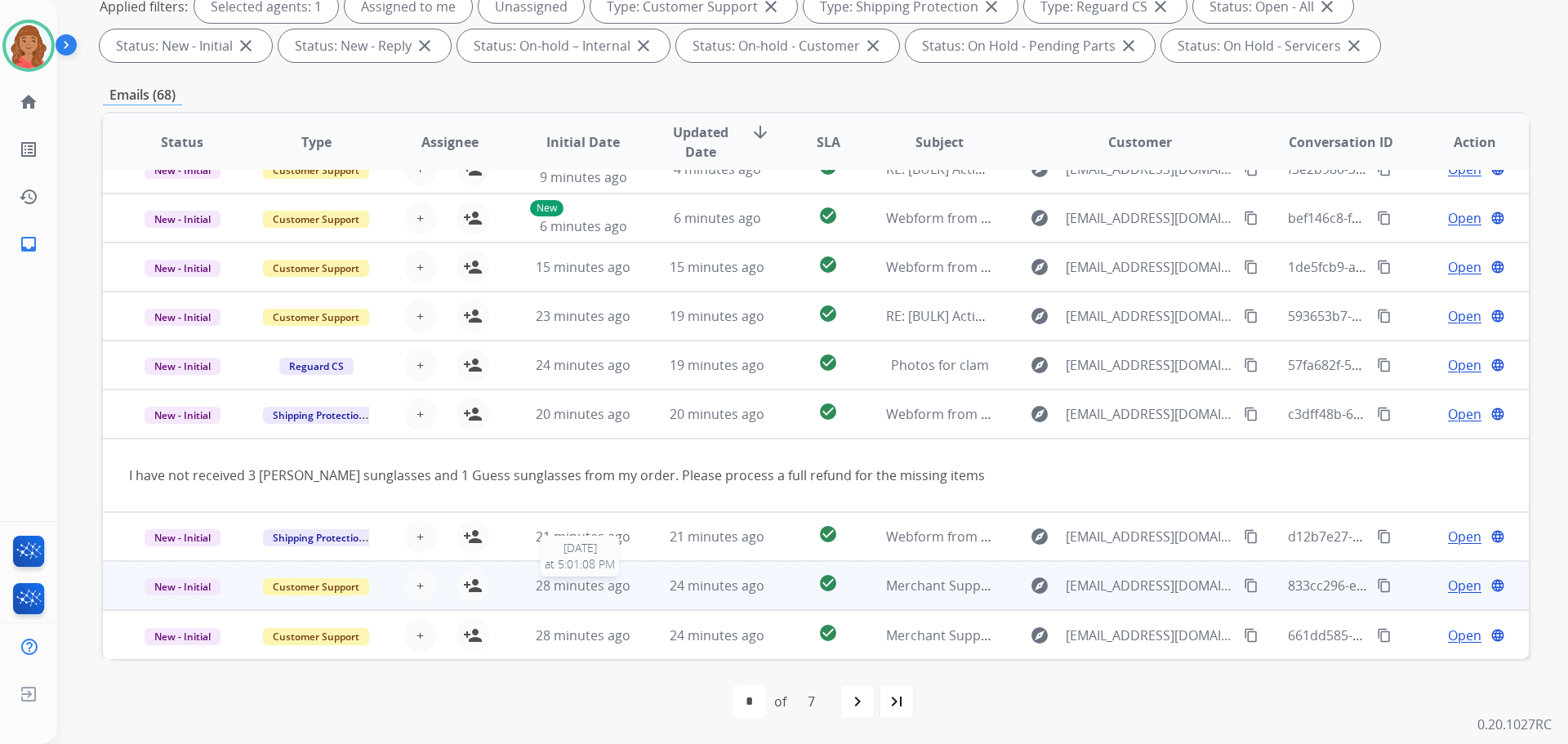
click at [566, 586] on span "28 minutes ago" at bounding box center [583, 585] width 95 height 18
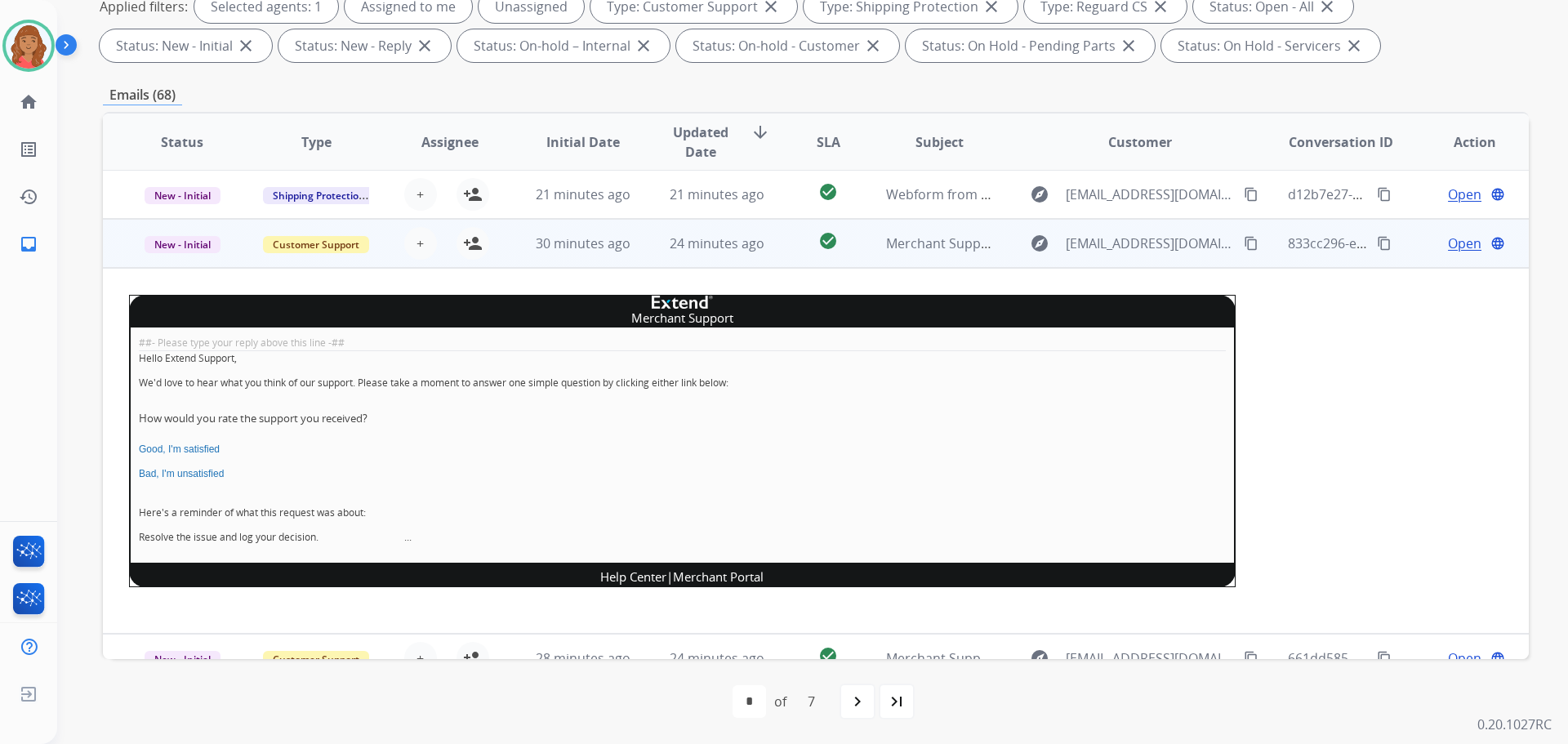
scroll to position [355, 0]
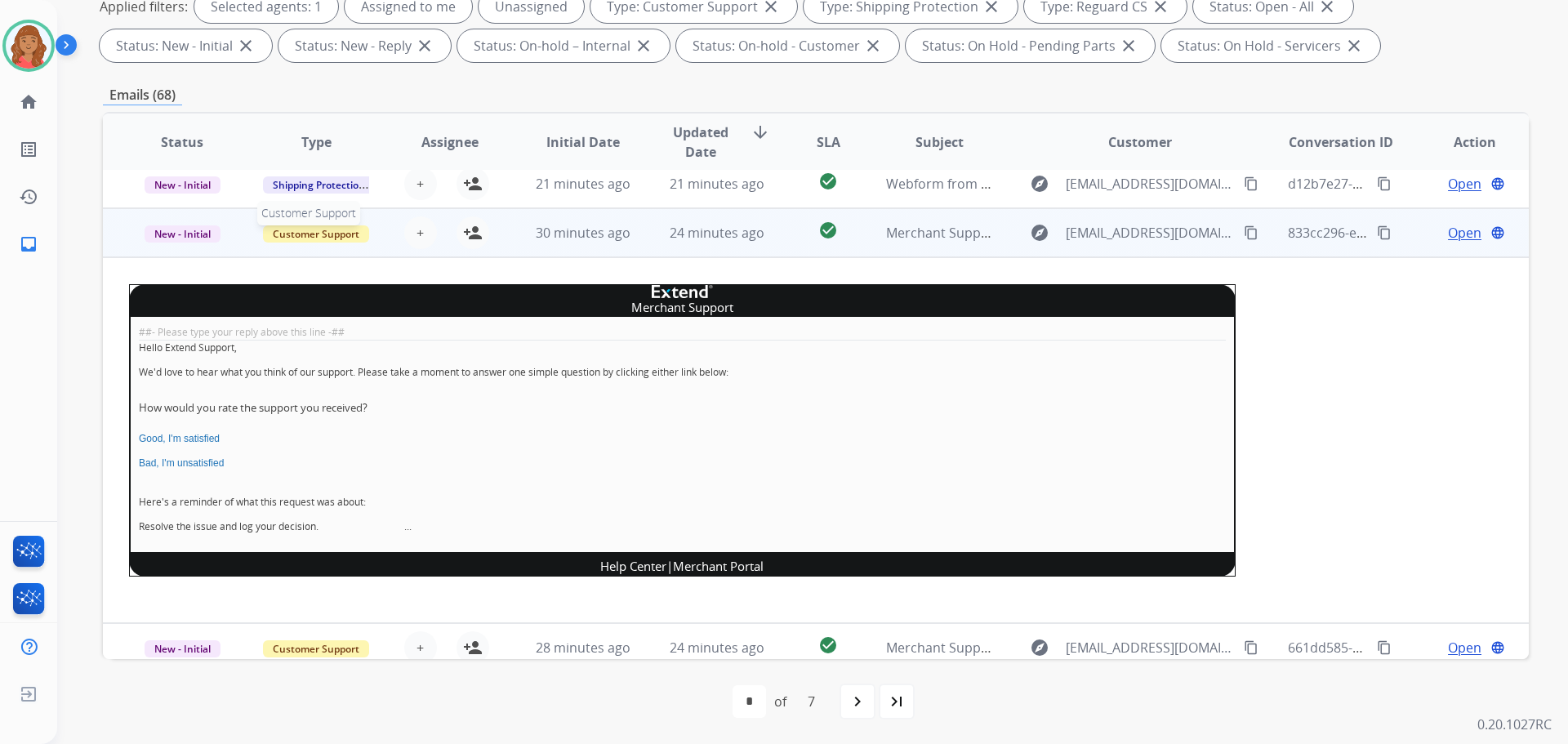
click at [330, 237] on span "Customer Support" at bounding box center [316, 234] width 106 height 17
click at [395, 198] on p "Merchant Team" at bounding box center [403, 199] width 93 height 23
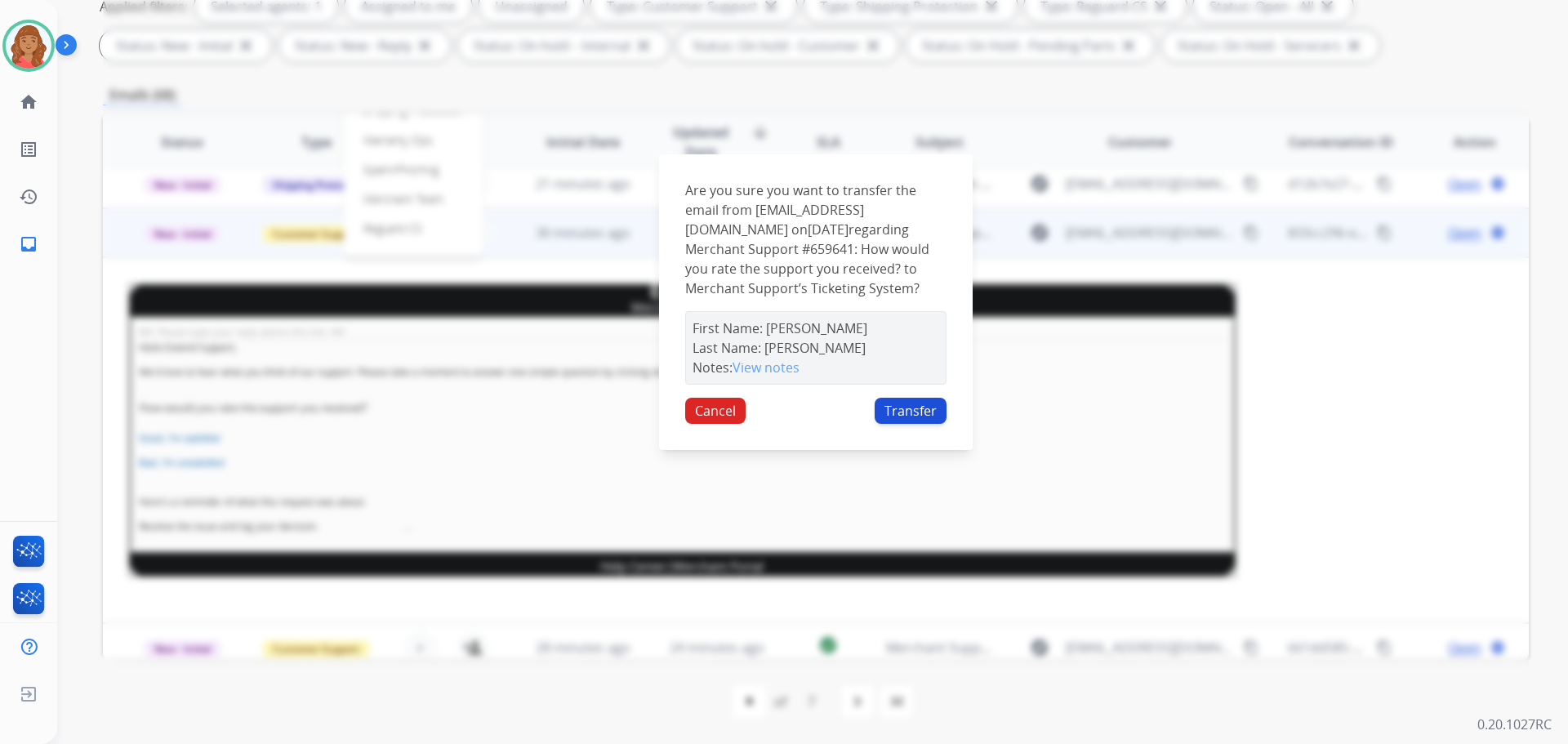
click at [908, 419] on button "Transfer" at bounding box center [911, 411] width 72 height 27
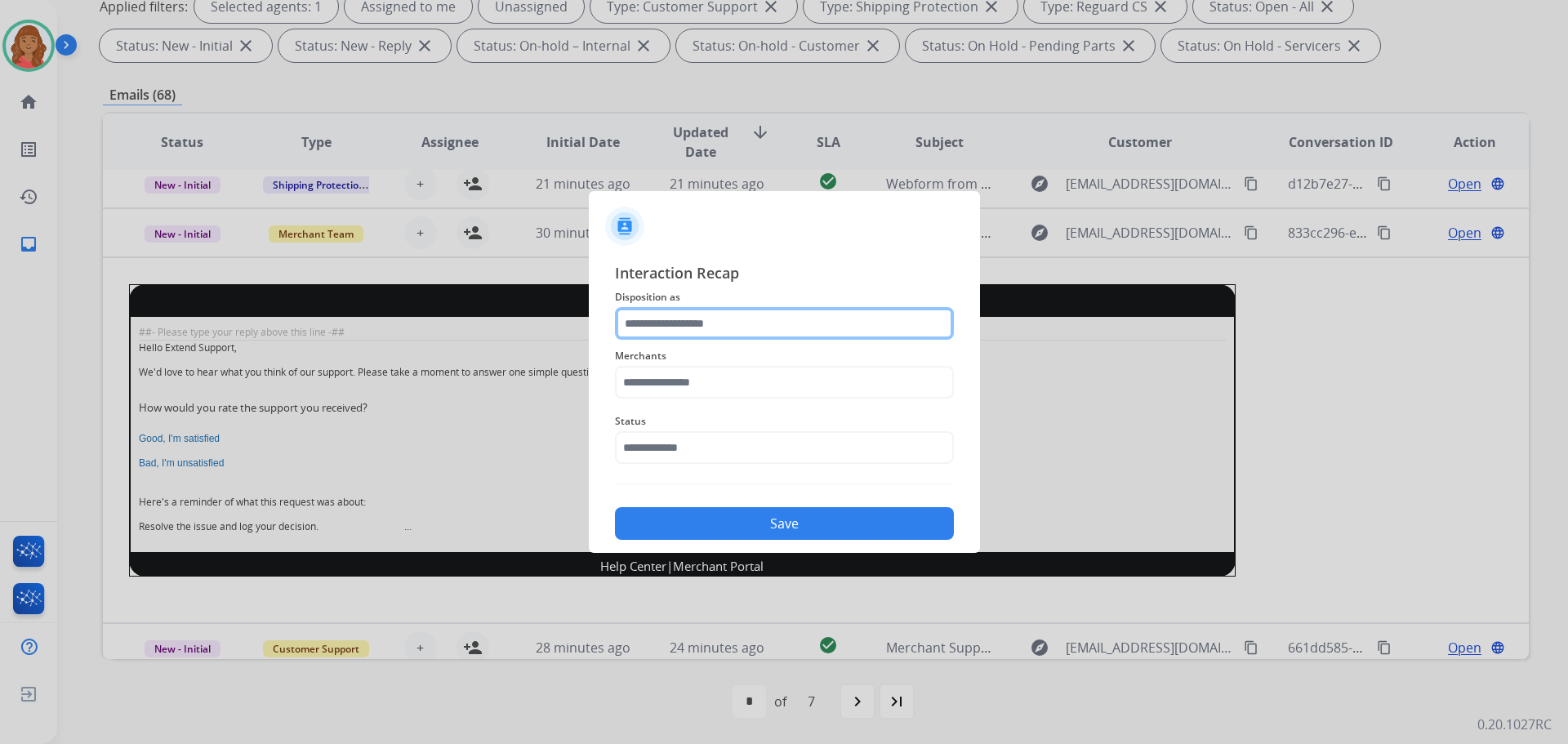
click at [746, 328] on input "text" at bounding box center [784, 323] width 339 height 33
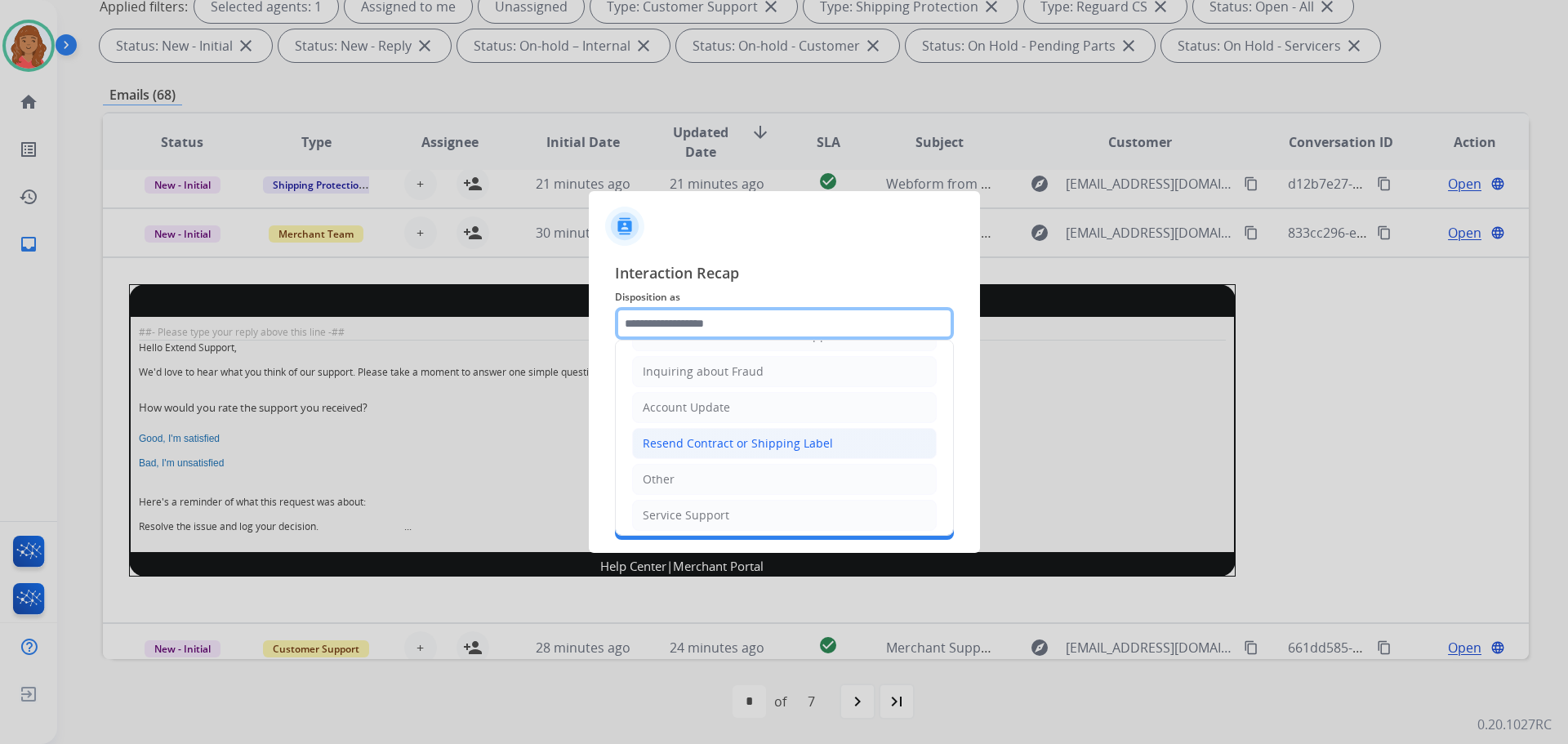
scroll to position [255, 0]
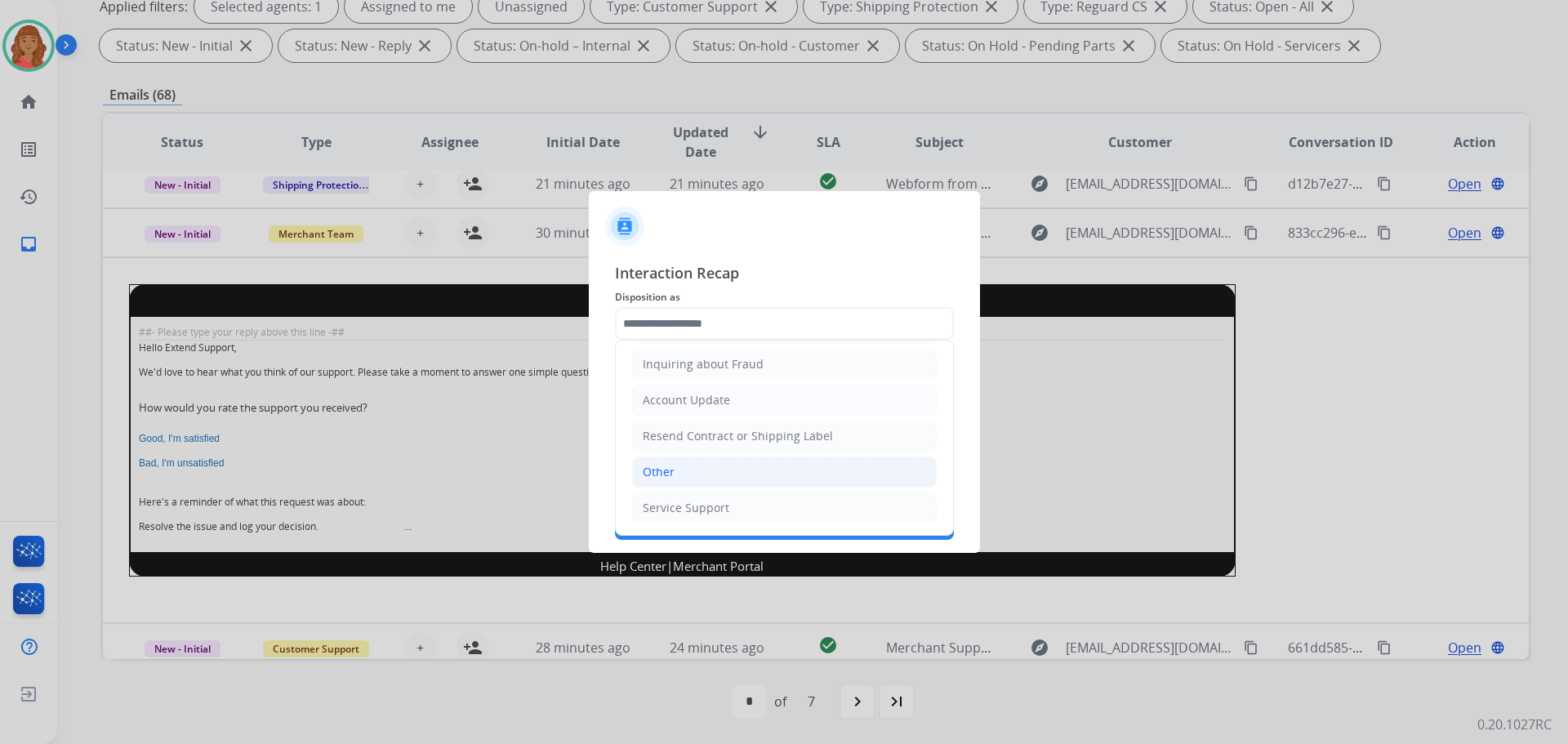
drag, startPoint x: 661, startPoint y: 476, endPoint x: 669, endPoint y: 451, distance: 26.2
click at [661, 470] on div "Other" at bounding box center [658, 472] width 32 height 17
type input "*****"
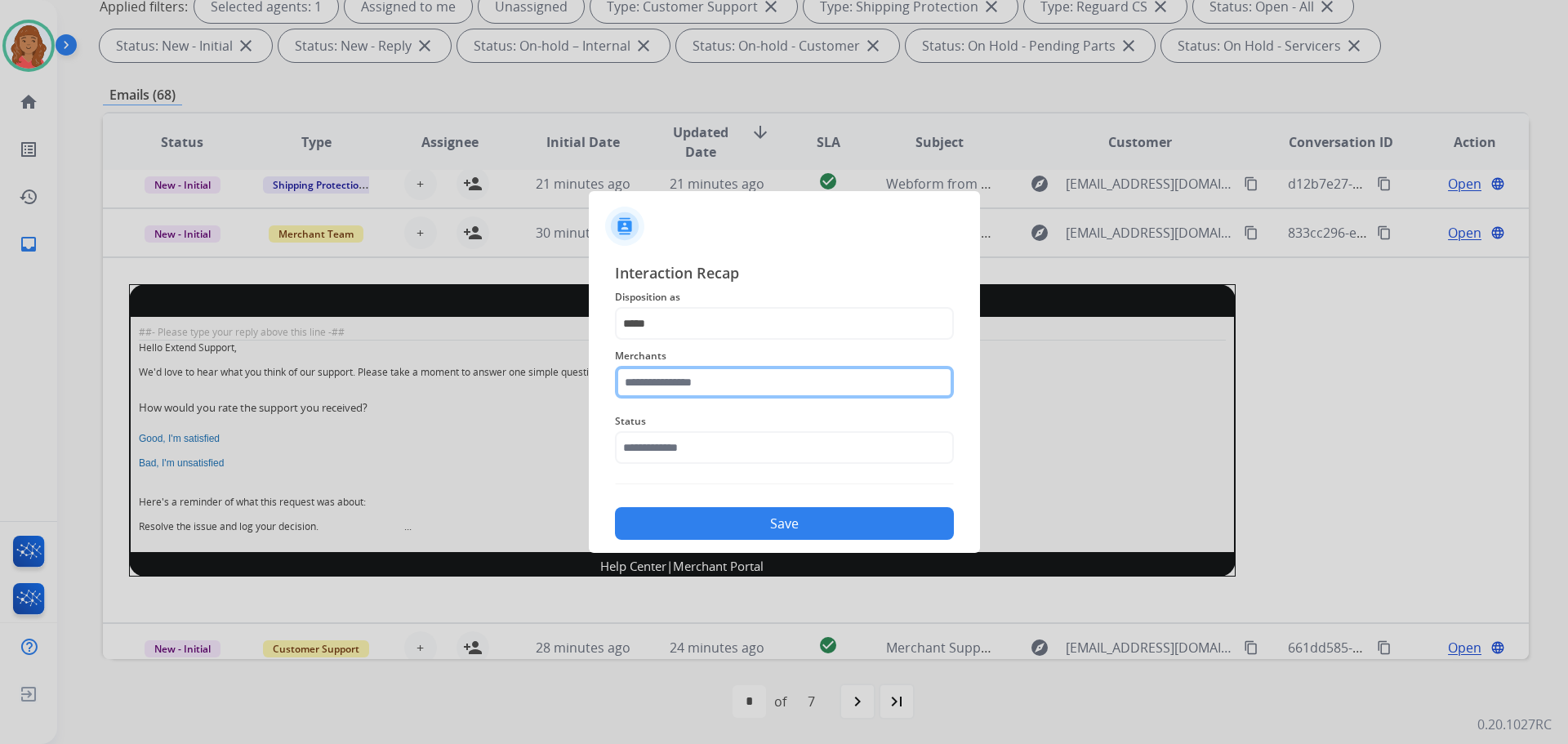
click at [686, 380] on input "text" at bounding box center [784, 381] width 339 height 33
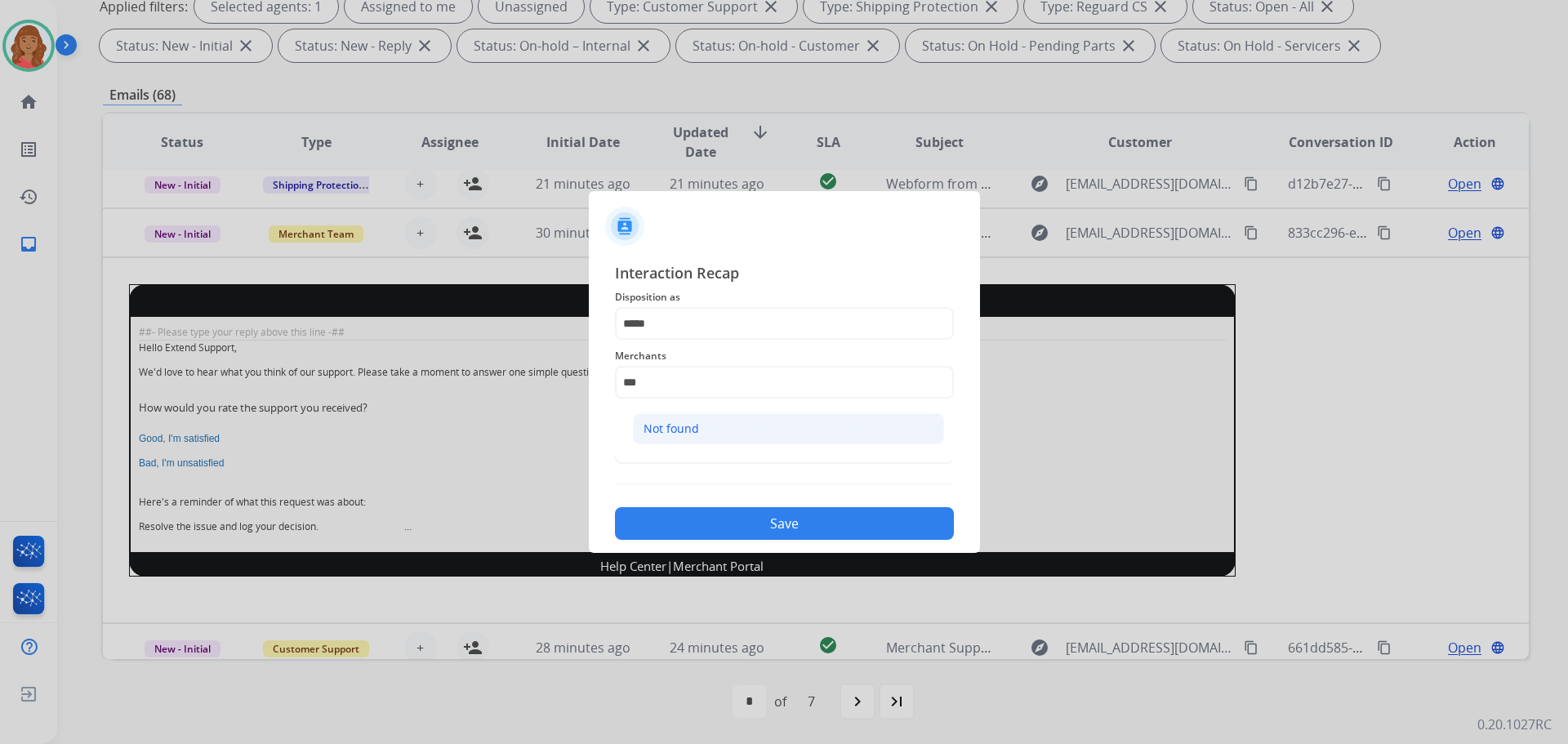
click at [667, 439] on li "Not found" at bounding box center [788, 428] width 311 height 31
type input "*********"
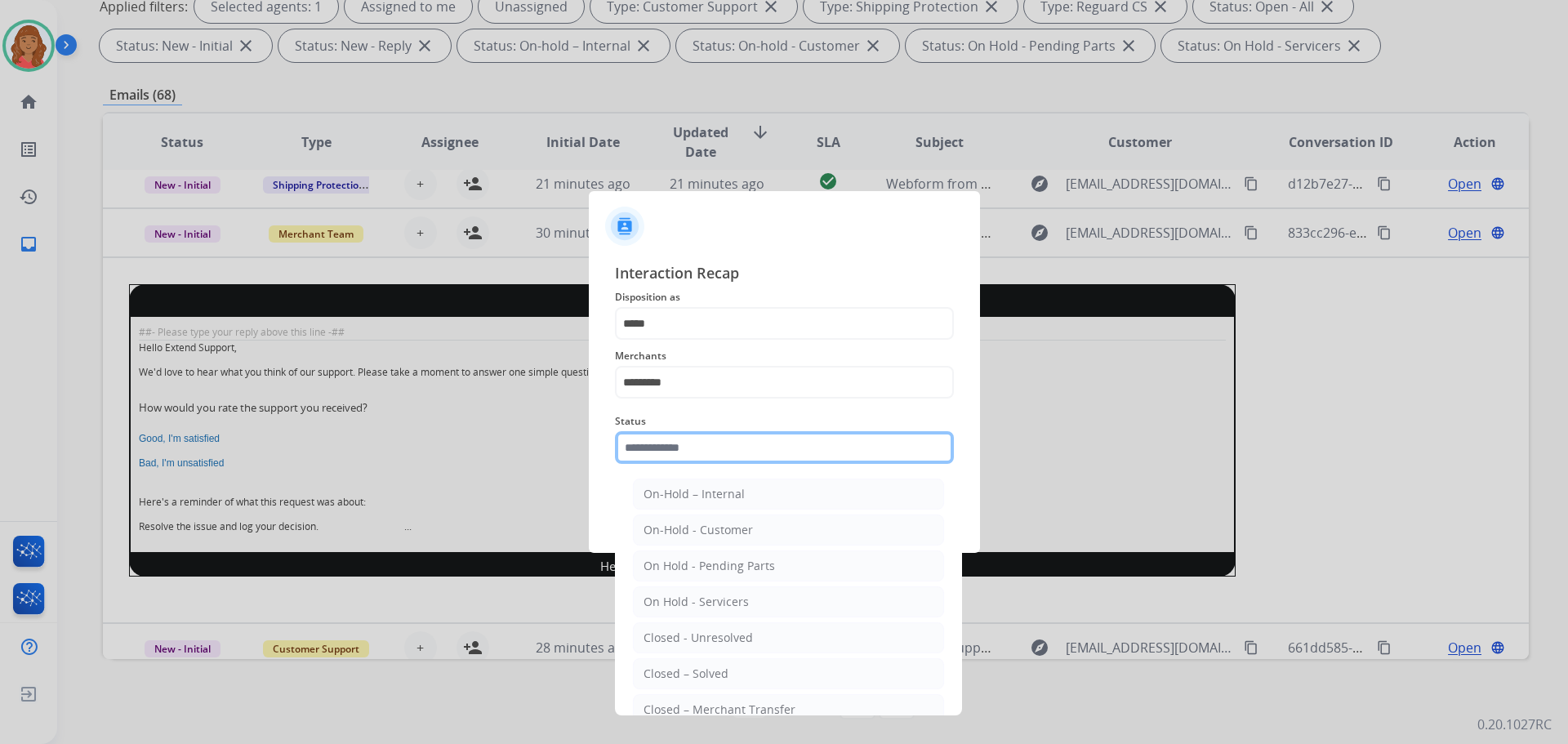
click at [675, 452] on input "text" at bounding box center [784, 447] width 339 height 33
click at [680, 670] on div "Closed – Solved" at bounding box center [686, 674] width 85 height 17
type input "**********"
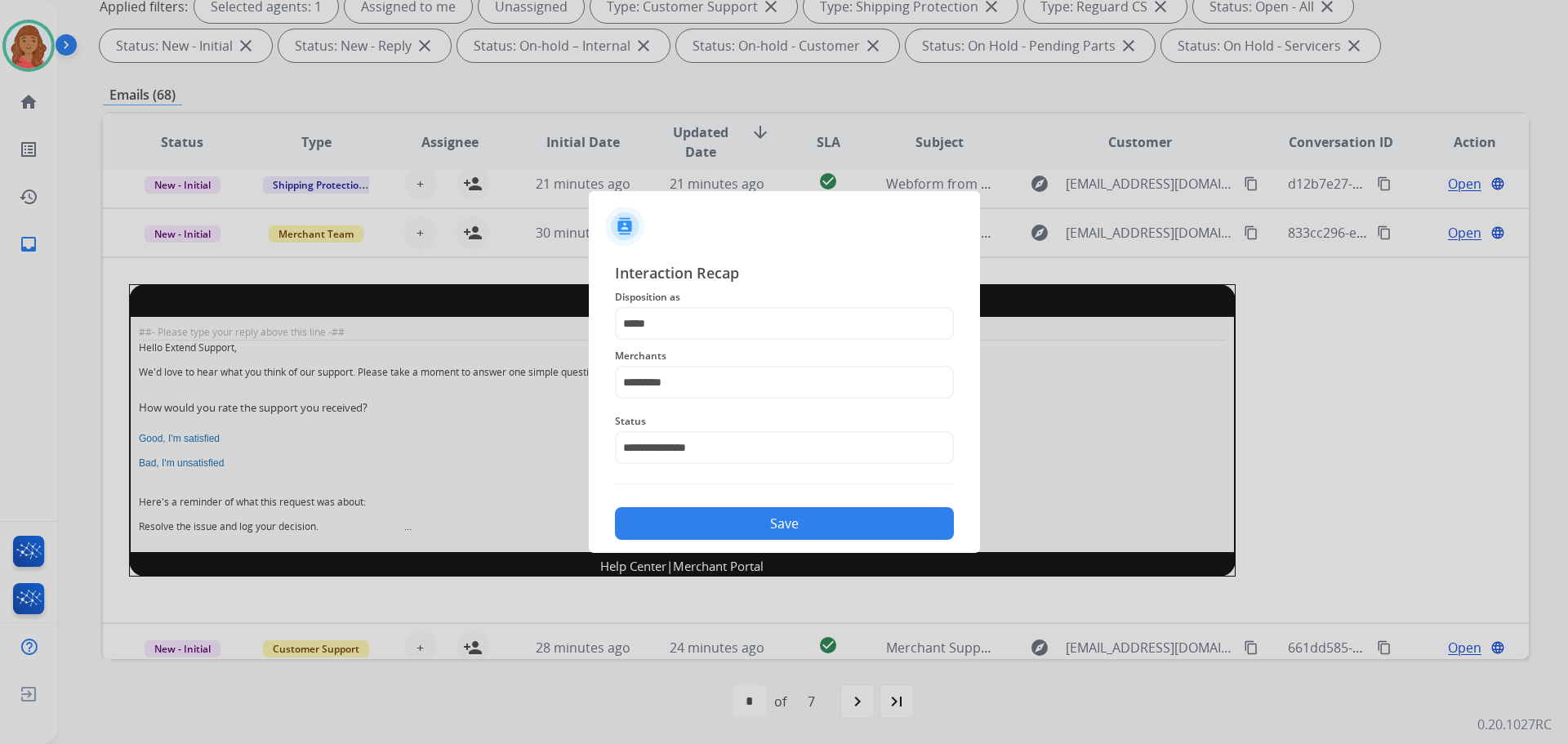
click at [704, 519] on button "Save" at bounding box center [784, 523] width 339 height 33
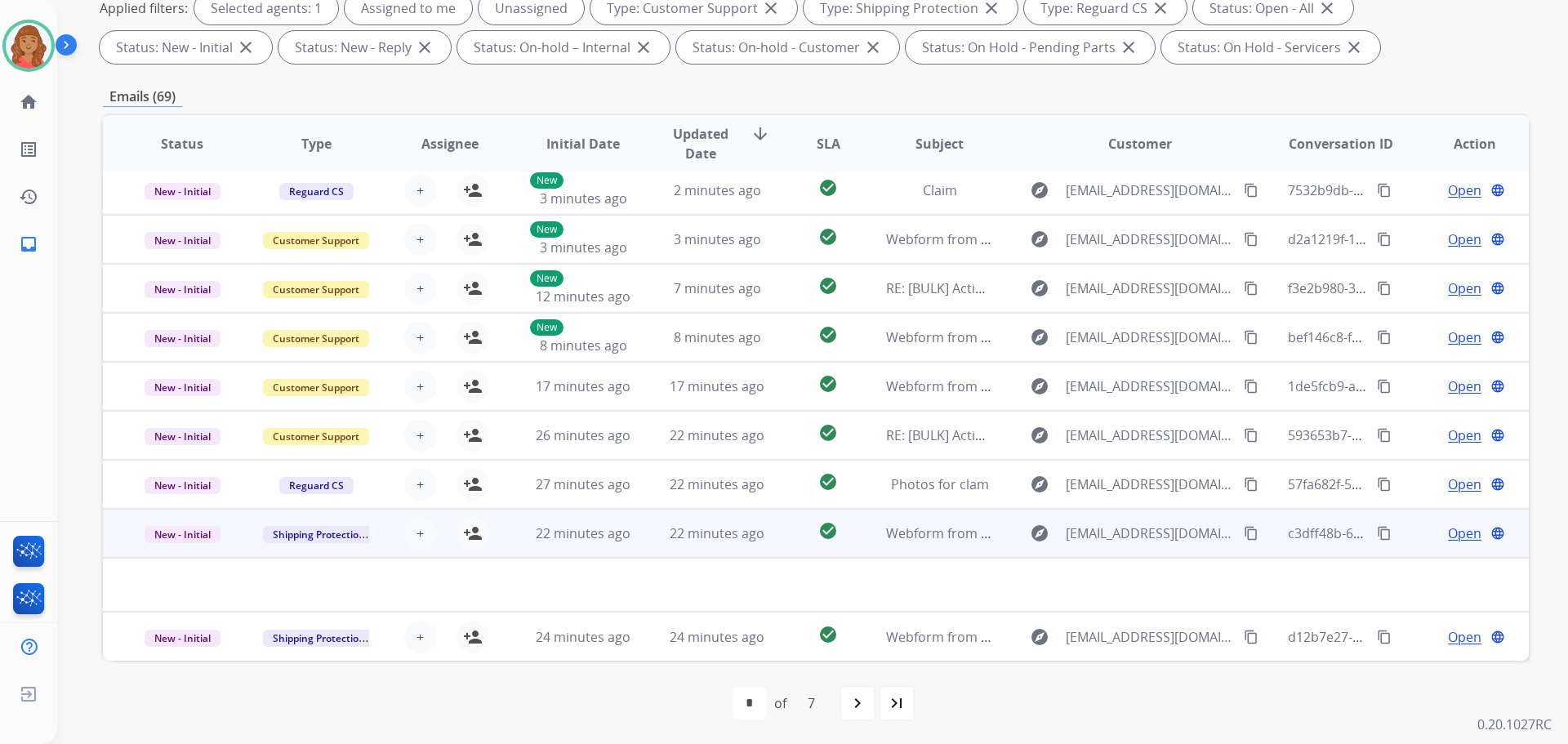
scroll to position [264, 0]
click at [585, 532] on span "22 minutes ago" at bounding box center [583, 531] width 95 height 18
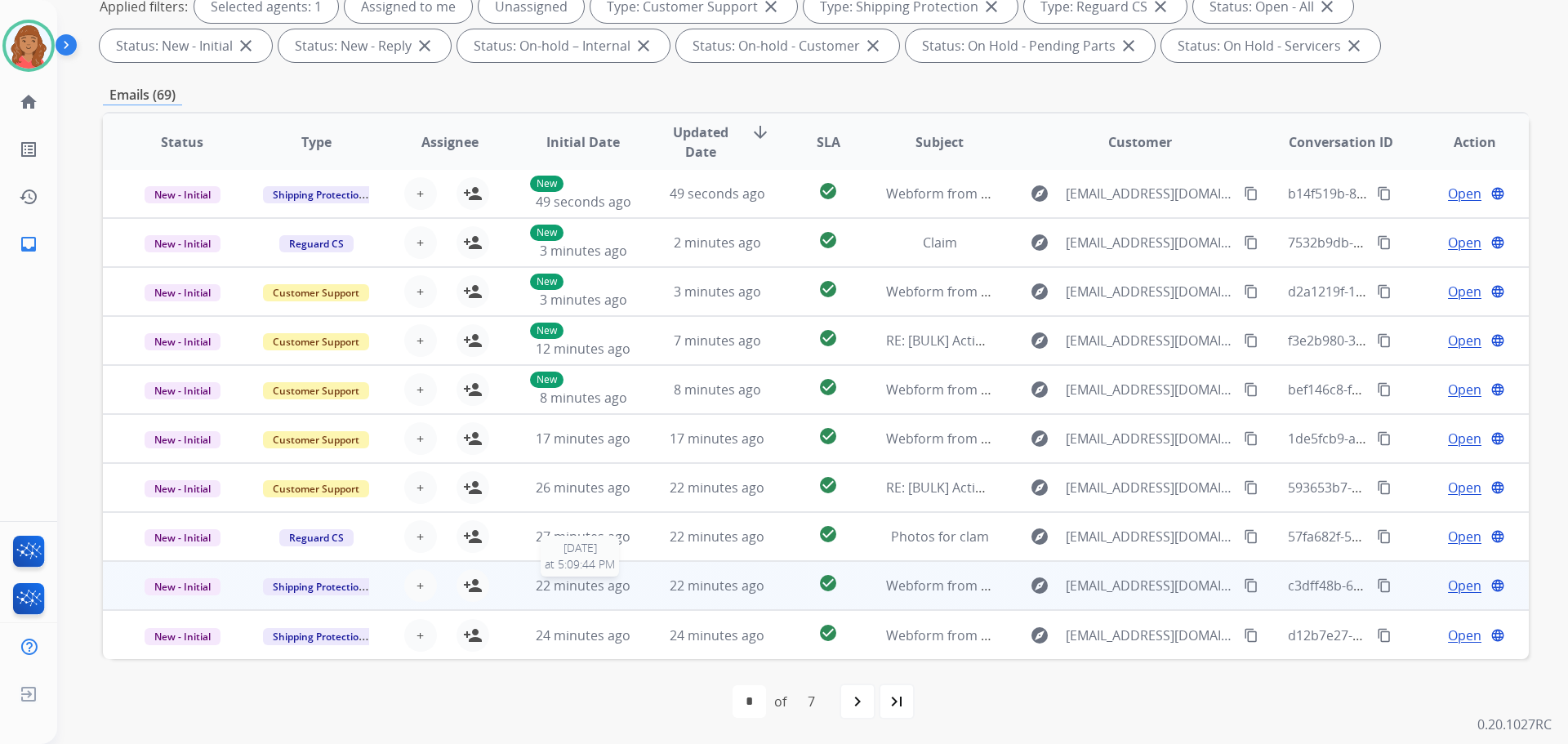
click at [536, 589] on span "22 minutes ago" at bounding box center [583, 585] width 95 height 18
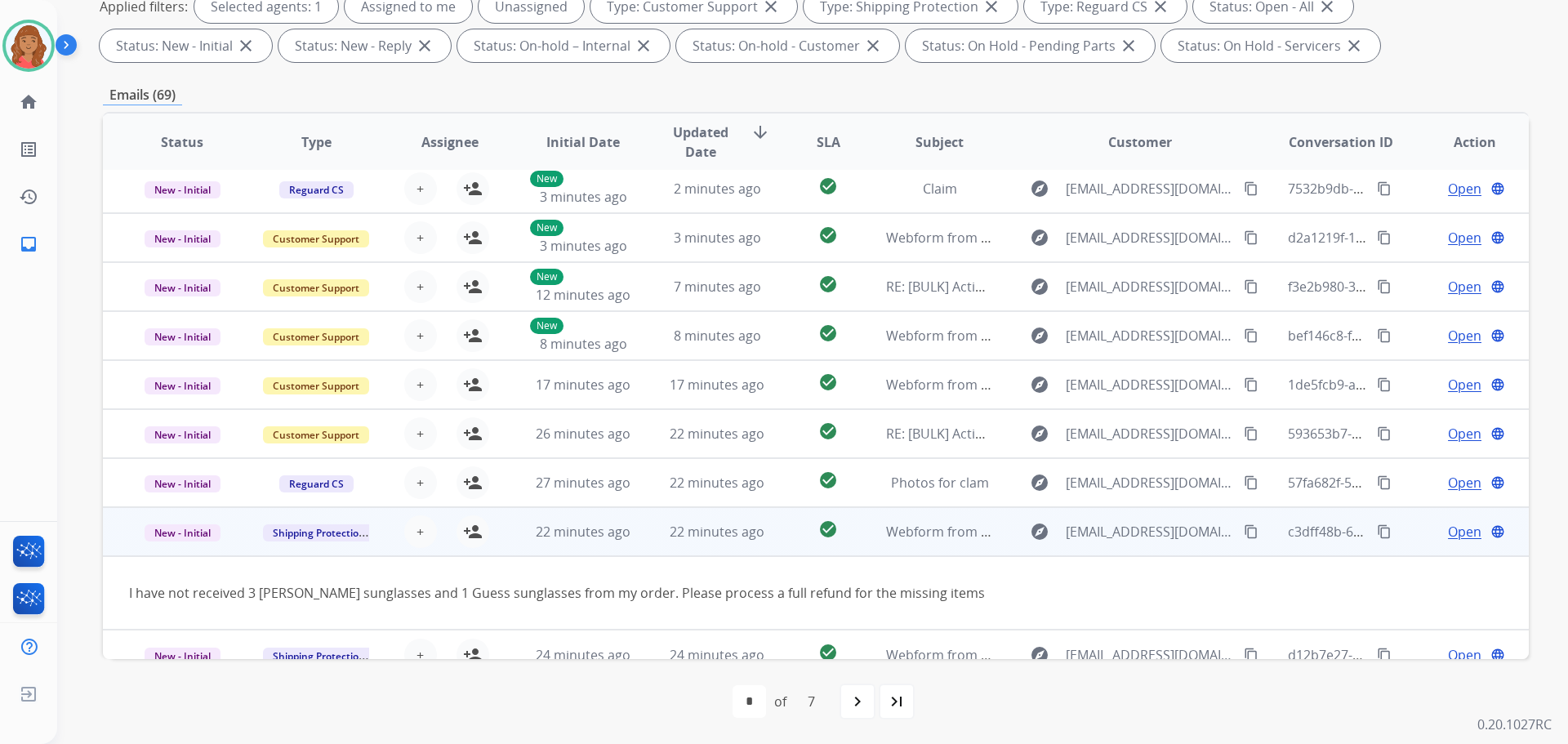
scroll to position [75, 0]
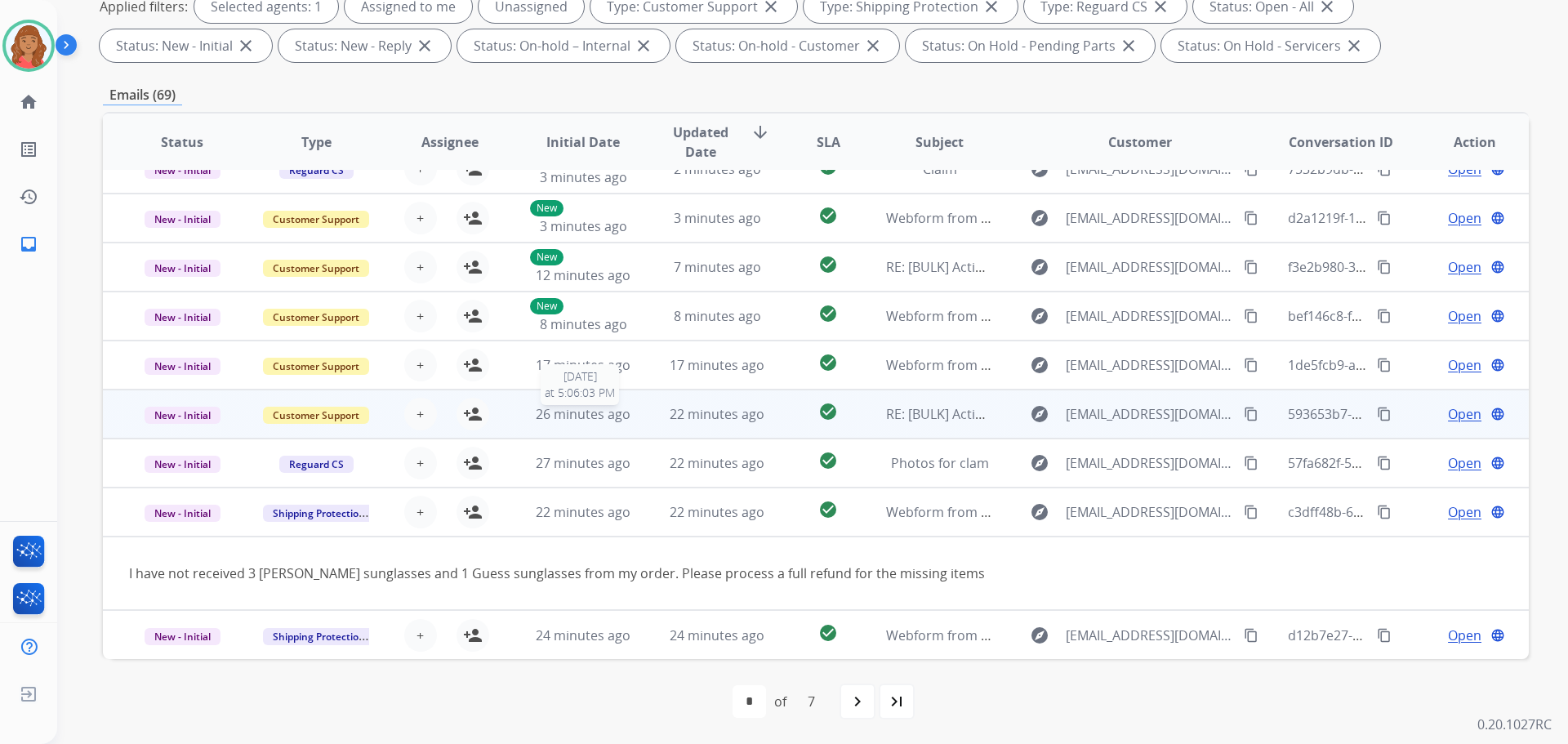
click at [570, 411] on span "26 minutes ago" at bounding box center [583, 414] width 95 height 18
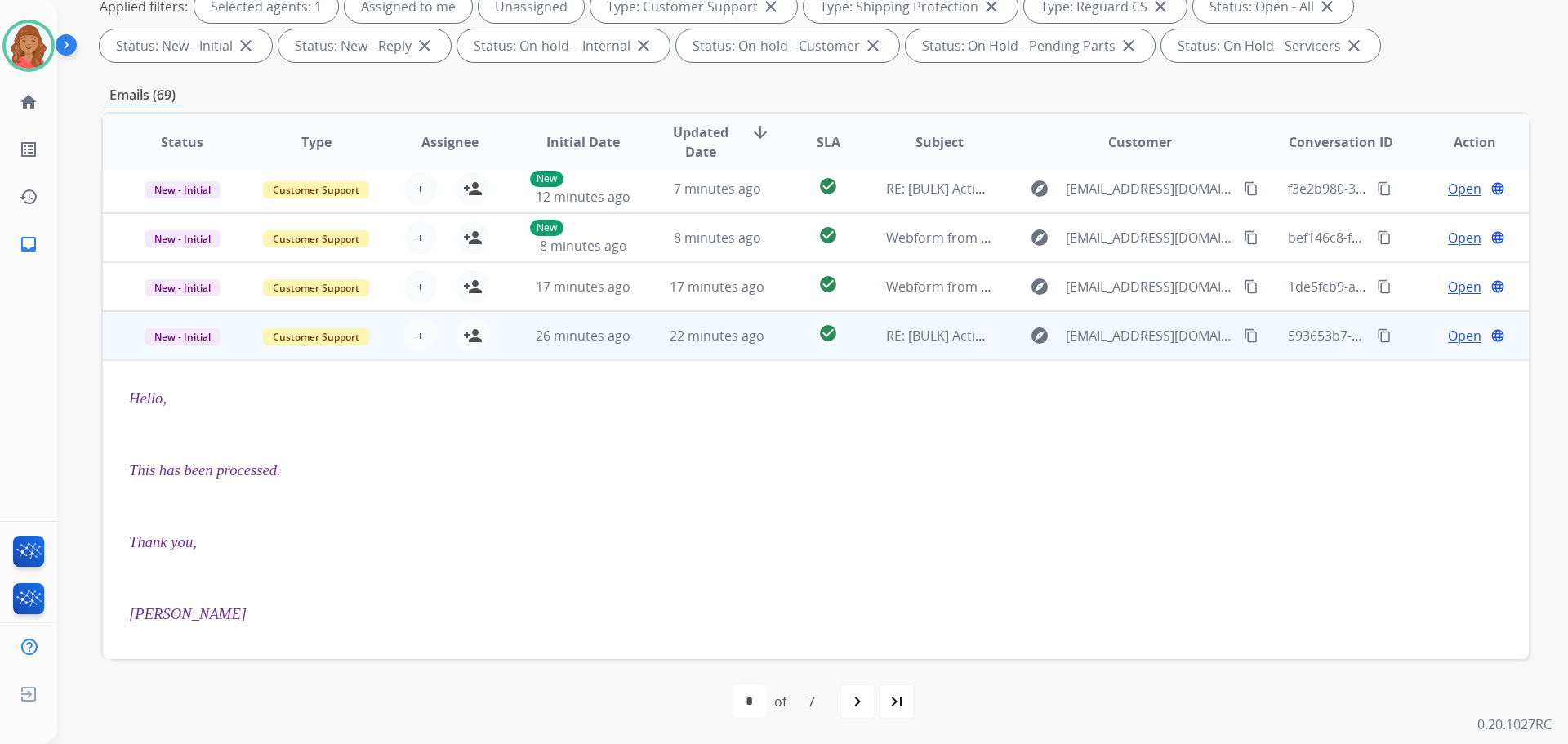
scroll to position [131, 0]
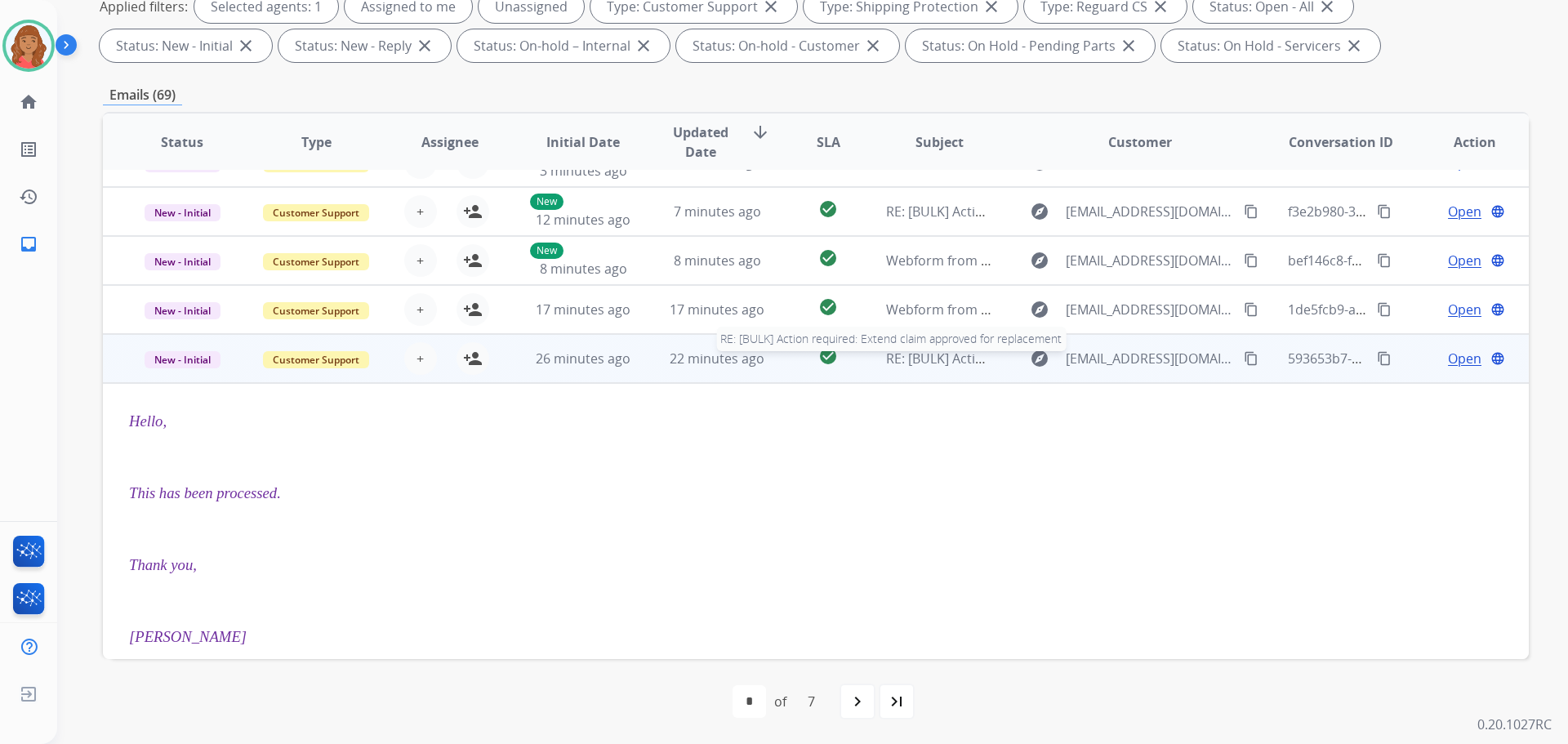
click at [952, 356] on span "RE: [BULK] Action required: Extend claim approved for replacement" at bounding box center [1092, 359] width 413 height 18
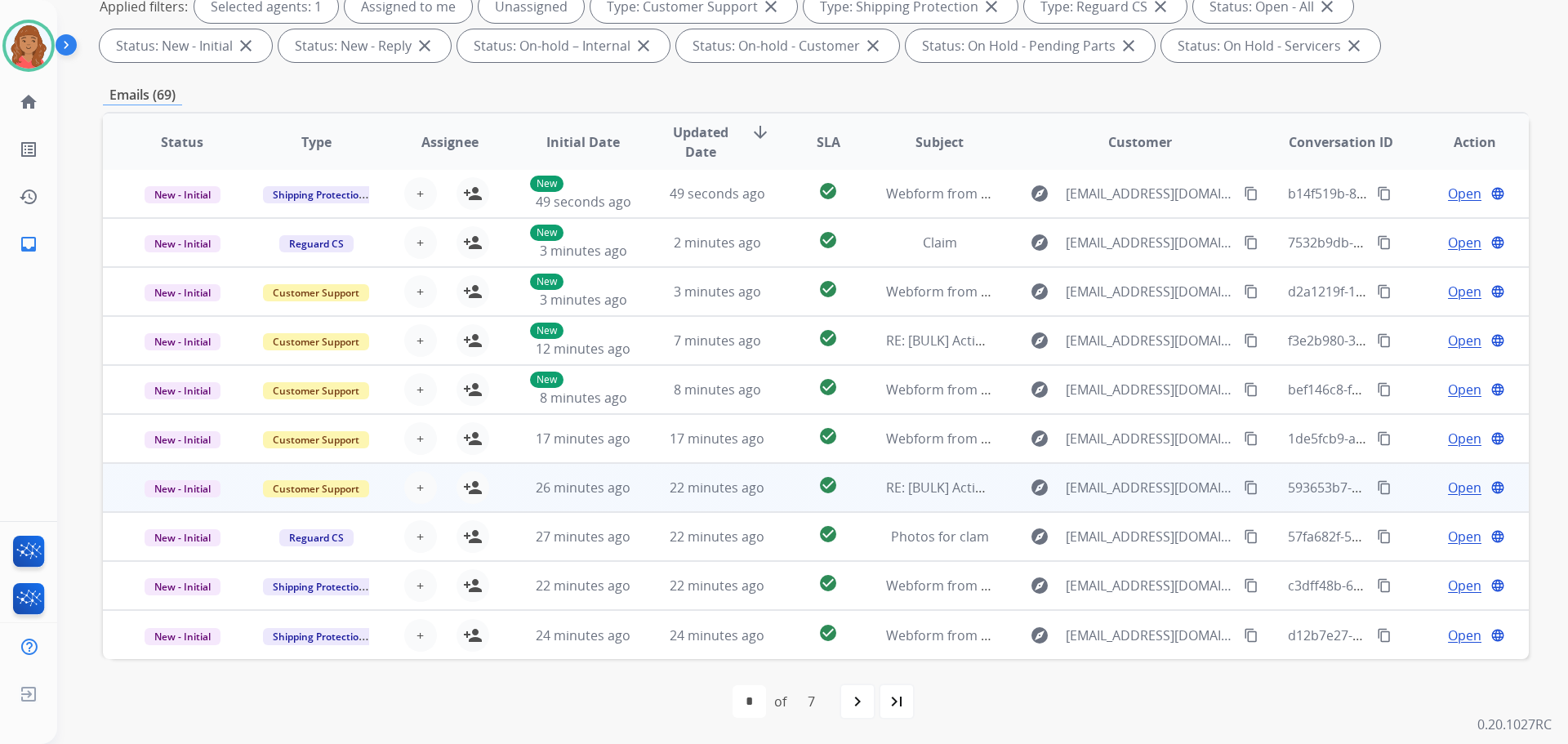
scroll to position [2, 0]
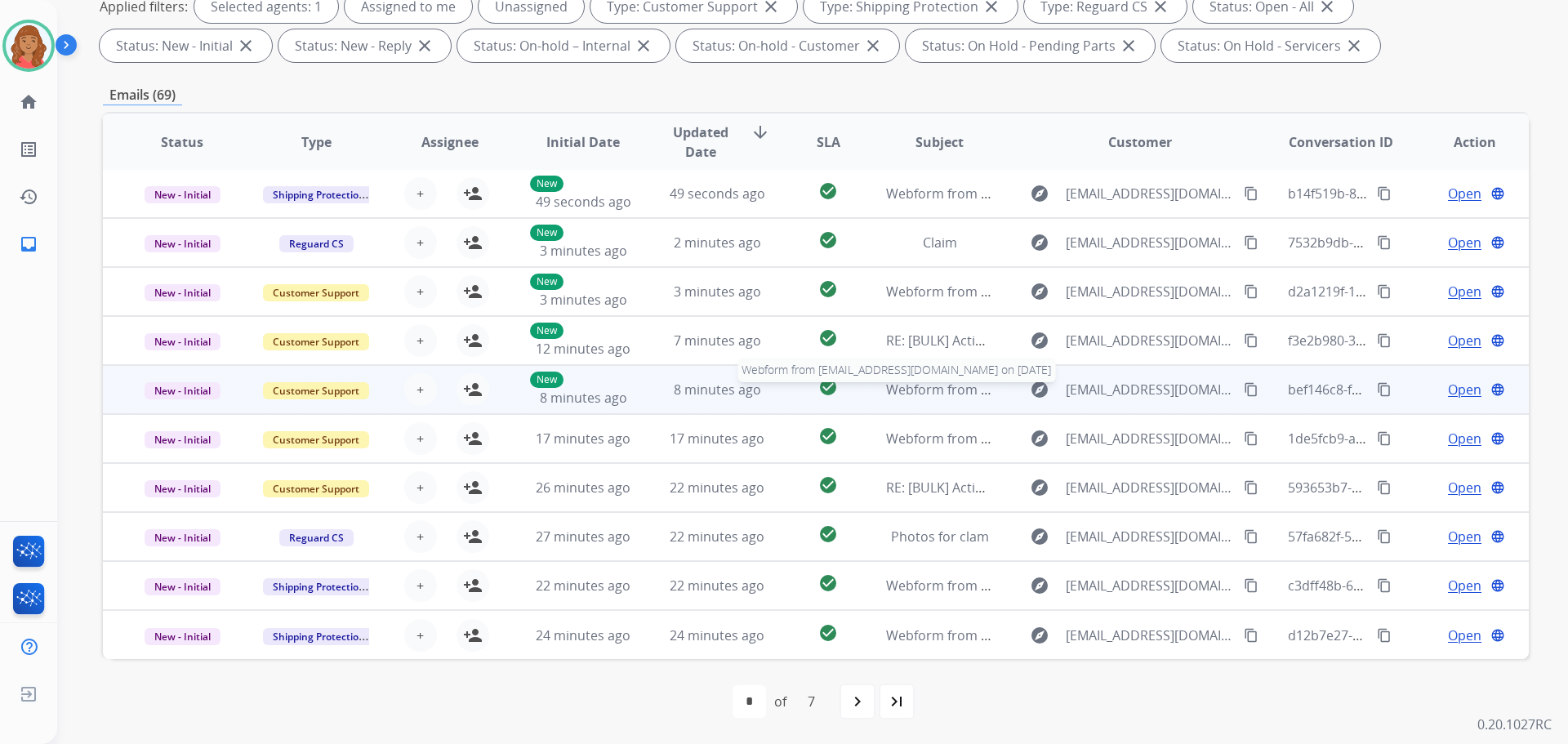
click at [904, 389] on span "Webform from Stevenm9422@icloud.com on 09/04/2025" at bounding box center [1070, 389] width 370 height 18
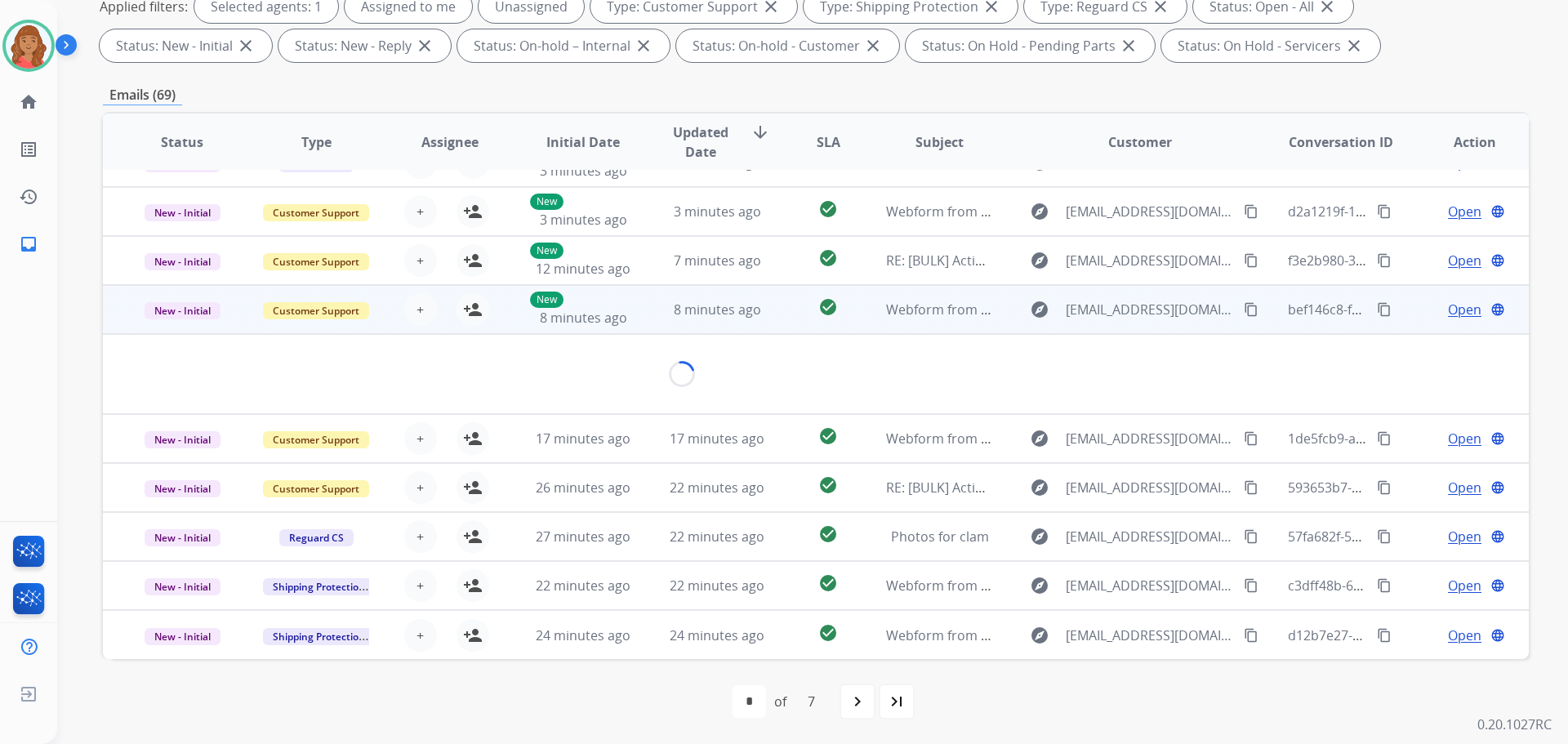
scroll to position [75, 0]
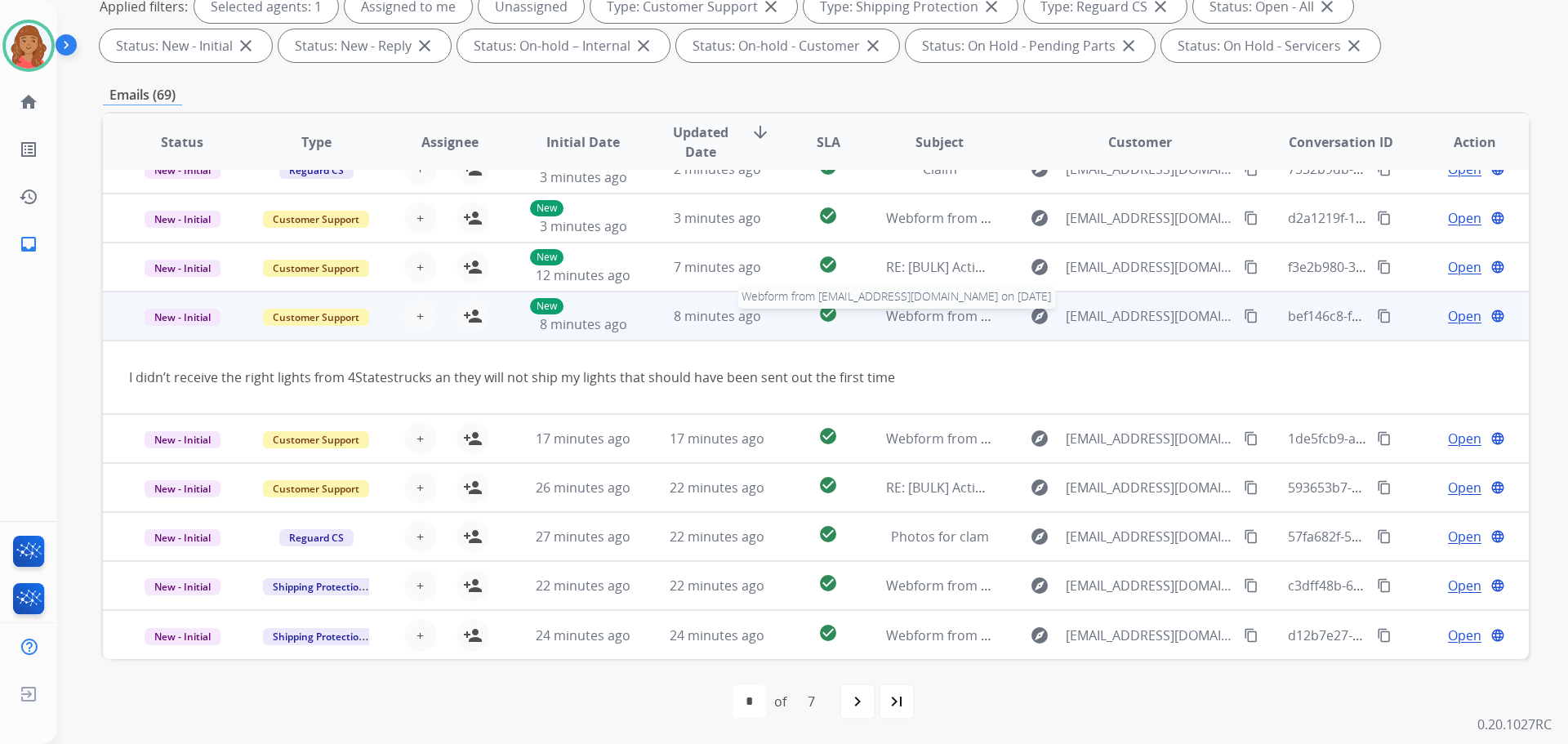
click at [894, 323] on span "Webform from Stevenm9422@icloud.com on 09/04/2025" at bounding box center [1070, 316] width 370 height 18
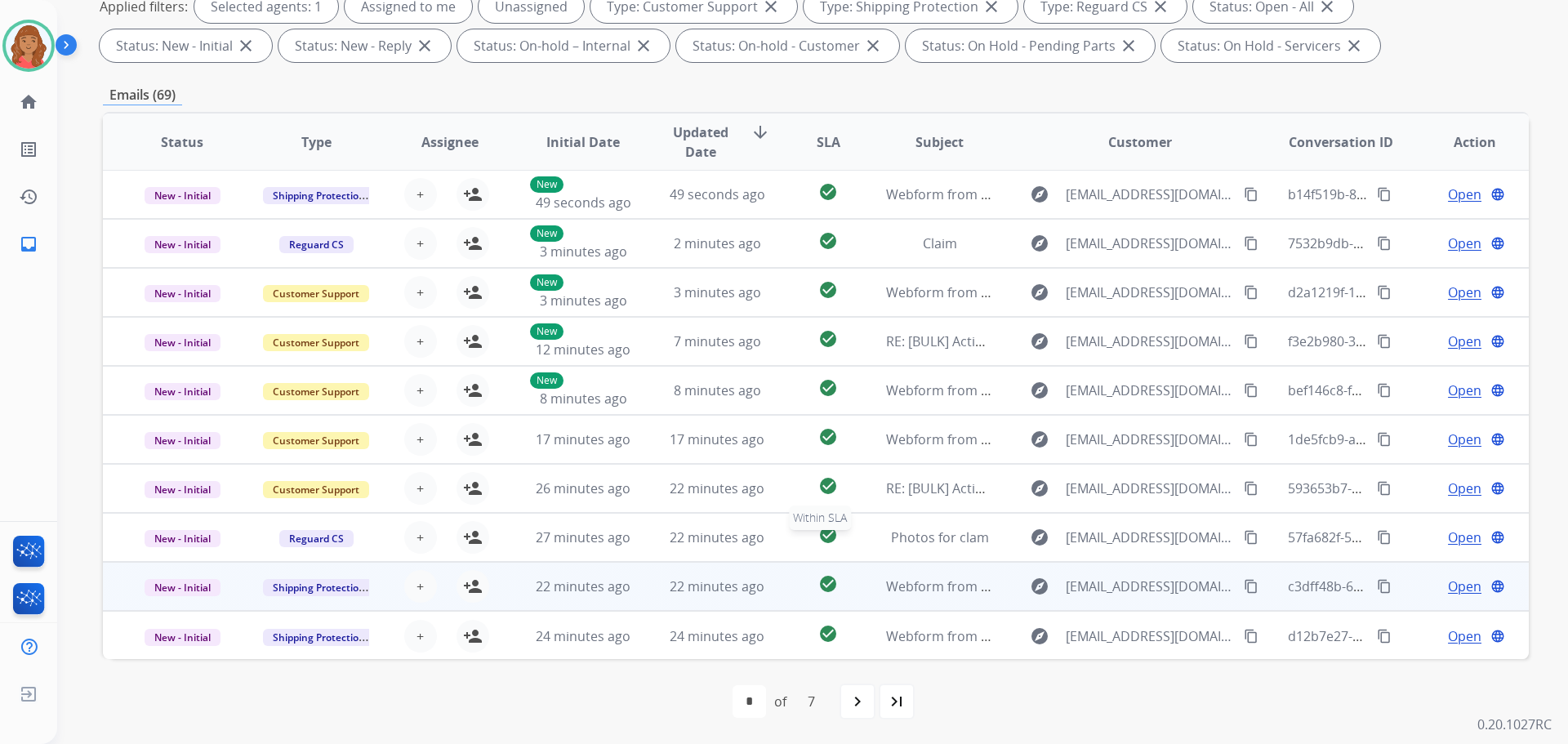
scroll to position [2, 0]
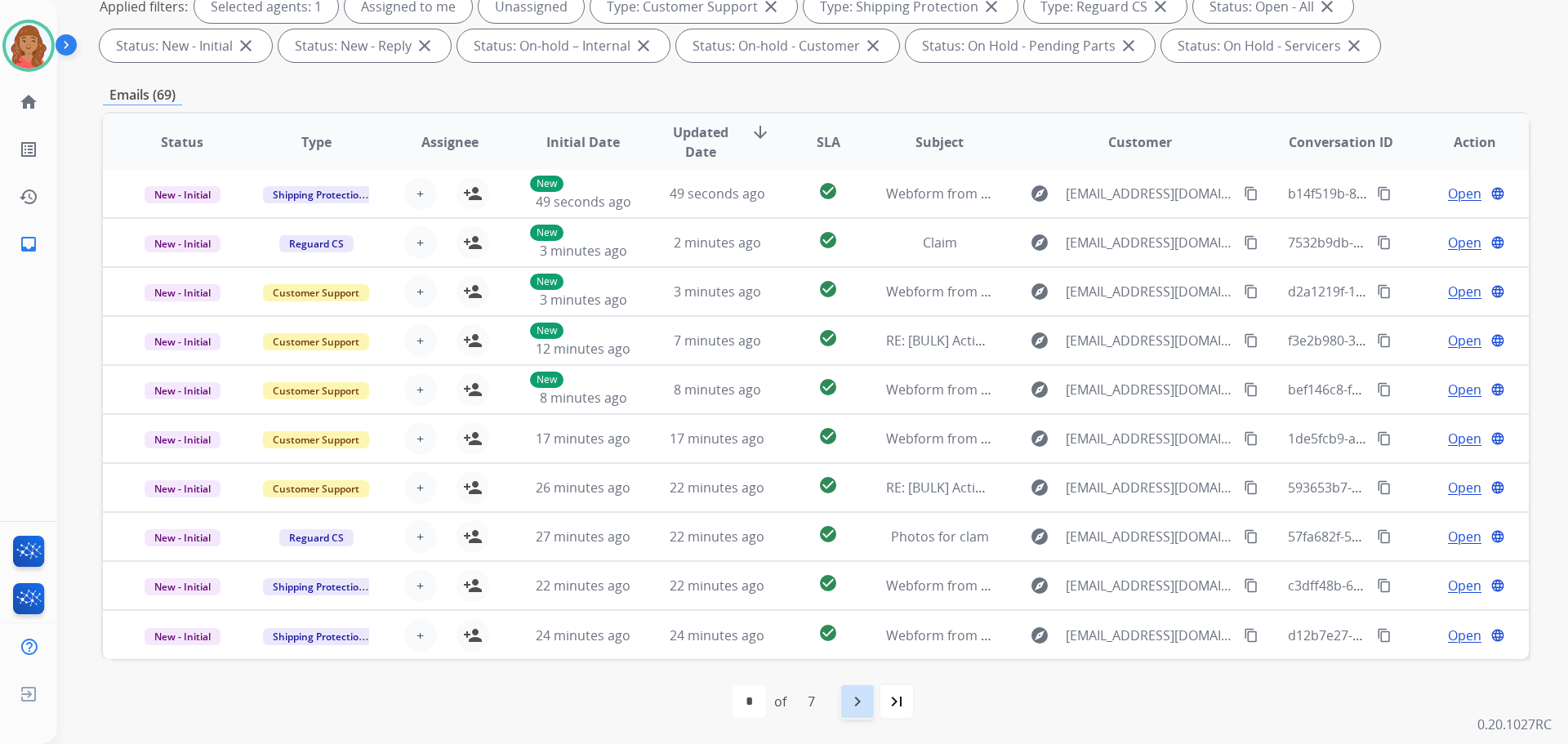
click at [852, 705] on mat-icon "navigate_next" at bounding box center [857, 702] width 20 height 20
select select "*"
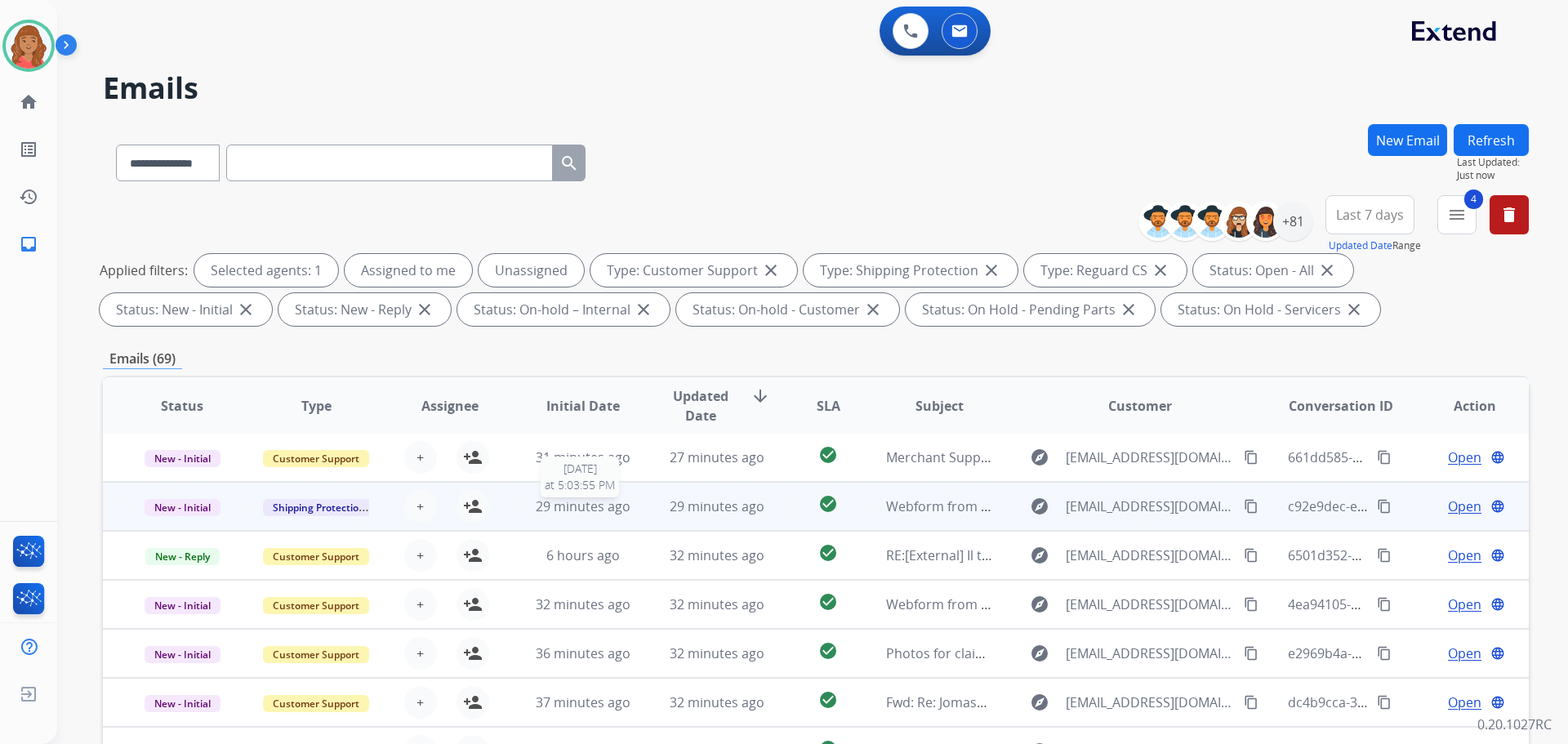
click at [626, 500] on span "29 minutes ago" at bounding box center [583, 507] width 95 height 18
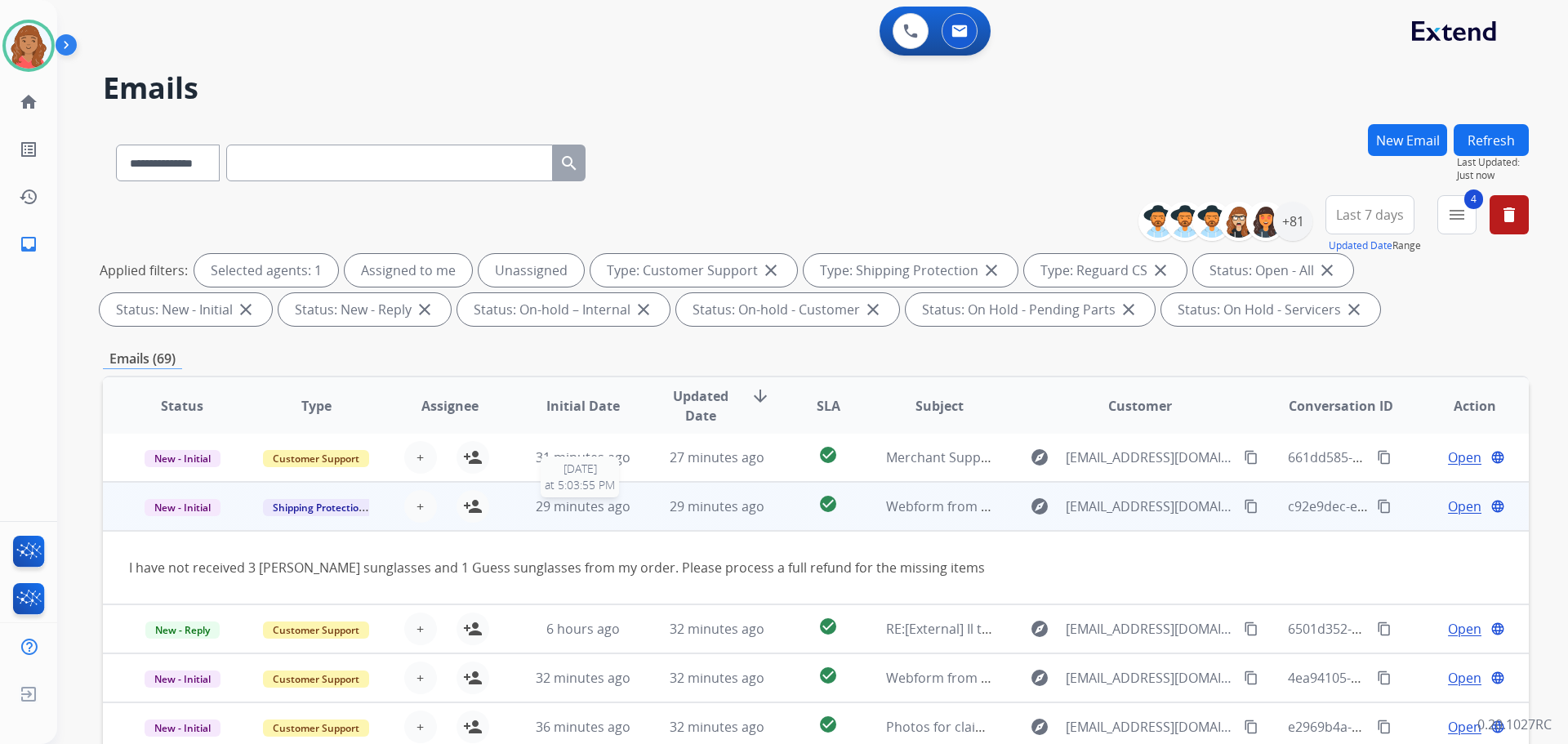
scroll to position [49, 0]
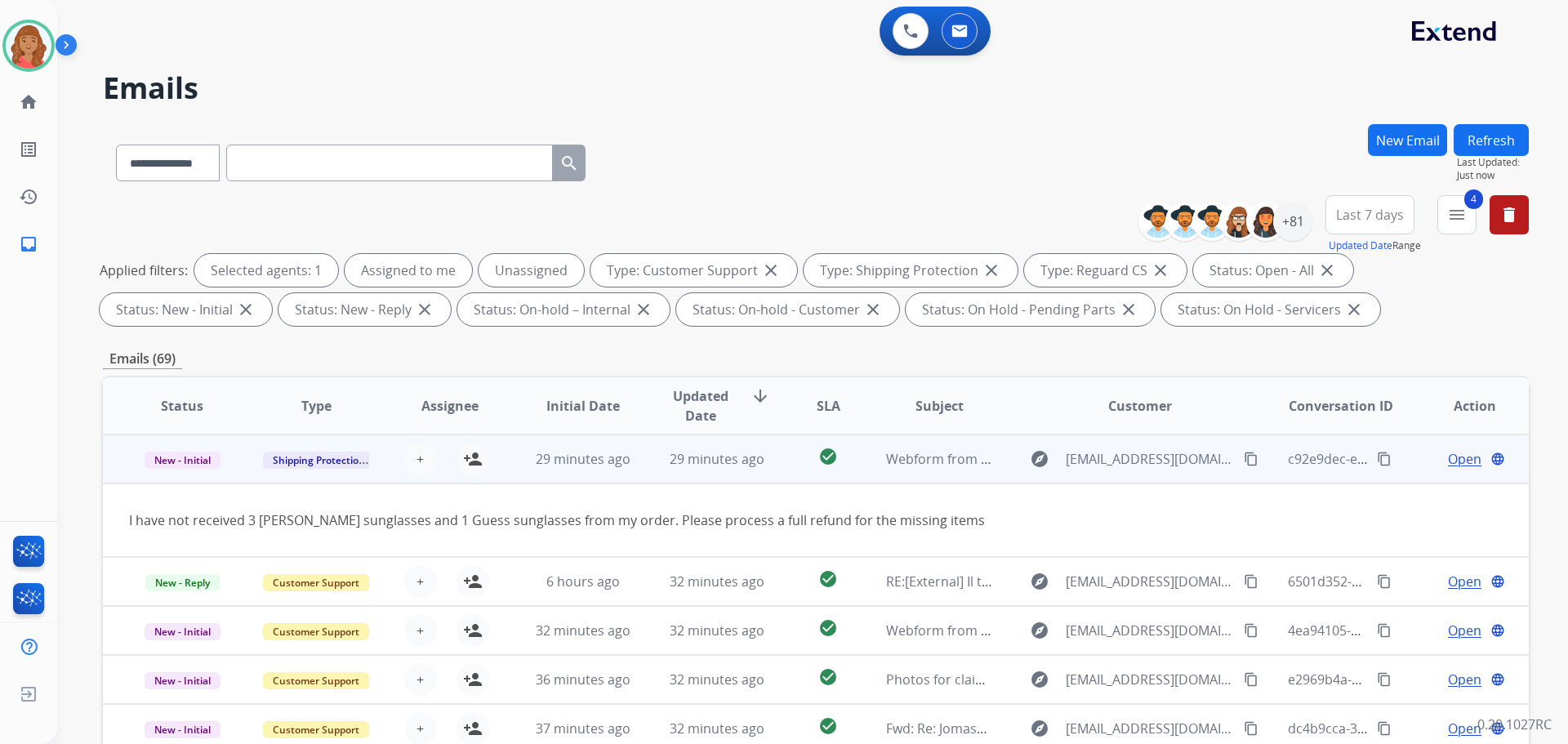
click at [1244, 457] on mat-icon "content_copy" at bounding box center [1251, 458] width 15 height 15
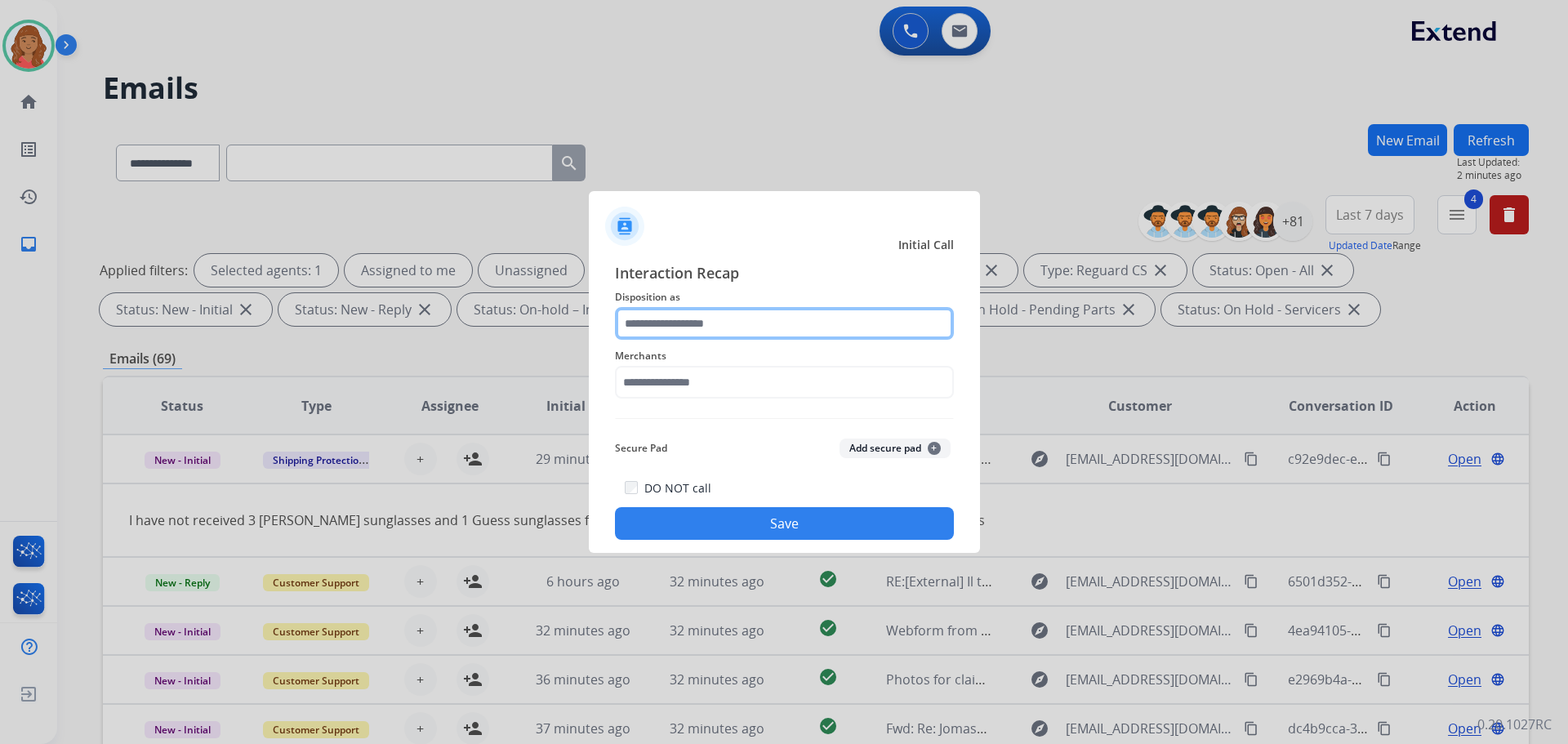
click at [718, 325] on input "text" at bounding box center [784, 323] width 339 height 33
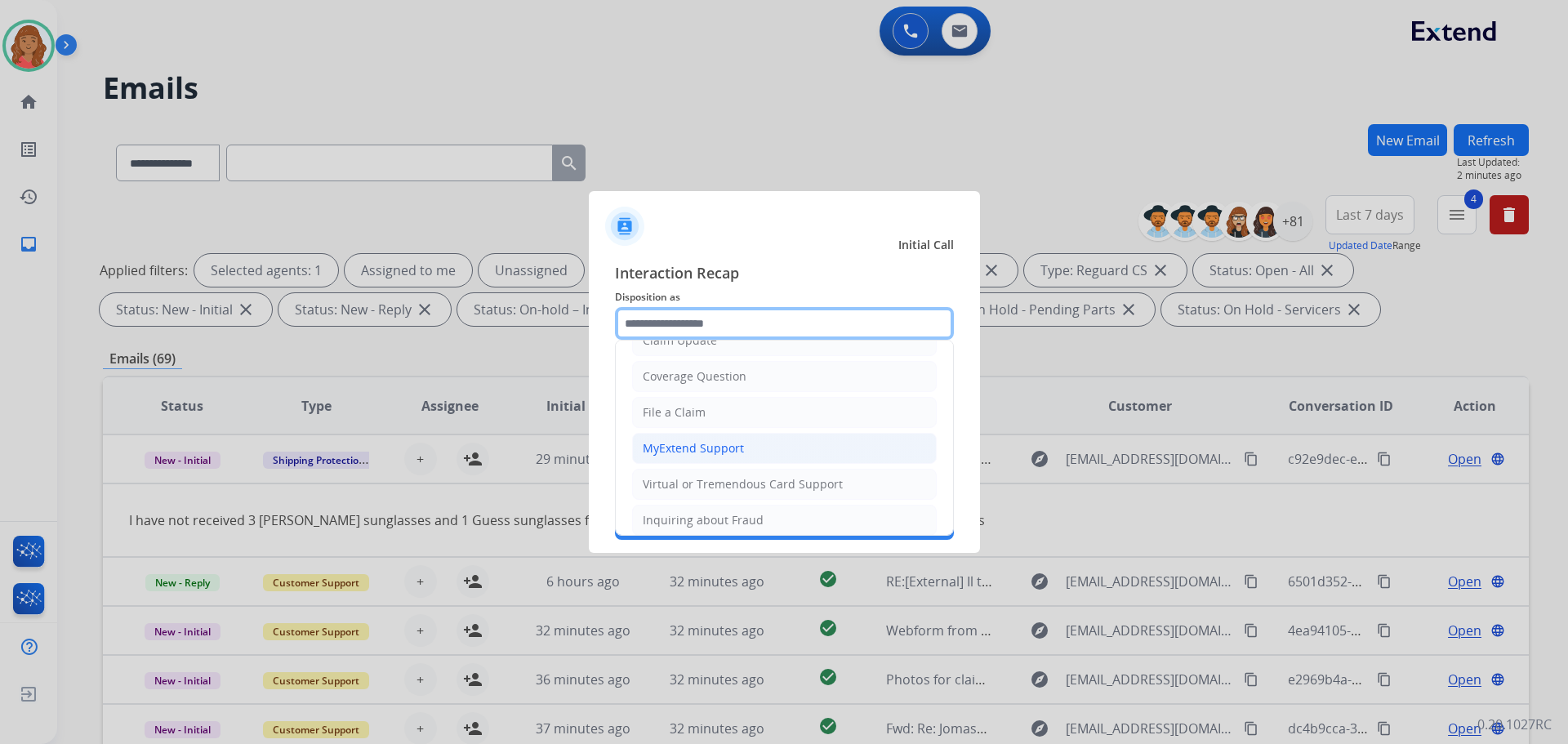
scroll to position [0, 0]
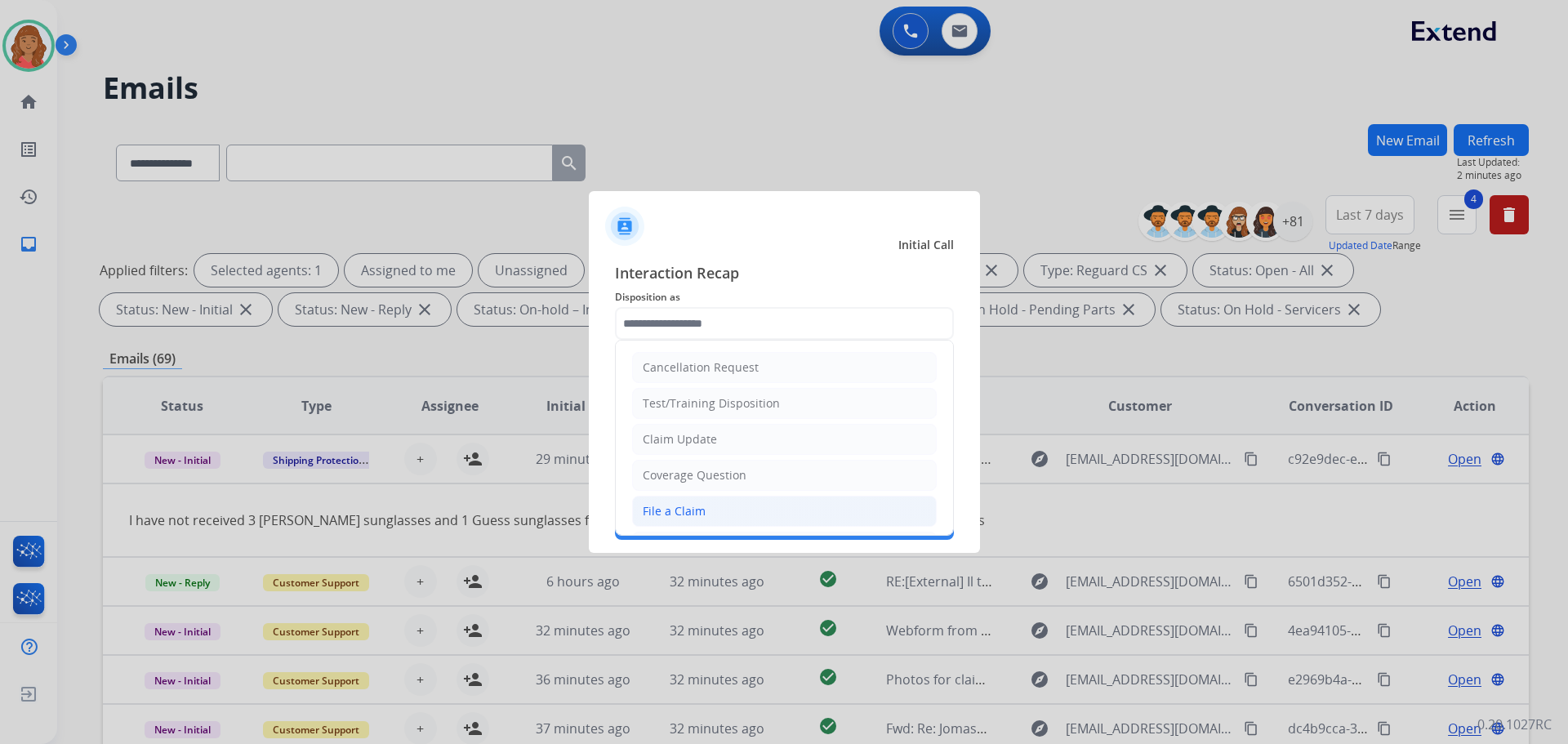
click at [680, 506] on div "File a Claim" at bounding box center [674, 511] width 63 height 17
type input "**********"
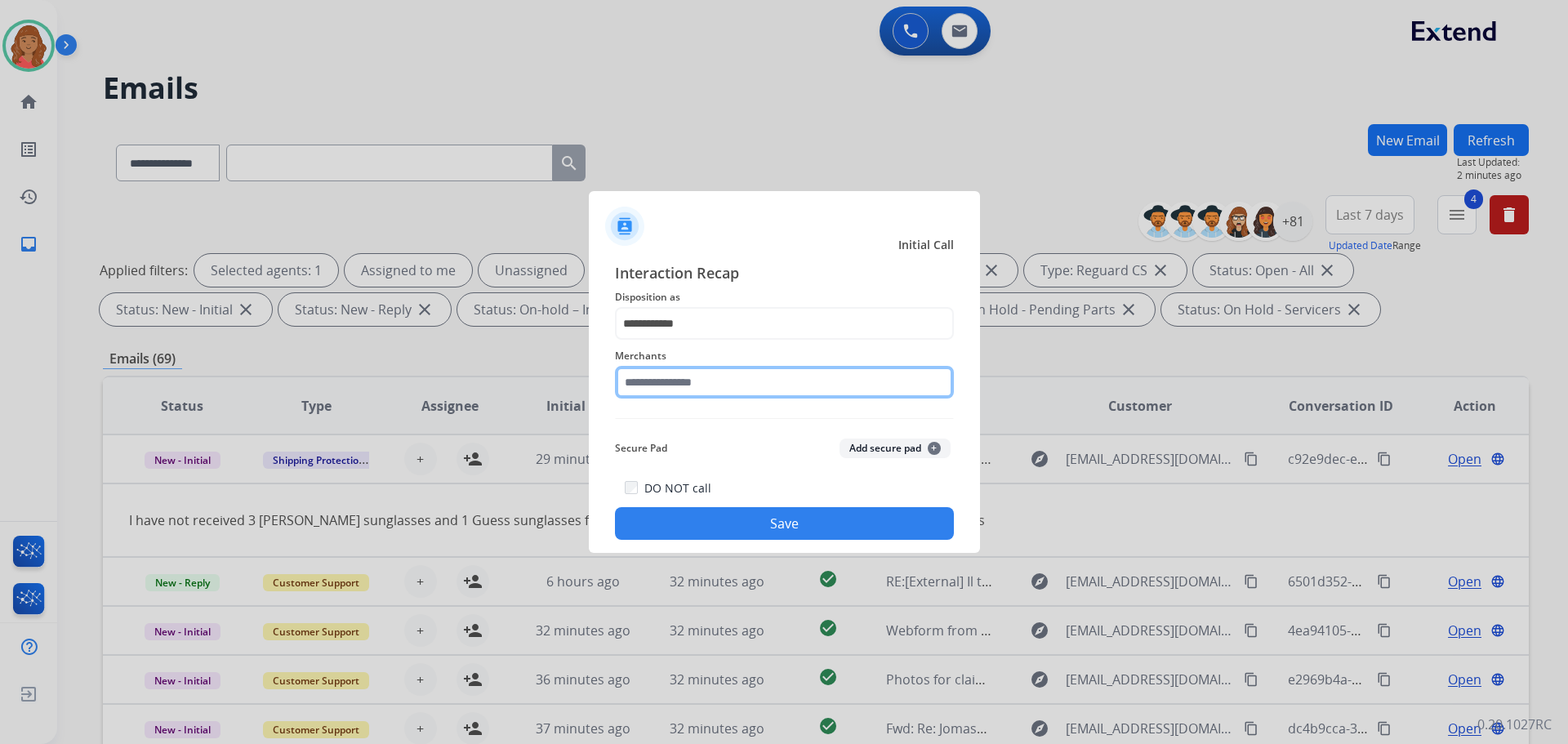
click at [688, 388] on input "text" at bounding box center [784, 381] width 339 height 33
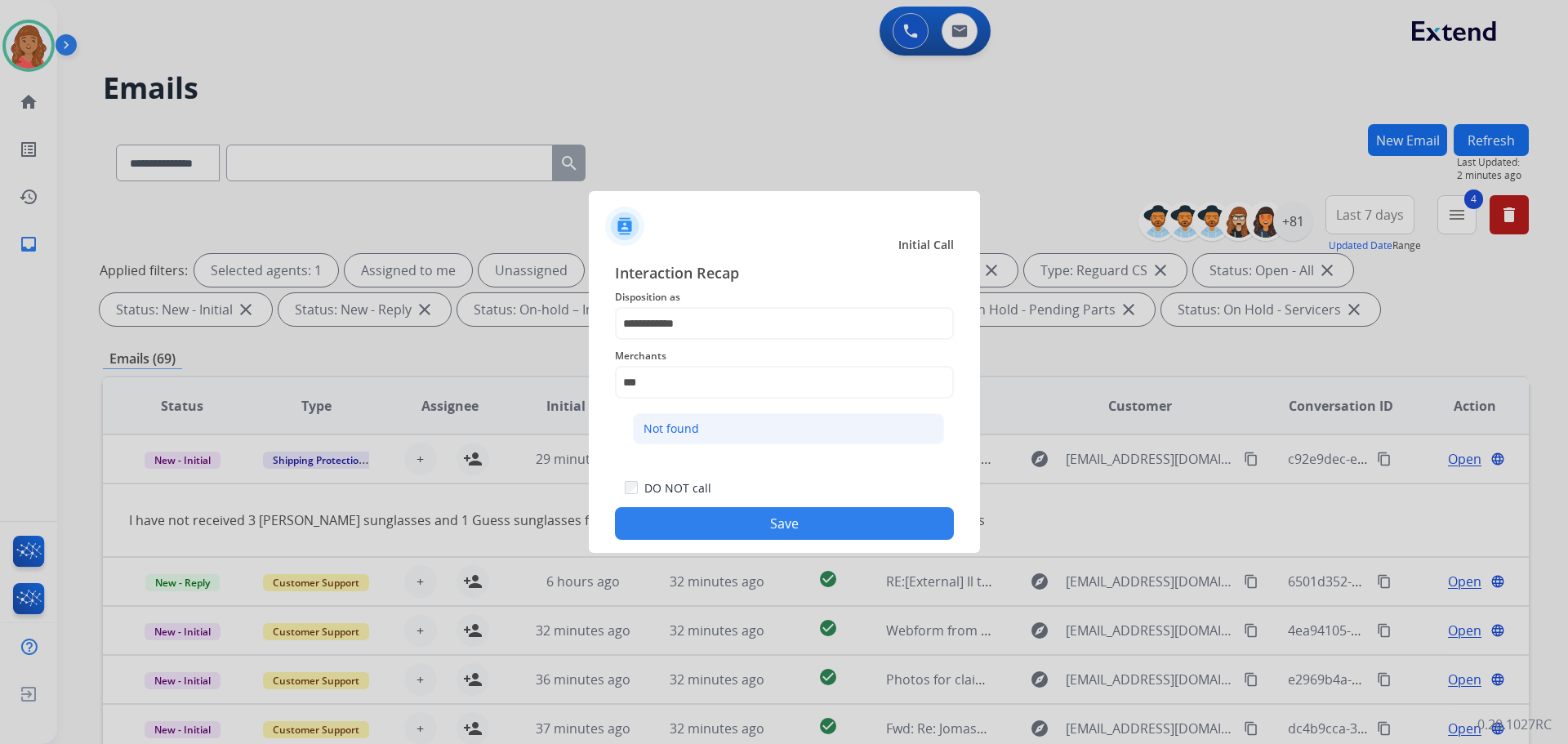
click at [674, 425] on div "Not found" at bounding box center [671, 429] width 55 height 17
type input "*********"
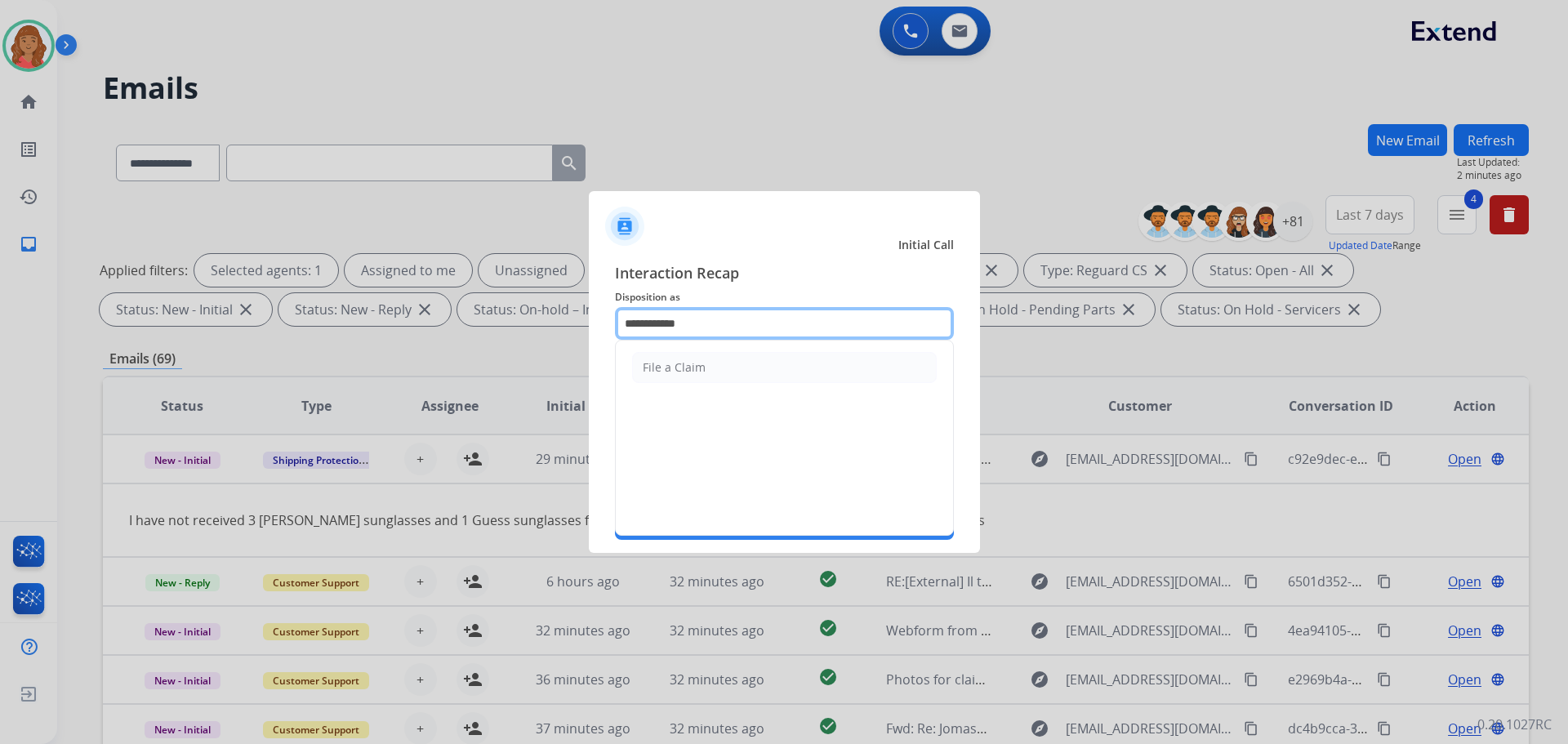
drag, startPoint x: 719, startPoint y: 324, endPoint x: 597, endPoint y: 304, distance: 123.6
click at [597, 304] on div "**********" at bounding box center [784, 400] width 391 height 304
click at [706, 377] on li "Other" at bounding box center [784, 367] width 305 height 31
type input "*****"
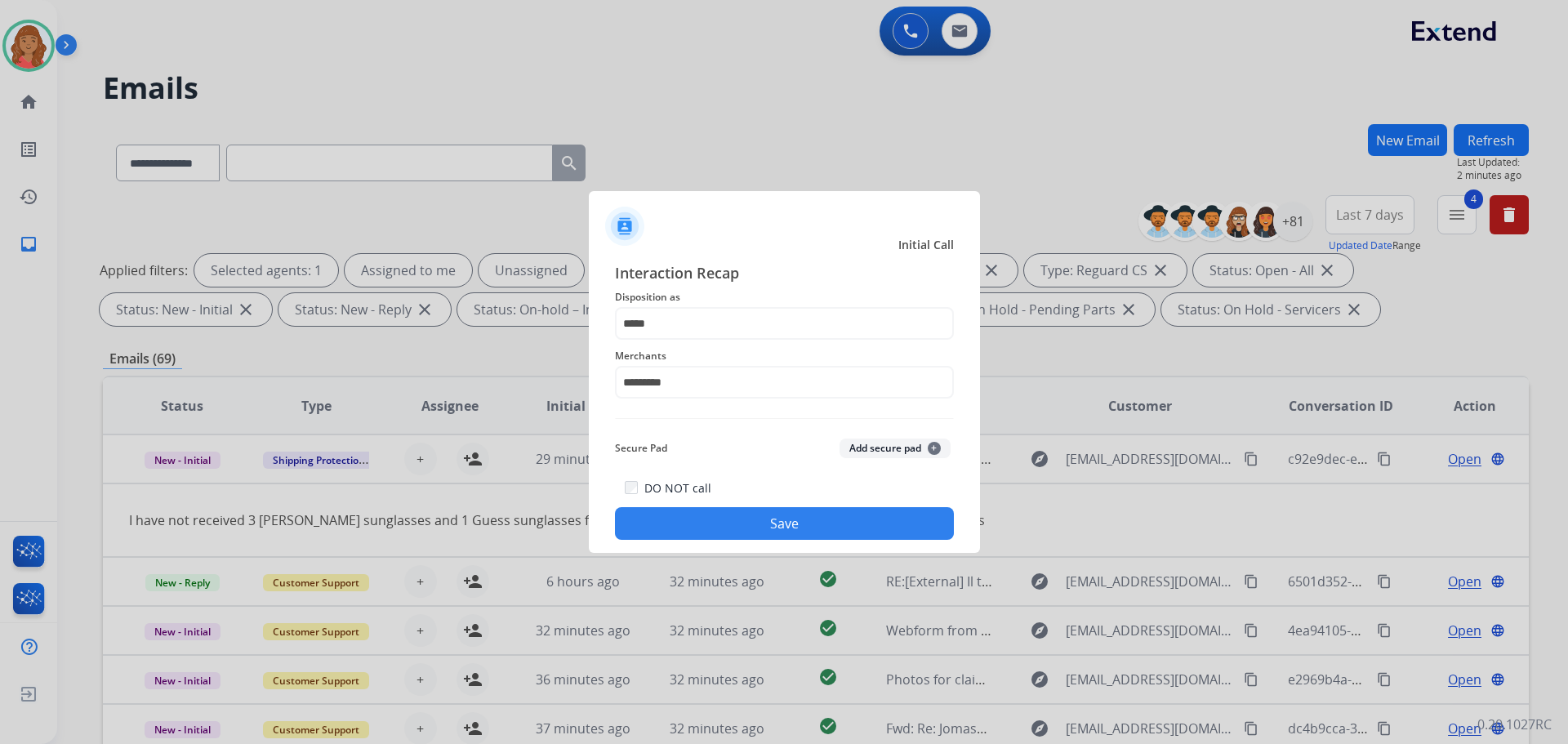
click at [757, 516] on button "Save" at bounding box center [784, 523] width 339 height 33
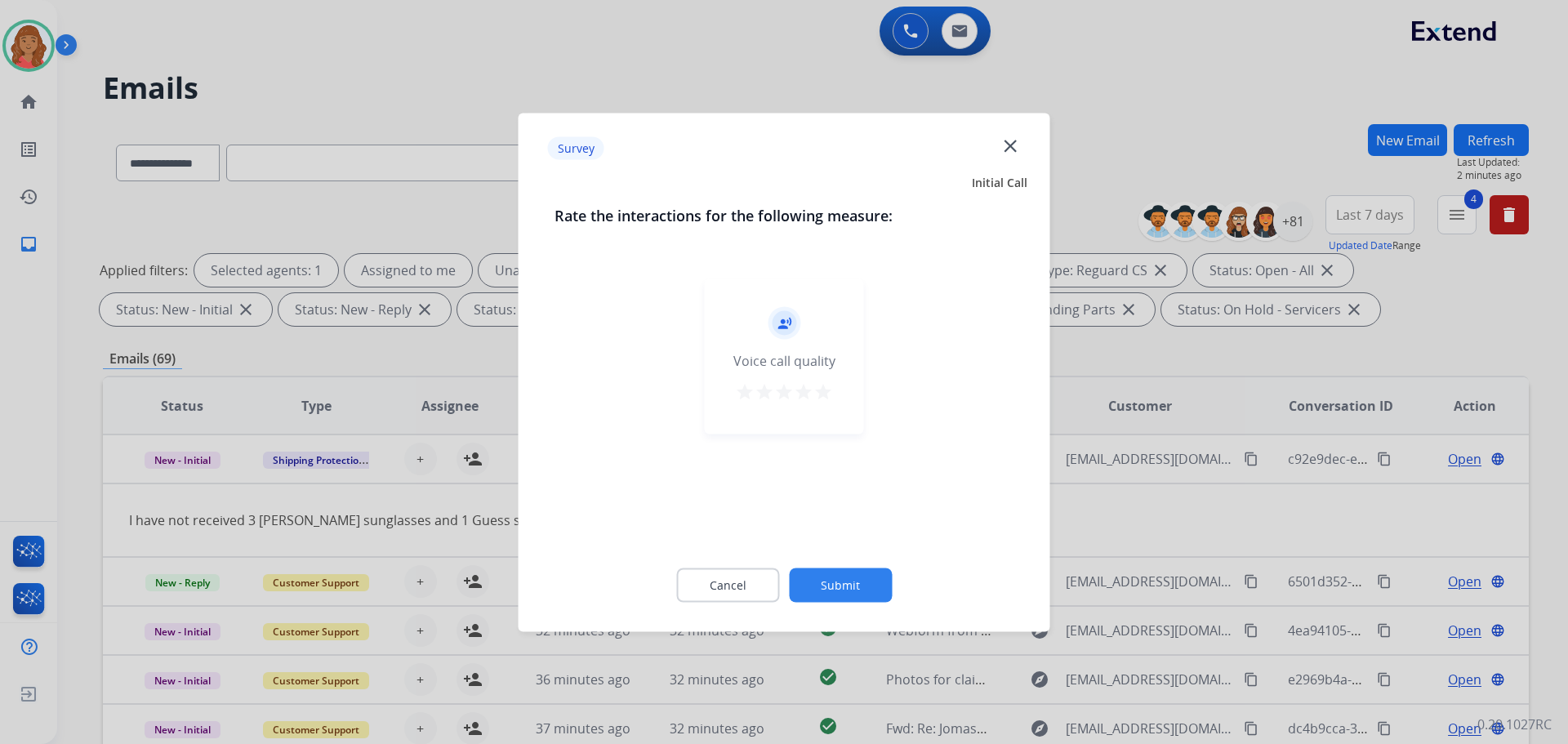
drag, startPoint x: 823, startPoint y: 392, endPoint x: 809, endPoint y: 451, distance: 60.6
click at [824, 392] on mat-icon "star" at bounding box center [824, 391] width 20 height 20
click at [828, 579] on button "Submit" at bounding box center [841, 584] width 102 height 34
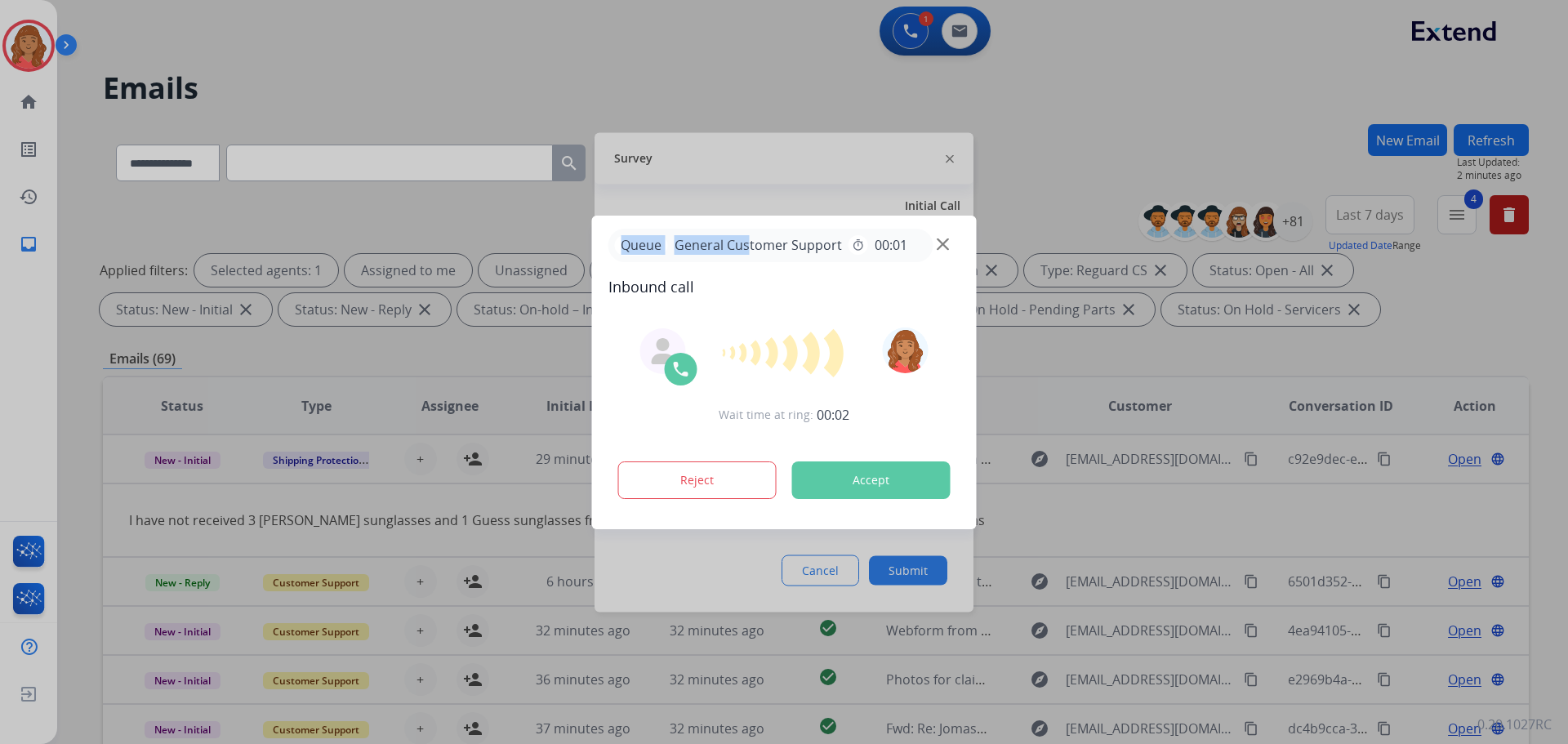
drag, startPoint x: 747, startPoint y: 249, endPoint x: 445, endPoint y: 188, distance: 308.1
click at [430, 188] on div "Queue General Customer Support timer 00:01 Inbound call Wait time at ring: 00:0…" at bounding box center [784, 372] width 1568 height 744
click at [771, 193] on div at bounding box center [784, 372] width 1568 height 744
click at [737, 163] on div at bounding box center [784, 372] width 1568 height 744
drag, startPoint x: 740, startPoint y: 163, endPoint x: 745, endPoint y: 171, distance: 9.4
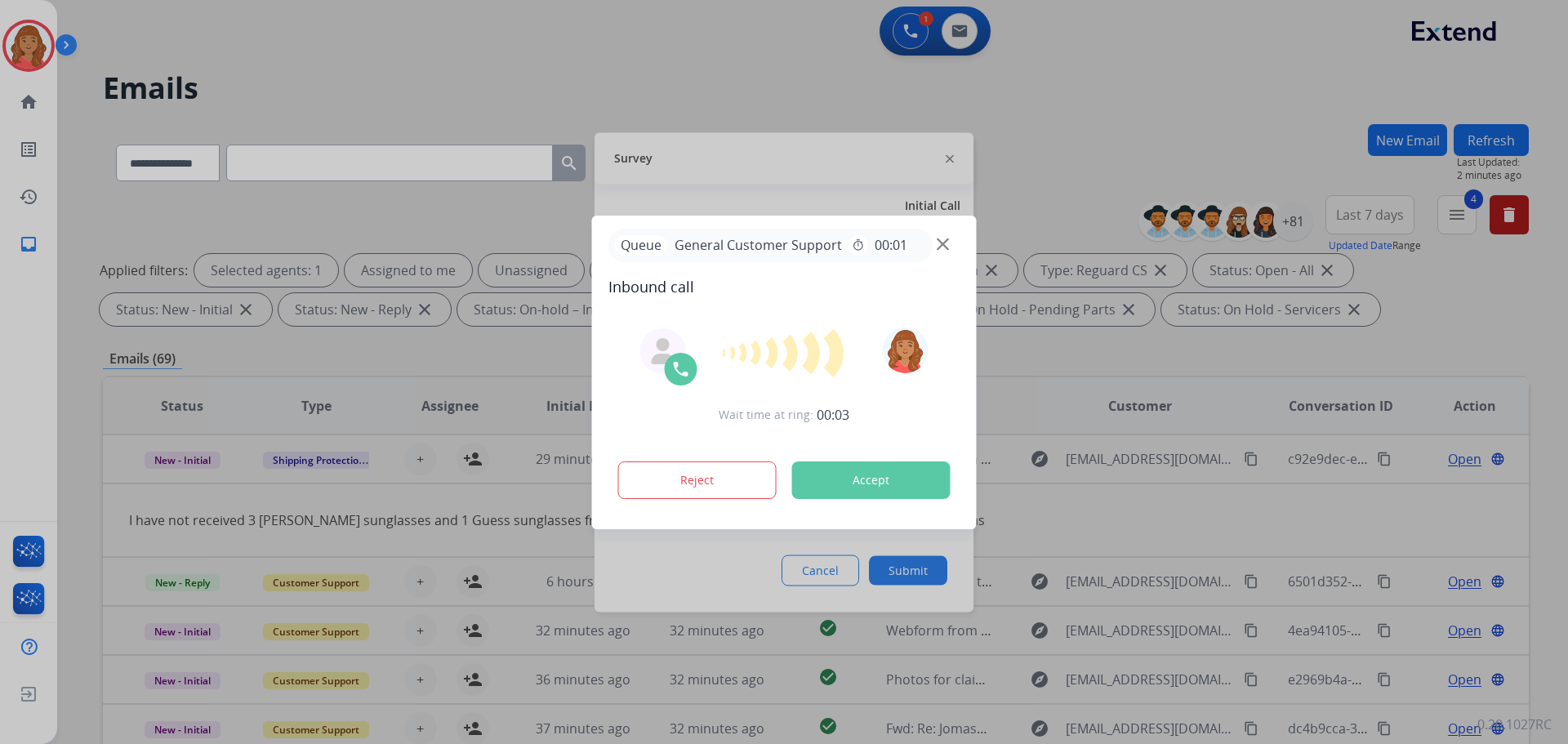
click at [742, 163] on div at bounding box center [784, 372] width 1568 height 744
click at [717, 576] on div at bounding box center [784, 372] width 1568 height 744
drag, startPoint x: 717, startPoint y: 576, endPoint x: 734, endPoint y: 572, distance: 17.5
click at [717, 575] on div at bounding box center [784, 372] width 1568 height 744
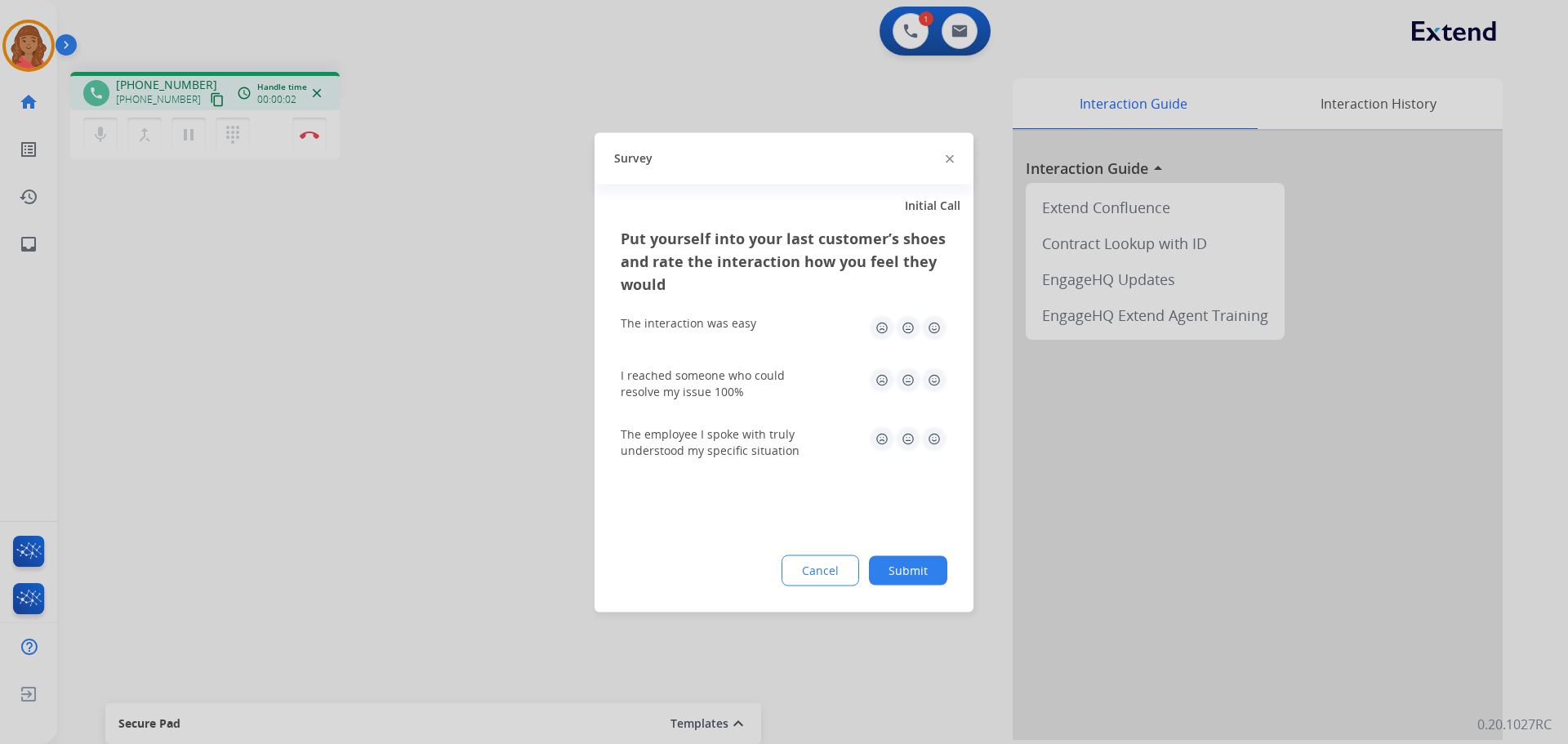
click at [933, 325] on img at bounding box center [934, 327] width 27 height 27
drag, startPoint x: 940, startPoint y: 364, endPoint x: 937, endPoint y: 394, distance: 30.1
click at [940, 365] on div "I reached someone who could resolve my issue 100%" at bounding box center [784, 383] width 327 height 59
click at [935, 385] on img at bounding box center [934, 379] width 27 height 27
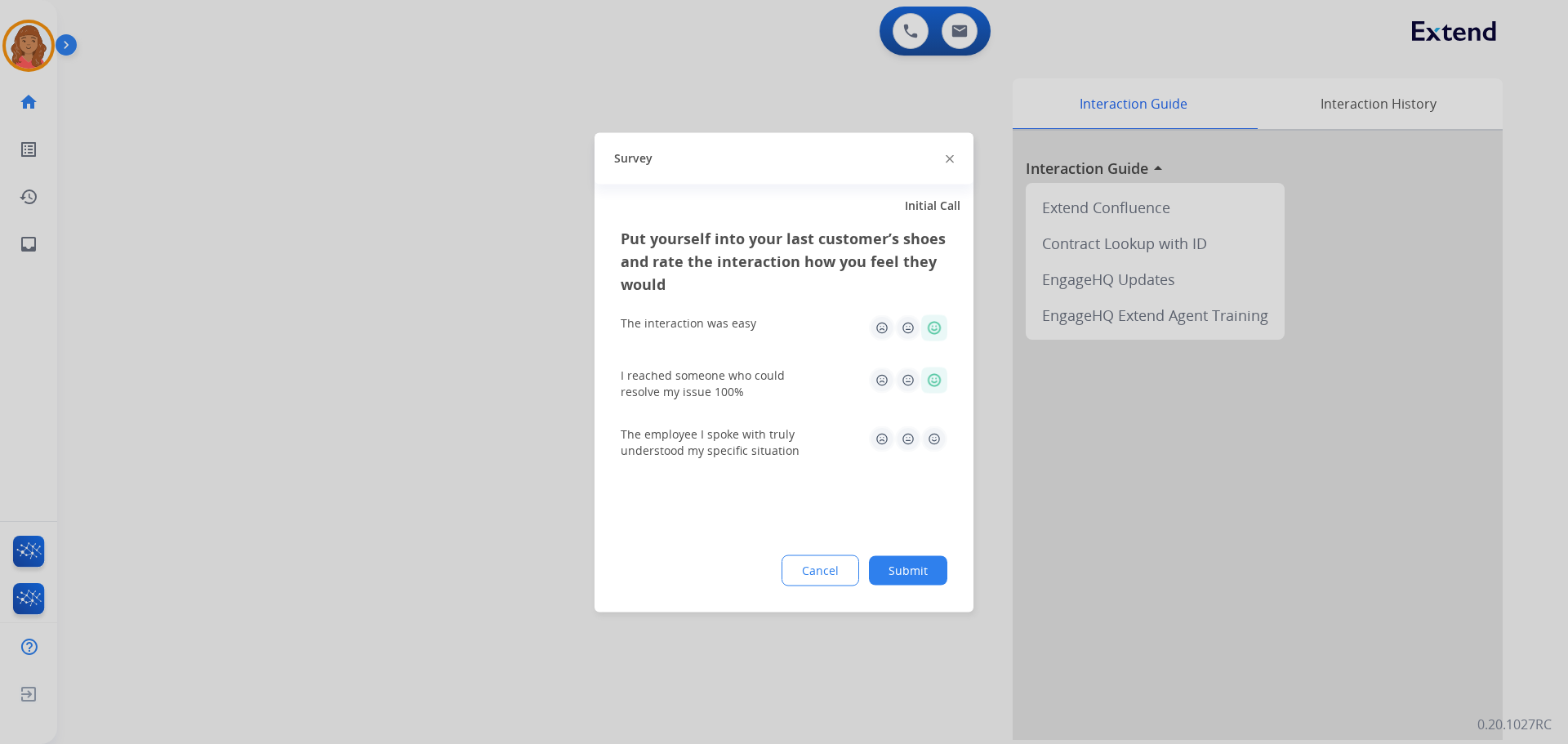
click at [933, 440] on img at bounding box center [934, 439] width 27 height 27
click at [914, 559] on button "Submit" at bounding box center [909, 571] width 79 height 30
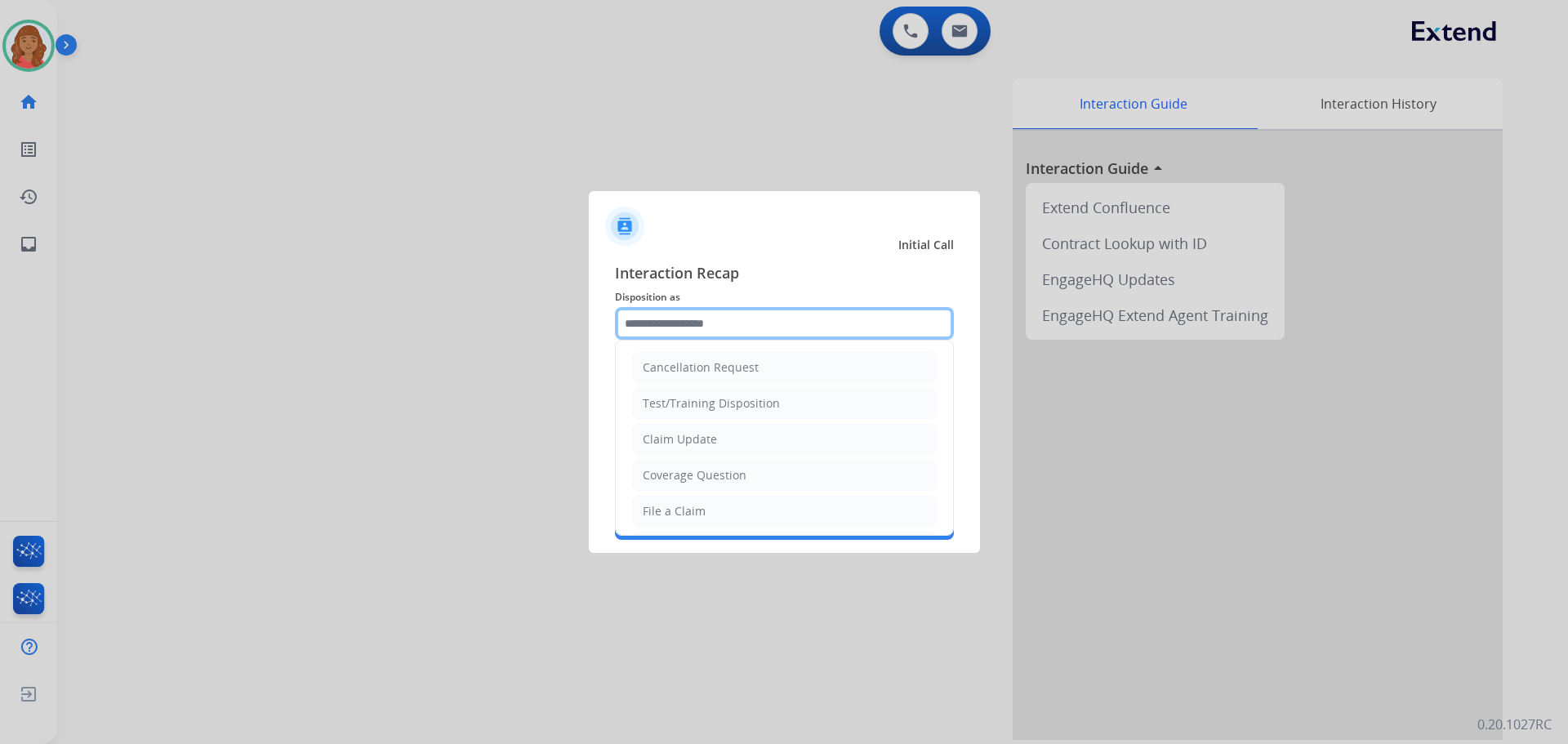
click at [677, 327] on input "text" at bounding box center [784, 323] width 339 height 33
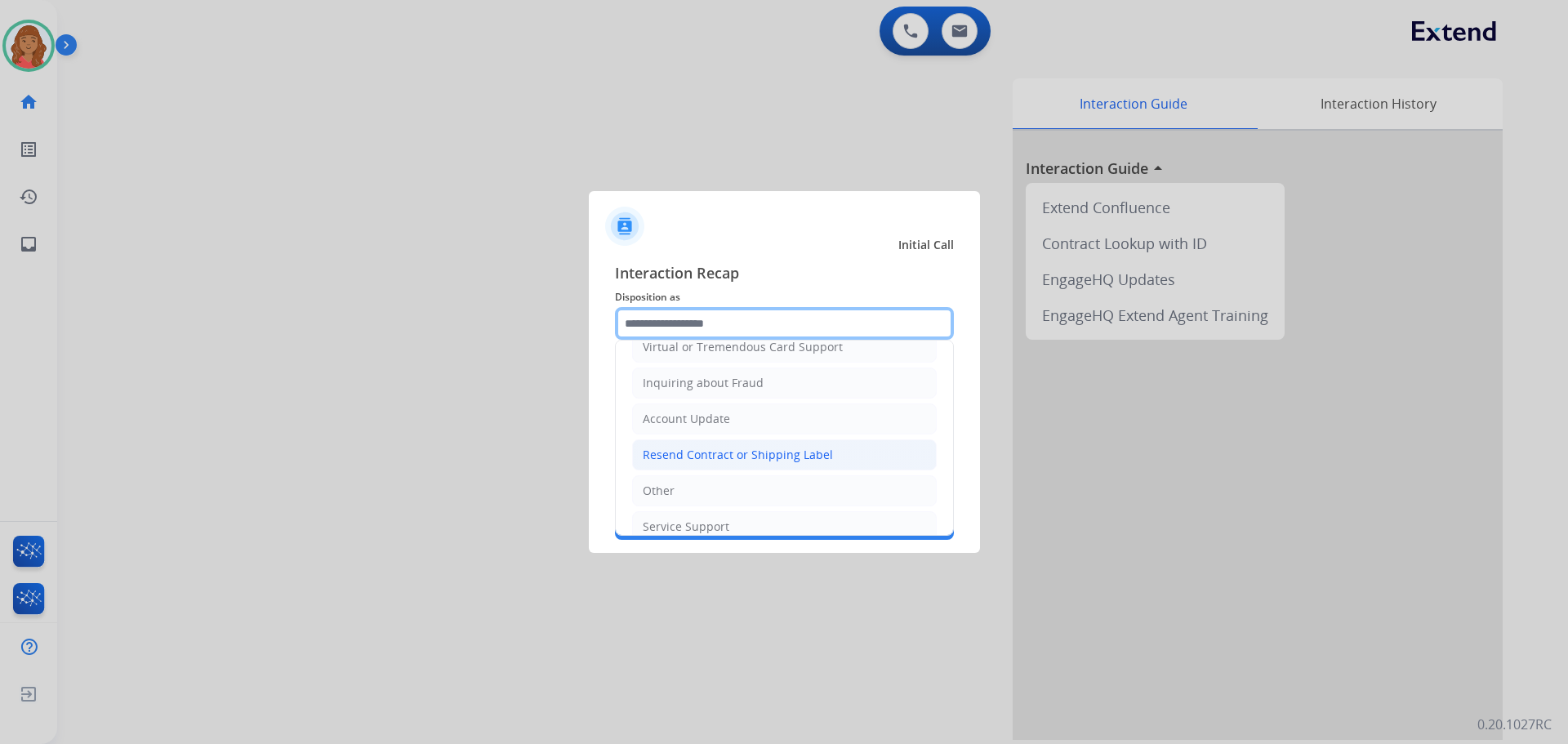
scroll to position [245, 0]
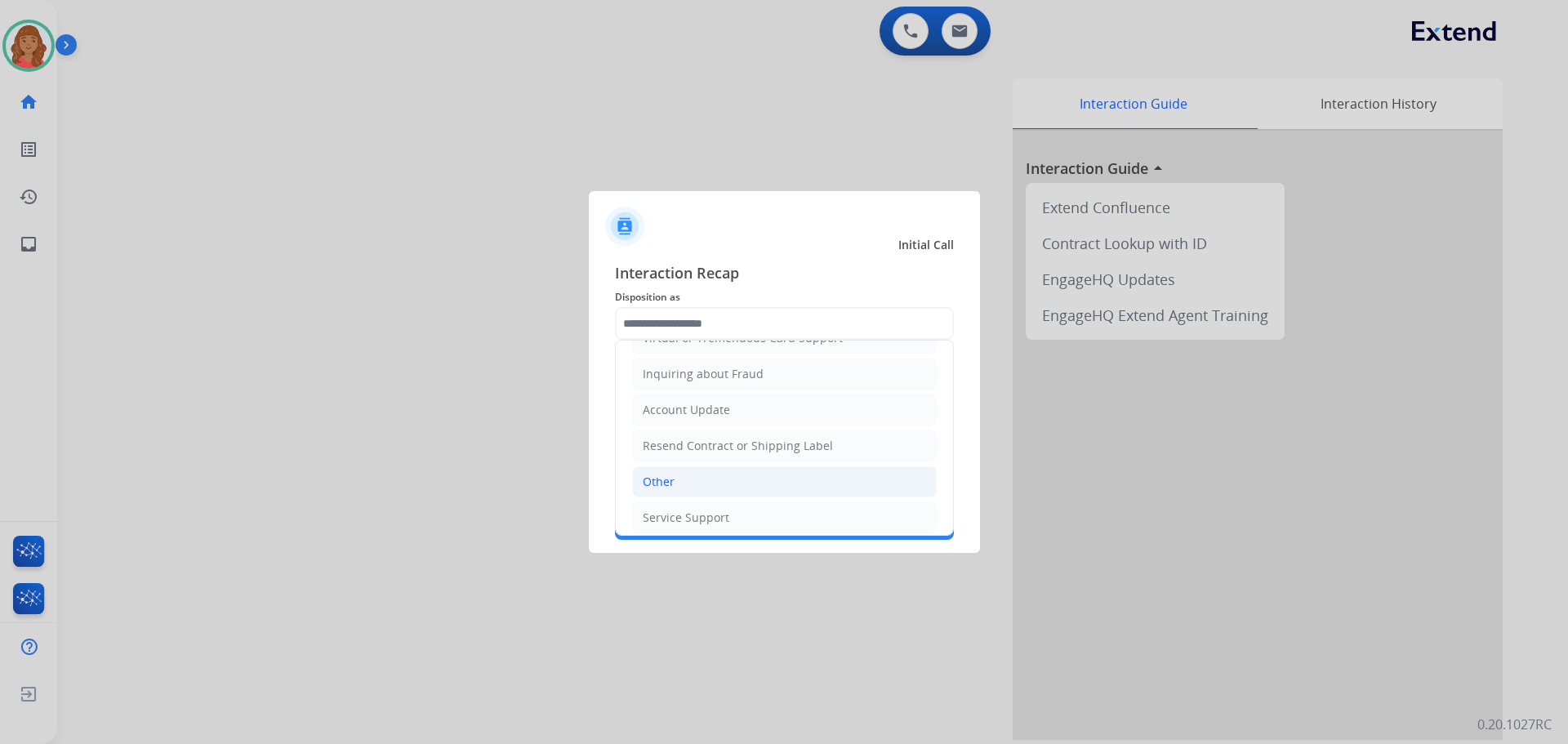
click at [668, 483] on div "Other" at bounding box center [658, 482] width 32 height 17
type input "*****"
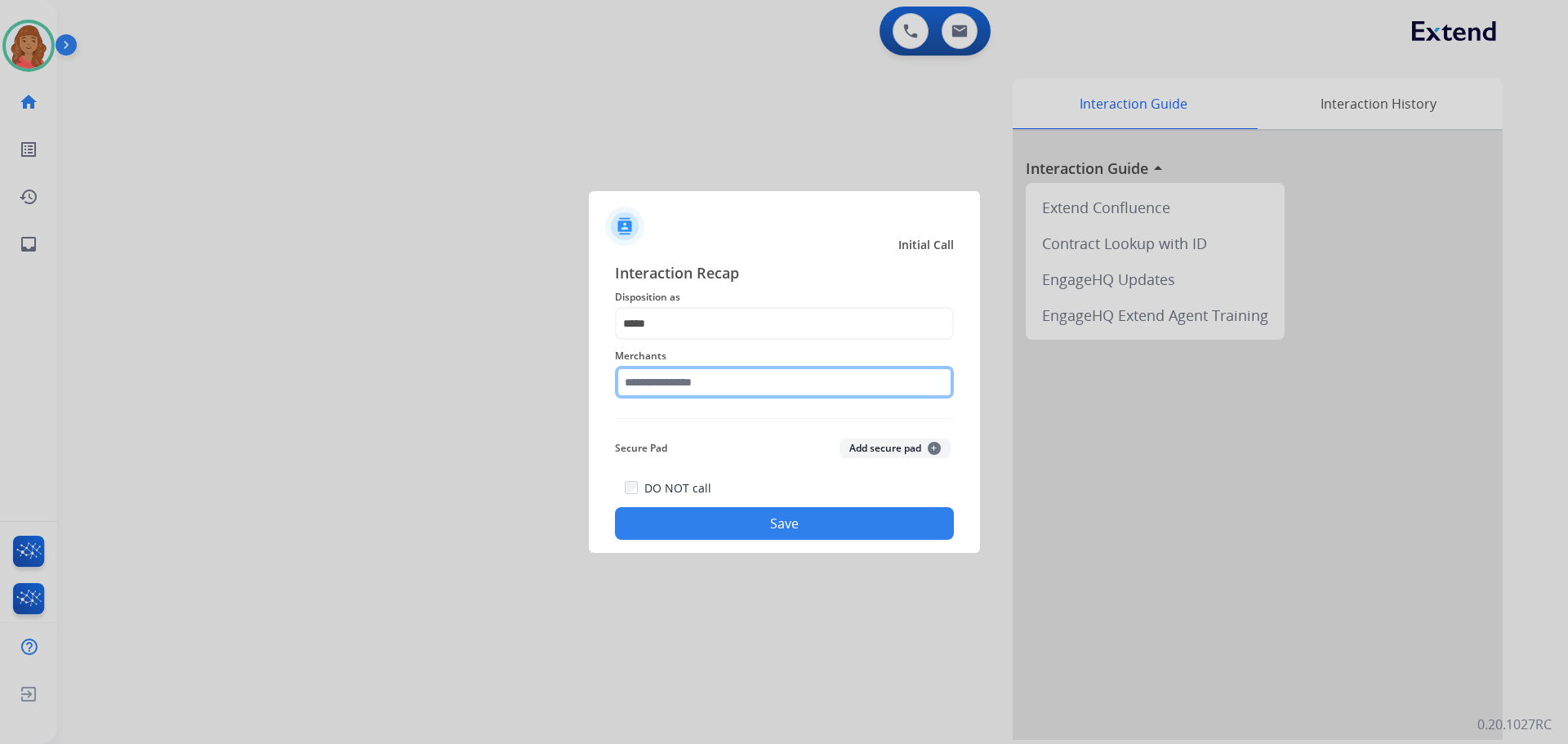
click at [690, 378] on input "text" at bounding box center [784, 381] width 339 height 33
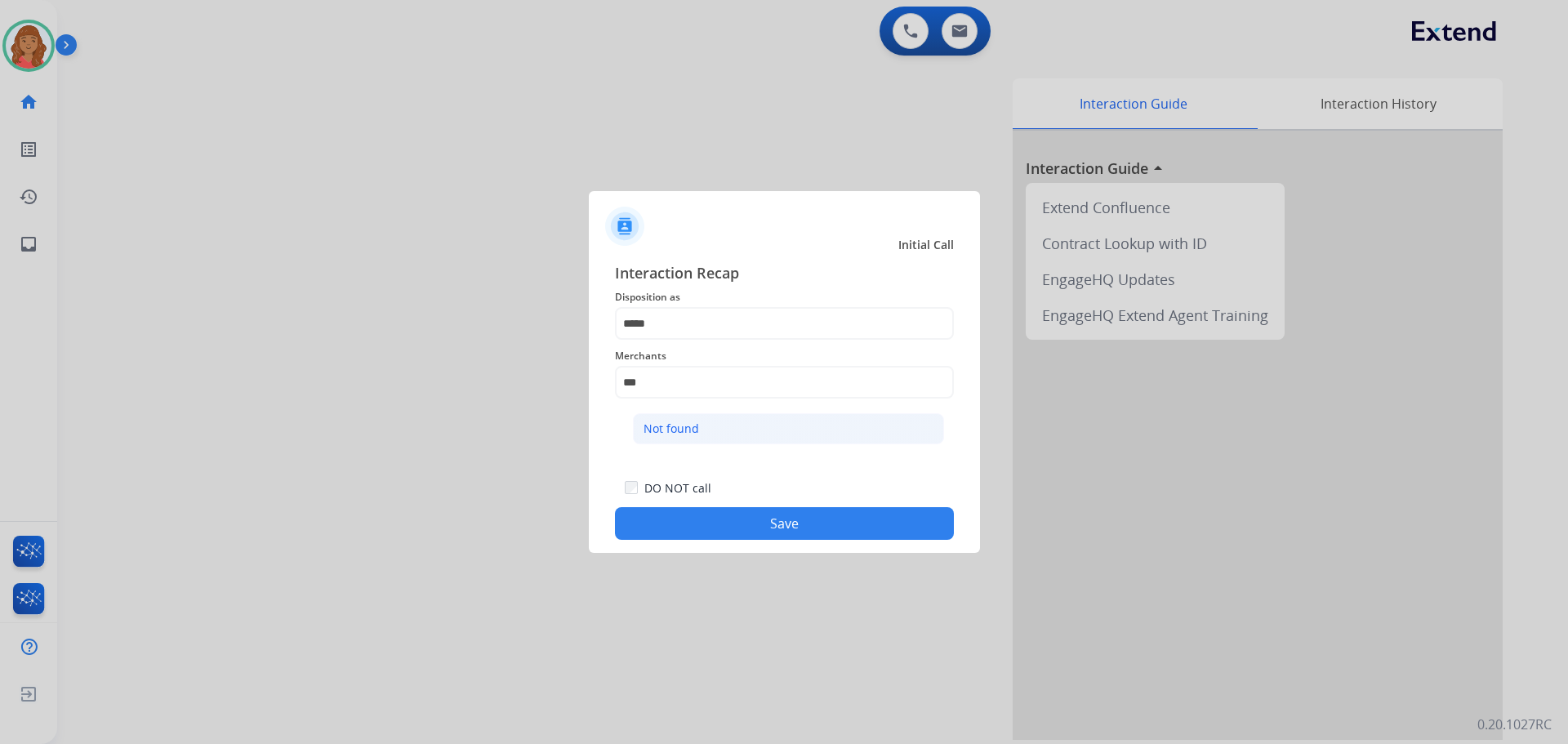
click at [666, 421] on div "Not found" at bounding box center [671, 429] width 55 height 17
type input "*********"
click at [720, 532] on button "Save" at bounding box center [784, 523] width 339 height 33
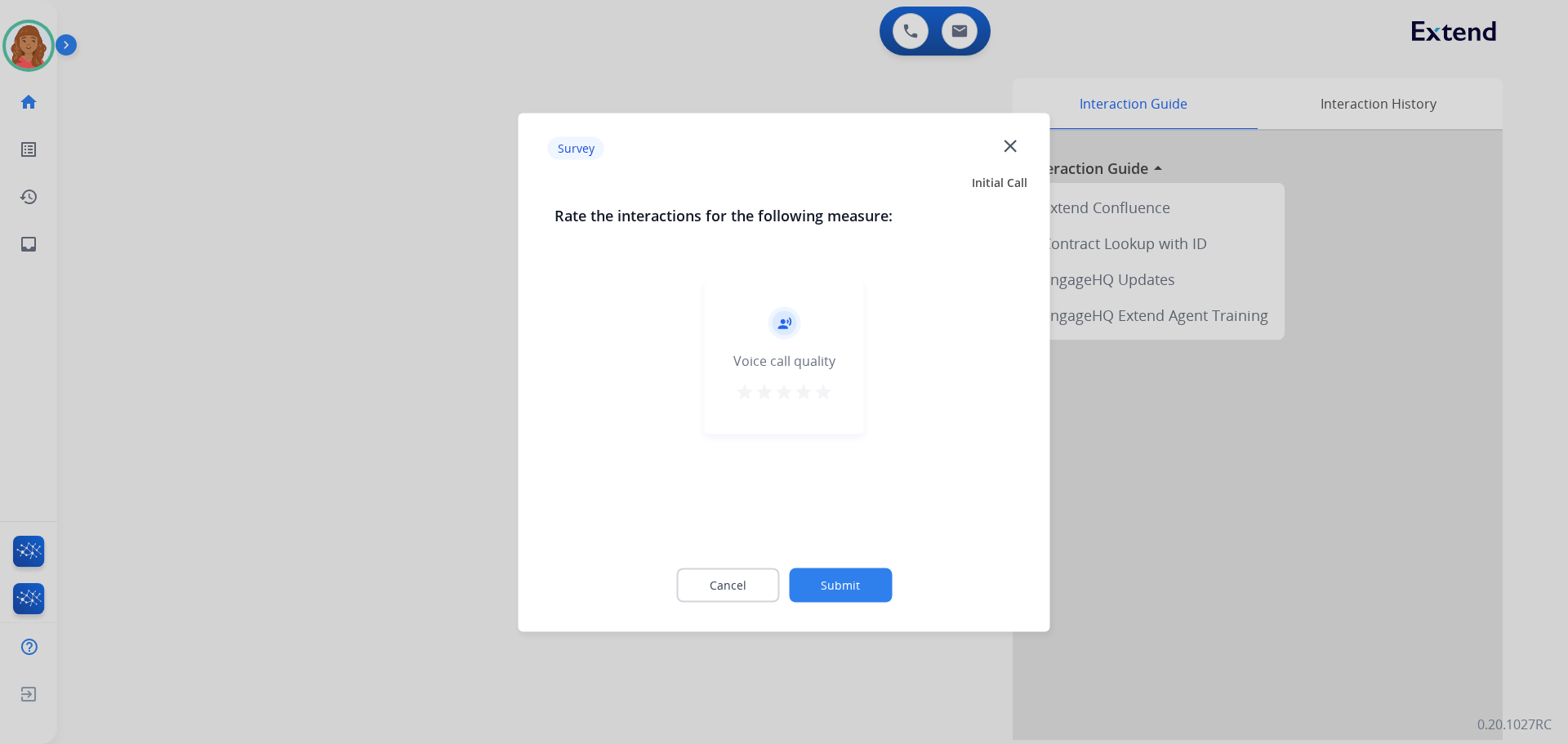
click at [824, 393] on mat-icon "star" at bounding box center [824, 391] width 20 height 20
click at [851, 595] on button "Submit" at bounding box center [841, 584] width 102 height 34
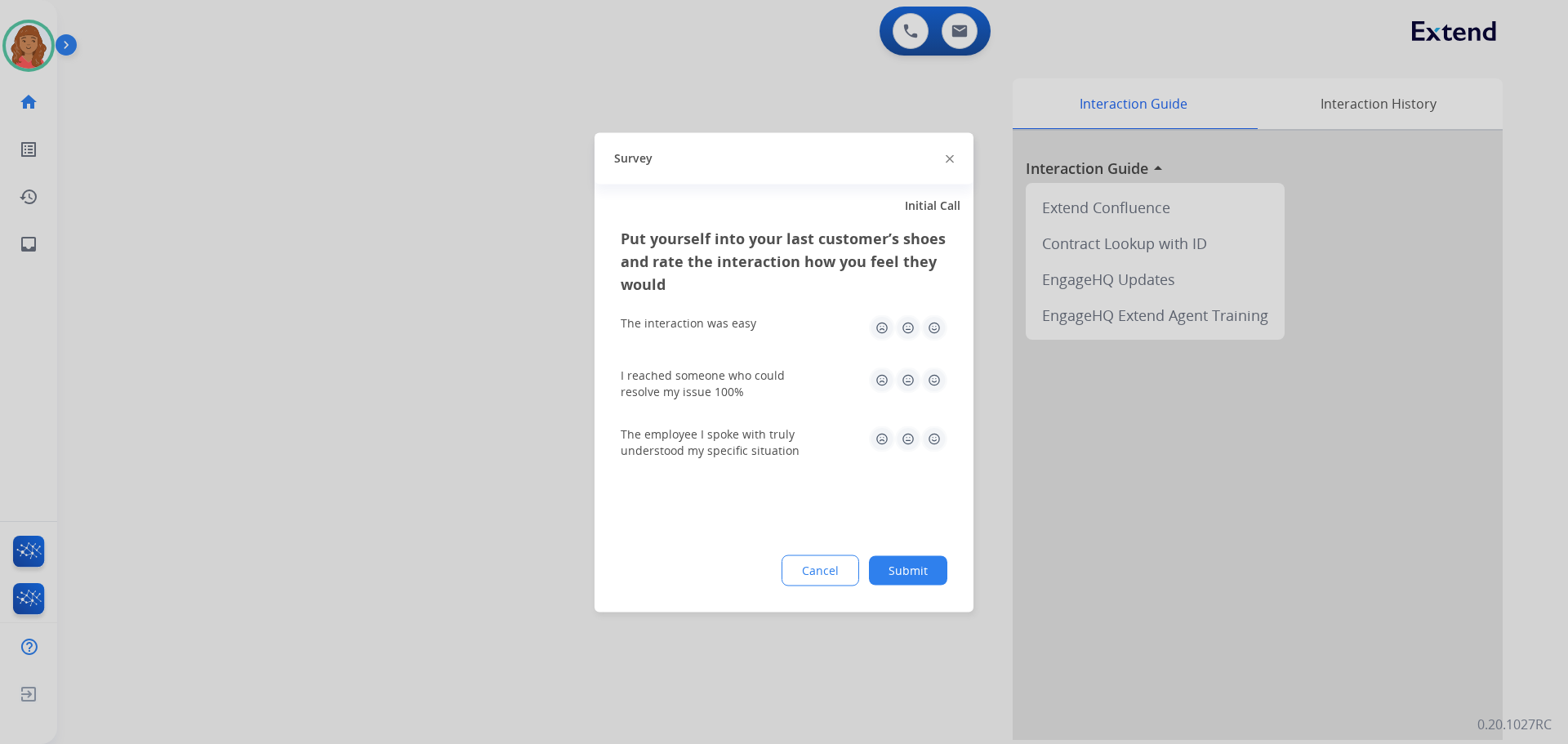
click at [938, 323] on img at bounding box center [934, 327] width 27 height 27
click at [936, 367] on div "I reached someone who could resolve my issue 100%" at bounding box center [784, 383] width 327 height 59
click at [915, 384] on img at bounding box center [908, 379] width 27 height 27
click at [933, 382] on img at bounding box center [934, 379] width 27 height 27
click at [934, 429] on img at bounding box center [934, 439] width 27 height 27
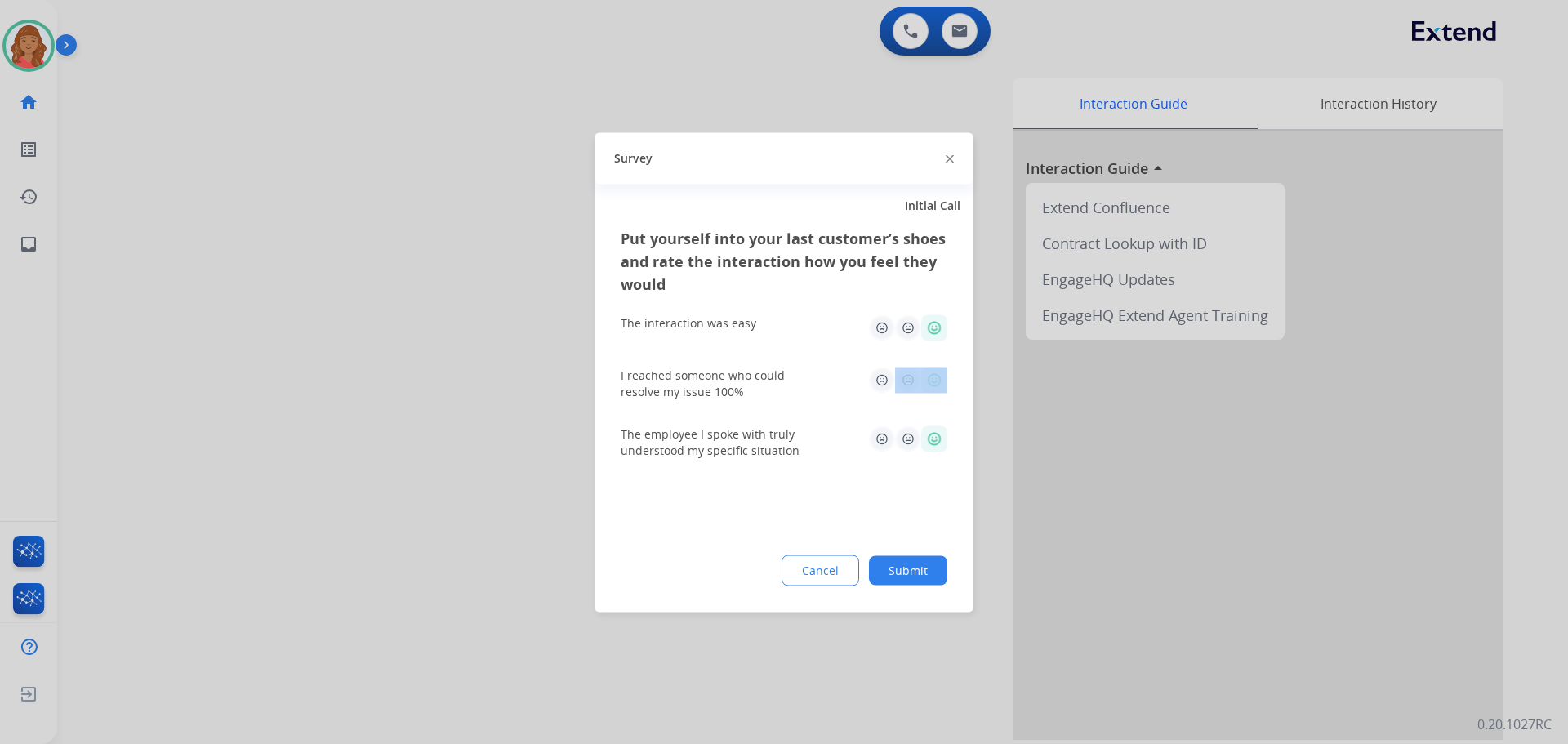
click at [933, 372] on img at bounding box center [934, 379] width 27 height 27
click at [730, 398] on div "I reached someone who could resolve my issue 100%" at bounding box center [718, 382] width 196 height 33
click at [912, 553] on div "Put yourself into your last customer’s shoes and rate the interaction how you f…" at bounding box center [784, 419] width 379 height 385
click at [909, 564] on button "Submit" at bounding box center [909, 571] width 79 height 30
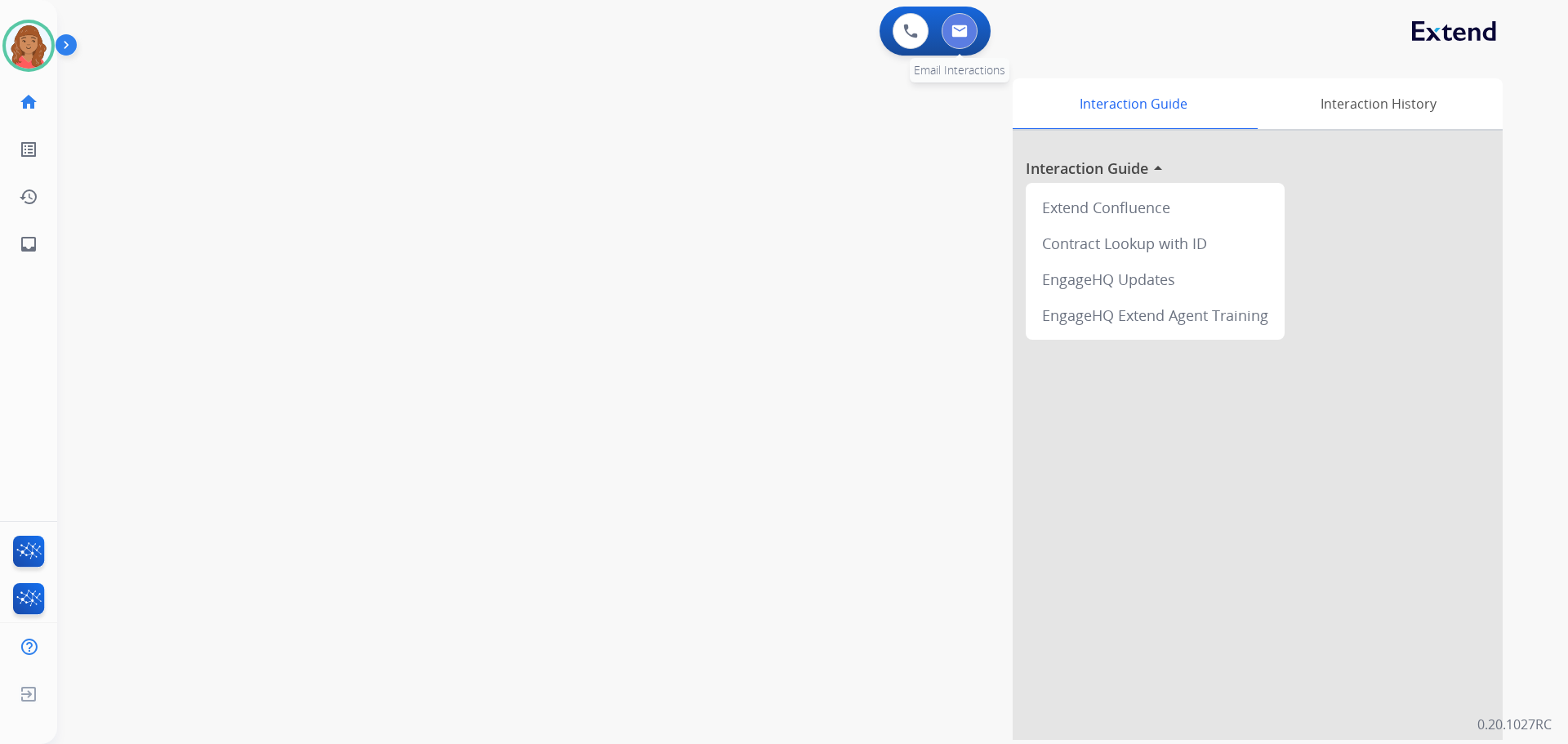
click at [965, 26] on img at bounding box center [960, 31] width 17 height 13
select select "**********"
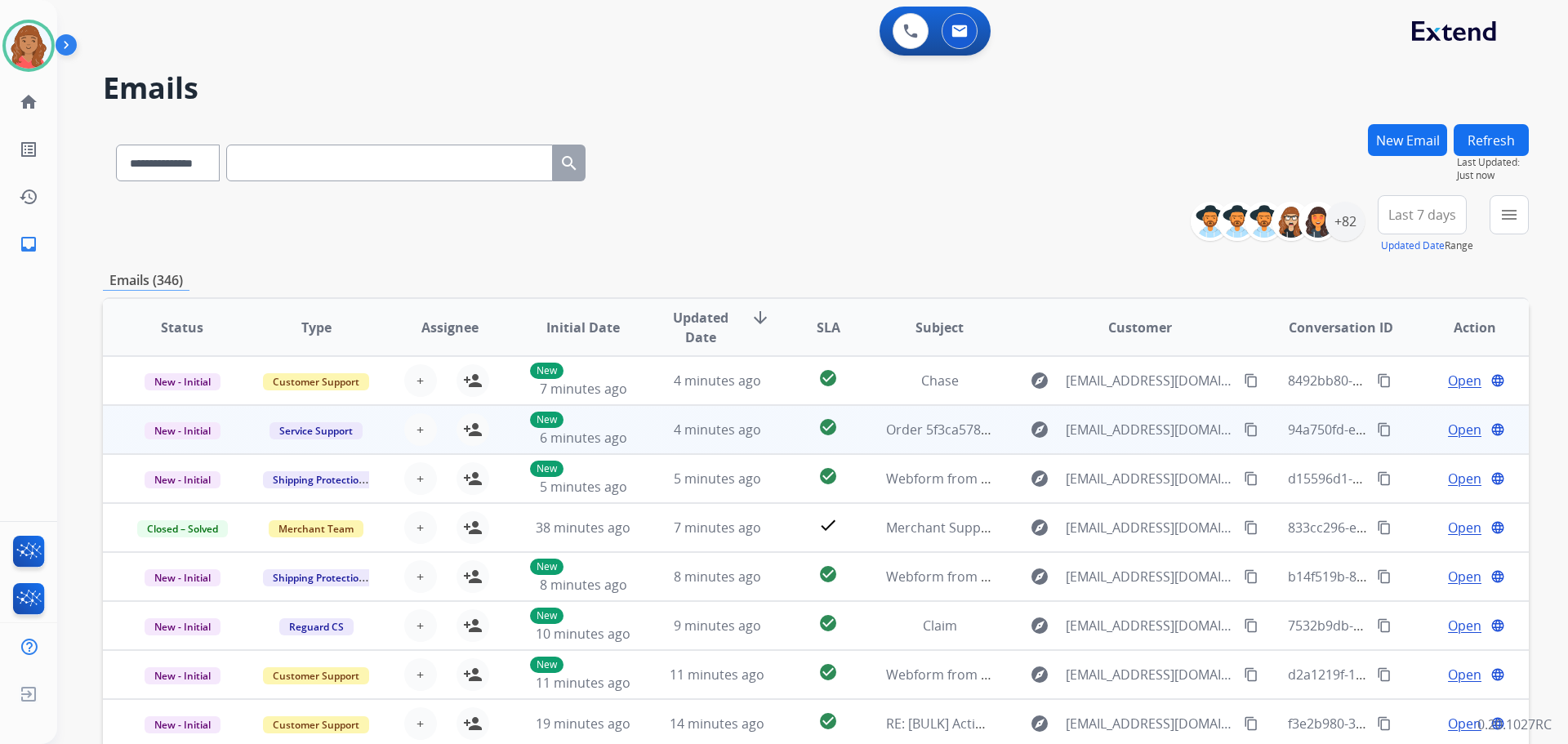
click at [712, 441] on td "4 minutes ago" at bounding box center [705, 430] width 134 height 49
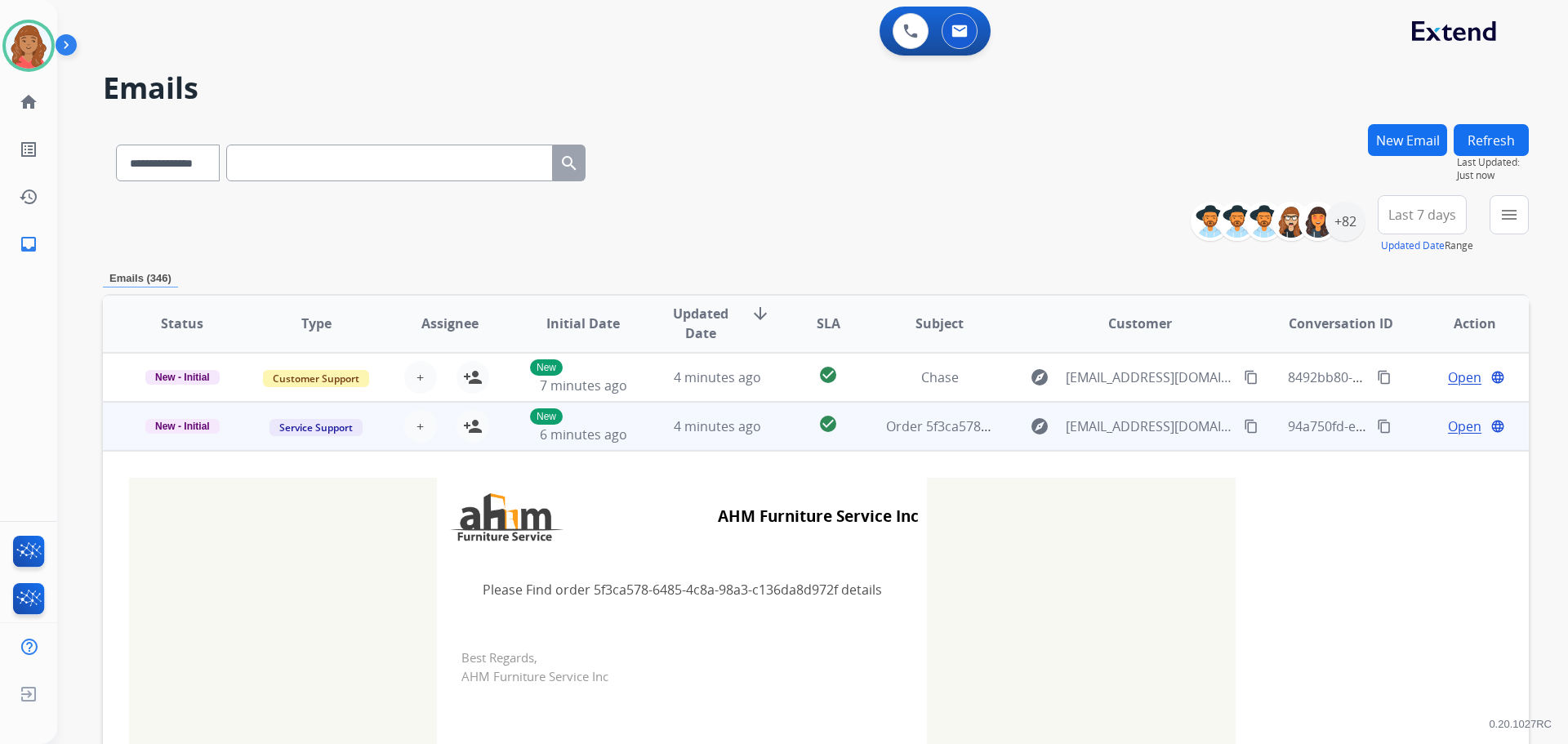
click at [651, 433] on td "4 minutes ago" at bounding box center [705, 427] width 134 height 49
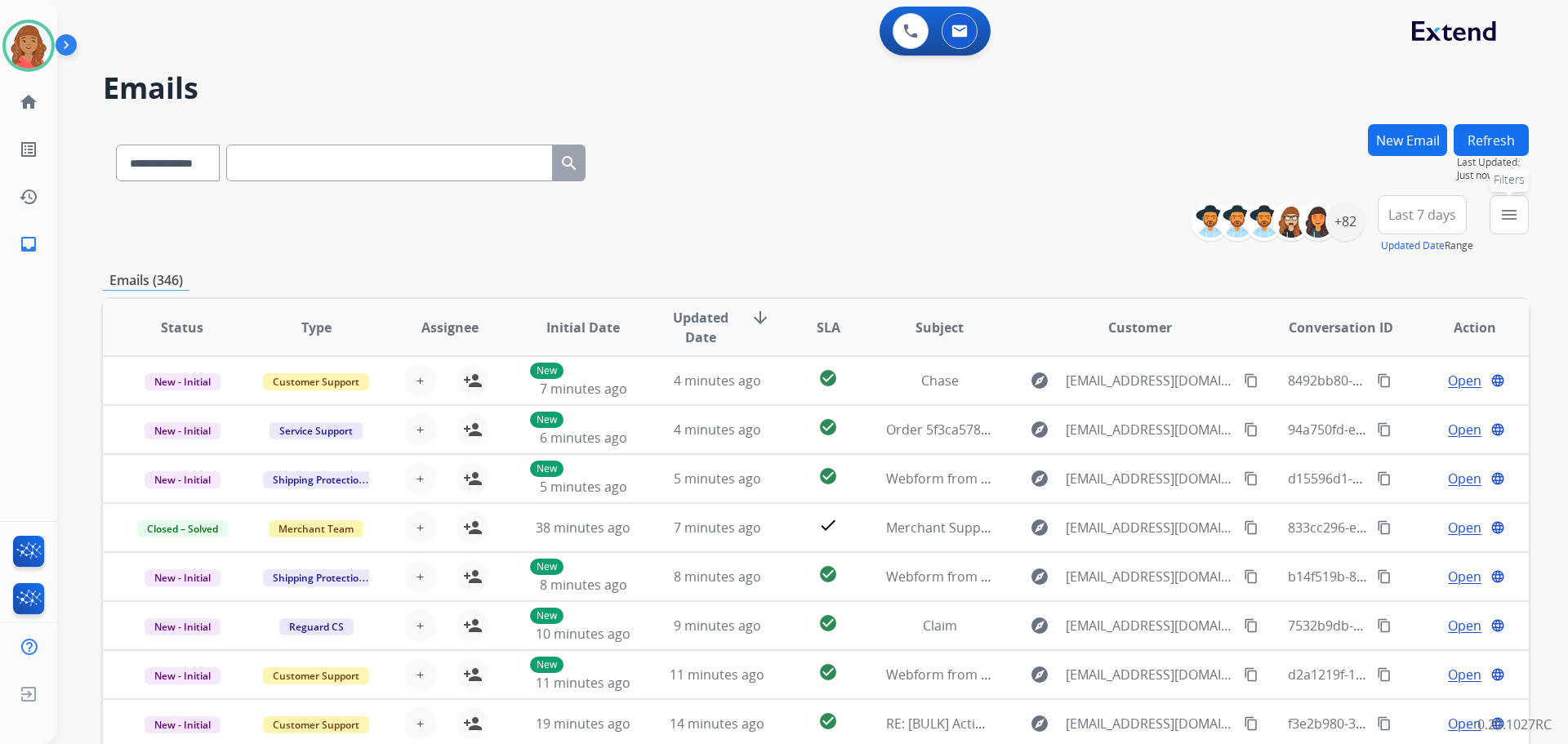
click at [1516, 222] on mat-icon "menu" at bounding box center [1510, 215] width 20 height 20
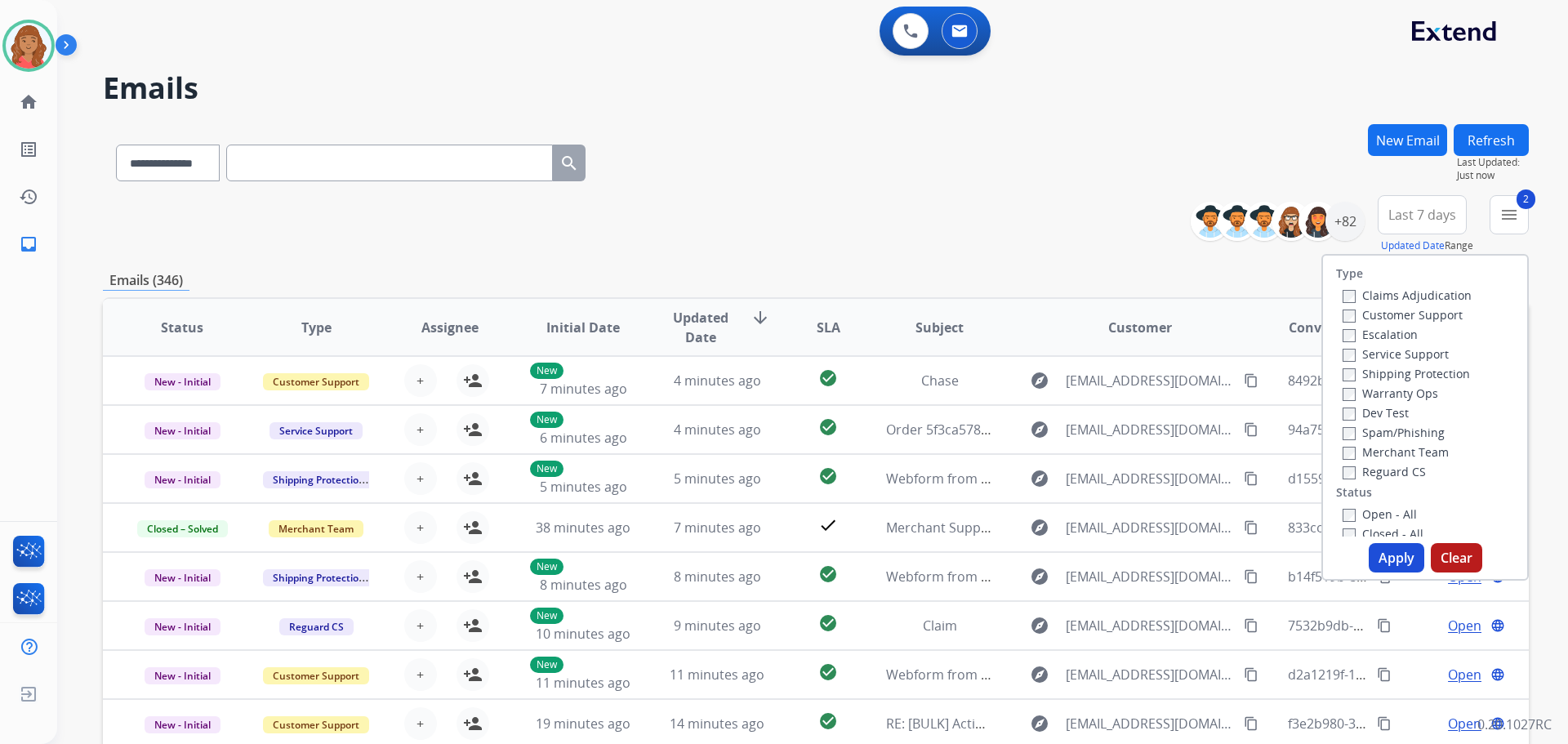
click at [1347, 473] on label "Reguard CS" at bounding box center [1385, 472] width 84 height 16
click at [1392, 552] on button "Apply" at bounding box center [1397, 558] width 55 height 30
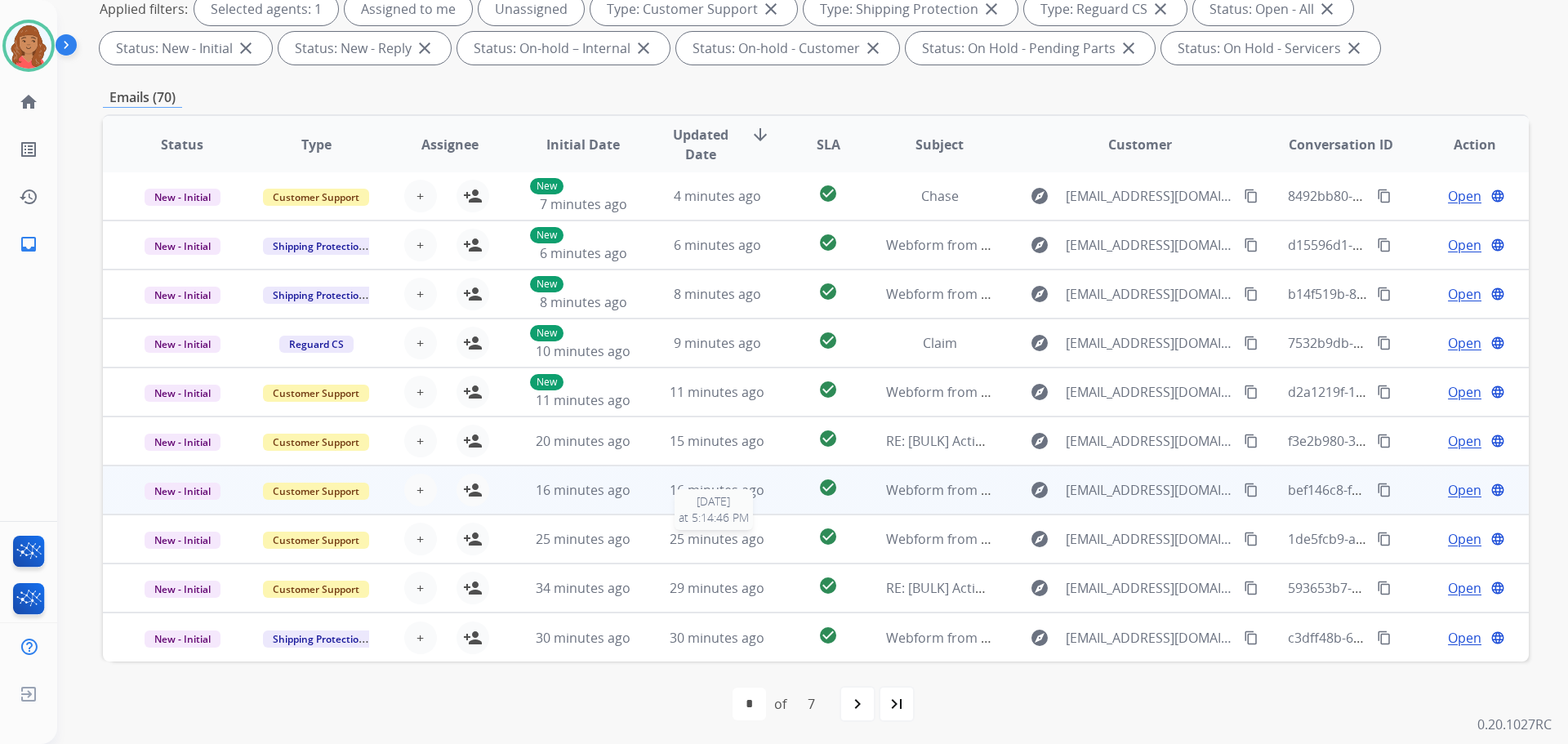
scroll to position [264, 0]
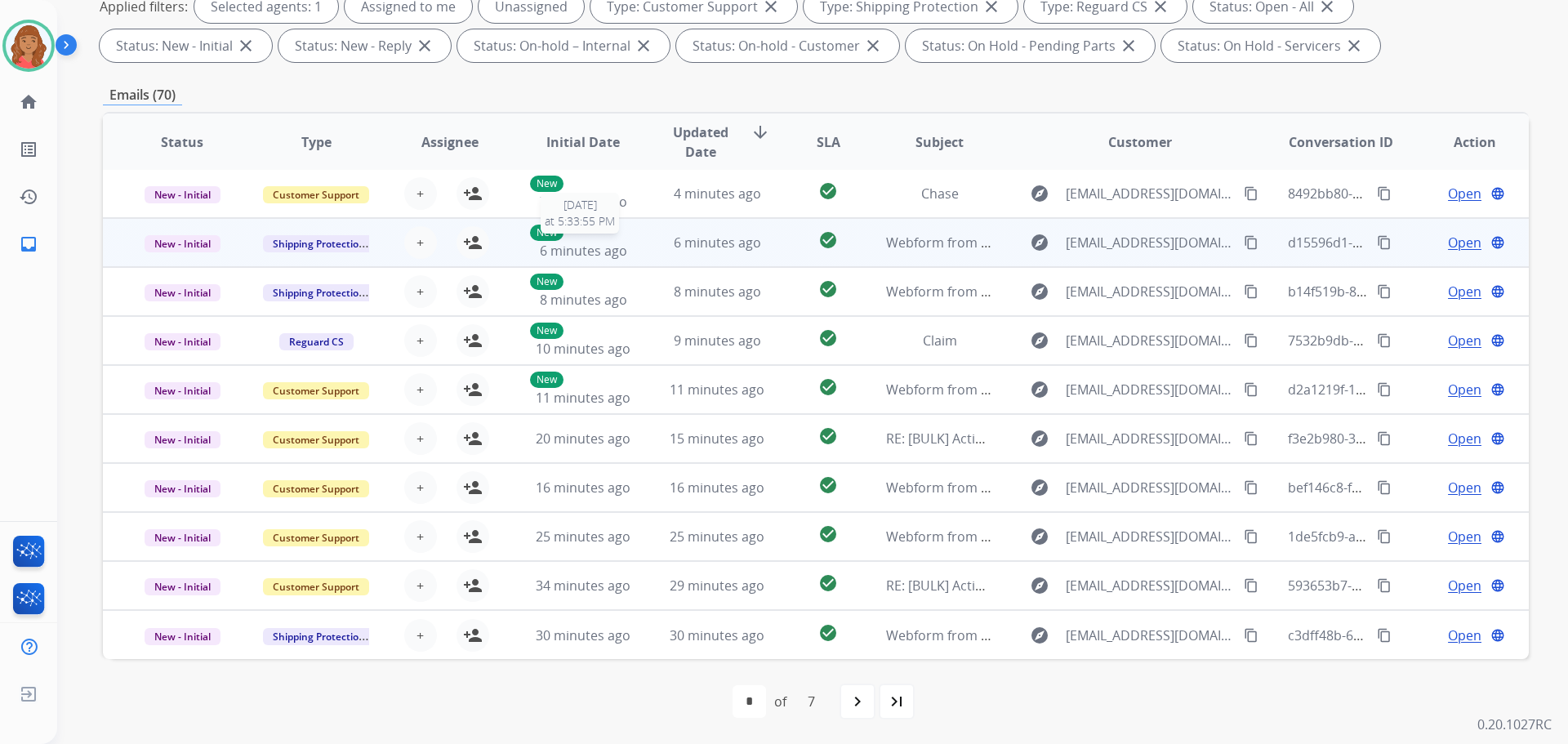
click at [602, 246] on span "6 minutes ago" at bounding box center [583, 250] width 88 height 18
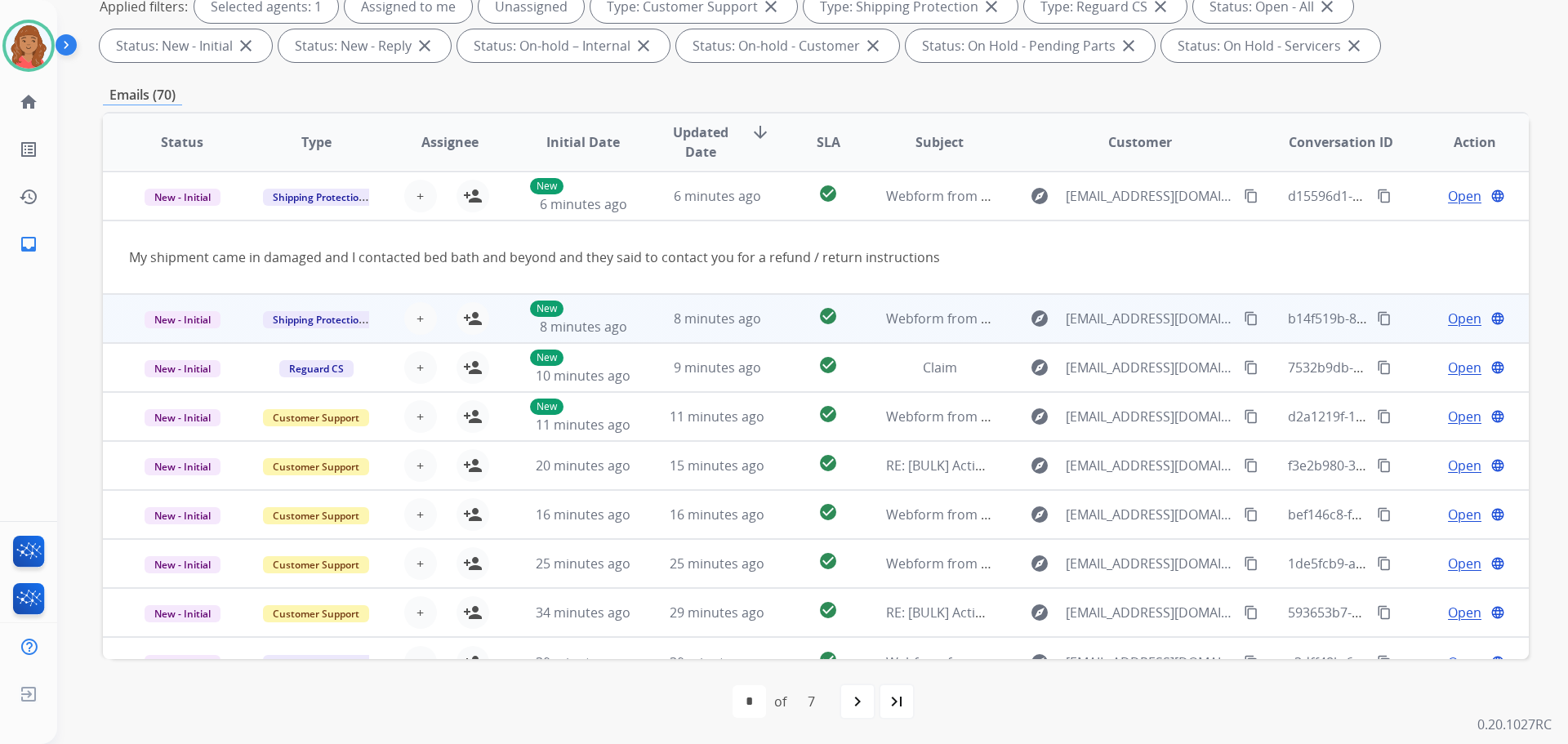
scroll to position [49, 0]
click at [649, 320] on td "8 minutes ago" at bounding box center [705, 318] width 134 height 49
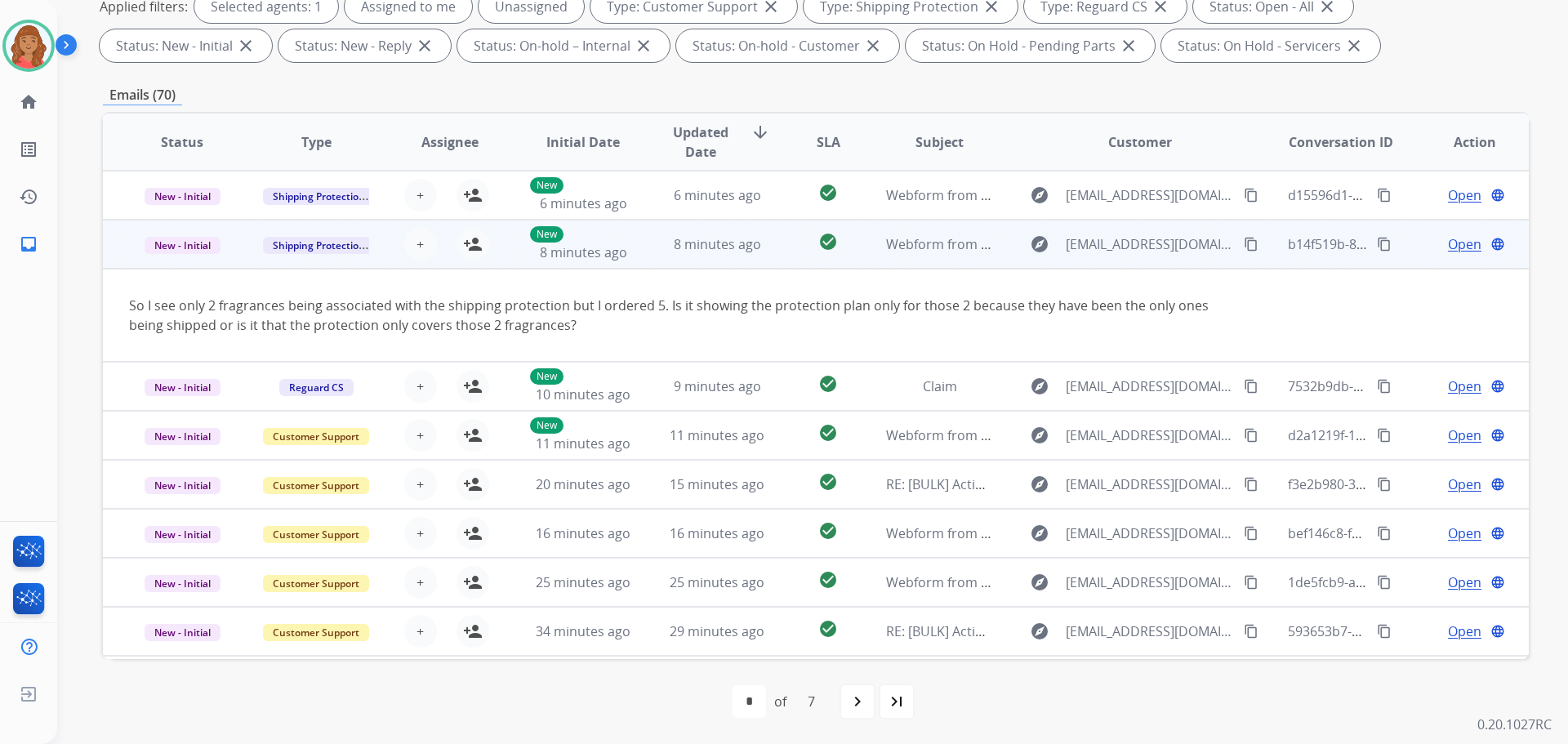
scroll to position [95, 0]
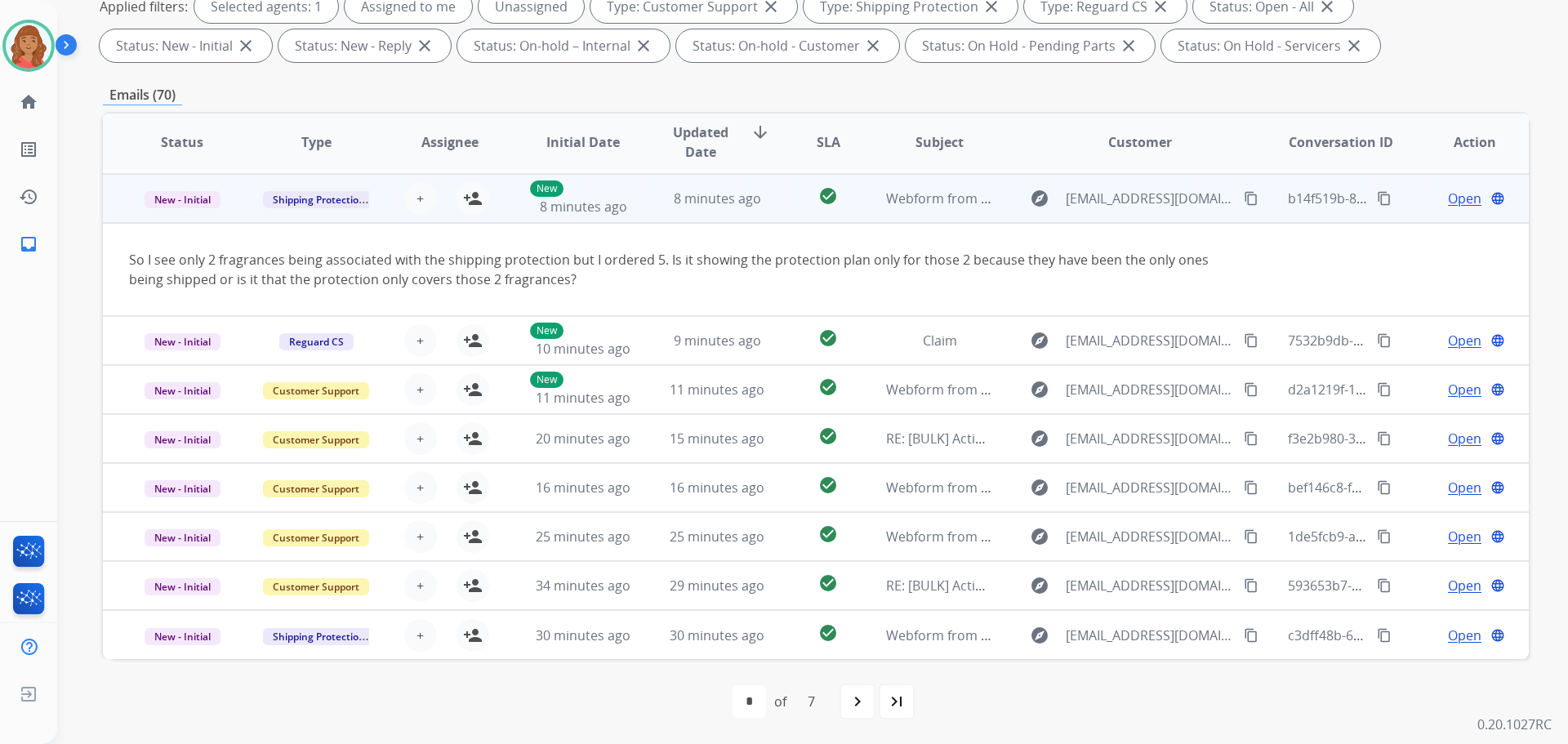
click at [1449, 196] on span "Open" at bounding box center [1466, 198] width 34 height 20
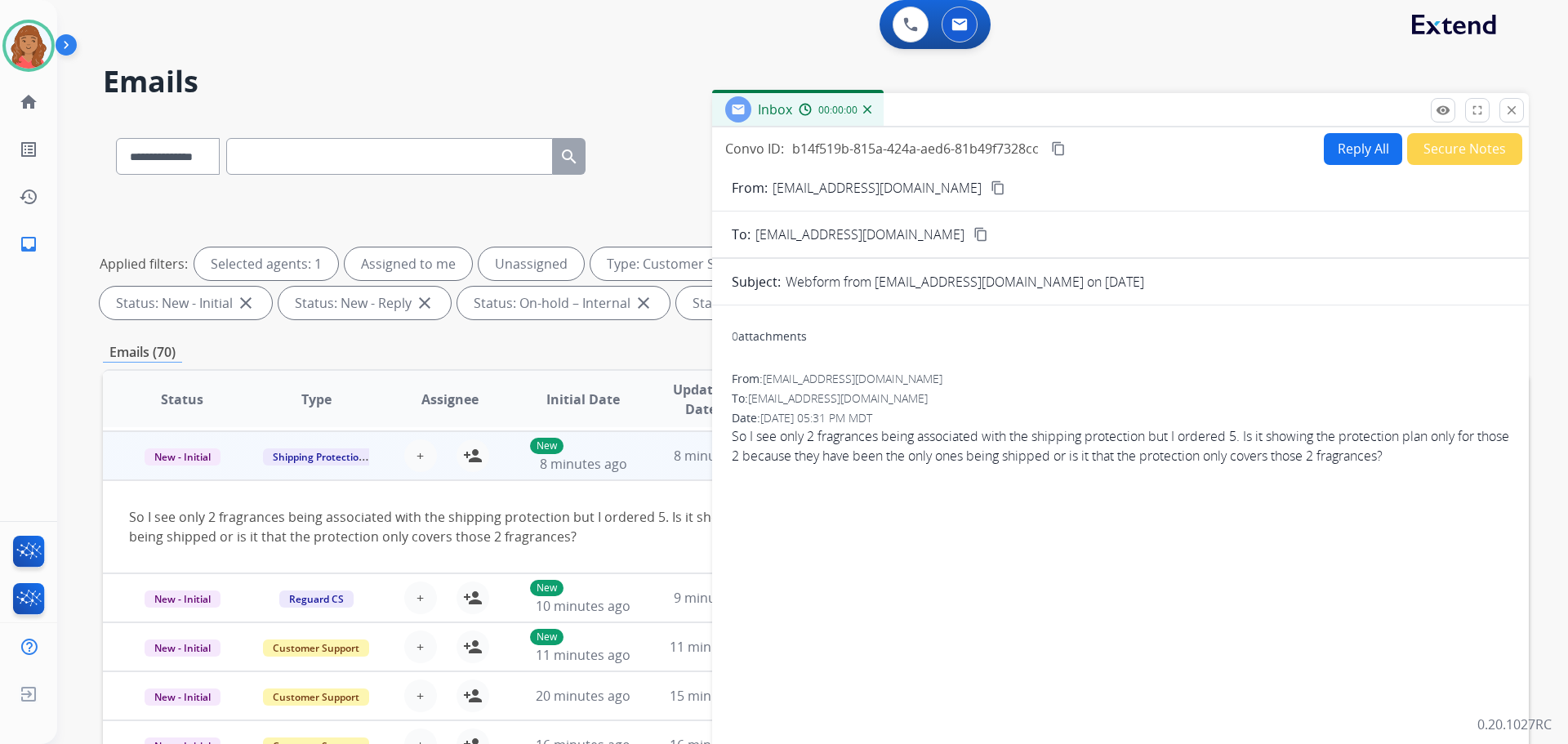
scroll to position [0, 0]
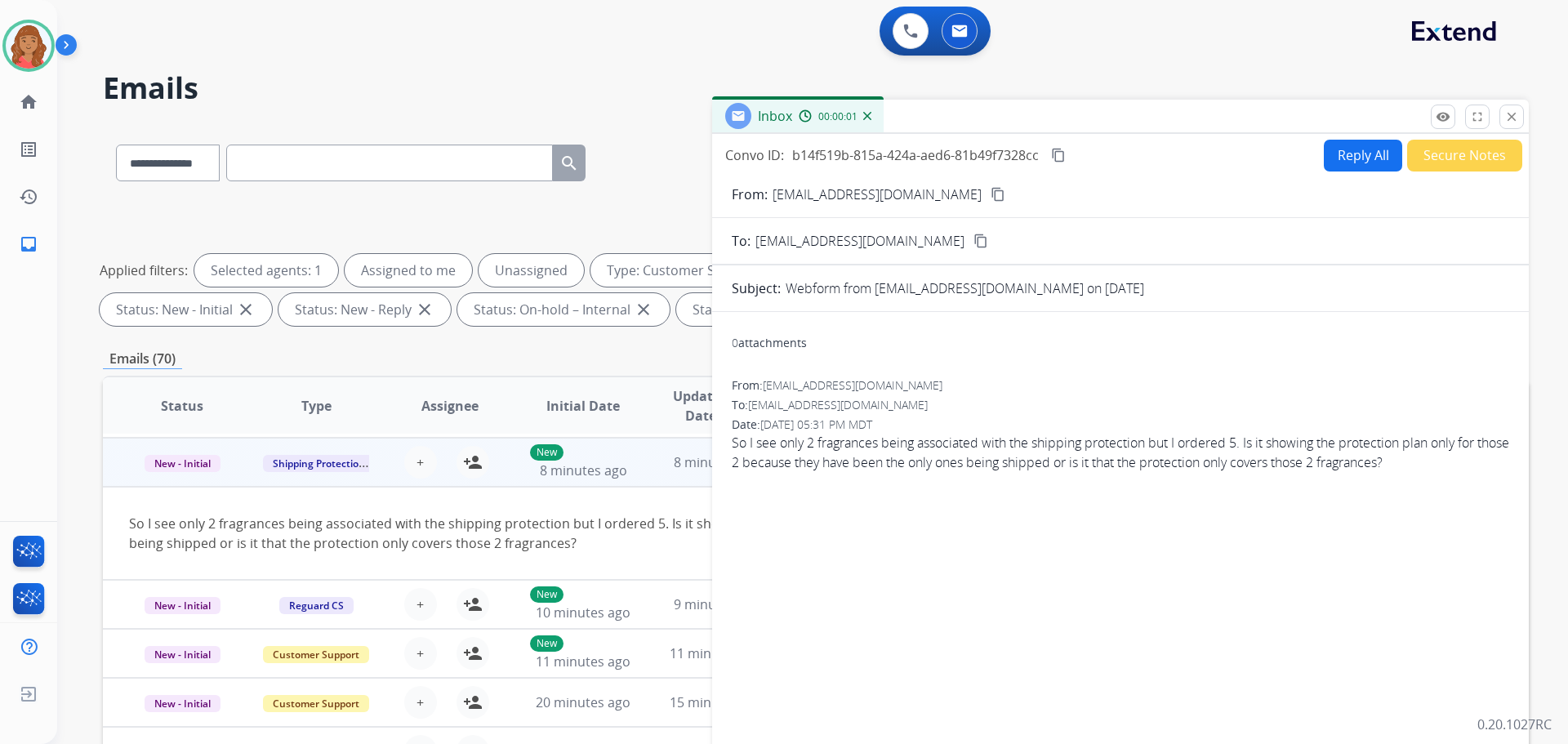
click at [1354, 160] on button "Reply All" at bounding box center [1364, 156] width 79 height 32
select select "**********"
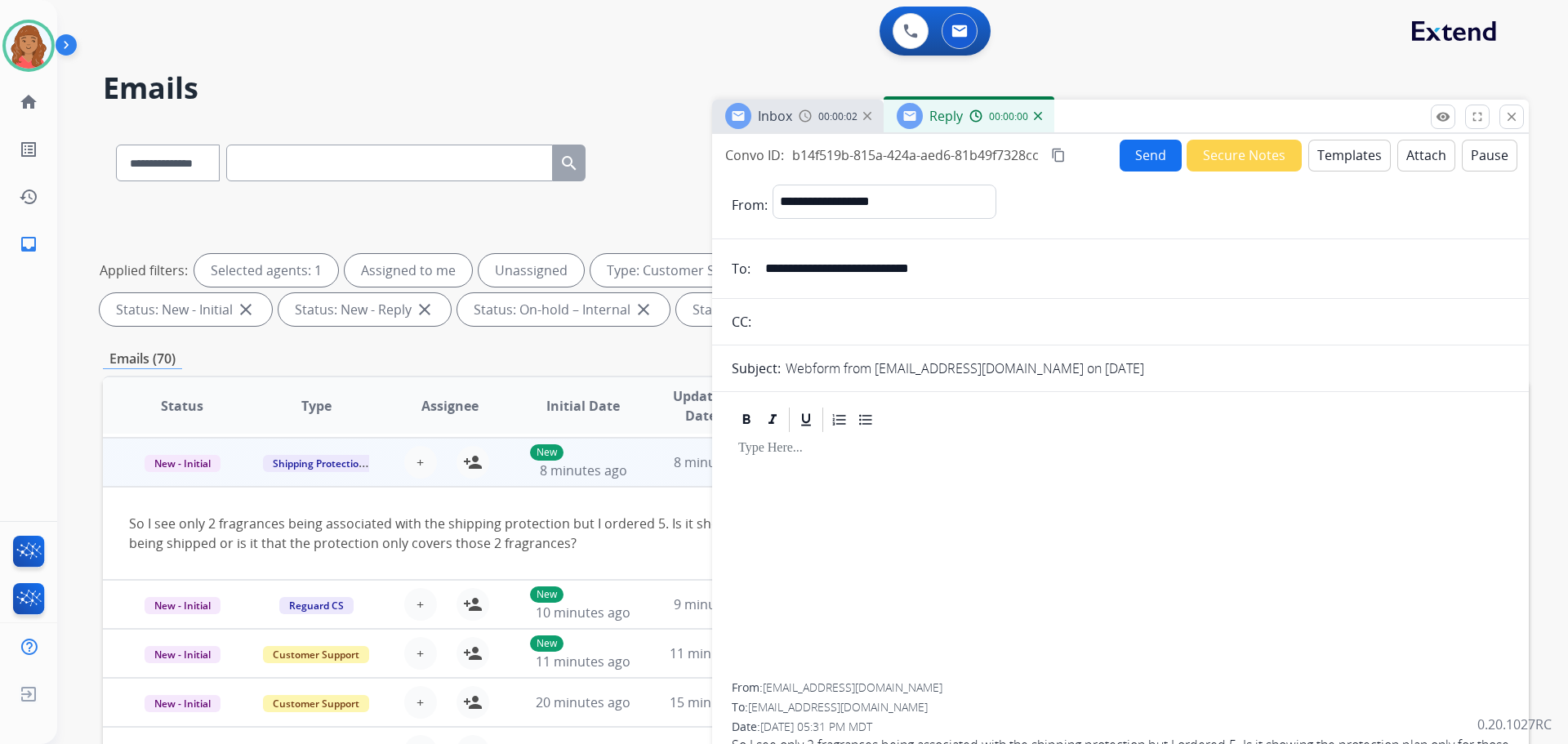
click at [1348, 155] on button "Templates" at bounding box center [1350, 156] width 83 height 32
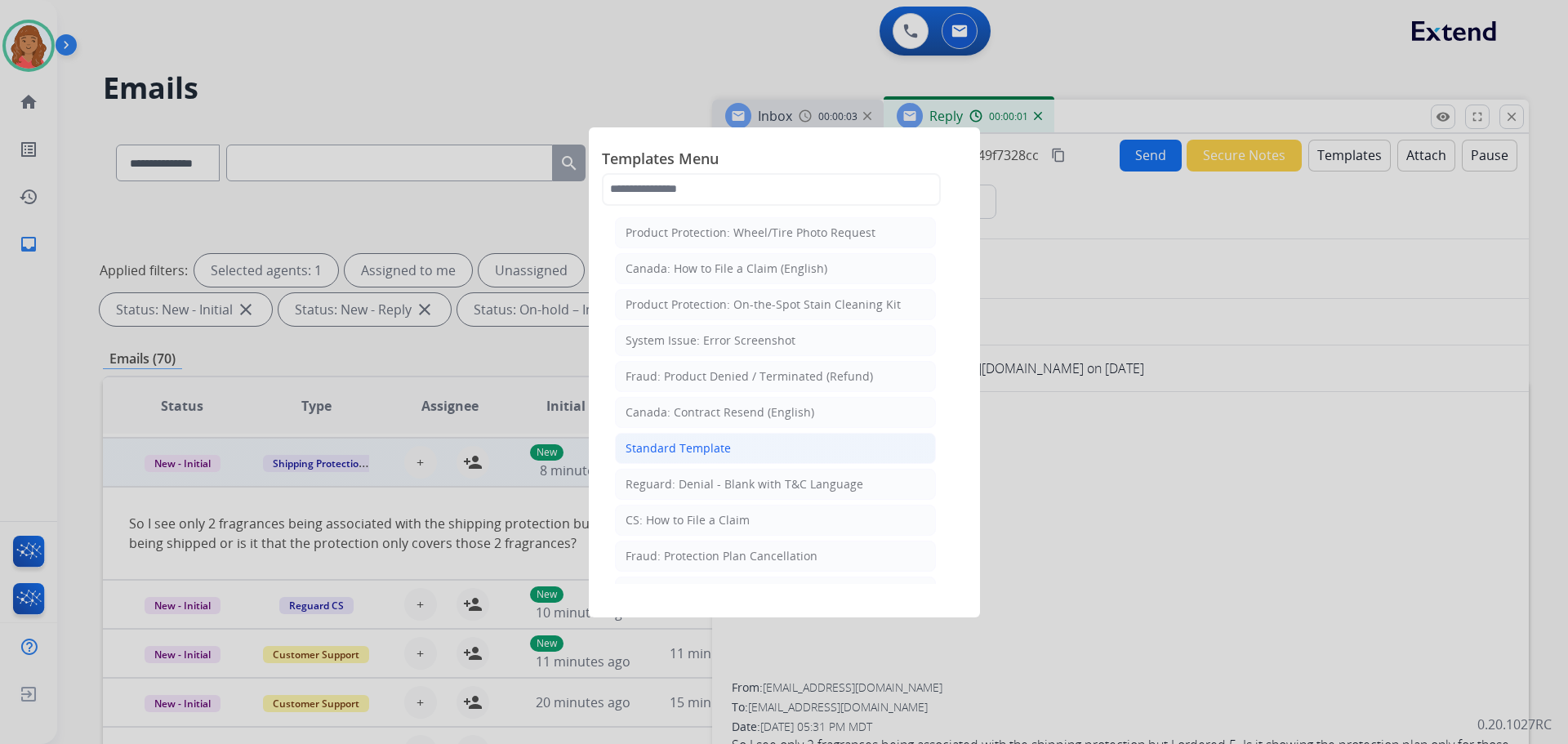
click at [695, 446] on div "Standard Template" at bounding box center [678, 448] width 105 height 17
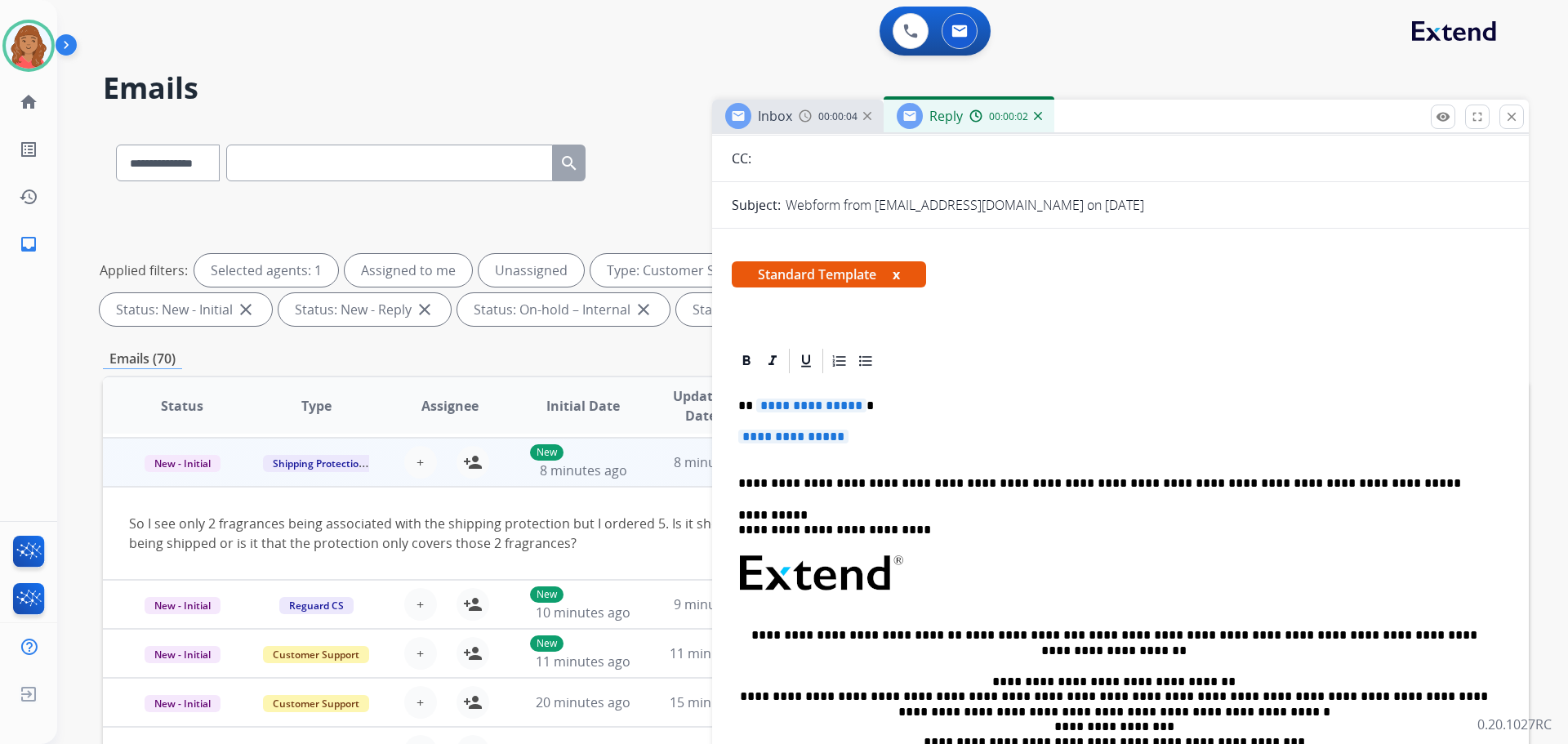
scroll to position [164, 0]
drag, startPoint x: 814, startPoint y: 430, endPoint x: 720, endPoint y: 404, distance: 97.5
click at [715, 403] on div "**********" at bounding box center [1121, 649] width 817 height 607
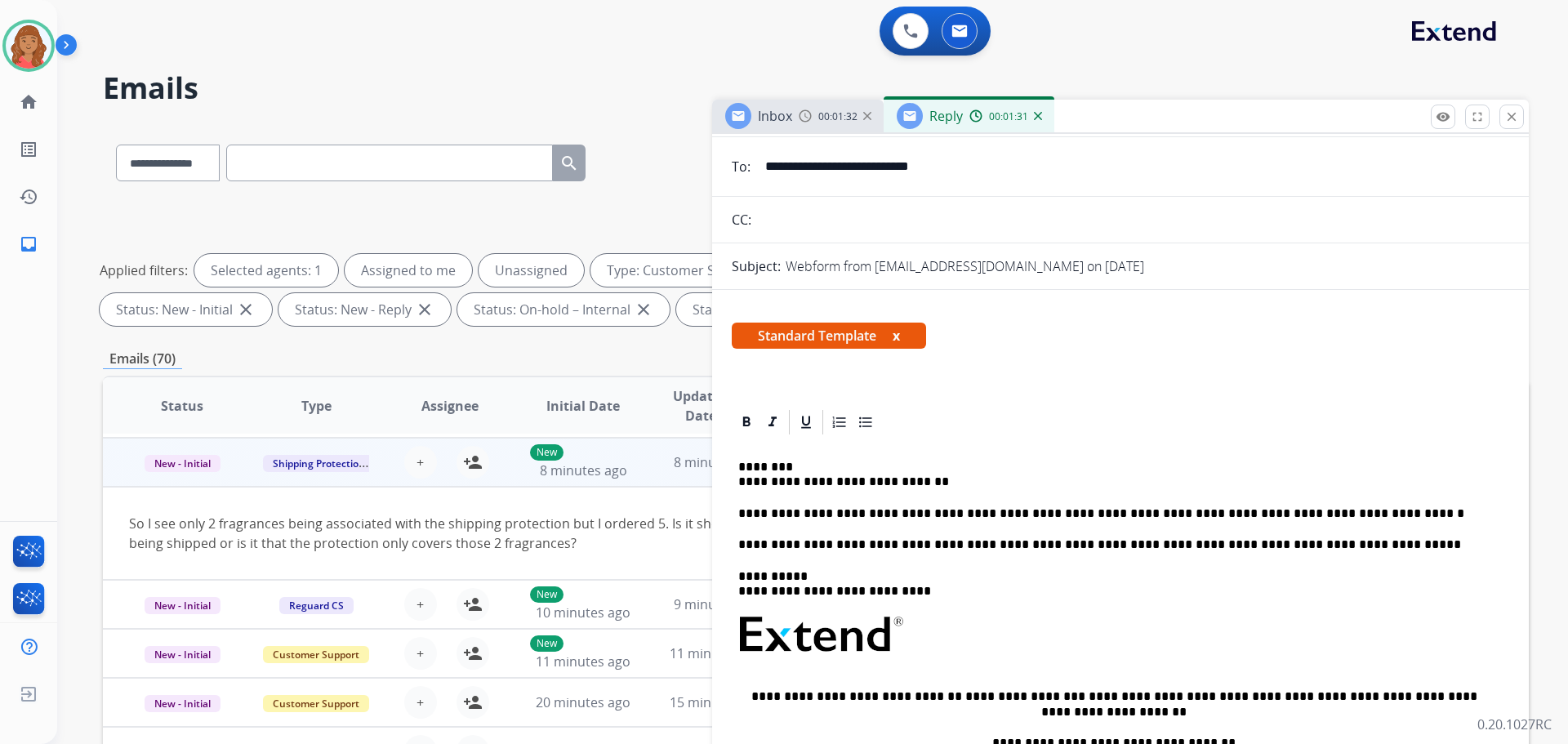
scroll to position [0, 0]
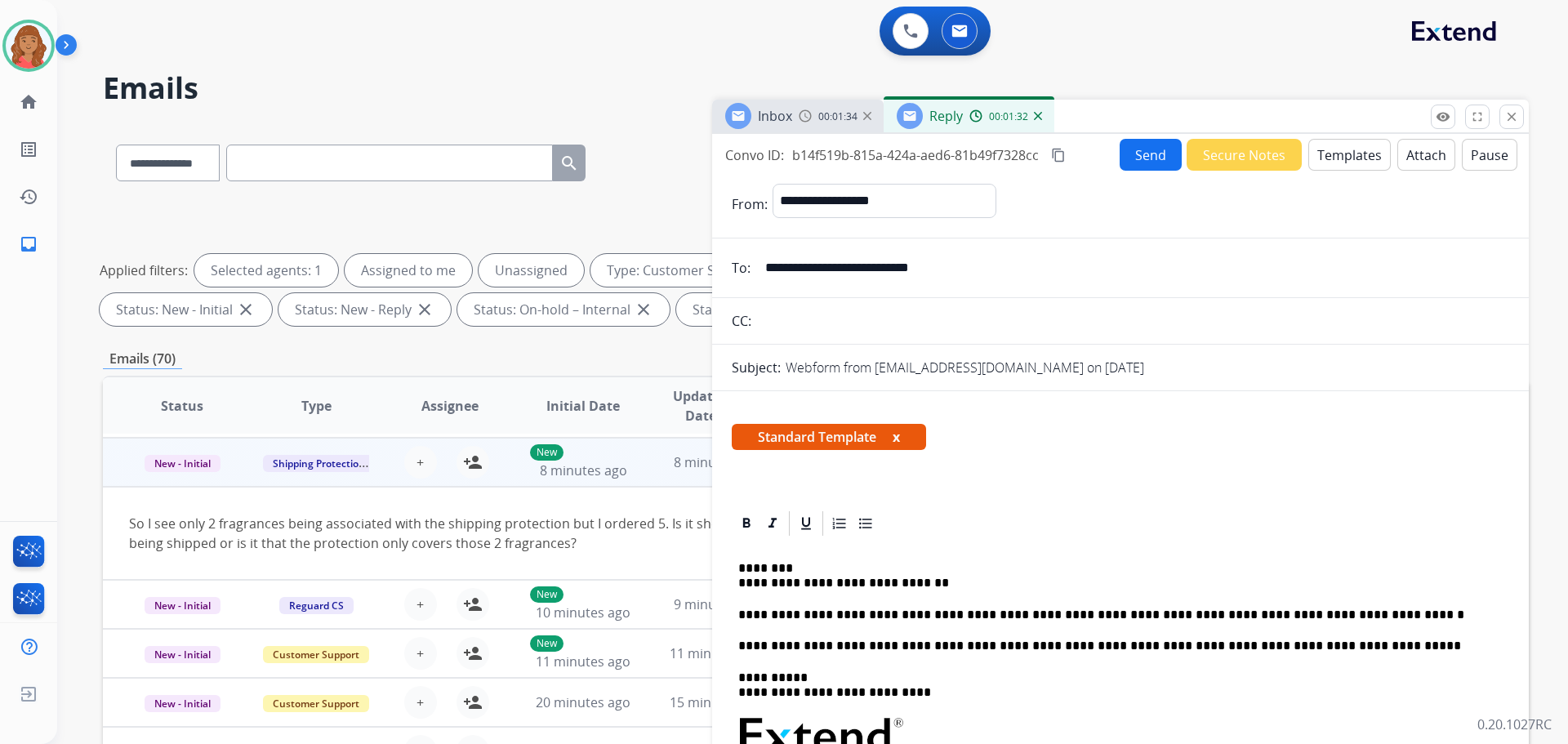
click at [1059, 155] on mat-icon "content_copy" at bounding box center [1058, 155] width 15 height 15
click at [1130, 161] on button "Send" at bounding box center [1150, 155] width 62 height 32
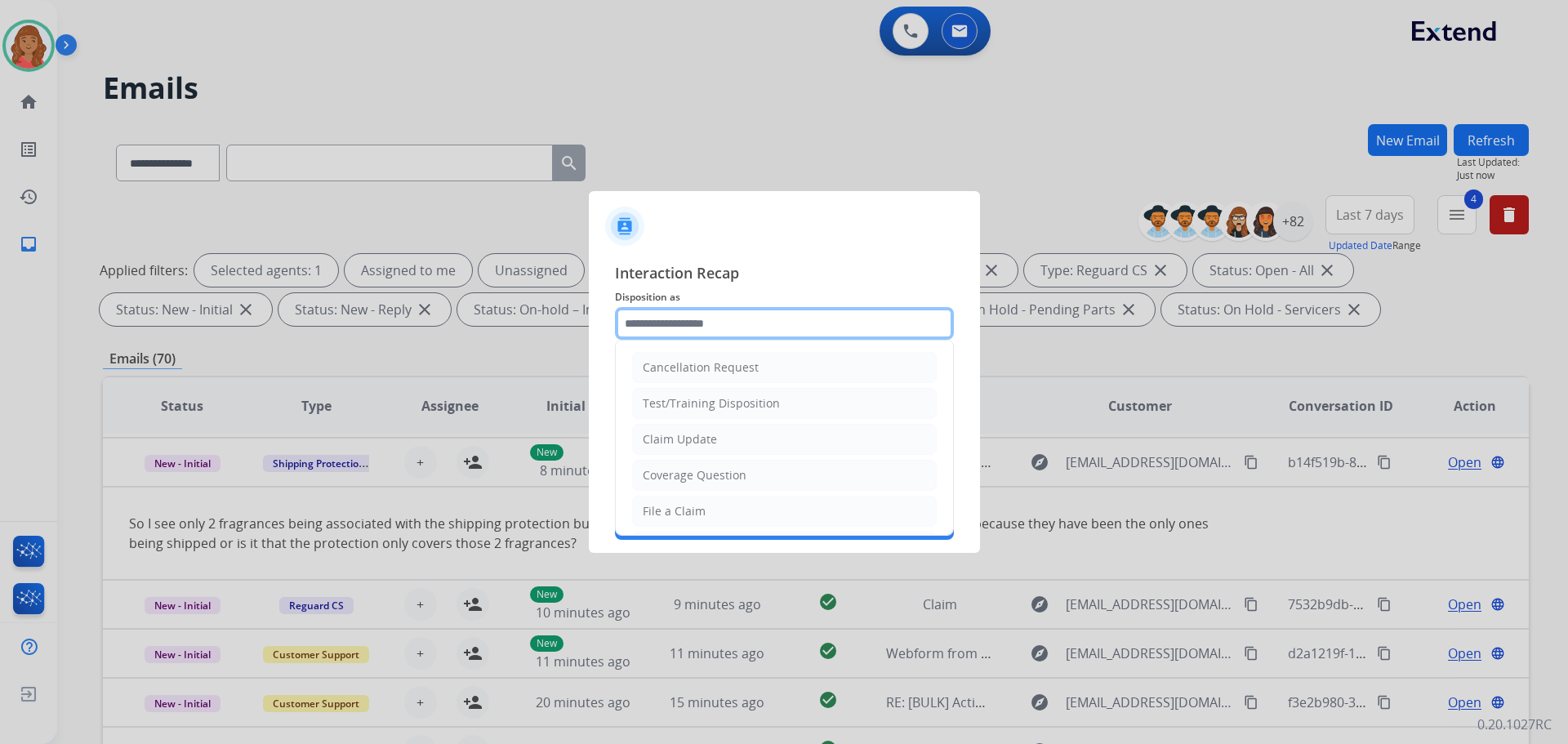
click at [684, 327] on input "text" at bounding box center [784, 323] width 339 height 33
click at [676, 437] on div "Claim Update" at bounding box center [679, 440] width 74 height 17
type input "**********"
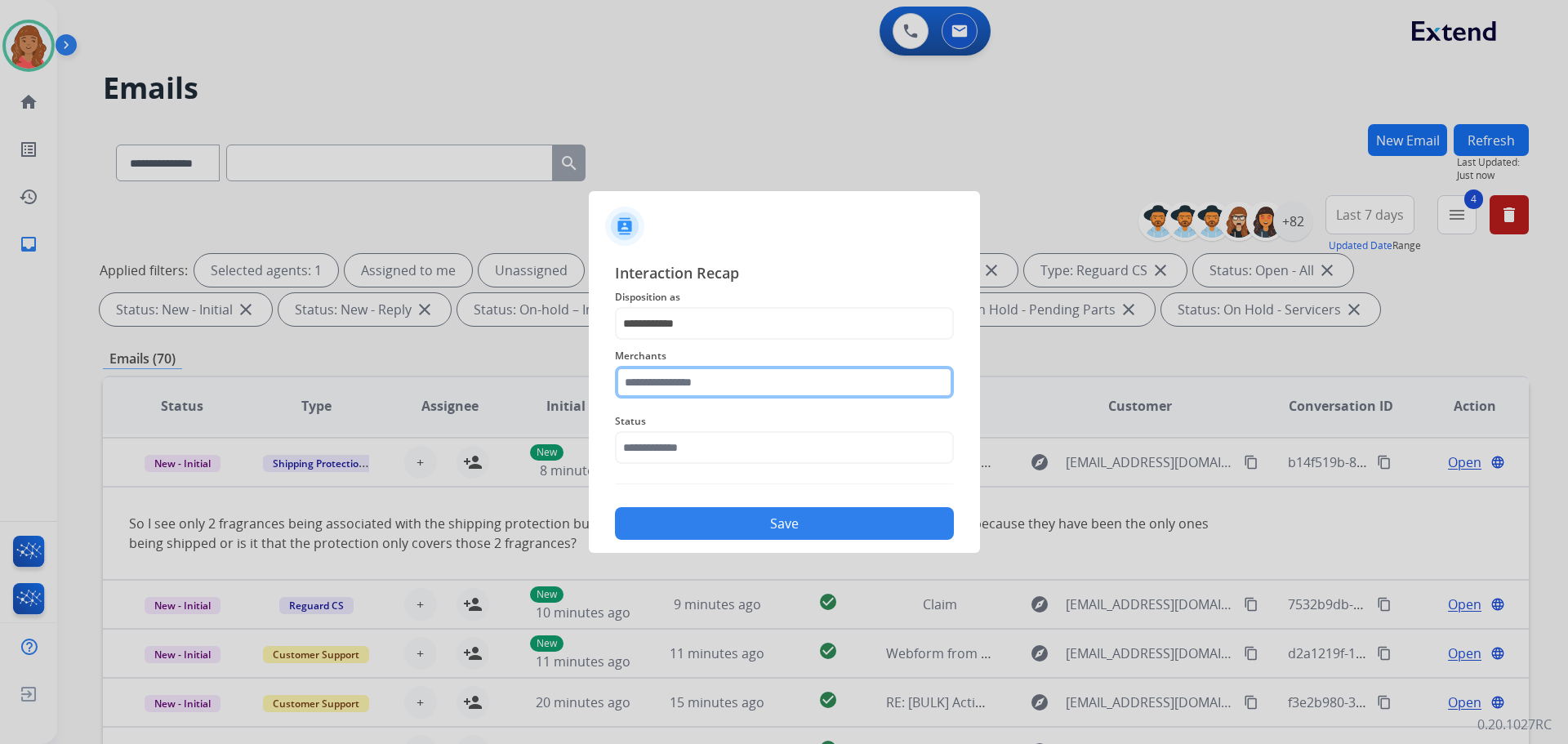
click at [671, 378] on input "text" at bounding box center [784, 381] width 339 height 33
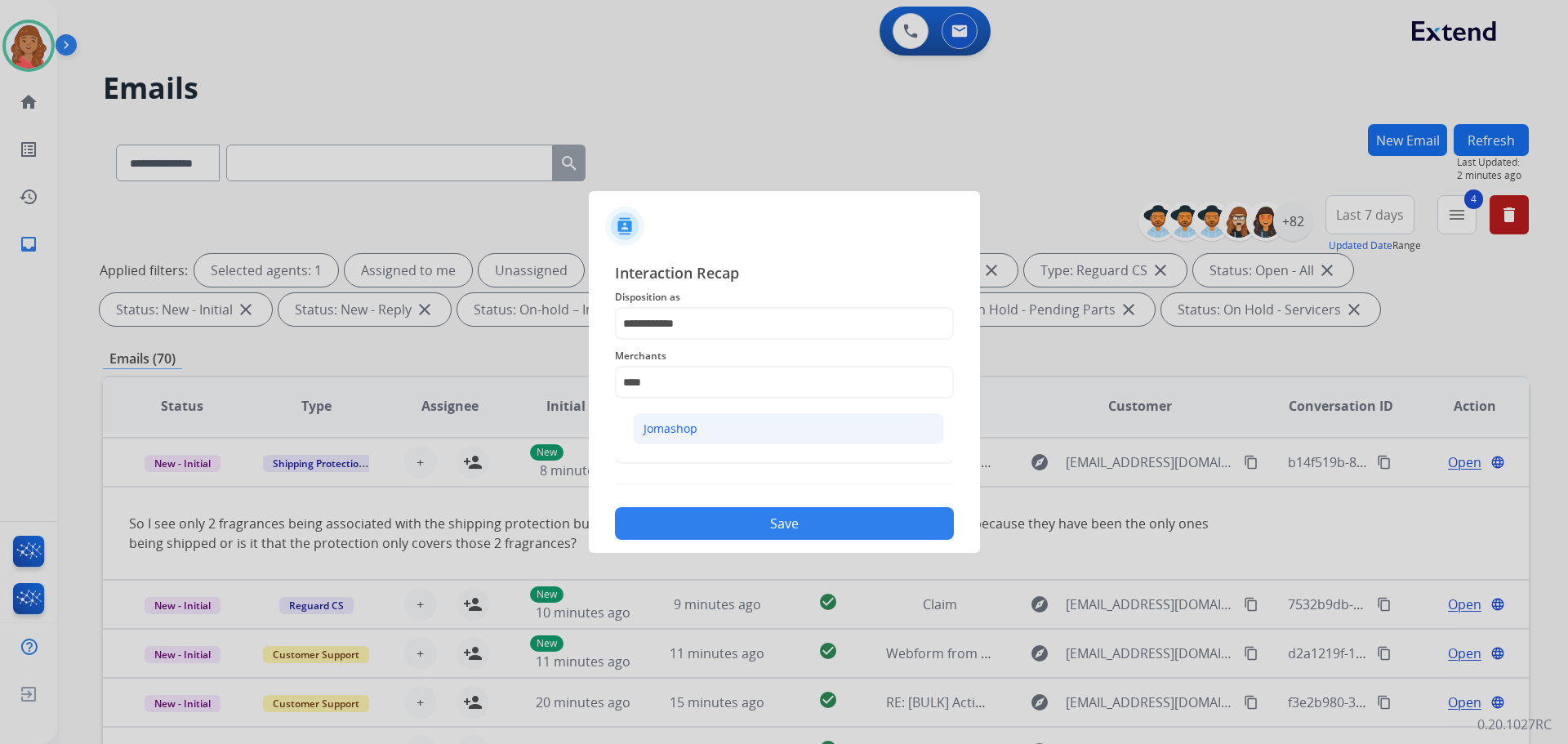
click at [672, 442] on li "Jomashop" at bounding box center [788, 428] width 311 height 31
type input "********"
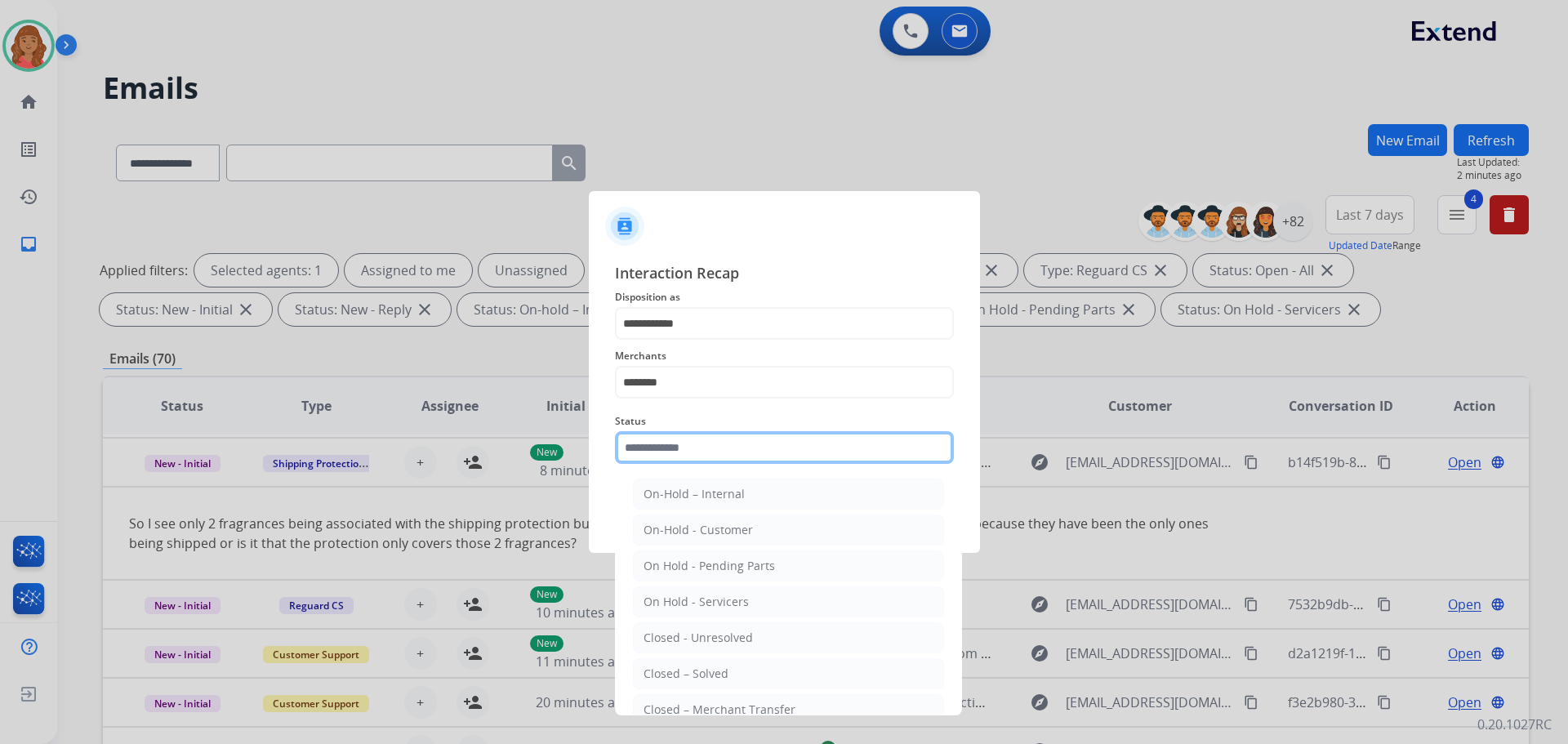
click at [675, 446] on input "text" at bounding box center [784, 447] width 339 height 33
click at [675, 661] on li "Closed – Solved" at bounding box center [788, 673] width 311 height 31
type input "**********"
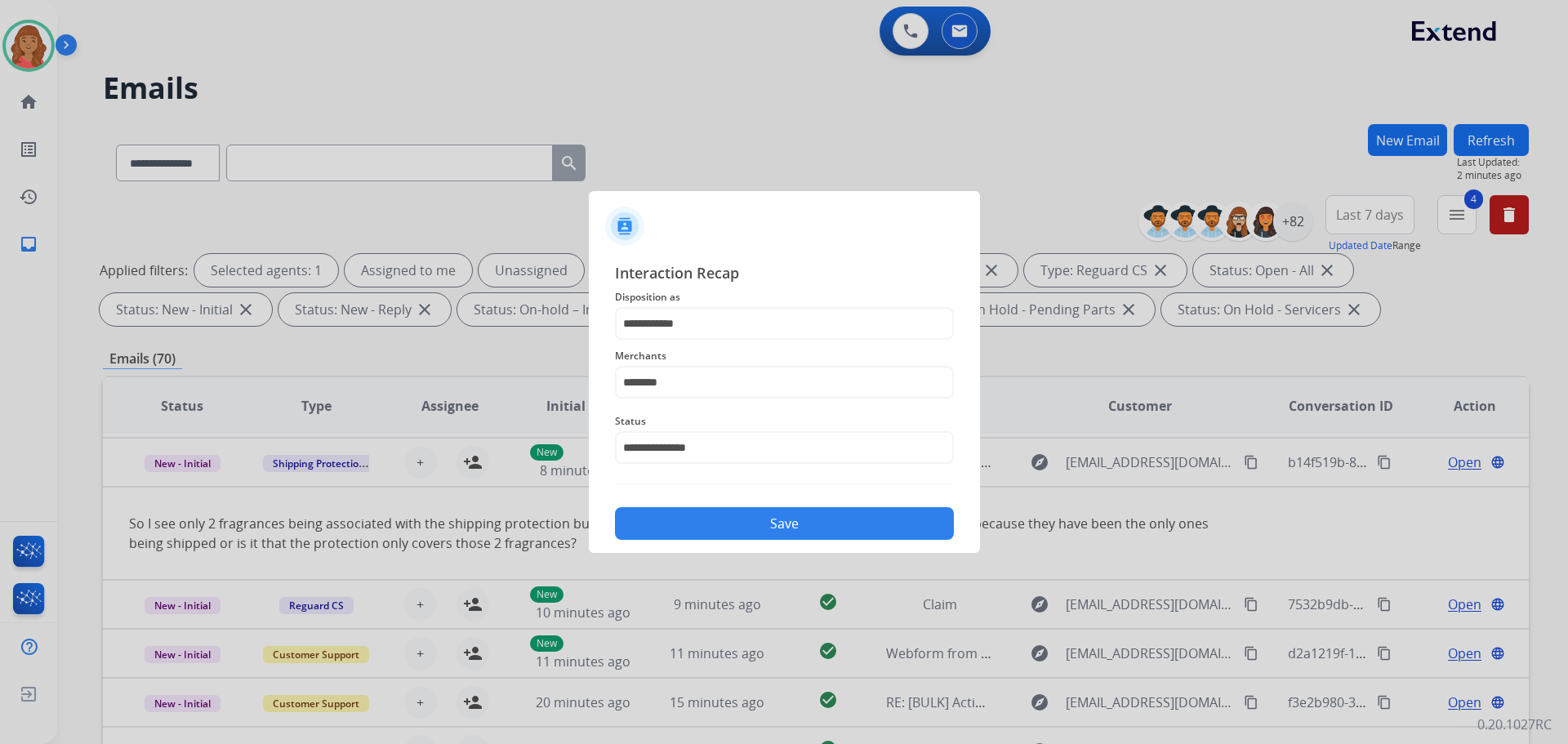
click at [698, 525] on button "Save" at bounding box center [784, 523] width 339 height 33
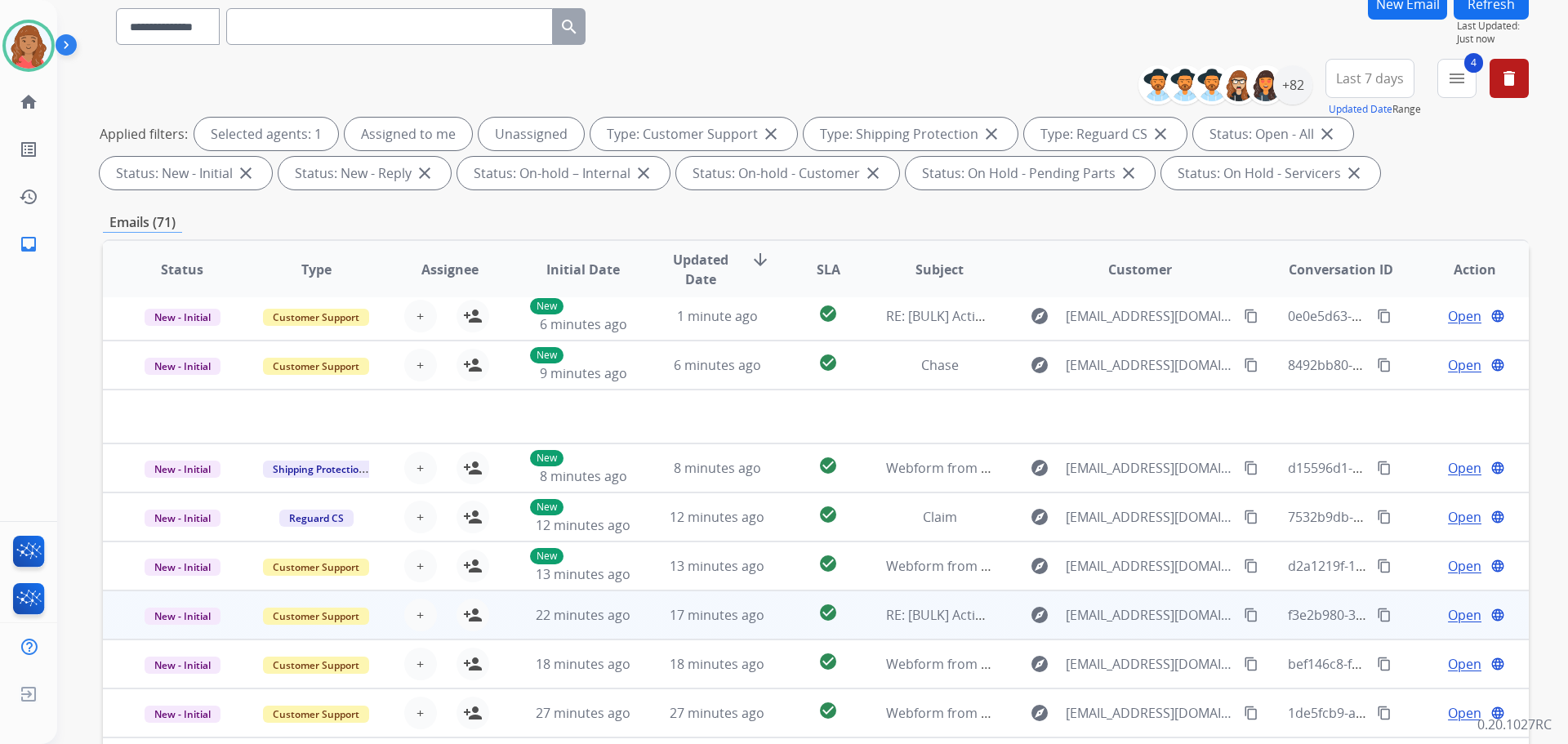
scroll to position [245, 0]
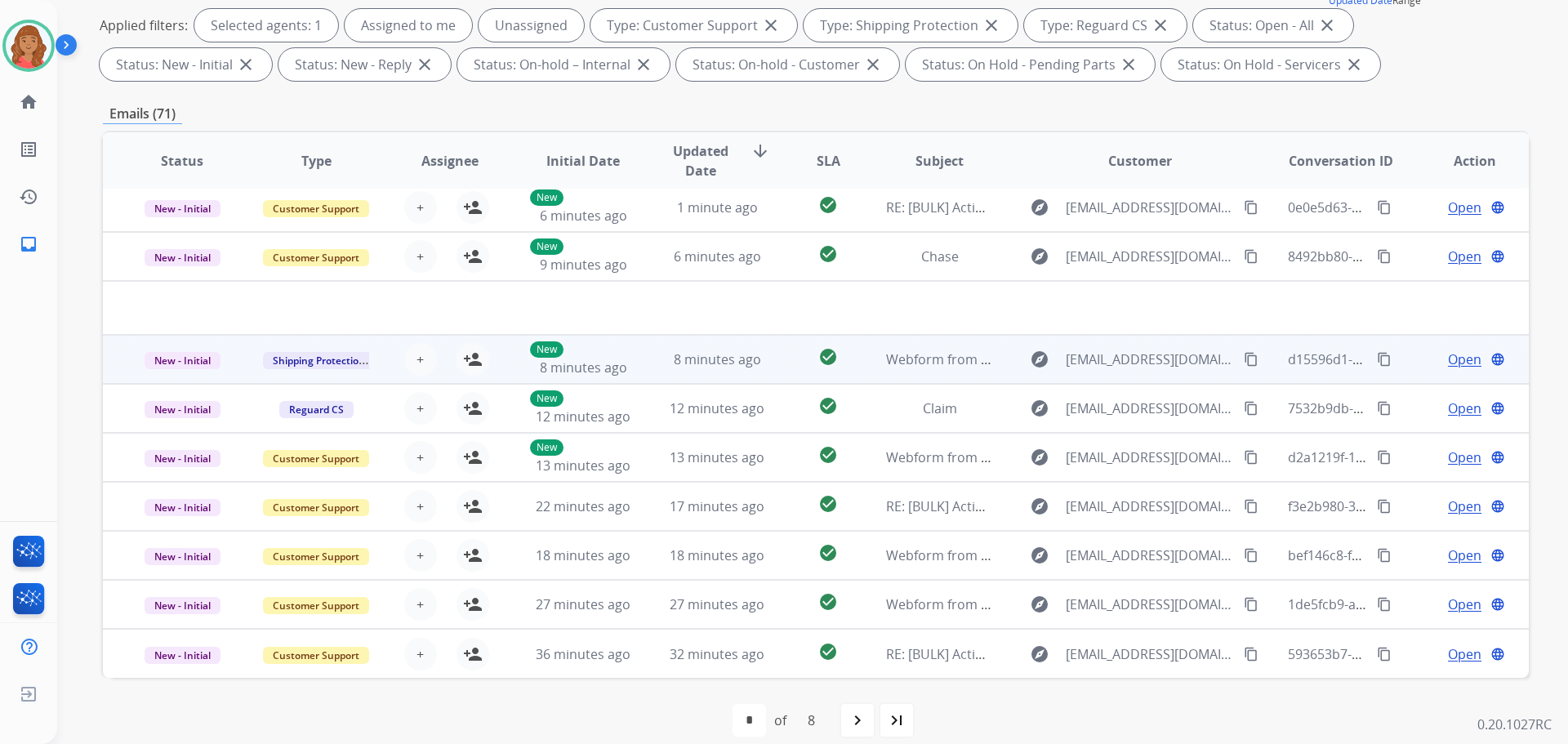
click at [714, 369] on div "8 minutes ago" at bounding box center [717, 360] width 107 height 20
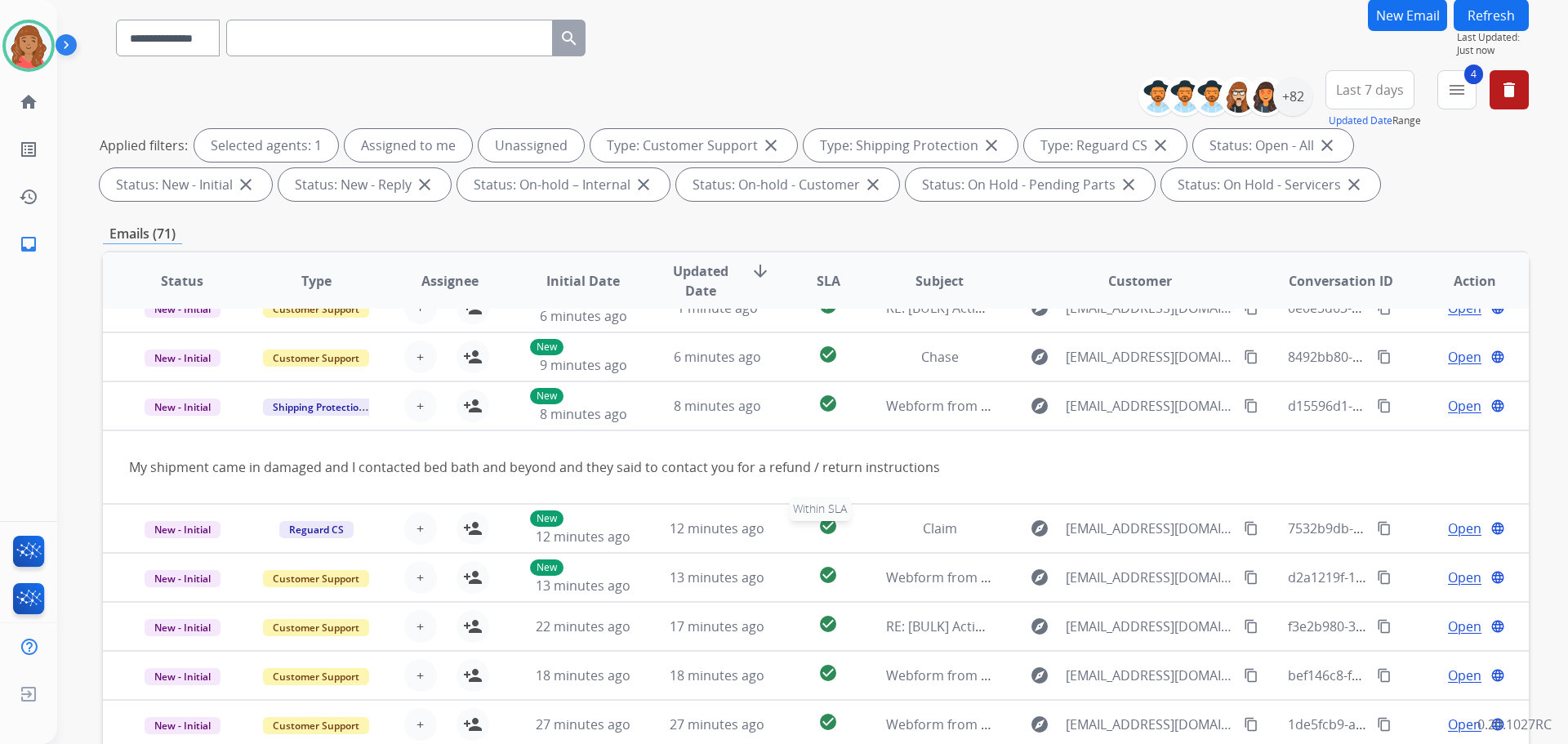
scroll to position [264, 0]
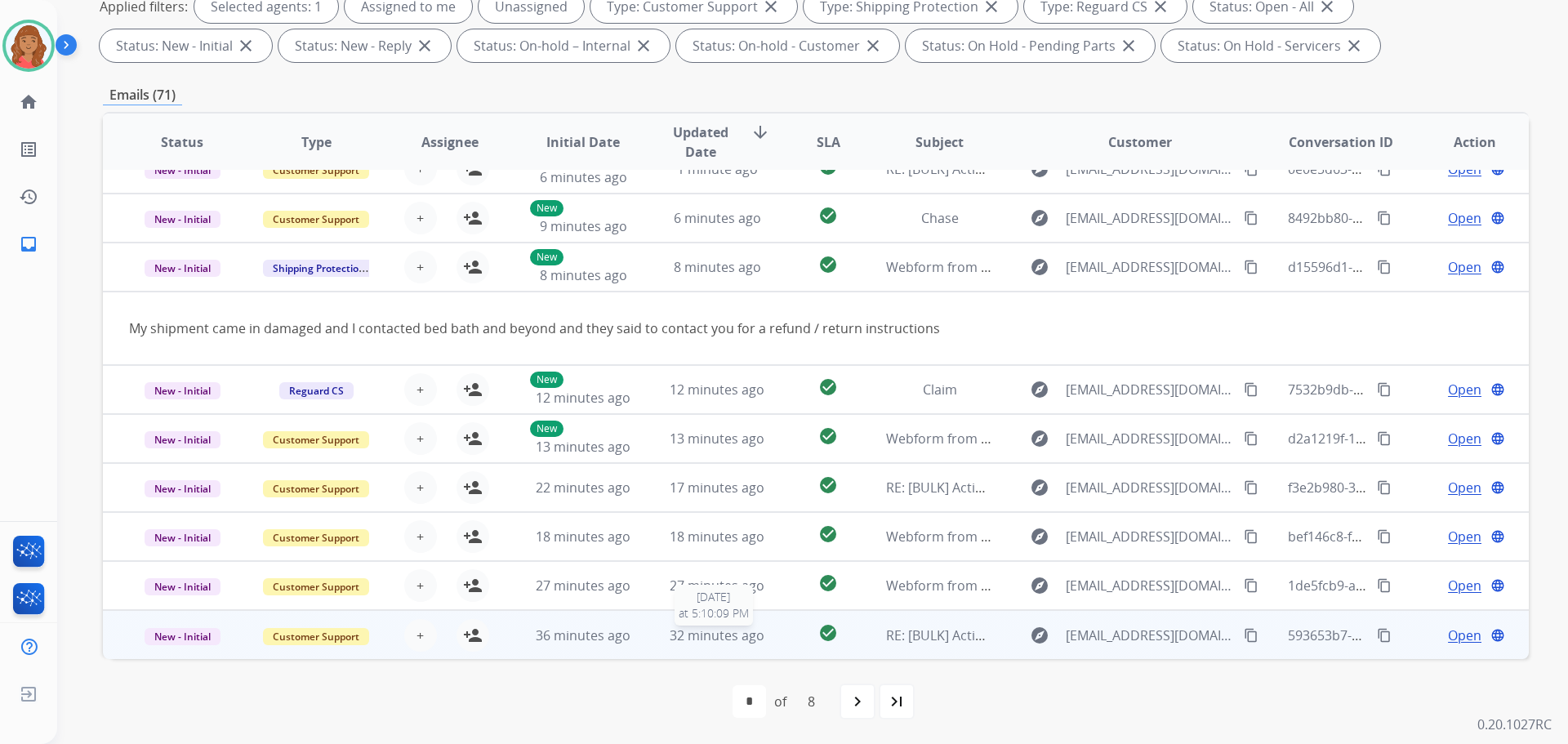
click at [683, 640] on span "32 minutes ago" at bounding box center [717, 636] width 95 height 18
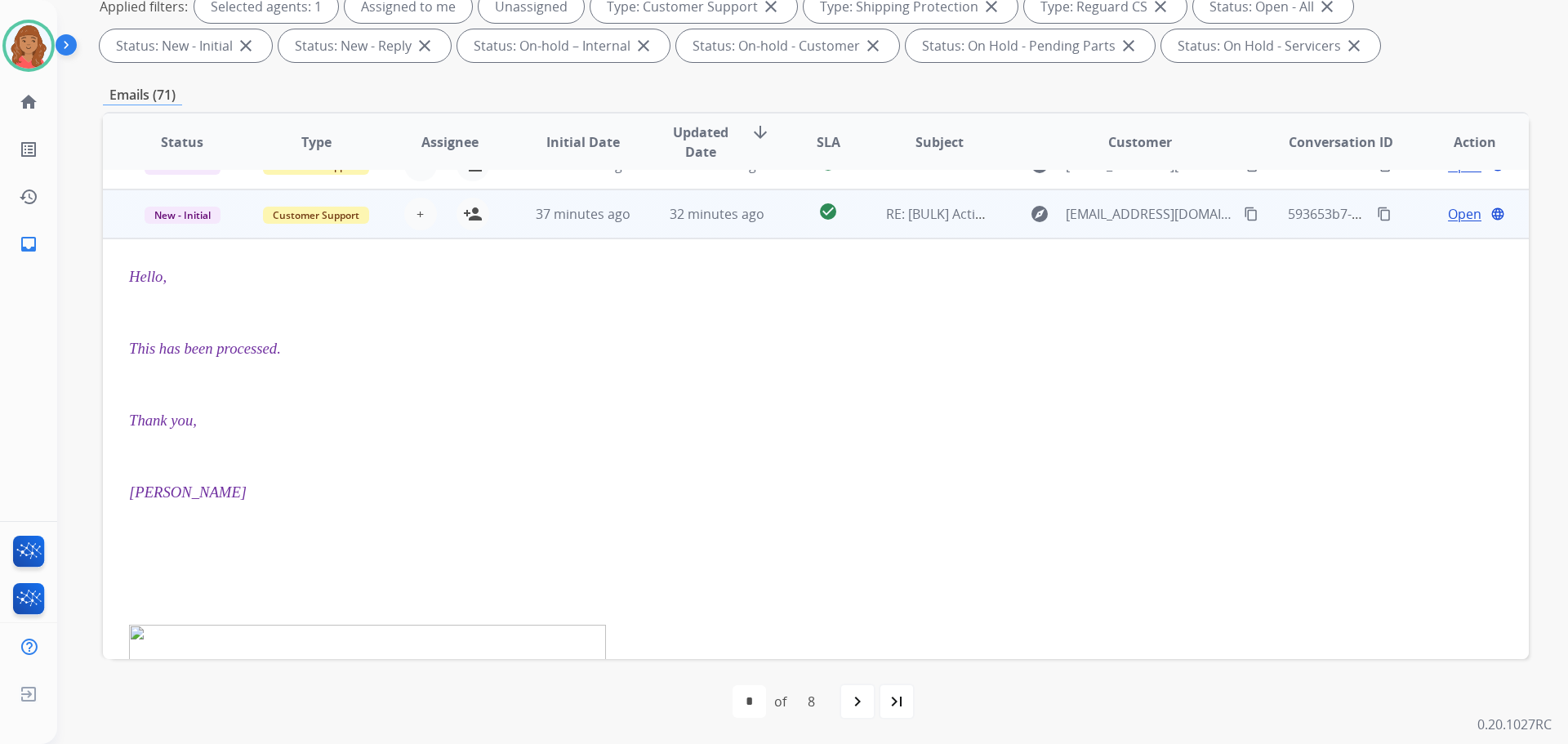
scroll to position [441, 0]
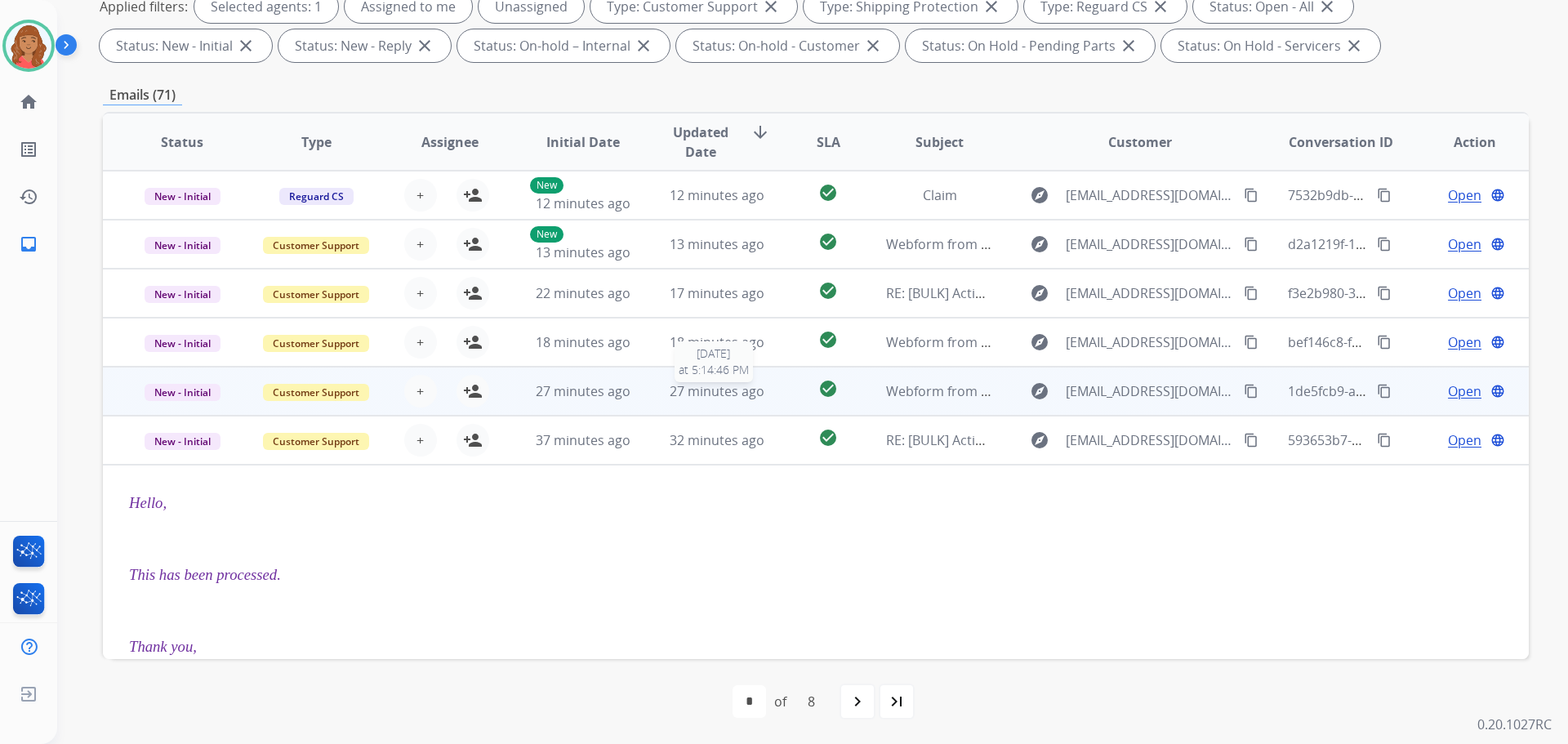
click at [670, 395] on span "27 minutes ago" at bounding box center [717, 391] width 95 height 18
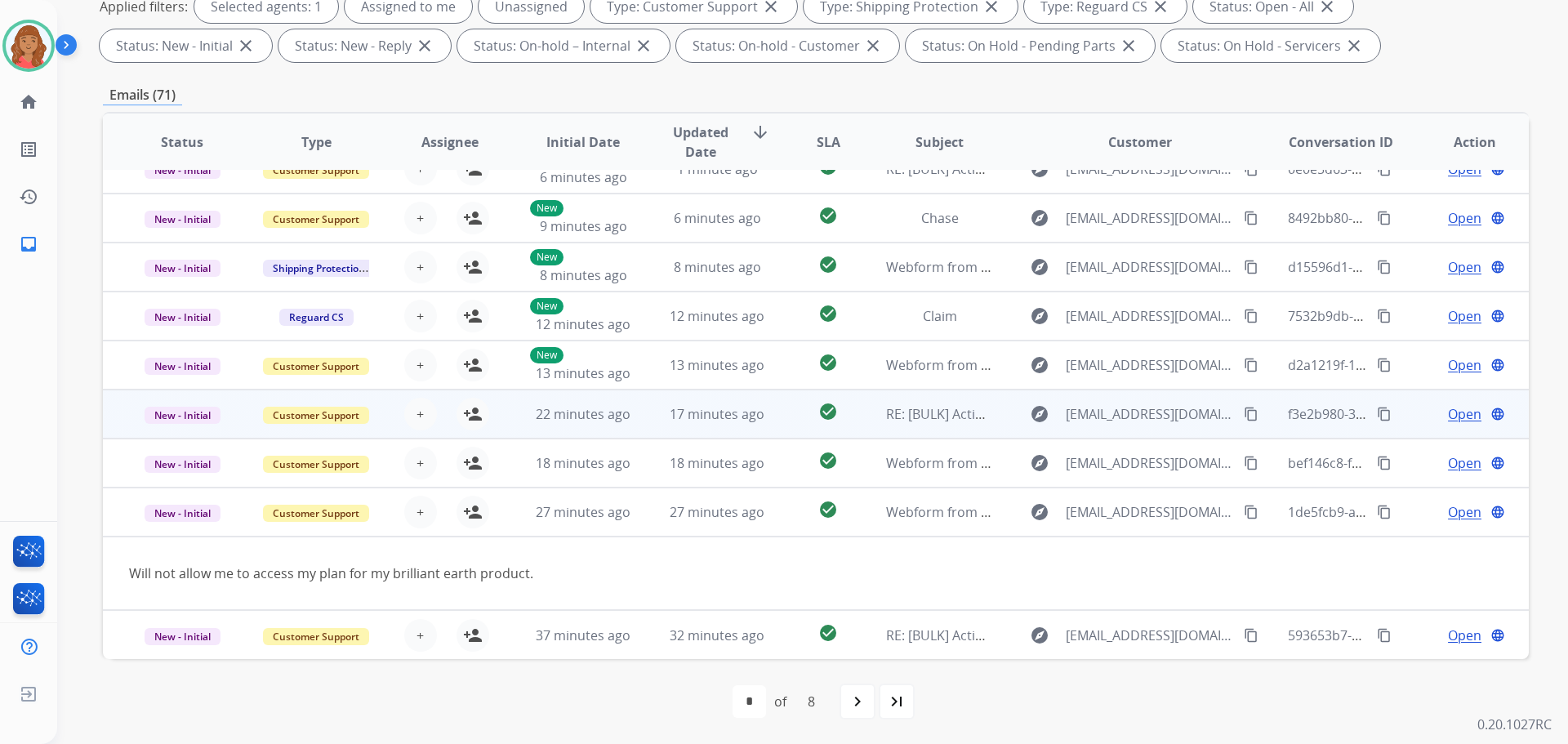
click at [668, 424] on td "17 minutes ago" at bounding box center [705, 414] width 134 height 49
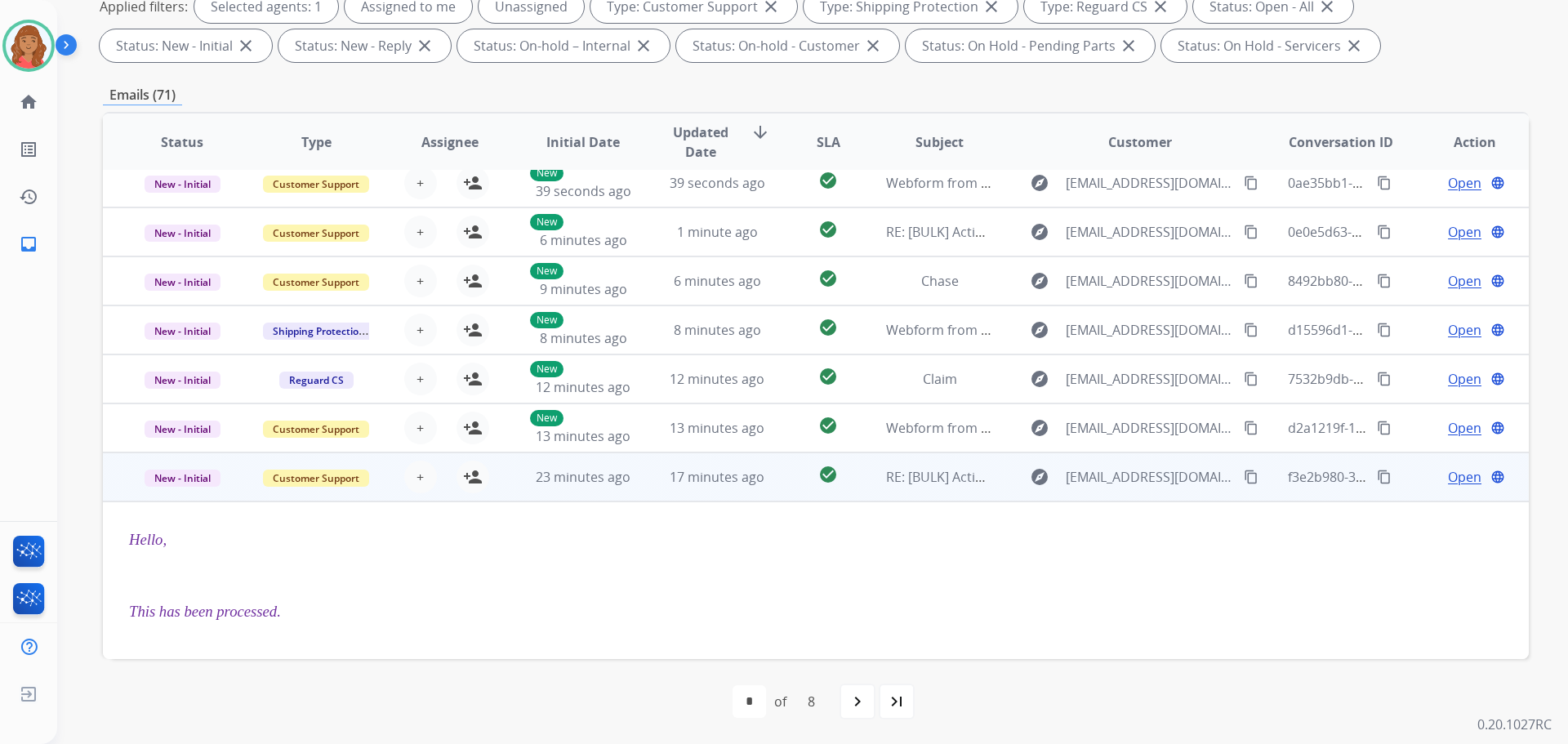
scroll to position [0, 0]
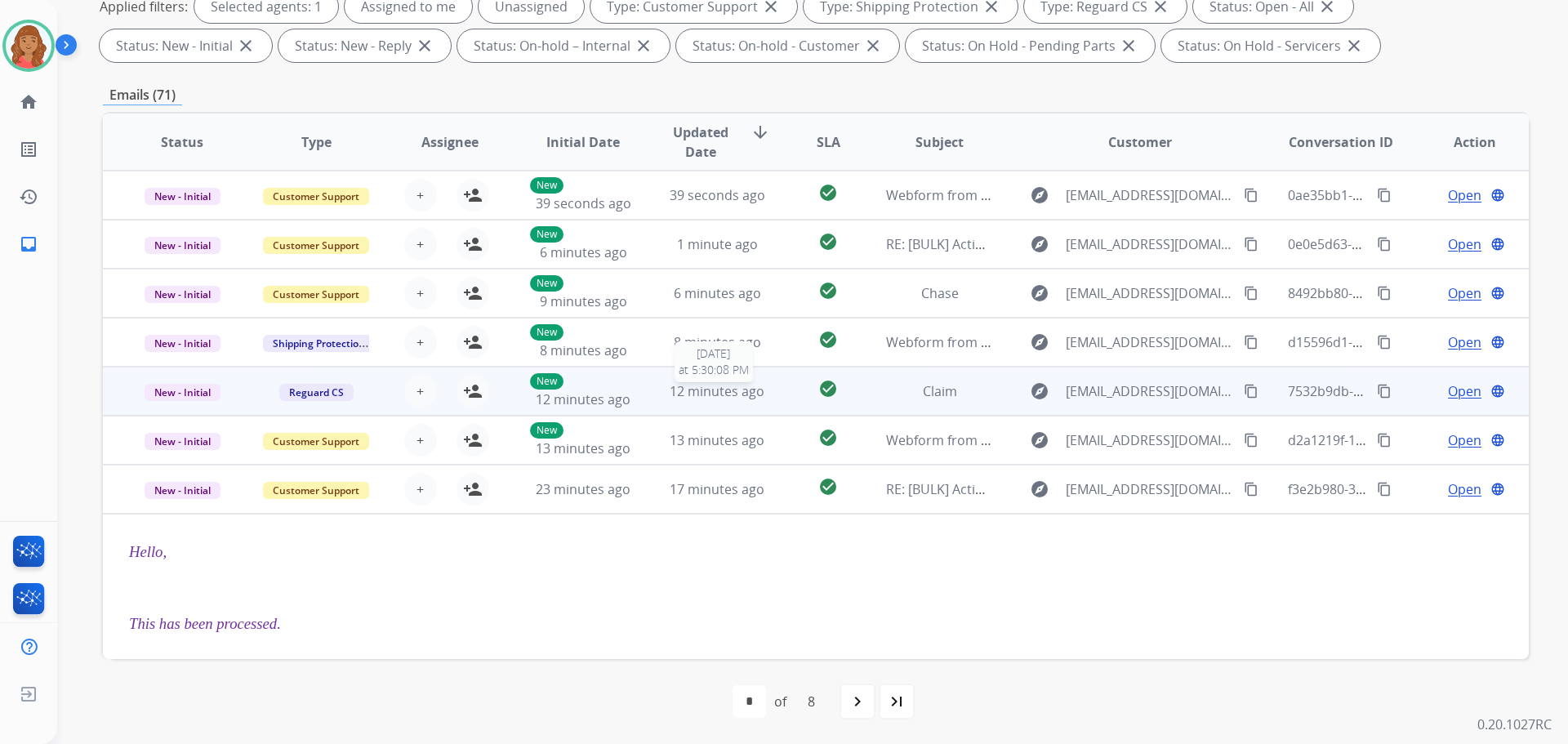
click at [680, 398] on span "12 minutes ago" at bounding box center [717, 391] width 95 height 18
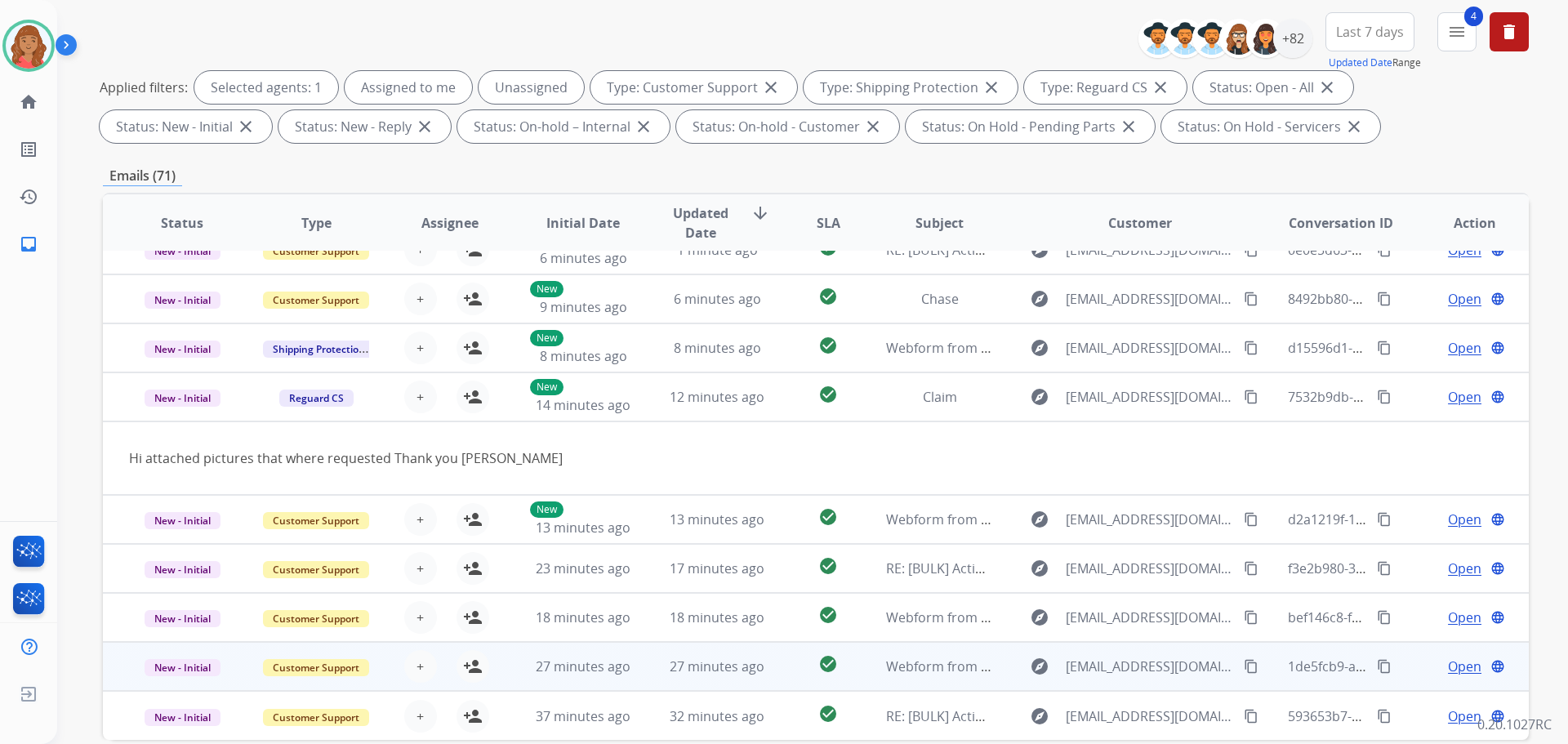
scroll to position [264, 0]
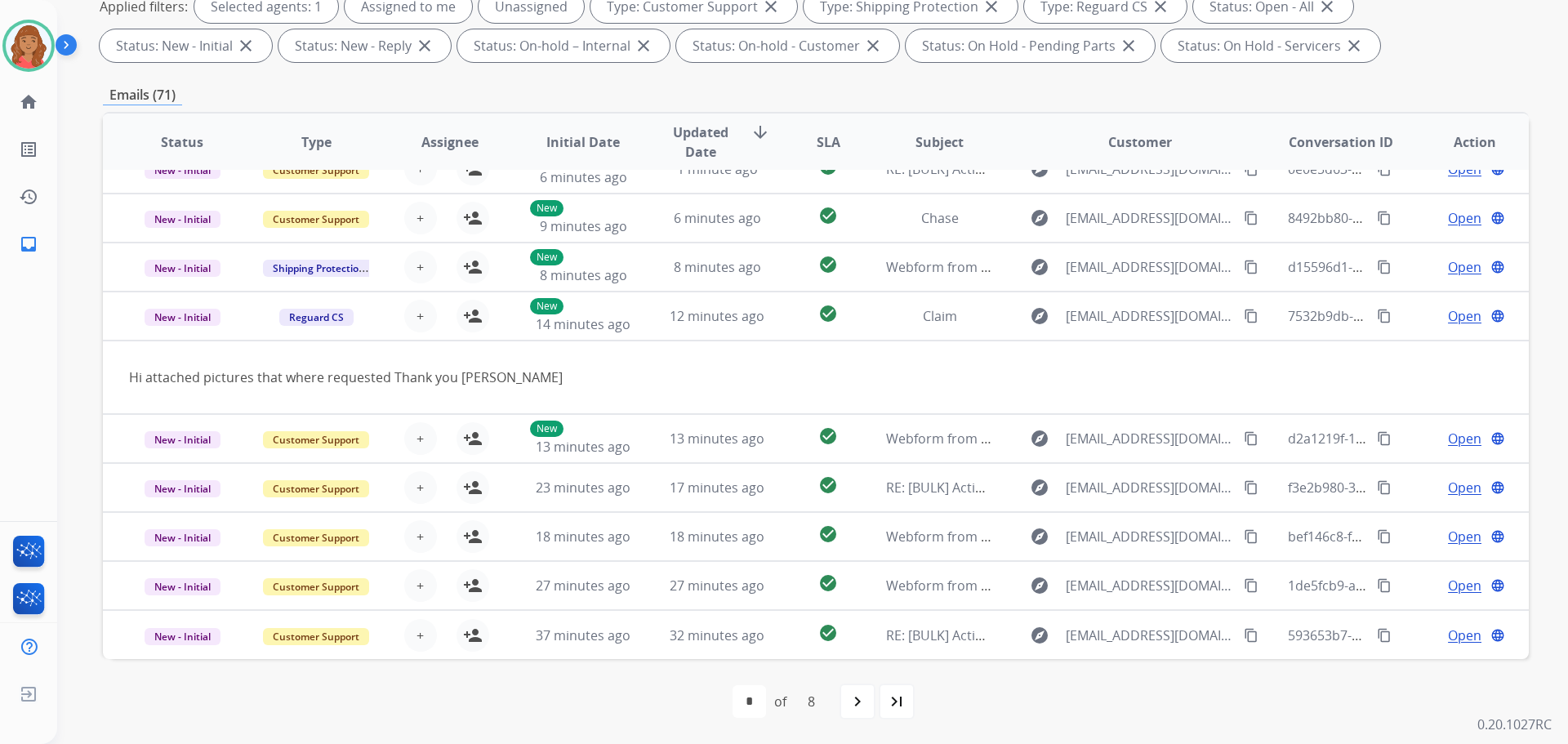
click at [821, 704] on div "8" at bounding box center [811, 701] width 34 height 33
click at [817, 707] on div "8" at bounding box center [811, 701] width 34 height 33
click at [856, 706] on mat-icon "navigate_next" at bounding box center [857, 702] width 20 height 20
select select "*"
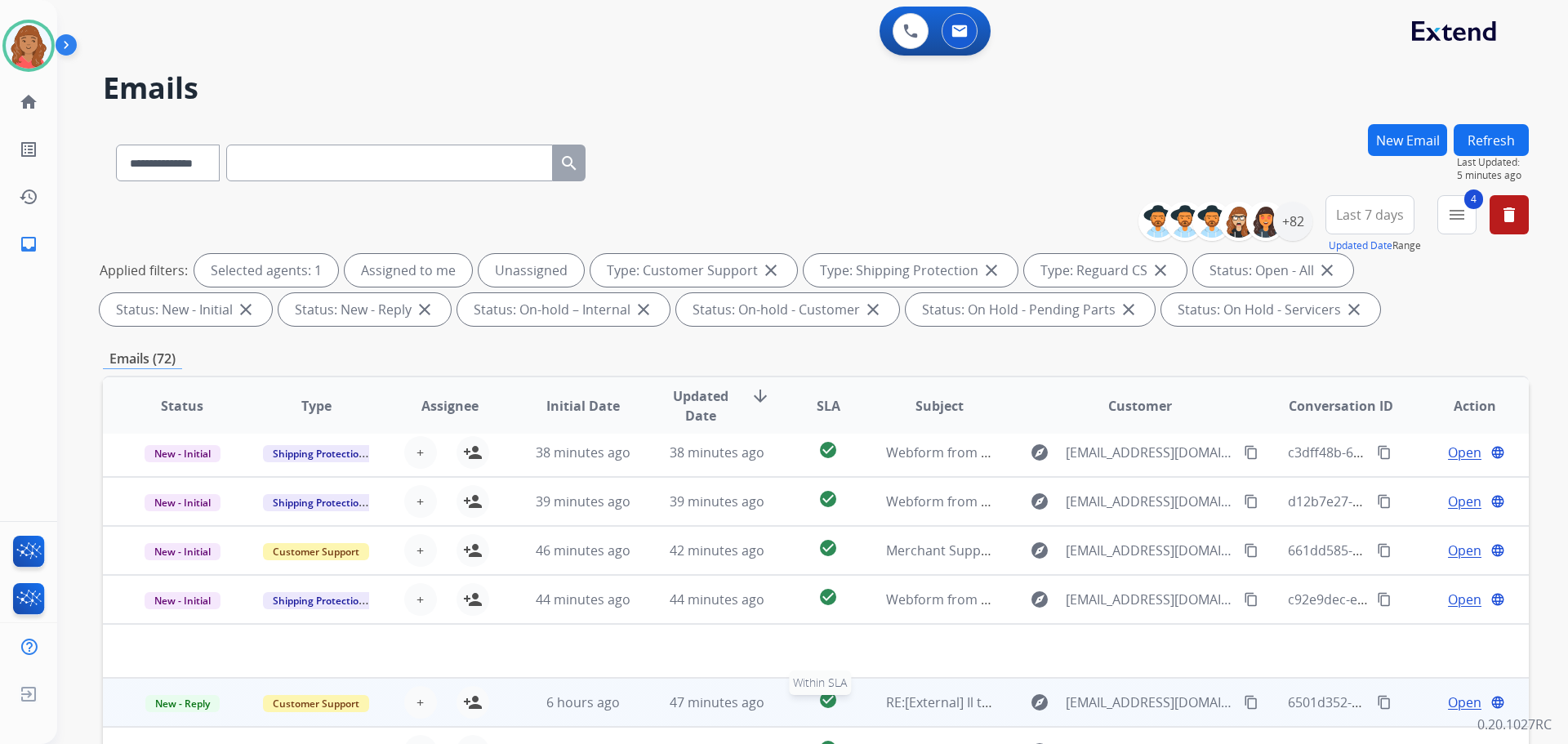
scroll to position [55, 0]
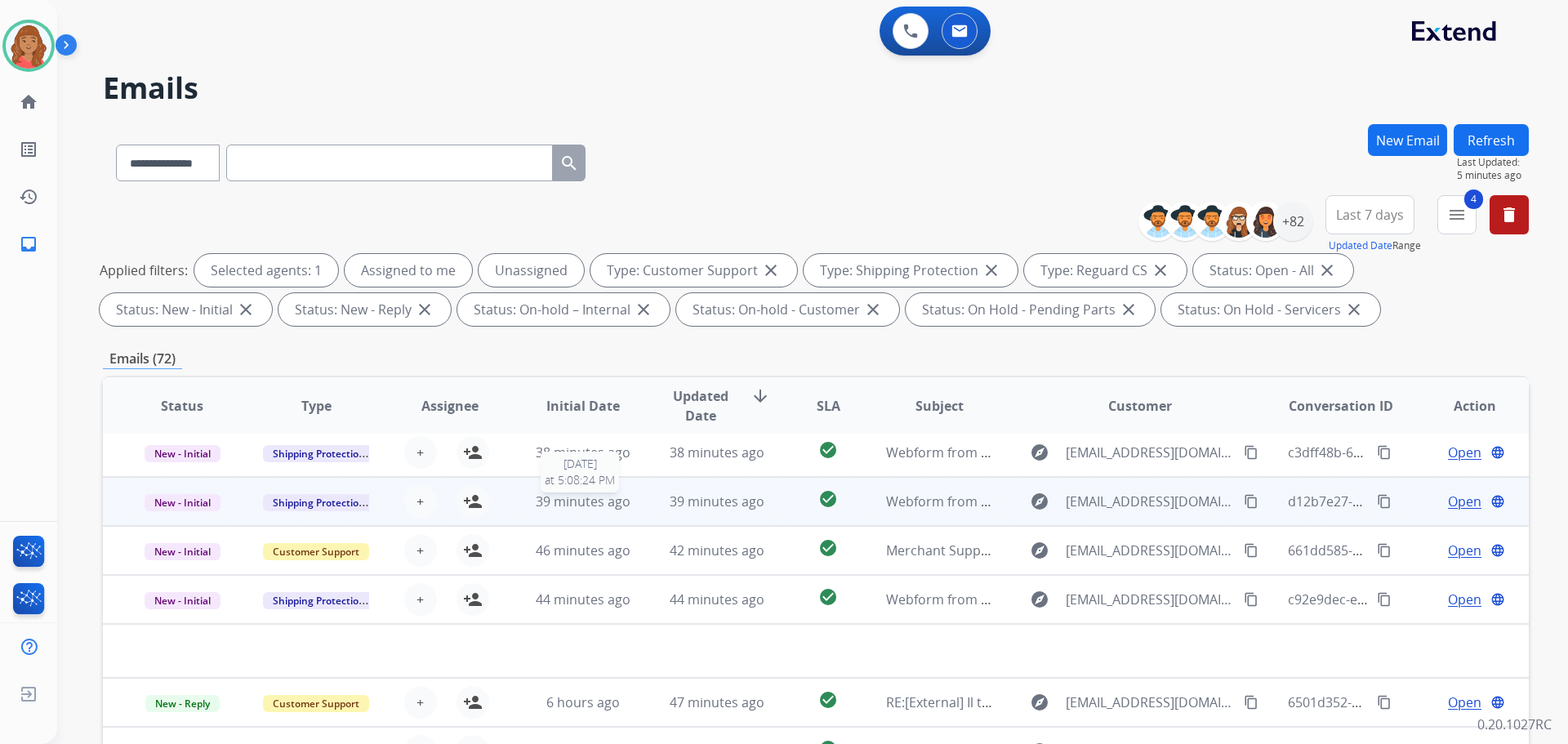
click at [589, 495] on span "39 minutes ago" at bounding box center [583, 502] width 95 height 18
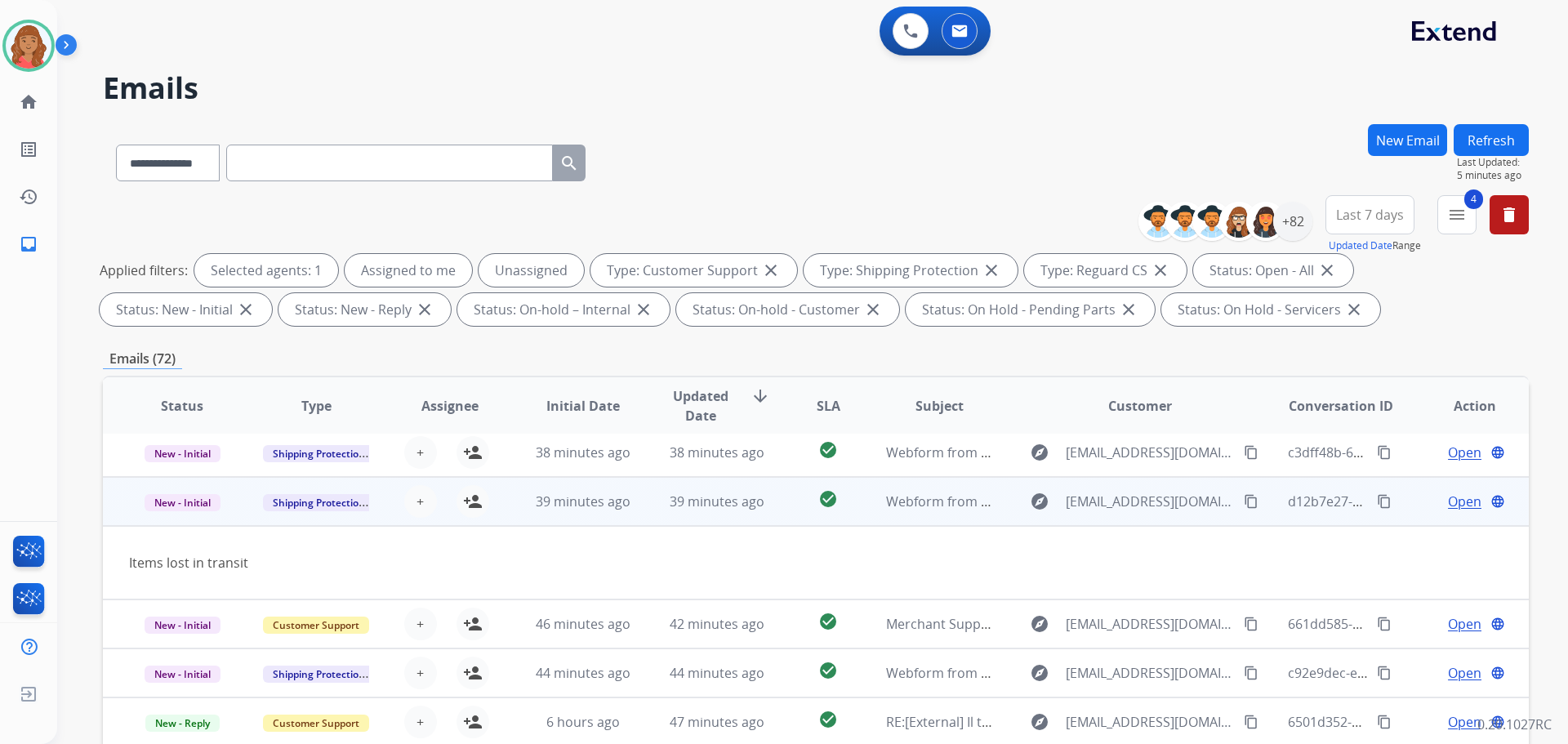
scroll to position [75, 0]
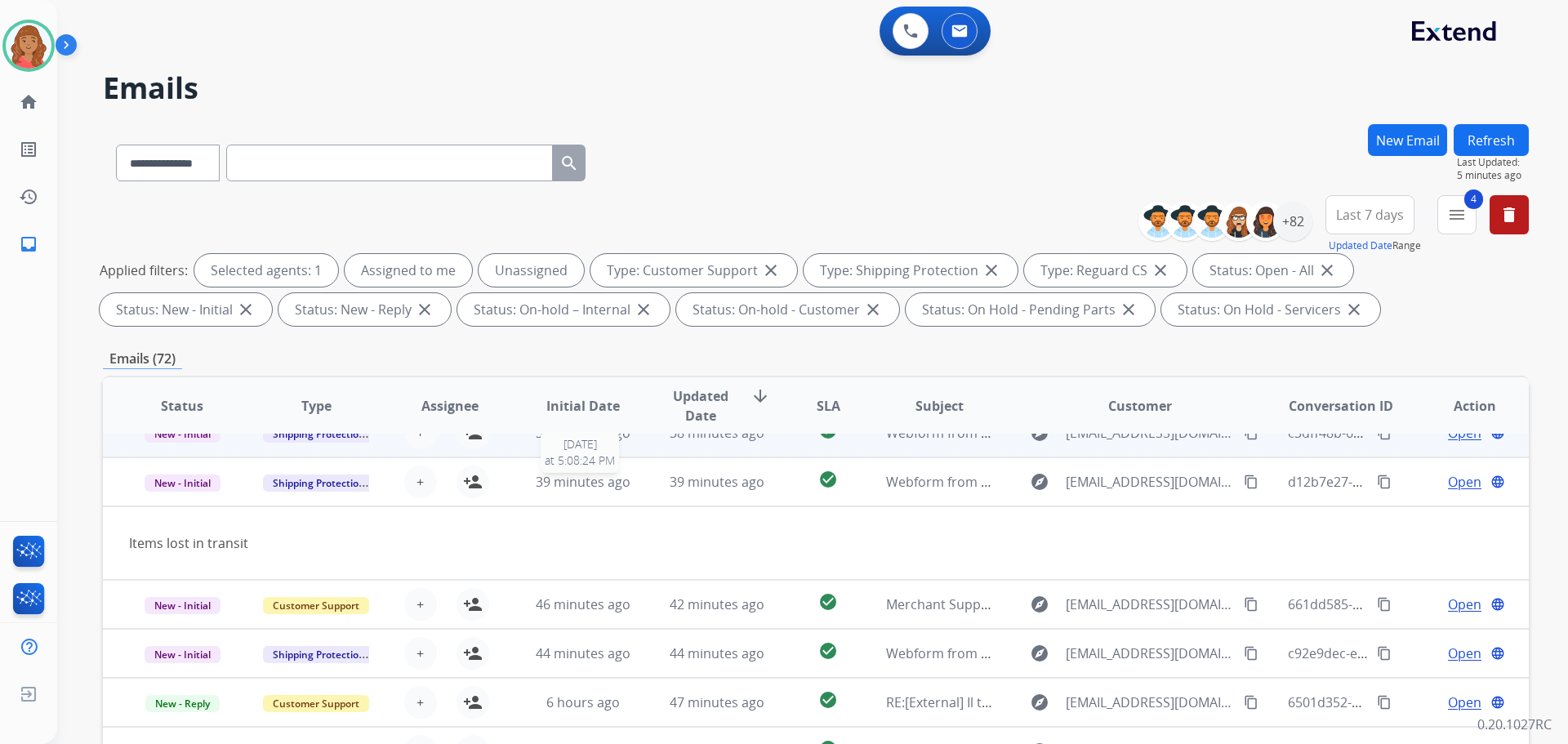
drag, startPoint x: 606, startPoint y: 477, endPoint x: 574, endPoint y: 526, distance: 58.5
click at [607, 477] on span "39 minutes ago" at bounding box center [583, 482] width 95 height 18
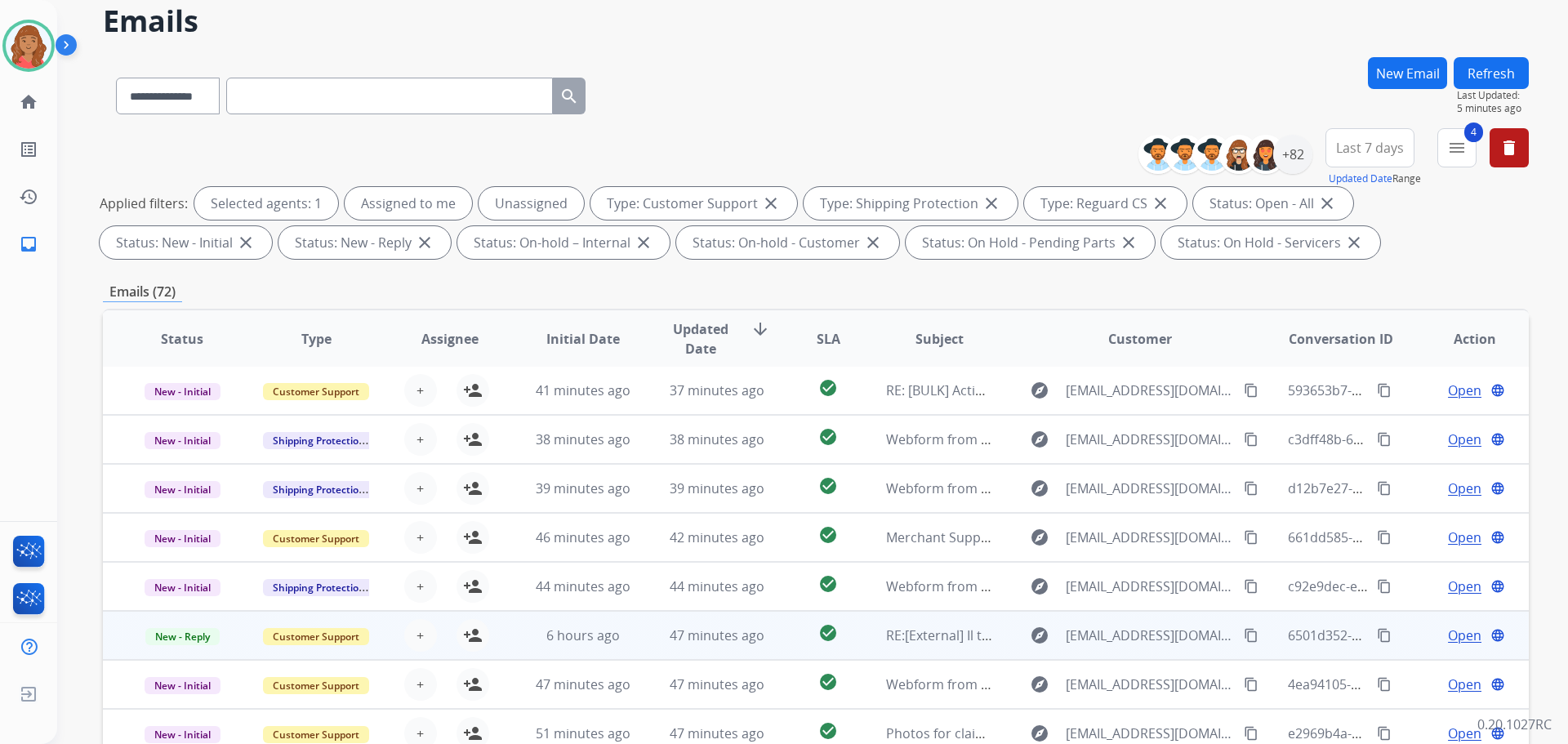
scroll to position [82, 0]
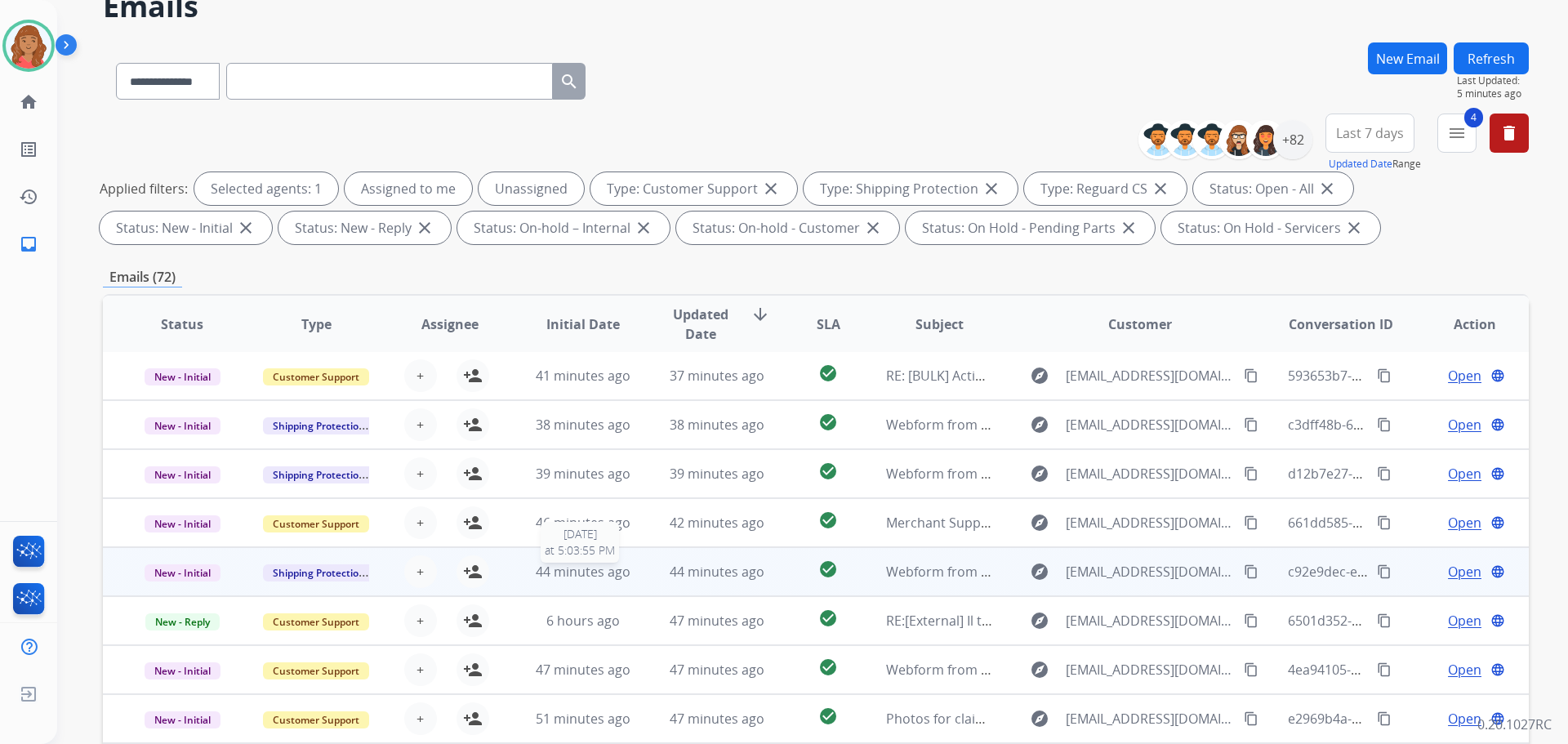
click at [574, 575] on span "44 minutes ago" at bounding box center [583, 572] width 95 height 18
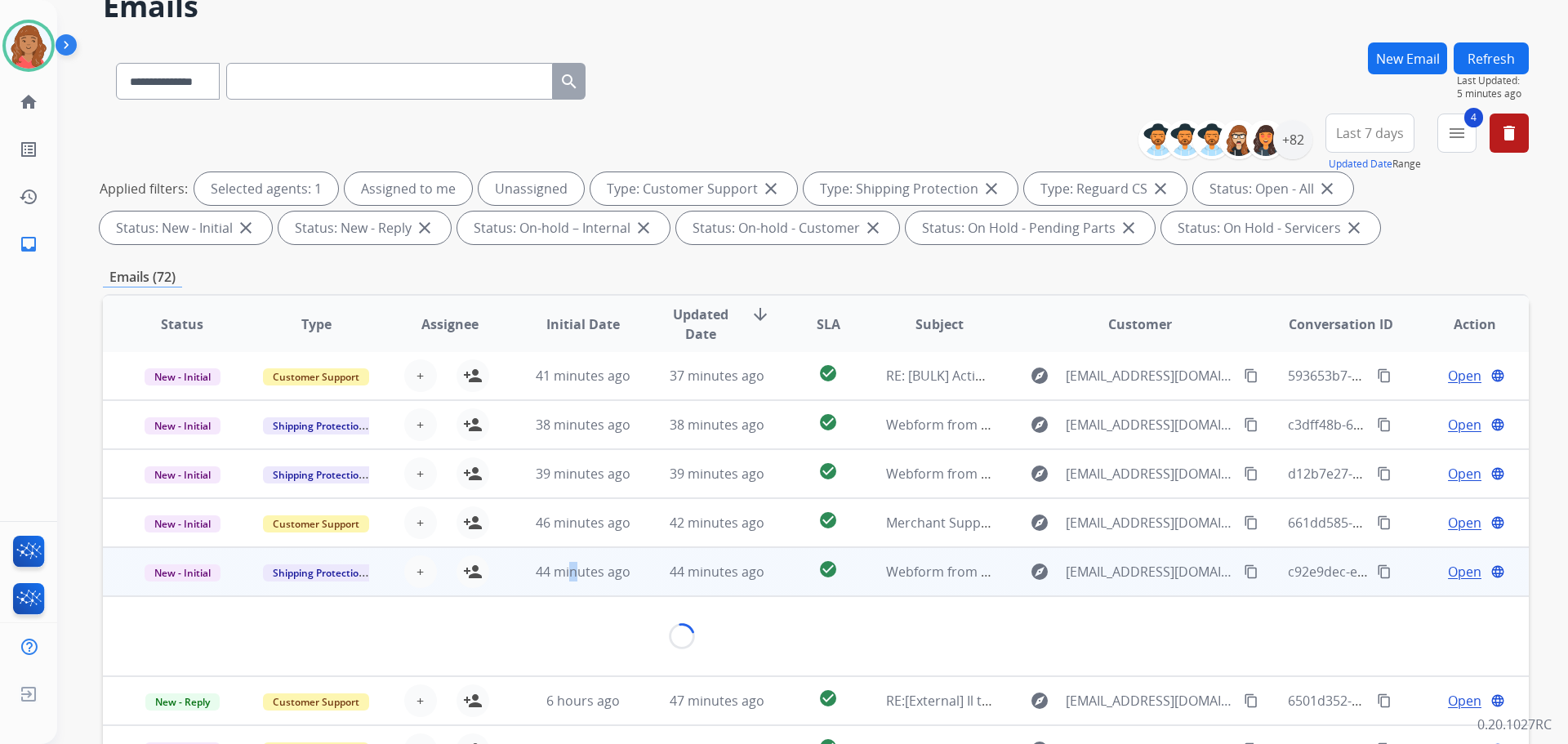
scroll to position [75, 0]
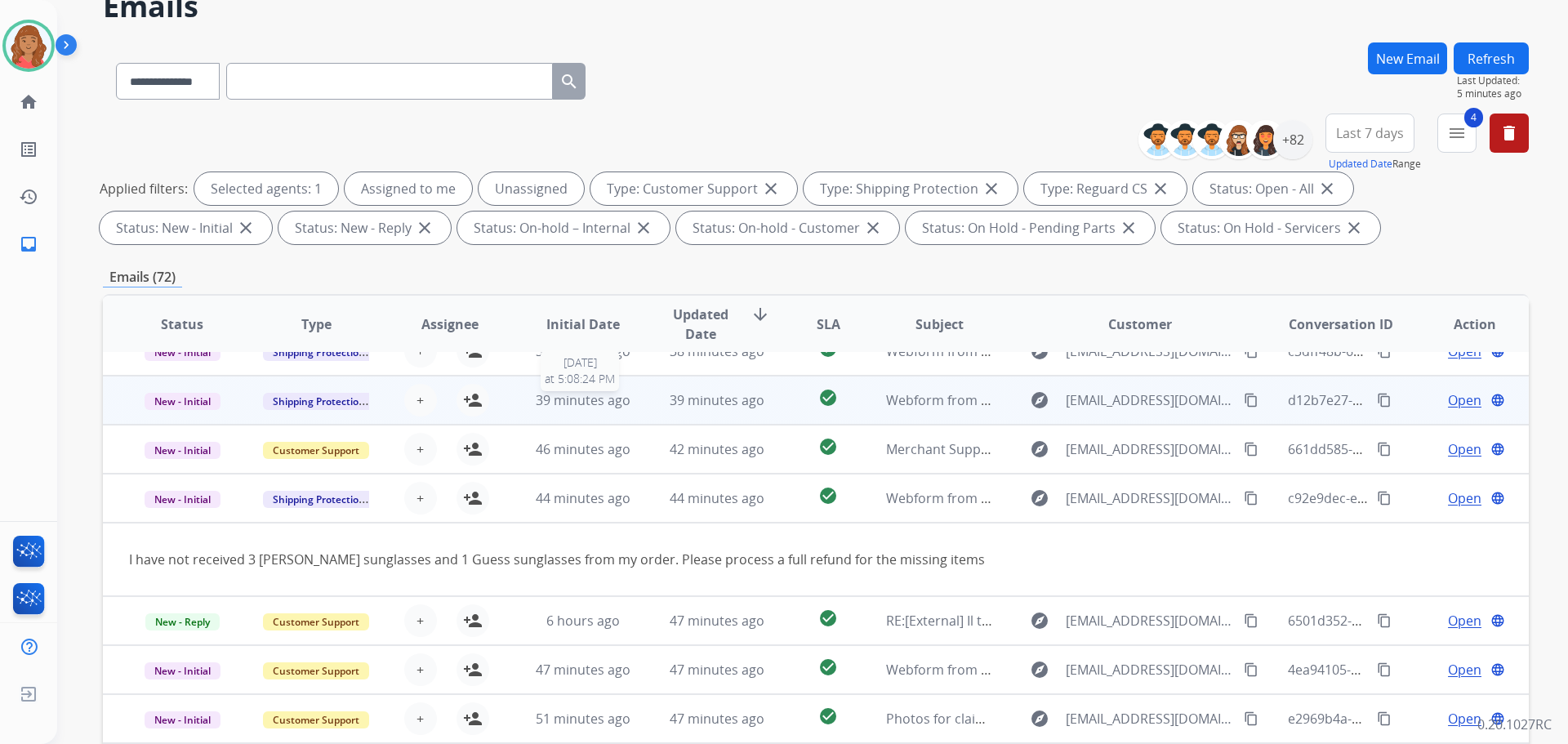
click at [571, 403] on span "39 minutes ago" at bounding box center [583, 400] width 95 height 18
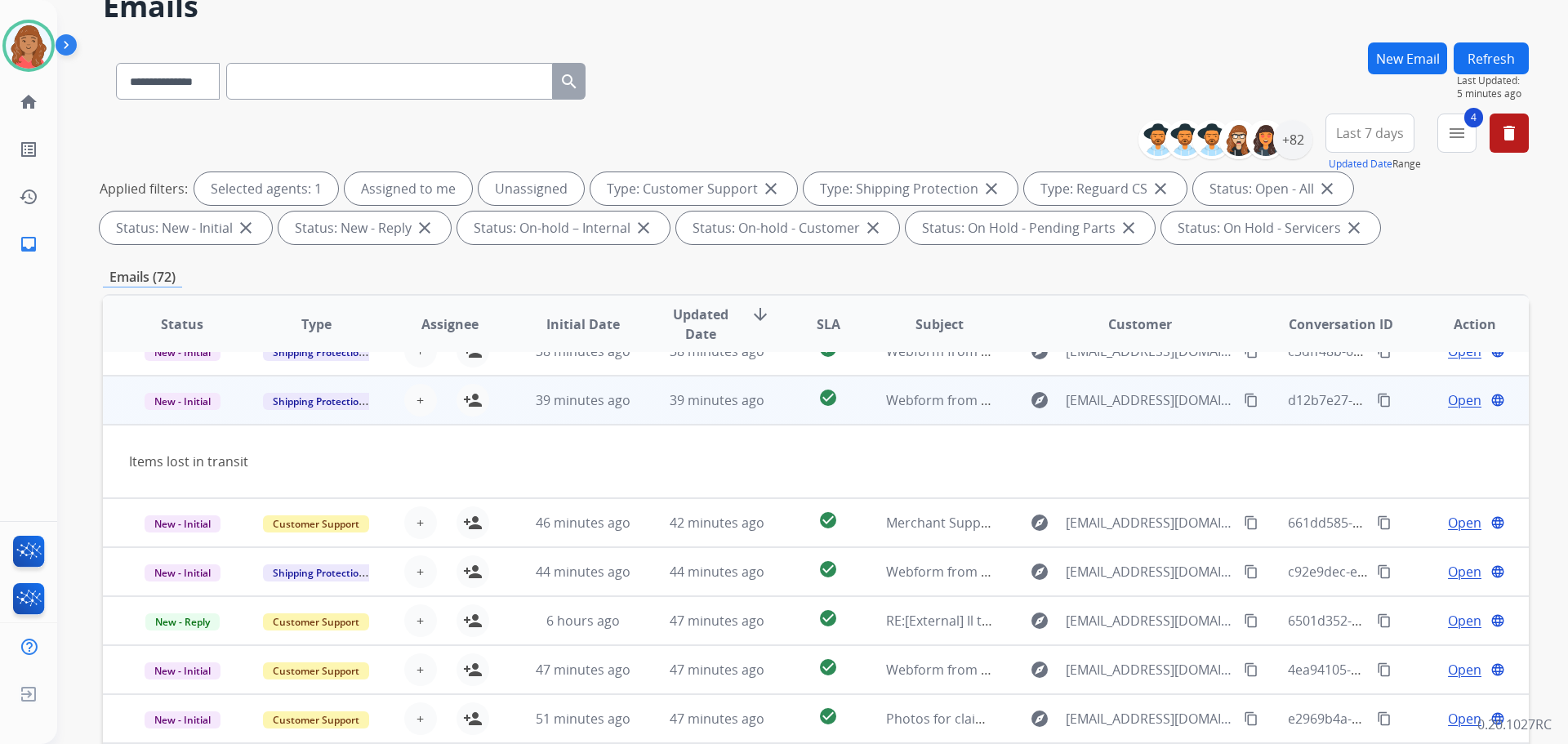
click at [1242, 399] on button "content_copy" at bounding box center [1252, 400] width 20 height 20
click at [1451, 406] on span "Open" at bounding box center [1466, 400] width 34 height 20
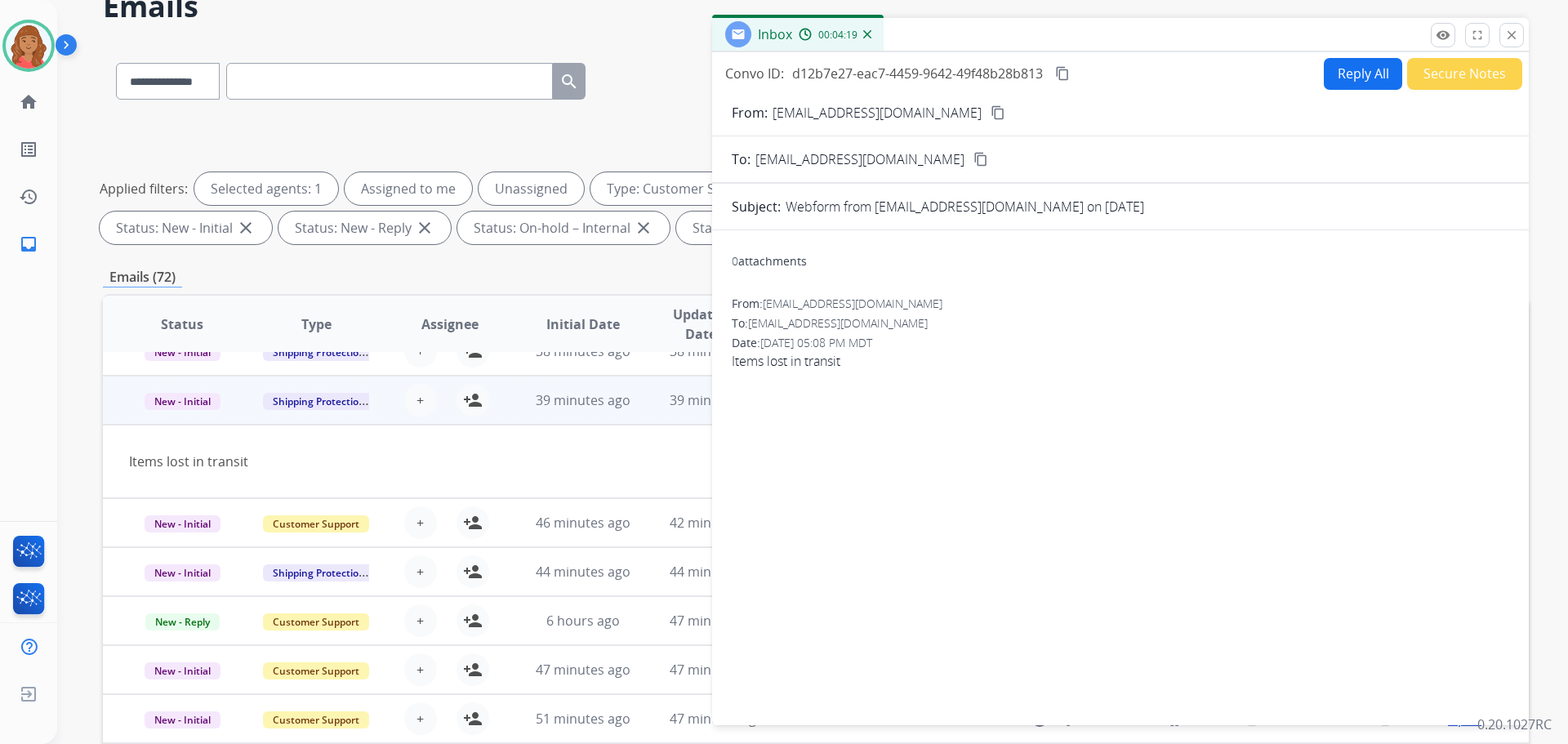
click at [1353, 65] on button "Reply All" at bounding box center [1364, 74] width 79 height 32
select select "**********"
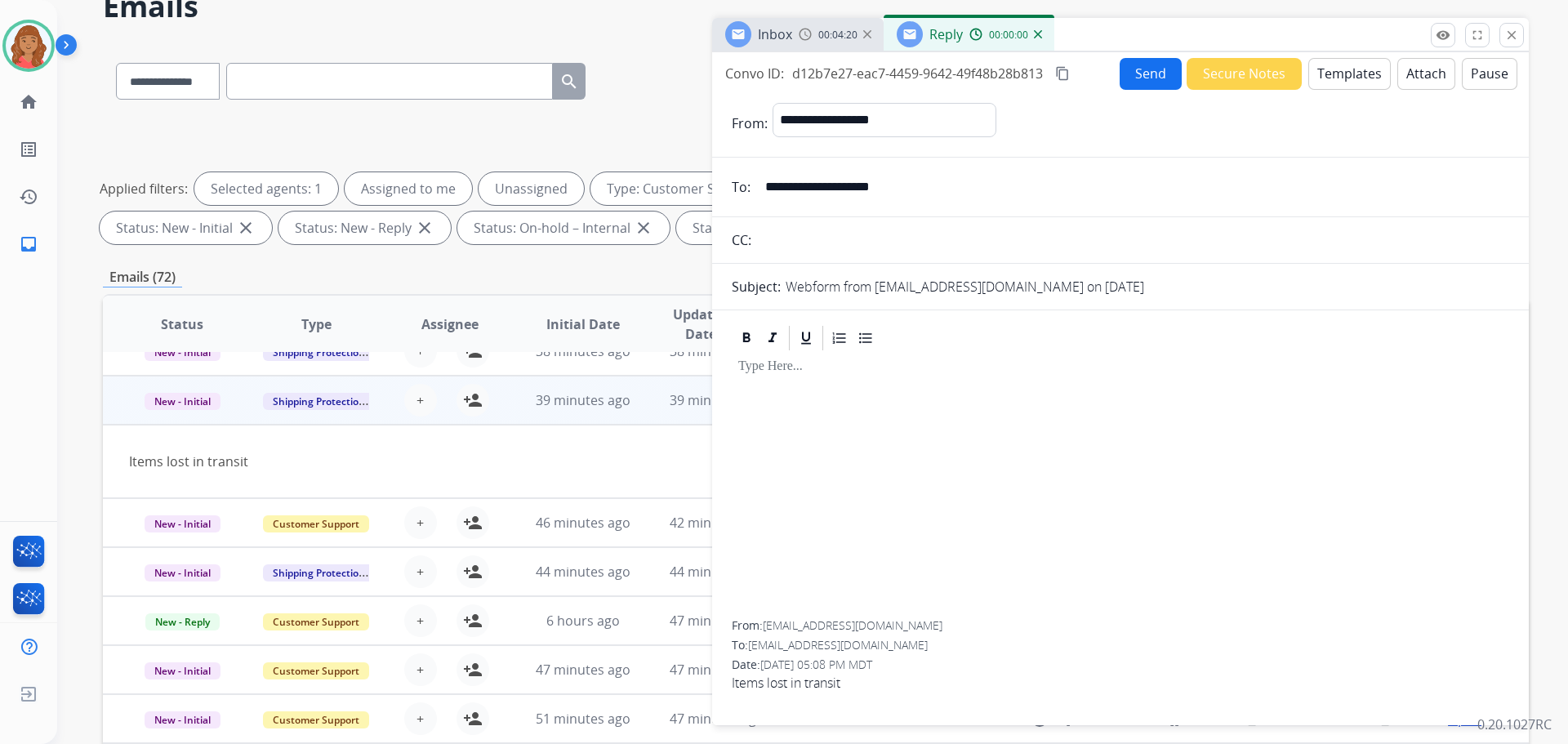
click at [1348, 67] on button "Templates" at bounding box center [1350, 74] width 83 height 32
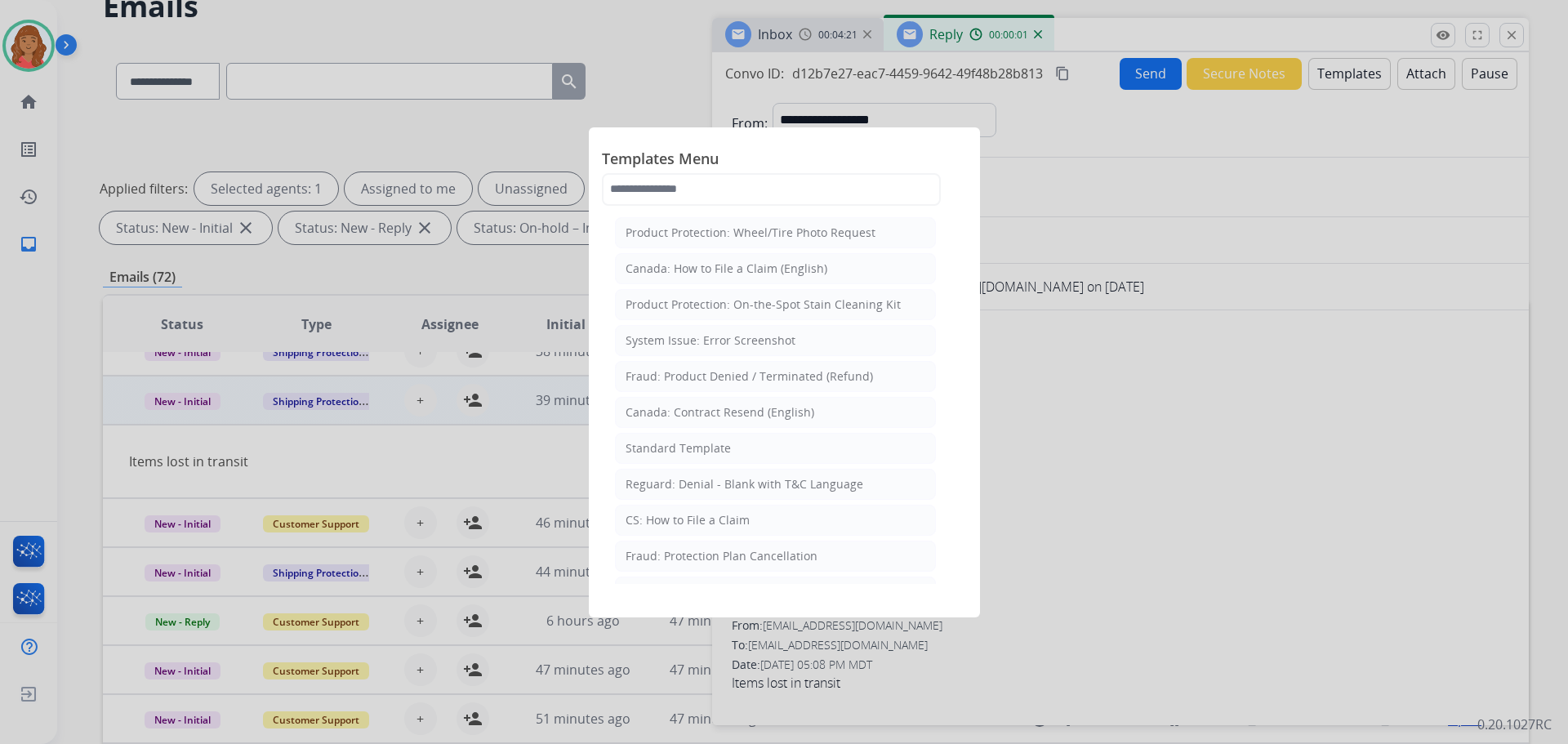
click at [677, 451] on div "Standard Template" at bounding box center [678, 448] width 105 height 17
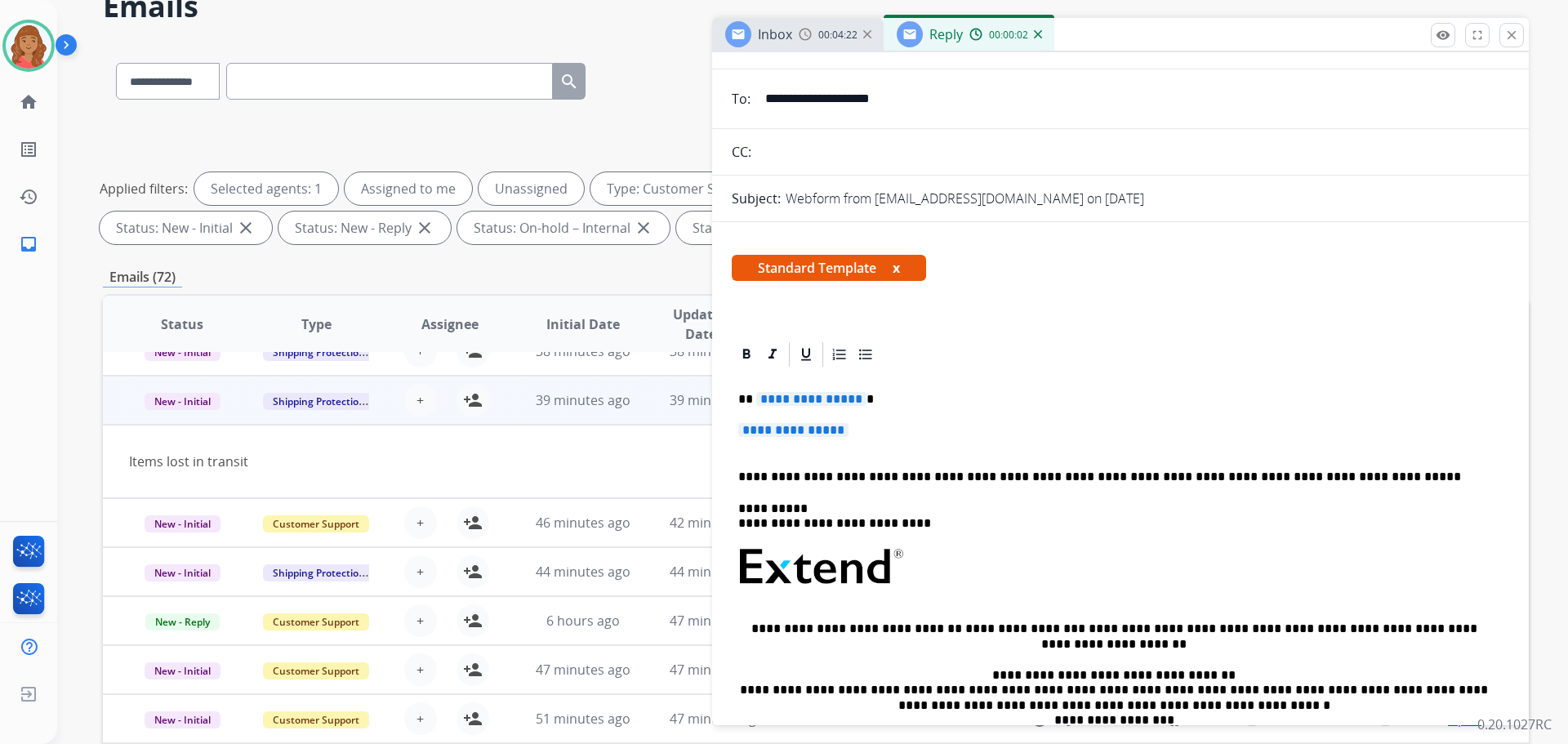
scroll to position [302, 0]
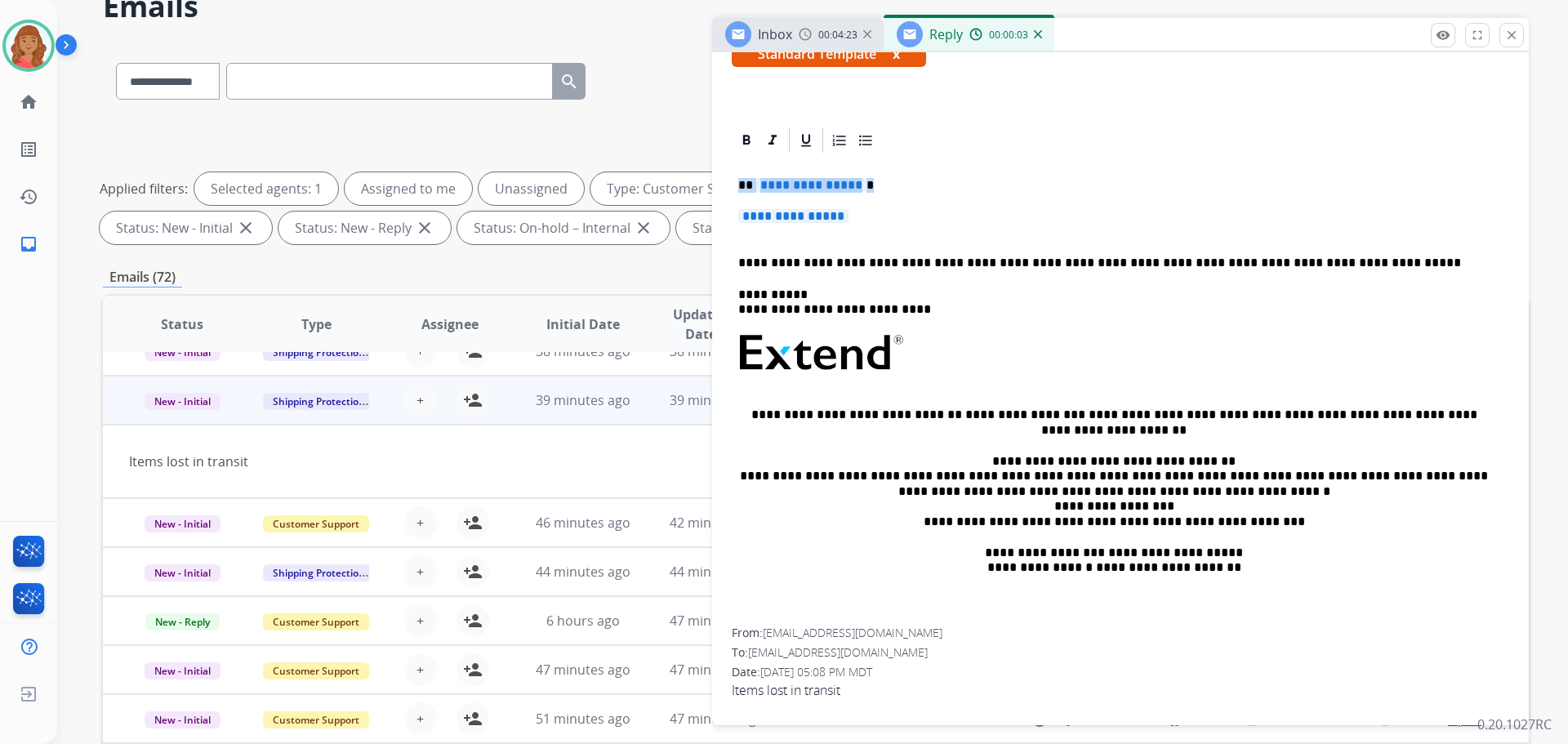
drag, startPoint x: 887, startPoint y: 227, endPoint x: 724, endPoint y: 178, distance: 170.2
click at [722, 162] on div "**********" at bounding box center [1121, 420] width 817 height 587
click at [864, 222] on p "**********" at bounding box center [1121, 224] width 765 height 31
click at [885, 231] on p "**********" at bounding box center [1121, 224] width 765 height 31
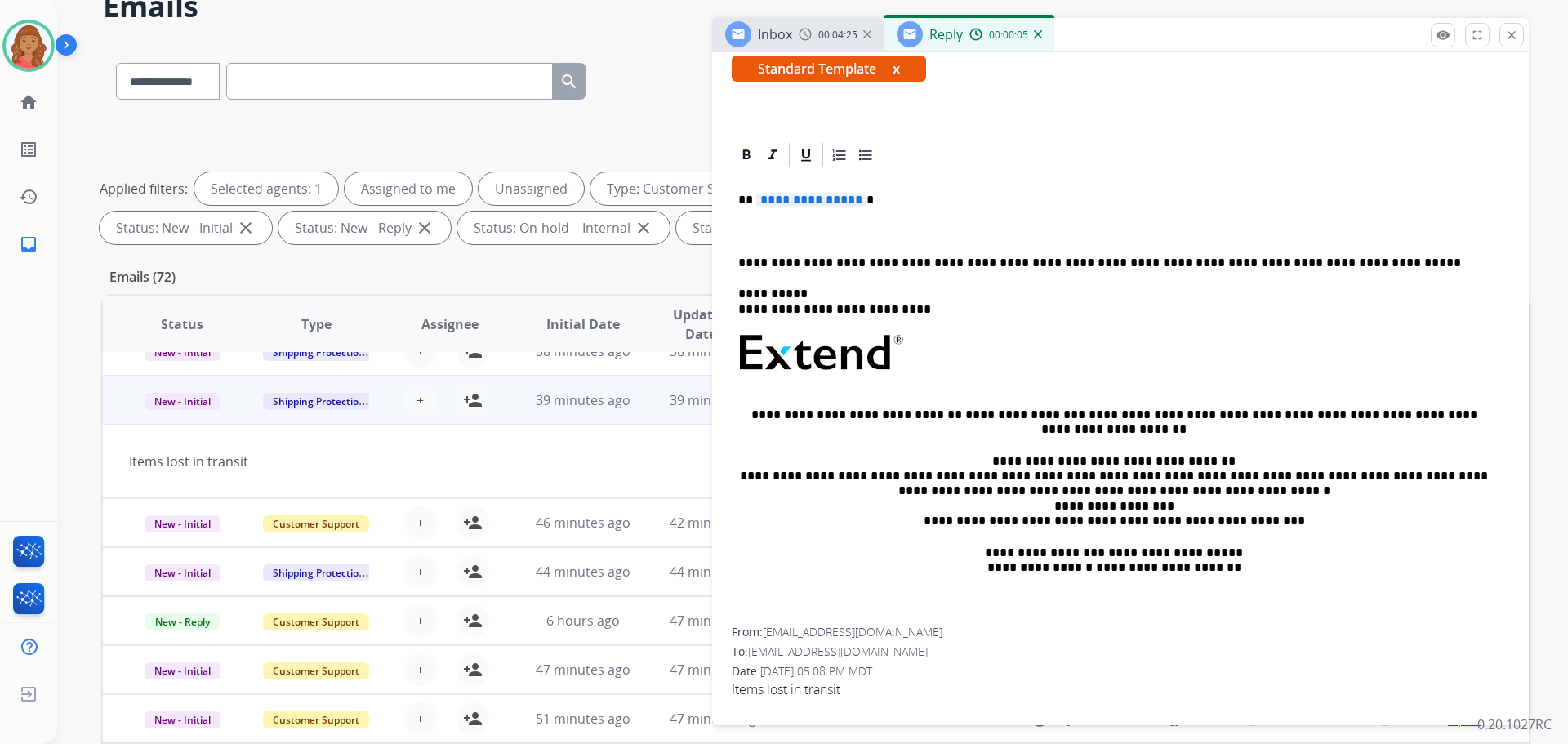
scroll to position [97, 0]
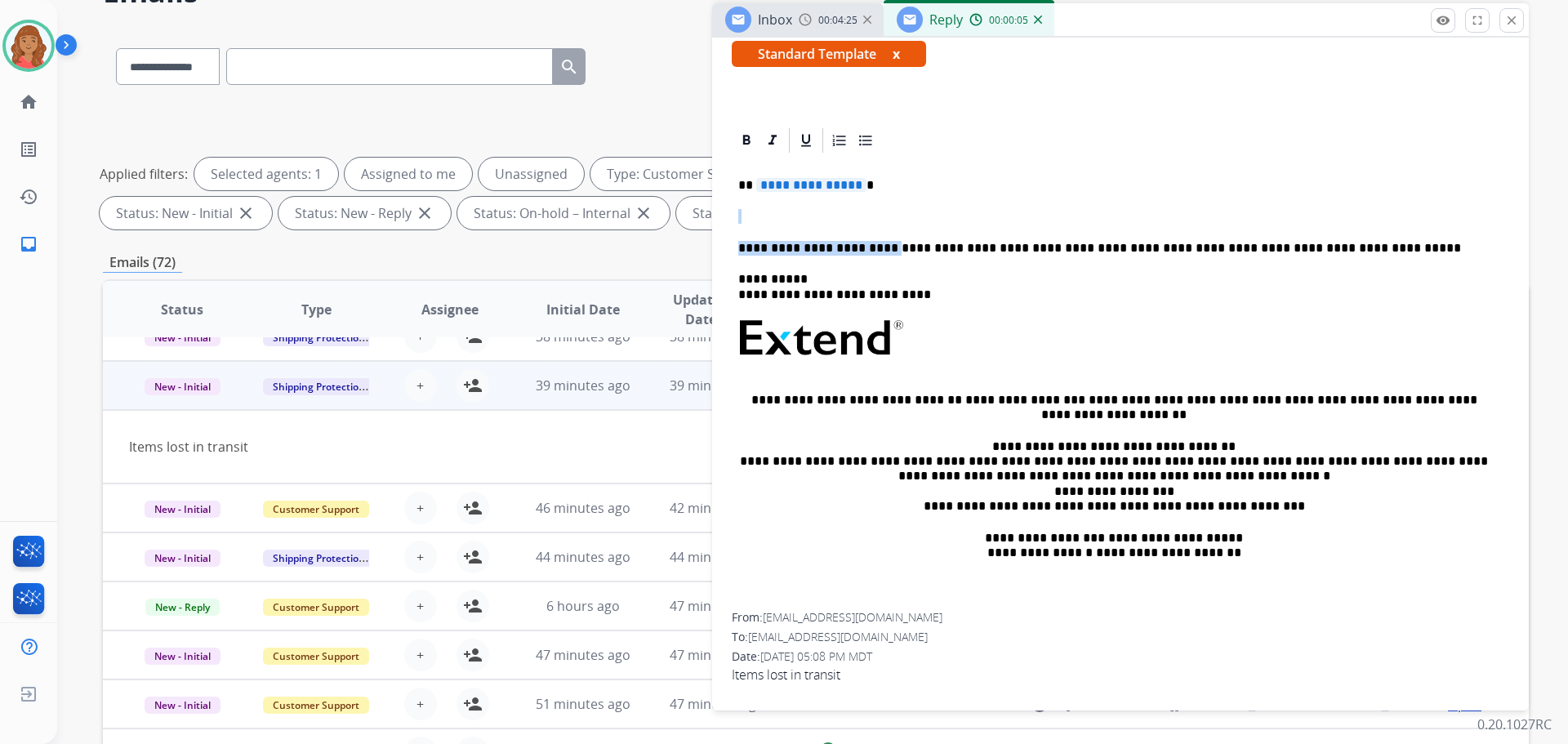
drag, startPoint x: 875, startPoint y: 227, endPoint x: 861, endPoint y: 222, distance: 14.9
click at [862, 223] on div "**********" at bounding box center [1121, 383] width 778 height 457
click at [862, 188] on p "**********" at bounding box center [1114, 185] width 752 height 15
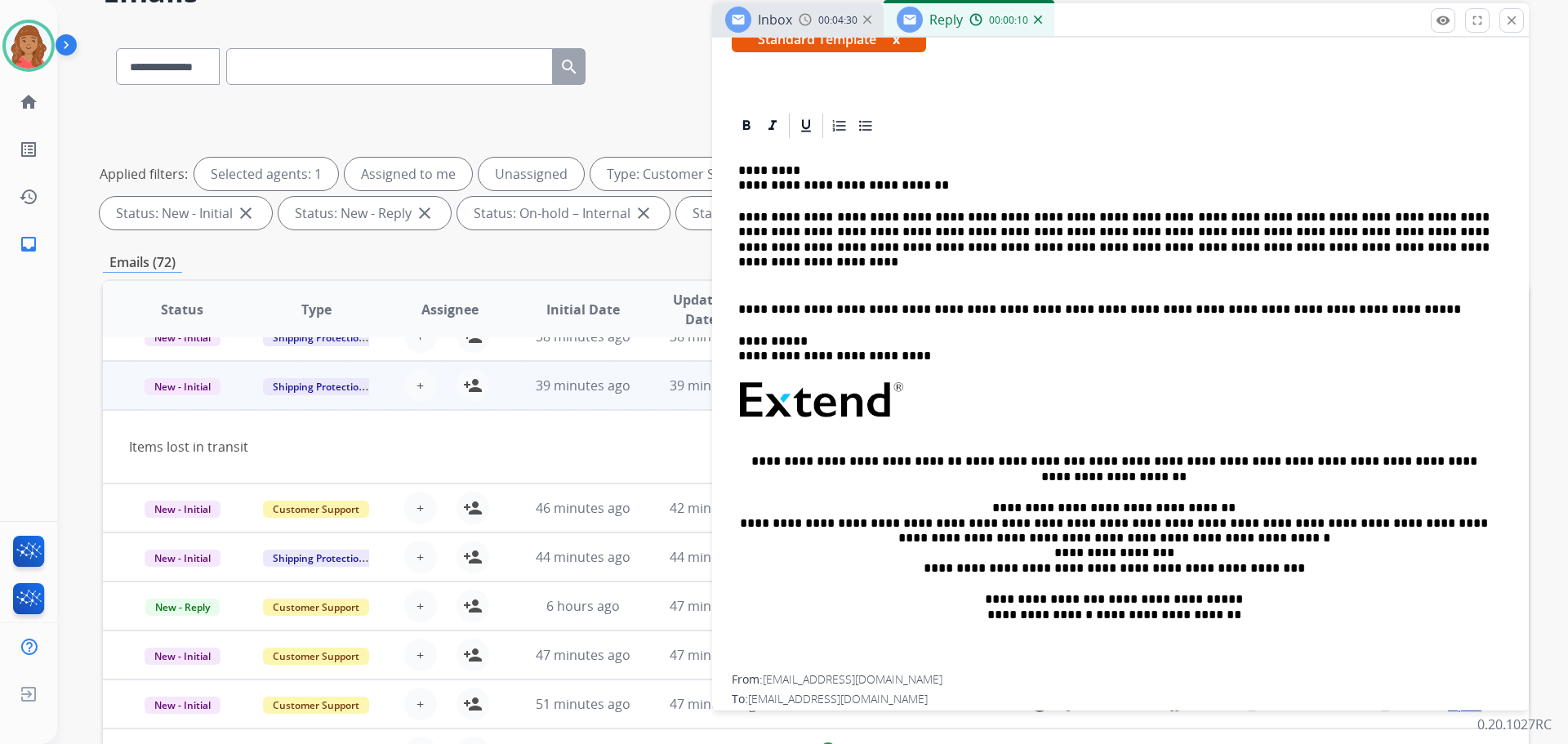
scroll to position [82, 0]
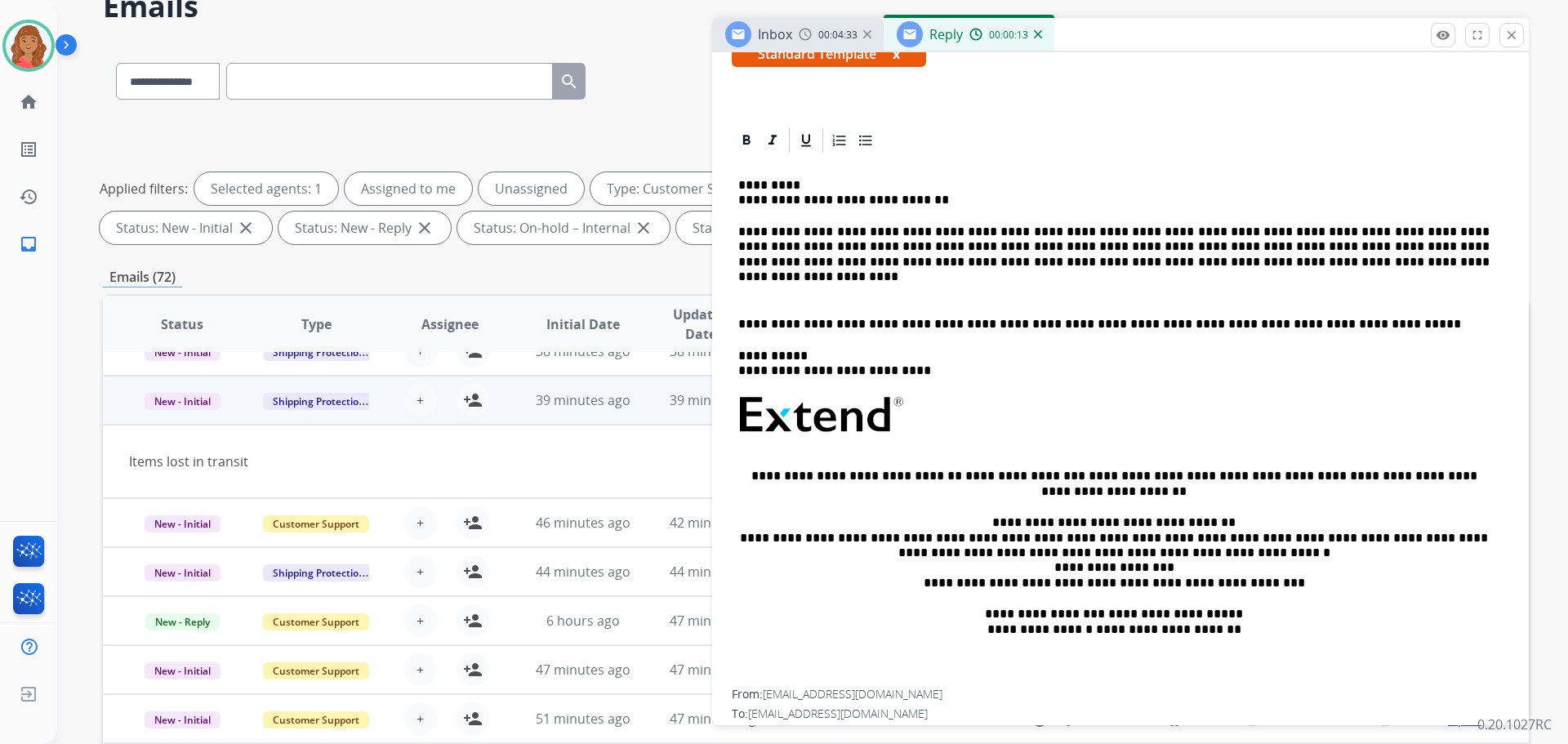
click at [1066, 232] on p "**********" at bounding box center [1114, 247] width 752 height 45
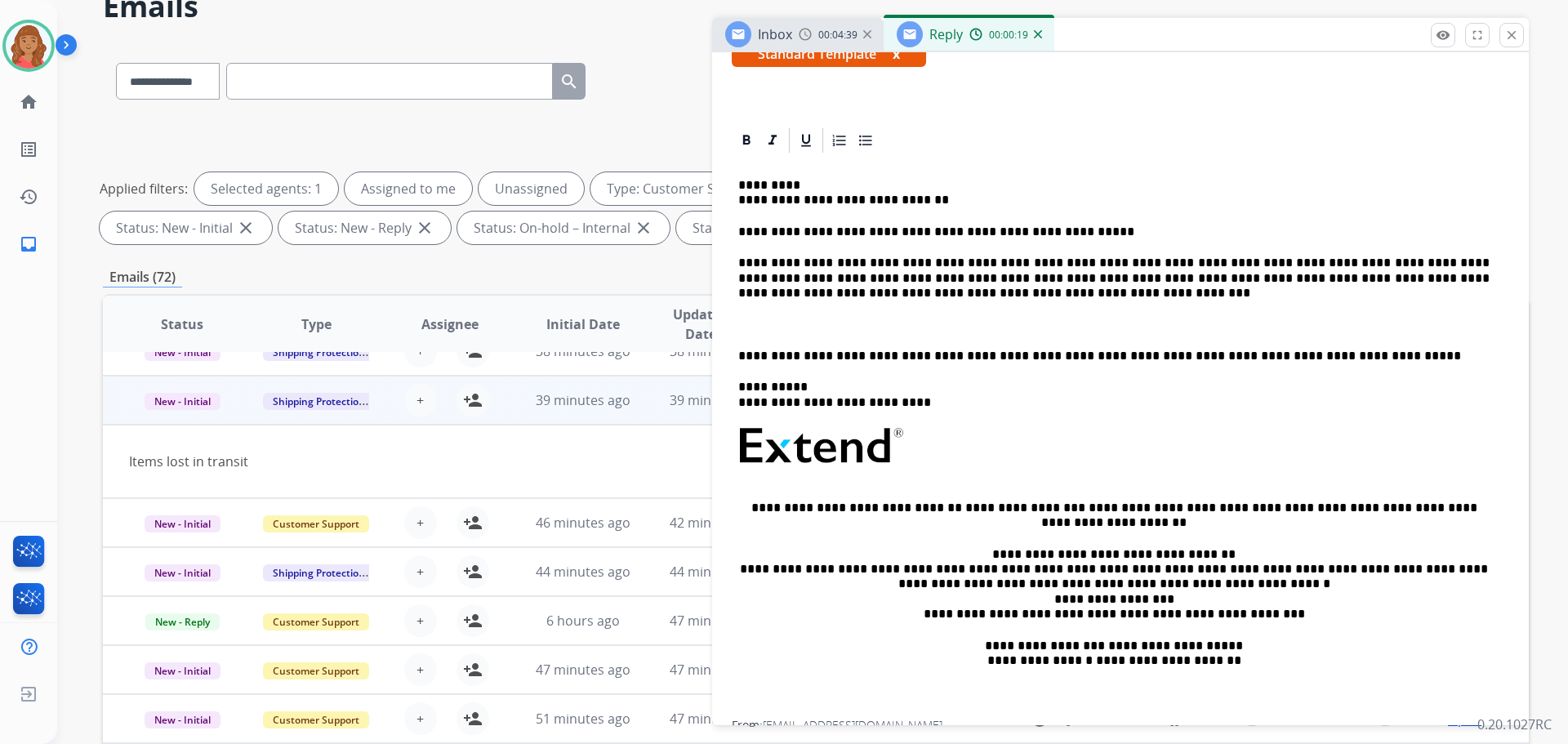
click at [737, 355] on div "**********" at bounding box center [1121, 438] width 778 height 566
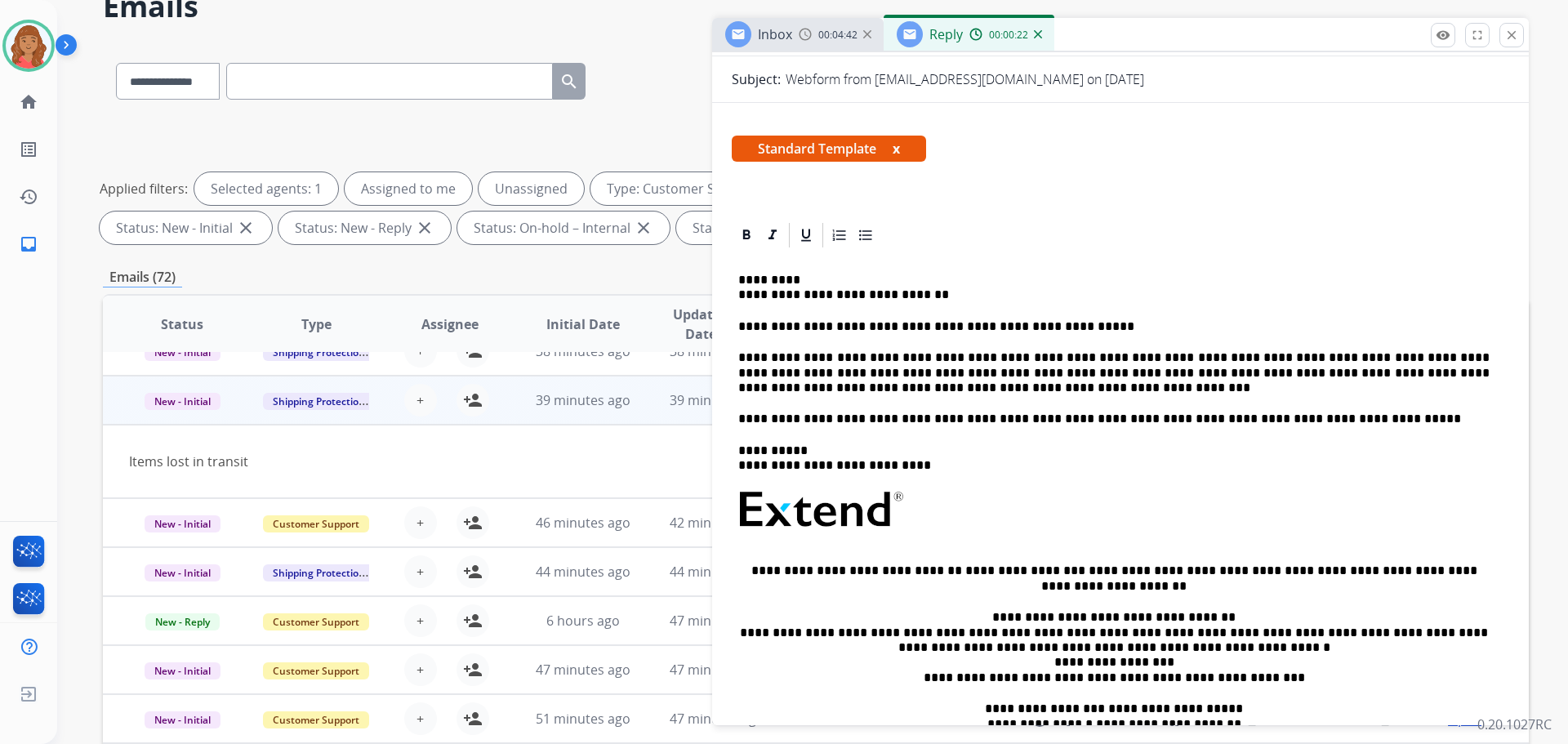
scroll to position [56, 0]
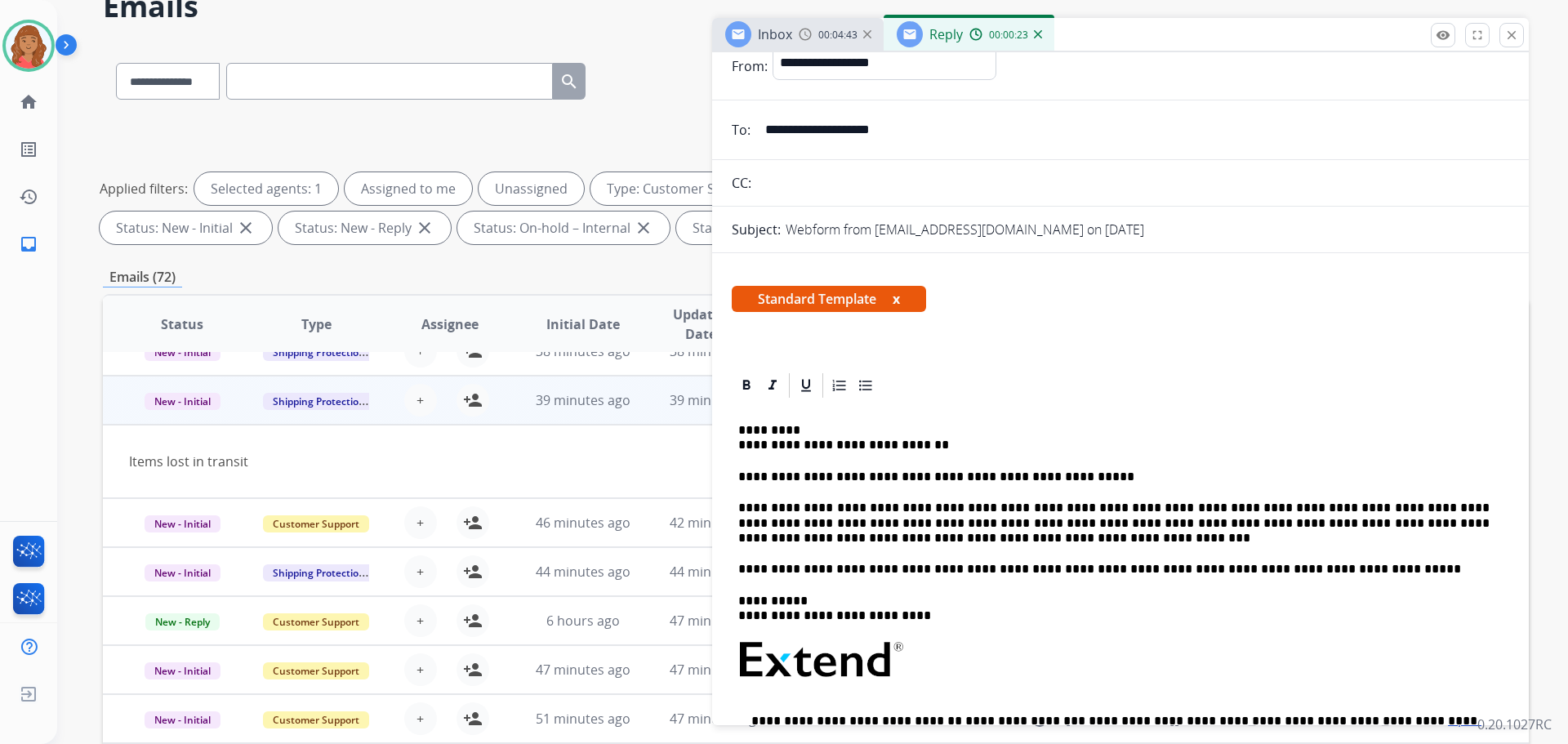
click at [737, 448] on div "**********" at bounding box center [1121, 667] width 778 height 534
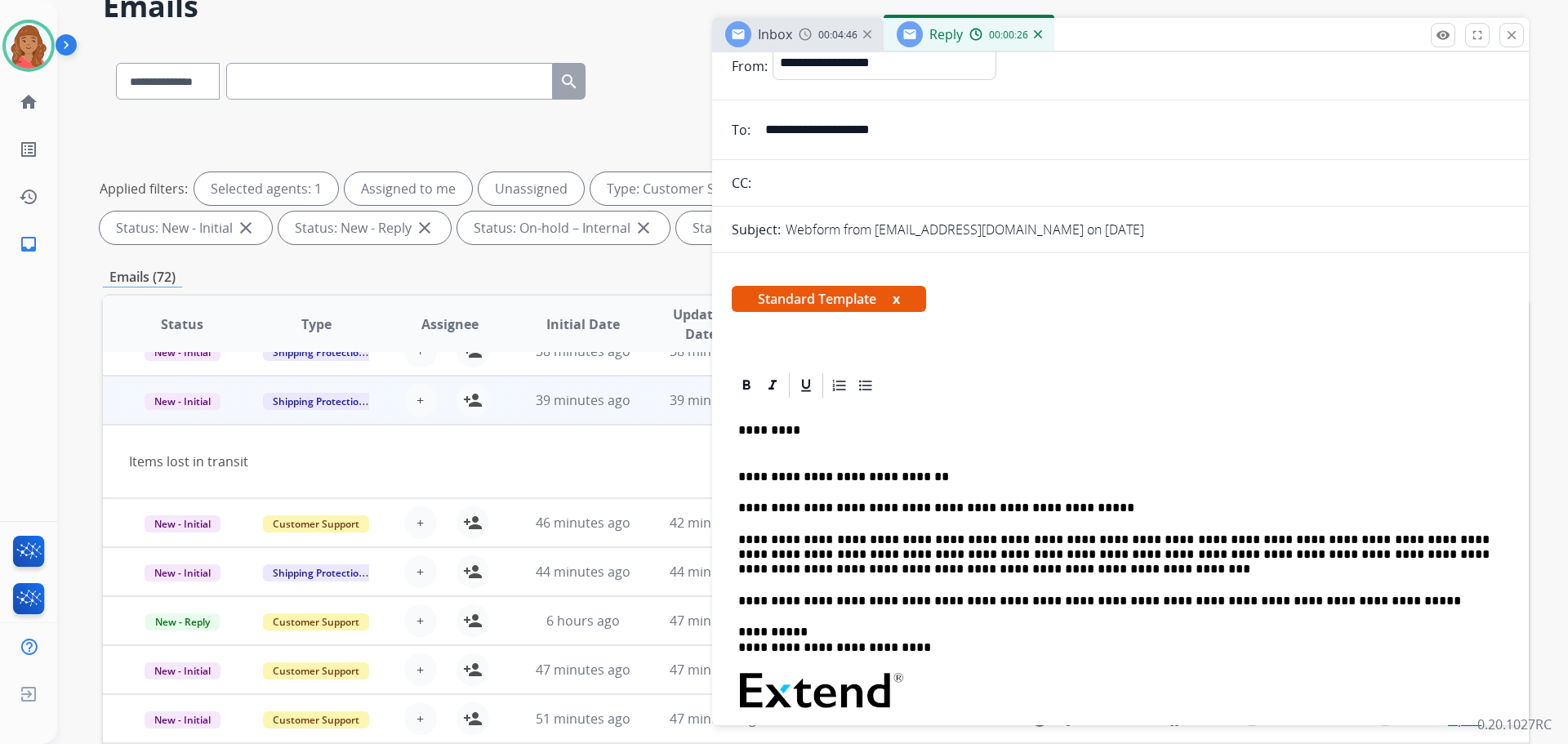
click at [739, 428] on p "*********" at bounding box center [1114, 438] width 752 height 31
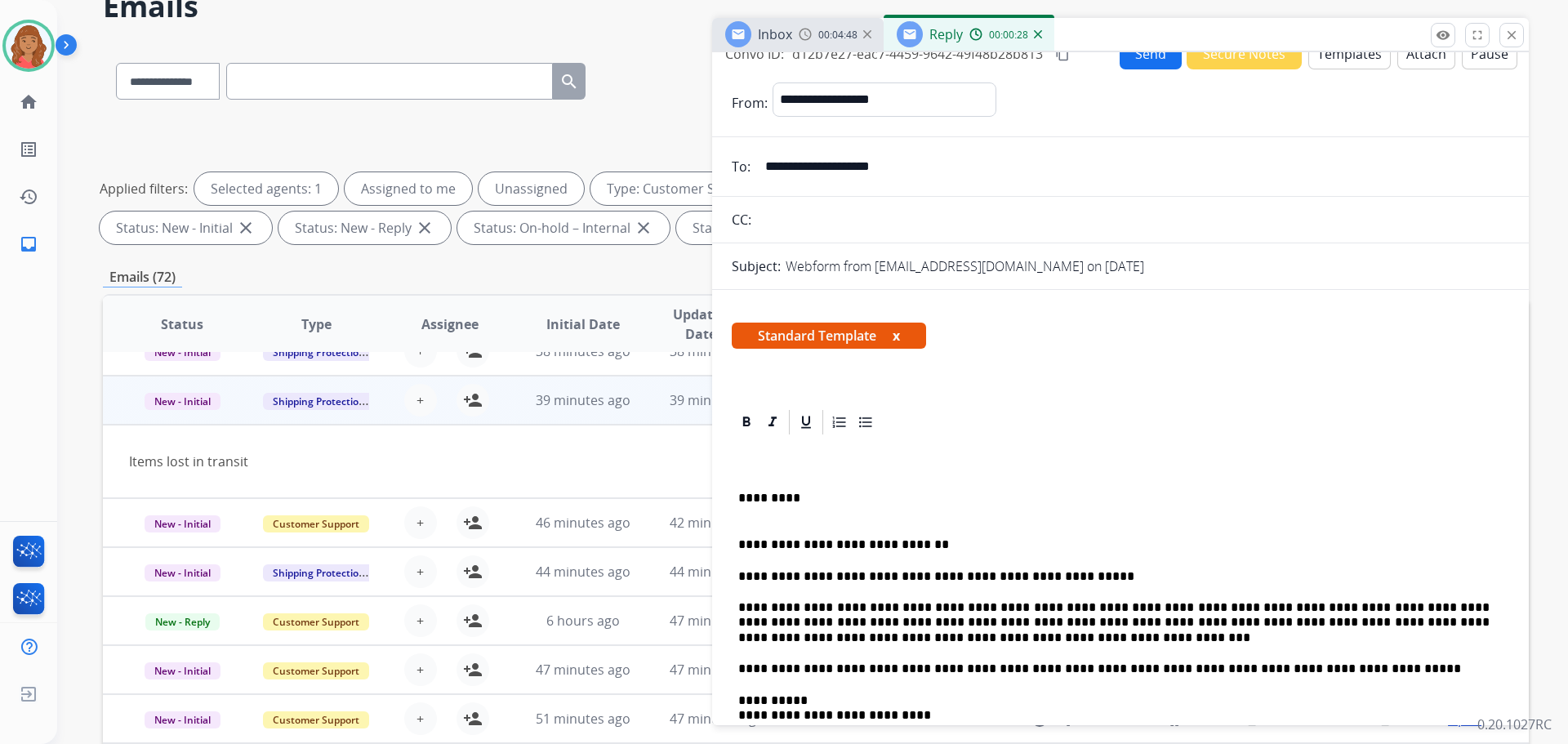
scroll to position [0, 0]
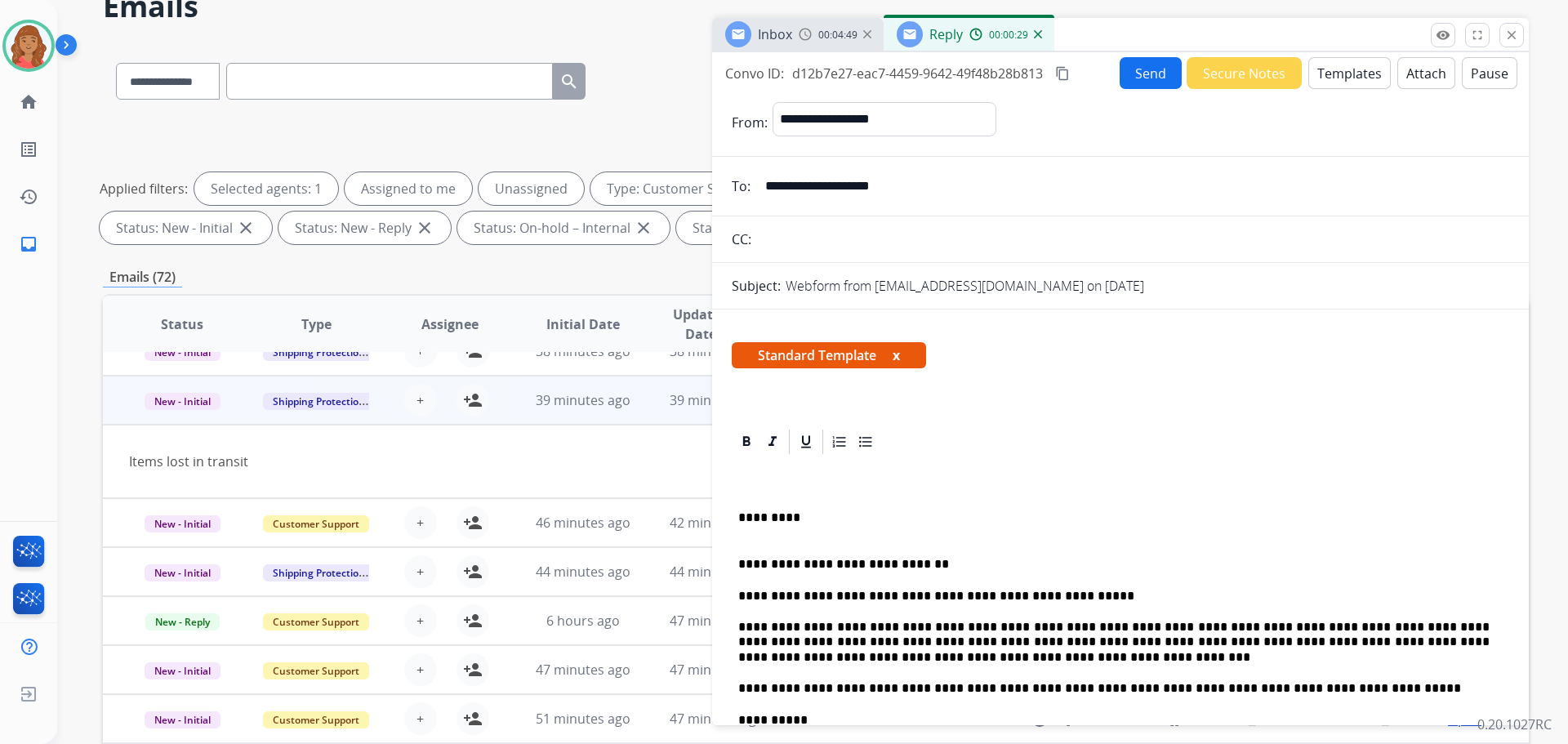
click at [1069, 77] on mat-icon "content_copy" at bounding box center [1062, 73] width 15 height 15
click at [1162, 81] on button "Send" at bounding box center [1150, 73] width 62 height 32
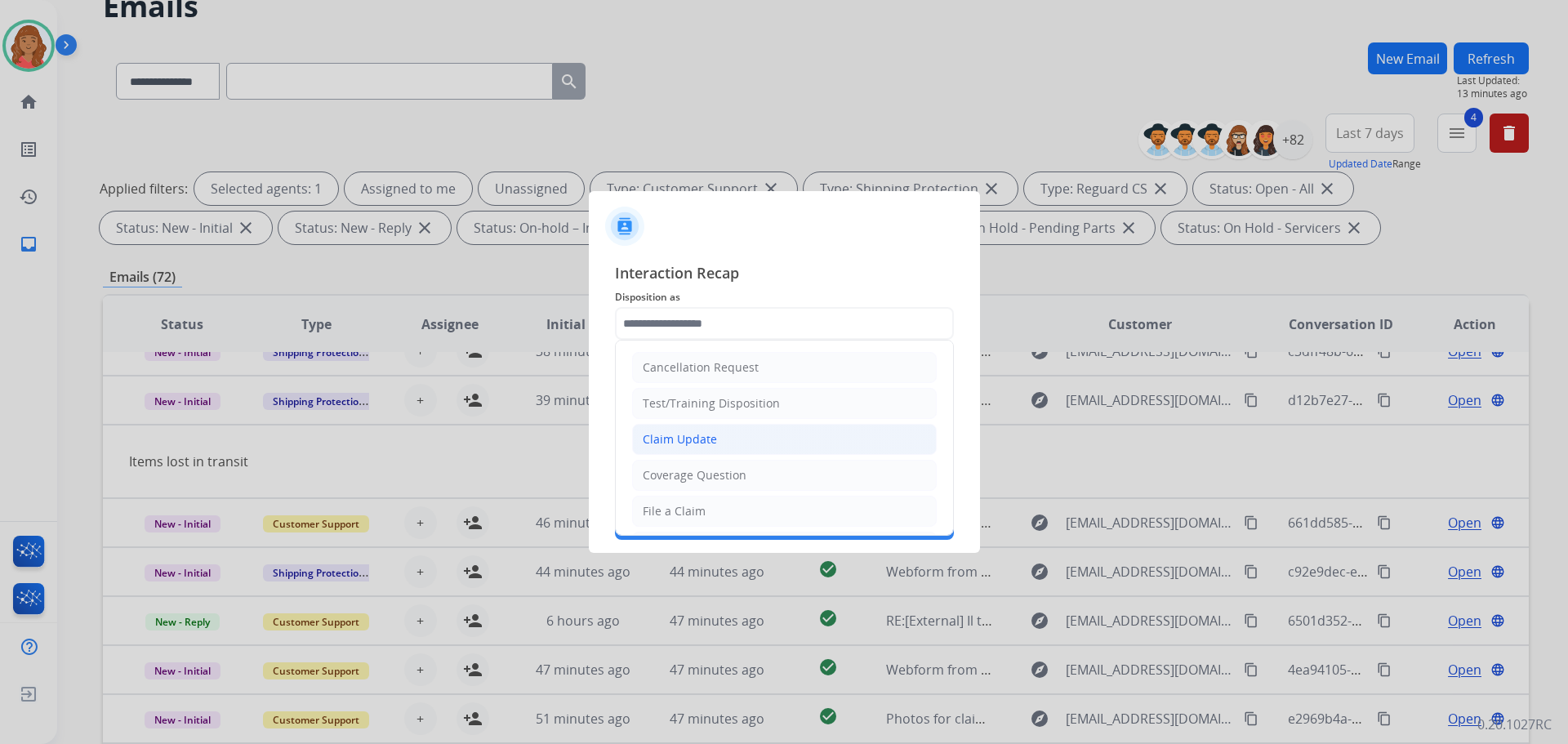
click at [690, 440] on div "Claim Update" at bounding box center [679, 440] width 74 height 17
type input "**********"
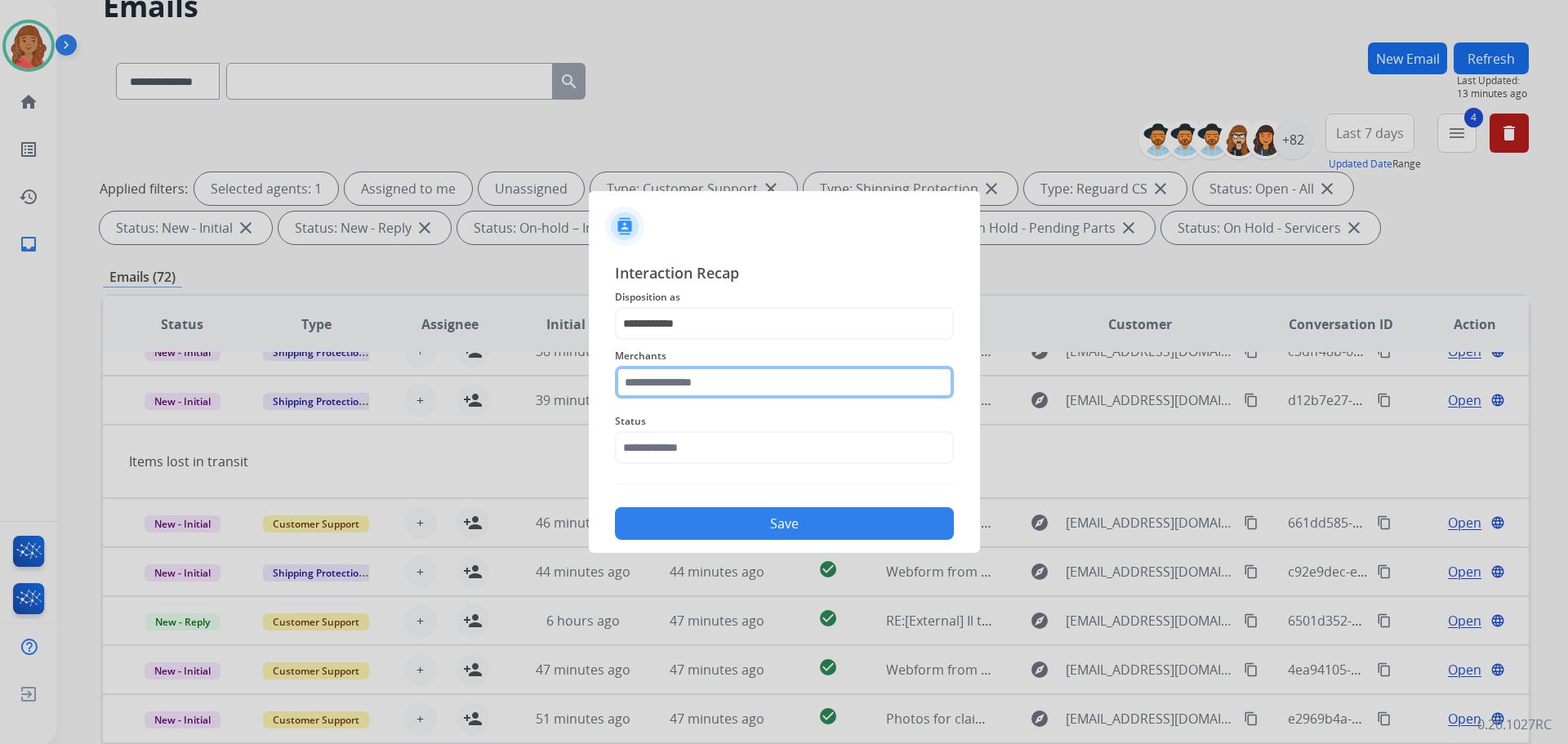
click at [704, 384] on input "text" at bounding box center [784, 381] width 339 height 33
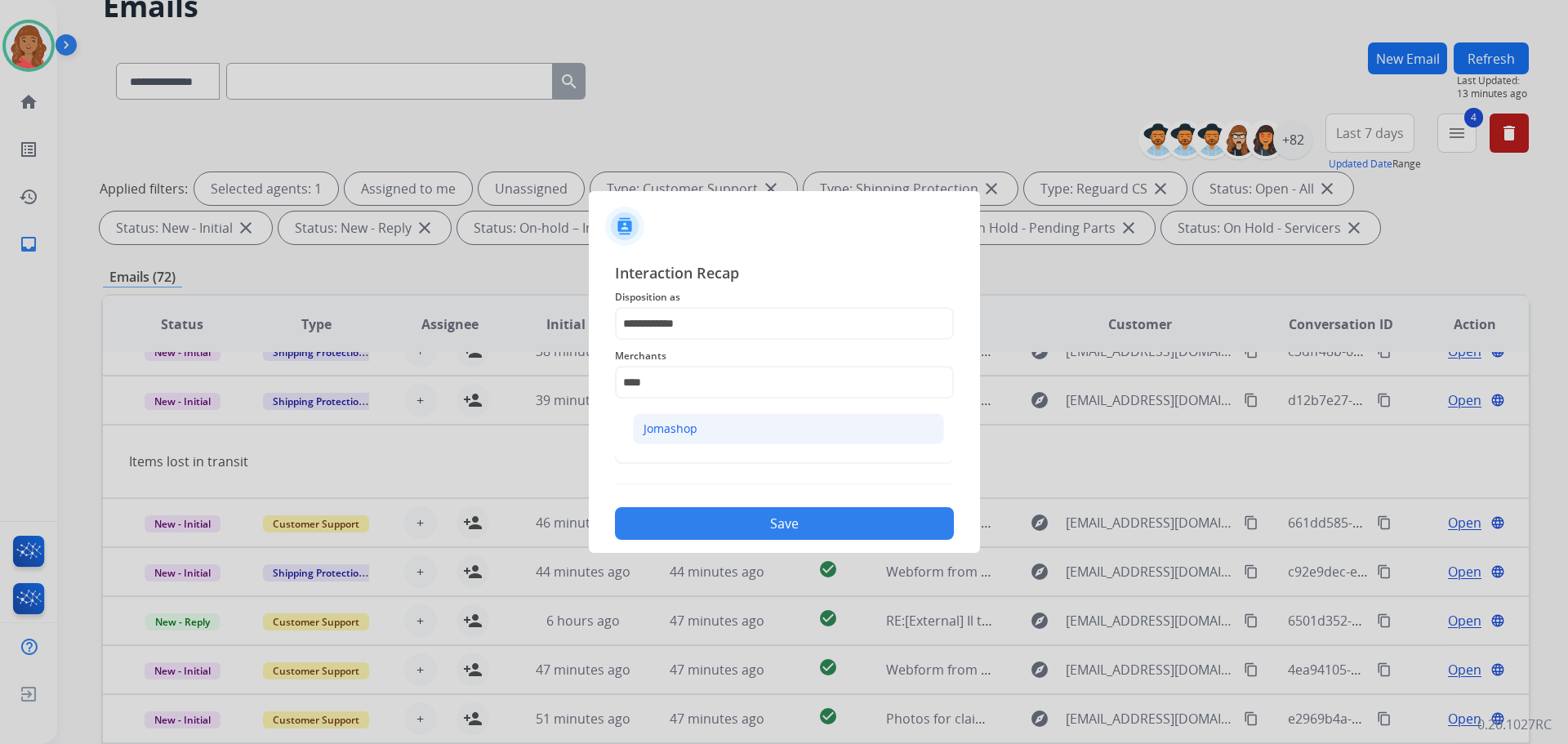
click at [691, 432] on div "Jomashop" at bounding box center [670, 429] width 54 height 17
type input "********"
click at [694, 461] on input "text" at bounding box center [784, 447] width 339 height 33
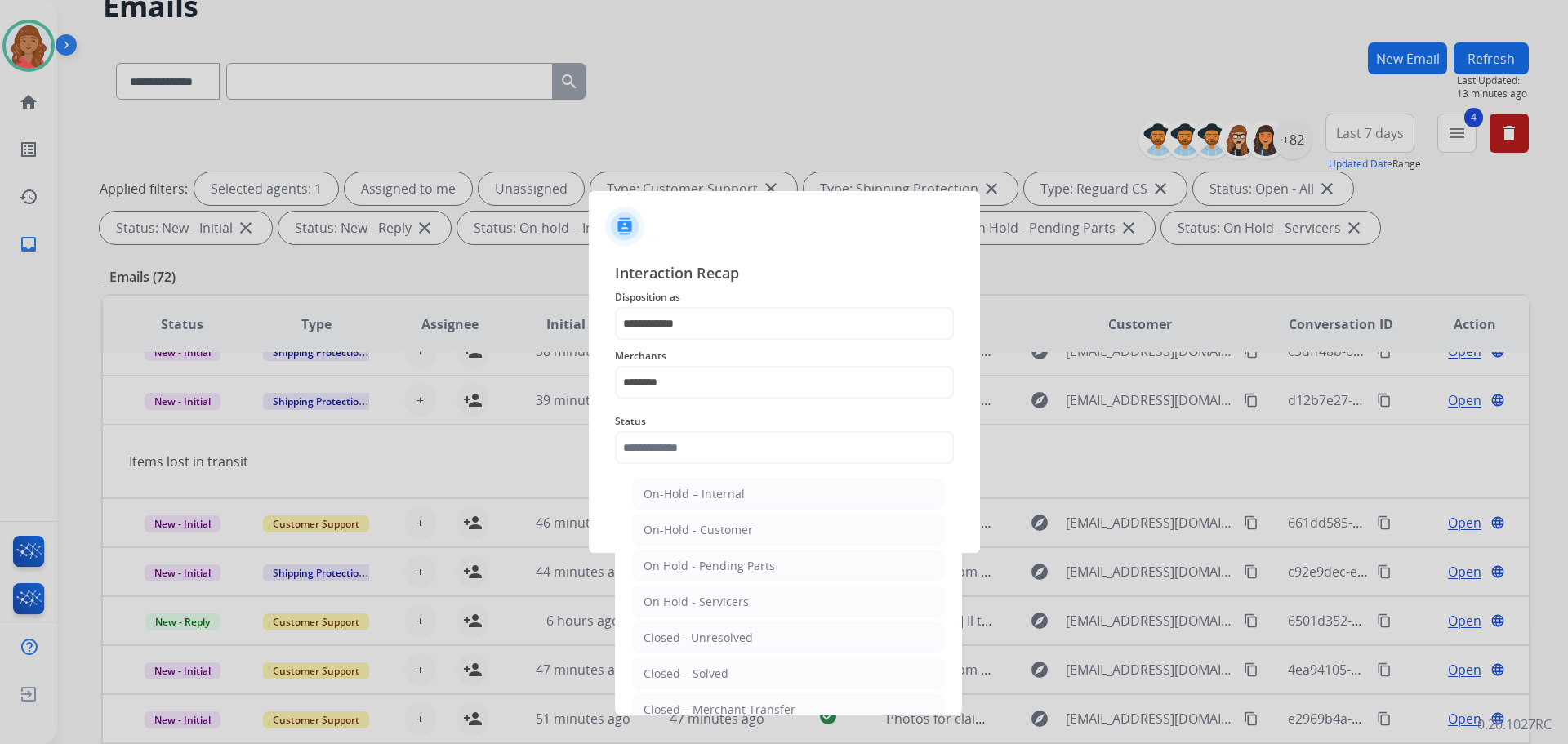
drag, startPoint x: 670, startPoint y: 676, endPoint x: 704, endPoint y: 578, distance: 103.7
click at [673, 675] on div "Closed – Solved" at bounding box center [686, 674] width 85 height 17
type input "**********"
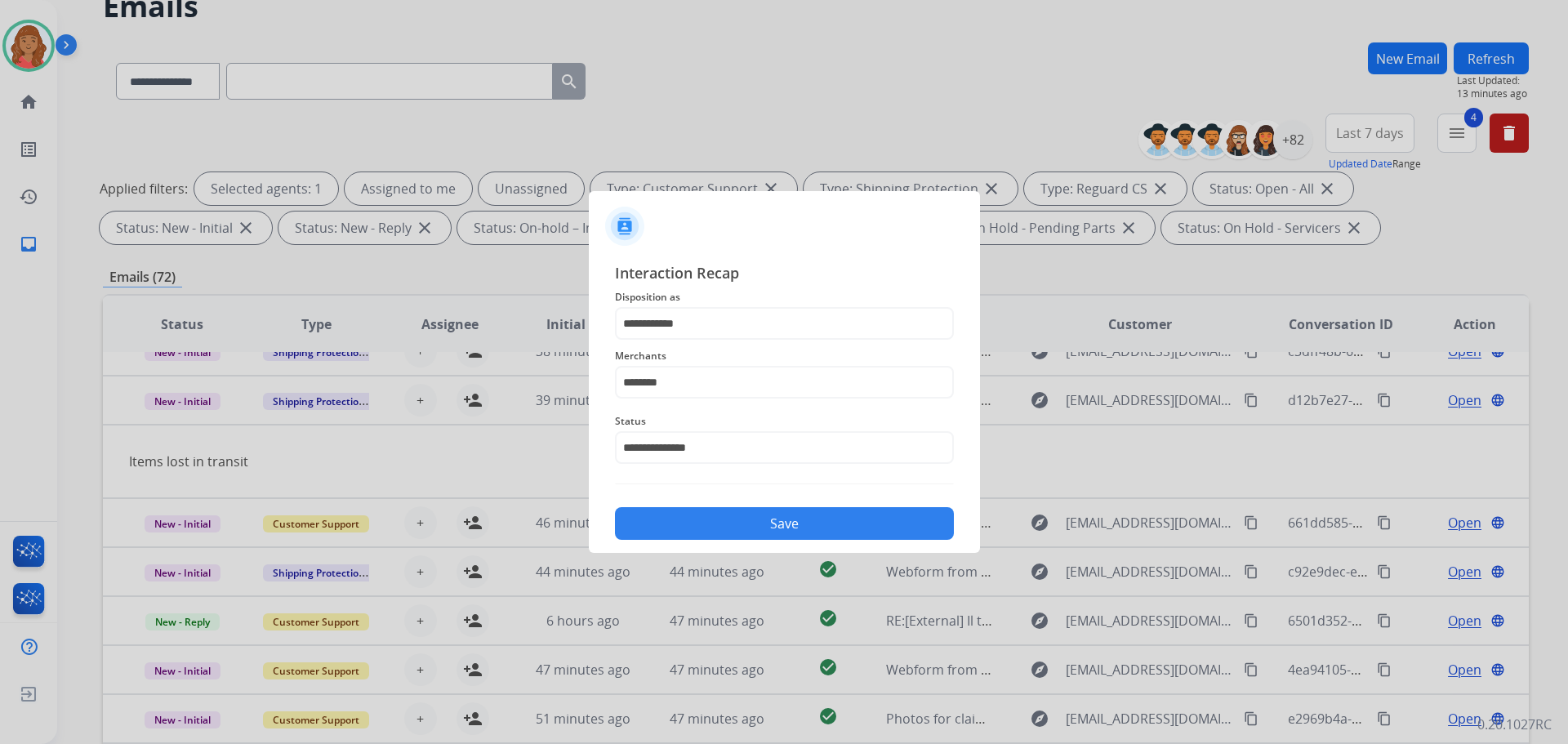
drag, startPoint x: 711, startPoint y: 530, endPoint x: 722, endPoint y: 540, distance: 14.9
click at [716, 533] on button "Save" at bounding box center [784, 523] width 339 height 33
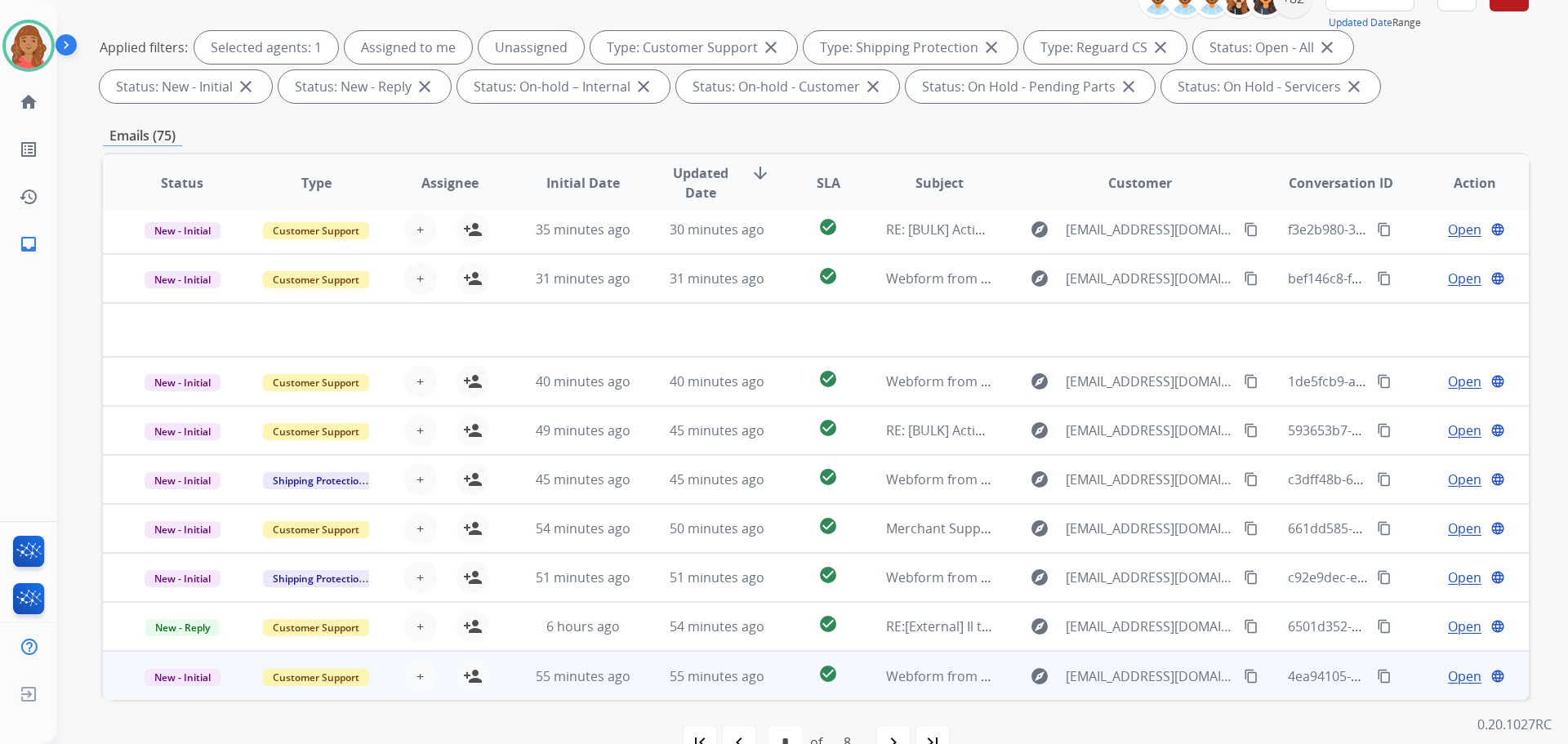
scroll to position [264, 0]
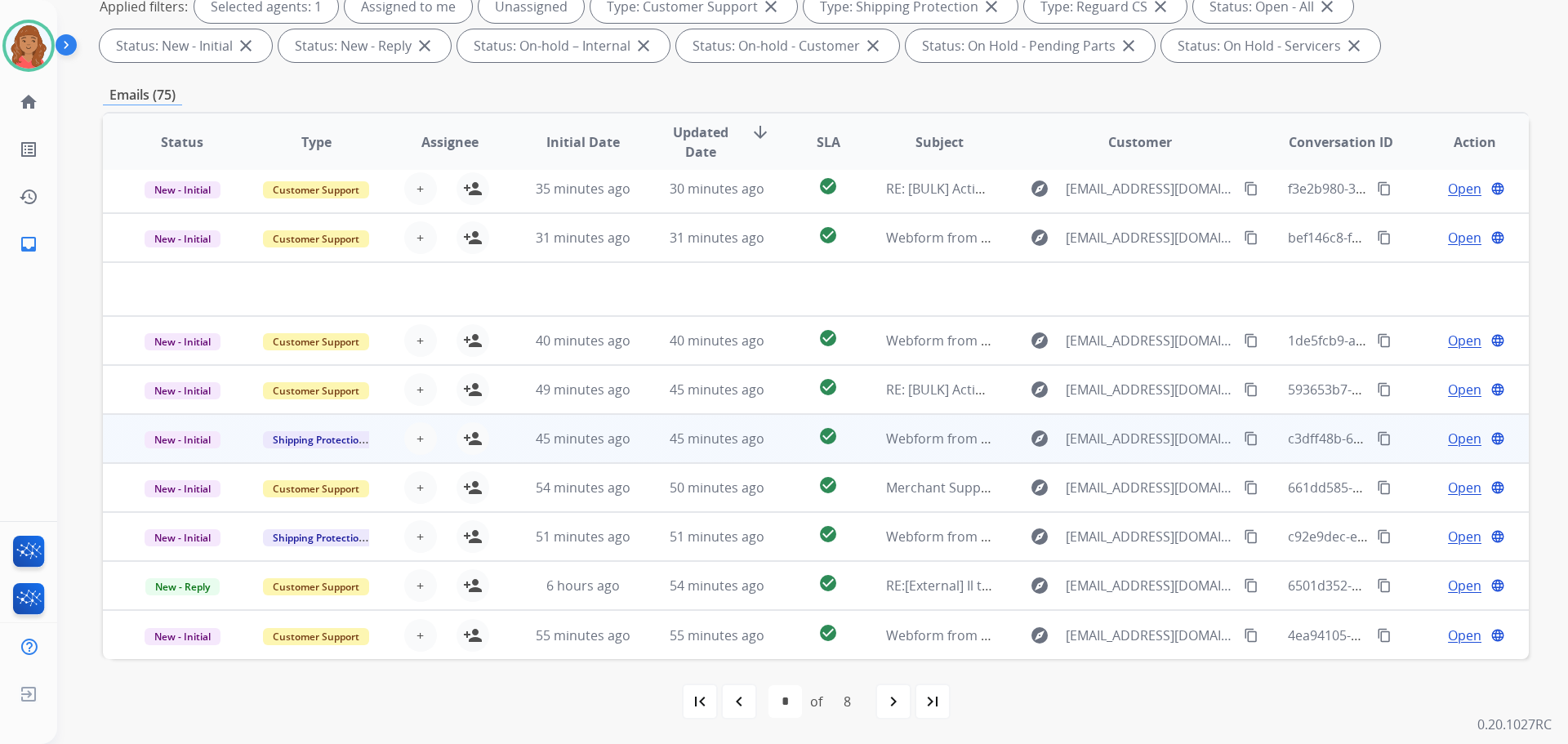
click at [642, 444] on td "45 minutes ago" at bounding box center [705, 439] width 134 height 49
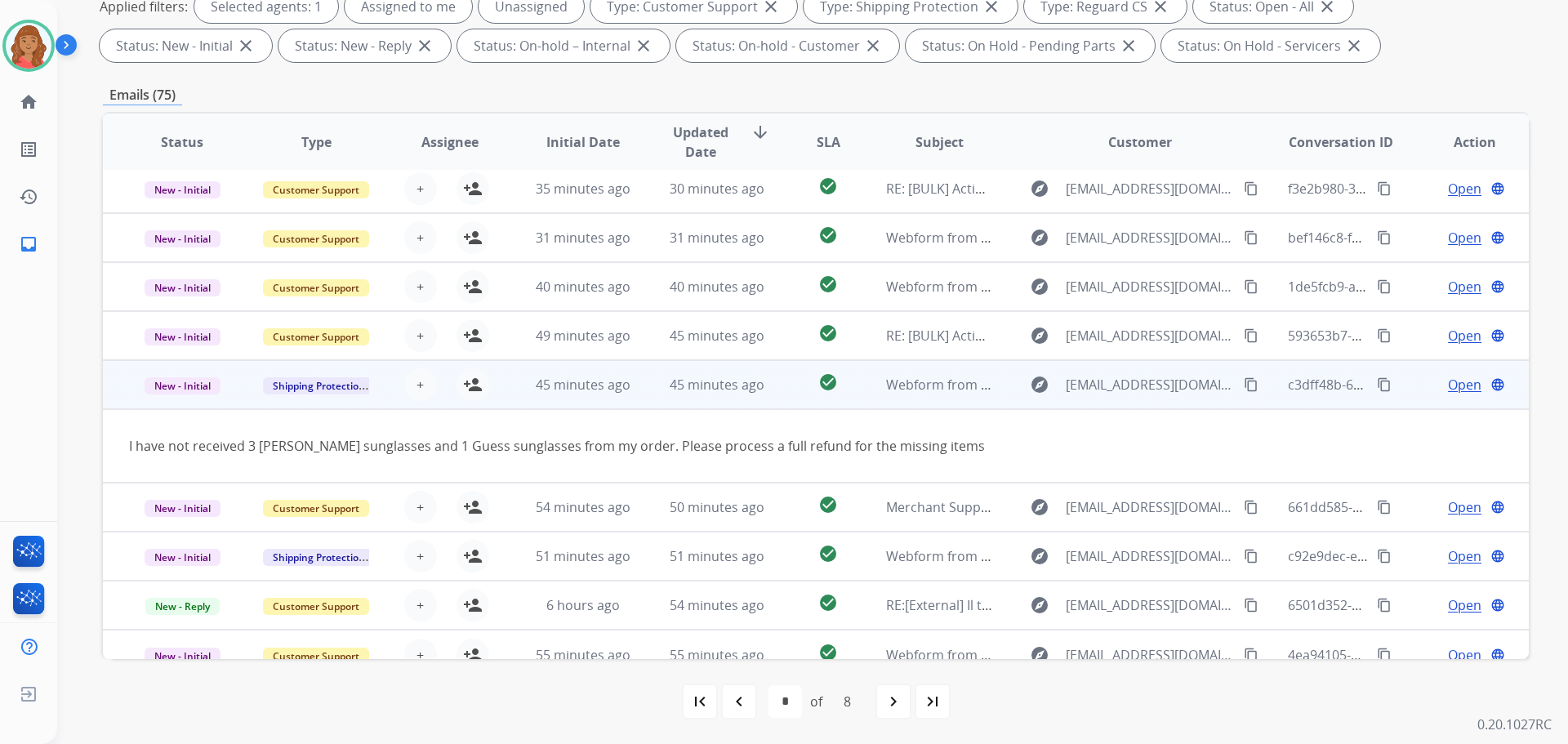
scroll to position [75, 0]
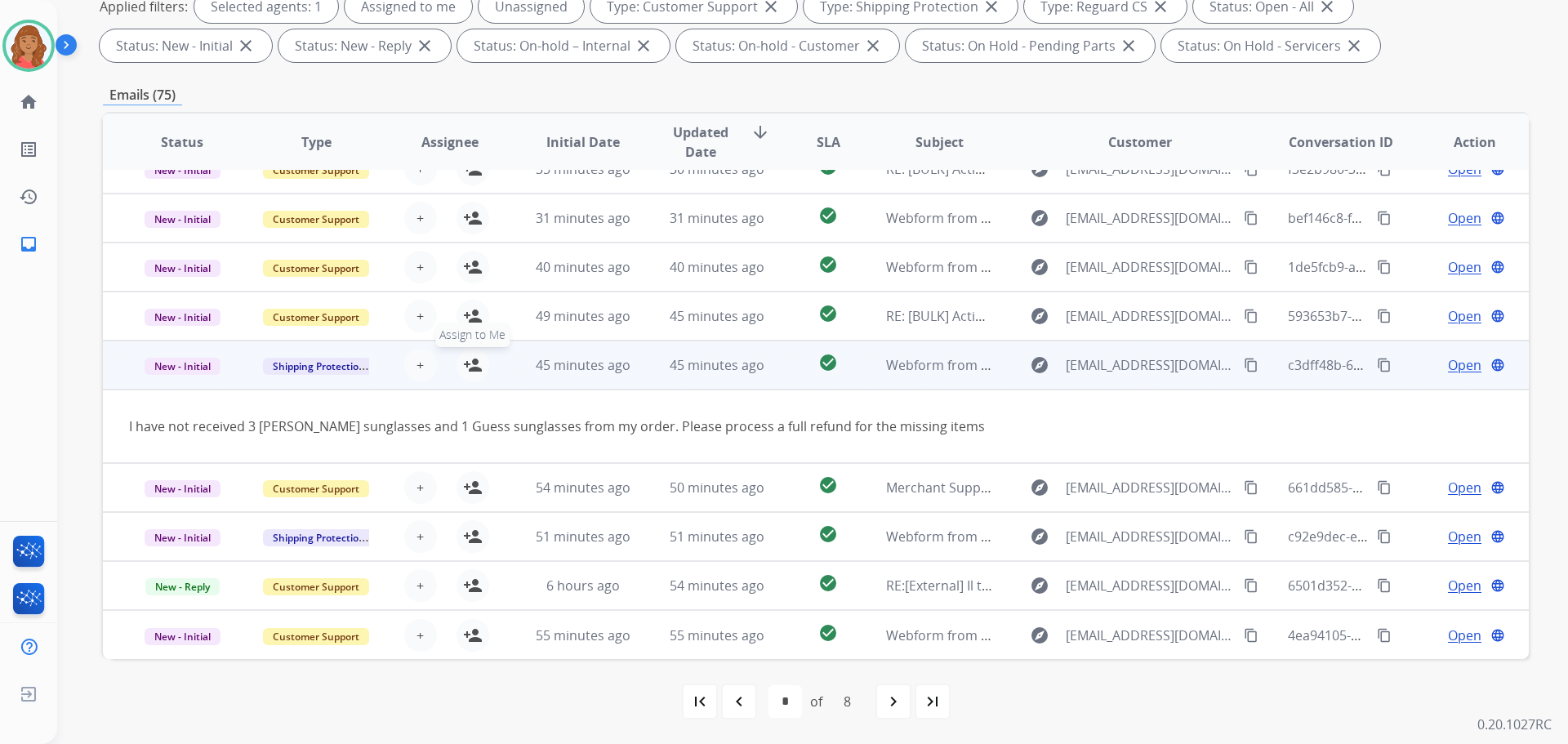
click at [473, 362] on mat-icon "person_add" at bounding box center [473, 366] width 20 height 20
click at [473, 362] on mat-icon "person_remove" at bounding box center [473, 366] width 20 height 20
drag, startPoint x: 1236, startPoint y: 361, endPoint x: 1210, endPoint y: 364, distance: 26.2
click at [1244, 361] on mat-icon "content_copy" at bounding box center [1251, 365] width 15 height 15
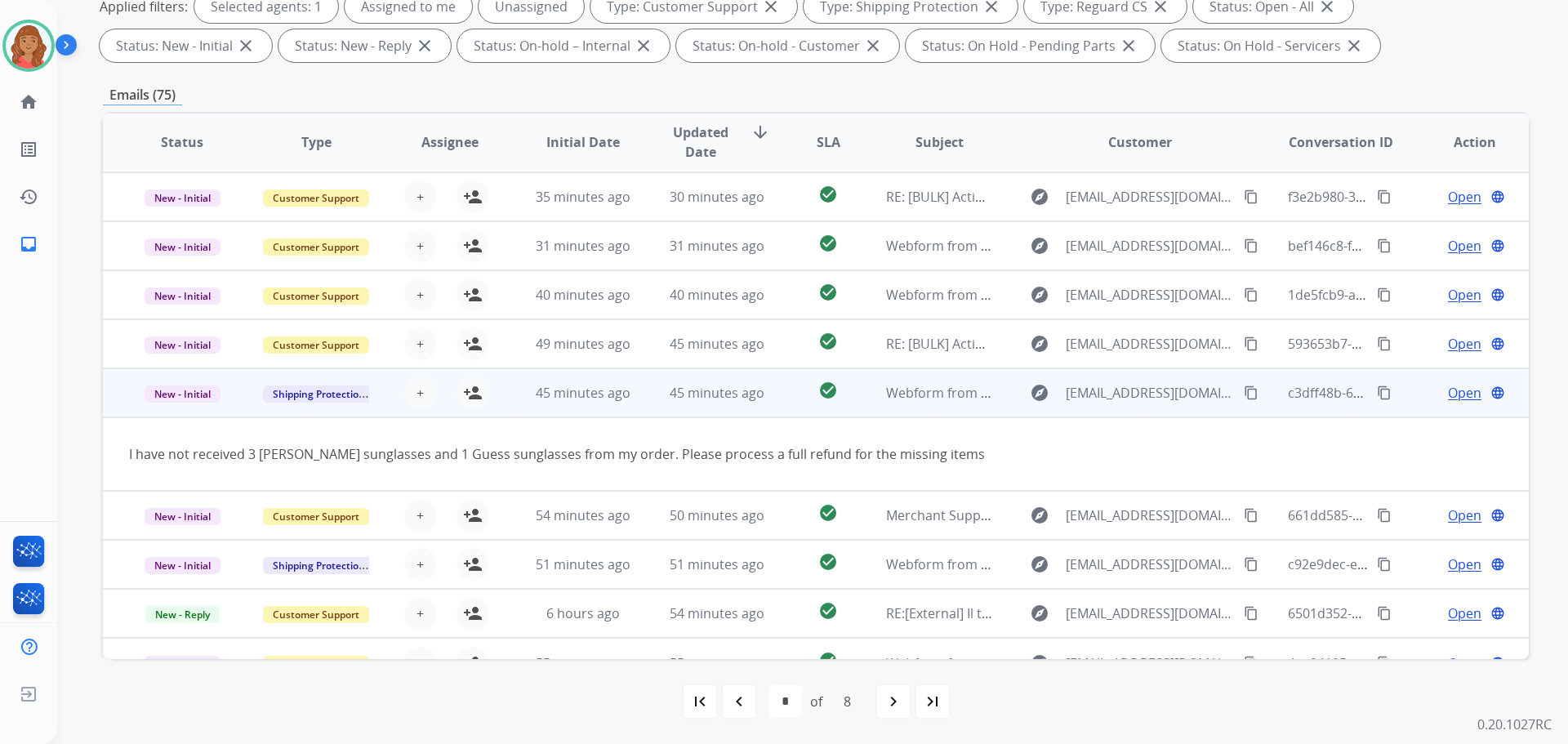
scroll to position [0, 0]
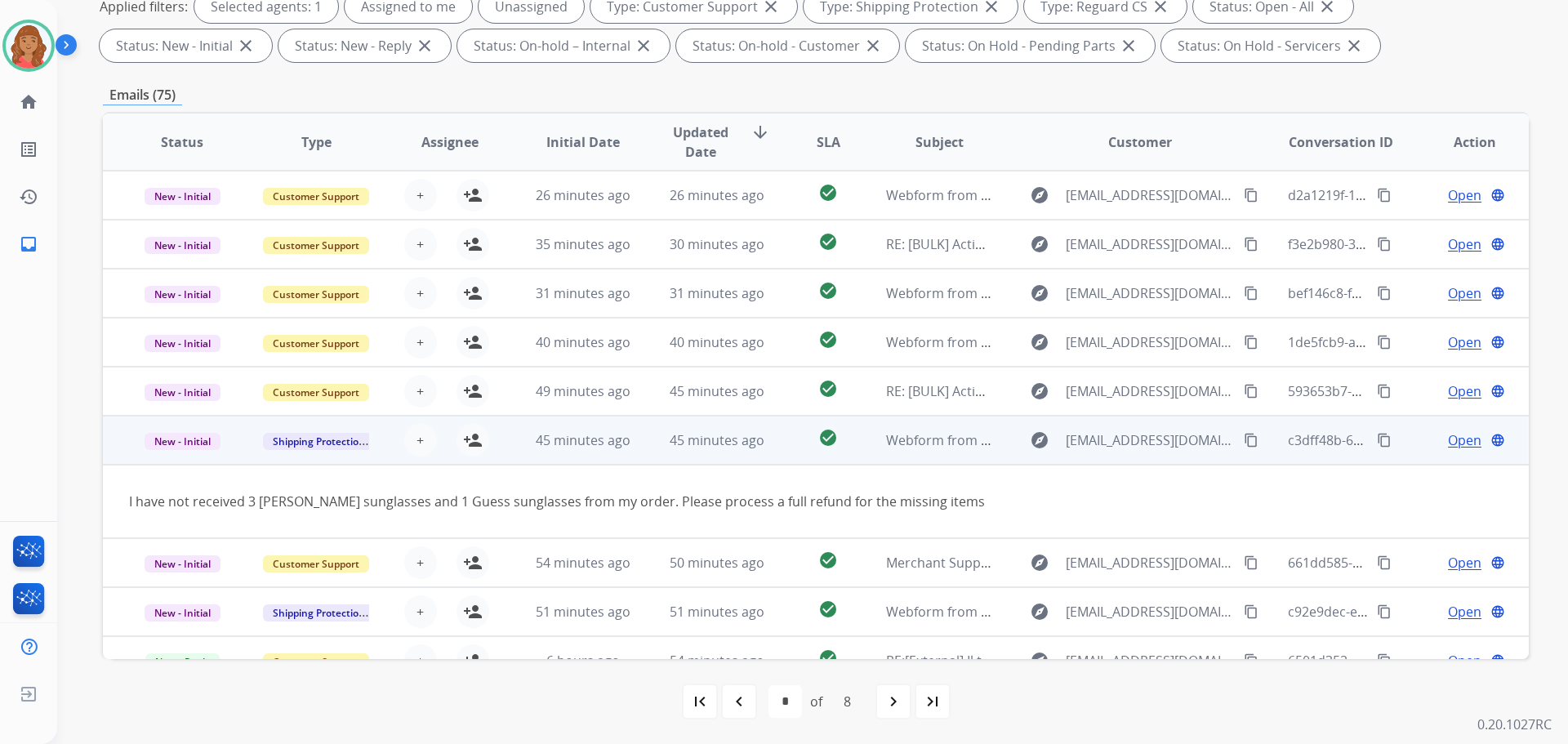
click at [1449, 436] on span "Open" at bounding box center [1466, 440] width 34 height 20
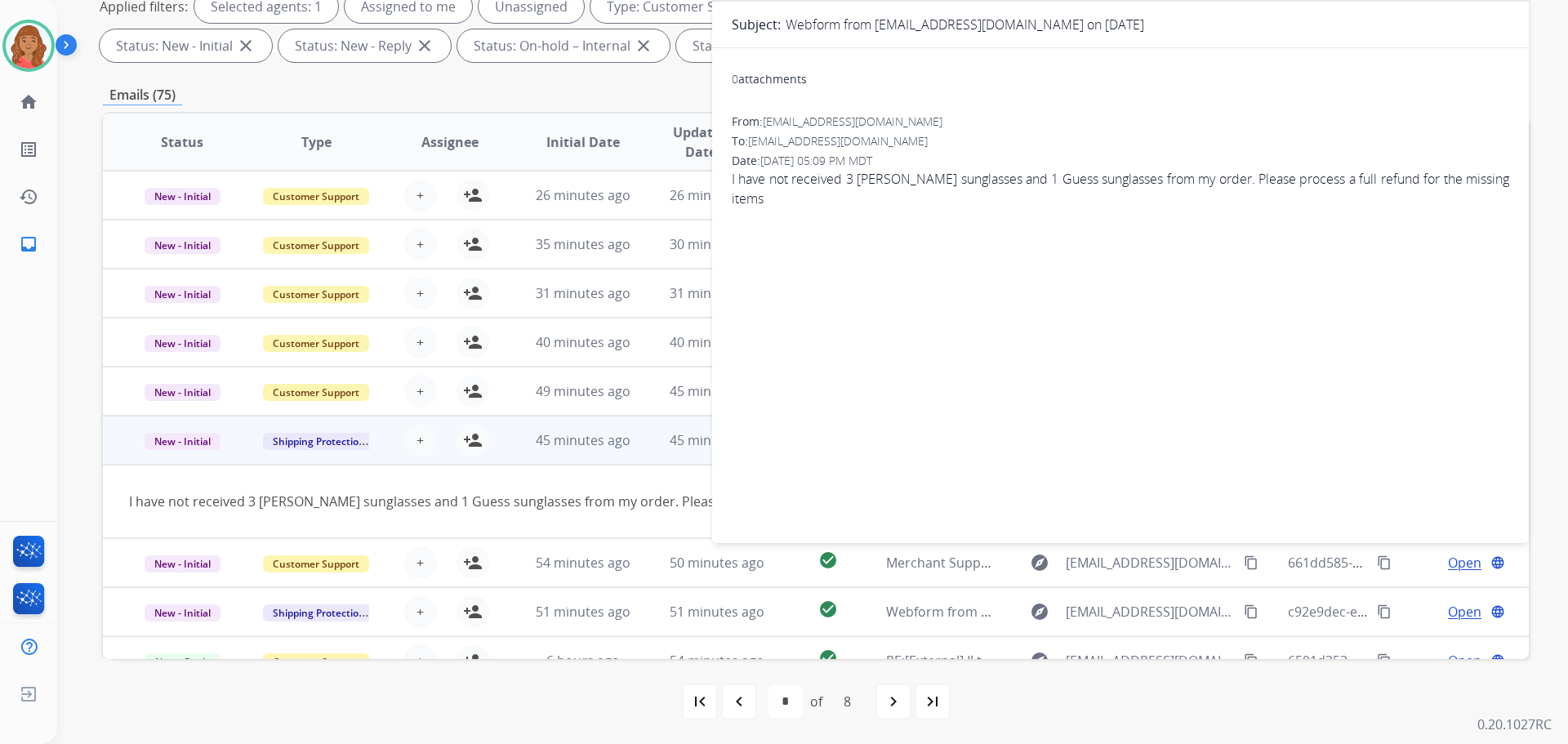
click at [670, 507] on div "I have not received 3 Tommy Hilfiger sunglasses and 1 Guess sunglasses from my …" at bounding box center [682, 502] width 1107 height 20
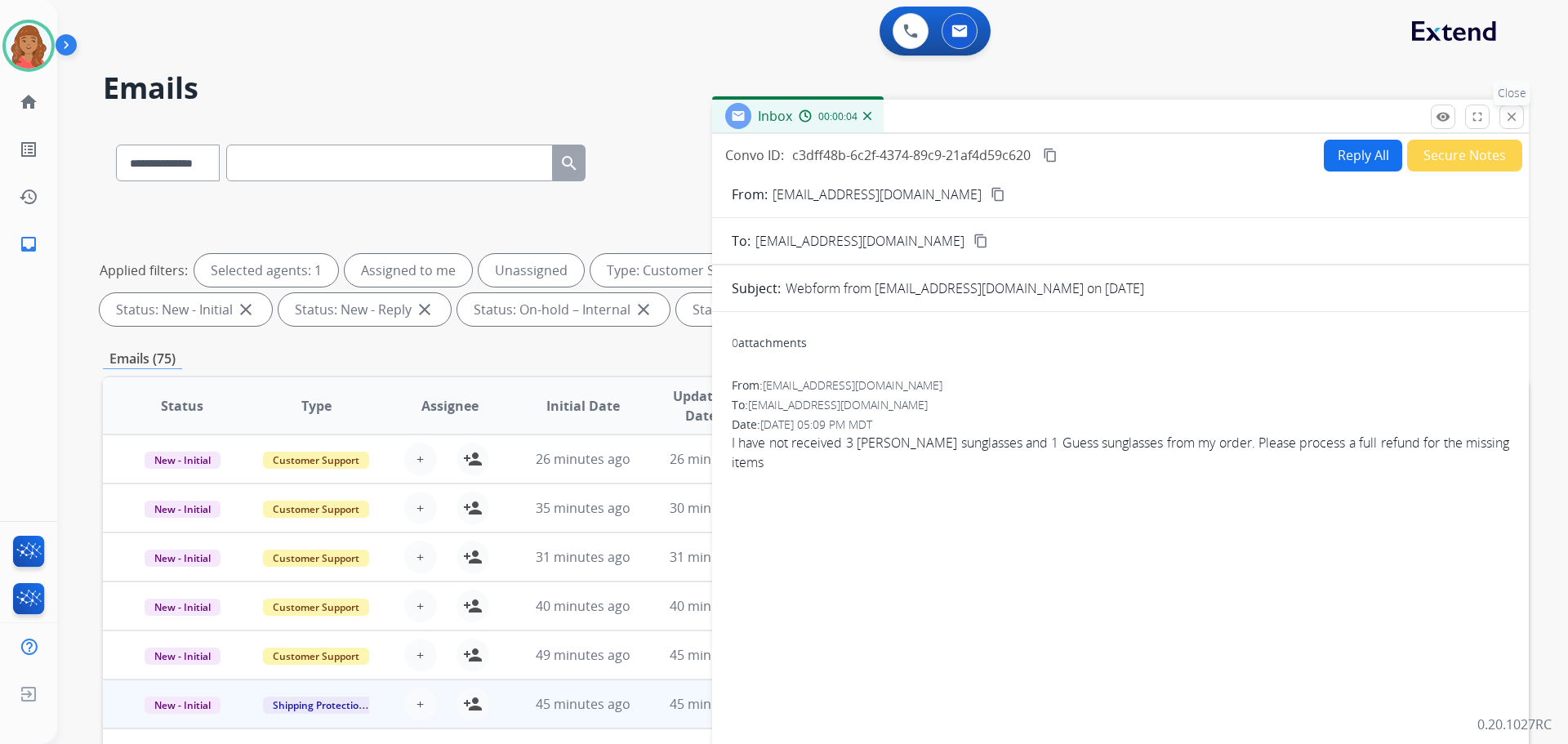
click at [1509, 114] on mat-icon "close" at bounding box center [1512, 116] width 15 height 15
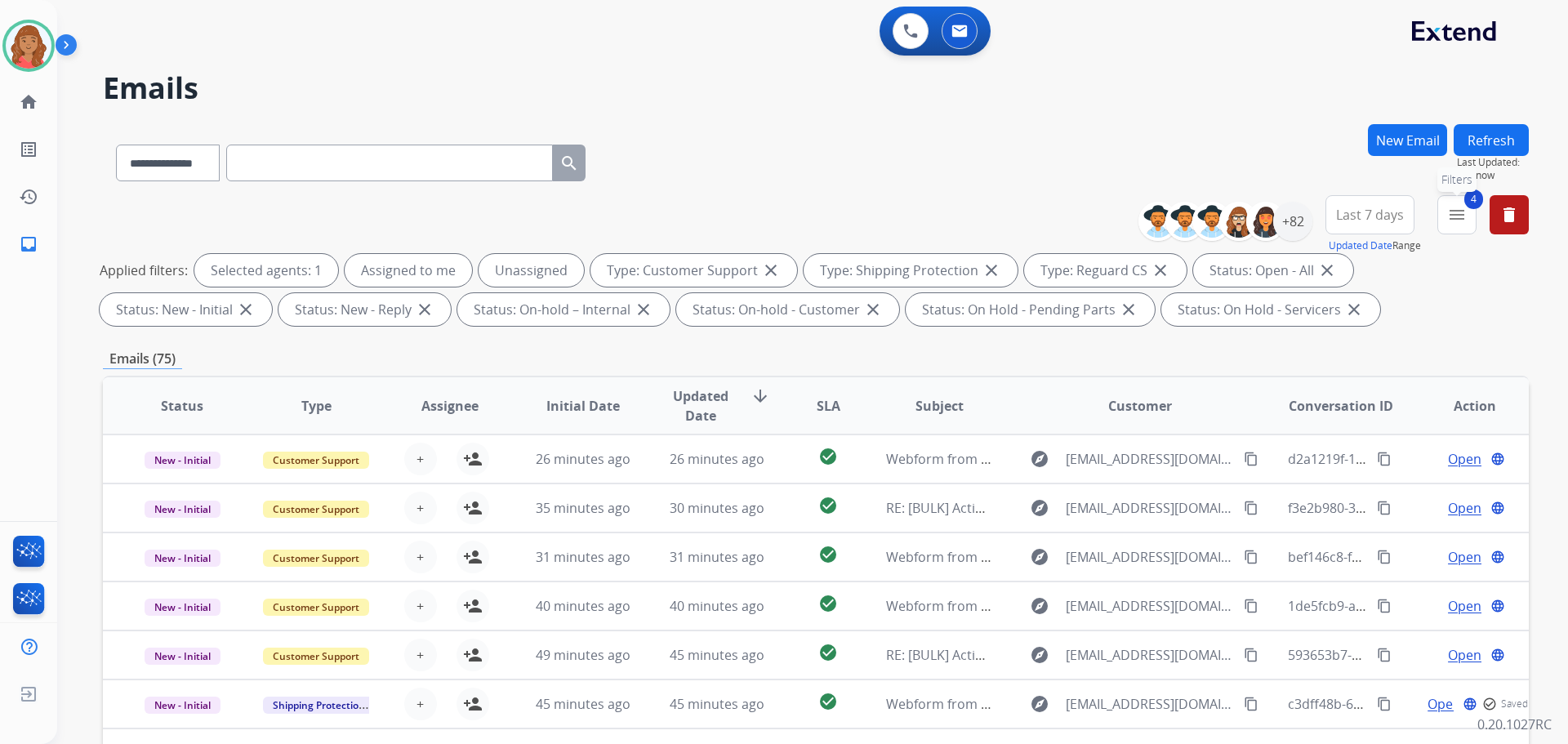
click at [1466, 213] on mat-icon "menu" at bounding box center [1458, 215] width 20 height 20
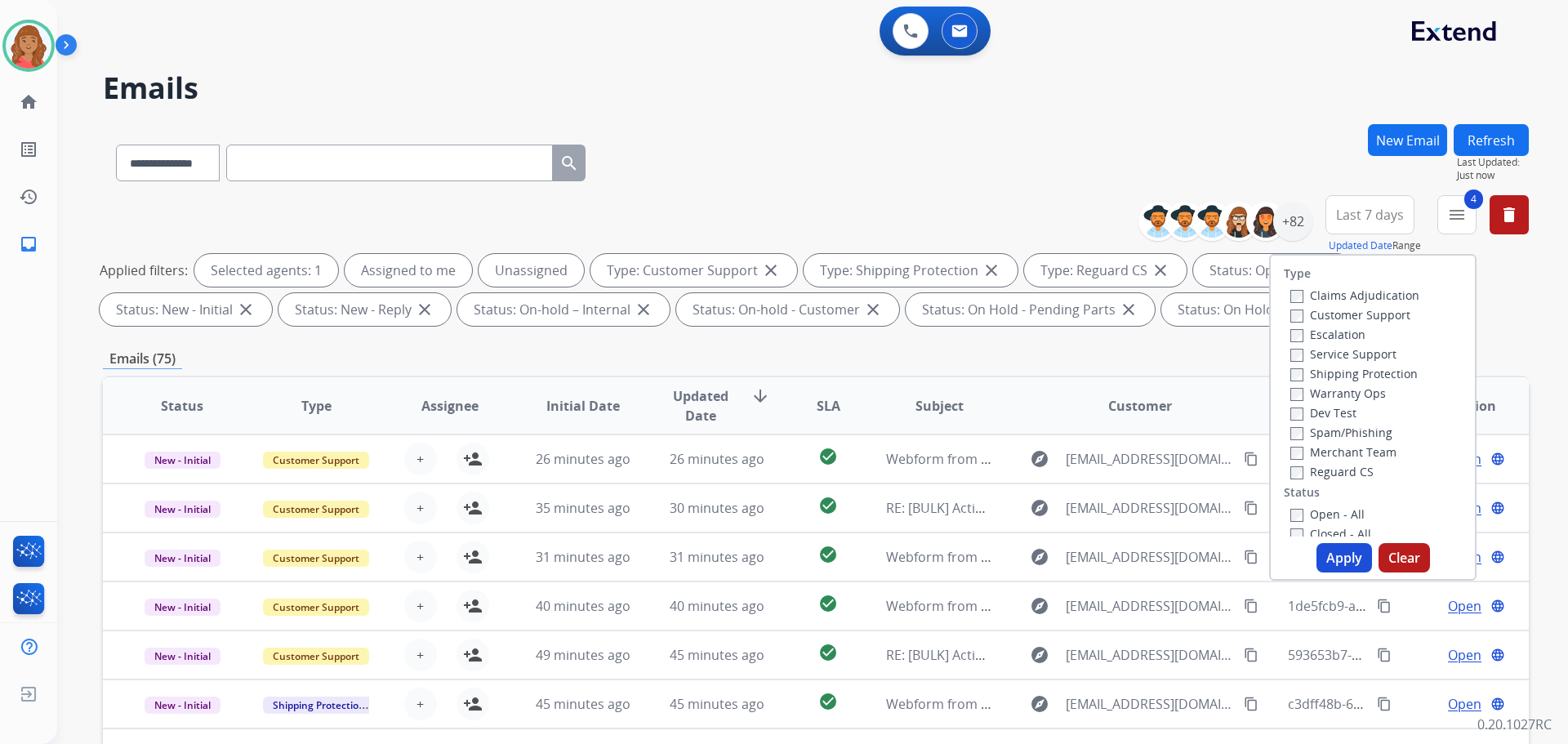
drag, startPoint x: 1283, startPoint y: 539, endPoint x: 1293, endPoint y: 537, distance: 10.2
click at [1289, 539] on div "Type Claims Adjudication Customer Support Escalation Service Support Shipping P…" at bounding box center [1373, 418] width 208 height 327
click at [1328, 555] on button "Apply" at bounding box center [1344, 558] width 55 height 30
select select "*"
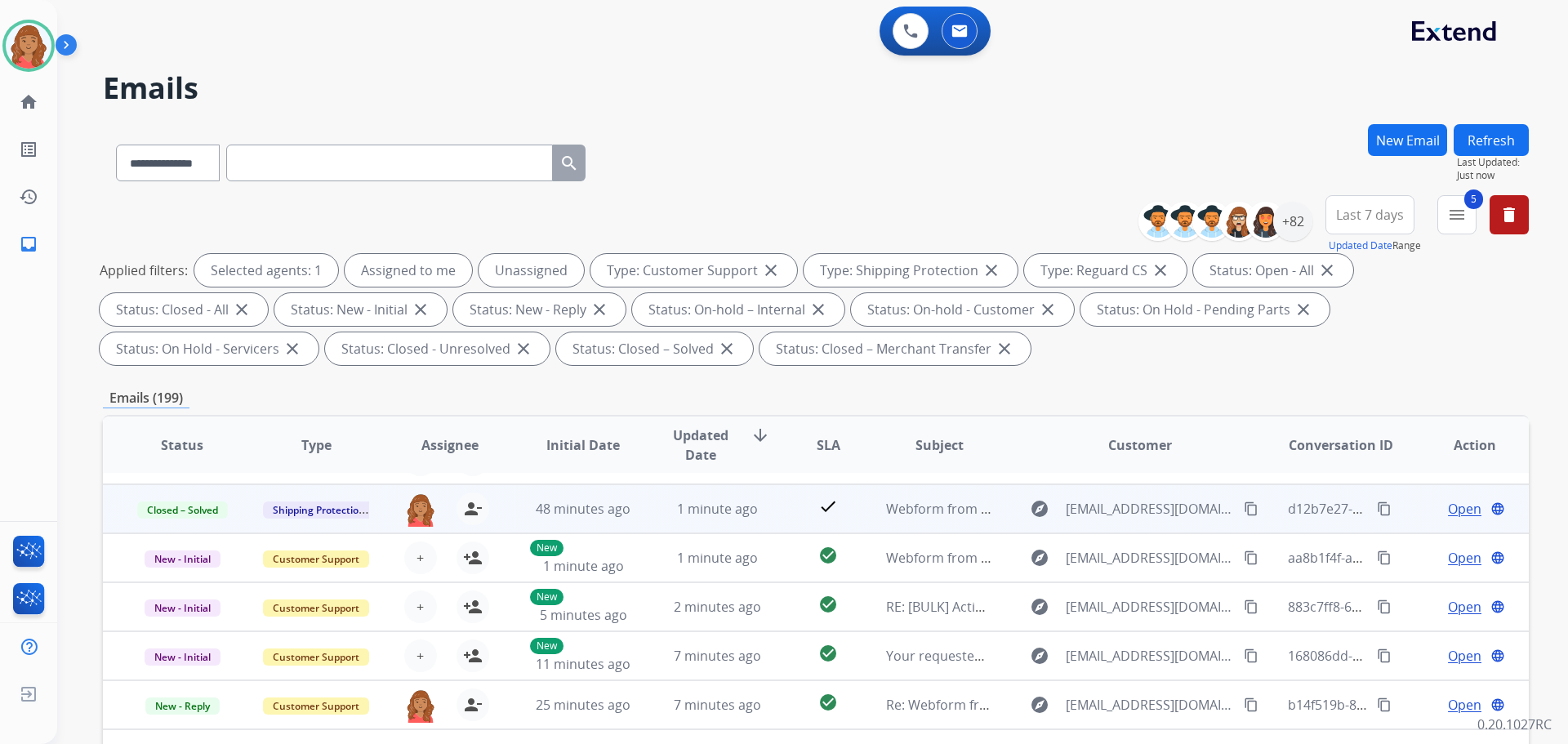
scroll to position [55, 0]
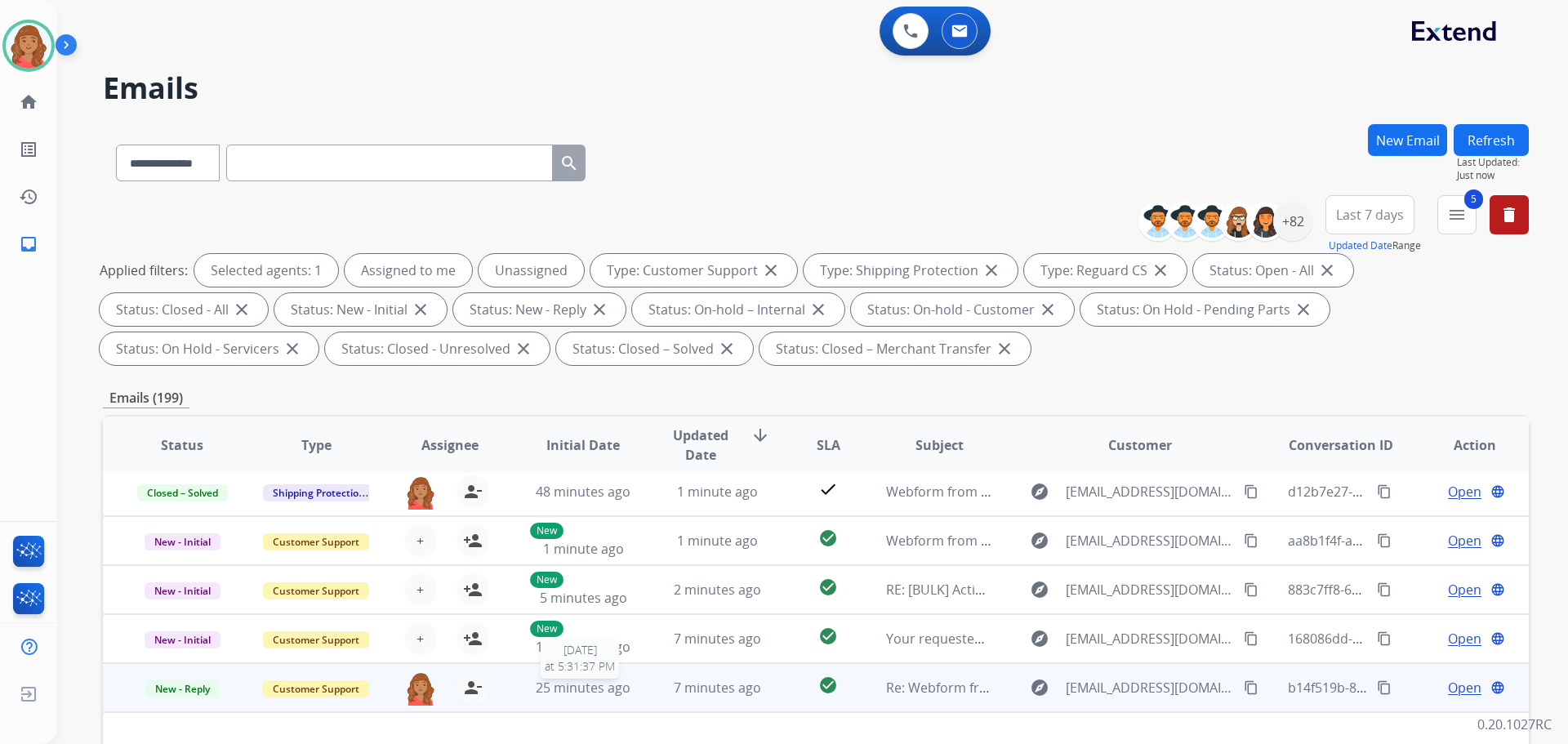
click at [563, 688] on span "25 minutes ago" at bounding box center [583, 688] width 95 height 18
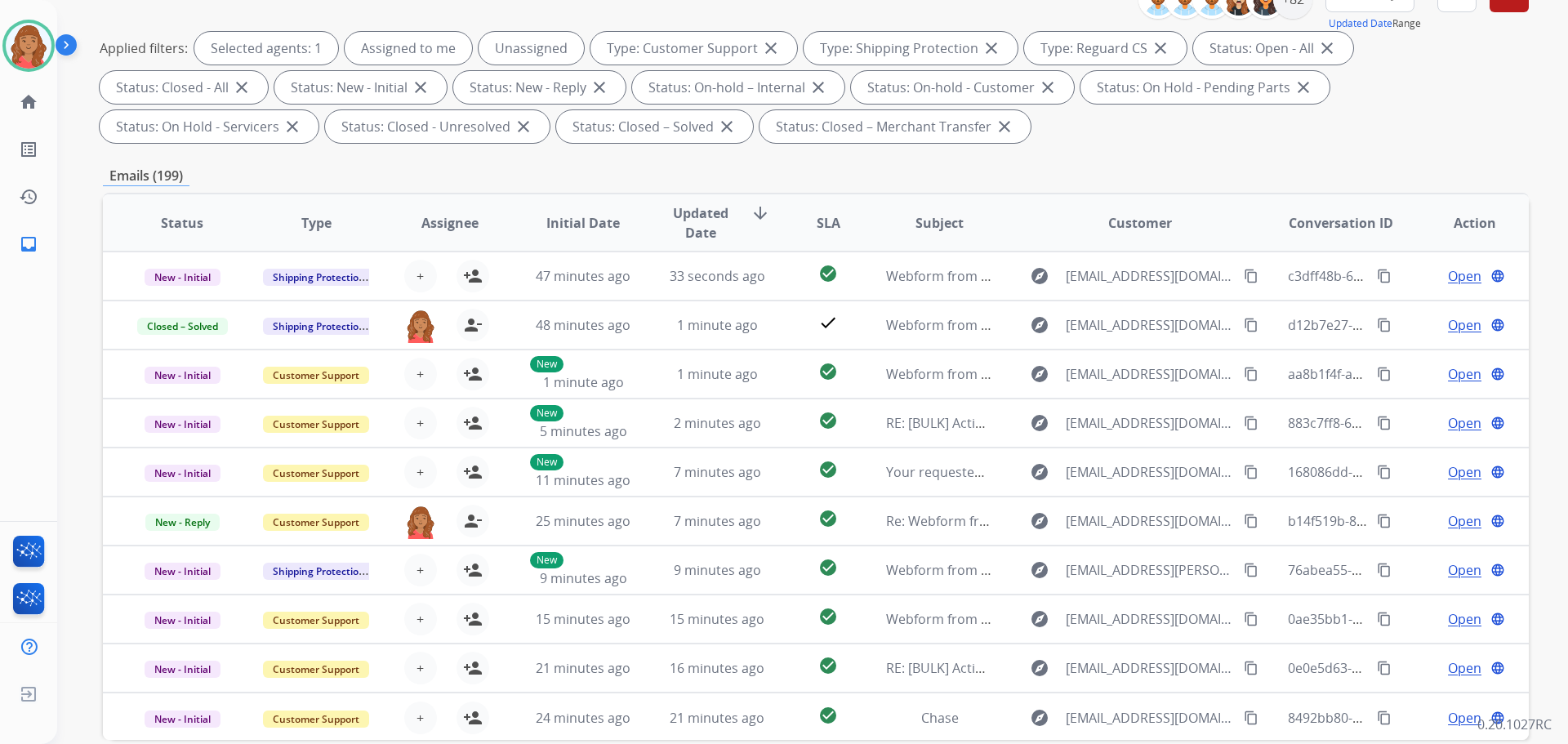
scroll to position [0, 0]
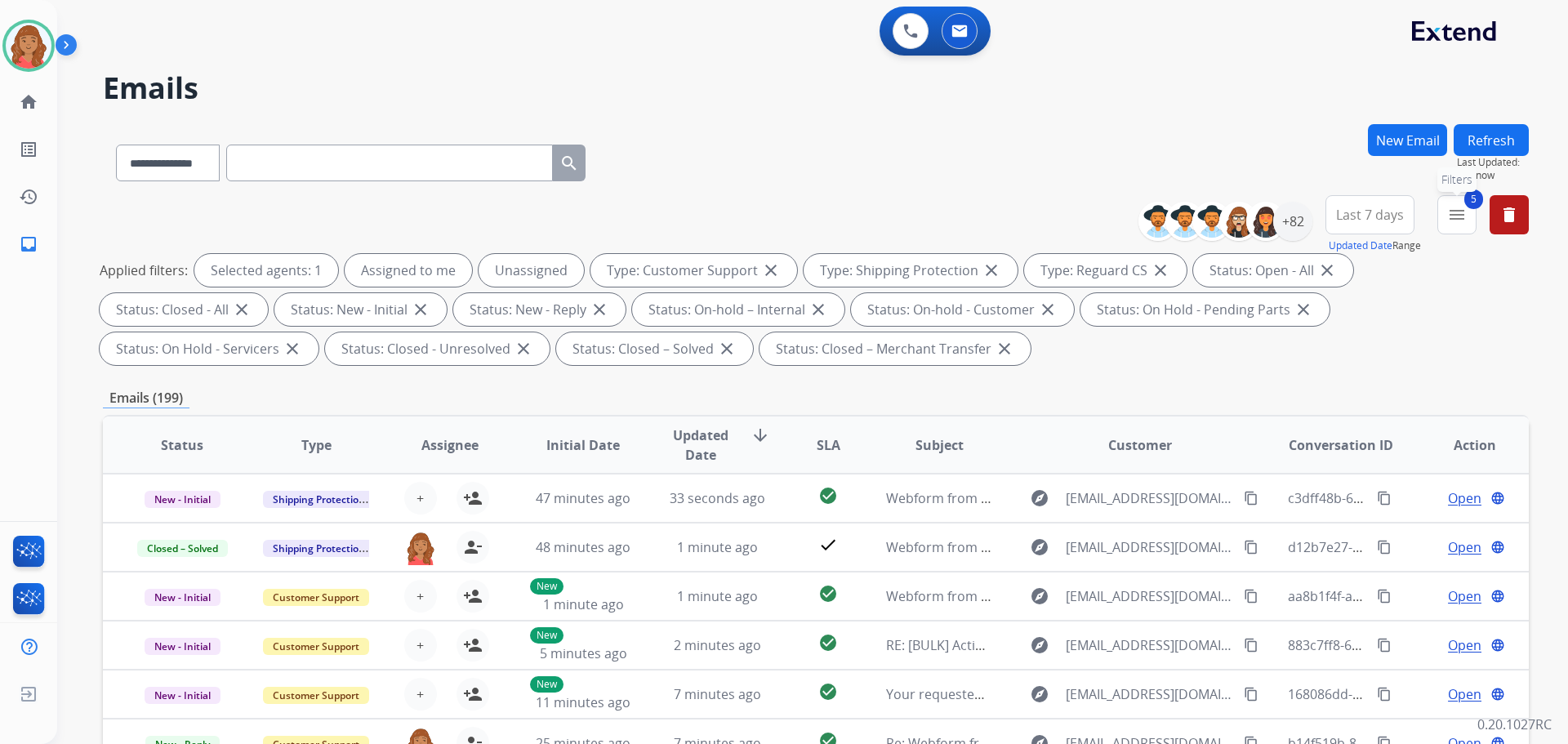
drag, startPoint x: 1455, startPoint y: 212, endPoint x: 1449, endPoint y: 220, distance: 10.0
click at [1458, 212] on mat-icon "menu" at bounding box center [1458, 215] width 20 height 20
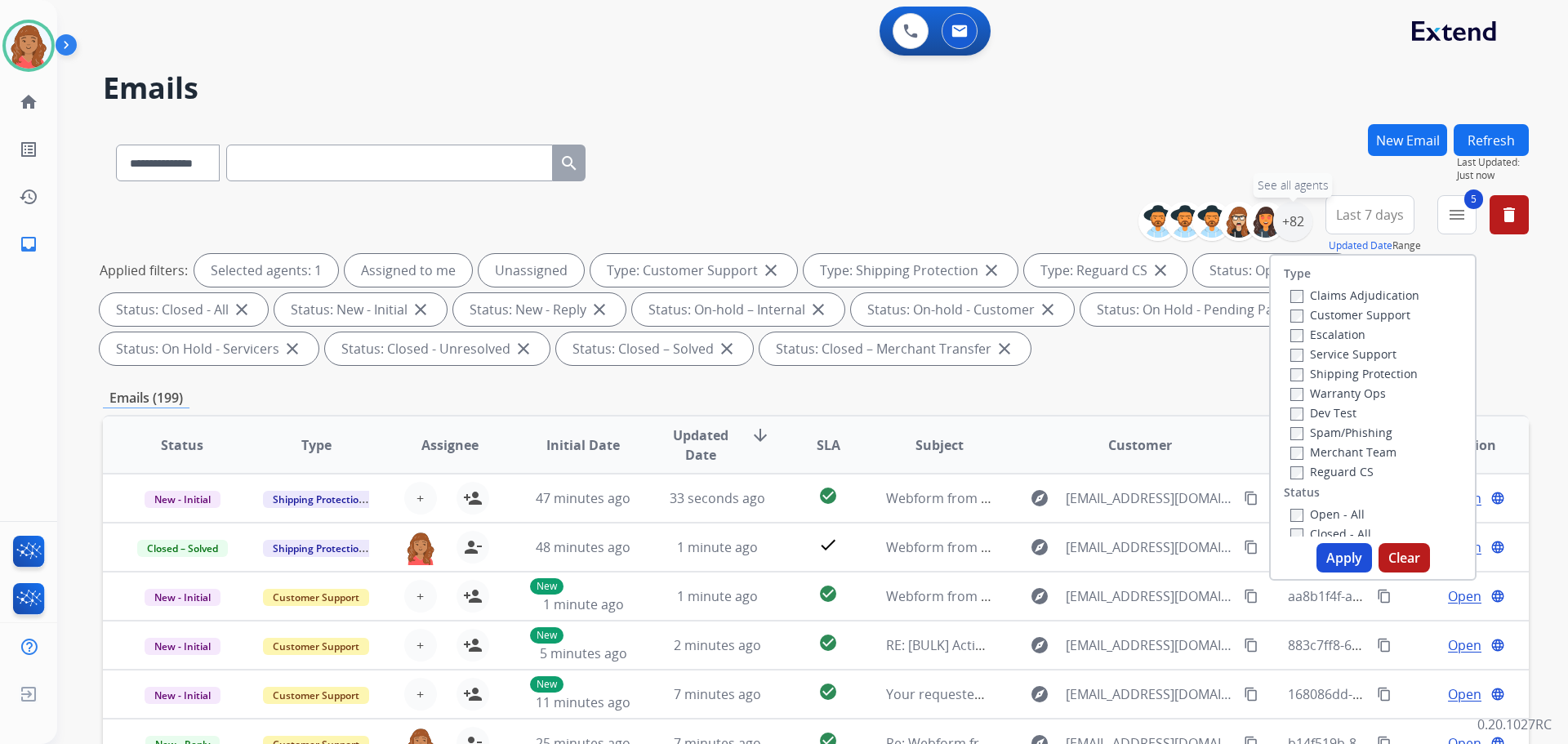
click at [1283, 234] on div "+82" at bounding box center [1293, 222] width 39 height 39
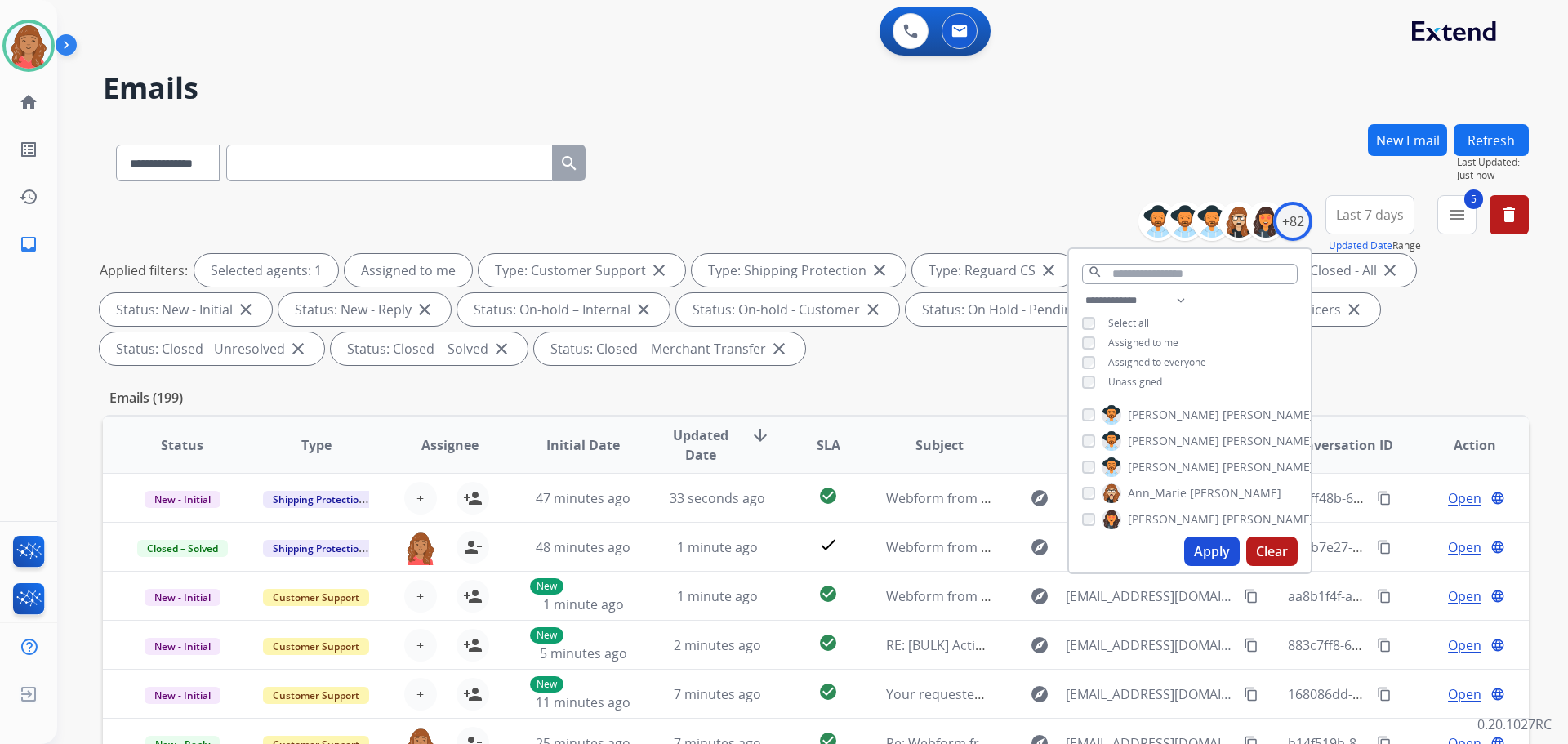
drag, startPoint x: 1194, startPoint y: 546, endPoint x: 1167, endPoint y: 546, distance: 27.0
click at [1190, 546] on button "Apply" at bounding box center [1212, 552] width 55 height 30
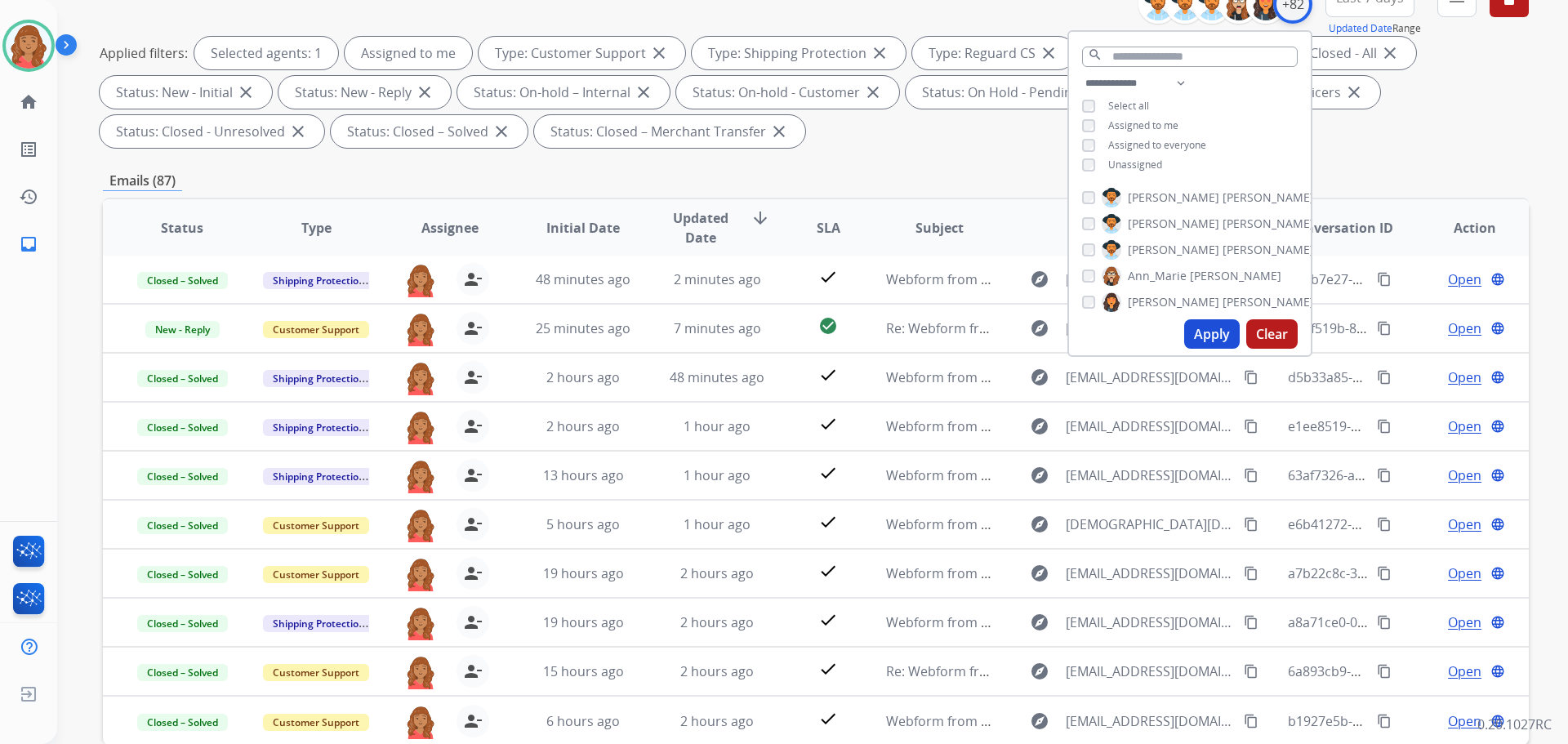
scroll to position [58, 0]
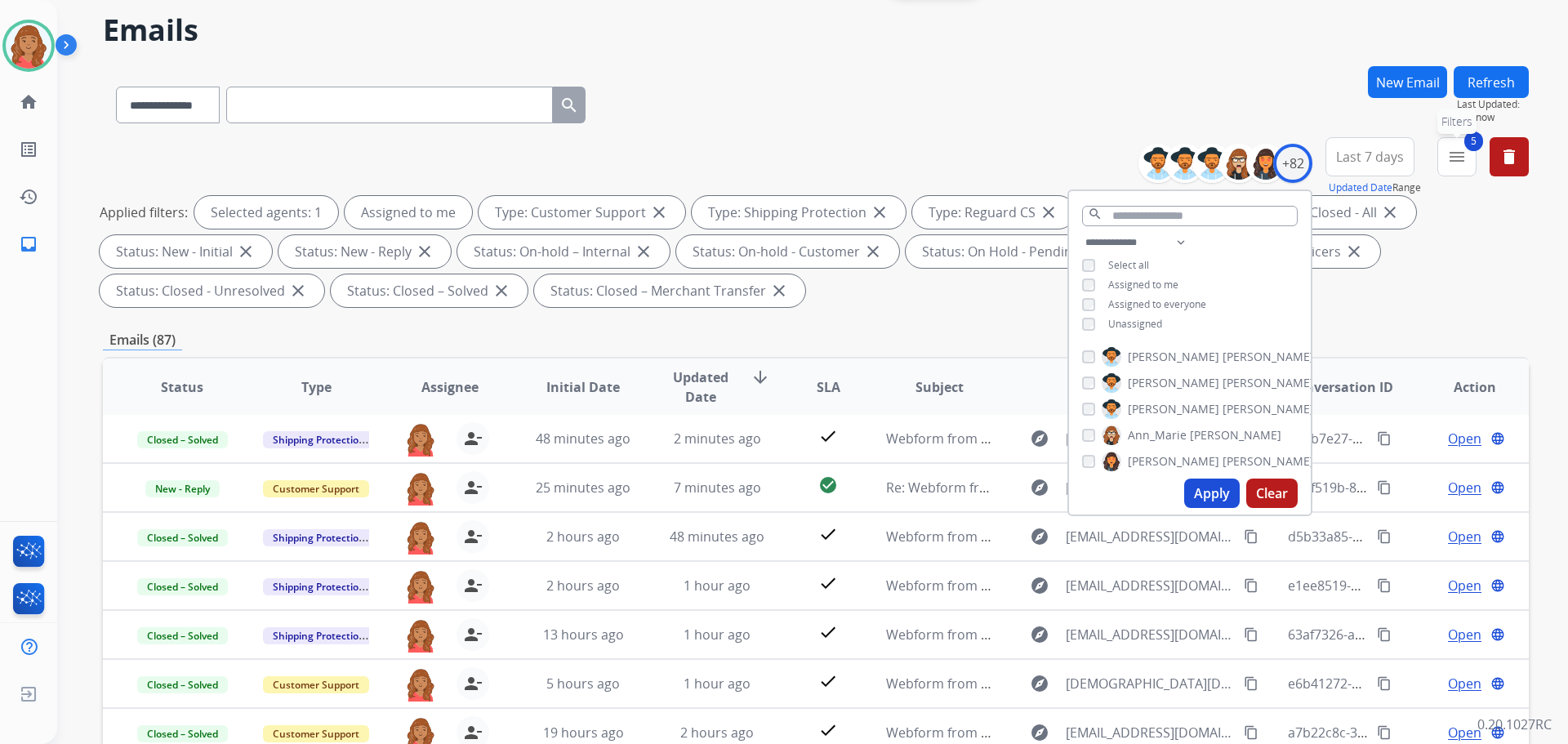
click at [1463, 155] on mat-icon "menu" at bounding box center [1458, 157] width 20 height 20
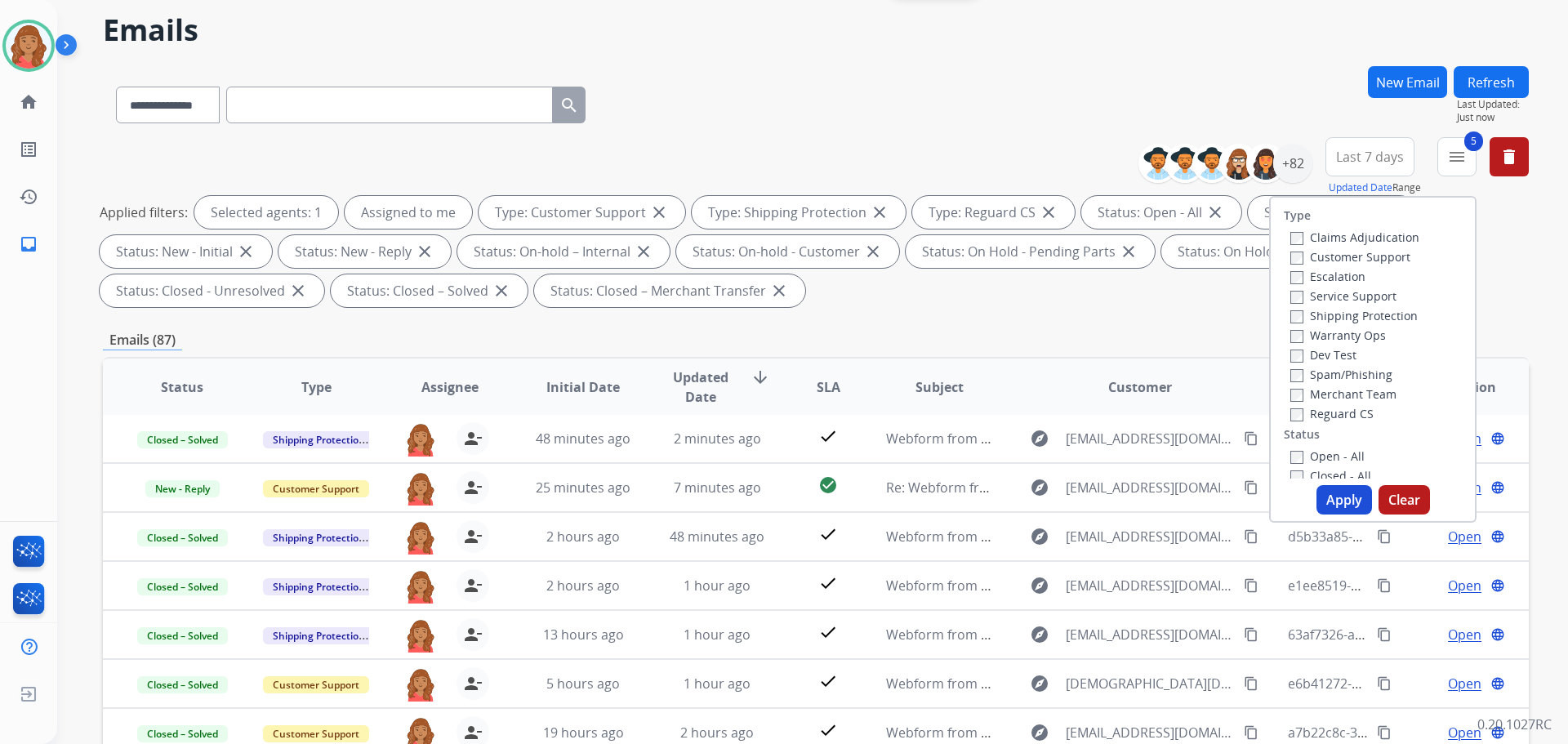
click at [1291, 469] on label "Closed - All" at bounding box center [1331, 476] width 81 height 16
click at [1325, 492] on button "Apply" at bounding box center [1344, 500] width 55 height 30
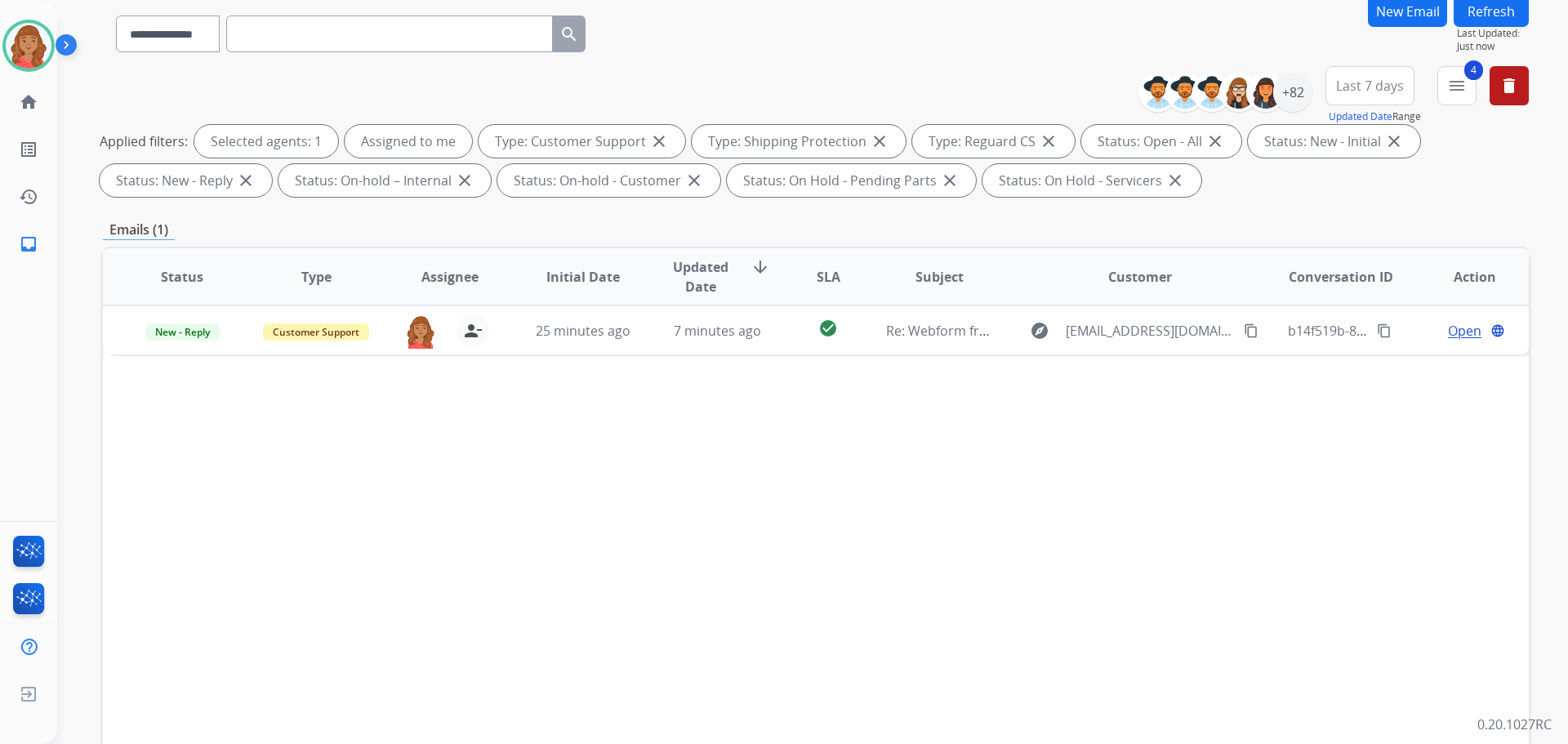
scroll to position [164, 0]
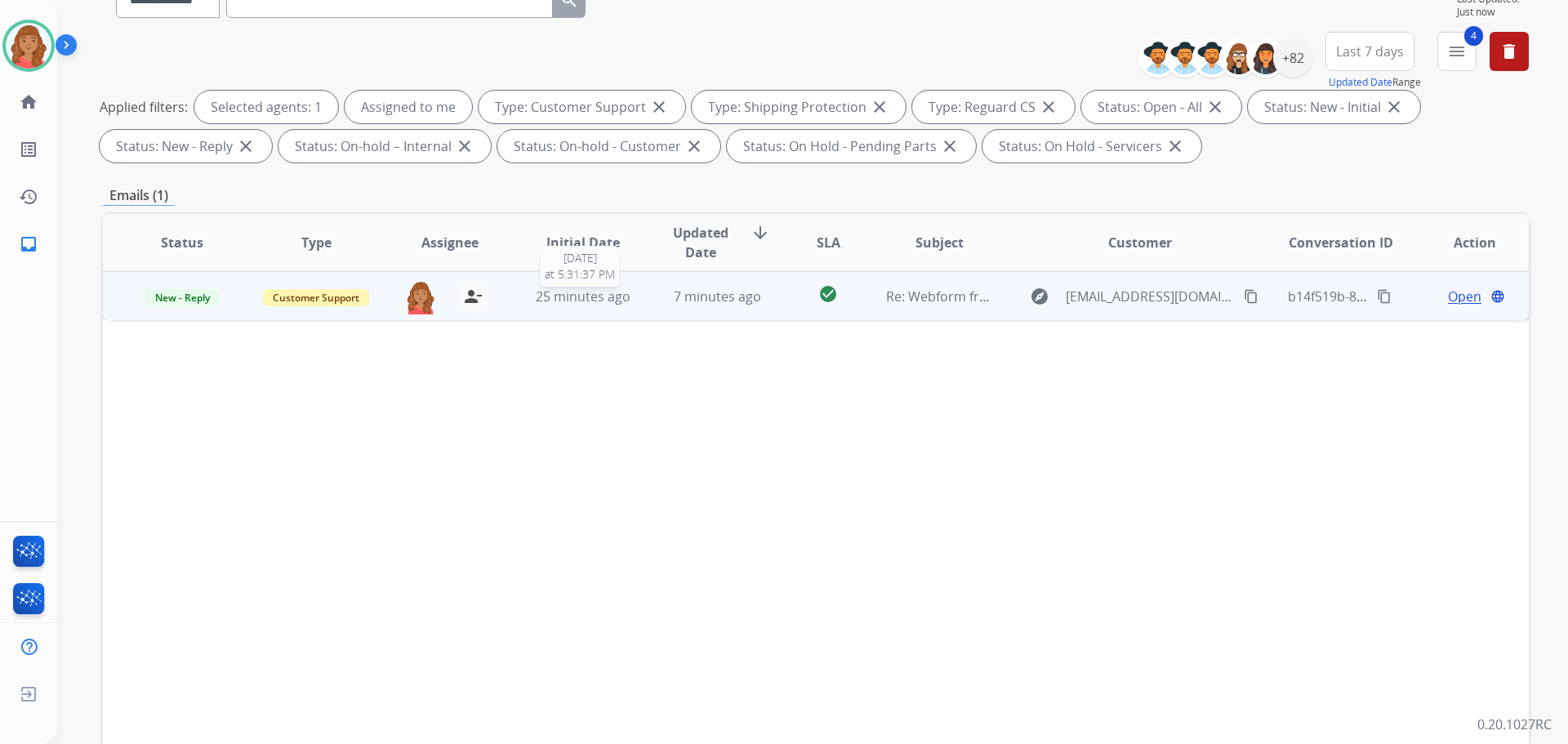
click at [618, 294] on span "25 minutes ago" at bounding box center [583, 297] width 95 height 18
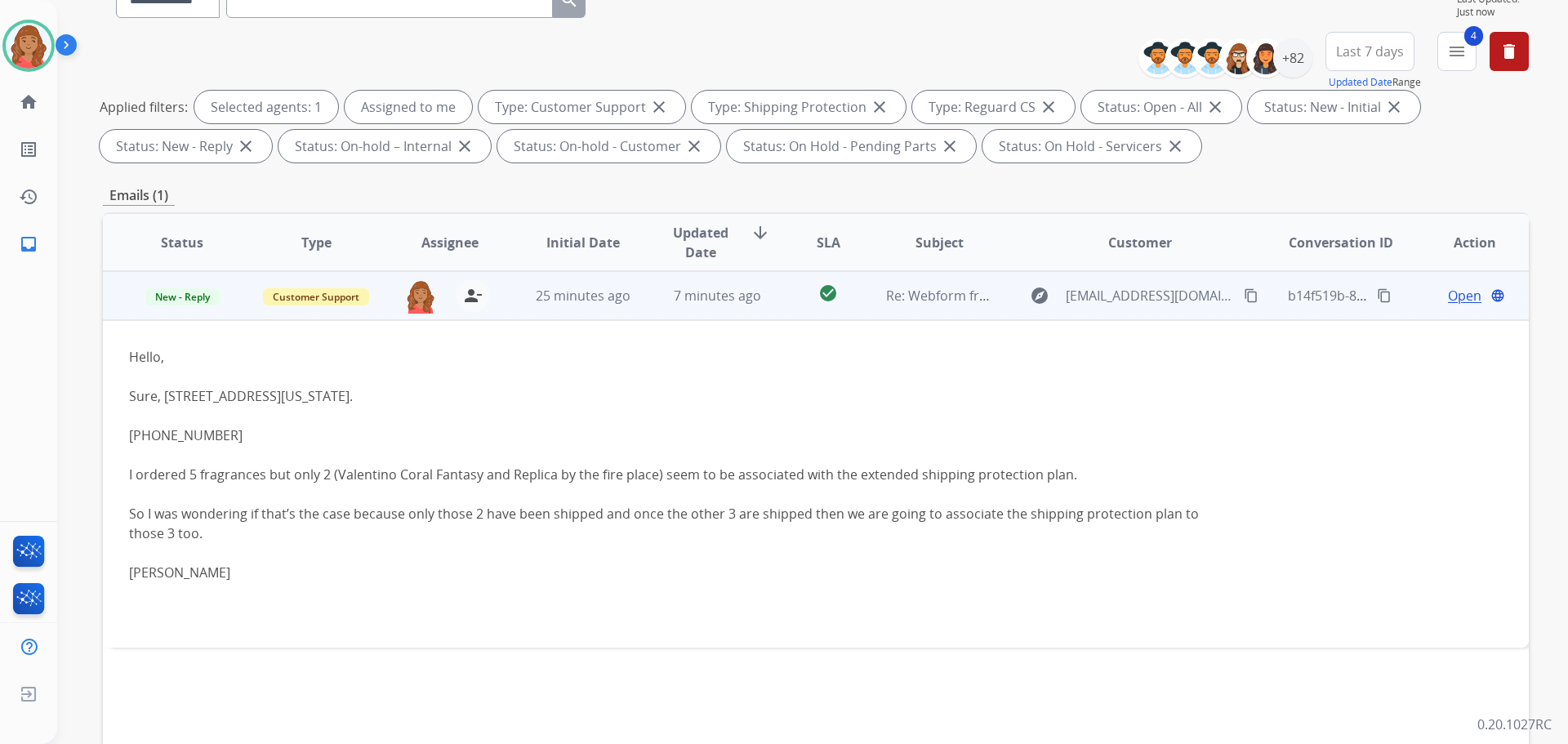
click at [1244, 297] on mat-icon "content_copy" at bounding box center [1251, 296] width 15 height 15
drag, startPoint x: 237, startPoint y: 446, endPoint x: 124, endPoint y: 435, distance: 113.5
click at [124, 435] on td "Hello, Sure, 1222 Pecan Green Way, Houston, Texas. 832-970-4987 I ordered 5 fra…" at bounding box center [682, 484] width 1159 height 327
copy div "832-970-4987"
drag, startPoint x: 1234, startPoint y: 297, endPoint x: 1215, endPoint y: 297, distance: 19.0
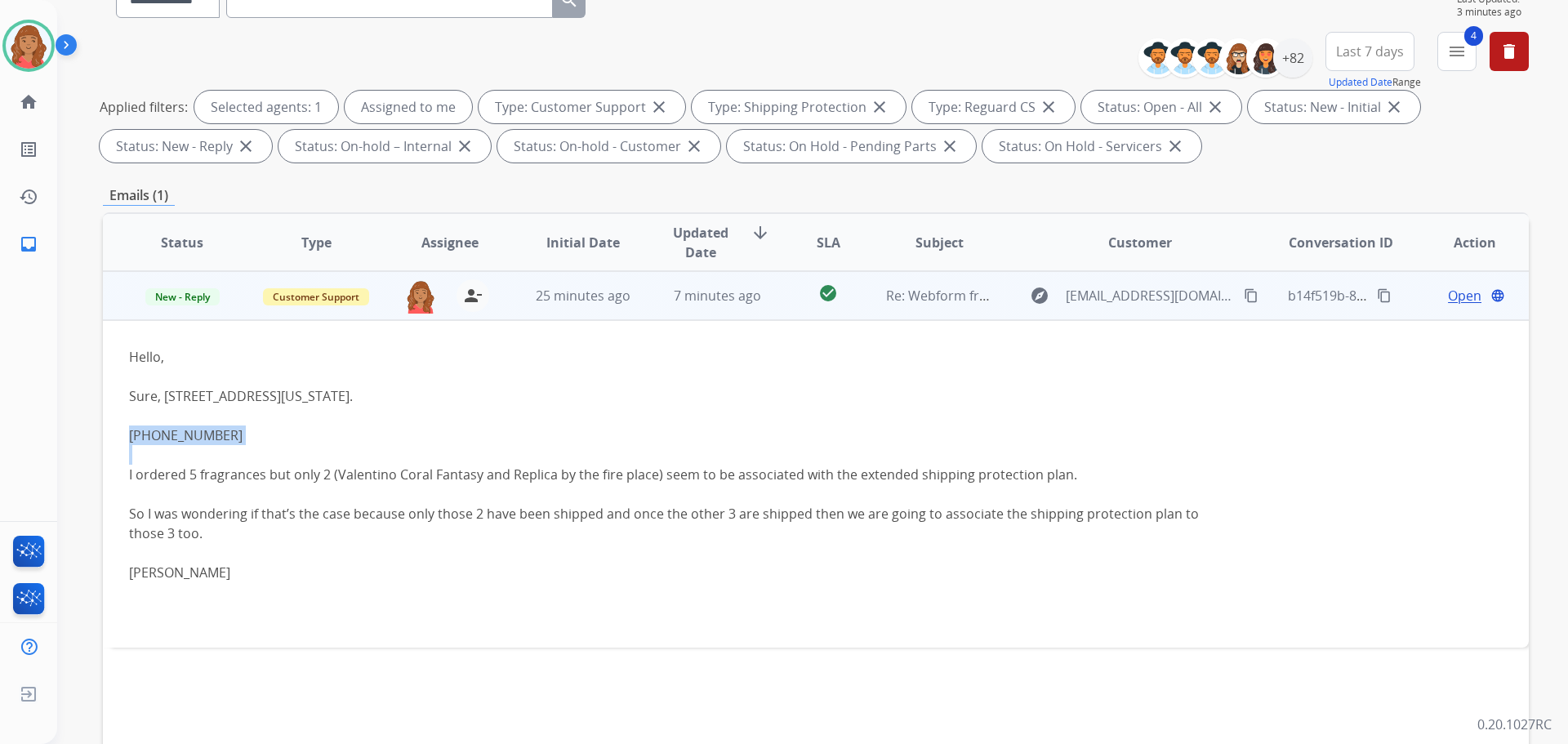
click at [1244, 297] on mat-icon "content_copy" at bounding box center [1251, 296] width 15 height 15
drag, startPoint x: 1470, startPoint y: 292, endPoint x: 1449, endPoint y: 296, distance: 21.4
click at [1470, 293] on div "Open language" at bounding box center [1474, 296] width 107 height 20
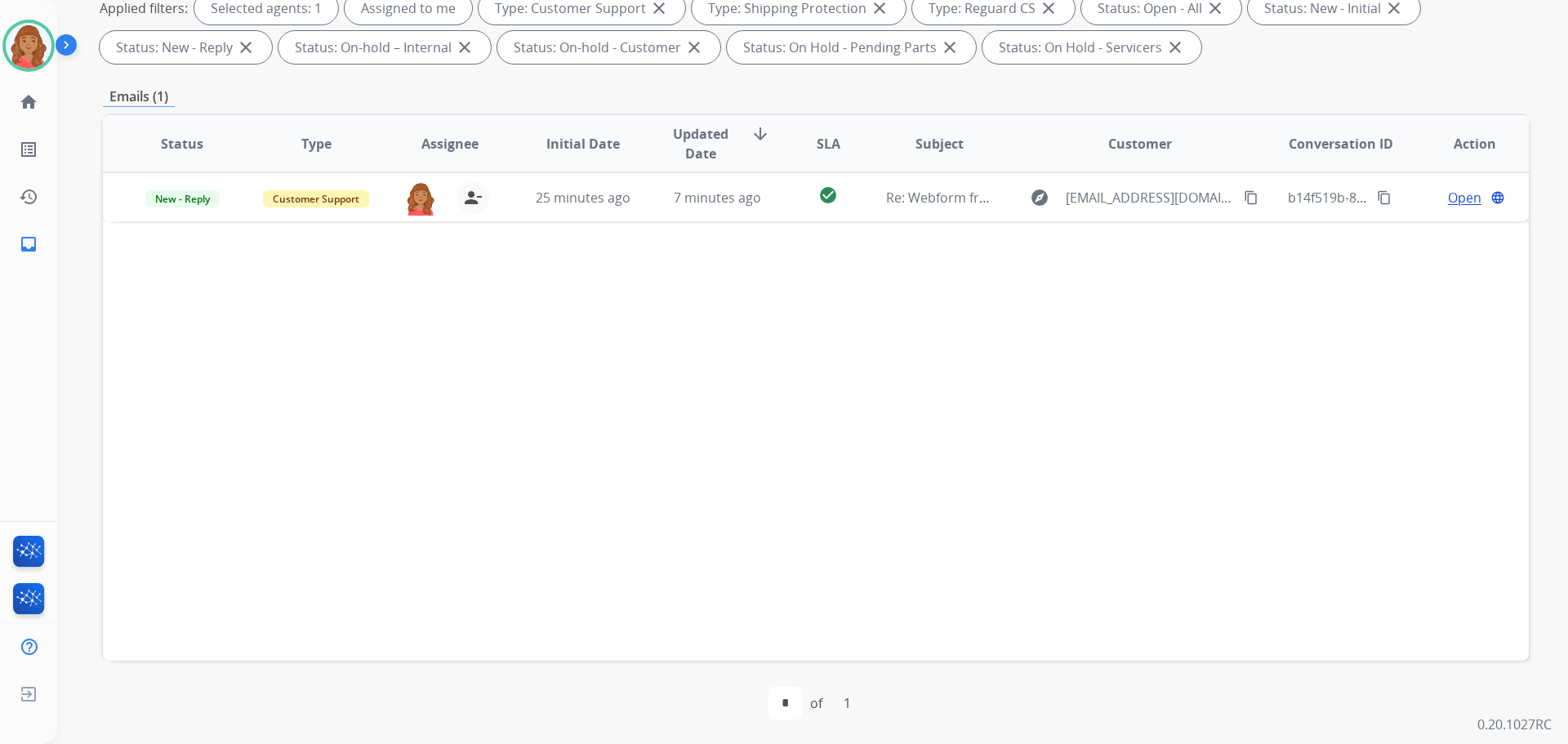
scroll to position [264, 0]
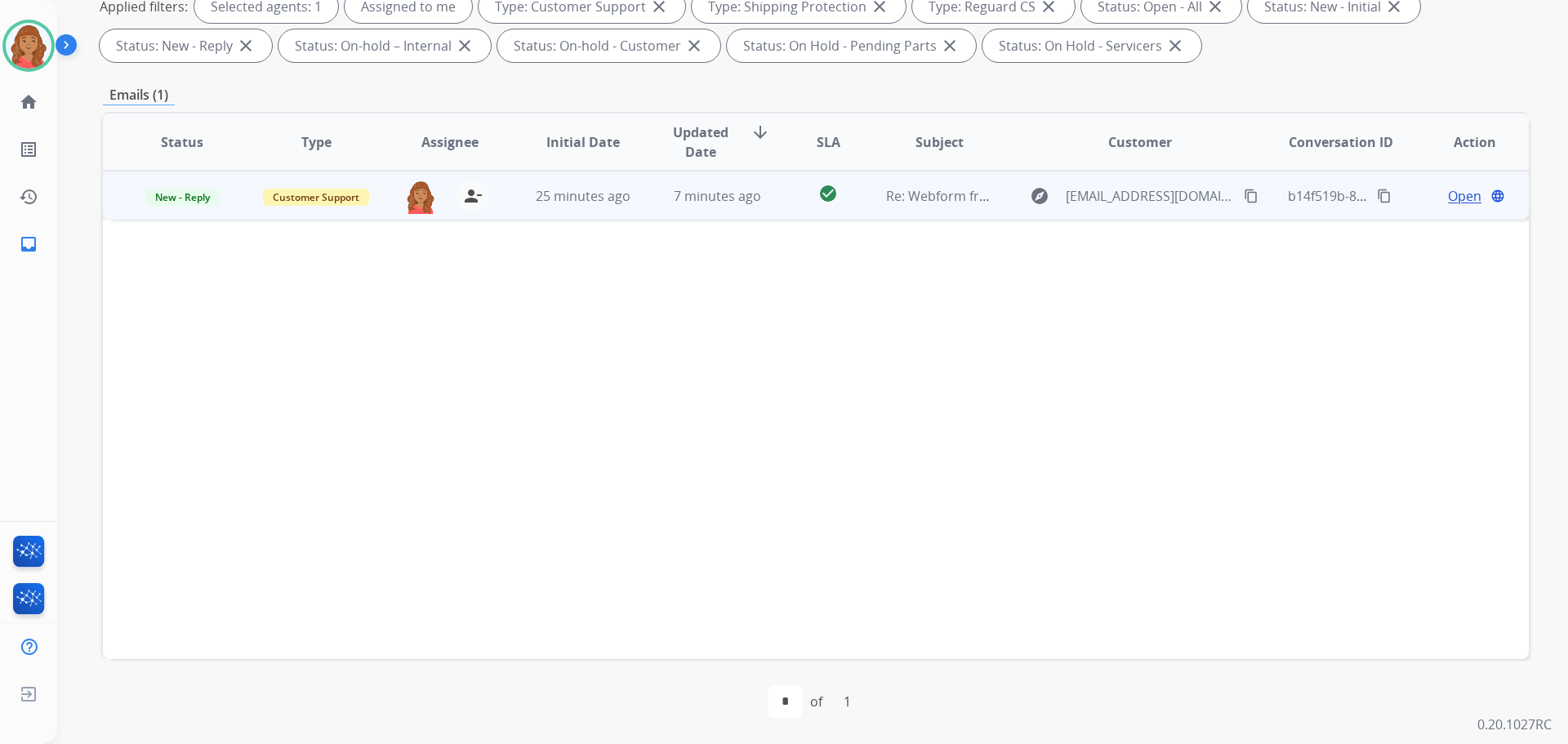
click at [1449, 200] on span "Open" at bounding box center [1466, 196] width 34 height 20
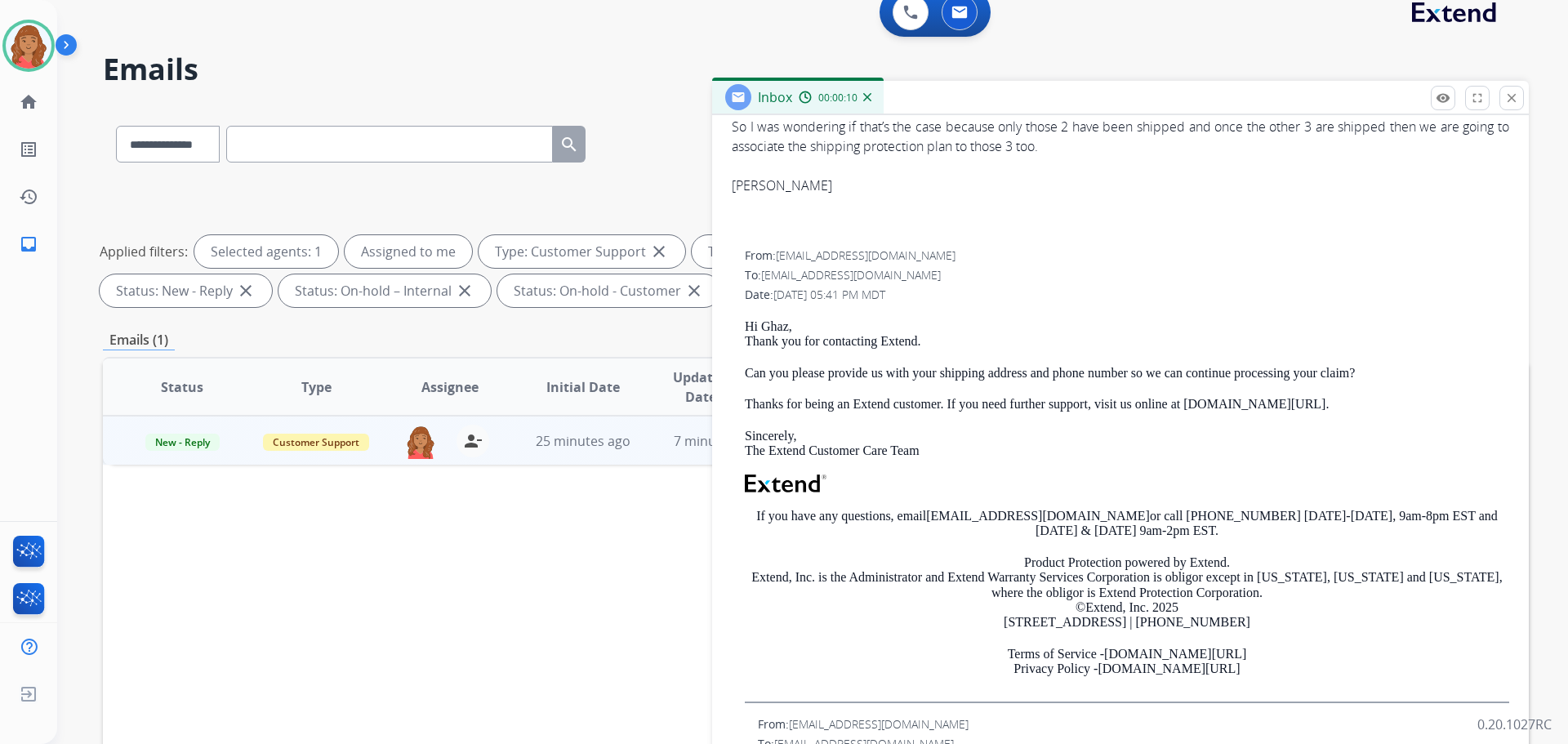
scroll to position [522, 0]
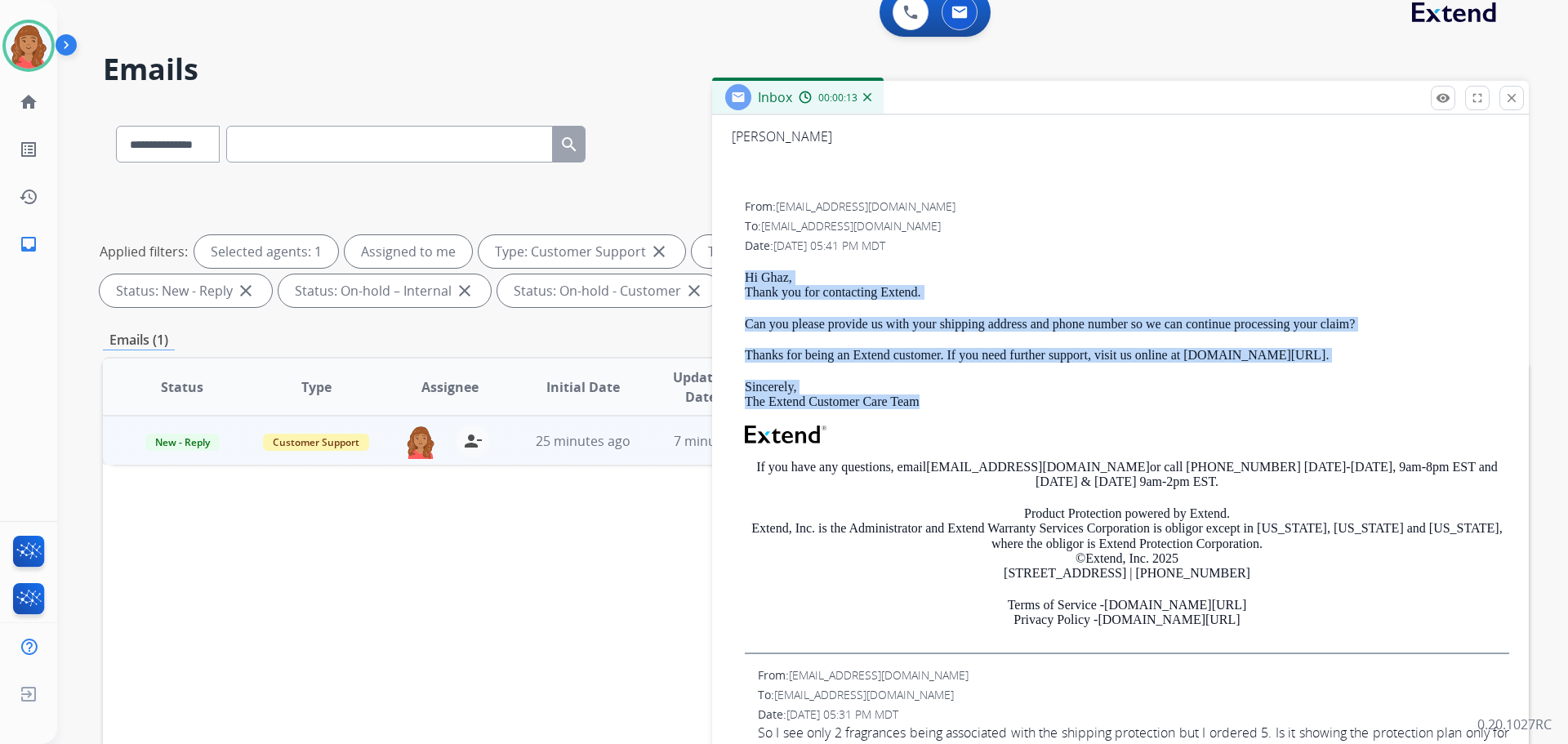
drag, startPoint x: 743, startPoint y: 268, endPoint x: 957, endPoint y: 407, distance: 255.2
click at [957, 407] on div "From: support@extend.com To: jeffersongarcia1599@gmail.com Date: 09/04/2025 - 0…" at bounding box center [1121, 426] width 778 height 455
copy div "Hi Ghaz, Thank you for contacting Extend. Can you please provide us with your s…"
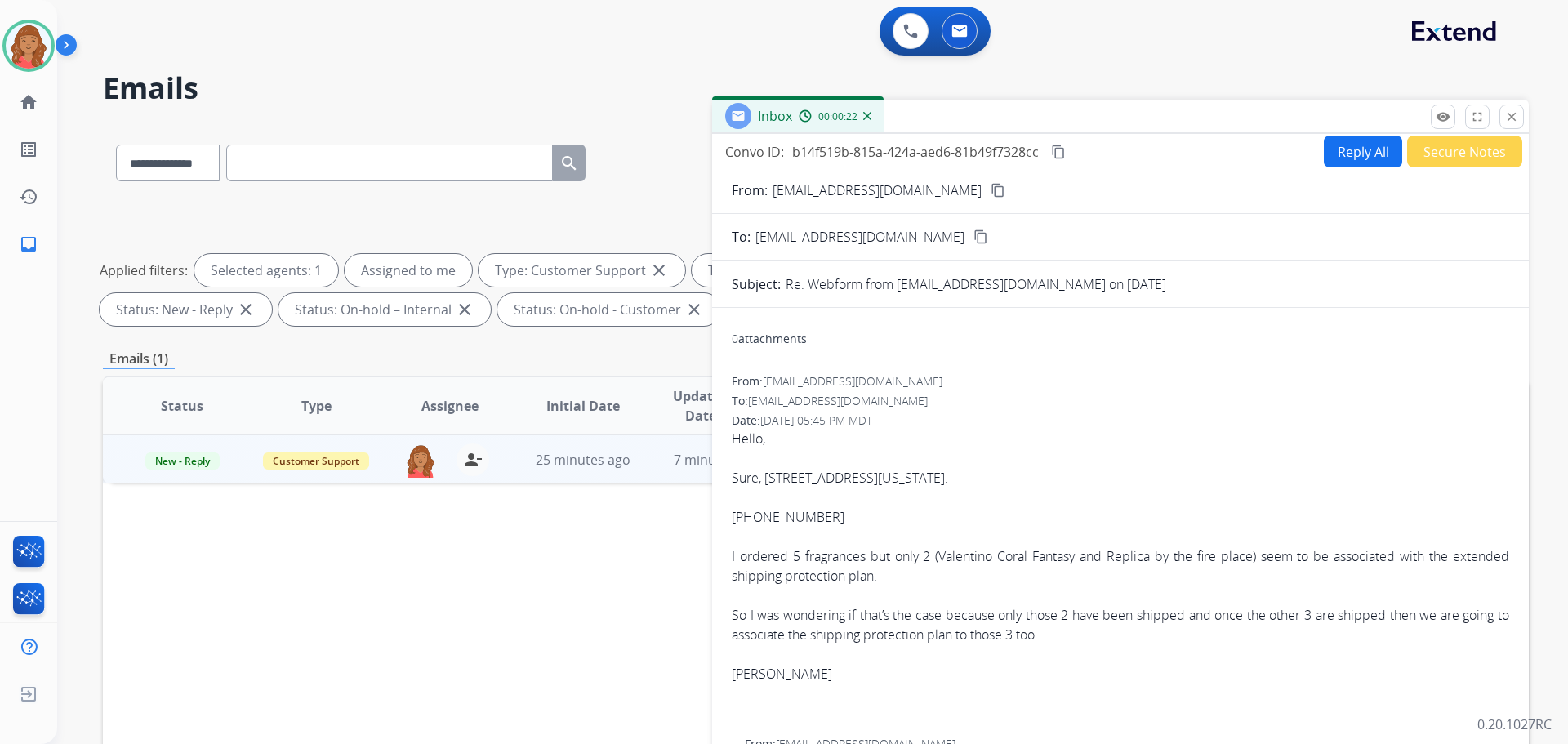
scroll to position [0, 0]
click at [1334, 160] on button "Reply All" at bounding box center [1364, 155] width 79 height 32
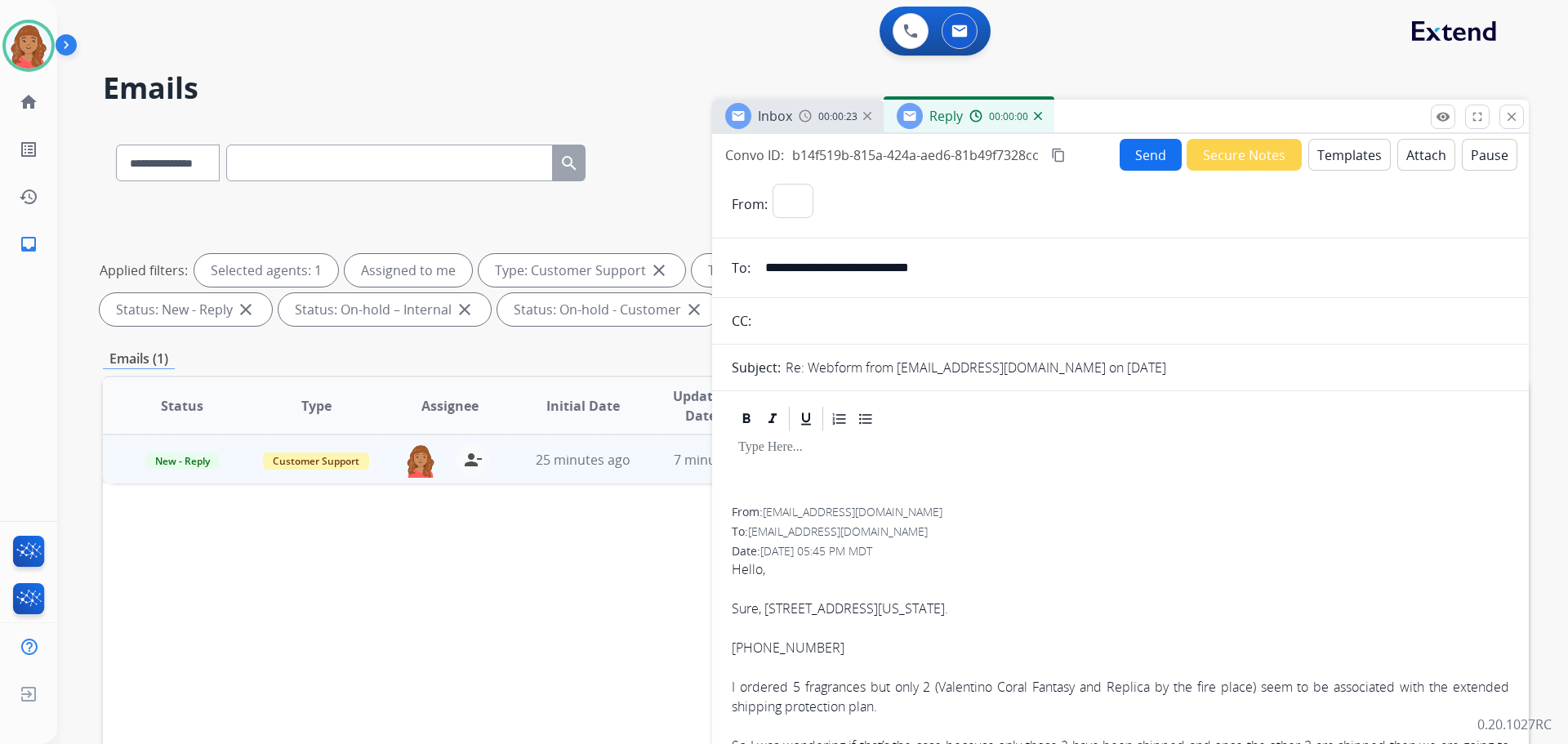
select select "**********"
click at [1323, 160] on button "Templates" at bounding box center [1350, 155] width 83 height 32
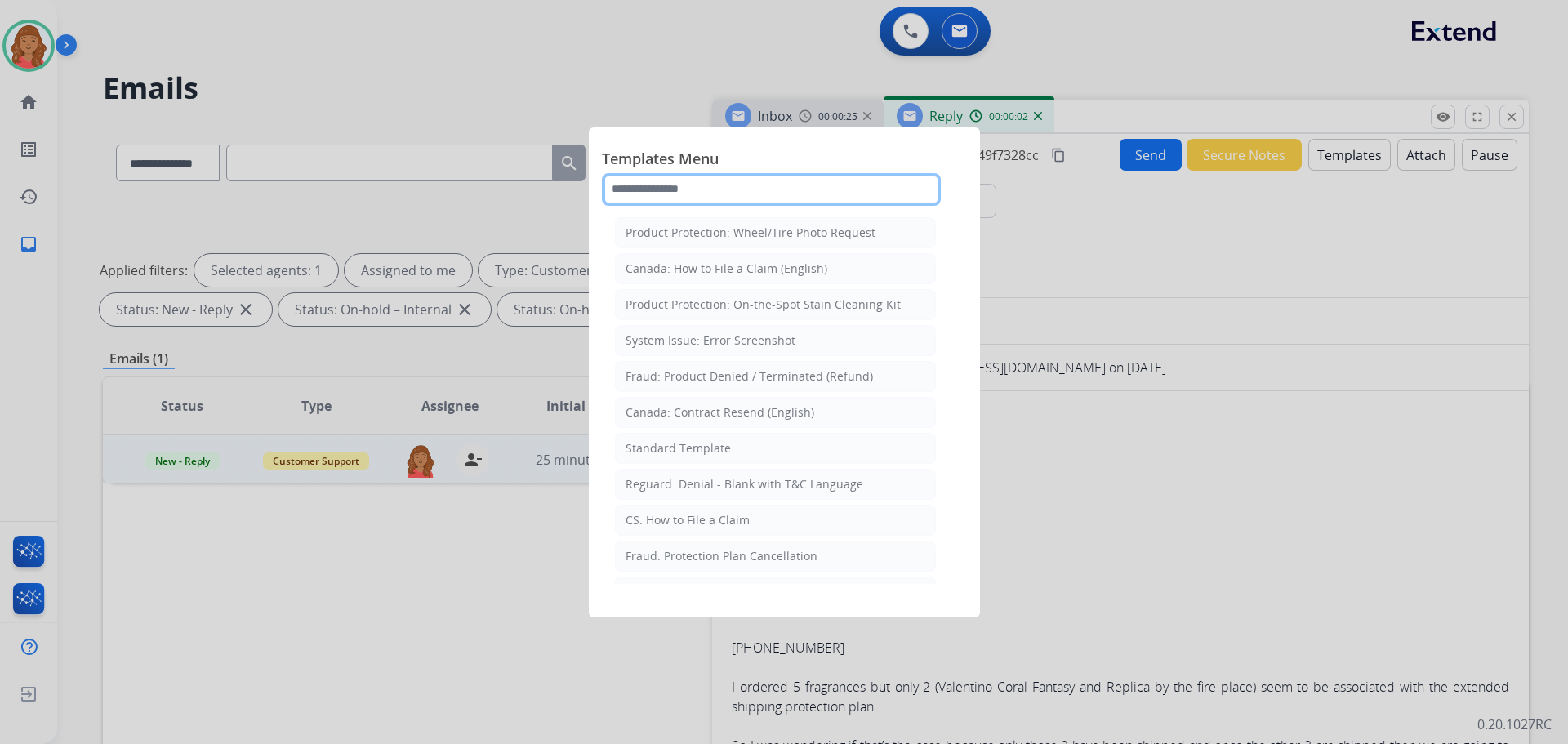
click at [707, 175] on input "text" at bounding box center [772, 189] width 339 height 33
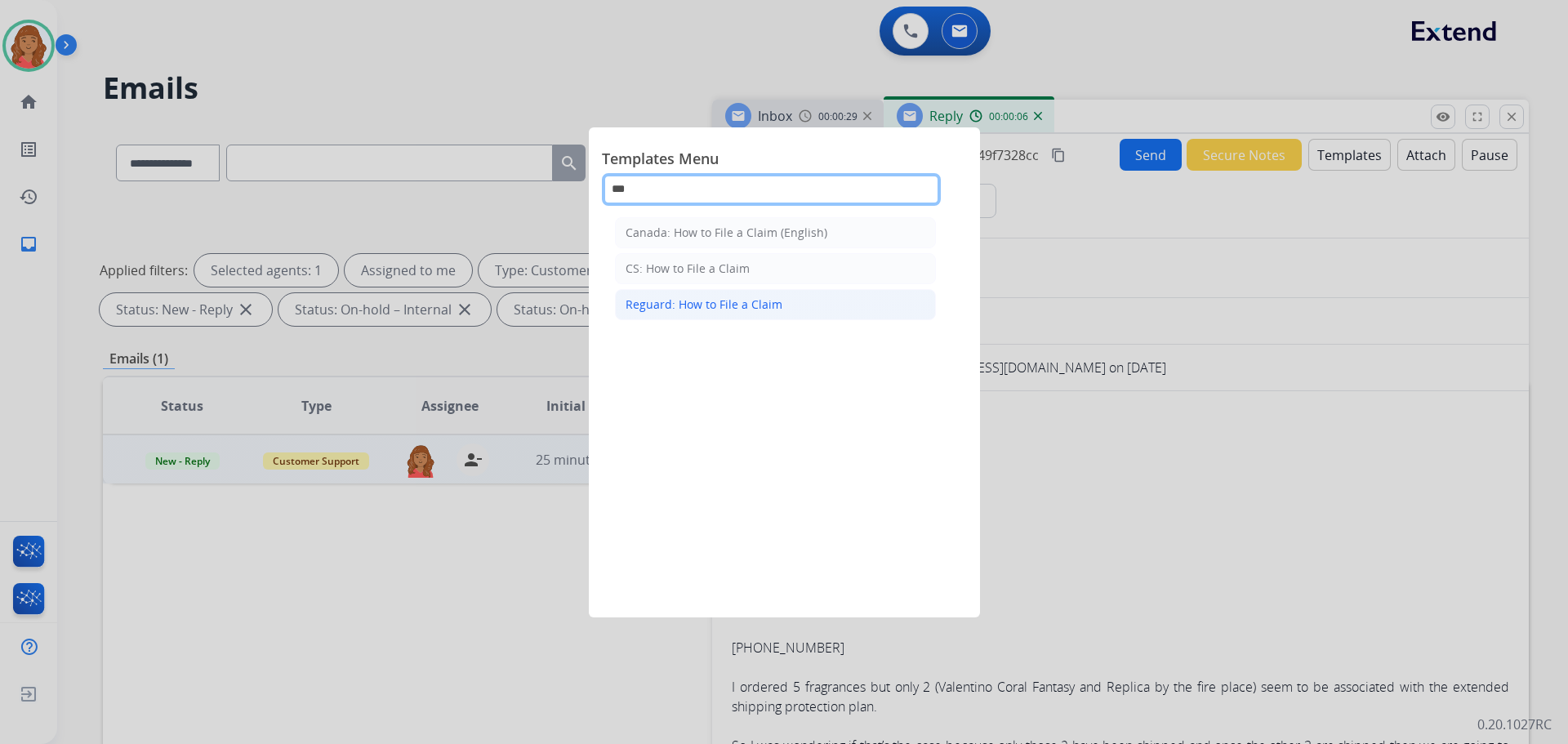
type input "***"
click at [686, 307] on div "Reguard: How to File a Claim" at bounding box center [704, 304] width 157 height 17
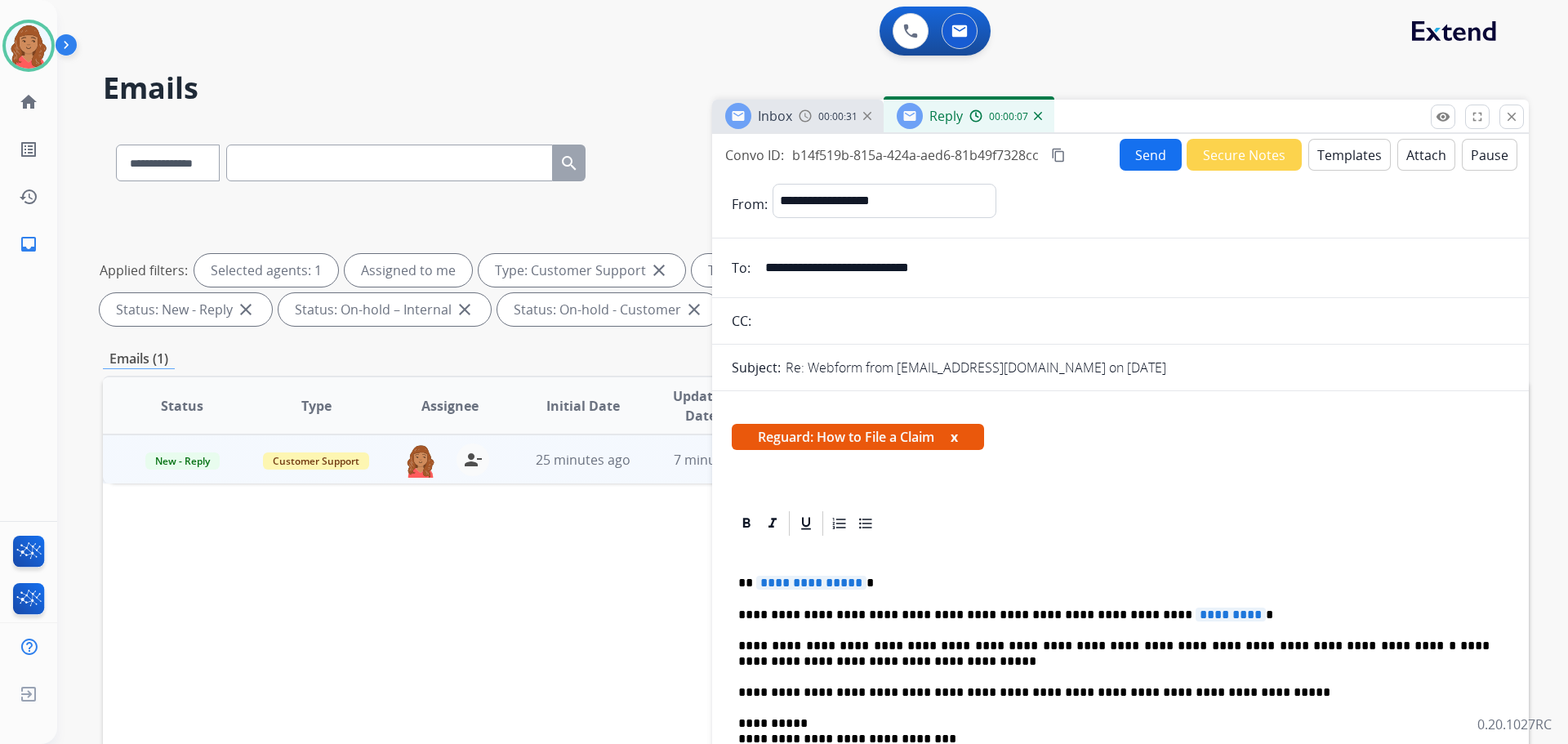
click at [856, 585] on span "**********" at bounding box center [812, 582] width 110 height 14
click at [852, 580] on span "**********" at bounding box center [812, 582] width 110 height 14
drag, startPoint x: 1071, startPoint y: 616, endPoint x: 1194, endPoint y: 616, distance: 123.0
click at [1194, 616] on p "**********" at bounding box center [1114, 615] width 752 height 15
click at [1125, 153] on button "Send" at bounding box center [1150, 155] width 62 height 32
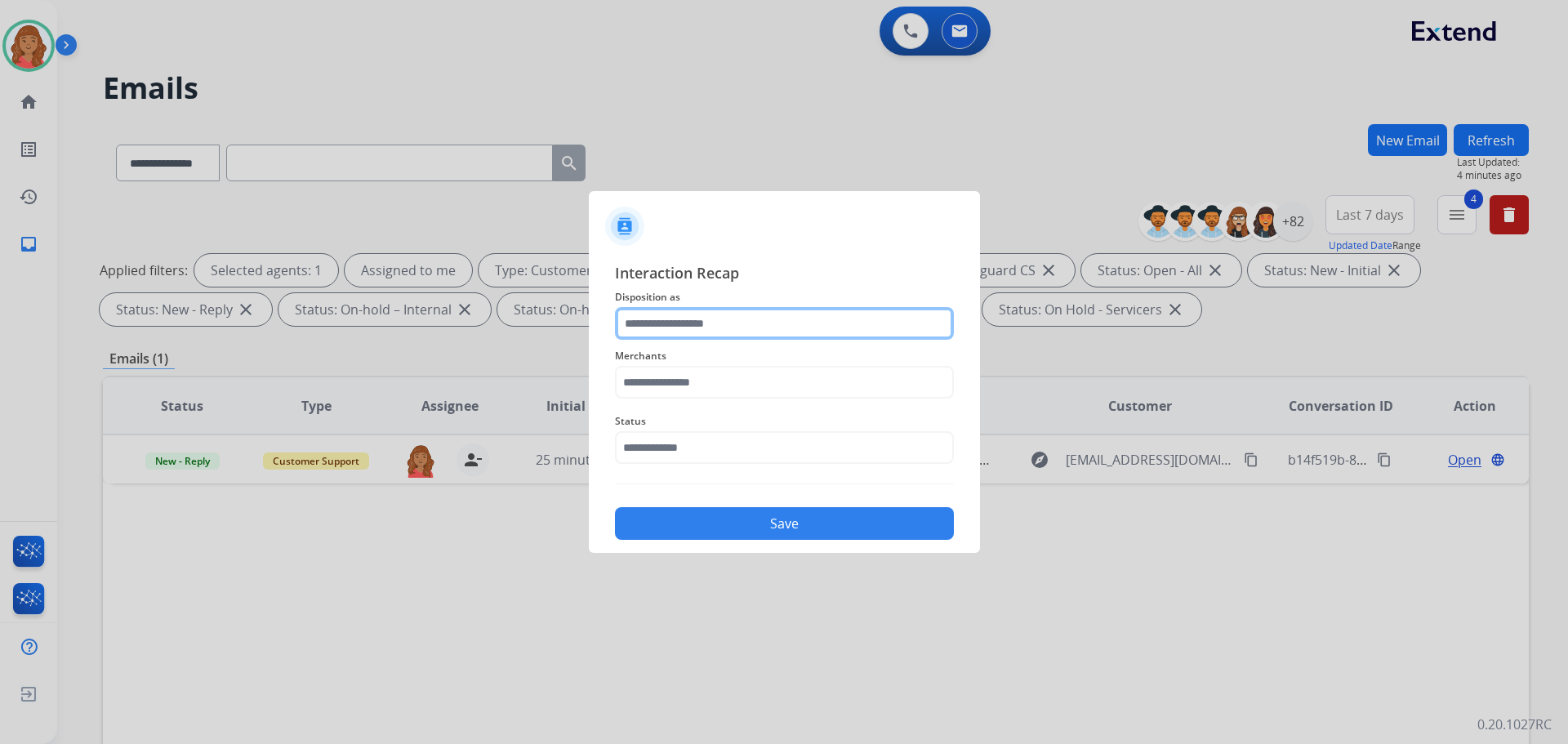
drag, startPoint x: 705, startPoint y: 337, endPoint x: 701, endPoint y: 329, distance: 8.9
click at [701, 319] on input "text" at bounding box center [784, 323] width 339 height 33
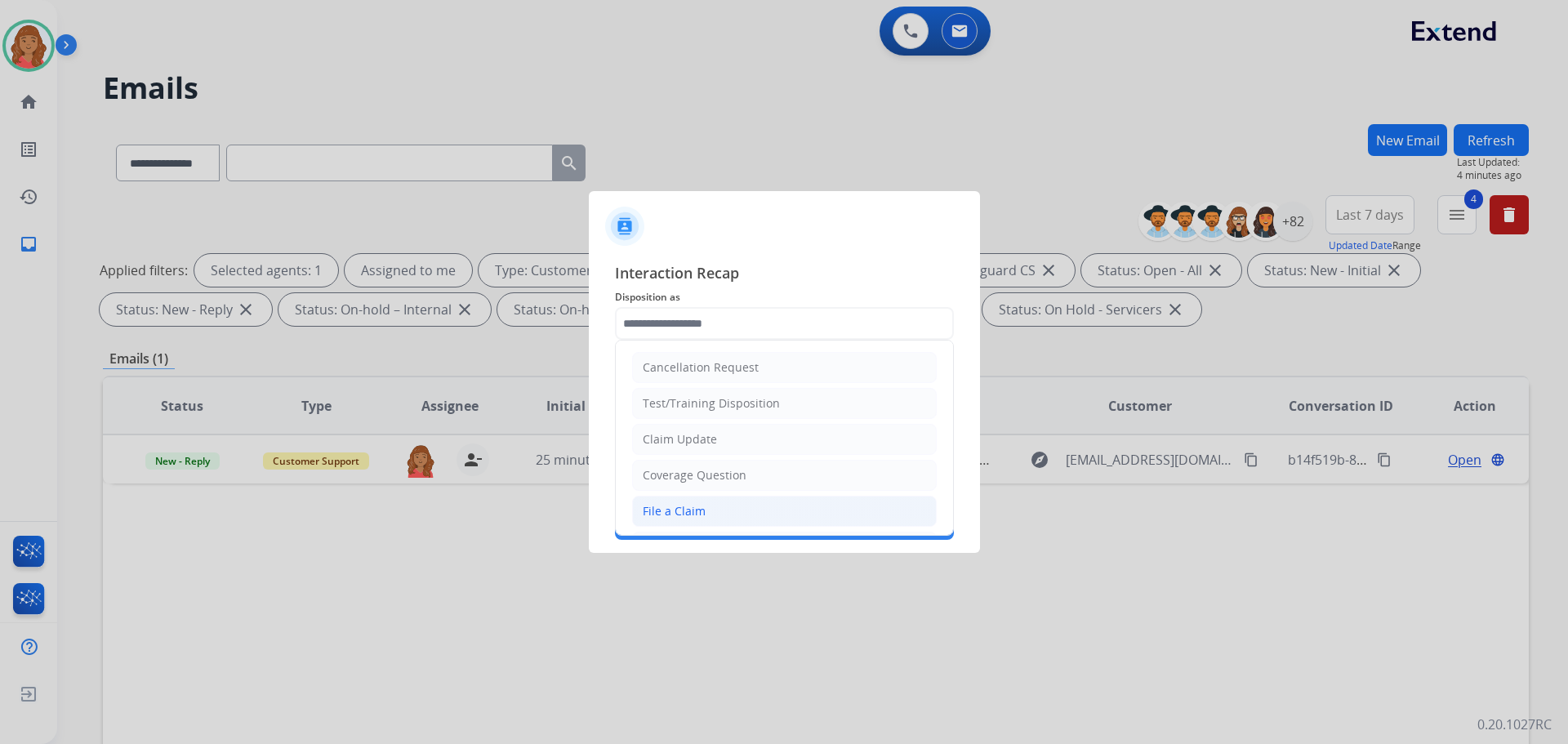
drag, startPoint x: 680, startPoint y: 520, endPoint x: 680, endPoint y: 445, distance: 75.0
click at [680, 518] on li "File a Claim" at bounding box center [784, 510] width 305 height 31
type input "**********"
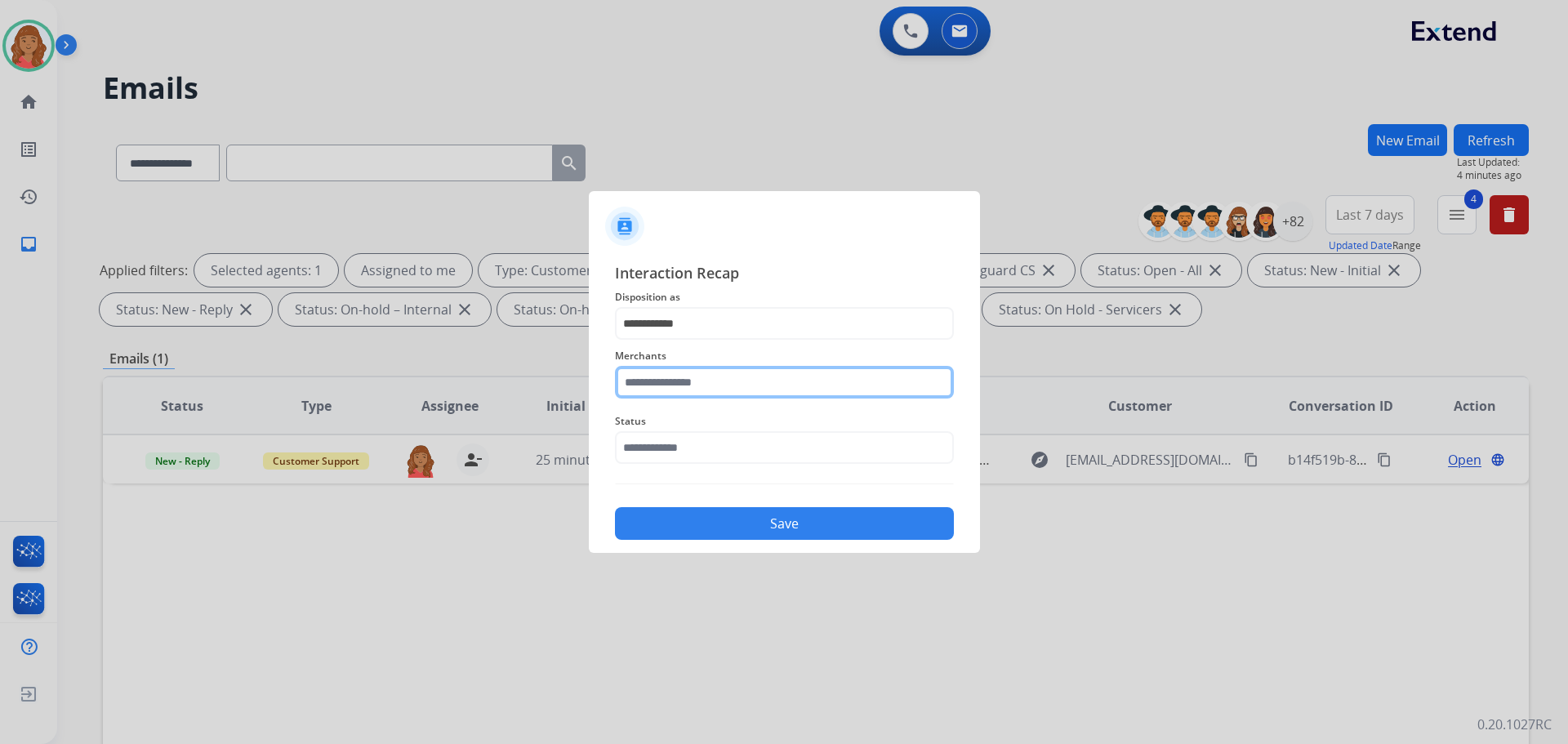
click at [675, 379] on input "text" at bounding box center [784, 381] width 339 height 33
click at [683, 376] on input "text" at bounding box center [784, 381] width 339 height 33
click at [708, 433] on li "Jomashop" at bounding box center [788, 428] width 311 height 31
type input "********"
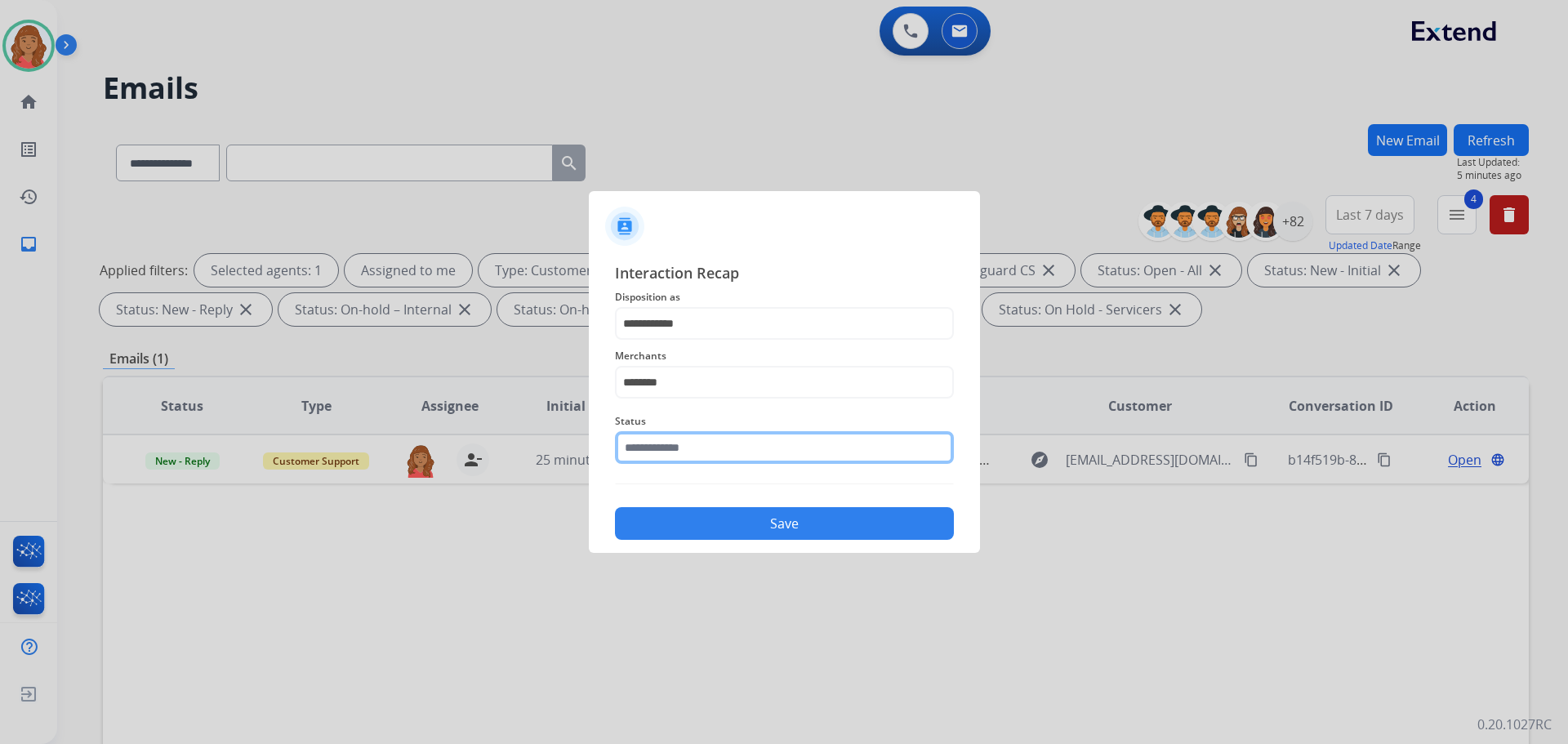
click at [696, 456] on input "text" at bounding box center [784, 447] width 339 height 33
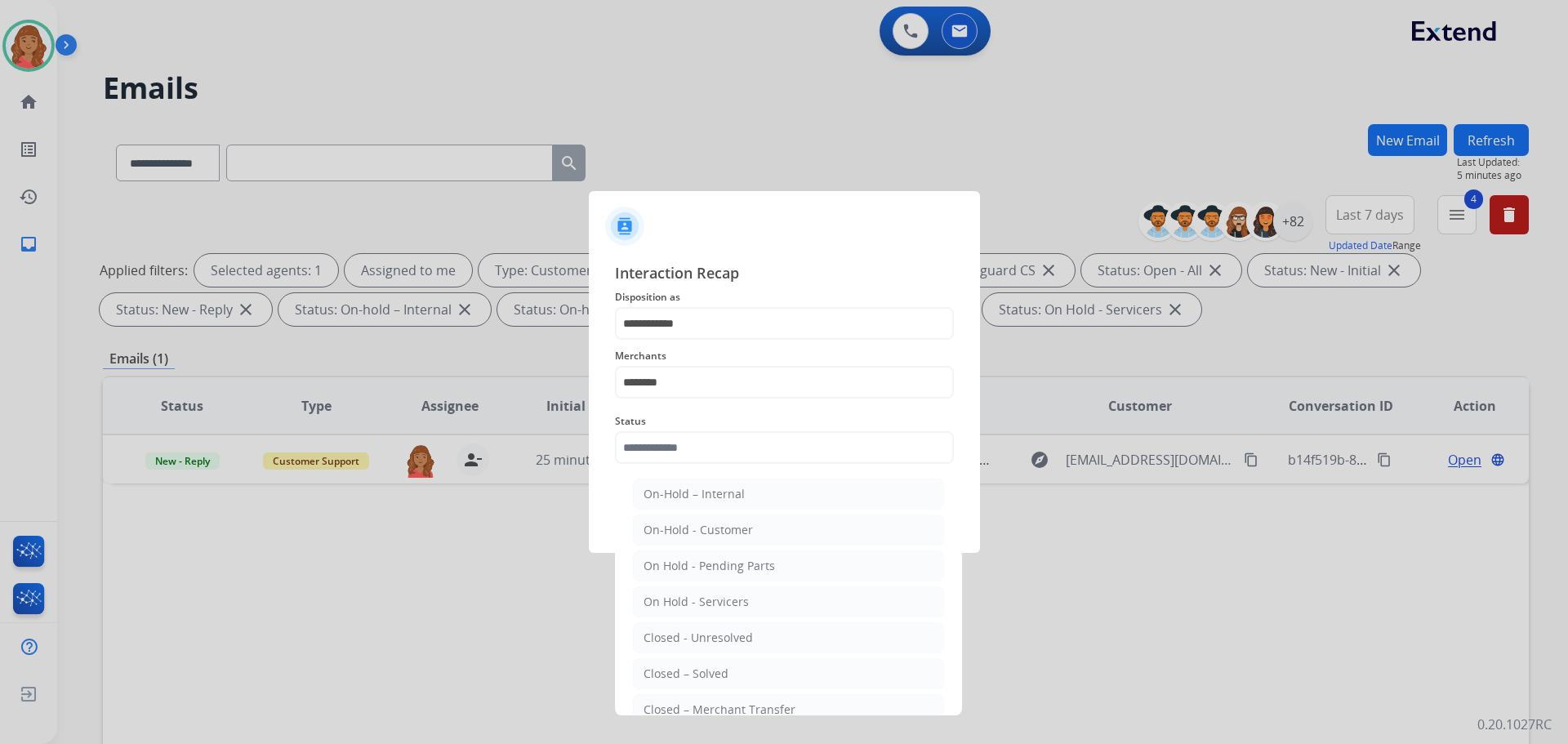
click at [684, 677] on div "Closed – Solved" at bounding box center [686, 674] width 85 height 17
type input "**********"
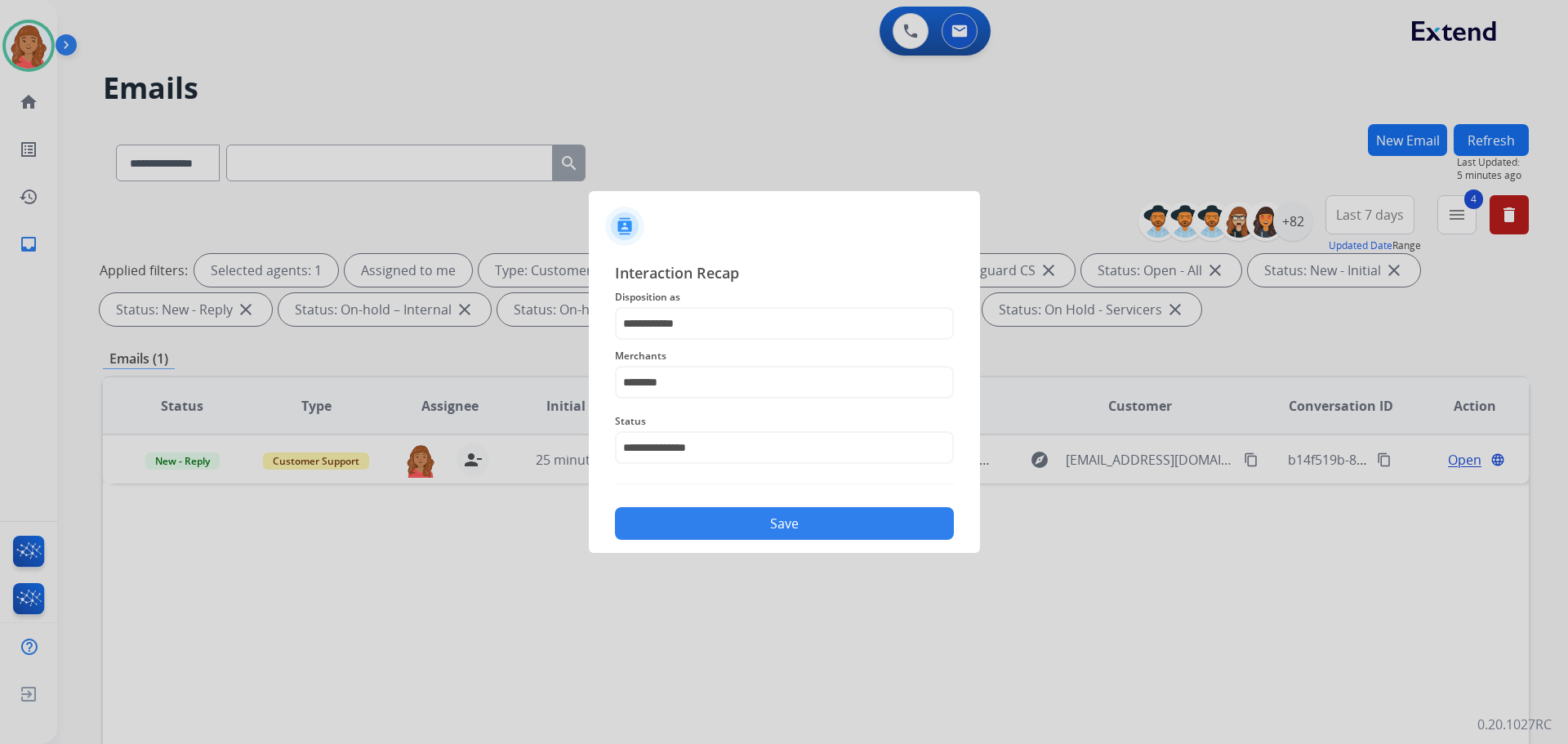
click at [737, 524] on button "Save" at bounding box center [784, 523] width 339 height 33
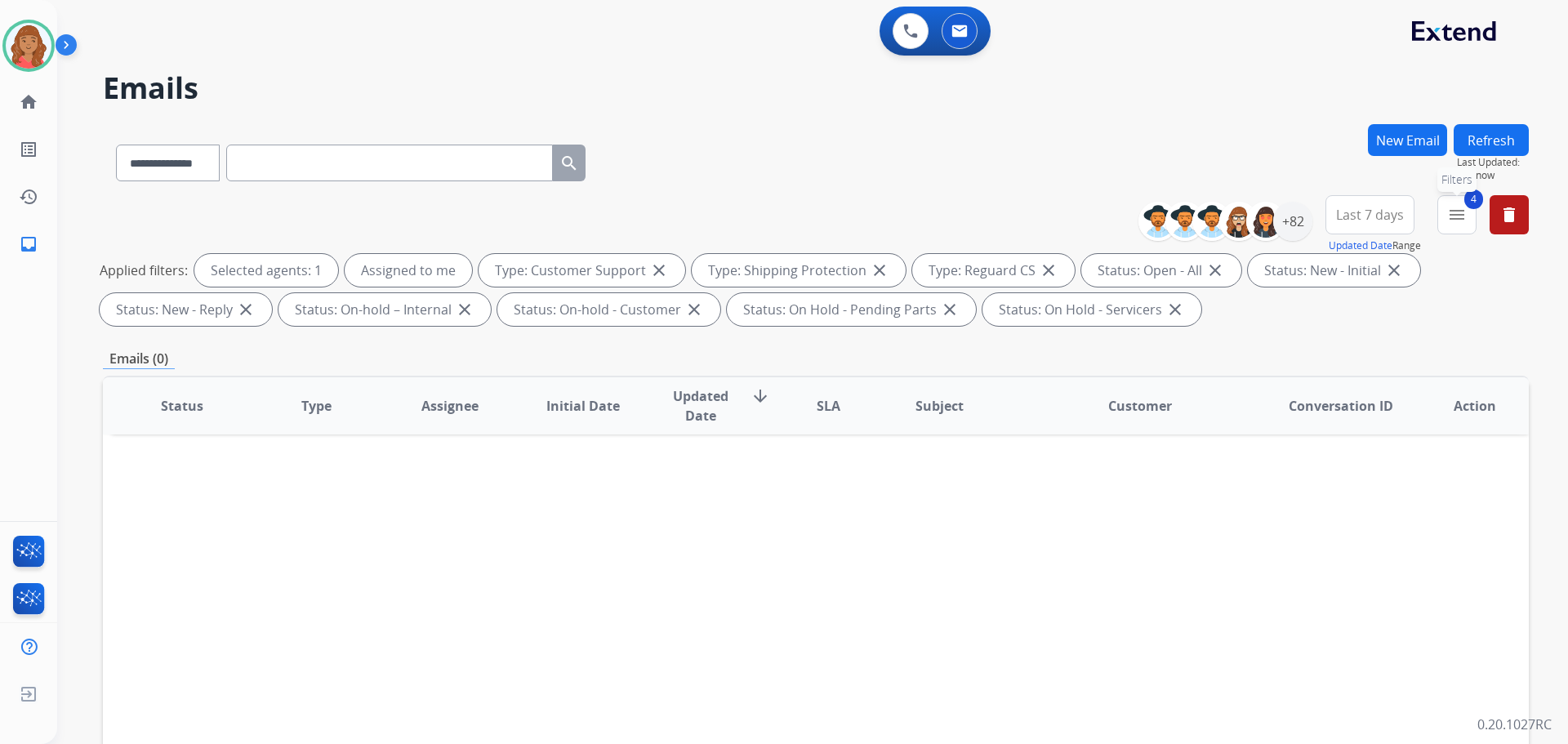
drag, startPoint x: 1465, startPoint y: 224, endPoint x: 1418, endPoint y: 259, distance: 58.6
click at [1464, 223] on mat-icon "menu" at bounding box center [1458, 215] width 20 height 20
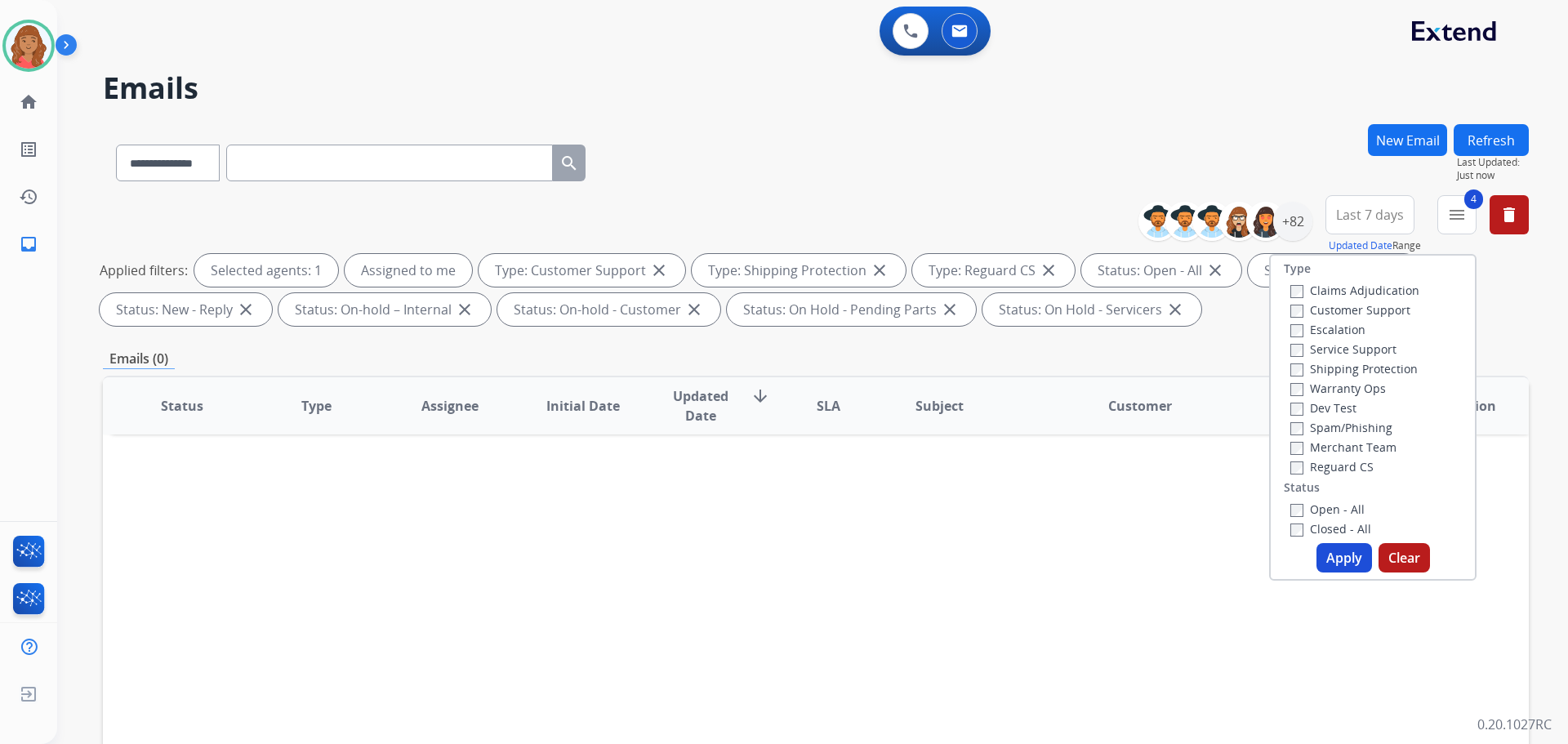
click at [1327, 571] on button "Apply" at bounding box center [1344, 558] width 55 height 30
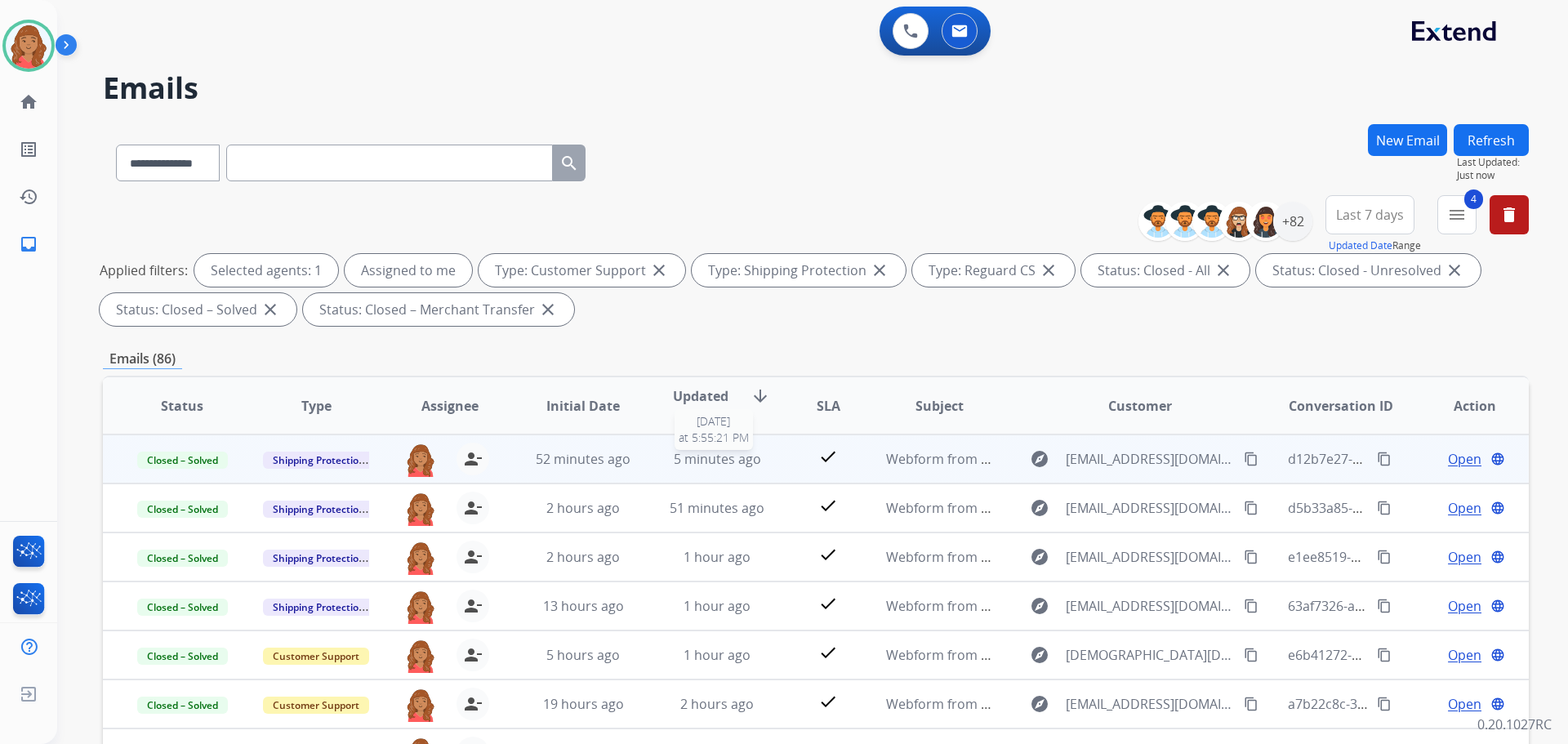
click at [739, 458] on span "5 minutes ago" at bounding box center [717, 459] width 88 height 18
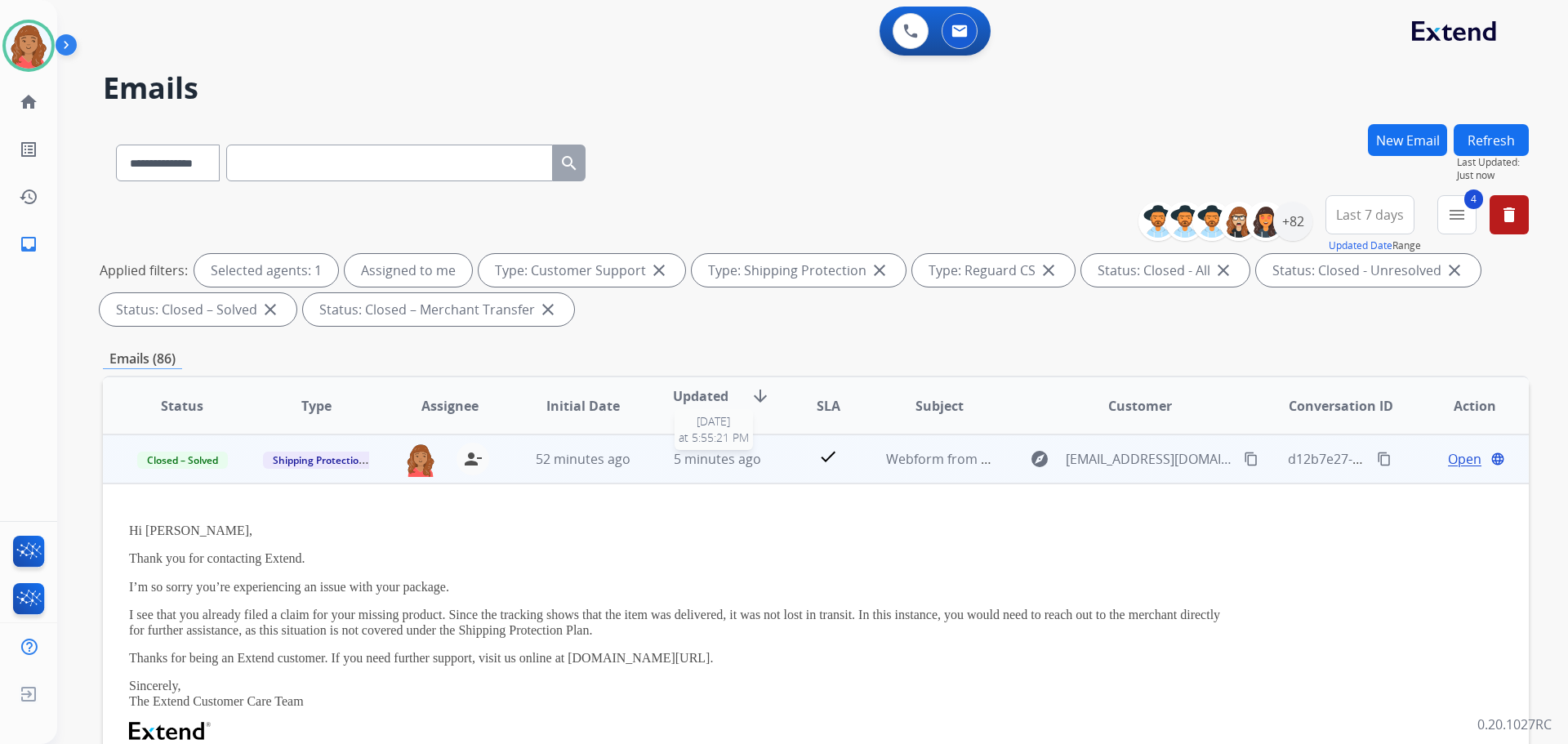
click at [674, 459] on span "5 minutes ago" at bounding box center [717, 459] width 88 height 18
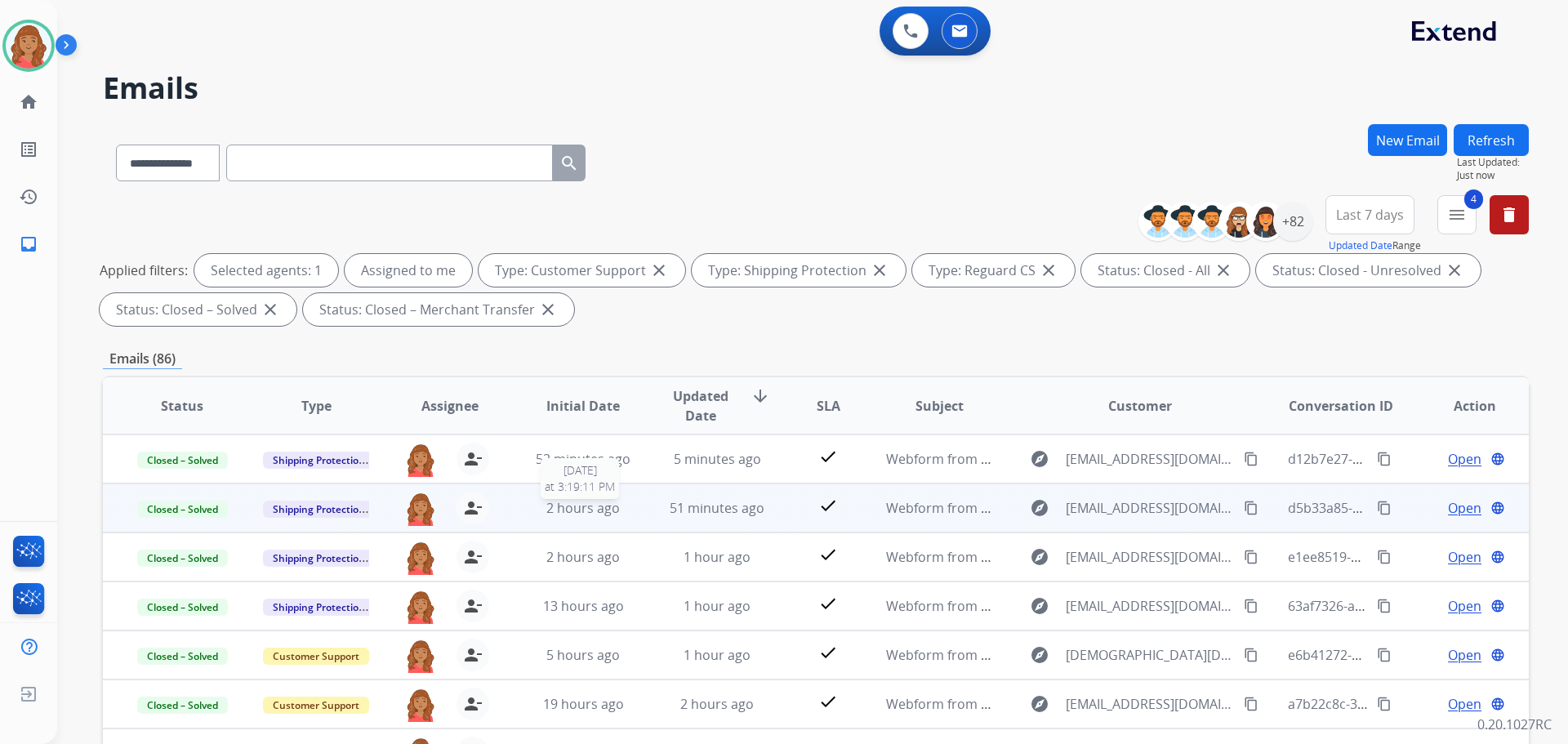
click at [626, 507] on div "2 hours ago" at bounding box center [583, 508] width 107 height 20
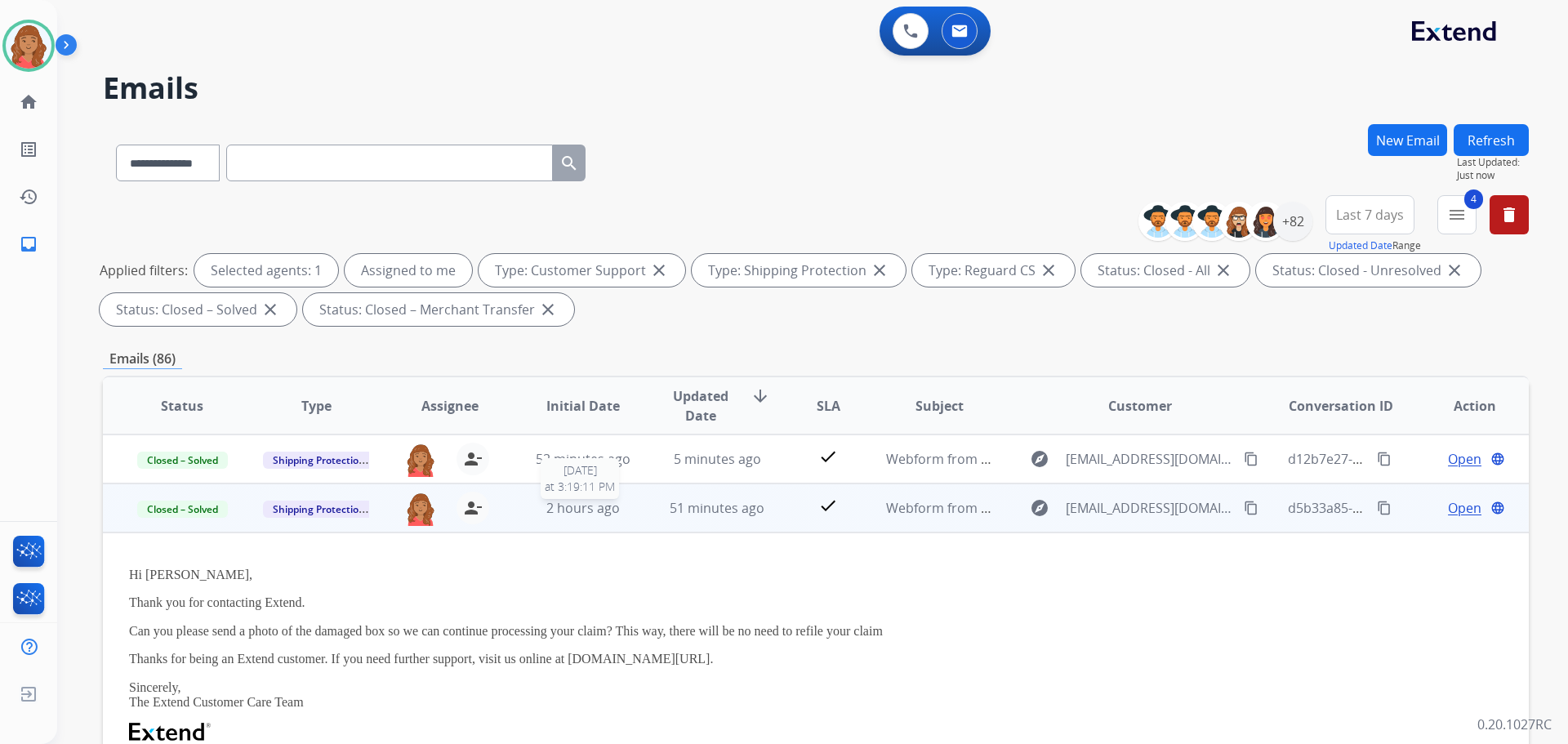
scroll to position [49, 0]
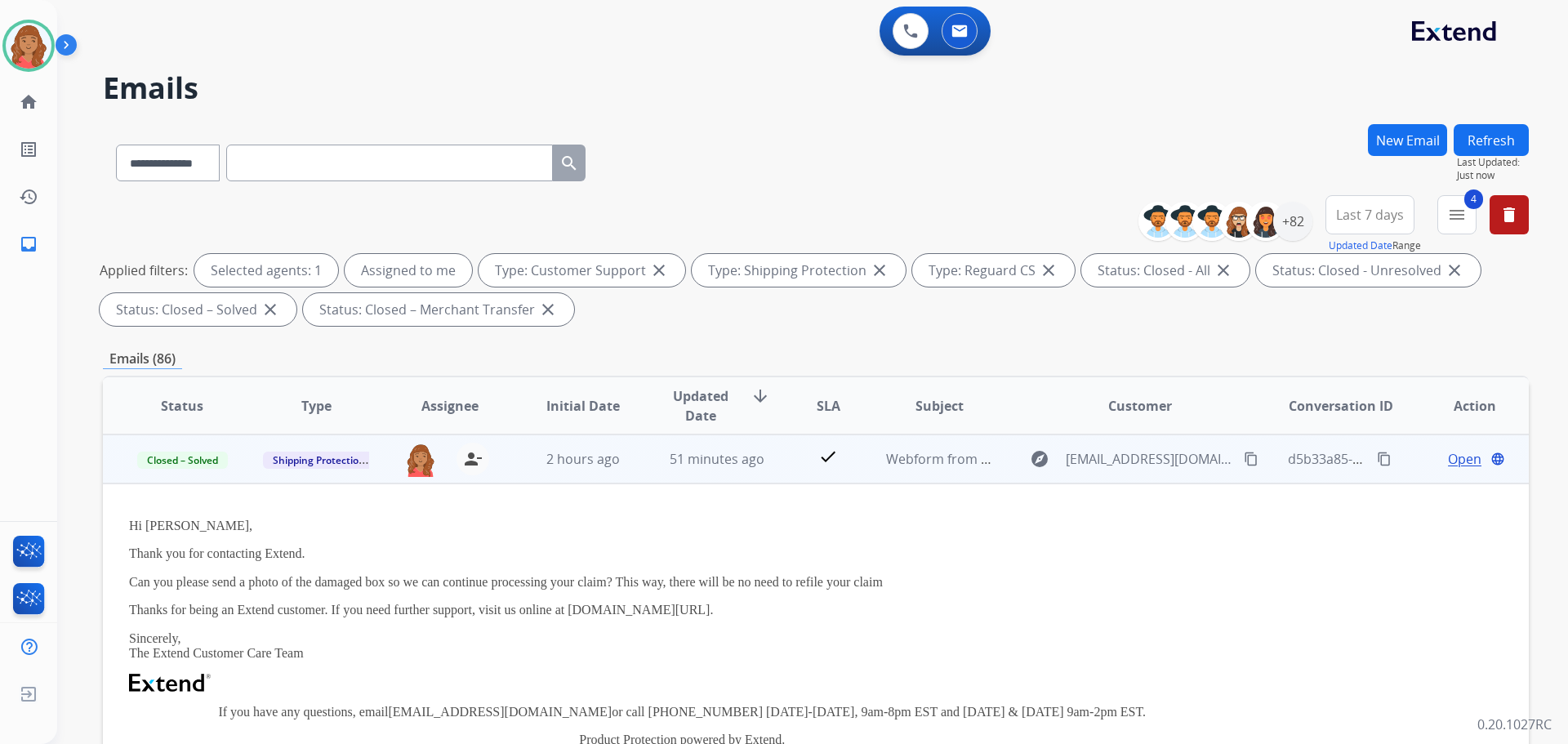
click at [626, 507] on td "Hi Farid, Thank you for contacting Extend. Can you please send a photo of the d…" at bounding box center [682, 689] width 1159 height 411
click at [623, 460] on div "2 hours ago" at bounding box center [583, 459] width 107 height 20
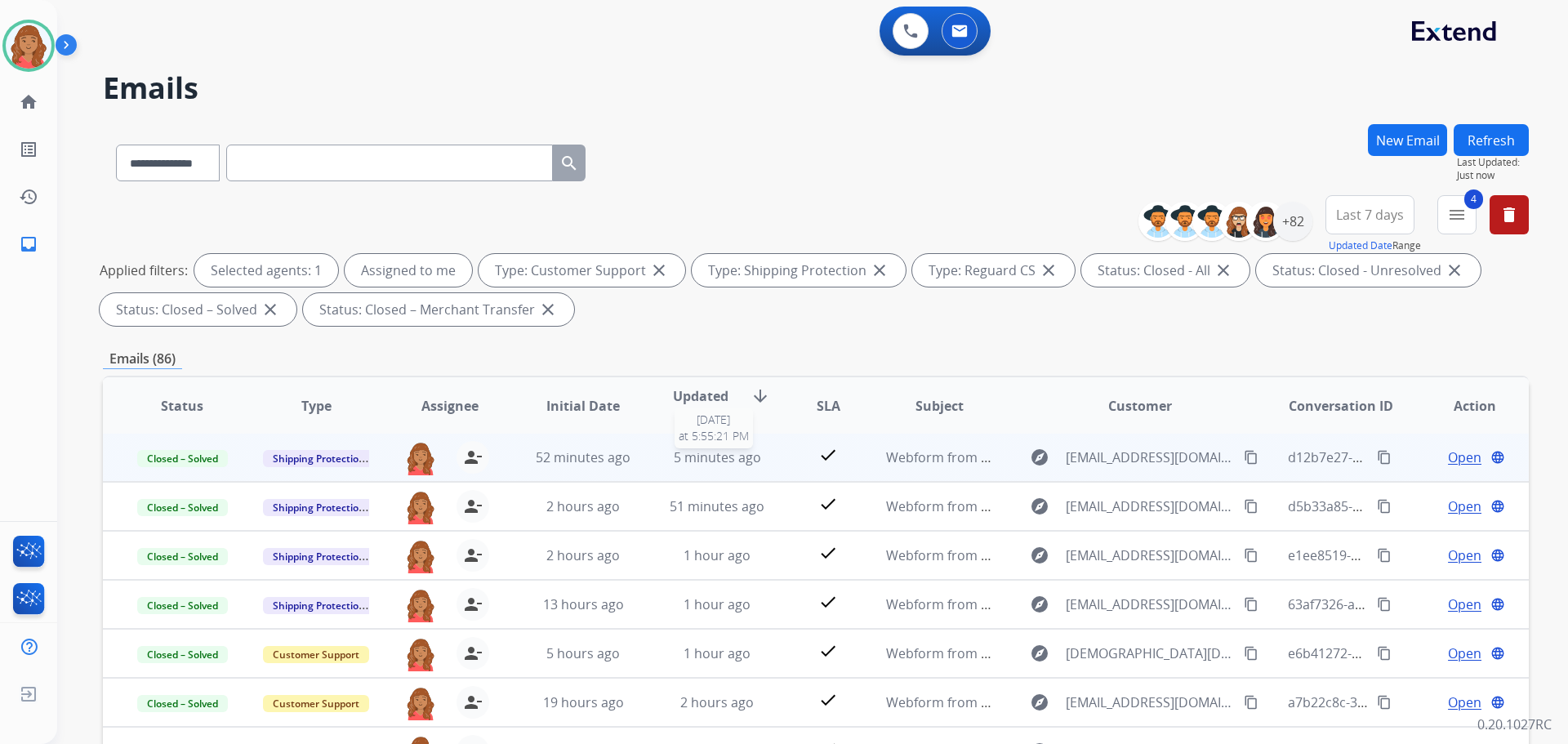
click at [716, 461] on span "5 minutes ago" at bounding box center [717, 457] width 88 height 18
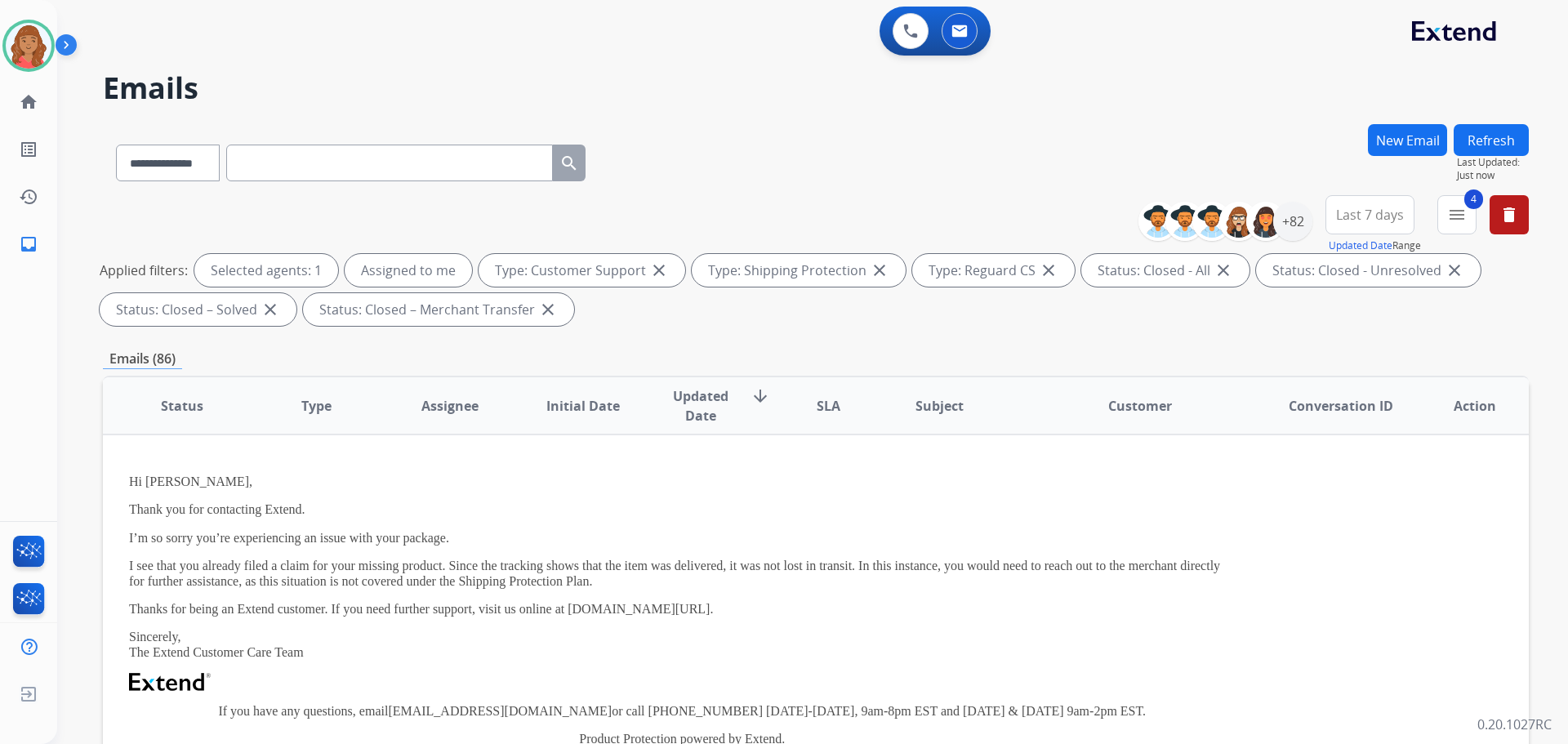
scroll to position [0, 0]
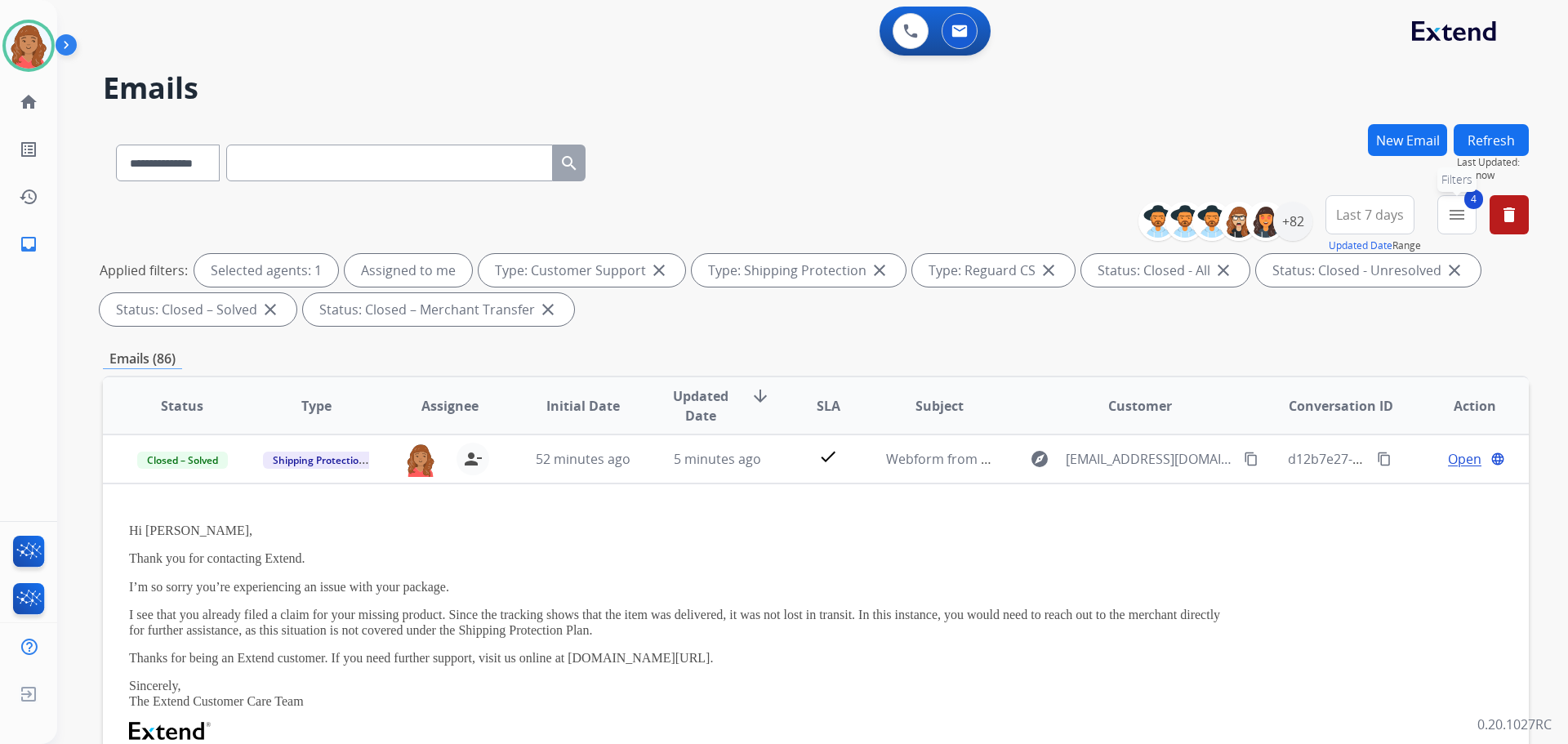
click at [1458, 224] on mat-icon "menu" at bounding box center [1458, 215] width 20 height 20
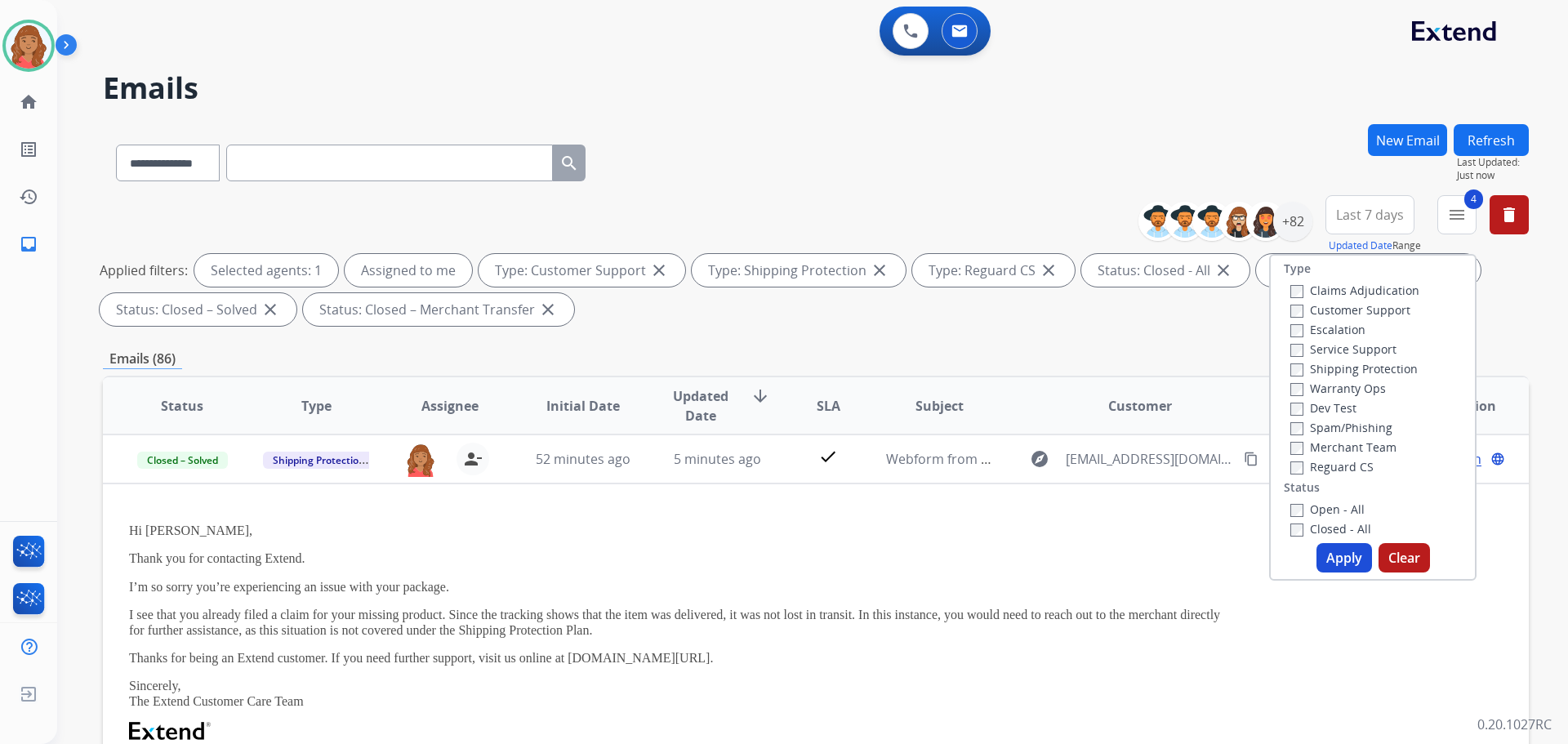
click at [1334, 557] on button "Apply" at bounding box center [1344, 558] width 55 height 30
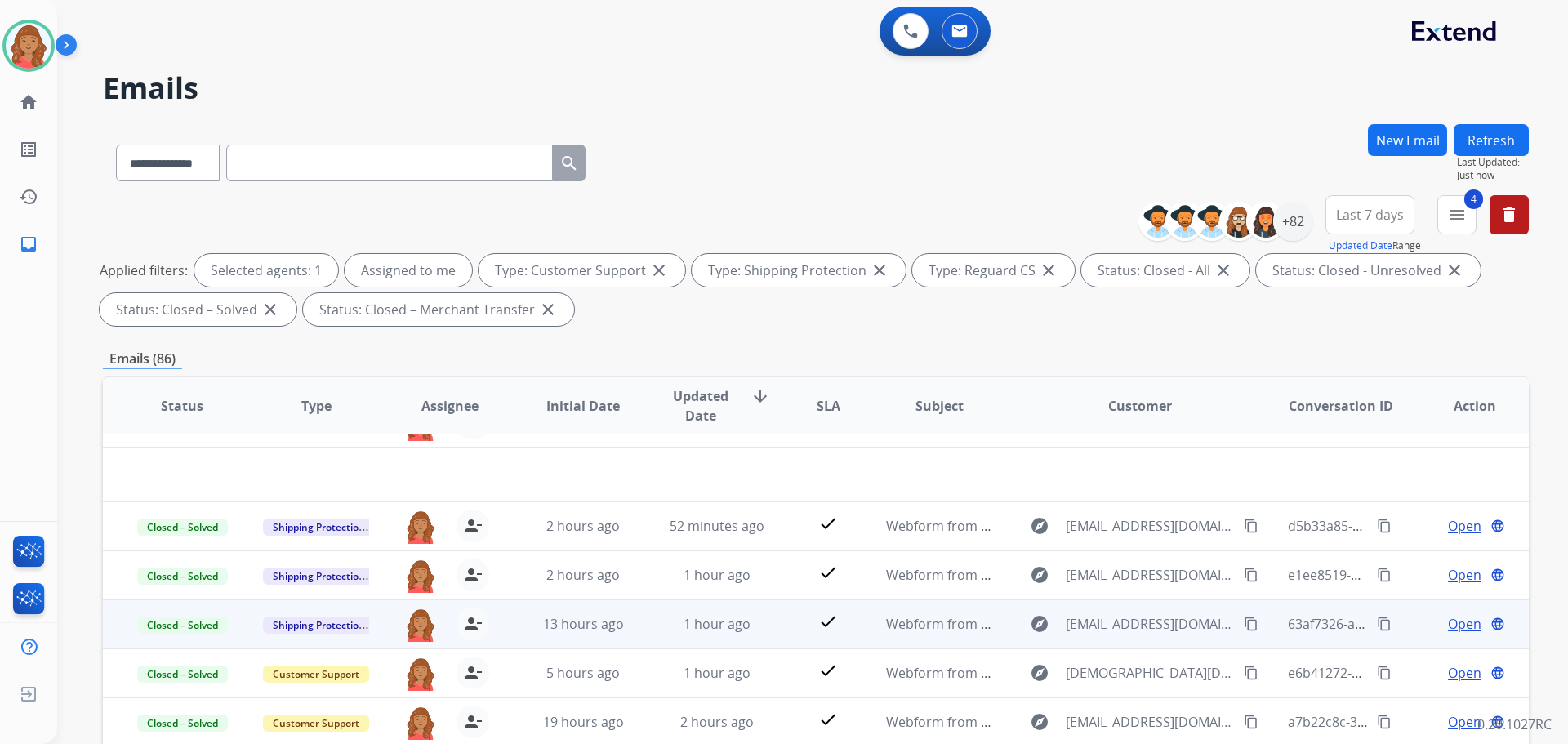
scroll to position [55, 0]
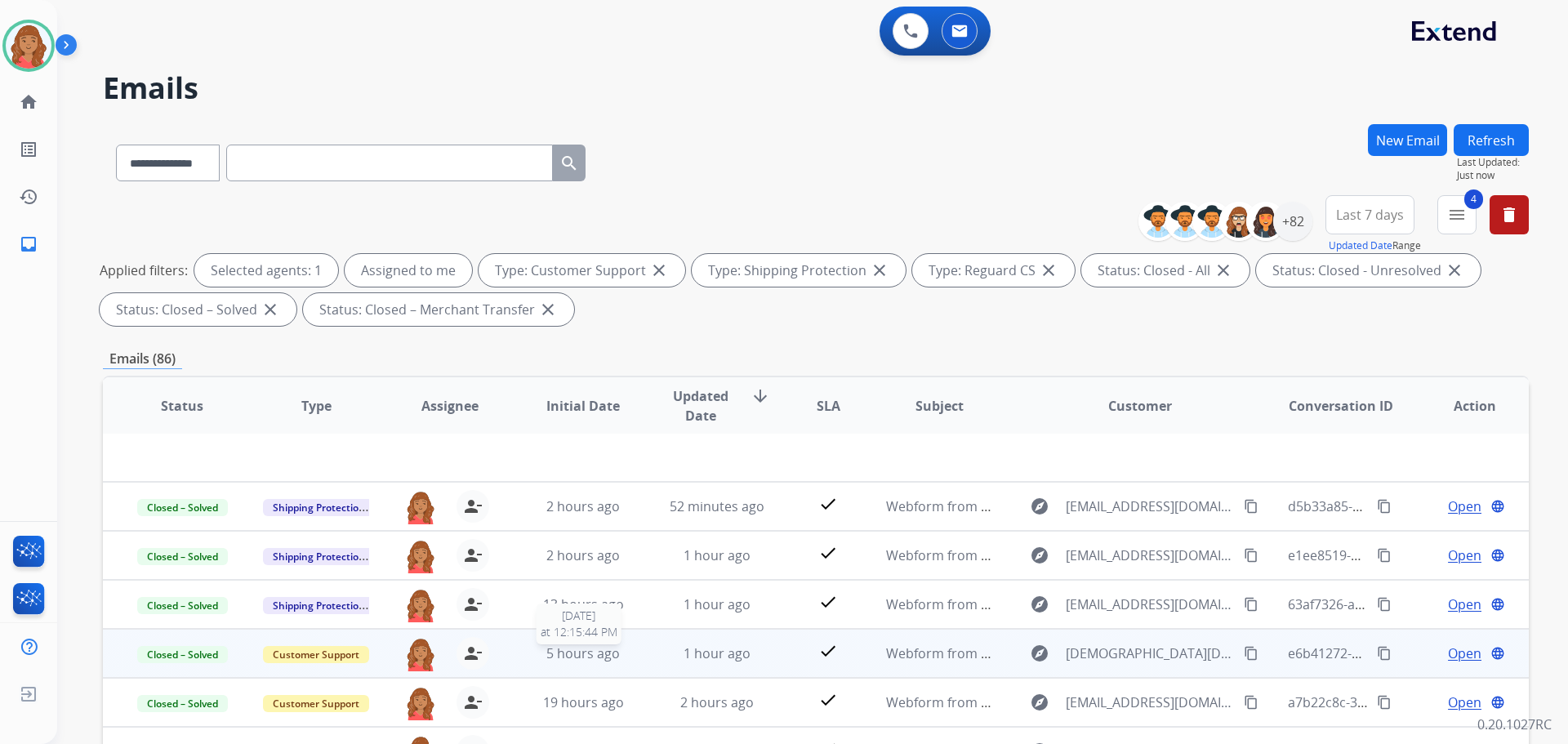
click at [573, 656] on span "5 hours ago" at bounding box center [582, 653] width 74 height 18
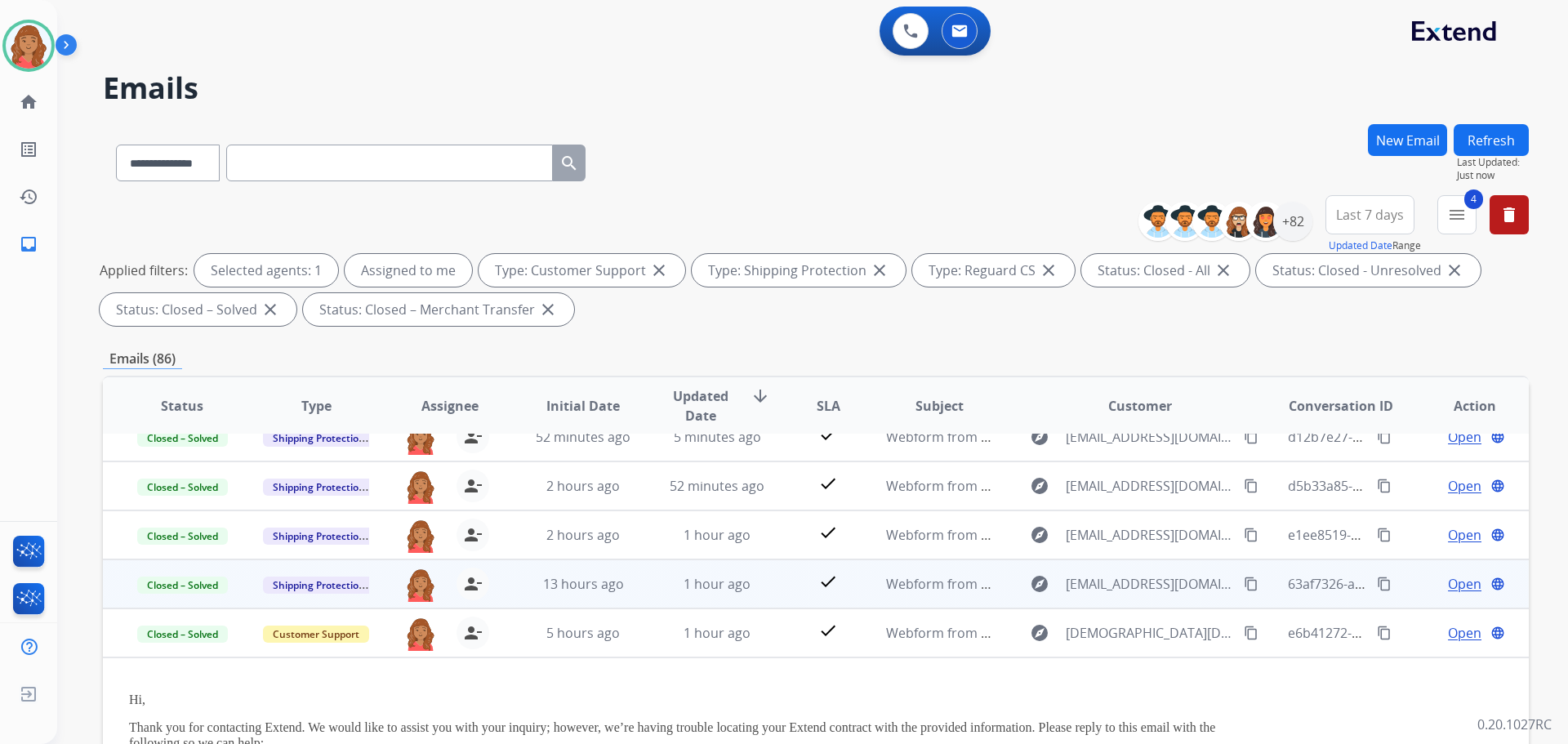
scroll to position [0, 0]
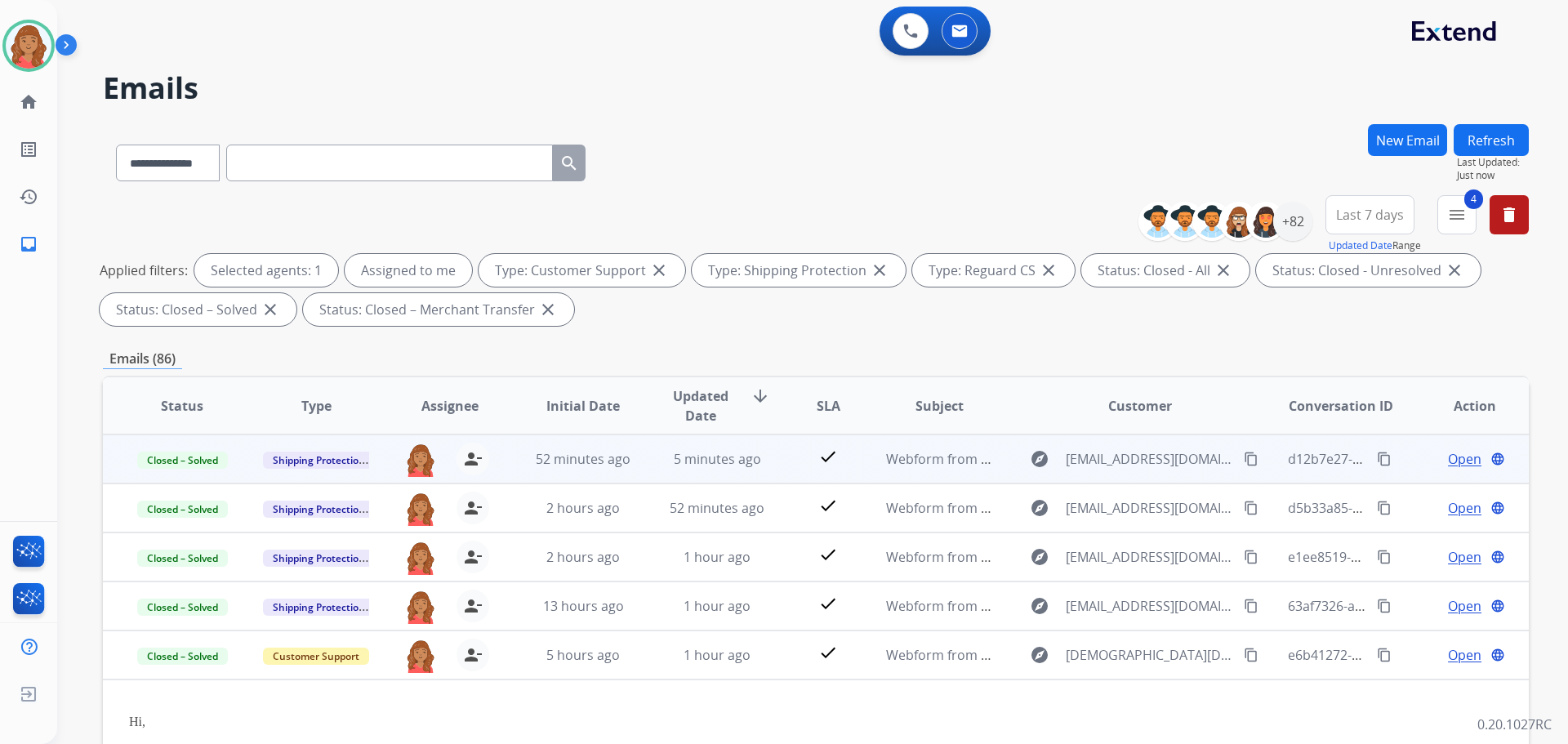
click at [648, 461] on td "5 minutes ago" at bounding box center [705, 459] width 134 height 49
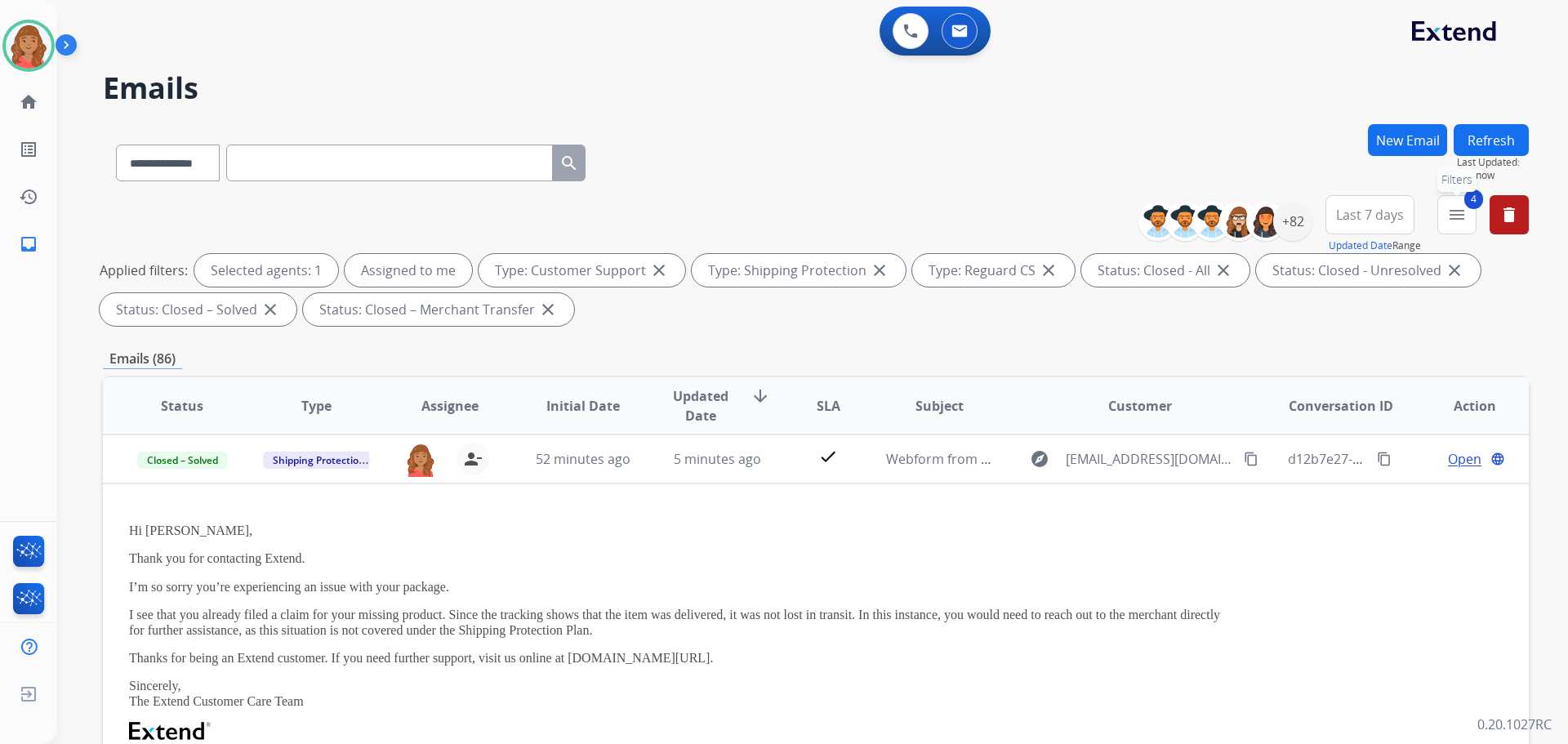
click at [1457, 215] on mat-icon "menu" at bounding box center [1458, 215] width 20 height 20
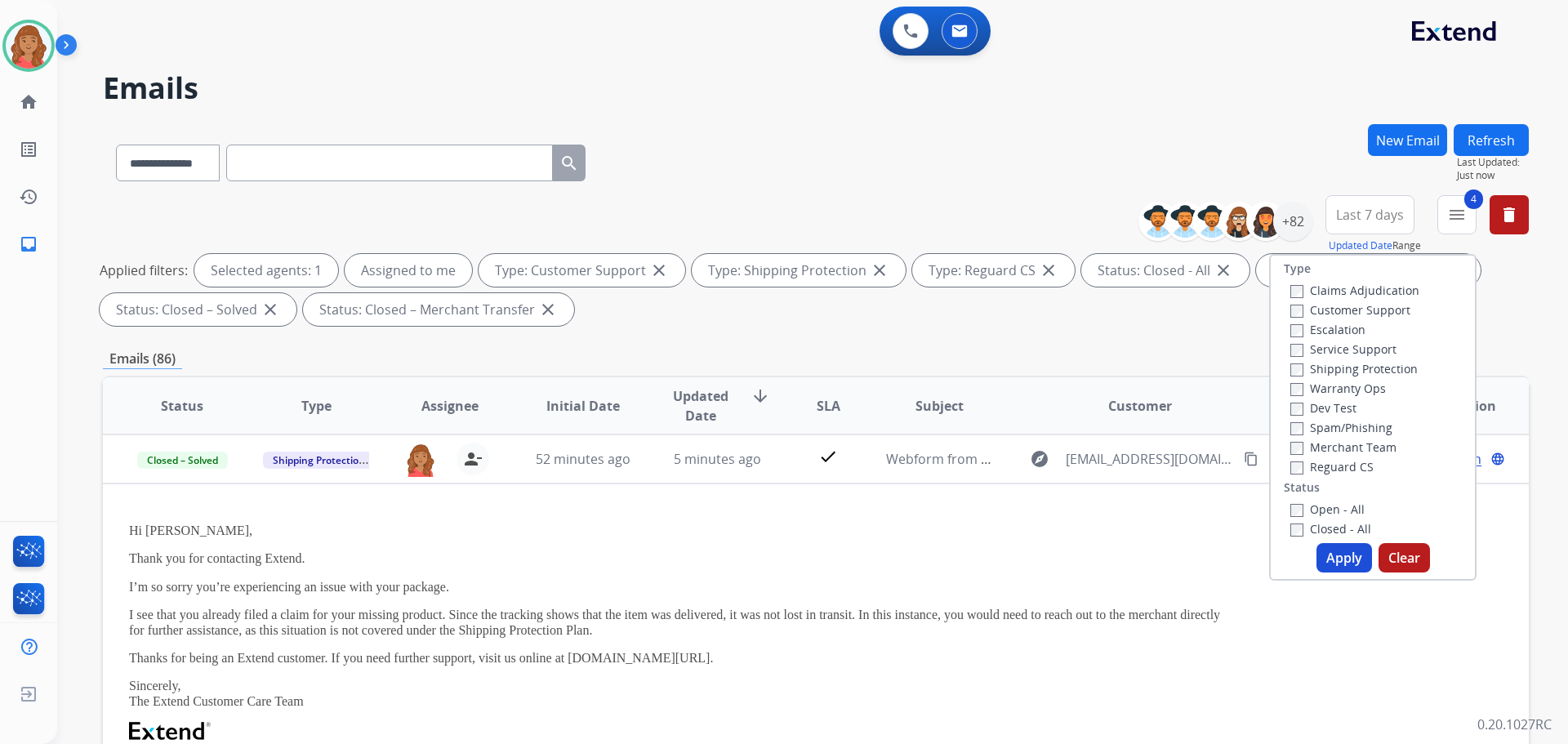
click at [1322, 546] on button "Apply" at bounding box center [1344, 558] width 55 height 30
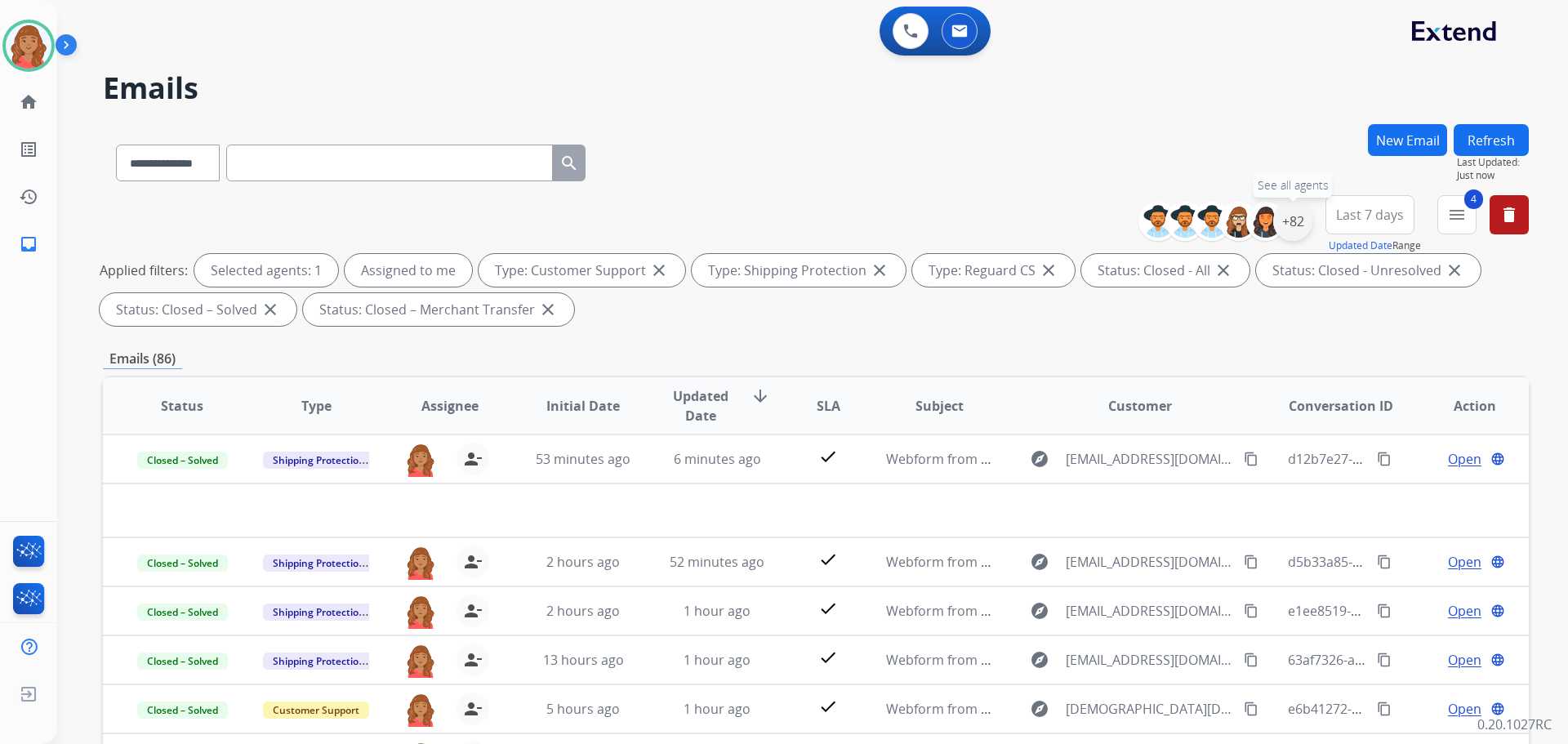
click at [1282, 233] on div "+82" at bounding box center [1293, 222] width 39 height 39
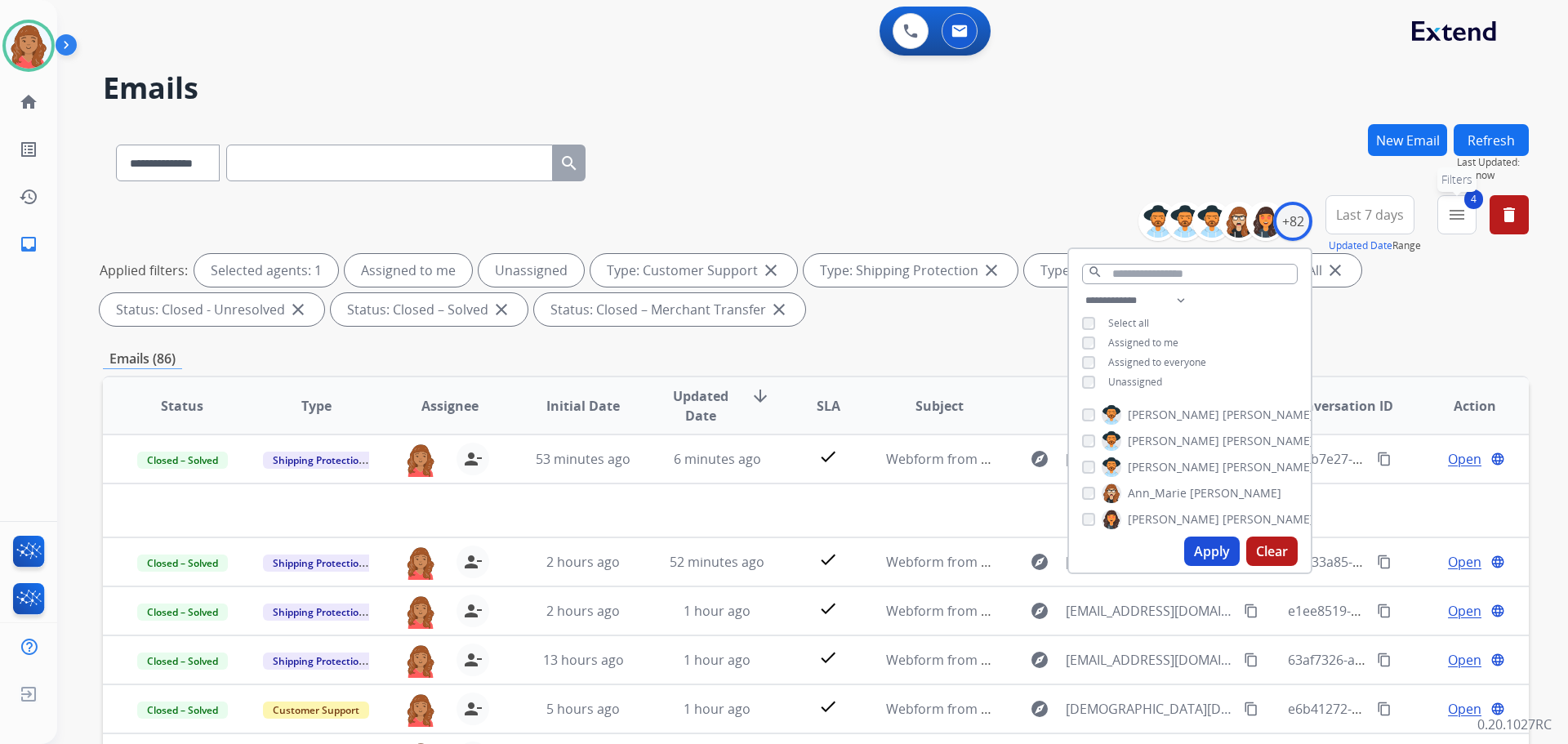
click at [1447, 228] on button "4 menu Filters" at bounding box center [1458, 215] width 39 height 39
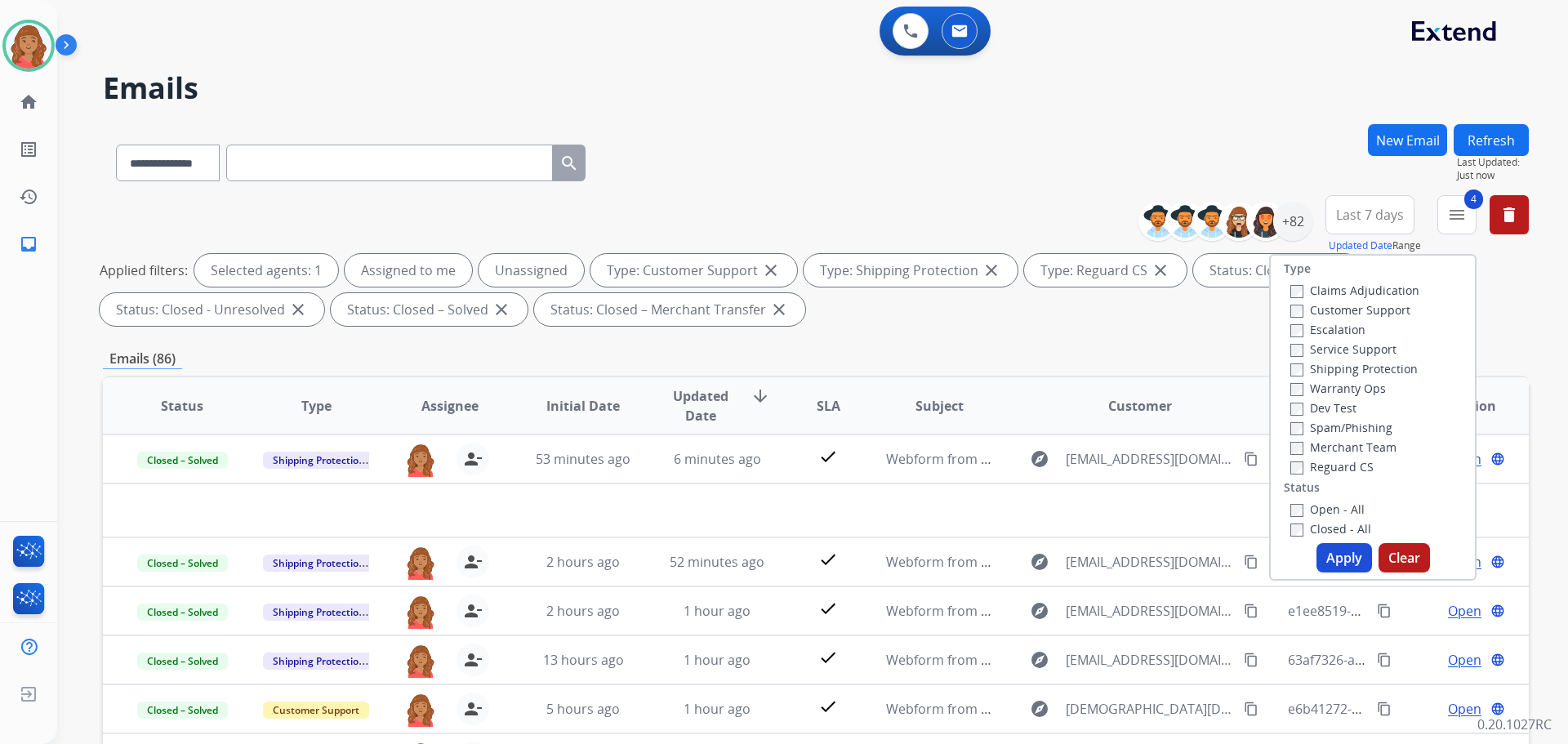
click at [1321, 551] on button "Apply" at bounding box center [1344, 558] width 55 height 30
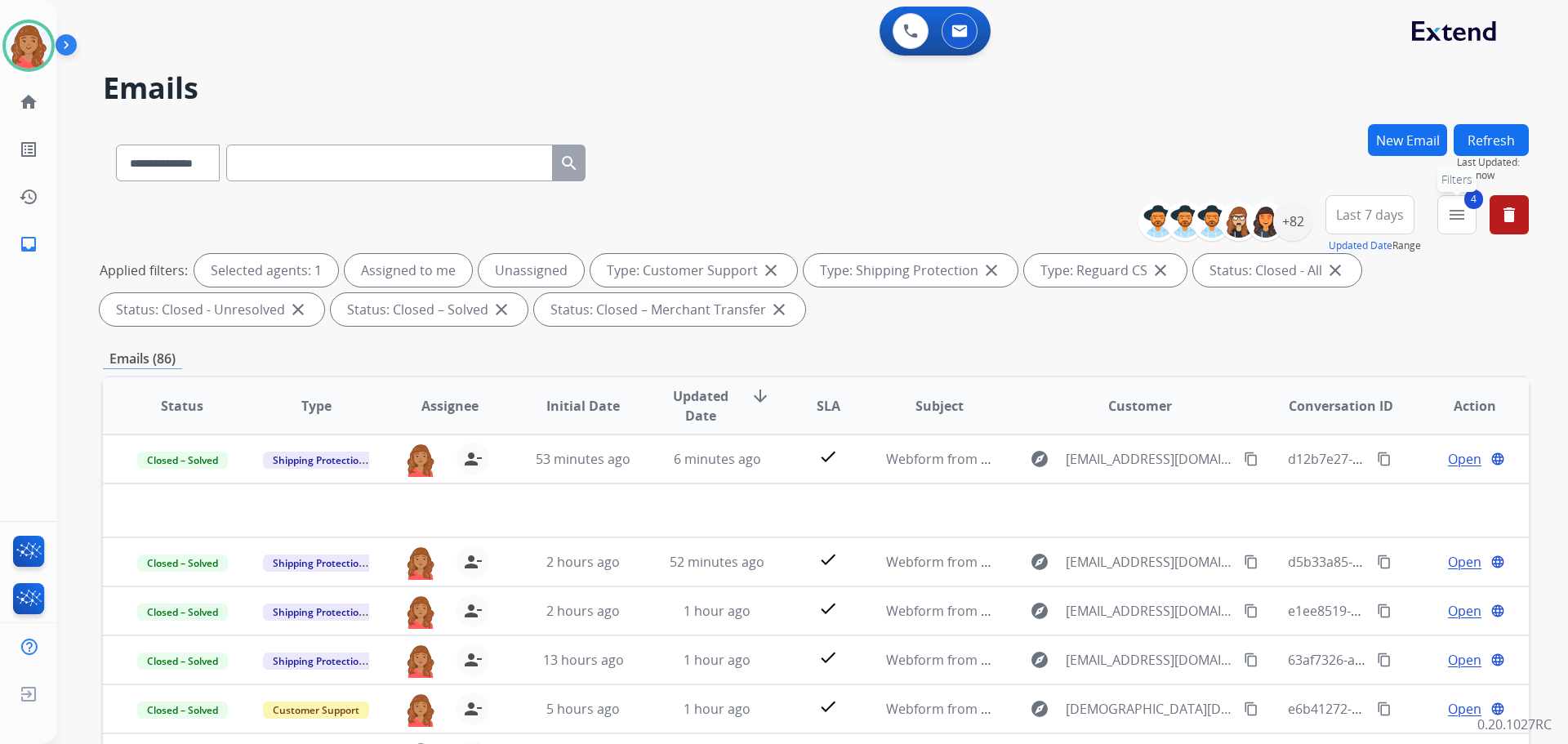
click at [1468, 206] on span "4" at bounding box center [1473, 199] width 19 height 20
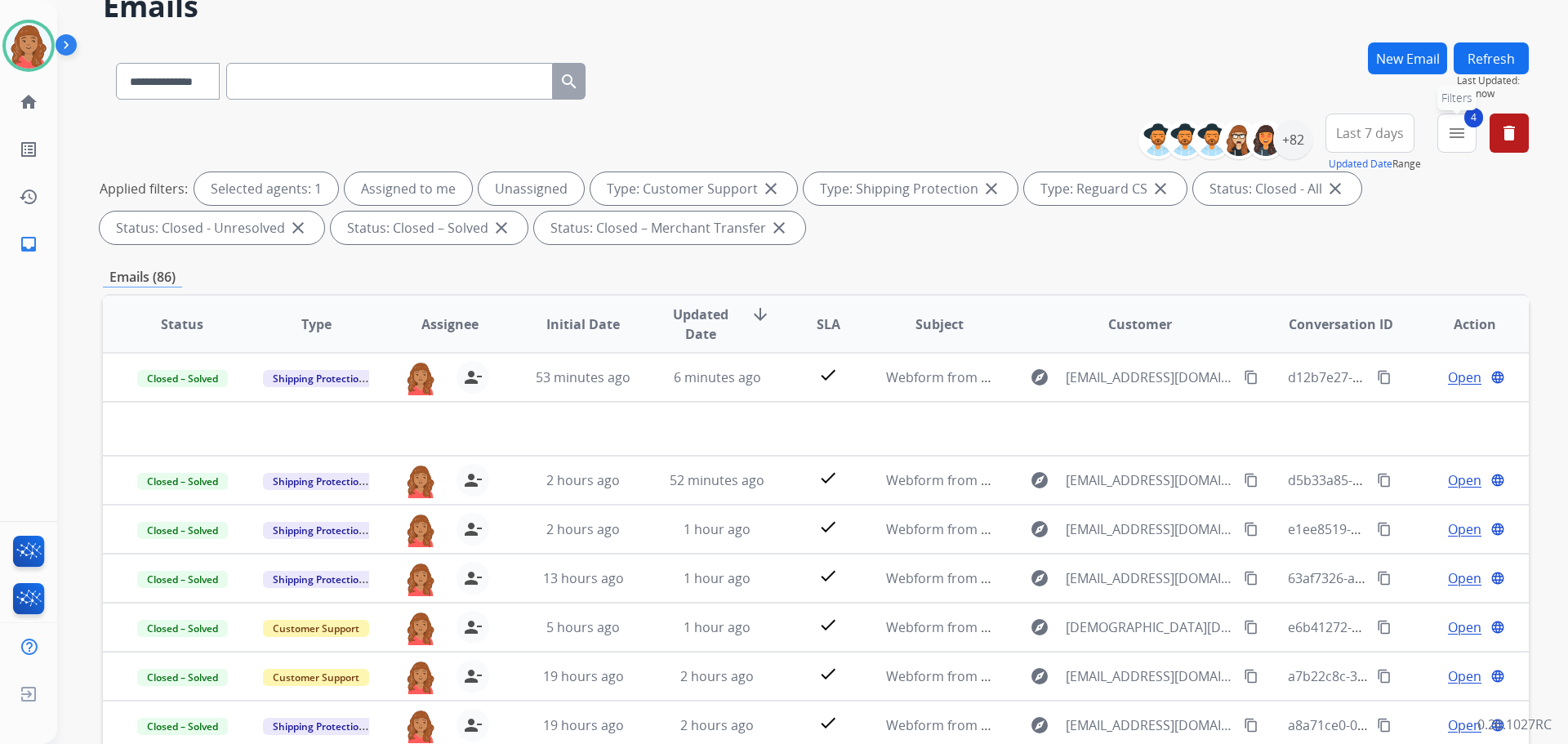
drag, startPoint x: 1455, startPoint y: 146, endPoint x: 1448, endPoint y: 158, distance: 13.9
click at [1455, 146] on button "4 menu Filters" at bounding box center [1458, 133] width 39 height 39
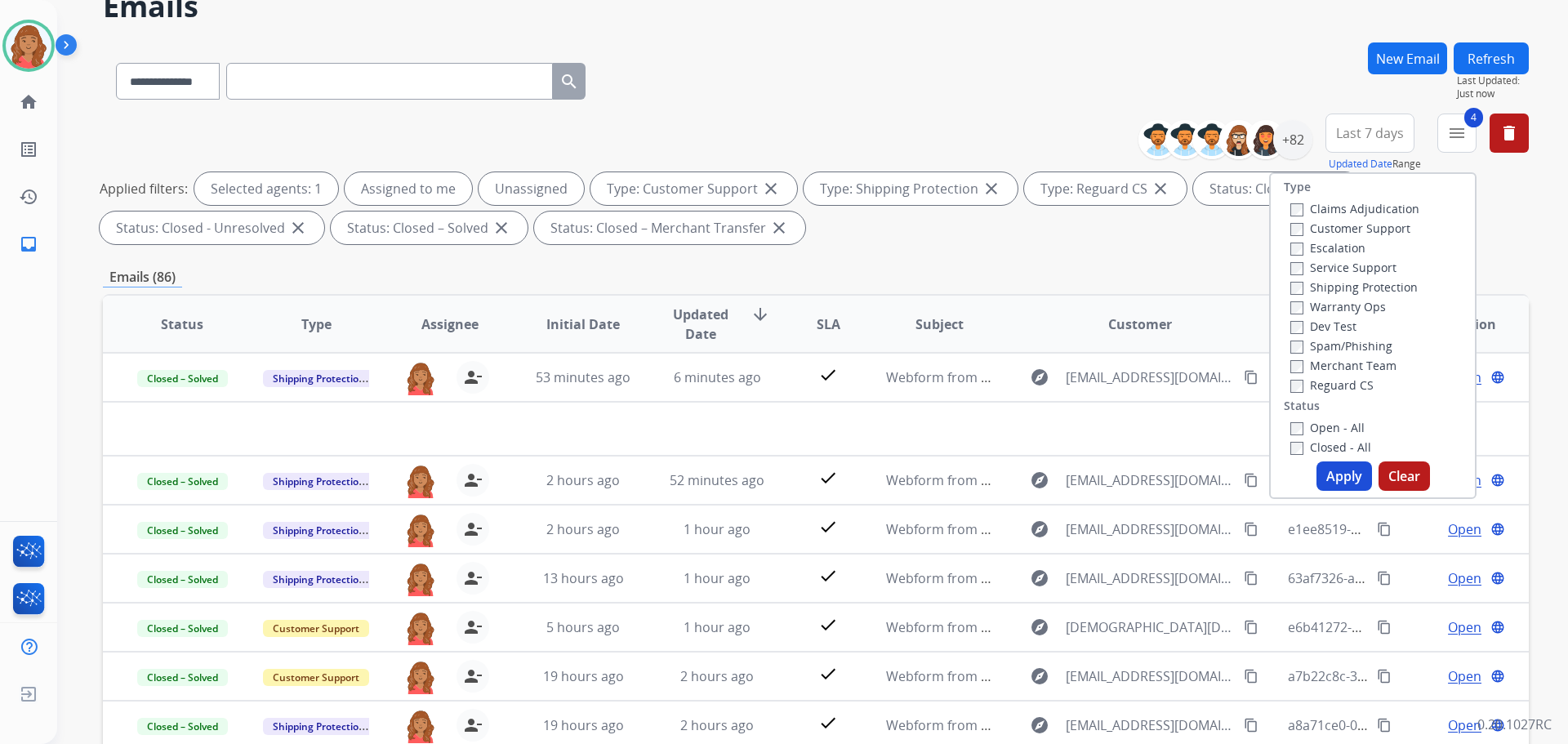
click at [1323, 468] on button "Apply" at bounding box center [1344, 476] width 55 height 30
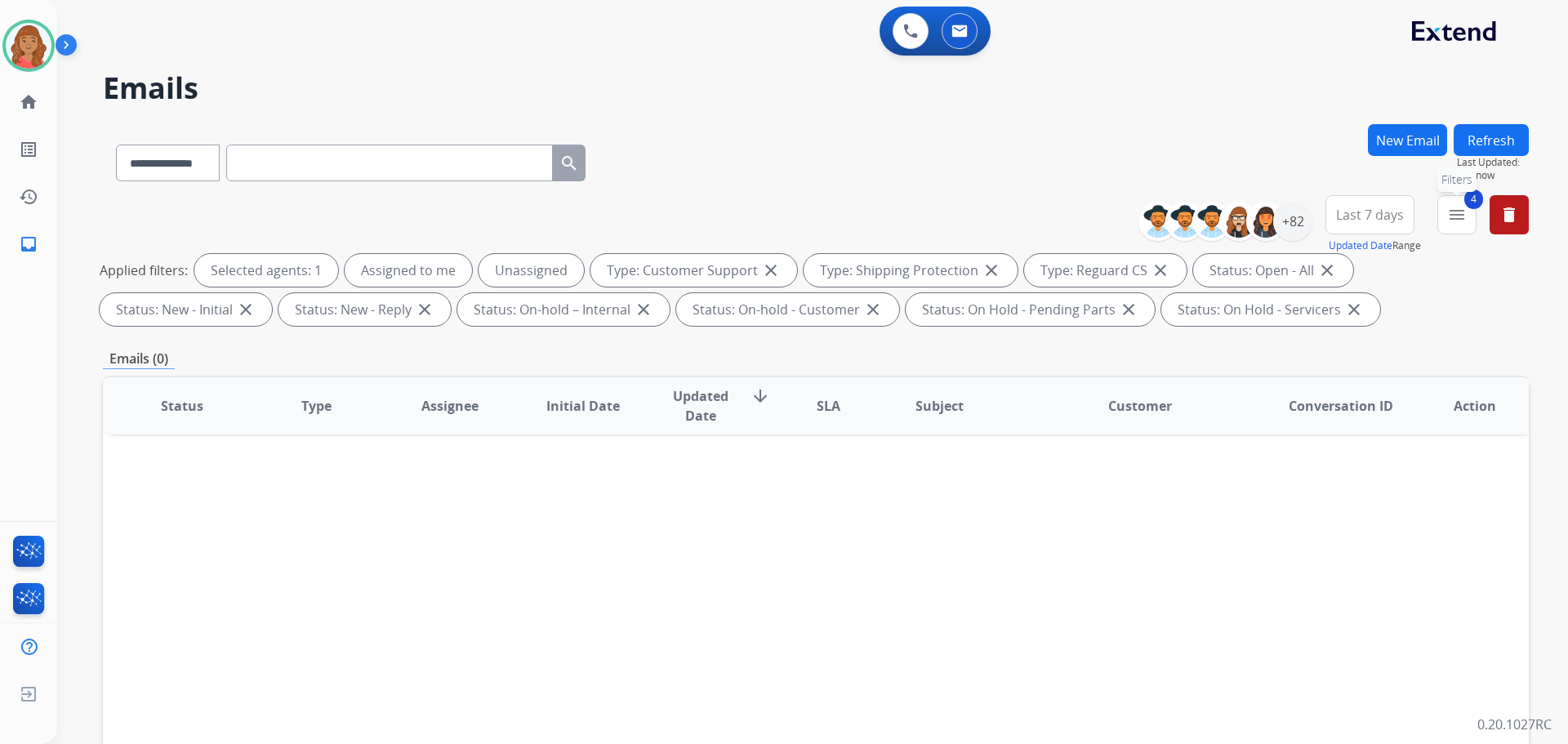
click at [1454, 211] on mat-icon "menu" at bounding box center [1458, 215] width 20 height 20
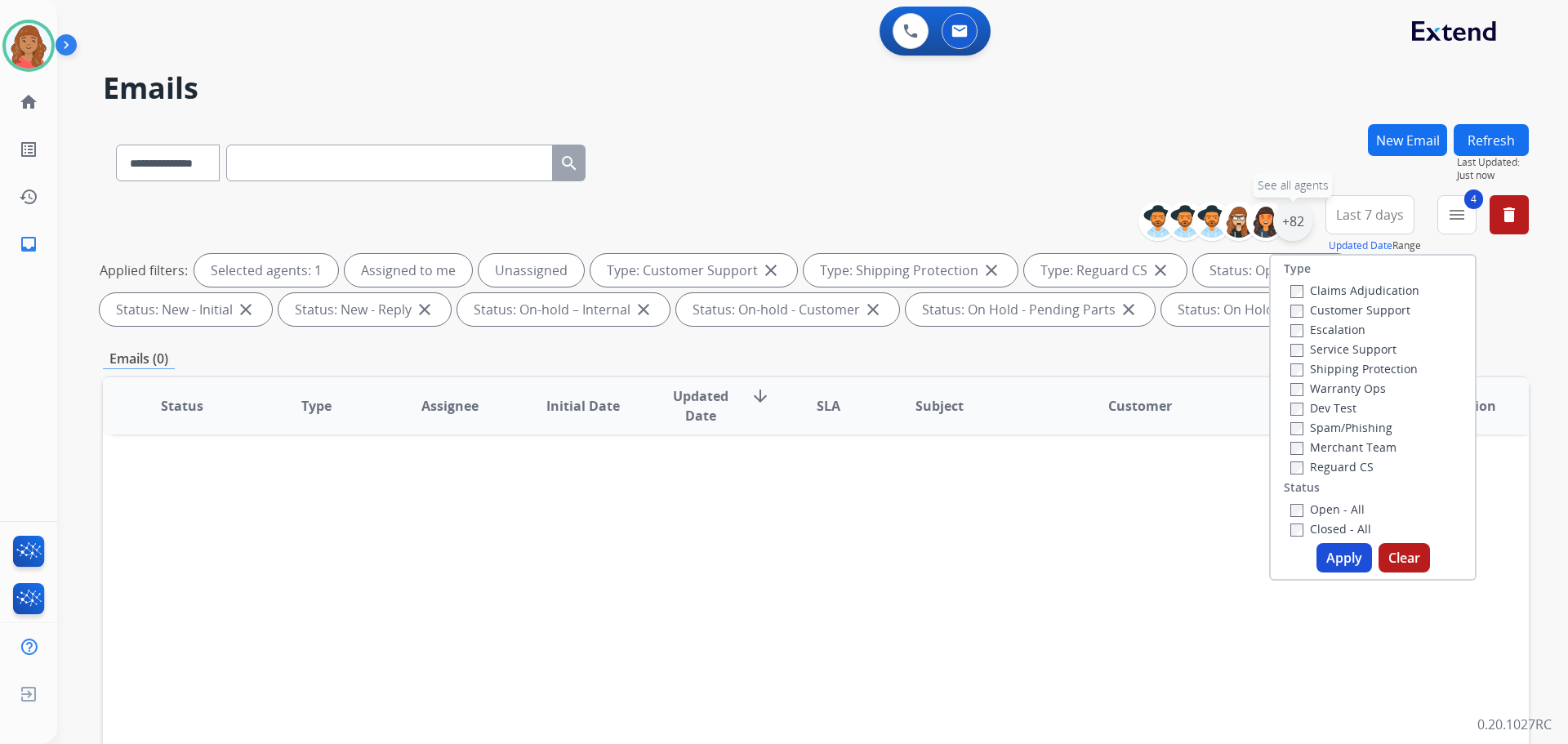
click at [1294, 227] on div "+82" at bounding box center [1293, 222] width 39 height 39
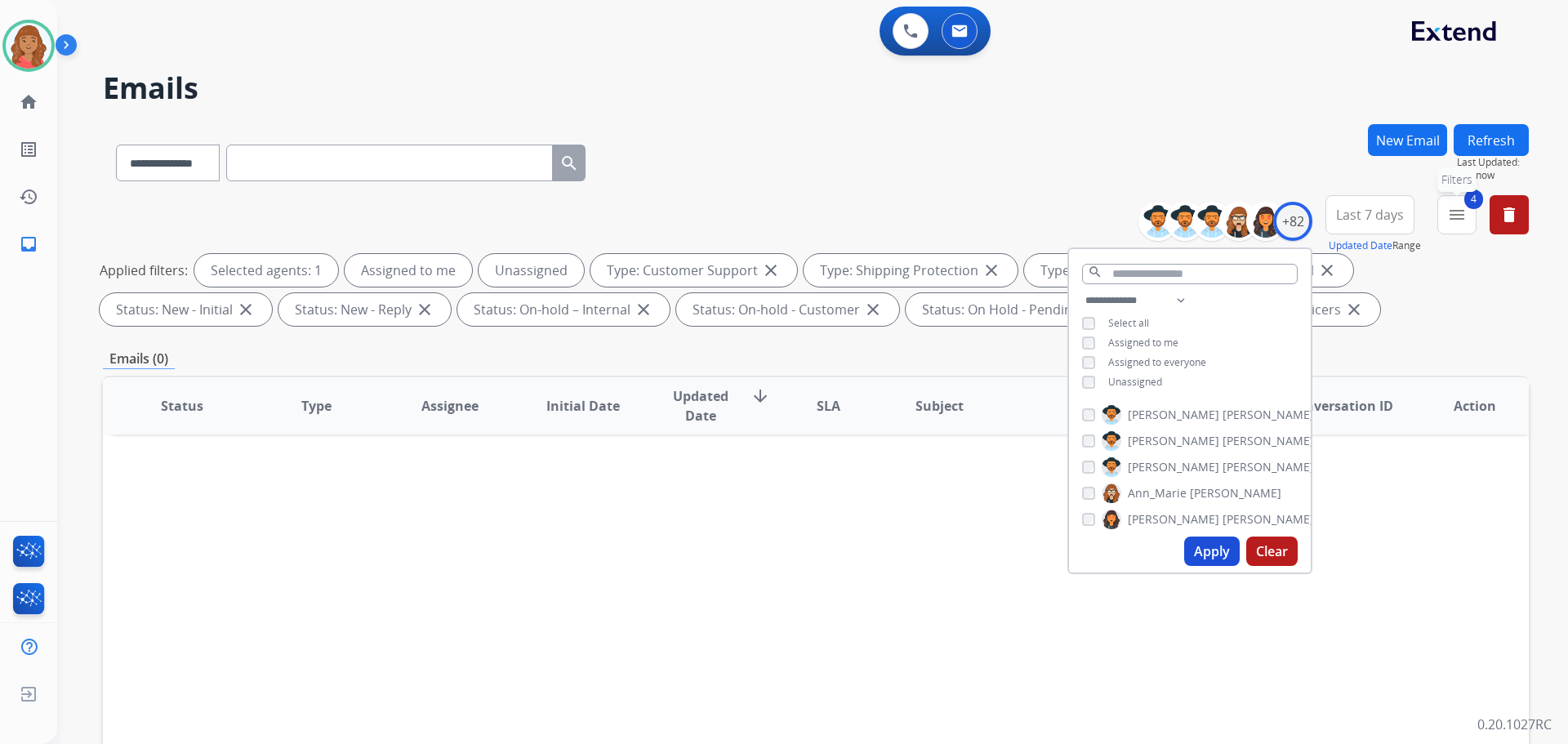
click at [1441, 217] on button "4 menu Filters" at bounding box center [1458, 215] width 39 height 39
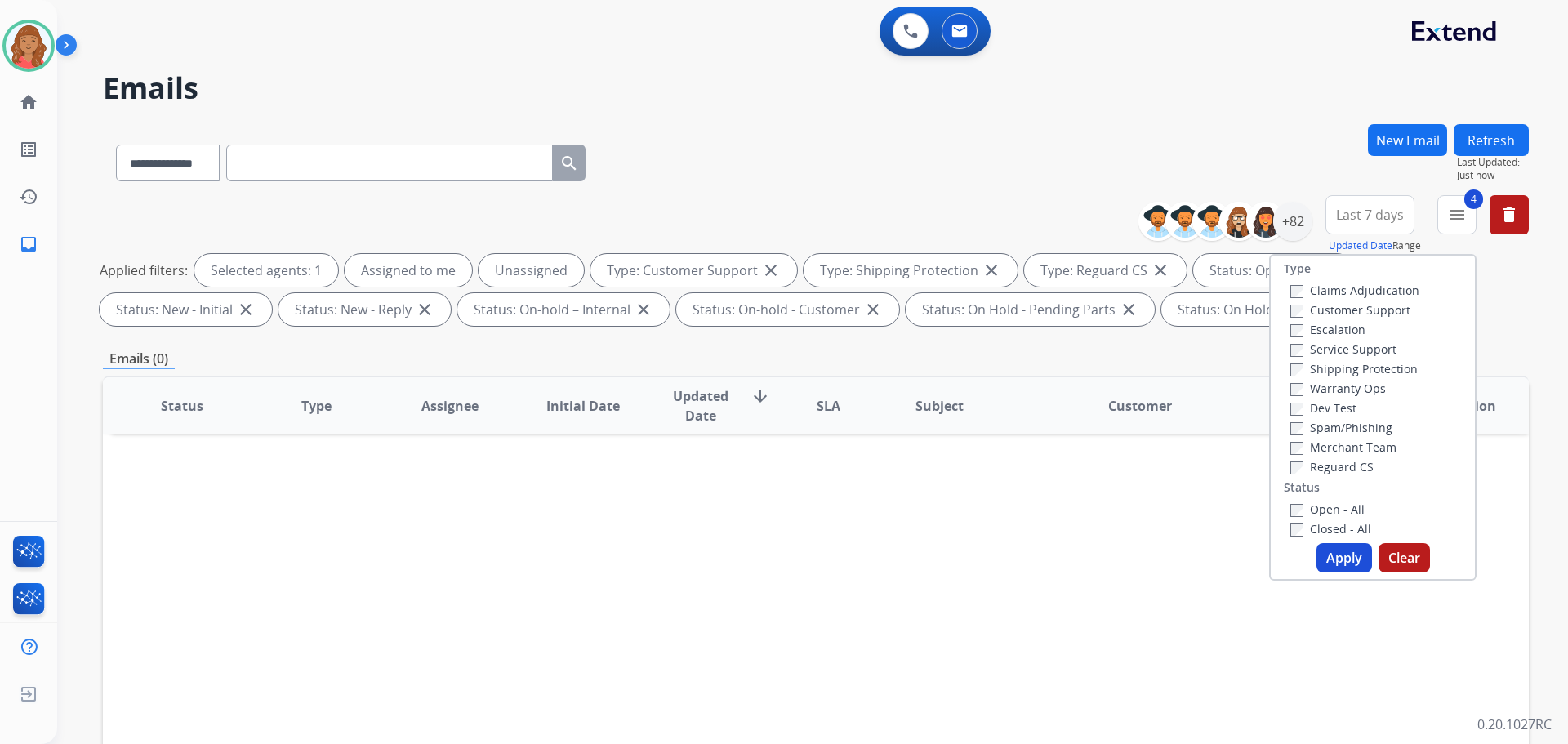
click at [1328, 548] on button "Apply" at bounding box center [1344, 558] width 55 height 30
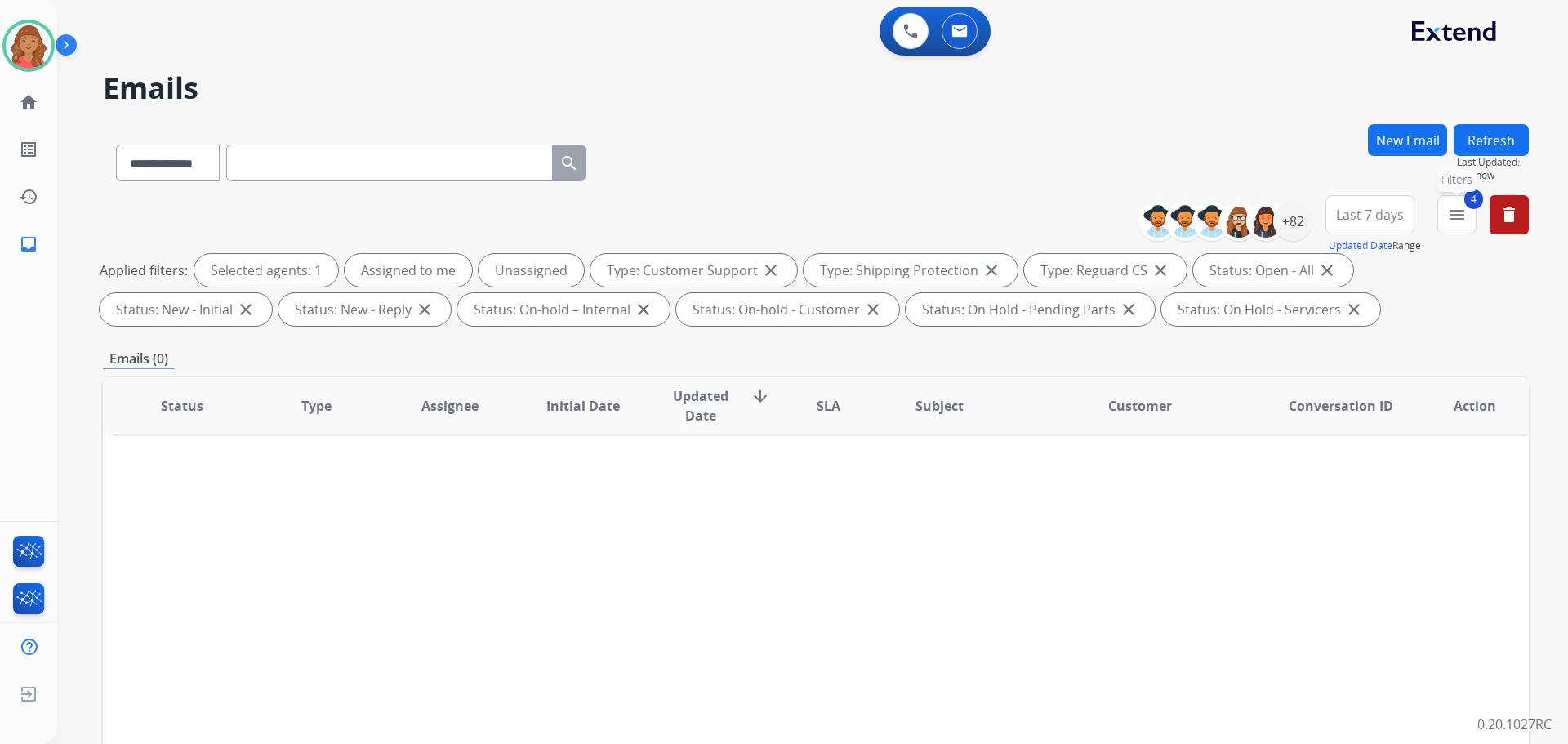
click at [1459, 213] on mat-icon "menu" at bounding box center [1458, 215] width 20 height 20
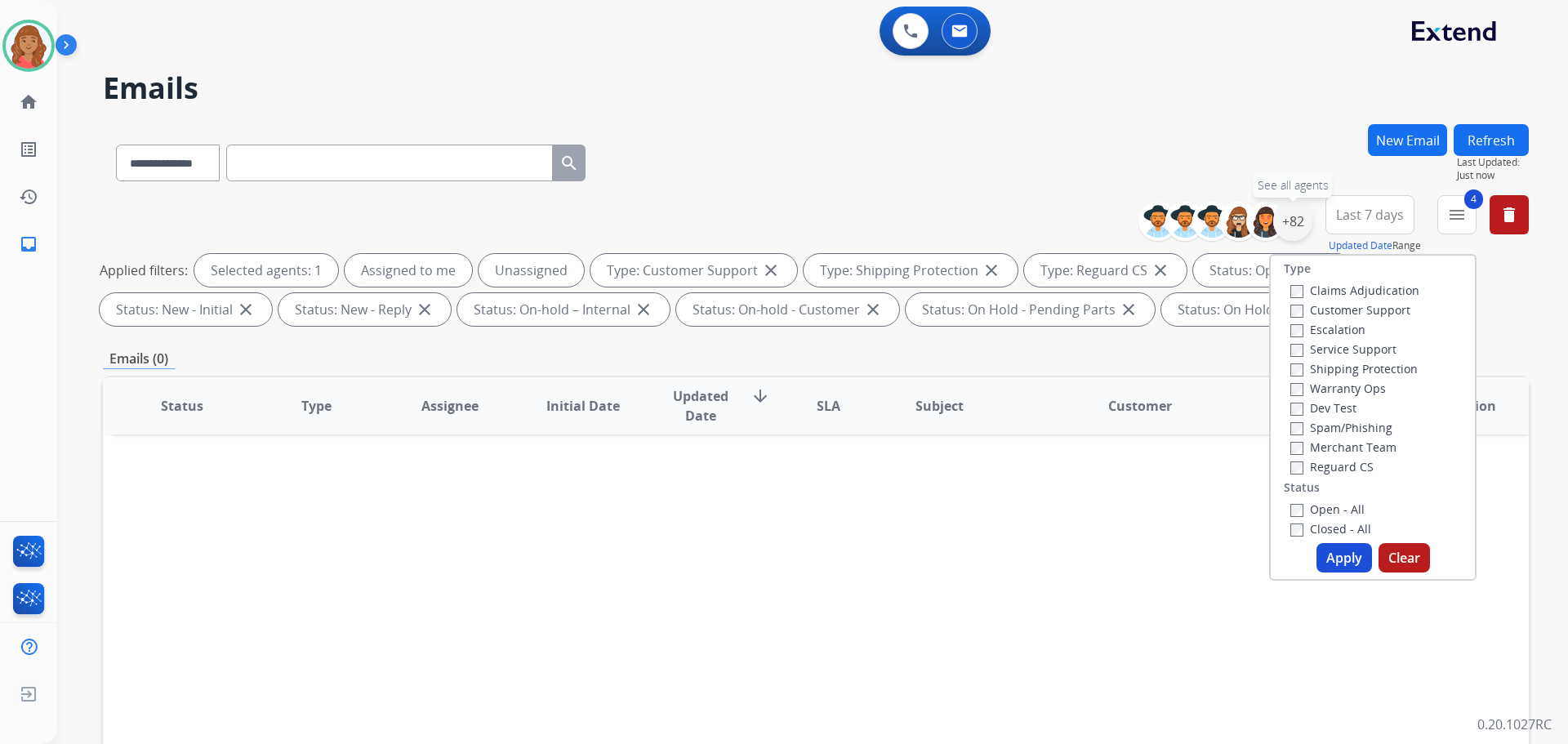
click at [1296, 223] on div "+82" at bounding box center [1293, 222] width 39 height 39
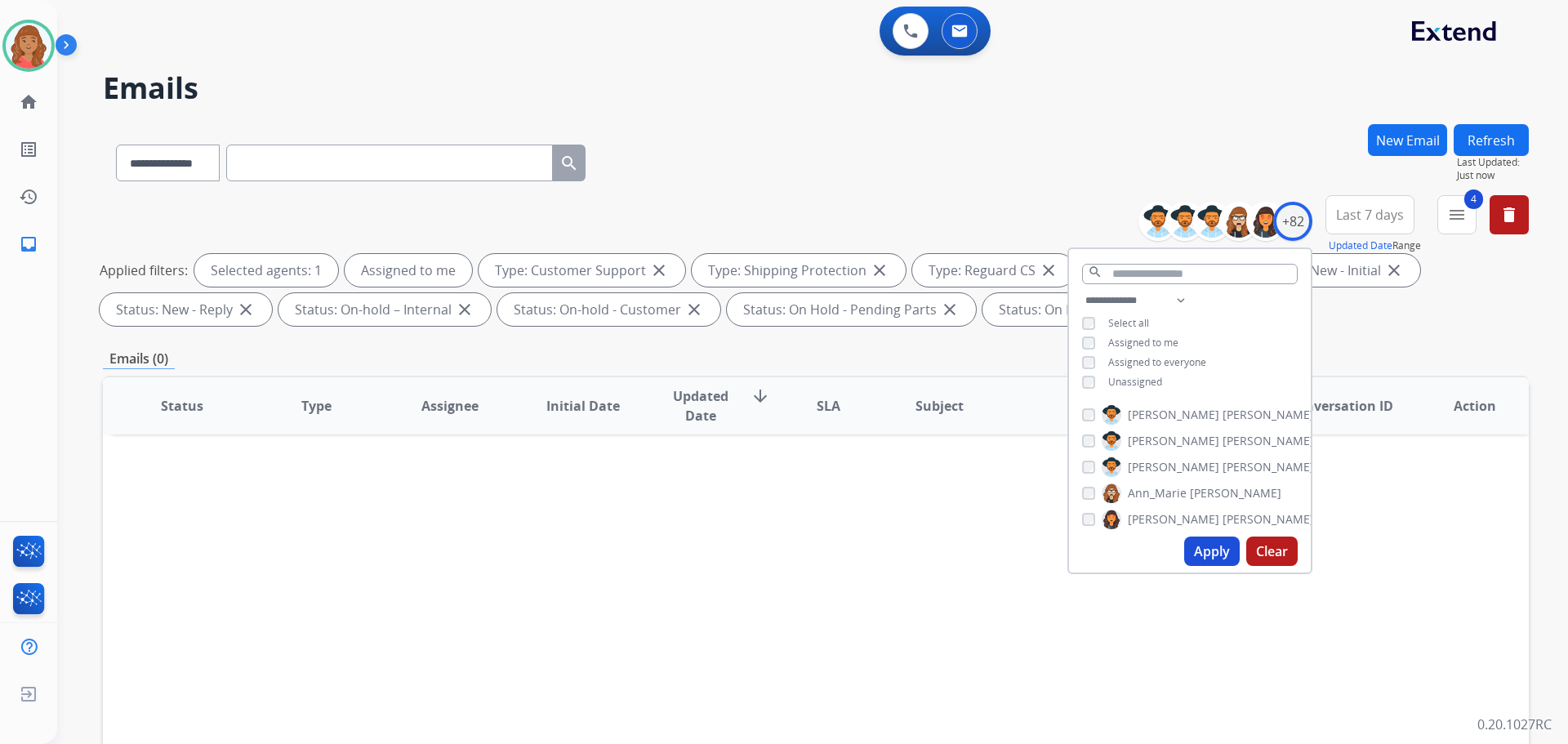
click at [1211, 563] on button "Apply" at bounding box center [1212, 552] width 55 height 30
click at [1459, 214] on mat-icon "menu" at bounding box center [1458, 215] width 20 height 20
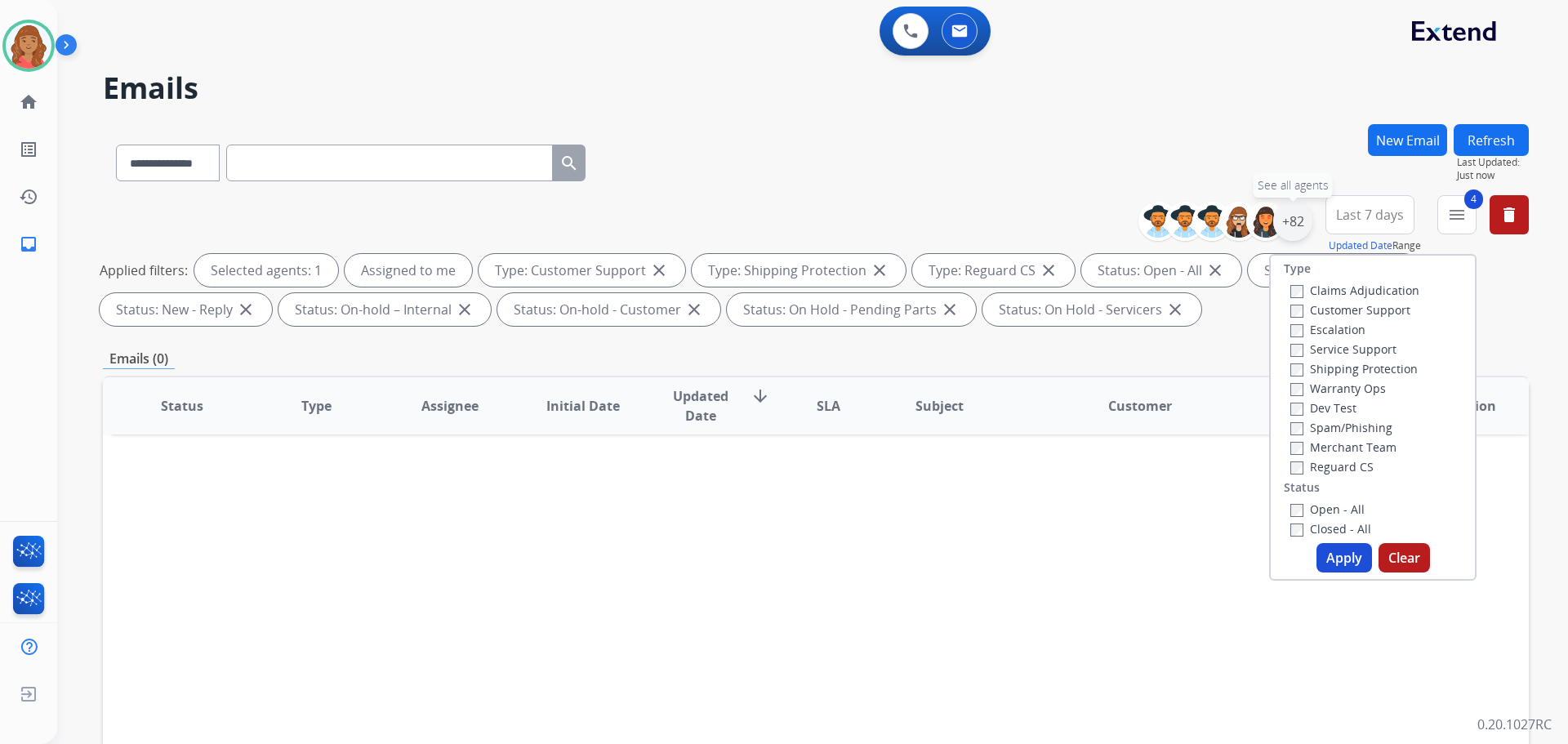
click at [1296, 231] on div "+82" at bounding box center [1293, 222] width 39 height 39
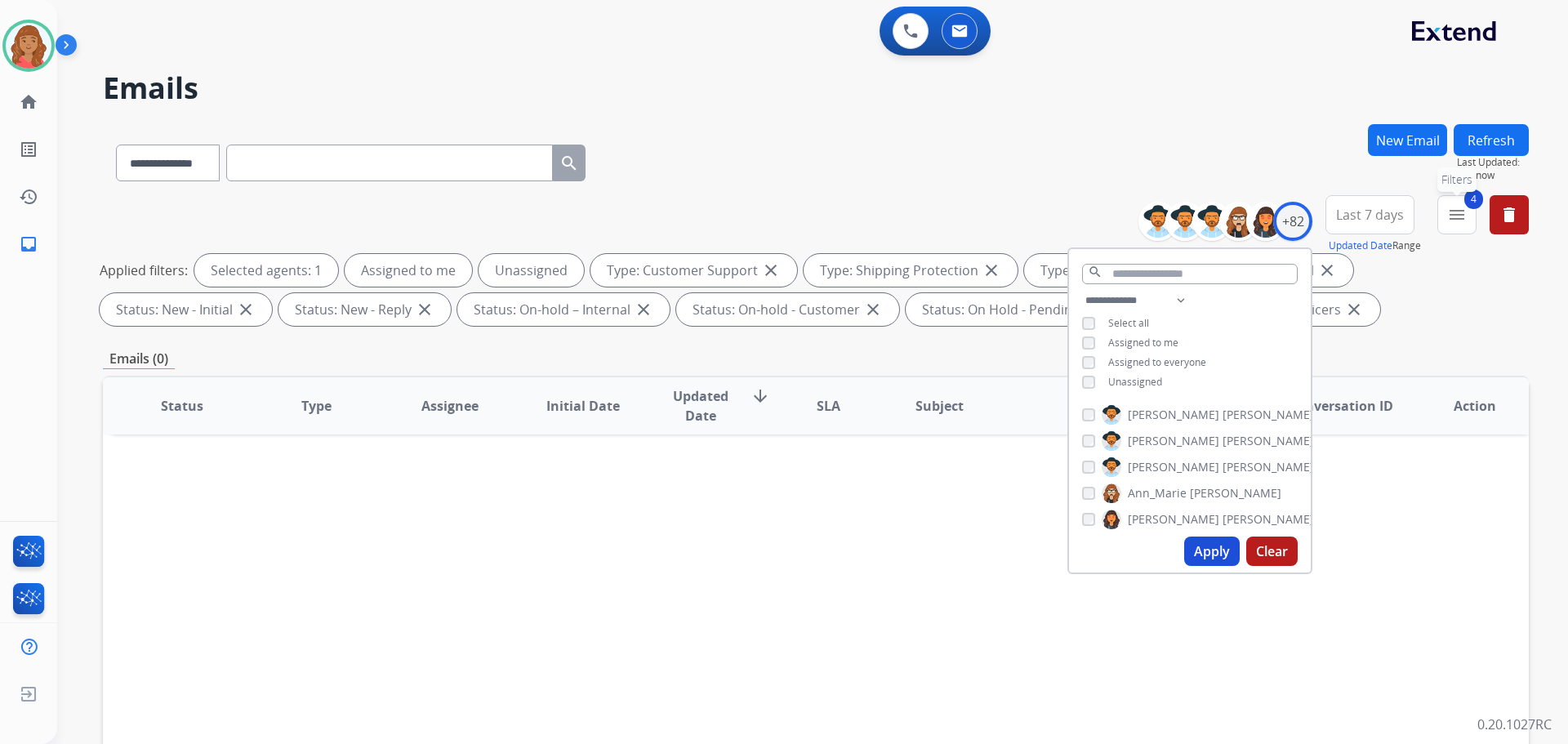
click at [1468, 227] on button "4 menu Filters" at bounding box center [1458, 215] width 39 height 39
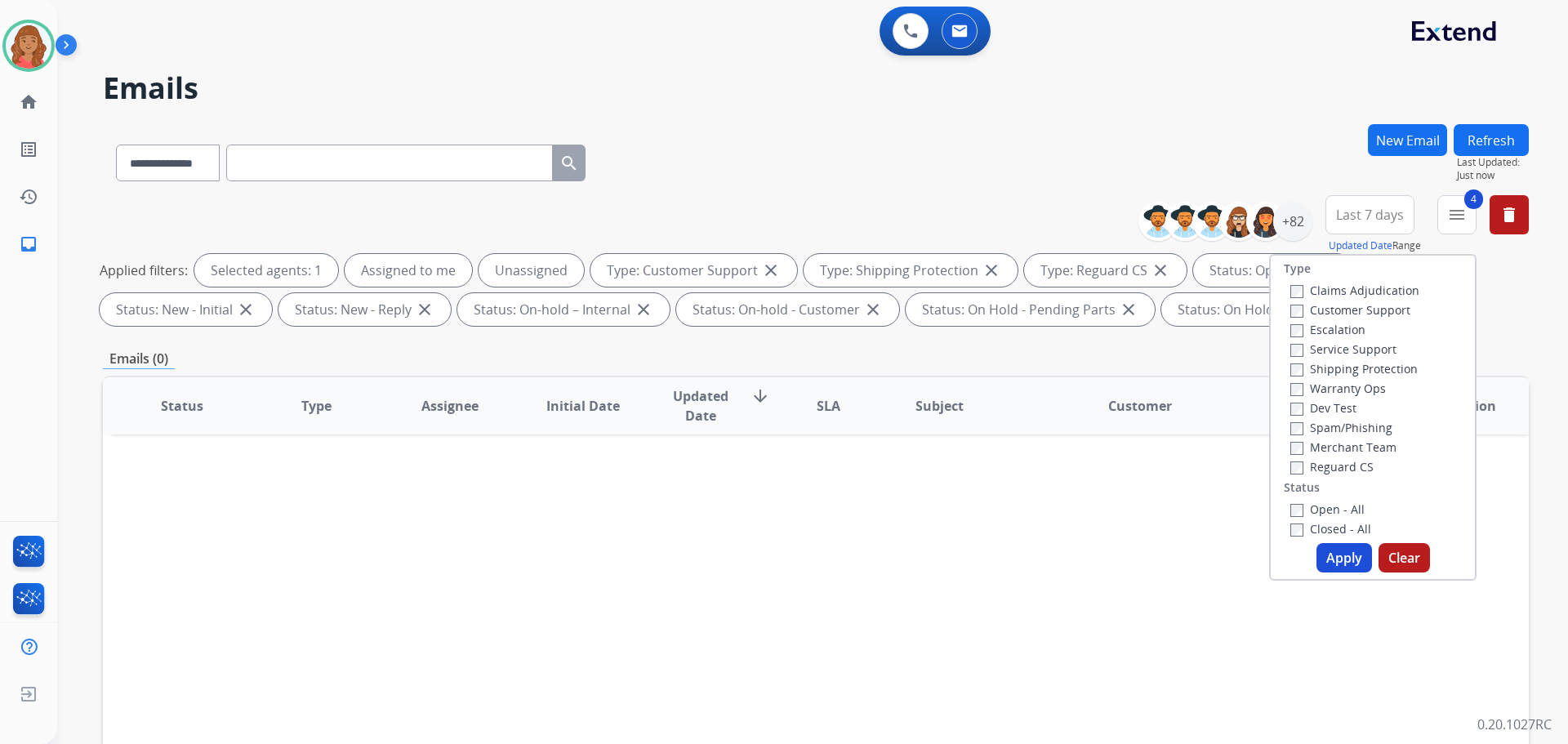
click at [1291, 475] on div "Reguard CS" at bounding box center [1355, 466] width 129 height 20
click at [1293, 372] on label "Shipping Protection" at bounding box center [1354, 369] width 127 height 16
click at [1291, 319] on div "Escalation" at bounding box center [1355, 329] width 129 height 20
click at [1325, 552] on button "Apply" at bounding box center [1344, 558] width 55 height 30
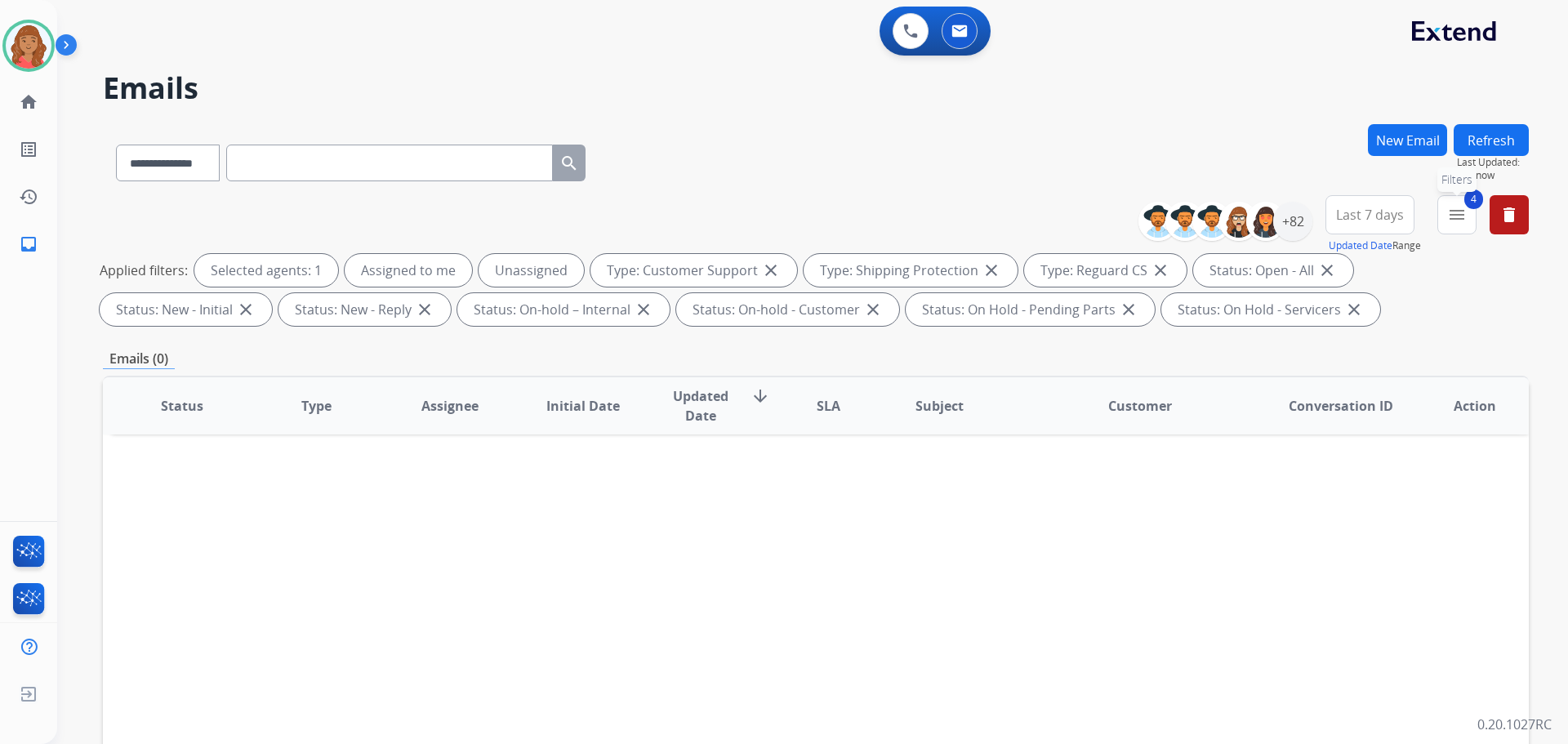
click at [1451, 227] on button "4 menu Filters" at bounding box center [1458, 215] width 39 height 39
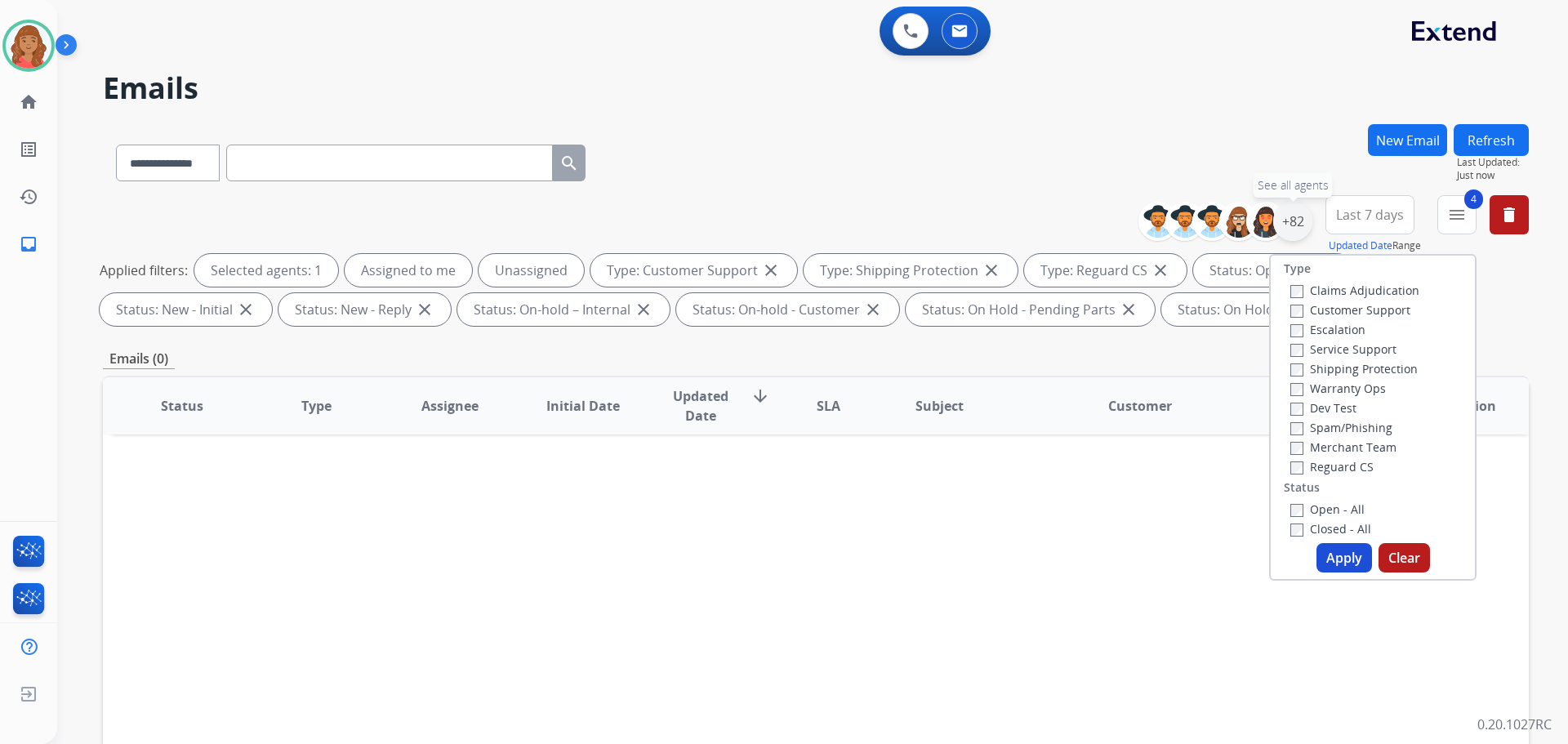
click at [1298, 226] on div "+82" at bounding box center [1293, 222] width 39 height 39
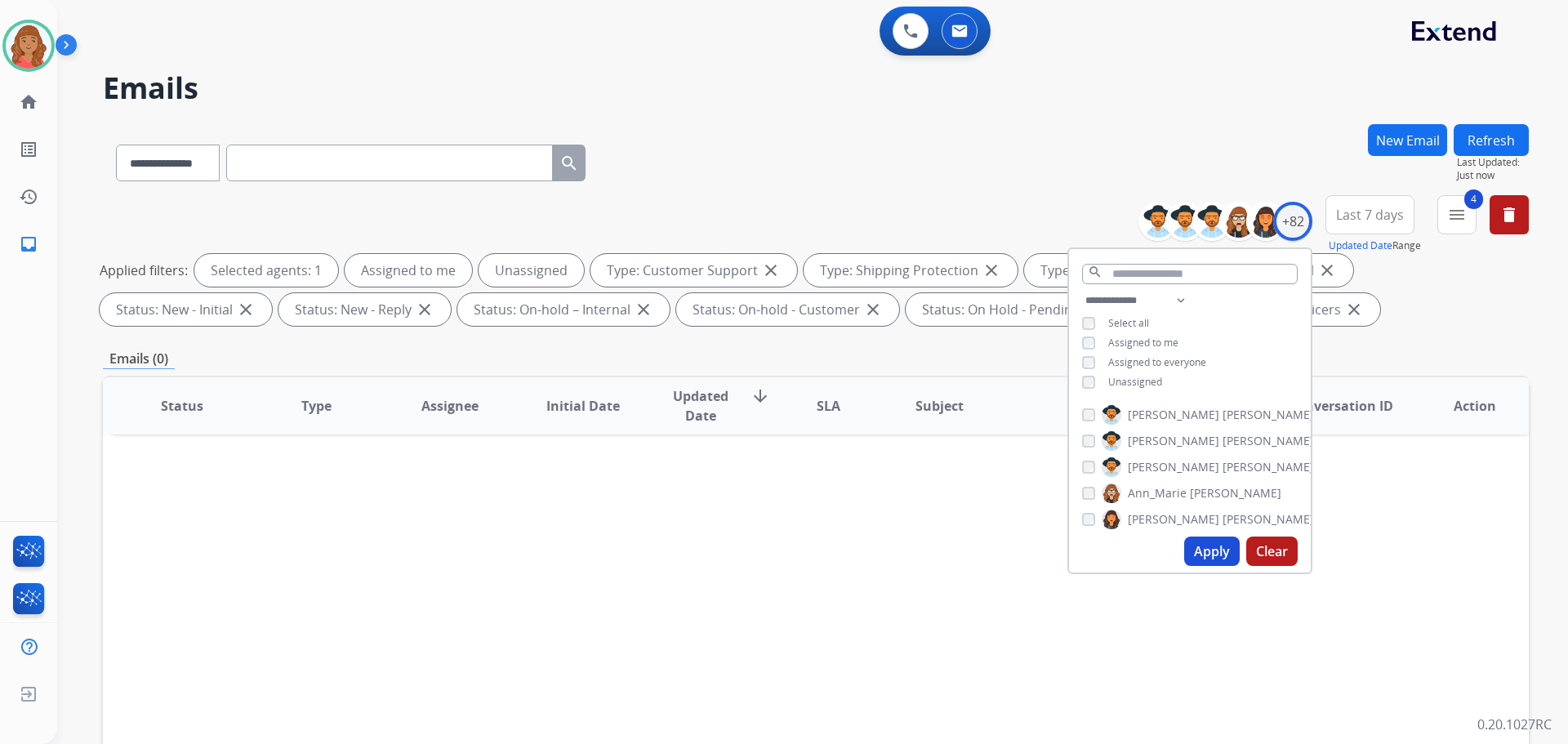
click at [1209, 547] on button "Apply" at bounding box center [1212, 552] width 55 height 30
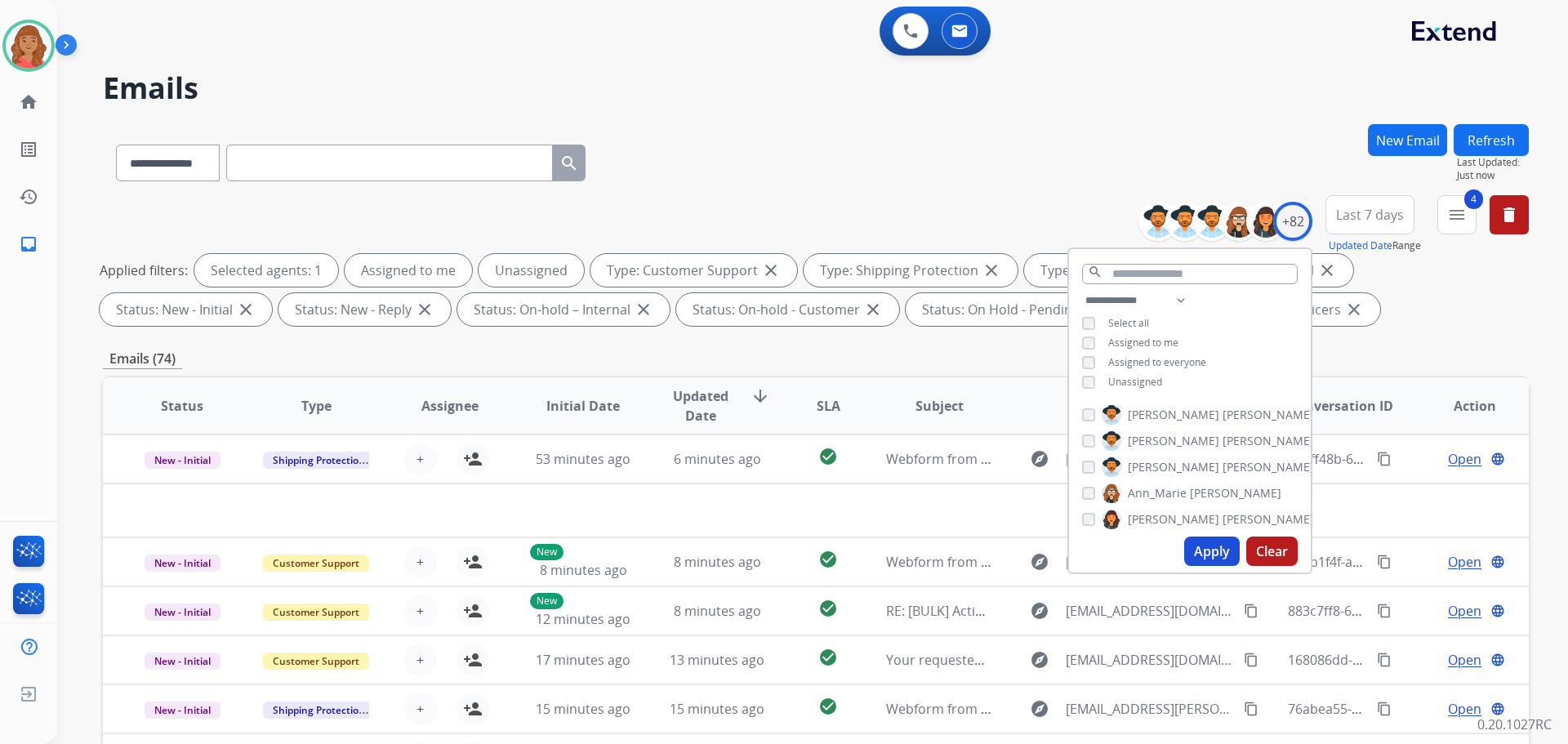
click at [873, 354] on div "Emails (74)" at bounding box center [815, 359] width 1426 height 21
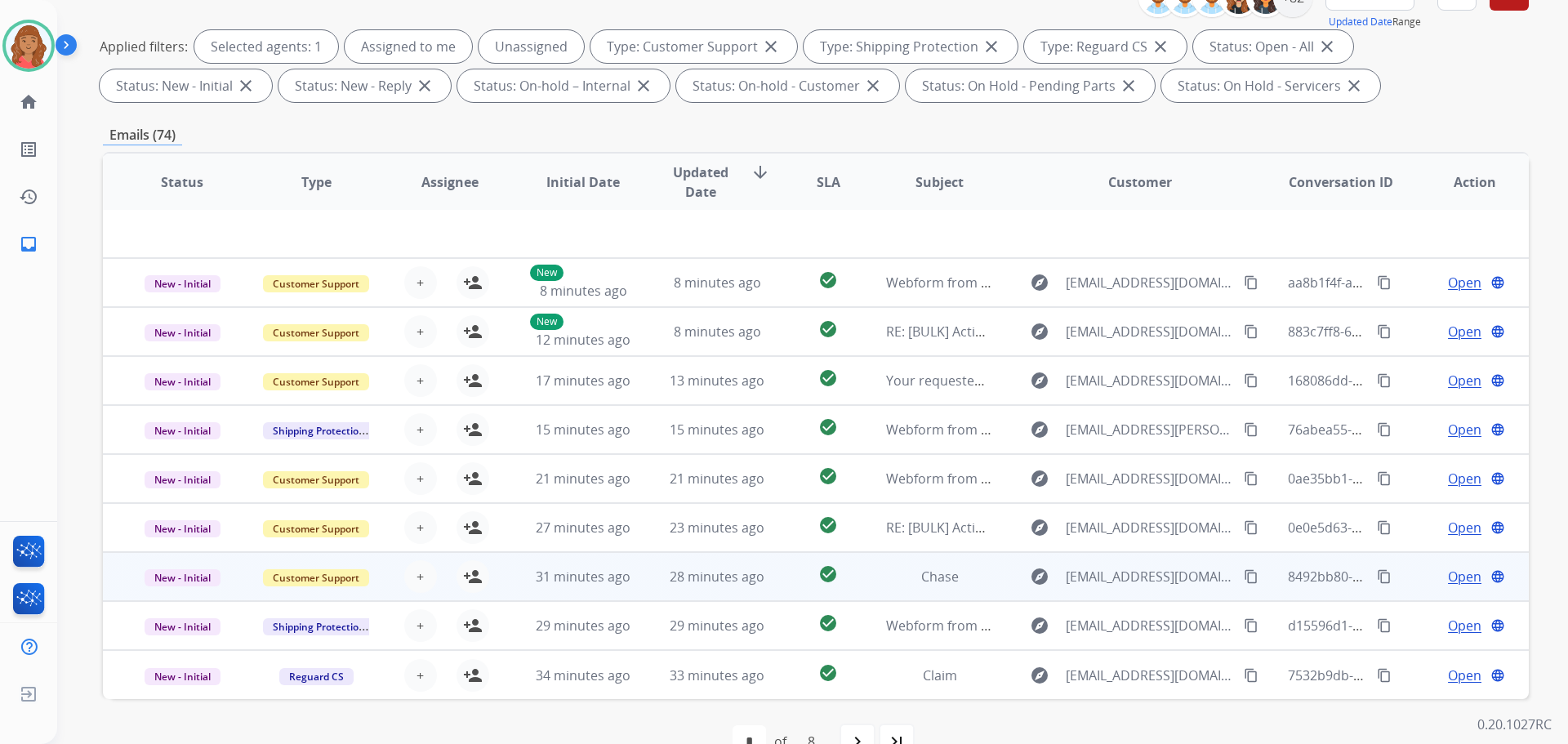
scroll to position [264, 0]
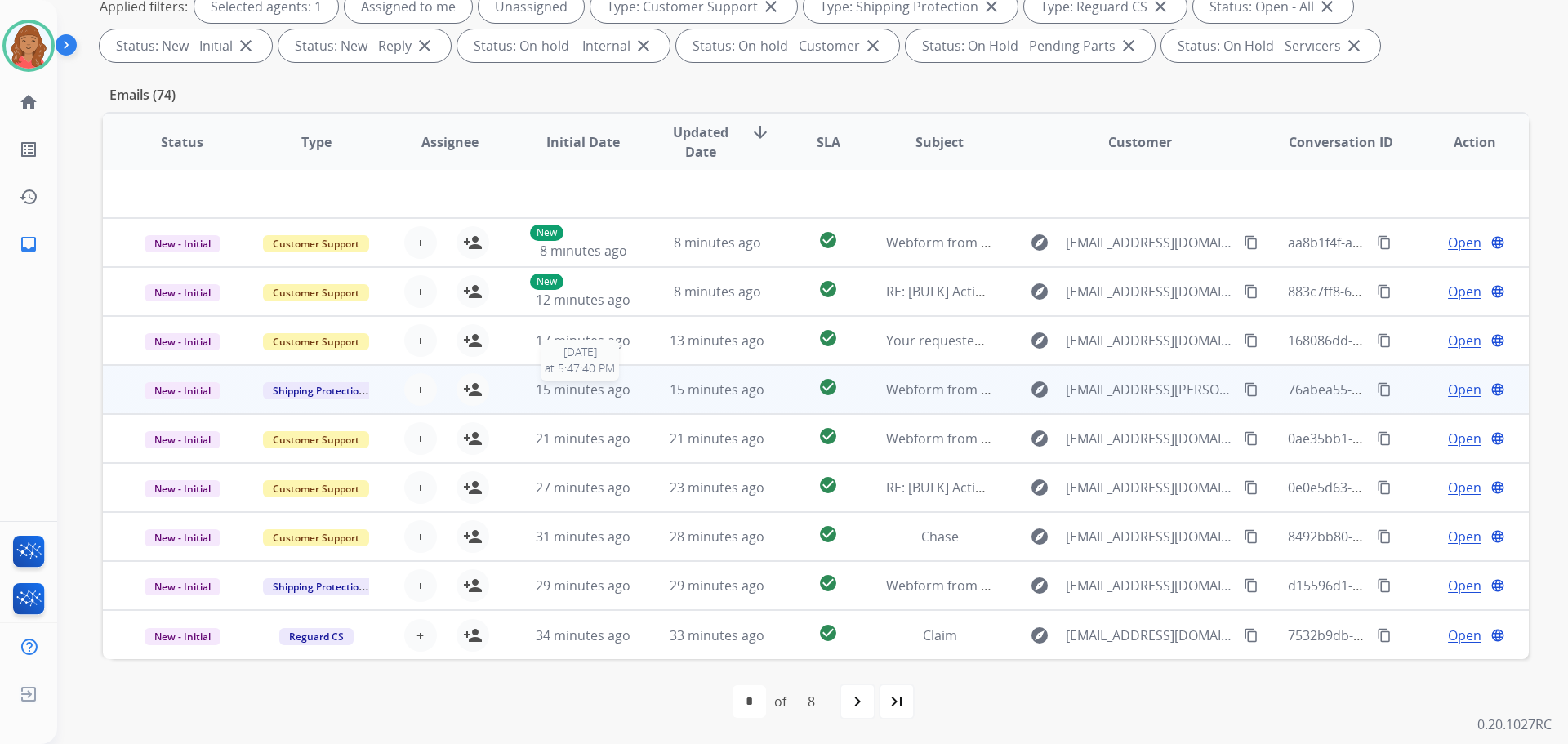
click at [571, 390] on span "15 minutes ago" at bounding box center [583, 389] width 95 height 18
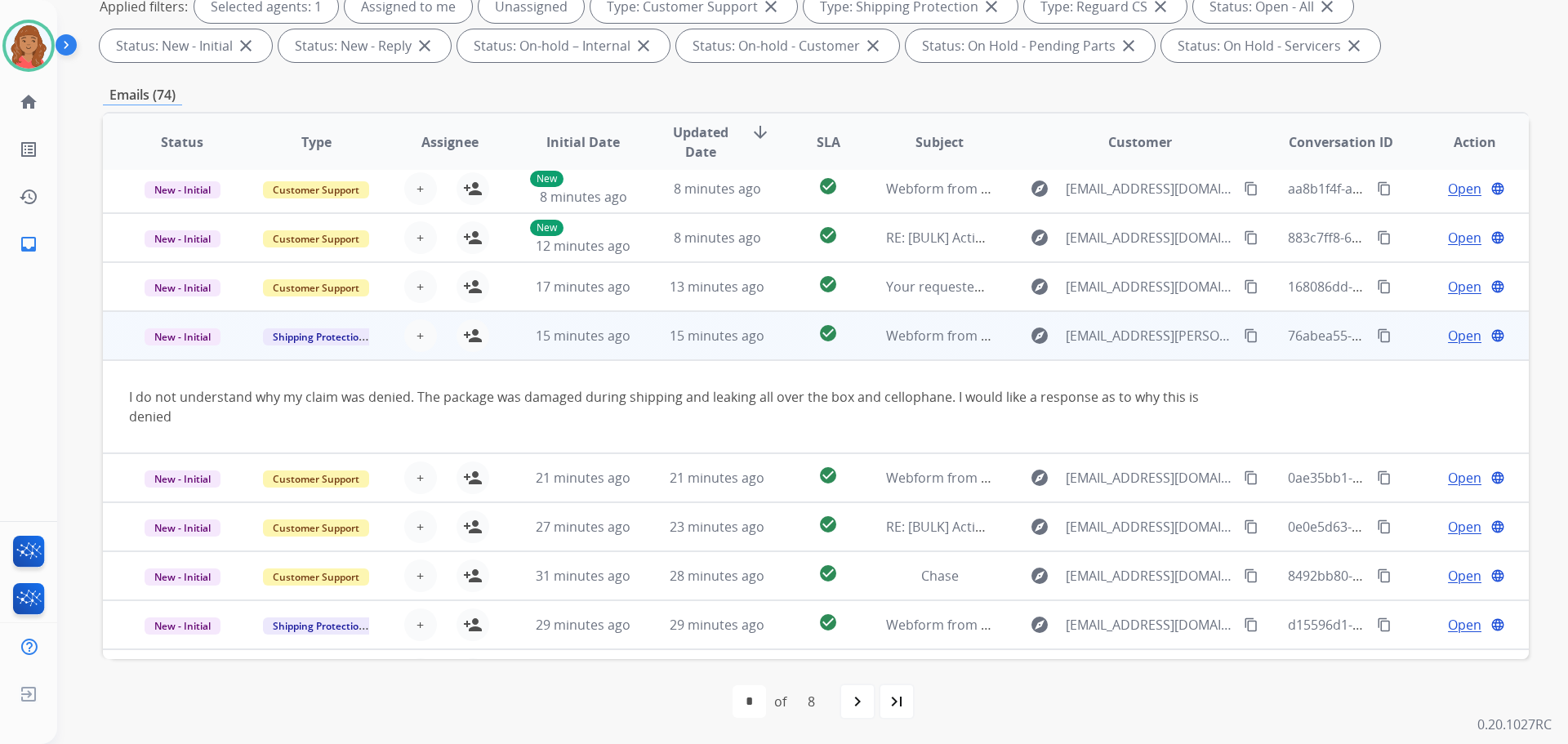
scroll to position [95, 0]
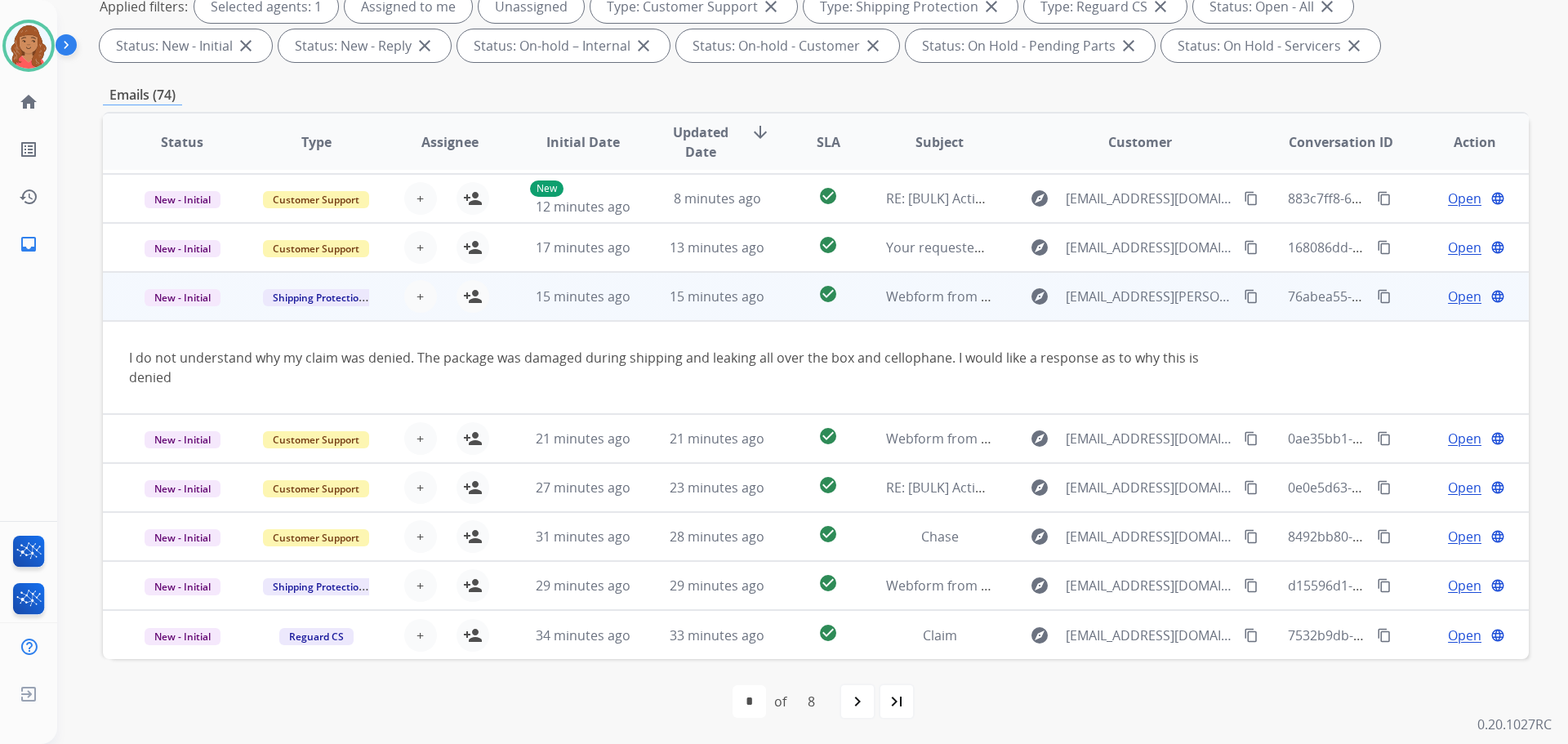
click at [579, 307] on td "15 minutes ago" at bounding box center [571, 297] width 134 height 49
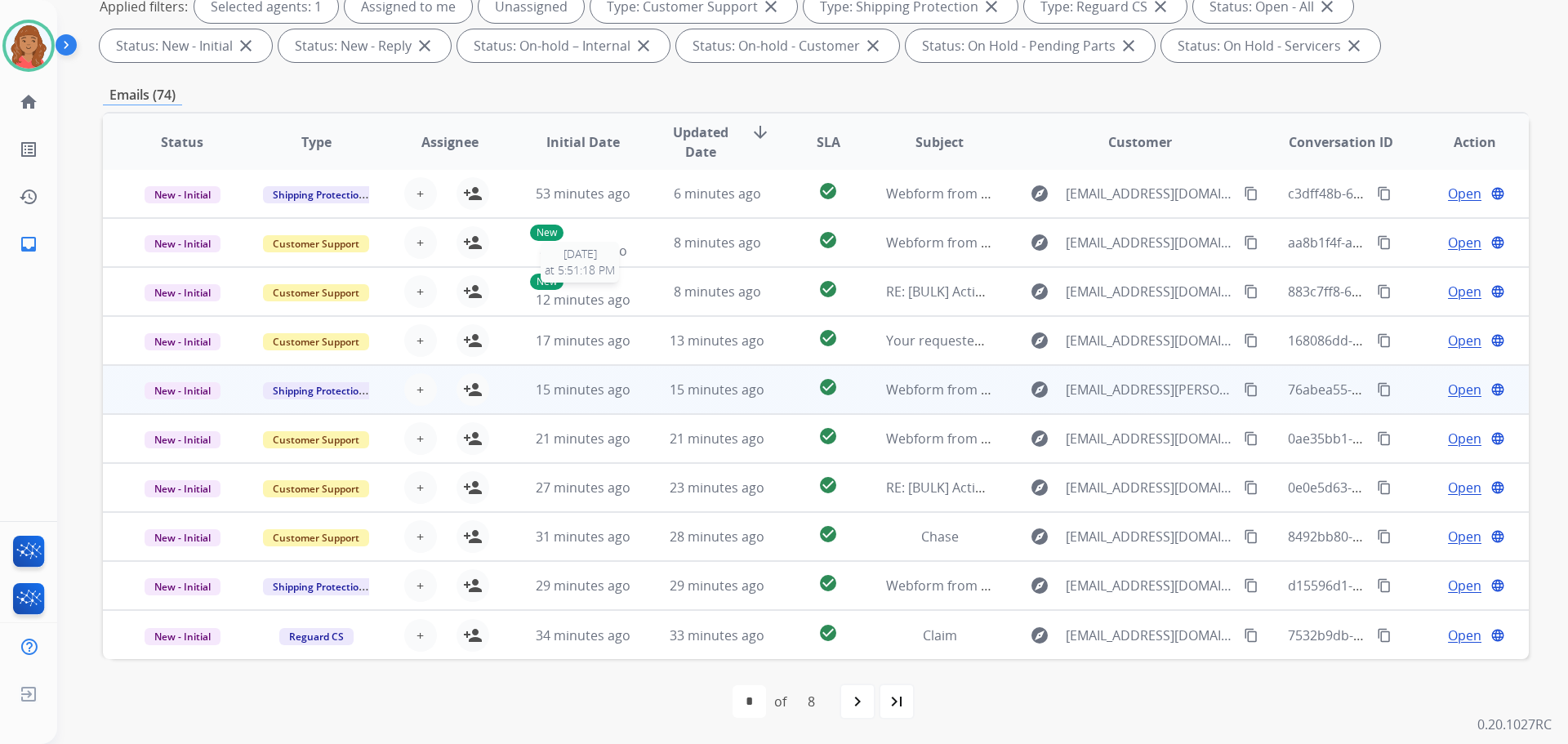
scroll to position [2, 0]
click at [561, 389] on span "15 minutes ago" at bounding box center [583, 389] width 95 height 18
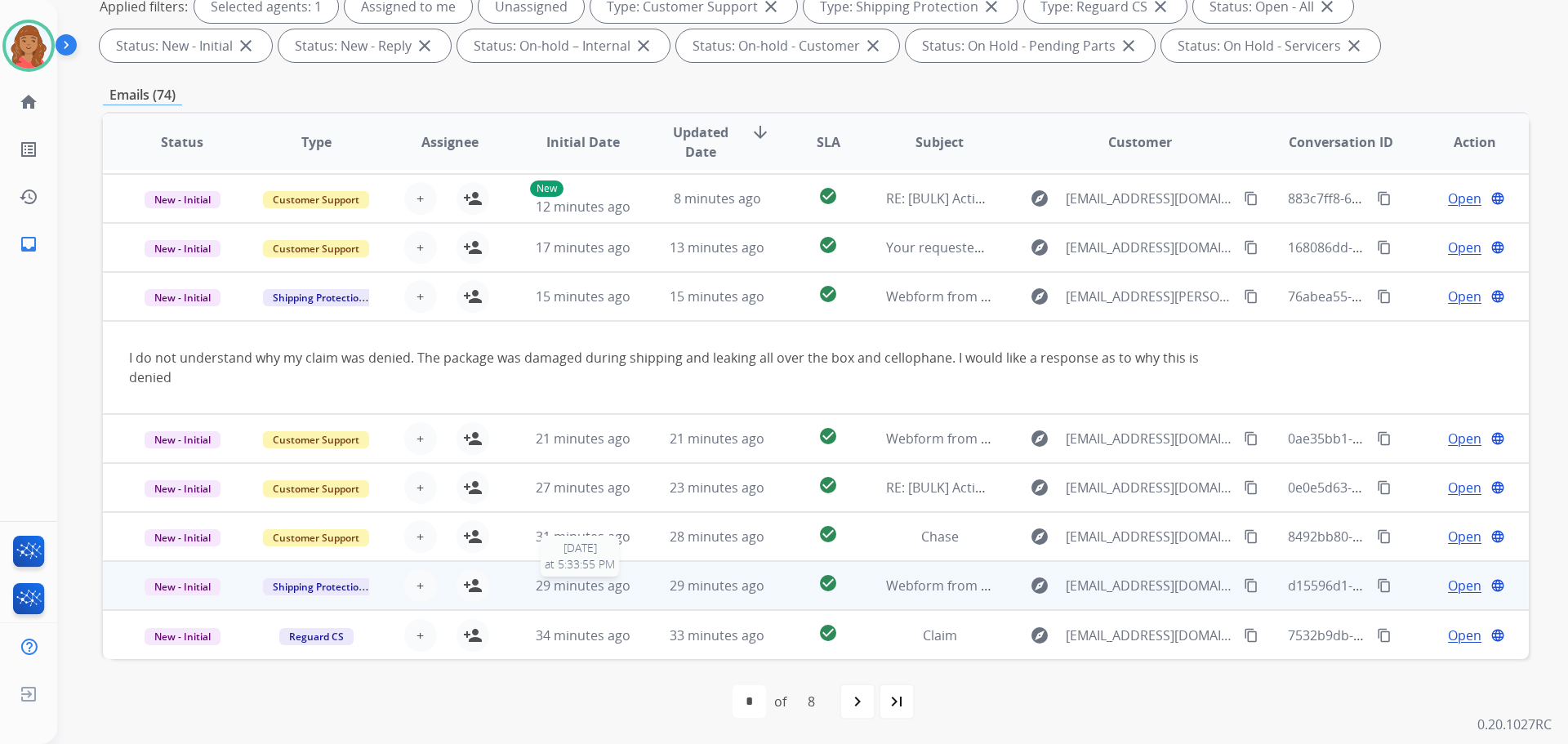
click at [552, 589] on span "29 minutes ago" at bounding box center [583, 585] width 95 height 18
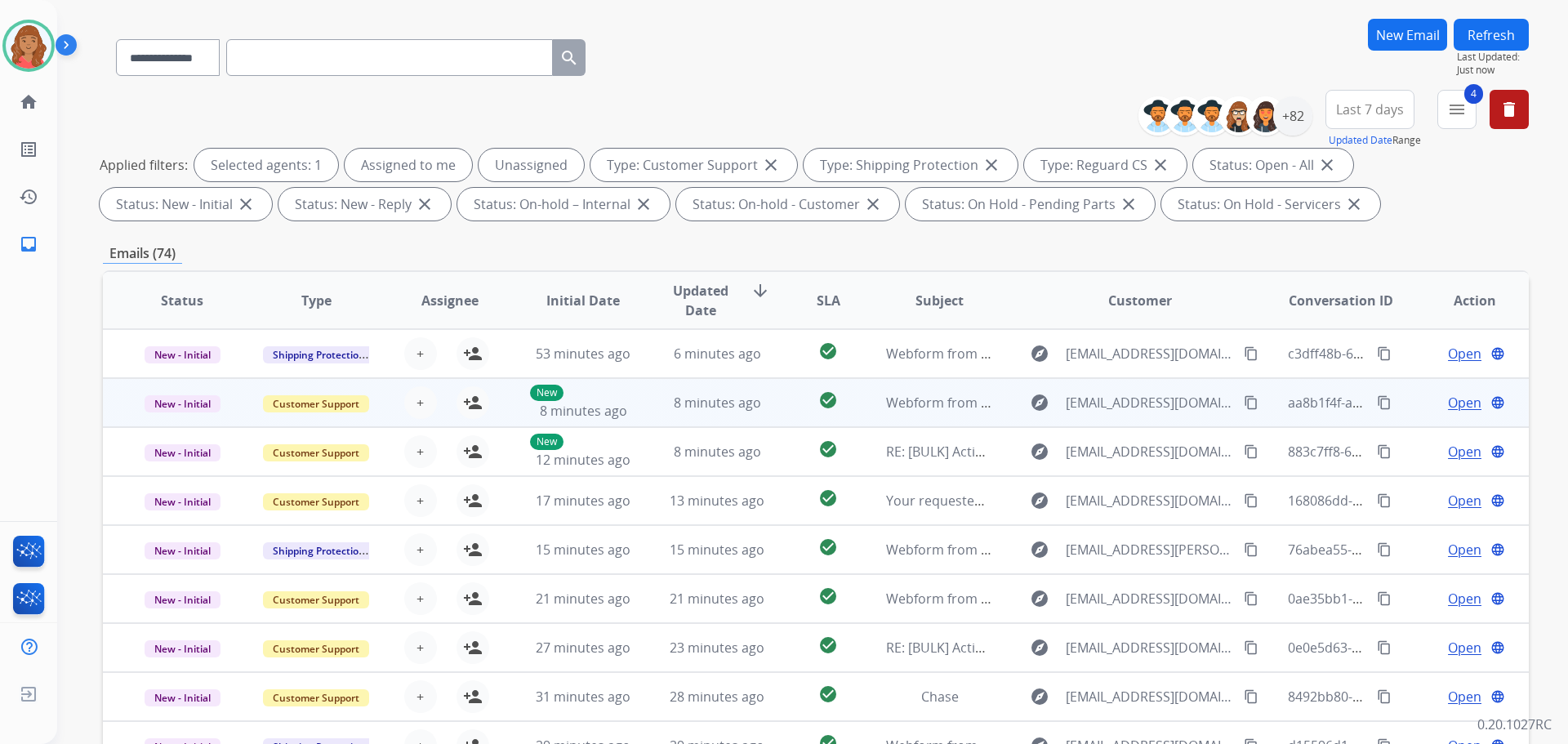
scroll to position [101, 0]
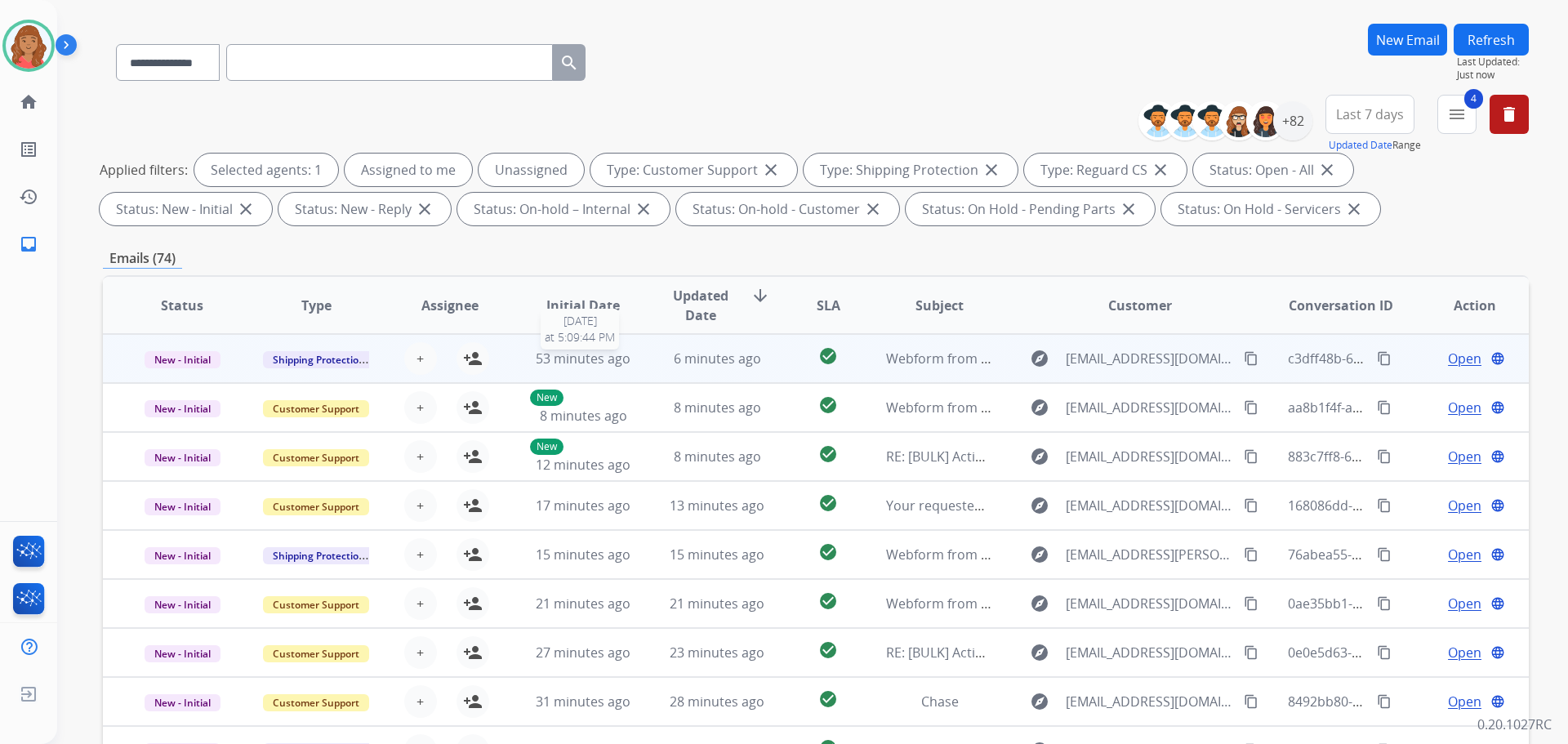
click at [556, 363] on span "53 minutes ago" at bounding box center [583, 359] width 95 height 18
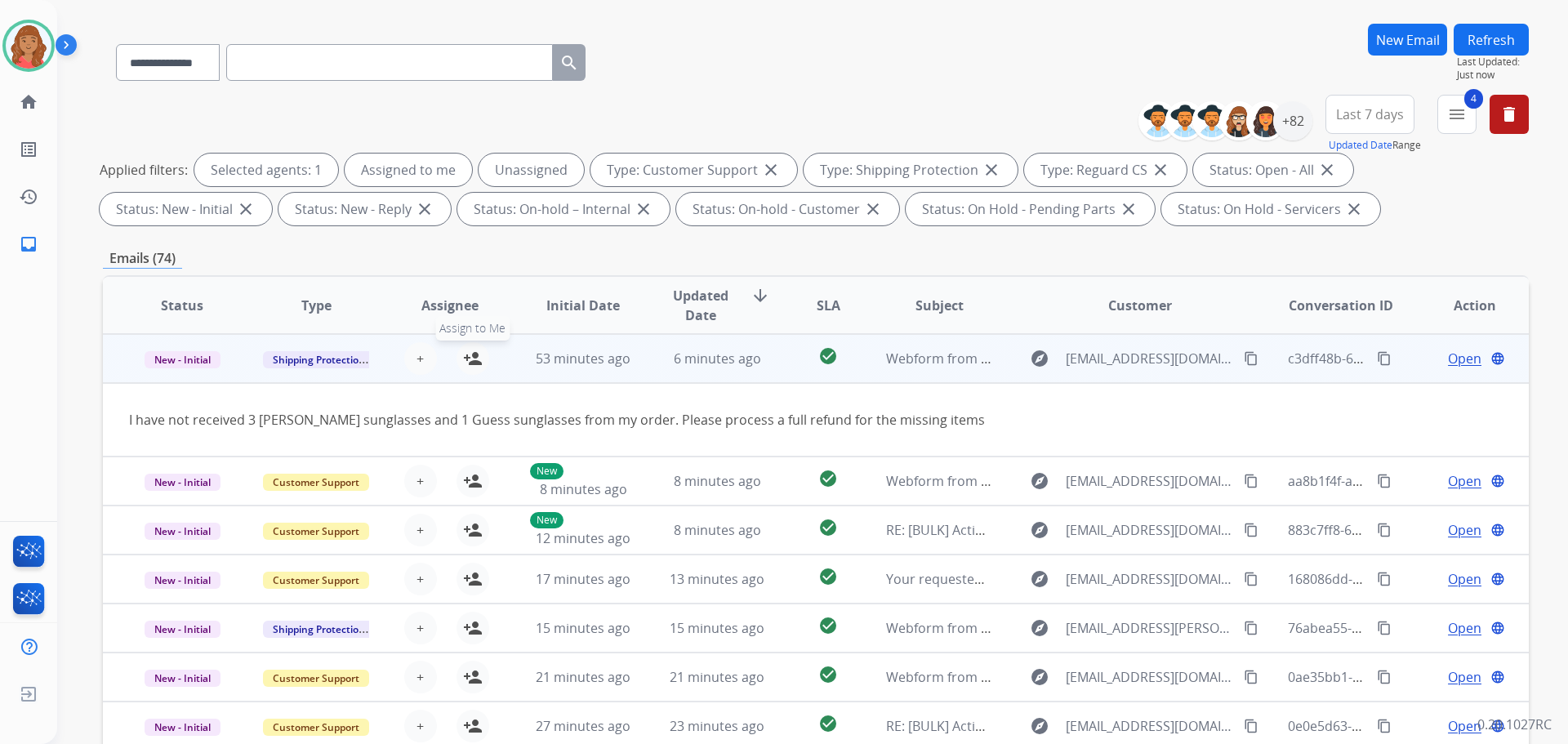
click at [474, 361] on mat-icon "person_add" at bounding box center [473, 359] width 20 height 20
click at [1460, 353] on span "Open" at bounding box center [1466, 359] width 34 height 20
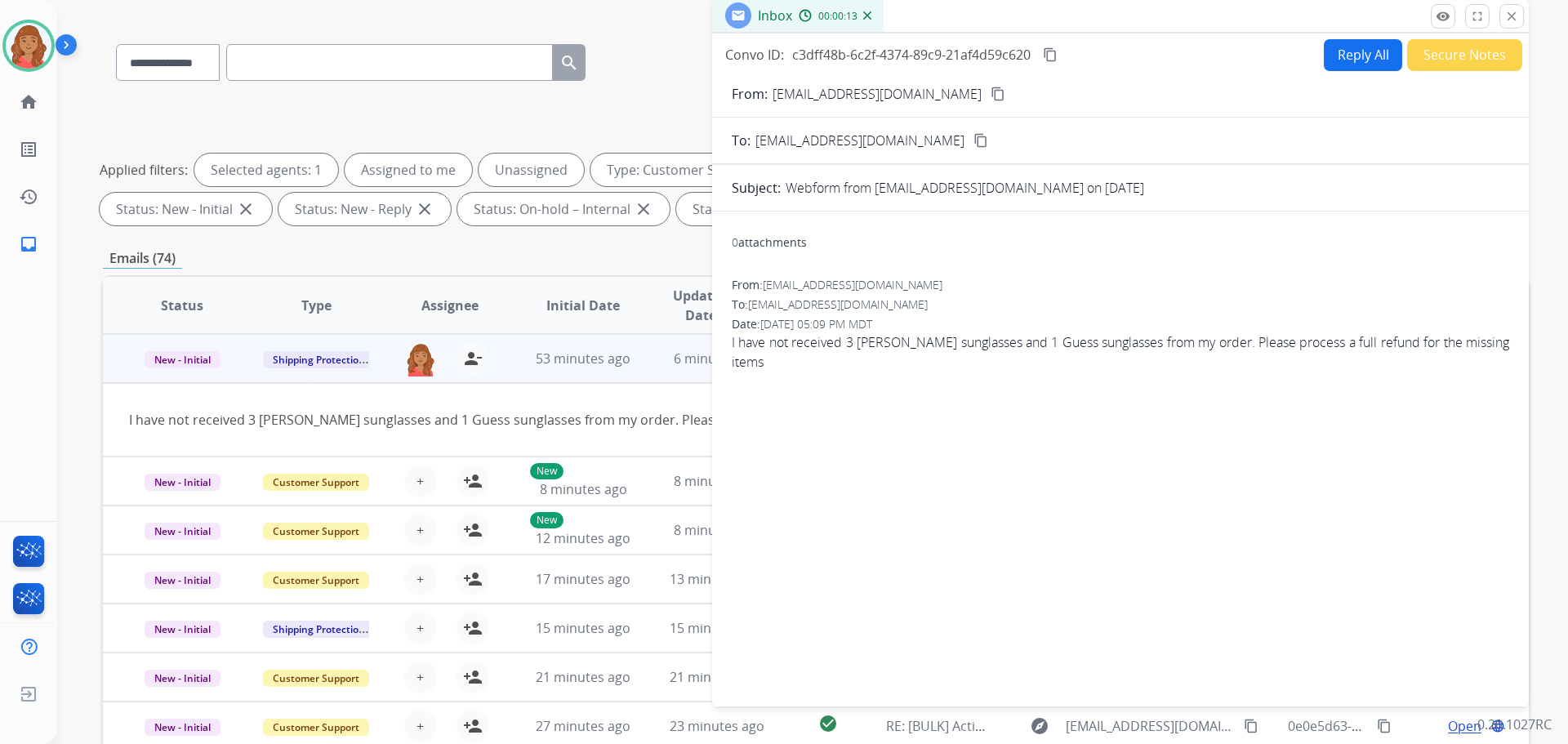
click at [419, 427] on div "I have not received 3 Tommy Hilfiger sunglasses and 1 Guess sunglasses from my …" at bounding box center [682, 420] width 1107 height 20
click at [1514, 20] on mat-icon "close" at bounding box center [1512, 16] width 15 height 15
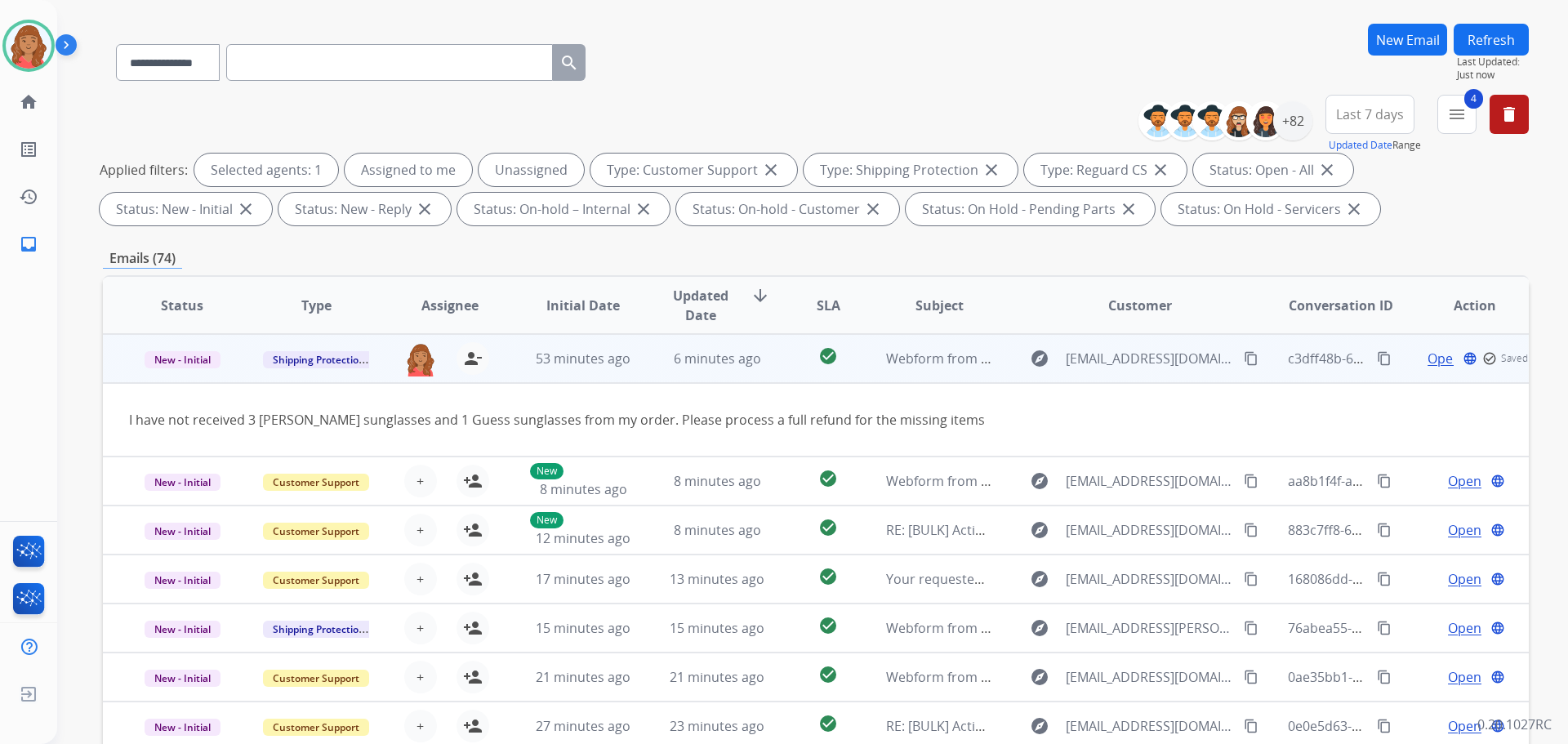
click at [1428, 355] on span "Open" at bounding box center [1445, 359] width 34 height 20
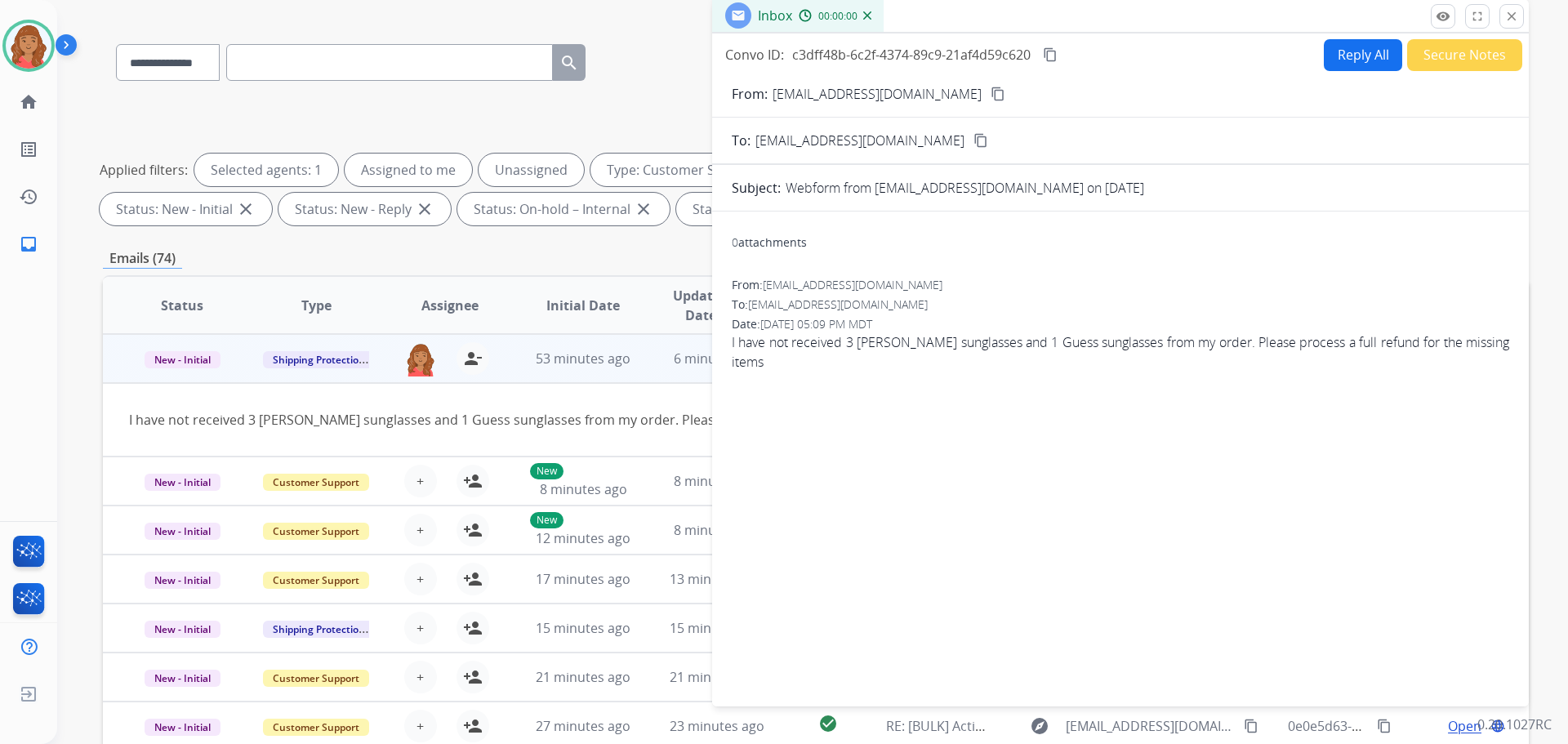
click at [1338, 60] on button "Reply All" at bounding box center [1364, 55] width 79 height 32
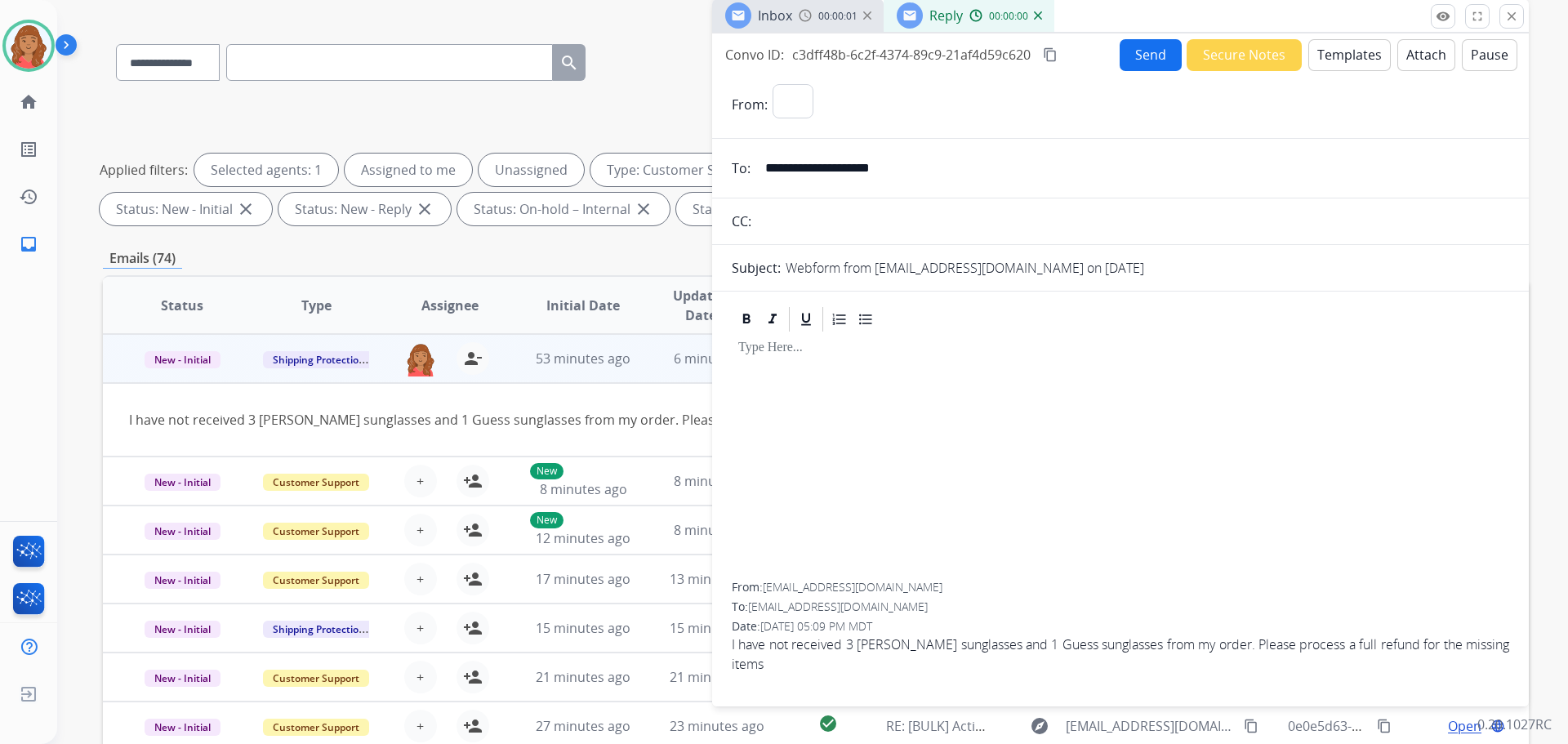
select select "**********"
click at [1334, 60] on button "Templates" at bounding box center [1350, 55] width 83 height 32
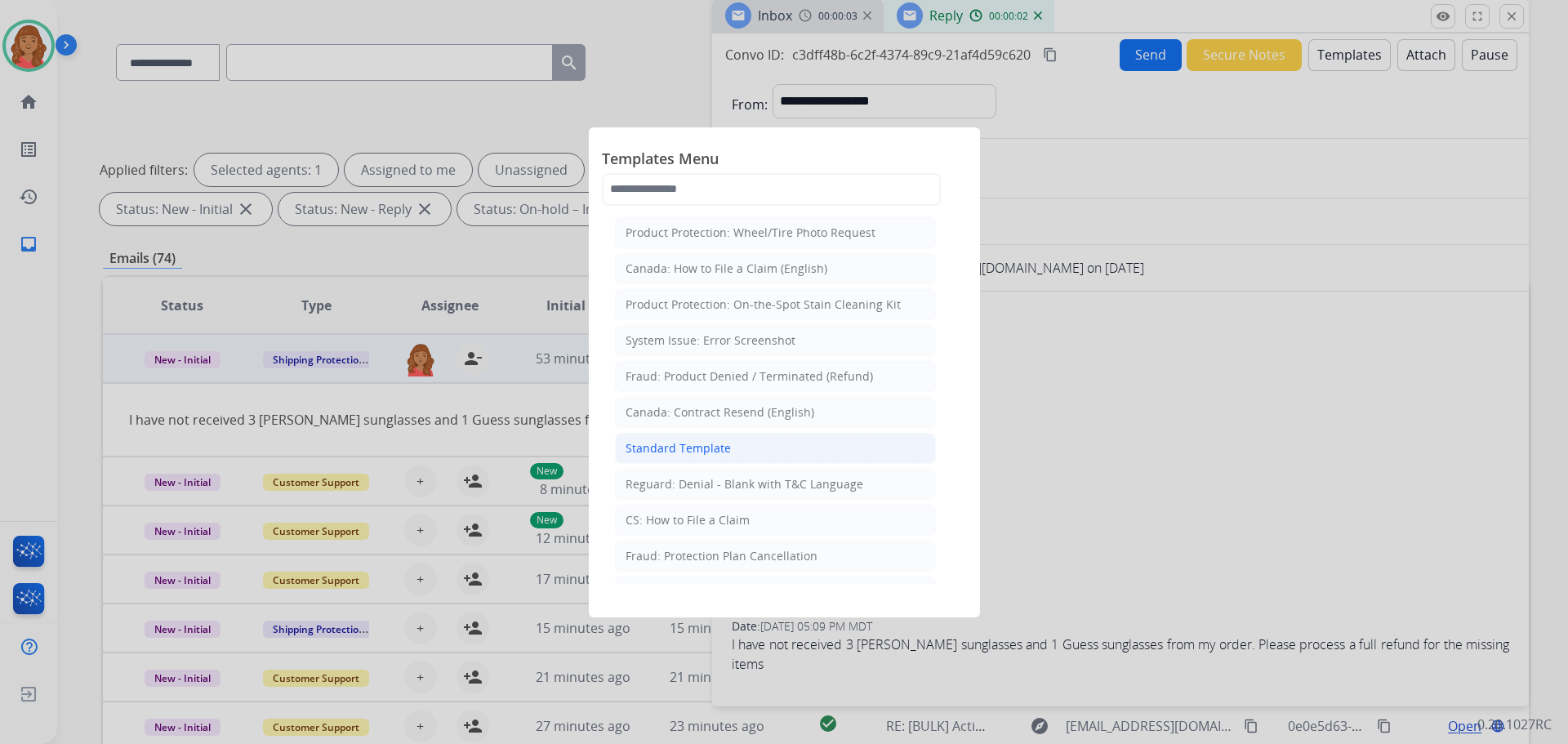
click at [659, 450] on div "Standard Template" at bounding box center [678, 448] width 105 height 17
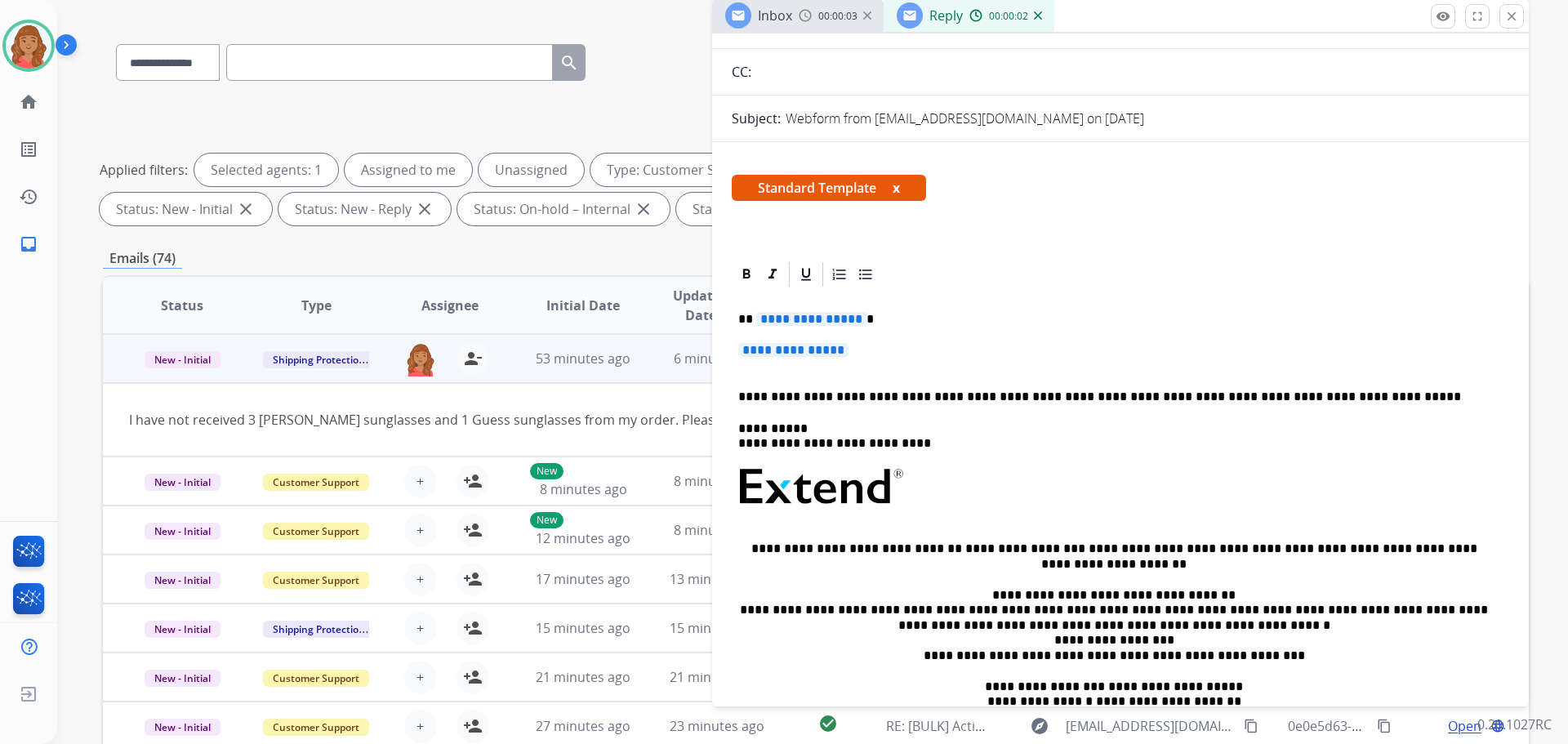
scroll to position [164, 0]
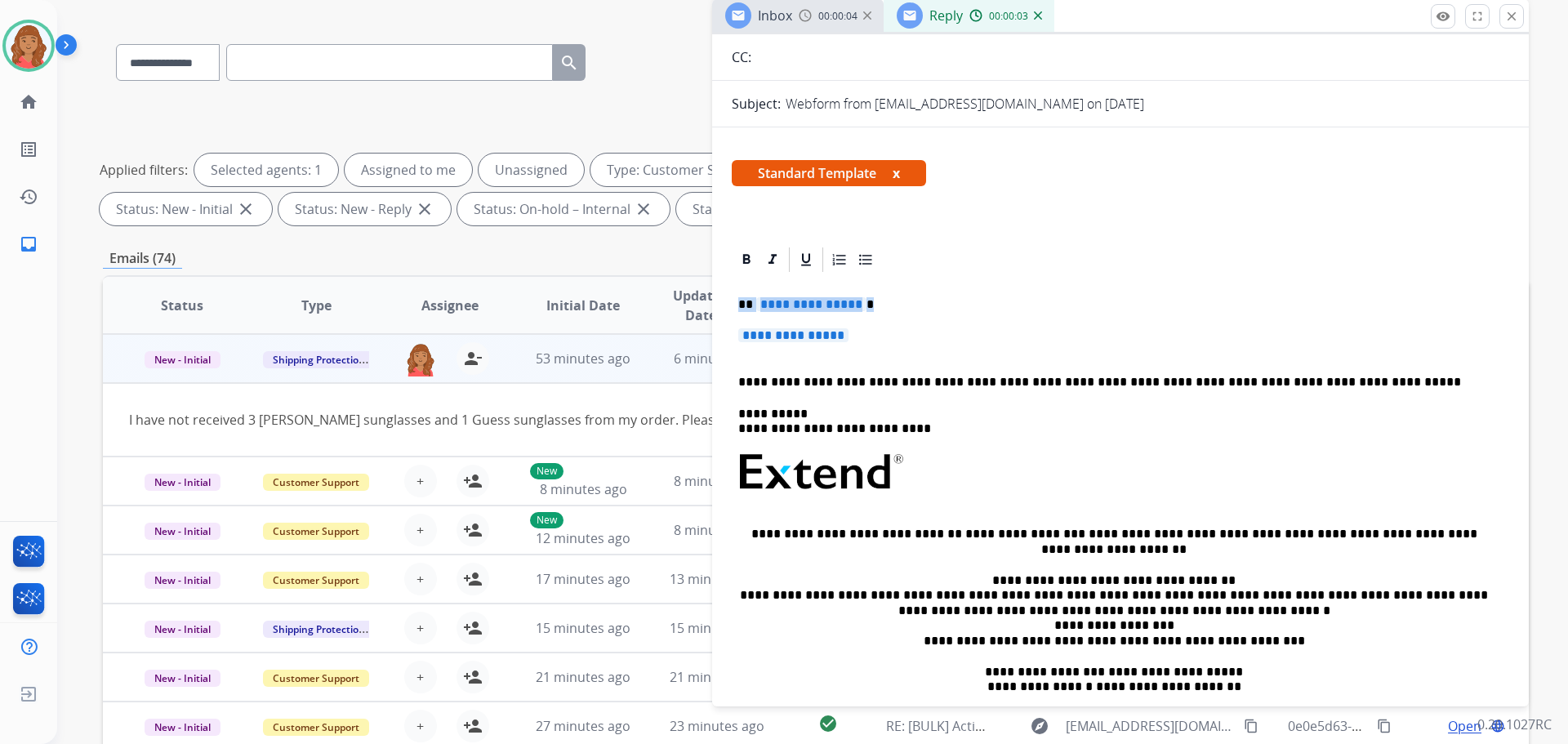
drag, startPoint x: 847, startPoint y: 347, endPoint x: 710, endPoint y: 300, distance: 144.8
click at [710, 300] on div "**********" at bounding box center [815, 465] width 1426 height 884
click at [969, 338] on p "**********" at bounding box center [1121, 343] width 765 height 31
drag, startPoint x: 865, startPoint y: 337, endPoint x: 718, endPoint y: 303, distance: 150.9
click at [718, 303] on div "**********" at bounding box center [1121, 549] width 817 height 607
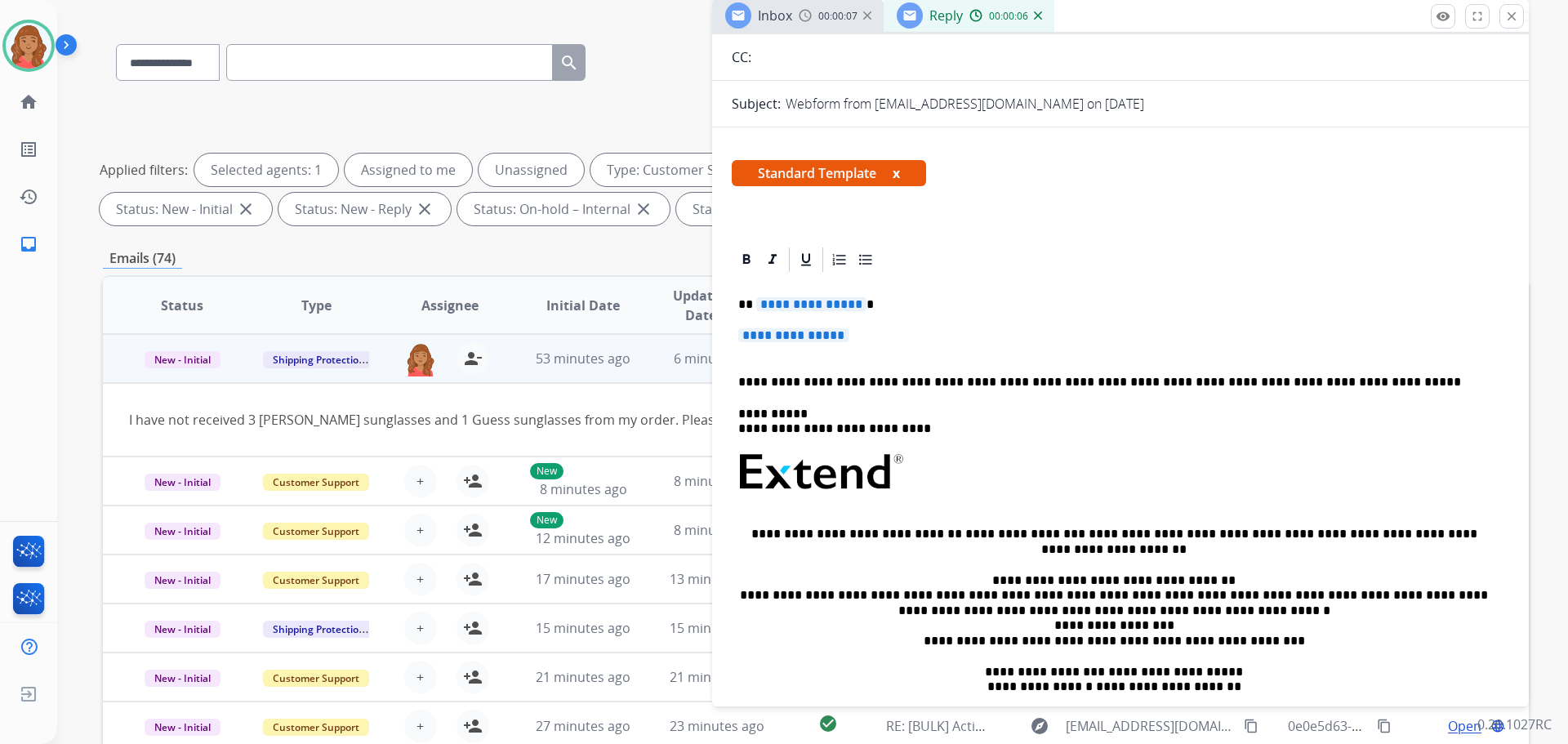
scroll to position [132, 0]
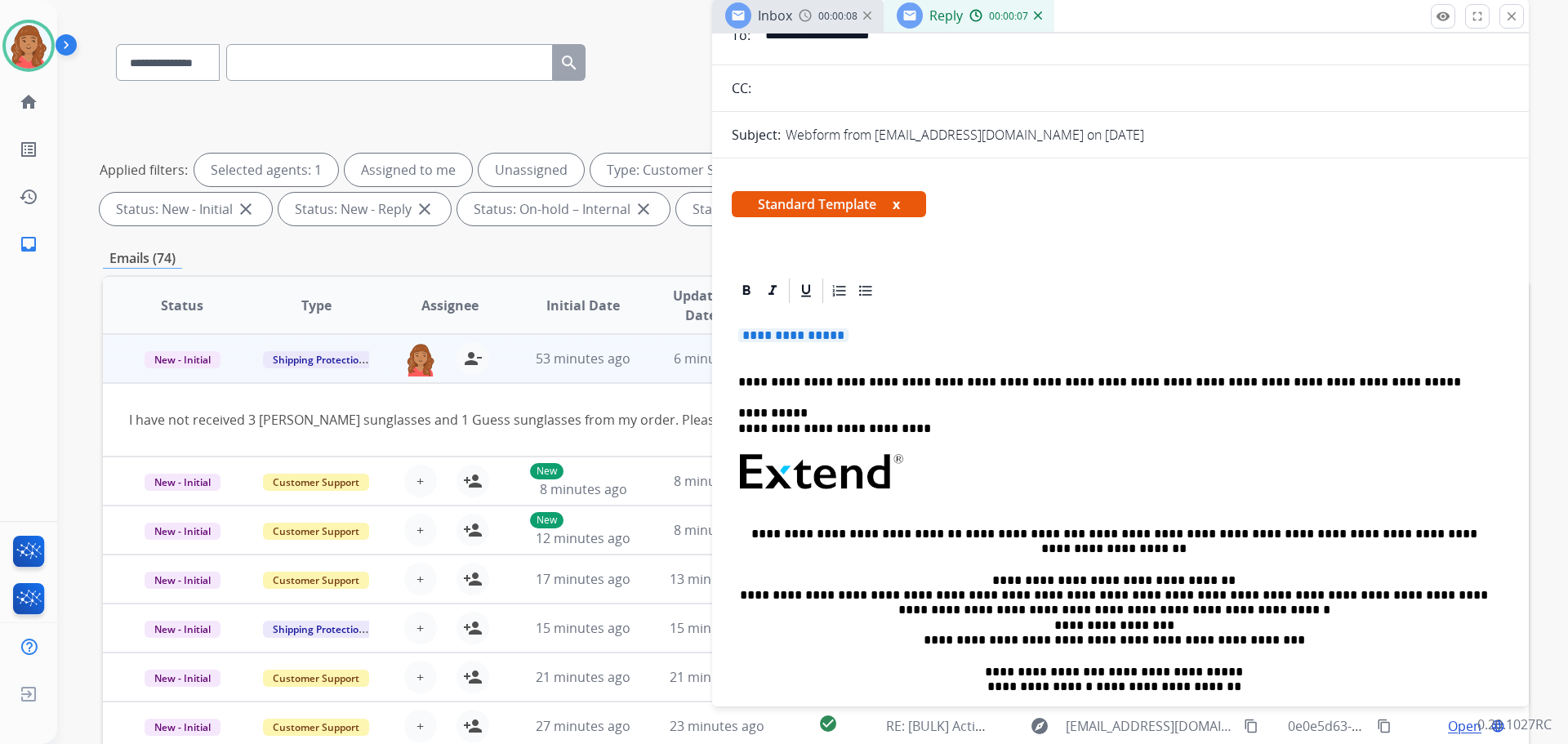
drag, startPoint x: 864, startPoint y: 335, endPoint x: 764, endPoint y: 339, distance: 100.1
click at [739, 329] on p "**********" at bounding box center [1121, 343] width 765 height 31
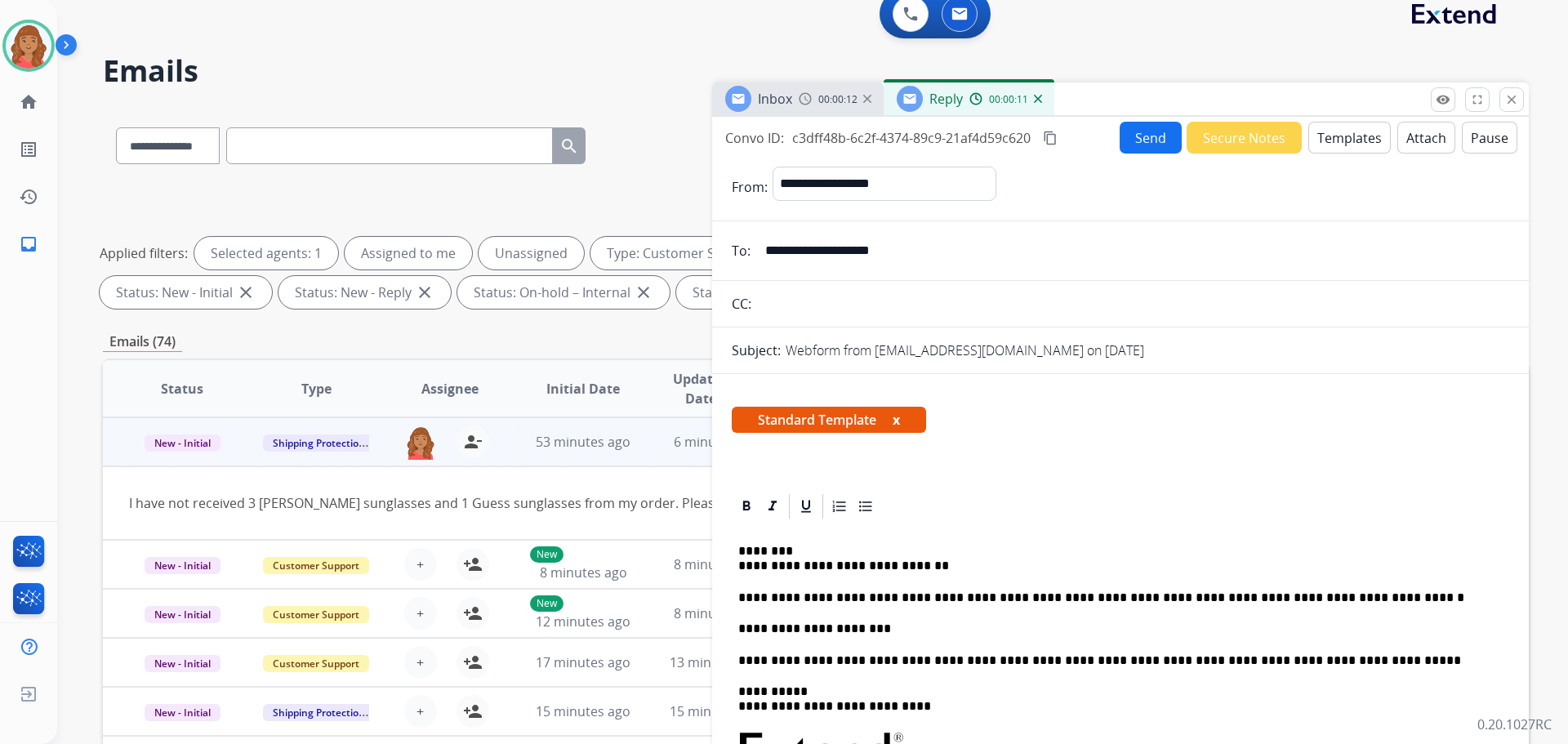
scroll to position [0, 0]
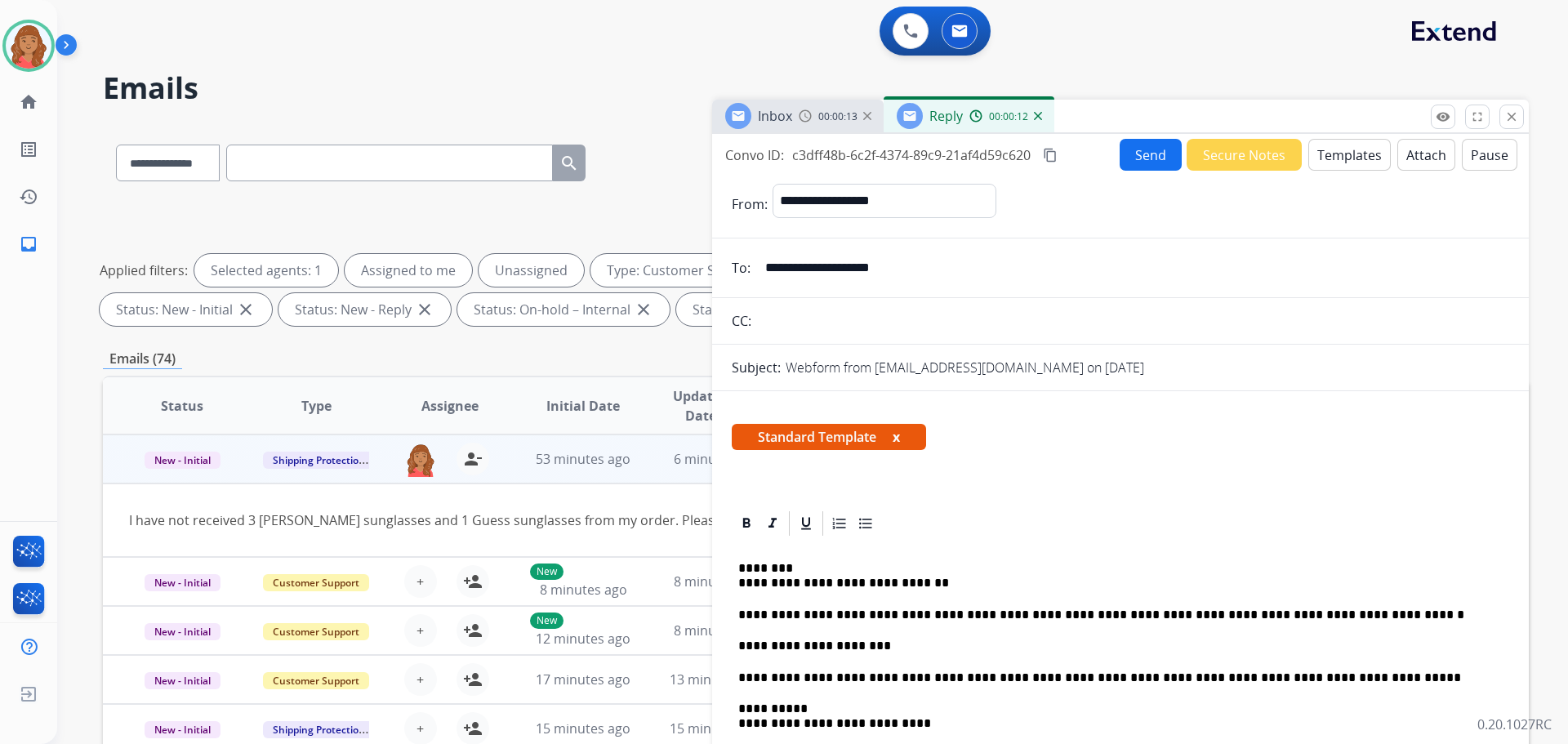
click at [1138, 161] on button "Send" at bounding box center [1150, 155] width 62 height 32
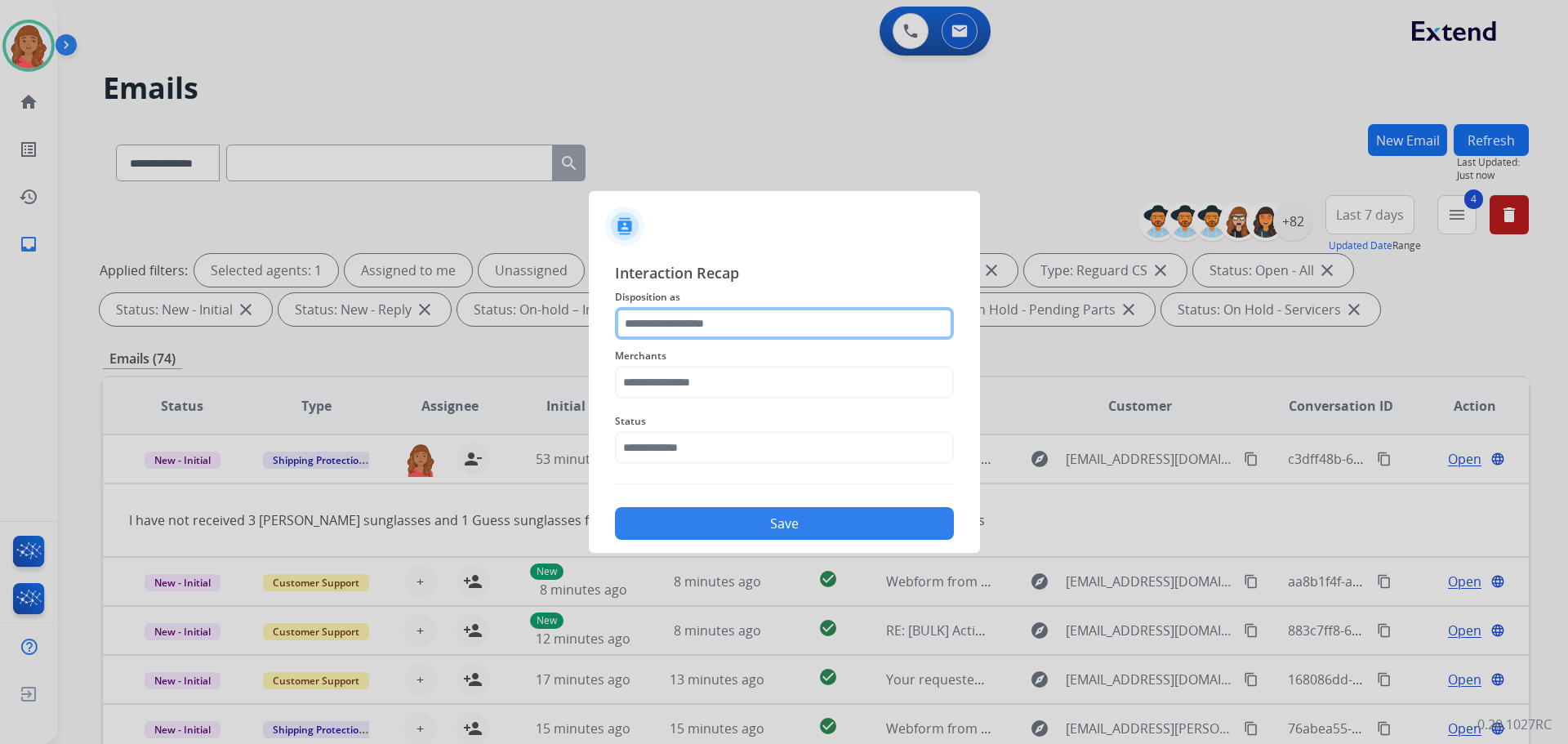
click at [747, 328] on input "text" at bounding box center [784, 323] width 339 height 33
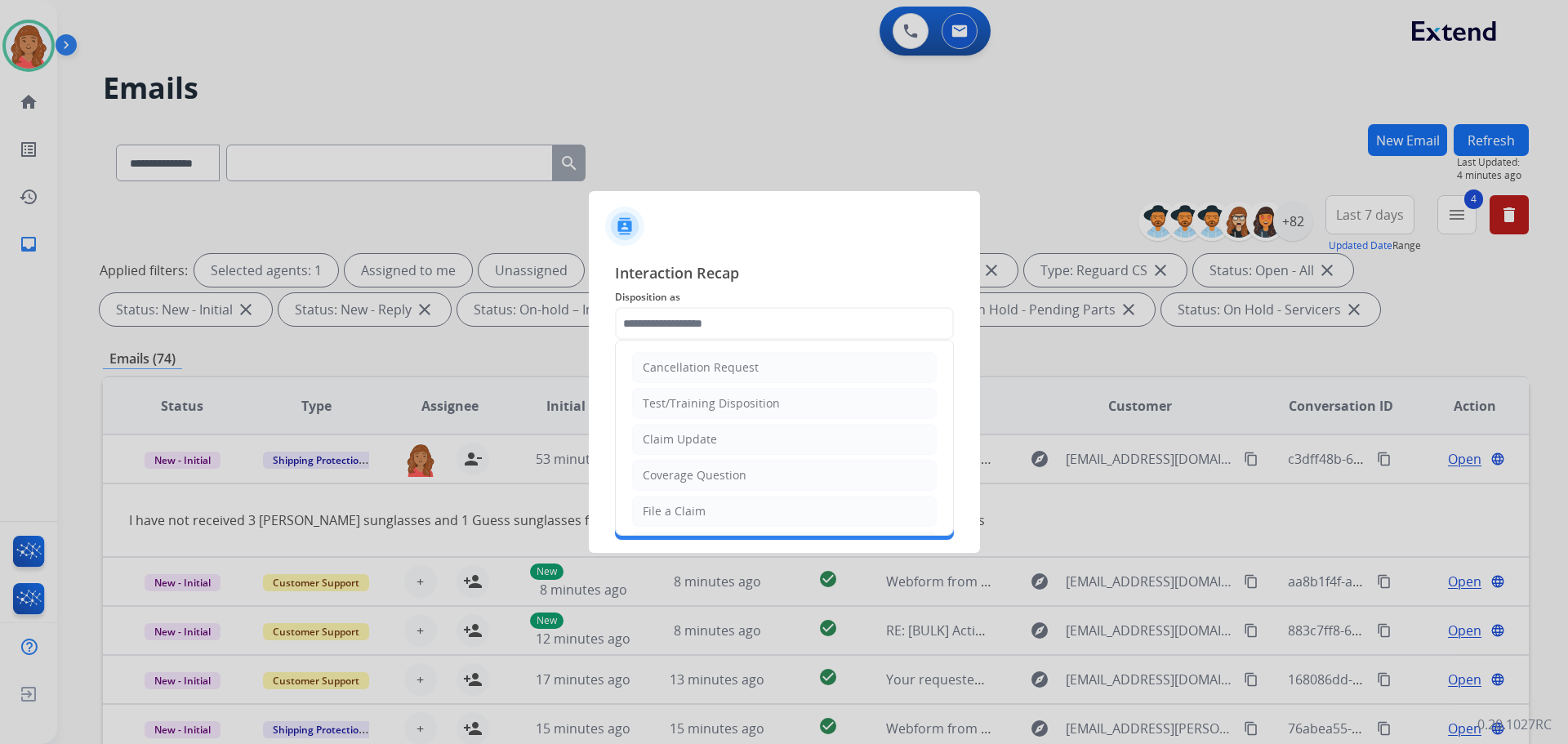
drag, startPoint x: 693, startPoint y: 430, endPoint x: 698, endPoint y: 406, distance: 24.5
click at [695, 431] on li "Claim Update" at bounding box center [784, 439] width 305 height 31
type input "**********"
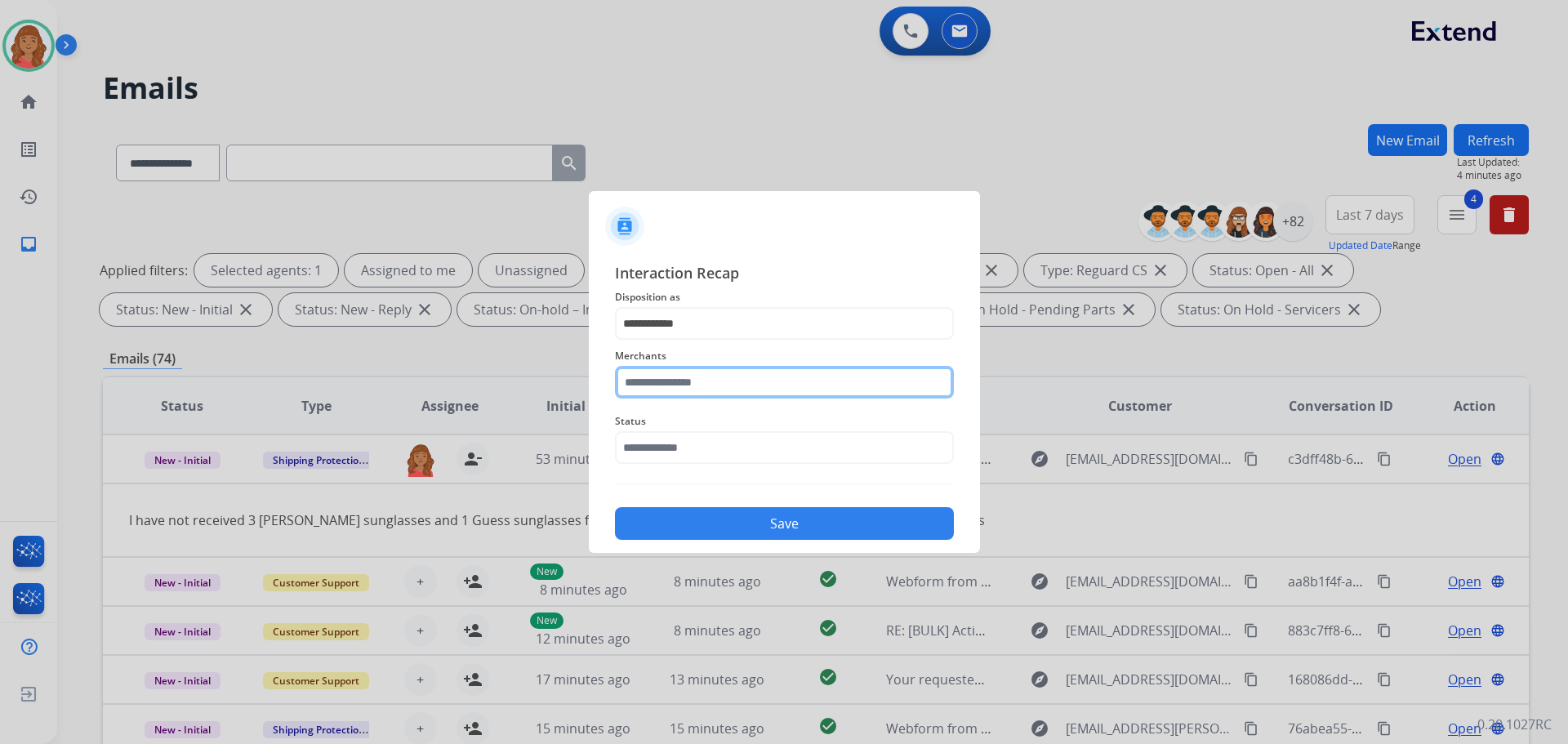
click at [703, 385] on input "text" at bounding box center [784, 381] width 339 height 33
drag, startPoint x: 683, startPoint y: 424, endPoint x: 691, endPoint y: 440, distance: 17.9
click at [689, 432] on div "Jomashop" at bounding box center [670, 429] width 54 height 17
type input "********"
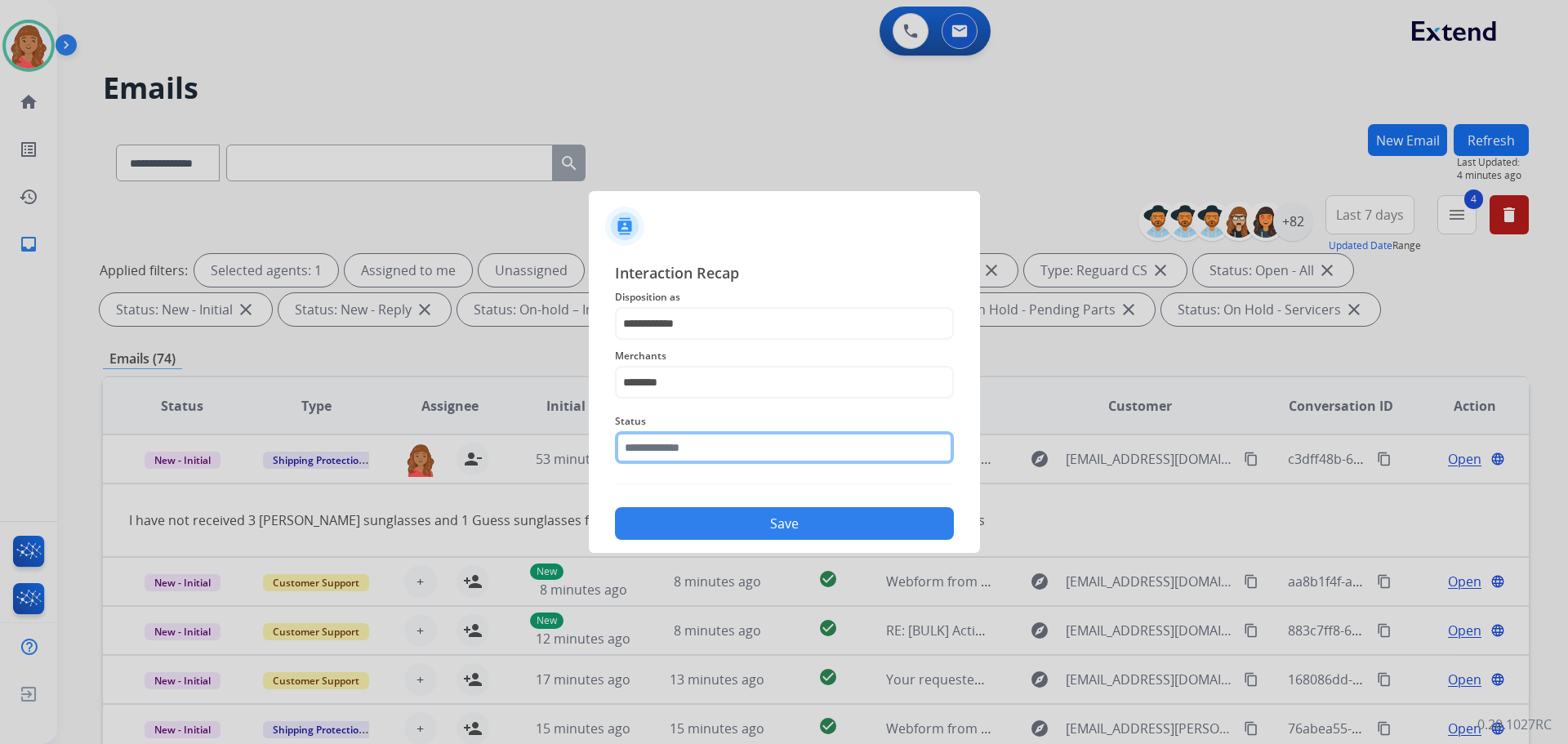
click at [677, 445] on input "text" at bounding box center [784, 447] width 339 height 33
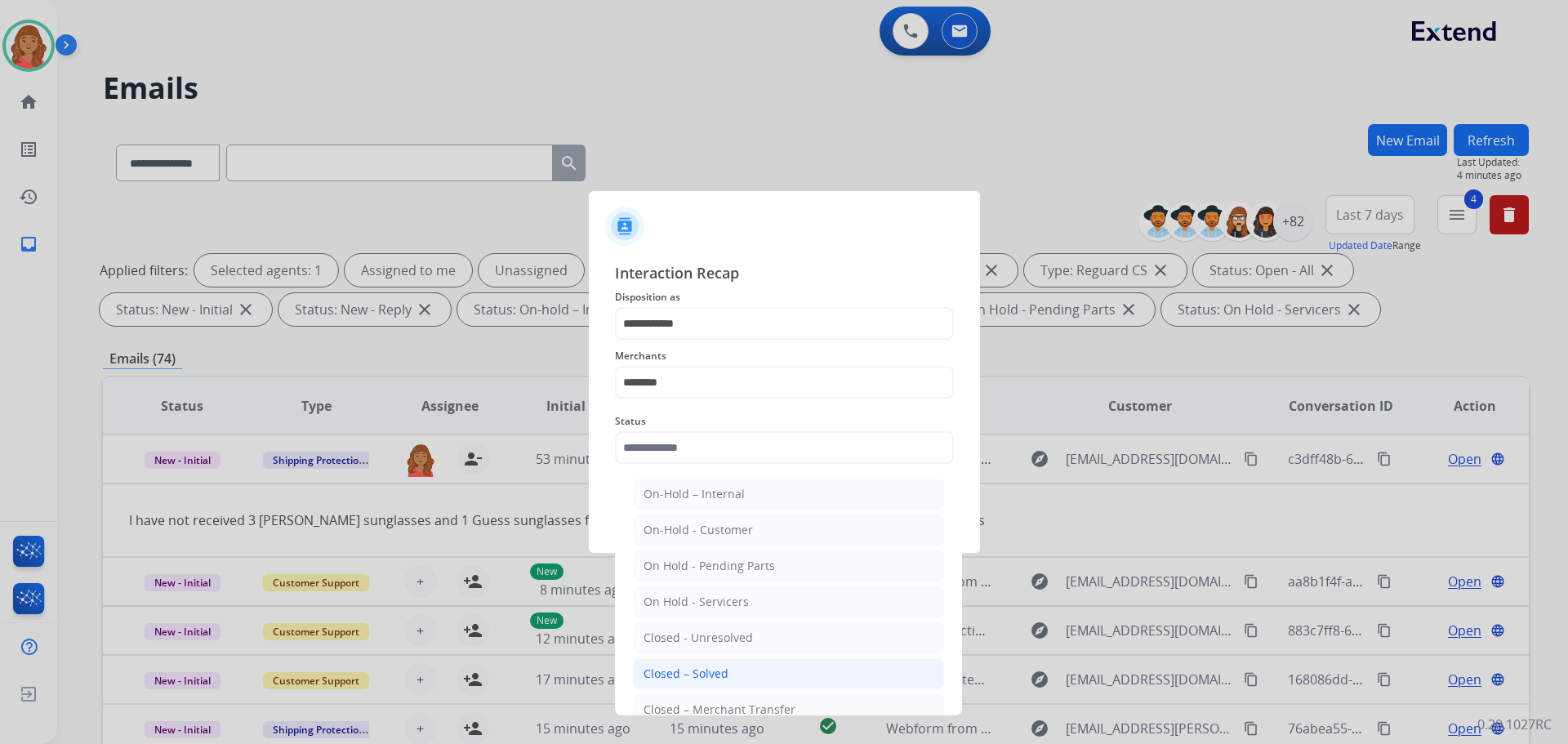
click at [674, 667] on div "Closed – Solved" at bounding box center [686, 674] width 85 height 17
type input "**********"
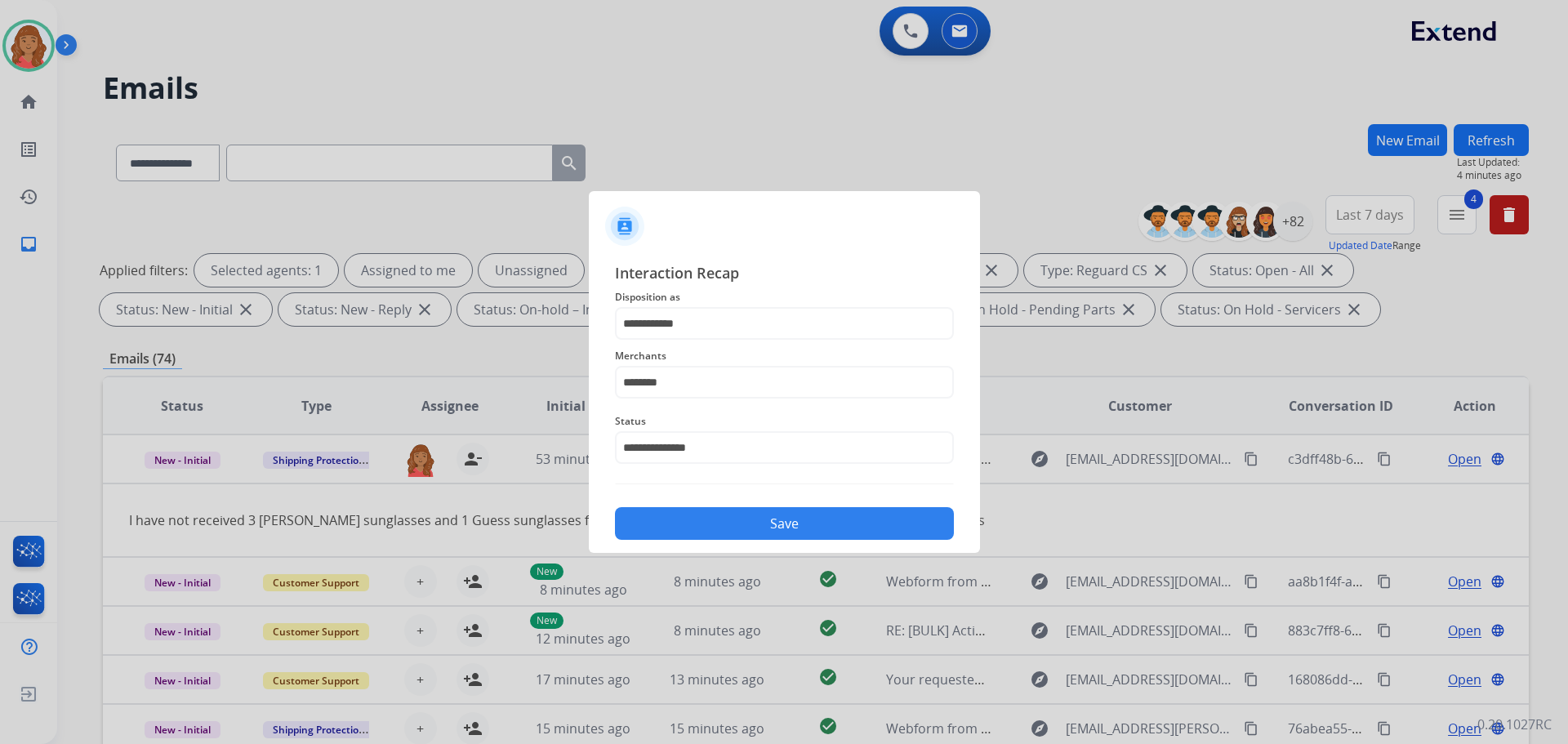
click at [709, 515] on button "Save" at bounding box center [784, 523] width 339 height 33
